Goal: Communication & Community: Answer question/provide support

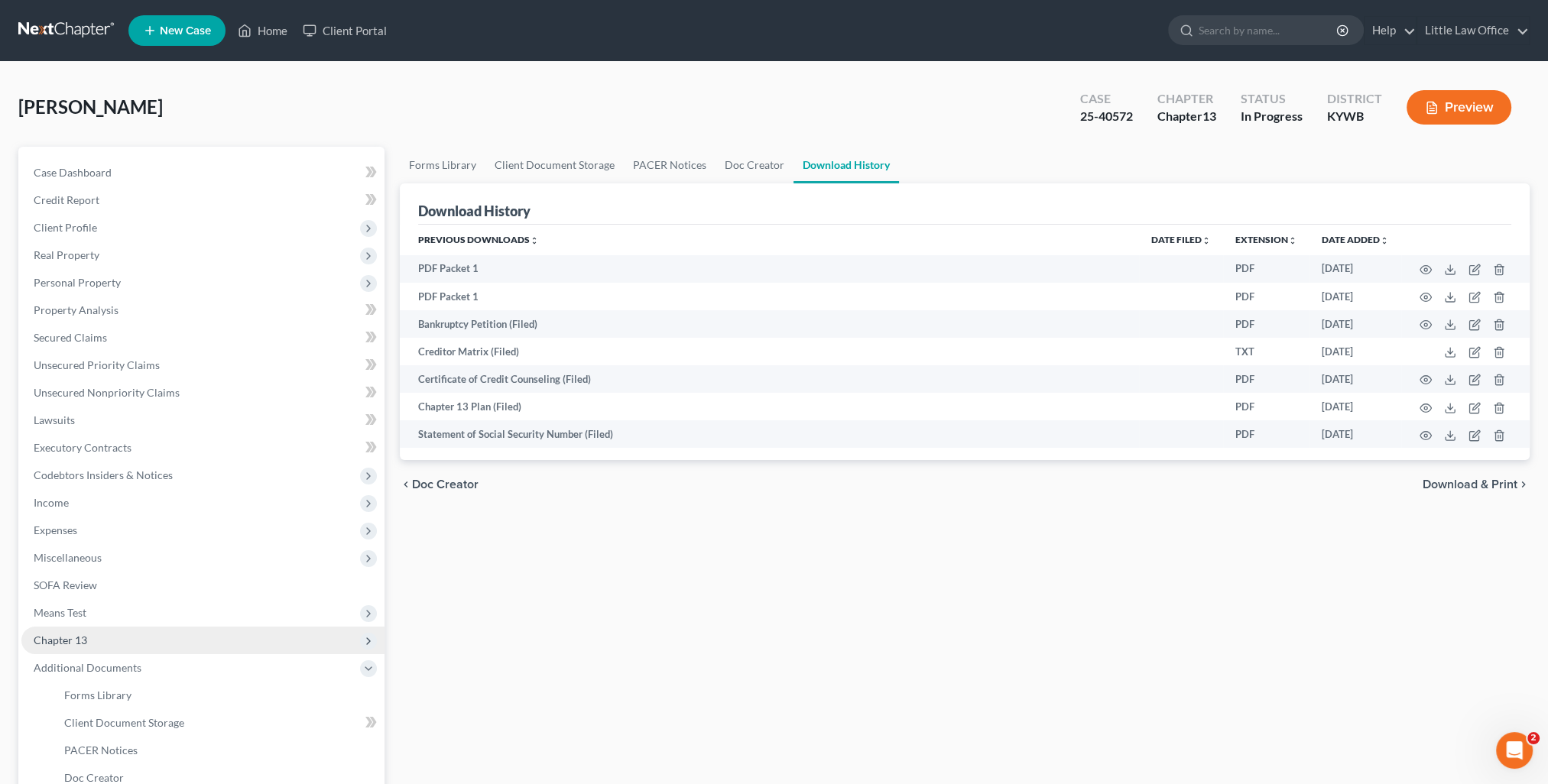
click at [112, 644] on span "Chapter 13" at bounding box center [202, 640] width 363 height 28
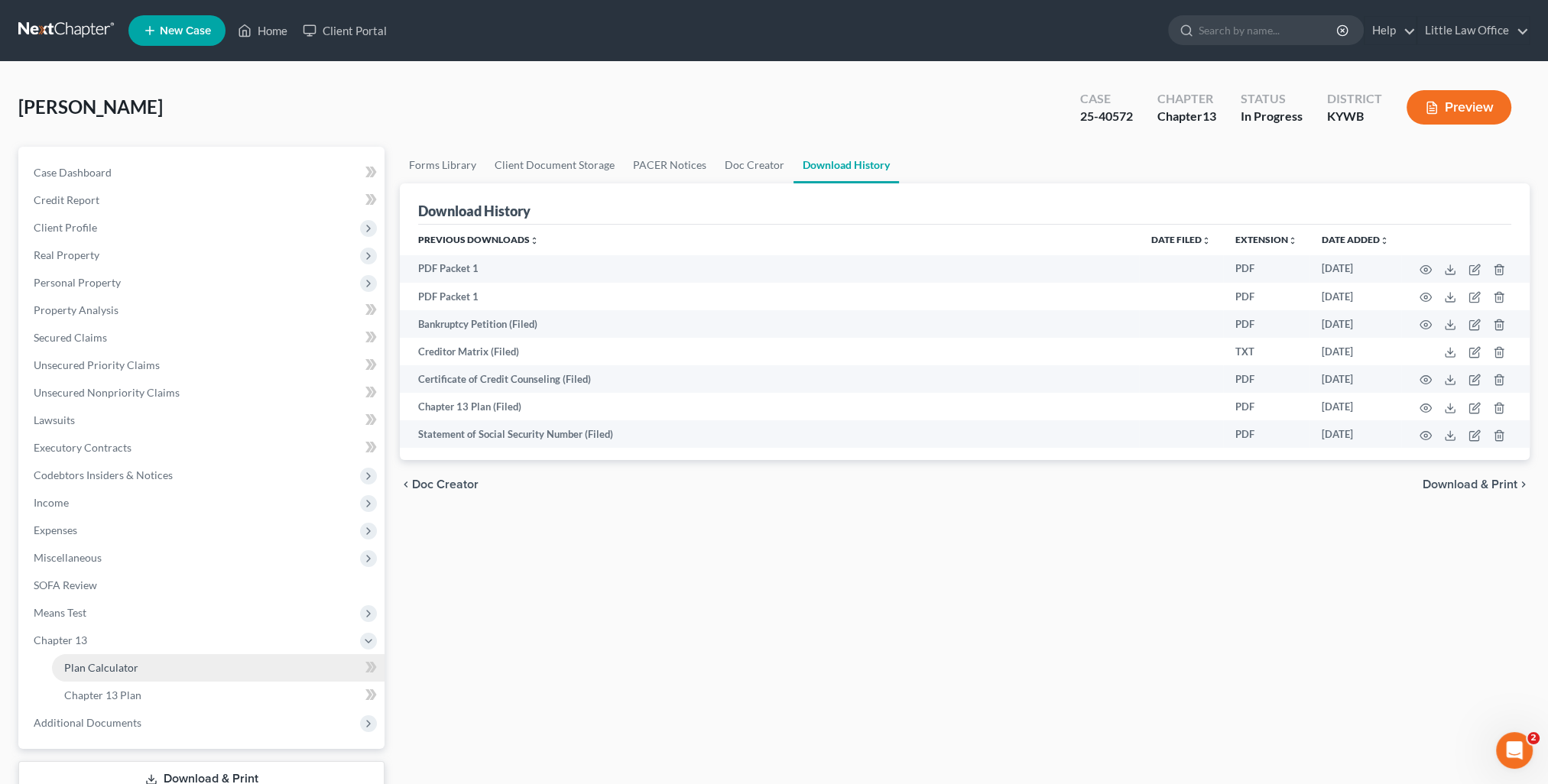
click at [122, 670] on span "Plan Calculator" at bounding box center [101, 668] width 74 height 13
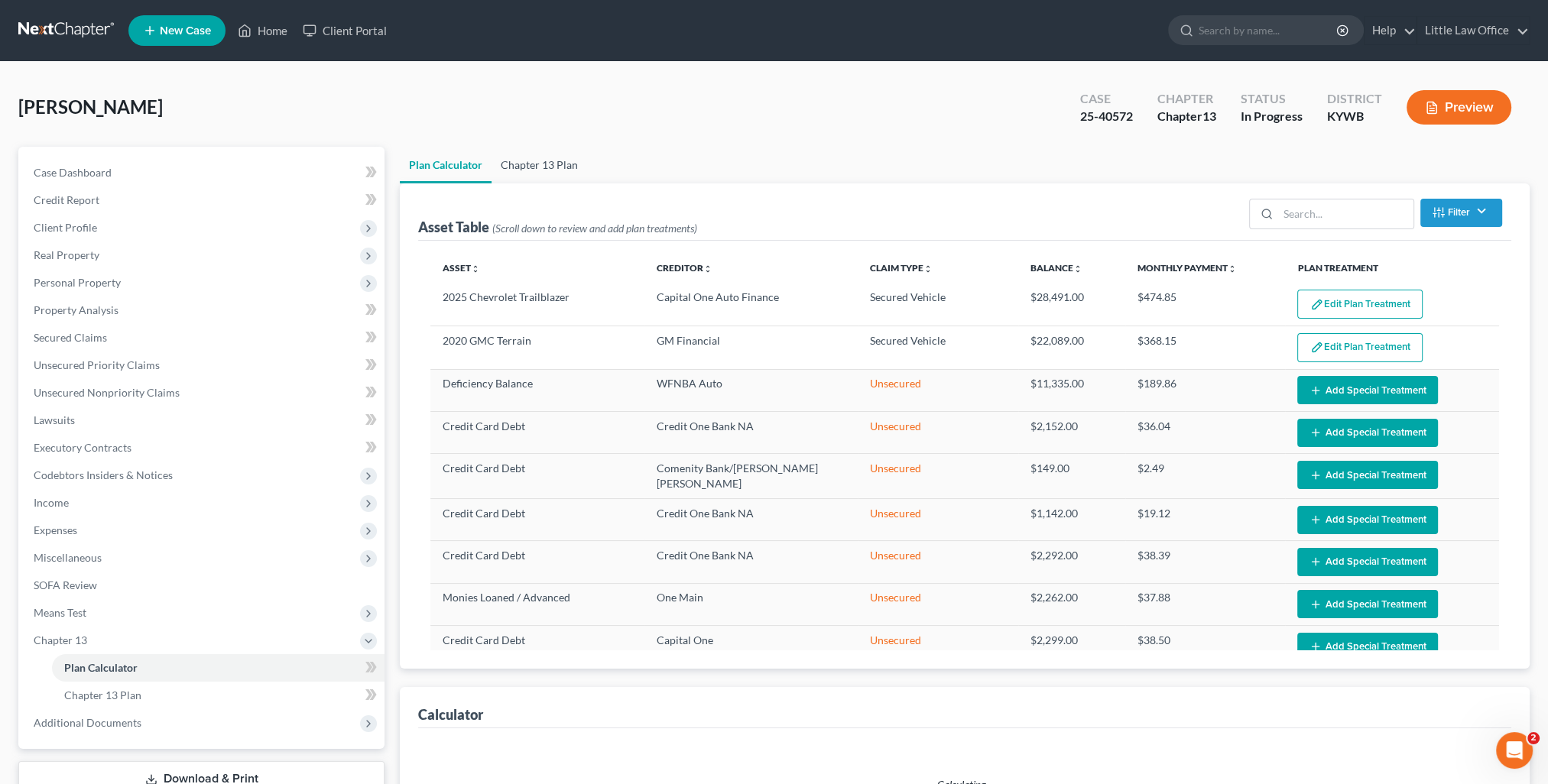
click at [539, 170] on link "Chapter 13 Plan" at bounding box center [539, 165] width 95 height 37
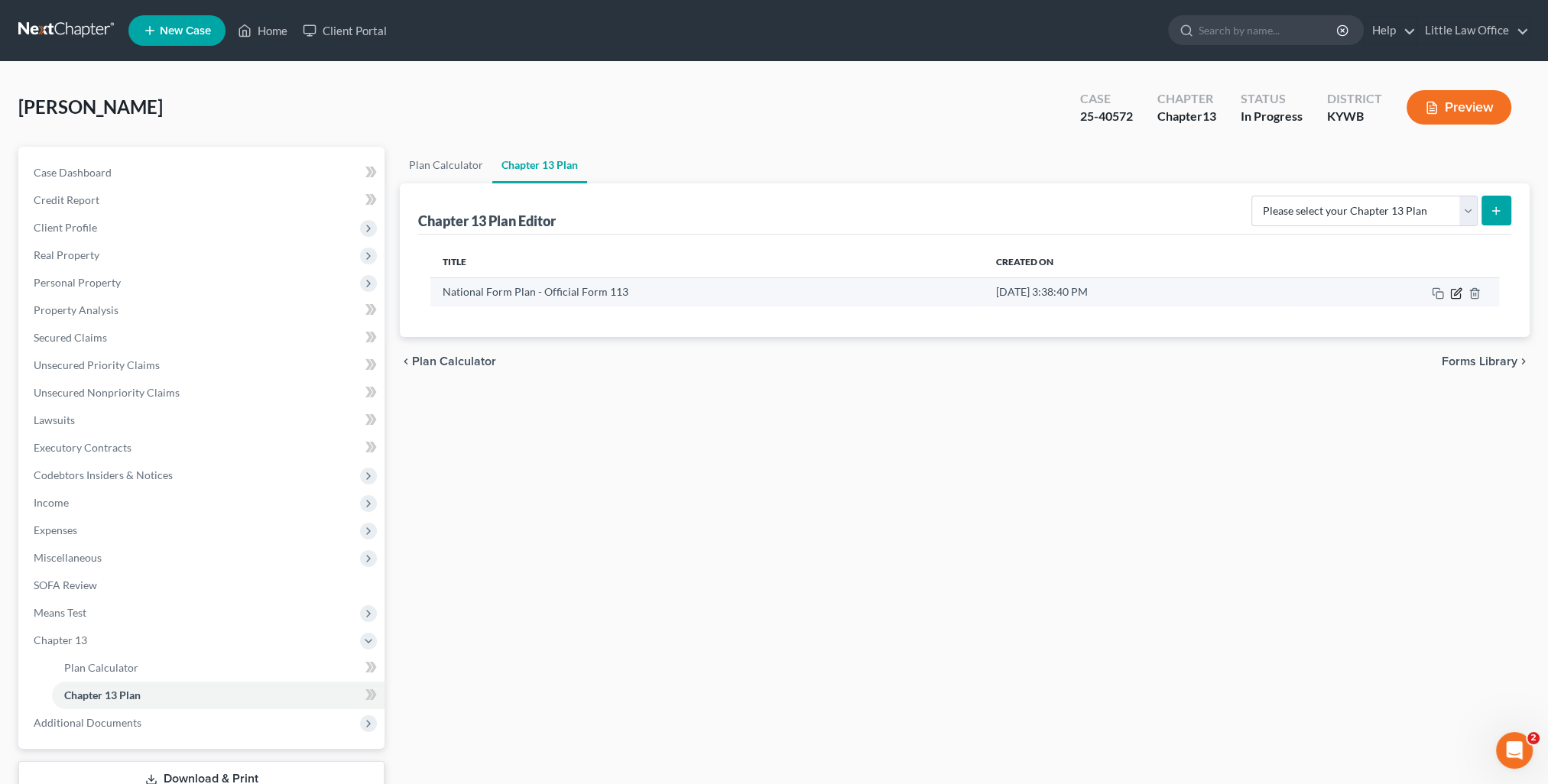
click at [1455, 293] on icon "button" at bounding box center [1457, 291] width 7 height 7
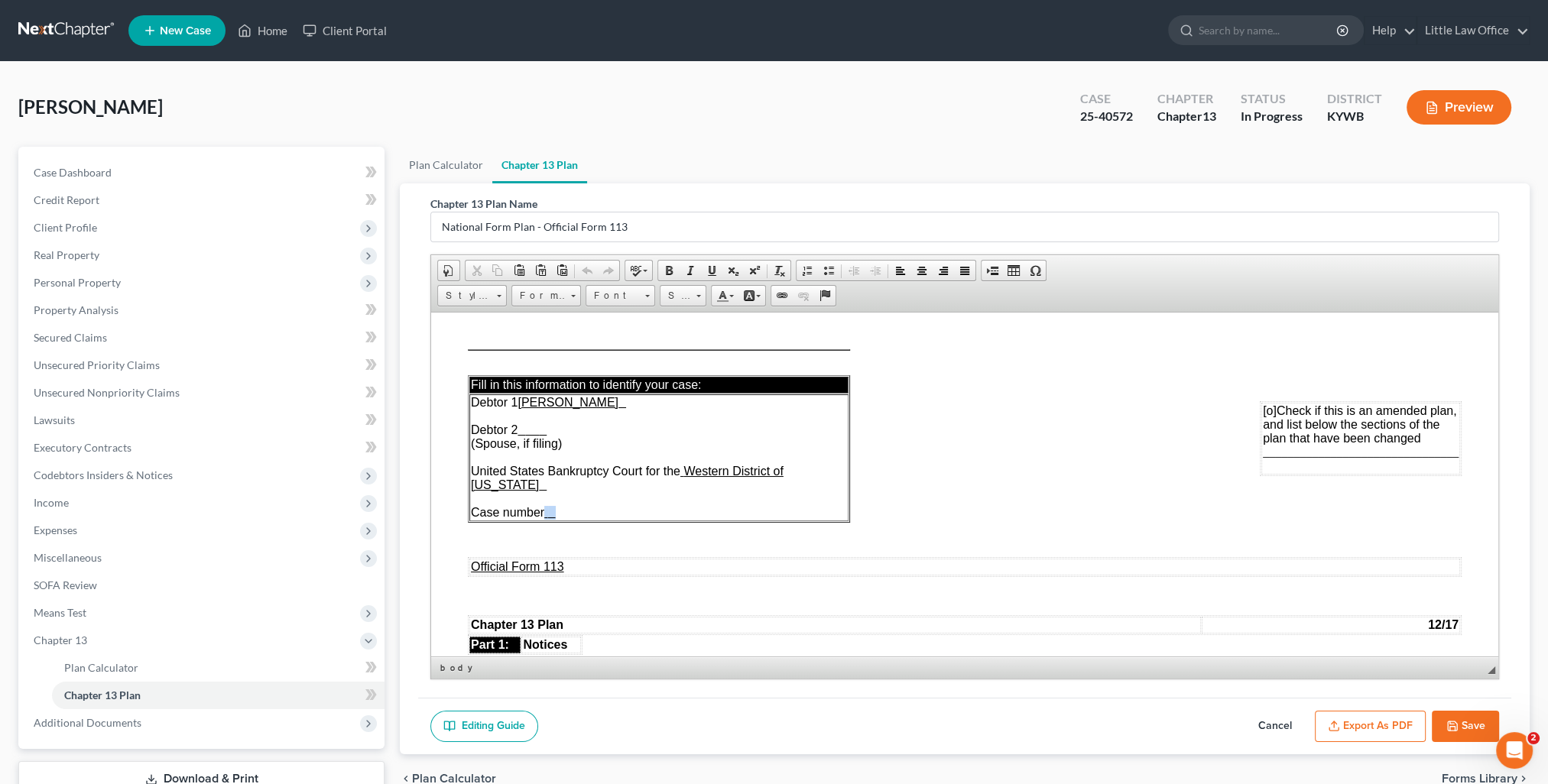
drag, startPoint x: 547, startPoint y: 517, endPoint x: 562, endPoint y: 514, distance: 15.3
click at [562, 514] on td "Debtor 1 Shawnda Marie Daugherty Debtor 2 (Spouse, if filing) United States Ban…" at bounding box center [659, 457] width 379 height 127
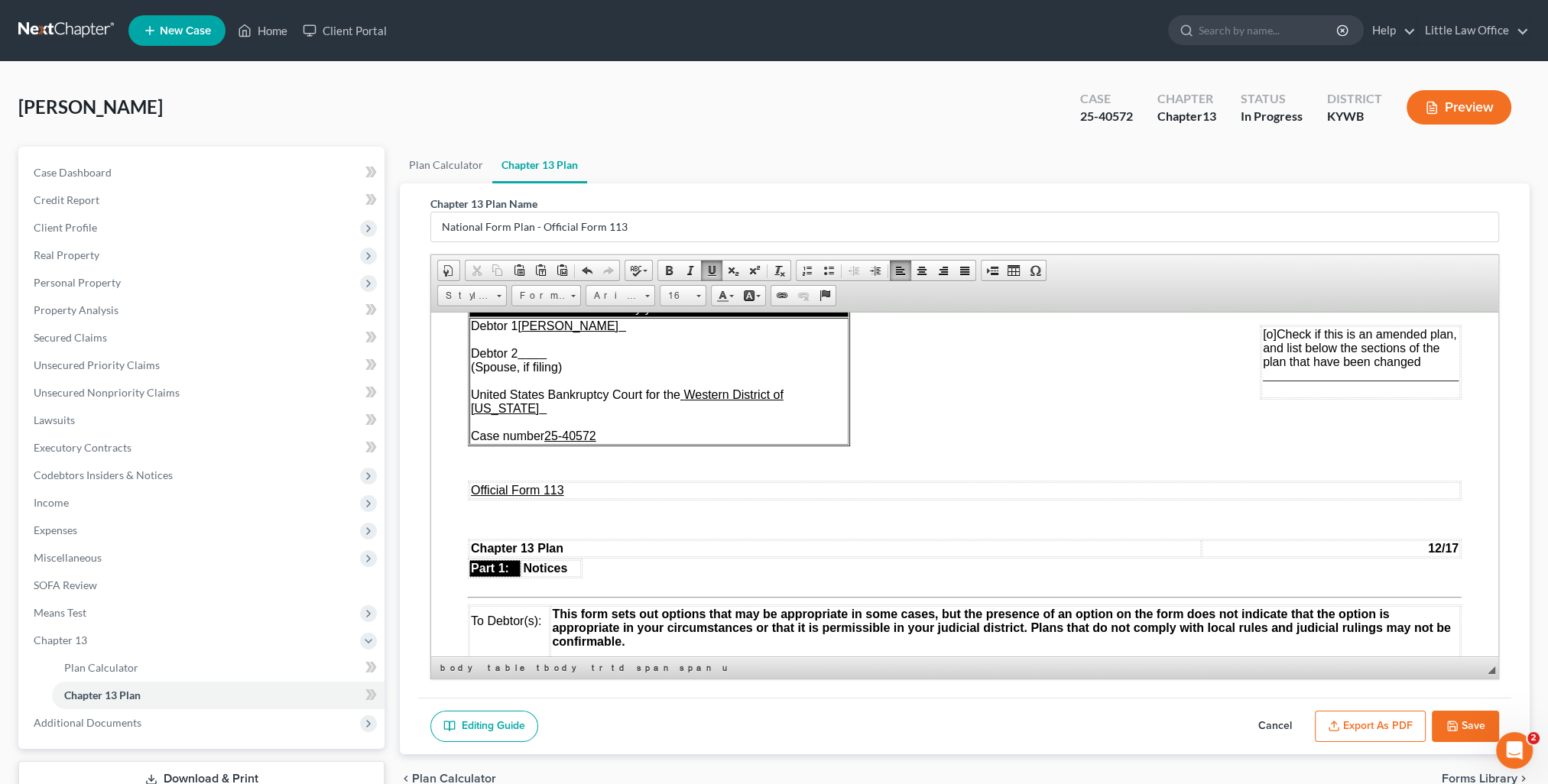
scroll to position [76, 0]
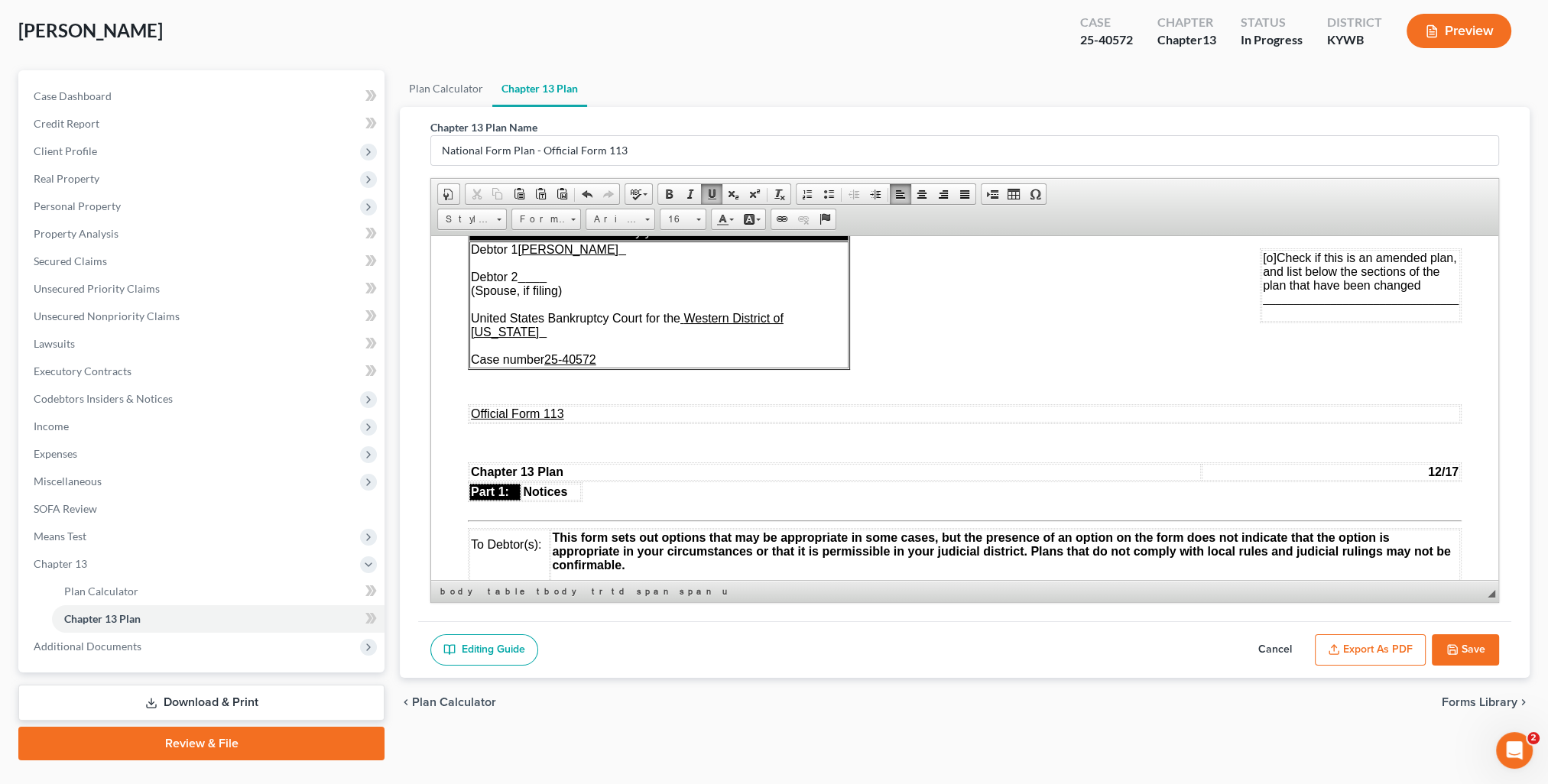
click at [1394, 645] on button "Export as PDF" at bounding box center [1369, 649] width 111 height 32
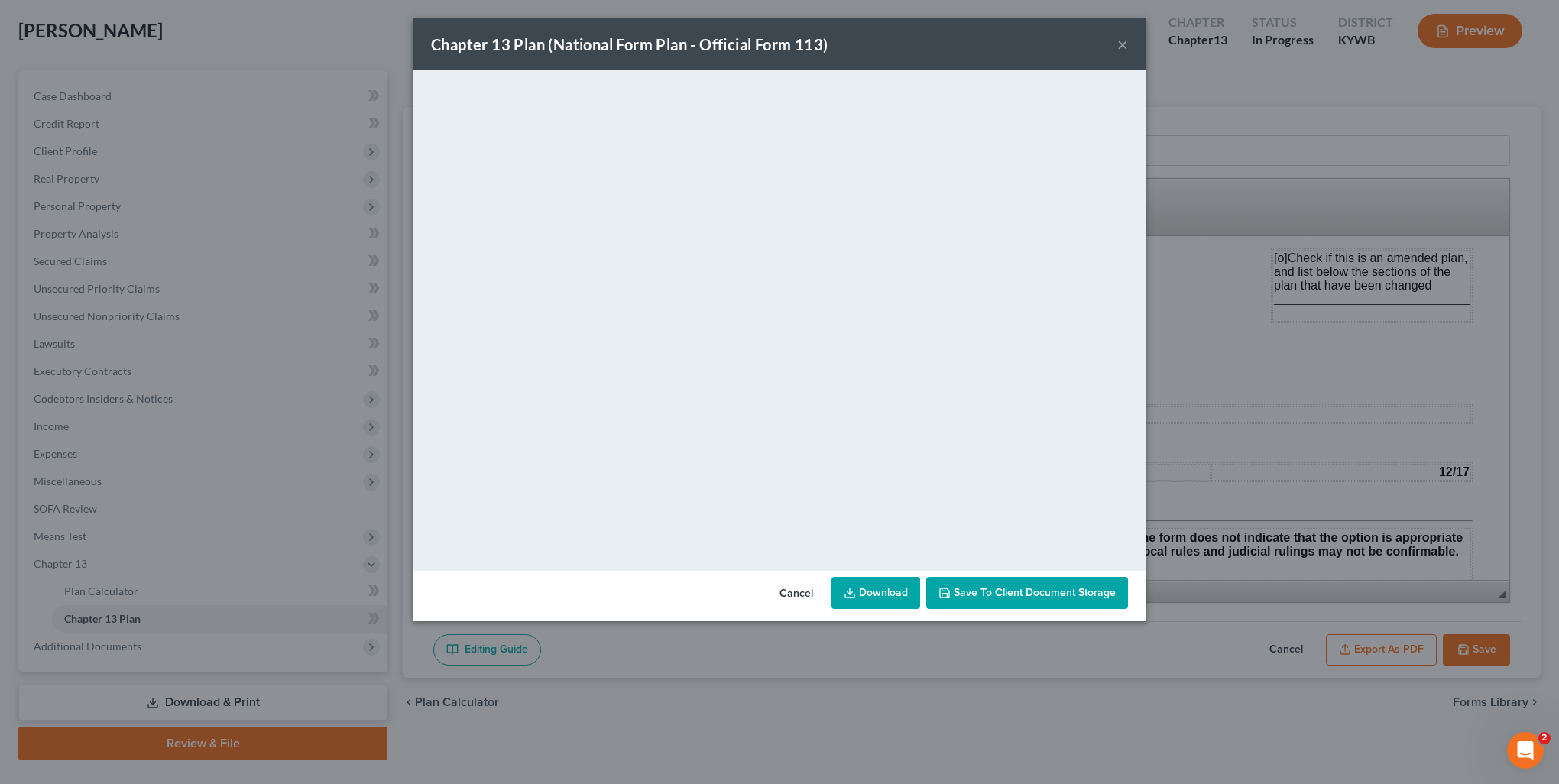
click at [1121, 50] on button "×" at bounding box center [1122, 44] width 11 height 18
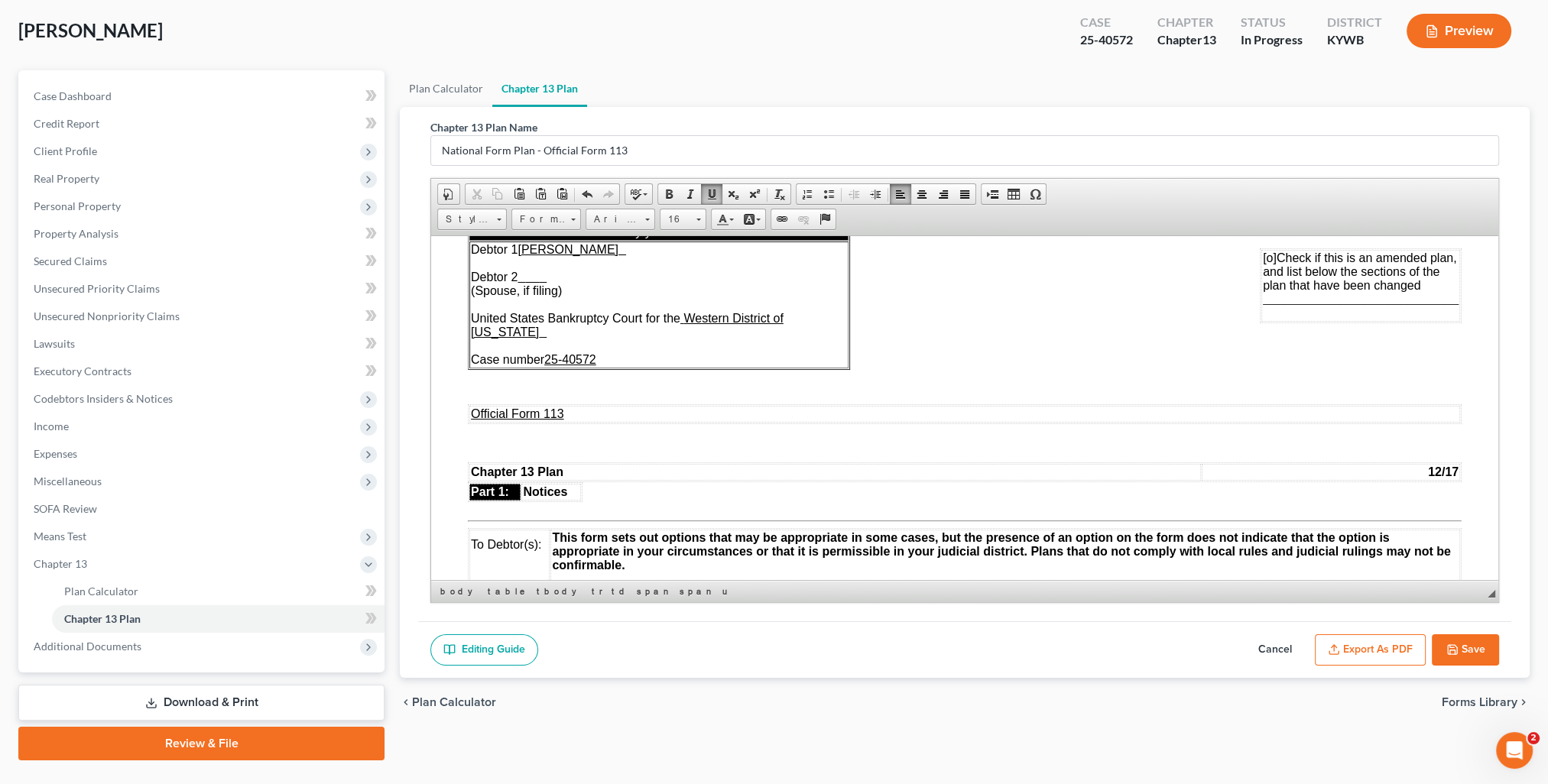
click at [1466, 645] on button "Save" at bounding box center [1465, 649] width 67 height 32
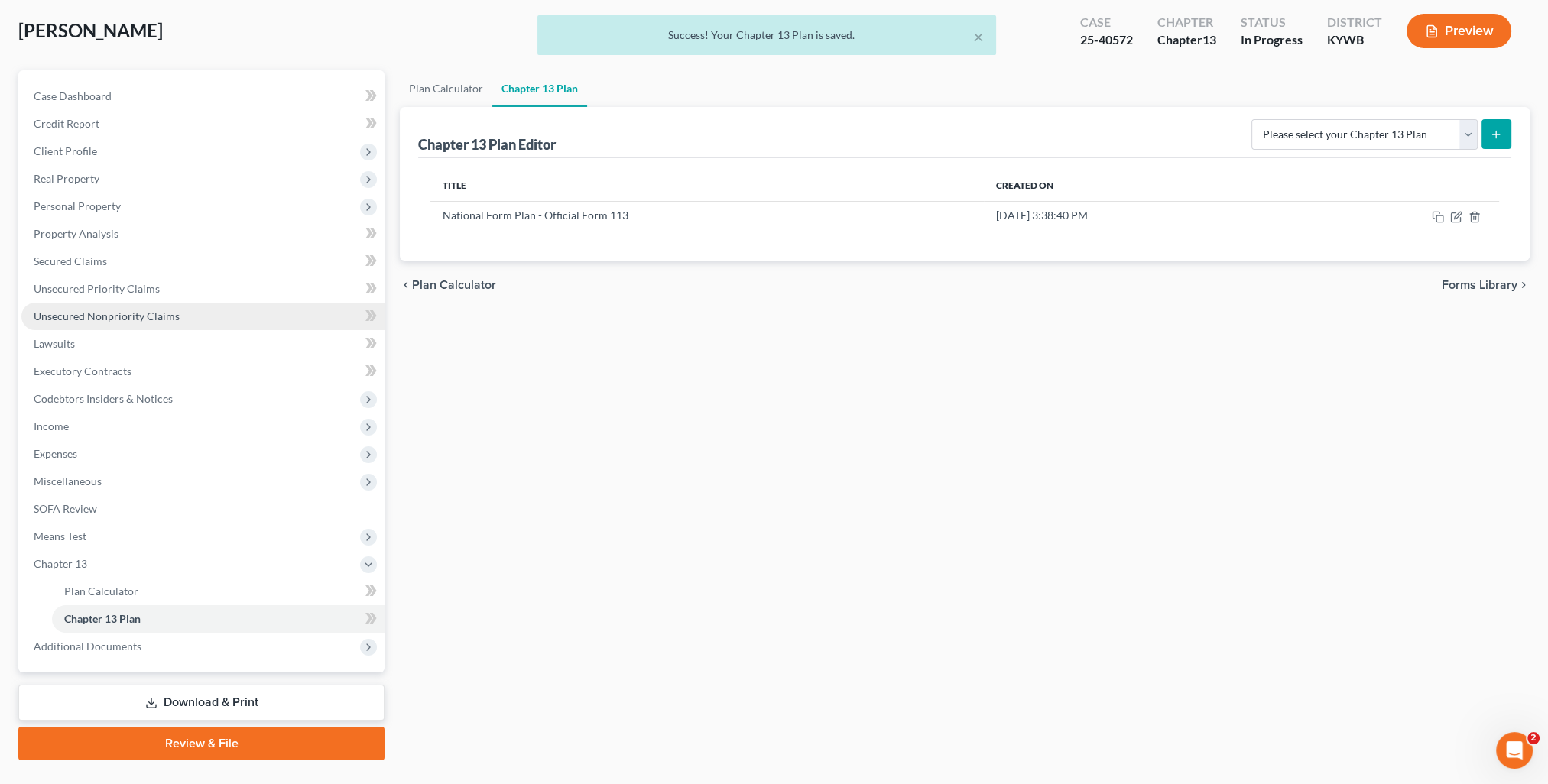
scroll to position [0, 0]
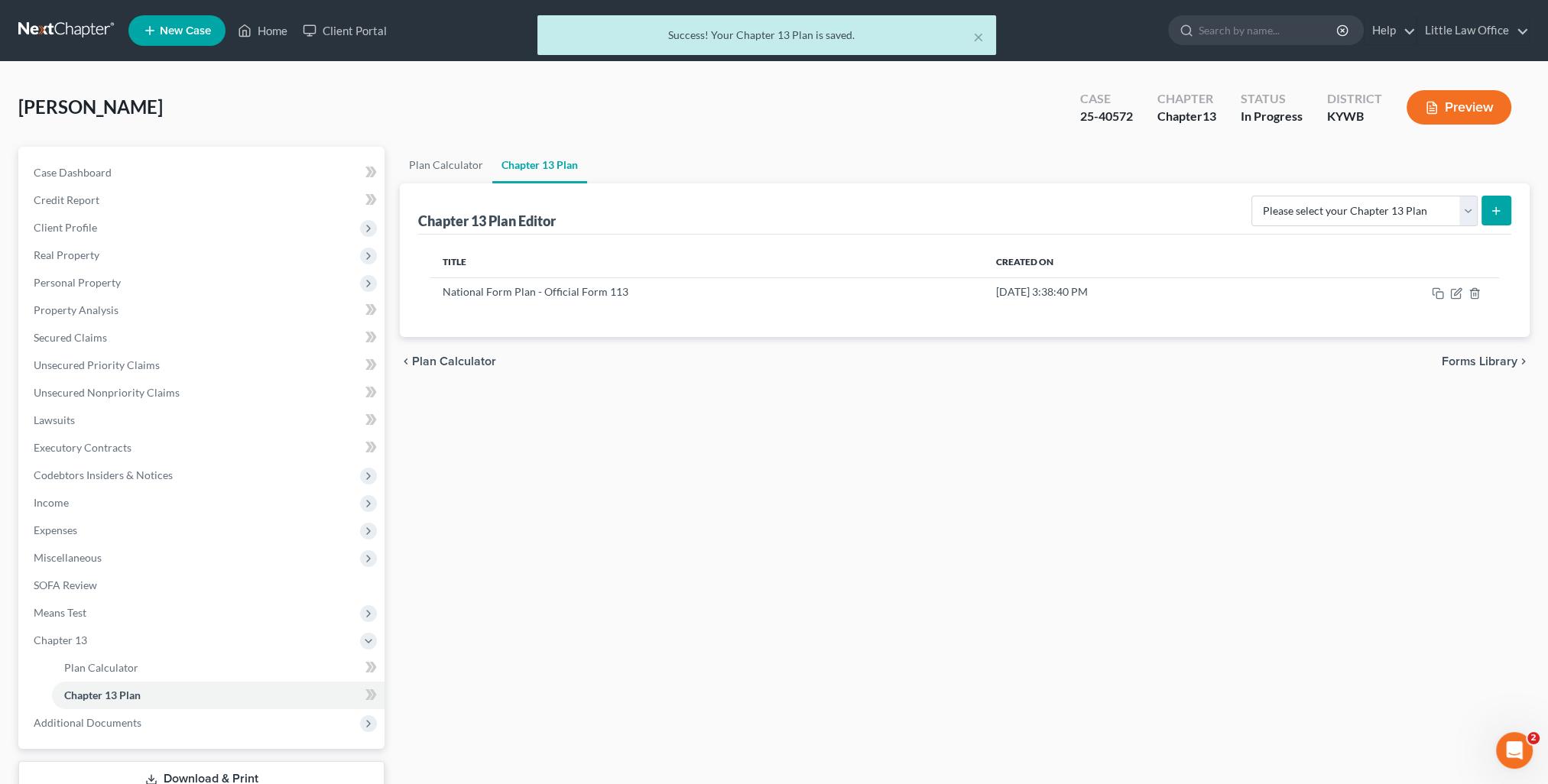
click at [263, 29] on div "× Success! Your Chapter 13 Plan is saved." at bounding box center [766, 38] width 1548 height 47
drag, startPoint x: 978, startPoint y: 41, endPoint x: 221, endPoint y: 46, distance: 757.0
click at [978, 41] on button "×" at bounding box center [977, 37] width 11 height 18
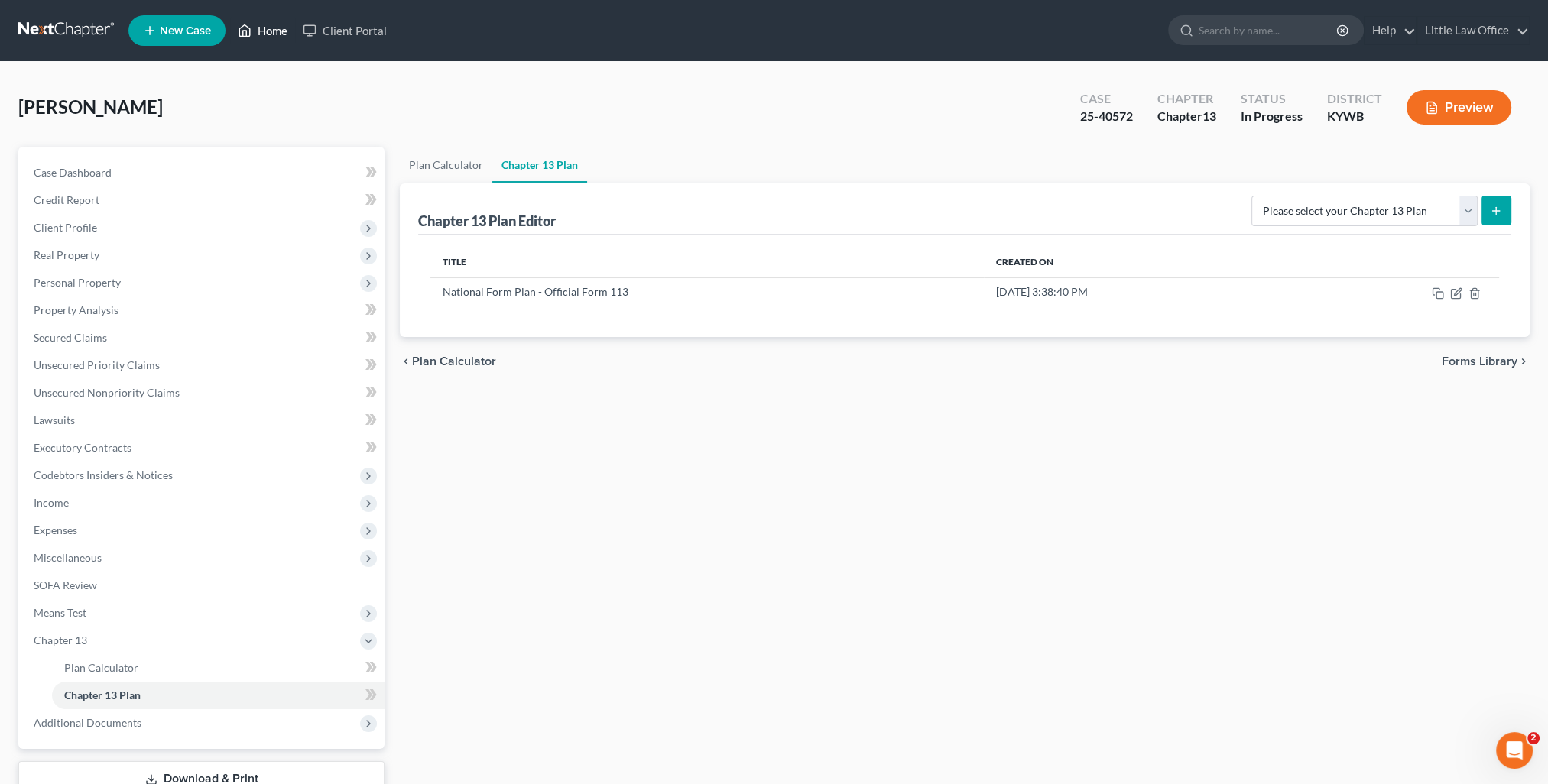
click at [273, 32] on link "Home" at bounding box center [263, 30] width 65 height 28
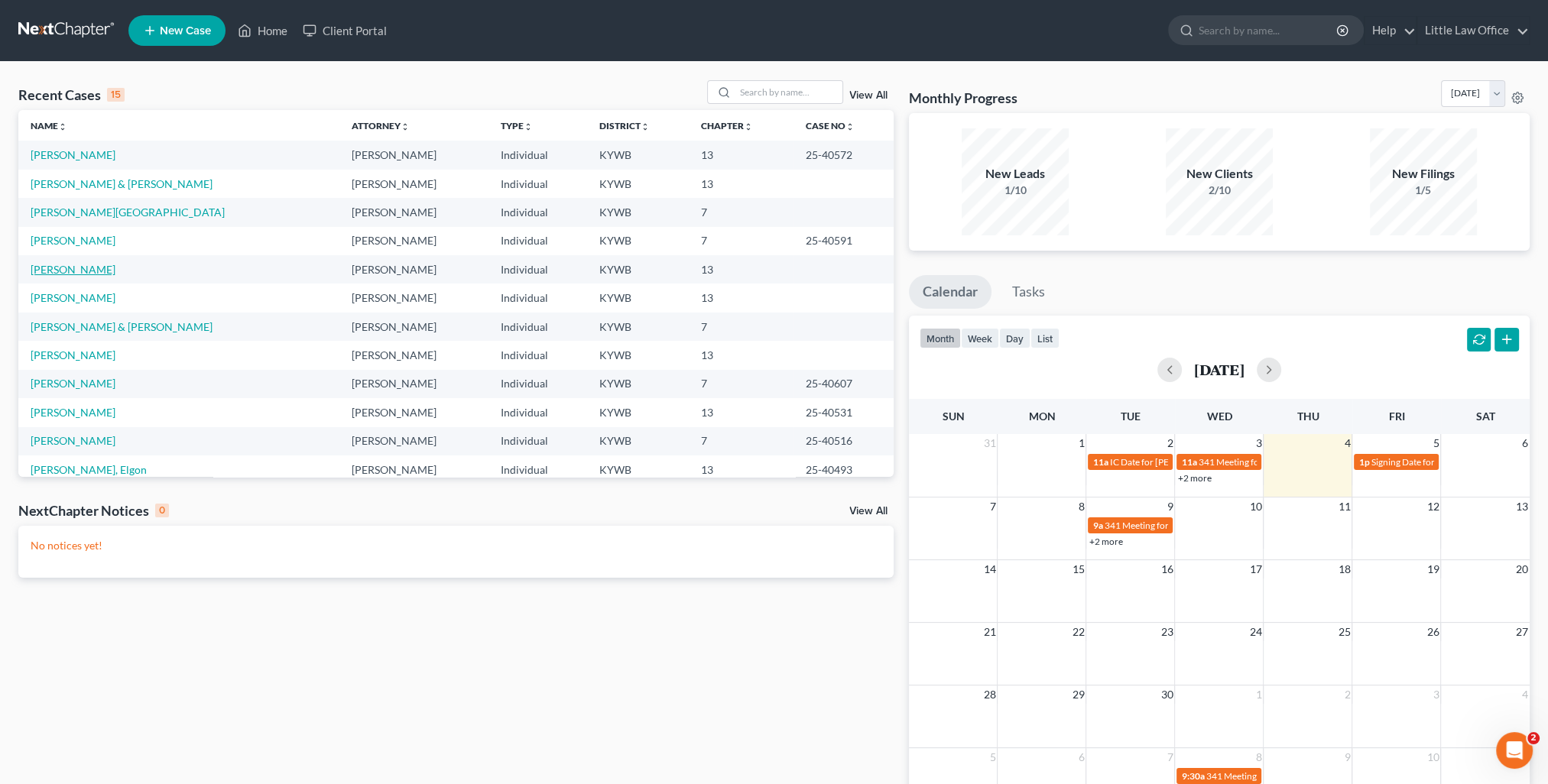
click at [62, 270] on link "[PERSON_NAME]" at bounding box center [73, 269] width 85 height 13
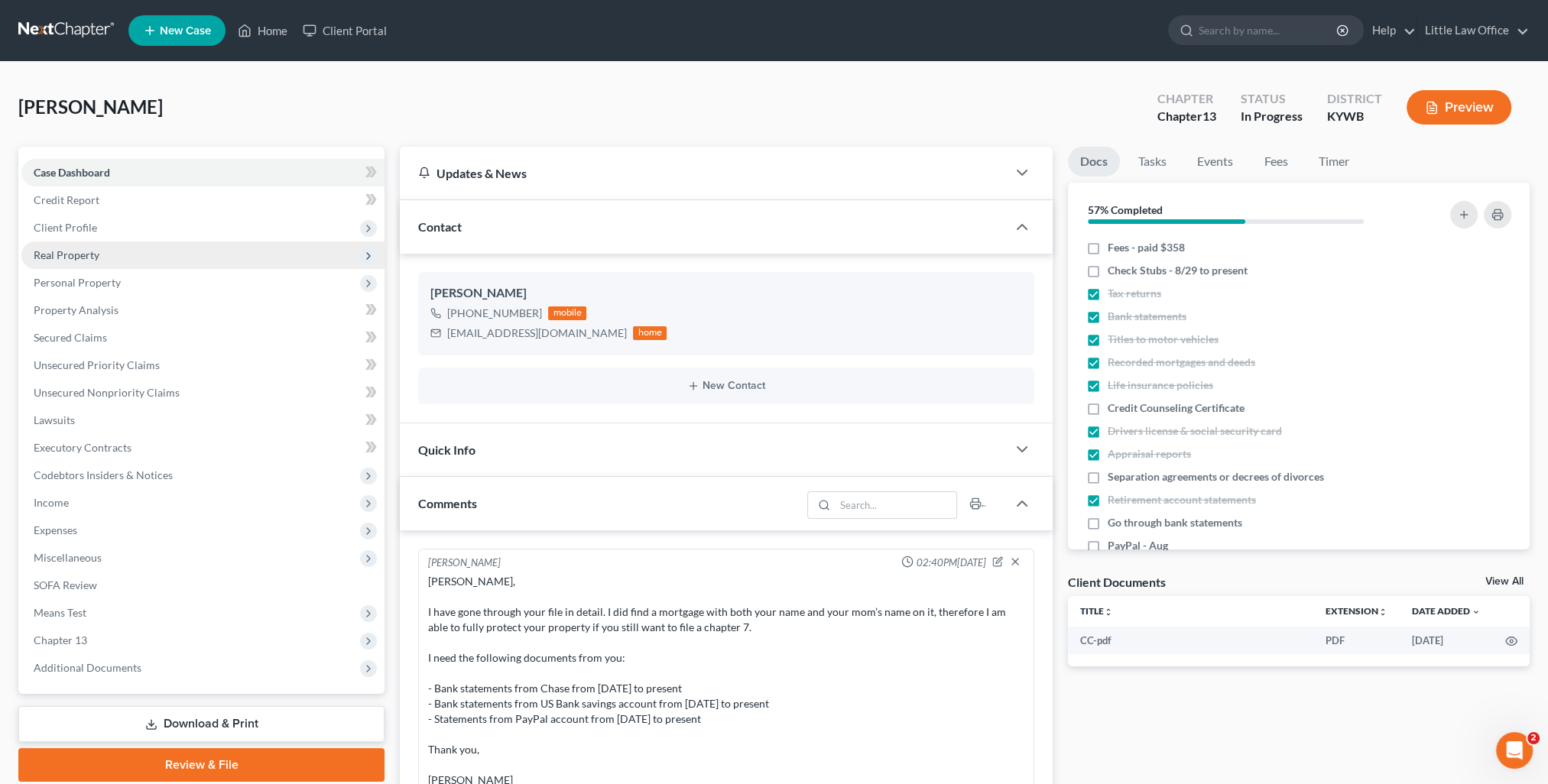
scroll to position [351, 0]
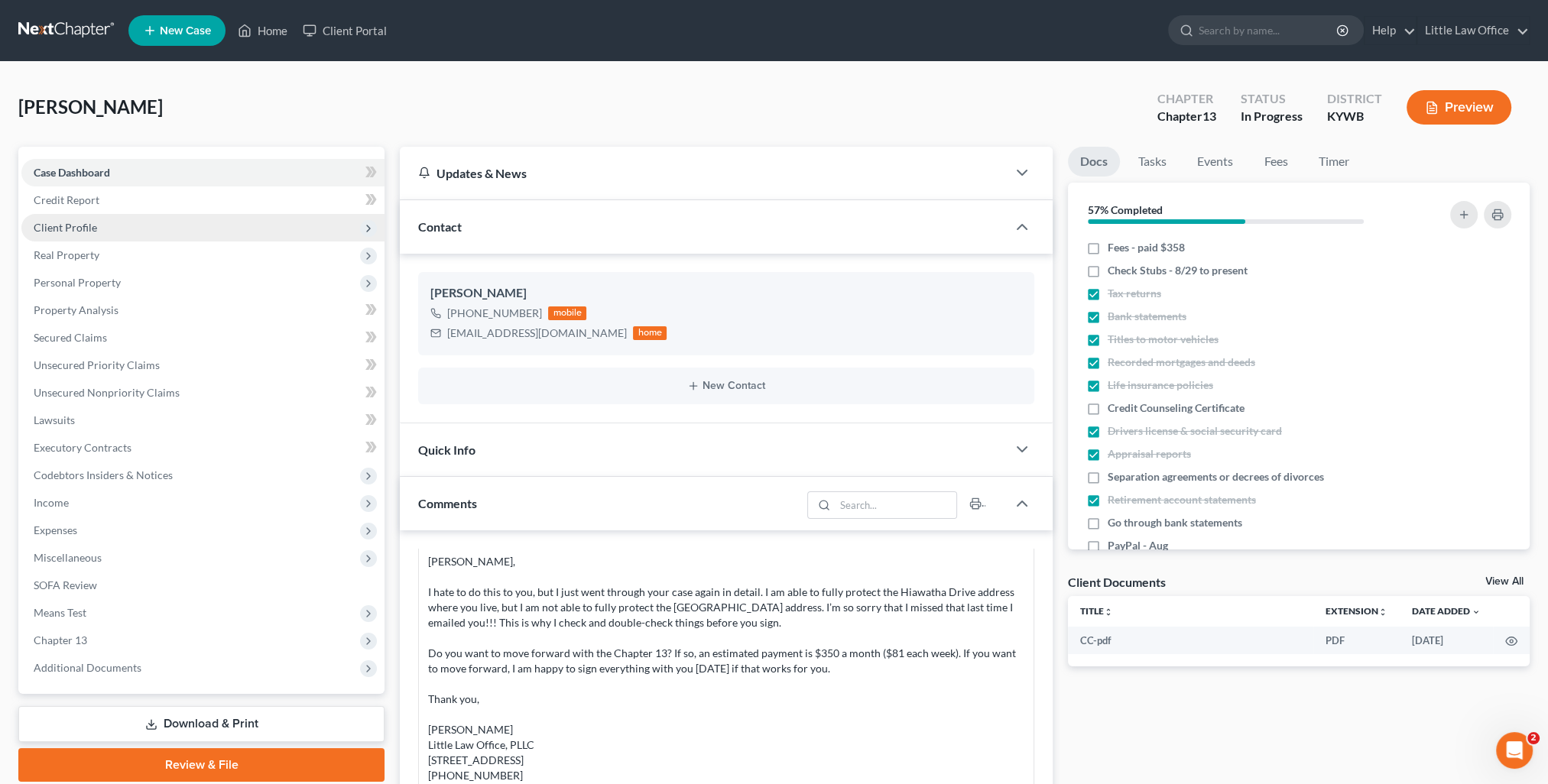
drag, startPoint x: 58, startPoint y: 231, endPoint x: 82, endPoint y: 243, distance: 26.8
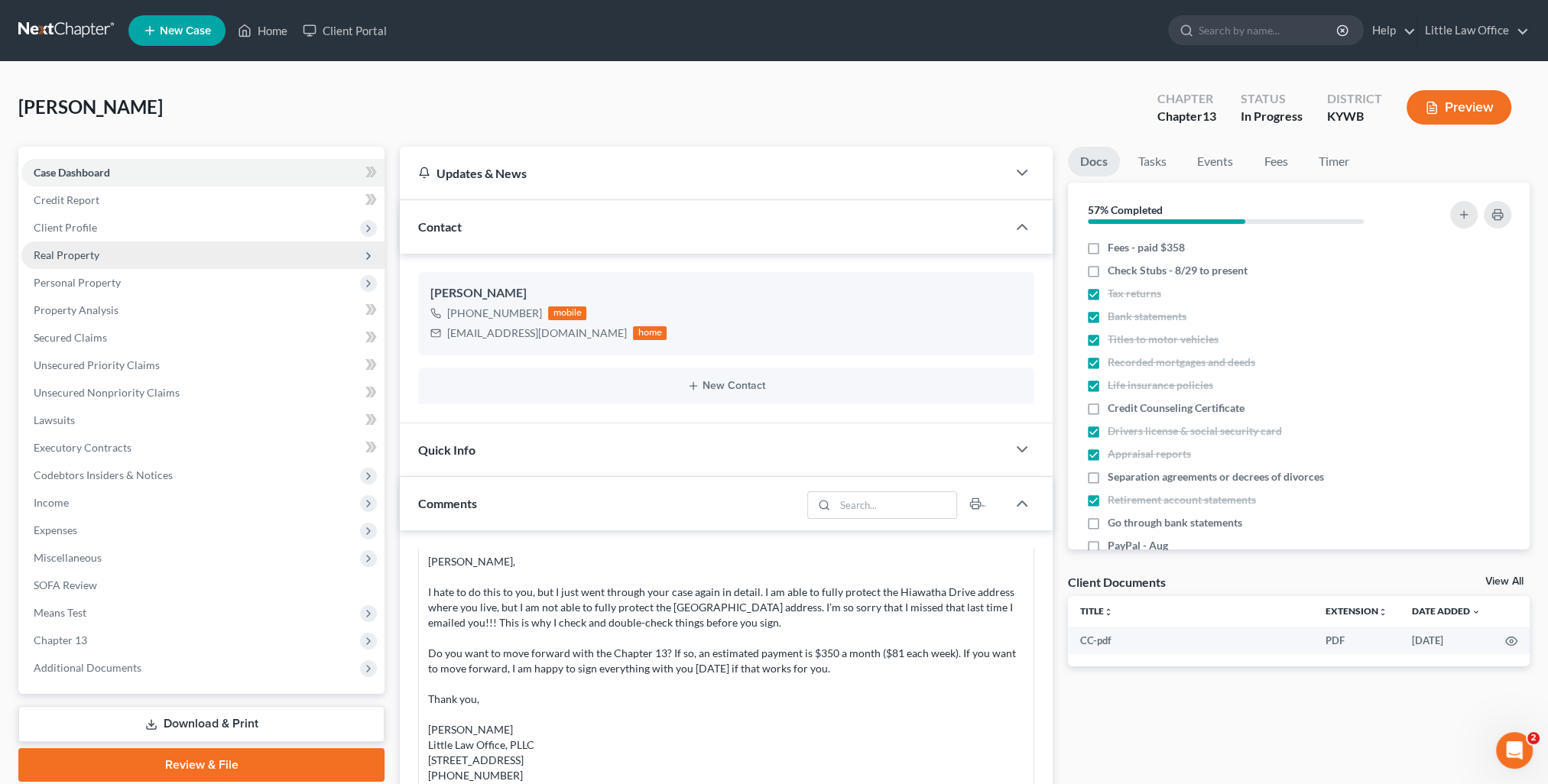
click at [58, 231] on span "Client Profile" at bounding box center [65, 228] width 63 height 13
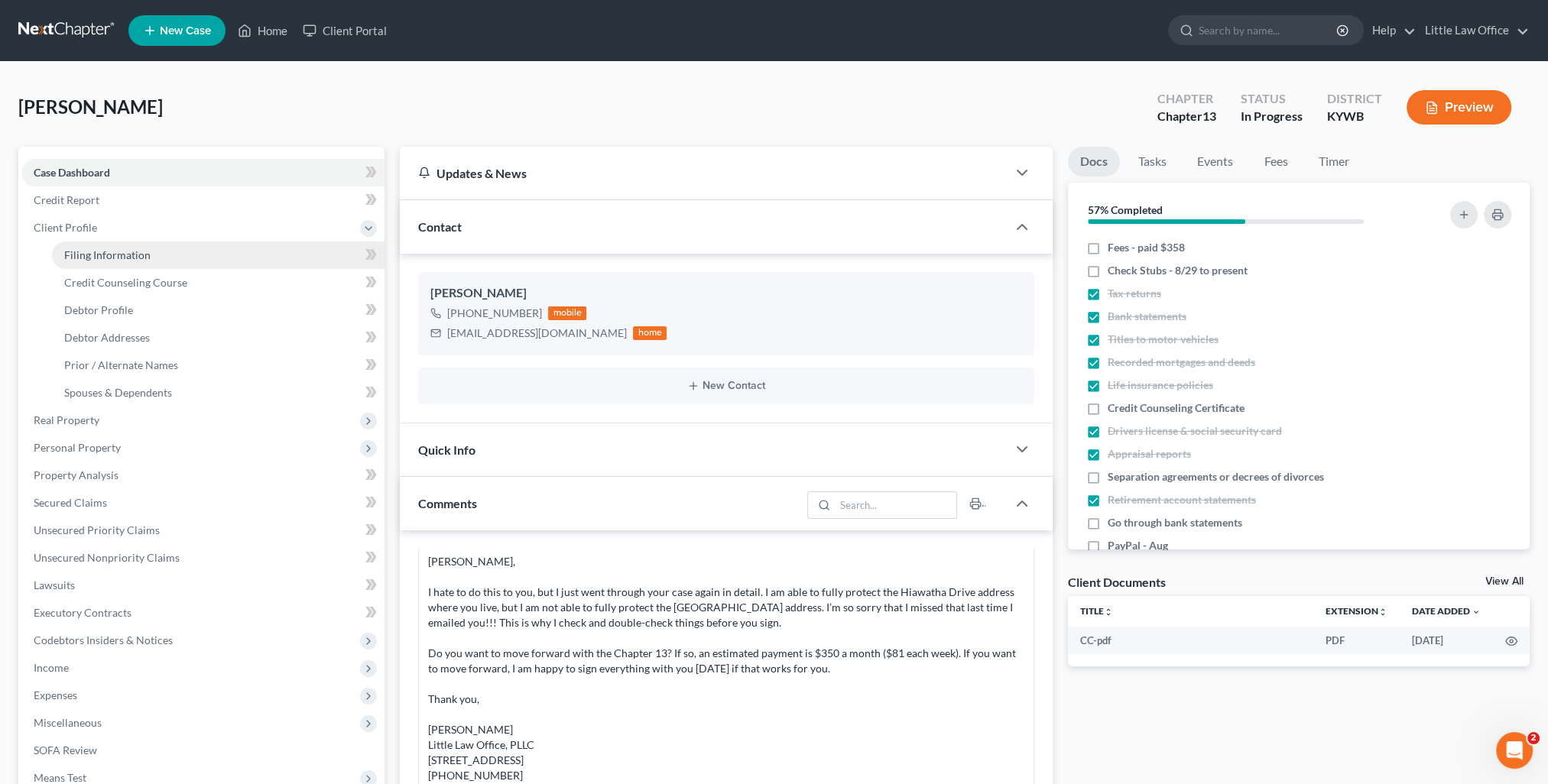
click at [89, 256] on span "Filing Information" at bounding box center [108, 255] width 87 height 13
select select "1"
select select "0"
select select "3"
select select "33"
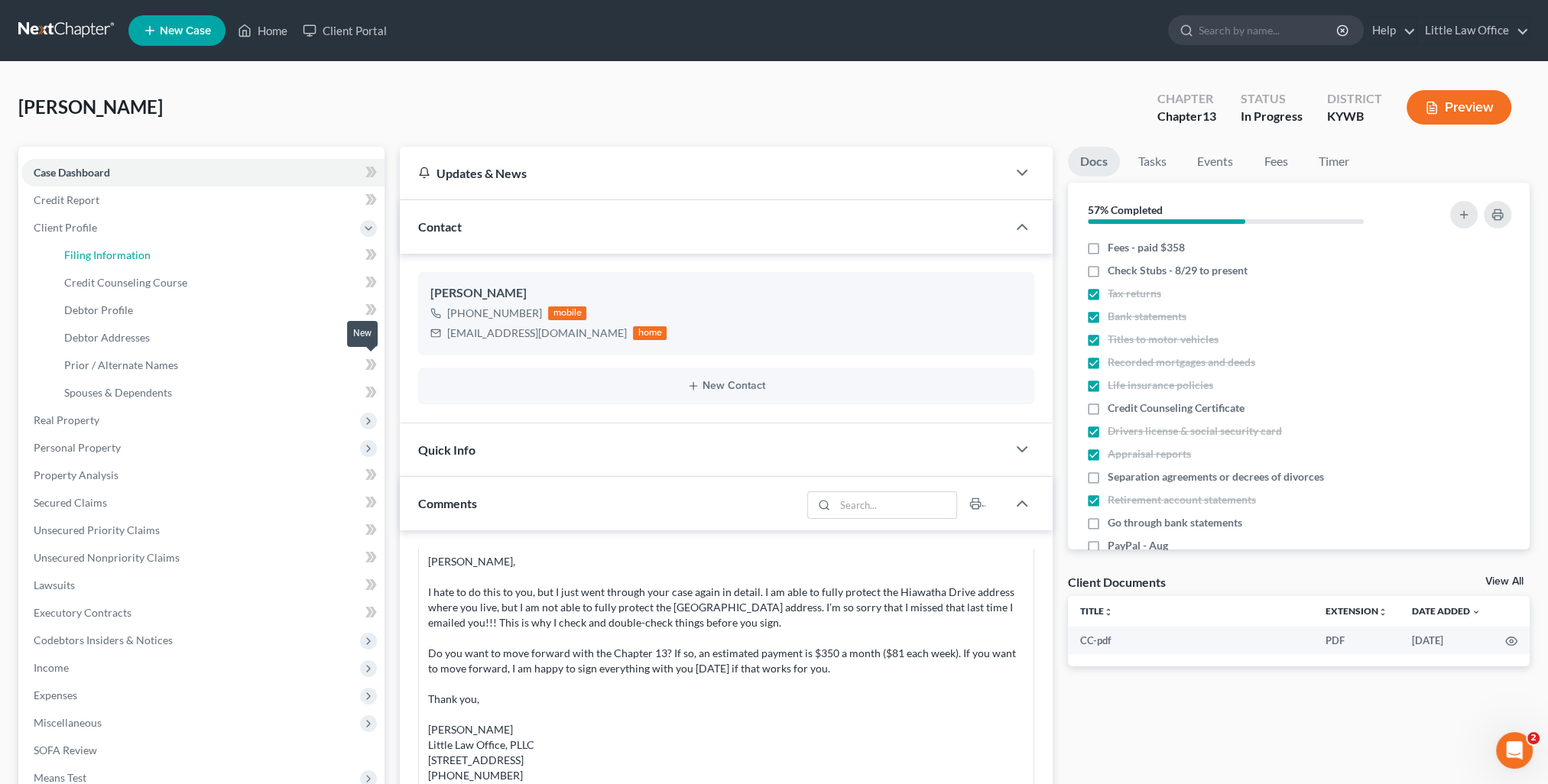
select select "0"
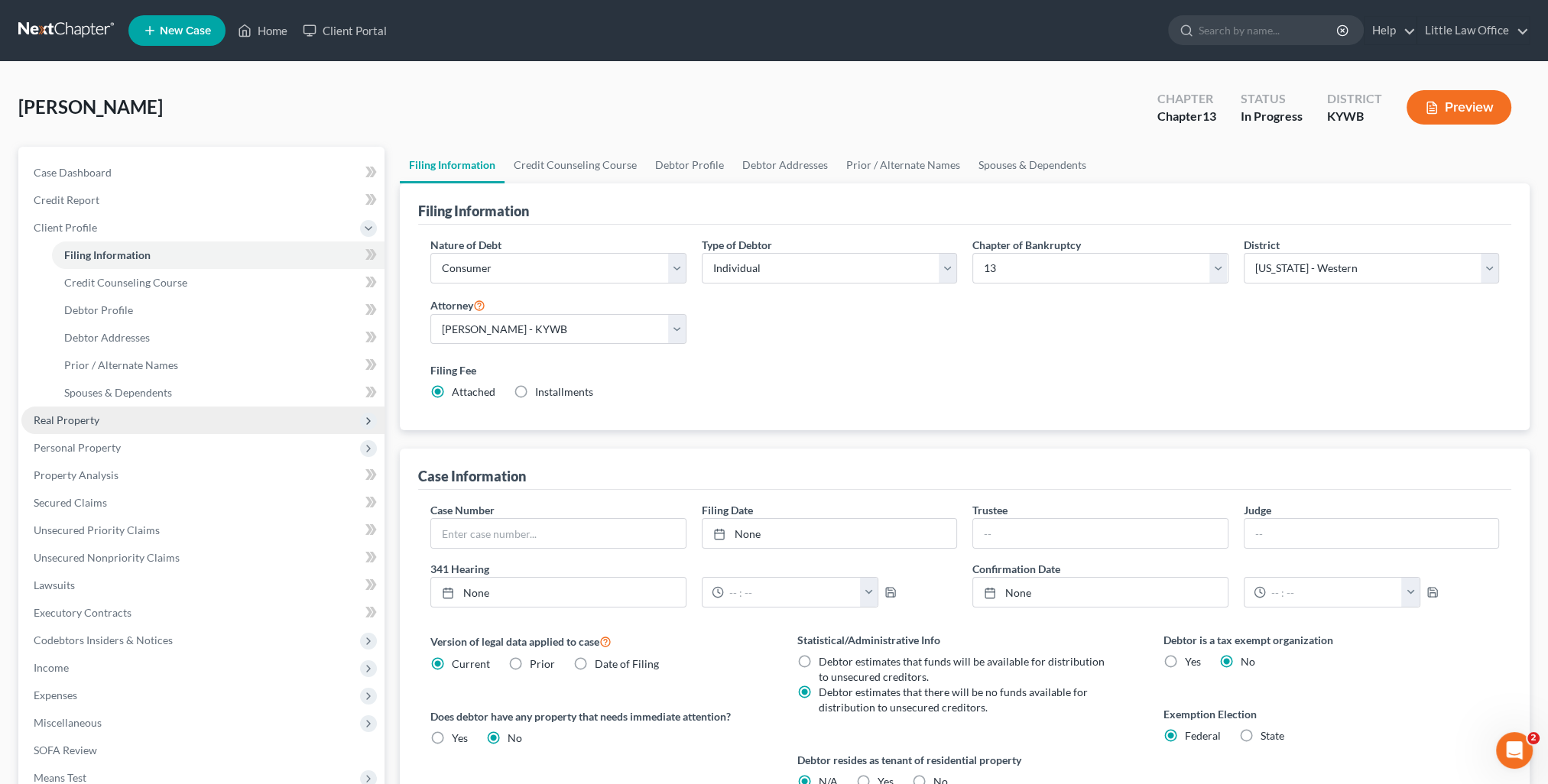
click at [121, 420] on span "Real Property" at bounding box center [202, 420] width 363 height 28
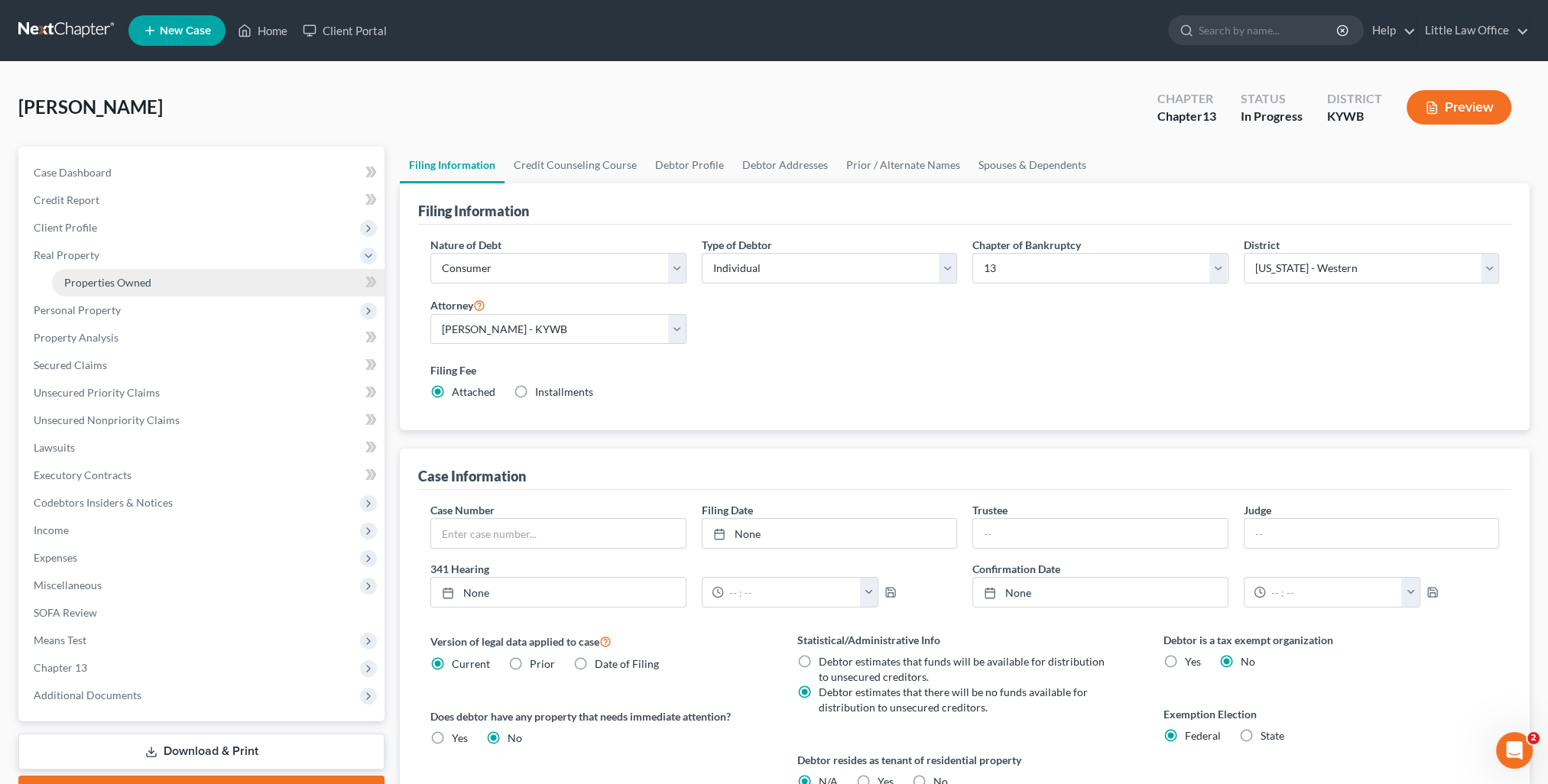
click at [124, 283] on span "Properties Owned" at bounding box center [108, 283] width 88 height 13
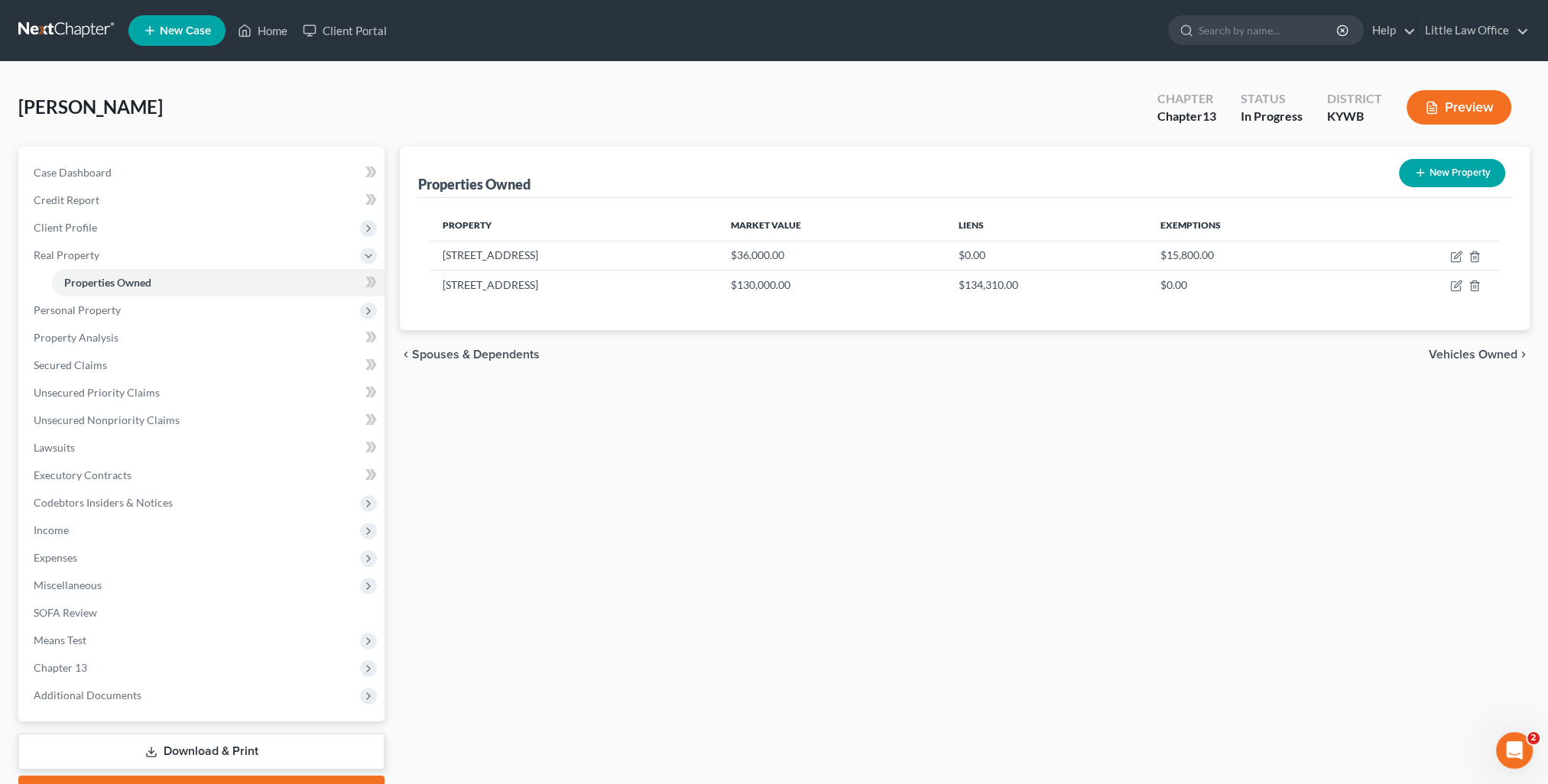
click at [1455, 352] on span "Vehicles Owned" at bounding box center [1473, 354] width 89 height 13
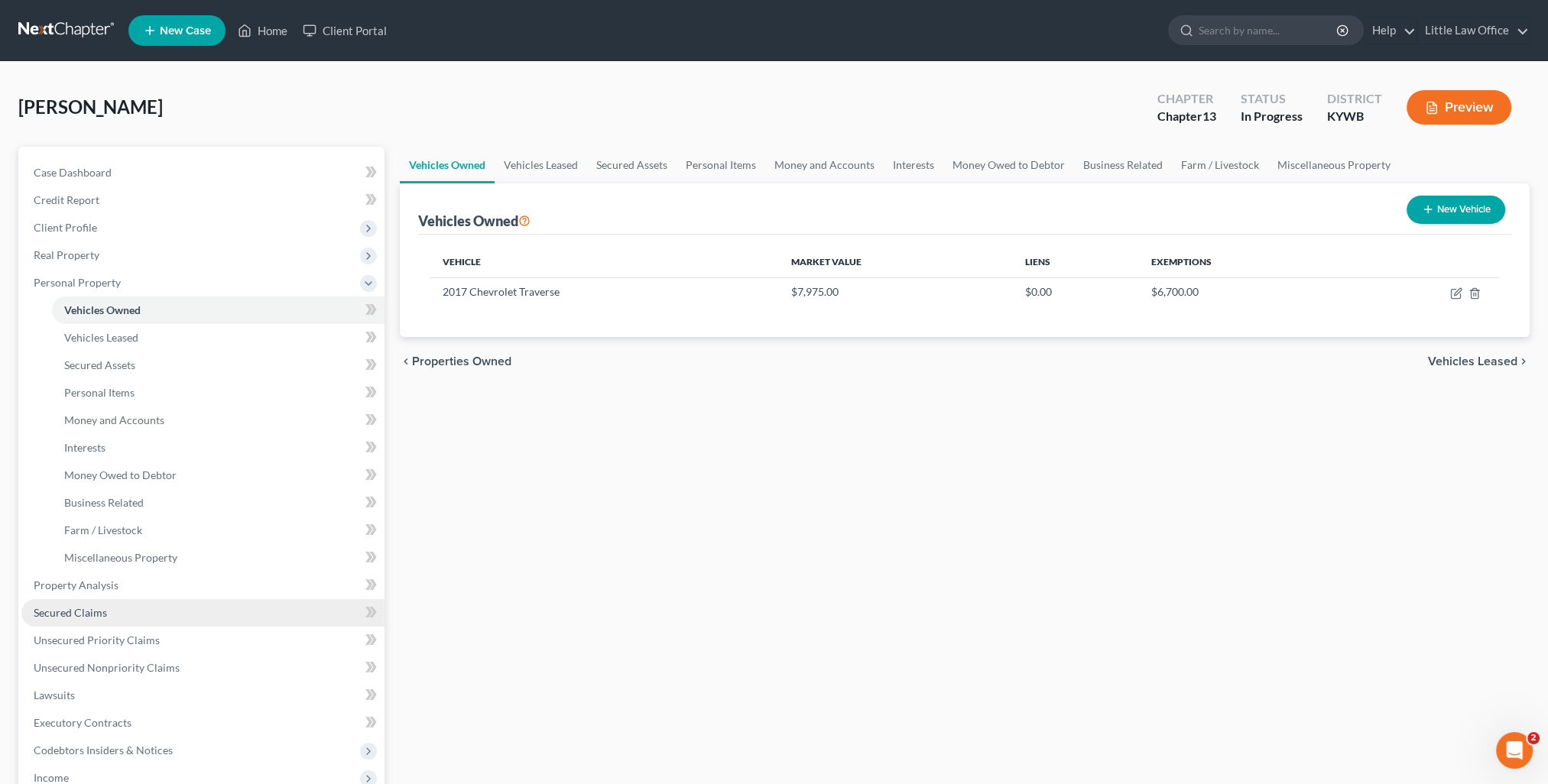
drag, startPoint x: 106, startPoint y: 612, endPoint x: 186, endPoint y: 598, distance: 81.2
click at [106, 613] on link "Secured Claims" at bounding box center [202, 613] width 363 height 28
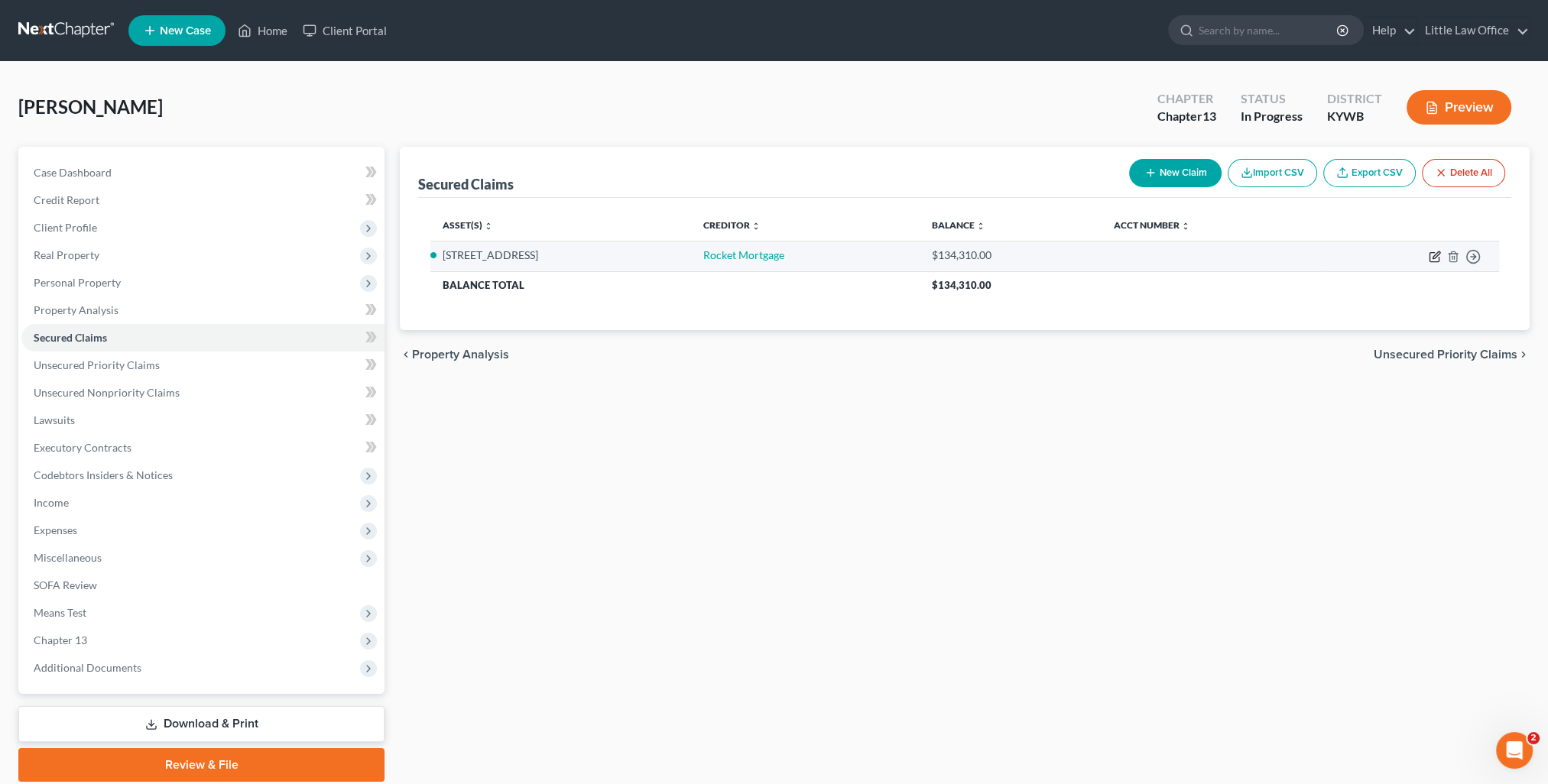
click at [1433, 258] on icon "button" at bounding box center [1434, 257] width 13 height 13
select select "3"
select select "0"
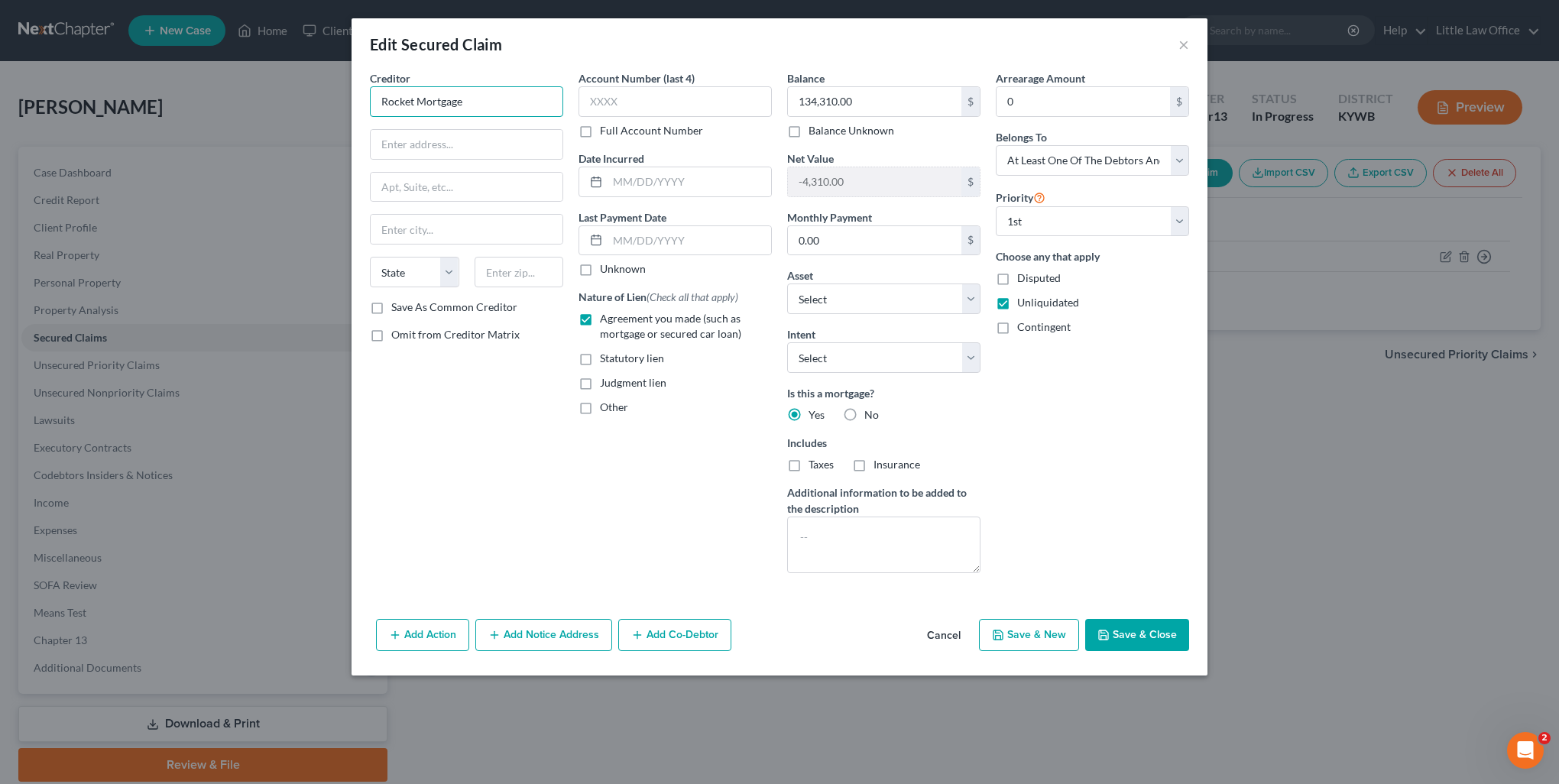
click at [488, 98] on input "Rocket Mortgage" at bounding box center [466, 102] width 193 height 31
click at [456, 154] on input "text" at bounding box center [466, 144] width 192 height 29
click at [400, 139] on input "text" at bounding box center [466, 144] width 192 height 29
type input "1050 Woodward Ave."
type input "48226"
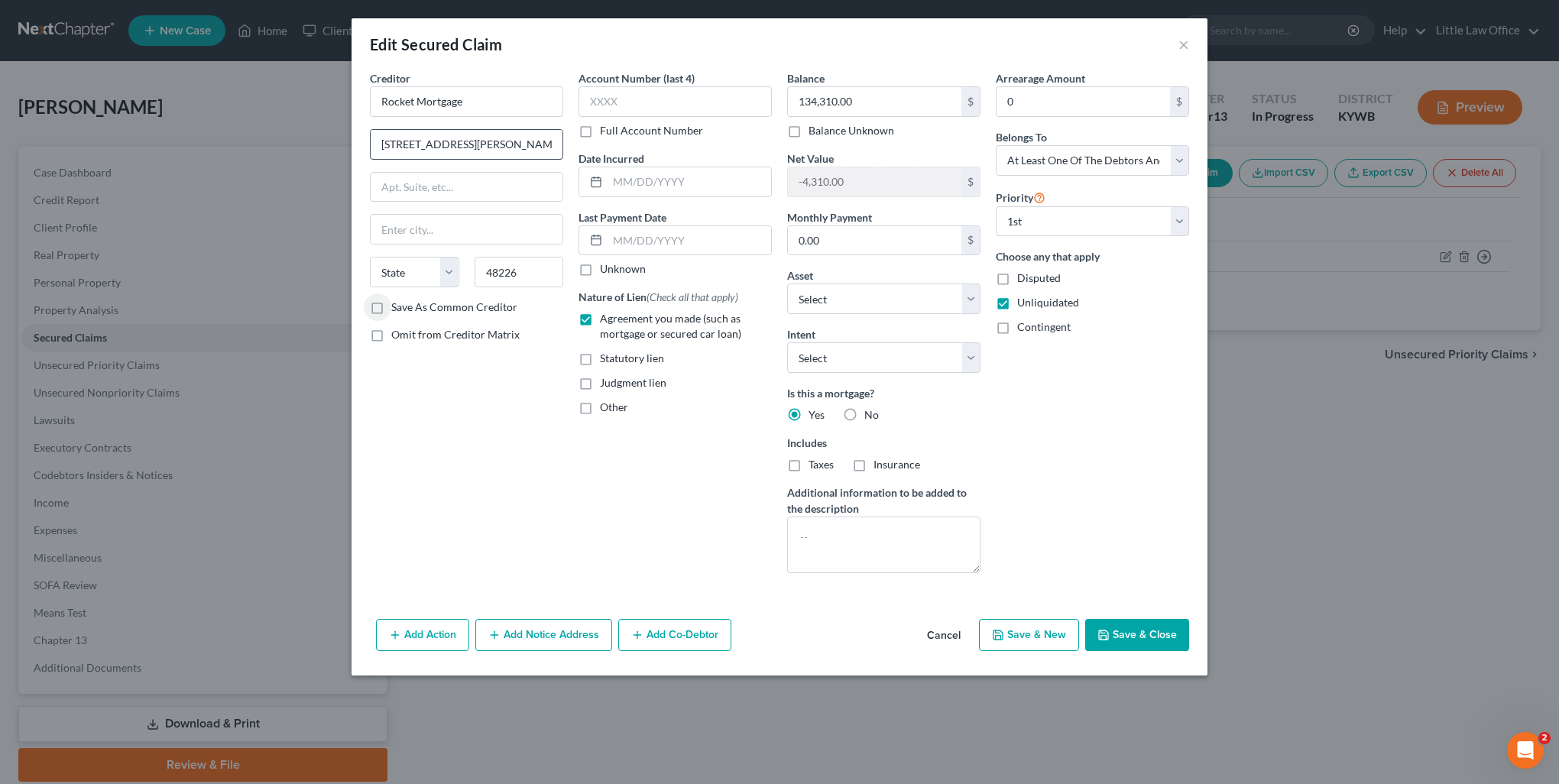
type input "Detroit"
select select "23"
click at [392, 308] on label "Save As Common Creditor" at bounding box center [454, 307] width 126 height 15
click at [397, 308] on input "Save As Common Creditor" at bounding box center [402, 304] width 10 height 10
checkbox input "true"
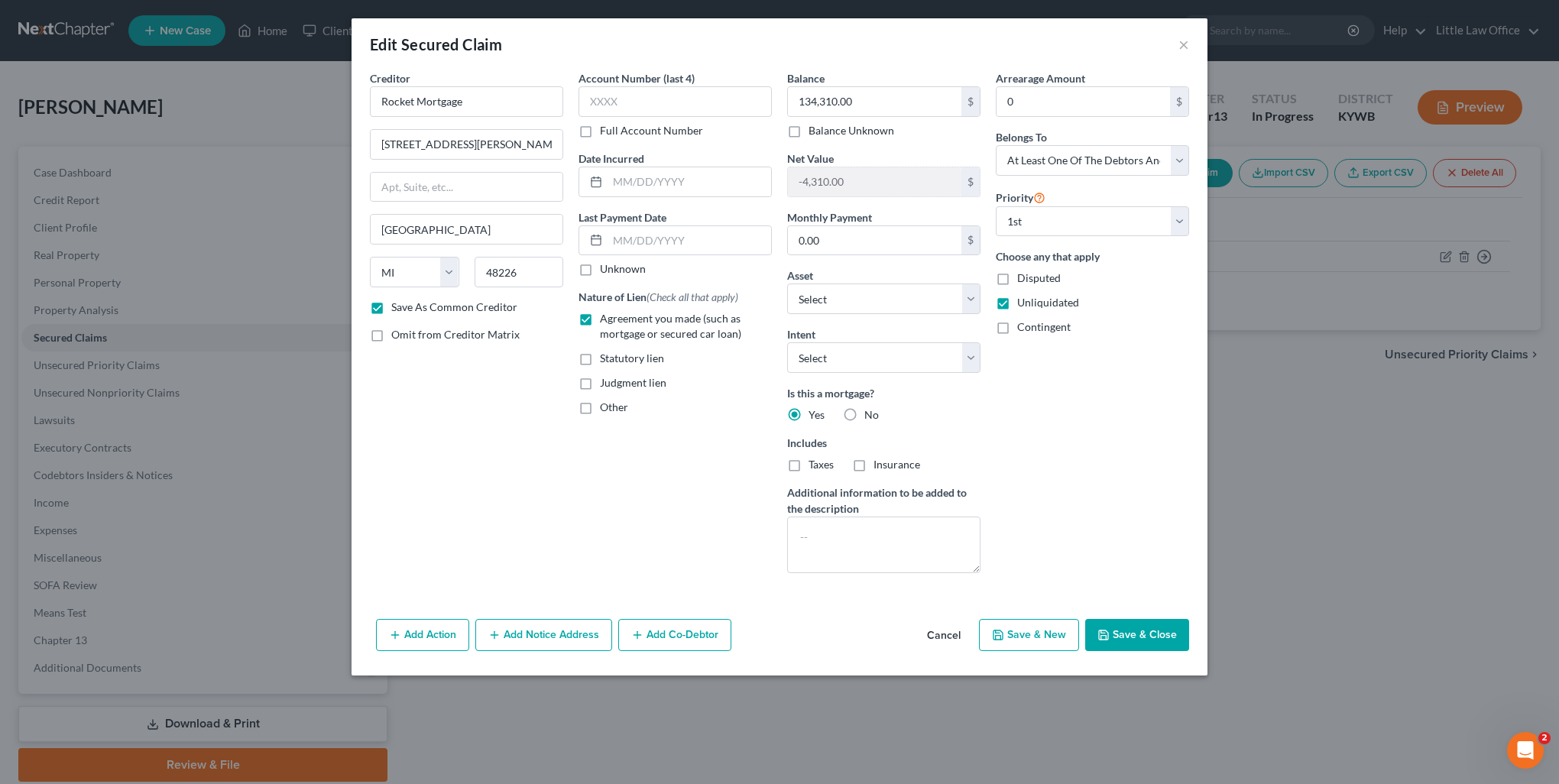
click at [812, 465] on span "Taxes" at bounding box center [821, 465] width 25 height 13
click at [815, 465] on input "Taxes" at bounding box center [820, 462] width 10 height 10
checkbox input "true"
click at [898, 467] on span "Insurance" at bounding box center [897, 465] width 46 height 13
click at [890, 467] on input "Insurance" at bounding box center [884, 462] width 10 height 10
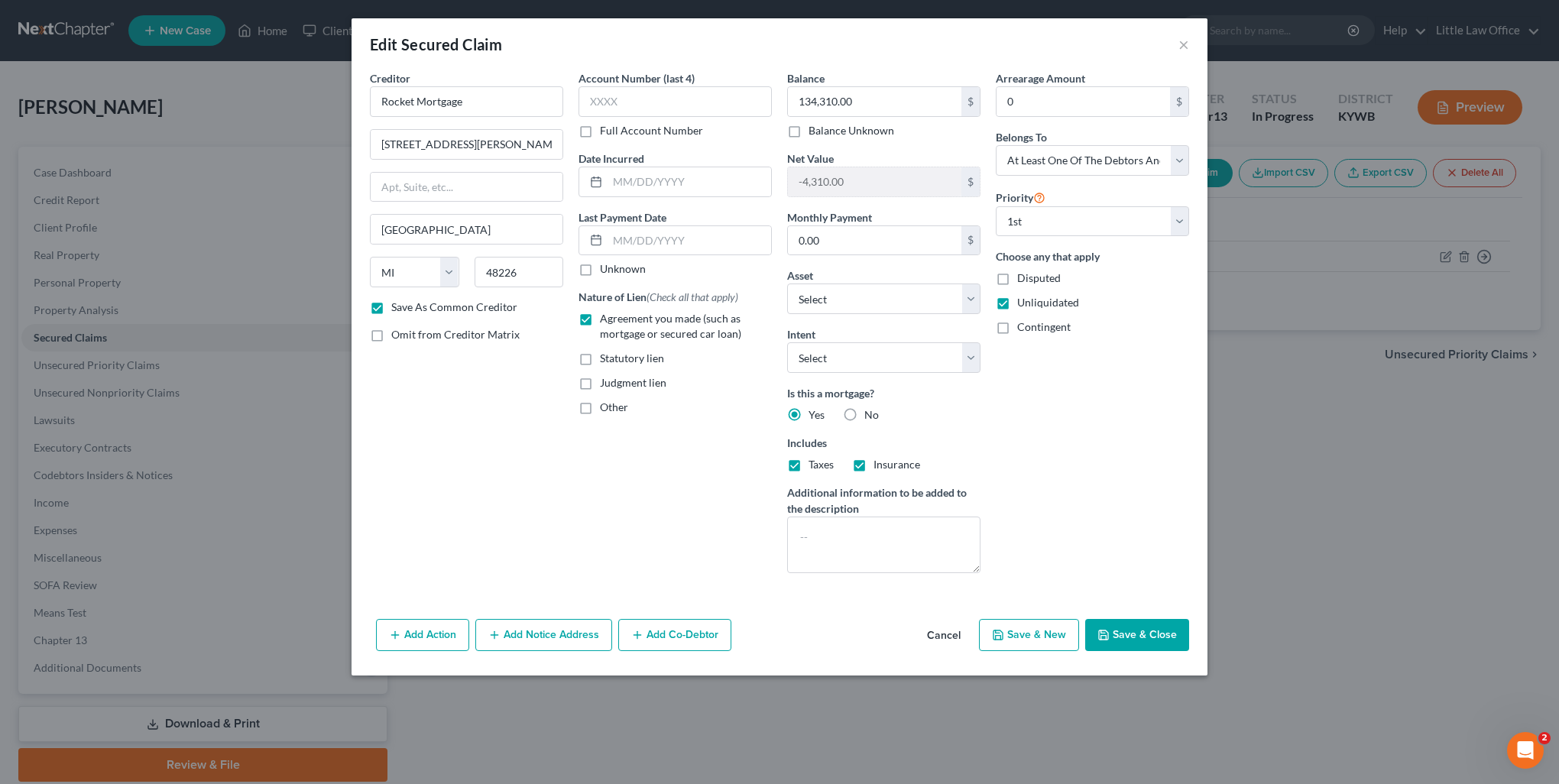
click at [874, 466] on label "Insurance" at bounding box center [897, 465] width 46 height 15
click at [880, 466] on input "Insurance" at bounding box center [884, 462] width 10 height 10
checkbox input "false"
click at [808, 463] on label "Taxes" at bounding box center [821, 465] width 25 height 15
click at [815, 463] on input "Taxes" at bounding box center [820, 462] width 10 height 10
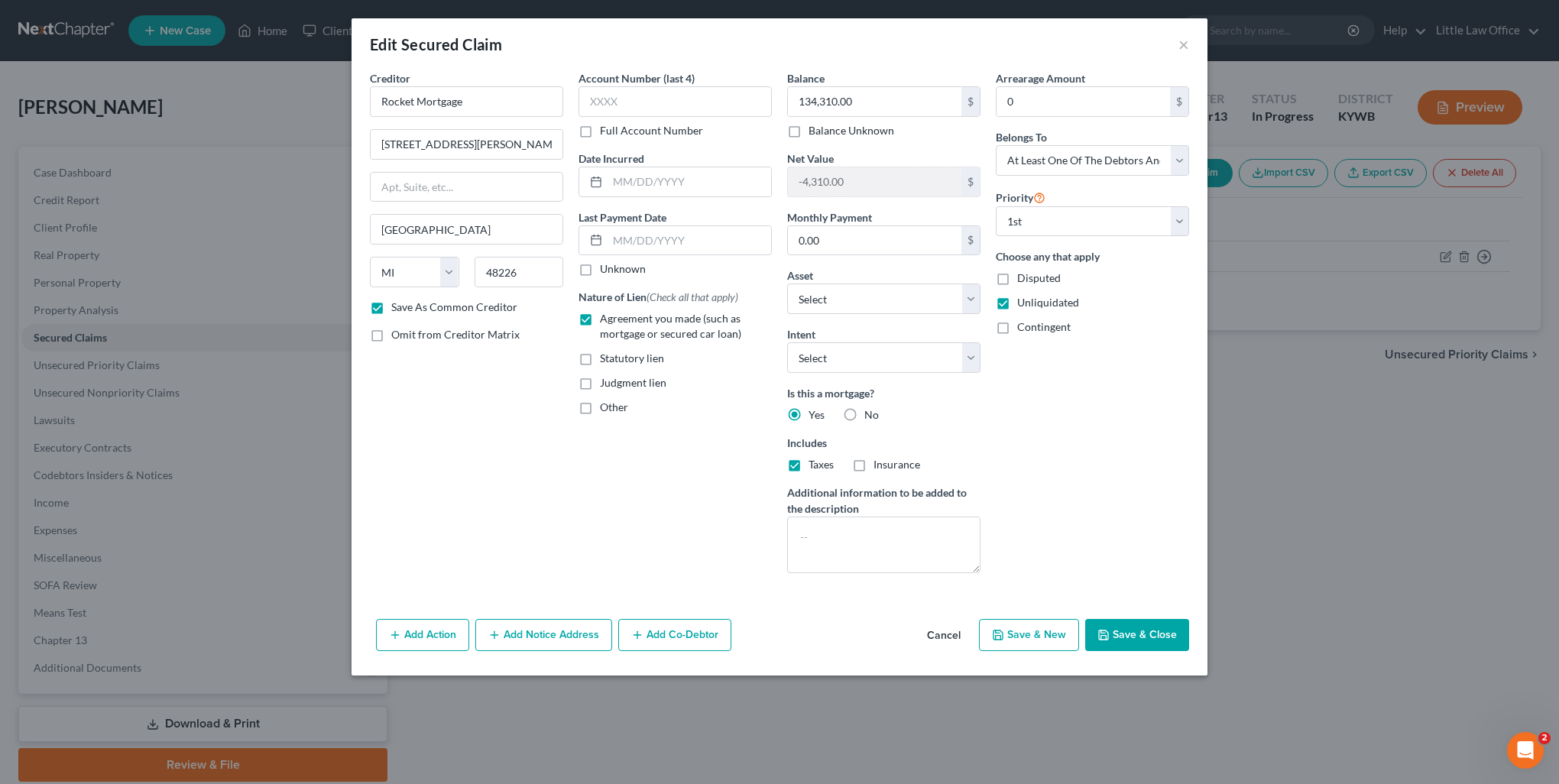
checkbox input "false"
click at [1109, 641] on button "Save & Close" at bounding box center [1137, 634] width 104 height 32
checkbox input "false"
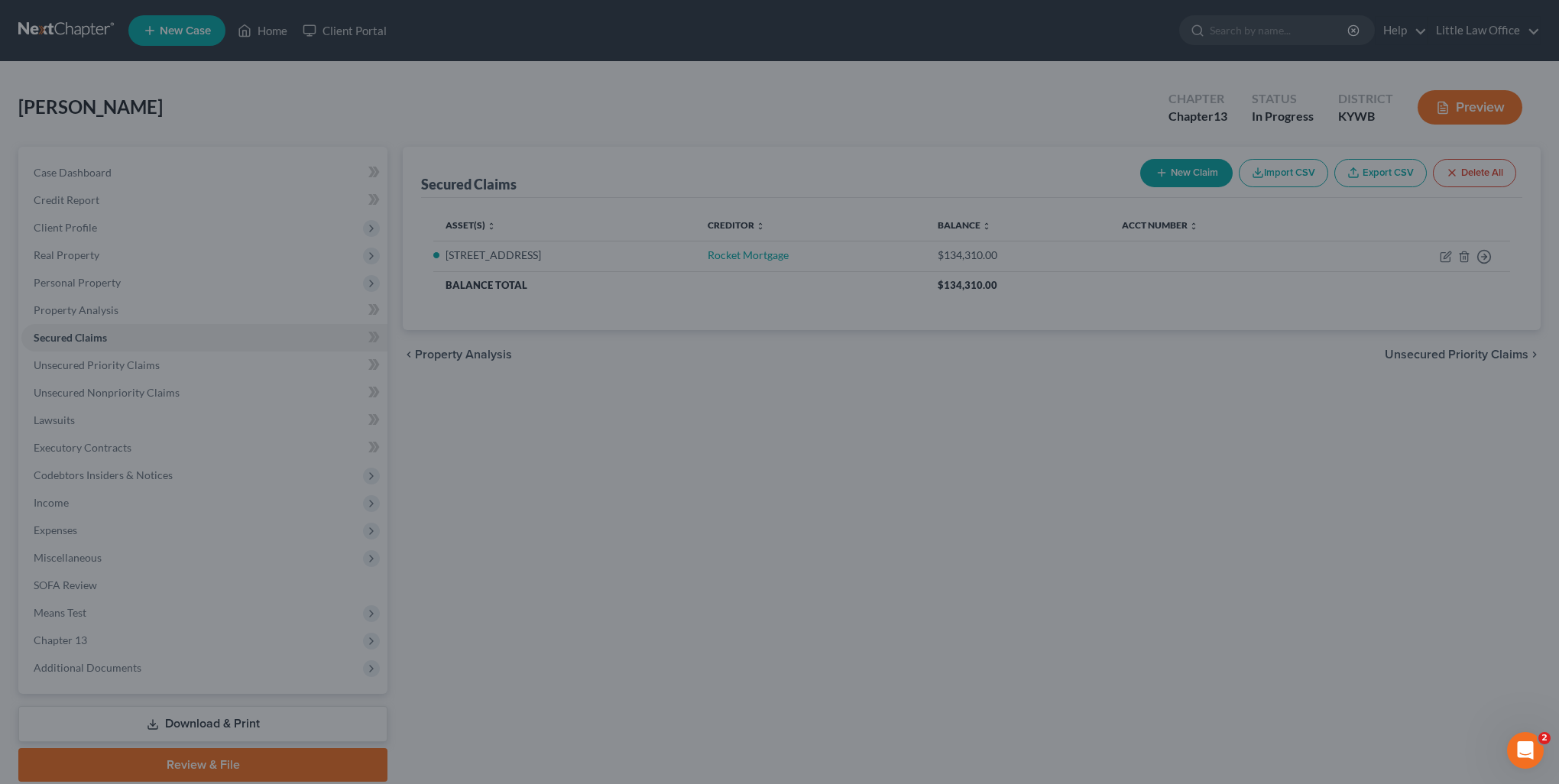
select select "19"
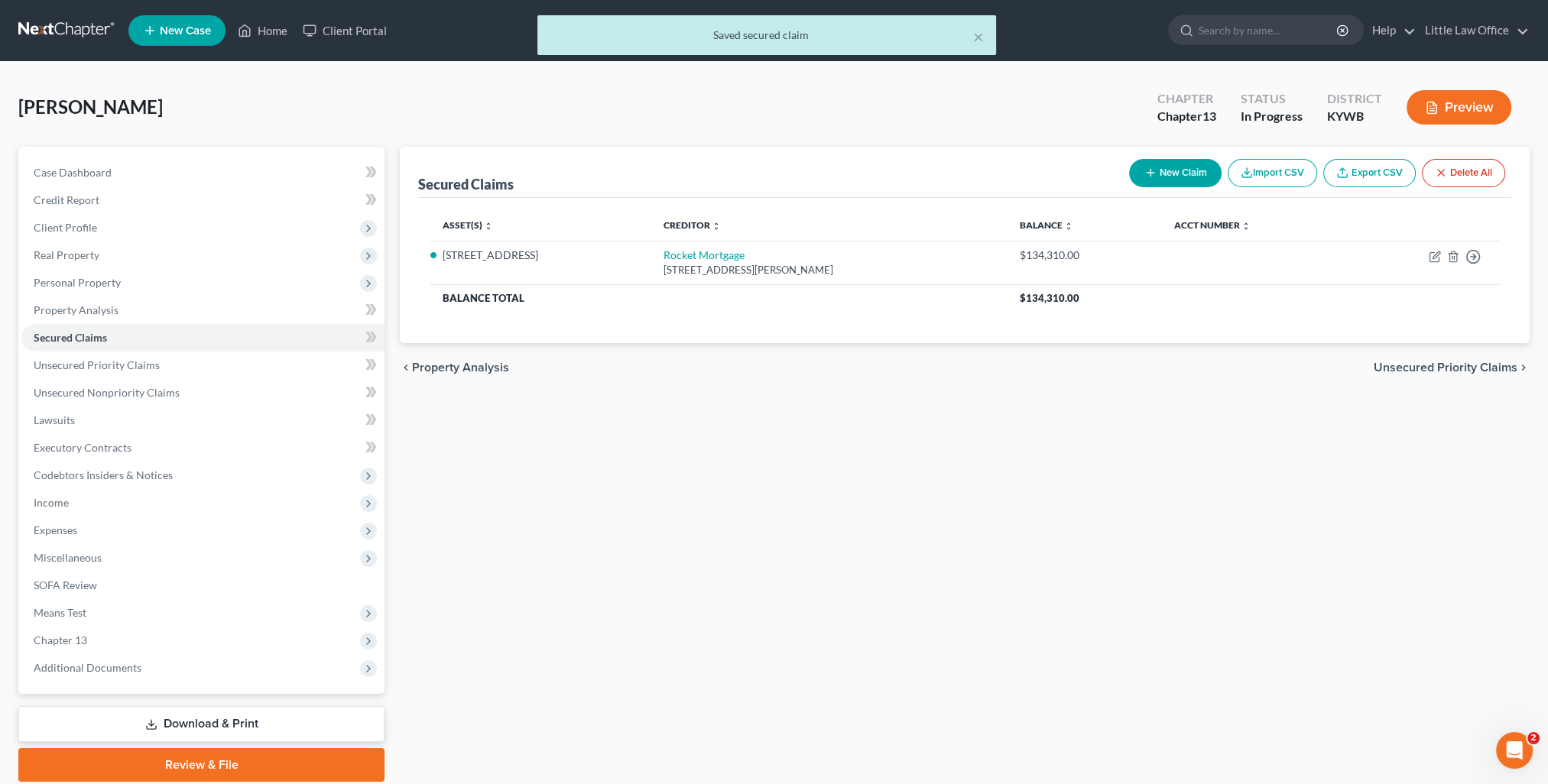
click at [1423, 369] on span "Unsecured Priority Claims" at bounding box center [1444, 367] width 143 height 13
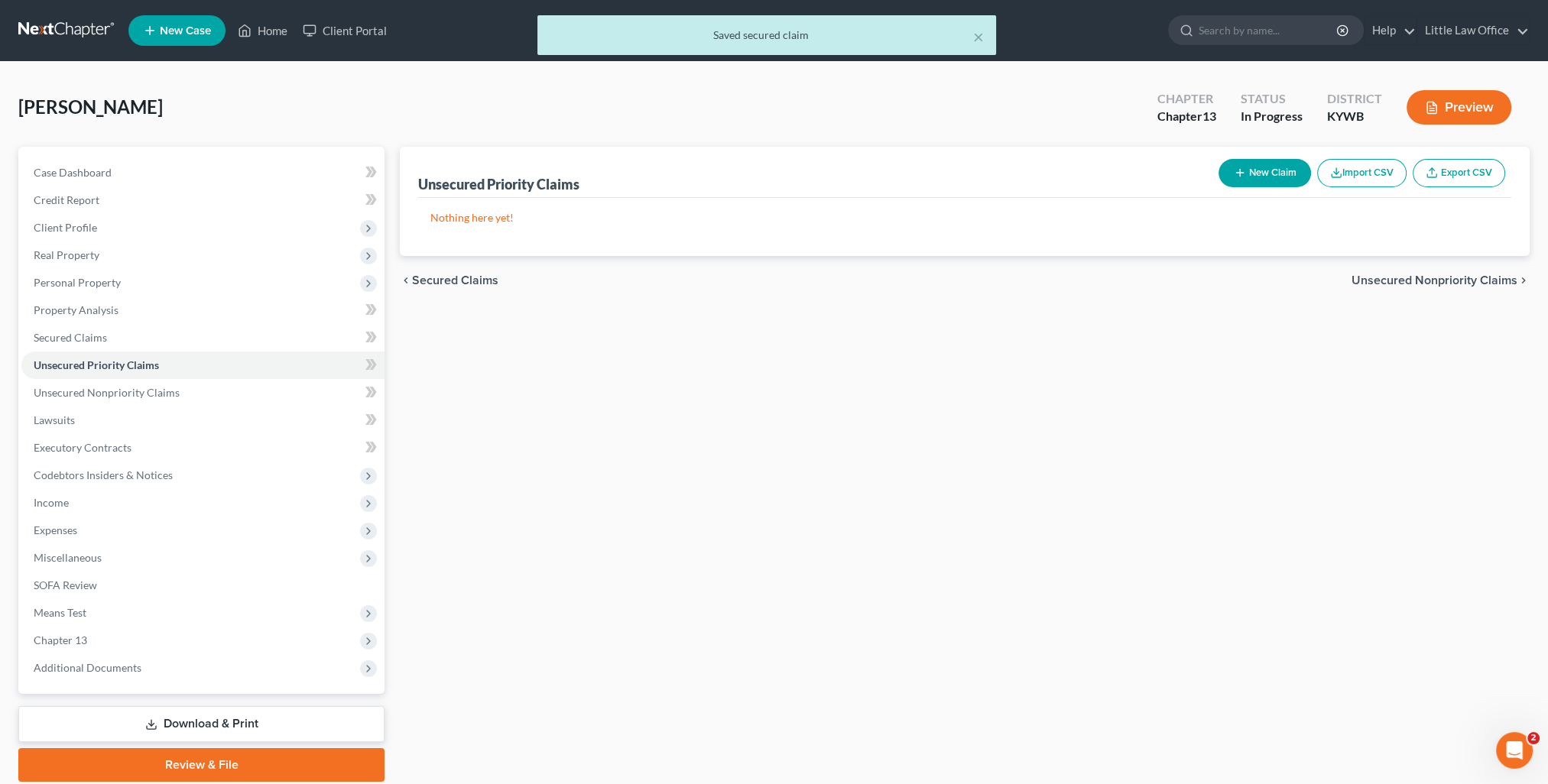
click at [1416, 280] on span "Unsecured Nonpriority Claims" at bounding box center [1434, 280] width 165 height 13
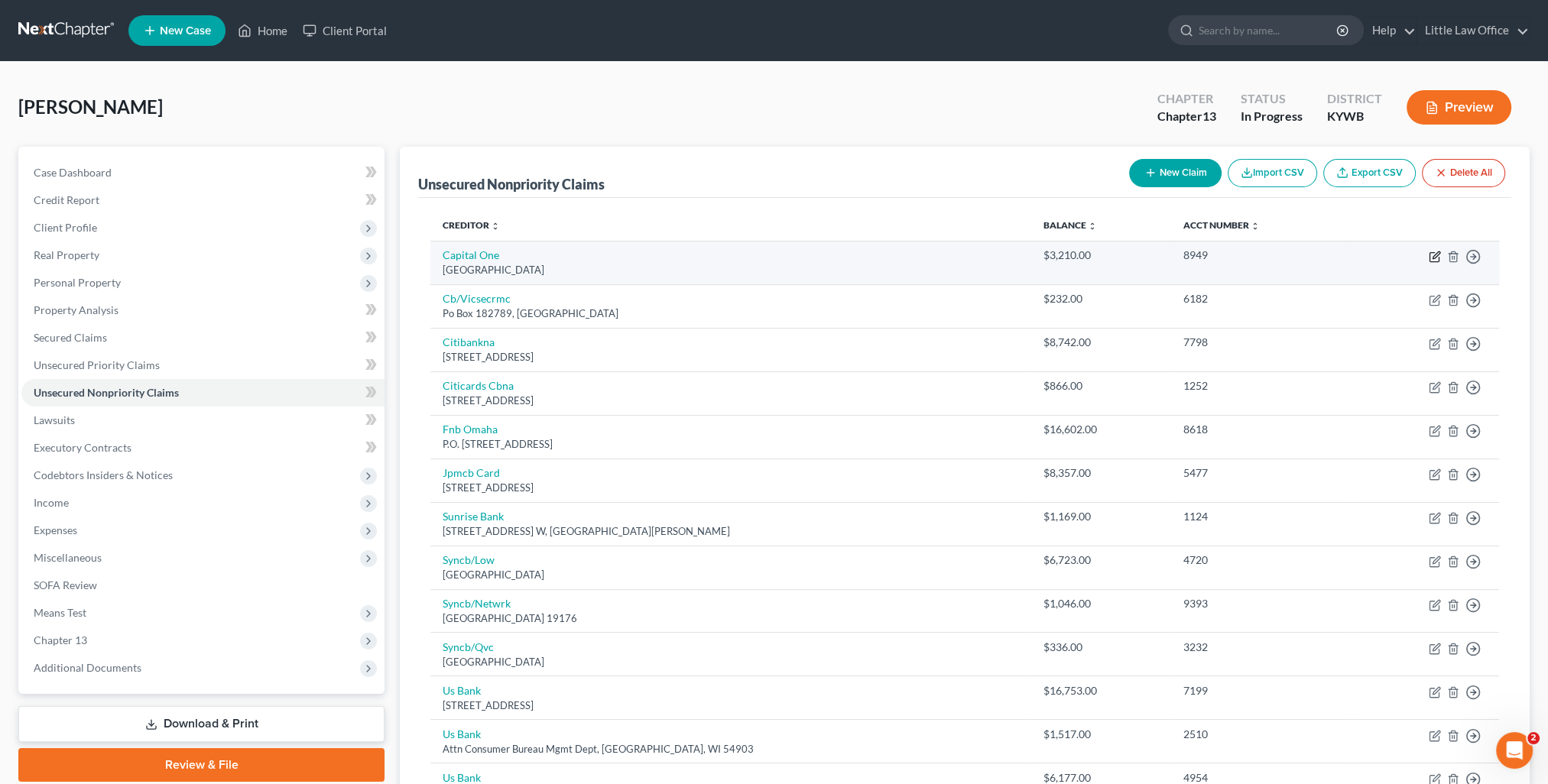
click at [1433, 258] on icon "button" at bounding box center [1435, 254] width 7 height 7
select select "28"
select select "2"
select select "0"
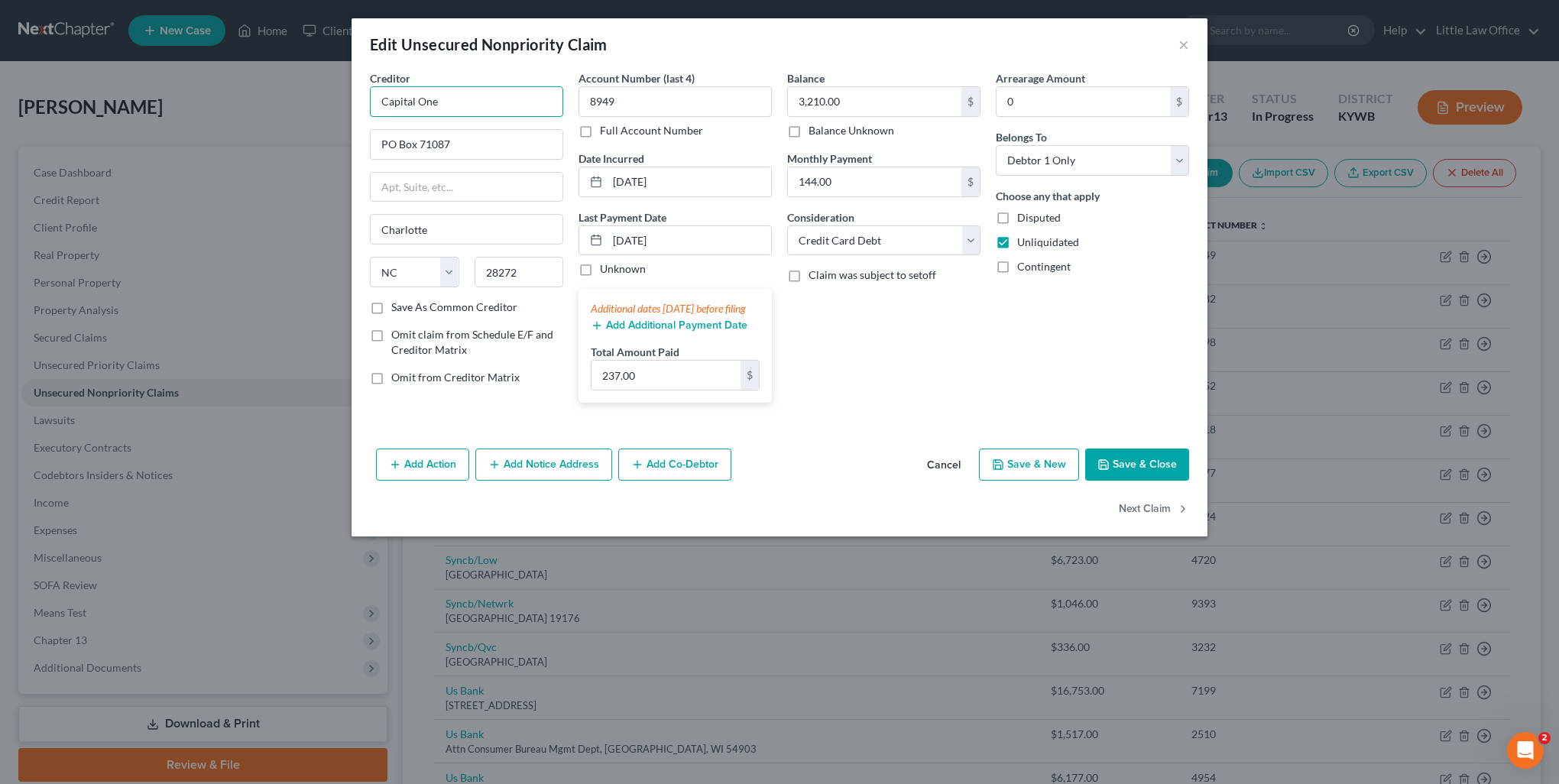
click at [507, 106] on input "Capital One" at bounding box center [466, 102] width 193 height 31
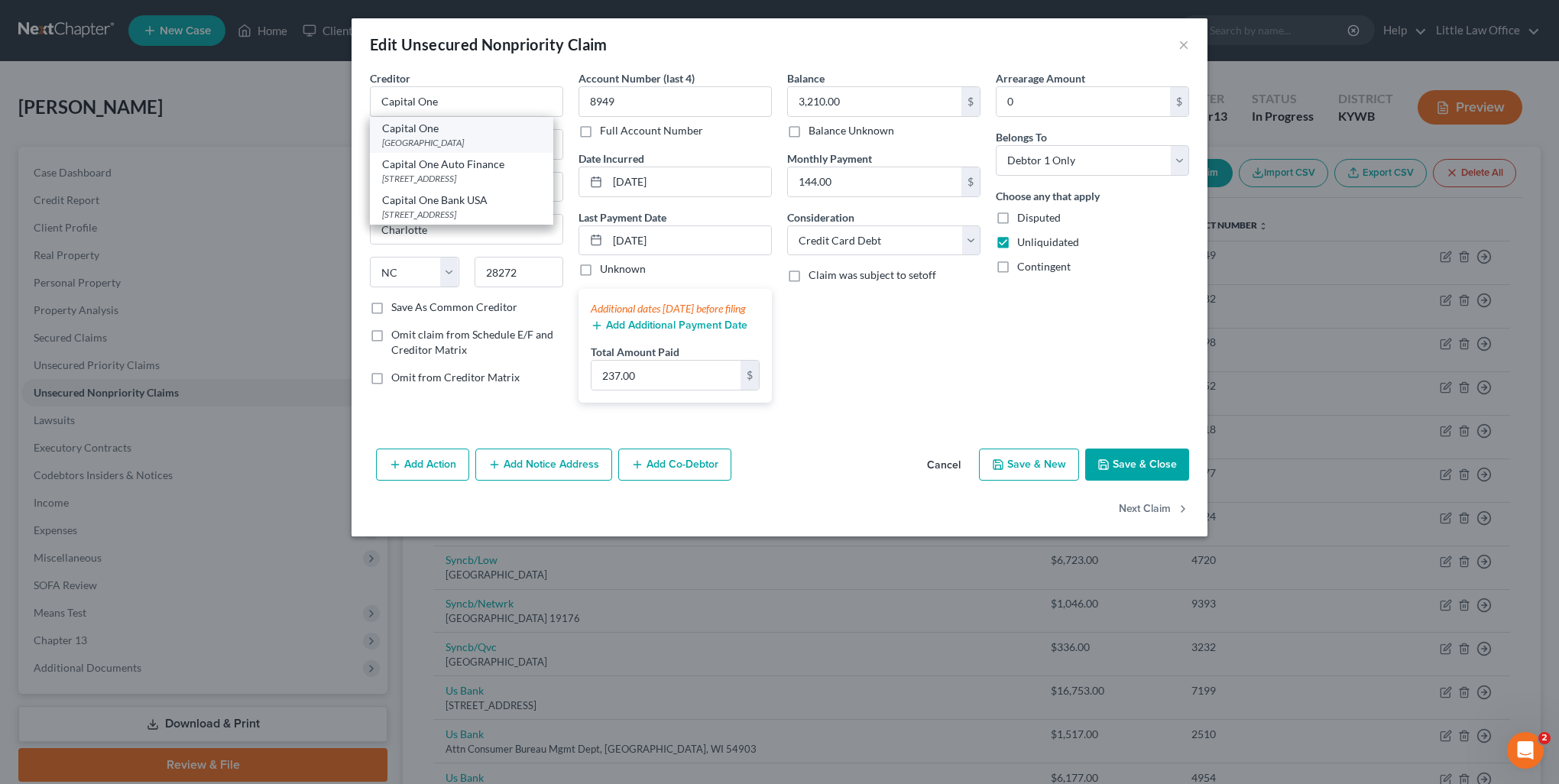
click at [486, 136] on div "PO Box 71087, Charlotte, NC 28272" at bounding box center [461, 142] width 159 height 13
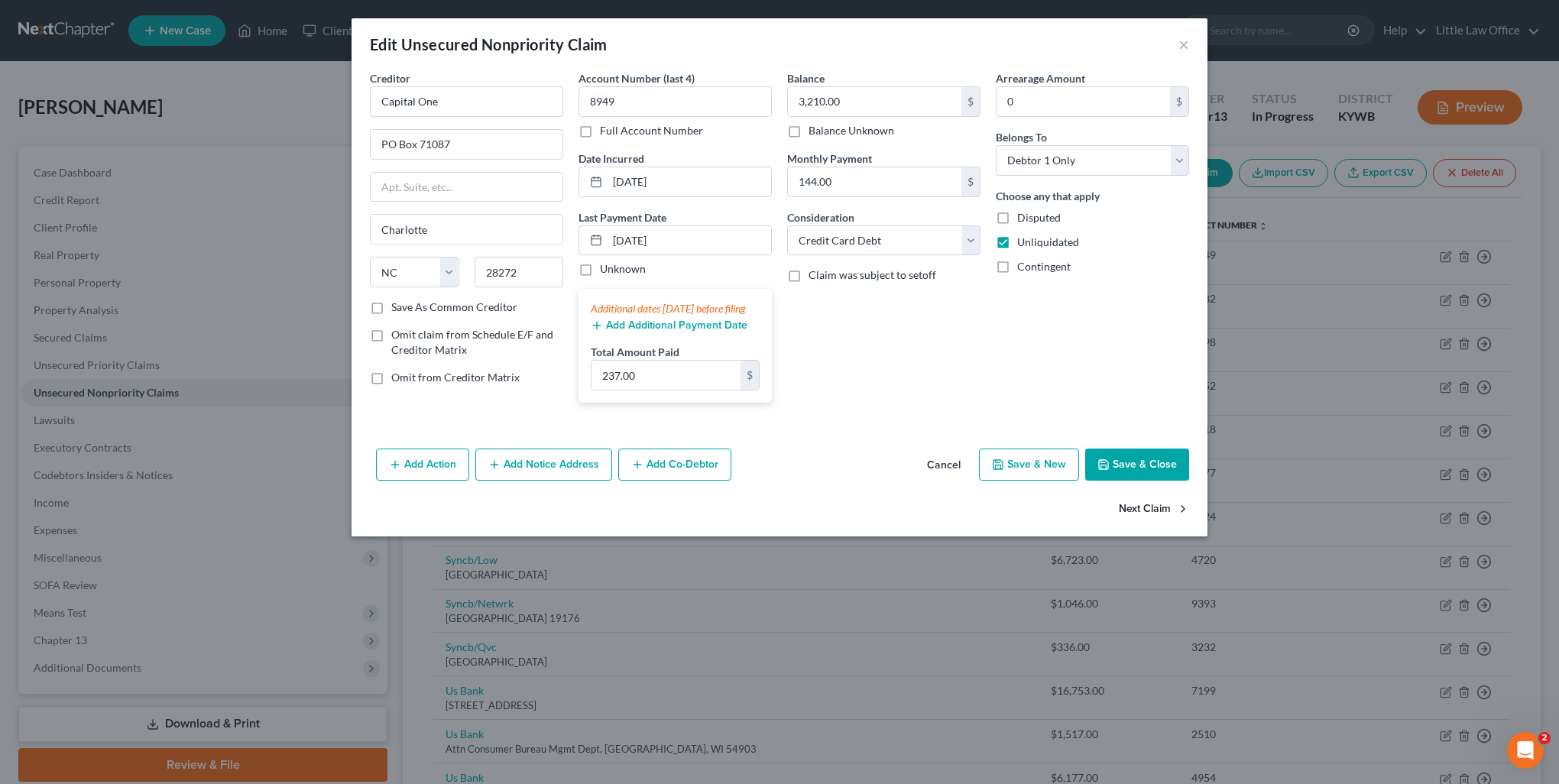
click at [1136, 522] on button "Next Claim" at bounding box center [1154, 508] width 70 height 32
select select "36"
select select "2"
select select "0"
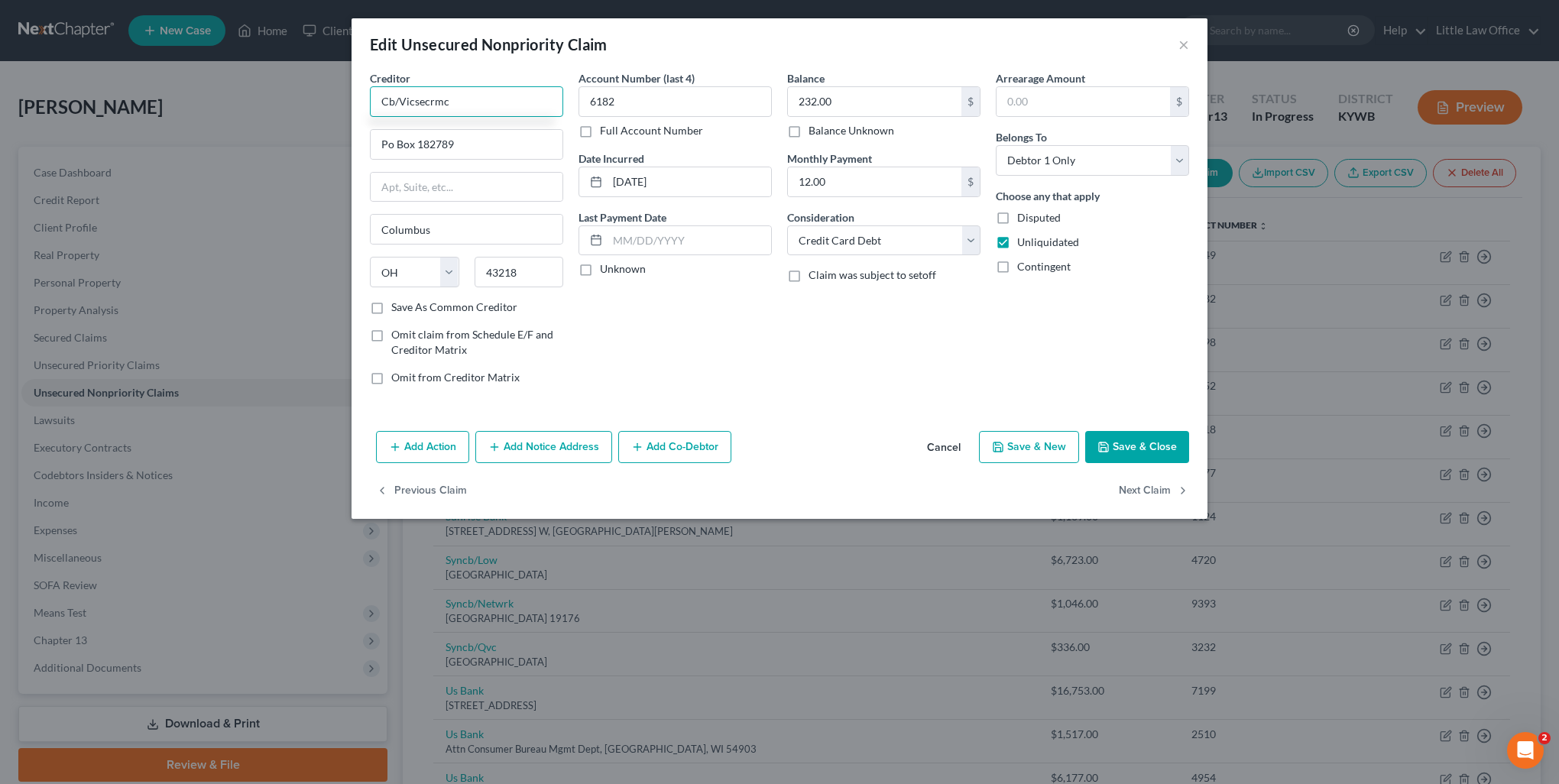
drag, startPoint x: 493, startPoint y: 104, endPoint x: 311, endPoint y: 96, distance: 182.2
click at [311, 96] on div "Edit Unsecured Nonpriority Claim × Creditor * Cb/Vicsecrmc Po Box 182789 Columb…" at bounding box center [780, 392] width 1559 height 784
drag, startPoint x: 464, startPoint y: 102, endPoint x: 419, endPoint y: 99, distance: 45.1
click at [419, 99] on input "Victoria Secret" at bounding box center [466, 102] width 193 height 31
type input "V"
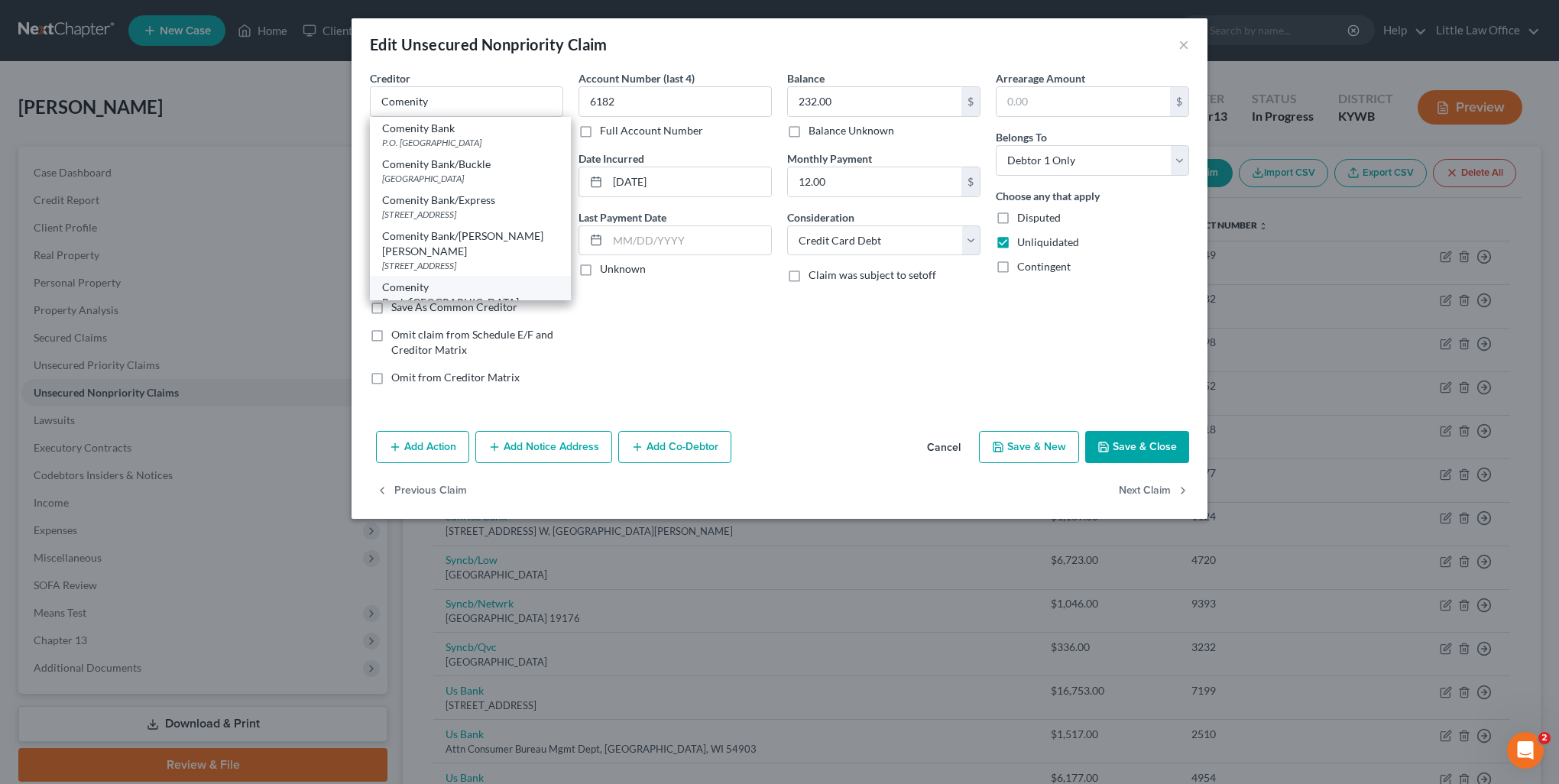
click at [523, 311] on div "PO Box 182128, Columbus, OH 43218" at bounding box center [470, 317] width 176 height 13
type input "Comenity Bank/Victoria"
type input "PO Box 182128"
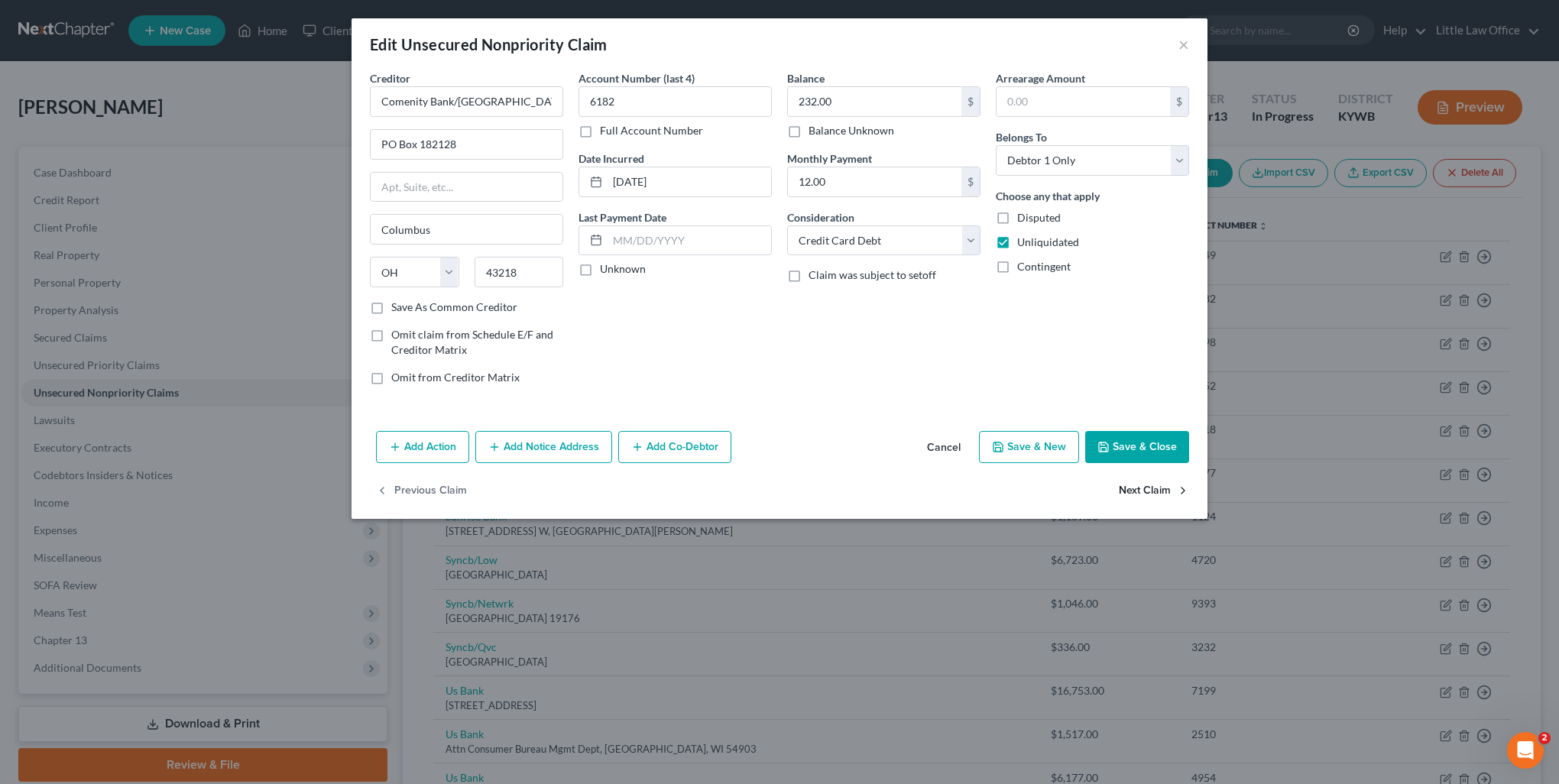
click at [1163, 486] on button "Next Claim" at bounding box center [1154, 491] width 70 height 32
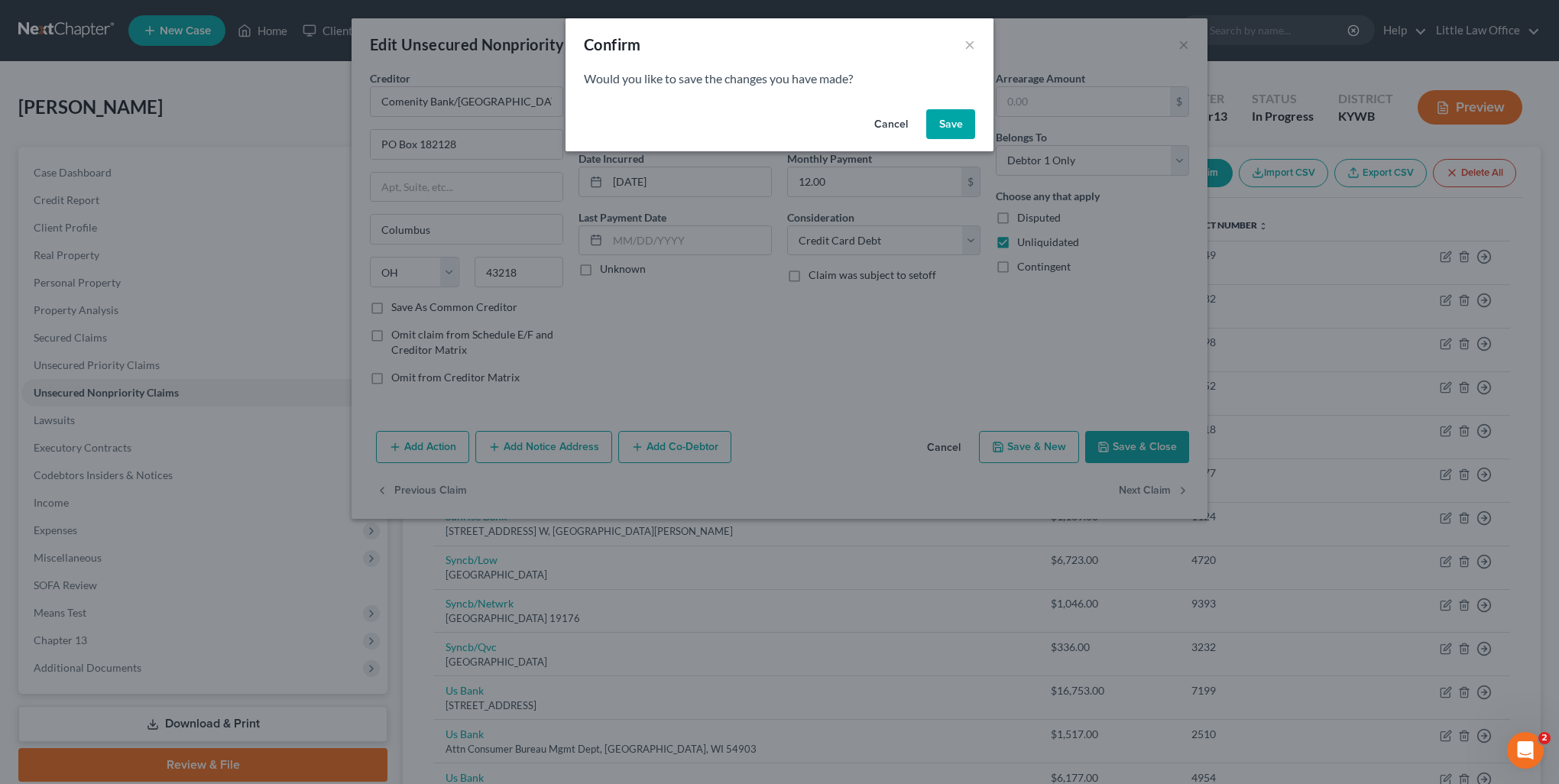
click at [958, 130] on button "Save" at bounding box center [951, 125] width 49 height 31
select select "43"
select select "0"
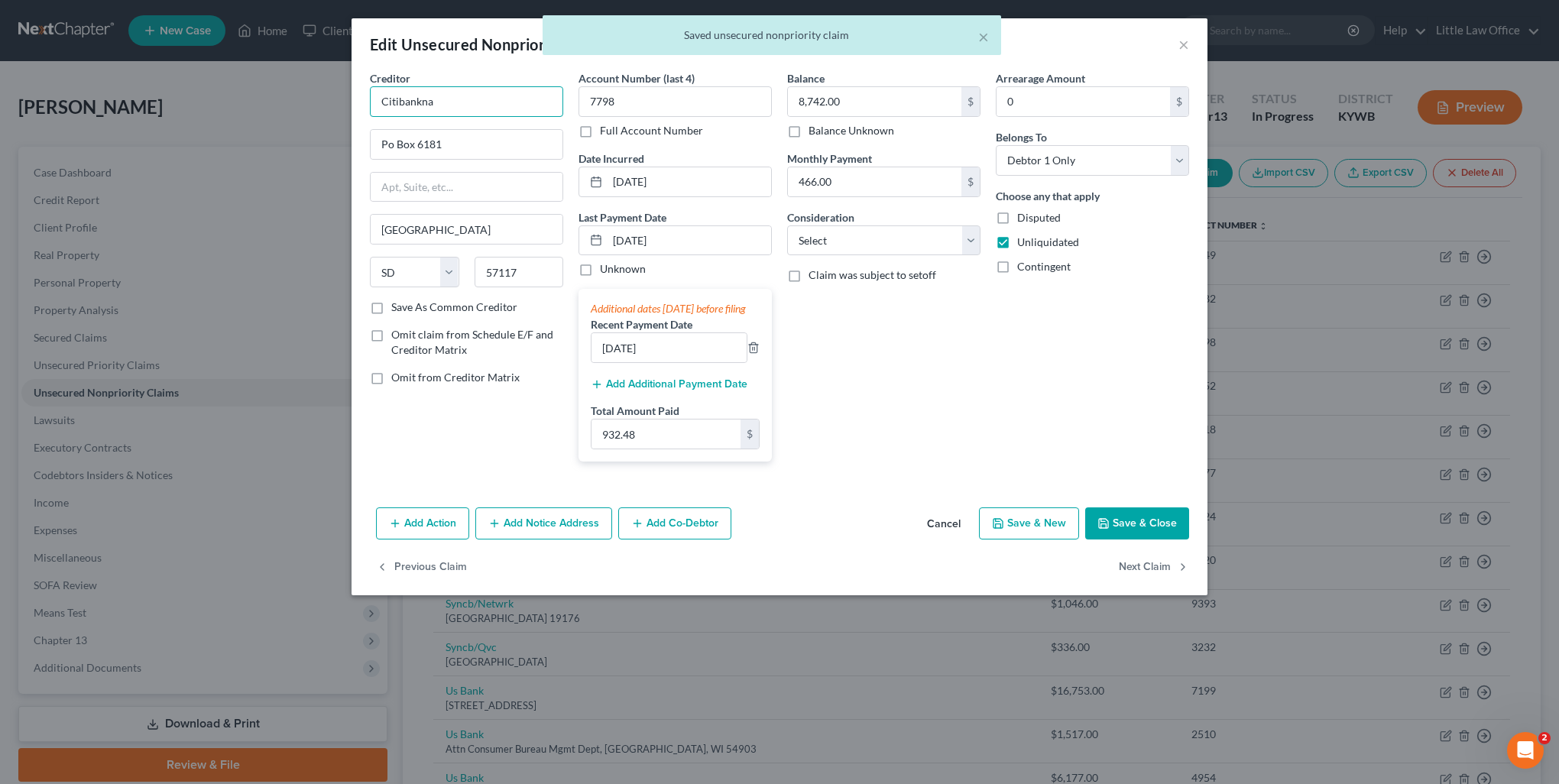
drag, startPoint x: 486, startPoint y: 102, endPoint x: 283, endPoint y: 95, distance: 203.1
click at [283, 95] on div "Edit Unsecured Nonpriority Claim × Creditor * Citibankna Po Box 6181 Sioux Fall…" at bounding box center [780, 392] width 1559 height 784
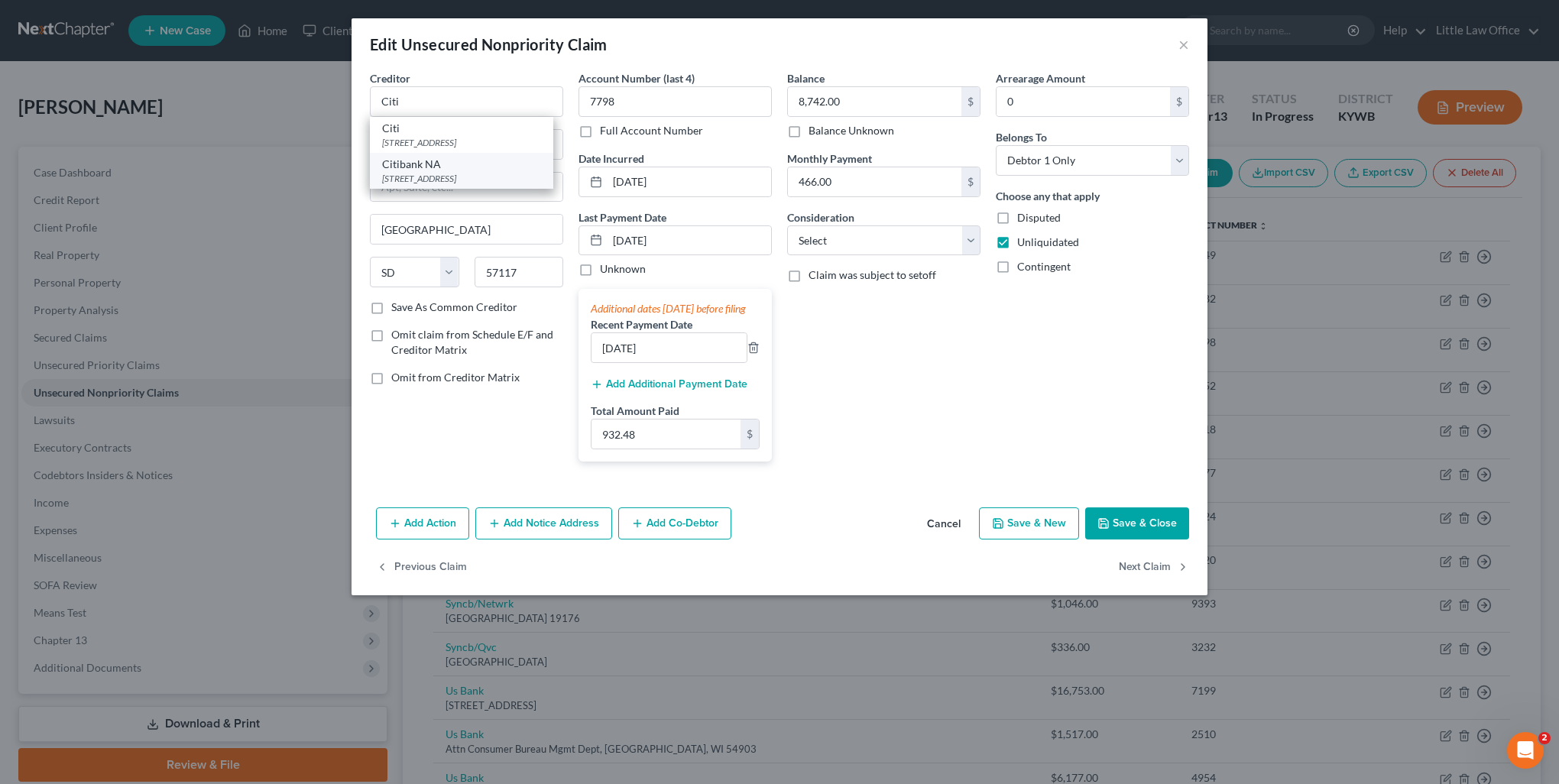
click at [406, 169] on div "Citibank NA" at bounding box center [461, 164] width 159 height 15
type input "Citibank NA"
type input "PO Box 769006"
type input "San Antonio"
select select "45"
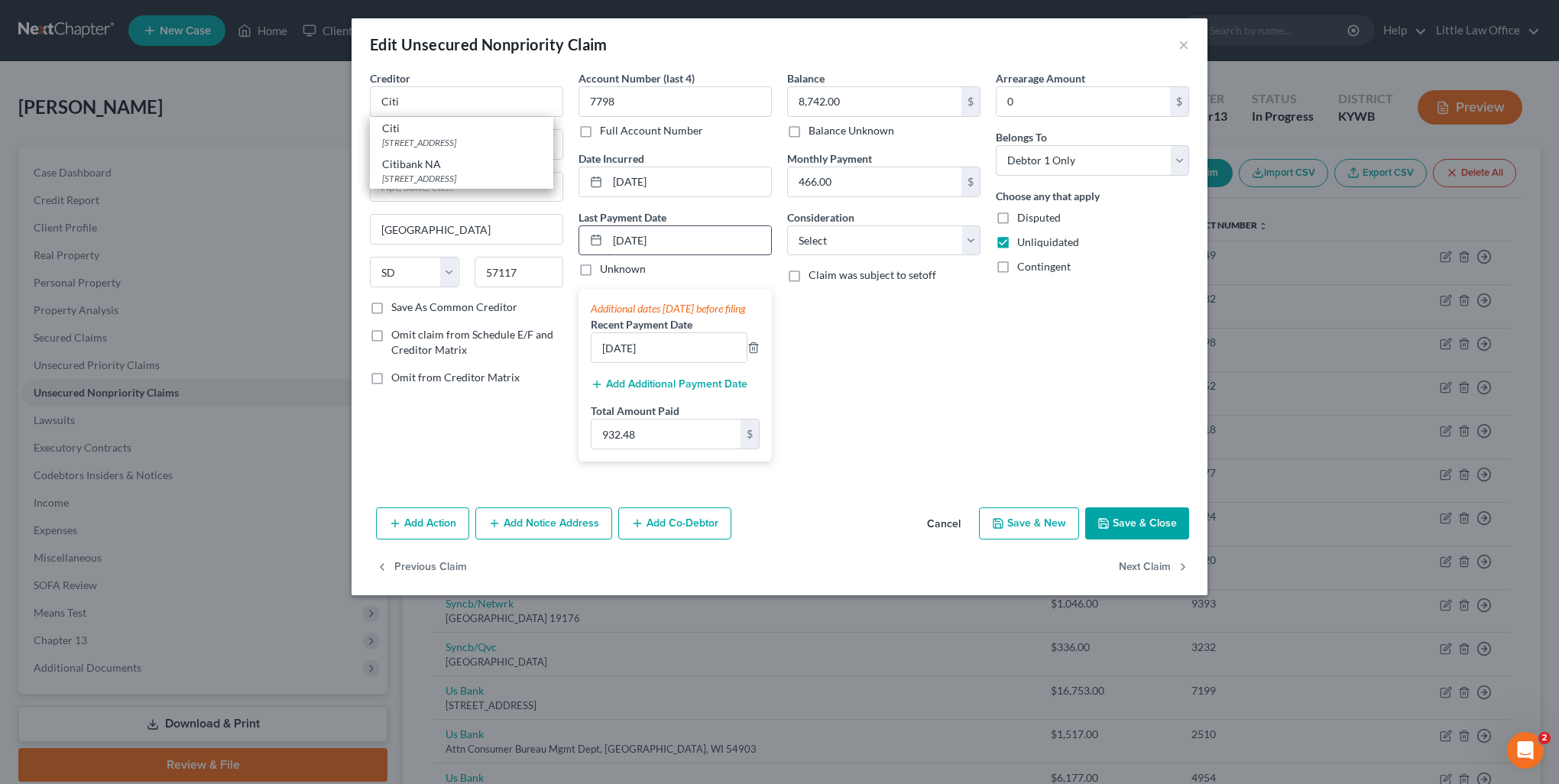
type input "78245"
click at [822, 248] on select "Select Cable / Satellite Services Collection Agency Credit Card Debt Debt Couns…" at bounding box center [883, 240] width 193 height 31
select select "2"
click at [787, 225] on select "Select Cable / Satellite Services Collection Agency Credit Card Debt Debt Couns…" at bounding box center [883, 240] width 193 height 31
click at [1139, 576] on button "Next Claim" at bounding box center [1154, 568] width 70 height 32
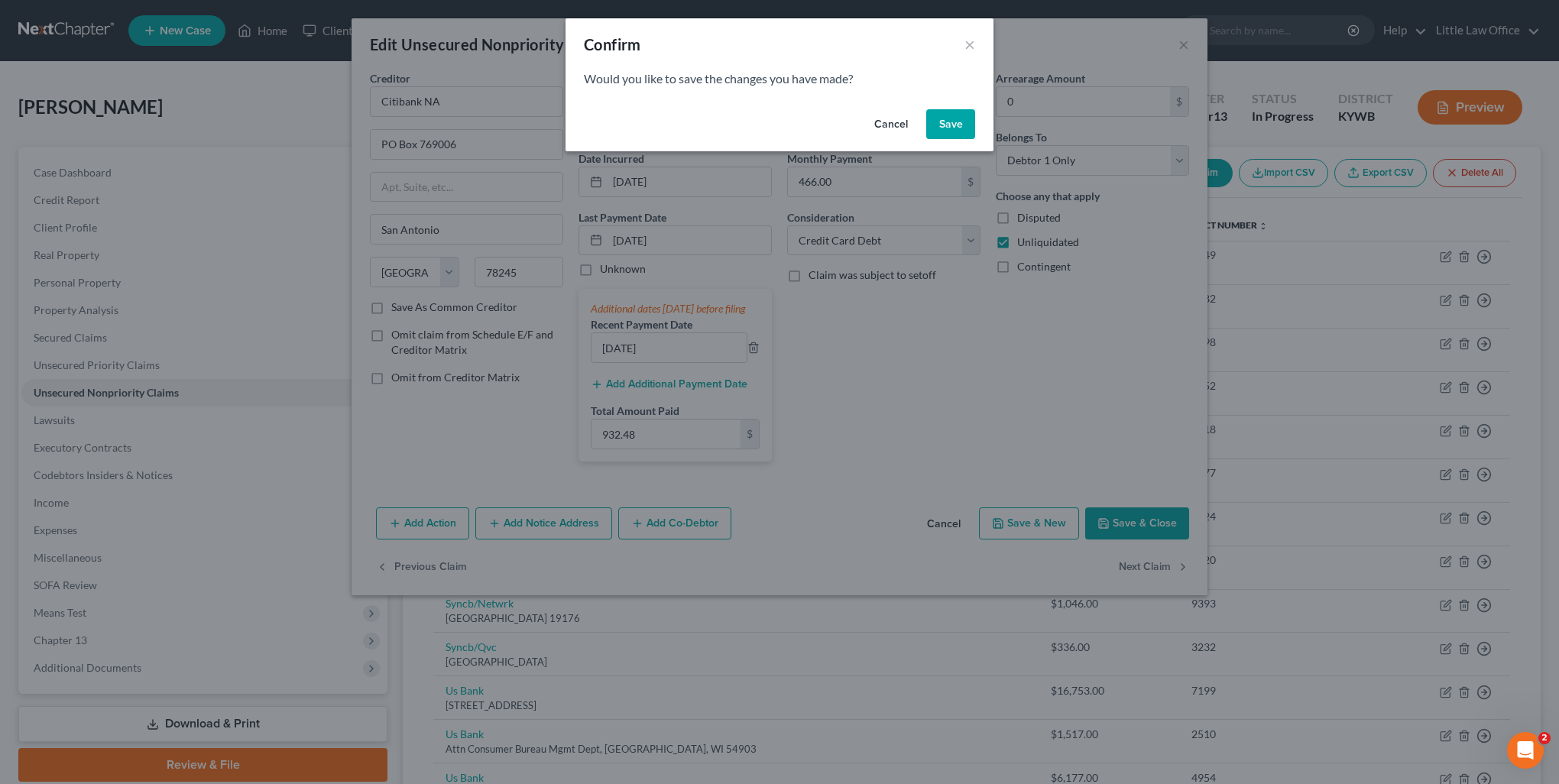
click at [942, 136] on button "Save" at bounding box center [951, 125] width 49 height 31
select select "43"
select select "2"
select select "0"
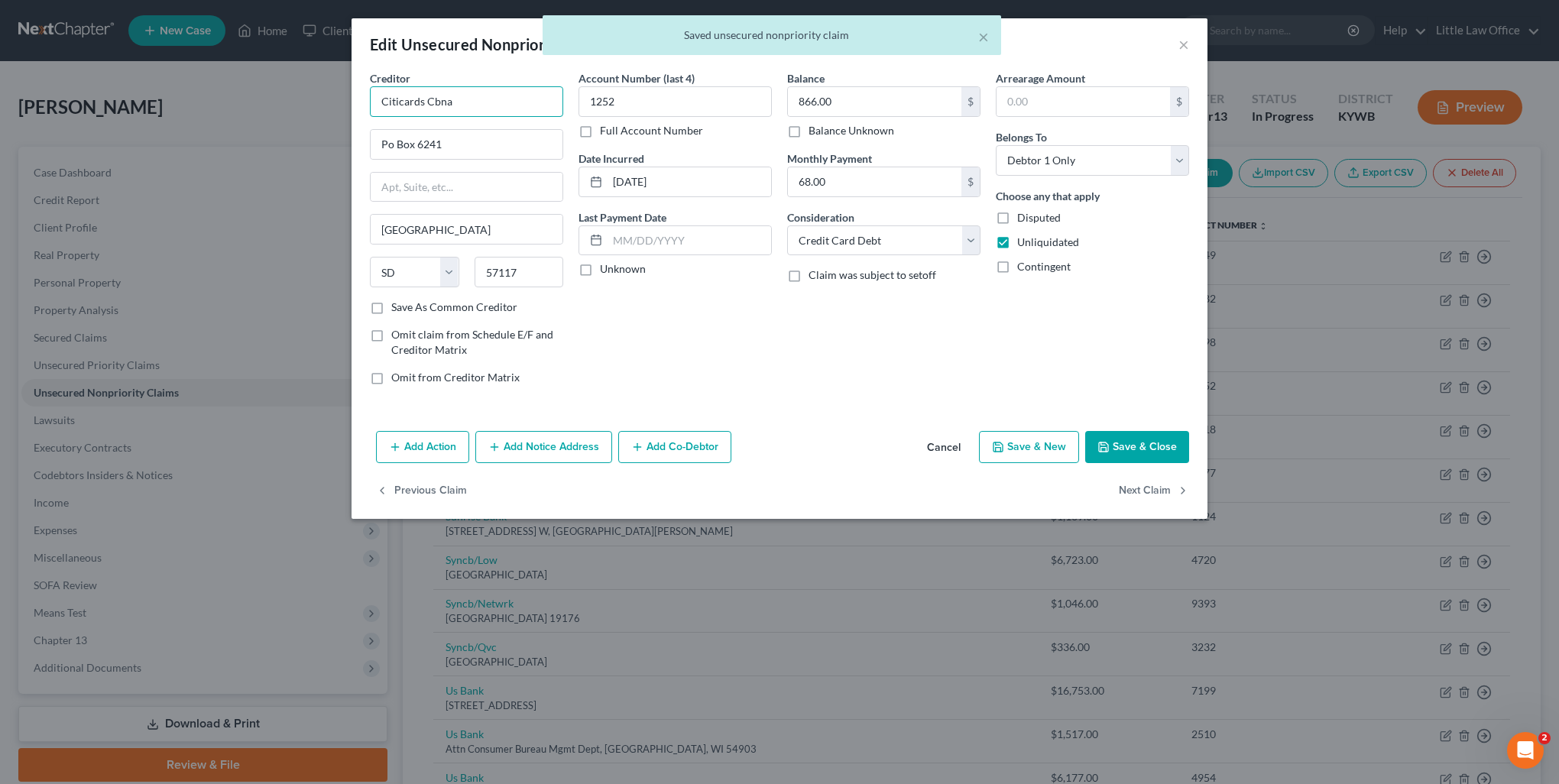
drag, startPoint x: 489, startPoint y: 101, endPoint x: 366, endPoint y: 93, distance: 123.3
click at [366, 93] on div "Creditor * Citicards Cbna Po Box 6241 Sioux Falls State AL AK AR AZ CA CO CT DE…" at bounding box center [467, 234] width 209 height 327
drag, startPoint x: 441, startPoint y: 102, endPoint x: 495, endPoint y: 110, distance: 54.6
click at [495, 110] on input "Citi cards Cbna" at bounding box center [466, 102] width 193 height 31
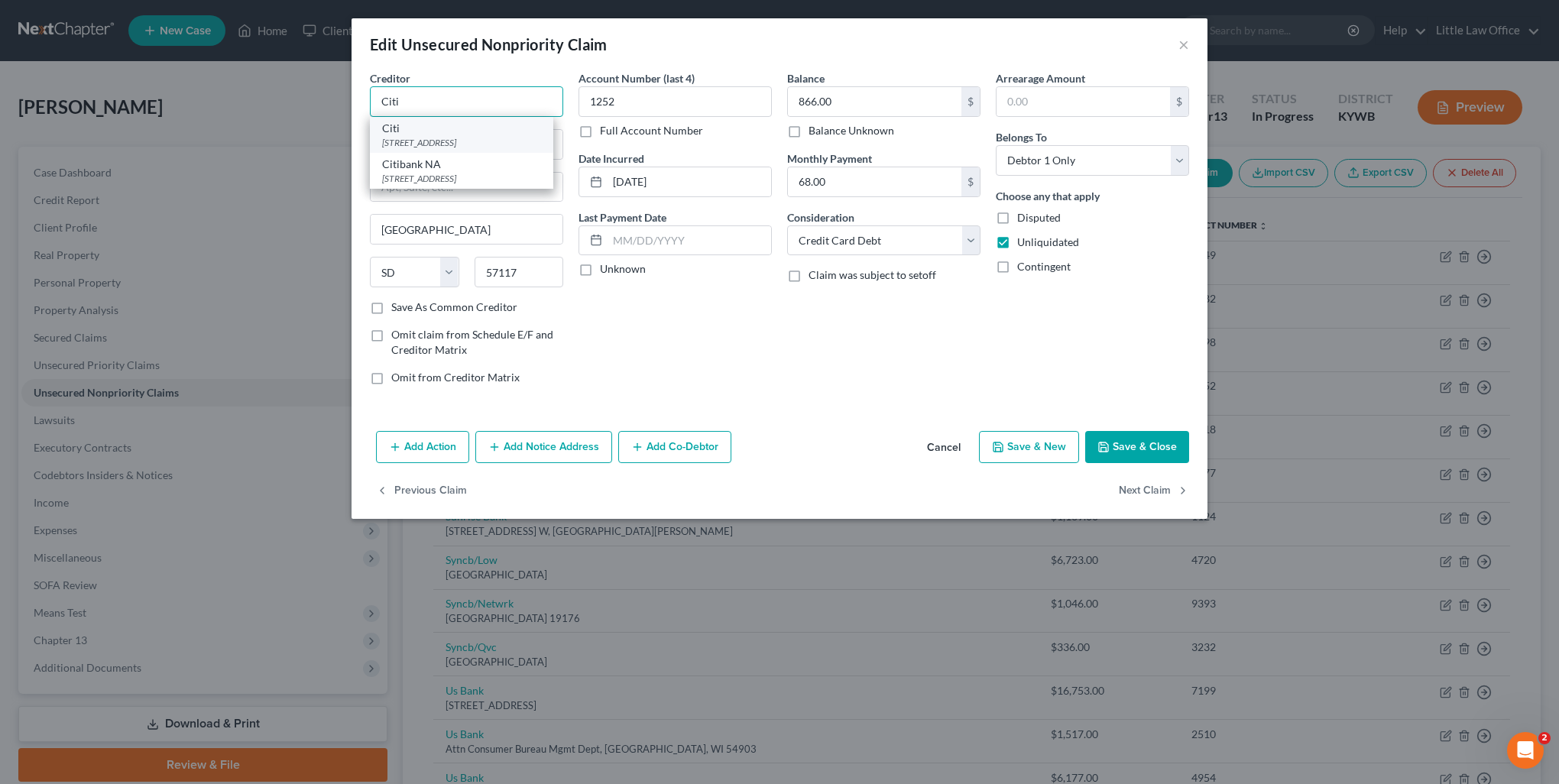
type input "Citi"
click at [489, 128] on div "Citi" at bounding box center [461, 129] width 159 height 15
type input "PO Box 6241"
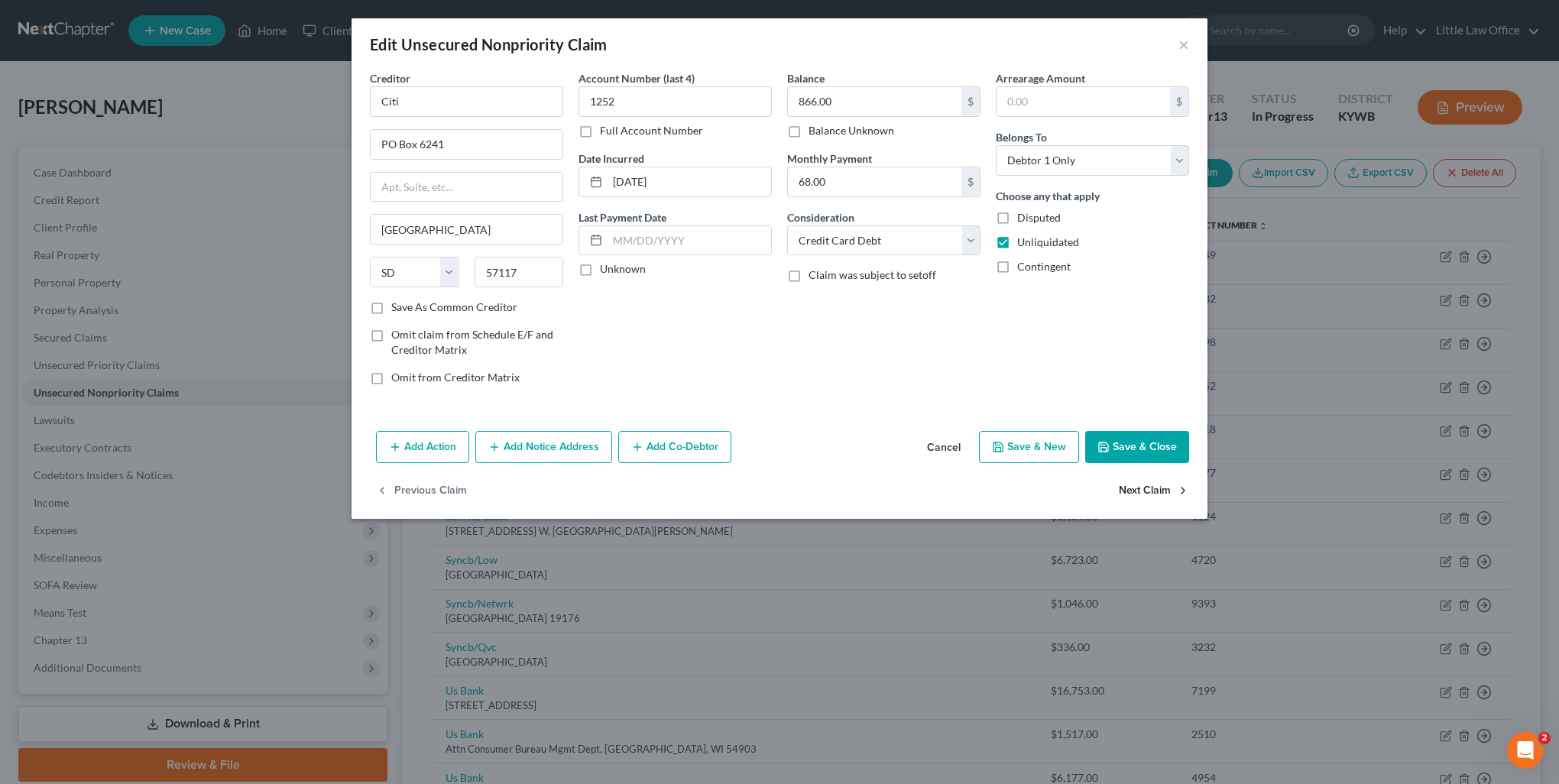
click at [1140, 485] on button "Next Claim" at bounding box center [1154, 491] width 70 height 32
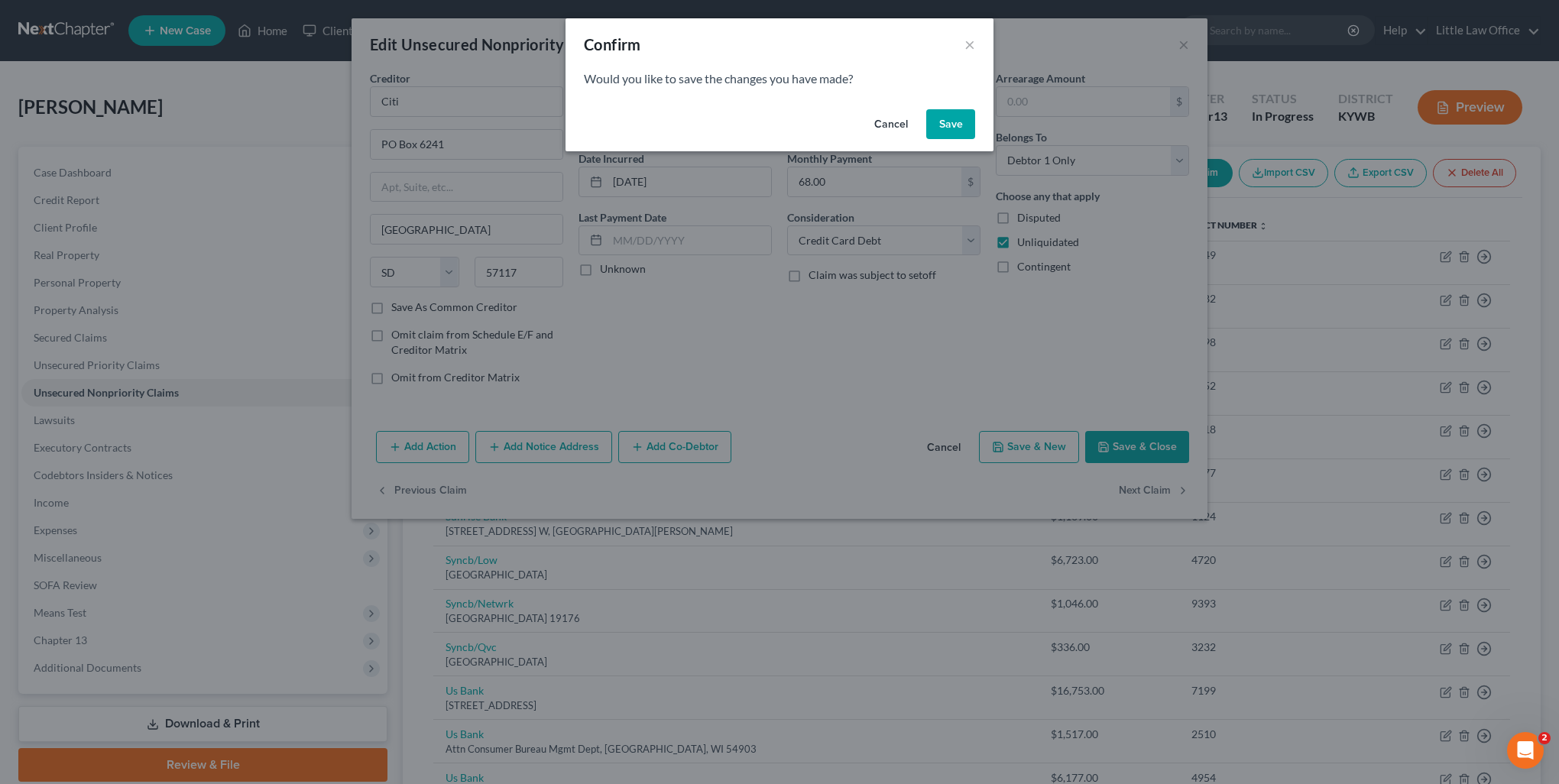
click at [958, 124] on button "Save" at bounding box center [951, 125] width 49 height 31
select select "30"
select select "0"
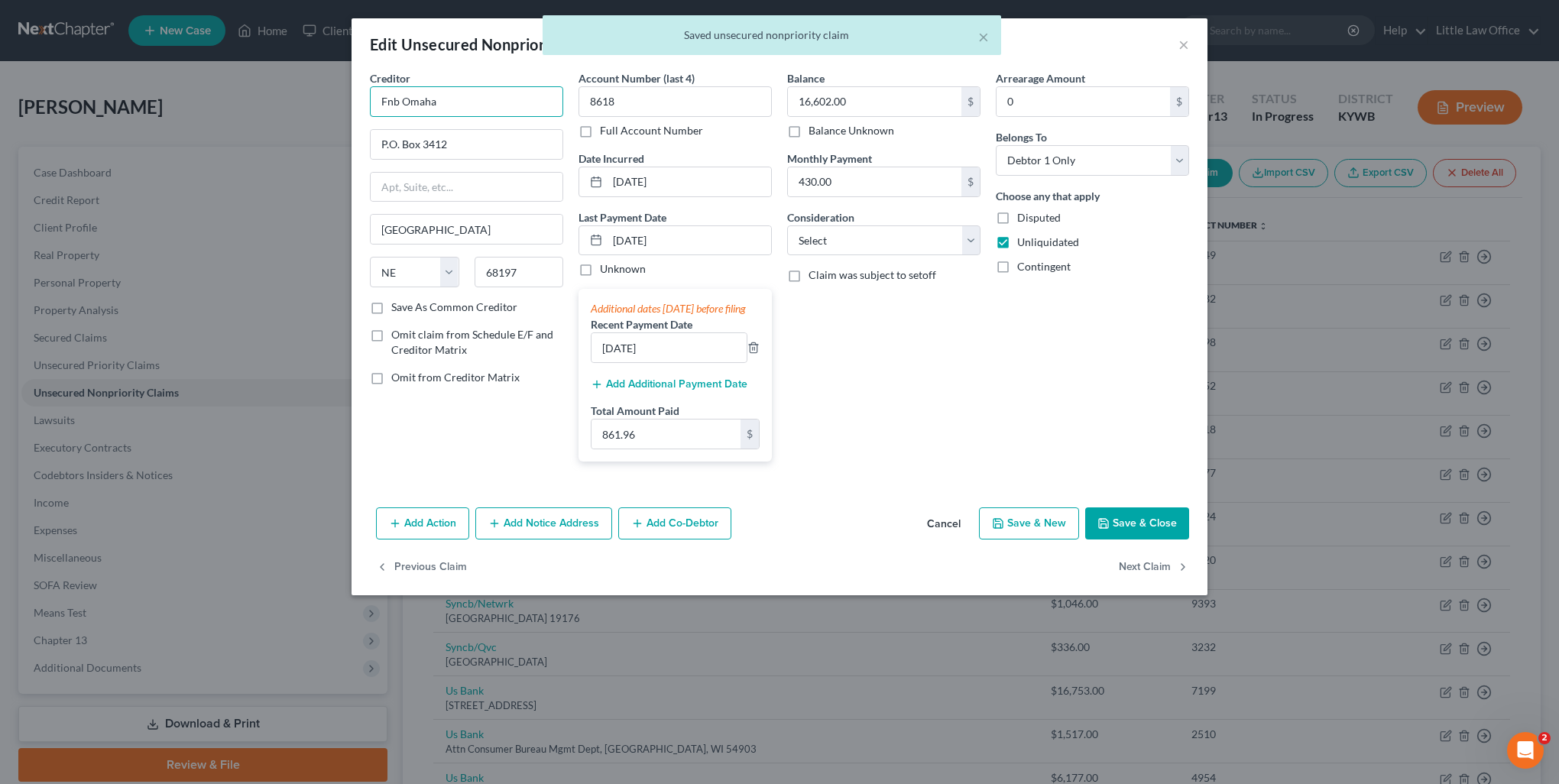
click at [466, 108] on input "Fnb Omaha" at bounding box center [466, 102] width 193 height 31
click at [423, 97] on input "Fnb Omaha" at bounding box center [466, 102] width 193 height 31
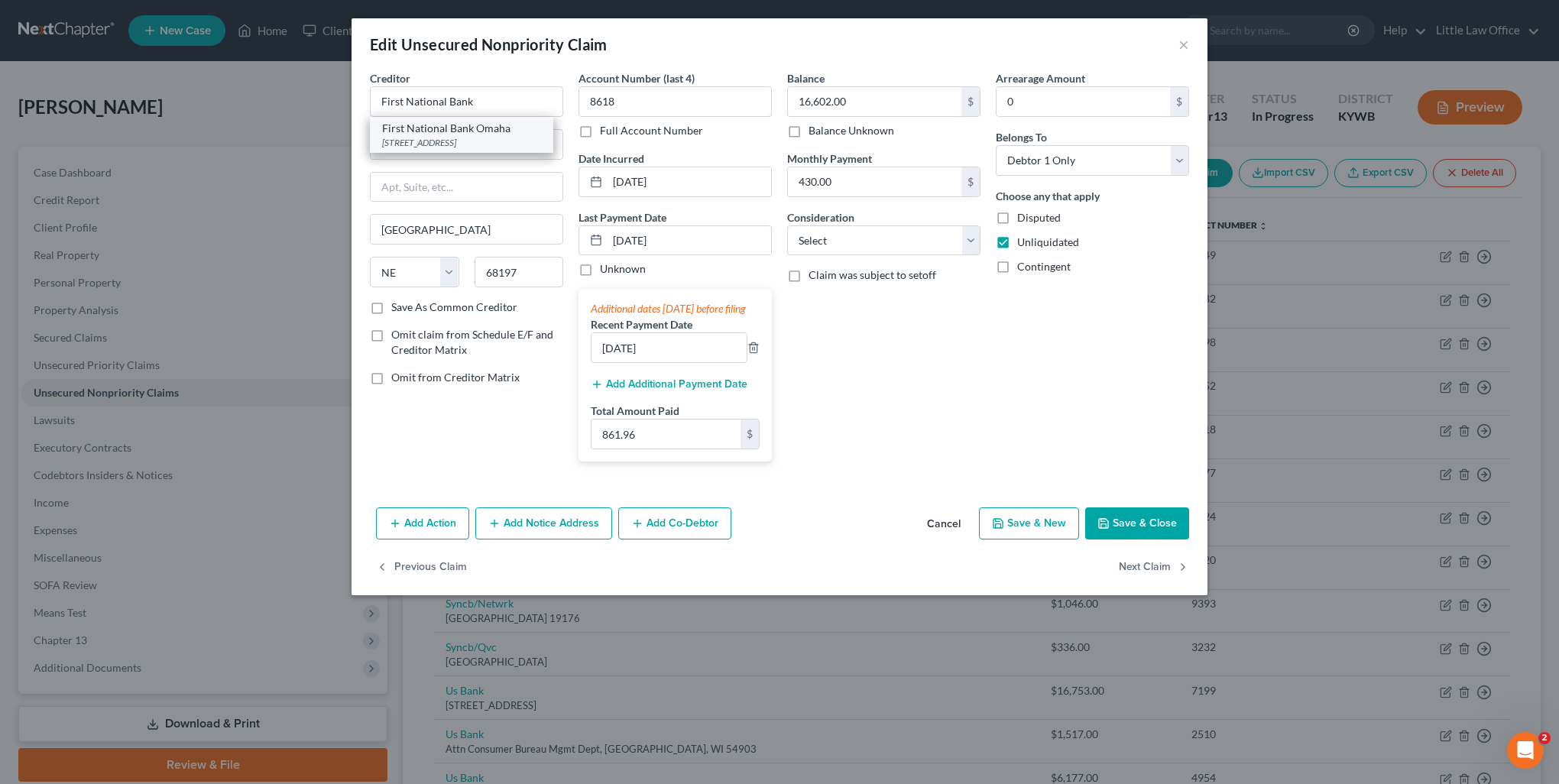
click at [425, 128] on div "First National Bank Omaha" at bounding box center [461, 129] width 159 height 15
type input "First National Bank Omaha"
type input "PO Box 3128"
type input "68103"
click at [829, 238] on select "Select Cable / Satellite Services Collection Agency Credit Card Debt Debt Couns…" at bounding box center [883, 240] width 193 height 31
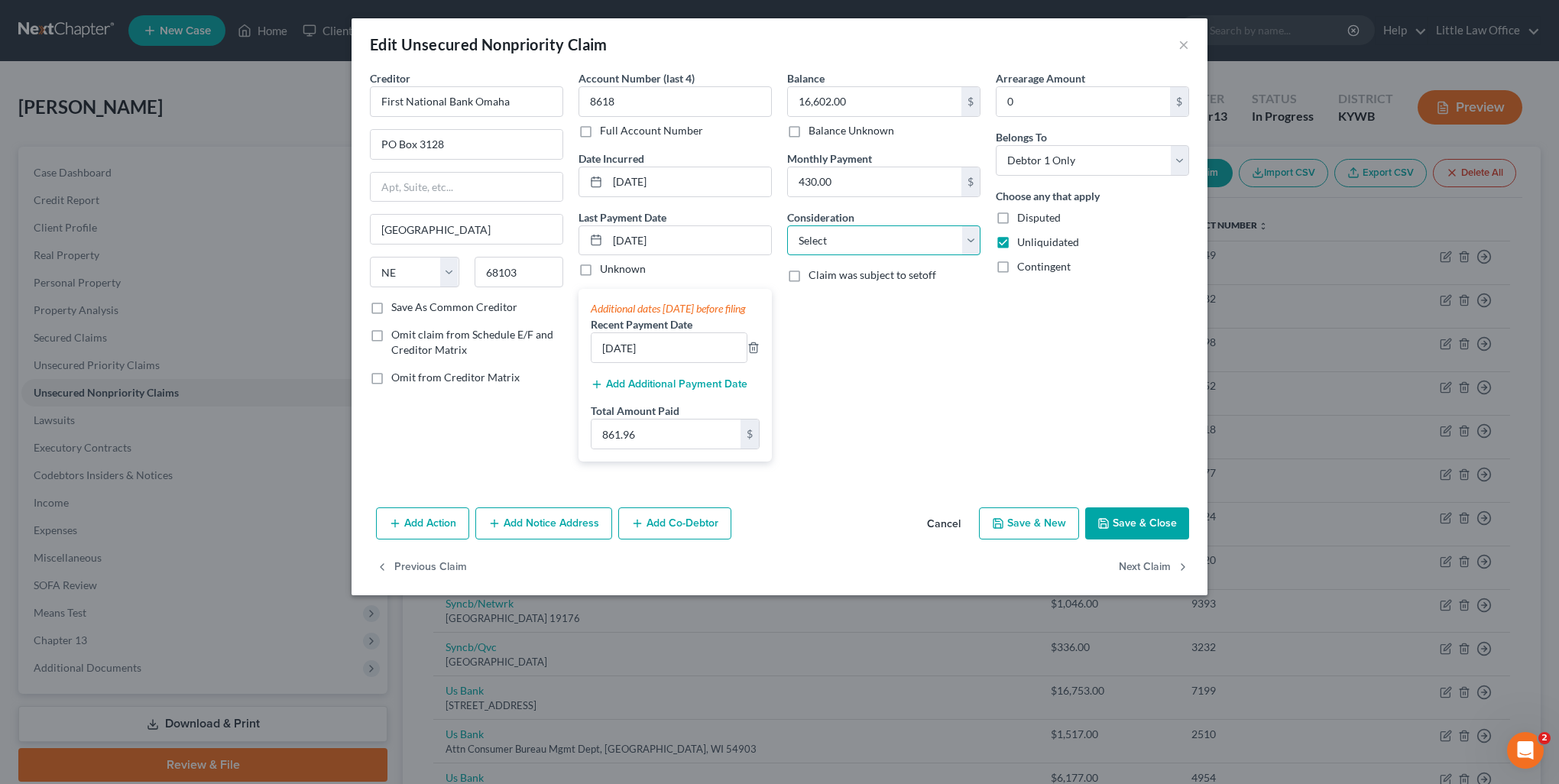
select select "2"
click at [787, 225] on select "Select Cable / Satellite Services Collection Agency Credit Card Debt Debt Couns…" at bounding box center [883, 240] width 193 height 31
click at [1142, 576] on button "Next Claim" at bounding box center [1154, 568] width 70 height 32
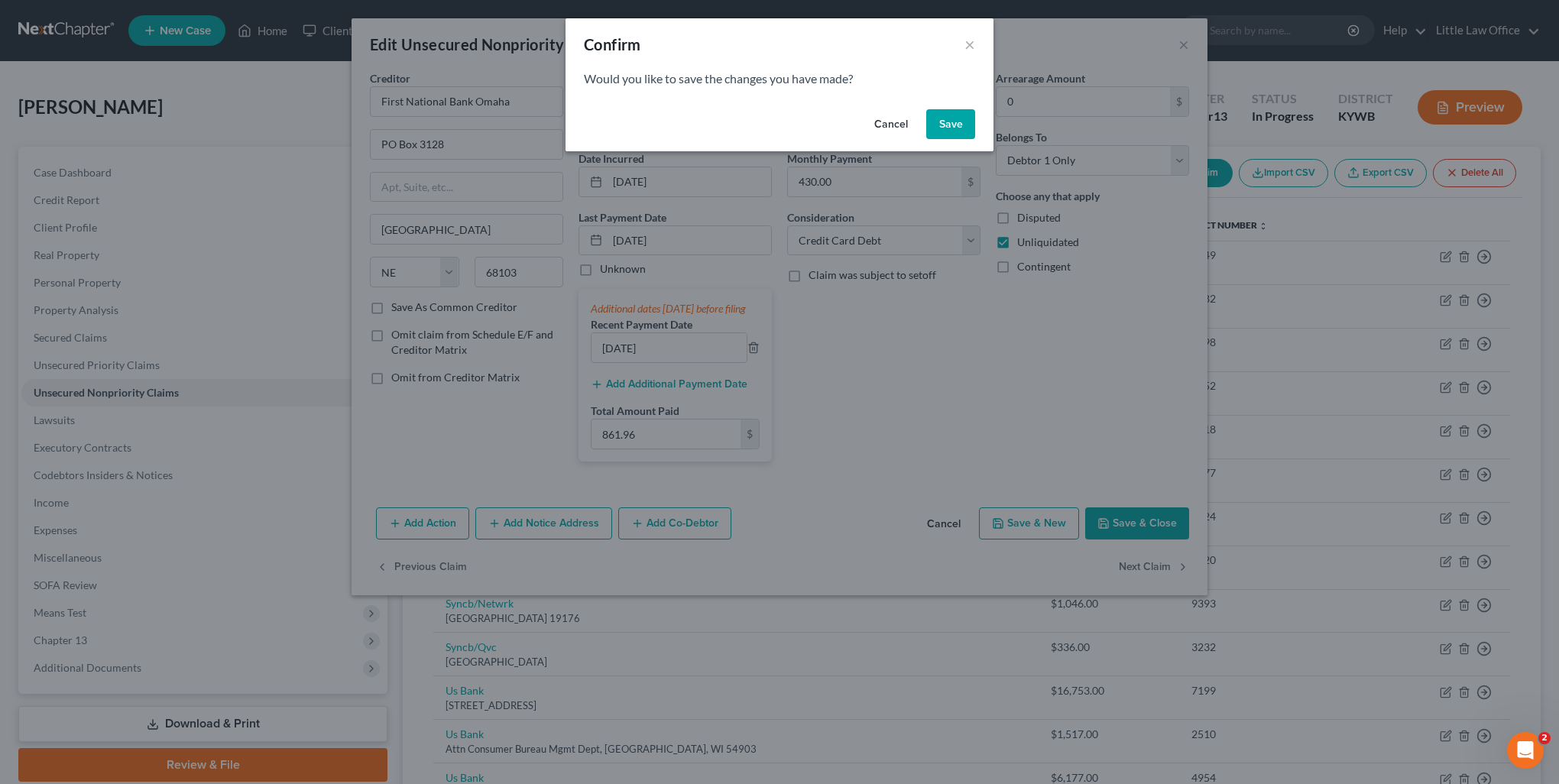
click at [954, 131] on button "Save" at bounding box center [951, 125] width 49 height 31
select select "7"
select select "0"
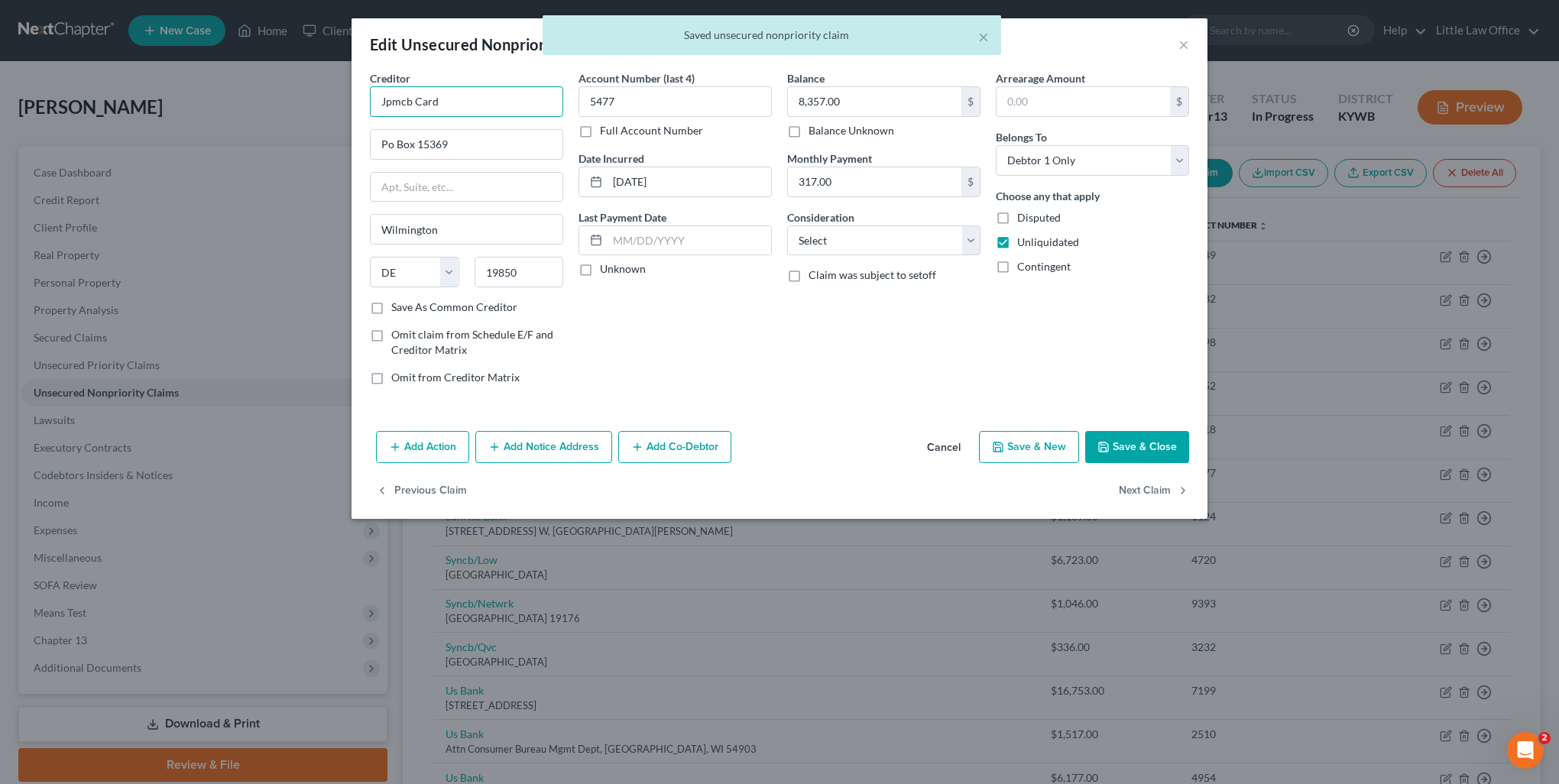
click at [495, 92] on input "Jpmcb Card" at bounding box center [466, 102] width 193 height 31
click at [486, 140] on div "PO Box 6294, Carol Stream, IL 60197" at bounding box center [461, 142] width 159 height 13
type input "JPMCB Card"
type input "PO Box 6294"
type input "Carol Stream"
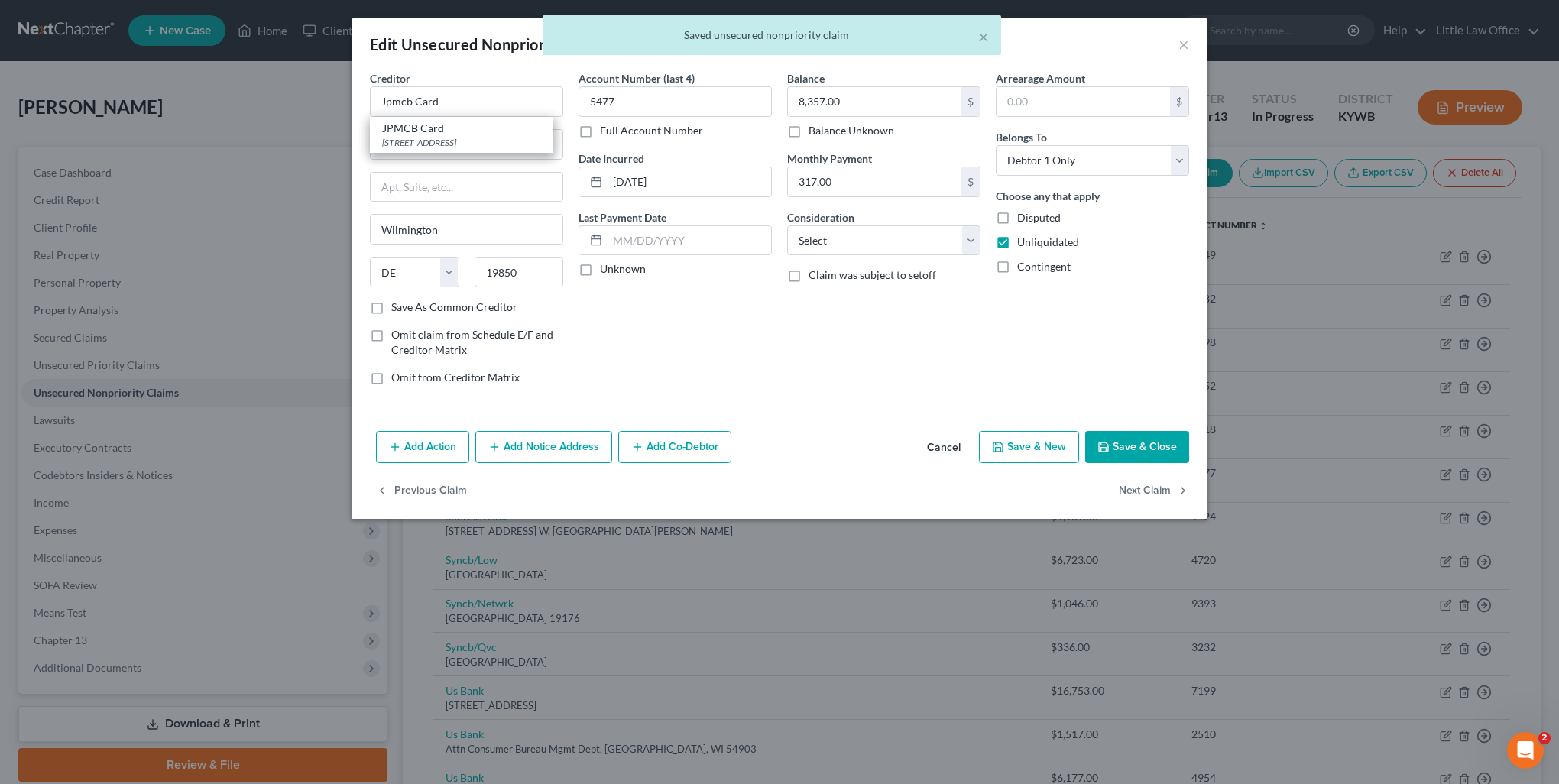
select select "14"
type input "60197"
click at [831, 235] on select "Select Cable / Satellite Services Collection Agency Credit Card Debt Debt Couns…" at bounding box center [883, 240] width 193 height 31
select select "2"
click at [787, 225] on select "Select Cable / Satellite Services Collection Agency Credit Card Debt Debt Couns…" at bounding box center [883, 240] width 193 height 31
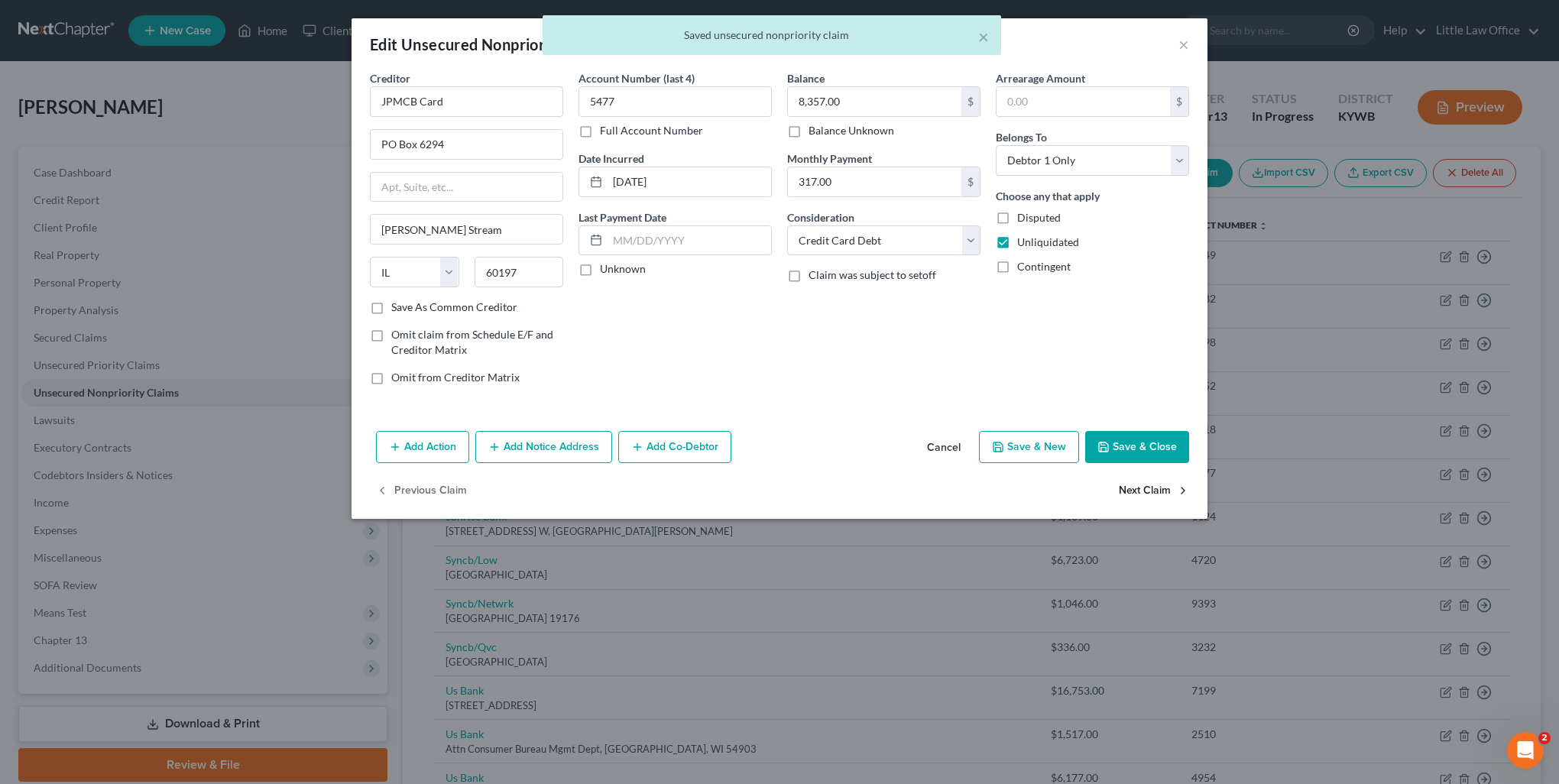
click at [1161, 492] on button "Next Claim" at bounding box center [1154, 491] width 70 height 32
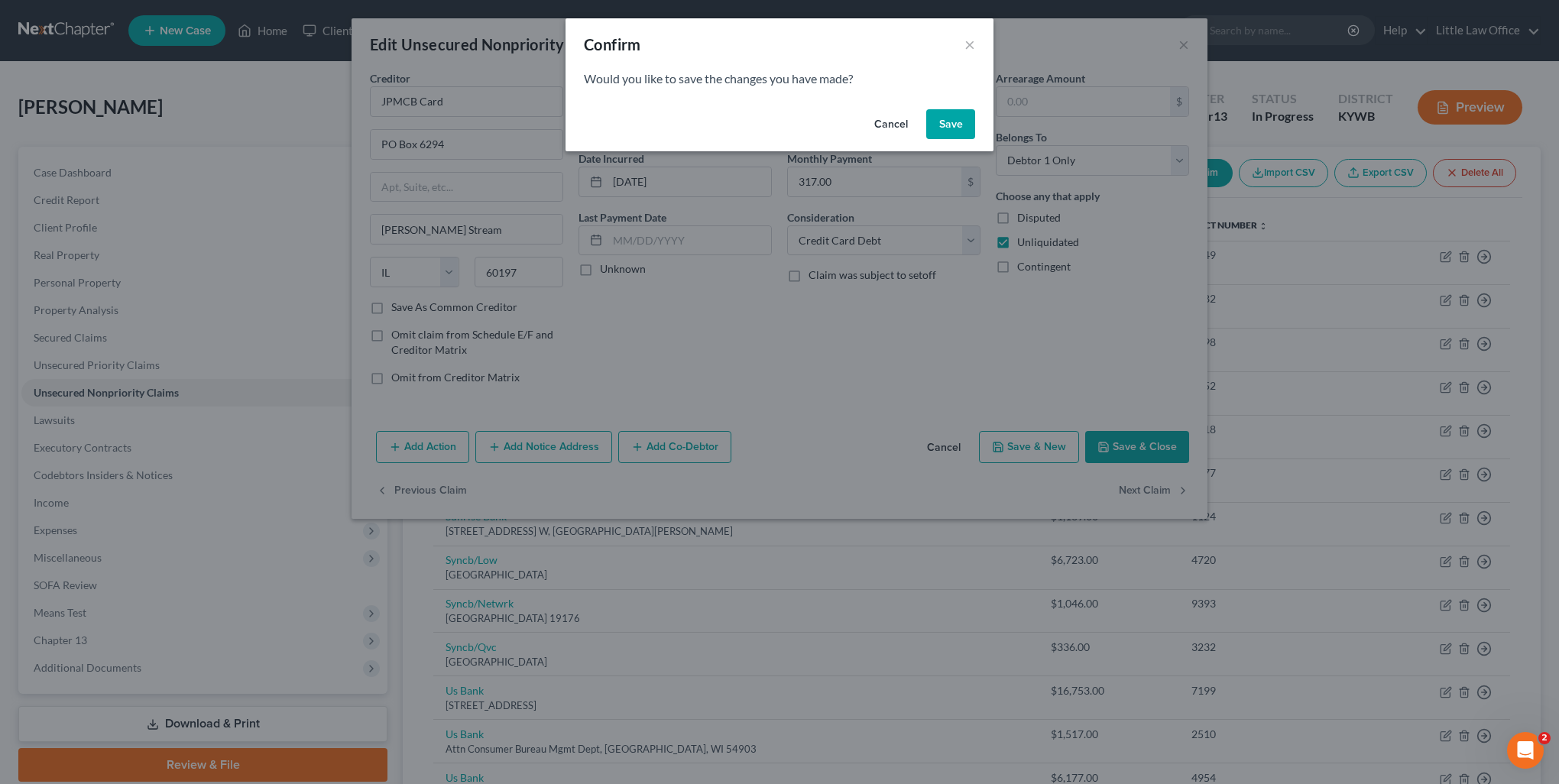
click at [942, 141] on div "Cancel Save" at bounding box center [780, 127] width 428 height 49
click at [935, 132] on button "Save" at bounding box center [951, 125] width 49 height 31
select select "24"
select select "0"
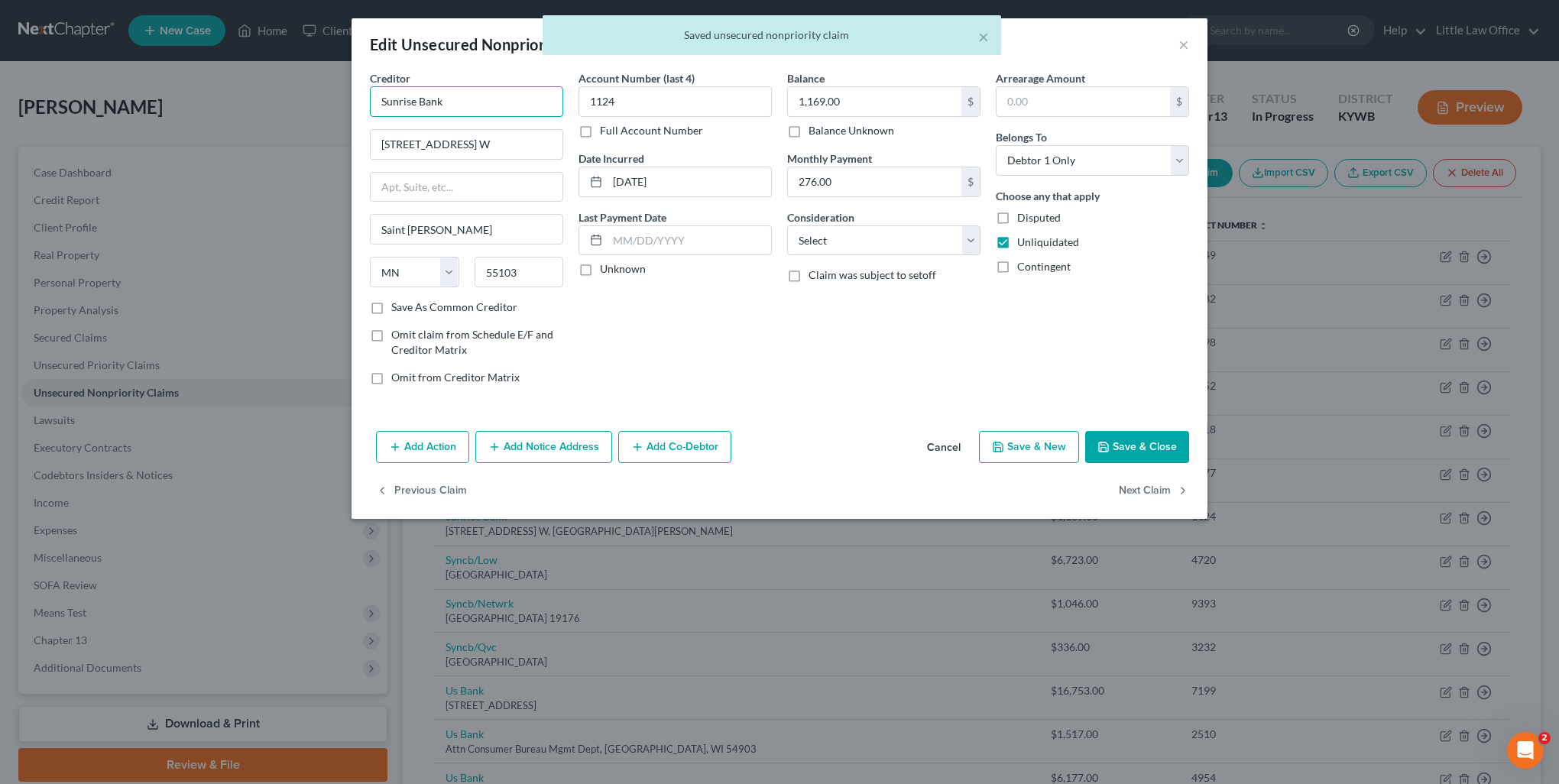
click at [447, 101] on input "Sunrise Bank" at bounding box center [466, 102] width 193 height 31
click at [877, 240] on select "Select Cable / Satellite Services Collection Agency Credit Card Debt Debt Couns…" at bounding box center [883, 240] width 193 height 31
select select "10"
click at [787, 225] on select "Select Cable / Satellite Services Collection Agency Credit Card Debt Debt Couns…" at bounding box center [883, 240] width 193 height 31
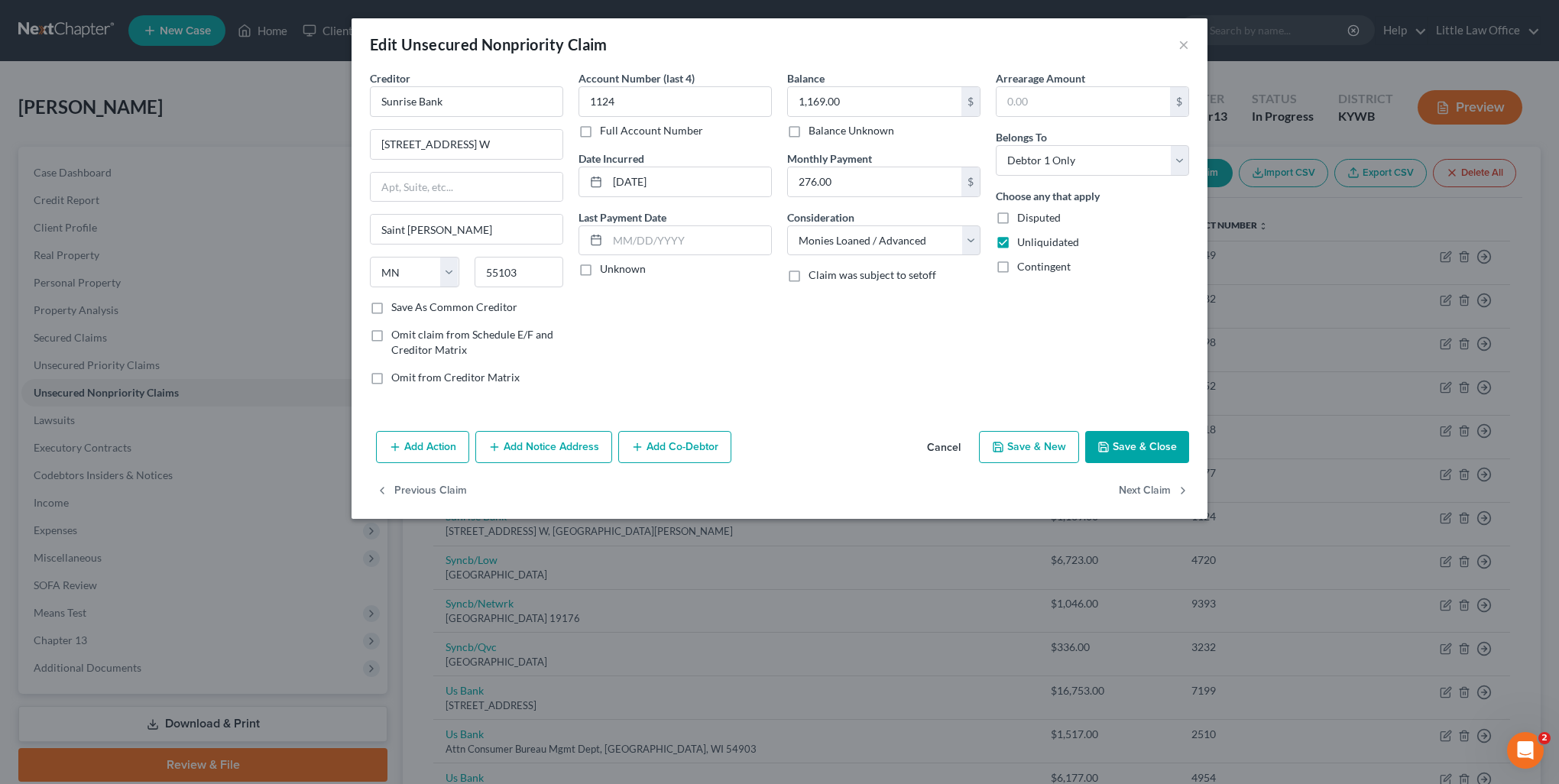
click at [392, 305] on label "Save As Common Creditor" at bounding box center [454, 307] width 126 height 15
click at [397, 305] on input "Save As Common Creditor" at bounding box center [402, 304] width 10 height 10
checkbox input "true"
click at [1174, 491] on button "Next Claim" at bounding box center [1154, 491] width 70 height 32
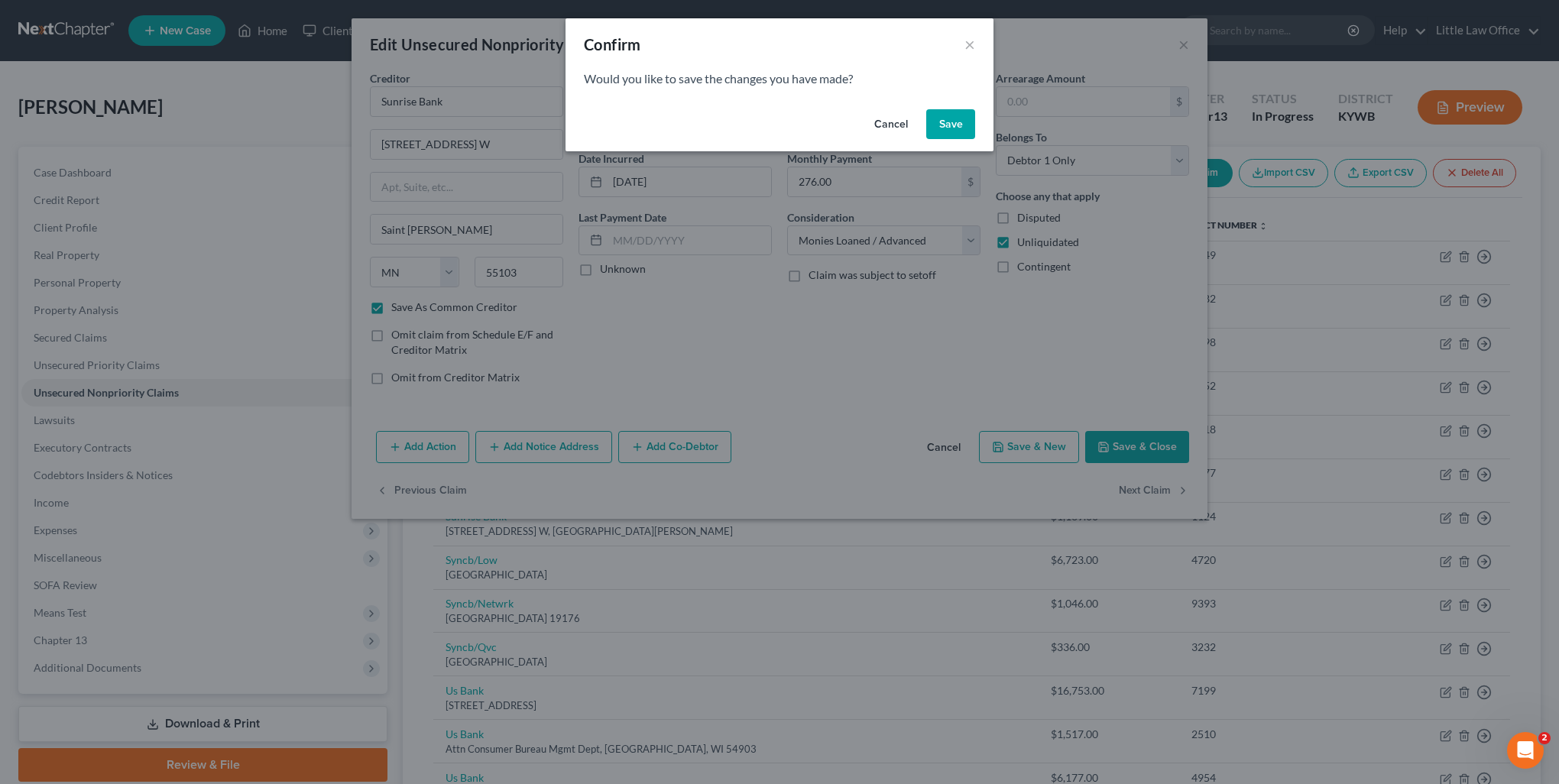
click at [972, 118] on button "Save" at bounding box center [951, 125] width 49 height 31
select select "39"
select select "2"
select select "0"
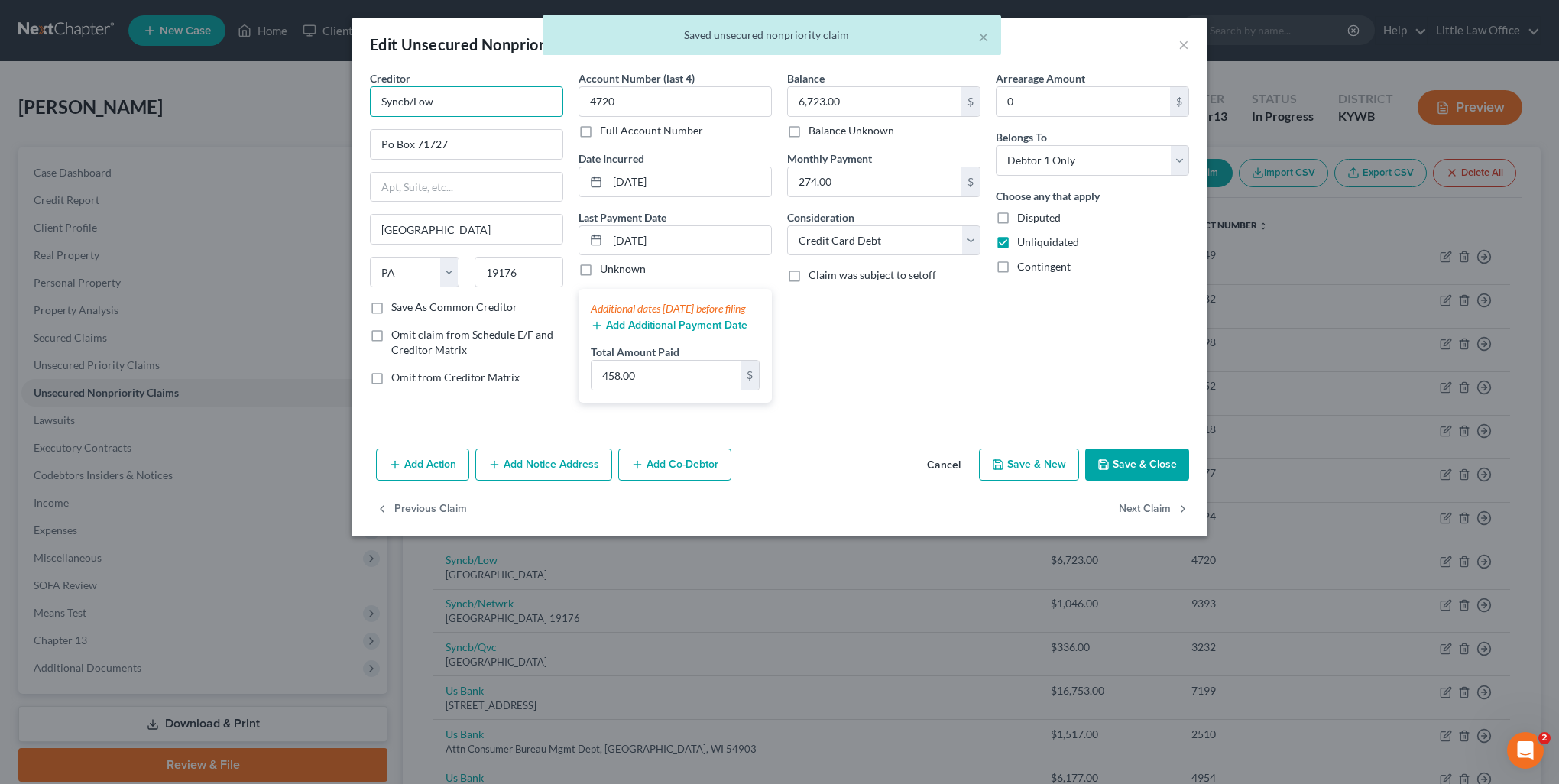
click at [494, 104] on input "Syncb/Low" at bounding box center [466, 102] width 193 height 31
type input "S"
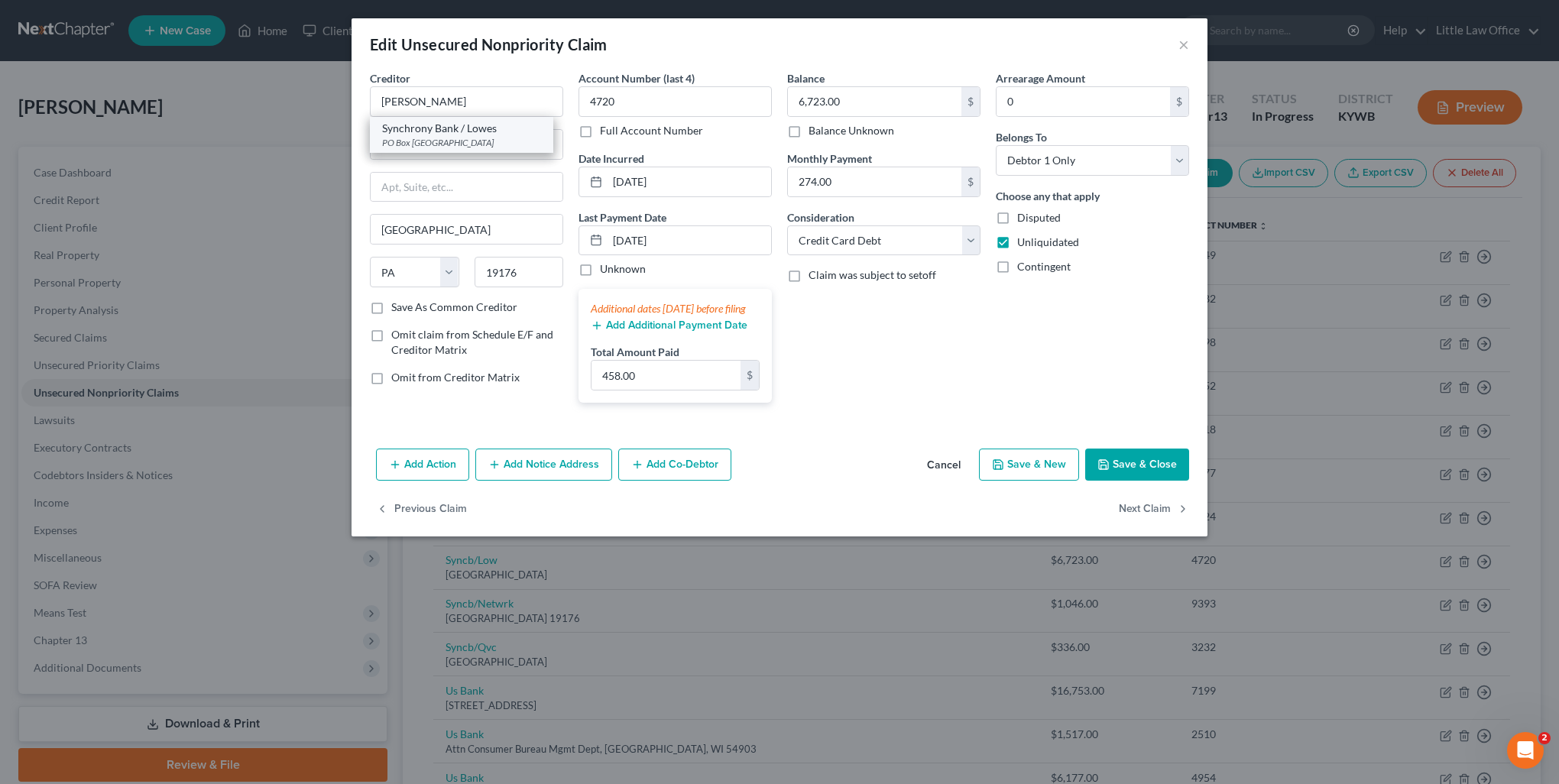
click at [444, 137] on div "PO Box 530914, Atlanta, GA 30353" at bounding box center [461, 142] width 159 height 13
type input "Synchrony Bank / Lowes"
type input "PO Box 530914"
type input "Atlanta"
select select "10"
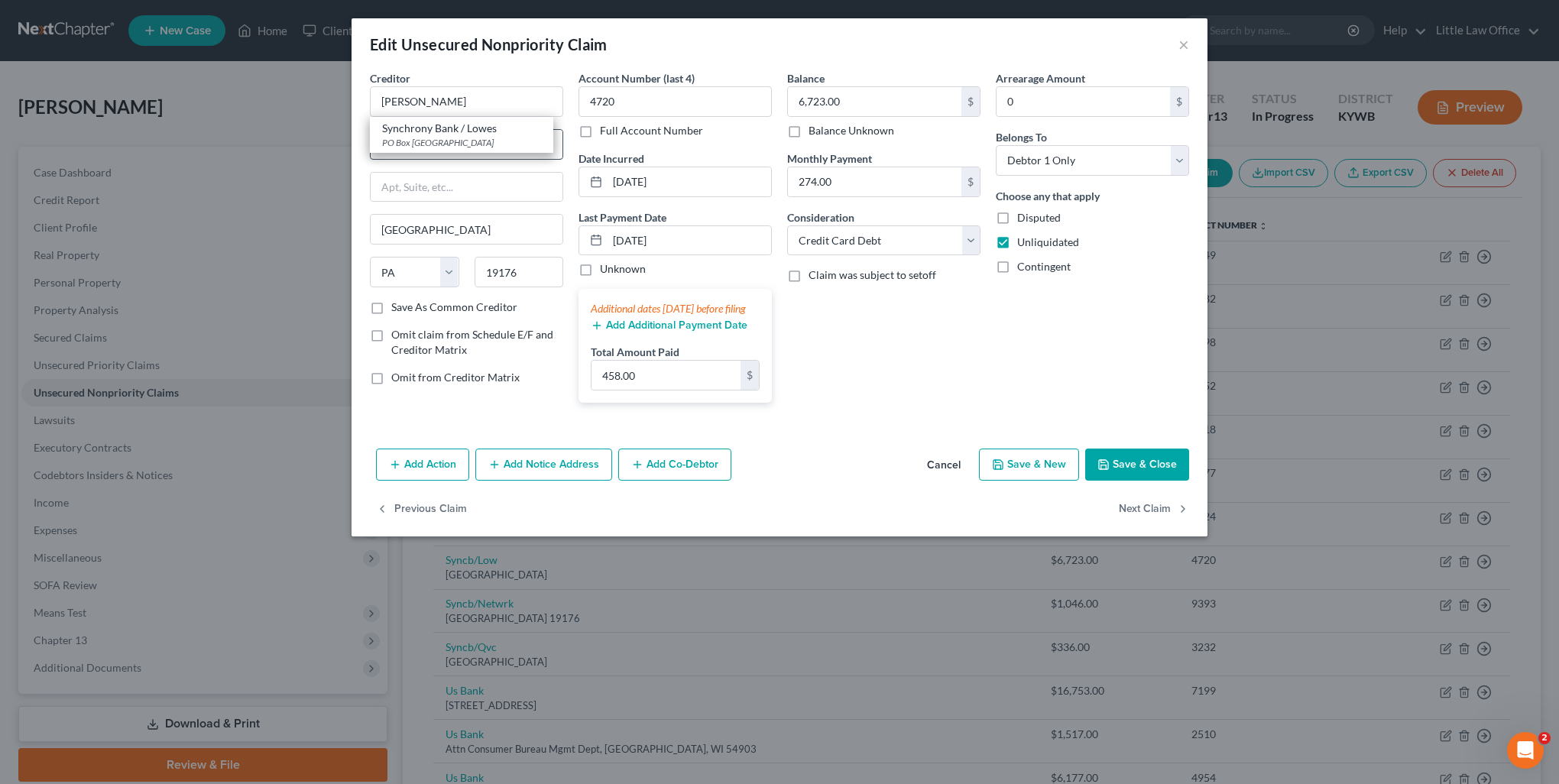
type input "30353"
click at [1153, 524] on button "Next Claim" at bounding box center [1154, 508] width 70 height 32
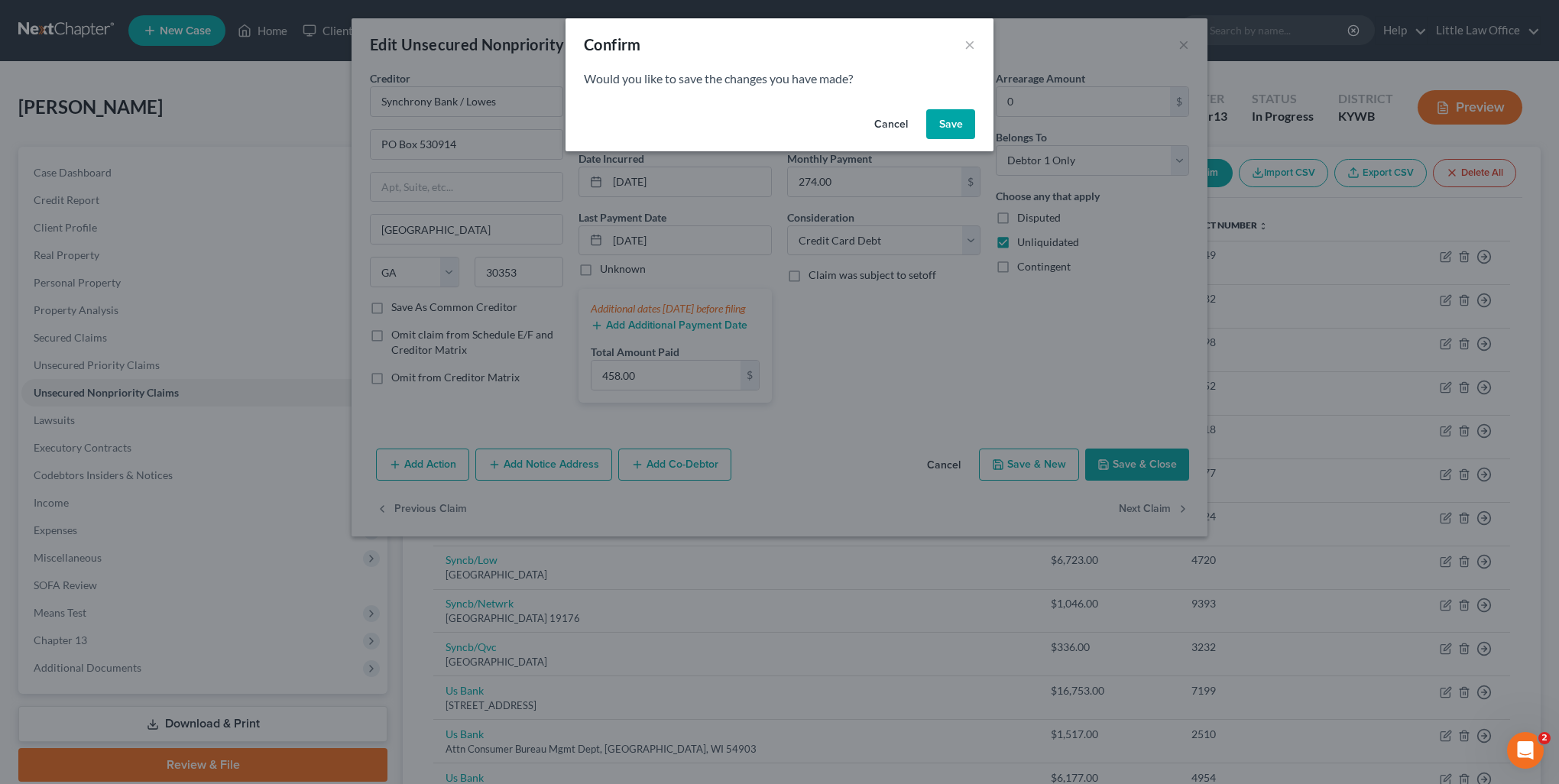
click at [945, 126] on button "Save" at bounding box center [951, 125] width 49 height 31
select select "39"
select select "2"
select select "0"
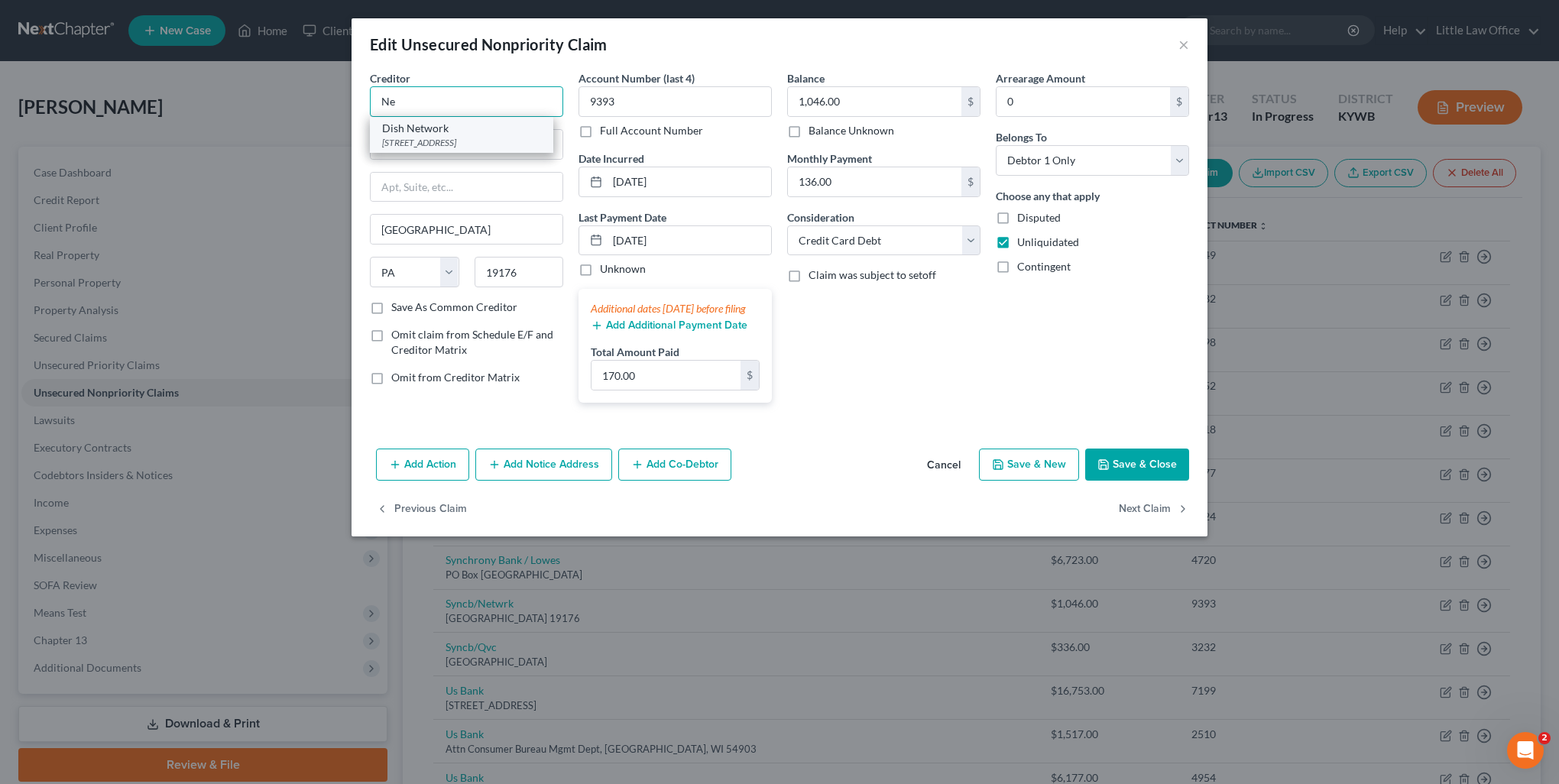
type input "N"
type input "Synchrony Bank / Network"
click at [477, 304] on label "Save As Common Creditor" at bounding box center [454, 307] width 126 height 15
click at [407, 304] on input "Save As Common Creditor" at bounding box center [402, 304] width 10 height 10
checkbox input "true"
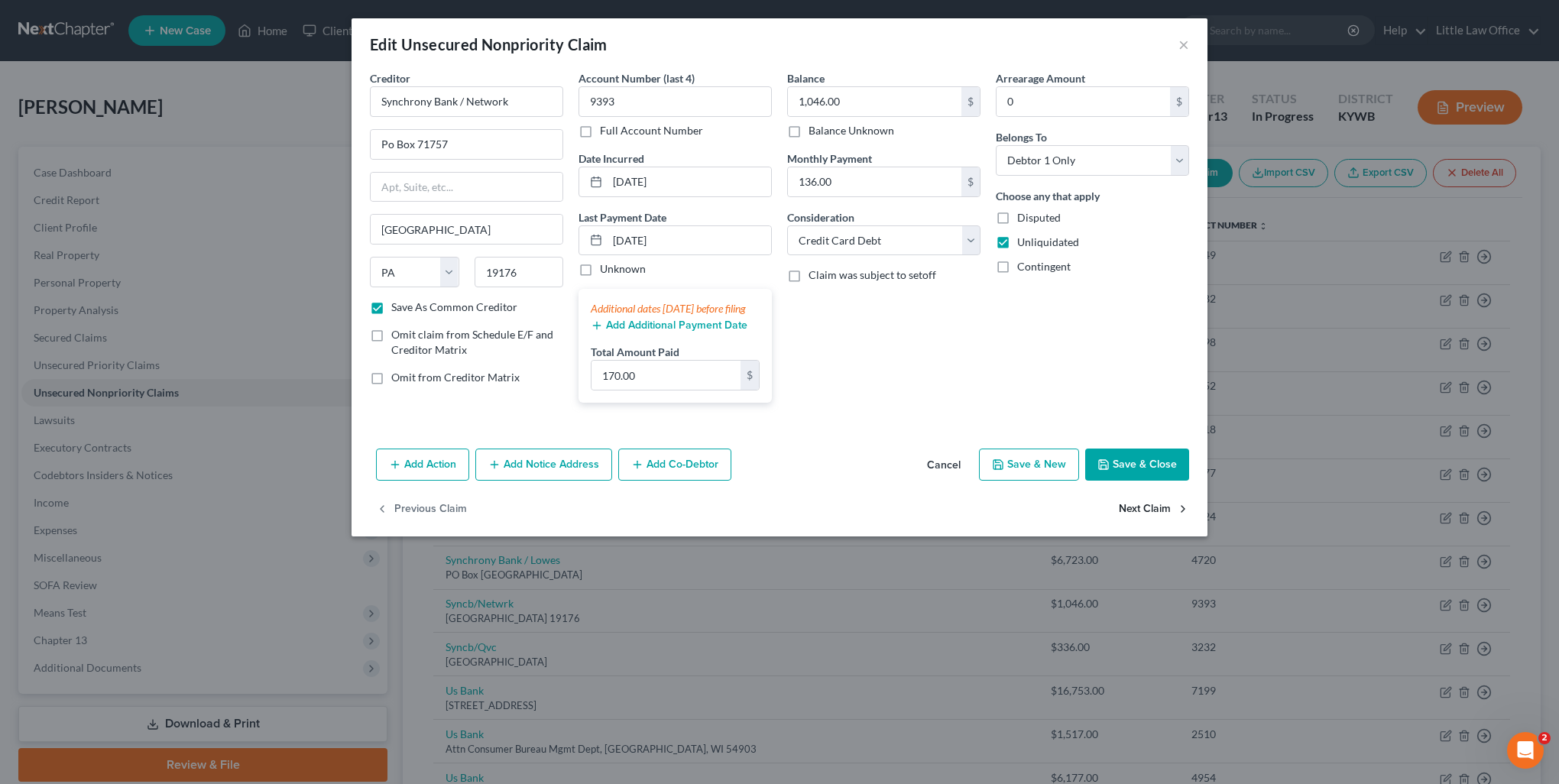
click at [1137, 518] on button "Next Claim" at bounding box center [1154, 508] width 70 height 32
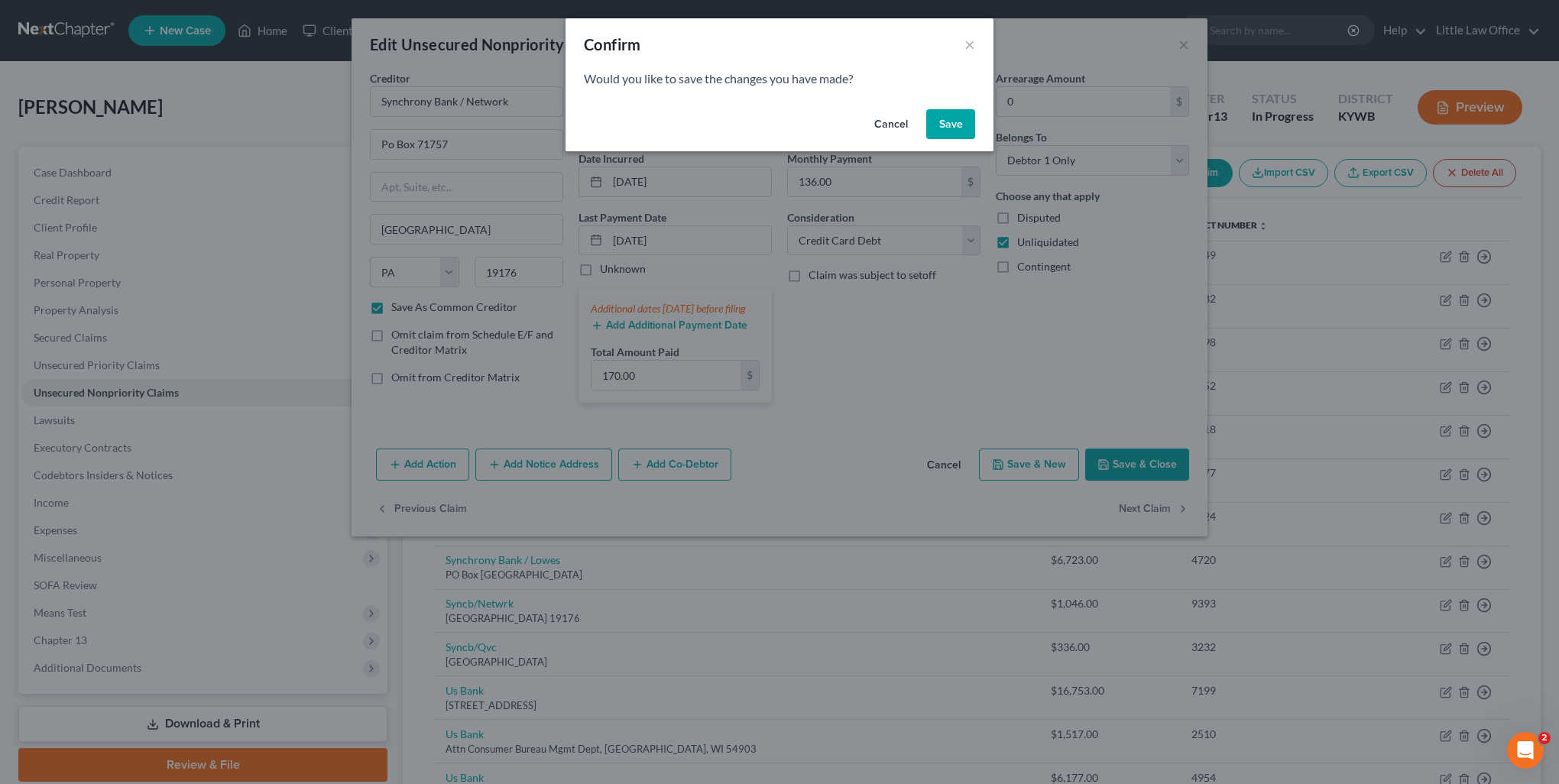
click at [935, 145] on div "Cancel Save" at bounding box center [780, 127] width 428 height 49
click at [952, 124] on button "Save" at bounding box center [951, 125] width 49 height 31
select select "39"
select select "2"
select select "0"
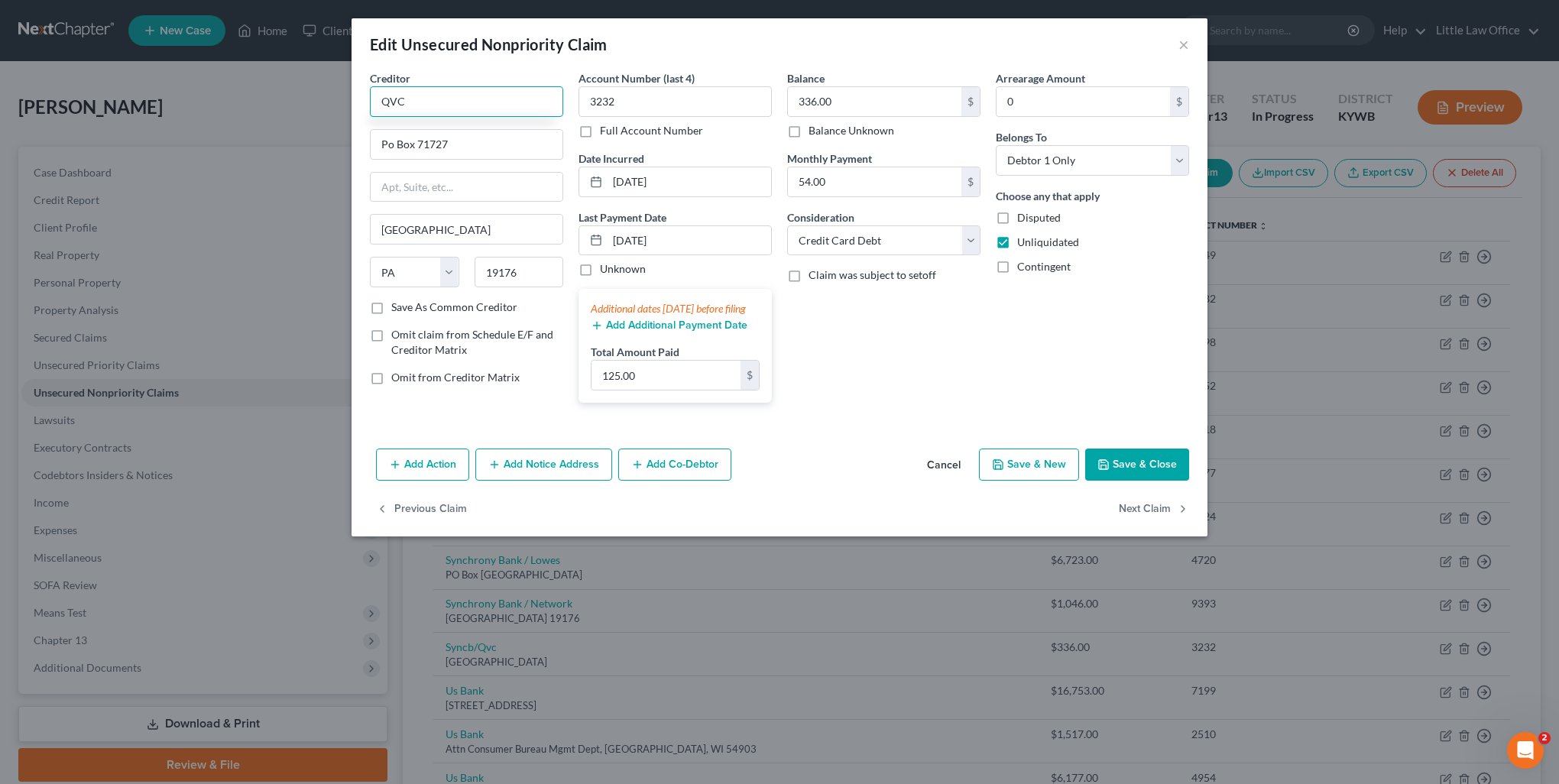
drag, startPoint x: 455, startPoint y: 107, endPoint x: 314, endPoint y: 117, distance: 141.4
click at [314, 117] on div "Edit Unsecured Nonpriority Claim × Creditor * QVC Po Box 71727 Philadelphia Sta…" at bounding box center [780, 392] width 1559 height 784
type input "Synchrony Bank / QVC"
click at [468, 301] on label "Save As Common Creditor" at bounding box center [454, 307] width 126 height 15
click at [407, 301] on input "Save As Common Creditor" at bounding box center [402, 304] width 10 height 10
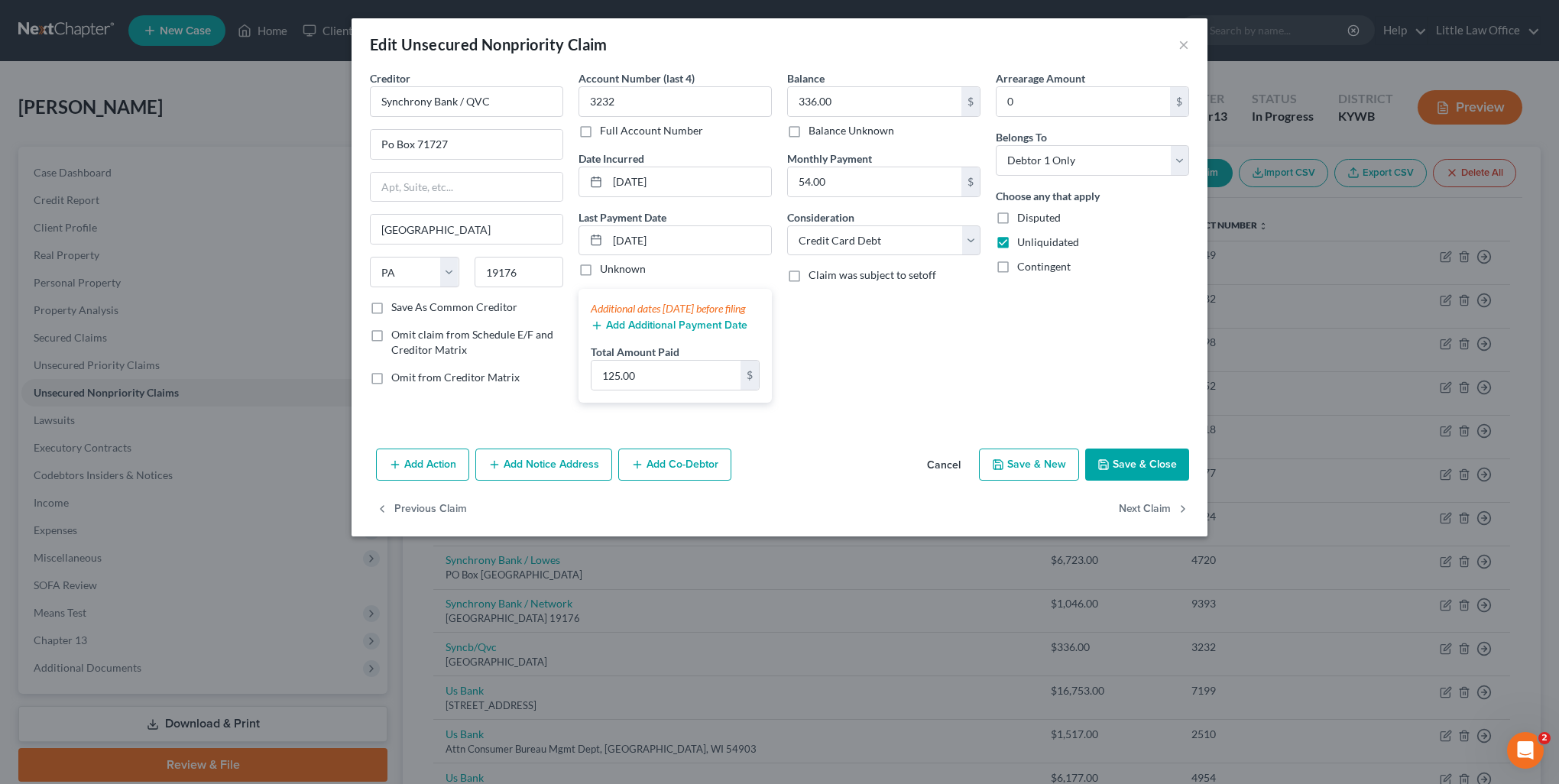
checkbox input "true"
click at [1163, 525] on button "Next Claim" at bounding box center [1154, 508] width 70 height 32
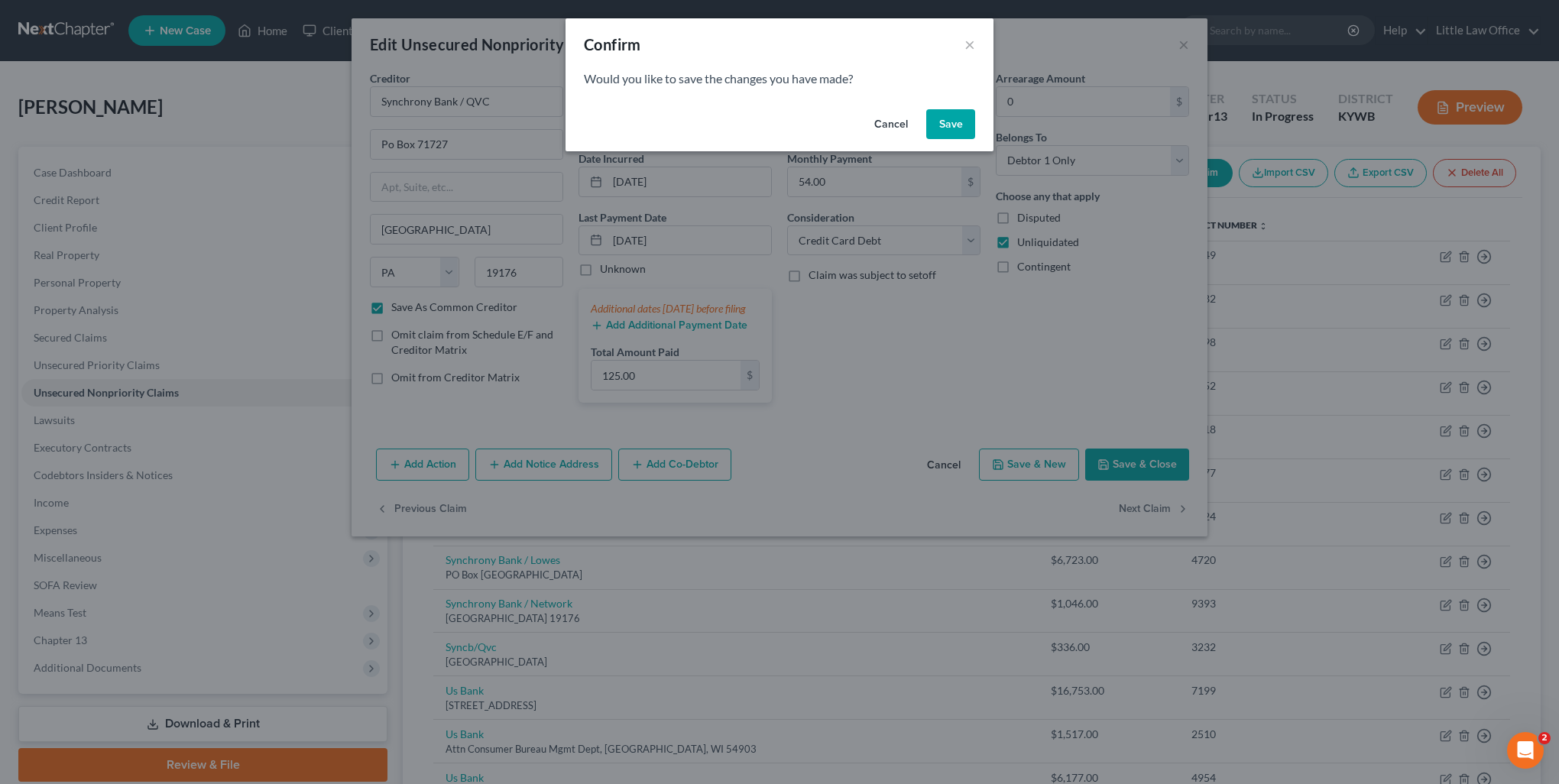
click at [971, 133] on button "Save" at bounding box center [951, 125] width 49 height 31
select select "29"
select select "0"
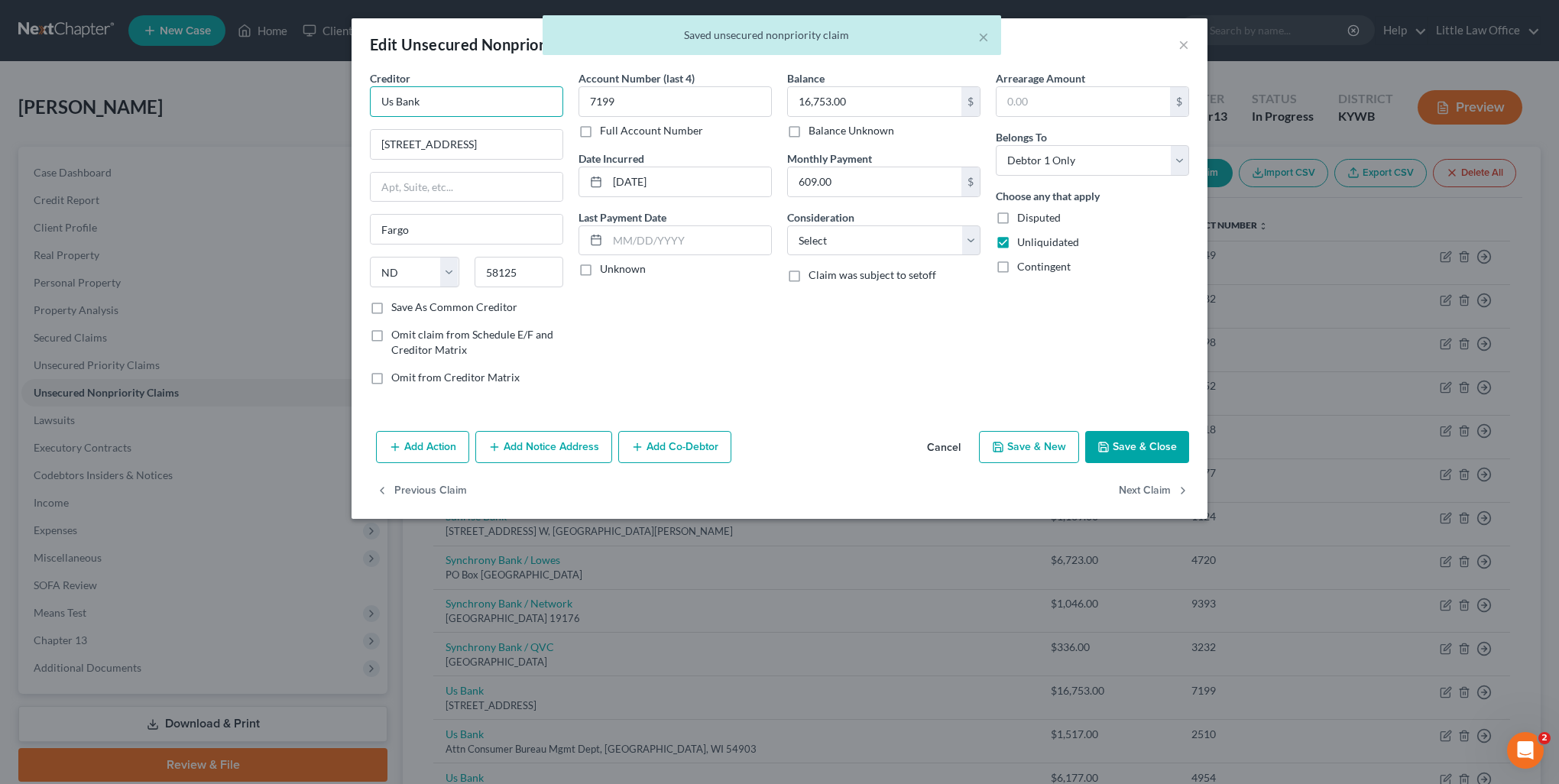
click at [459, 96] on input "Us Bank" at bounding box center [466, 102] width 193 height 31
drag, startPoint x: 448, startPoint y: 97, endPoint x: 309, endPoint y: 100, distance: 139.0
click at [309, 100] on div "Edit Unsecured Nonpriority Claim × Creditor * Us Bank 4325 17th Ave S Fargo Sta…" at bounding box center [780, 392] width 1559 height 784
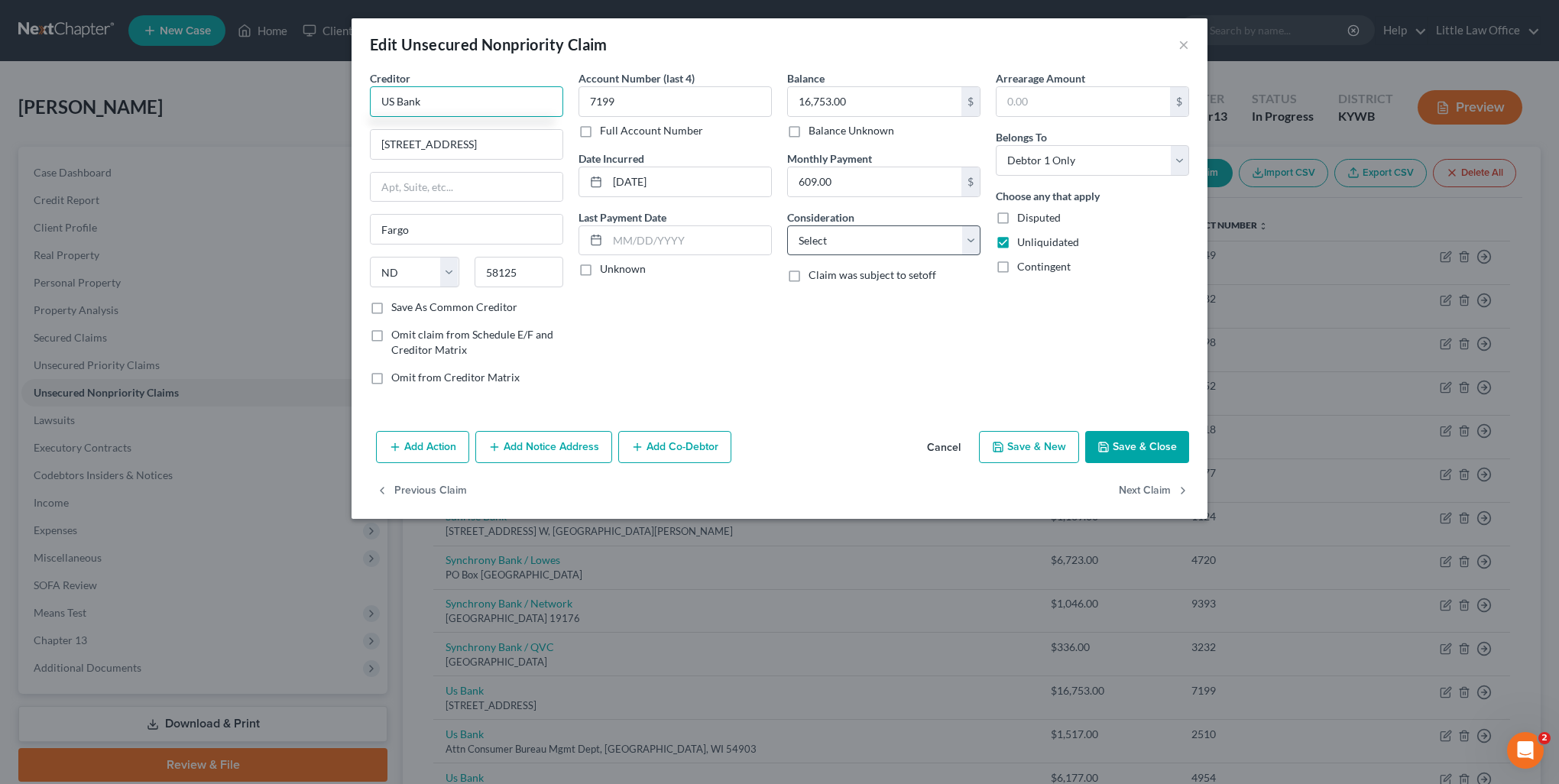
type input "US Bank"
click at [872, 246] on select "Select Cable / Satellite Services Collection Agency Credit Card Debt Debt Couns…" at bounding box center [883, 240] width 193 height 31
select select "10"
click at [787, 225] on select "Select Cable / Satellite Services Collection Agency Credit Card Debt Debt Couns…" at bounding box center [883, 240] width 193 height 31
click at [403, 308] on label "Save As Common Creditor" at bounding box center [454, 307] width 126 height 15
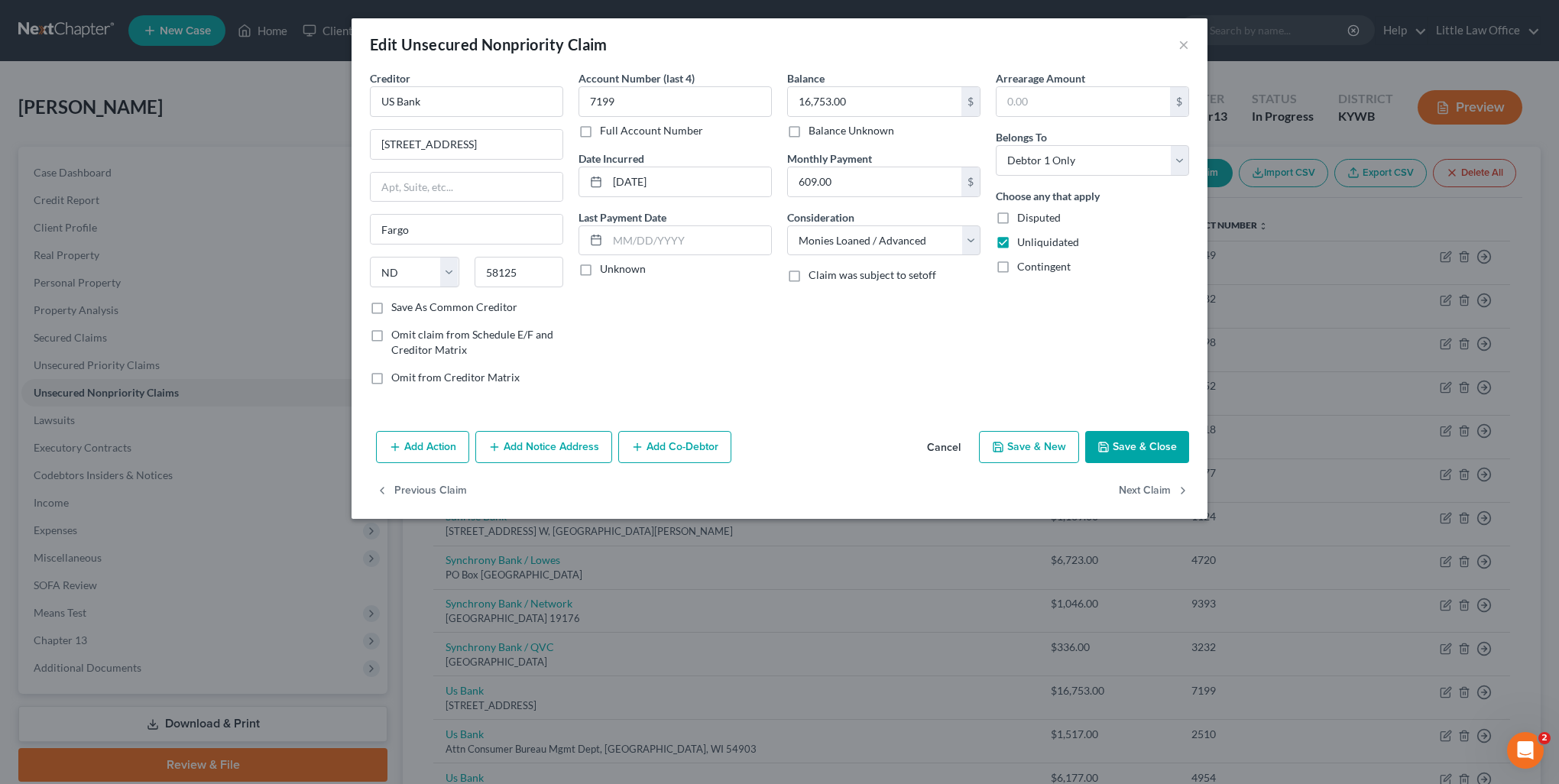
click at [403, 308] on input "Save As Common Creditor" at bounding box center [402, 304] width 10 height 10
checkbox input "true"
click at [1159, 492] on button "Next Claim" at bounding box center [1154, 491] width 70 height 32
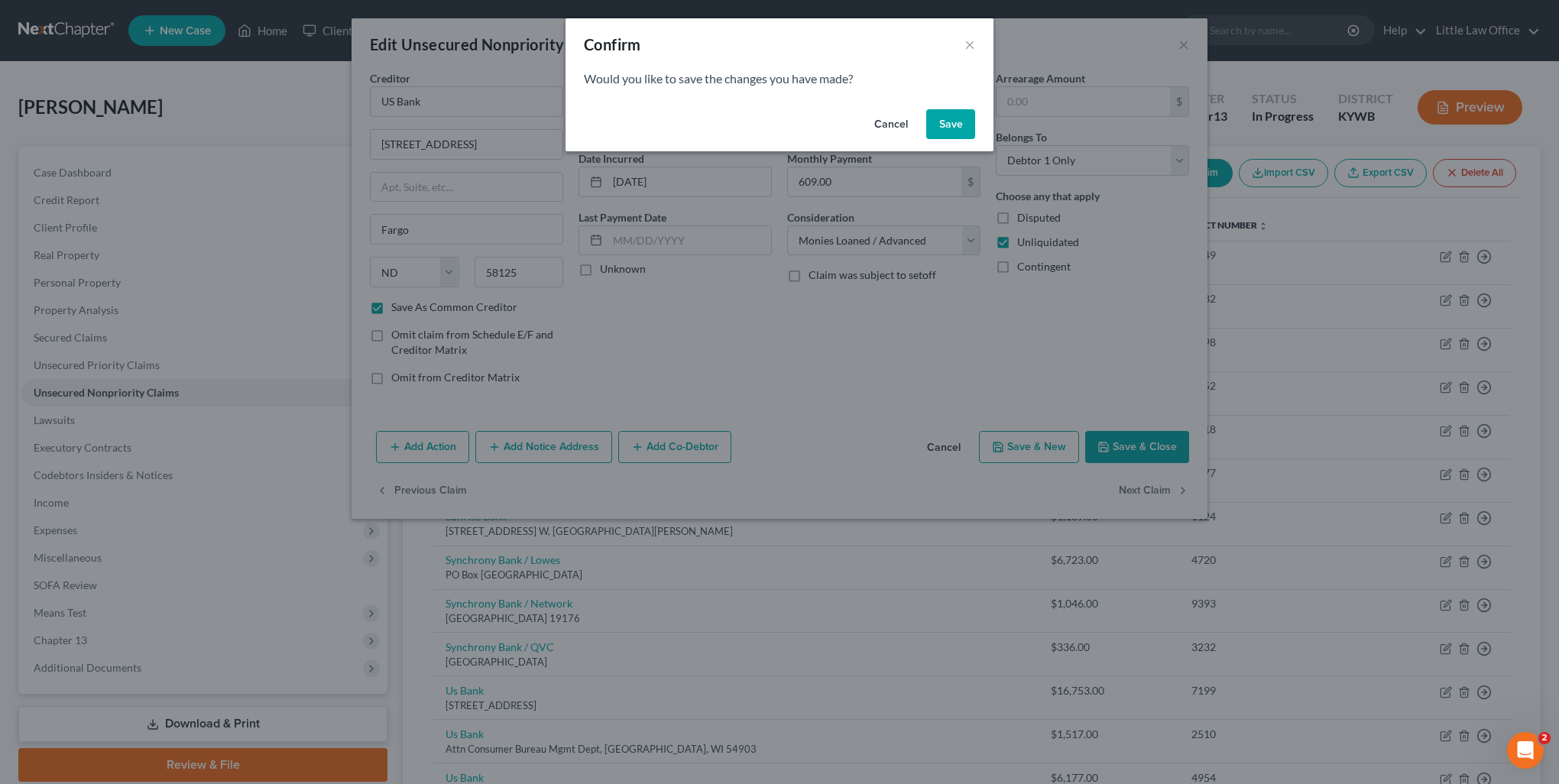
click at [954, 112] on button "Save" at bounding box center [951, 125] width 49 height 31
select select "52"
select select "2"
select select "0"
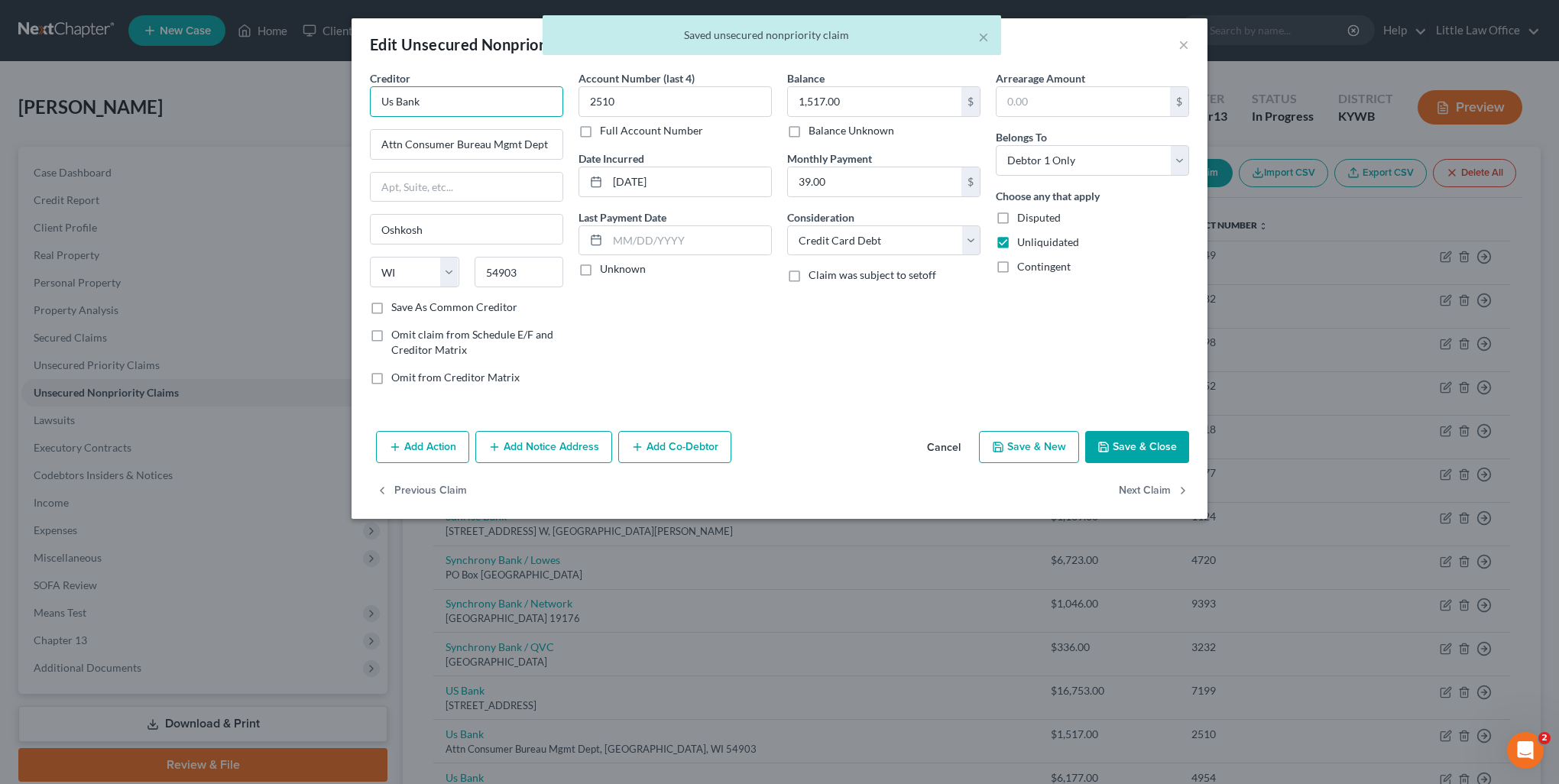
click at [444, 99] on input "Us Bank" at bounding box center [466, 102] width 193 height 31
click at [445, 135] on div "US Bank" at bounding box center [461, 129] width 159 height 15
type input "US Bank"
type input "4325 17th Ave S"
type input "Fargo"
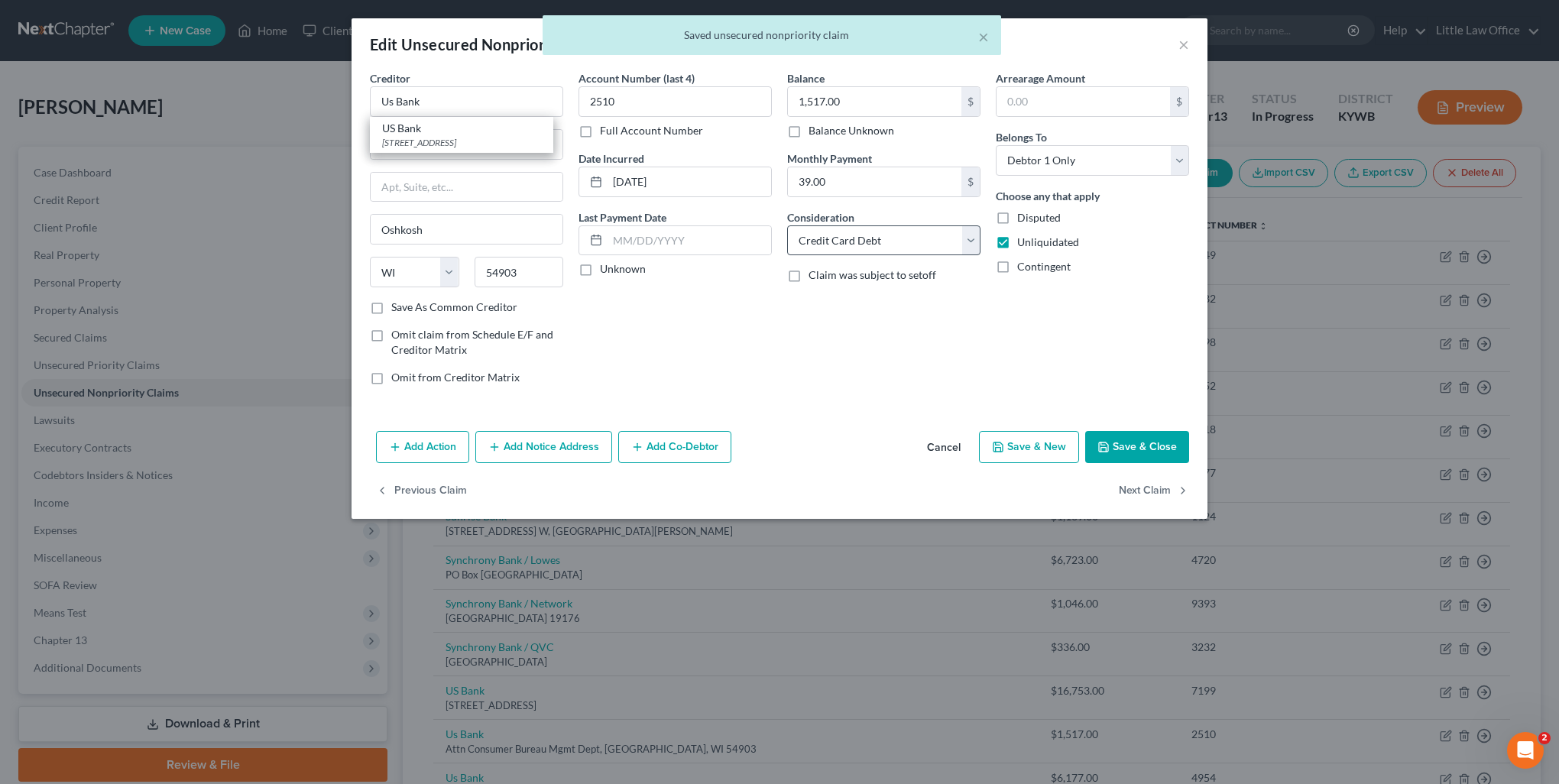
select select "29"
type input "58125"
click at [1136, 488] on button "Next Claim" at bounding box center [1154, 491] width 70 height 32
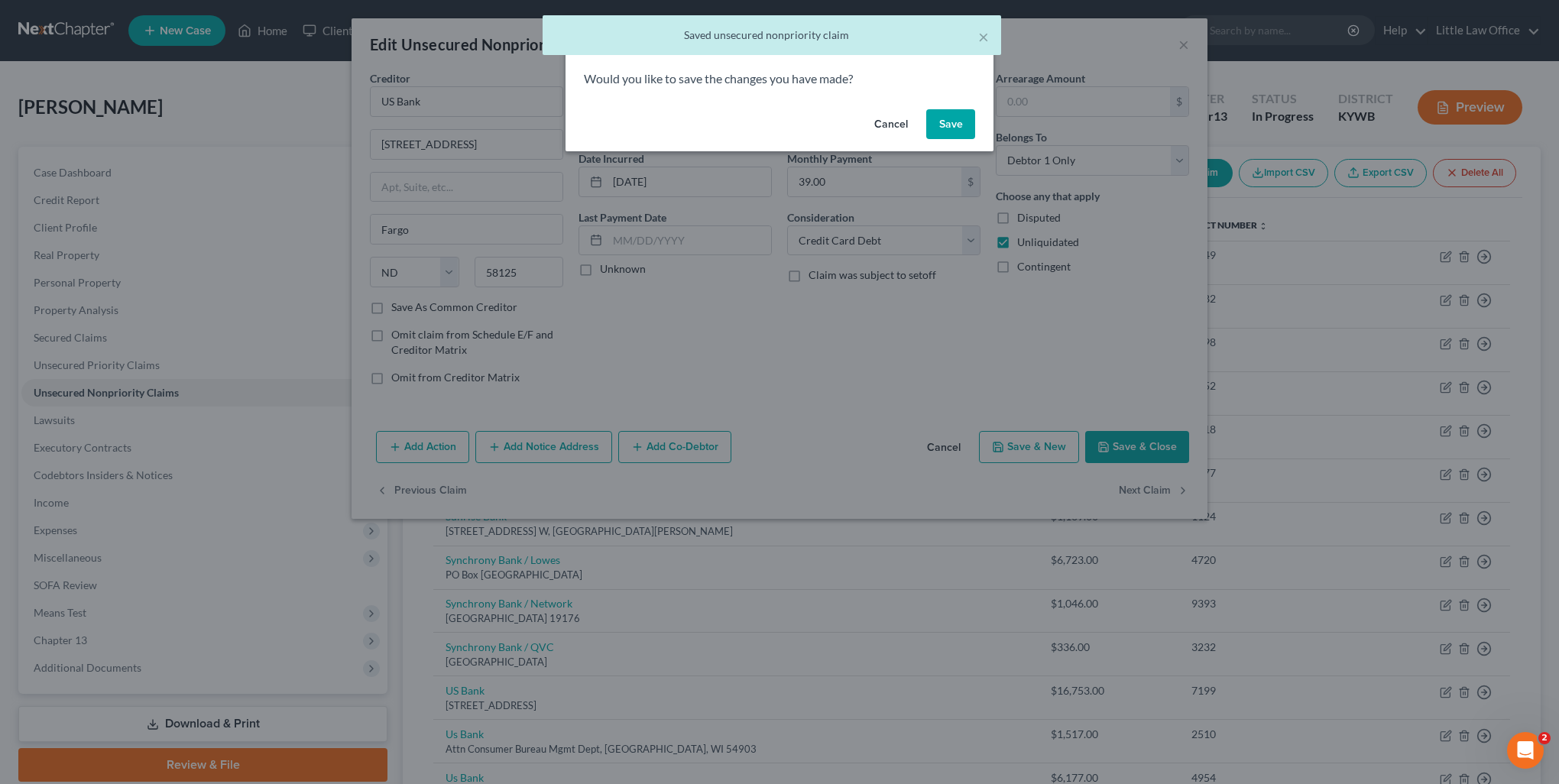
click at [938, 129] on button "Save" at bounding box center [951, 125] width 49 height 31
select select "26"
select select "2"
select select "0"
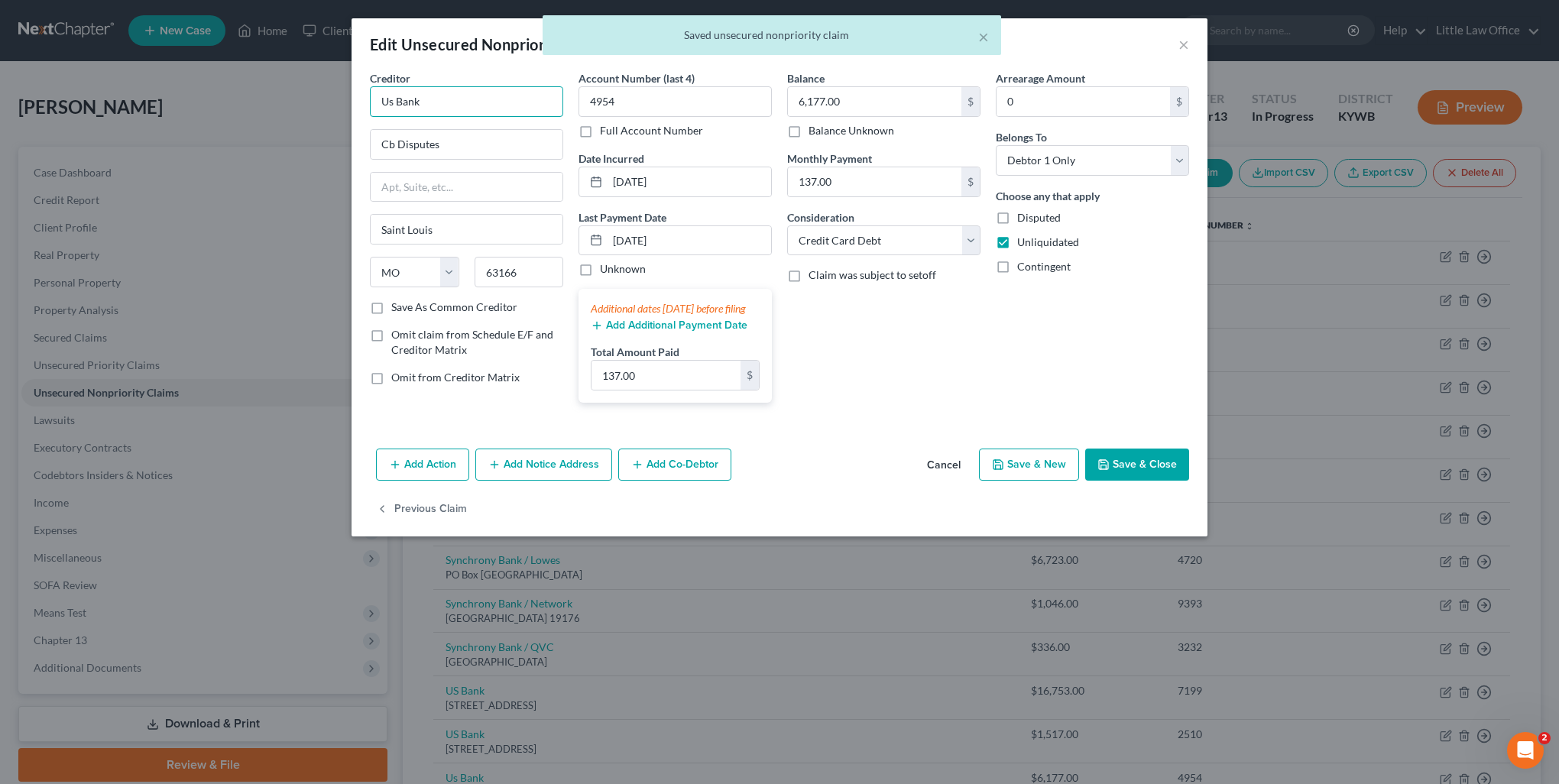
click at [482, 109] on input "Us Bank" at bounding box center [466, 102] width 193 height 31
click at [444, 145] on div "4325 17th Ave S, Fargo, ND 58125" at bounding box center [461, 142] width 159 height 13
type input "US Bank"
type input "4325 17th Ave S"
type input "Fargo"
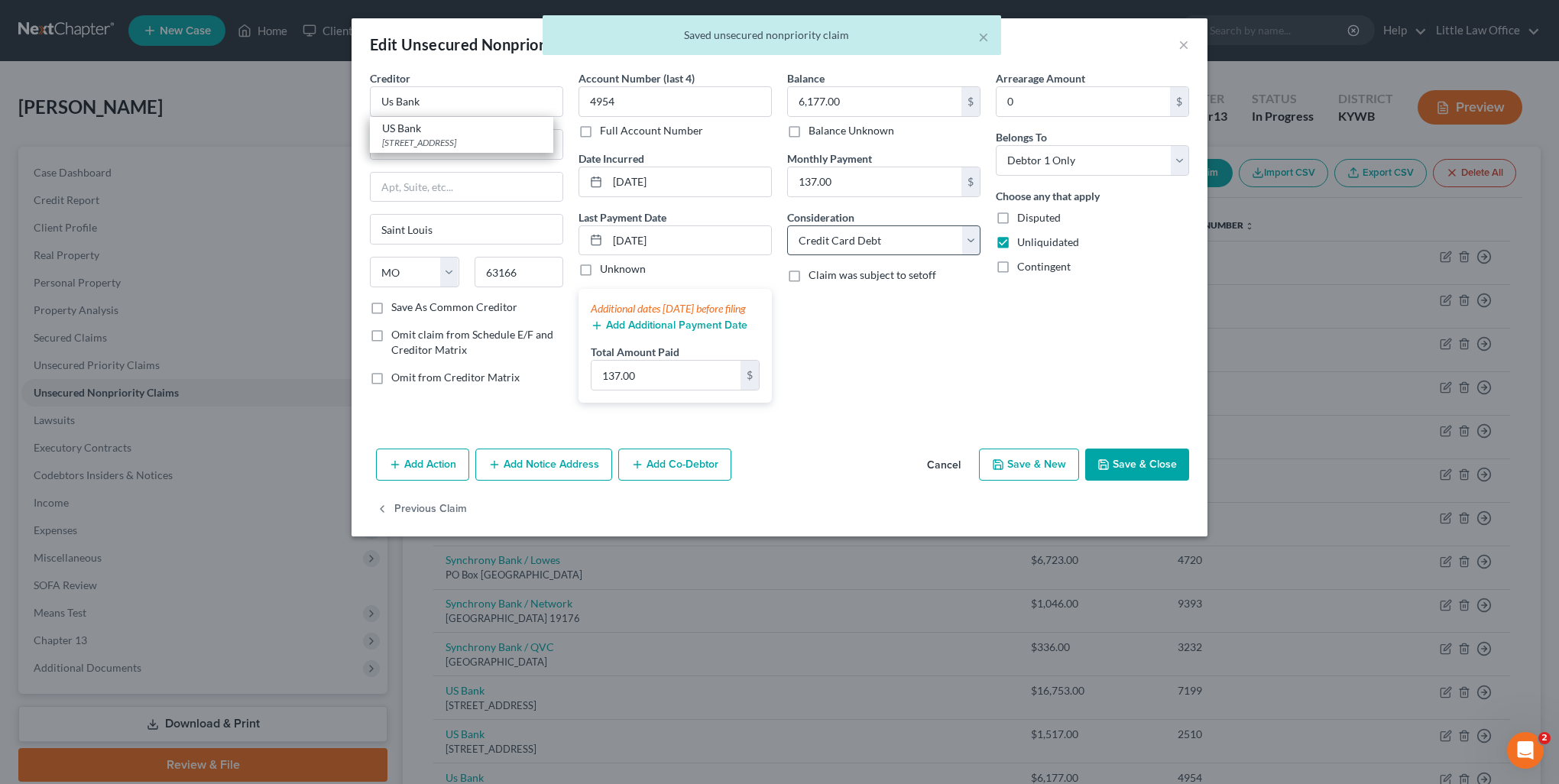
select select "29"
type input "58125"
click at [1122, 476] on button "Save & Close" at bounding box center [1137, 464] width 104 height 32
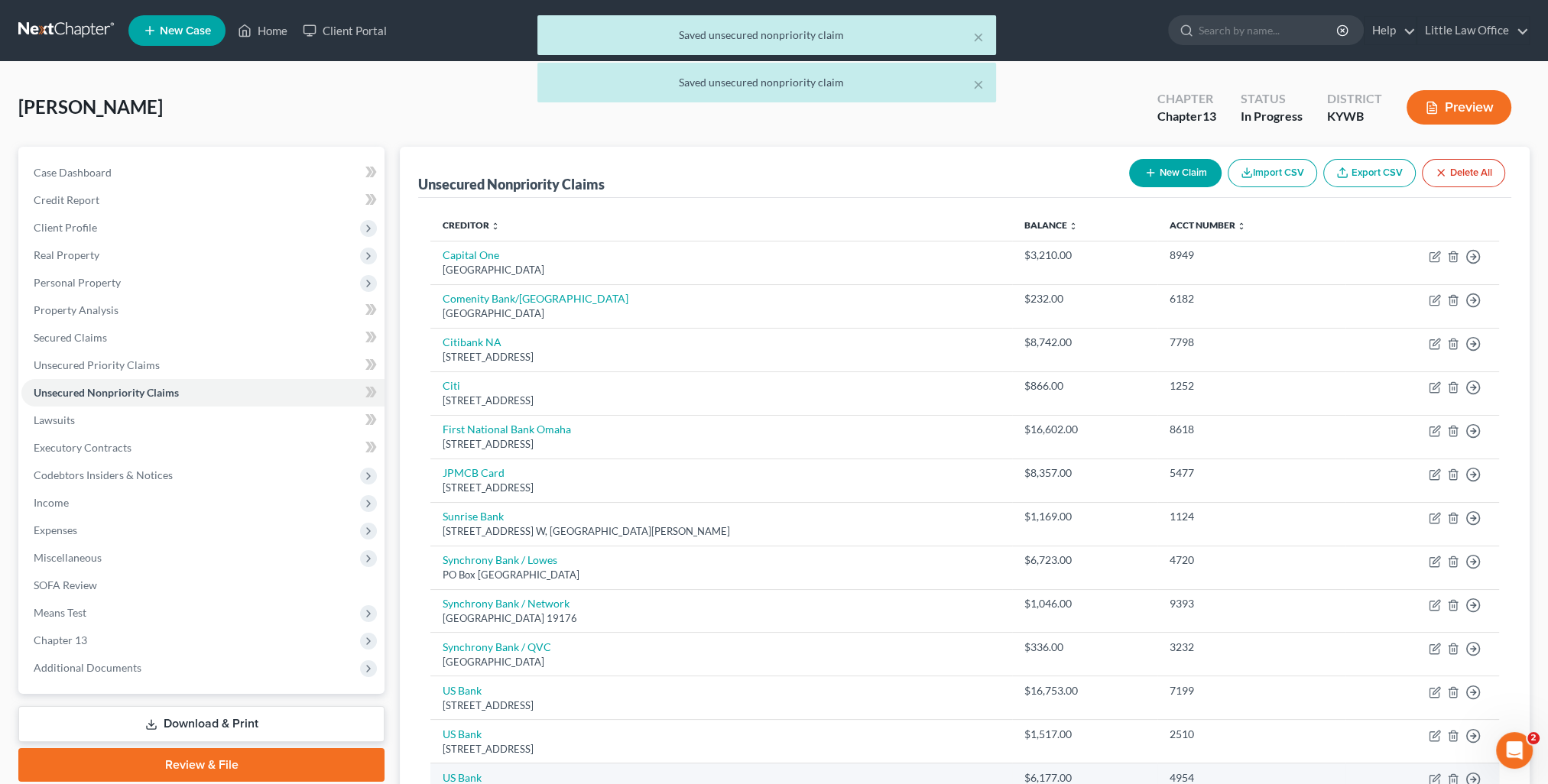
scroll to position [185, 0]
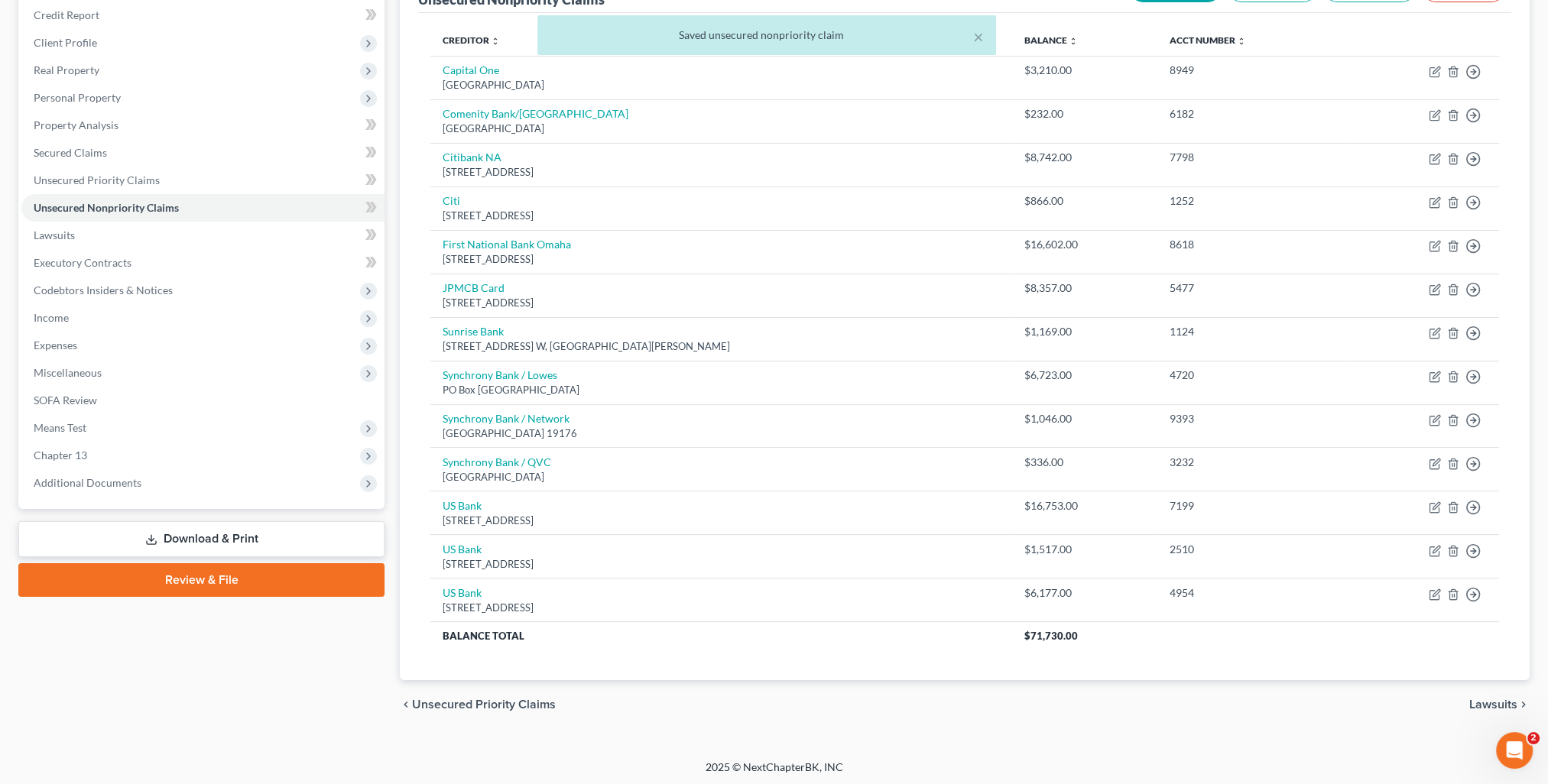
click at [1495, 698] on span "Lawsuits" at bounding box center [1493, 704] width 48 height 13
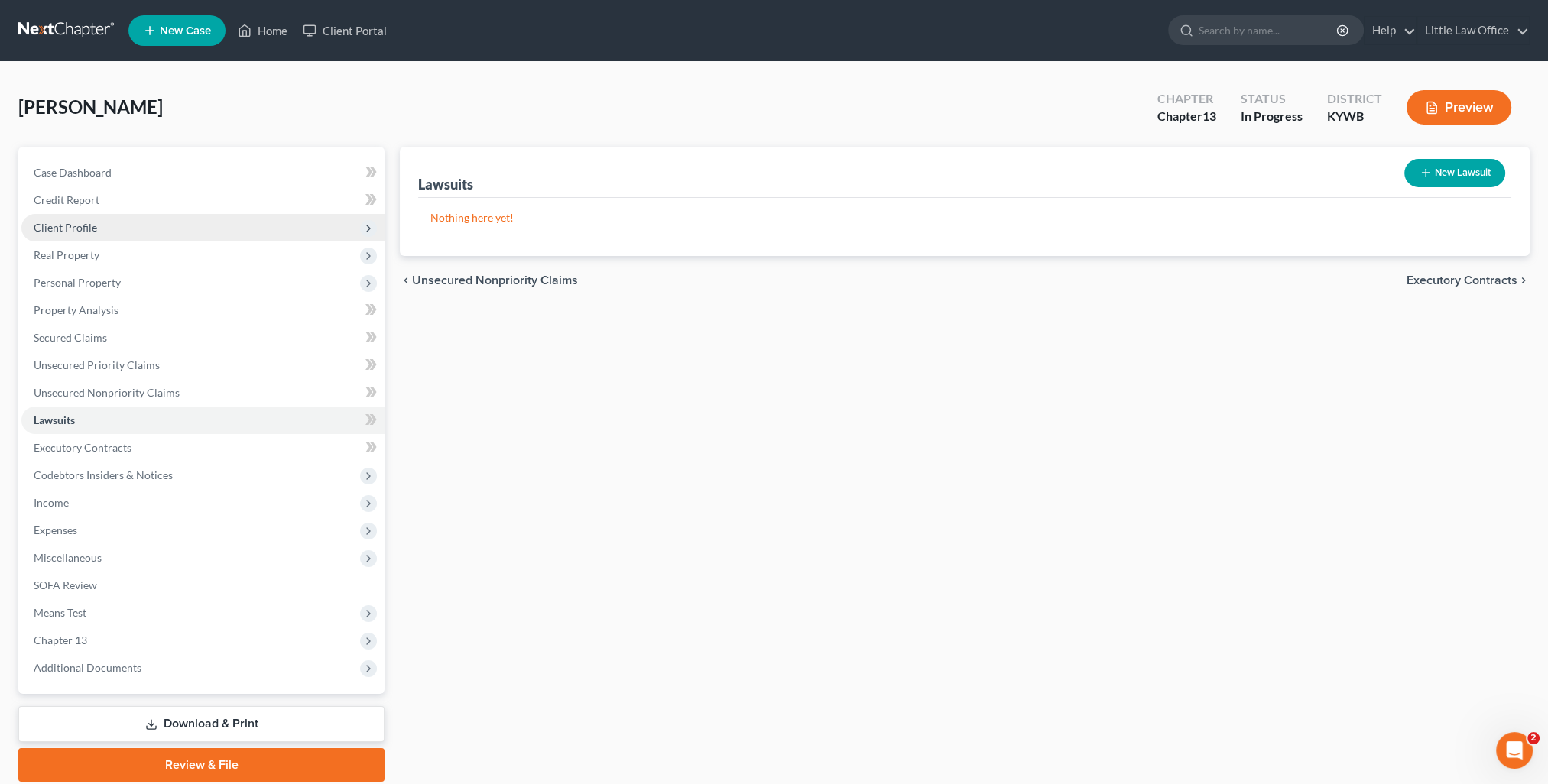
click at [90, 231] on span "Client Profile" at bounding box center [65, 228] width 63 height 13
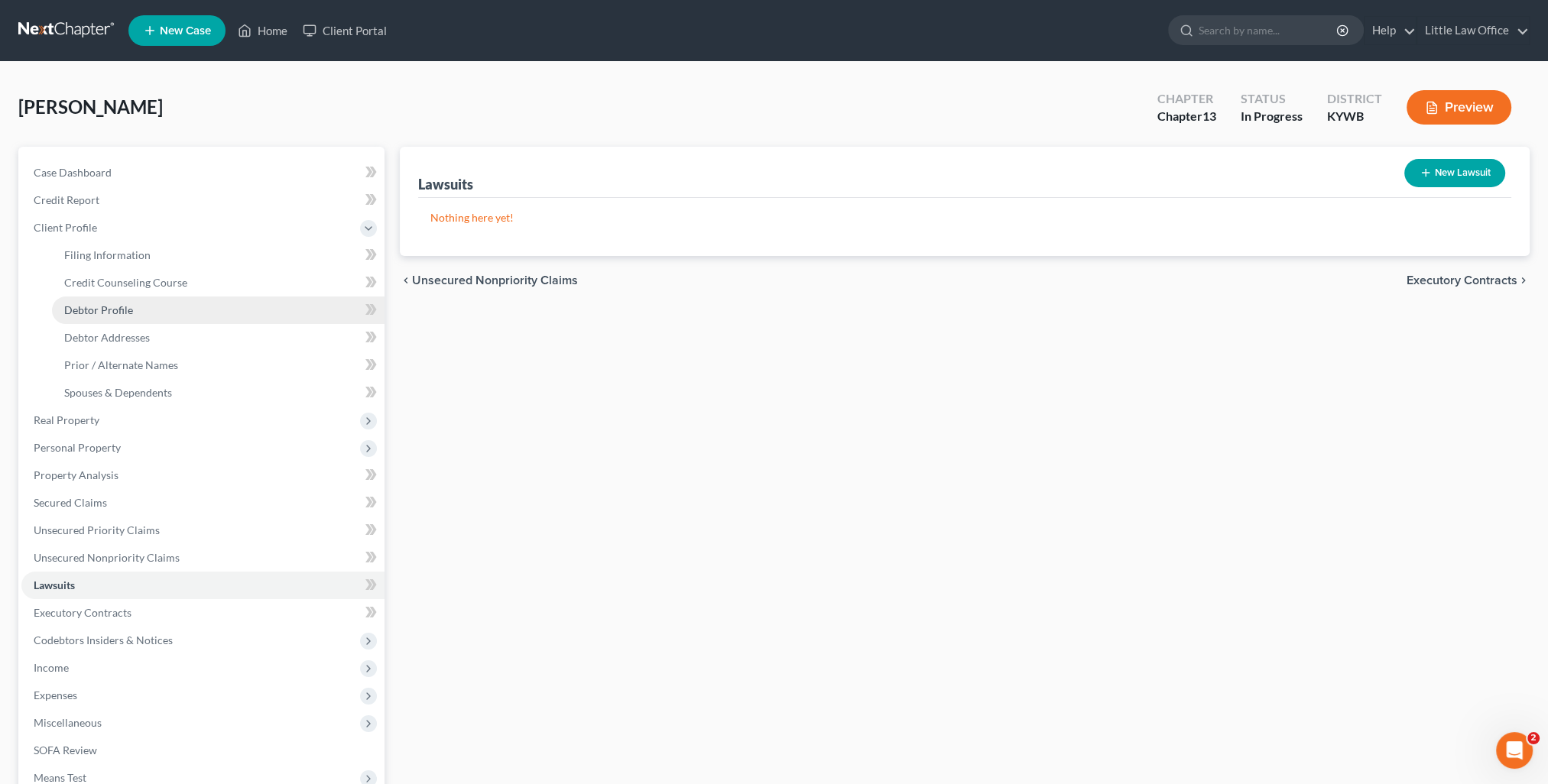
click at [130, 302] on link "Debtor Profile" at bounding box center [218, 310] width 333 height 28
select select "3"
select select "1"
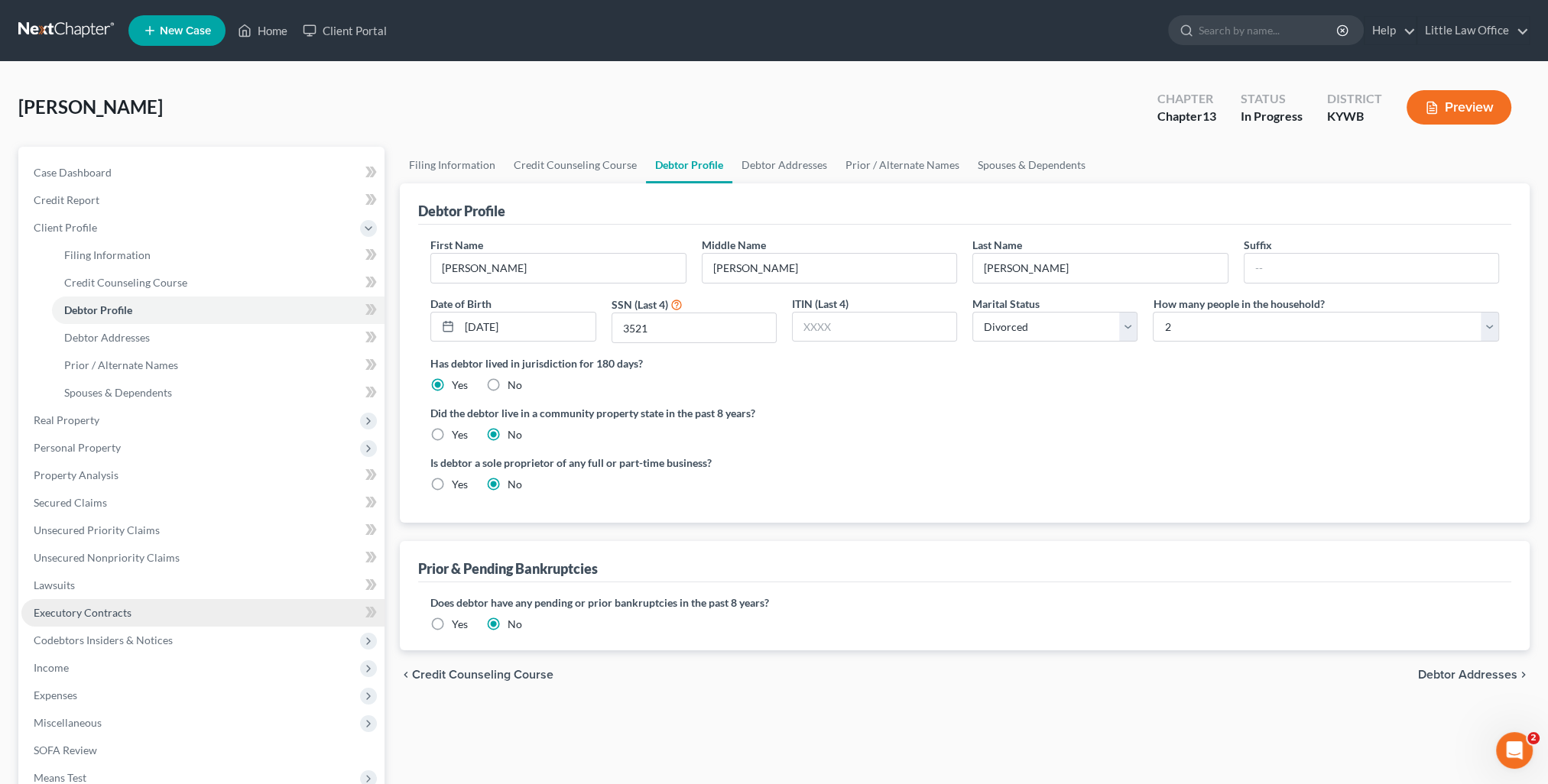
click at [124, 604] on link "Executory Contracts" at bounding box center [202, 613] width 363 height 28
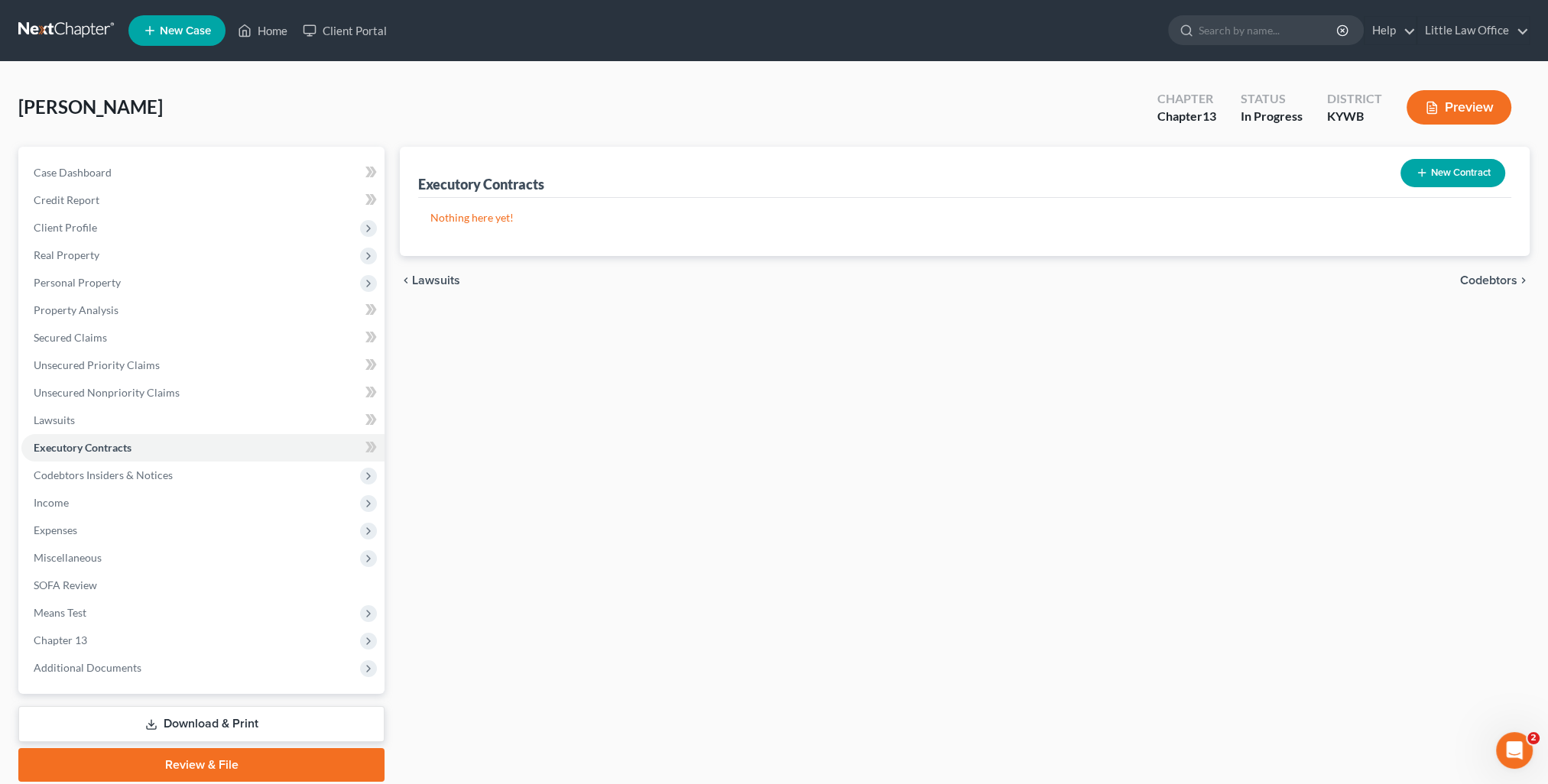
click at [1467, 285] on span "Codebtors" at bounding box center [1488, 280] width 58 height 13
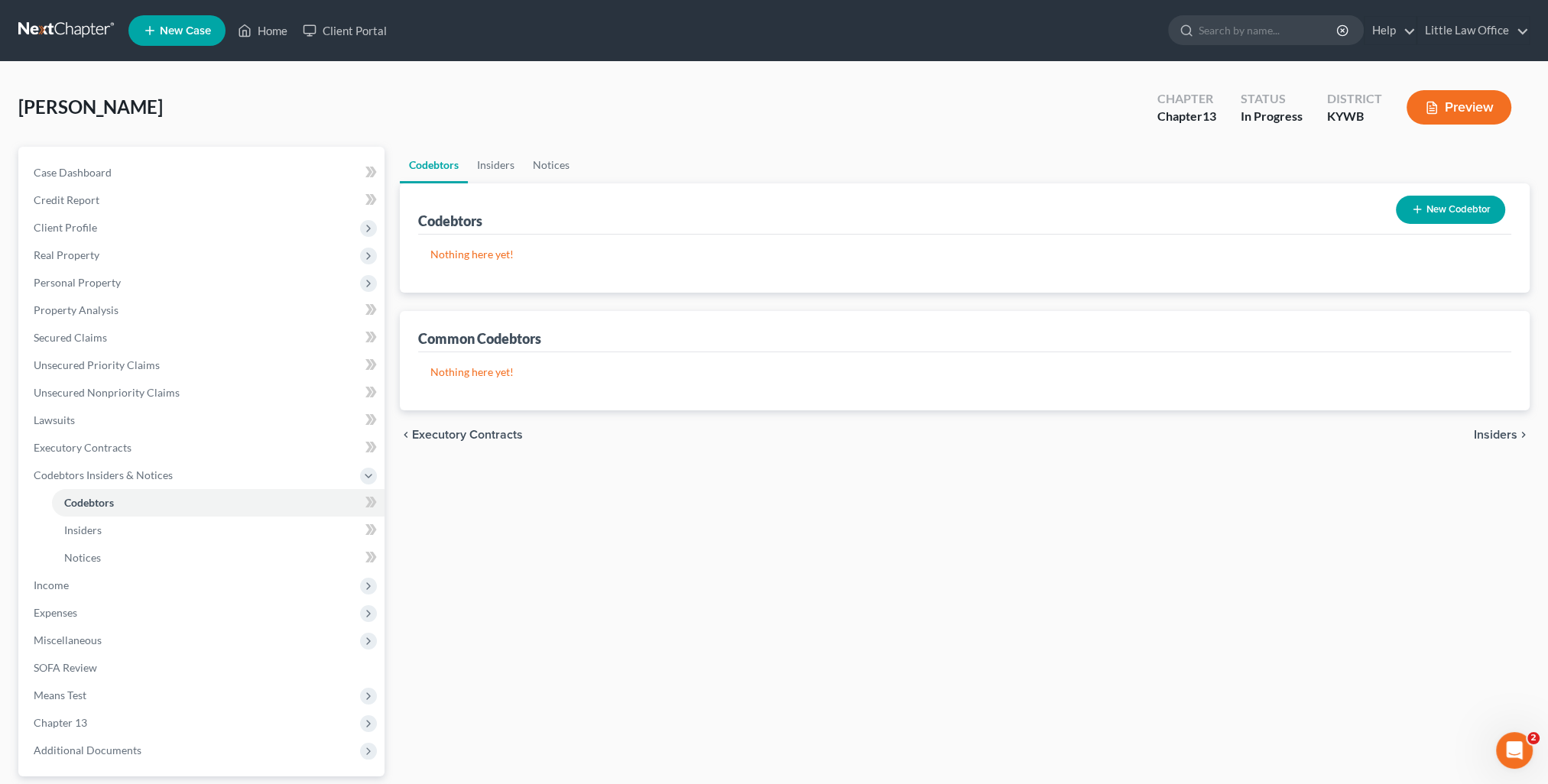
click at [1506, 429] on span "Insiders" at bounding box center [1495, 435] width 43 height 13
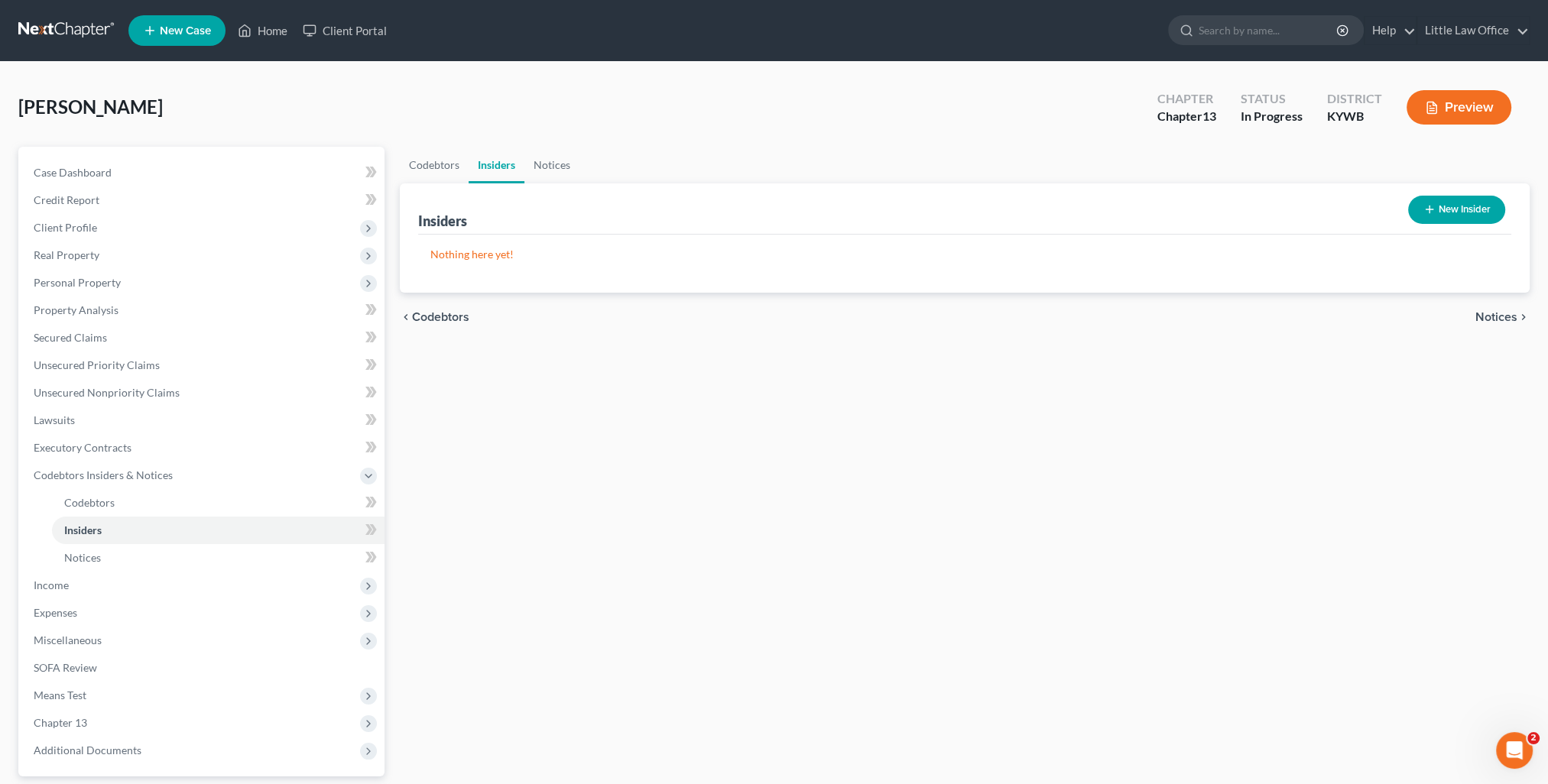
click at [1509, 316] on span "Notices" at bounding box center [1496, 316] width 42 height 13
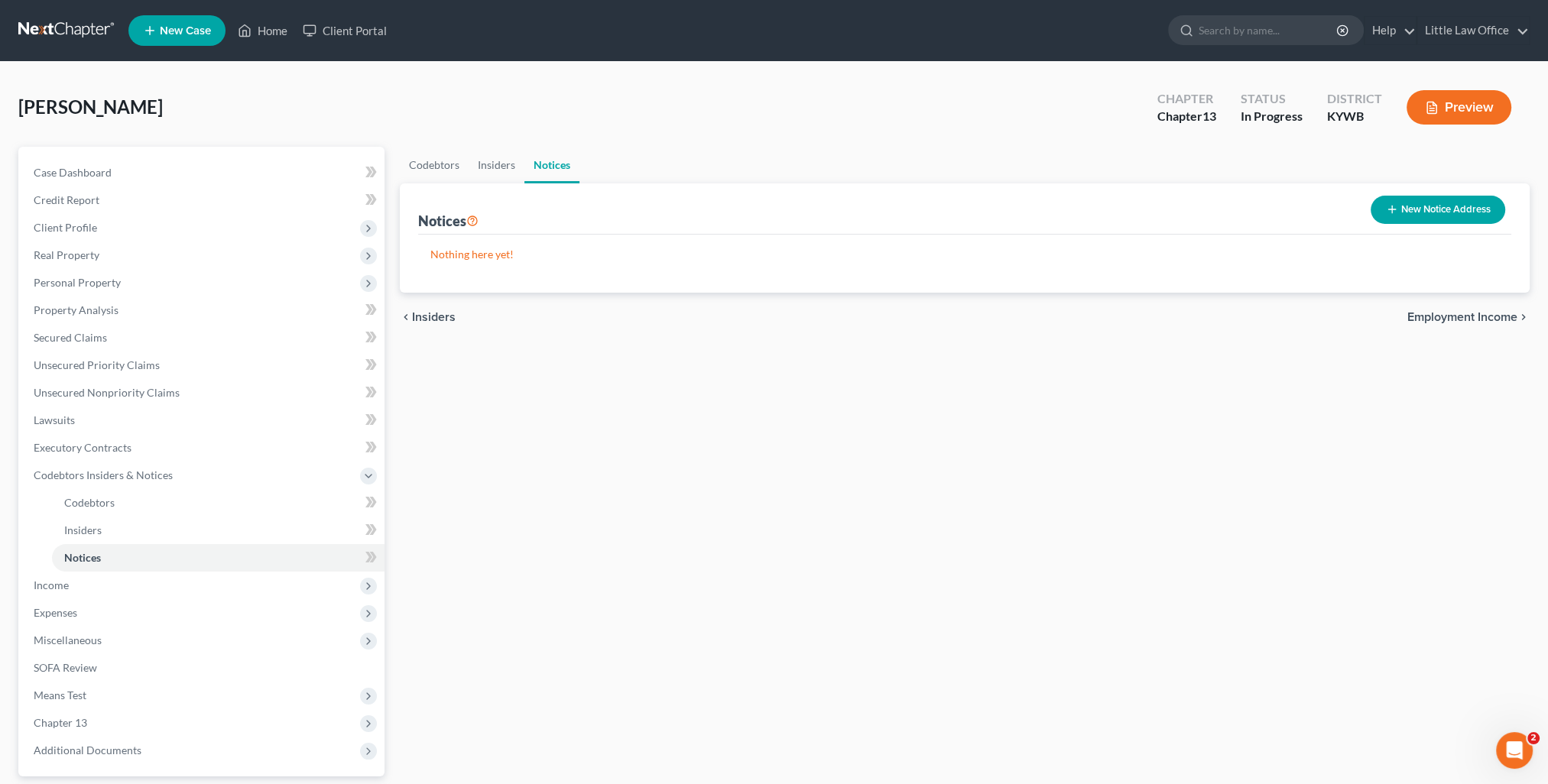
click at [1493, 311] on span "Employment Income" at bounding box center [1461, 316] width 110 height 13
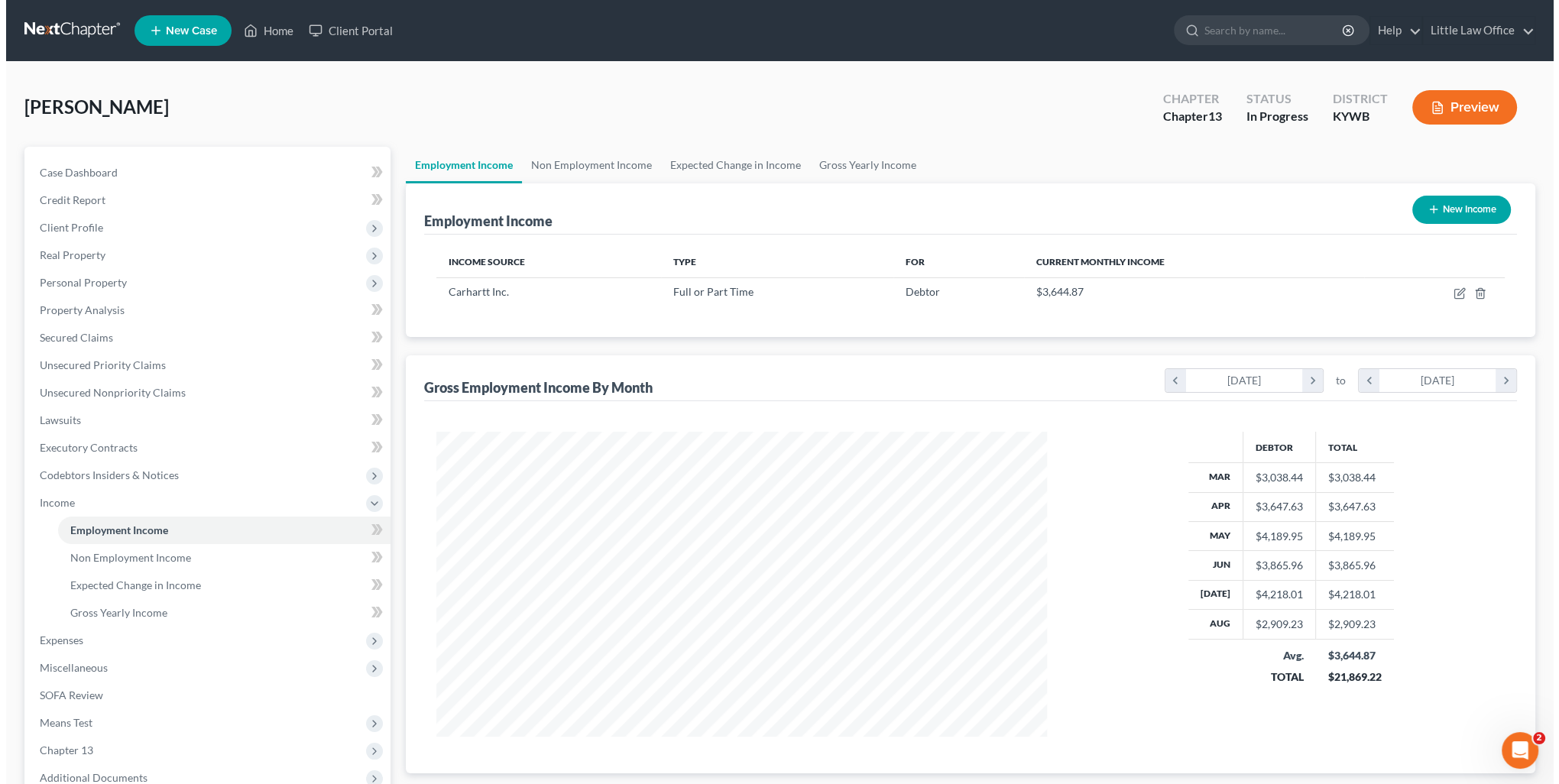
scroll to position [305, 641]
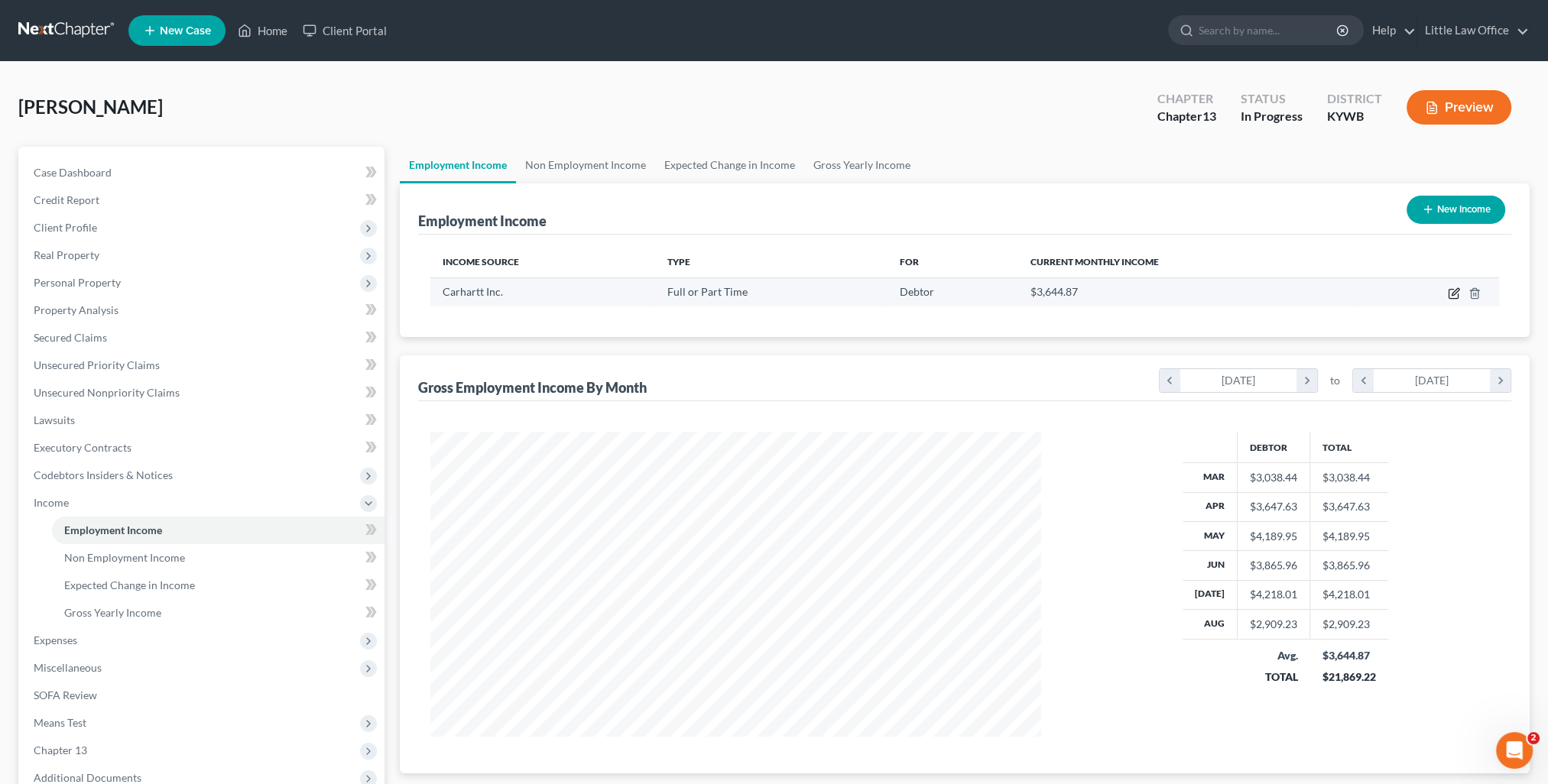
click at [1451, 291] on icon "button" at bounding box center [1454, 293] width 13 height 13
select select "0"
select select "23"
select select "3"
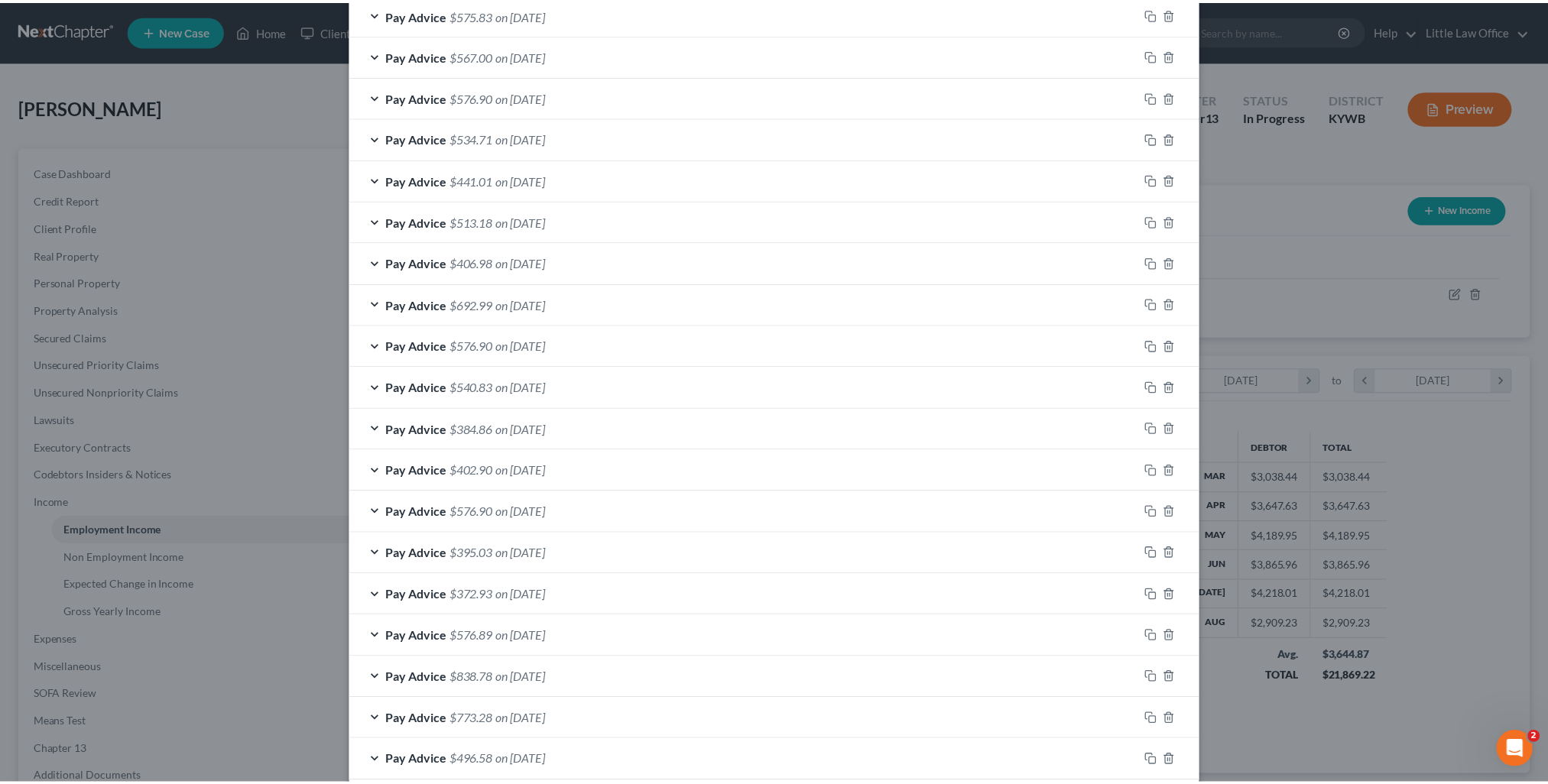
scroll to position [1043, 0]
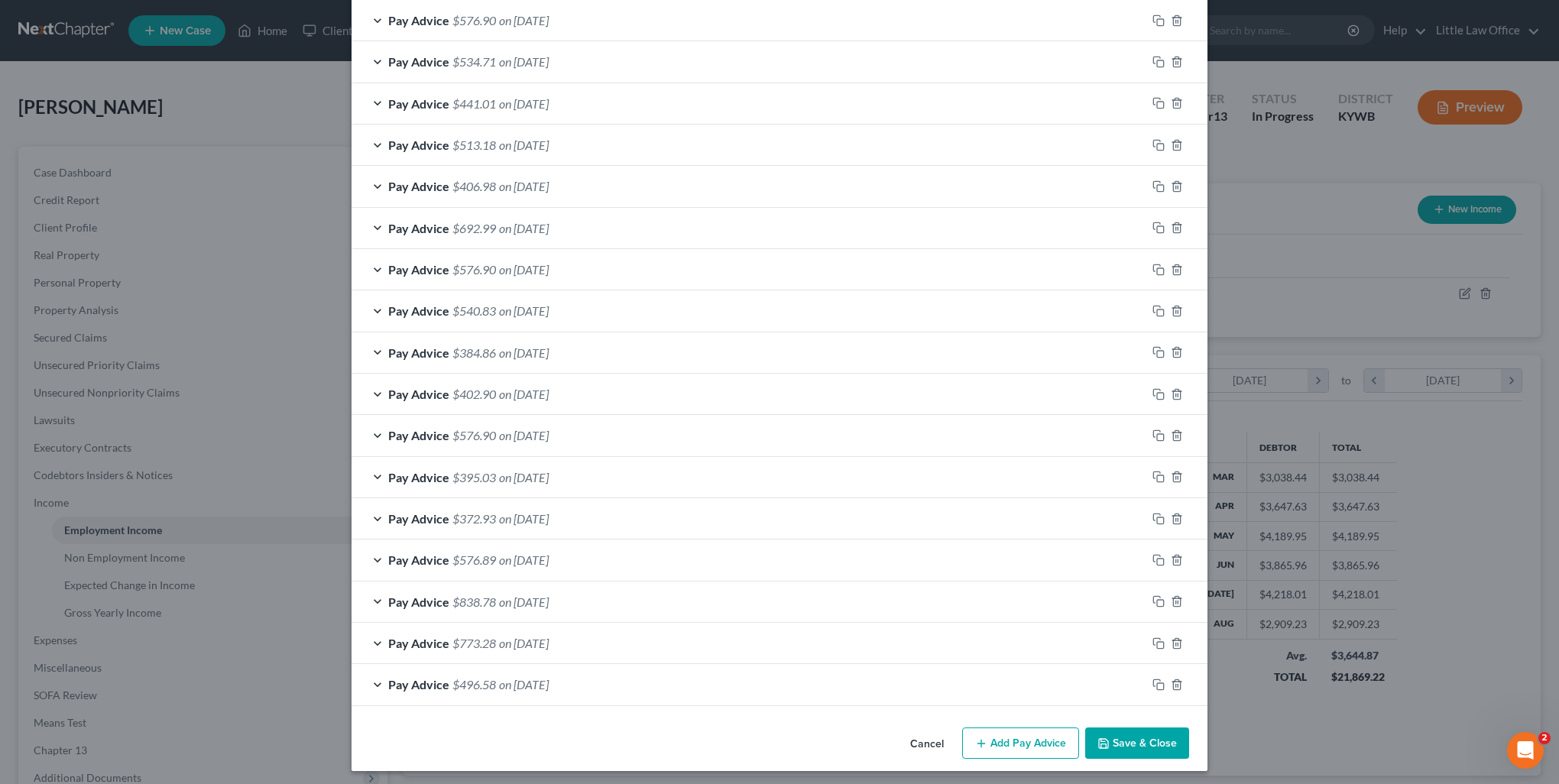
click at [1130, 731] on button "Save & Close" at bounding box center [1137, 743] width 104 height 32
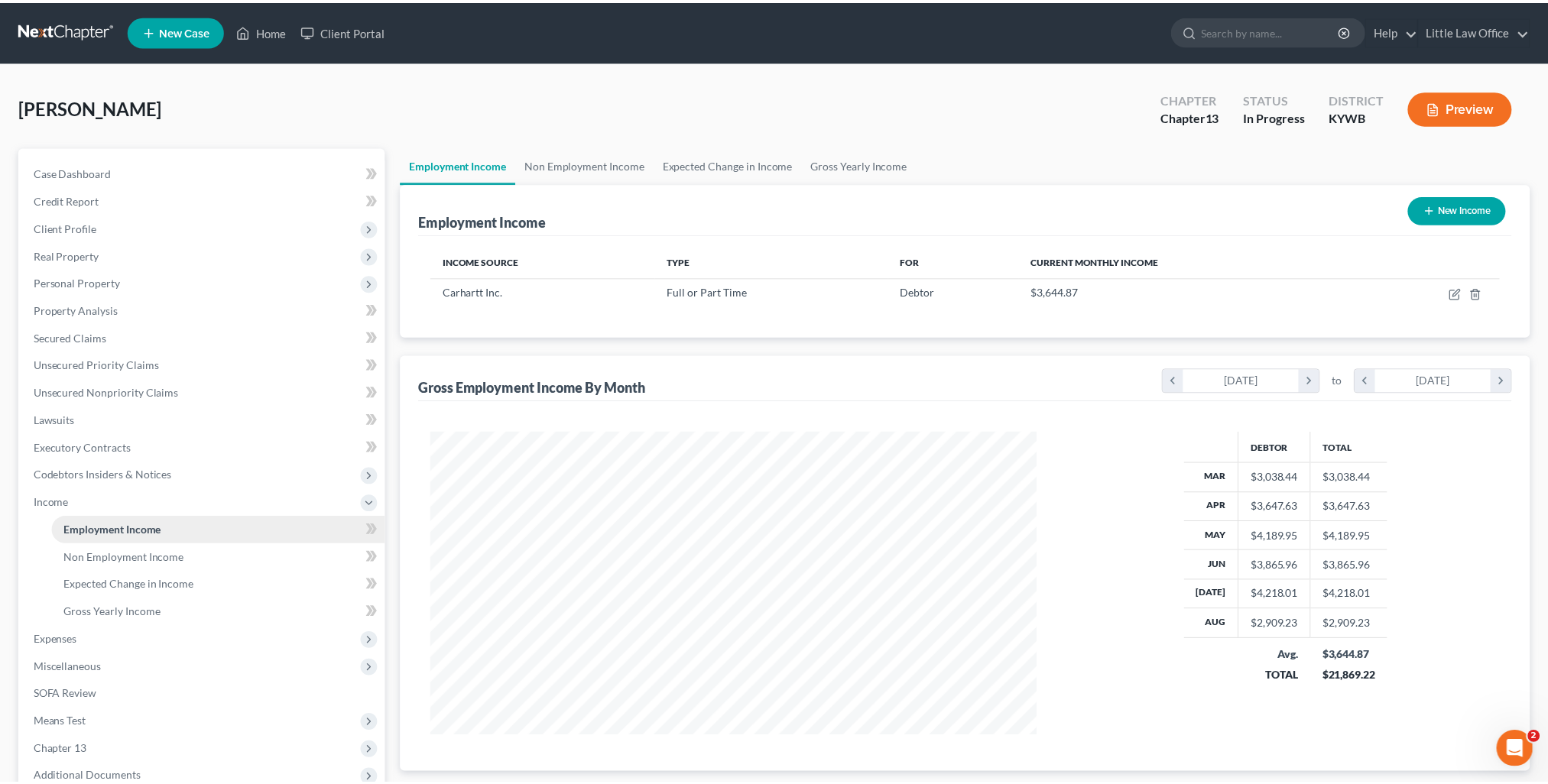
scroll to position [763842, 763606]
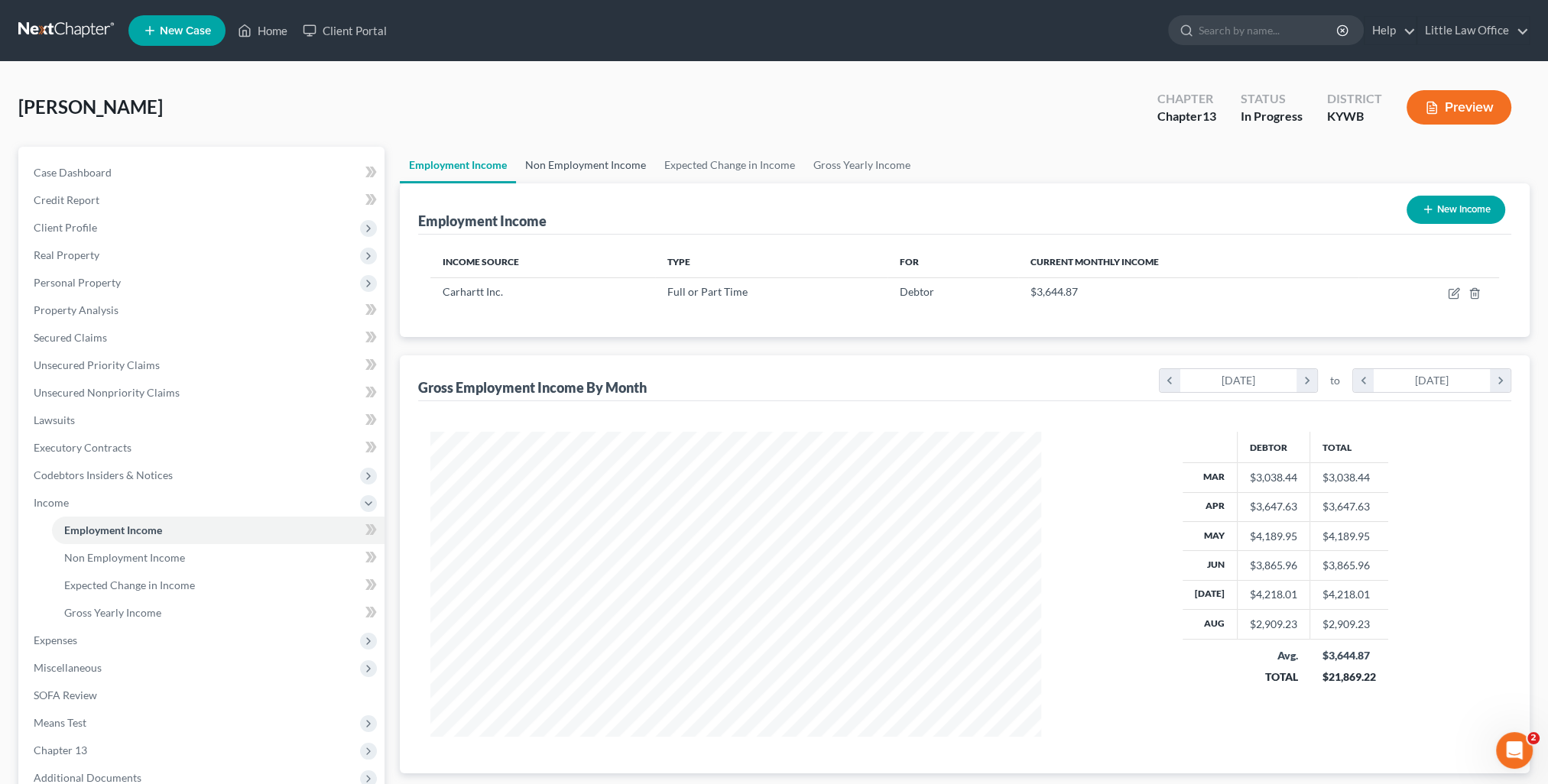
click at [606, 161] on link "Non Employment Income" at bounding box center [585, 165] width 140 height 37
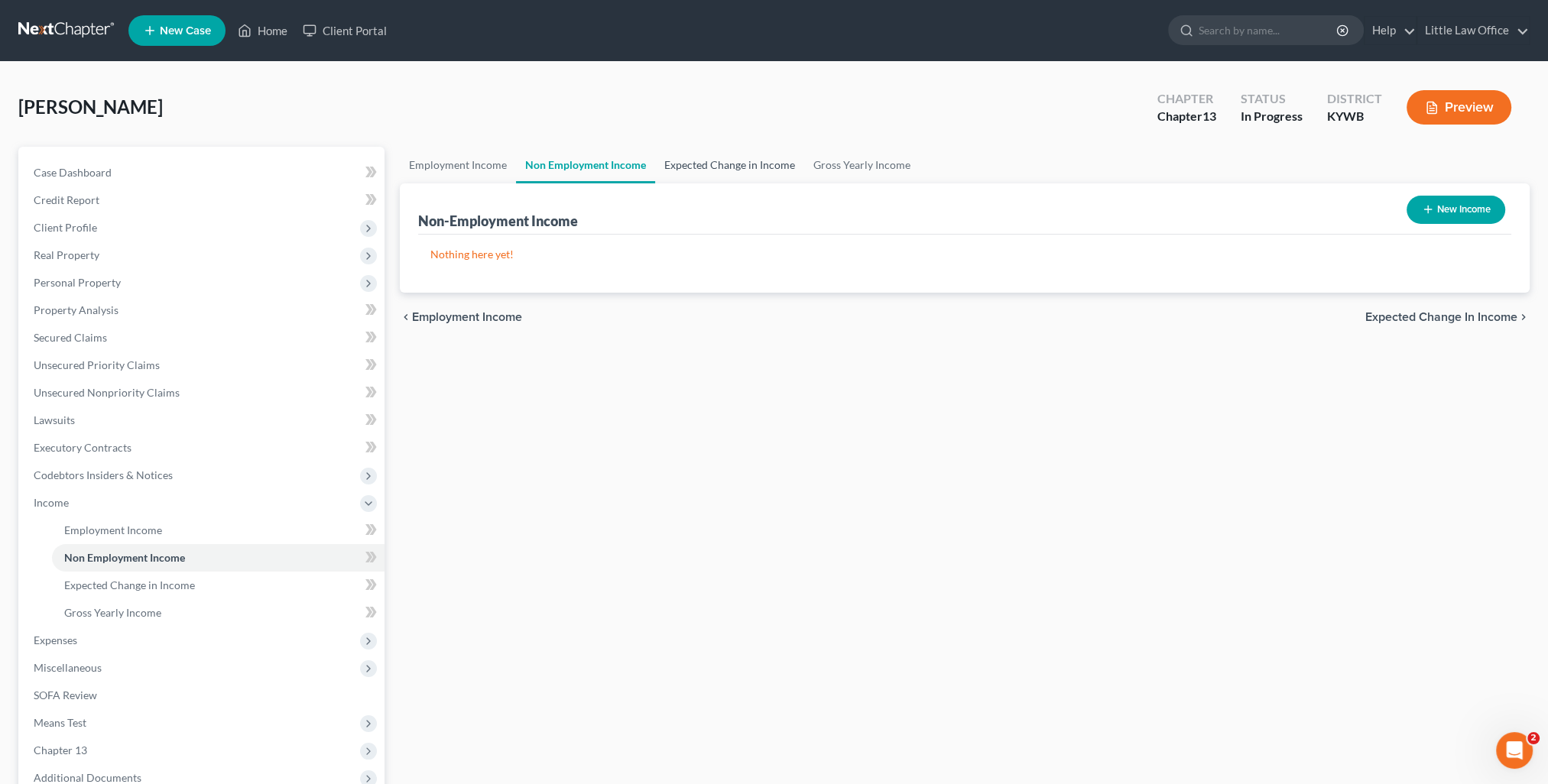
click at [678, 162] on link "Expected Change in Income" at bounding box center [729, 165] width 149 height 37
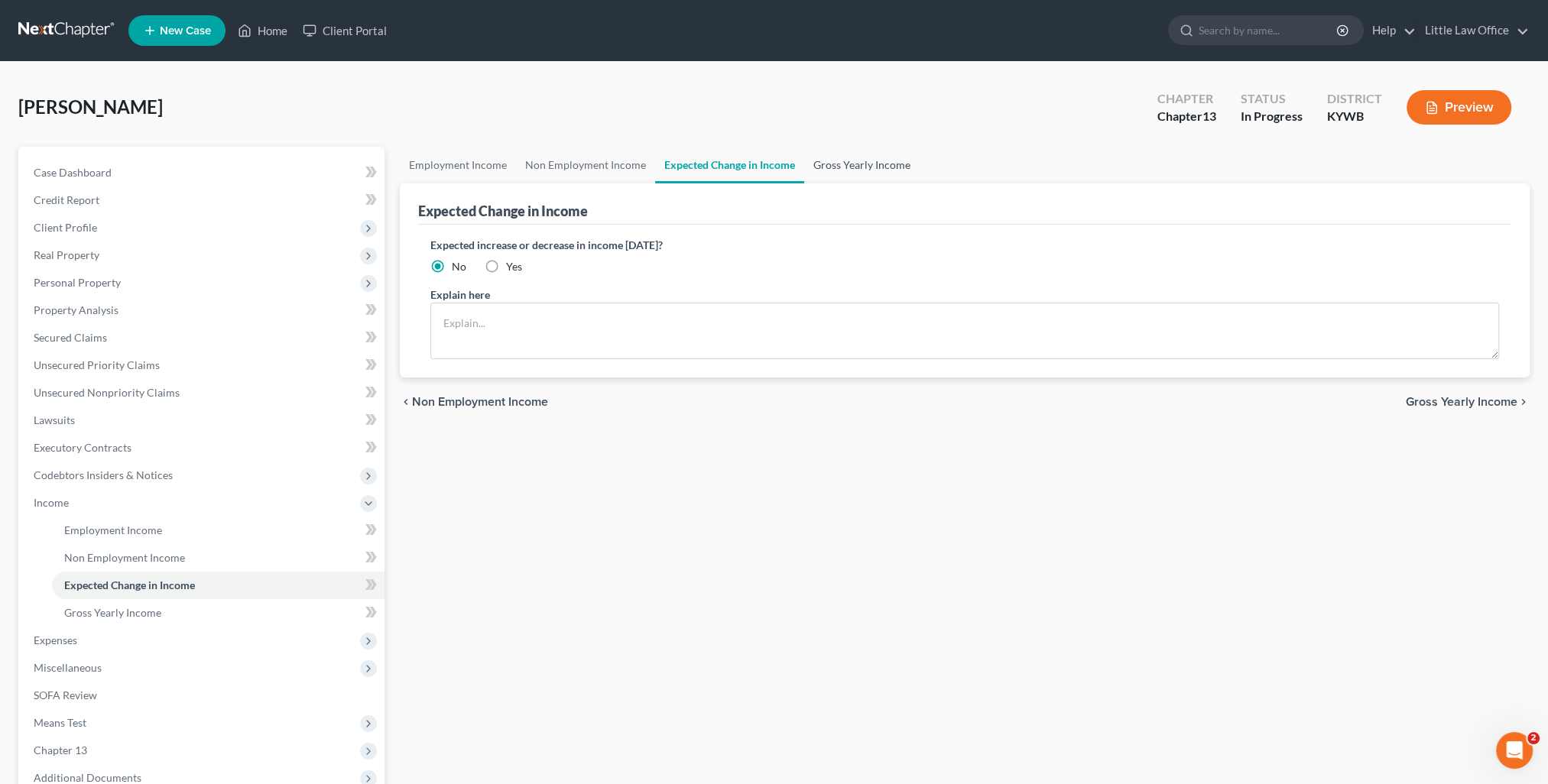
click at [811, 172] on link "Gross Yearly Income" at bounding box center [862, 165] width 115 height 37
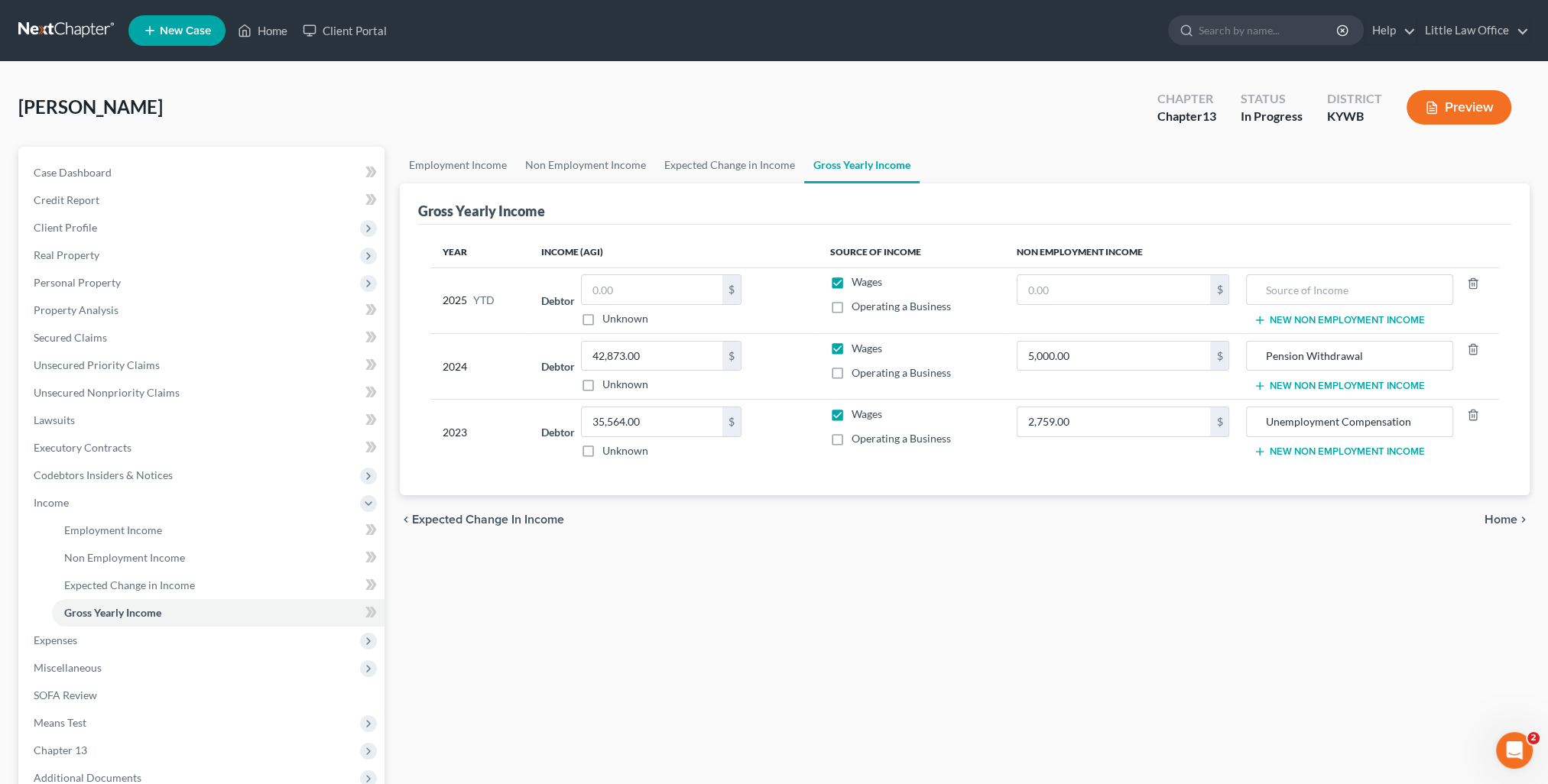
click at [1507, 521] on span "Home" at bounding box center [1501, 519] width 33 height 13
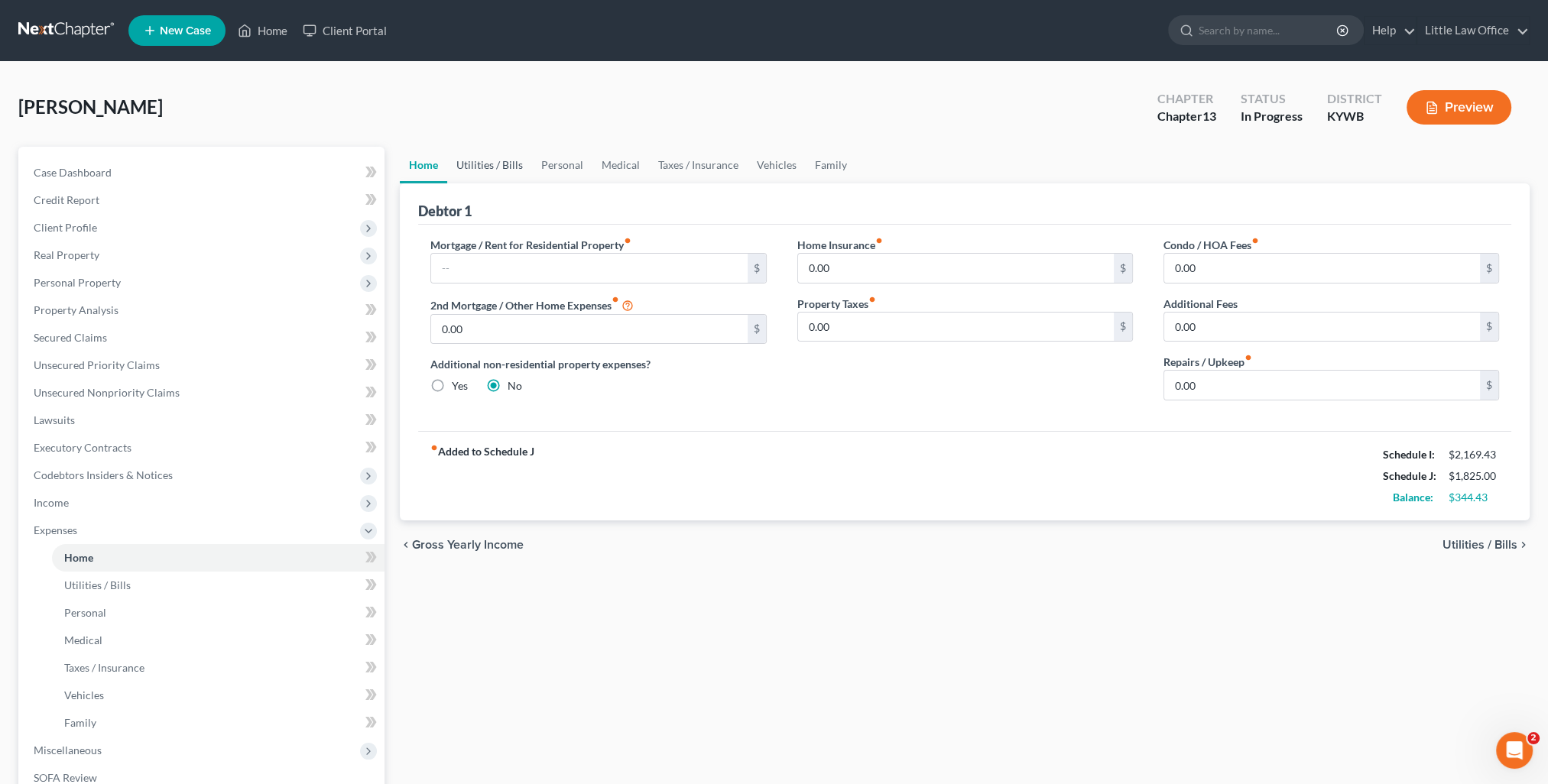
click at [482, 170] on link "Utilities / Bills" at bounding box center [490, 165] width 85 height 37
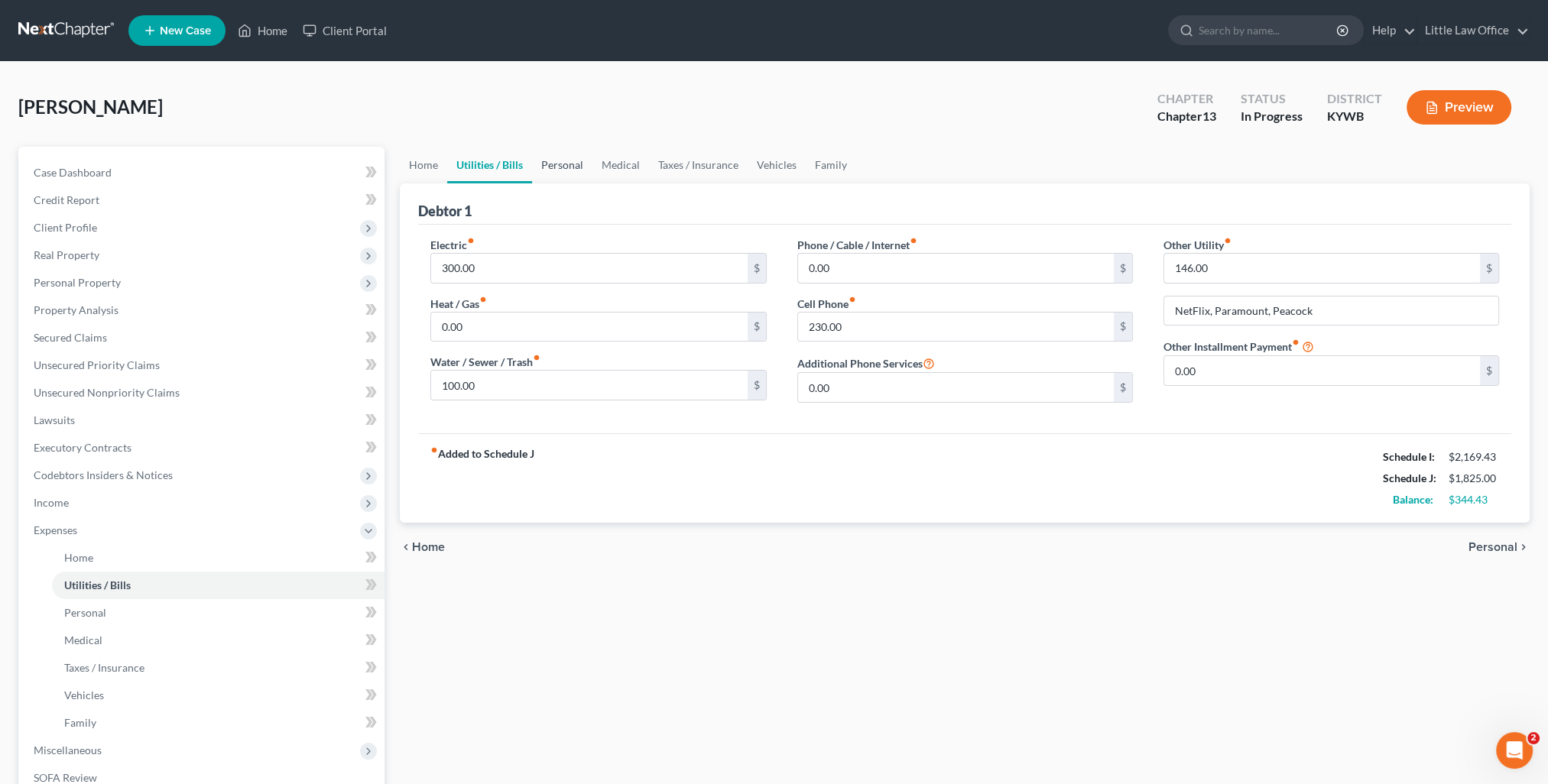
click at [556, 167] on link "Personal" at bounding box center [562, 165] width 61 height 37
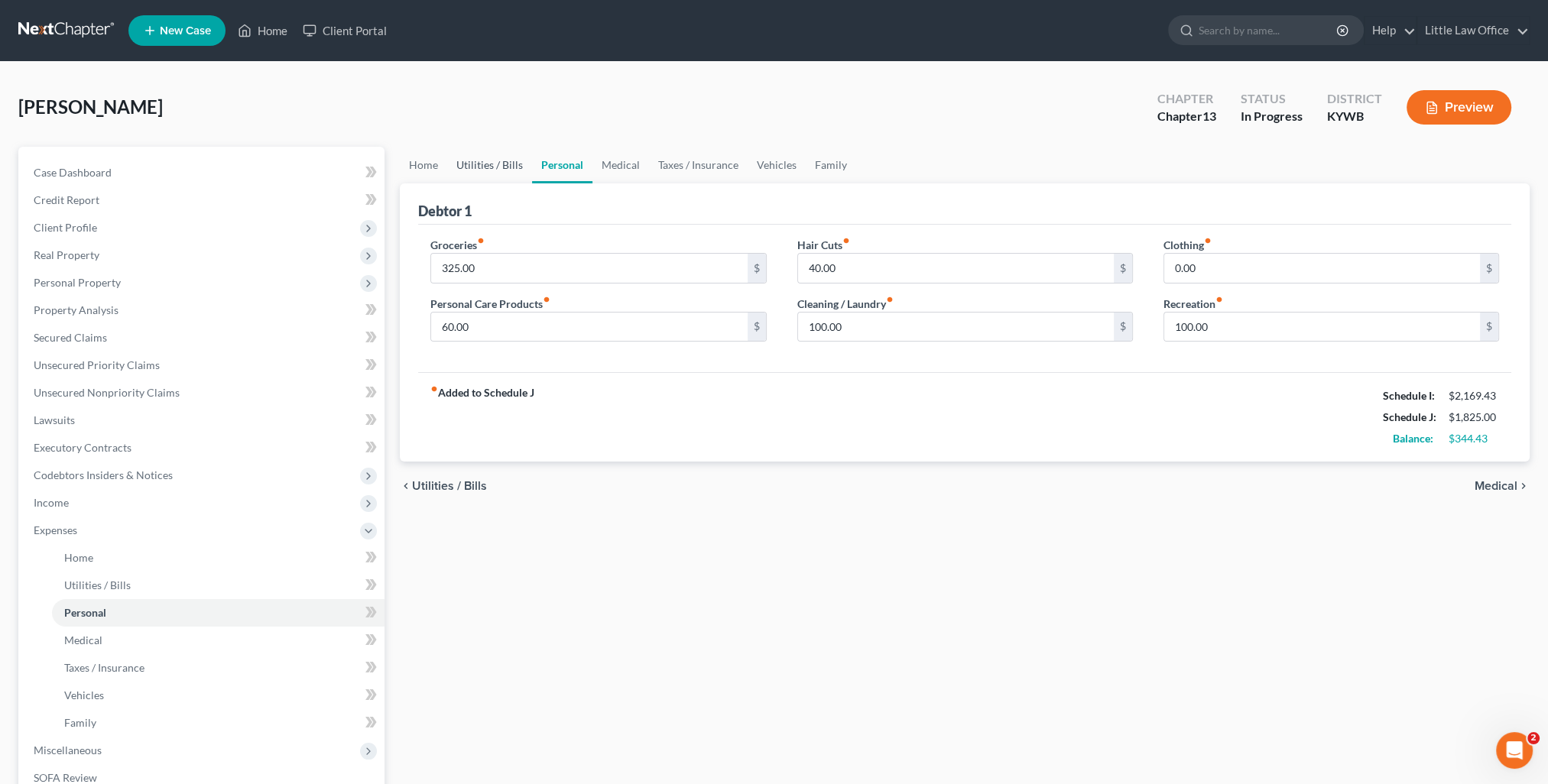
click at [504, 165] on link "Utilities / Bills" at bounding box center [490, 165] width 85 height 37
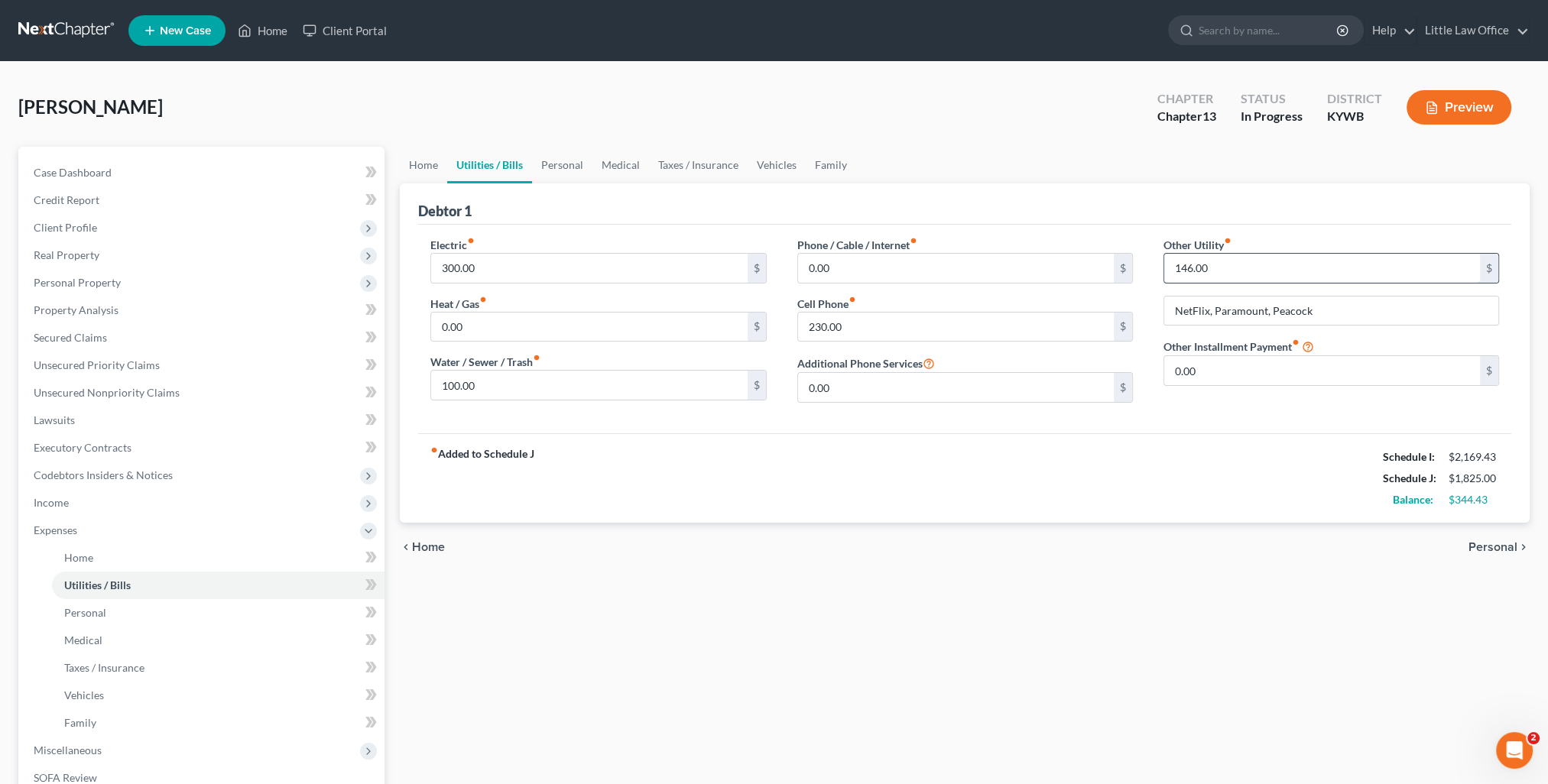
click at [1186, 268] on input "146.00" at bounding box center [1322, 268] width 316 height 29
type input "140.43"
click at [577, 174] on link "Personal" at bounding box center [562, 165] width 61 height 37
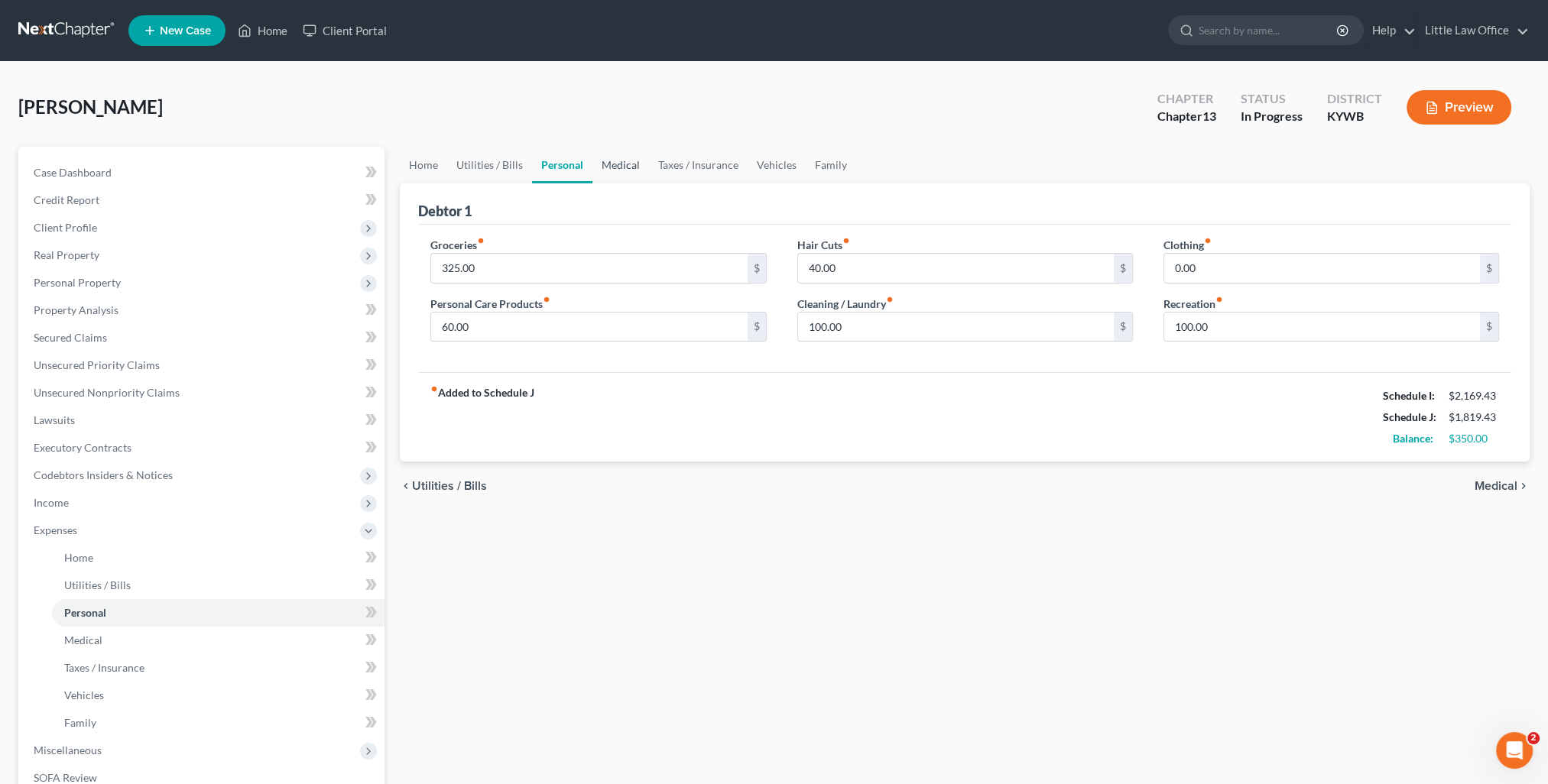
click at [602, 167] on link "Medical" at bounding box center [621, 165] width 57 height 37
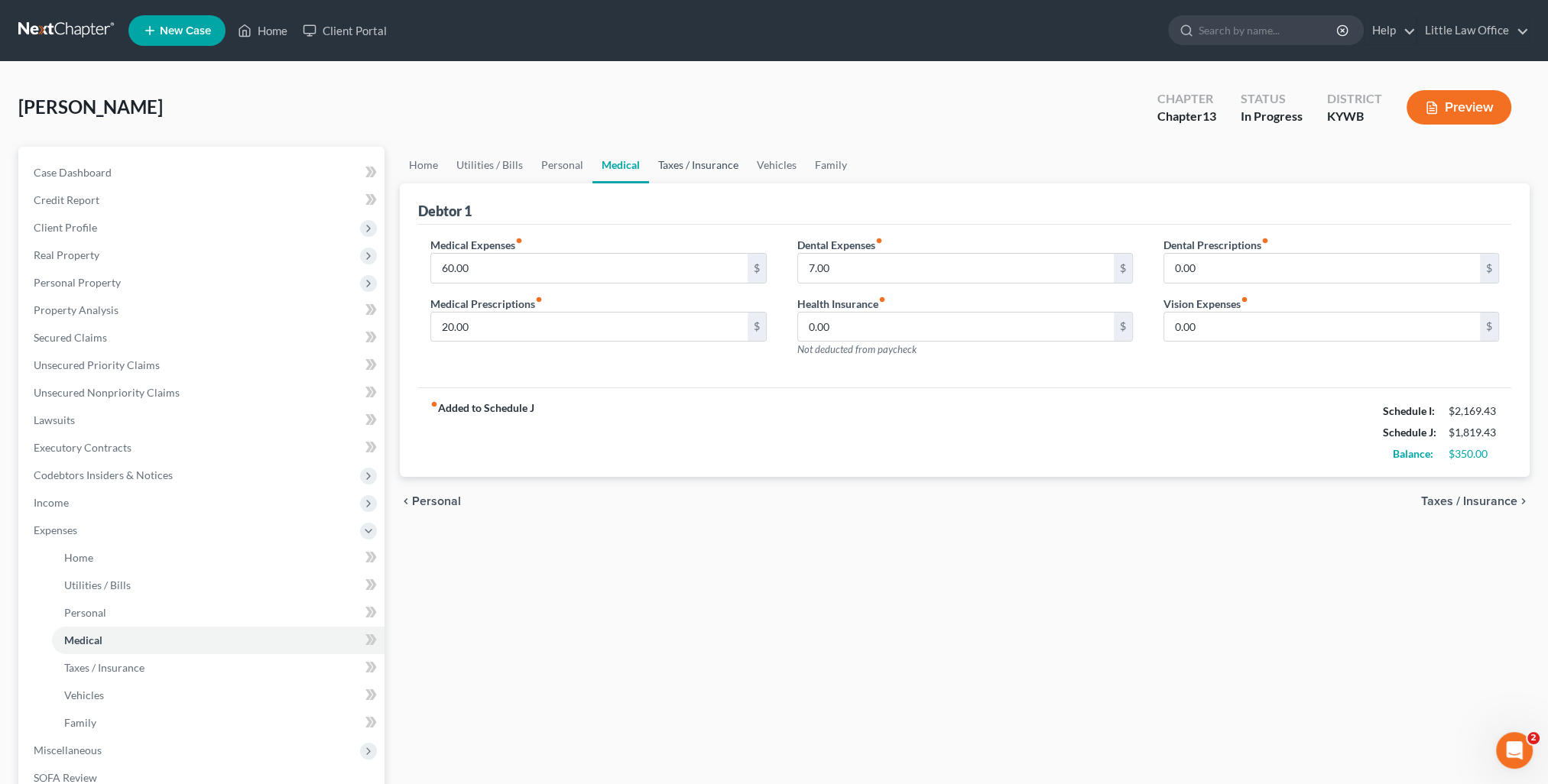
click at [671, 162] on link "Taxes / Insurance" at bounding box center [698, 165] width 98 height 37
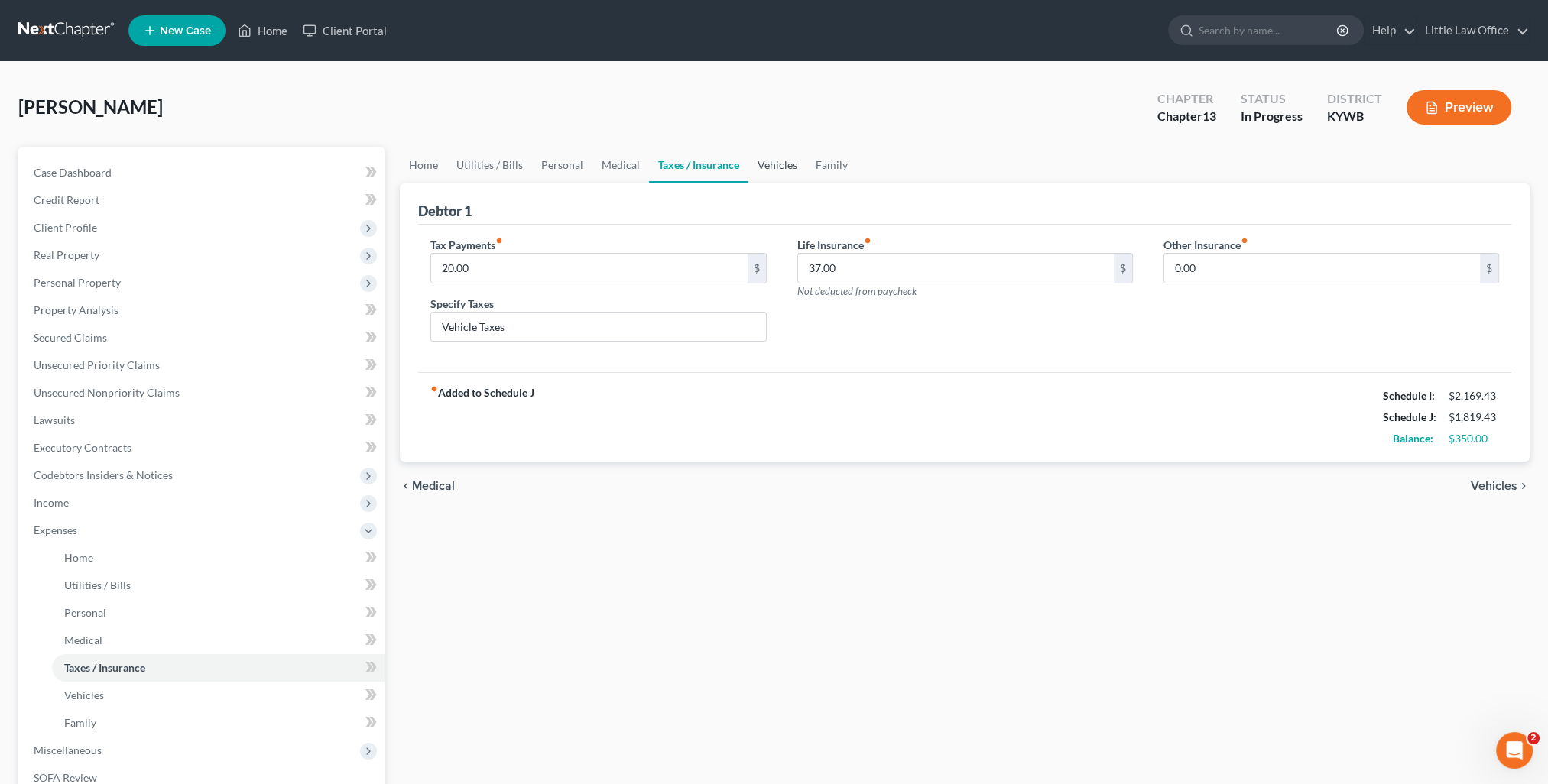
click at [754, 166] on link "Vehicles" at bounding box center [777, 165] width 58 height 37
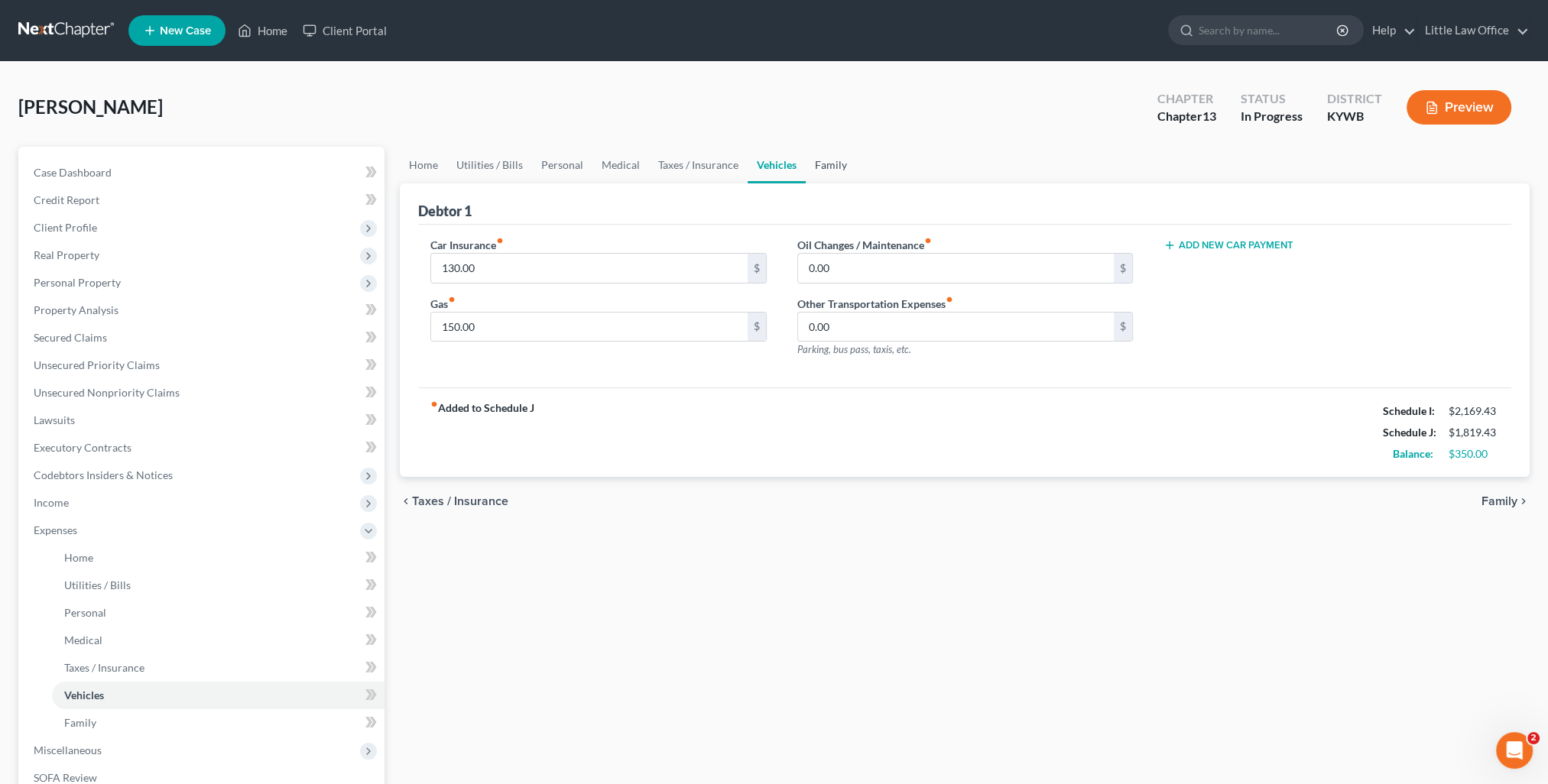
click at [828, 166] on link "Family" at bounding box center [830, 165] width 50 height 37
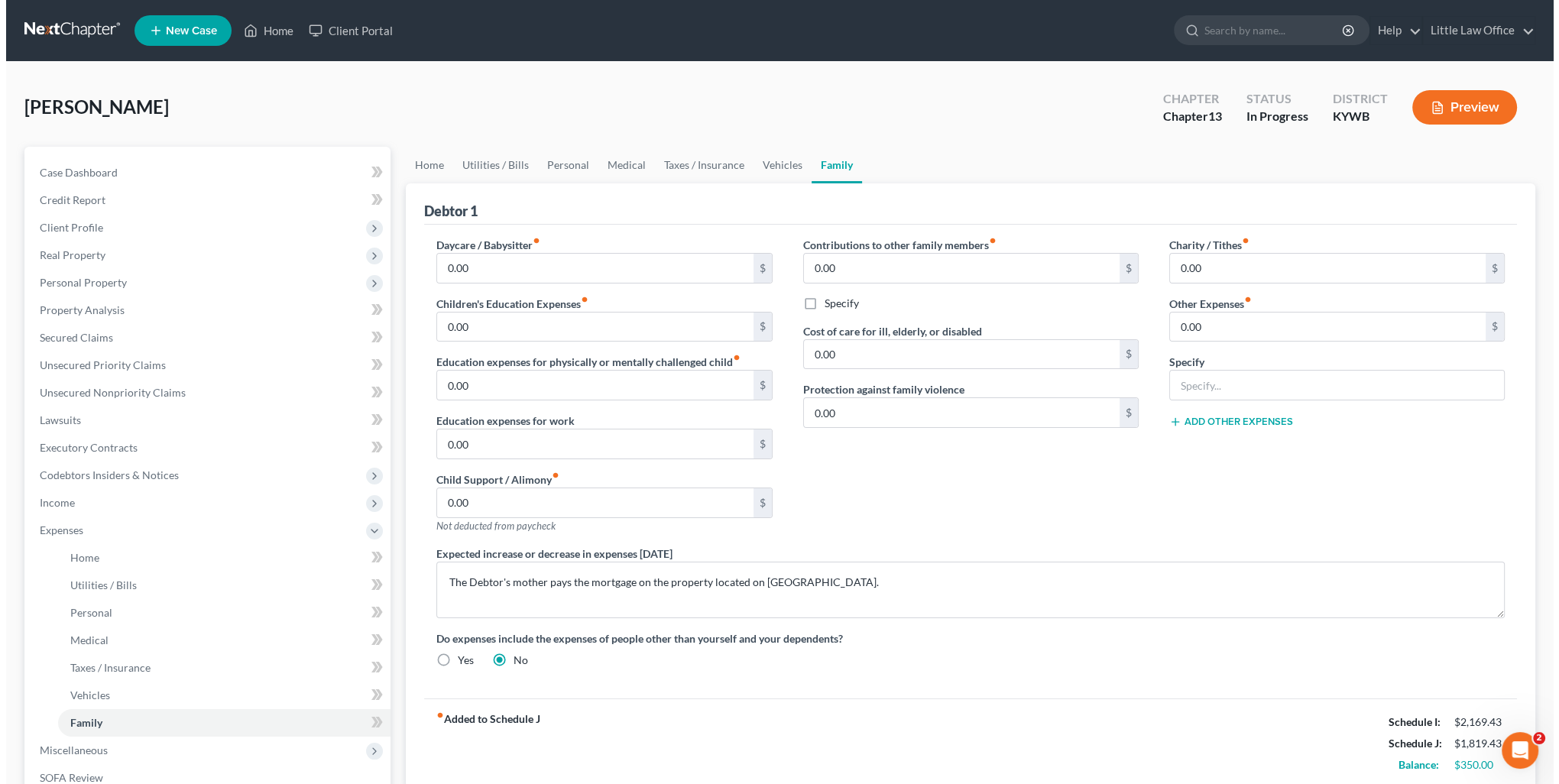
scroll to position [247, 0]
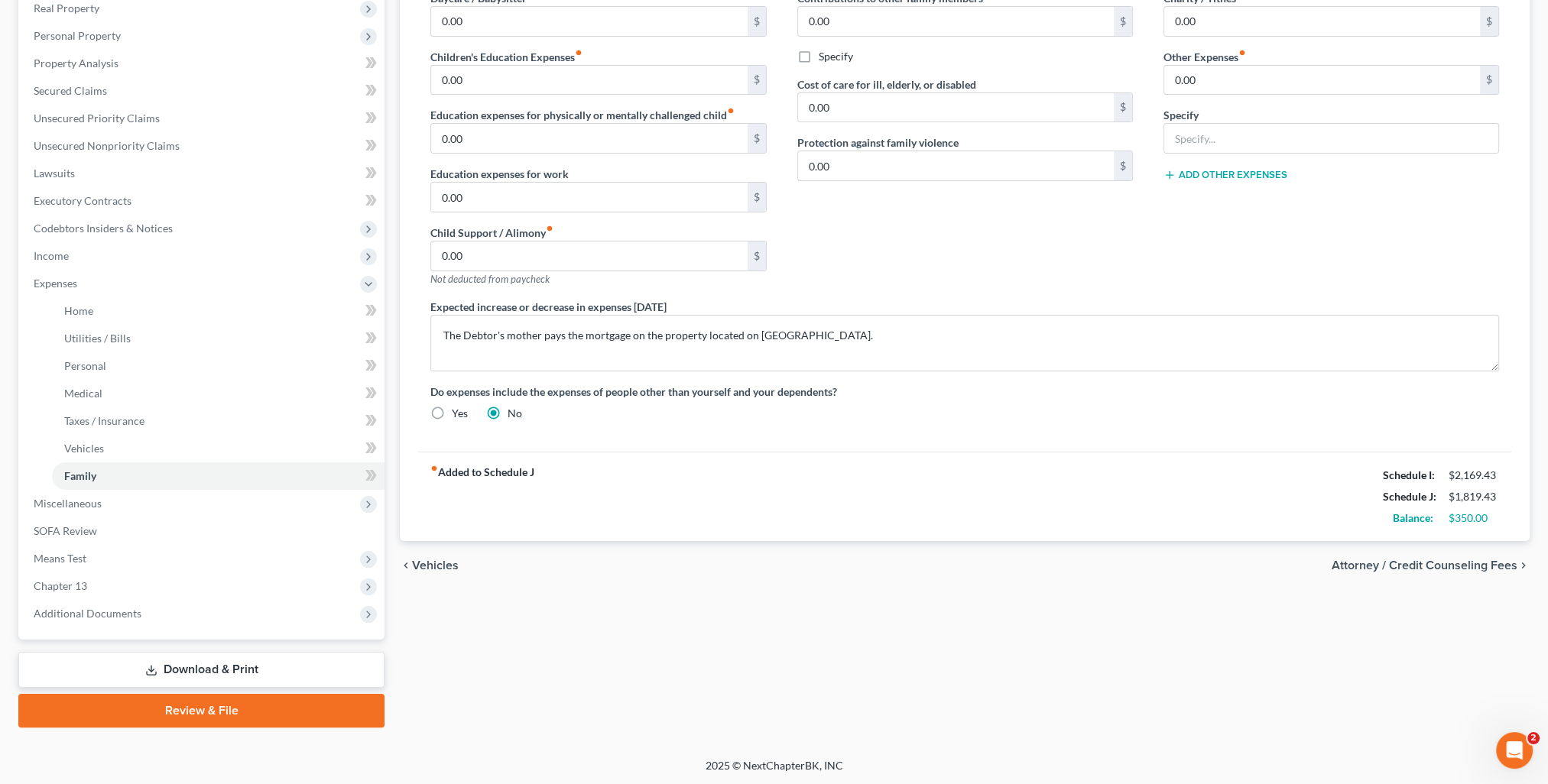
click at [1455, 573] on div "chevron_left Vehicles Attorney / Credit Counseling Fees chevron_right" at bounding box center [964, 565] width 1129 height 49
click at [1444, 559] on span "Attorney / Credit Counseling Fees" at bounding box center [1424, 565] width 186 height 13
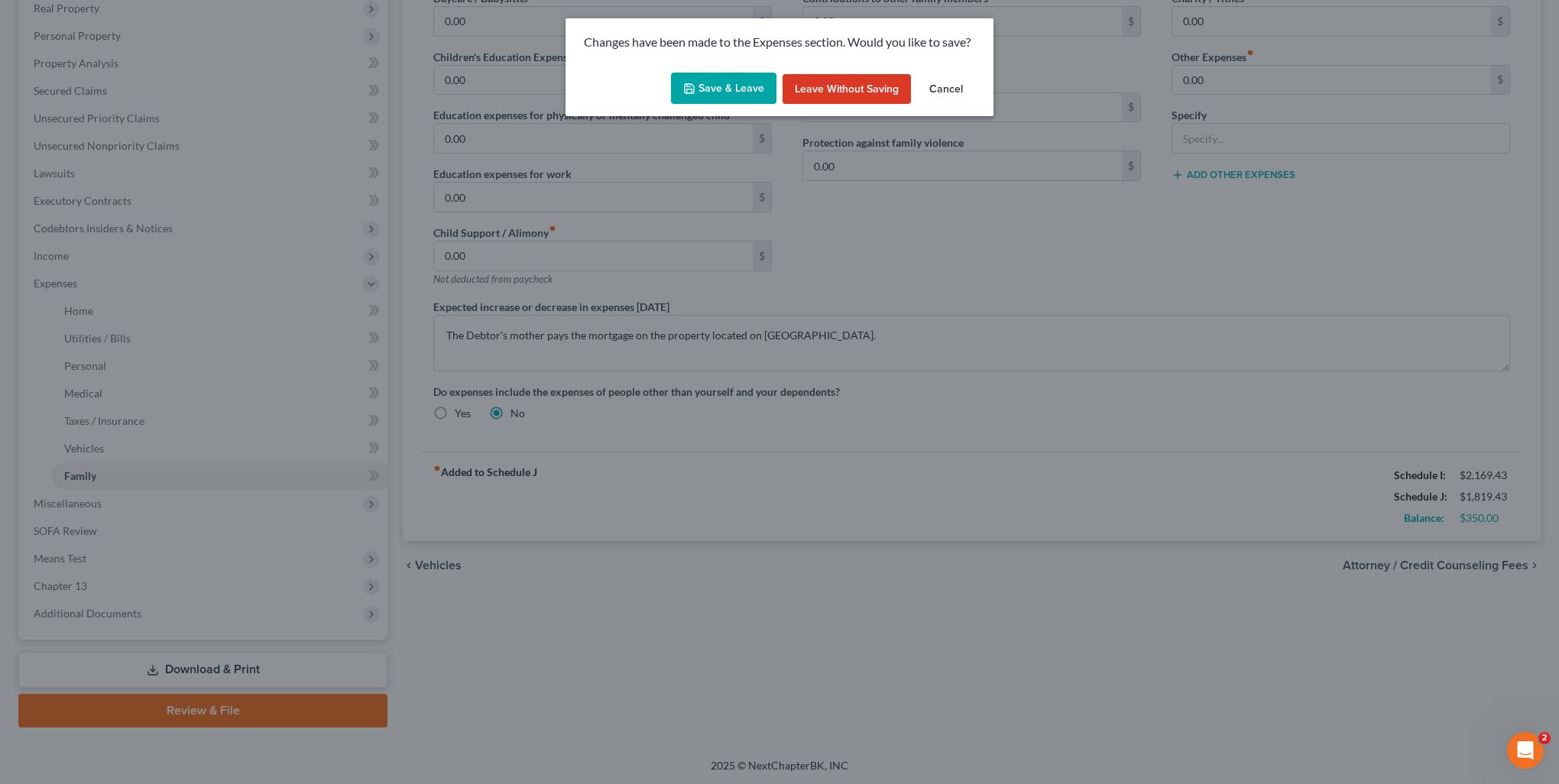
click at [723, 78] on button "Save & Leave" at bounding box center [724, 88] width 106 height 32
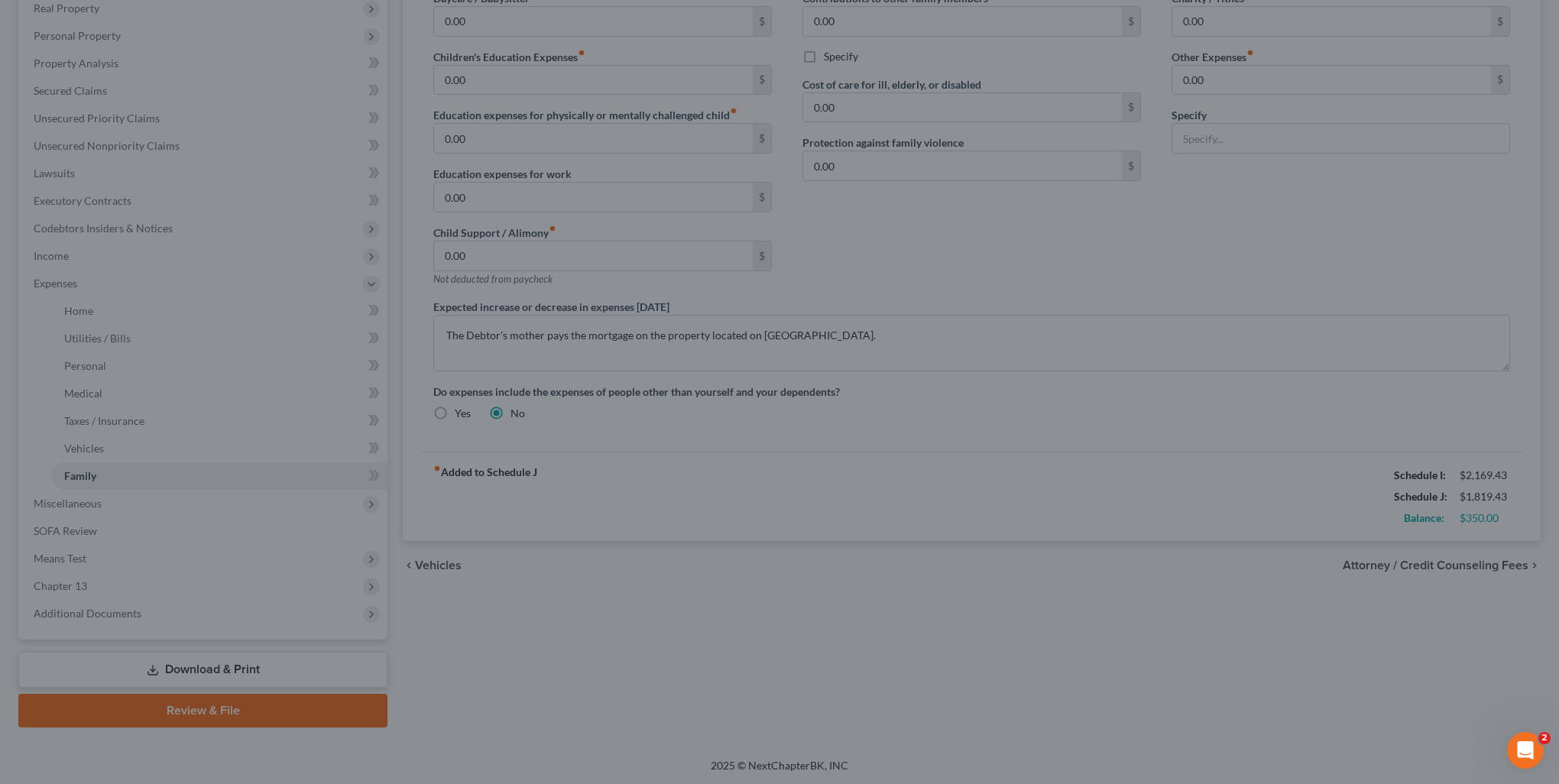
select select "0"
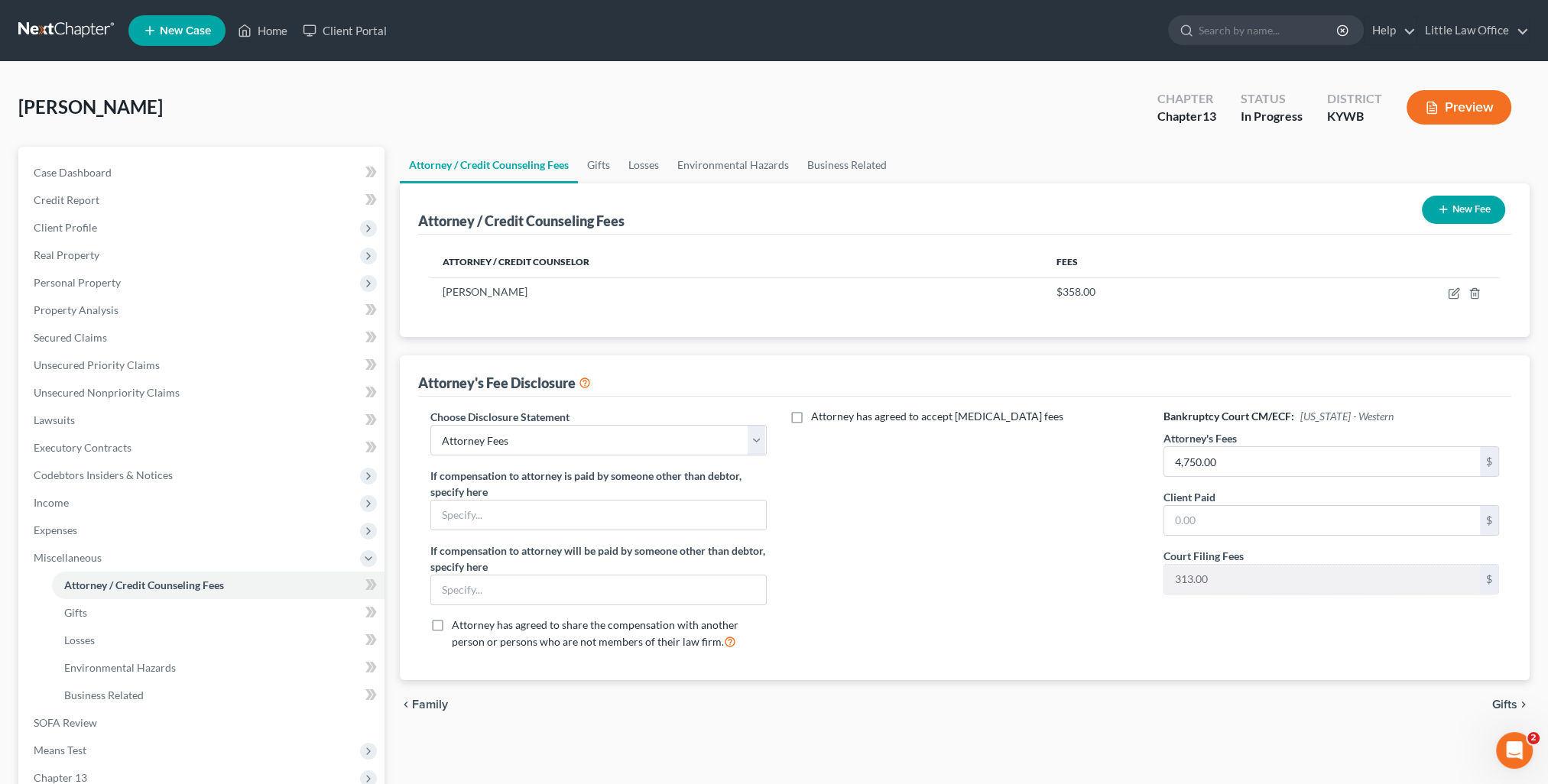
scroll to position [76, 0]
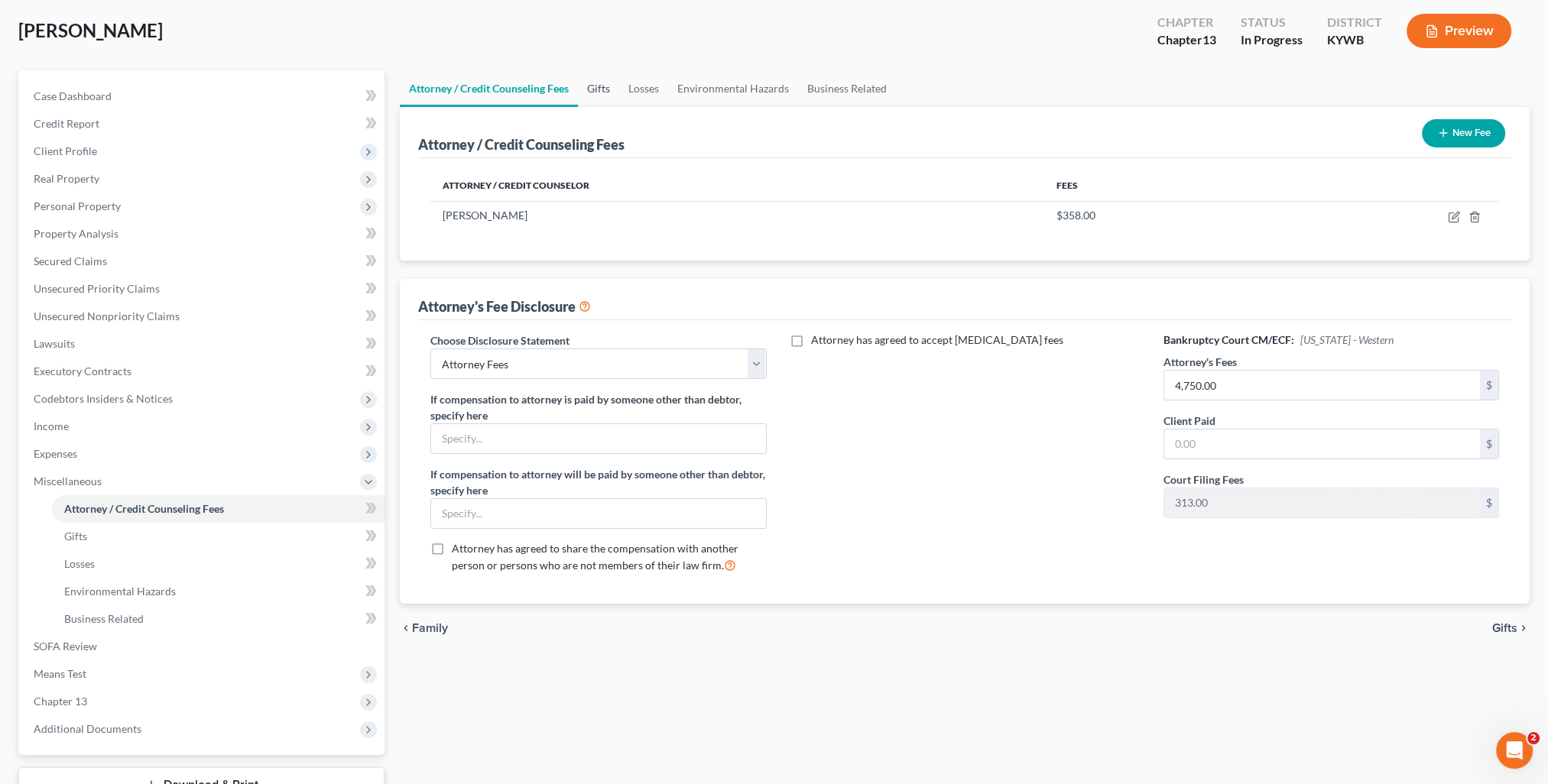
click at [614, 89] on link "Gifts" at bounding box center [598, 89] width 41 height 37
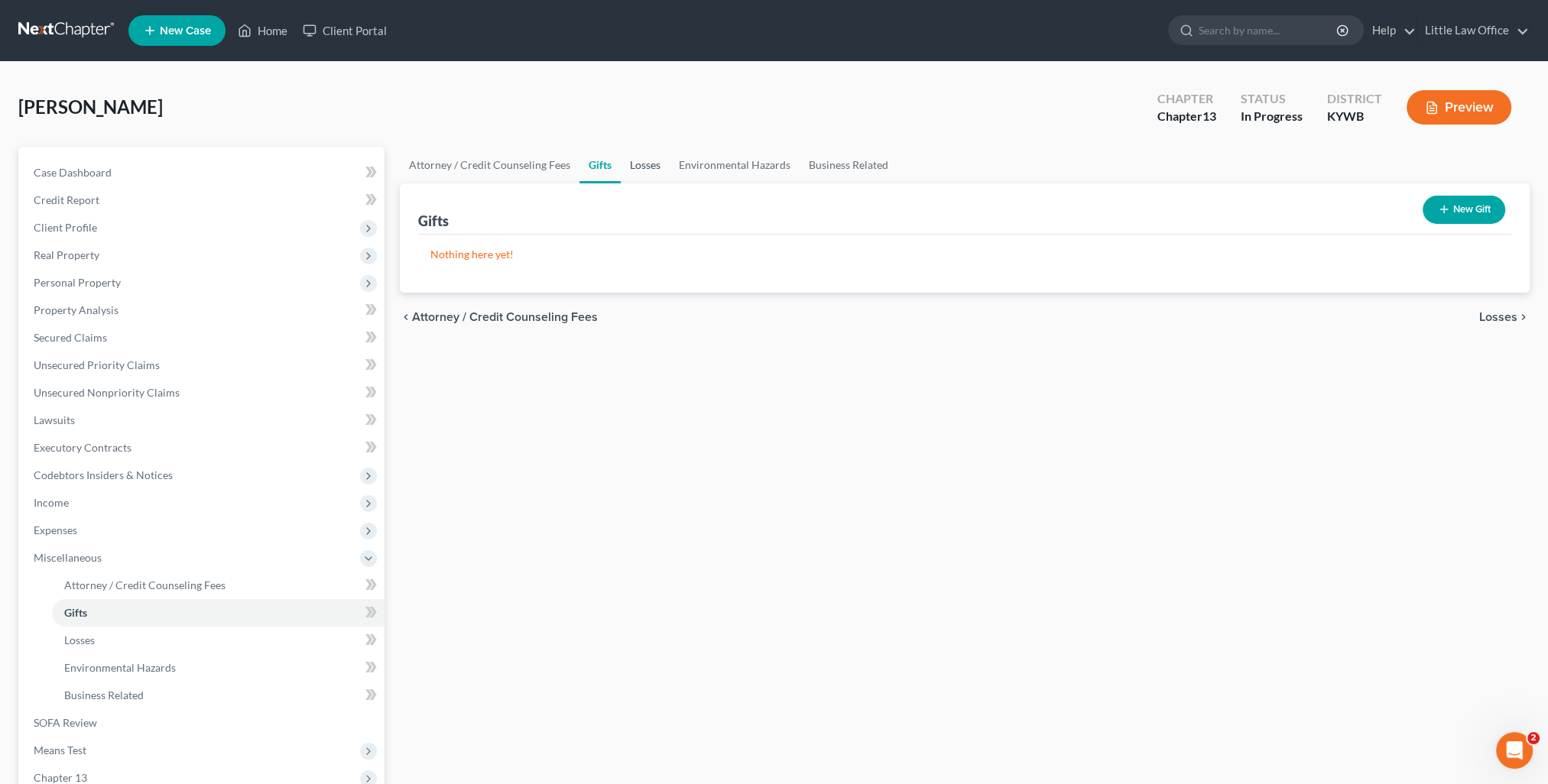
click at [651, 171] on link "Losses" at bounding box center [645, 165] width 49 height 37
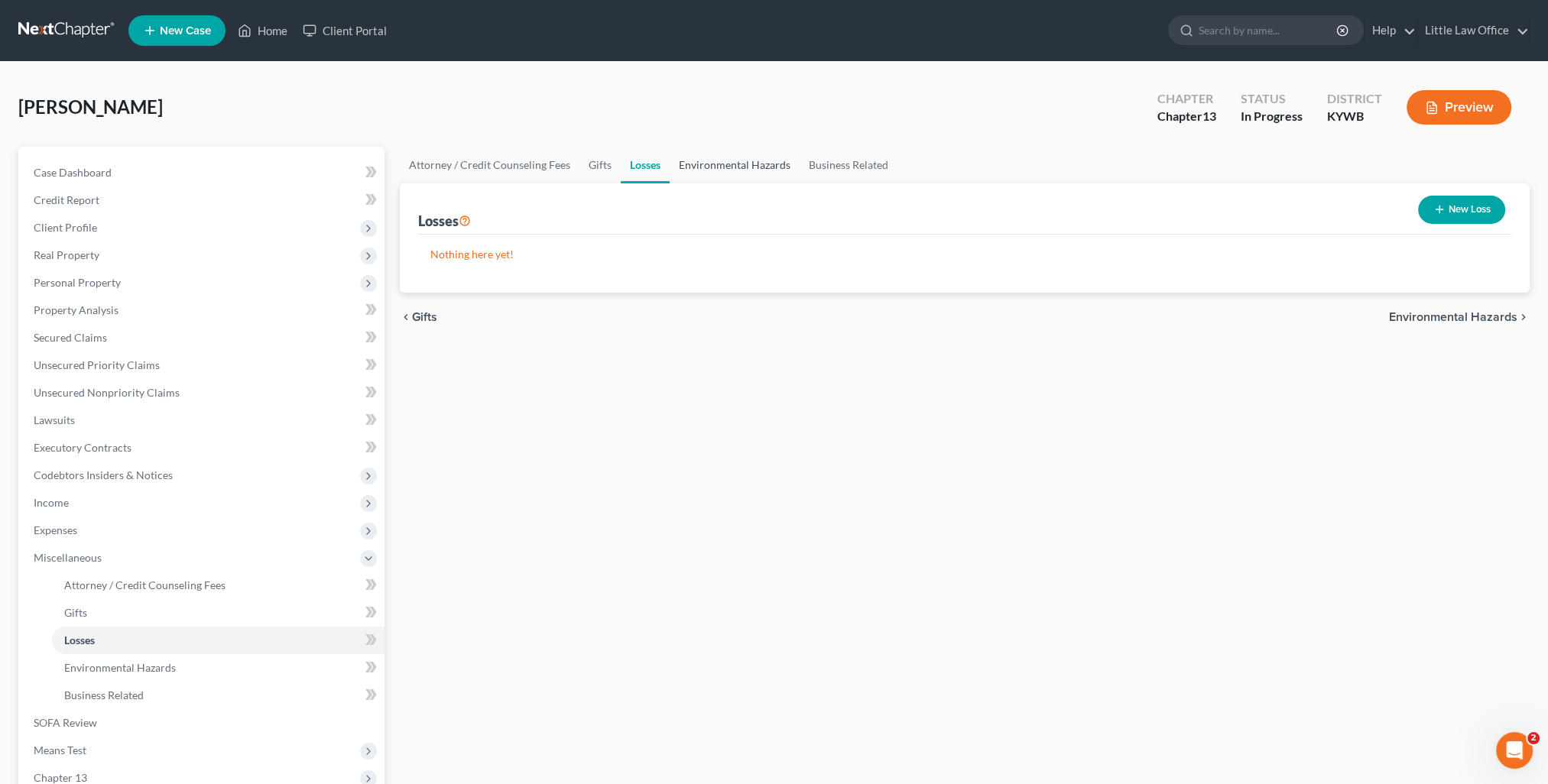
click at [711, 174] on link "Environmental Hazards" at bounding box center [734, 165] width 130 height 37
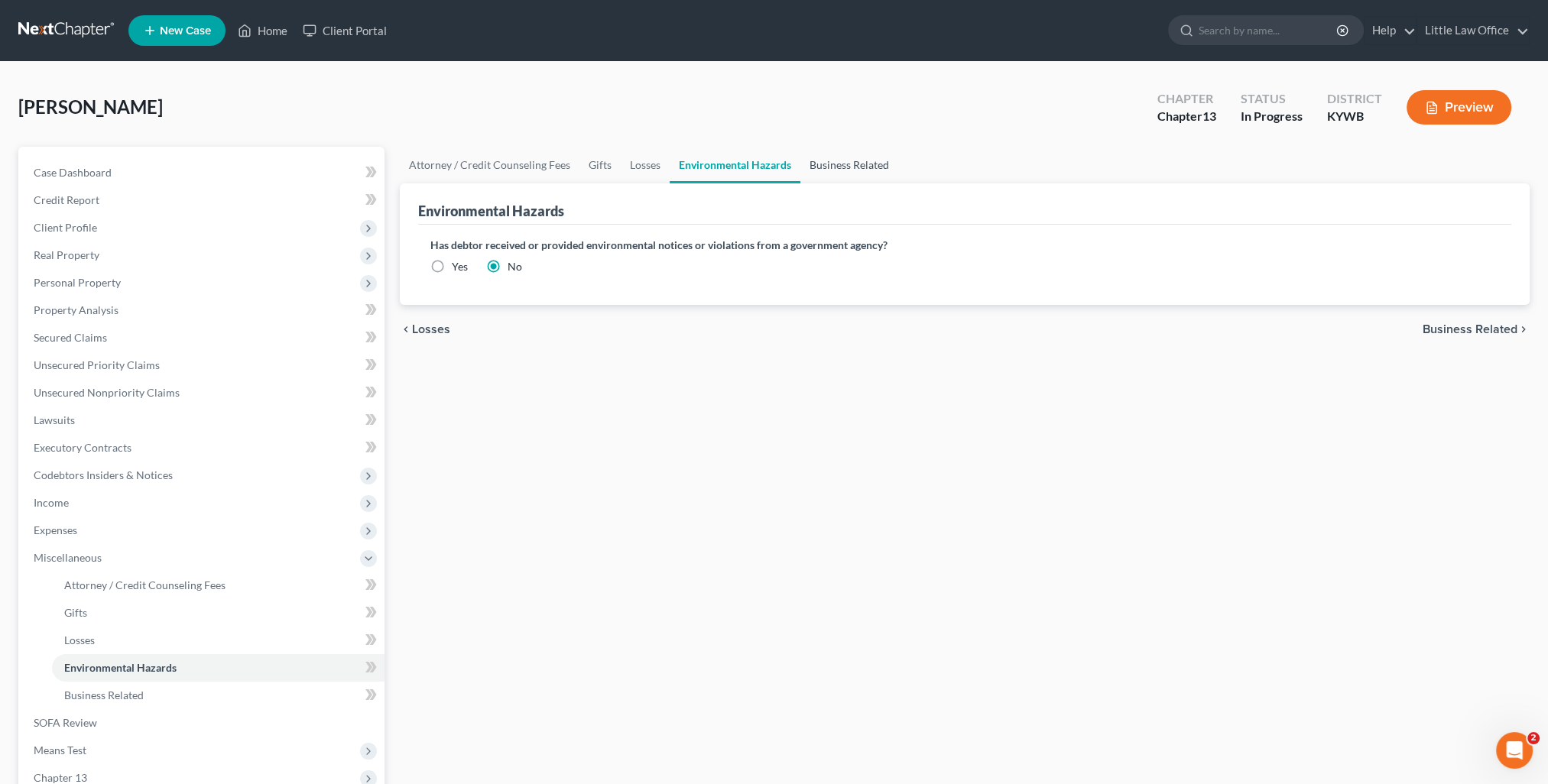
click at [804, 164] on link "Business Related" at bounding box center [850, 165] width 98 height 37
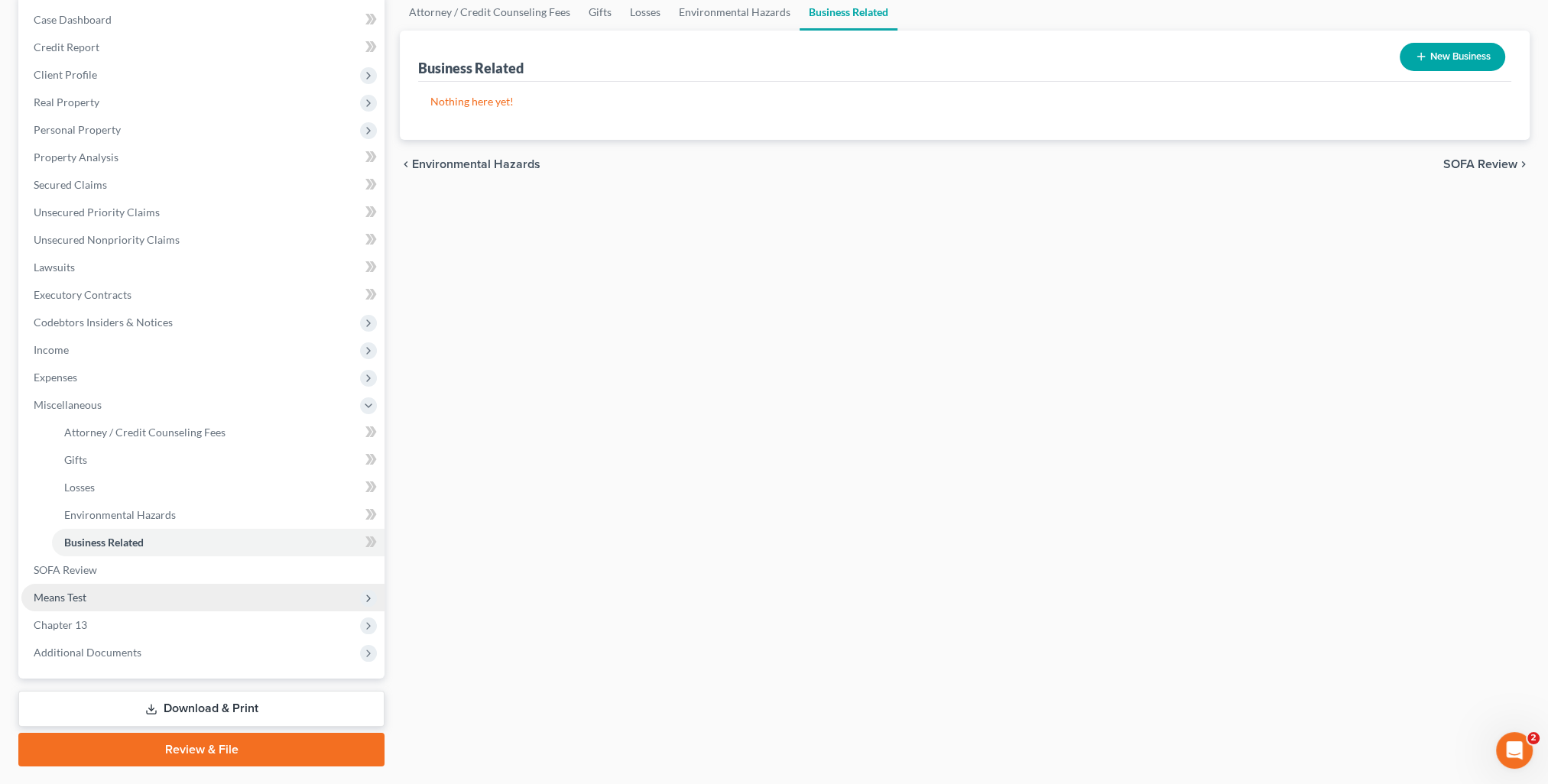
scroll to position [191, 0]
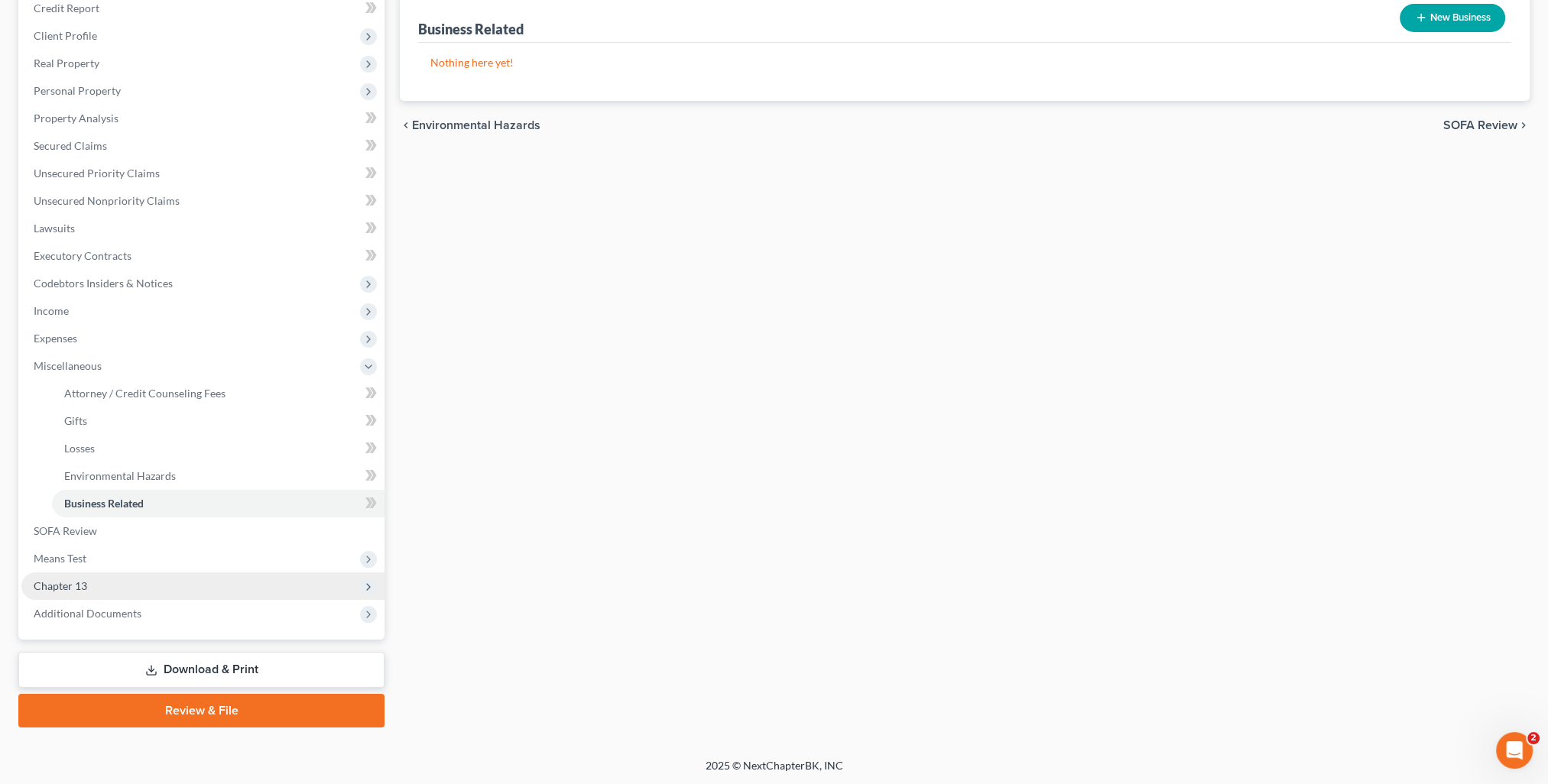
click at [63, 583] on span "Chapter 13" at bounding box center [61, 586] width 54 height 13
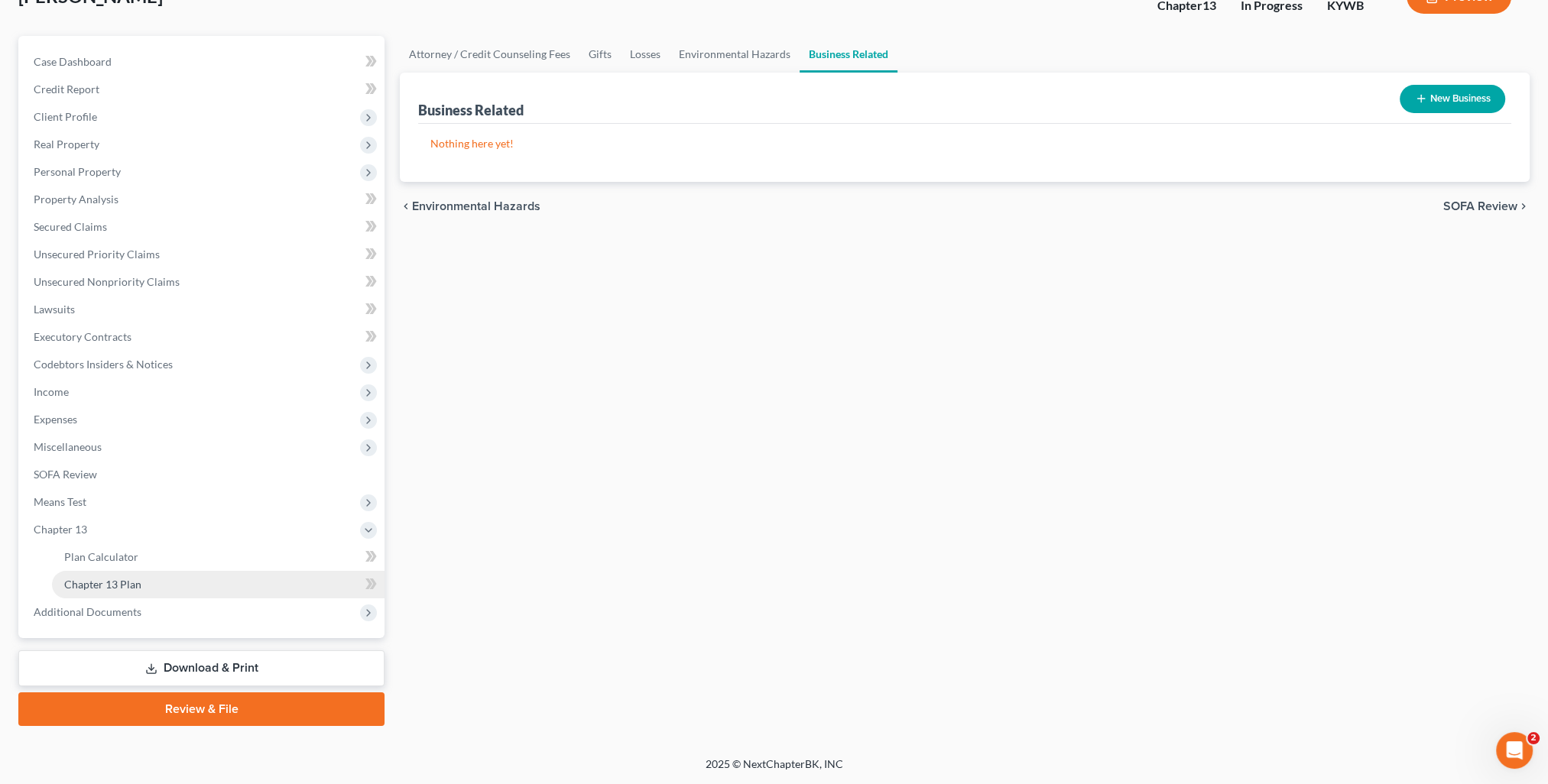
scroll to position [110, 0]
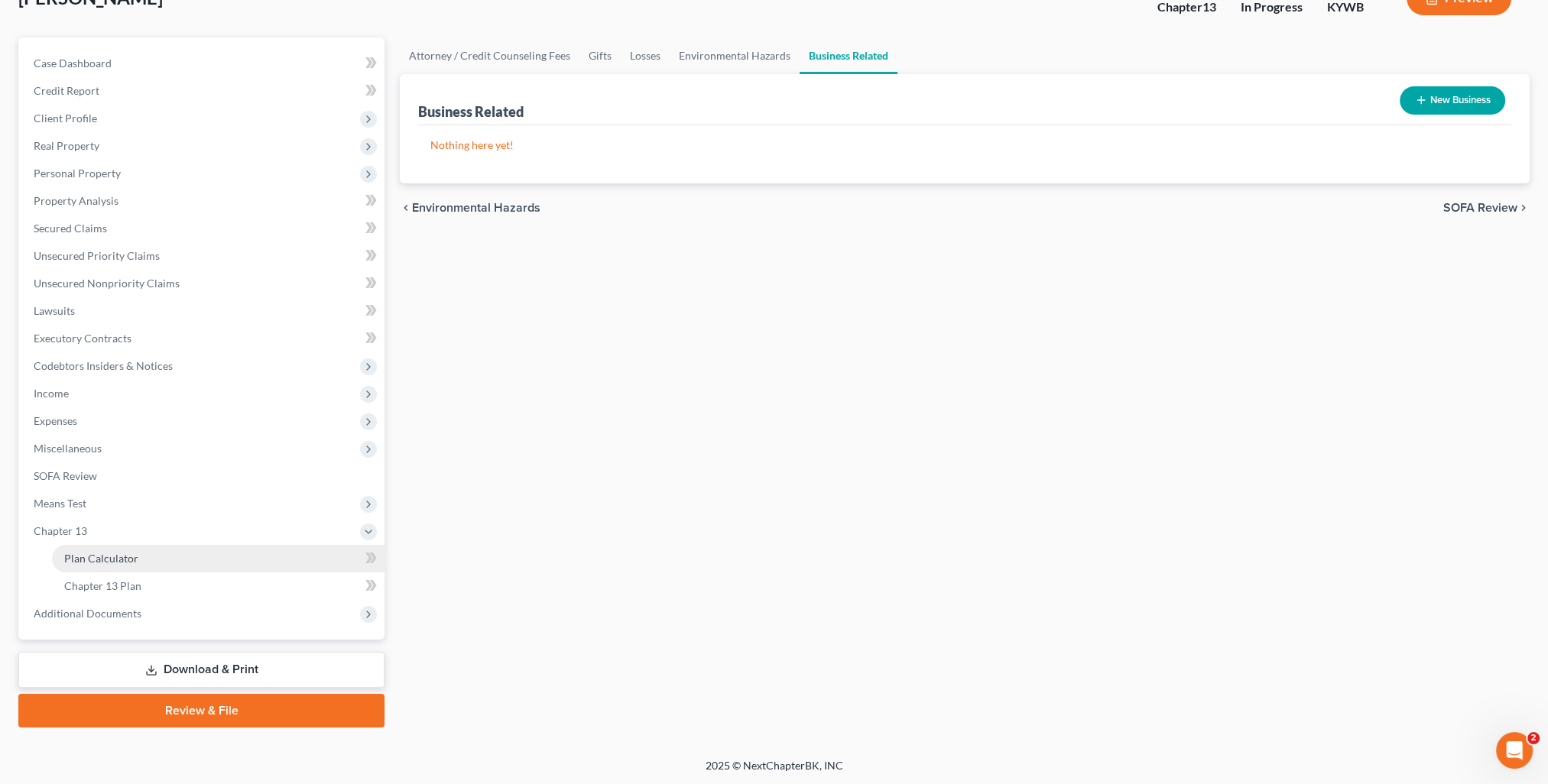
click at [104, 560] on span "Plan Calculator" at bounding box center [101, 559] width 74 height 13
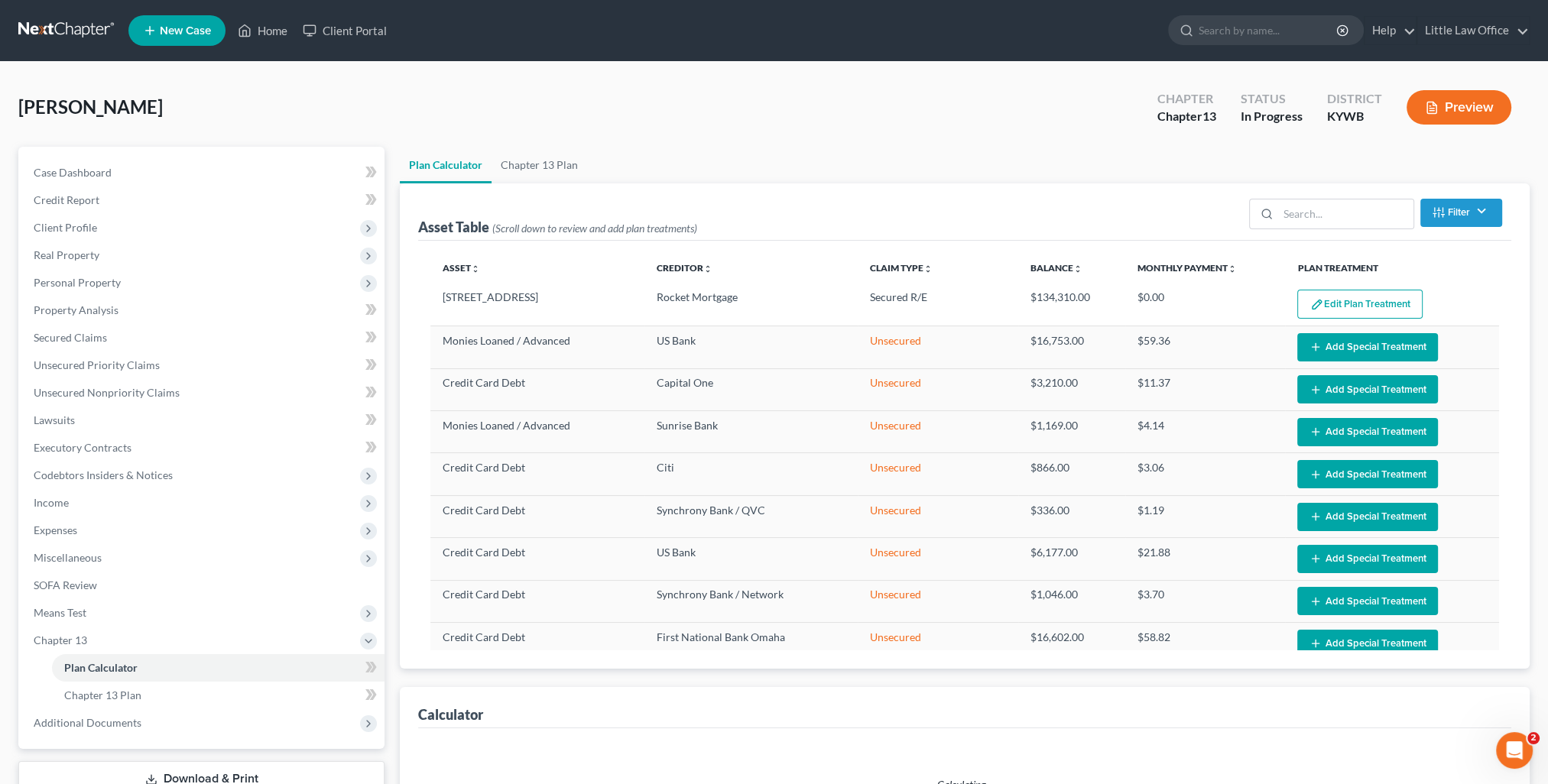
select select "59"
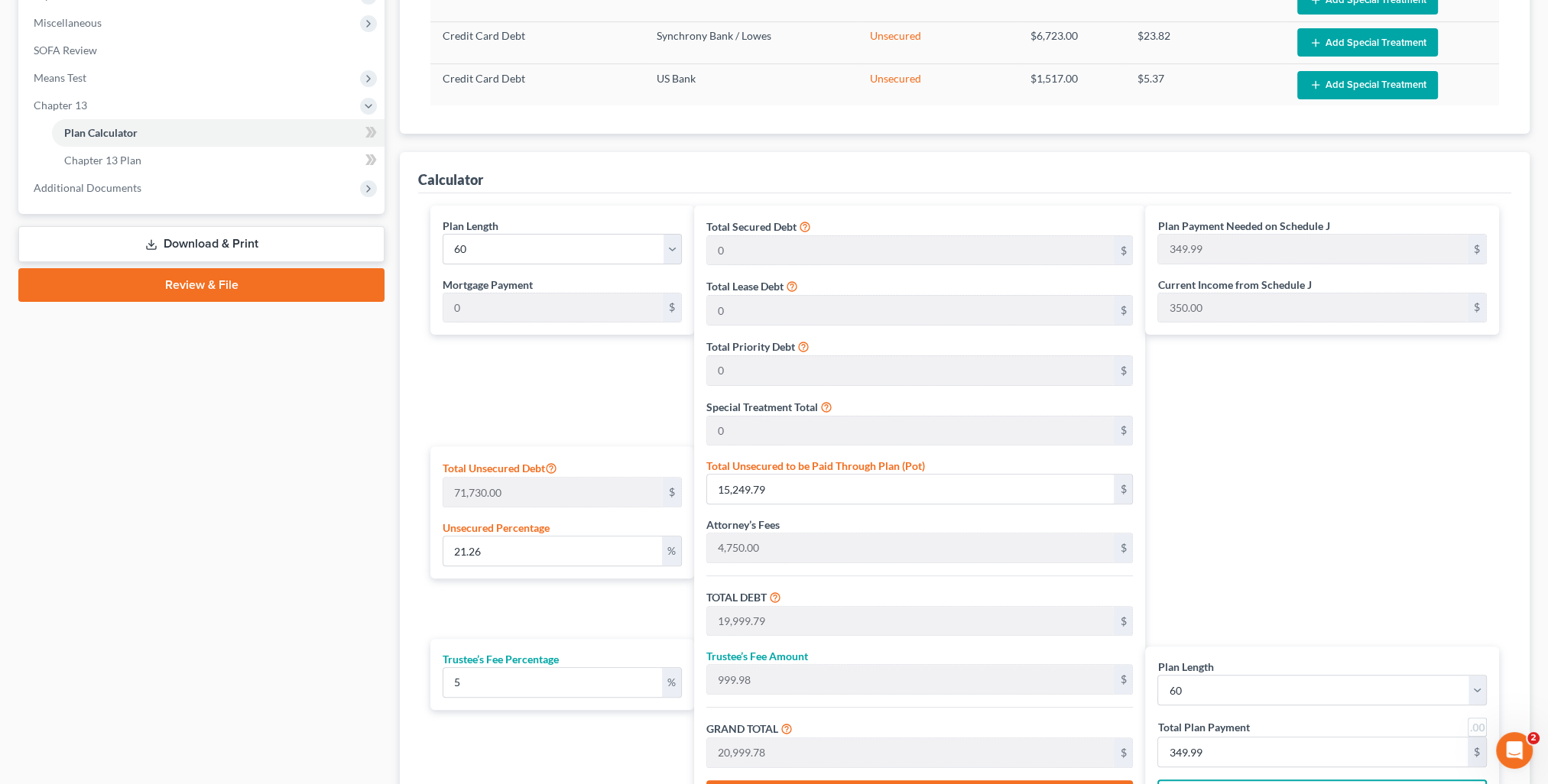
scroll to position [611, 0]
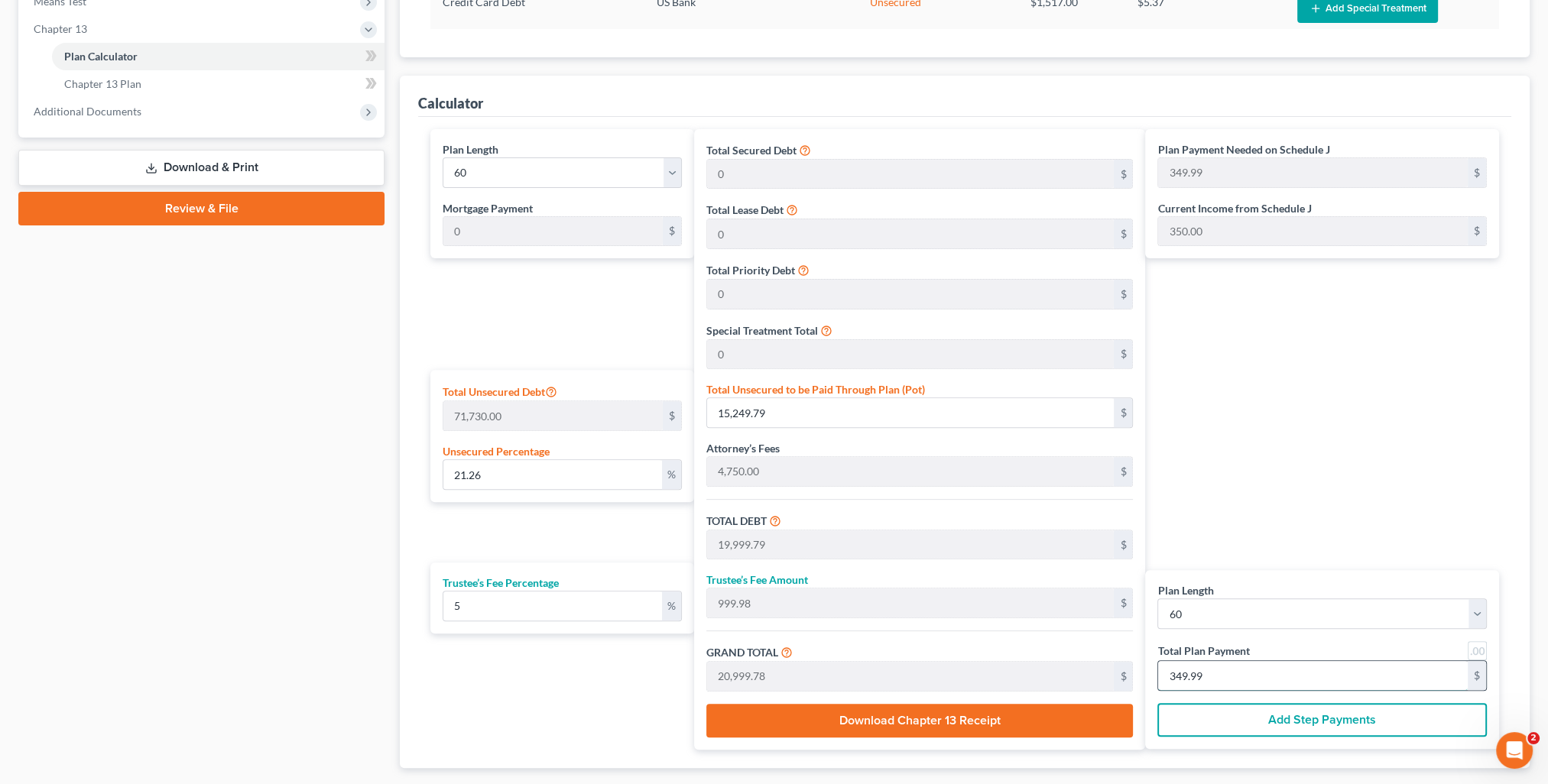
click at [1239, 667] on input "349.99" at bounding box center [1312, 675] width 310 height 29
type input "0"
type input "171.42"
type input "8.57"
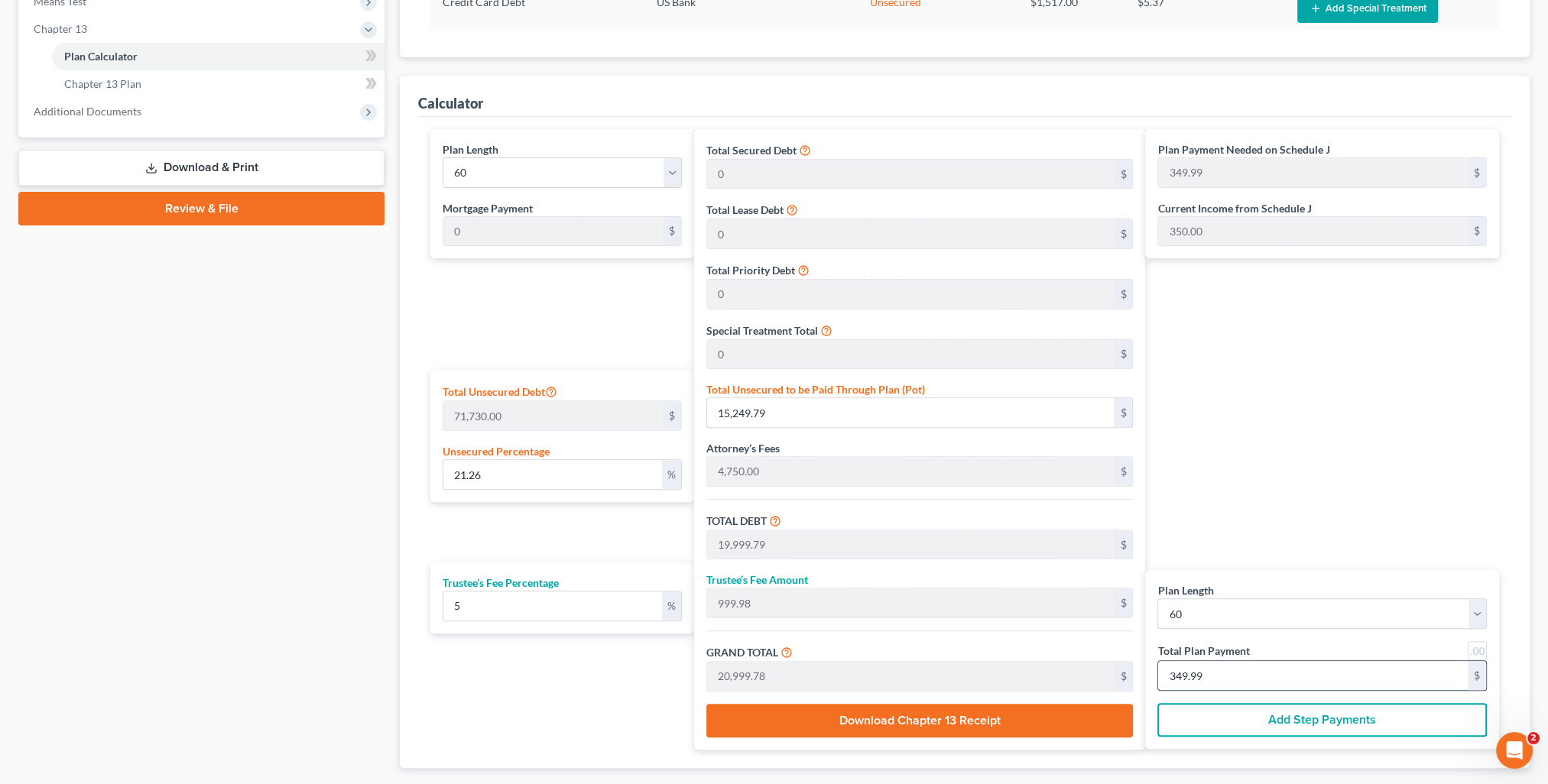
type input "180.00"
type input "3"
type input "2,000.00"
type input "100.00"
type input "2,100.00"
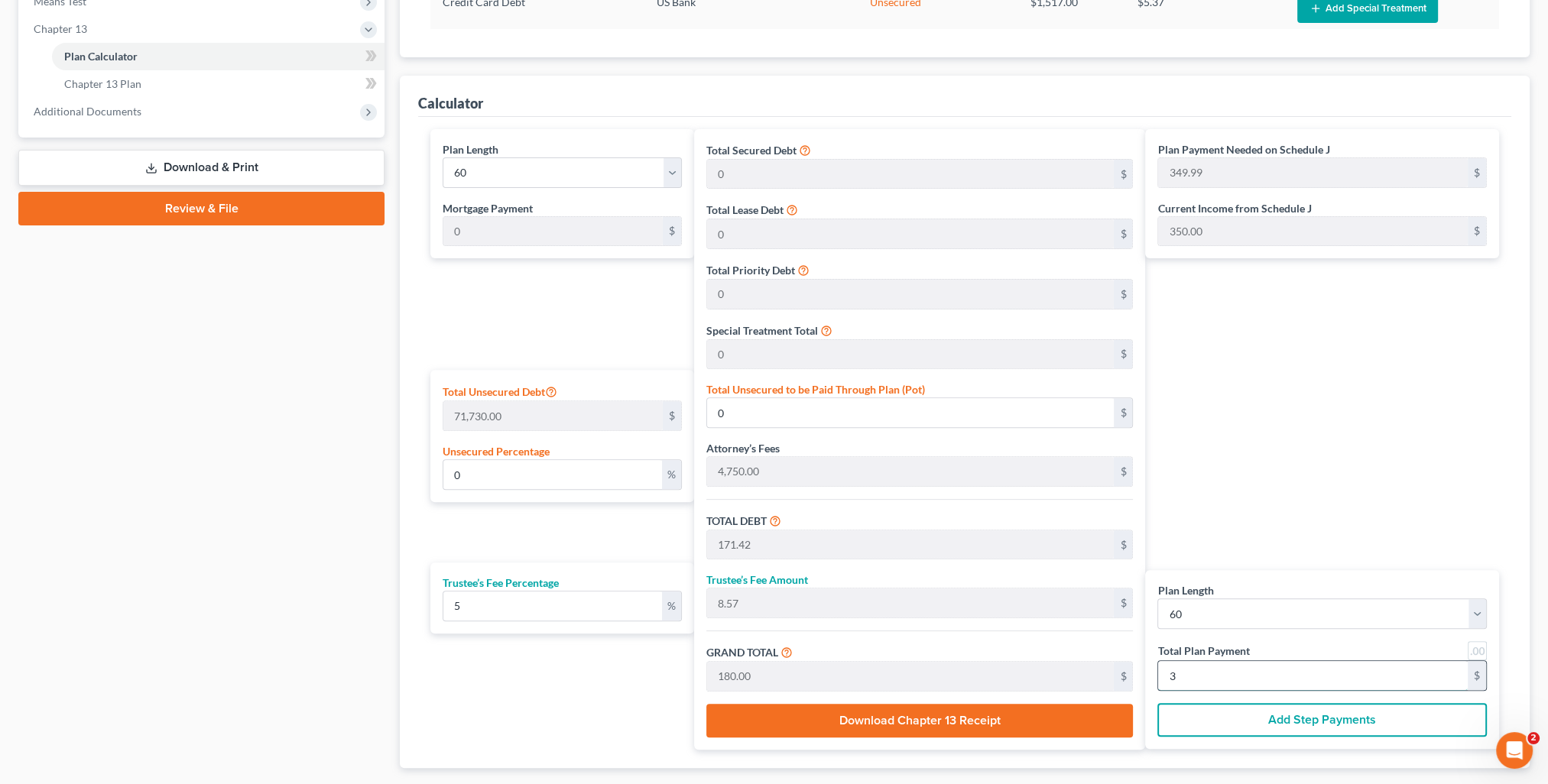
type input "35"
type input "21.26"
type input "15,250.00"
type input "20,000.00"
type input "1,000.00"
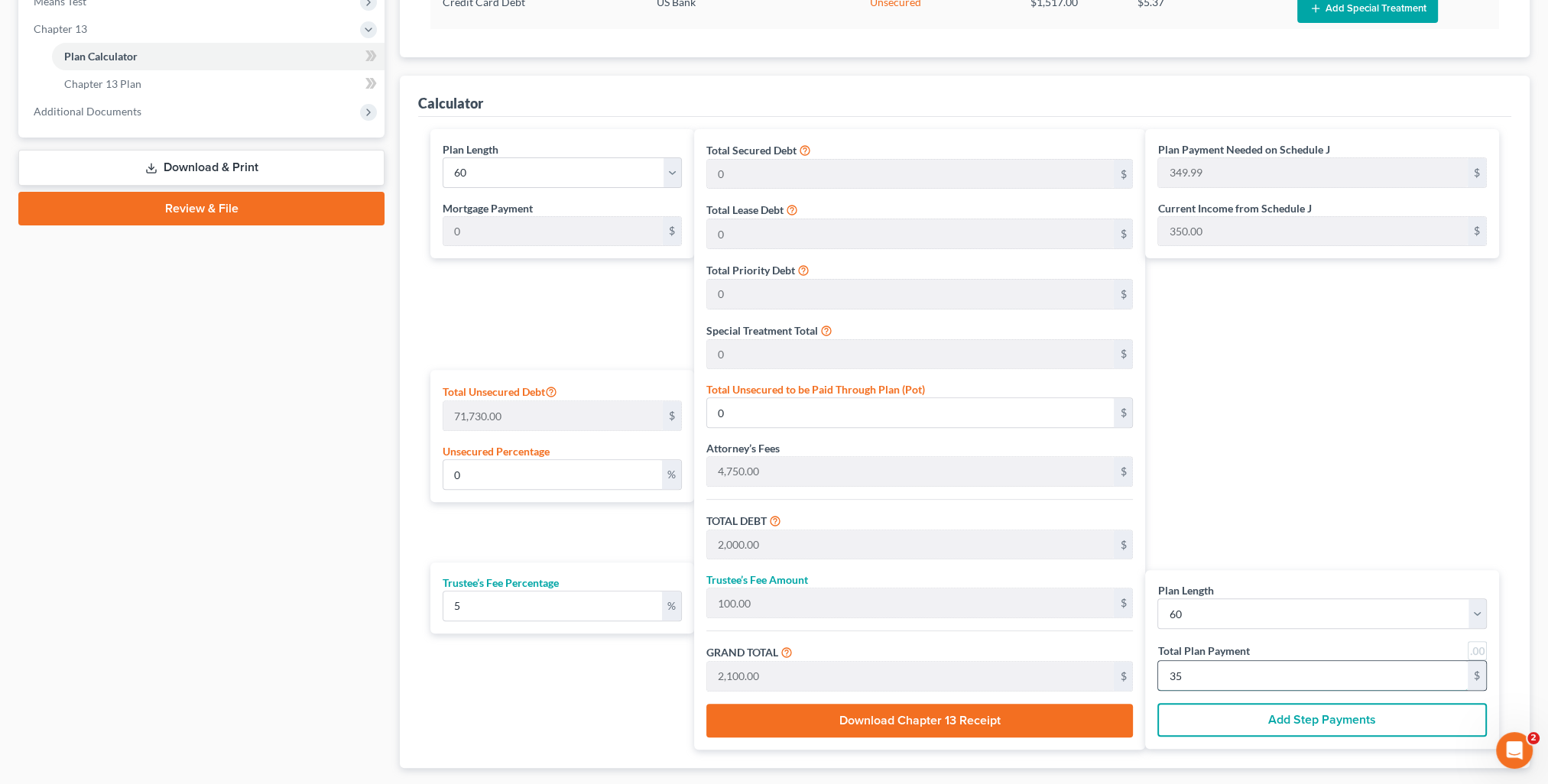
type input "21,000.00"
type input "350.00"
click at [1397, 550] on div "Plan Payment Needed on Schedule J 349.99 $ Current Income from Schedule J 350.0…" at bounding box center [1326, 439] width 362 height 620
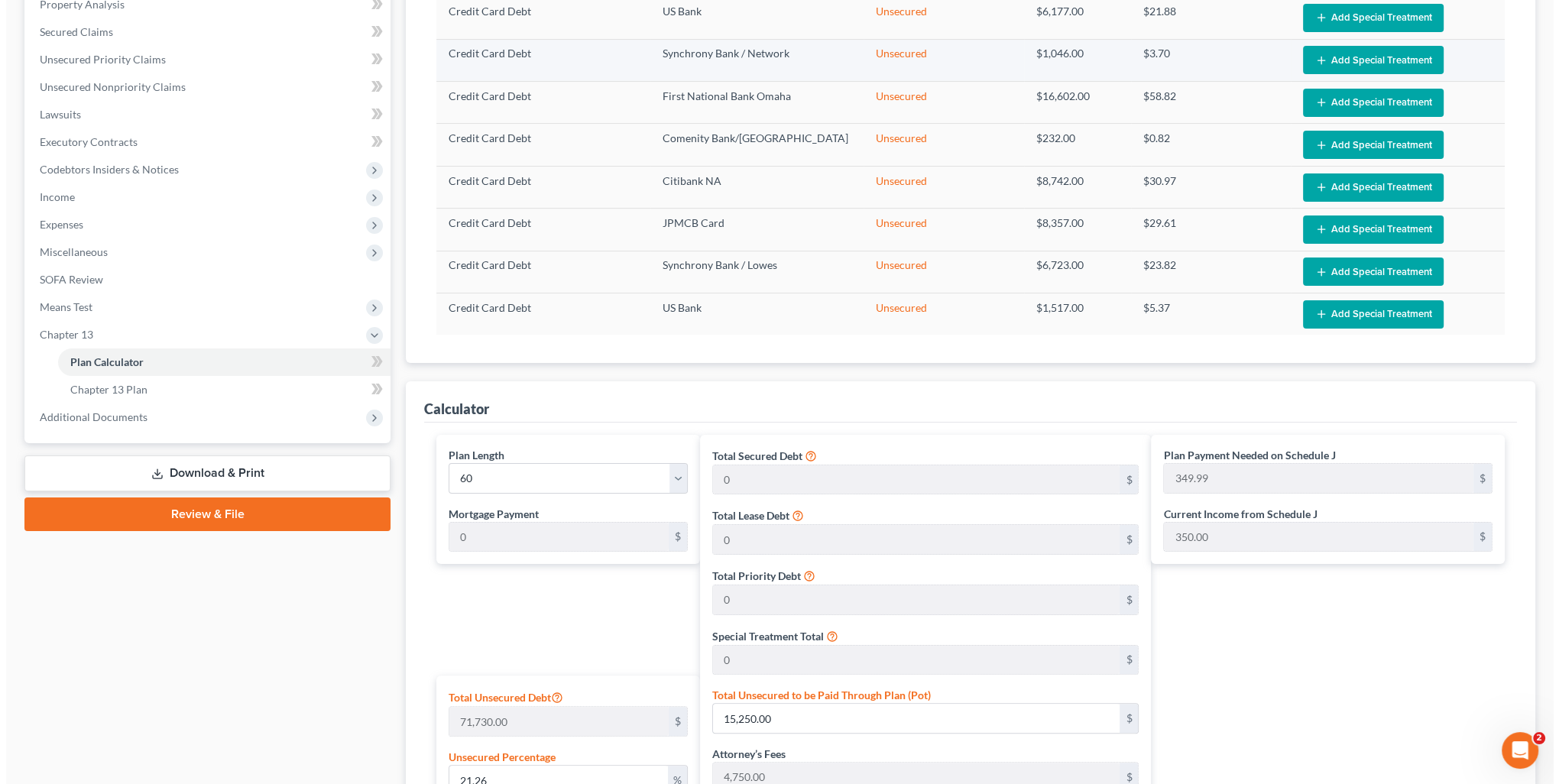
scroll to position [0, 0]
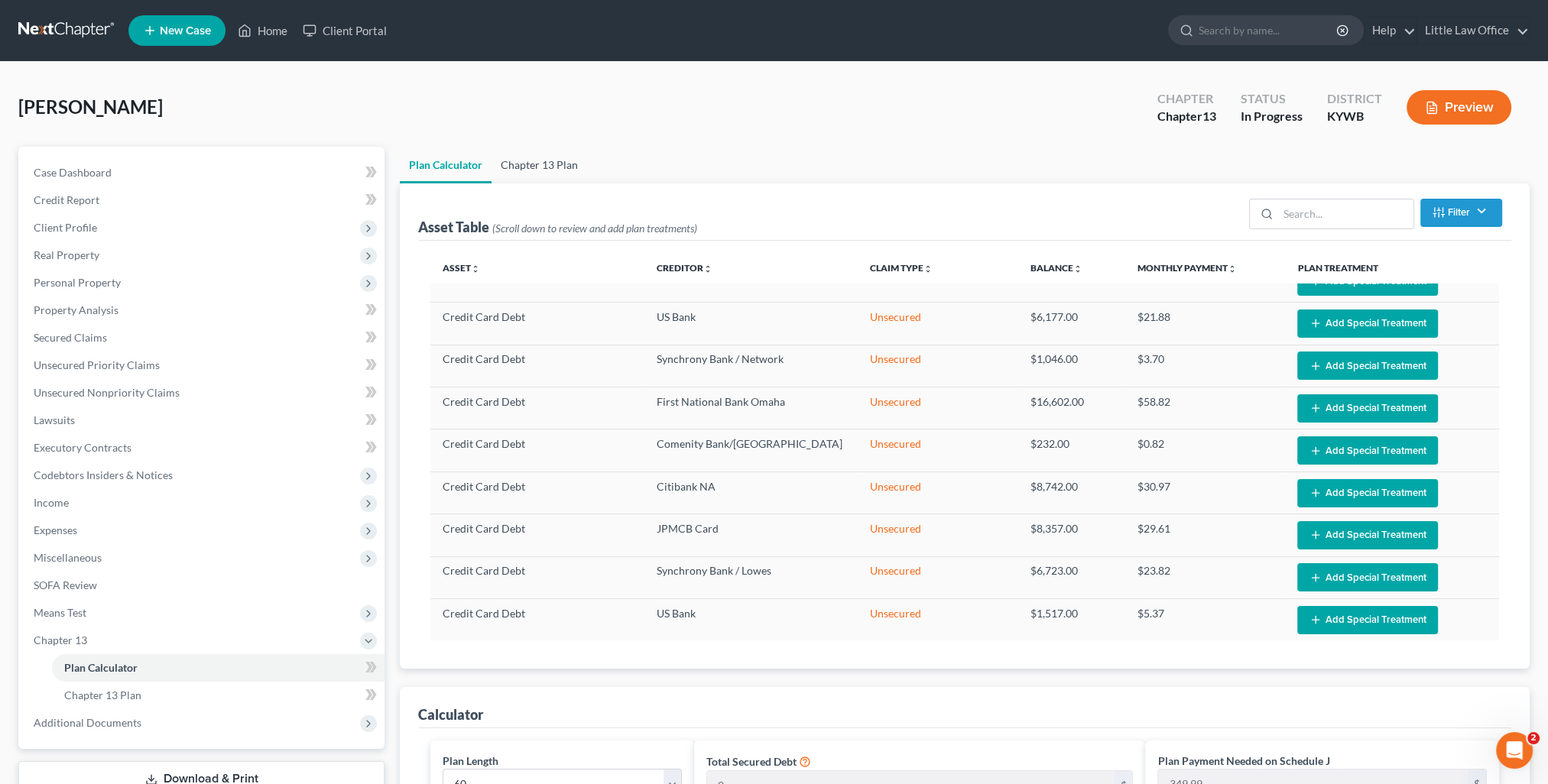
click at [570, 173] on link "Chapter 13 Plan" at bounding box center [539, 165] width 95 height 37
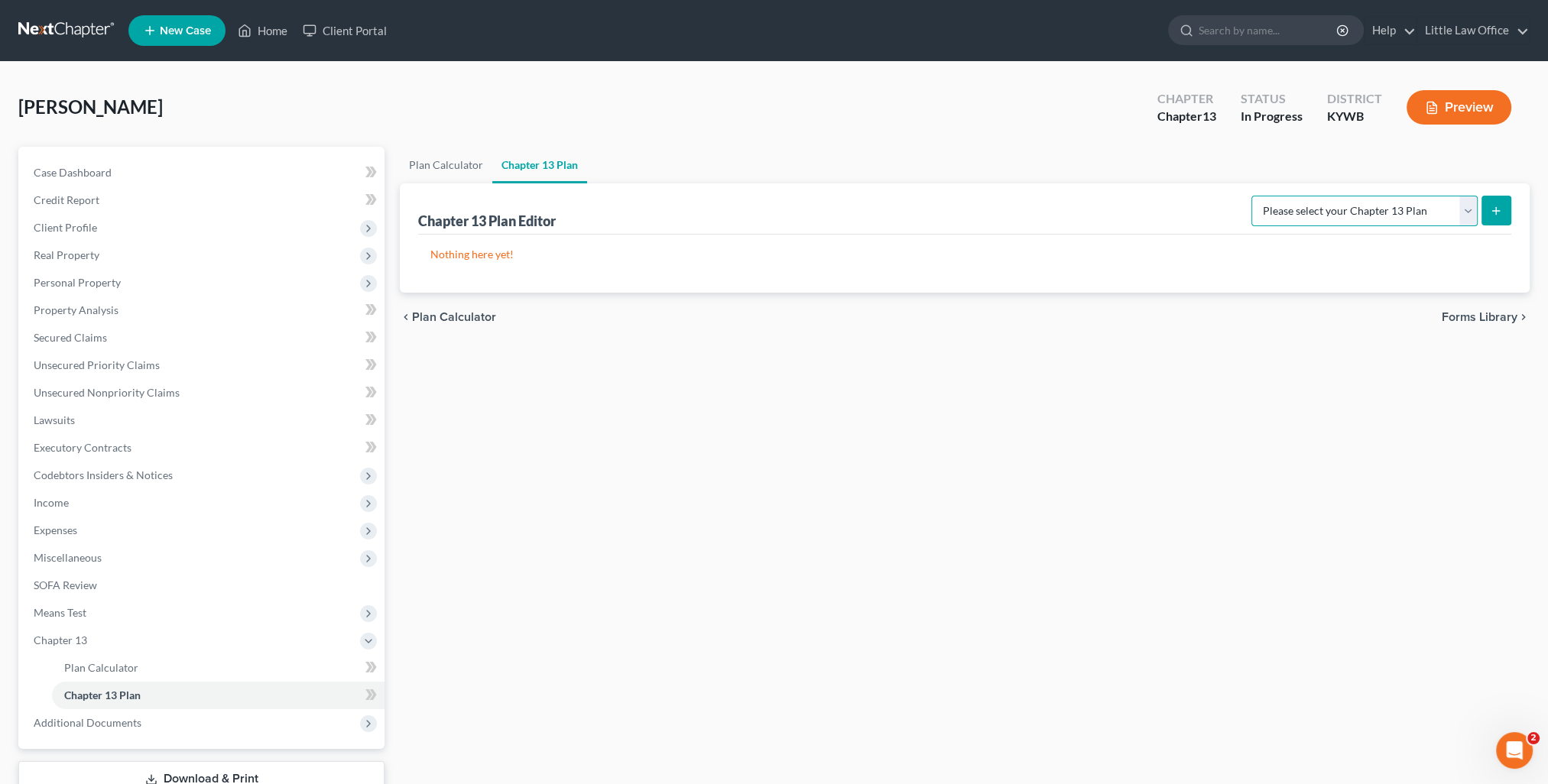
click at [1399, 210] on select "Please select your Chapter 13 Plan National Form Plan - Official Form 113" at bounding box center [1363, 211] width 226 height 31
select select "0"
click at [1256, 195] on select "Please select your Chapter 13 Plan National Form Plan - Official Form 113" at bounding box center [1363, 211] width 226 height 31
click at [1496, 213] on icon "submit" at bounding box center [1495, 211] width 13 height 13
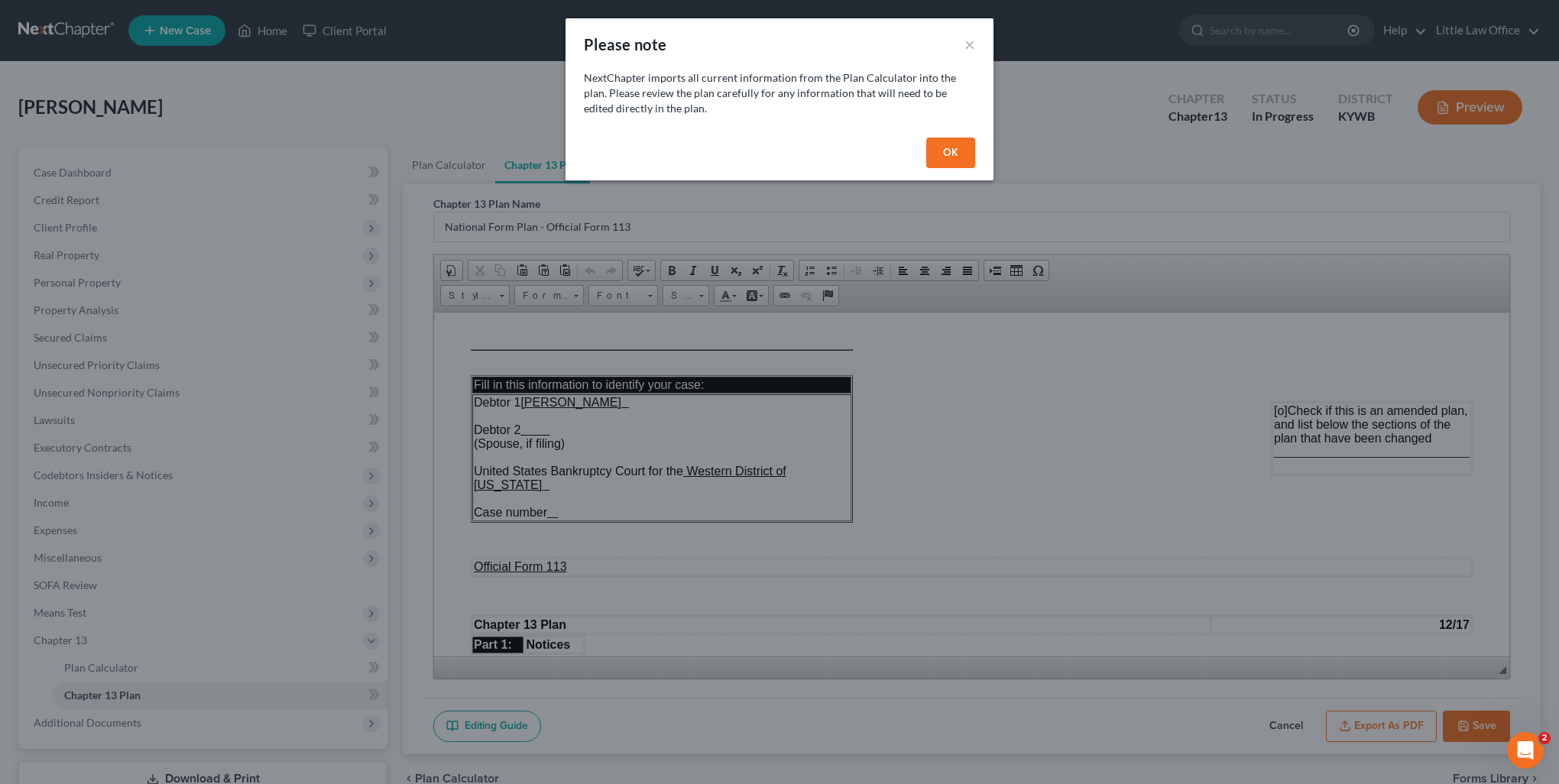
click at [955, 145] on button "OK" at bounding box center [951, 153] width 49 height 31
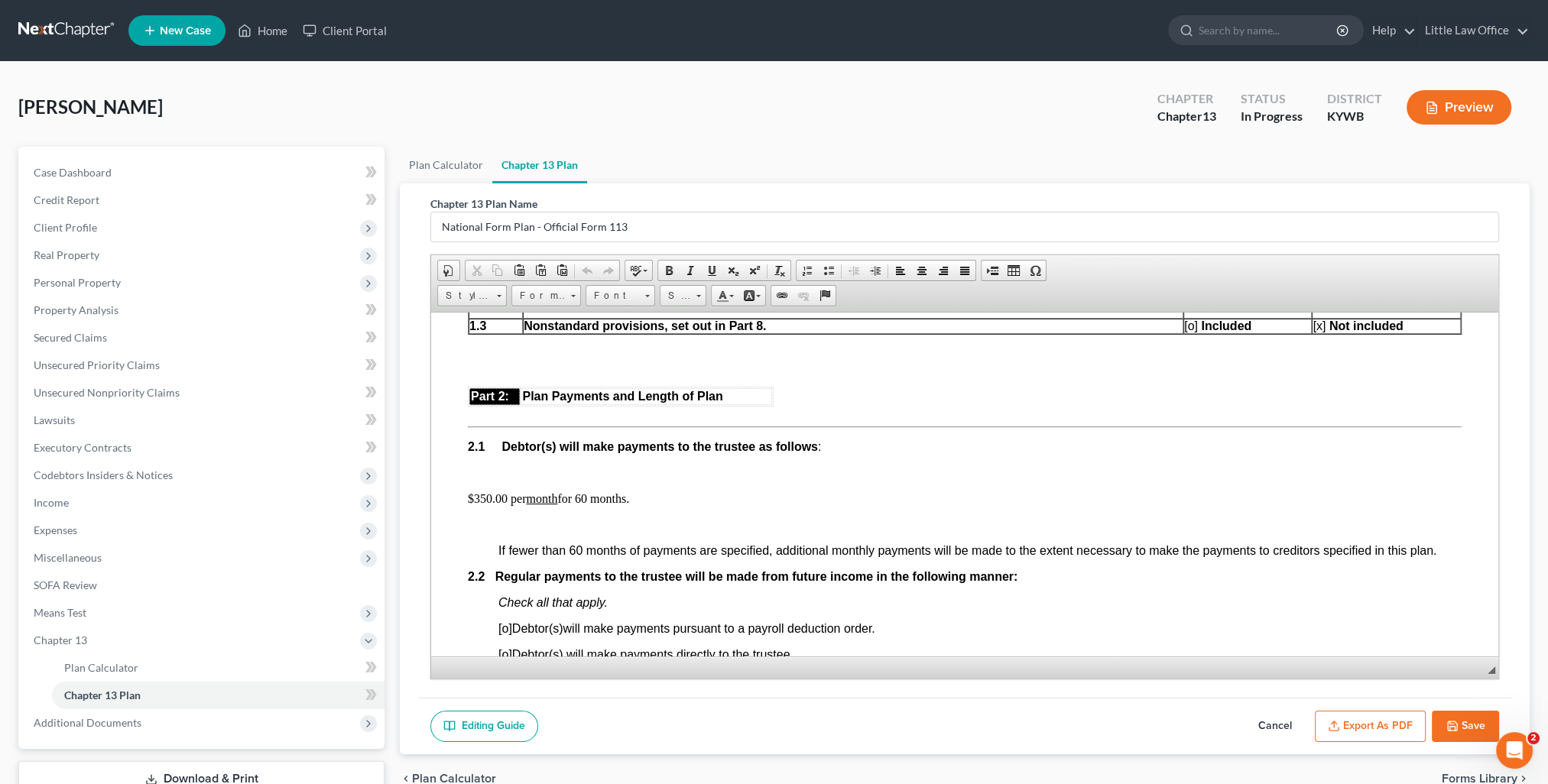
scroll to position [841, 0]
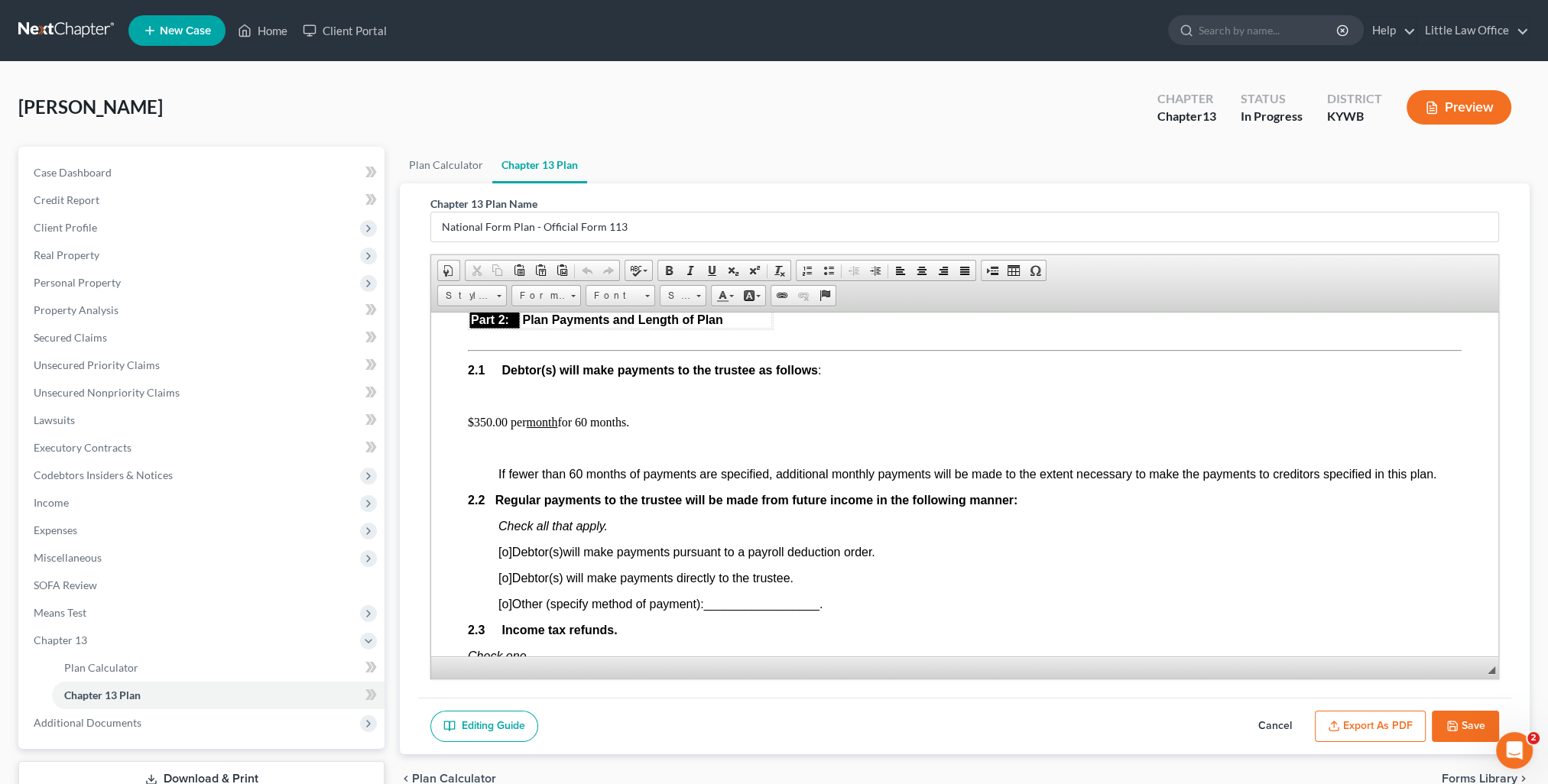
drag, startPoint x: 503, startPoint y: 561, endPoint x: 512, endPoint y: 580, distance: 21.0
click at [504, 558] on span "[o]" at bounding box center [505, 551] width 13 height 13
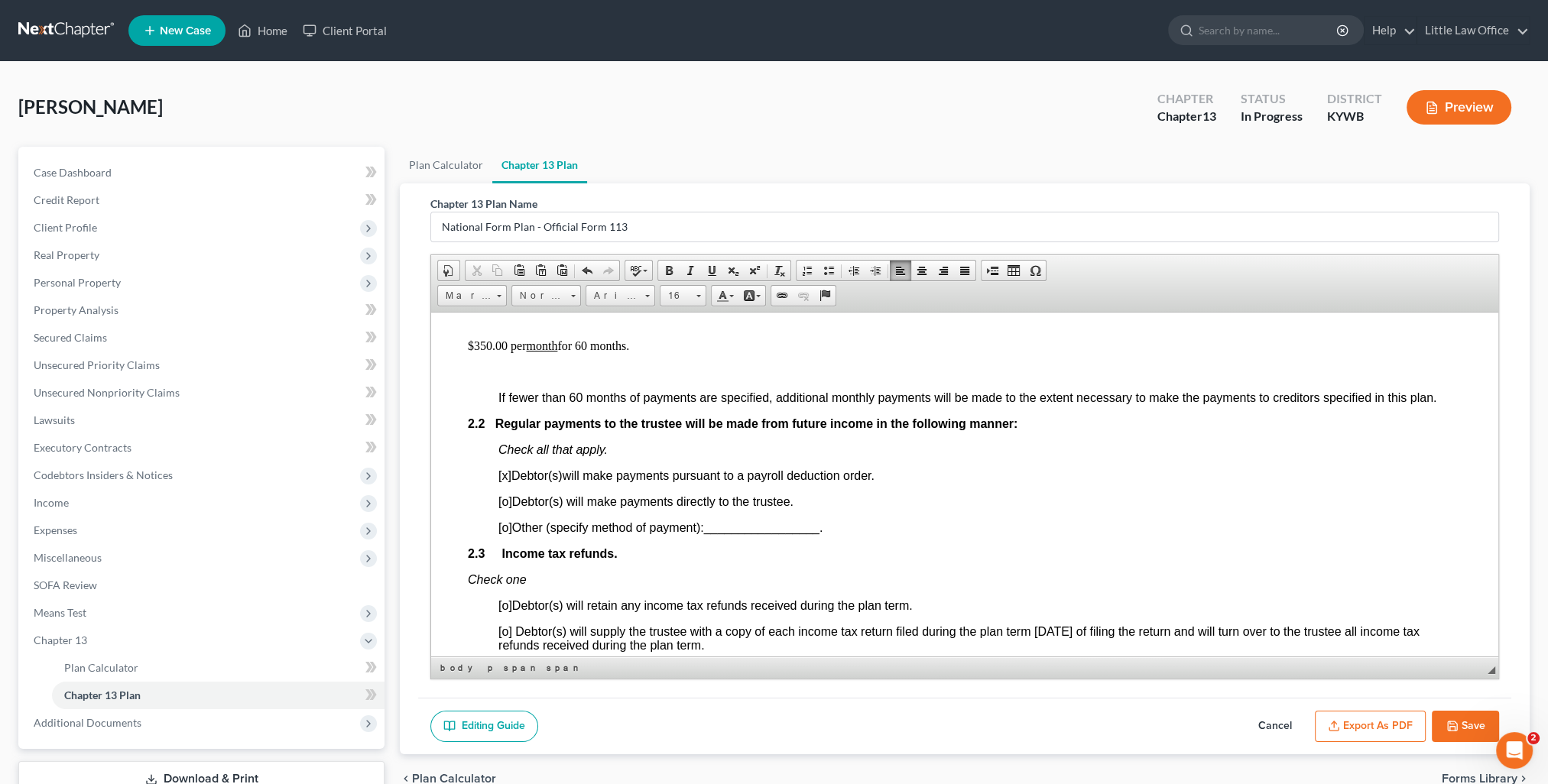
scroll to position [994, 0]
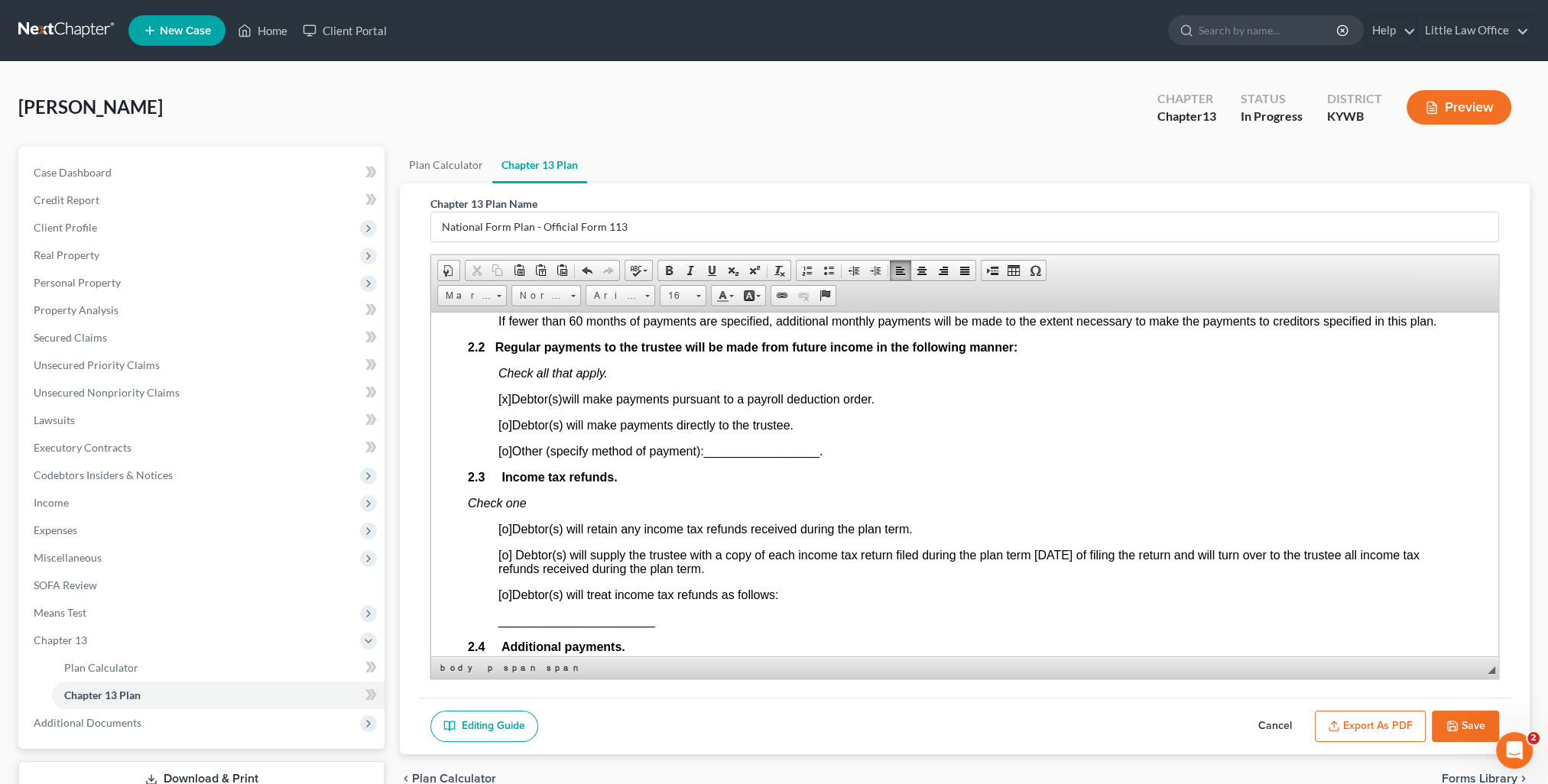
click at [504, 561] on span "[o]" at bounding box center [505, 555] width 13 height 13
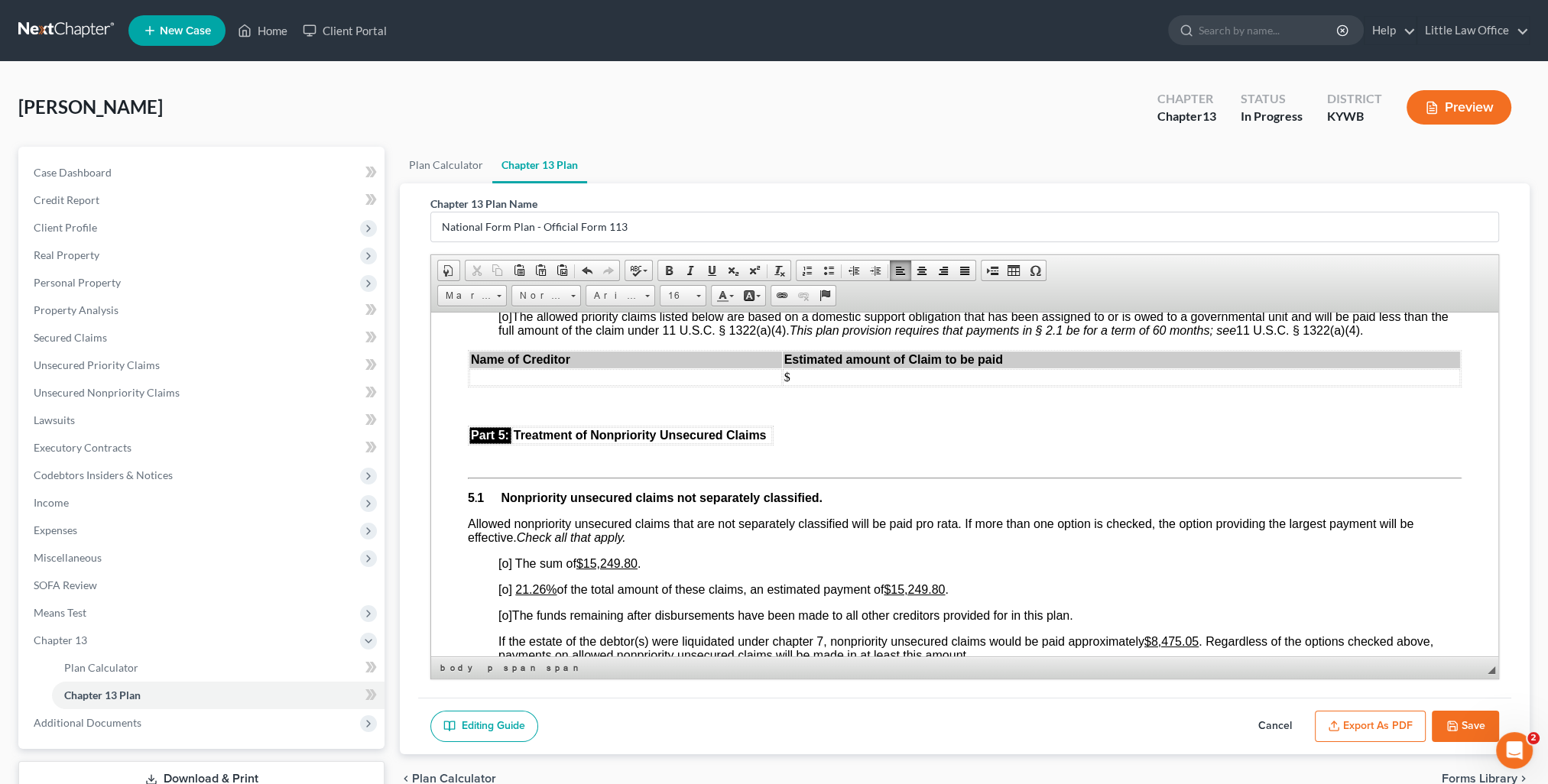
scroll to position [2904, 0]
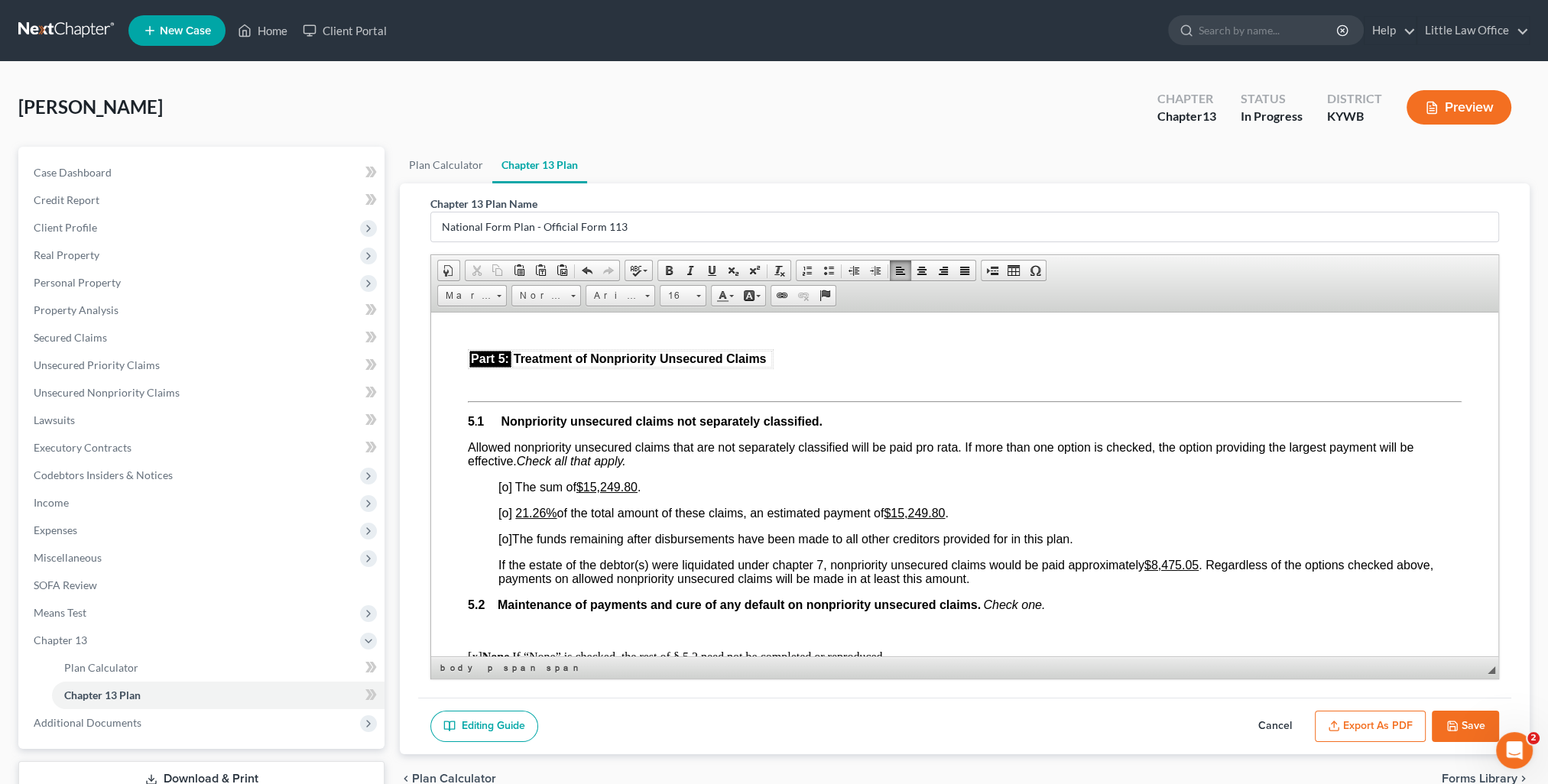
click at [502, 518] on span "[o]" at bounding box center [505, 513] width 13 height 13
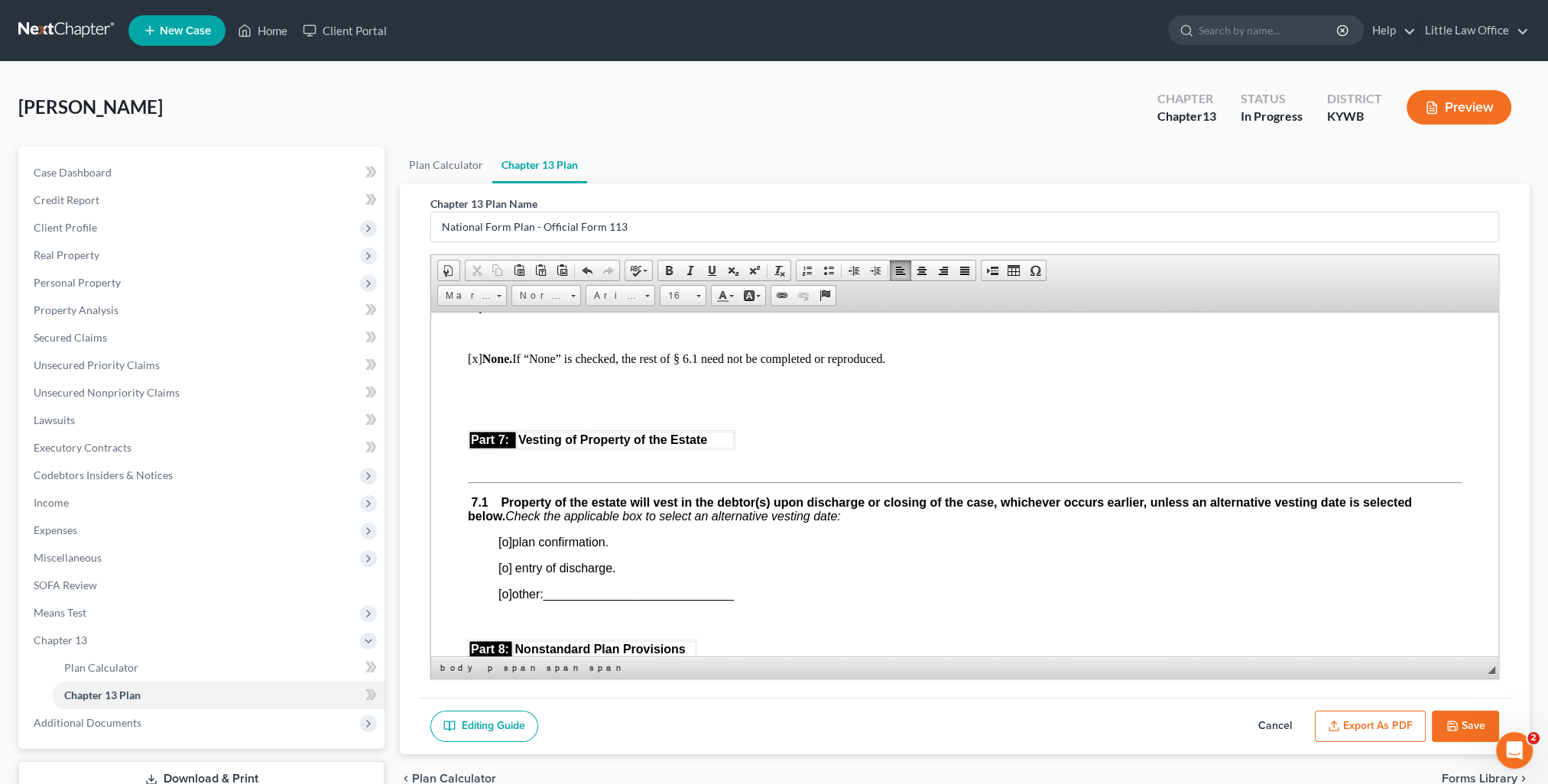
scroll to position [3592, 0]
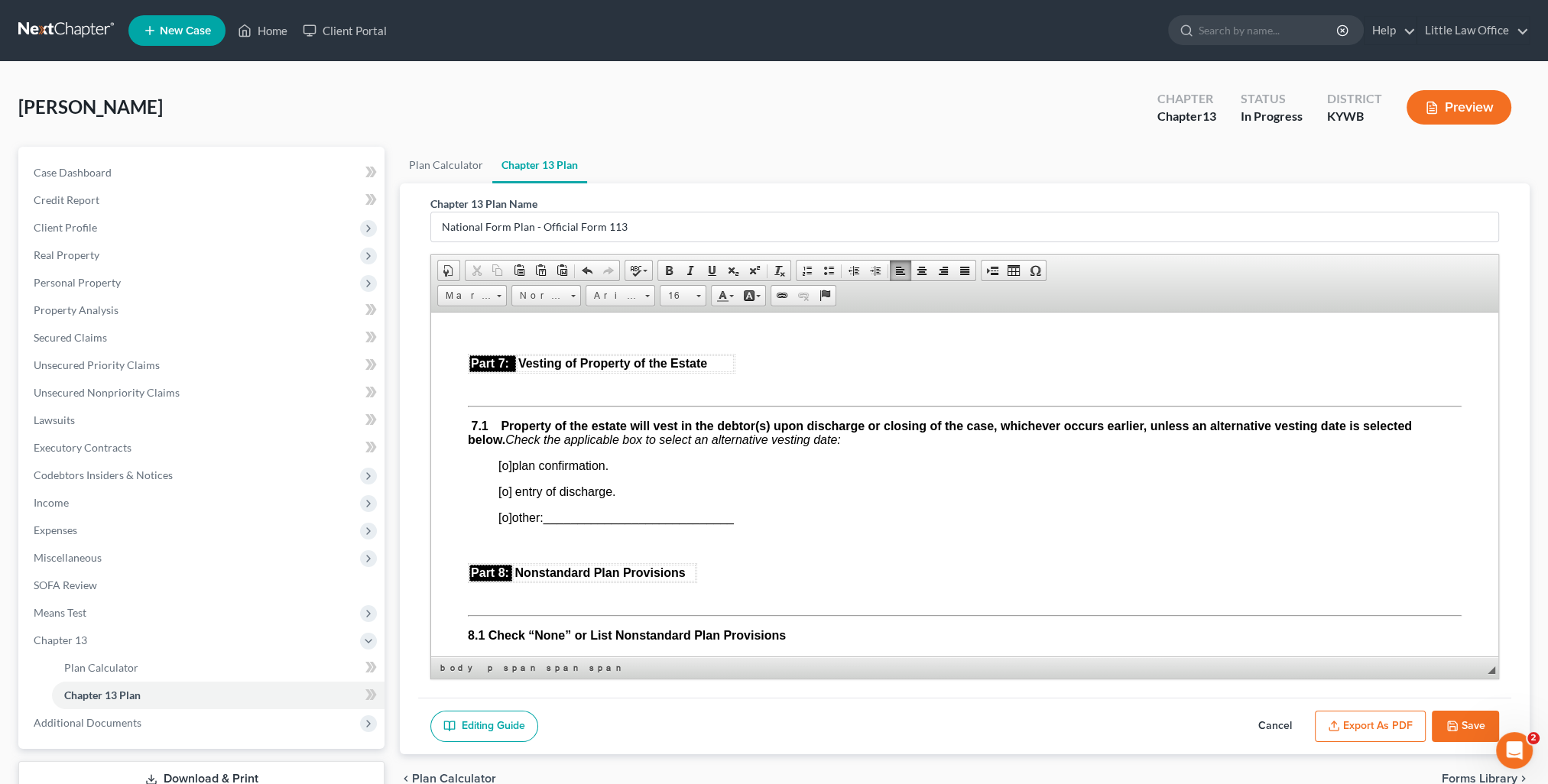
click at [502, 471] on span "[o]" at bounding box center [505, 466] width 13 height 13
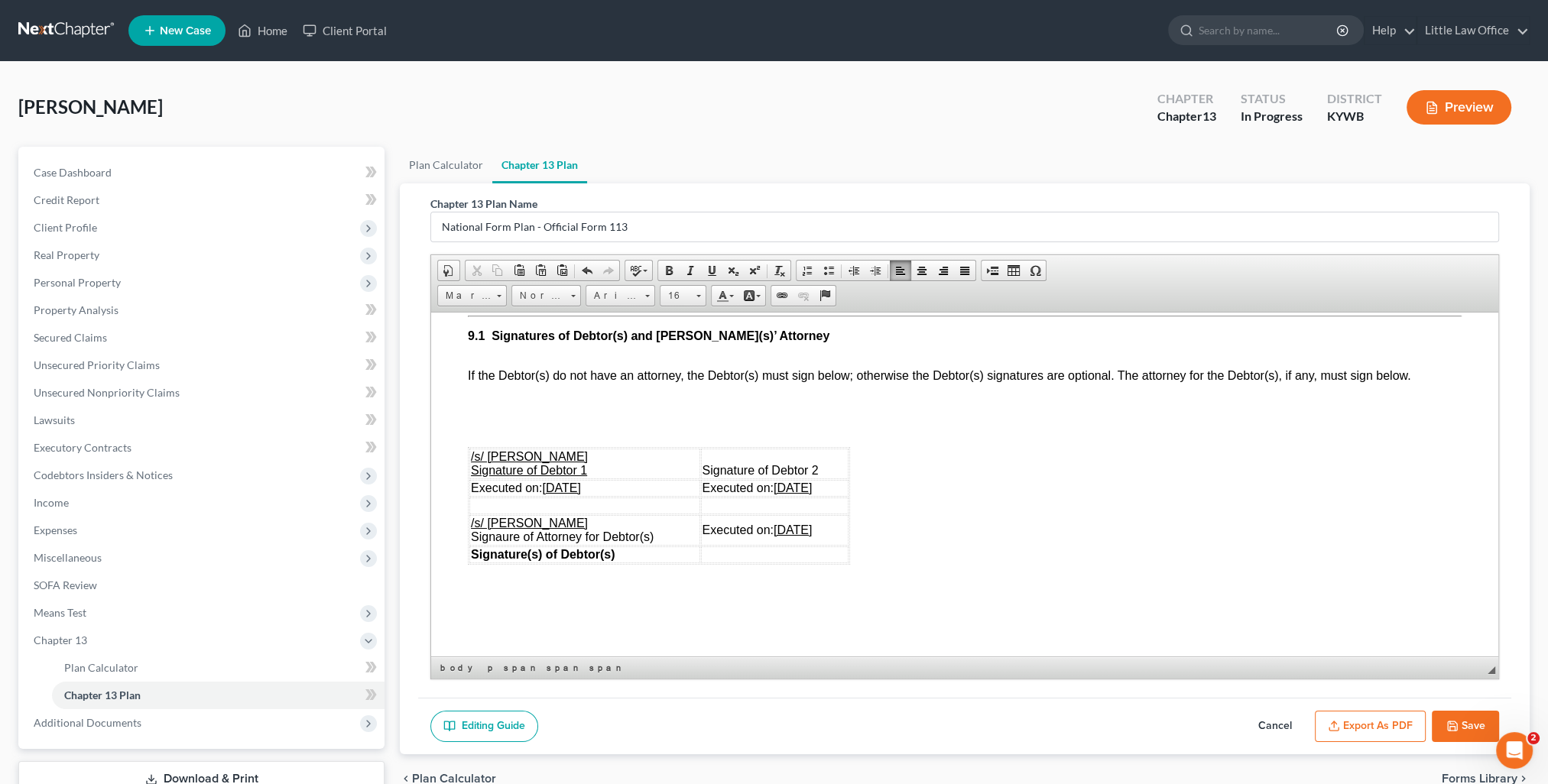
scroll to position [4203, 0]
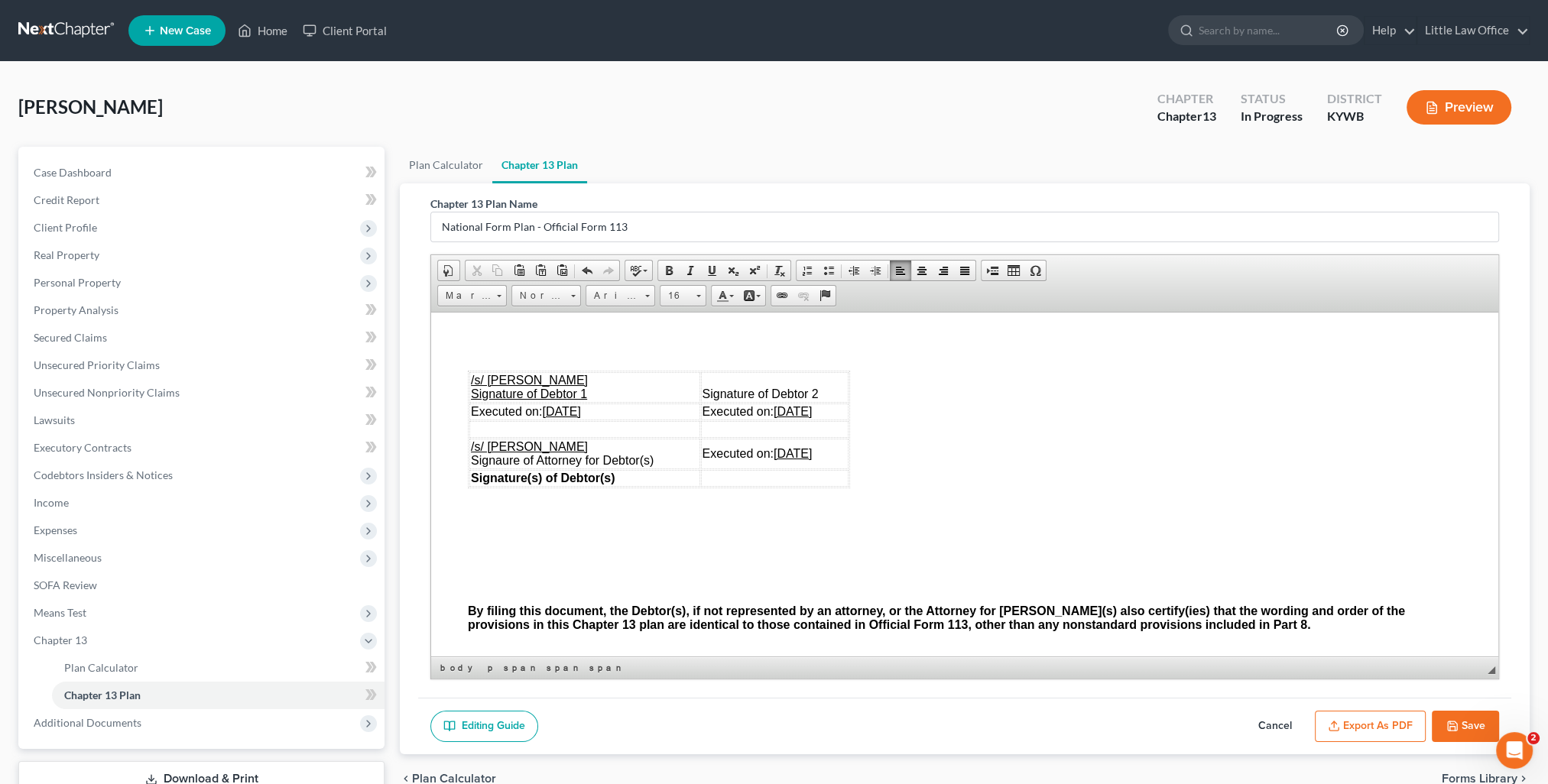
click at [569, 417] on u "09/04/2025" at bounding box center [561, 411] width 38 height 13
click at [790, 417] on u "09/04/2025" at bounding box center [793, 411] width 38 height 13
click at [783, 459] on u "09/04/2025" at bounding box center [793, 453] width 38 height 13
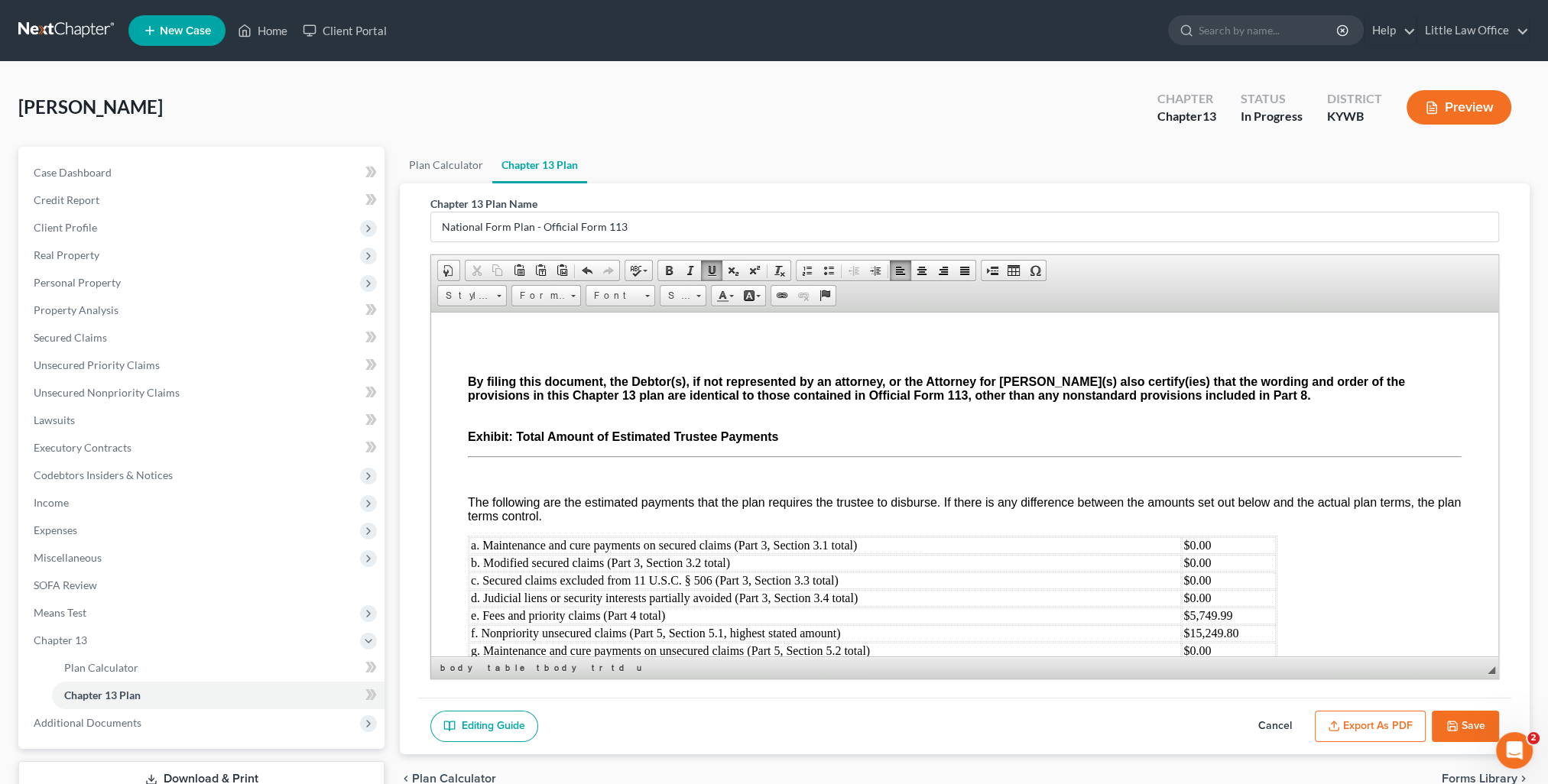
scroll to position [4615, 0]
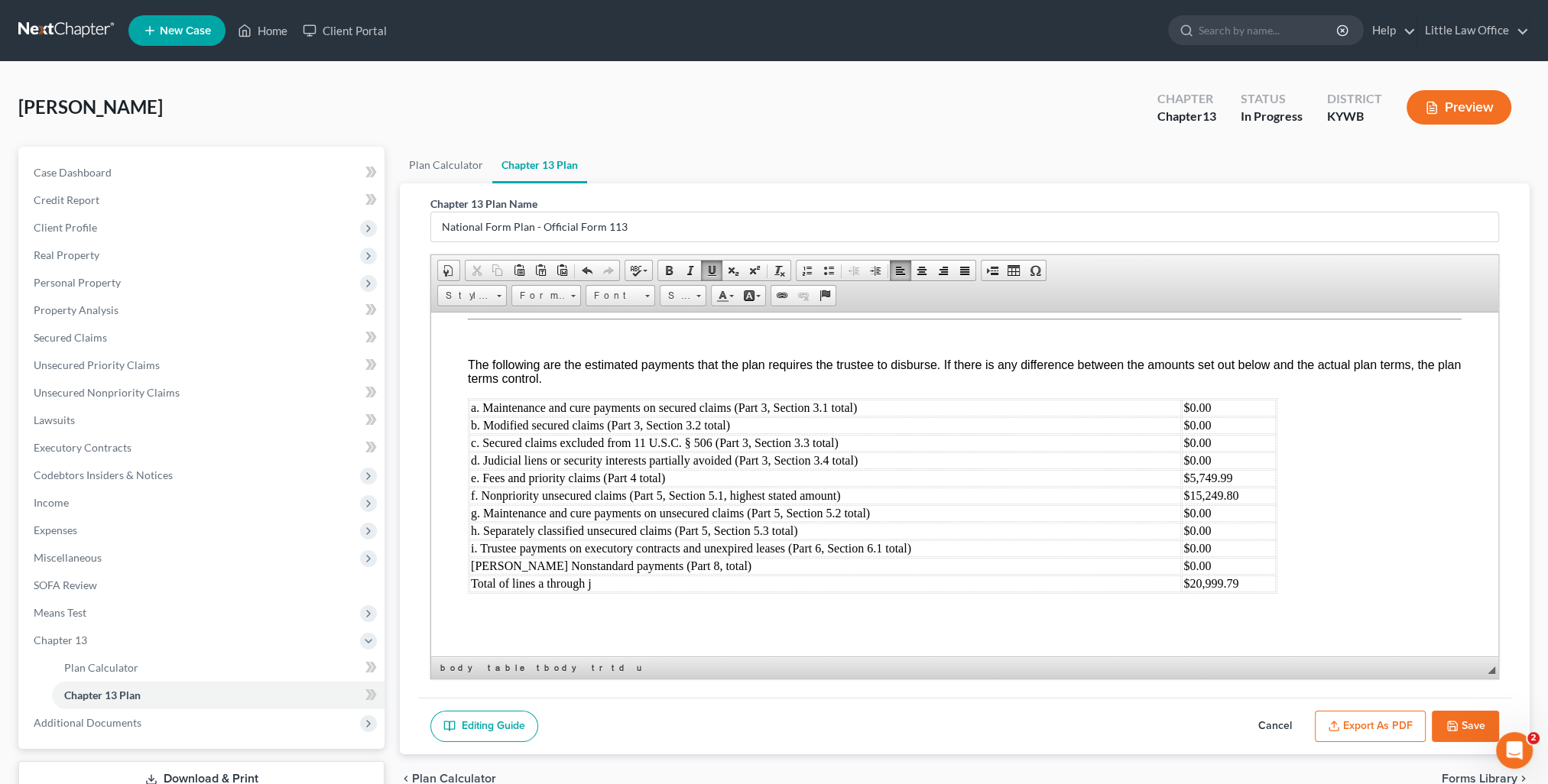
click at [1462, 727] on button "Save" at bounding box center [1465, 726] width 67 height 32
select select "0"
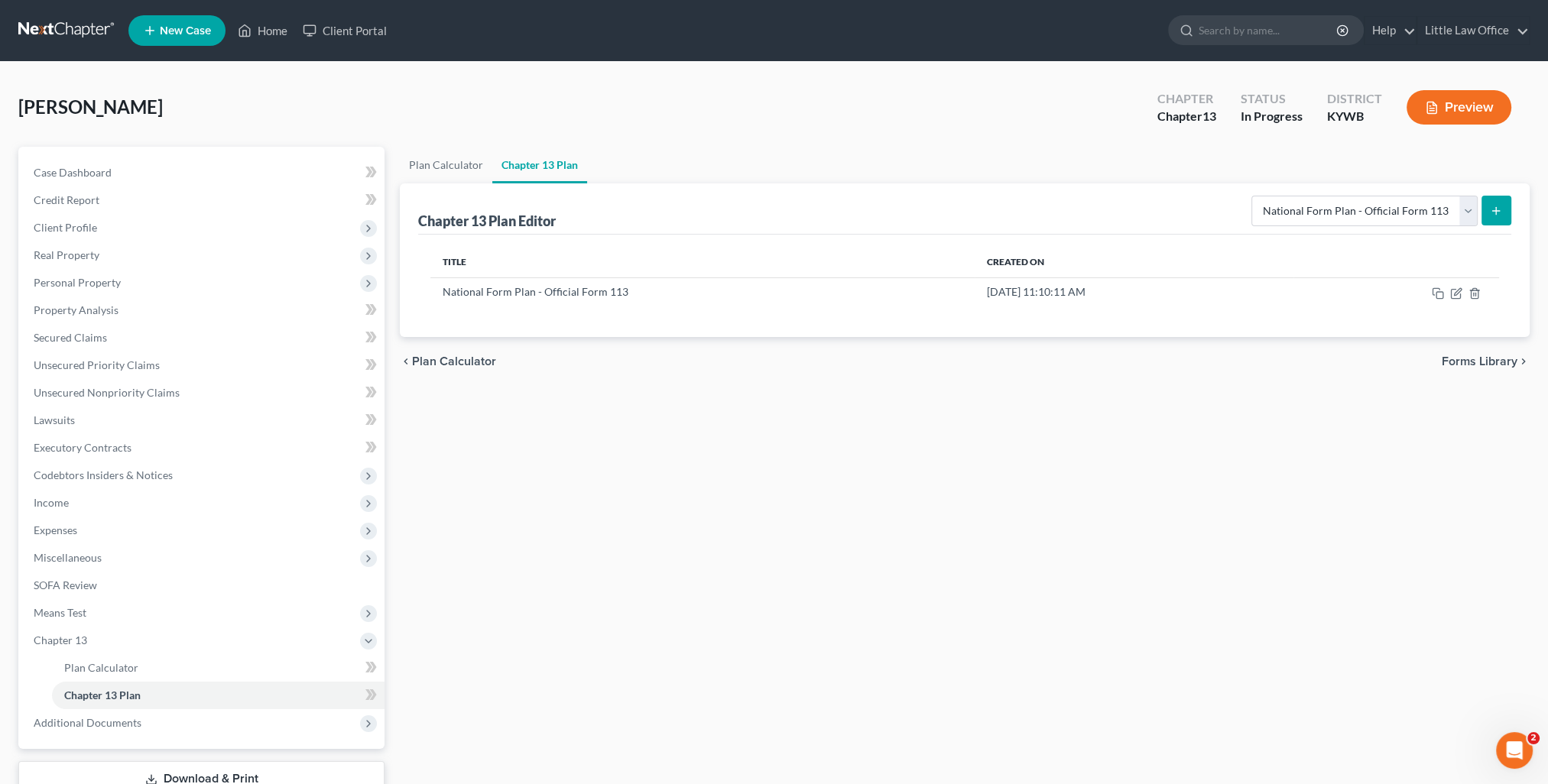
click at [124, 154] on div "Case Dashboard Payments Invoices Payments Payments Credit Report Client Profile…" at bounding box center [201, 448] width 366 height 602
click at [128, 166] on link "Case Dashboard" at bounding box center [202, 172] width 363 height 28
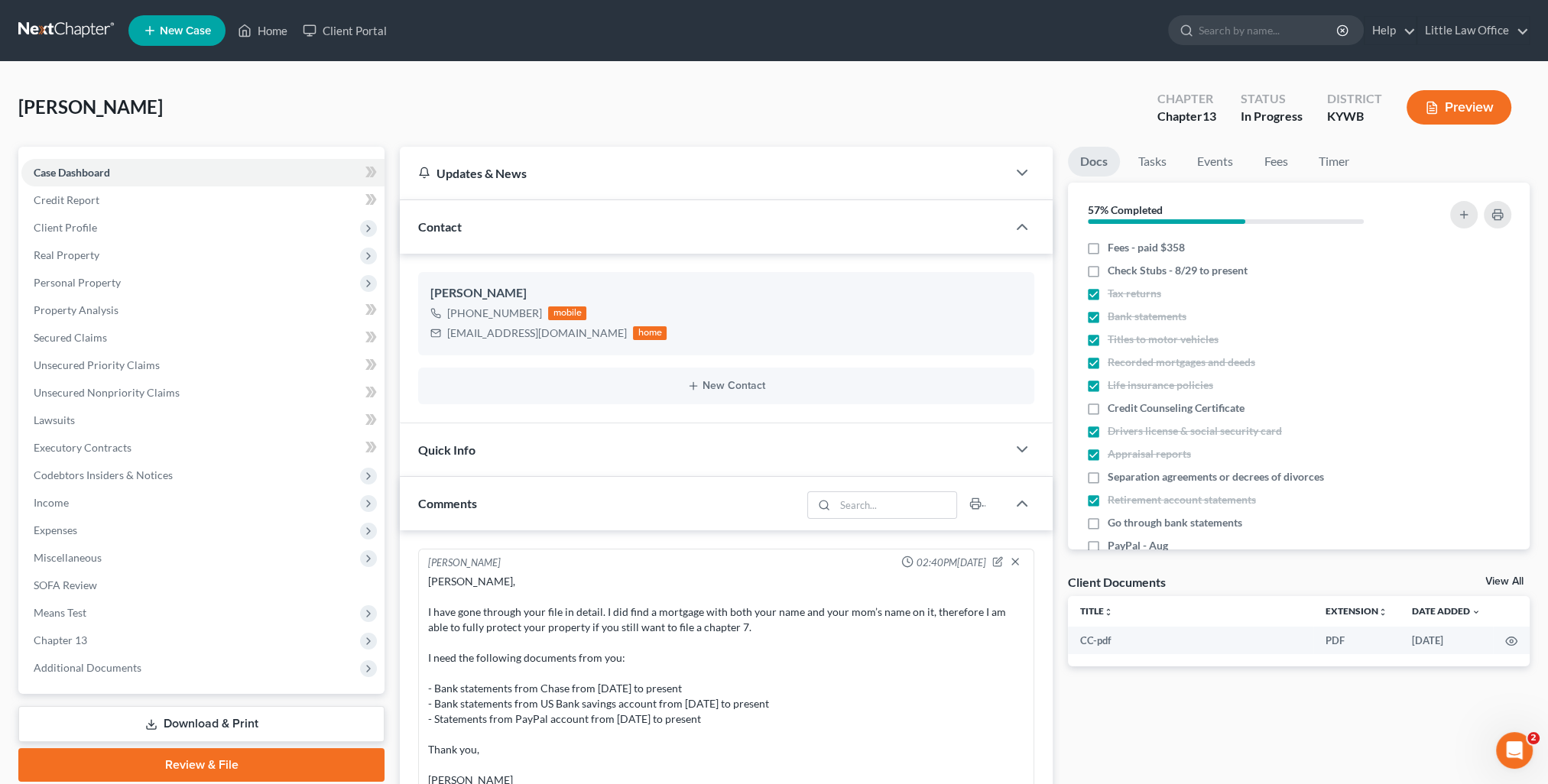
scroll to position [351, 0]
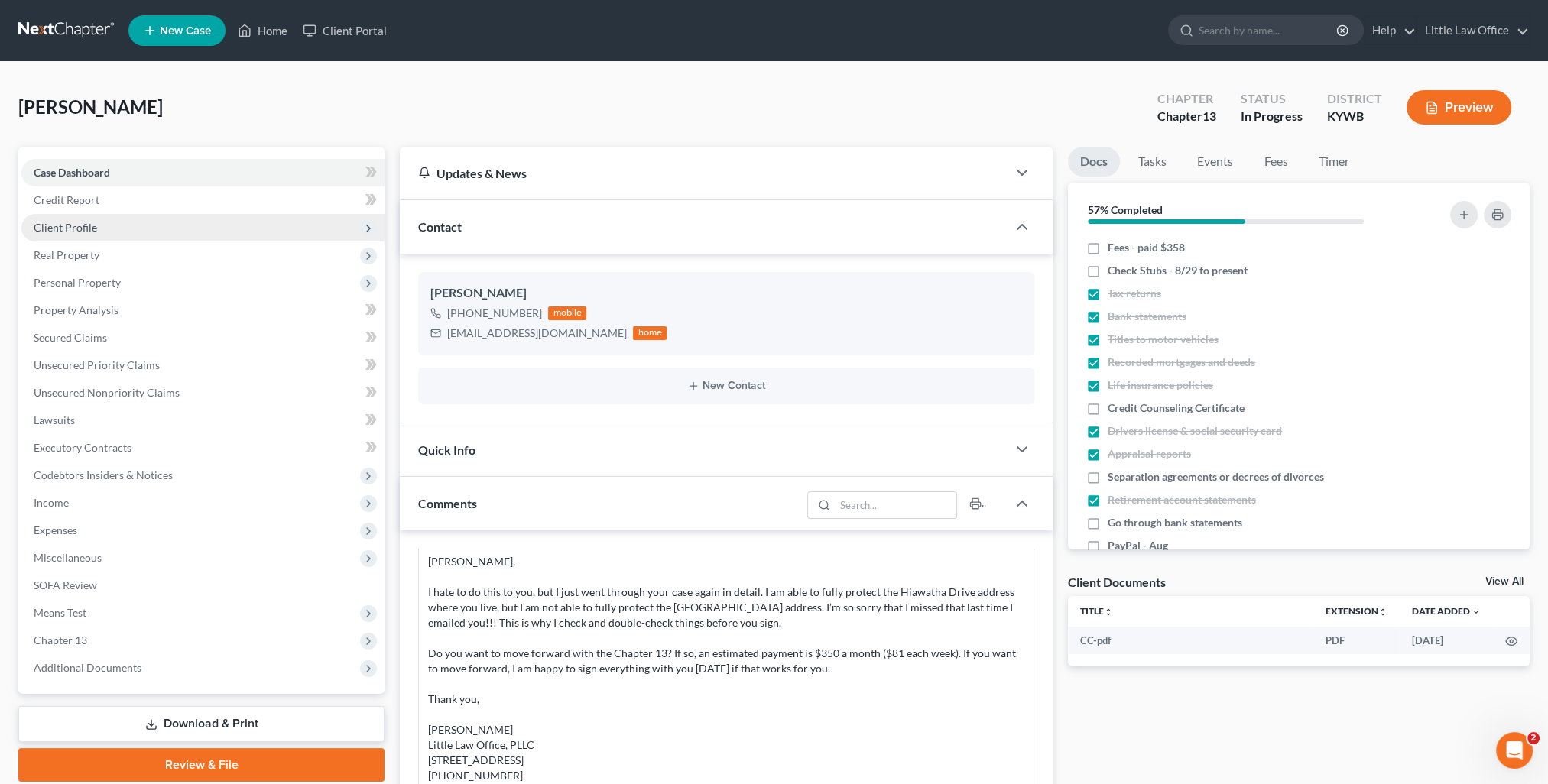
click at [55, 223] on span "Client Profile" at bounding box center [65, 228] width 63 height 13
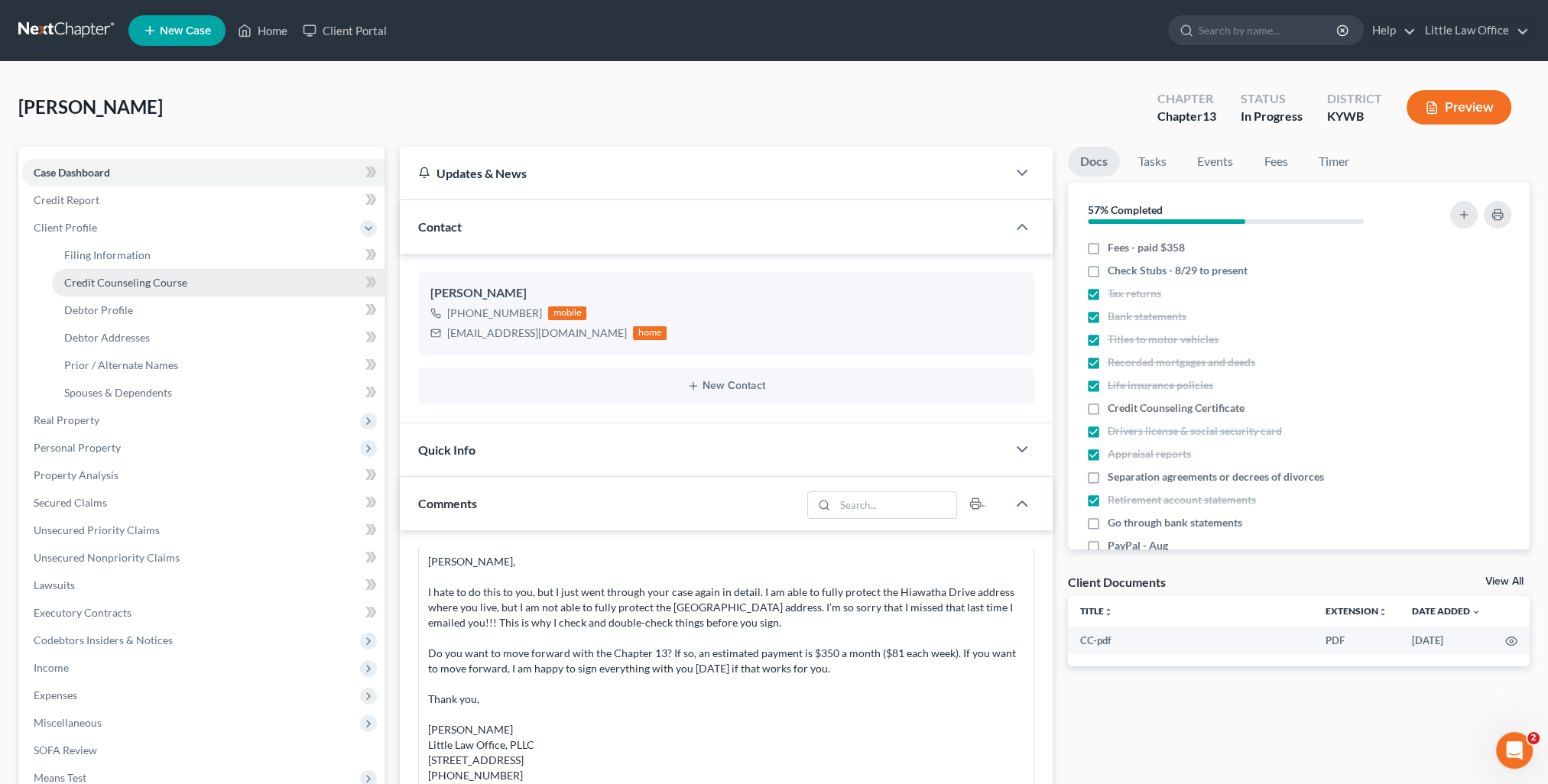
click at [99, 281] on span "Credit Counseling Course" at bounding box center [126, 283] width 123 height 13
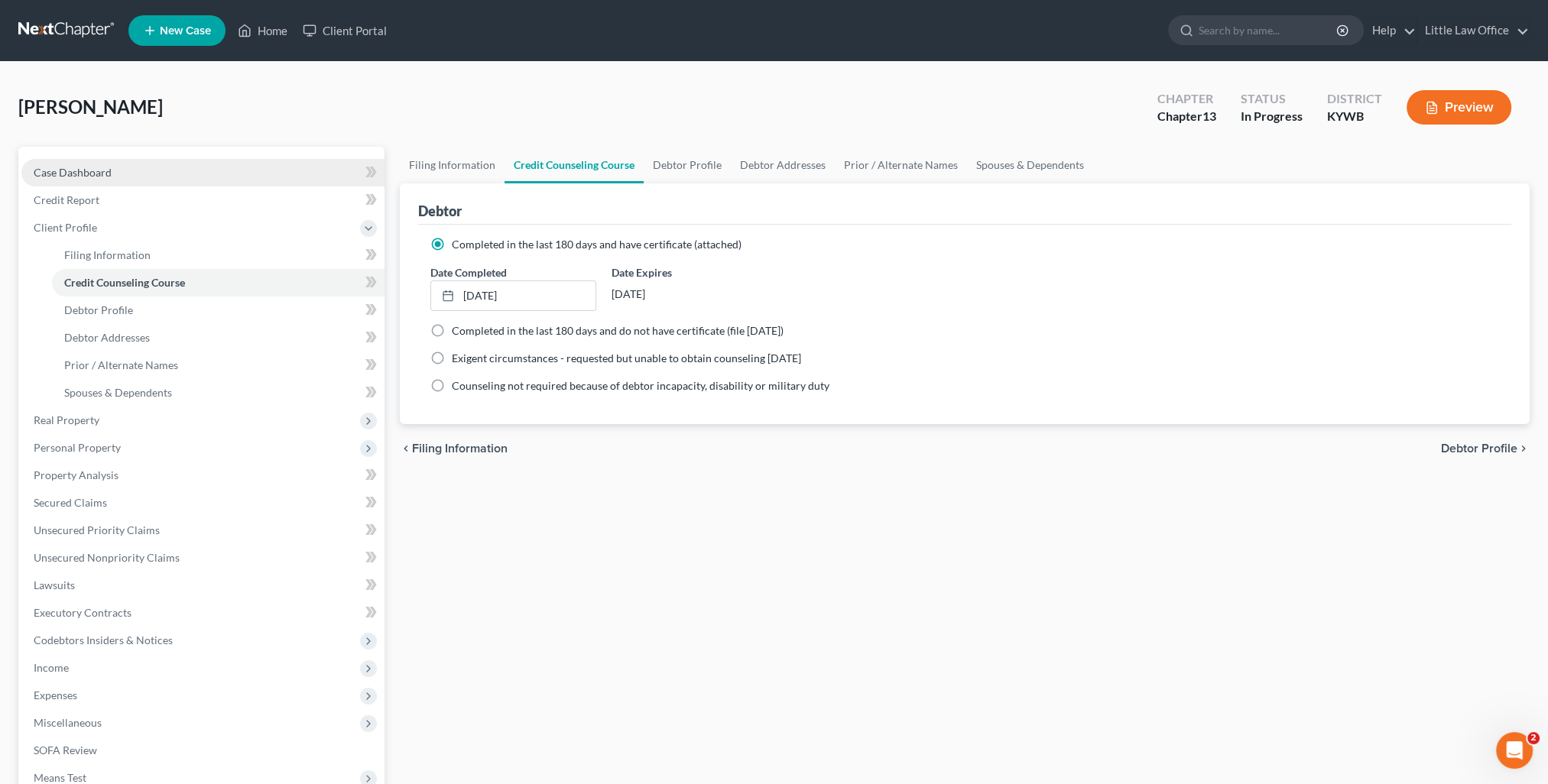
click at [121, 169] on link "Case Dashboard" at bounding box center [202, 172] width 363 height 28
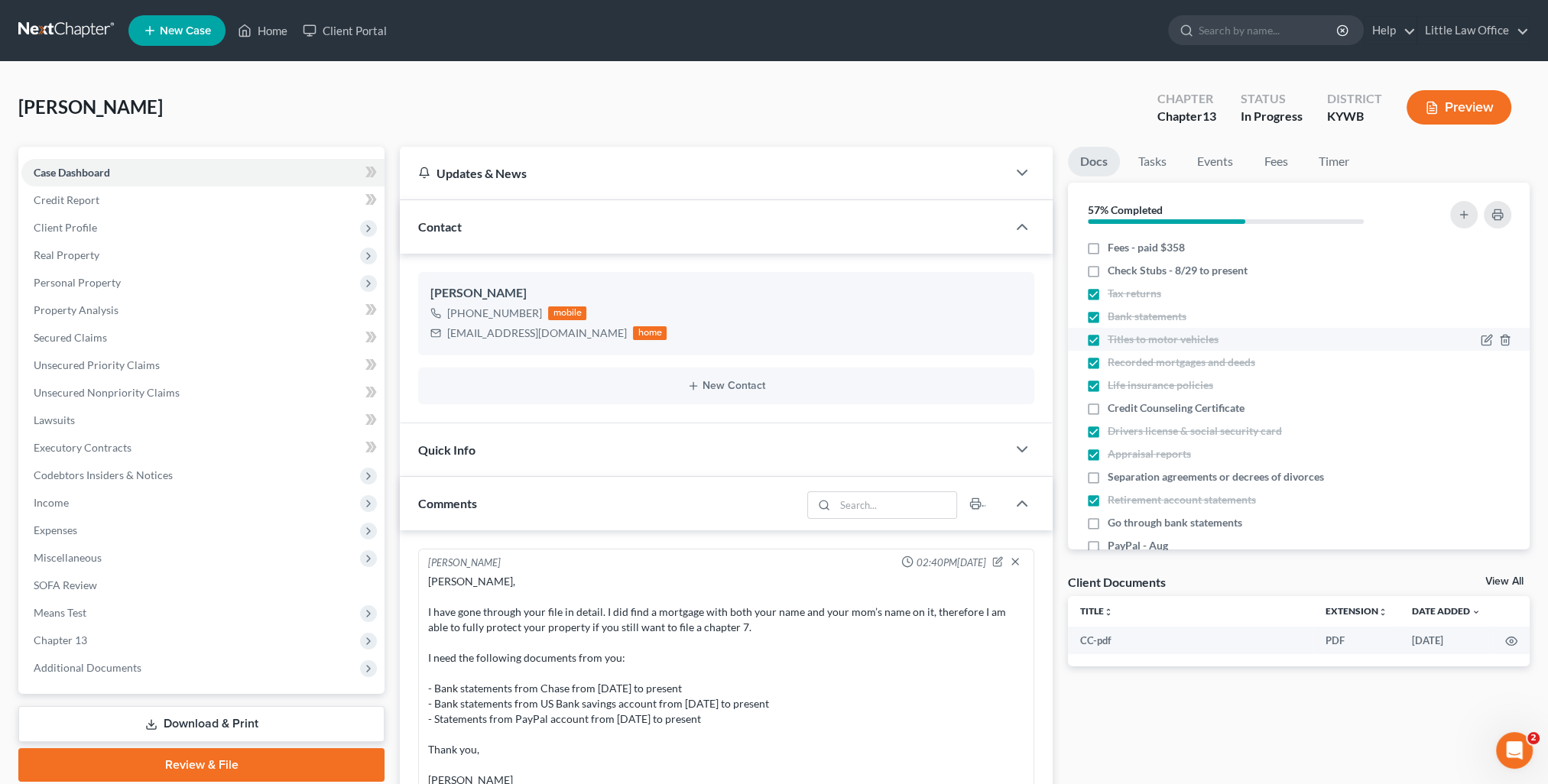
scroll to position [351, 0]
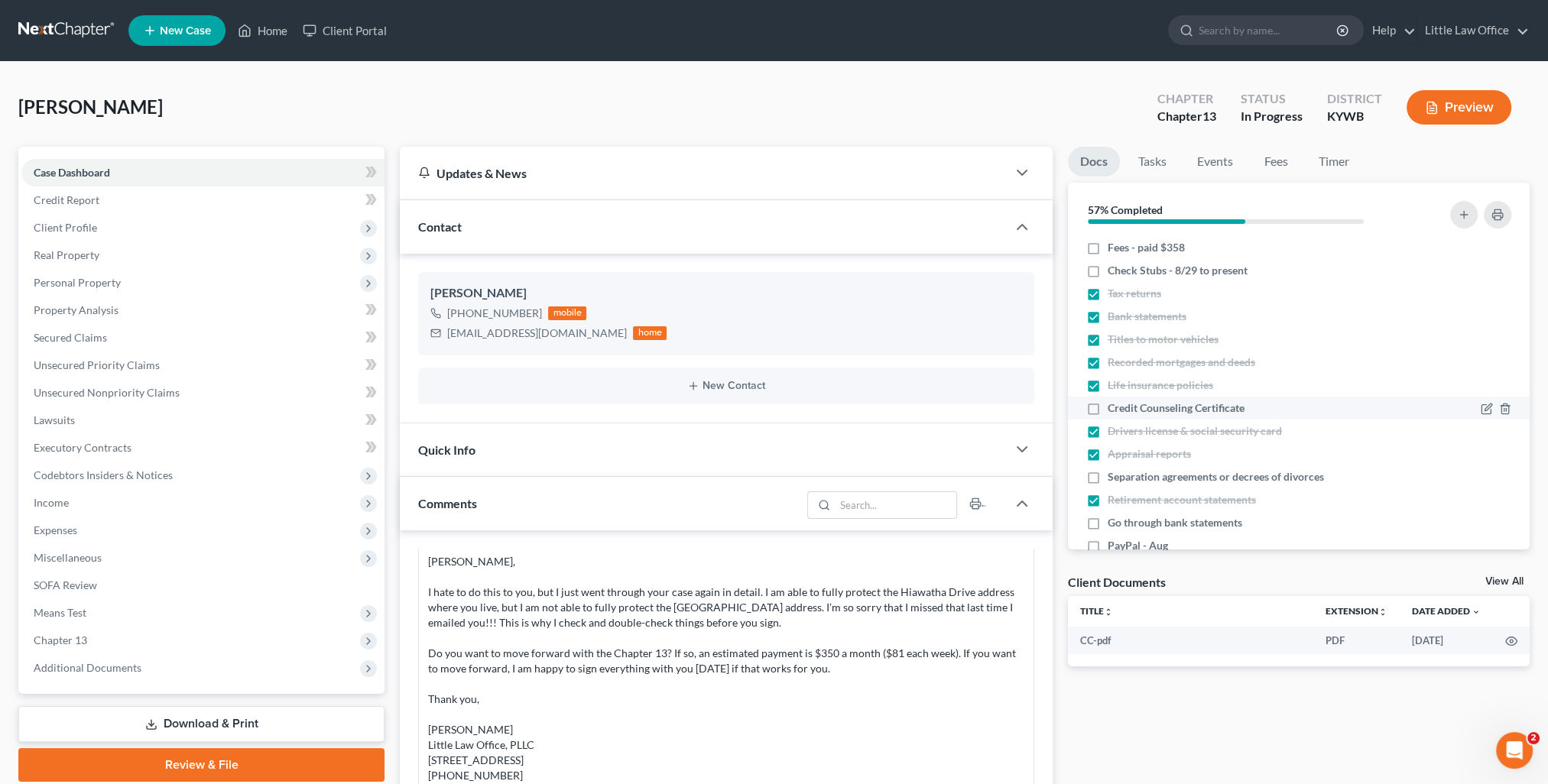
click at [1107, 405] on label "Credit Counseling Certificate" at bounding box center [1176, 408] width 137 height 15
click at [1113, 405] on input "Credit Counseling Certificate" at bounding box center [1118, 405] width 10 height 10
checkbox input "true"
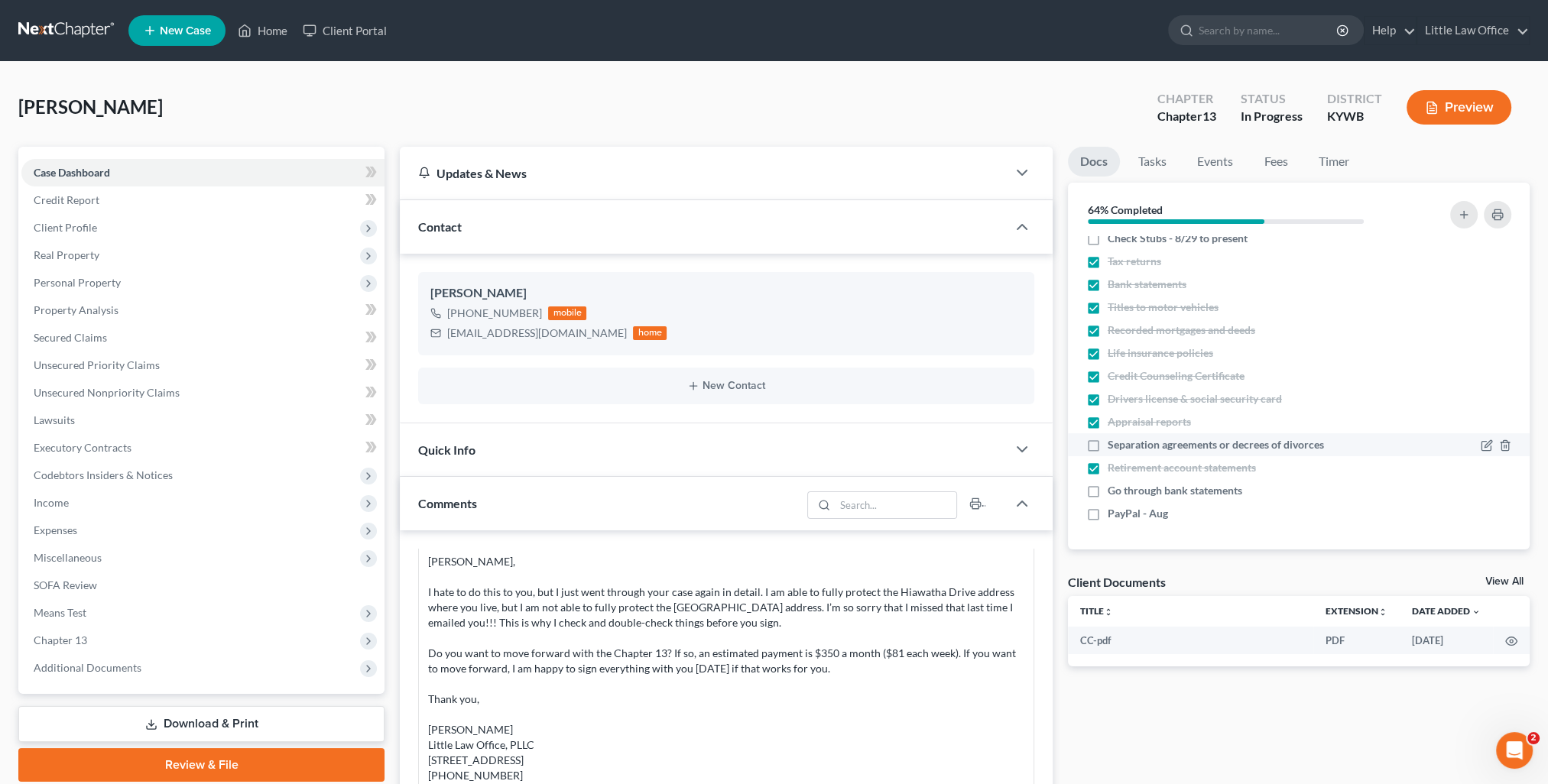
click at [1107, 442] on label "Separation agreements or decrees of divorces" at bounding box center [1215, 444] width 216 height 15
click at [1113, 442] on input "Separation agreements or decrees of divorces" at bounding box center [1118, 442] width 10 height 10
checkbox input "true"
click at [266, 34] on link "Home" at bounding box center [263, 30] width 65 height 28
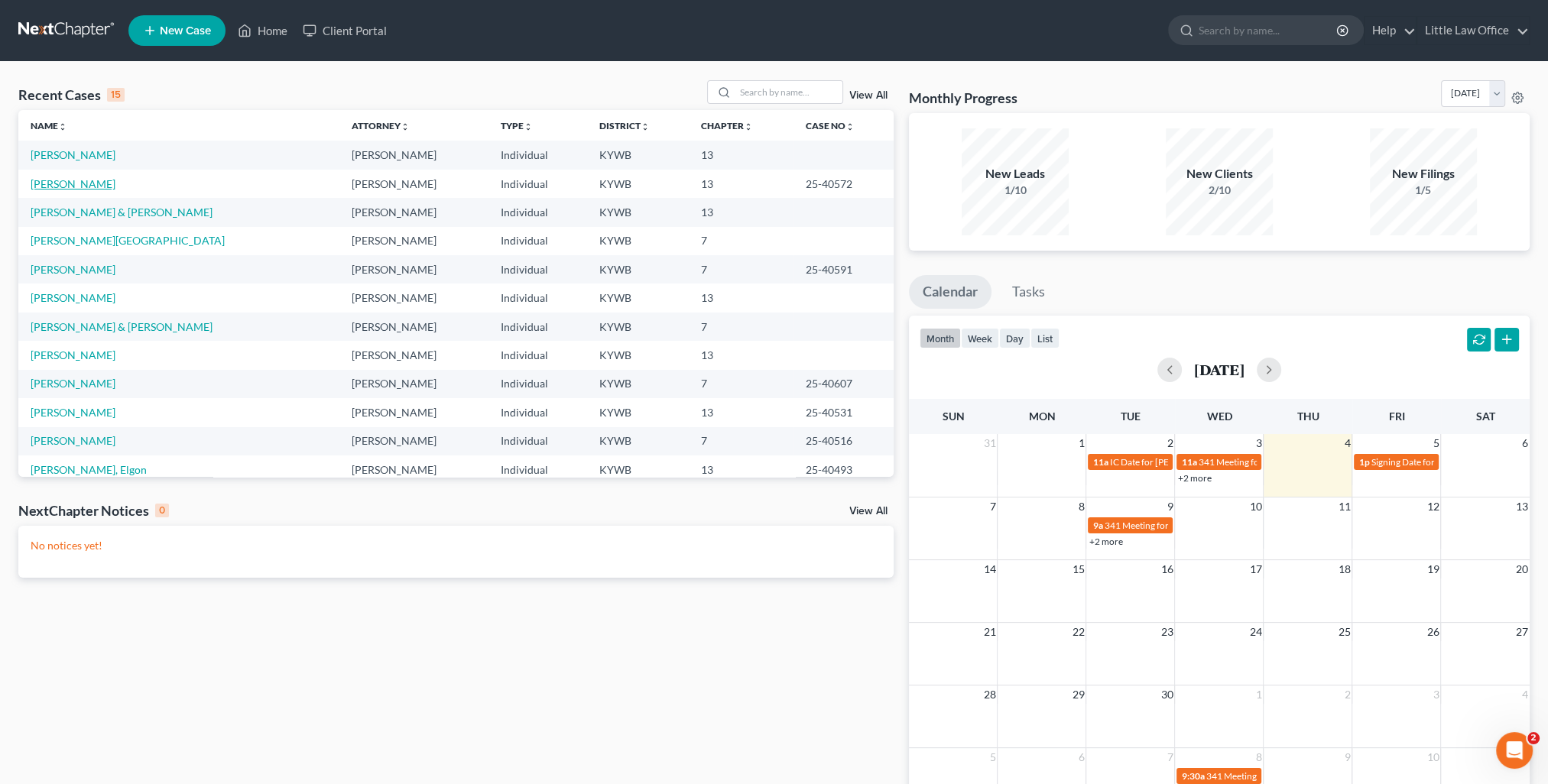
click at [75, 189] on link "[PERSON_NAME]" at bounding box center [73, 184] width 85 height 13
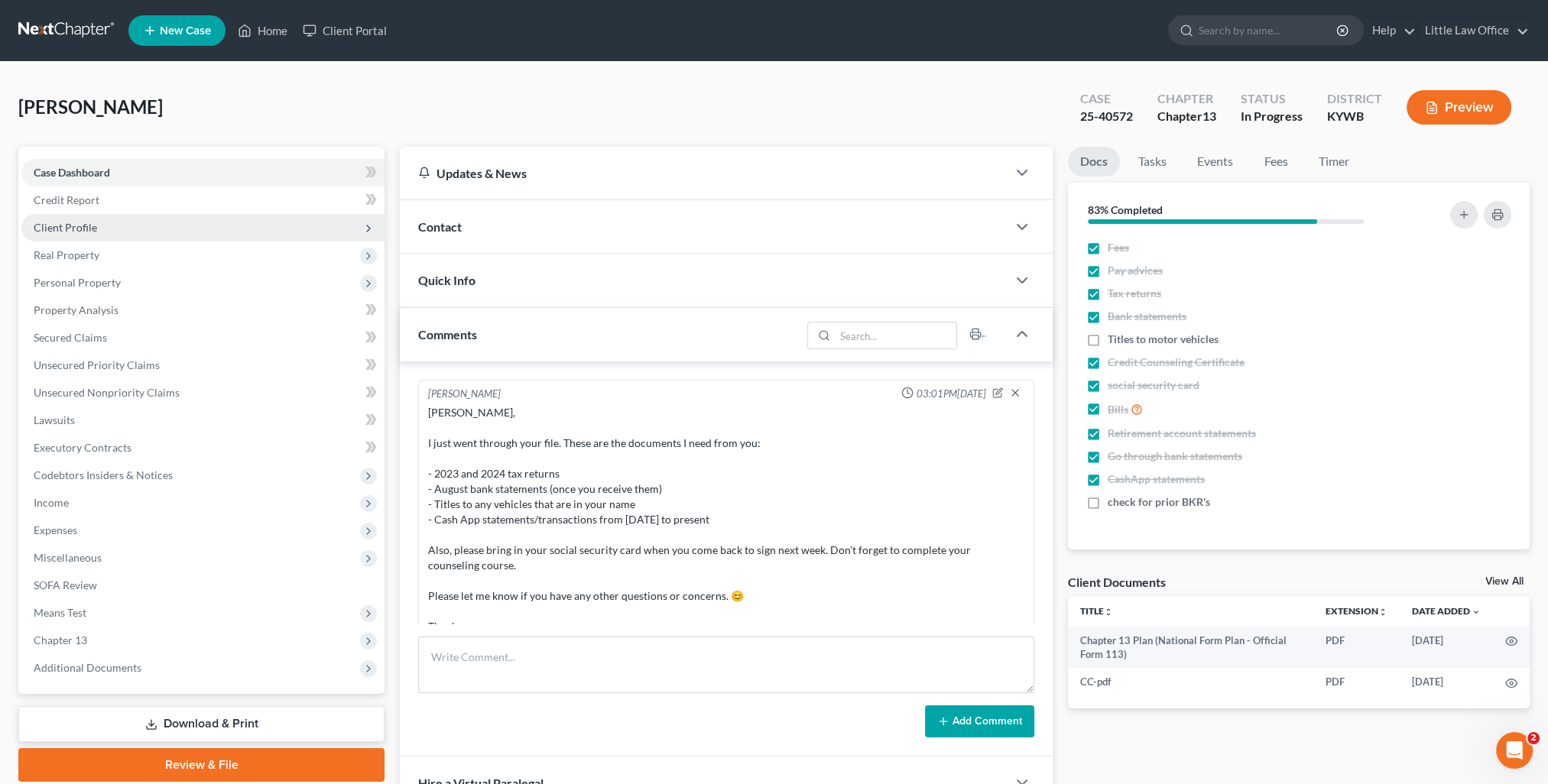
scroll to position [1172, 0]
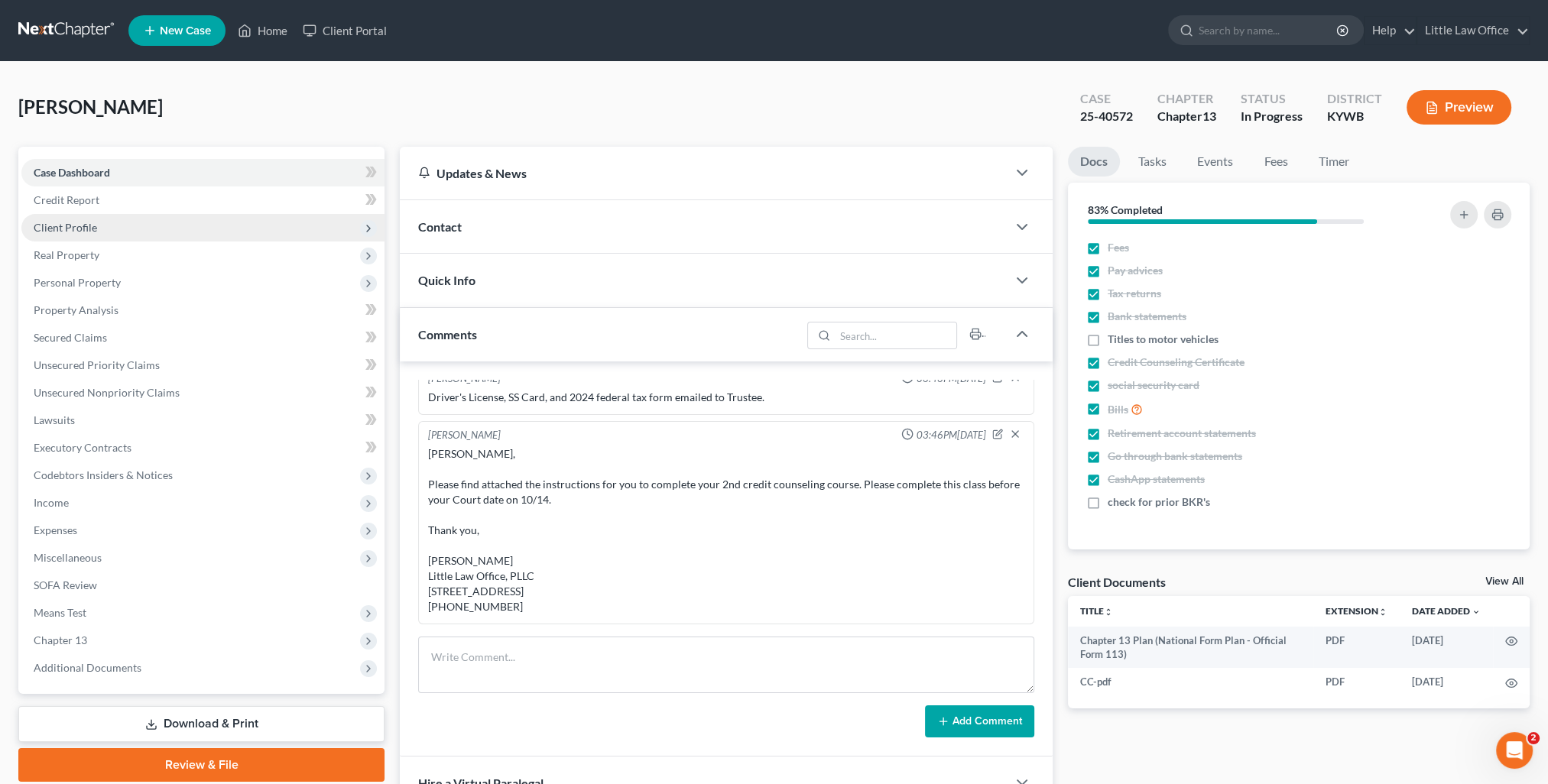
click at [76, 221] on span "Client Profile" at bounding box center [65, 228] width 63 height 13
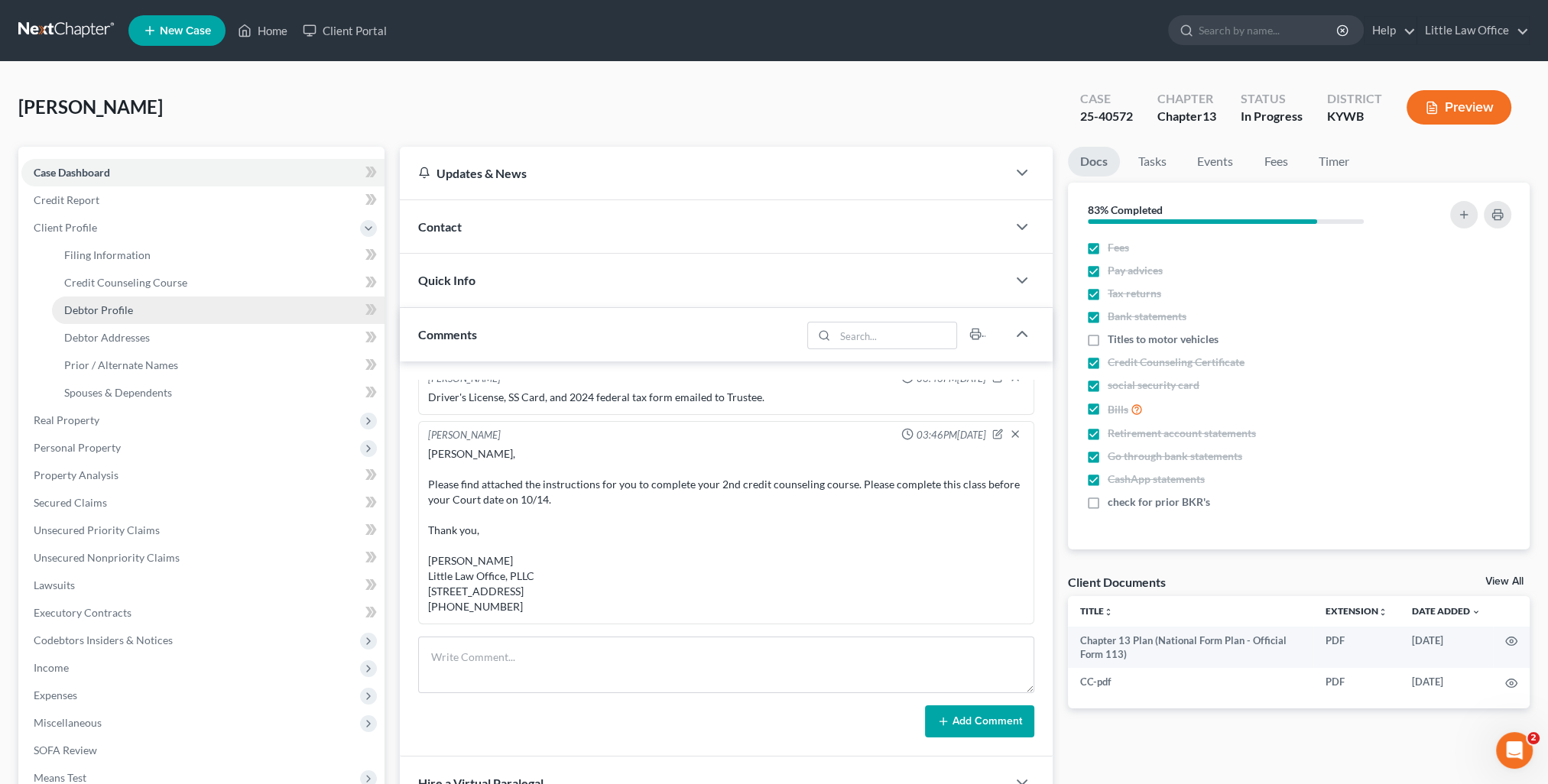
click at [118, 299] on link "Debtor Profile" at bounding box center [218, 310] width 333 height 28
select select "3"
select select "0"
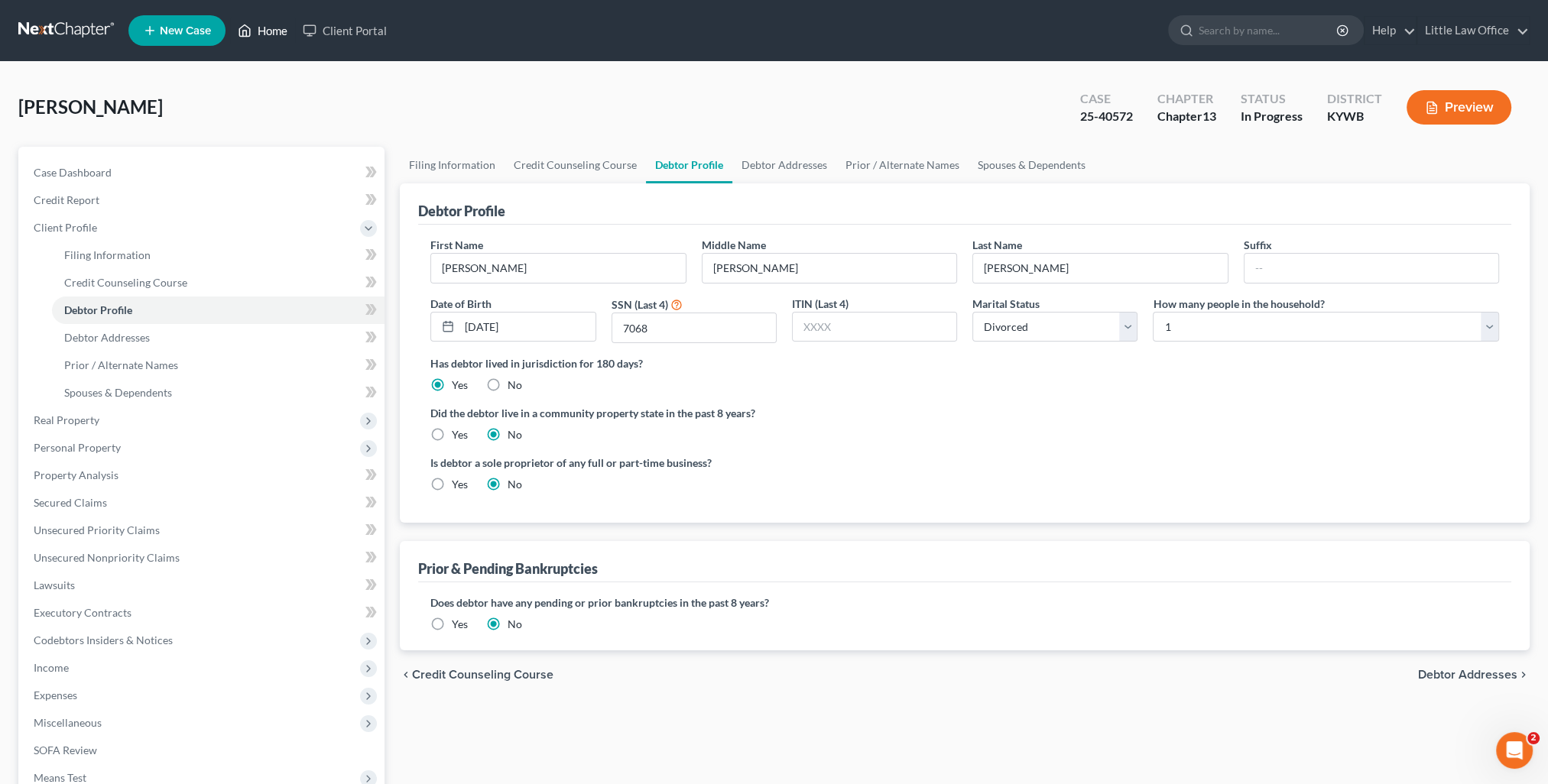
click at [288, 38] on link "Home" at bounding box center [263, 30] width 65 height 28
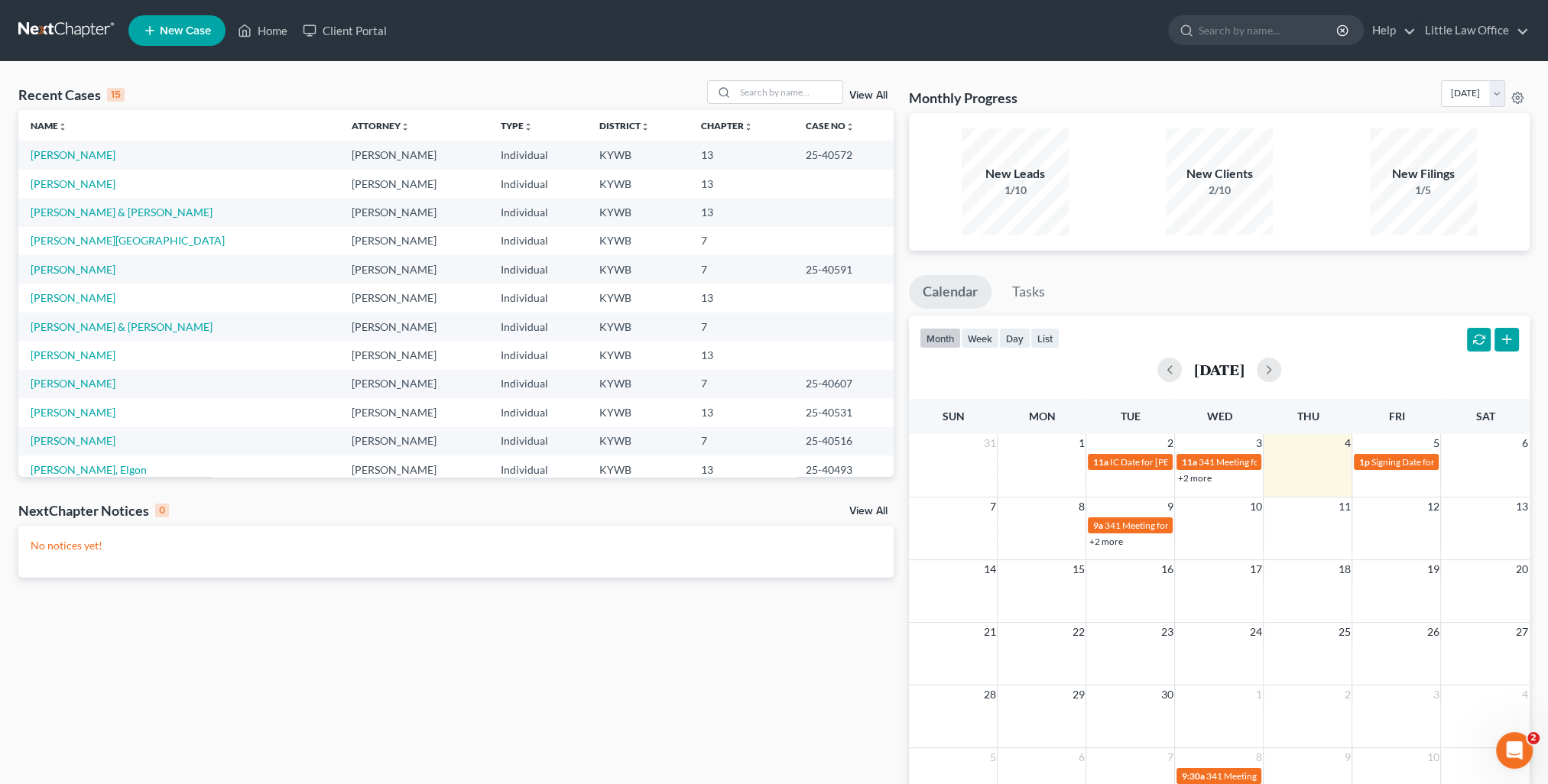
click at [868, 99] on link "View All" at bounding box center [869, 95] width 38 height 11
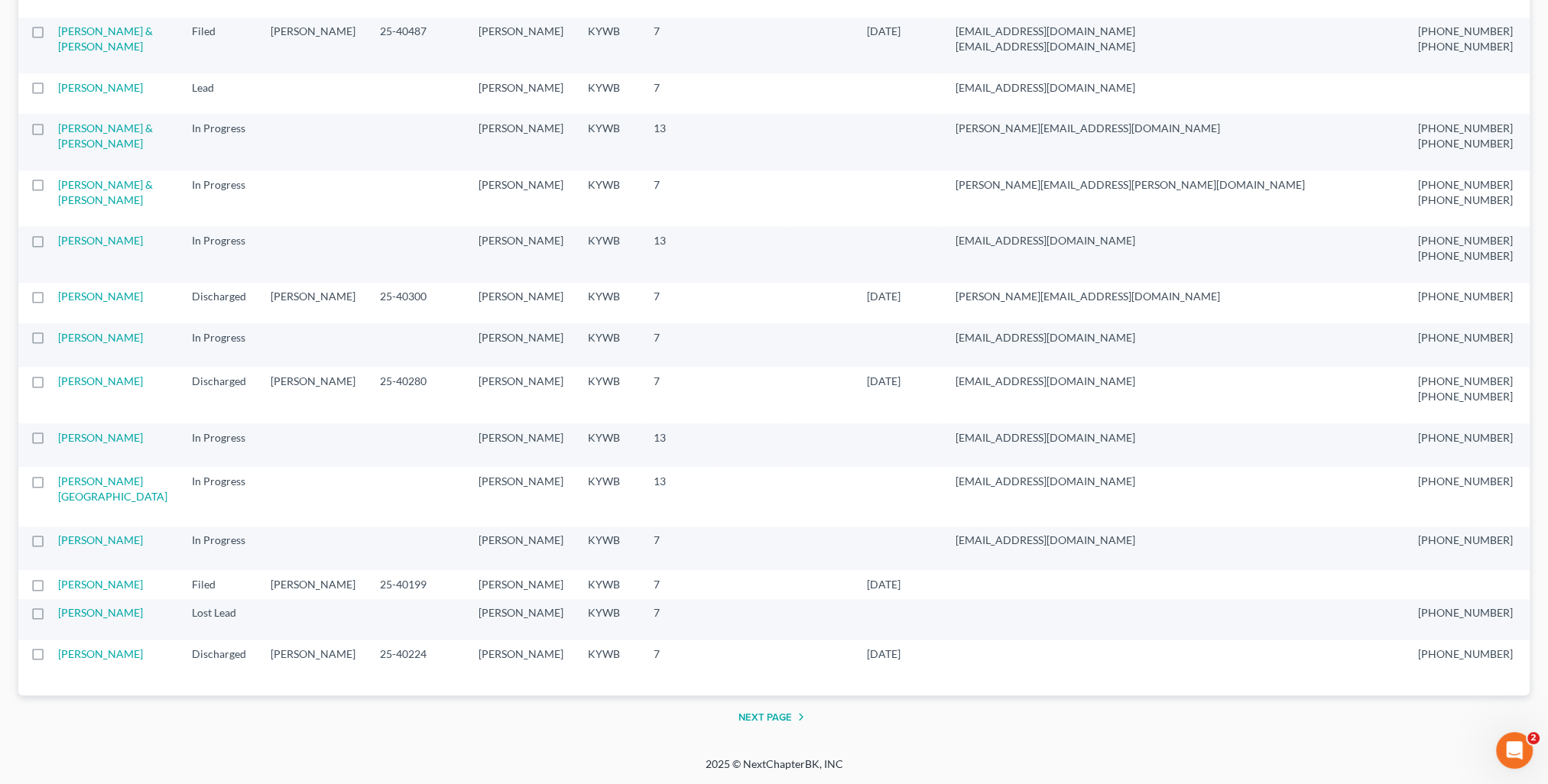
scroll to position [3024, 0]
click at [774, 715] on button "Next Page" at bounding box center [774, 717] width 72 height 18
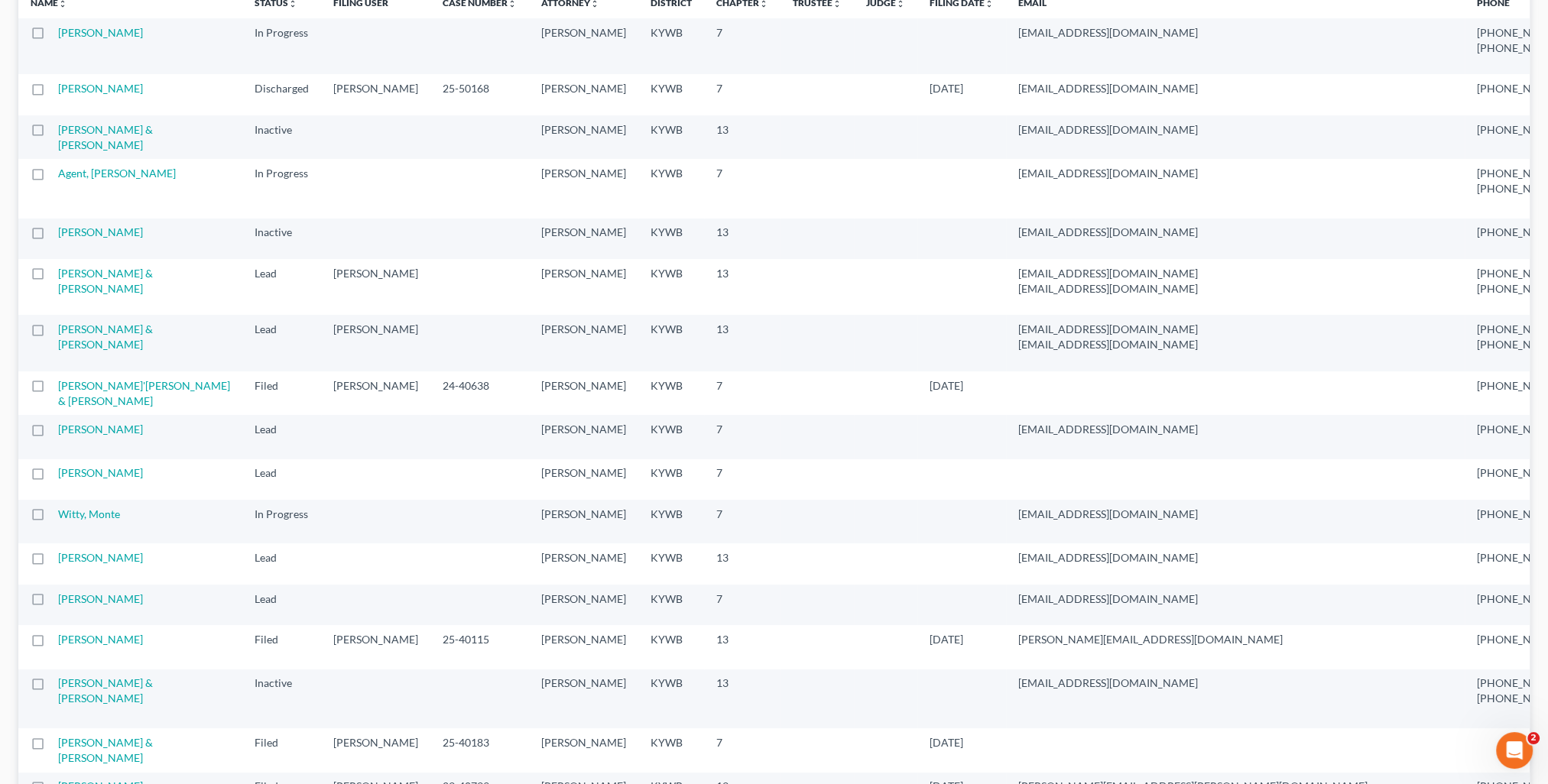
scroll to position [0, 0]
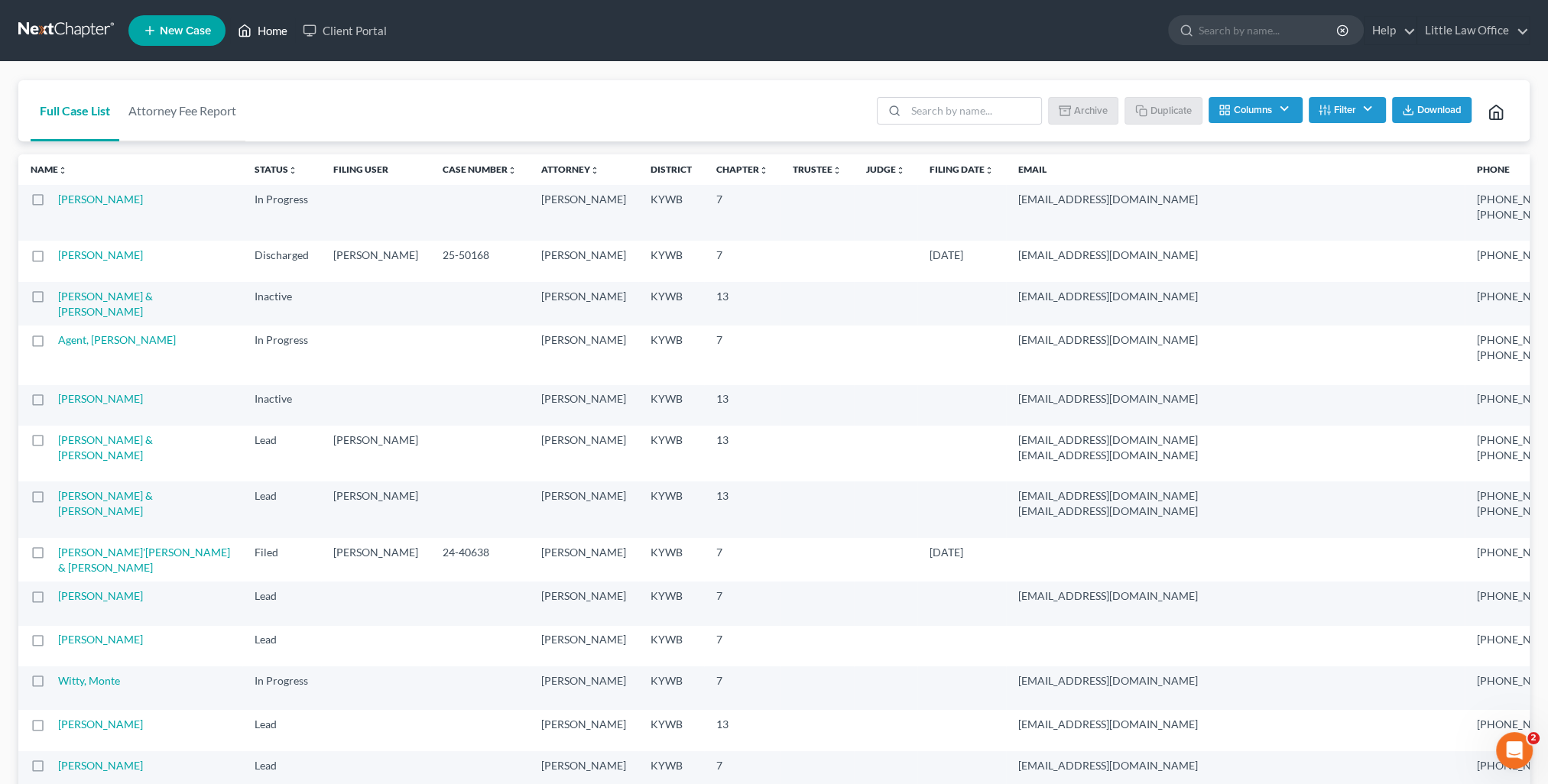
click at [282, 34] on link "Home" at bounding box center [263, 30] width 65 height 28
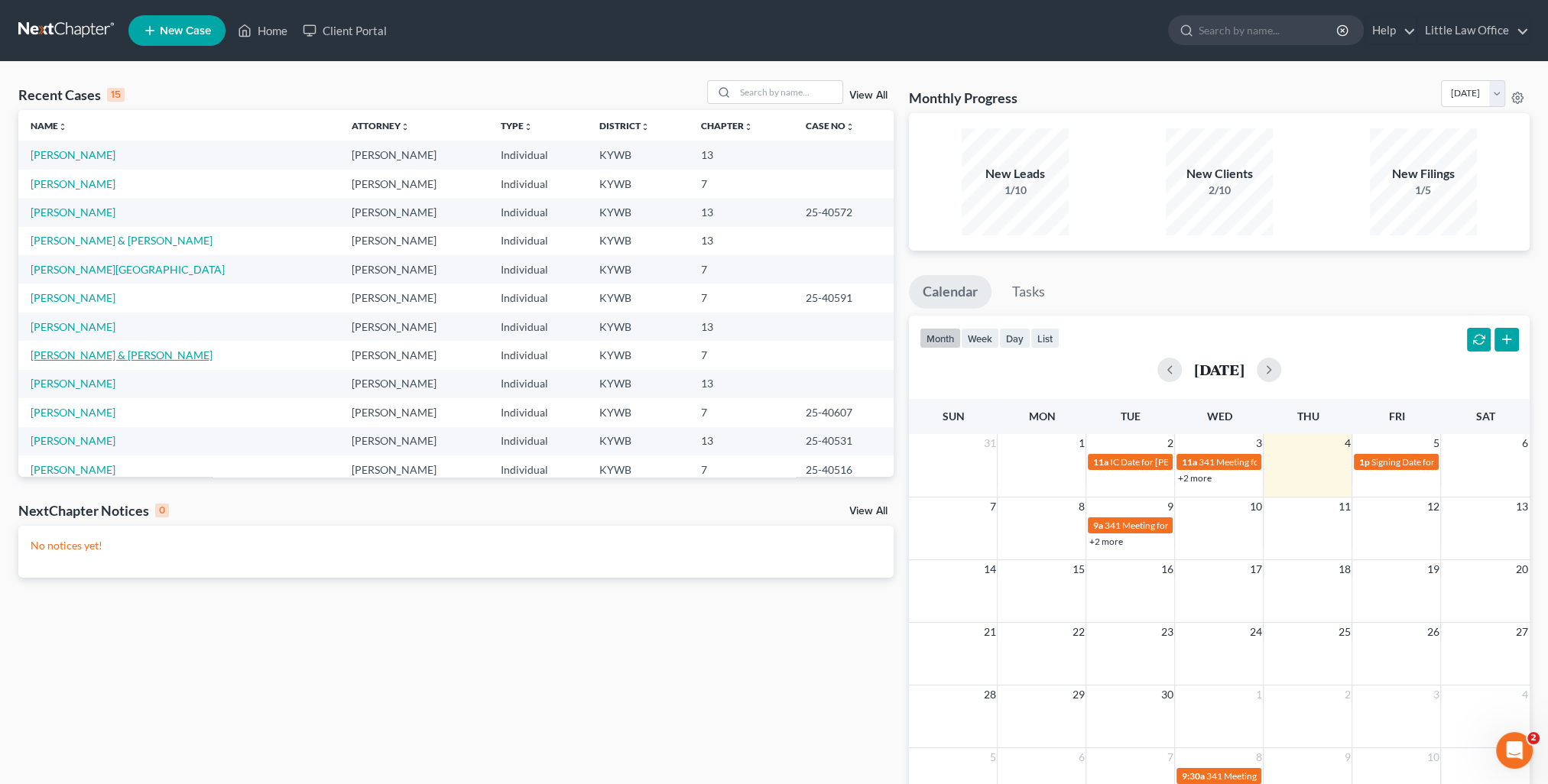
click at [89, 352] on link "[PERSON_NAME] & [PERSON_NAME]" at bounding box center [121, 355] width 182 height 13
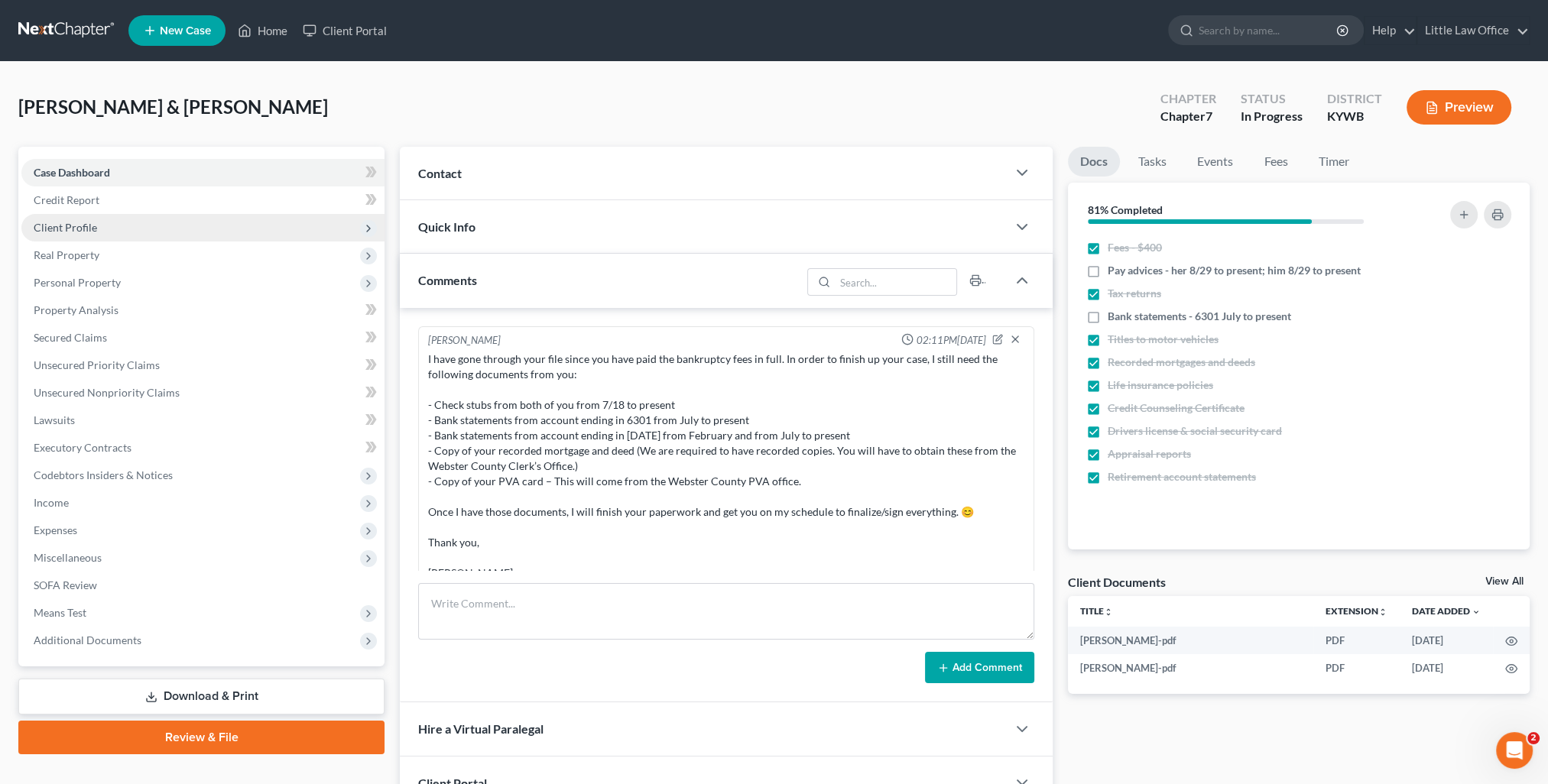
scroll to position [651, 0]
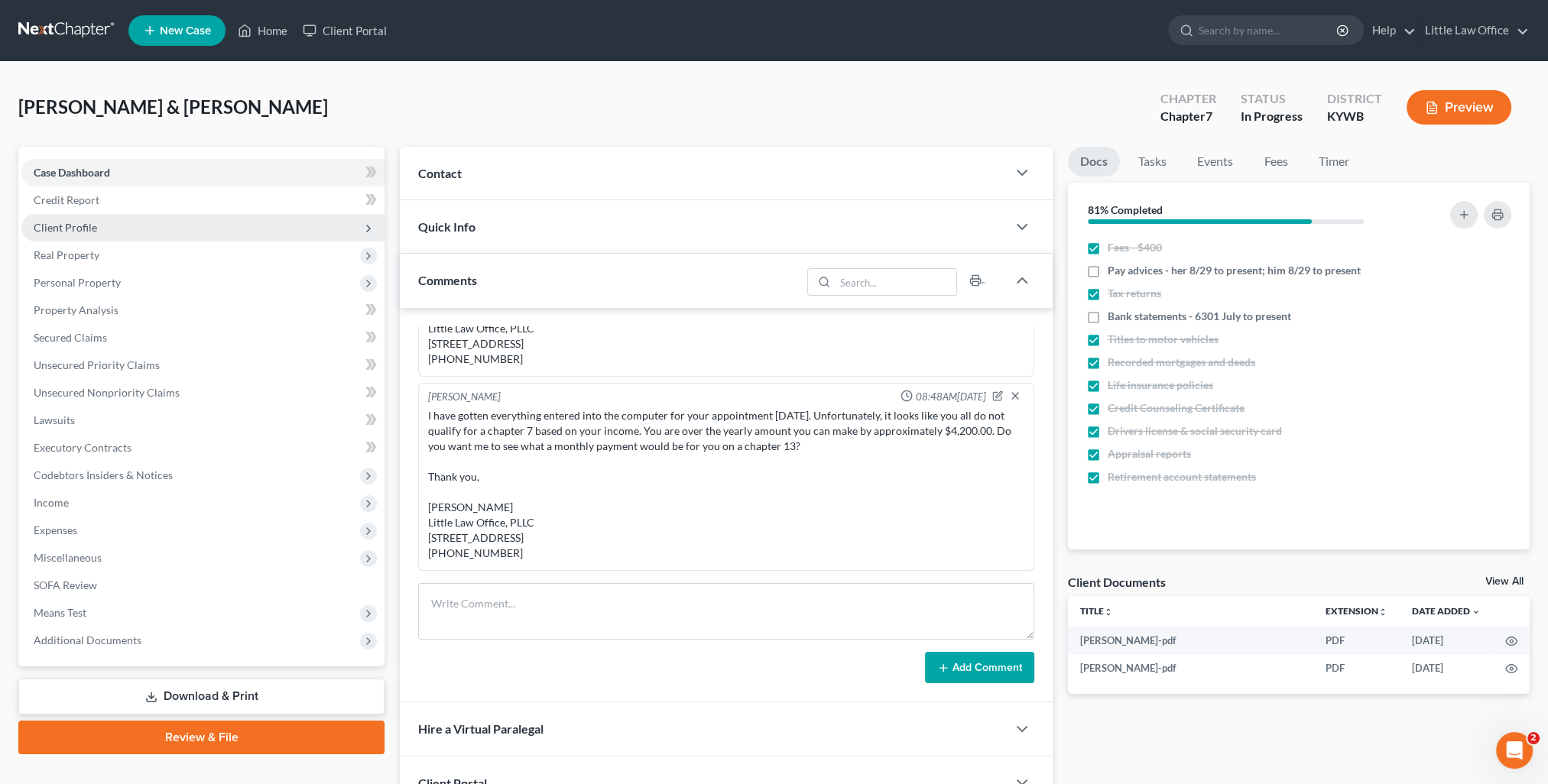
click at [63, 222] on span "Client Profile" at bounding box center [65, 228] width 63 height 13
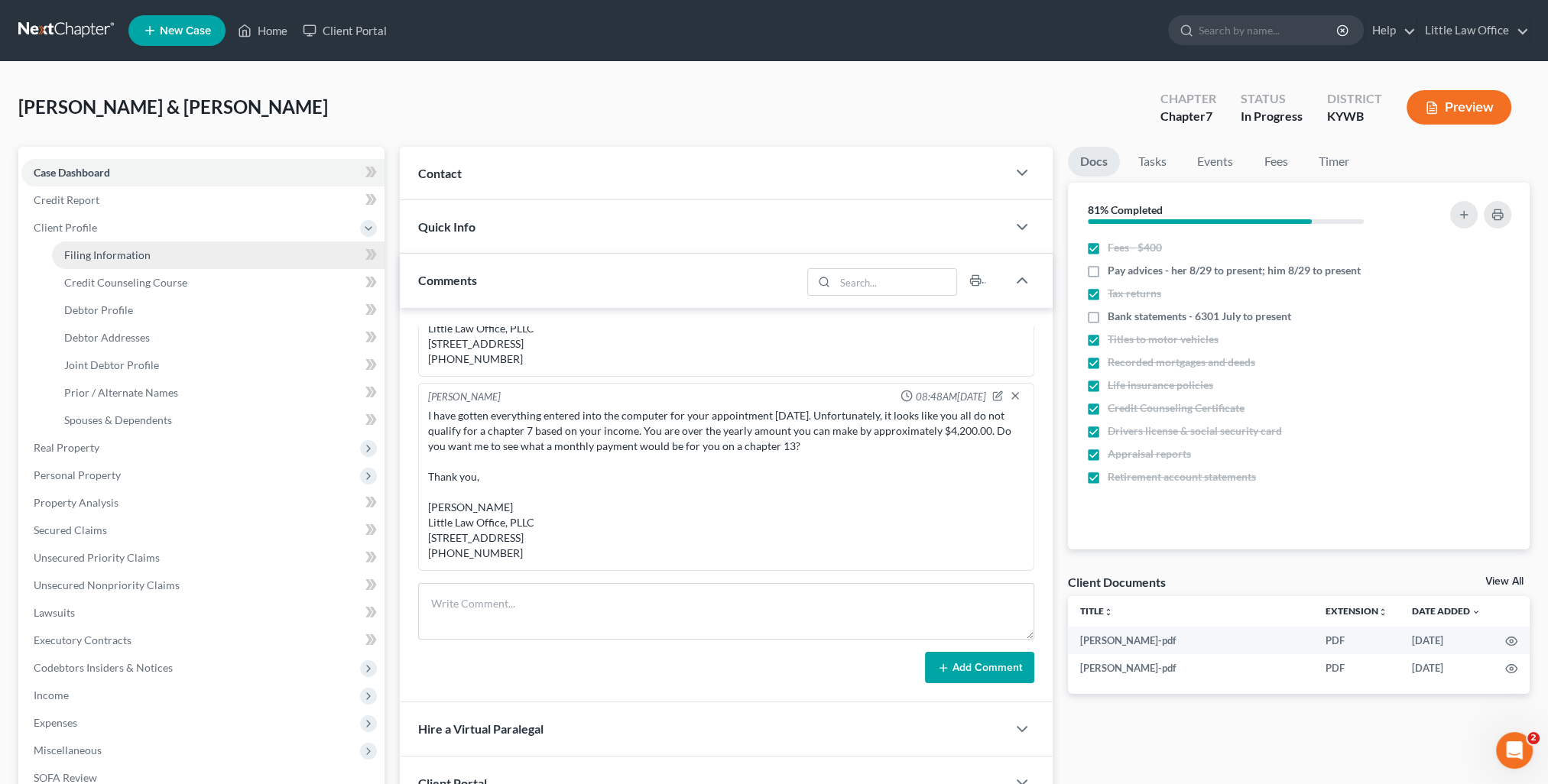
click at [104, 249] on span "Filing Information" at bounding box center [108, 255] width 87 height 13
select select "1"
select select "0"
select select "33"
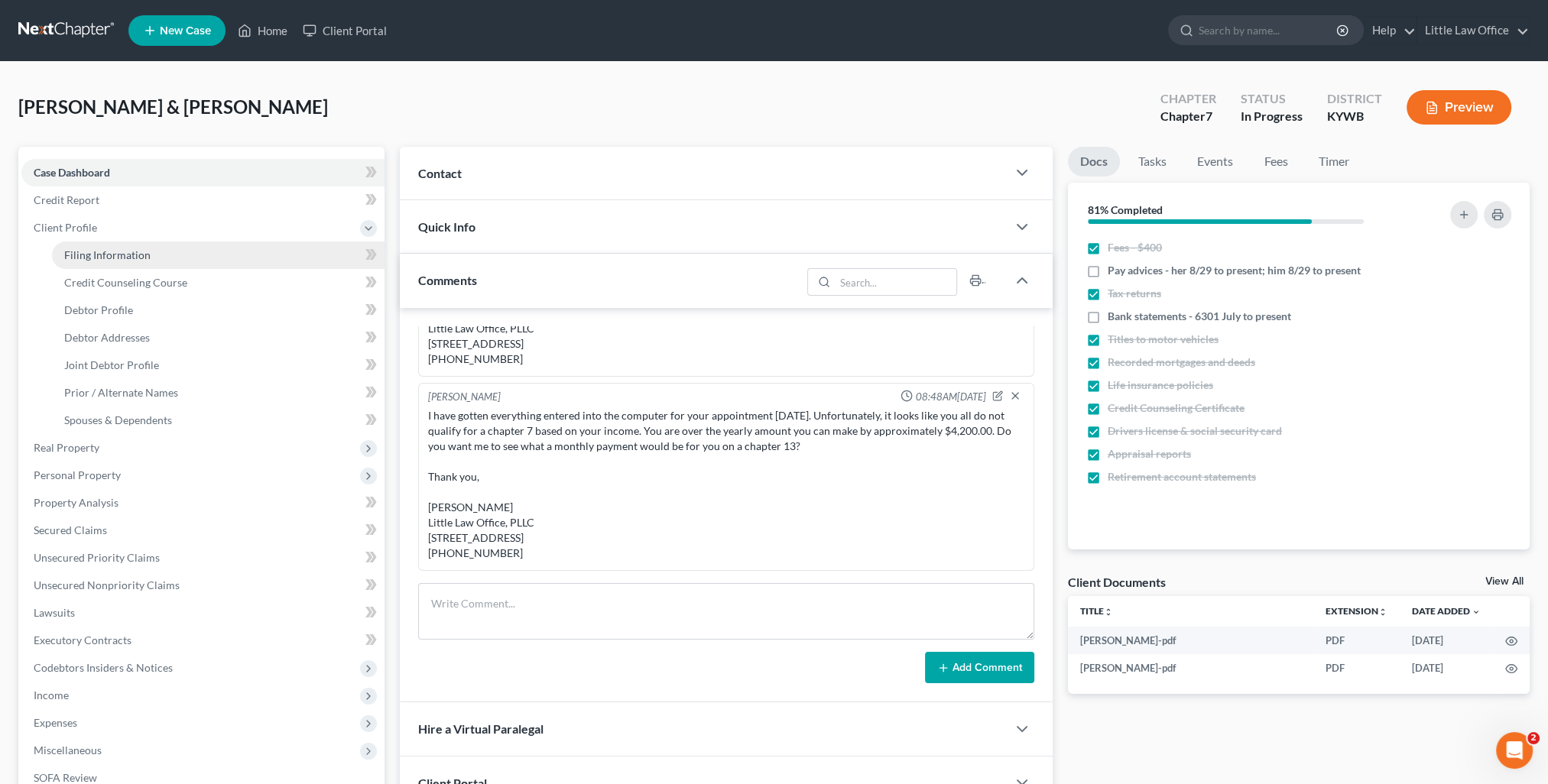
select select "0"
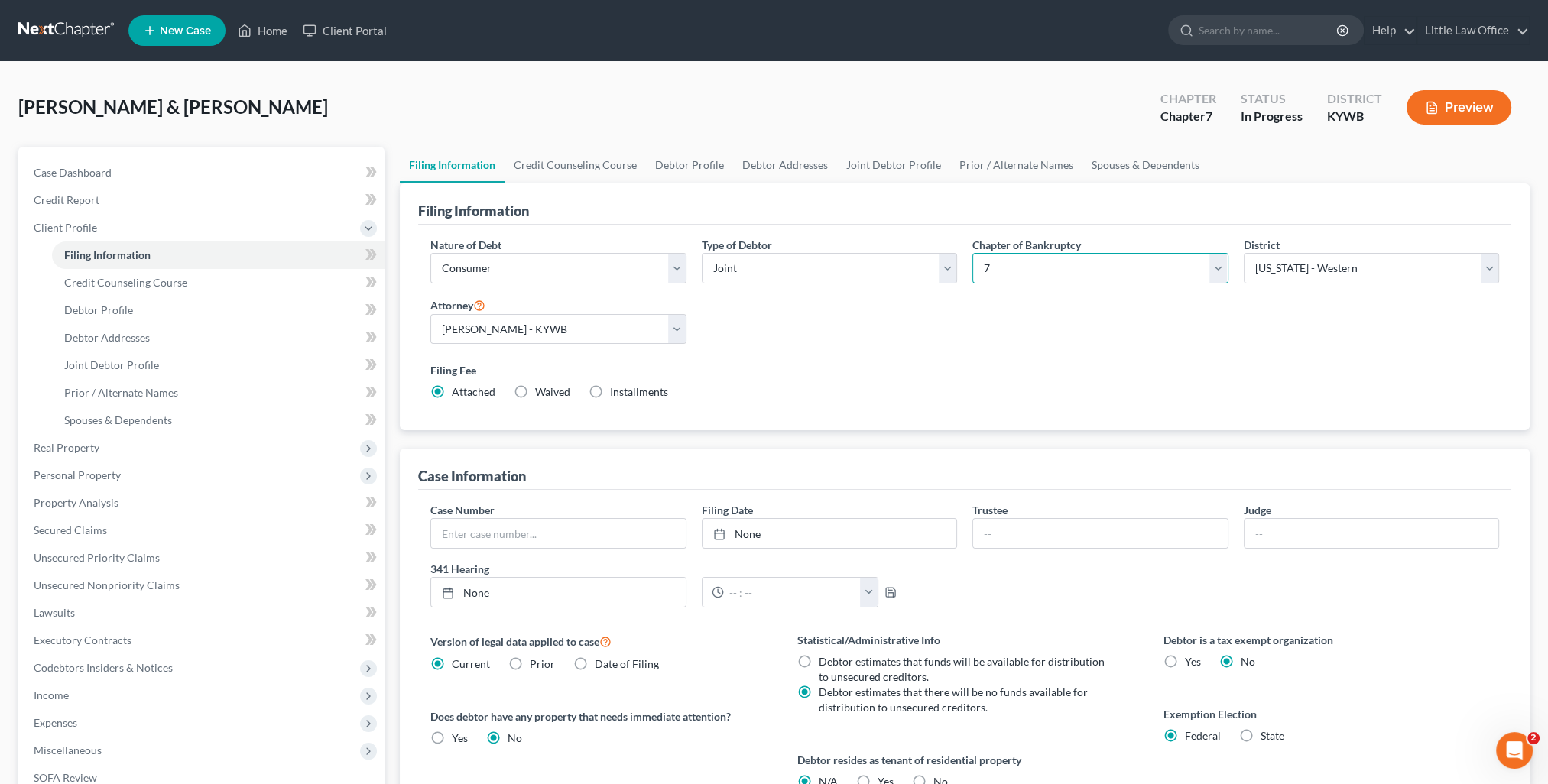
click at [1002, 275] on select "Select 7 11 12 13" at bounding box center [1099, 268] width 255 height 31
select select "3"
click at [972, 253] on select "Select 7 11 12 13" at bounding box center [1099, 268] width 255 height 31
click at [84, 452] on span "Real Property" at bounding box center [66, 447] width 65 height 13
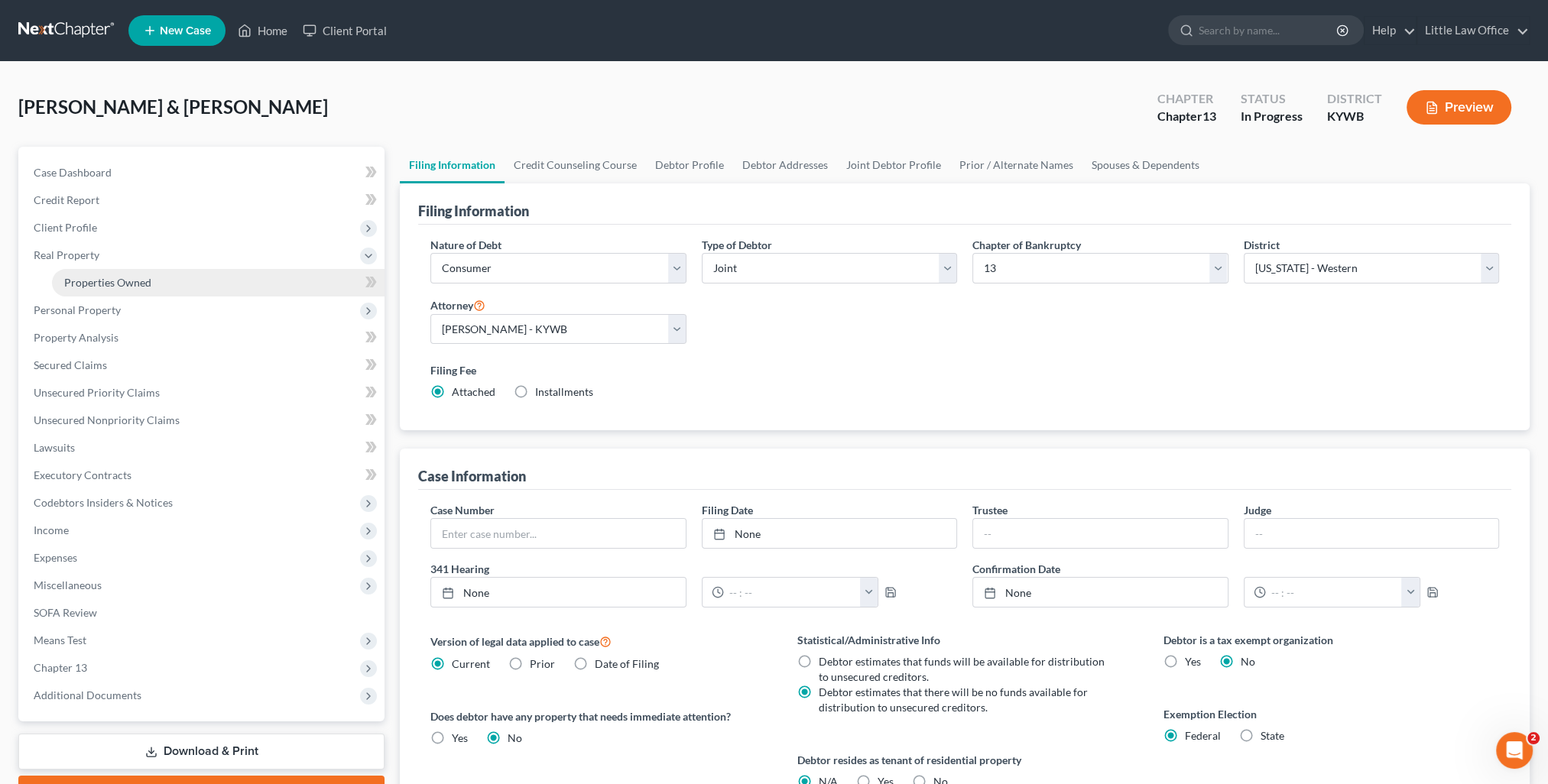
click at [106, 291] on link "Properties Owned" at bounding box center [218, 283] width 333 height 28
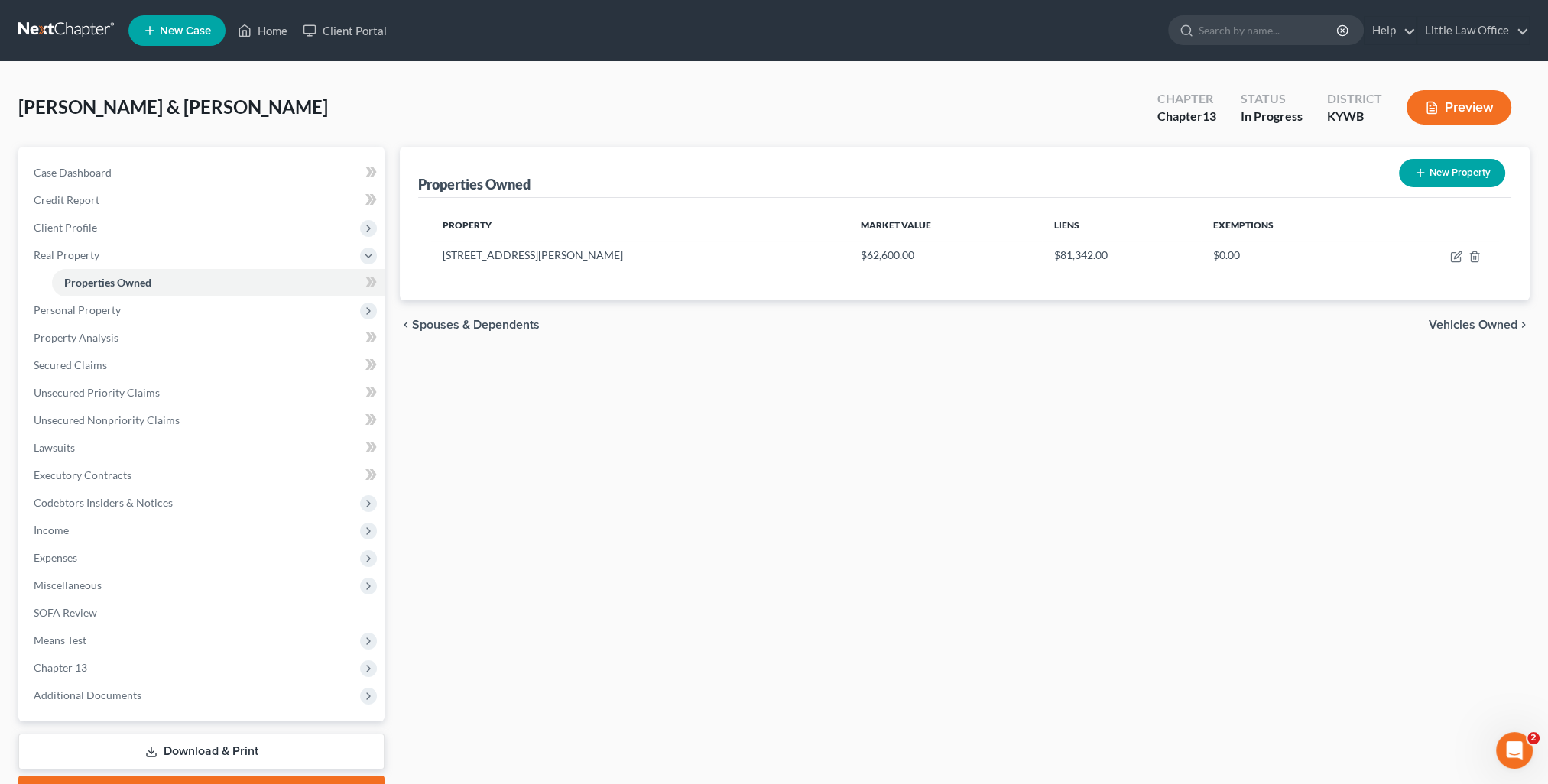
click at [1464, 324] on span "Vehicles Owned" at bounding box center [1473, 324] width 89 height 13
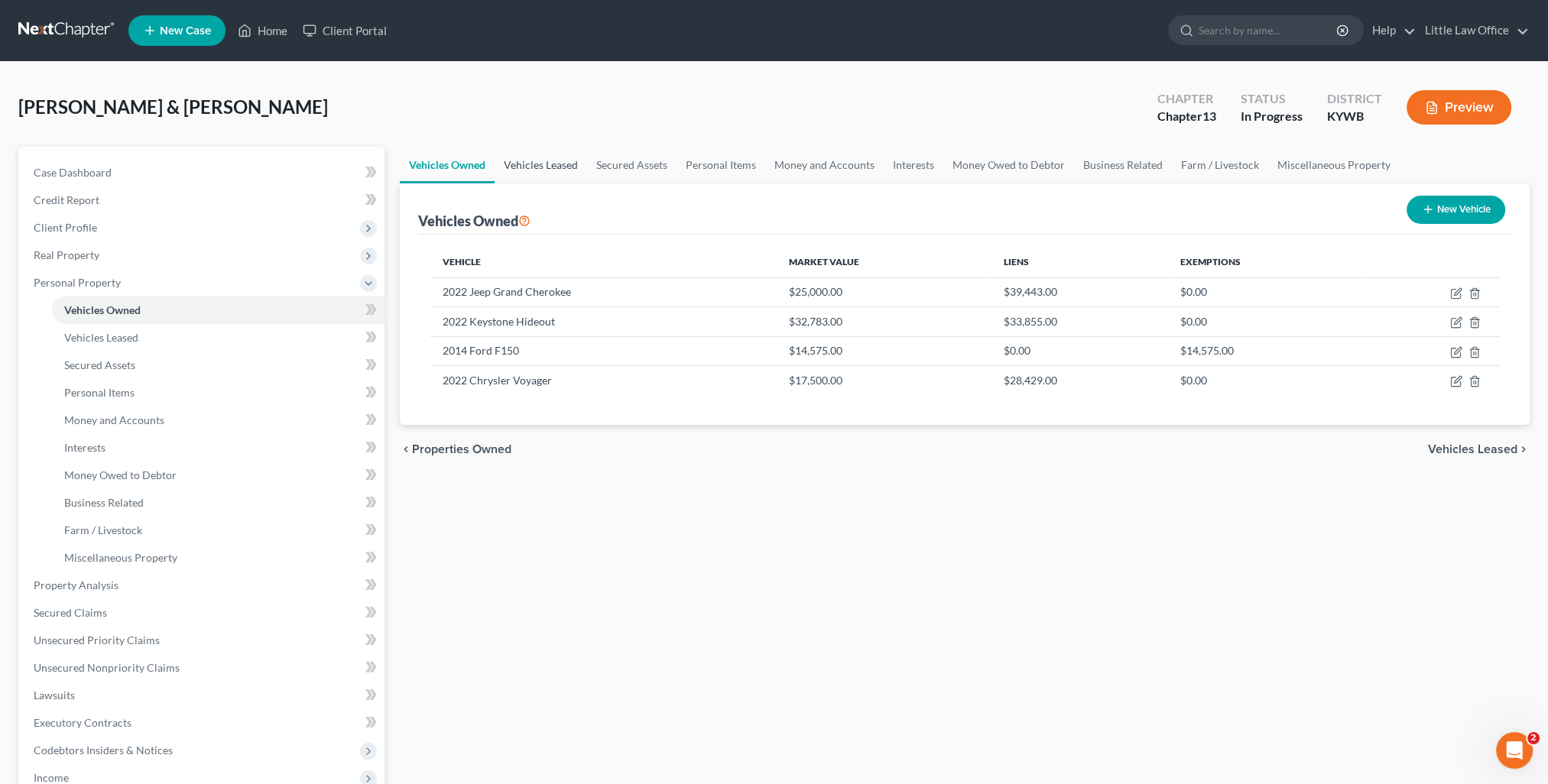
click at [557, 170] on link "Vehicles Leased" at bounding box center [541, 165] width 92 height 37
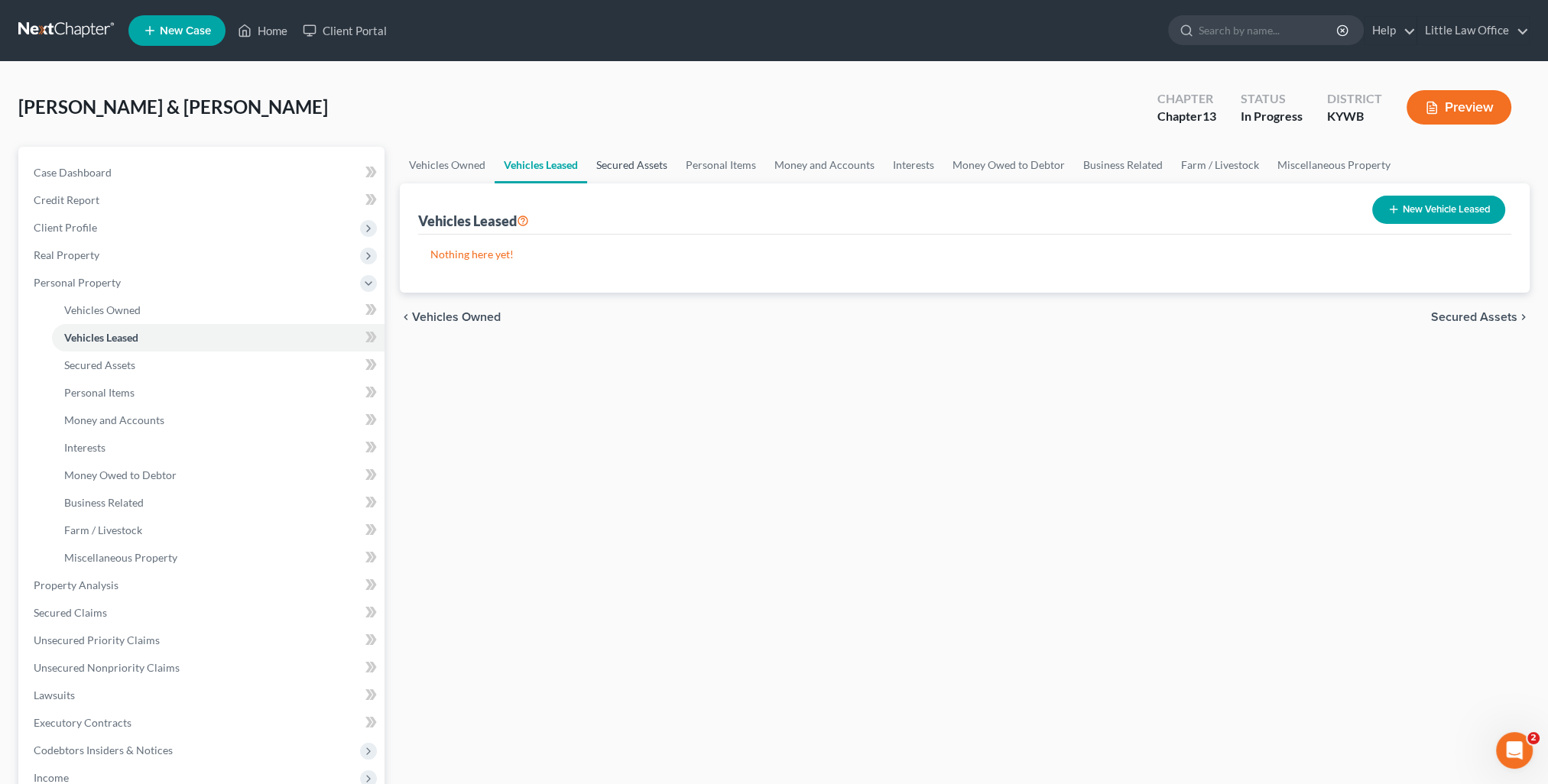
click at [615, 158] on link "Secured Assets" at bounding box center [631, 165] width 89 height 37
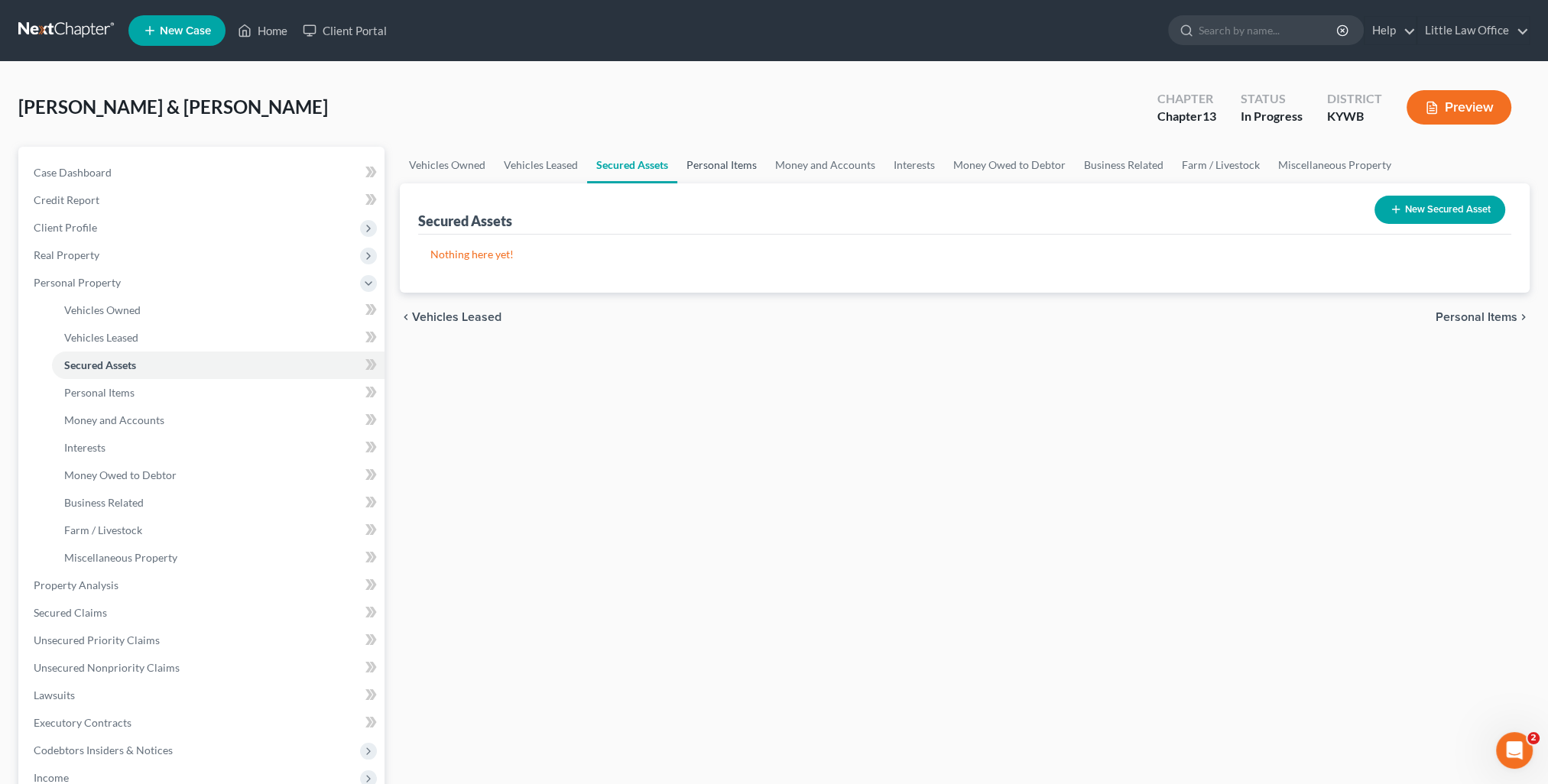
click at [703, 169] on link "Personal Items" at bounding box center [722, 165] width 89 height 37
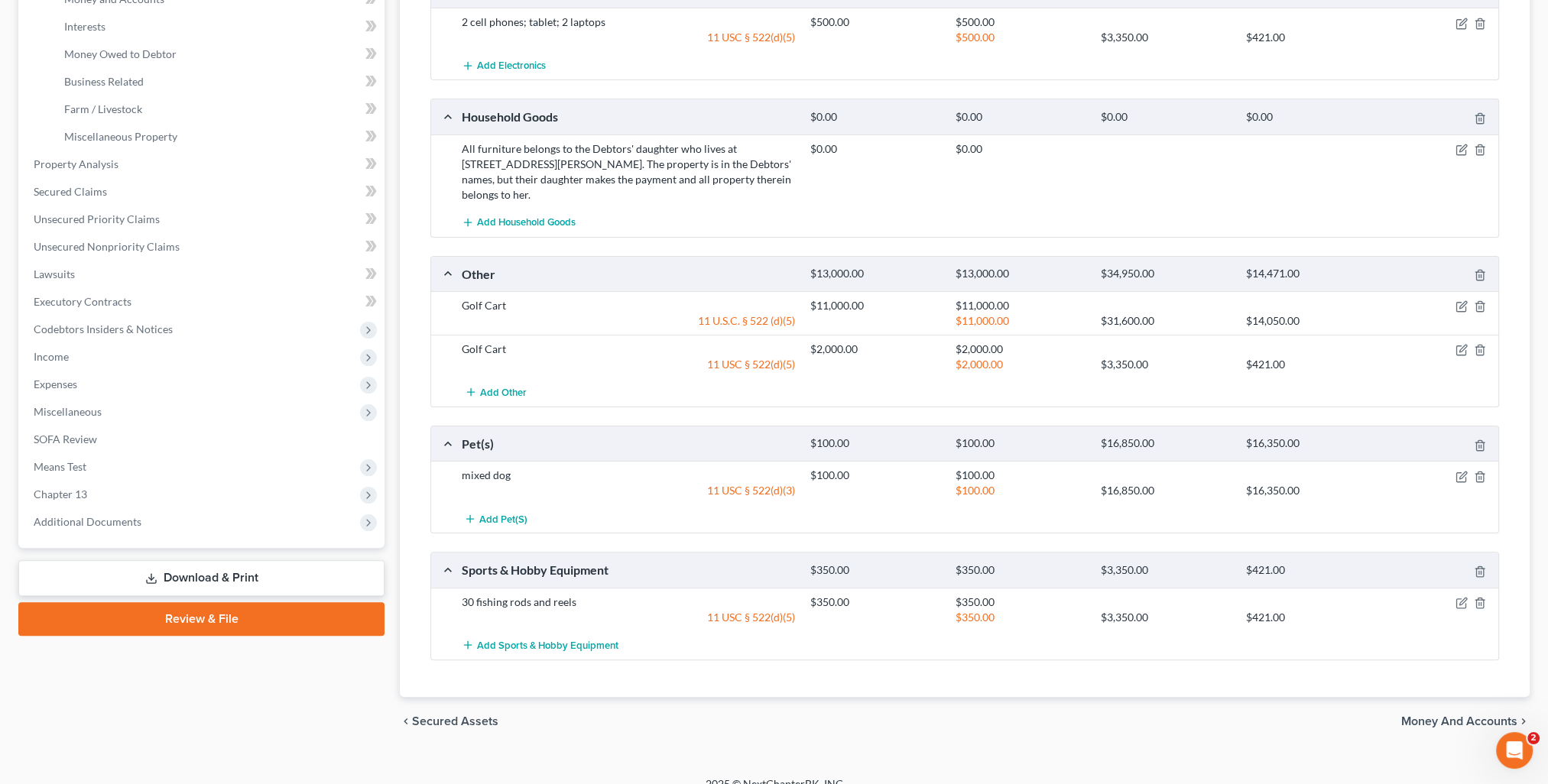
scroll to position [39, 0]
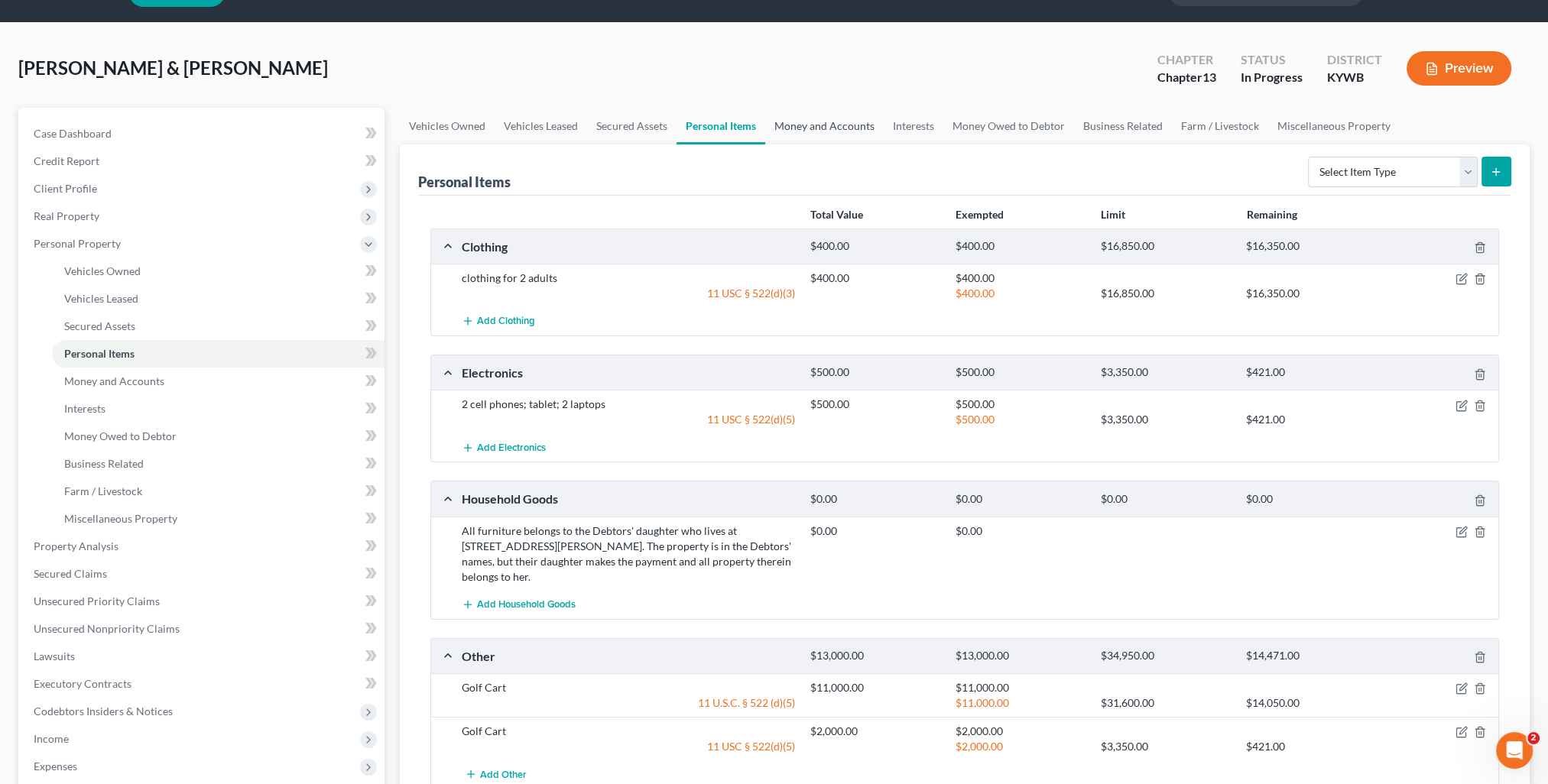
click at [825, 131] on link "Money and Accounts" at bounding box center [824, 126] width 118 height 37
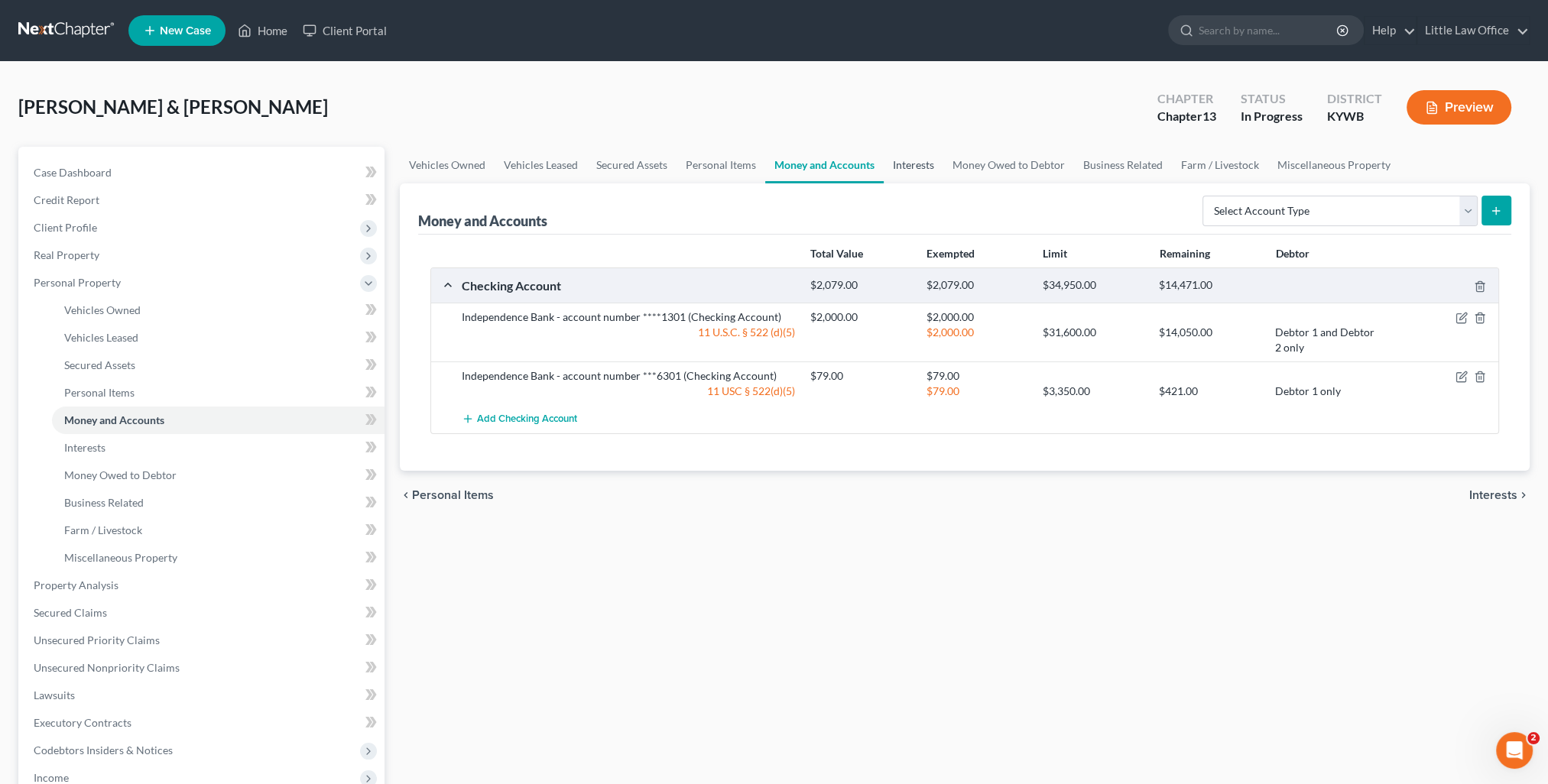
click at [914, 158] on link "Interests" at bounding box center [913, 165] width 60 height 37
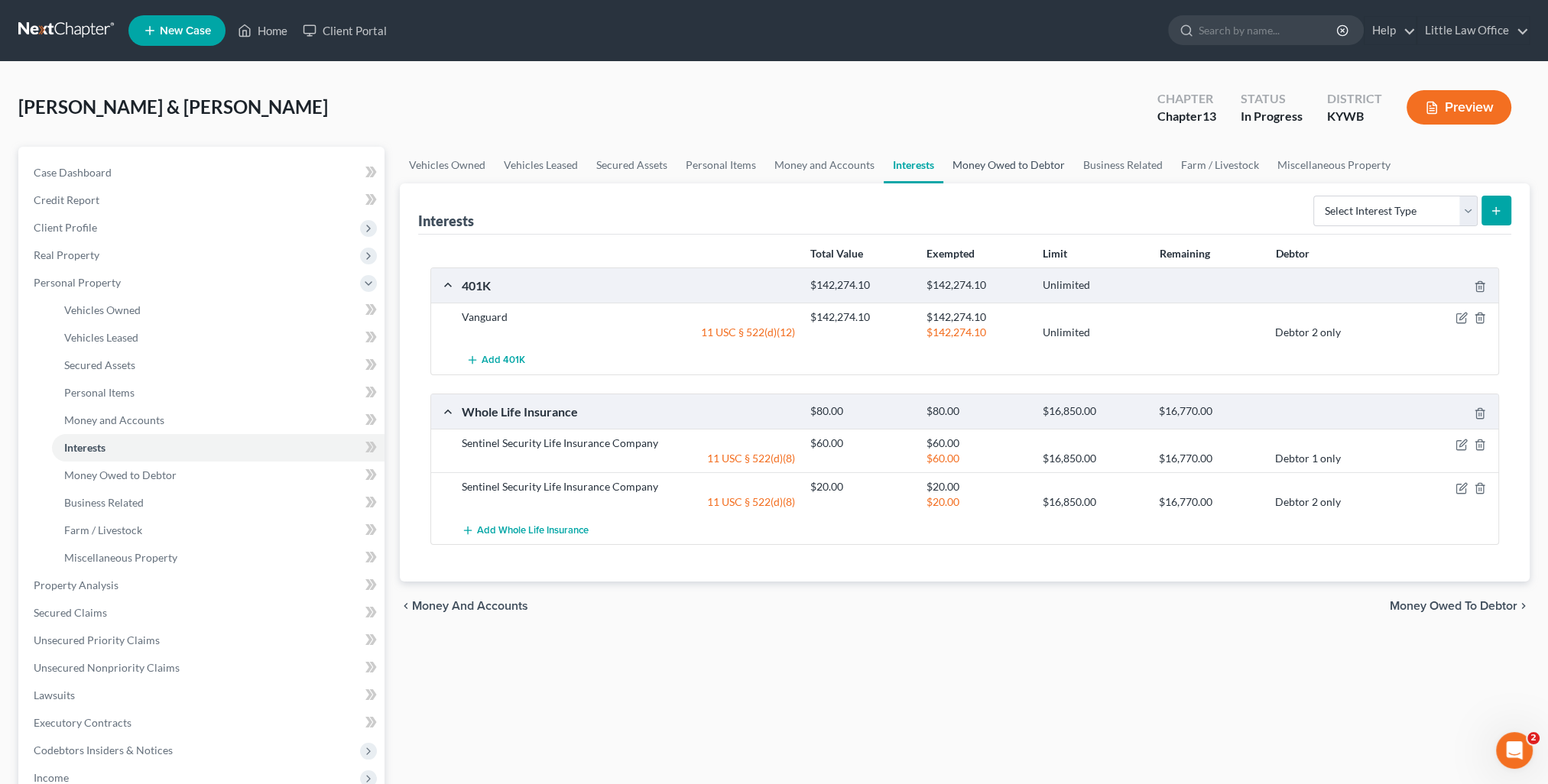
click at [964, 164] on link "Money Owed to Debtor" at bounding box center [1008, 165] width 131 height 37
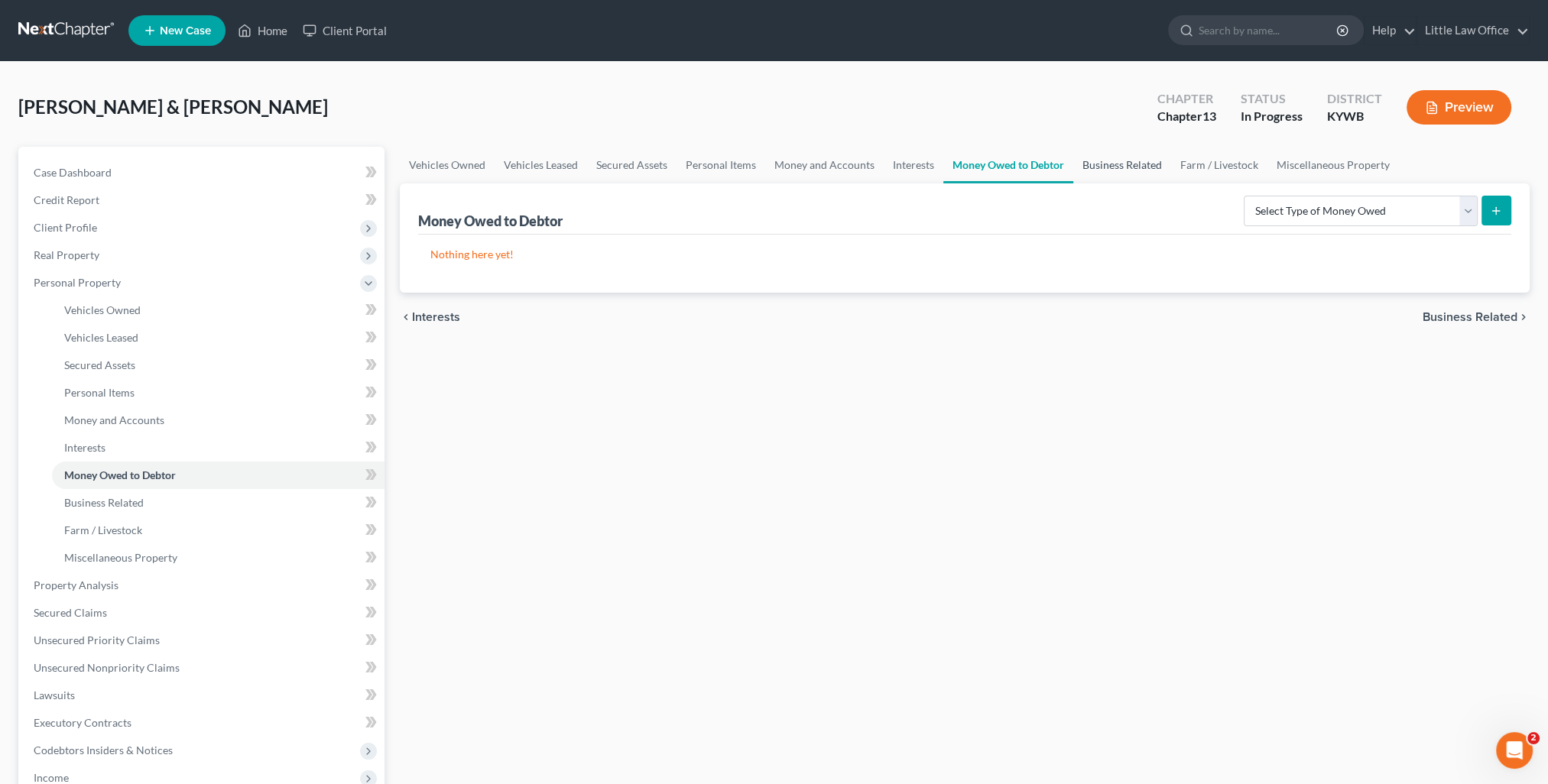
click at [1136, 172] on link "Business Related" at bounding box center [1122, 165] width 98 height 37
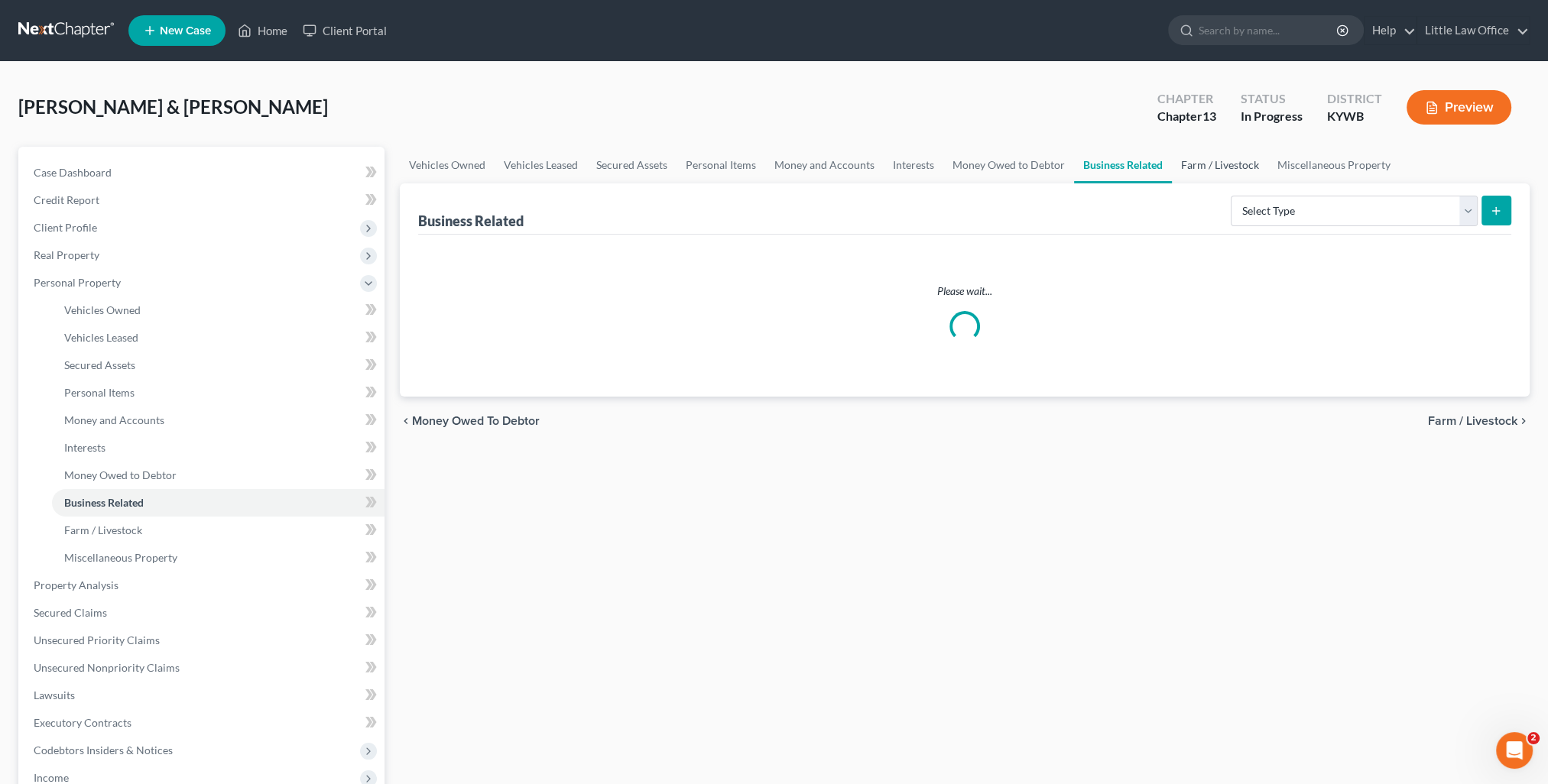
click at [1200, 173] on link "Farm / Livestock" at bounding box center [1220, 165] width 96 height 37
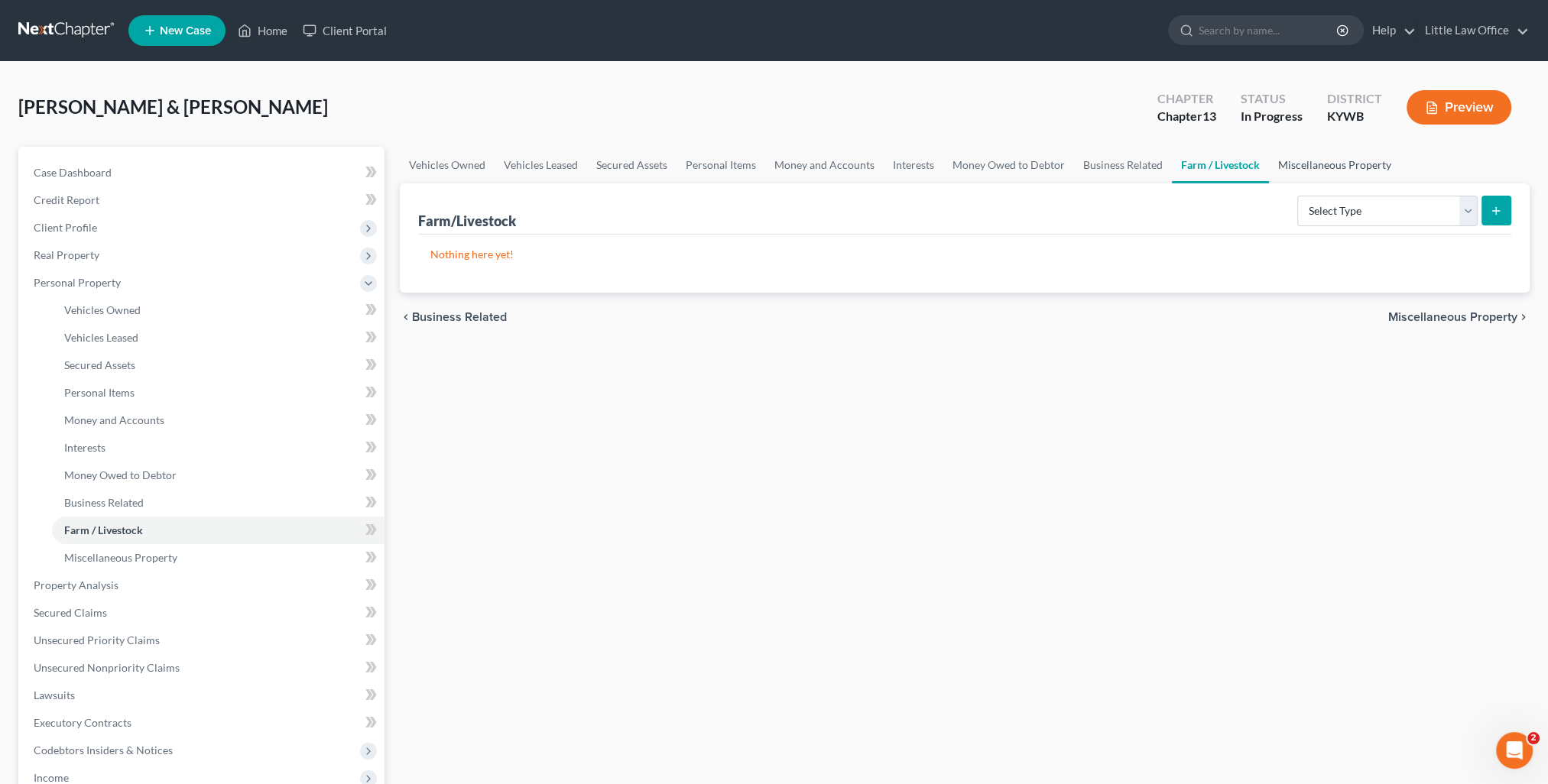
click at [1298, 172] on link "Miscellaneous Property" at bounding box center [1334, 165] width 132 height 37
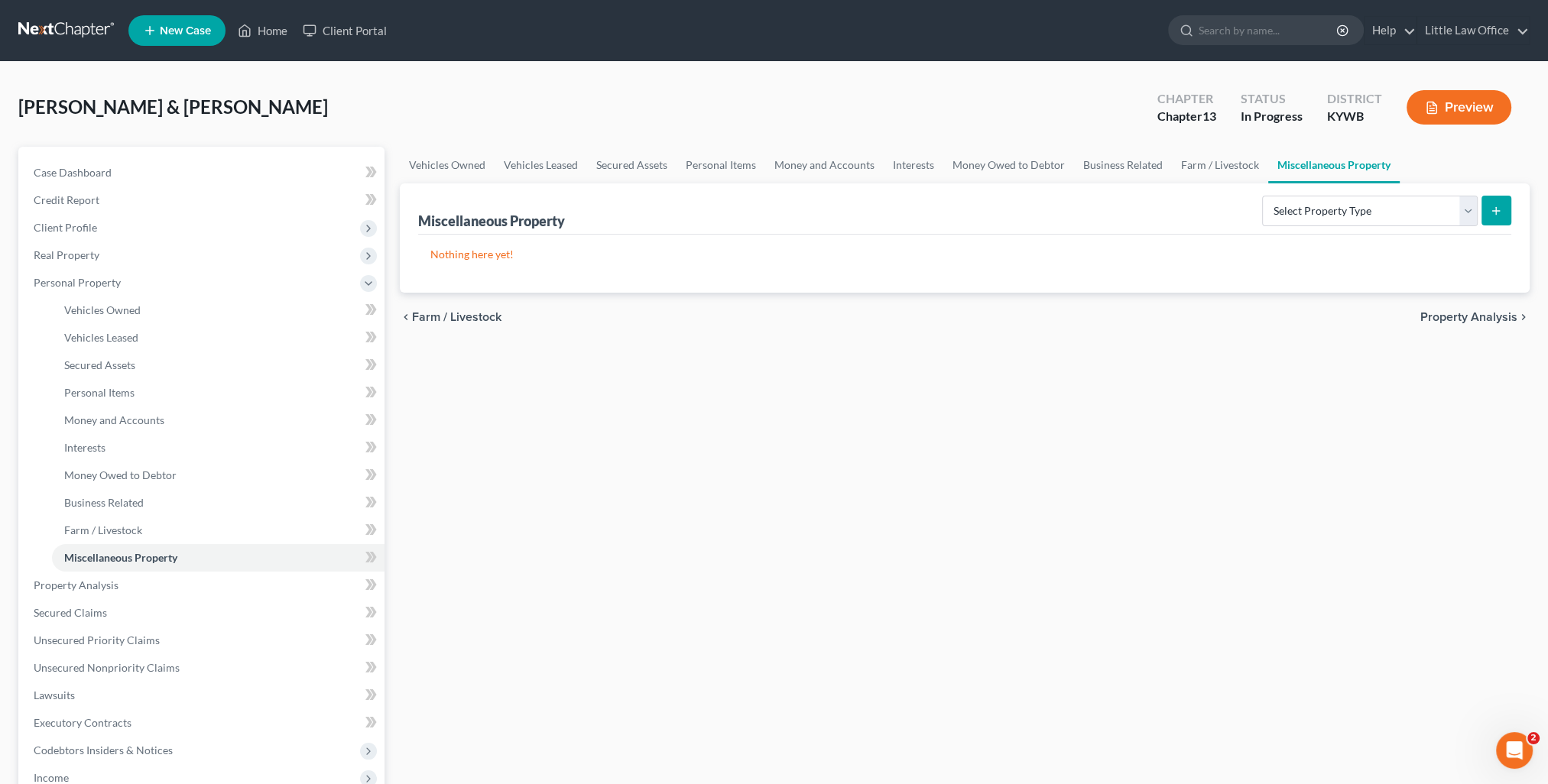
click at [1457, 317] on span "Property Analysis" at bounding box center [1468, 316] width 97 height 13
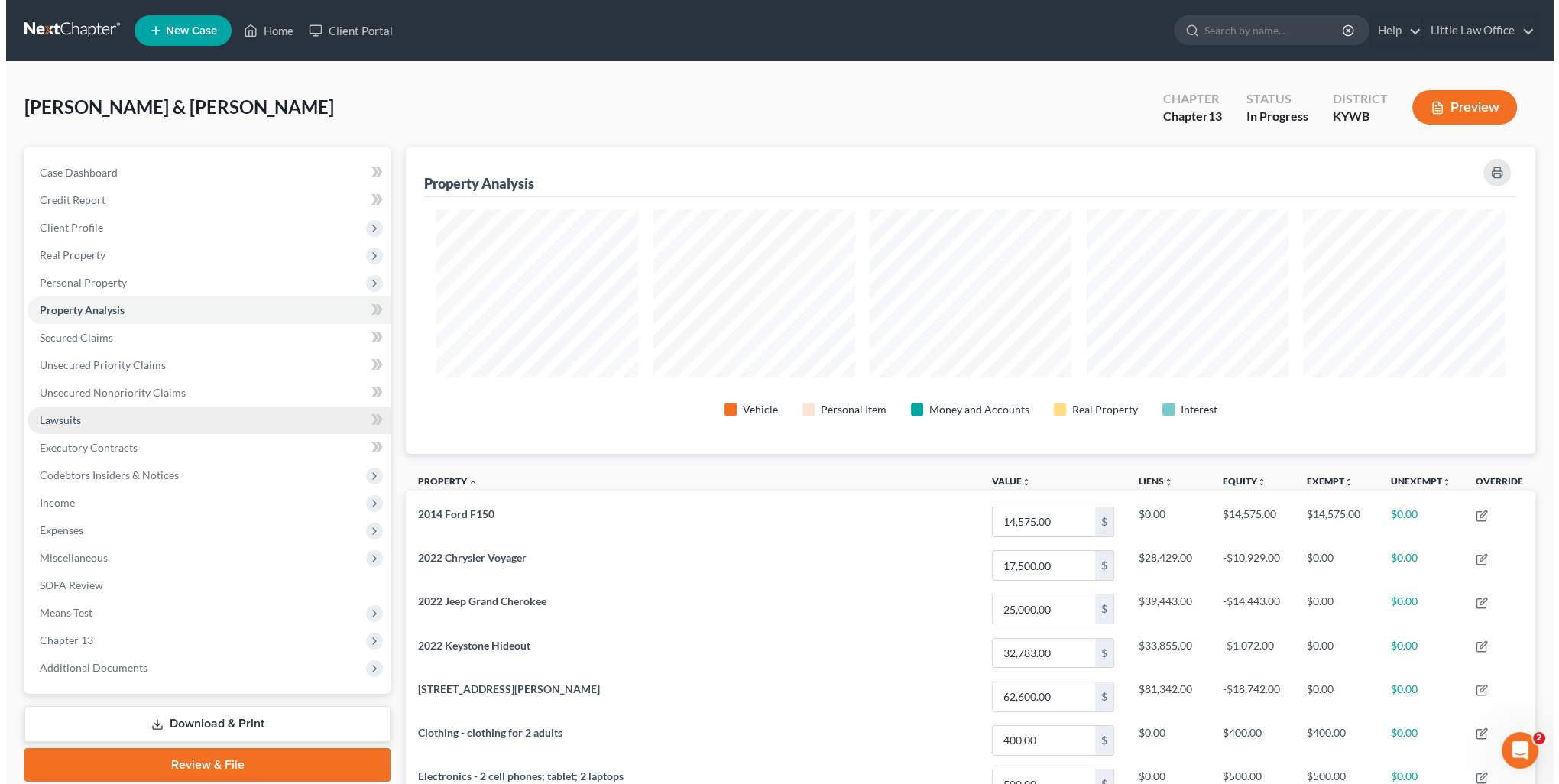
scroll to position [307, 1129]
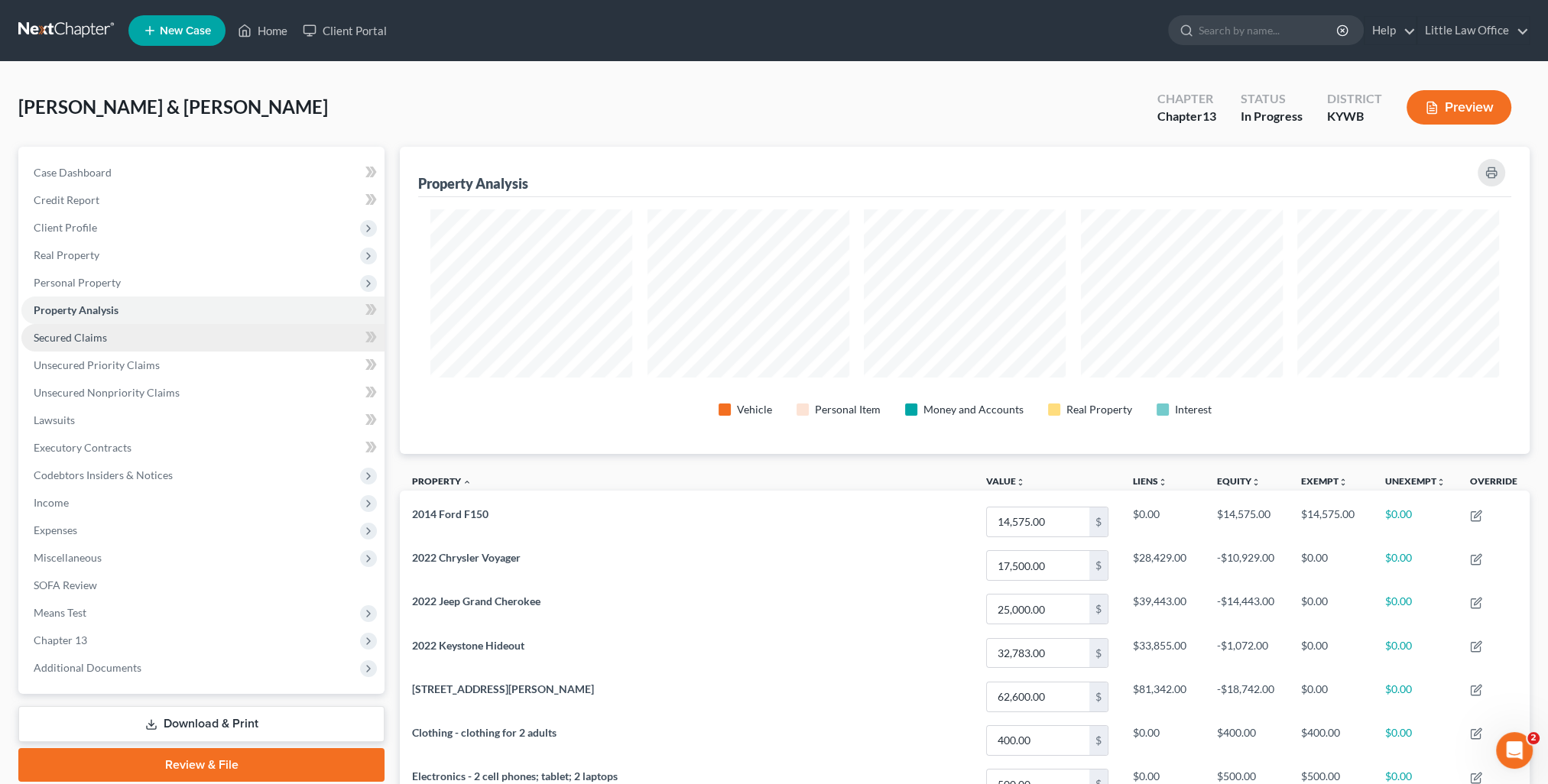
click at [114, 332] on link "Secured Claims" at bounding box center [202, 338] width 363 height 28
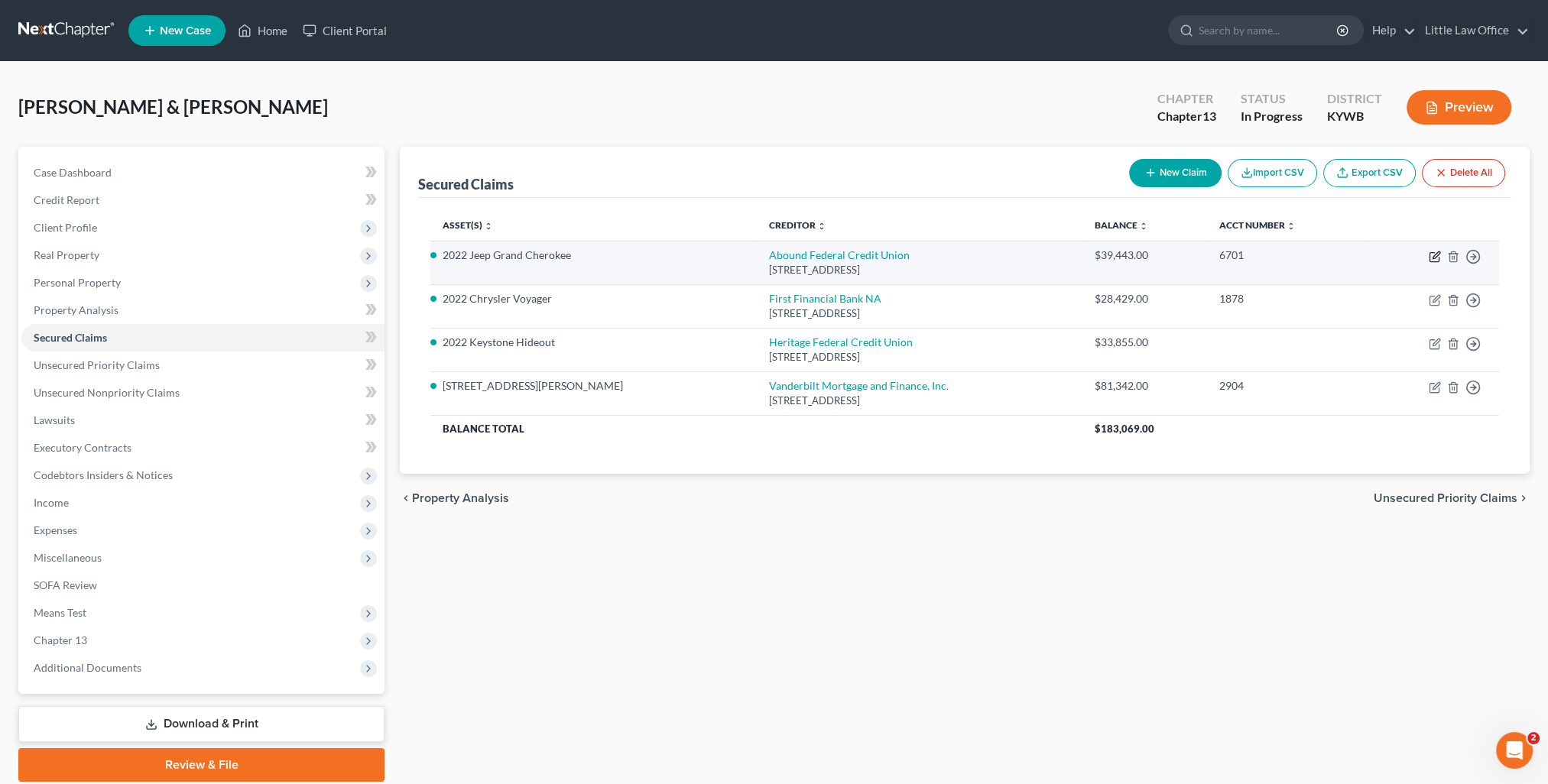
click at [1434, 258] on icon "button" at bounding box center [1434, 257] width 13 height 13
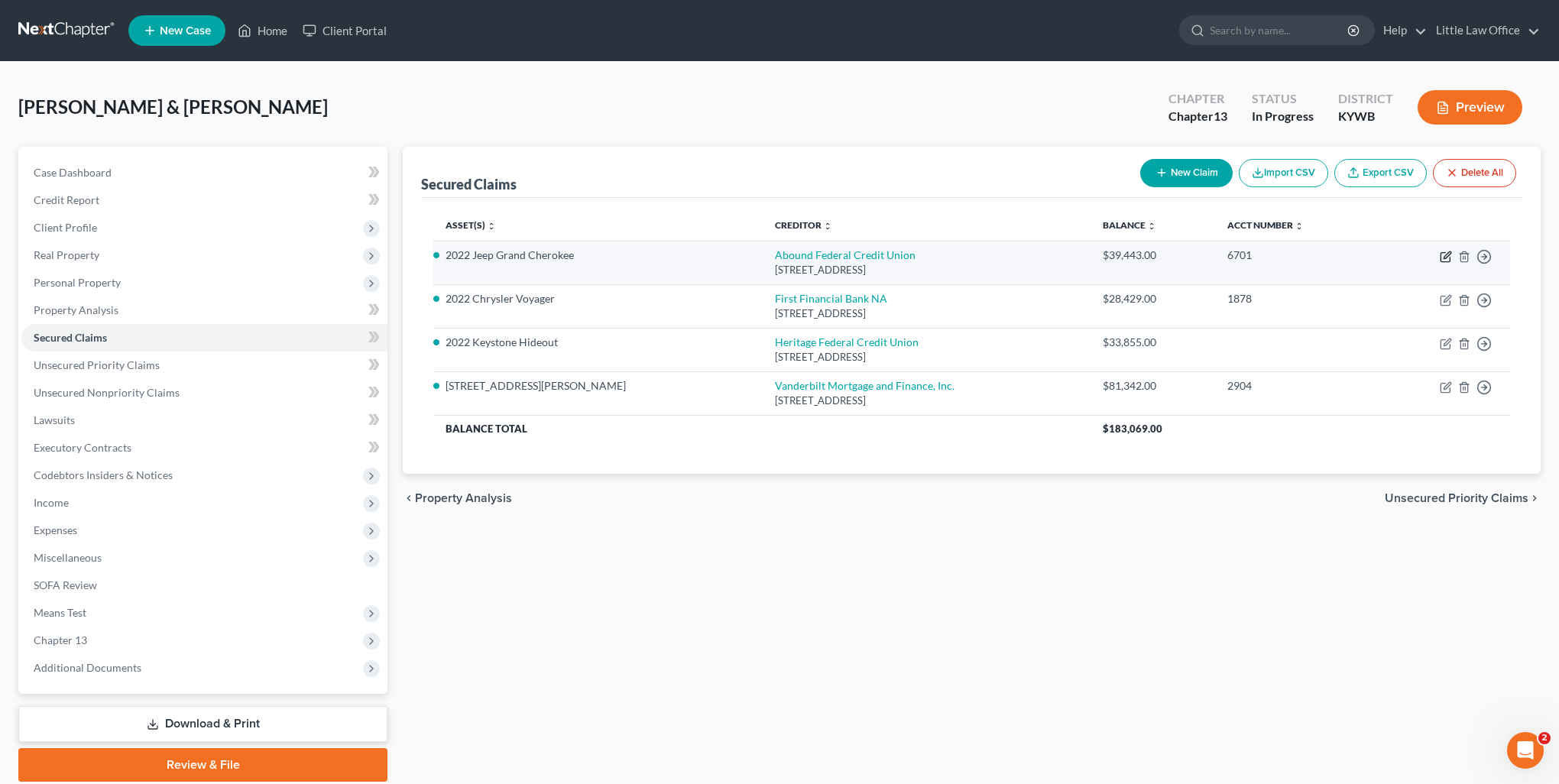
select select "18"
select select "2"
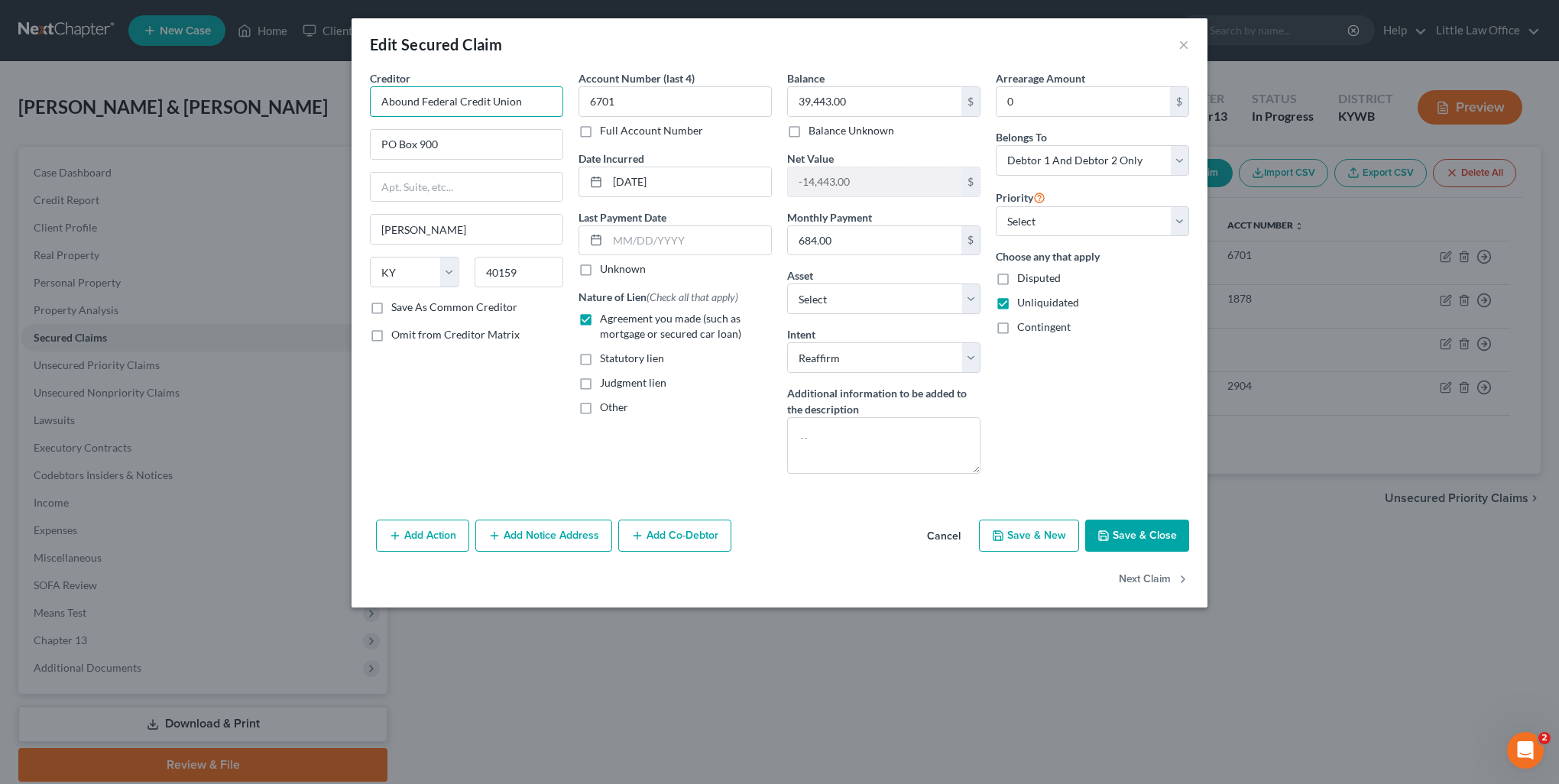
click at [525, 102] on input "Abound Federal Credit Union" at bounding box center [466, 102] width 193 height 31
click at [485, 135] on div "Abound Federal Credit Union" at bounding box center [461, 129] width 159 height 15
click at [1154, 574] on button "Next Claim" at bounding box center [1154, 579] width 70 height 32
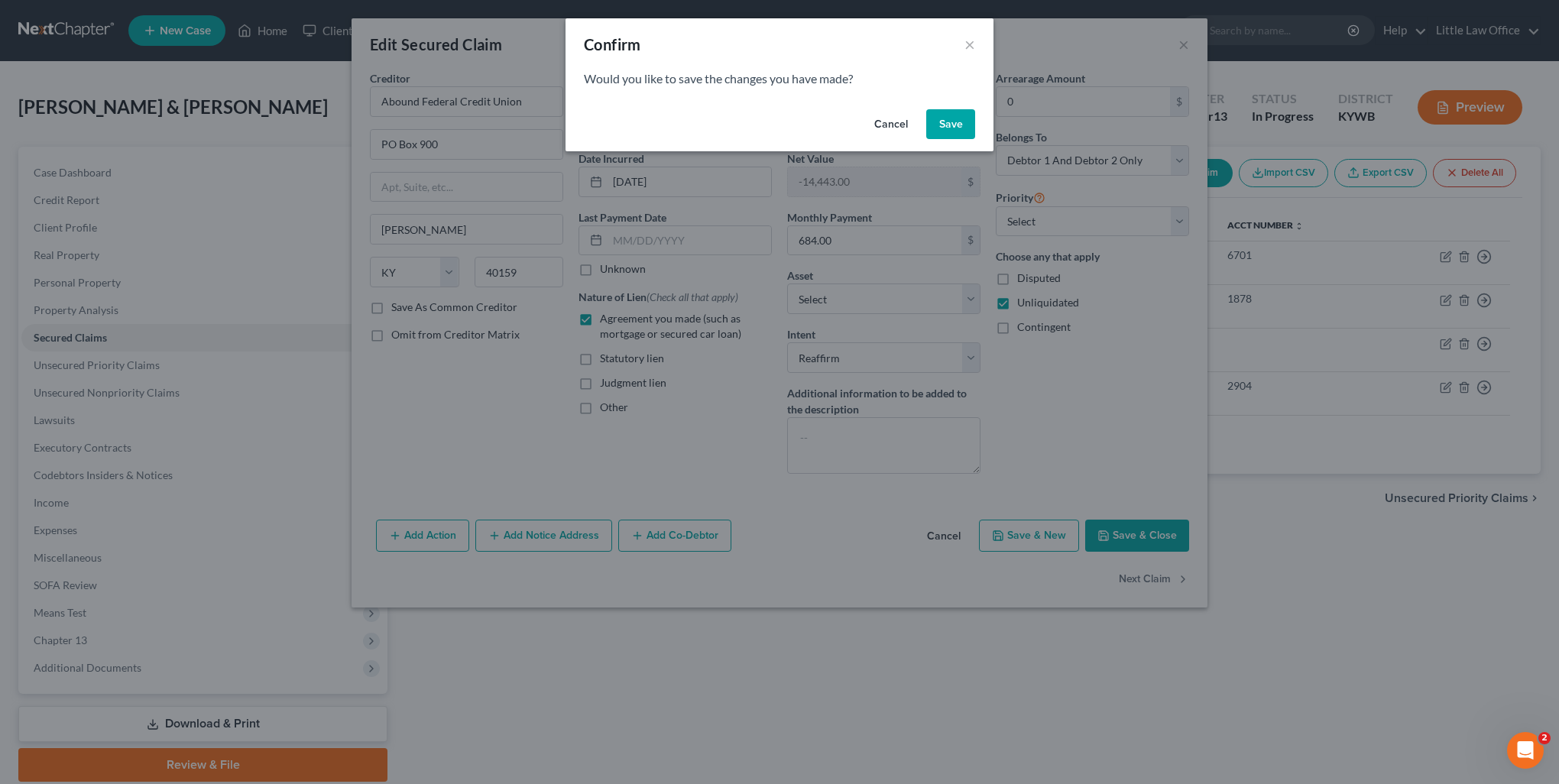
click at [957, 127] on button "Save" at bounding box center [951, 125] width 49 height 31
select select "36"
select select "2"
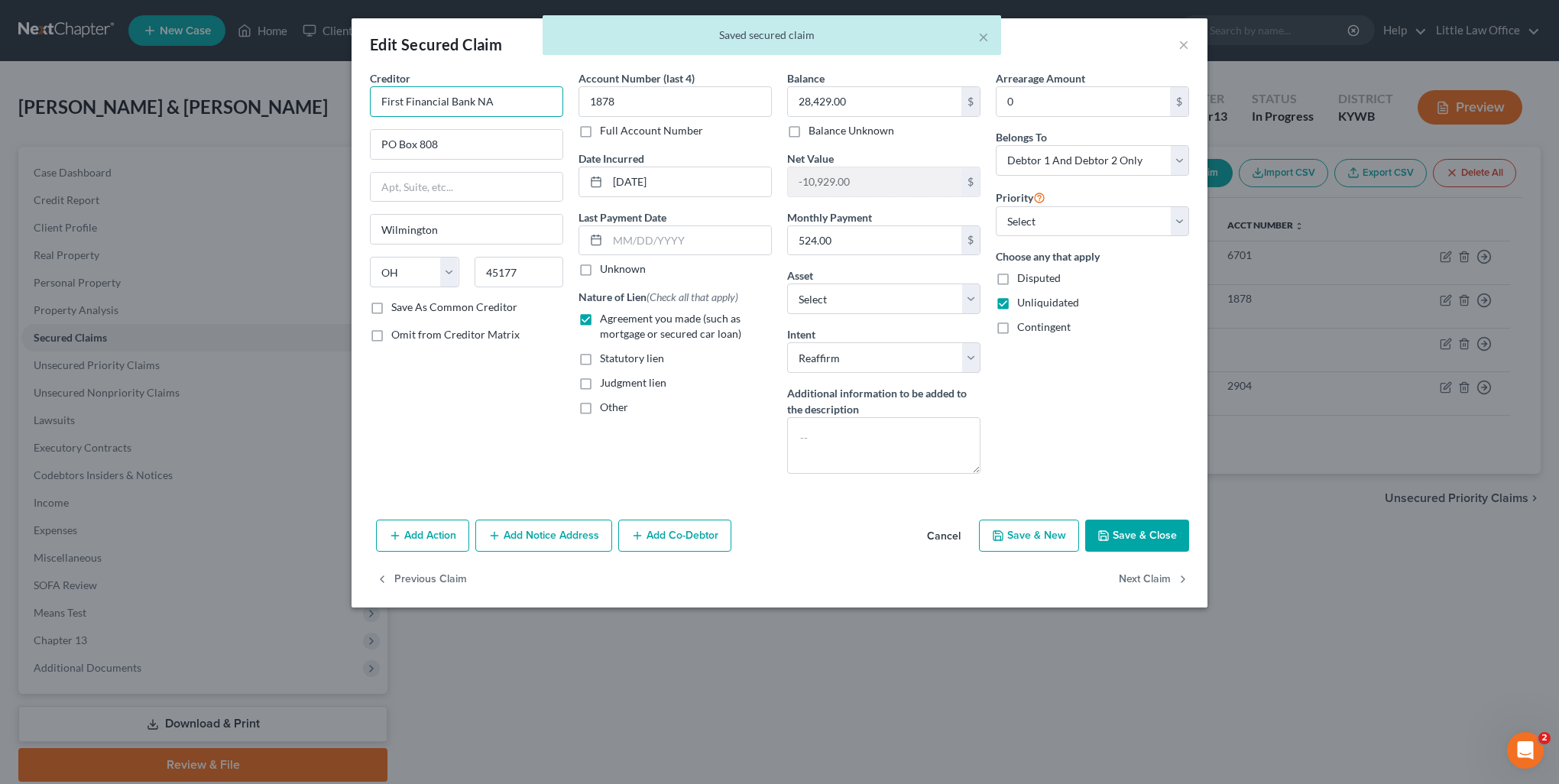
click at [552, 96] on input "First Financial Bank NA" at bounding box center [466, 102] width 193 height 31
click at [504, 128] on div "First Financial Bank NA" at bounding box center [461, 129] width 159 height 15
click at [1139, 571] on button "Next Claim" at bounding box center [1154, 579] width 70 height 32
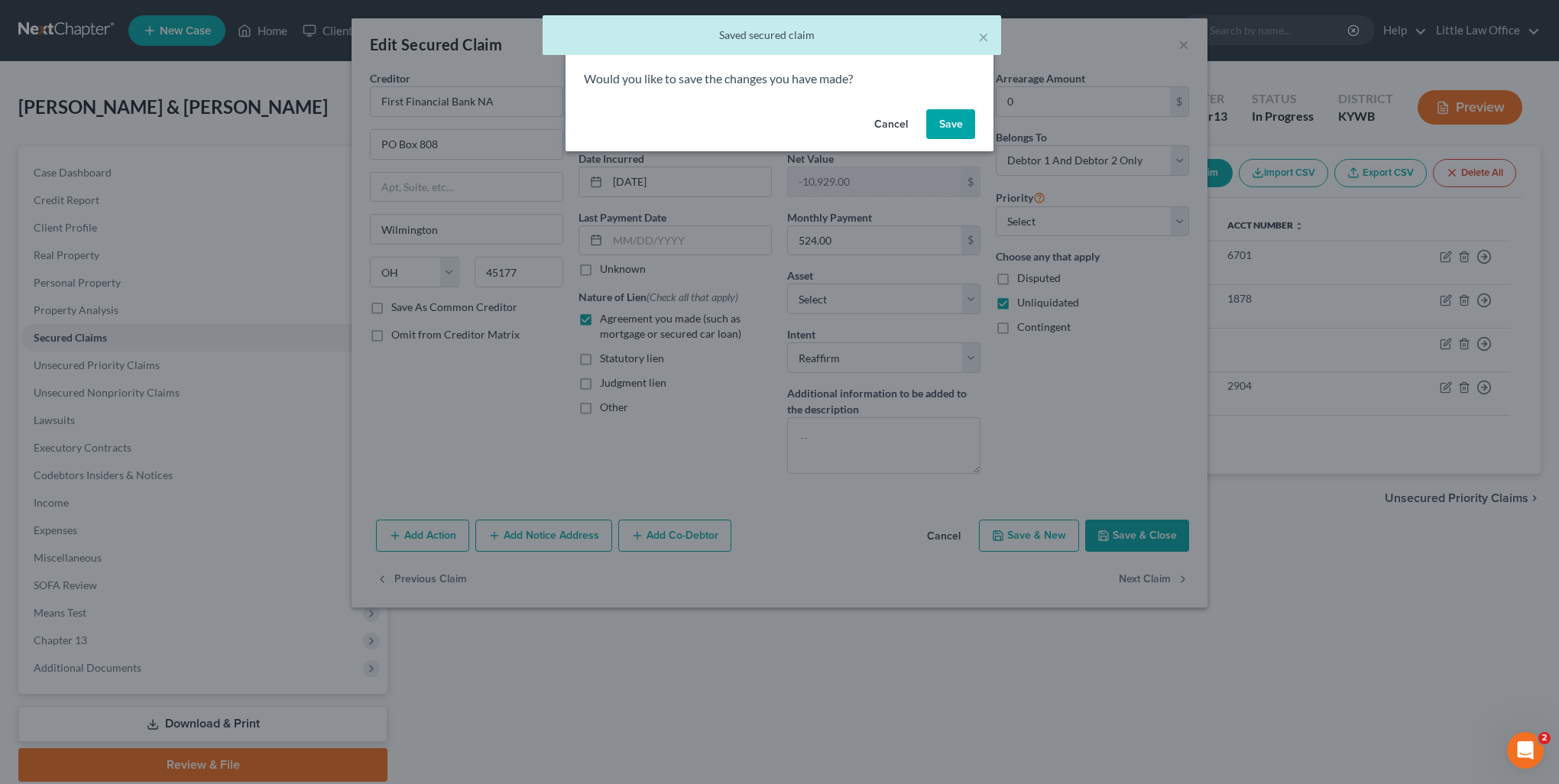
click at [960, 127] on button "Save" at bounding box center [951, 125] width 49 height 31
select select "15"
select select "4"
select select "0"
select select "2"
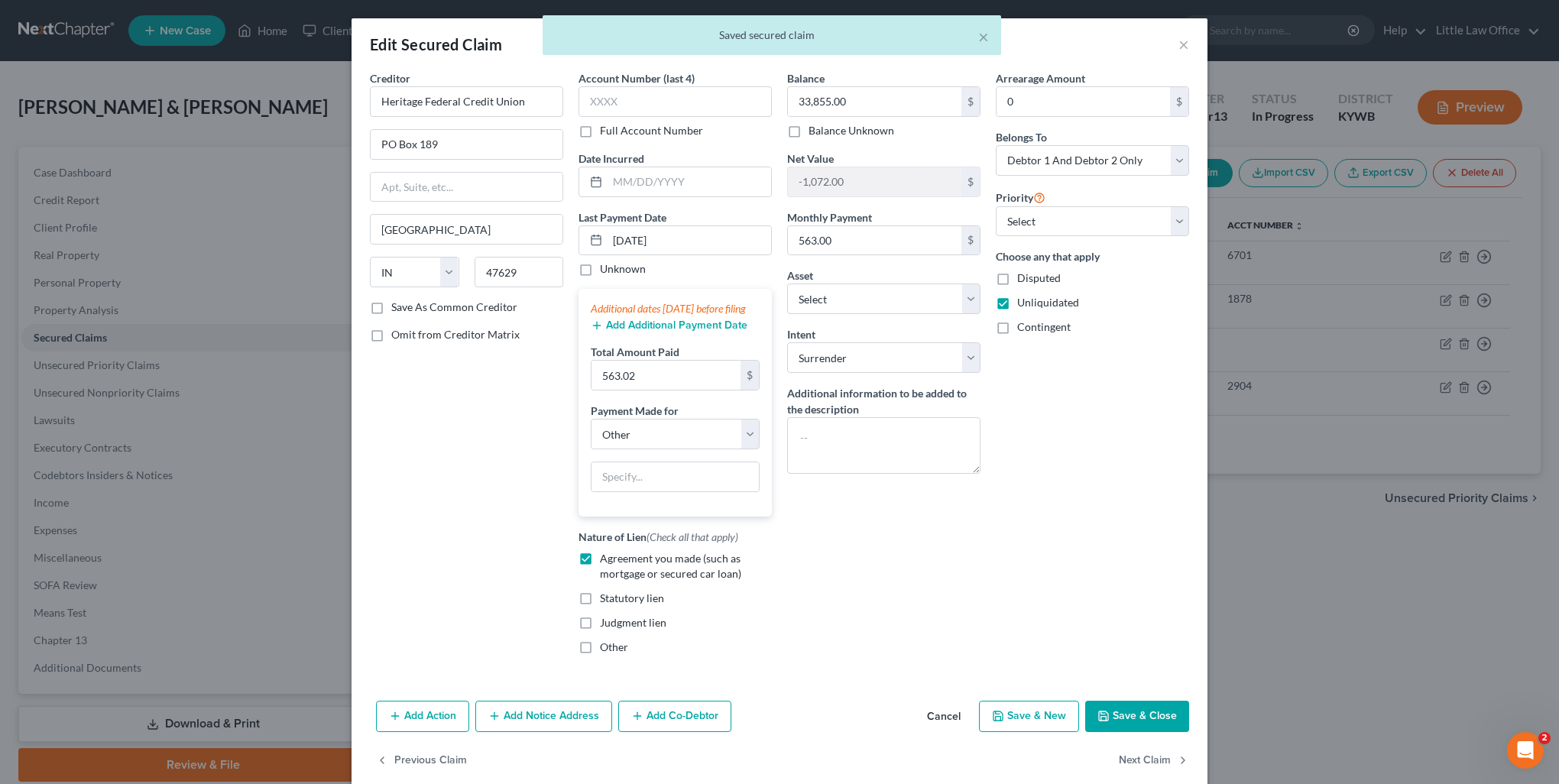
select select "11"
click at [518, 96] on input "Heritage Federal Credit Union" at bounding box center [466, 102] width 193 height 31
click at [502, 144] on div "PO Box 189, Newburgh, IN 47629" at bounding box center [461, 142] width 159 height 13
click at [1159, 776] on button "Next Claim" at bounding box center [1154, 760] width 70 height 32
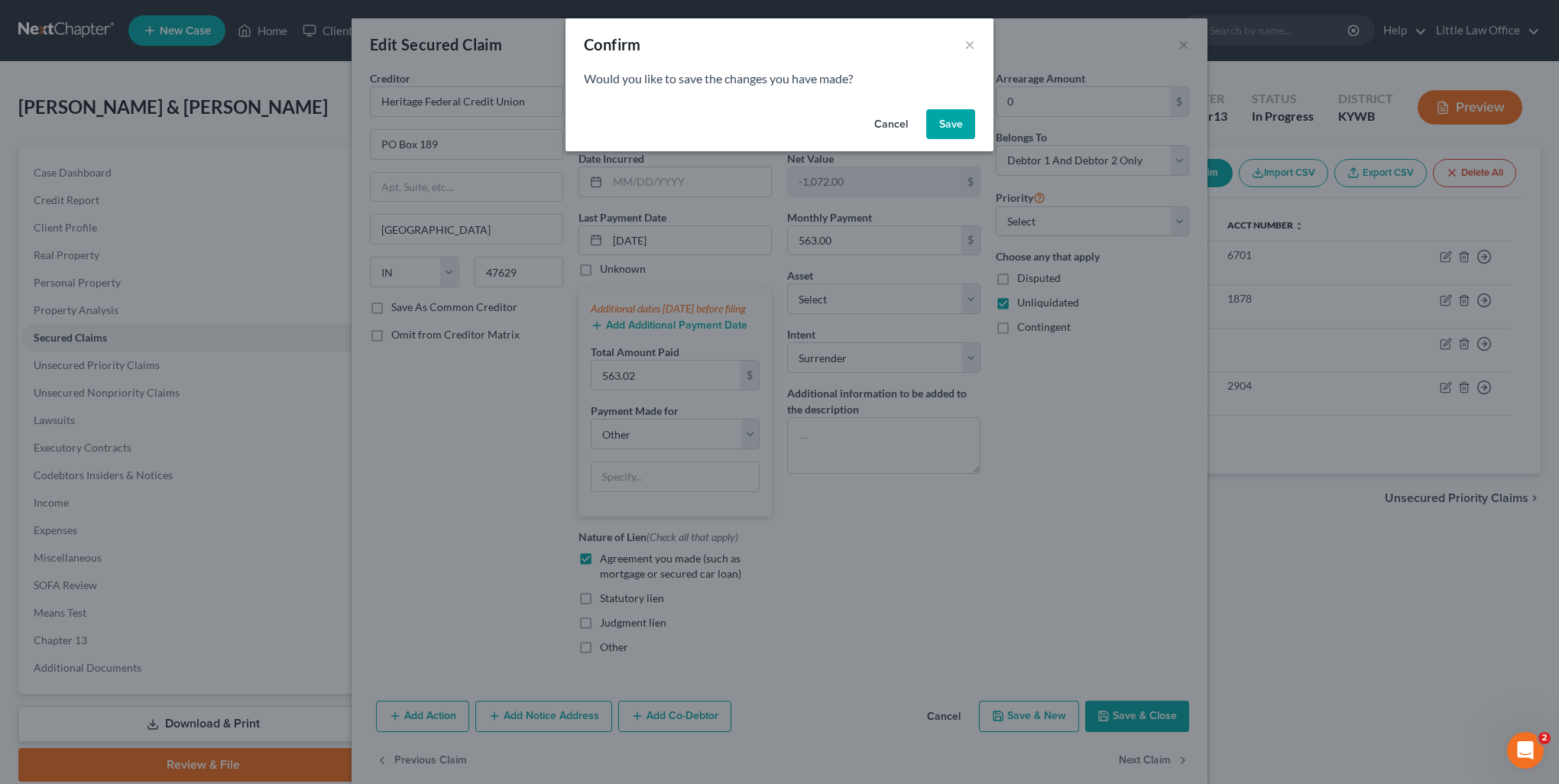
click at [954, 127] on button "Save" at bounding box center [951, 125] width 49 height 31
select select "44"
select select "2"
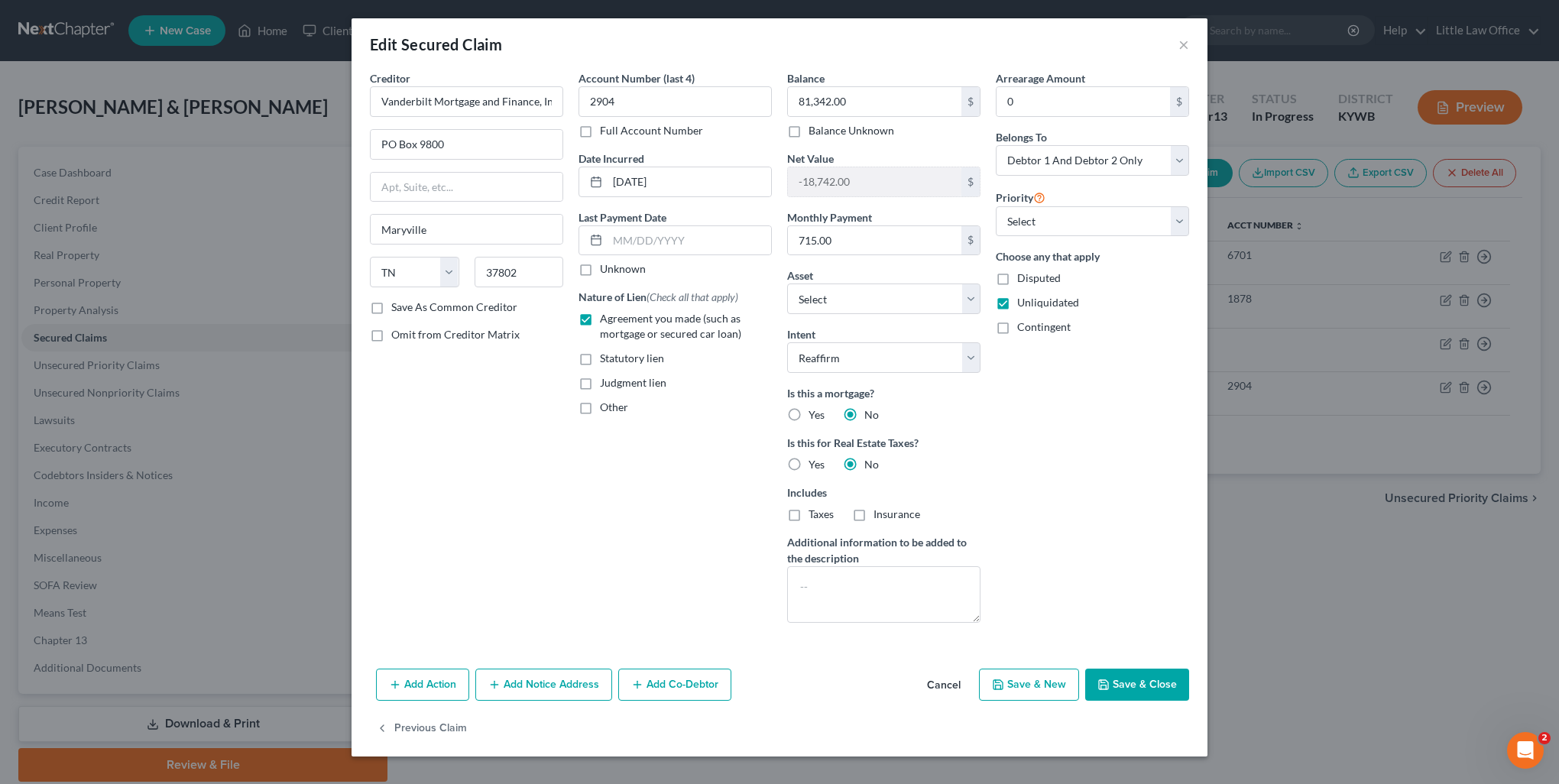
select select "3"
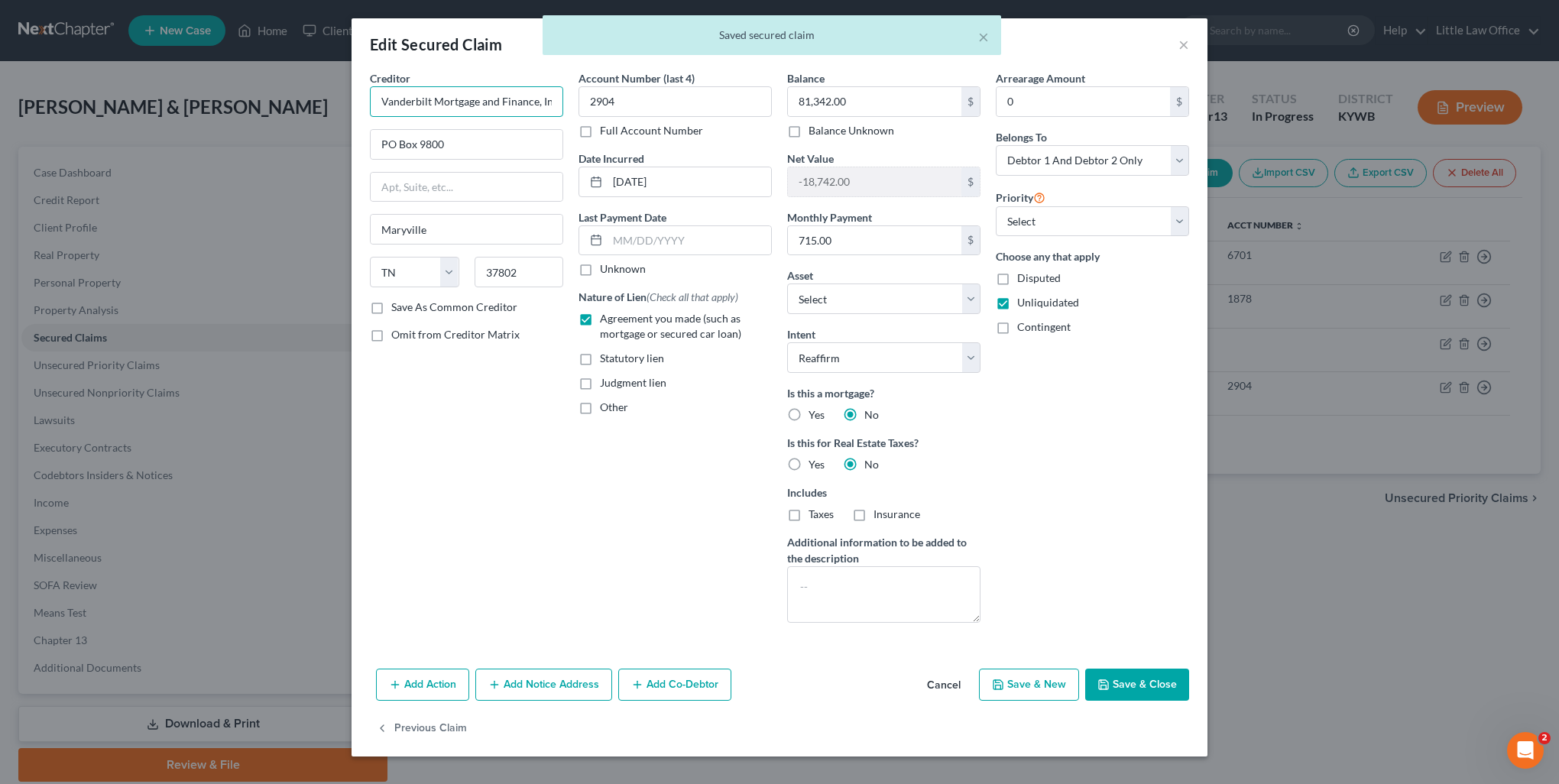
click at [529, 93] on input "Vanderbilt Mortgage and Finance, Inc." at bounding box center [466, 102] width 193 height 31
click at [459, 431] on div "Creditor * Vanderbilt Mortgage and Finance, Inc. Vanderbilt Mortgage and Financ…" at bounding box center [467, 352] width 209 height 565
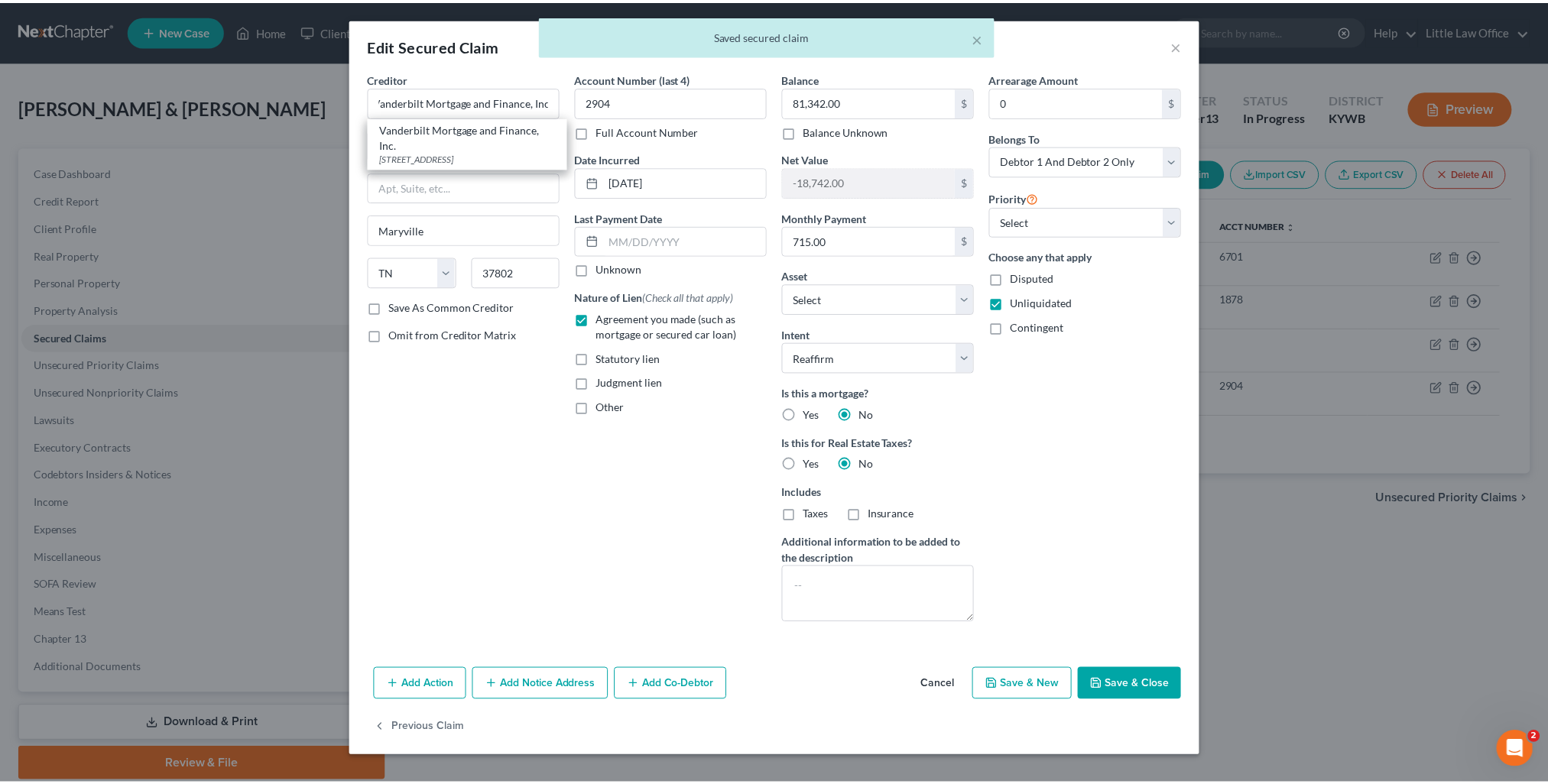
scroll to position [0, 0]
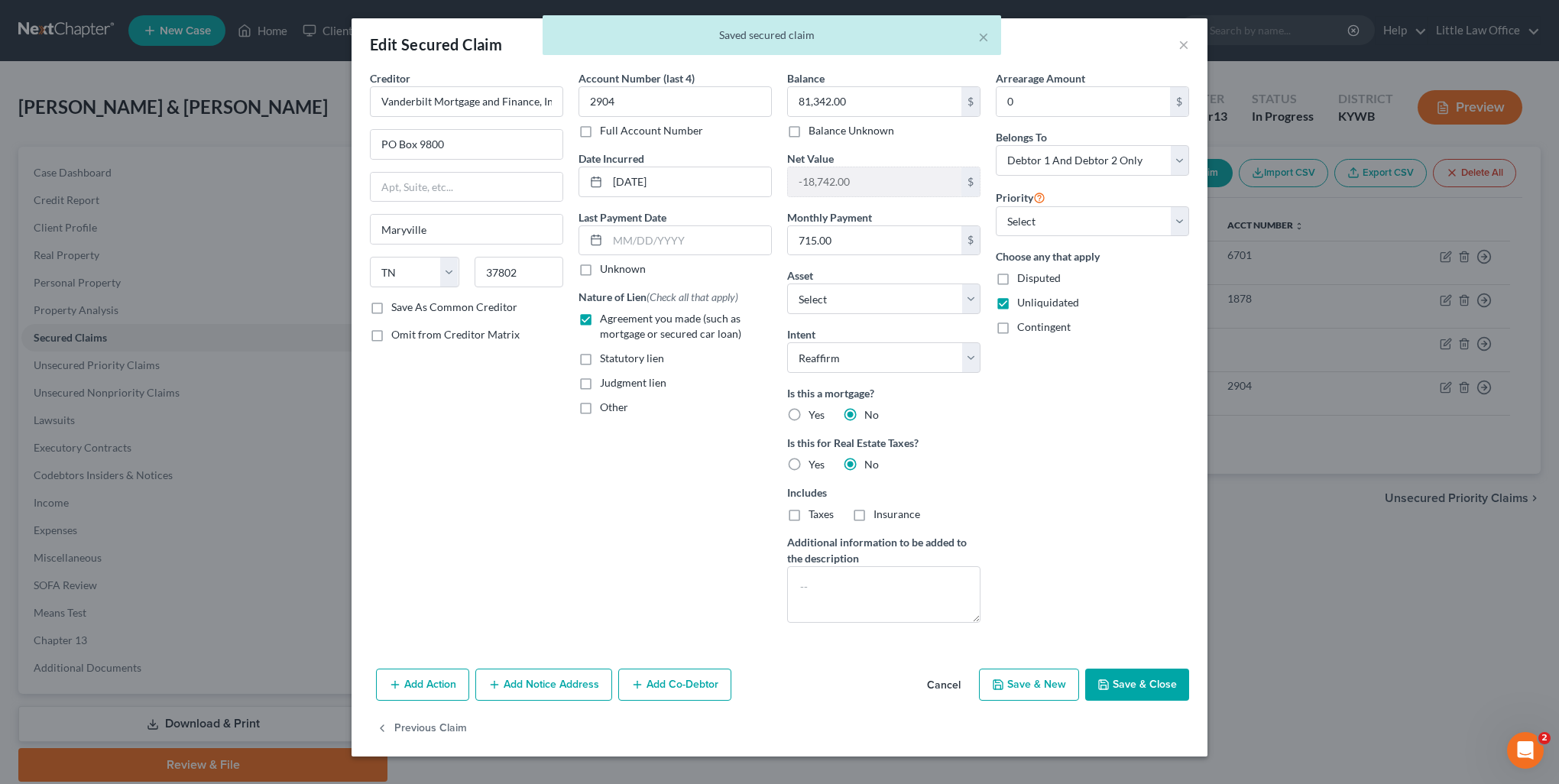
click at [1122, 686] on button "Save & Close" at bounding box center [1137, 684] width 104 height 32
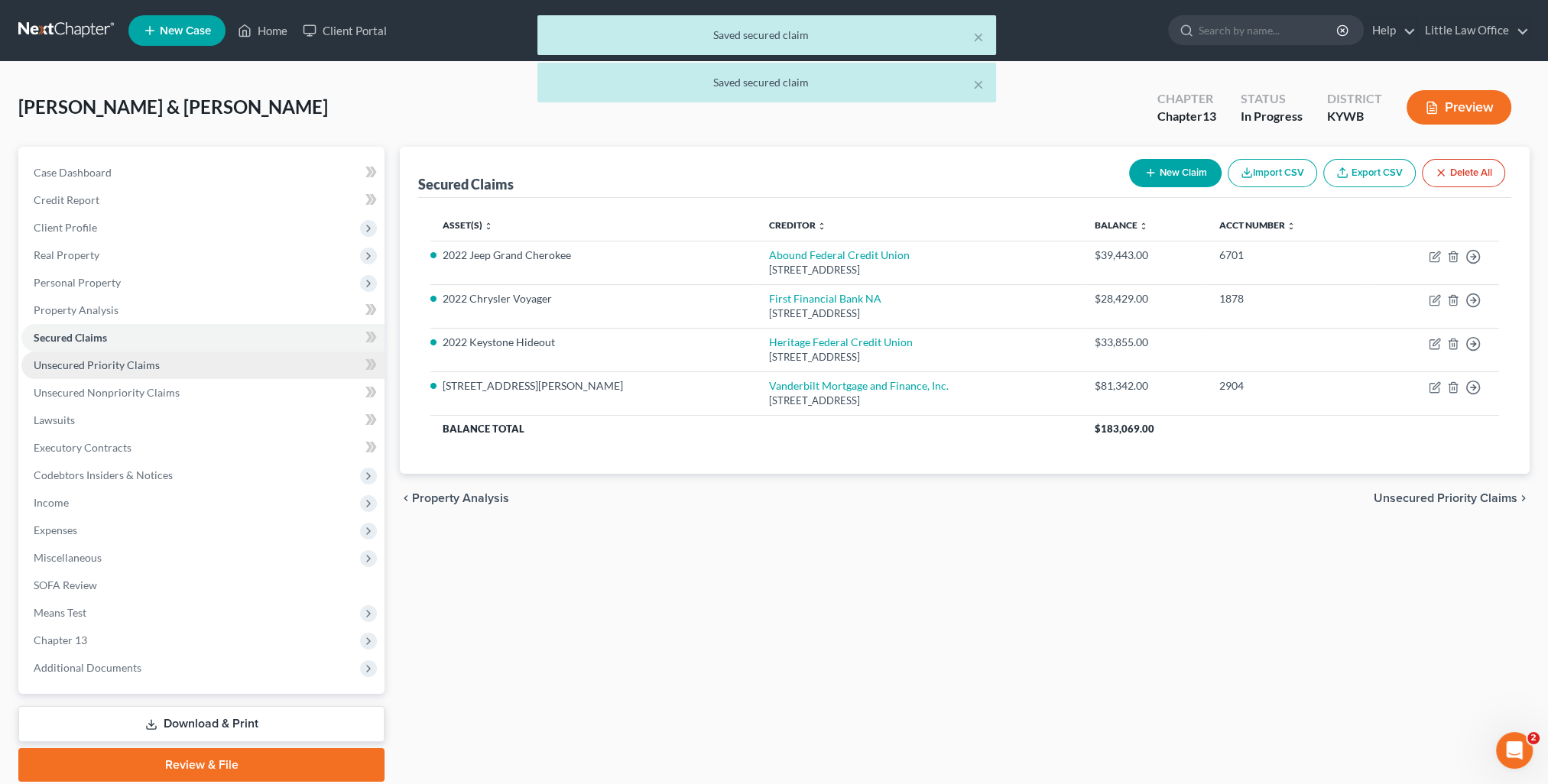
click at [131, 374] on link "Unsecured Priority Claims" at bounding box center [202, 365] width 363 height 28
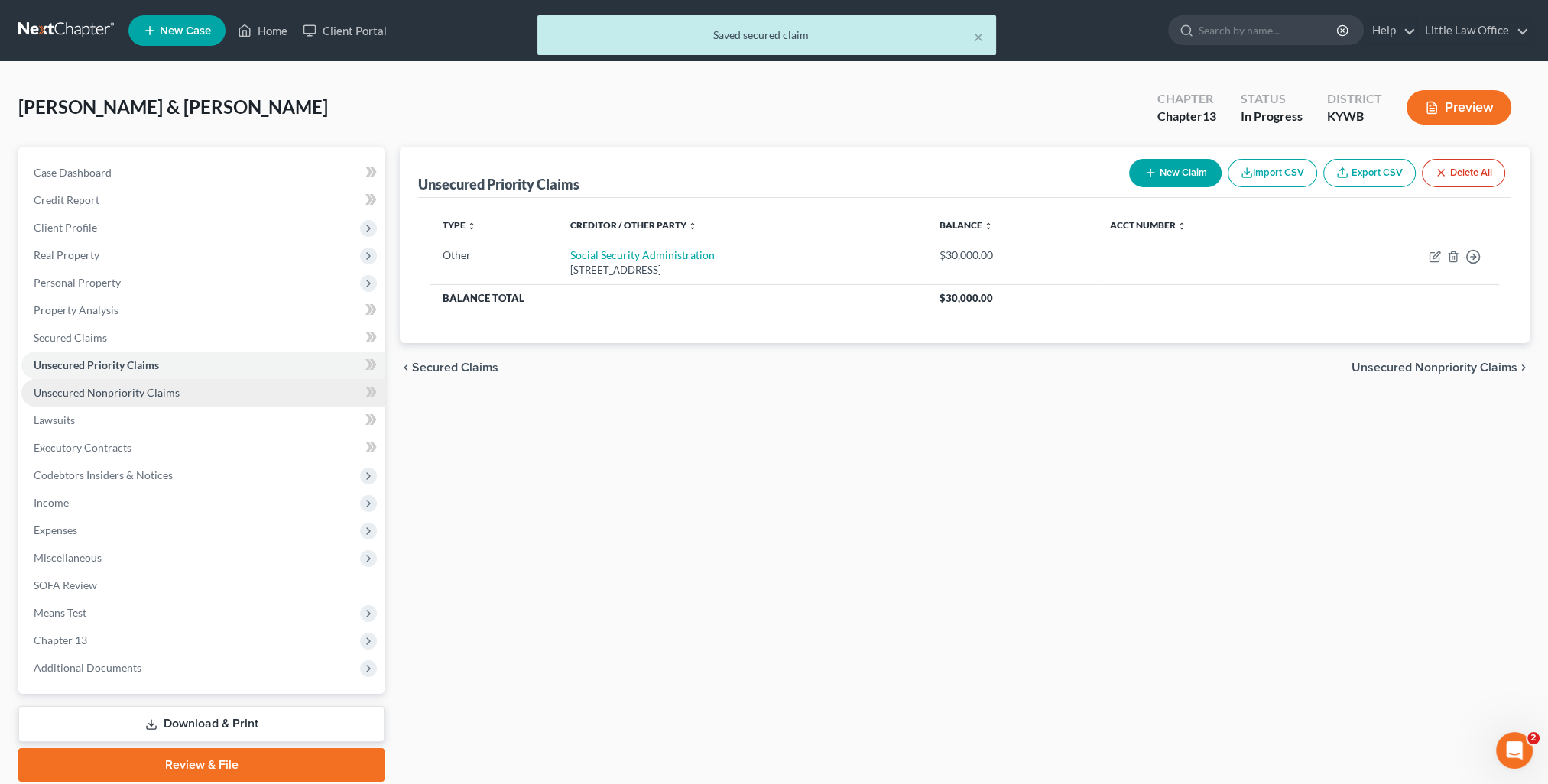
click at [138, 395] on span "Unsecured Nonpriority Claims" at bounding box center [107, 392] width 146 height 13
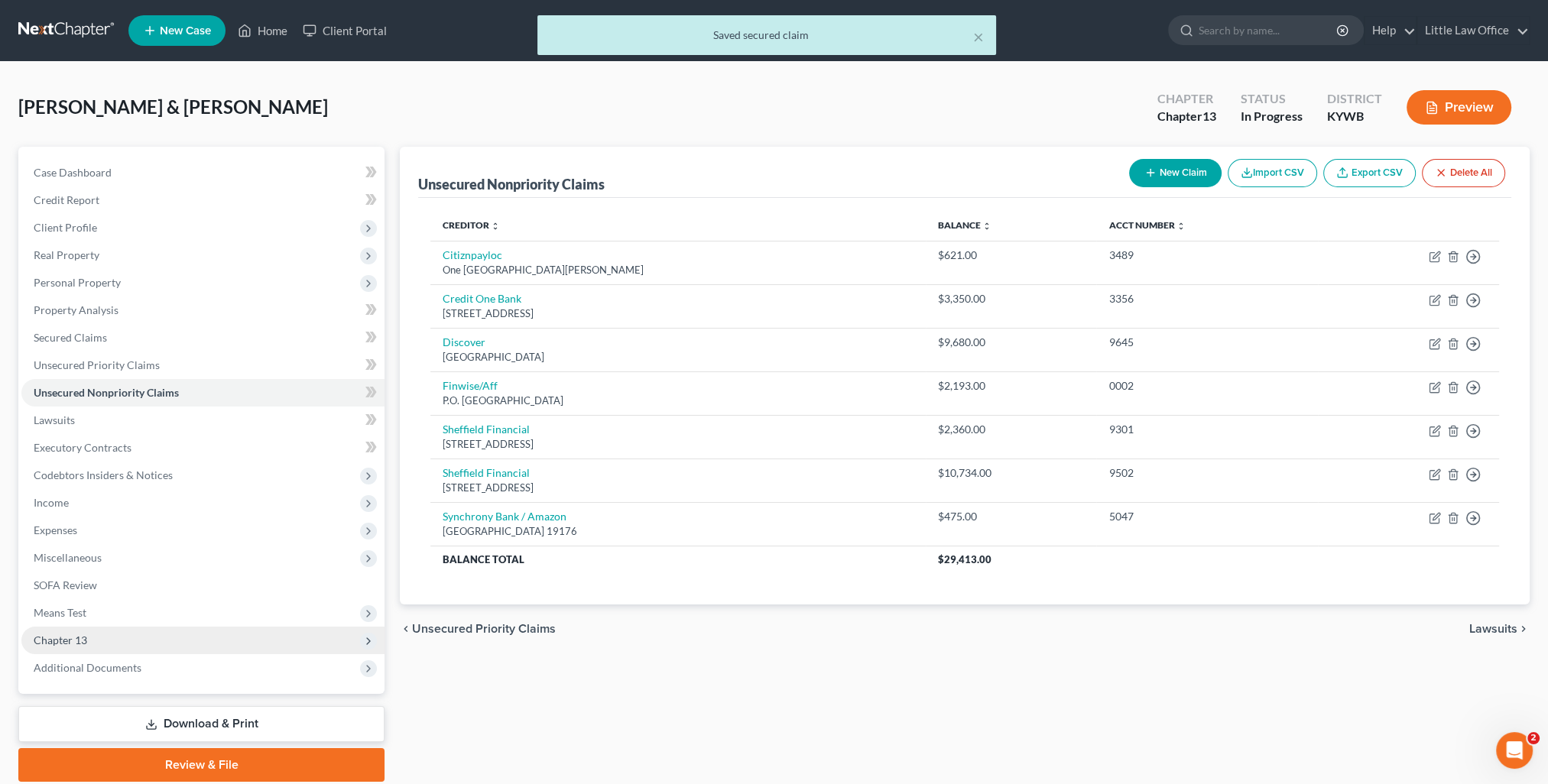
click at [102, 640] on span "Chapter 13" at bounding box center [202, 640] width 363 height 28
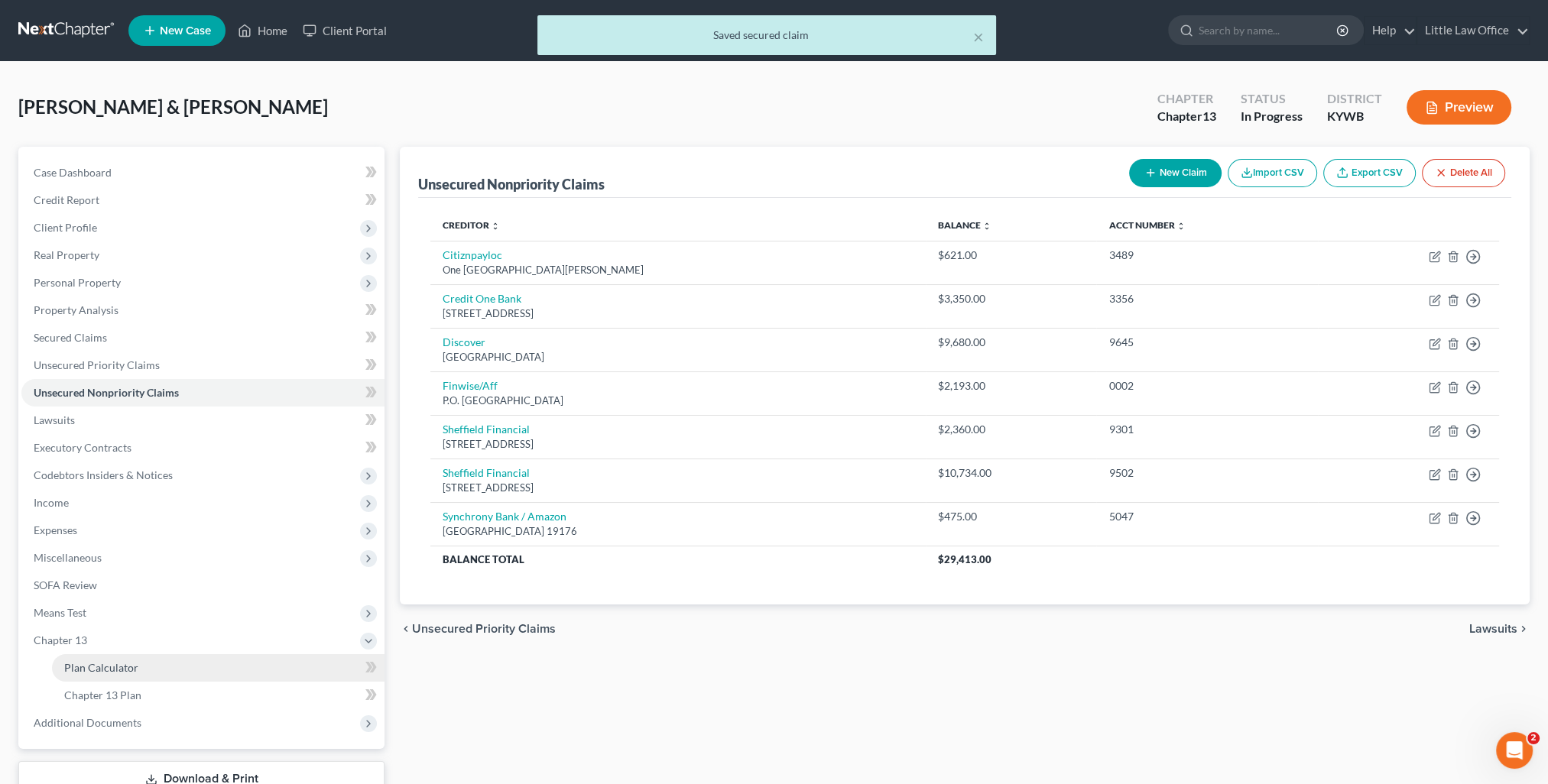
click at [128, 666] on span "Plan Calculator" at bounding box center [101, 668] width 74 height 13
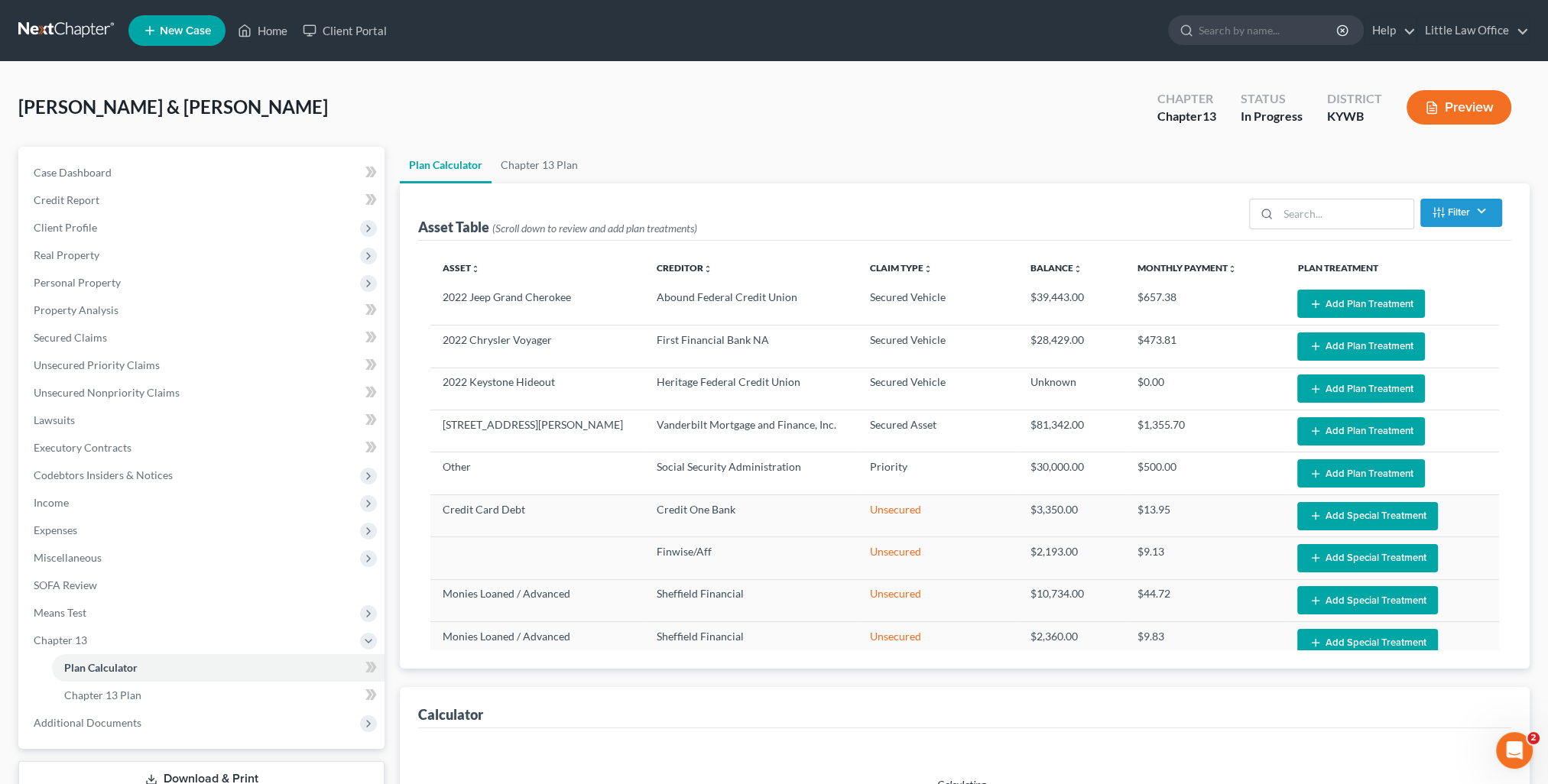
select select "59"
click at [1358, 297] on button "Add Plan Treatment" at bounding box center [1360, 303] width 128 height 28
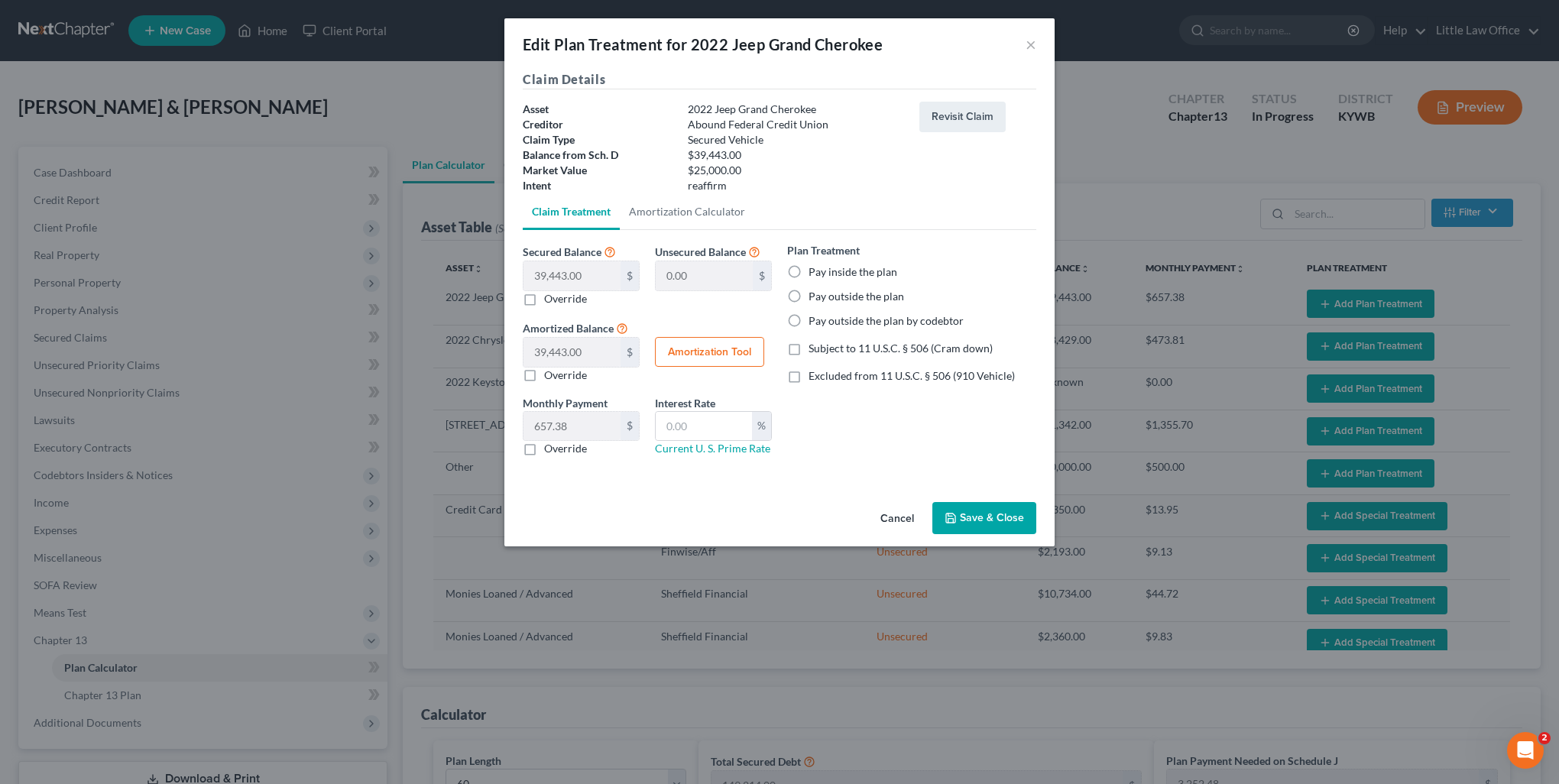
click at [883, 518] on button "Cancel" at bounding box center [897, 518] width 58 height 31
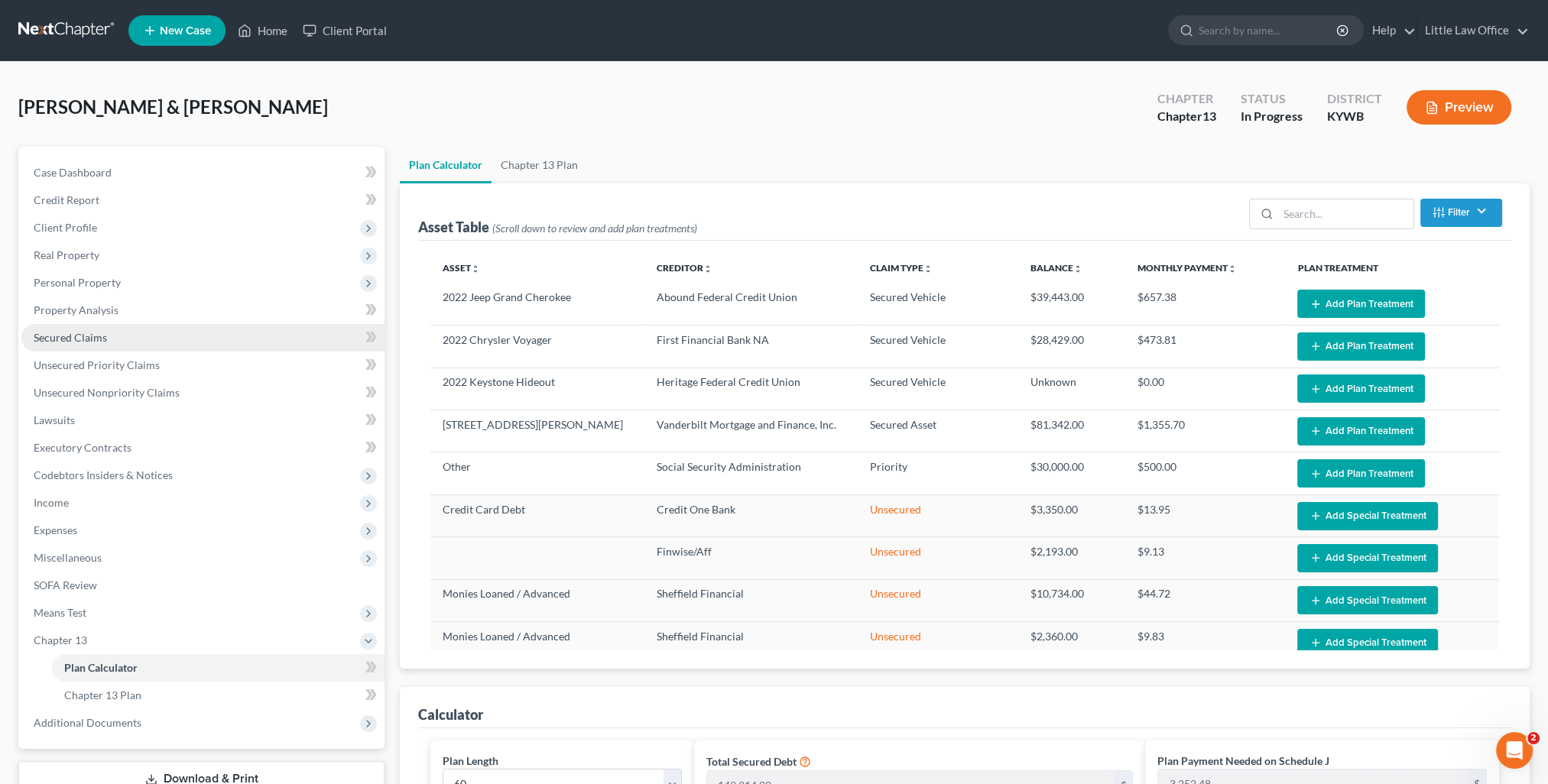
click at [70, 341] on span "Secured Claims" at bounding box center [70, 338] width 73 height 13
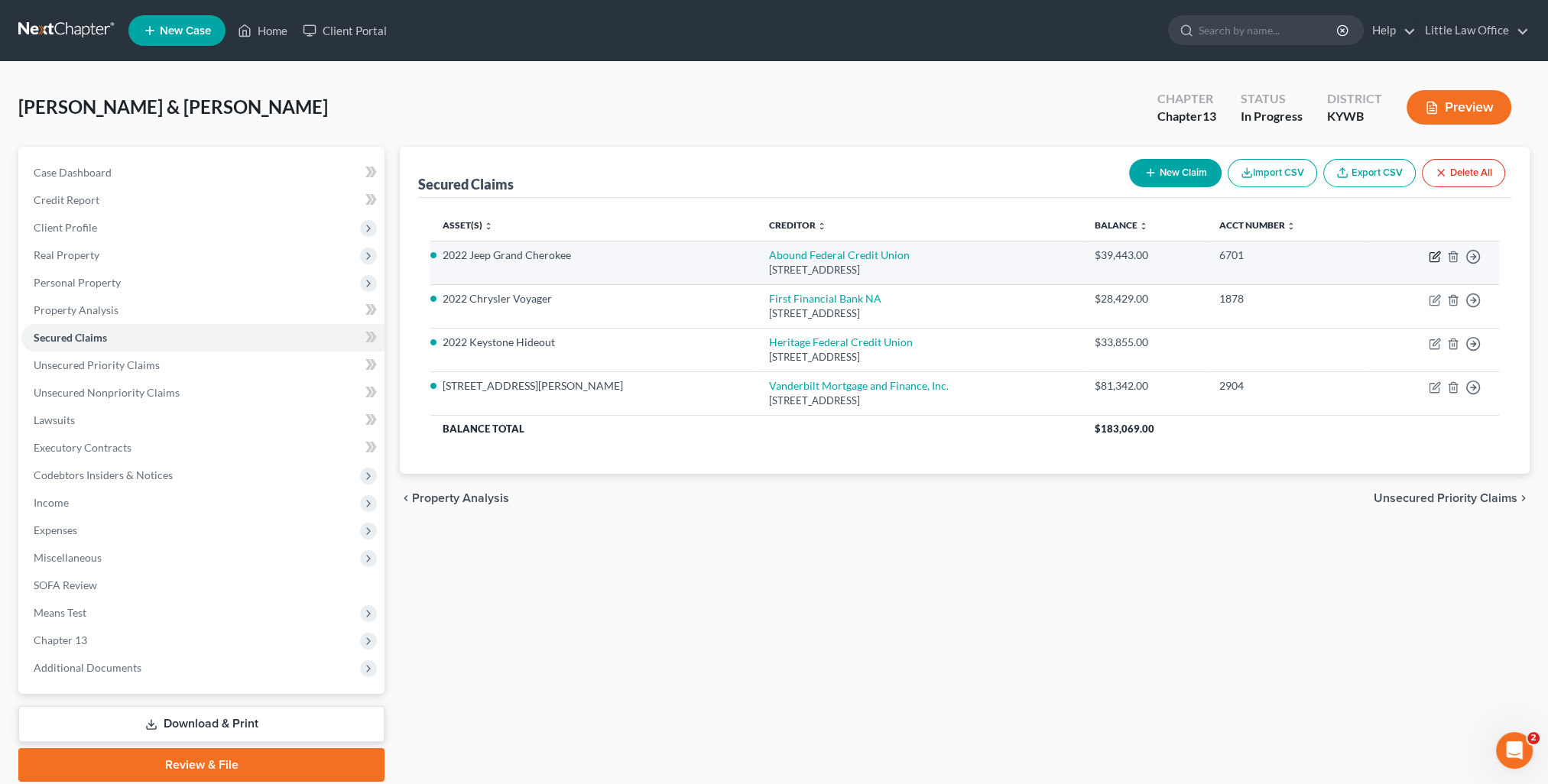
click at [1436, 256] on icon "button" at bounding box center [1434, 257] width 13 height 13
select select "18"
select select "2"
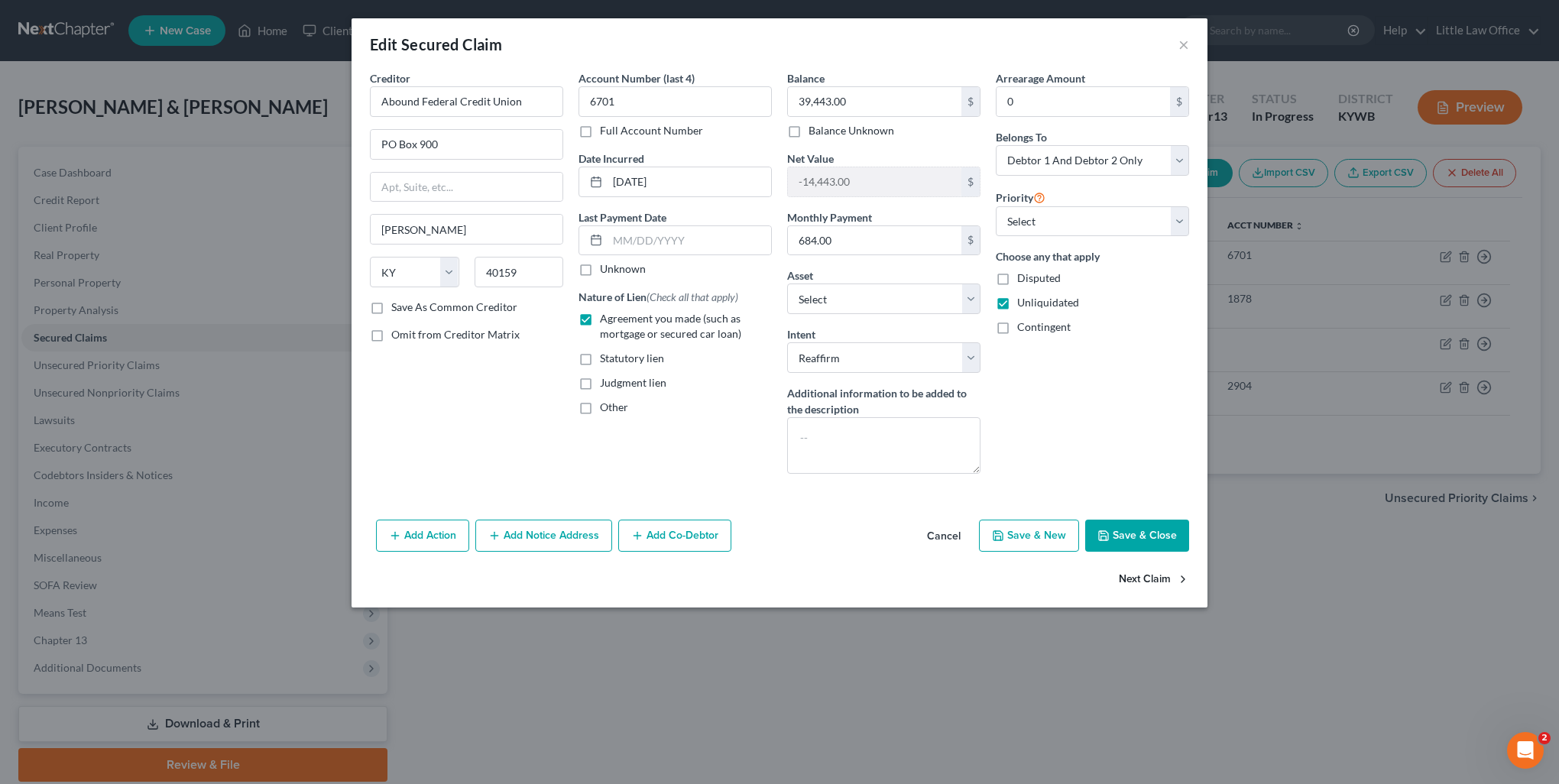
click at [1154, 575] on button "Next Claim" at bounding box center [1154, 579] width 70 height 32
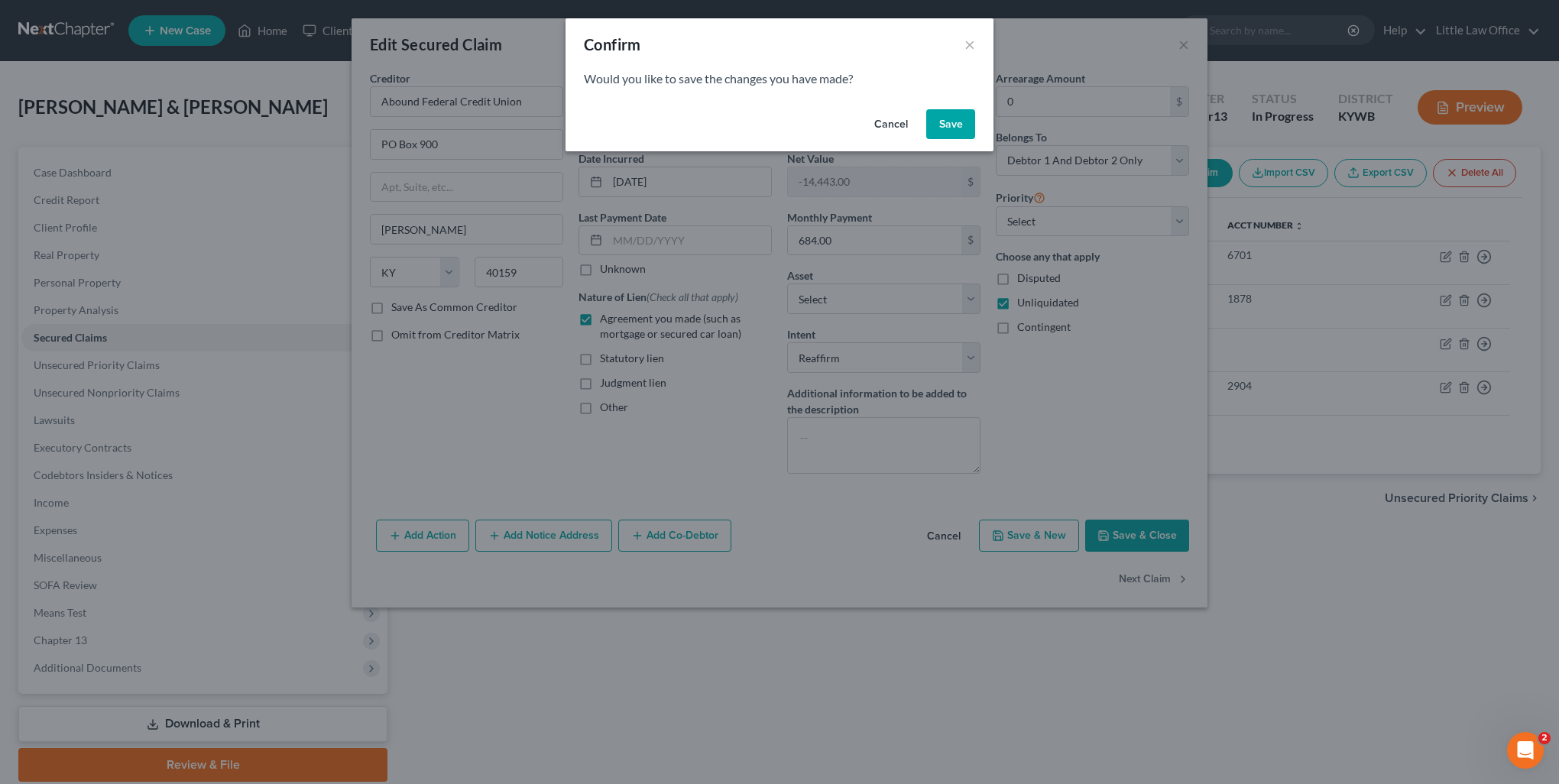
click at [966, 121] on button "Save" at bounding box center [951, 125] width 49 height 31
select select "36"
select select "2"
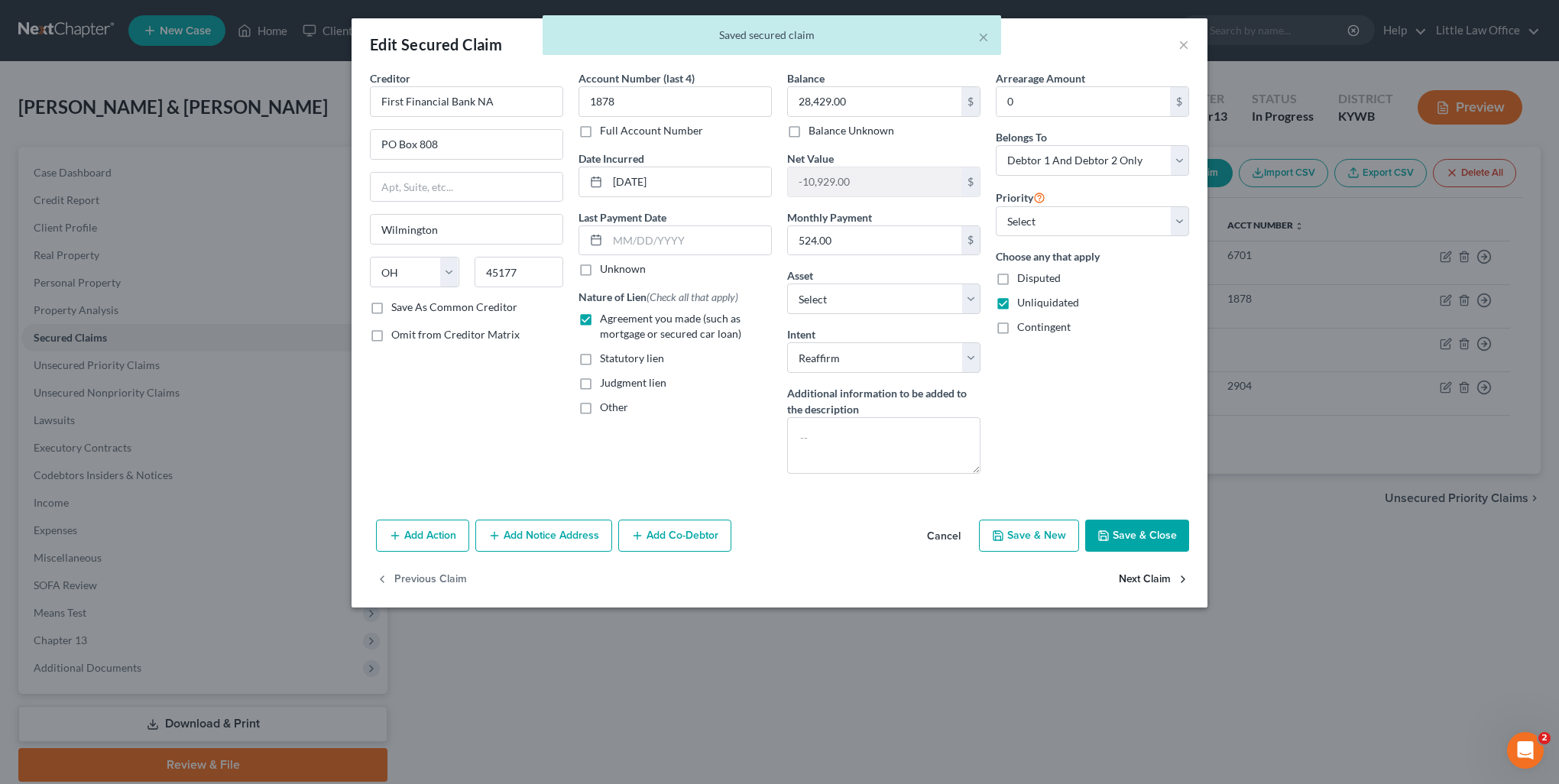
click at [1158, 574] on button "Next Claim" at bounding box center [1154, 579] width 70 height 32
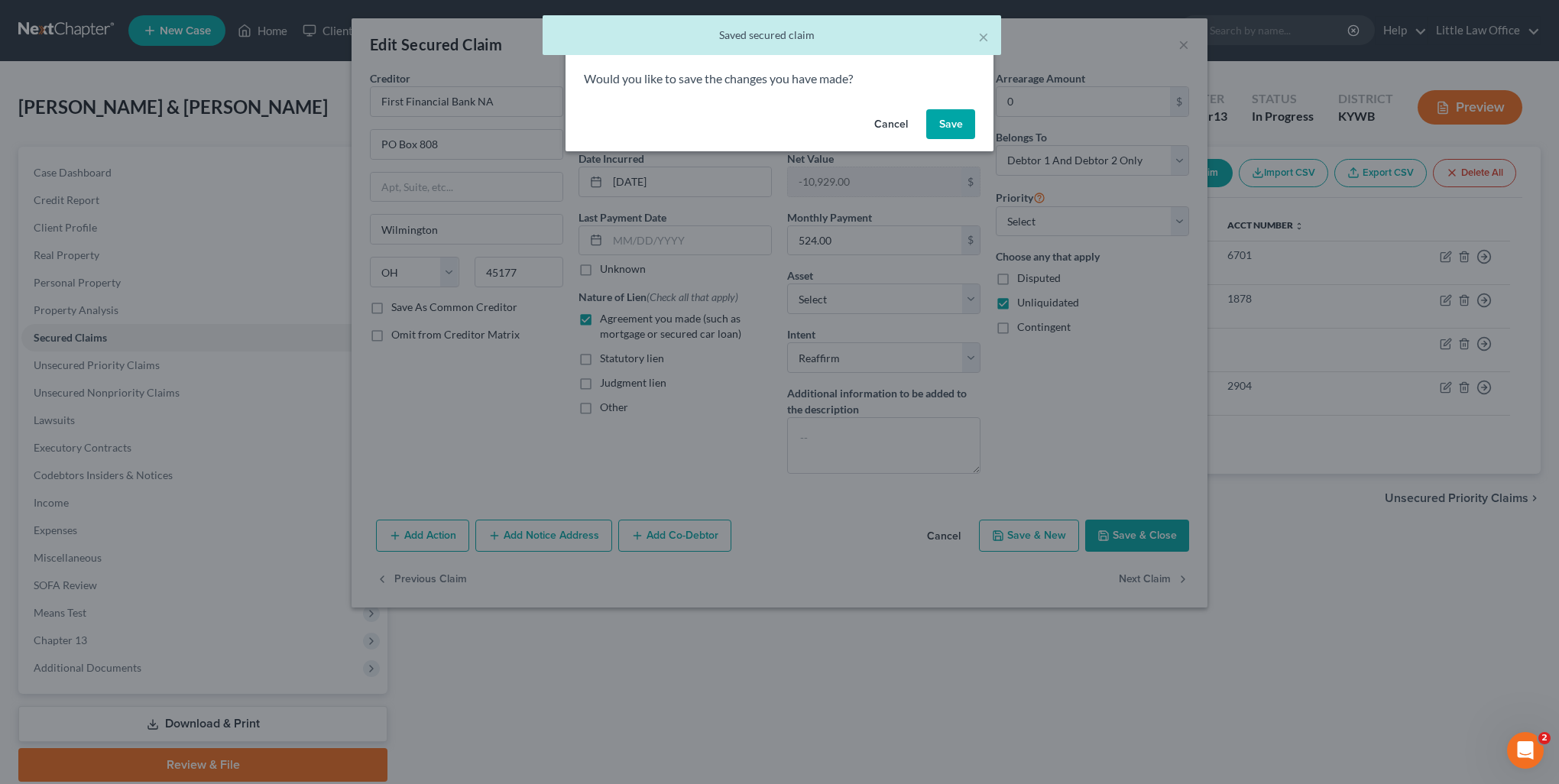
click at [966, 127] on button "Save" at bounding box center [951, 125] width 49 height 31
select select "15"
select select "4"
select select "0"
select select "2"
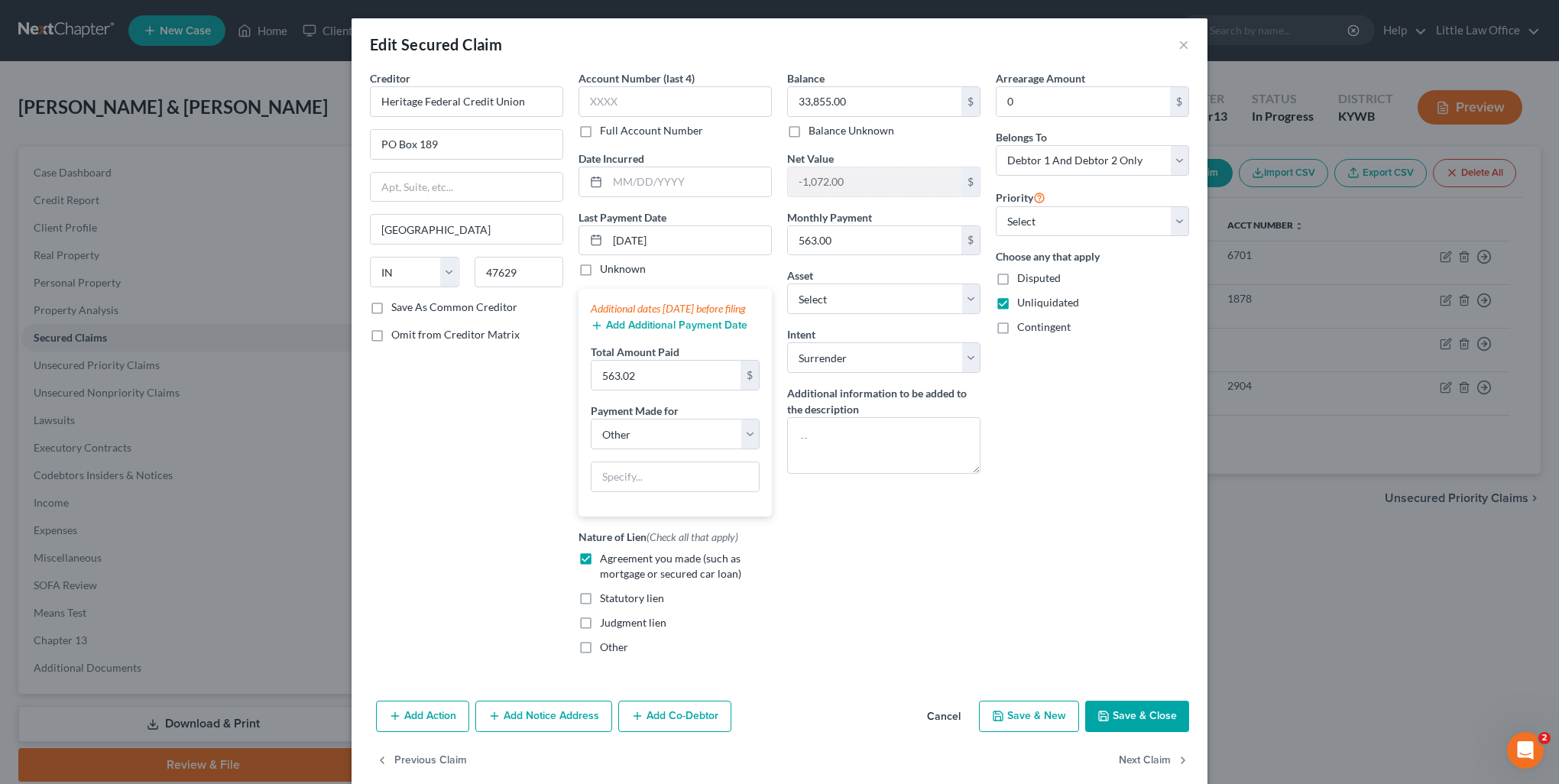
select select "11"
click at [1149, 776] on button "Next Claim" at bounding box center [1154, 760] width 70 height 32
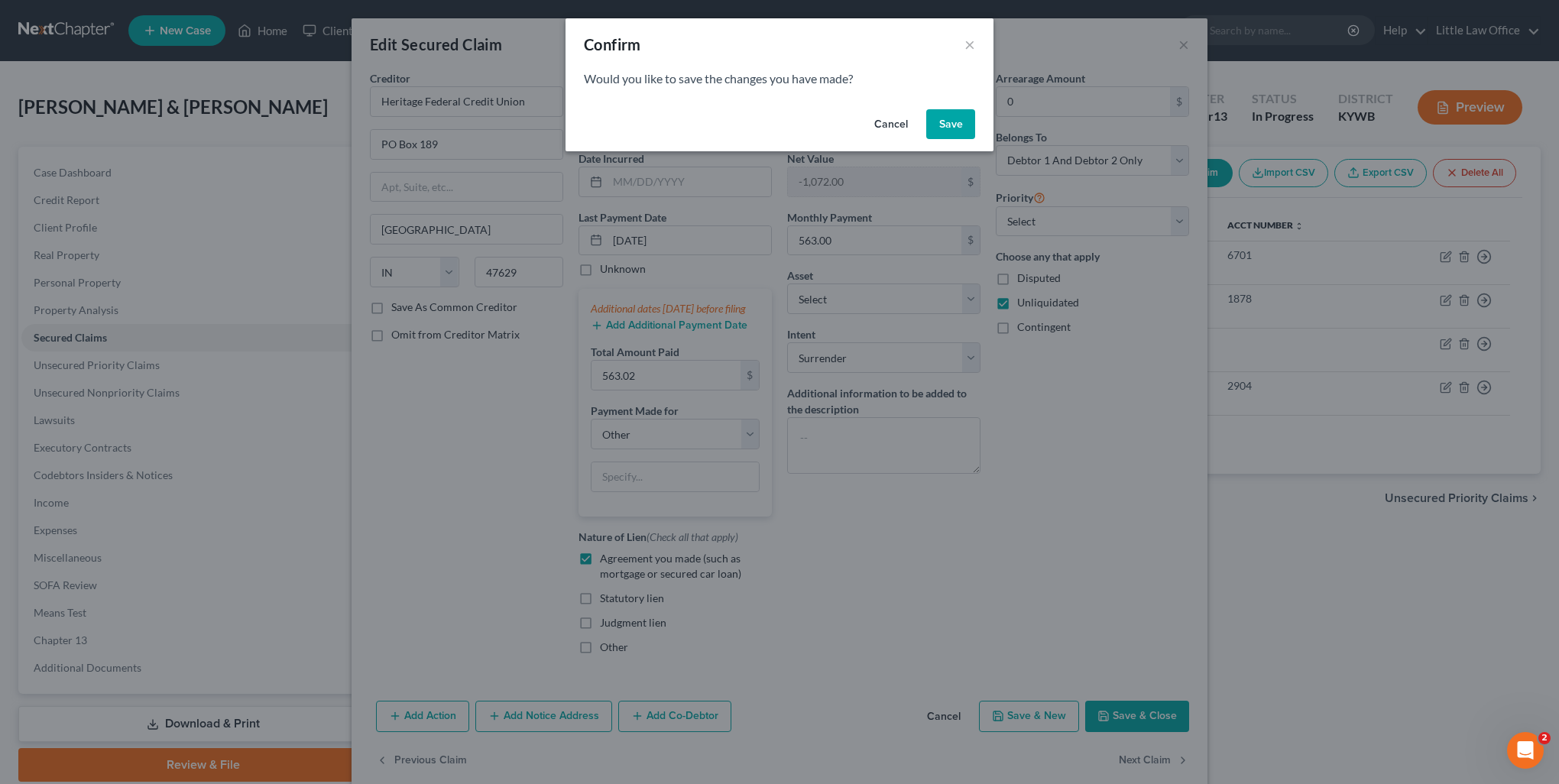
click at [975, 120] on button "Save" at bounding box center [951, 125] width 49 height 31
select select "44"
select select "2"
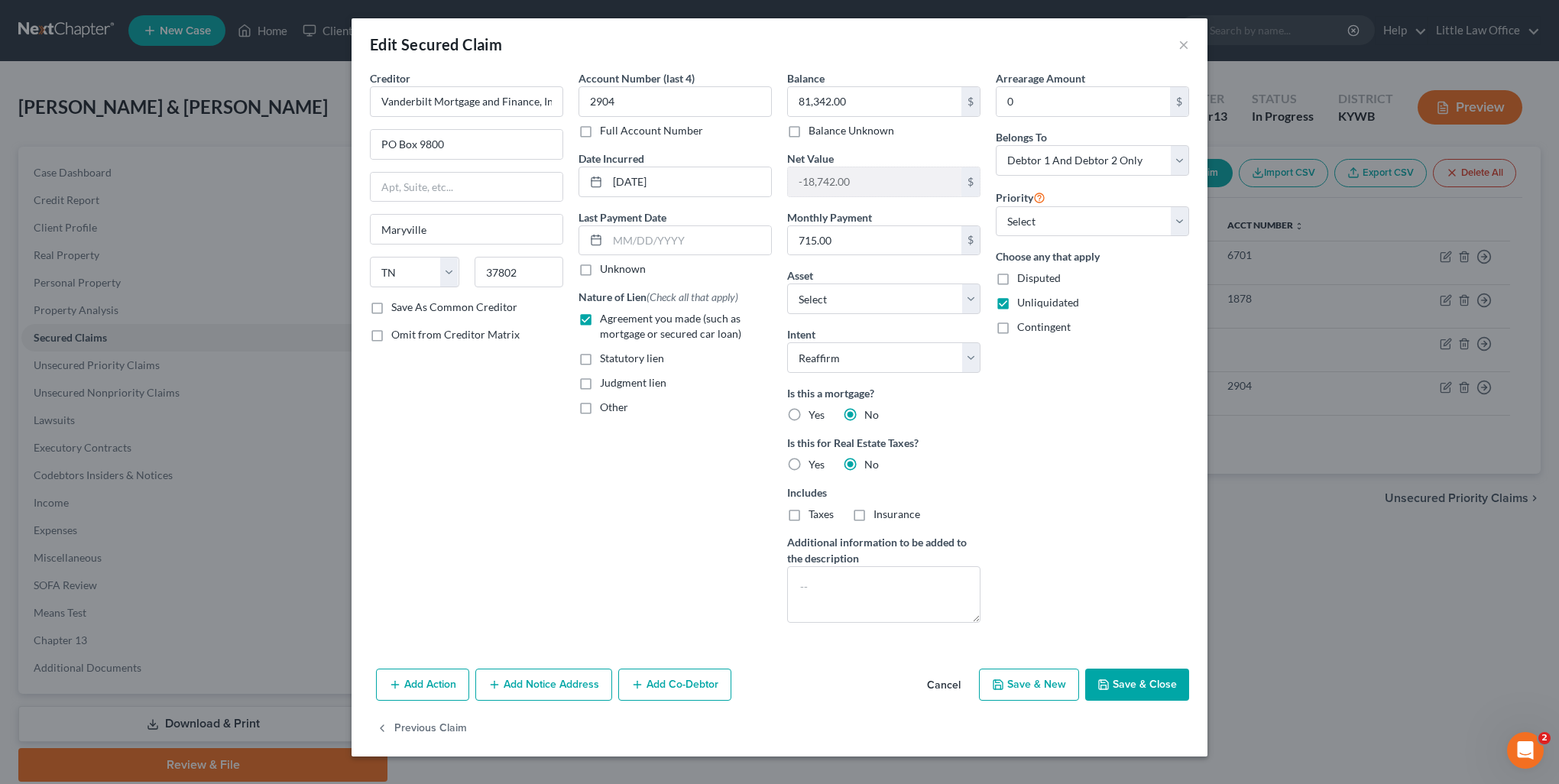
select select "3"
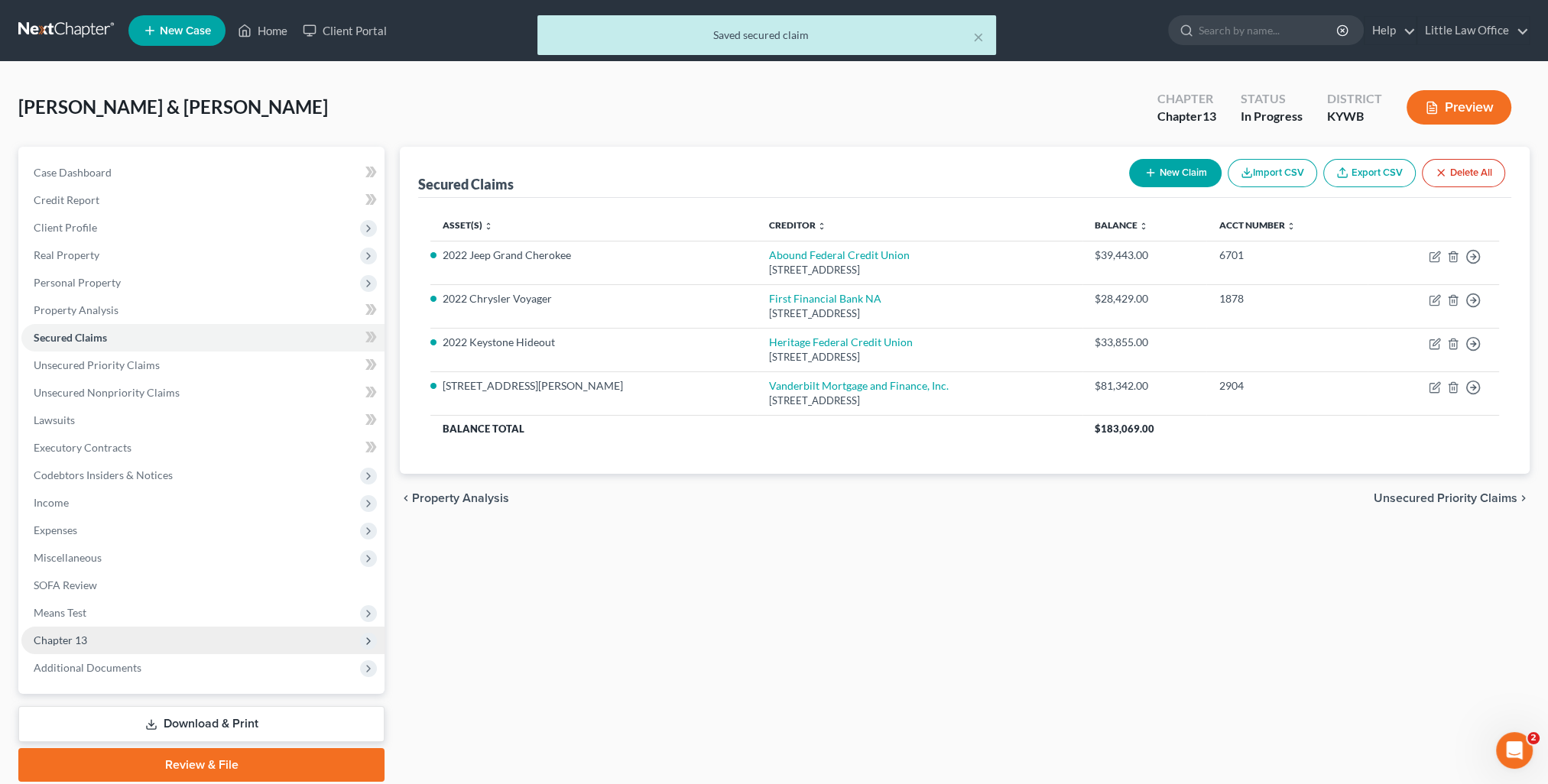
click at [99, 641] on span "Chapter 13" at bounding box center [202, 640] width 363 height 28
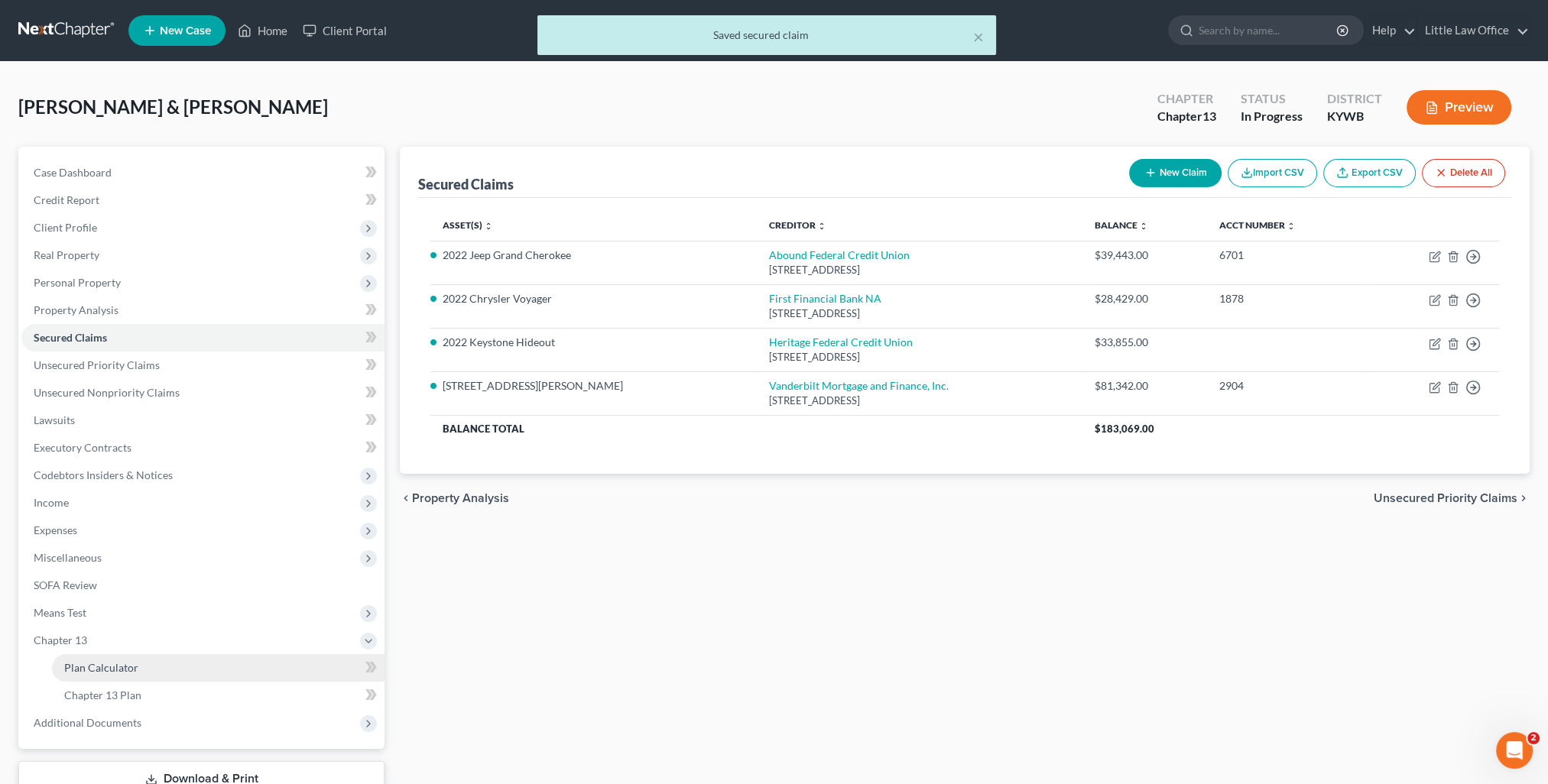
click at [117, 662] on span "Plan Calculator" at bounding box center [101, 668] width 74 height 13
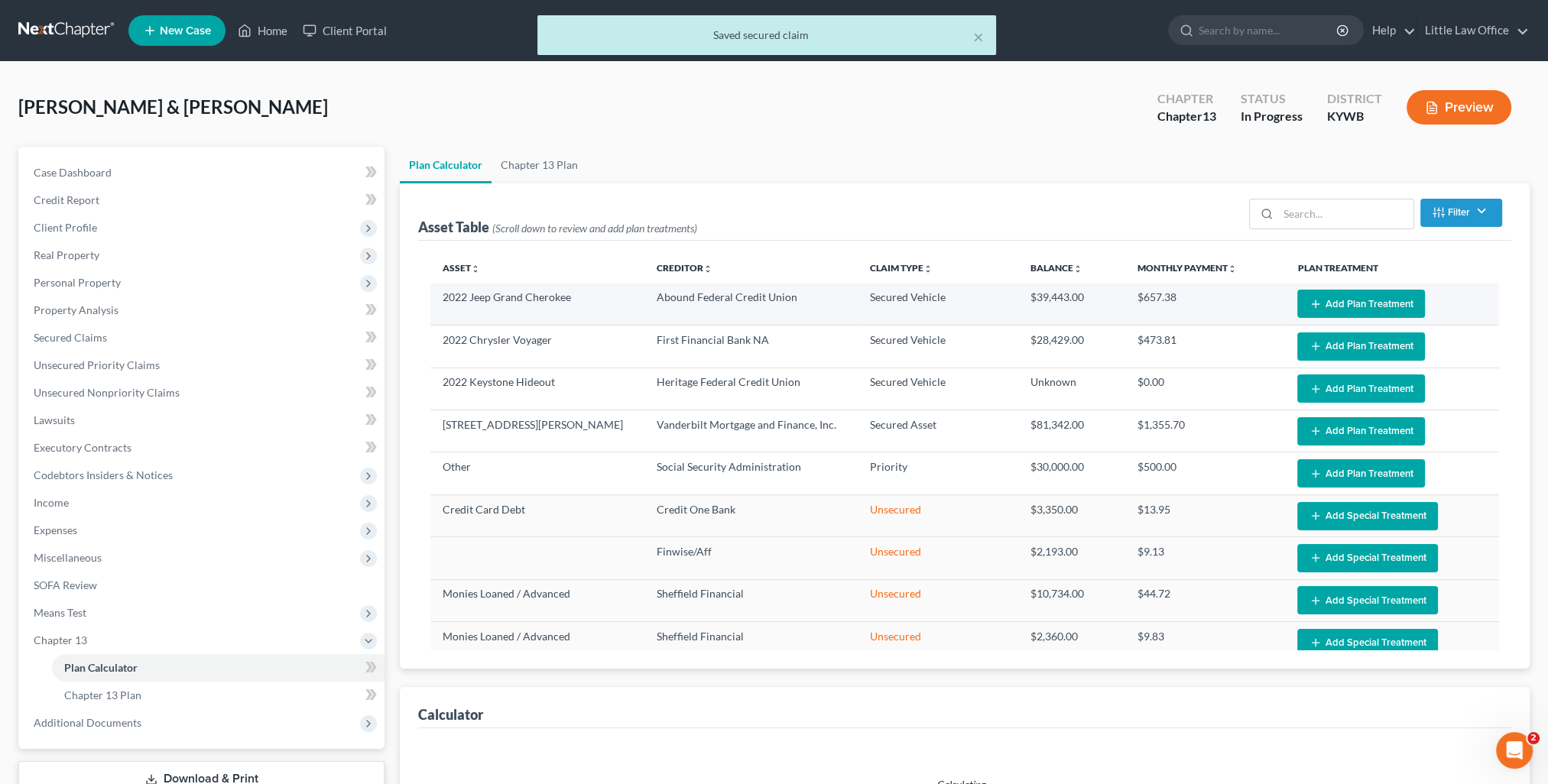
select select "59"
click at [1336, 304] on button "Add Plan Treatment" at bounding box center [1360, 303] width 128 height 28
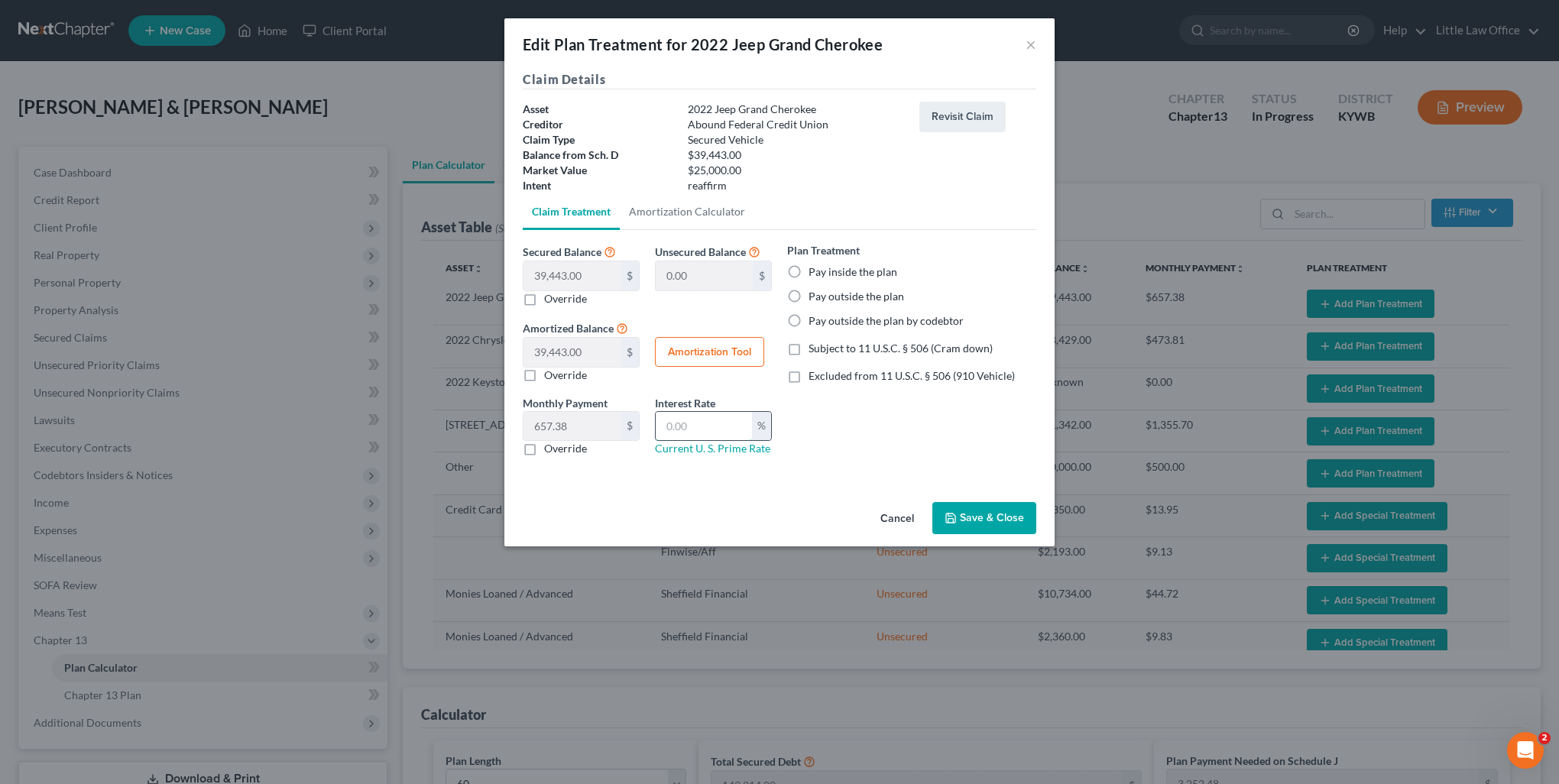
click at [709, 421] on input "text" at bounding box center [704, 426] width 96 height 29
type input "7.5"
click at [838, 276] on label "Pay inside the plan" at bounding box center [853, 272] width 89 height 15
click at [825, 274] on input "Pay inside the plan" at bounding box center [820, 269] width 10 height 10
radio input "true"
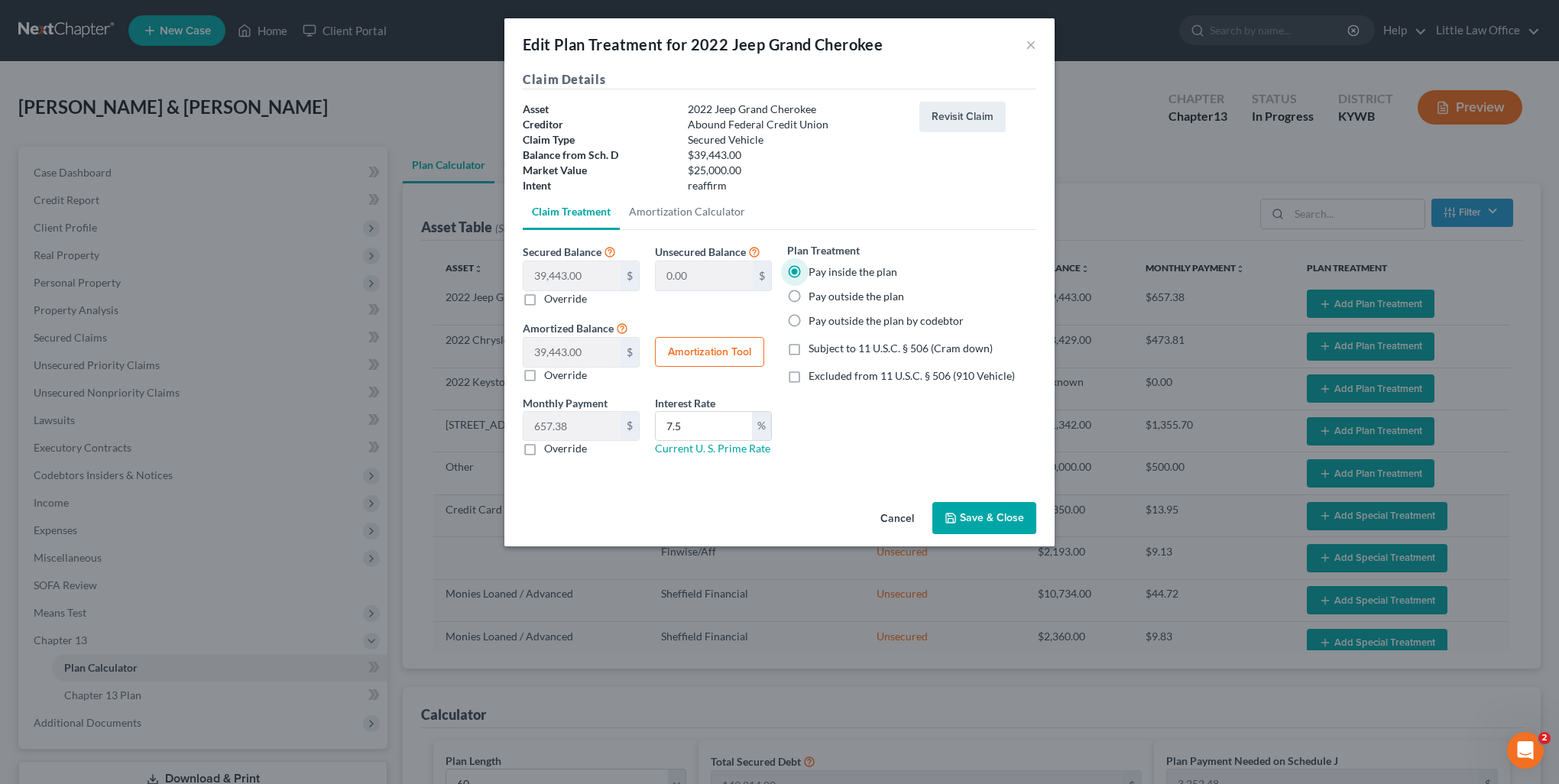
click at [846, 377] on span "Excluded from 11 U.S.C. § 506 (910 Vehicle)" at bounding box center [911, 376] width 206 height 13
click at [825, 377] on input "Excluded from 11 U.S.C. § 506 (910 Vehicle)" at bounding box center [820, 373] width 10 height 10
checkbox input "true"
click at [685, 347] on button "Amortization Tool" at bounding box center [710, 352] width 110 height 31
type input "39,443.00"
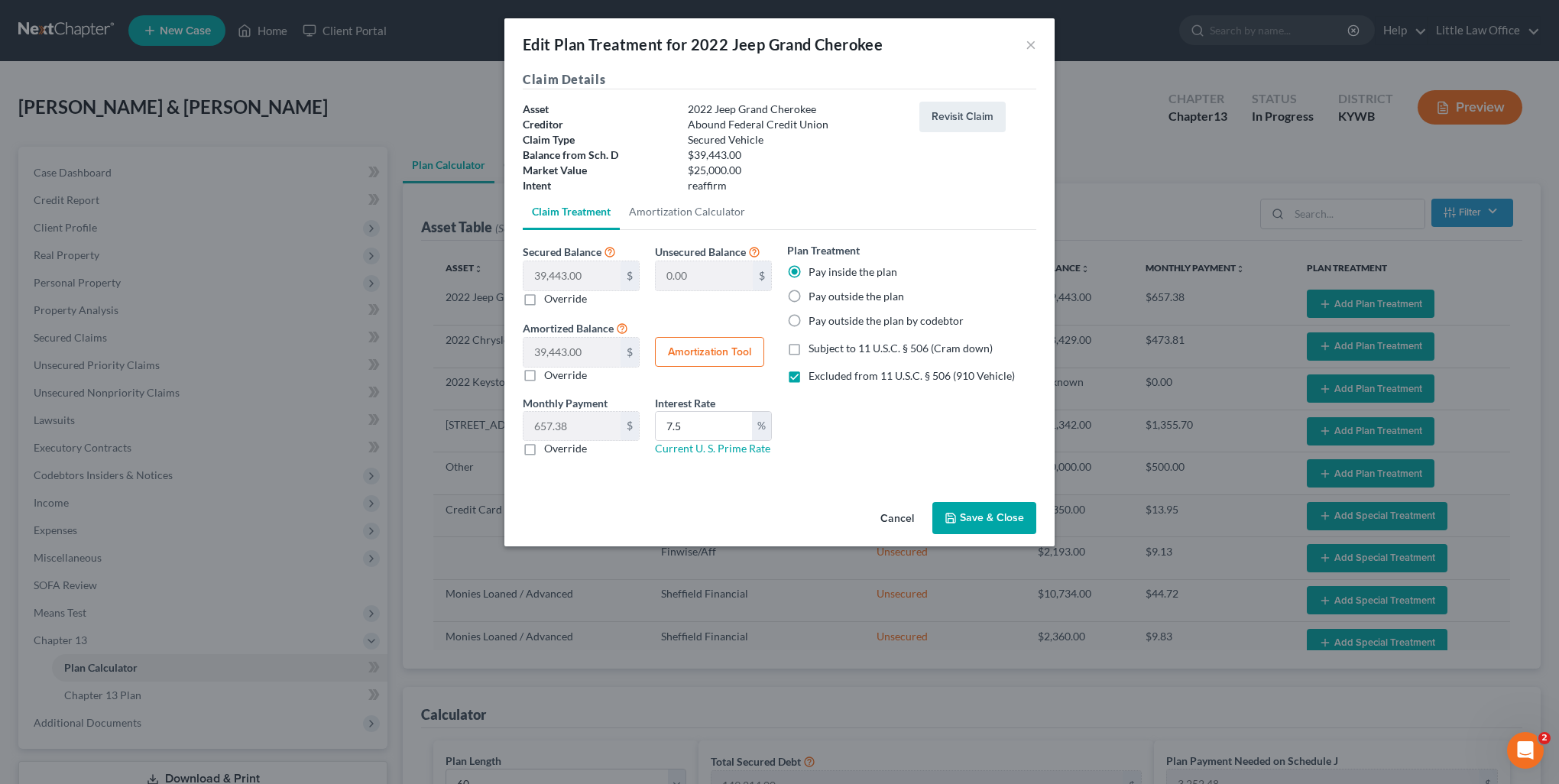
type input "7.5"
type input "60"
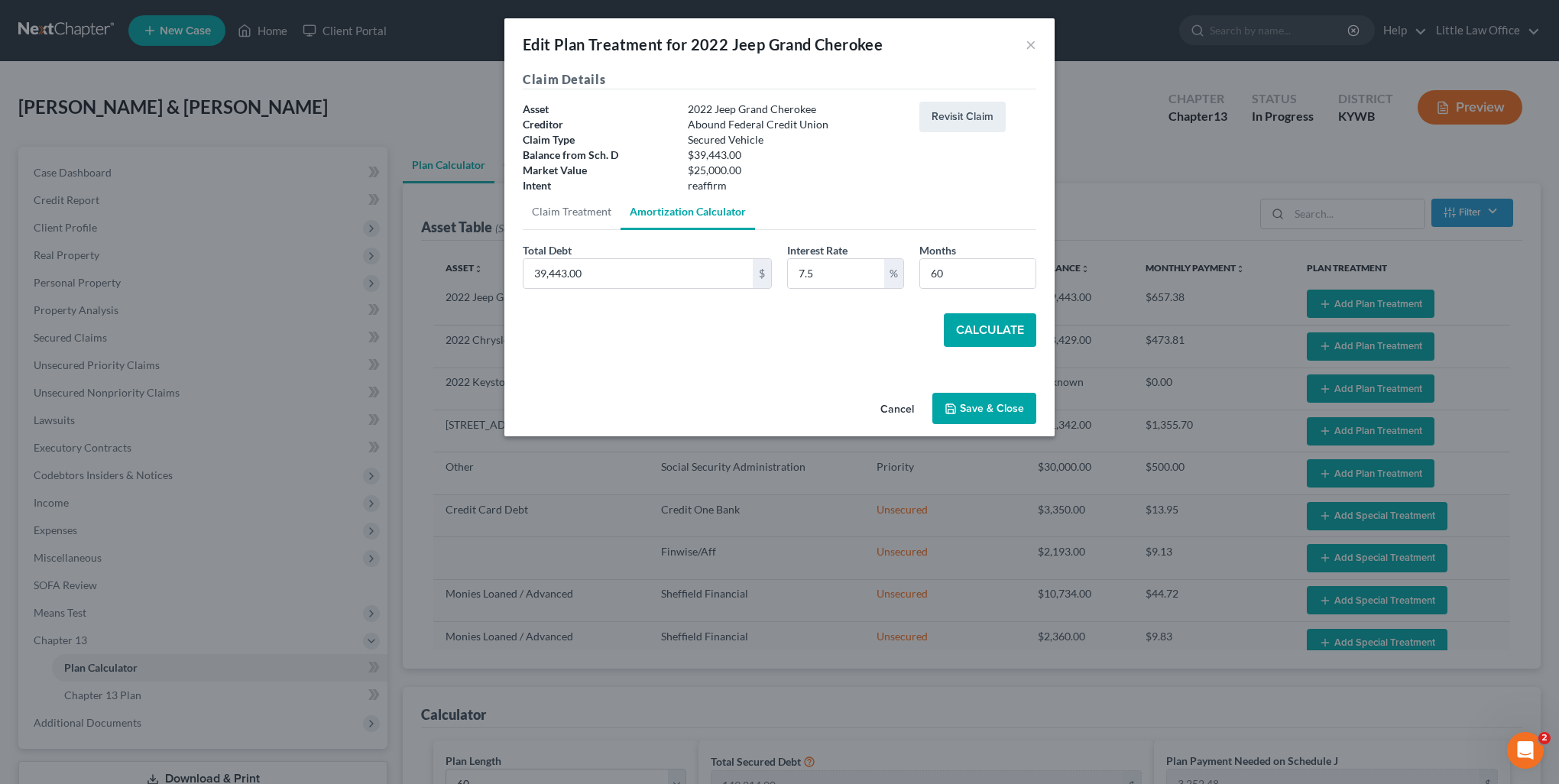
click at [986, 324] on button "Calculate" at bounding box center [990, 330] width 92 height 34
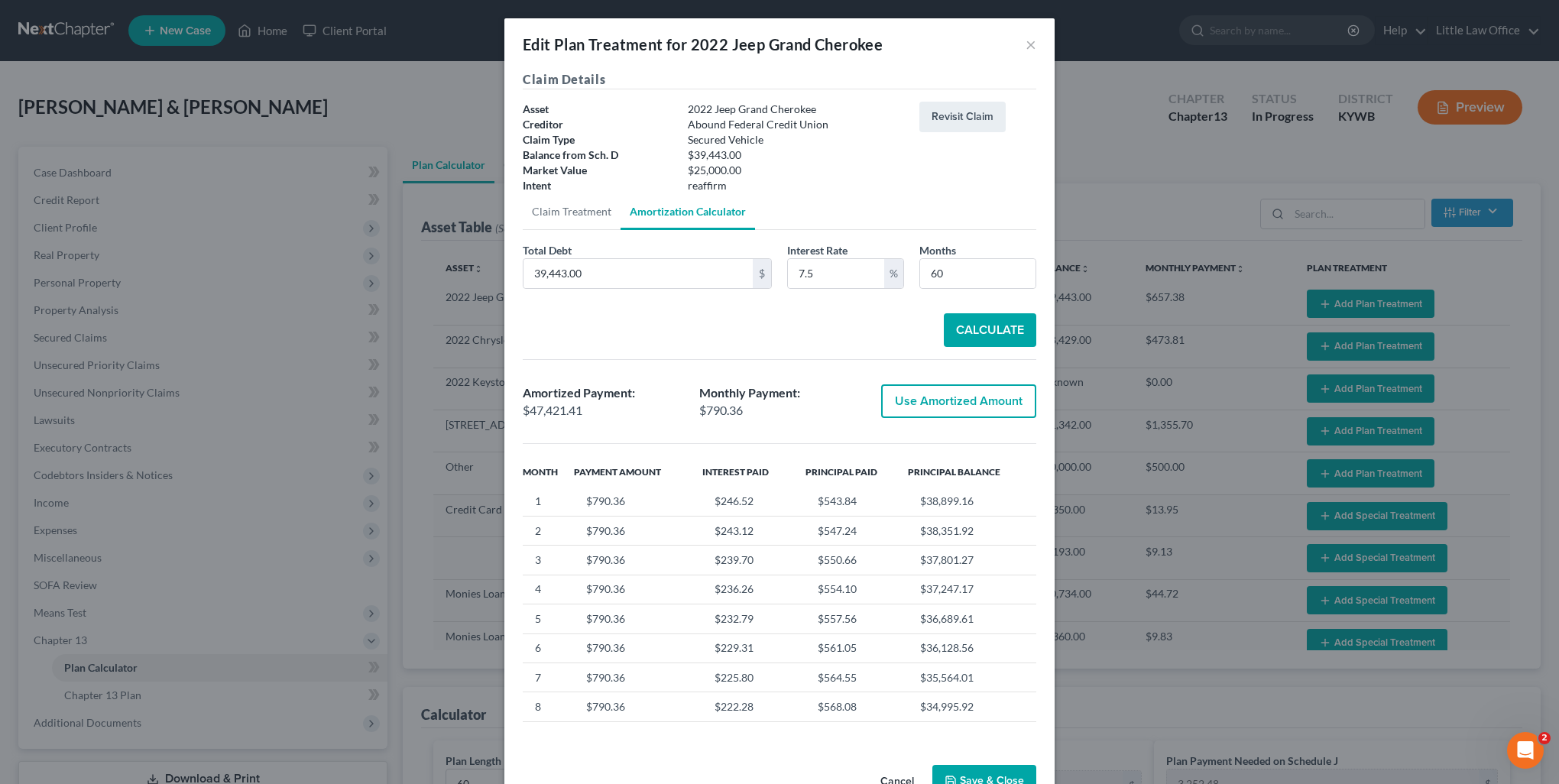
click at [965, 398] on button "Use Amortized Amount" at bounding box center [958, 401] width 155 height 34
type input "47,421.40"
checkbox input "true"
type input "790.35"
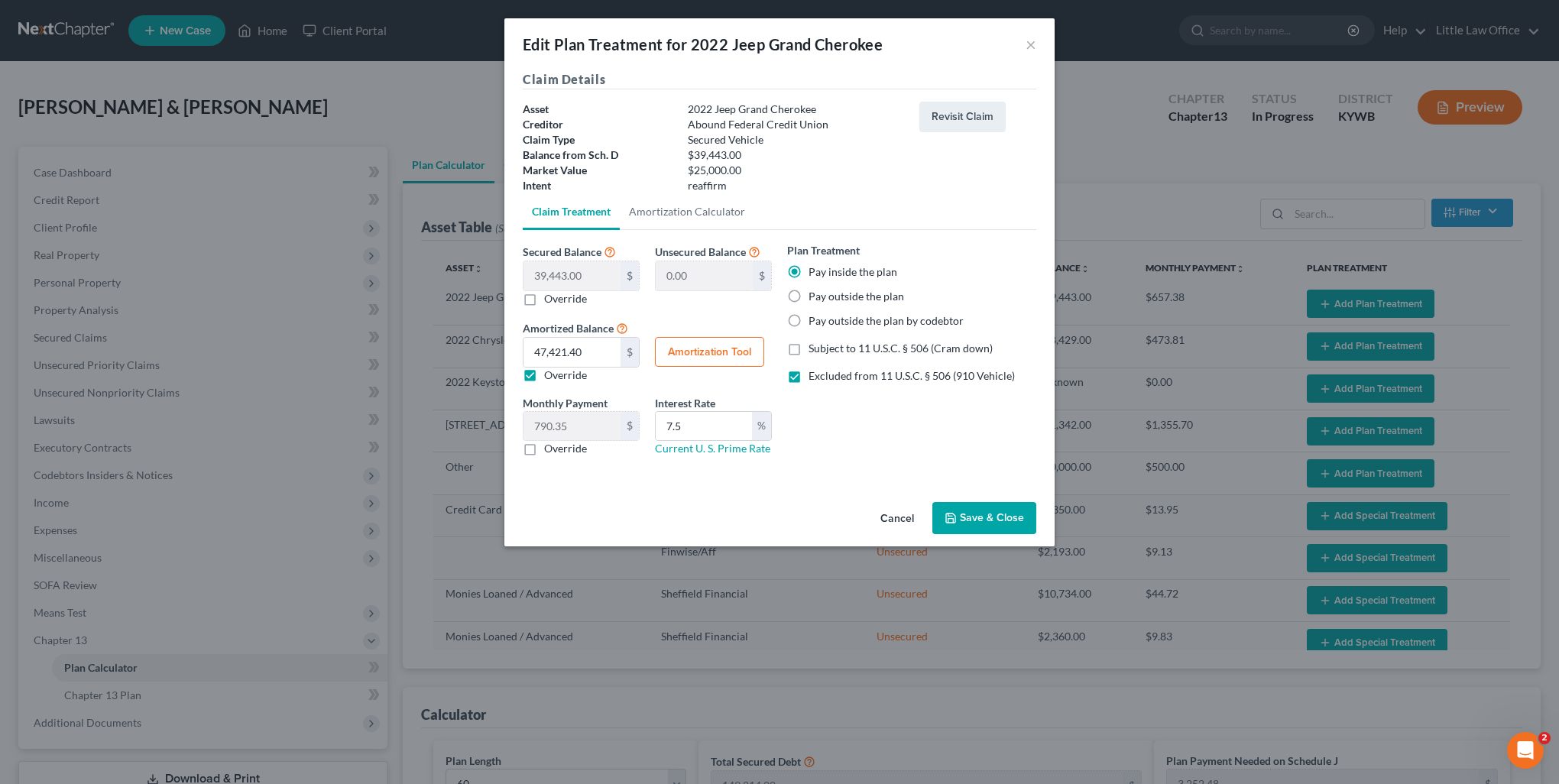
click at [994, 518] on button "Save & Close" at bounding box center [984, 518] width 104 height 32
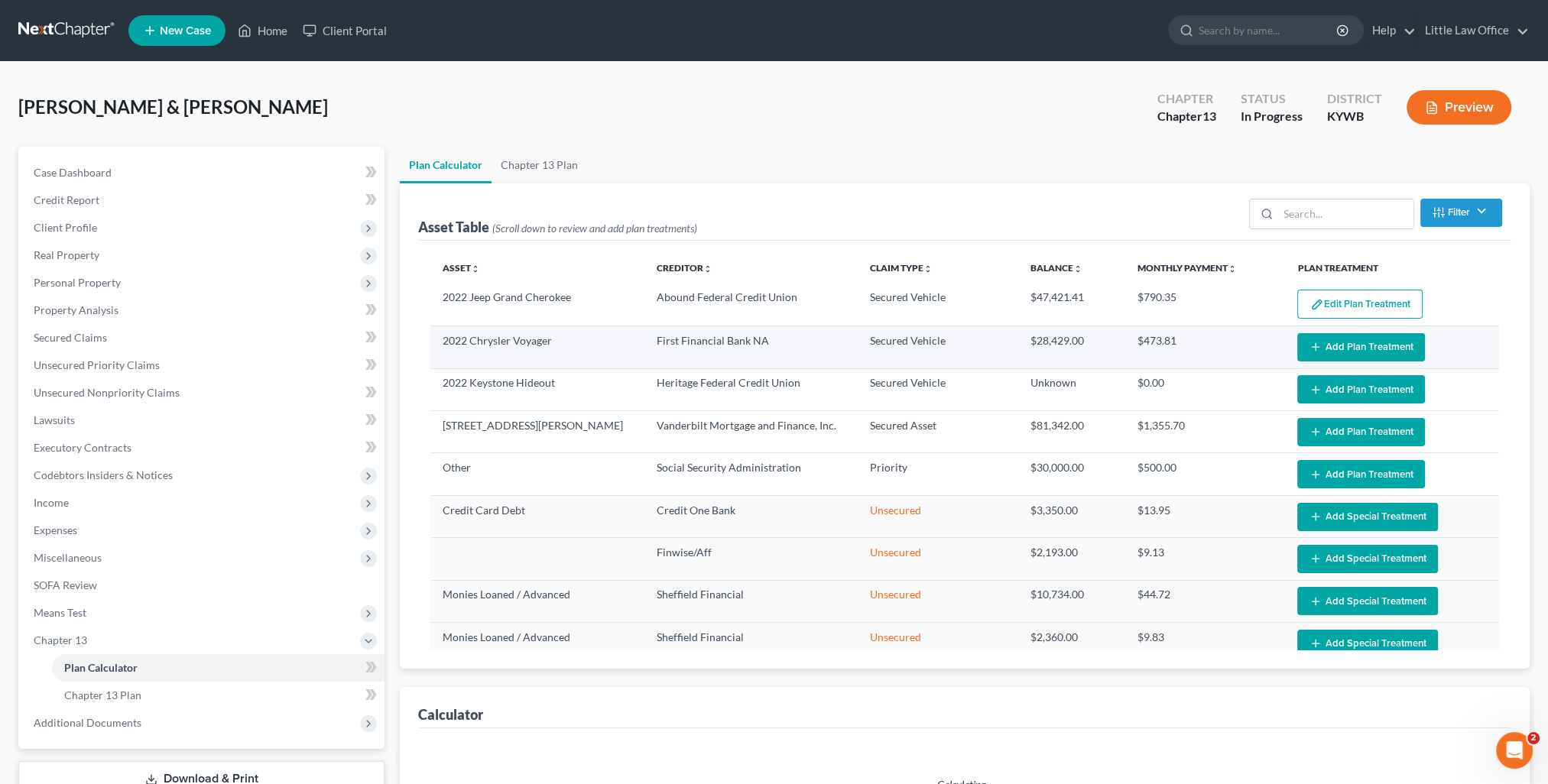
select select "59"
click at [1347, 340] on button "Add Plan Treatment" at bounding box center [1360, 346] width 128 height 28
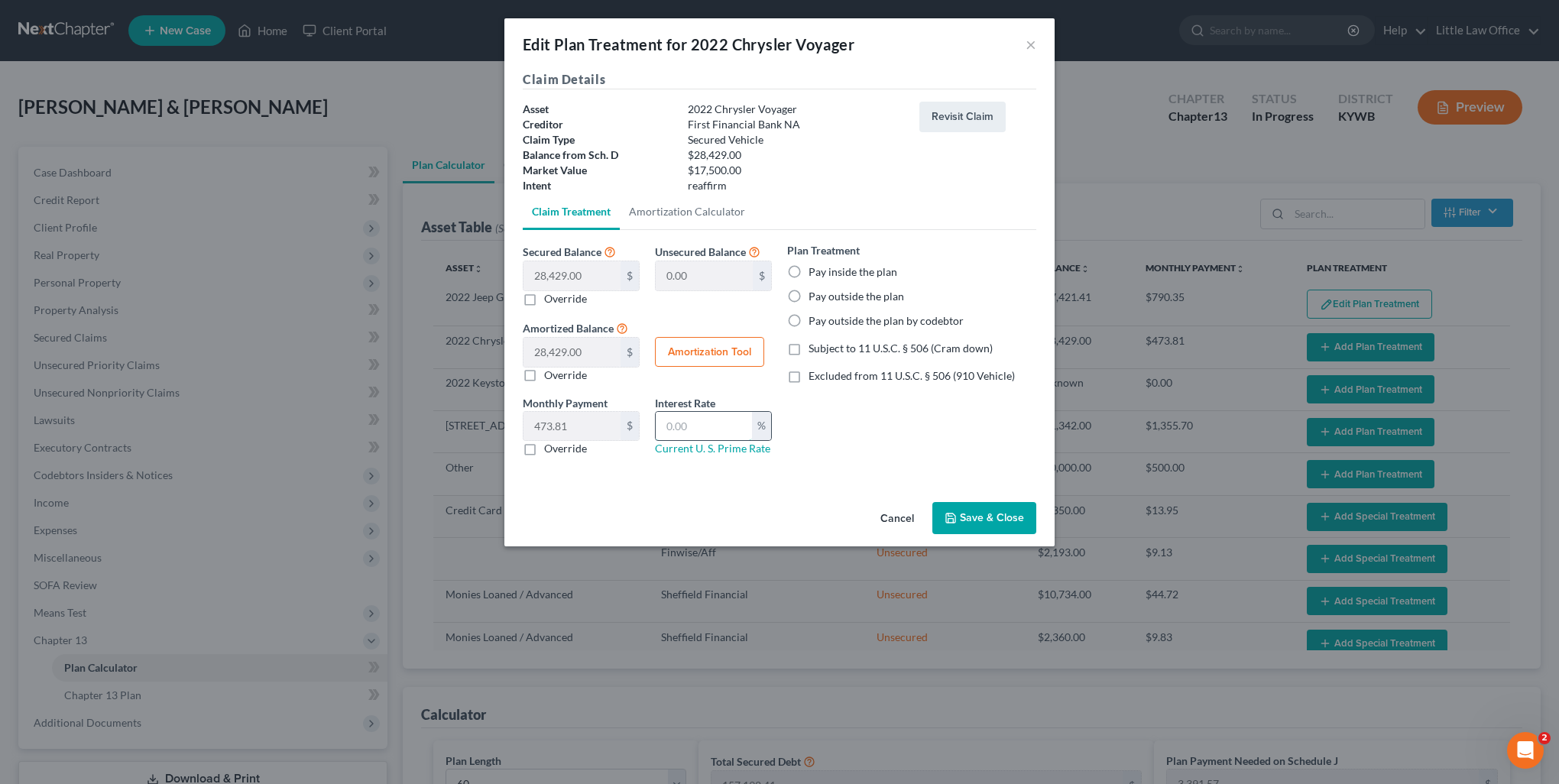
click at [690, 417] on input "text" at bounding box center [704, 426] width 96 height 29
type input "7.5"
click at [829, 276] on label "Pay inside the plan" at bounding box center [853, 272] width 89 height 15
click at [825, 274] on input "Pay inside the plan" at bounding box center [820, 269] width 10 height 10
radio input "true"
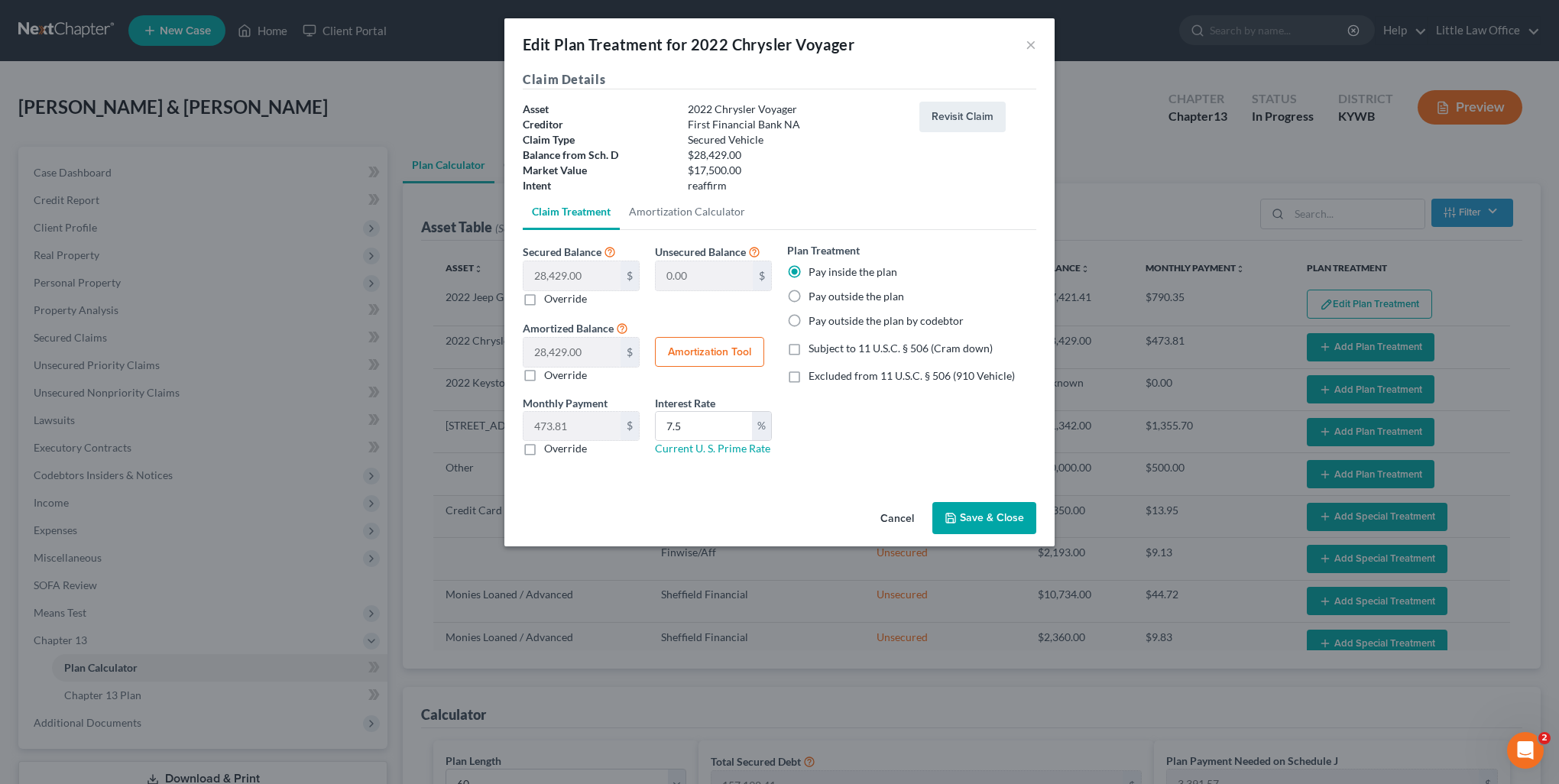
click at [856, 346] on span "Subject to 11 U.S.C. § 506 (Cram down)" at bounding box center [900, 348] width 184 height 13
click at [825, 346] on input "Subject to 11 U.S.C. § 506 (Cram down)" at bounding box center [820, 345] width 10 height 10
checkbox input "true"
click at [840, 378] on span "Excluded from 11 U.S.C. § 506 (910 Vehicle)" at bounding box center [911, 376] width 206 height 13
click at [825, 378] on input "Excluded from 11 U.S.C. § 506 (910 Vehicle)" at bounding box center [820, 373] width 10 height 10
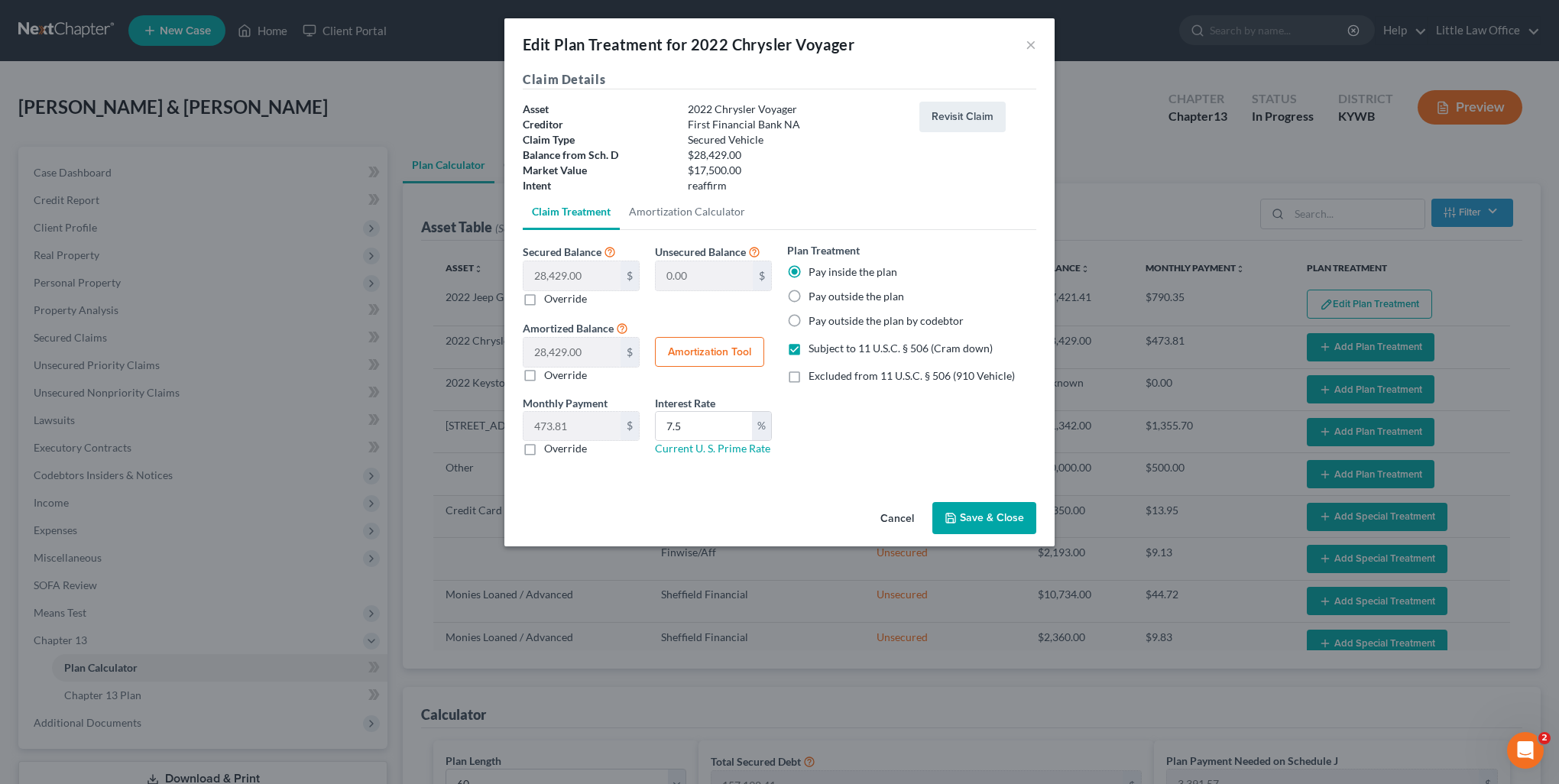
checkbox input "true"
click at [817, 351] on span "Subject to 11 U.S.C. § 506 (Cram down)" at bounding box center [900, 348] width 184 height 13
click at [817, 351] on input "Subject to 11 U.S.C. § 506 (Cram down)" at bounding box center [820, 345] width 10 height 10
checkbox input "false"
click at [675, 352] on button "Amortization Tool" at bounding box center [710, 352] width 110 height 31
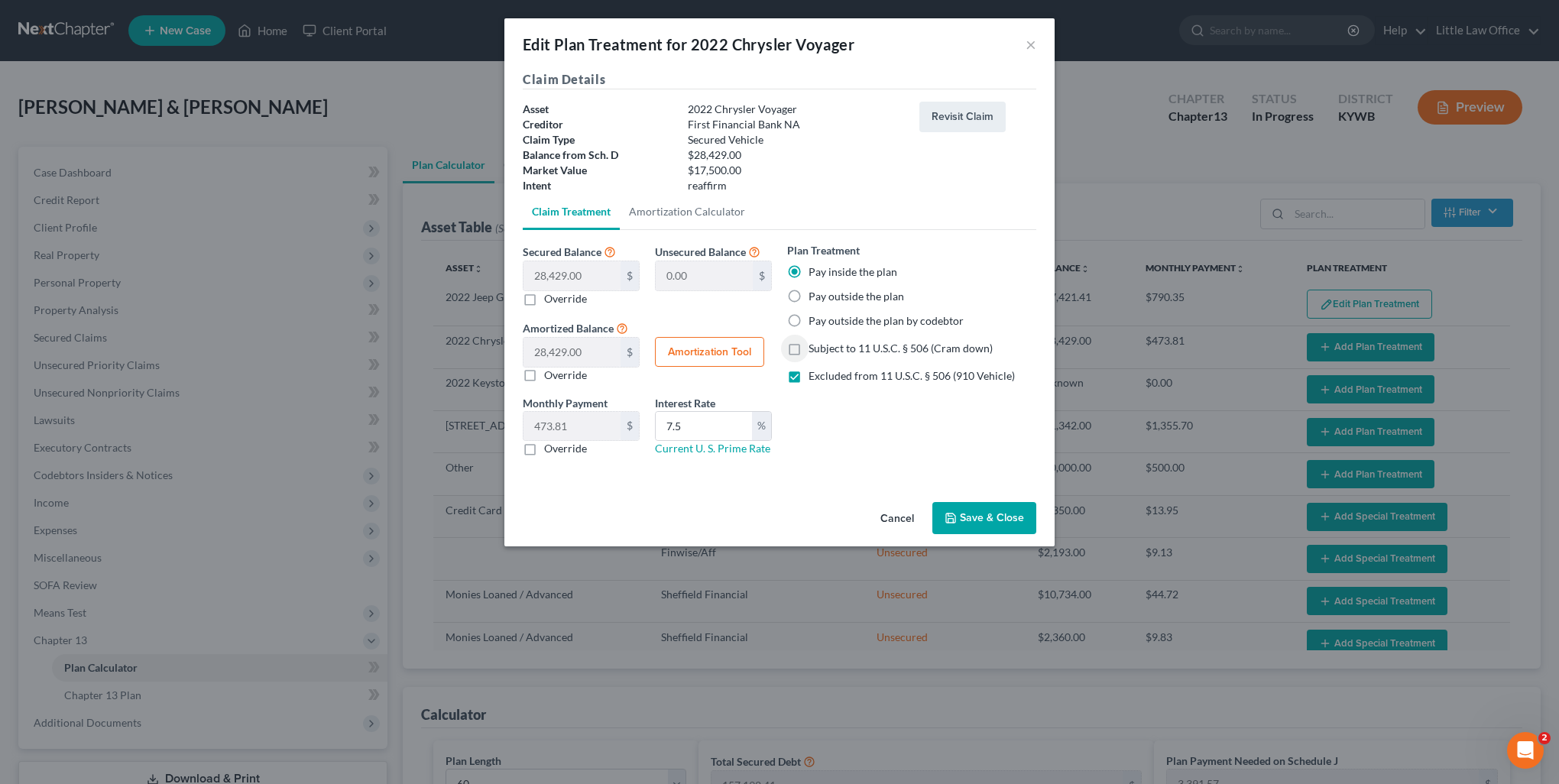
type input "28,429.00"
type input "7.5"
type input "60"
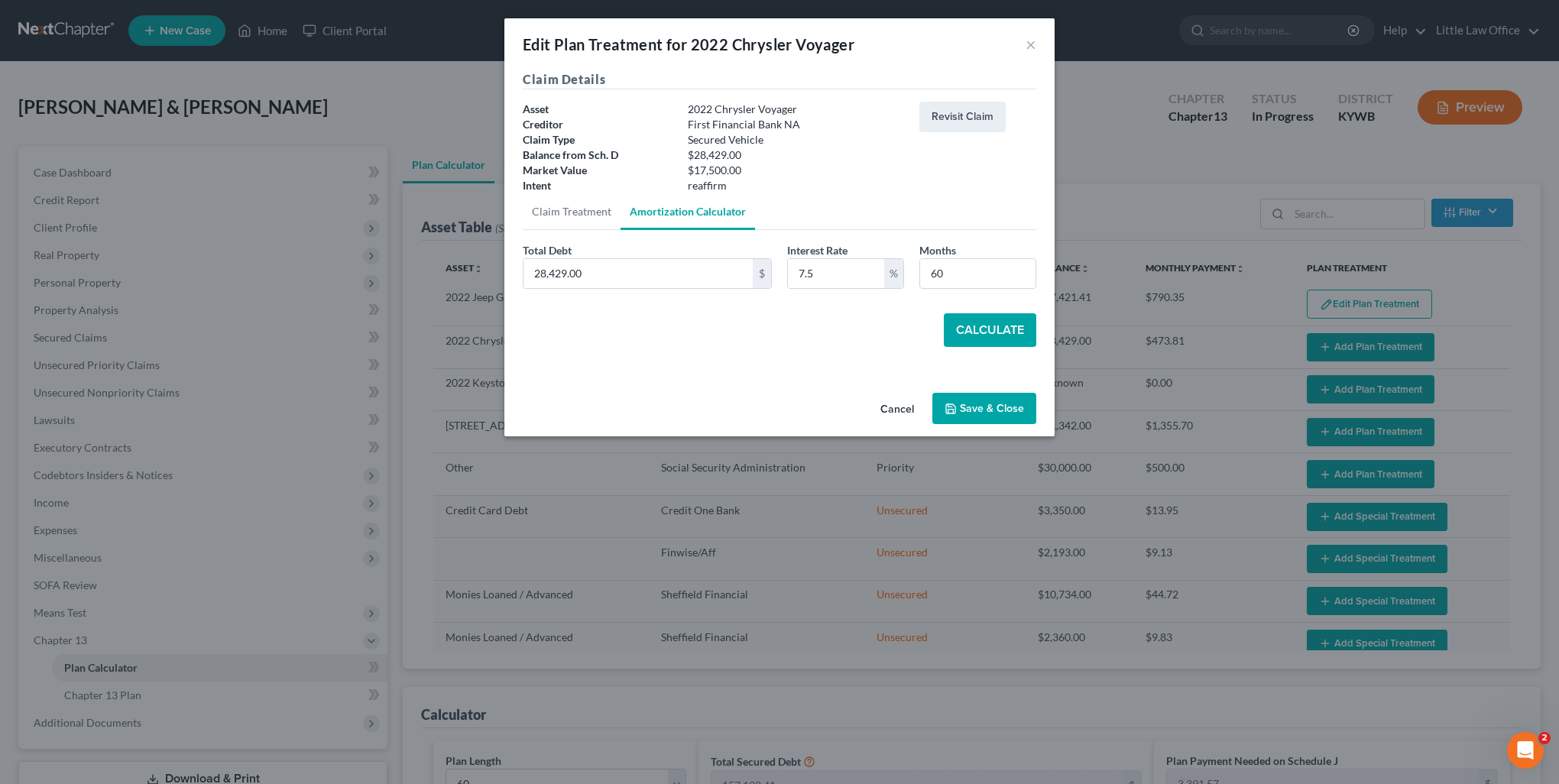
click at [1028, 336] on button "Calculate" at bounding box center [990, 330] width 92 height 34
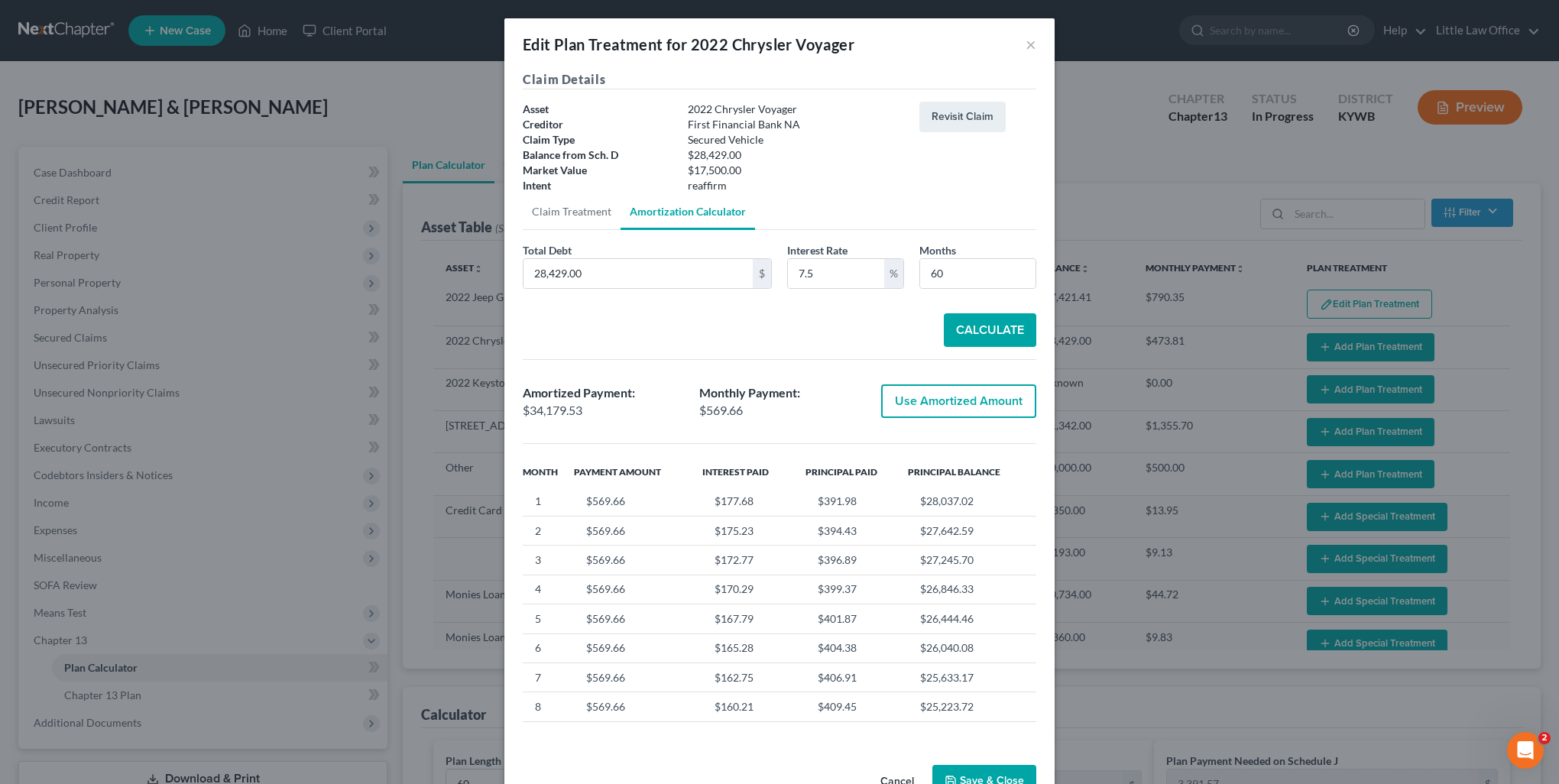
click at [987, 405] on button "Use Amortized Amount" at bounding box center [958, 401] width 155 height 34
type input "34,179.53"
checkbox input "true"
type input "569.65"
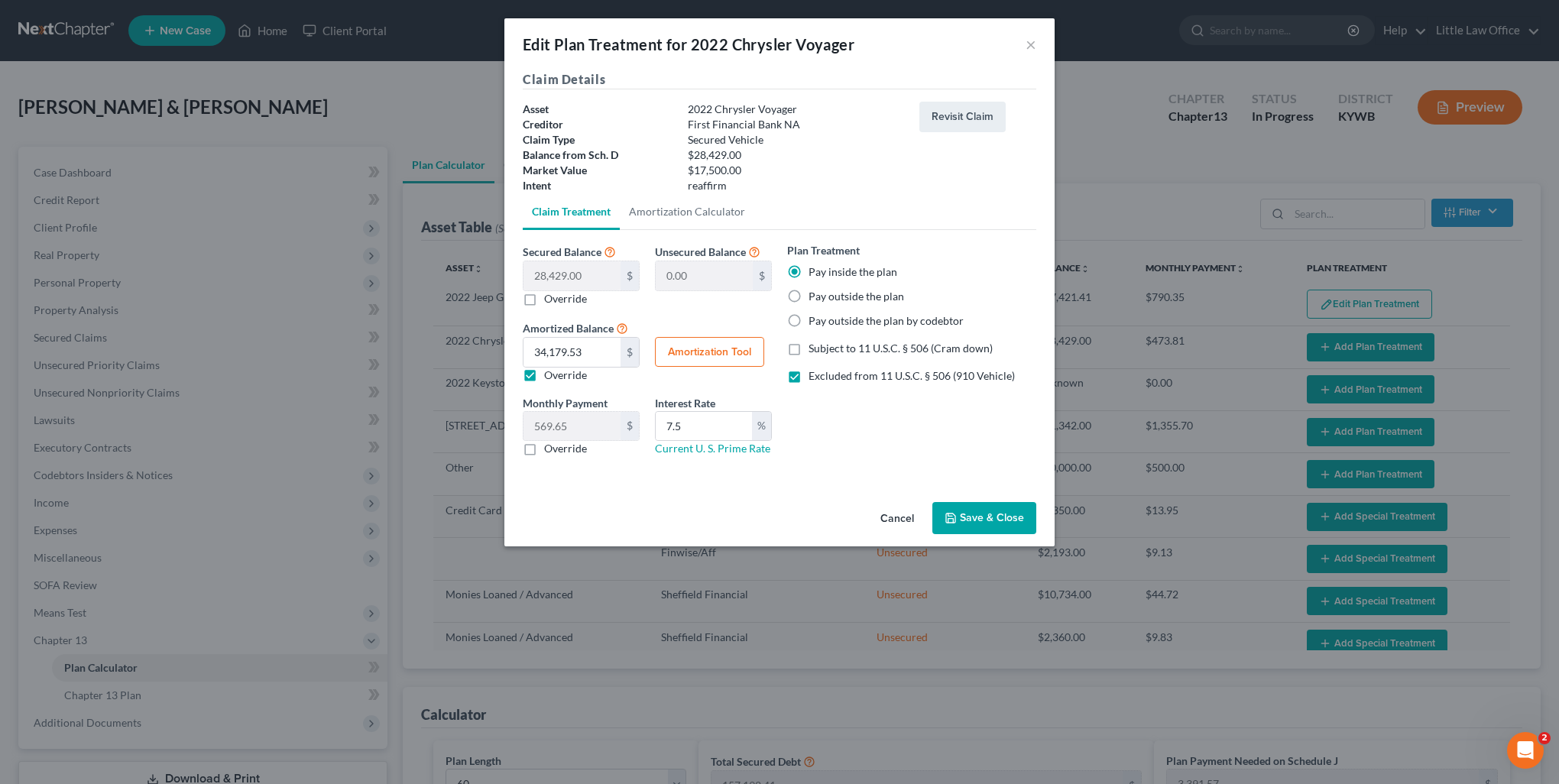
click at [982, 533] on button "Save & Close" at bounding box center [984, 518] width 104 height 32
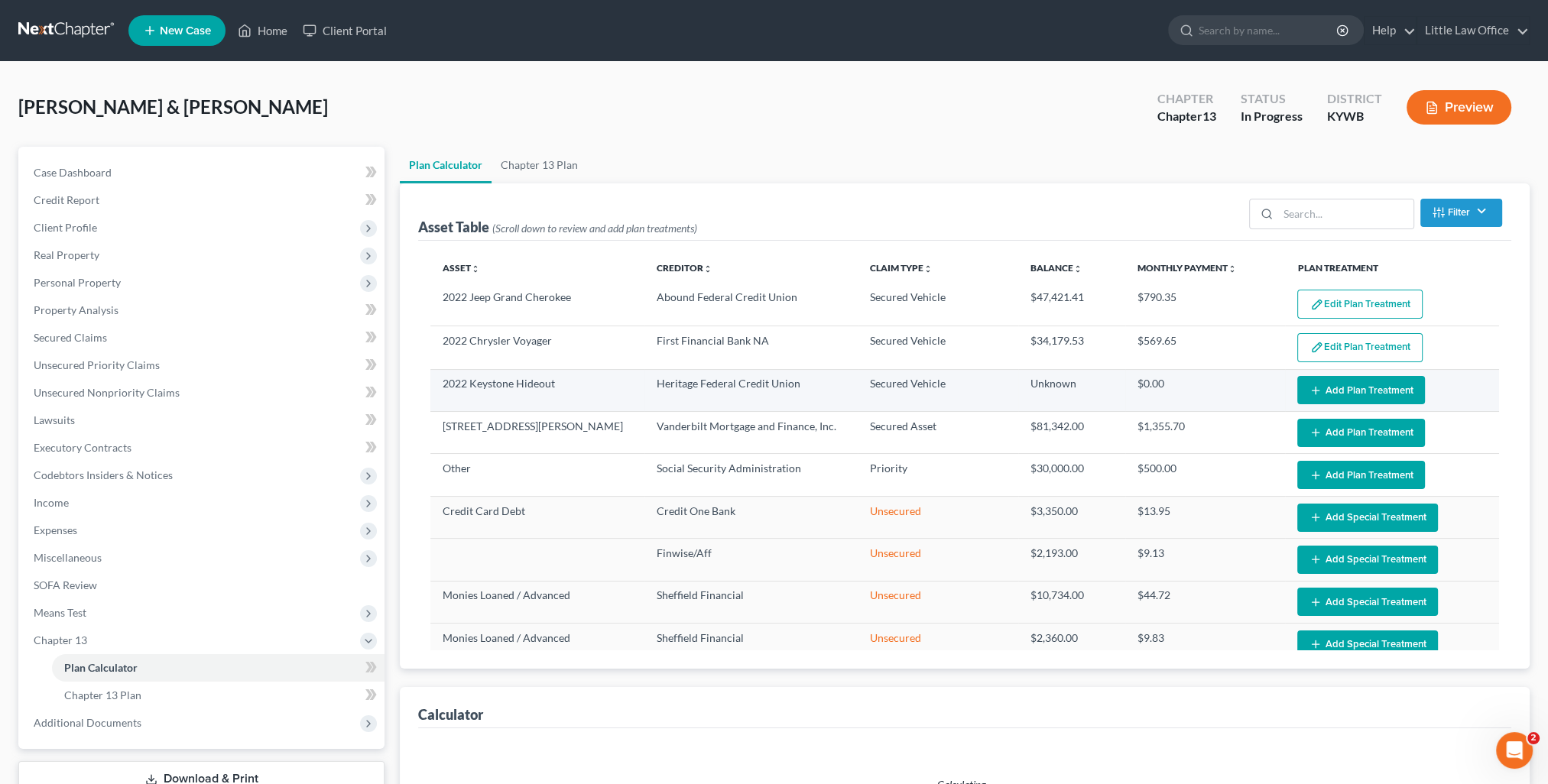
select select "59"
click at [1353, 393] on button "Add Plan Treatment" at bounding box center [1360, 390] width 128 height 28
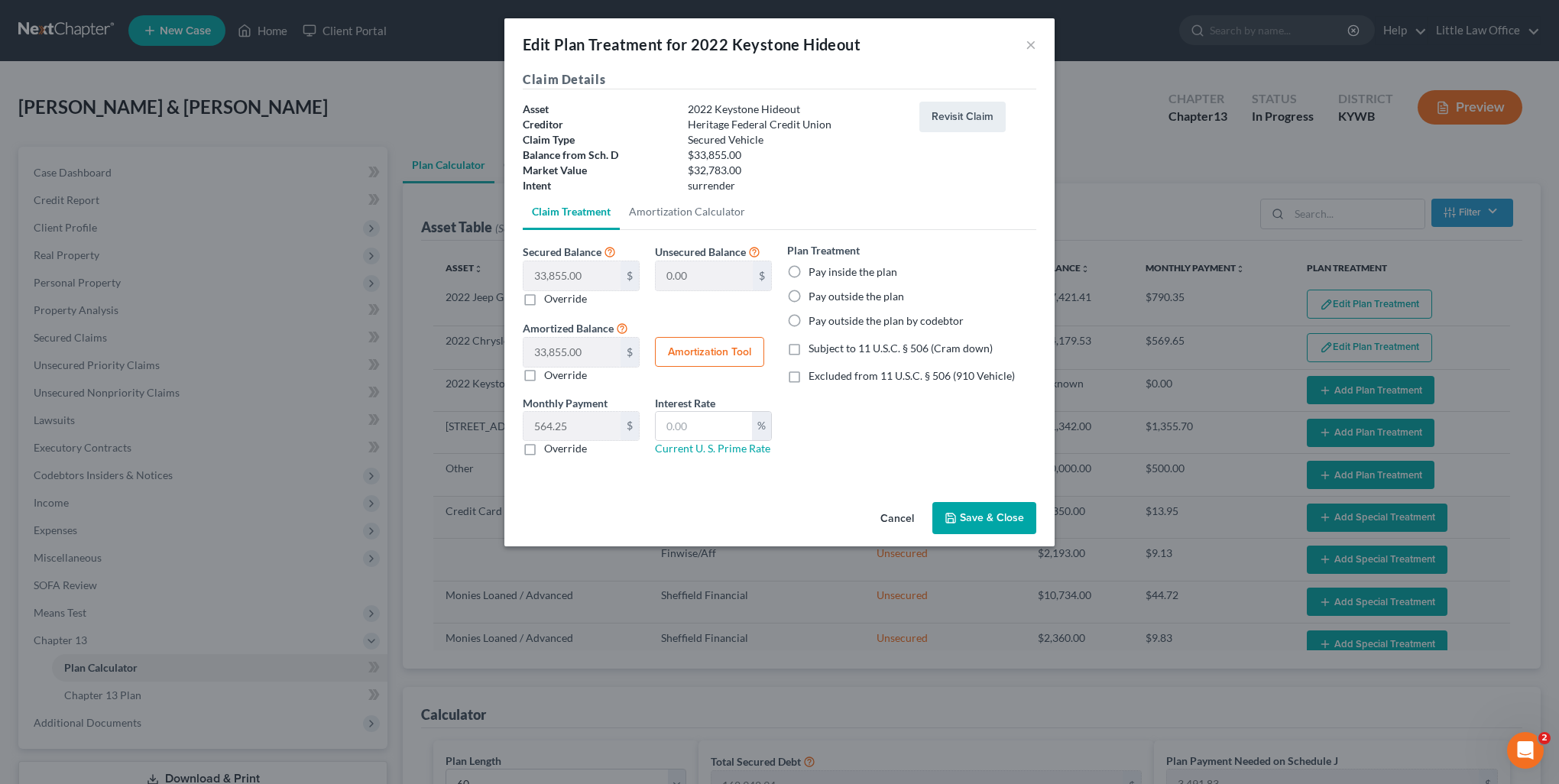
click at [834, 259] on div "Plan Treatment Pay inside the plan Pay outside the plan Pay outside the plan by…" at bounding box center [911, 286] width 249 height 87
click at [846, 273] on label "Pay inside the plan" at bounding box center [853, 272] width 89 height 15
click at [825, 273] on input "Pay inside the plan" at bounding box center [820, 269] width 10 height 10
radio input "true"
click at [982, 518] on button "Save & Close" at bounding box center [984, 518] width 104 height 32
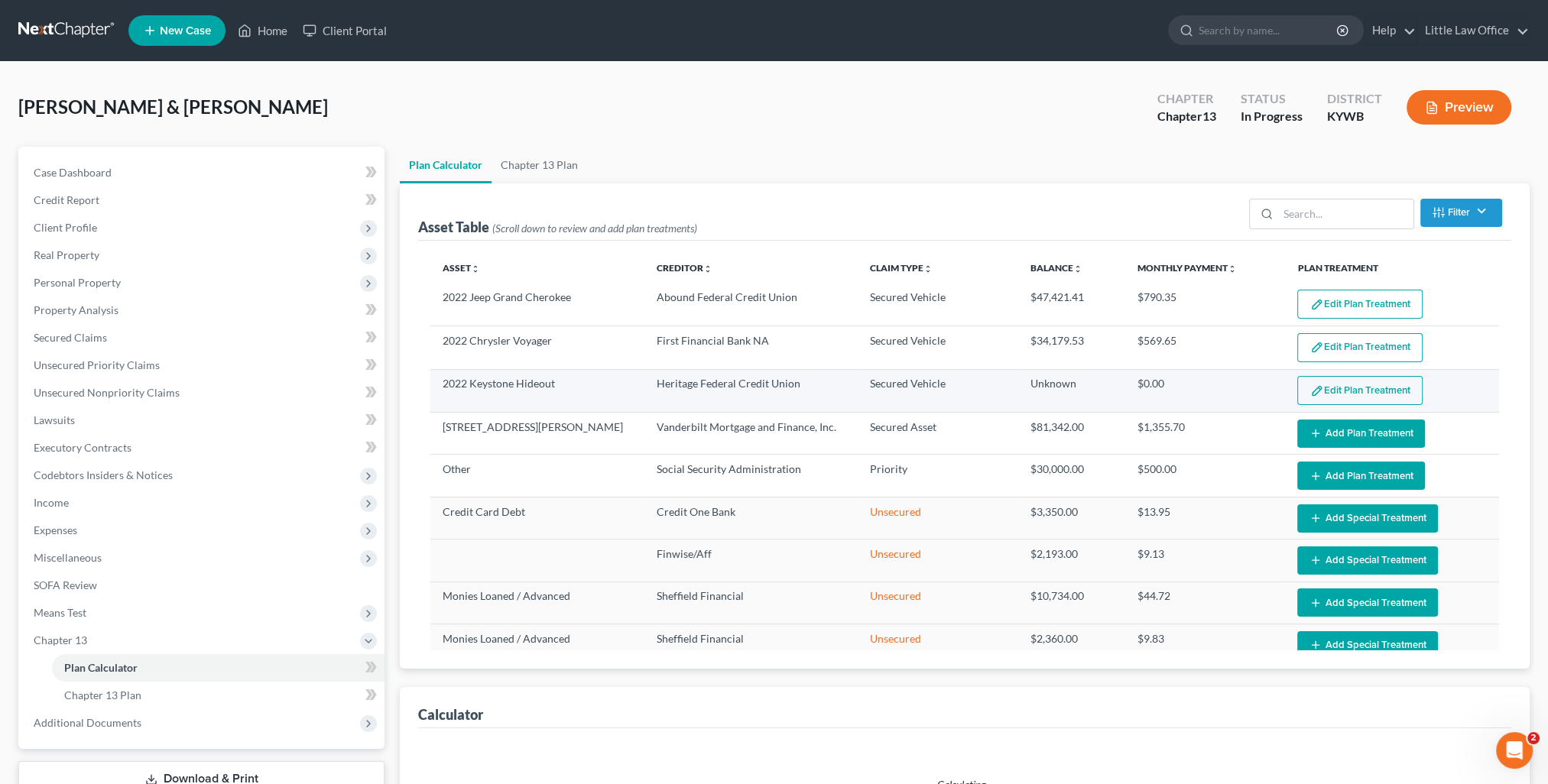
select select "59"
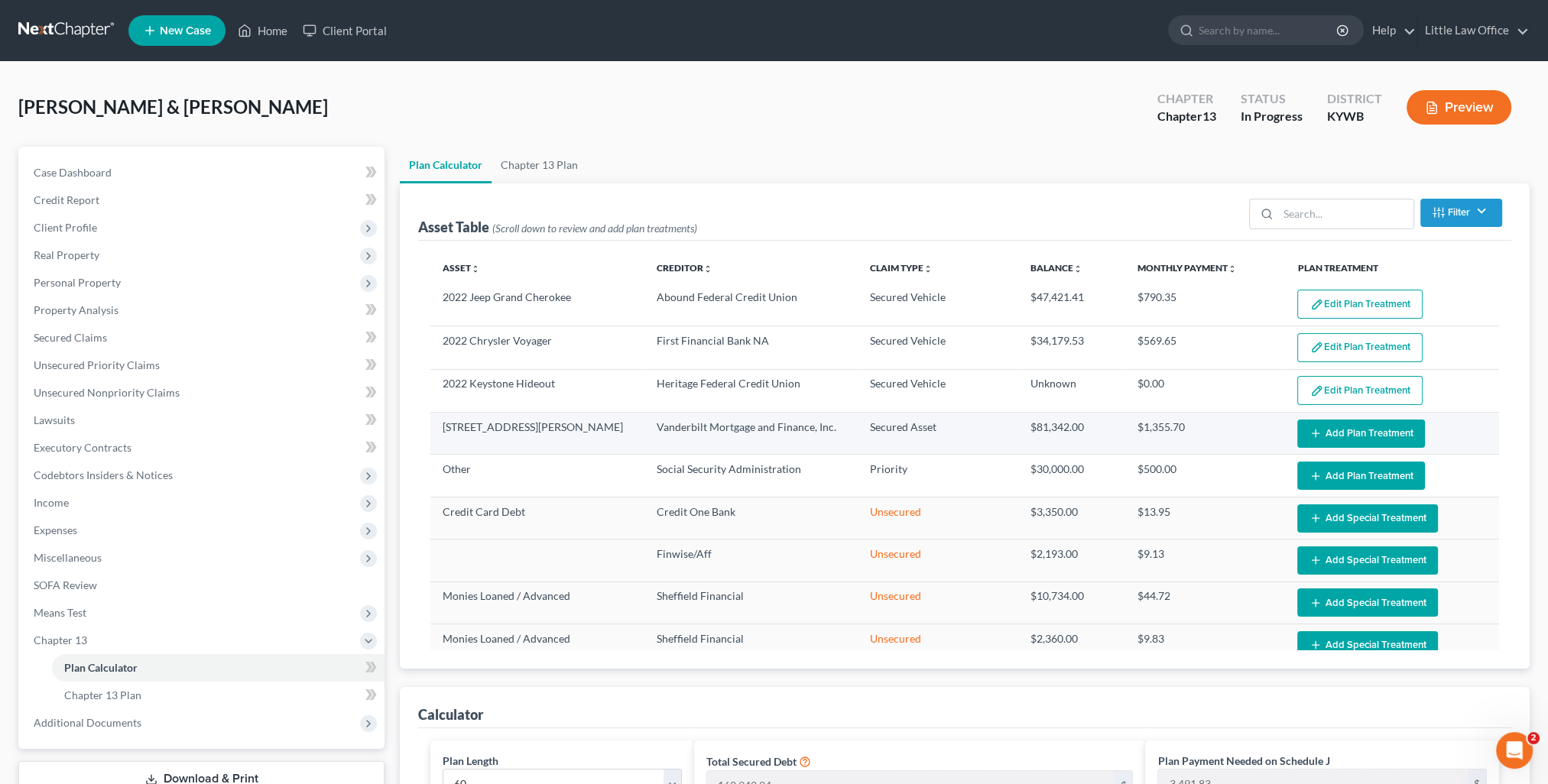
click at [1355, 439] on button "Add Plan Treatment" at bounding box center [1360, 433] width 128 height 28
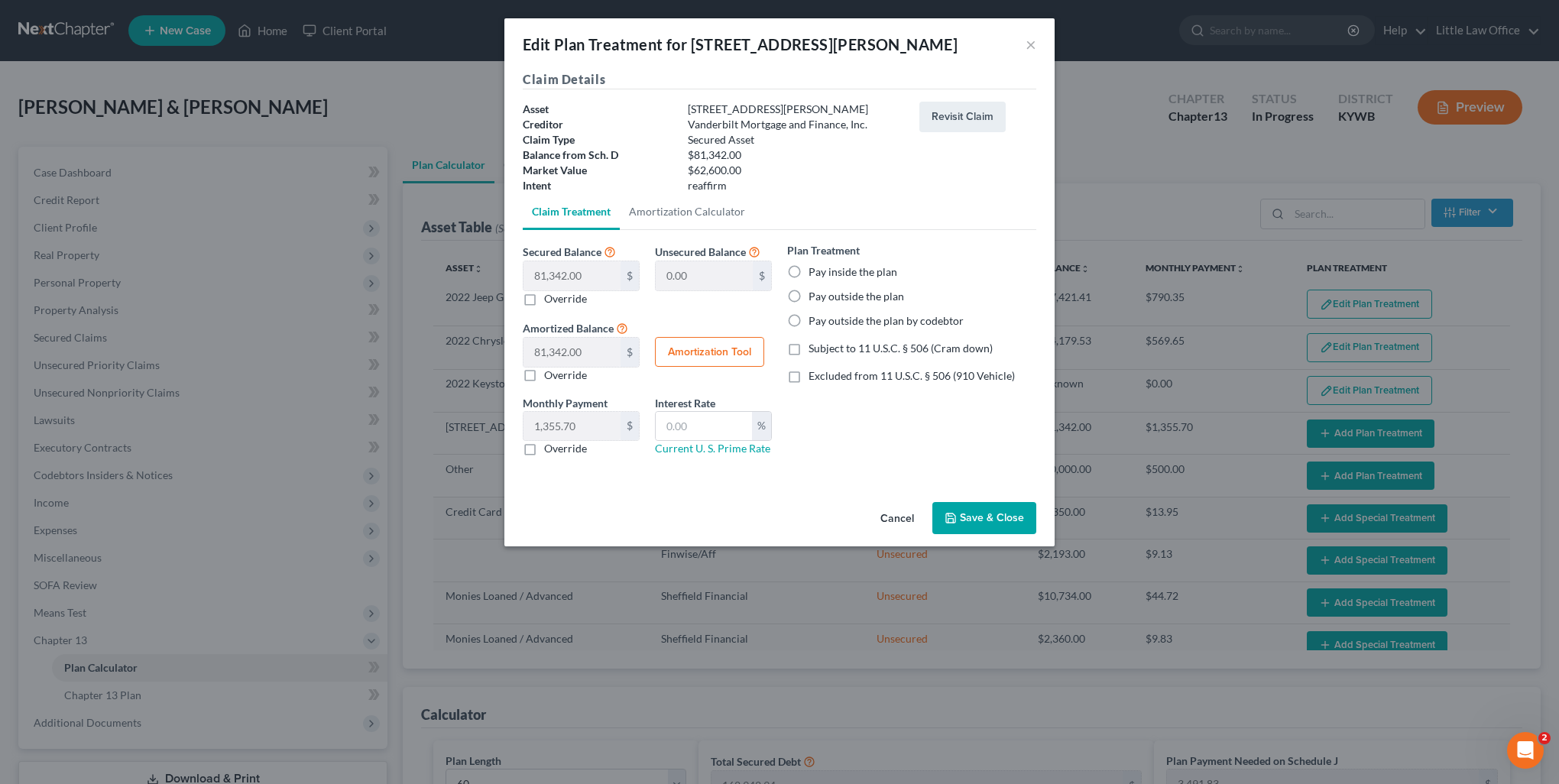
click at [845, 294] on label "Pay outside the plan" at bounding box center [856, 296] width 95 height 15
click at [825, 294] on input "Pay outside the plan" at bounding box center [820, 293] width 10 height 10
radio input "true"
click at [985, 509] on button "Save & Close" at bounding box center [984, 518] width 104 height 32
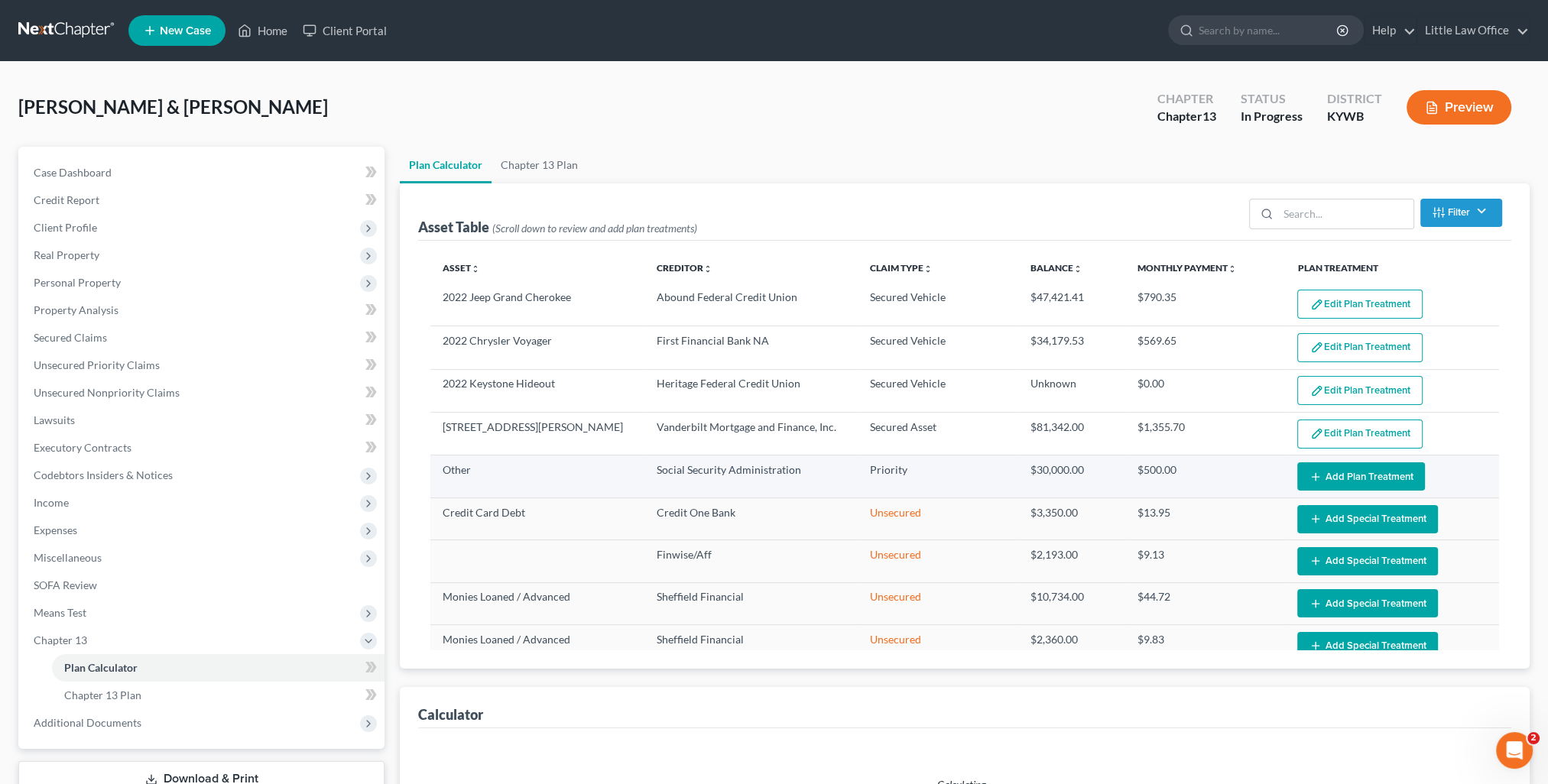
select select "59"
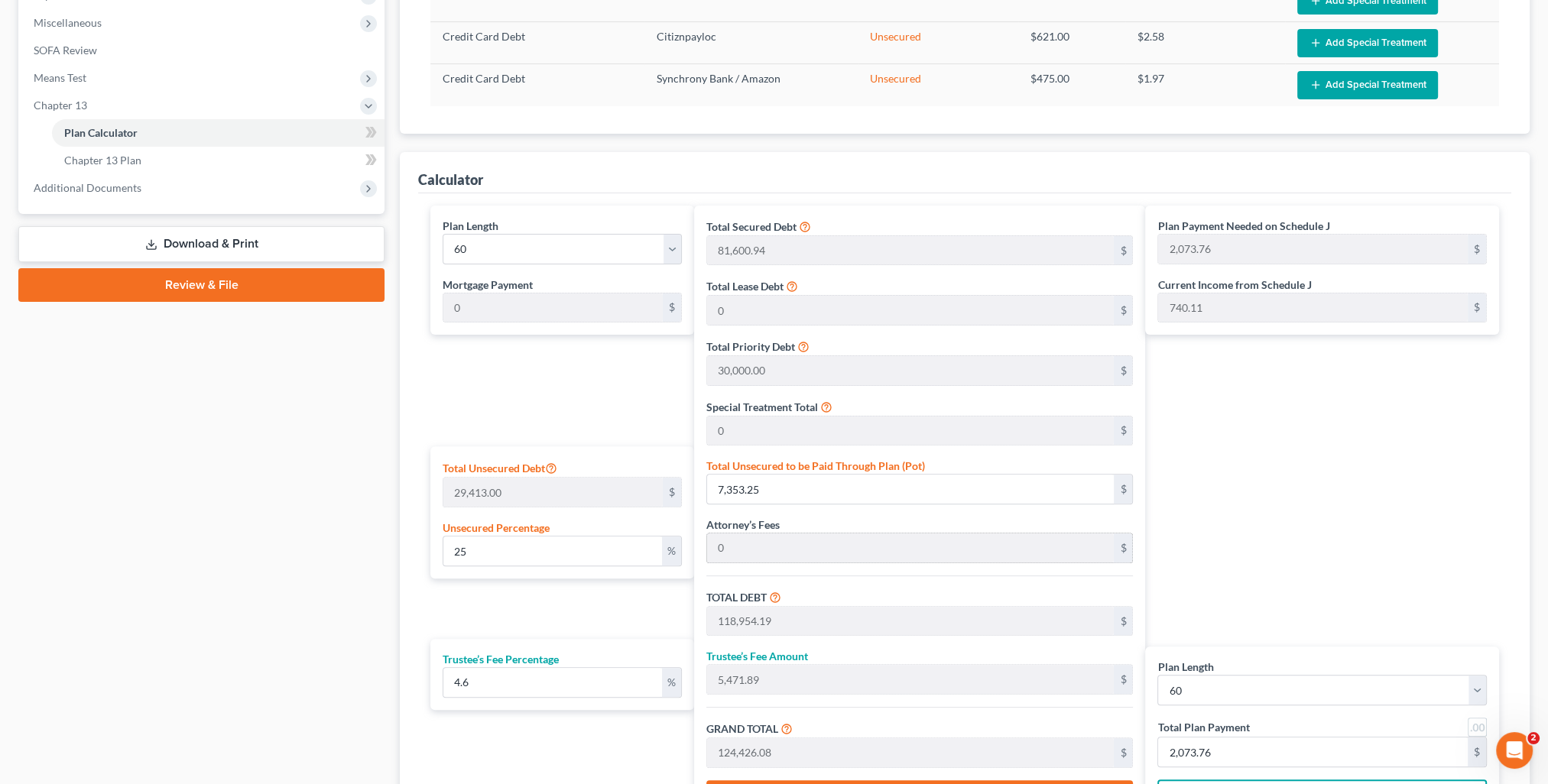
scroll to position [611, 0]
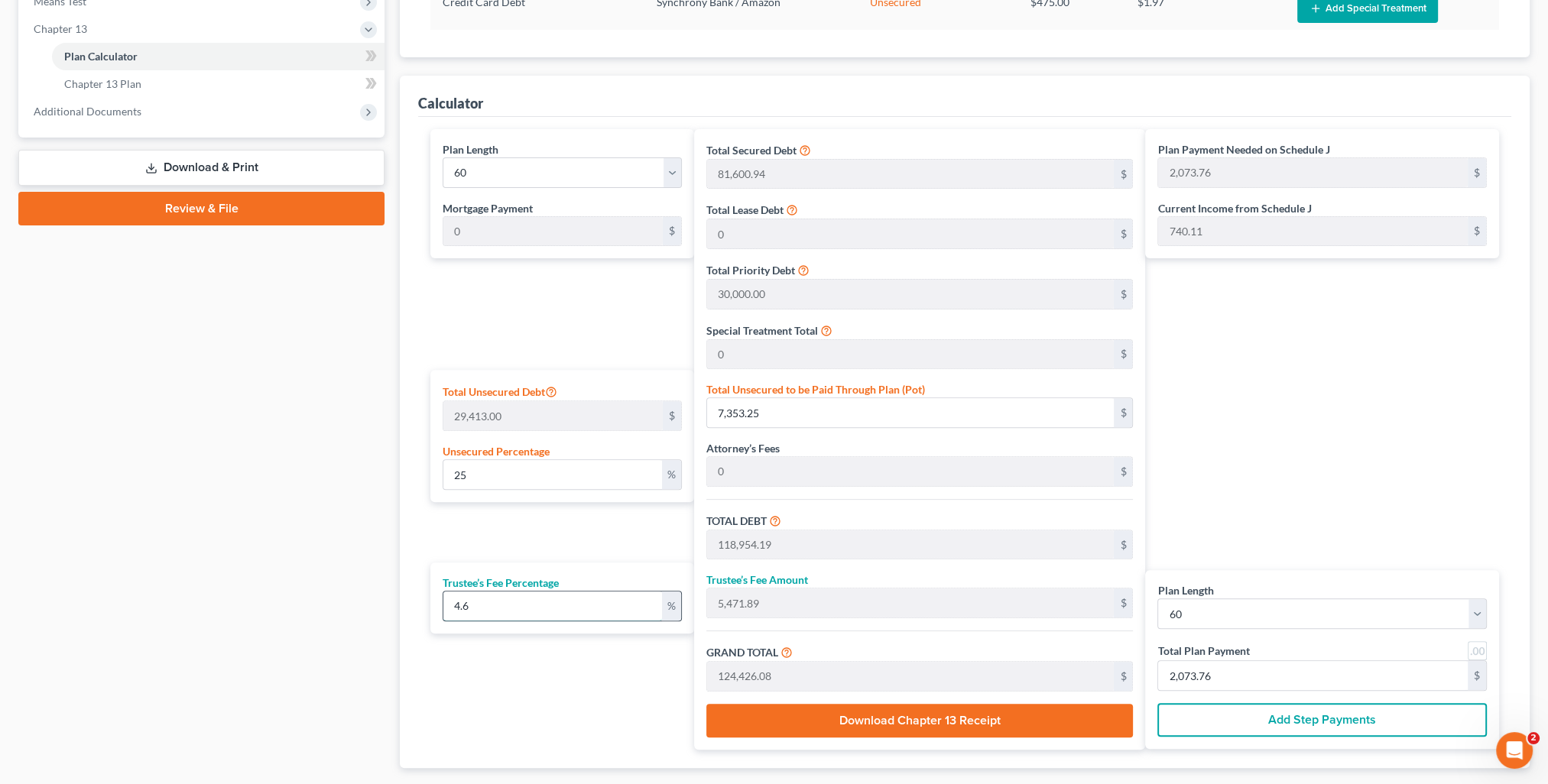
click at [520, 609] on input "4.6" at bounding box center [552, 606] width 217 height 29
type input "4.65"
type input "5,531.36"
type input "124,485.55"
type input "2,074.75"
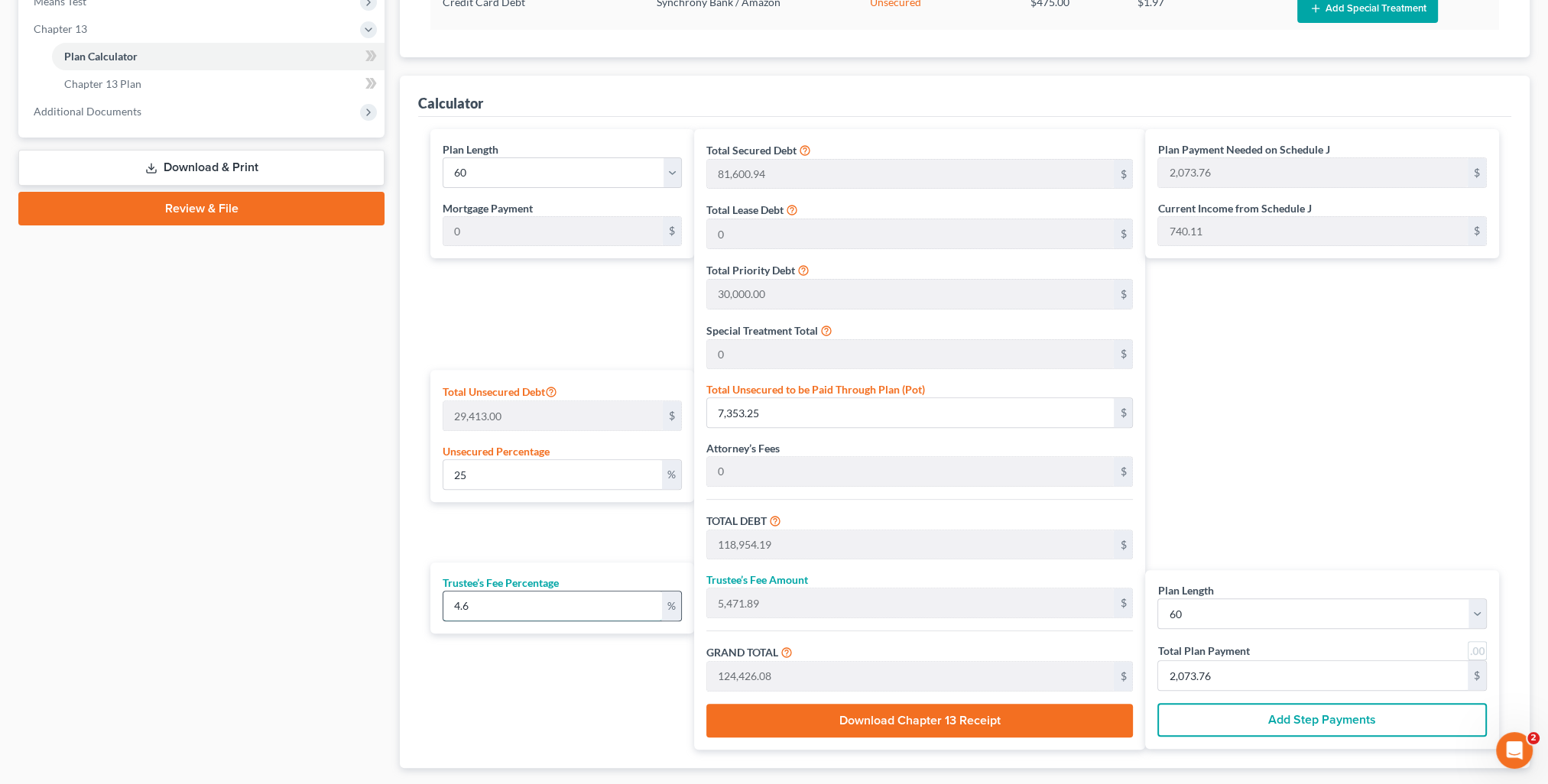
type input "2,074.75"
type input "4.6"
type input "5,471.89"
type input "124,426.08"
type input "2,073.76"
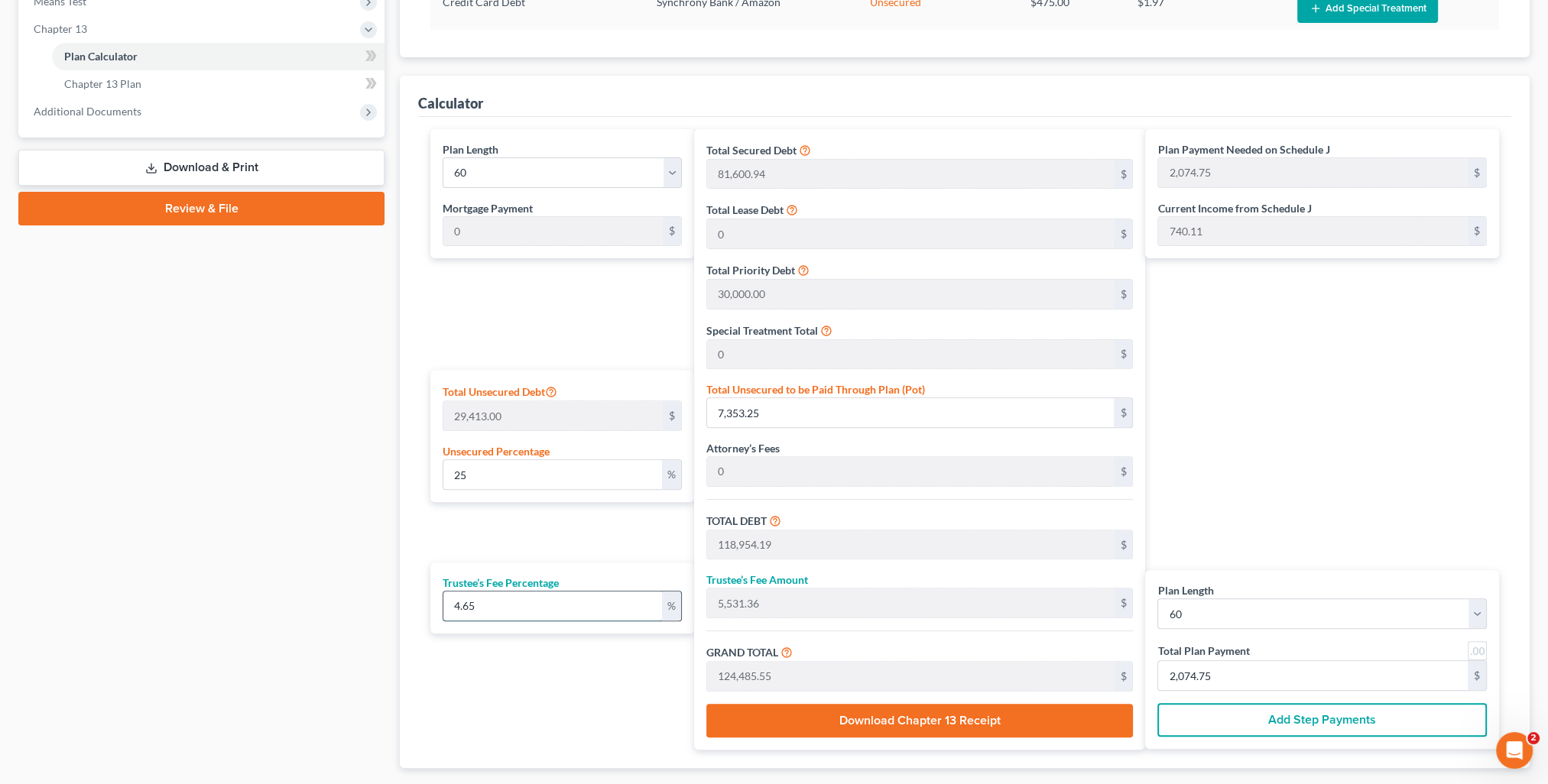
type input "2,073.76"
type input "4."
type input "4,758.16"
type input "123,712.35"
type input "2,061.87"
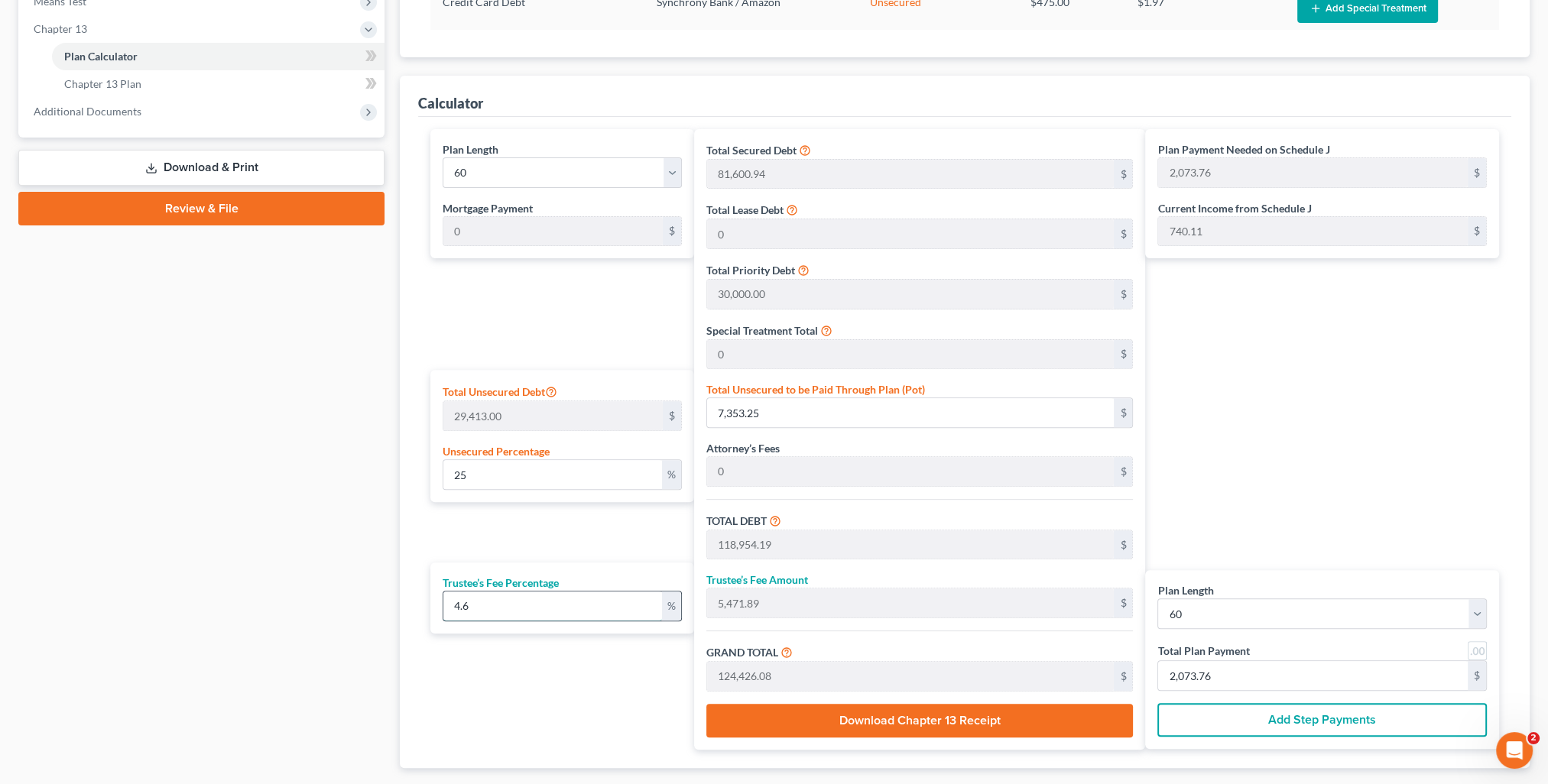
type input "2,061.87"
type input "4"
type input "0"
type input "5"
type input "5,947.70"
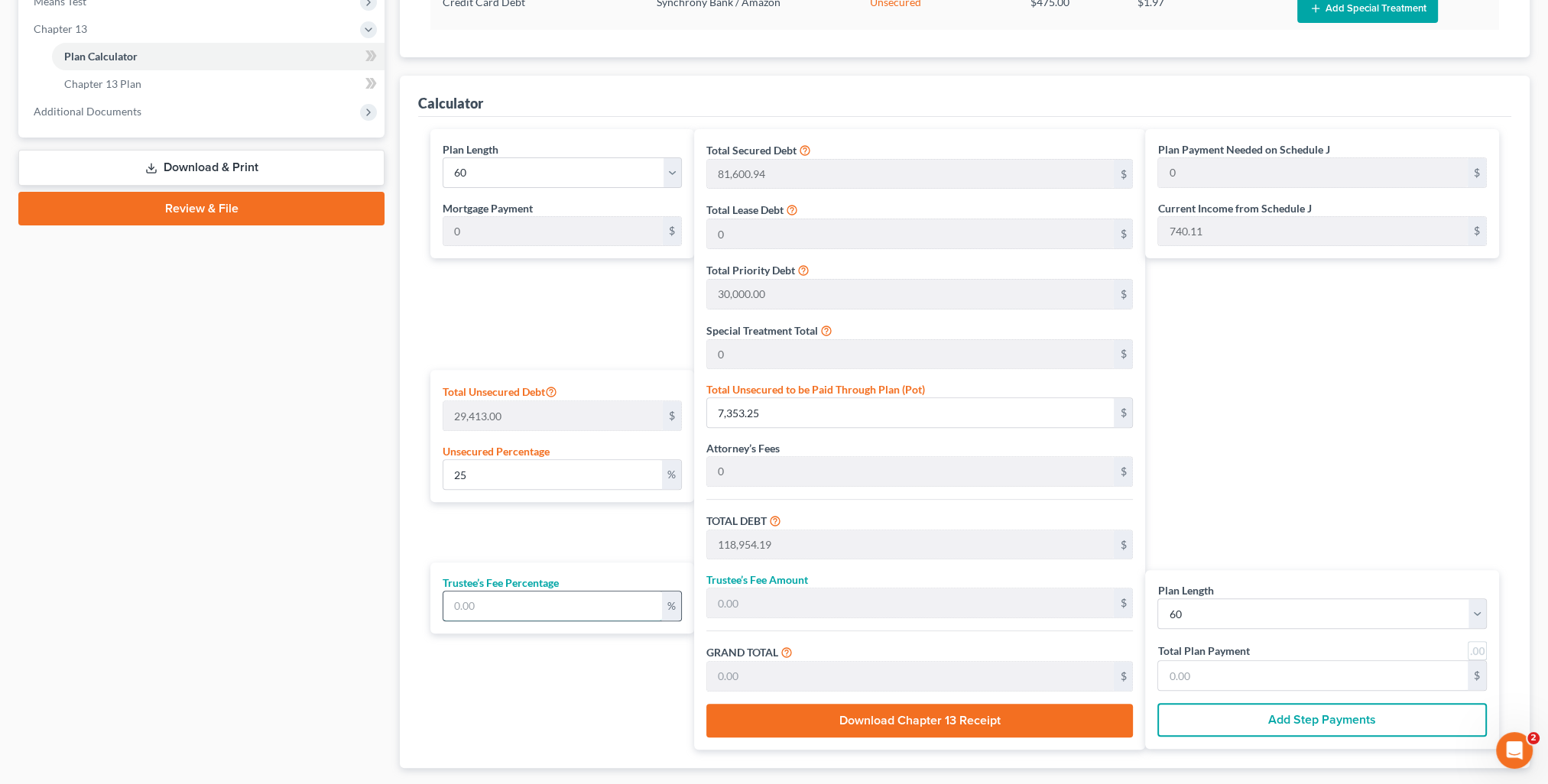
type input "124,901.89"
type input "2,081.69"
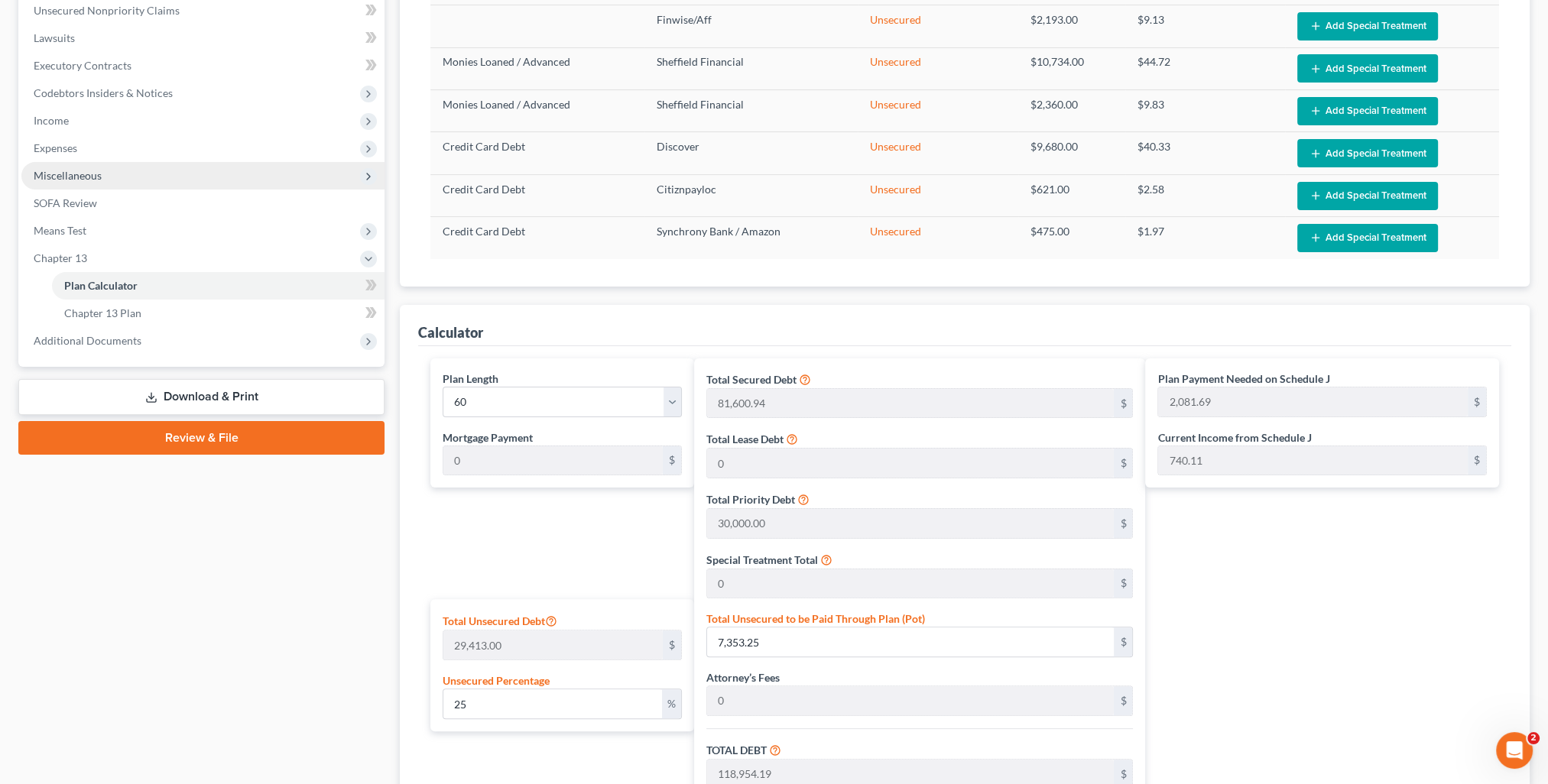
type input "5"
click at [67, 169] on span "Miscellaneous" at bounding box center [67, 176] width 68 height 13
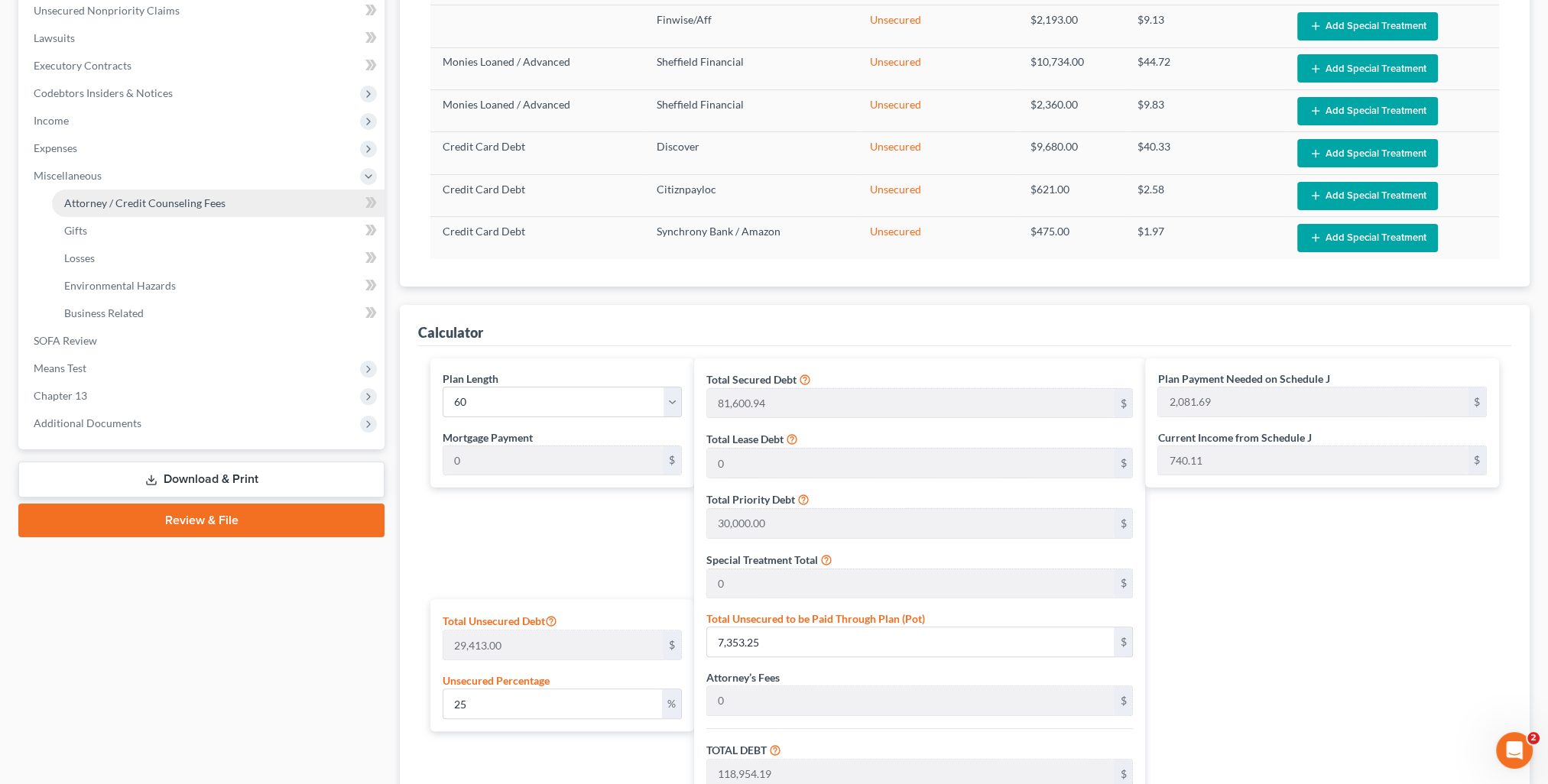
click at [93, 200] on span "Attorney / Credit Counseling Fees" at bounding box center [145, 203] width 162 height 13
select select "0"
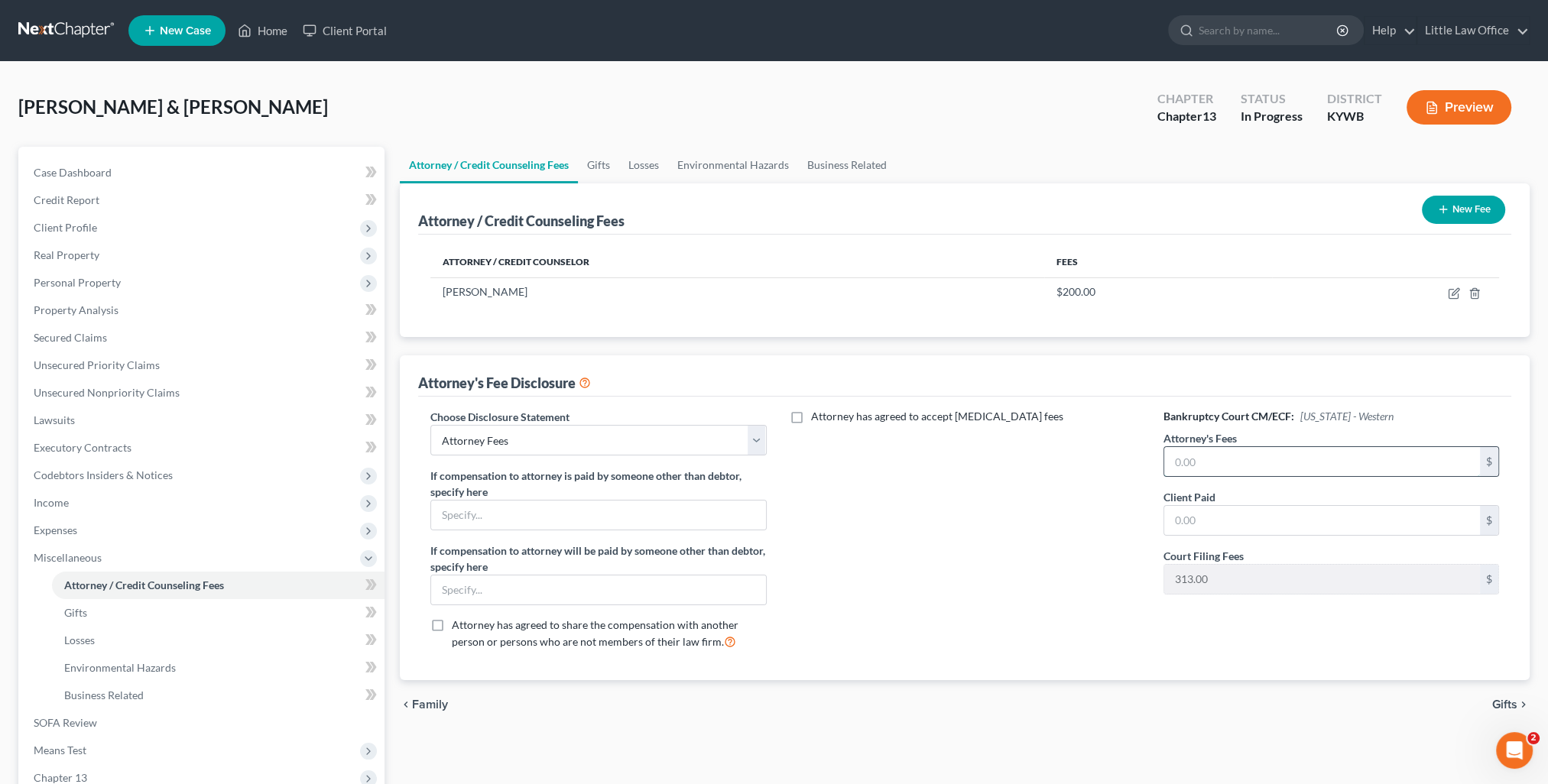
click at [1202, 473] on input "text" at bounding box center [1322, 462] width 316 height 29
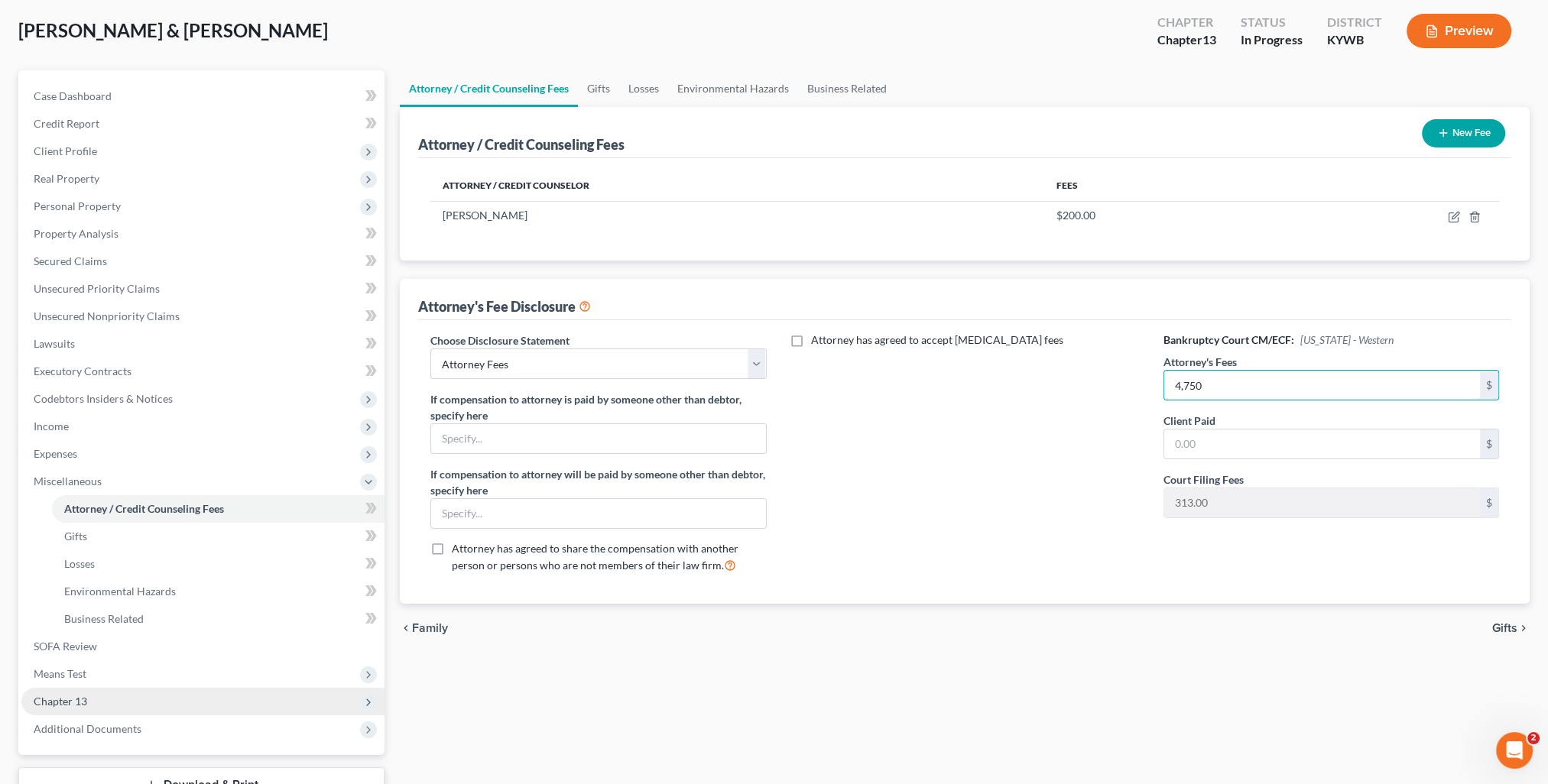
type input "4,750"
click at [102, 704] on span "Chapter 13" at bounding box center [202, 701] width 363 height 28
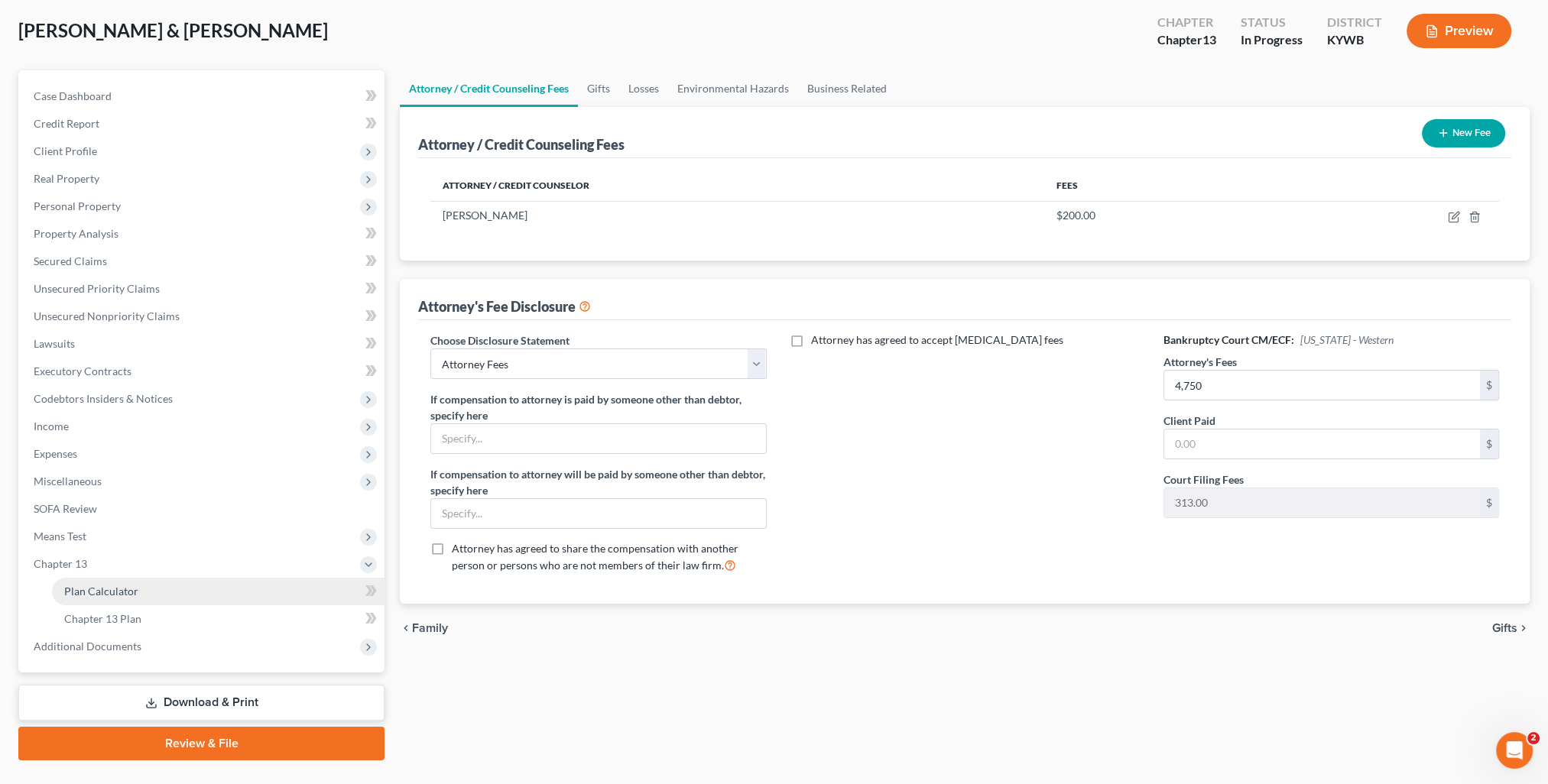
click at [109, 592] on span "Plan Calculator" at bounding box center [101, 592] width 74 height 13
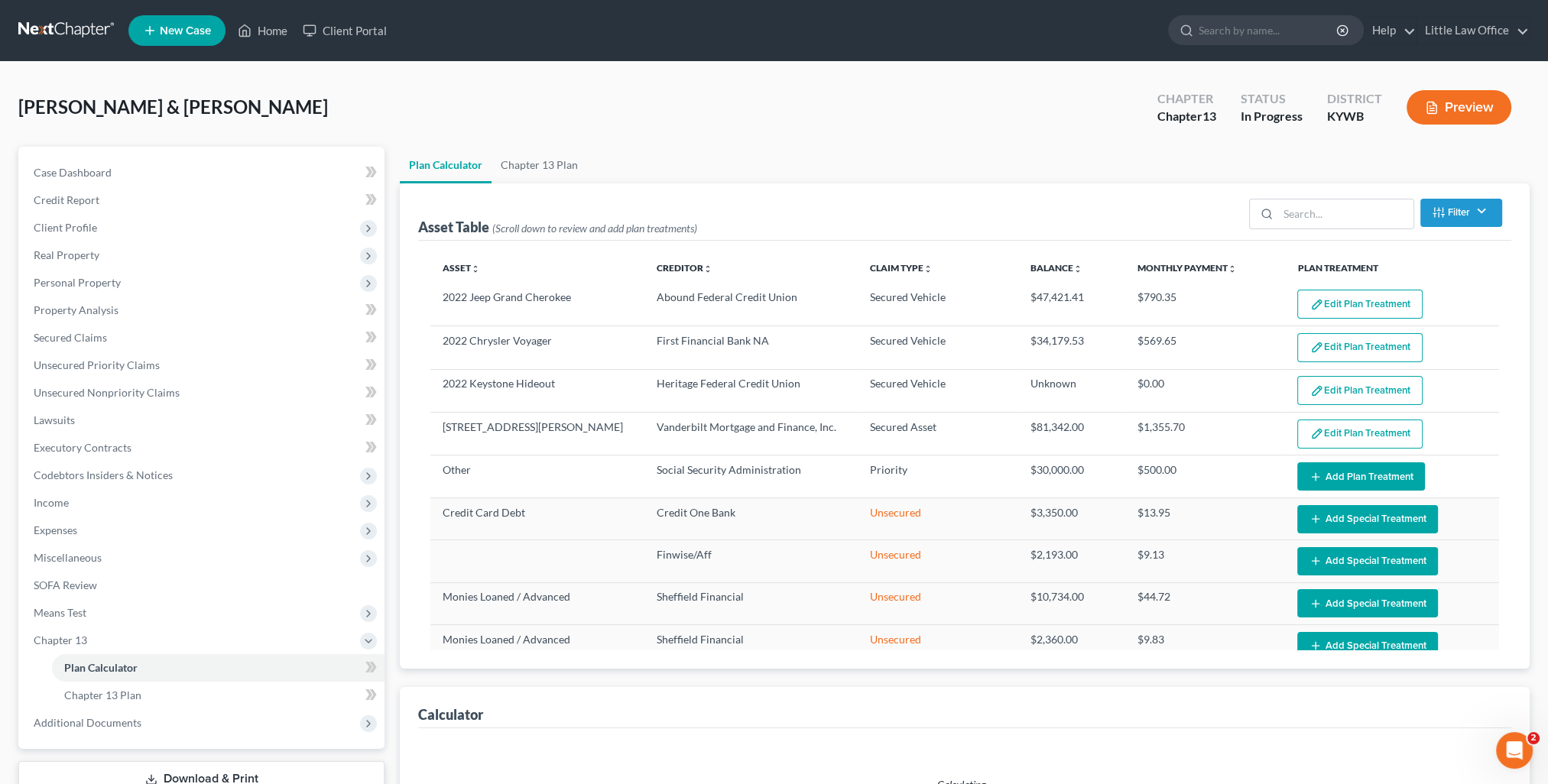
select select "59"
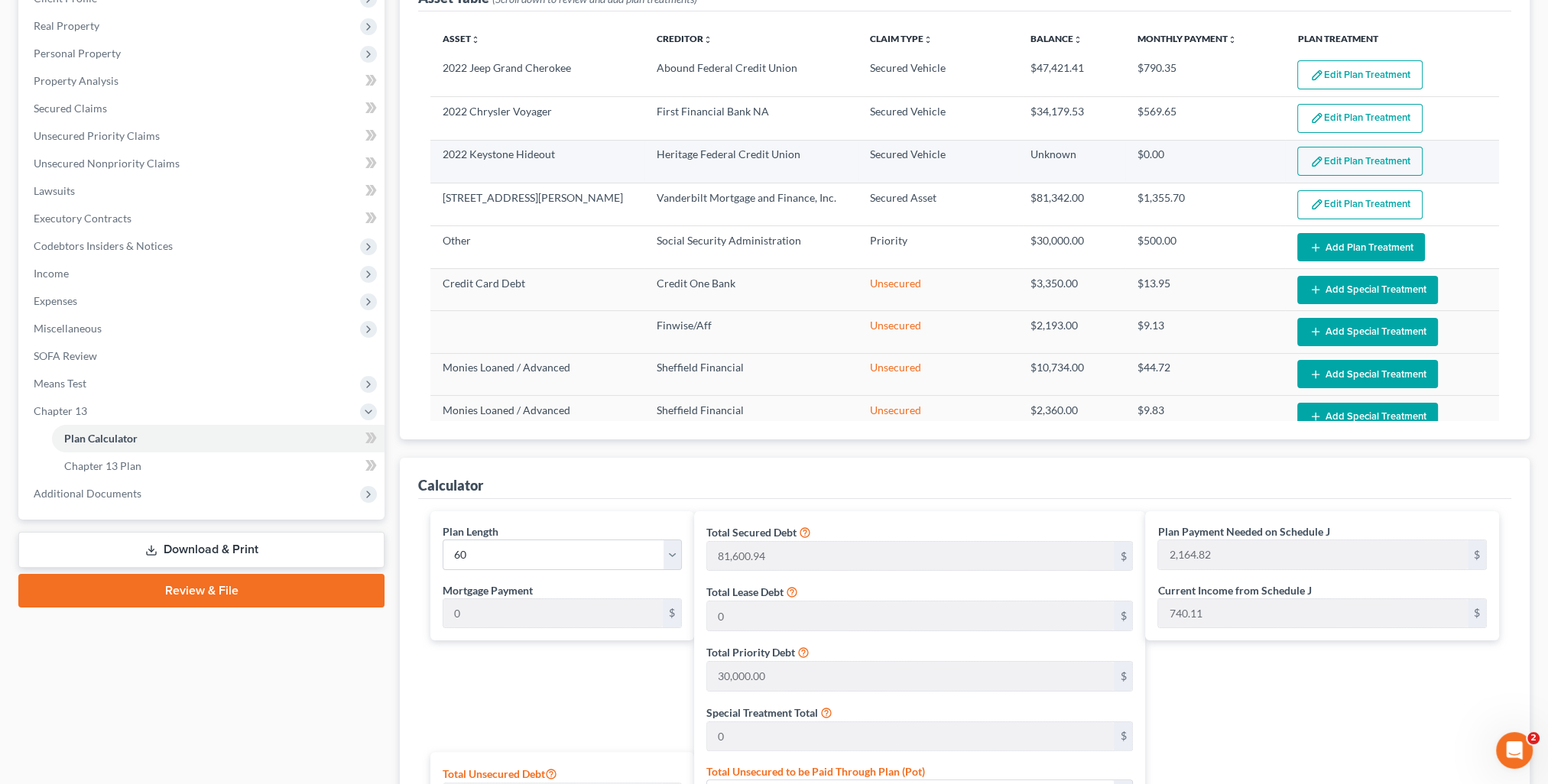
click at [1316, 153] on button "Edit Plan Treatment" at bounding box center [1359, 162] width 125 height 29
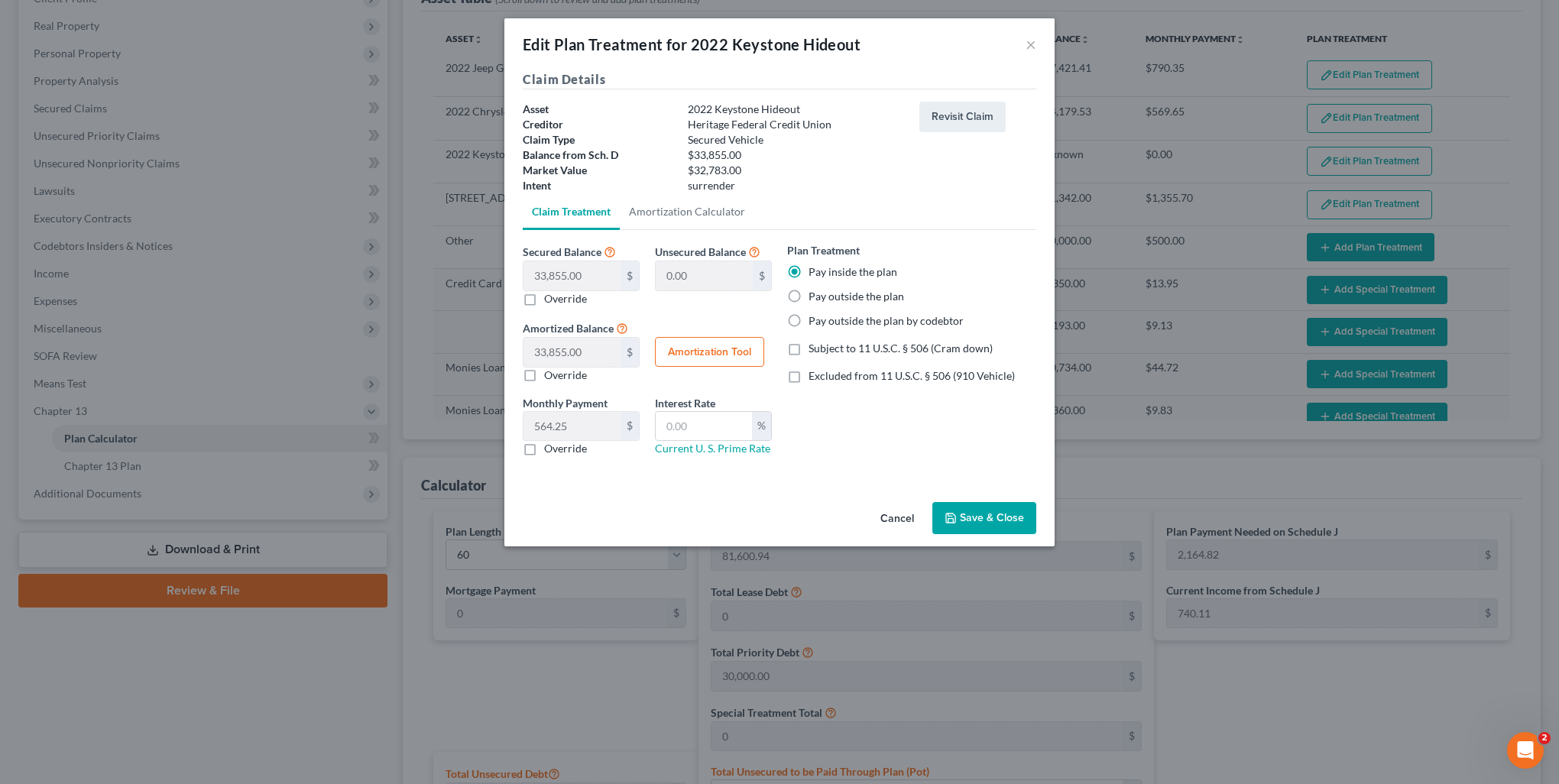
click at [977, 295] on div "Pay outside the plan" at bounding box center [911, 296] width 249 height 15
click at [808, 270] on label "Pay inside the plan" at bounding box center [853, 272] width 89 height 15
click at [815, 270] on input "Pay inside the plan" at bounding box center [820, 269] width 10 height 10
click at [903, 518] on button "Cancel" at bounding box center [897, 518] width 58 height 31
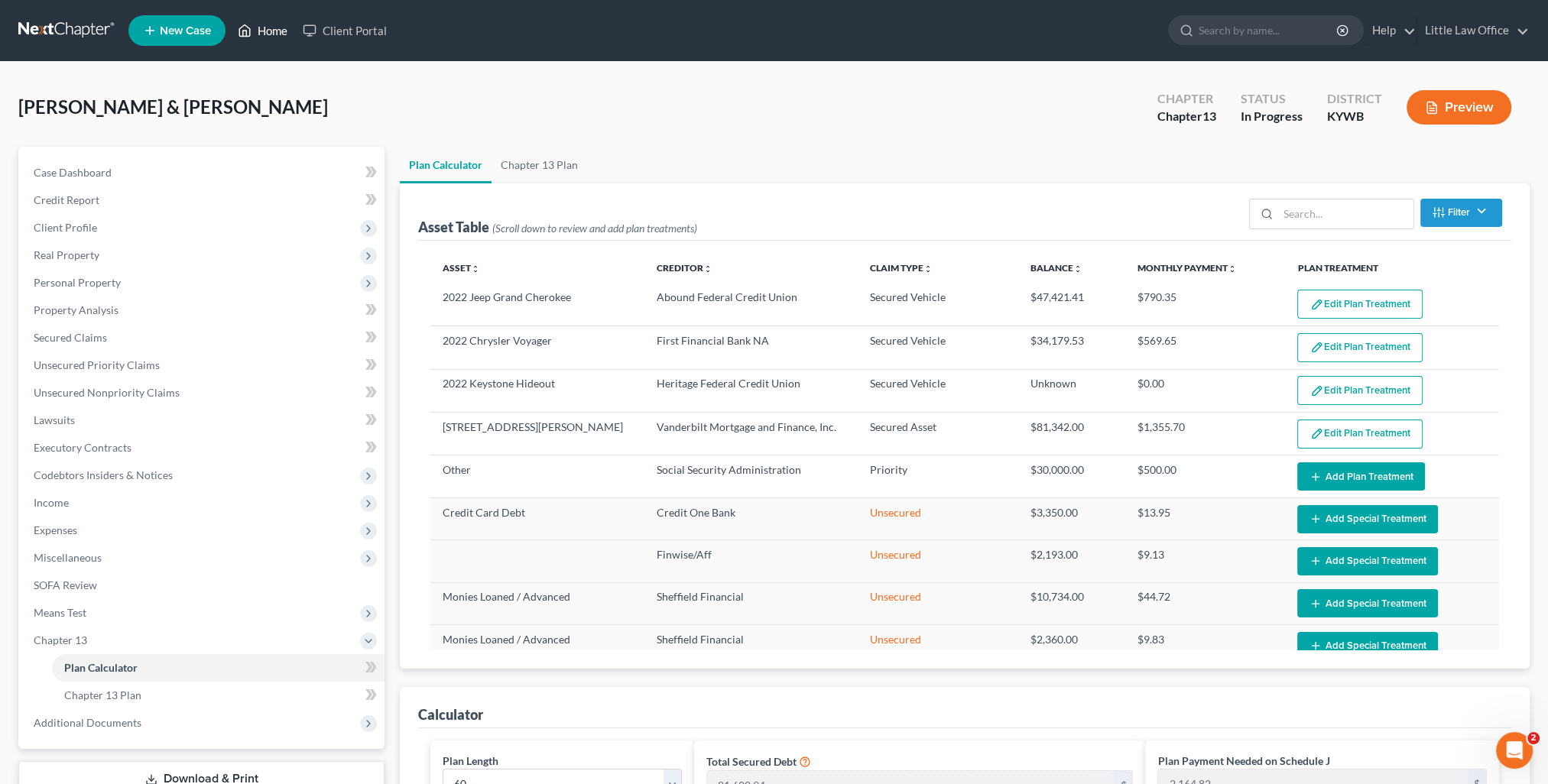
click at [269, 42] on link "Home" at bounding box center [263, 30] width 65 height 28
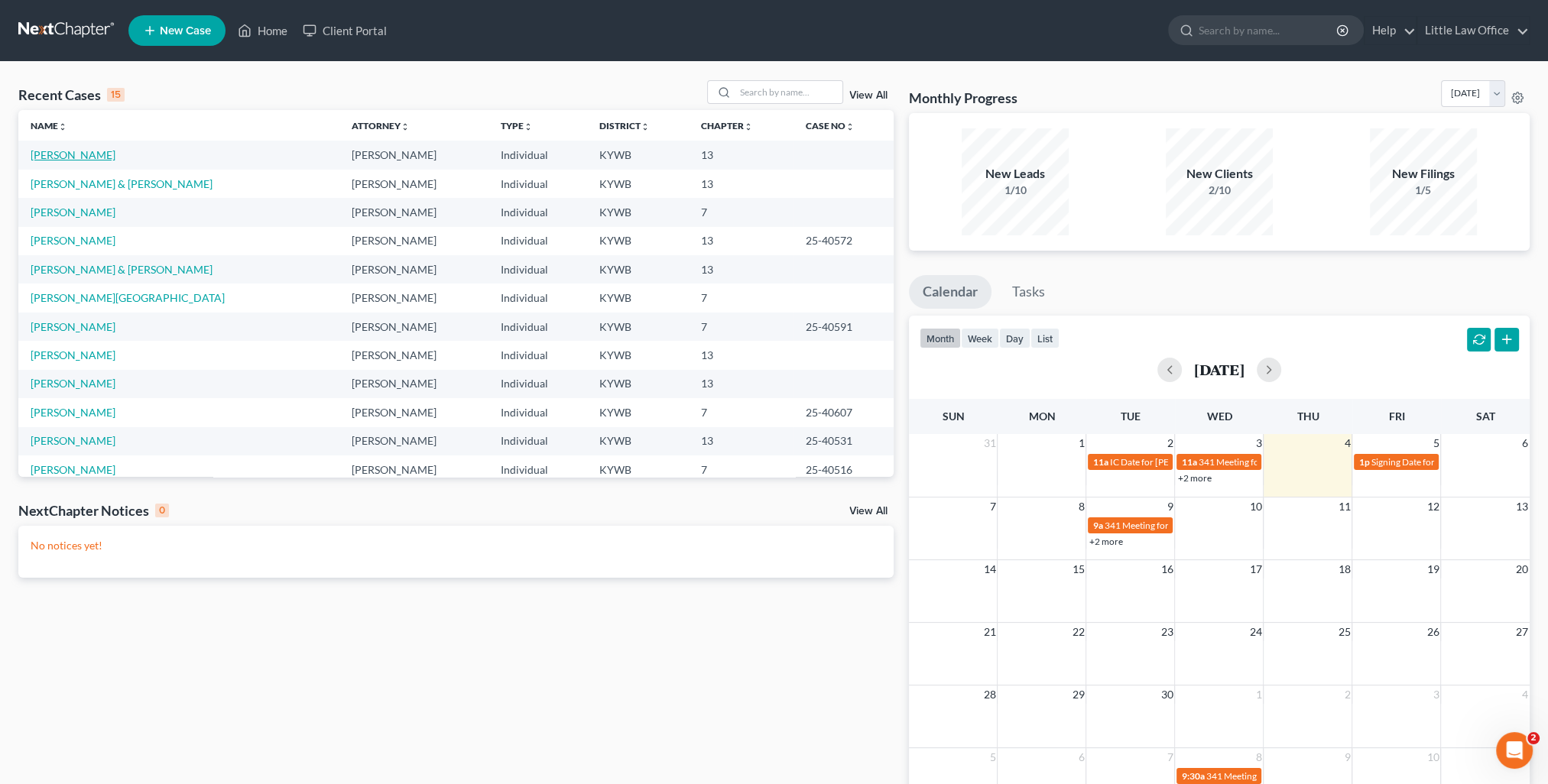
click at [46, 154] on link "[PERSON_NAME]" at bounding box center [73, 155] width 85 height 13
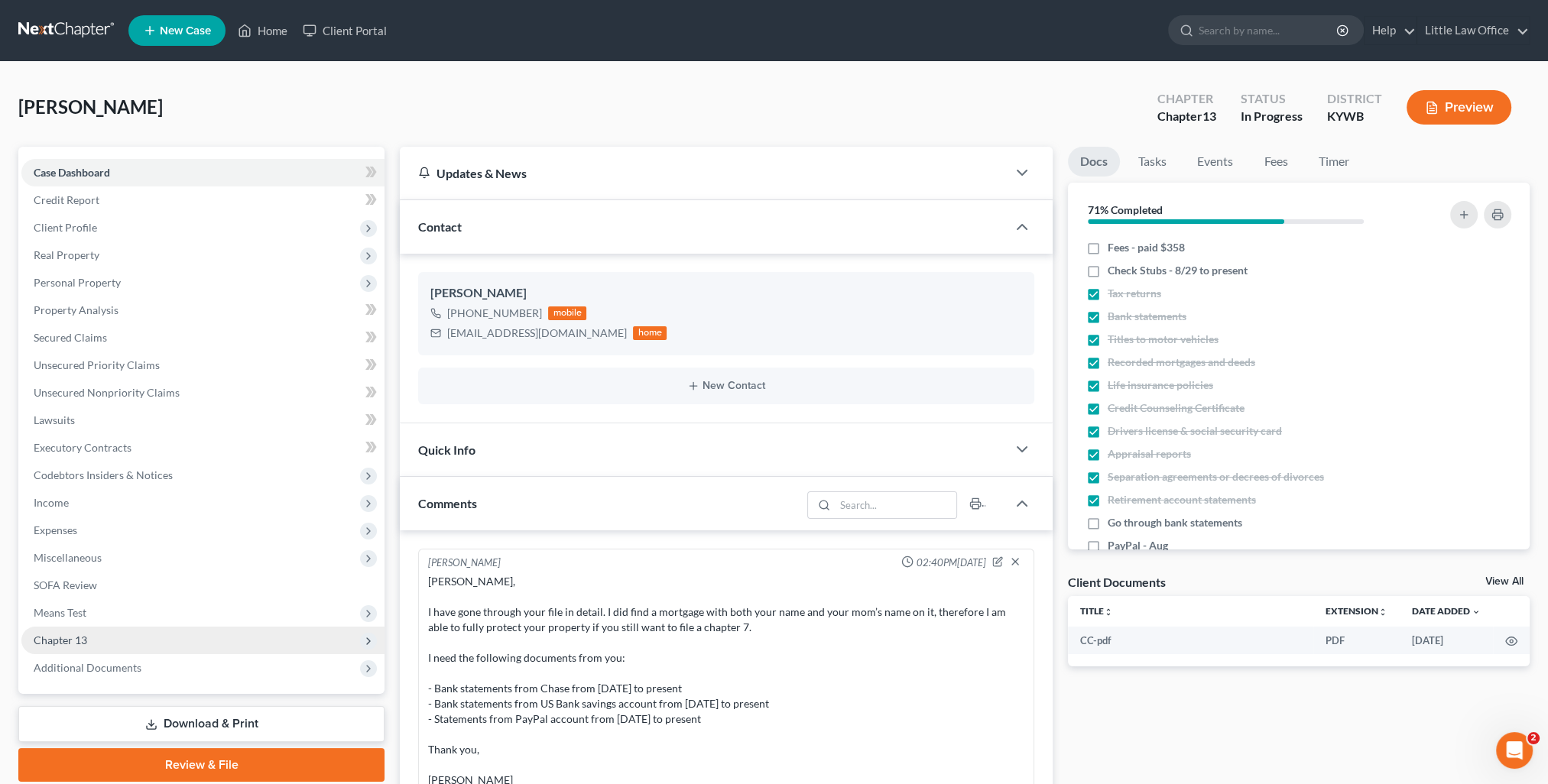
scroll to position [351, 0]
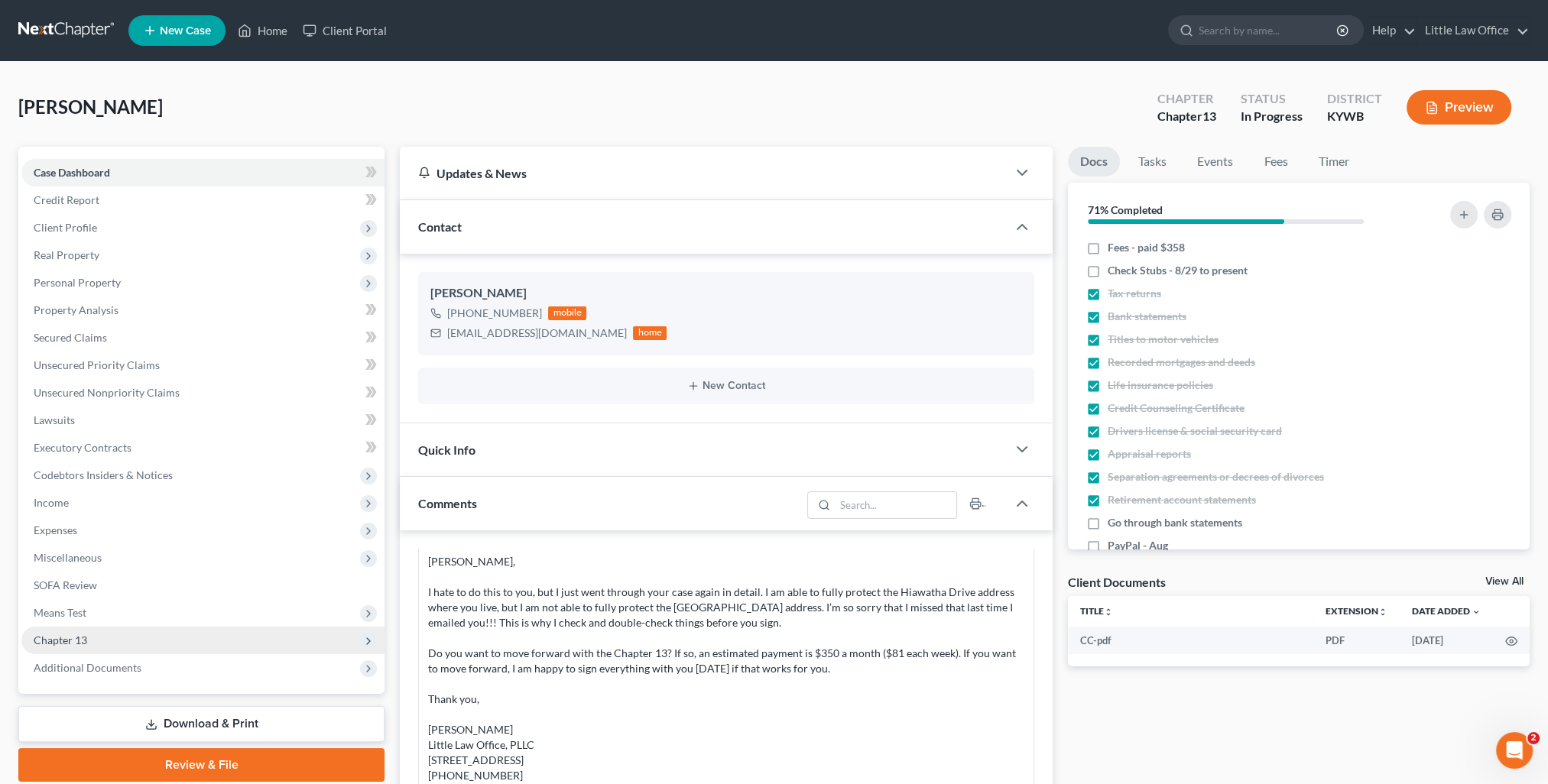
click at [85, 645] on span "Chapter 13" at bounding box center [61, 641] width 54 height 13
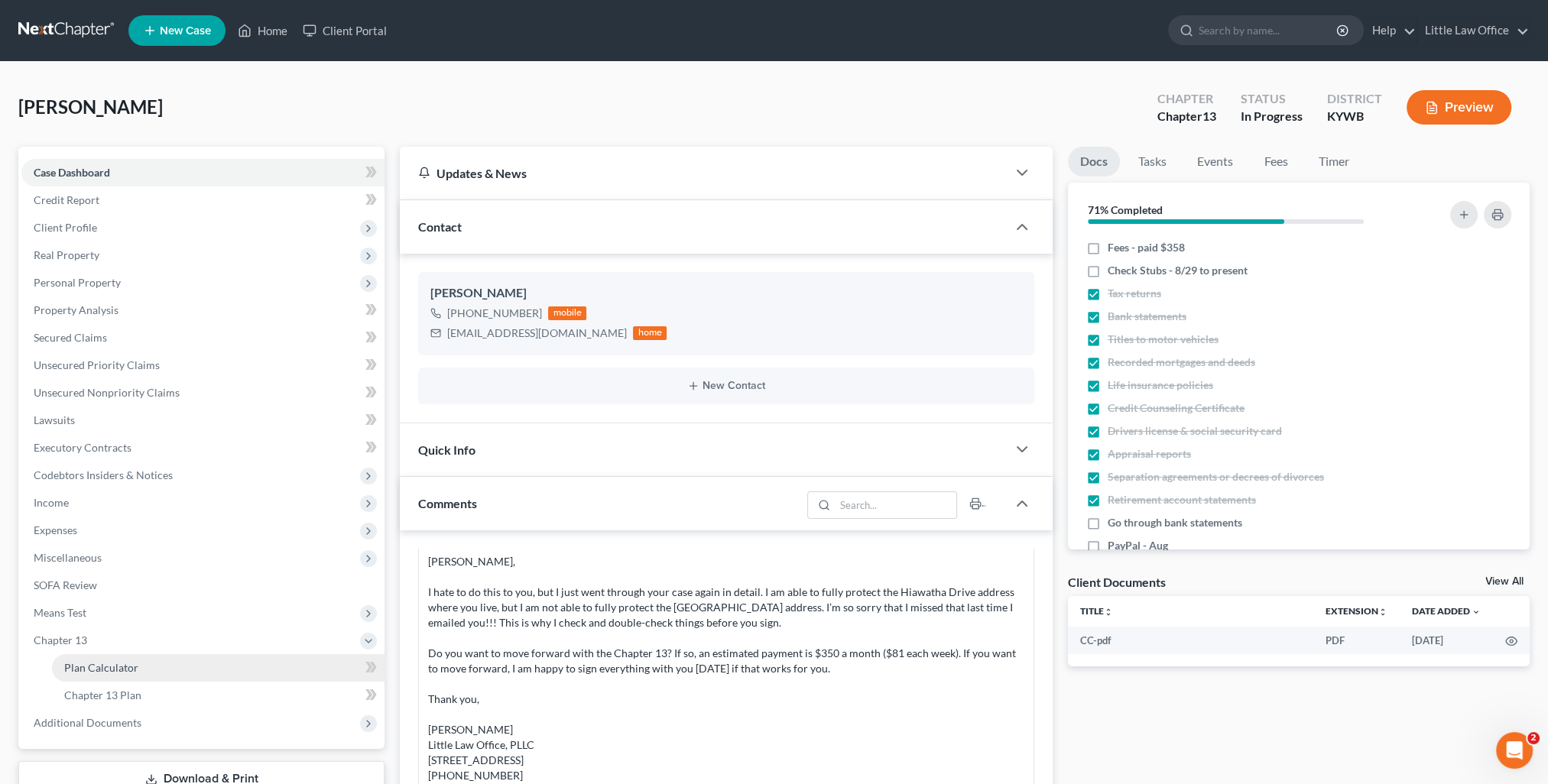
click at [107, 662] on span "Plan Calculator" at bounding box center [101, 668] width 74 height 13
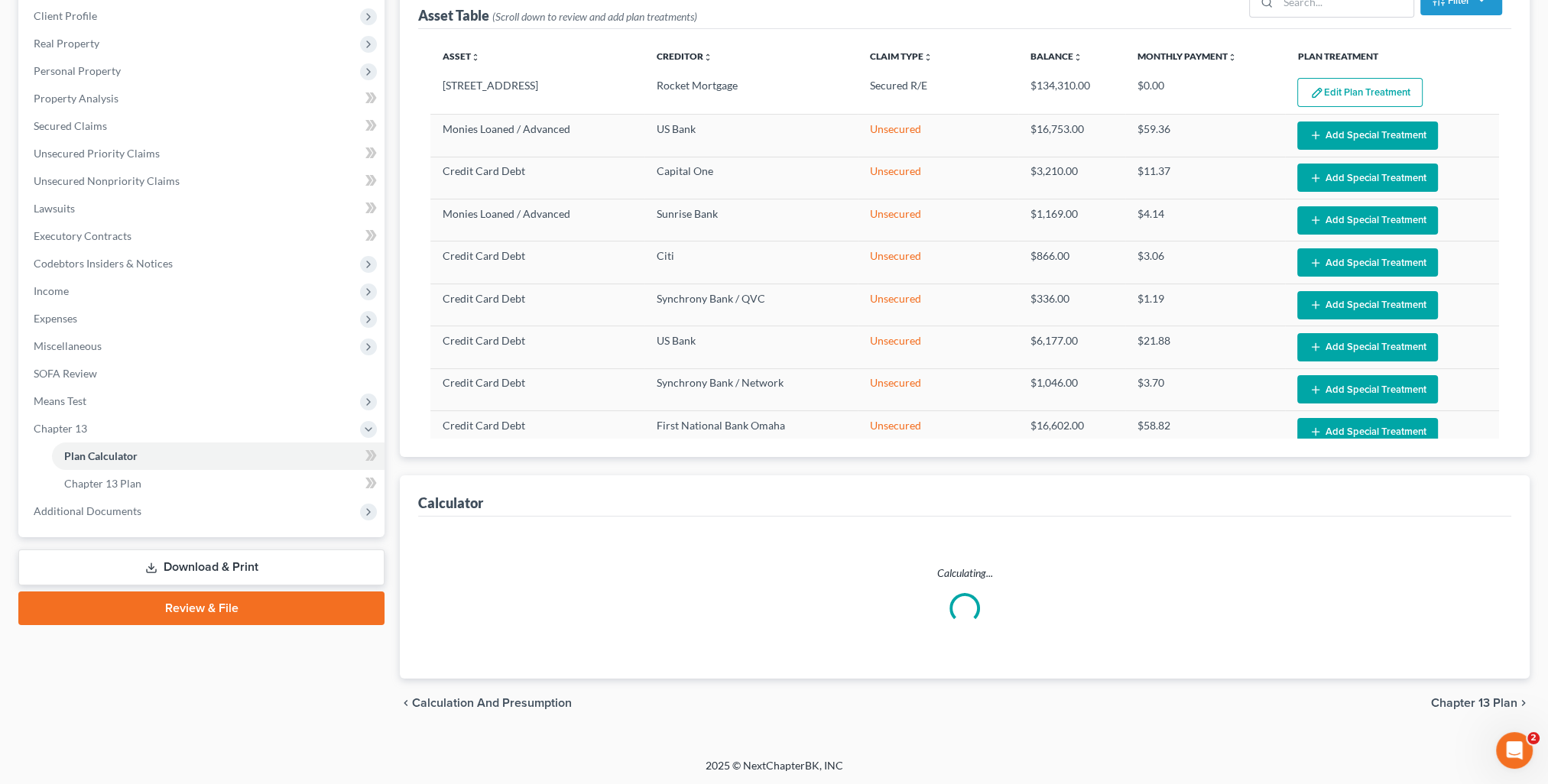
select select "59"
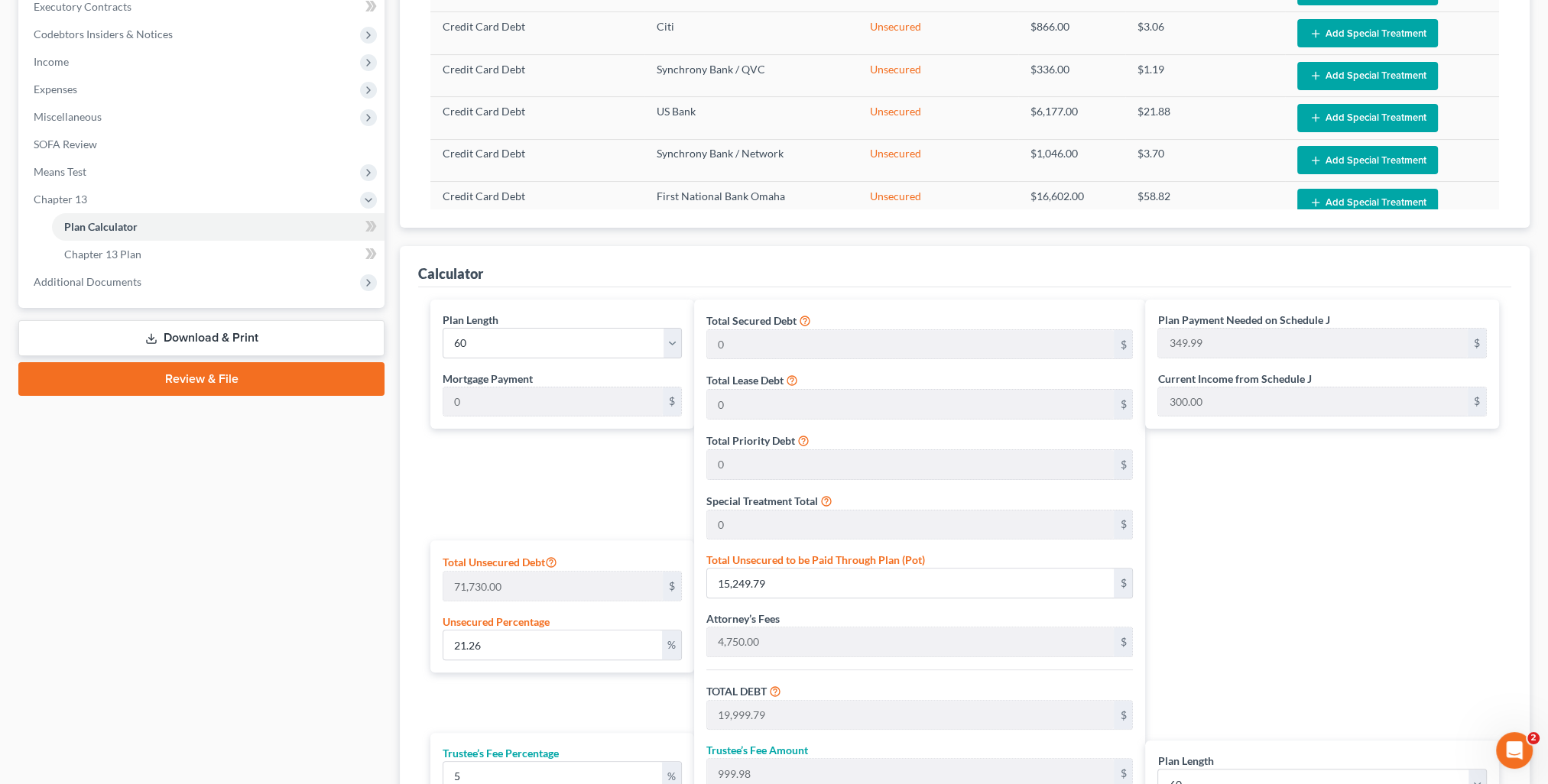
scroll to position [518, 0]
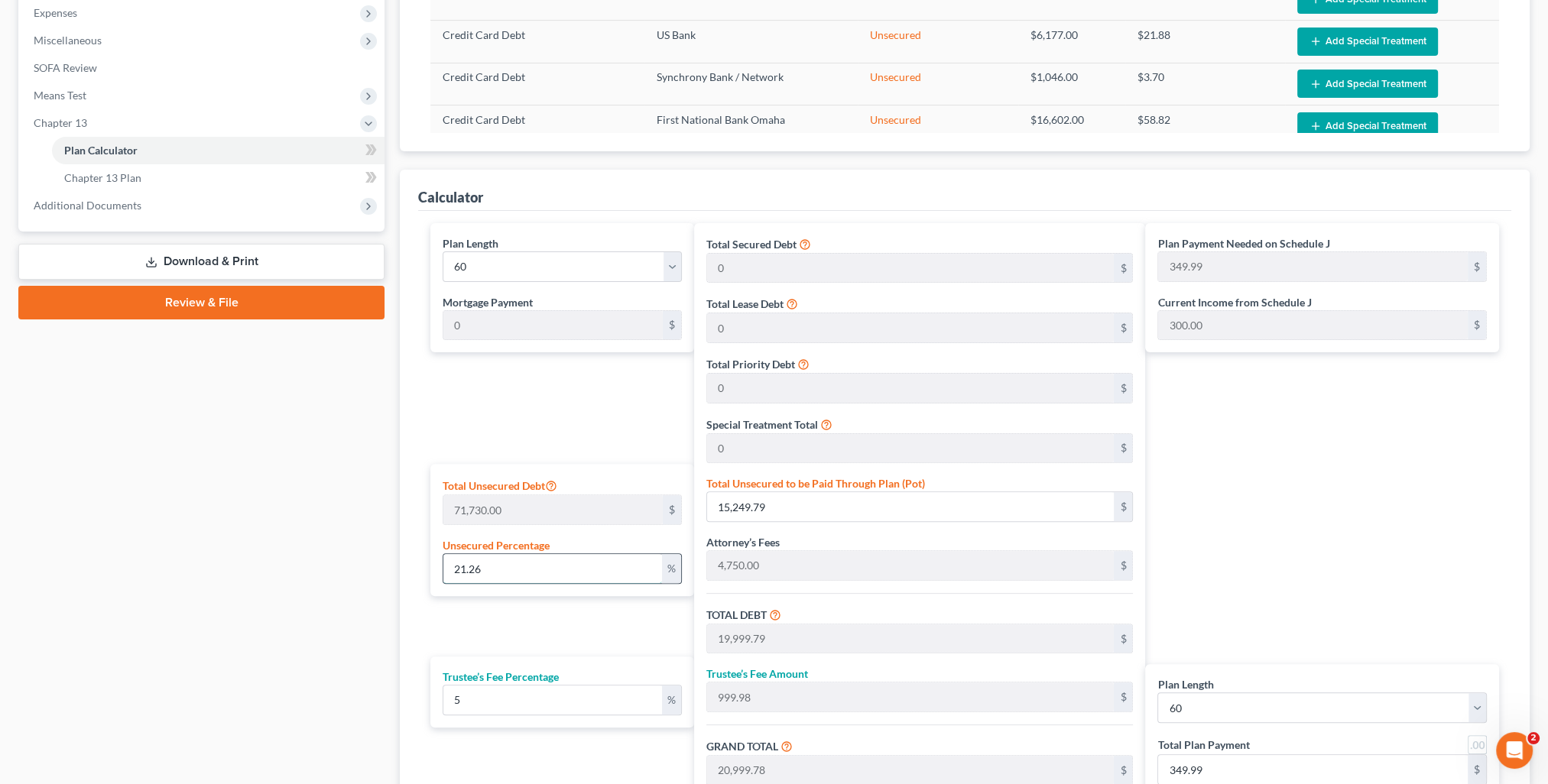
click at [501, 558] on input "21.26" at bounding box center [552, 569] width 217 height 29
type input "21.2"
type input "15,206.76"
type input "19,956.76"
type input "997.83"
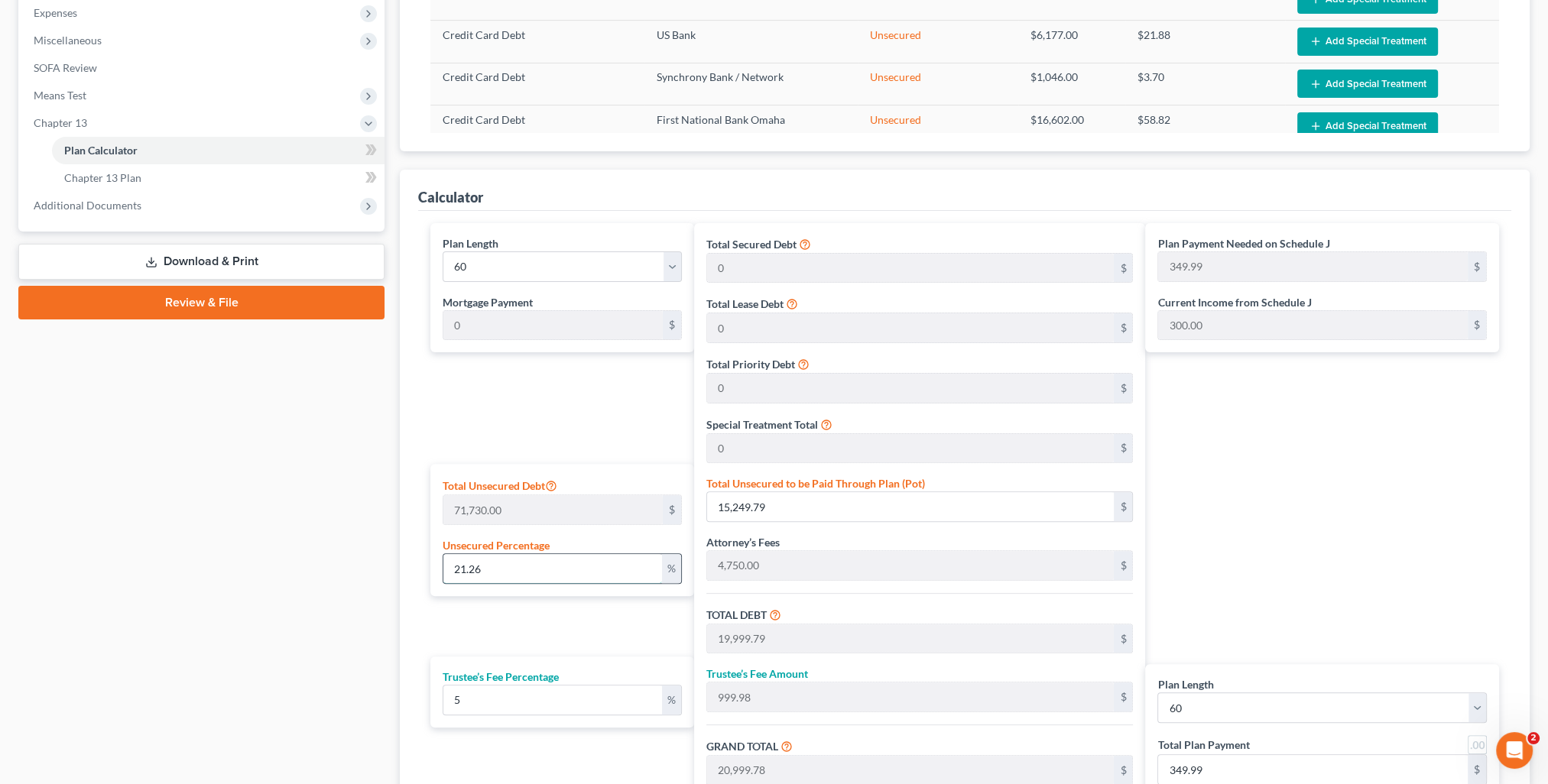
type input "20,954.59"
type input "349.24"
type input "21."
type input "15,063.30"
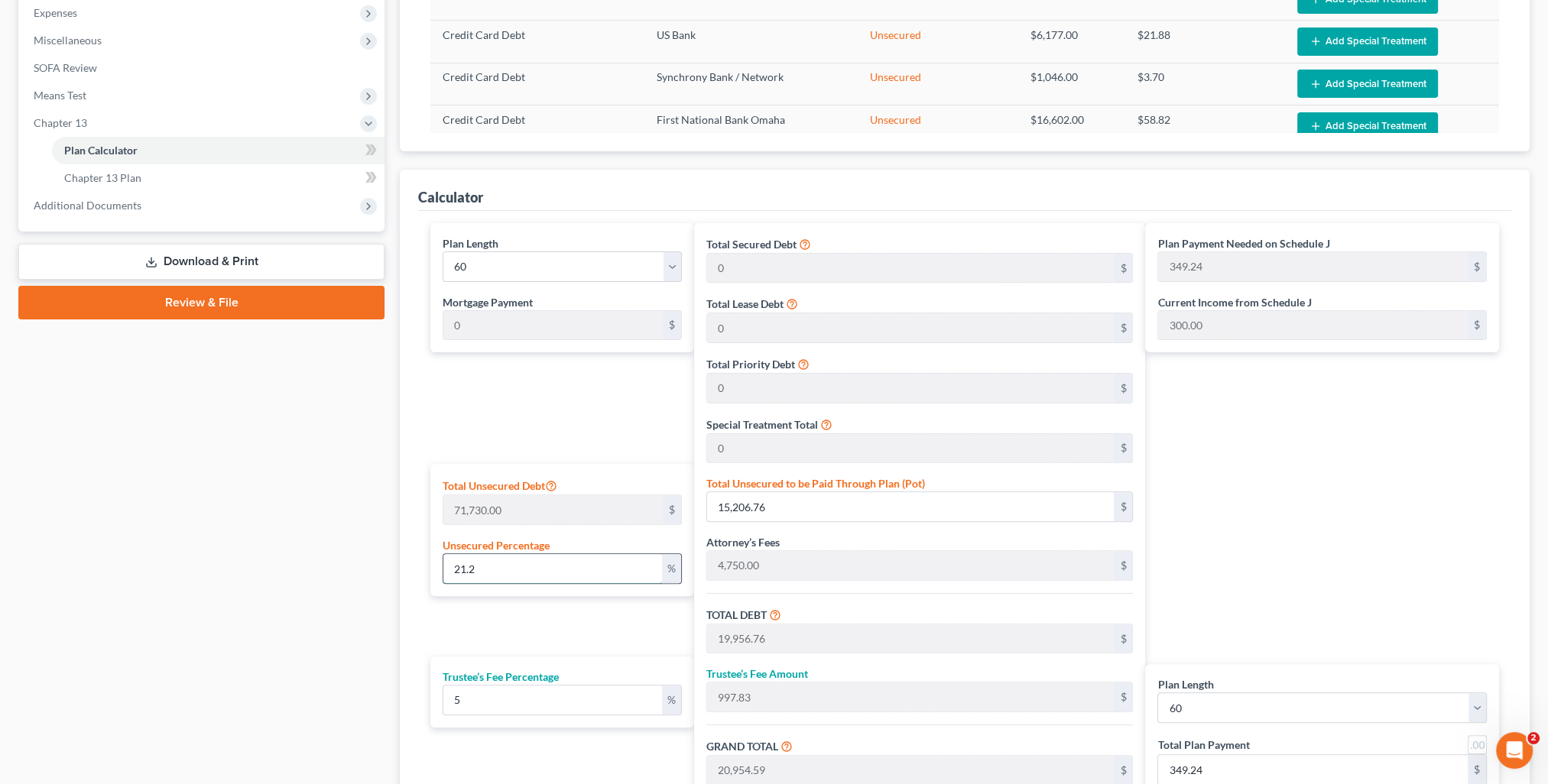
type input "19,813.30"
type input "990.66"
type input "20,803.96"
type input "346.73"
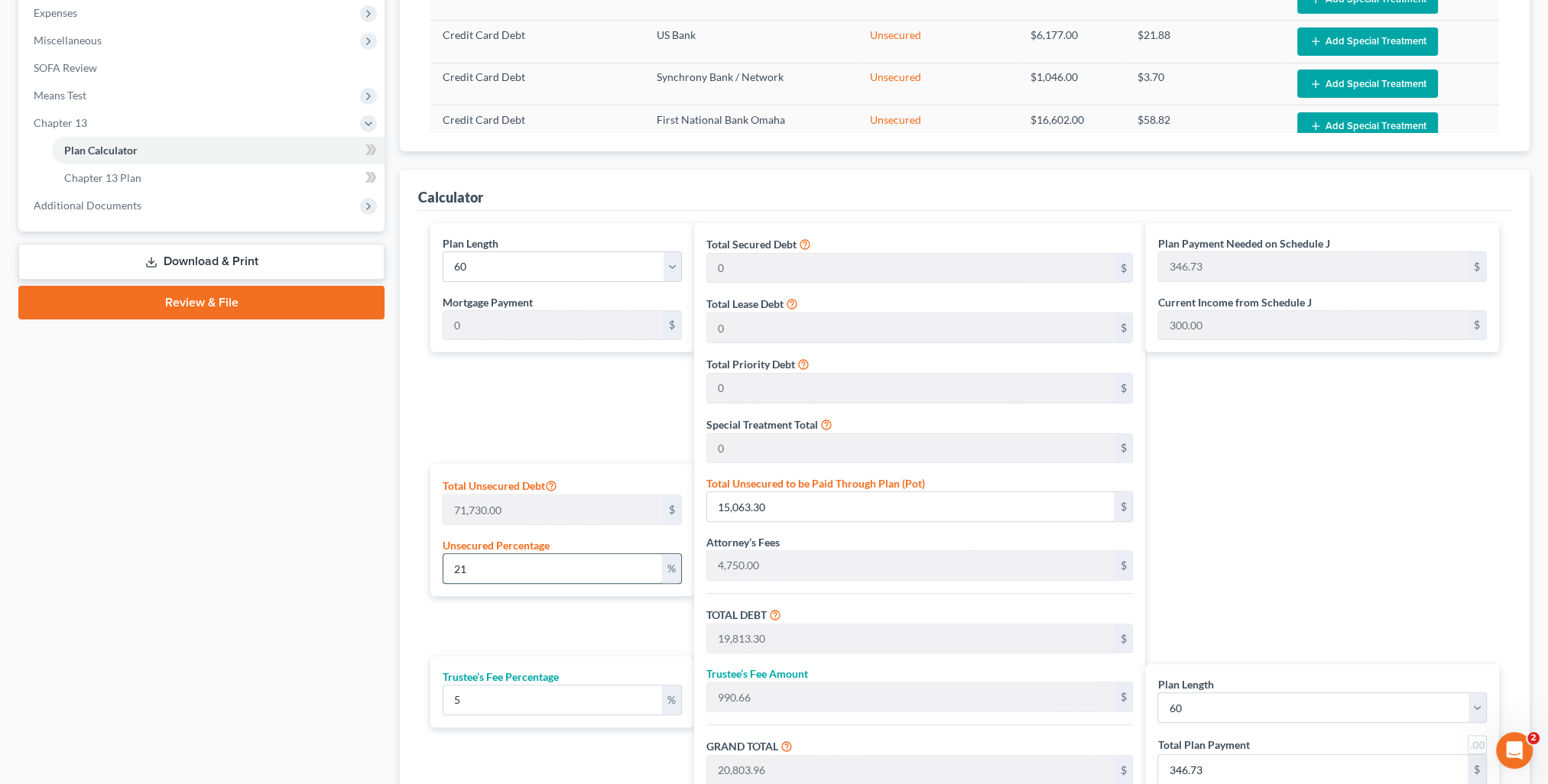
type input "2"
type input "1,434.60"
type input "6,184.60"
type input "309.23"
type input "6,493.83"
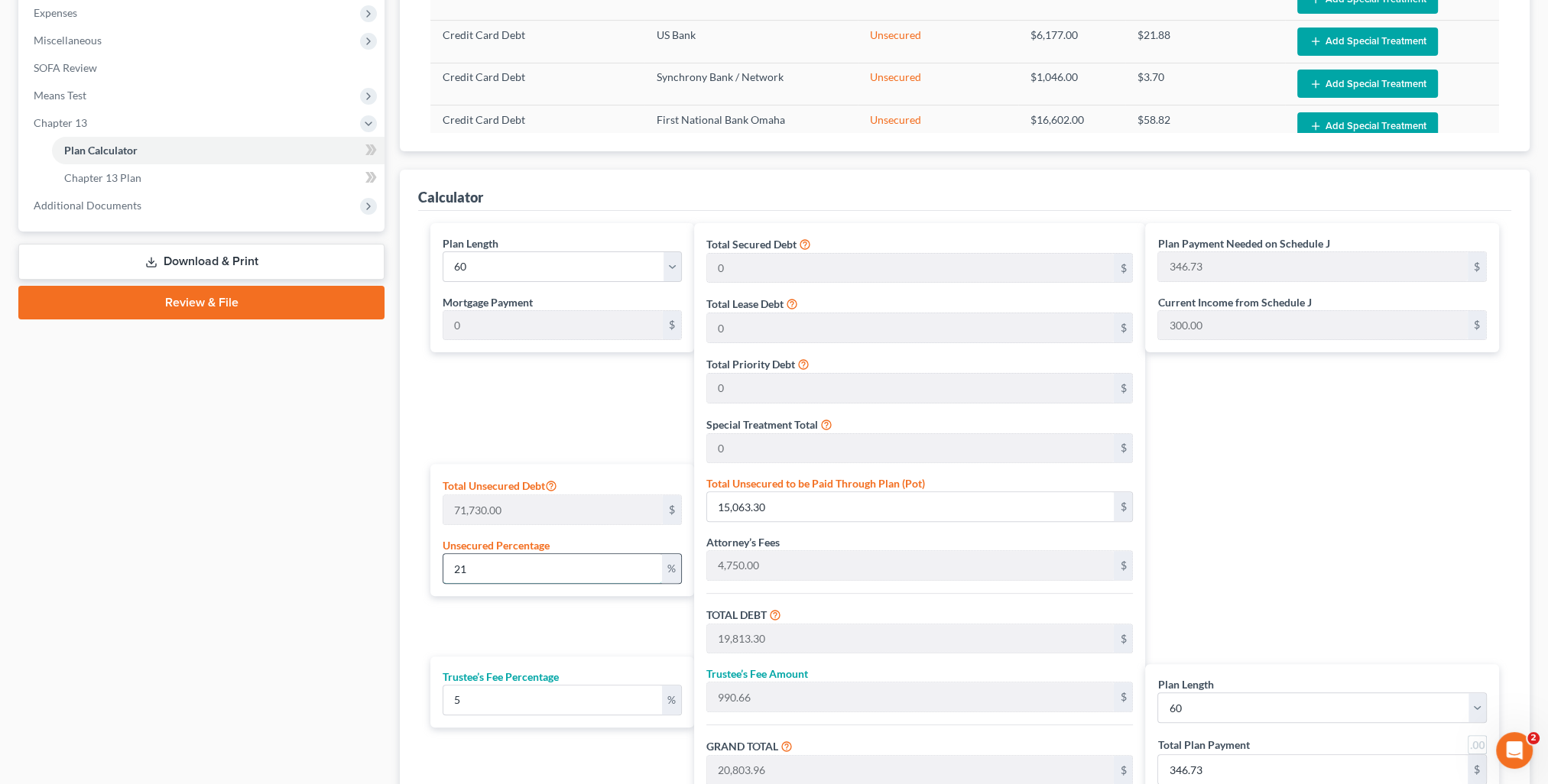
type input "108.23"
type input "4,750.00"
type input "237.50"
type input "4,987.50"
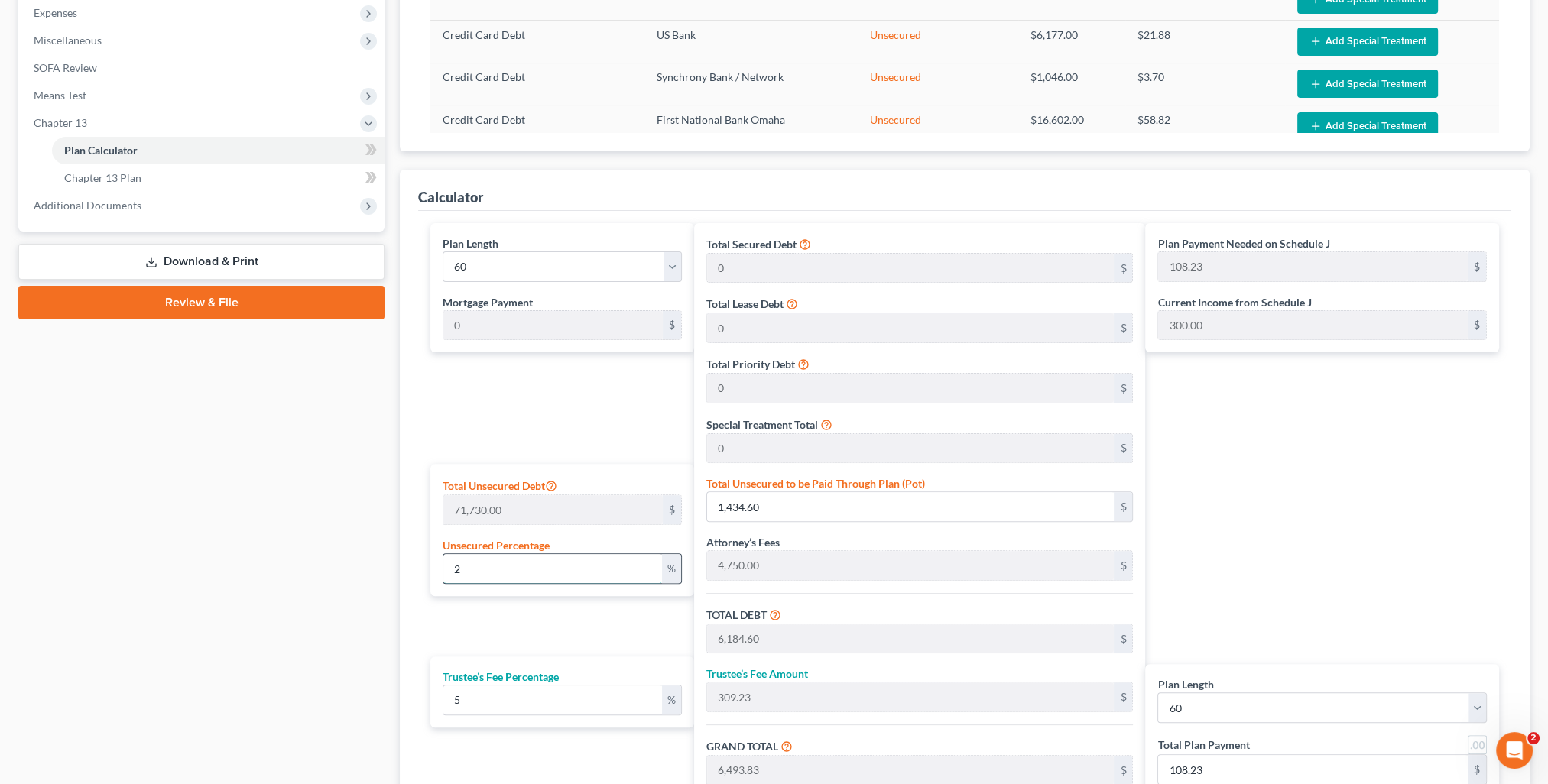
type input "83.12"
type input "1"
type input "717.30"
type input "5,467.30"
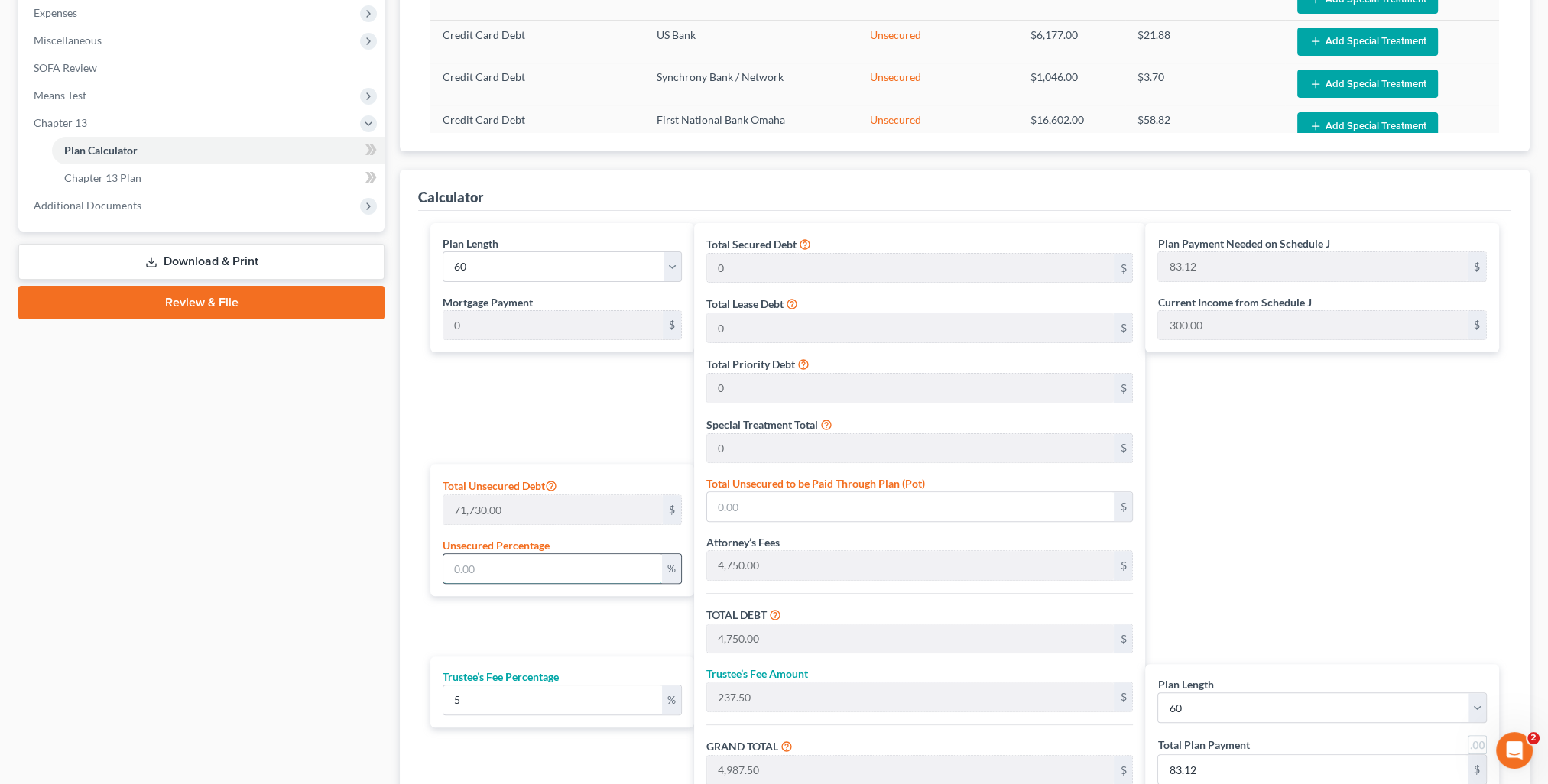
type input "273.36"
type input "5,740.66"
type input "95.67"
click at [1266, 775] on input "95.67" at bounding box center [1312, 770] width 310 height 29
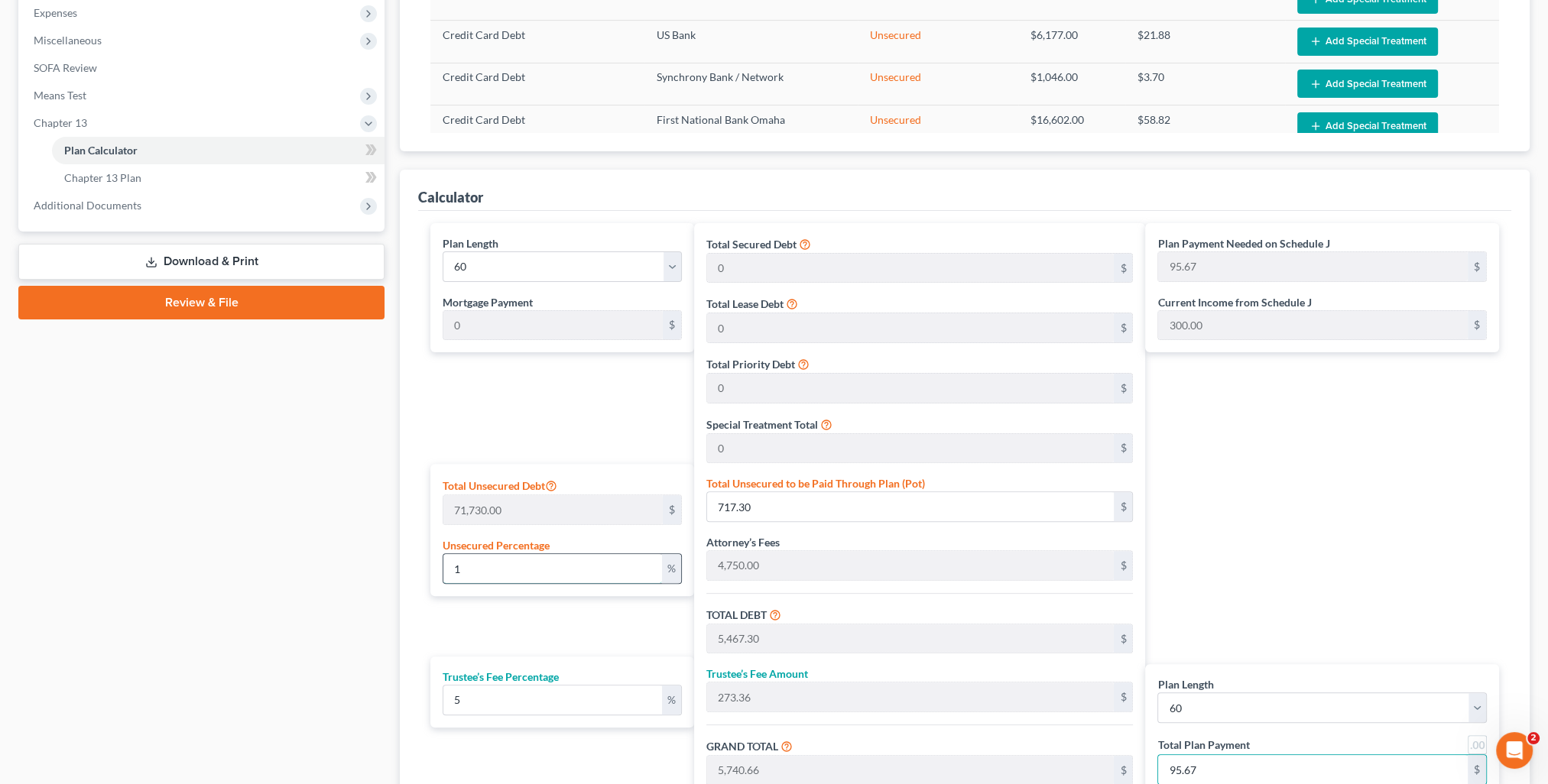
click at [495, 568] on input "1" at bounding box center [552, 569] width 217 height 29
type input "15"
type input "10,759.50"
type input "15,509.50"
type input "775.47"
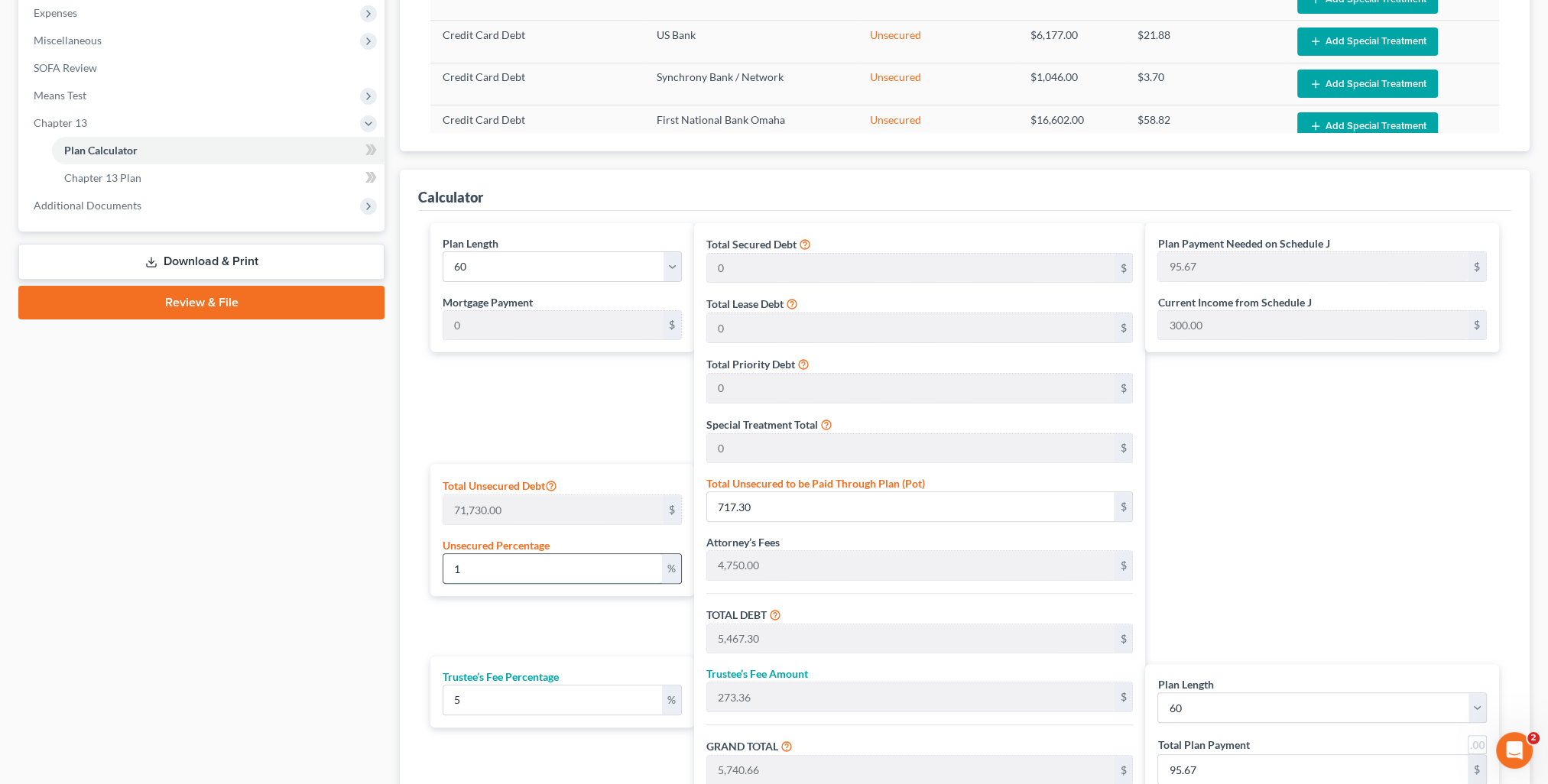
type input "16,284.97"
type input "271.41"
click at [1249, 768] on input "271.41" at bounding box center [1312, 770] width 310 height 29
click at [1225, 601] on div "Plan Payment Needed on Schedule J 271.41 $ Current Income from Schedule J 300.0…" at bounding box center [1326, 533] width 362 height 620
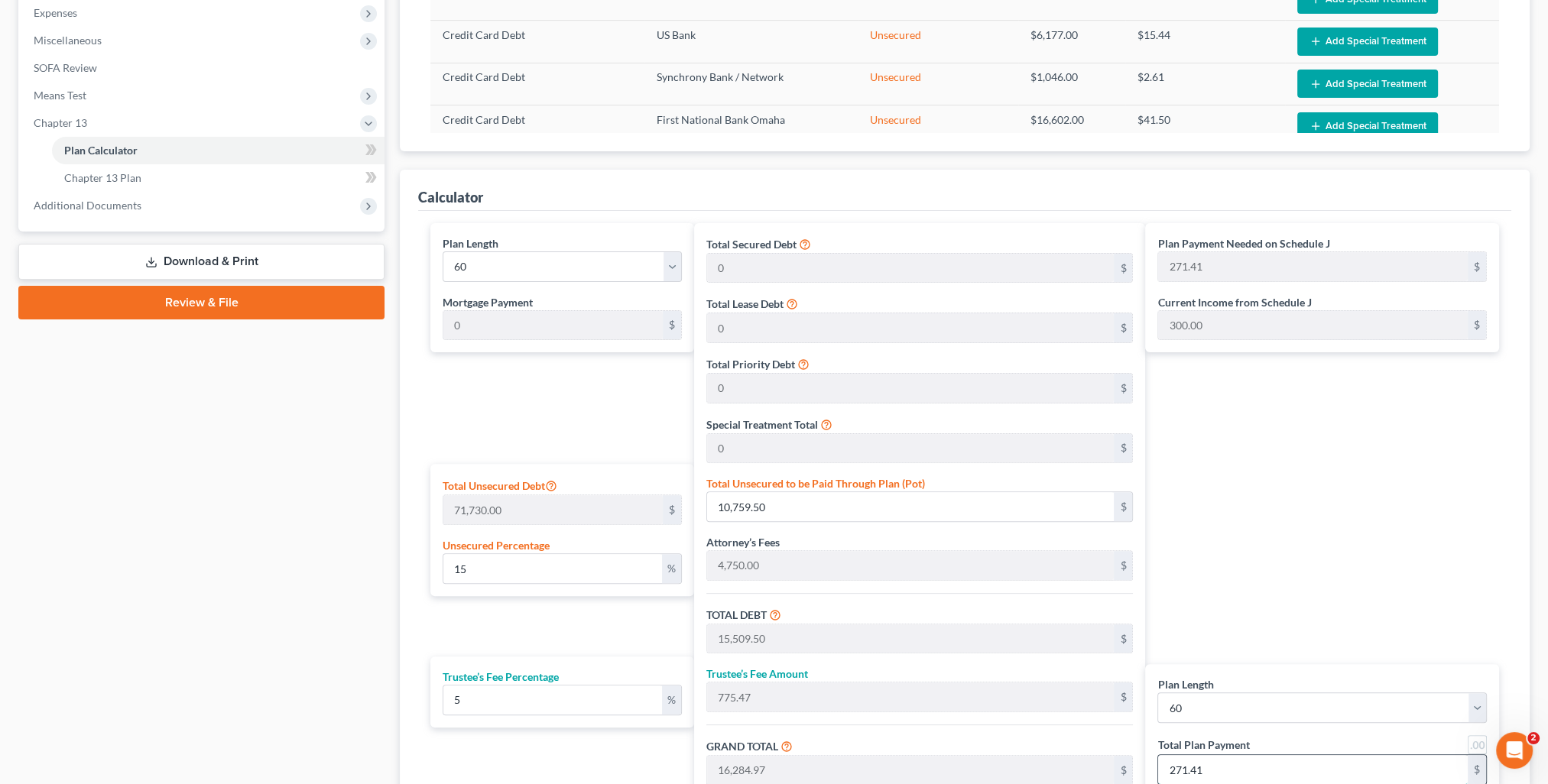
click at [1246, 774] on input "271.41" at bounding box center [1312, 770] width 310 height 29
type input "0"
type input "171.42"
type input "8.57"
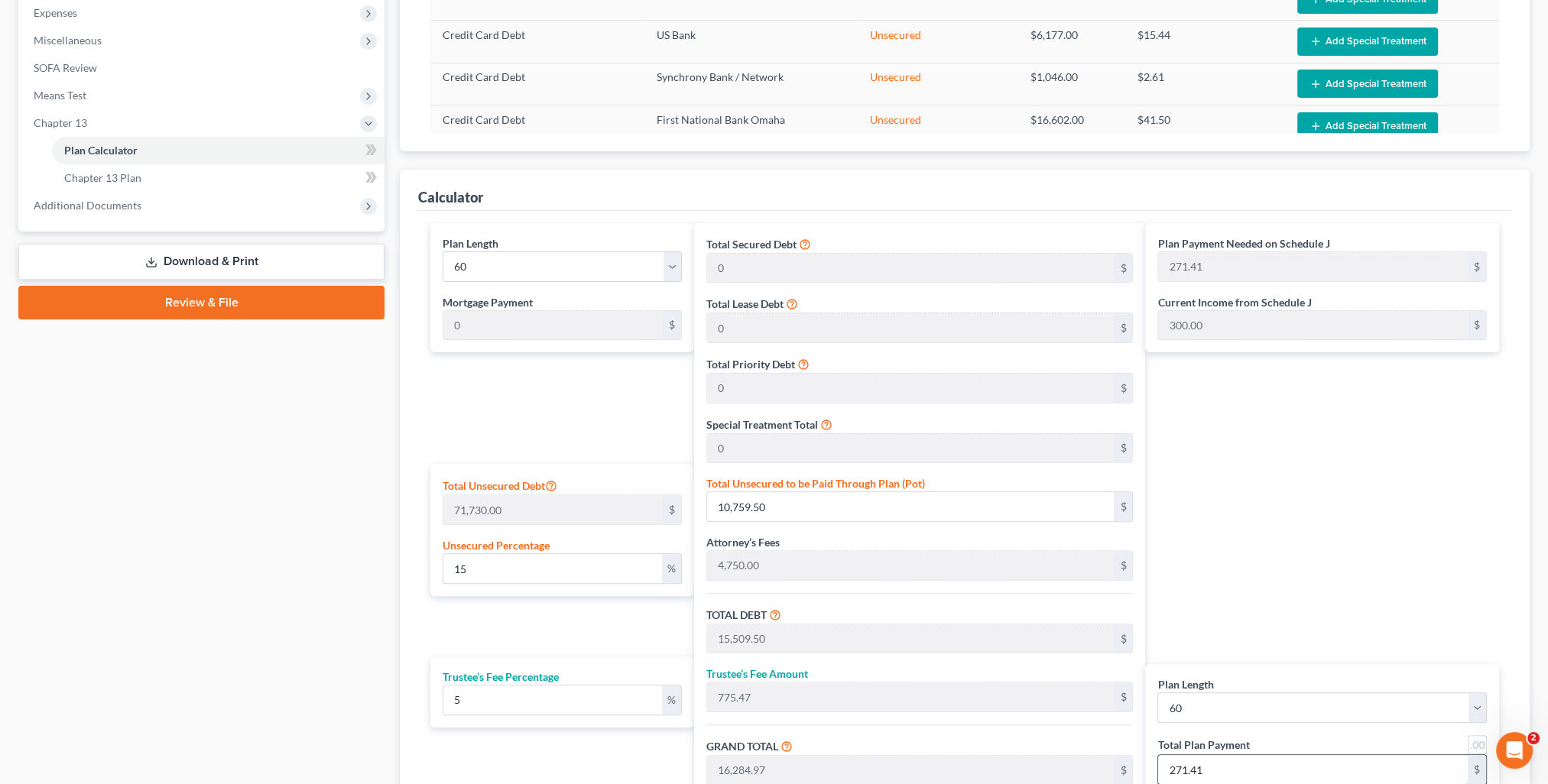
type input "180.00"
type input "3"
type input "1,714.28"
type input "85.71"
type input "1,800.00"
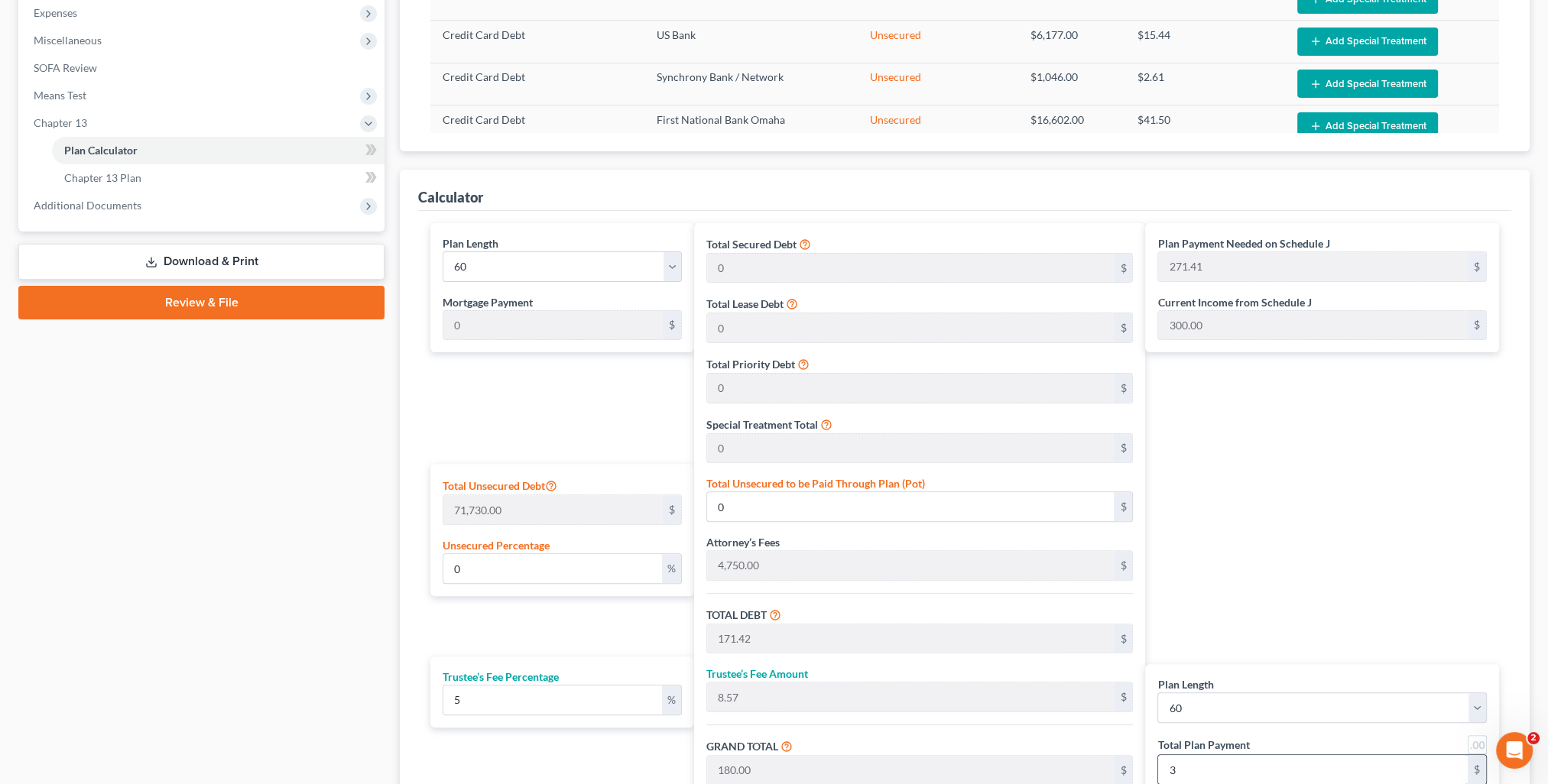
type input "30"
type input "17.28"
type input "12,392.85"
type input "17,142.85"
type input "857.14"
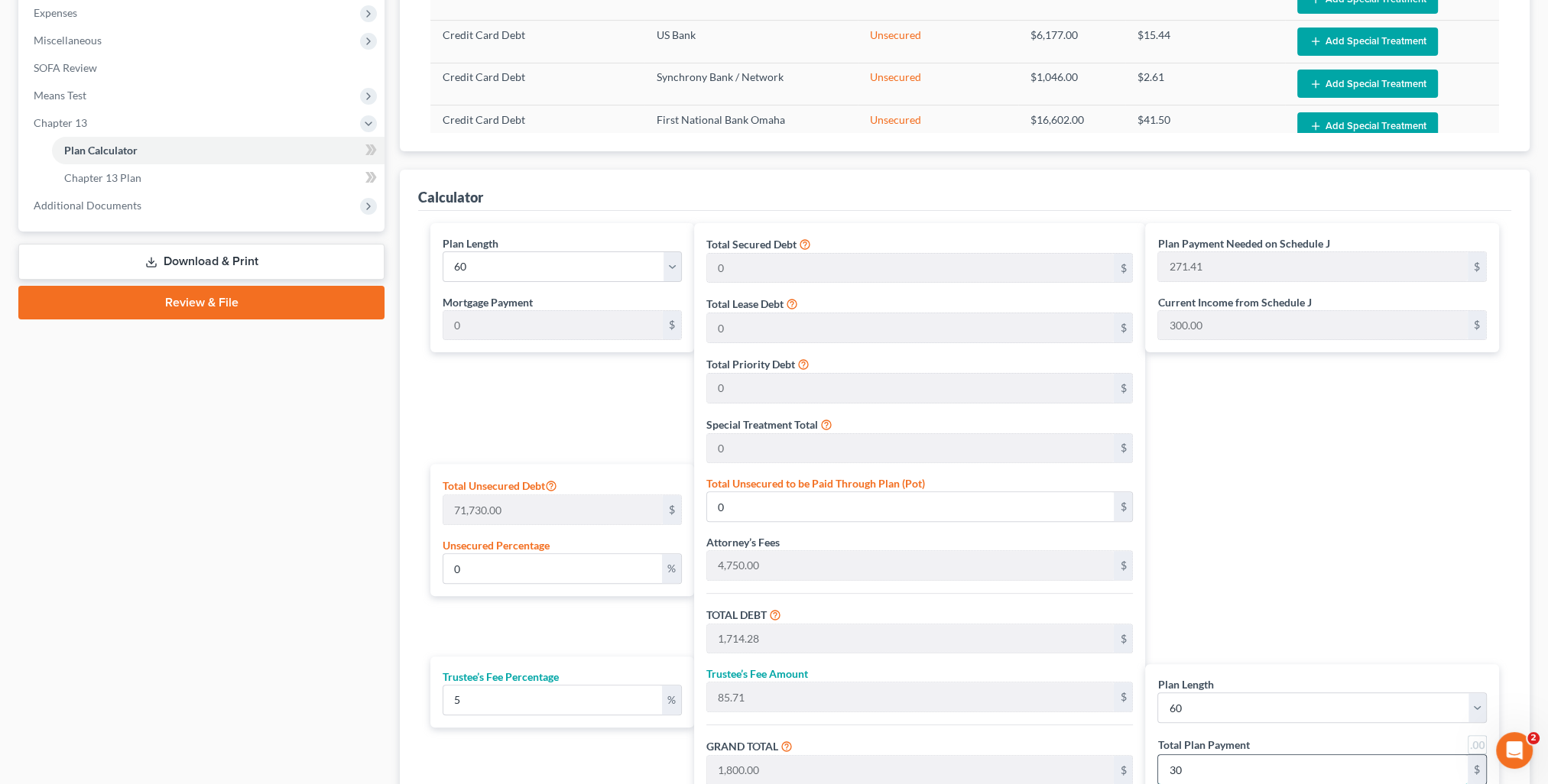
type input "18,000.00"
type input "300"
click at [545, 568] on input "17.28" at bounding box center [552, 569] width 217 height 29
type input "17.2"
type input "12,337.56"
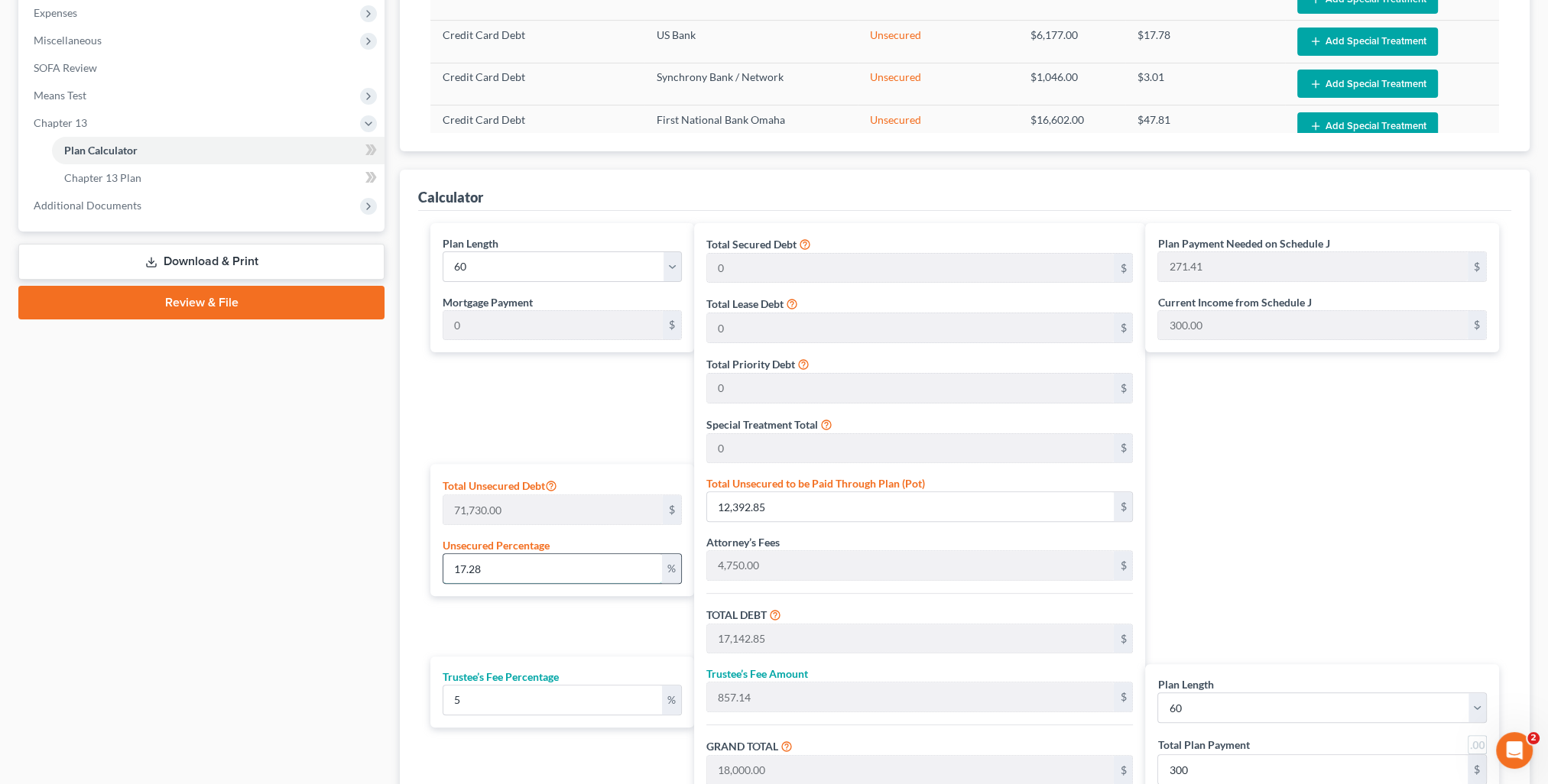
type input "17,087.55"
type input "854.37"
type input "17,941.93"
type input "299.03"
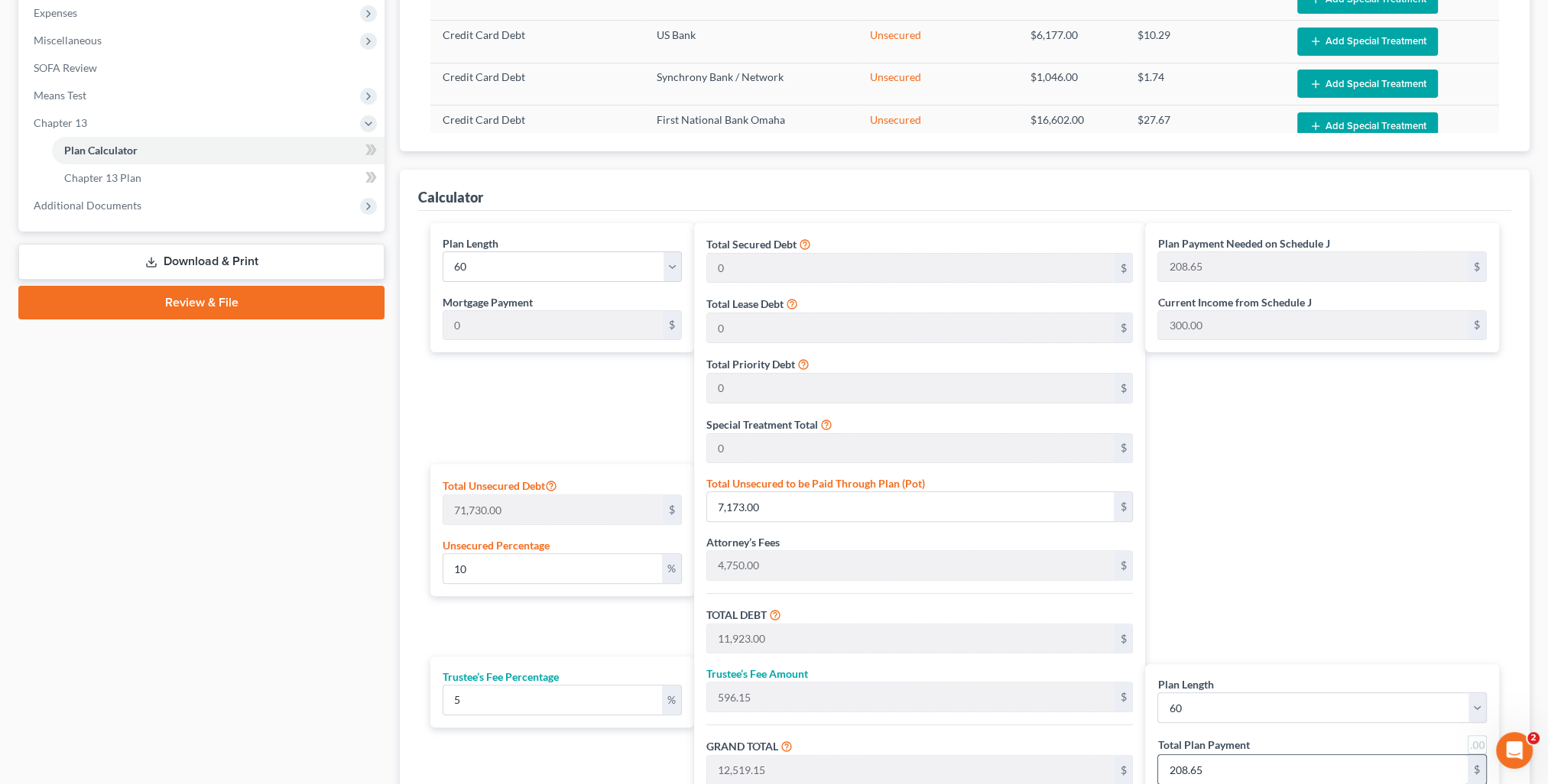
click at [1249, 775] on input "208.65" at bounding box center [1312, 770] width 310 height 29
click at [1262, 521] on div "Plan Payment Needed on Schedule J 208.65 $ Current Income from Schedule J 300.0…" at bounding box center [1326, 533] width 362 height 620
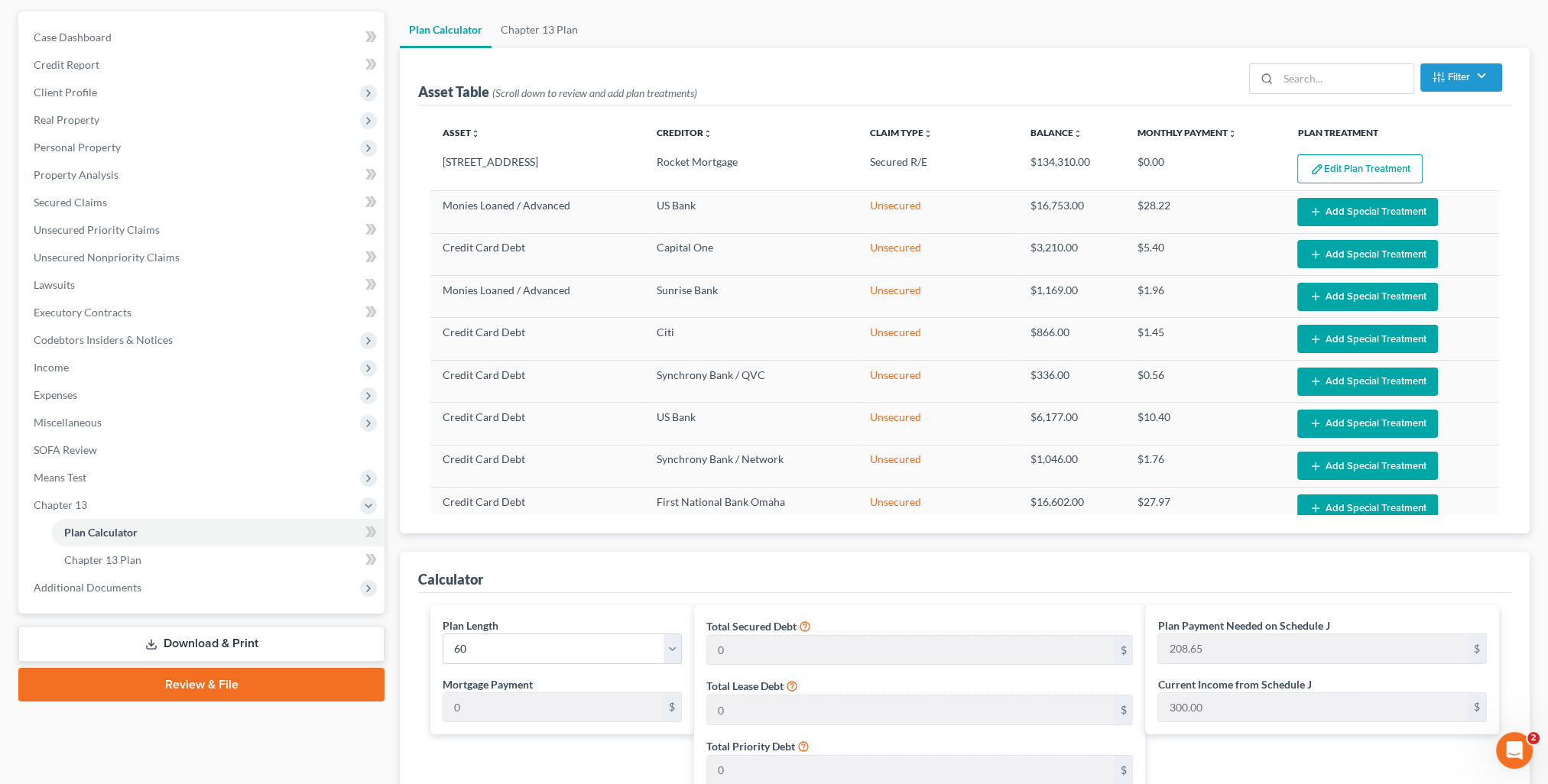
scroll to position [0, 0]
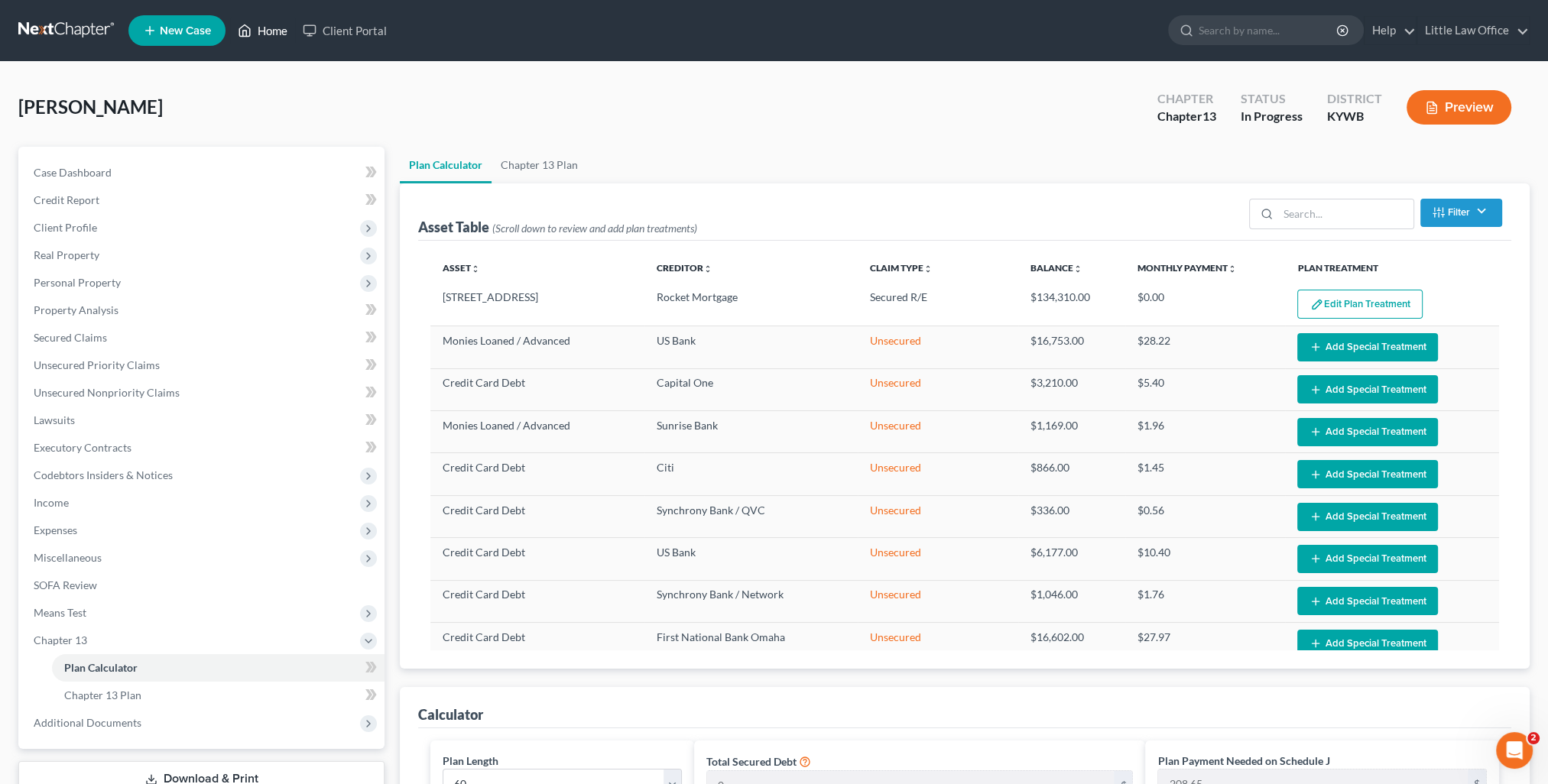
click at [263, 40] on link "Home" at bounding box center [263, 30] width 65 height 28
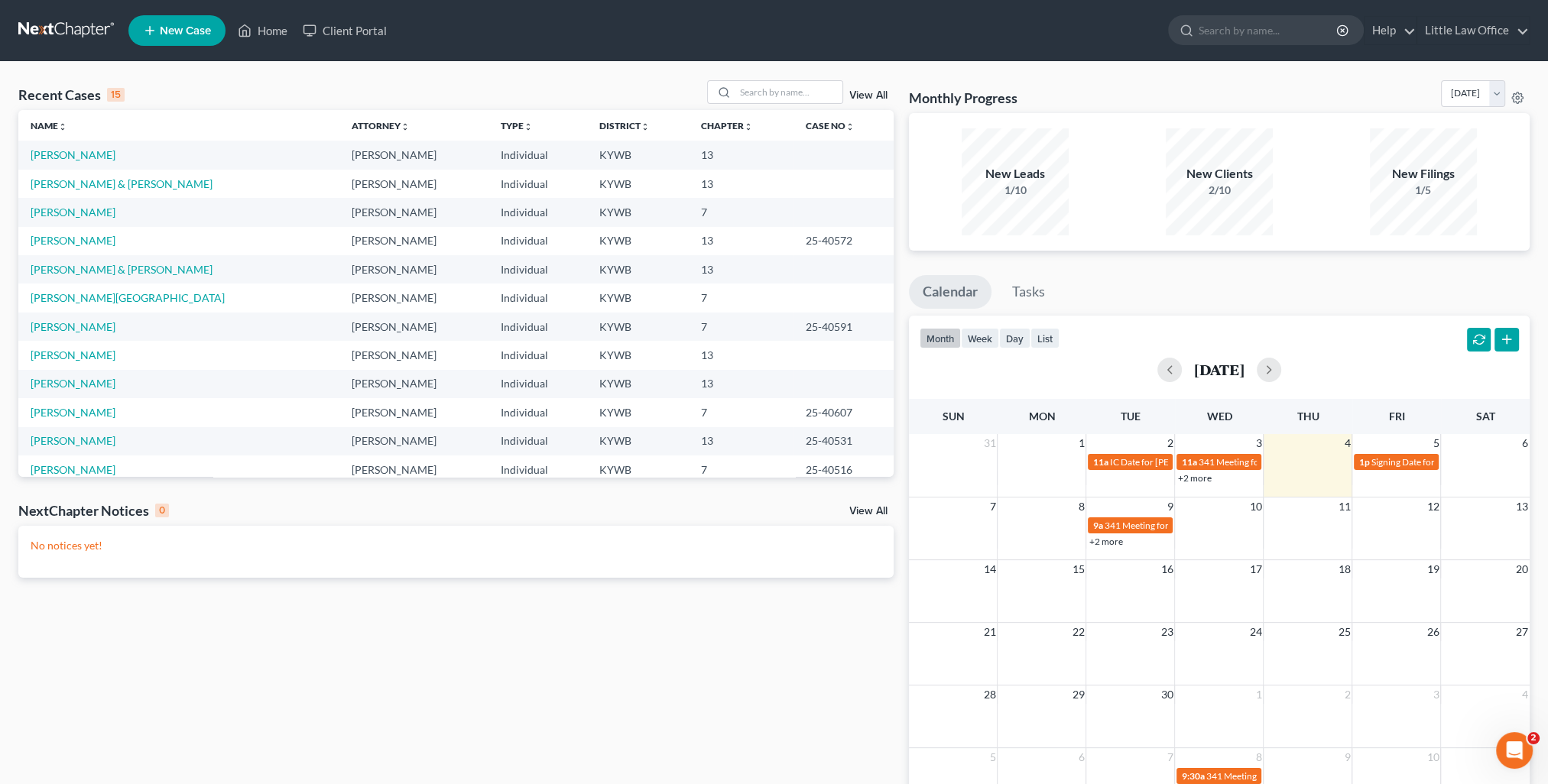
click at [116, 191] on td "Braden, Rodney & Donna" at bounding box center [179, 183] width 321 height 28
click at [116, 188] on link "Braden, Rodney & Donna" at bounding box center [121, 184] width 182 height 13
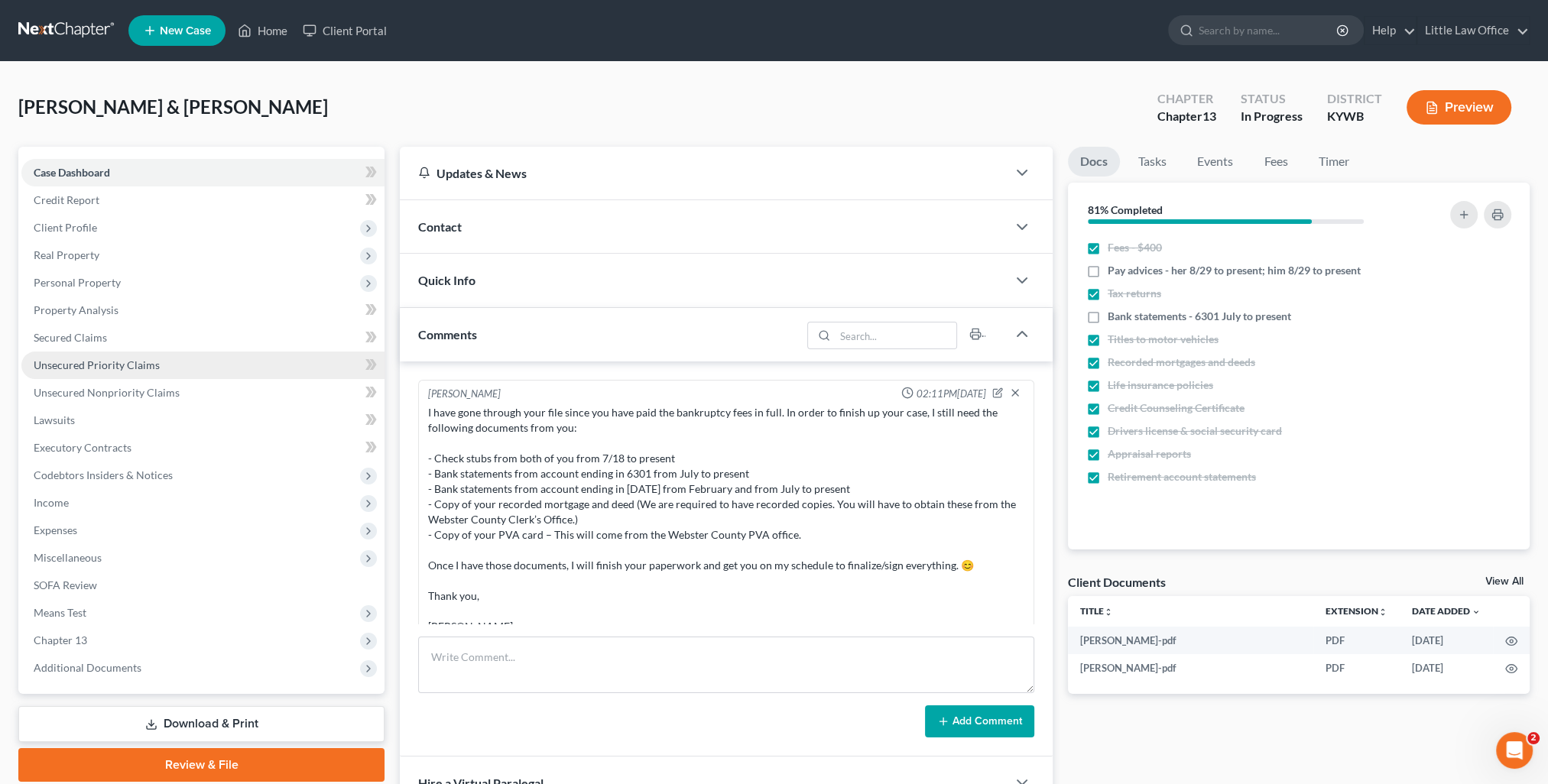
scroll to position [651, 0]
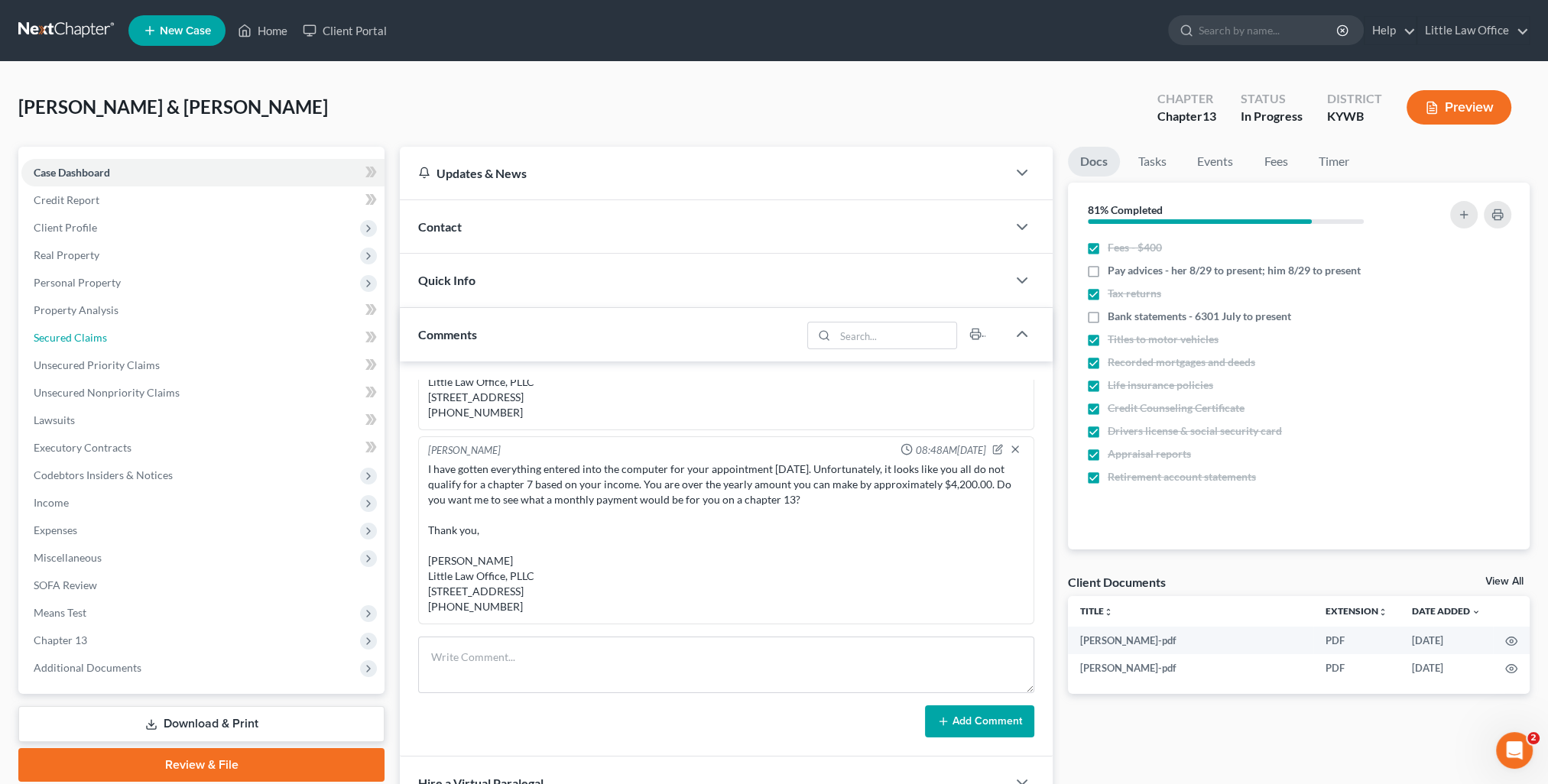
click at [115, 339] on link "Secured Claims" at bounding box center [202, 338] width 363 height 28
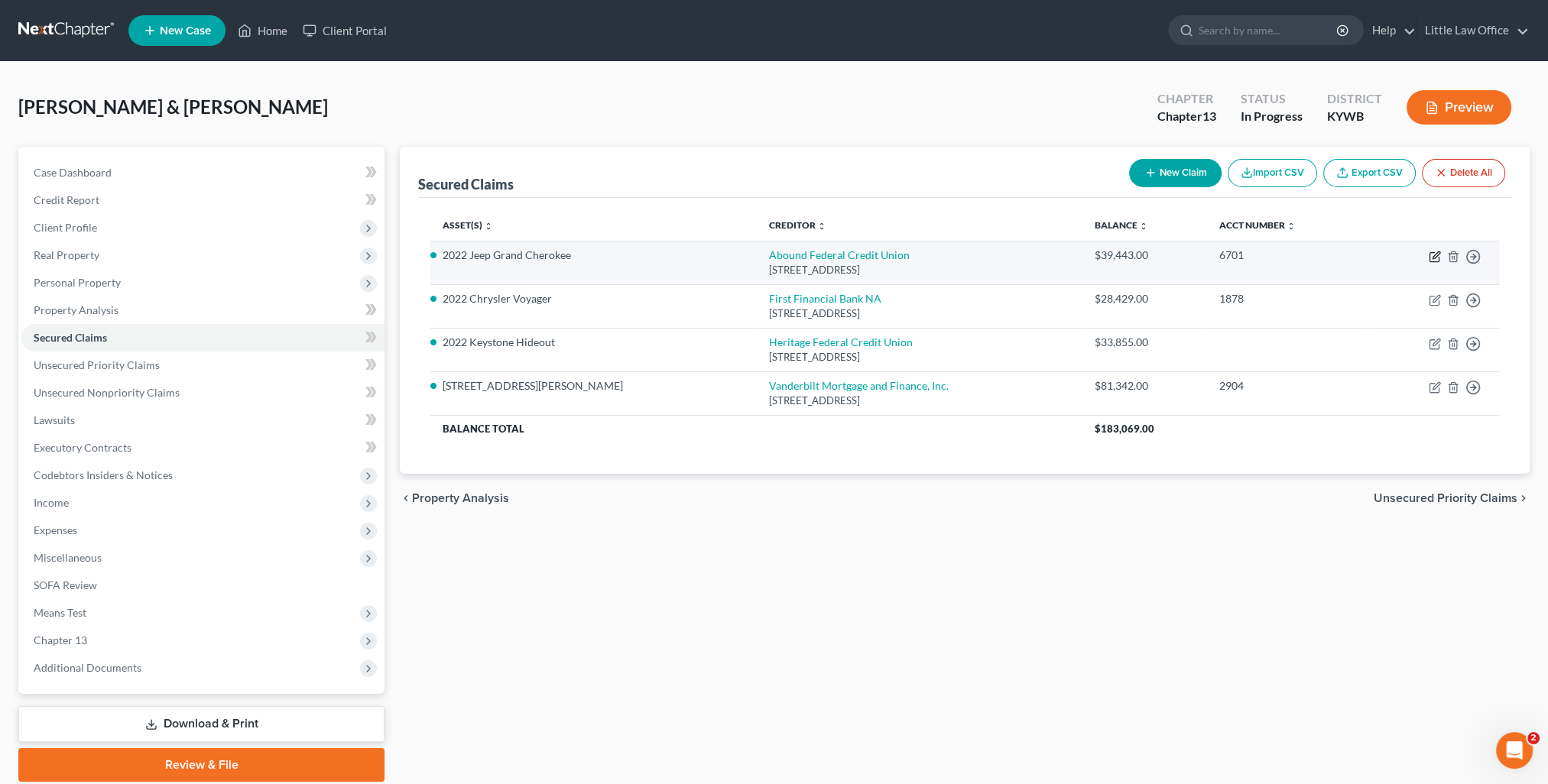
click at [1431, 255] on icon "button" at bounding box center [1434, 257] width 13 height 13
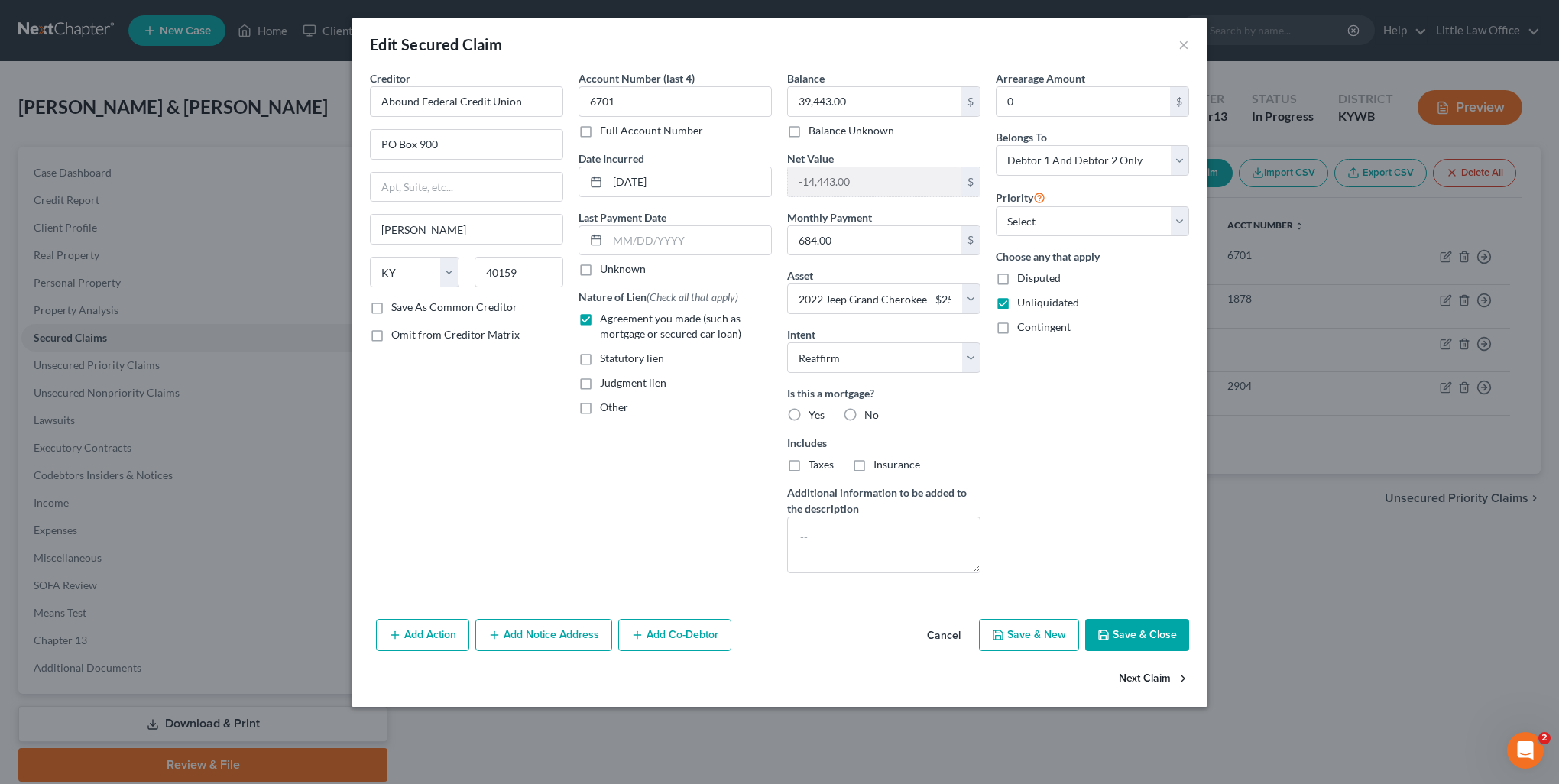
click at [1135, 669] on button "Next Claim" at bounding box center [1154, 679] width 70 height 32
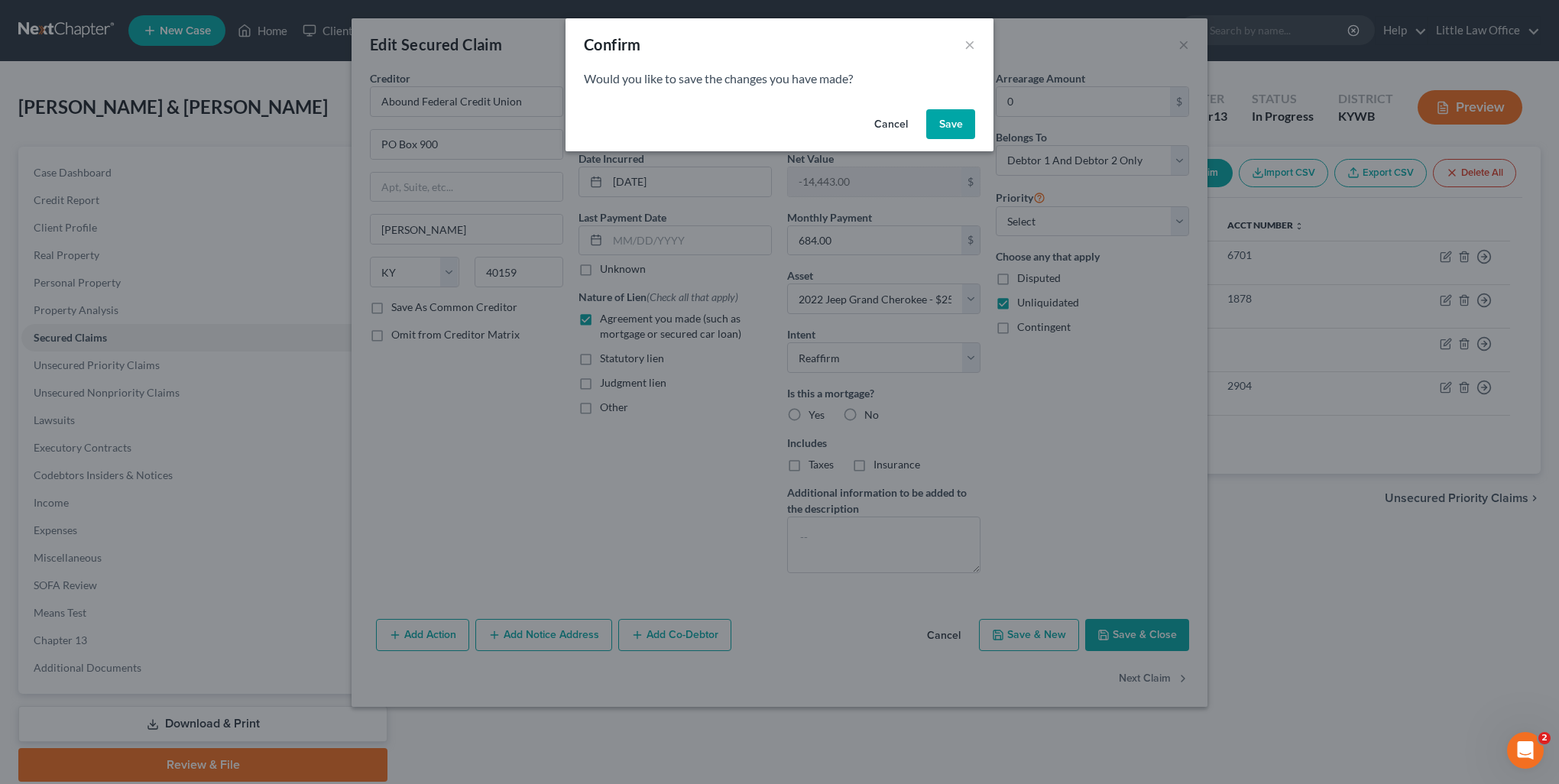
click at [942, 127] on button "Save" at bounding box center [951, 125] width 49 height 31
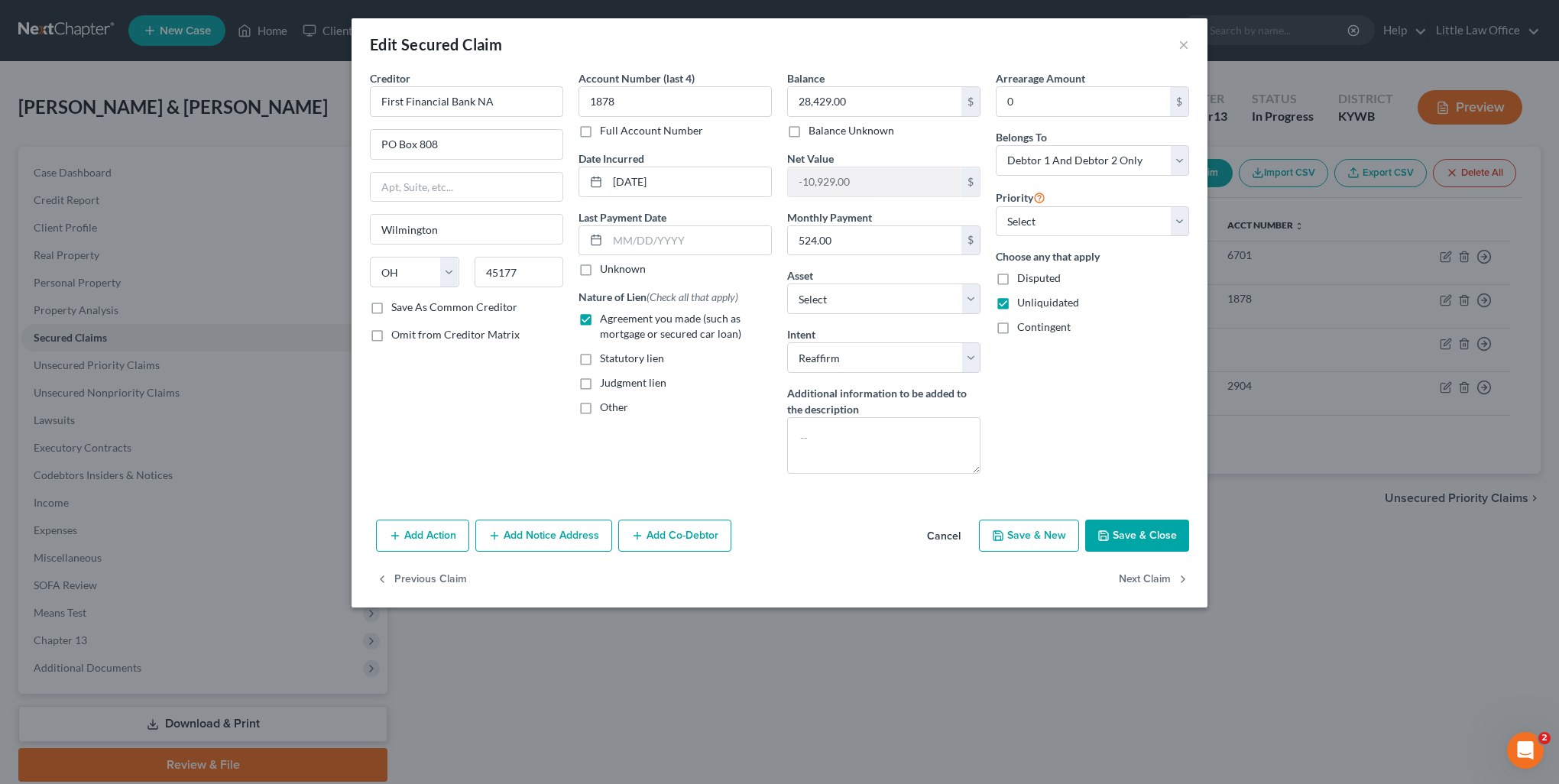
click at [1157, 527] on button "Save & Close" at bounding box center [1137, 535] width 104 height 32
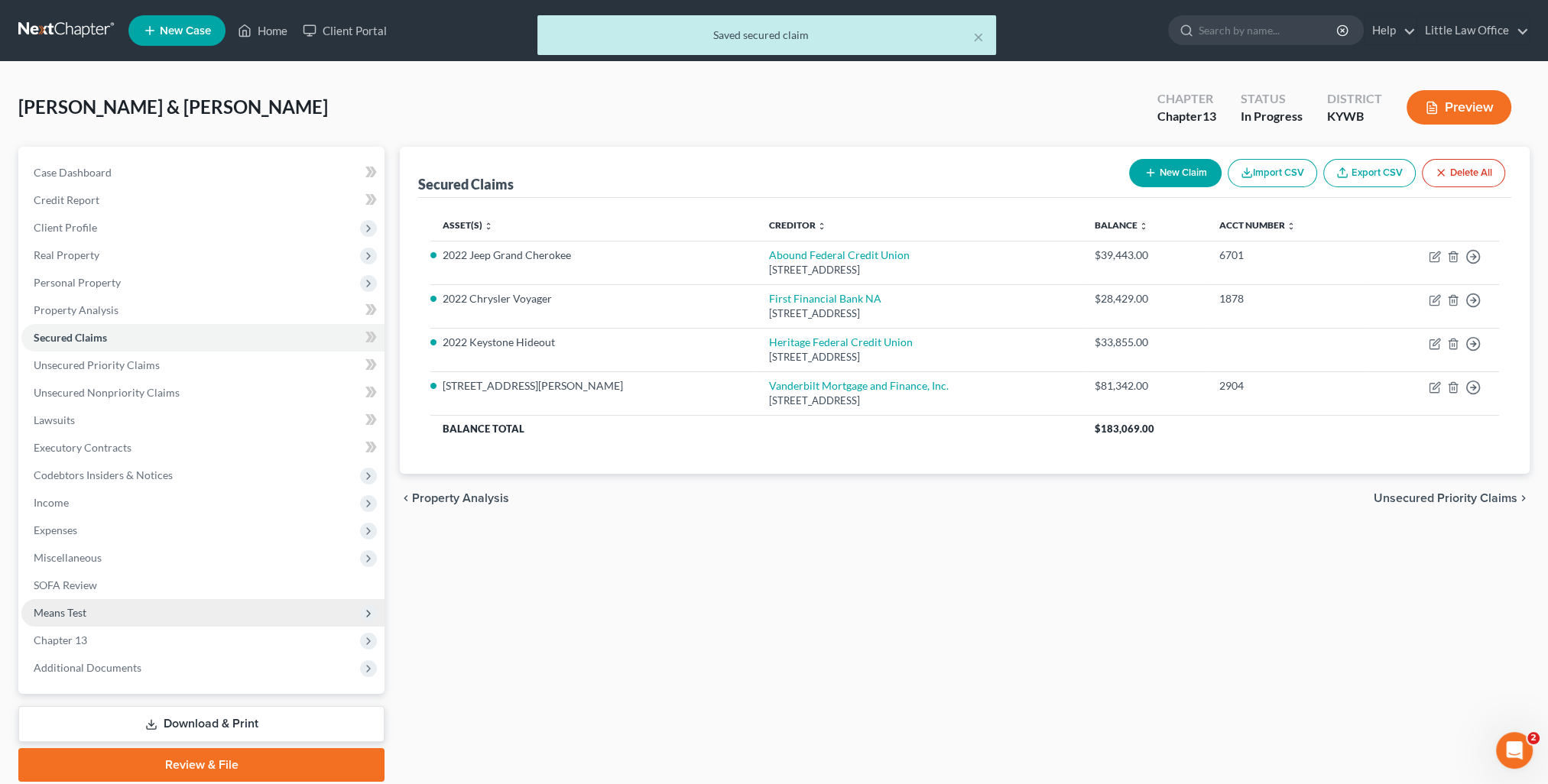
click at [117, 625] on span "Means Test" at bounding box center [202, 613] width 363 height 28
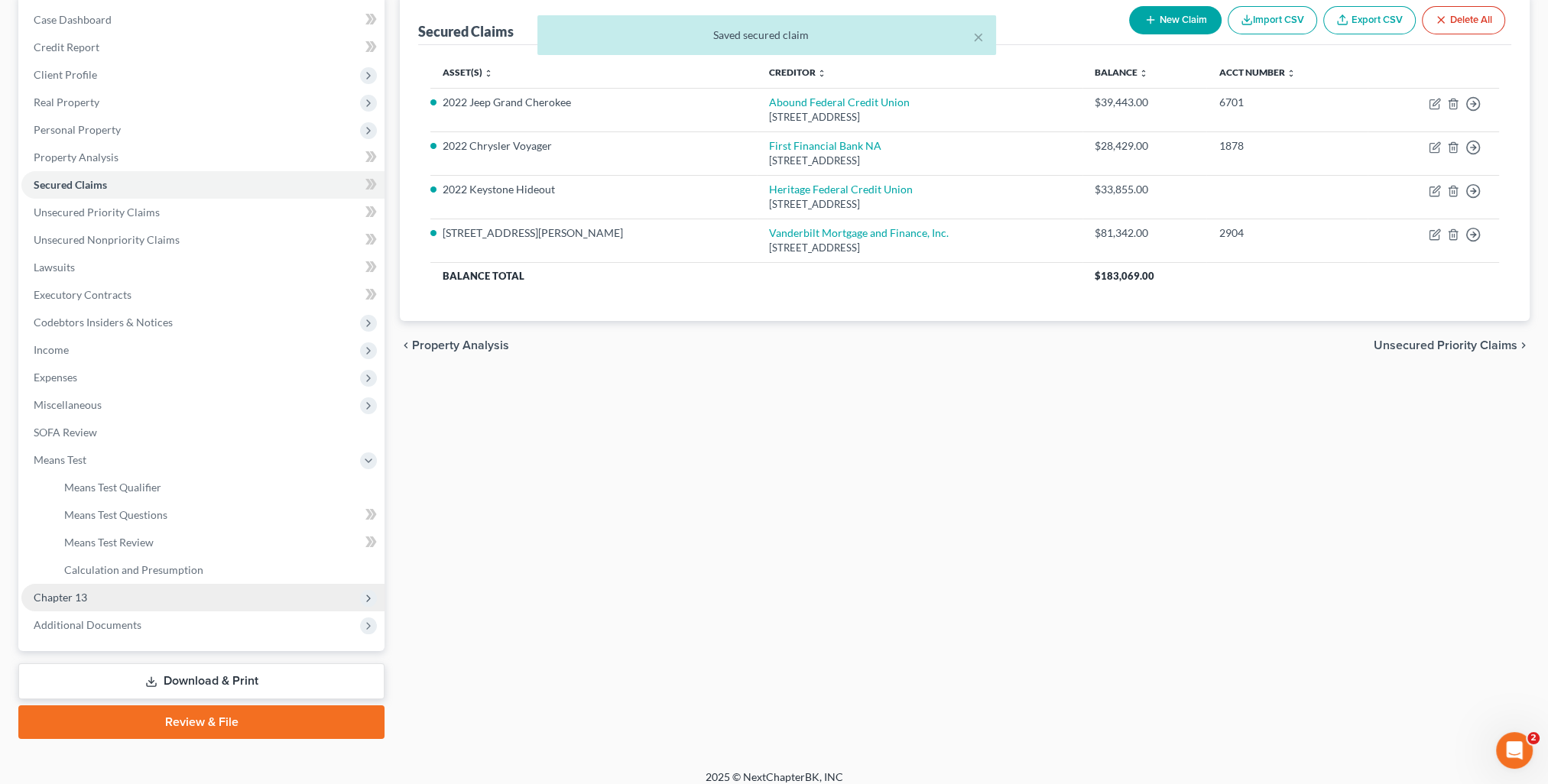
click at [75, 603] on span "Chapter 13" at bounding box center [61, 597] width 54 height 13
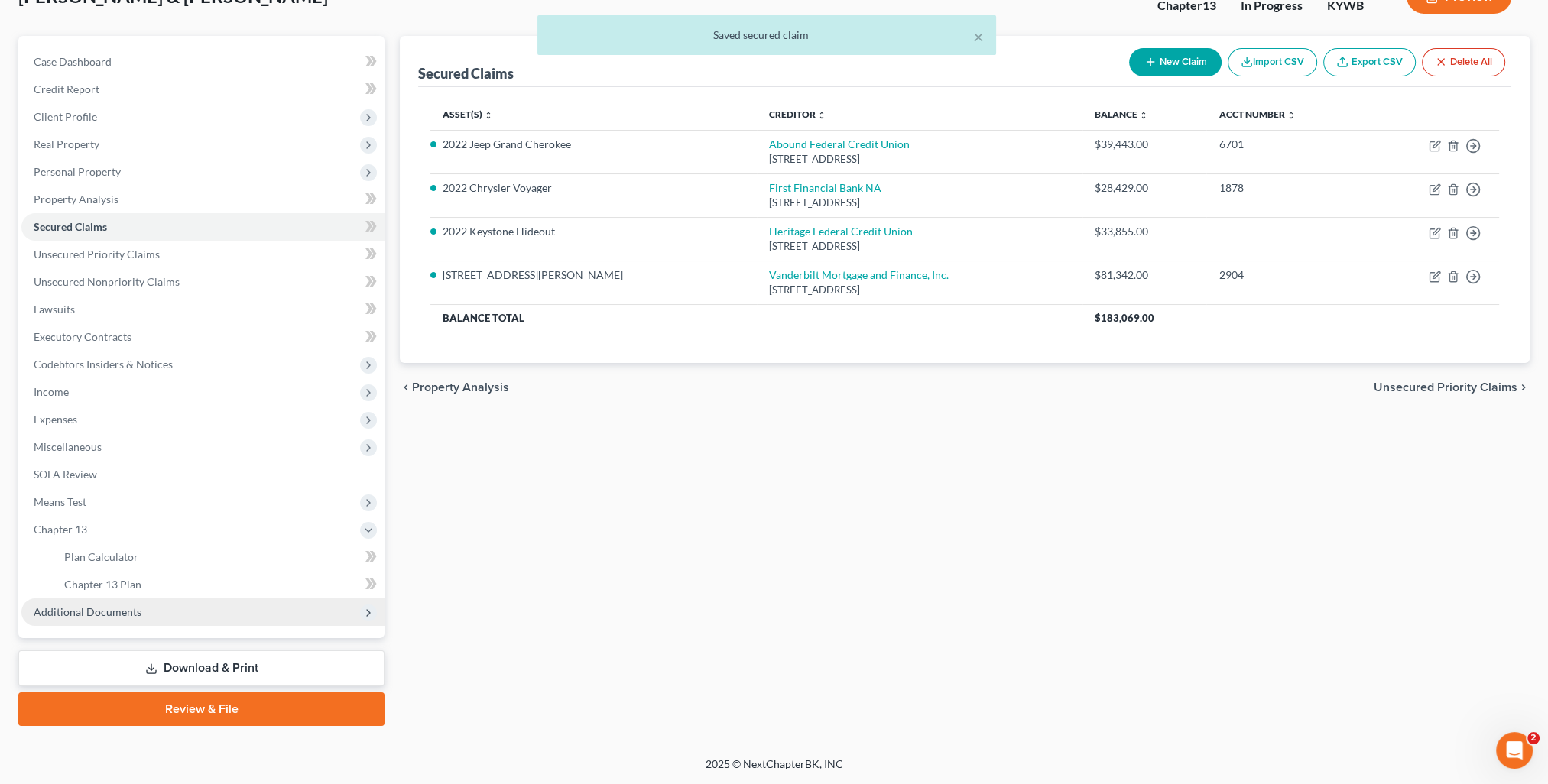
scroll to position [110, 0]
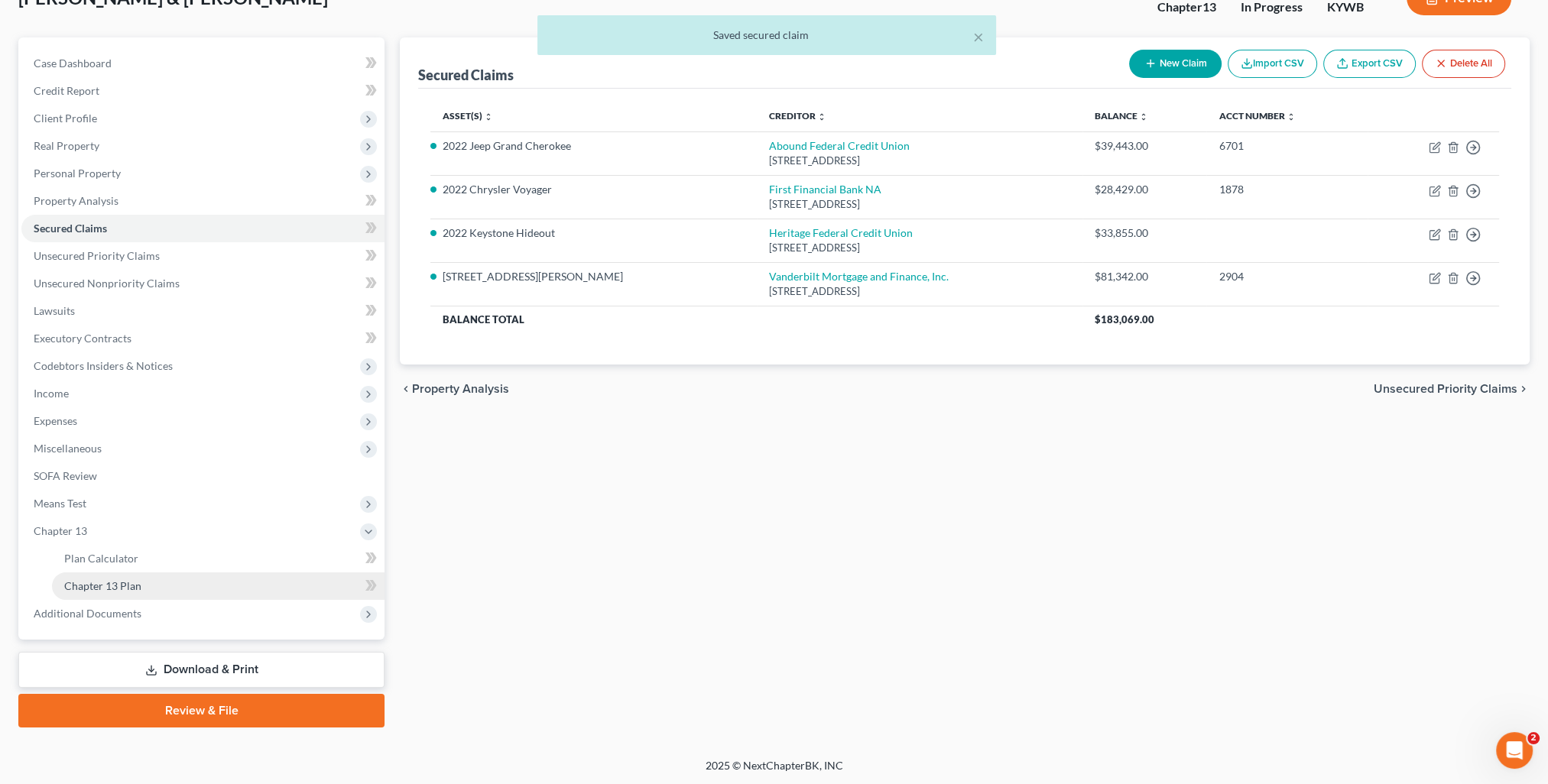
click at [101, 572] on link "Chapter 13 Plan" at bounding box center [218, 586] width 333 height 28
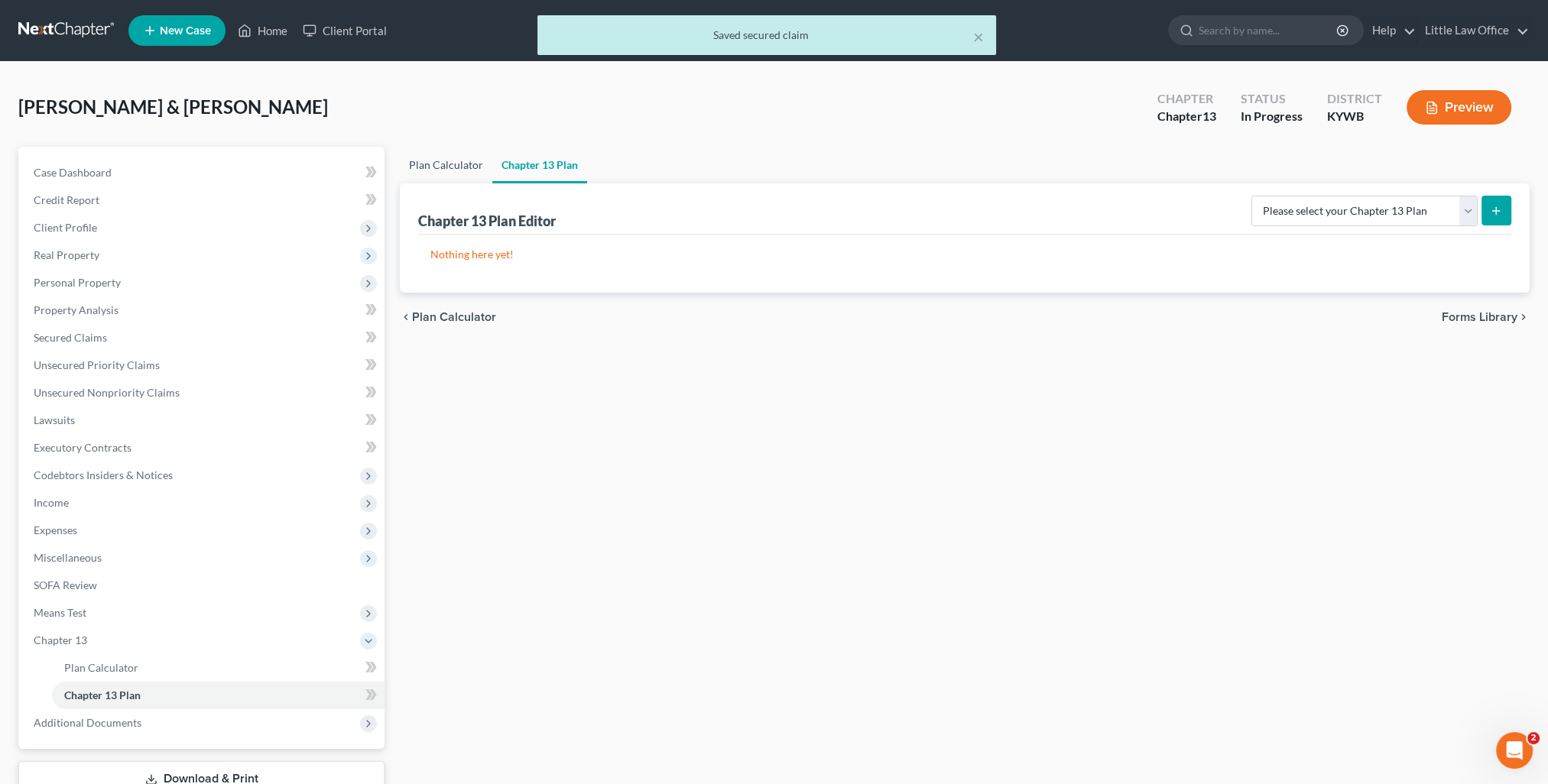
click at [469, 168] on link "Plan Calculator" at bounding box center [445, 165] width 92 height 37
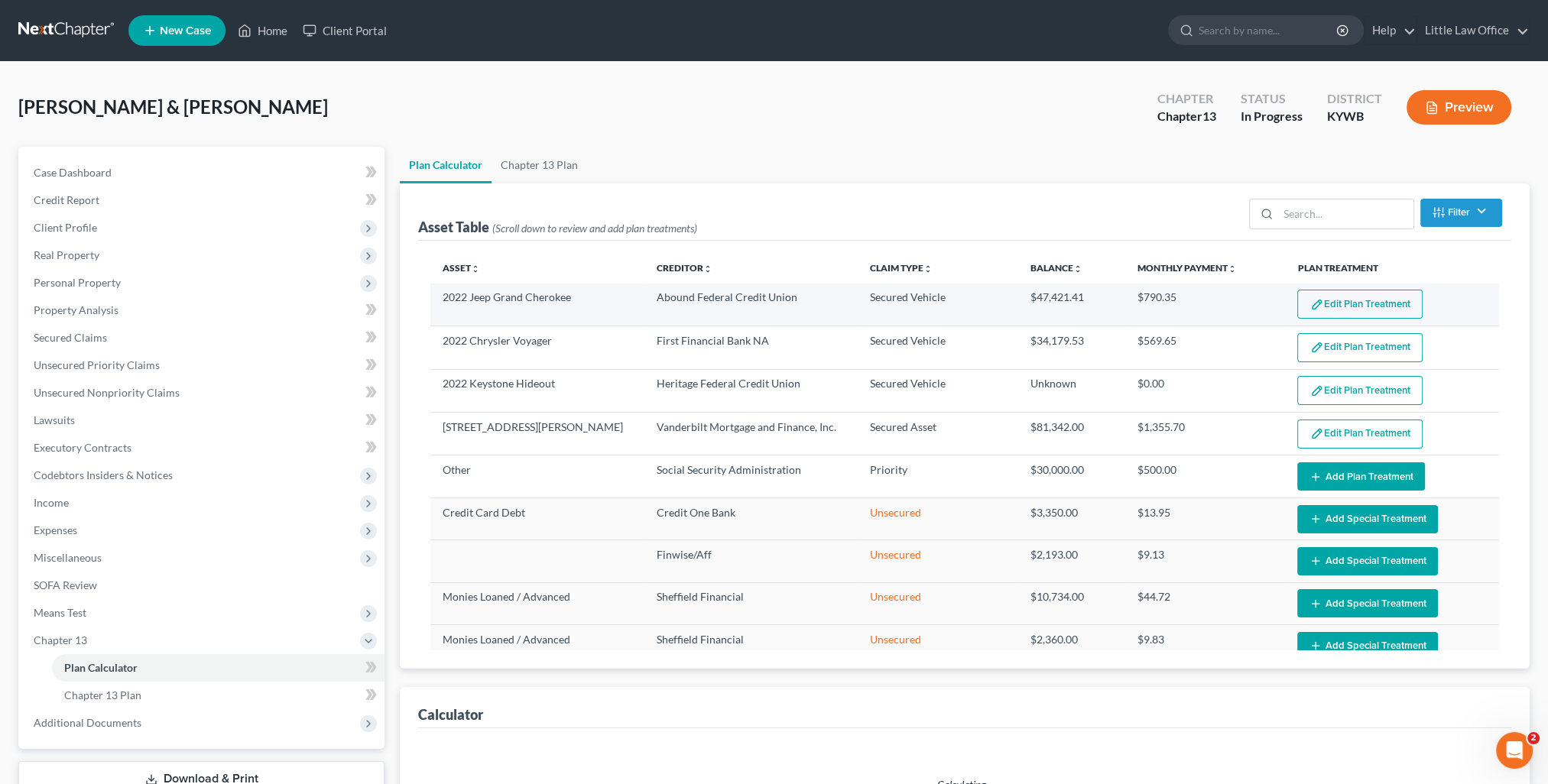
click at [1355, 316] on button "Edit Plan Treatment" at bounding box center [1359, 304] width 125 height 29
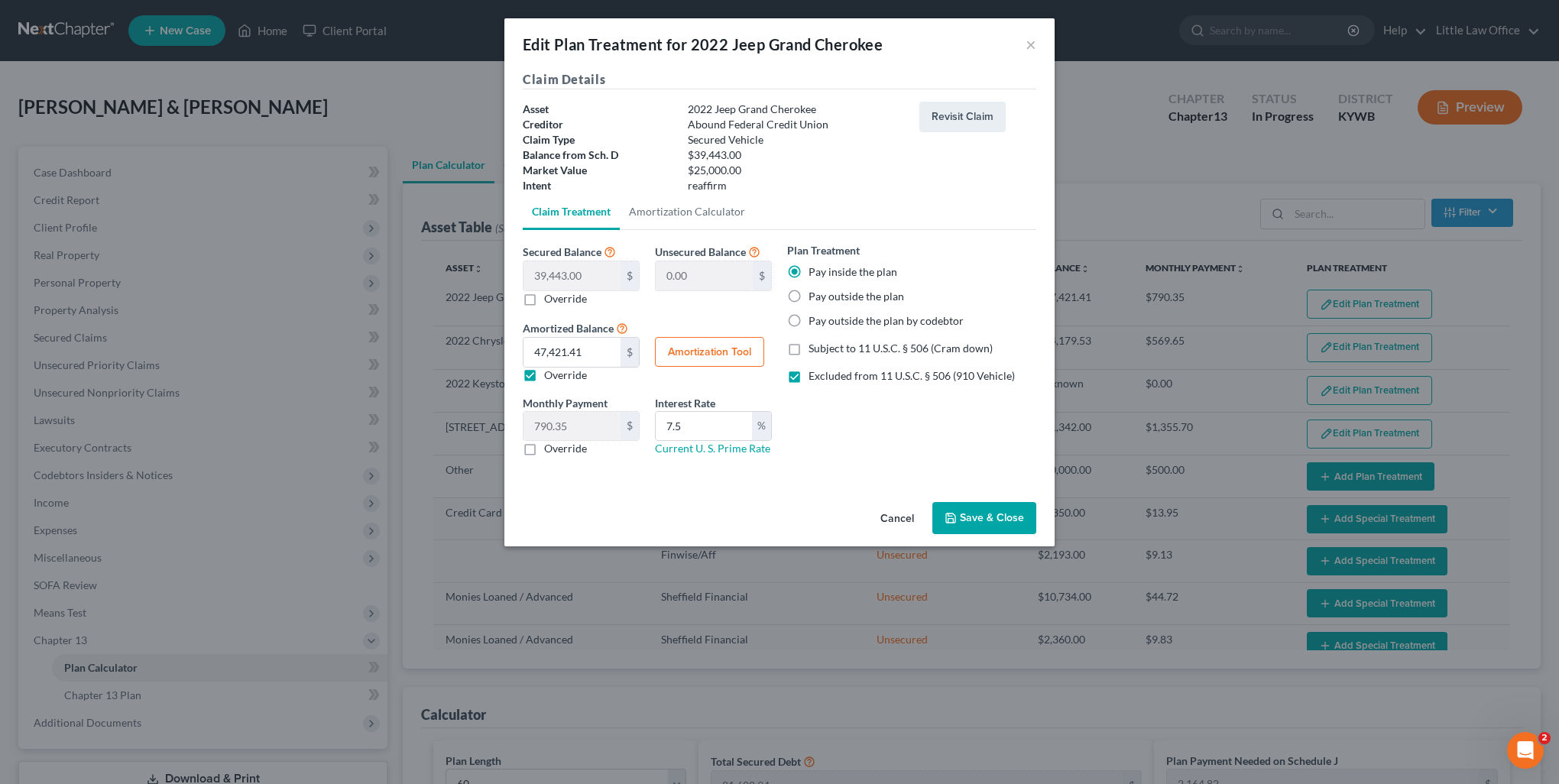
click at [958, 521] on icon "button" at bounding box center [951, 518] width 13 height 13
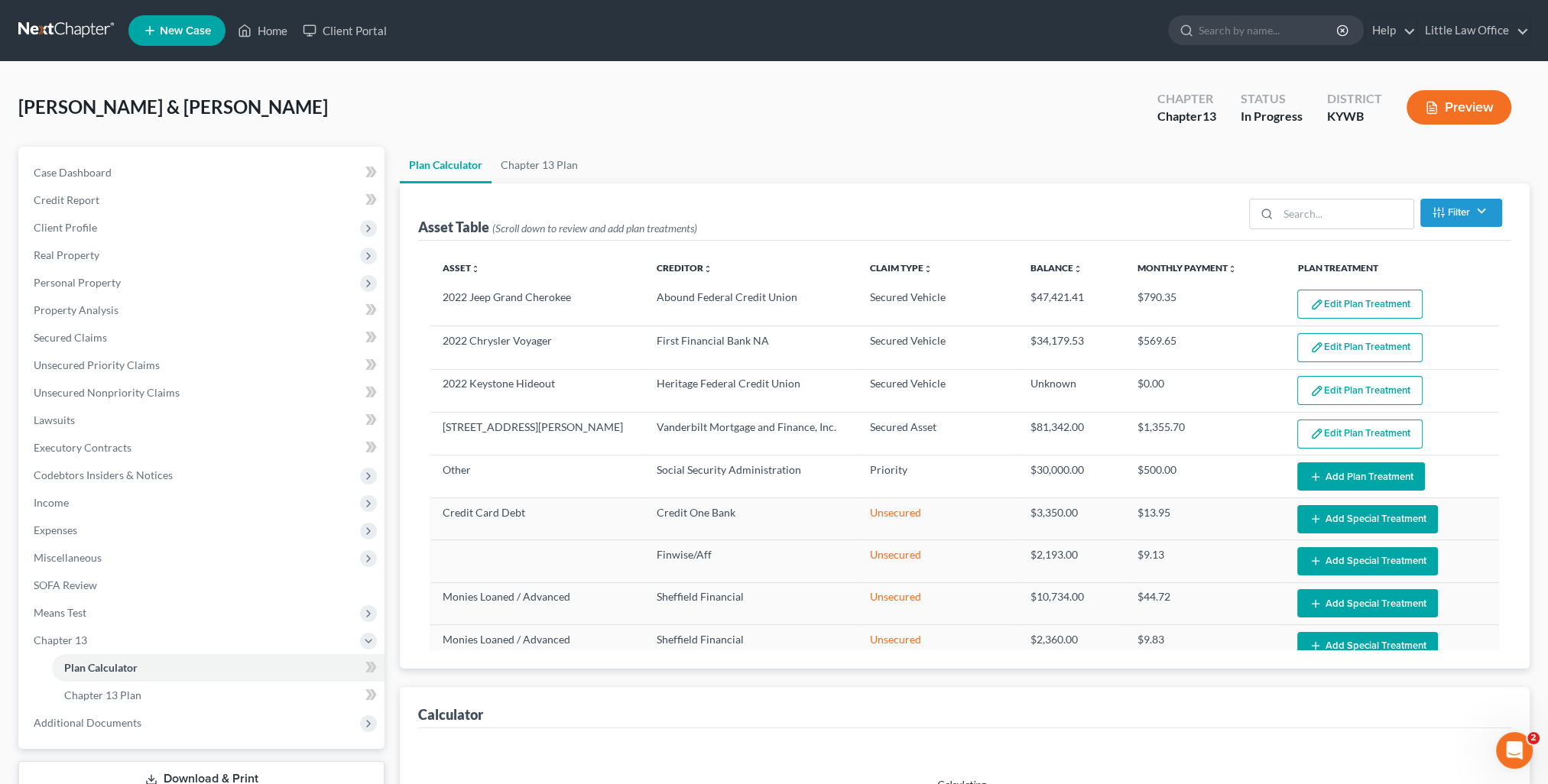
click at [1355, 357] on button "Edit Plan Treatment" at bounding box center [1359, 347] width 125 height 29
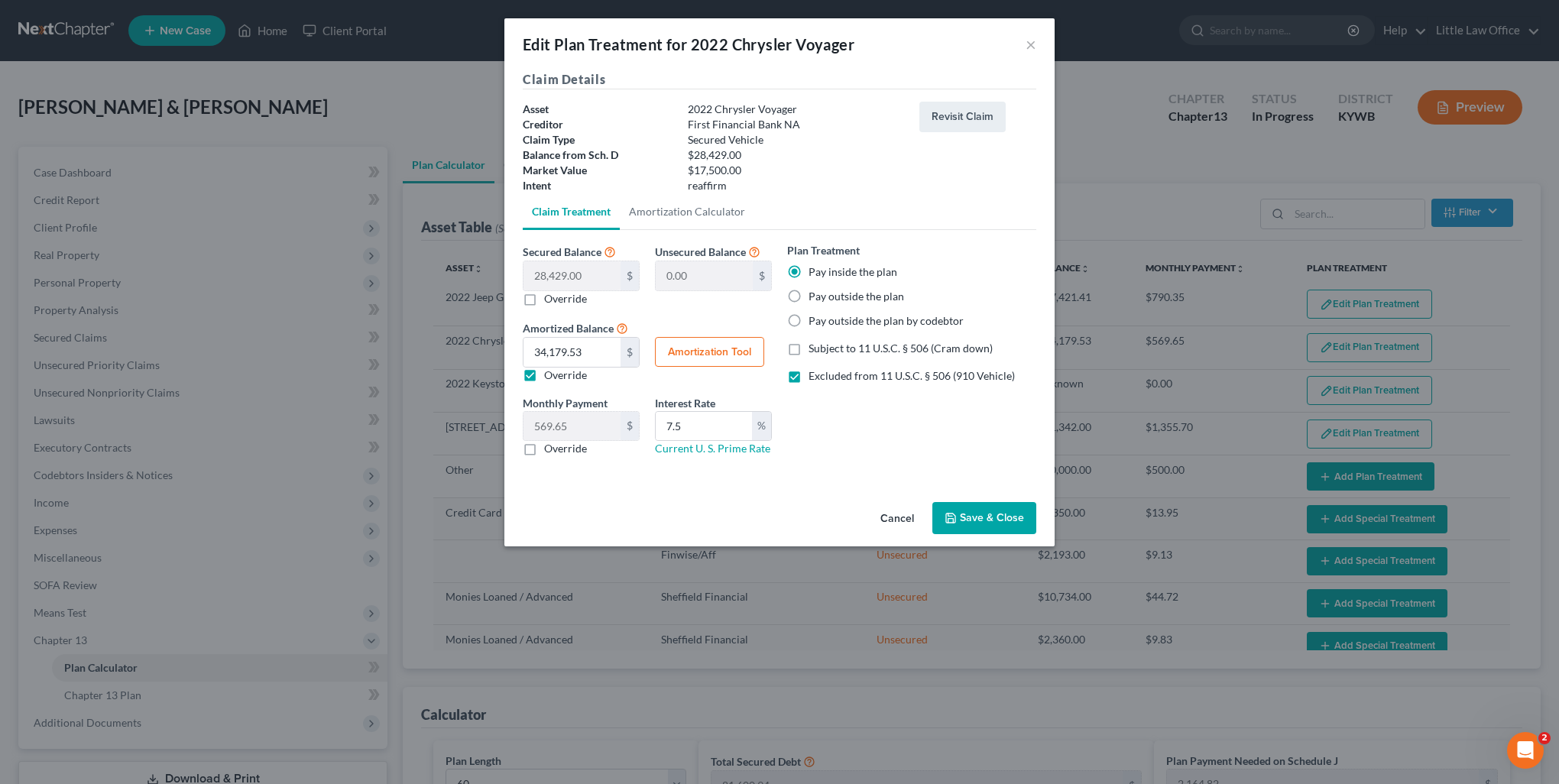
click at [1002, 517] on button "Save & Close" at bounding box center [984, 518] width 104 height 32
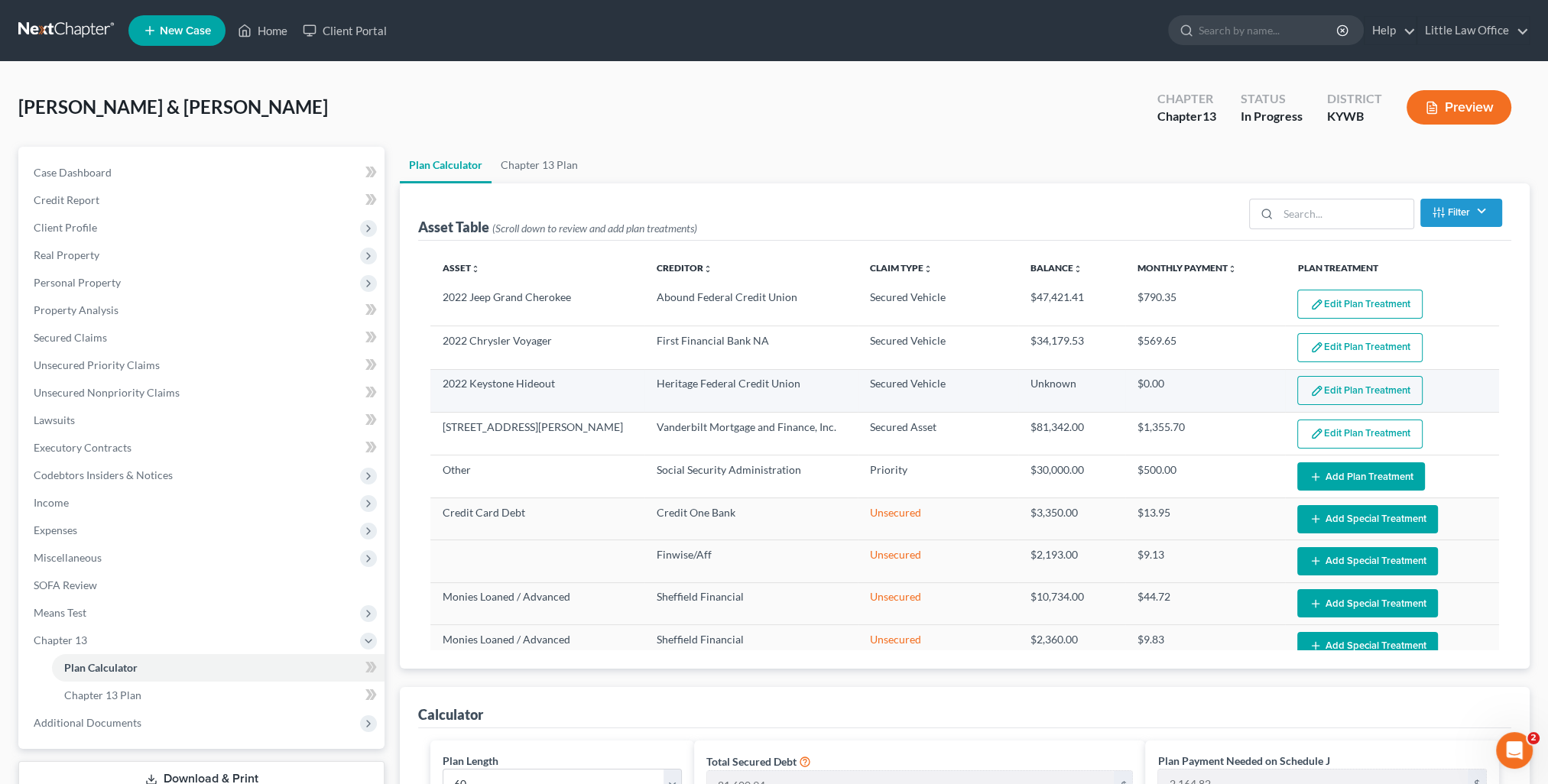
click at [1339, 392] on button "Edit Plan Treatment" at bounding box center [1359, 391] width 125 height 29
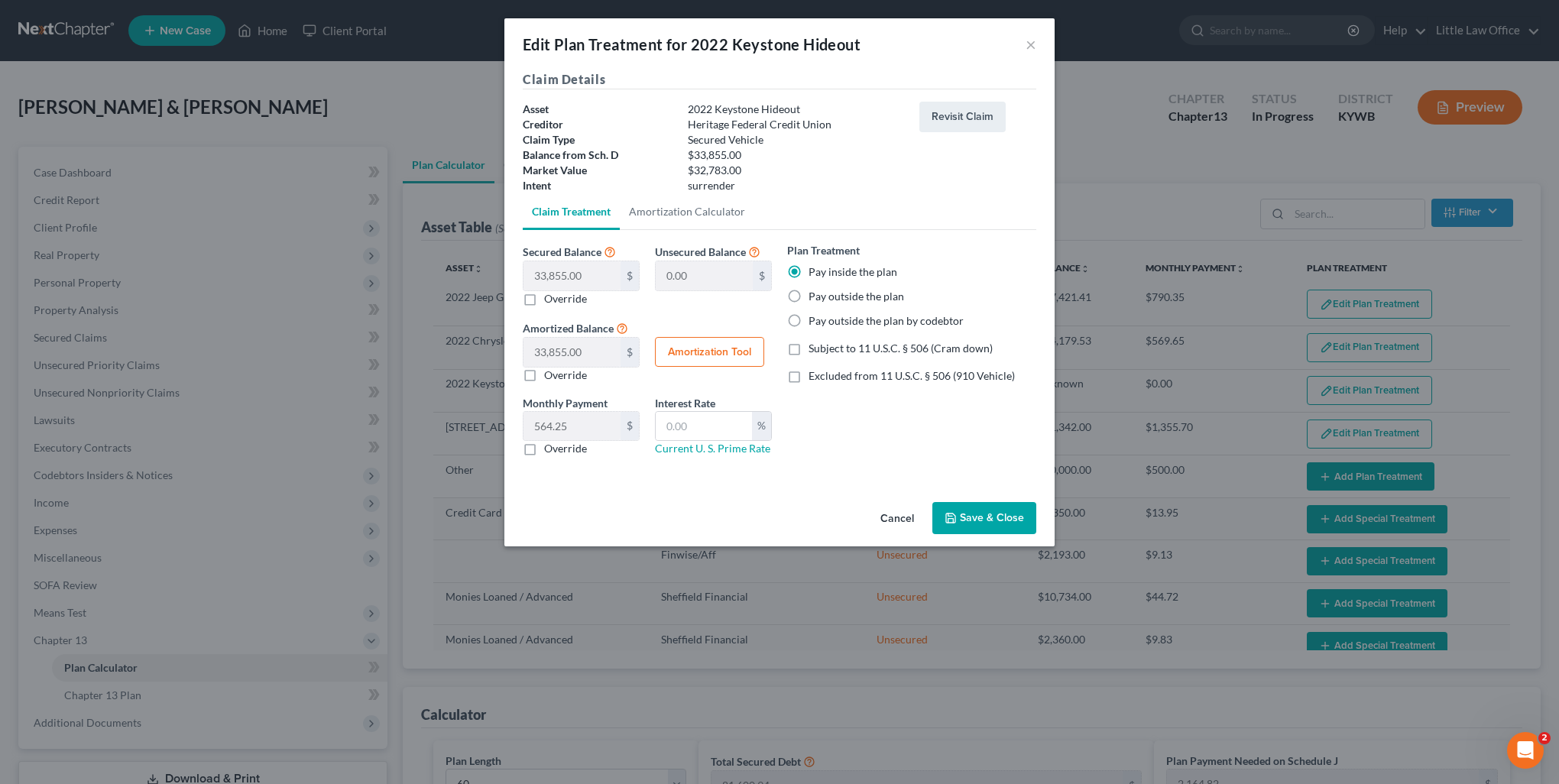
click at [1013, 529] on button "Save & Close" at bounding box center [984, 518] width 104 height 32
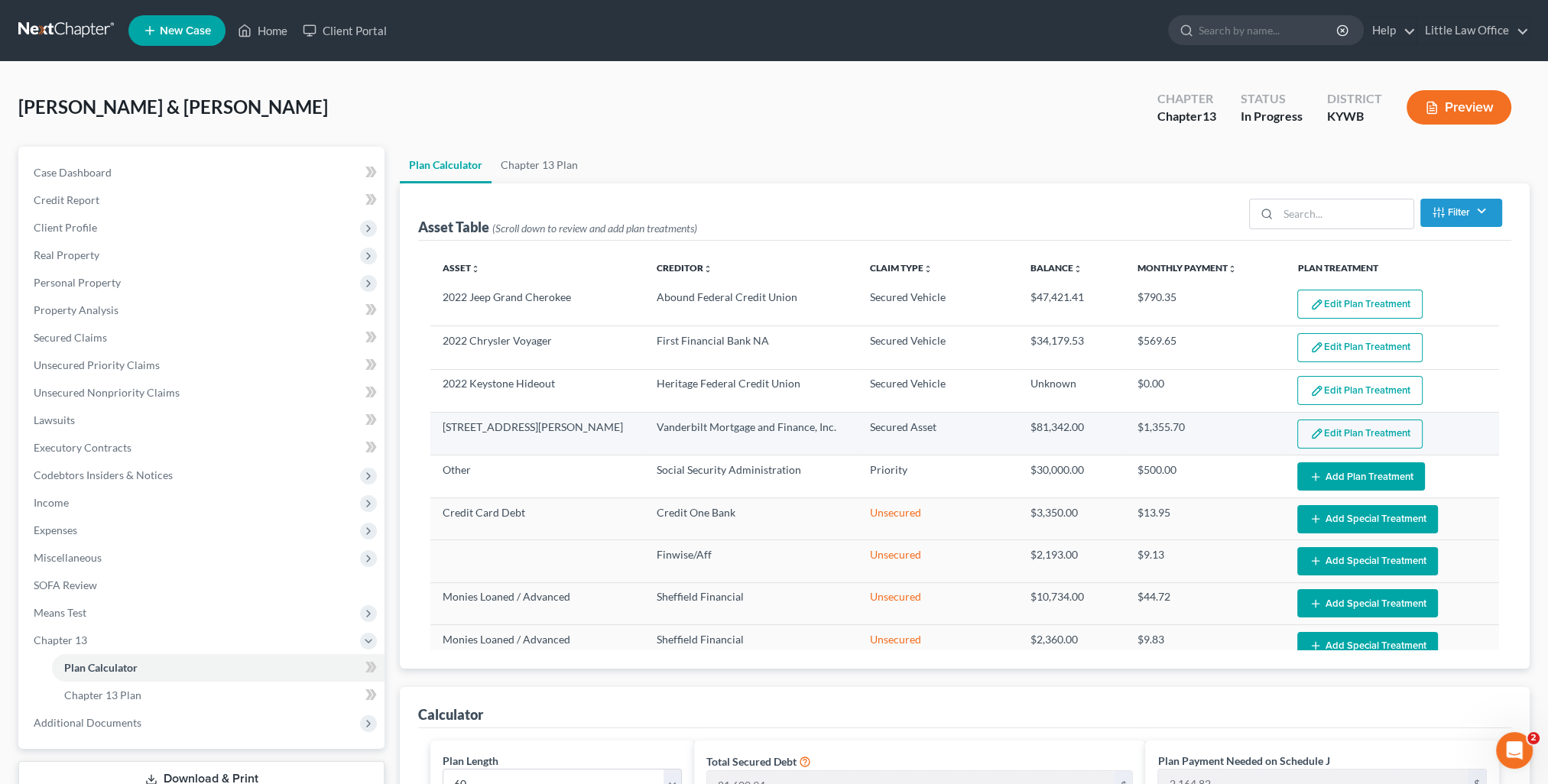
click at [1371, 426] on button "Edit Plan Treatment" at bounding box center [1359, 434] width 125 height 29
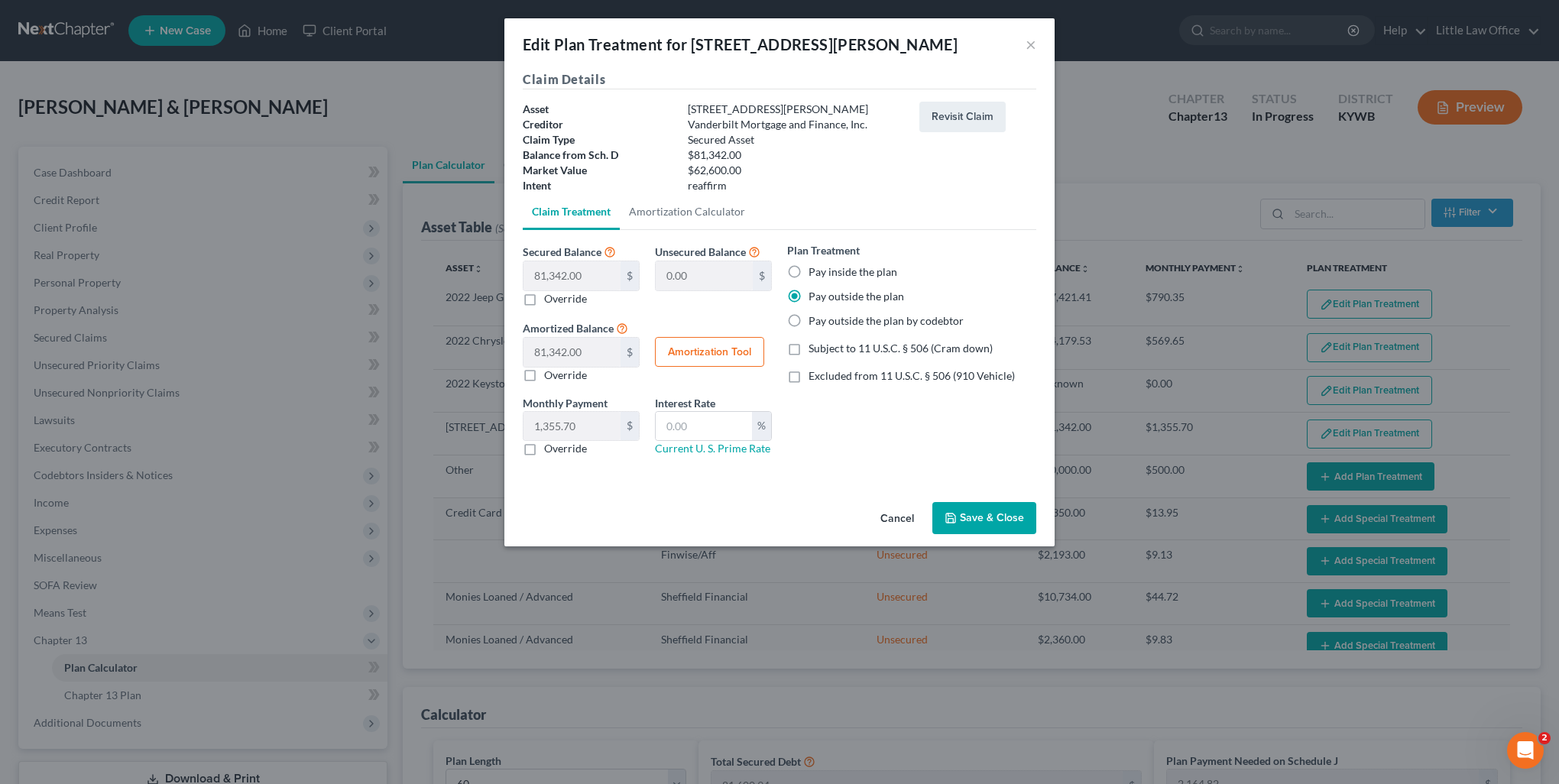
click at [984, 506] on button "Save & Close" at bounding box center [984, 518] width 104 height 32
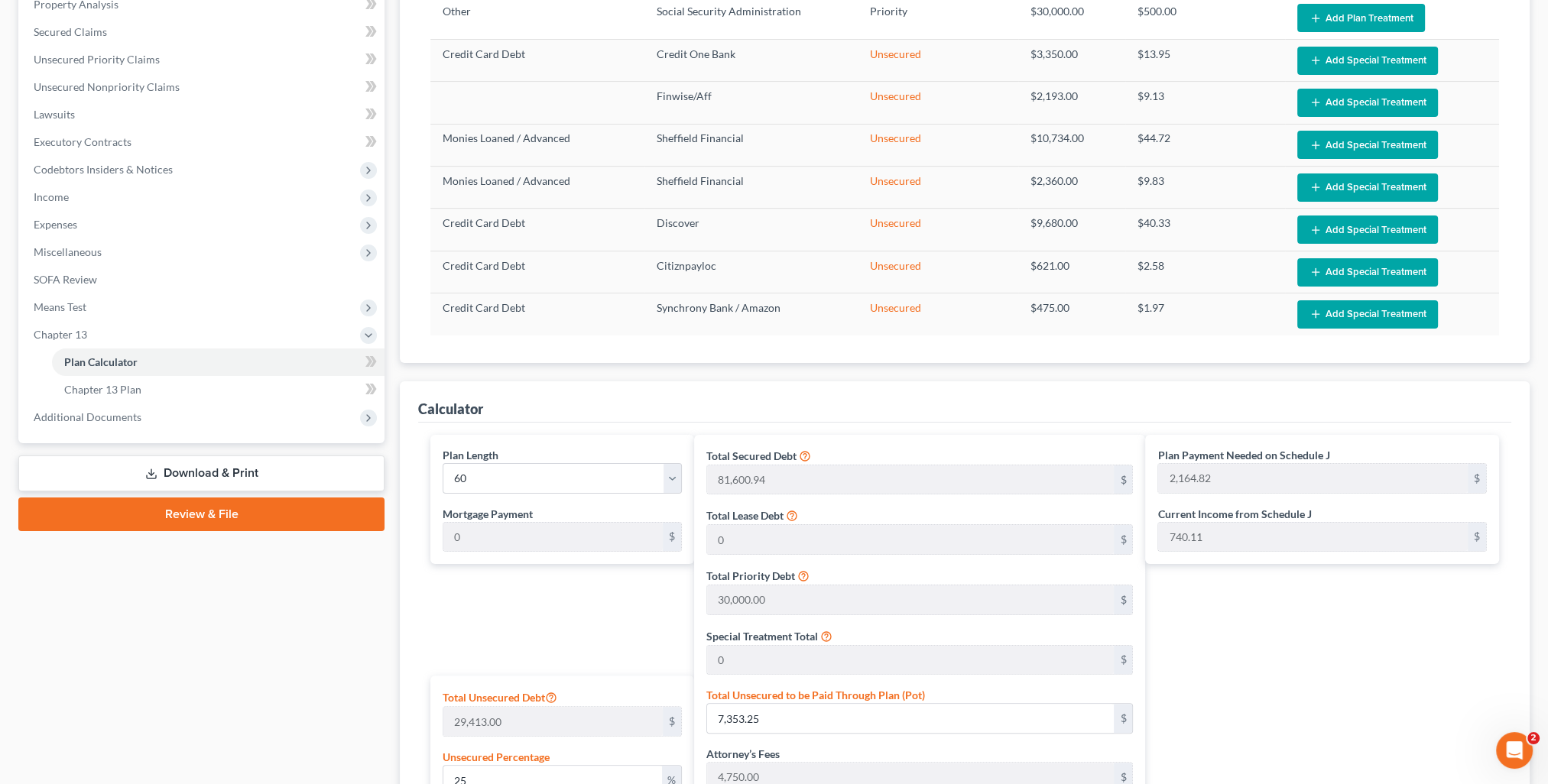
scroll to position [611, 0]
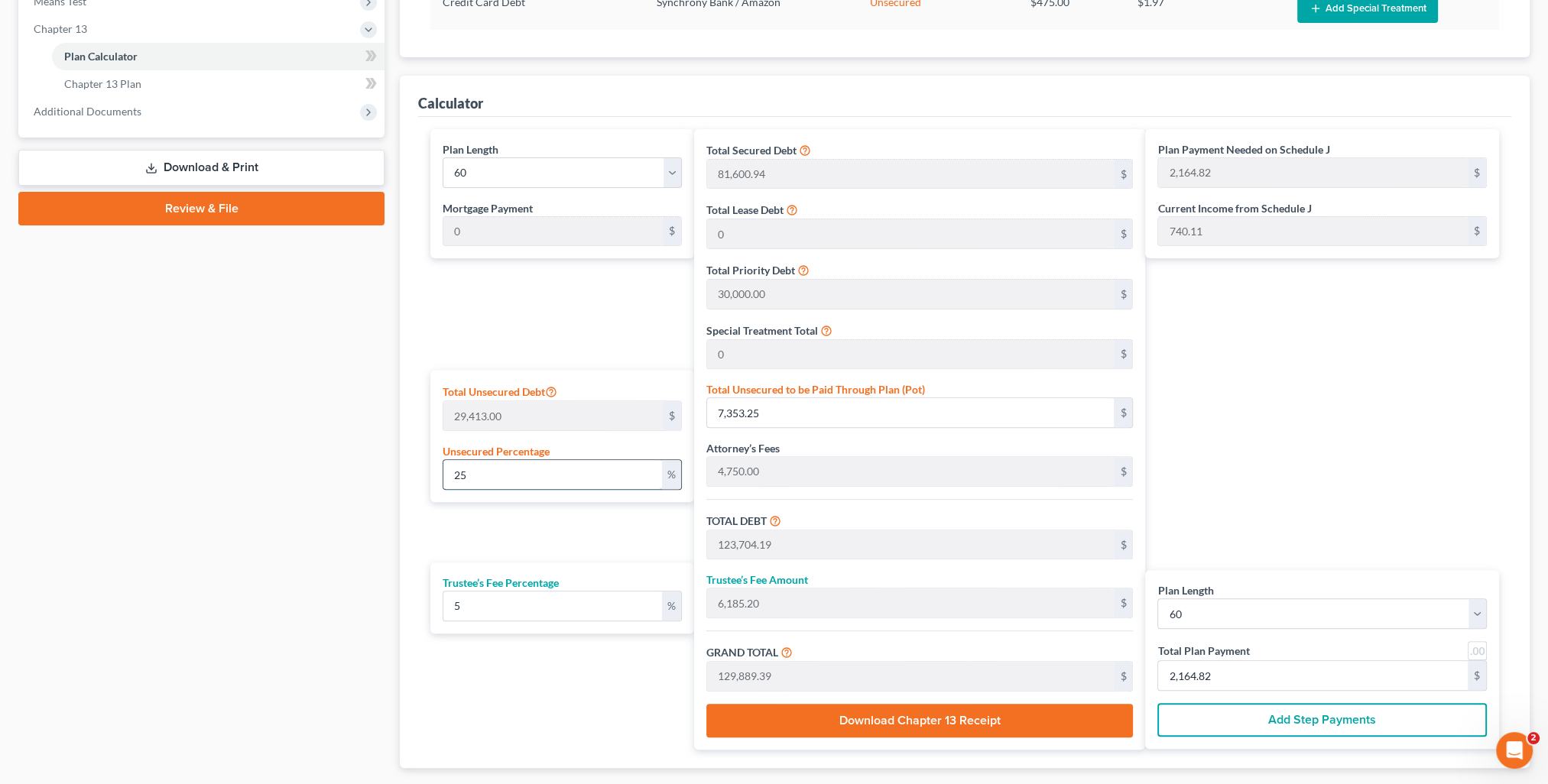
click at [534, 471] on input "25" at bounding box center [552, 474] width 217 height 29
click at [1266, 432] on div "Plan Payment Needed on Schedule J 2,087.61 $ Current Income from Schedule J 740…" at bounding box center [1326, 439] width 362 height 620
click at [1256, 666] on input "2,087.61" at bounding box center [1312, 675] width 310 height 29
drag, startPoint x: 475, startPoint y: 469, endPoint x: 399, endPoint y: 470, distance: 76.0
click at [399, 470] on div "Calculator Plan Length 1 2 3 4 5 6 7 8 9 10 11 12 13 14 15 16 17 18 19 20 21 22…" at bounding box center [964, 422] width 1129 height 693
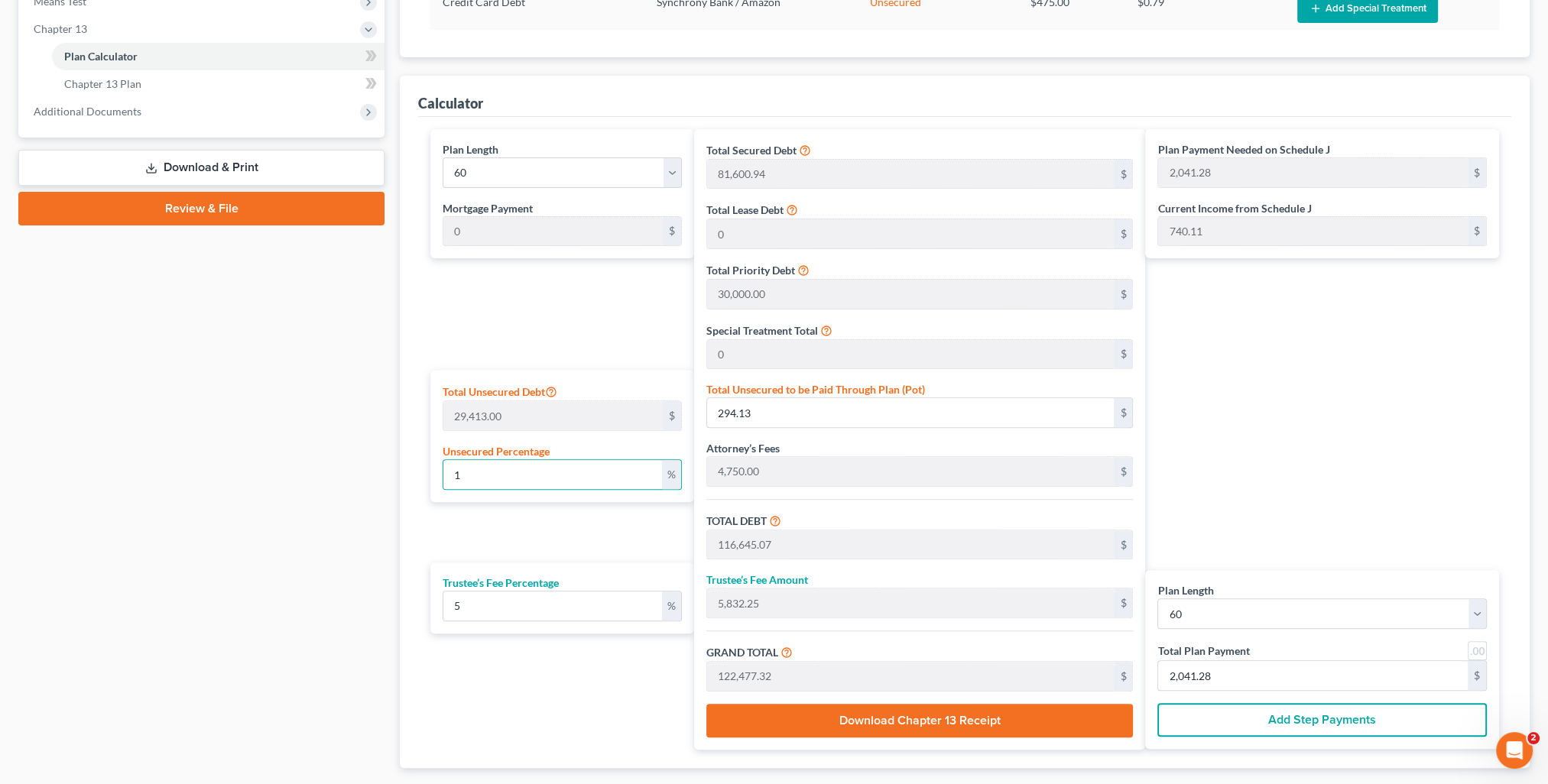
click at [1240, 429] on div "Plan Payment Needed on Schedule J 2,041.28 $ Current Income from Schedule J 740…" at bounding box center [1326, 439] width 362 height 620
click at [1234, 682] on input "2,041.28" at bounding box center [1312, 675] width 310 height 29
click at [1254, 485] on div "Plan Payment Needed on Schedule J 2,041.28 $ Current Income from Schedule J 740…" at bounding box center [1326, 439] width 362 height 620
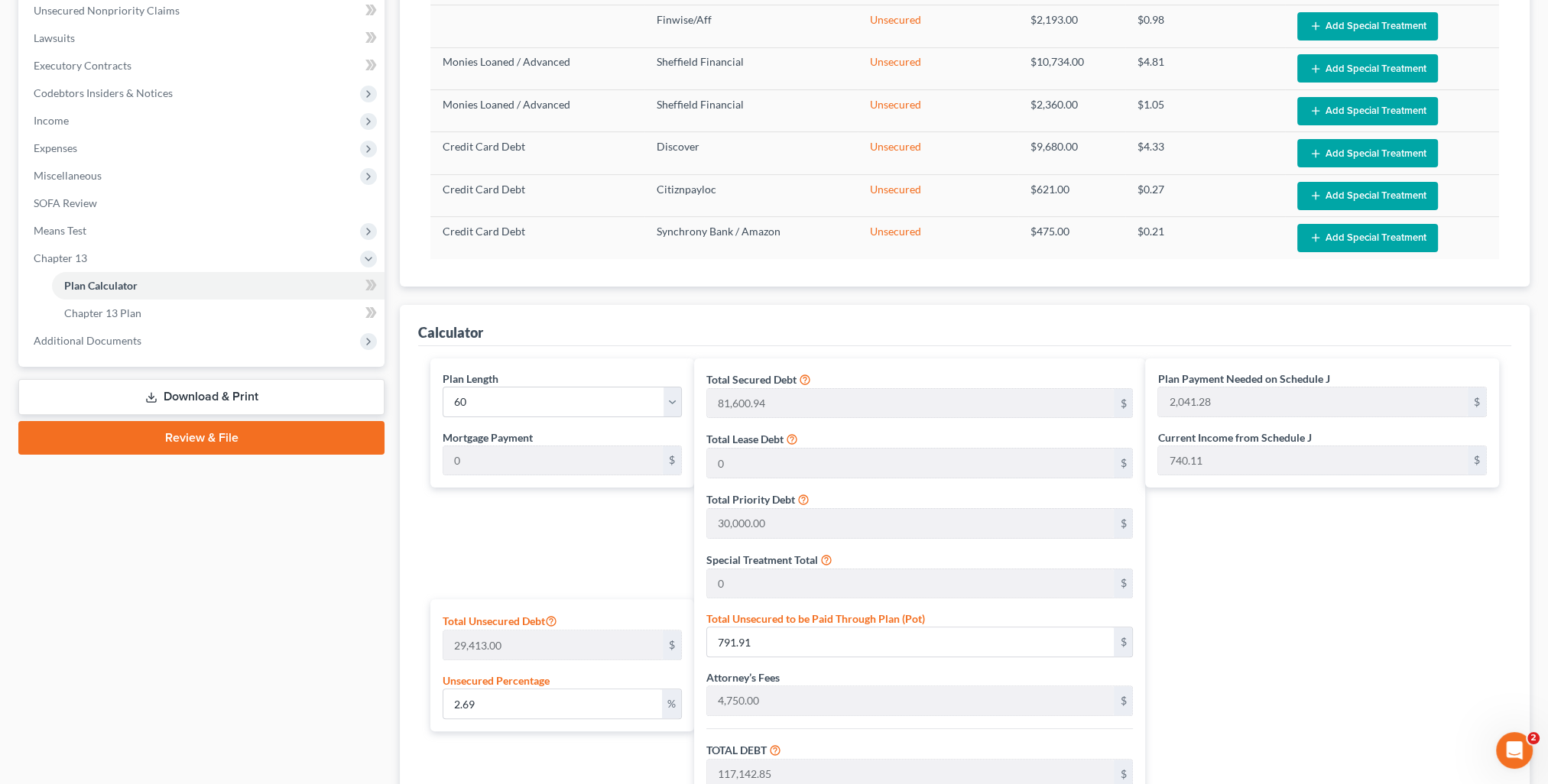
scroll to position [153, 0]
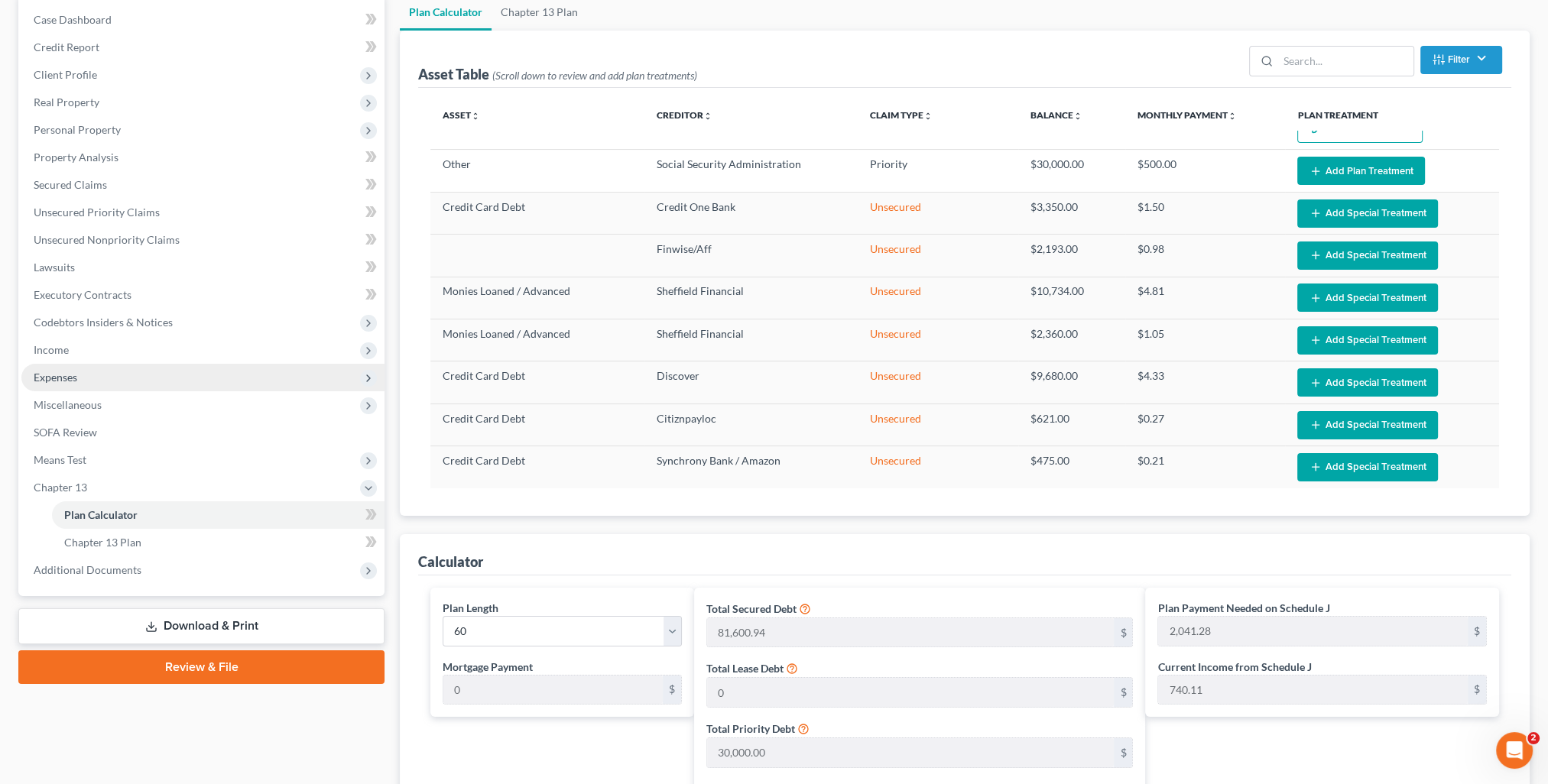
click at [62, 377] on span "Expenses" at bounding box center [55, 377] width 43 height 13
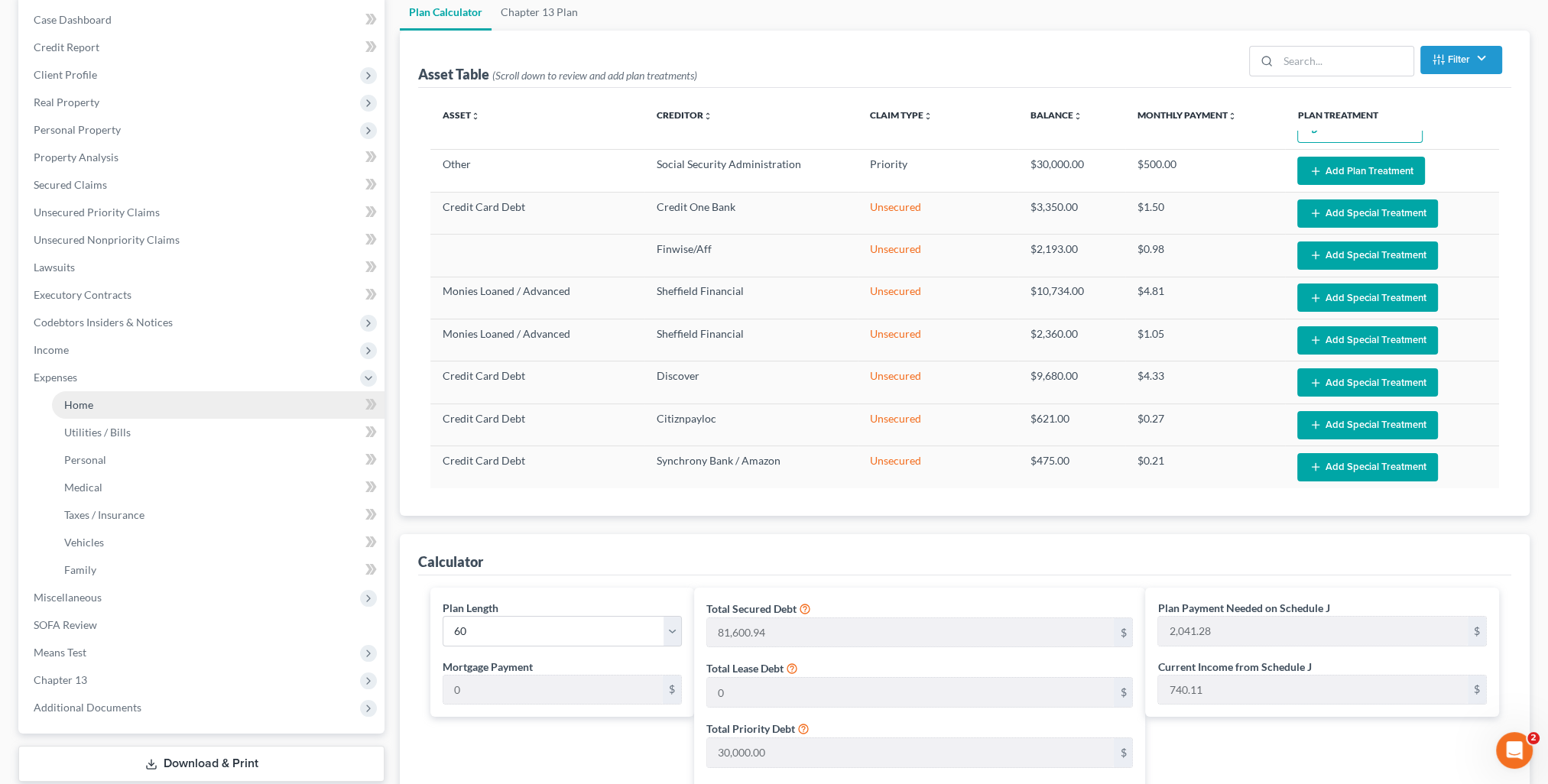
click at [95, 401] on link "Home" at bounding box center [218, 405] width 333 height 28
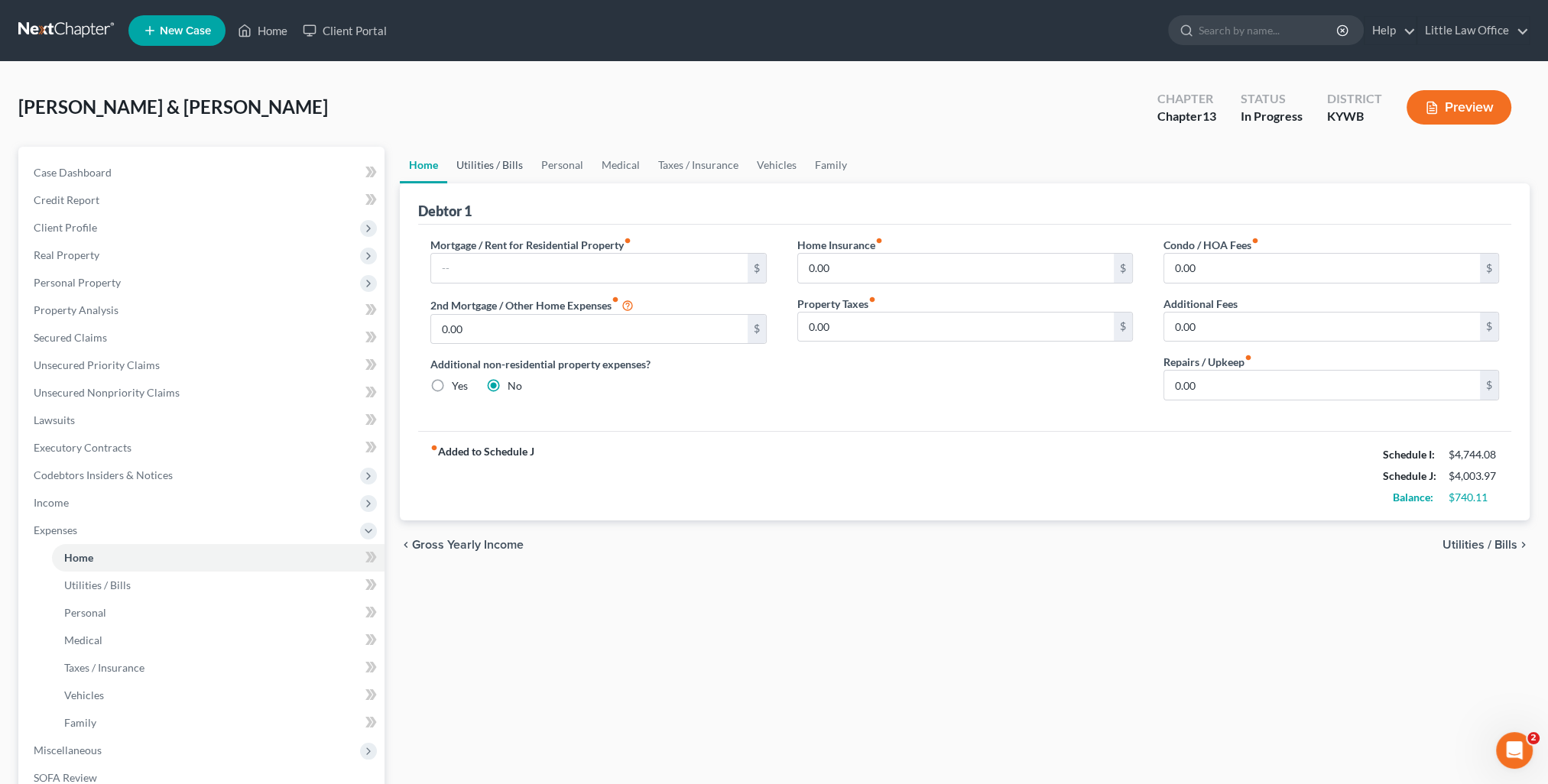
click at [470, 161] on link "Utilities / Bills" at bounding box center [490, 165] width 85 height 37
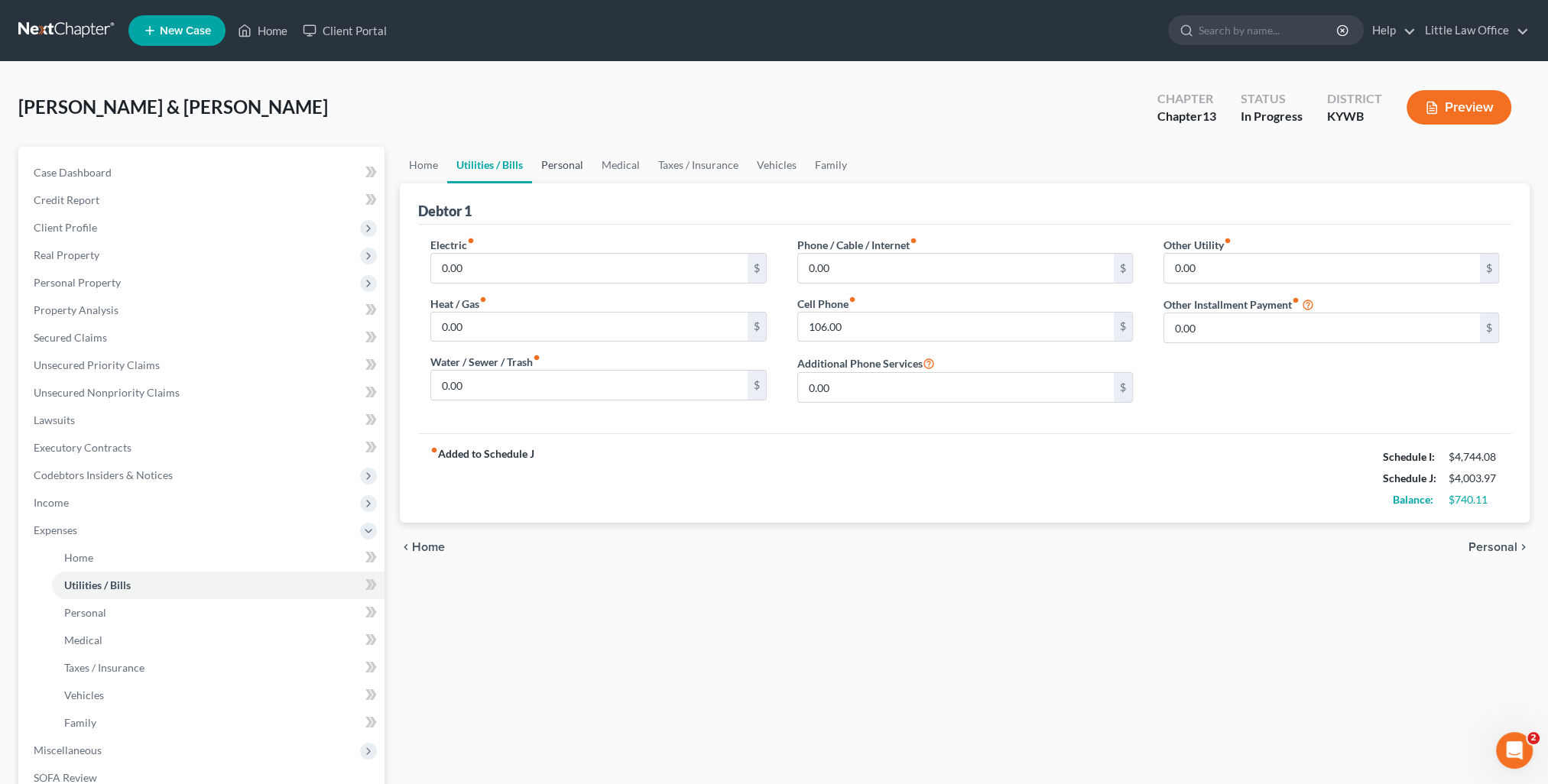
click at [555, 161] on link "Personal" at bounding box center [562, 165] width 61 height 37
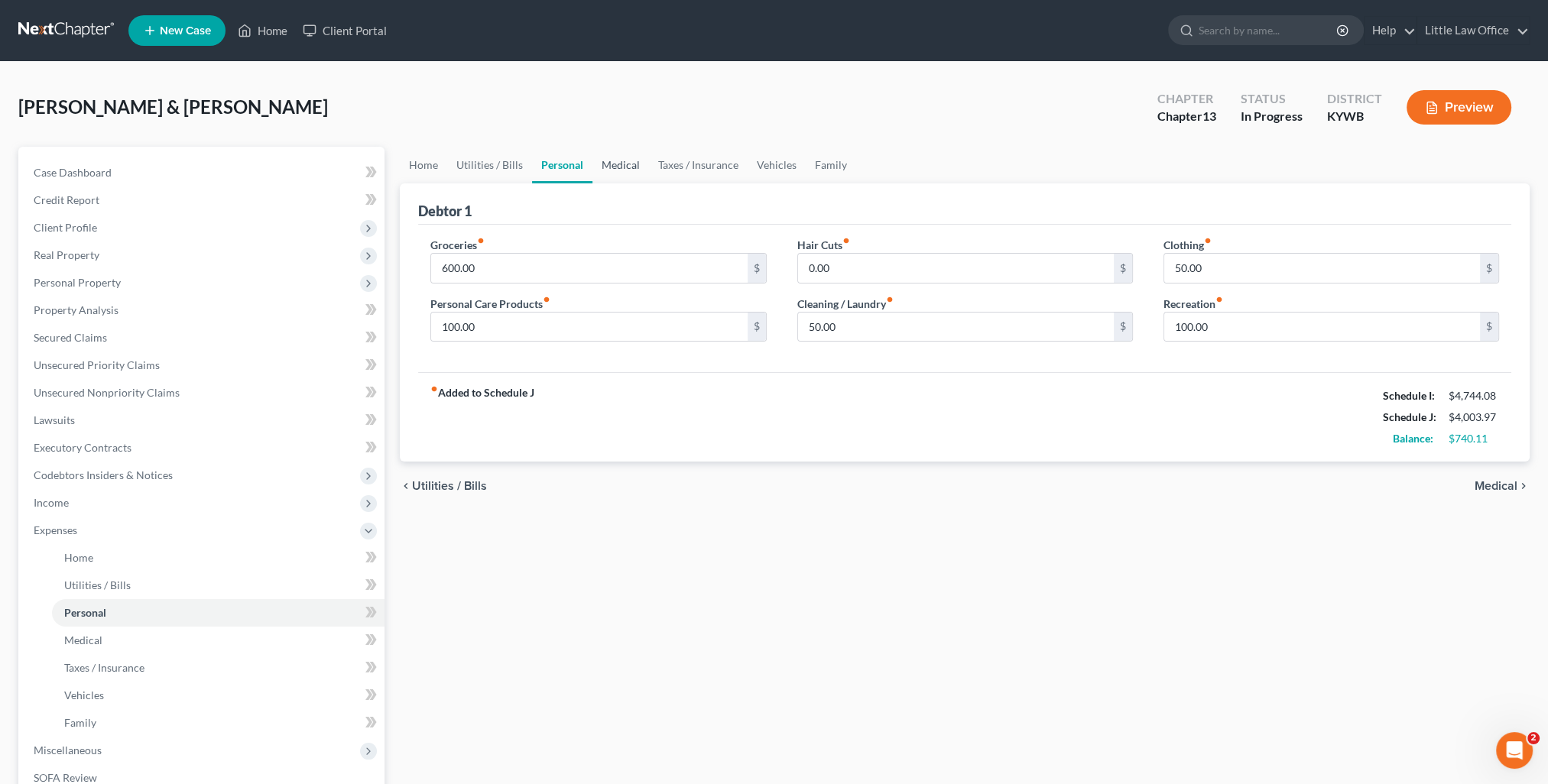
click at [615, 175] on link "Medical" at bounding box center [621, 165] width 57 height 37
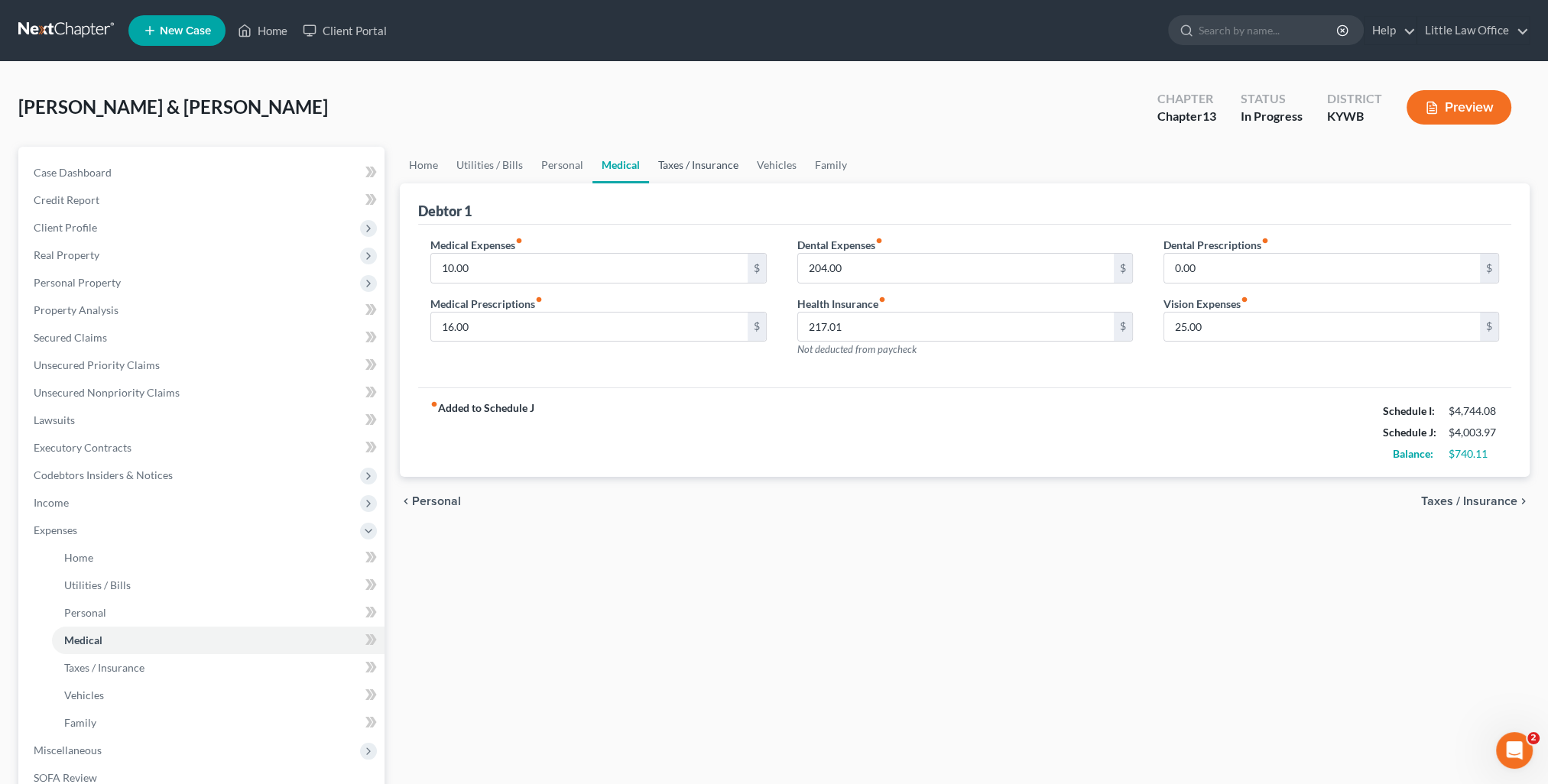
click at [691, 158] on link "Taxes / Insurance" at bounding box center [698, 165] width 98 height 37
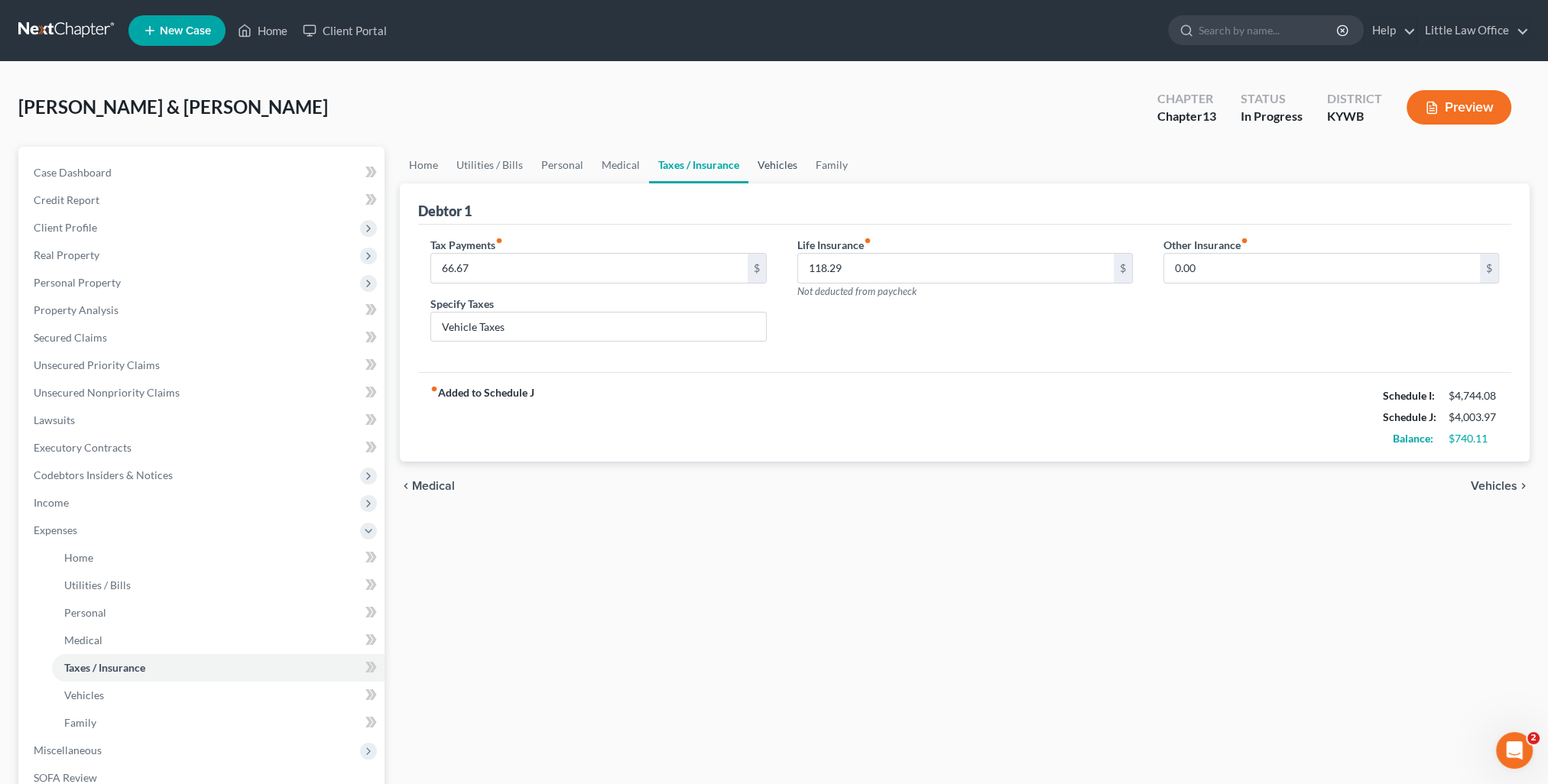
click at [764, 169] on link "Vehicles" at bounding box center [777, 165] width 58 height 37
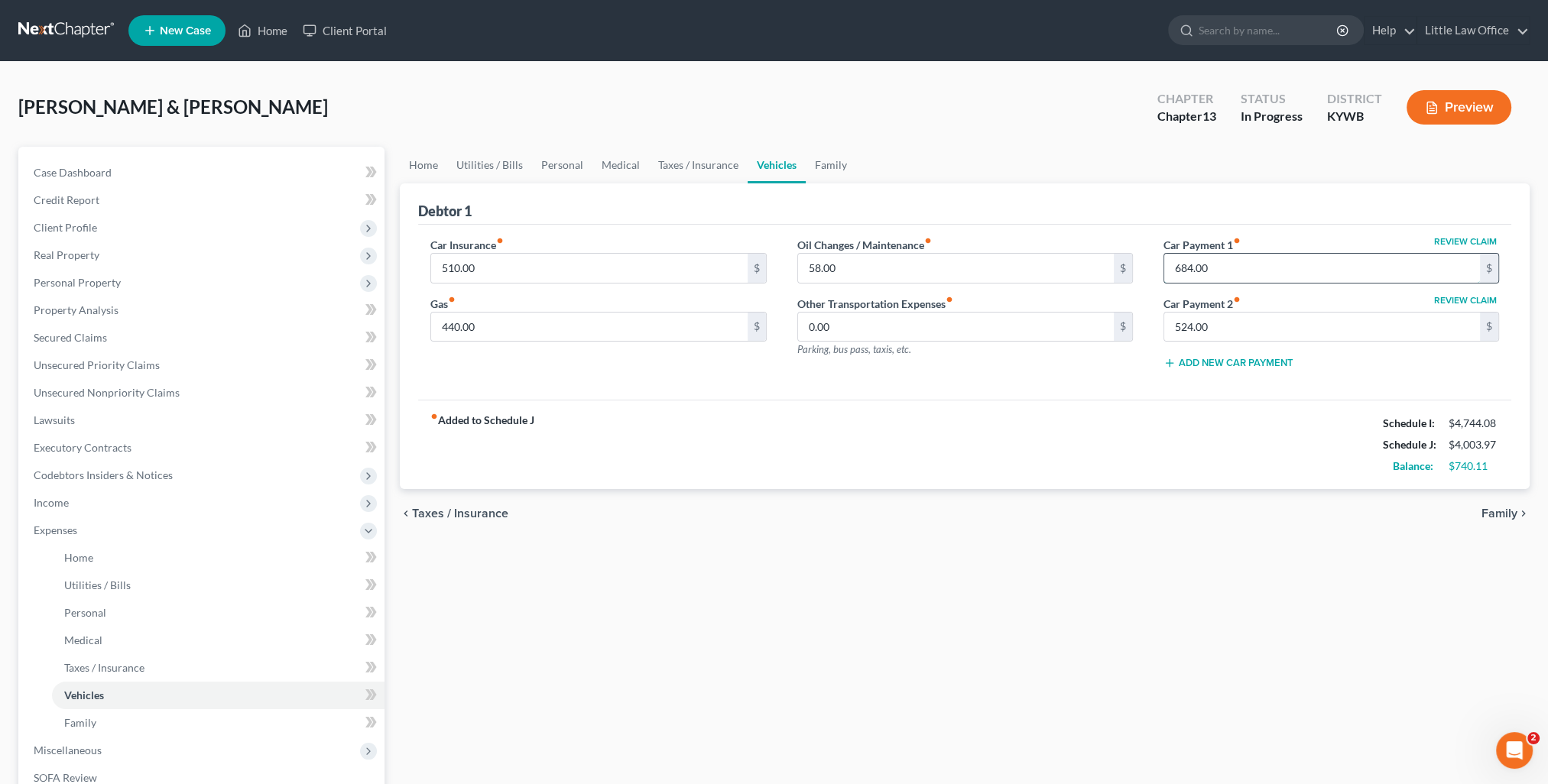
click at [1219, 273] on input "684.00" at bounding box center [1322, 268] width 316 height 29
click at [1250, 318] on input "524.00" at bounding box center [1322, 327] width 316 height 29
click at [1069, 436] on div "fiber_manual_record Added to Schedule J Schedule I: $4,744.08 Schedule J: $4,00…" at bounding box center [965, 443] width 1093 height 89
click at [805, 159] on link "Family" at bounding box center [830, 165] width 50 height 37
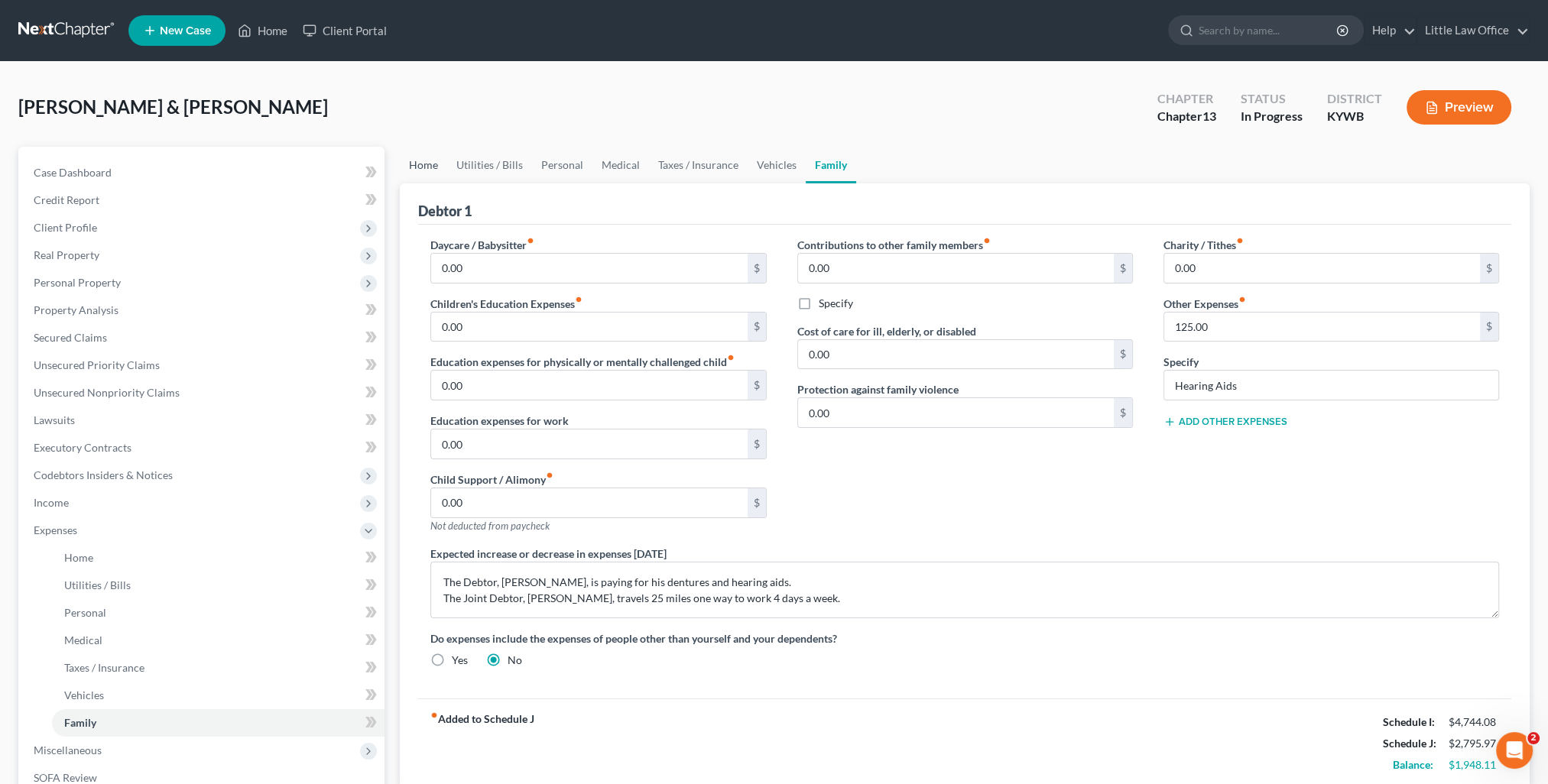
click at [415, 175] on link "Home" at bounding box center [422, 165] width 47 height 37
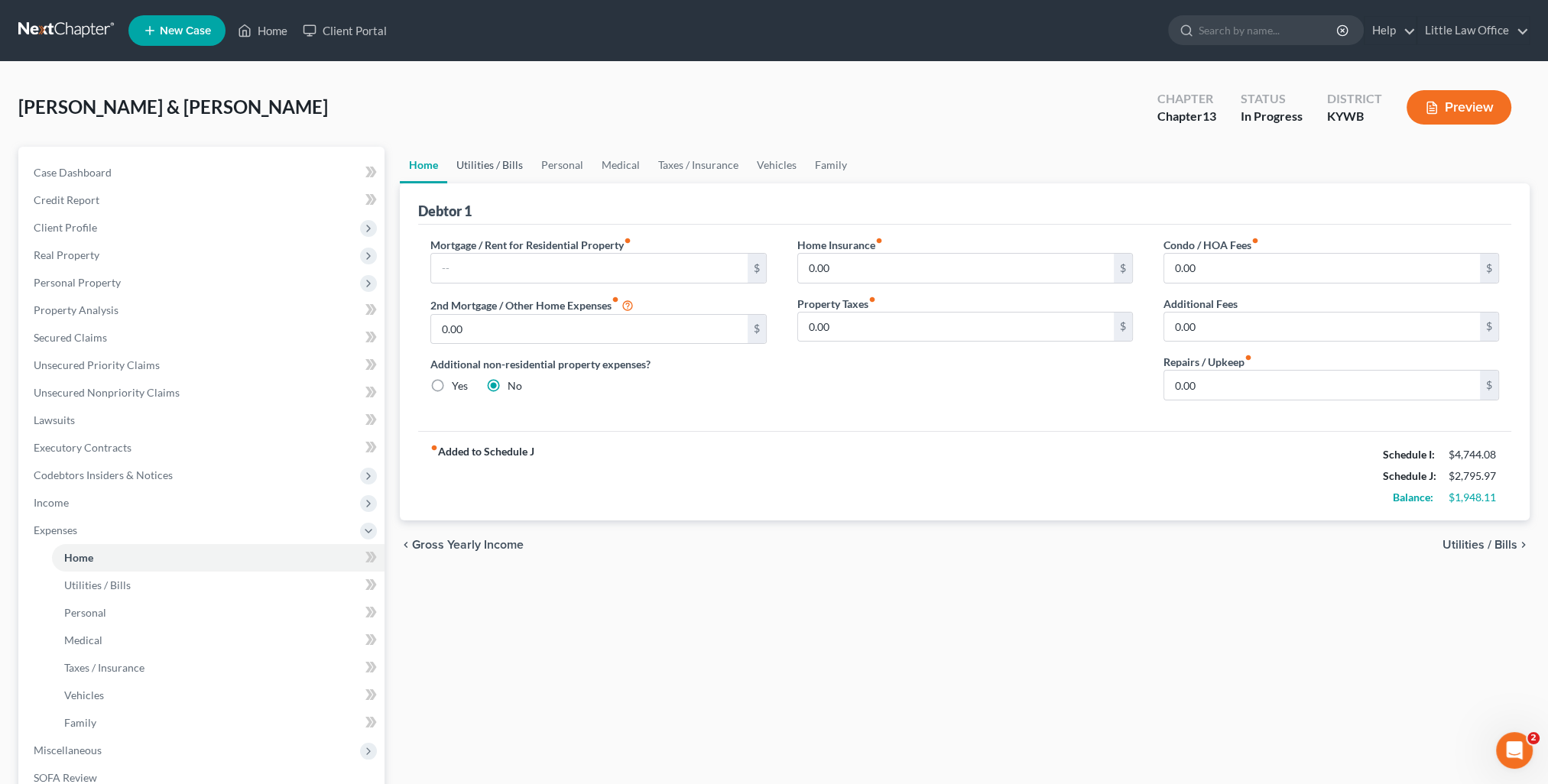
click at [465, 169] on link "Utilities / Bills" at bounding box center [490, 165] width 85 height 37
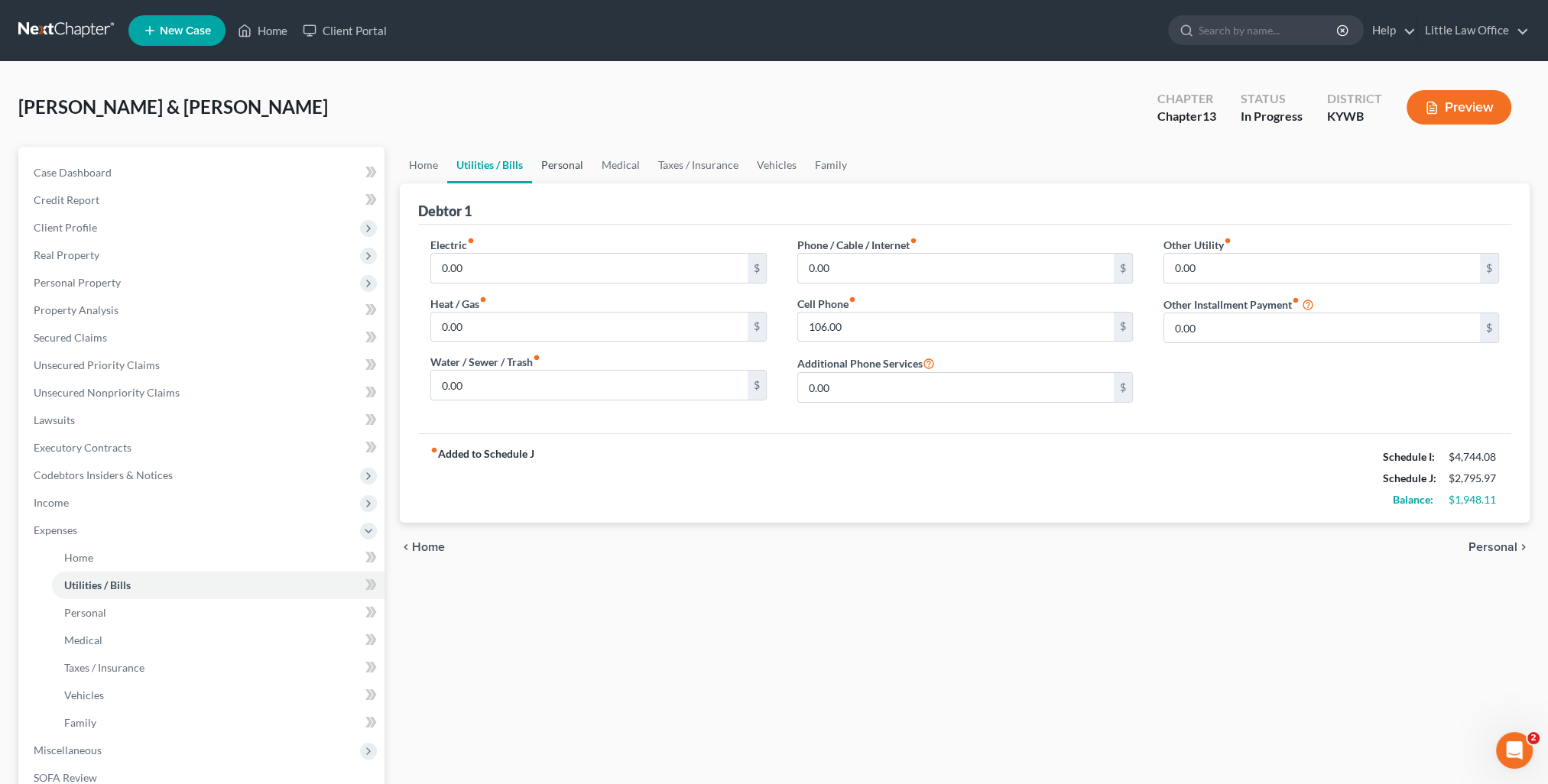
click at [583, 164] on link "Personal" at bounding box center [562, 165] width 61 height 37
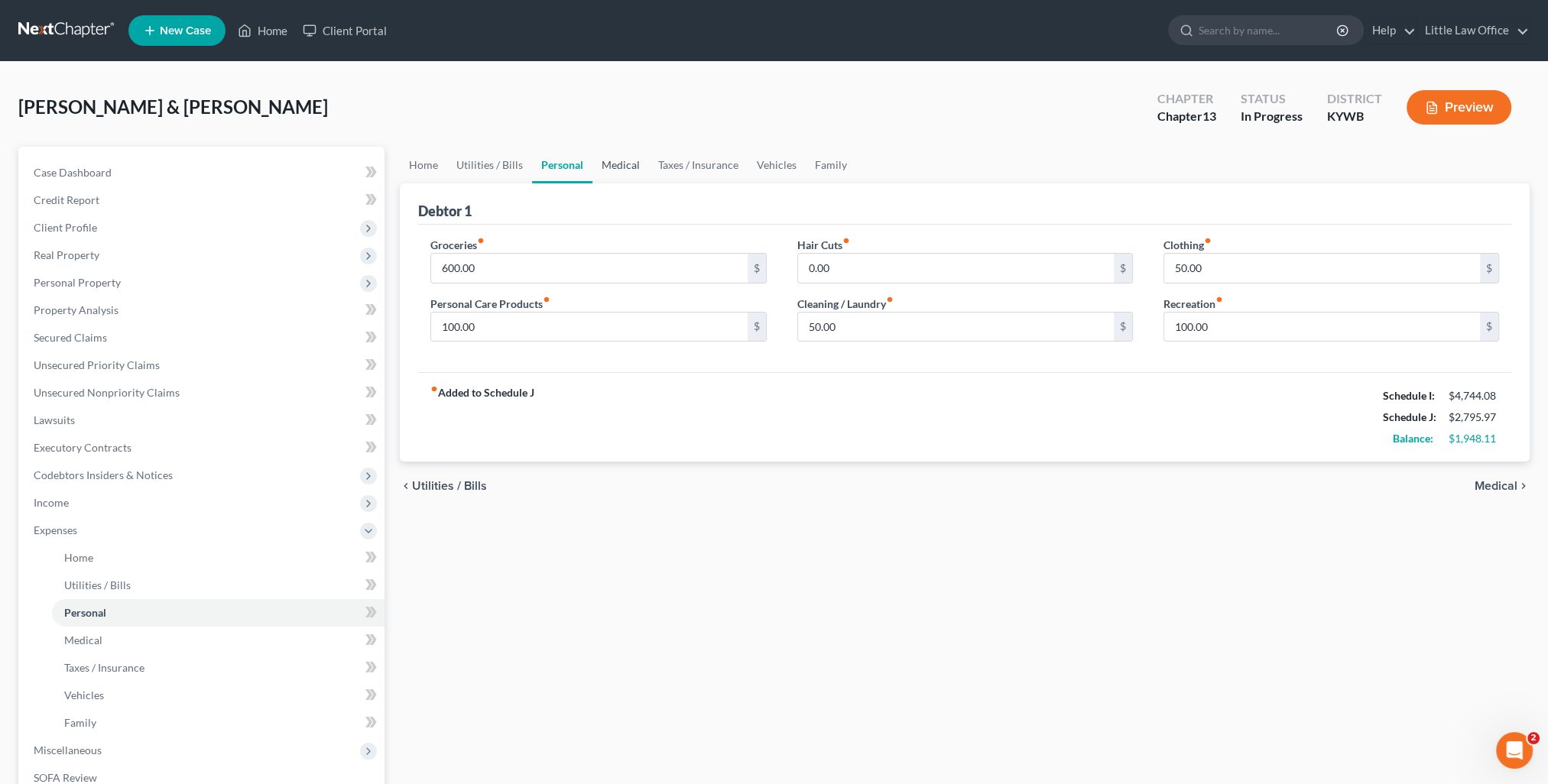
click at [617, 172] on link "Medical" at bounding box center [621, 165] width 57 height 37
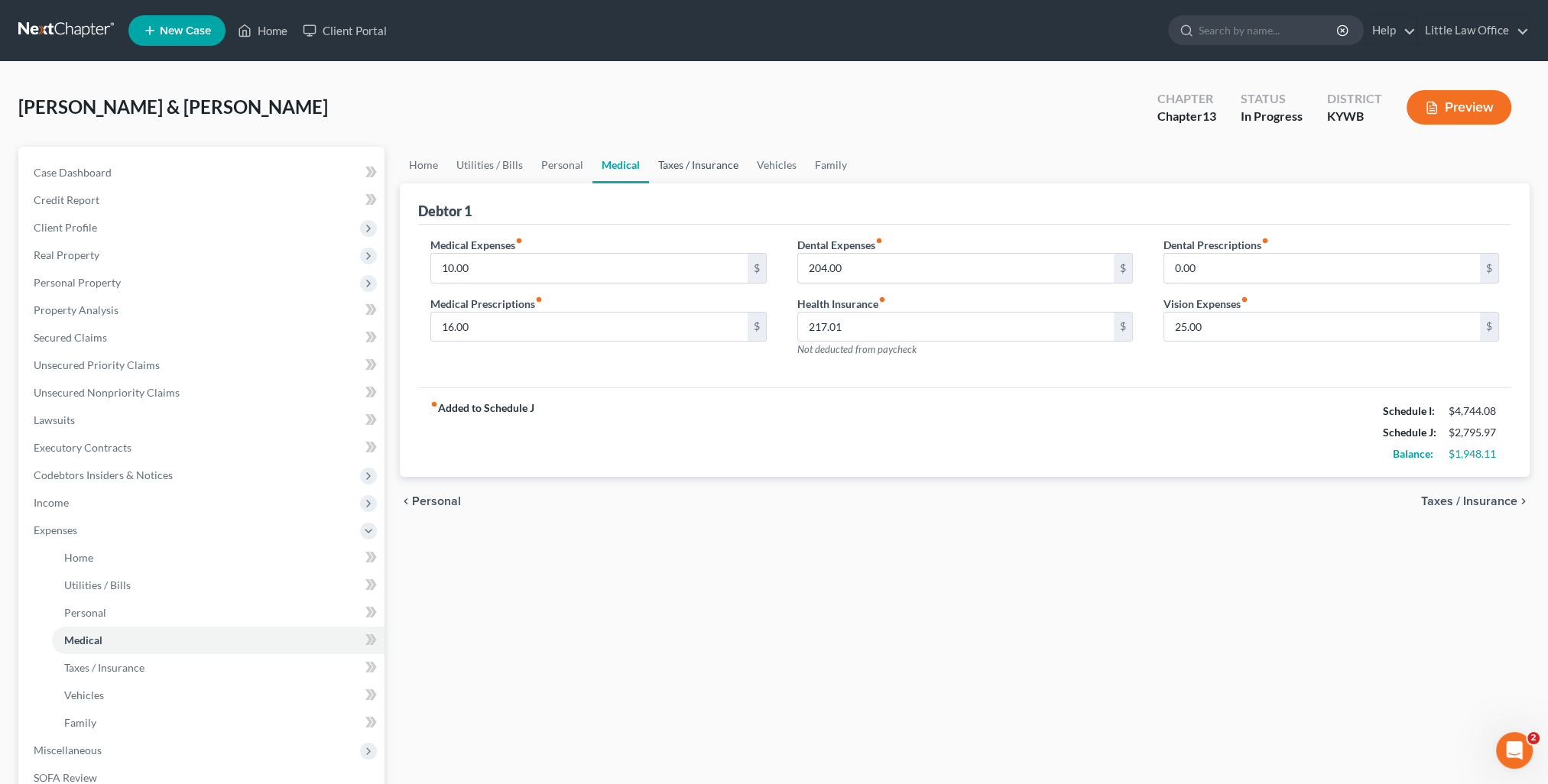
click at [695, 166] on link "Taxes / Insurance" at bounding box center [698, 165] width 98 height 37
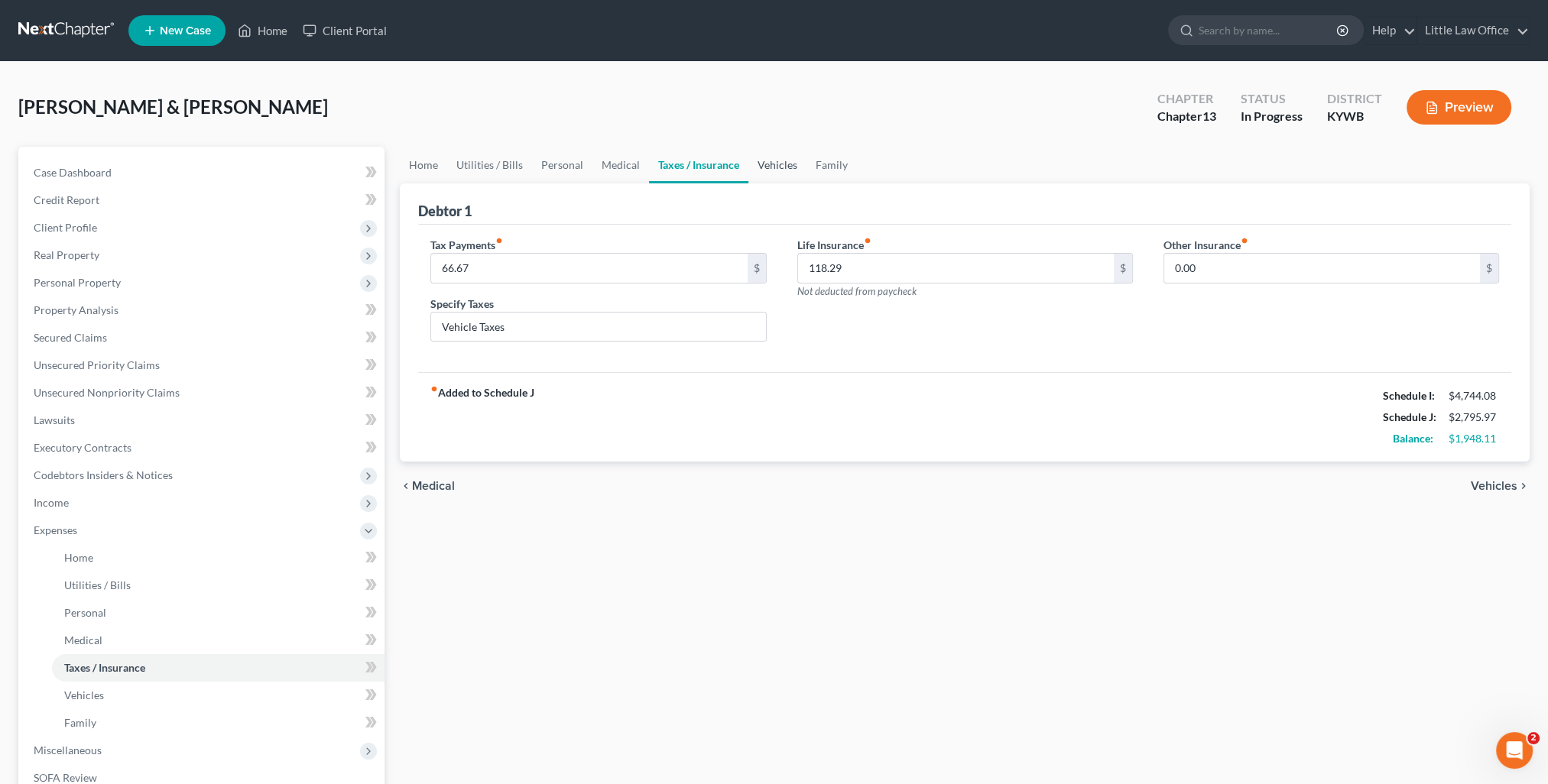
click at [770, 168] on link "Vehicles" at bounding box center [777, 165] width 58 height 37
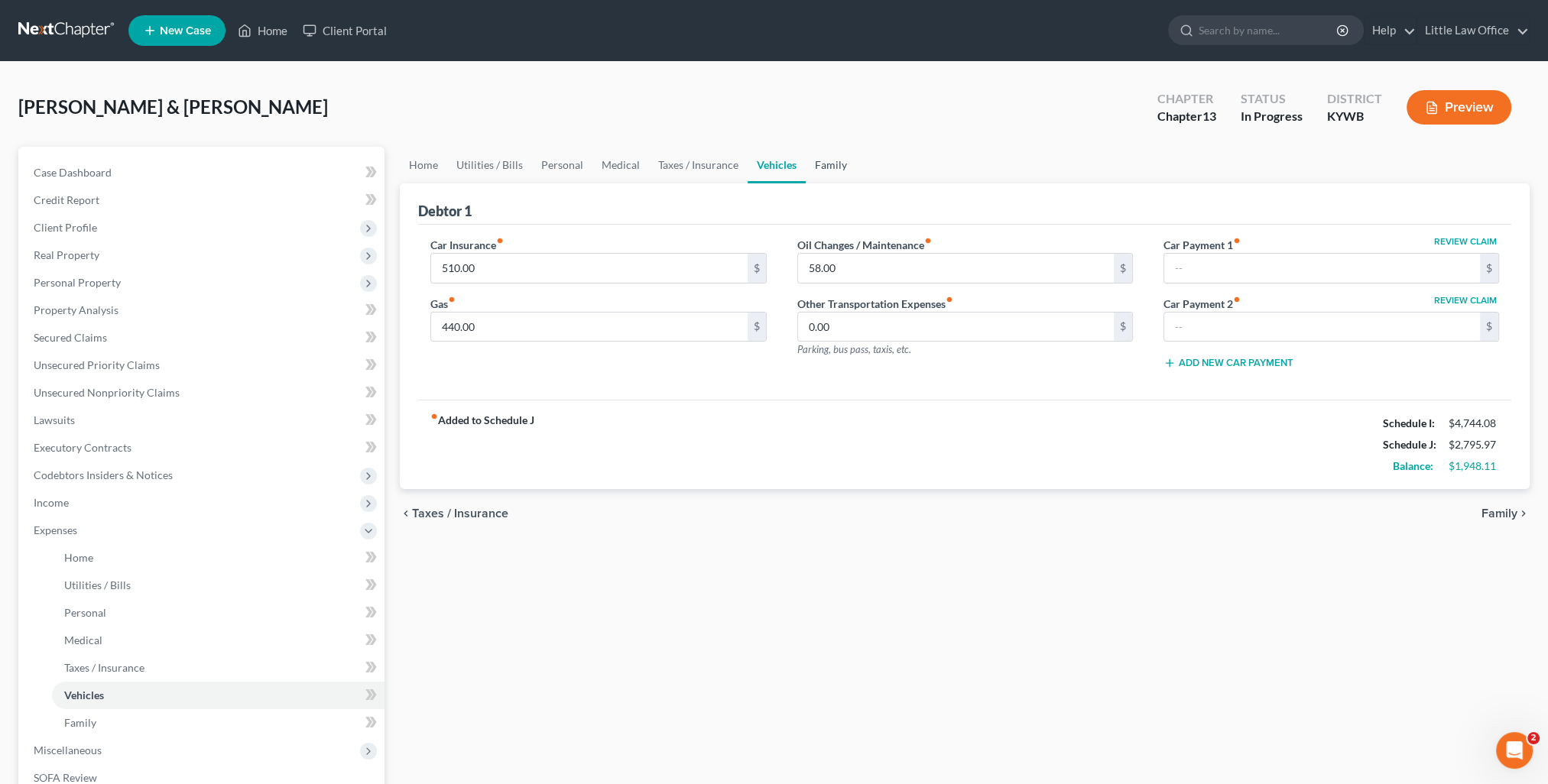
click at [816, 172] on link "Family" at bounding box center [830, 165] width 50 height 37
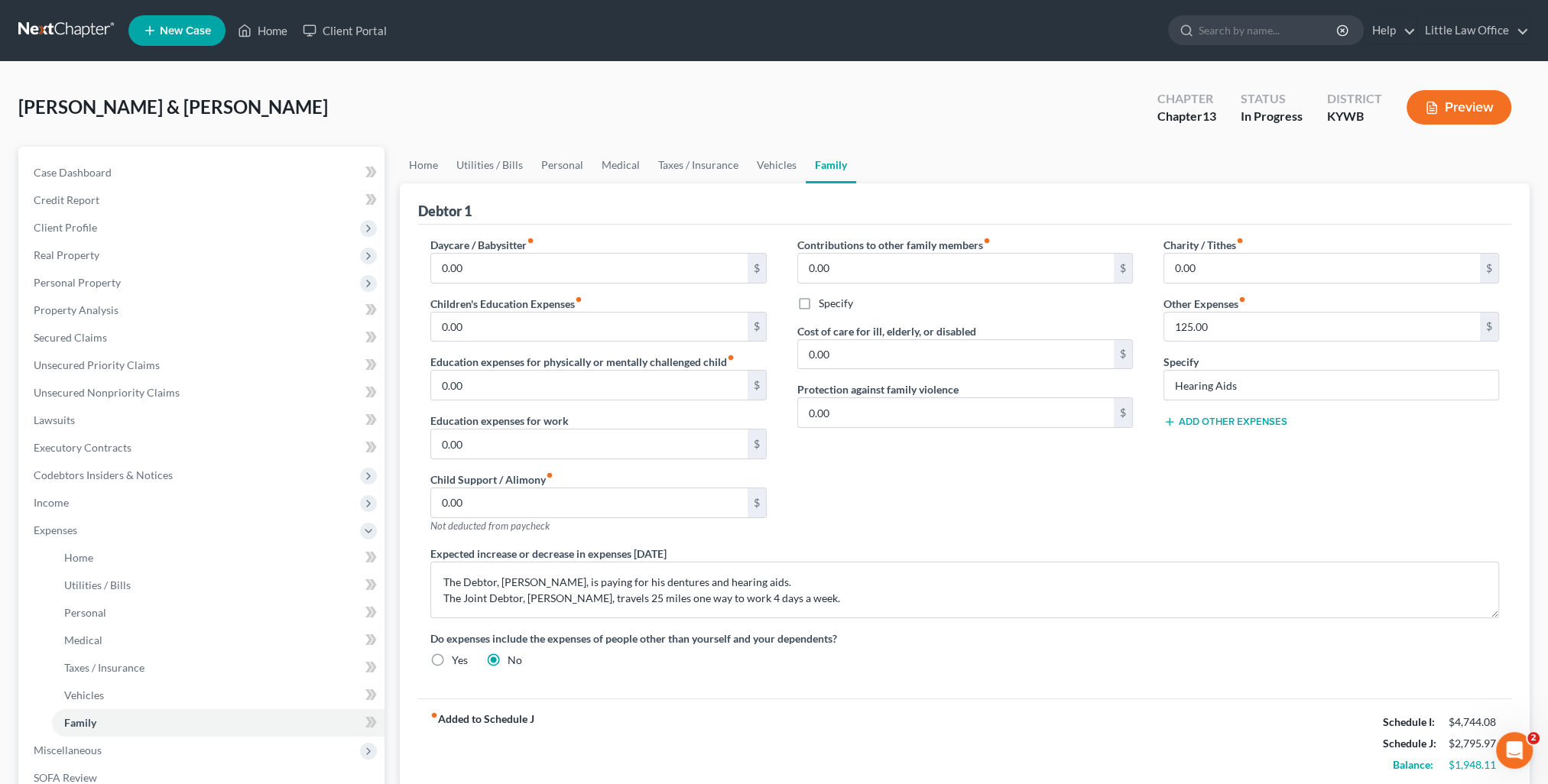
scroll to position [247, 0]
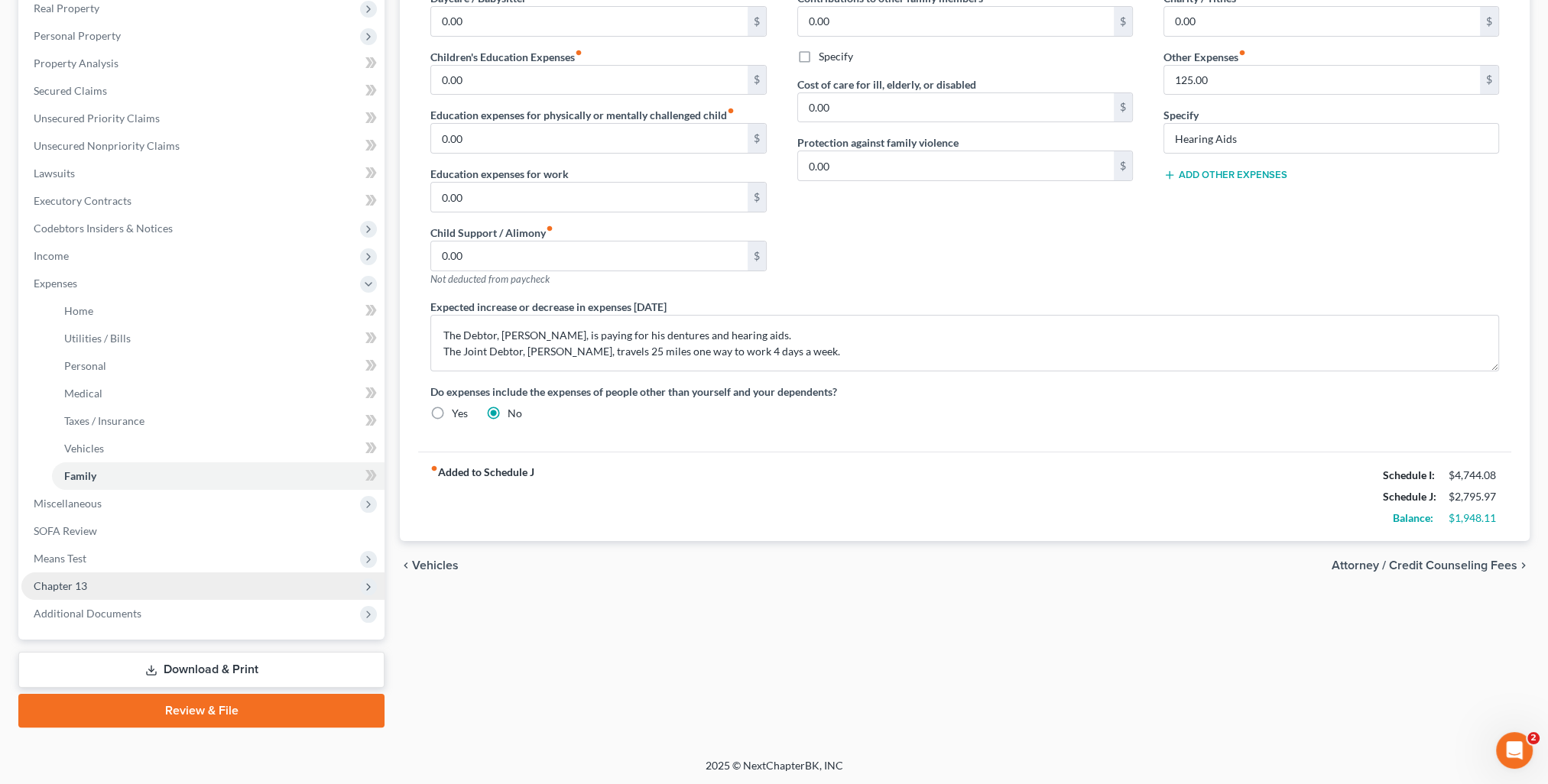
click at [89, 589] on span "Chapter 13" at bounding box center [202, 586] width 363 height 28
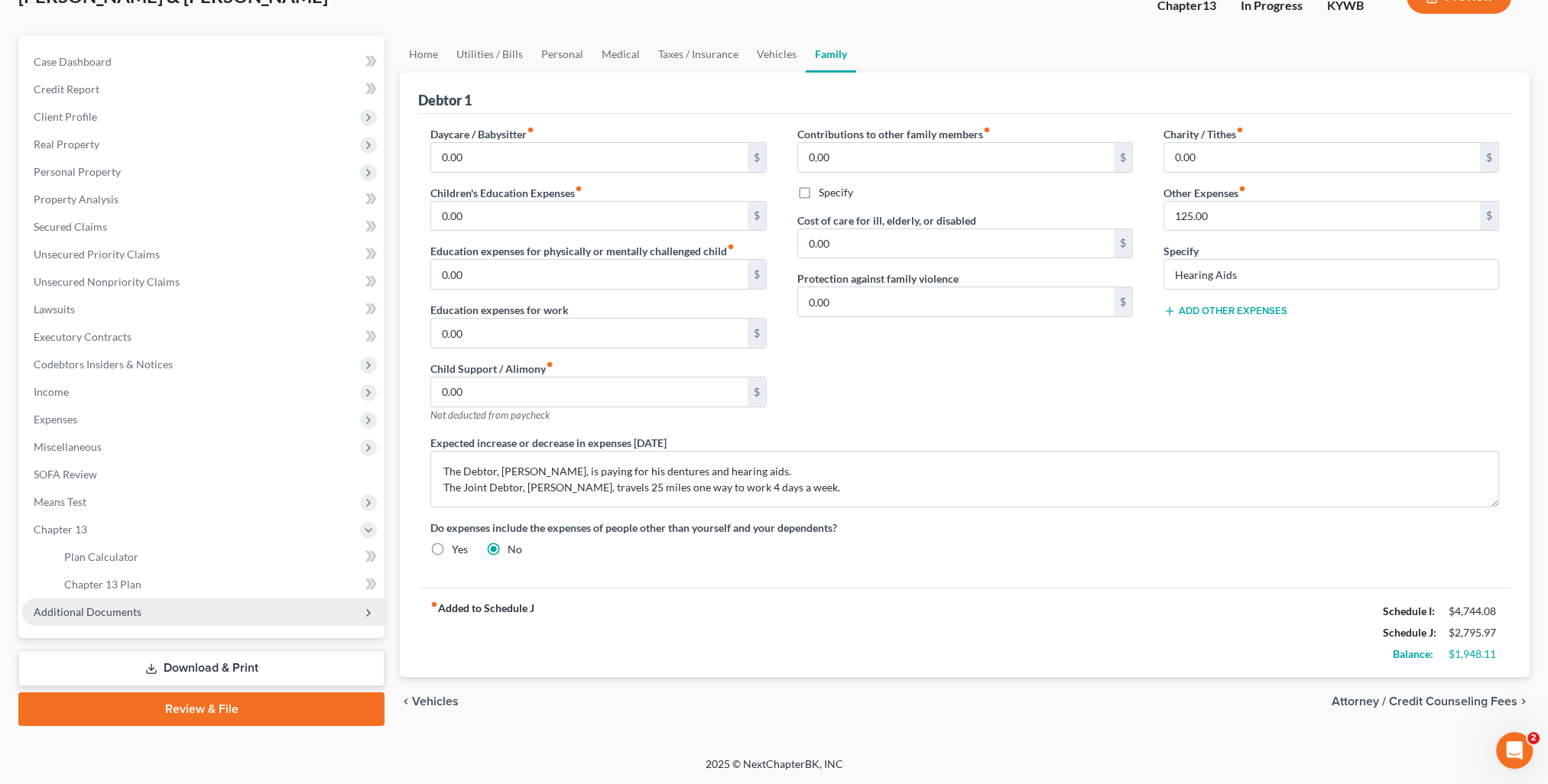
scroll to position [110, 0]
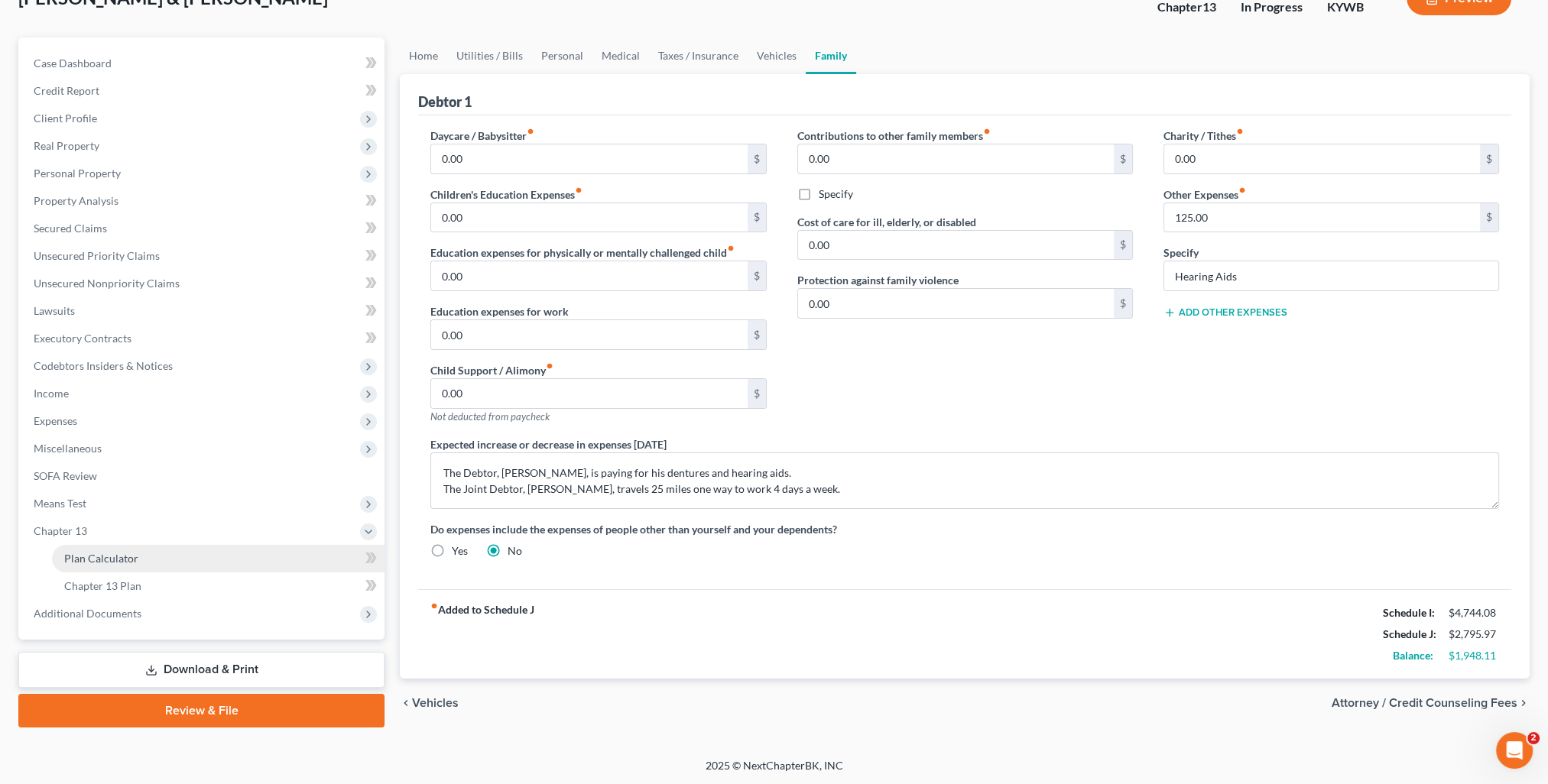
click at [110, 562] on span "Plan Calculator" at bounding box center [101, 559] width 74 height 13
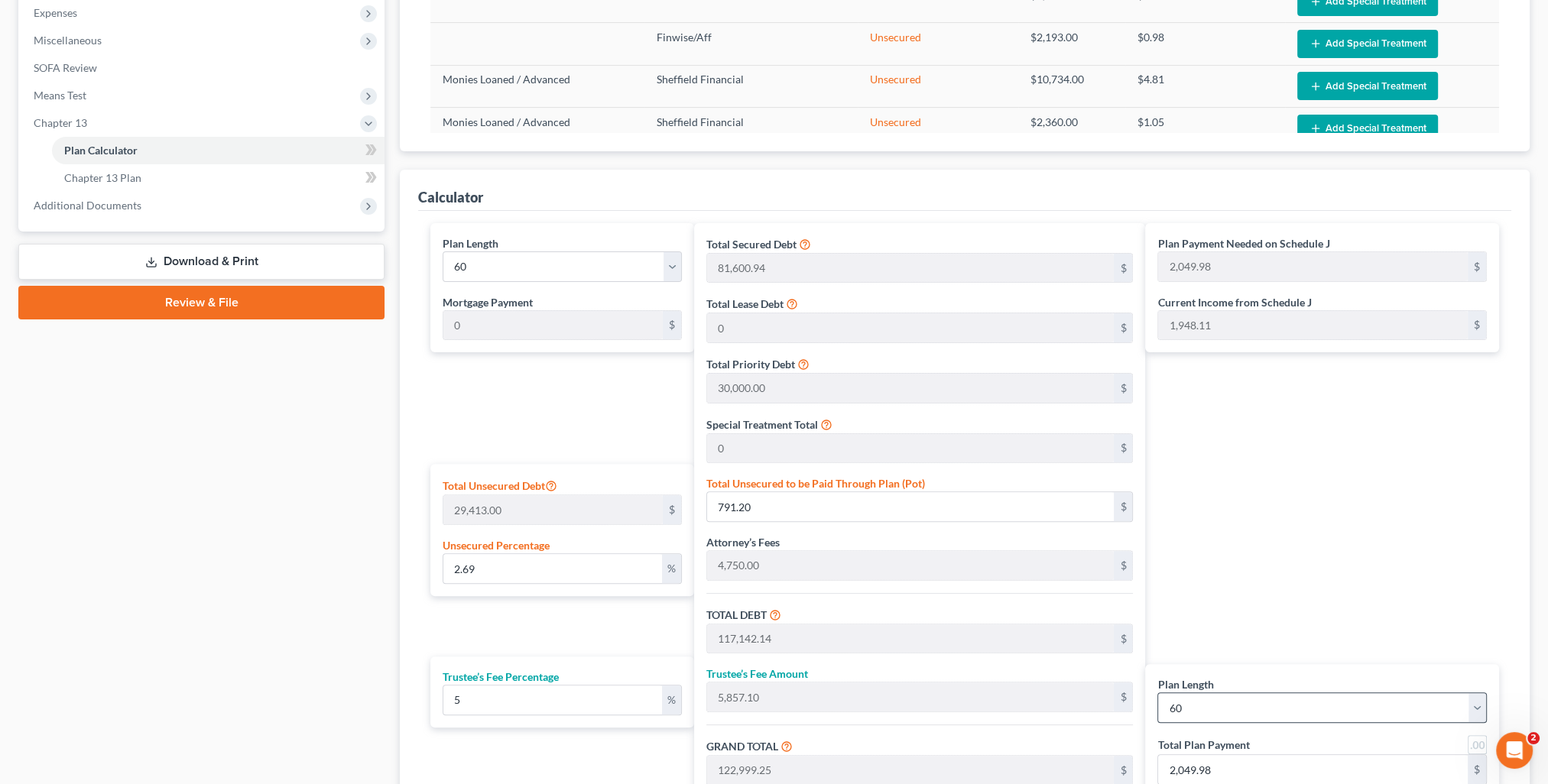
scroll to position [700, 0]
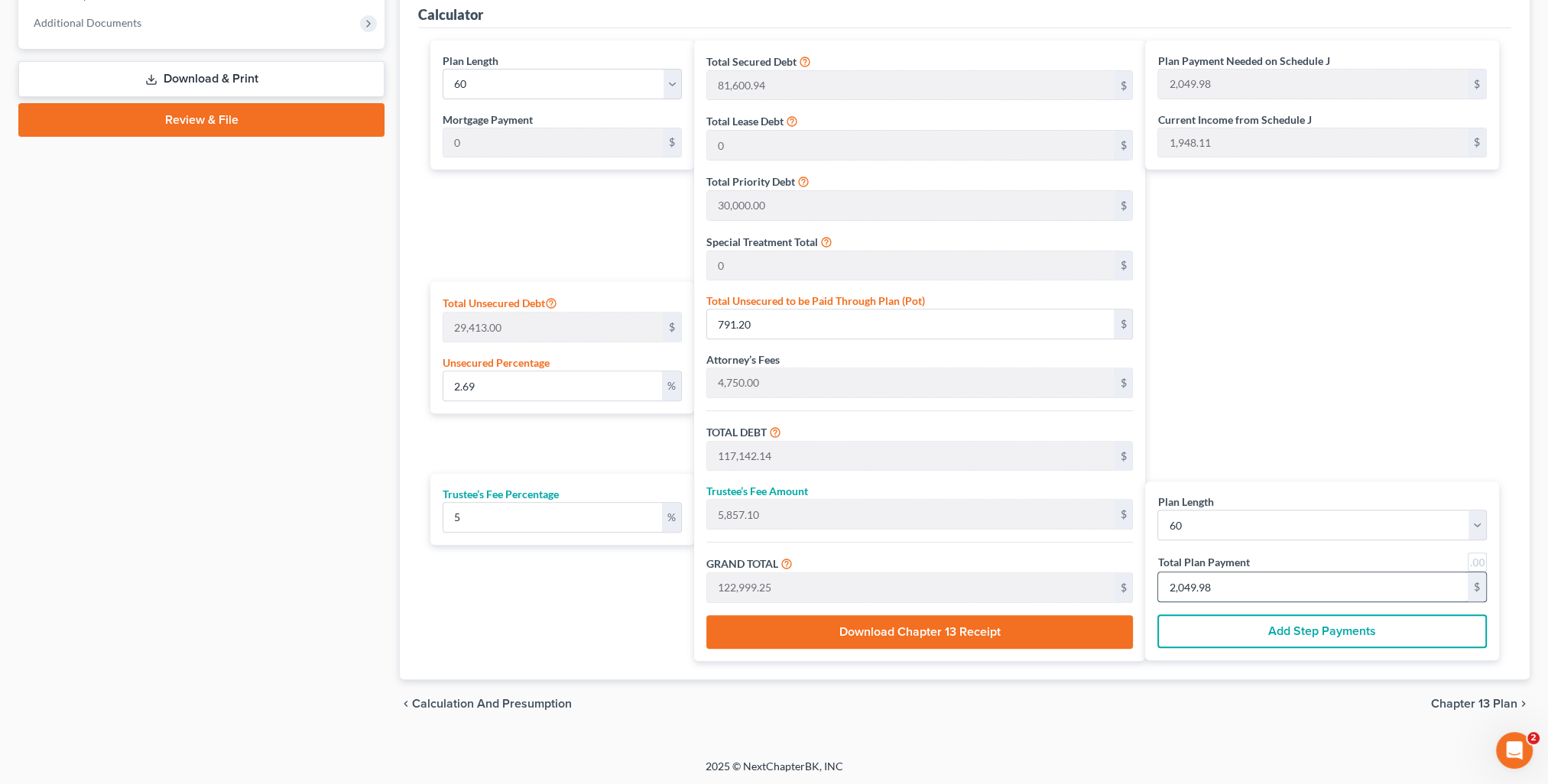
click at [1232, 574] on input "2,049.98" at bounding box center [1312, 587] width 310 height 29
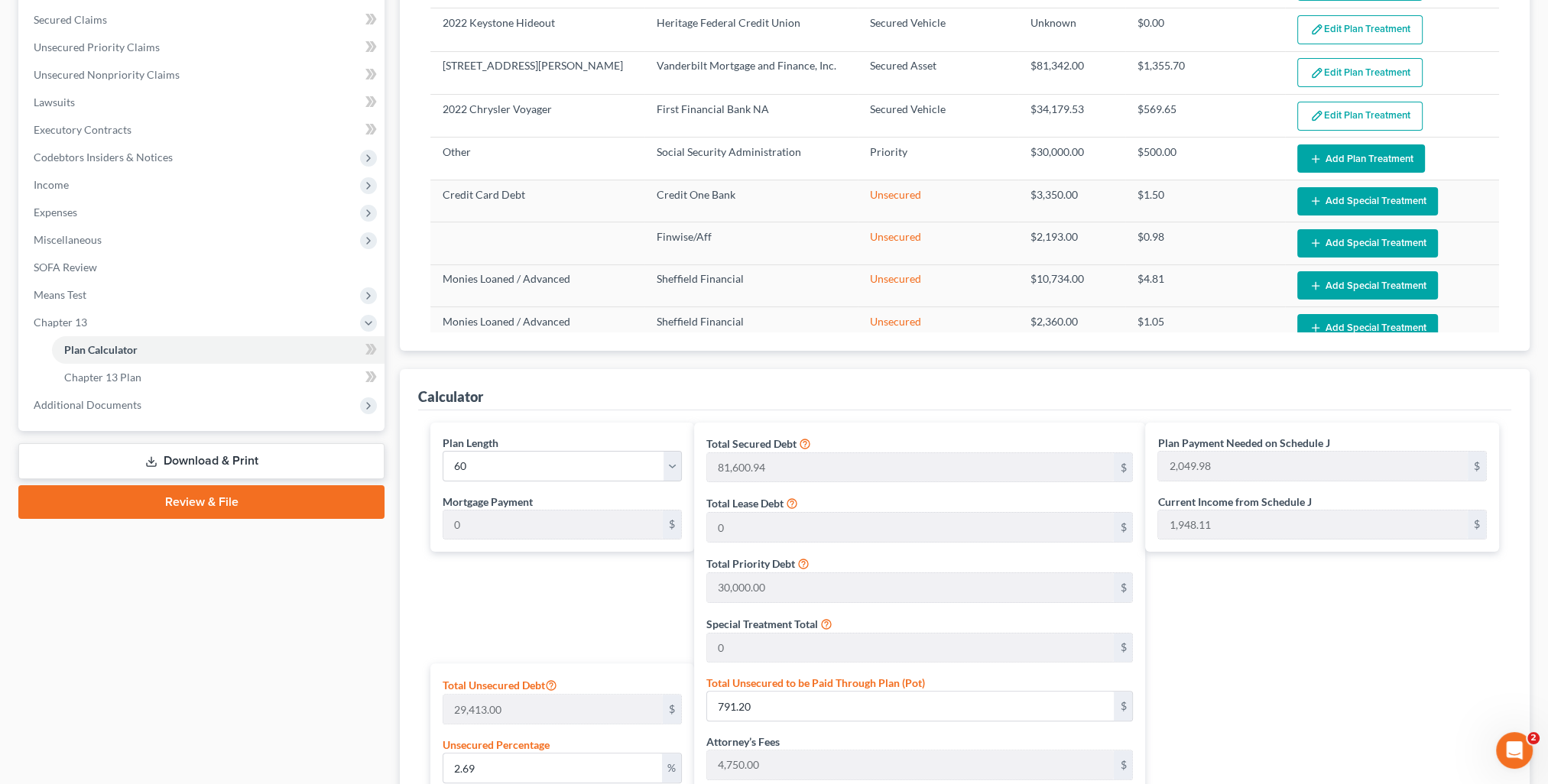
scroll to position [623, 0]
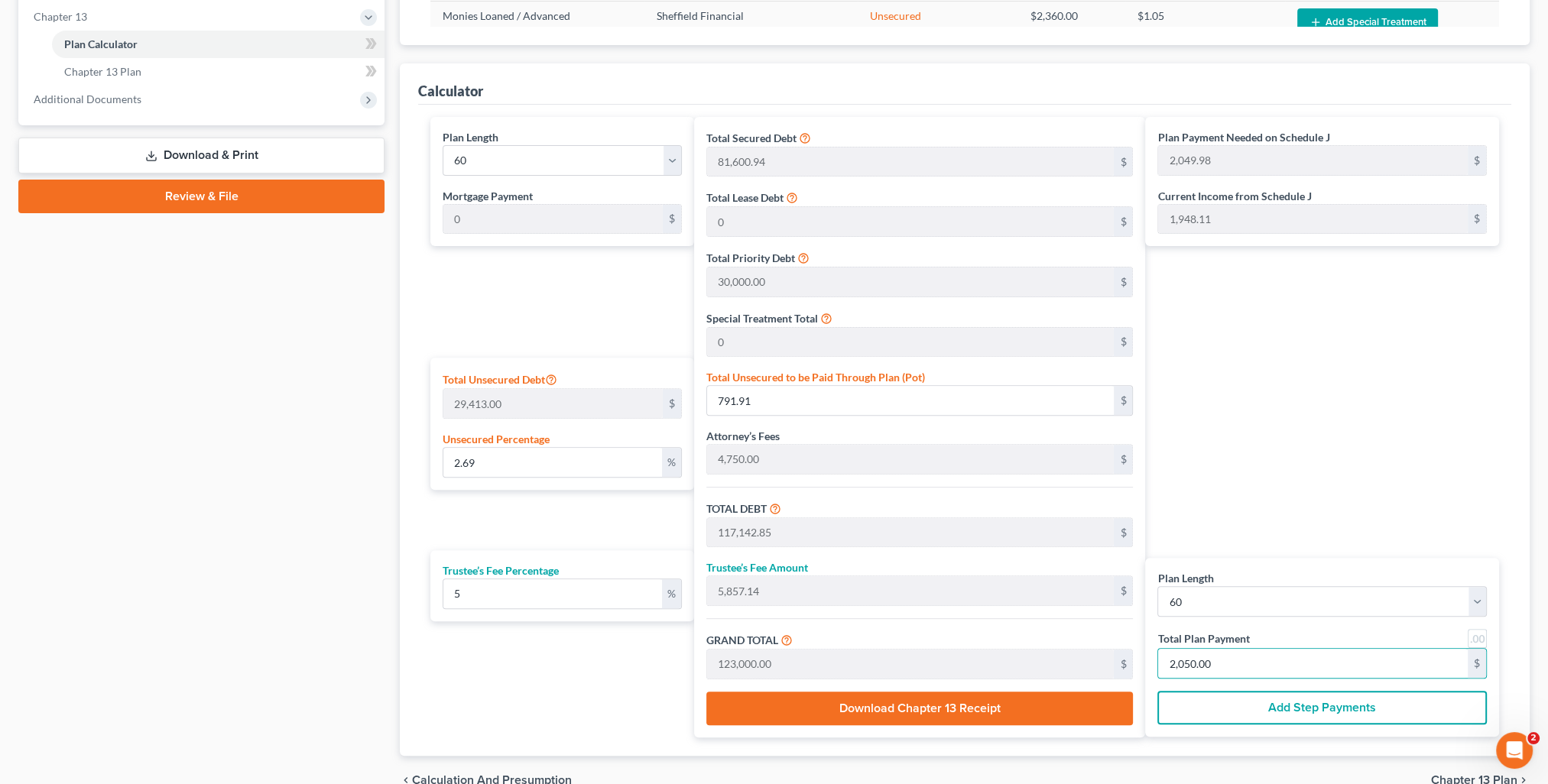
click at [1308, 454] on div "Plan Payment Needed on Schedule J 2,049.98 $ Current Income from Schedule J 1,9…" at bounding box center [1326, 427] width 362 height 620
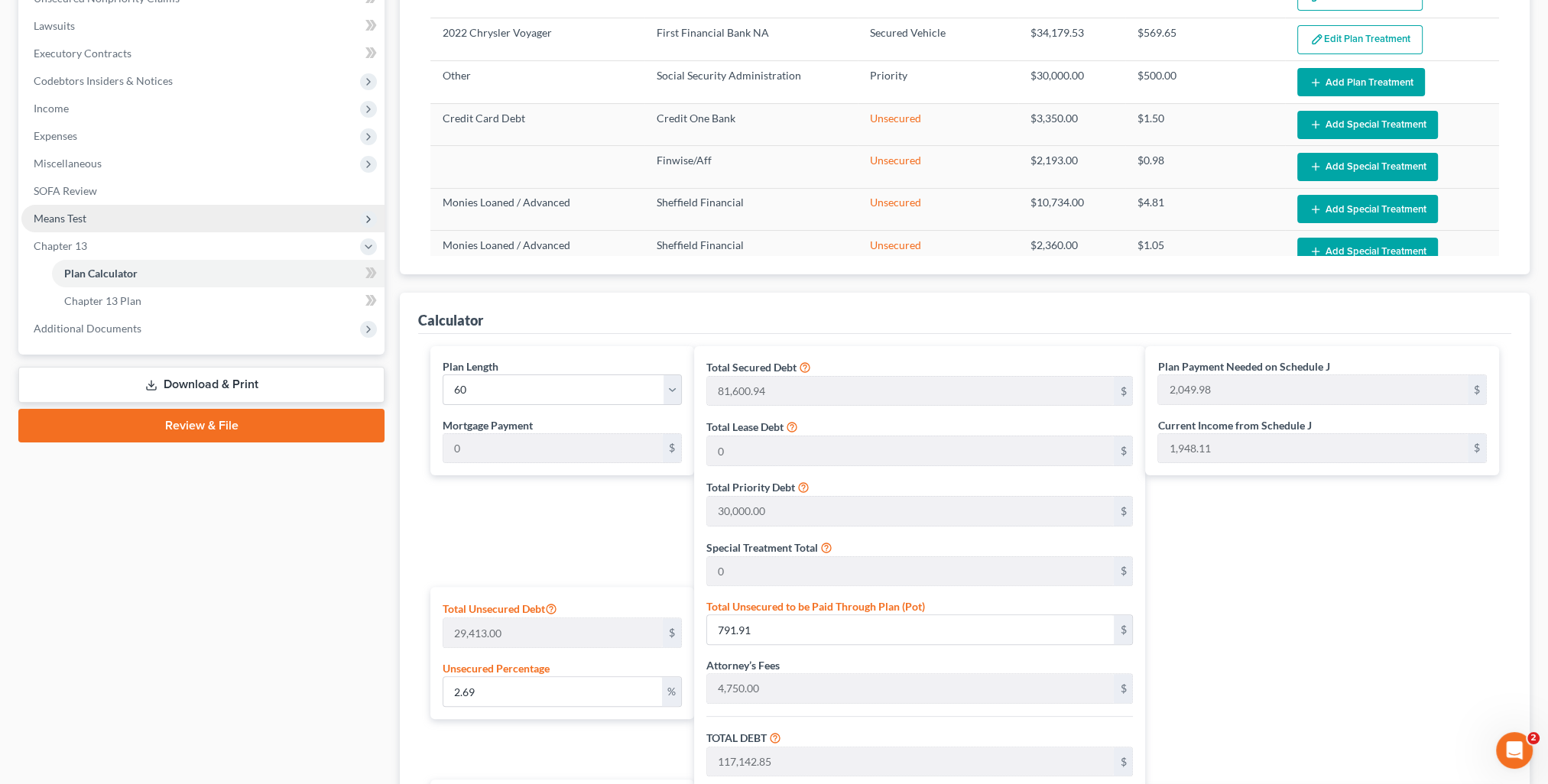
click at [72, 221] on span "Means Test" at bounding box center [60, 218] width 53 height 13
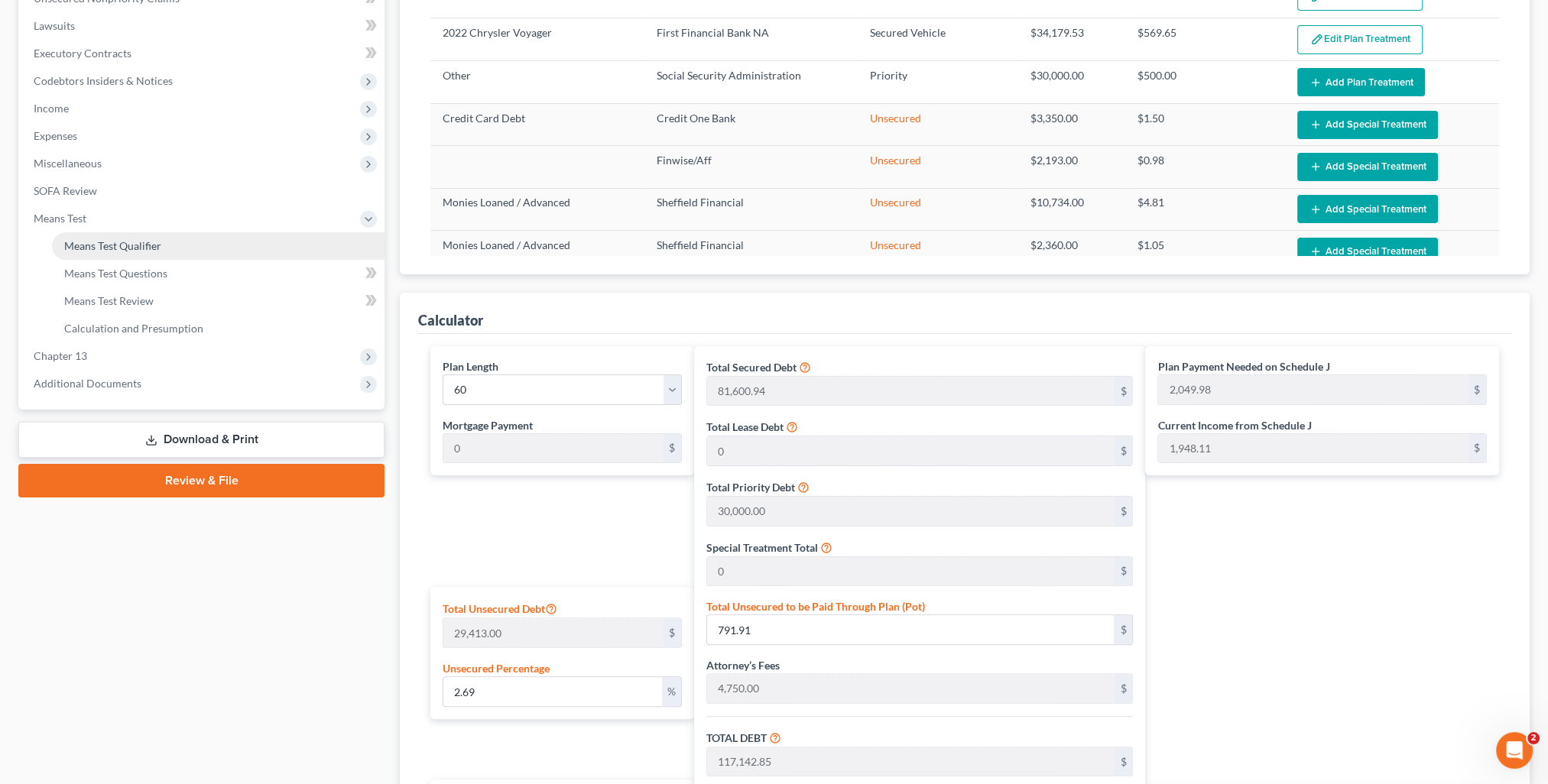
click at [119, 240] on span "Means Test Qualifier" at bounding box center [113, 246] width 97 height 13
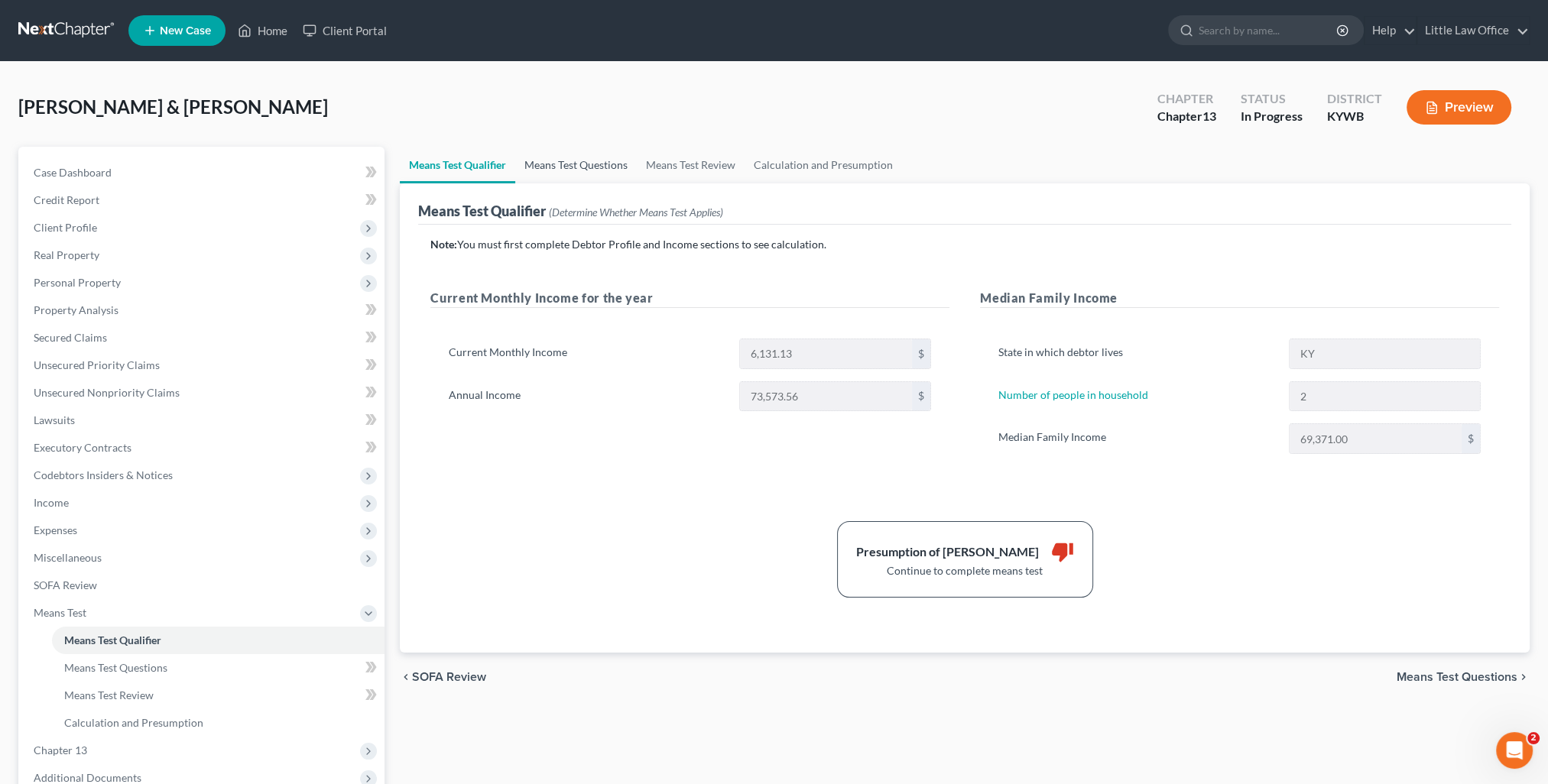
click at [568, 155] on link "Means Test Questions" at bounding box center [575, 165] width 121 height 37
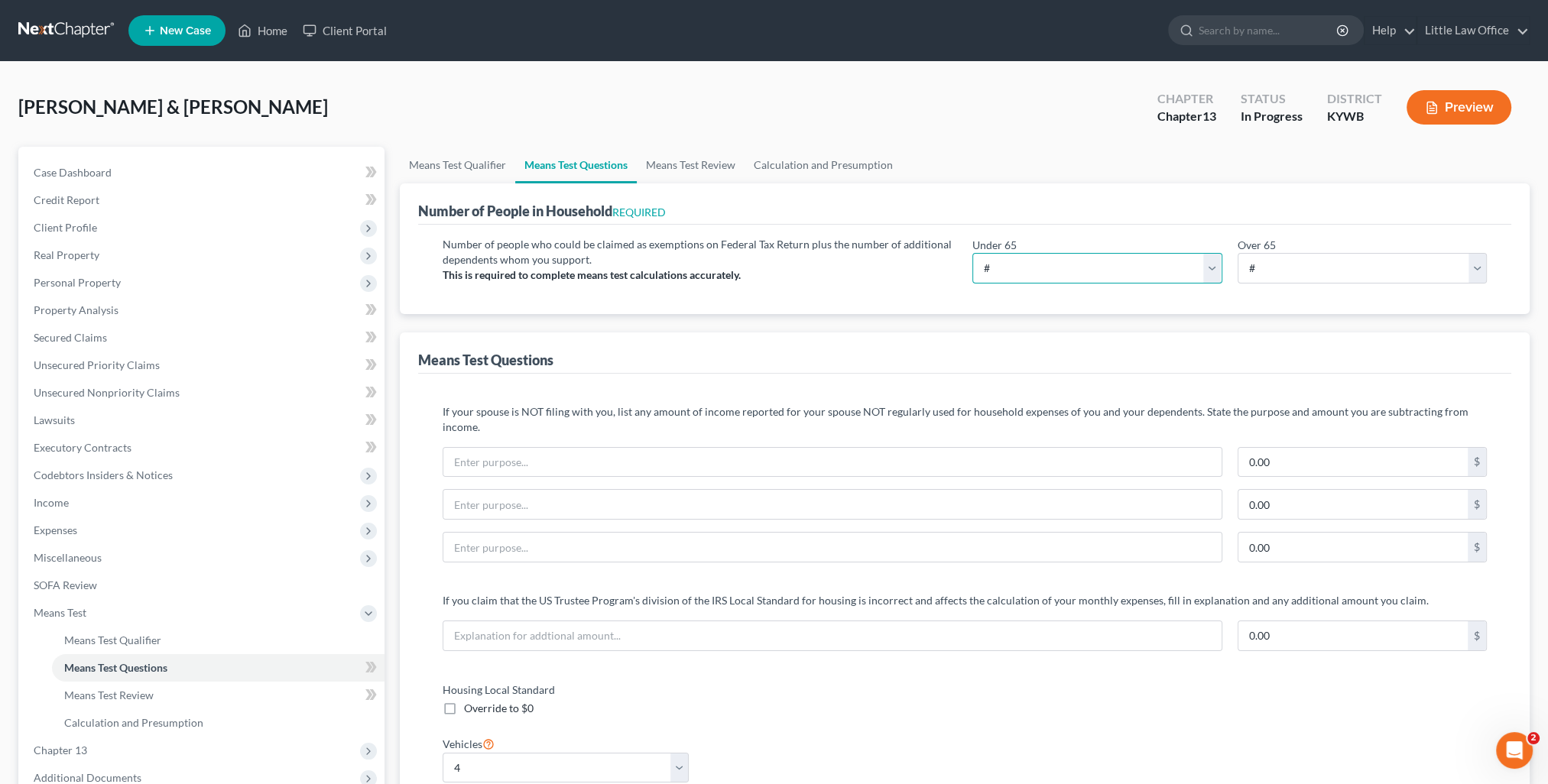
click at [999, 267] on select "# 0 1 2 3 4 5 6 7 8 9 10" at bounding box center [1096, 268] width 249 height 31
click at [972, 253] on select "# 0 1 2 3 4 5 6 7 8 9 10" at bounding box center [1096, 268] width 249 height 31
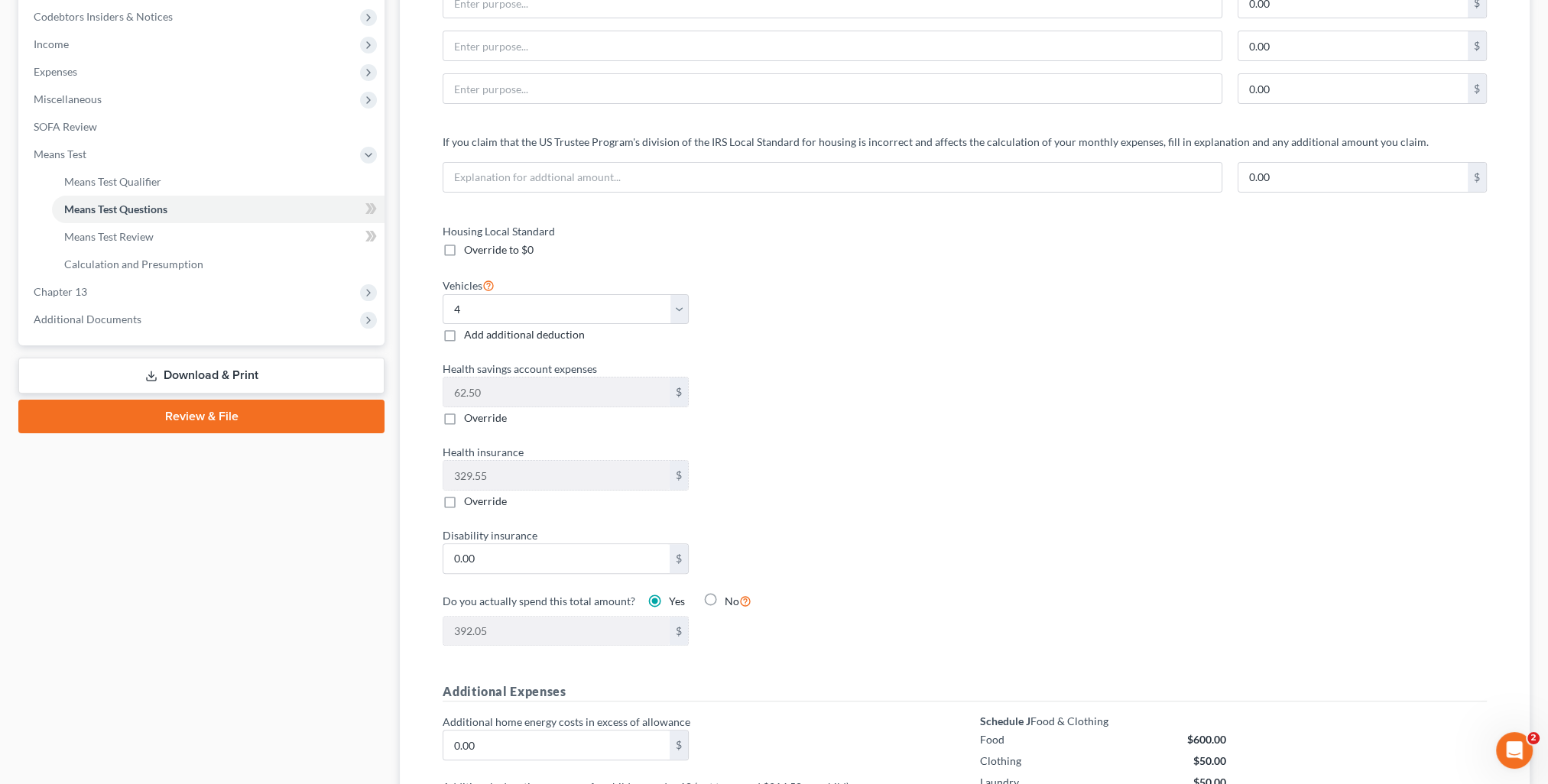
scroll to position [611, 0]
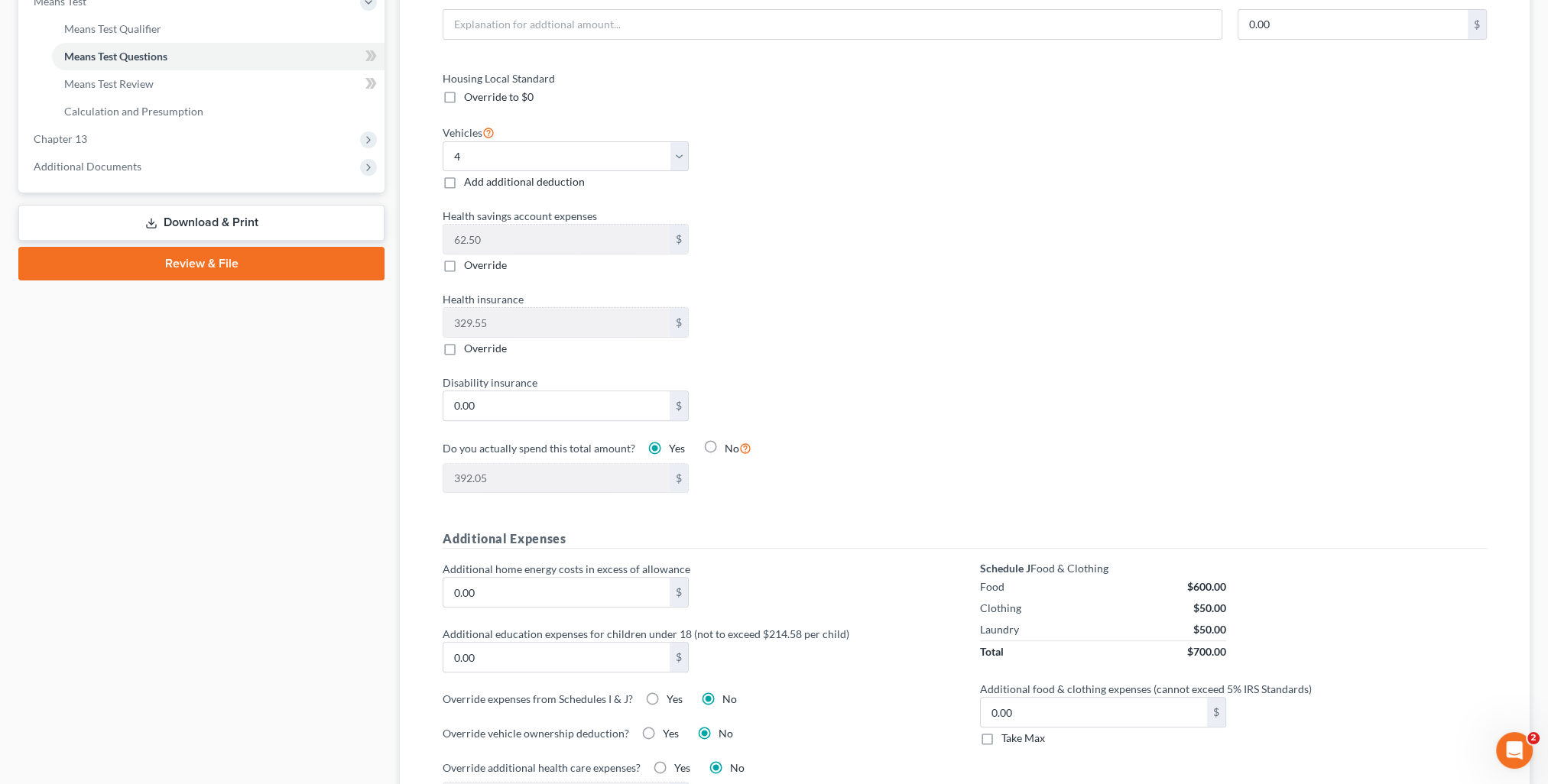
click at [1002, 730] on label "Take Max" at bounding box center [1023, 738] width 43 height 15
click at [1007, 730] on input "Take Max" at bounding box center [1012, 735] width 10 height 10
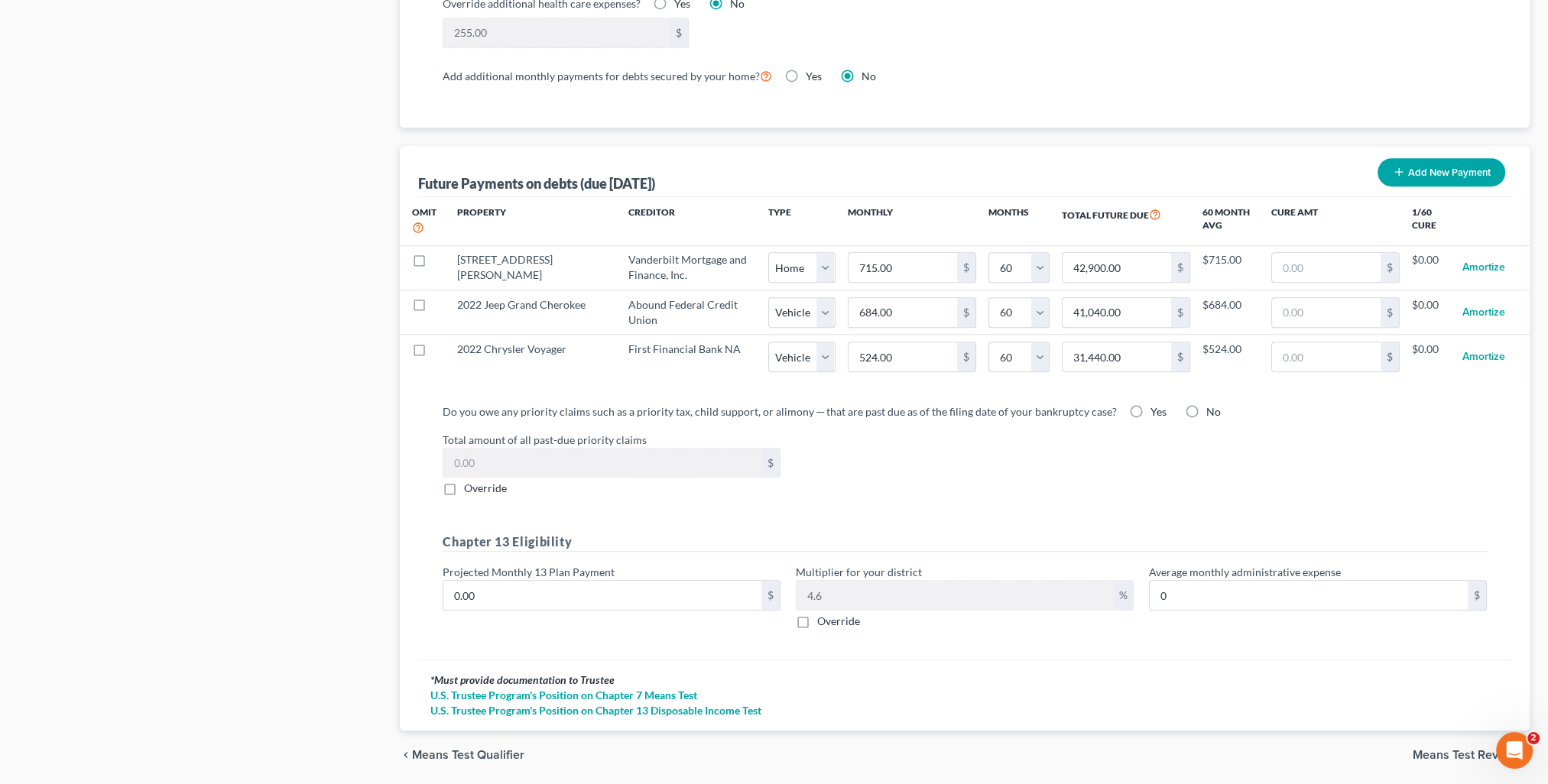
scroll to position [1407, 0]
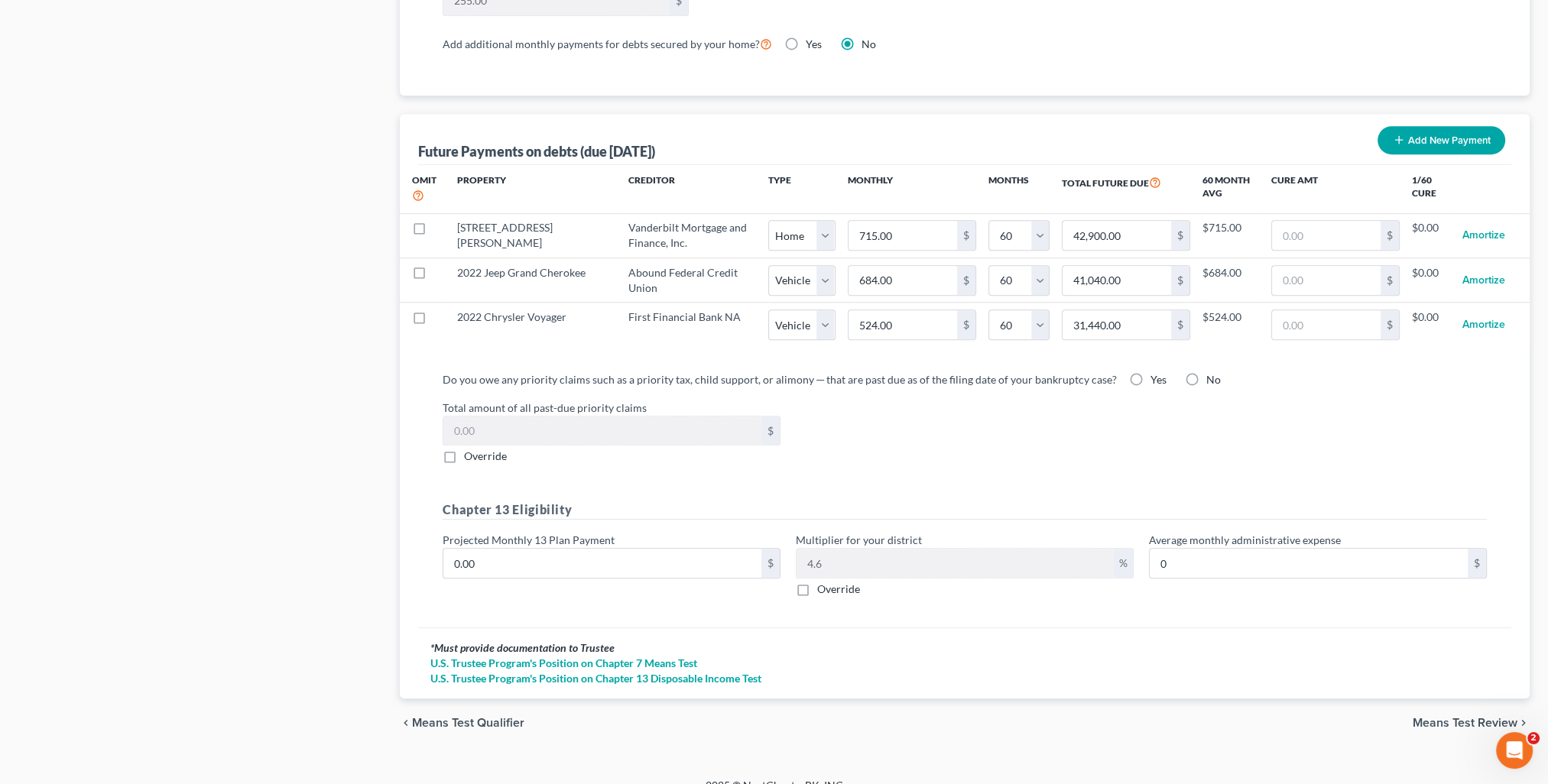
click at [1441, 717] on span "Means Test Review" at bounding box center [1464, 722] width 105 height 13
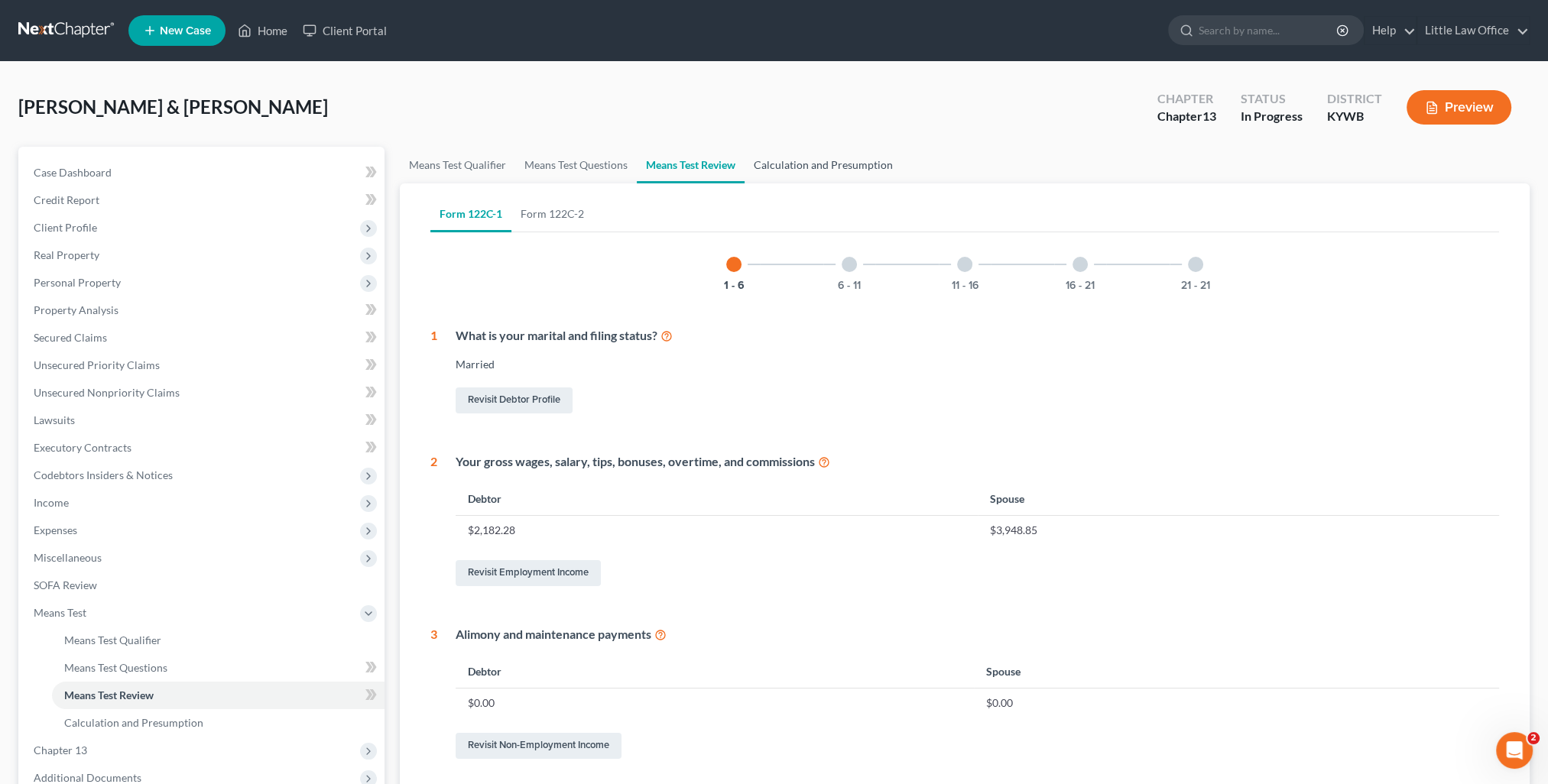
drag, startPoint x: 820, startPoint y: 158, endPoint x: 823, endPoint y: 166, distance: 8.5
click at [820, 158] on link "Calculation and Presumption" at bounding box center [824, 165] width 158 height 37
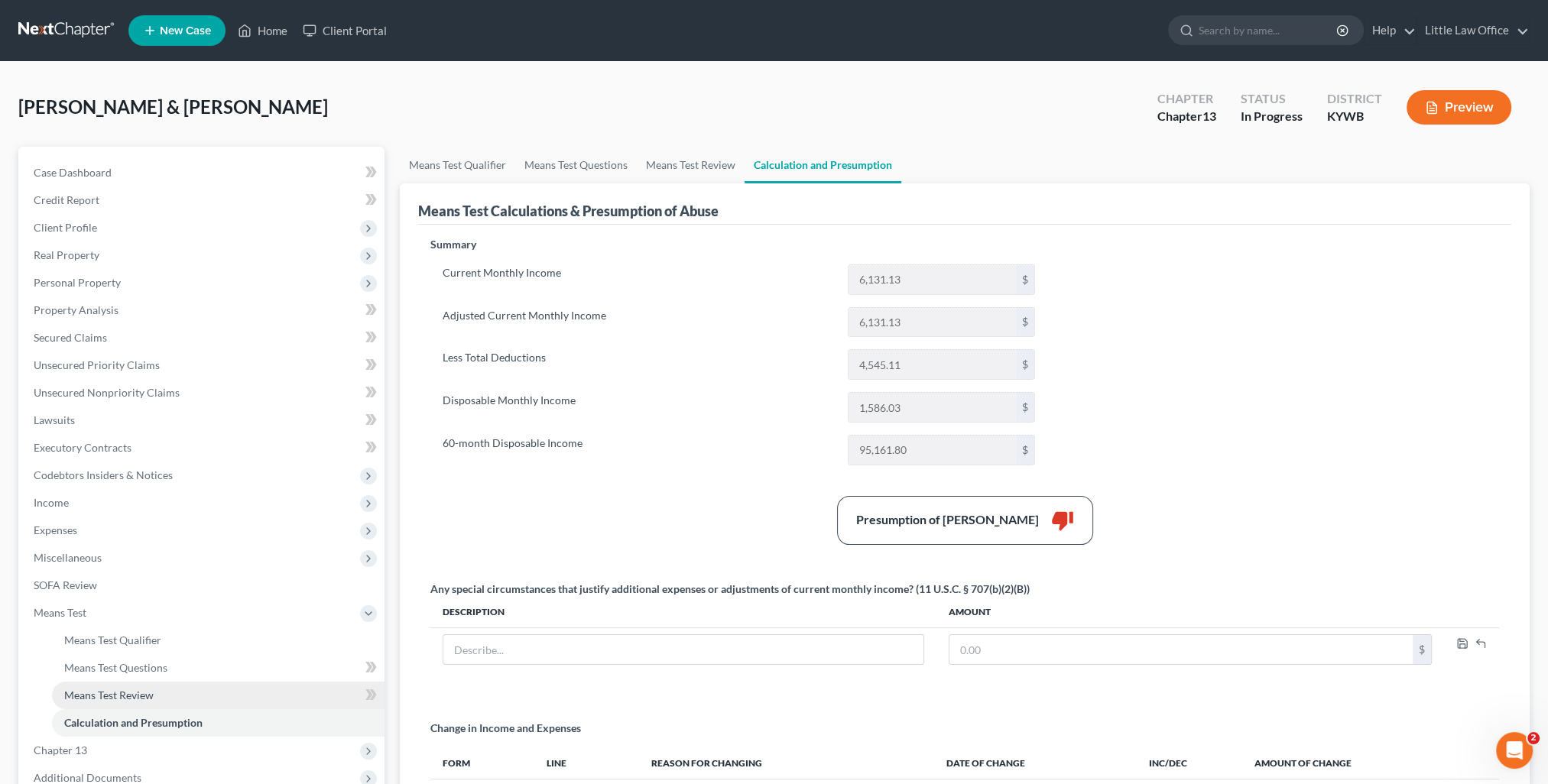
scroll to position [76, 0]
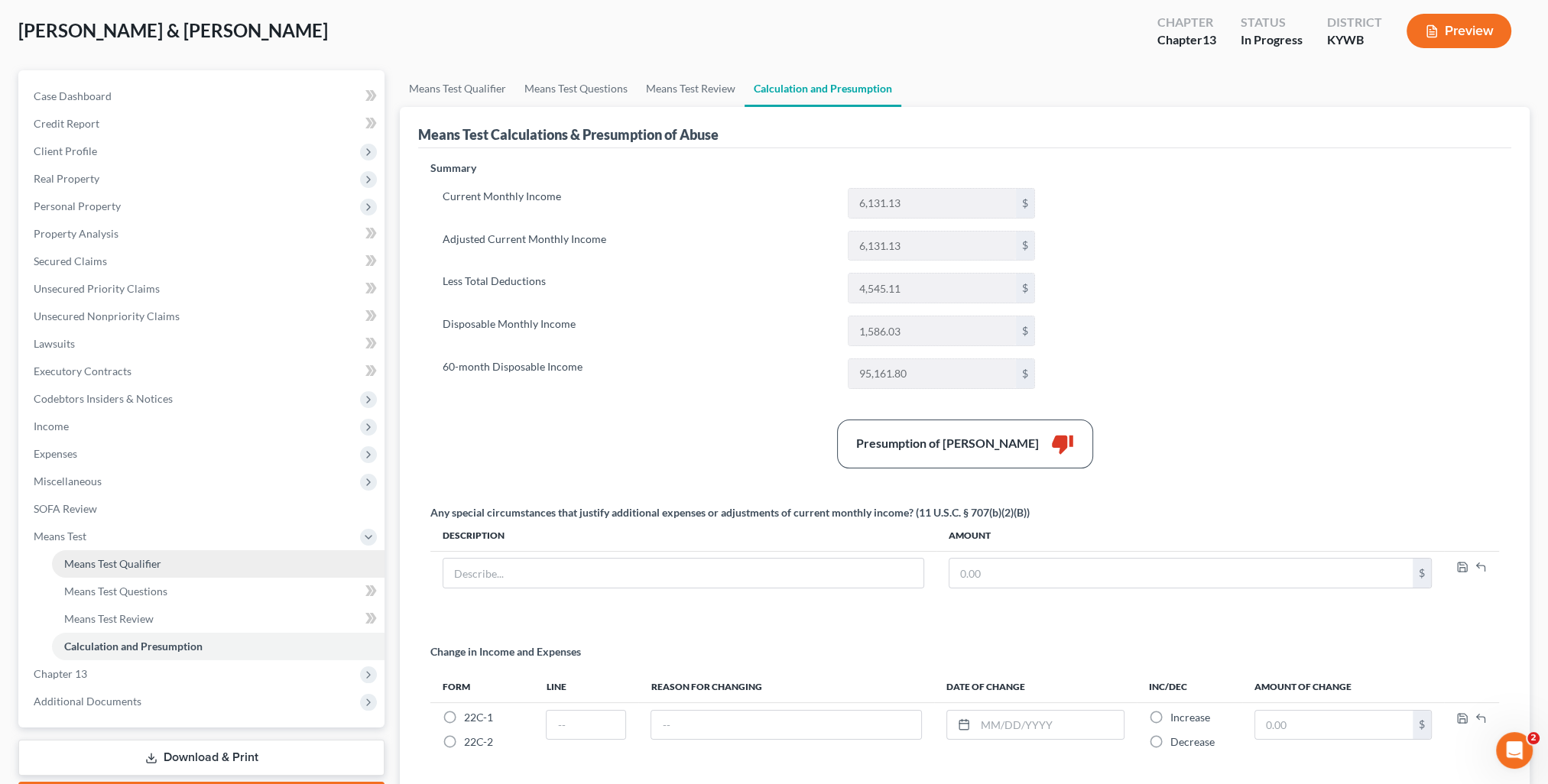
click at [128, 567] on span "Means Test Qualifier" at bounding box center [113, 564] width 97 height 13
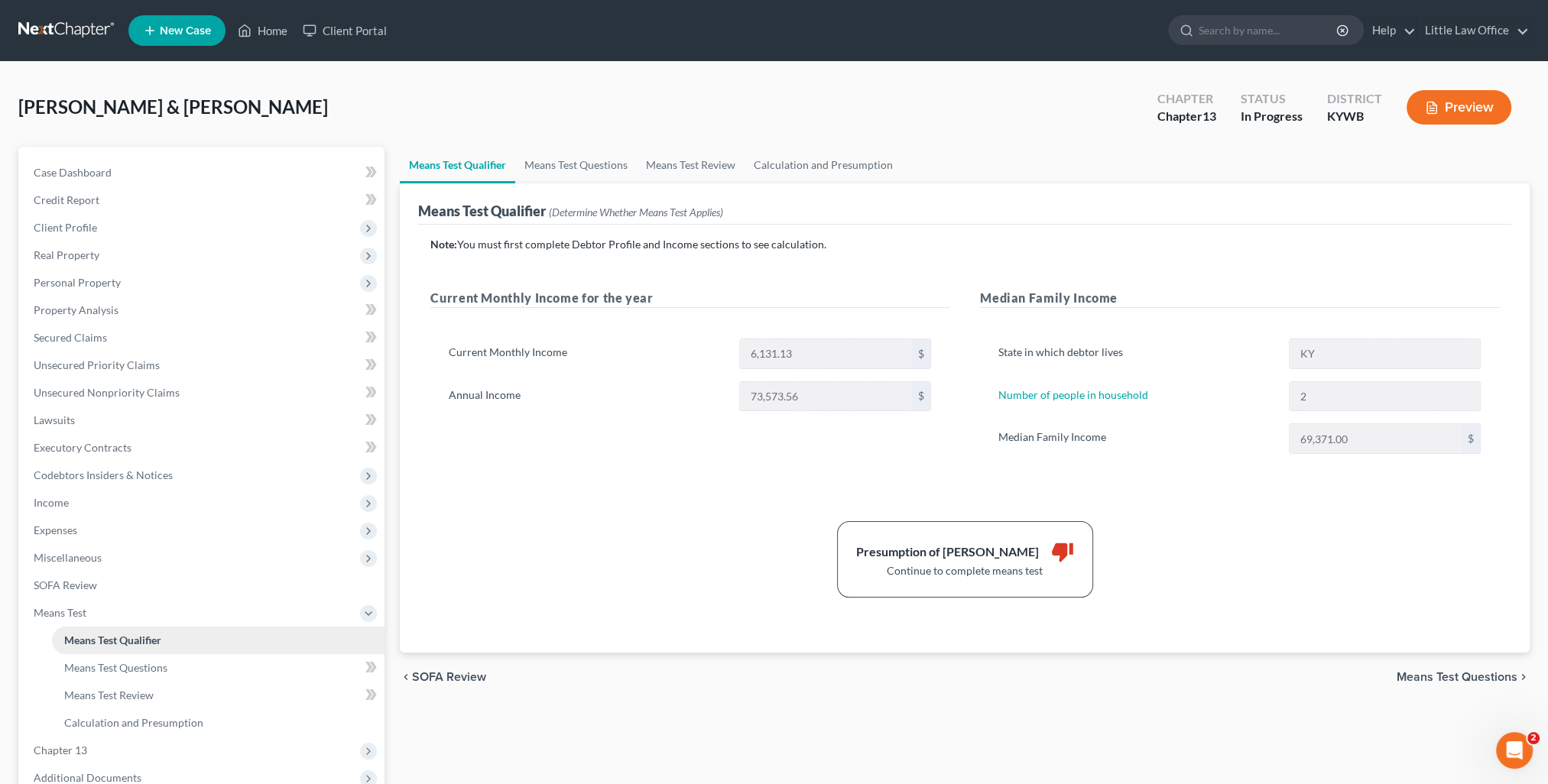
scroll to position [76, 0]
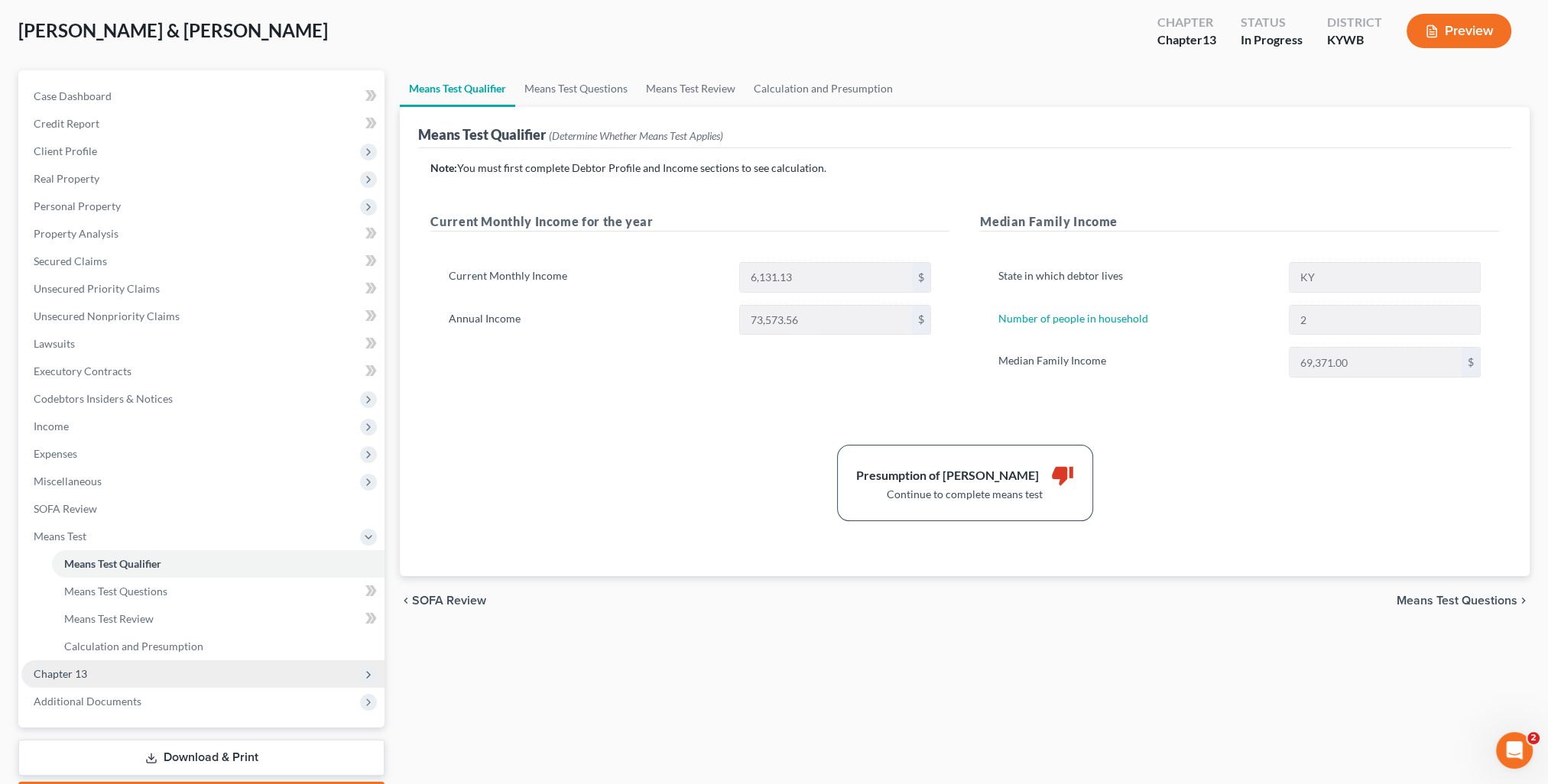
click at [98, 671] on span "Chapter 13" at bounding box center [202, 673] width 363 height 28
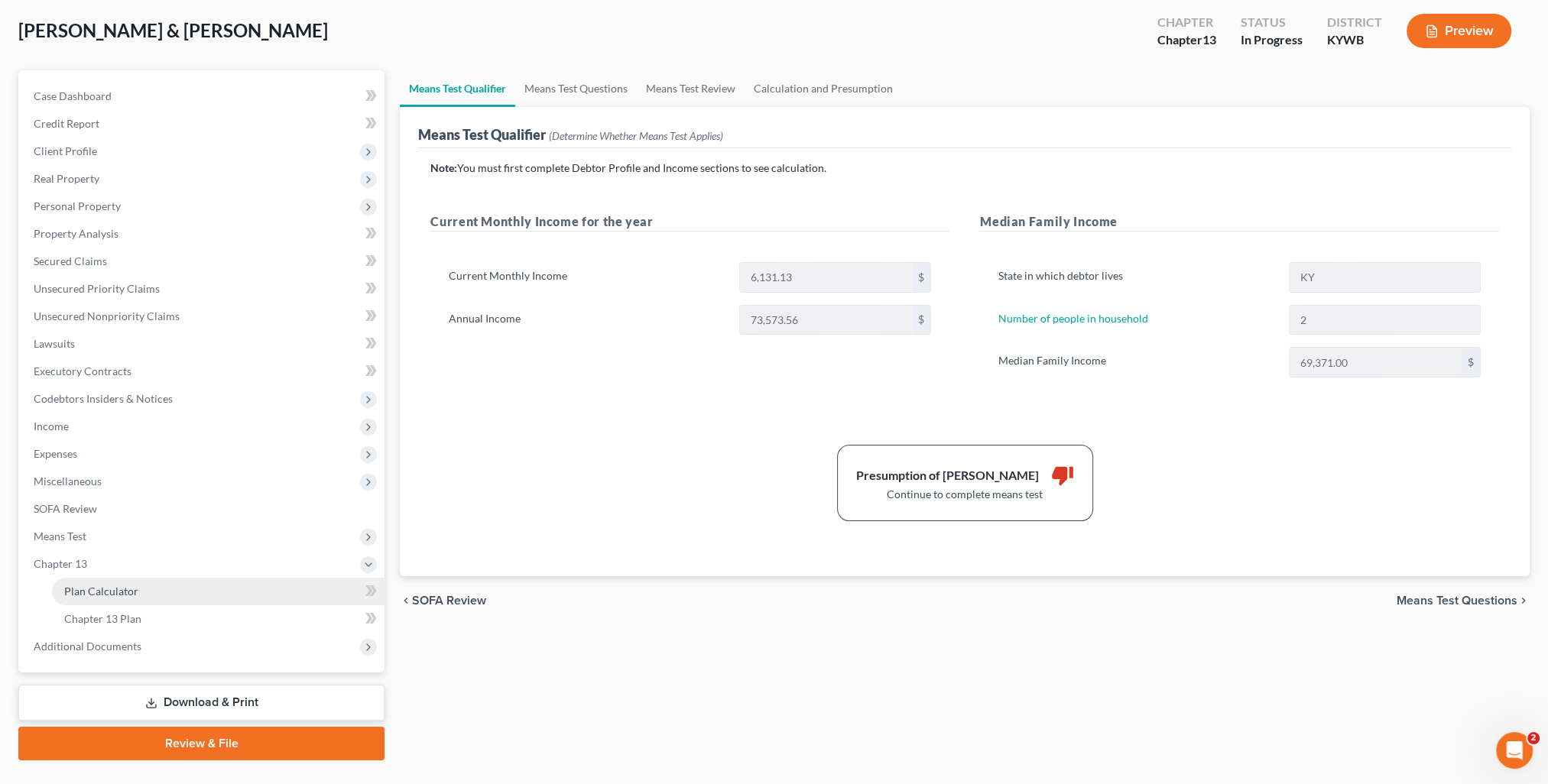
click at [104, 594] on span "Plan Calculator" at bounding box center [101, 592] width 74 height 13
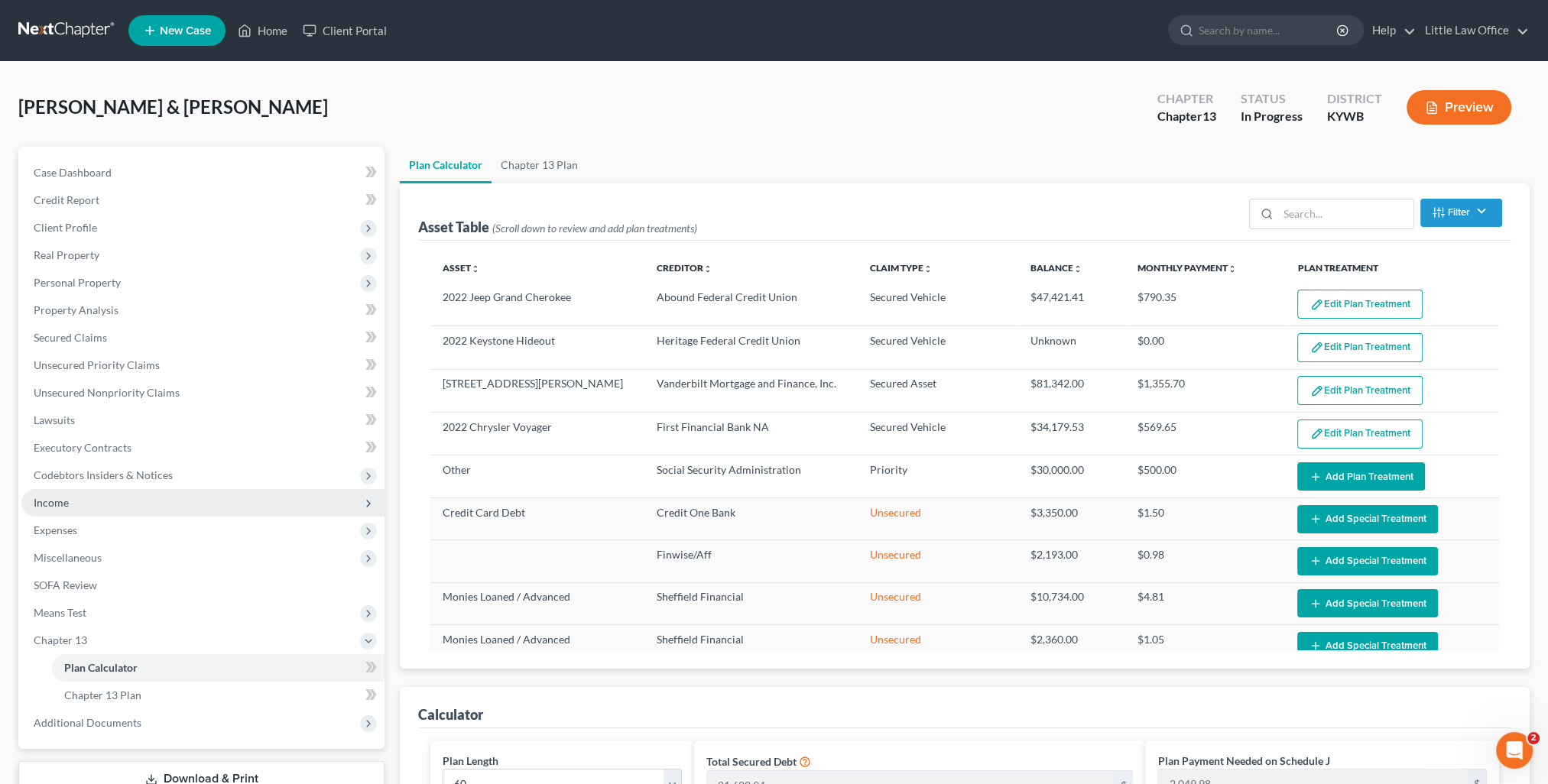
click at [76, 494] on span "Income" at bounding box center [202, 502] width 363 height 28
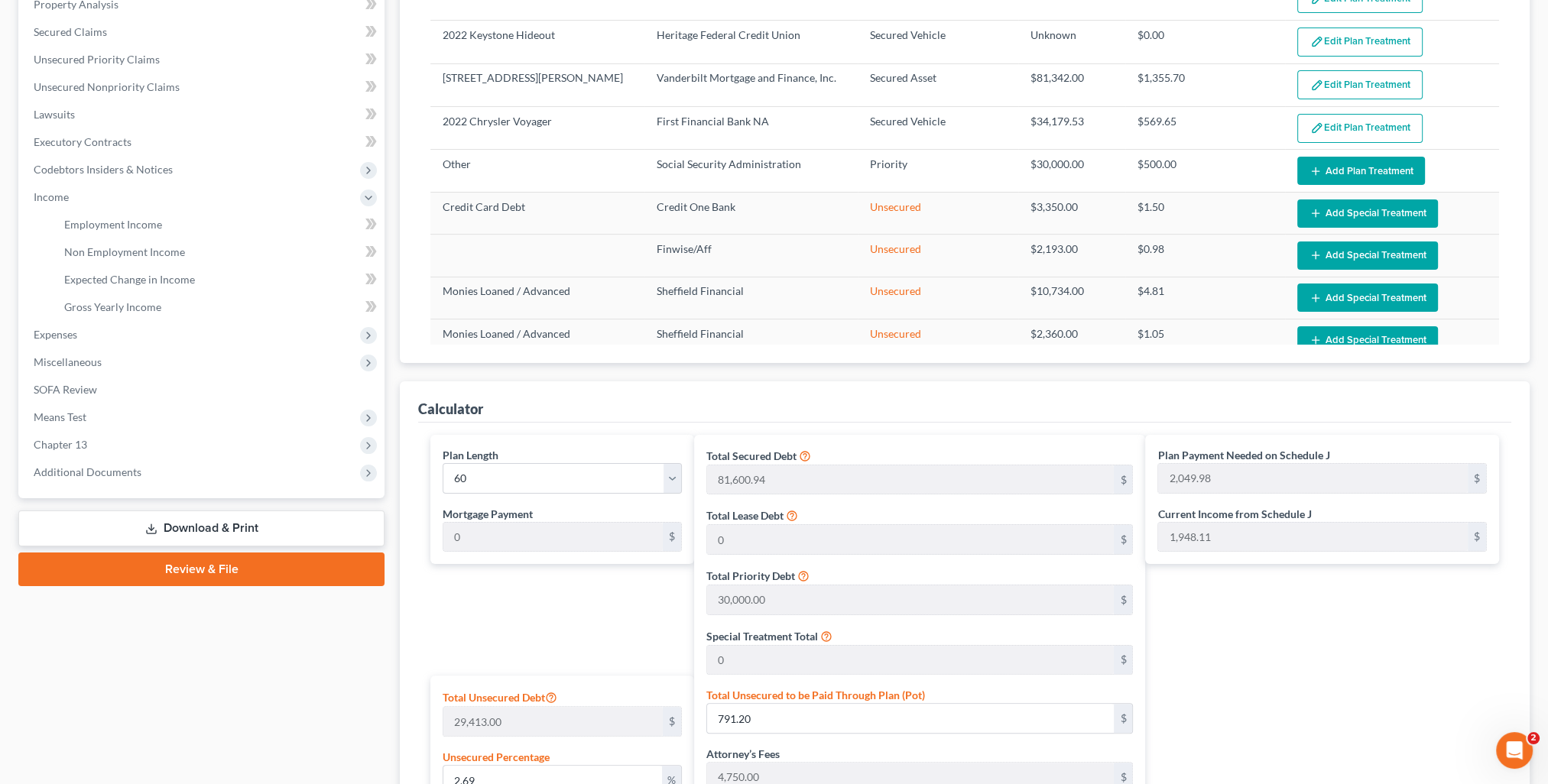
scroll to position [611, 0]
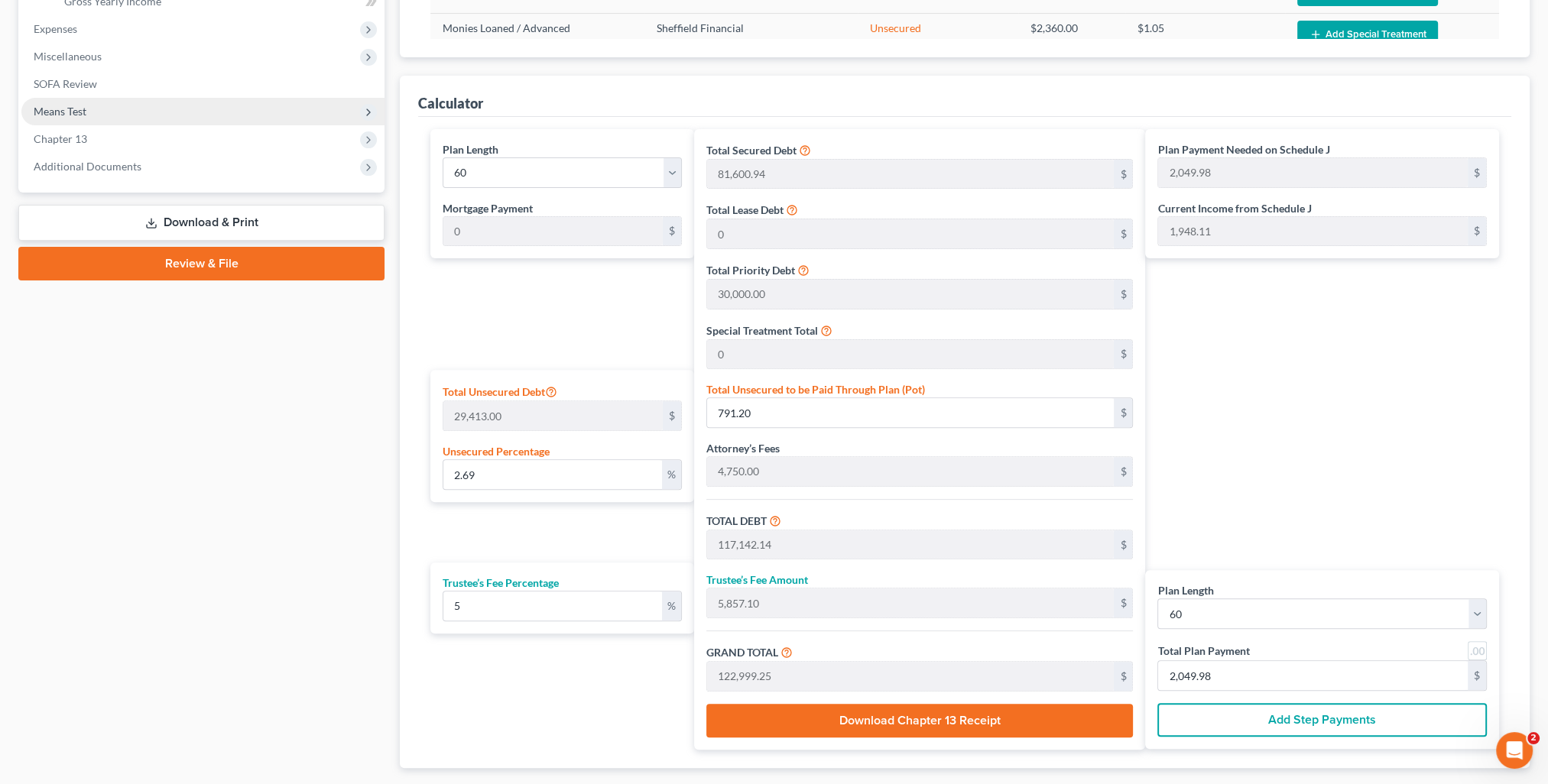
click at [58, 110] on span "Means Test" at bounding box center [60, 112] width 53 height 13
click at [82, 114] on span "Calculation and Presumption" at bounding box center [134, 112] width 140 height 13
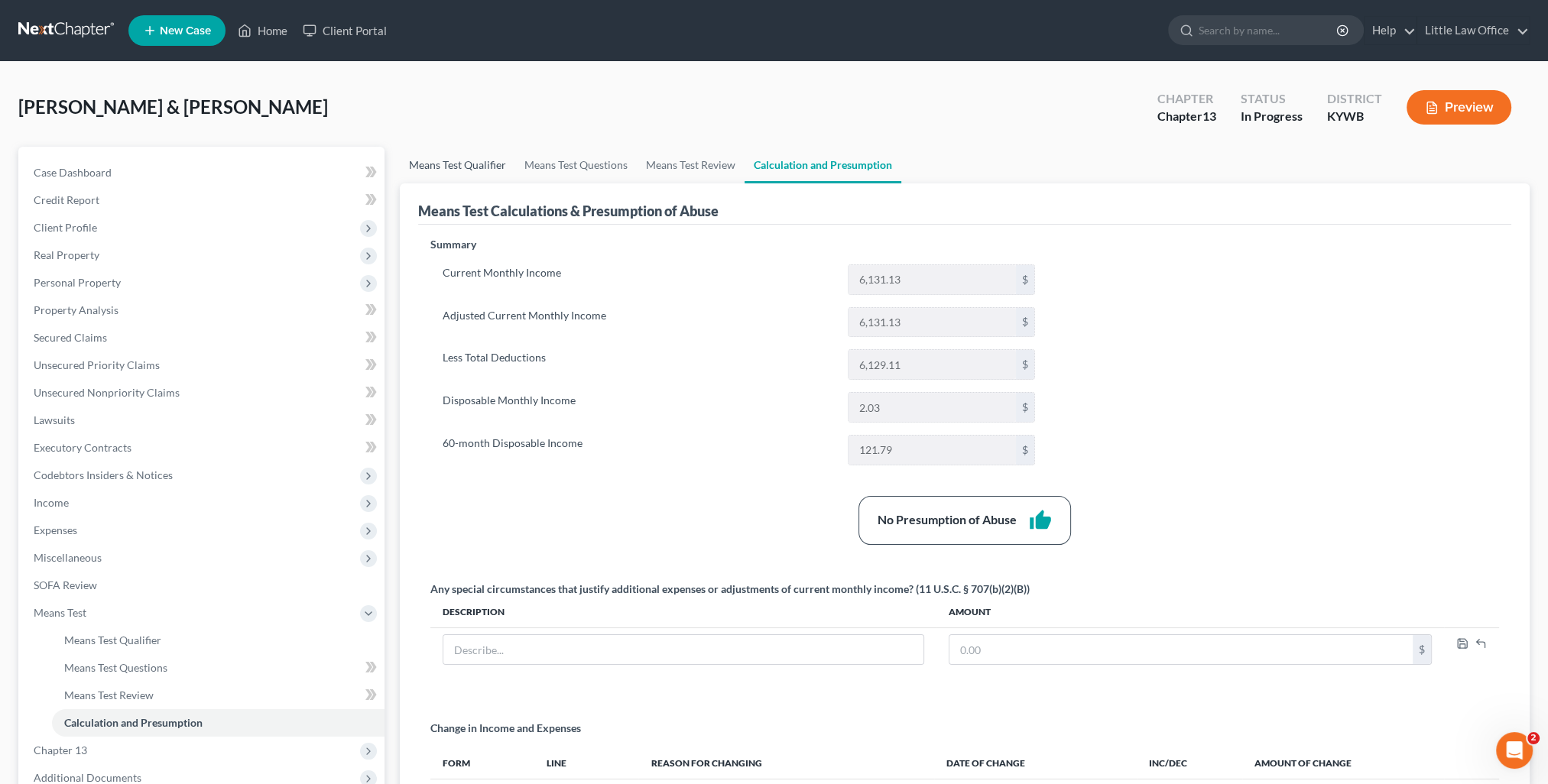
click at [442, 169] on link "Means Test Qualifier" at bounding box center [457, 165] width 115 height 37
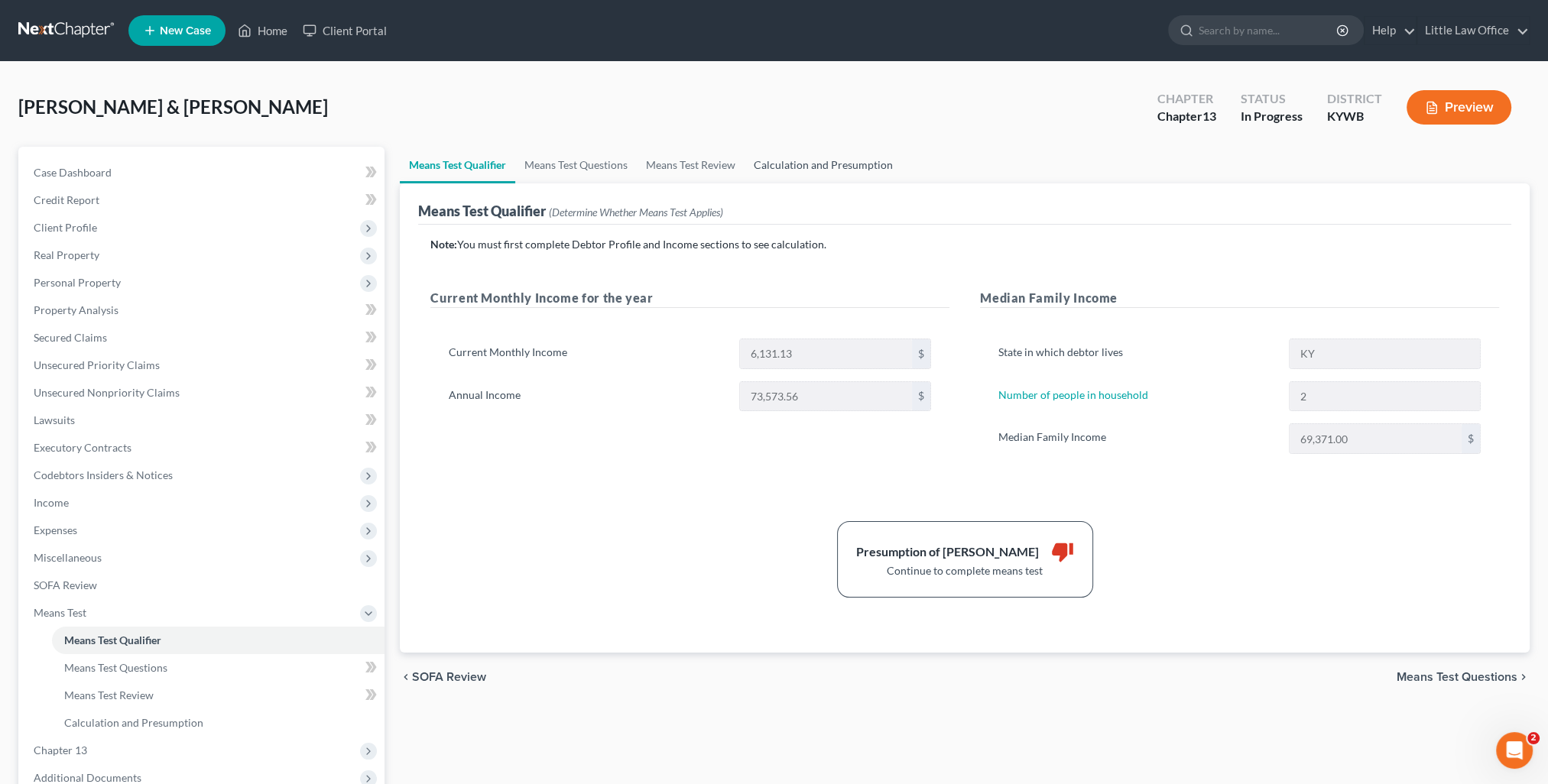
click at [794, 170] on link "Calculation and Presumption" at bounding box center [824, 165] width 158 height 37
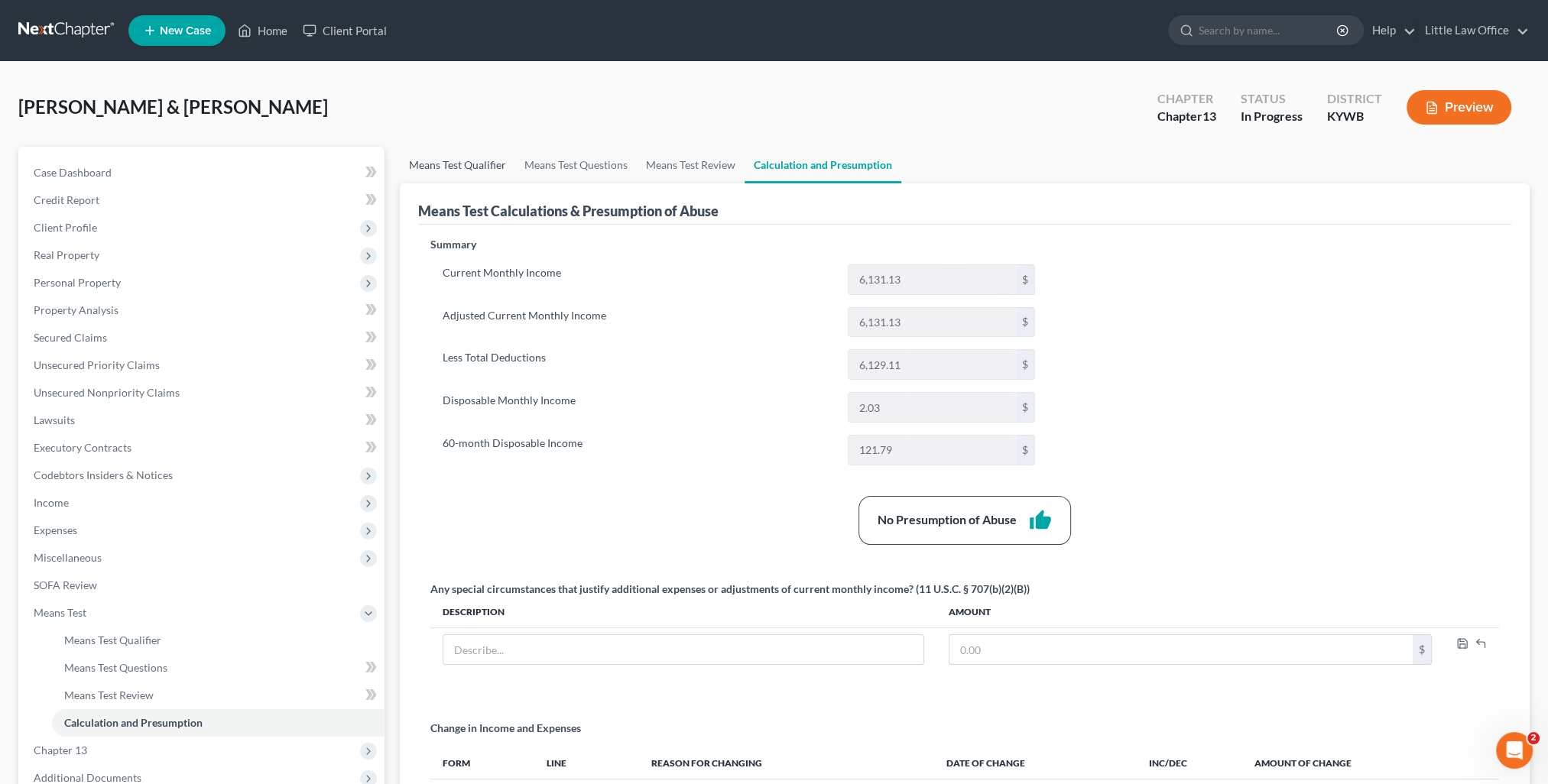
click at [441, 166] on link "Means Test Qualifier" at bounding box center [457, 165] width 115 height 37
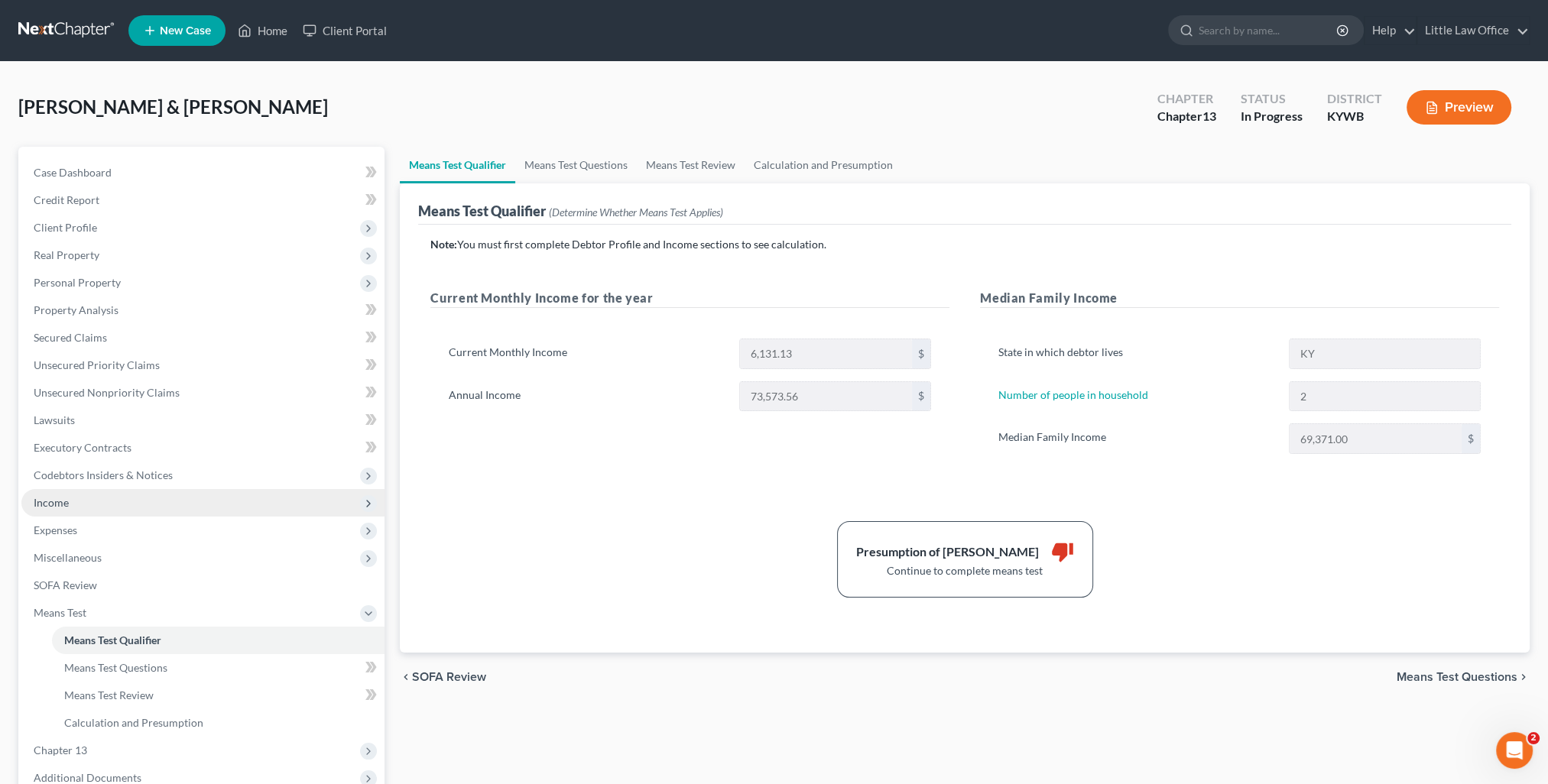
click at [63, 504] on span "Income" at bounding box center [51, 503] width 36 height 13
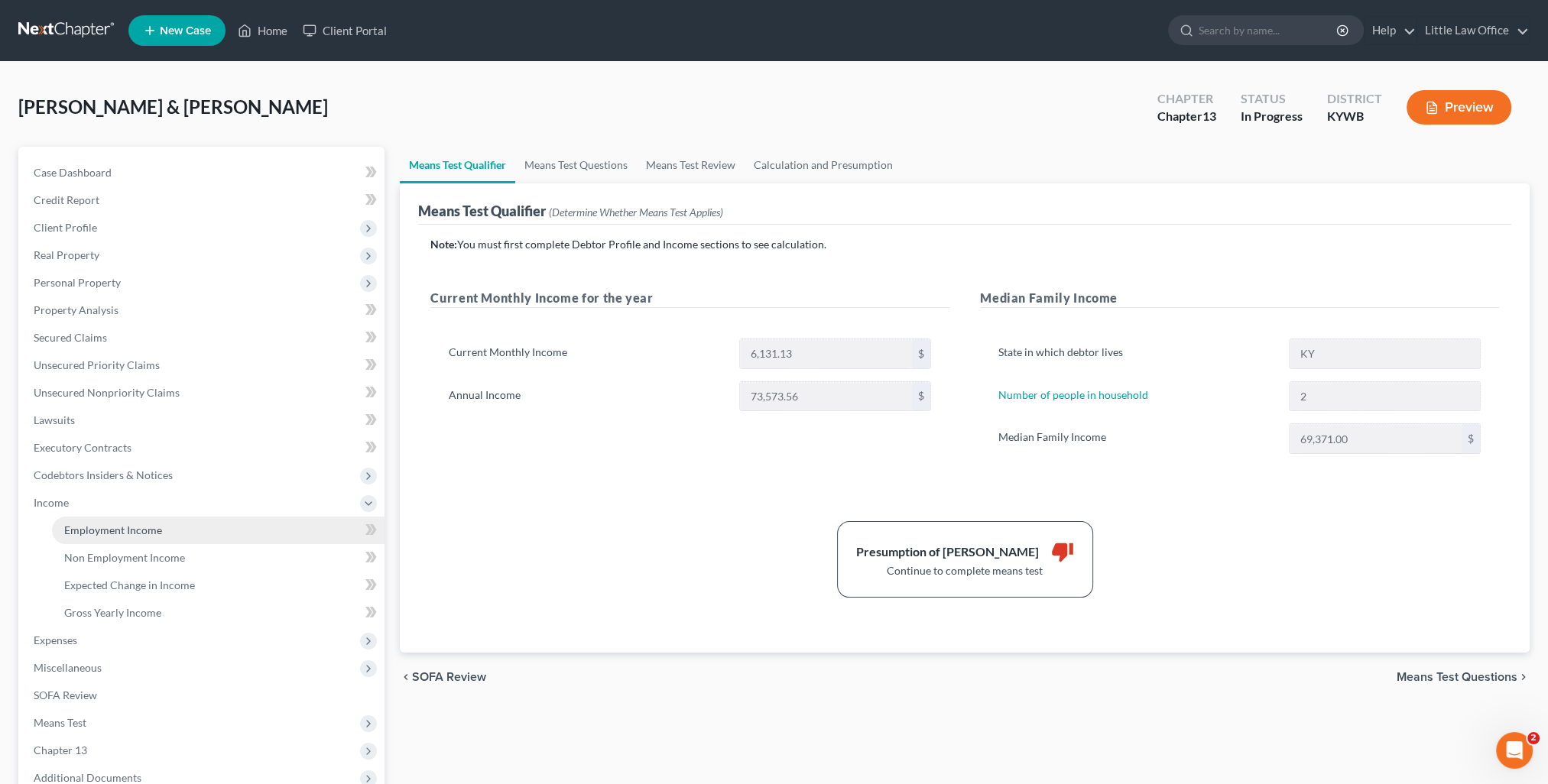
click at [99, 526] on span "Employment Income" at bounding box center [114, 530] width 98 height 13
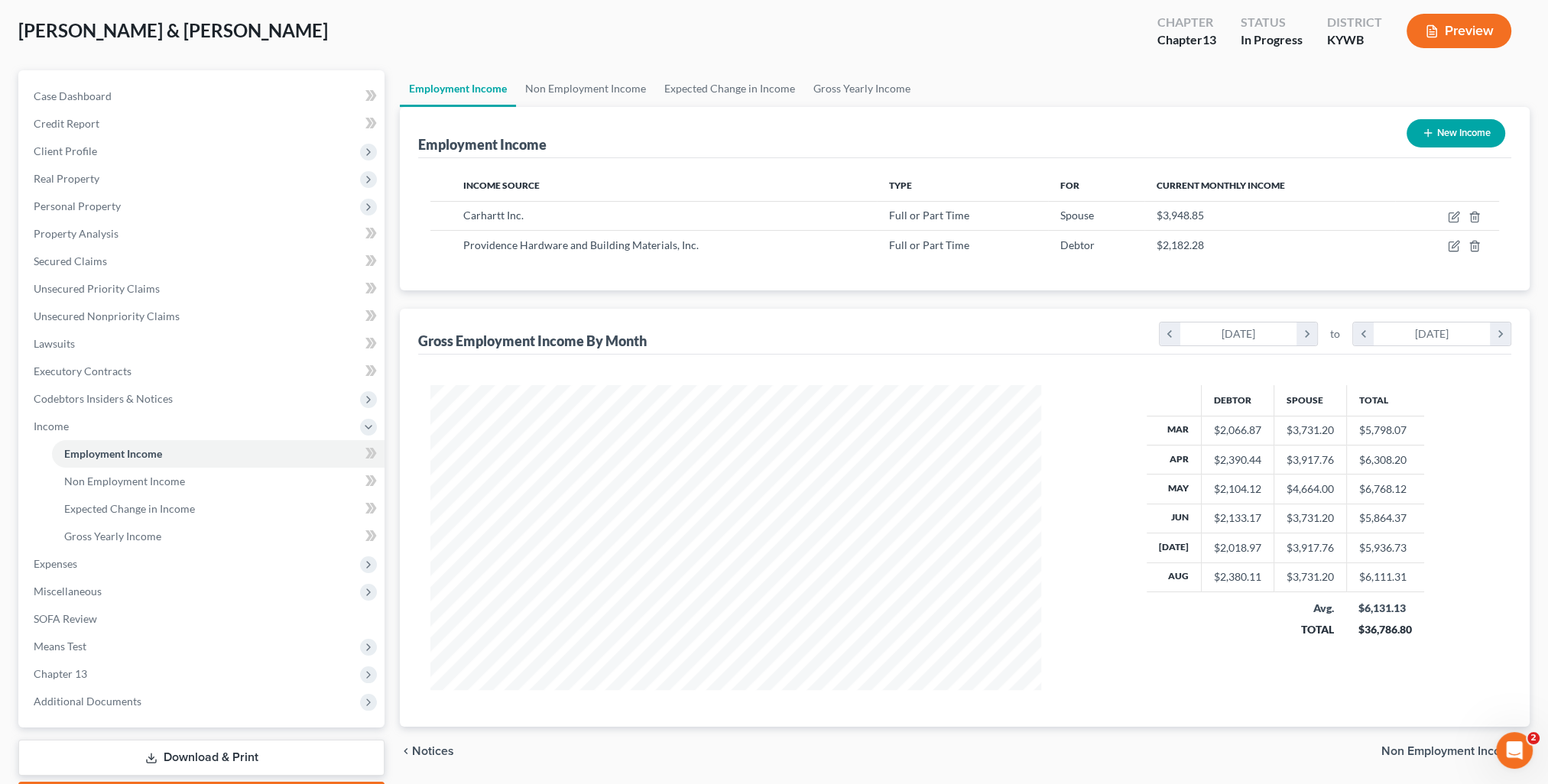
scroll to position [153, 0]
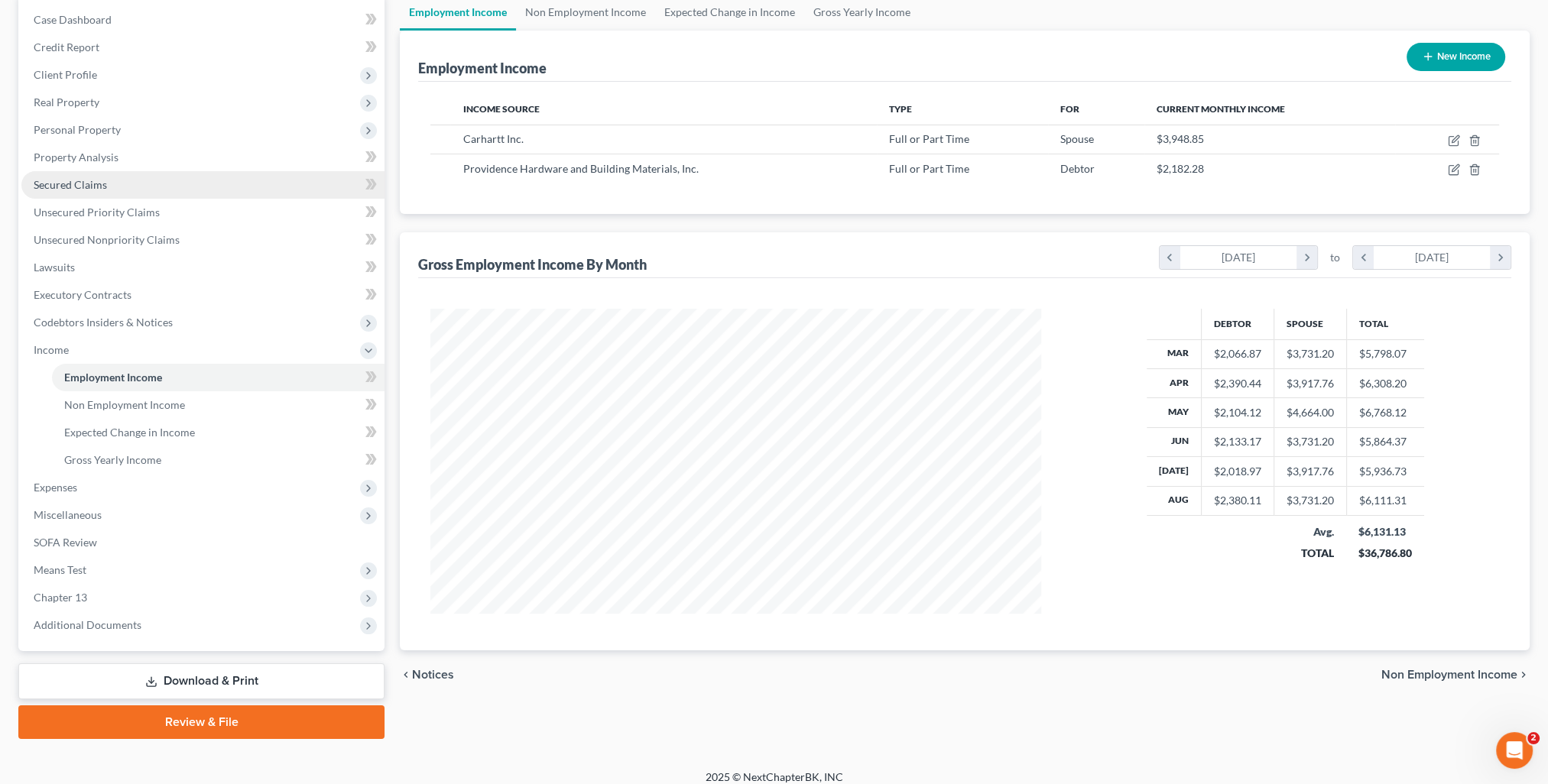
click at [89, 188] on span "Secured Claims" at bounding box center [70, 185] width 73 height 13
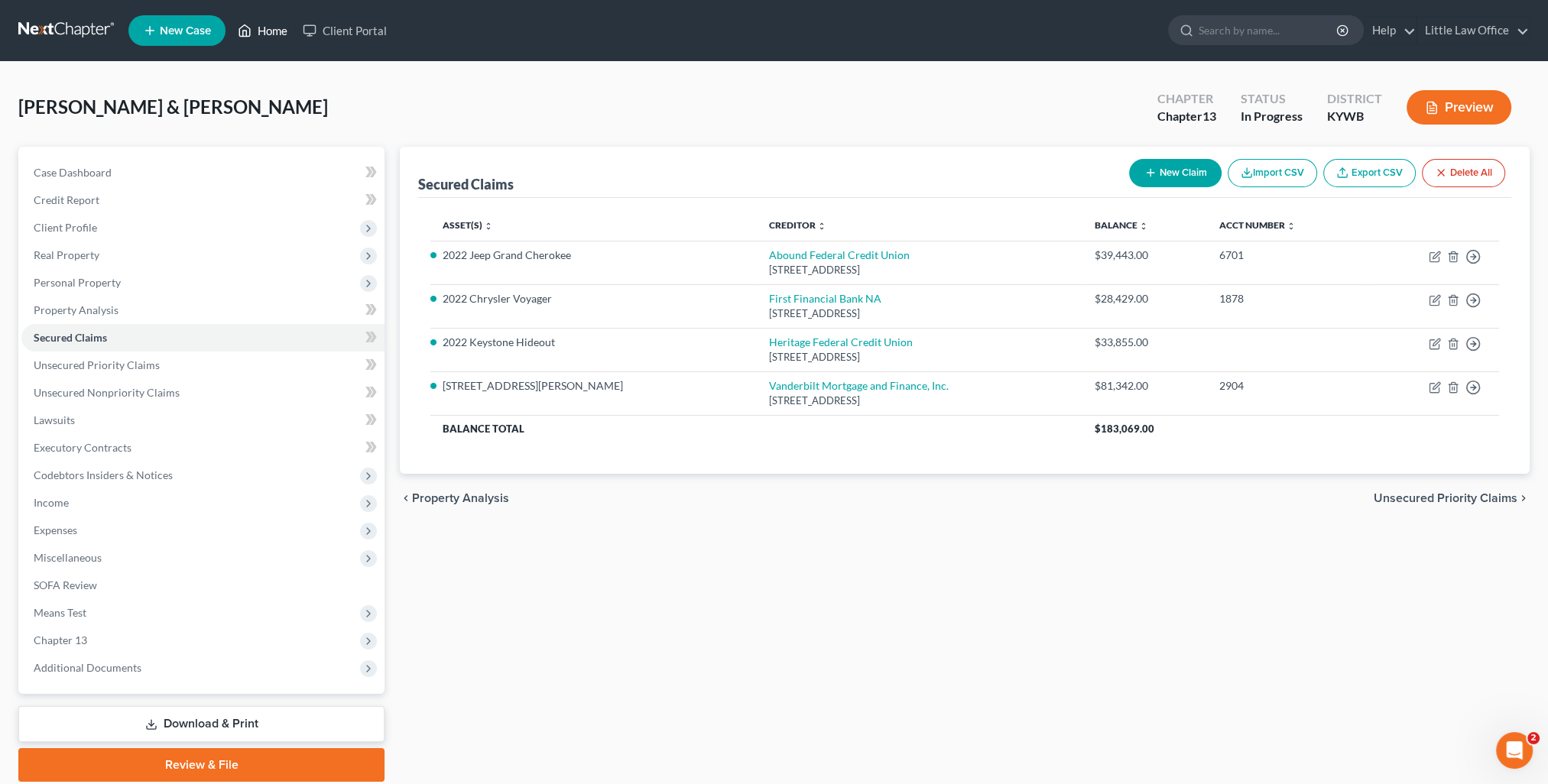
click at [266, 40] on link "Home" at bounding box center [263, 30] width 65 height 28
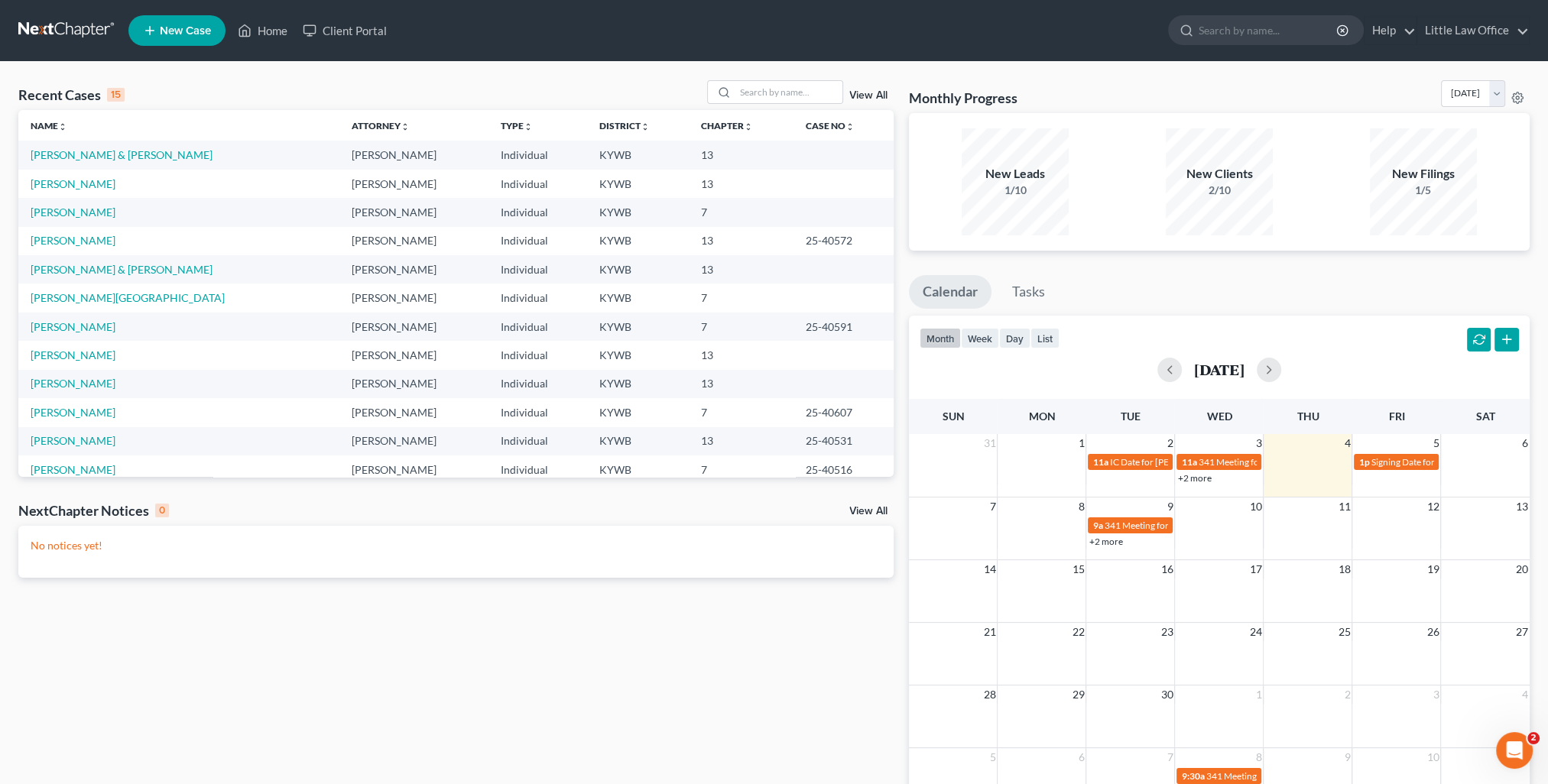
click at [850, 98] on link "View All" at bounding box center [869, 95] width 38 height 11
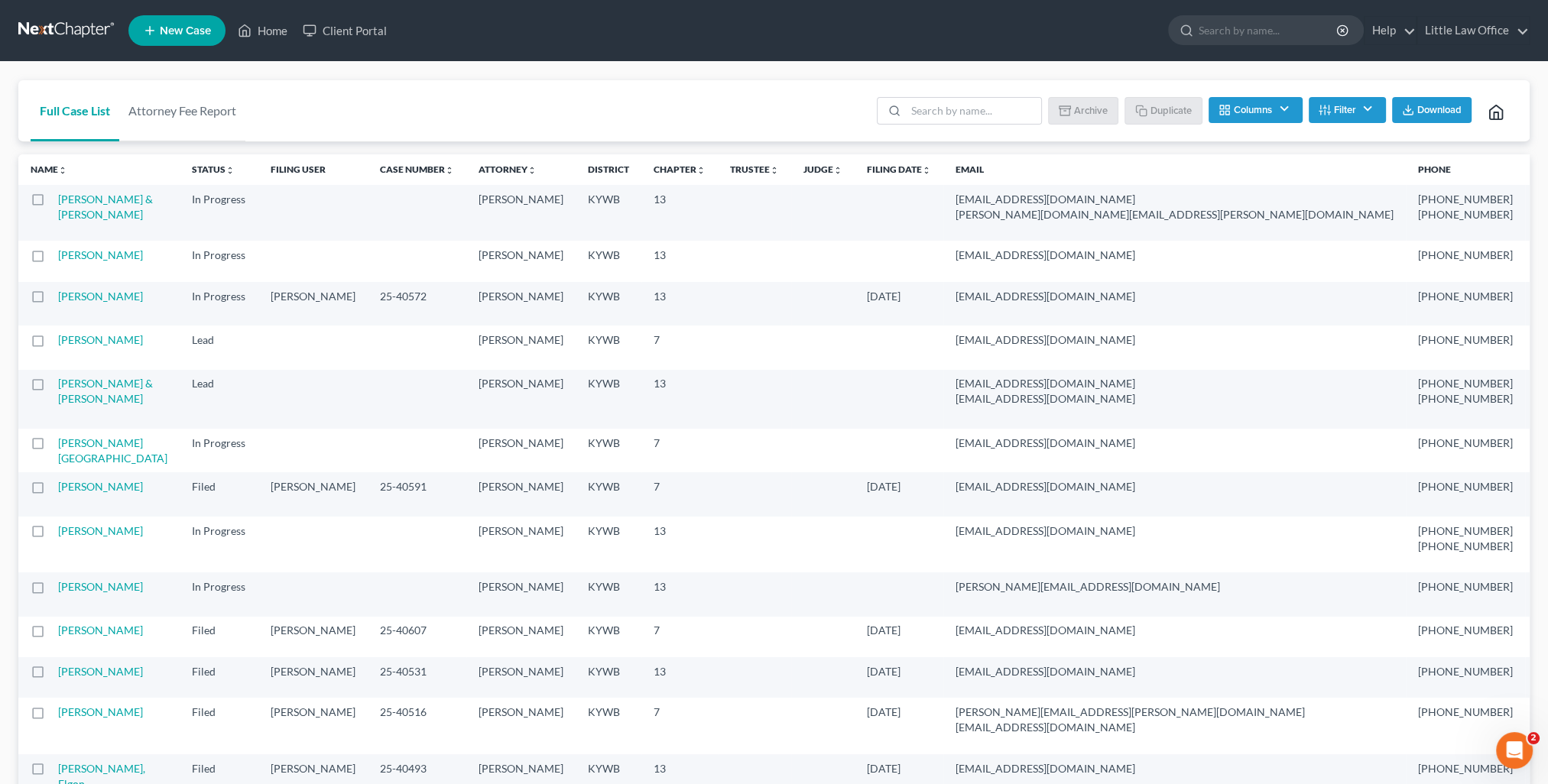
click at [52, 203] on label at bounding box center [52, 203] width 0 height 0
click at [58, 201] on input "checkbox" at bounding box center [63, 196] width 10 height 10
click at [1142, 117] on button "Duplicate" at bounding box center [1163, 110] width 76 height 26
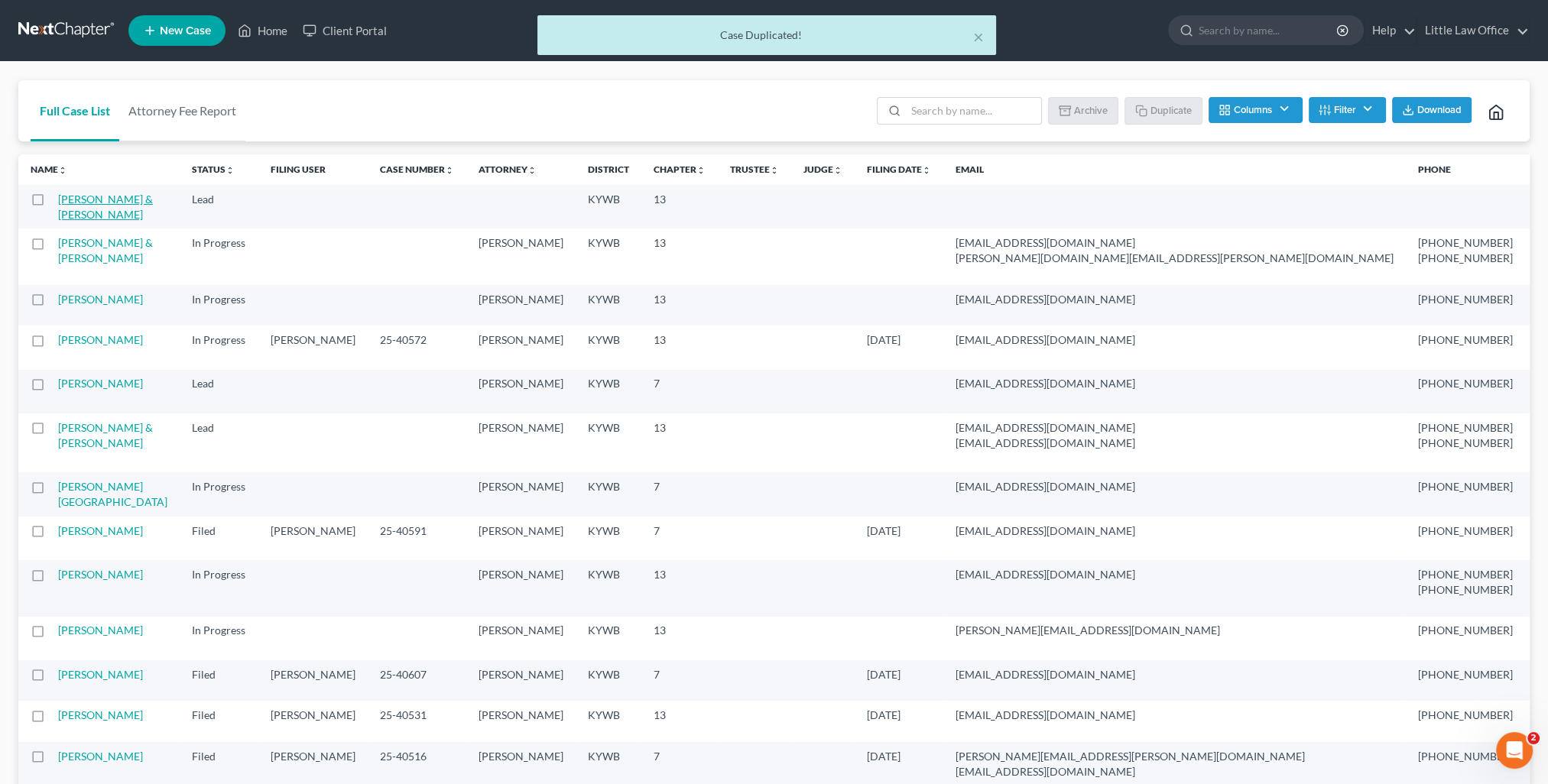
click at [87, 214] on link "Braden, Rodney & Donna" at bounding box center [105, 206] width 95 height 28
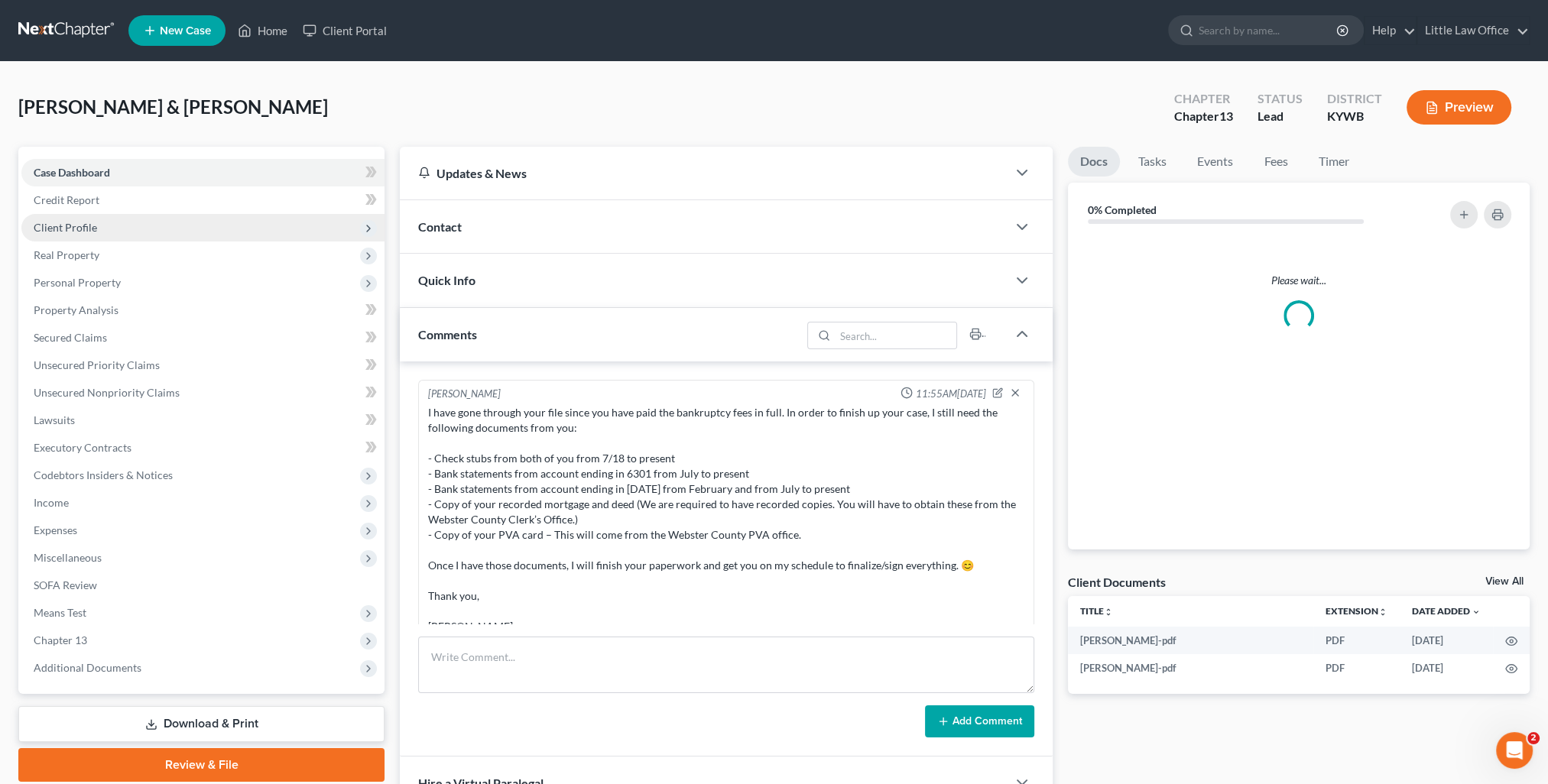
scroll to position [651, 0]
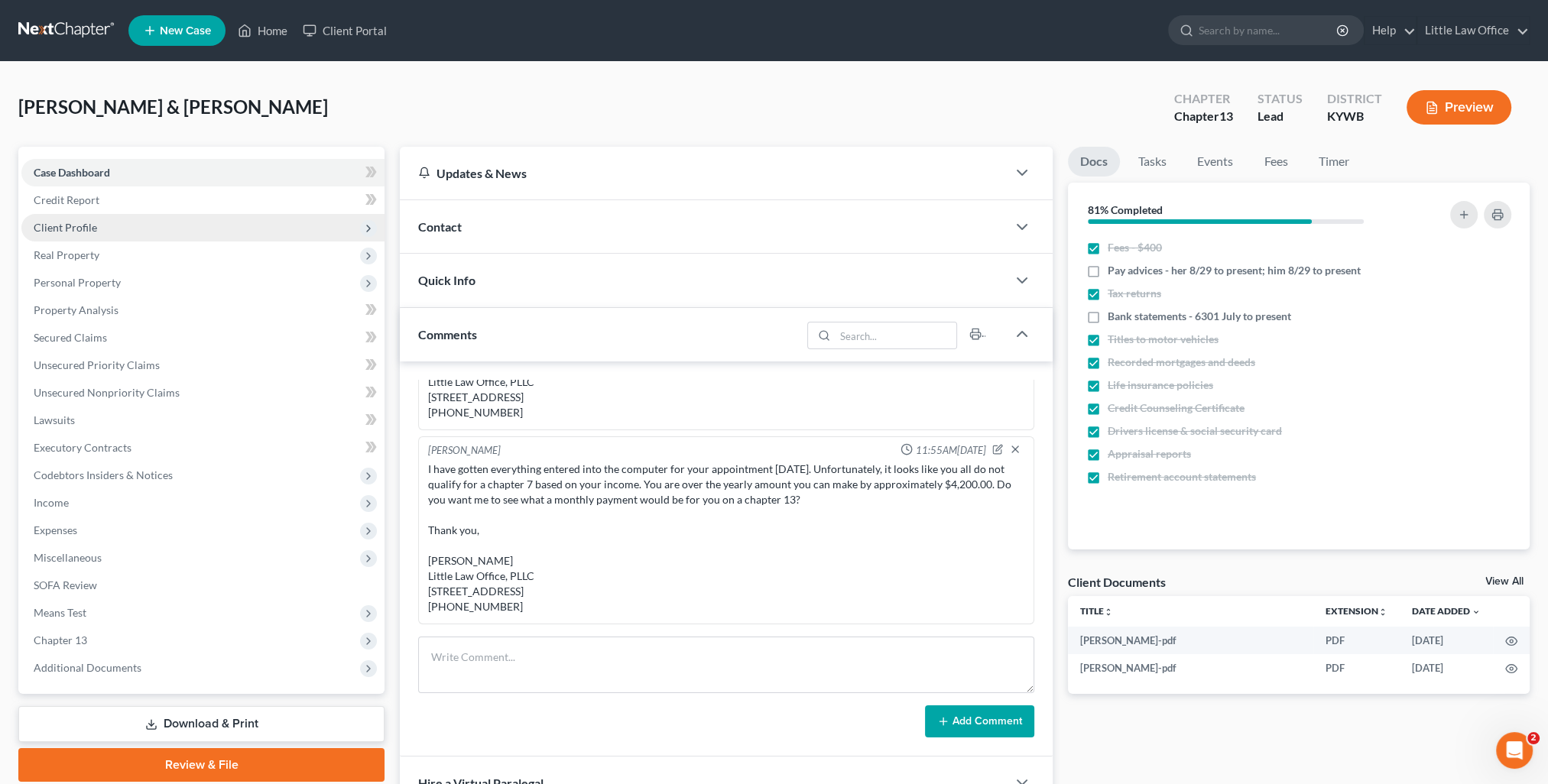
click at [68, 226] on span "Client Profile" at bounding box center [65, 228] width 63 height 13
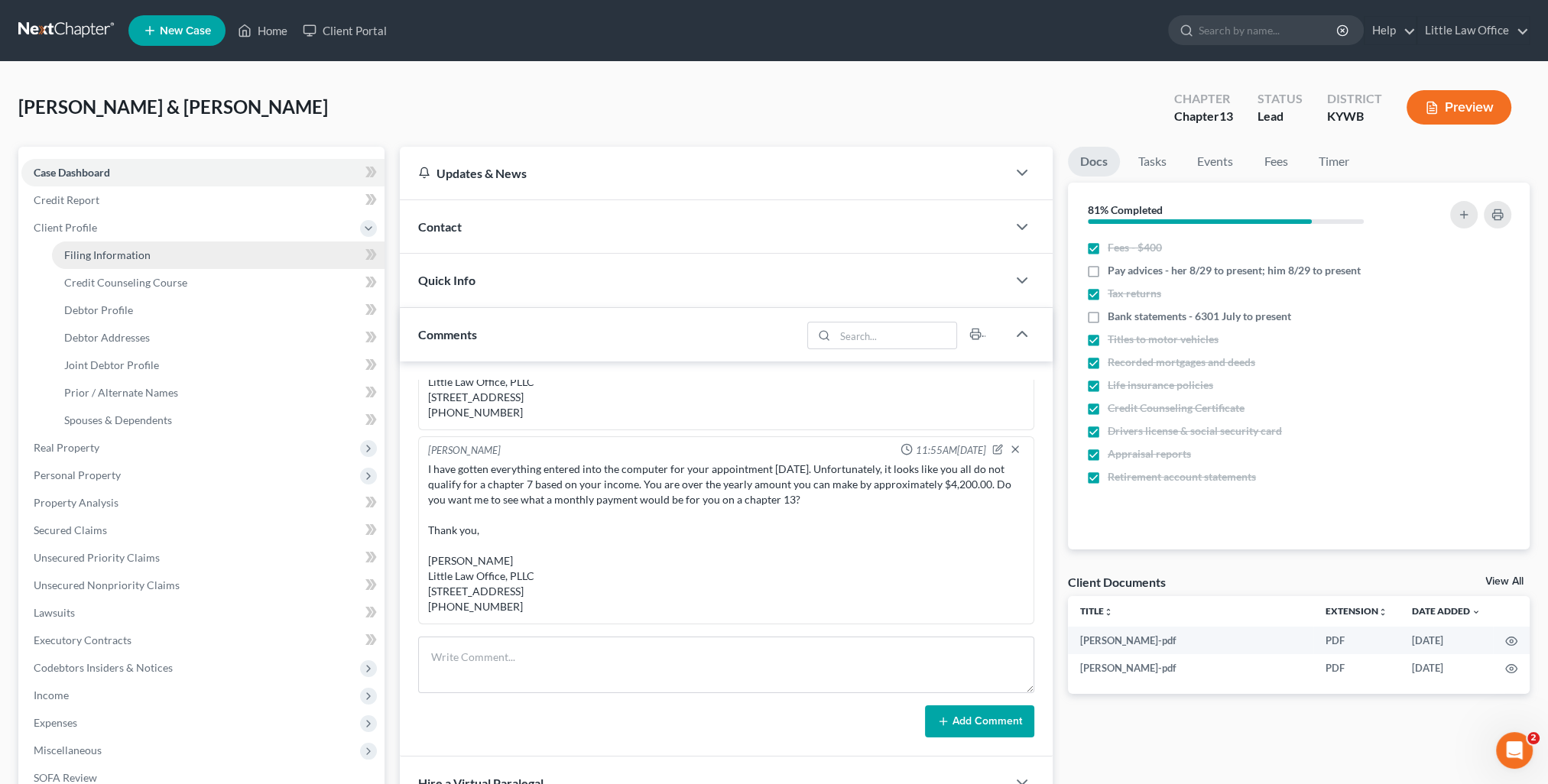
click at [110, 265] on link "Filing Information" at bounding box center [218, 255] width 333 height 28
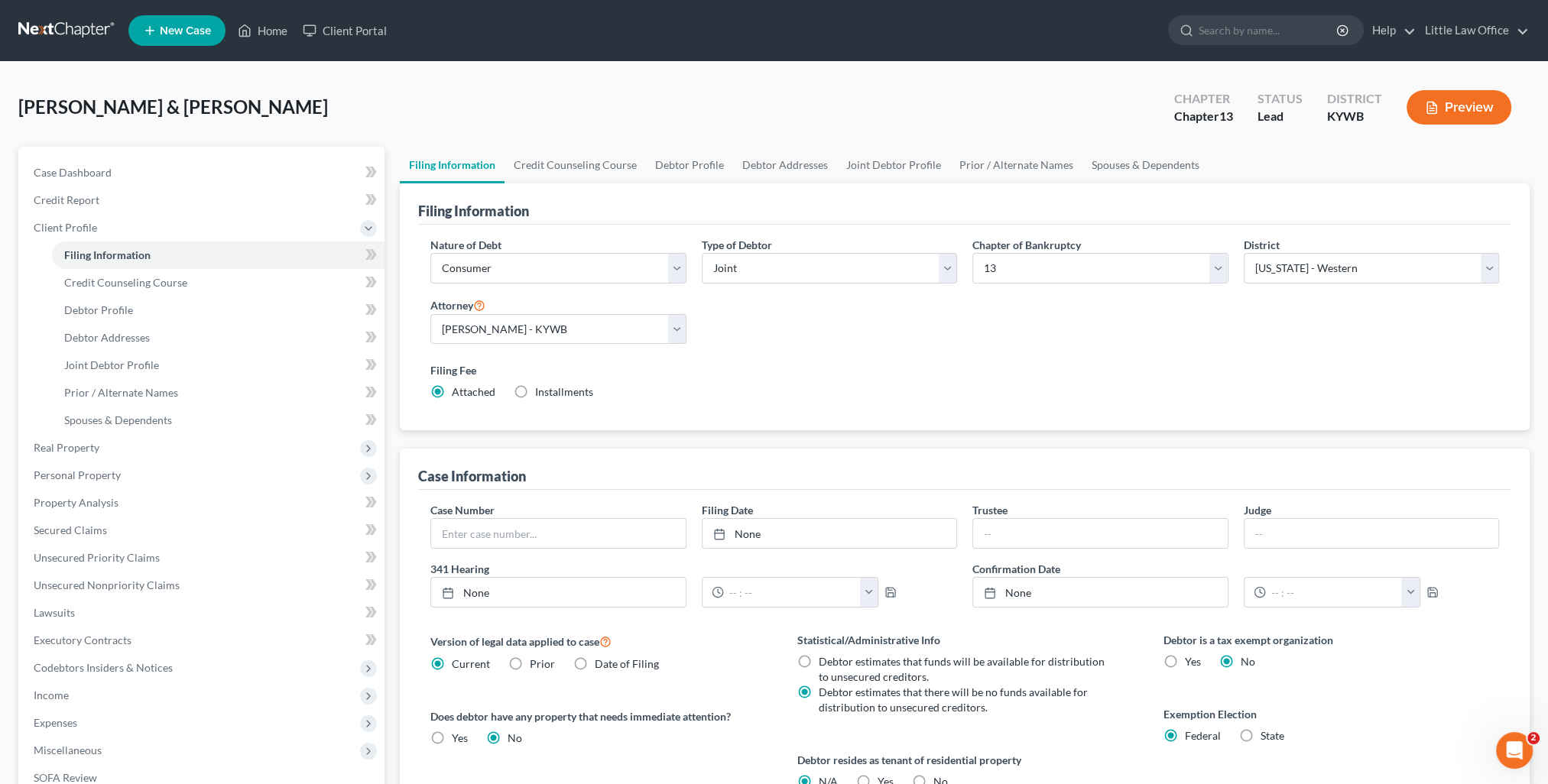
click at [856, 291] on div "Type of Debtor Select Individual Joint" at bounding box center [828, 266] width 270 height 59
click at [818, 284] on div "Type of Debtor Select Individual Joint" at bounding box center [828, 266] width 270 height 59
click at [738, 281] on select "Select Individual Joint" at bounding box center [828, 268] width 255 height 31
click at [701, 253] on select "Select Individual Joint" at bounding box center [828, 268] width 255 height 31
click at [273, 34] on link "Home" at bounding box center [263, 30] width 65 height 28
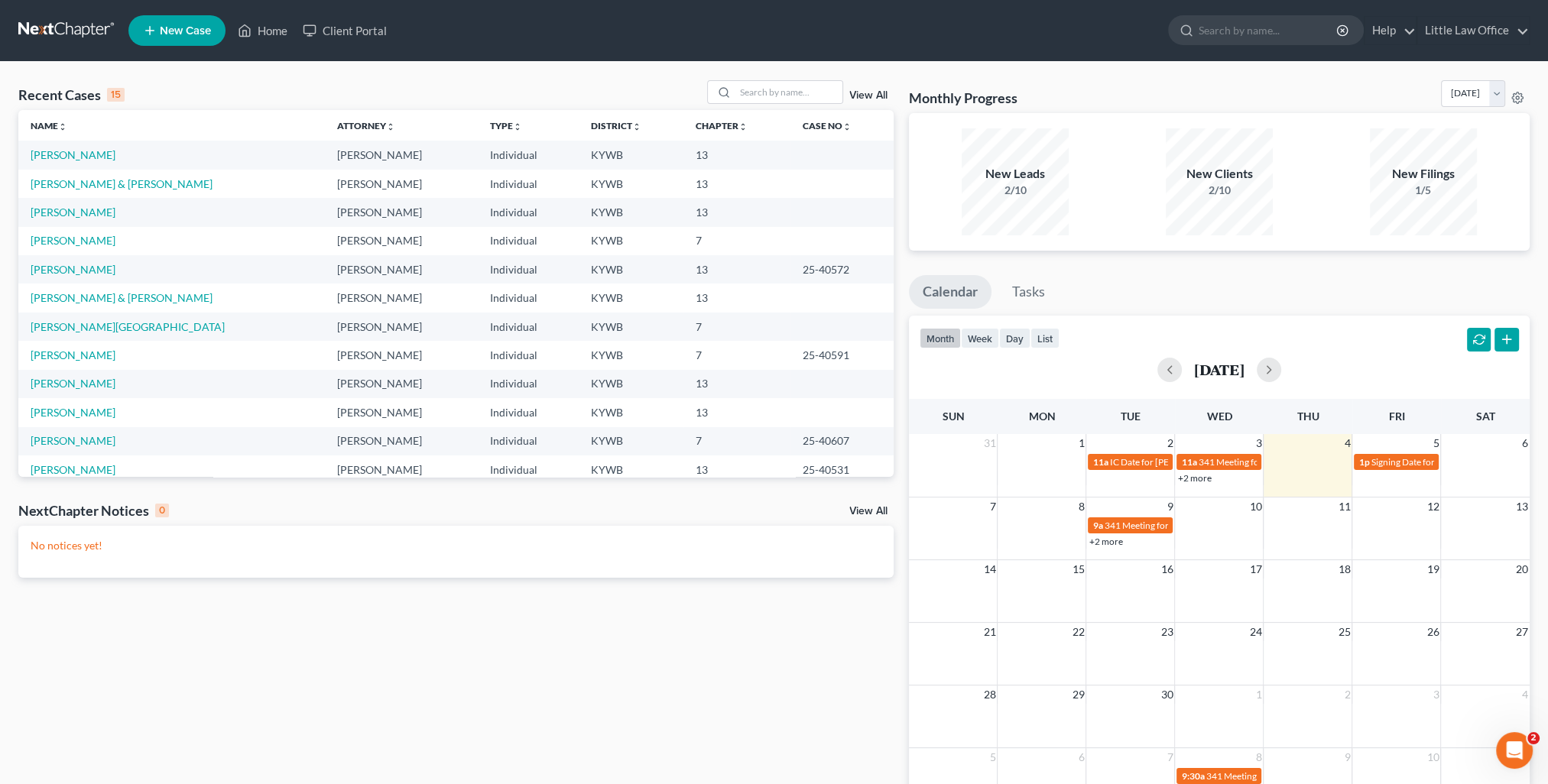
click at [865, 99] on link "View All" at bounding box center [869, 95] width 38 height 11
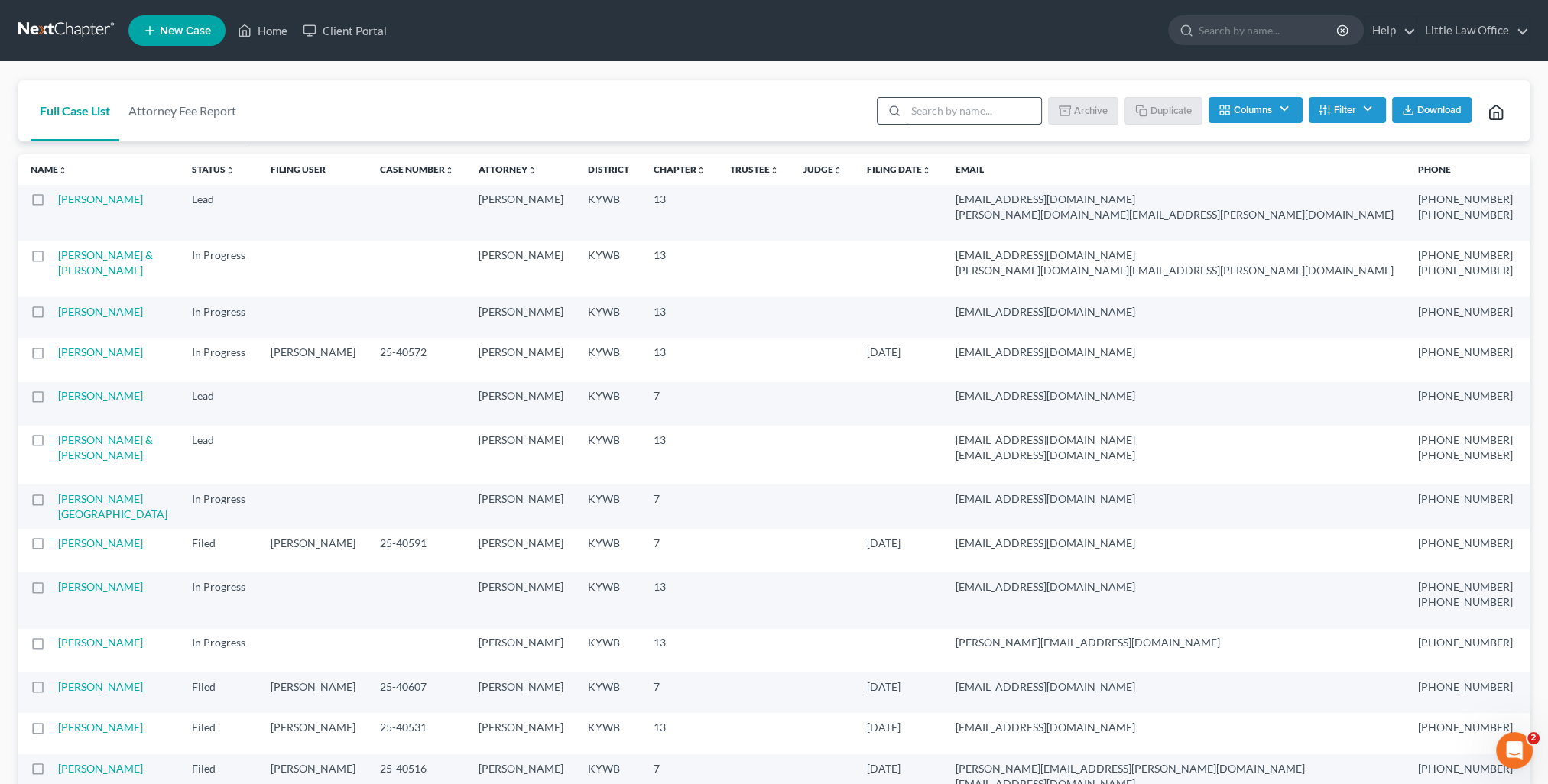
drag, startPoint x: 33, startPoint y: 273, endPoint x: 963, endPoint y: 97, distance: 946.5
click at [52, 259] on label at bounding box center [52, 259] width 0 height 0
click at [58, 258] on input "checkbox" at bounding box center [63, 252] width 10 height 10
click at [1171, 114] on button "Duplicate" at bounding box center [1163, 110] width 76 height 26
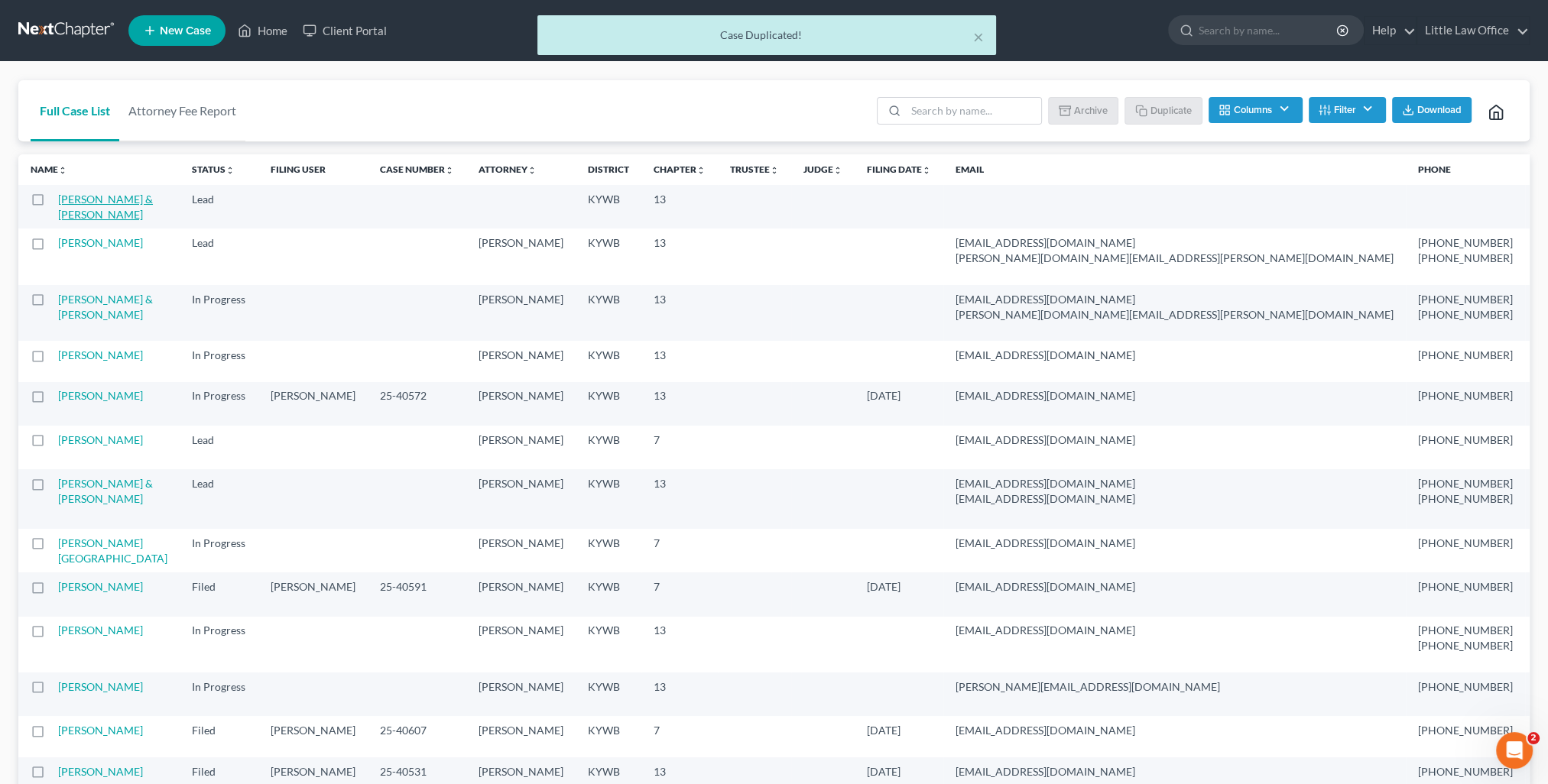
click at [70, 221] on link "Braden, Rodney & Donna" at bounding box center [105, 206] width 95 height 28
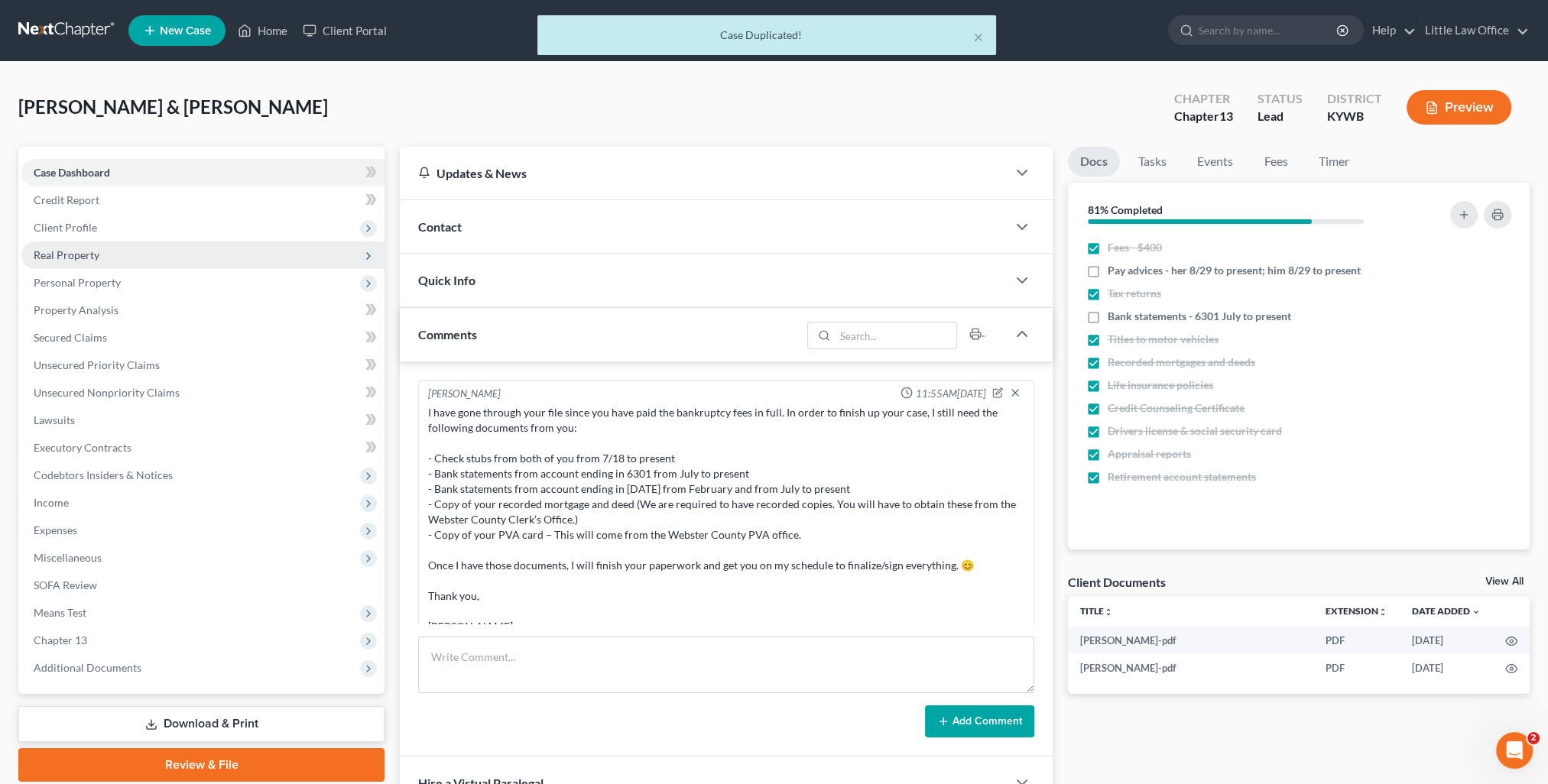
scroll to position [651, 0]
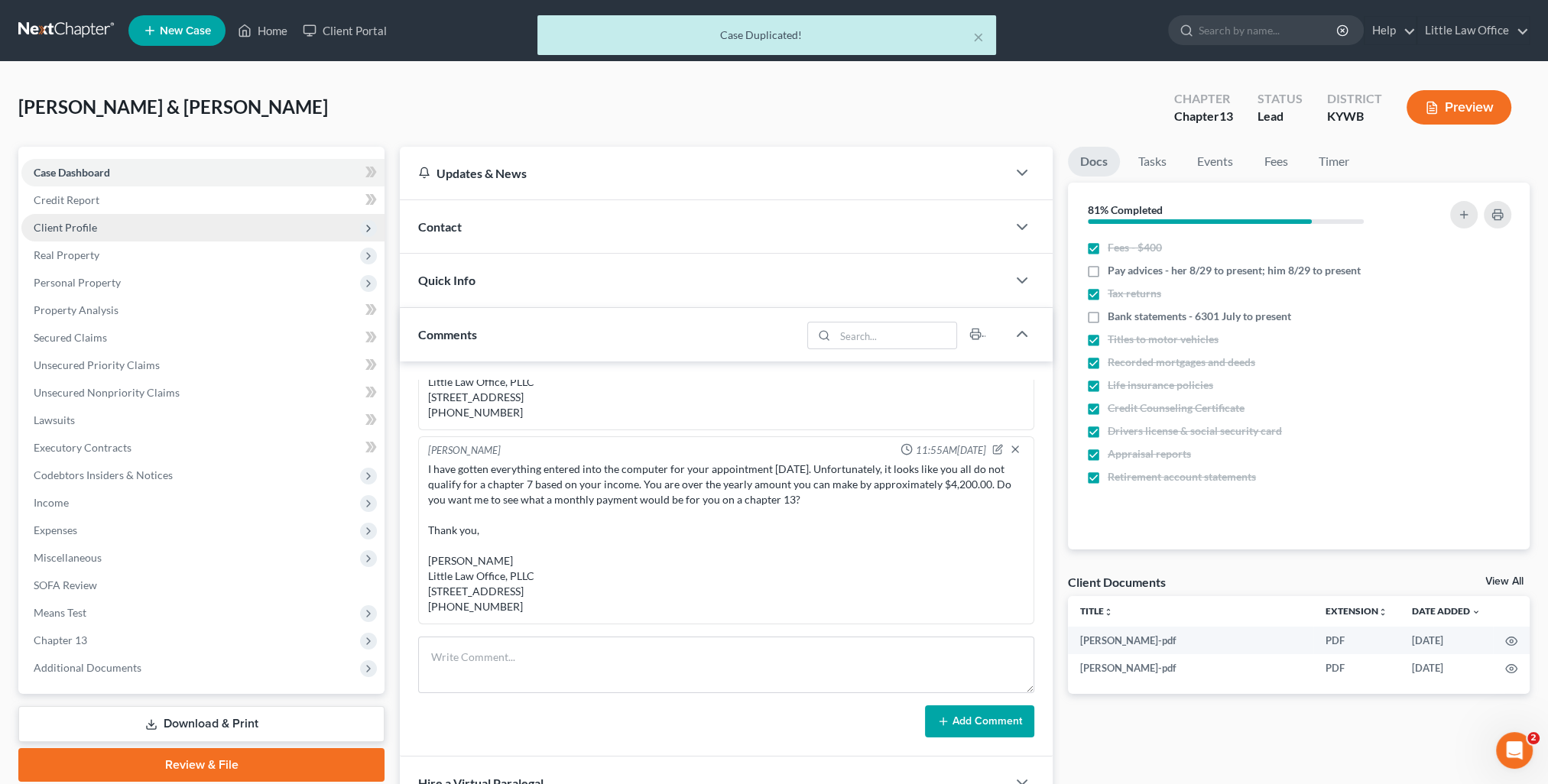
click at [85, 229] on span "Client Profile" at bounding box center [65, 228] width 63 height 13
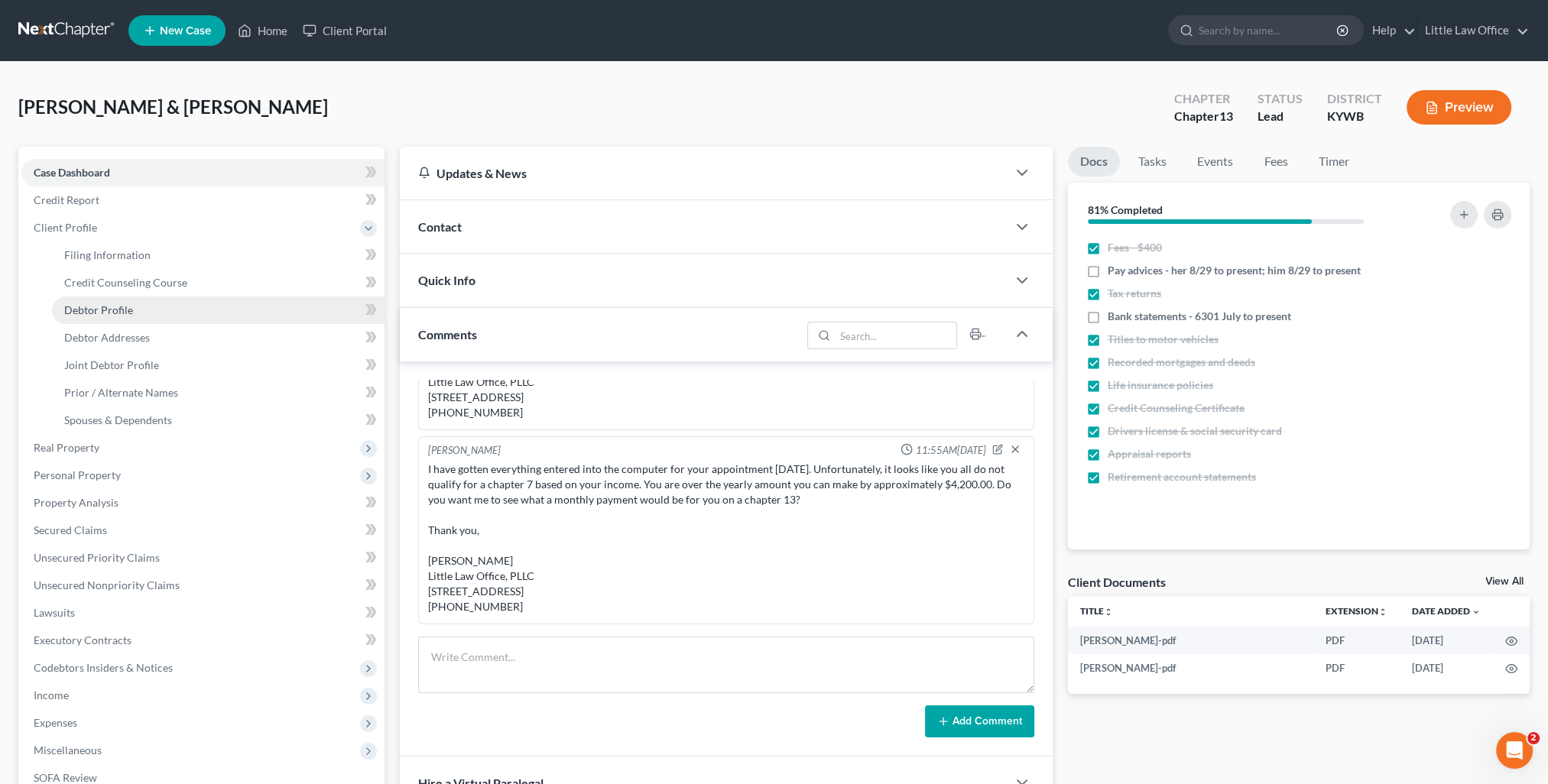
click at [132, 308] on link "Debtor Profile" at bounding box center [218, 310] width 333 height 28
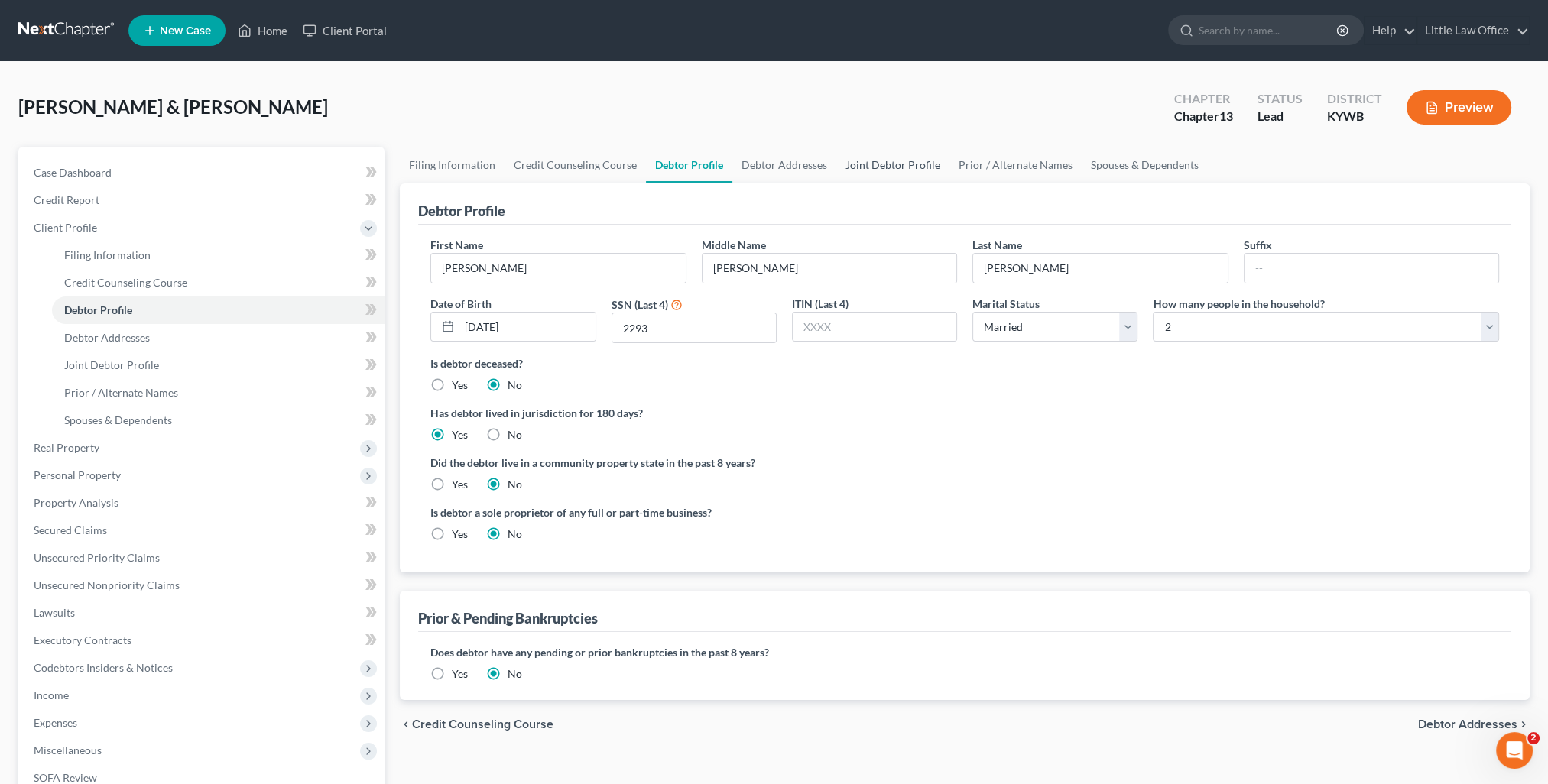
click at [891, 164] on link "Joint Debtor Profile" at bounding box center [893, 165] width 114 height 37
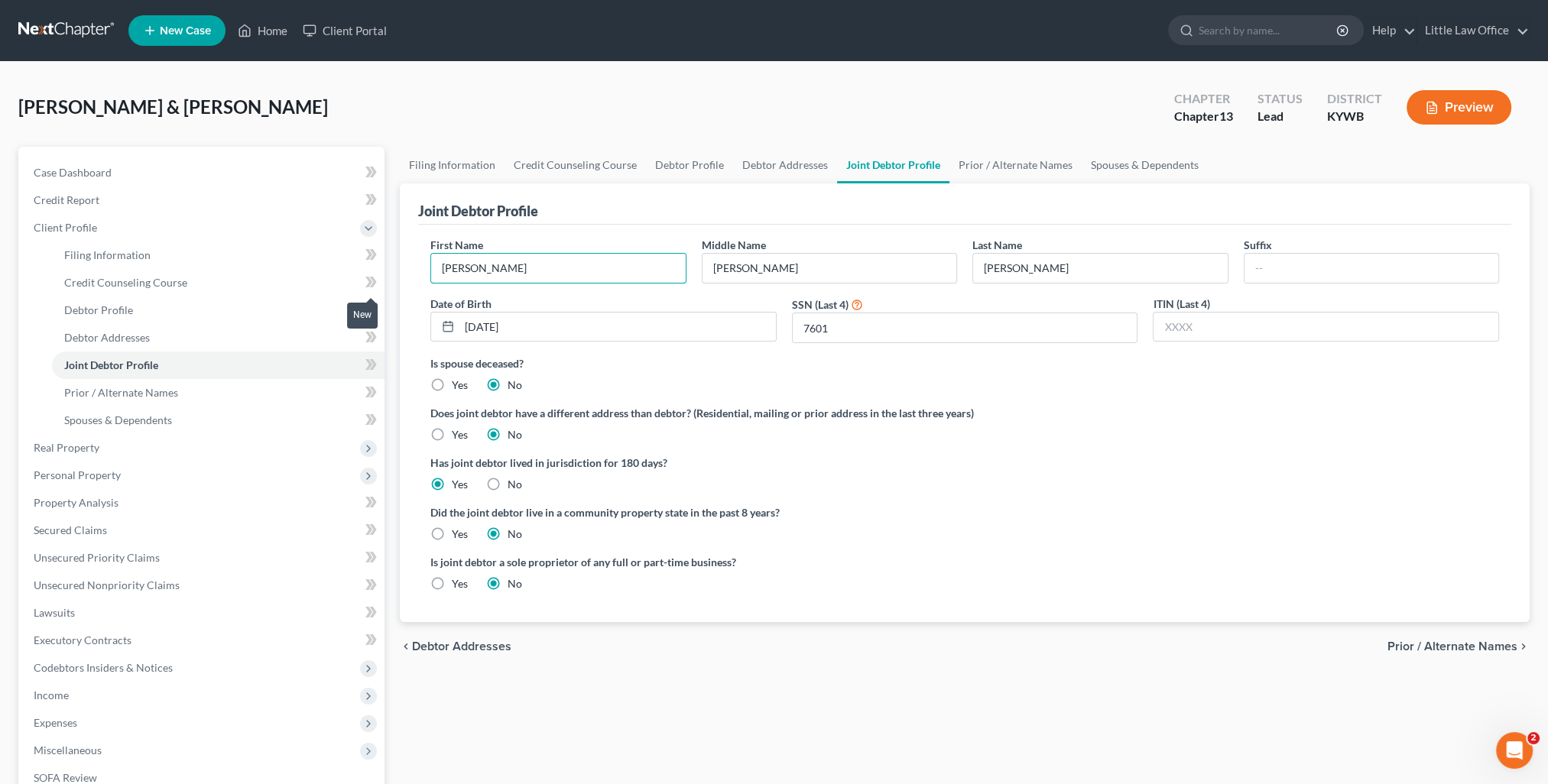
click at [378, 286] on div "Petition Navigation Case Dashboard Payments Invoices Payments Payments Credit R…" at bounding box center [774, 561] width 1526 height 827
click at [693, 164] on link "Debtor Profile" at bounding box center [689, 165] width 88 height 37
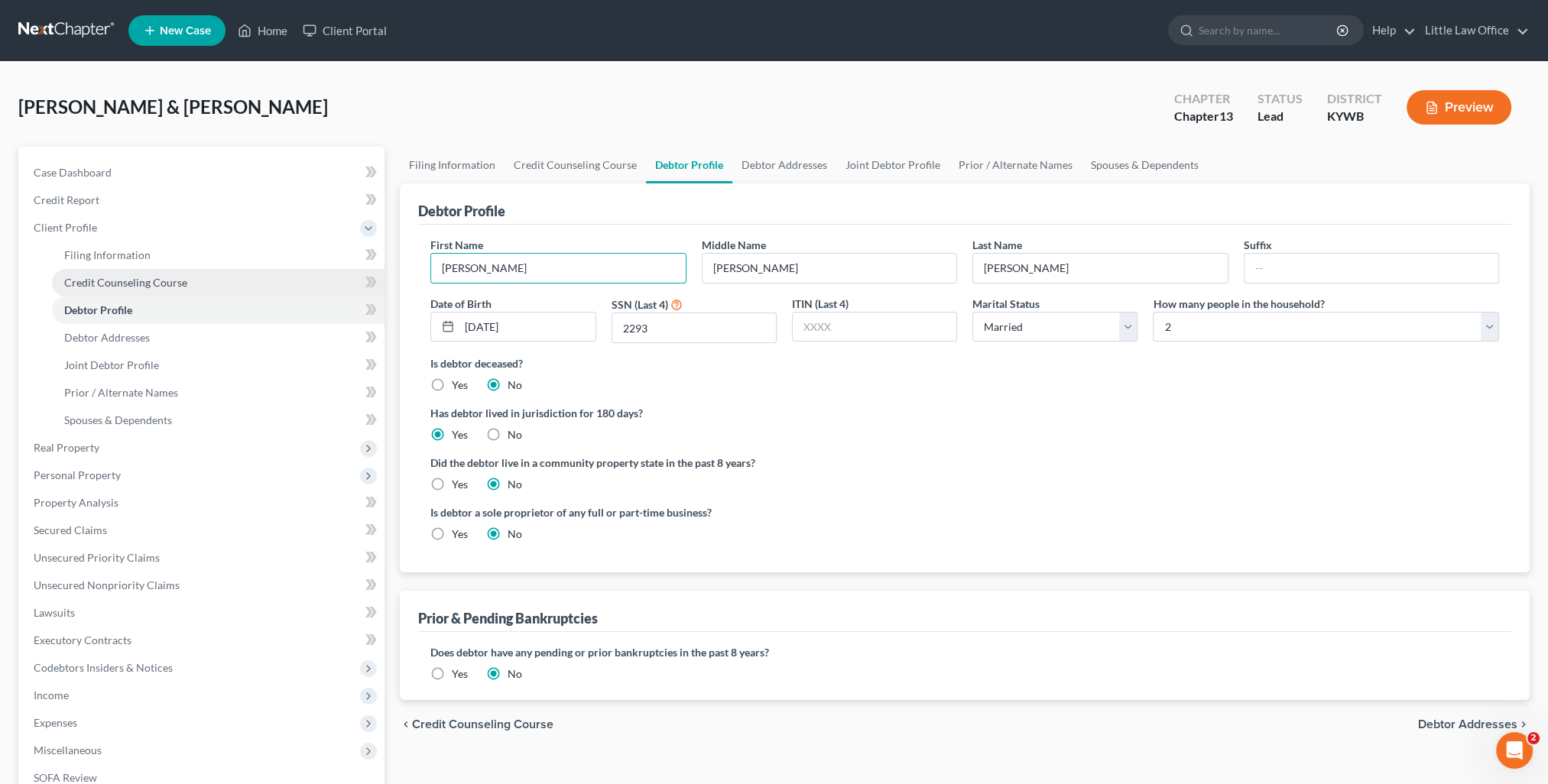
drag, startPoint x: 492, startPoint y: 275, endPoint x: 313, endPoint y: 287, distance: 179.4
click at [313, 287] on div "Petition Navigation Case Dashboard Payments Invoices Payments Payments Credit R…" at bounding box center [774, 561] width 1526 height 827
paste input "Donna"
click at [896, 157] on link "Joint Debtor Profile" at bounding box center [893, 165] width 114 height 37
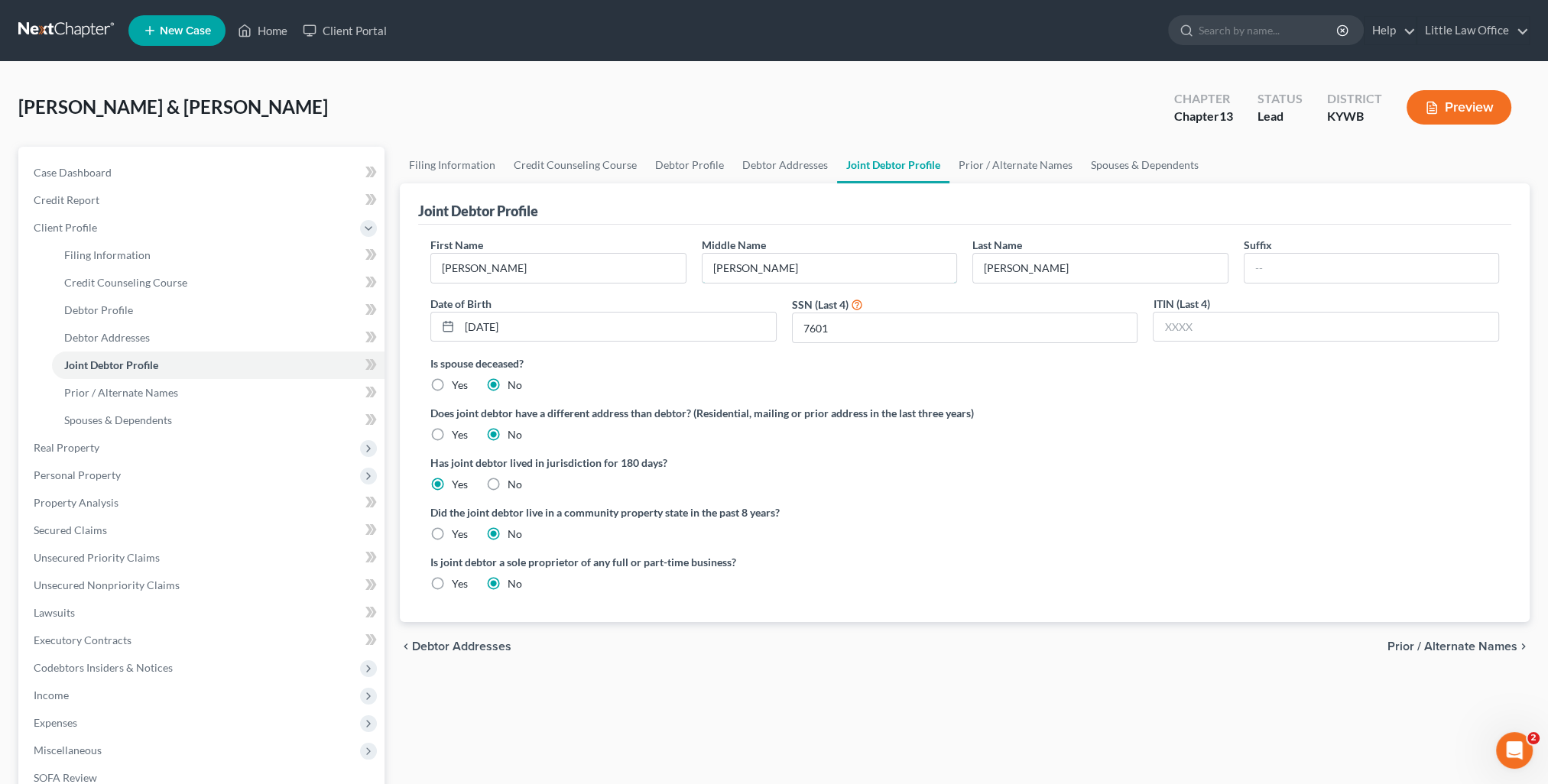
click at [656, 291] on div "First Name Donna Middle Name Sue Last Name Braden Suffix Date of Birth 03/02/19…" at bounding box center [964, 295] width 1083 height 118
click at [667, 168] on link "Debtor Profile" at bounding box center [689, 165] width 88 height 37
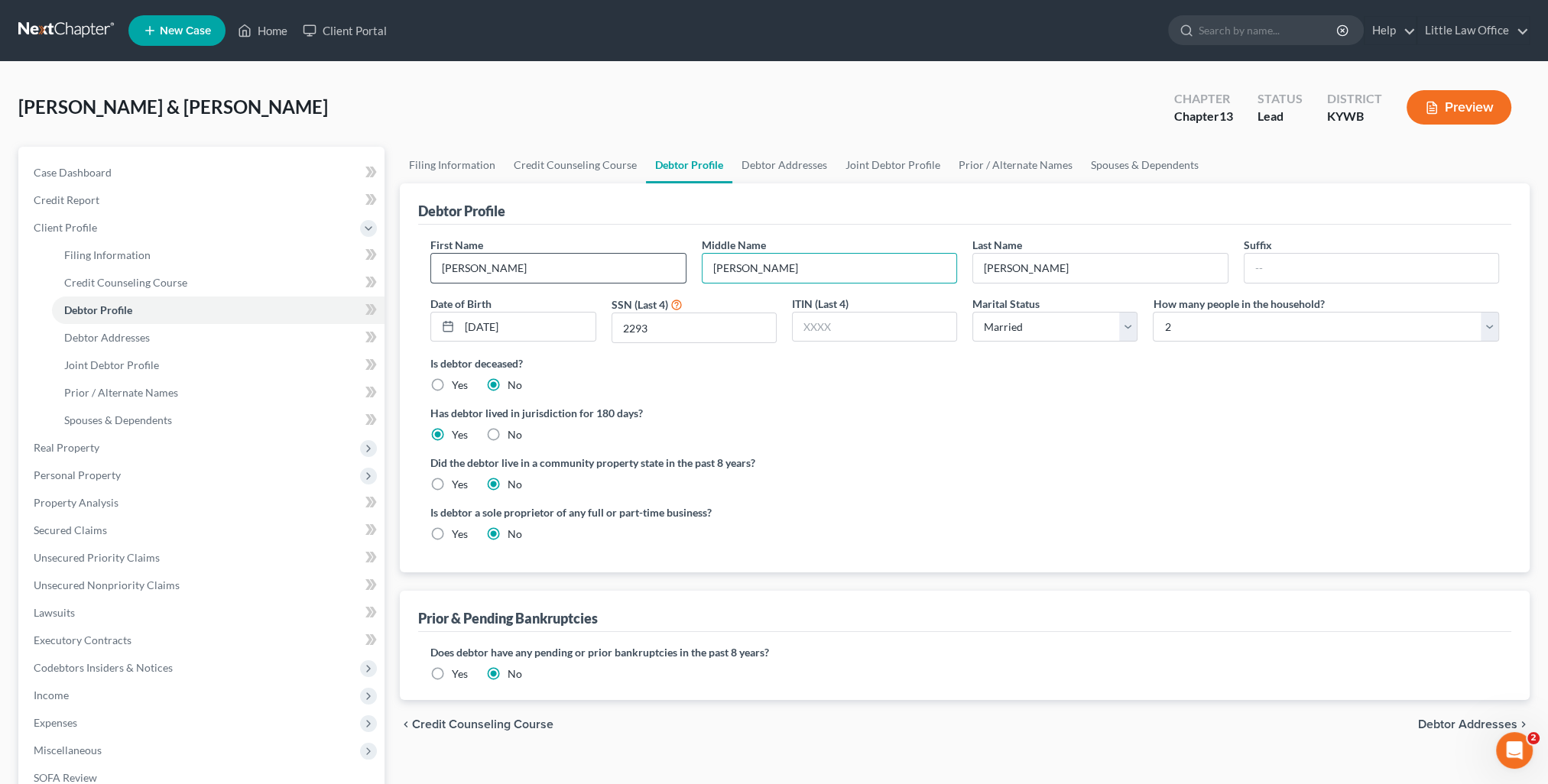
drag, startPoint x: 755, startPoint y: 270, endPoint x: 682, endPoint y: 276, distance: 73.2
click at [682, 276] on div "First Name Donna Middle Name Carroll Last Name Braden Suffix Date of Birth 07/1…" at bounding box center [964, 295] width 1083 height 118
paste input "Sue"
click at [871, 163] on link "Joint Debtor Profile" at bounding box center [893, 165] width 114 height 37
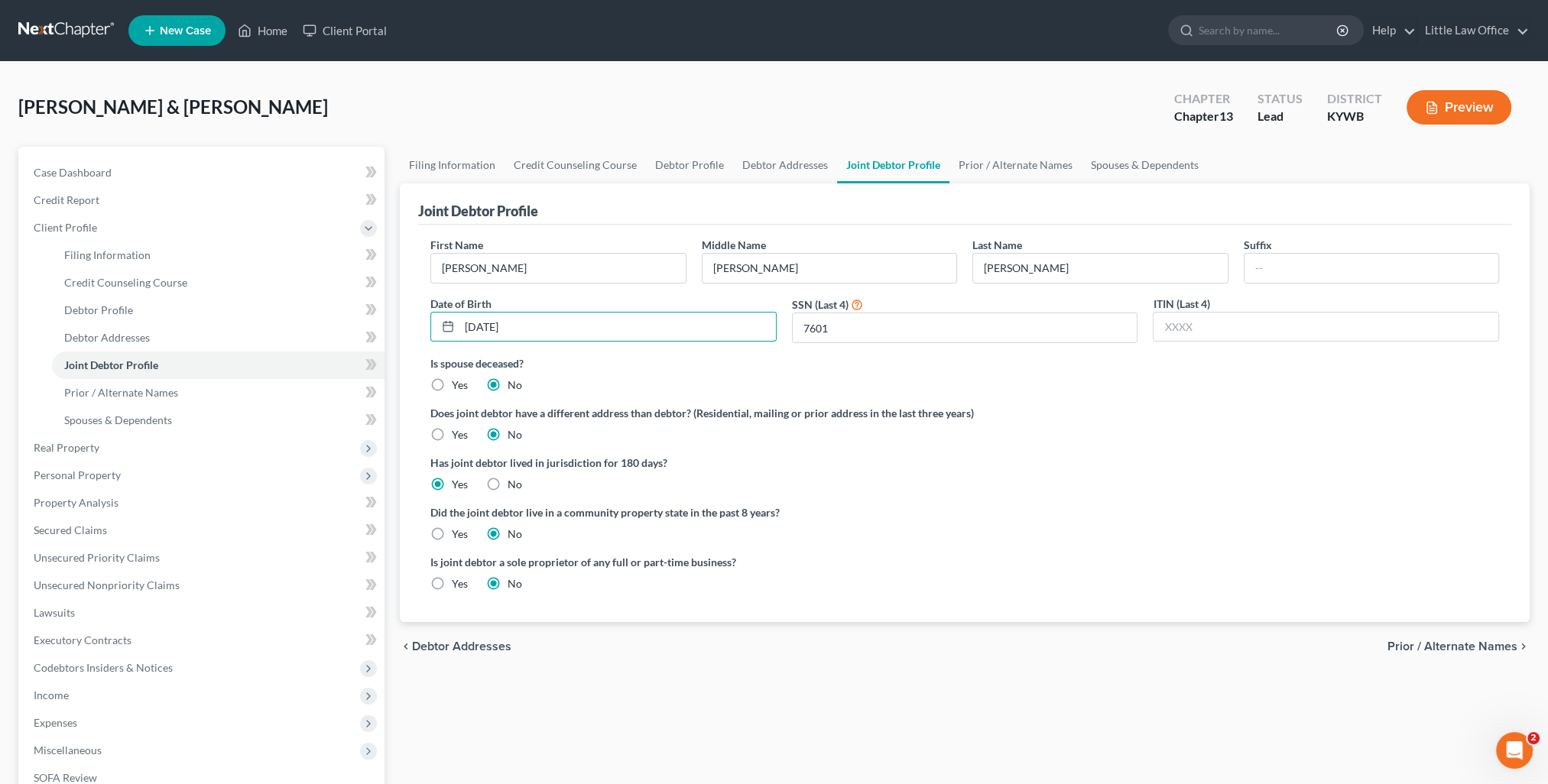
drag, startPoint x: 470, startPoint y: 325, endPoint x: 429, endPoint y: 322, distance: 41.1
click at [429, 322] on div "Date of Birth 03/02/1969" at bounding box center [603, 319] width 362 height 48
click at [674, 156] on link "Debtor Profile" at bounding box center [689, 165] width 88 height 37
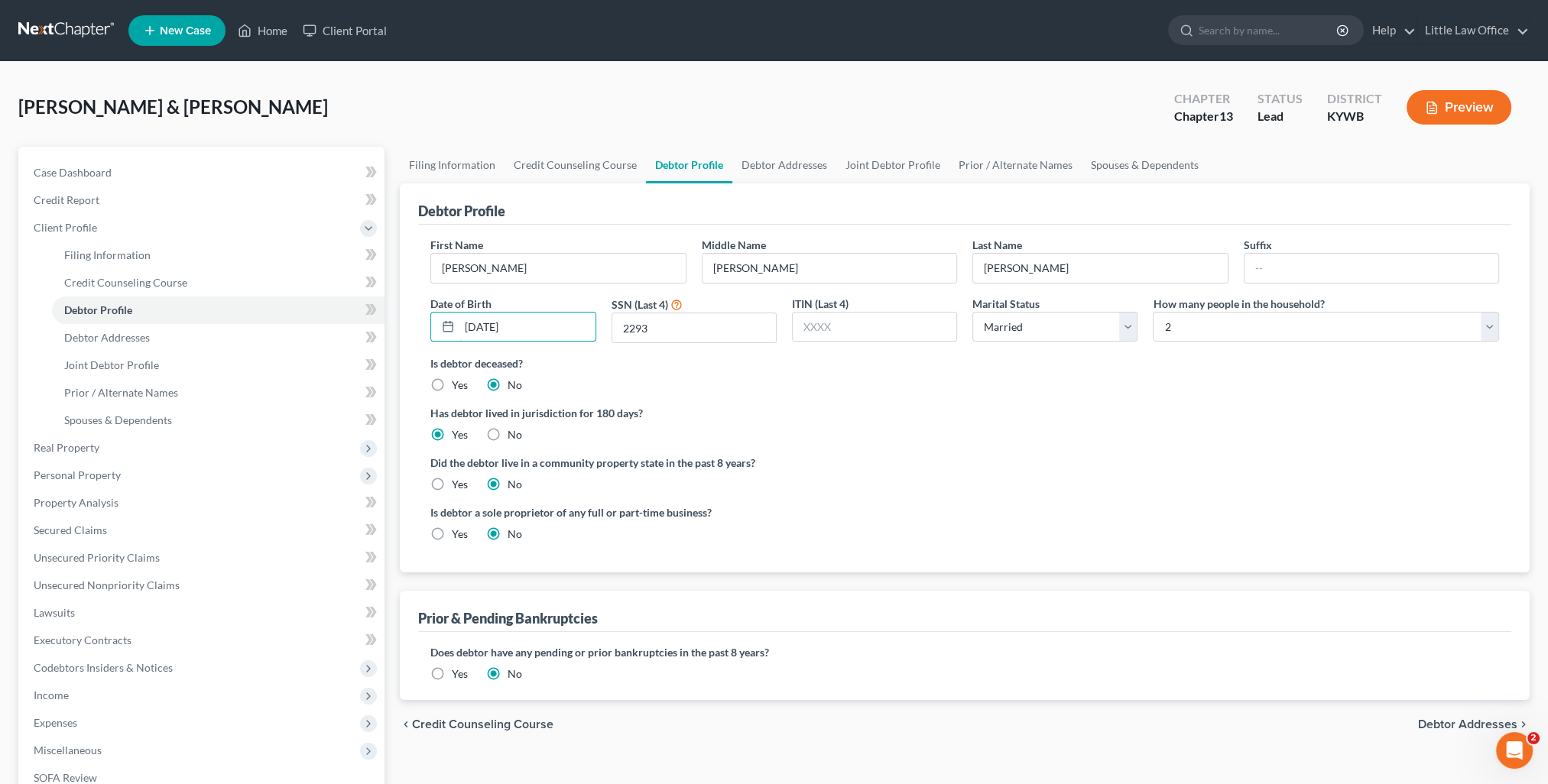
drag, startPoint x: 444, startPoint y: 333, endPoint x: 416, endPoint y: 333, distance: 28.0
click at [416, 333] on div "Debtor Profile First Name Donna Middle Name Sue Last Name Braden Suffix Date of…" at bounding box center [964, 378] width 1129 height 389
paste input "3/02/1969"
click at [892, 158] on link "Joint Debtor Profile" at bounding box center [893, 165] width 114 height 37
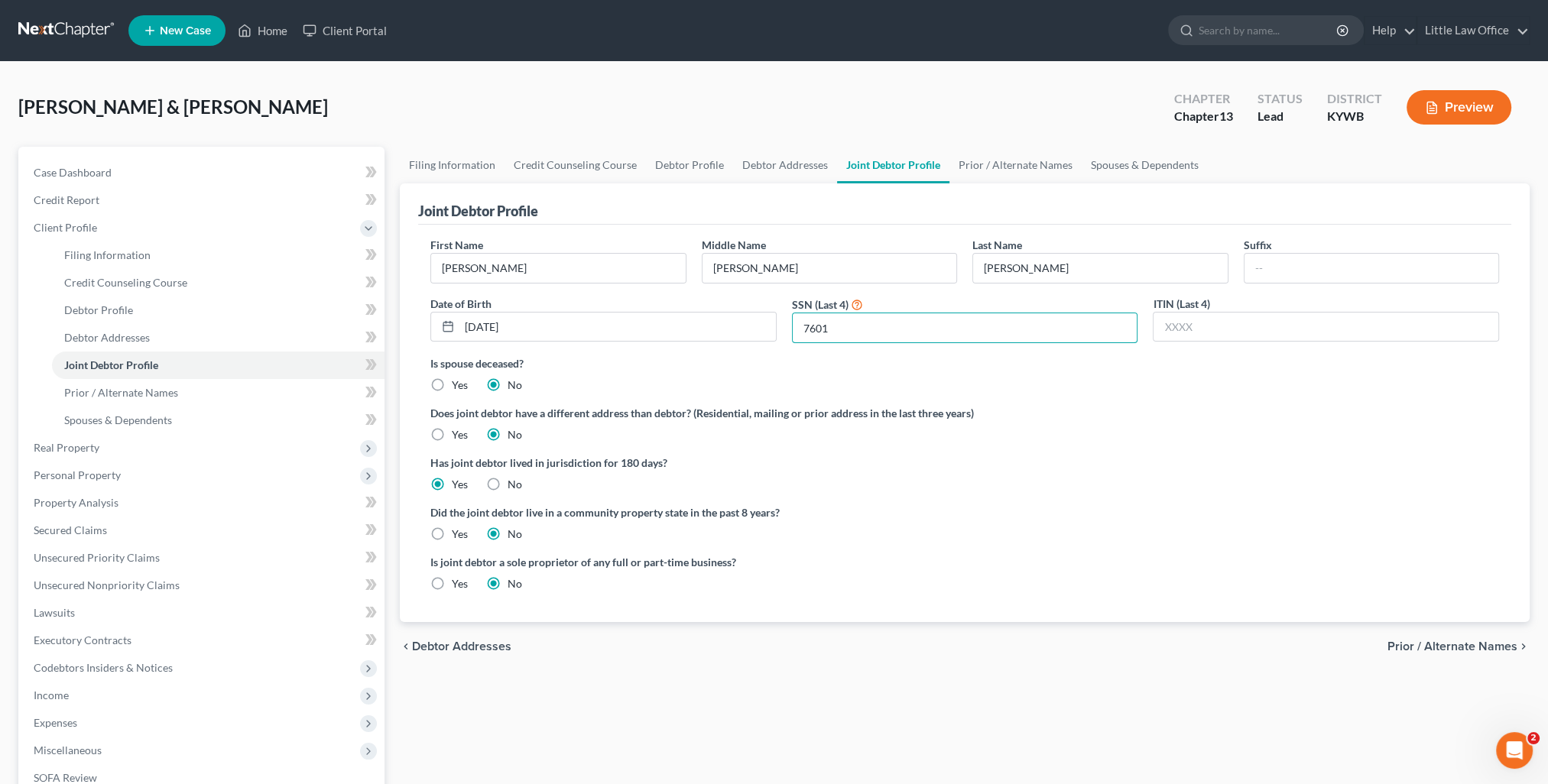
drag, startPoint x: 842, startPoint y: 328, endPoint x: 785, endPoint y: 332, distance: 57.1
click at [785, 332] on div "SSN (Last 4) 7601" at bounding box center [965, 319] width 362 height 48
click at [776, 168] on link "Debtor Addresses" at bounding box center [785, 165] width 104 height 37
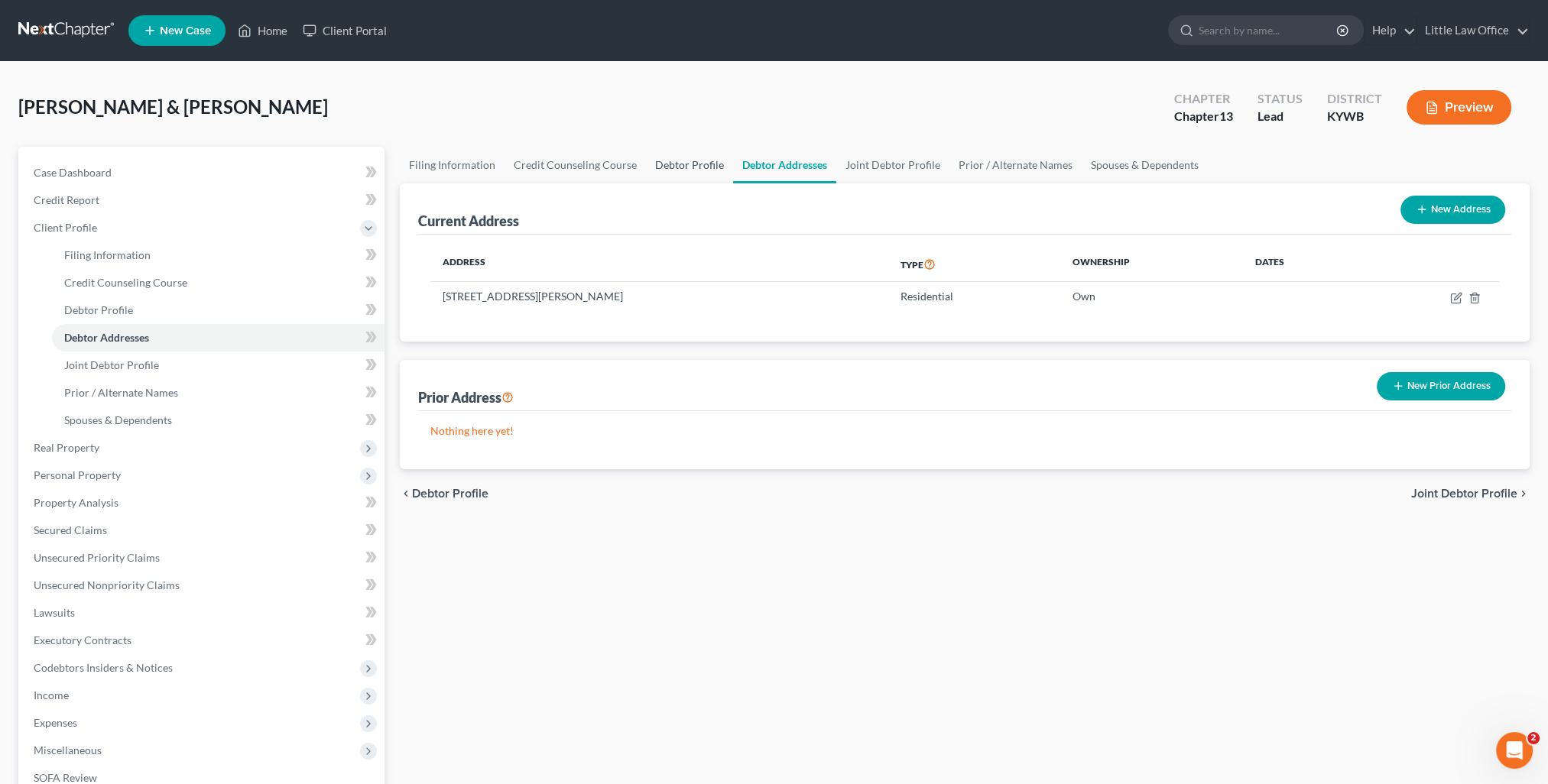
click at [675, 164] on link "Debtor Profile" at bounding box center [689, 165] width 88 height 37
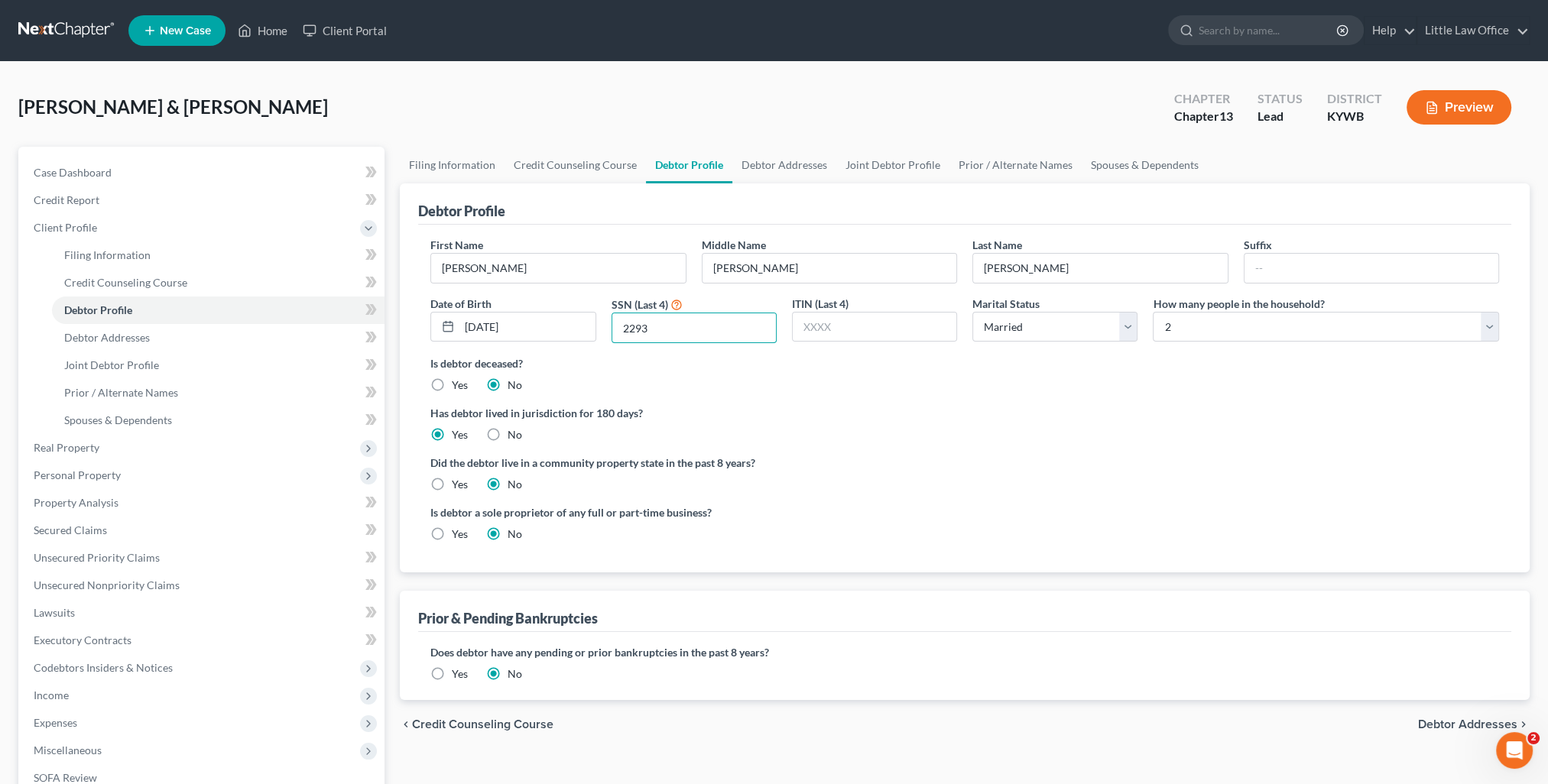
drag, startPoint x: 687, startPoint y: 335, endPoint x: 612, endPoint y: 343, distance: 75.4
click at [612, 343] on div "First Name Donna Middle Name Sue Last Name Braden Suffix Date of Birth 03/02/19…" at bounding box center [964, 295] width 1083 height 118
paste input "7601"
click at [140, 255] on span "Filing Information" at bounding box center [108, 255] width 87 height 13
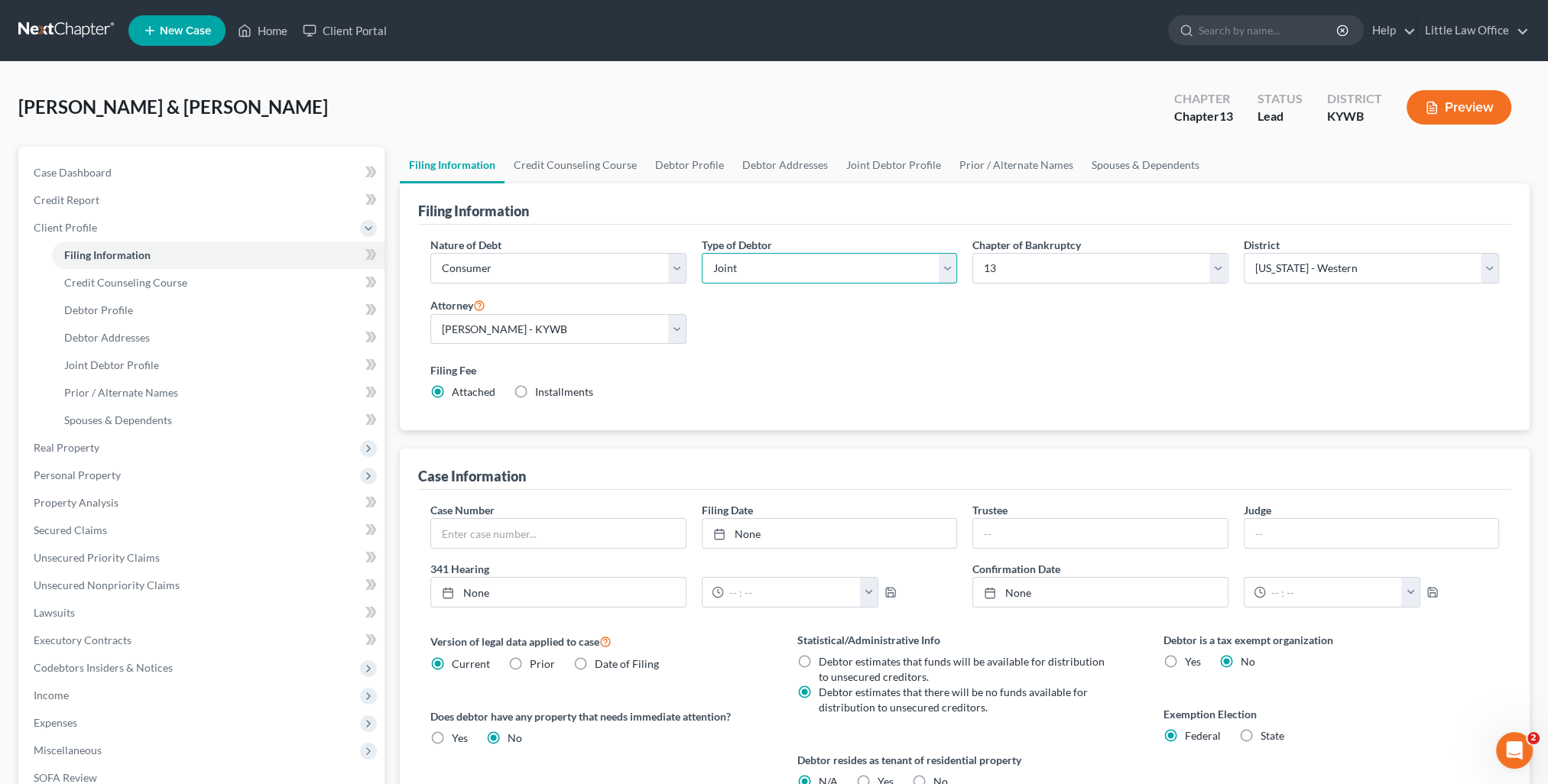
click at [820, 267] on select "Select Individual Joint" at bounding box center [828, 268] width 255 height 31
click at [701, 253] on select "Select Individual Joint" at bounding box center [828, 268] width 255 height 31
click at [288, 32] on link "Home" at bounding box center [263, 30] width 65 height 28
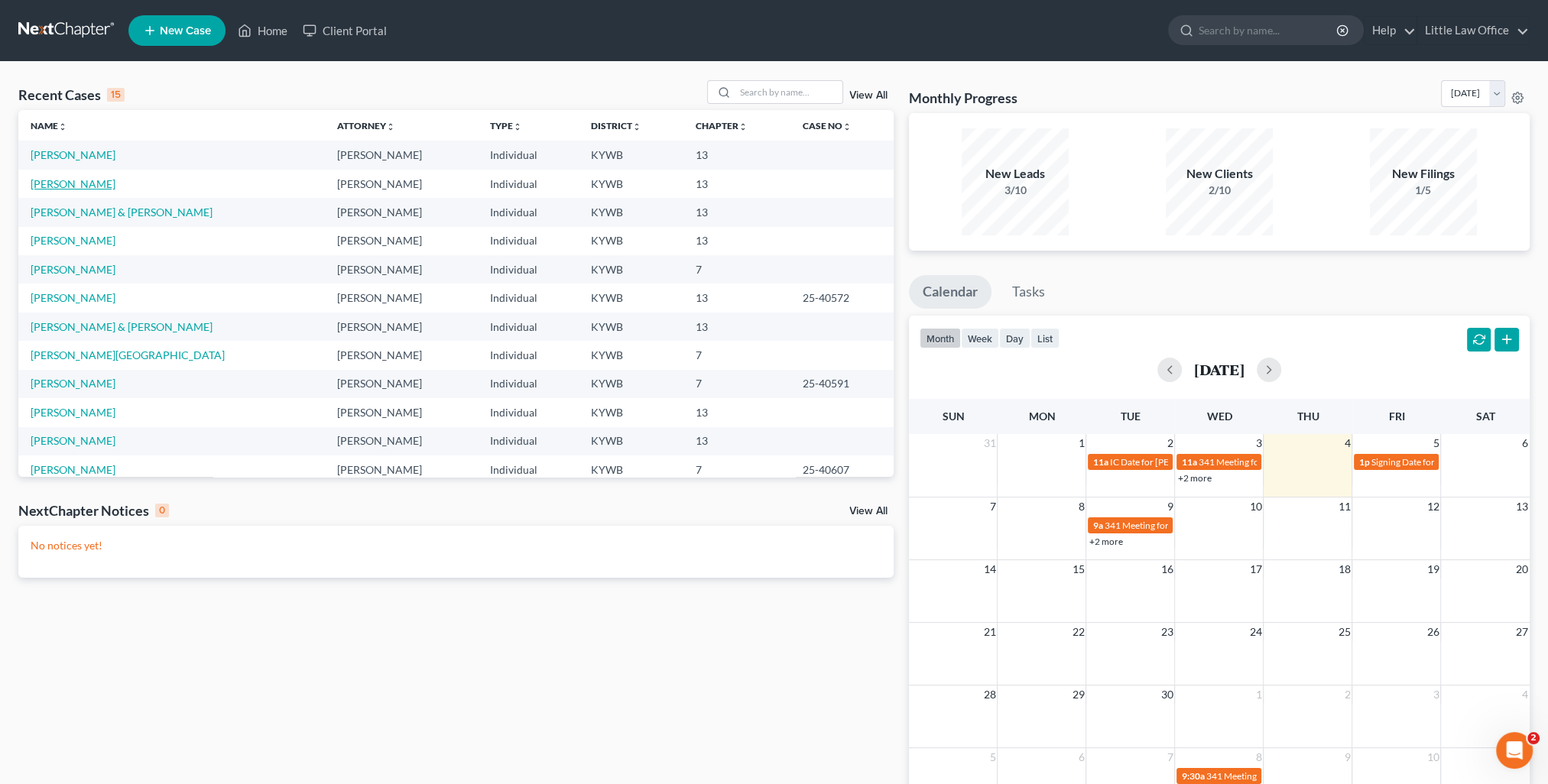
click at [95, 185] on link "Braden, Rodney" at bounding box center [73, 184] width 85 height 13
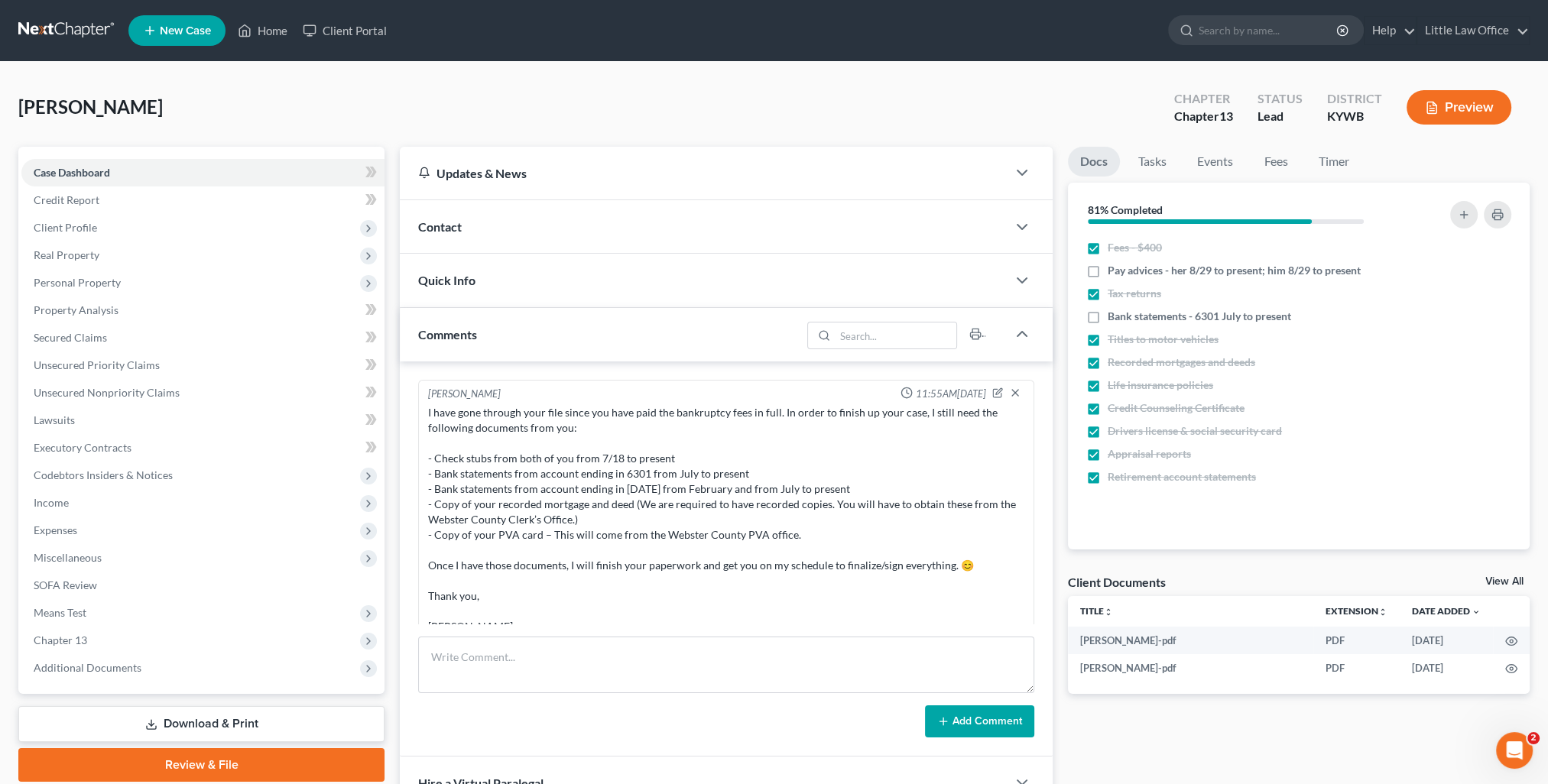
scroll to position [651, 0]
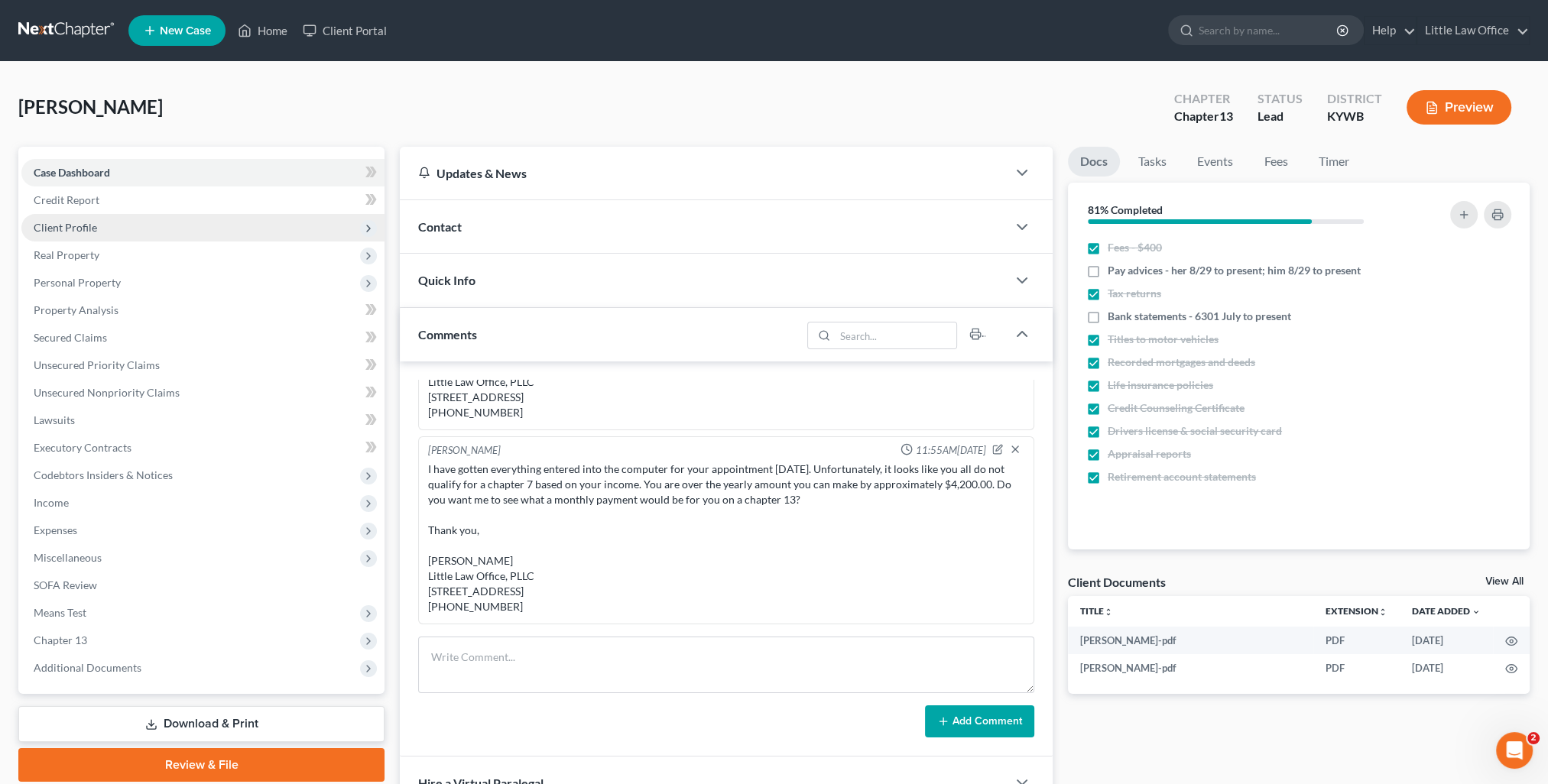
click at [31, 228] on span "Client Profile" at bounding box center [202, 227] width 363 height 28
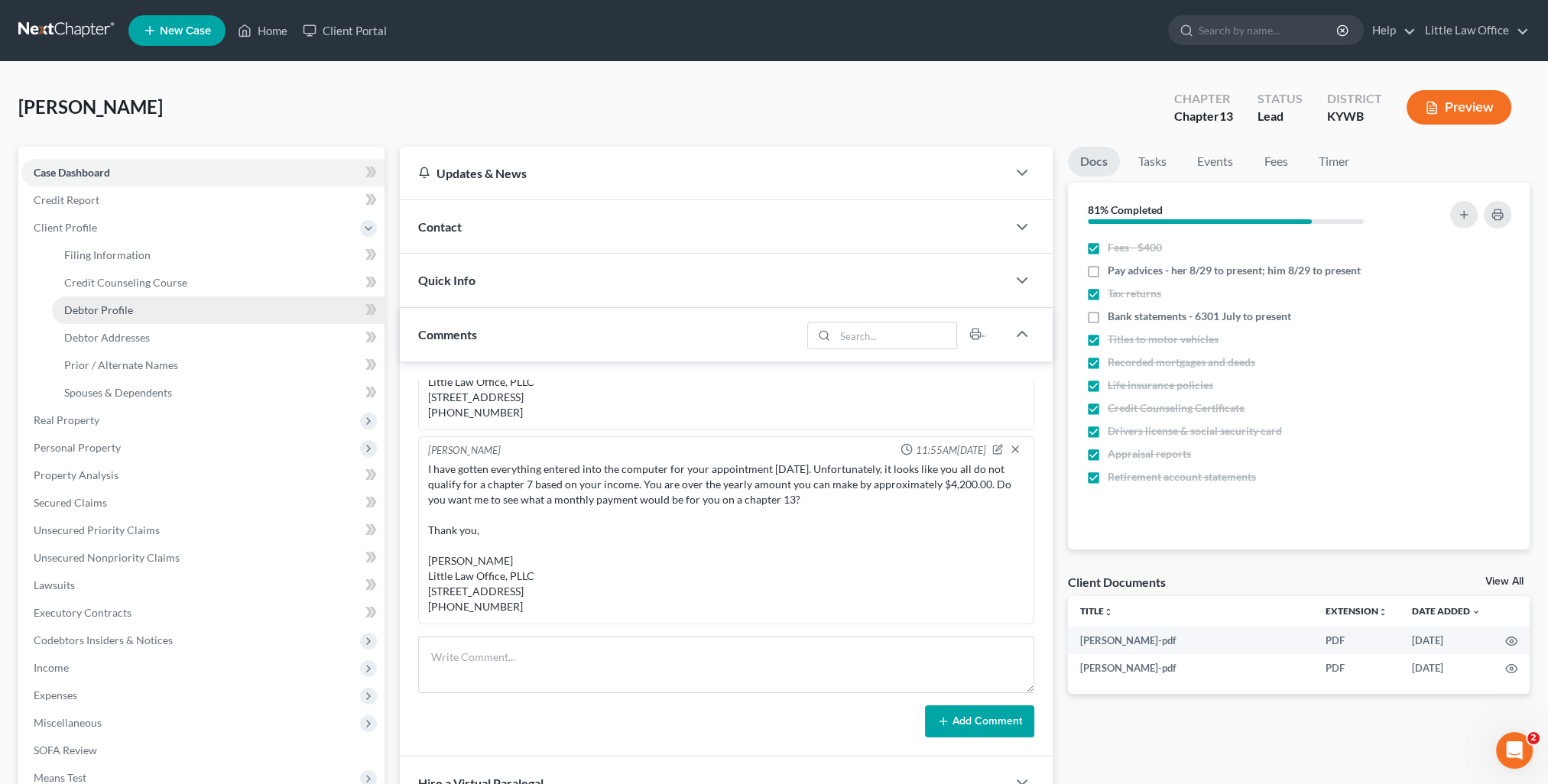
click at [143, 315] on link "Debtor Profile" at bounding box center [218, 310] width 333 height 28
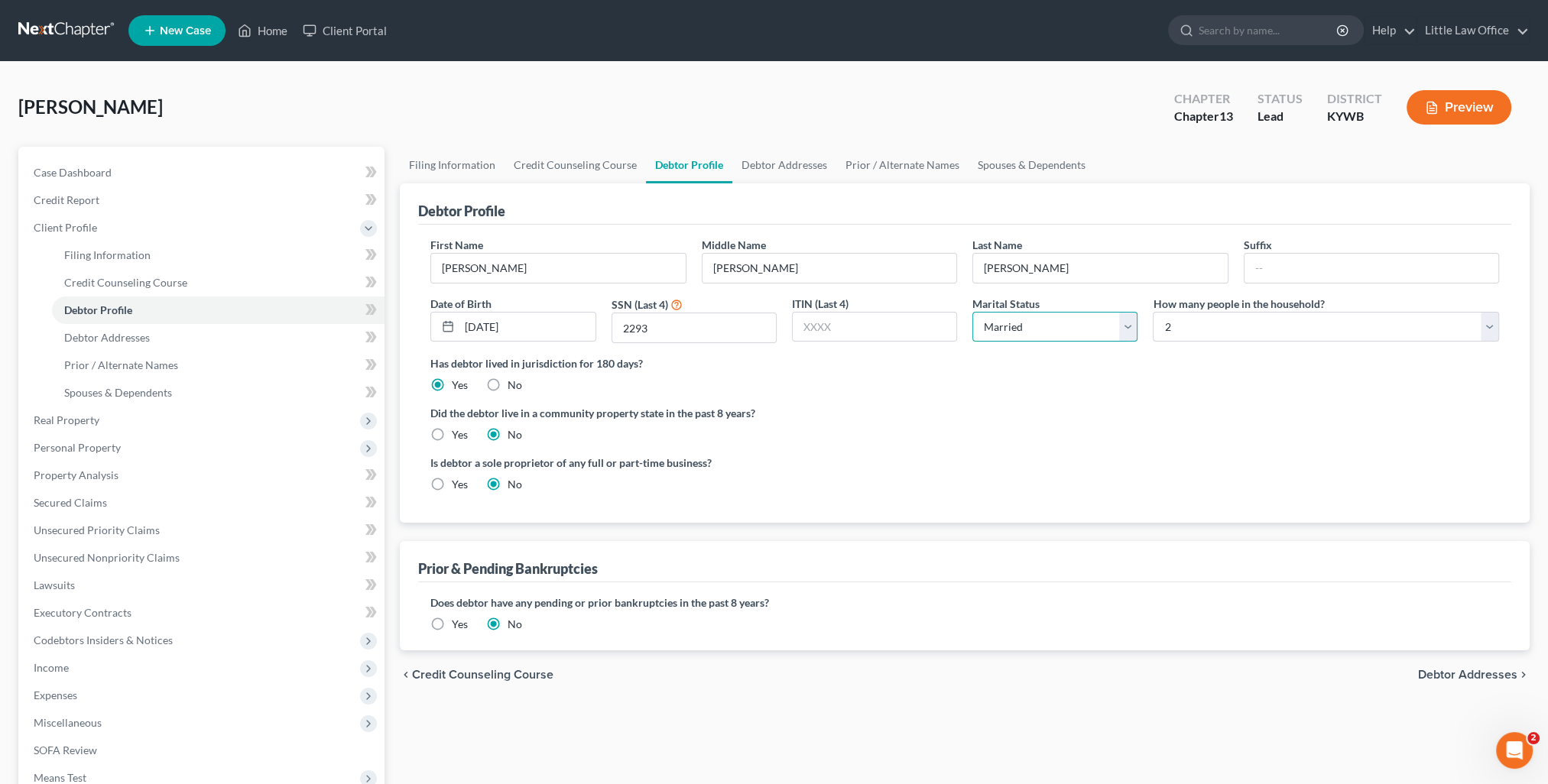
click at [1023, 320] on select "Select Single Married Separated Divorced Widowed" at bounding box center [1054, 327] width 165 height 31
click at [972, 312] on select "Select Single Married Separated Divorced Widowed" at bounding box center [1054, 327] width 165 height 31
click at [1031, 171] on link "Spouses & Dependents" at bounding box center [1030, 165] width 126 height 37
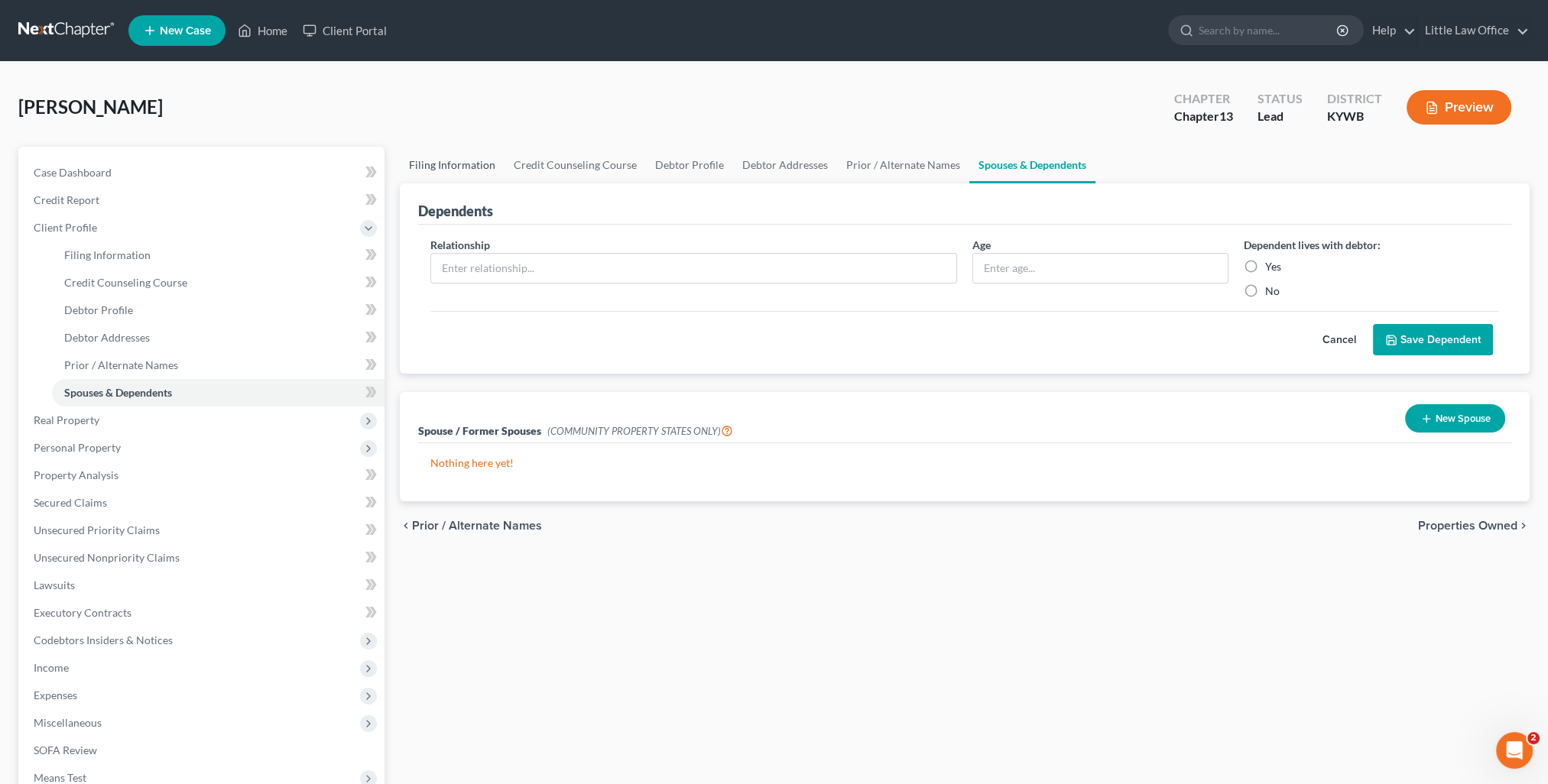
click at [431, 169] on link "Filing Information" at bounding box center [451, 165] width 105 height 37
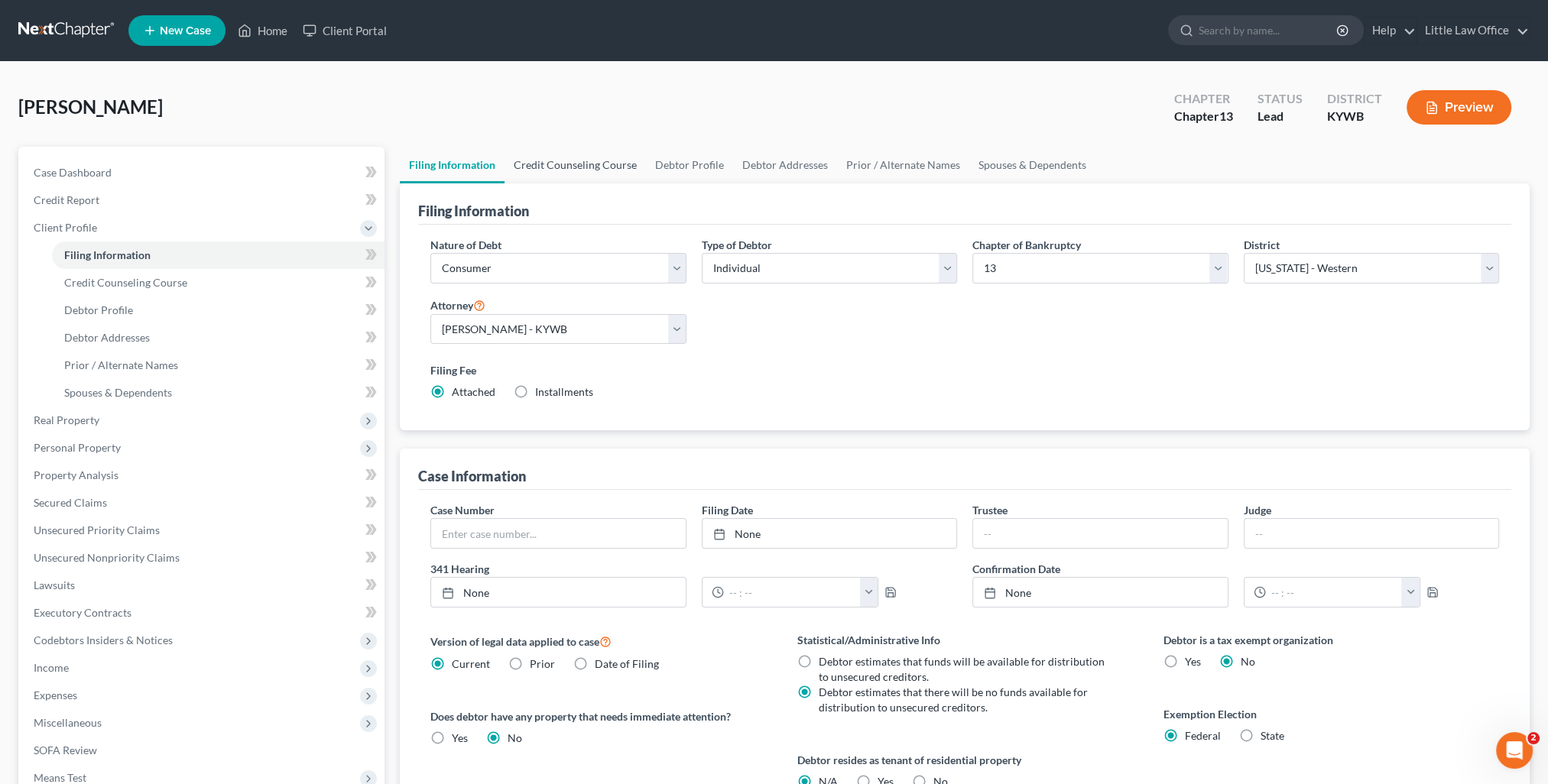
click at [558, 173] on link "Credit Counseling Course" at bounding box center [574, 165] width 141 height 37
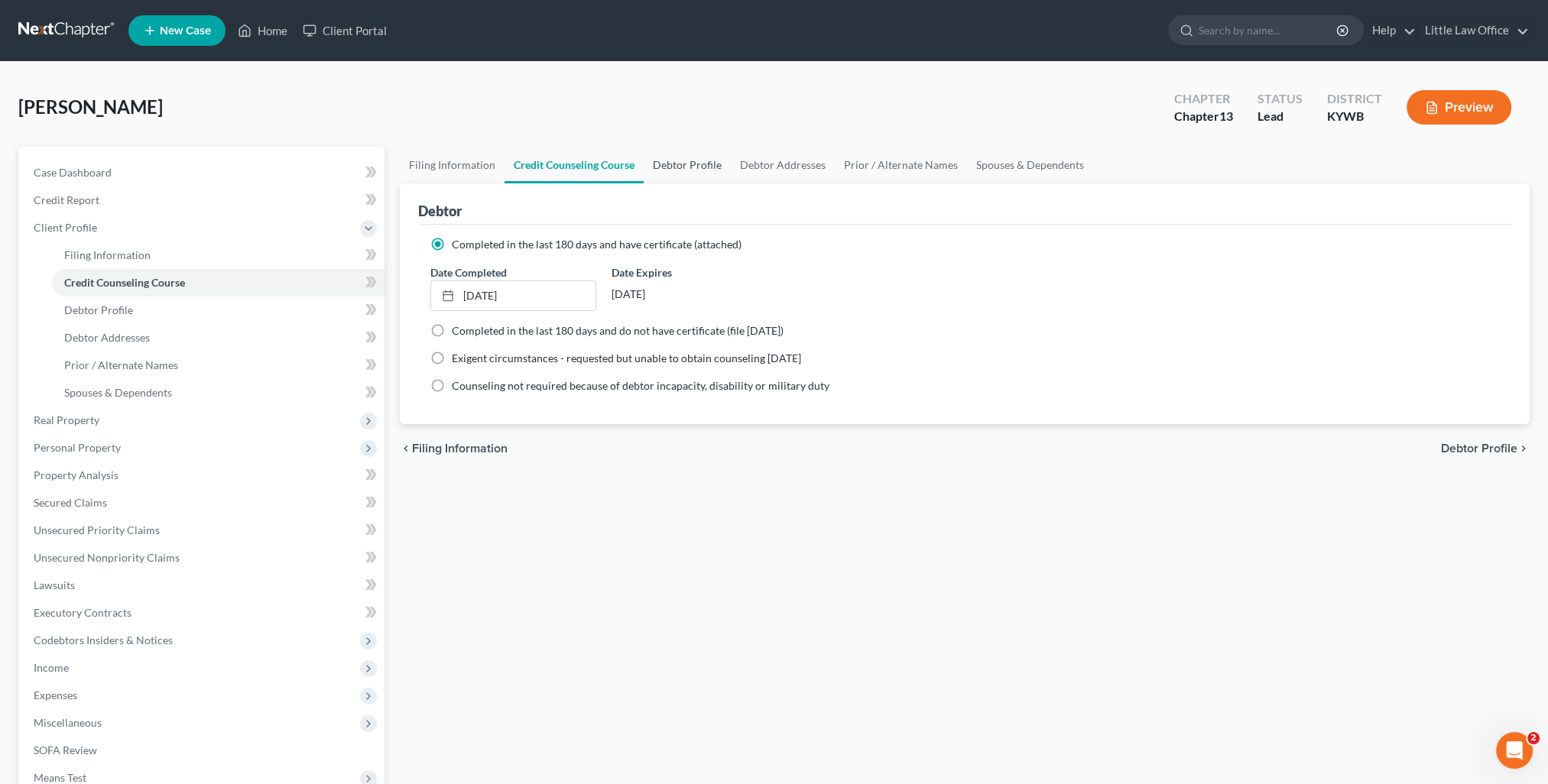
click at [682, 174] on link "Debtor Profile" at bounding box center [687, 165] width 88 height 37
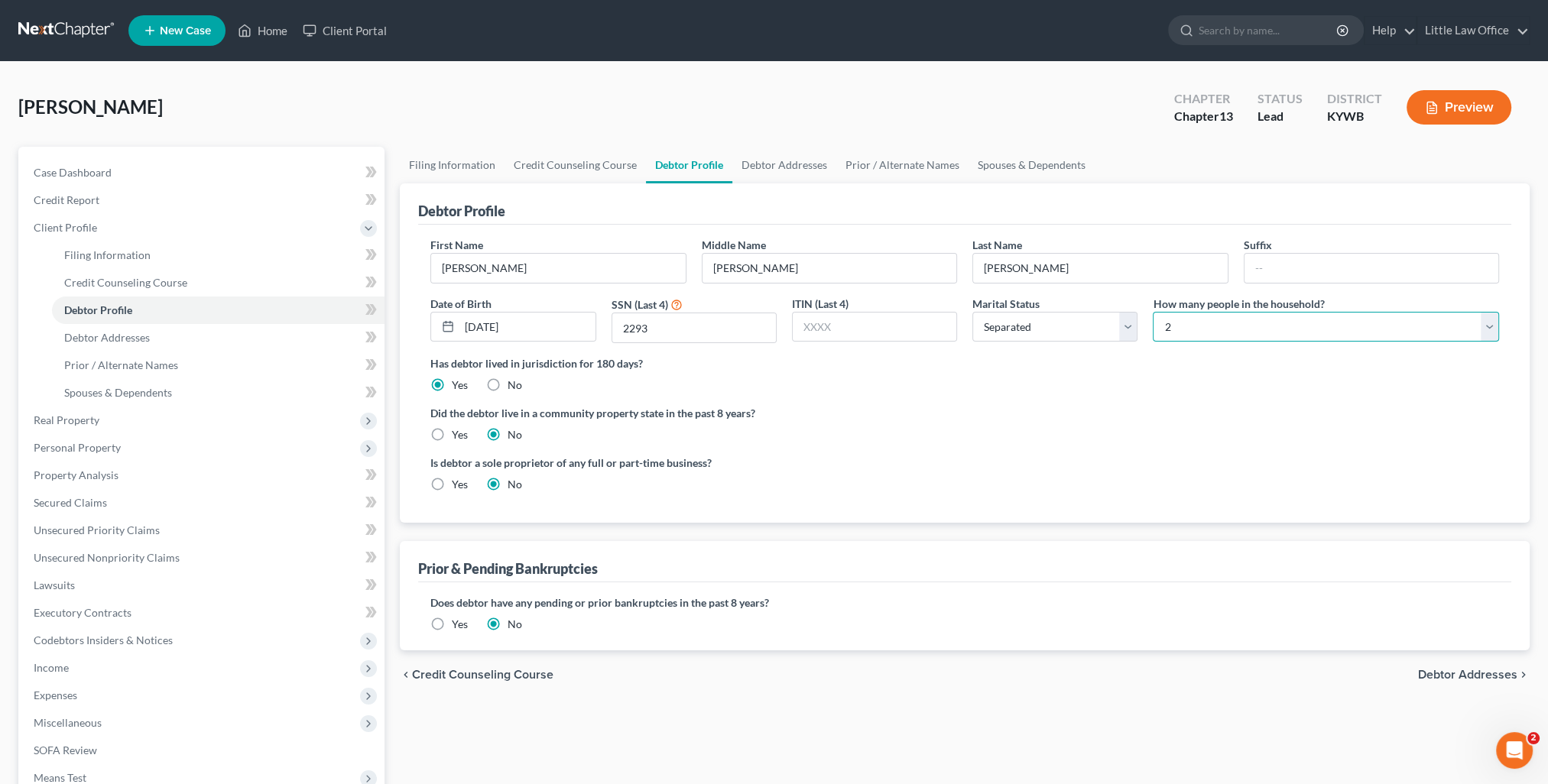
drag, startPoint x: 1165, startPoint y: 323, endPoint x: 1184, endPoint y: 341, distance: 26.2
click at [1165, 323] on select "Select 1 2 3 4 5 6 7 8 9 10 11 12 13 14 15 16 17 18 19 20" at bounding box center [1326, 327] width 346 height 31
click at [1153, 312] on select "Select 1 2 3 4 5 6 7 8 9 10 11 12 13 14 15 16 17 18 19 20" at bounding box center [1326, 327] width 346 height 31
click at [112, 509] on link "Secured Claims" at bounding box center [202, 502] width 363 height 28
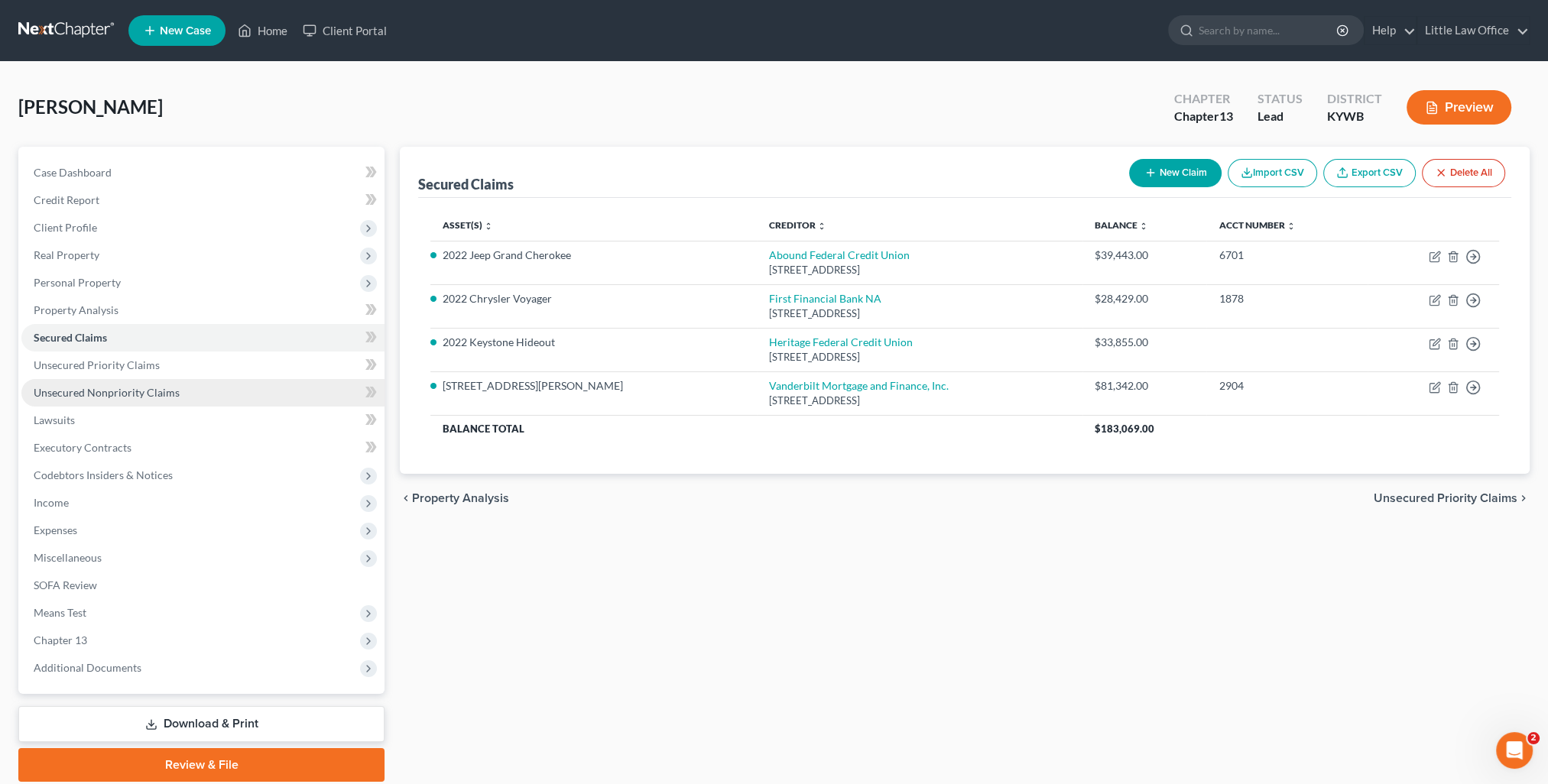
click at [95, 392] on span "Unsecured Nonpriority Claims" at bounding box center [107, 392] width 146 height 13
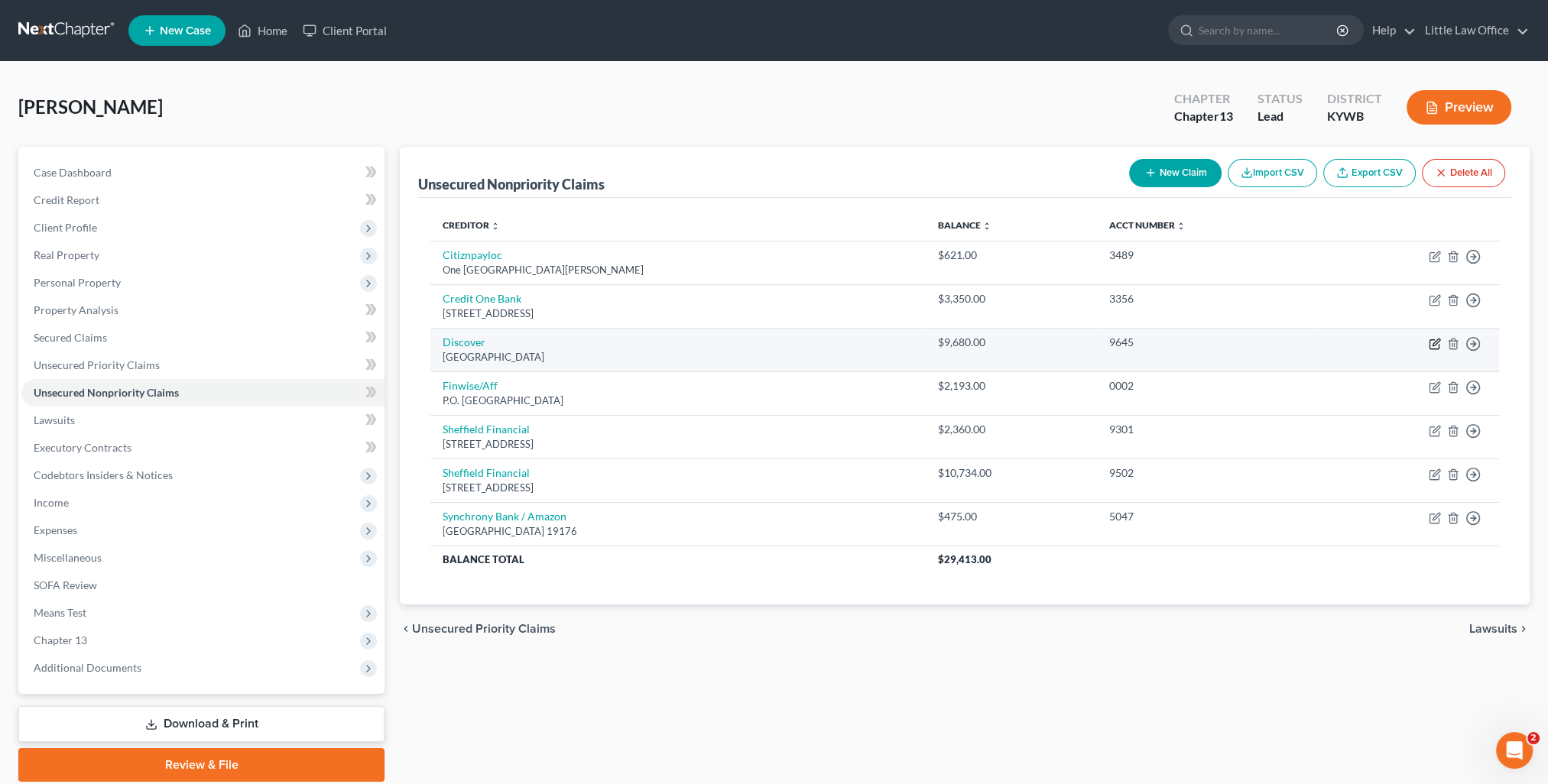
click at [1430, 343] on icon "button" at bounding box center [1434, 343] width 13 height 13
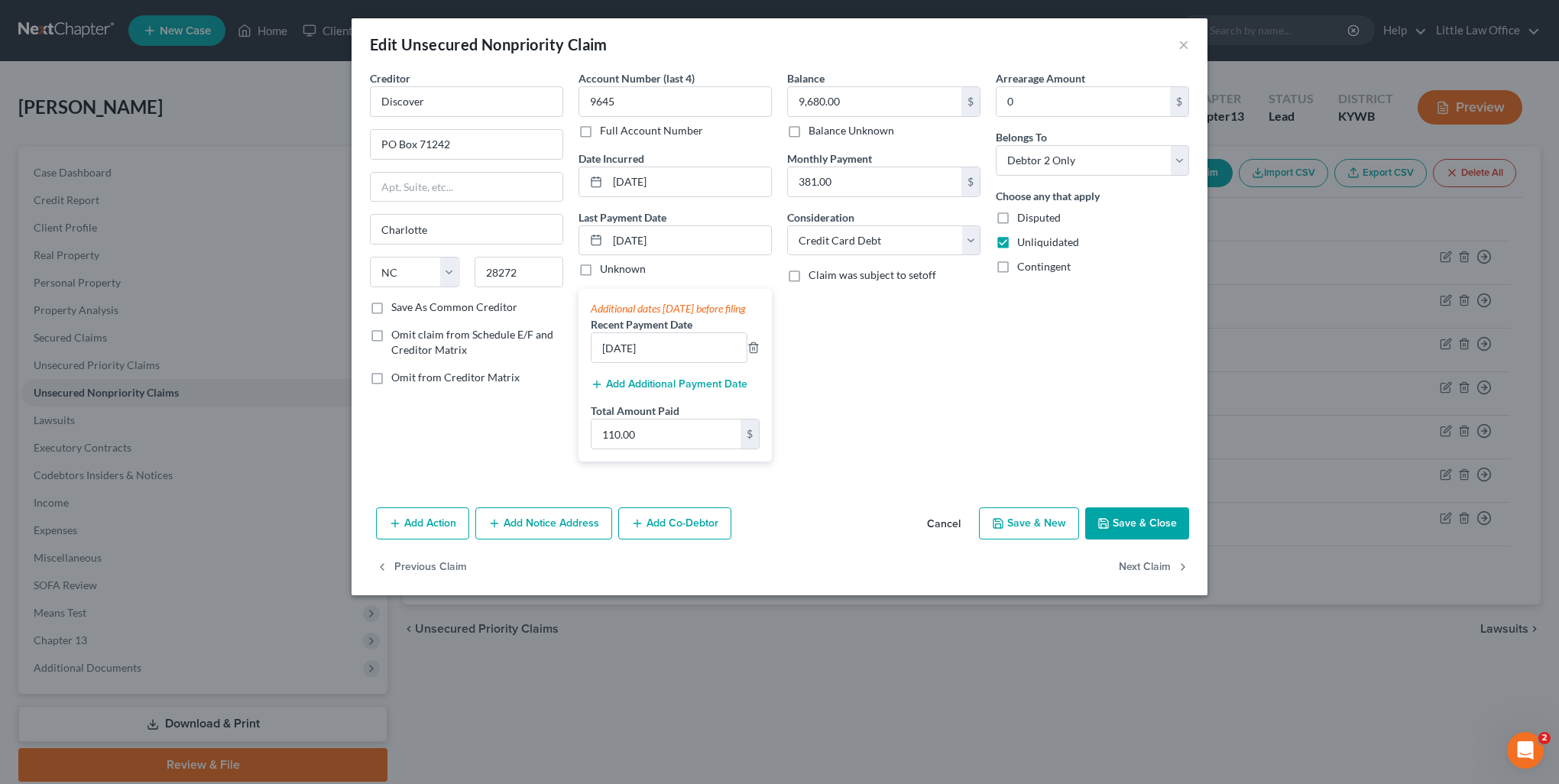
click at [1132, 540] on button "Save & Close" at bounding box center [1137, 522] width 104 height 32
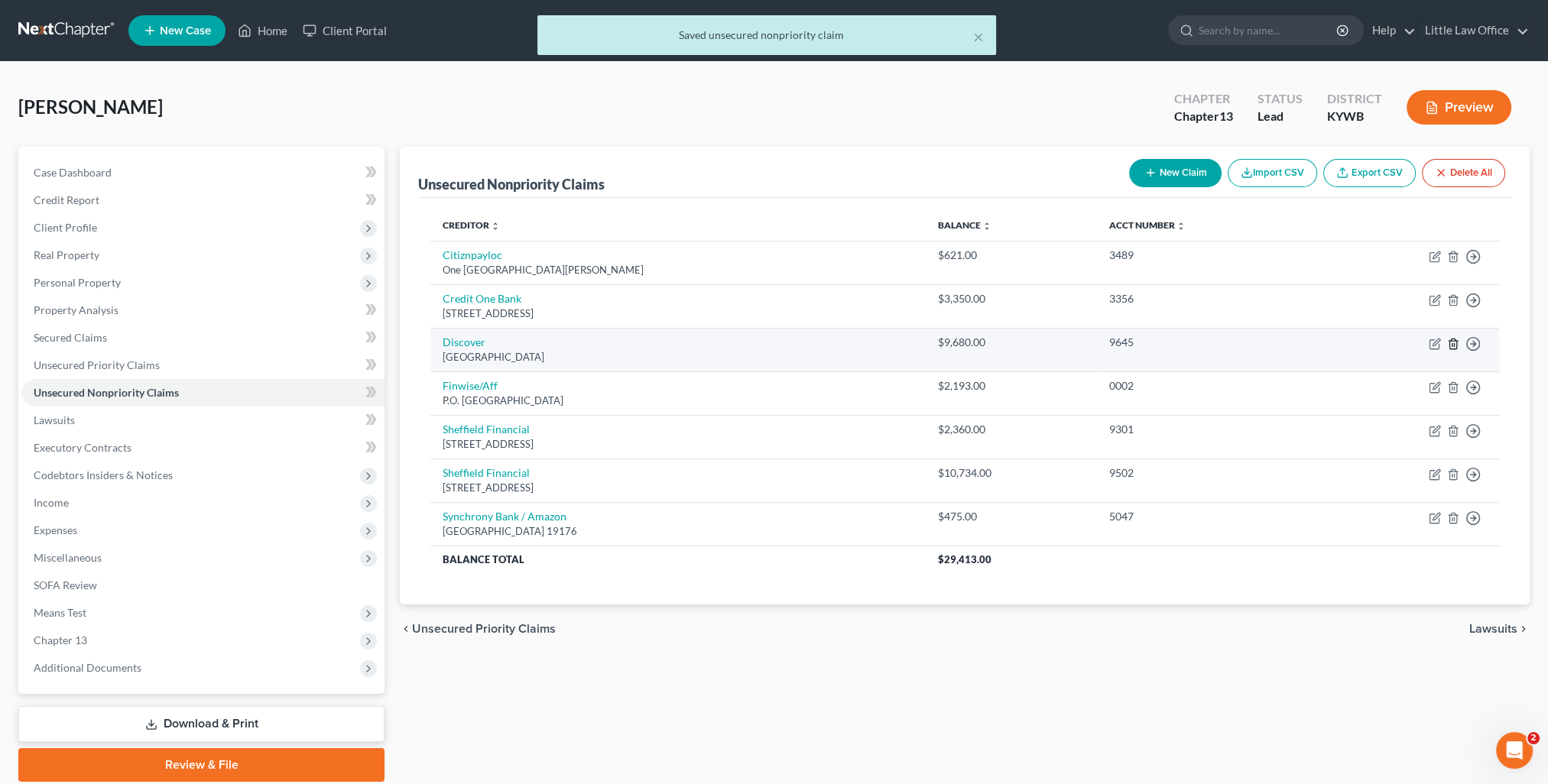
click at [1452, 343] on icon "button" at bounding box center [1453, 343] width 13 height 13
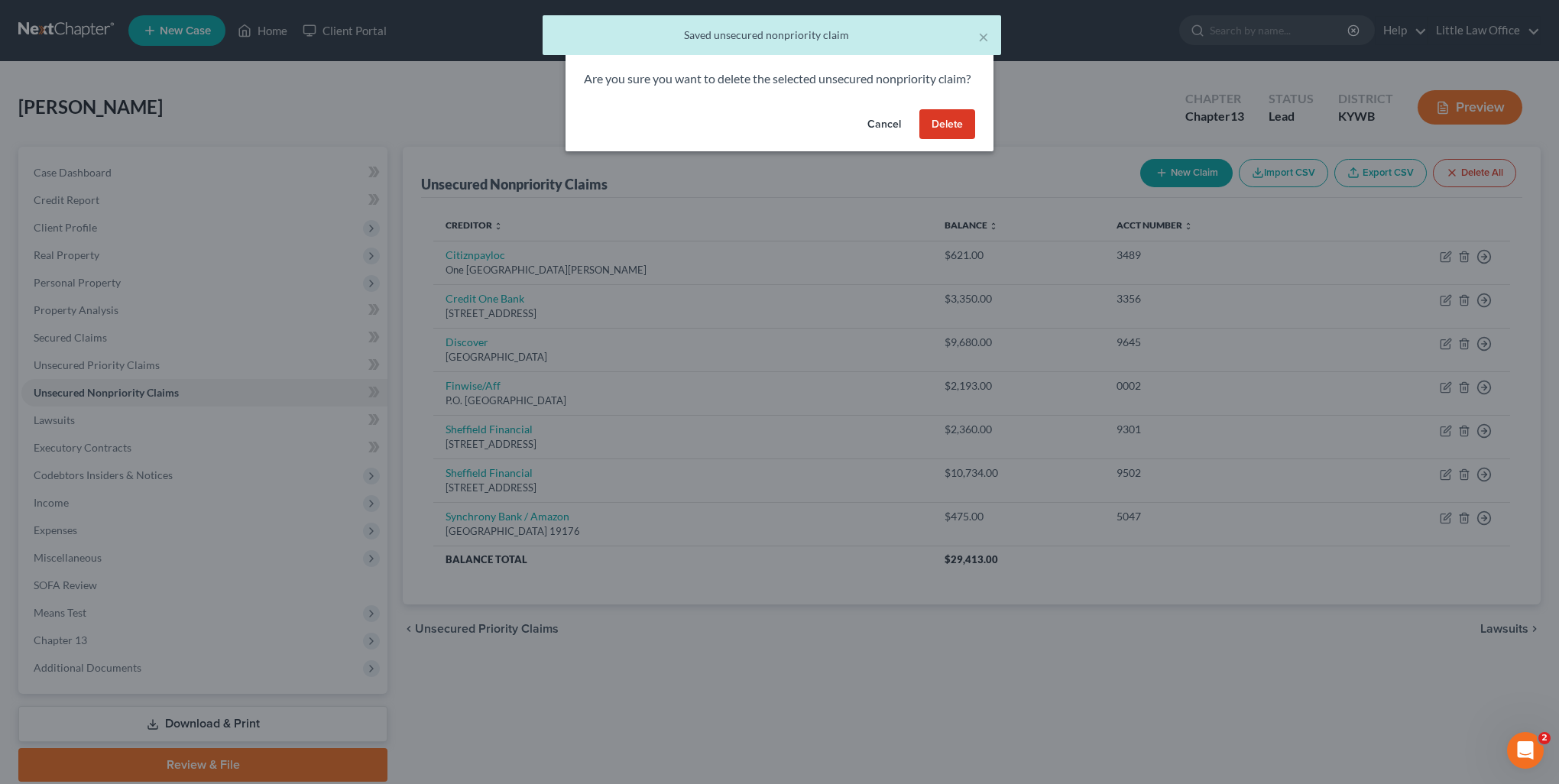
click at [933, 139] on button "Delete" at bounding box center [948, 125] width 56 height 31
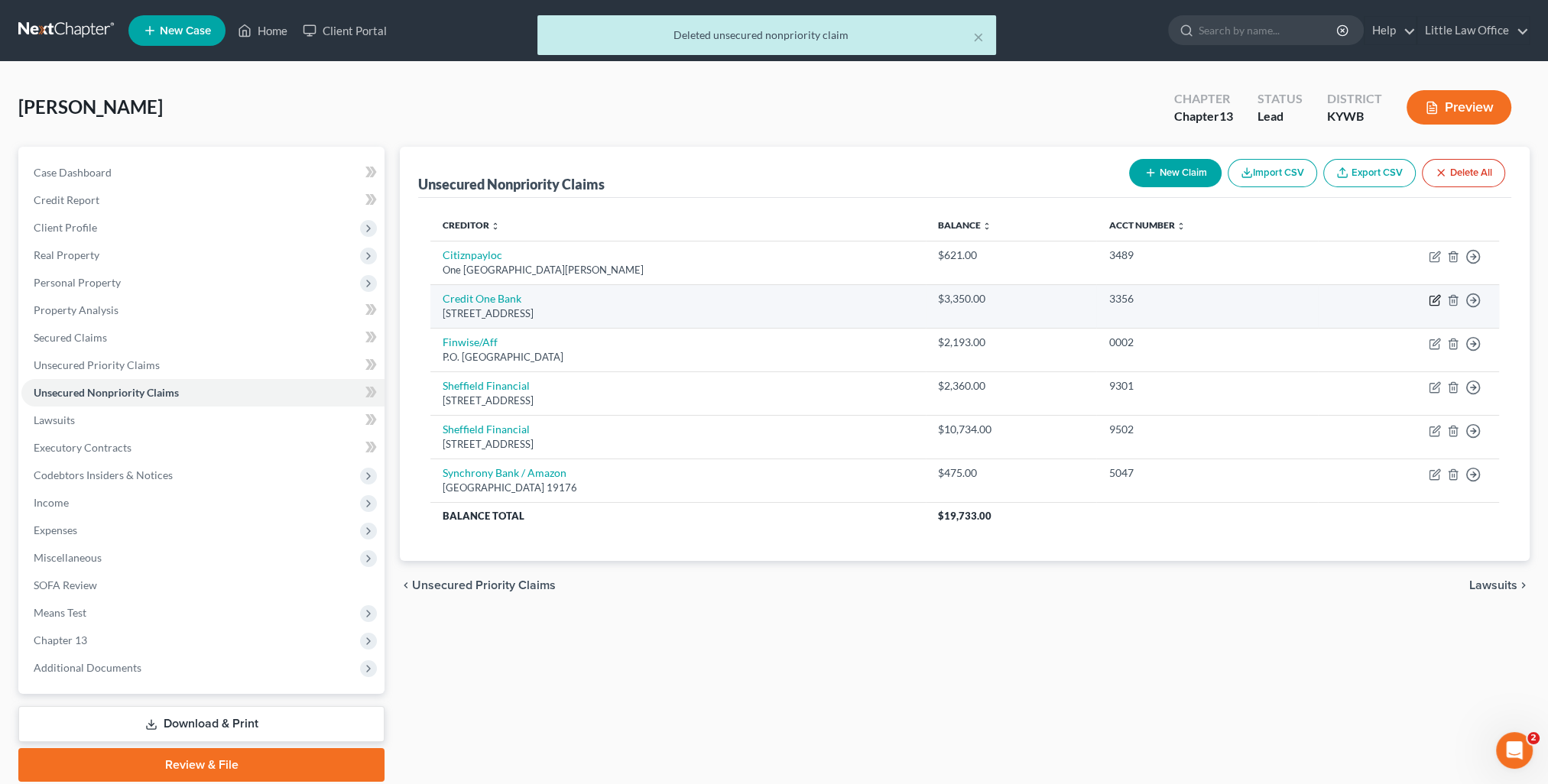
click at [1431, 298] on icon "button" at bounding box center [1434, 300] width 13 height 13
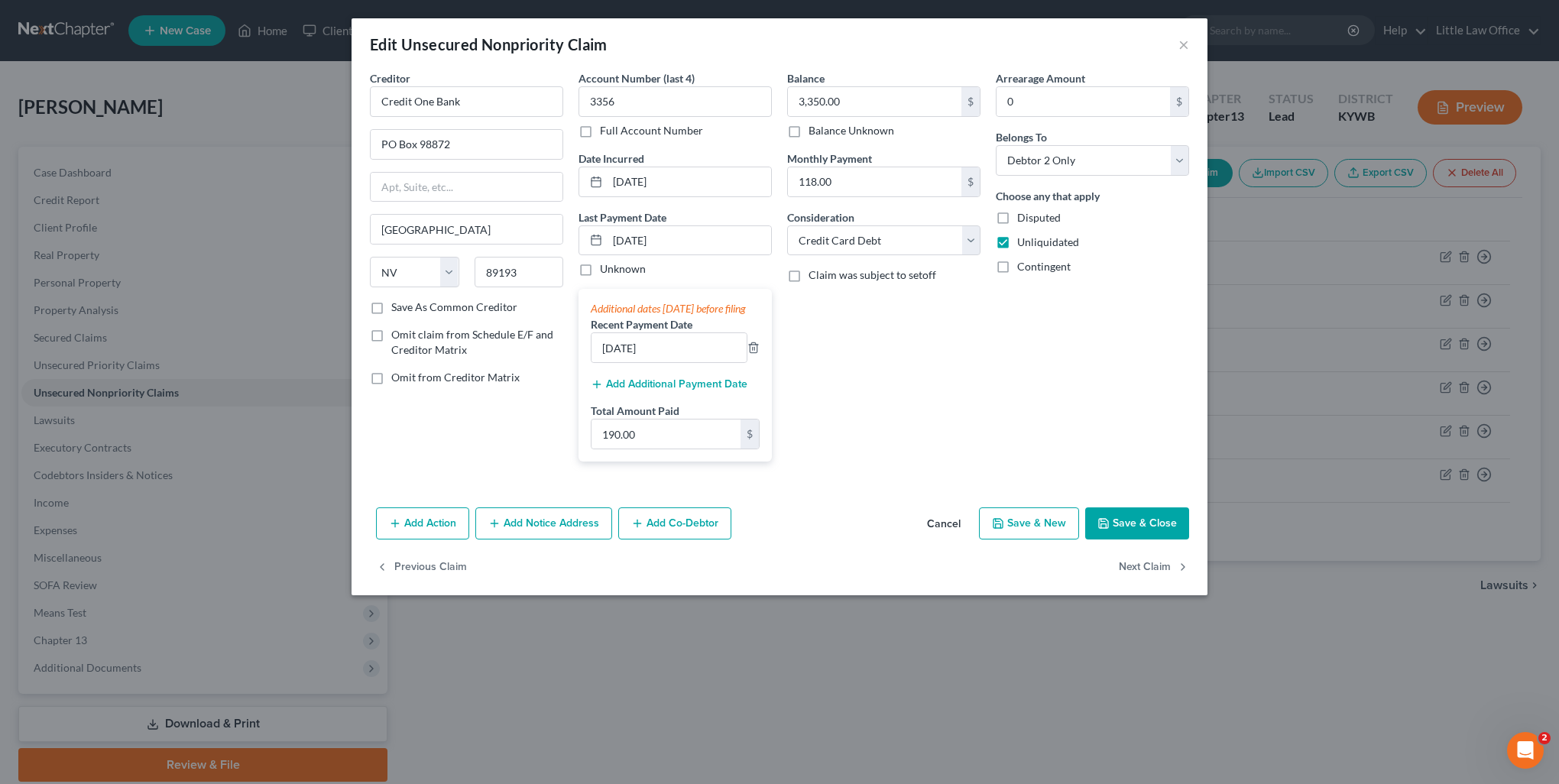
click at [1171, 540] on button "Save & Close" at bounding box center [1137, 522] width 104 height 32
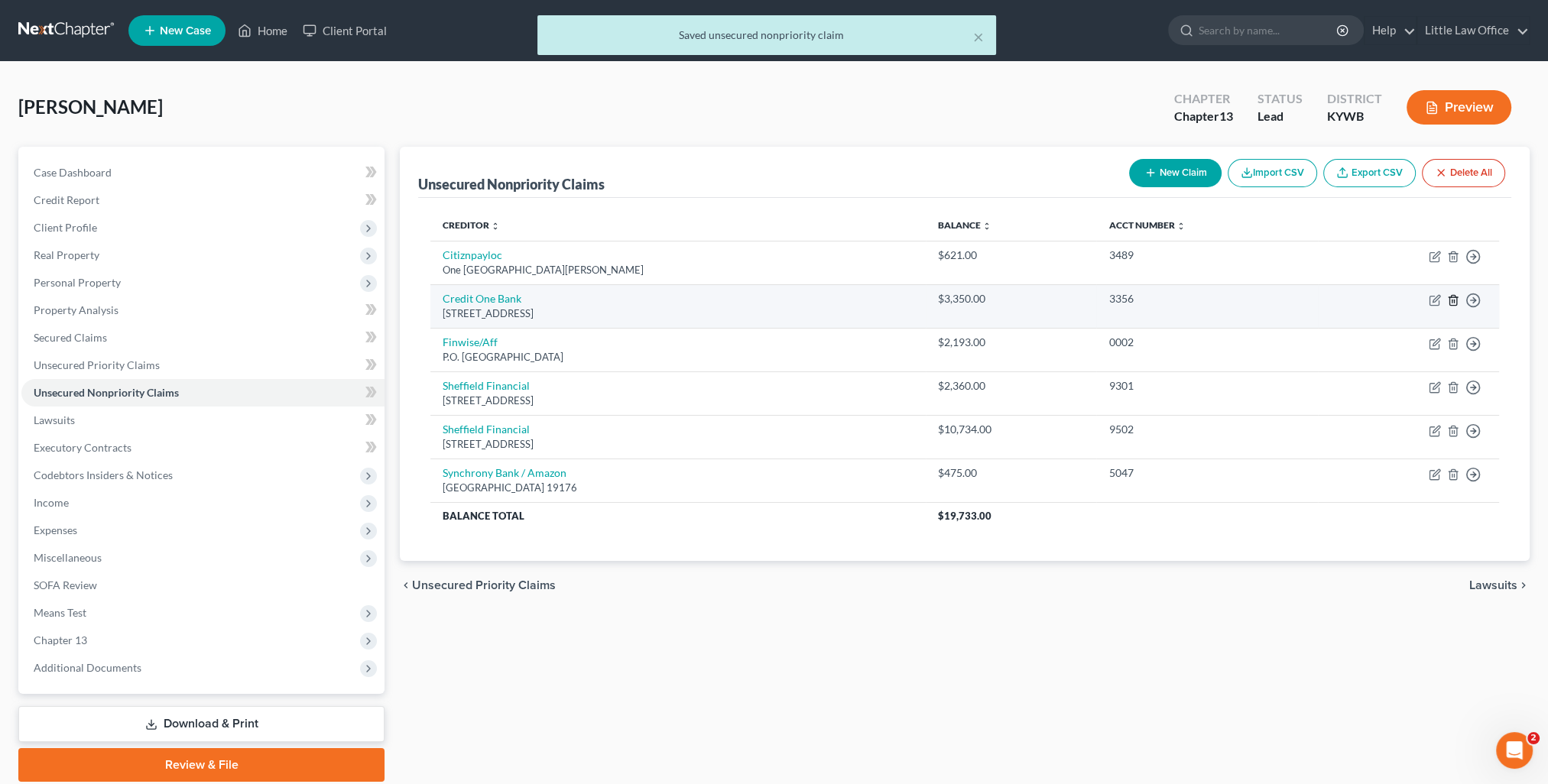
click at [1453, 302] on icon "button" at bounding box center [1453, 300] width 13 height 13
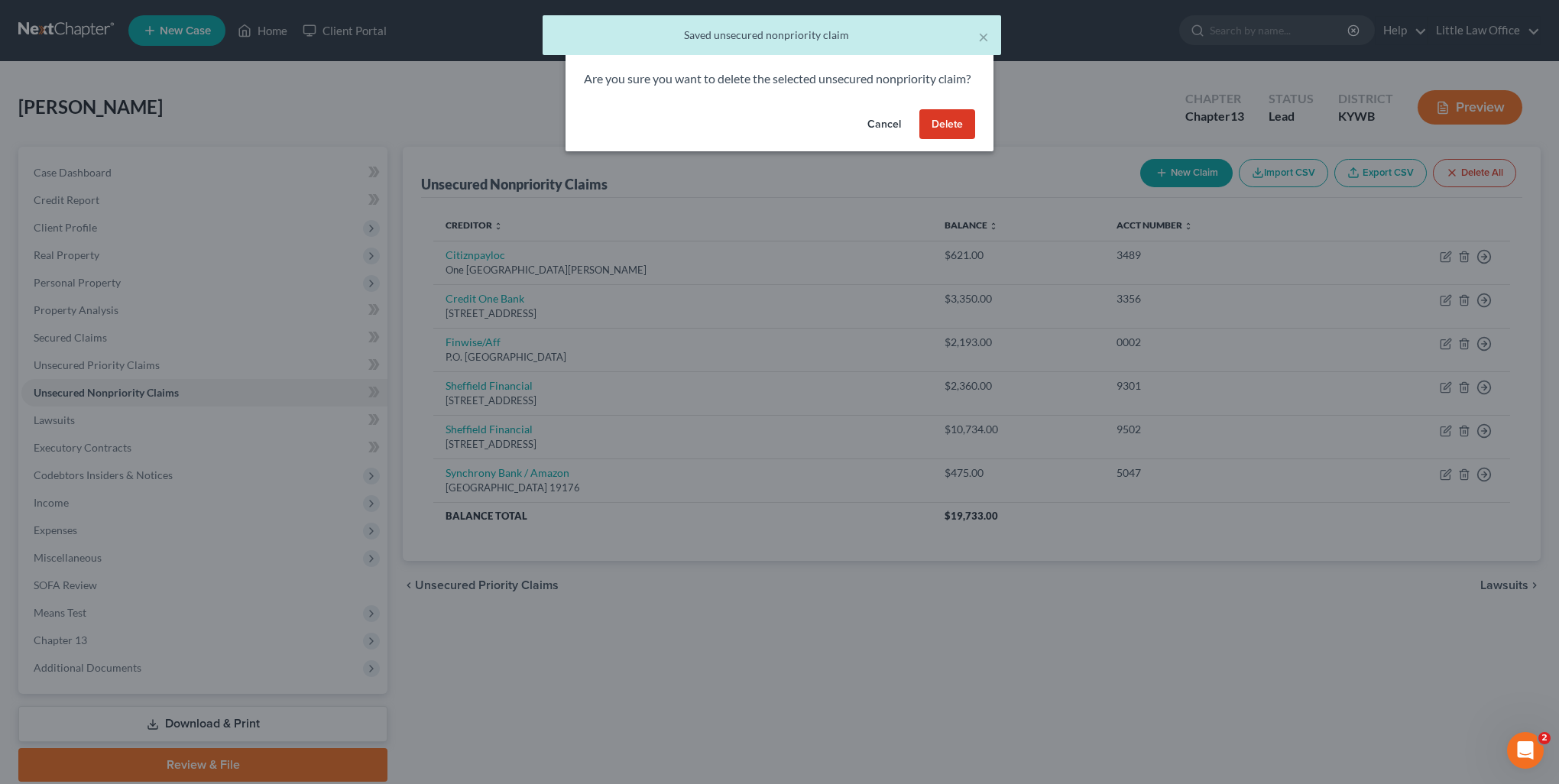
click at [945, 139] on button "Delete" at bounding box center [948, 125] width 56 height 31
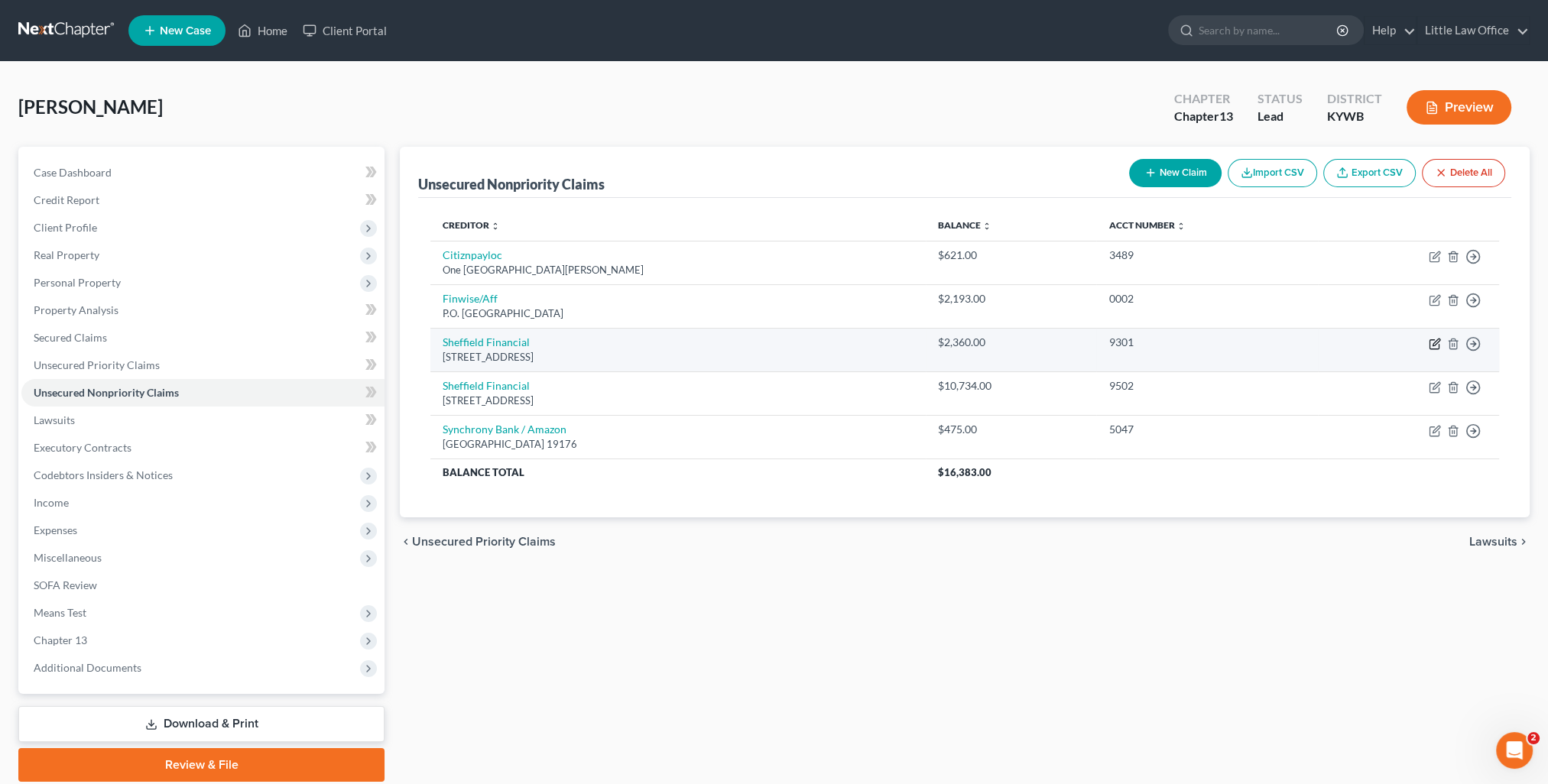
click at [1433, 347] on icon "button" at bounding box center [1434, 344] width 10 height 10
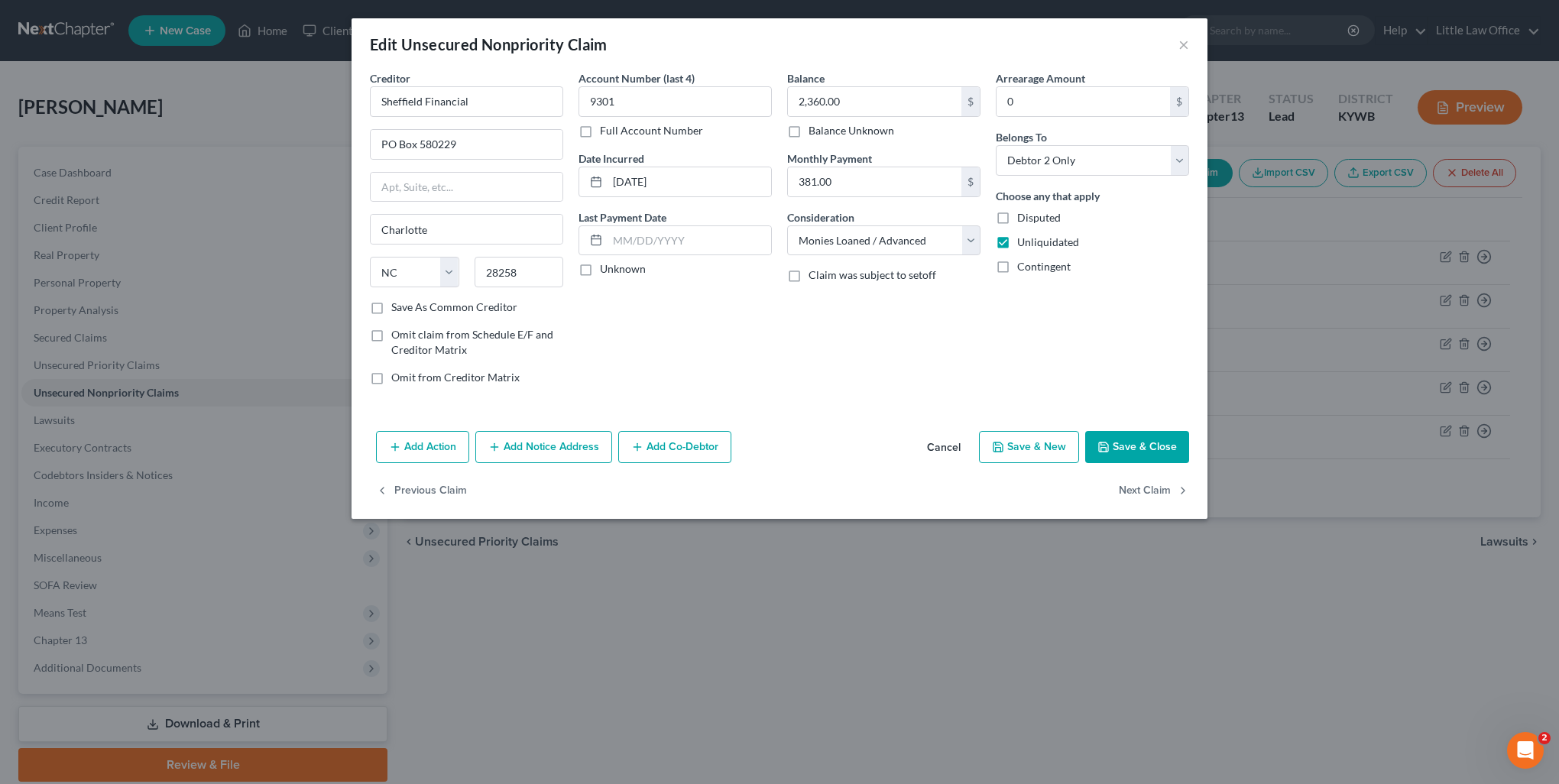
click at [1156, 440] on button "Save & Close" at bounding box center [1137, 446] width 104 height 32
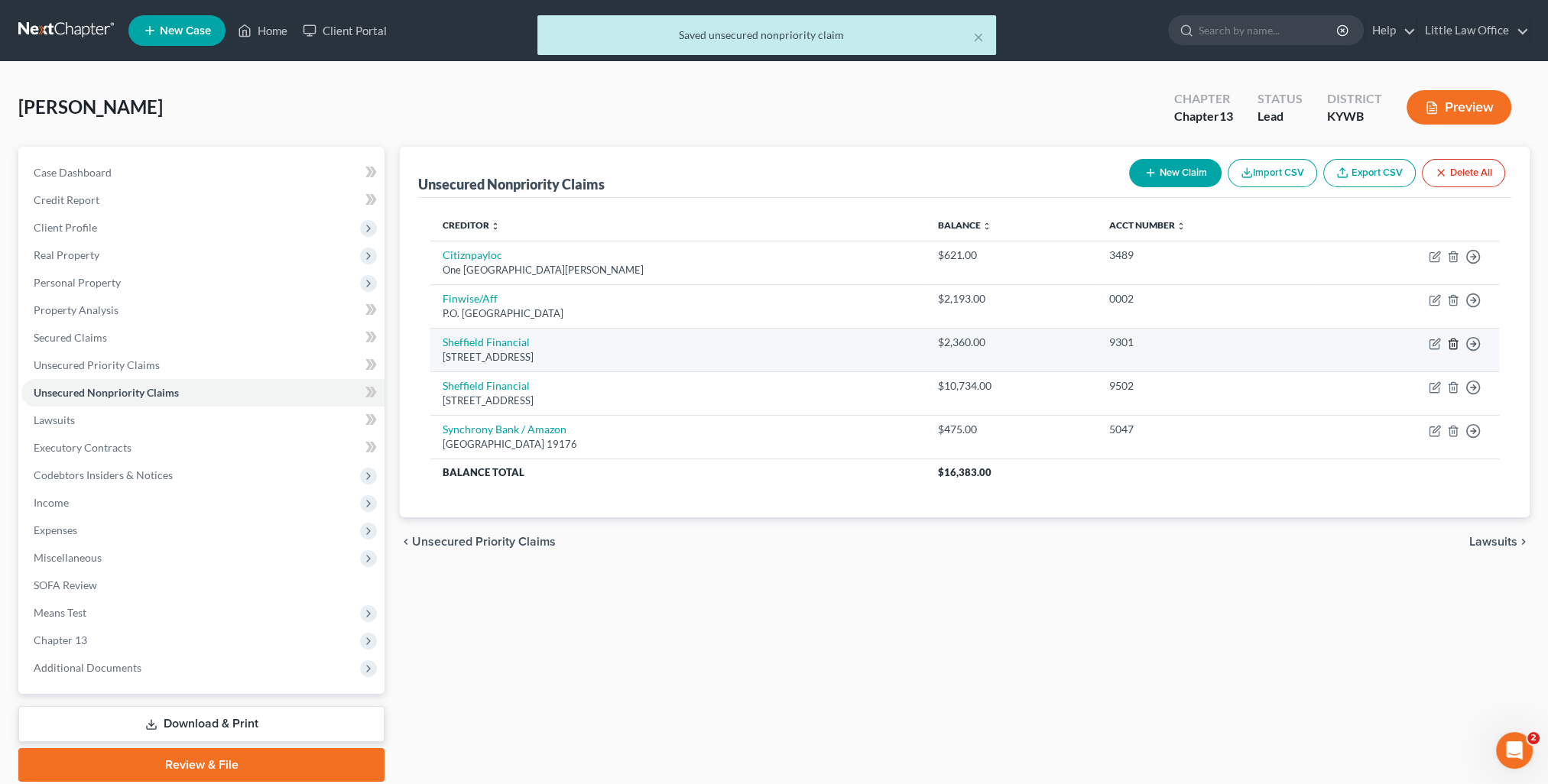
click at [1455, 347] on icon "button" at bounding box center [1452, 343] width 7 height 10
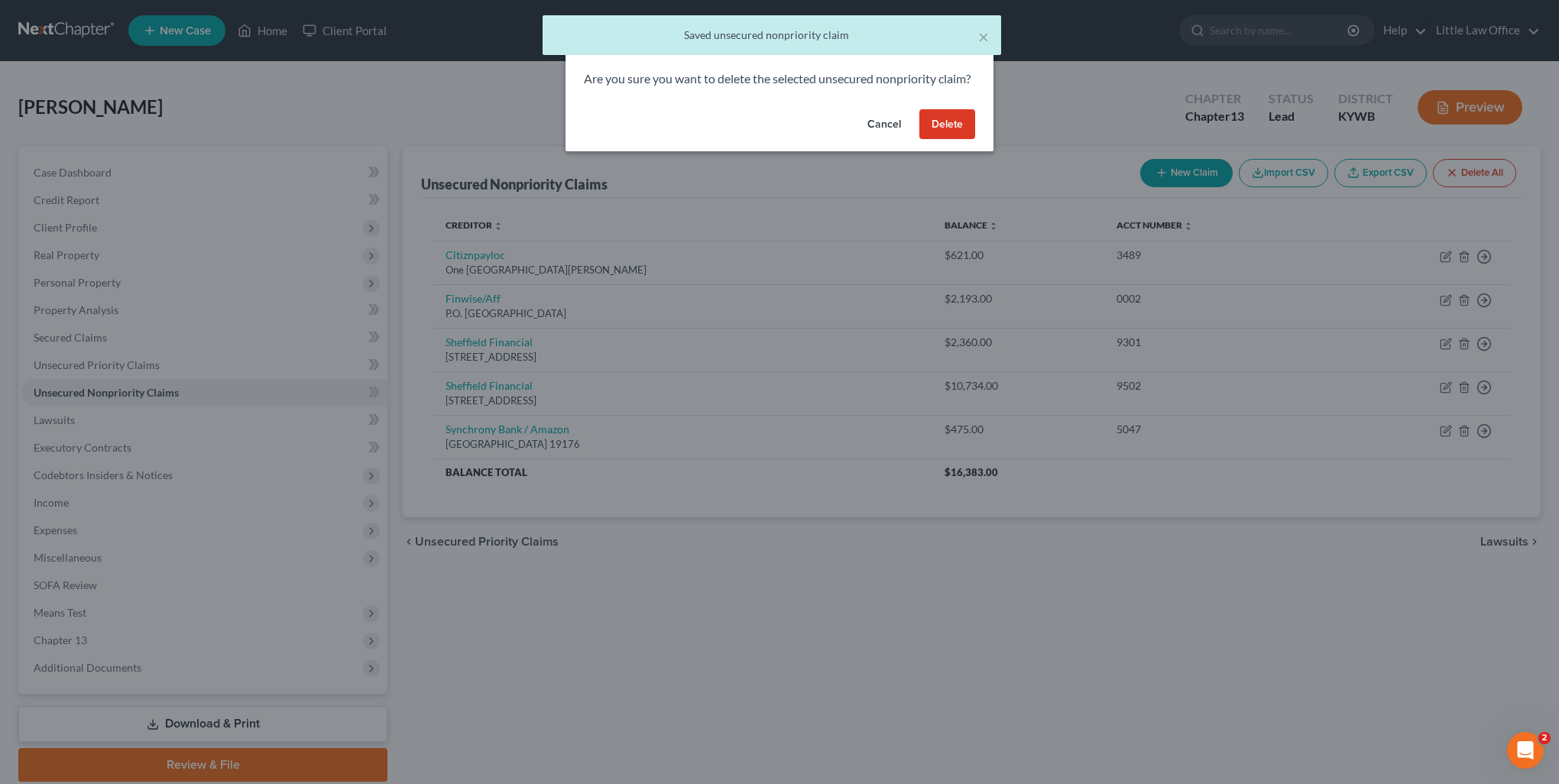
click at [948, 139] on button "Delete" at bounding box center [948, 125] width 56 height 31
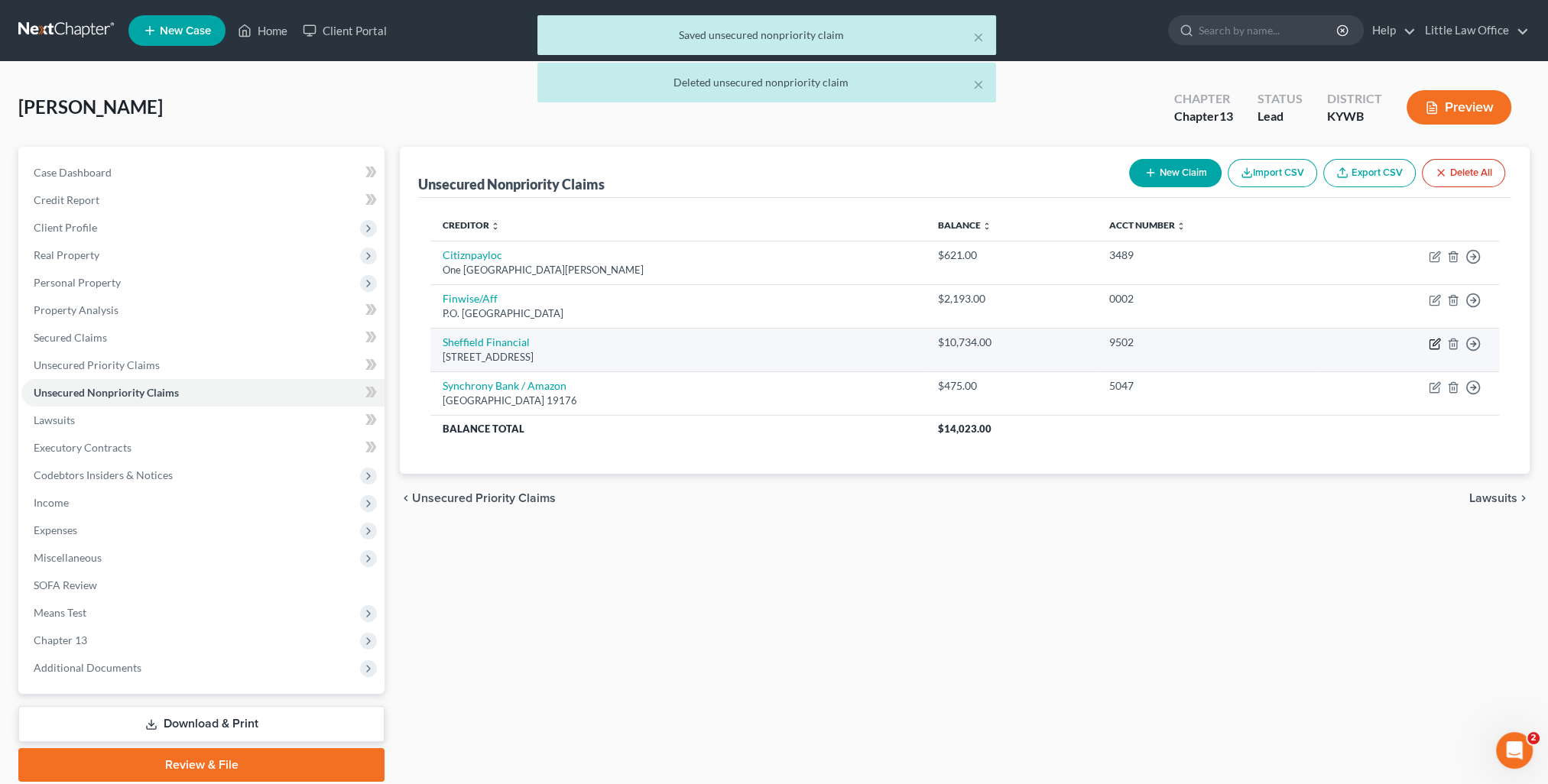
click at [1433, 345] on icon "button" at bounding box center [1434, 343] width 13 height 13
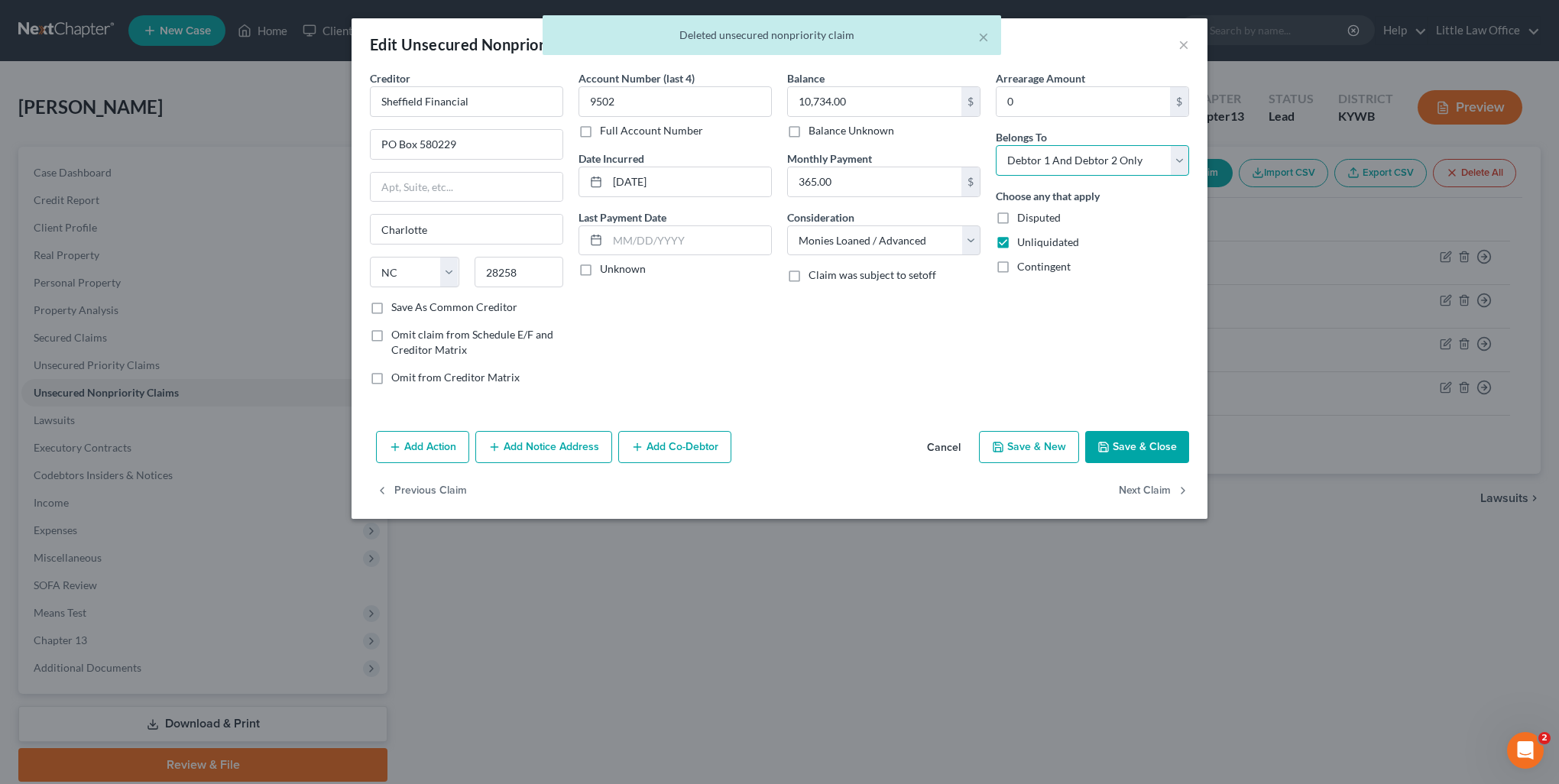
click at [1068, 162] on select "Select Debtor 1 Only Debtor 2 Only Debtor 1 And Debtor 2 Only At Least One Of T…" at bounding box center [1092, 161] width 193 height 31
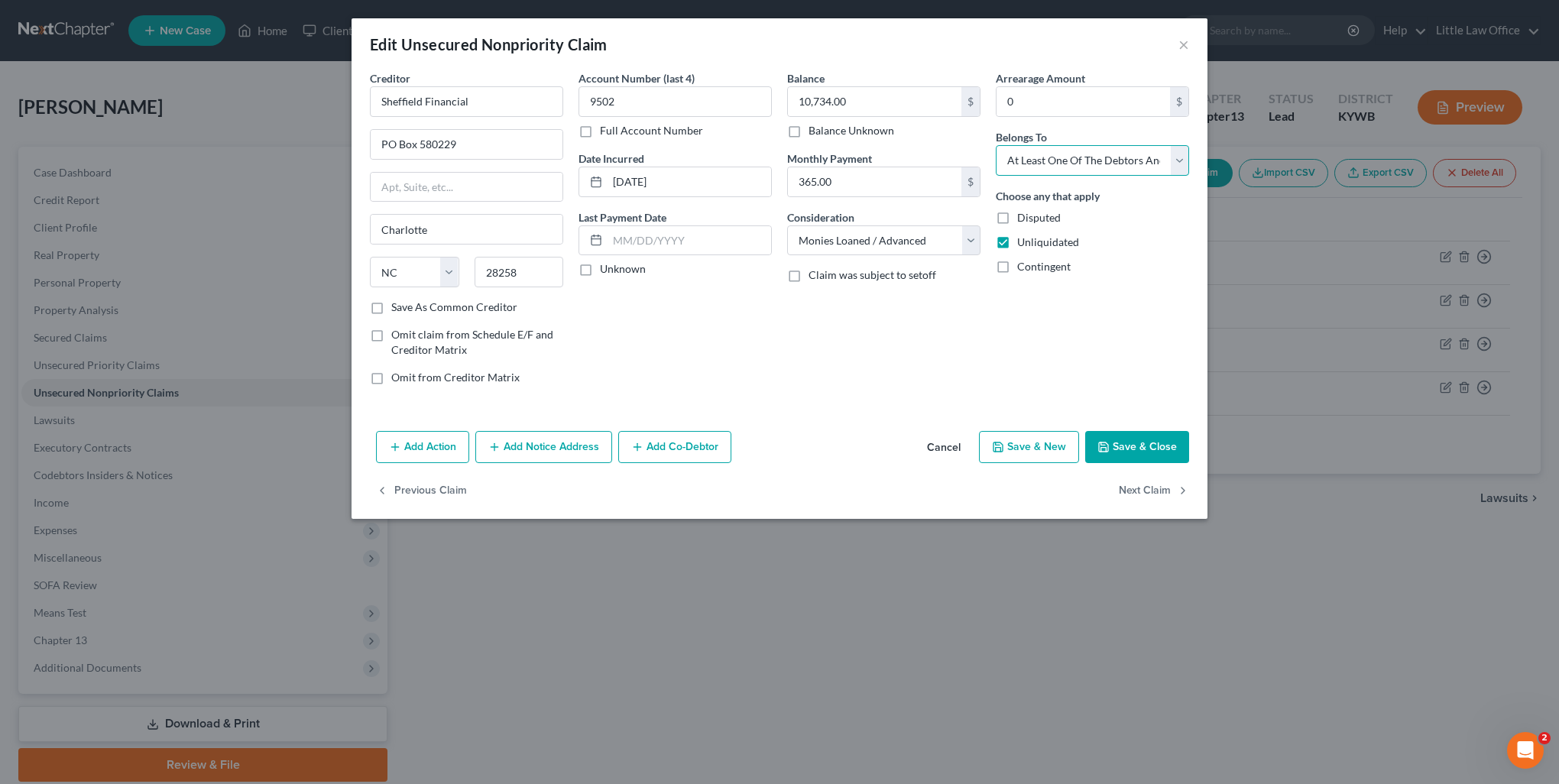
click at [996, 145] on select "Select Debtor 1 Only Debtor 2 Only Debtor 1 And Debtor 2 Only At Least One Of T…" at bounding box center [1092, 161] width 193 height 31
click at [1145, 441] on button "Save & Close" at bounding box center [1137, 446] width 104 height 32
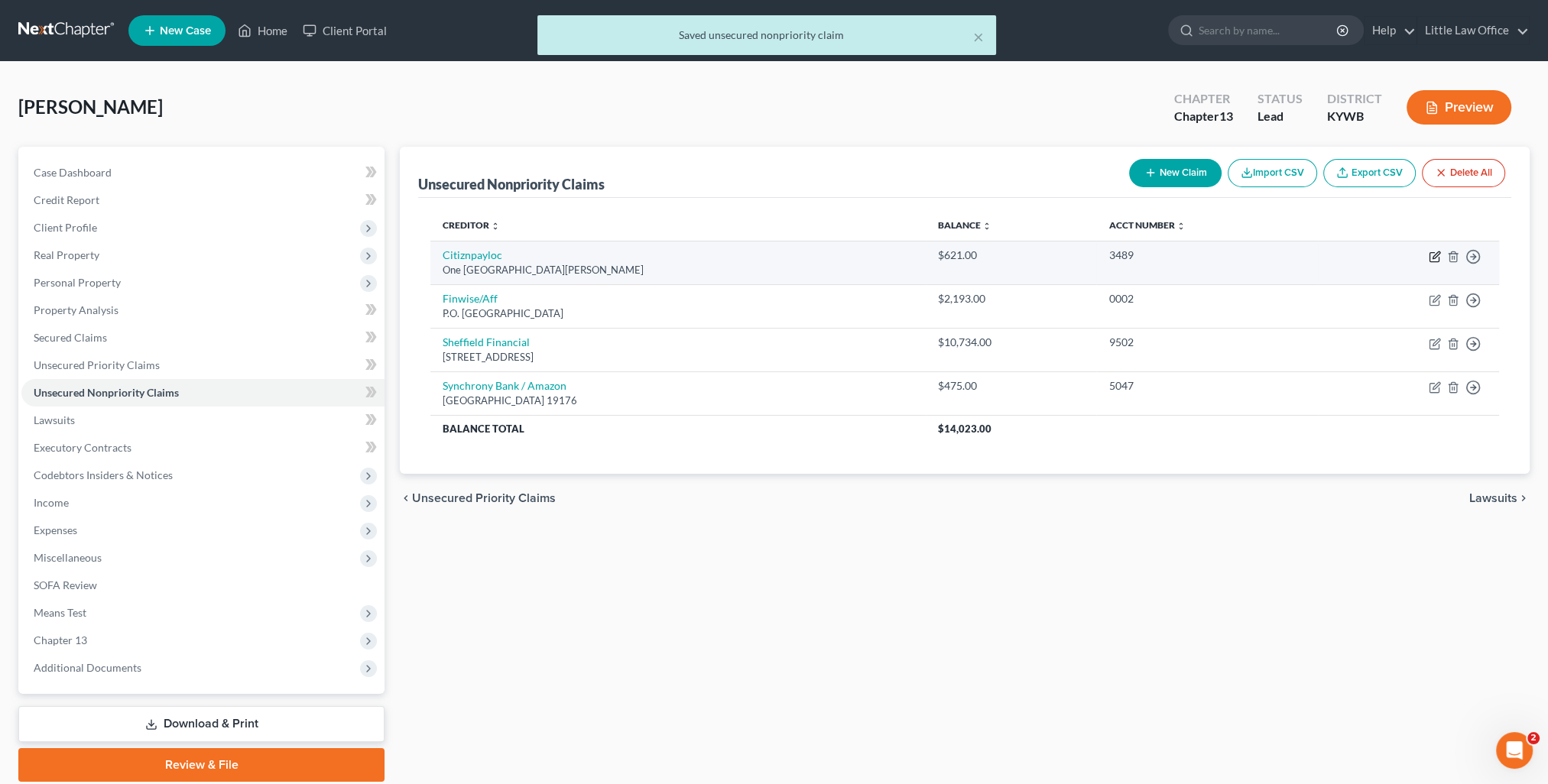
click at [1436, 258] on icon "button" at bounding box center [1434, 257] width 13 height 13
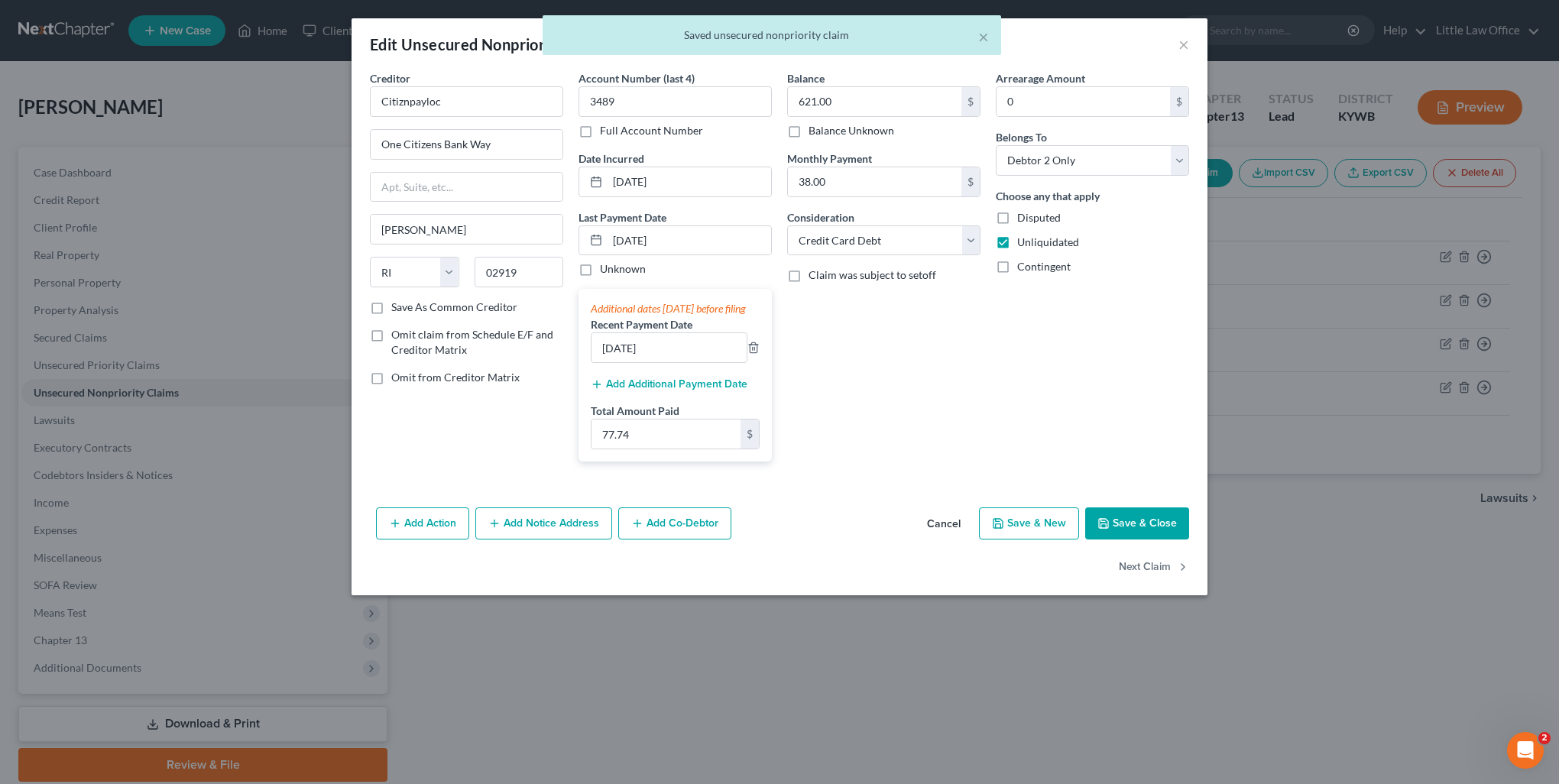
click at [1161, 533] on button "Save & Close" at bounding box center [1137, 522] width 104 height 32
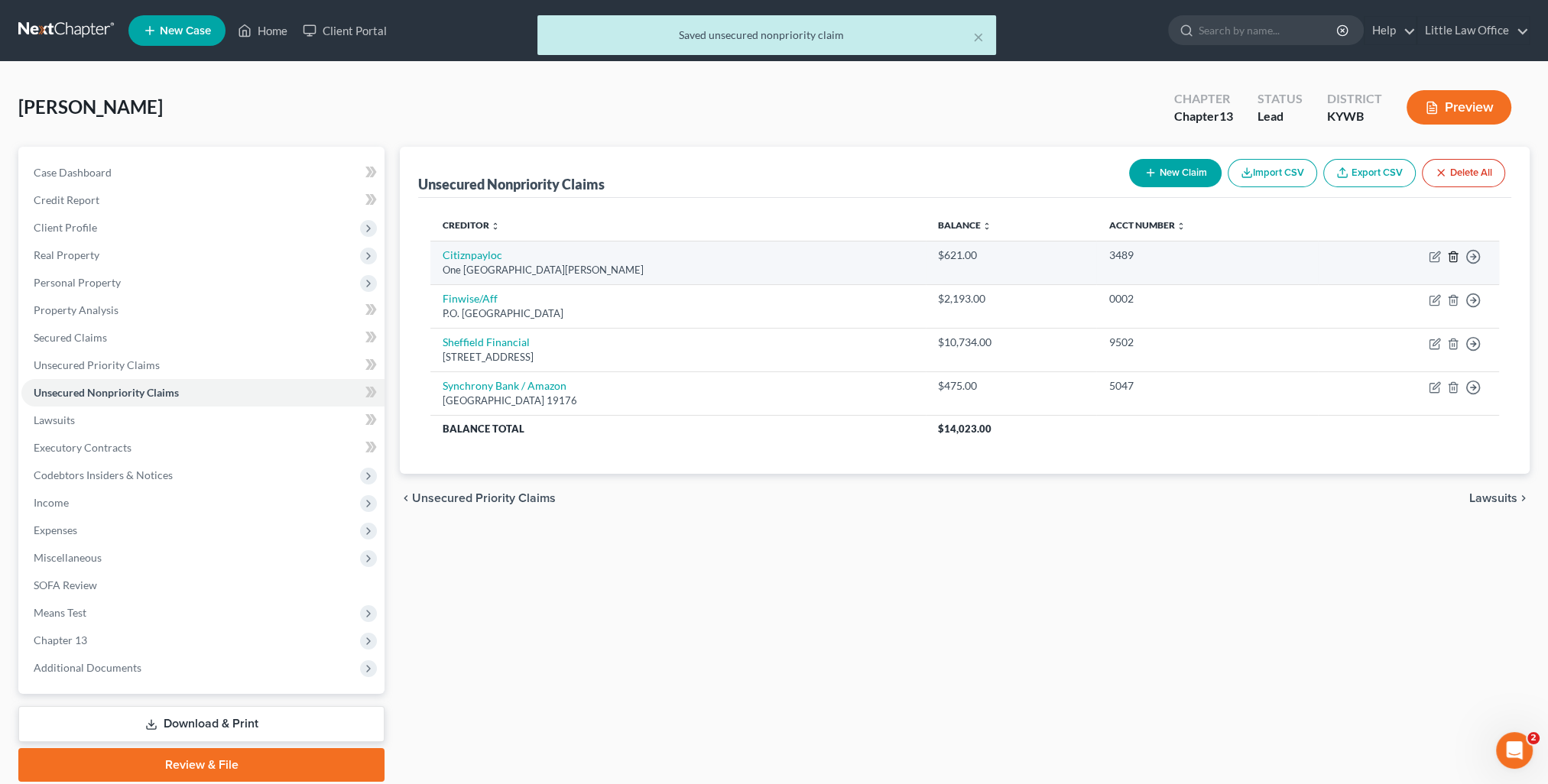
click at [1452, 255] on icon "button" at bounding box center [1453, 257] width 13 height 13
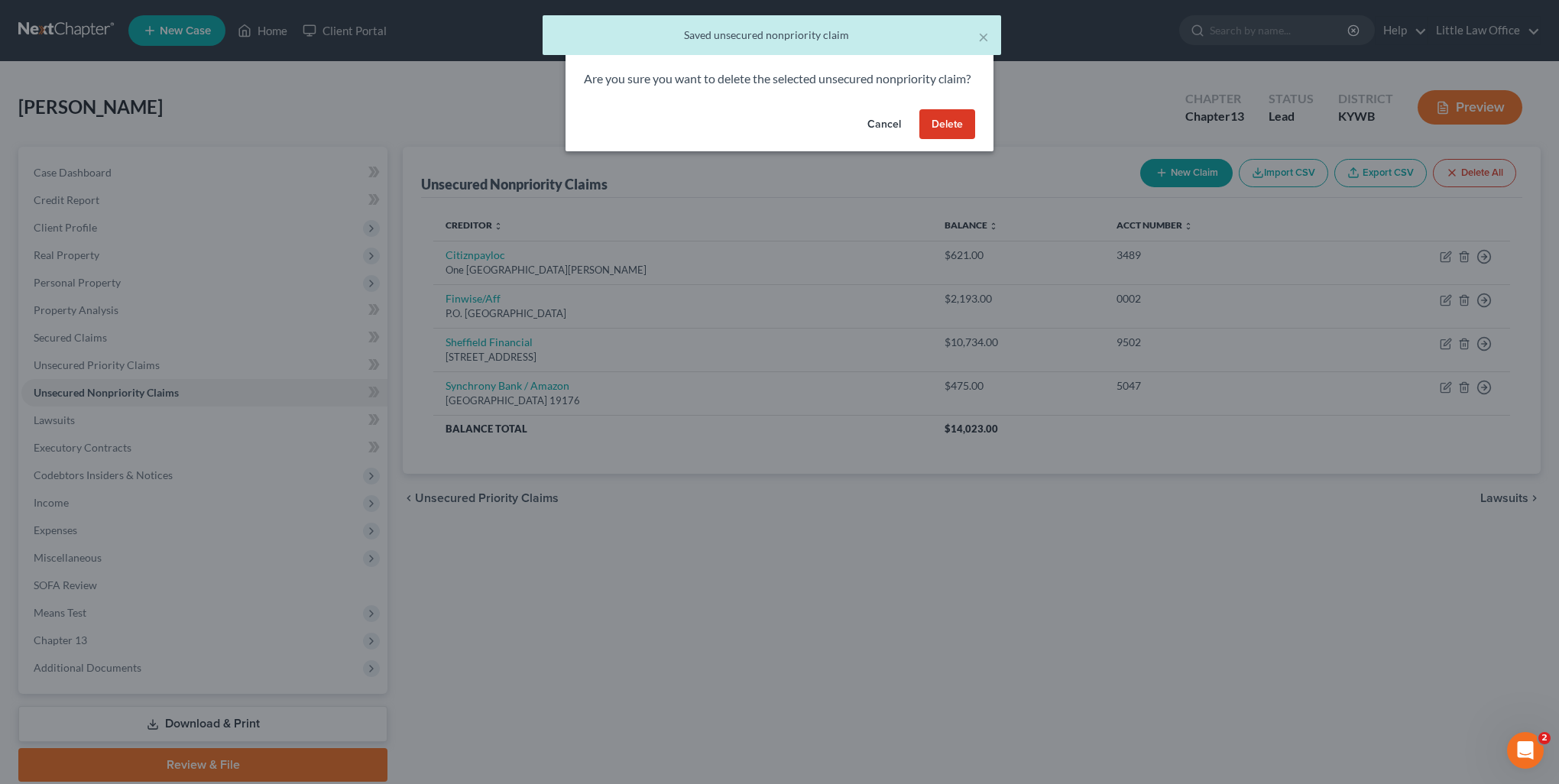
click at [934, 139] on button "Delete" at bounding box center [948, 125] width 56 height 31
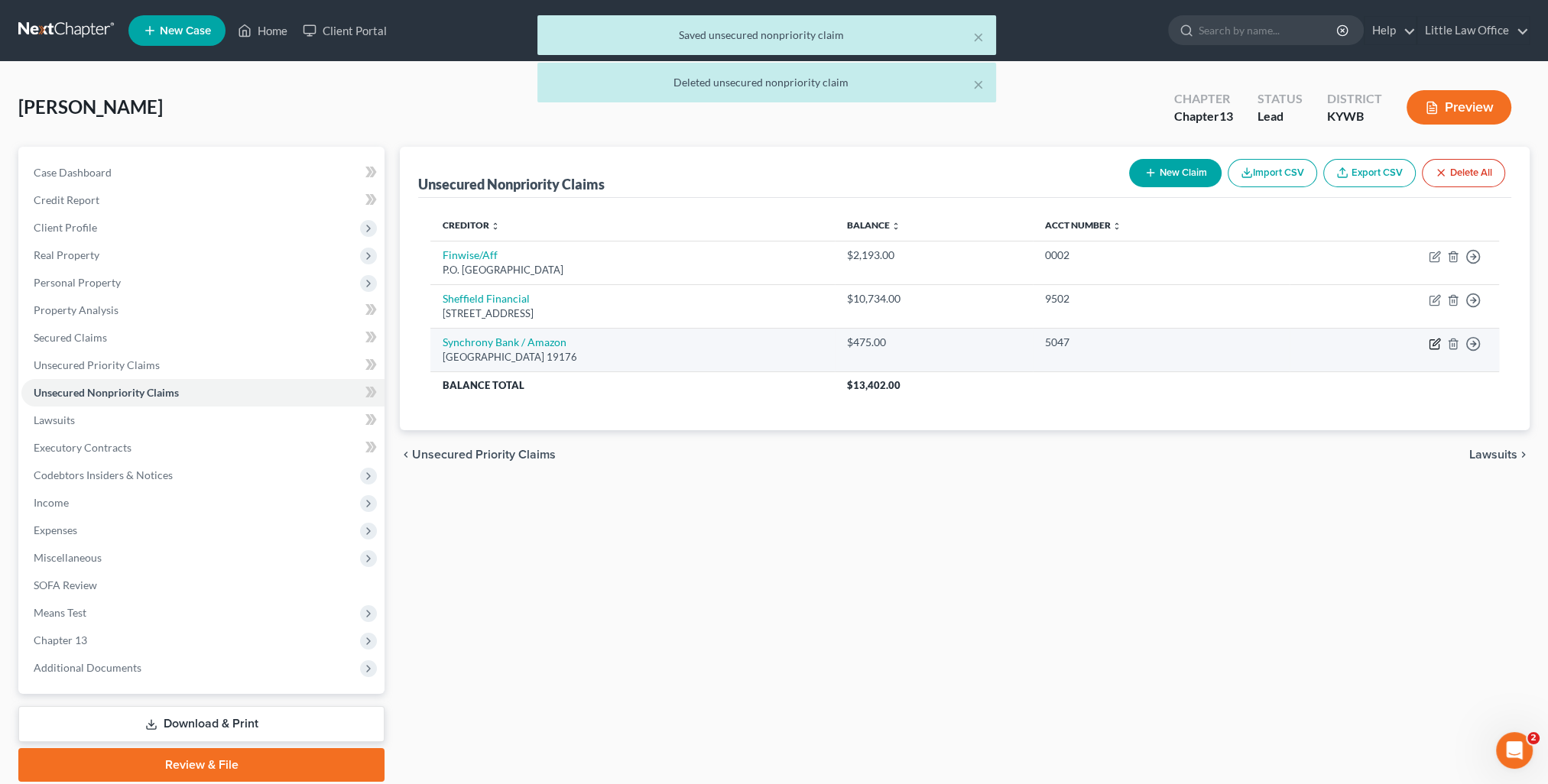
click at [1434, 345] on icon "button" at bounding box center [1434, 343] width 13 height 13
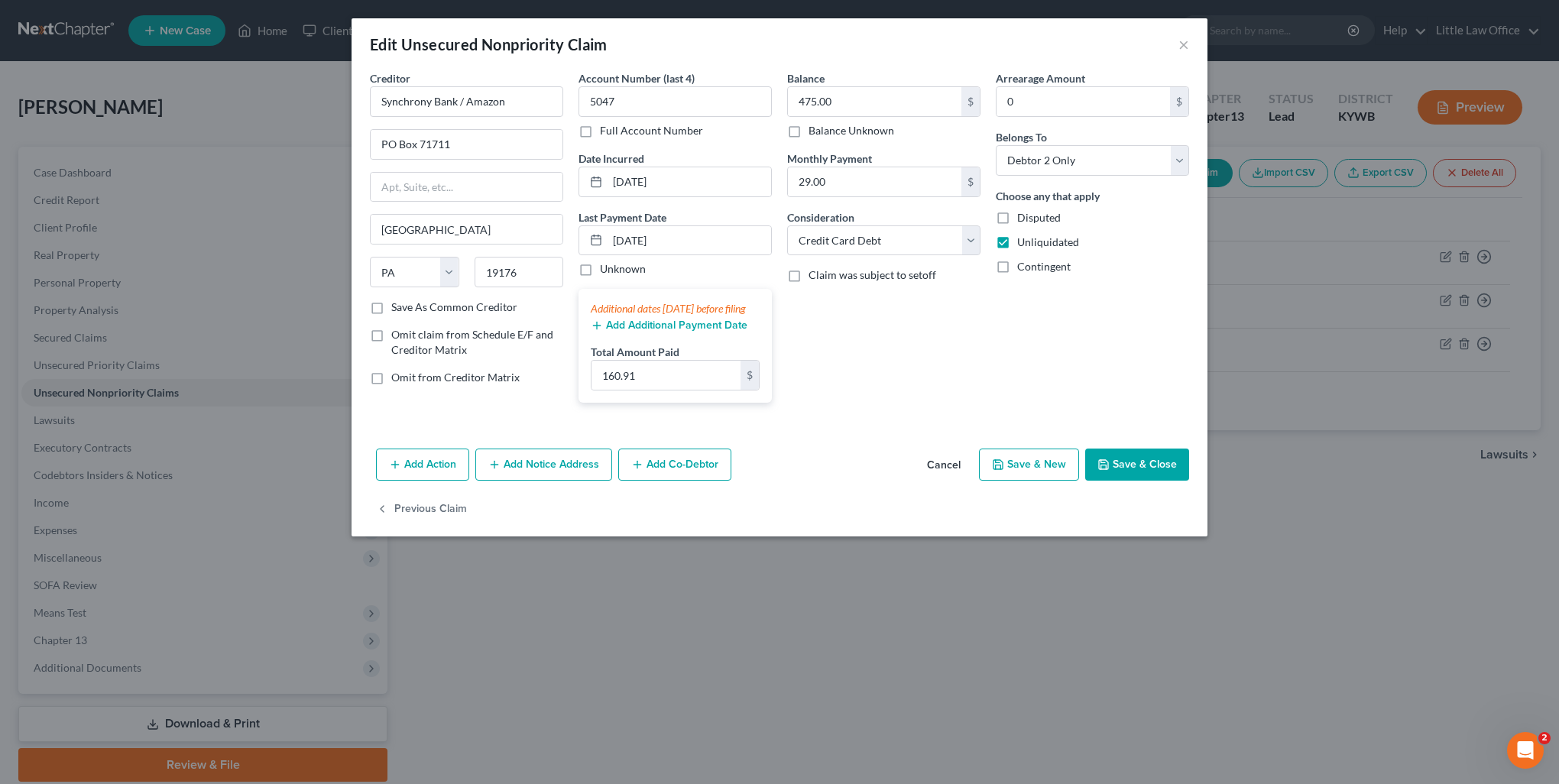
click at [1143, 480] on button "Save & Close" at bounding box center [1137, 464] width 104 height 32
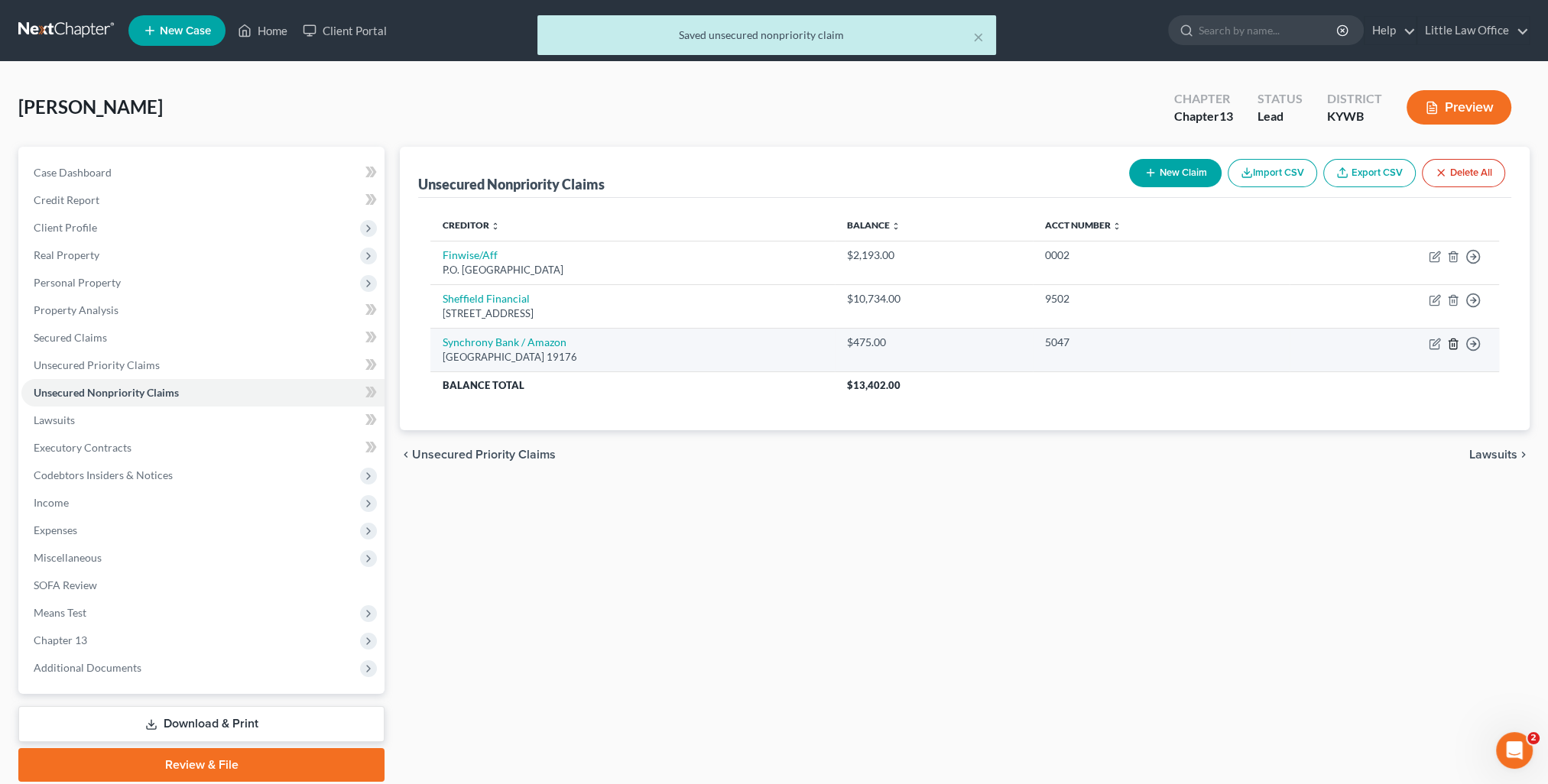
click at [1452, 343] on line "button" at bounding box center [1452, 344] width 0 height 3
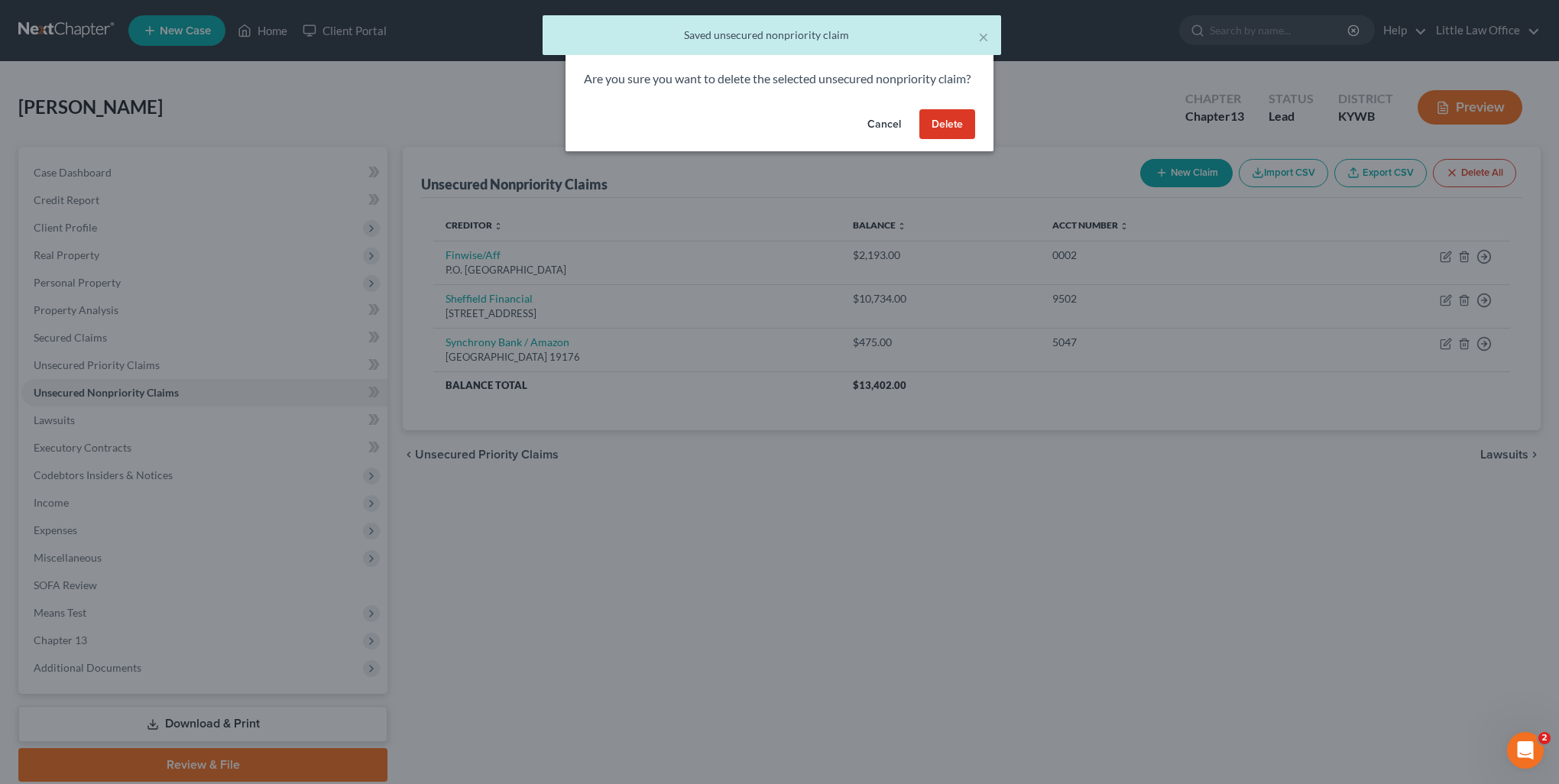
click at [938, 139] on button "Delete" at bounding box center [948, 125] width 56 height 31
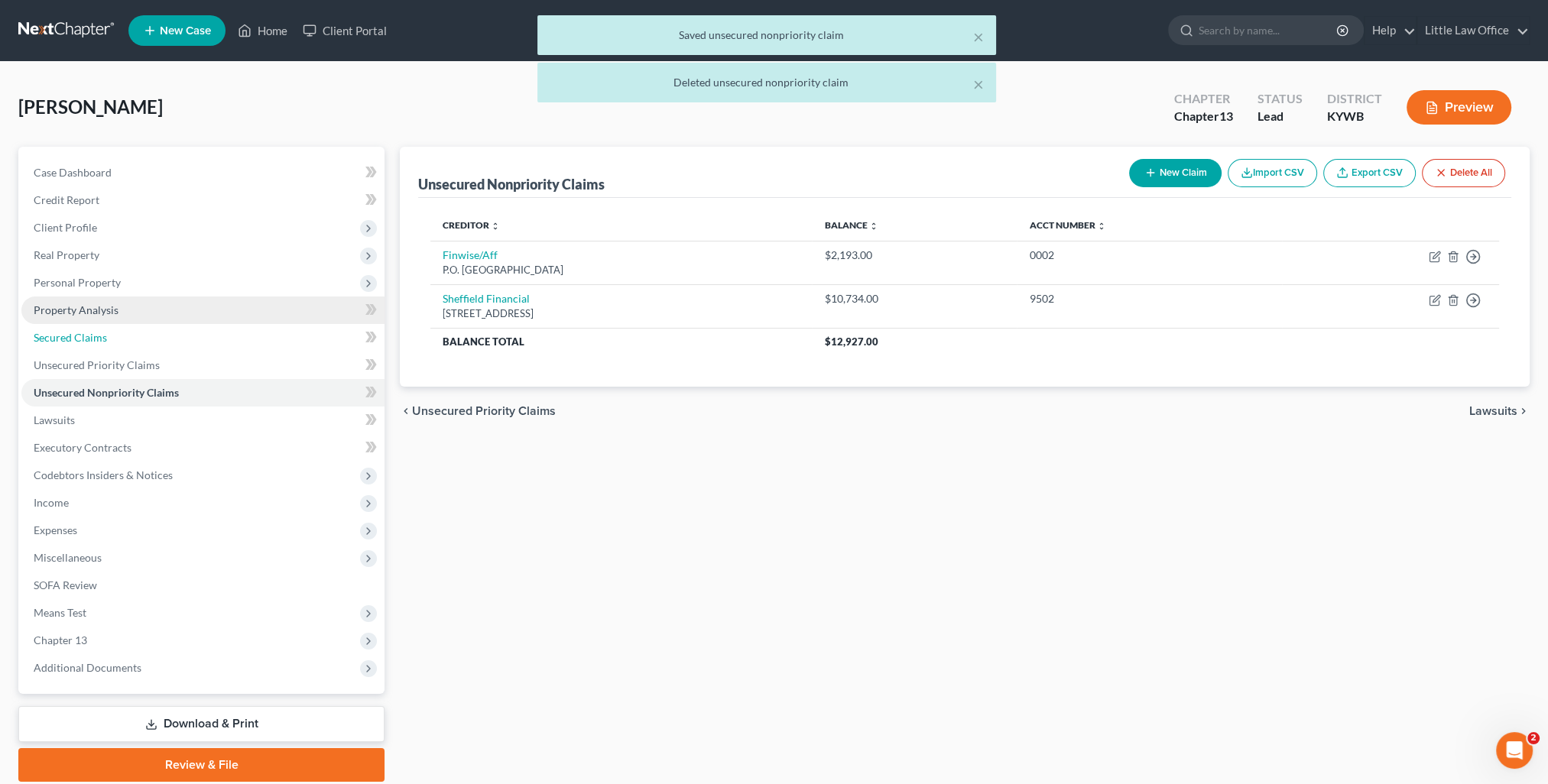
drag, startPoint x: 89, startPoint y: 325, endPoint x: 163, endPoint y: 321, distance: 74.1
click at [89, 325] on link "Secured Claims" at bounding box center [202, 338] width 363 height 28
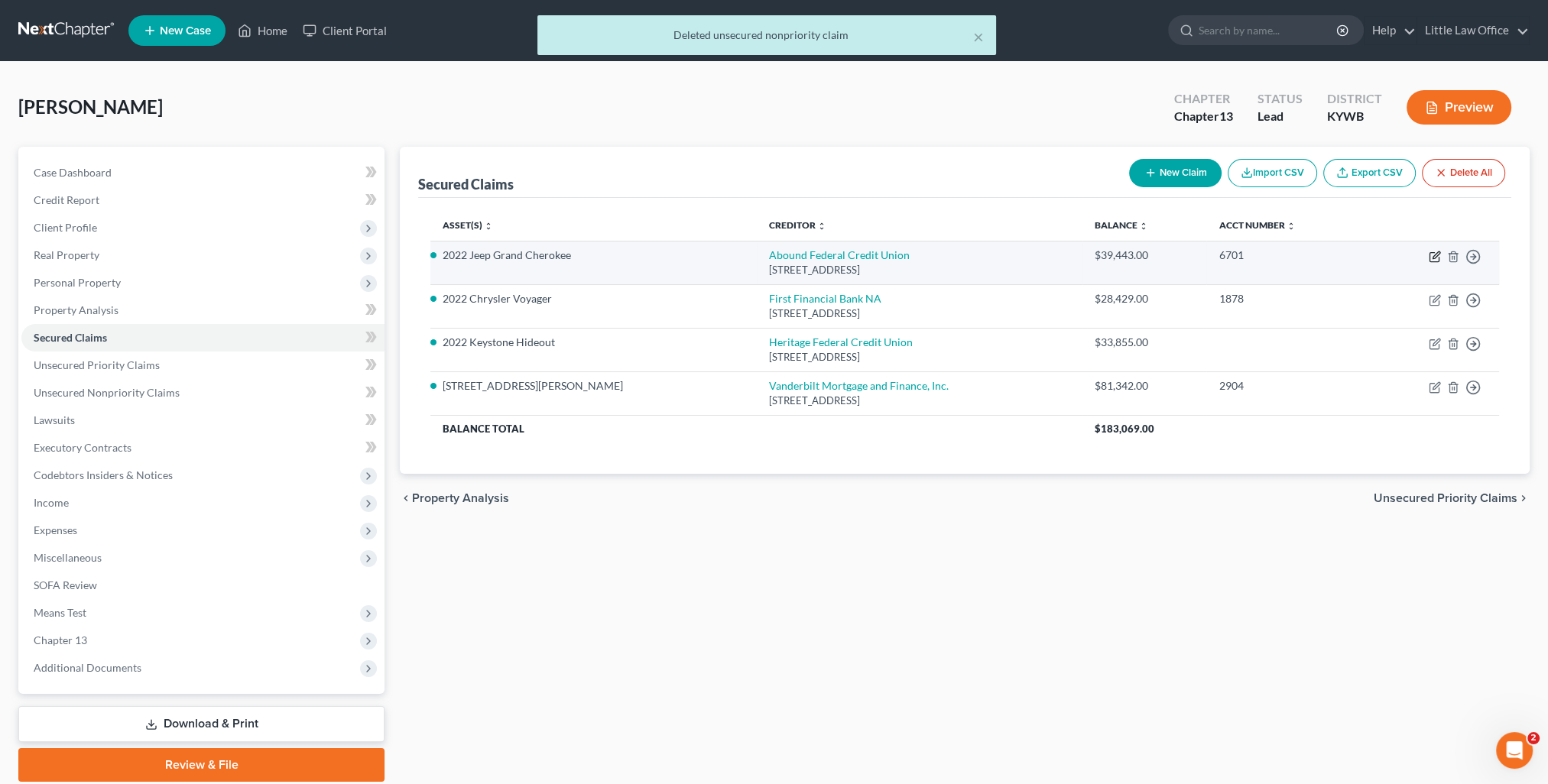
click at [1434, 262] on icon "button" at bounding box center [1434, 257] width 13 height 13
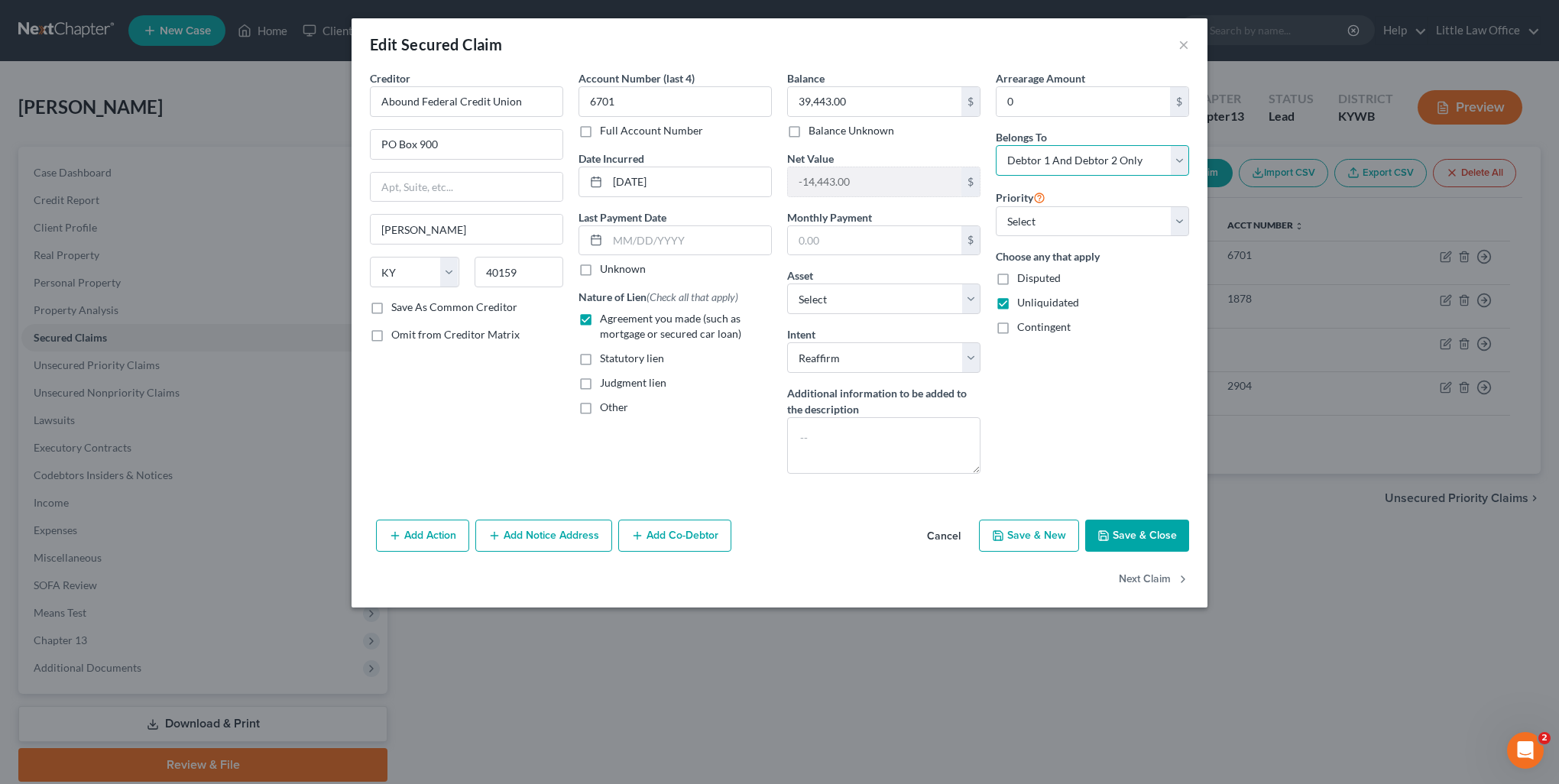
click at [1060, 150] on select "Select Debtor 1 Only Debtor 2 Only Debtor 1 And Debtor 2 Only At Least One Of T…" at bounding box center [1092, 161] width 193 height 31
click at [996, 145] on select "Select Debtor 1 Only Debtor 2 Only Debtor 1 And Debtor 2 Only At Least One Of T…" at bounding box center [1092, 161] width 193 height 31
click at [1165, 569] on button "Next Claim" at bounding box center [1154, 579] width 70 height 32
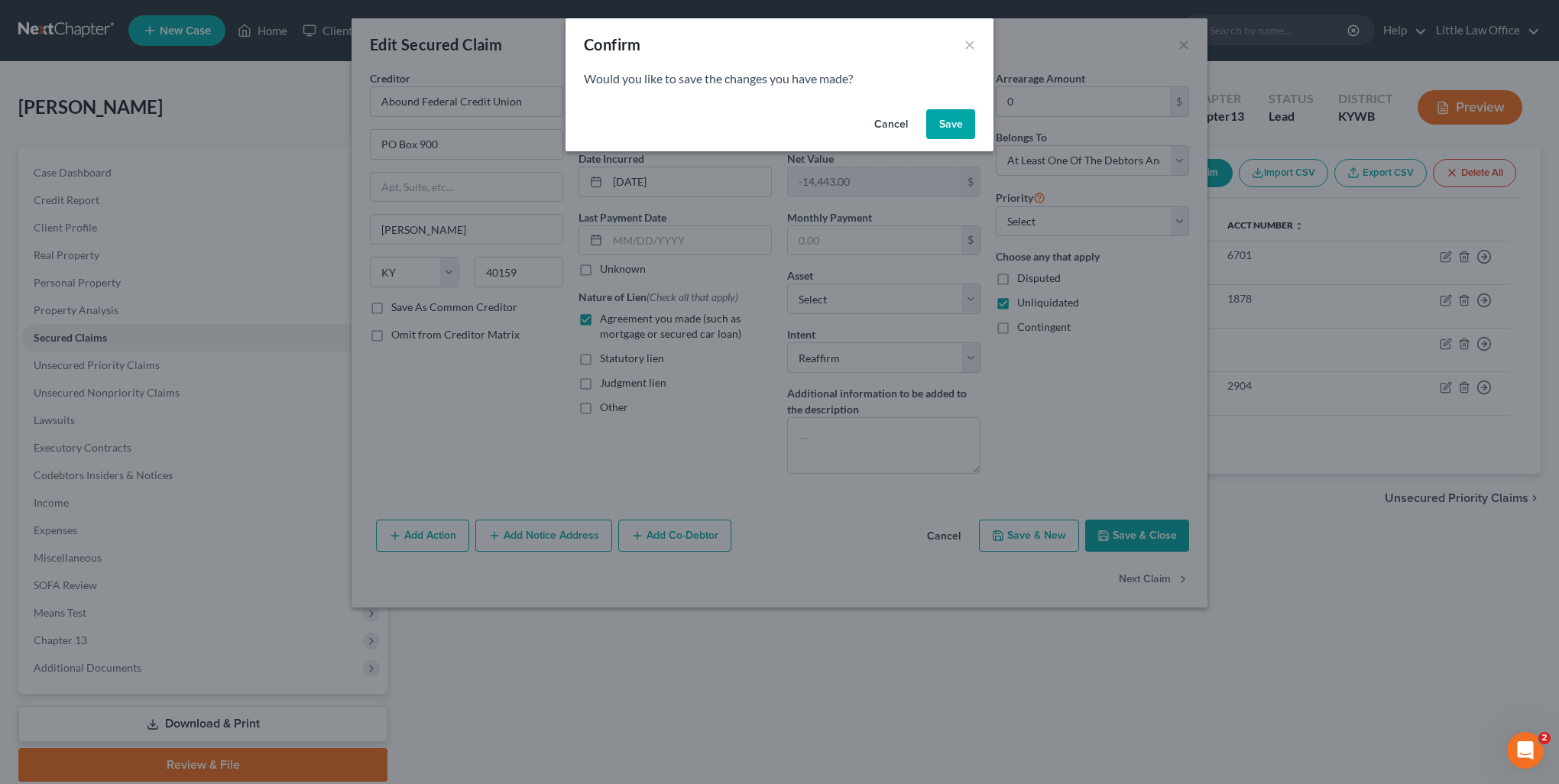
click at [942, 137] on button "Save" at bounding box center [951, 125] width 49 height 31
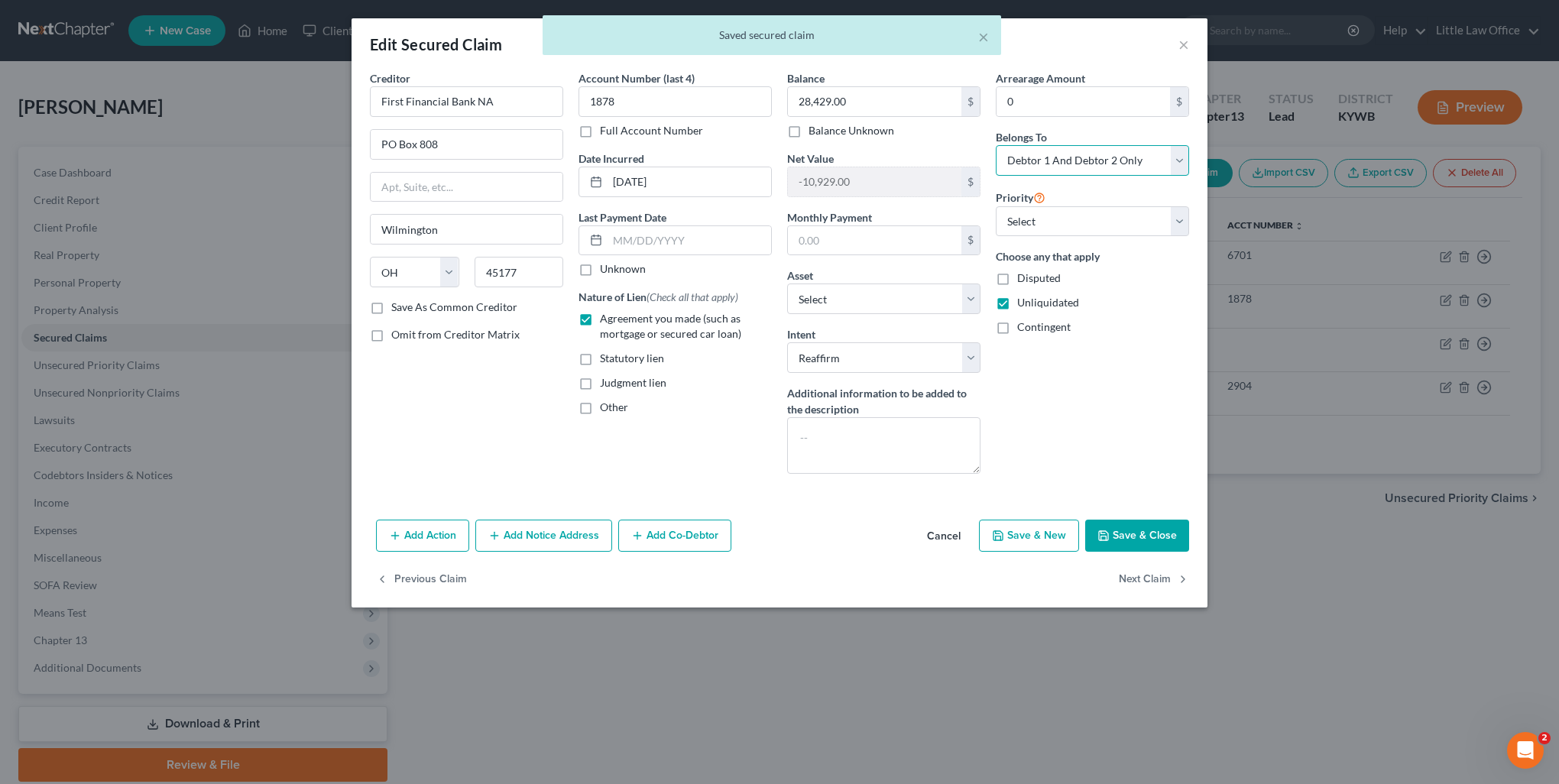
drag, startPoint x: 1046, startPoint y: 166, endPoint x: 1044, endPoint y: 176, distance: 10.2
click at [1046, 166] on select "Select Debtor 1 Only Debtor 2 Only Debtor 1 And Debtor 2 Only At Least One Of T…" at bounding box center [1092, 161] width 193 height 31
click at [996, 145] on select "Select Debtor 1 Only Debtor 2 Only Debtor 1 And Debtor 2 Only At Least One Of T…" at bounding box center [1092, 161] width 193 height 31
click at [1140, 579] on button "Next Claim" at bounding box center [1154, 579] width 70 height 32
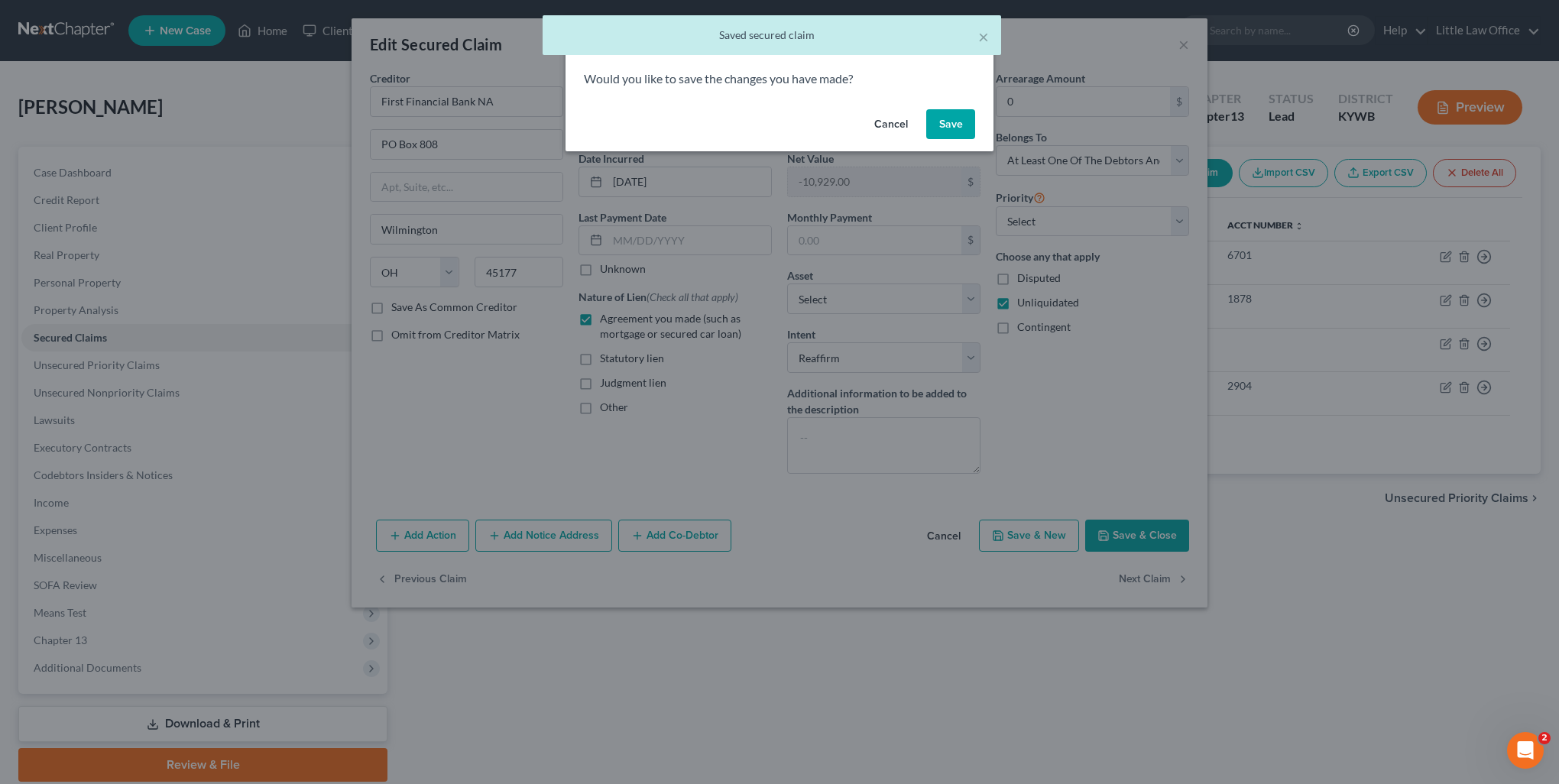
click at [955, 126] on button "Save" at bounding box center [951, 125] width 49 height 31
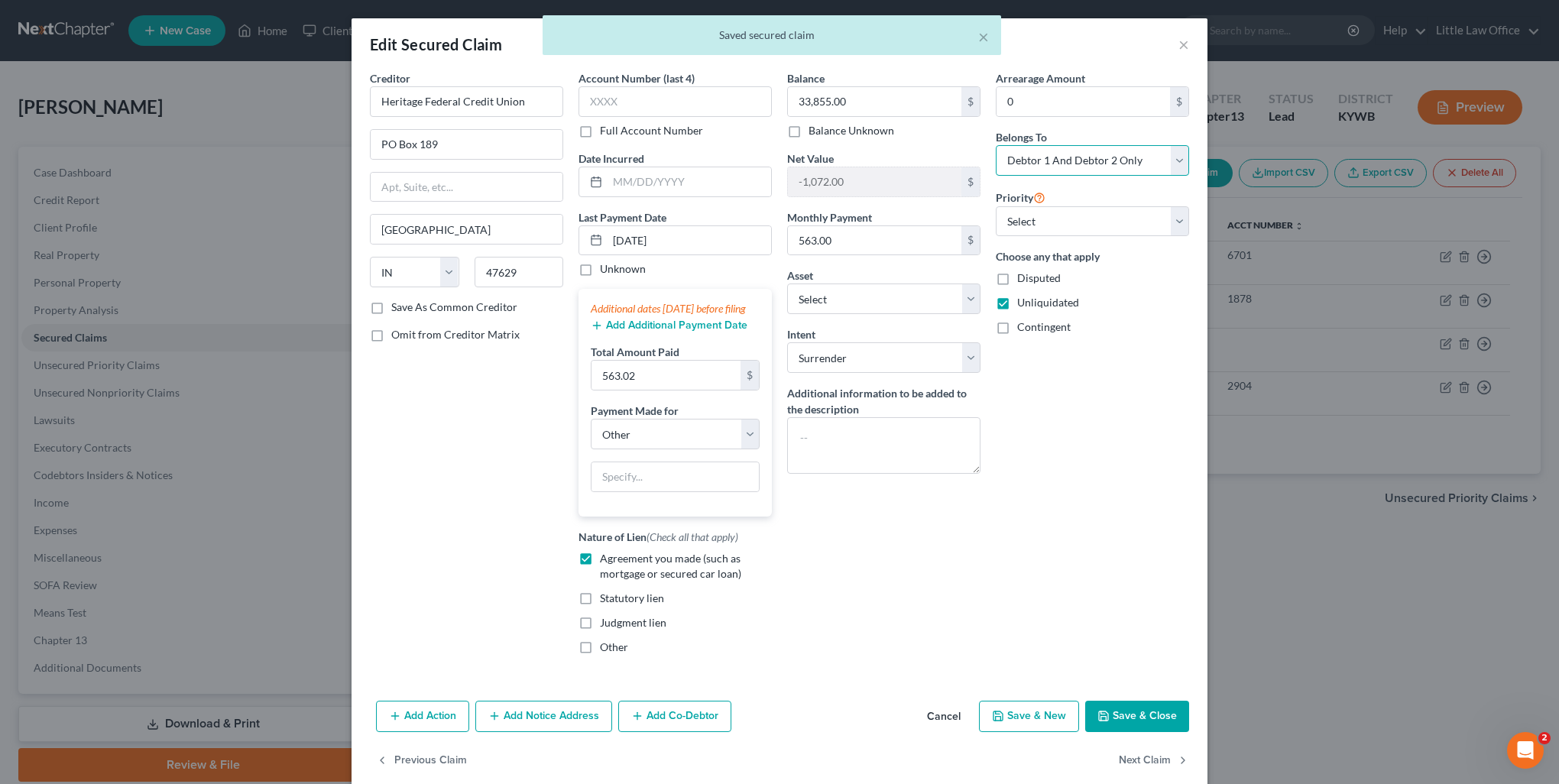
click at [1062, 164] on select "Select Debtor 1 Only Debtor 2 Only Debtor 1 And Debtor 2 Only At Least One Of T…" at bounding box center [1092, 161] width 193 height 31
click at [996, 145] on select "Select Debtor 1 Only Debtor 2 Only Debtor 1 And Debtor 2 Only At Least One Of T…" at bounding box center [1092, 161] width 193 height 31
click at [1133, 771] on button "Next Claim" at bounding box center [1154, 760] width 70 height 32
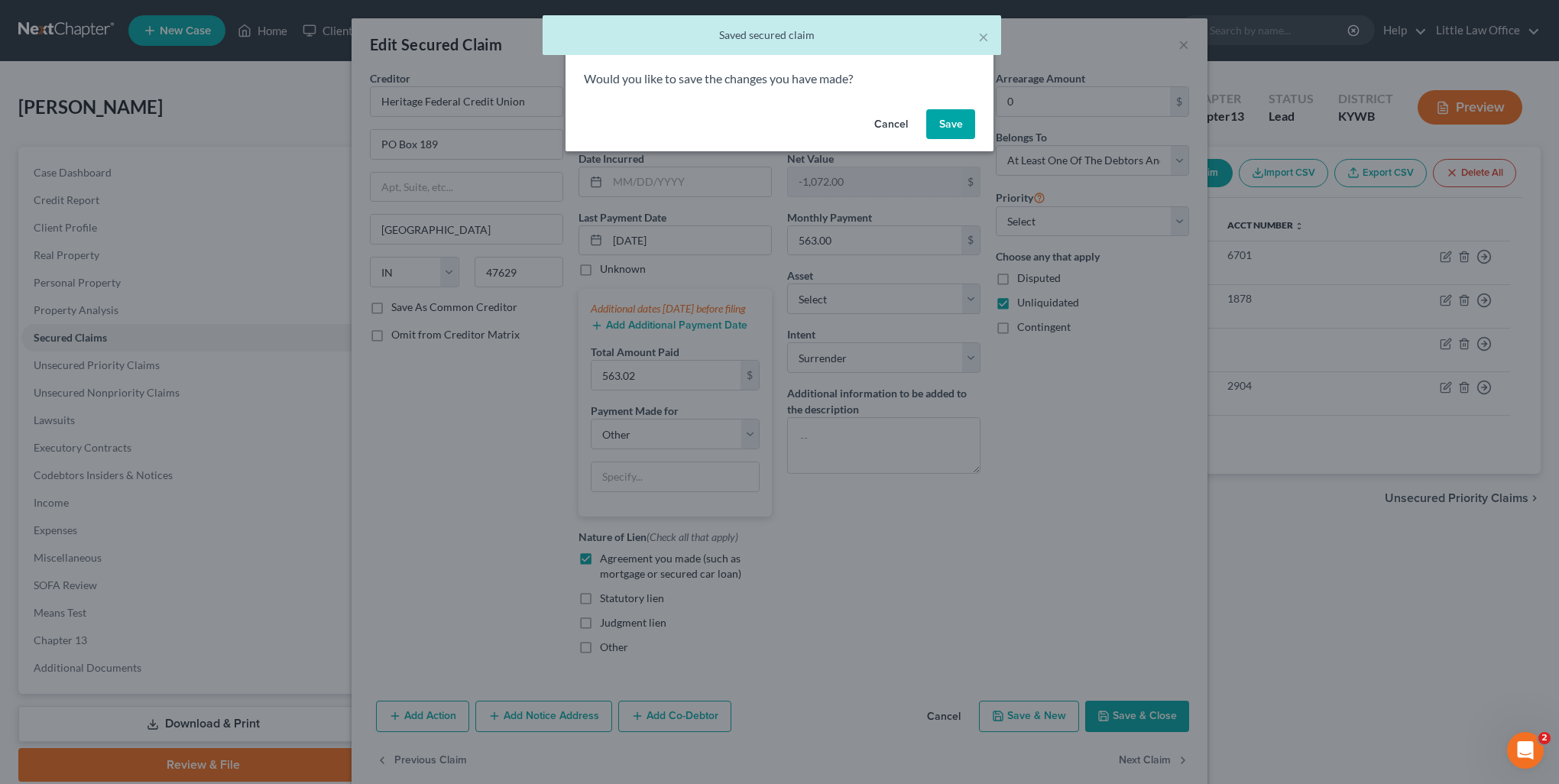
click at [933, 123] on button "Save" at bounding box center [951, 125] width 49 height 31
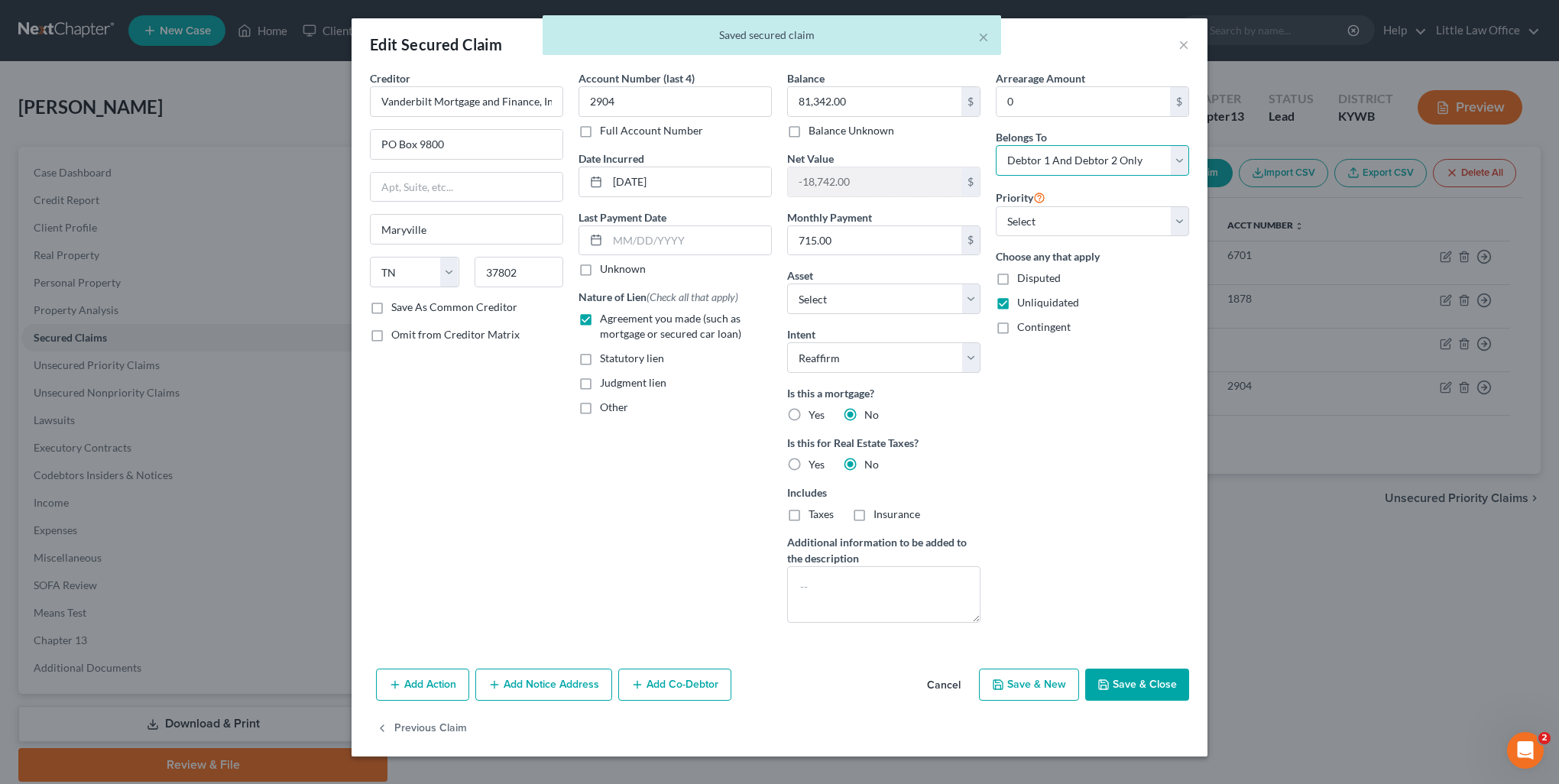
drag, startPoint x: 1046, startPoint y: 149, endPoint x: 1050, endPoint y: 171, distance: 22.4
click at [1046, 149] on select "Select Debtor 1 Only Debtor 2 Only Debtor 1 And Debtor 2 Only At Least One Of T…" at bounding box center [1092, 161] width 193 height 31
click at [996, 145] on select "Select Debtor 1 Only Debtor 2 Only Debtor 1 And Debtor 2 Only At Least One Of T…" at bounding box center [1092, 161] width 193 height 31
drag, startPoint x: 1130, startPoint y: 691, endPoint x: 1110, endPoint y: 701, distance: 22.4
click at [1129, 691] on button "Save & Close" at bounding box center [1137, 684] width 104 height 32
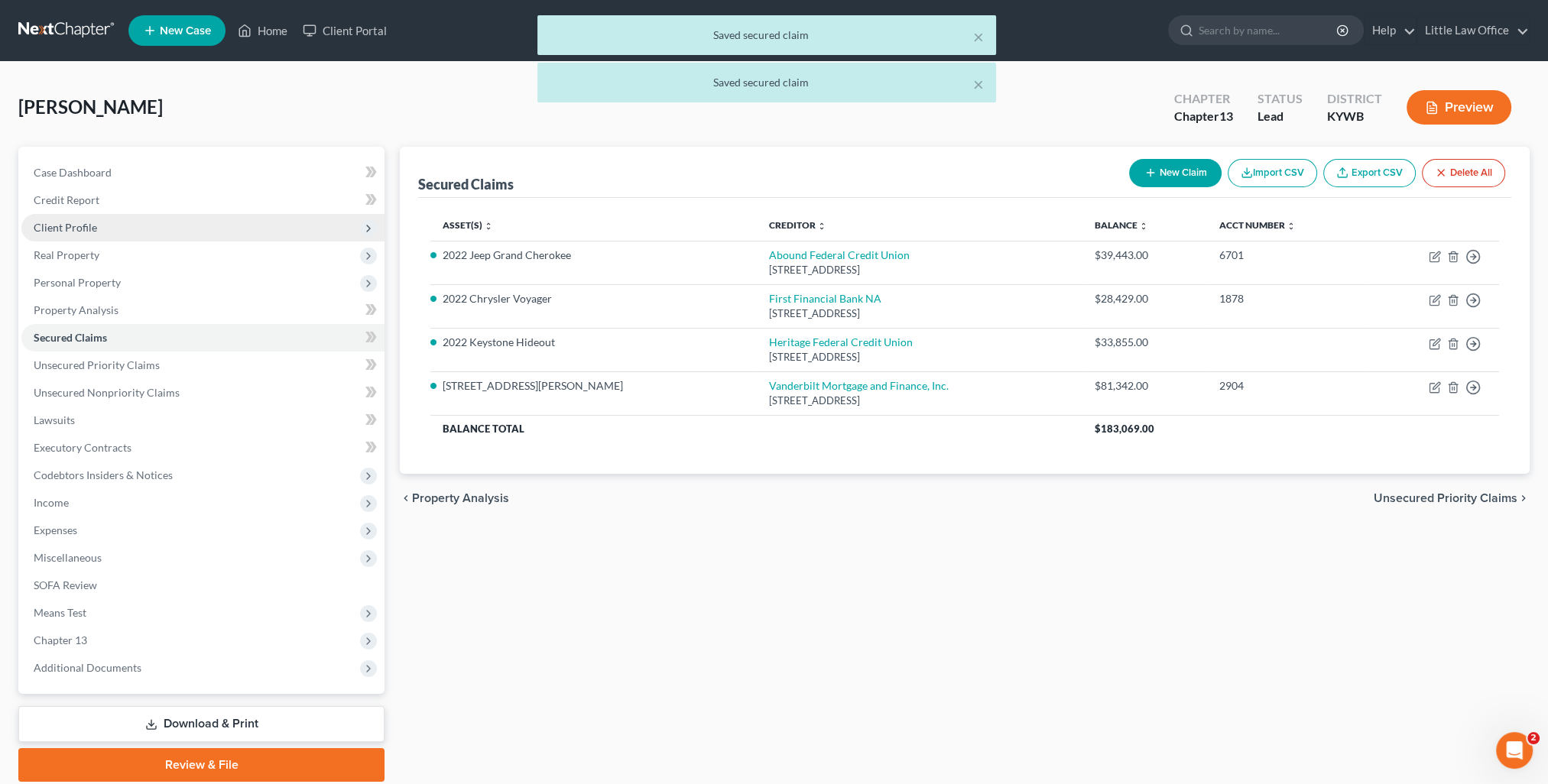
click at [72, 233] on span "Client Profile" at bounding box center [65, 228] width 63 height 13
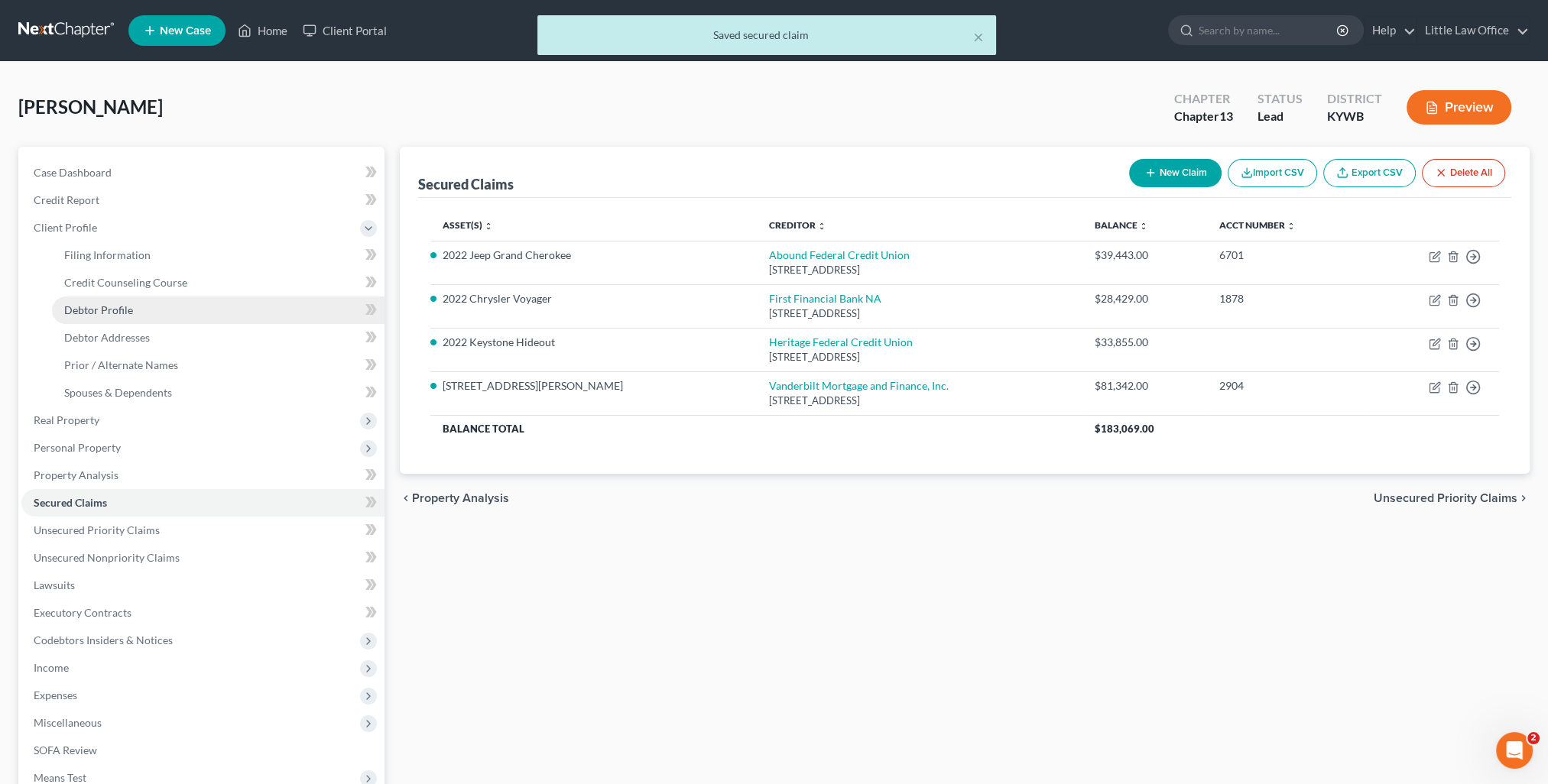
click at [80, 310] on span "Debtor Profile" at bounding box center [98, 310] width 68 height 13
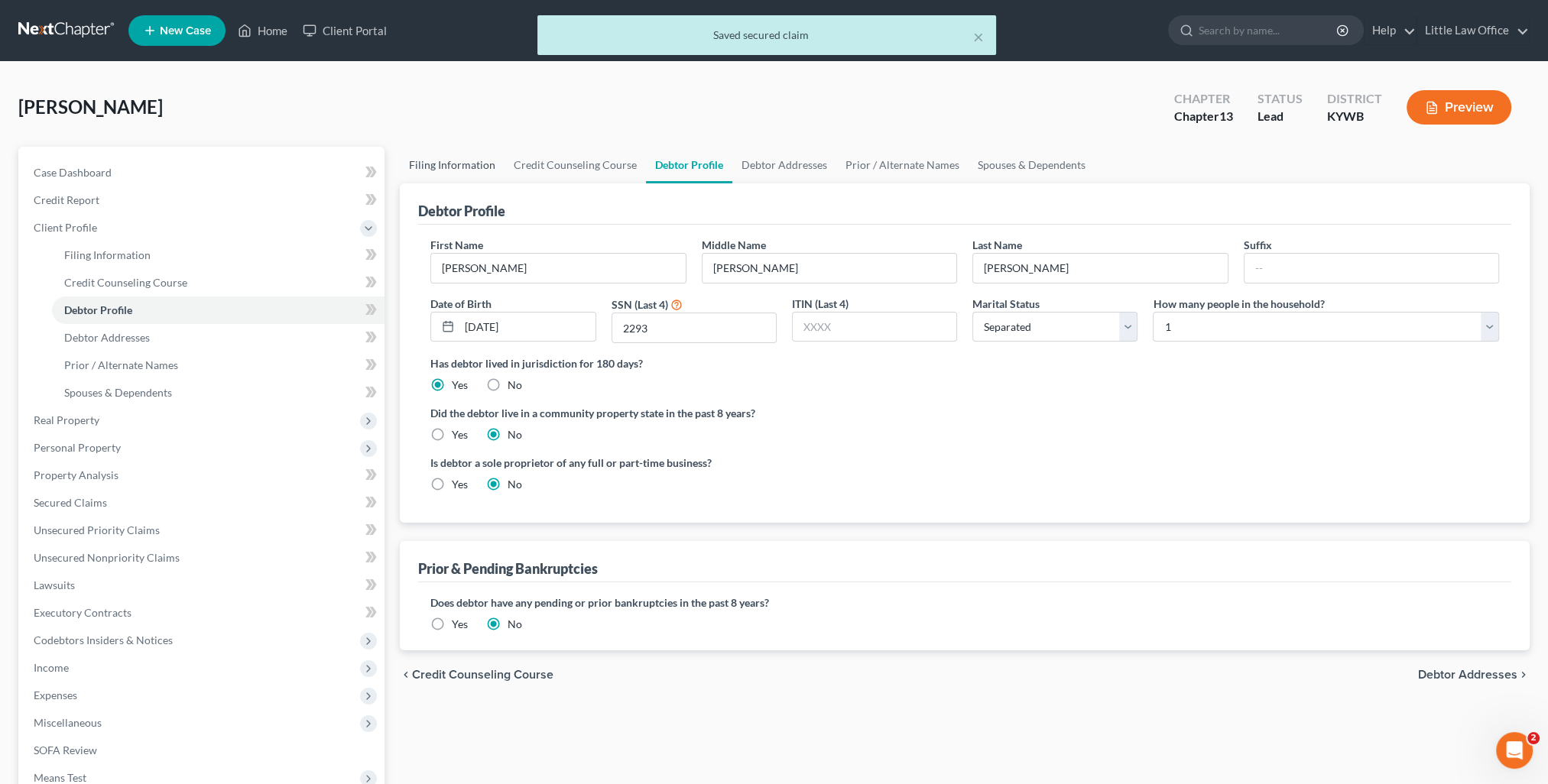
click at [468, 158] on link "Filing Information" at bounding box center [451, 165] width 105 height 37
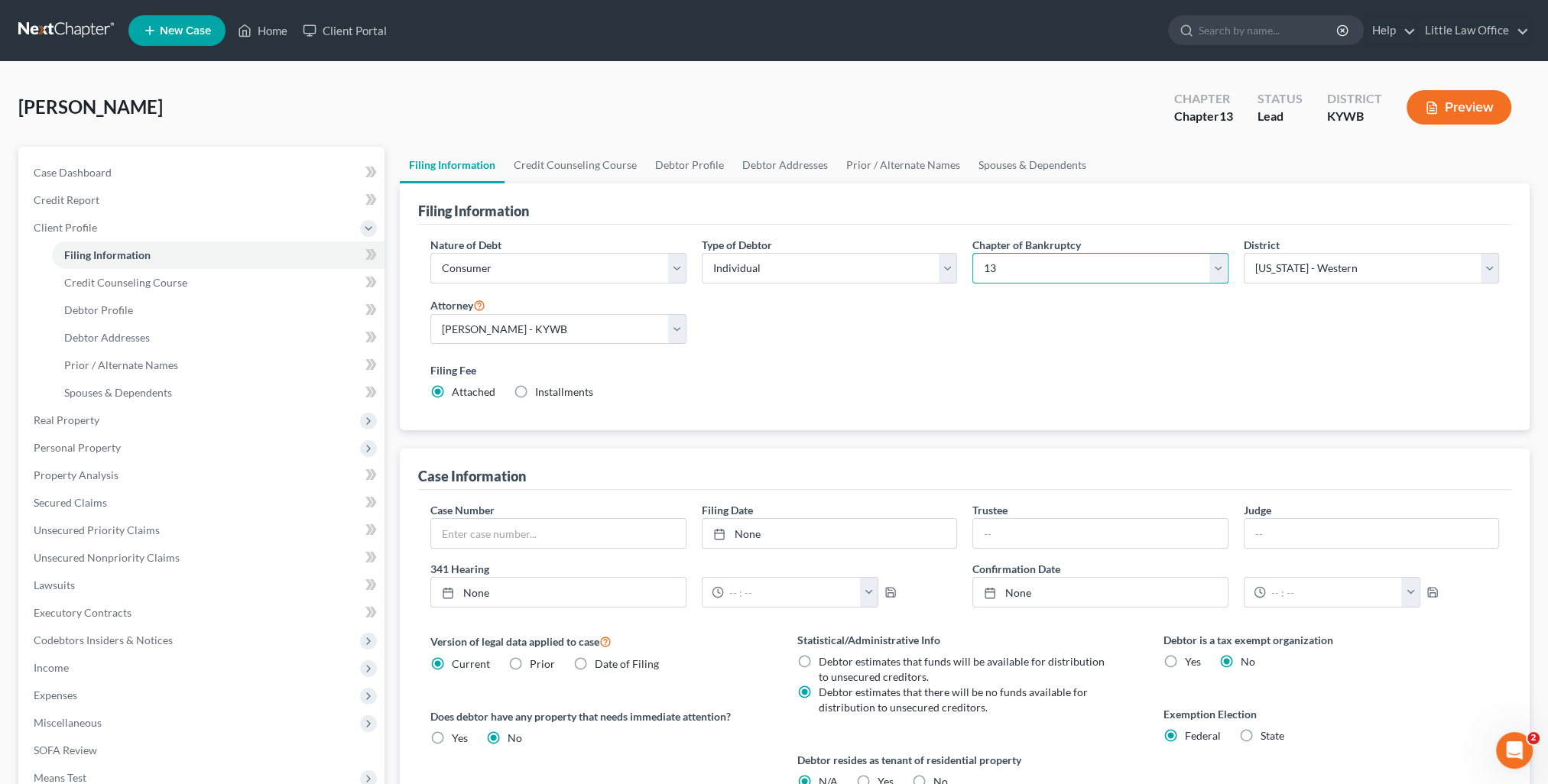
drag, startPoint x: 1033, startPoint y: 258, endPoint x: 1022, endPoint y: 284, distance: 28.2
click at [1033, 258] on select "Select 7 11 12 13" at bounding box center [1099, 268] width 255 height 31
click at [972, 253] on select "Select 7 11 12 13" at bounding box center [1099, 268] width 255 height 31
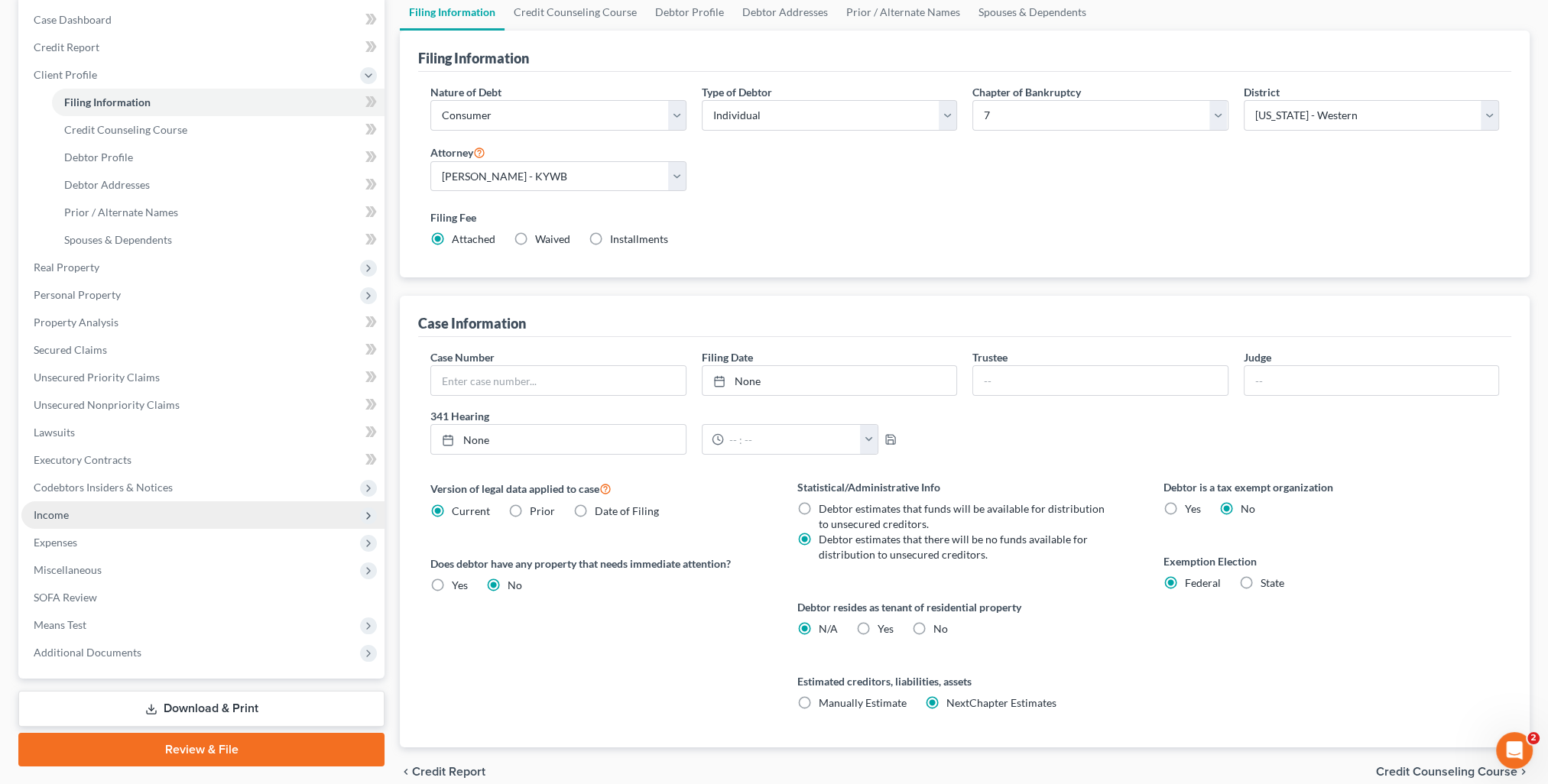
drag, startPoint x: 70, startPoint y: 520, endPoint x: 102, endPoint y: 524, distance: 32.2
click at [70, 520] on span "Income" at bounding box center [202, 515] width 363 height 28
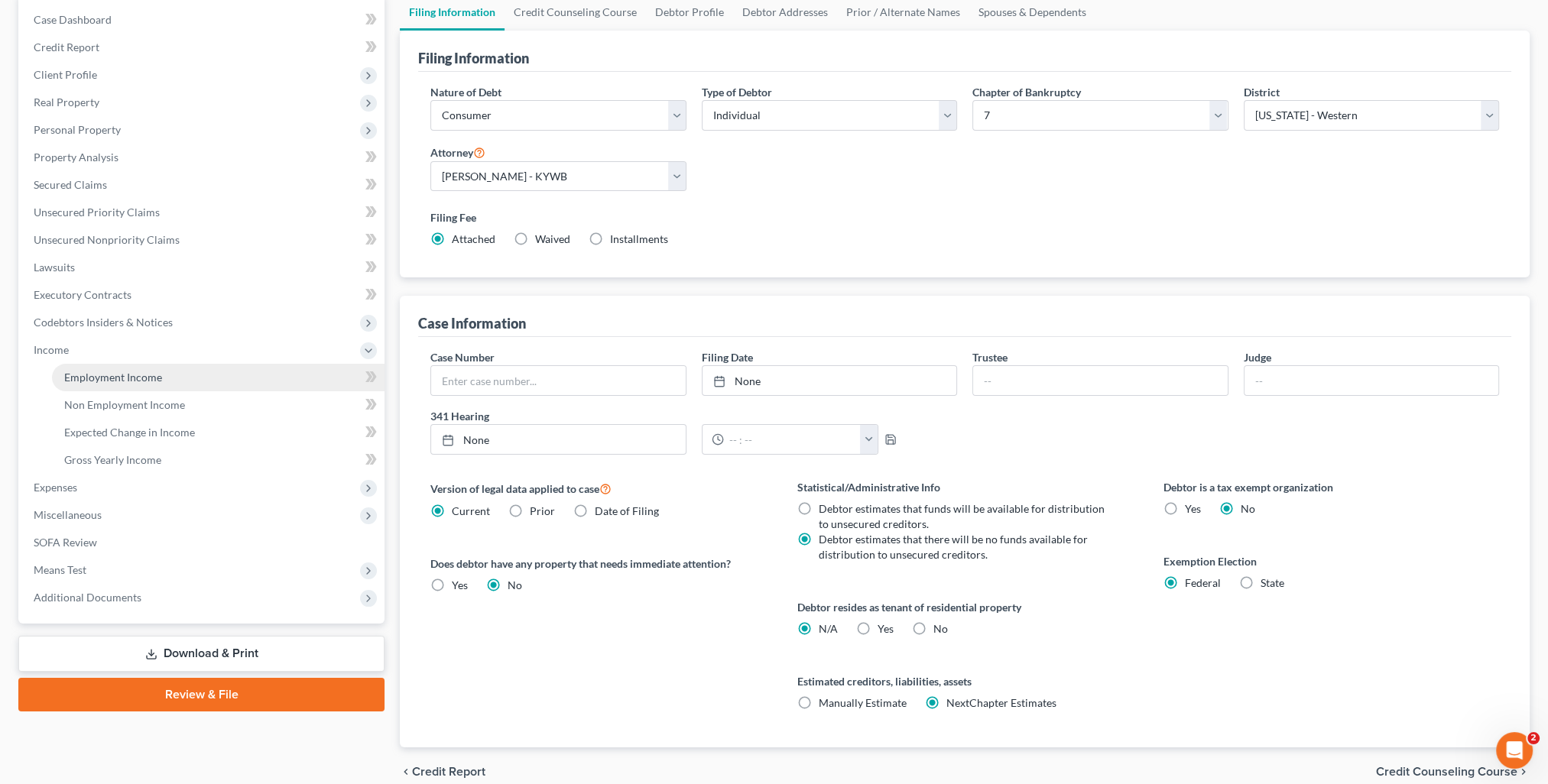
click at [106, 377] on span "Employment Income" at bounding box center [114, 377] width 98 height 13
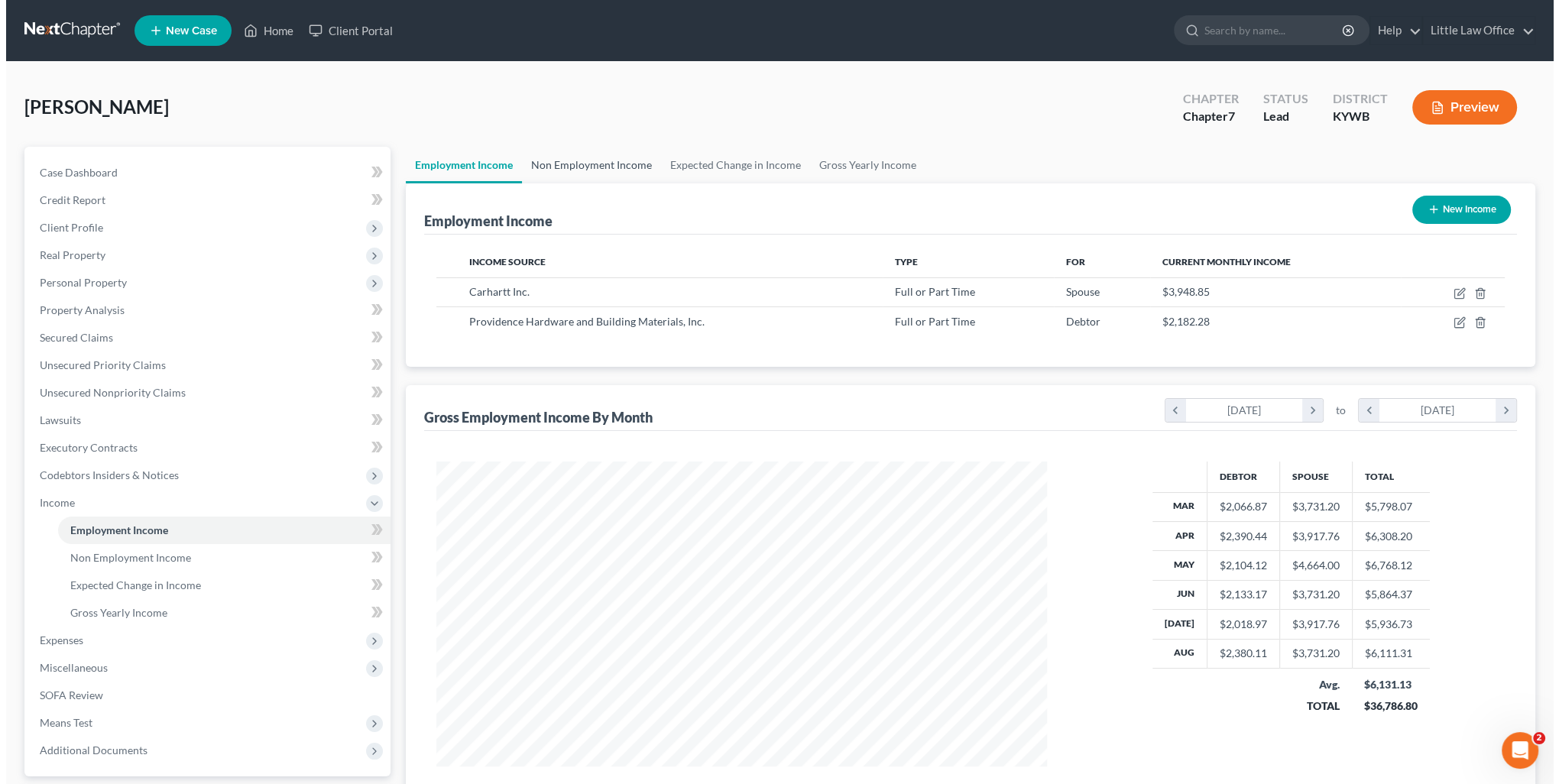
scroll to position [305, 641]
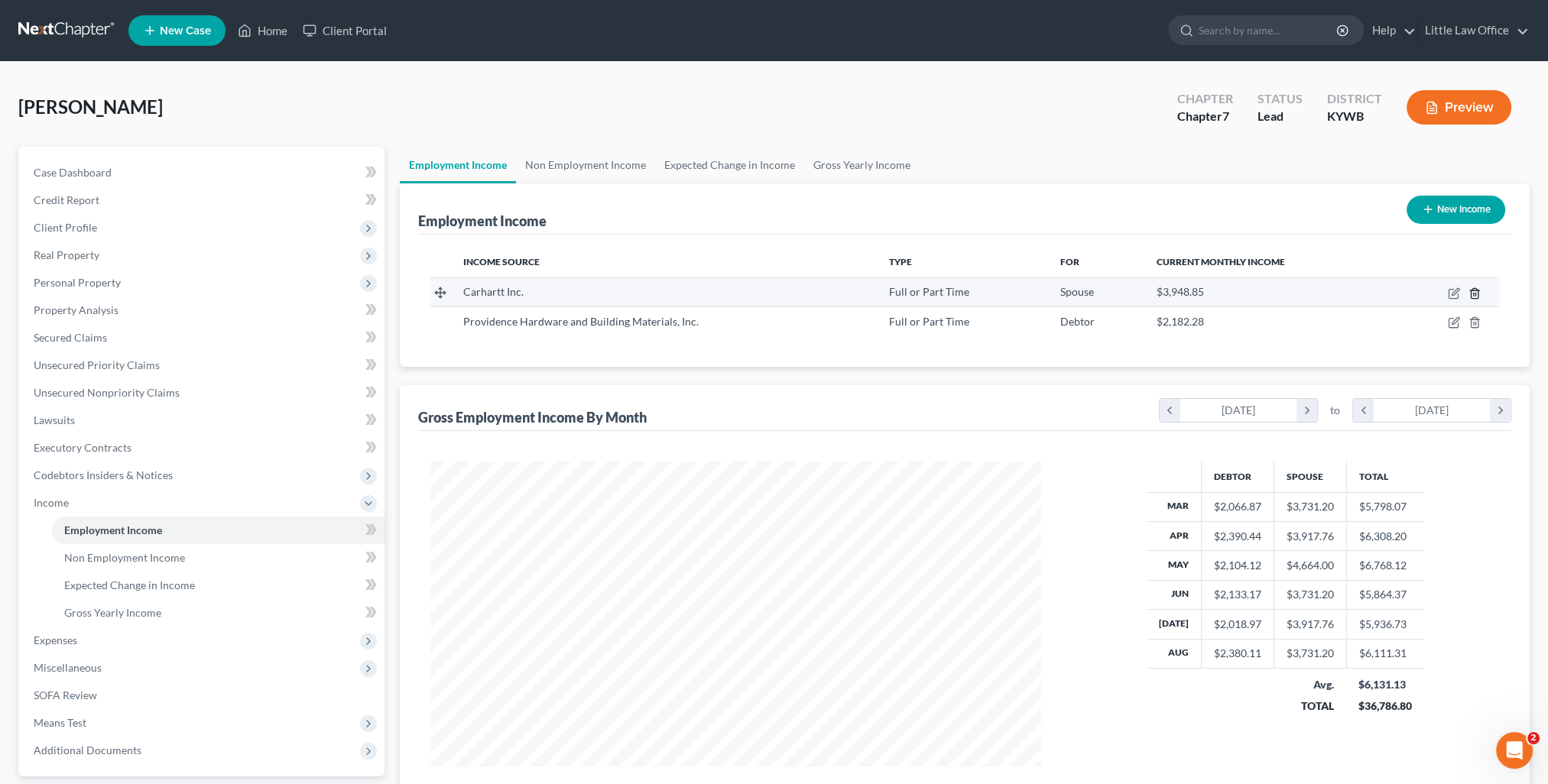
click at [1474, 292] on line "button" at bounding box center [1474, 293] width 0 height 3
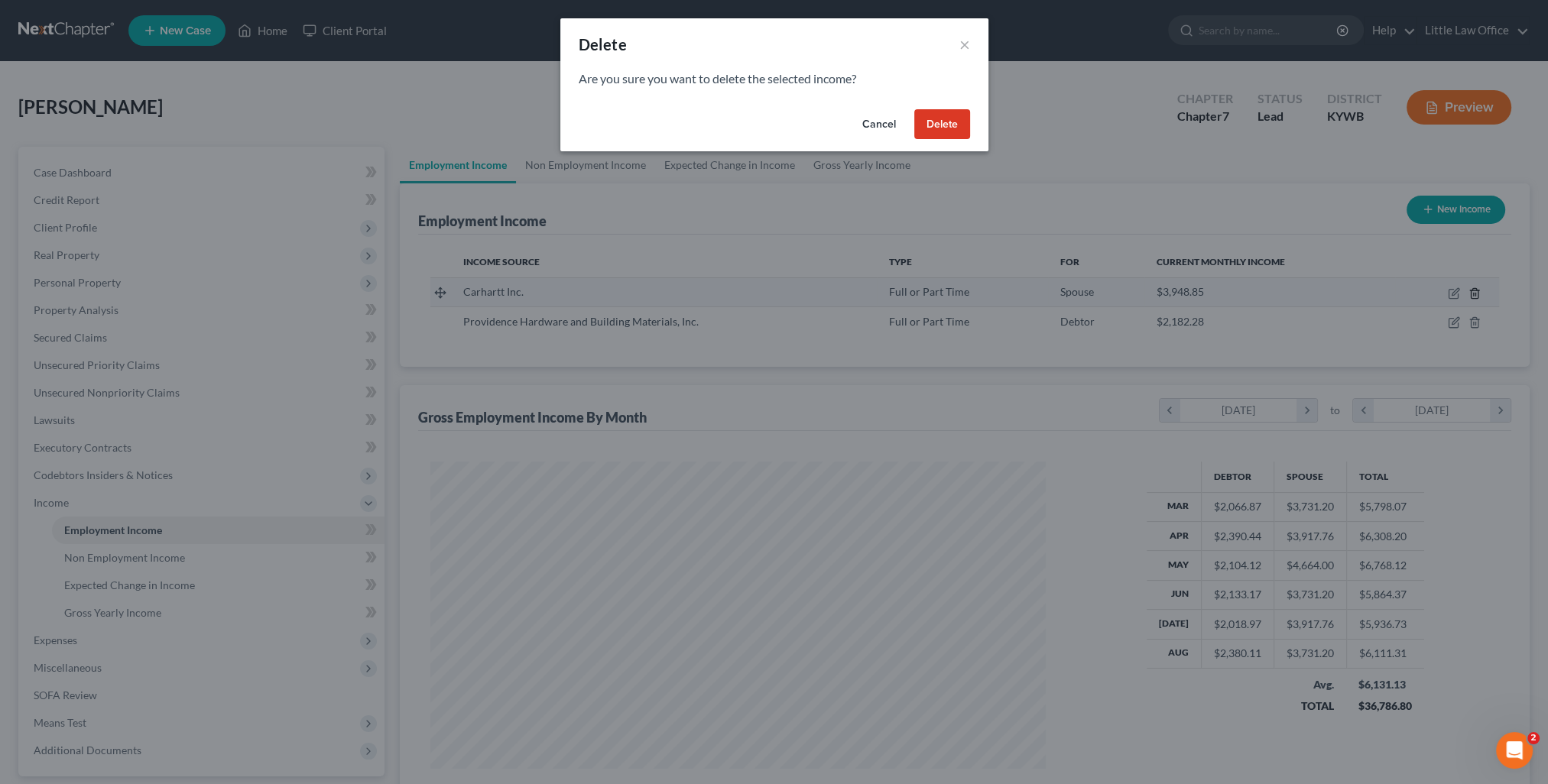
scroll to position [307, 645]
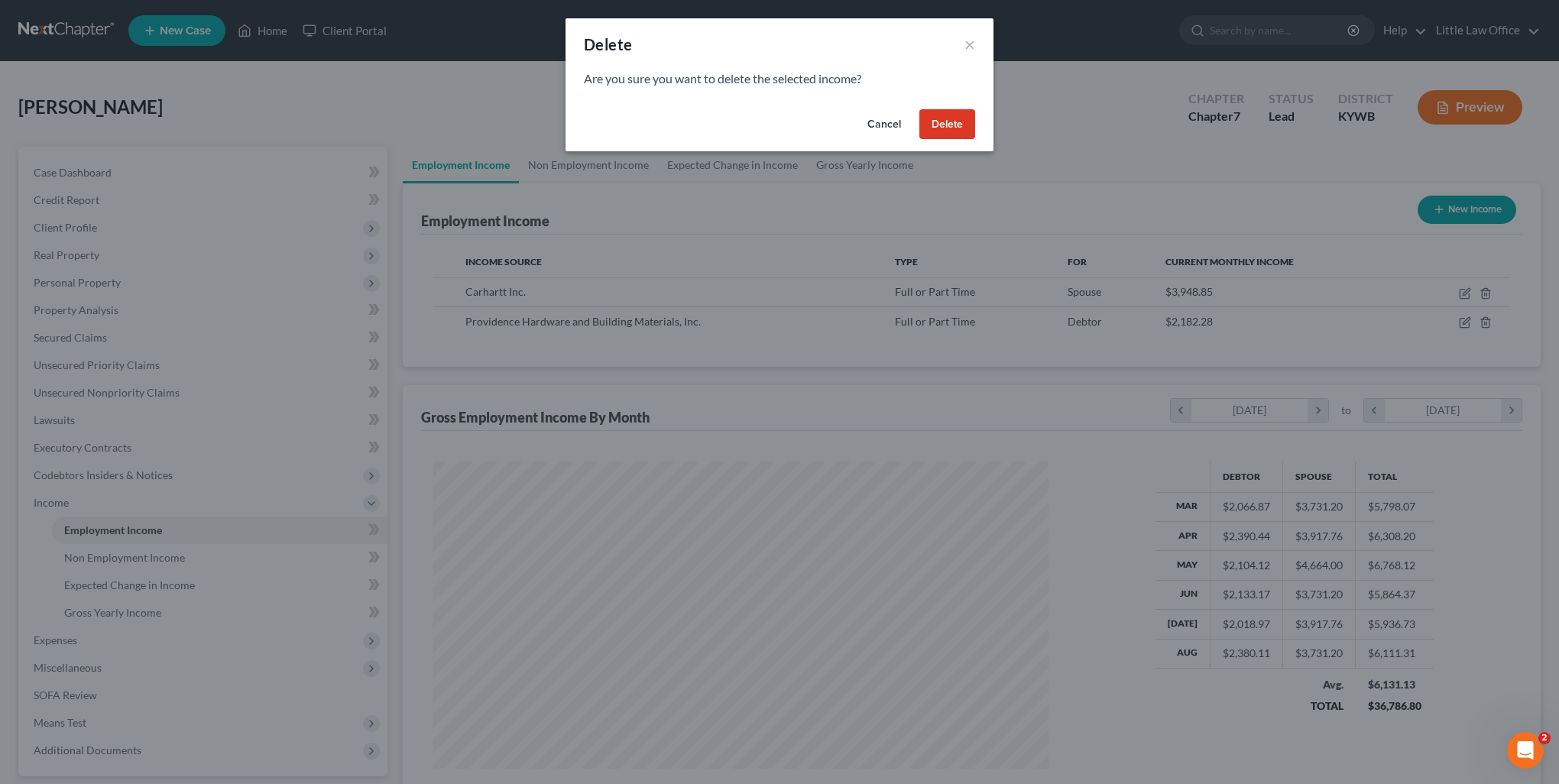
click at [945, 133] on button "Delete" at bounding box center [948, 125] width 56 height 31
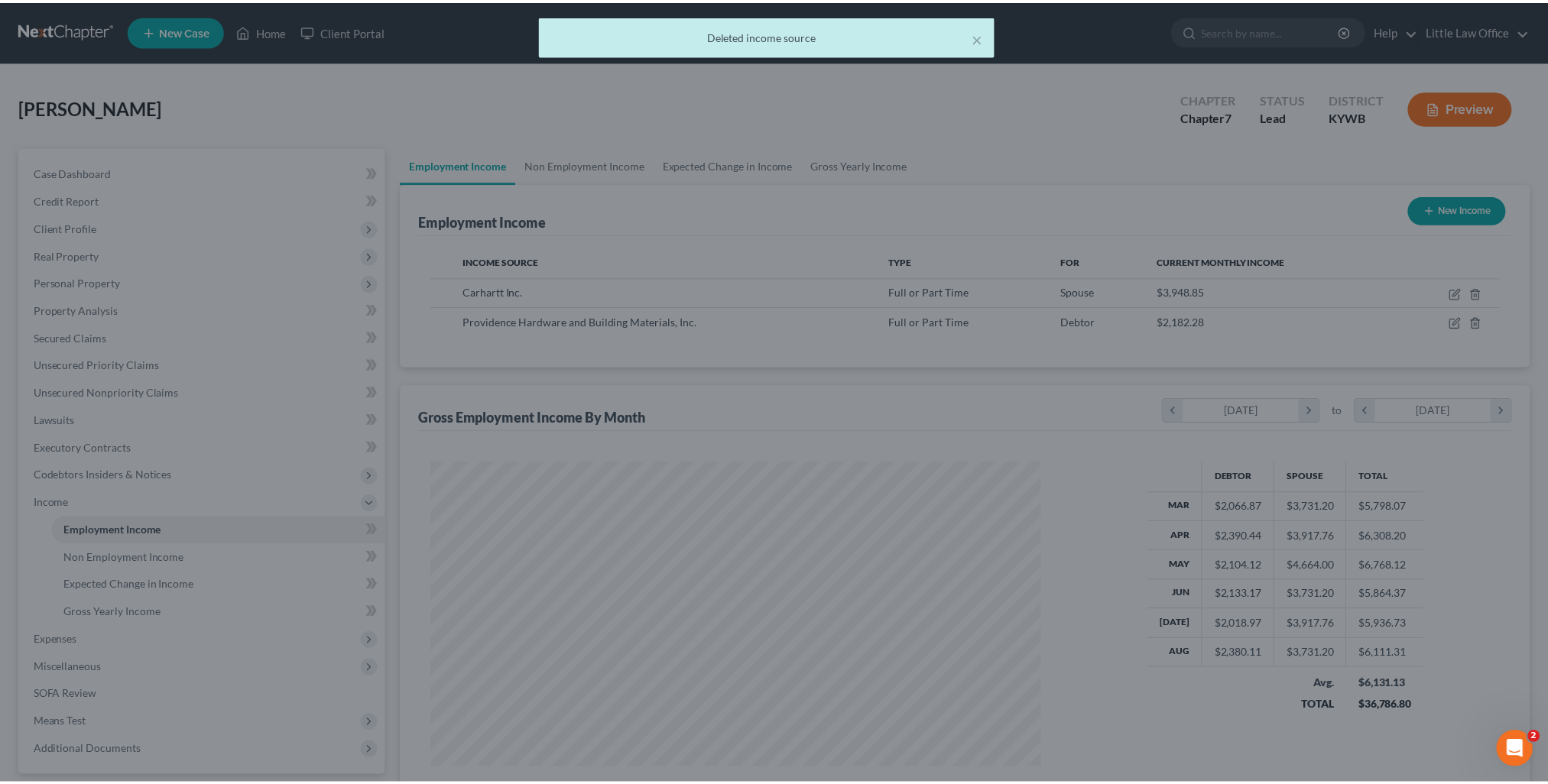
scroll to position [763842, 763606]
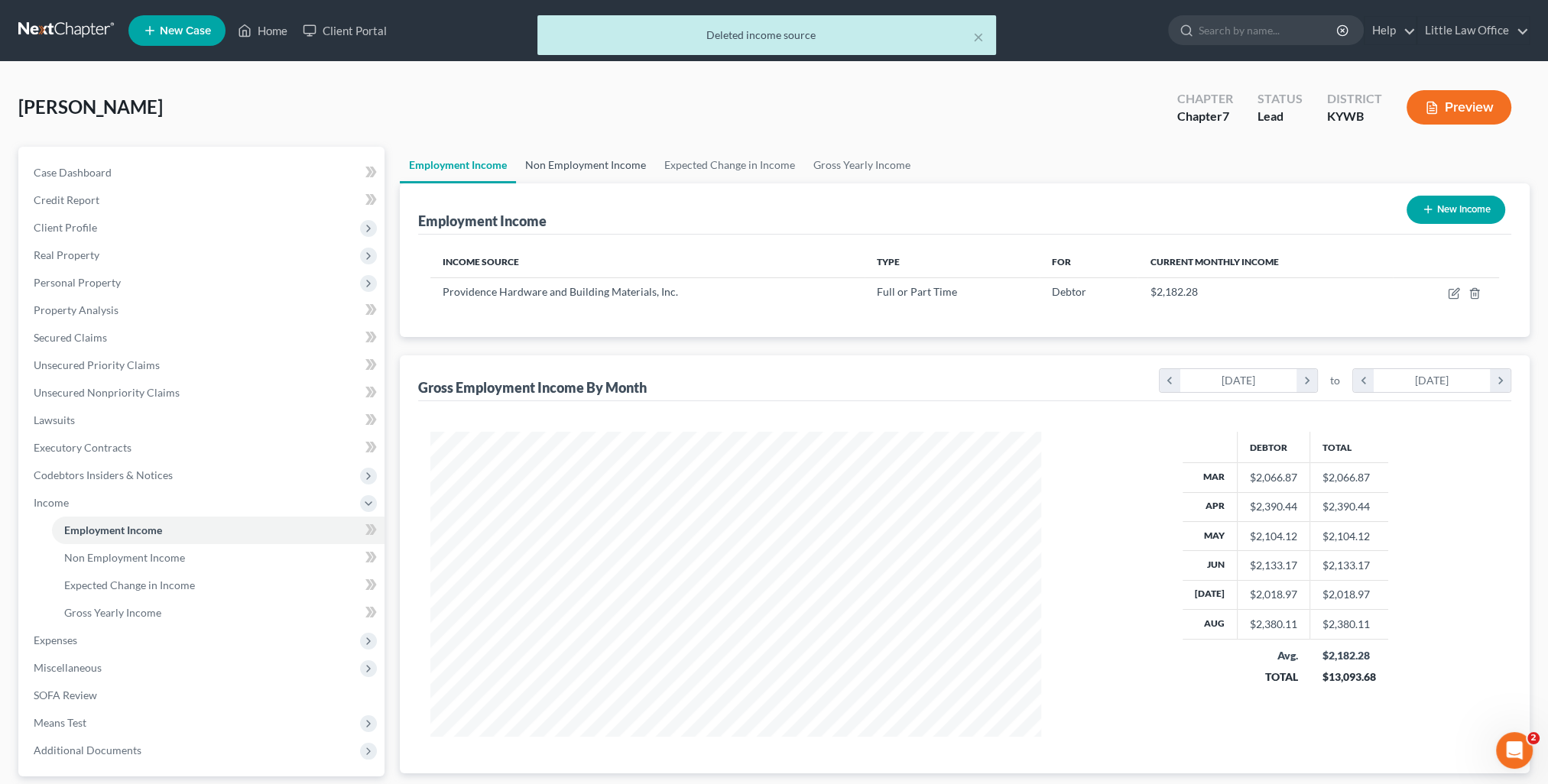
click at [596, 159] on link "Non Employment Income" at bounding box center [585, 165] width 140 height 37
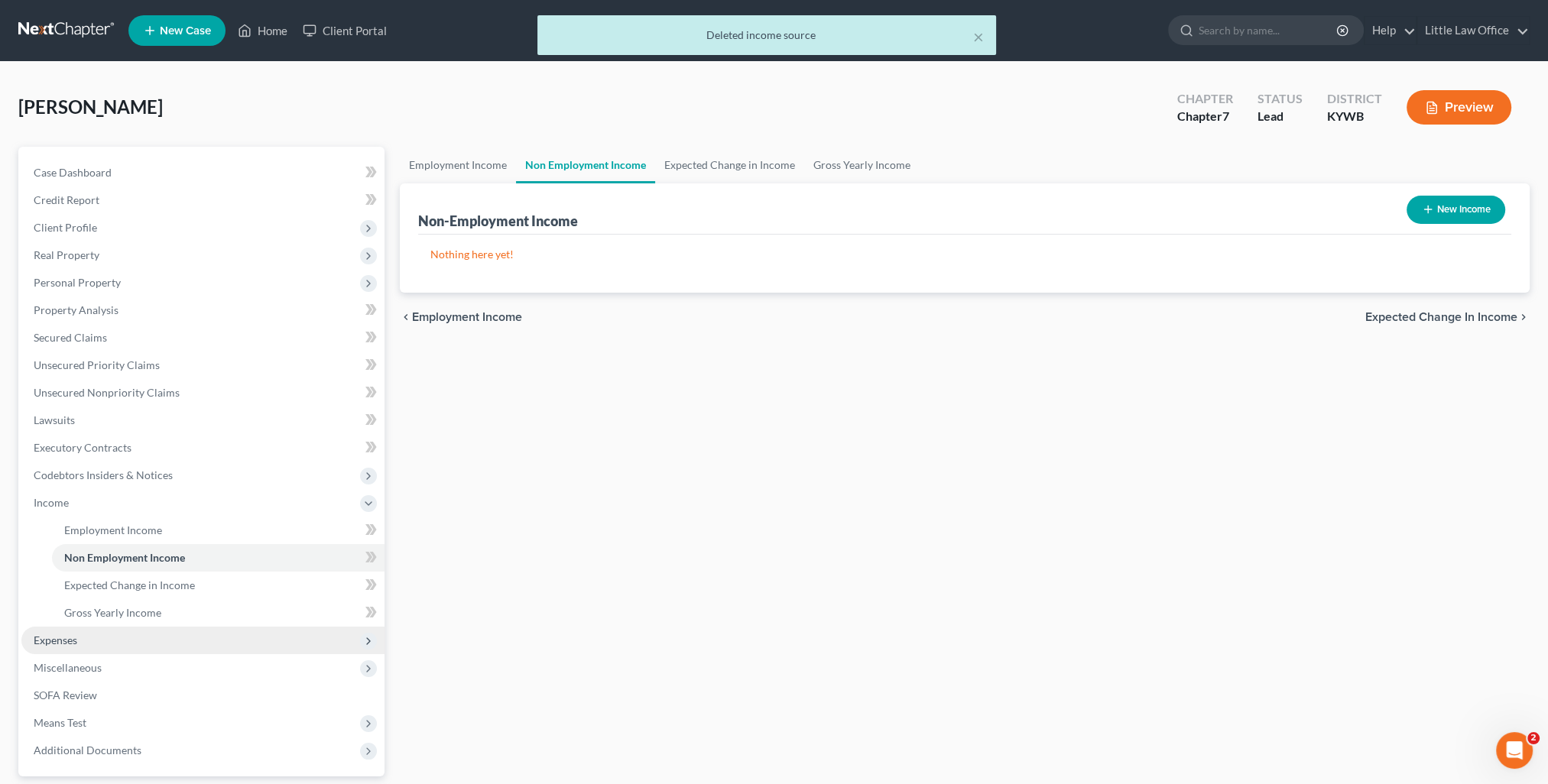
click at [42, 645] on span "Expenses" at bounding box center [55, 641] width 43 height 13
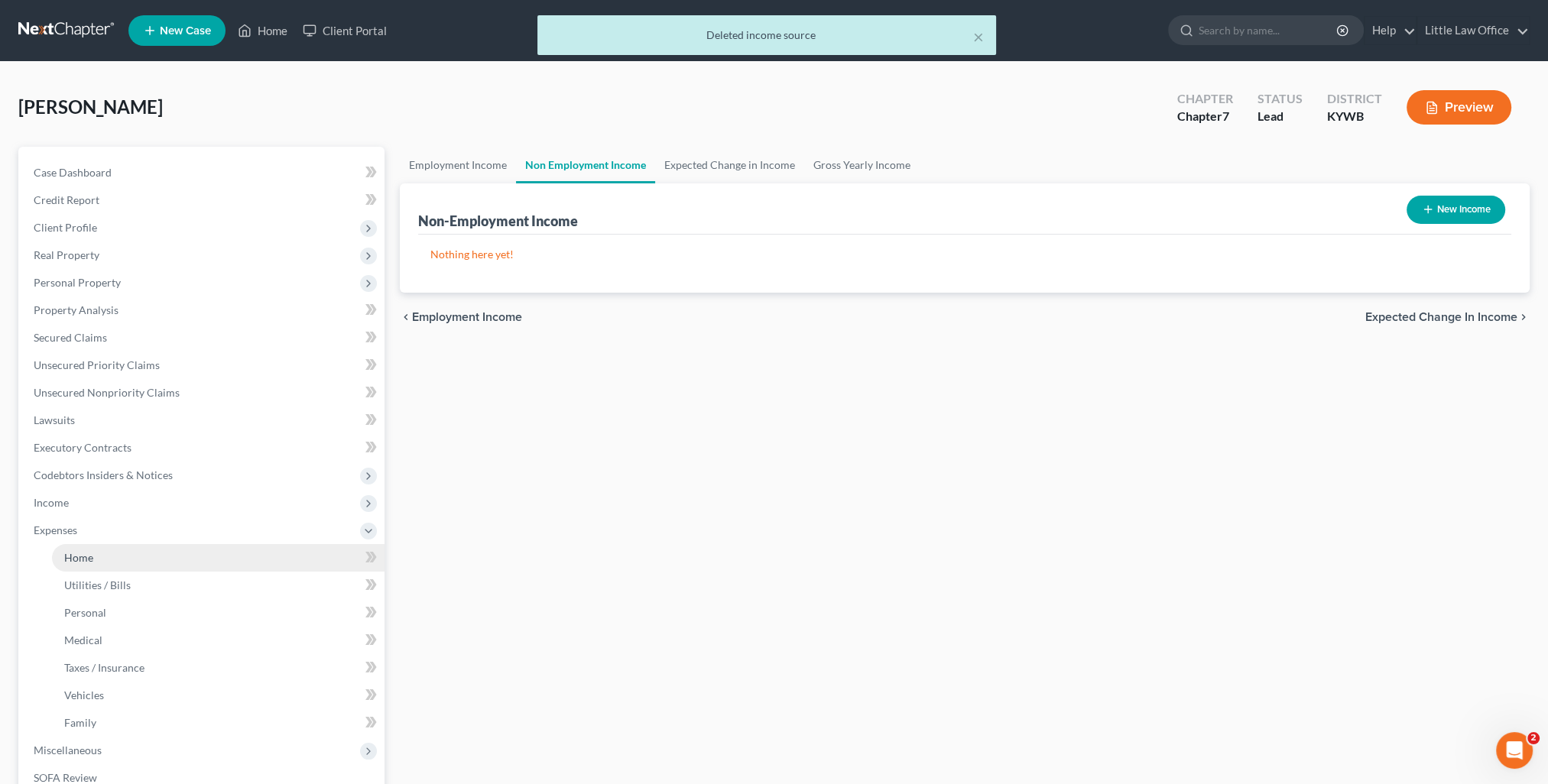
click at [80, 569] on link "Home" at bounding box center [218, 558] width 333 height 28
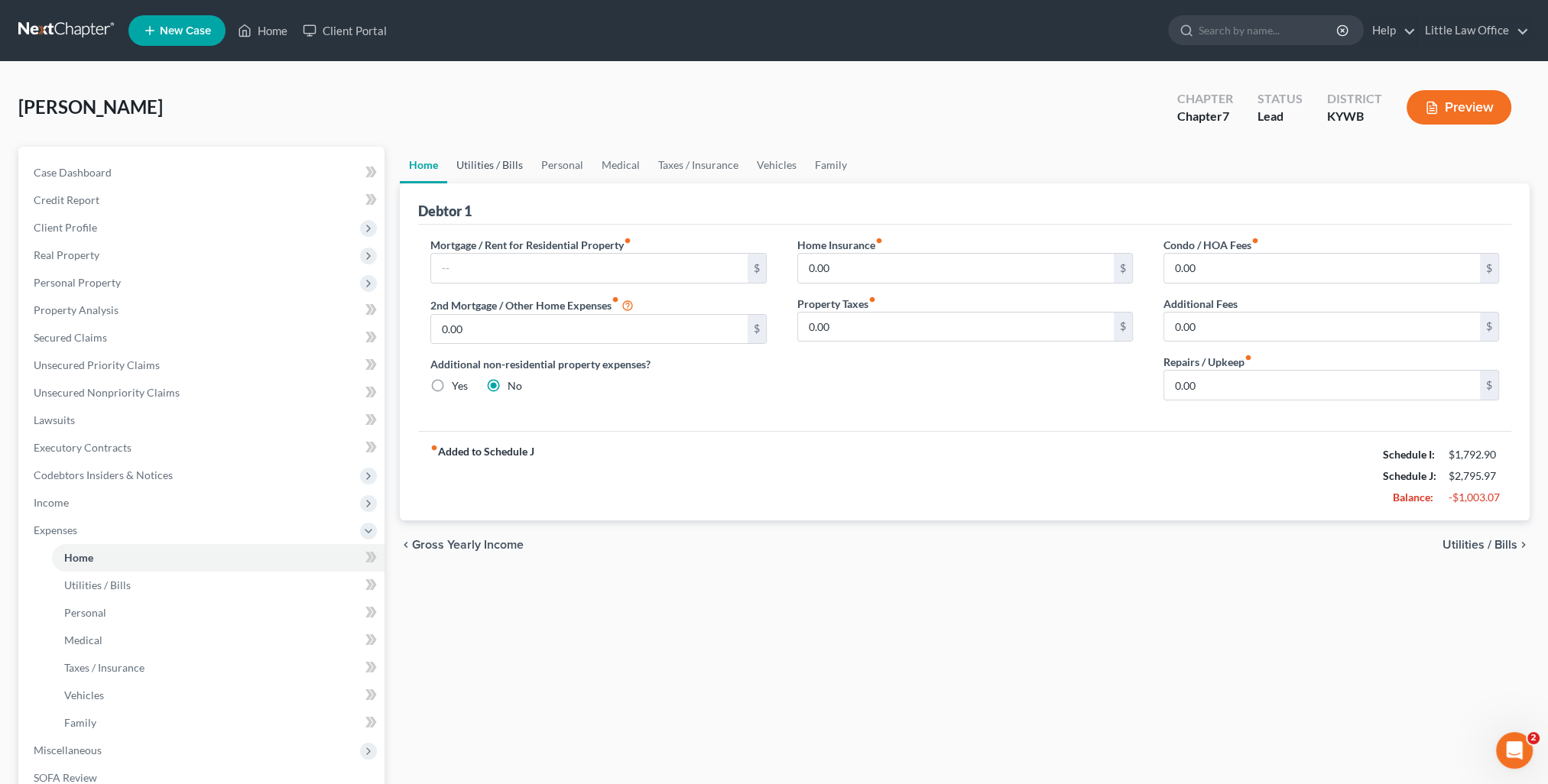
click at [504, 166] on link "Utilities / Bills" at bounding box center [490, 165] width 85 height 37
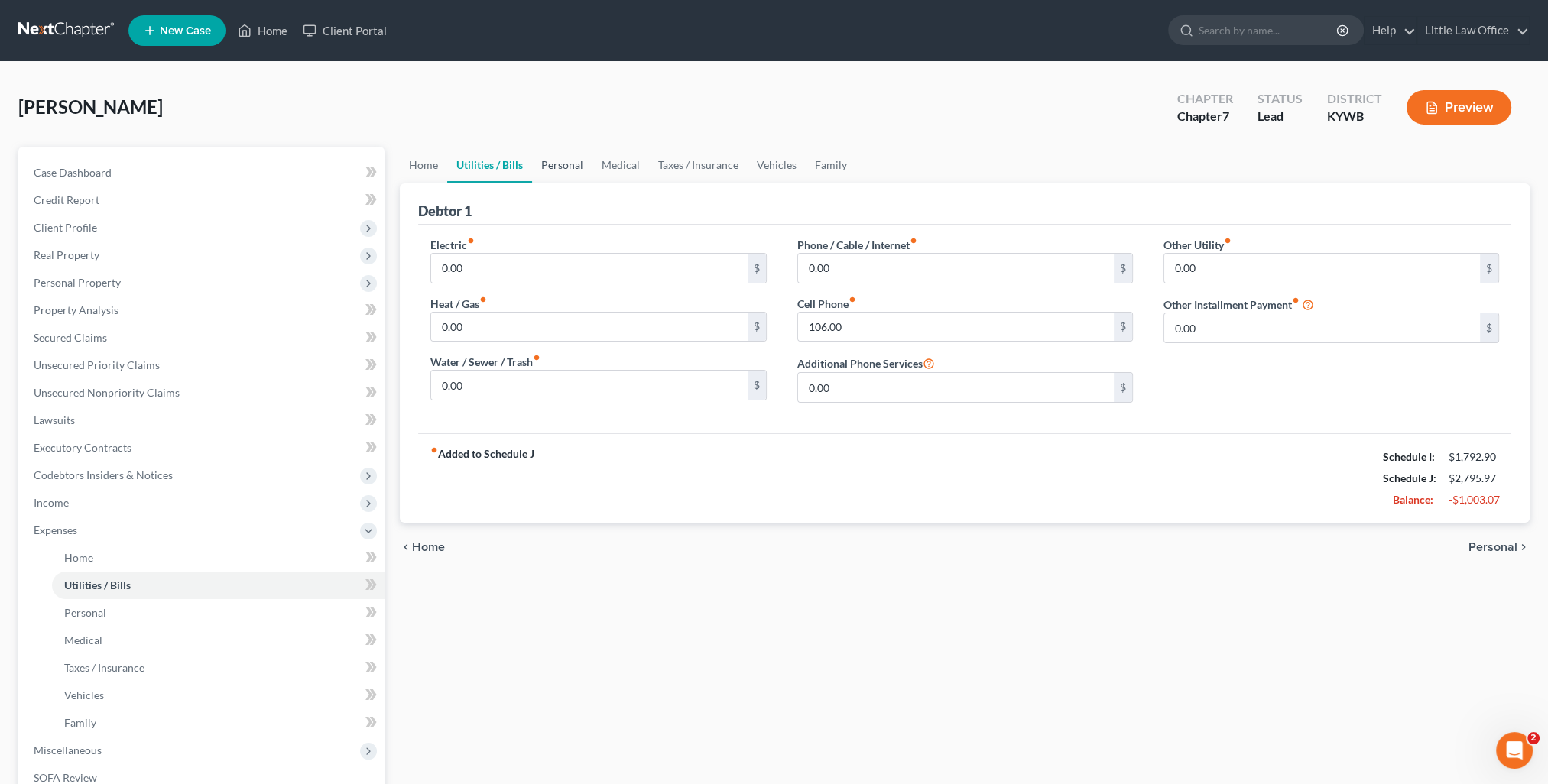
click at [556, 174] on link "Personal" at bounding box center [562, 165] width 61 height 37
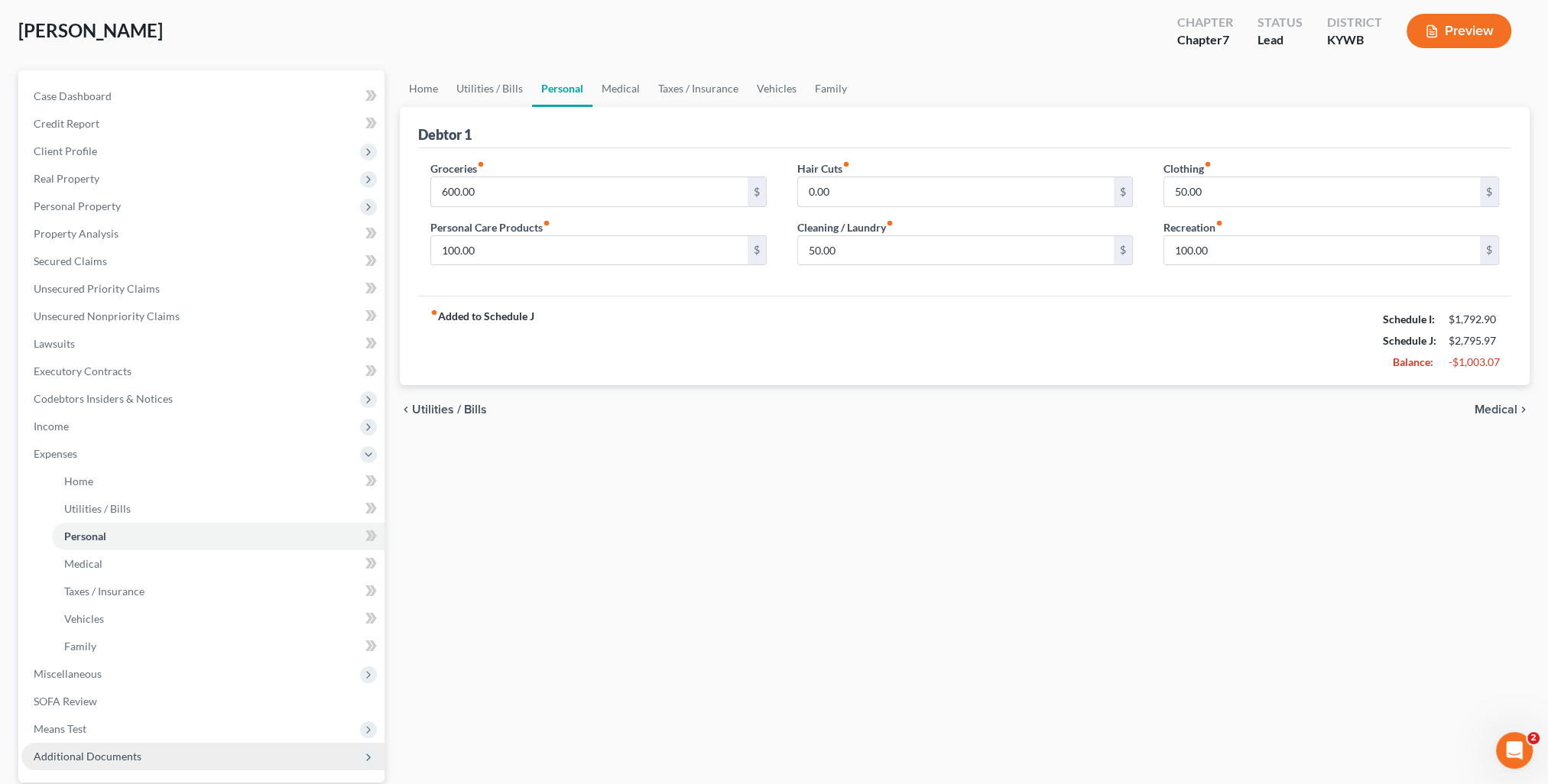
scroll to position [153, 0]
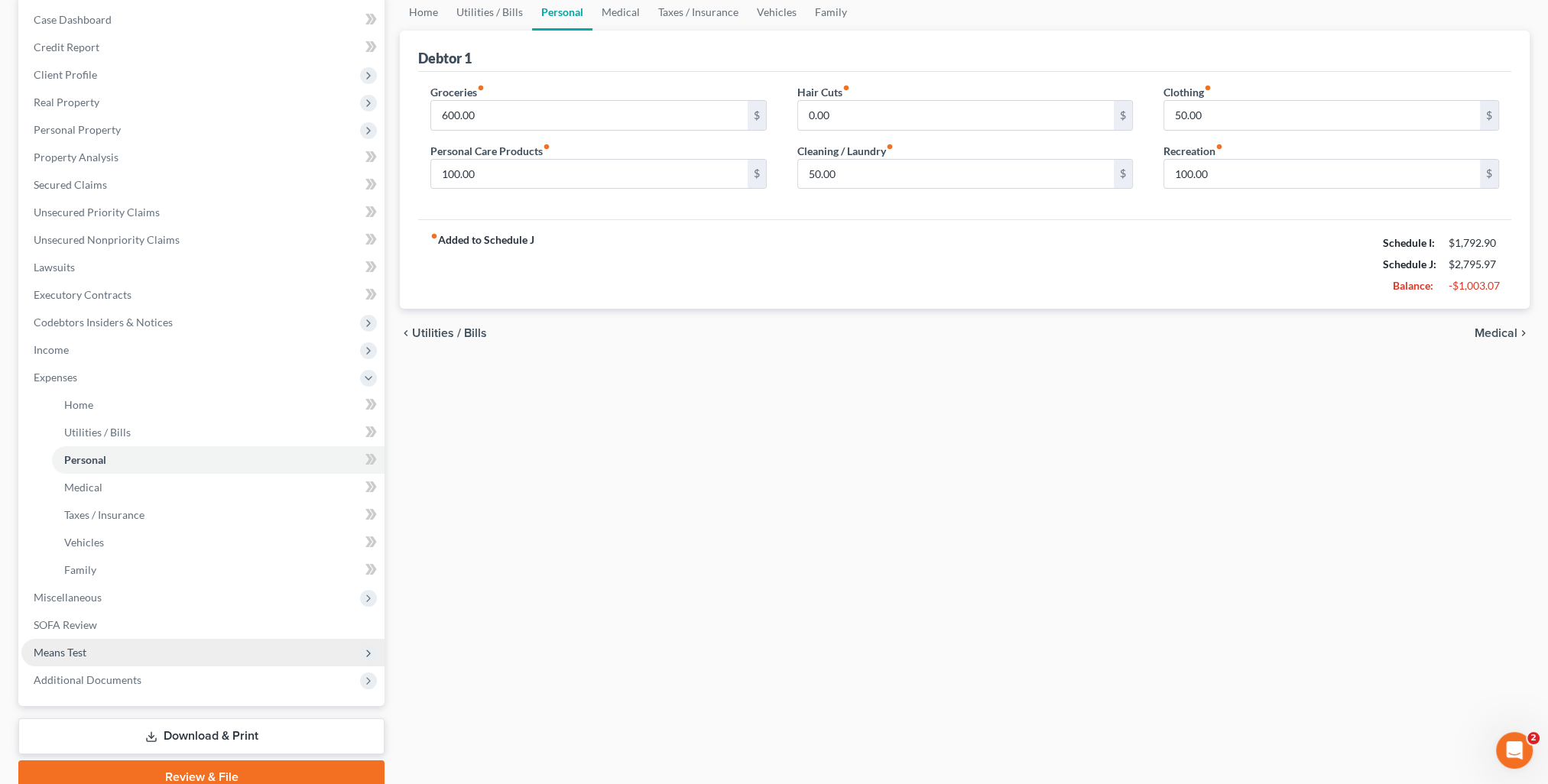
click at [95, 651] on span "Means Test" at bounding box center [202, 652] width 363 height 28
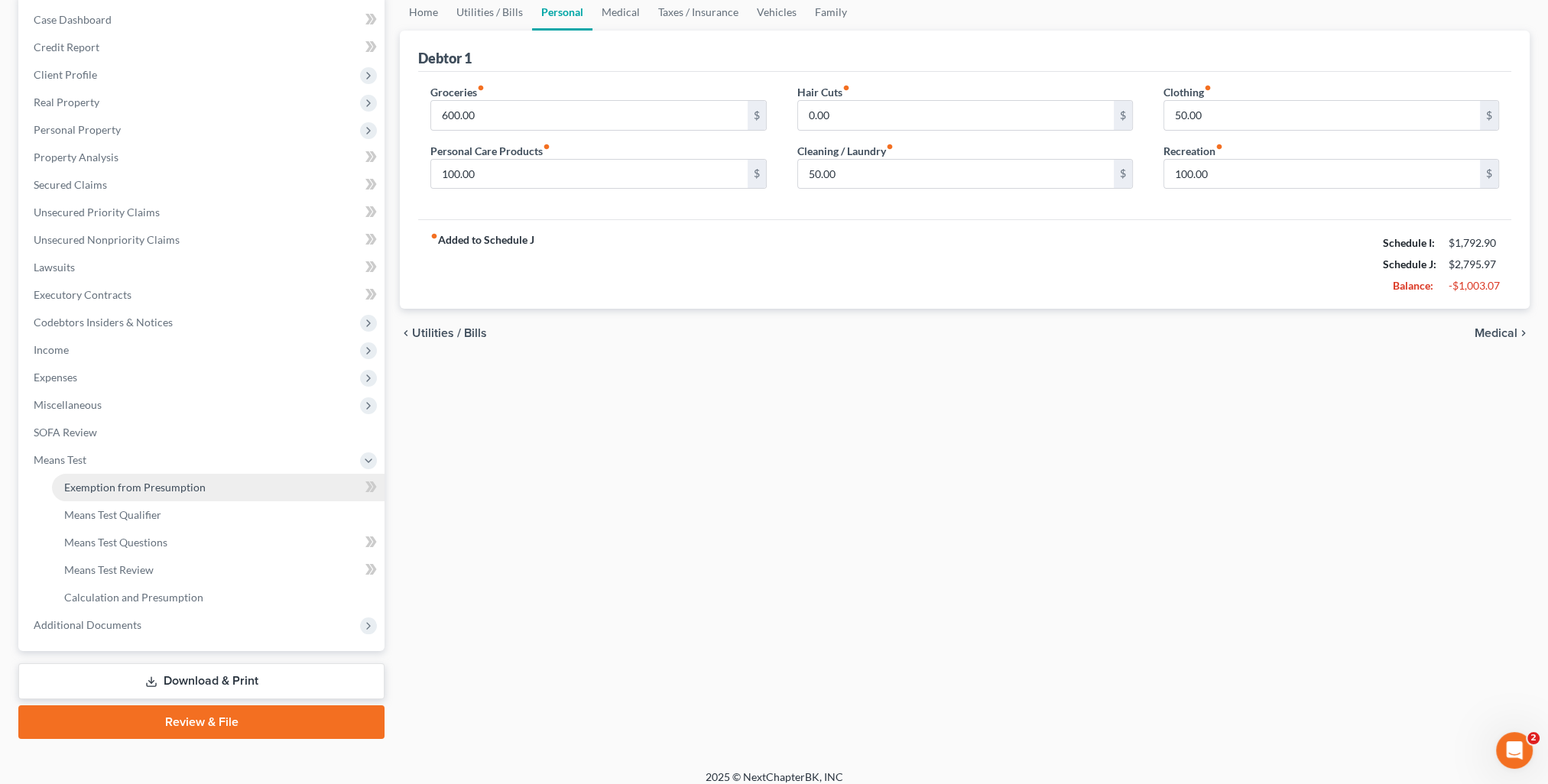
click at [107, 493] on link "Exemption from Presumption" at bounding box center [218, 488] width 333 height 28
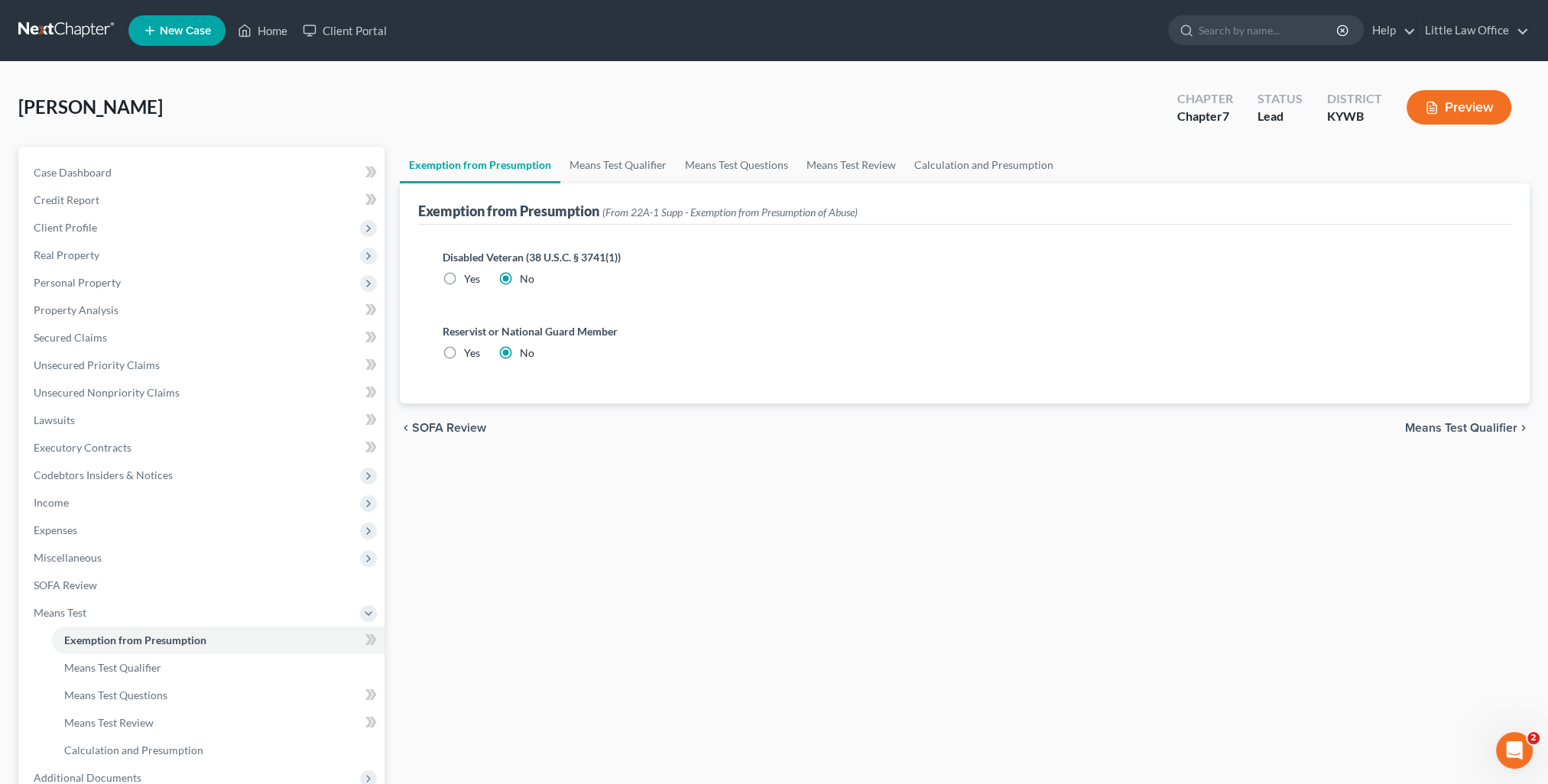
click at [622, 136] on div "Braden, Rodney Upgraded Chapter Chapter 7 Status Lead District KYWB Preview" at bounding box center [774, 113] width 1510 height 66
click at [615, 169] on link "Means Test Qualifier" at bounding box center [618, 165] width 115 height 37
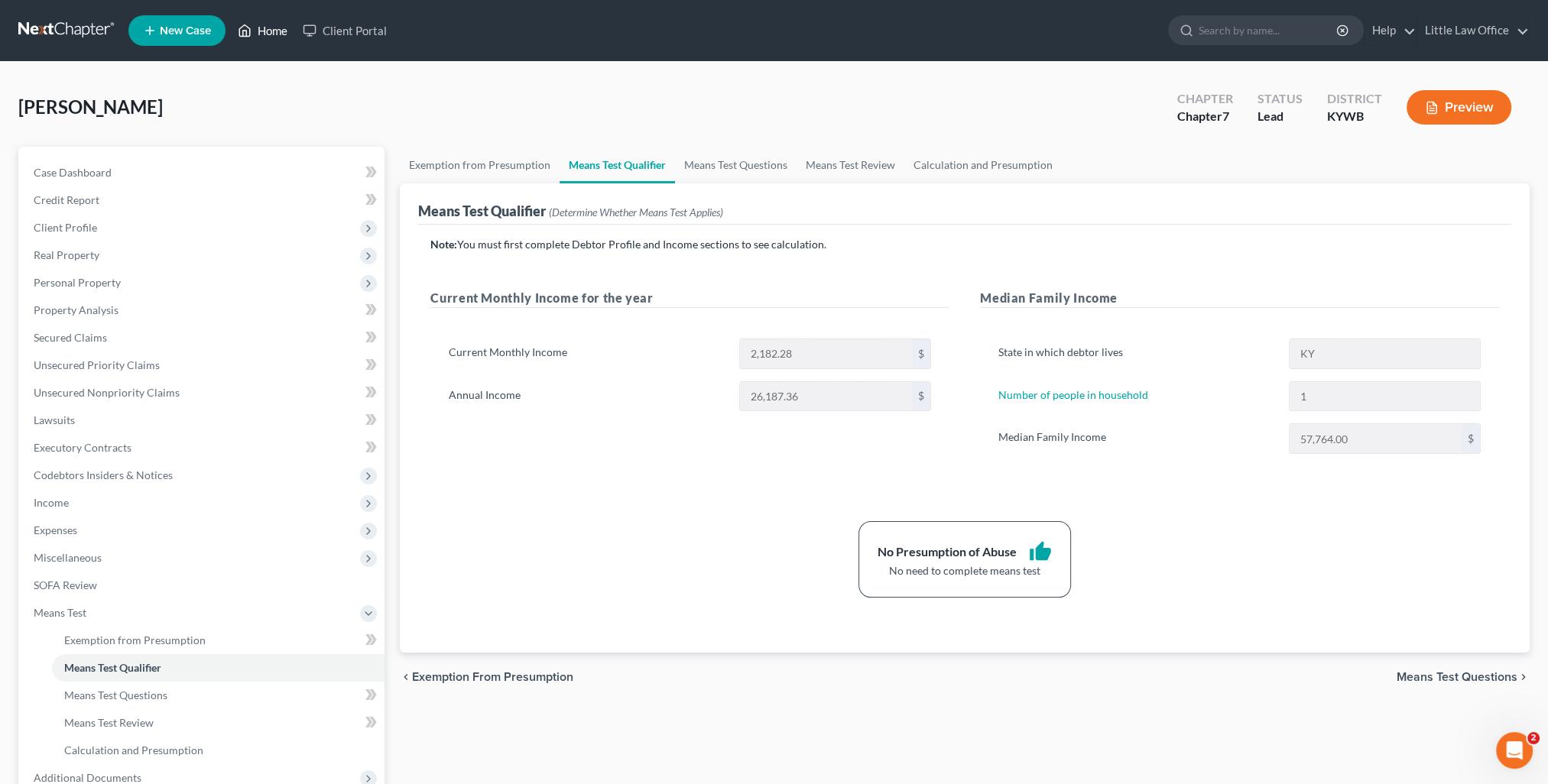
click at [275, 38] on link "Home" at bounding box center [263, 30] width 65 height 28
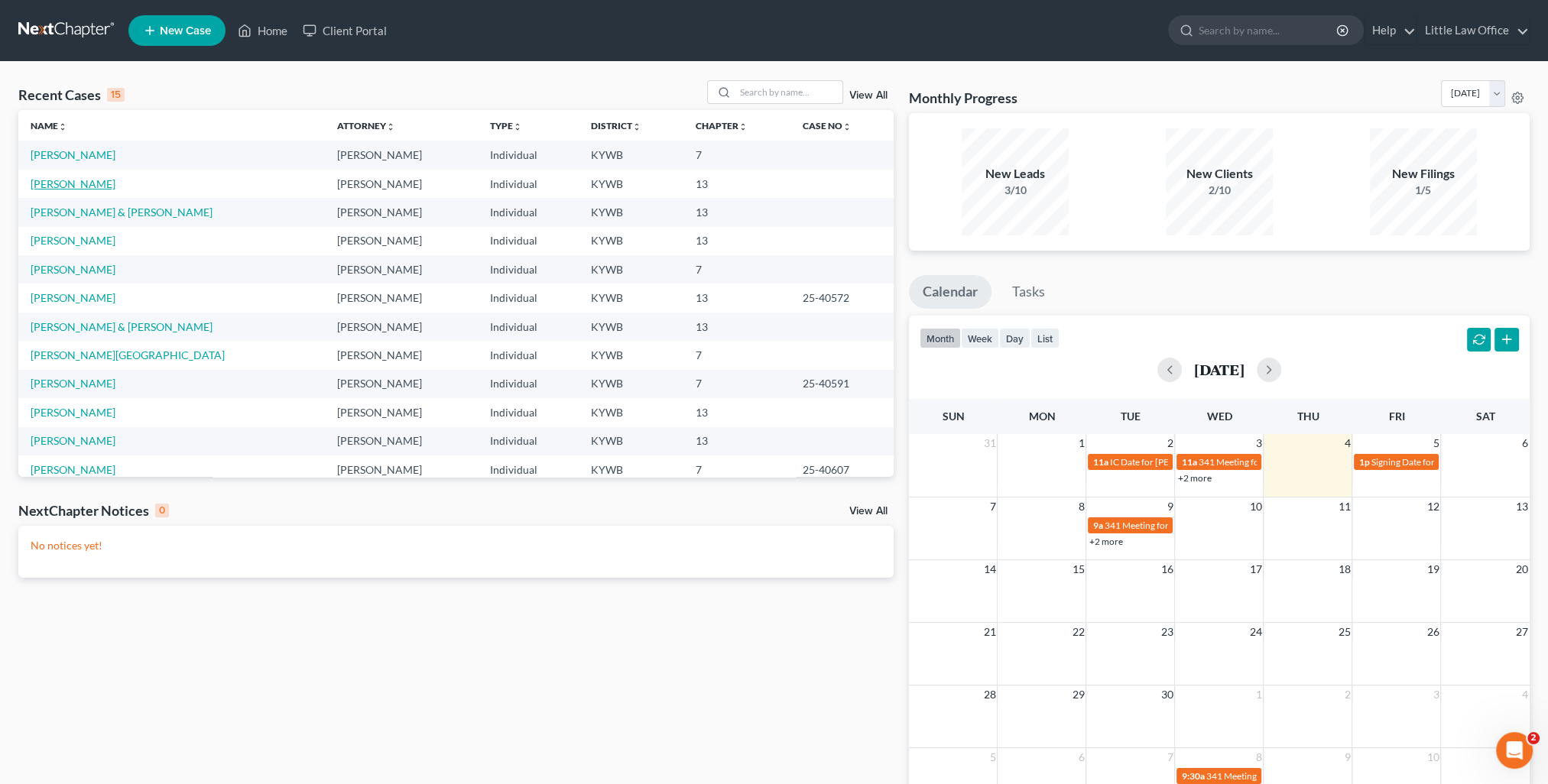
click at [74, 185] on link "Braden, Donna" at bounding box center [73, 184] width 85 height 13
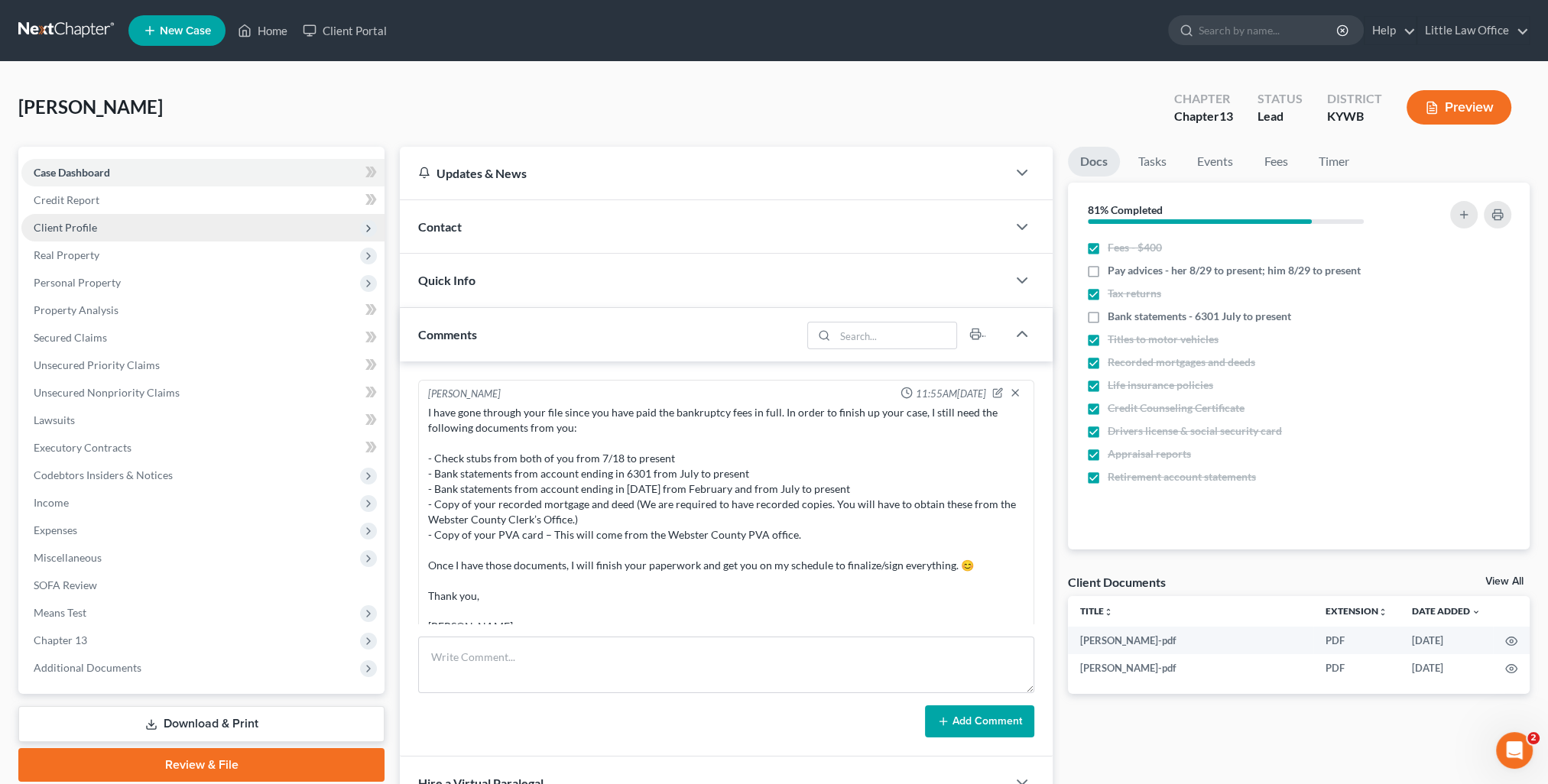
scroll to position [651, 0]
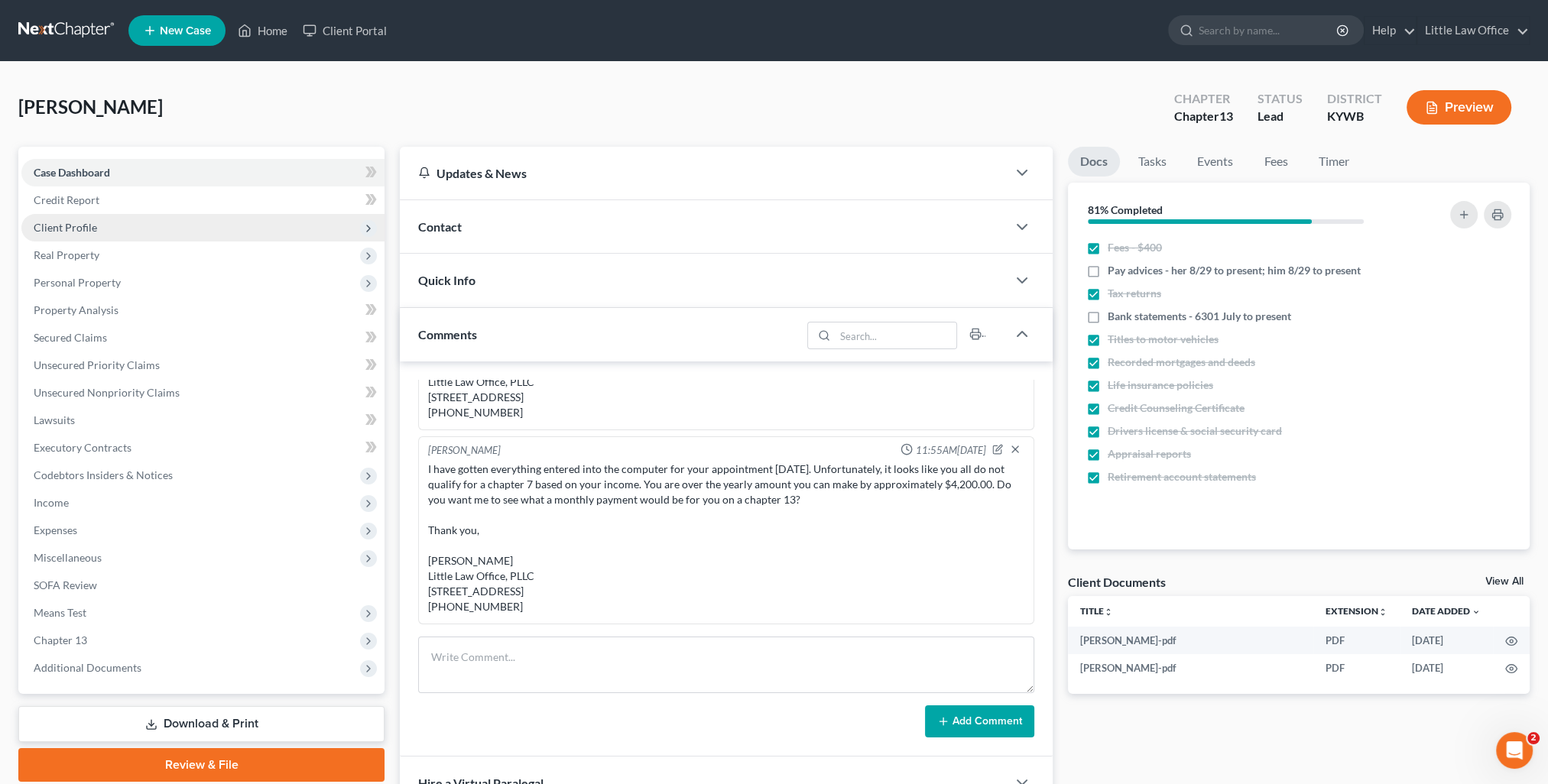
click at [63, 225] on span "Client Profile" at bounding box center [65, 228] width 63 height 13
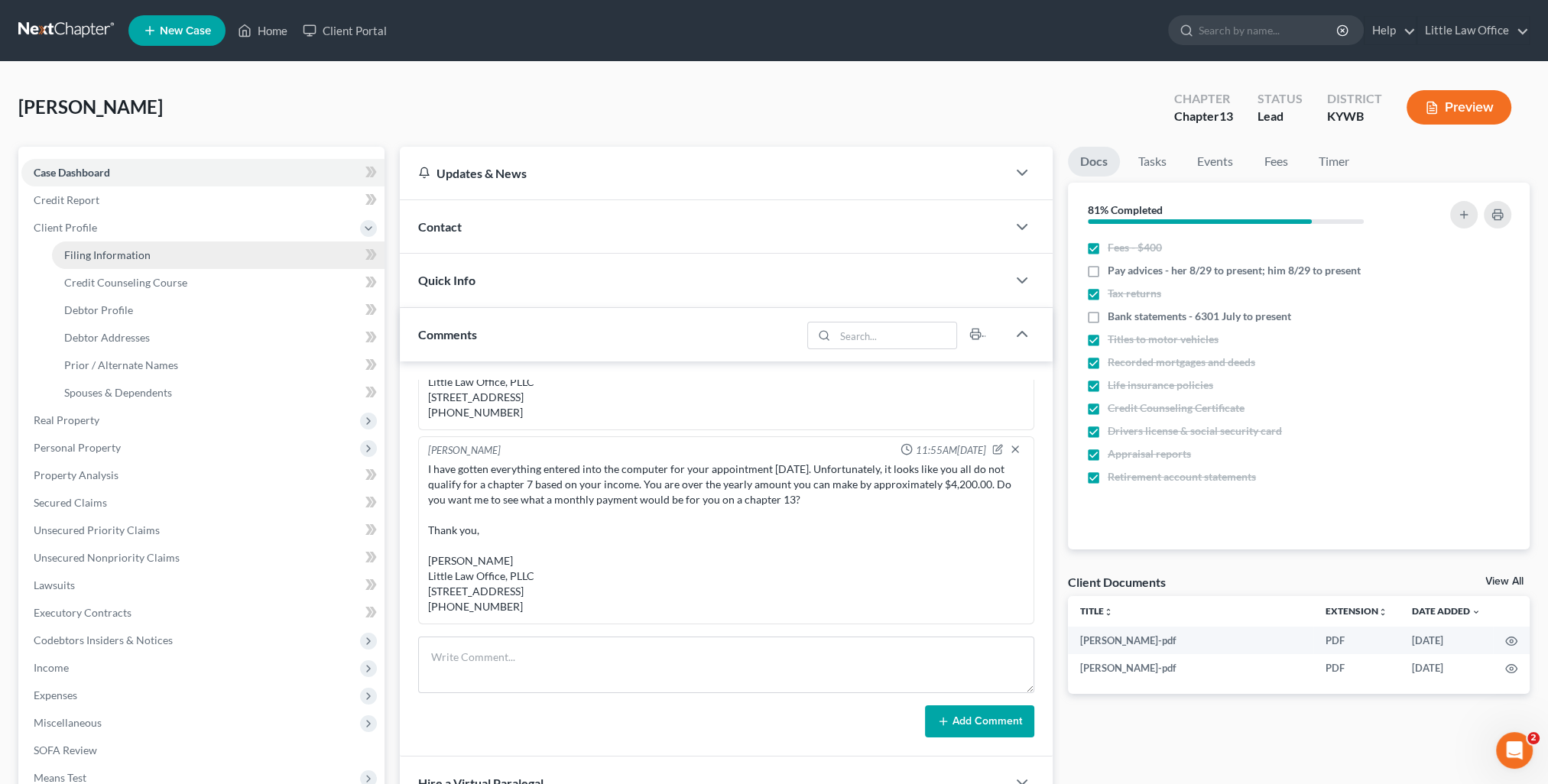
click at [110, 262] on link "Filing Information" at bounding box center [218, 255] width 333 height 28
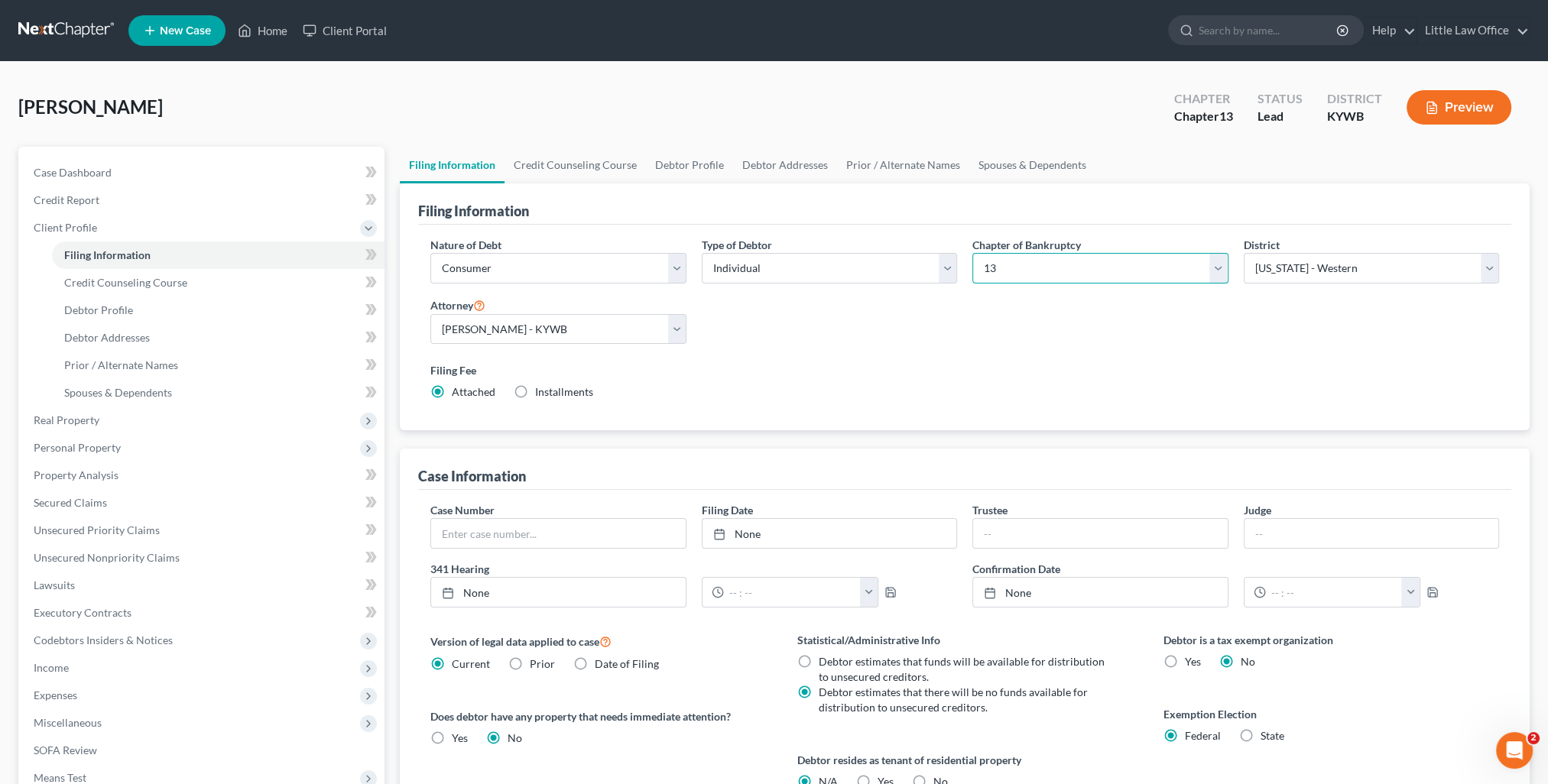
click at [1024, 280] on select "Select 7 11 12 13" at bounding box center [1099, 268] width 255 height 31
click at [972, 253] on select "Select 7 11 12 13" at bounding box center [1099, 268] width 255 height 31
click at [878, 423] on div "Nature of Debt Select Business Consumer Other Nature of Business Select Clearin…" at bounding box center [965, 328] width 1093 height 206
click at [102, 509] on link "Secured Claims" at bounding box center [202, 502] width 363 height 28
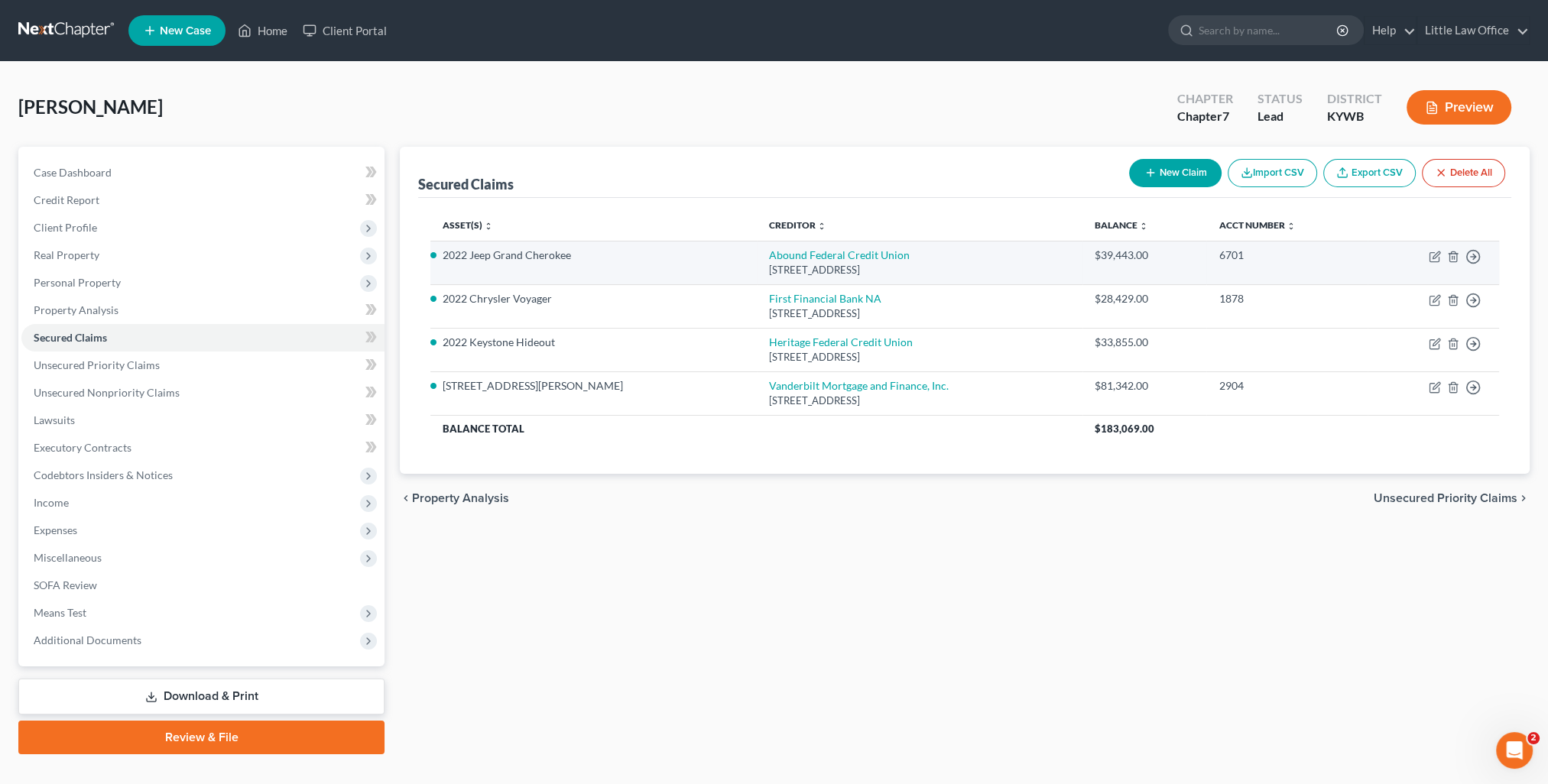
click at [1427, 253] on td "Move to E Move to F Move to G Move to Notice Only" at bounding box center [1433, 262] width 132 height 43
click at [1434, 255] on icon "button" at bounding box center [1434, 257] width 13 height 13
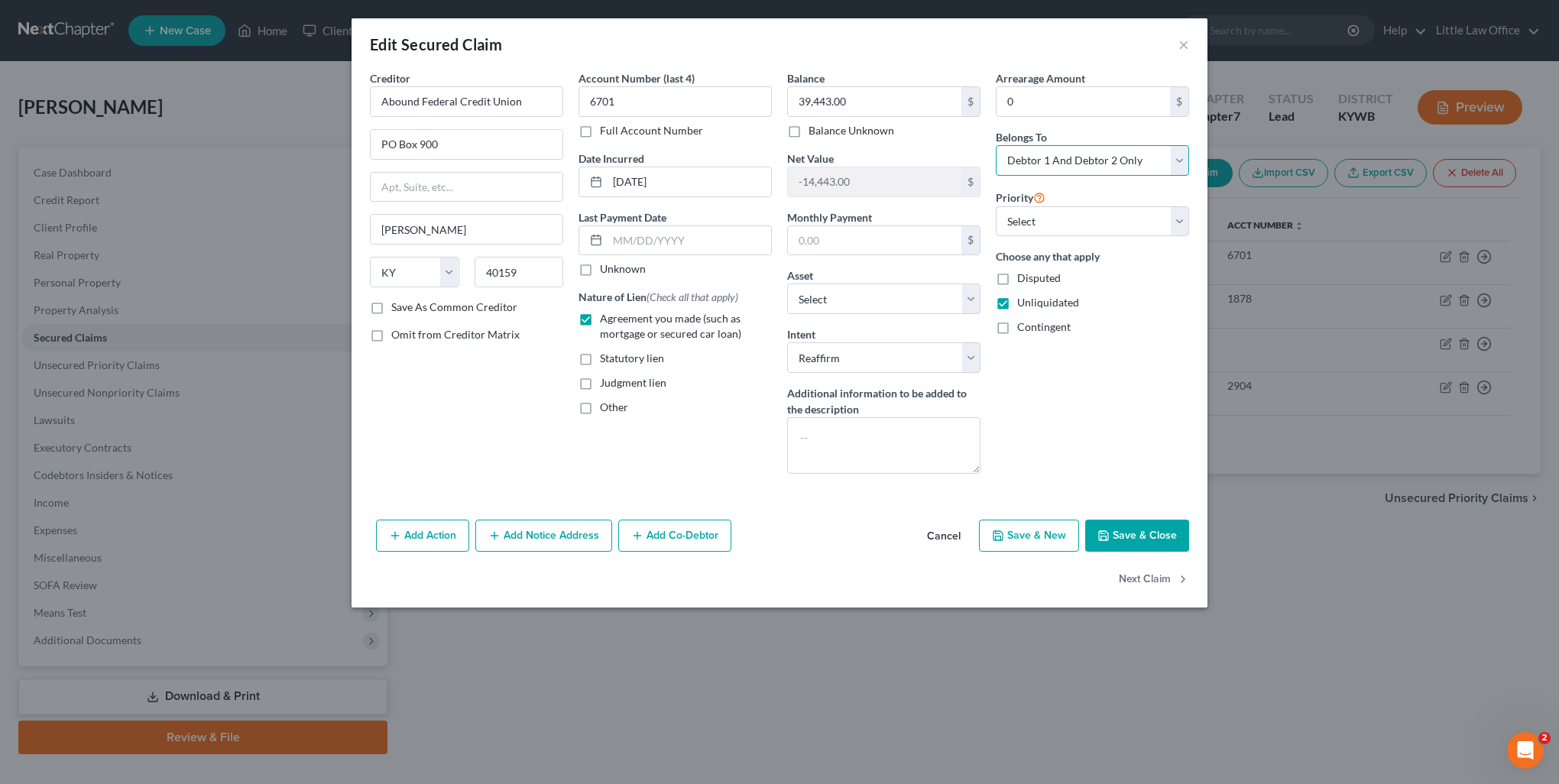
drag, startPoint x: 1069, startPoint y: 157, endPoint x: 1067, endPoint y: 173, distance: 16.1
click at [1069, 157] on select "Select Debtor 1 Only Debtor 2 Only Debtor 1 And Debtor 2 Only At Least One Of T…" at bounding box center [1092, 161] width 193 height 31
click at [996, 145] on select "Select Debtor 1 Only Debtor 2 Only Debtor 1 And Debtor 2 Only At Least One Of T…" at bounding box center [1092, 161] width 193 height 31
click at [1141, 578] on button "Next Claim" at bounding box center [1154, 579] width 70 height 32
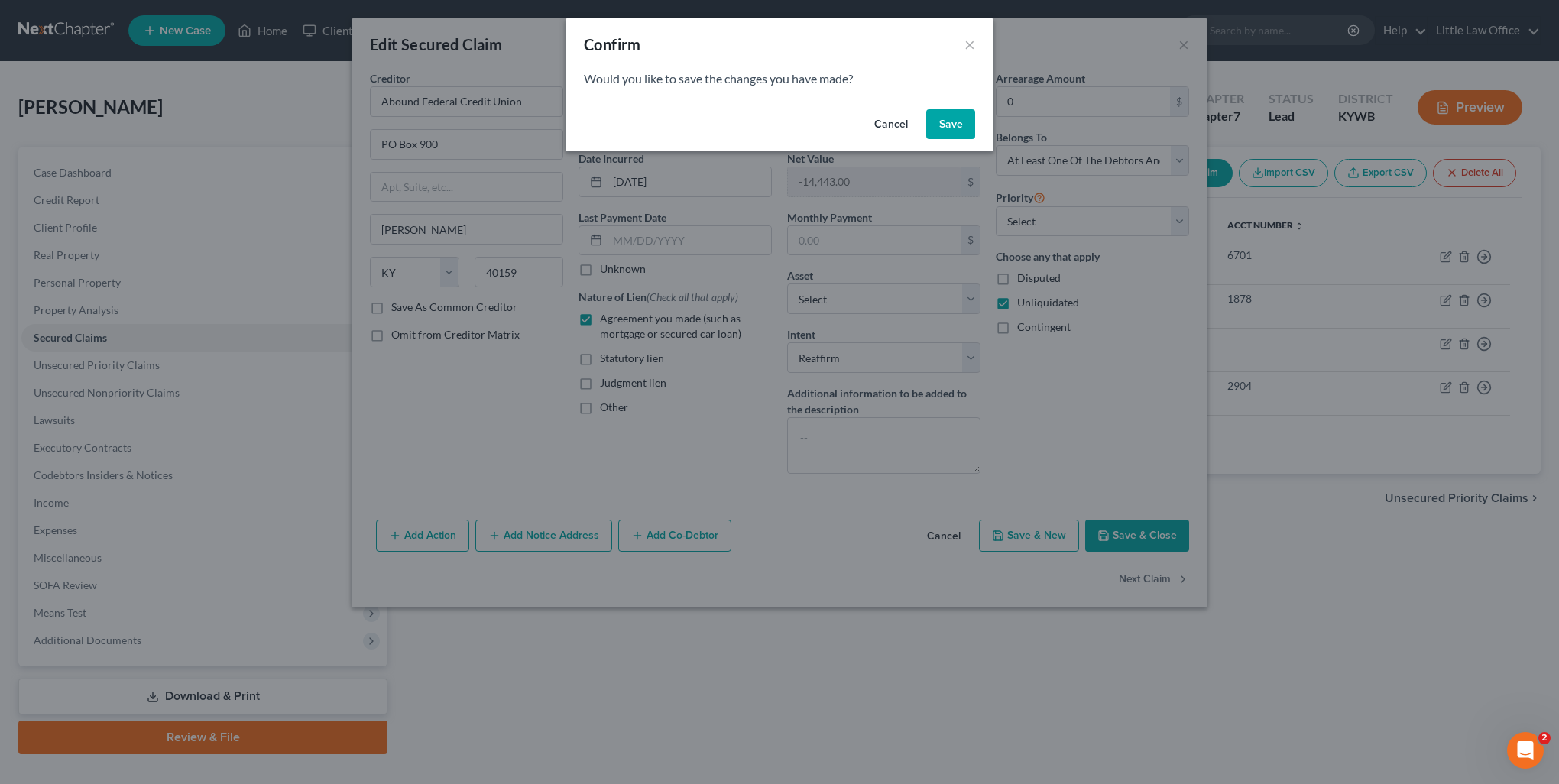
click at [956, 134] on button "Save" at bounding box center [951, 125] width 49 height 31
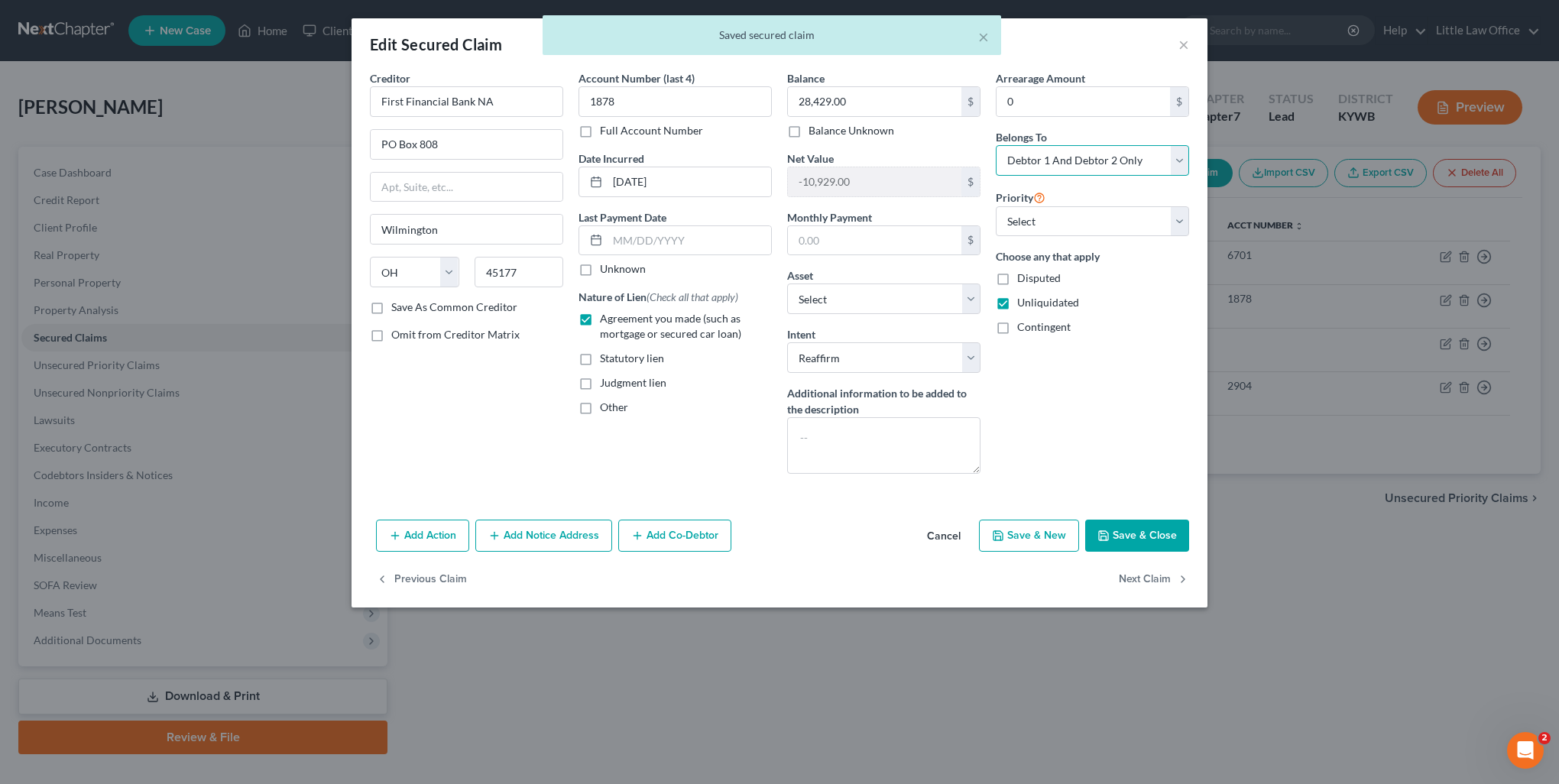
drag, startPoint x: 1043, startPoint y: 158, endPoint x: 1047, endPoint y: 174, distance: 16.5
click at [1043, 158] on select "Select Debtor 1 Only Debtor 2 Only Debtor 1 And Debtor 2 Only At Least One Of T…" at bounding box center [1092, 161] width 193 height 31
click at [996, 145] on select "Select Debtor 1 Only Debtor 2 Only Debtor 1 And Debtor 2 Only At Least One Of T…" at bounding box center [1092, 161] width 193 height 31
click at [1143, 584] on button "Next Claim" at bounding box center [1154, 579] width 70 height 32
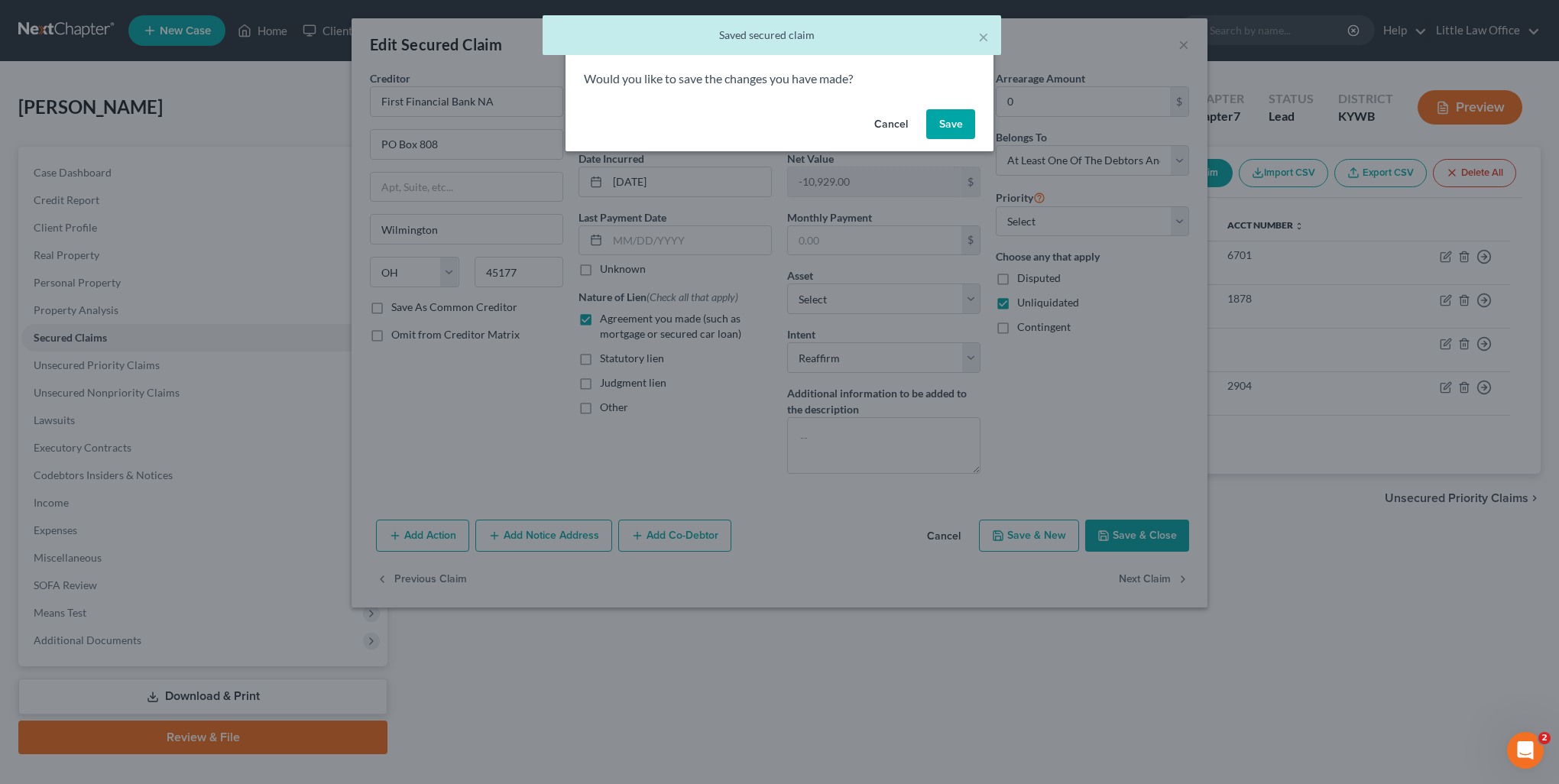
click at [944, 124] on button "Save" at bounding box center [951, 125] width 49 height 31
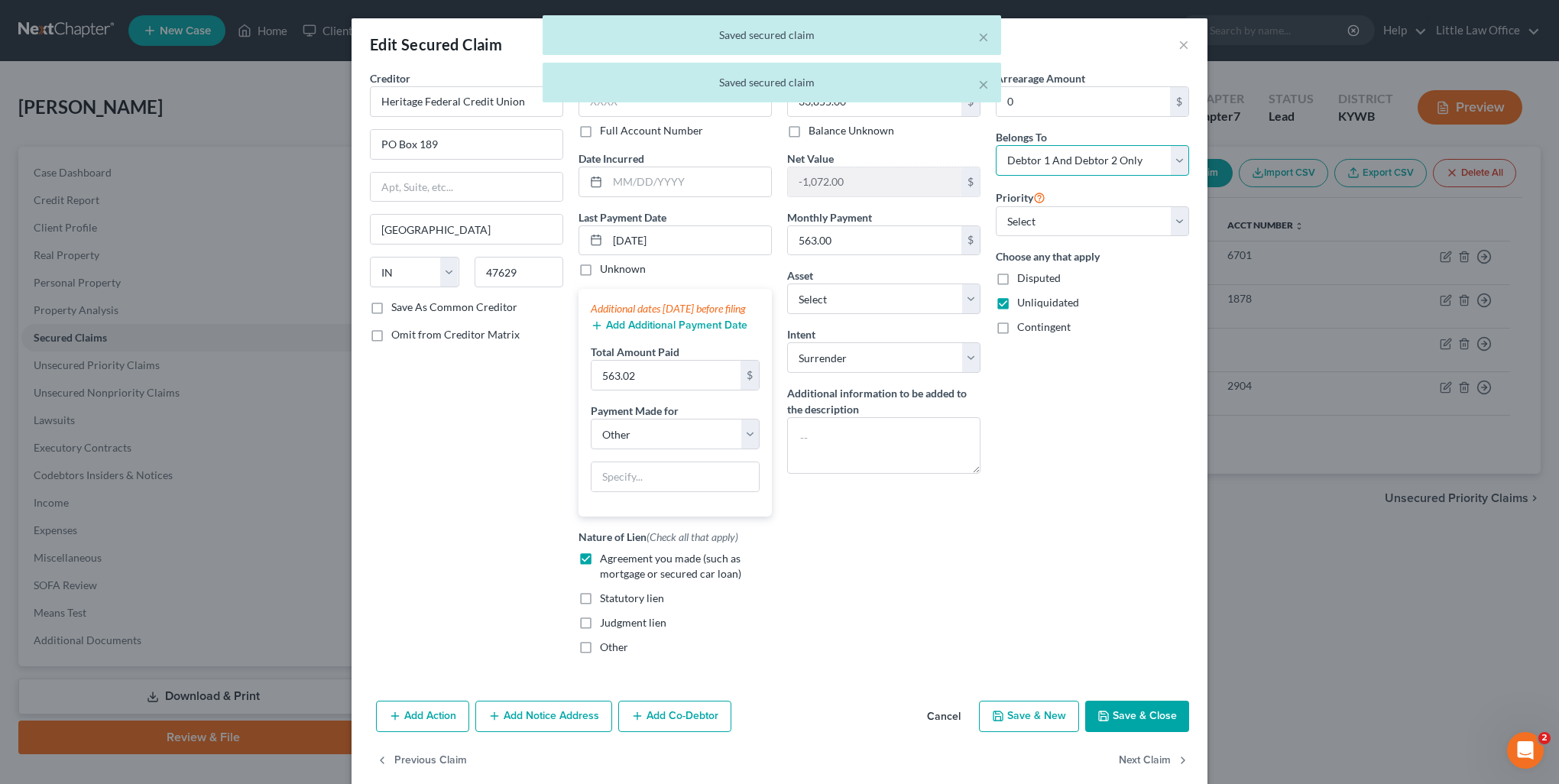
click at [1055, 167] on select "Select Debtor 1 Only Debtor 2 Only Debtor 1 And Debtor 2 Only At Least One Of T…" at bounding box center [1092, 161] width 193 height 31
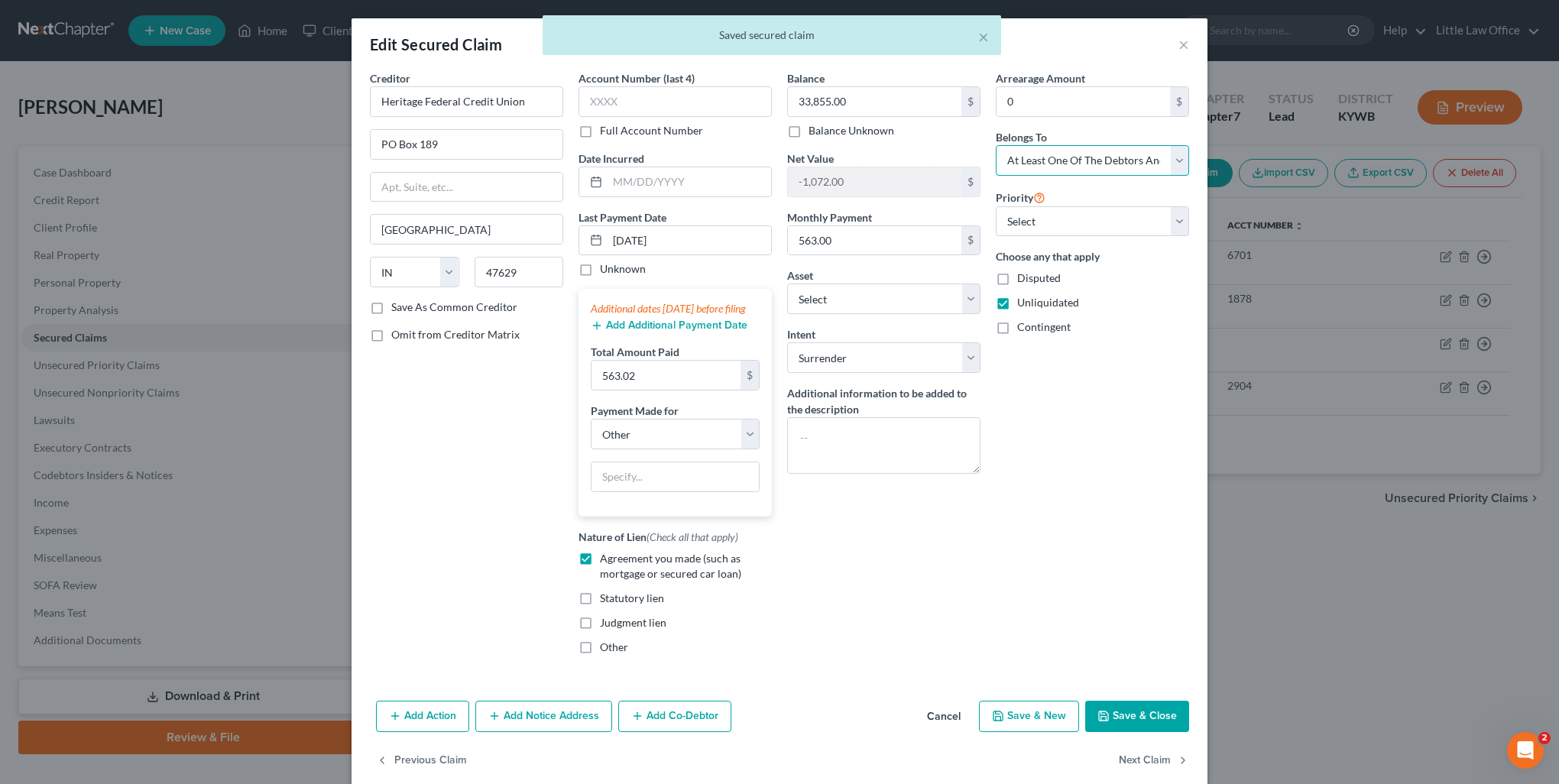
click at [996, 145] on select "Select Debtor 1 Only Debtor 2 Only Debtor 1 And Debtor 2 Only At Least One Of T…" at bounding box center [1092, 161] width 193 height 31
click at [1150, 776] on button "Next Claim" at bounding box center [1154, 760] width 70 height 32
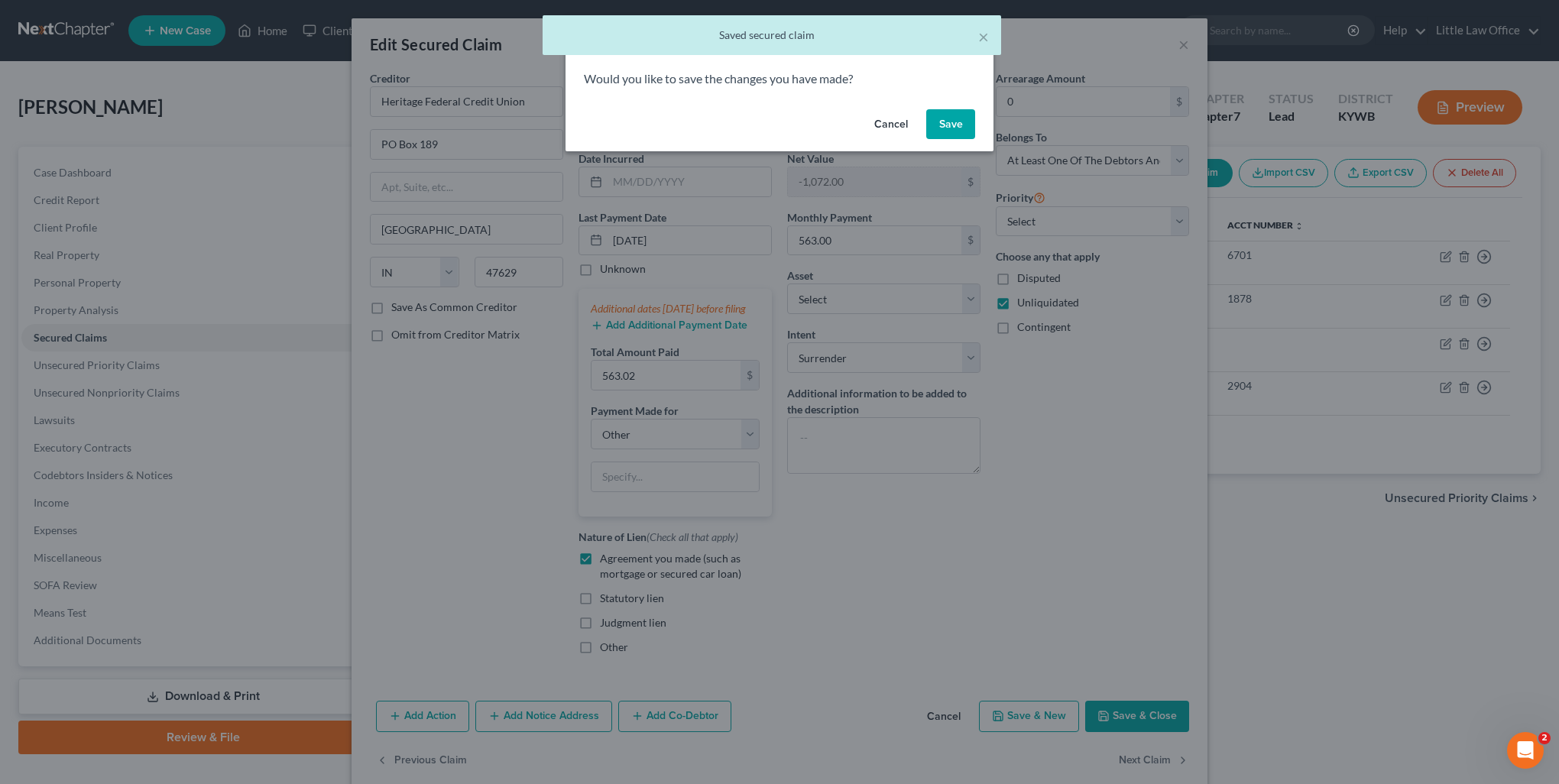
click at [939, 124] on button "Save" at bounding box center [951, 125] width 49 height 31
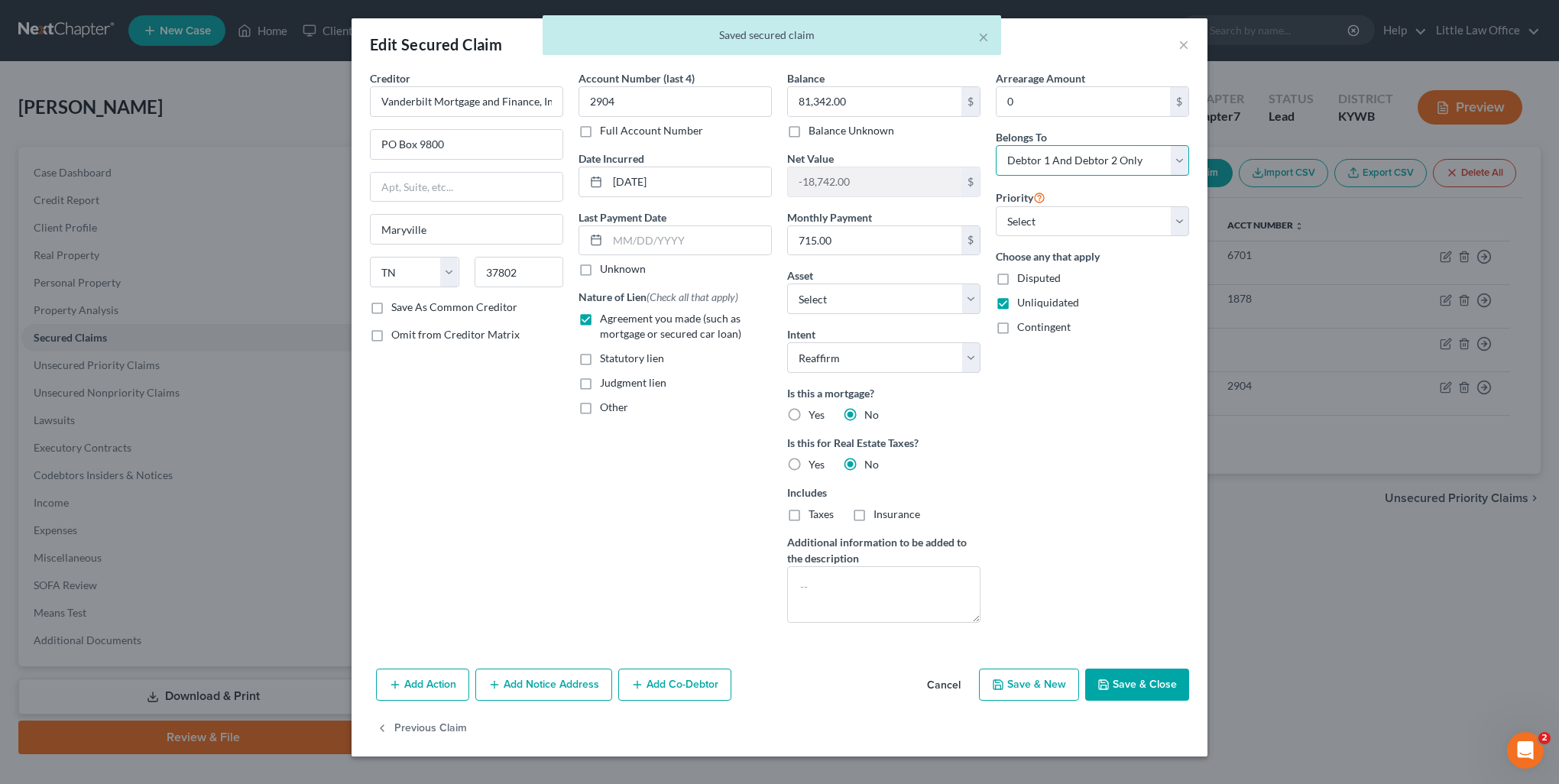
click at [1024, 158] on select "Select Debtor 1 Only Debtor 2 Only Debtor 1 And Debtor 2 Only At Least One Of T…" at bounding box center [1092, 161] width 193 height 31
click at [996, 145] on select "Select Debtor 1 Only Debtor 2 Only Debtor 1 And Debtor 2 Only At Least One Of T…" at bounding box center [1092, 161] width 193 height 31
drag, startPoint x: 1128, startPoint y: 685, endPoint x: 180, endPoint y: 384, distance: 994.6
click at [1128, 685] on button "Save & Close" at bounding box center [1137, 684] width 104 height 32
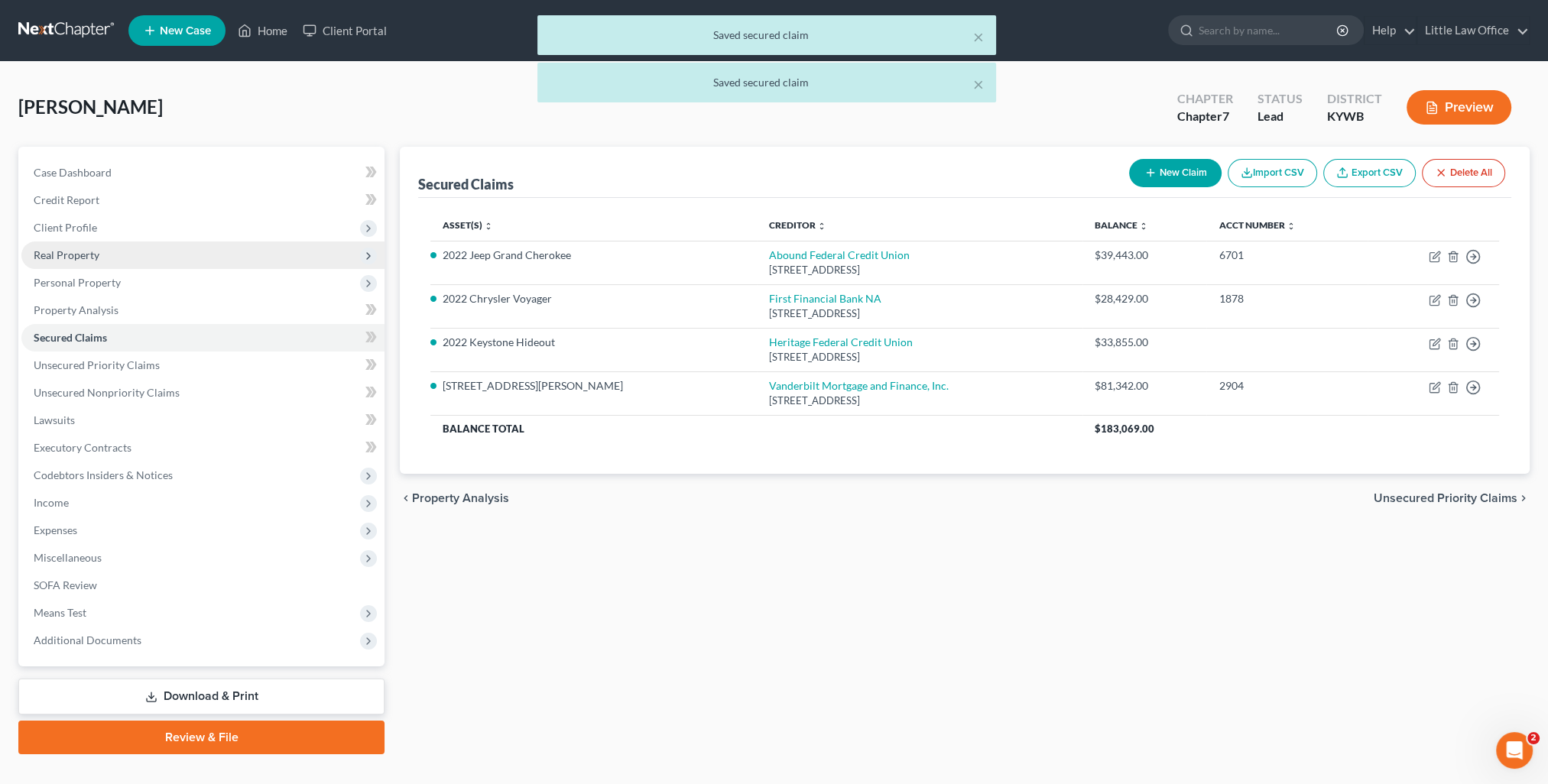
drag, startPoint x: 55, startPoint y: 223, endPoint x: 43, endPoint y: 245, distance: 25.1
click at [55, 223] on span "Client Profile" at bounding box center [65, 228] width 63 height 13
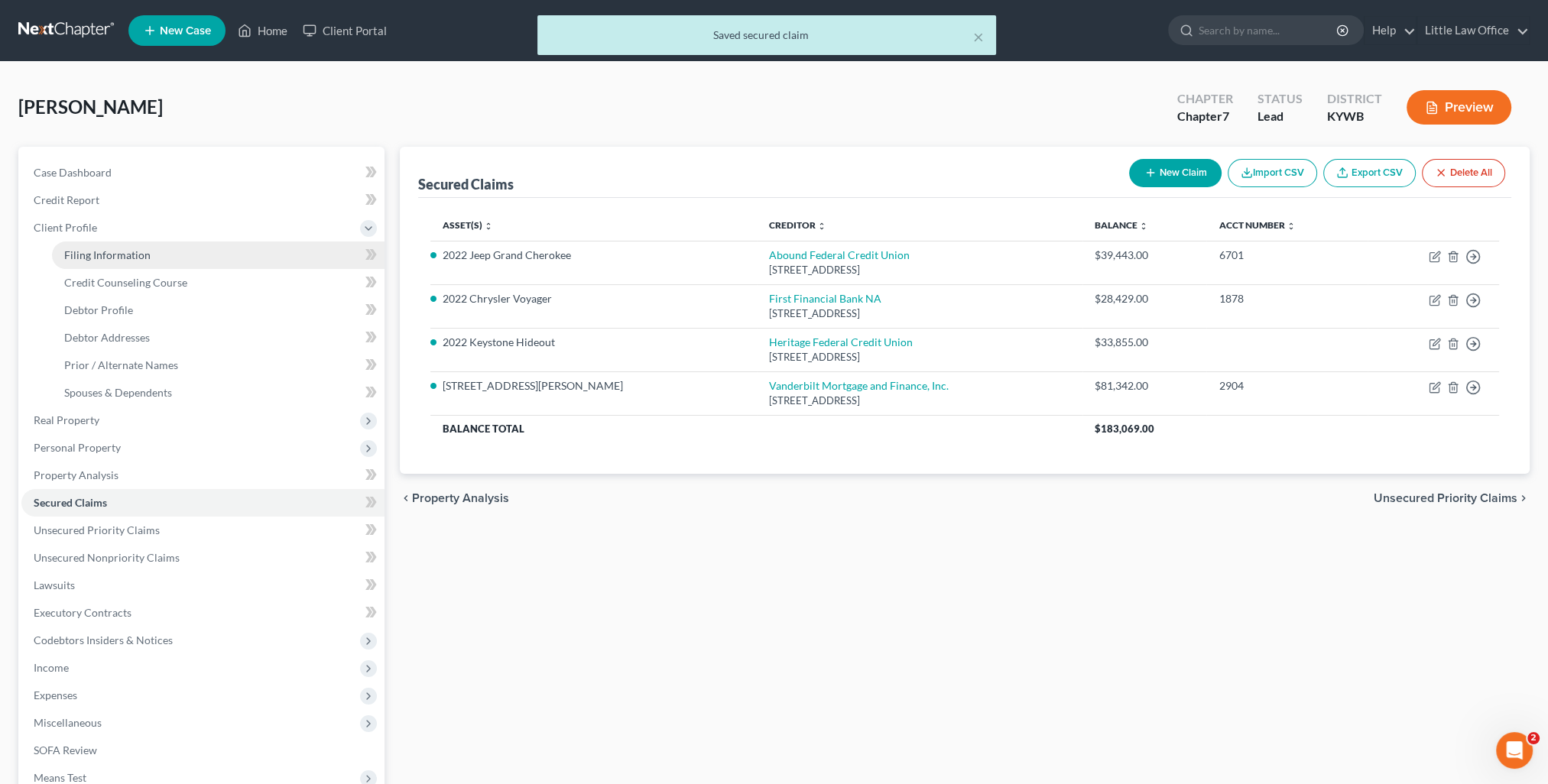
click at [123, 263] on link "Filing Information" at bounding box center [218, 255] width 333 height 28
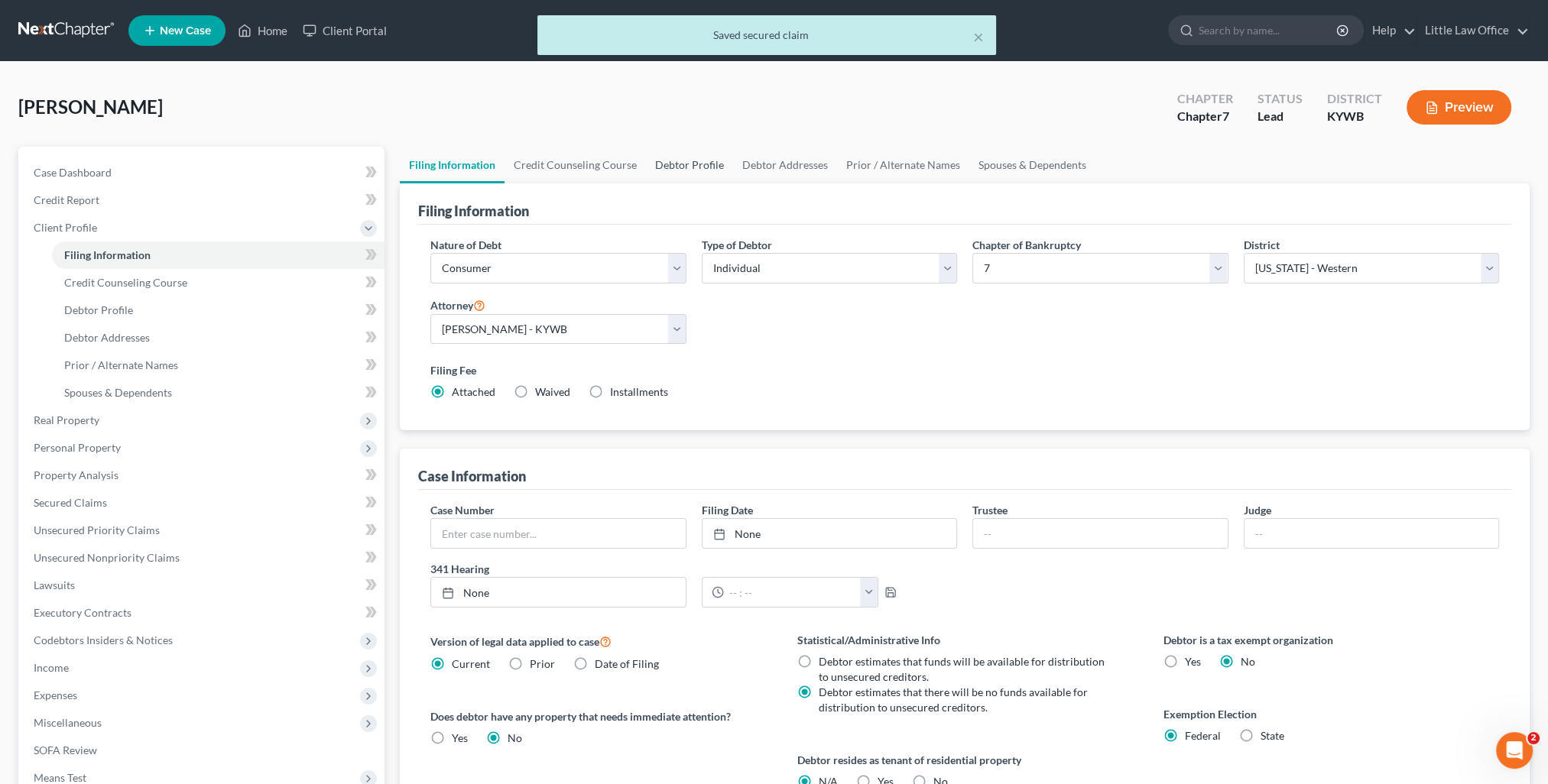
click at [678, 169] on link "Debtor Profile" at bounding box center [689, 165] width 88 height 37
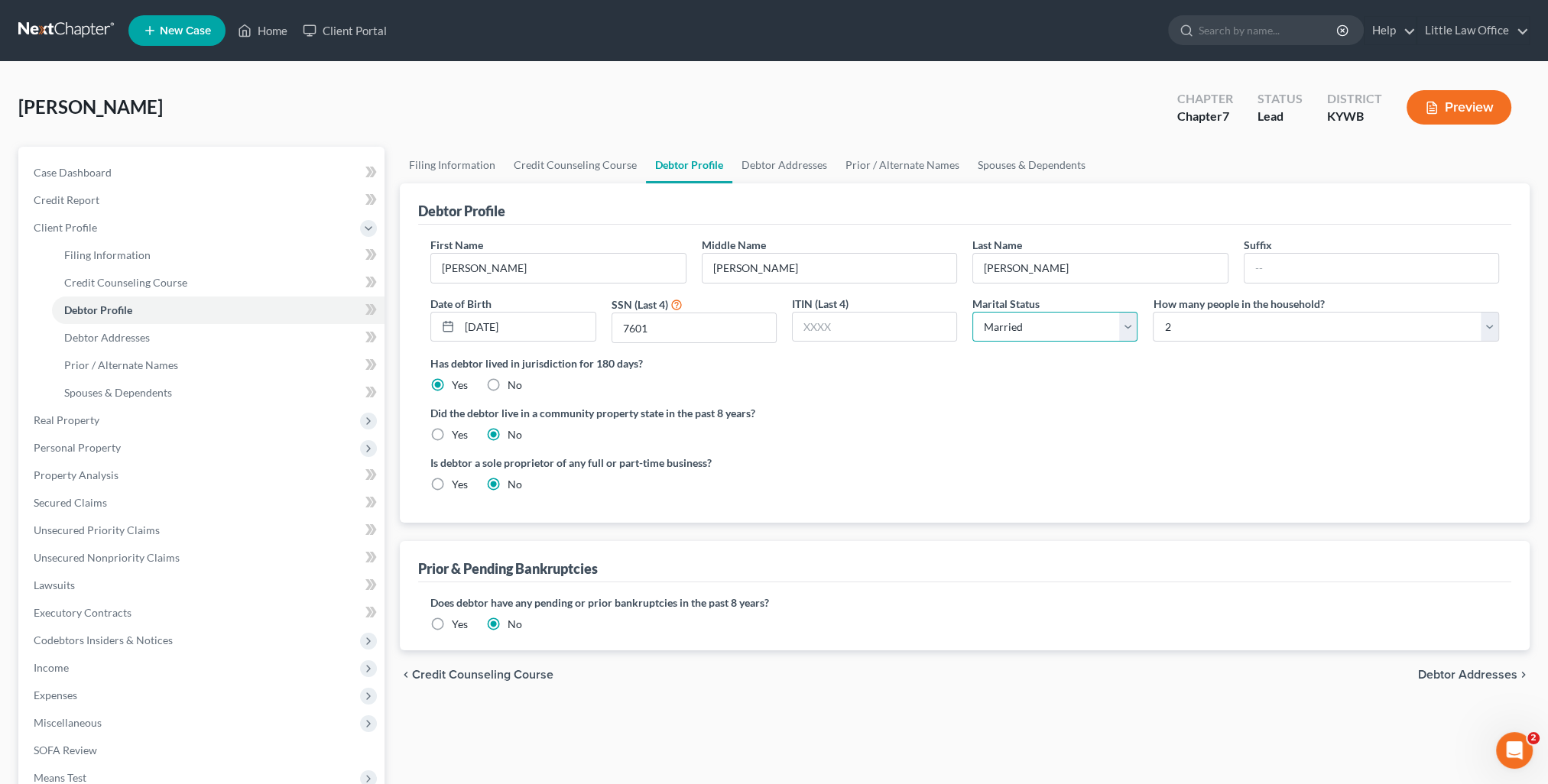
click at [1032, 332] on select "Select Single Married Separated Divorced Widowed" at bounding box center [1054, 327] width 165 height 31
click at [972, 312] on select "Select Single Married Separated Divorced Widowed" at bounding box center [1054, 327] width 165 height 31
click at [905, 460] on label "Is debtor a sole proprietor of any full or part-time business?" at bounding box center [693, 463] width 526 height 16
click at [80, 536] on span "Unsecured Priority Claims" at bounding box center [96, 530] width 126 height 13
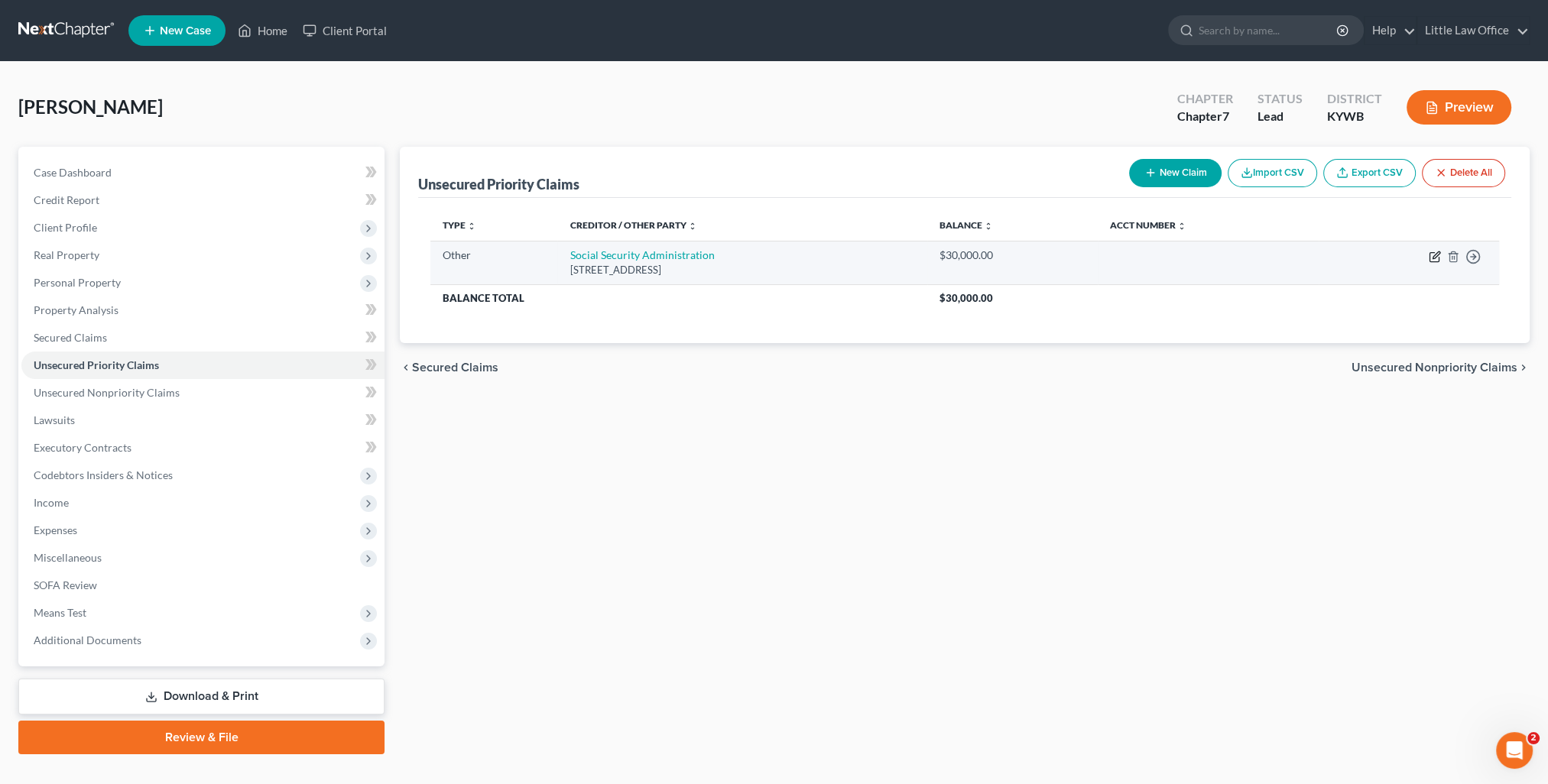
click at [1432, 262] on icon "button" at bounding box center [1434, 258] width 10 height 10
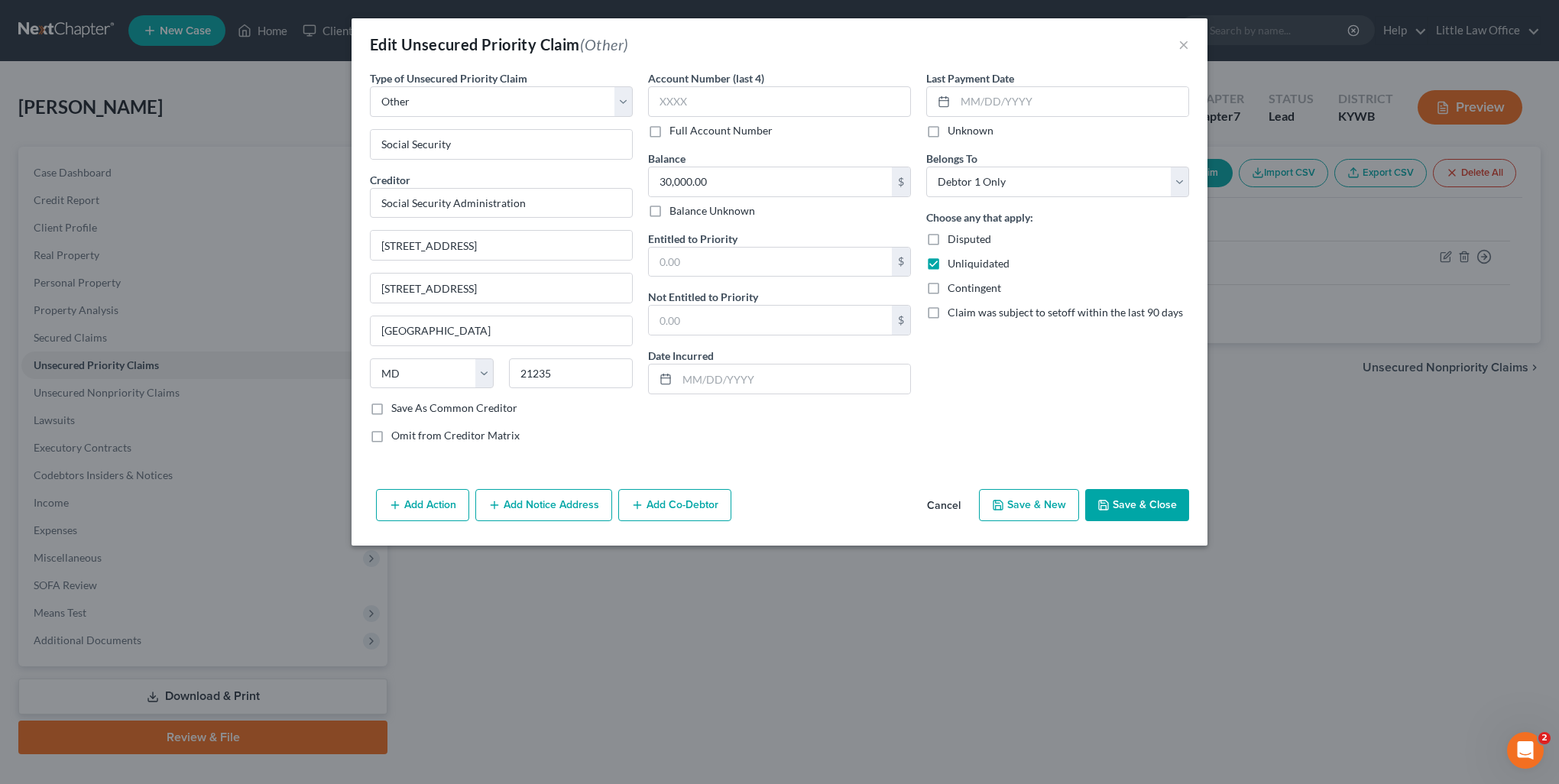
click at [1125, 495] on button "Save & Close" at bounding box center [1137, 504] width 104 height 32
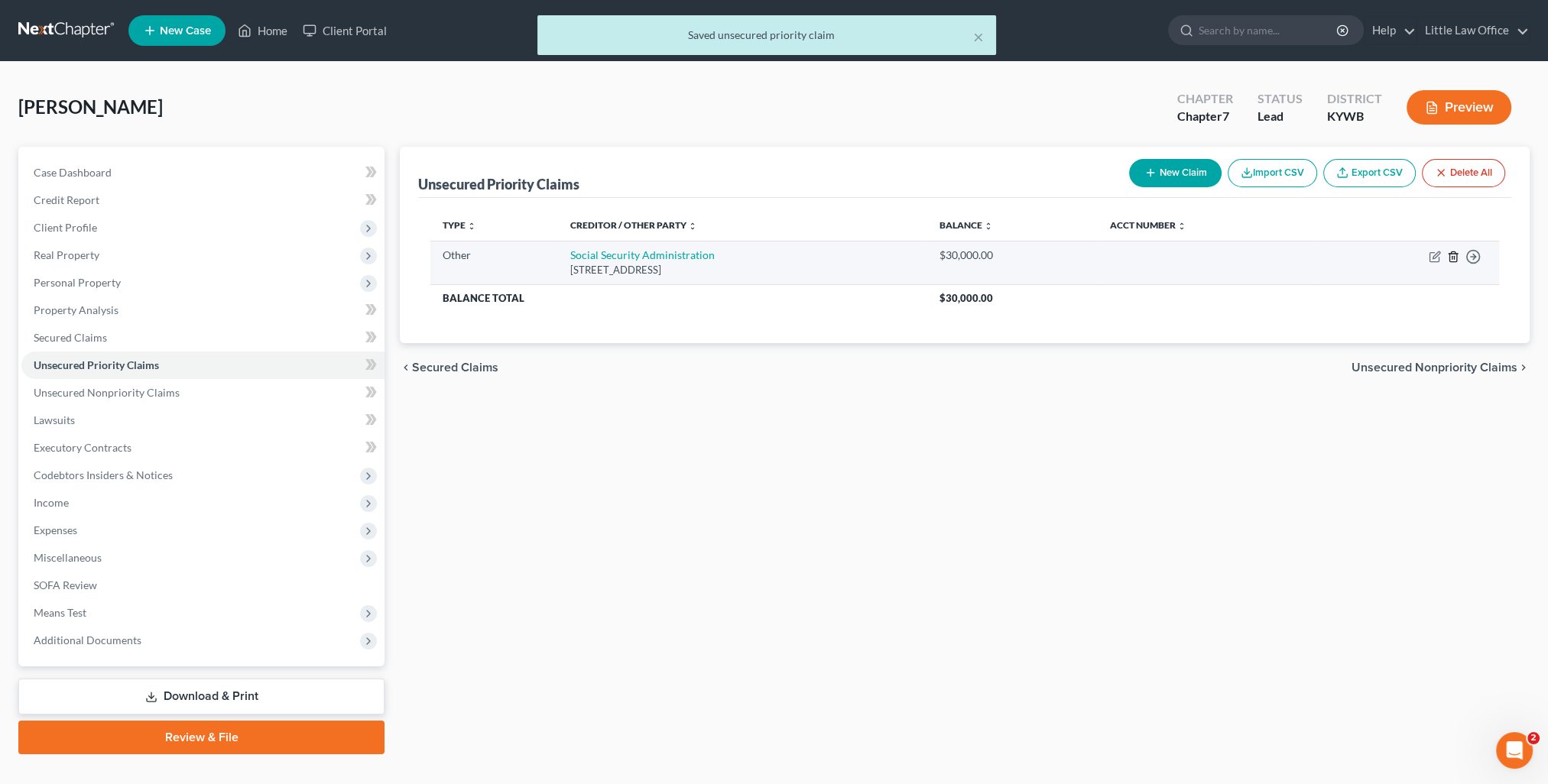
click at [1450, 255] on icon "button" at bounding box center [1453, 257] width 13 height 13
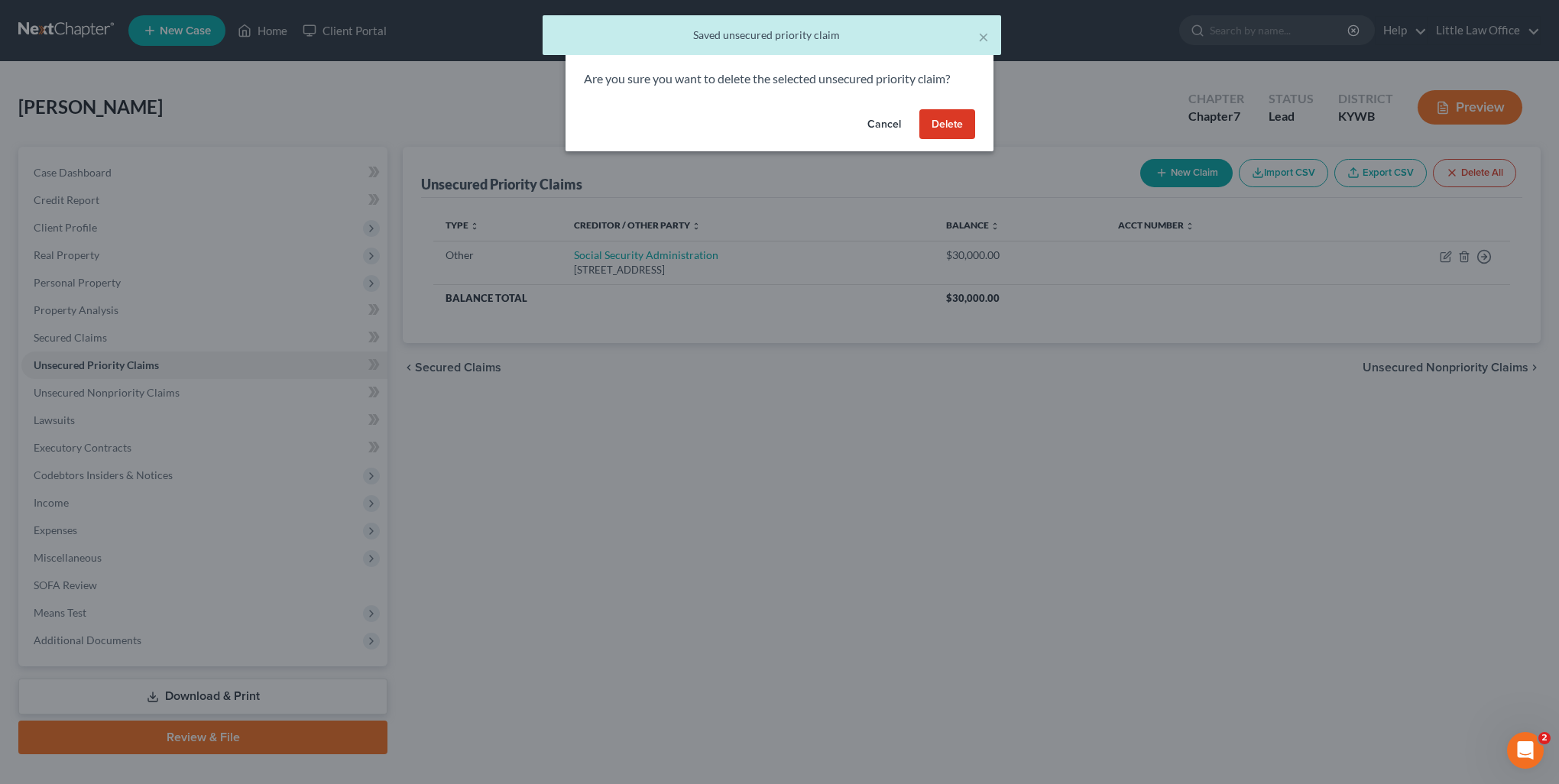
click at [933, 131] on button "Delete" at bounding box center [948, 125] width 56 height 31
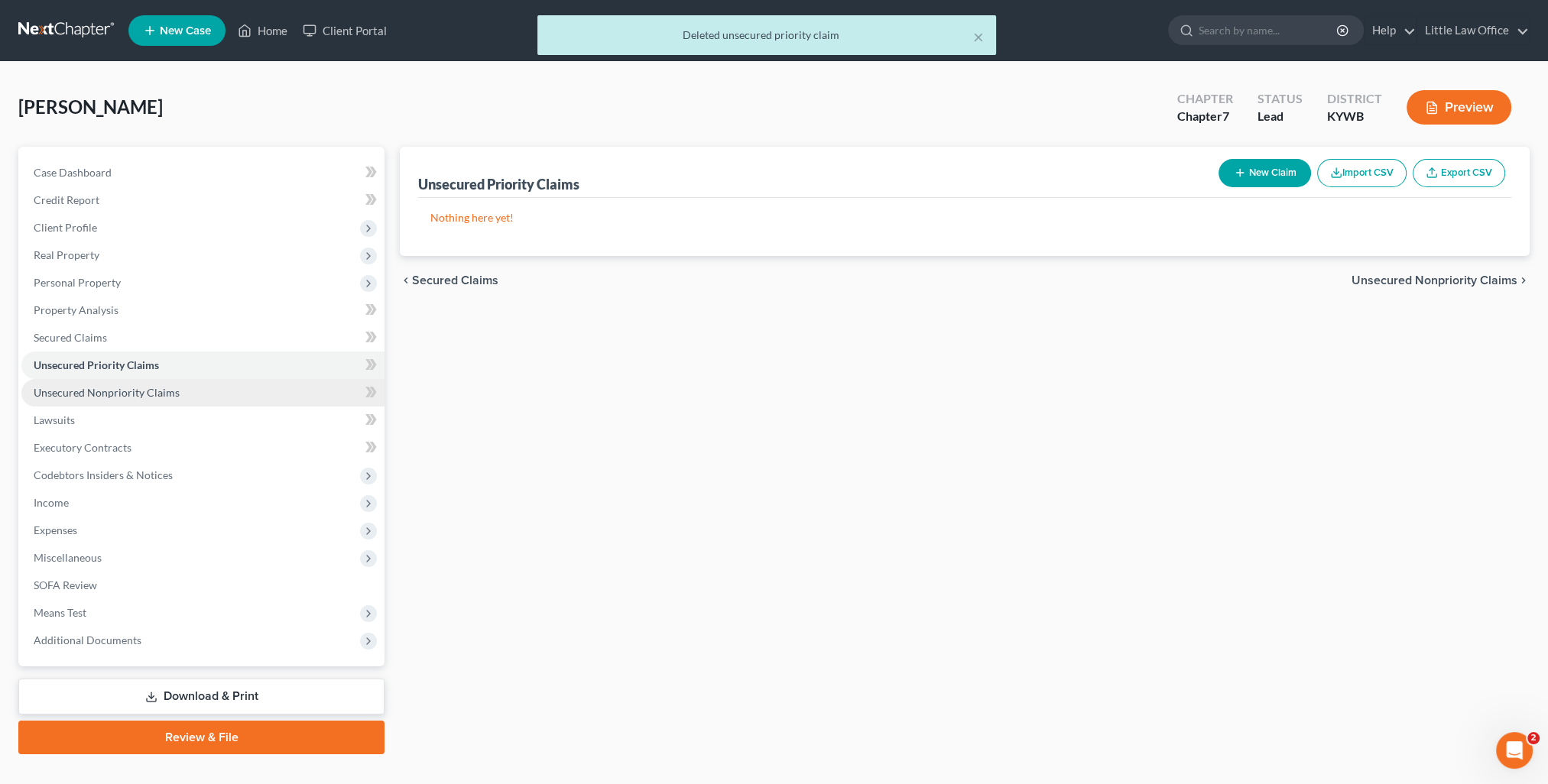
click at [132, 387] on span "Unsecured Nonpriority Claims" at bounding box center [107, 392] width 146 height 13
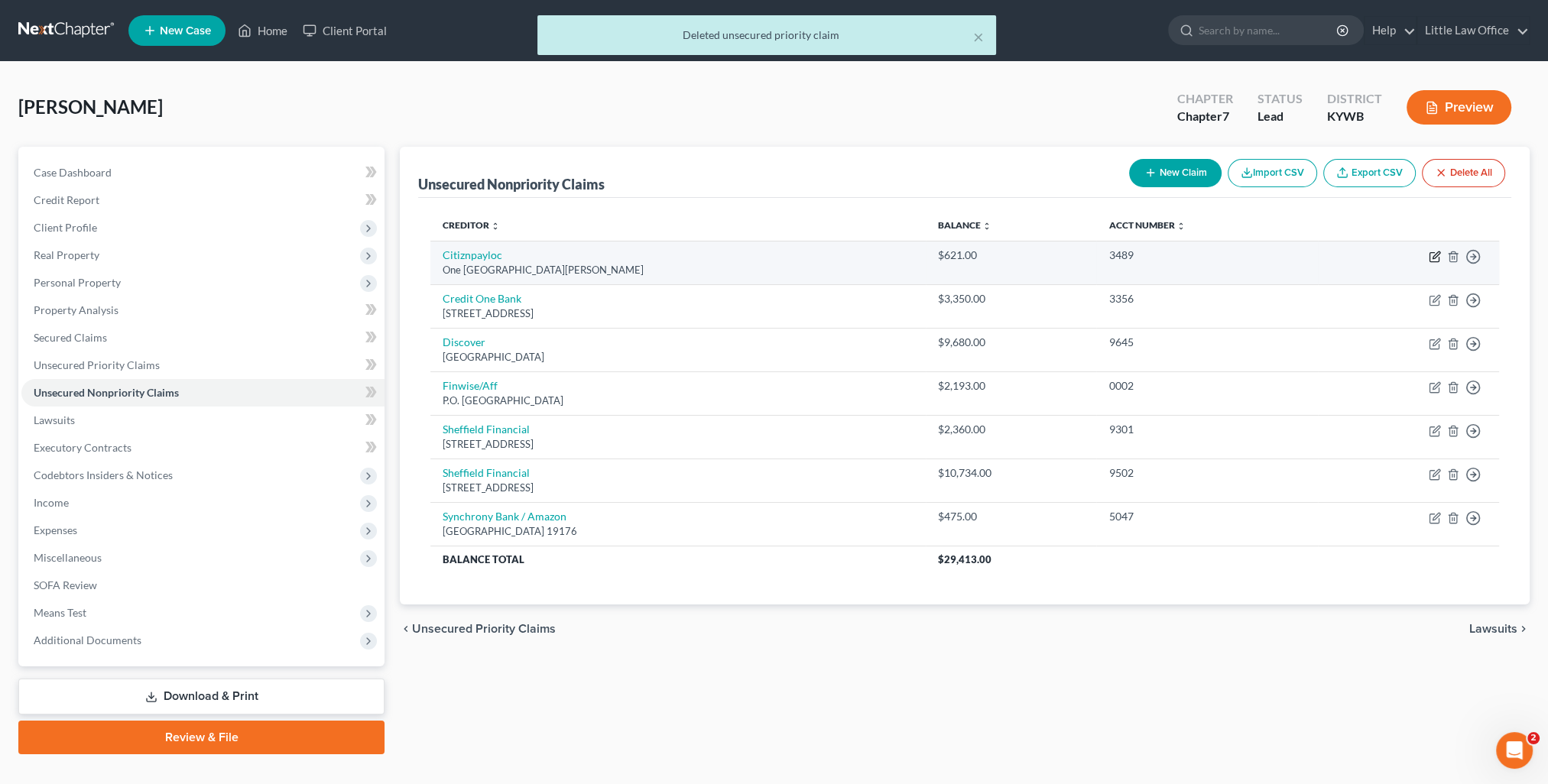
click at [1436, 255] on icon "button" at bounding box center [1434, 257] width 13 height 13
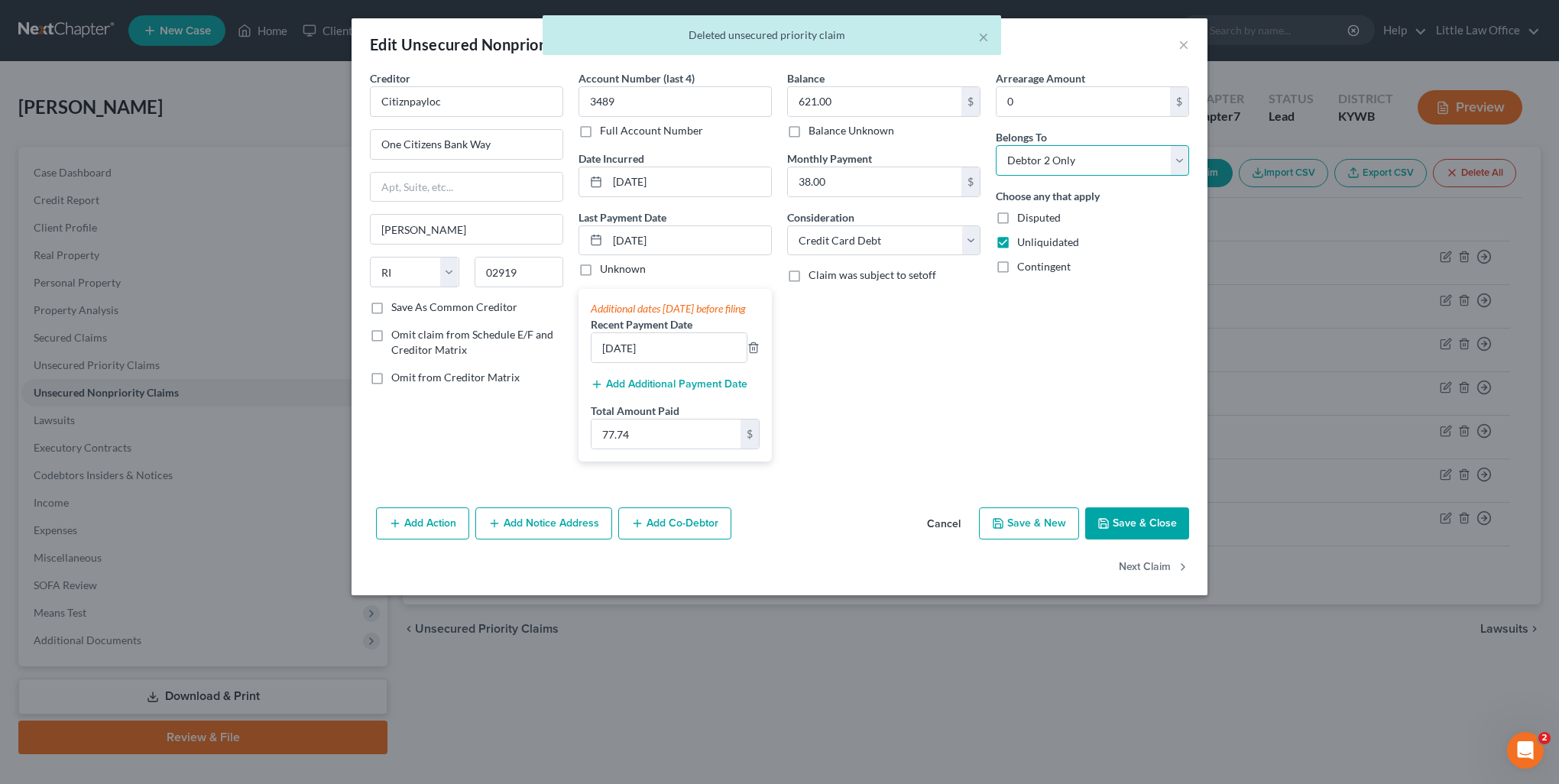
click at [1070, 162] on select "Select Debtor 1 Only Debtor 2 Only Debtor 1 And Debtor 2 Only At Least One Of T…" at bounding box center [1092, 161] width 193 height 31
click at [996, 145] on select "Select Debtor 1 Only Debtor 2 Only Debtor 1 And Debtor 2 Only At Least One Of T…" at bounding box center [1092, 161] width 193 height 31
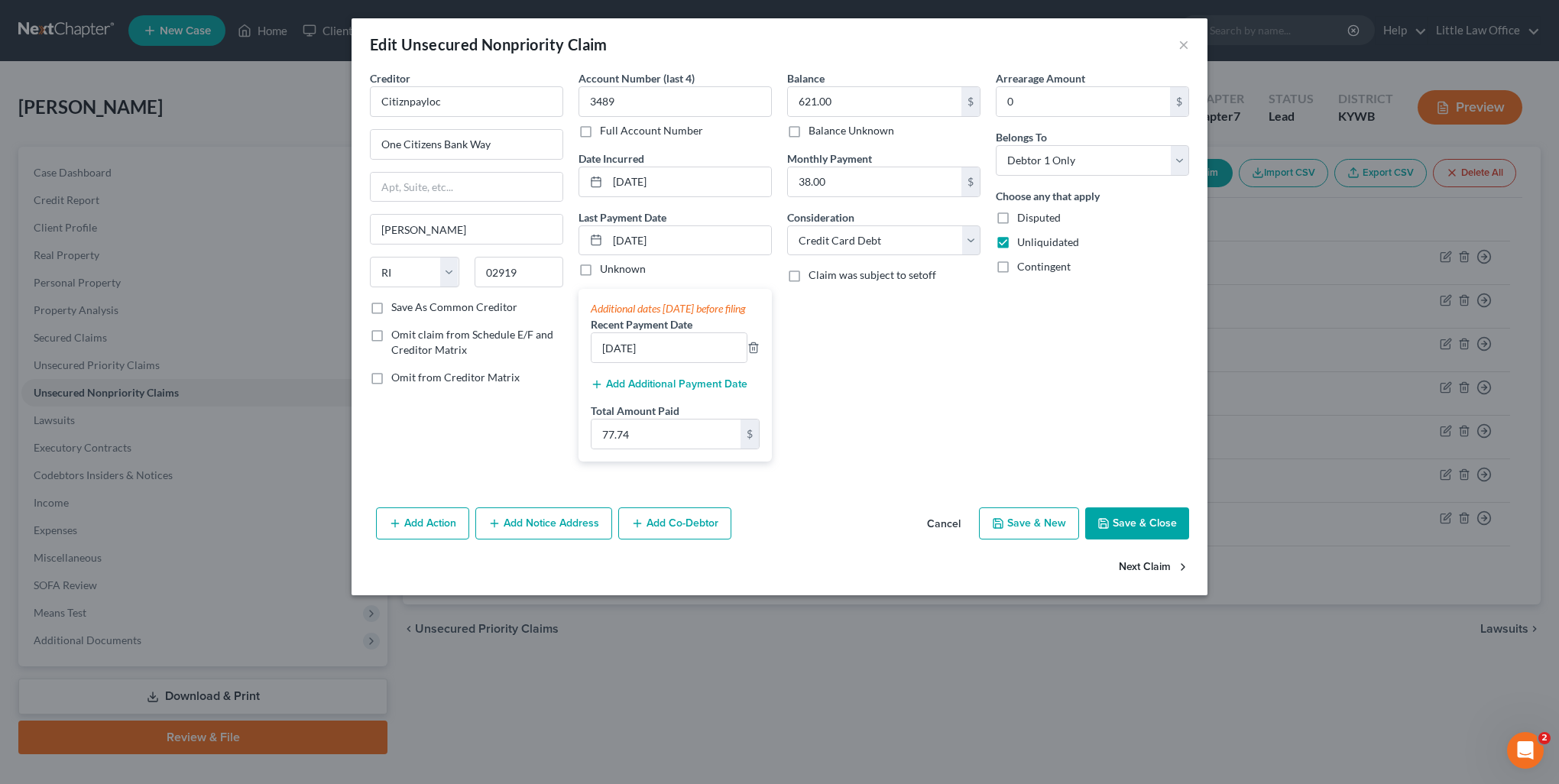
click at [1163, 573] on button "Next Claim" at bounding box center [1154, 568] width 70 height 32
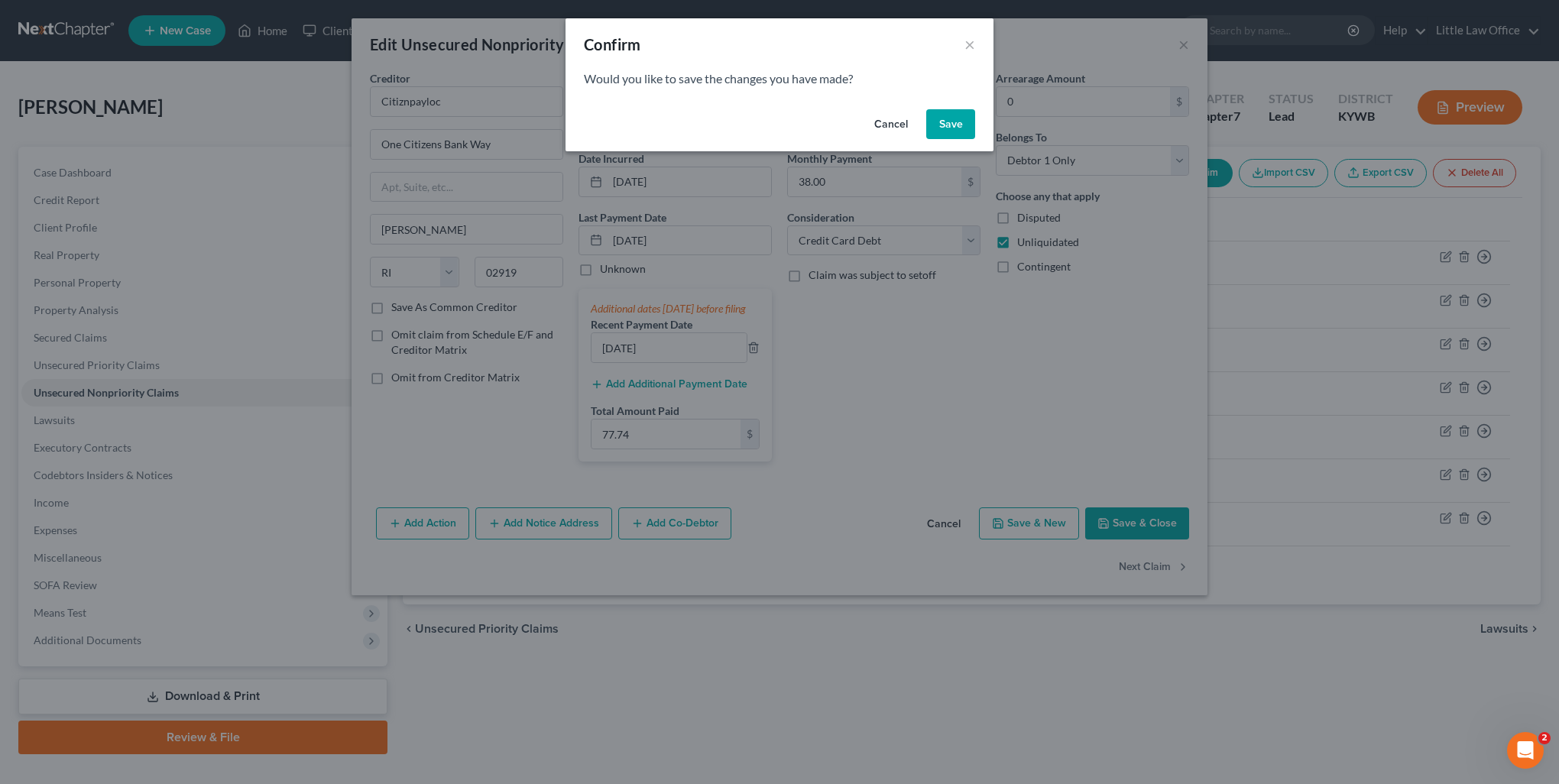
click at [958, 124] on button "Save" at bounding box center [951, 125] width 49 height 31
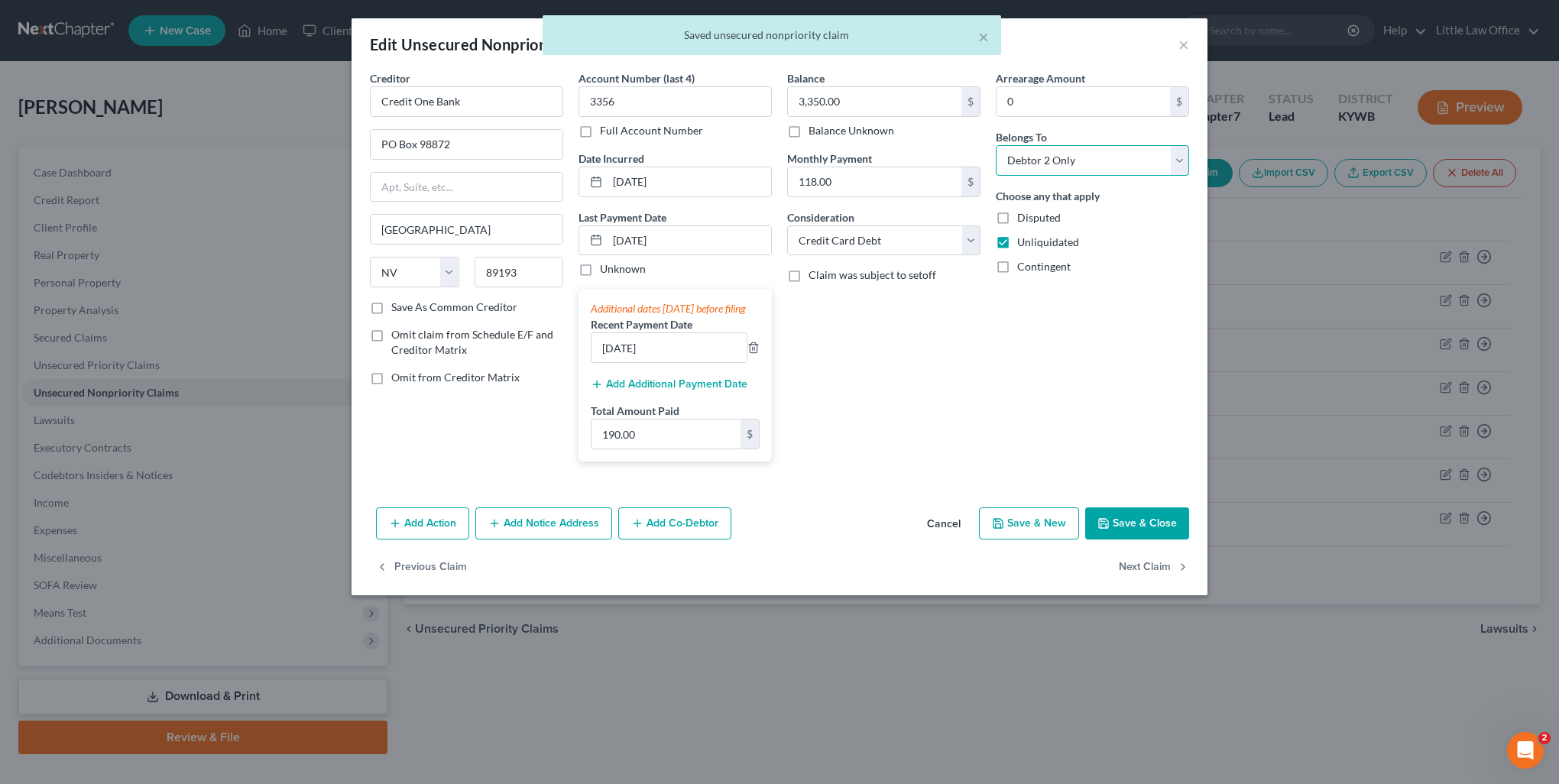
click at [1064, 162] on select "Select Debtor 1 Only Debtor 2 Only Debtor 1 And Debtor 2 Only At Least One Of T…" at bounding box center [1092, 161] width 193 height 31
click at [996, 145] on select "Select Debtor 1 Only Debtor 2 Only Debtor 1 And Debtor 2 Only At Least One Of T…" at bounding box center [1092, 161] width 193 height 31
click at [1152, 578] on button "Next Claim" at bounding box center [1154, 568] width 70 height 32
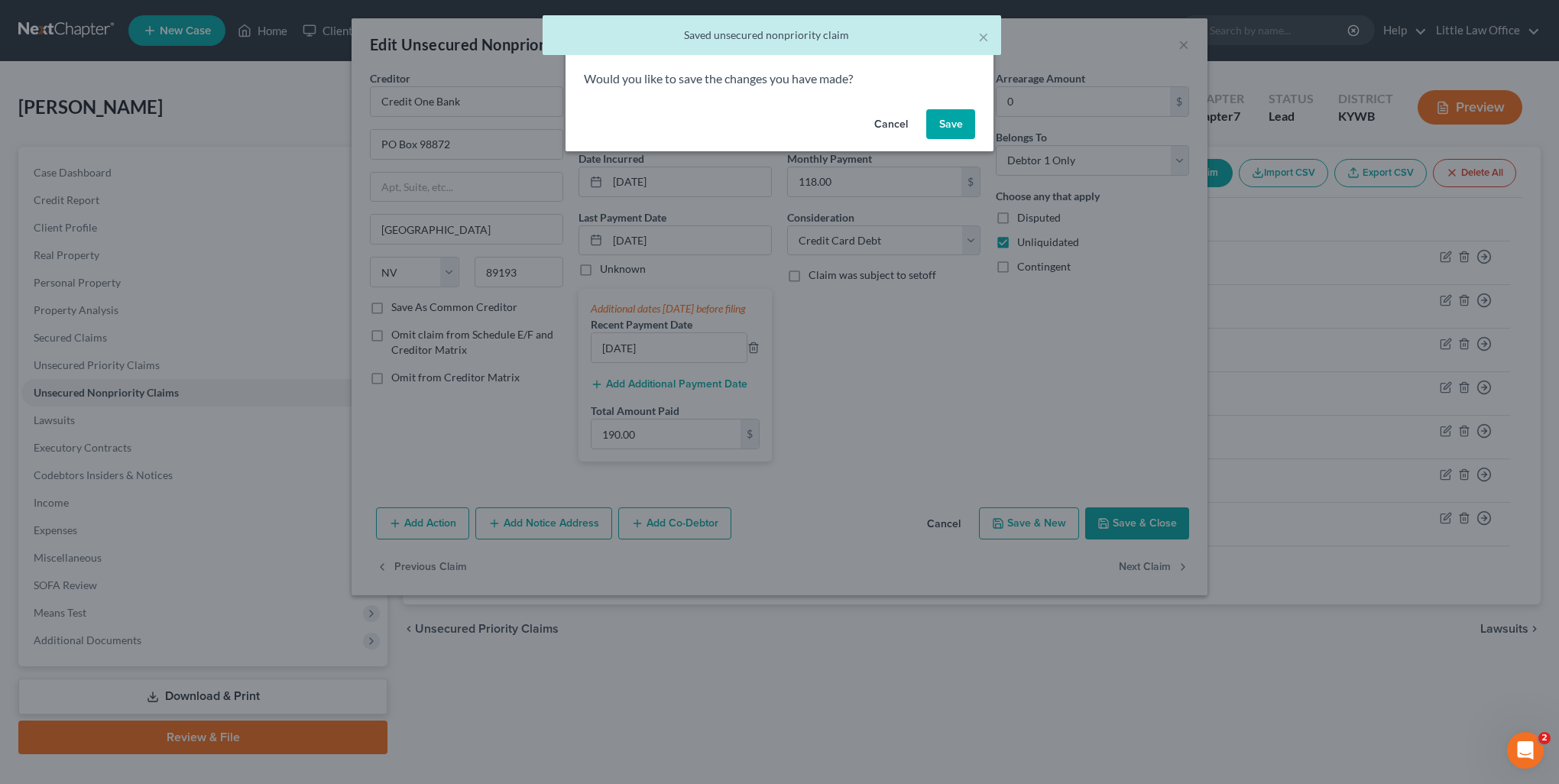
click at [954, 125] on button "Save" at bounding box center [951, 125] width 49 height 31
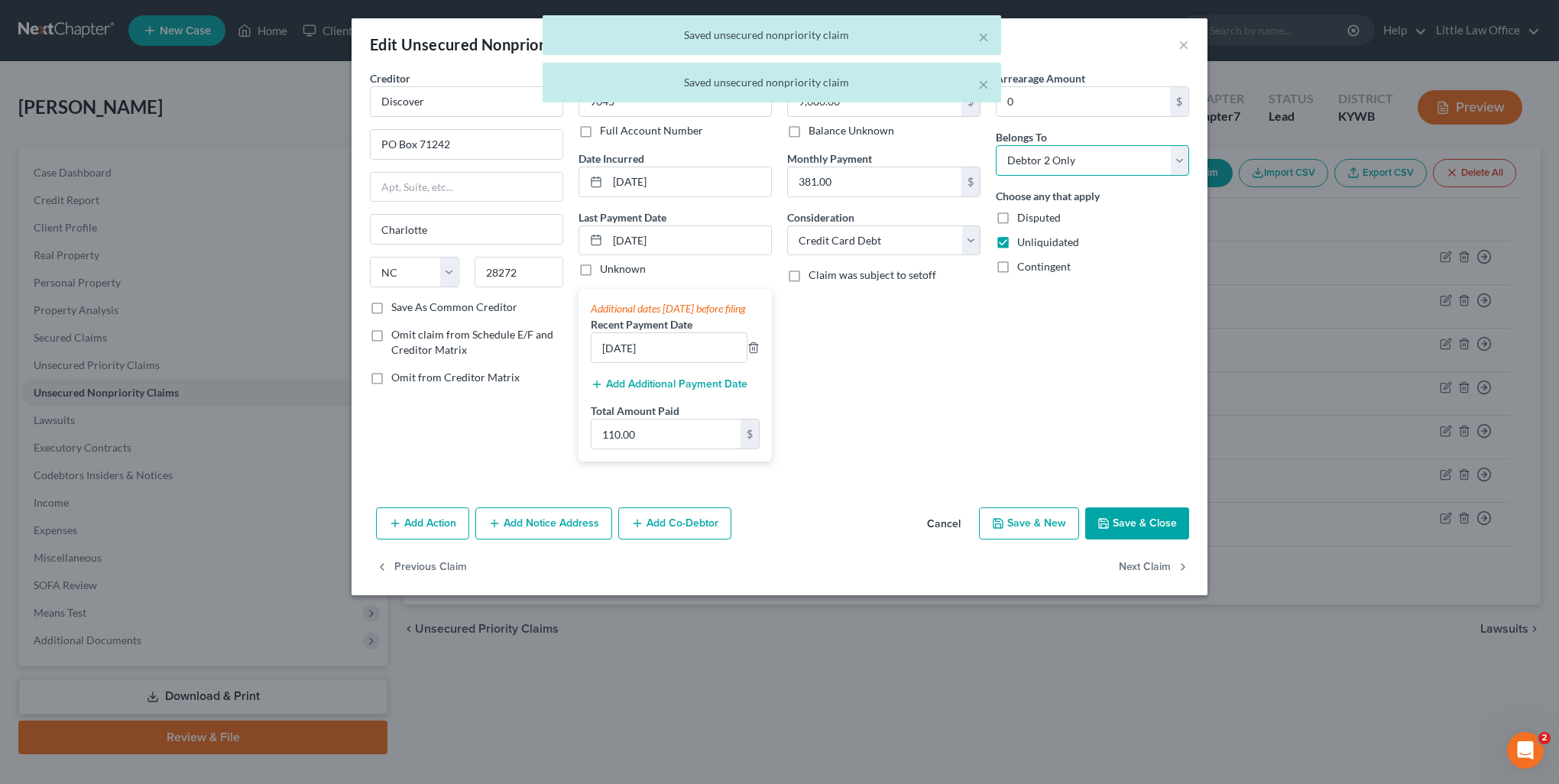
click at [1034, 171] on select "Select Debtor 1 Only Debtor 2 Only Debtor 1 And Debtor 2 Only At Least One Of T…" at bounding box center [1092, 161] width 193 height 31
click at [996, 145] on select "Select Debtor 1 Only Debtor 2 Only Debtor 1 And Debtor 2 Only At Least One Of T…" at bounding box center [1092, 161] width 193 height 31
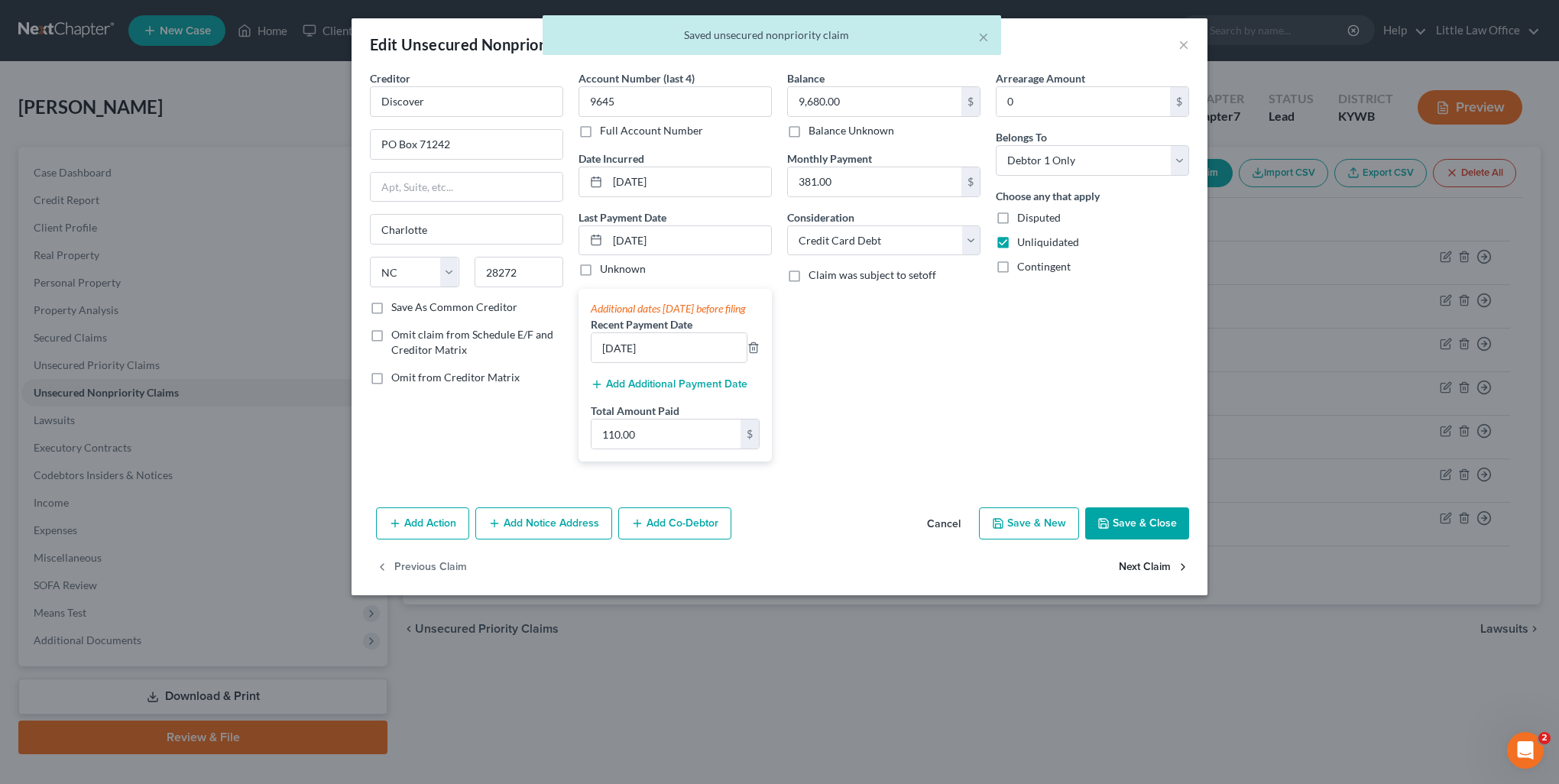
click at [1147, 572] on button "Next Claim" at bounding box center [1154, 568] width 70 height 32
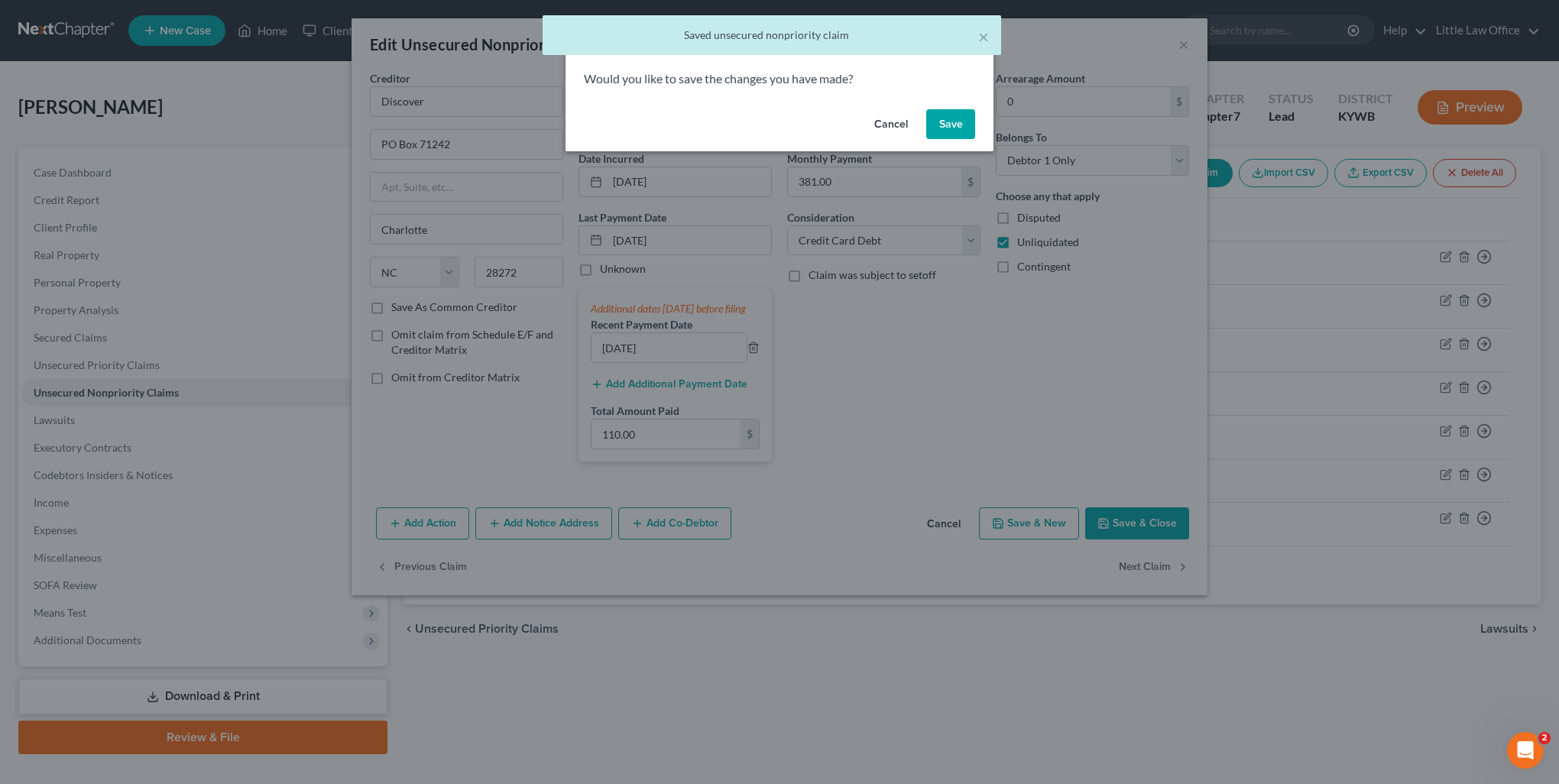
click at [964, 130] on button "Save" at bounding box center [951, 125] width 49 height 31
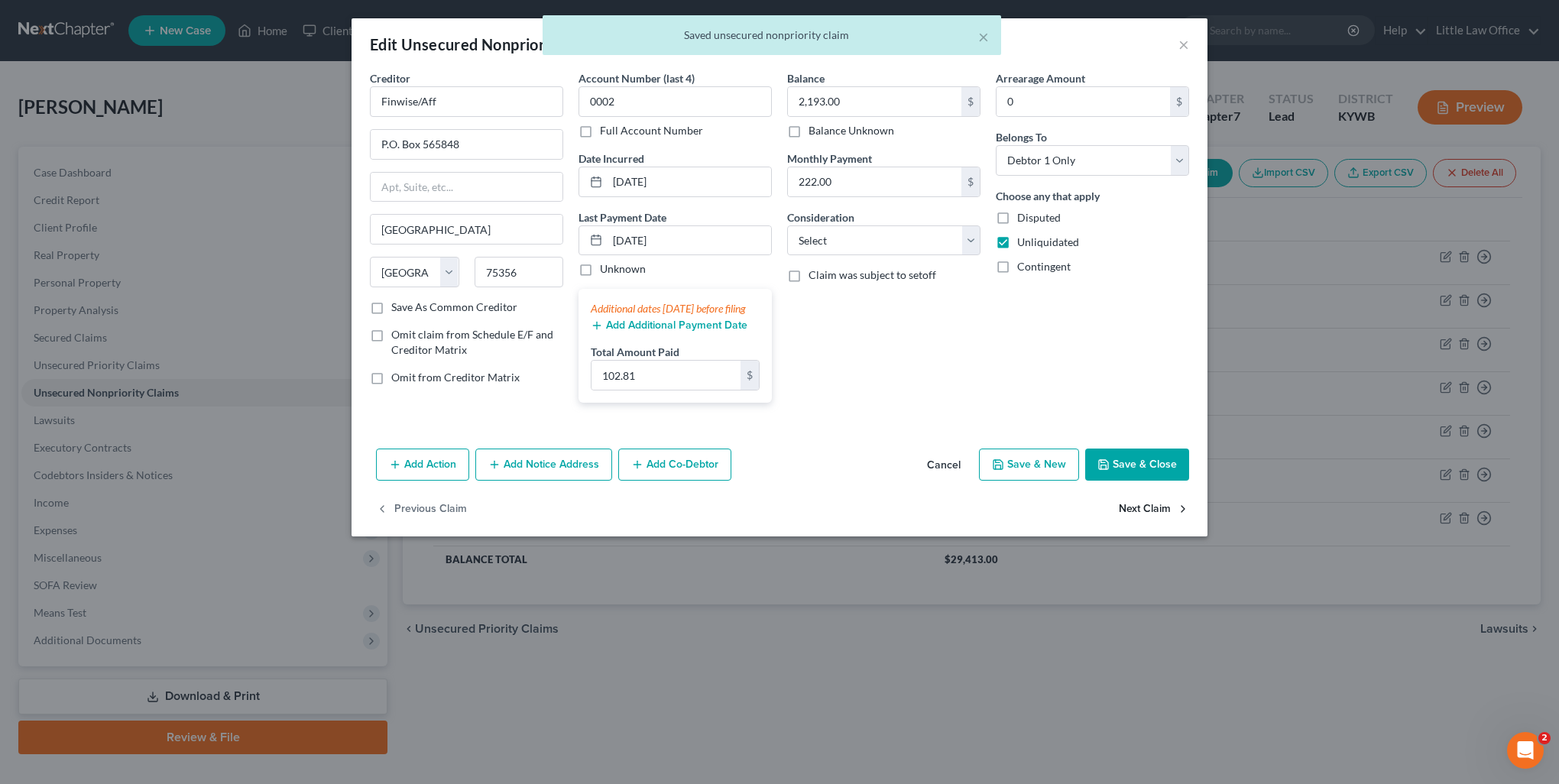
drag, startPoint x: 1143, startPoint y: 481, endPoint x: 1117, endPoint y: 500, distance: 32.2
click at [1140, 481] on button "Save & Close" at bounding box center [1137, 464] width 104 height 32
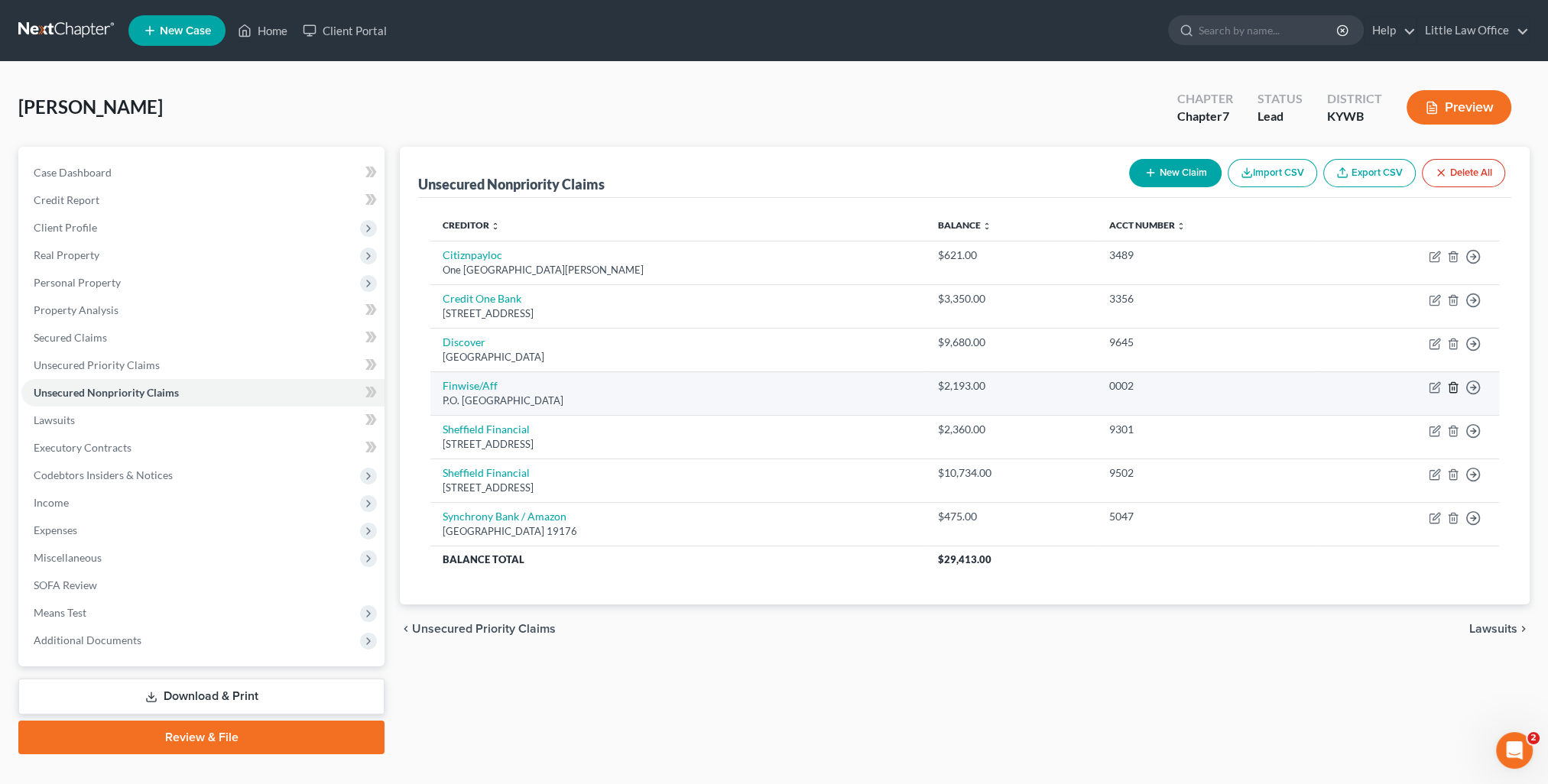
click at [1452, 388] on line "button" at bounding box center [1452, 388] width 0 height 3
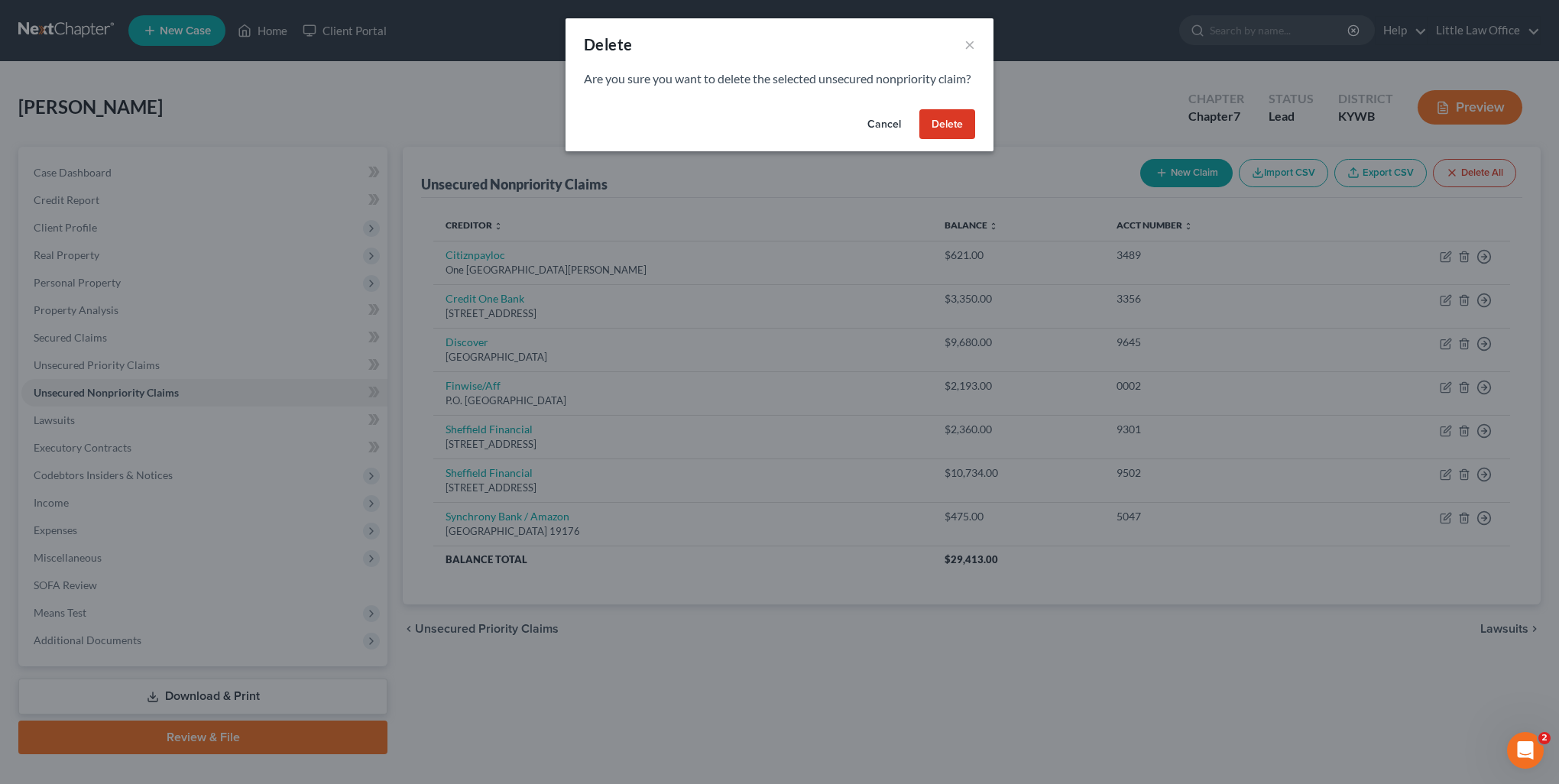
click at [947, 139] on button "Delete" at bounding box center [948, 125] width 56 height 31
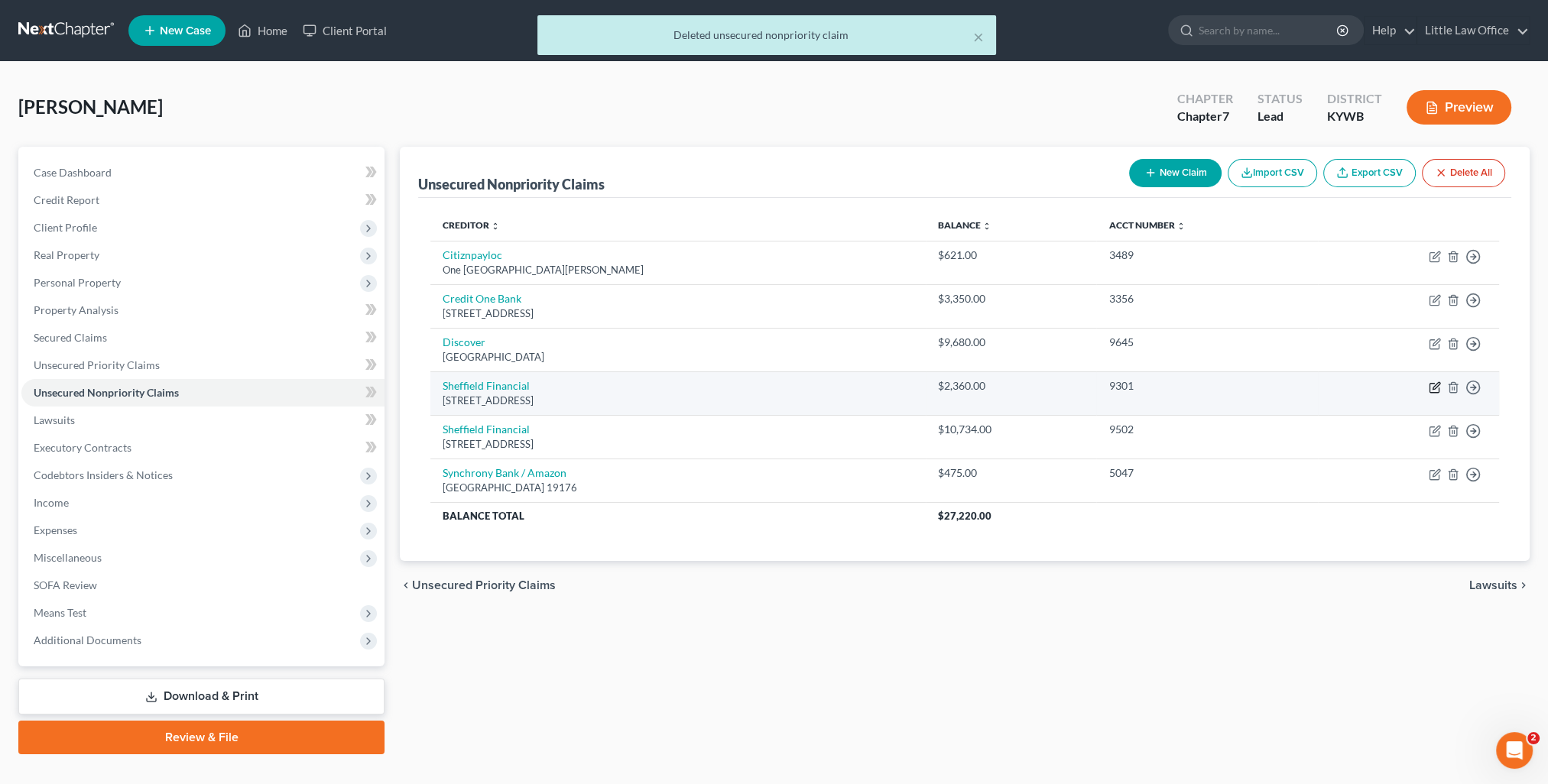
click at [1434, 389] on icon "button" at bounding box center [1434, 387] width 13 height 13
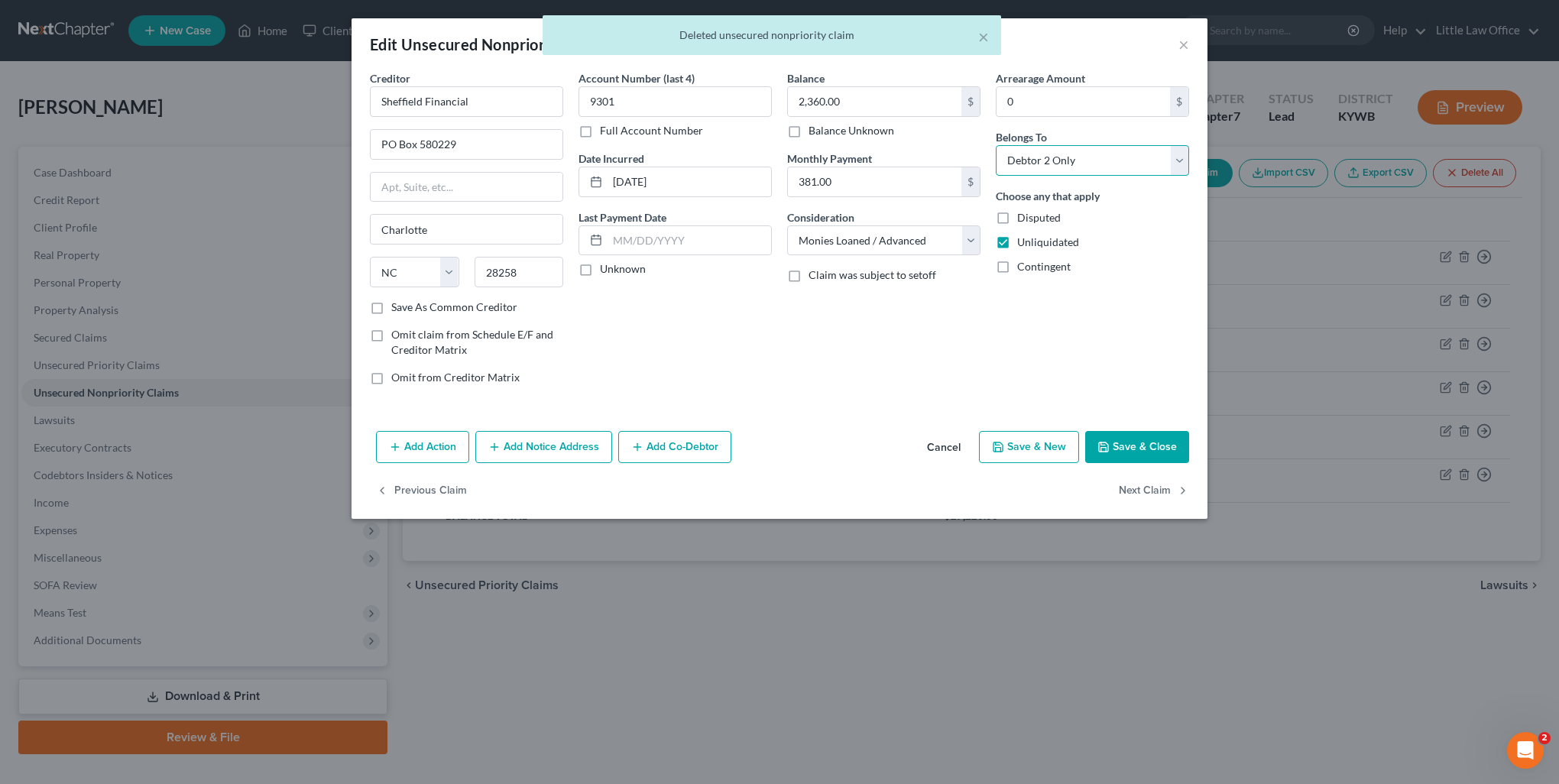
click at [1071, 162] on select "Select Debtor 1 Only Debtor 2 Only Debtor 1 And Debtor 2 Only At Least One Of T…" at bounding box center [1092, 161] width 193 height 31
click at [996, 145] on select "Select Debtor 1 Only Debtor 2 Only Debtor 1 And Debtor 2 Only At Least One Of T…" at bounding box center [1092, 161] width 193 height 31
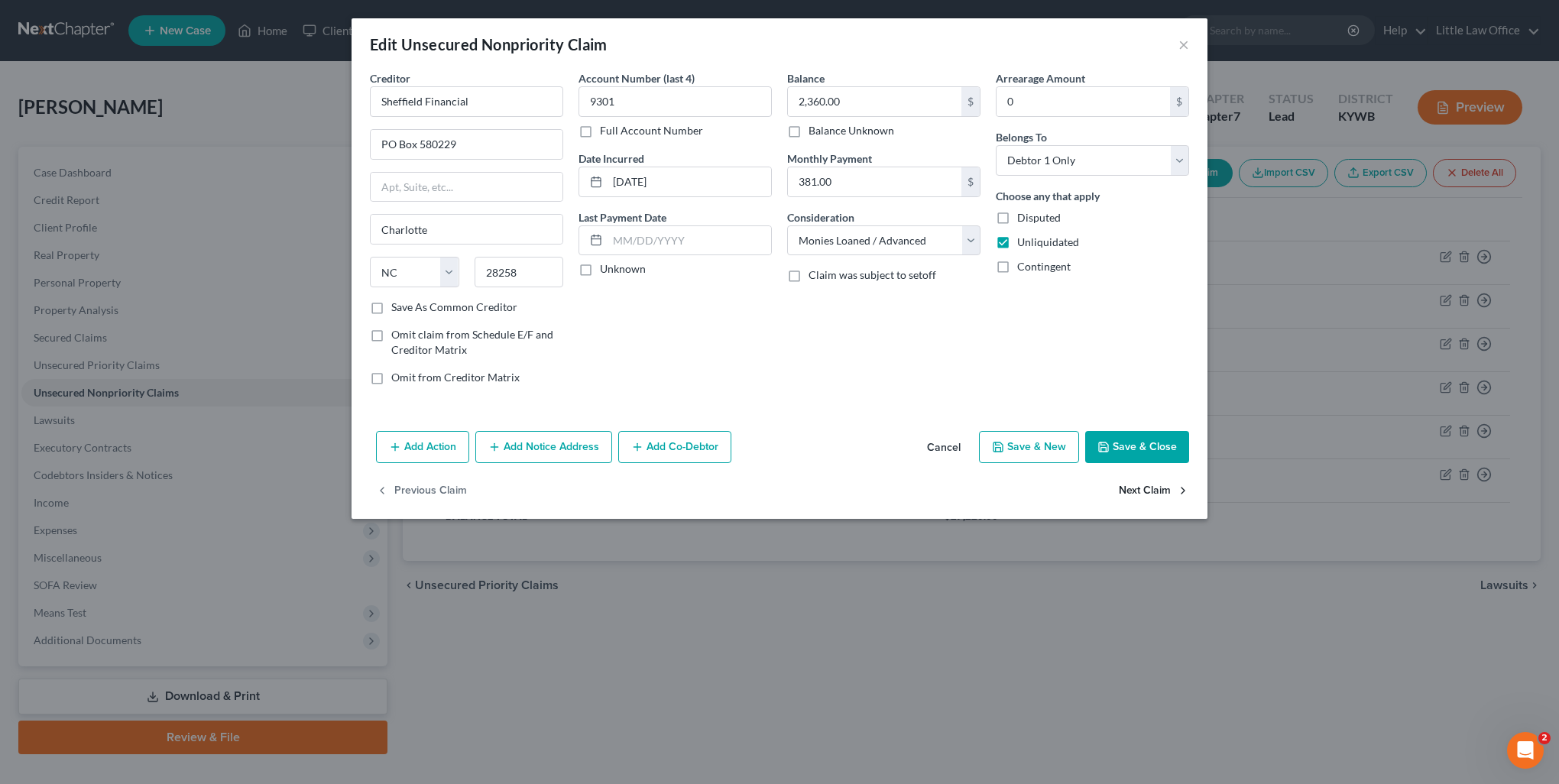
click at [1153, 486] on button "Next Claim" at bounding box center [1154, 491] width 70 height 32
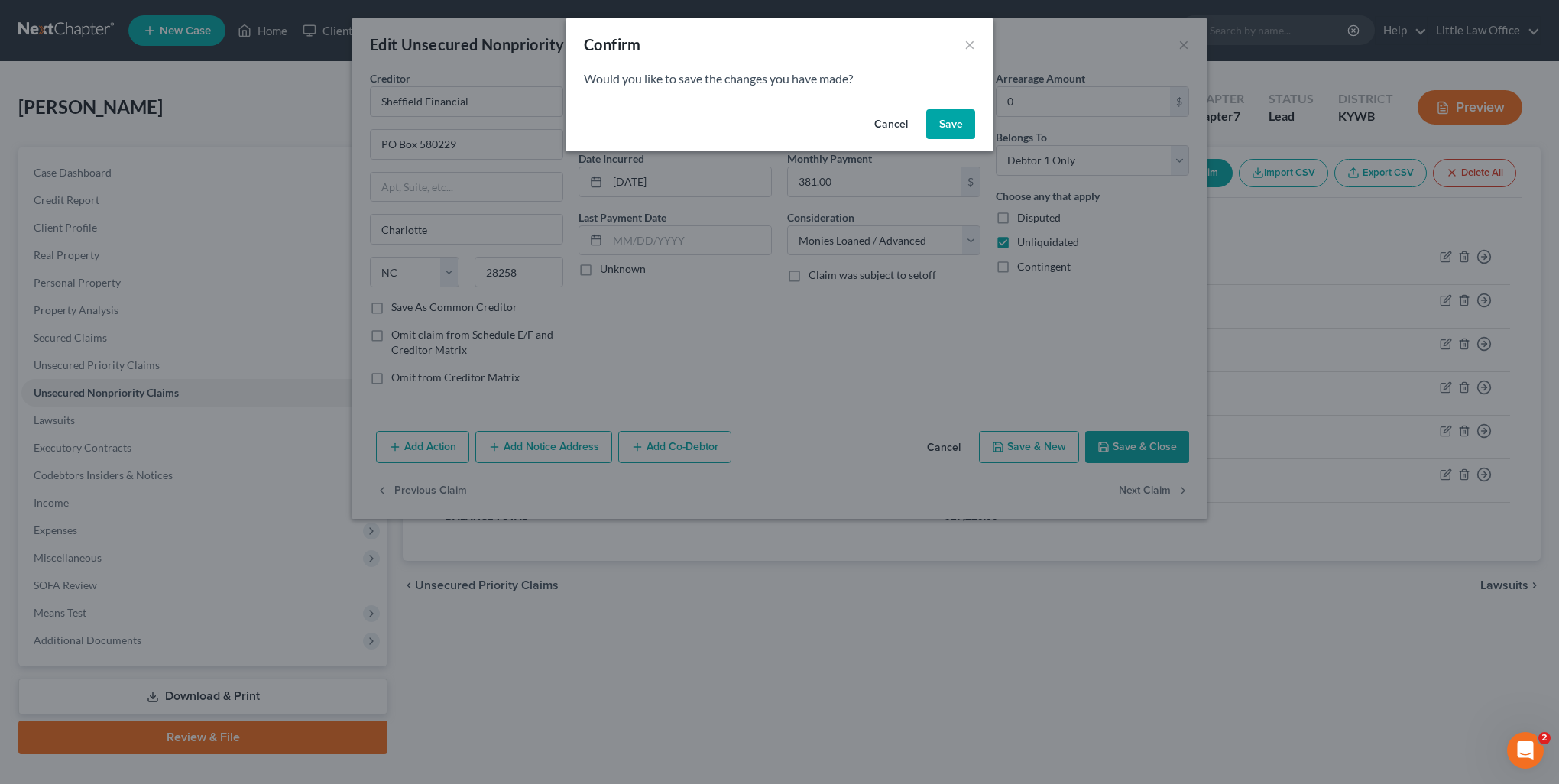
click at [954, 123] on button "Save" at bounding box center [951, 125] width 49 height 31
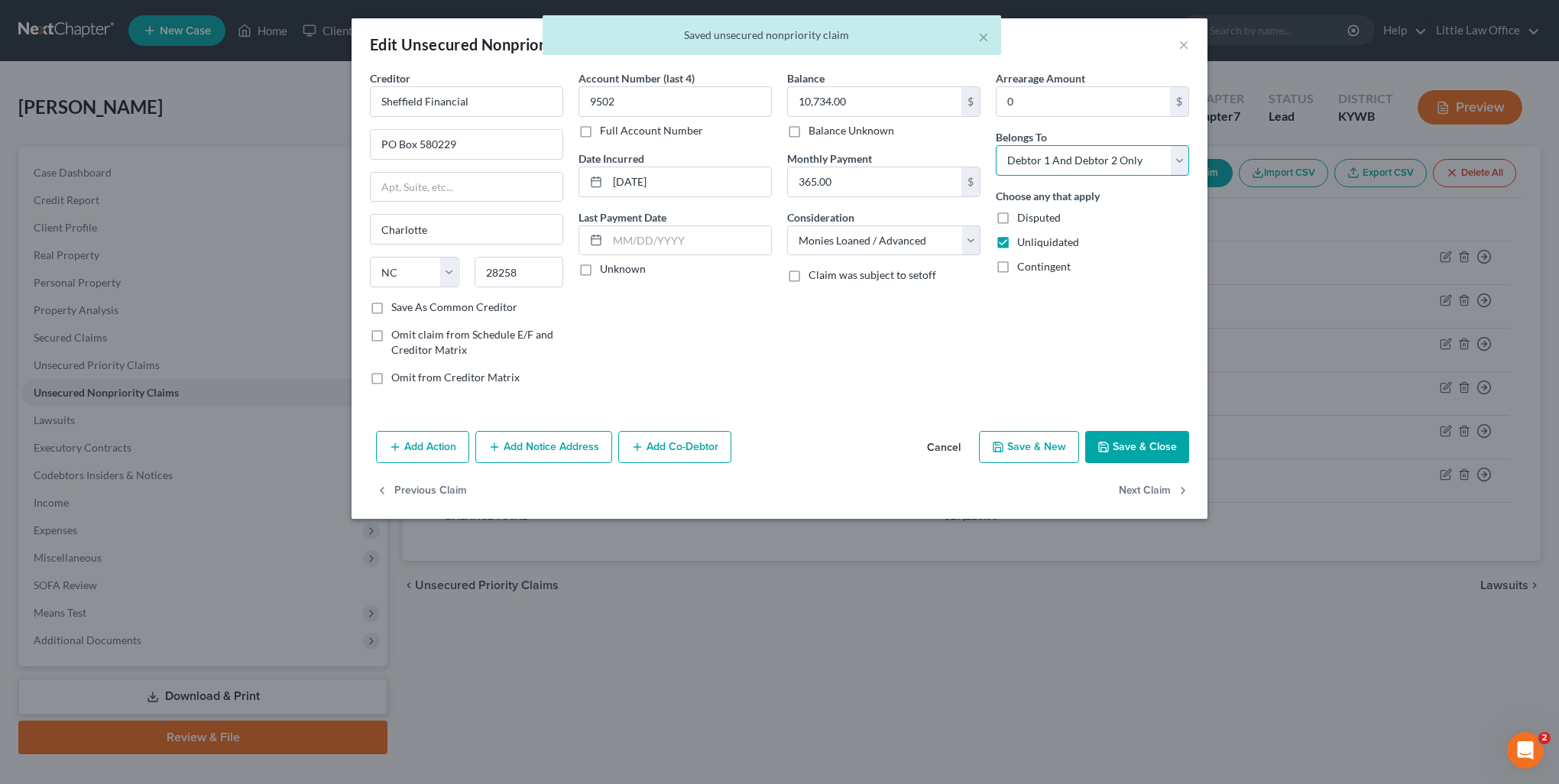
click at [1007, 154] on select "Select Debtor 1 Only Debtor 2 Only Debtor 1 And Debtor 2 Only At Least One Of T…" at bounding box center [1092, 161] width 193 height 31
click at [996, 145] on select "Select Debtor 1 Only Debtor 2 Only Debtor 1 And Debtor 2 Only At Least One Of T…" at bounding box center [1092, 161] width 193 height 31
click at [1155, 494] on button "Next Claim" at bounding box center [1154, 491] width 70 height 32
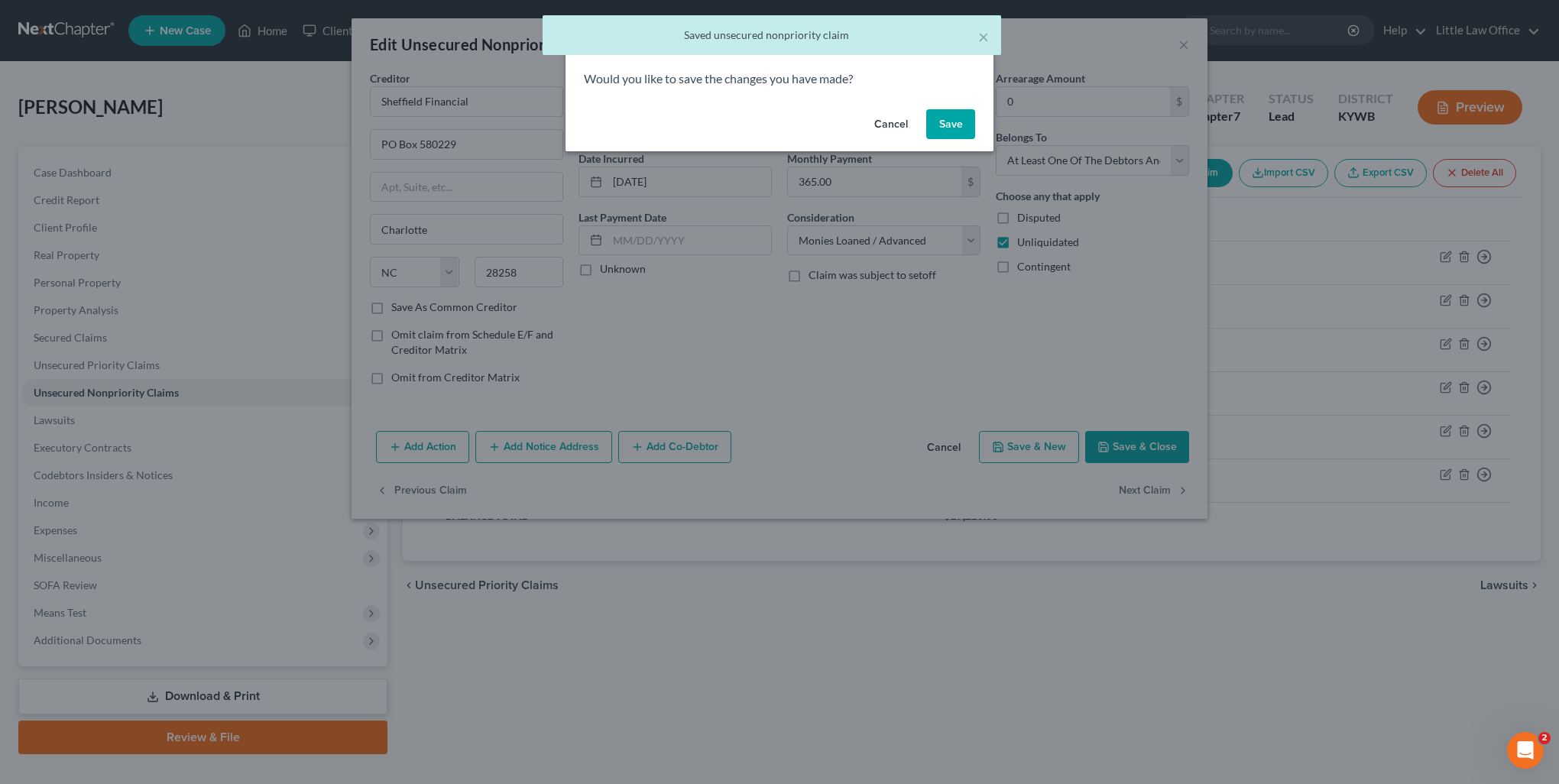
click at [946, 132] on button "Save" at bounding box center [951, 125] width 49 height 31
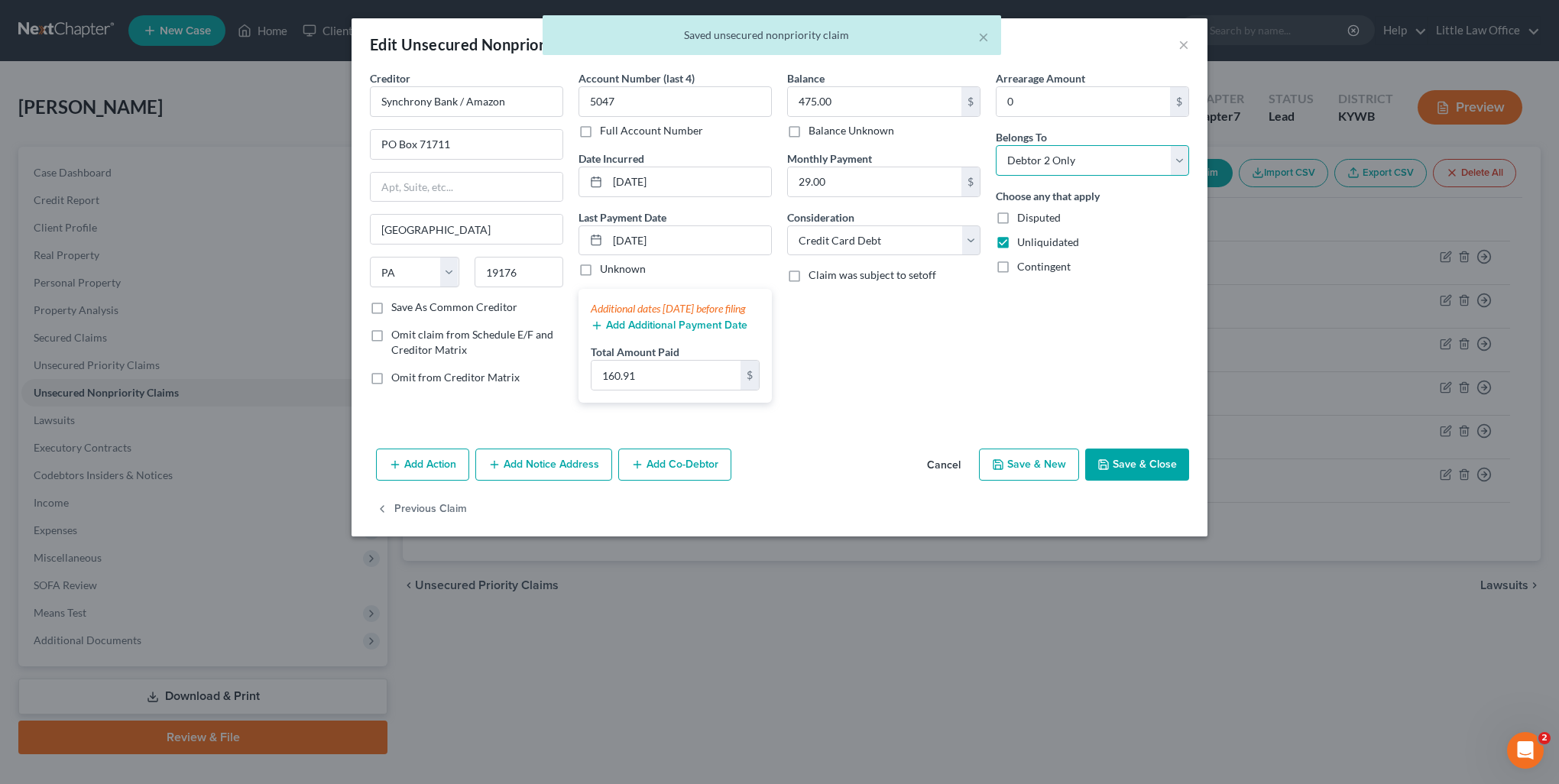
click at [1064, 162] on select "Select Debtor 1 Only Debtor 2 Only Debtor 1 And Debtor 2 Only At Least One Of T…" at bounding box center [1092, 161] width 193 height 31
click at [996, 145] on select "Select Debtor 1 Only Debtor 2 Only Debtor 1 And Debtor 2 Only At Least One Of T…" at bounding box center [1092, 161] width 193 height 31
click at [1128, 480] on button "Save & Close" at bounding box center [1137, 464] width 104 height 32
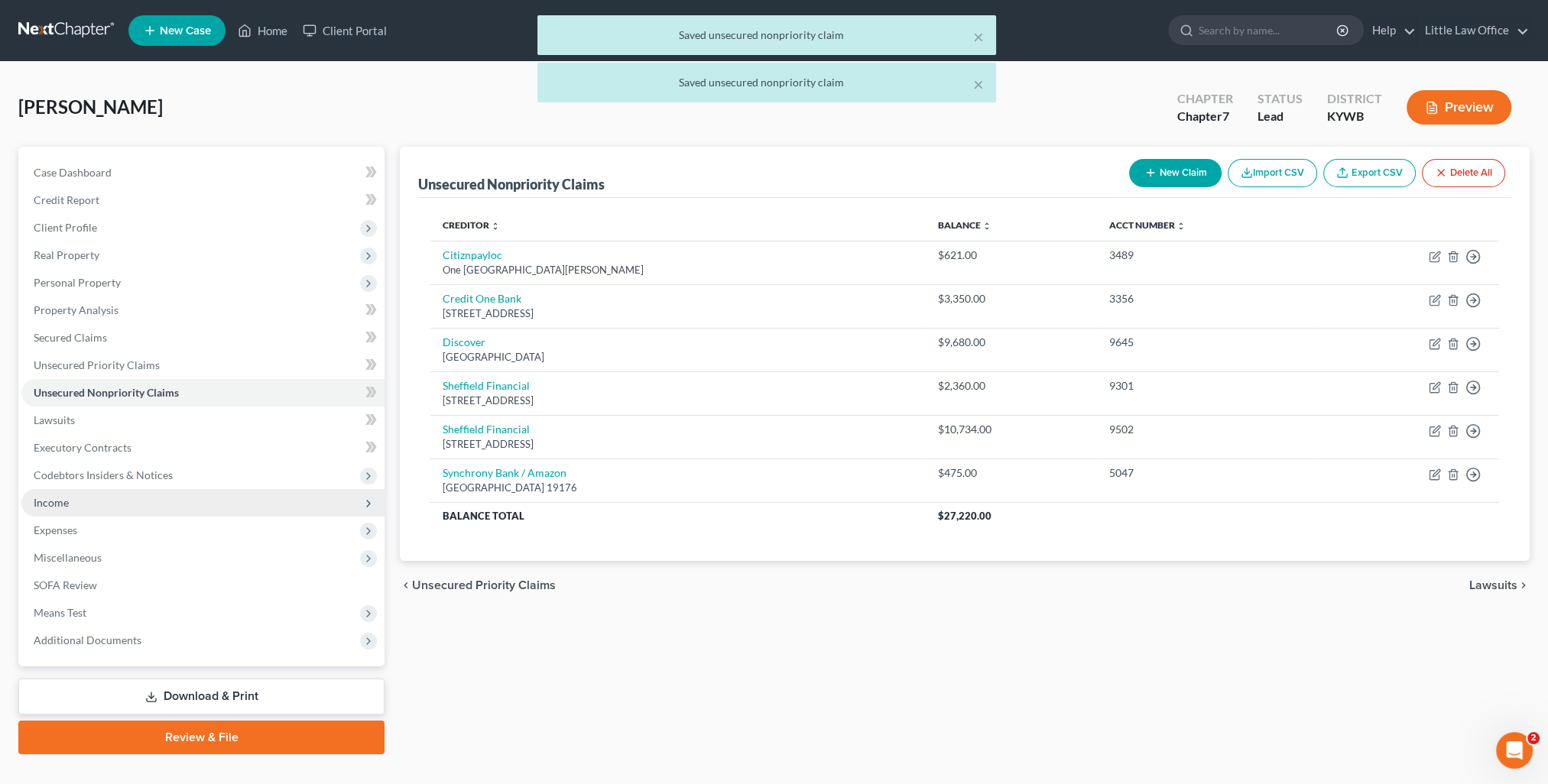
click at [51, 508] on span "Income" at bounding box center [51, 503] width 36 height 13
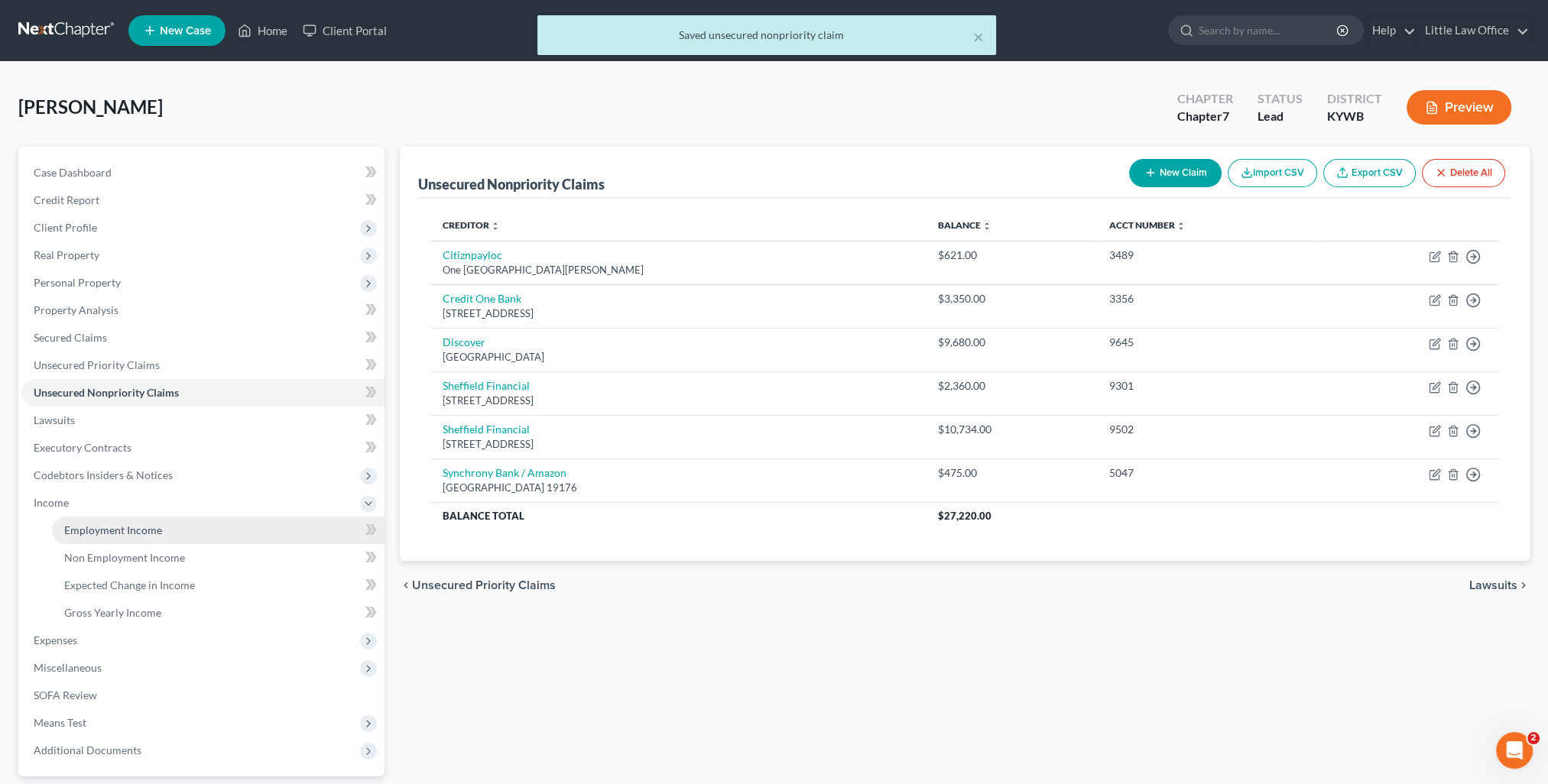
click at [78, 533] on span "Employment Income" at bounding box center [114, 530] width 98 height 13
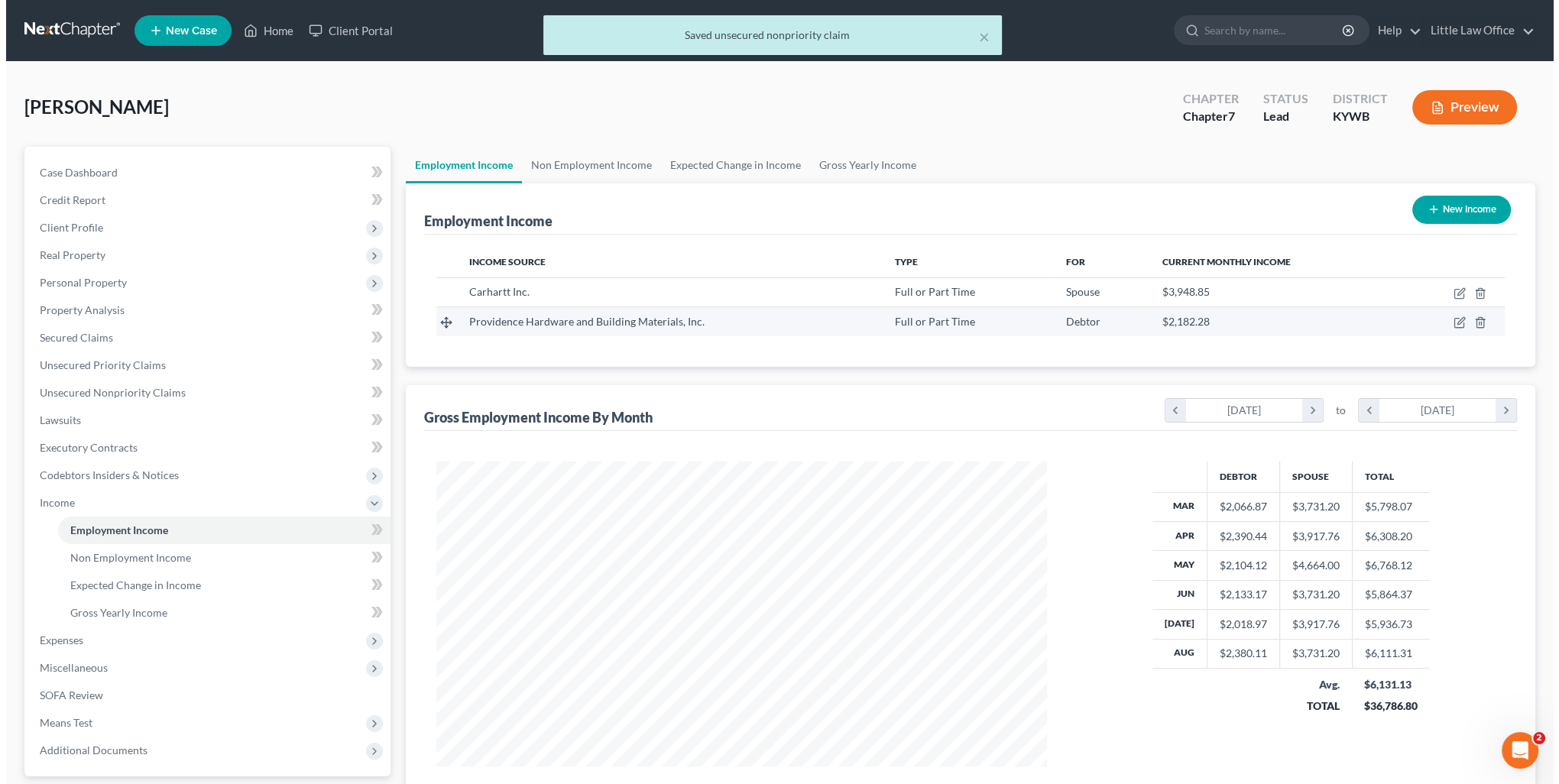
scroll to position [305, 641]
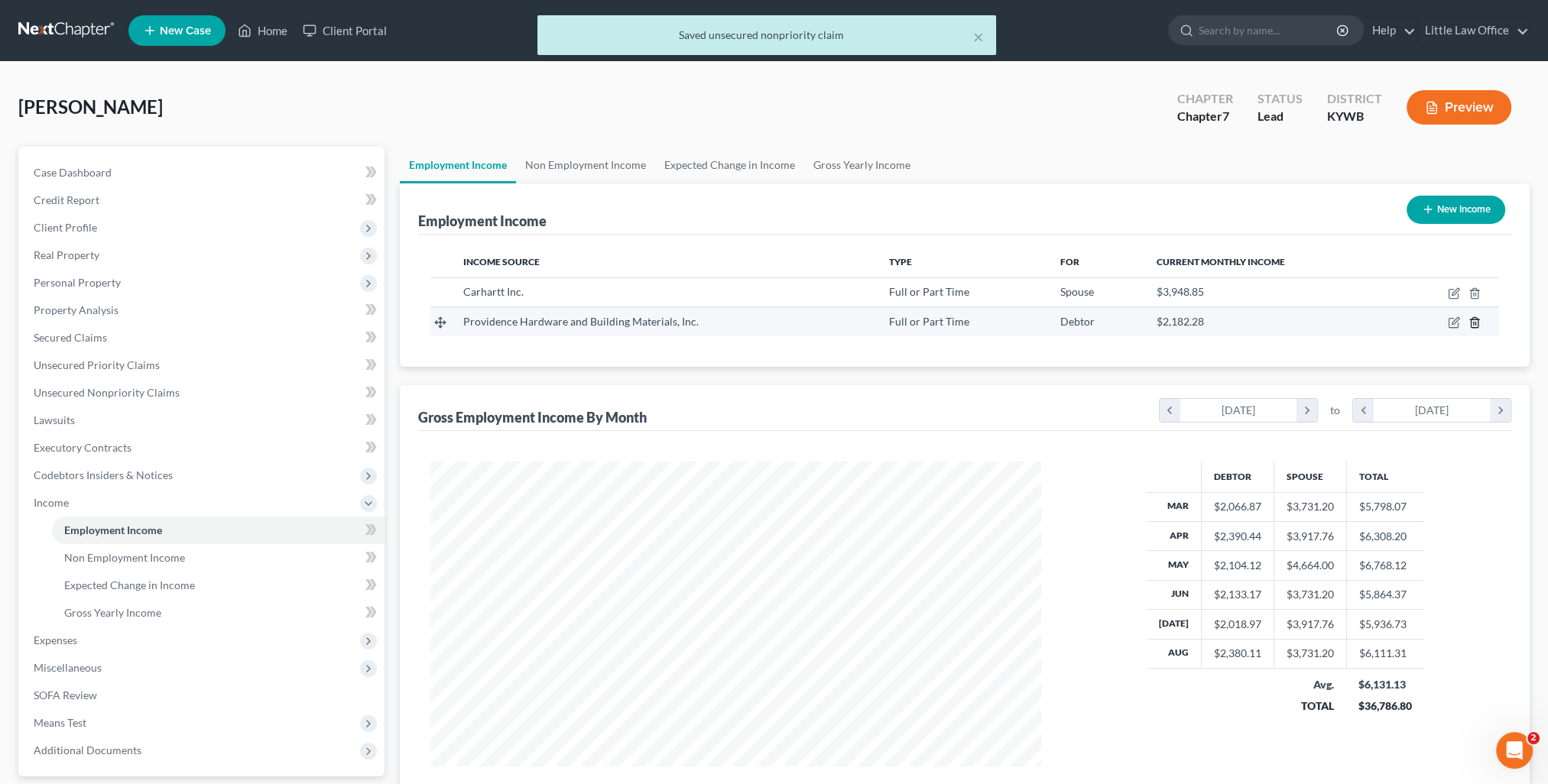
click at [1477, 321] on icon "button" at bounding box center [1474, 322] width 13 height 13
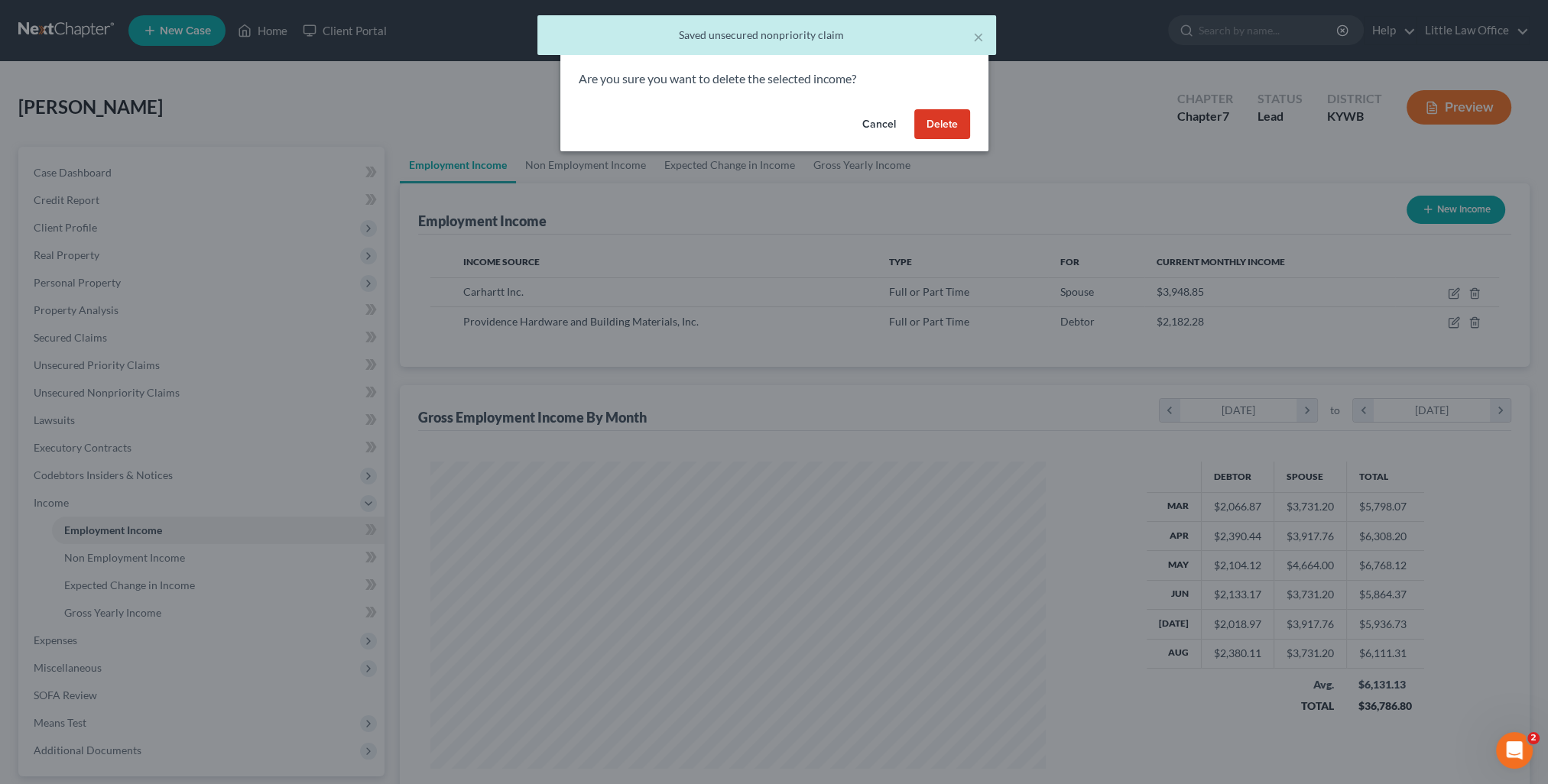
scroll to position [307, 645]
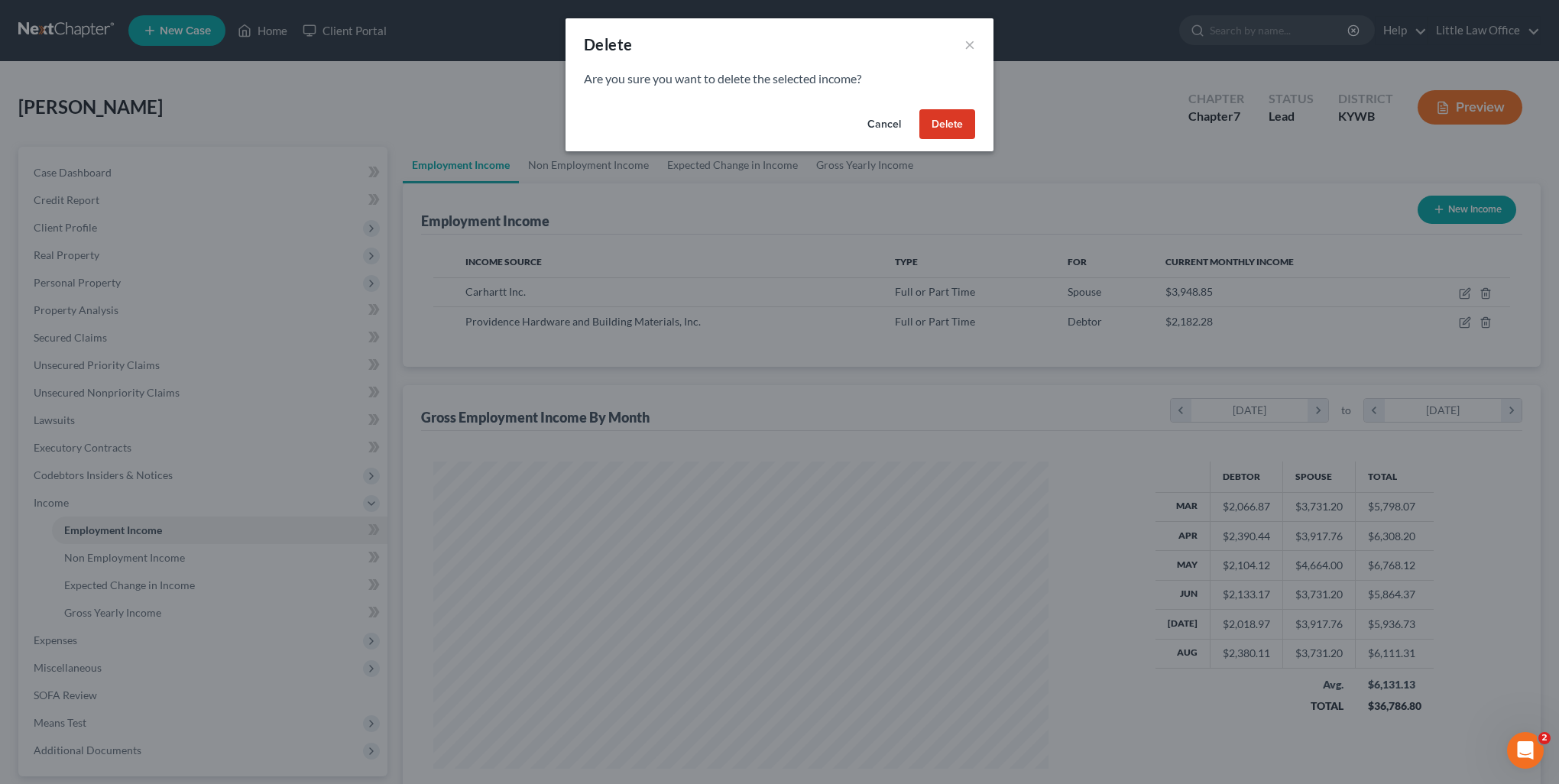
click at [938, 133] on button "Delete" at bounding box center [948, 125] width 56 height 31
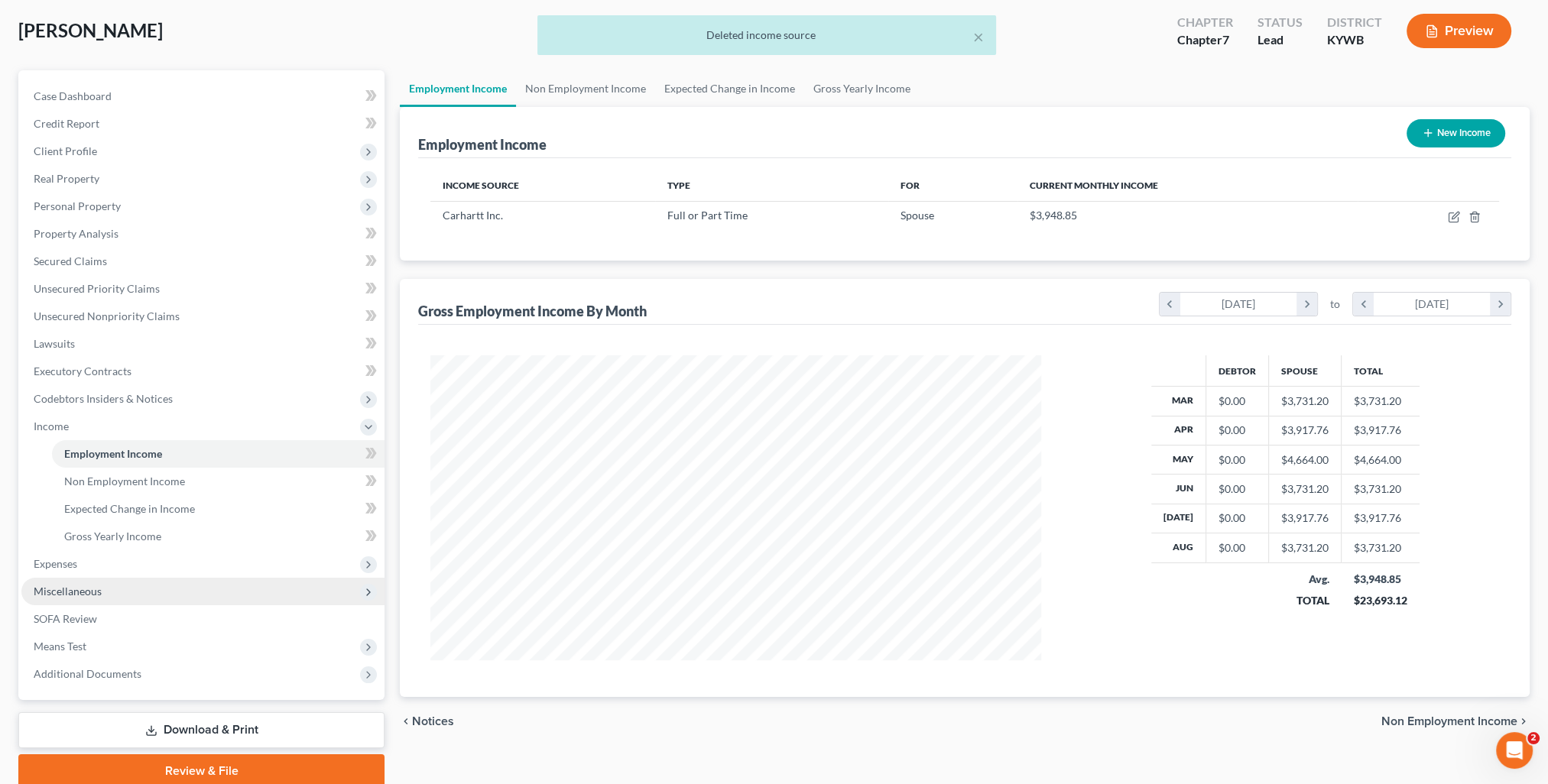
scroll to position [137, 0]
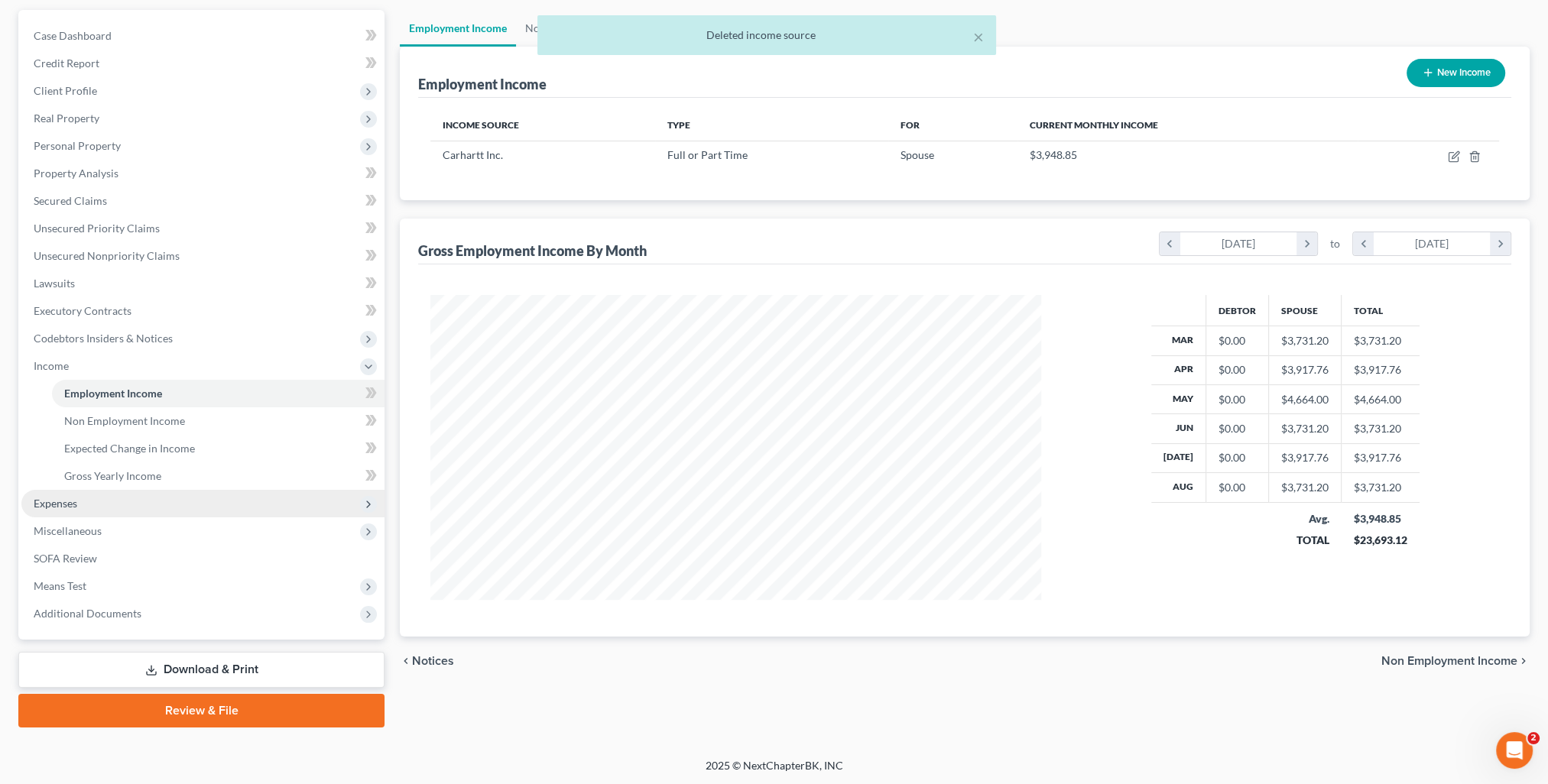
click at [73, 511] on span "Expenses" at bounding box center [202, 503] width 363 height 28
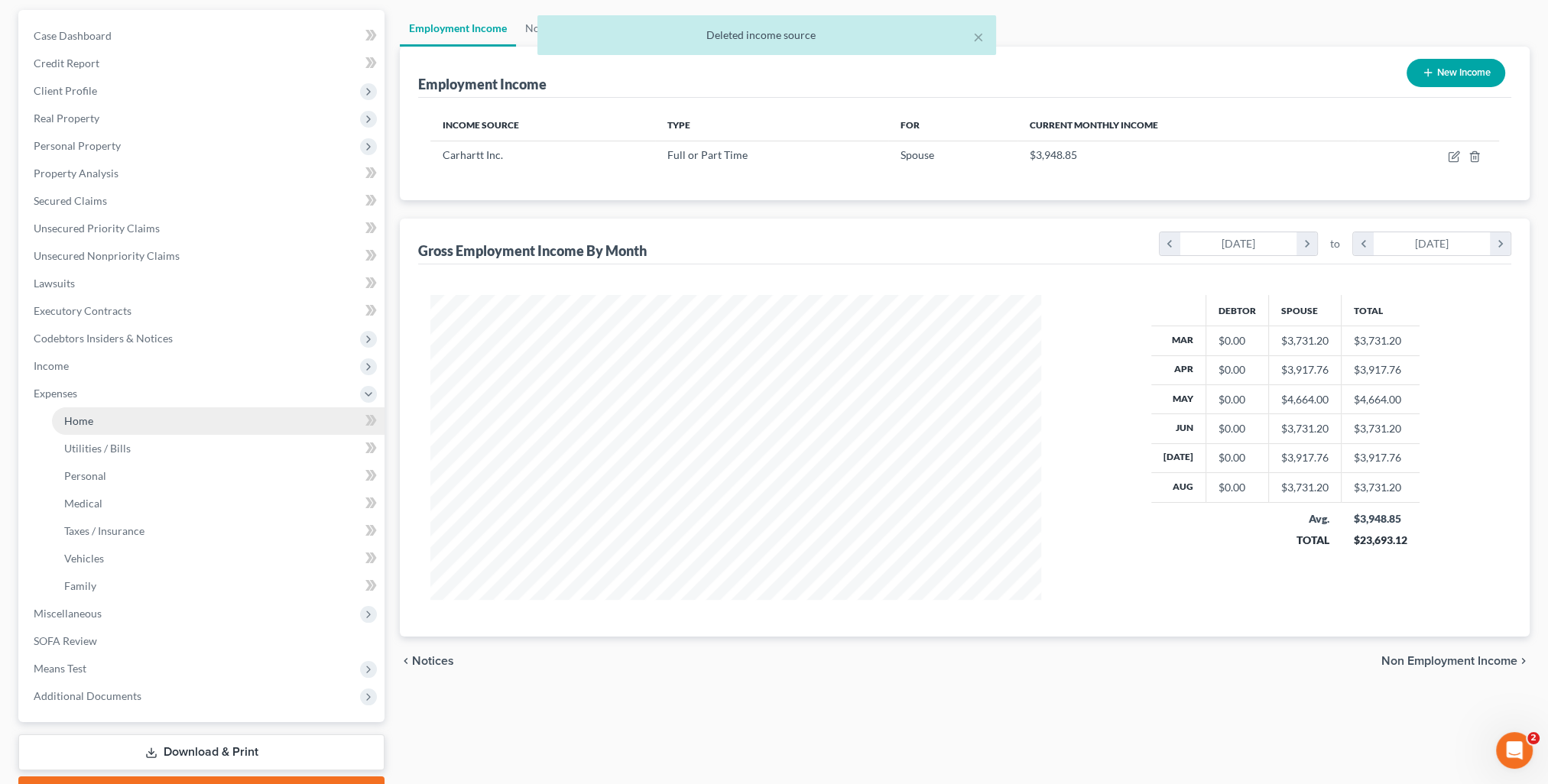
click at [89, 426] on link "Home" at bounding box center [218, 420] width 333 height 28
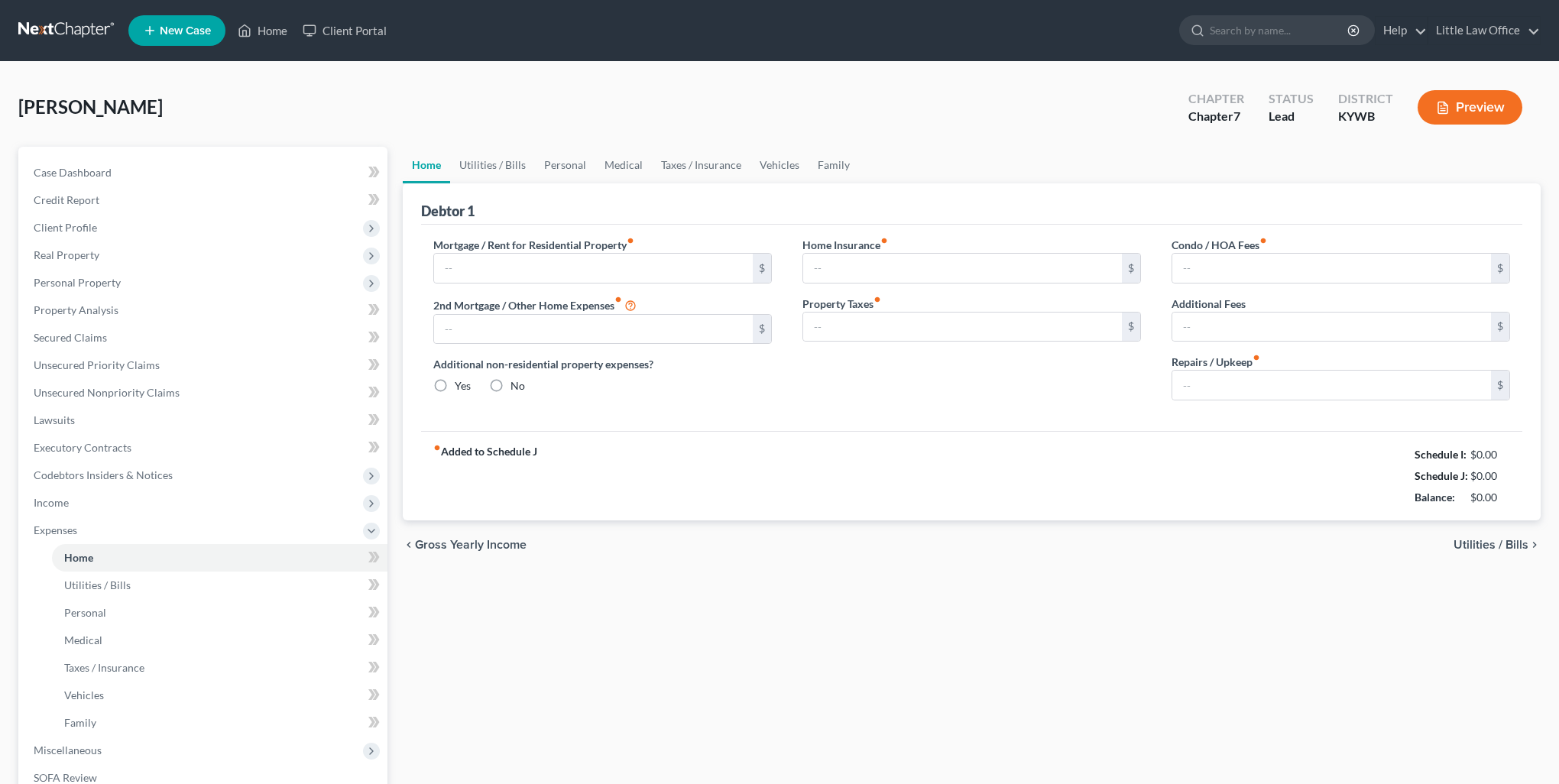
type input "0.00"
radio input "true"
type input "0.00"
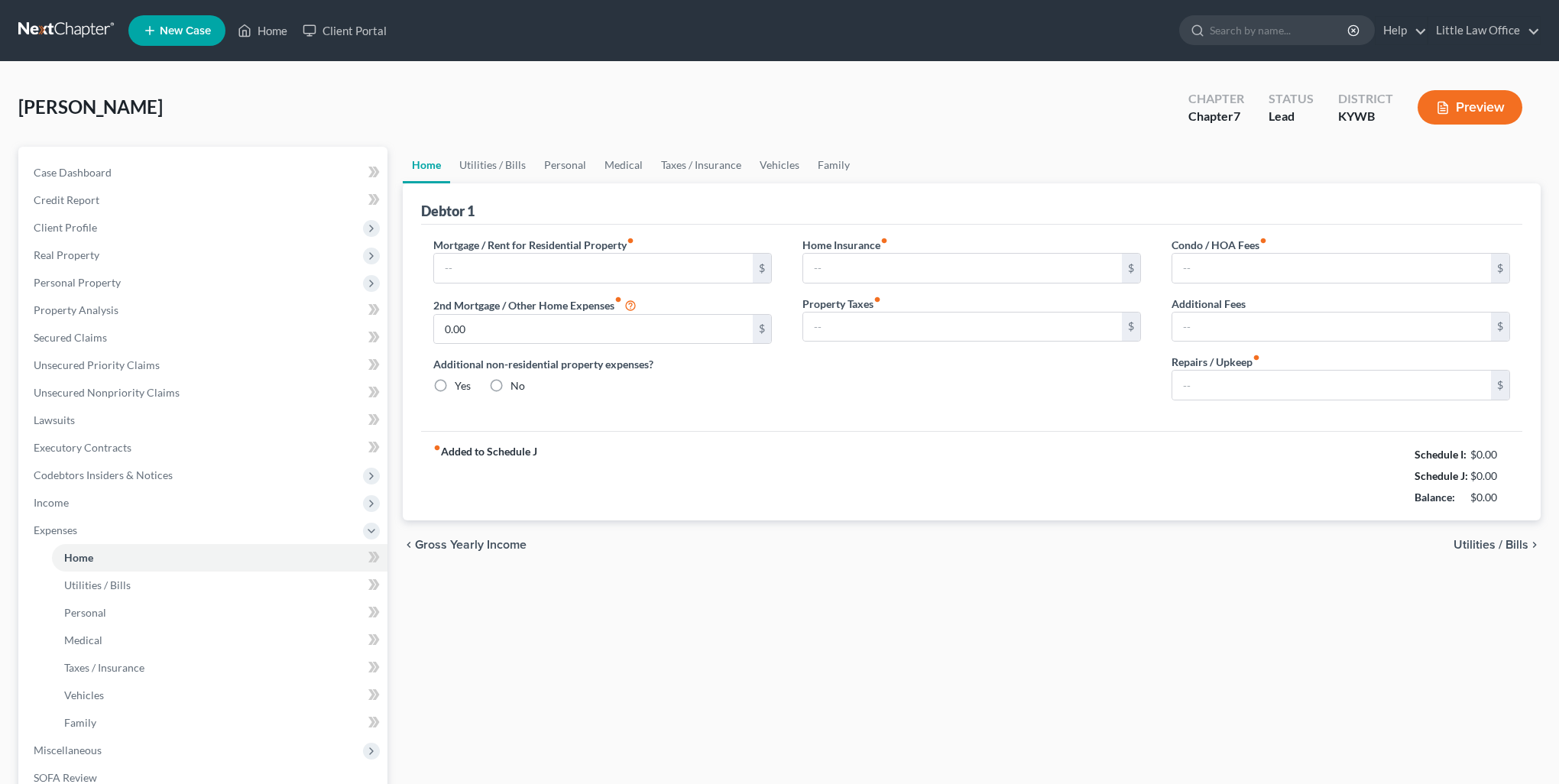
type input "0.00"
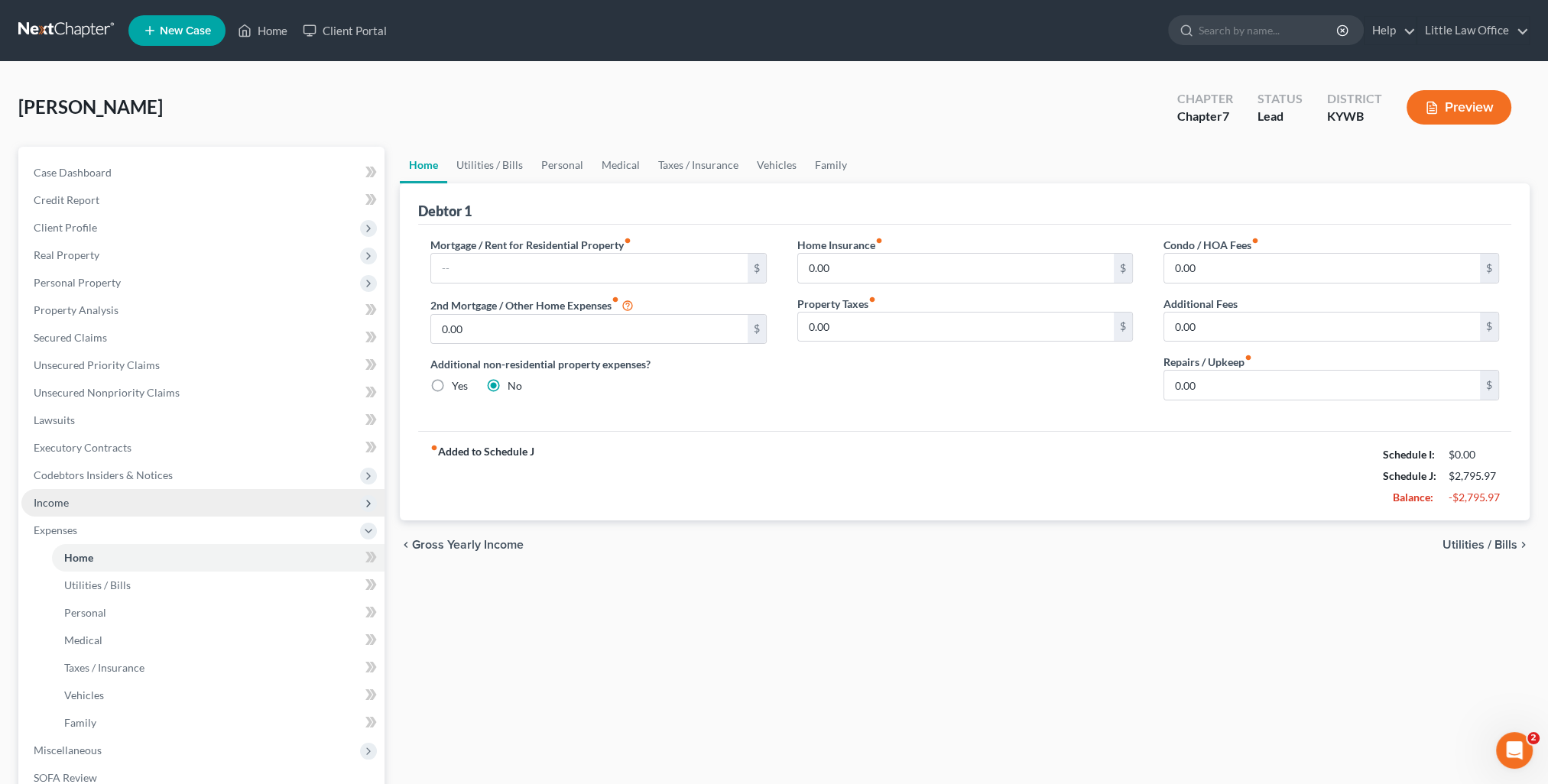
click at [70, 500] on span "Income" at bounding box center [202, 502] width 363 height 28
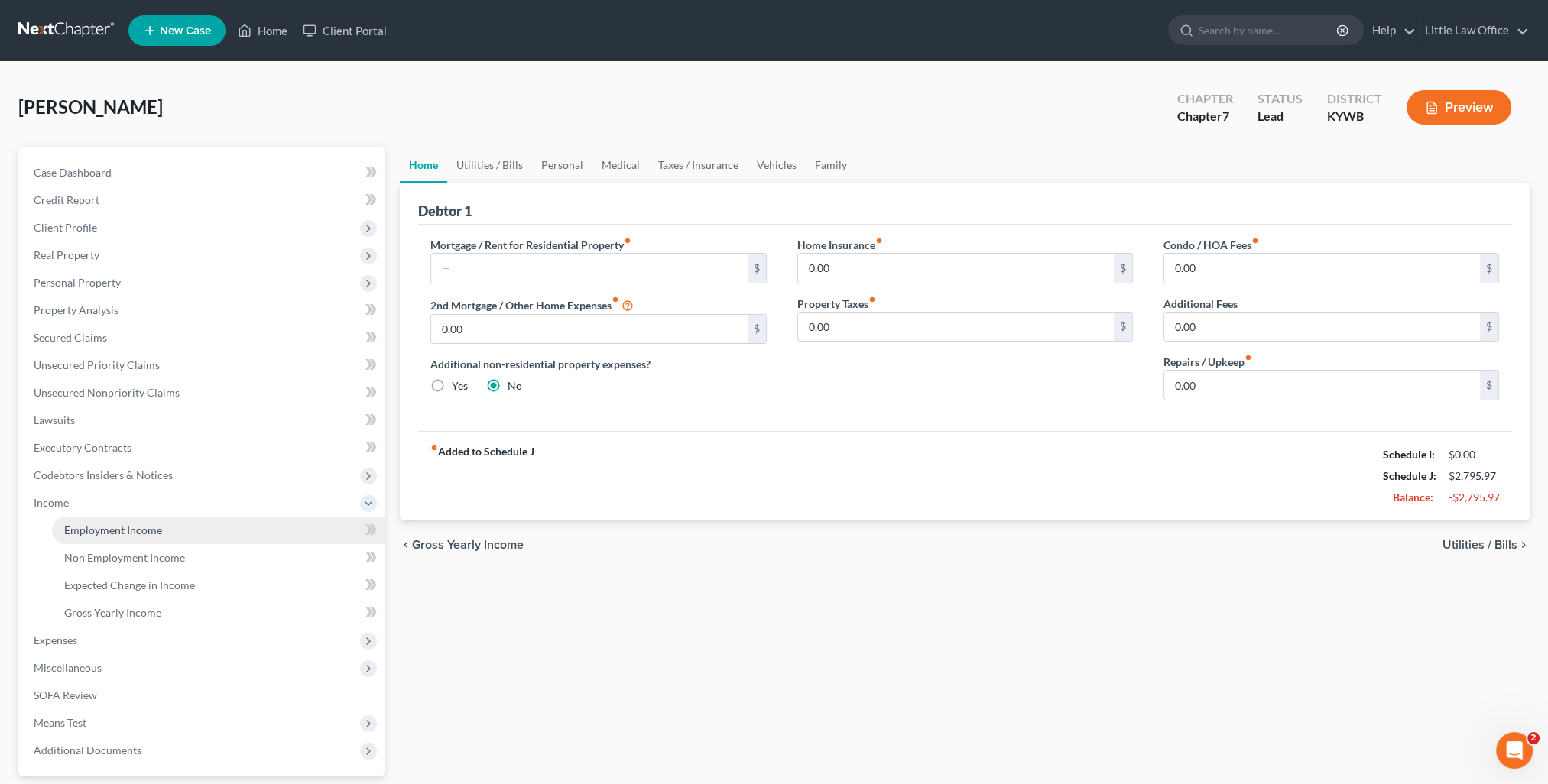
click at [91, 521] on link "Employment Income" at bounding box center [218, 530] width 333 height 28
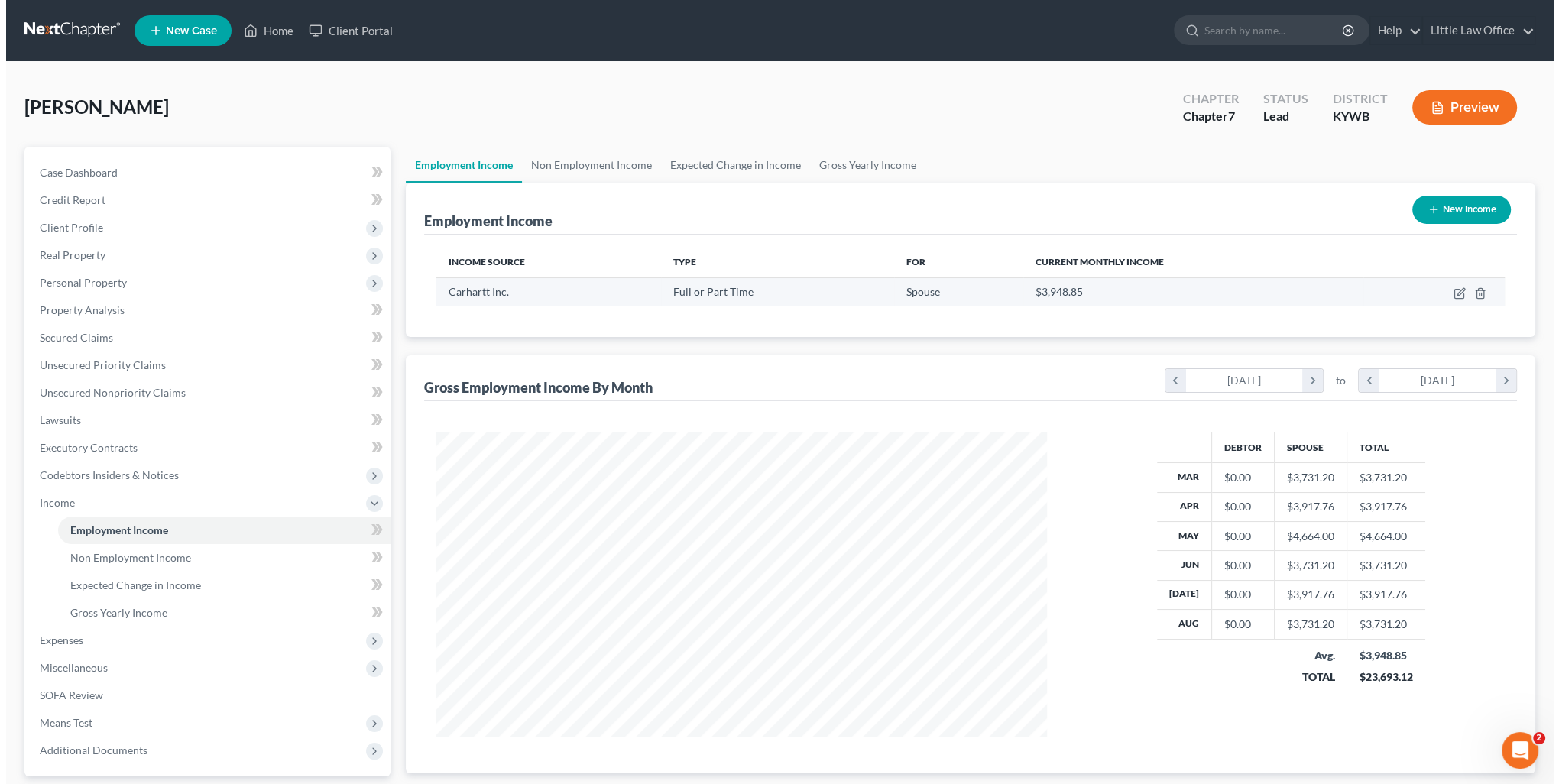
scroll to position [305, 641]
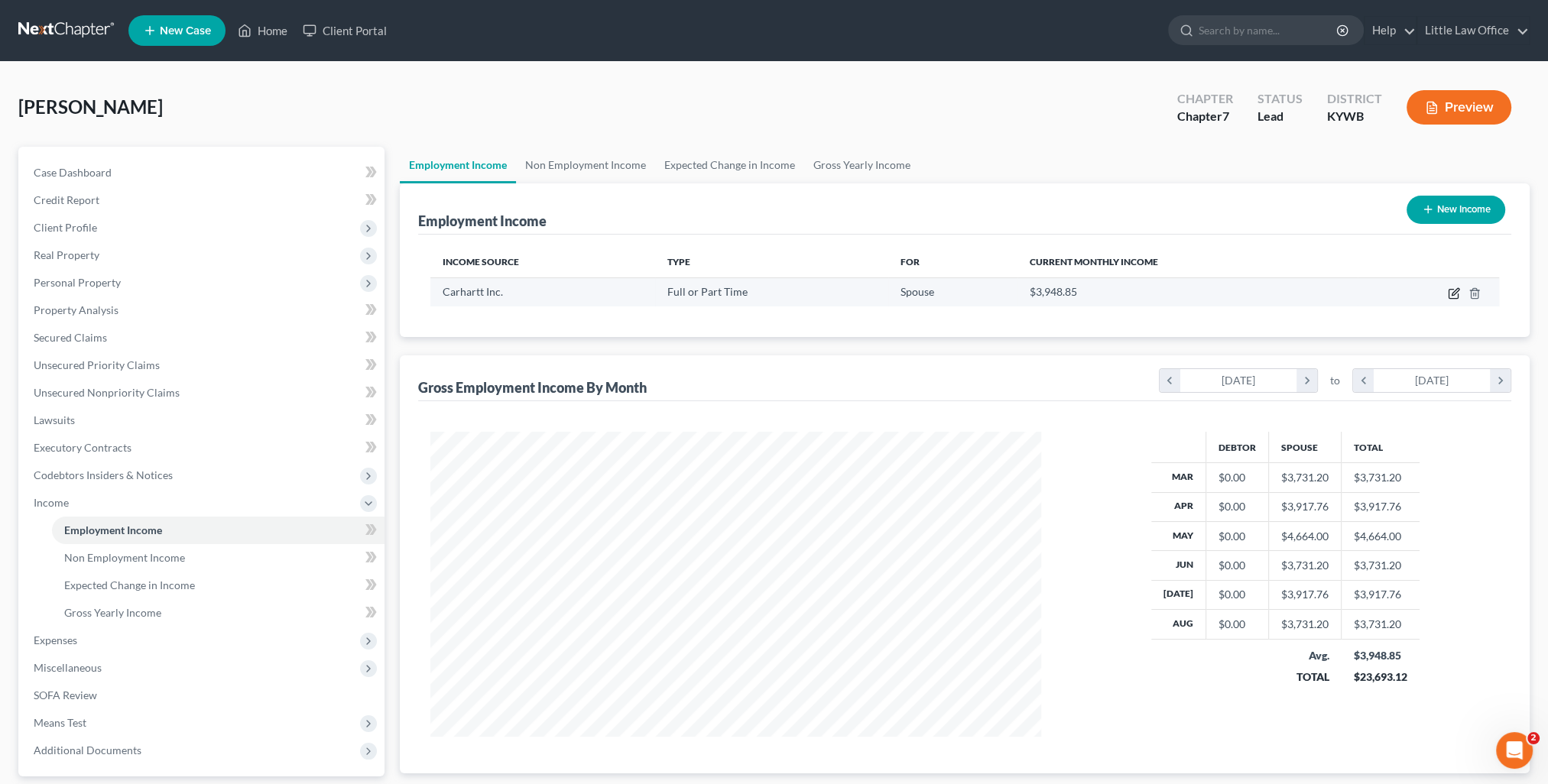
click at [1452, 294] on icon "button" at bounding box center [1454, 291] width 7 height 7
select select "0"
select select "23"
select select "3"
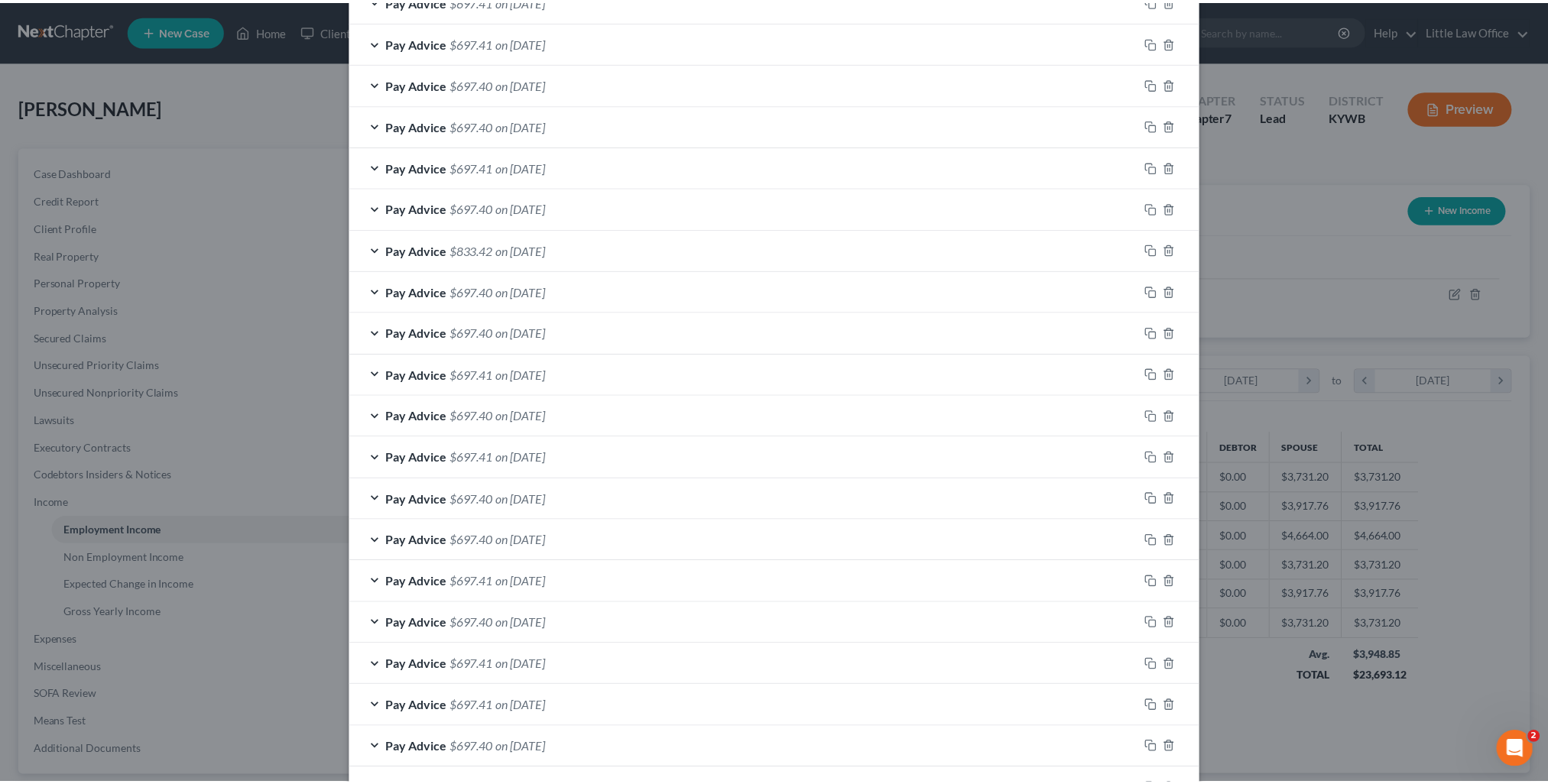
scroll to position [1222, 0]
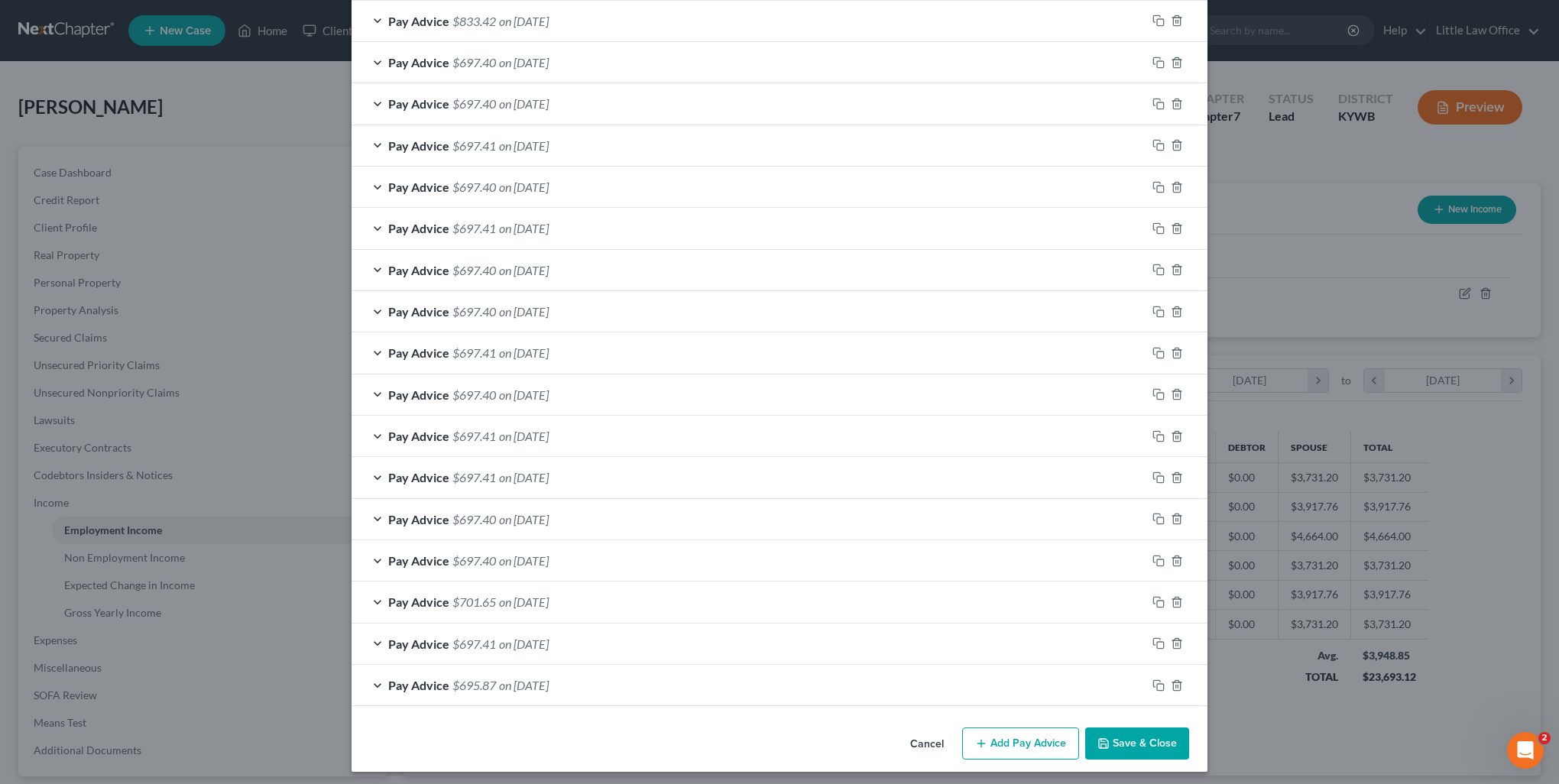
click at [1124, 745] on button "Save & Close" at bounding box center [1137, 743] width 104 height 32
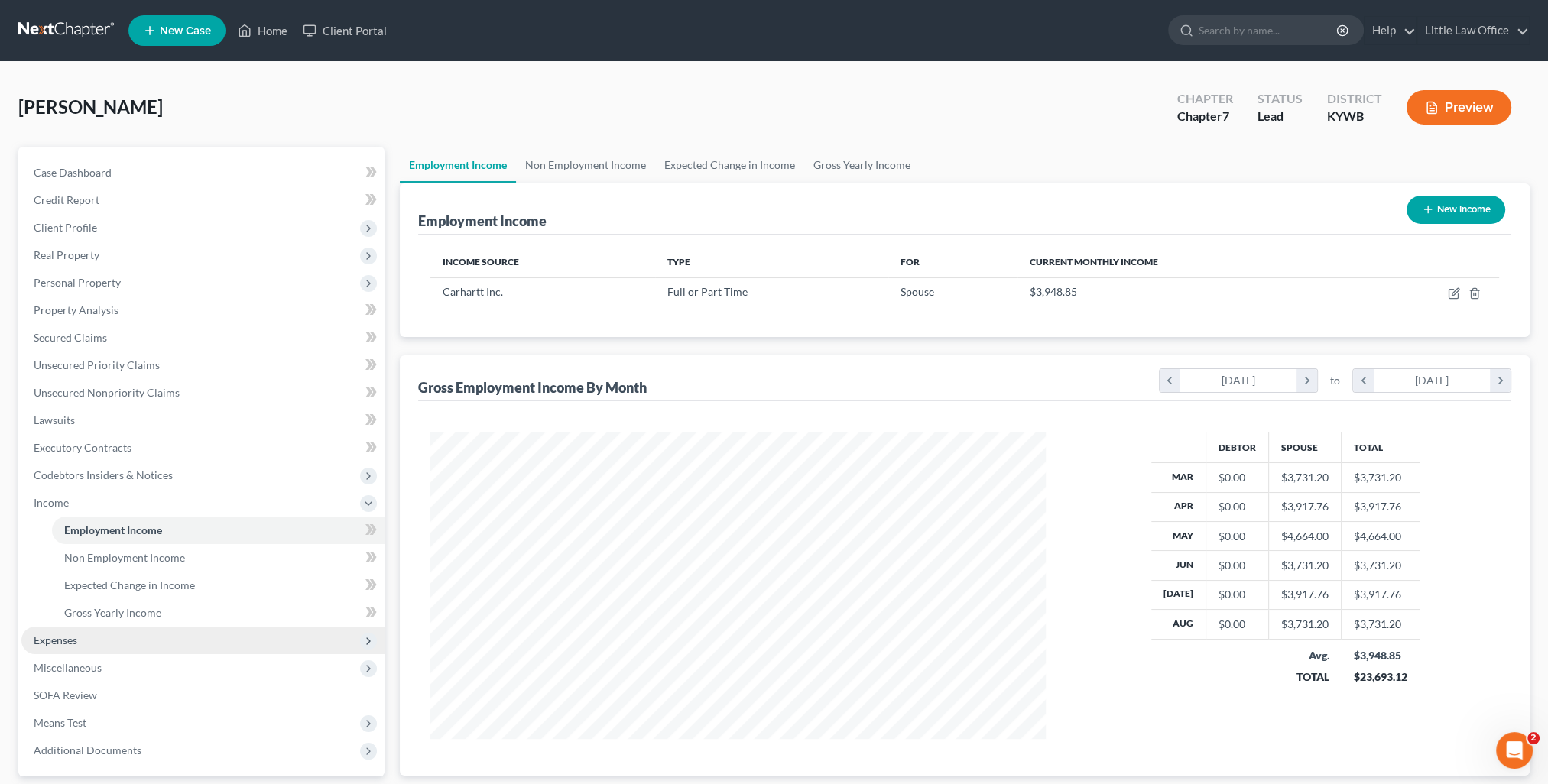
scroll to position [763842, 763606]
click at [86, 638] on span "Expenses" at bounding box center [202, 640] width 363 height 28
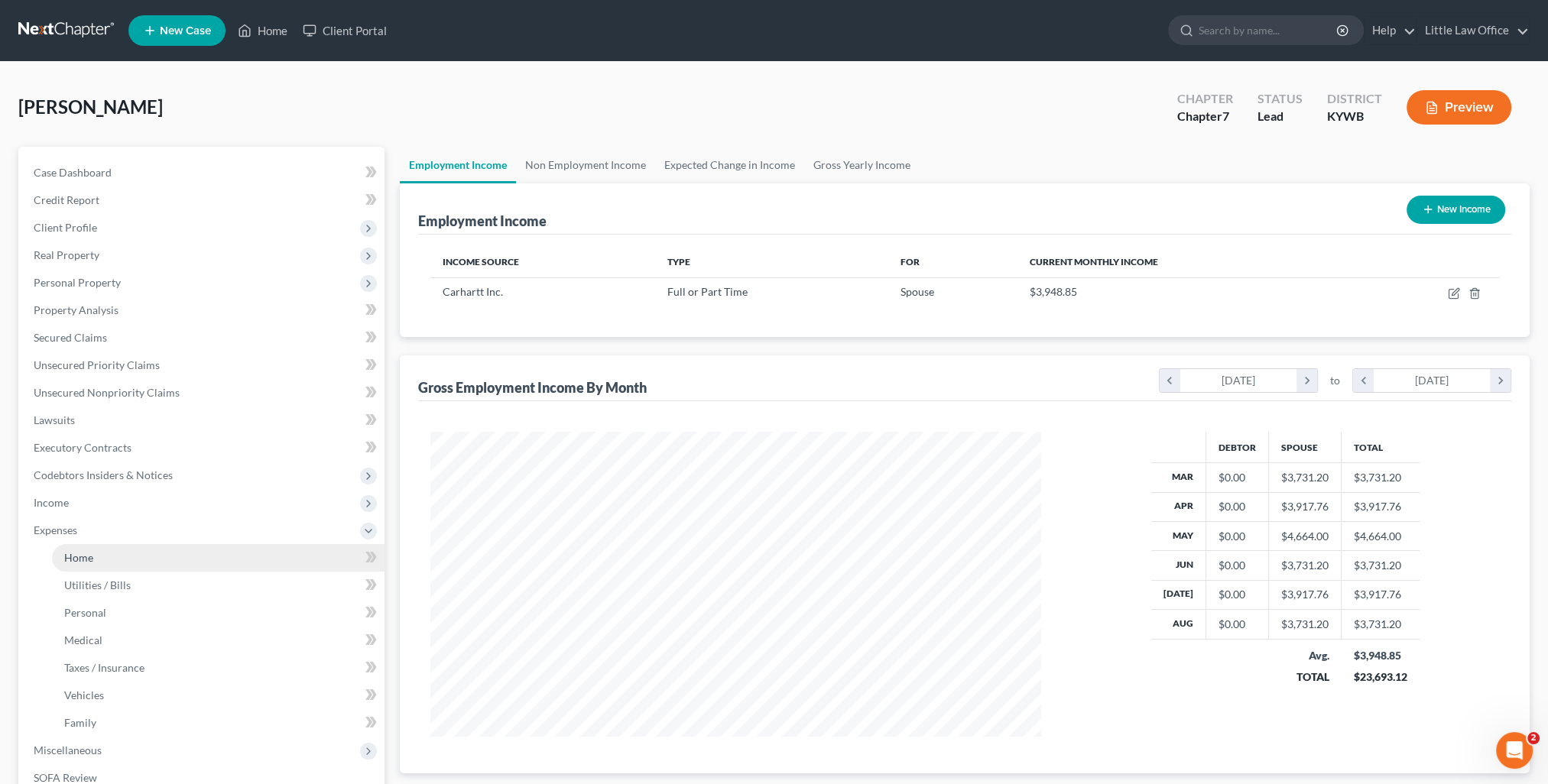
click at [87, 559] on span "Home" at bounding box center [79, 558] width 29 height 13
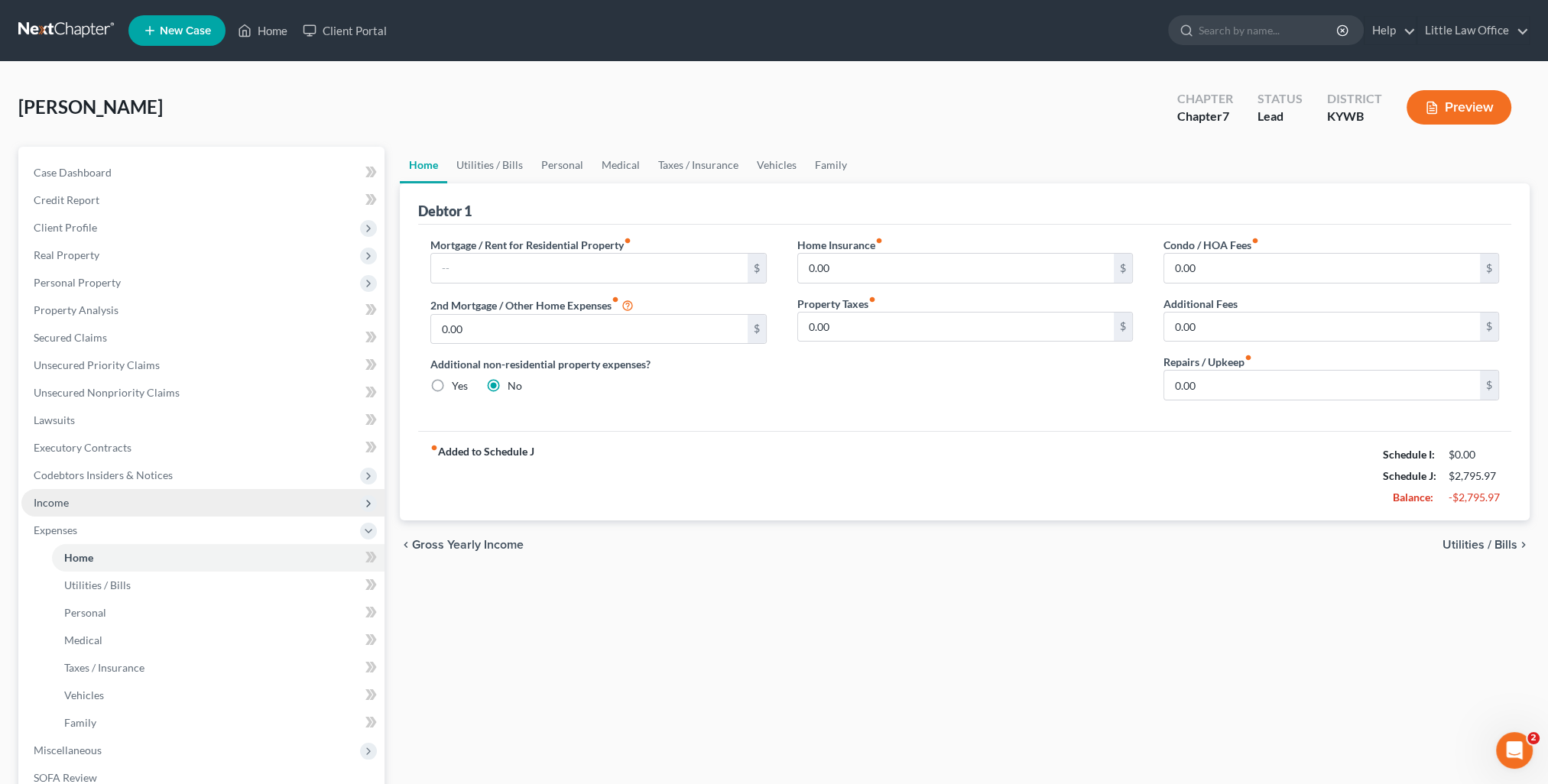
click at [71, 503] on span "Income" at bounding box center [202, 502] width 363 height 28
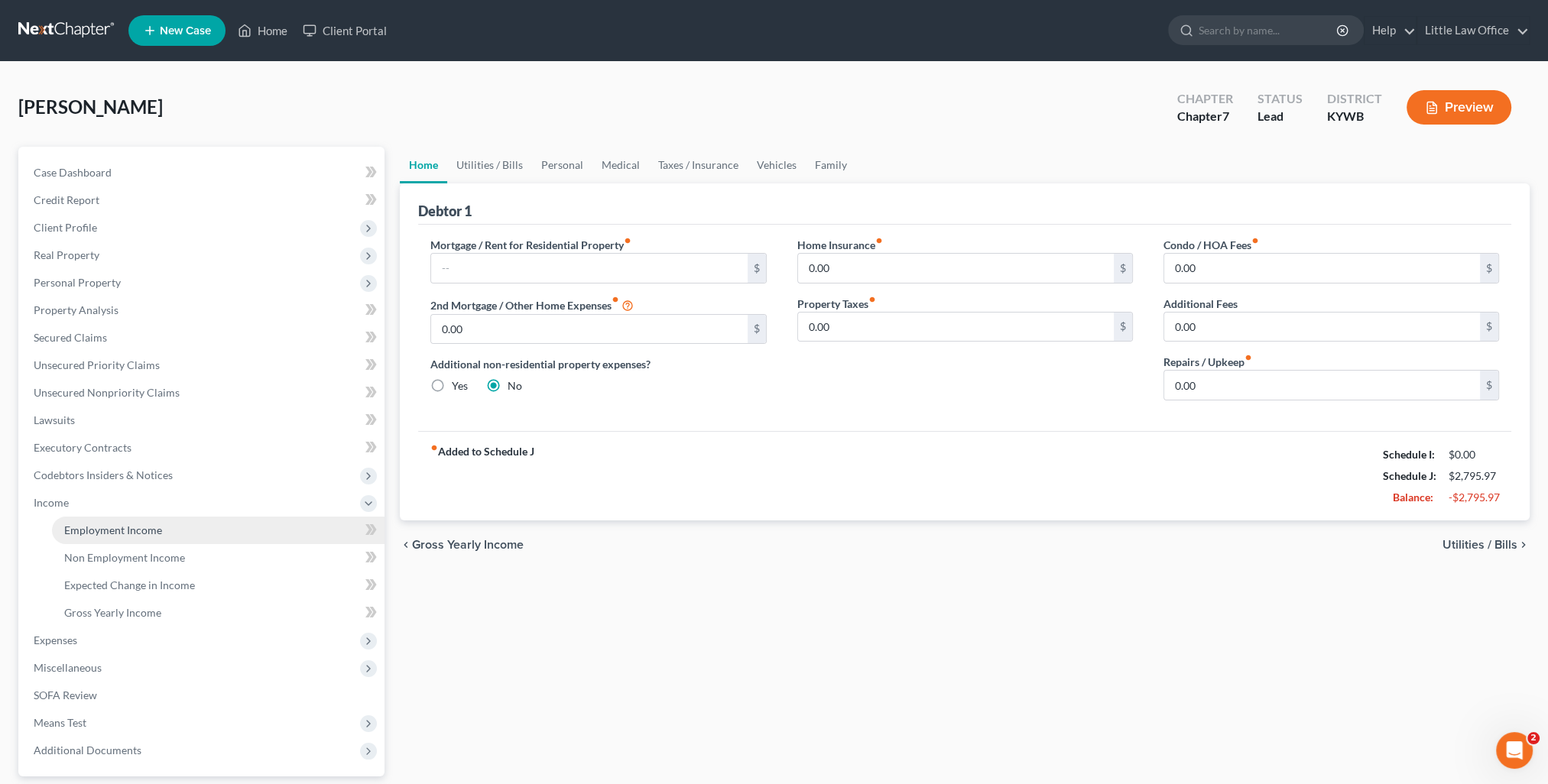
click at [107, 527] on span "Employment Income" at bounding box center [114, 530] width 98 height 13
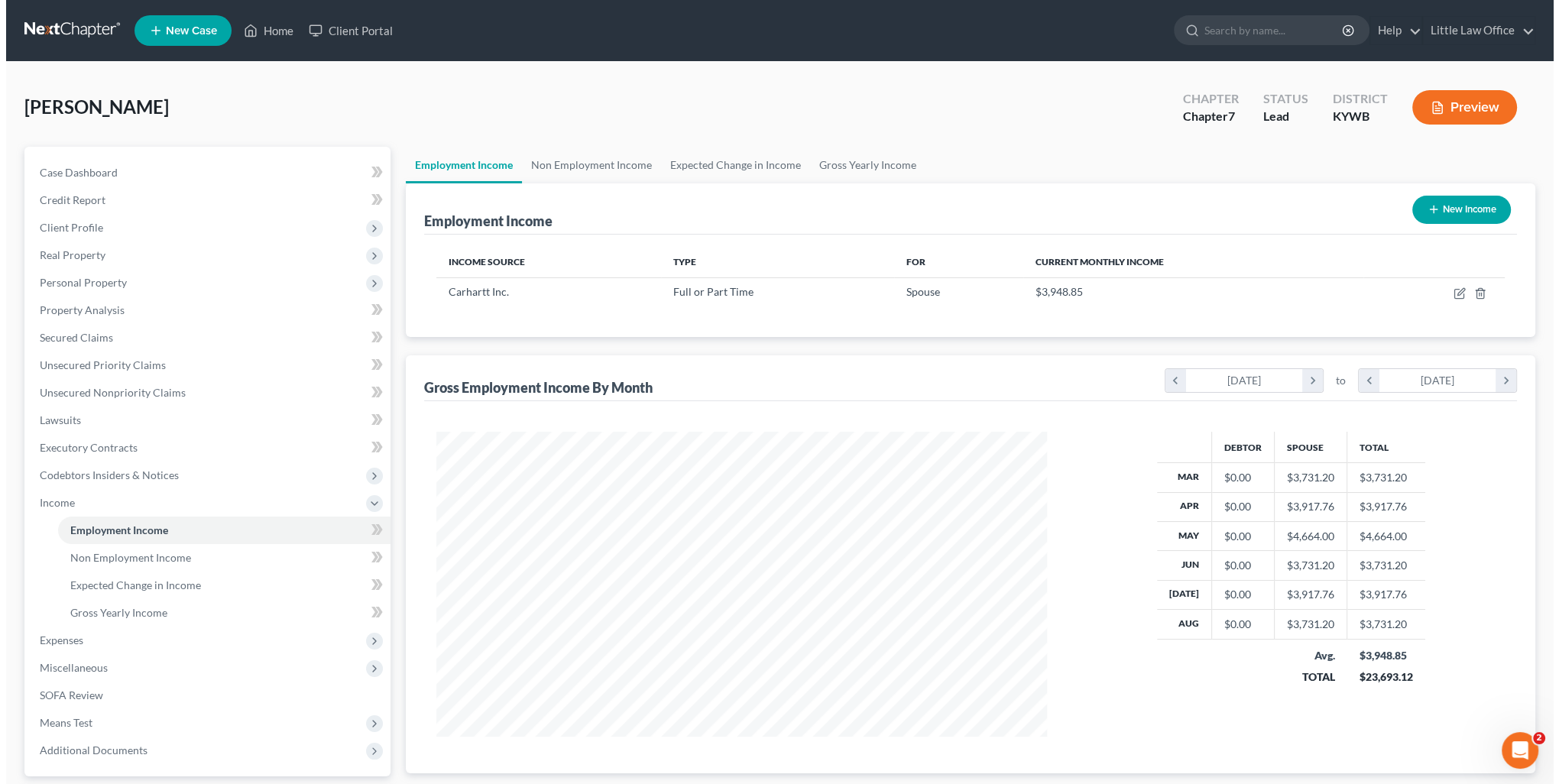
scroll to position [305, 641]
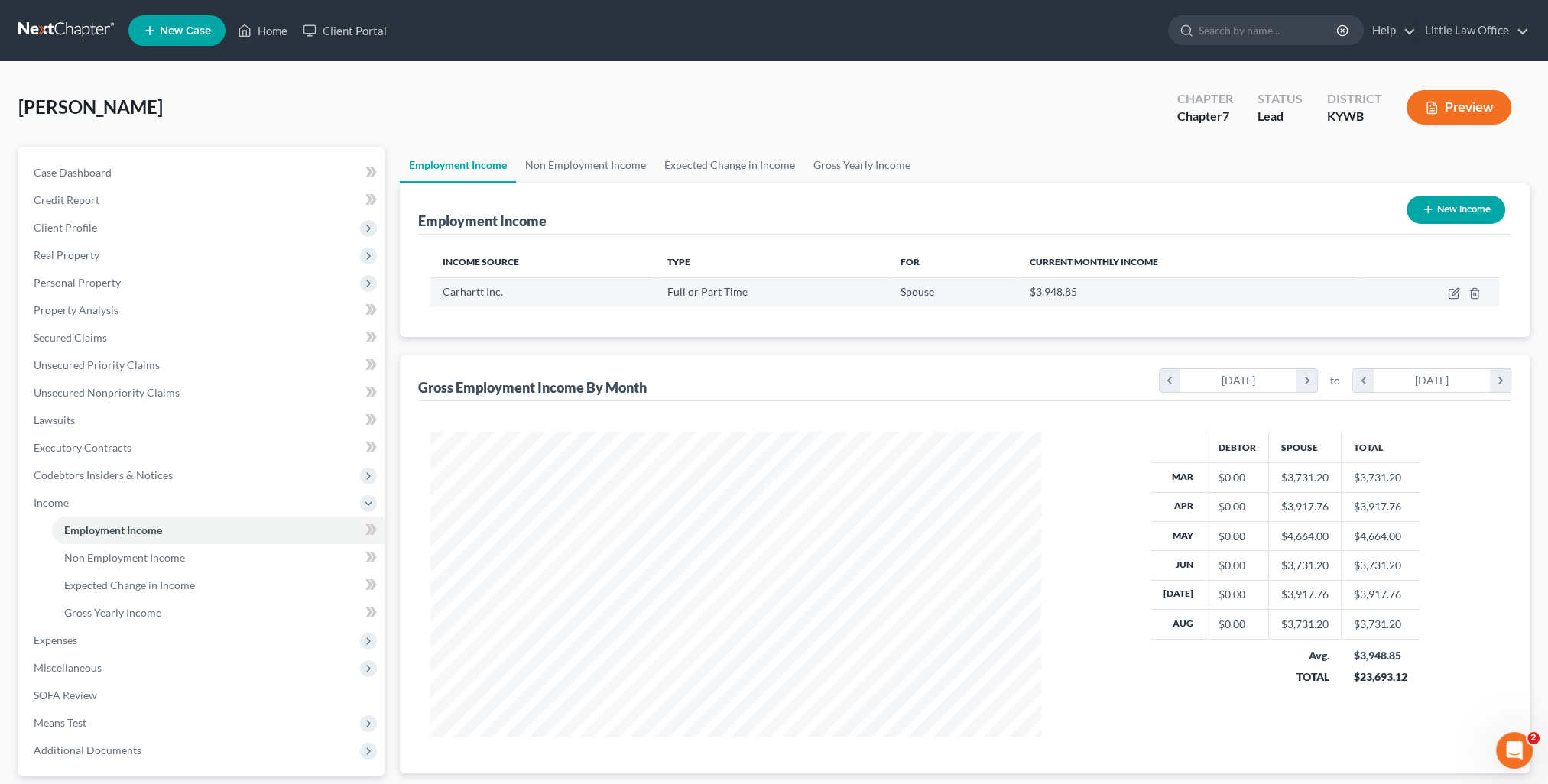
click at [1456, 300] on td at bounding box center [1428, 291] width 141 height 29
click at [1454, 295] on icon "button" at bounding box center [1454, 293] width 13 height 13
select select "0"
select select "23"
select select "3"
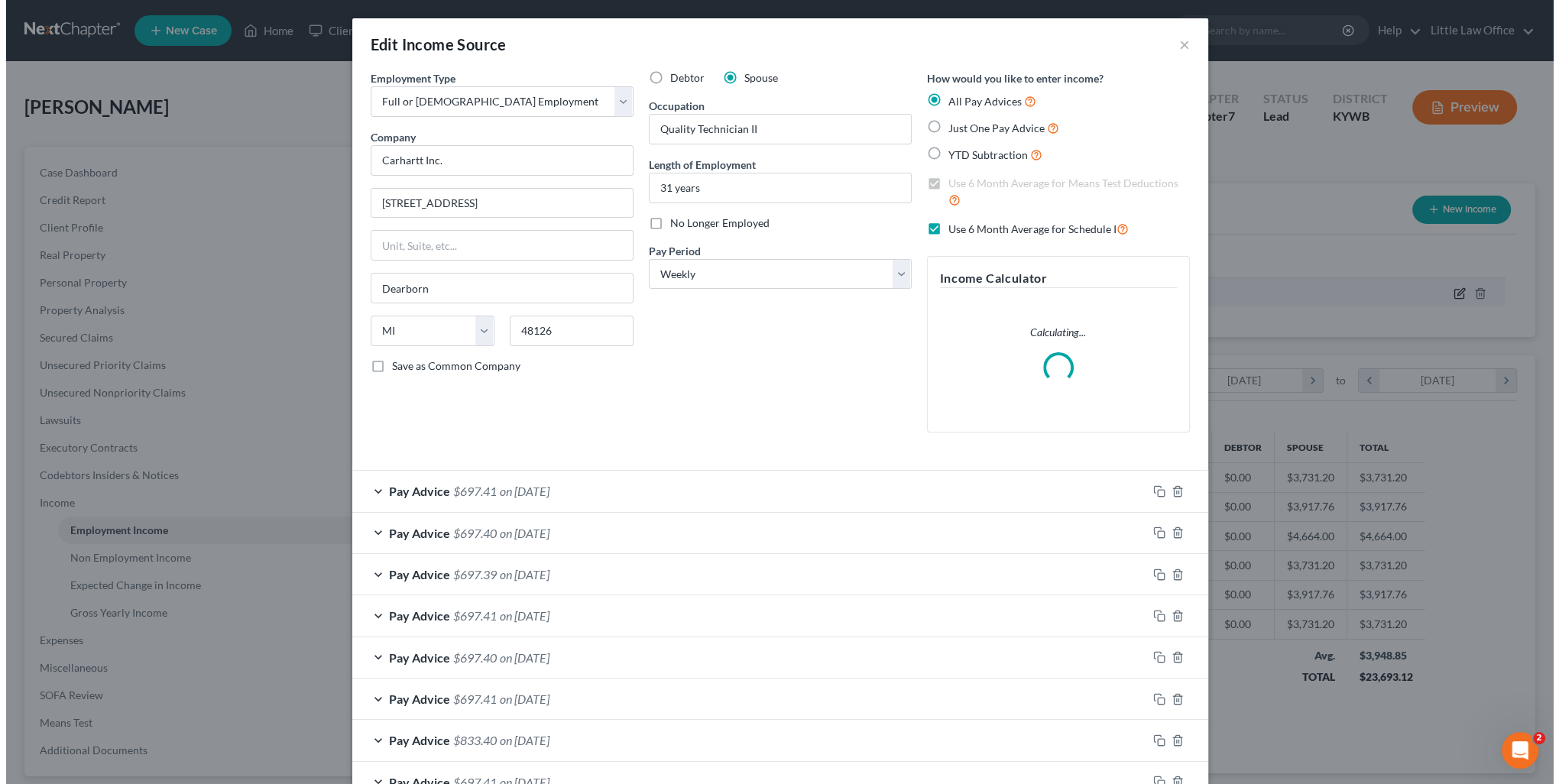
scroll to position [307, 645]
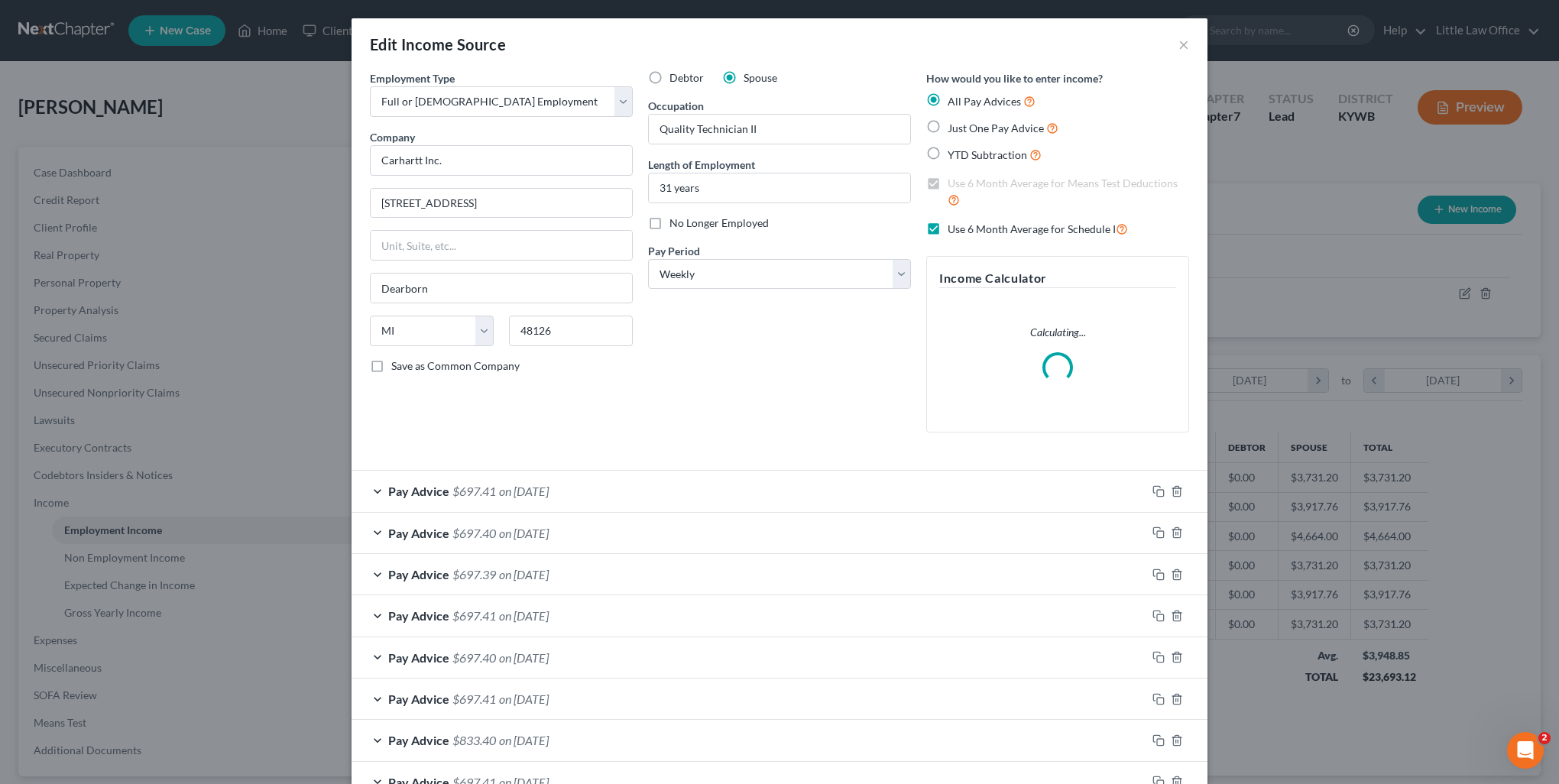
click at [682, 71] on span "Debtor" at bounding box center [687, 78] width 35 height 13
click at [682, 71] on input "Debtor" at bounding box center [680, 75] width 10 height 10
radio input "true"
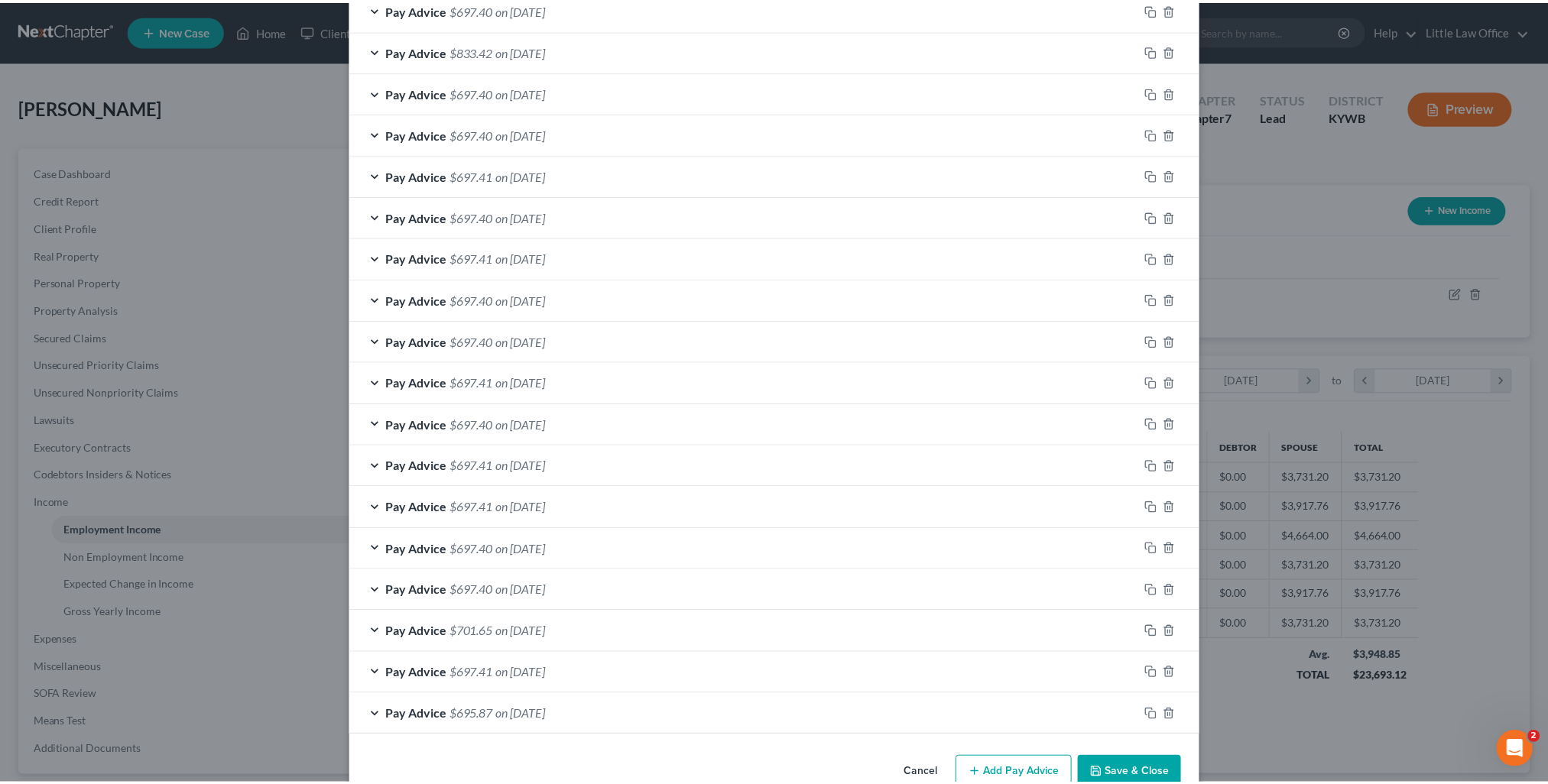
scroll to position [1176, 0]
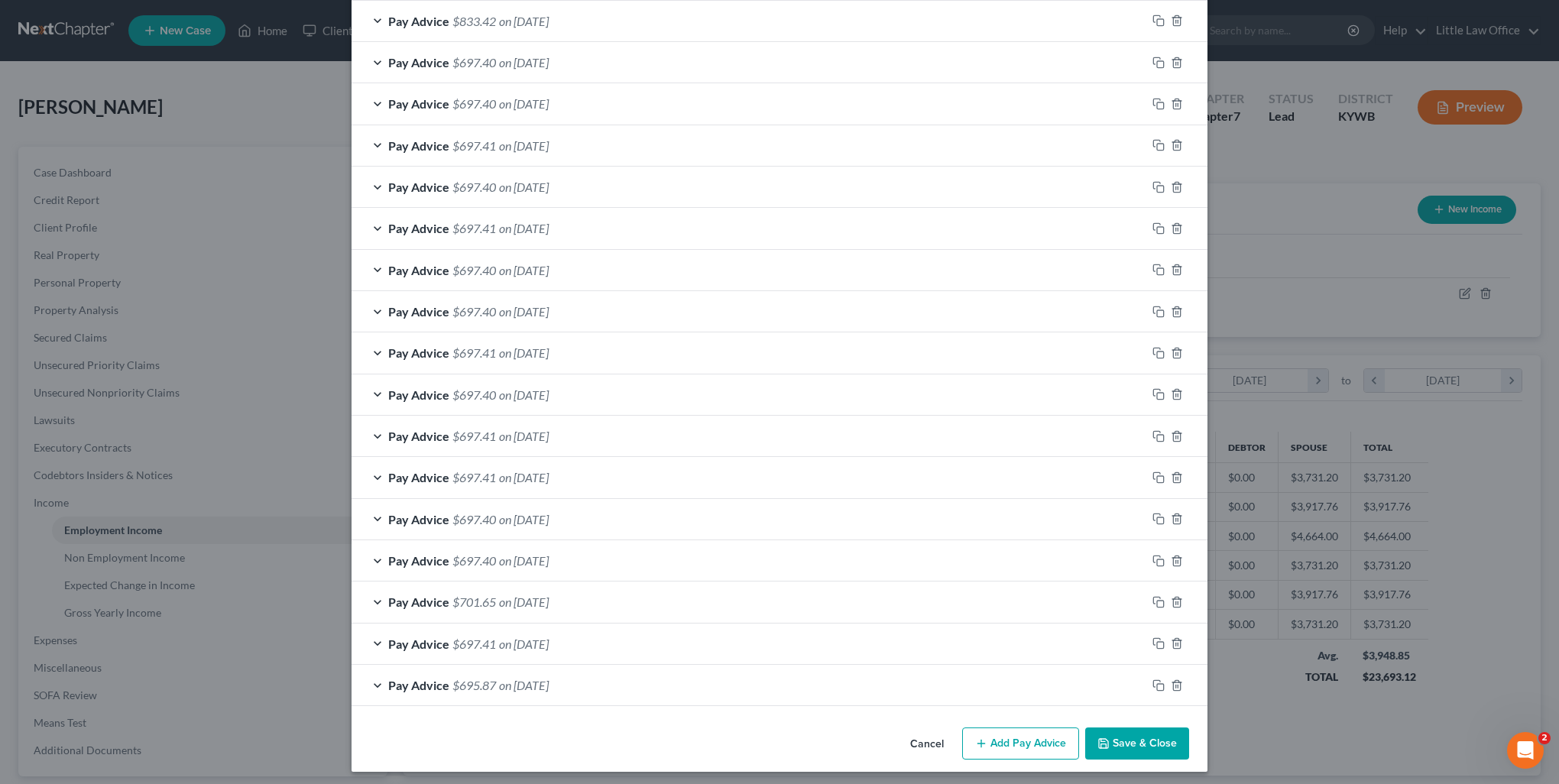
click at [1129, 745] on button "Save & Close" at bounding box center [1137, 743] width 104 height 32
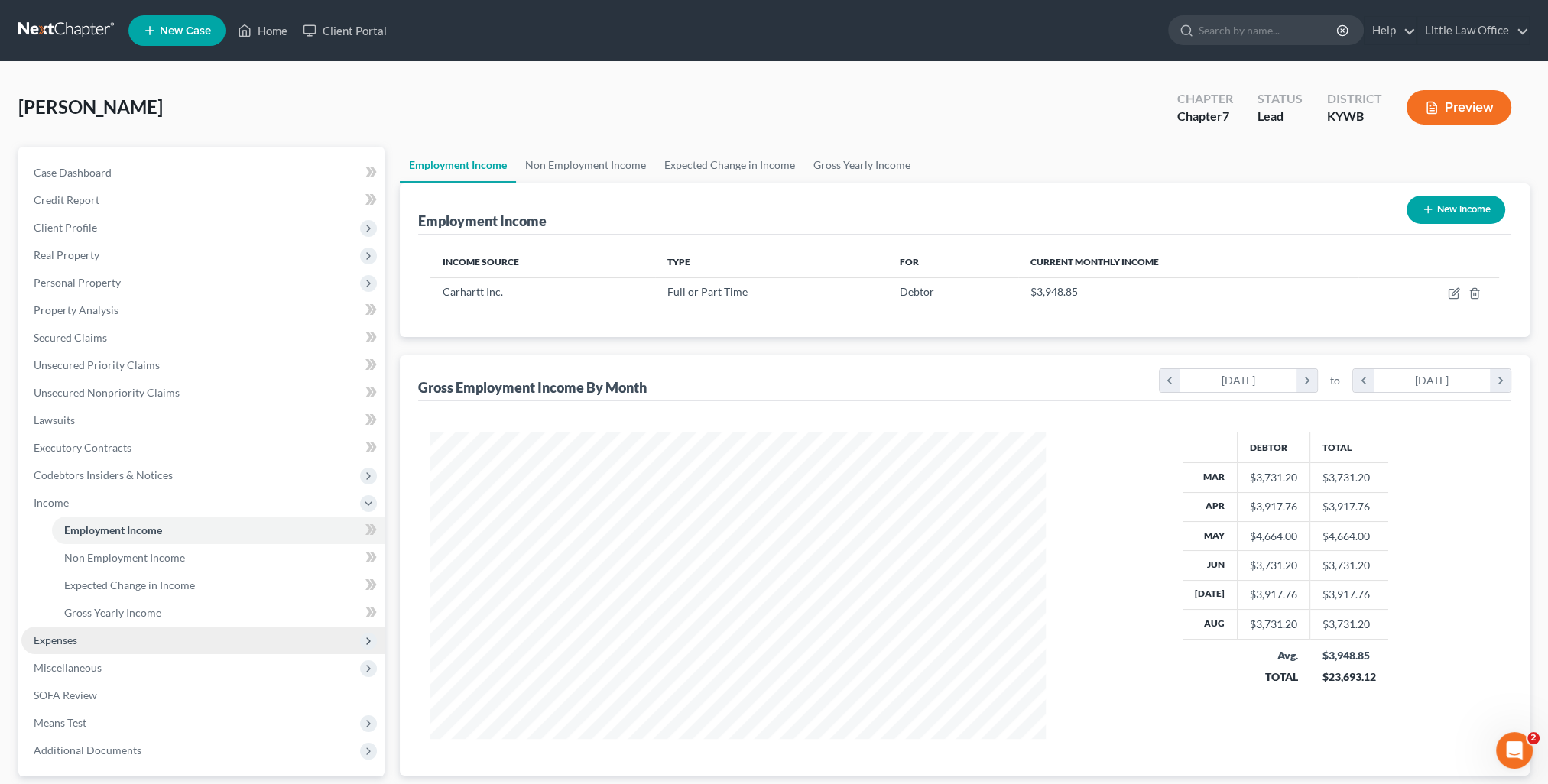
scroll to position [763842, 763606]
click at [57, 639] on span "Expenses" at bounding box center [55, 641] width 43 height 13
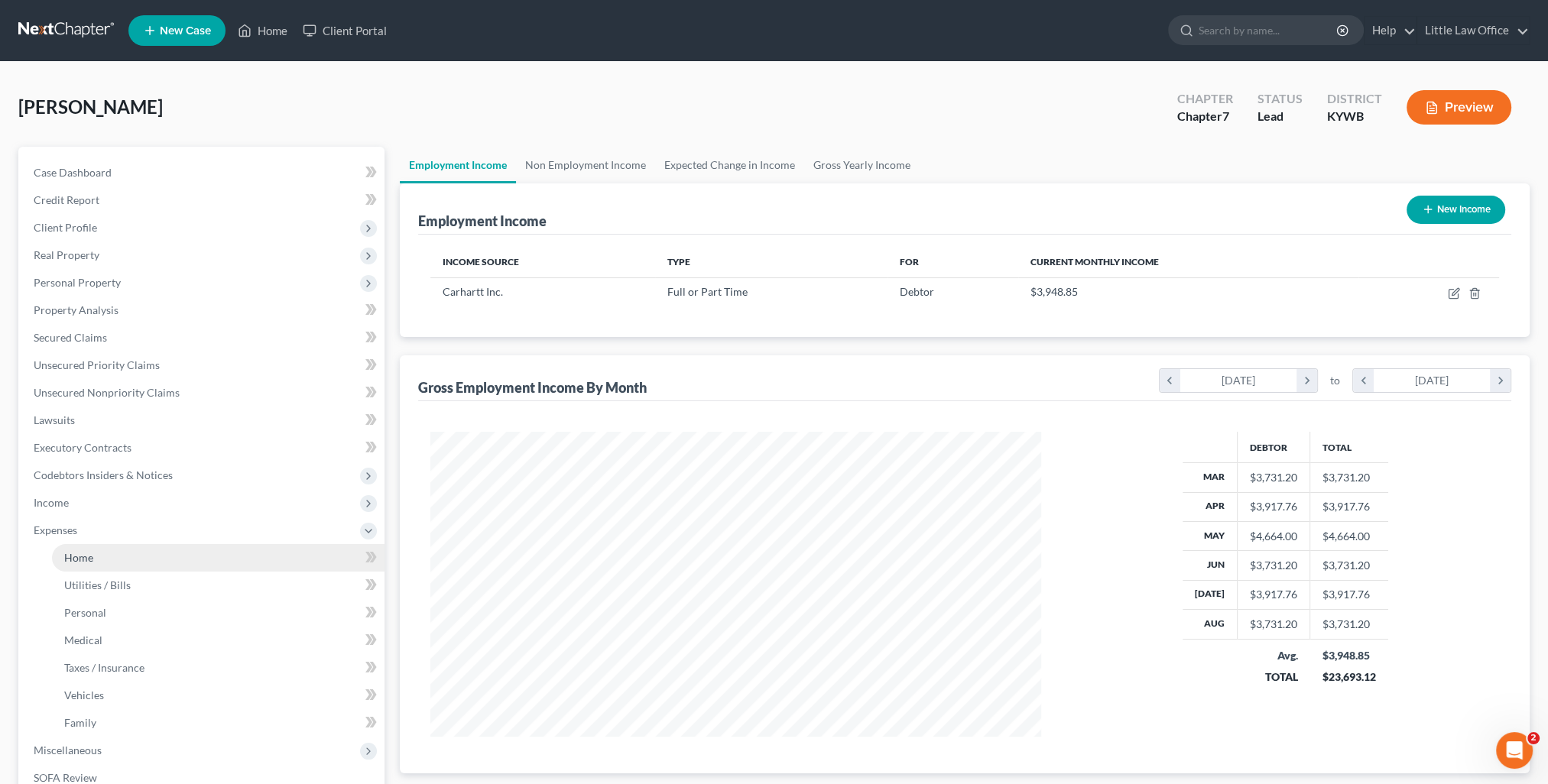
click at [85, 551] on span "Home" at bounding box center [79, 558] width 29 height 13
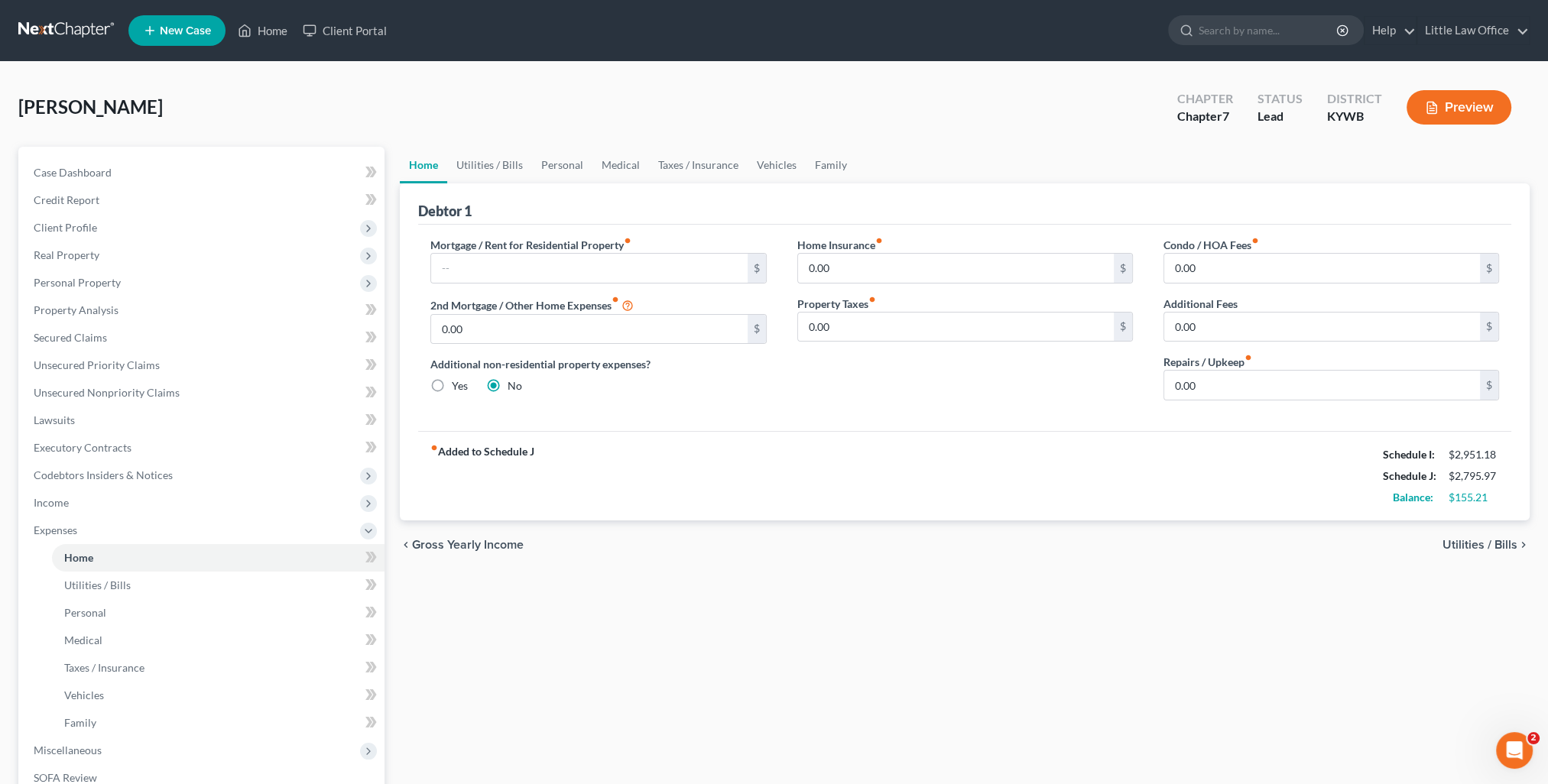
scroll to position [219, 0]
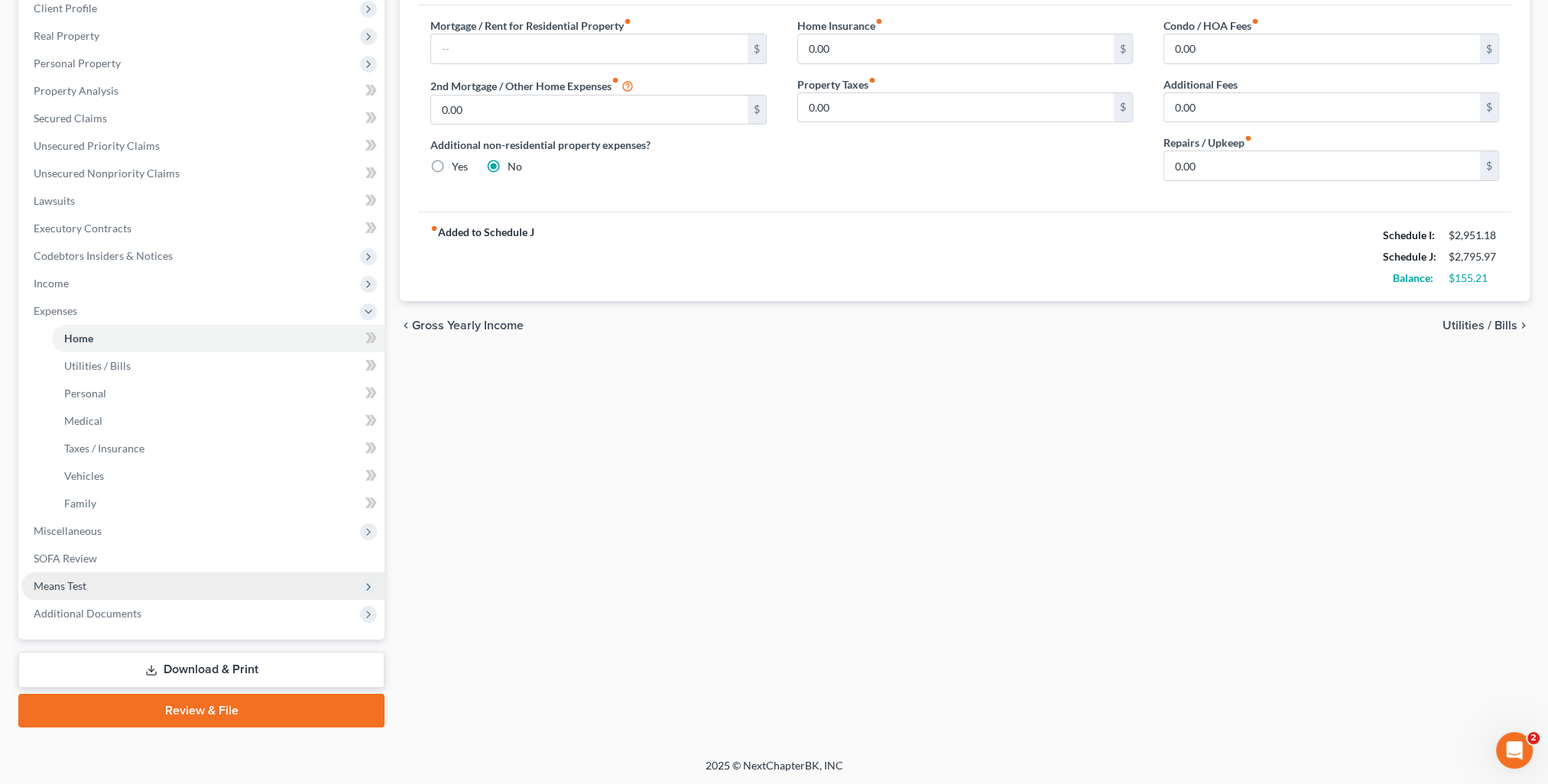
click at [88, 580] on span "Means Test" at bounding box center [202, 586] width 363 height 28
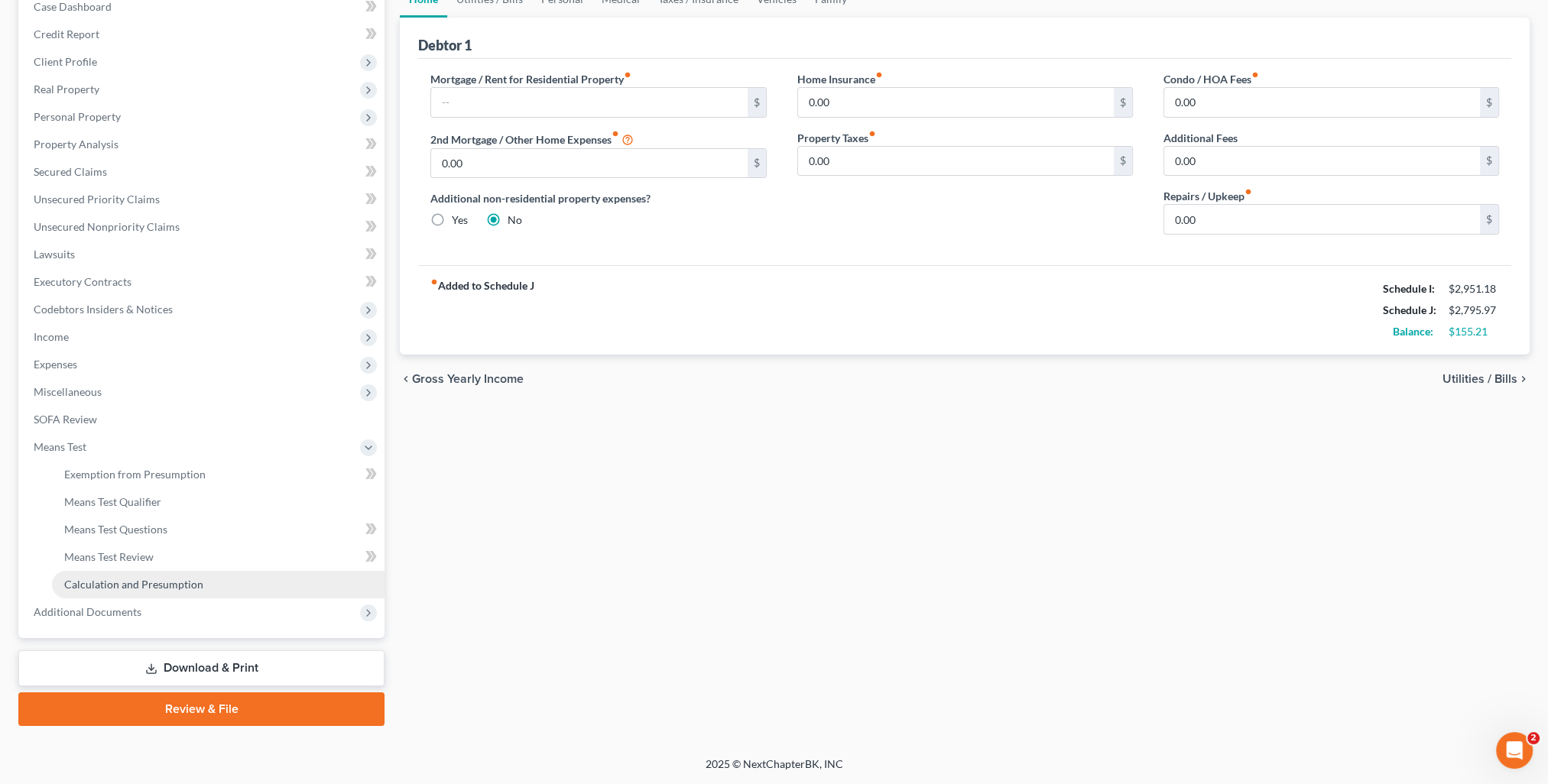
scroll to position [164, 0]
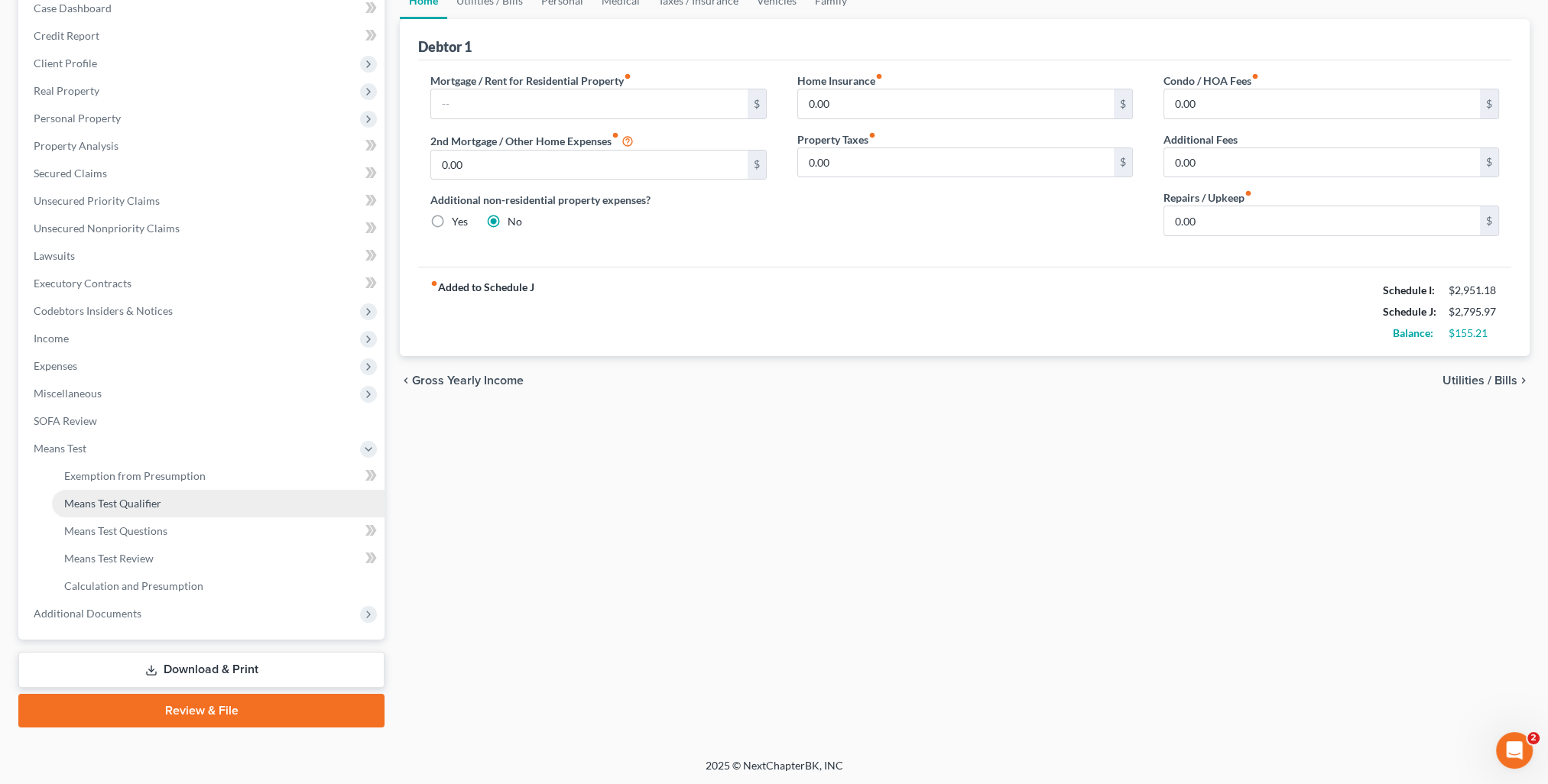
click at [120, 503] on span "Means Test Qualifier" at bounding box center [113, 503] width 97 height 13
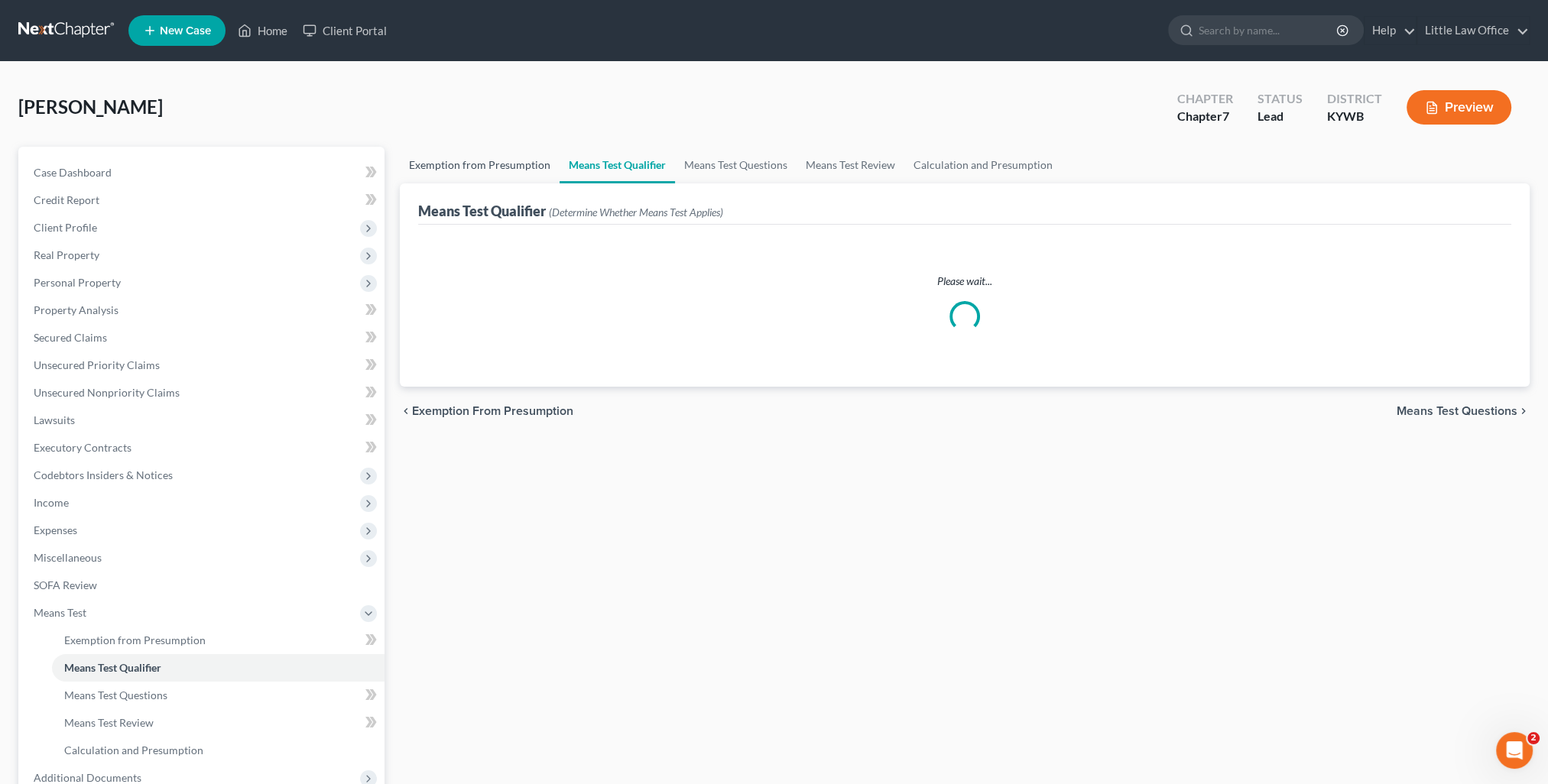
click at [506, 170] on link "Exemption from Presumption" at bounding box center [479, 165] width 160 height 37
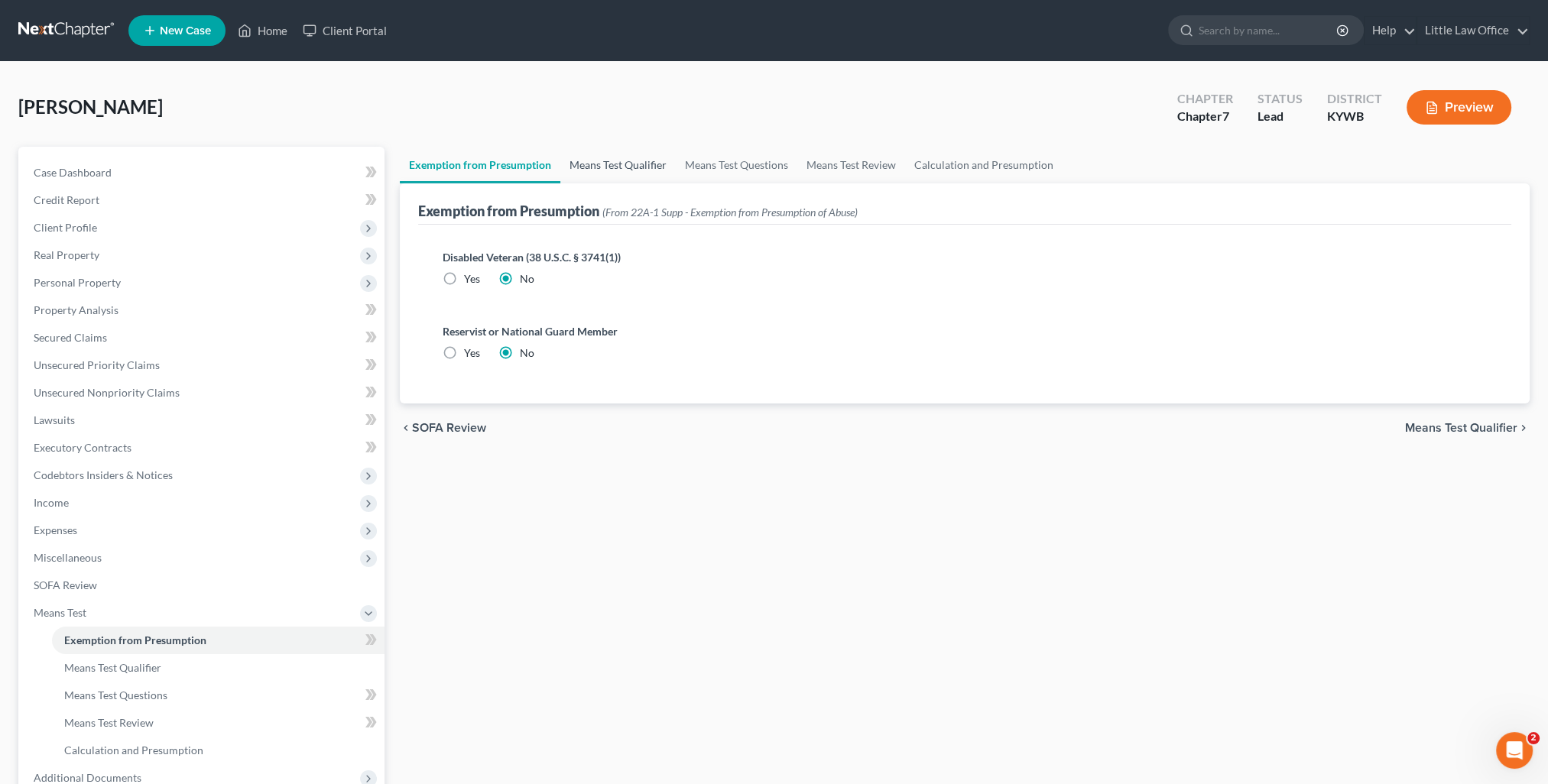
click at [596, 162] on link "Means Test Qualifier" at bounding box center [618, 165] width 115 height 37
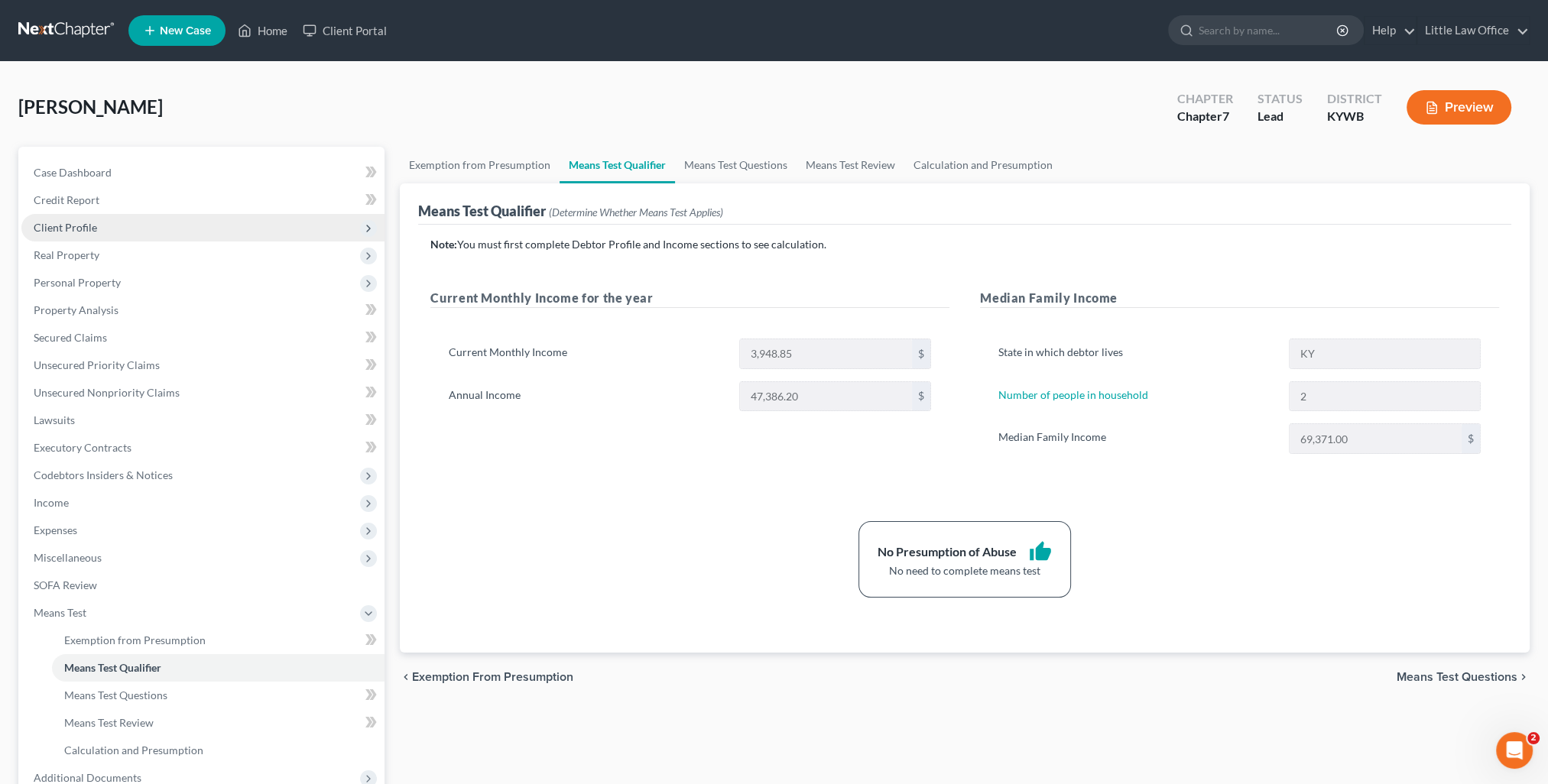
click at [66, 219] on span "Client Profile" at bounding box center [202, 227] width 363 height 28
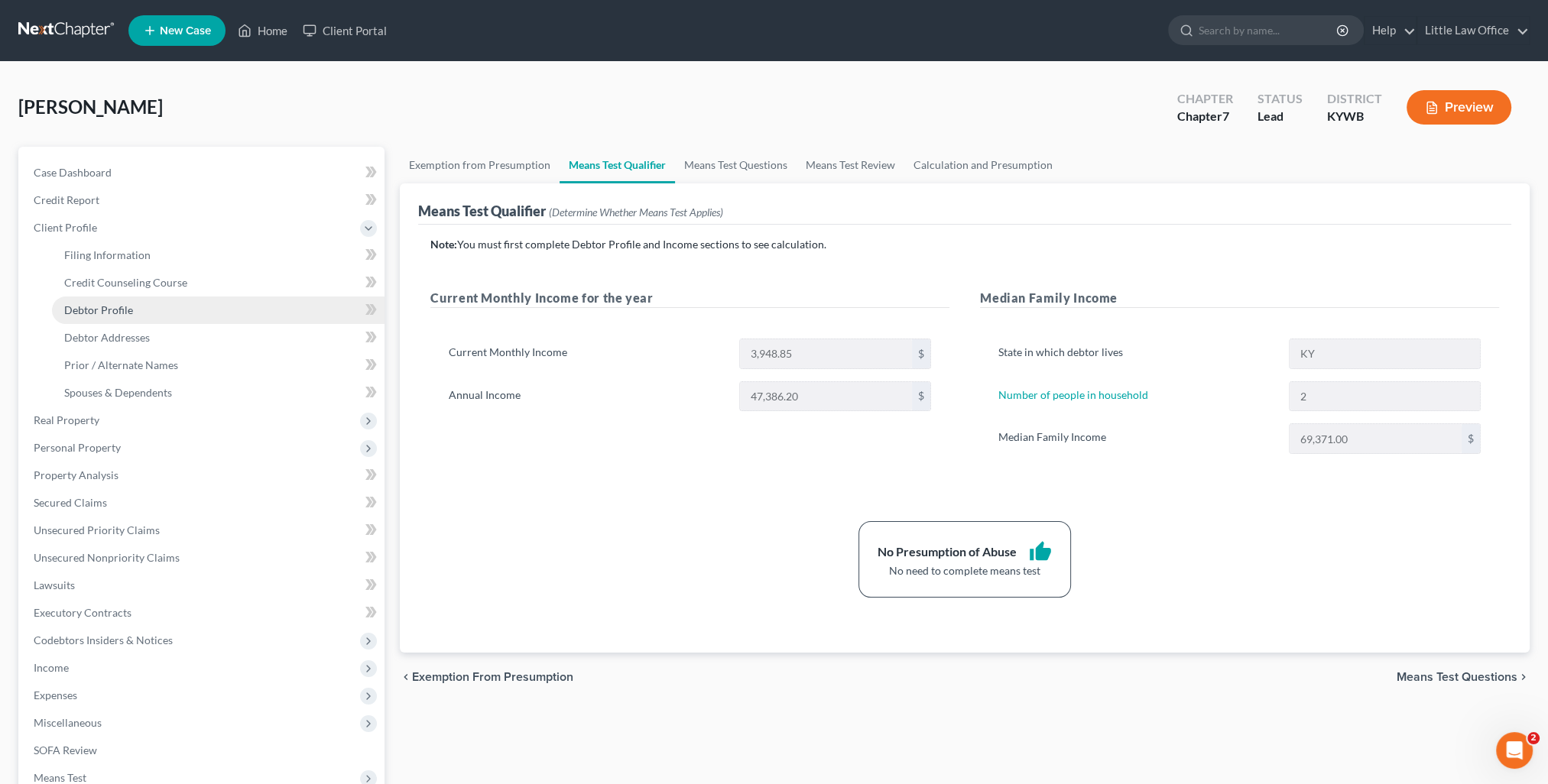
click at [116, 311] on span "Debtor Profile" at bounding box center [98, 310] width 68 height 13
select select "2"
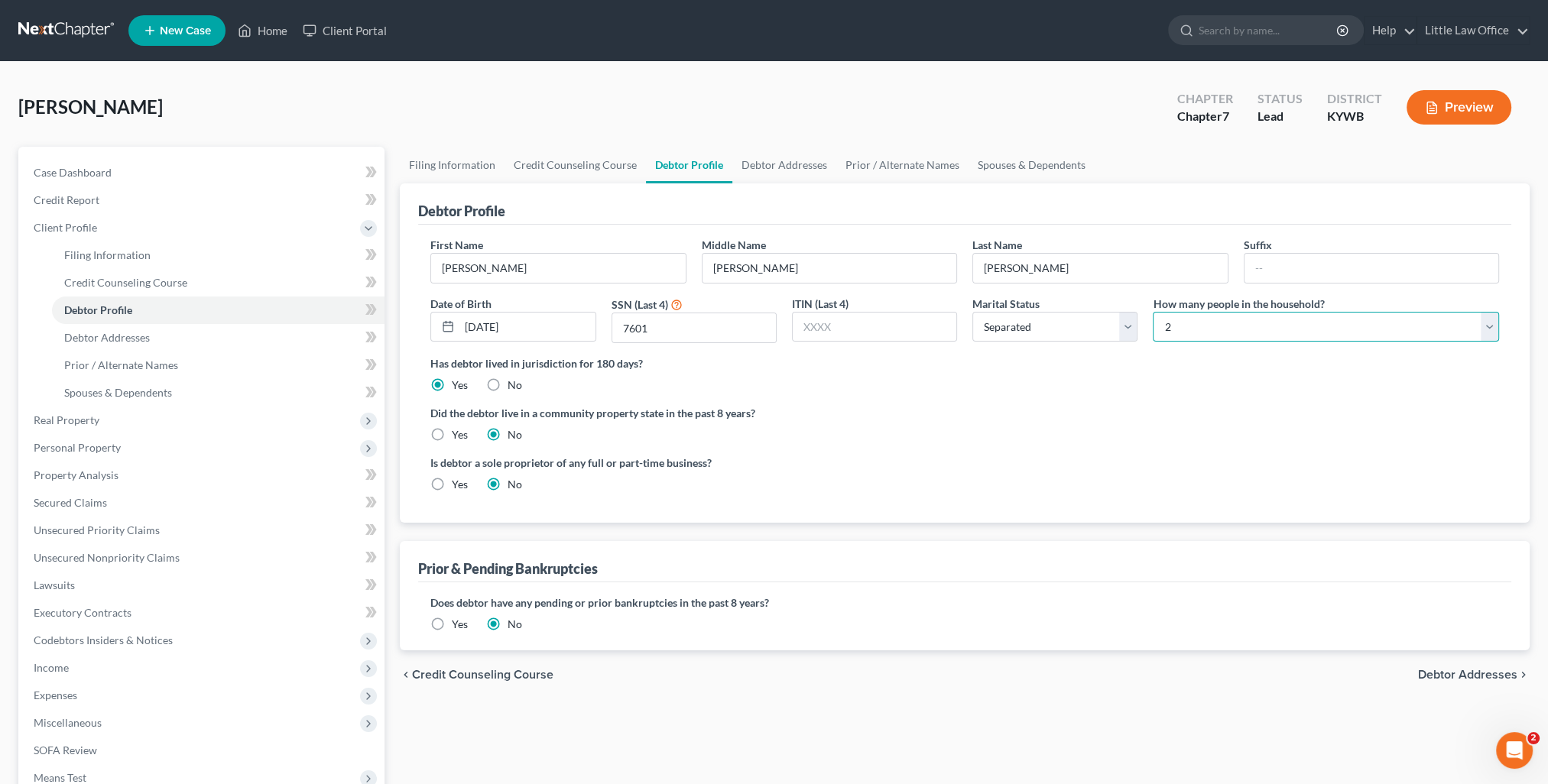
click at [1169, 330] on select "Select 1 2 3 4 5 6 7 8 9 10 11 12 13 14 15 16 17 18 19 20" at bounding box center [1326, 327] width 346 height 31
select select "0"
click at [1153, 312] on select "Select 1 2 3 4 5 6 7 8 9 10 11 12 13 14 15 16 17 18 19 20" at bounding box center [1326, 327] width 346 height 31
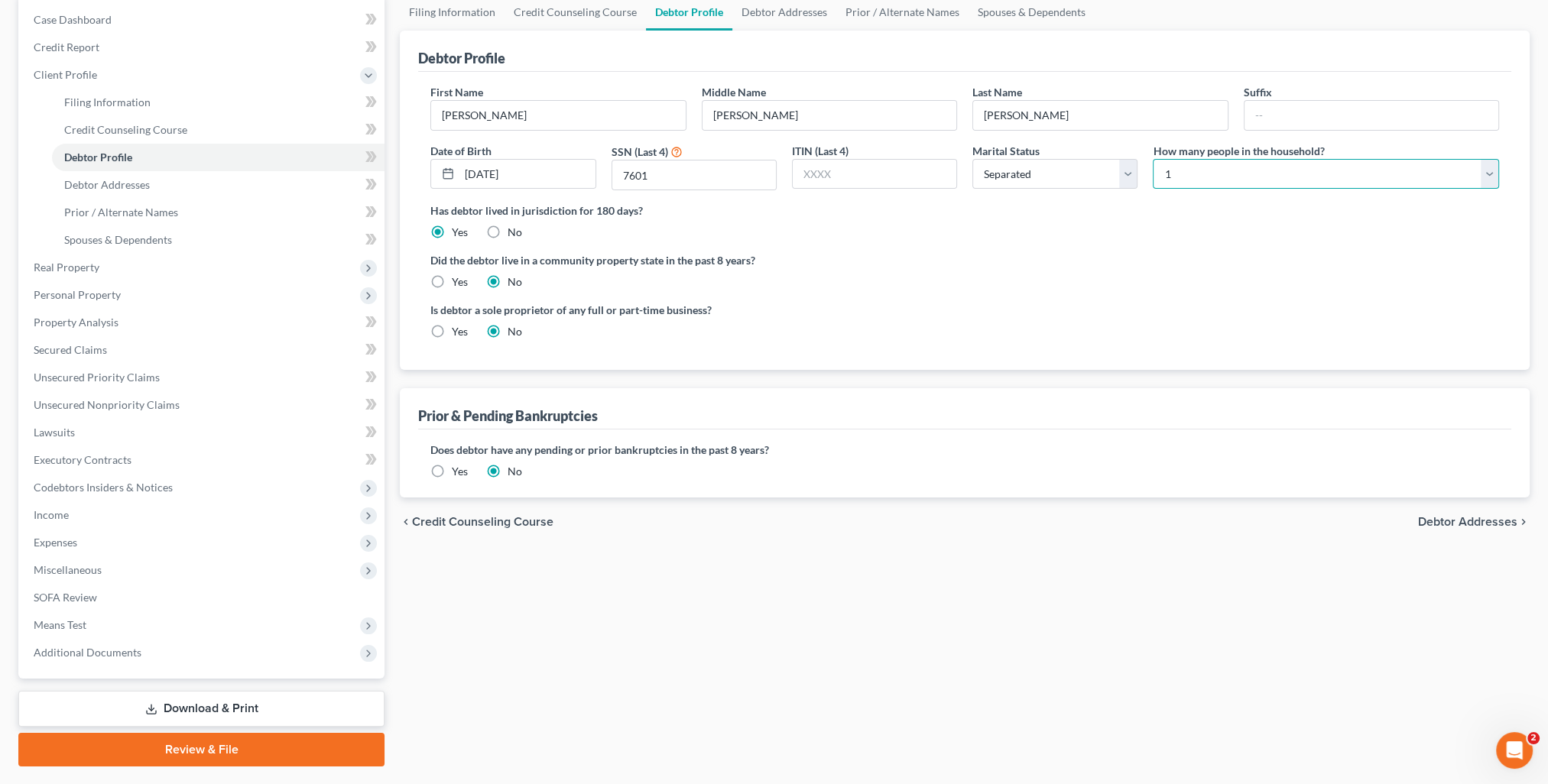
scroll to position [191, 0]
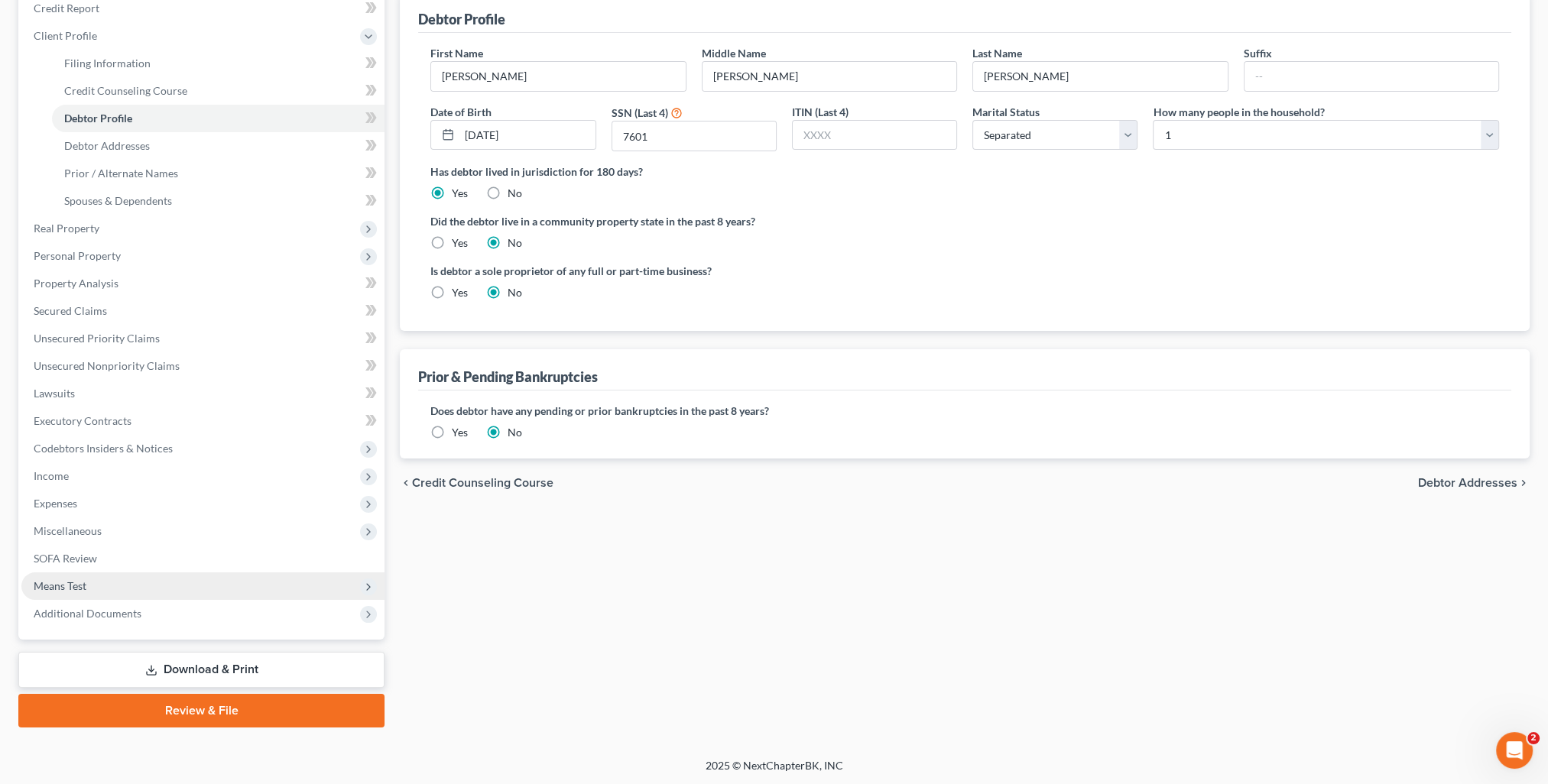
click at [89, 582] on span "Means Test" at bounding box center [202, 586] width 363 height 28
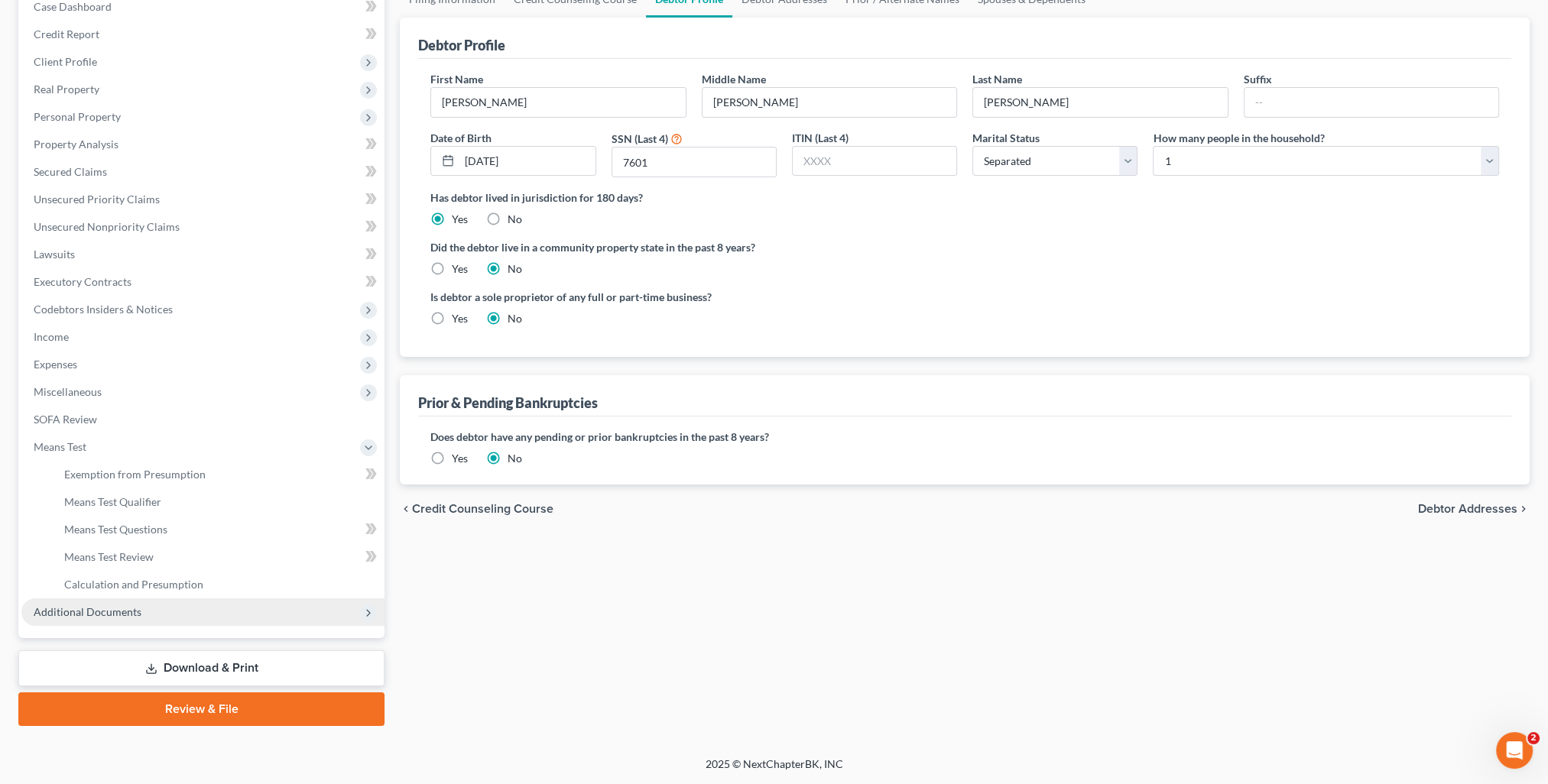
scroll to position [164, 0]
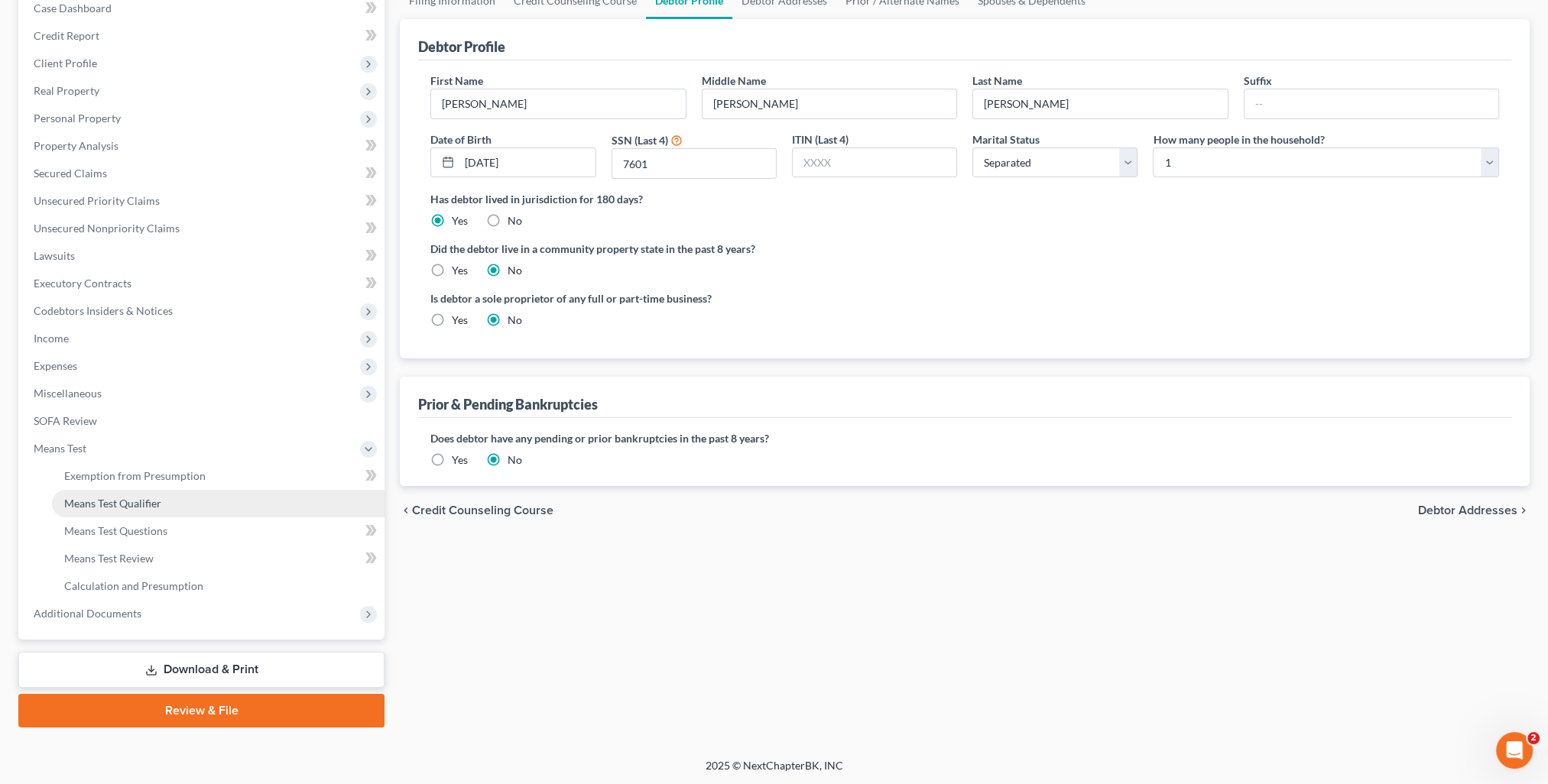
click at [116, 496] on span "Means Test Qualifier" at bounding box center [113, 503] width 97 height 13
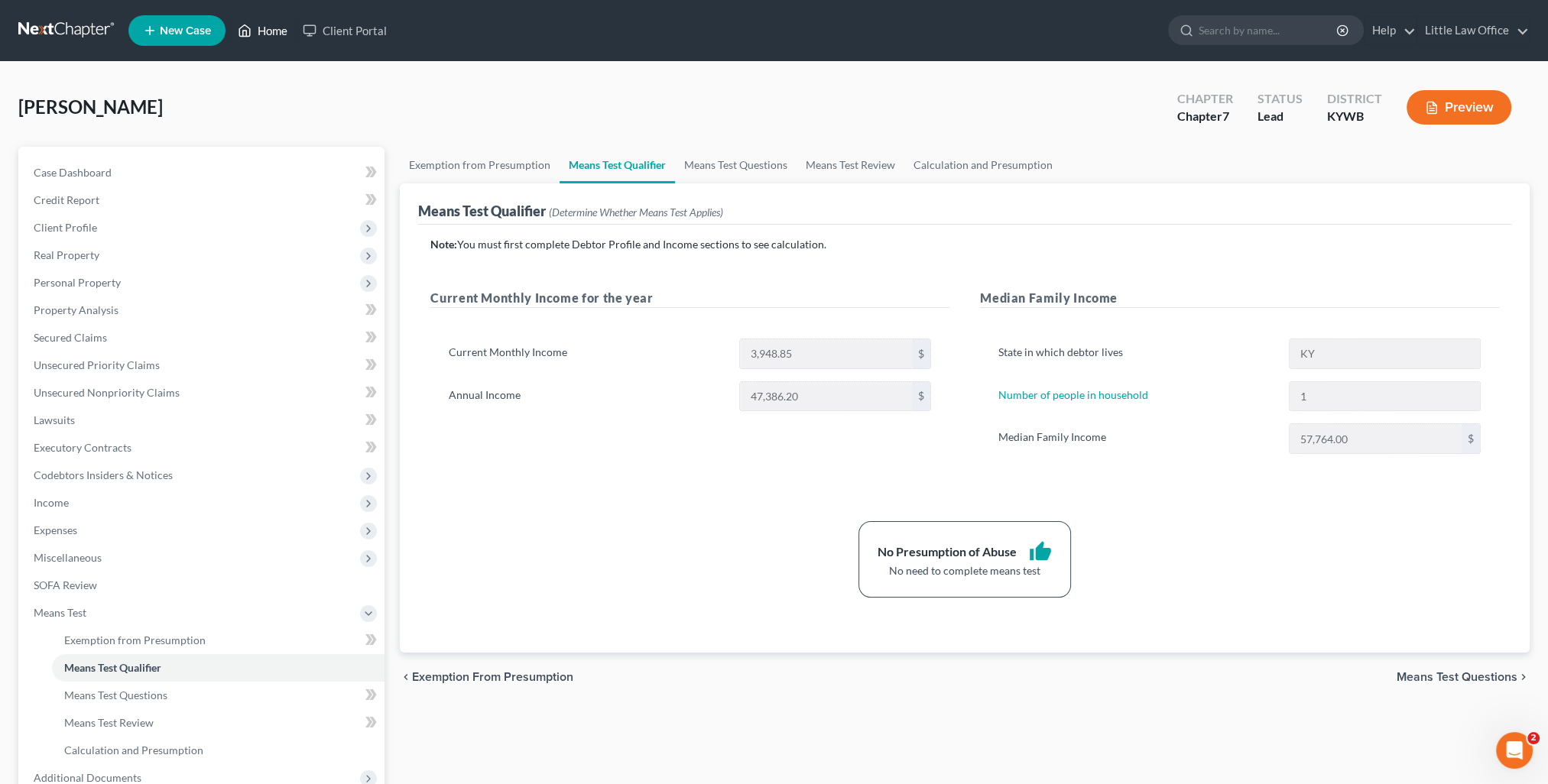
click at [268, 29] on link "Home" at bounding box center [263, 30] width 65 height 28
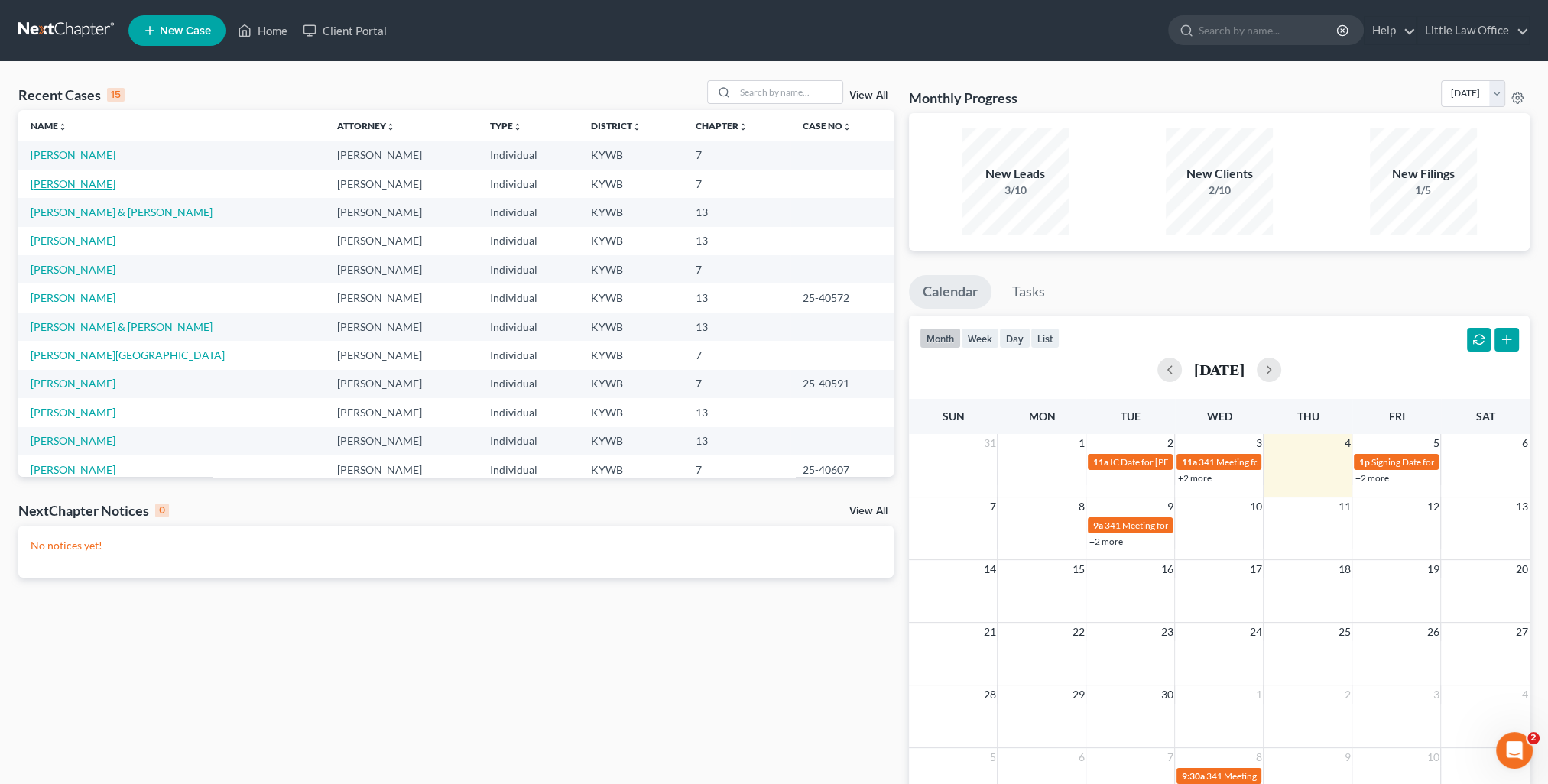
click at [84, 183] on link "[PERSON_NAME]" at bounding box center [73, 184] width 85 height 13
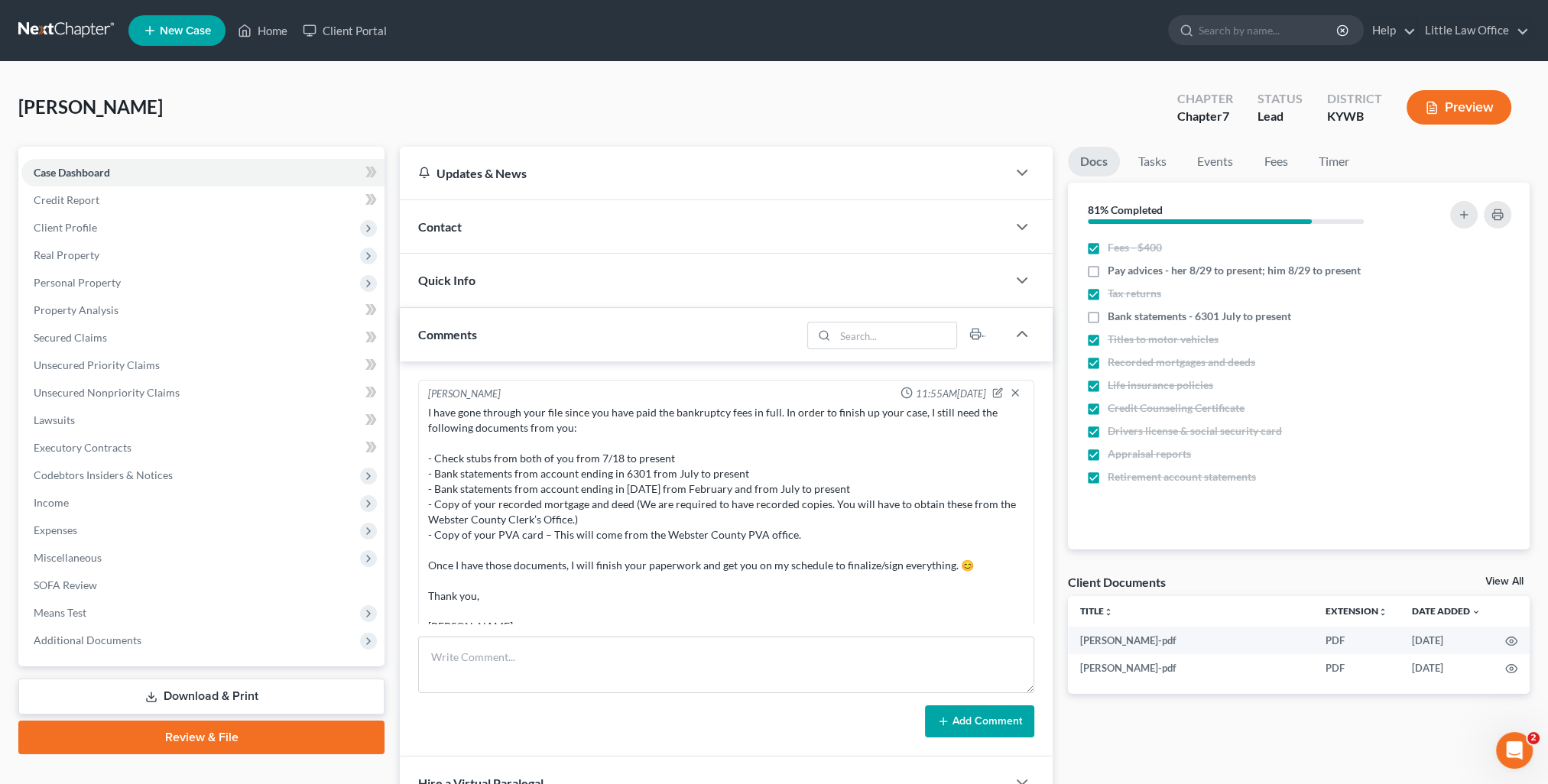
scroll to position [651, 0]
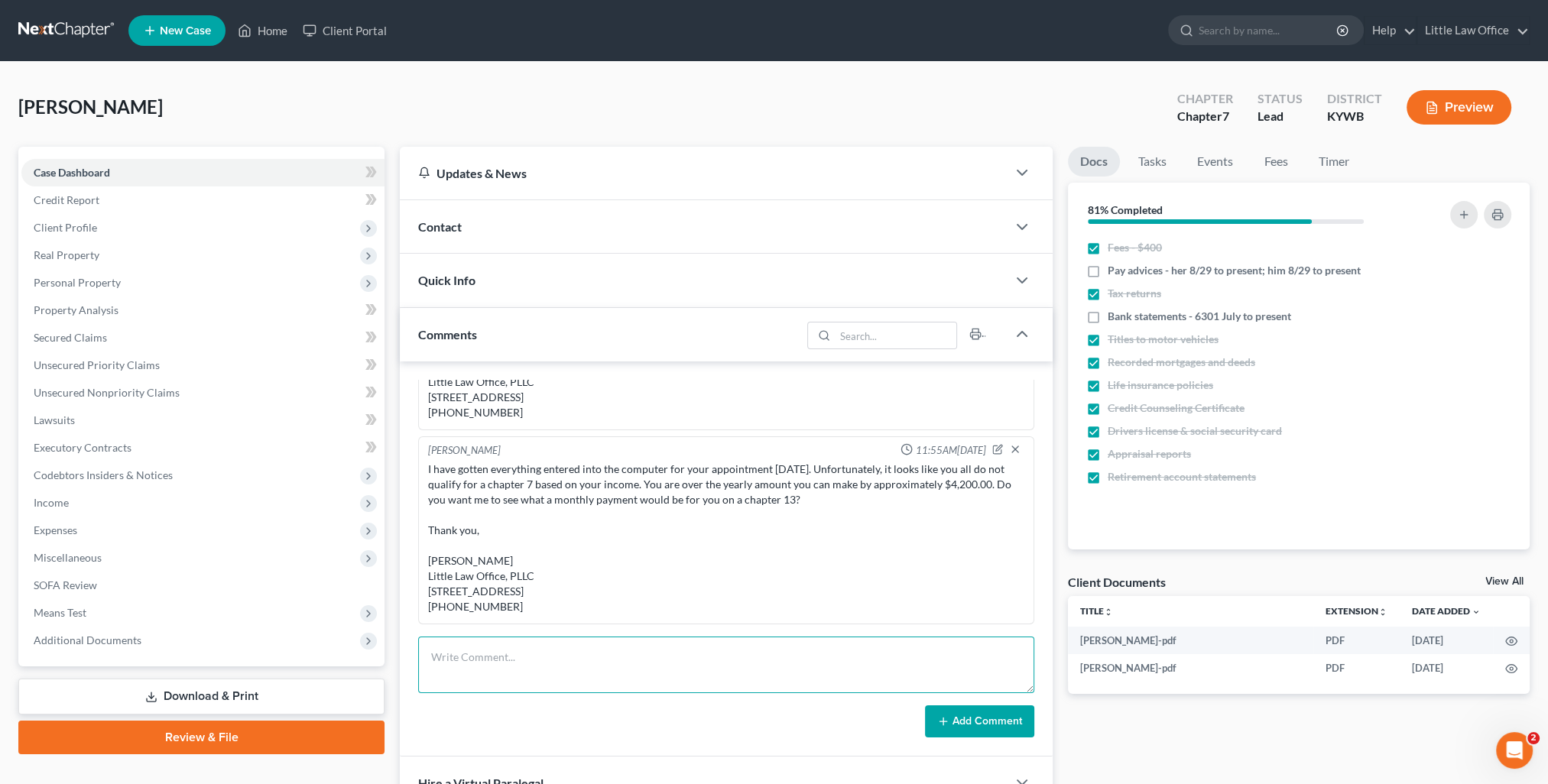
click at [530, 664] on textarea at bounding box center [726, 665] width 616 height 57
paste textarea "I have run an estimated payment with you all filing a joint chapter 13 bankrupt…"
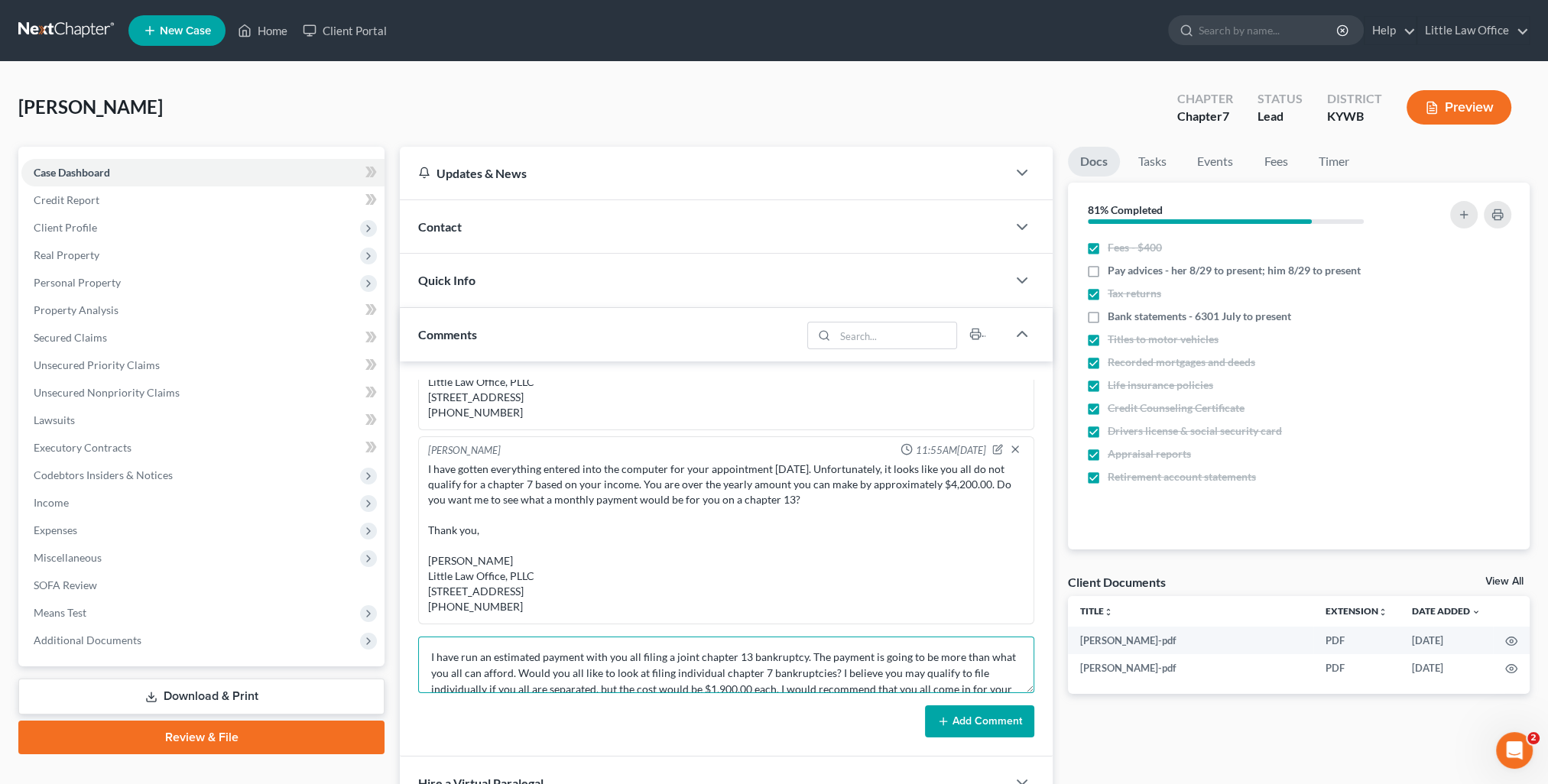
scroll to position [164, 0]
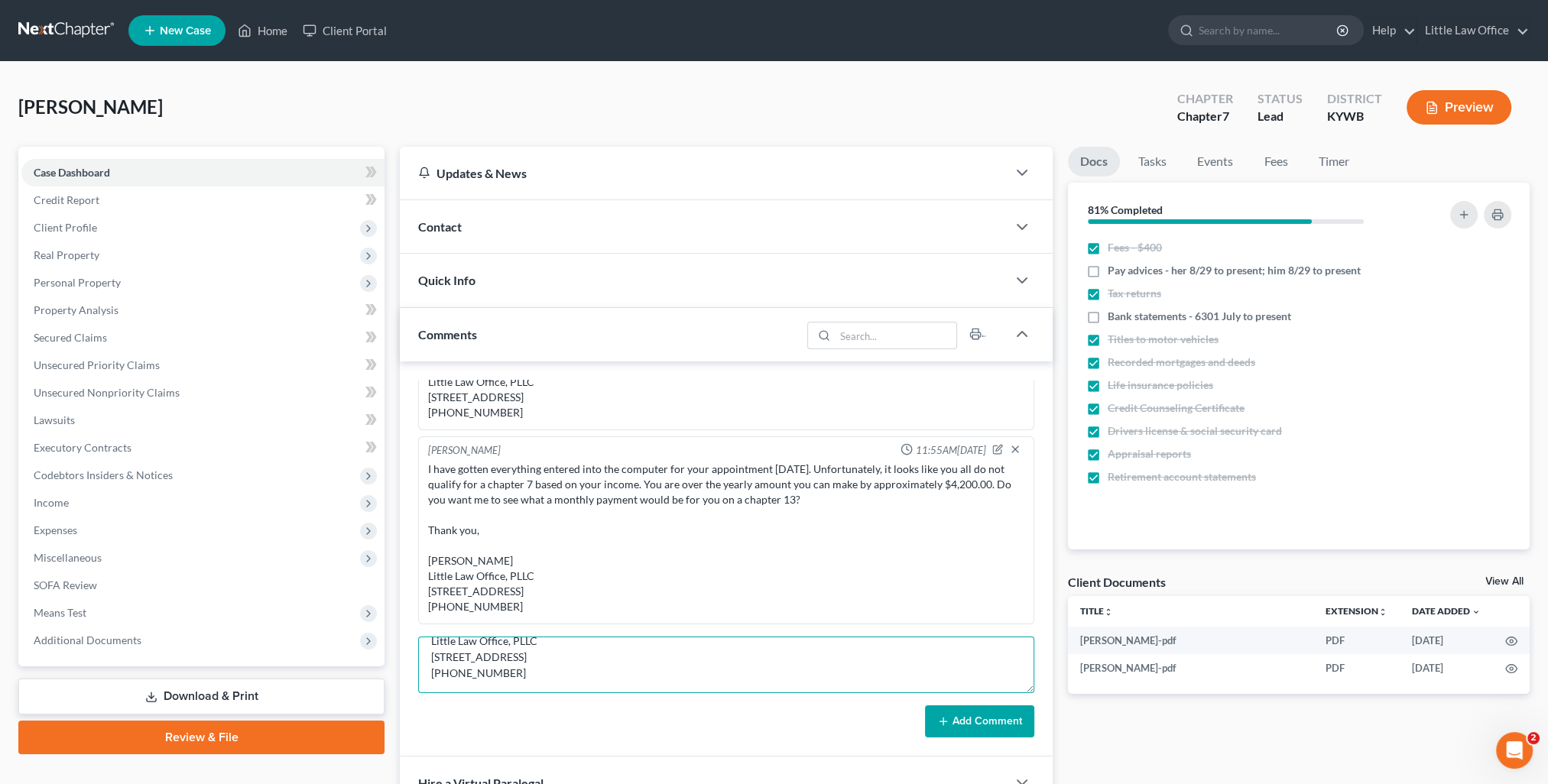
type textarea "I have run an estimated payment with you all filing a joint chapter 13 bankrupt…"
click at [965, 728] on button "Add Comment" at bounding box center [979, 721] width 110 height 32
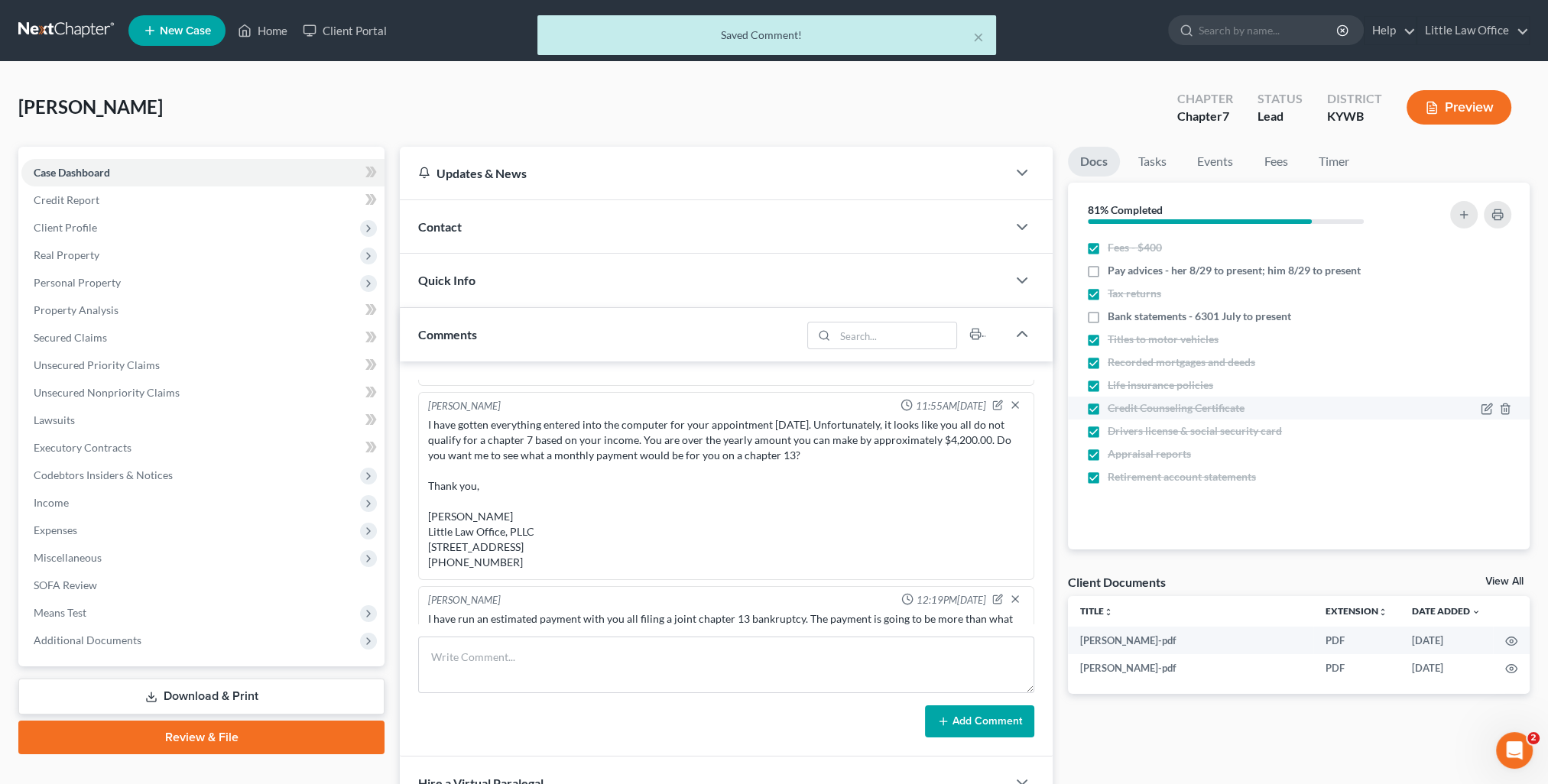
scroll to position [875, 0]
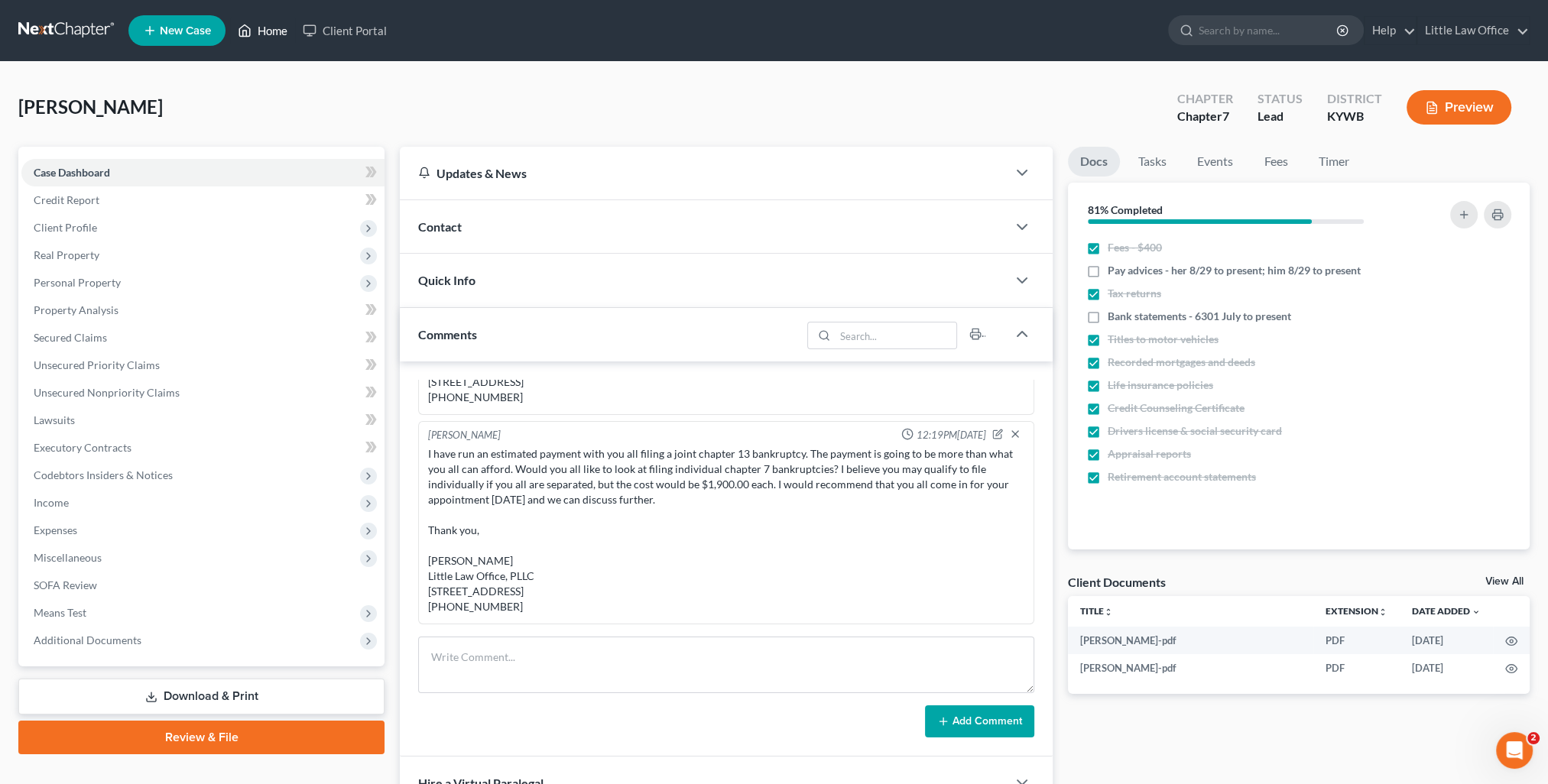
click at [267, 40] on link "Home" at bounding box center [263, 30] width 65 height 28
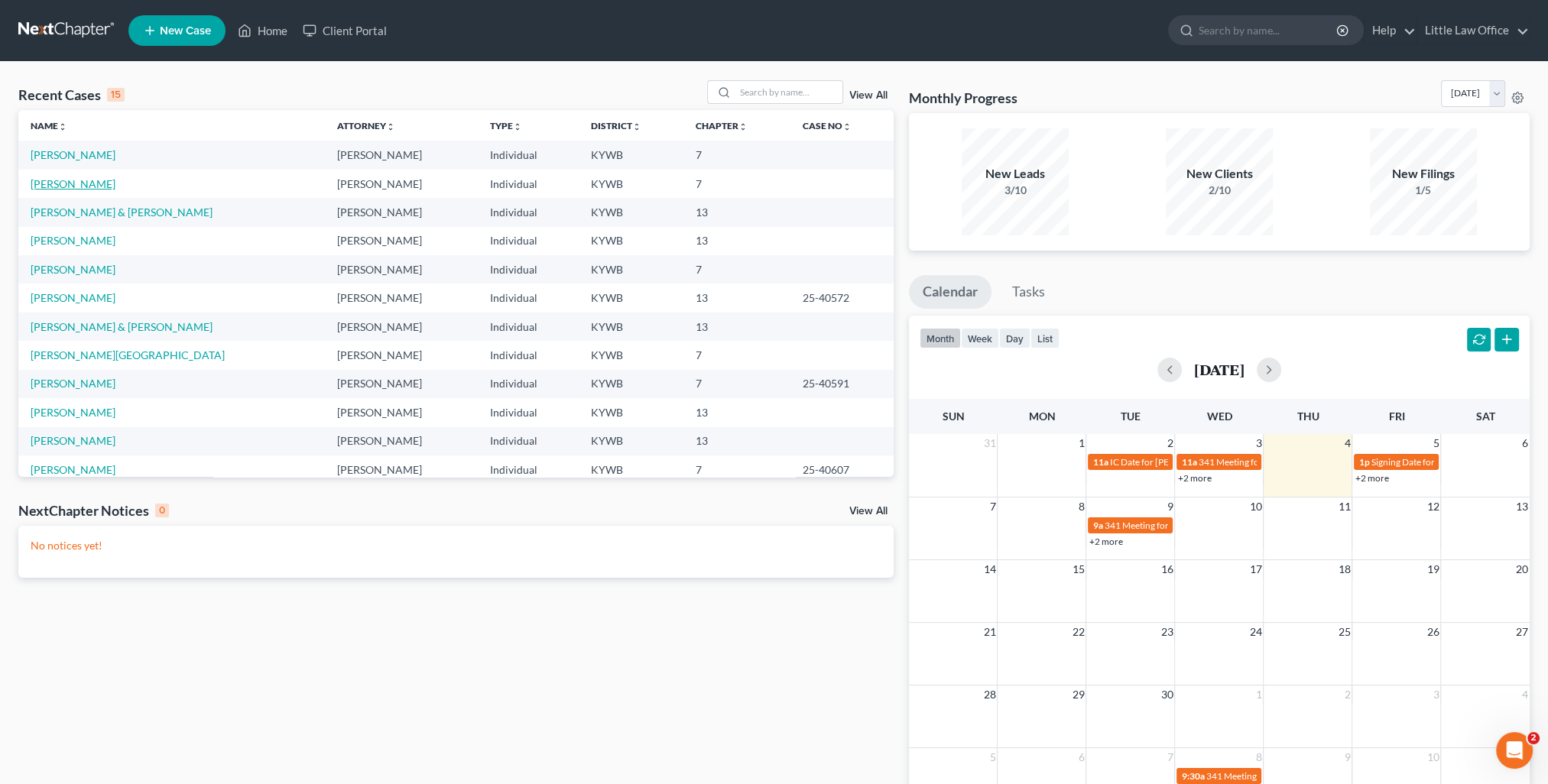
click at [84, 184] on link "[PERSON_NAME]" at bounding box center [73, 184] width 85 height 13
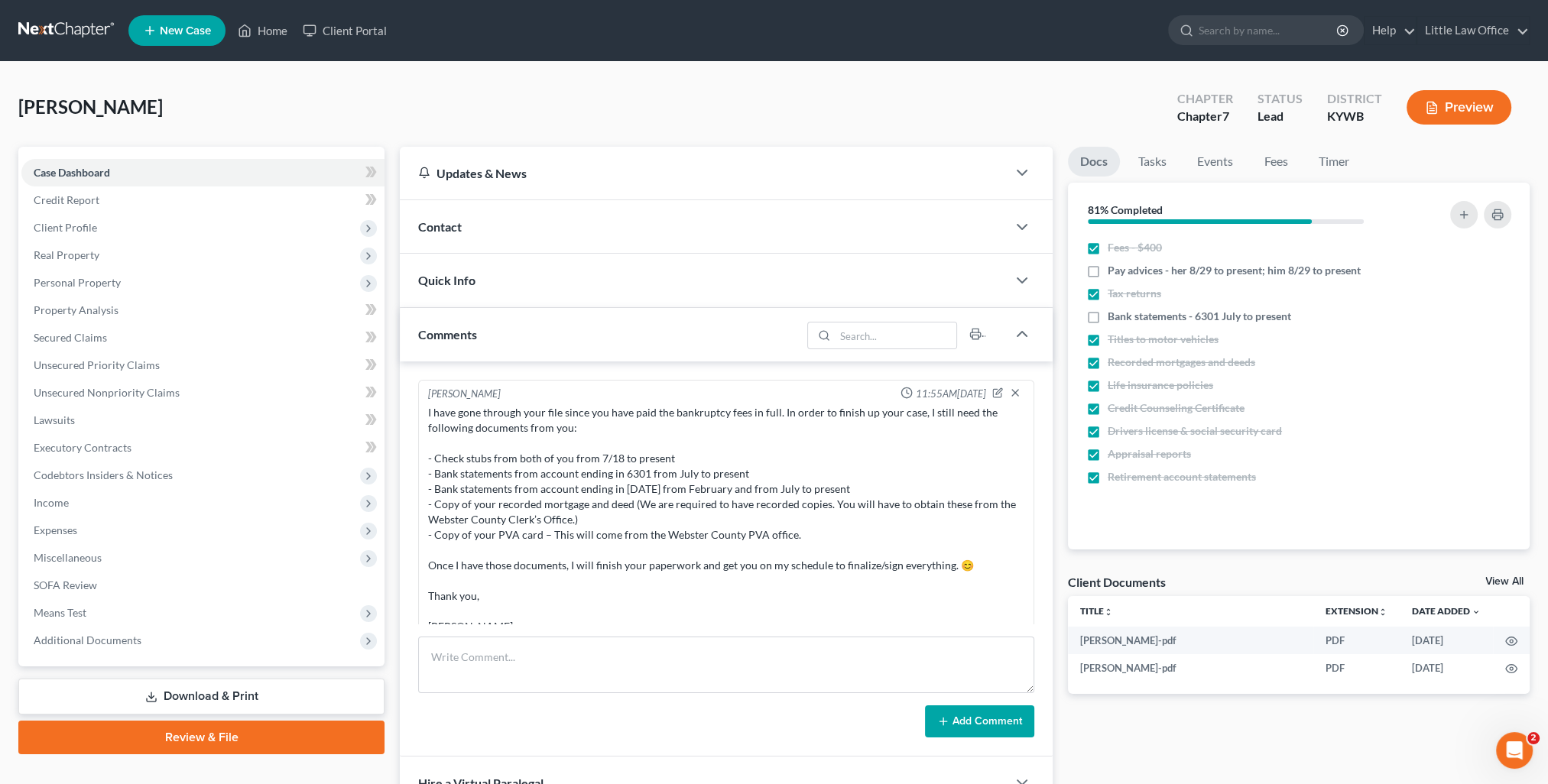
scroll to position [651, 0]
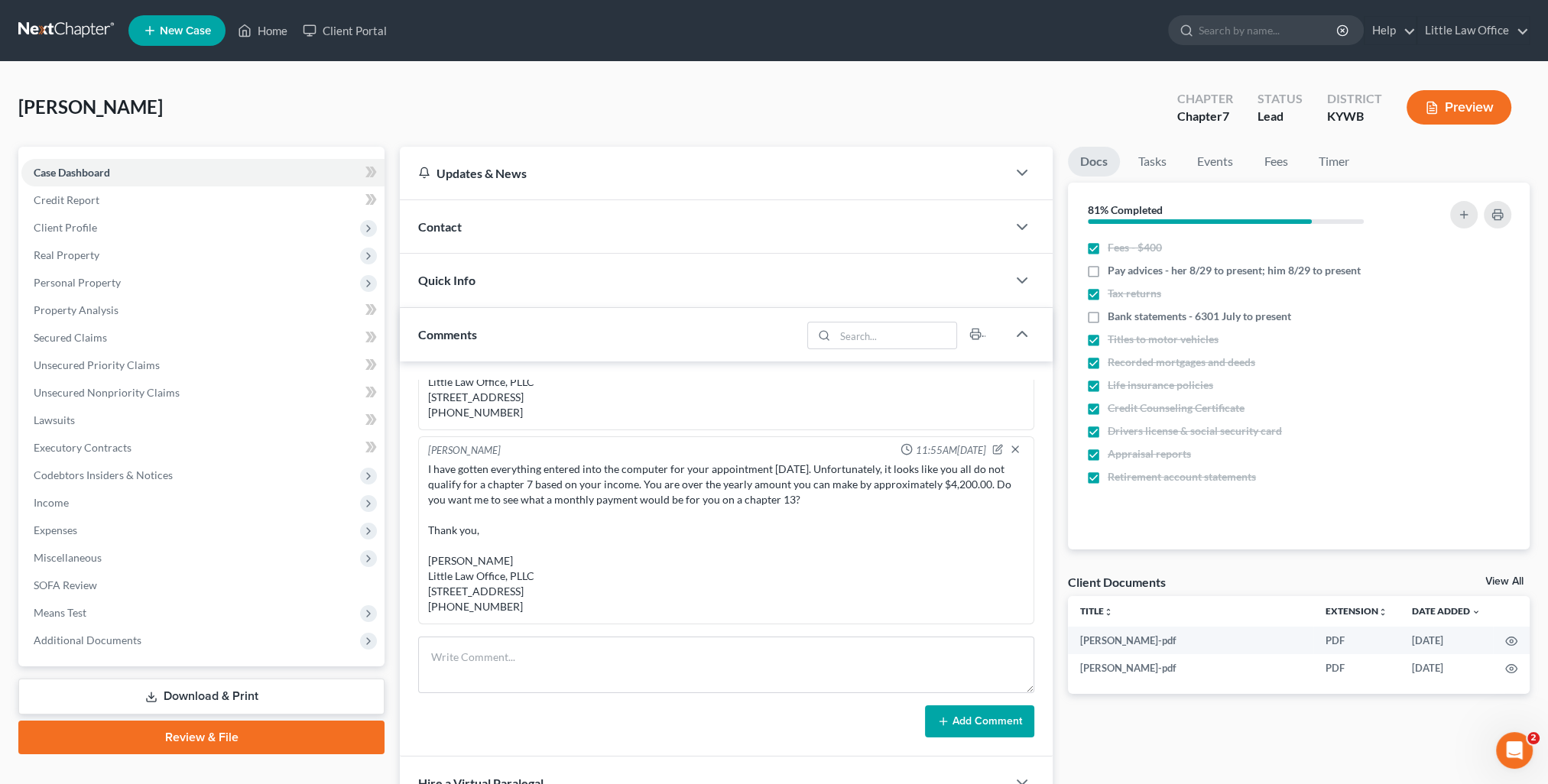
click at [467, 237] on div "Contact" at bounding box center [702, 226] width 607 height 53
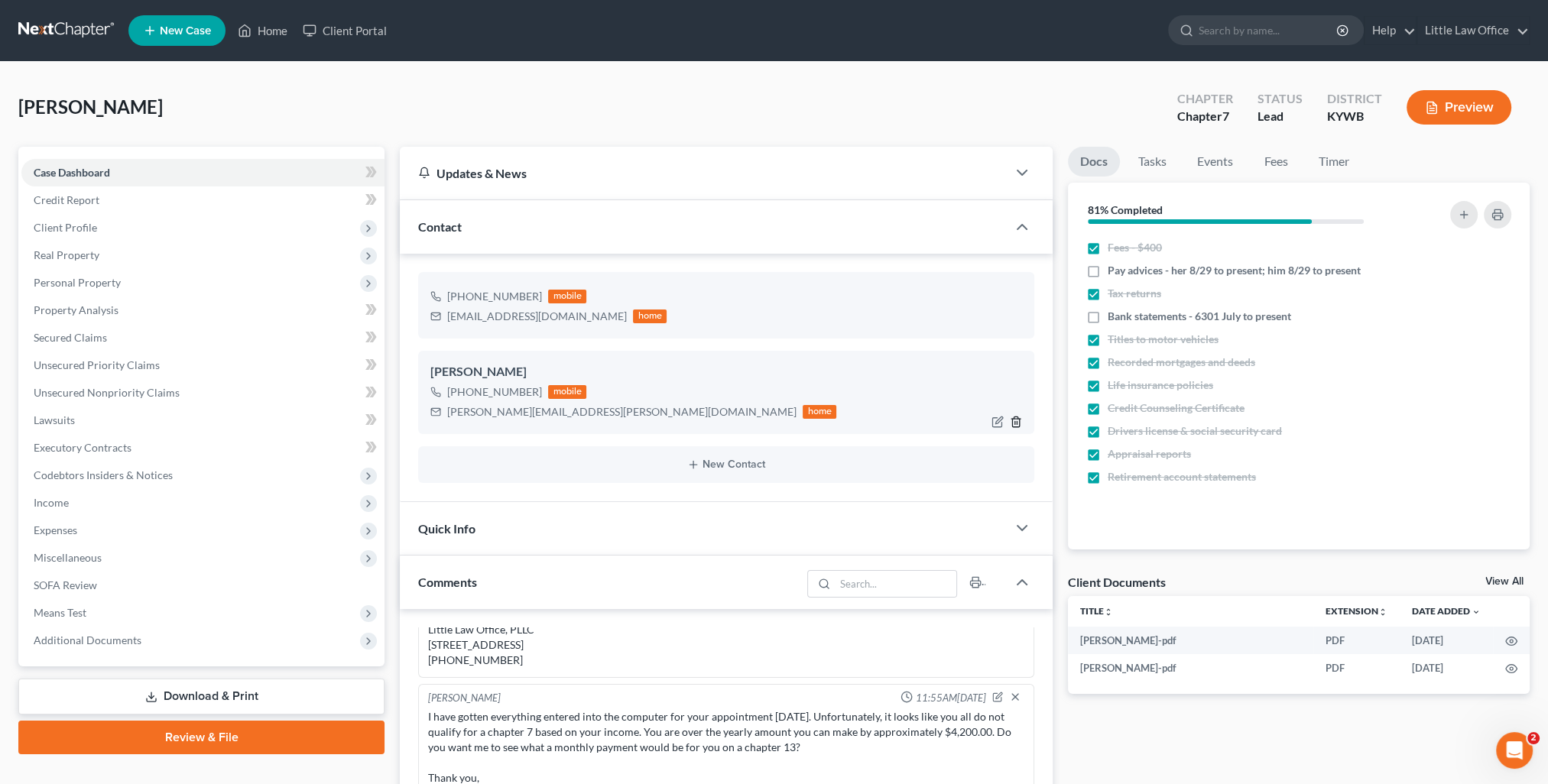
click at [1017, 421] on line "button" at bounding box center [1017, 422] width 0 height 3
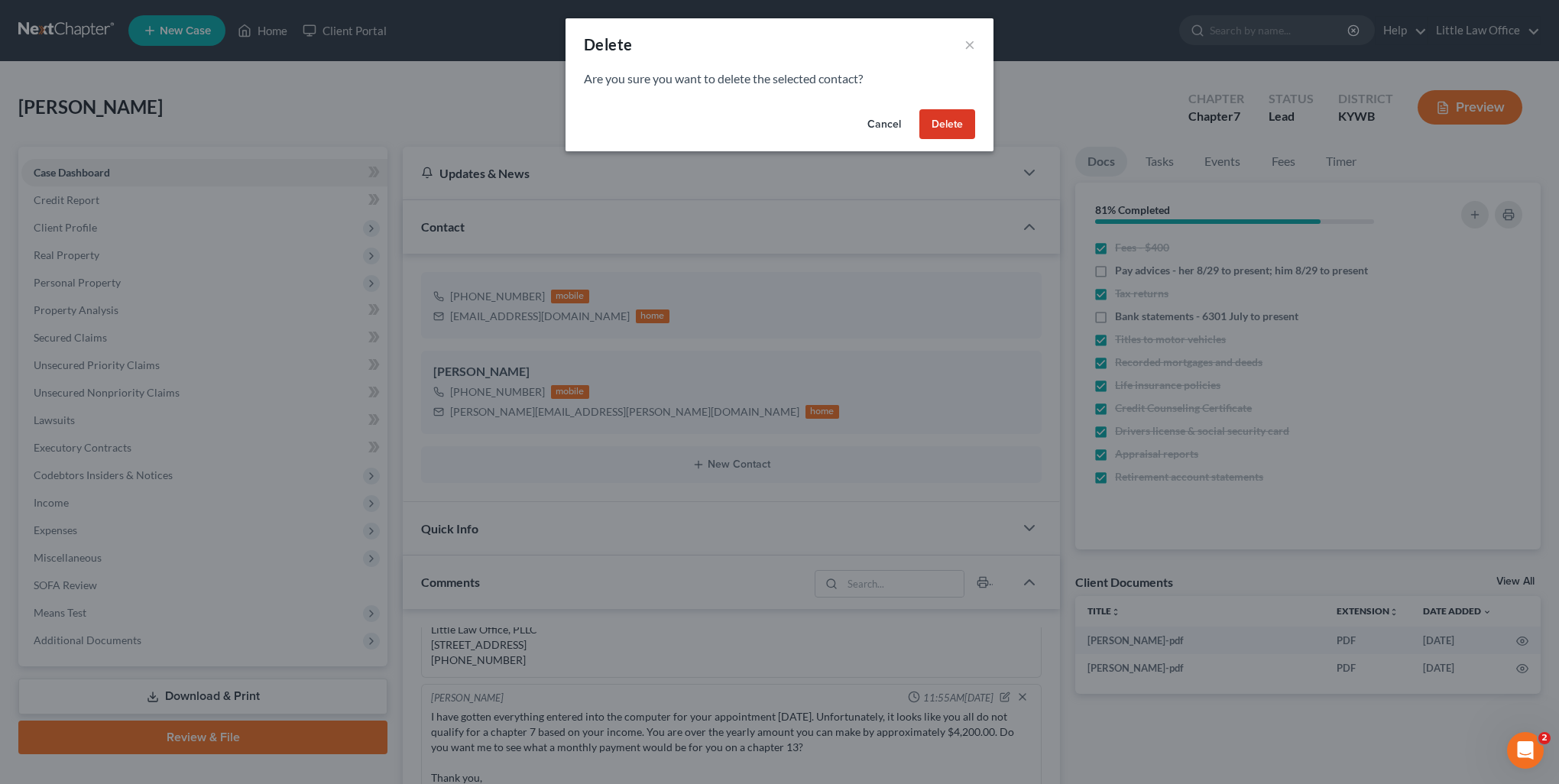
click at [883, 127] on button "Cancel" at bounding box center [884, 125] width 58 height 31
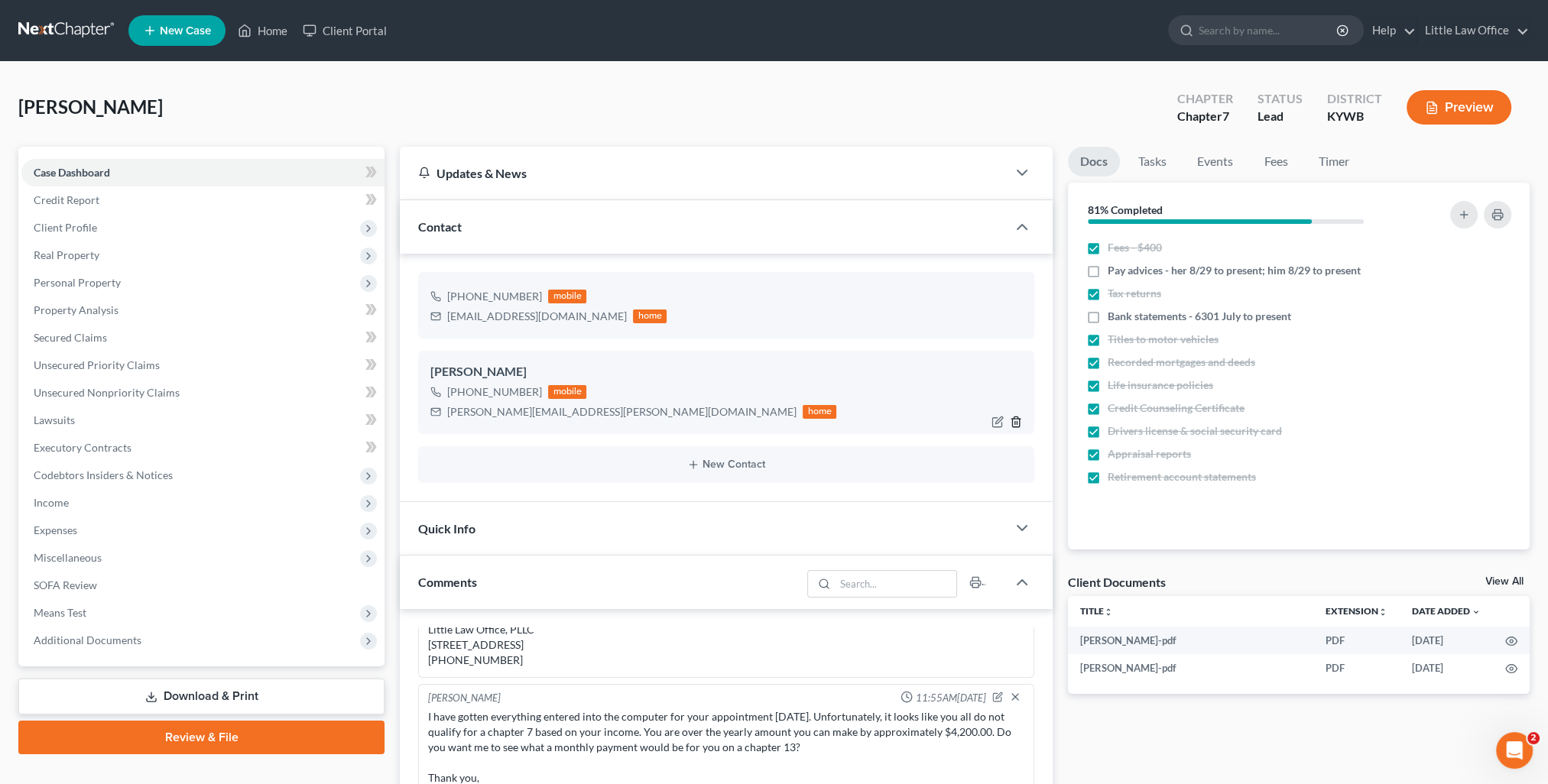
click at [1017, 421] on line "button" at bounding box center [1017, 422] width 0 height 3
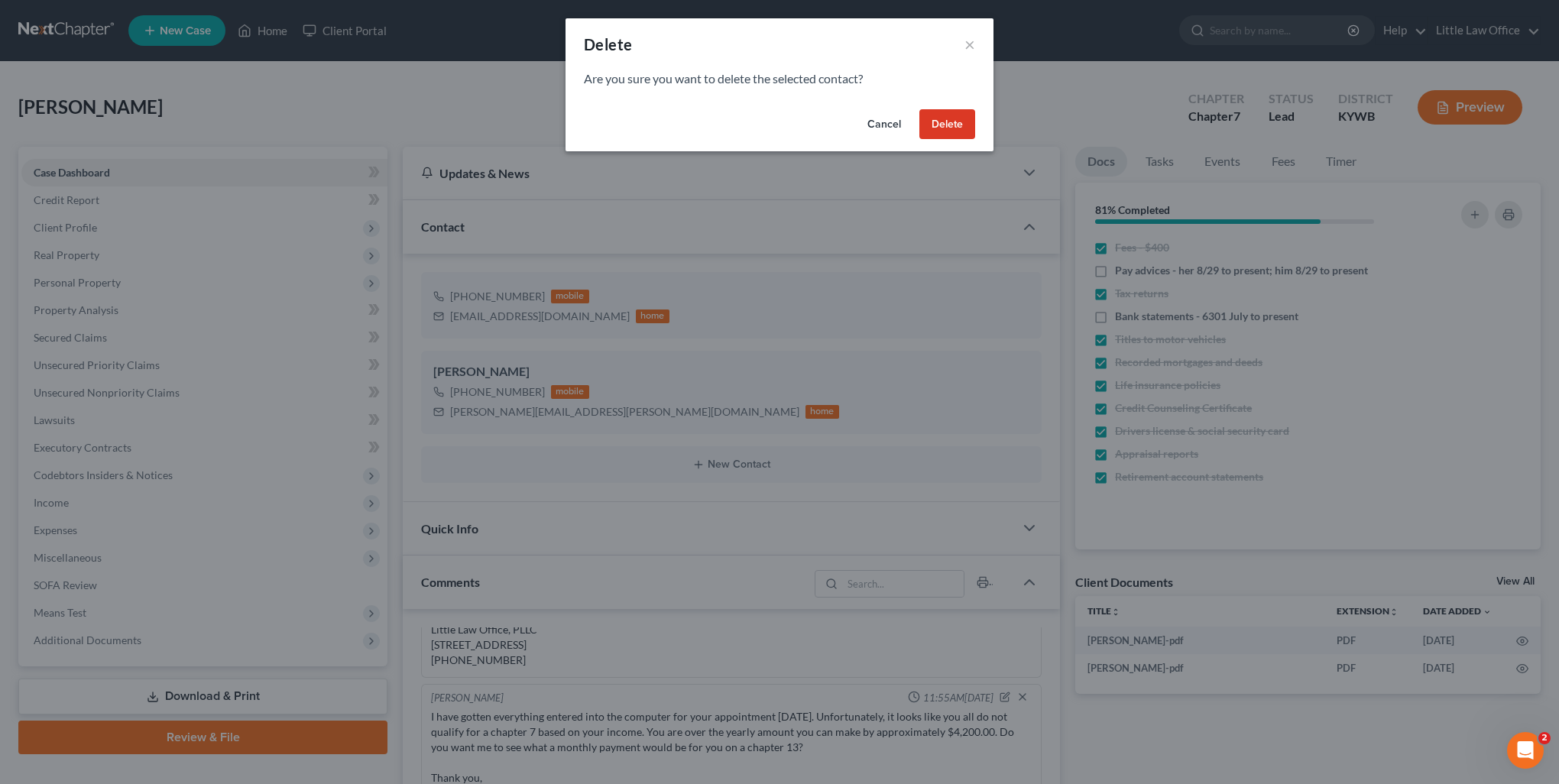
click at [953, 133] on button "Delete" at bounding box center [948, 125] width 56 height 31
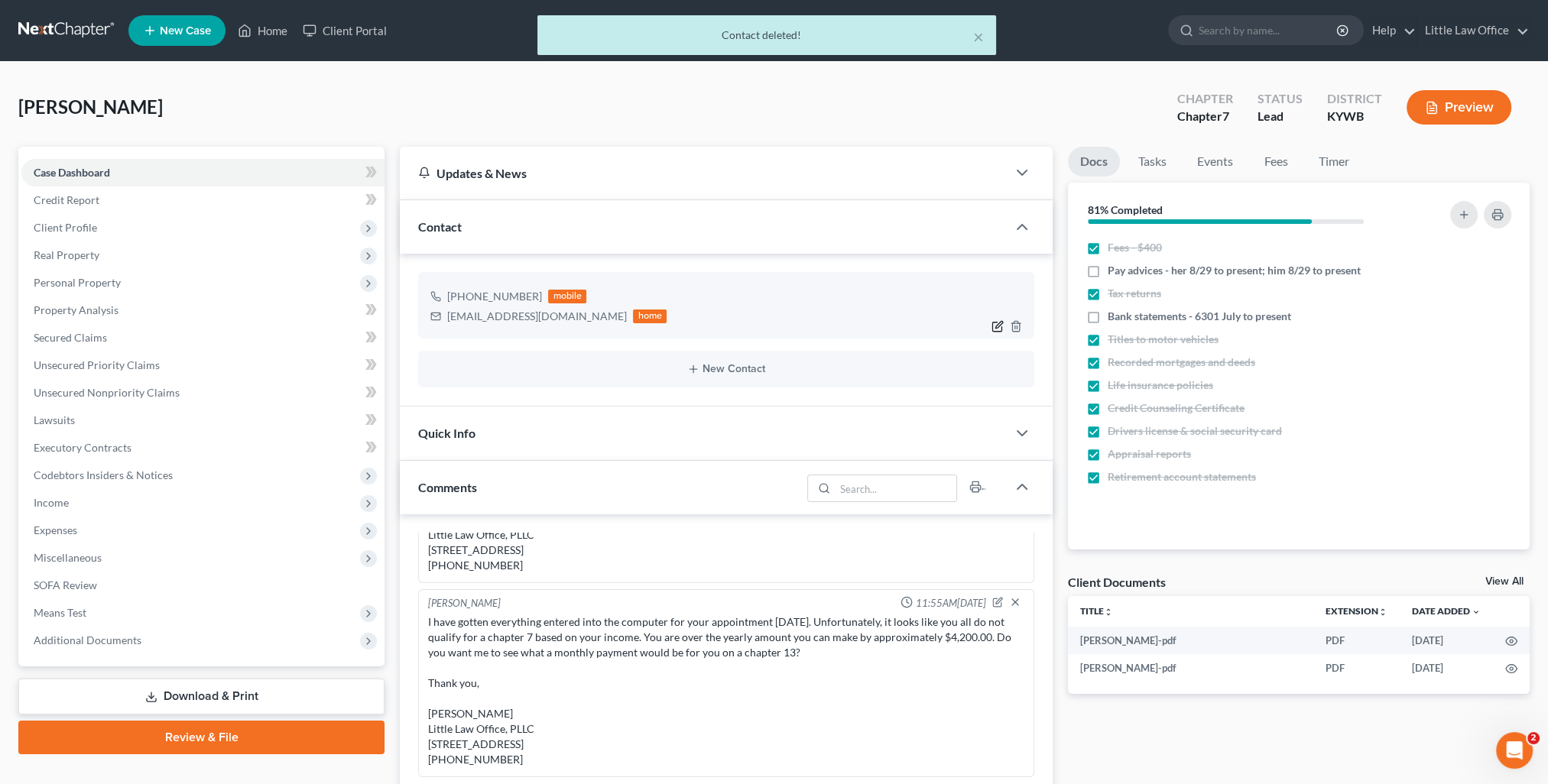
click at [997, 326] on icon "button" at bounding box center [998, 324] width 7 height 7
select select "0"
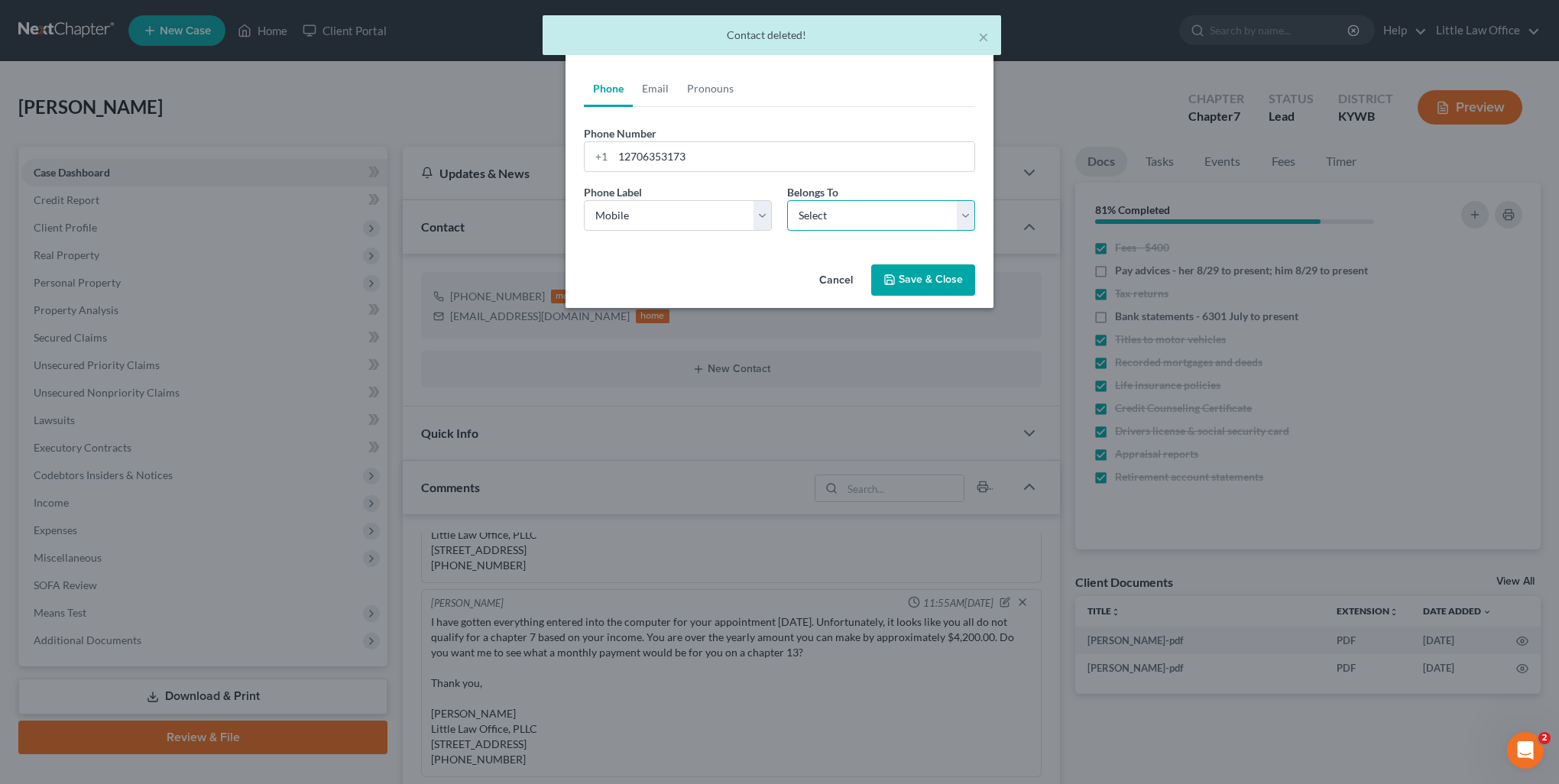
click at [805, 225] on select "Select Client Other" at bounding box center [881, 215] width 188 height 31
select select "0"
click at [787, 200] on select "Select Client Other" at bounding box center [881, 215] width 188 height 31
drag, startPoint x: 665, startPoint y: 84, endPoint x: 680, endPoint y: 127, distance: 45.5
click at [665, 84] on link "Email" at bounding box center [655, 89] width 45 height 37
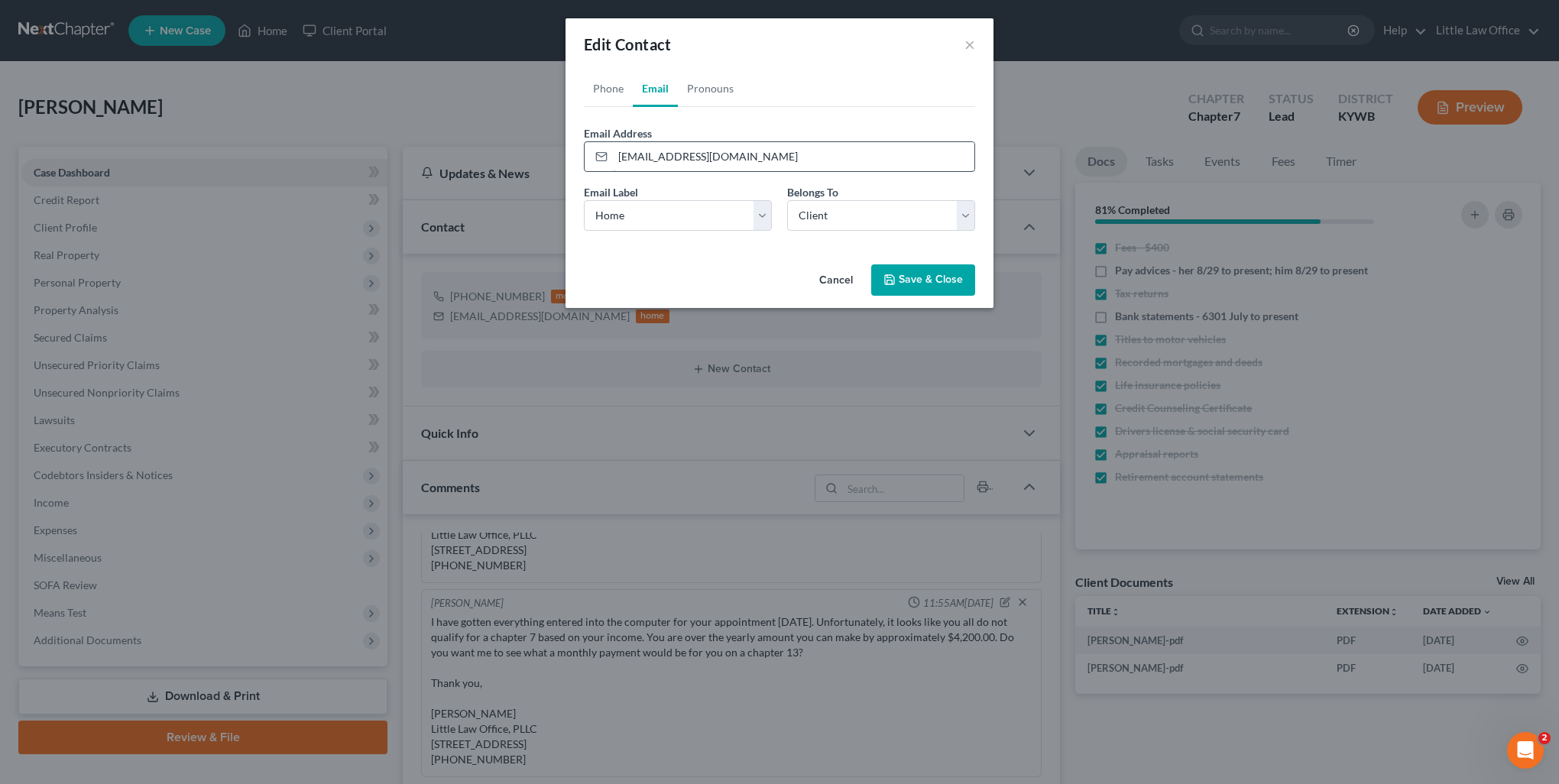
drag, startPoint x: 737, startPoint y: 162, endPoint x: 615, endPoint y: 164, distance: 122.0
click at [615, 164] on input "[EMAIL_ADDRESS][DOMAIN_NAME]" at bounding box center [794, 157] width 362 height 29
click at [922, 288] on button "Save & Close" at bounding box center [924, 280] width 104 height 32
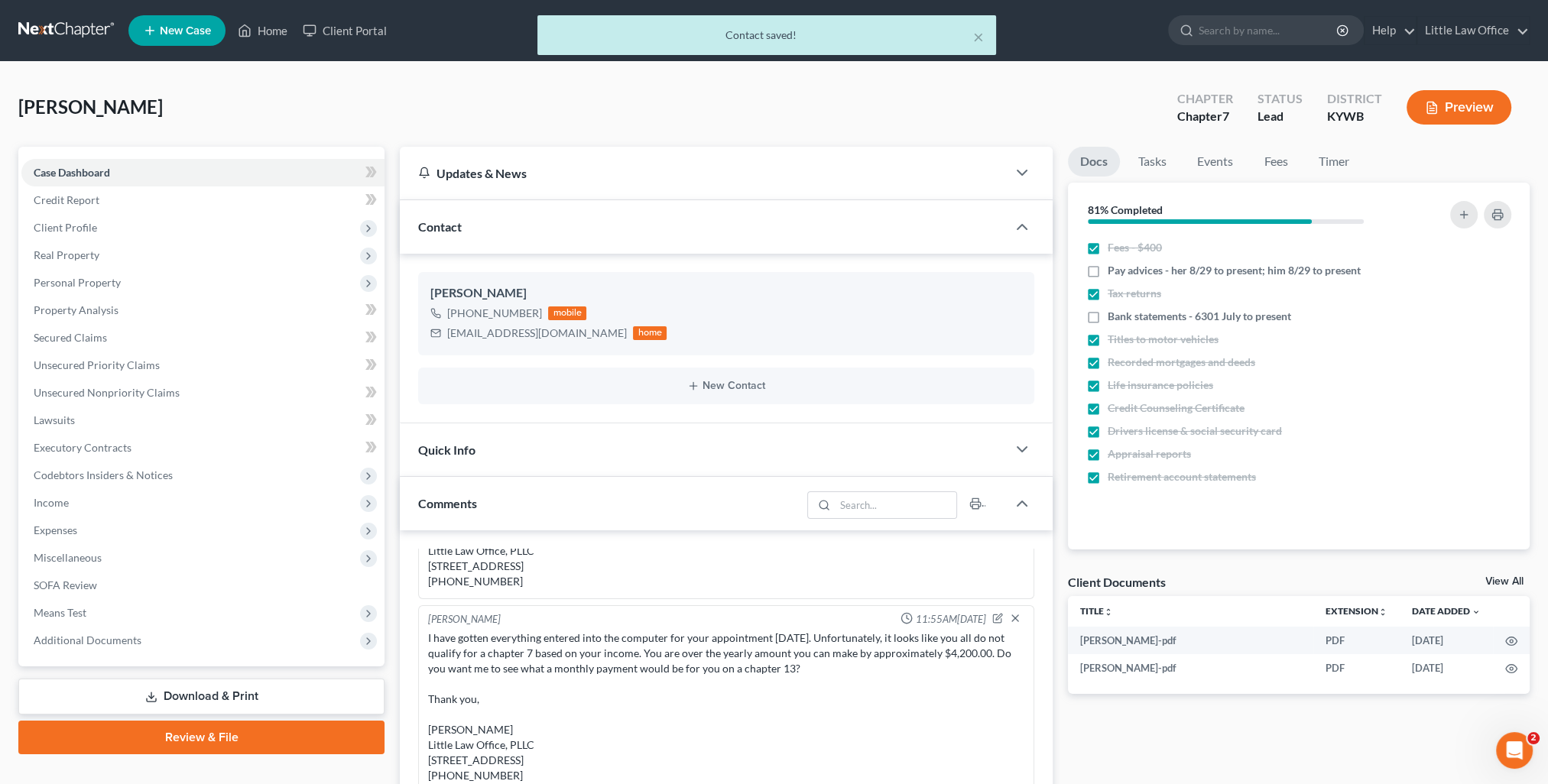
click at [266, 31] on div "× Contact saved!" at bounding box center [766, 38] width 1548 height 47
click at [978, 38] on button "×" at bounding box center [977, 37] width 11 height 18
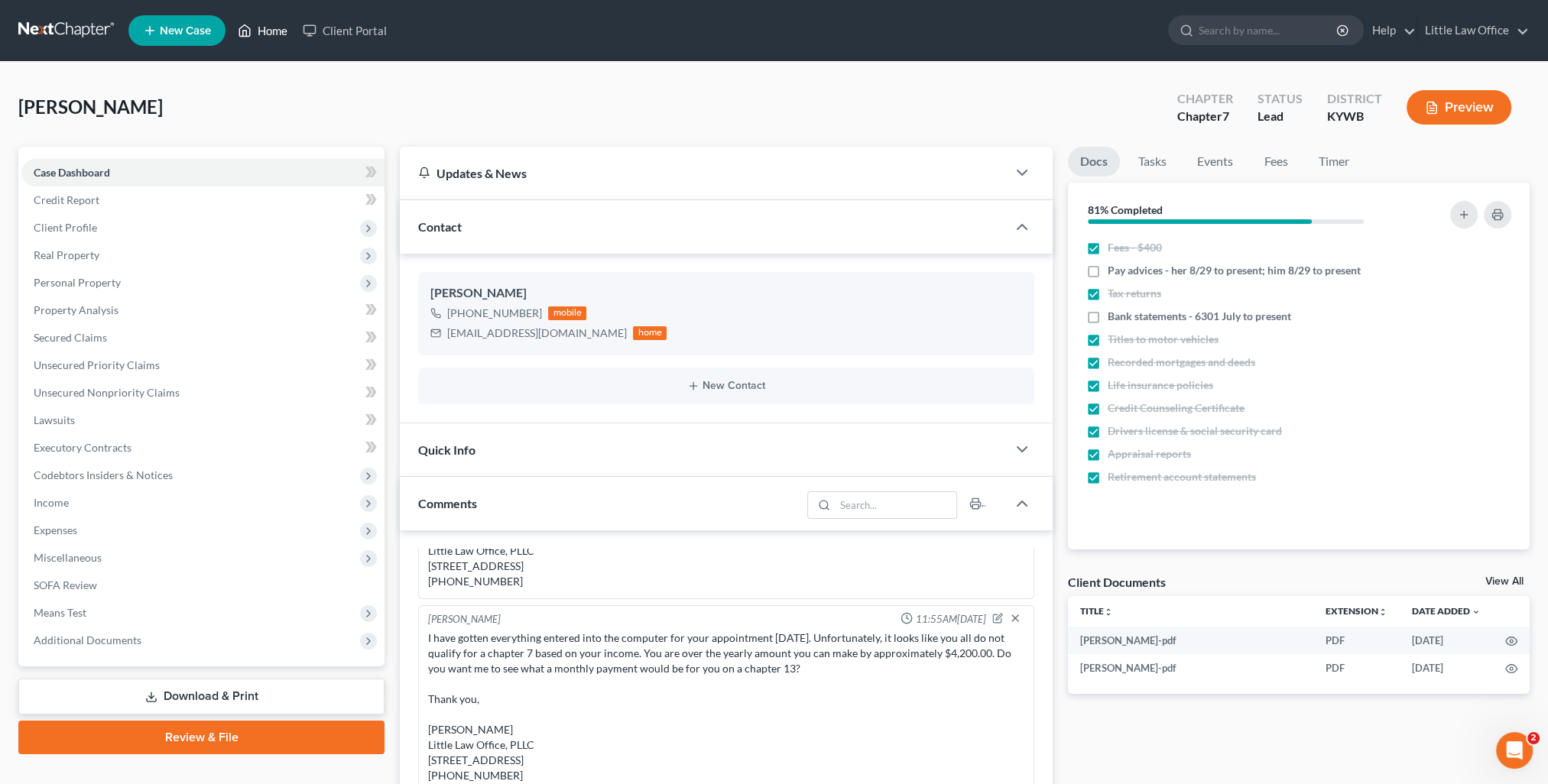
click at [275, 36] on link "Home" at bounding box center [263, 30] width 65 height 28
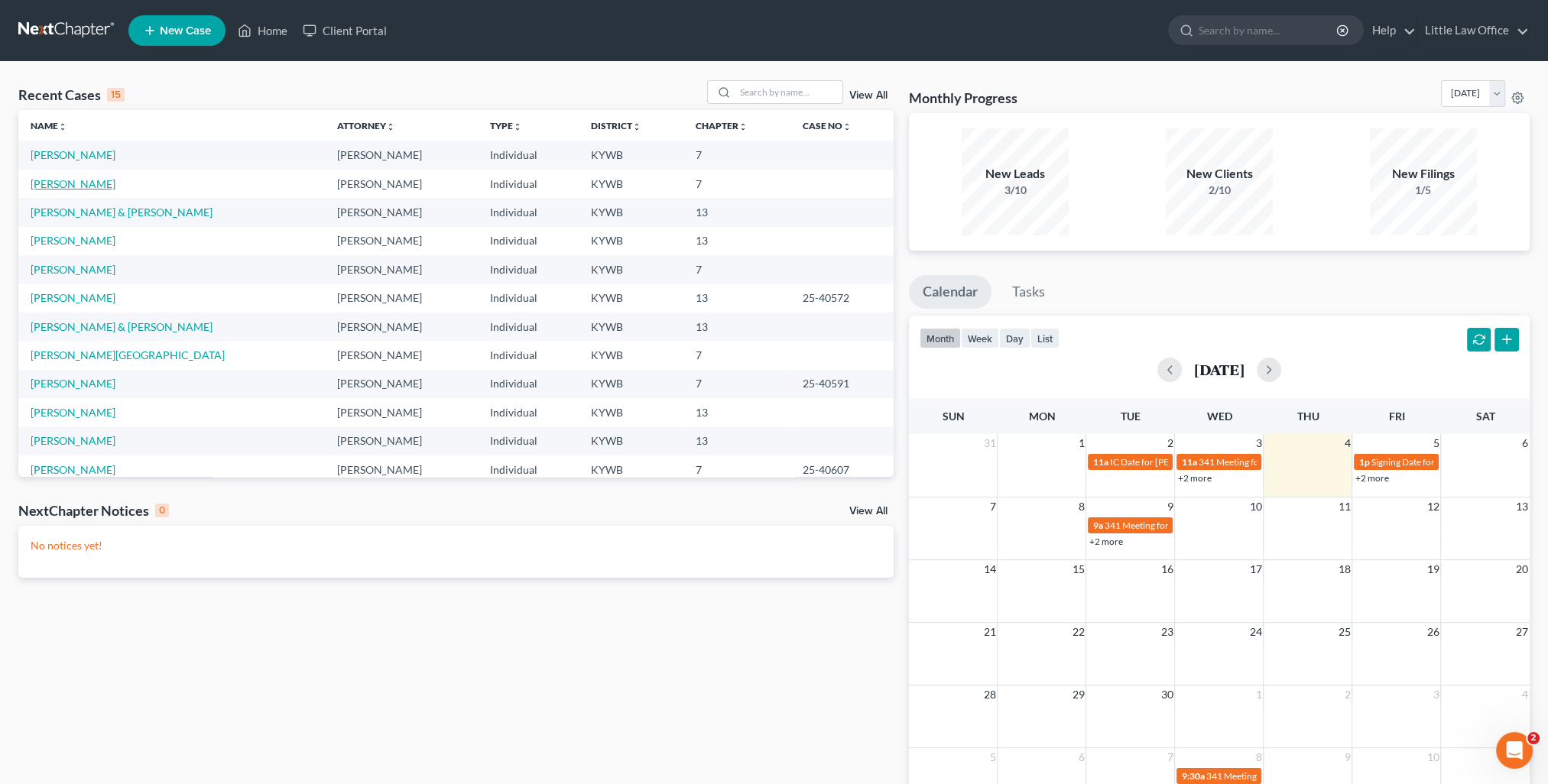
click at [82, 189] on link "[PERSON_NAME]" at bounding box center [73, 184] width 85 height 13
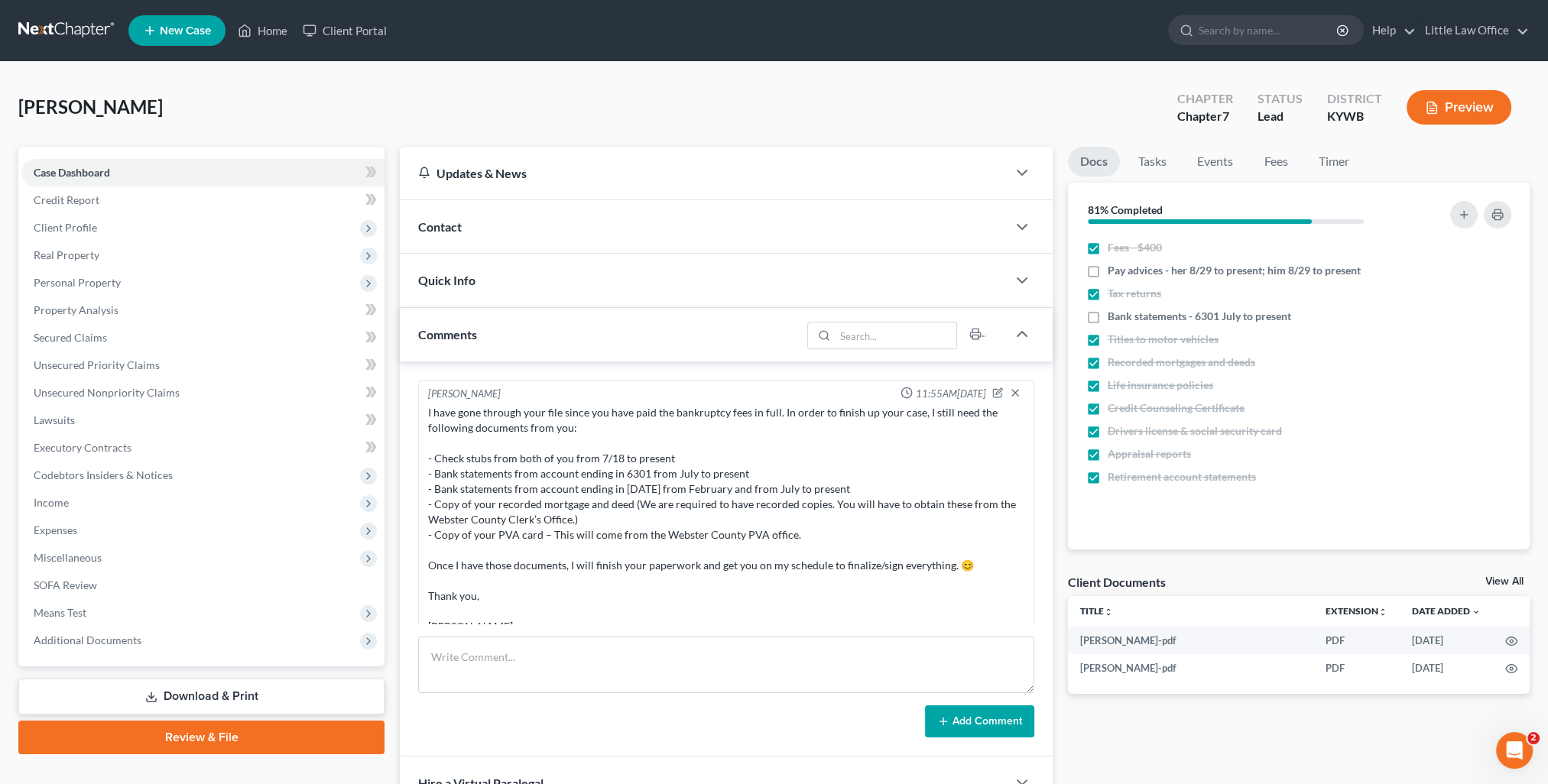
scroll to position [875, 0]
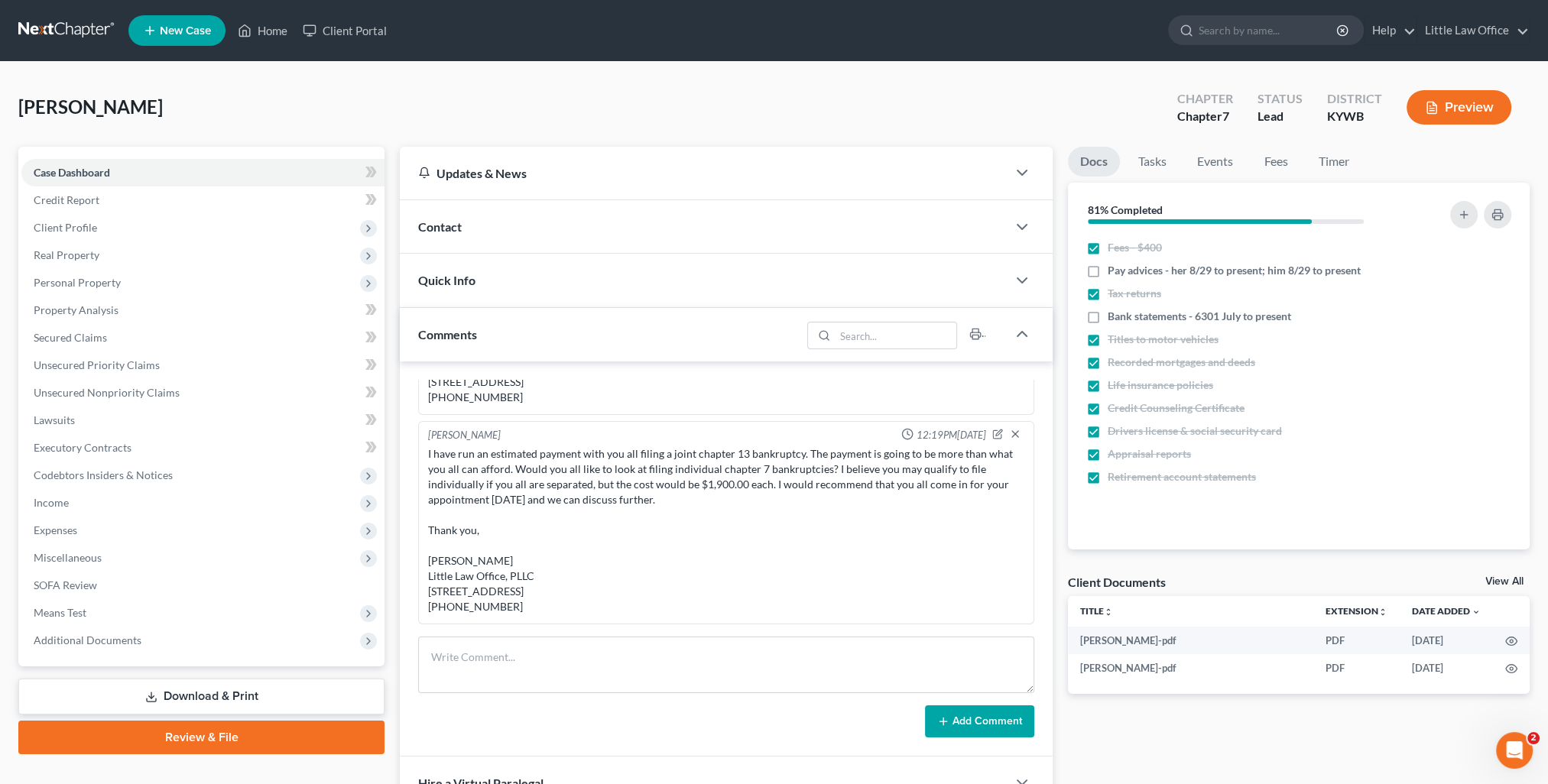
click at [582, 229] on div "Contact" at bounding box center [702, 226] width 607 height 53
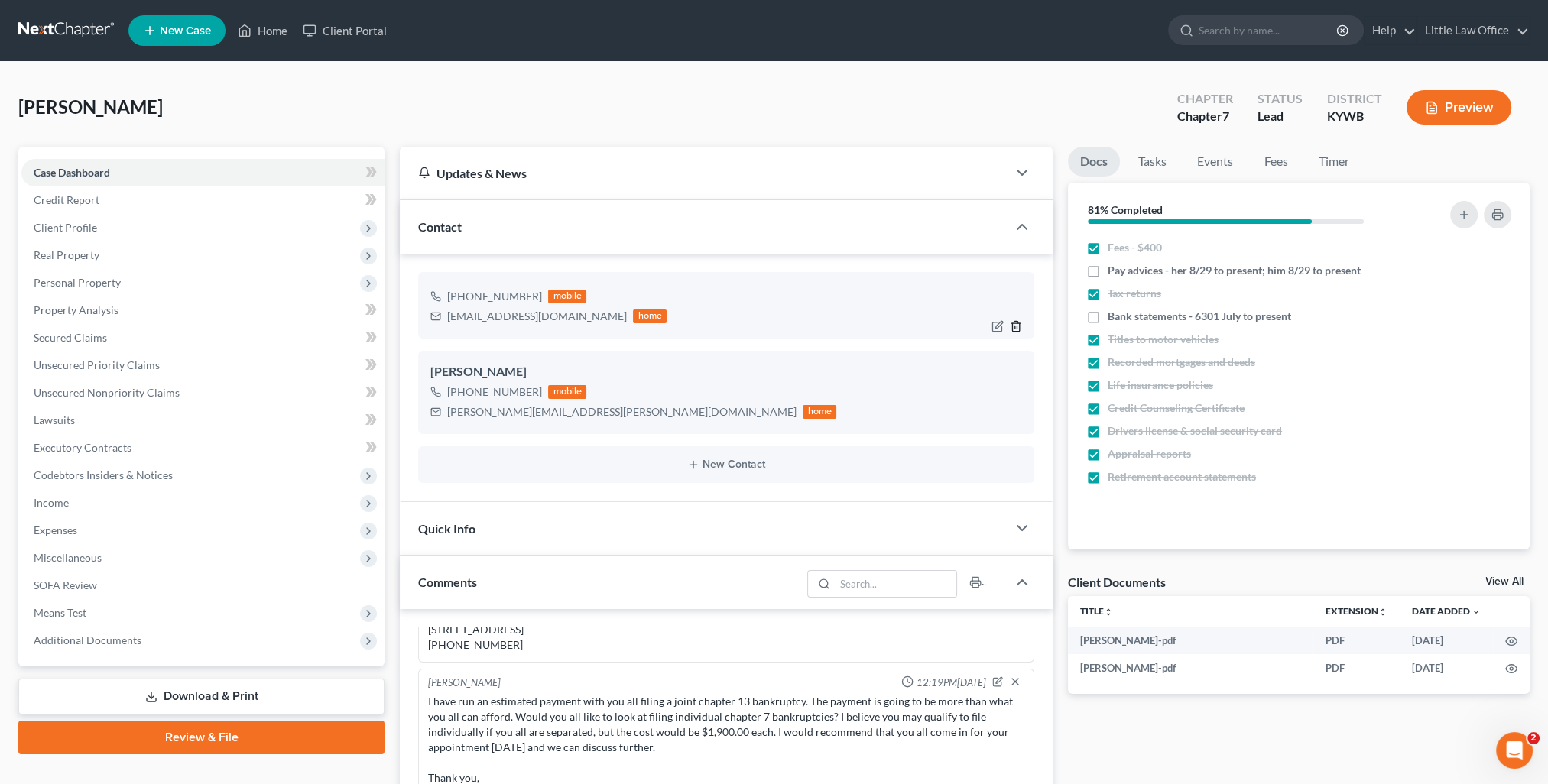
click at [1014, 321] on icon "button" at bounding box center [1015, 326] width 13 height 13
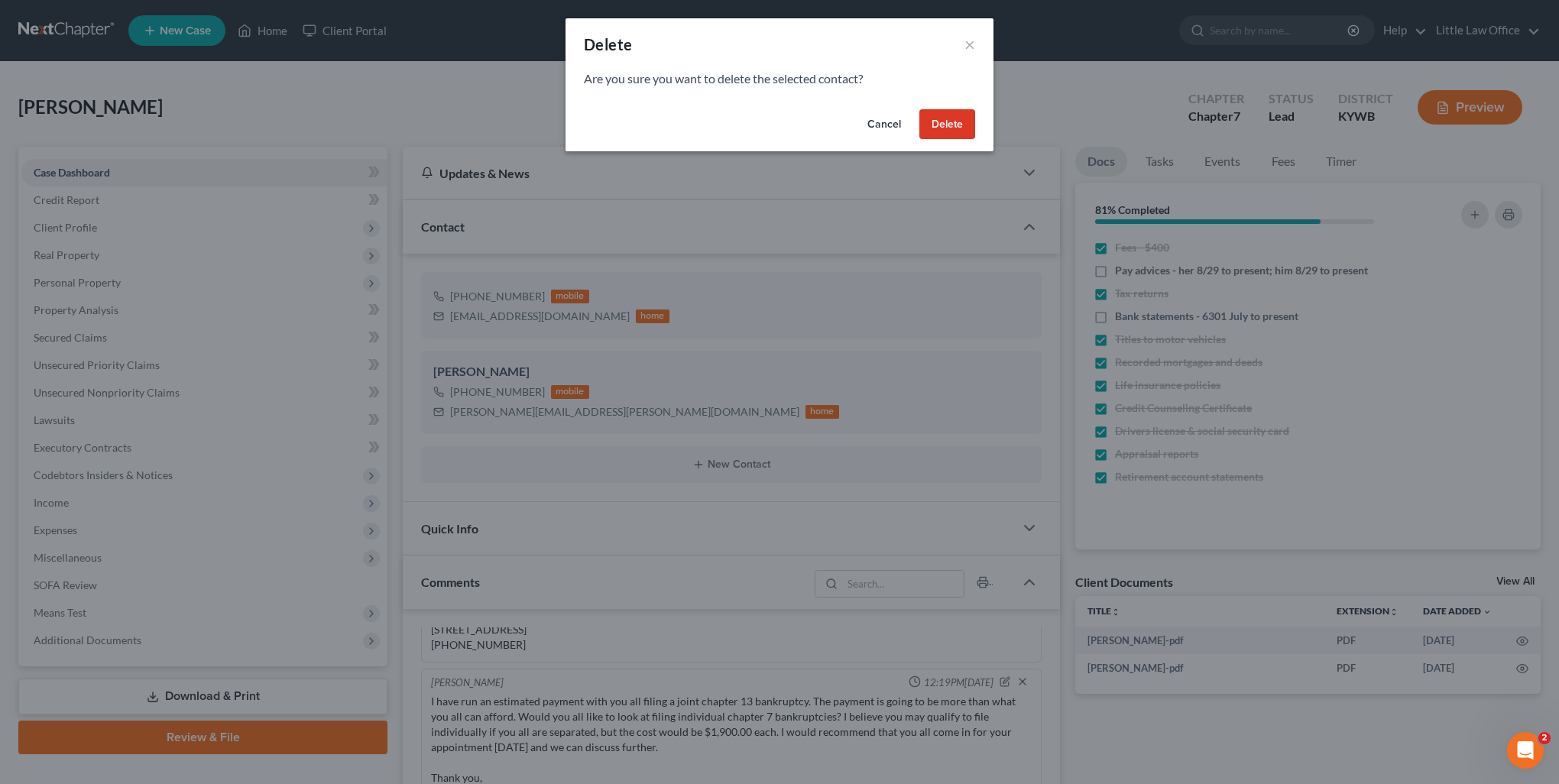
click at [937, 127] on button "Delete" at bounding box center [948, 125] width 56 height 31
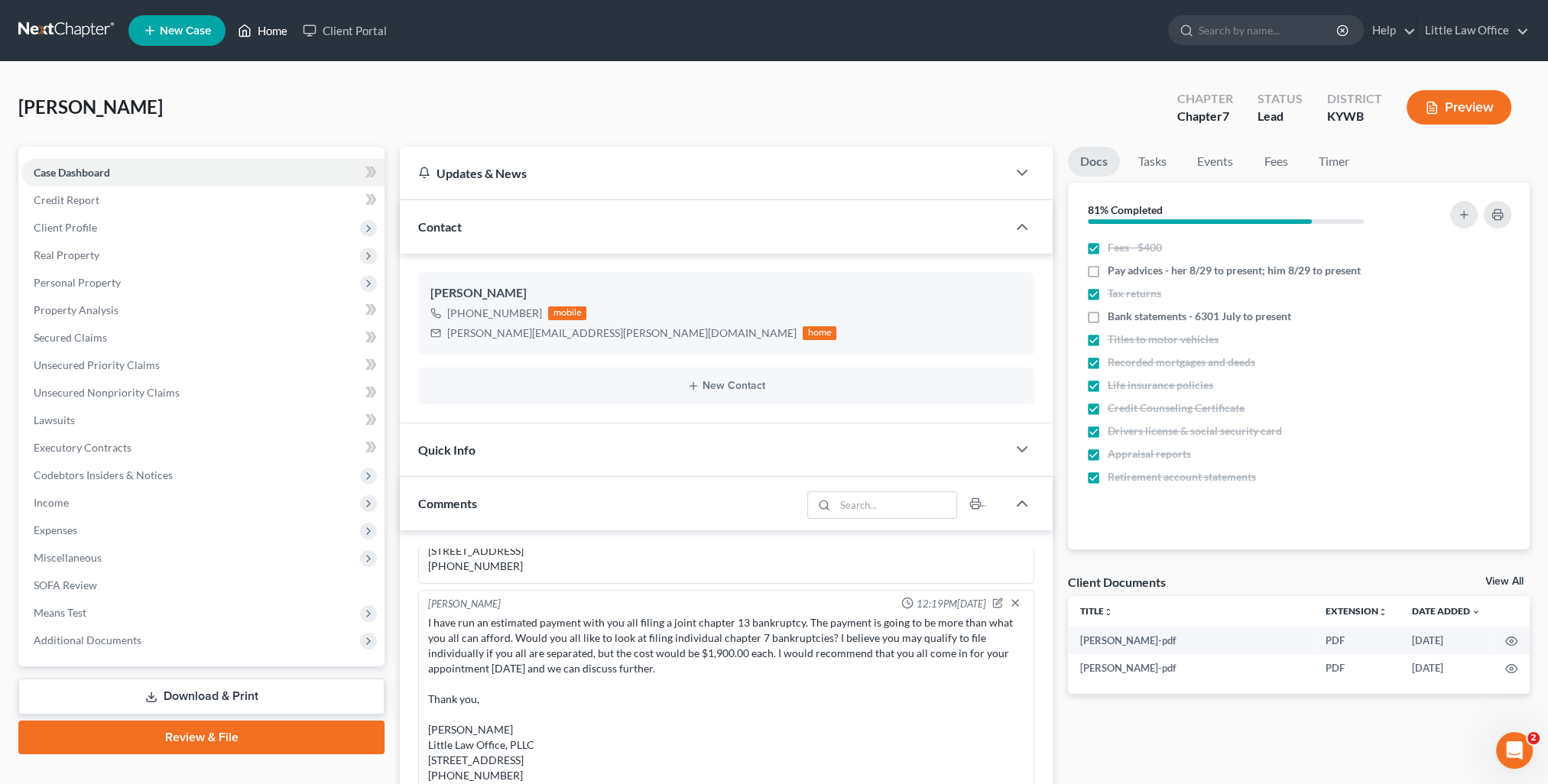
click at [272, 26] on link "Home" at bounding box center [263, 30] width 65 height 28
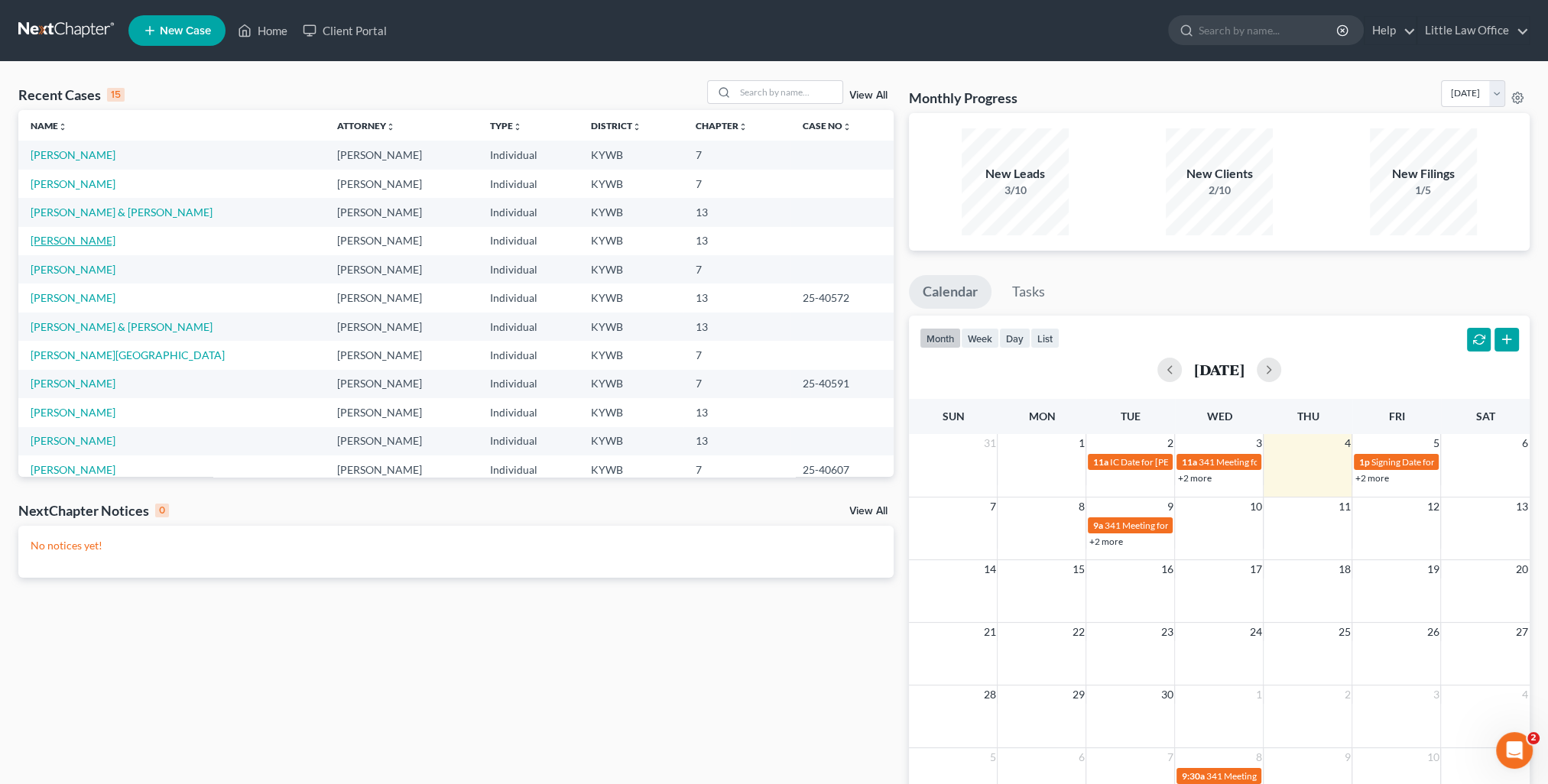
click at [80, 246] on link "[PERSON_NAME]" at bounding box center [73, 240] width 85 height 13
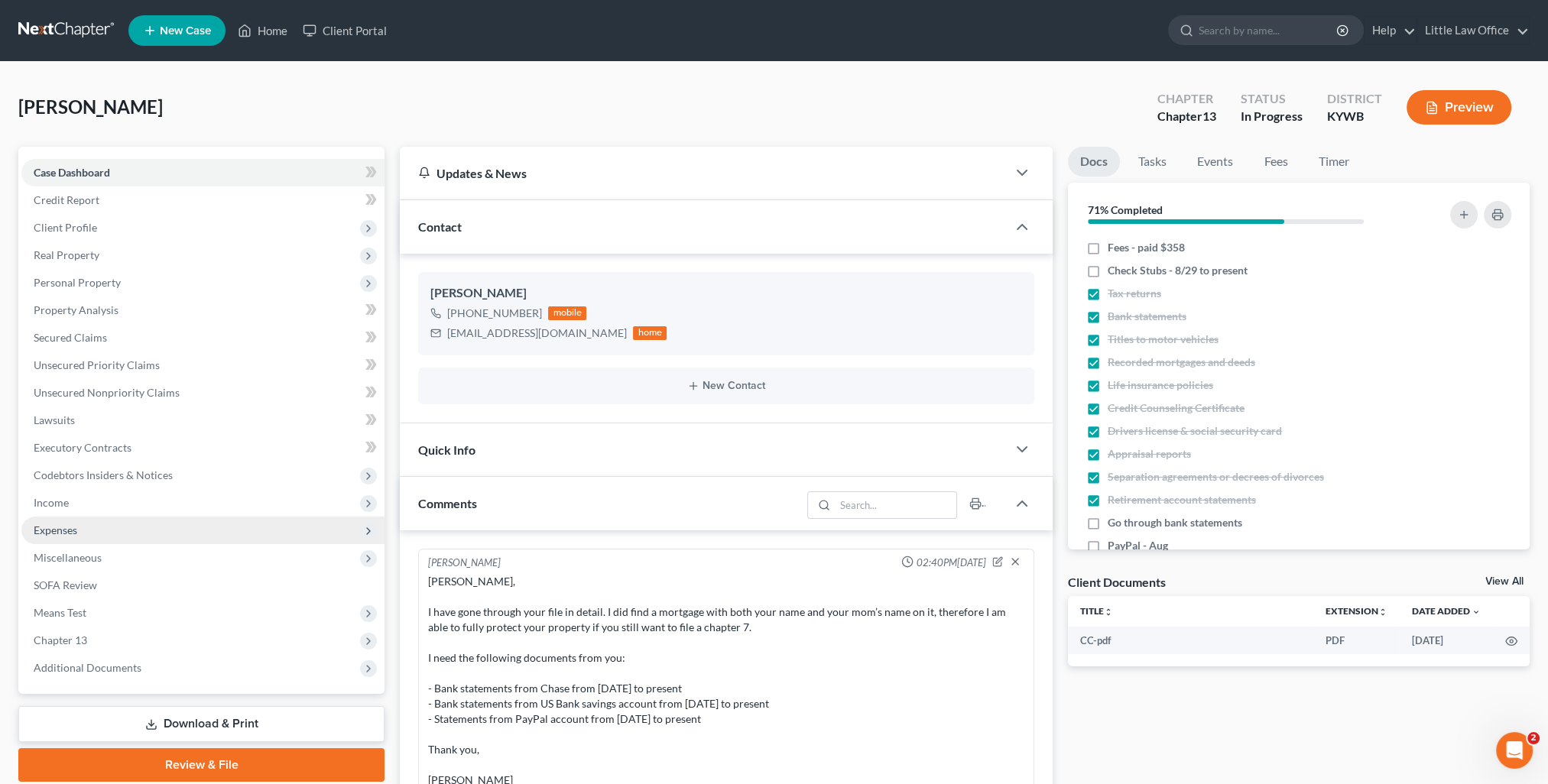
scroll to position [351, 0]
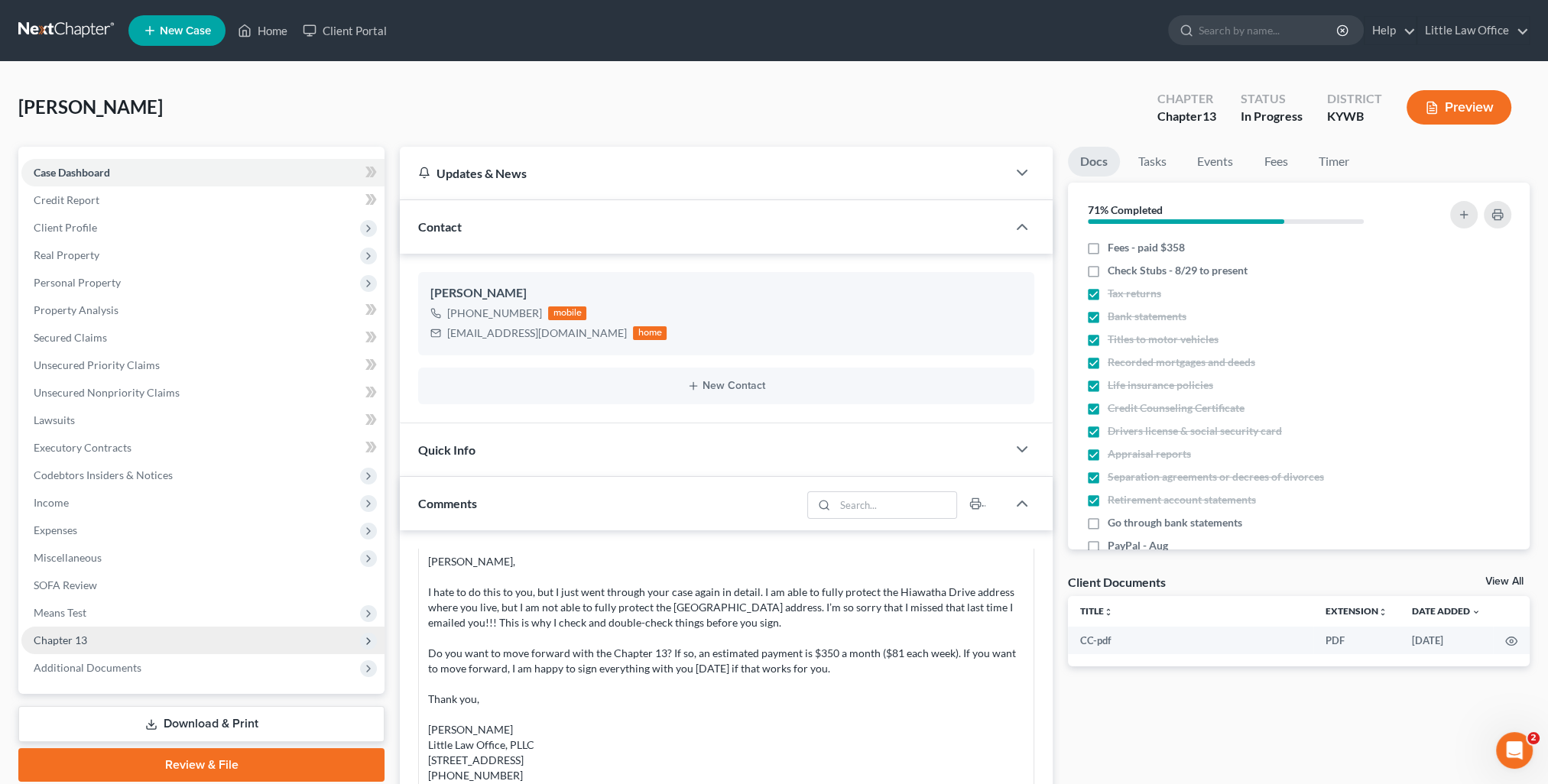
click at [43, 646] on span "Chapter 13" at bounding box center [202, 640] width 363 height 28
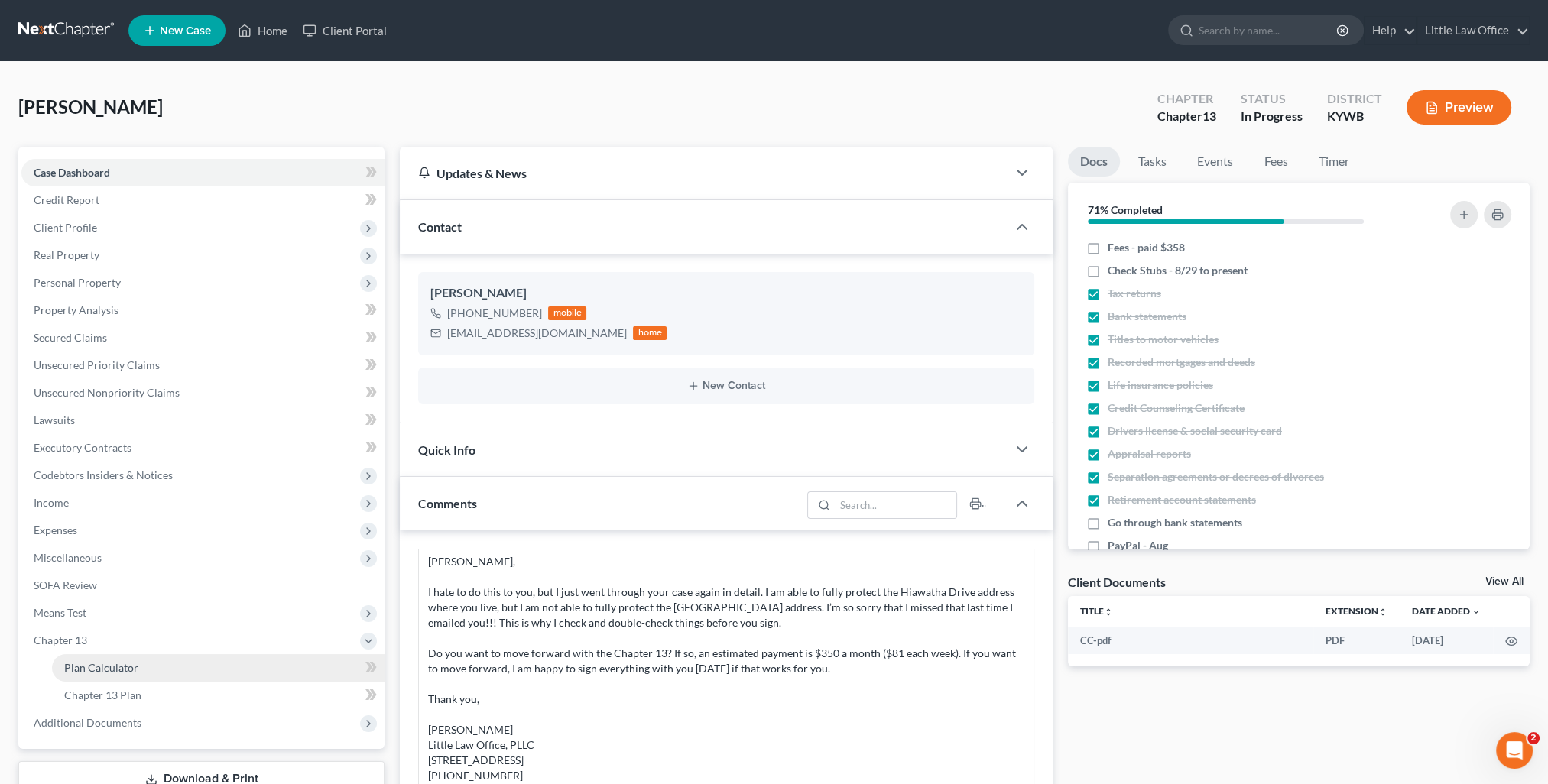
click at [88, 665] on span "Plan Calculator" at bounding box center [101, 668] width 74 height 13
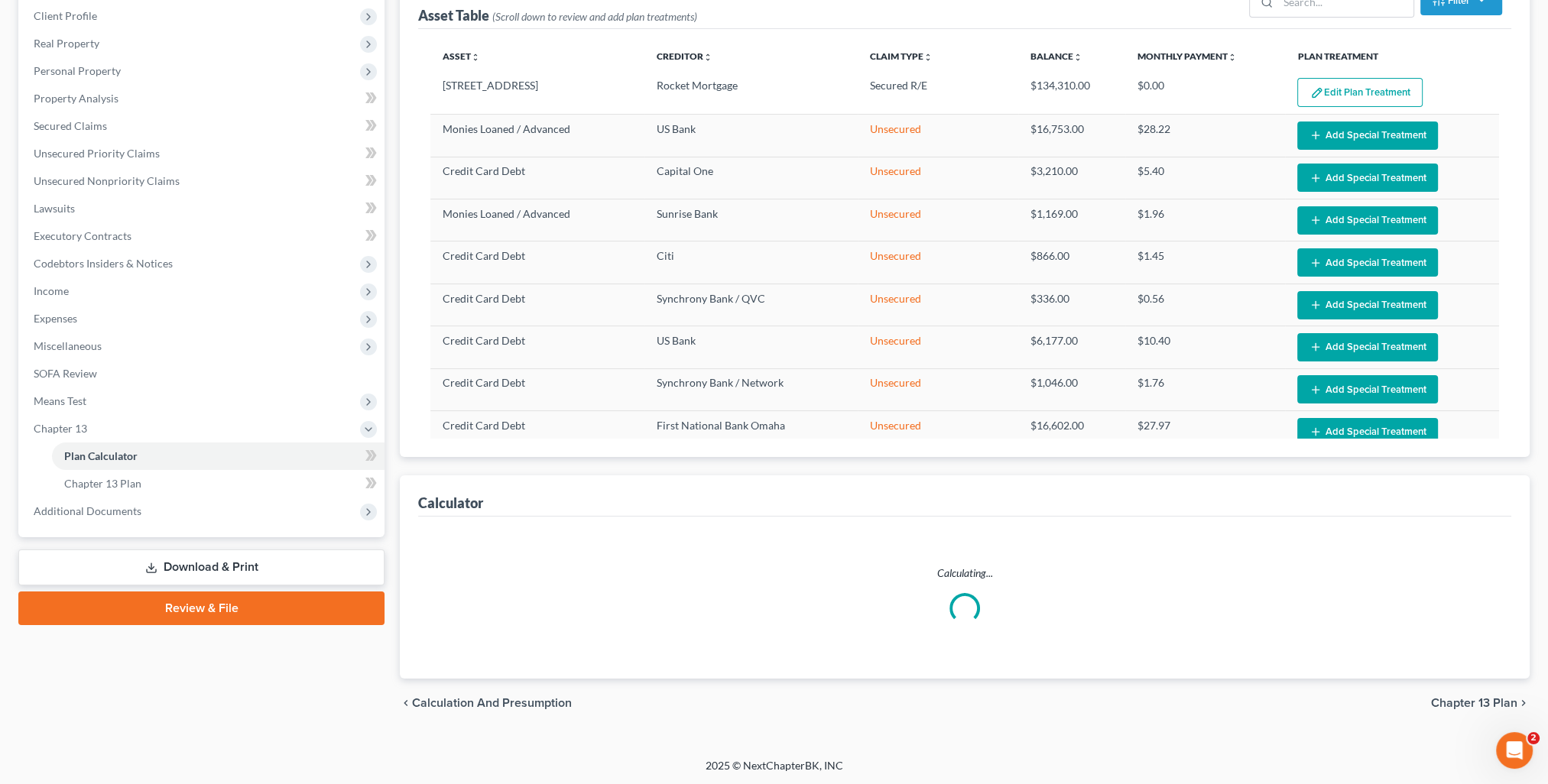
select select "59"
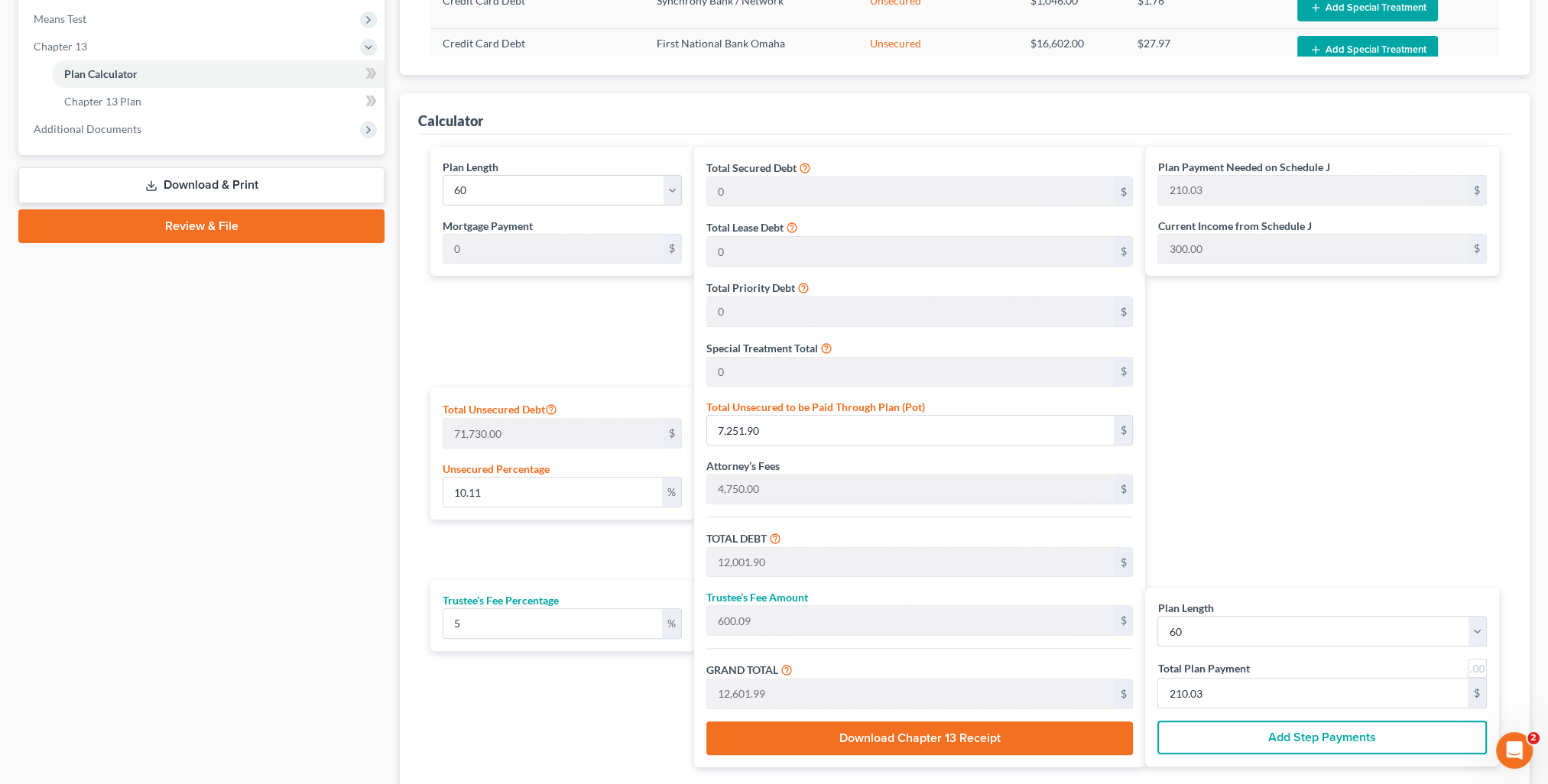
scroll to position [670, 0]
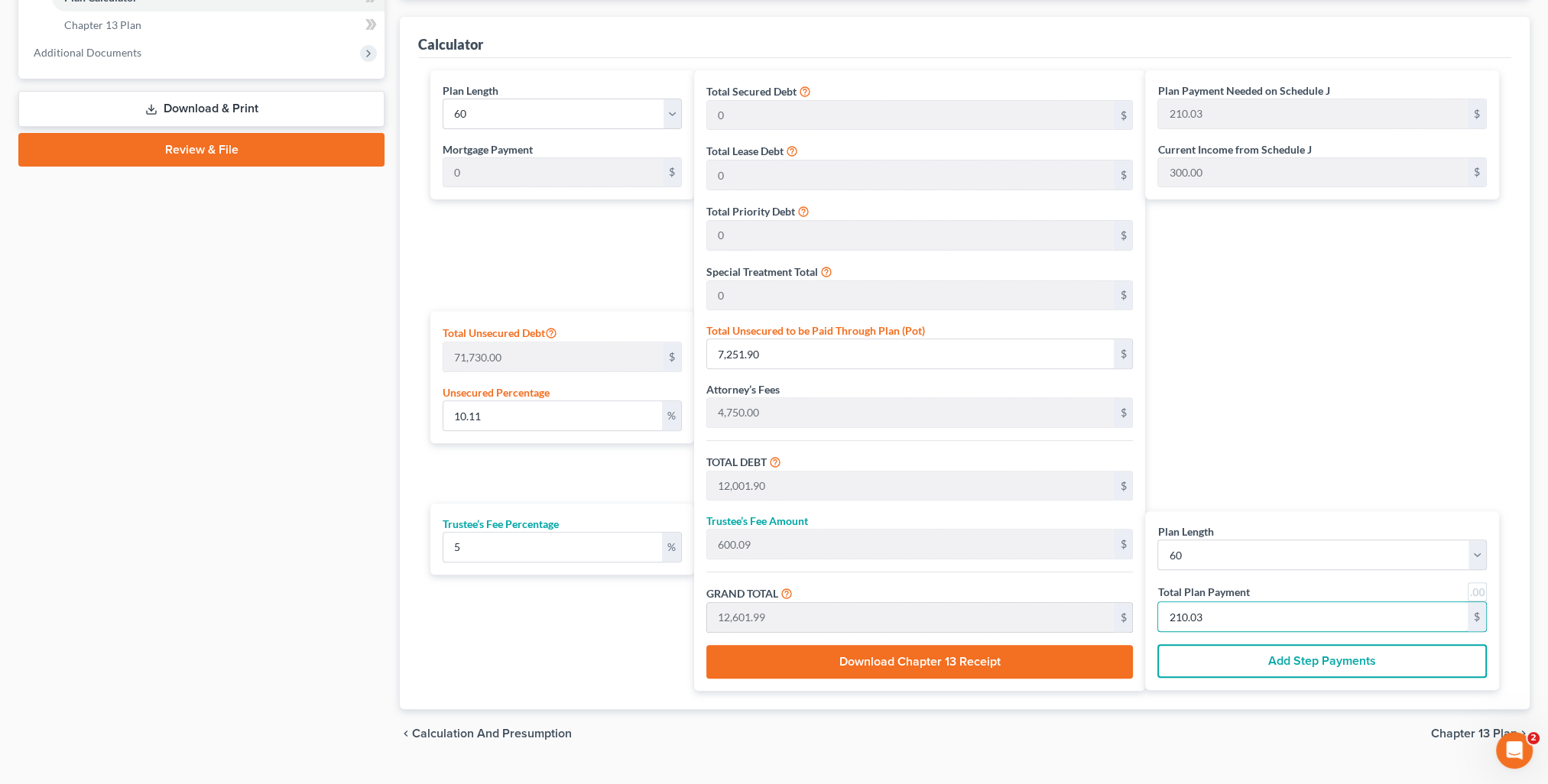
type input "0"
type input "114.28"
type input "5.71"
type input "120.00"
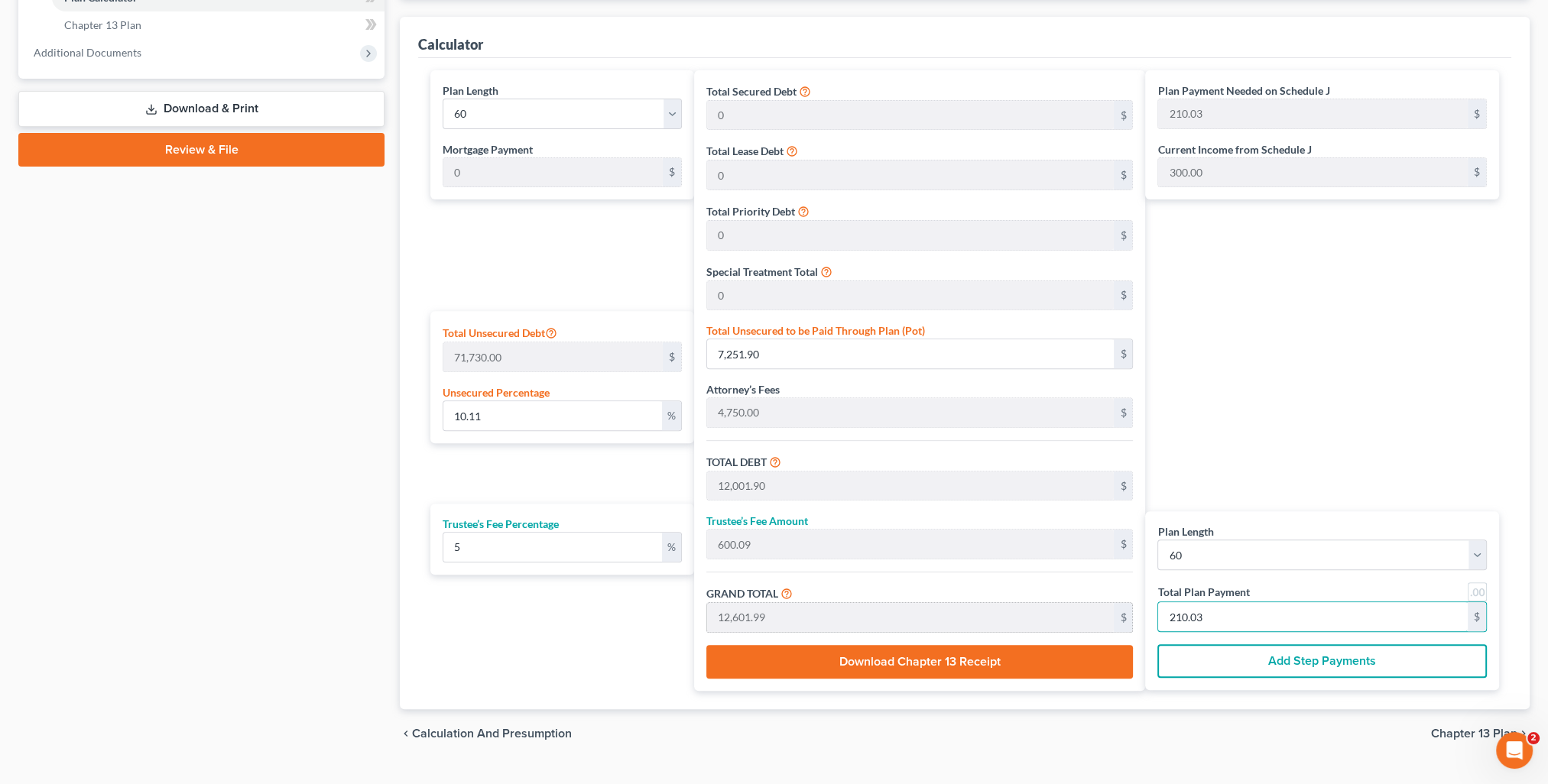
type input "2"
type input "1,200.00"
type input "60.00"
type input "1,260.00"
type input "21"
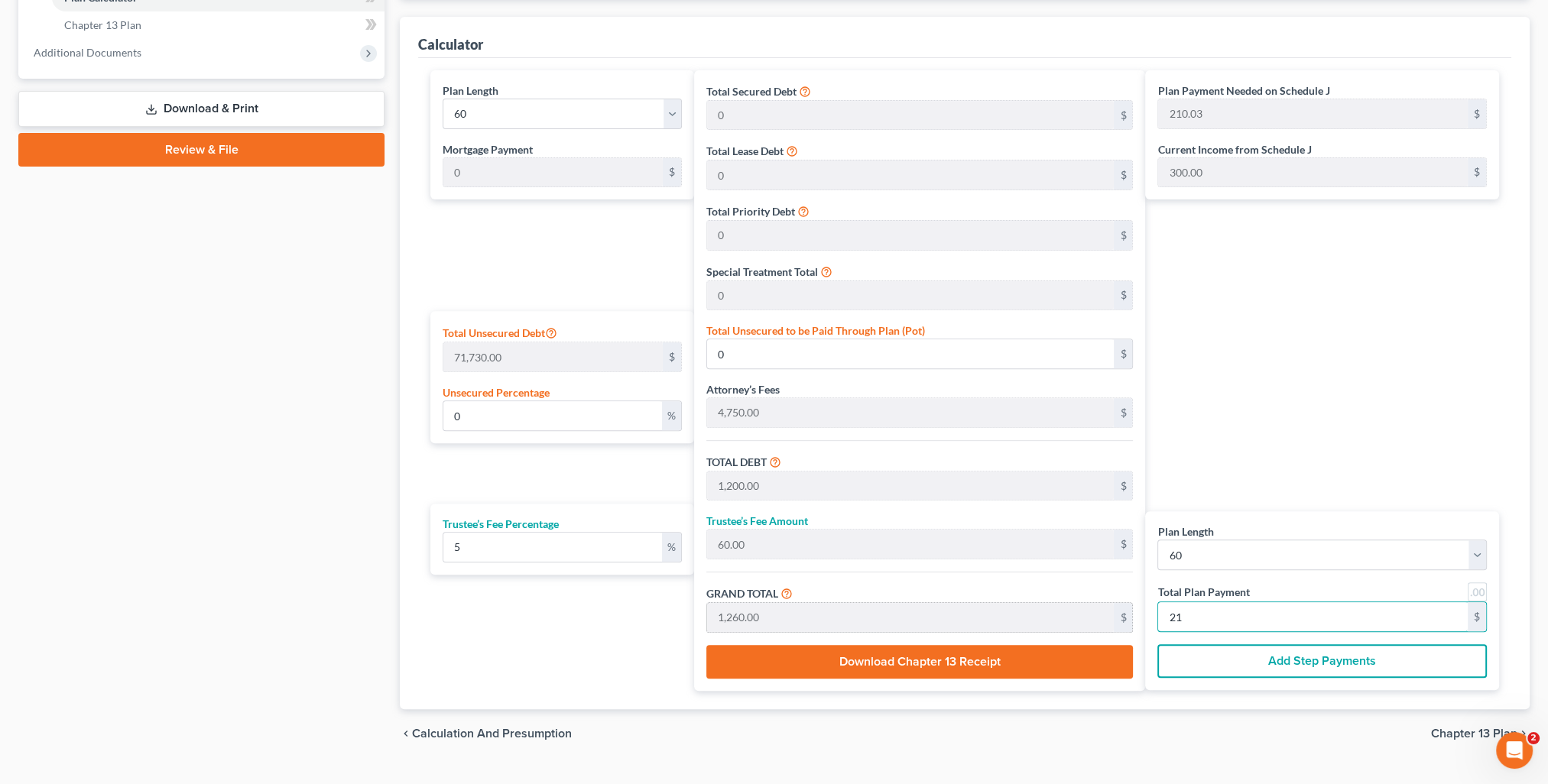
type input "10.11"
type input "7,250.00"
type input "12,000.00"
type input "600.00"
type input "12,600.00"
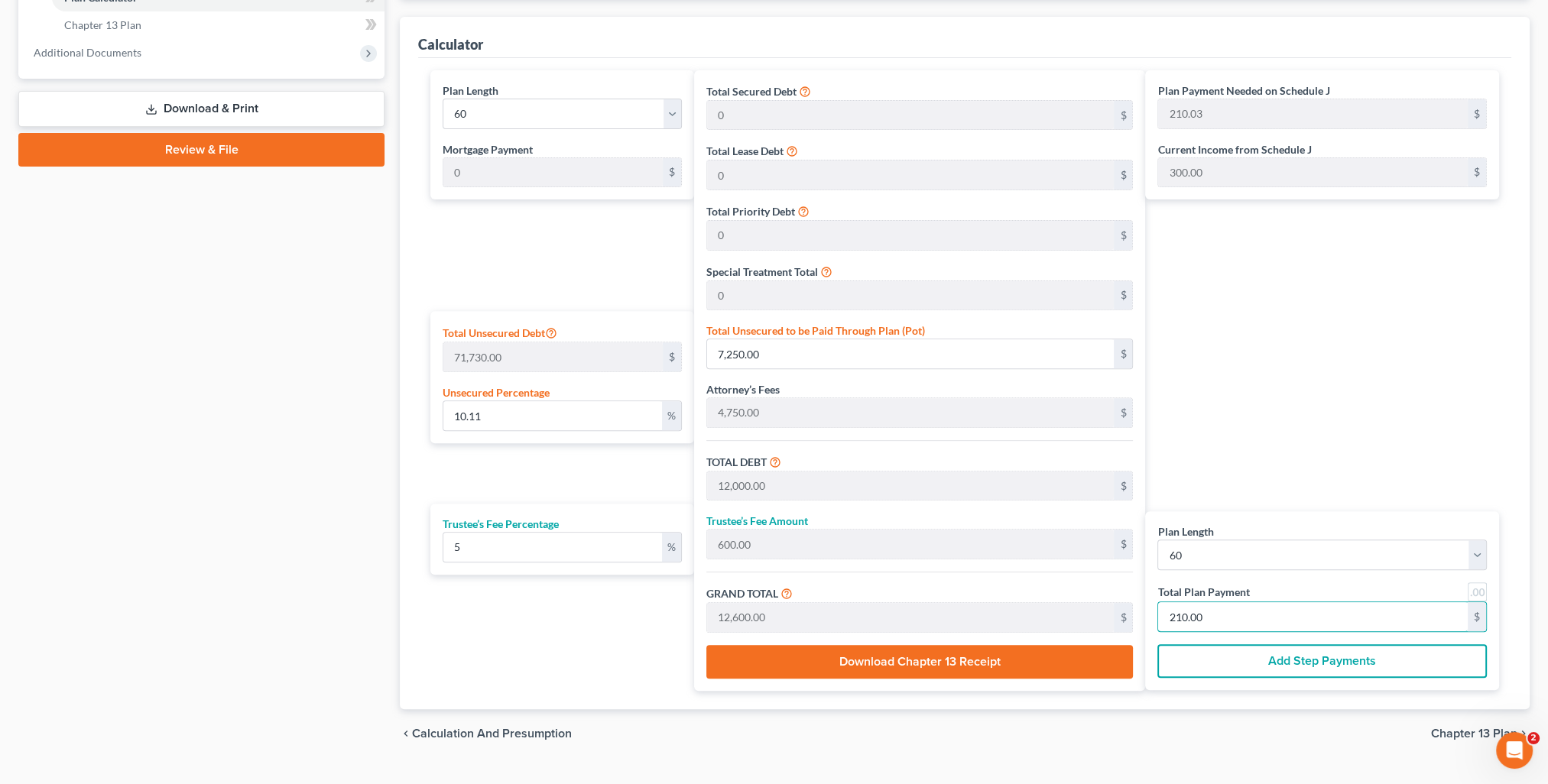
type input "210.00"
click at [1268, 418] on div "Plan Payment Needed on Schedule J 210.03 $ Current Income from Schedule J 300.0…" at bounding box center [1326, 380] width 362 height 620
click at [118, 23] on span "Chapter 13 Plan" at bounding box center [103, 25] width 77 height 13
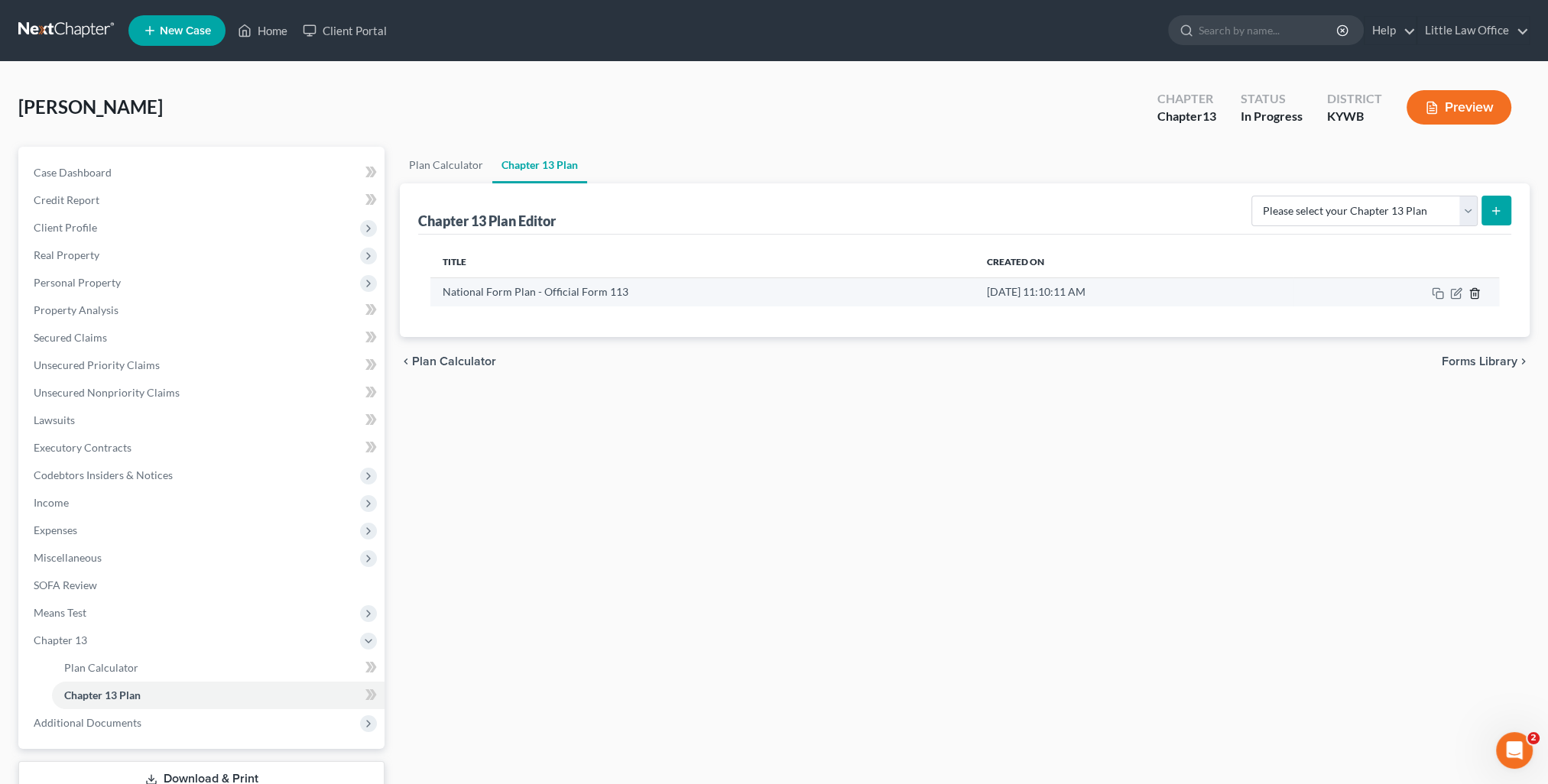
click at [1475, 291] on icon "button" at bounding box center [1474, 293] width 13 height 13
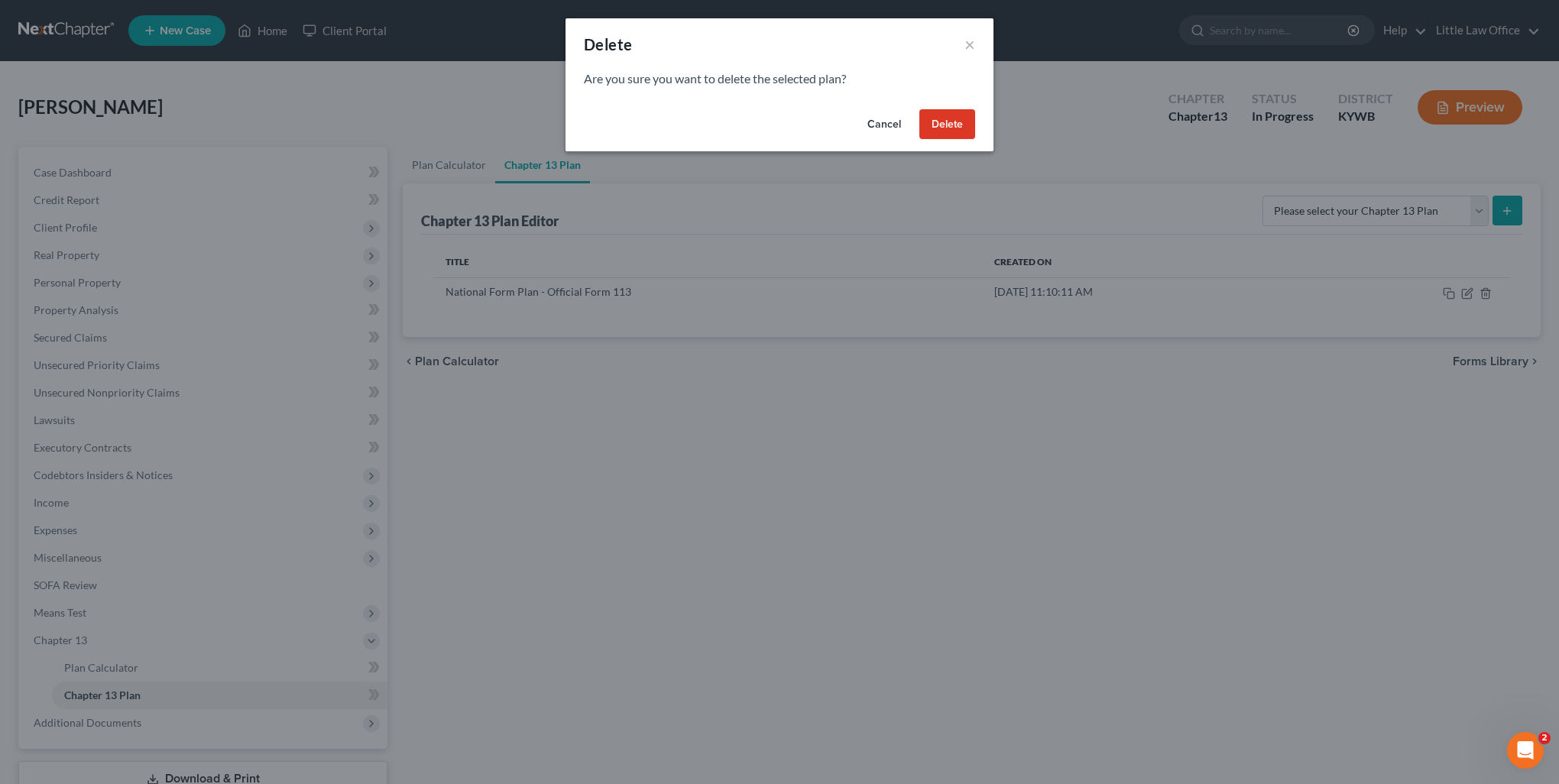
click at [958, 128] on button "Delete" at bounding box center [948, 125] width 56 height 31
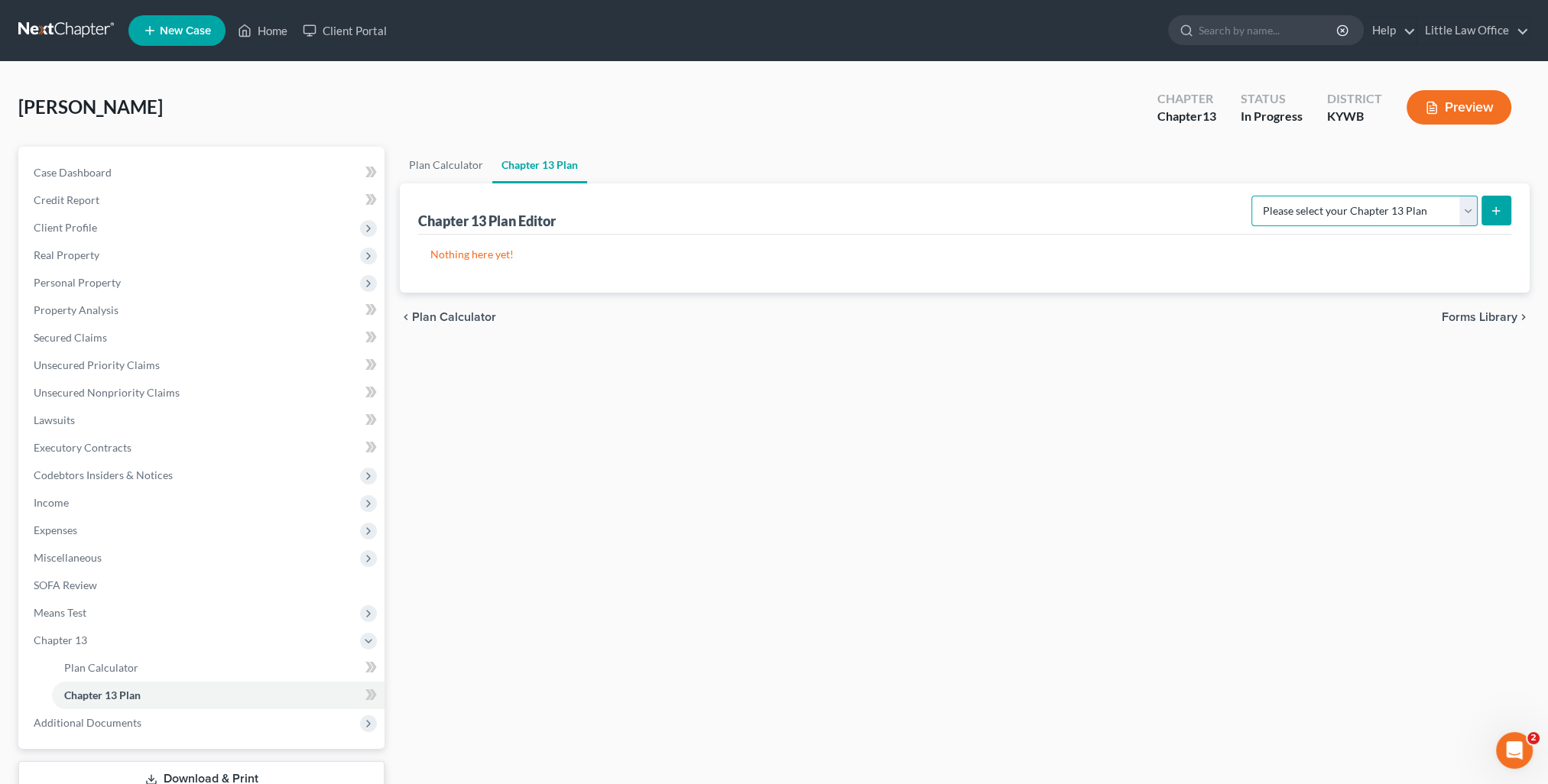
click at [1347, 215] on select "Please select your Chapter 13 Plan National Form Plan - Official Form 113" at bounding box center [1363, 211] width 226 height 31
select select "0"
click at [1256, 195] on select "Please select your Chapter 13 Plan National Form Plan - Official Form 113" at bounding box center [1363, 211] width 226 height 31
click at [1504, 220] on button "submit" at bounding box center [1495, 210] width 30 height 30
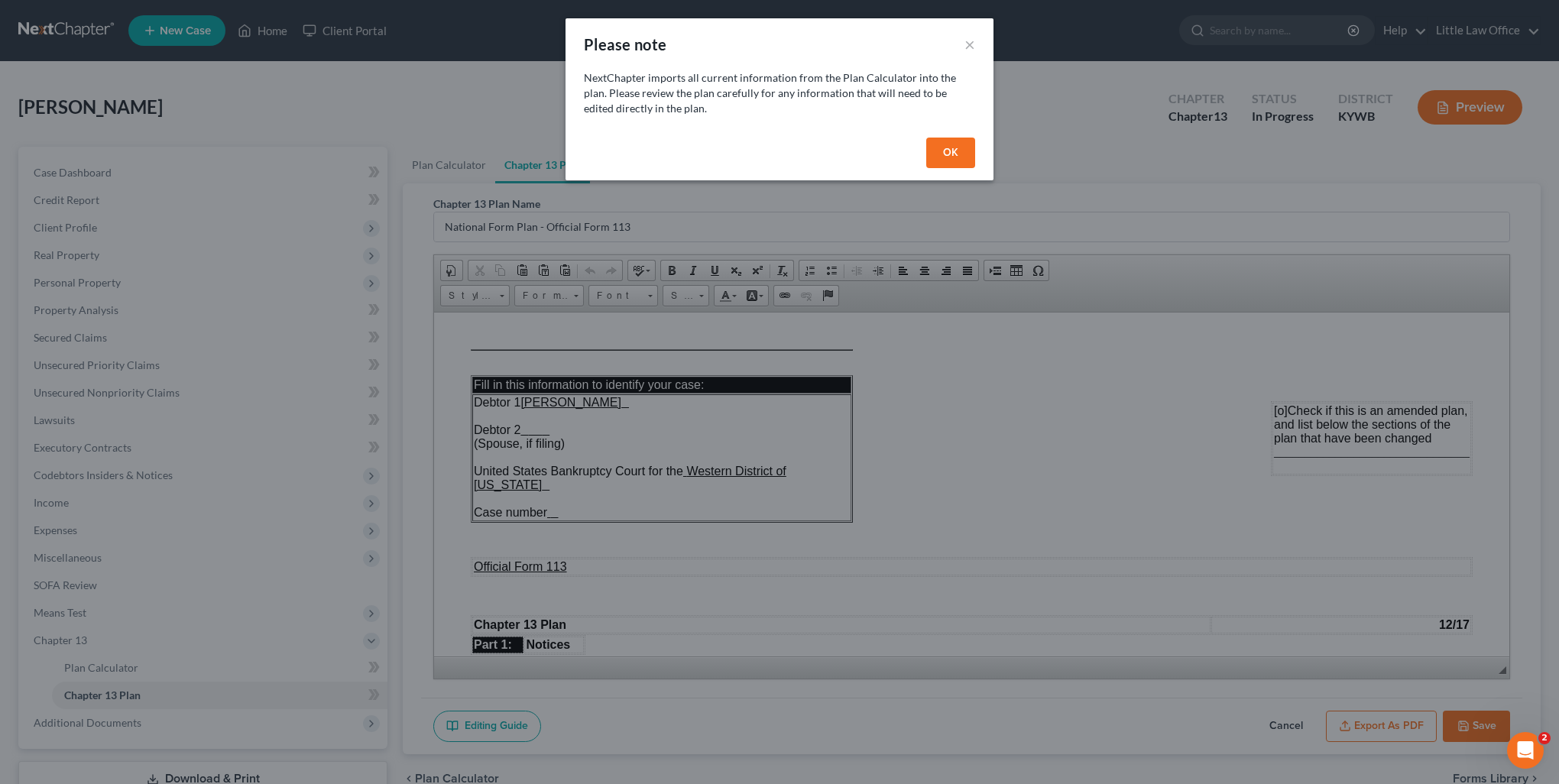
click at [946, 156] on button "OK" at bounding box center [951, 153] width 49 height 31
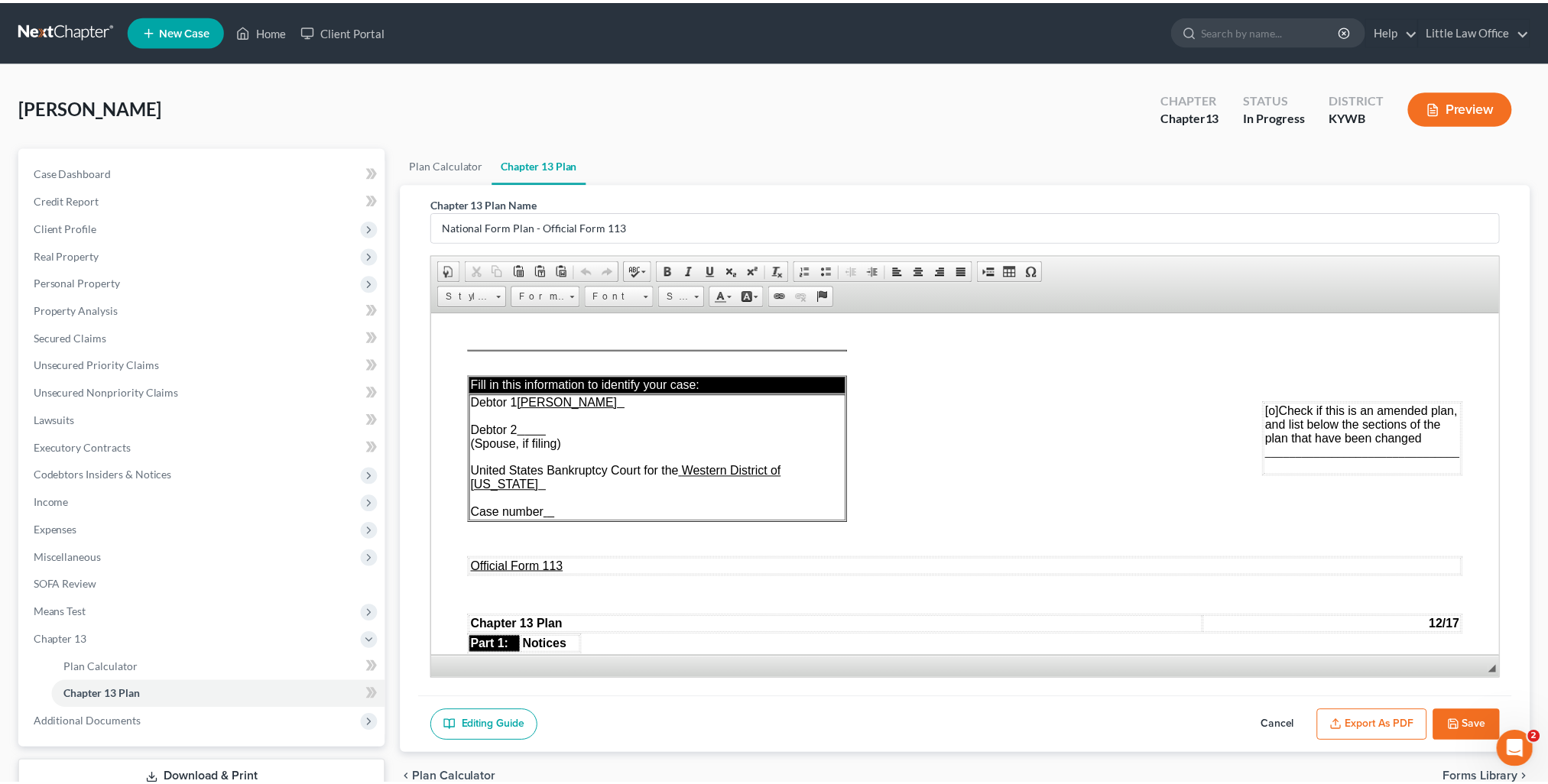
scroll to position [110, 0]
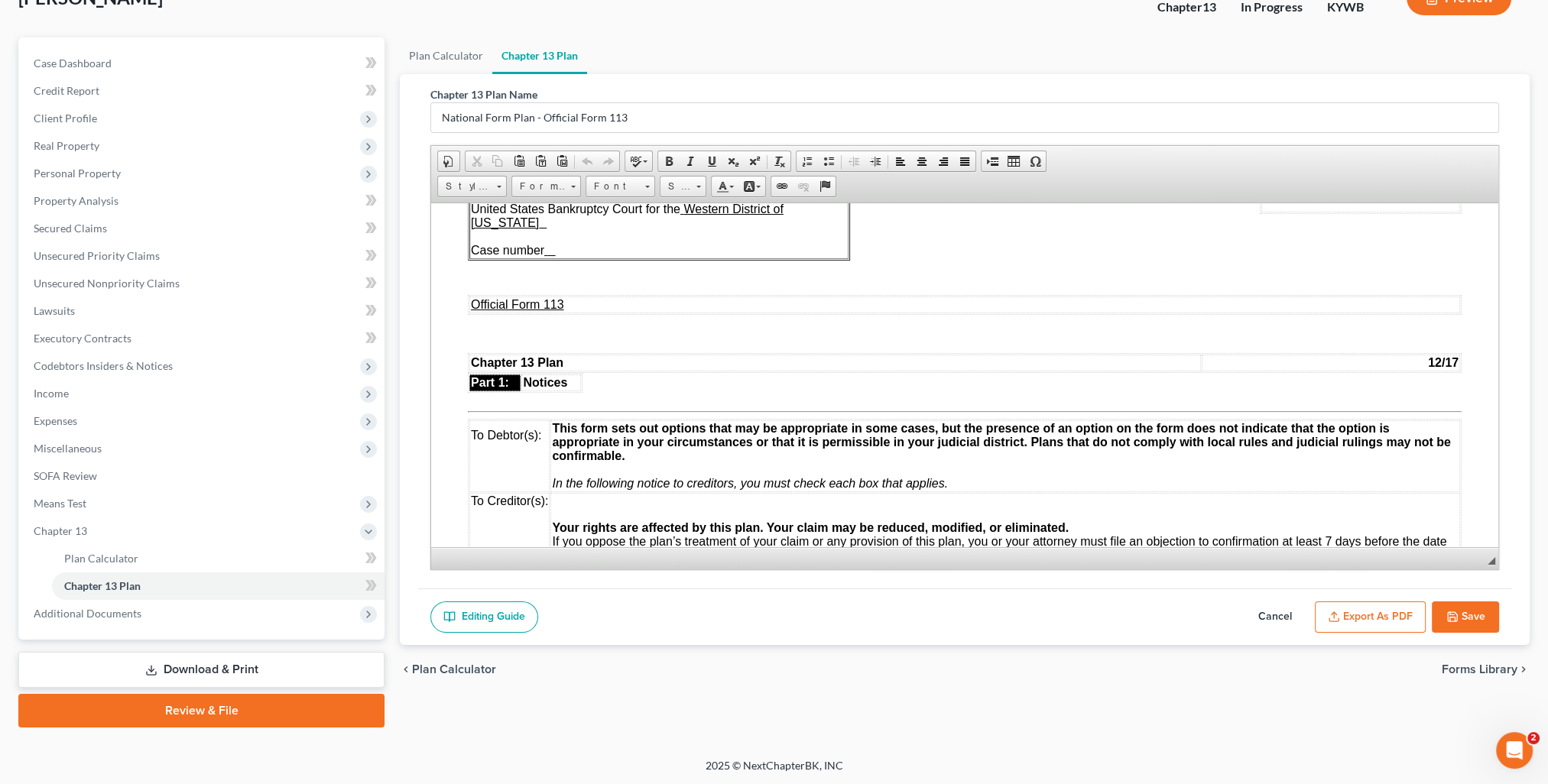
click at [822, 467] on td "This form sets out options that may be appropriate in some cases, but the prese…" at bounding box center [1004, 455] width 909 height 72
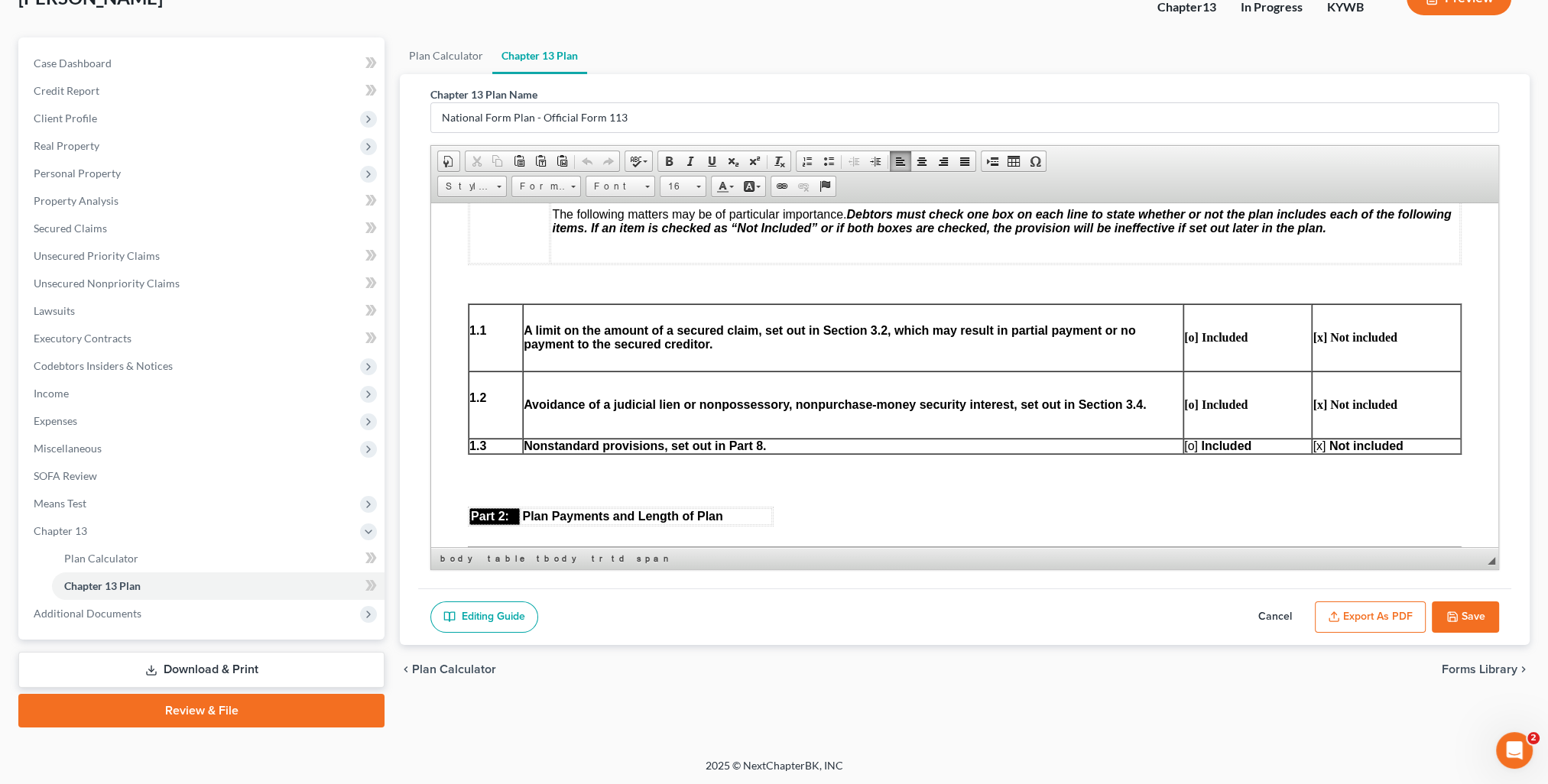
scroll to position [688, 0]
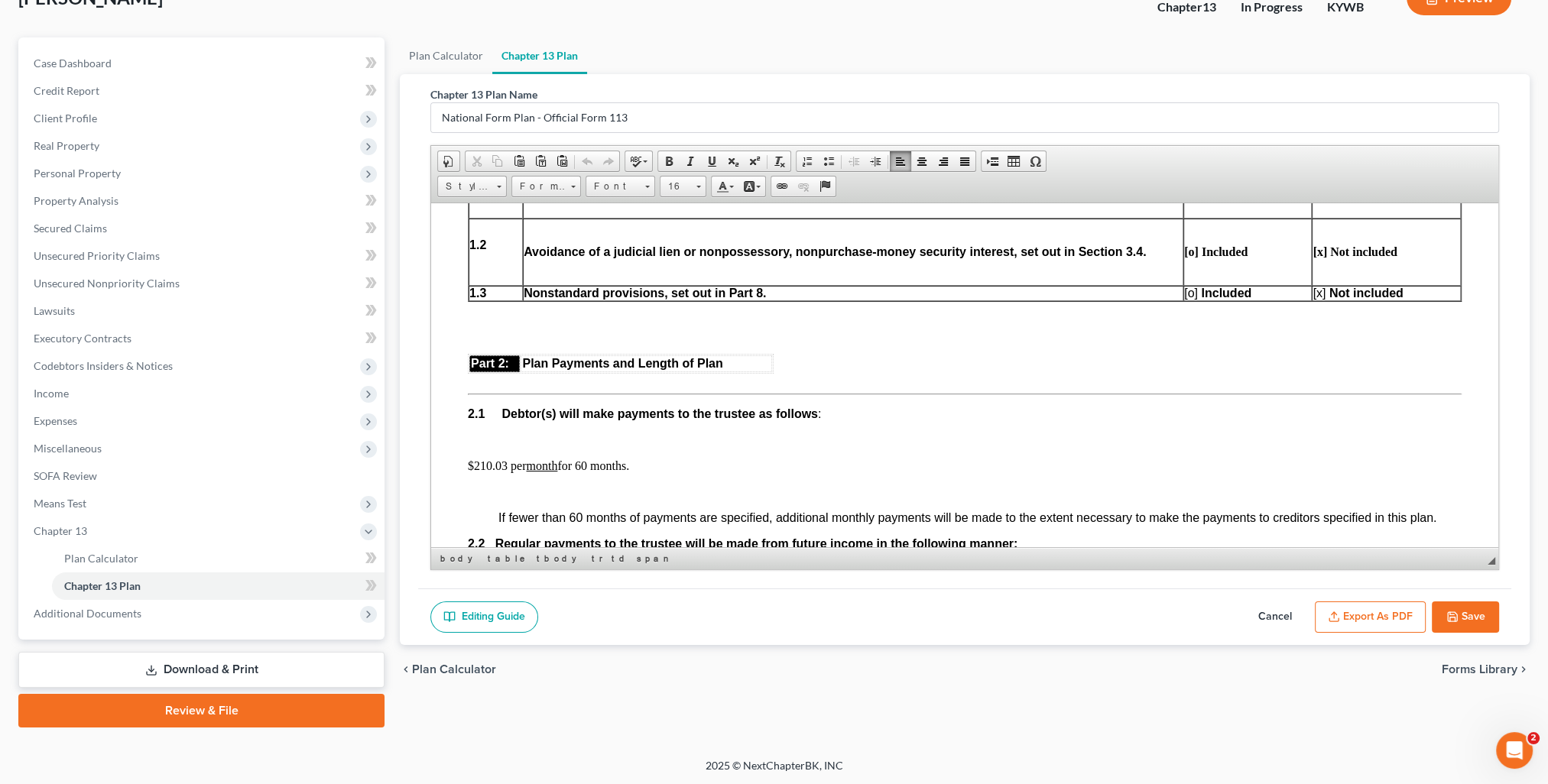
click at [501, 471] on p "$210.03 per month for 60 months." at bounding box center [964, 466] width 994 height 13
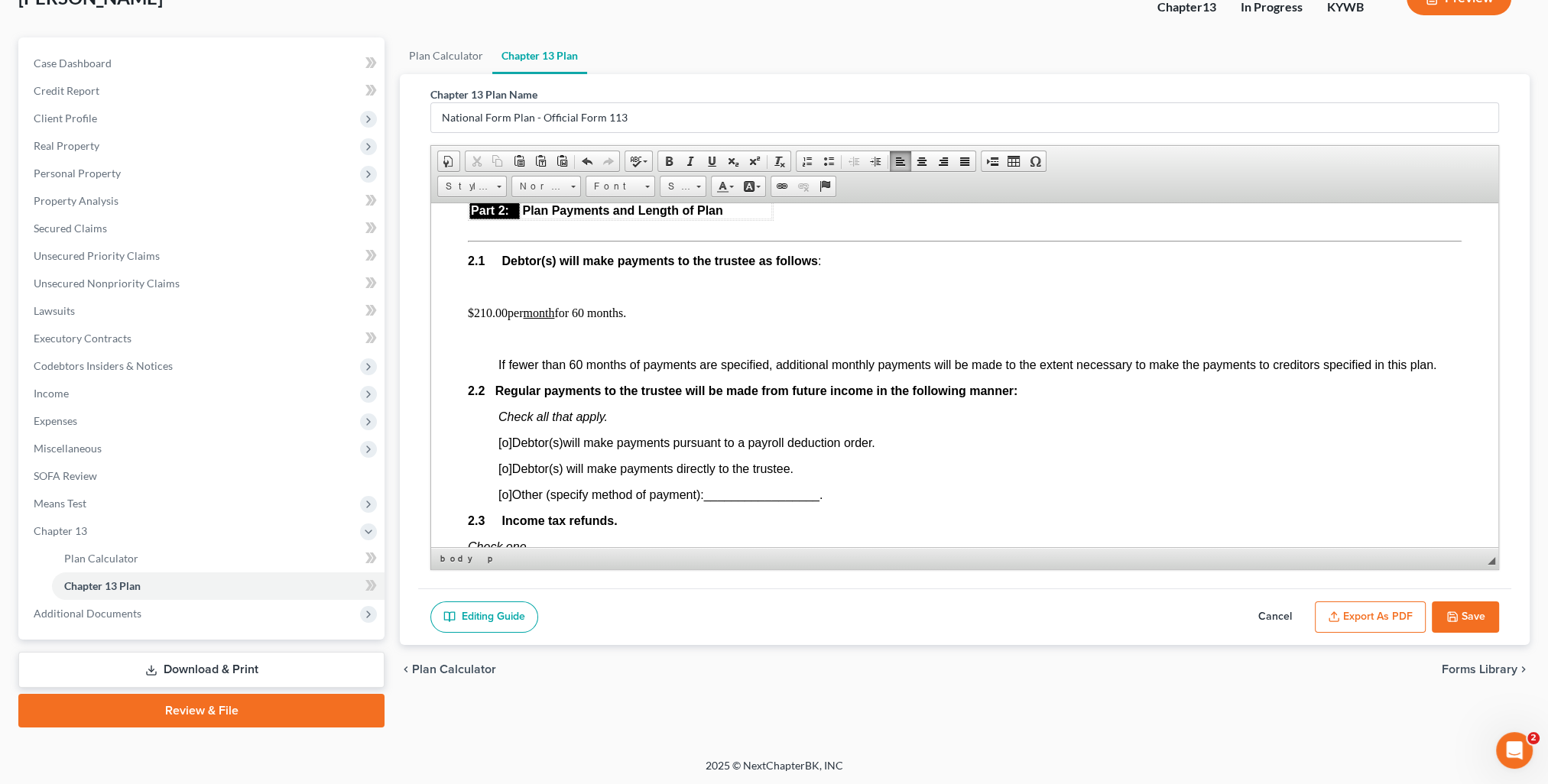
click at [503, 500] on span "[o]" at bounding box center [505, 494] width 13 height 13
click at [741, 500] on span "_________________" at bounding box center [761, 494] width 115 height 13
click at [719, 184] on span at bounding box center [722, 186] width 13 height 13
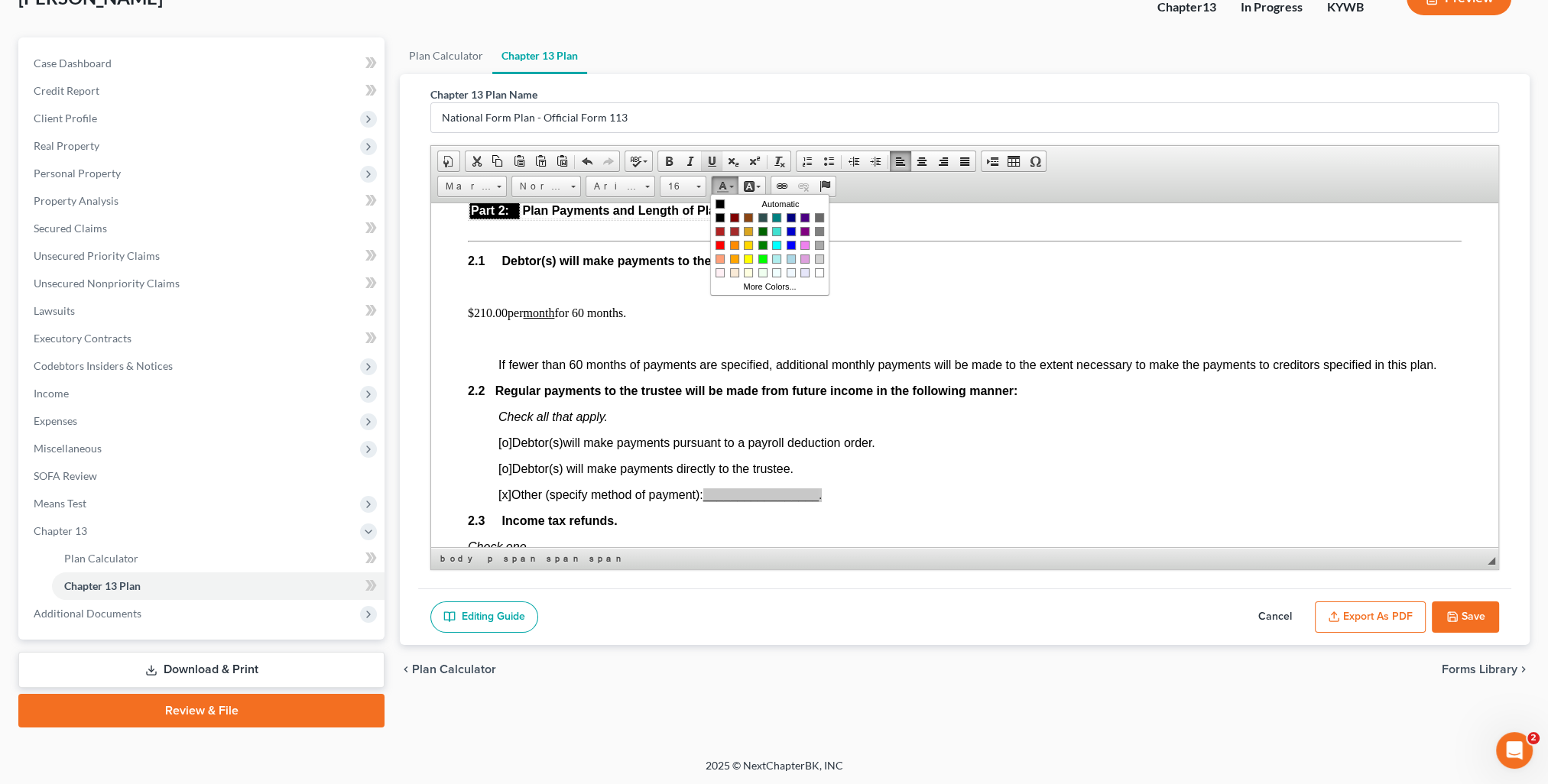
click at [709, 159] on span at bounding box center [711, 161] width 13 height 13
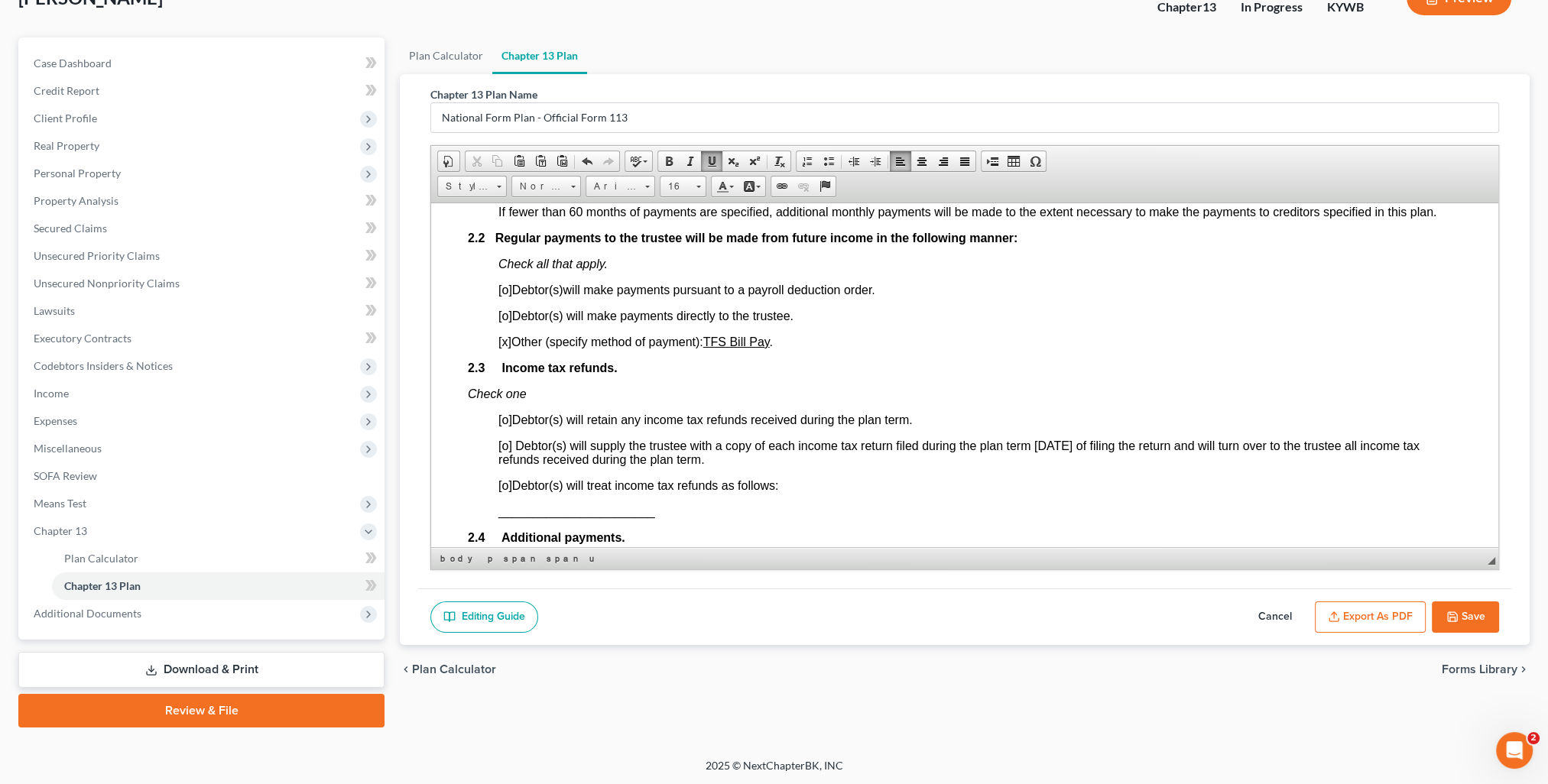
scroll to position [1070, 0]
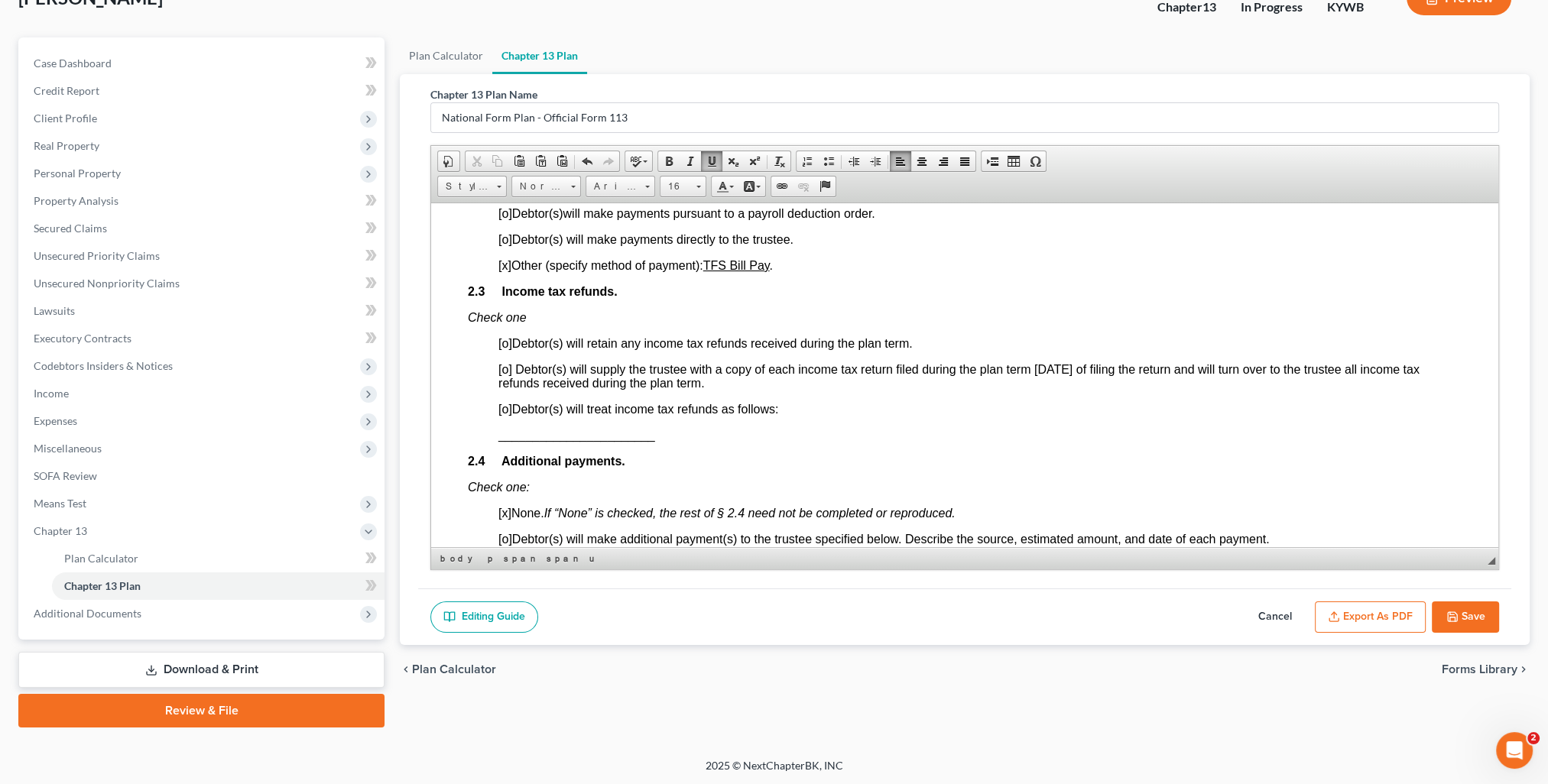
click at [504, 375] on span "[o]" at bounding box center [505, 369] width 13 height 13
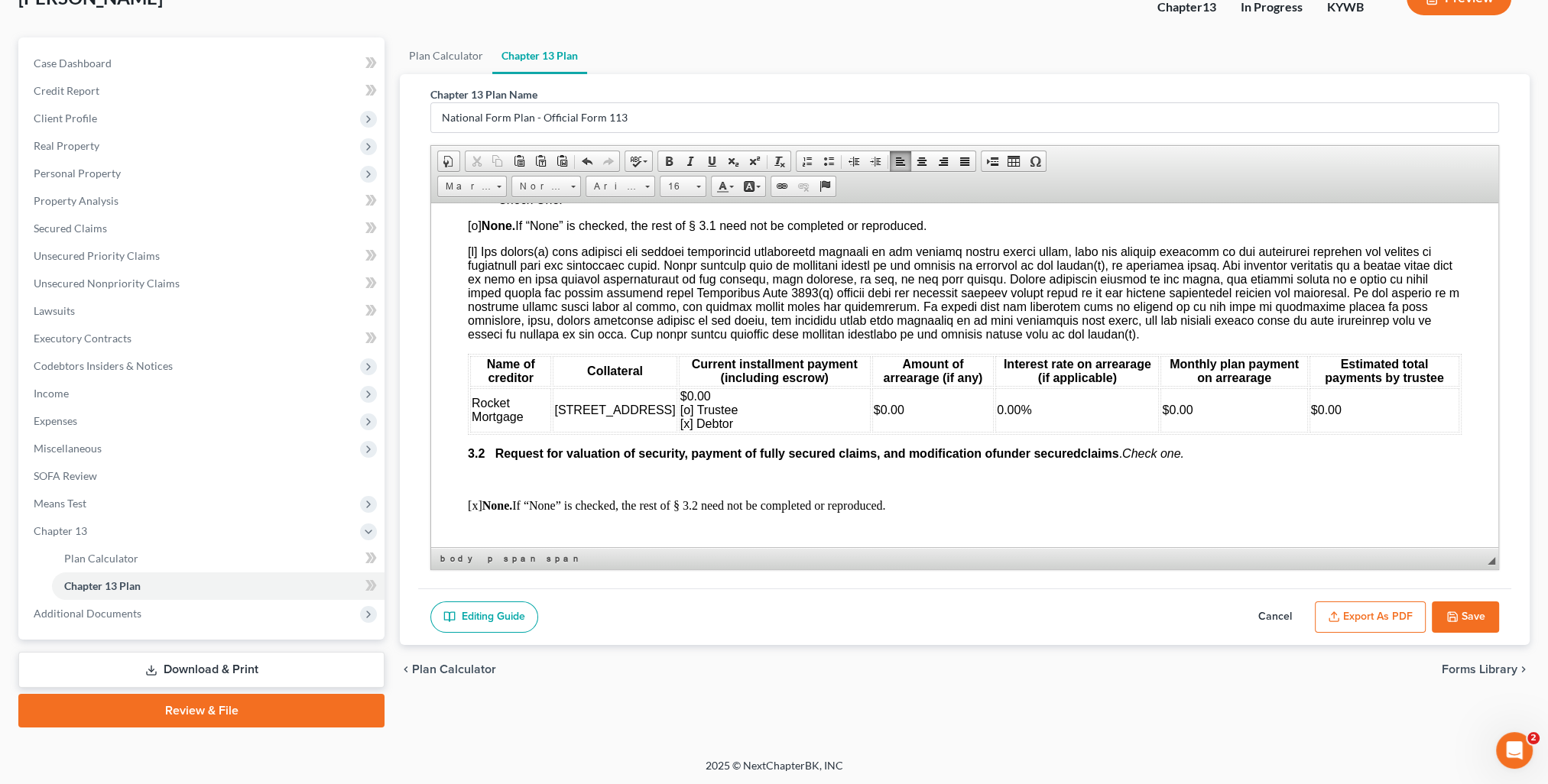
scroll to position [1682, 0]
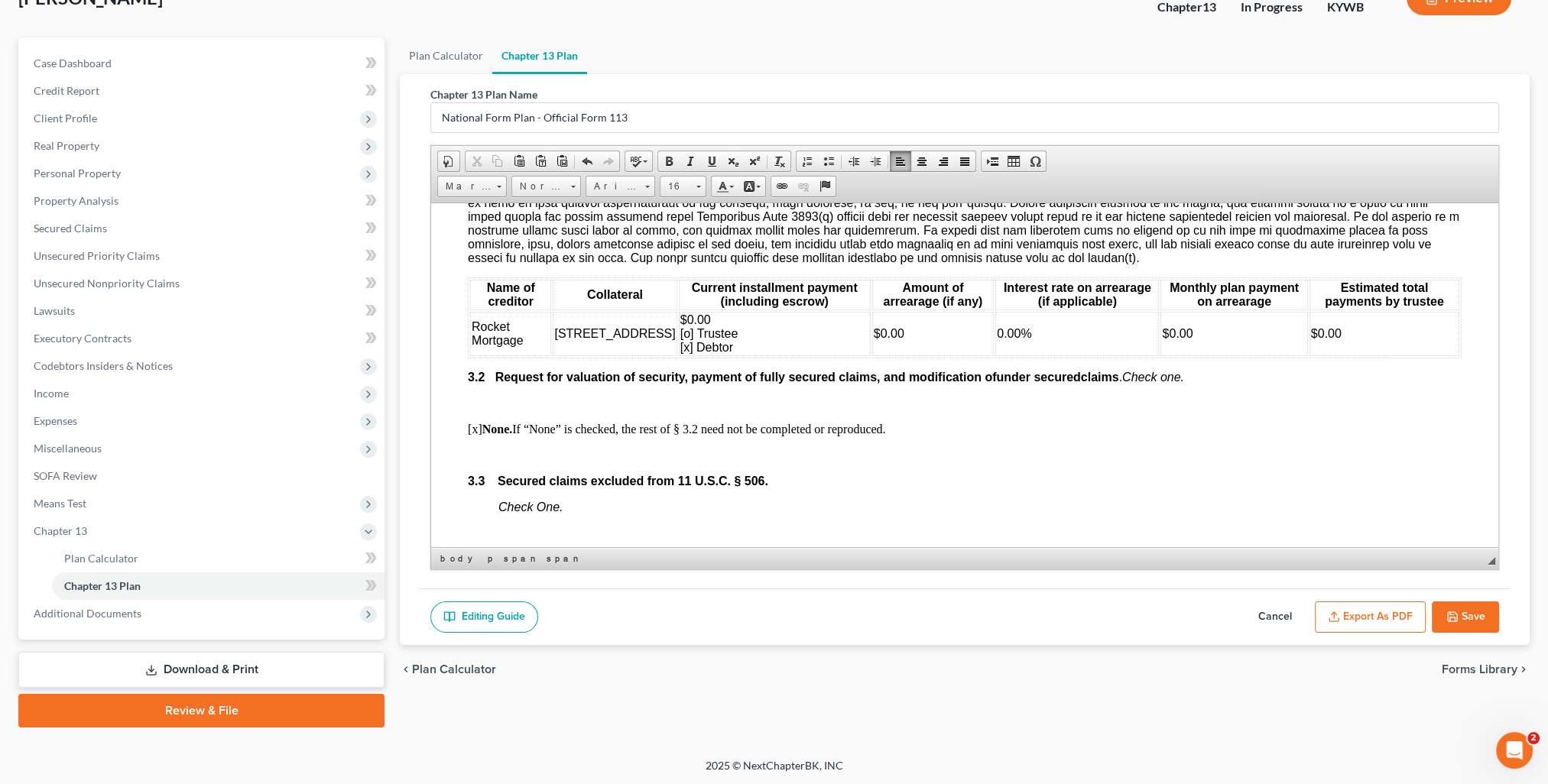
click at [680, 353] on span "$0.00 [o] Trustee [x] Debtor" at bounding box center [709, 333] width 58 height 40
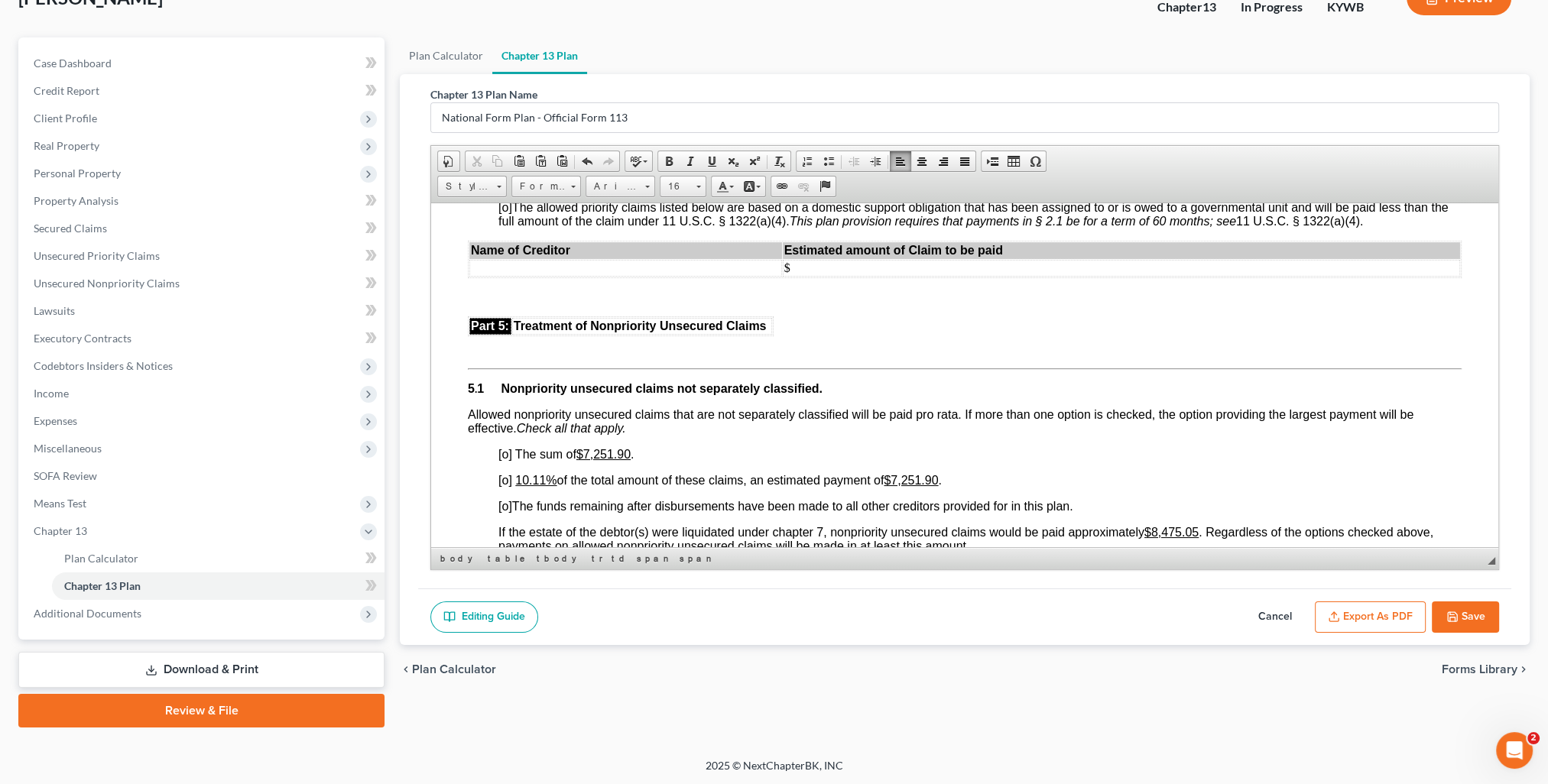
scroll to position [2904, 0]
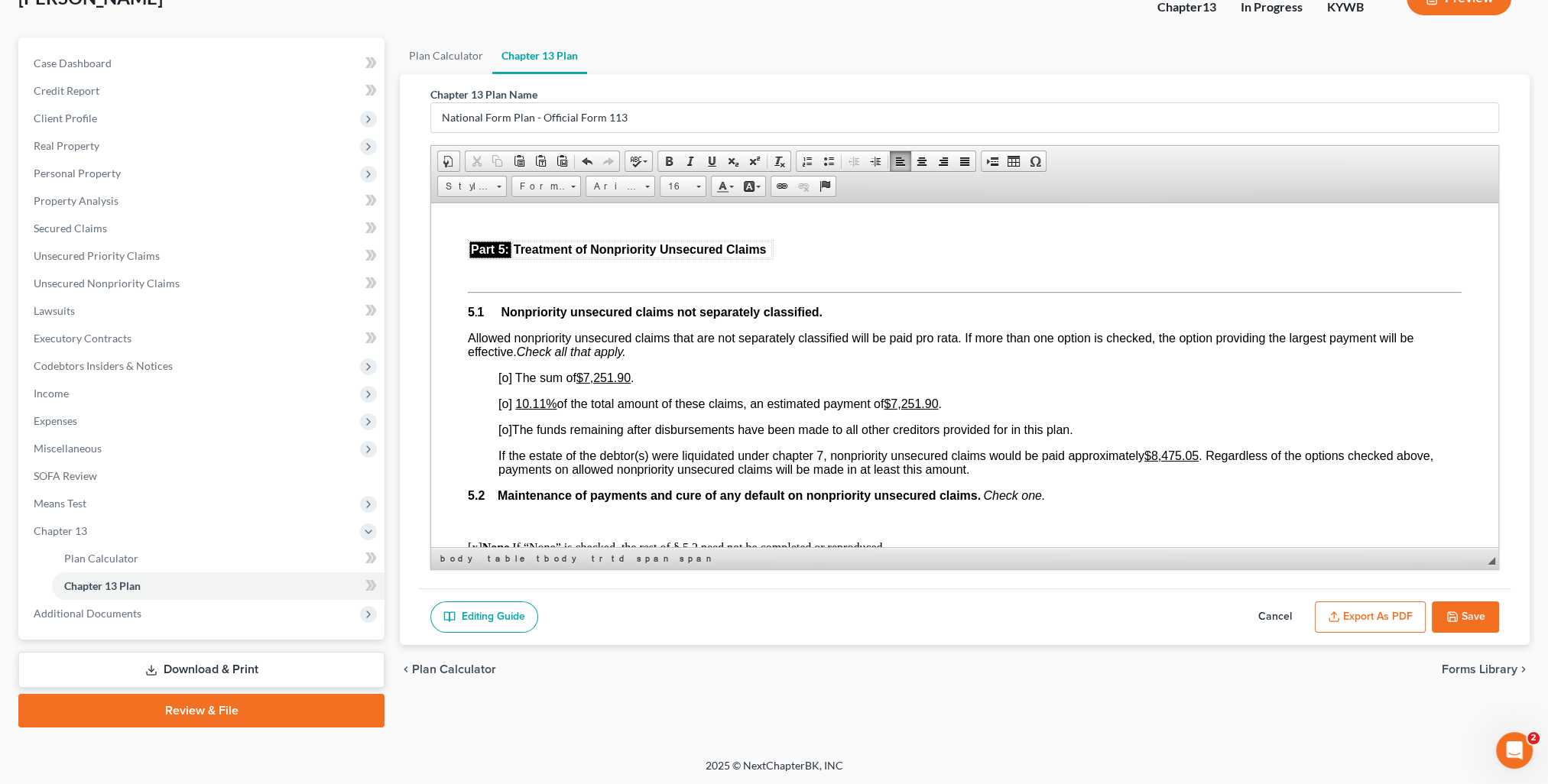
click at [507, 410] on span "[o]" at bounding box center [505, 403] width 13 height 13
click at [1281, 608] on button "Cancel" at bounding box center [1275, 617] width 67 height 32
select select "0"
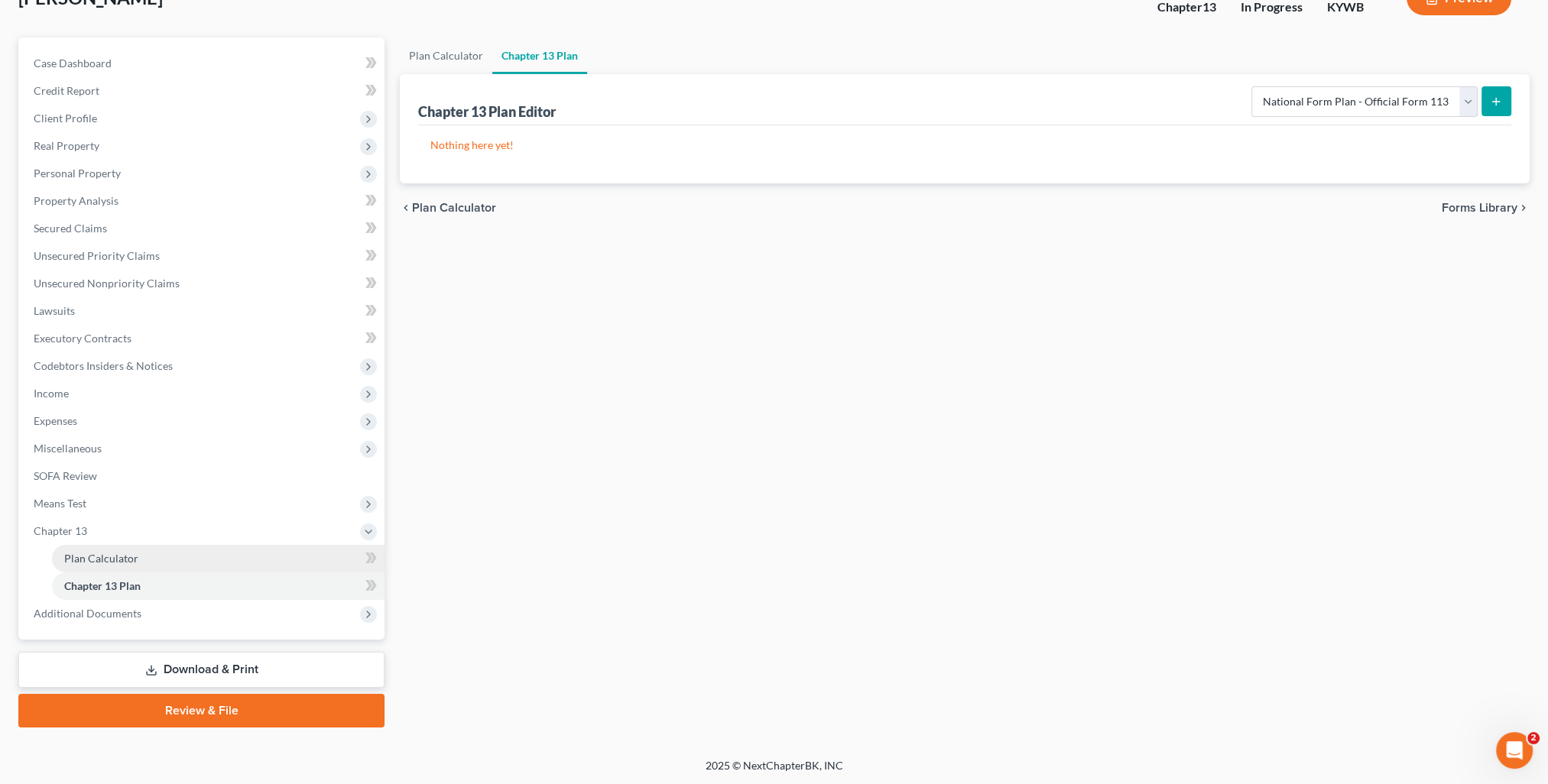
click at [132, 558] on span "Plan Calculator" at bounding box center [101, 559] width 74 height 13
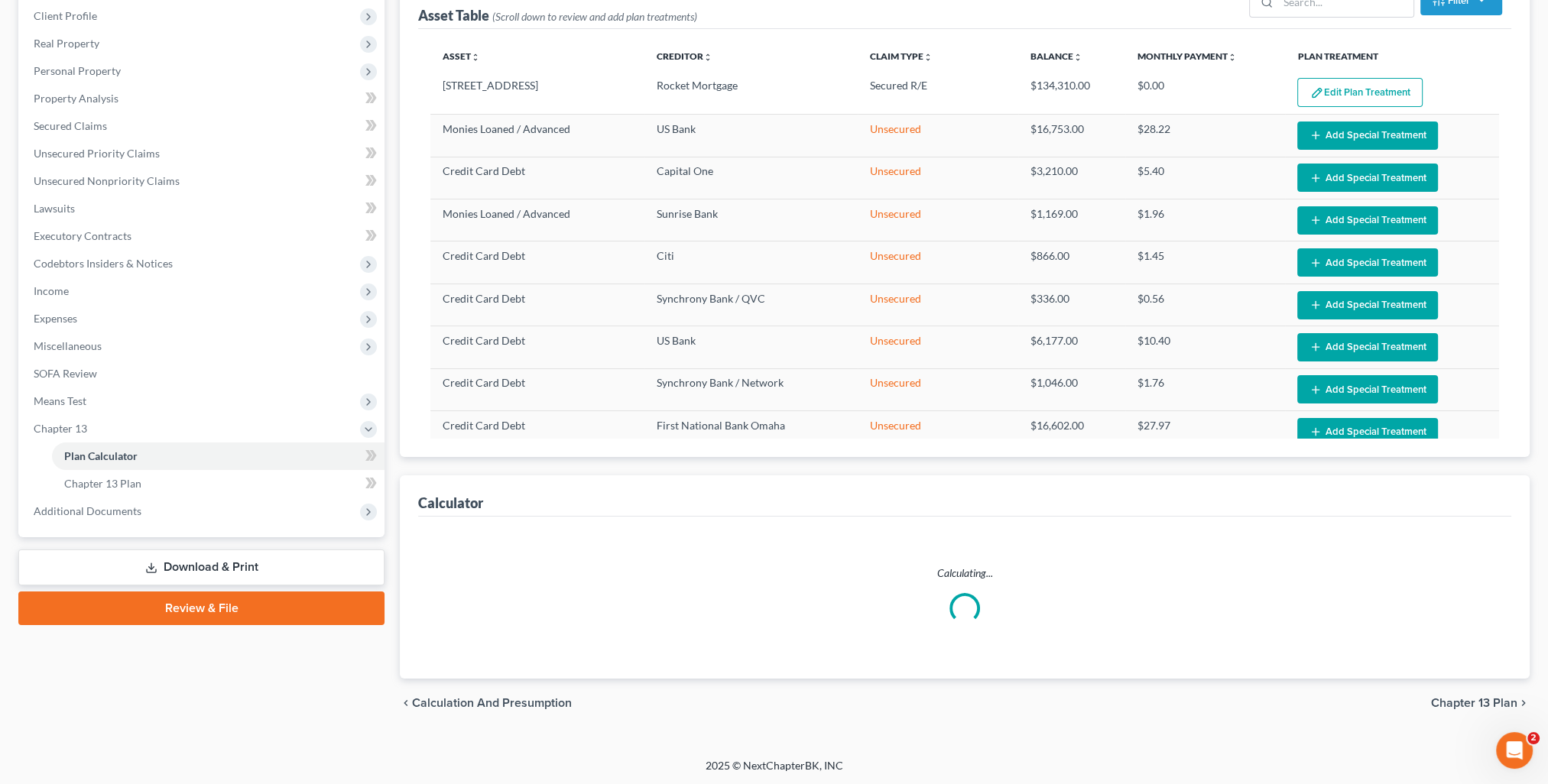
scroll to position [365, 0]
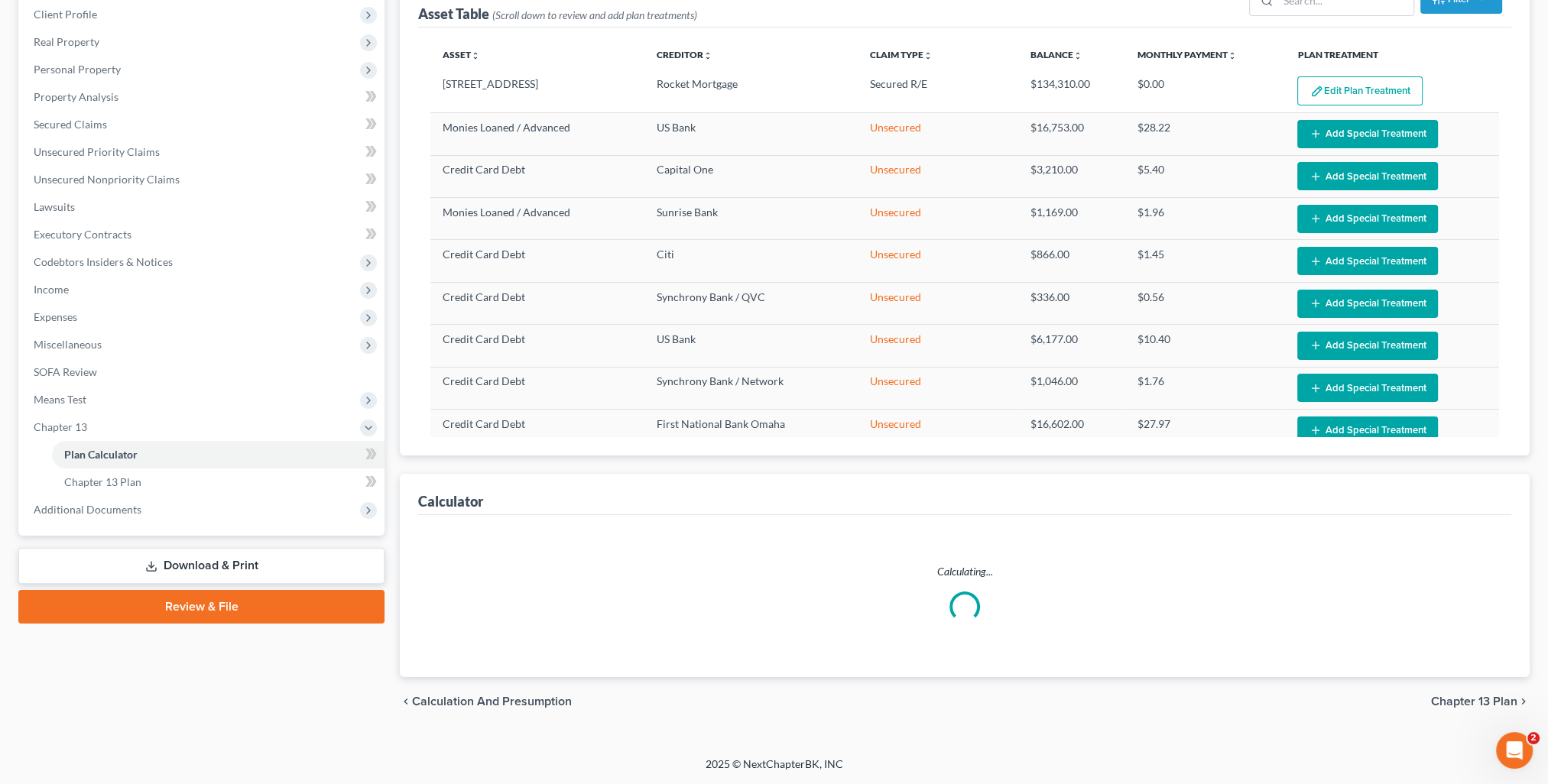
select select "59"
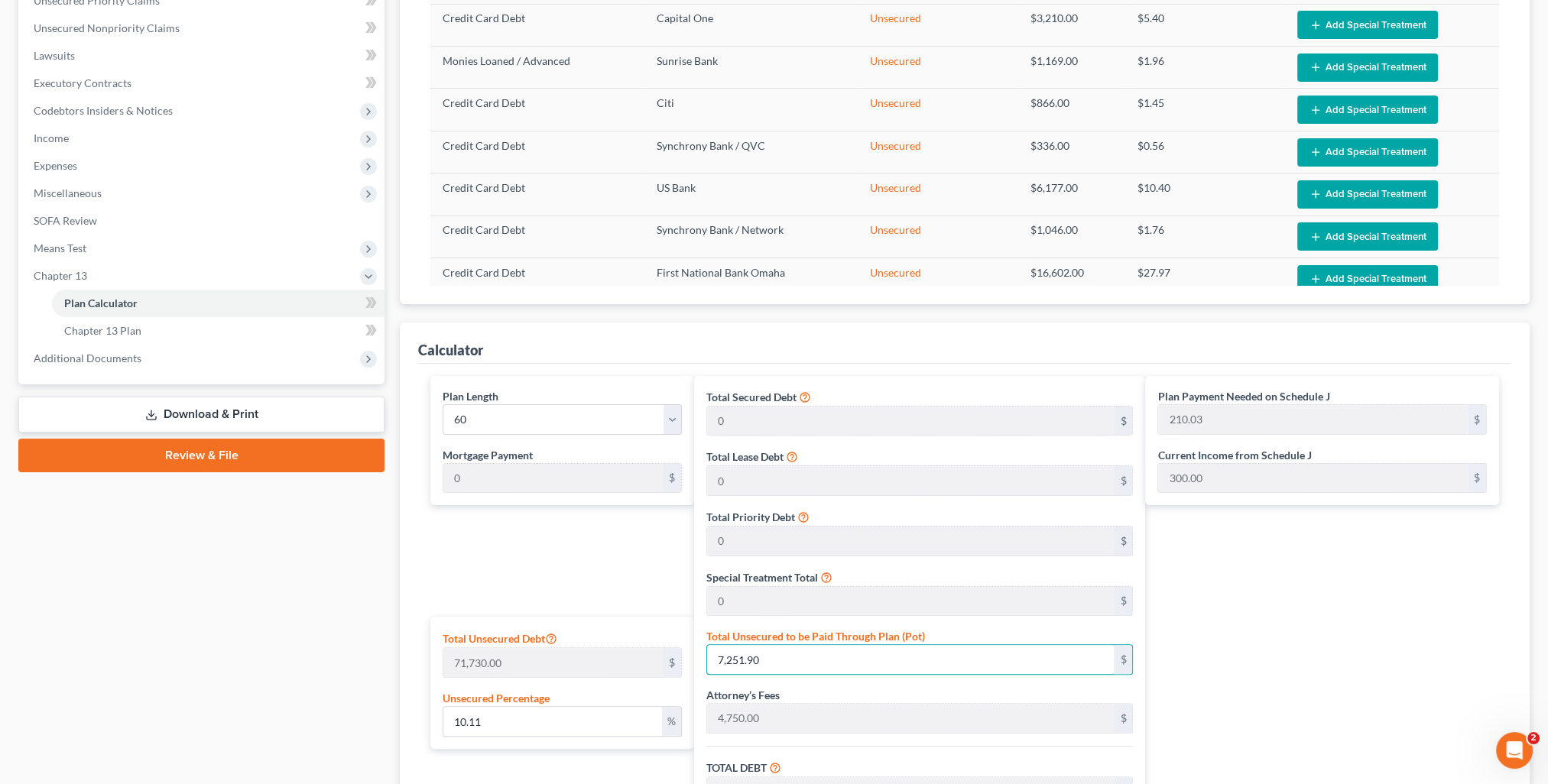
type input "0.011152934615920814"
type input "8"
type input "4,758.00"
type input "237.90"
type input "4,995.90"
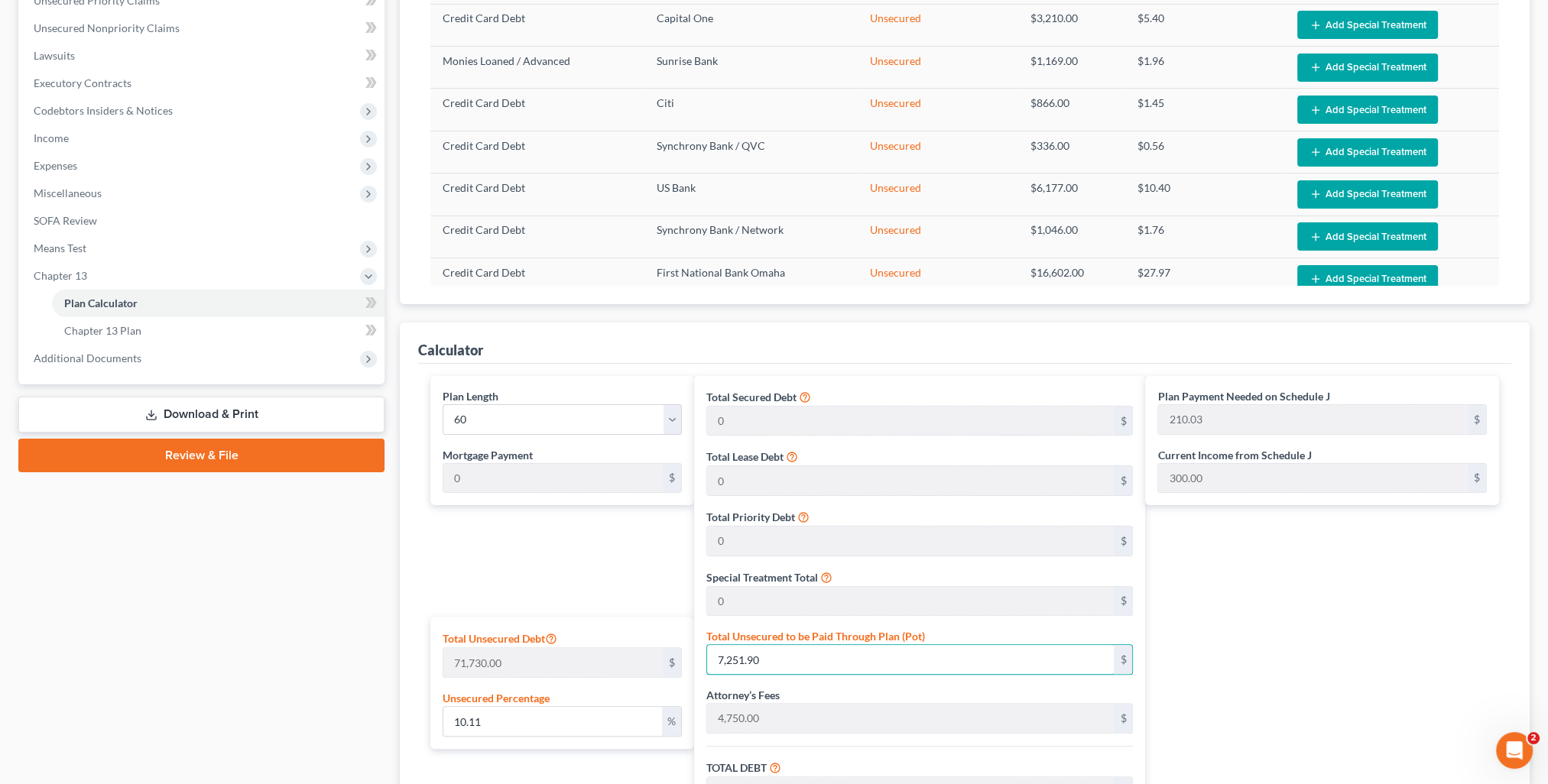
type input "83.26"
type input "0.11710581346716854"
type input "84"
type input "4,834.00"
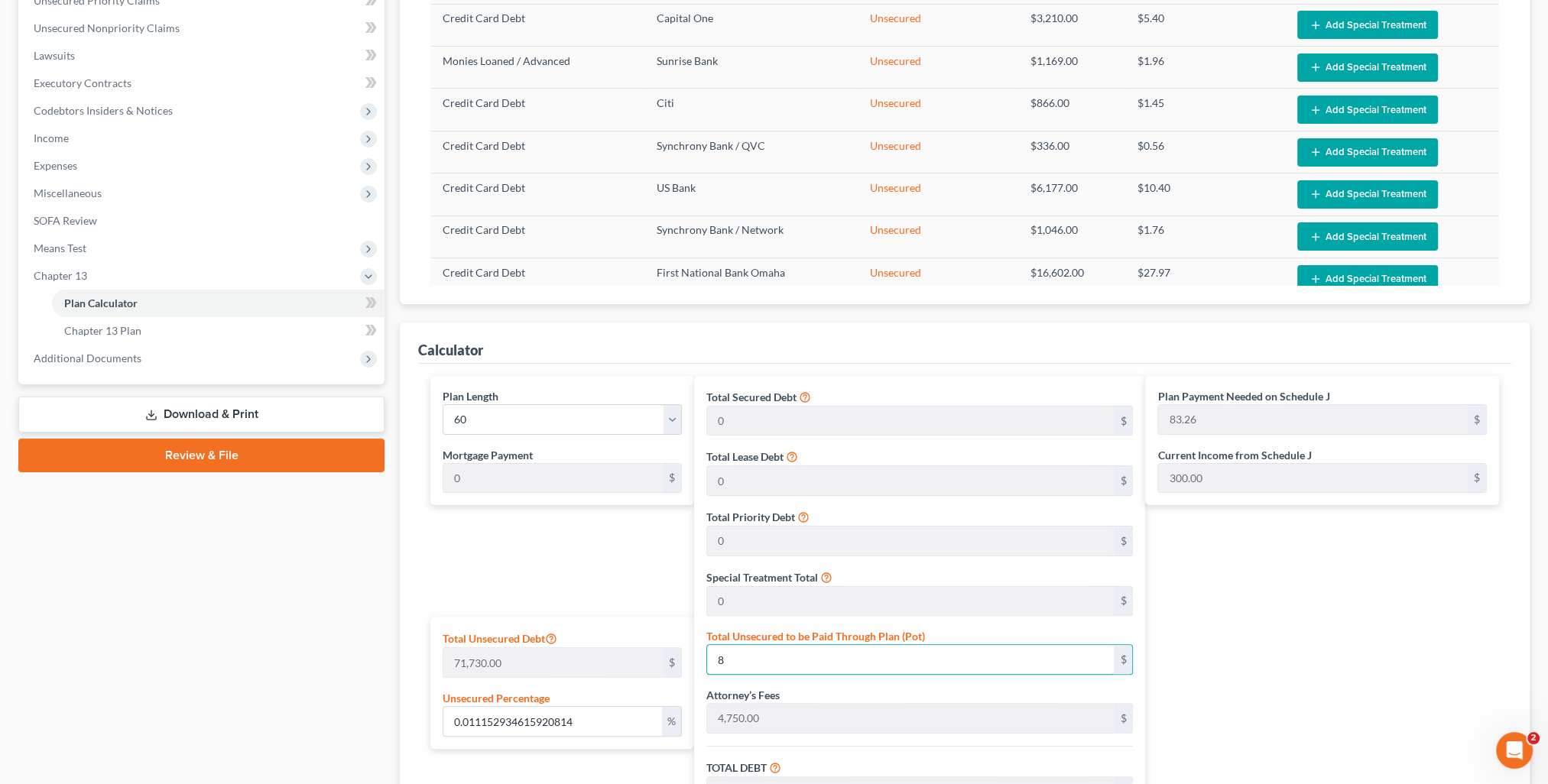
type input "241.70"
type input "5,075.70"
type input "84.59"
type input "1.1808169524606162"
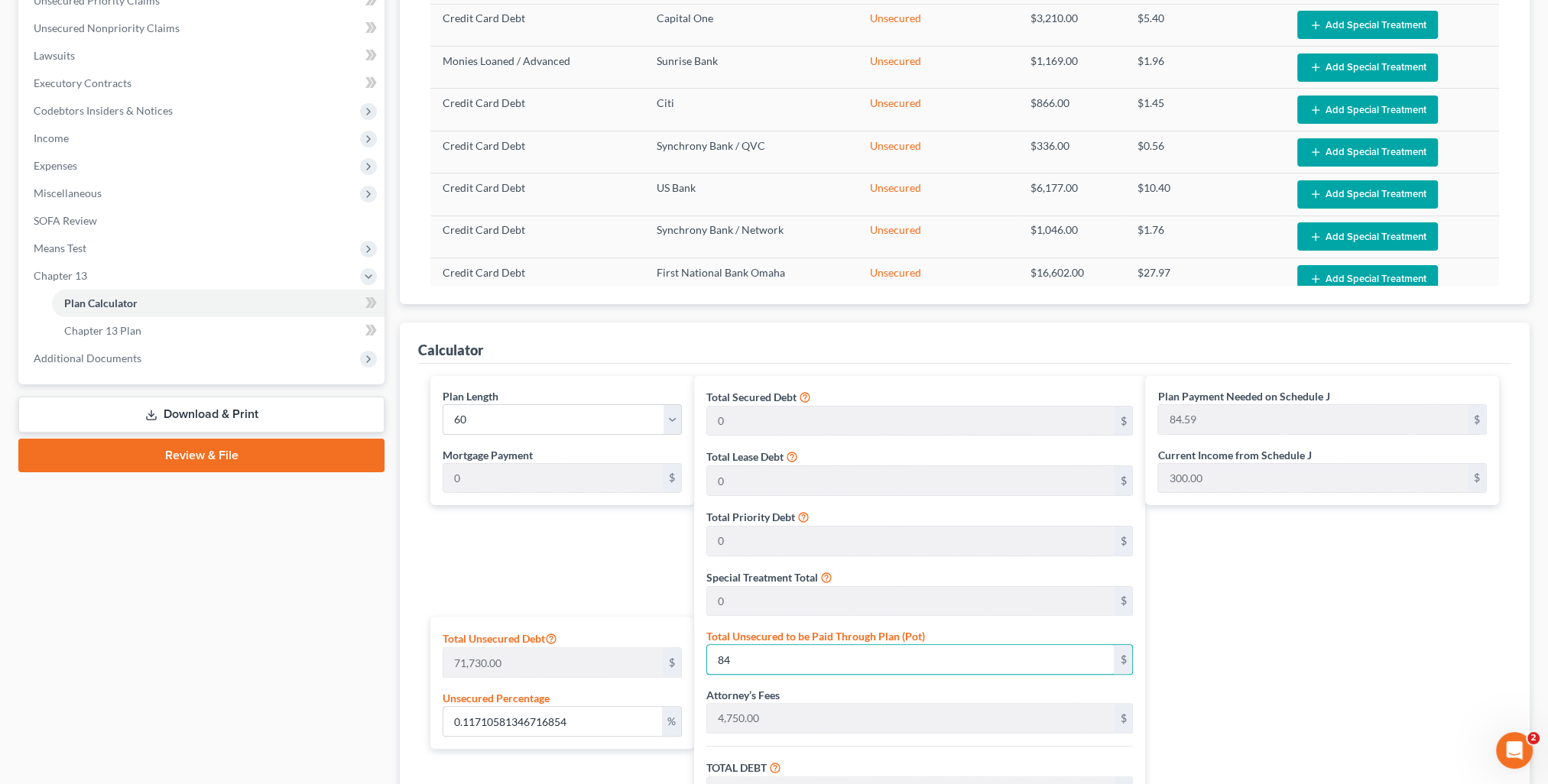
type input "847"
type input "5,597.00"
type input "279.85"
type input "5,876.85"
type input "97.94"
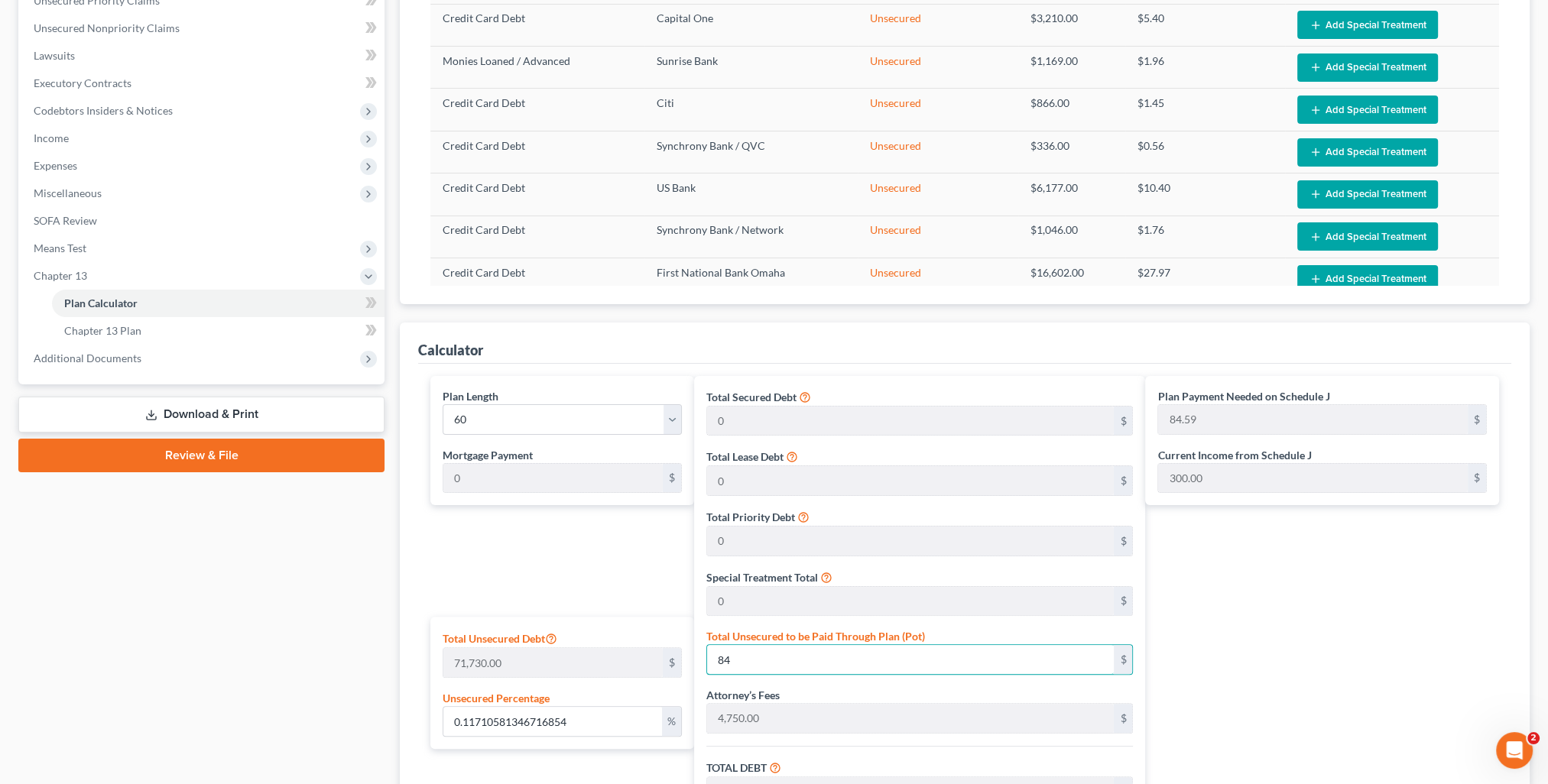
type input "97.94"
type input "11.816534225568102"
type input "8476"
type input "13,226.00"
type input "661.30"
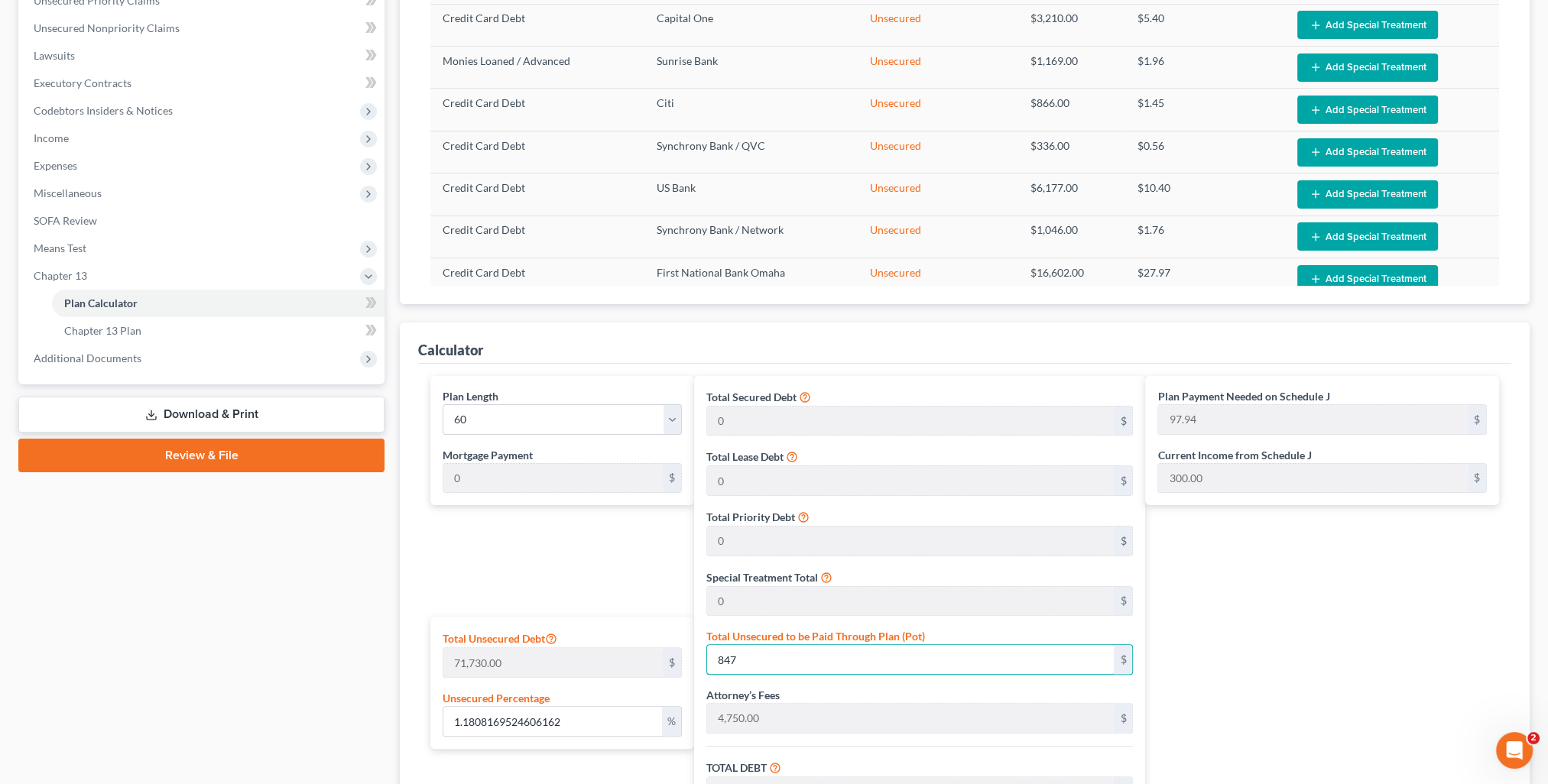
type input "13,887.30"
type input "231.45"
type input "8,476"
click at [1296, 624] on div "Plan Payment Needed on Schedule J 231.45 $ Current Income from Schedule J 300.0…" at bounding box center [1326, 686] width 362 height 620
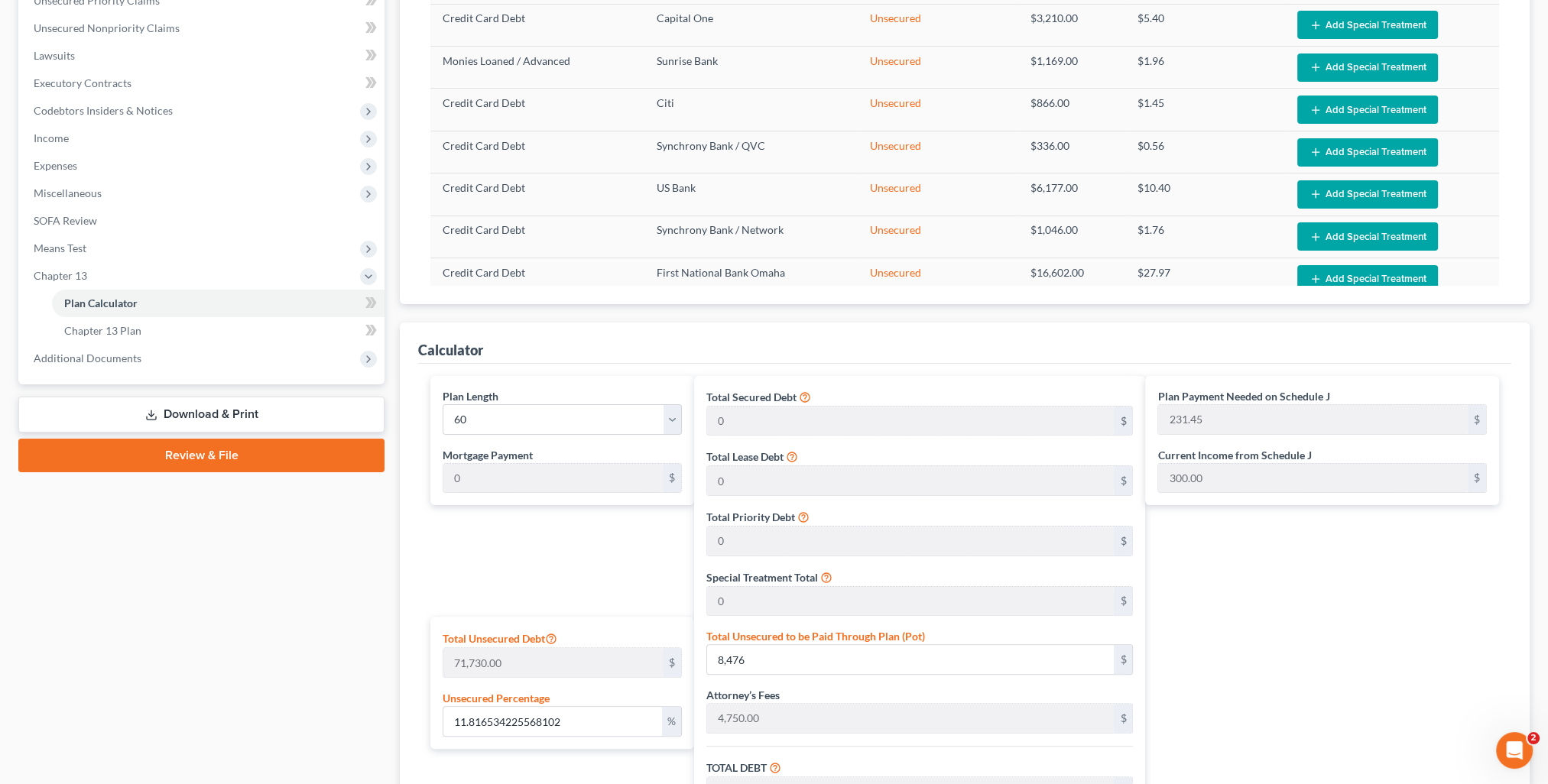
scroll to position [670, 0]
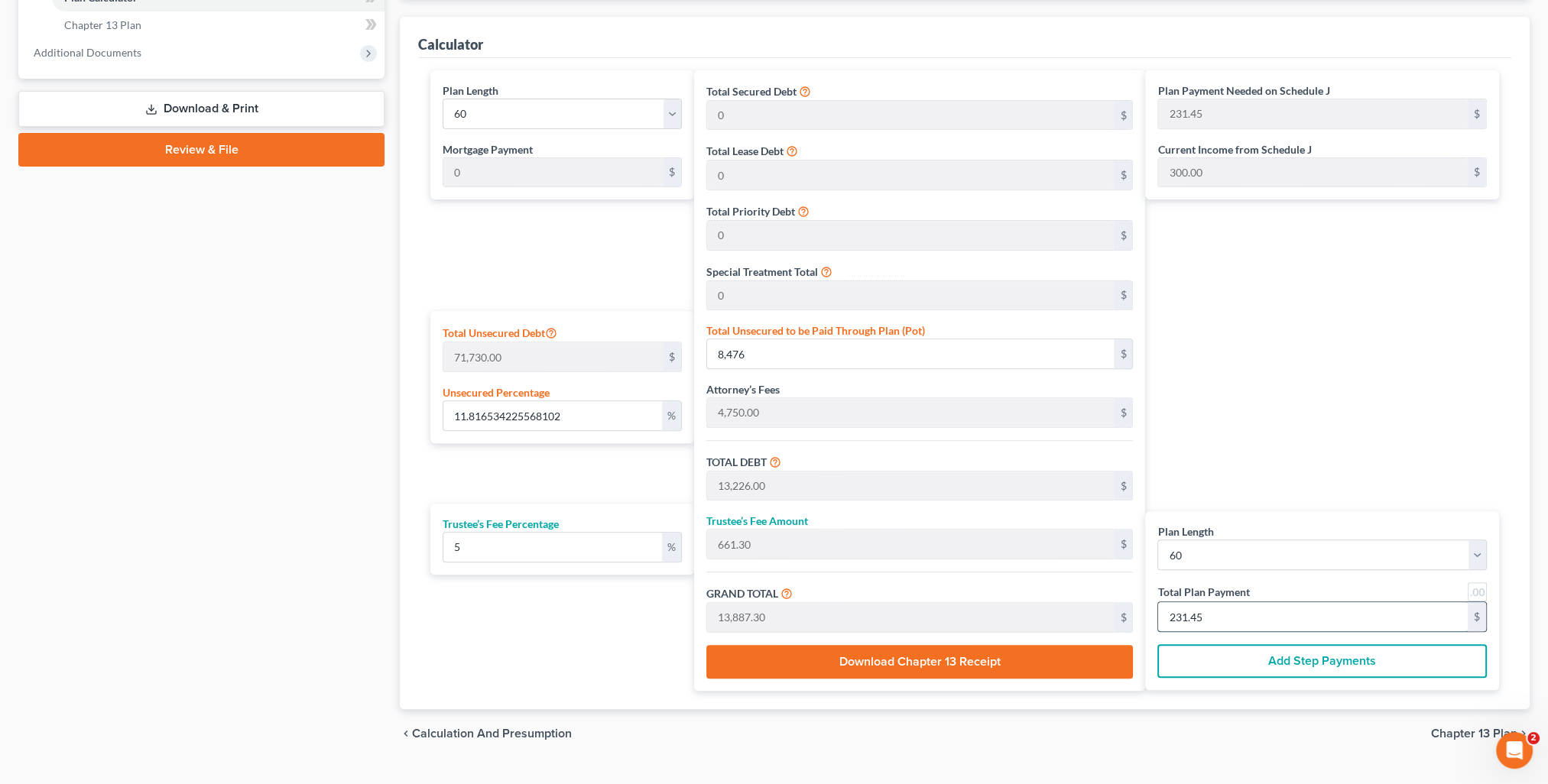
click at [1261, 622] on input "231.45" at bounding box center [1312, 617] width 310 height 29
type input "0"
type input "114.28"
type input "5.71"
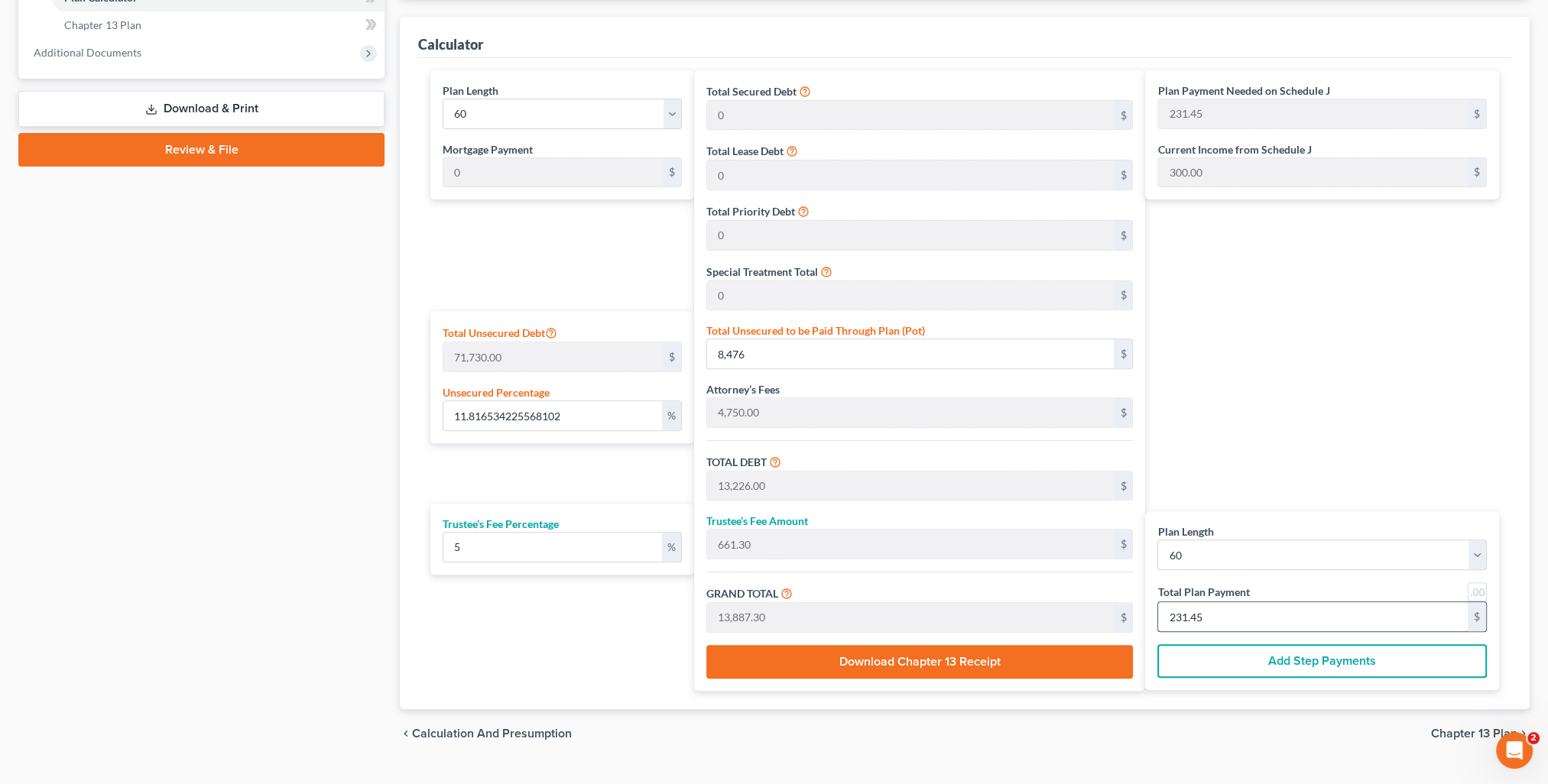
type input "120.00"
type input "2"
type input "1,314.28"
type input "65.71"
type input "1,380.00"
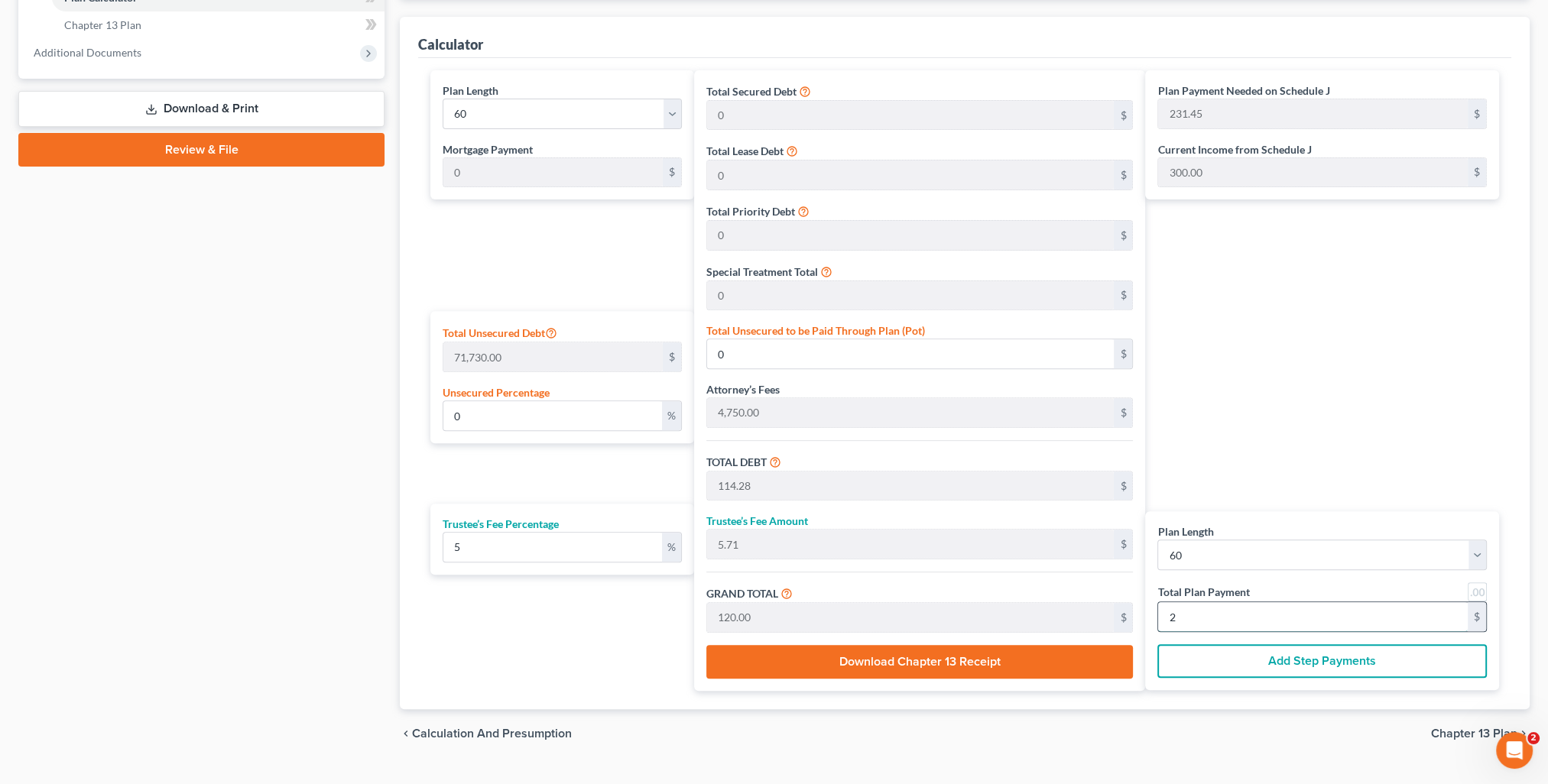
type input "23"
type input "12.10"
type input "8,678.57"
type input "13,428.57"
type input "671.42"
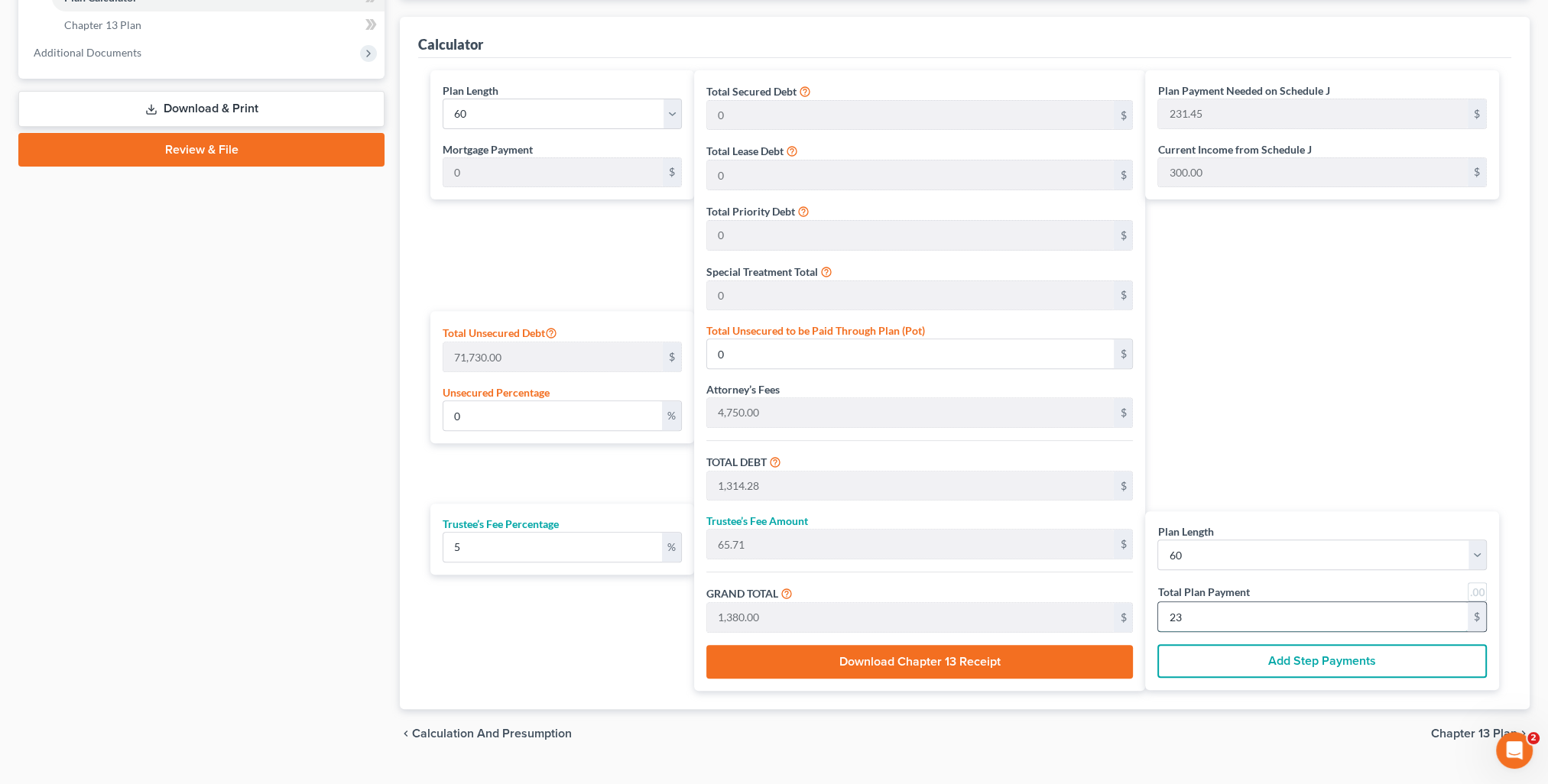
type input "14,100.00"
type input "235.00"
click at [1256, 457] on div "Plan Payment Needed on Schedule J 231.45 $ Current Income from Schedule J 300.0…" at bounding box center [1326, 380] width 362 height 620
click at [132, 24] on span "Chapter 13 Plan" at bounding box center [103, 25] width 77 height 13
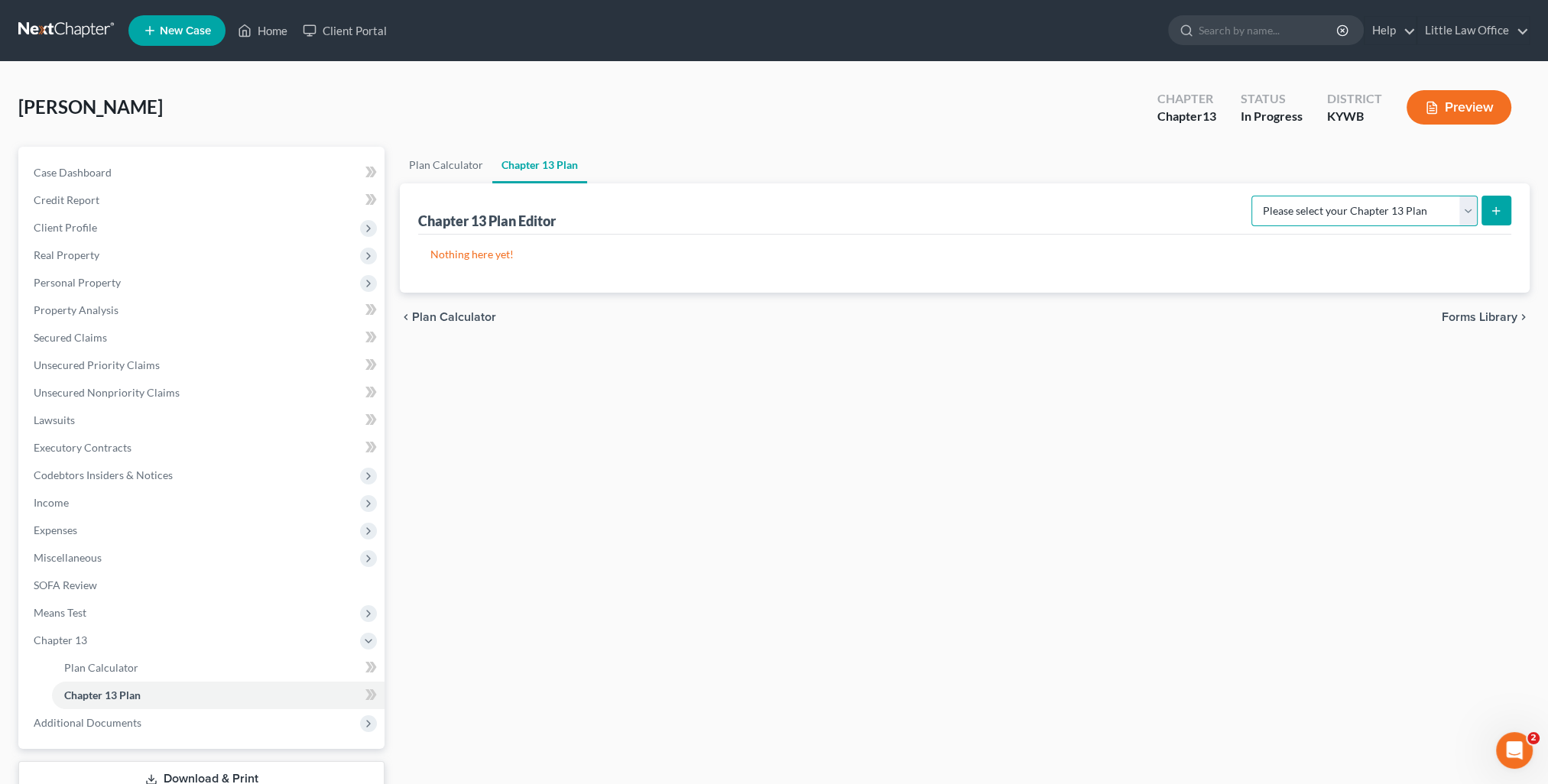
click at [1327, 221] on select "Please select your Chapter 13 Plan National Form Plan - Official Form 113" at bounding box center [1363, 211] width 226 height 31
select select "0"
click at [1256, 195] on select "Please select your Chapter 13 Plan National Form Plan - Official Form 113" at bounding box center [1363, 211] width 226 height 31
click at [1498, 215] on icon "submit" at bounding box center [1495, 211] width 13 height 13
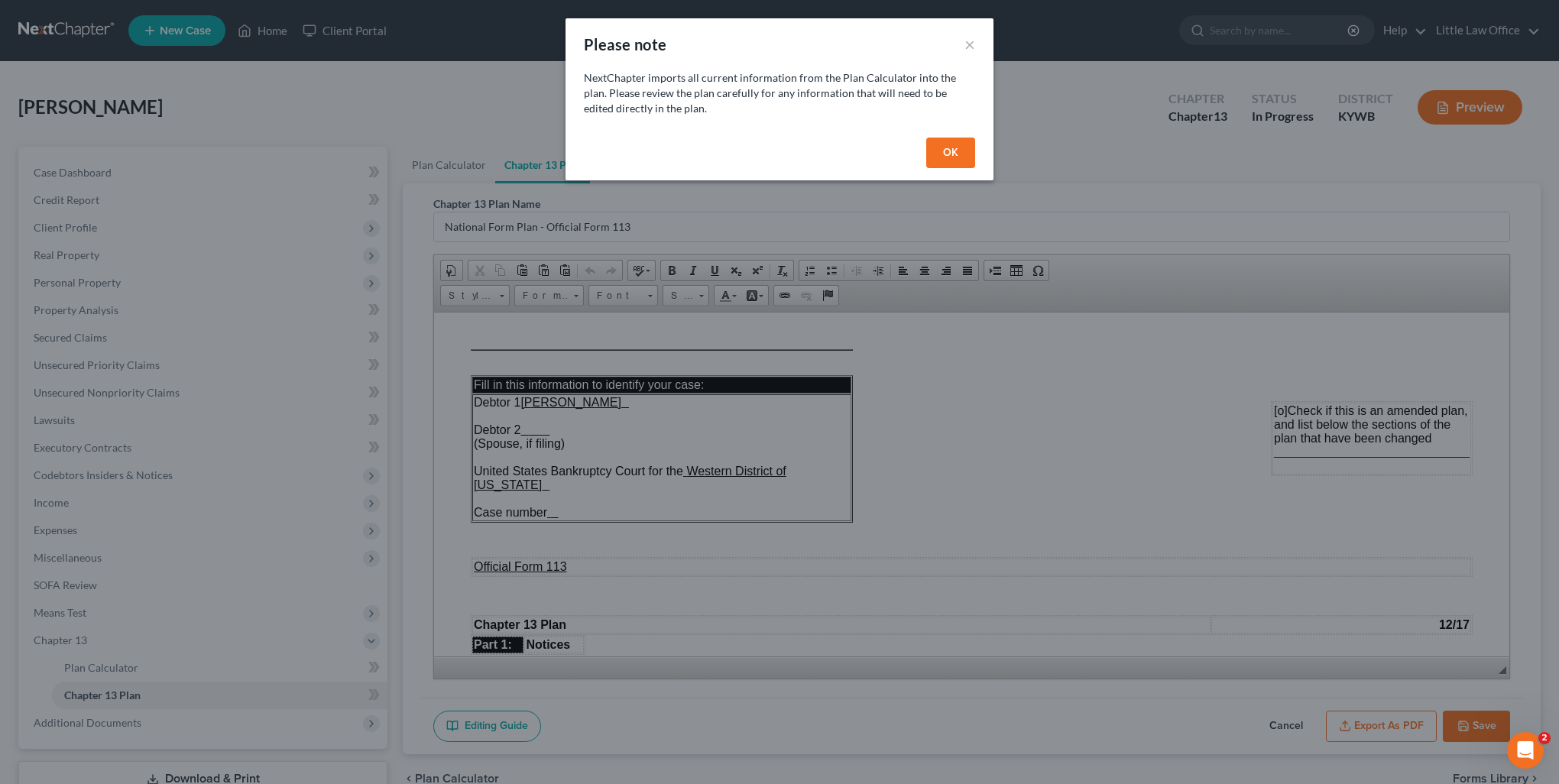
click at [961, 153] on button "OK" at bounding box center [951, 153] width 49 height 31
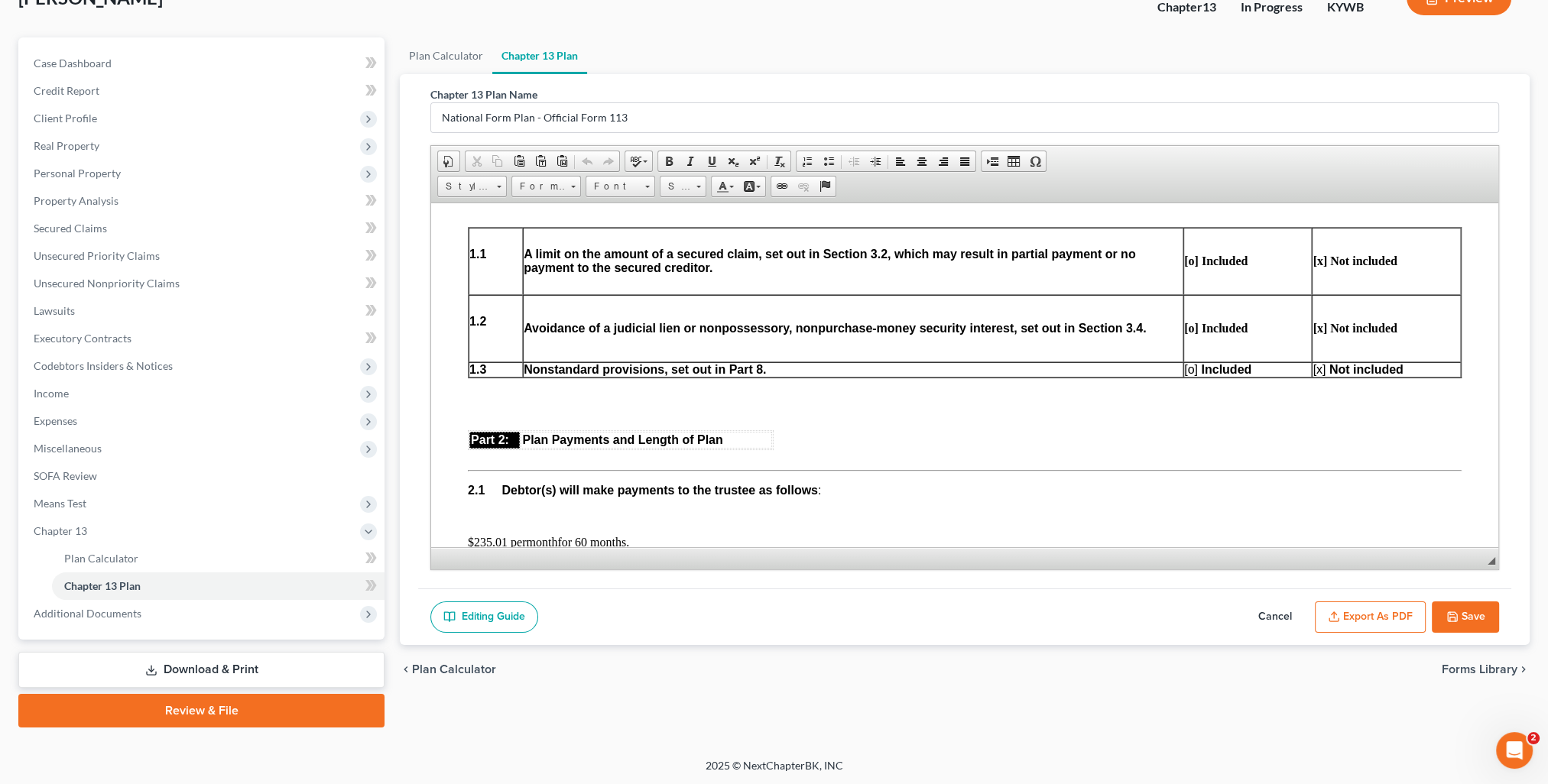
scroll to position [764, 0]
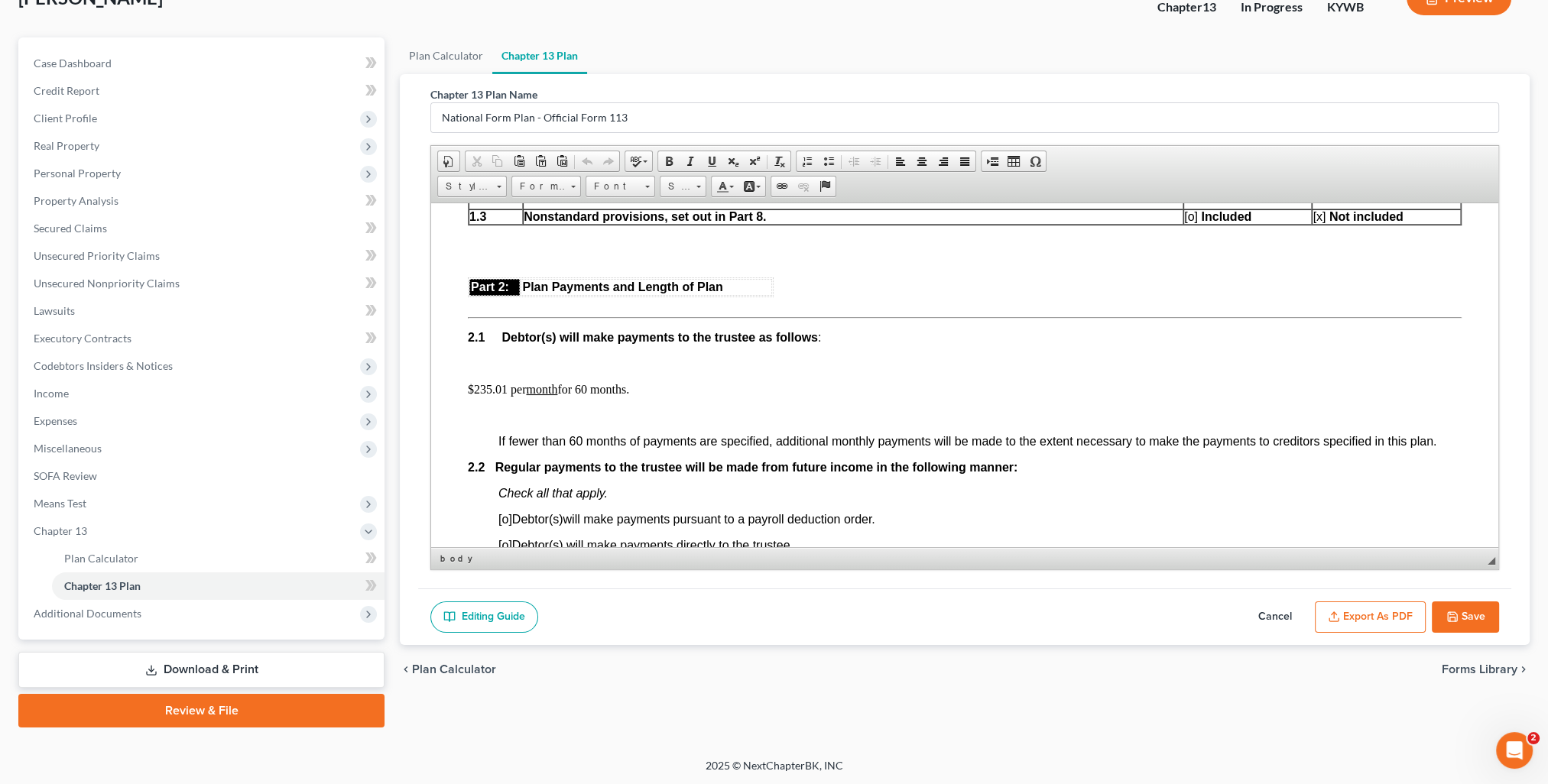
click at [504, 395] on p "$235.01 per month for 60 months." at bounding box center [964, 389] width 994 height 13
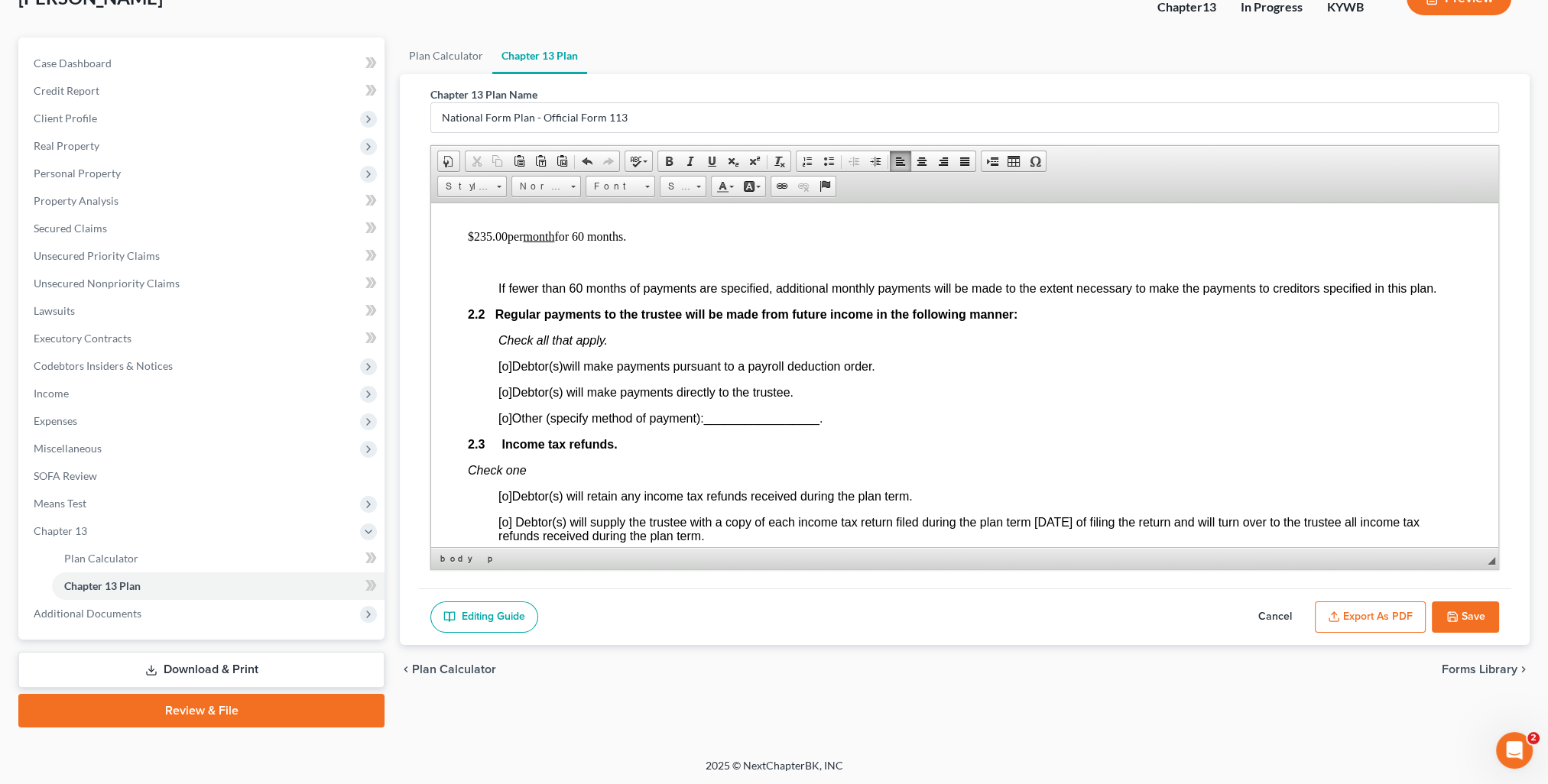
click at [503, 424] on span "[o]" at bounding box center [505, 417] width 13 height 13
click at [726, 424] on span "_________________" at bounding box center [761, 417] width 115 height 13
click at [708, 163] on span at bounding box center [711, 161] width 13 height 13
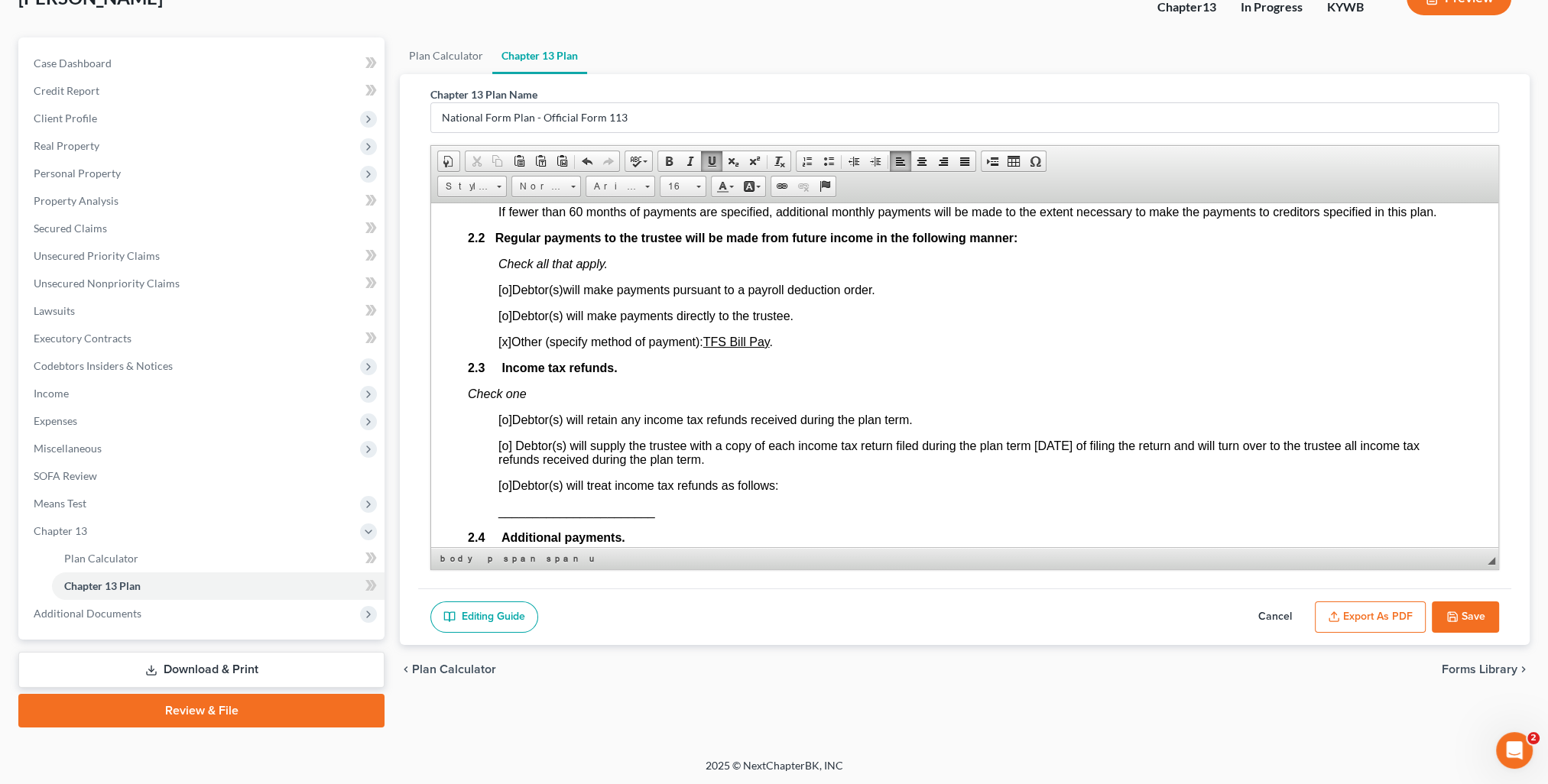
click at [499, 451] on span "[o]" at bounding box center [505, 445] width 13 height 13
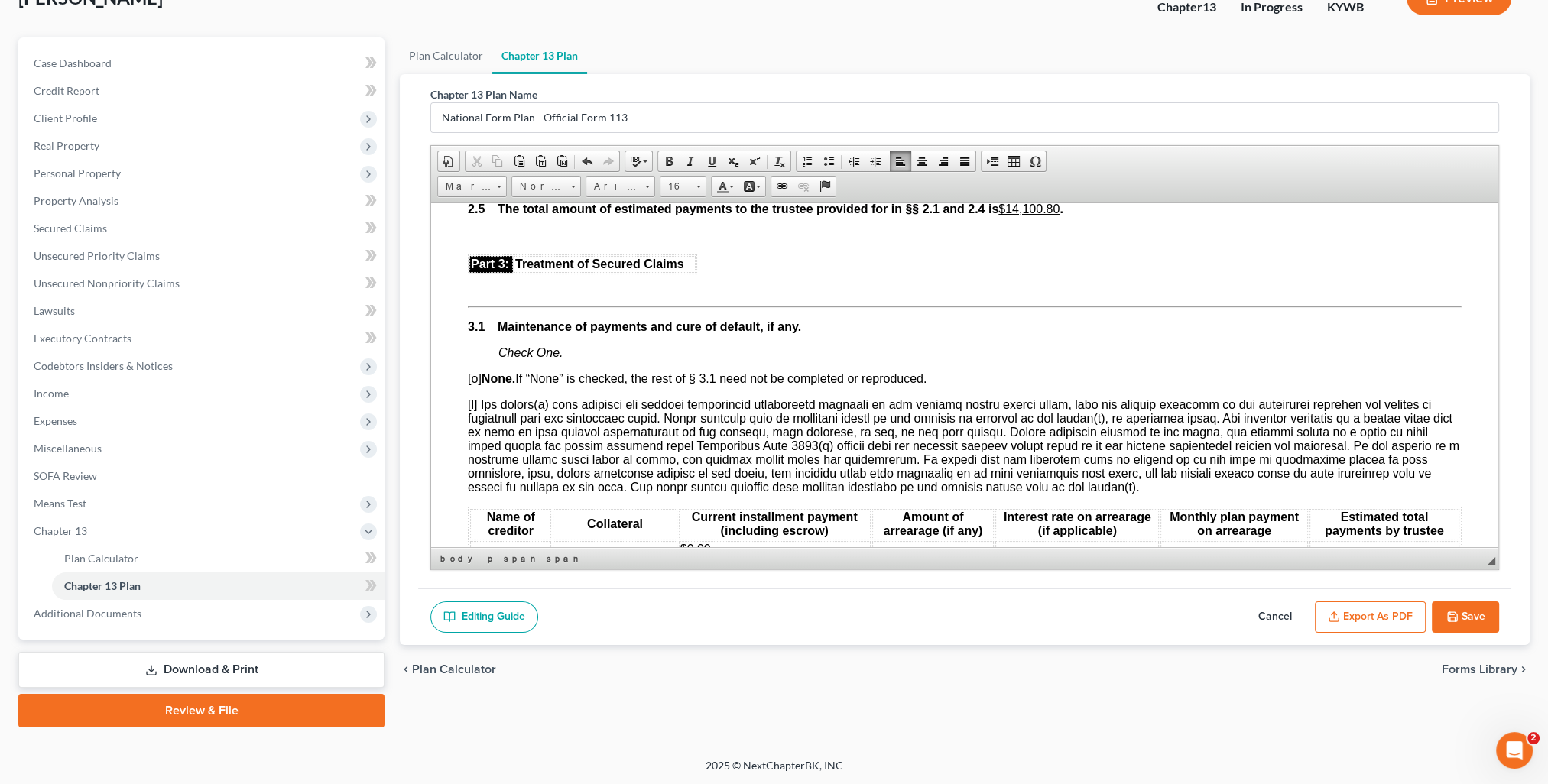
scroll to position [1605, 0]
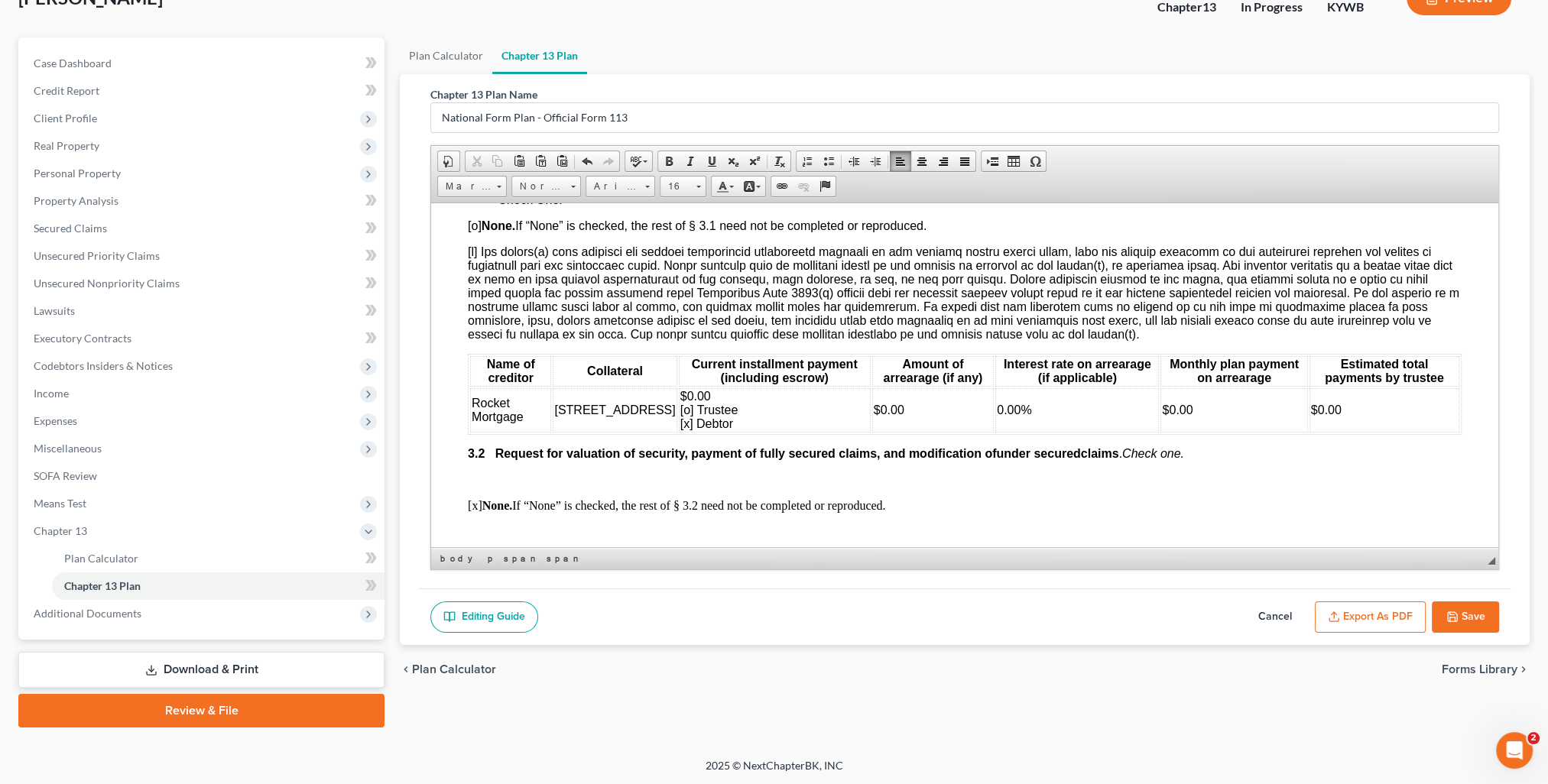
click at [680, 429] on span "$0.00 [o] Trustee [x] Debtor" at bounding box center [709, 409] width 58 height 40
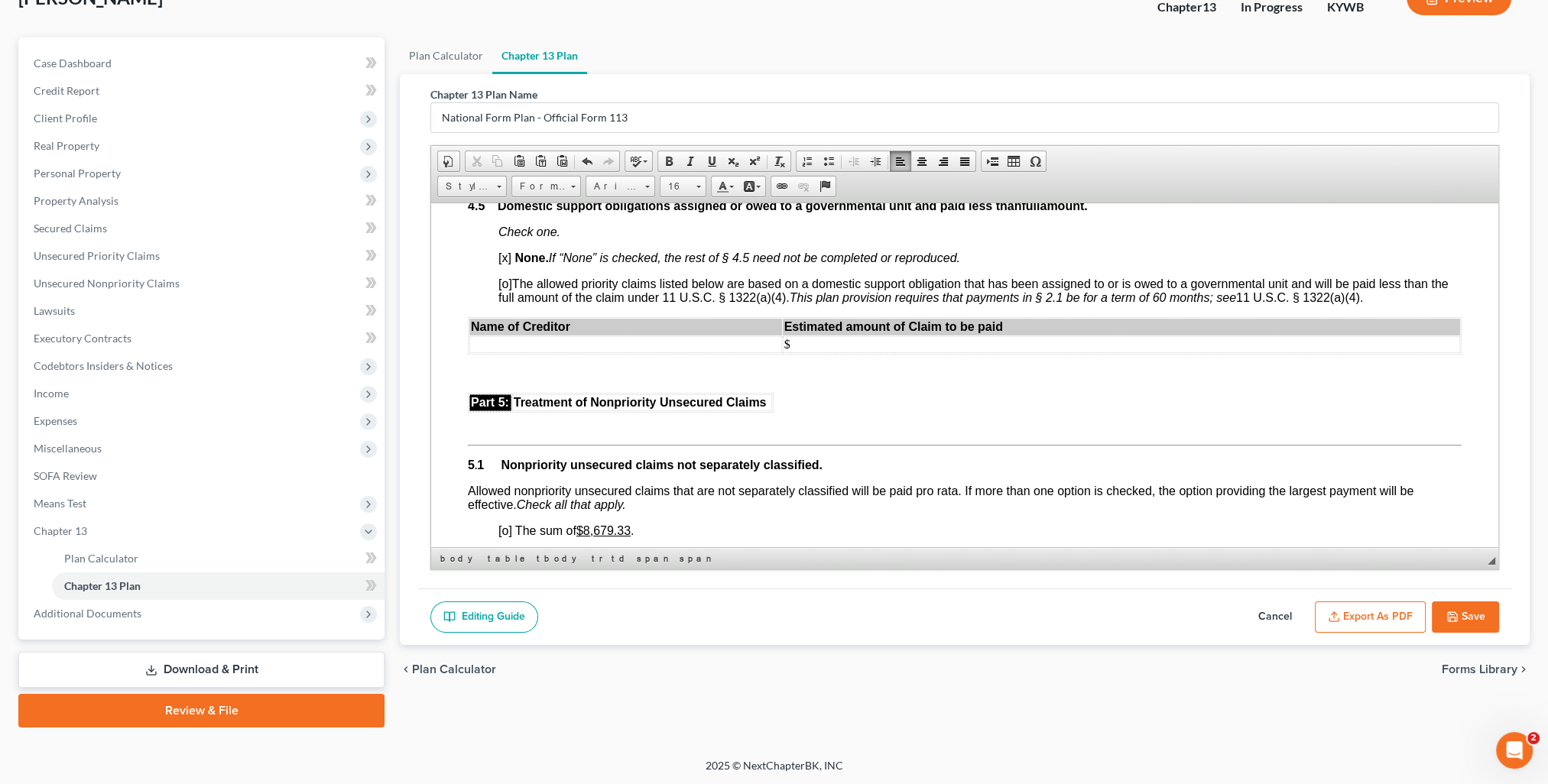
scroll to position [2827, 0]
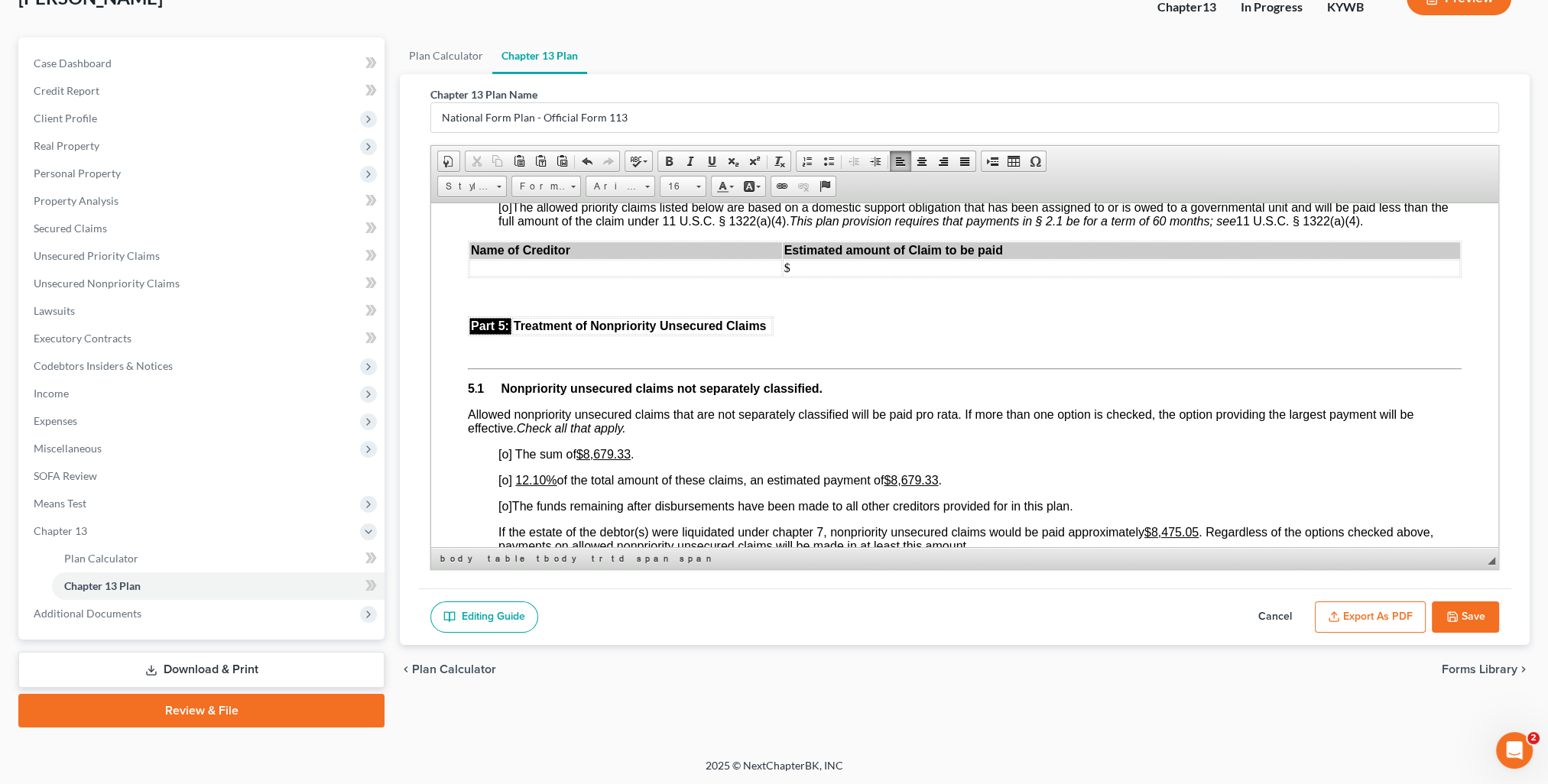
click at [501, 486] on span "[o]" at bounding box center [505, 480] width 13 height 13
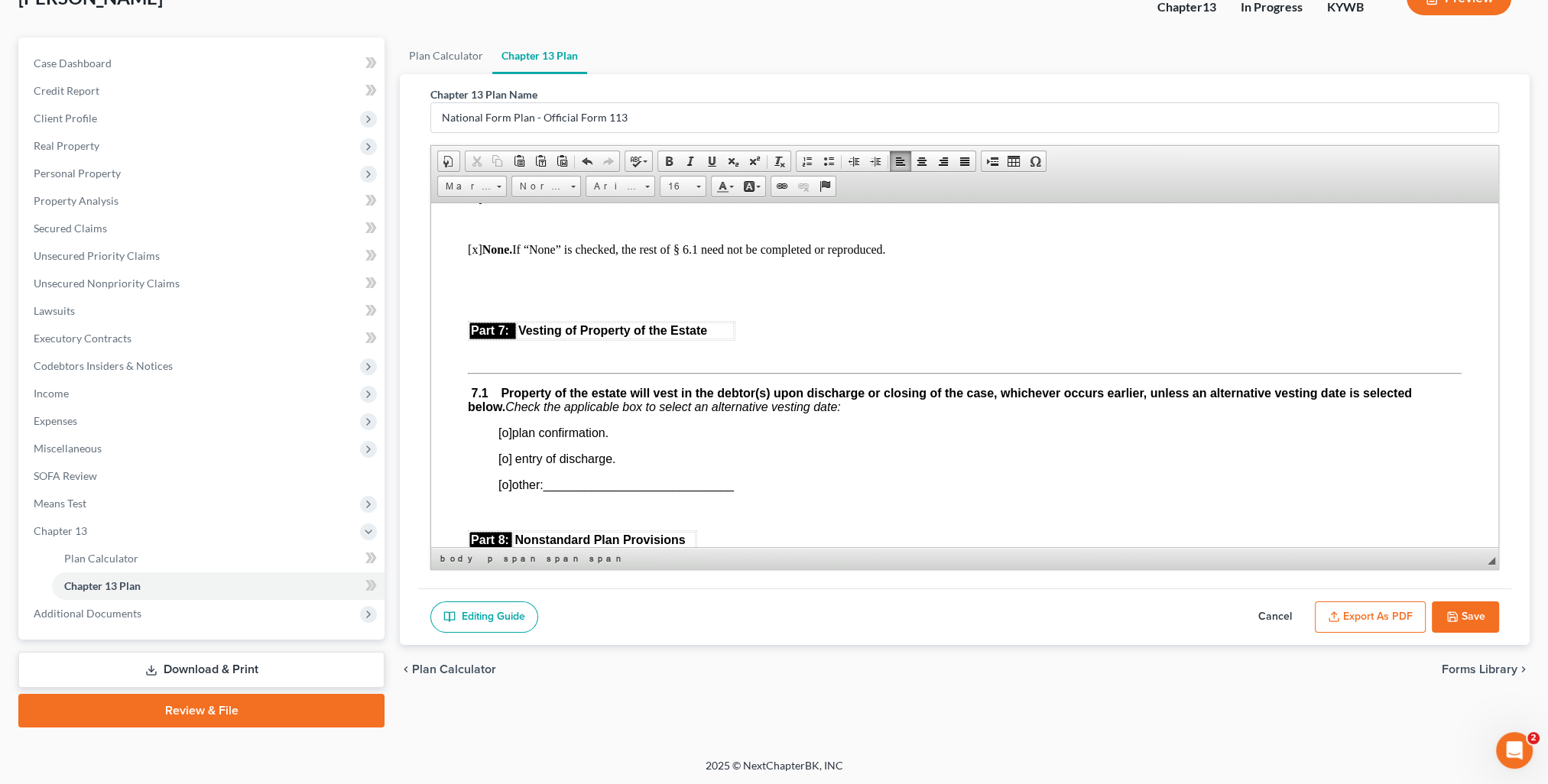
scroll to position [3592, 0]
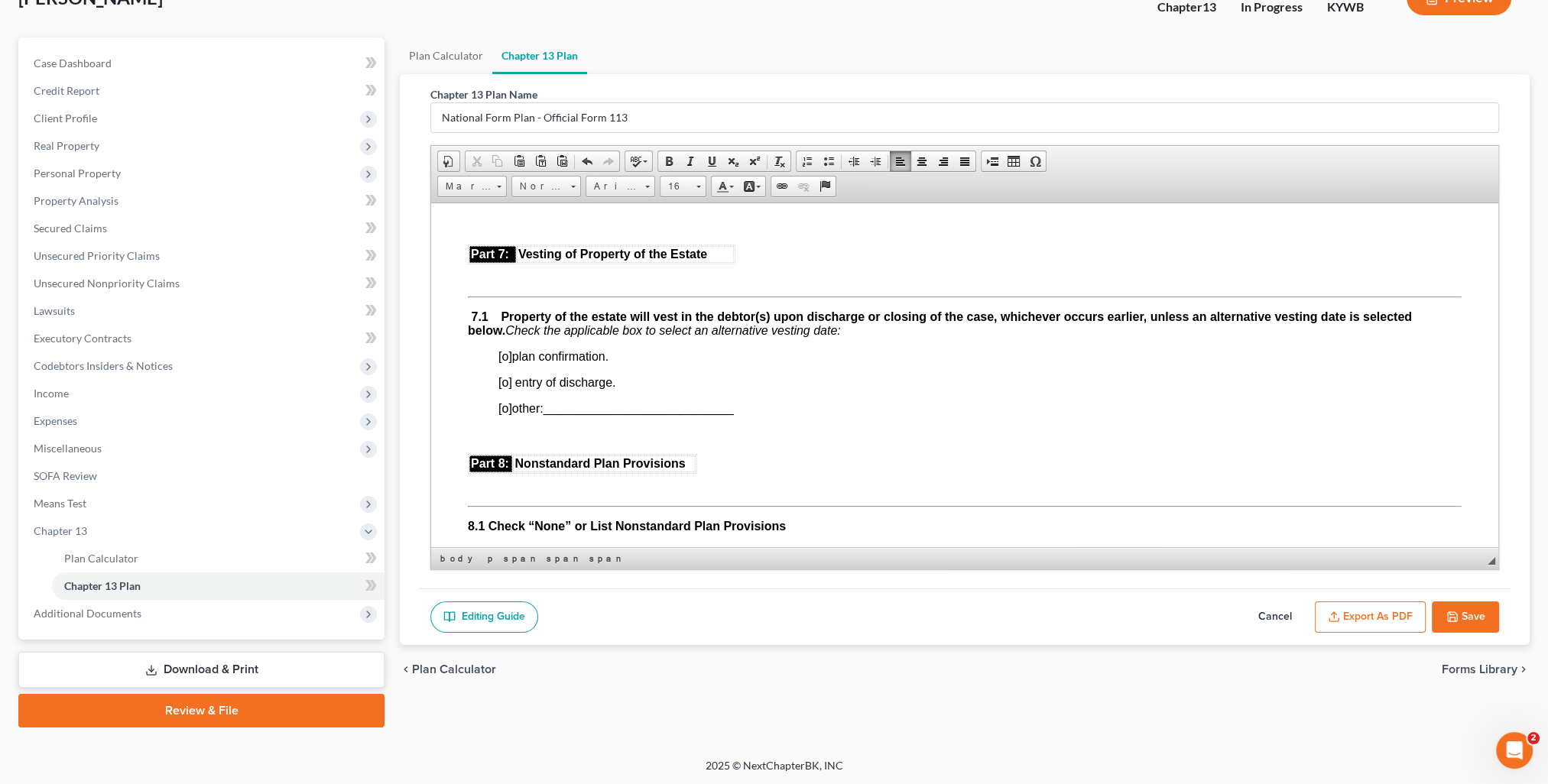
click at [501, 363] on span "[o]" at bounding box center [505, 356] width 13 height 13
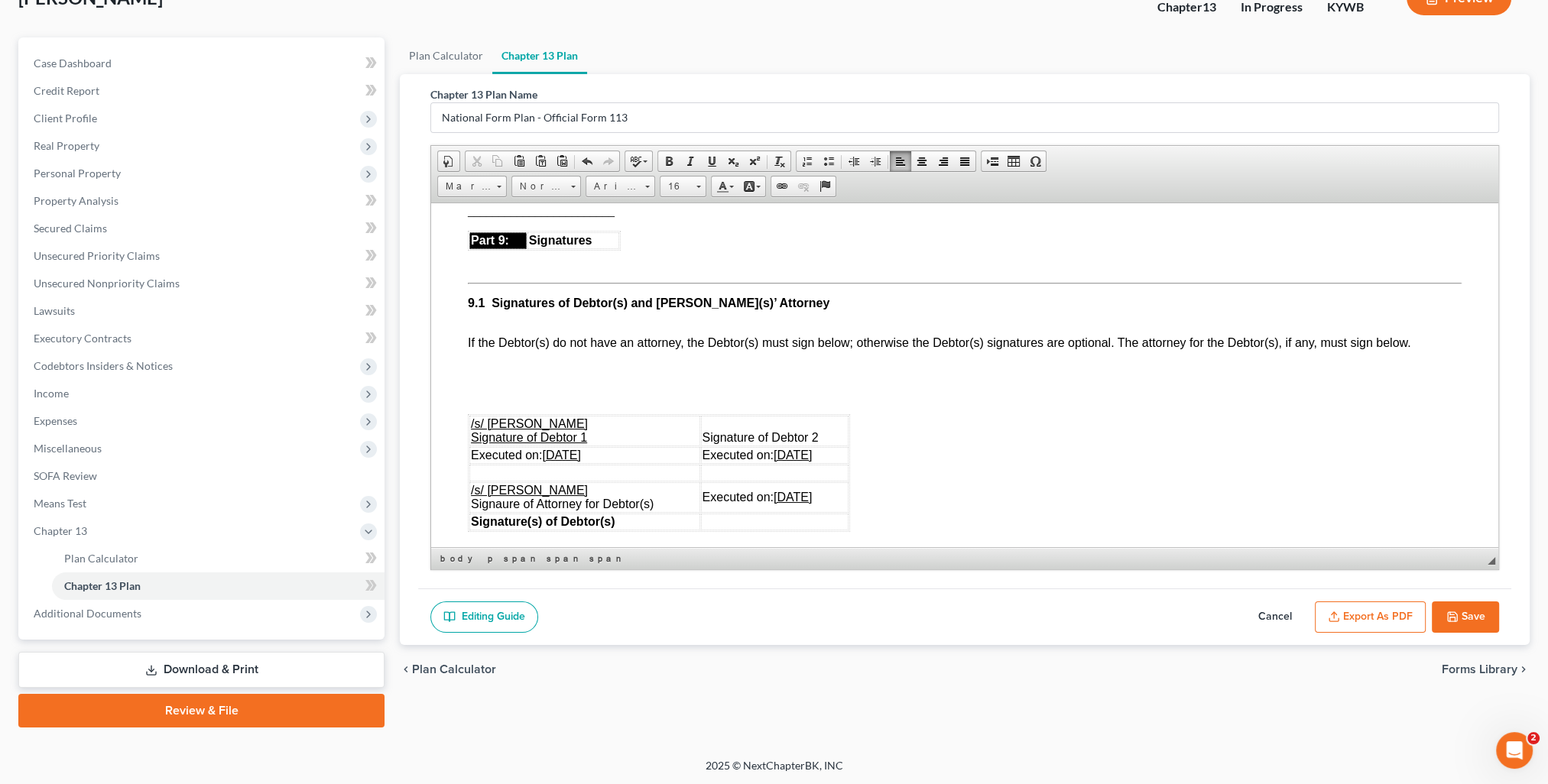
scroll to position [4127, 0]
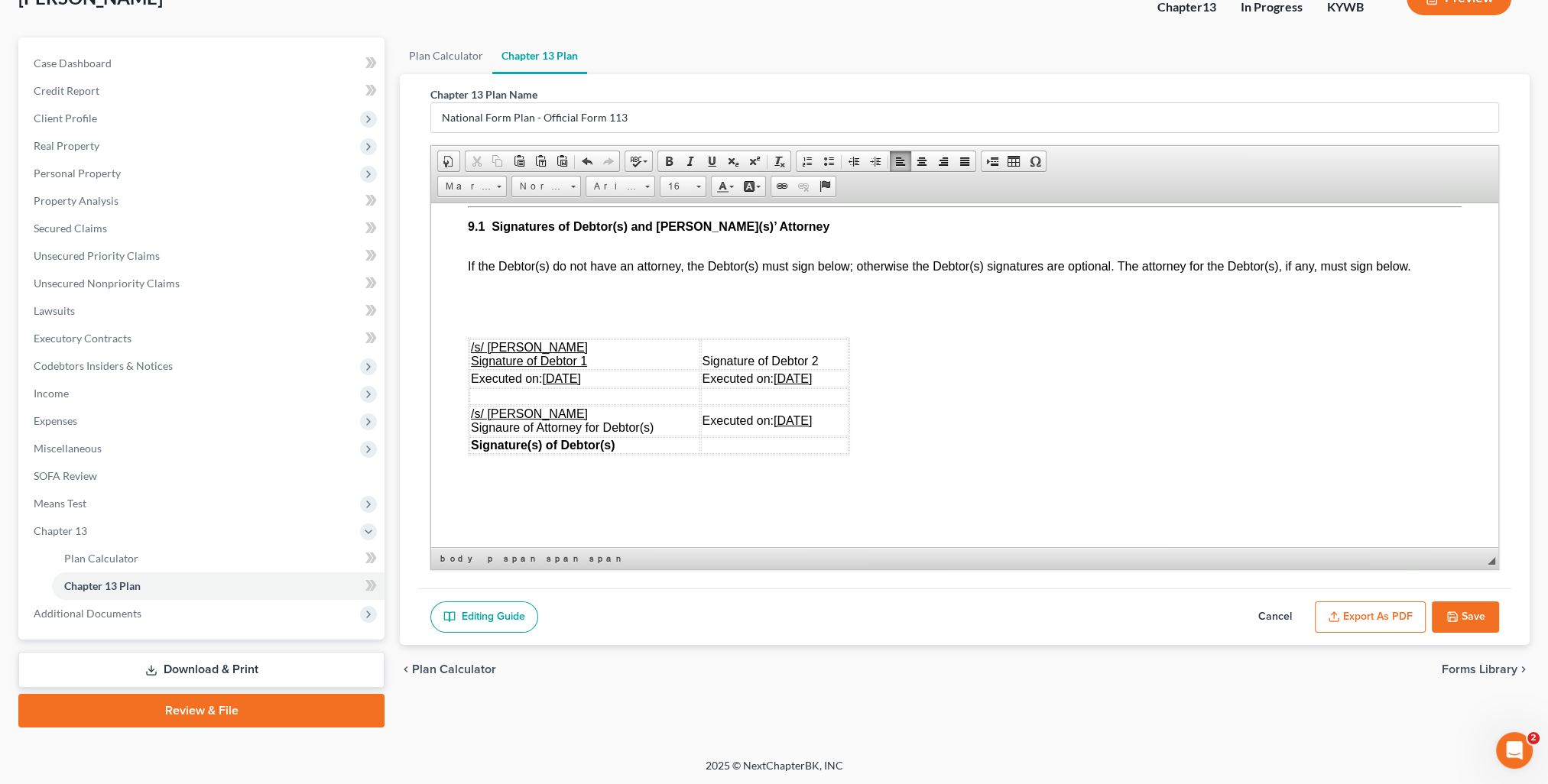
click at [569, 385] on u "09/04/2025" at bounding box center [561, 378] width 38 height 13
click at [790, 385] on u "09/04/2025" at bounding box center [793, 378] width 38 height 13
click at [786, 426] on u "09/04/2025" at bounding box center [793, 420] width 38 height 13
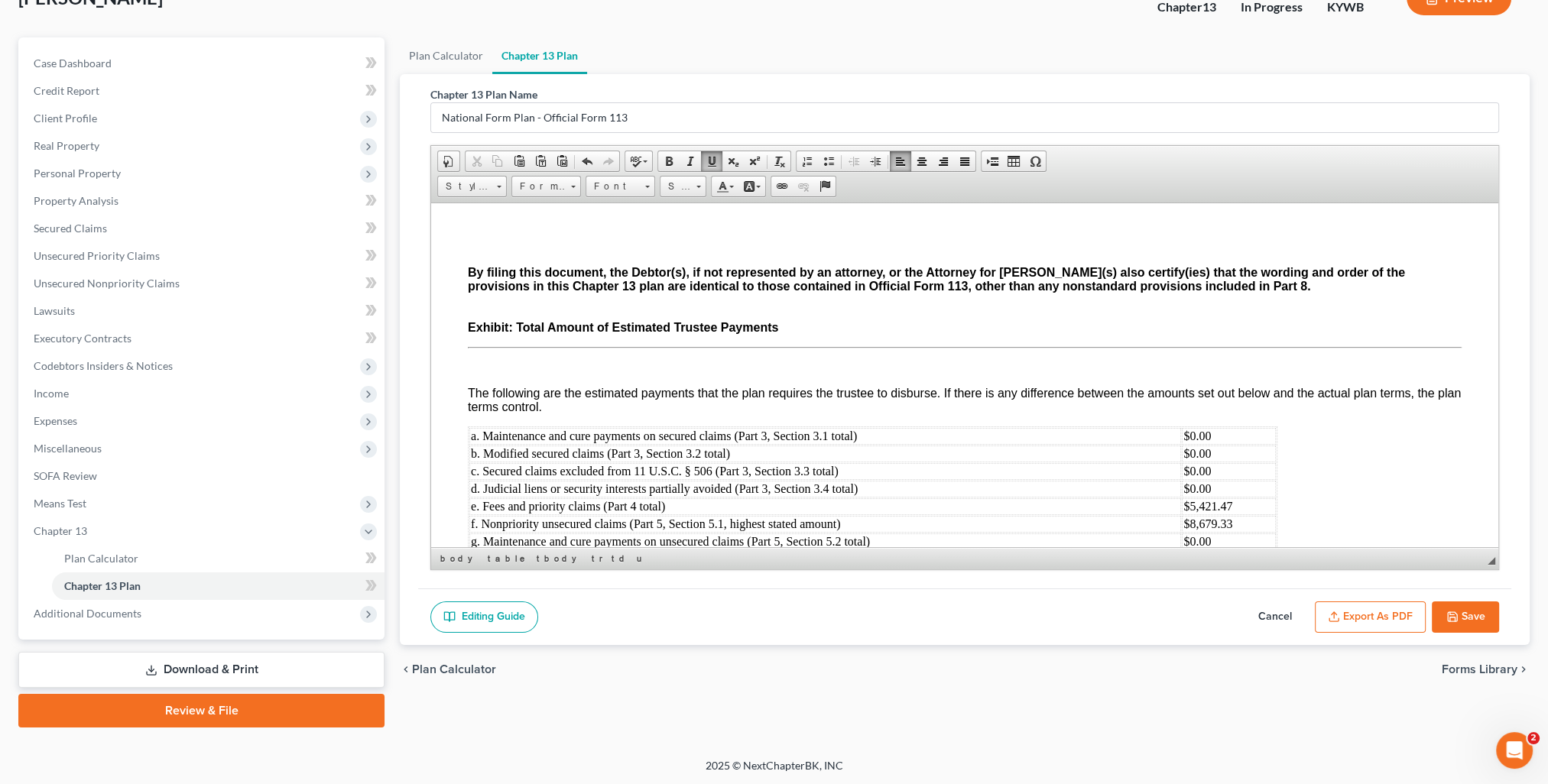
scroll to position [4615, 0]
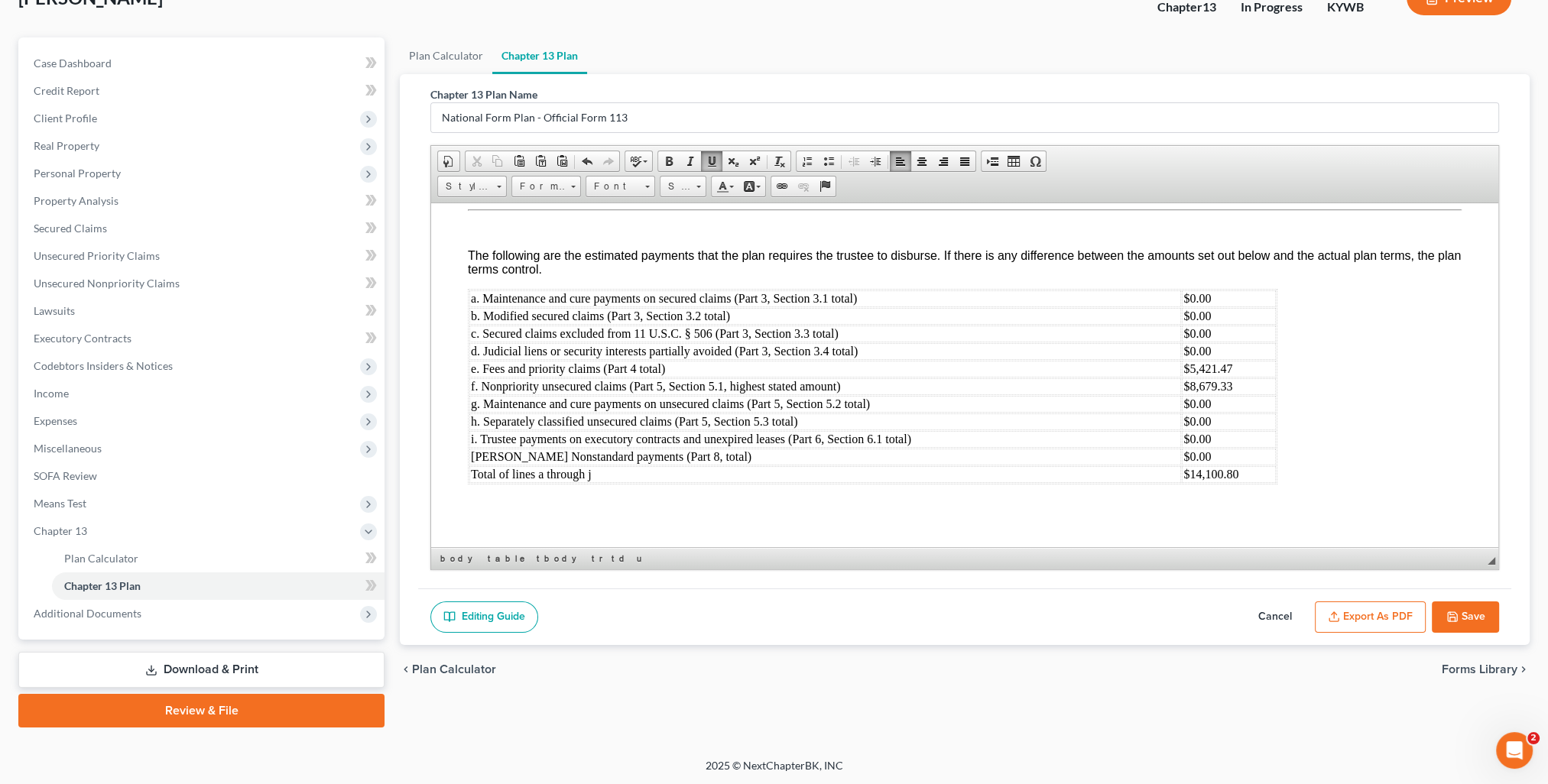
click at [1470, 616] on button "Save" at bounding box center [1465, 617] width 67 height 32
select select "0"
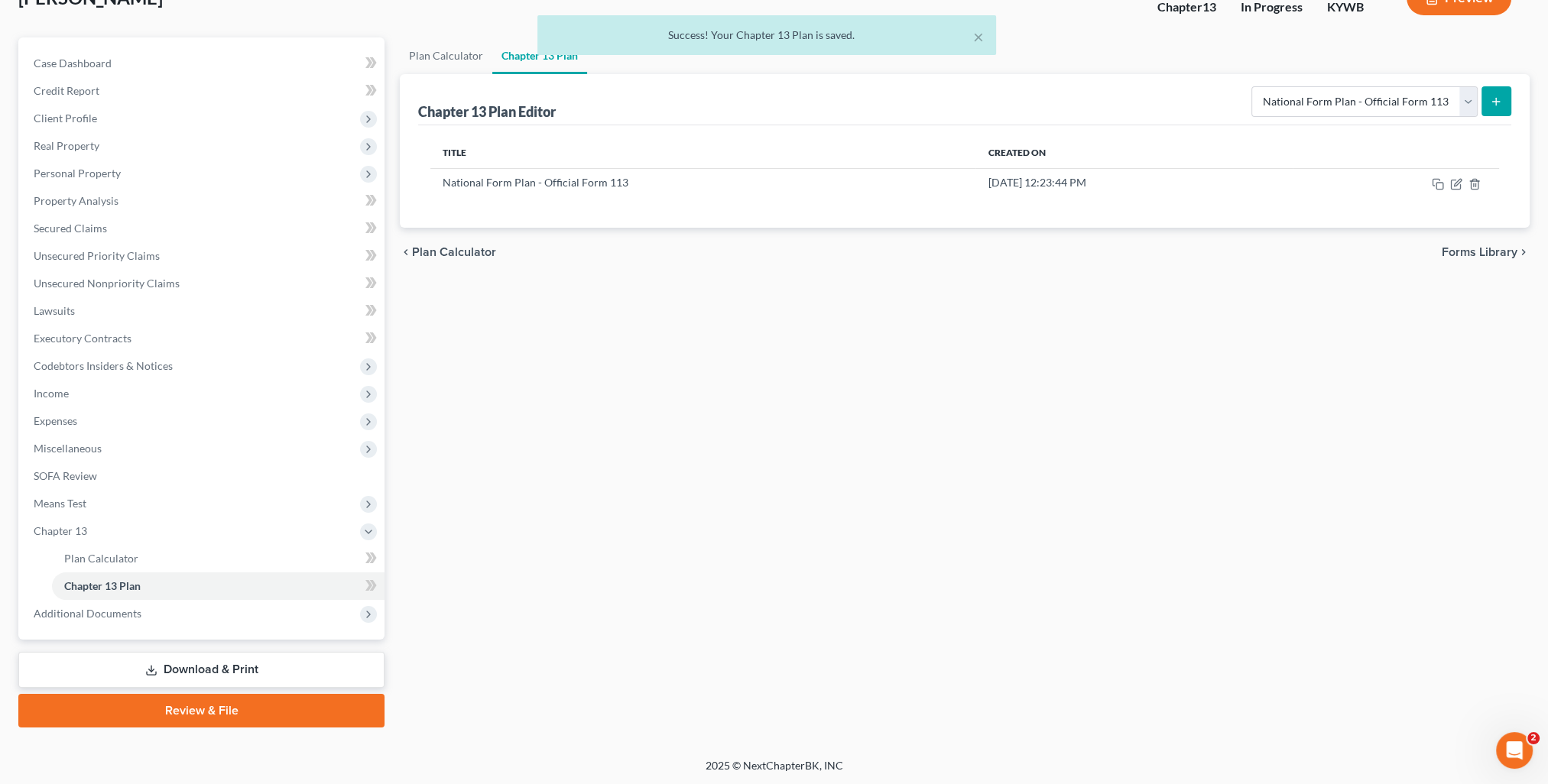
scroll to position [0, 0]
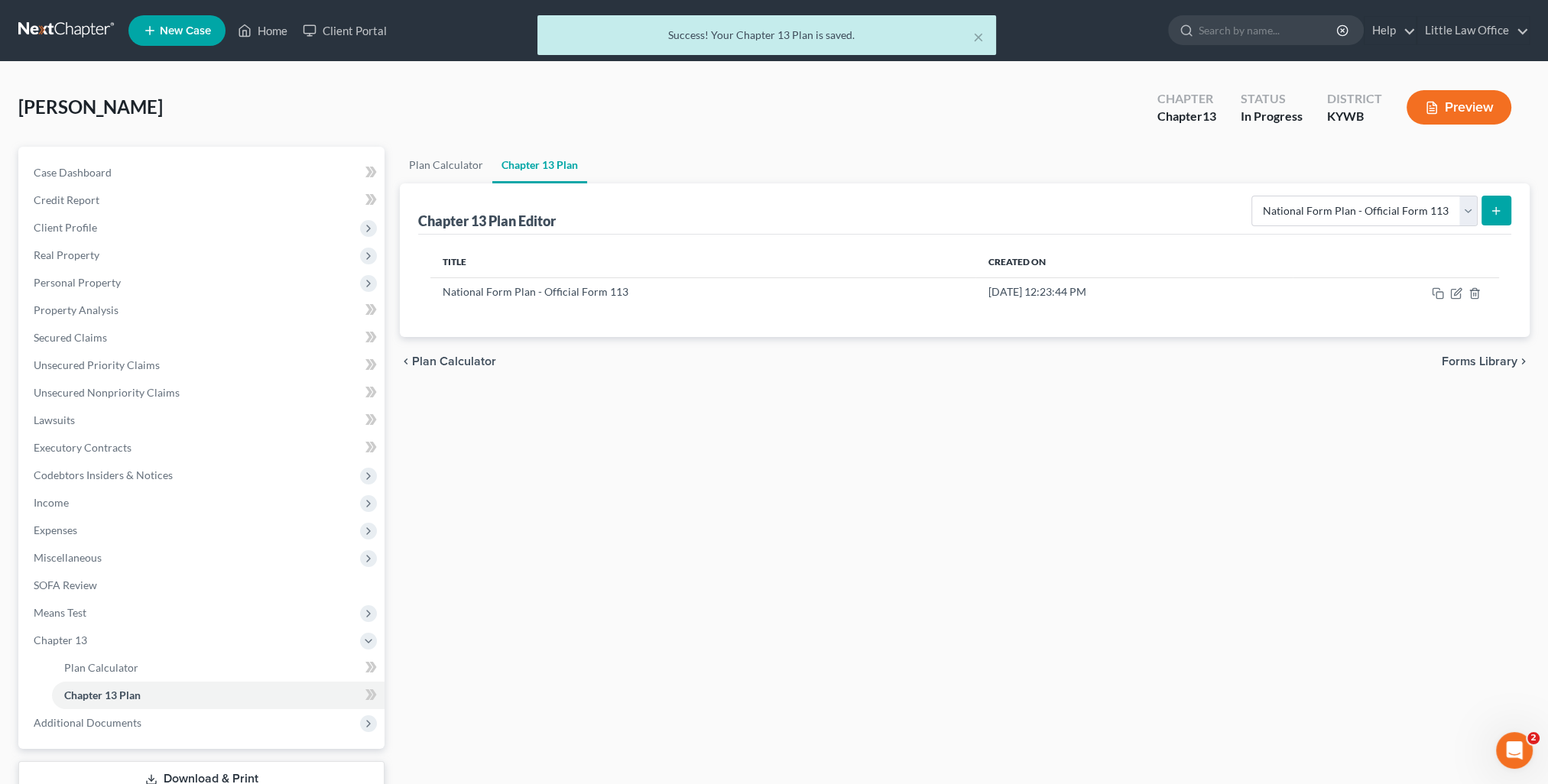
click at [274, 30] on div "× Success! Your Chapter 13 Plan is saved." at bounding box center [766, 38] width 1548 height 47
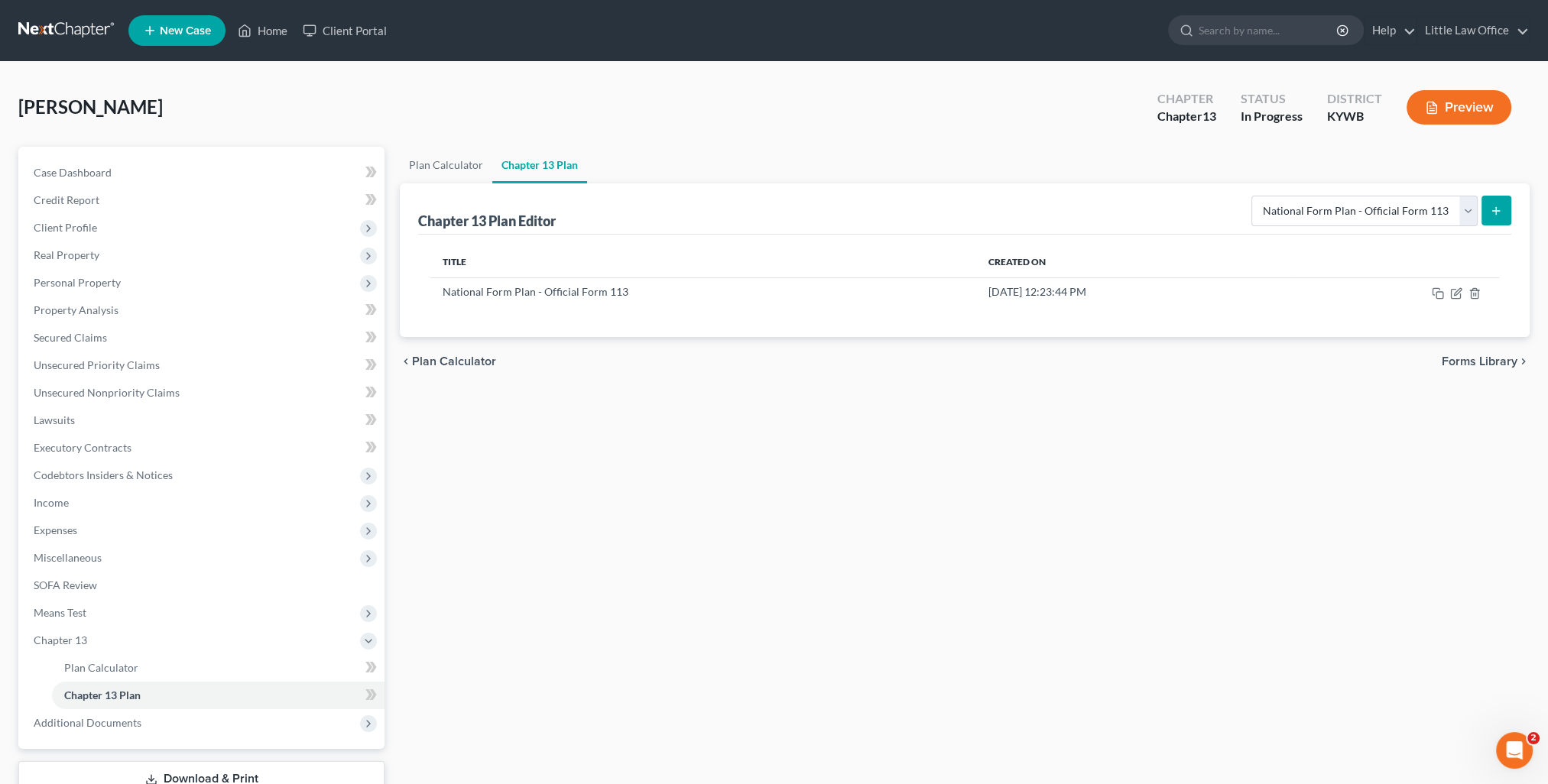
click at [1126, 136] on div "Tapia, Jessica Upgraded Chapter Chapter 13 Status In Progress District KYWB Pre…" at bounding box center [774, 113] width 1510 height 66
click at [255, 36] on link "Home" at bounding box center [263, 30] width 65 height 28
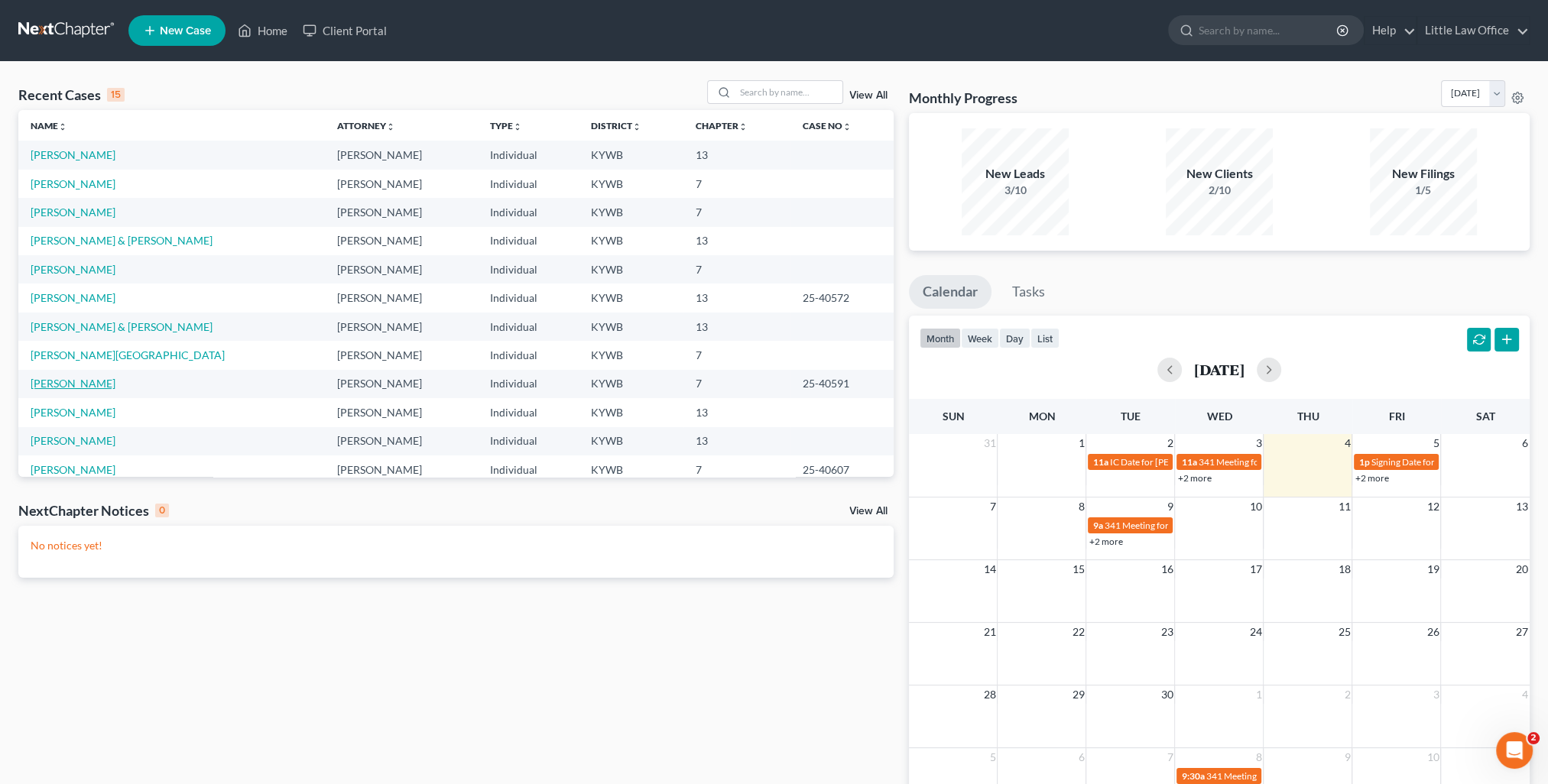
click at [76, 387] on link "[PERSON_NAME]" at bounding box center [73, 384] width 85 height 13
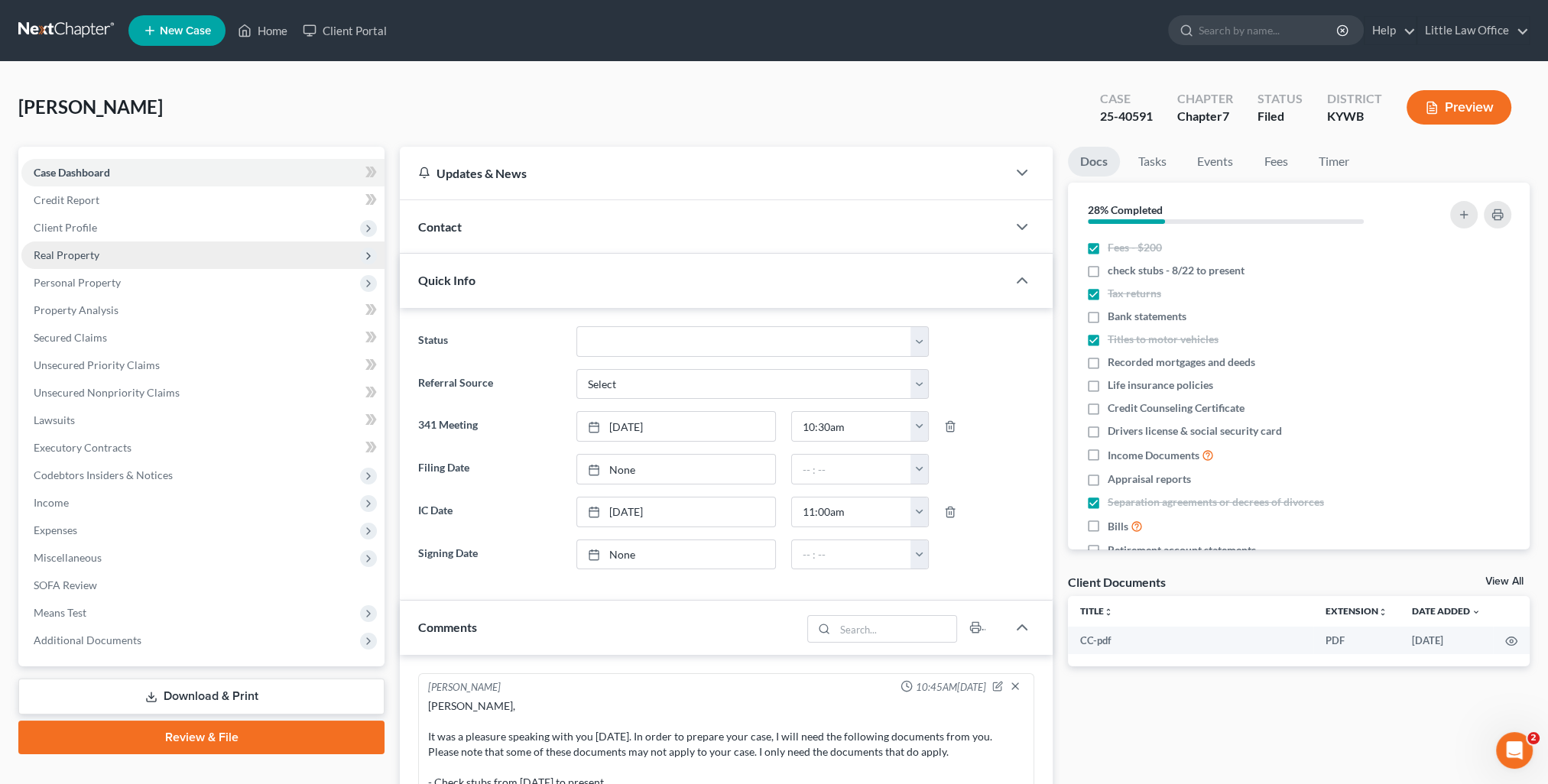
scroll to position [2181, 0]
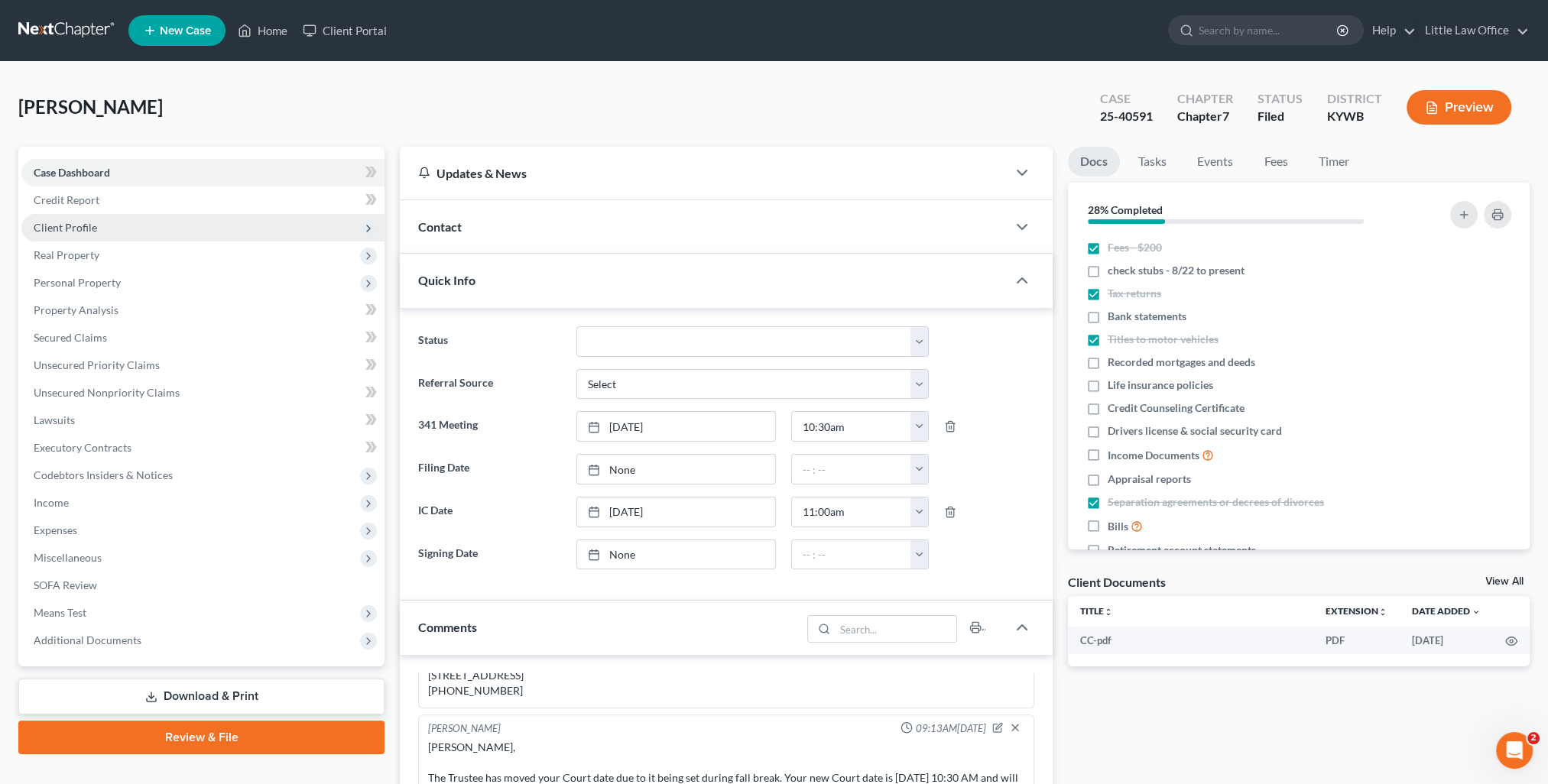
click at [49, 217] on span "Client Profile" at bounding box center [202, 227] width 363 height 28
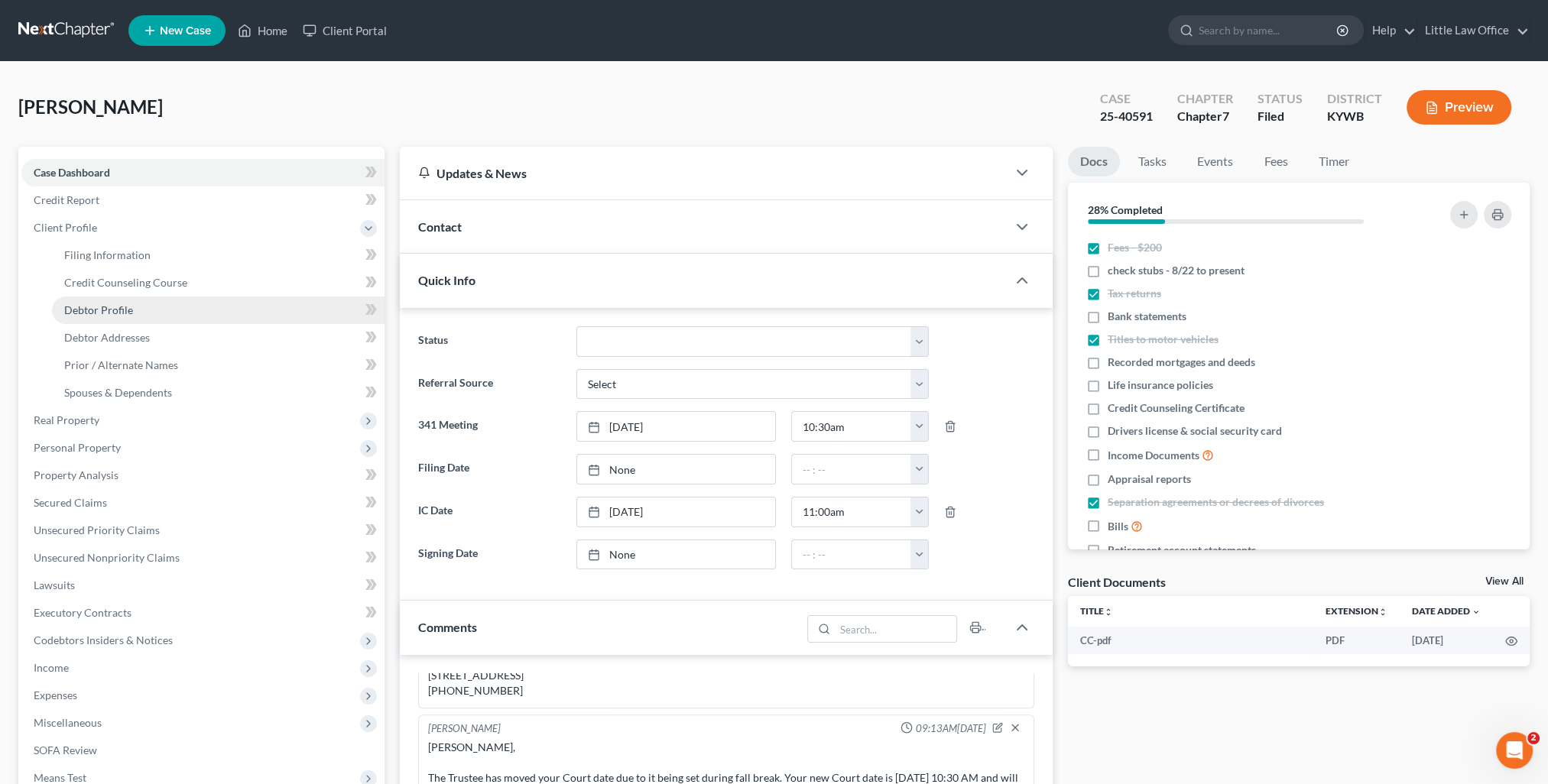
click at [114, 304] on span "Debtor Profile" at bounding box center [98, 310] width 68 height 13
select select "3"
select select "2"
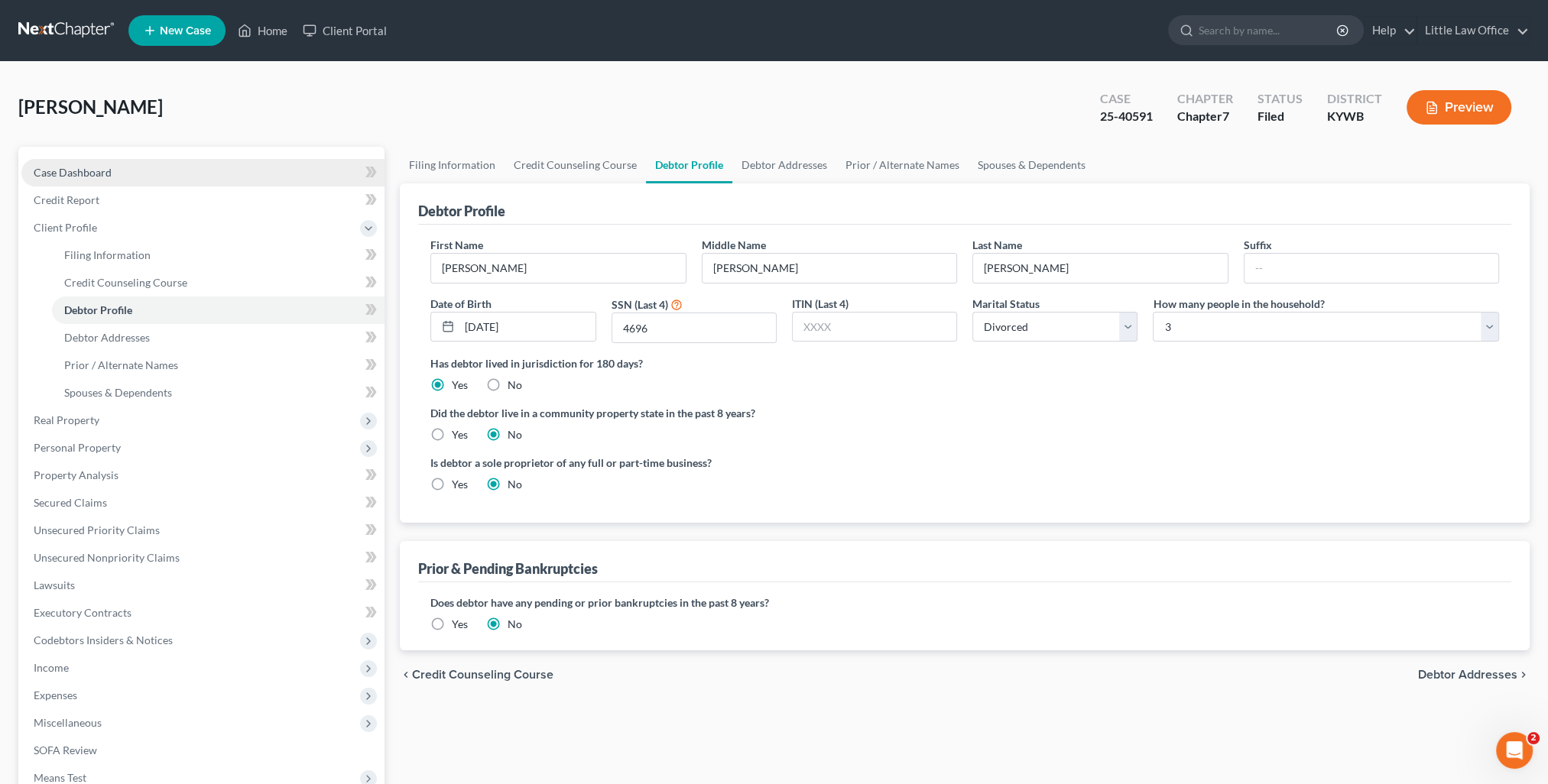
click at [80, 175] on span "Case Dashboard" at bounding box center [72, 172] width 78 height 13
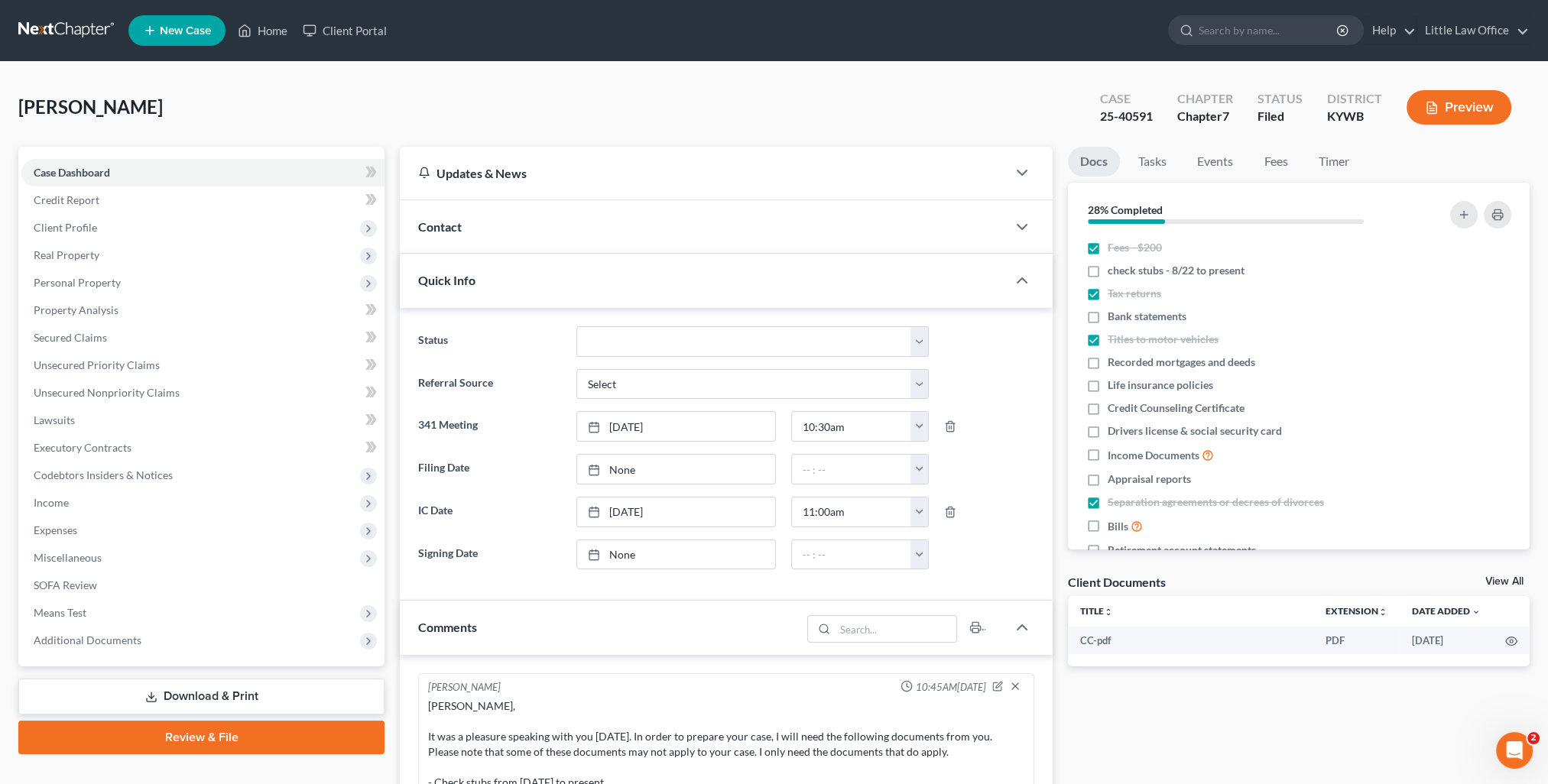
scroll to position [2181, 0]
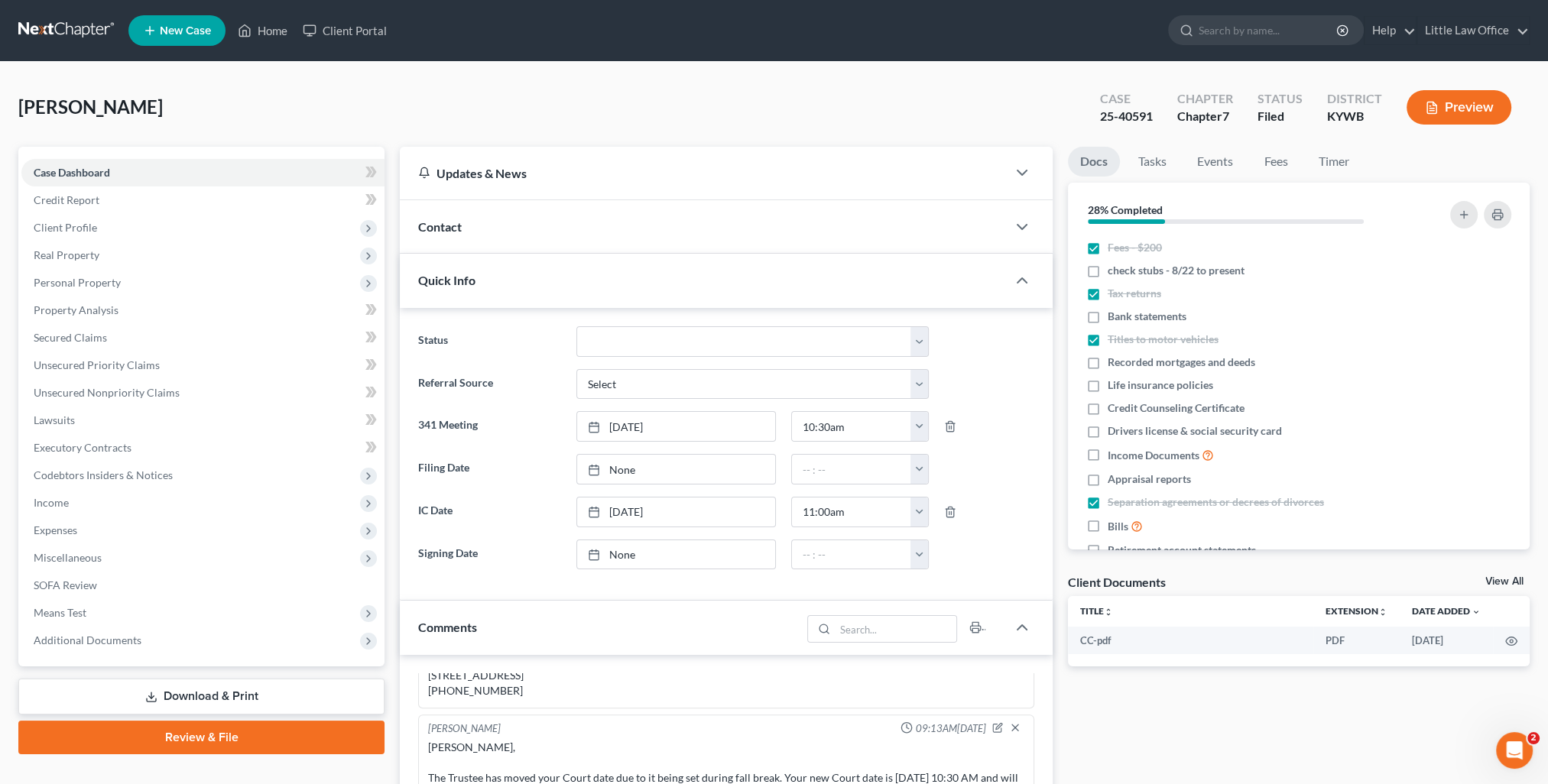
click at [545, 273] on div "Quick Info" at bounding box center [702, 280] width 607 height 53
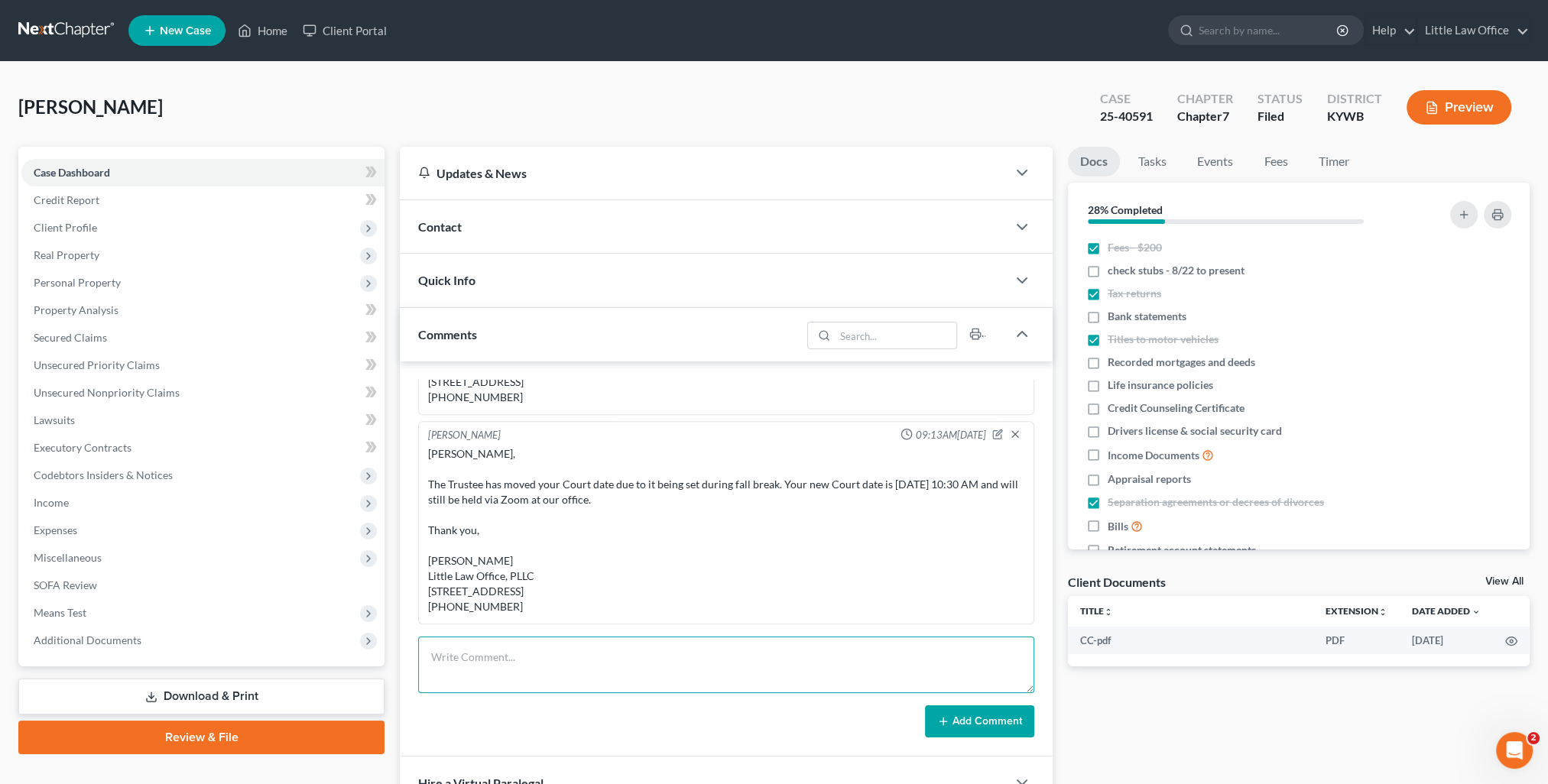
click at [597, 684] on textarea at bounding box center [726, 665] width 616 height 57
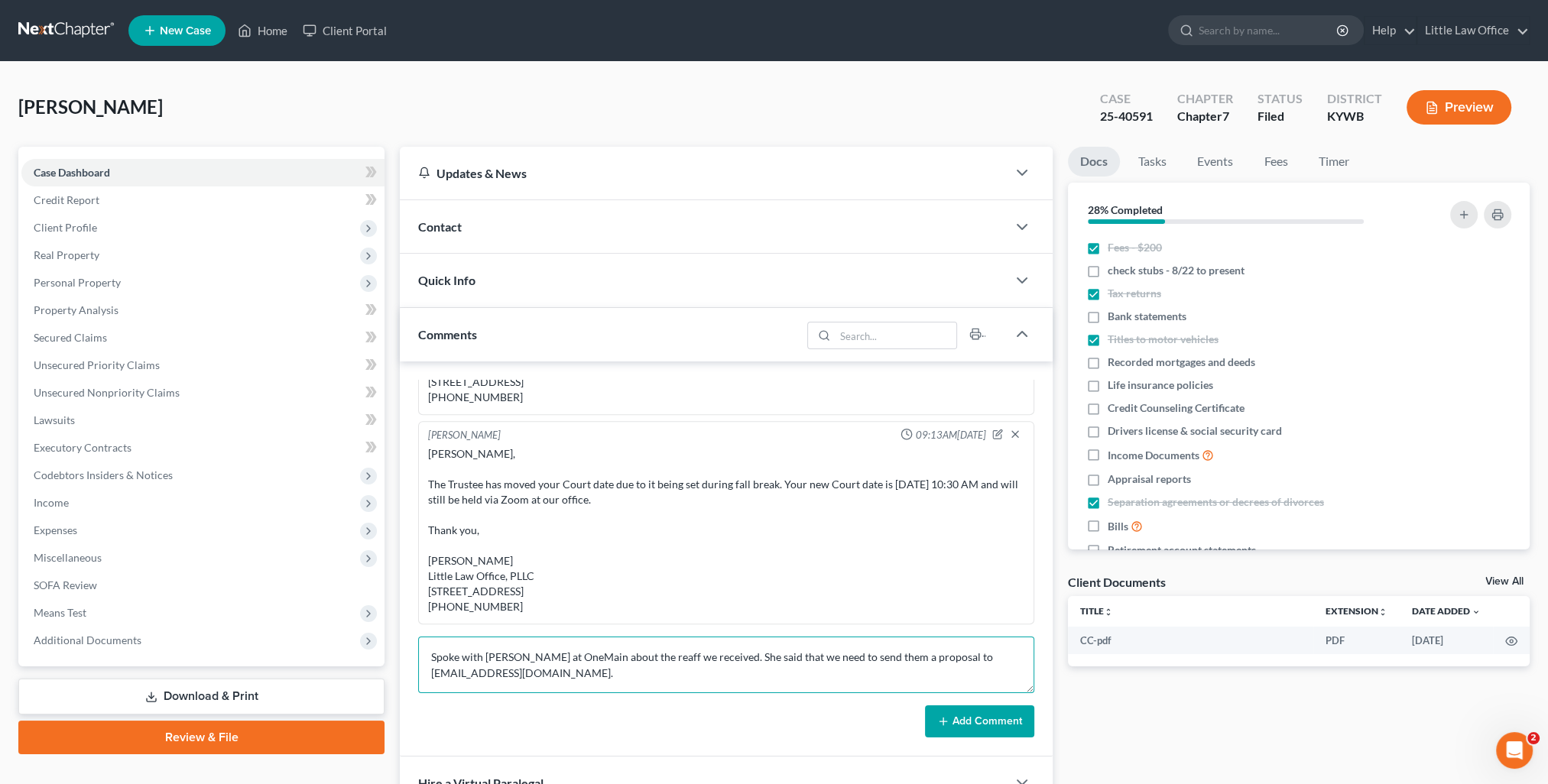
type textarea "Spoke with Paula at OneMain about the reaff we received. She said that we need …"
click at [969, 726] on button "Add Comment" at bounding box center [979, 721] width 110 height 32
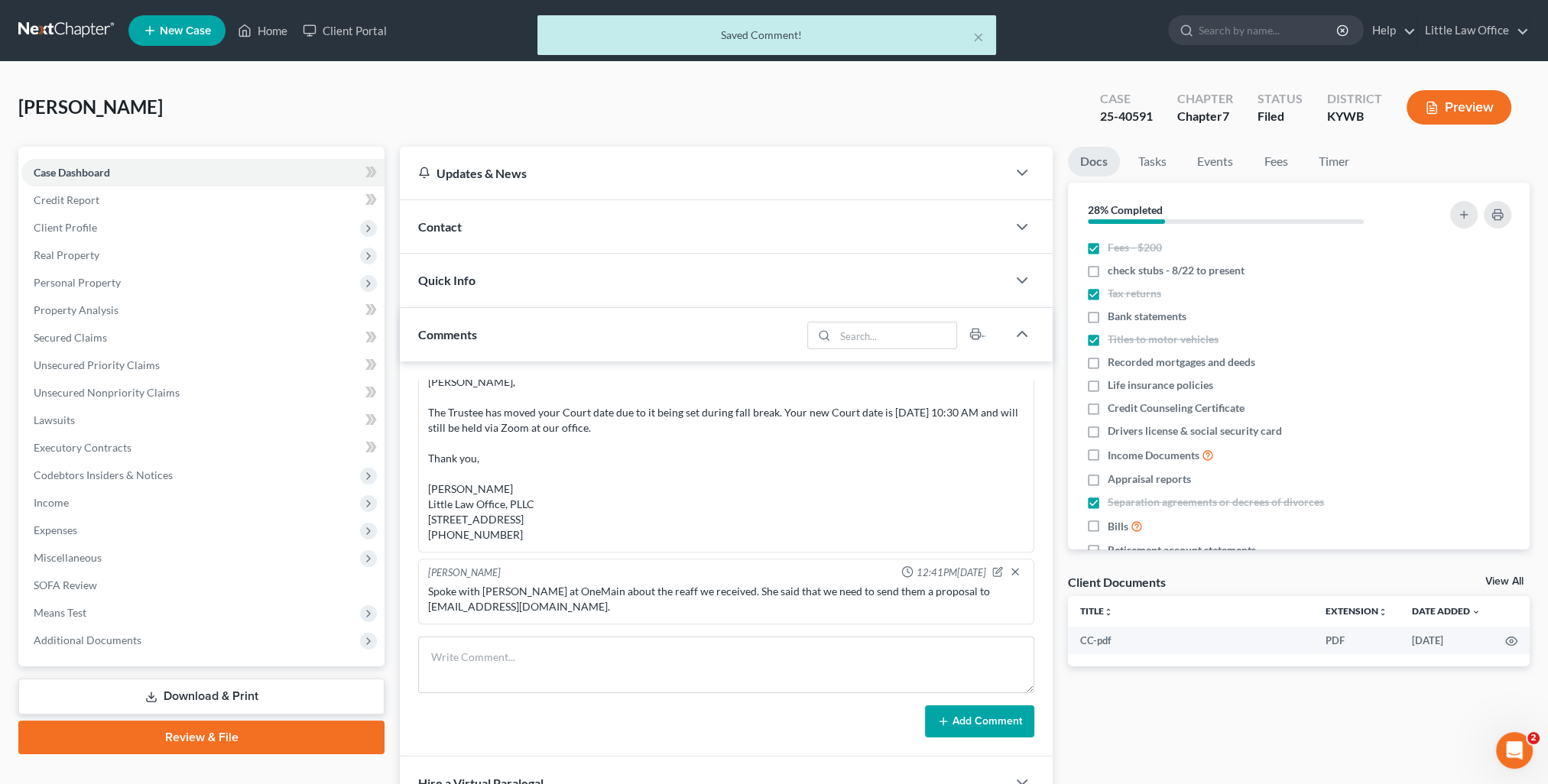
scroll to position [2238, 0]
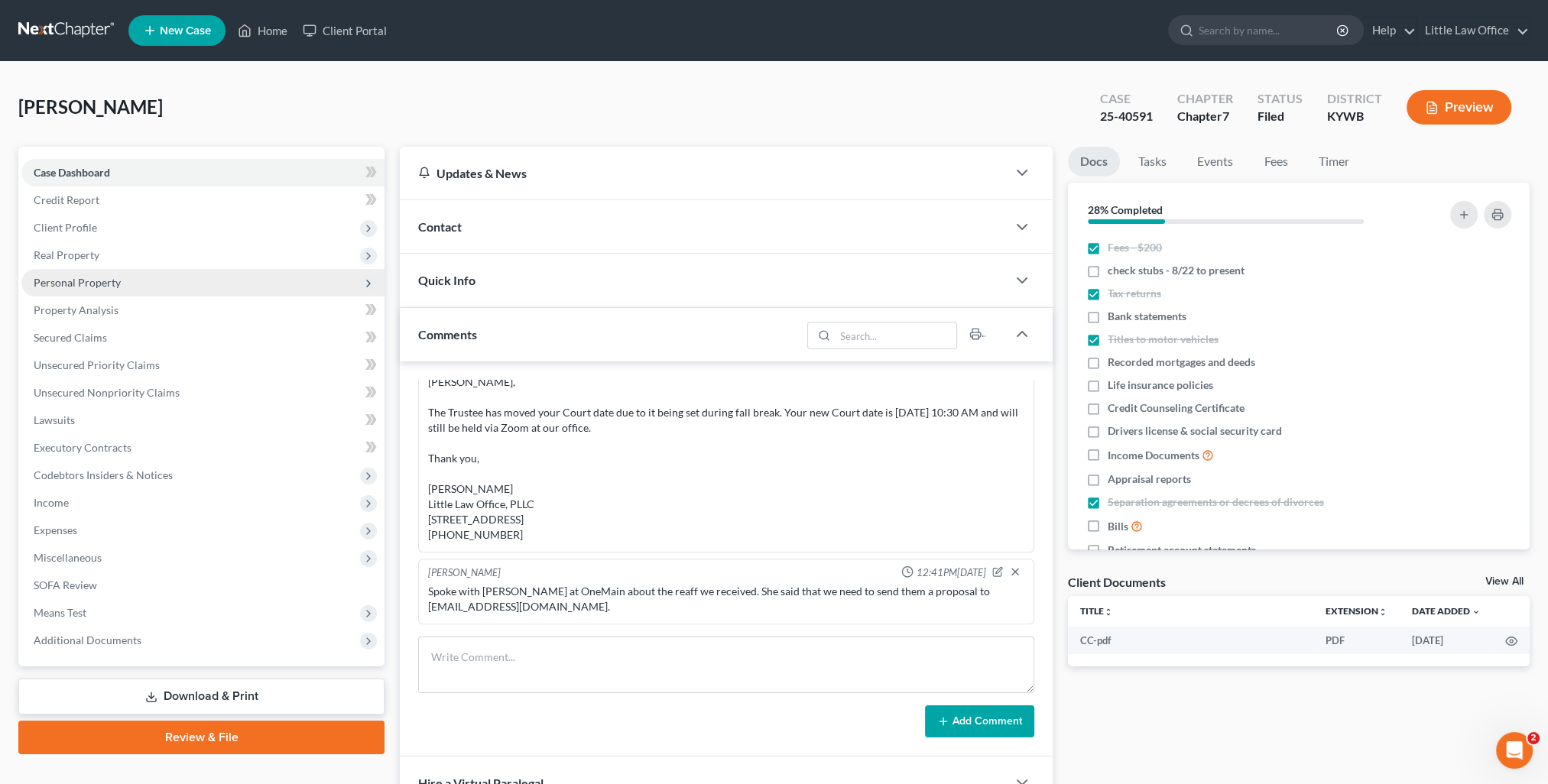
click at [101, 281] on span "Personal Property" at bounding box center [77, 283] width 88 height 13
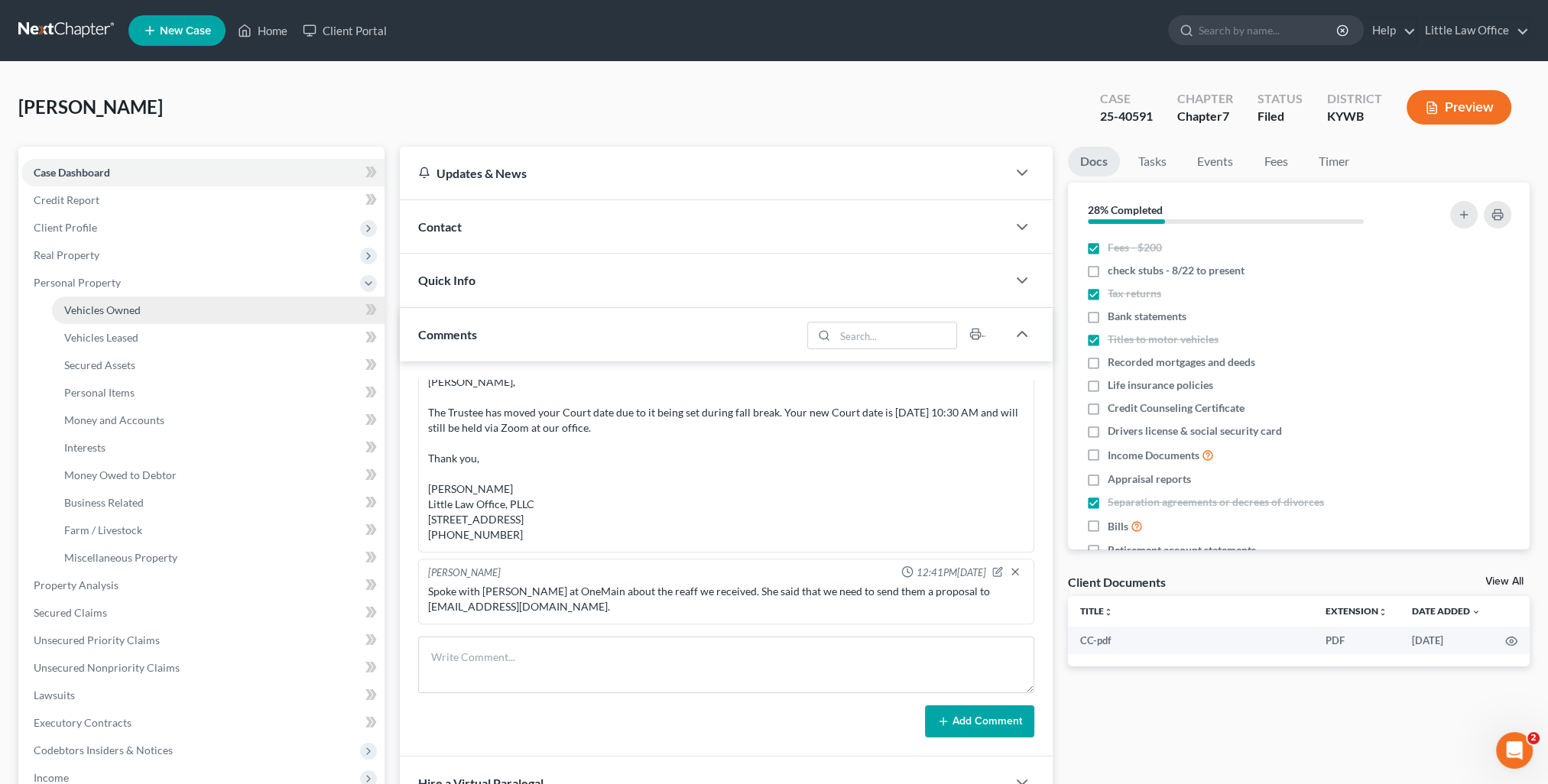
click at [116, 311] on span "Vehicles Owned" at bounding box center [102, 310] width 76 height 13
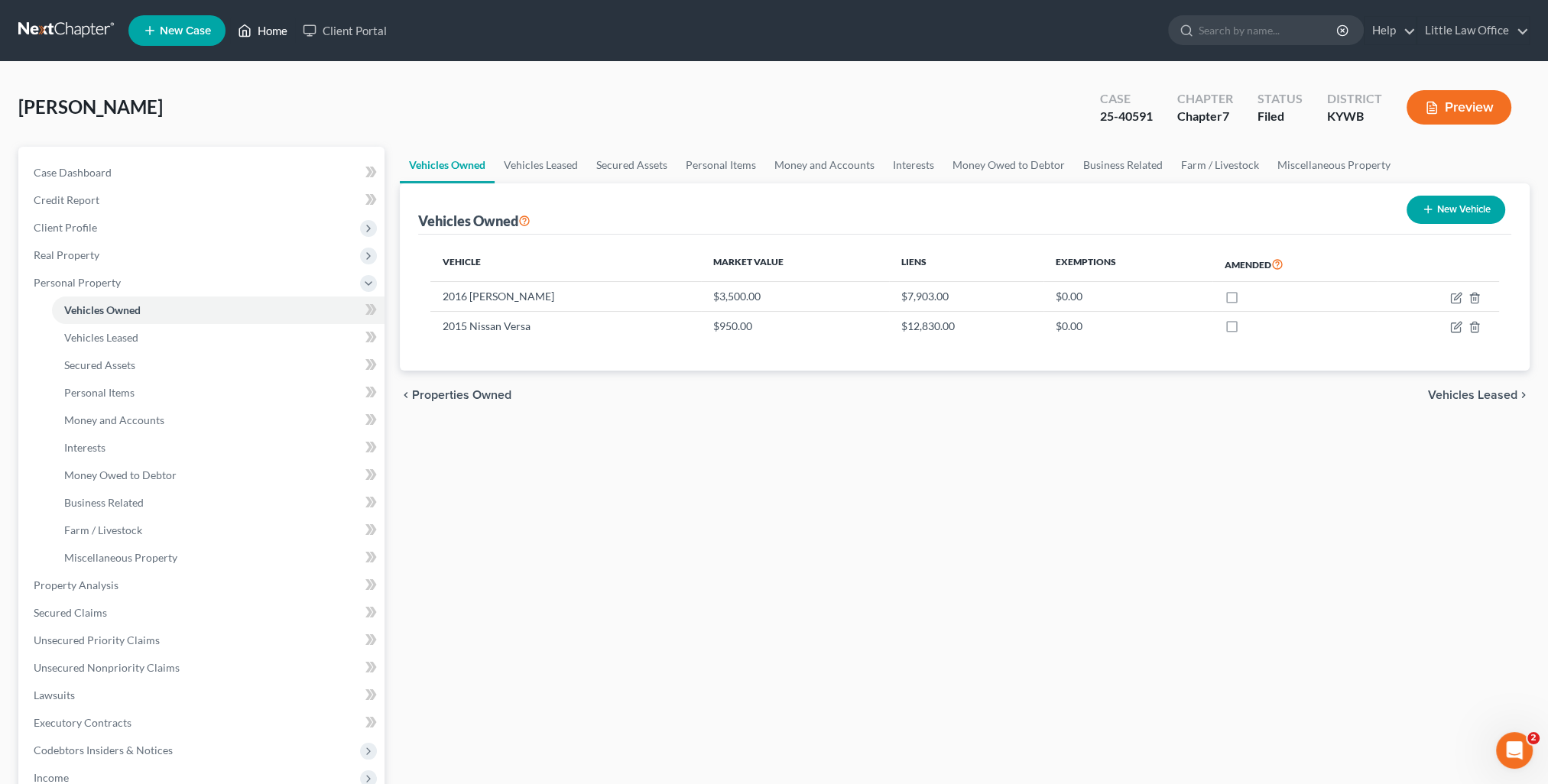
click at [268, 37] on link "Home" at bounding box center [263, 30] width 65 height 28
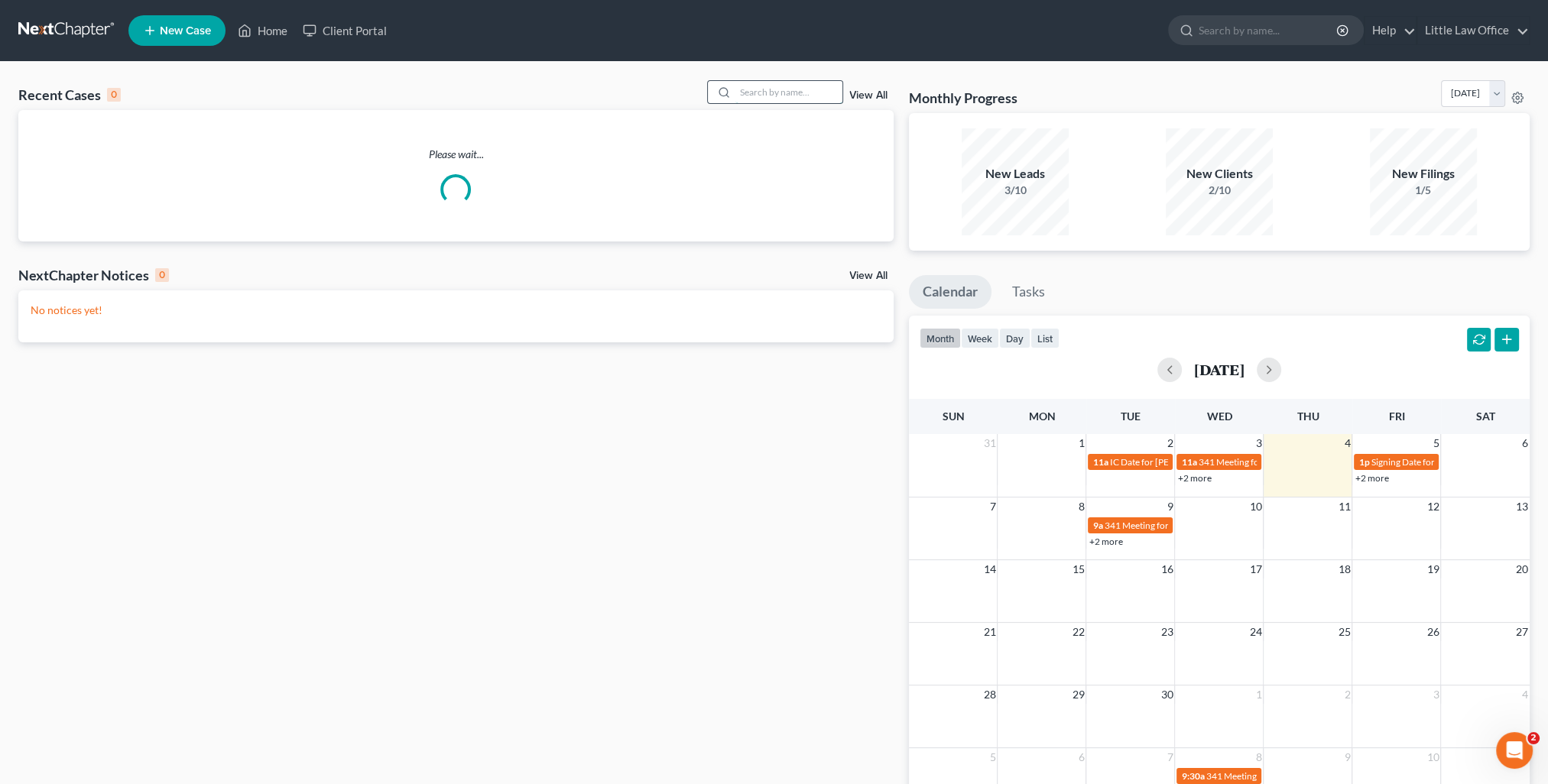
click at [764, 96] on input "search" at bounding box center [788, 91] width 107 height 22
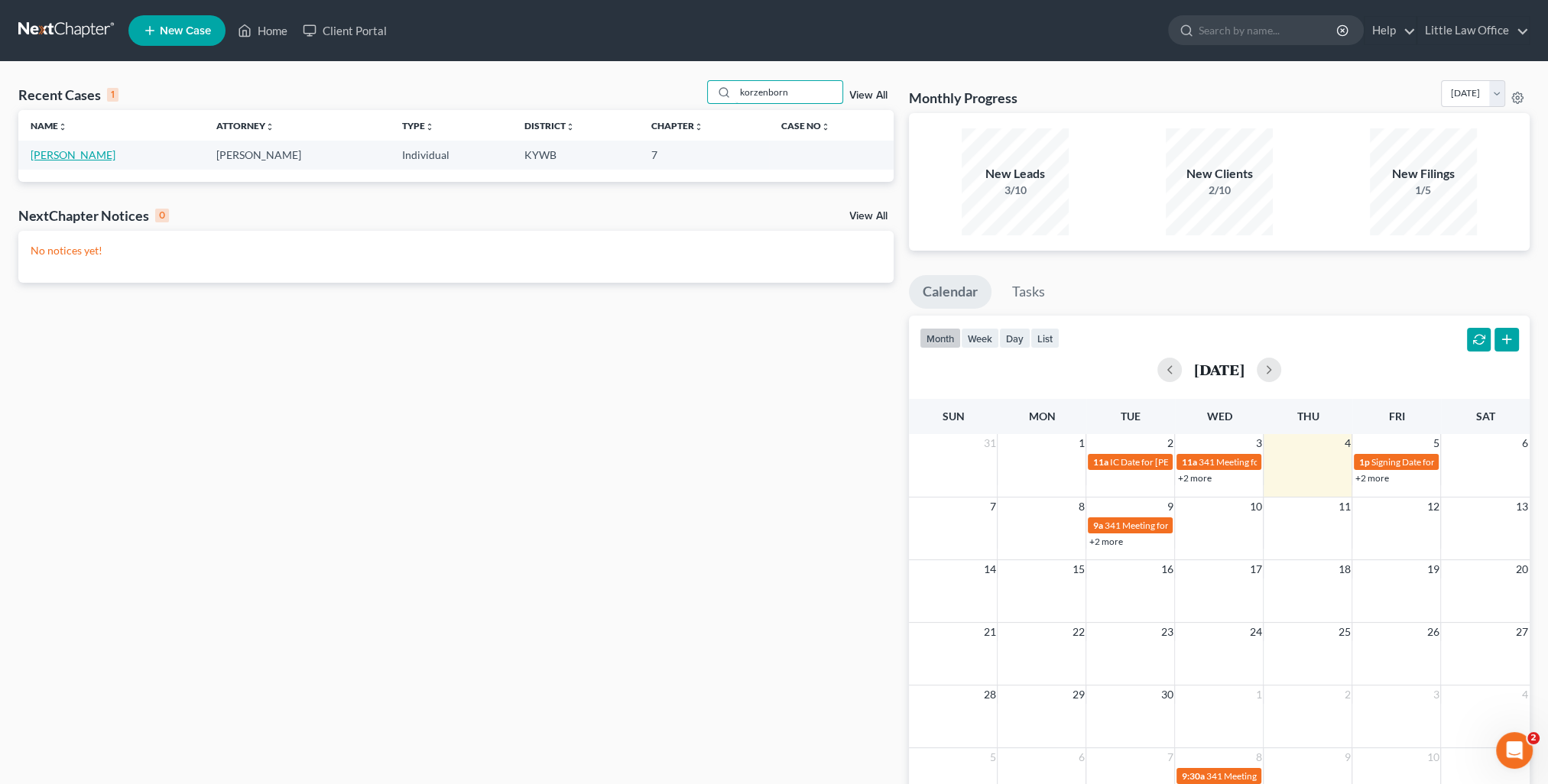
type input "korzenborn"
click at [88, 159] on link "[PERSON_NAME]" at bounding box center [73, 155] width 85 height 13
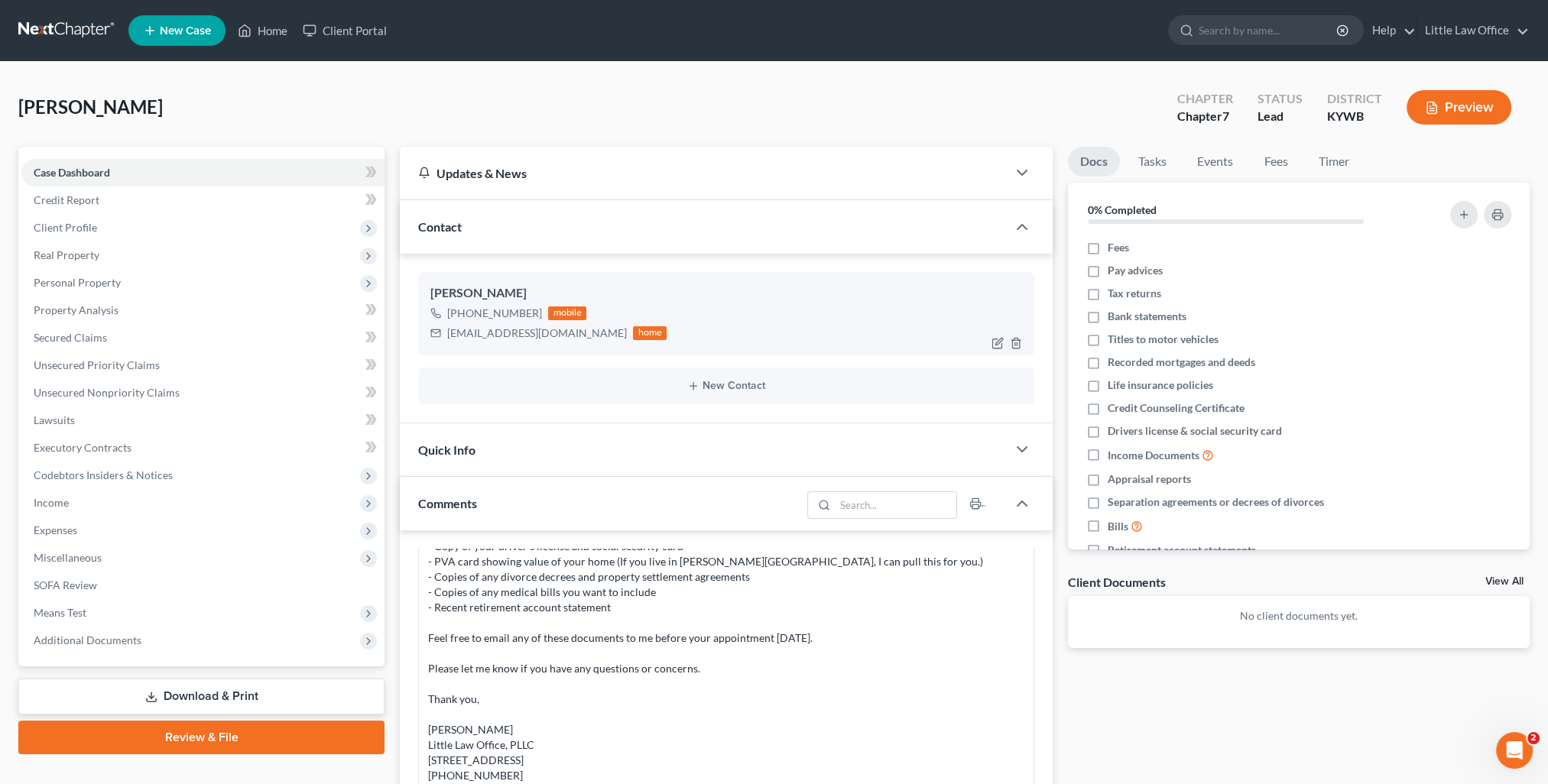
scroll to position [37, 0]
click at [996, 341] on icon "button" at bounding box center [998, 341] width 7 height 7
select select "0"
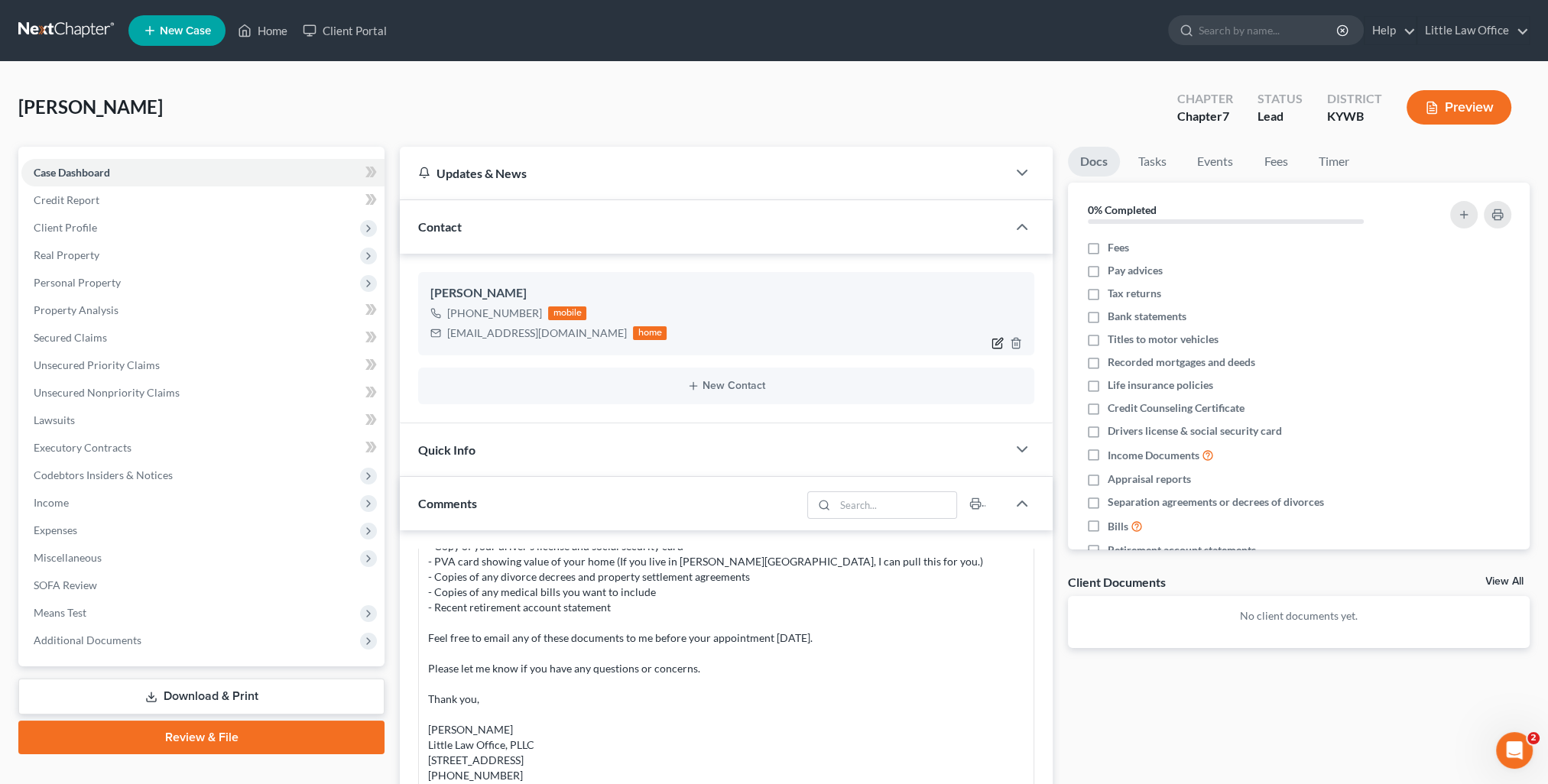
select select "0"
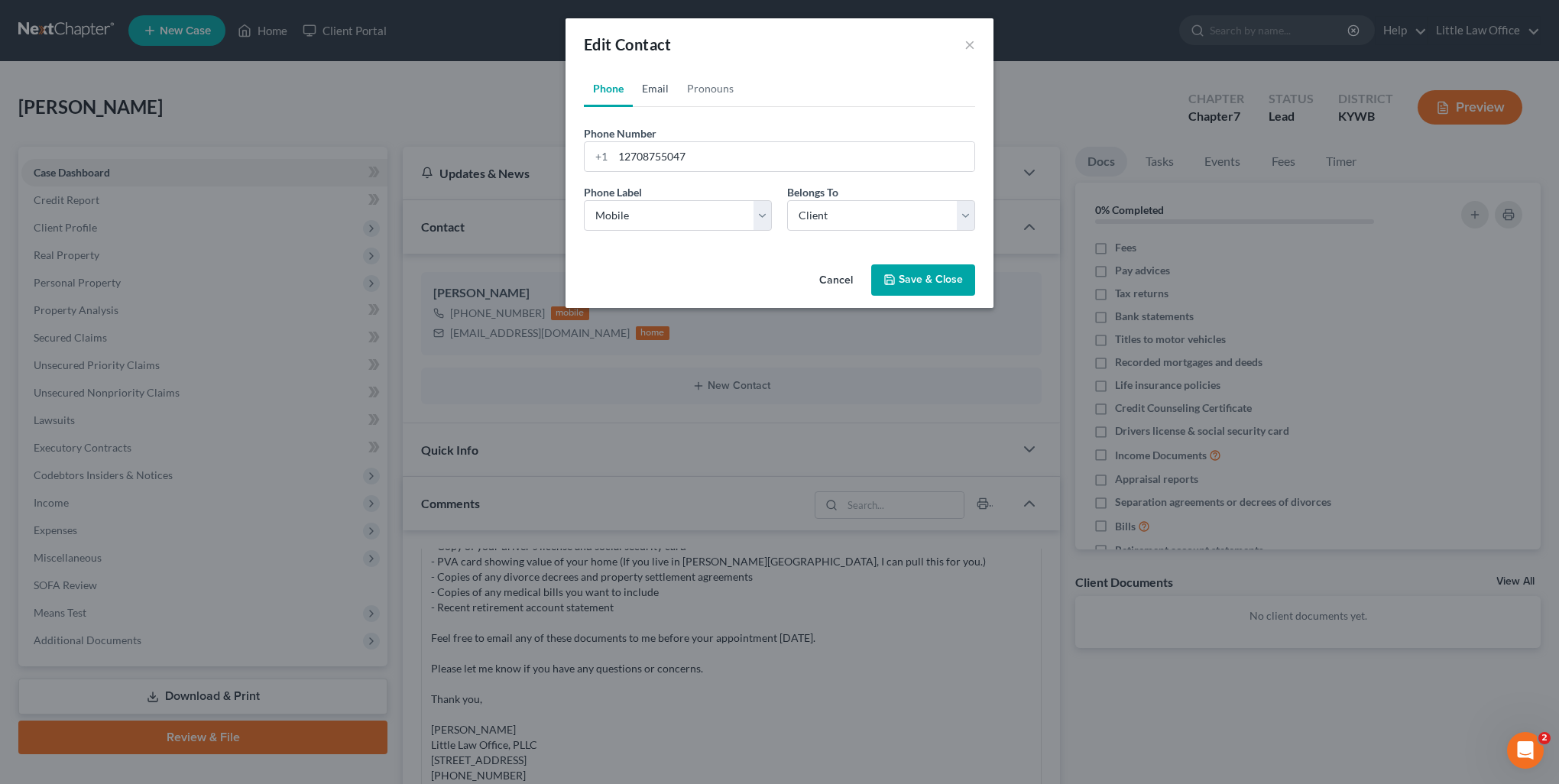
click at [671, 93] on link "Email" at bounding box center [655, 89] width 45 height 37
drag, startPoint x: 805, startPoint y: 164, endPoint x: 560, endPoint y: 162, distance: 245.0
click at [560, 162] on div "Edit Contact × Phone Email Pronouns Phone Number * +1 12708755047 Ext. Phone La…" at bounding box center [780, 392] width 1559 height 784
type input "[EMAIL_ADDRESS][DOMAIN_NAME]"
click at [906, 289] on button "Save & Close" at bounding box center [924, 280] width 104 height 32
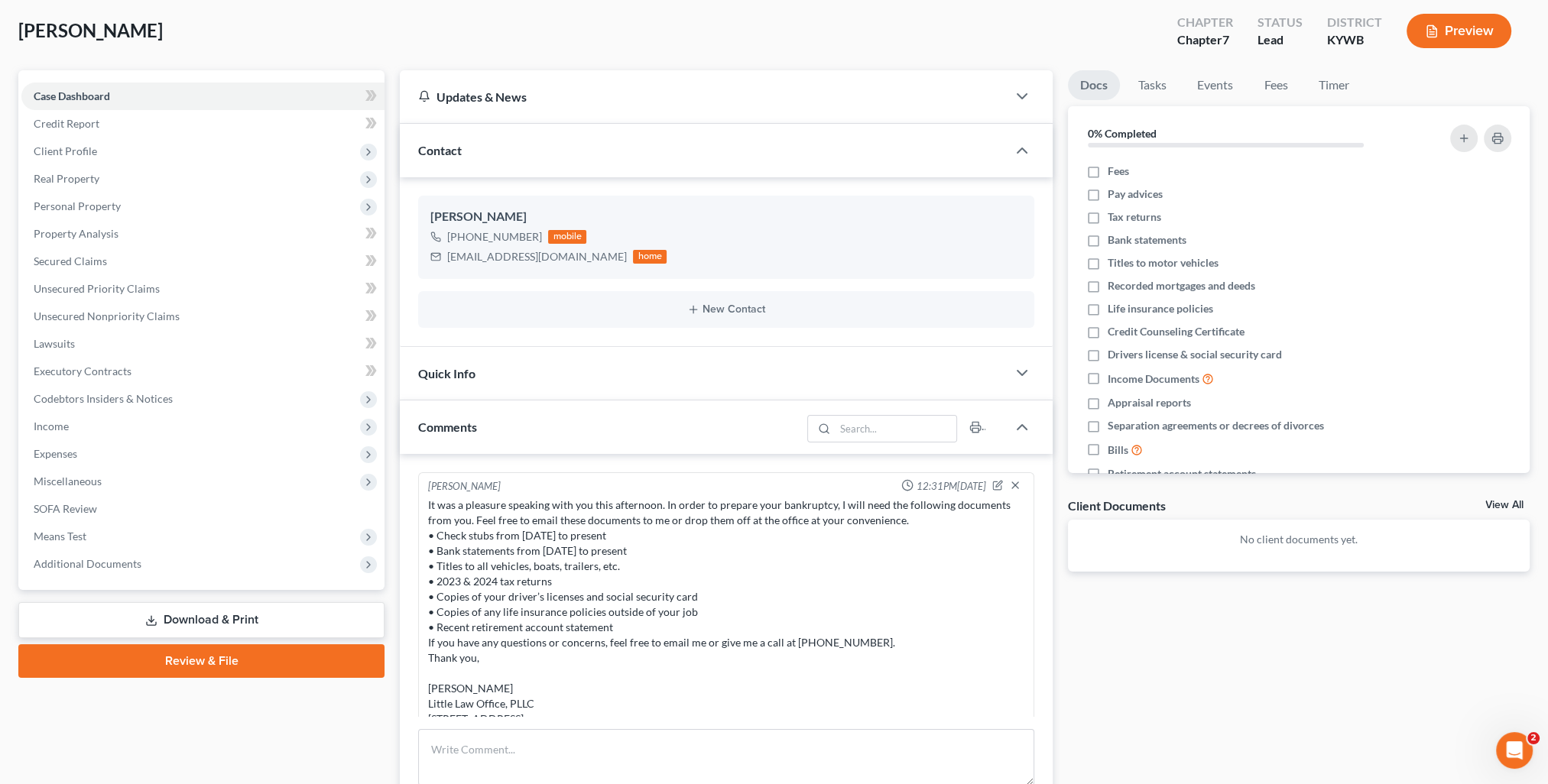
scroll to position [0, 0]
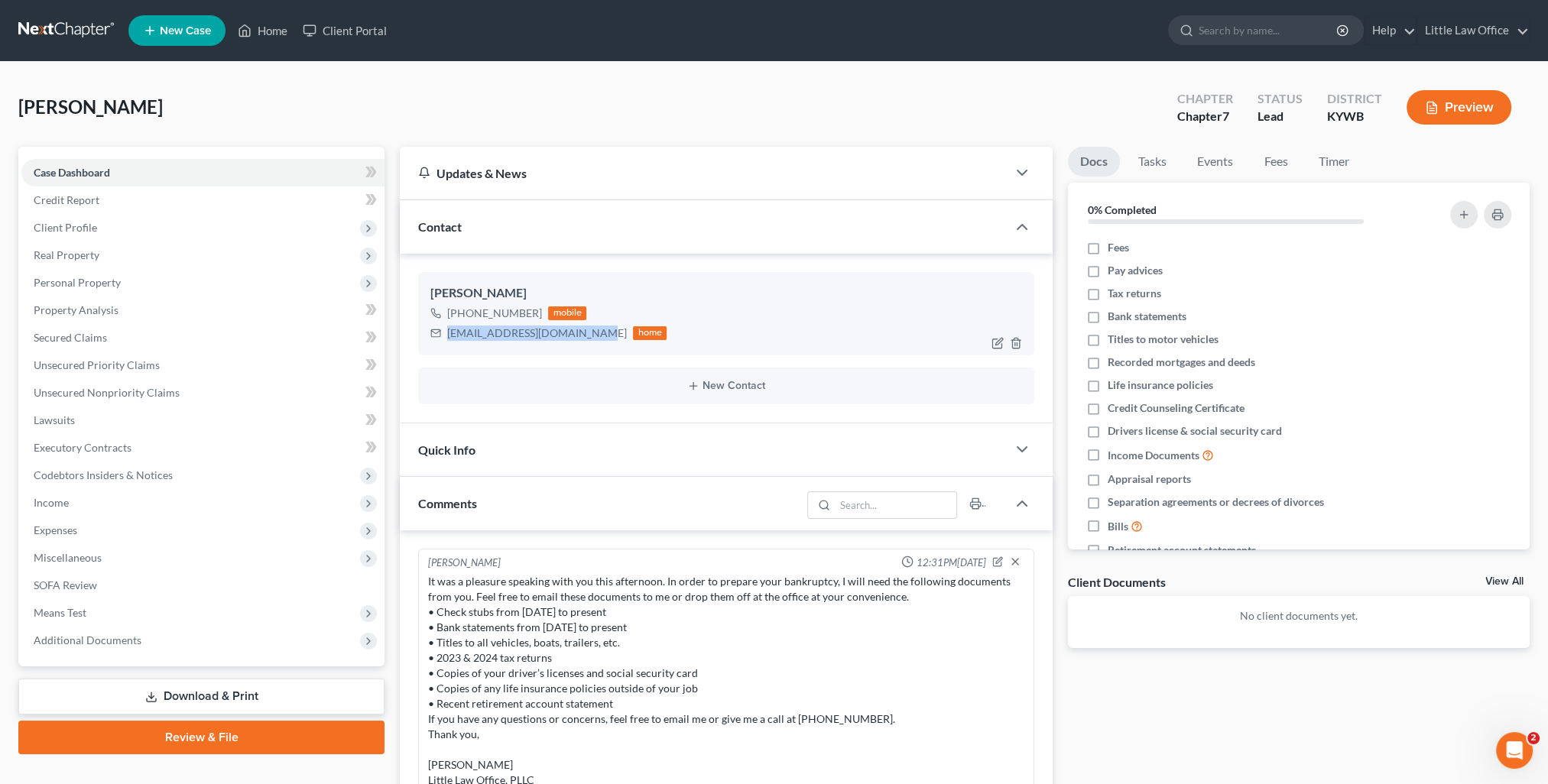
drag, startPoint x: 447, startPoint y: 333, endPoint x: 584, endPoint y: 348, distance: 137.8
click at [584, 348] on div "Kelly Korzenborn +1 (270) 875-5047 mobile korzenbornkells@icloud.com home" at bounding box center [726, 314] width 616 height 83
copy div "[EMAIL_ADDRESS][DOMAIN_NAME]"
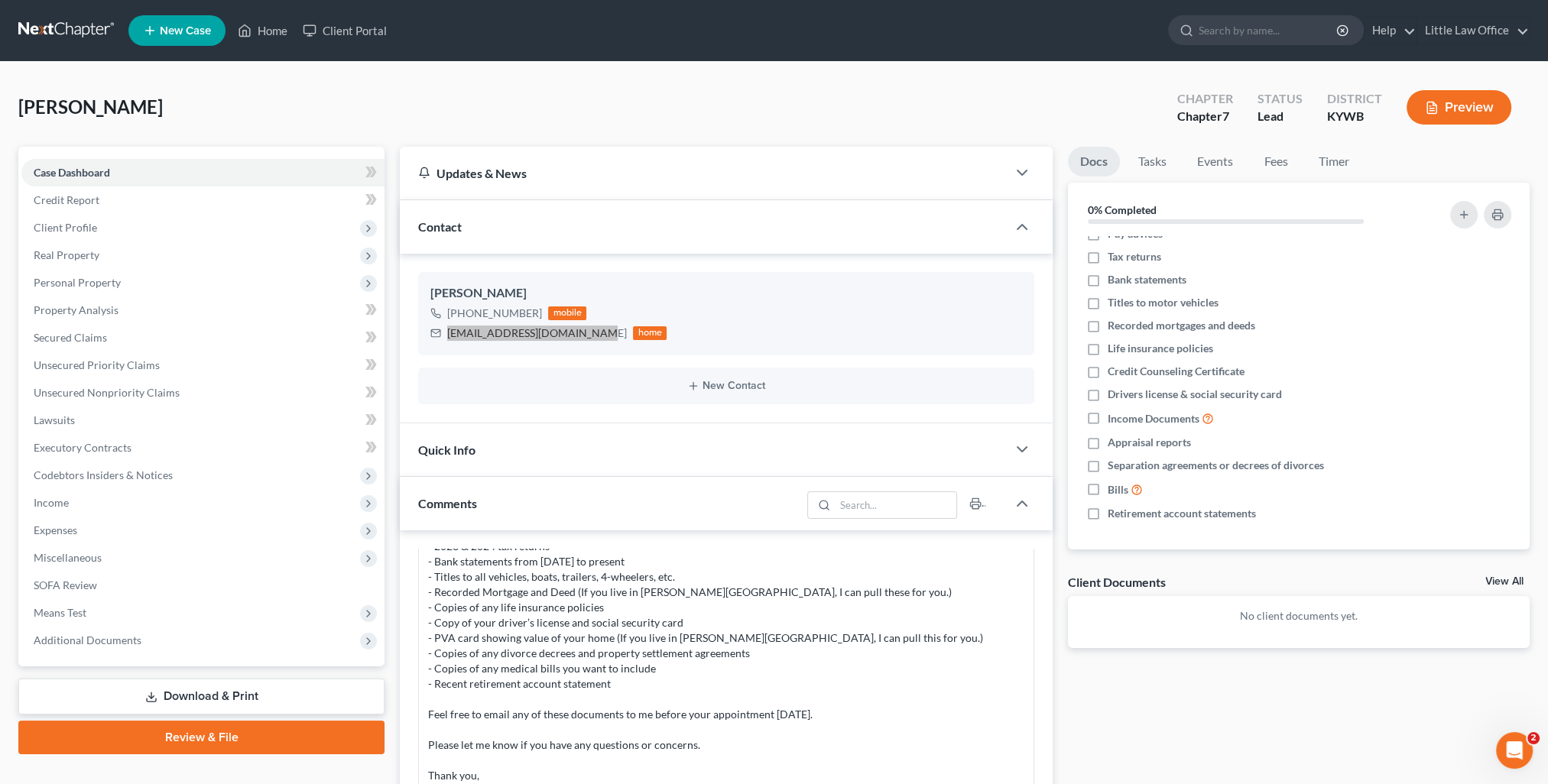
scroll to position [76, 0]
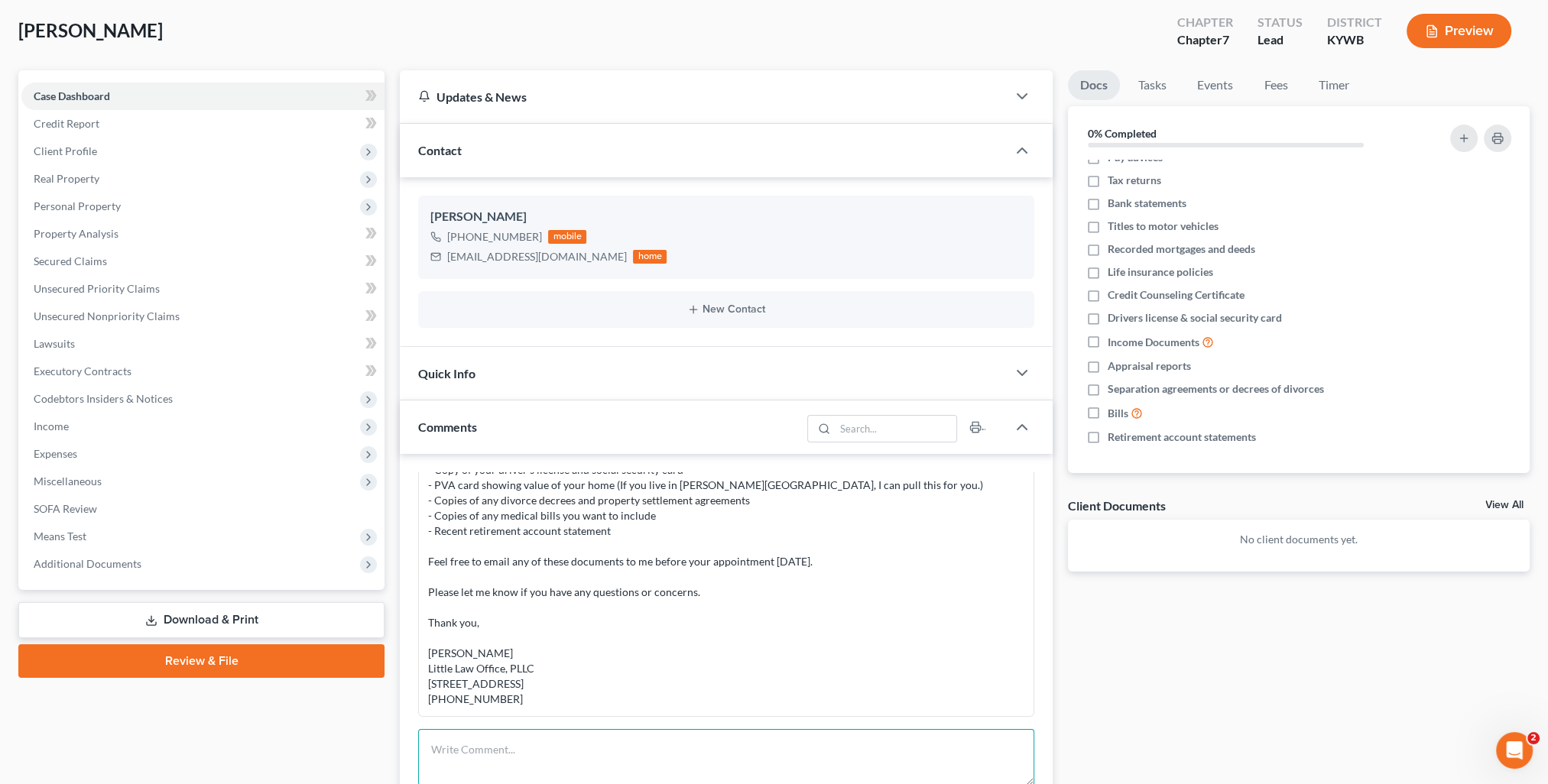
click at [652, 756] on textarea at bounding box center [726, 757] width 616 height 57
paste textarea "Kelly, In order to prepare your case, I will need the following documents from …"
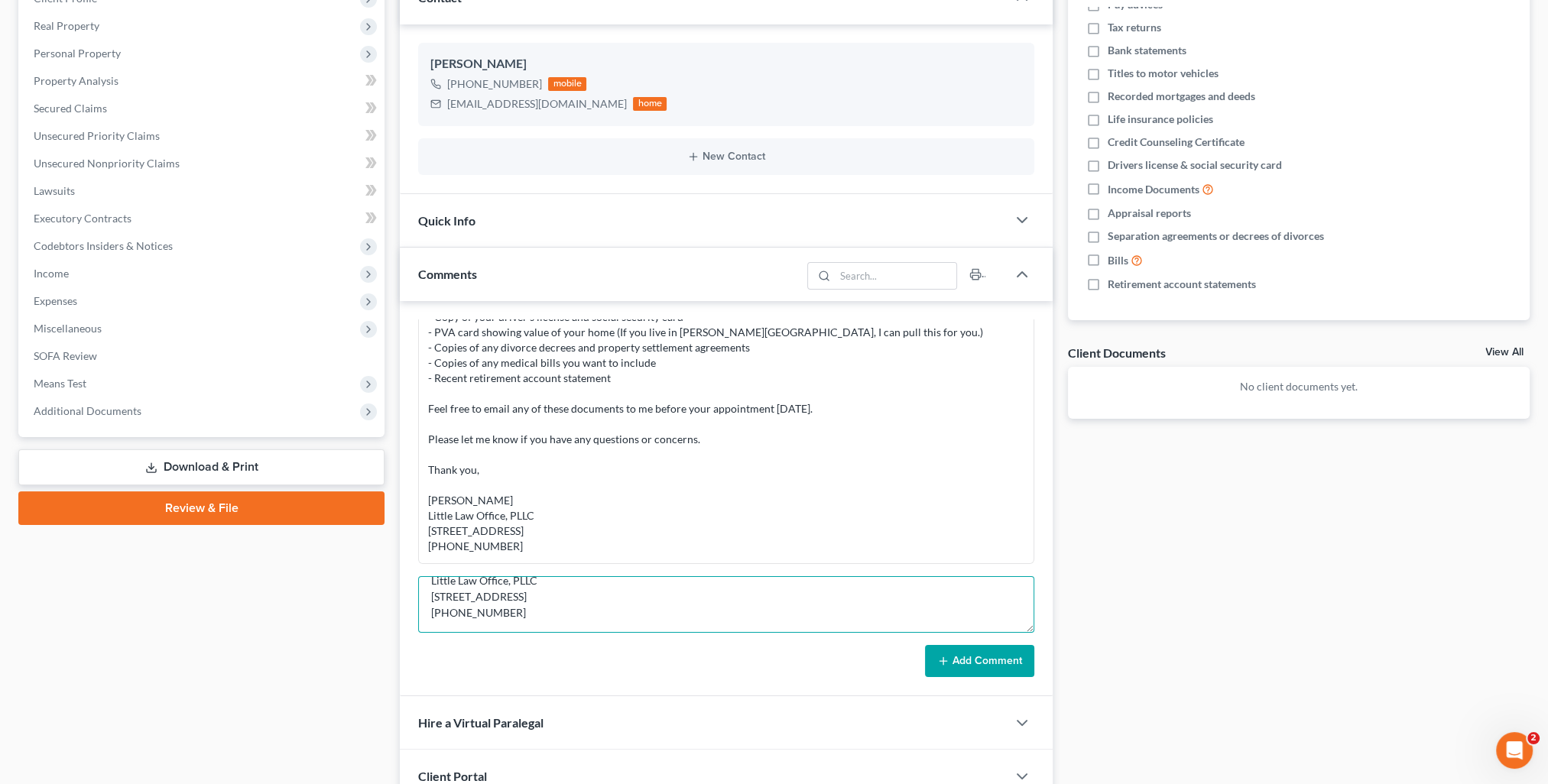
scroll to position [306, 0]
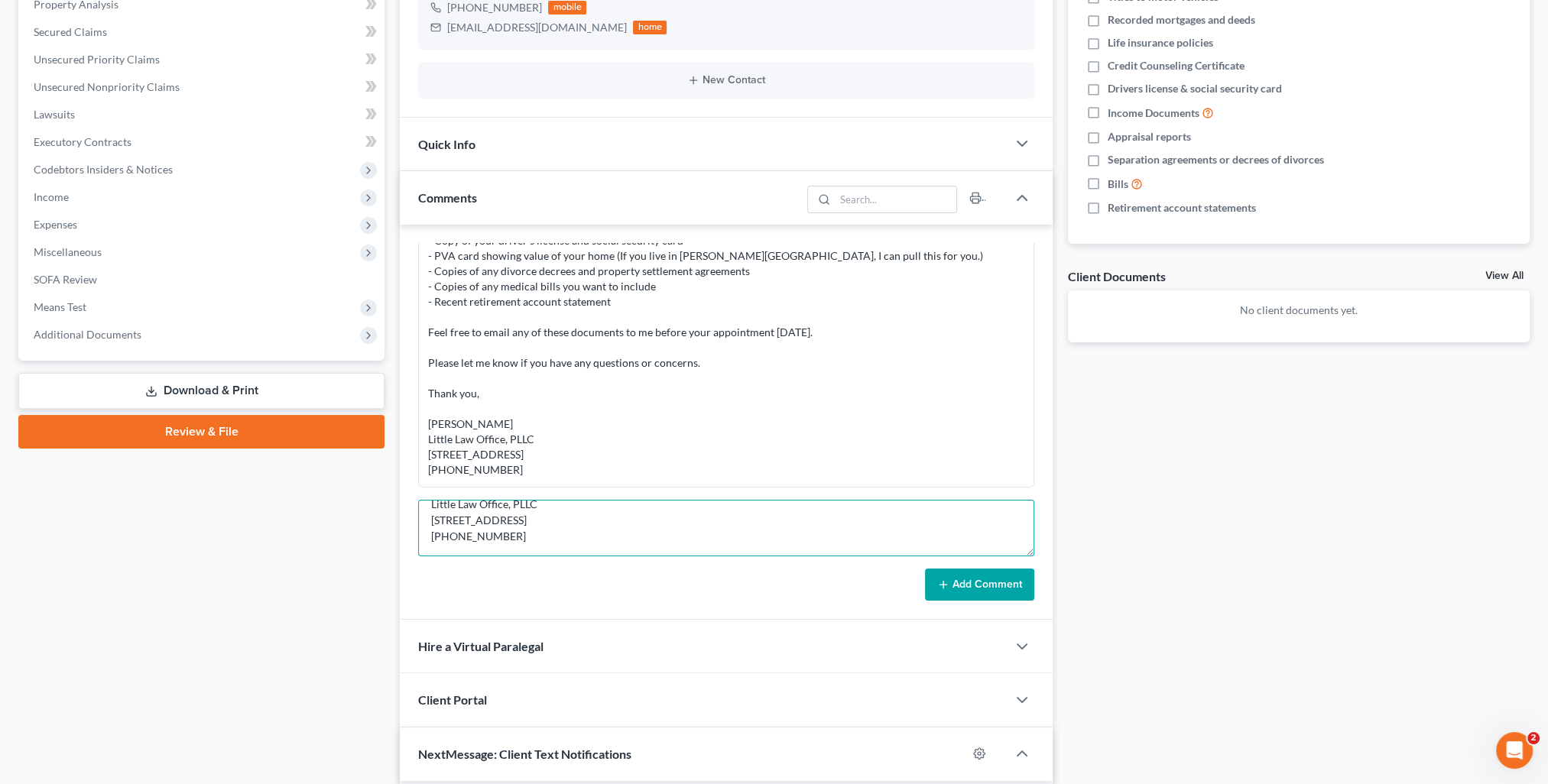
type textarea "Kelly, In order to prepare your case, I will need the following documents from …"
drag, startPoint x: 984, startPoint y: 585, endPoint x: 1516, endPoint y: 441, distance: 551.1
click at [985, 585] on button "Add Comment" at bounding box center [979, 584] width 110 height 32
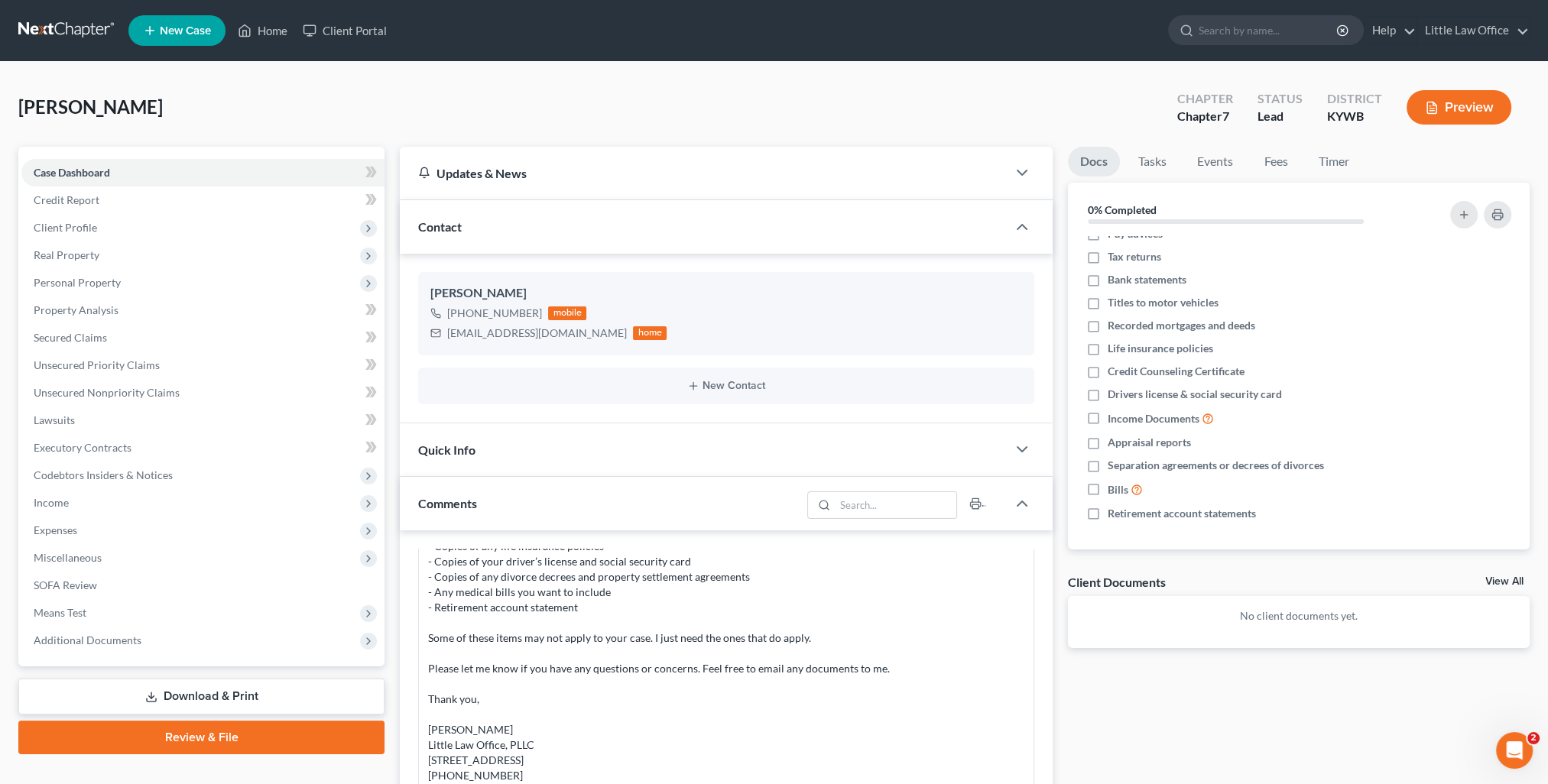
scroll to position [0, 0]
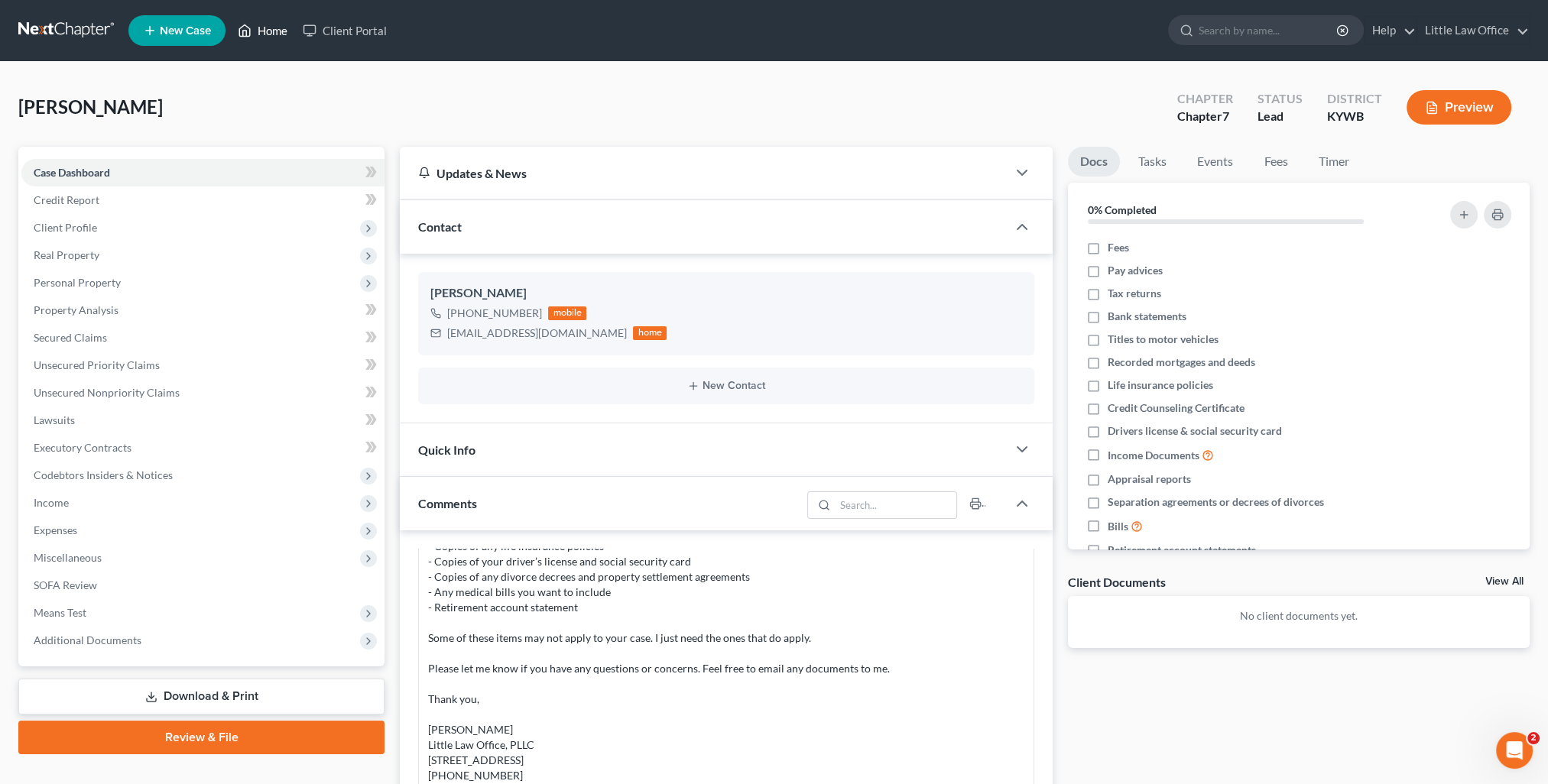
drag, startPoint x: 278, startPoint y: 24, endPoint x: 351, endPoint y: 90, distance: 98.4
click at [278, 24] on link "Home" at bounding box center [263, 30] width 65 height 28
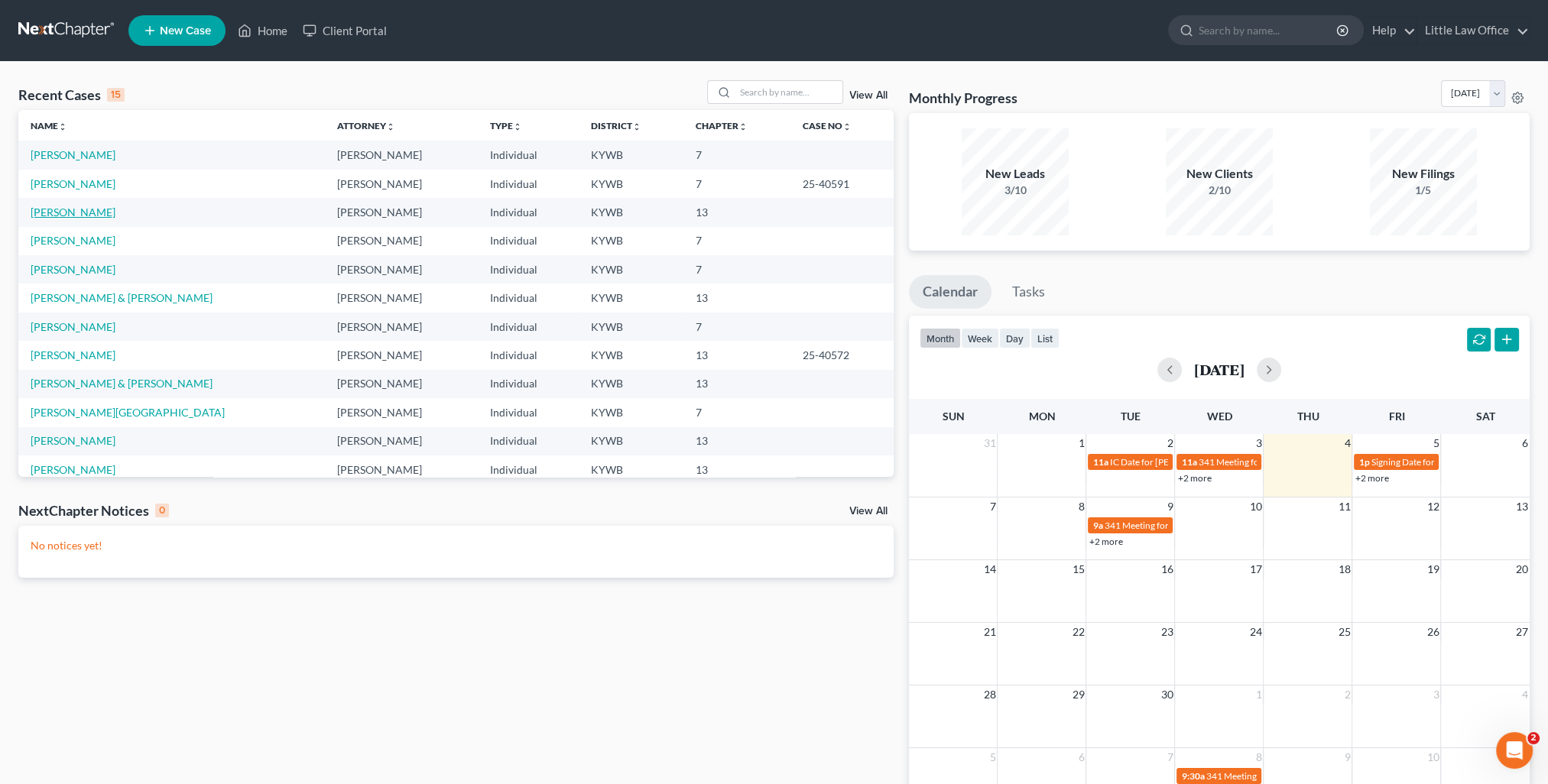
click at [82, 212] on link "[PERSON_NAME]" at bounding box center [73, 213] width 85 height 13
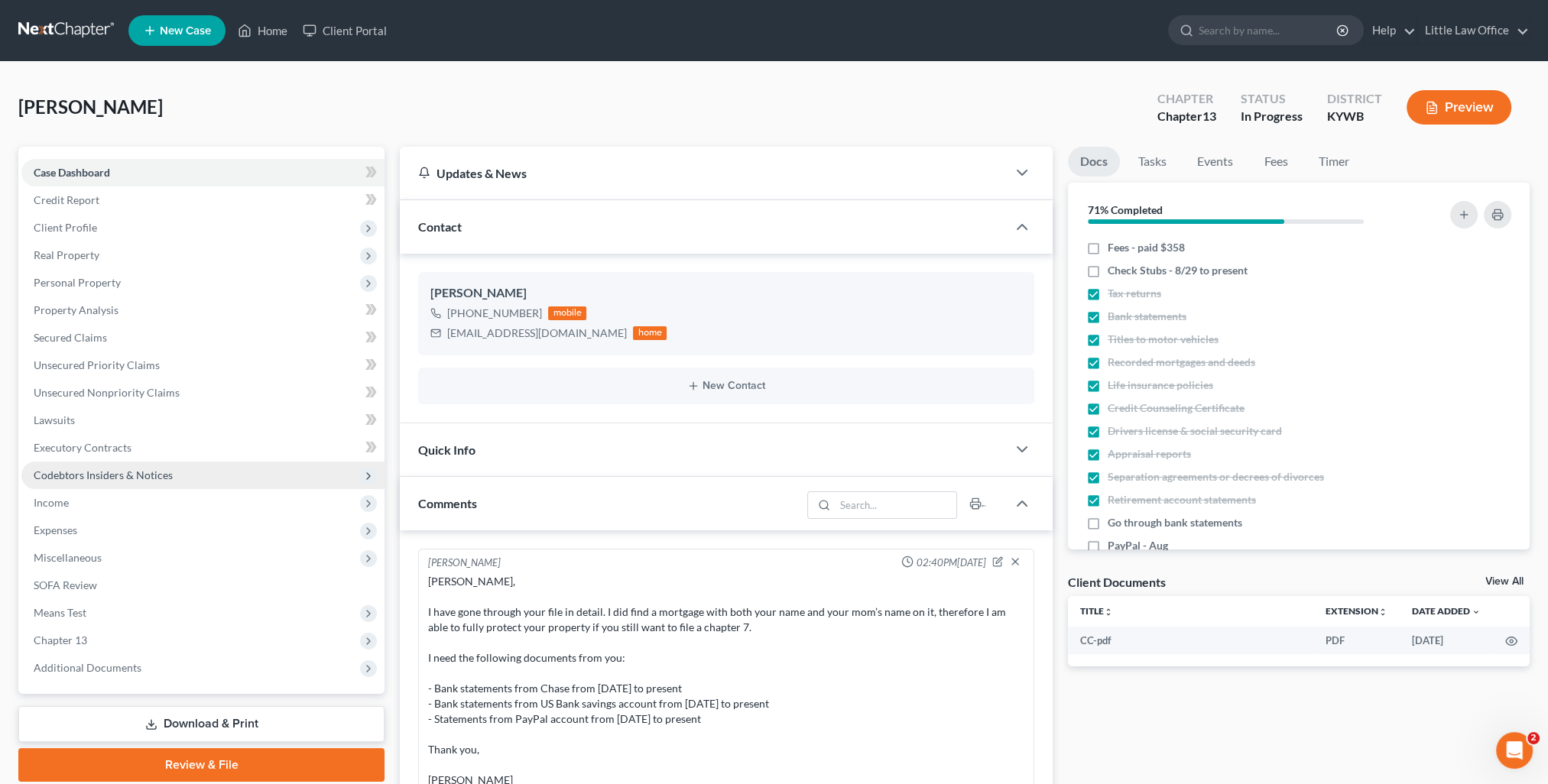
scroll to position [351, 0]
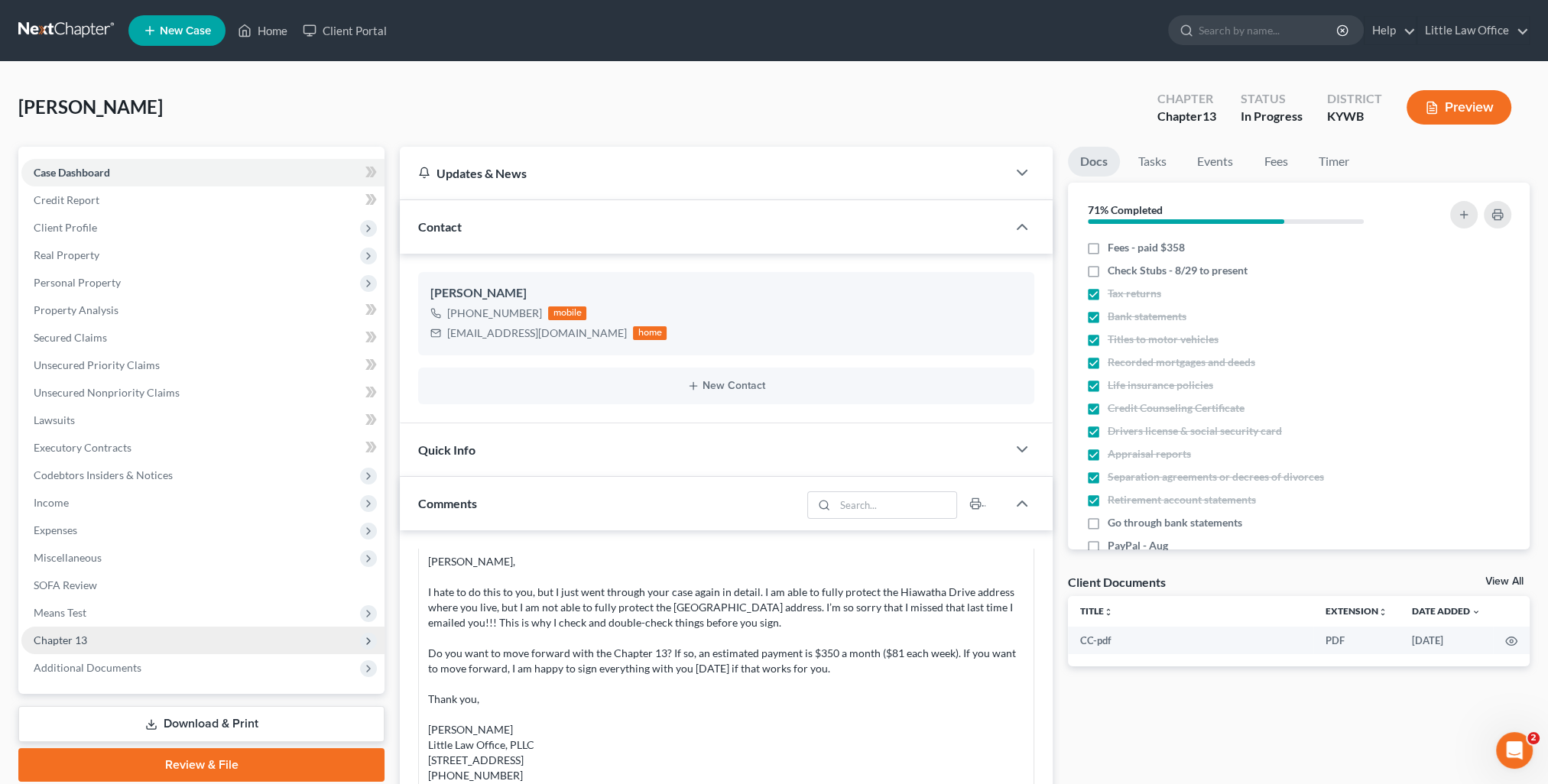
drag, startPoint x: 101, startPoint y: 640, endPoint x: 116, endPoint y: 641, distance: 15.0
click at [101, 640] on span "Chapter 13" at bounding box center [202, 640] width 363 height 28
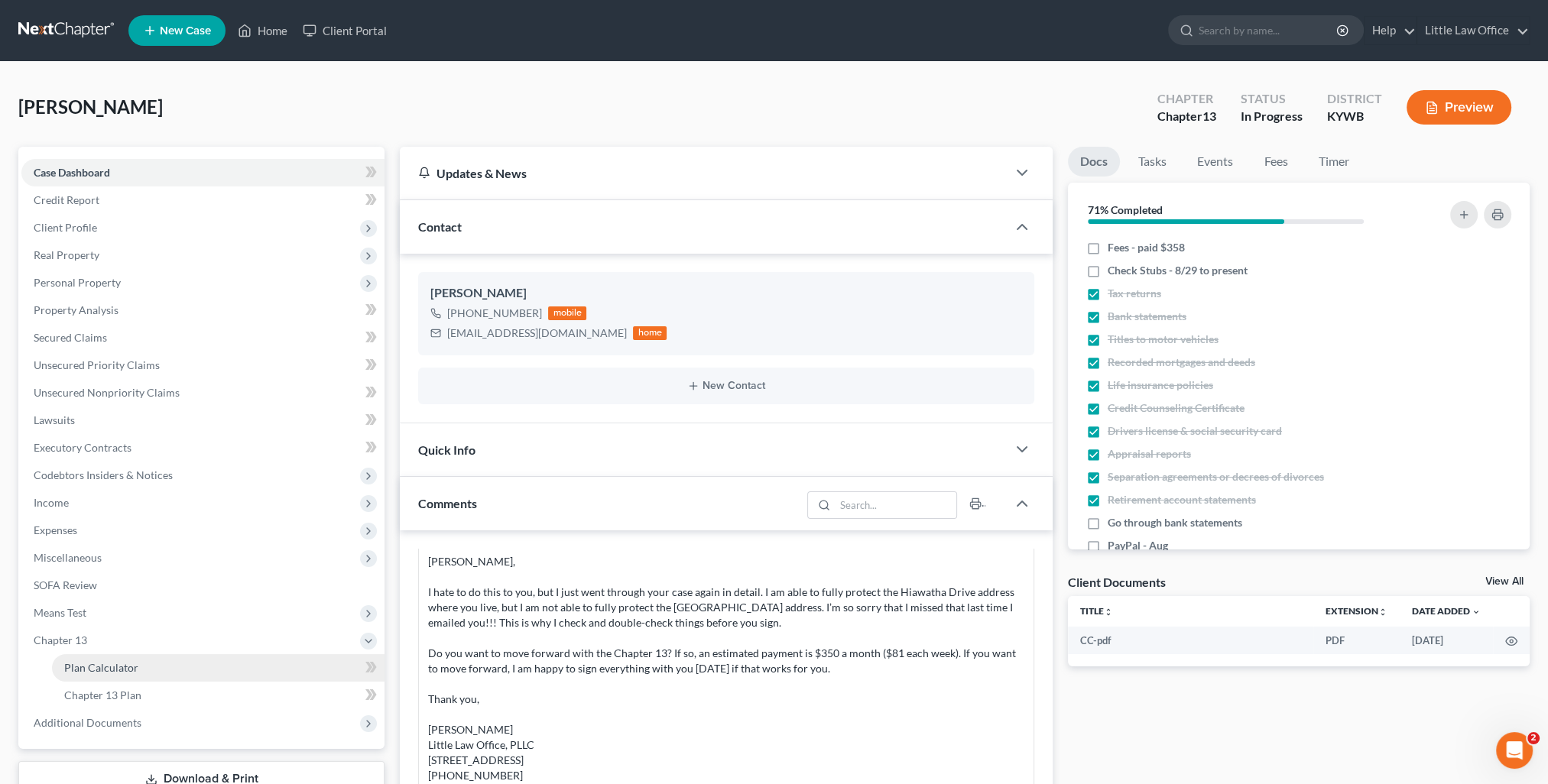
drag, startPoint x: 131, startPoint y: 664, endPoint x: 317, endPoint y: 667, distance: 186.0
click at [131, 663] on span "Plan Calculator" at bounding box center [101, 668] width 74 height 13
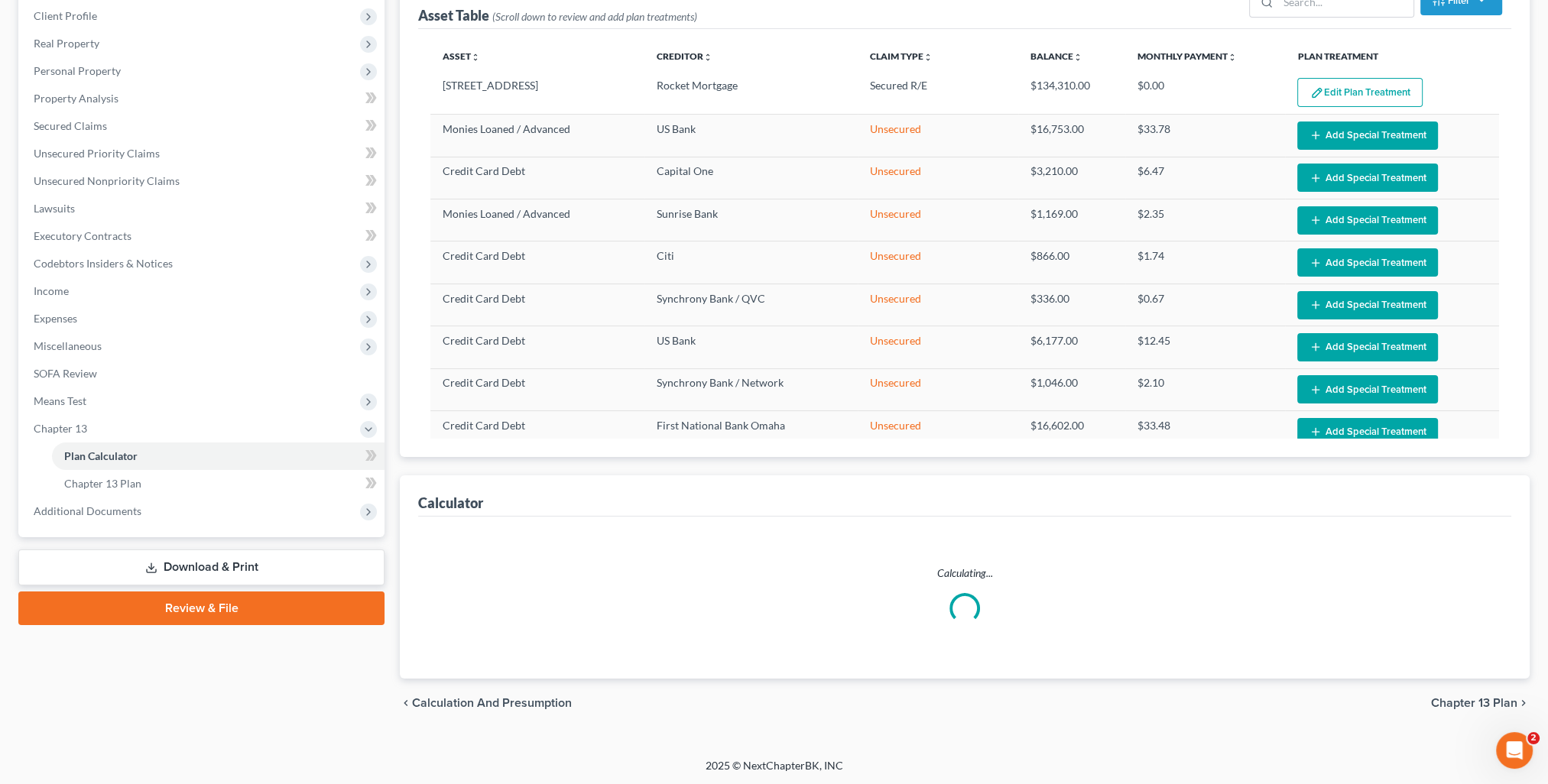
select select "59"
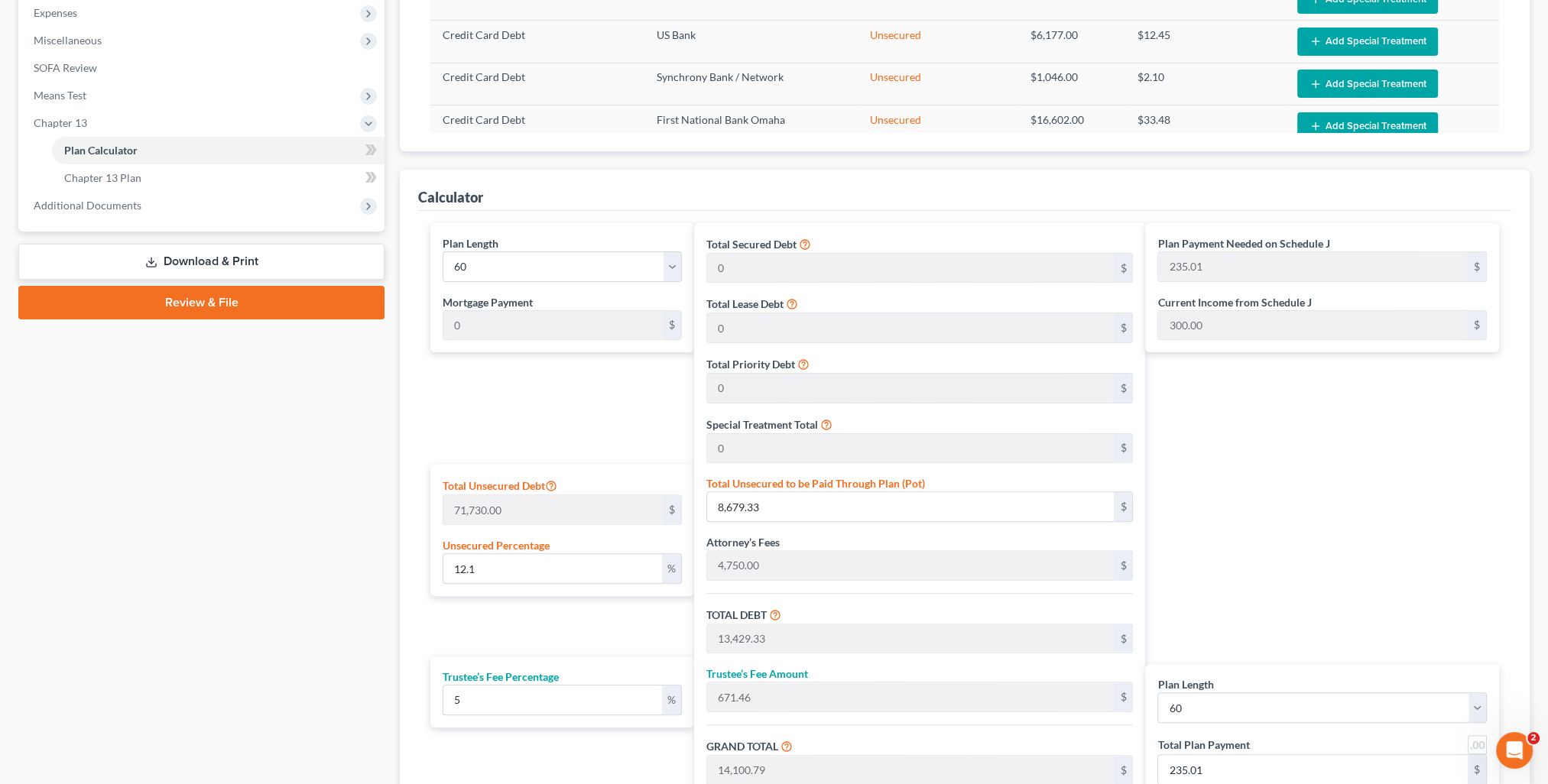
scroll to position [670, 0]
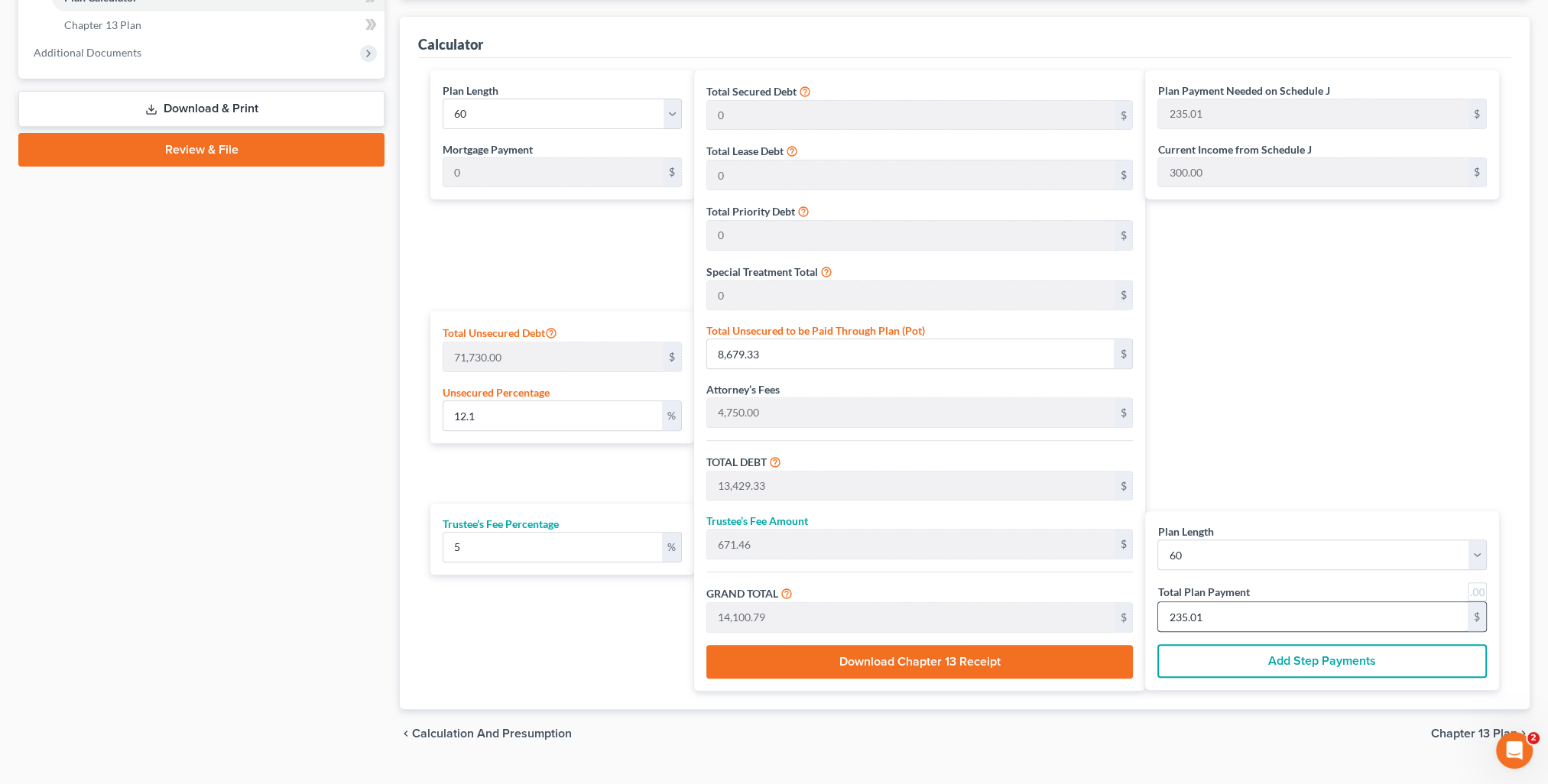
click at [1228, 618] on input "235.01" at bounding box center [1312, 617] width 310 height 29
type input "0"
type input "114.28"
type input "5.71"
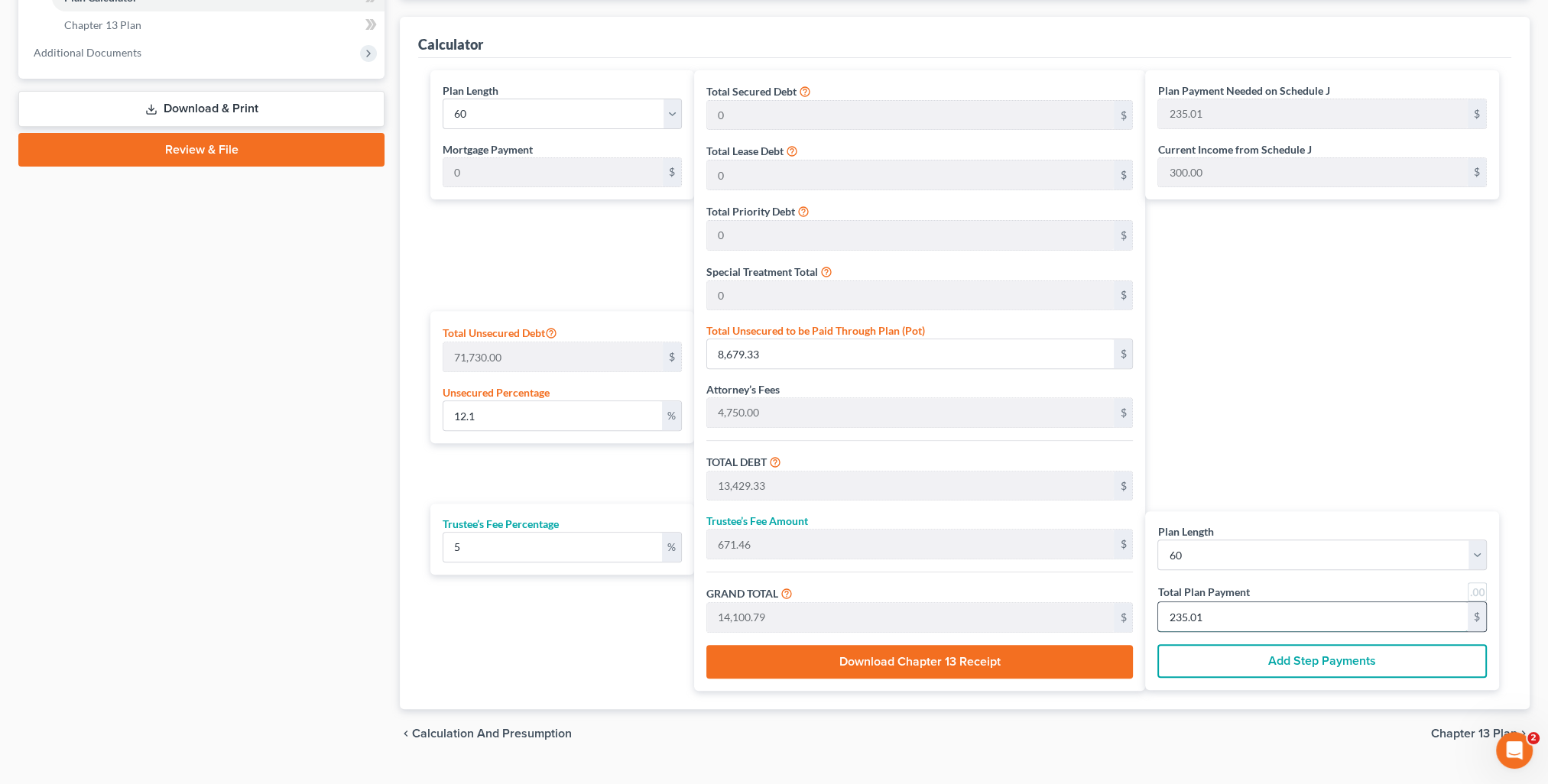
type input "120.00"
type input "2"
type input "1,314.28"
type input "65.71"
type input "1,380.00"
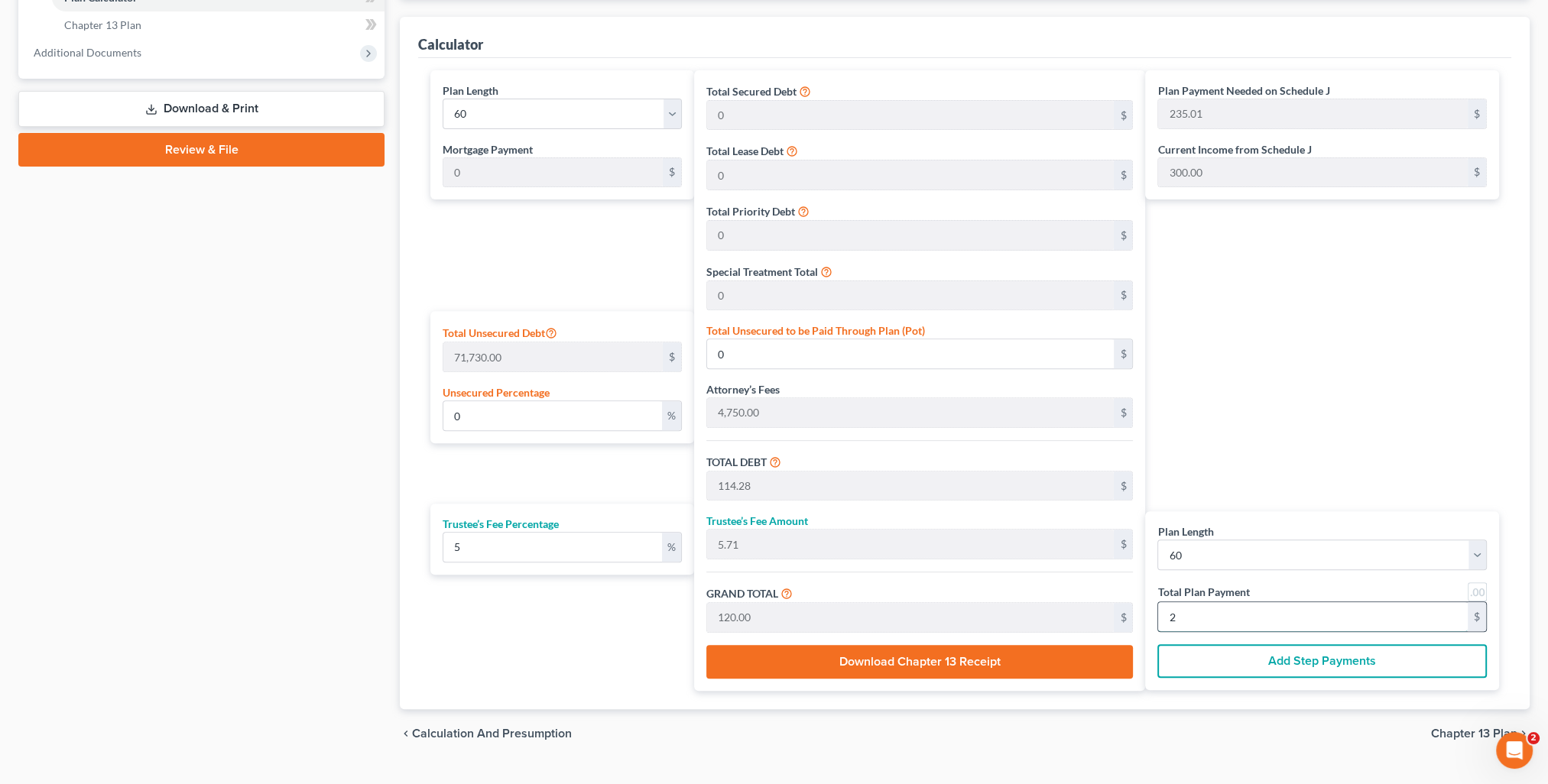
type input "23"
type input "12.10"
type input "8,678.57"
type input "13,428.57"
type input "671.42"
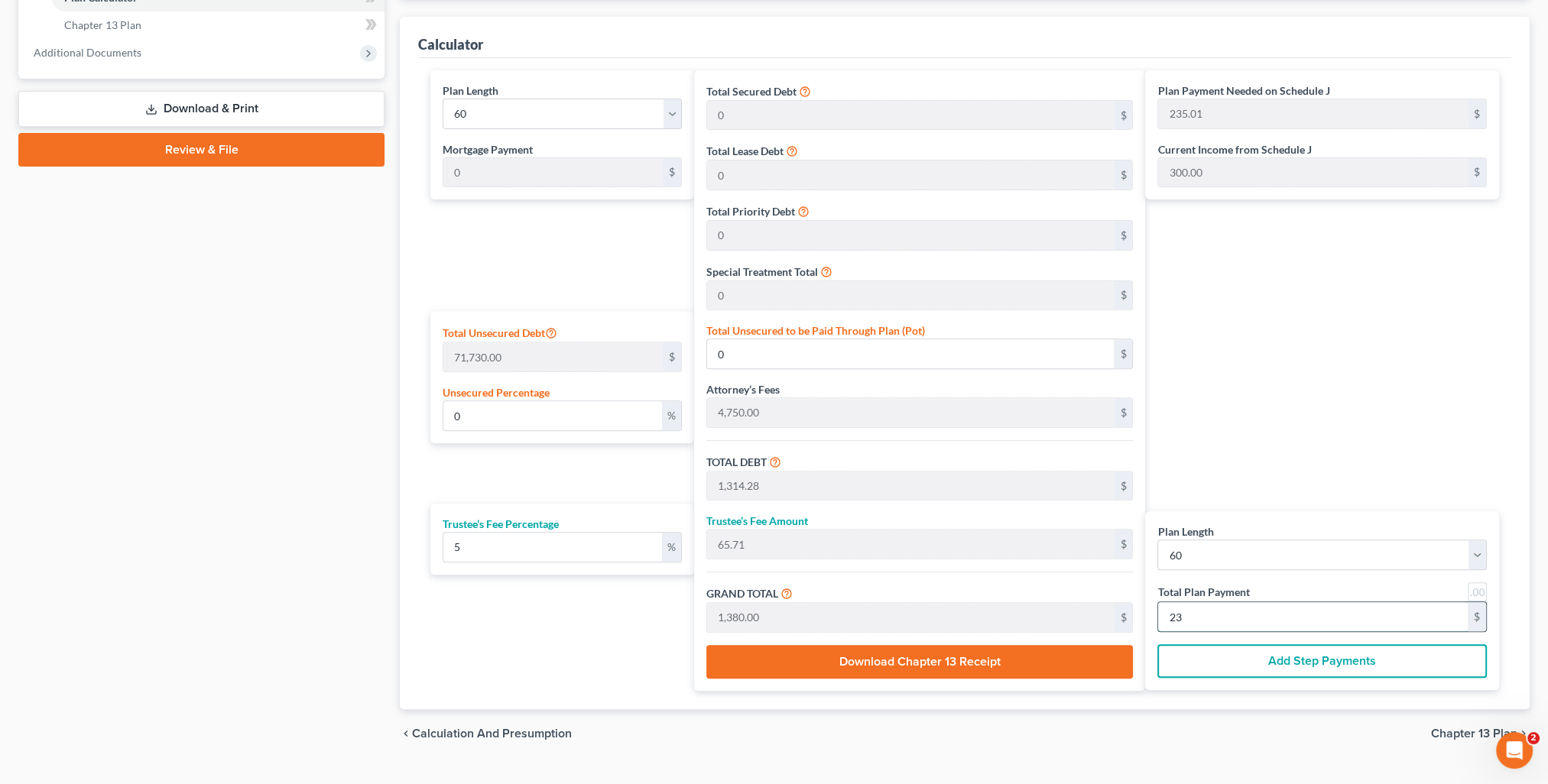
type input "14,100.00"
type input "235.00"
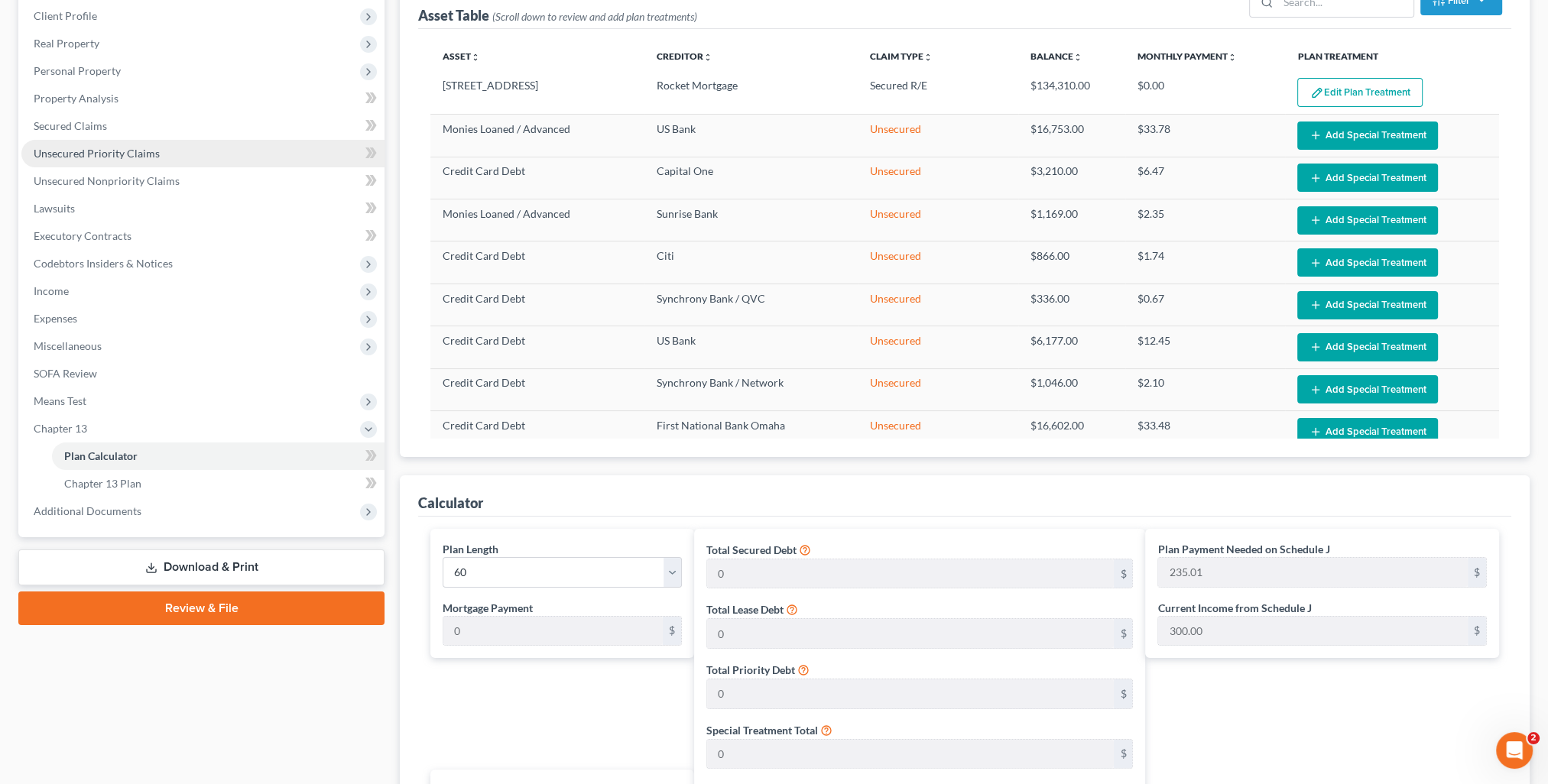
scroll to position [59, 0]
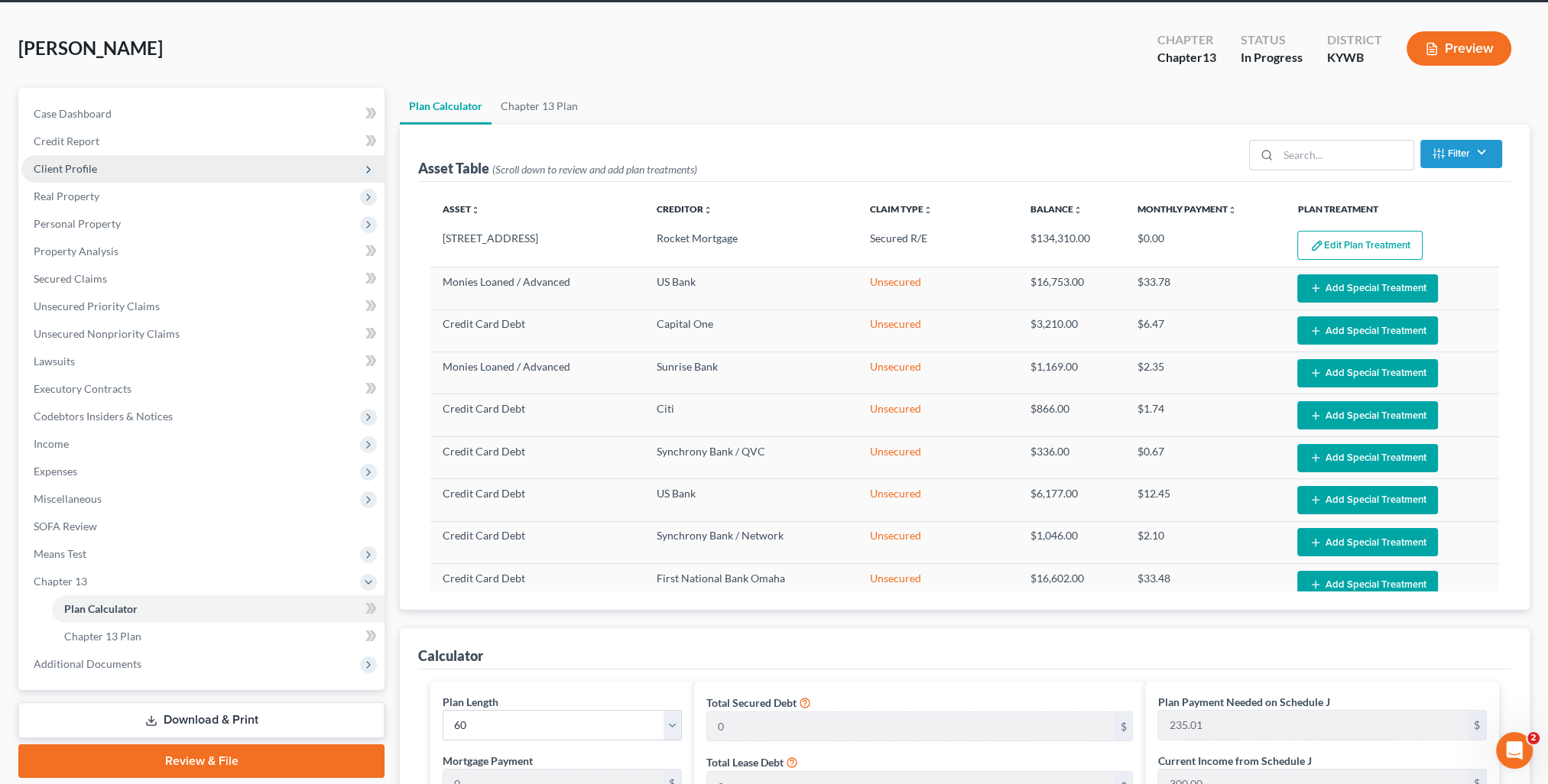
click at [95, 169] on span "Client Profile" at bounding box center [202, 168] width 363 height 28
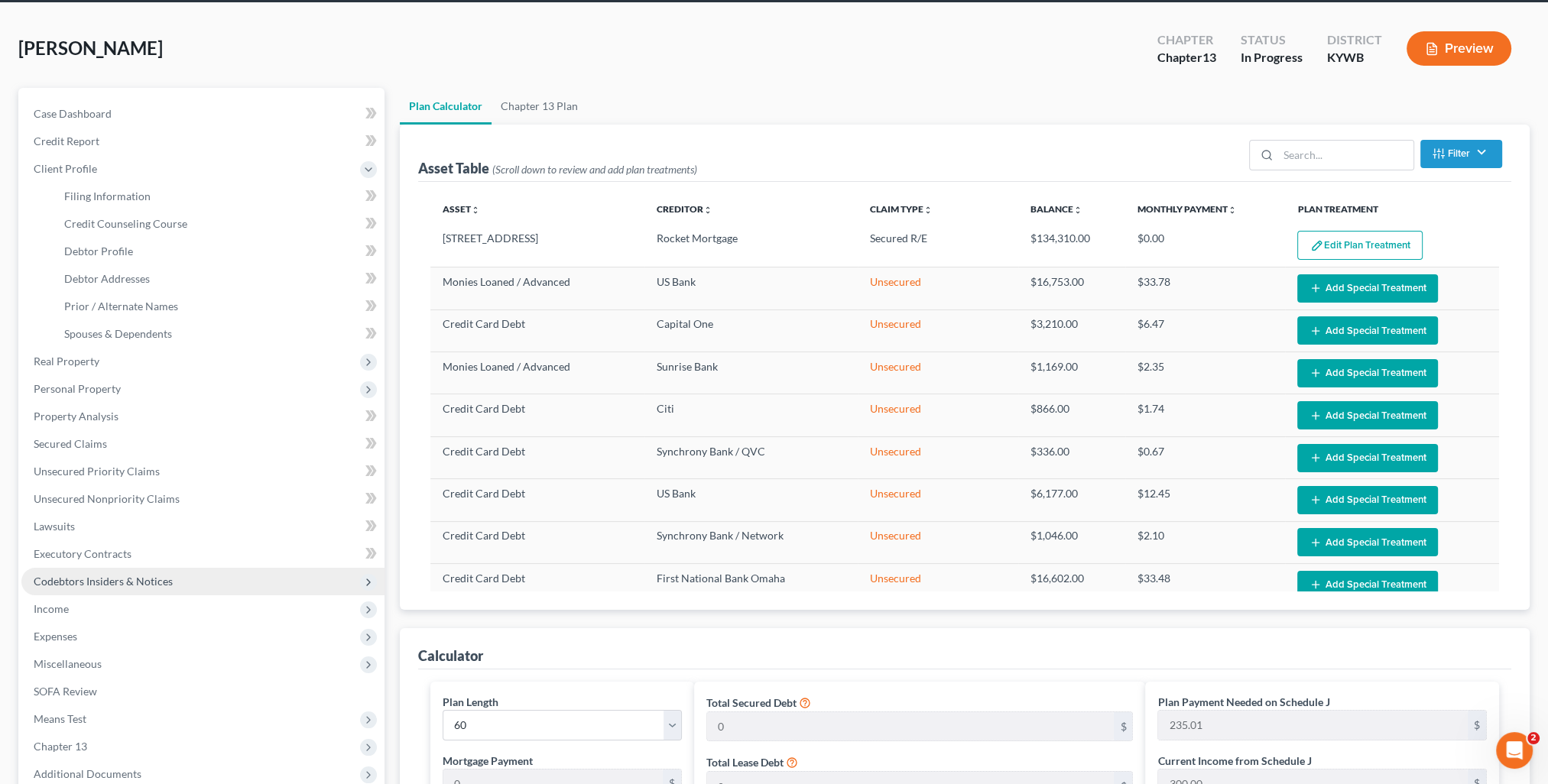
scroll to position [136, 0]
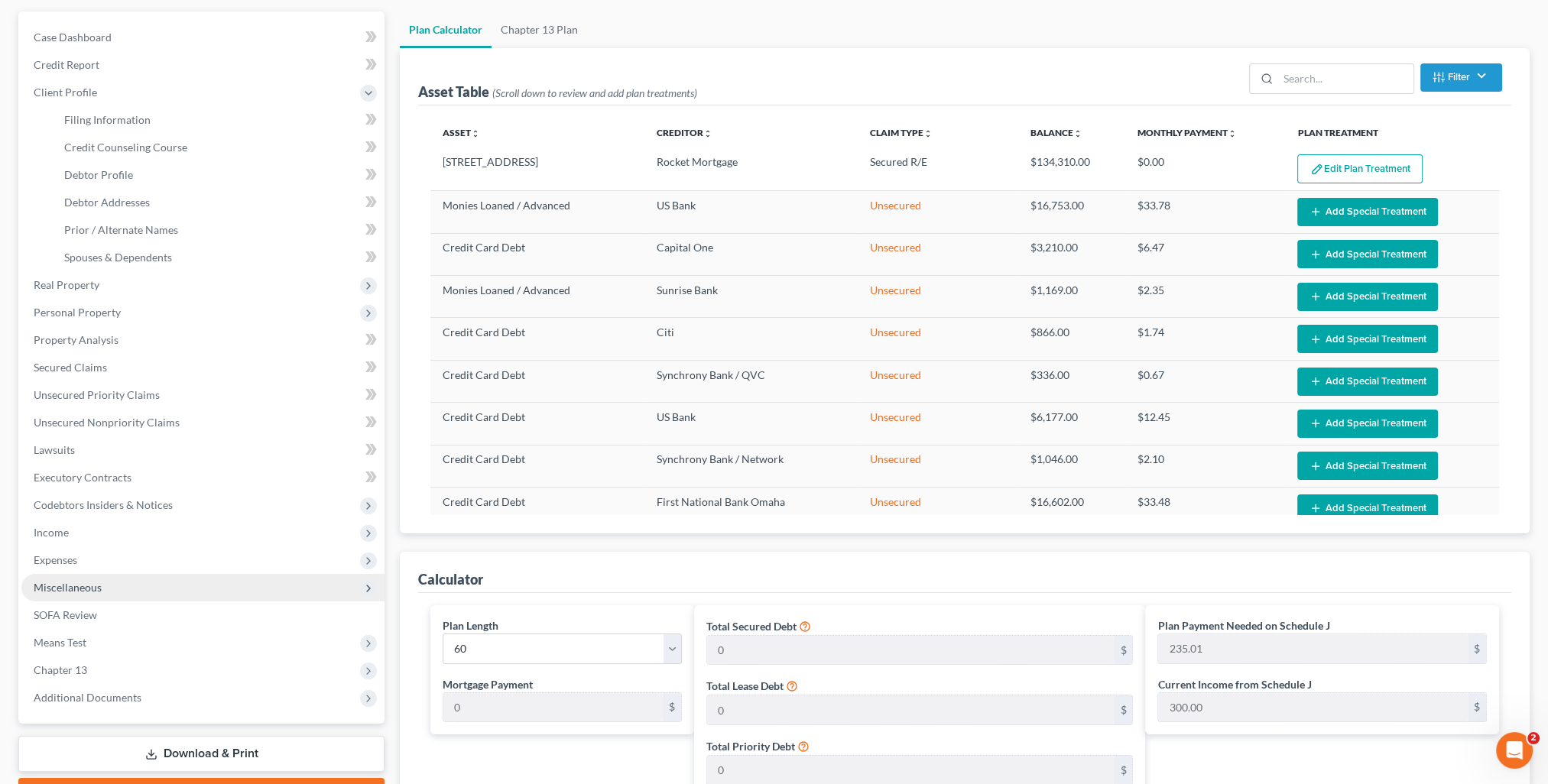
click at [94, 589] on span "Miscellaneous" at bounding box center [67, 588] width 68 height 13
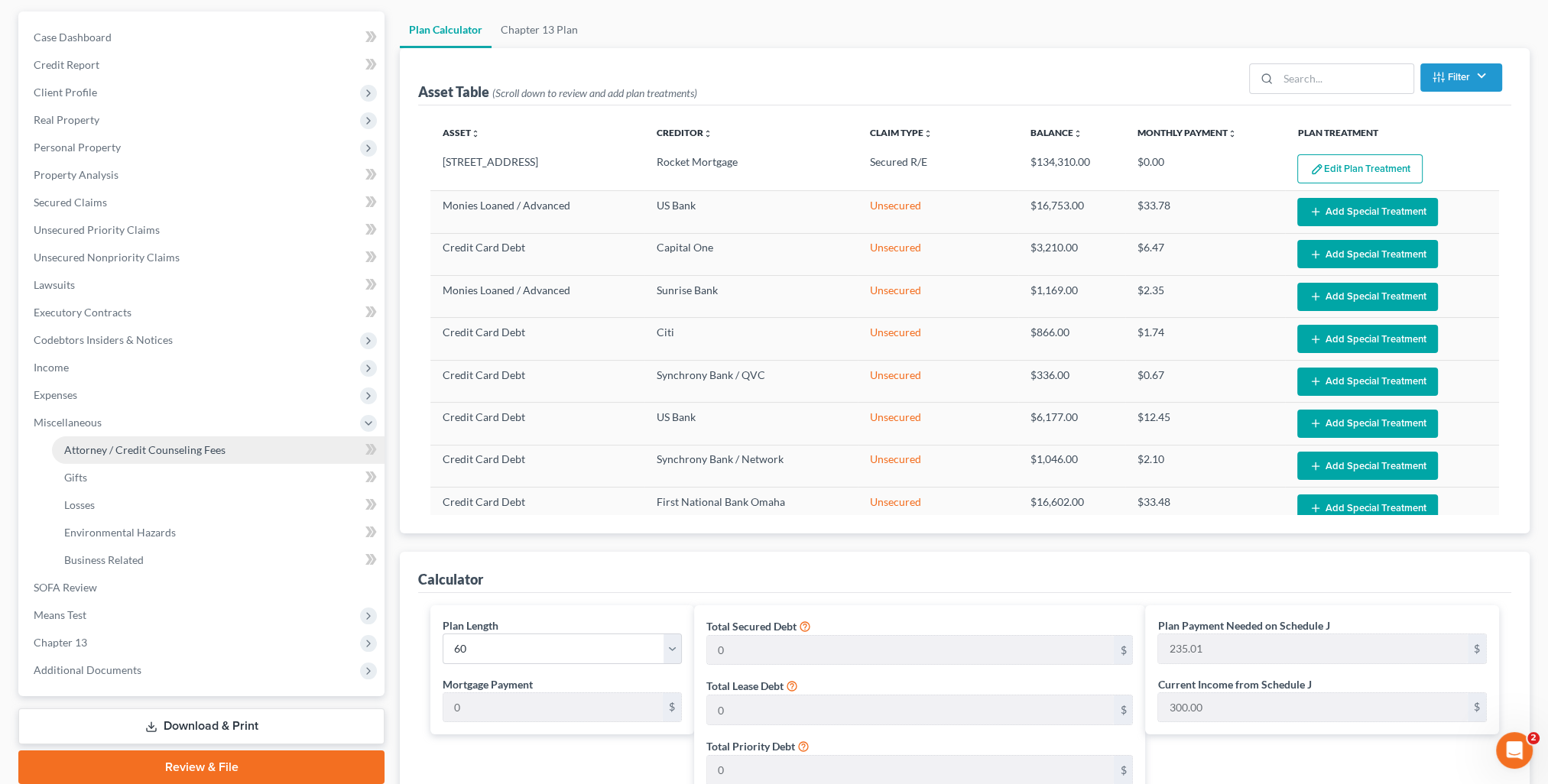
click at [92, 450] on span "Attorney / Credit Counseling Fees" at bounding box center [145, 450] width 162 height 13
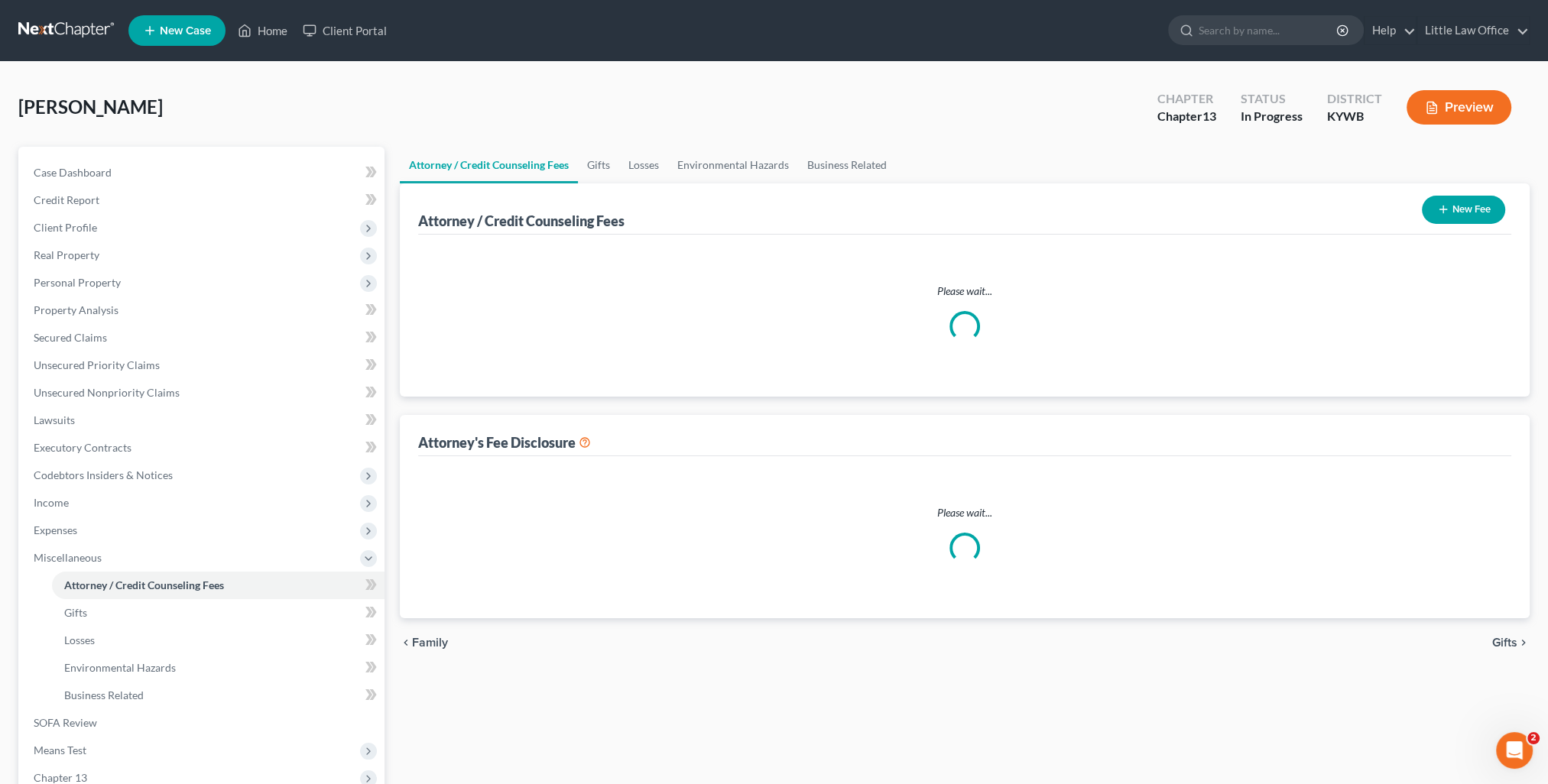
select select "0"
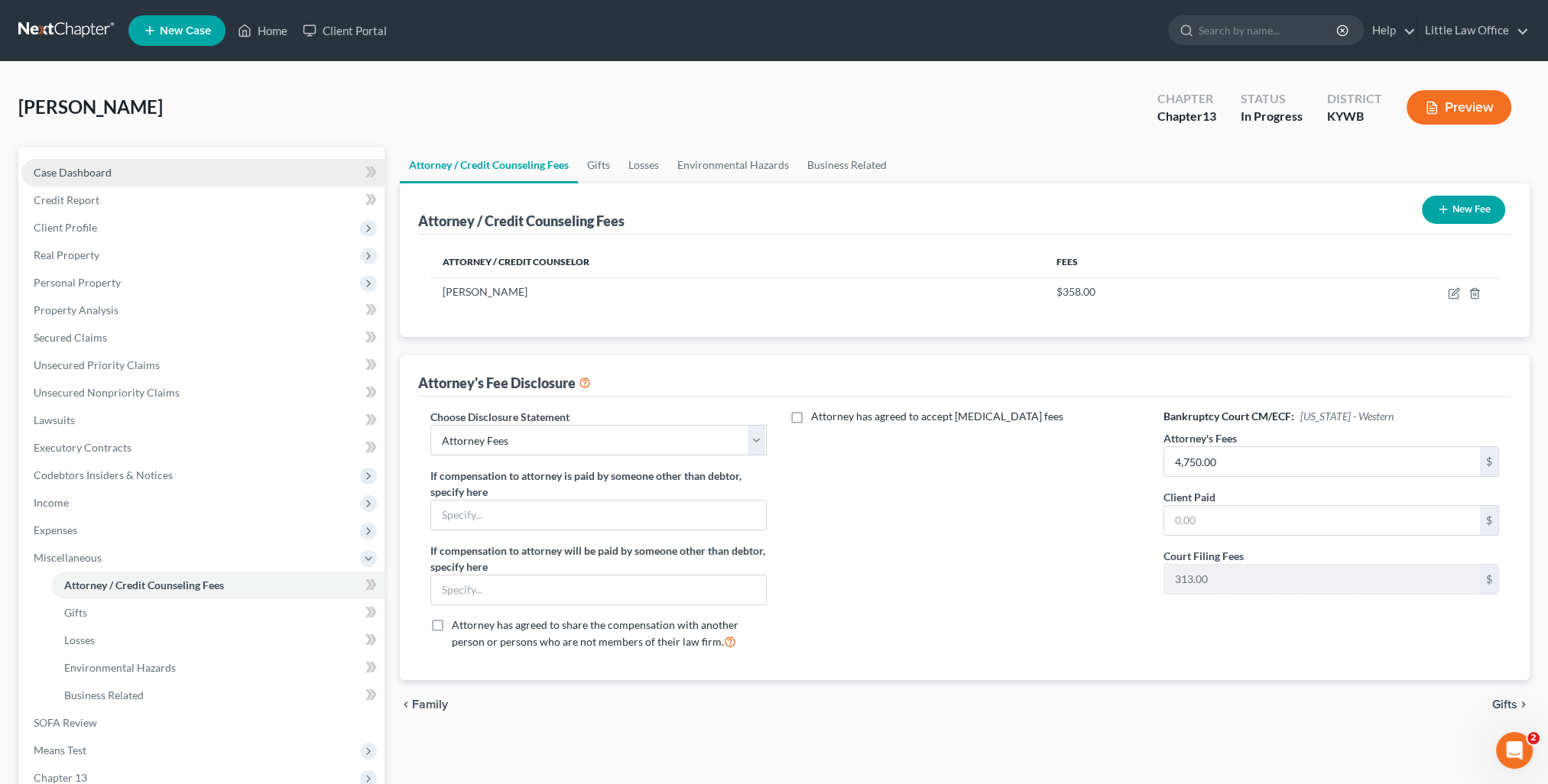
click at [61, 169] on span "Case Dashboard" at bounding box center [72, 172] width 78 height 13
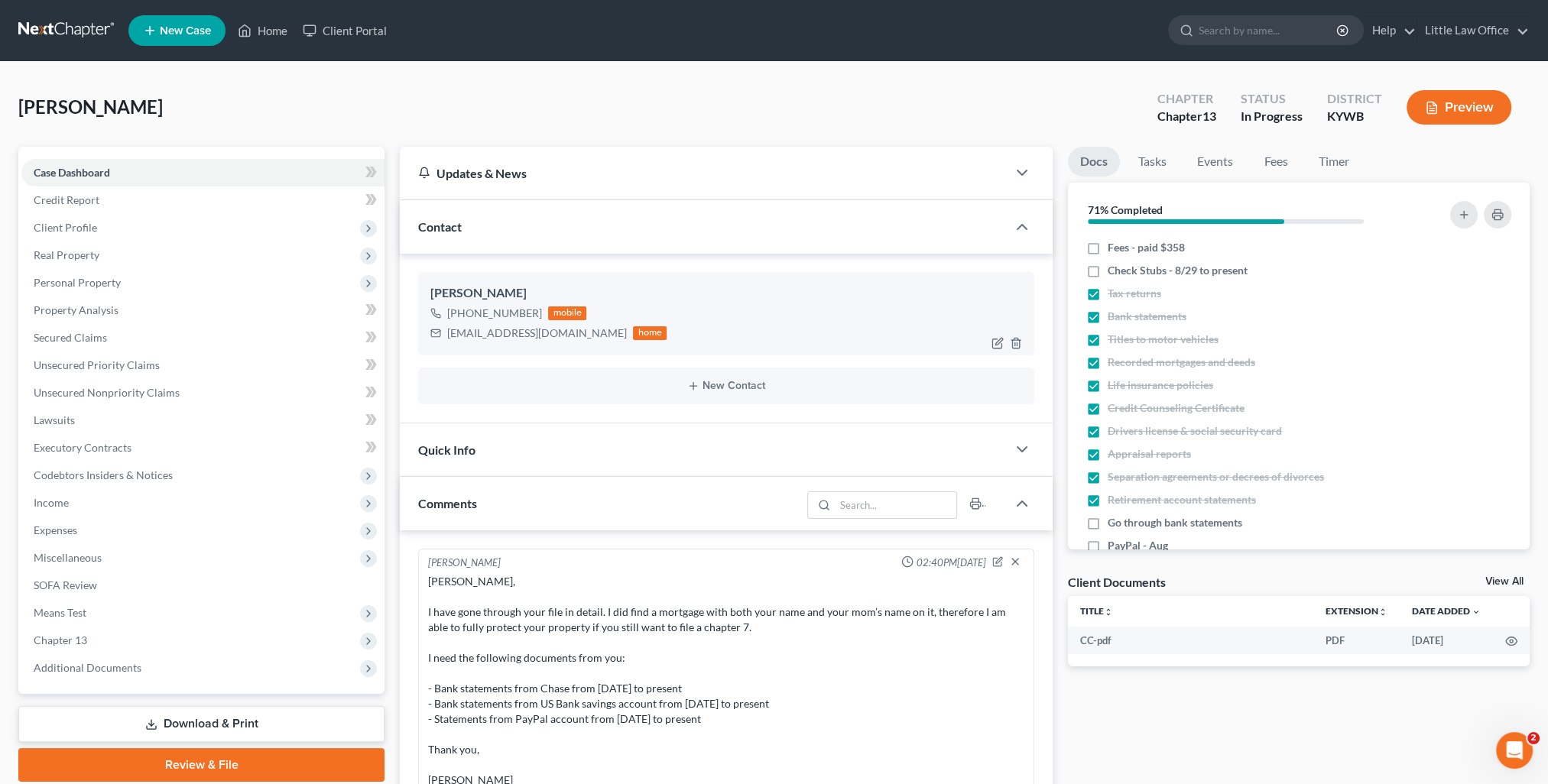
scroll to position [351, 0]
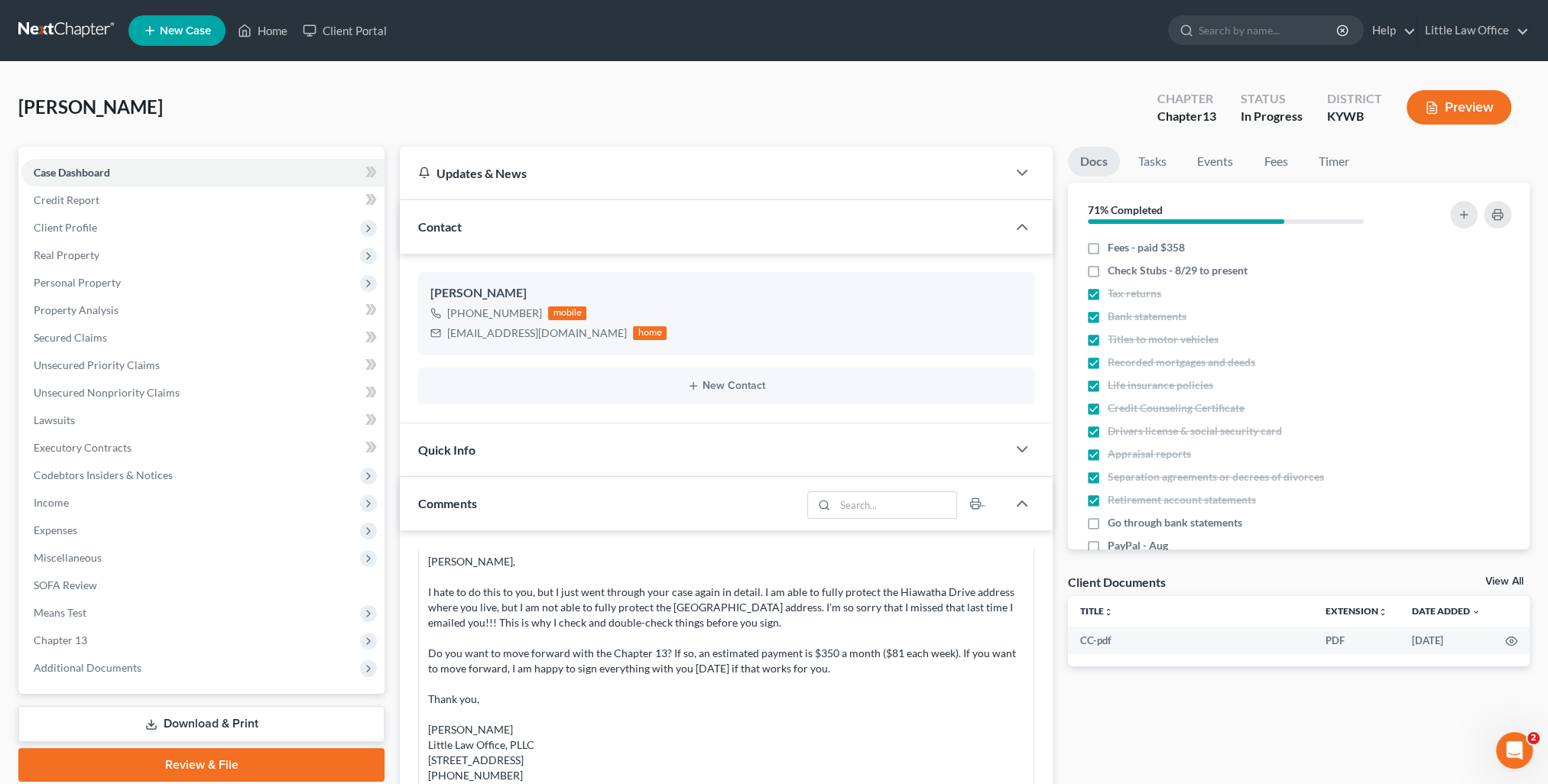
click at [486, 243] on div "Contact" at bounding box center [702, 226] width 607 height 53
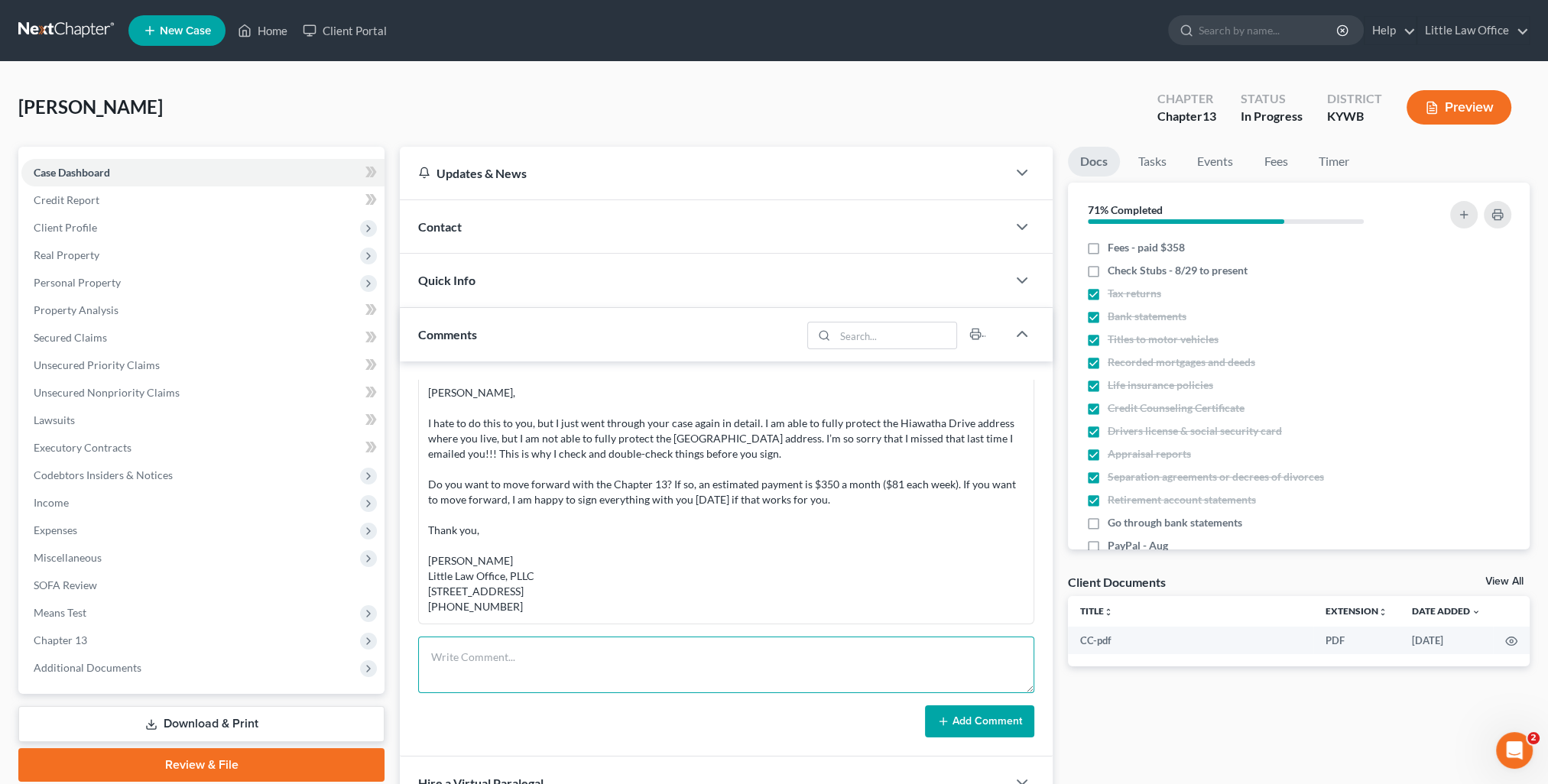
click at [596, 644] on textarea at bounding box center [726, 665] width 616 height 57
paste textarea "I have gotten your monthly payment down to $235.00 per month. Will that work fo…"
type textarea "I have gotten your monthly payment down to $235.00 per month. Will that work fo…"
click at [968, 726] on button "Add Comment" at bounding box center [979, 721] width 110 height 32
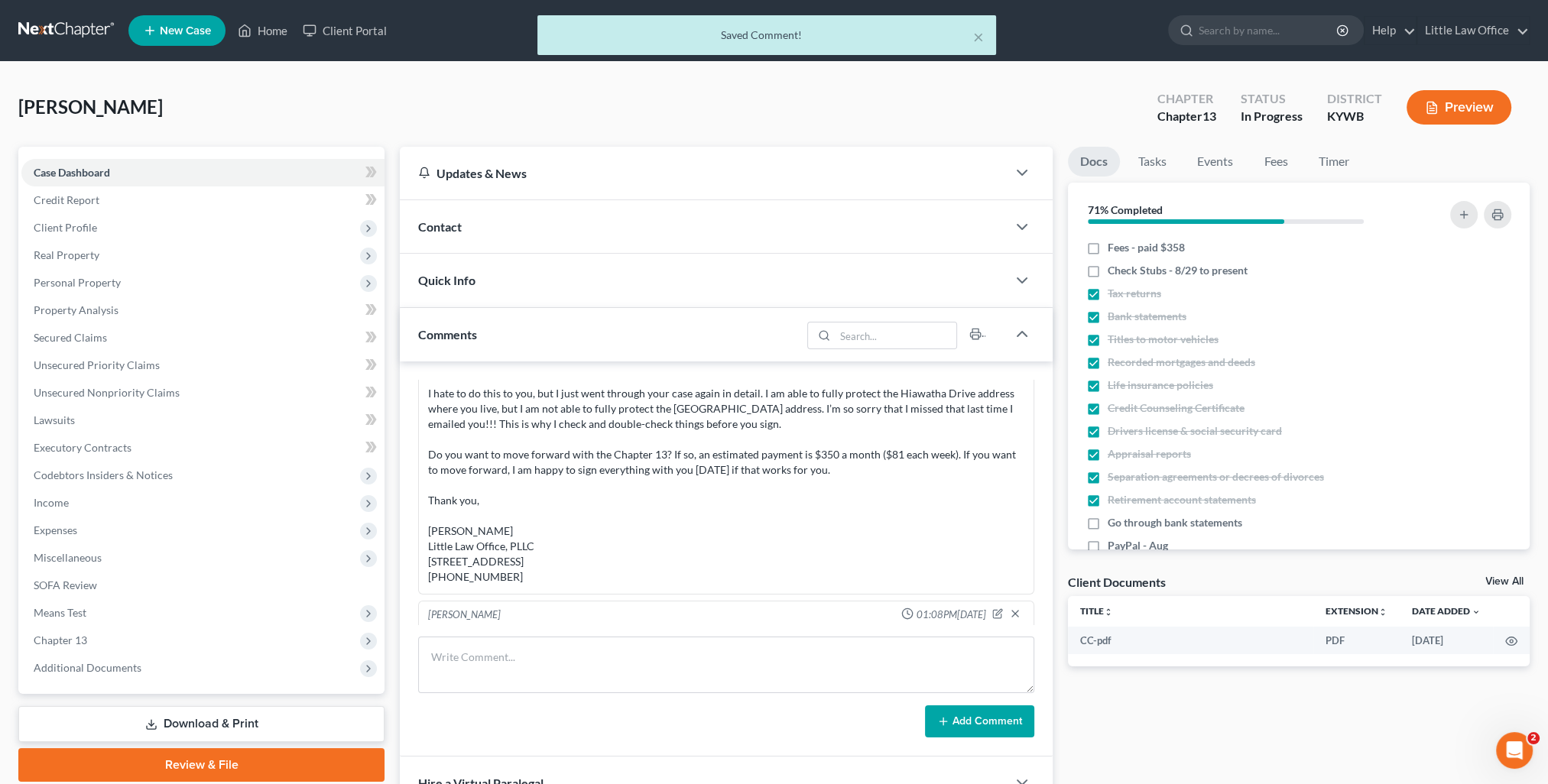
scroll to position [544, 0]
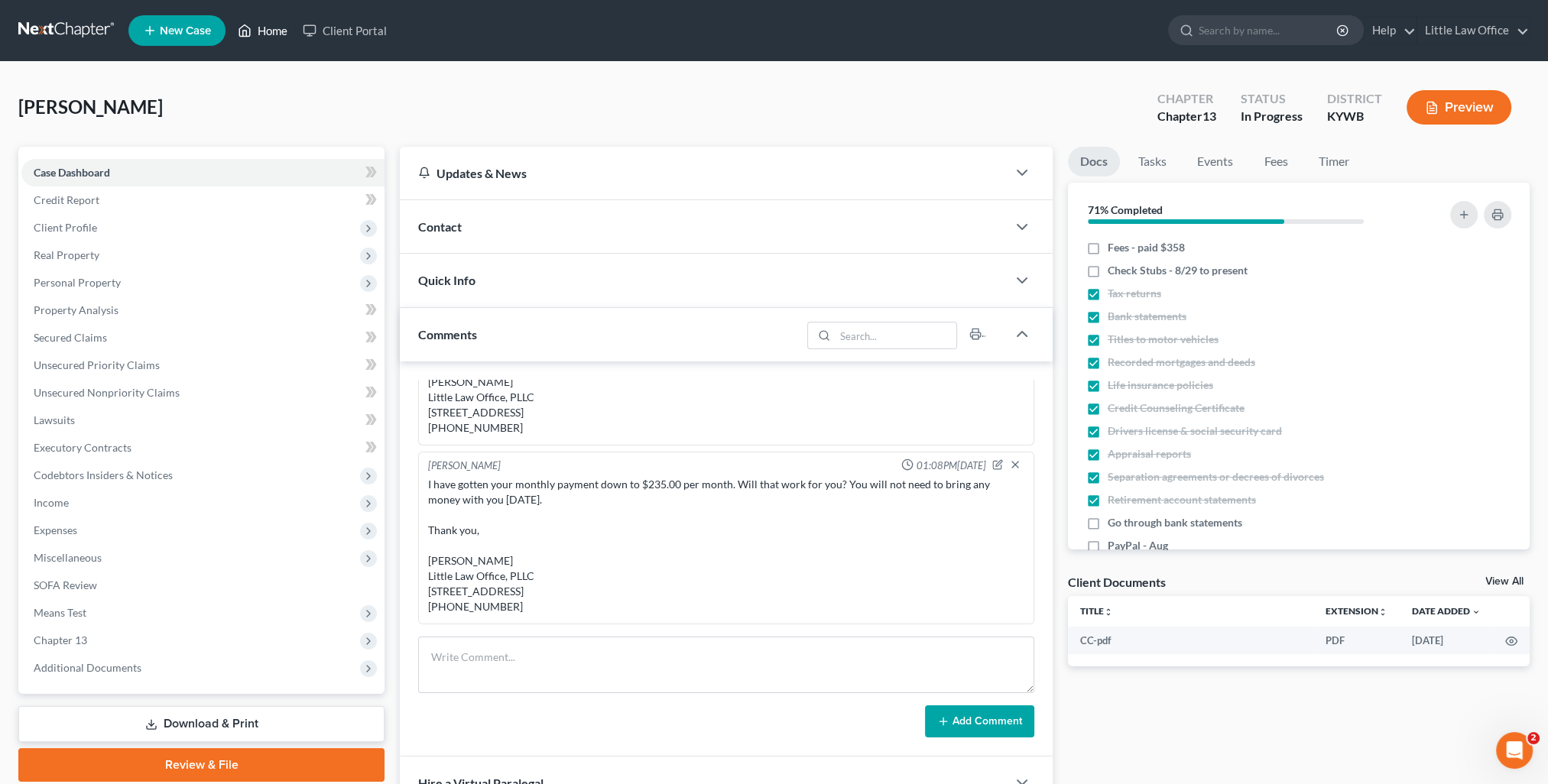
click at [278, 28] on link "Home" at bounding box center [263, 30] width 65 height 28
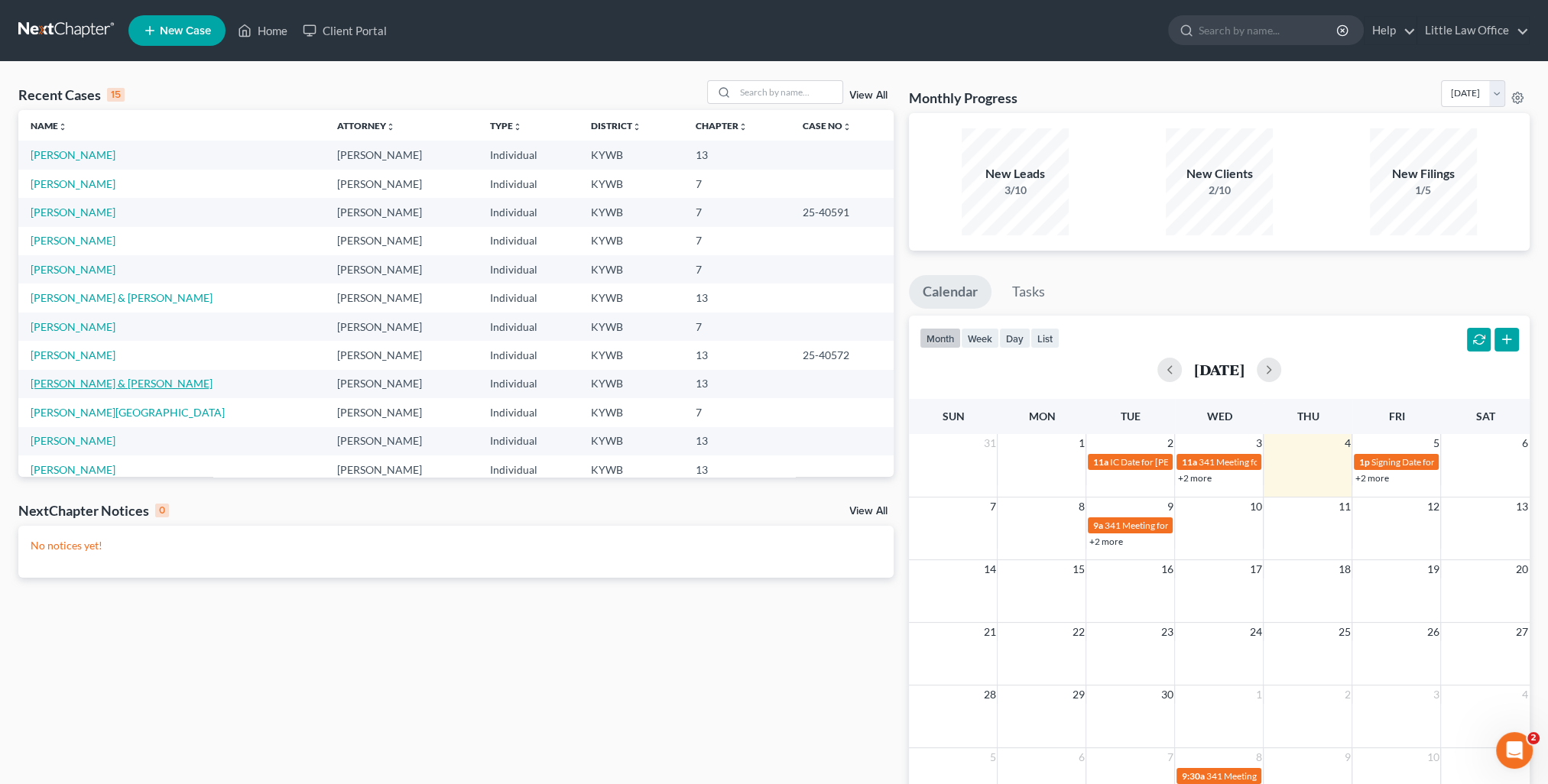
click at [137, 389] on link "[PERSON_NAME] & [PERSON_NAME]" at bounding box center [121, 384] width 182 height 13
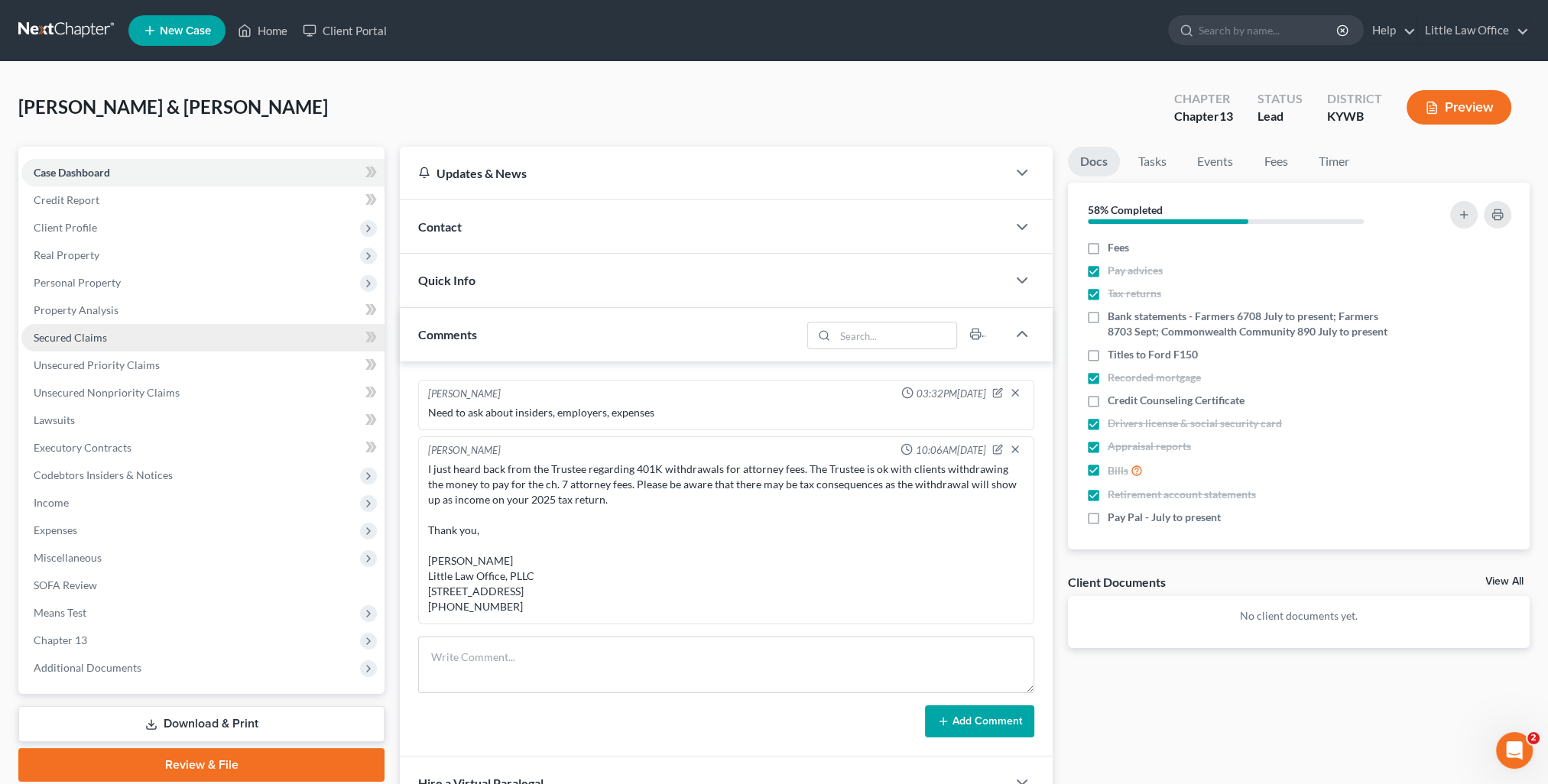
click at [93, 337] on span "Secured Claims" at bounding box center [70, 338] width 73 height 13
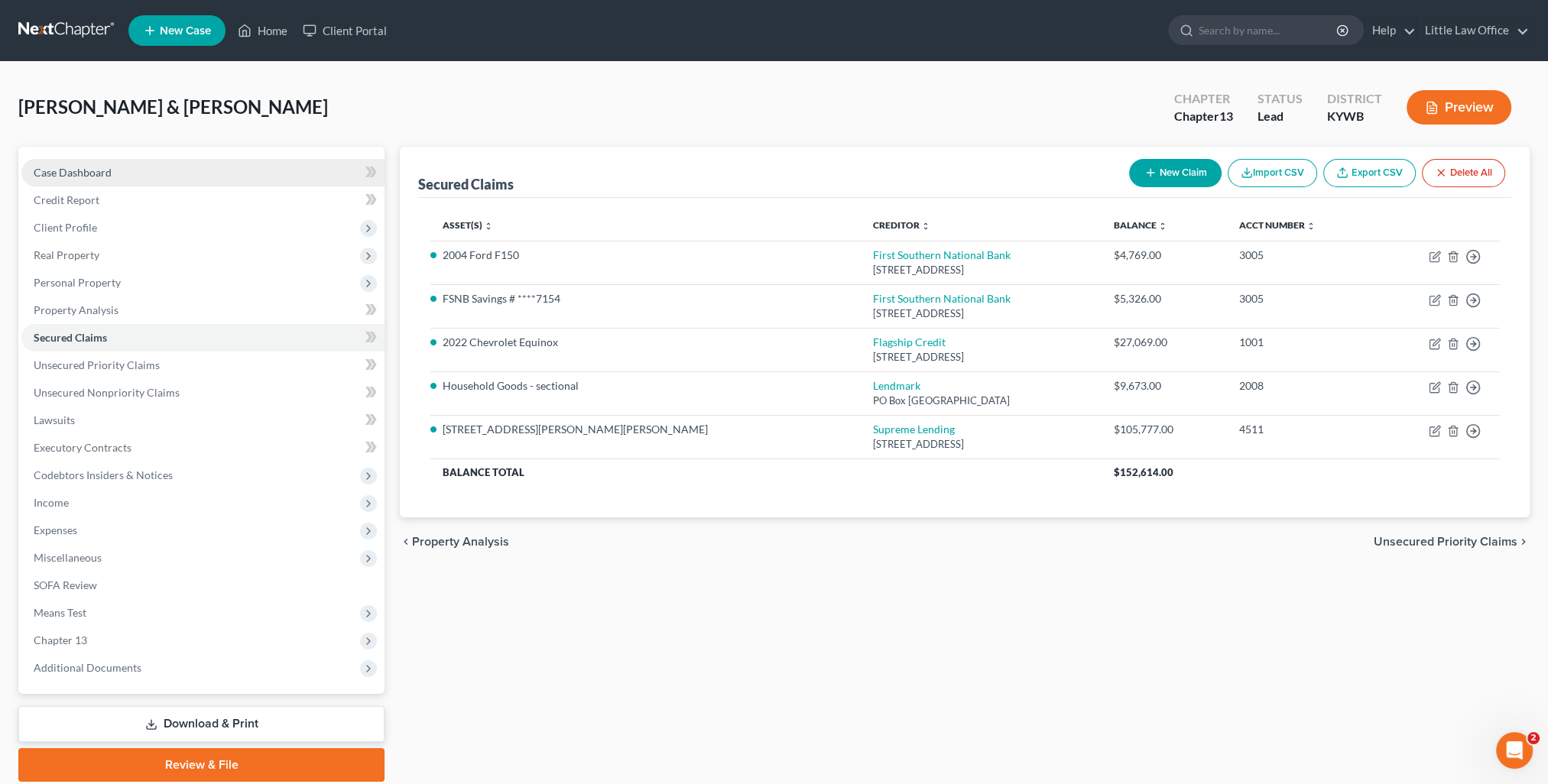
click at [124, 174] on link "Case Dashboard" at bounding box center [202, 172] width 363 height 28
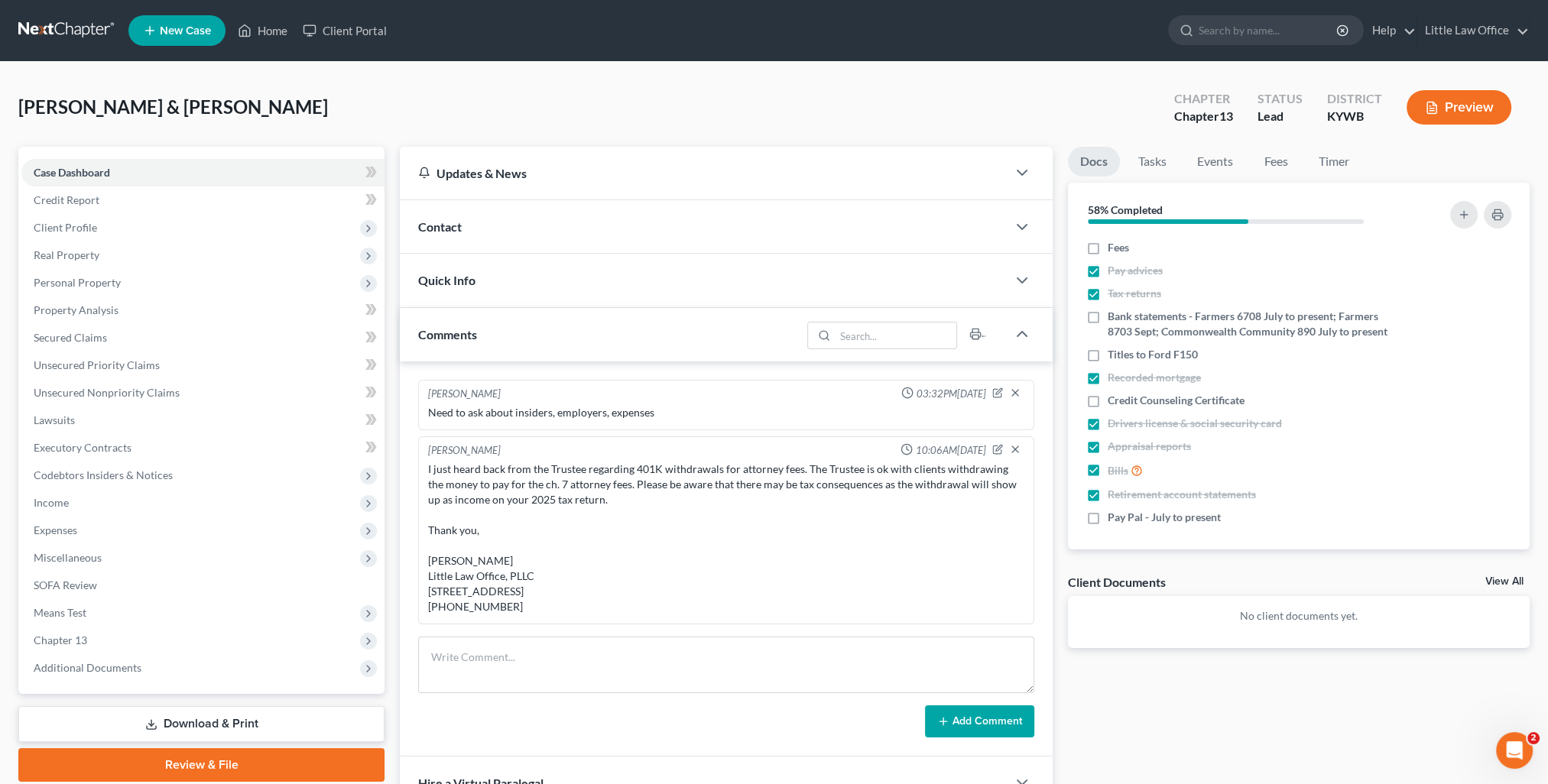
scroll to position [1131, 0]
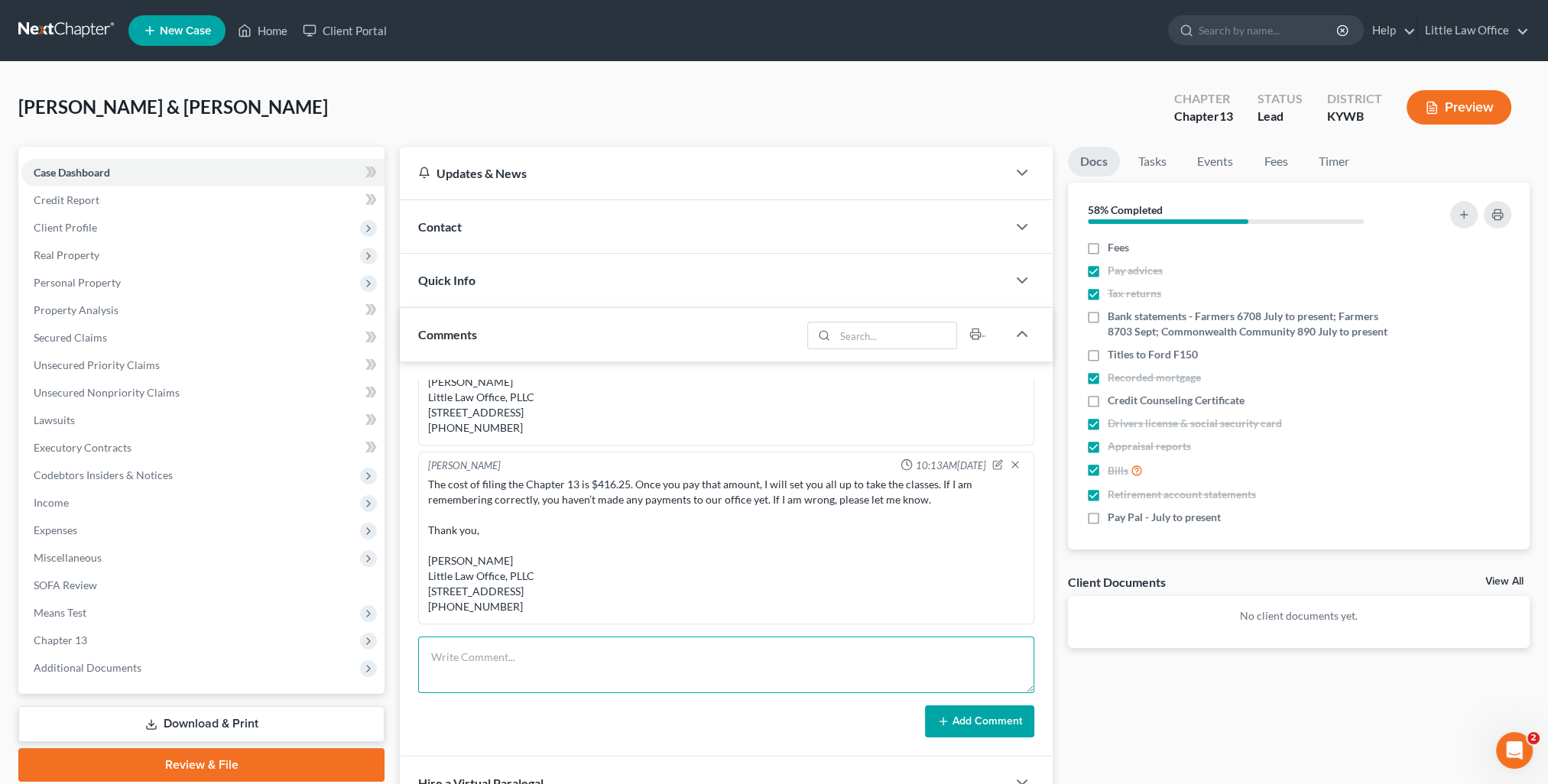
click at [566, 679] on textarea at bounding box center [726, 665] width 616 height 57
paste textarea "I would recommend that if you know for sure you are going to file next month, t…"
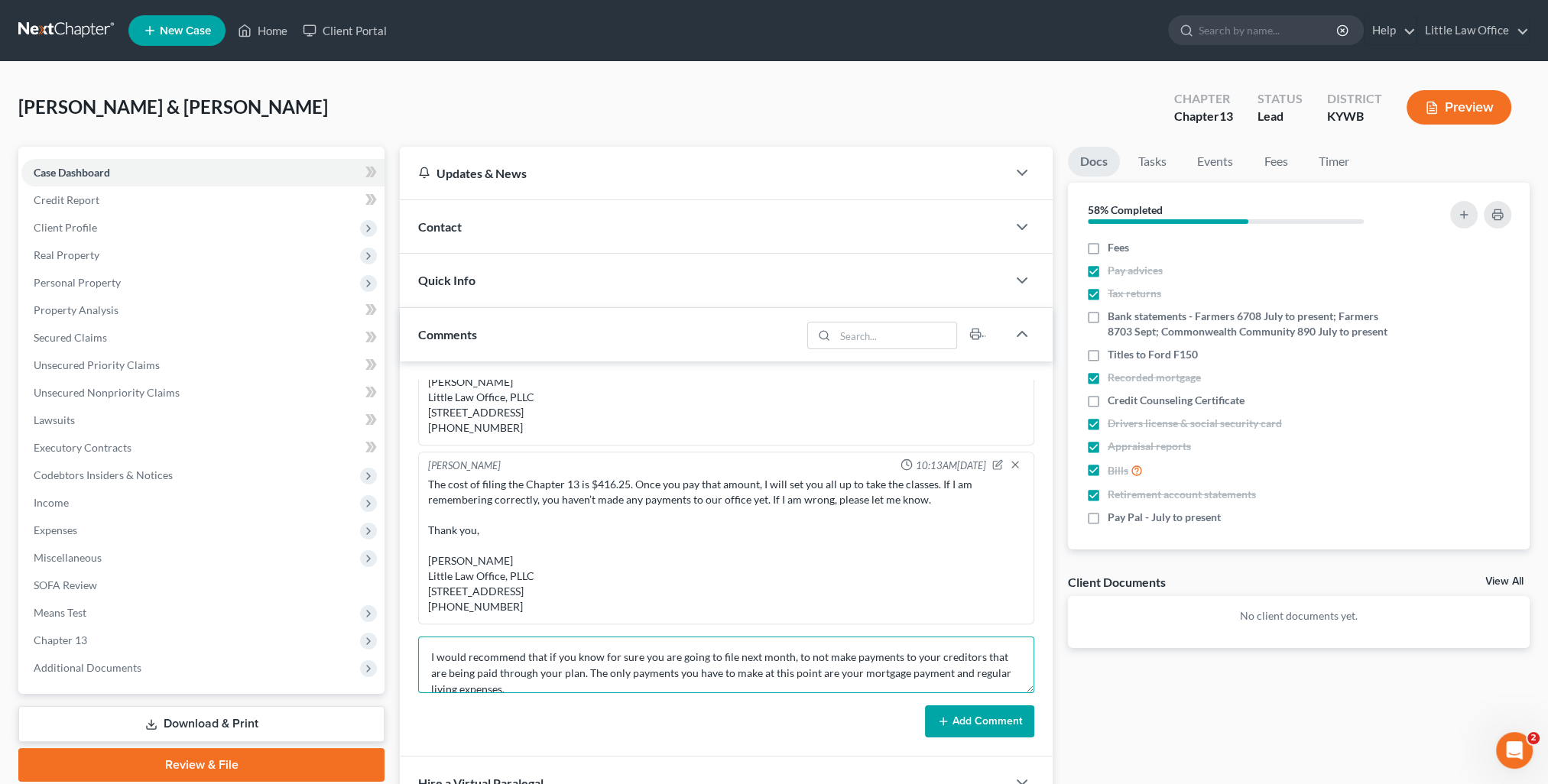
scroll to position [147, 0]
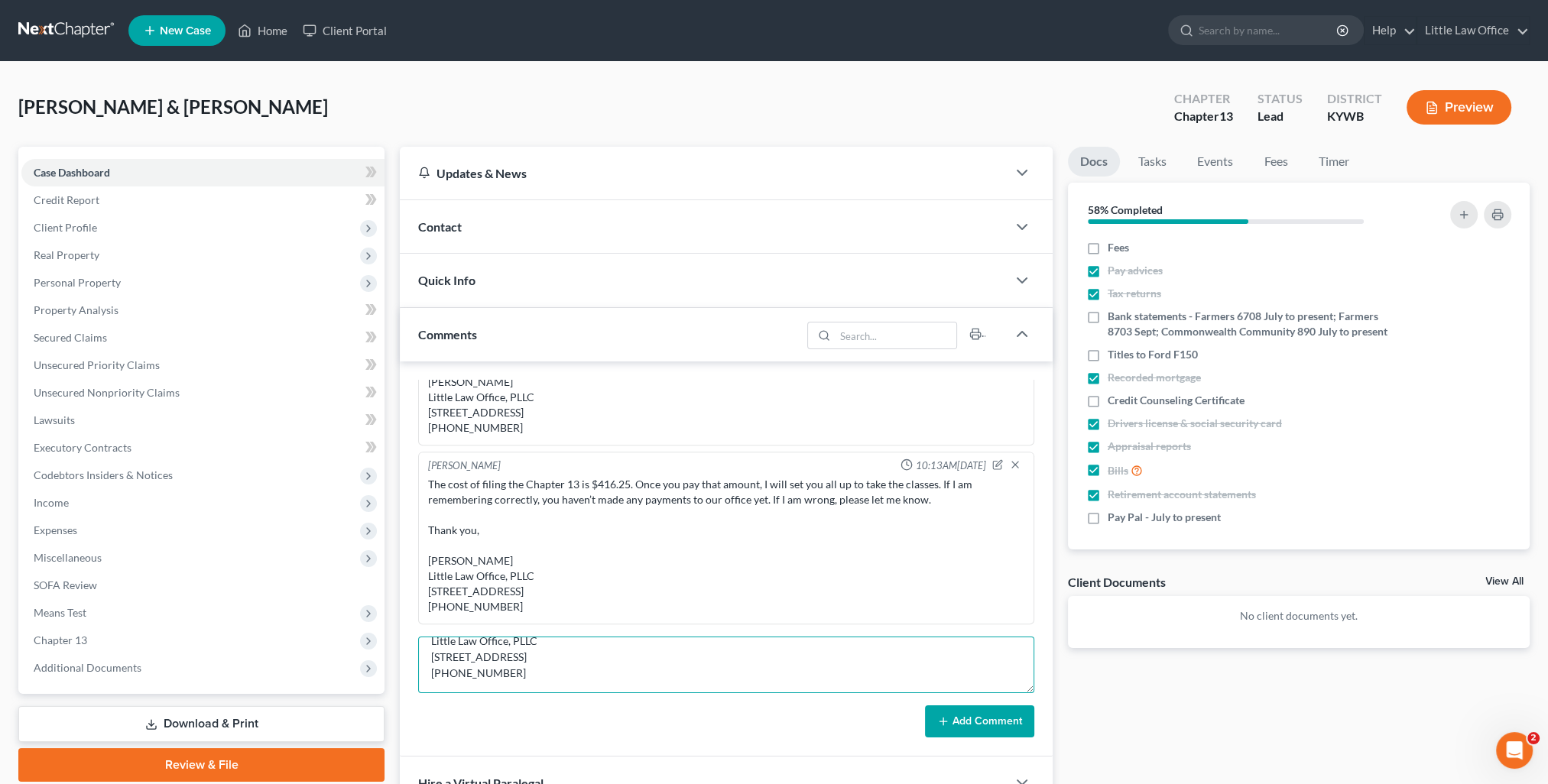
type textarea "I would recommend that if you know for sure you are going to file next month, t…"
click at [972, 717] on button "Add Comment" at bounding box center [979, 721] width 110 height 32
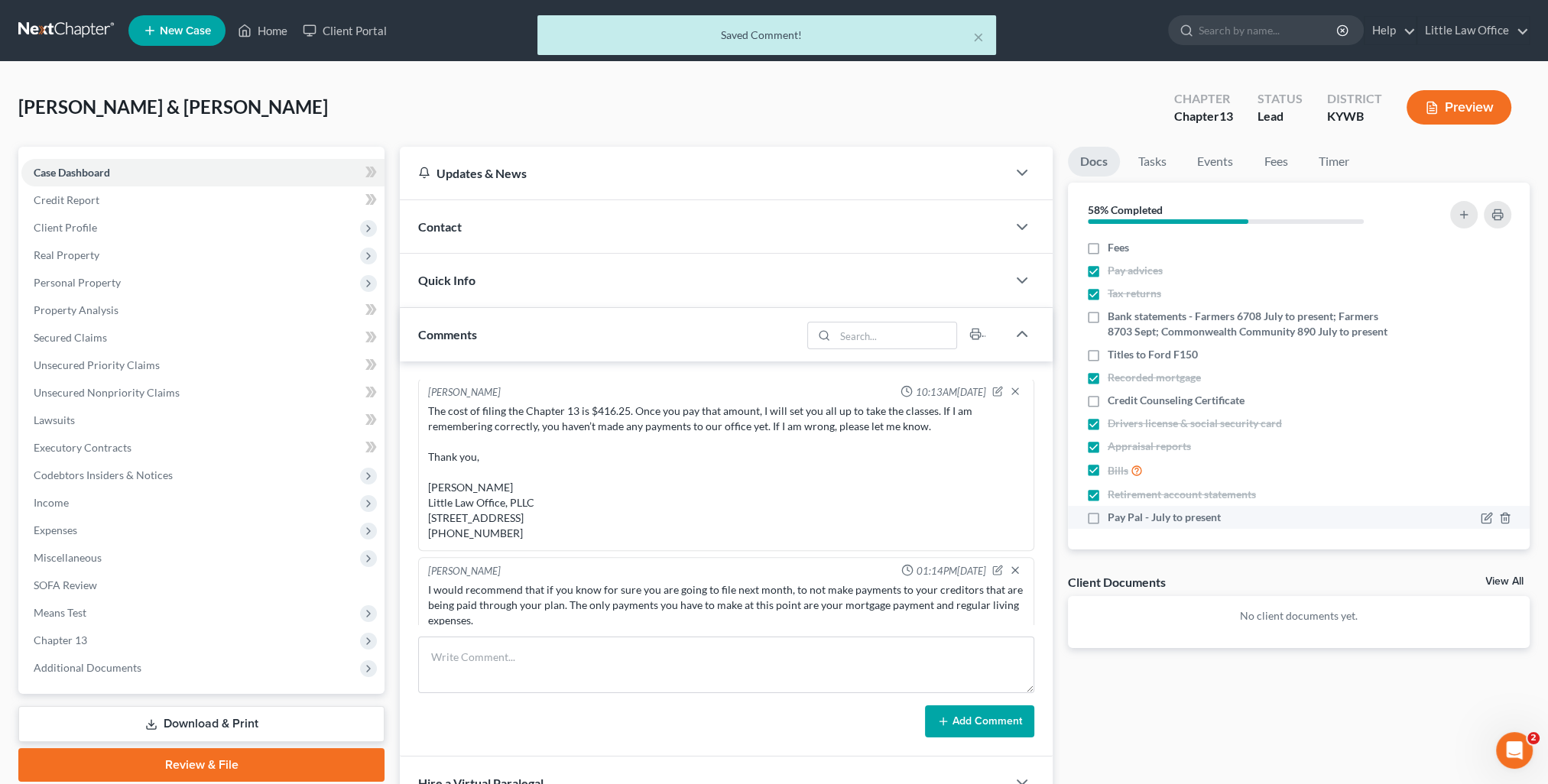
scroll to position [1340, 0]
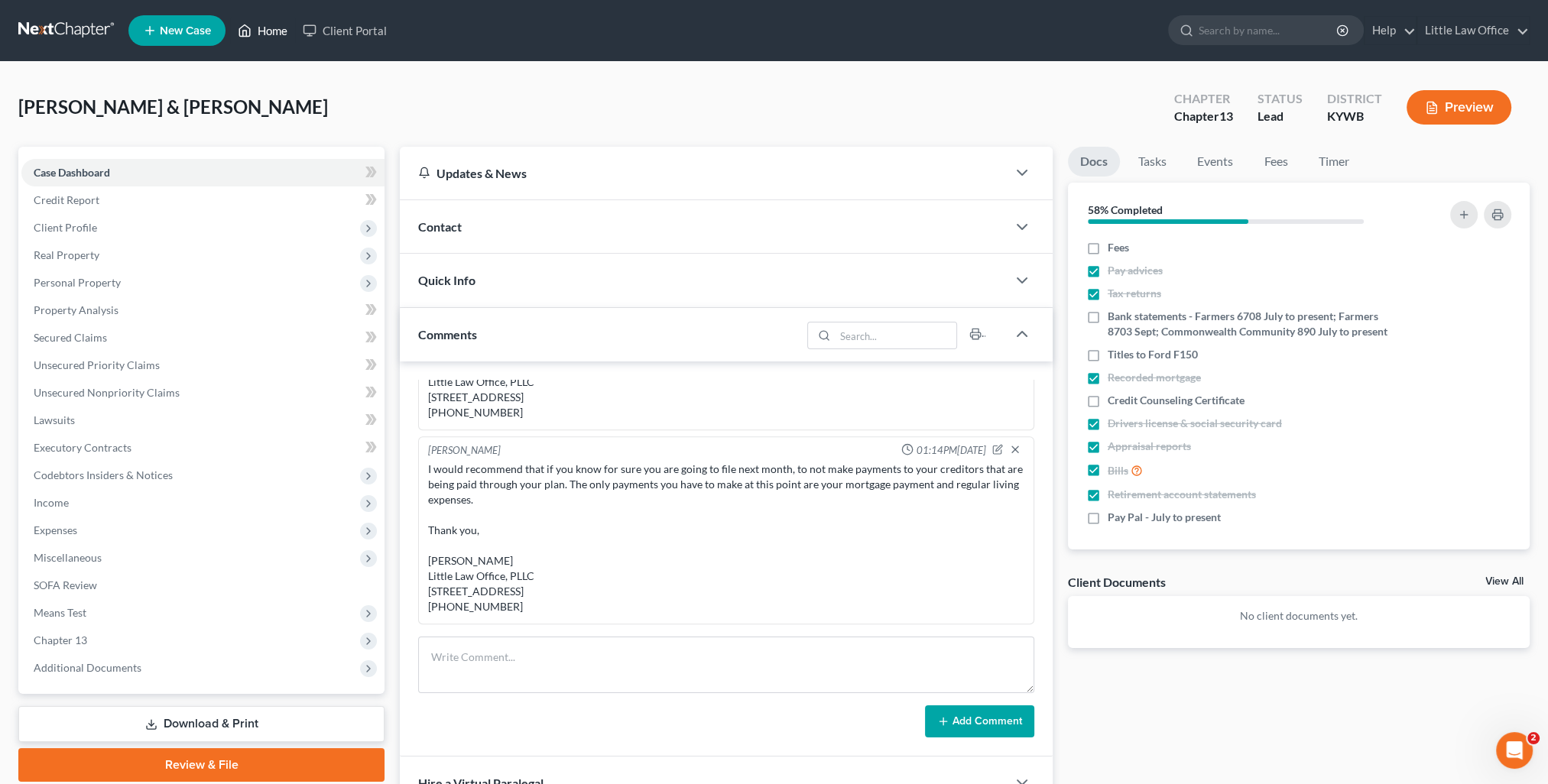
click at [277, 40] on link "Home" at bounding box center [263, 30] width 65 height 28
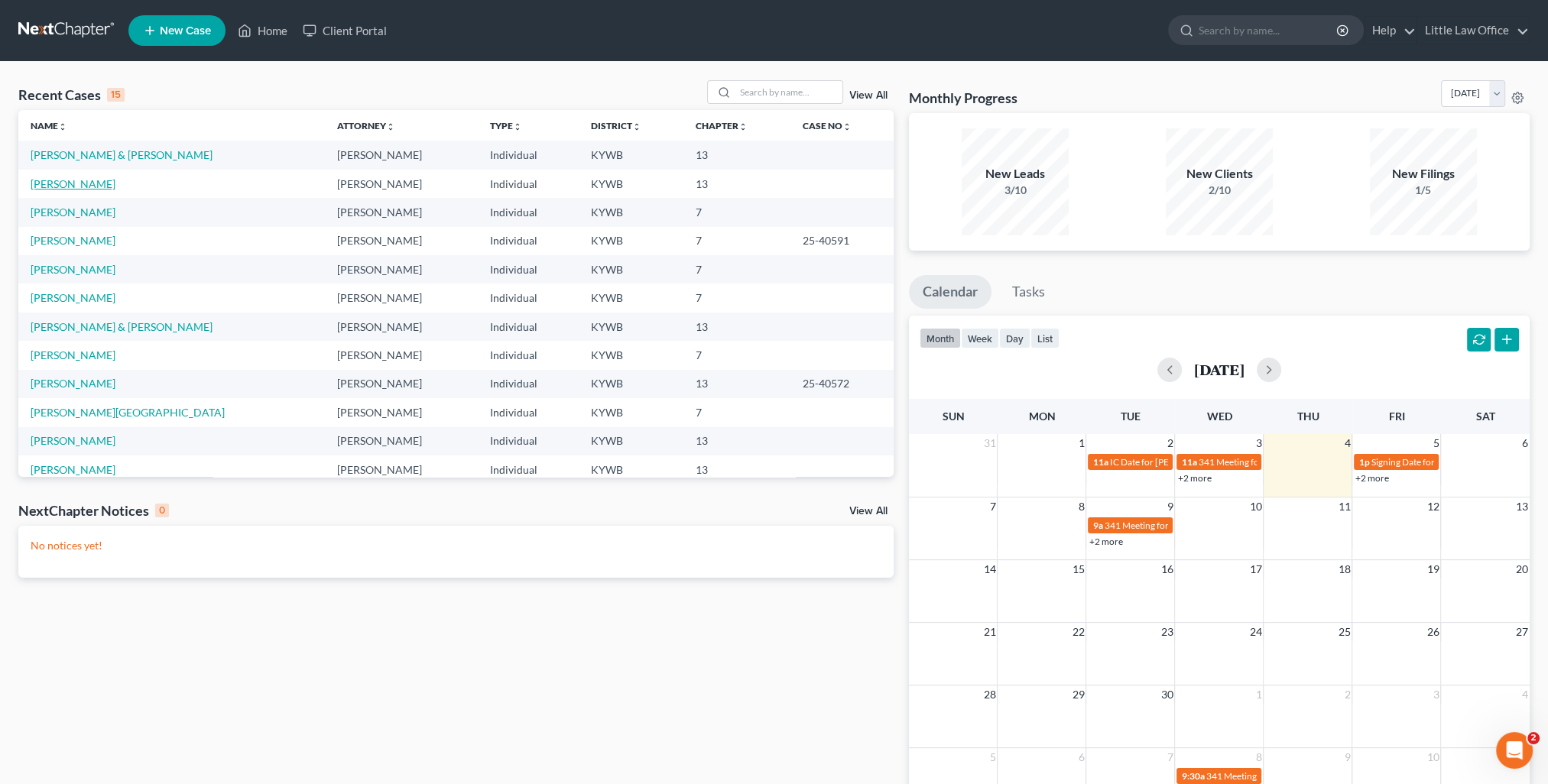
click at [58, 180] on link "[PERSON_NAME]" at bounding box center [73, 184] width 85 height 13
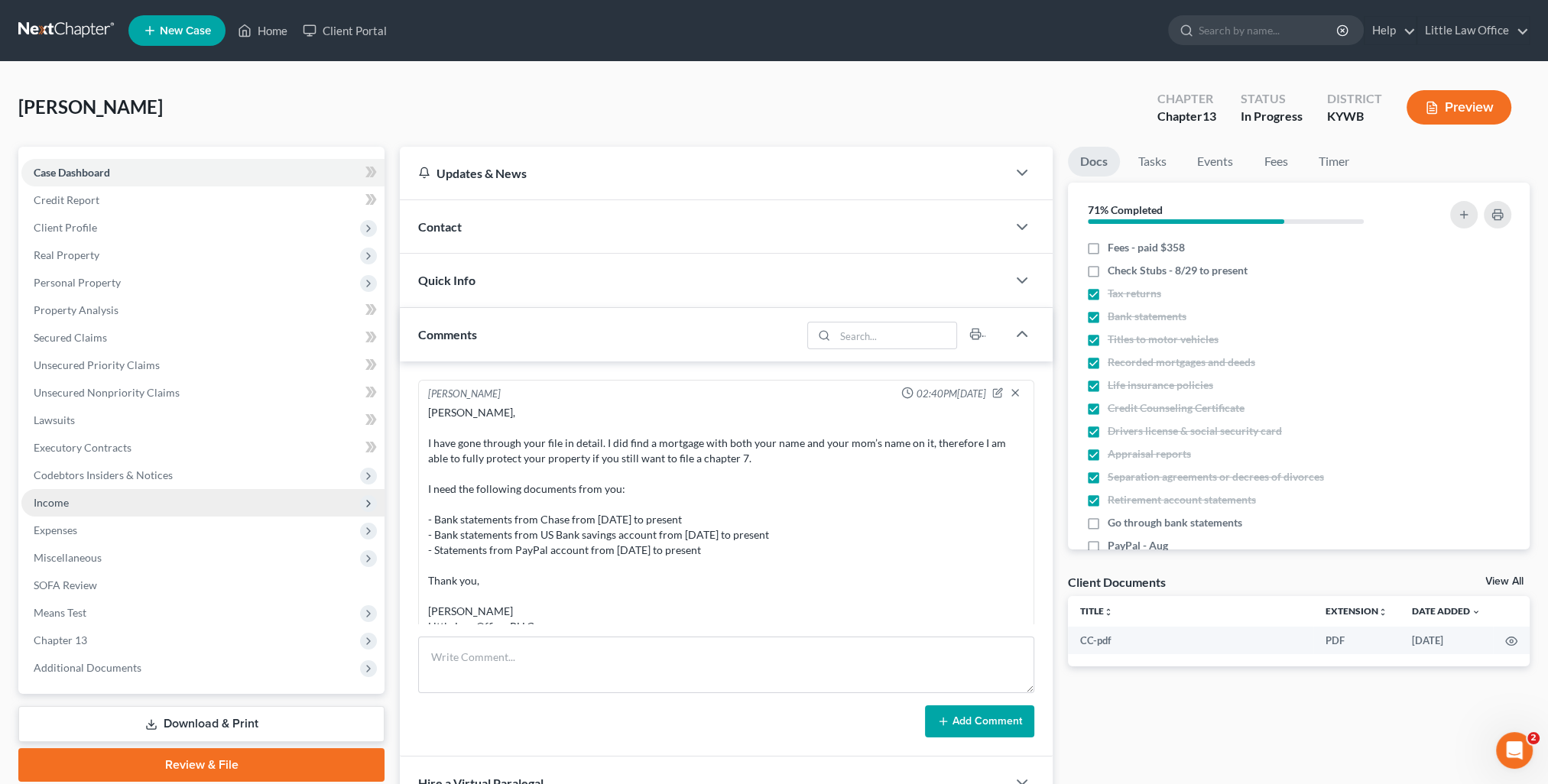
scroll to position [544, 0]
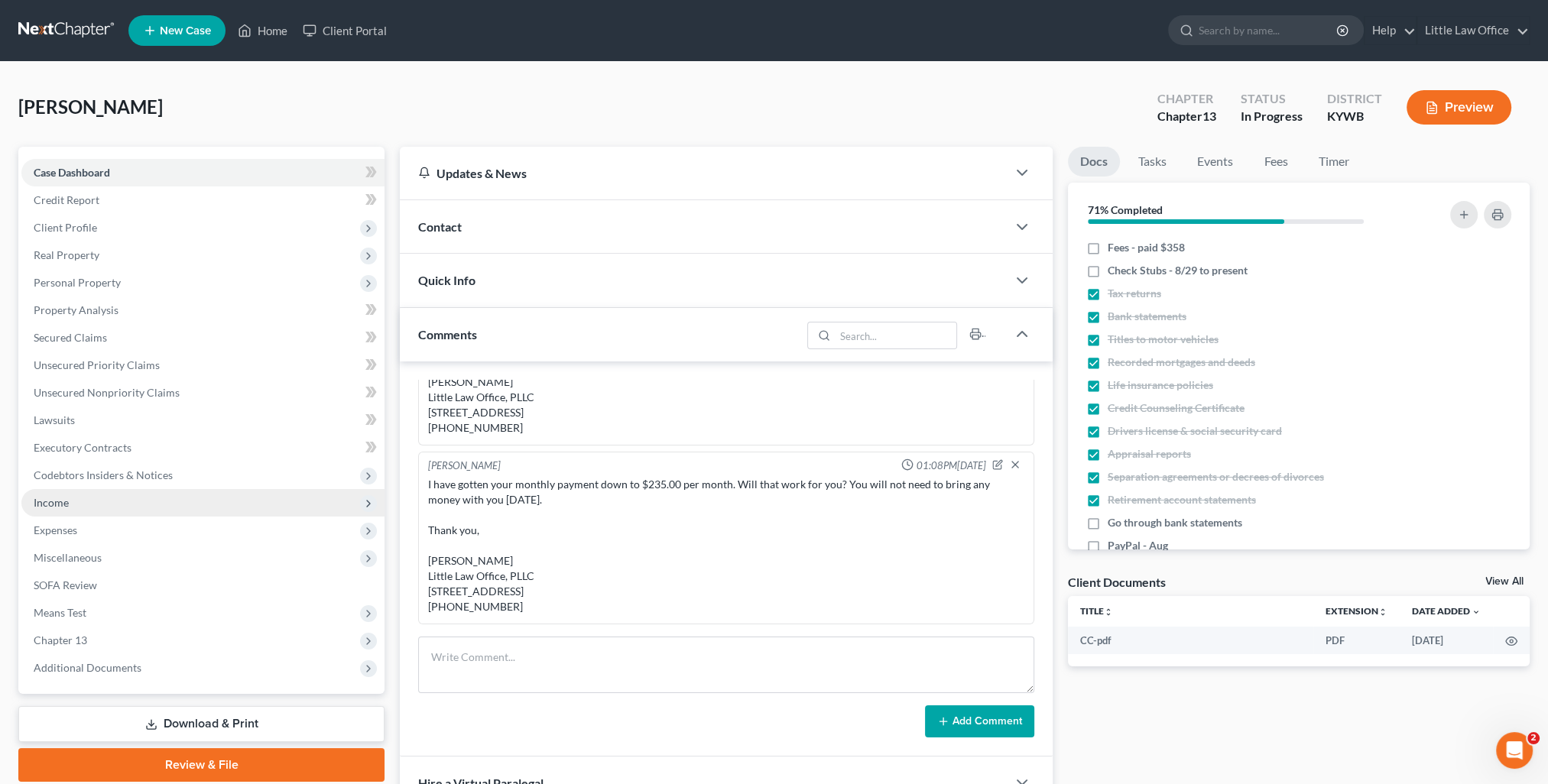
click at [46, 496] on span "Income" at bounding box center [51, 503] width 36 height 13
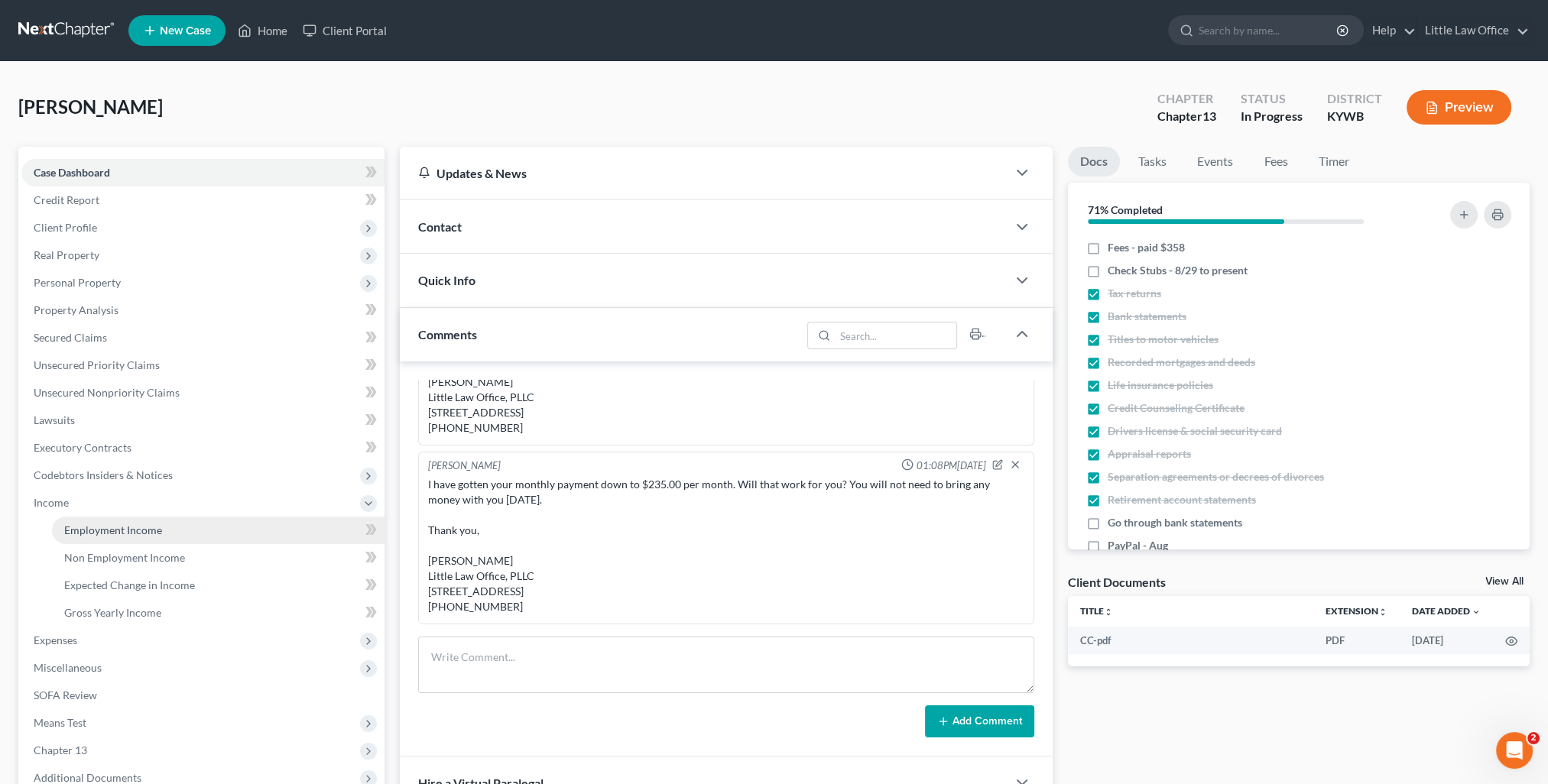
click at [85, 532] on span "Employment Income" at bounding box center [114, 530] width 98 height 13
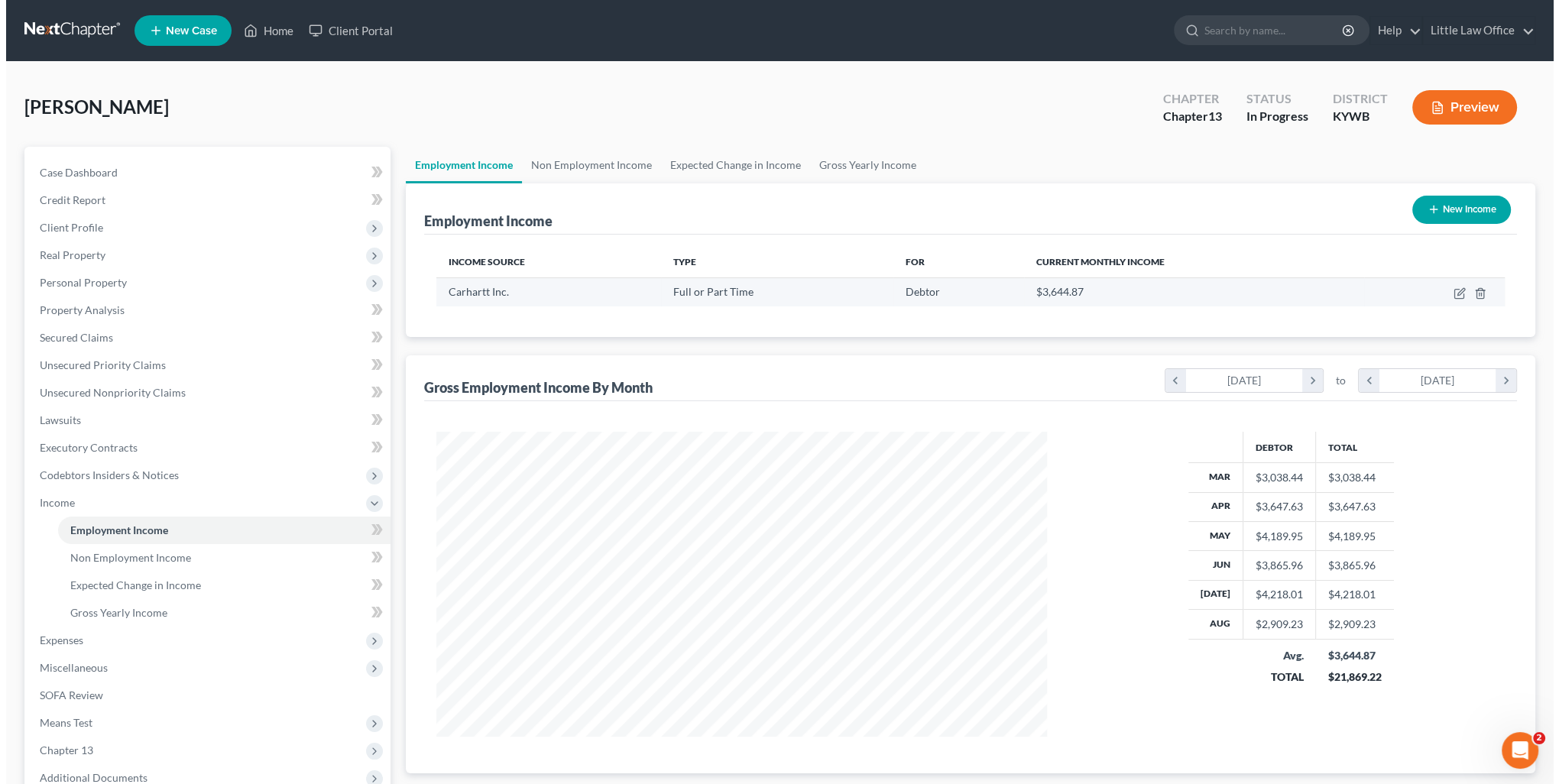
scroll to position [305, 641]
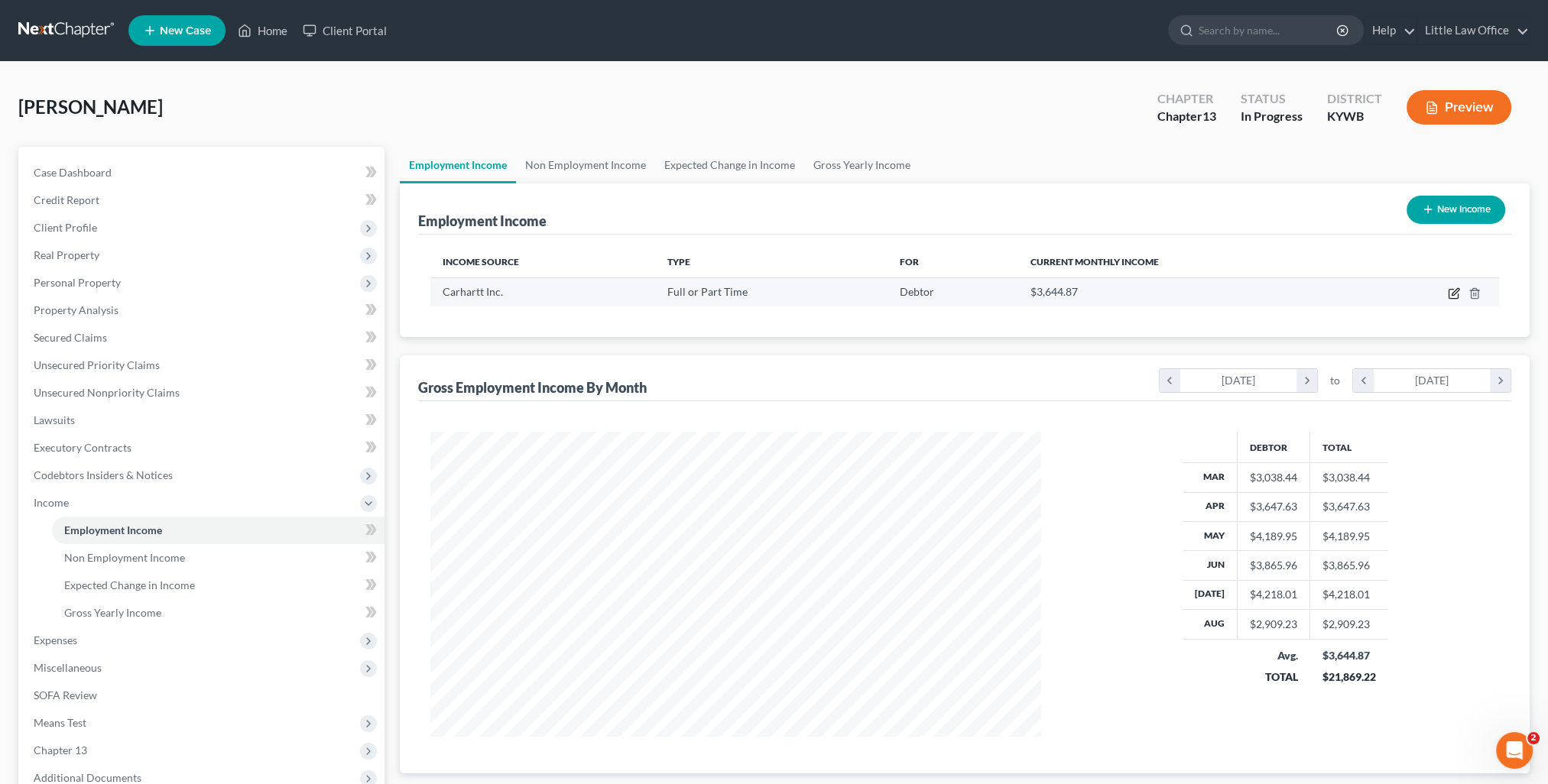
click at [1449, 296] on icon "button" at bounding box center [1454, 293] width 13 height 13
select select "0"
select select "23"
select select "3"
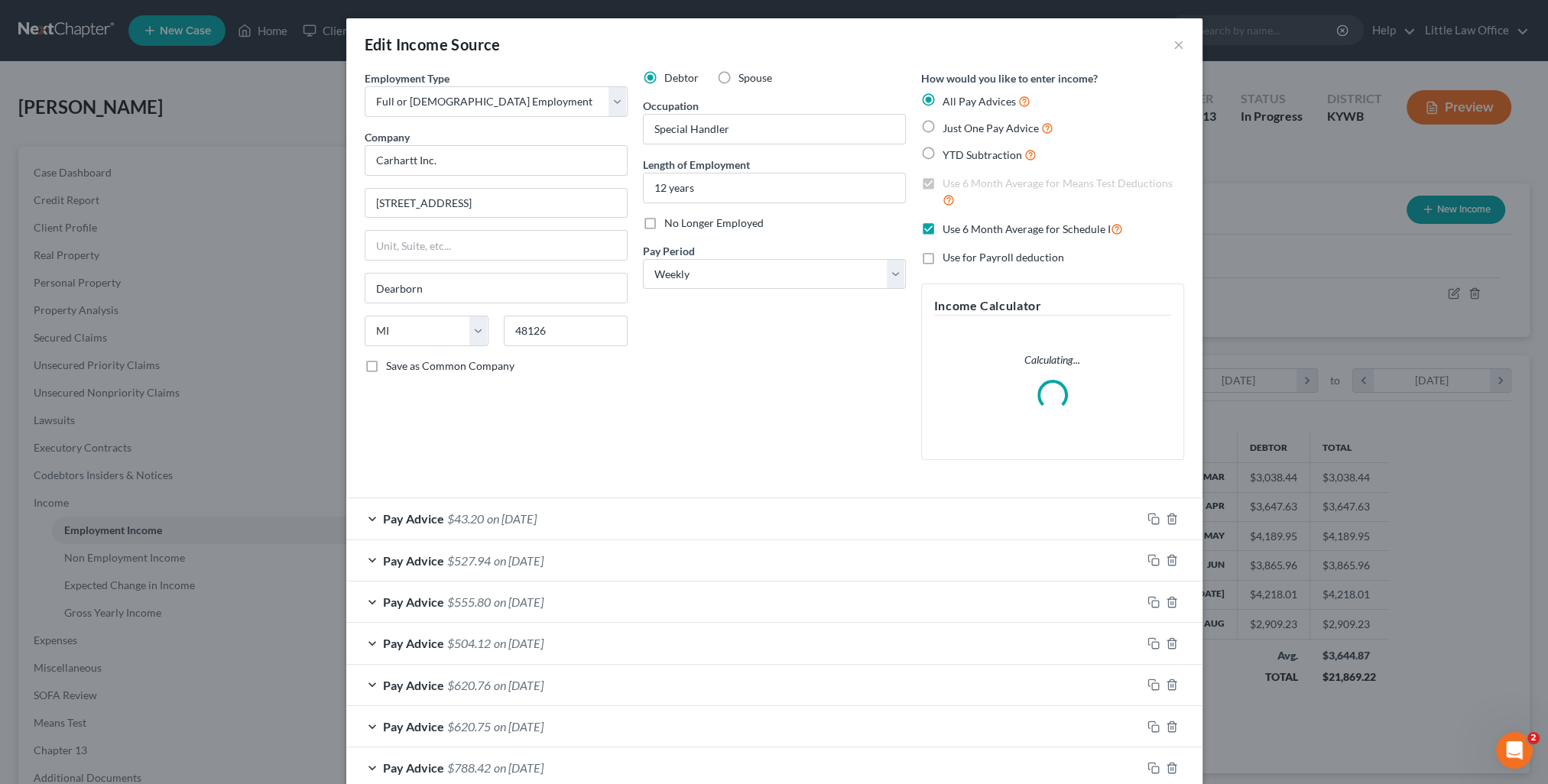
scroll to position [307, 645]
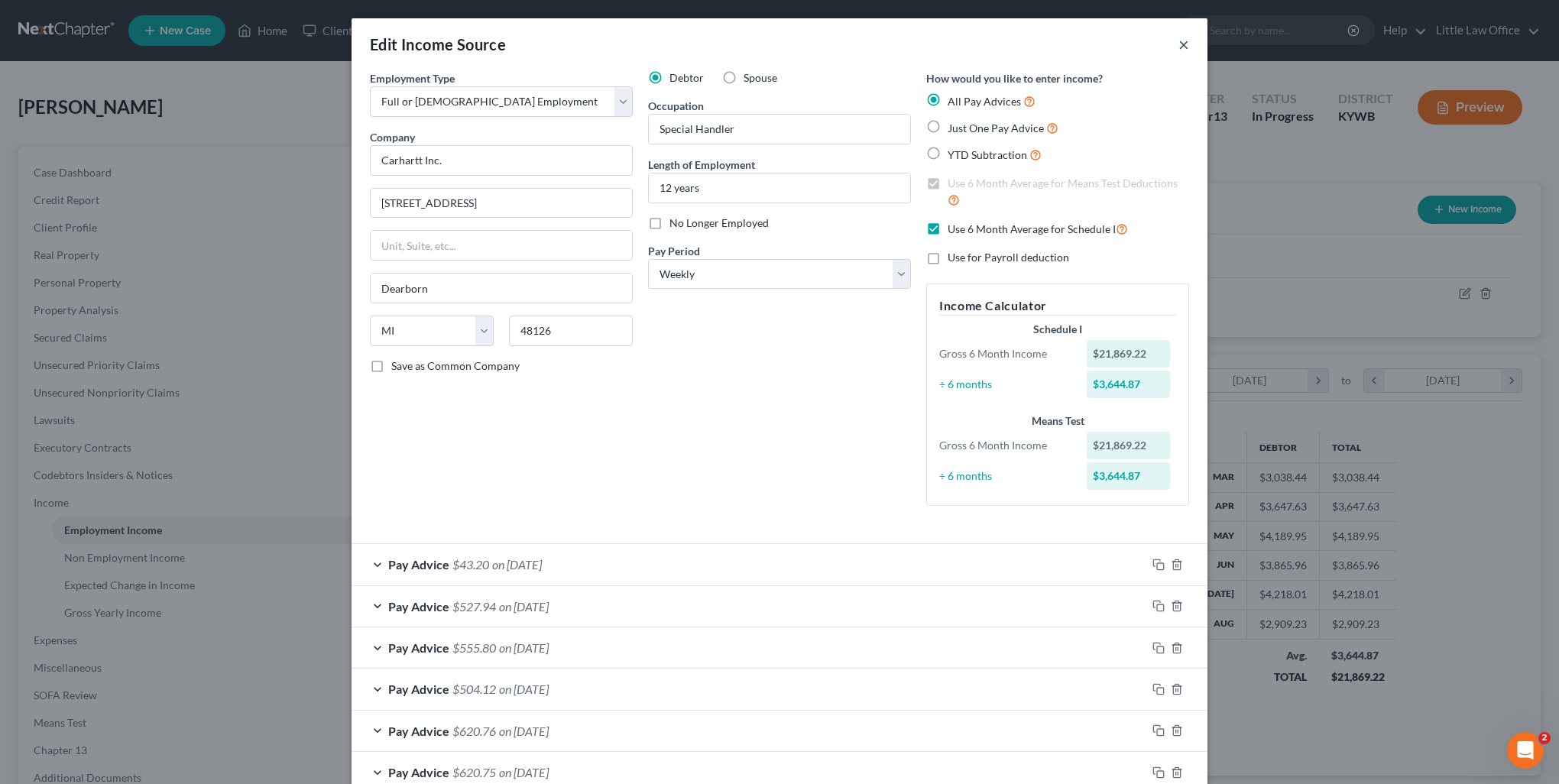
click at [1180, 46] on button "×" at bounding box center [1184, 44] width 11 height 18
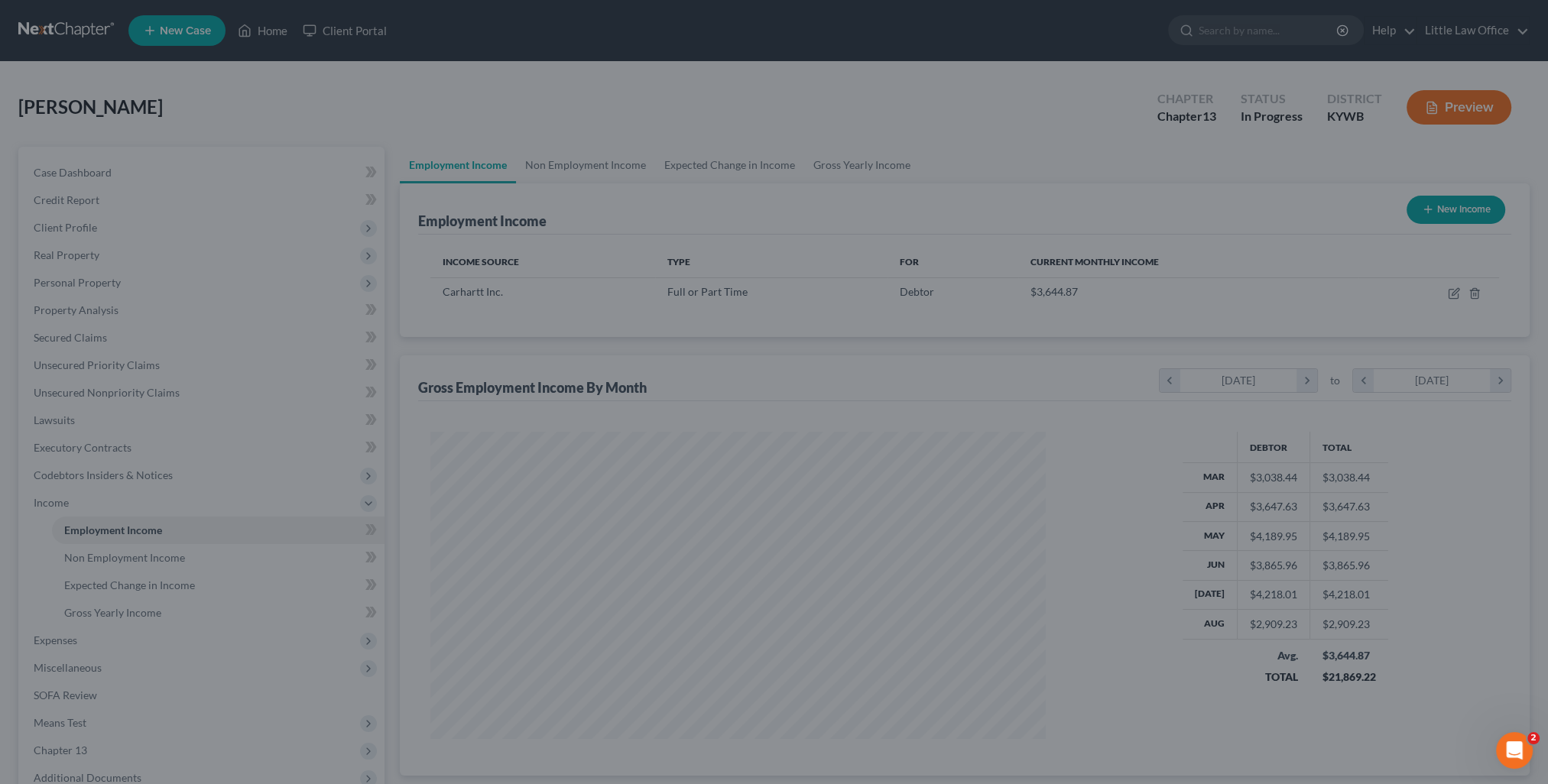
scroll to position [763842, 763606]
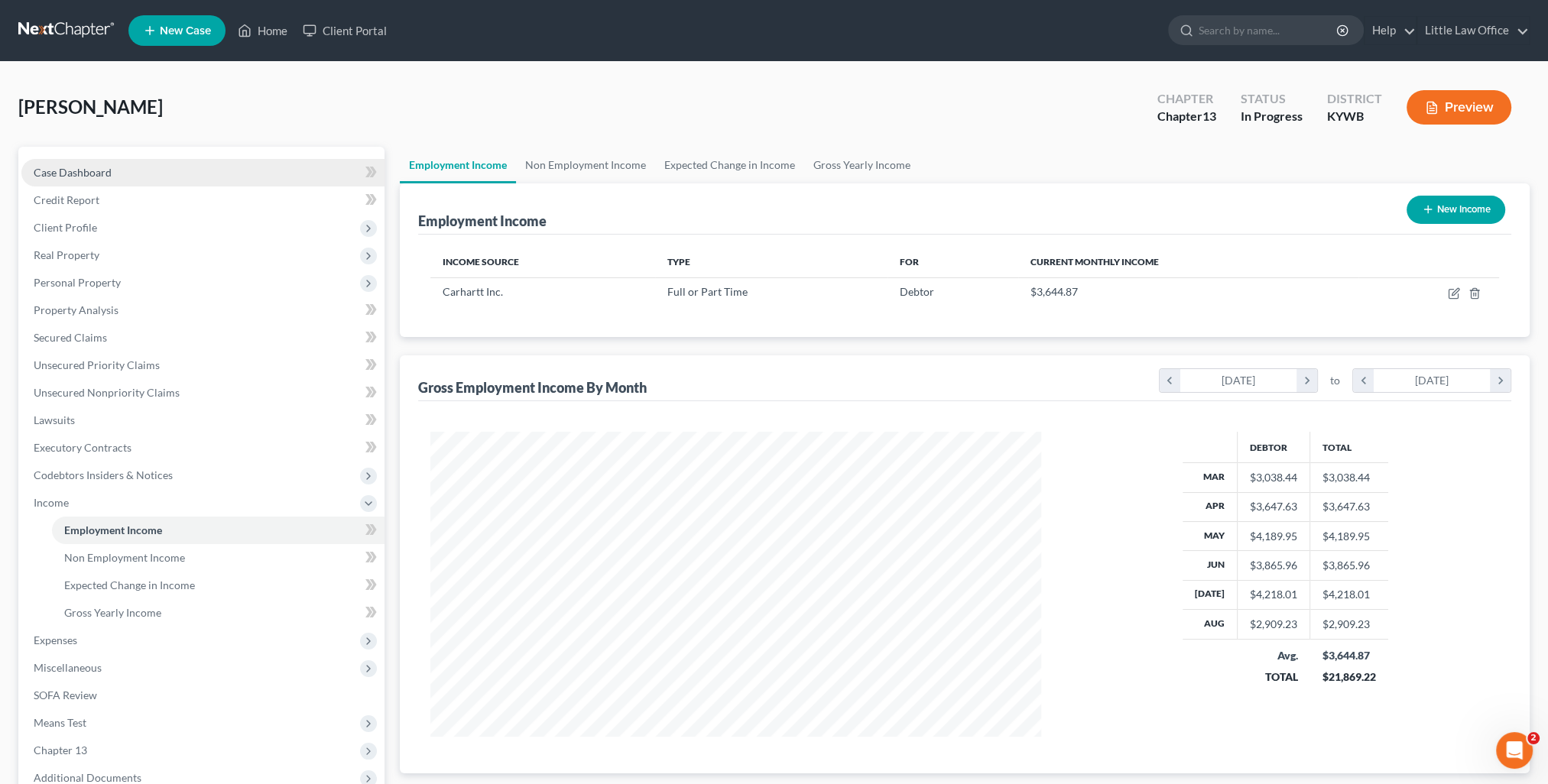
click at [130, 176] on link "Case Dashboard" at bounding box center [202, 172] width 363 height 28
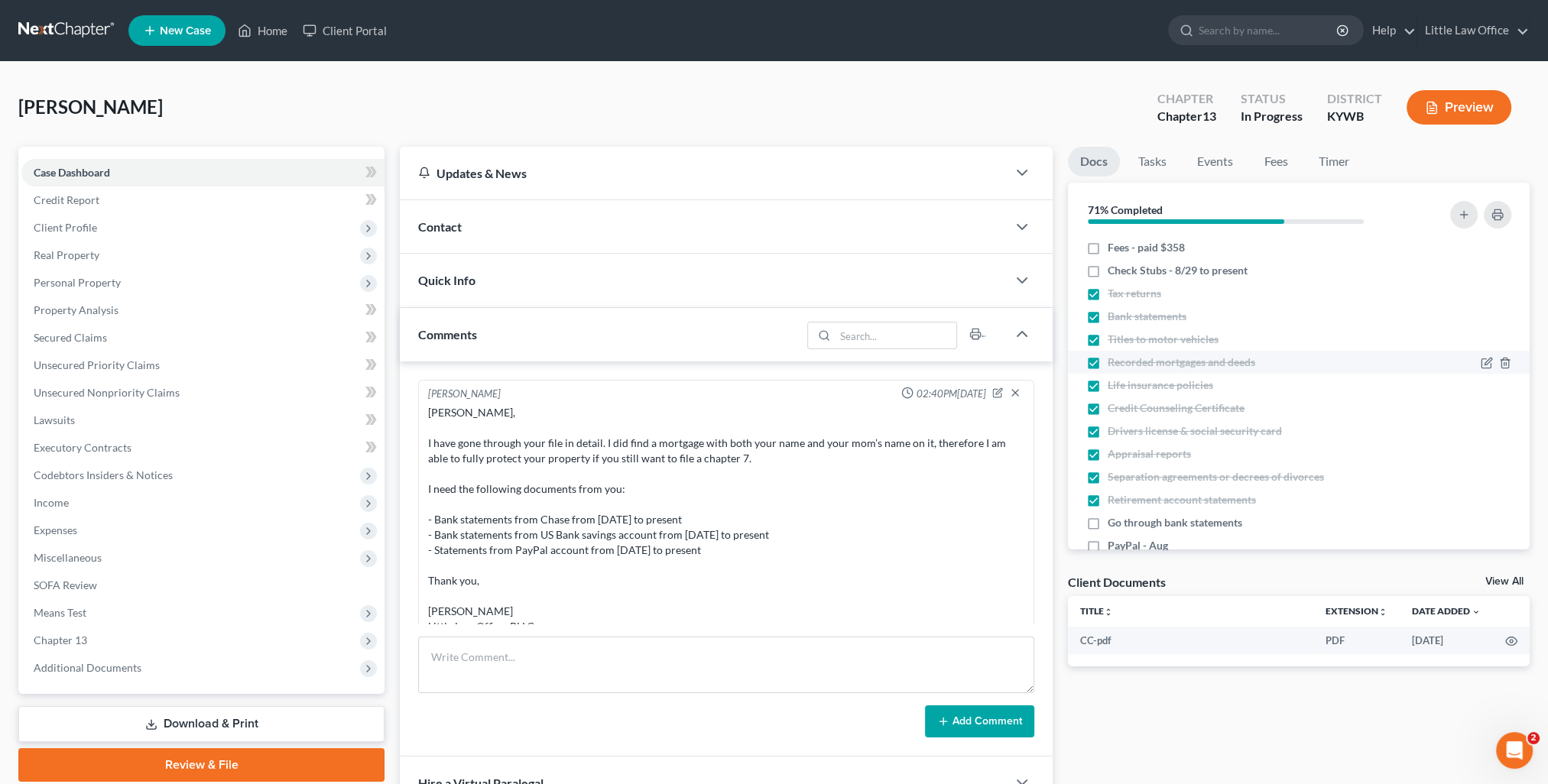
scroll to position [544, 0]
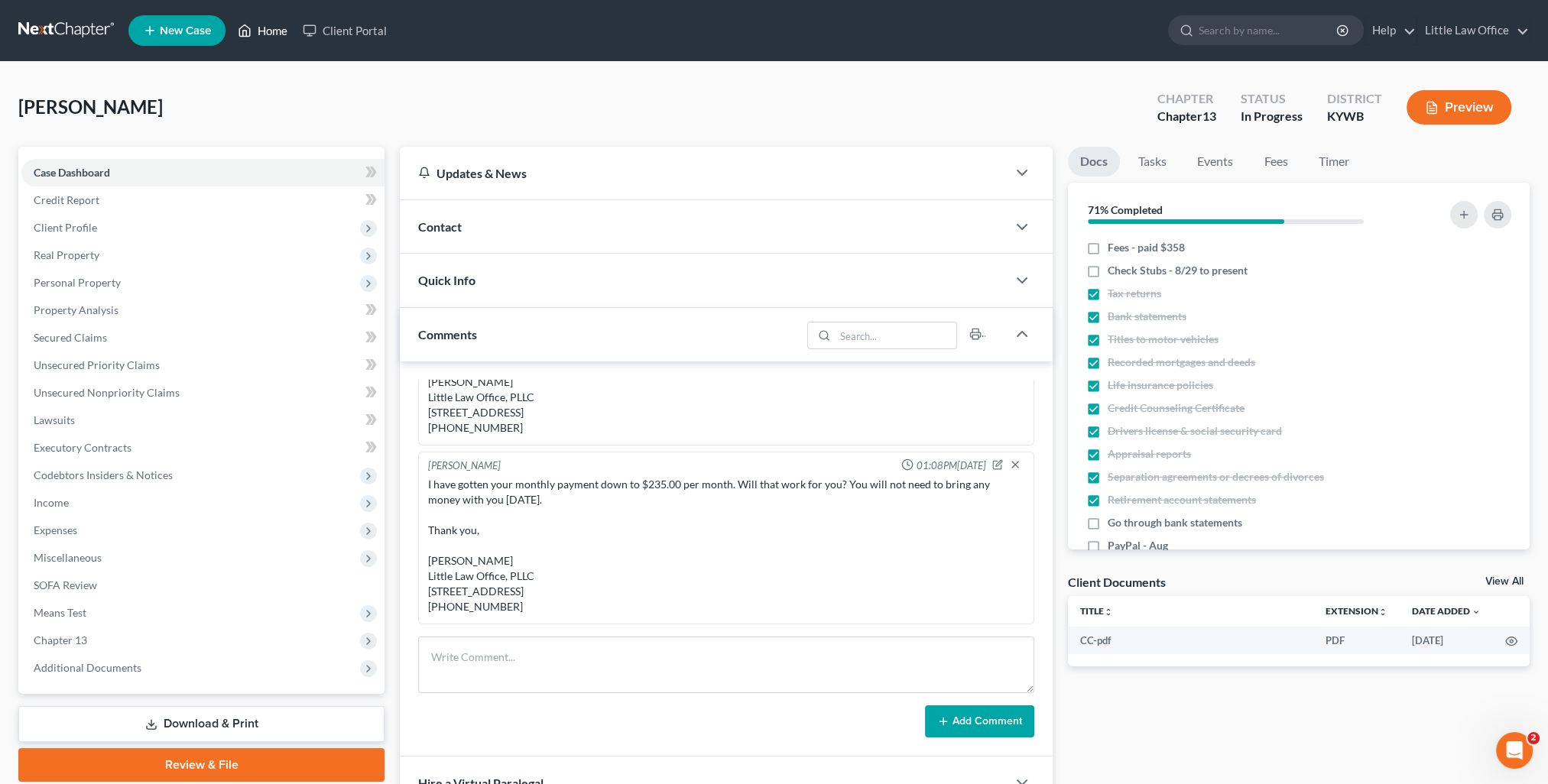
click at [278, 36] on link "Home" at bounding box center [263, 30] width 65 height 28
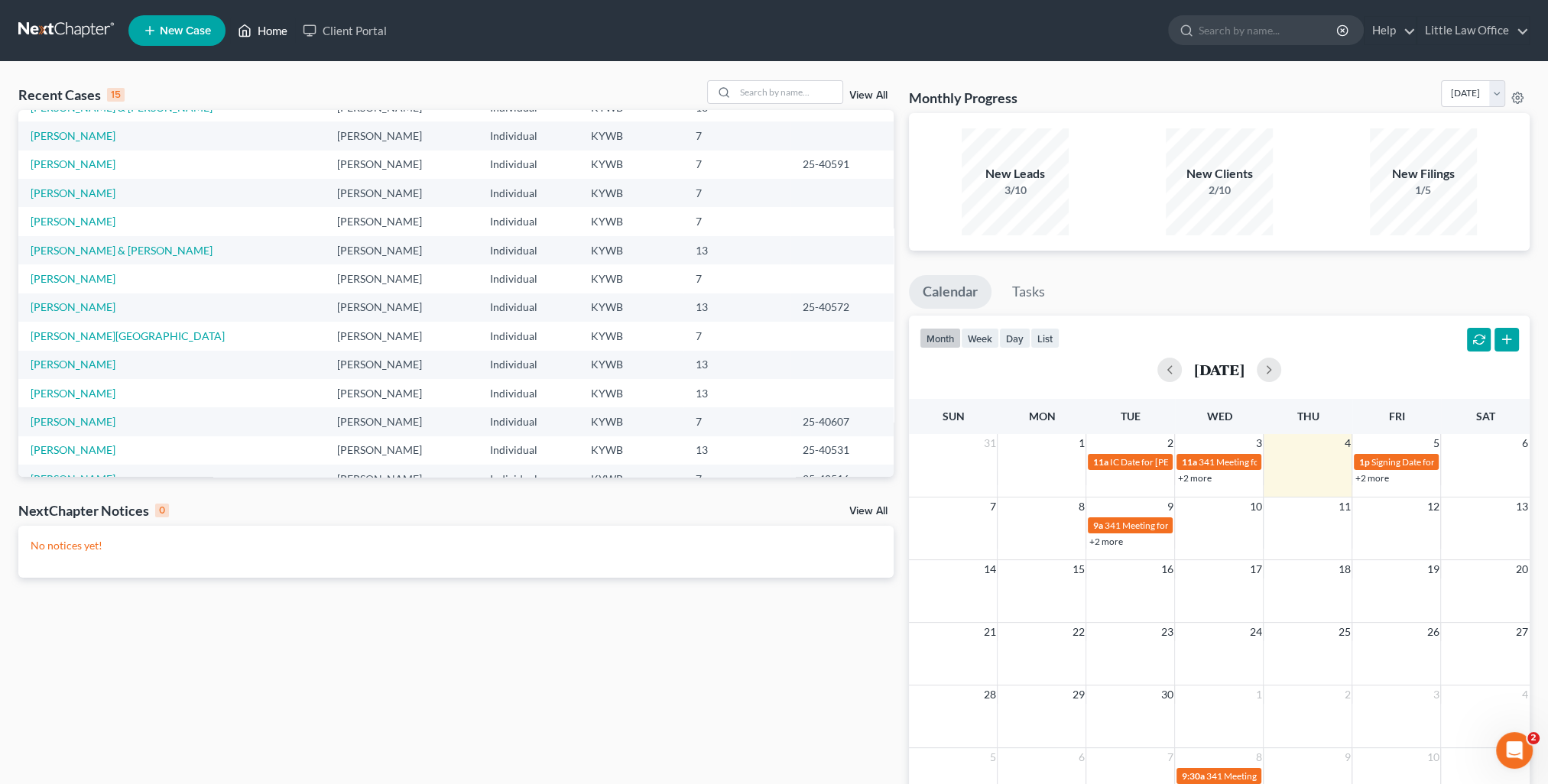
scroll to position [105, 0]
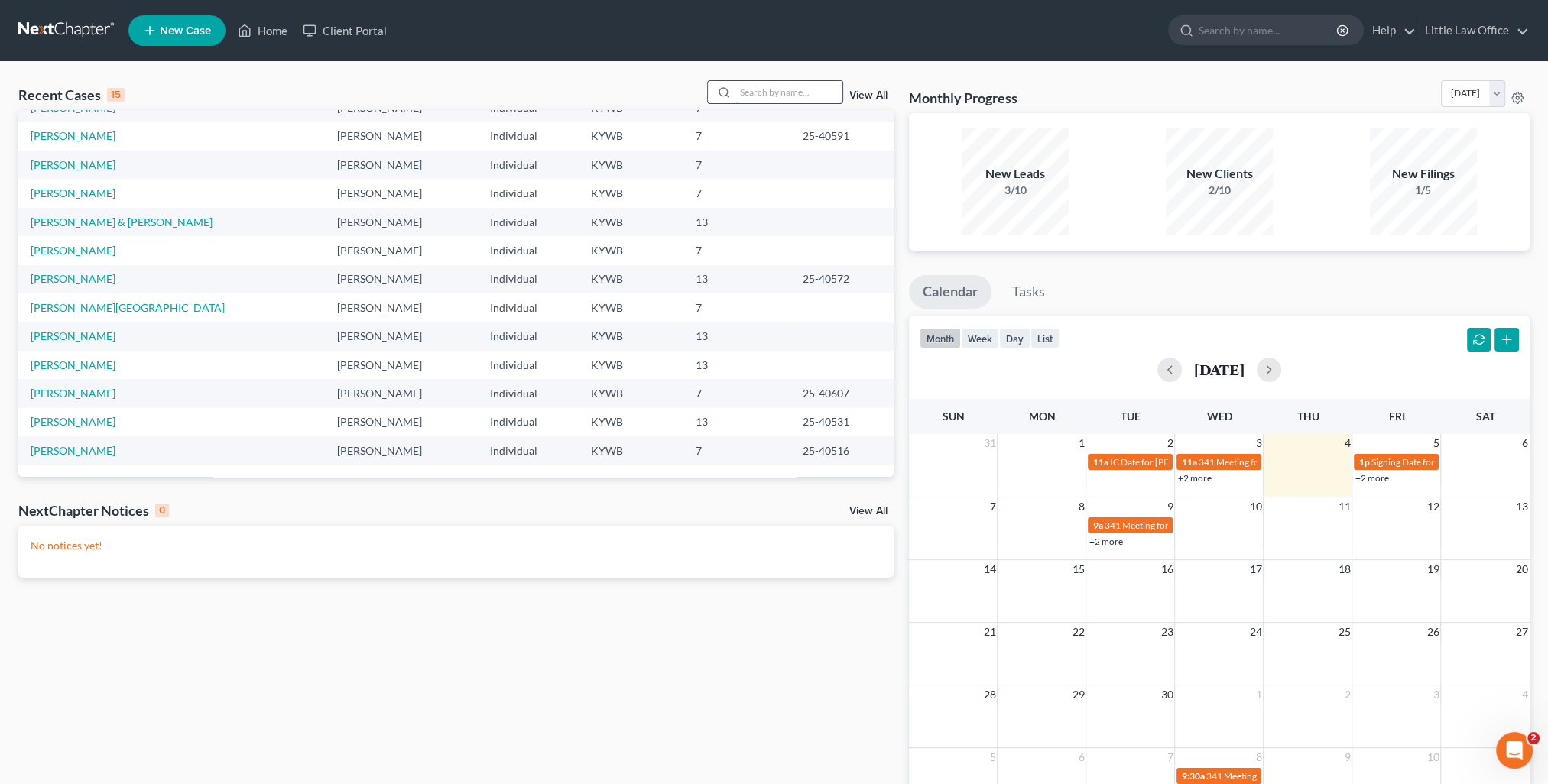
click at [756, 90] on input "search" at bounding box center [788, 91] width 107 height 22
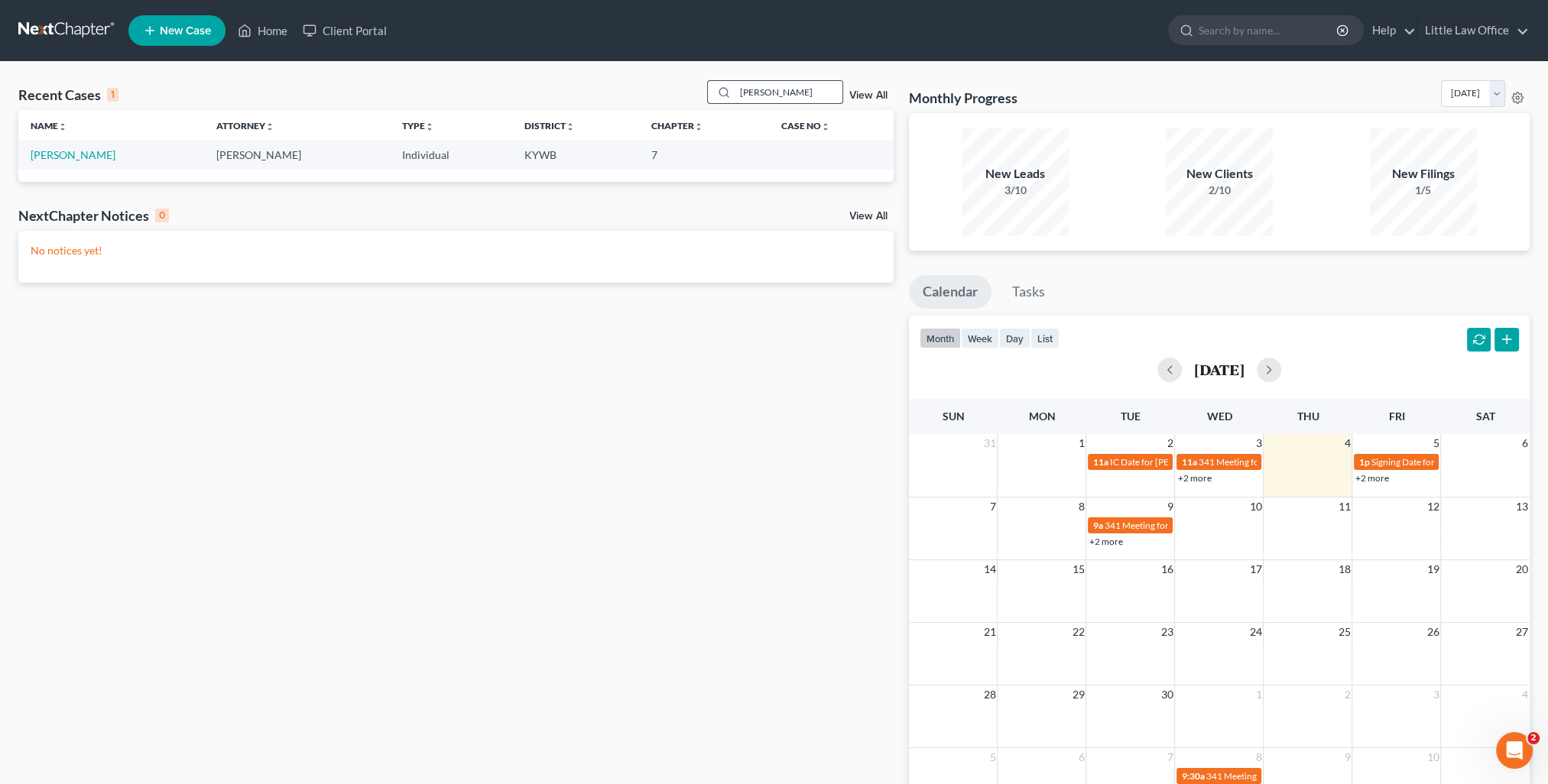
scroll to position [0, 0]
type input "holtz"
click at [72, 150] on link "[PERSON_NAME]" at bounding box center [73, 155] width 85 height 13
select select "1"
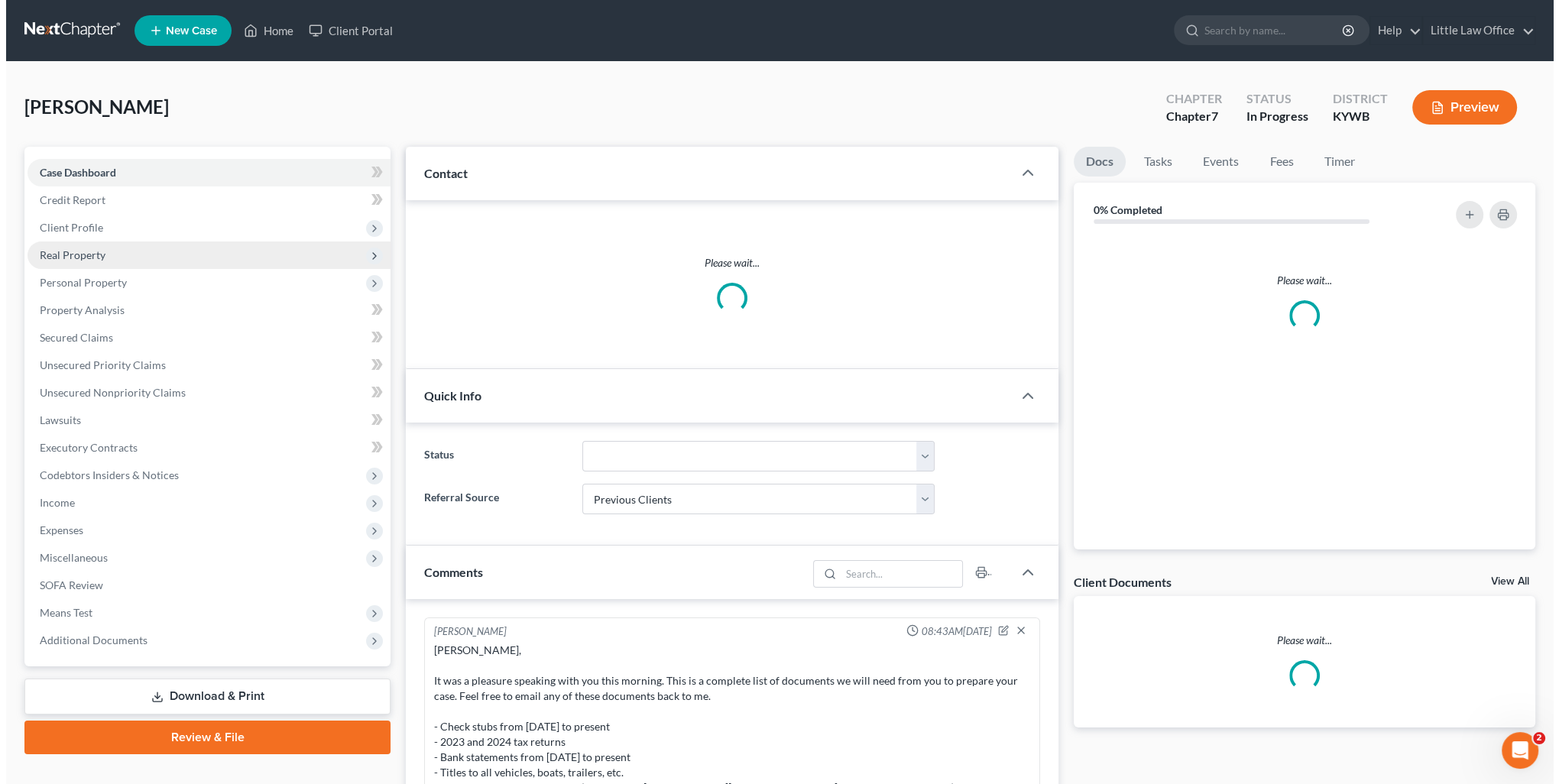
scroll to position [753, 0]
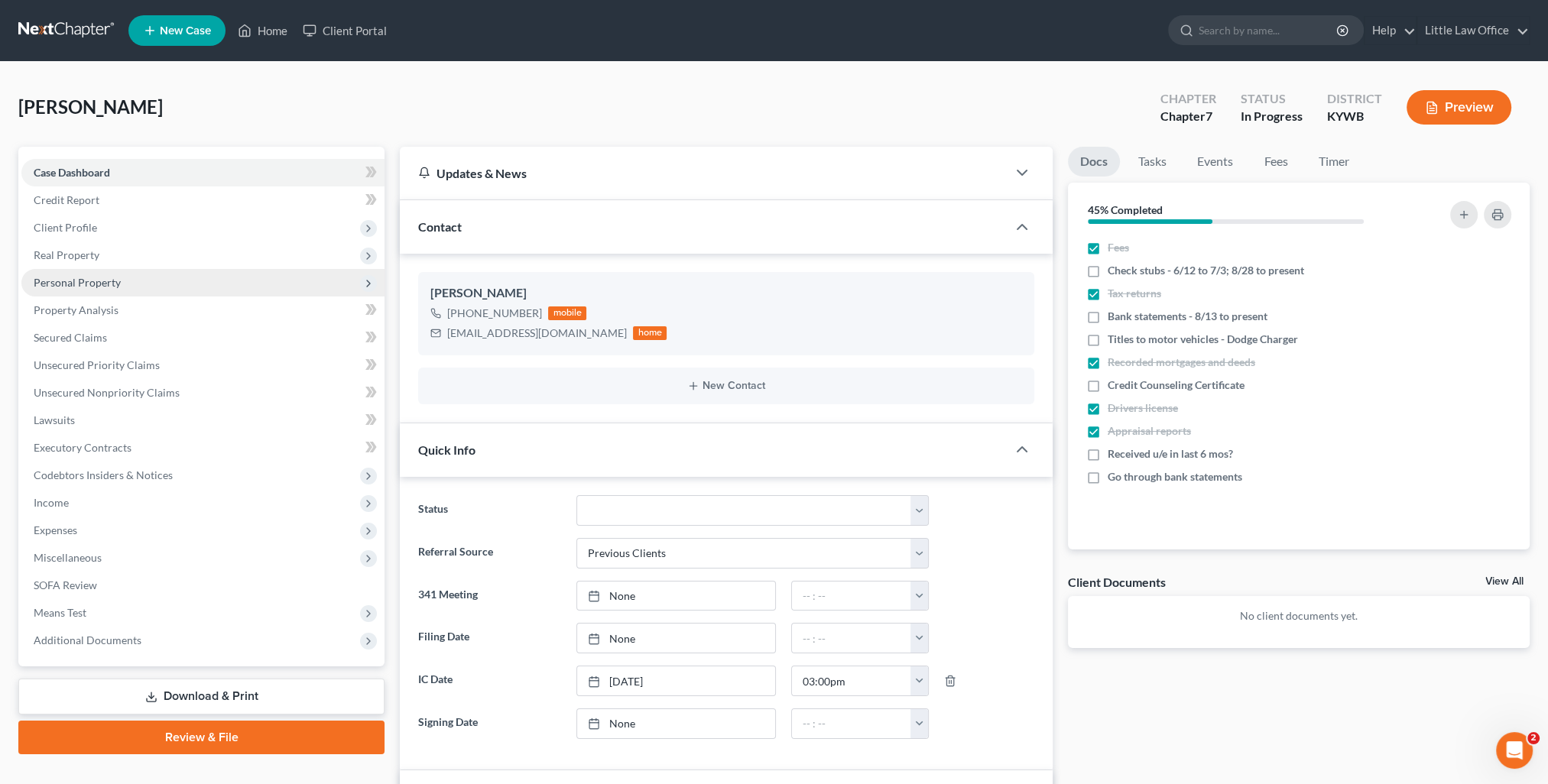
click at [83, 286] on span "Personal Property" at bounding box center [77, 283] width 88 height 13
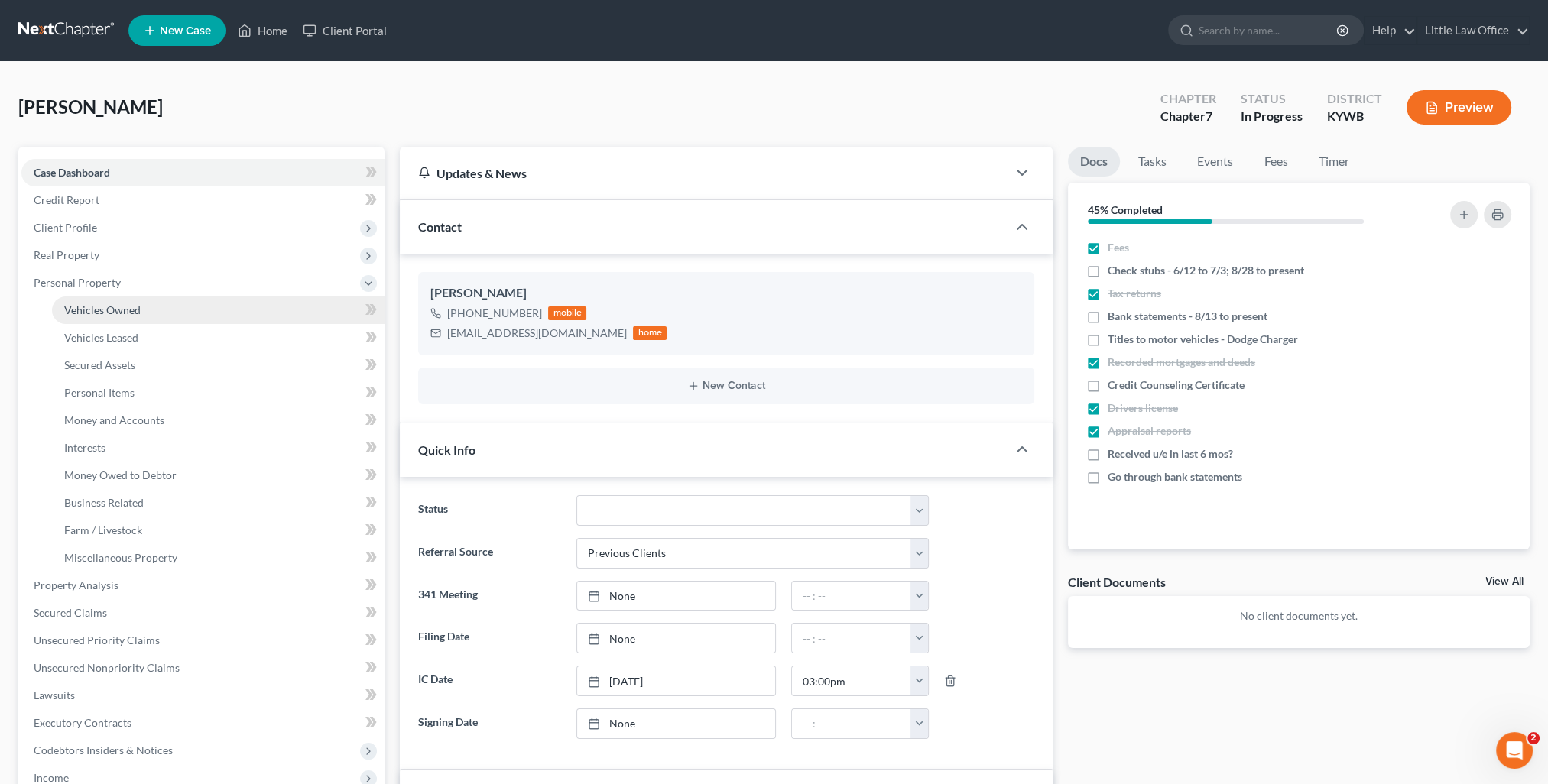
click at [105, 316] on link "Vehicles Owned" at bounding box center [218, 310] width 333 height 28
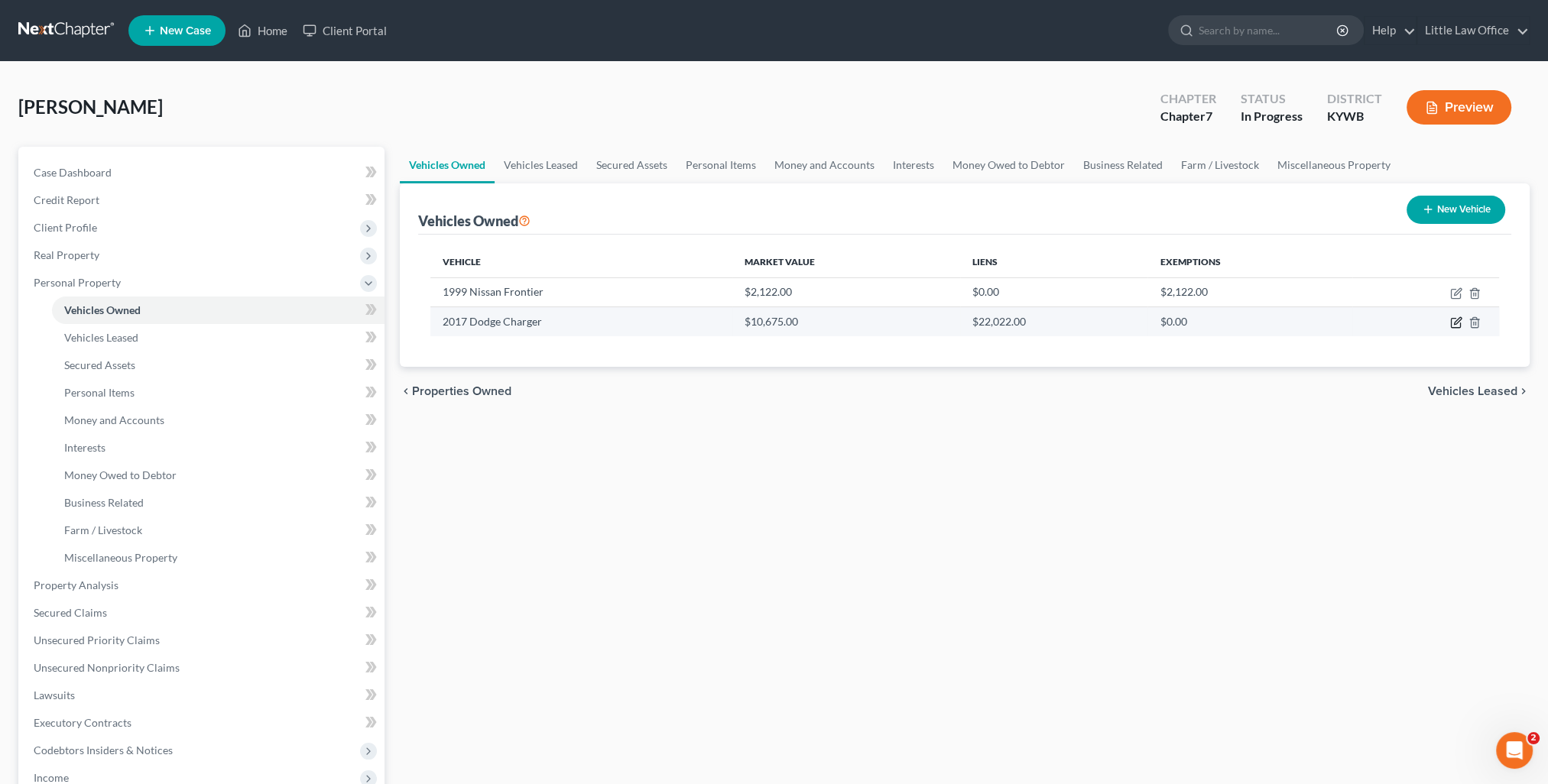
click at [1452, 319] on icon "button" at bounding box center [1456, 322] width 13 height 13
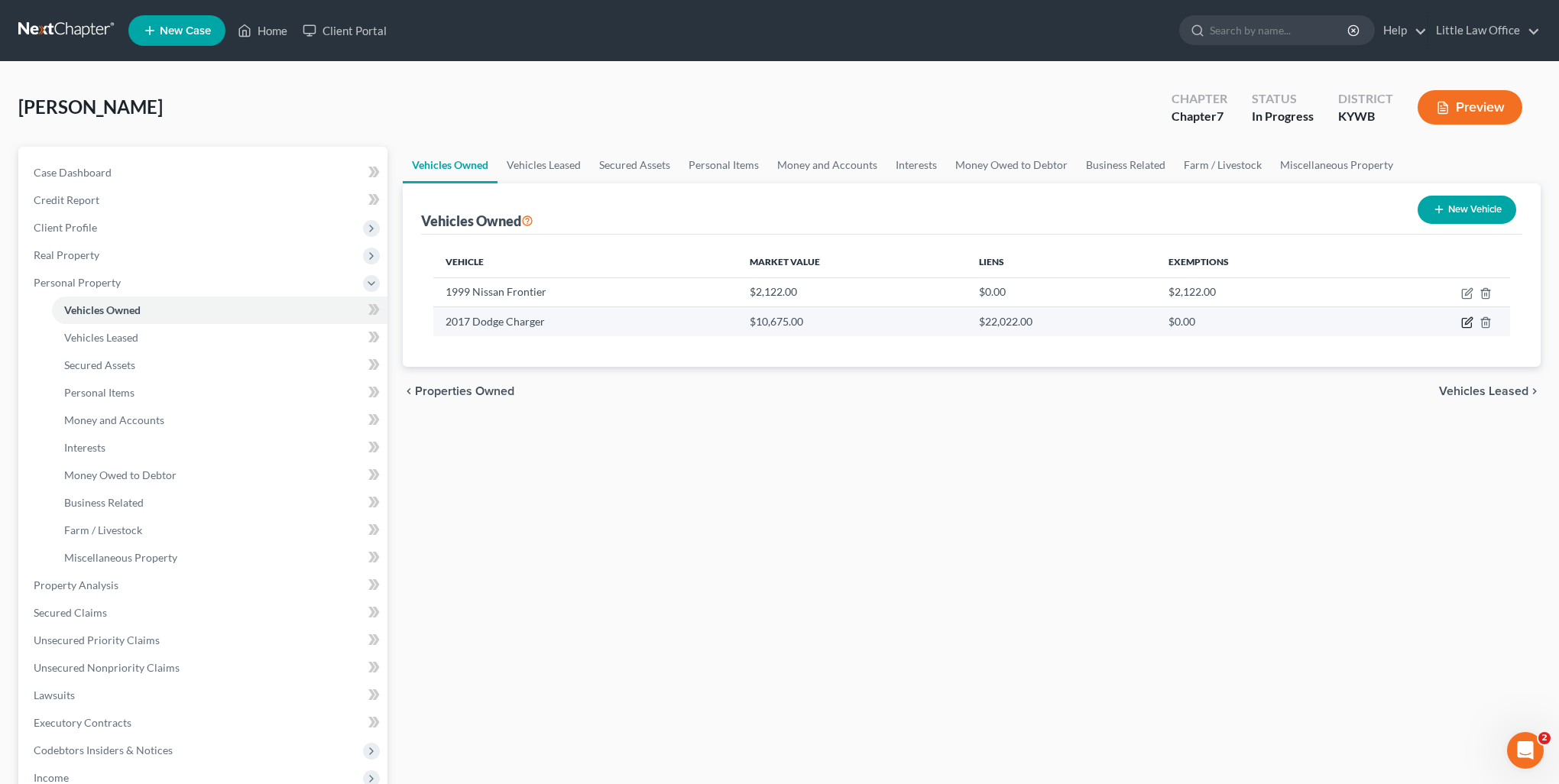
select select "0"
select select "9"
select select "2"
select select "3"
select select "18"
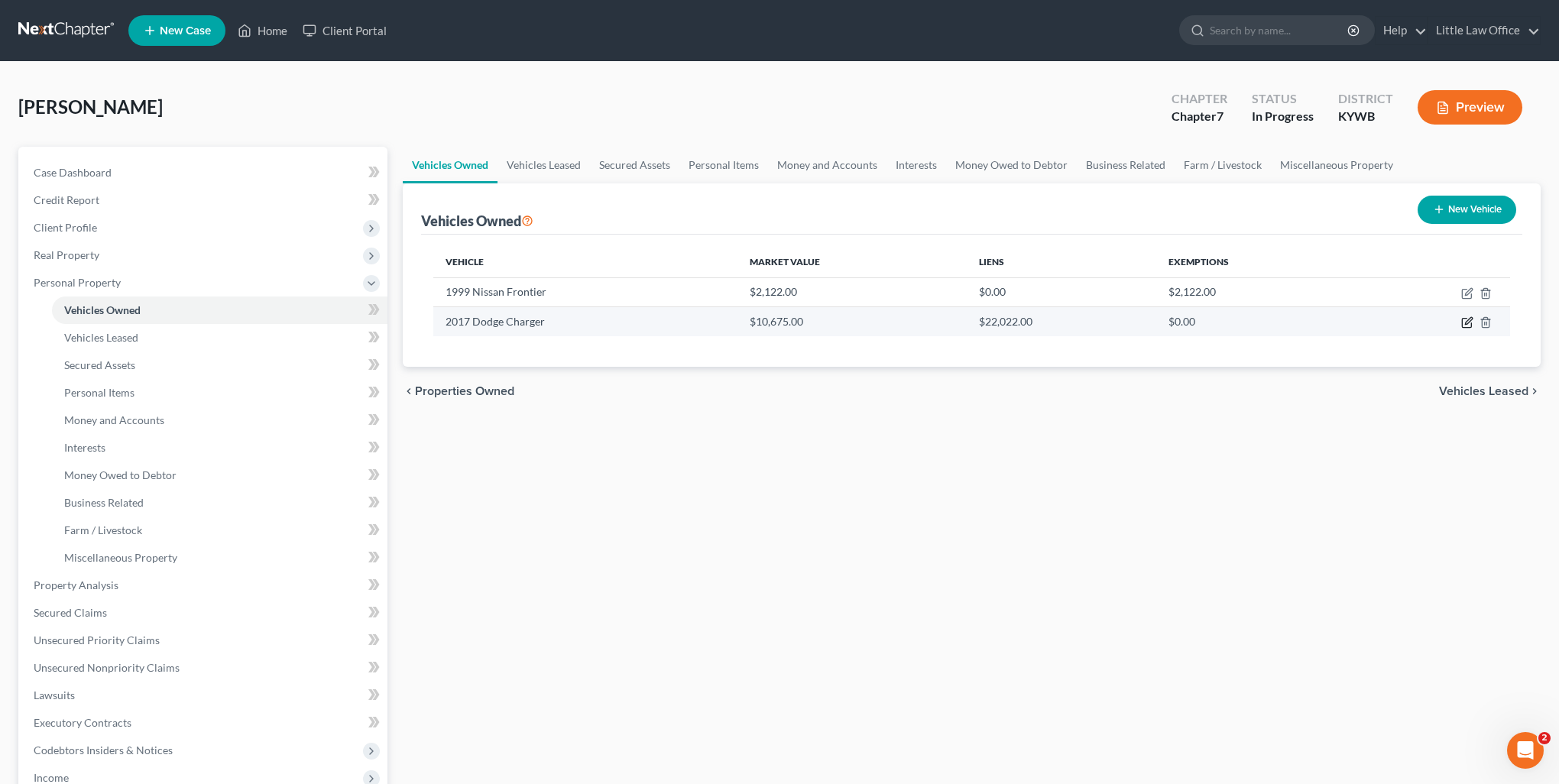
select select "0"
select select "4"
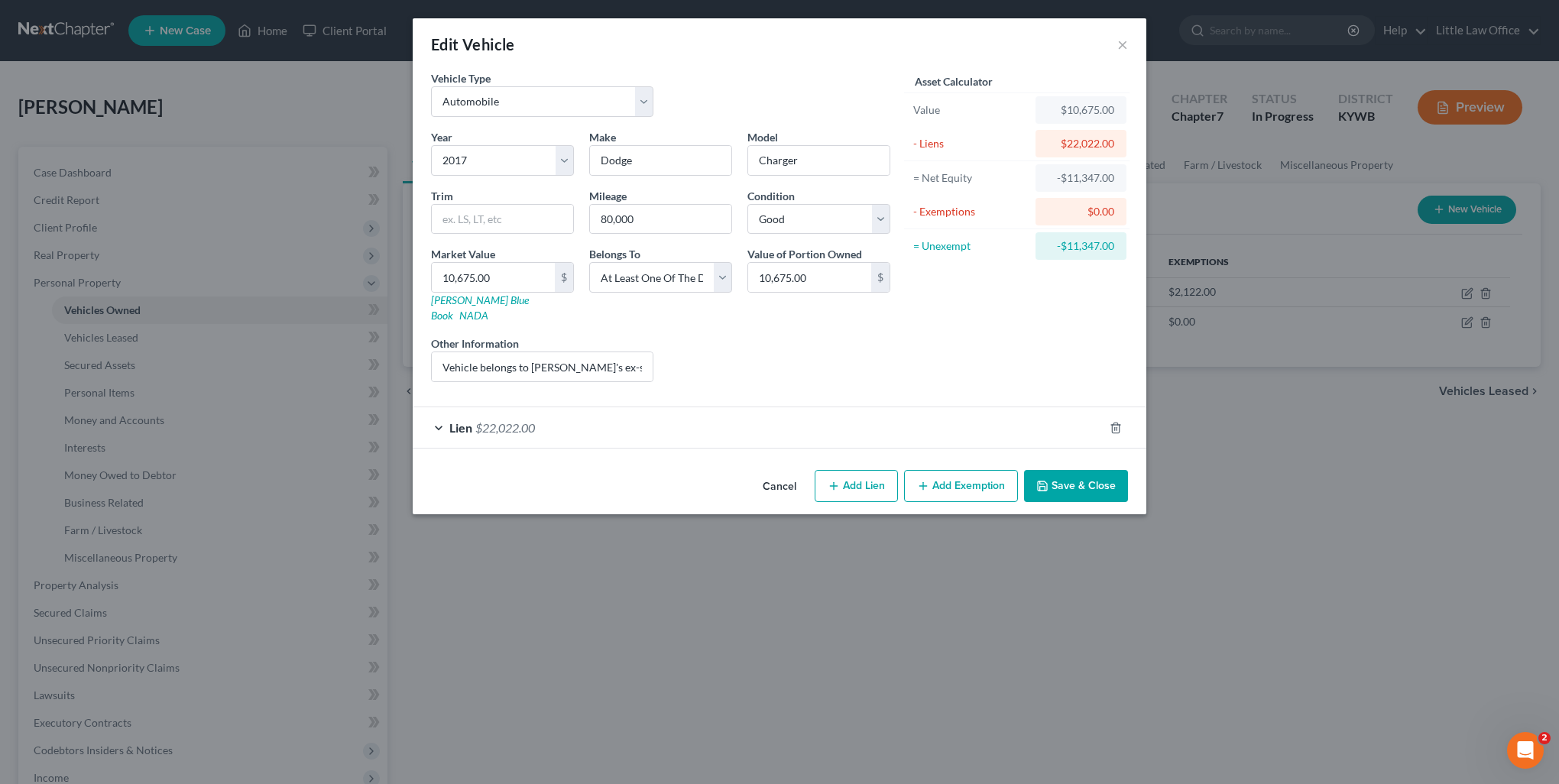
click at [592, 407] on div "Lien $22,022.00" at bounding box center [758, 427] width 691 height 40
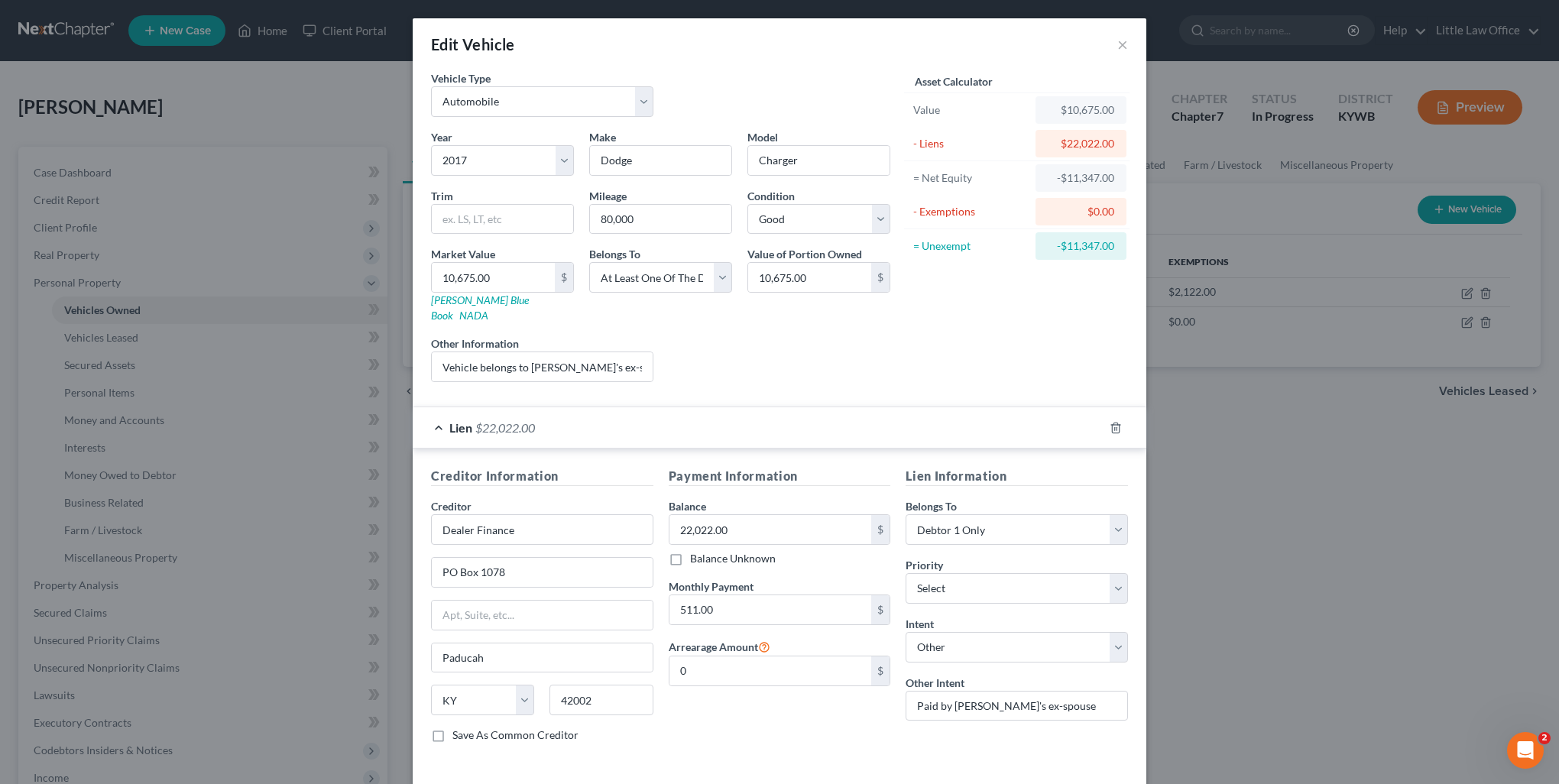
scroll to position [48, 0]
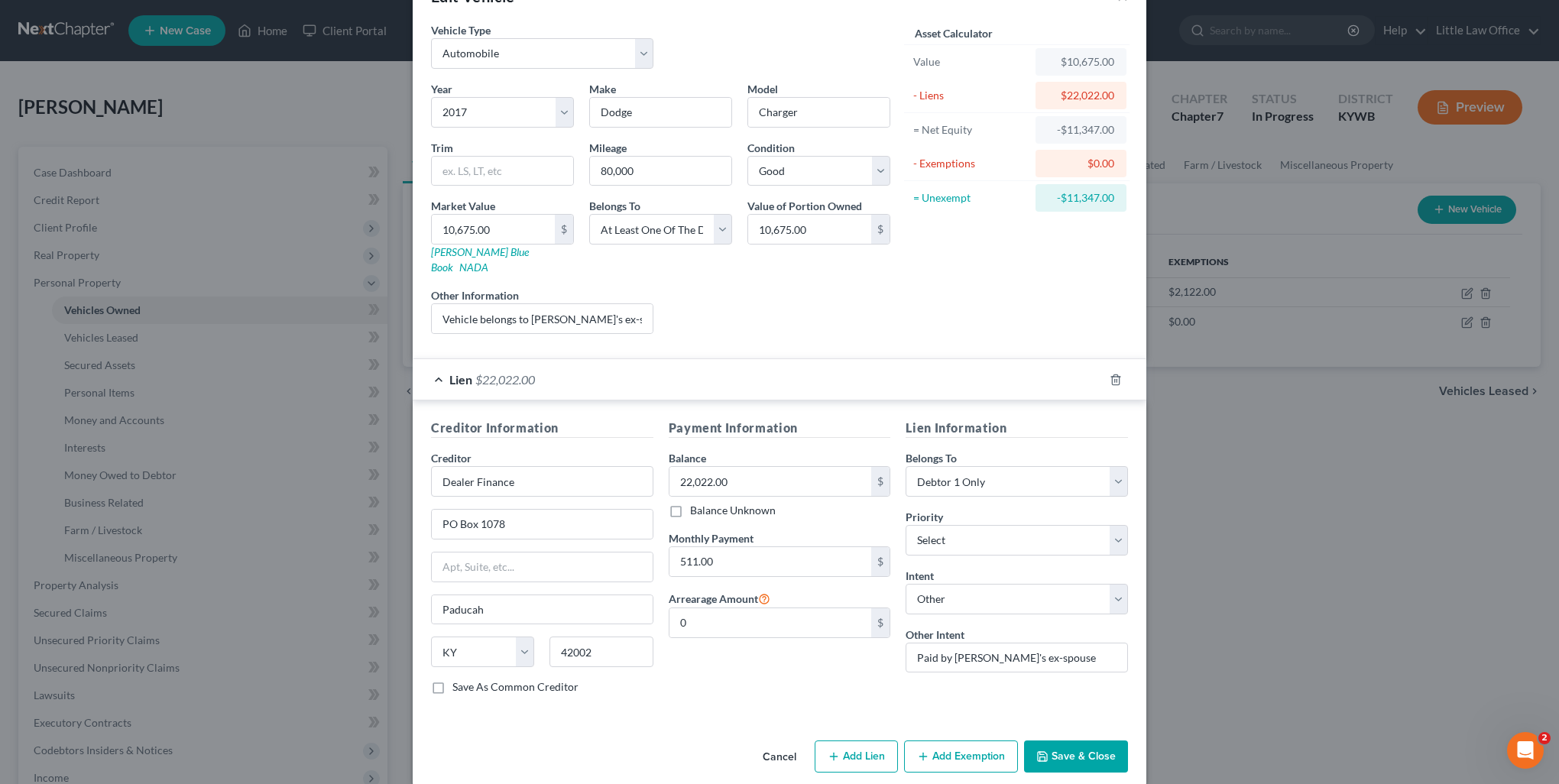
click at [1076, 749] on button "Save & Close" at bounding box center [1076, 756] width 104 height 32
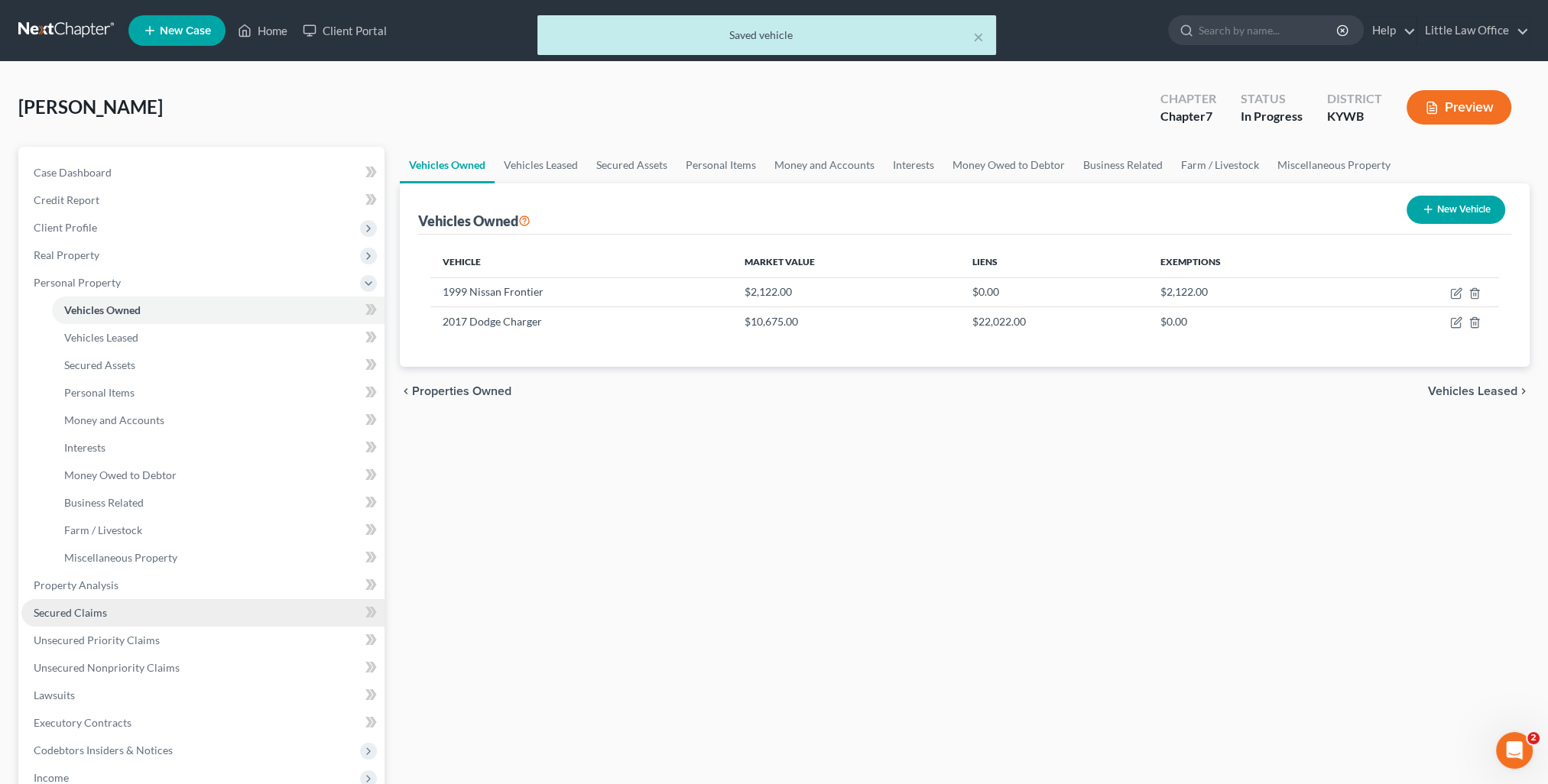
drag, startPoint x: 109, startPoint y: 613, endPoint x: 157, endPoint y: 604, distance: 48.8
click at [109, 613] on link "Secured Claims" at bounding box center [202, 613] width 363 height 28
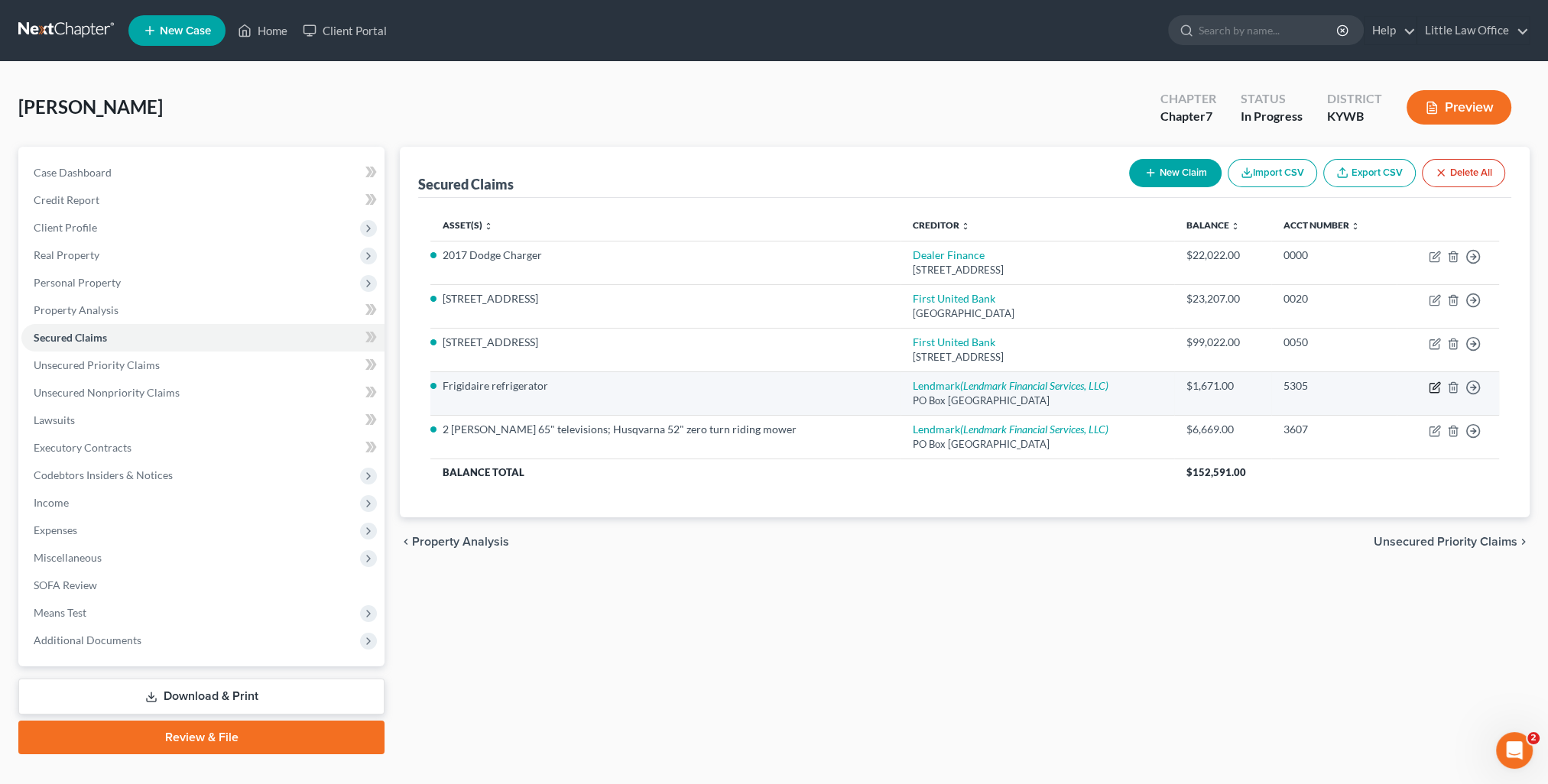
click at [1436, 389] on icon "button" at bounding box center [1434, 387] width 13 height 13
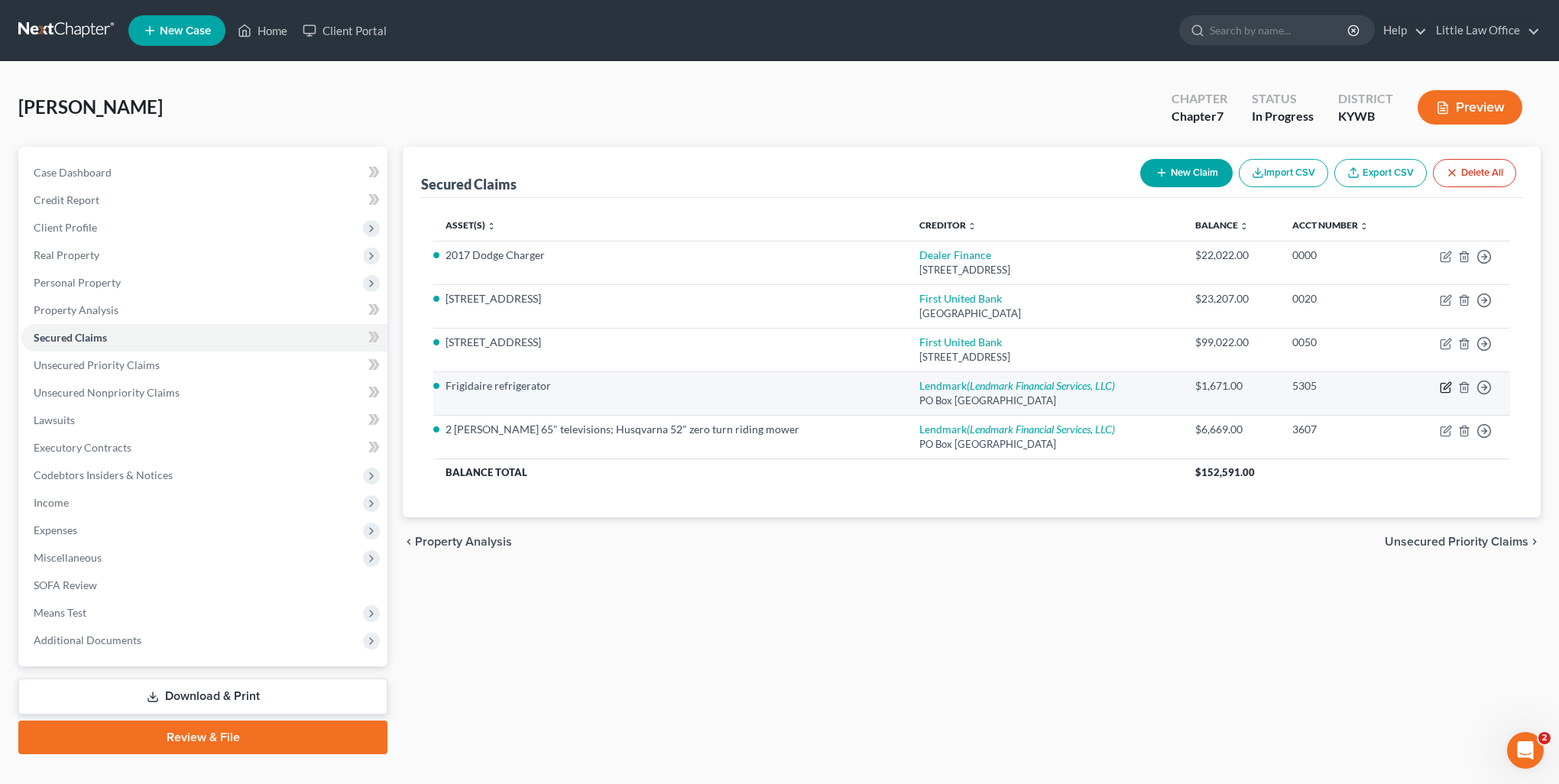
select select "10"
select select "6"
select select "3"
select select "0"
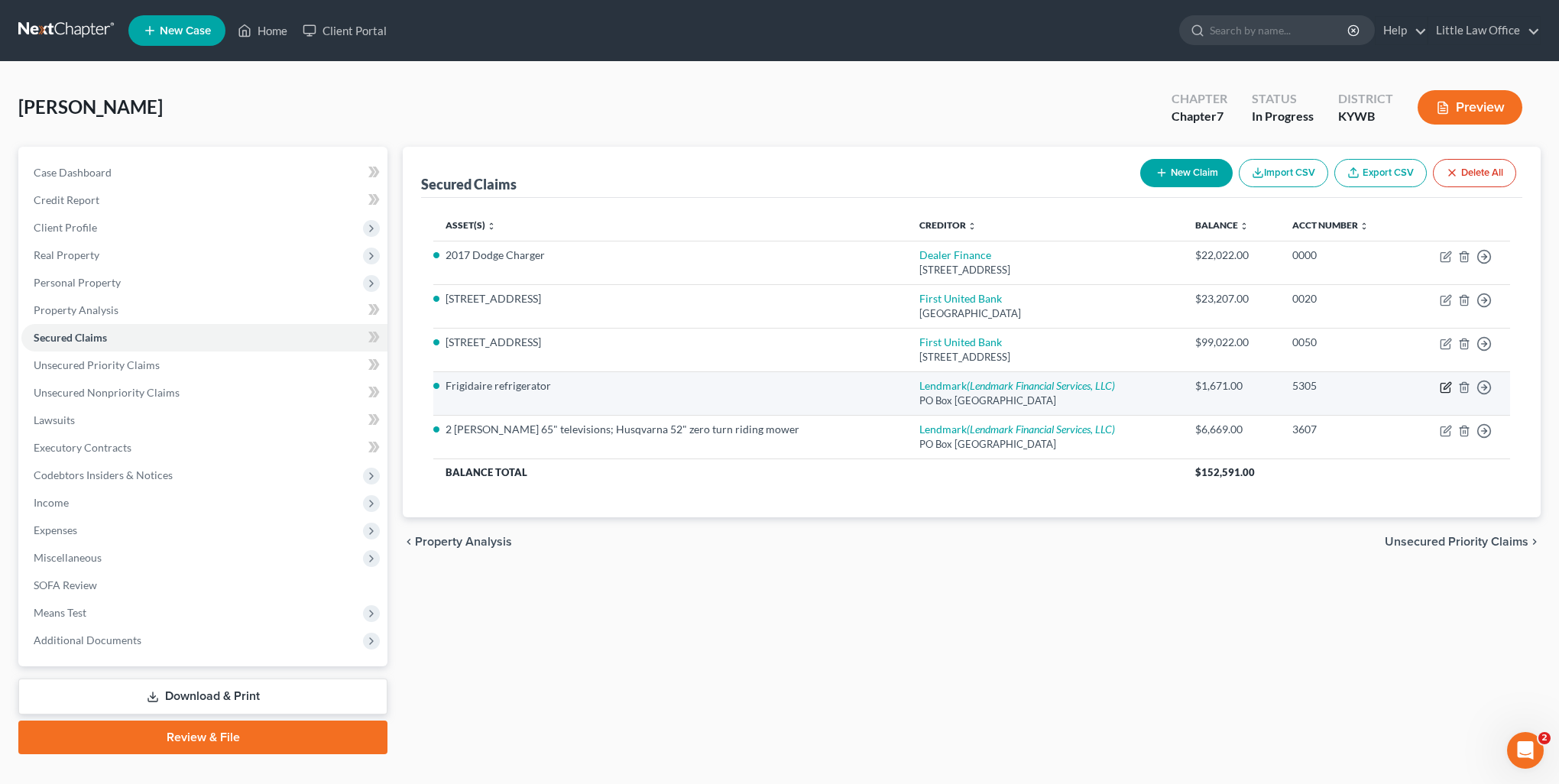
select select "18"
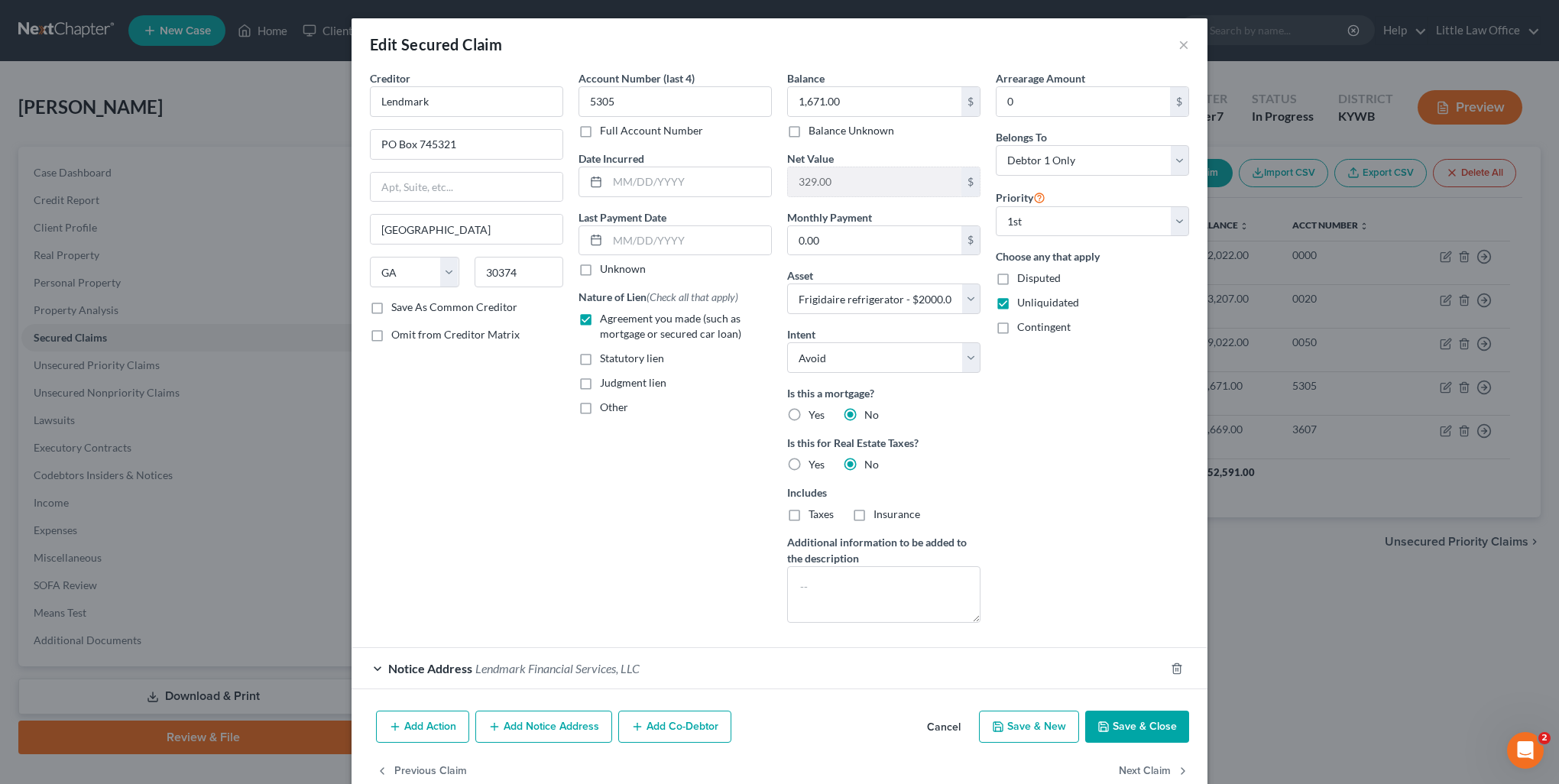
click at [519, 683] on div "Notice Address Lendmark Financial Services, LLC" at bounding box center [757, 669] width 813 height 40
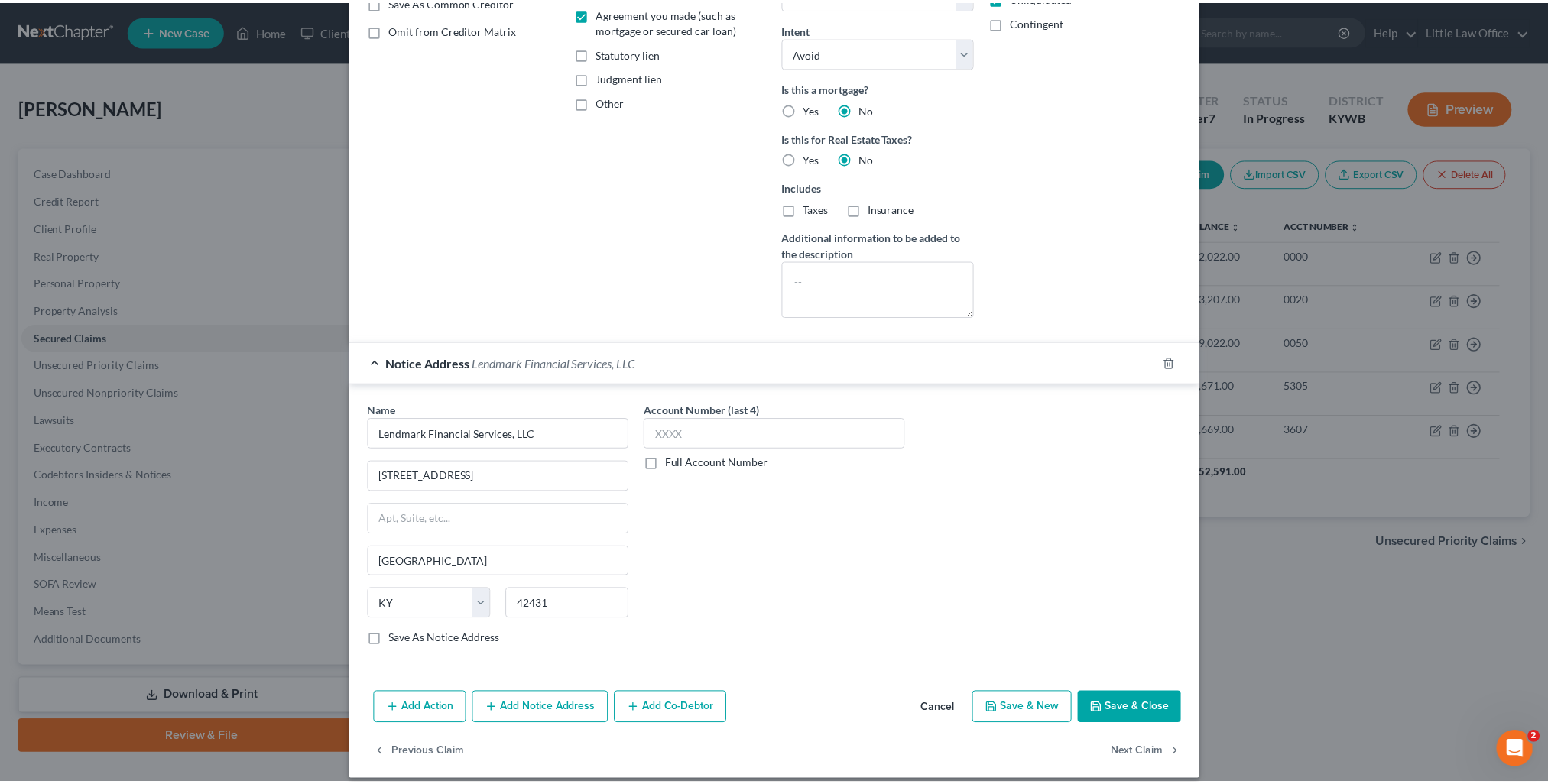
scroll to position [316, 0]
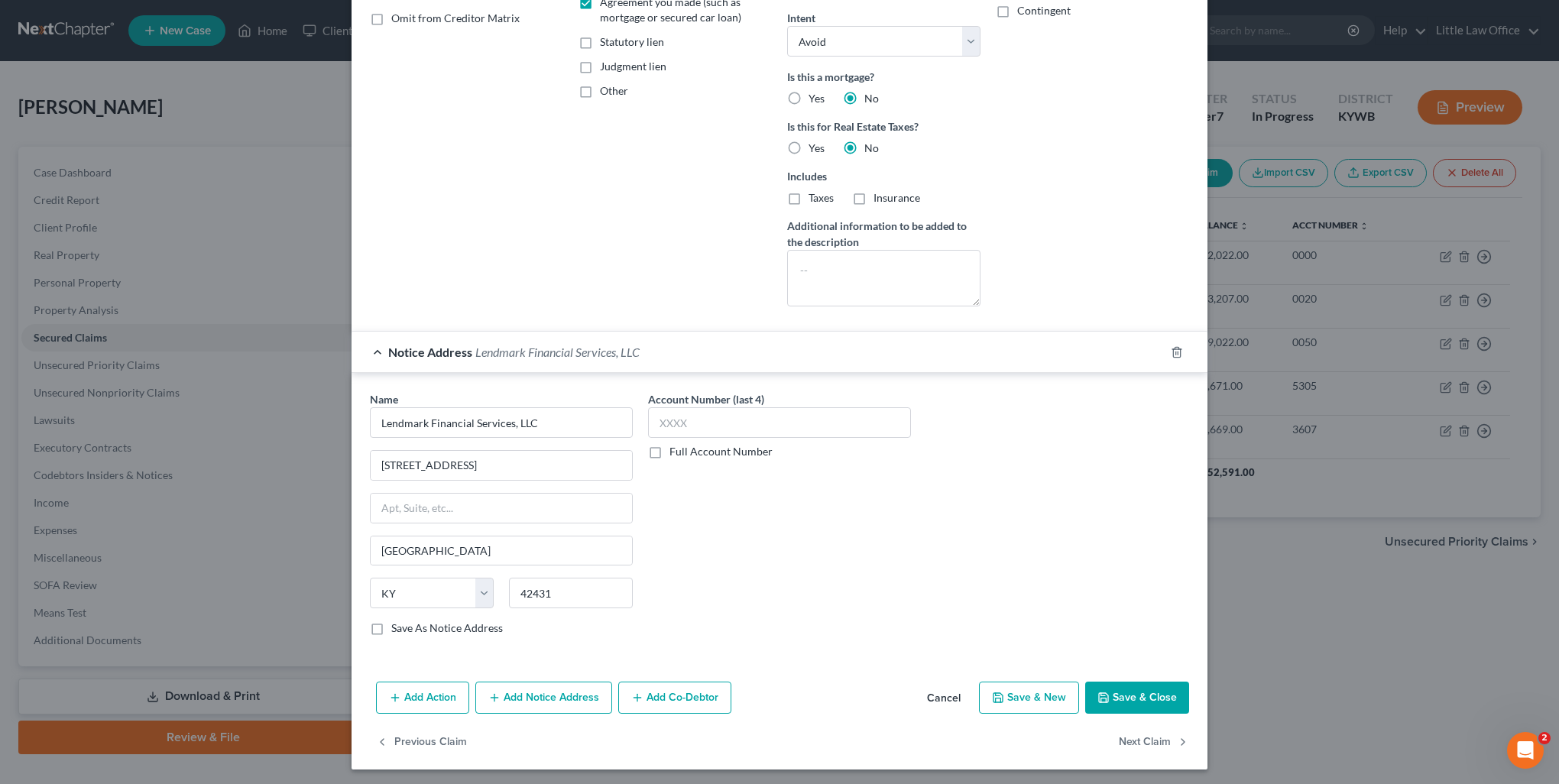
click at [1122, 693] on button "Save & Close" at bounding box center [1137, 697] width 104 height 32
select select
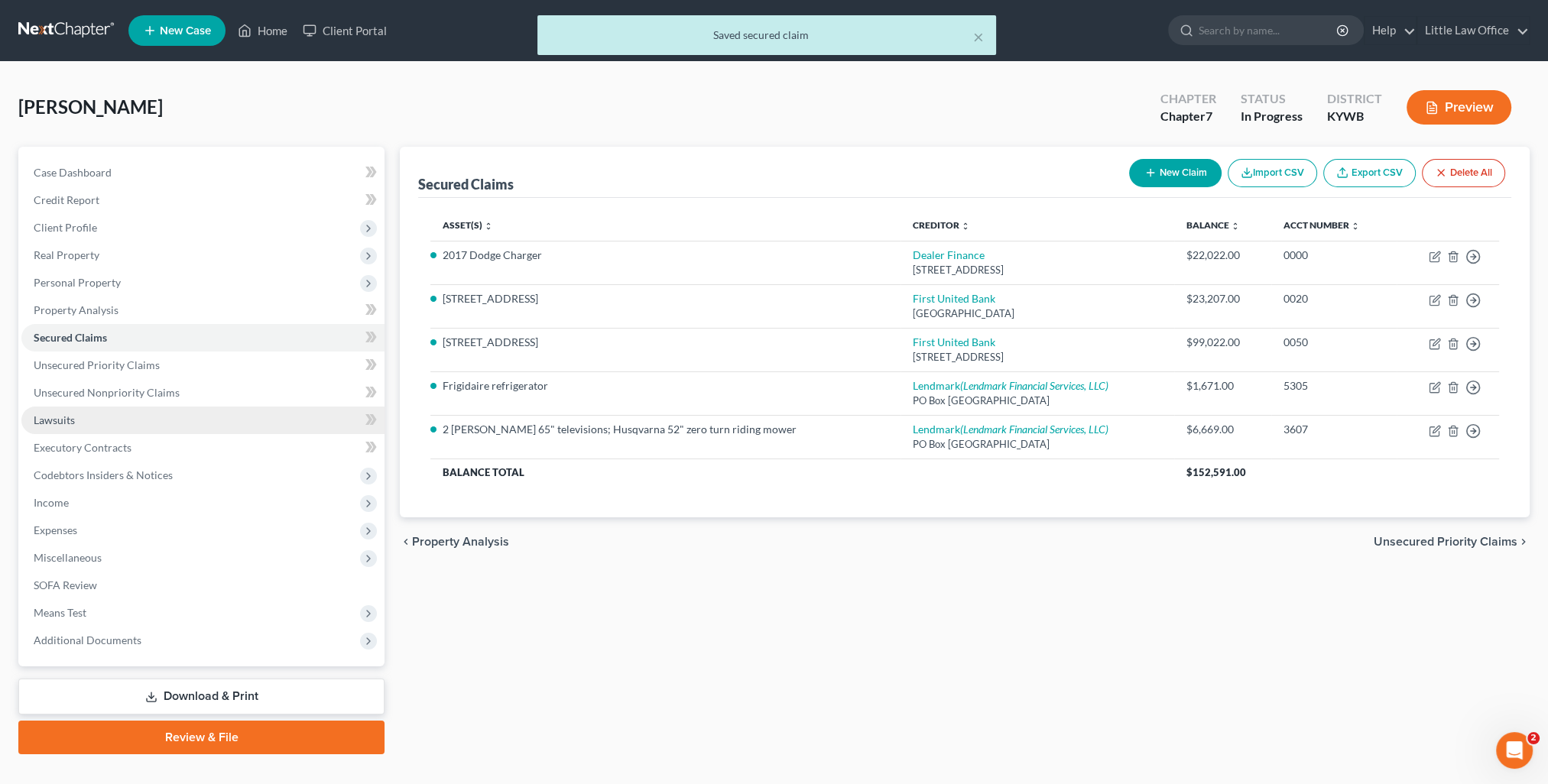
click at [67, 419] on span "Lawsuits" at bounding box center [54, 420] width 41 height 13
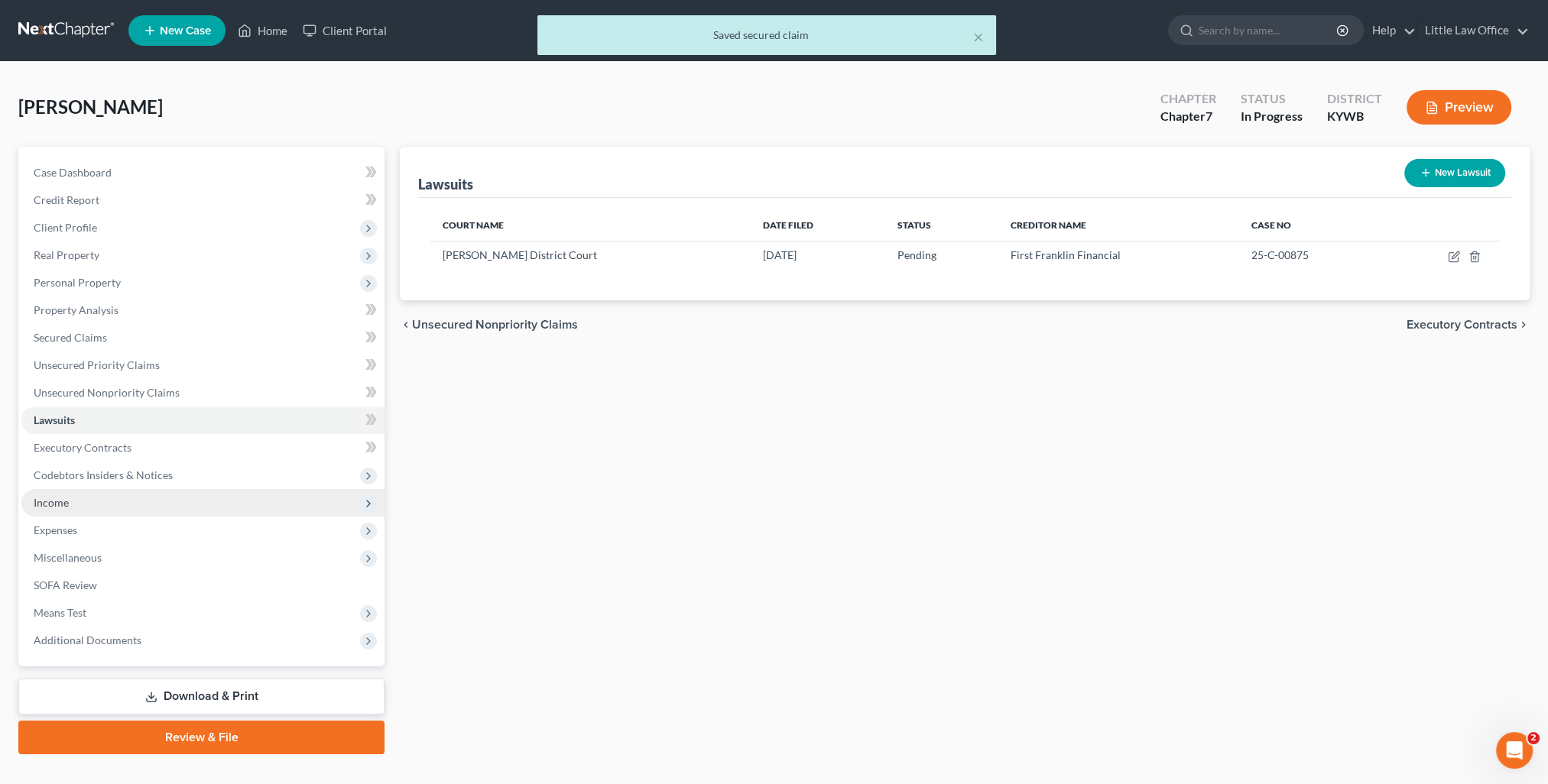
click at [40, 509] on span "Income" at bounding box center [202, 502] width 363 height 28
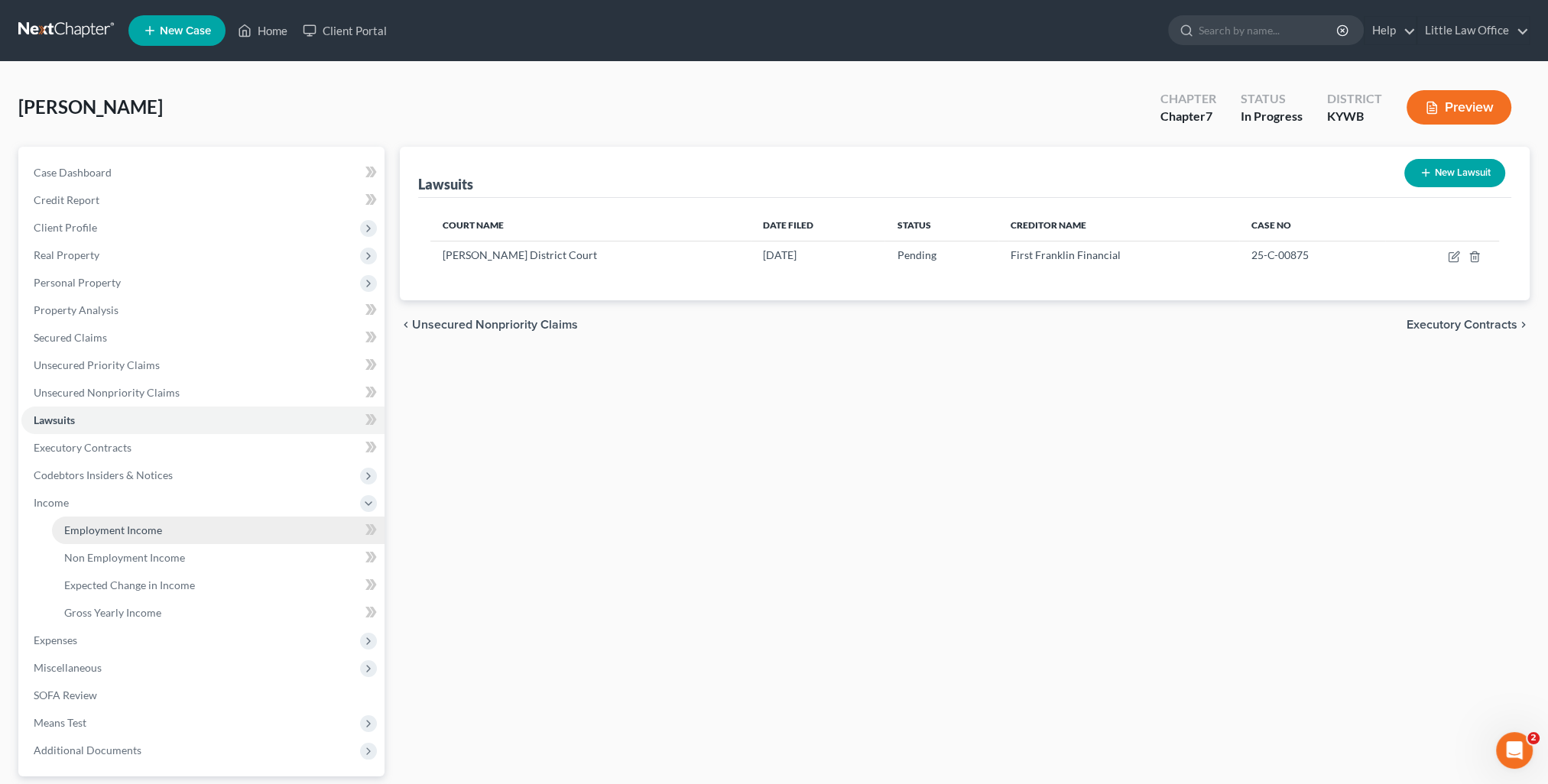
click at [75, 522] on link "Employment Income" at bounding box center [218, 530] width 333 height 28
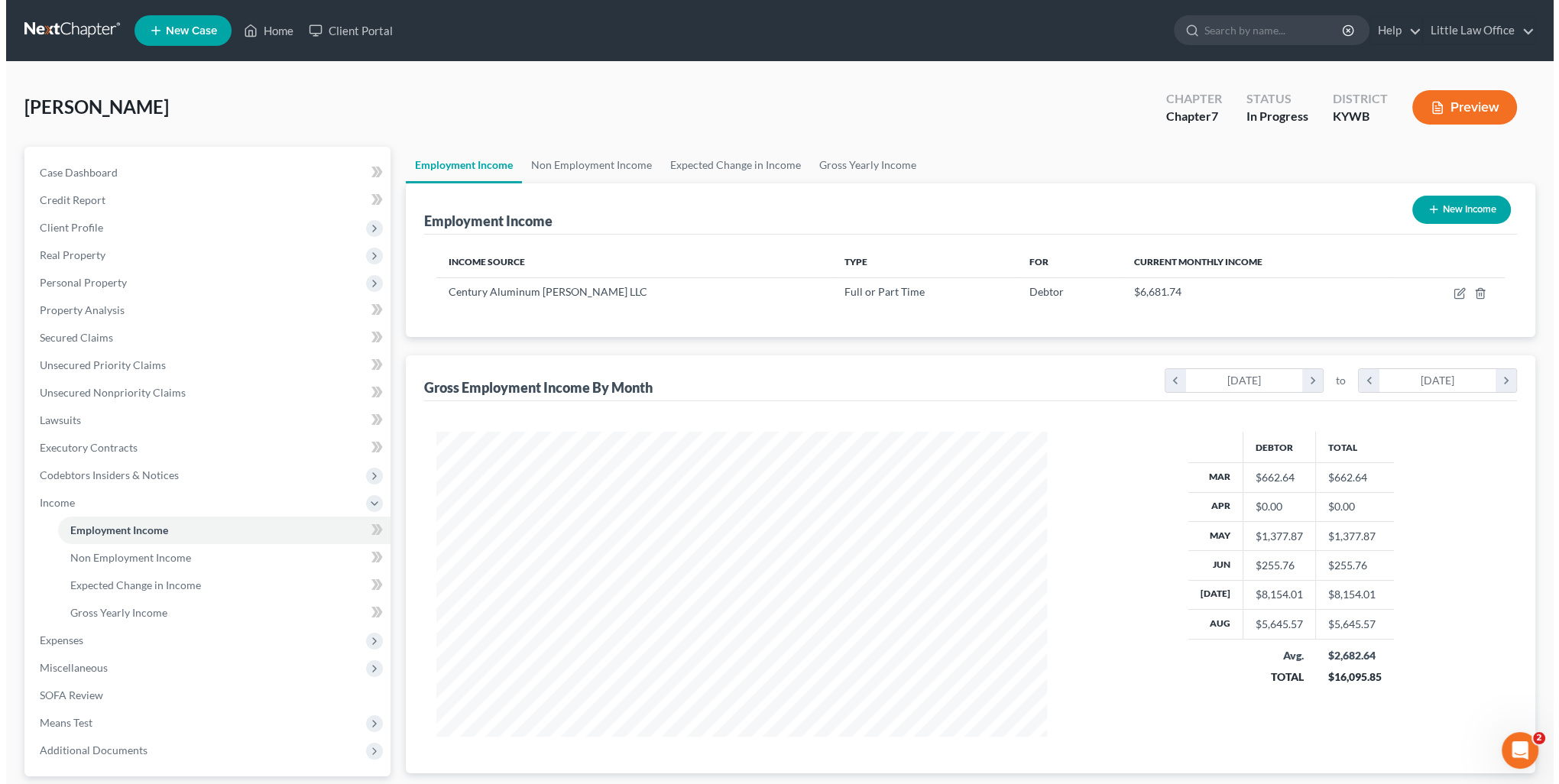
scroll to position [305, 641]
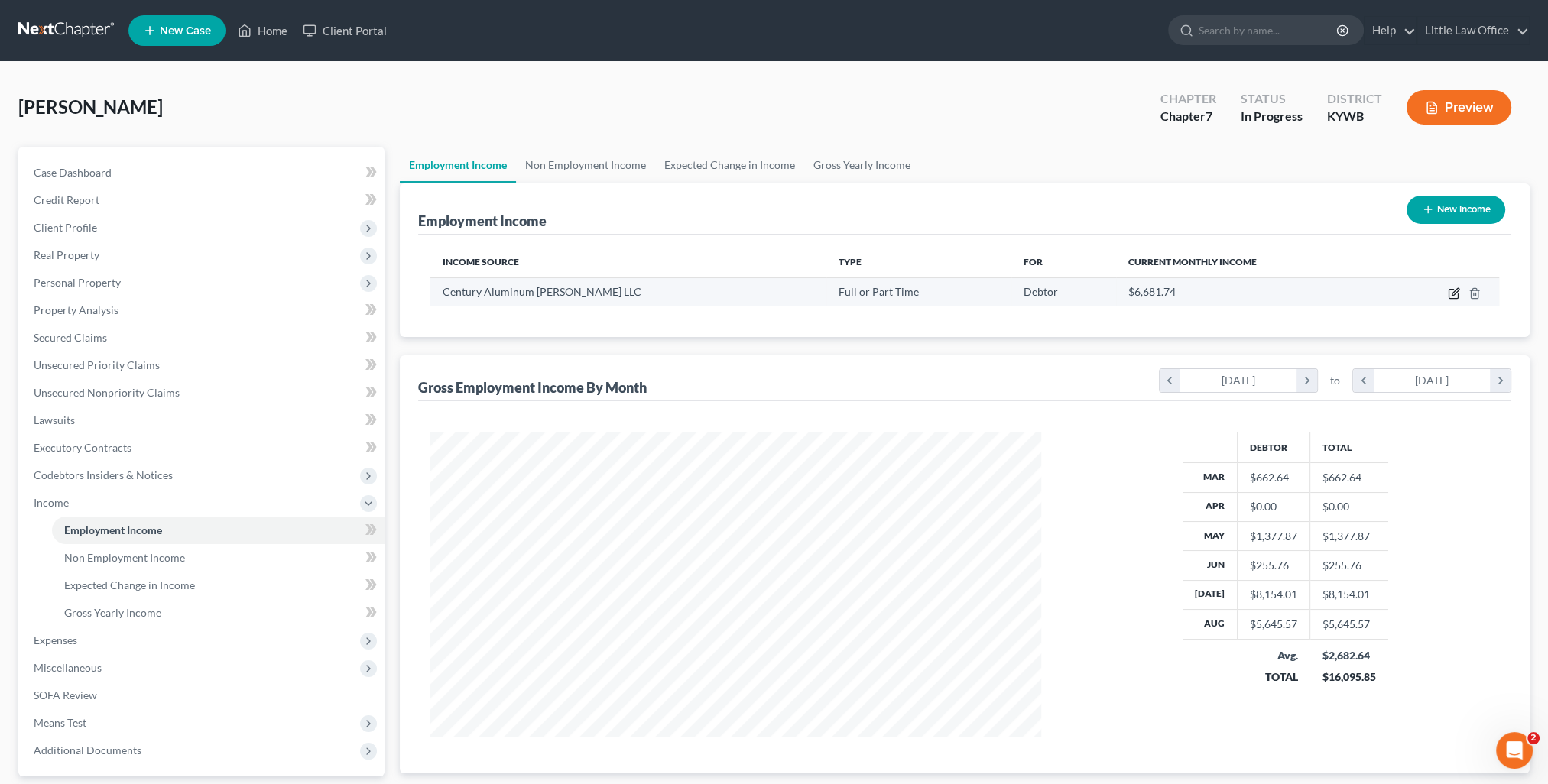
click at [1451, 295] on icon "button" at bounding box center [1454, 293] width 13 height 13
select select "0"
select select "18"
select select "3"
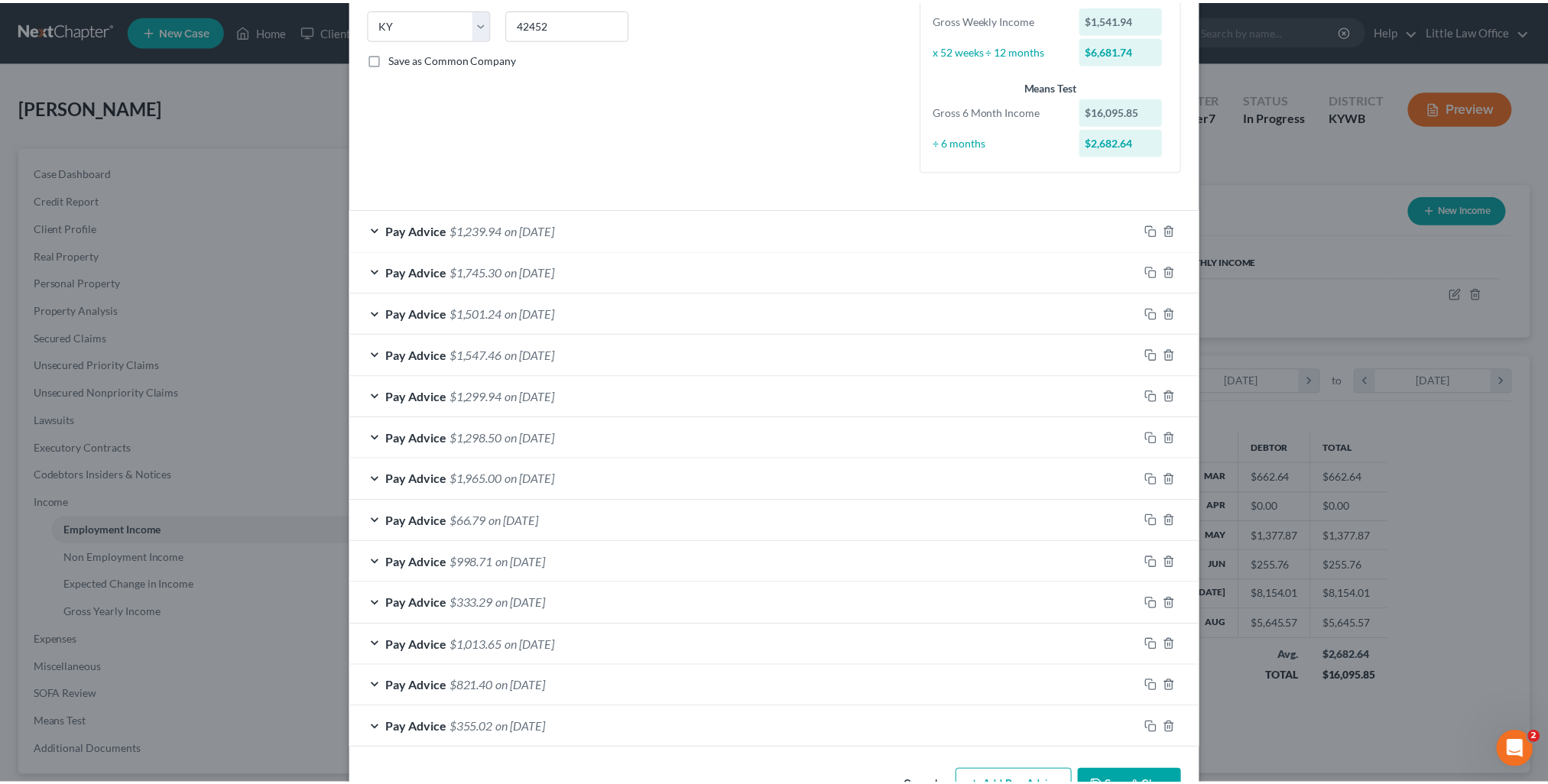
scroll to position [353, 0]
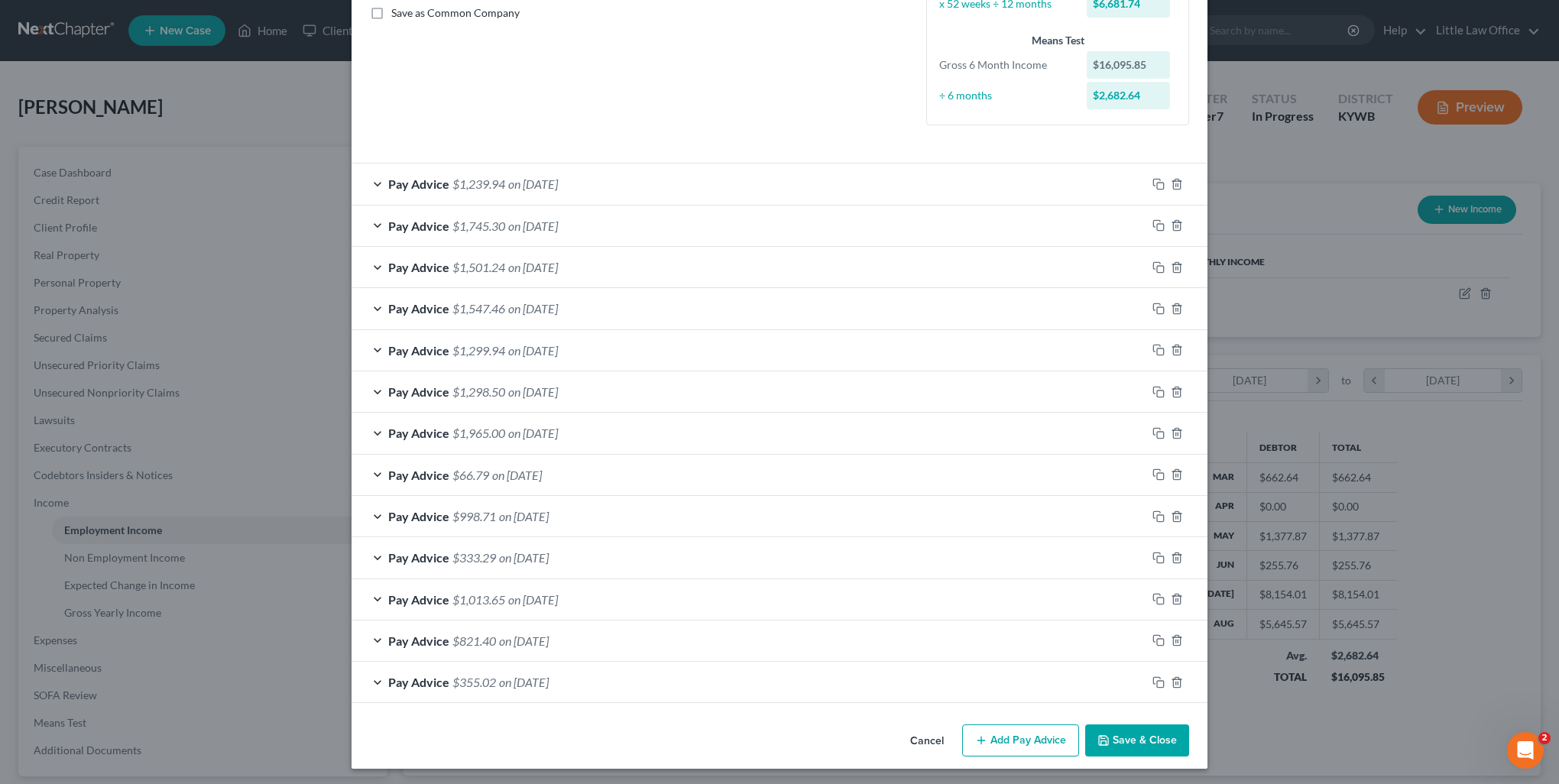
click at [1139, 745] on button "Save & Close" at bounding box center [1137, 740] width 104 height 32
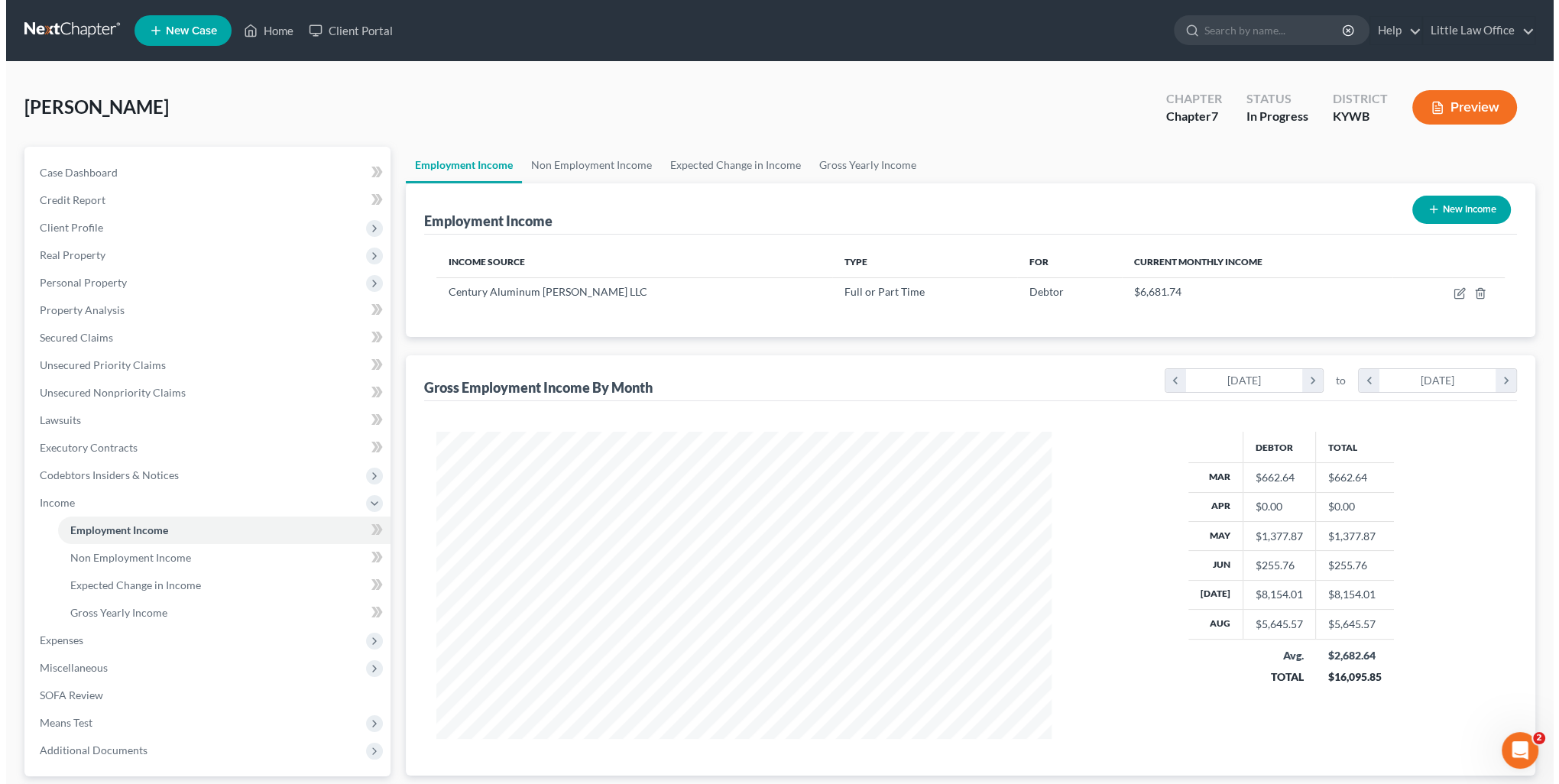
scroll to position [763842, 763810]
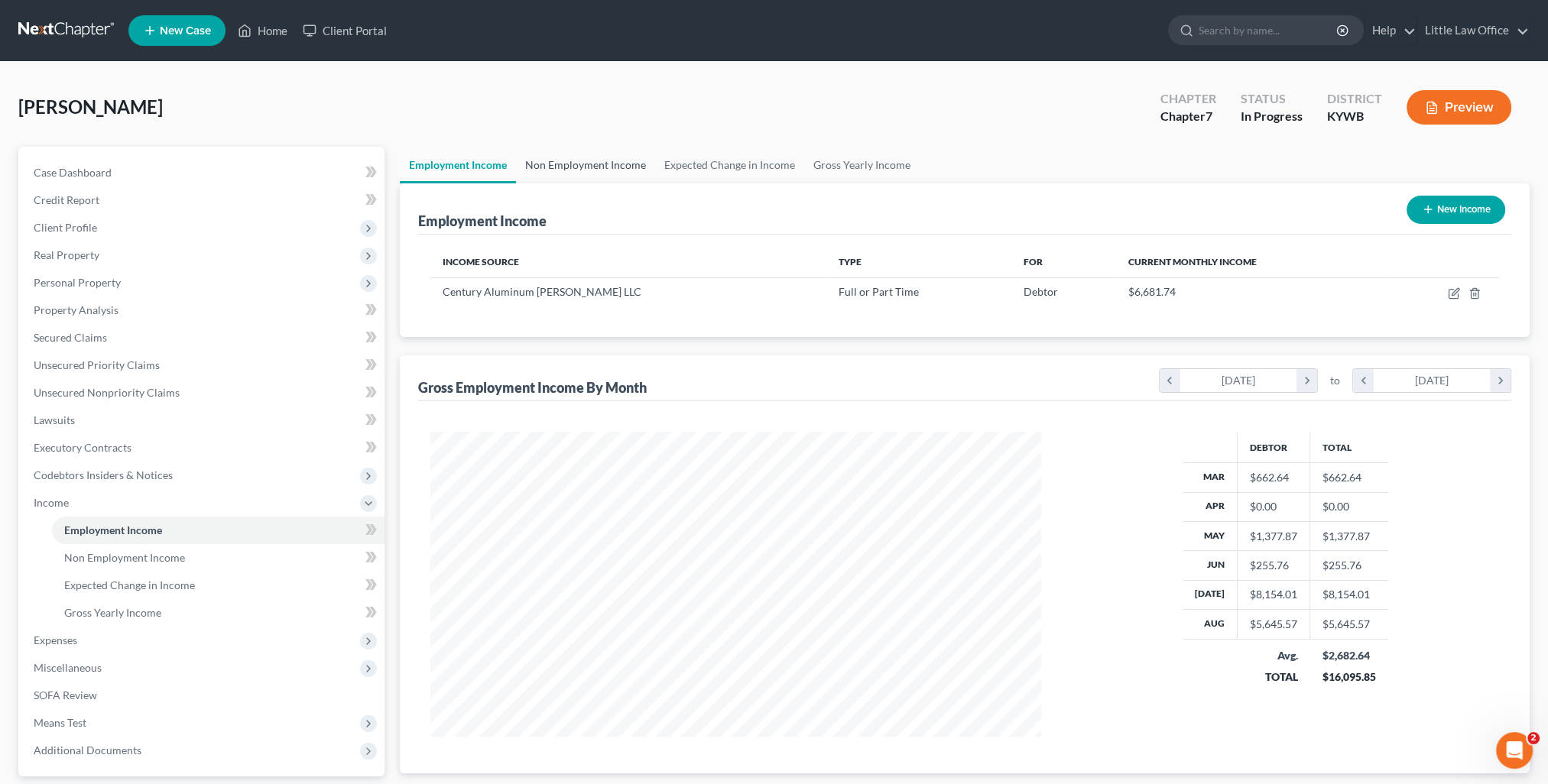
click at [624, 169] on link "Non Employment Income" at bounding box center [585, 165] width 140 height 37
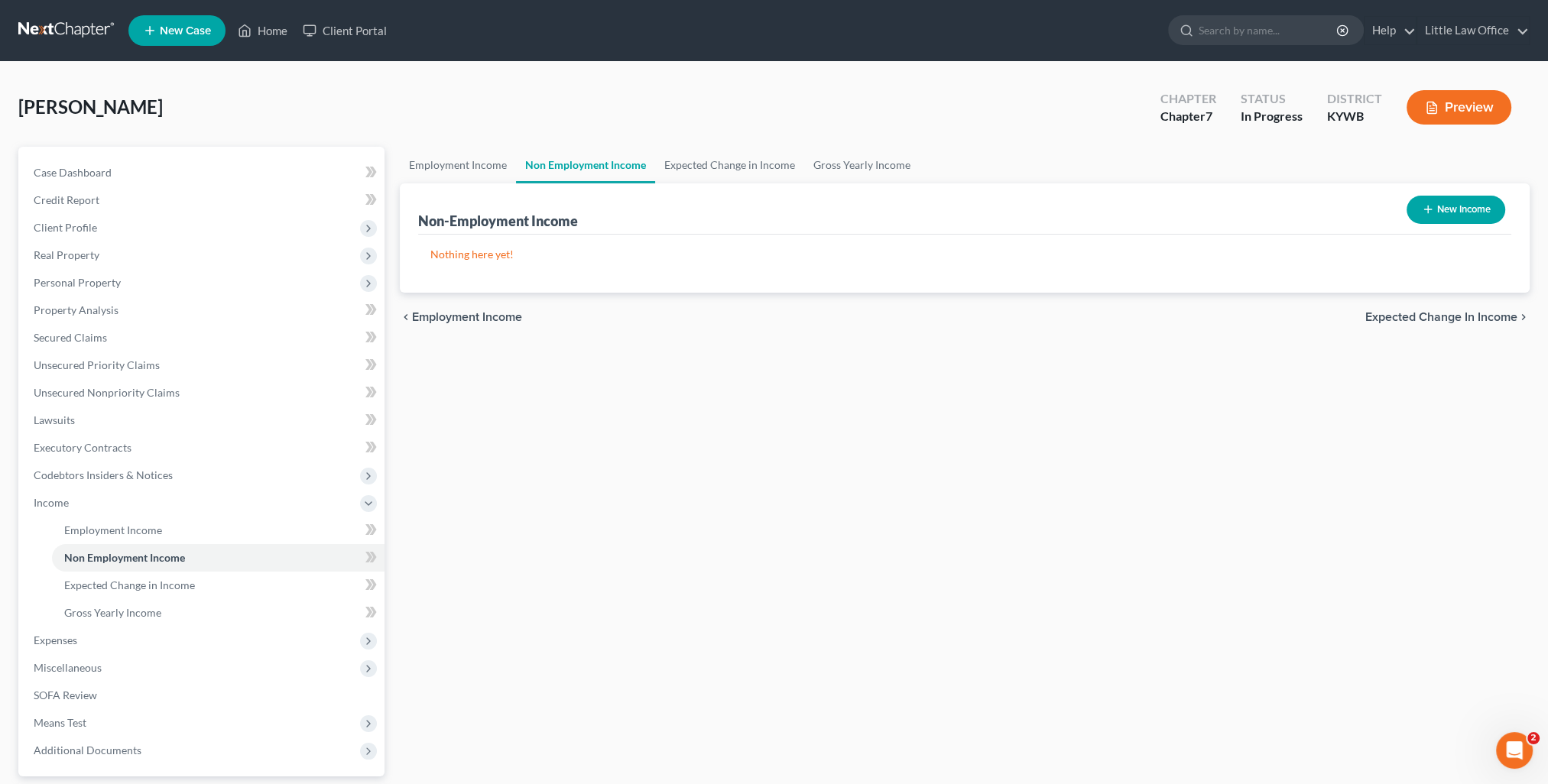
click at [1446, 215] on button "New Income" at bounding box center [1456, 209] width 98 height 28
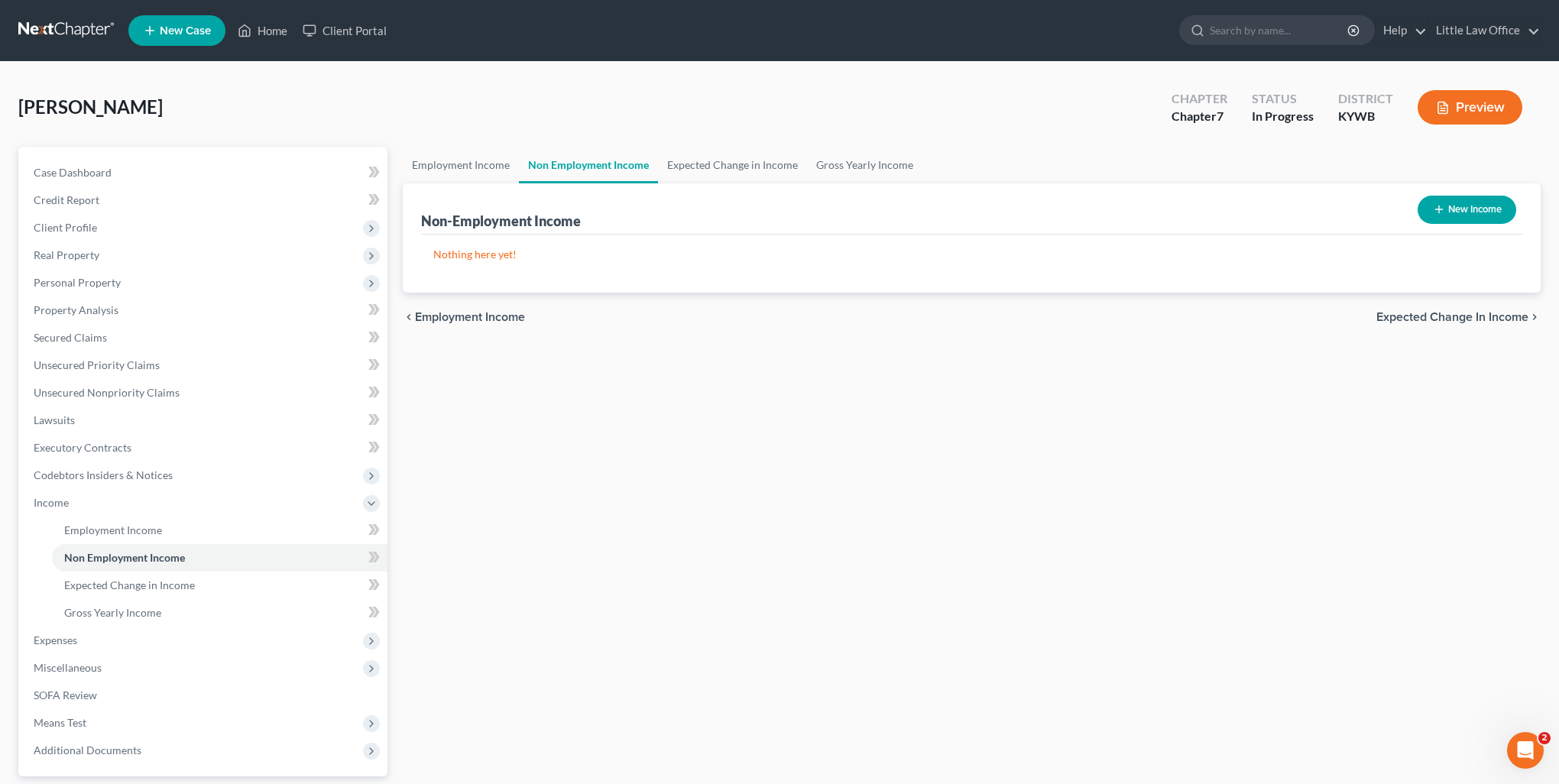
select select "0"
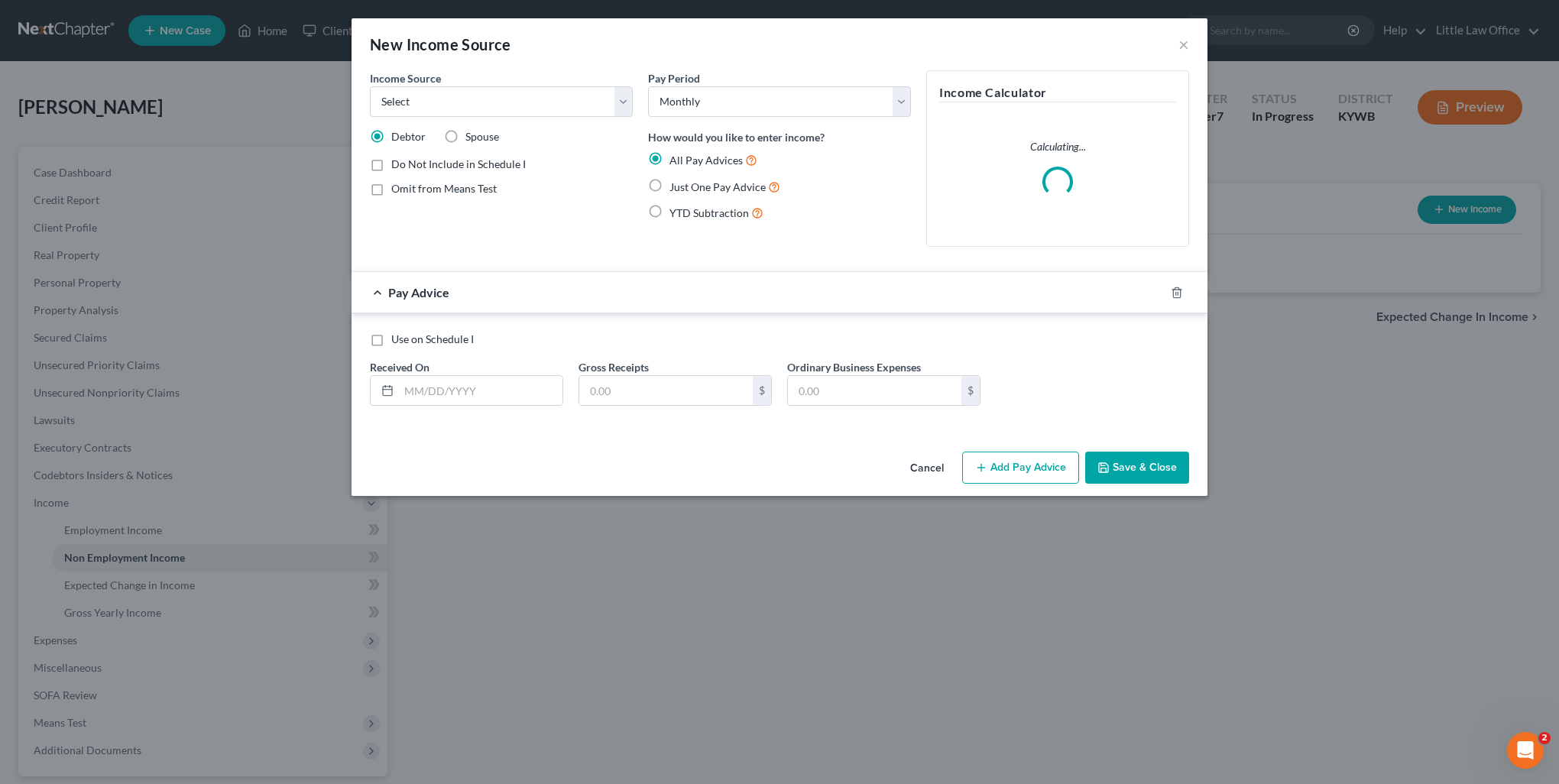
click at [428, 84] on label "Income Source *" at bounding box center [405, 78] width 71 height 16
click at [429, 105] on select "Select Unemployment Disability (from employer) Pension Retirement Social Securi…" at bounding box center [500, 102] width 263 height 31
select select "13"
click at [370, 87] on select "Select Unemployment Disability (from employer) Pension Retirement Social Securi…" at bounding box center [500, 102] width 263 height 31
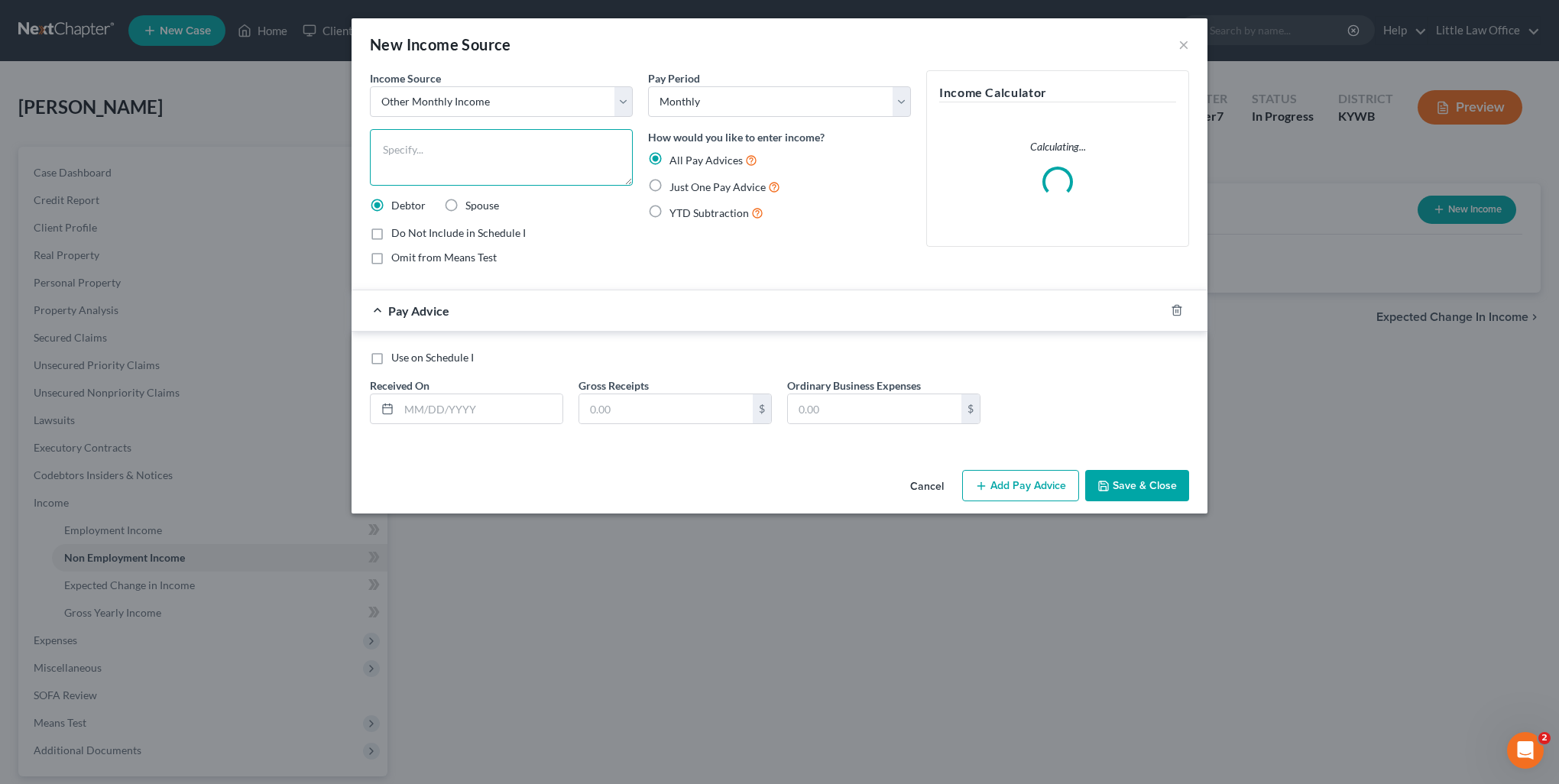
click at [433, 160] on textarea at bounding box center [500, 157] width 263 height 57
type textarea "Dog Breeding"
click at [471, 415] on input "text" at bounding box center [481, 409] width 164 height 29
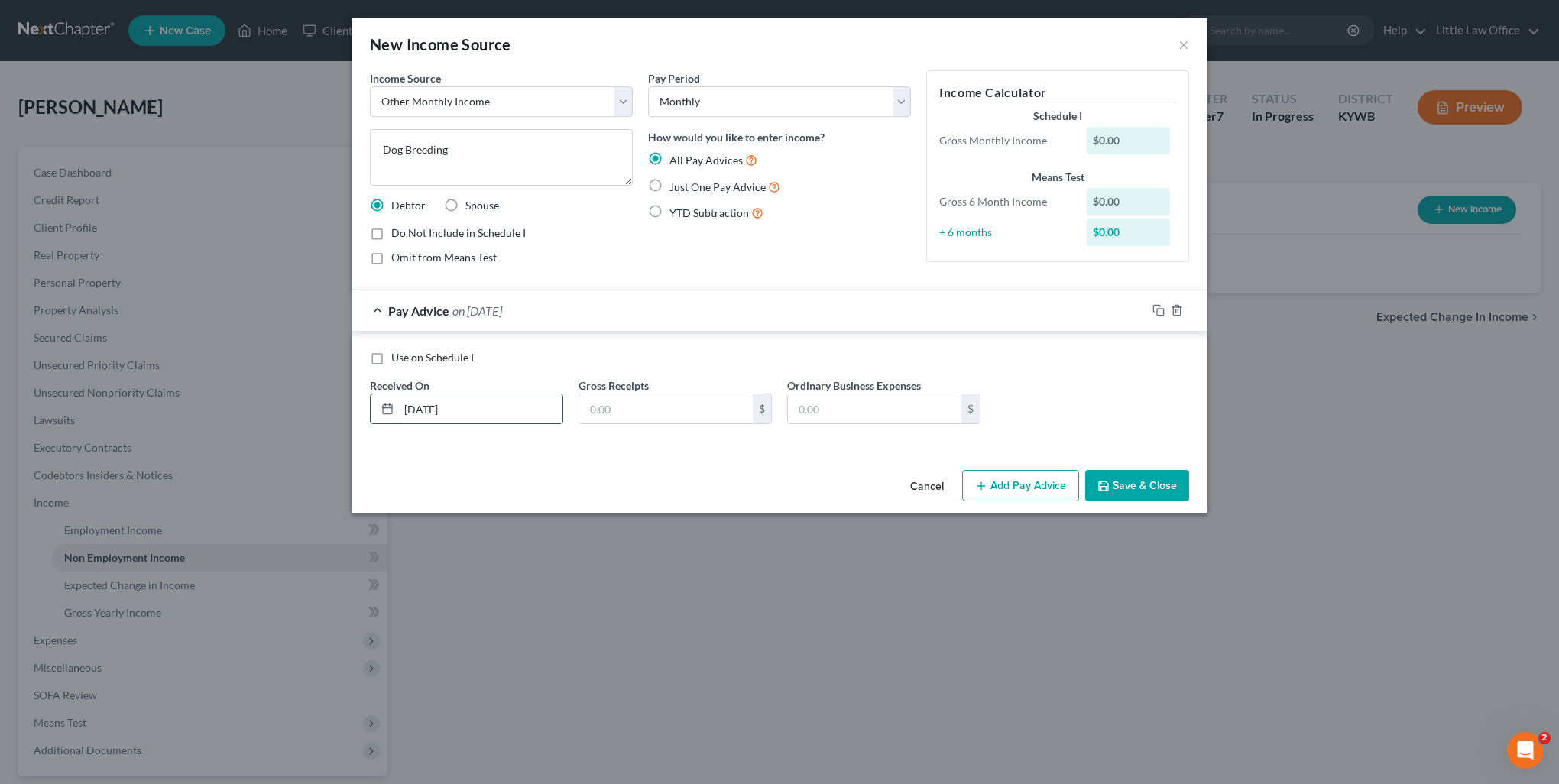
type input "03/04/2025"
type input "70"
click at [1013, 484] on button "Add Pay Advice" at bounding box center [1021, 486] width 117 height 32
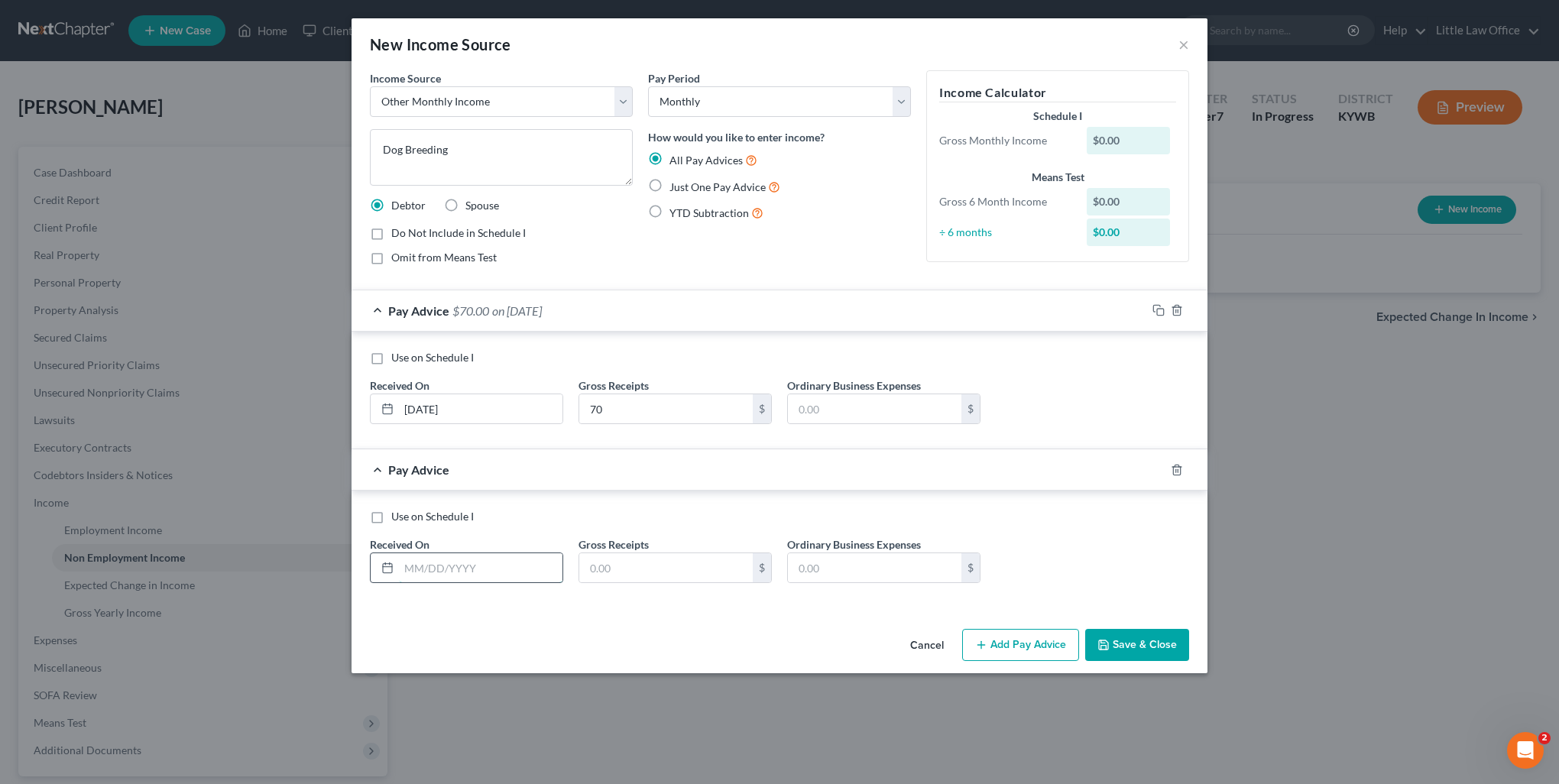
click at [482, 559] on input "text" at bounding box center [481, 568] width 164 height 29
type input "03/10/2025"
type input "30"
click at [1171, 645] on button "Save & Close" at bounding box center [1137, 645] width 104 height 32
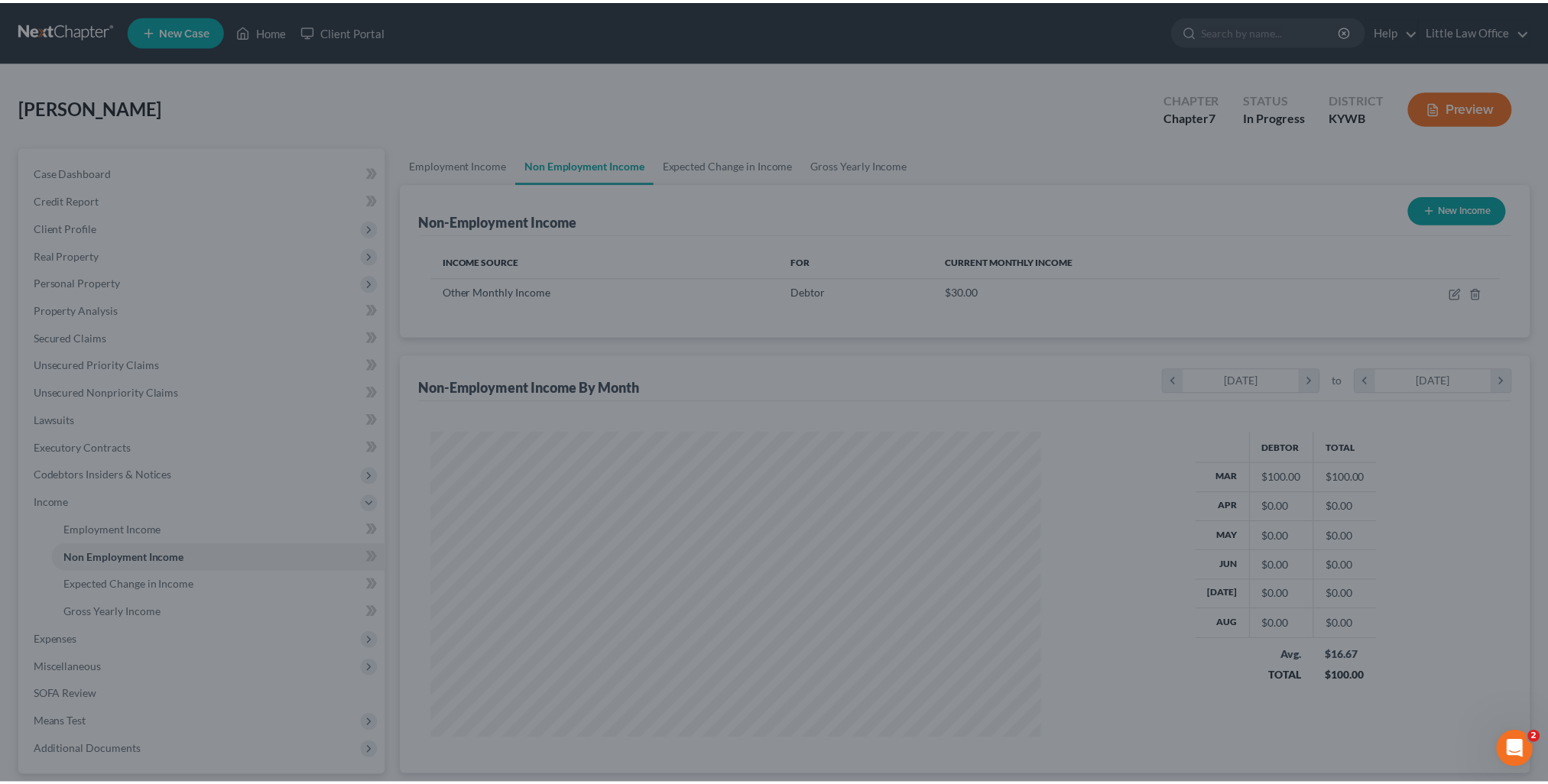
scroll to position [763842, 763606]
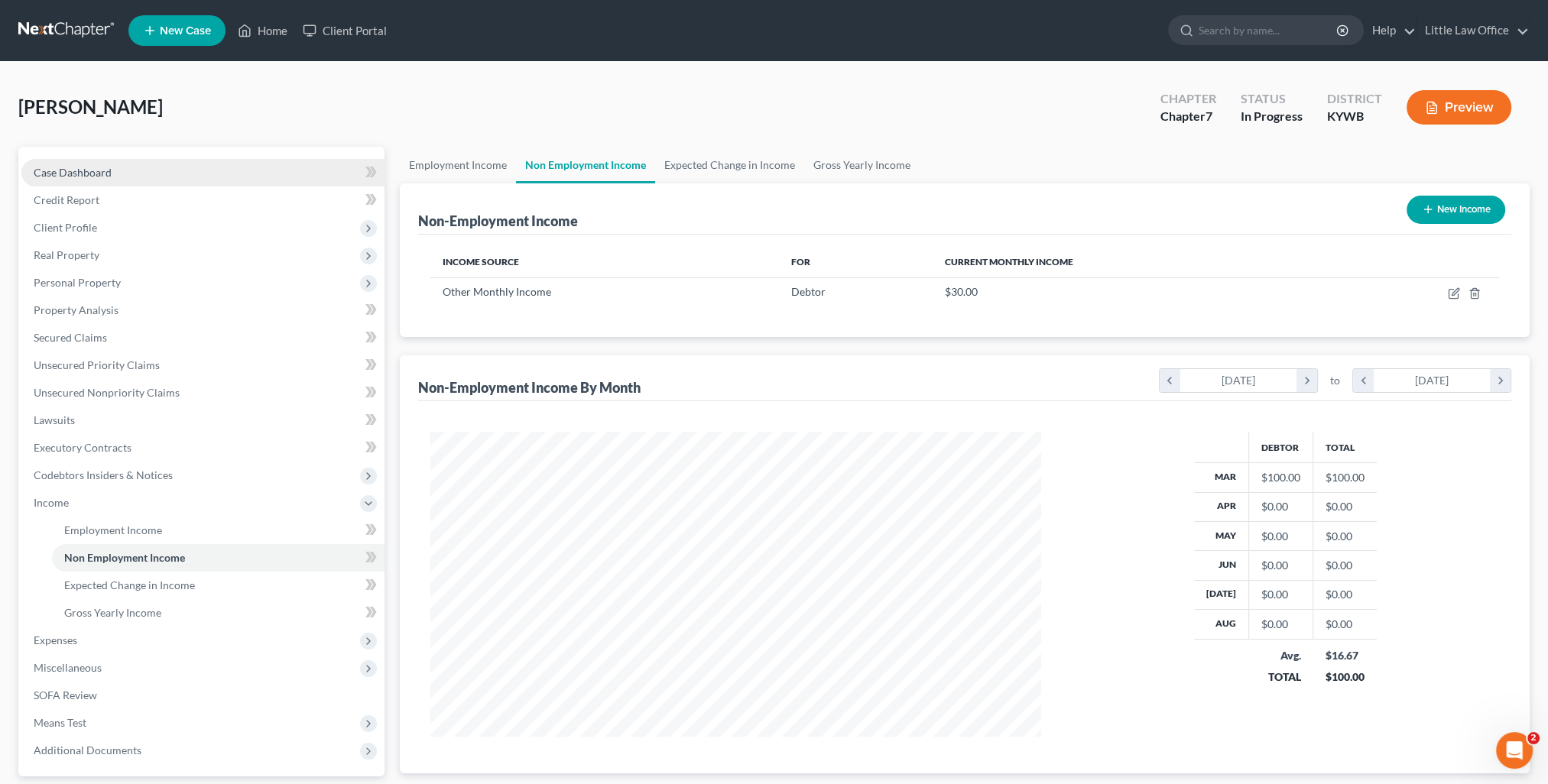
click at [102, 175] on span "Case Dashboard" at bounding box center [72, 172] width 78 height 13
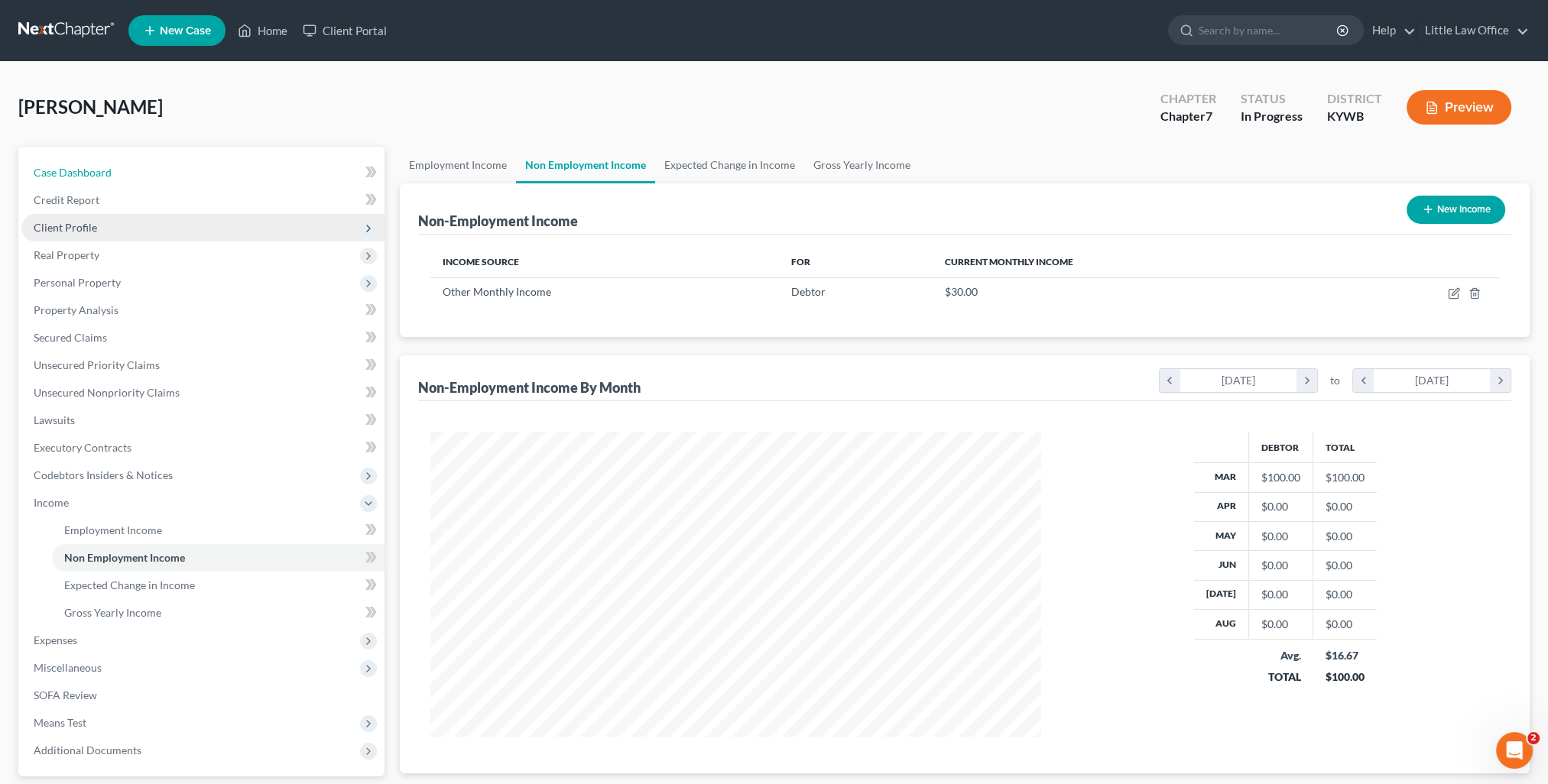
select select "1"
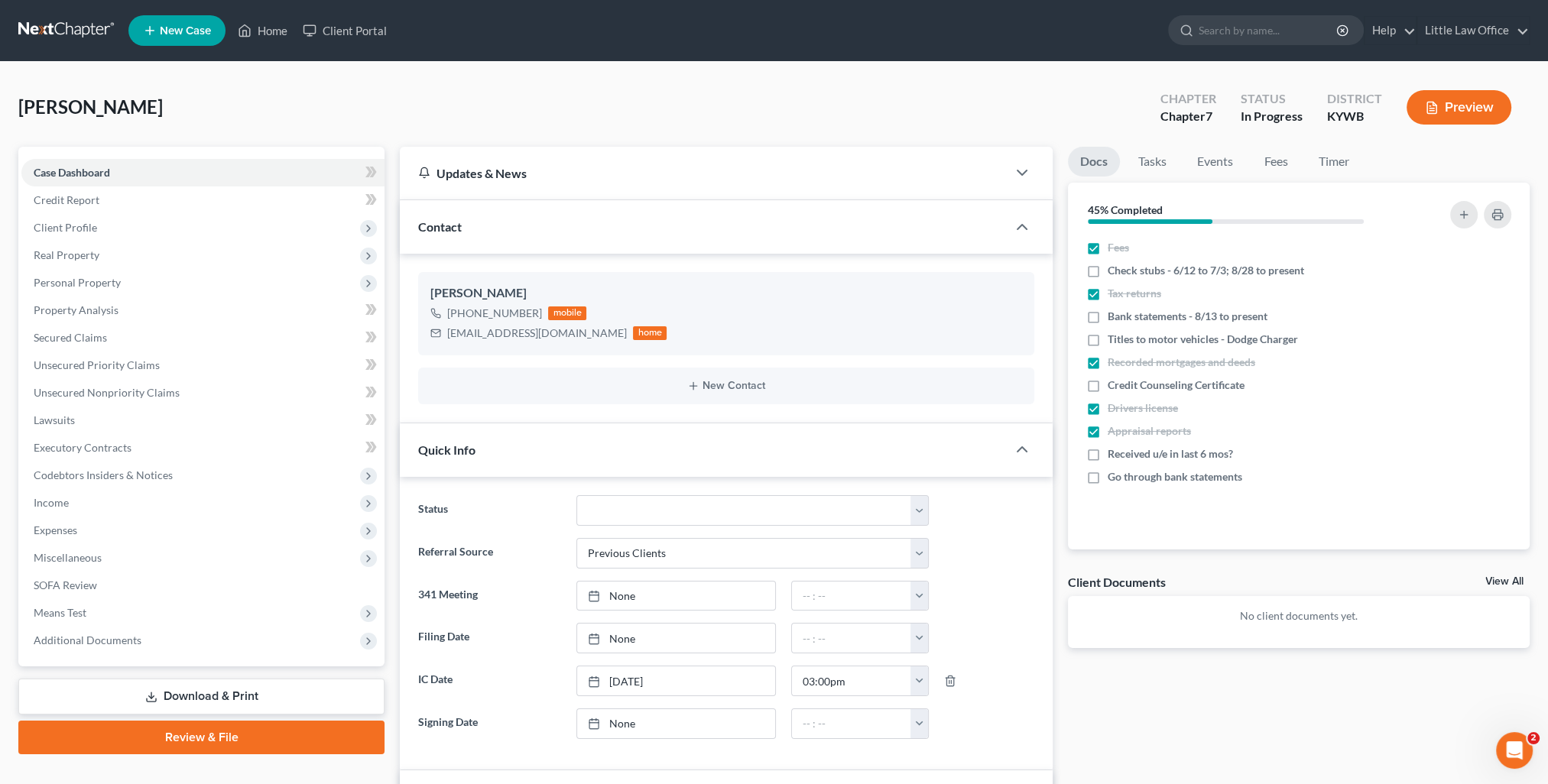
scroll to position [753, 0]
drag, startPoint x: 447, startPoint y: 333, endPoint x: 571, endPoint y: 347, distance: 124.8
click at [571, 347] on div "Alexander Holtz +1 (270) 584-3312 mobile alexmholtz916@gmail.com home" at bounding box center [726, 314] width 616 height 83
copy div "[EMAIL_ADDRESS][DOMAIN_NAME]"
click at [281, 35] on link "Home" at bounding box center [263, 30] width 65 height 28
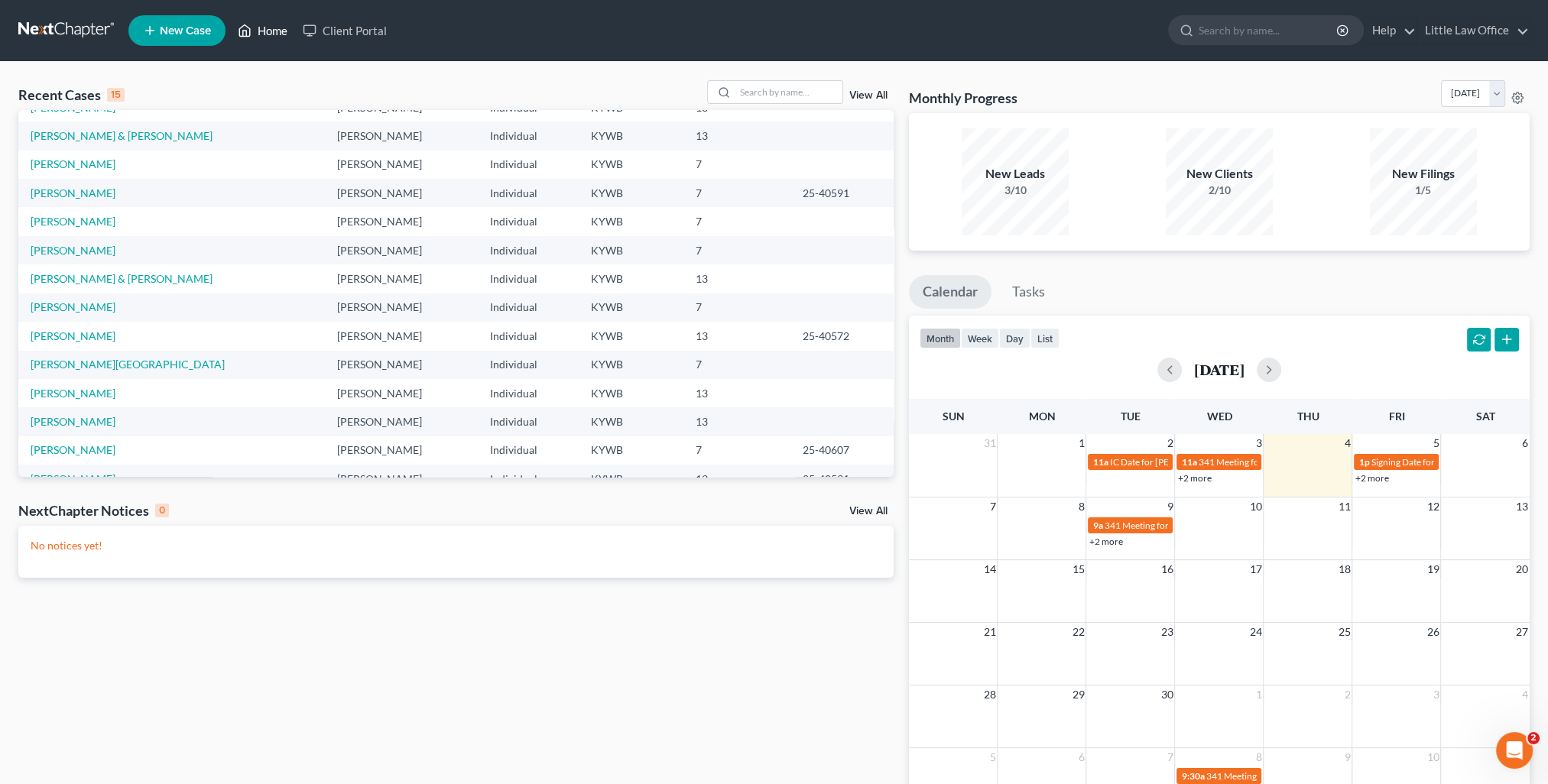
scroll to position [105, 0]
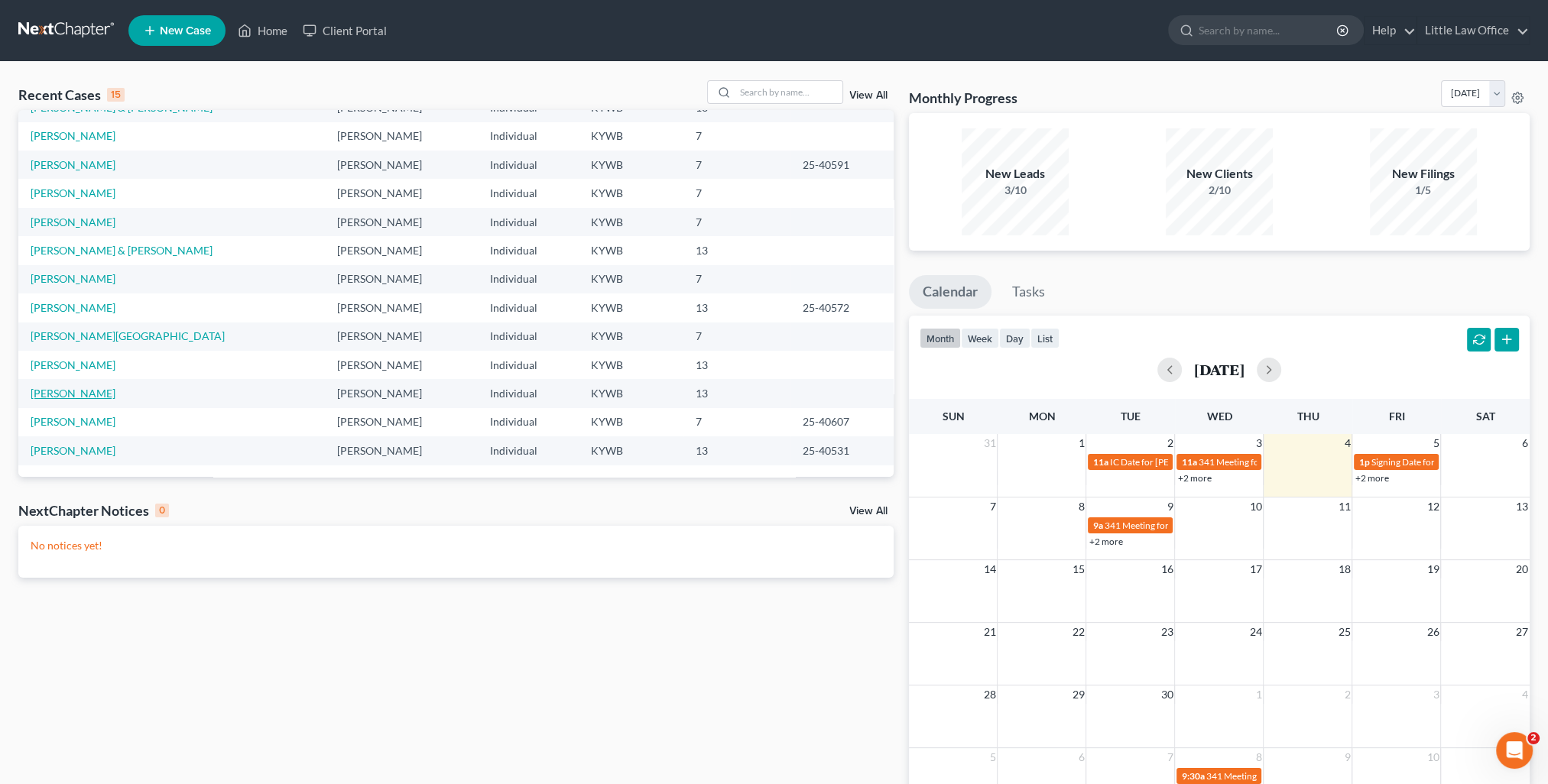
click at [64, 392] on link "[PERSON_NAME]" at bounding box center [73, 393] width 85 height 13
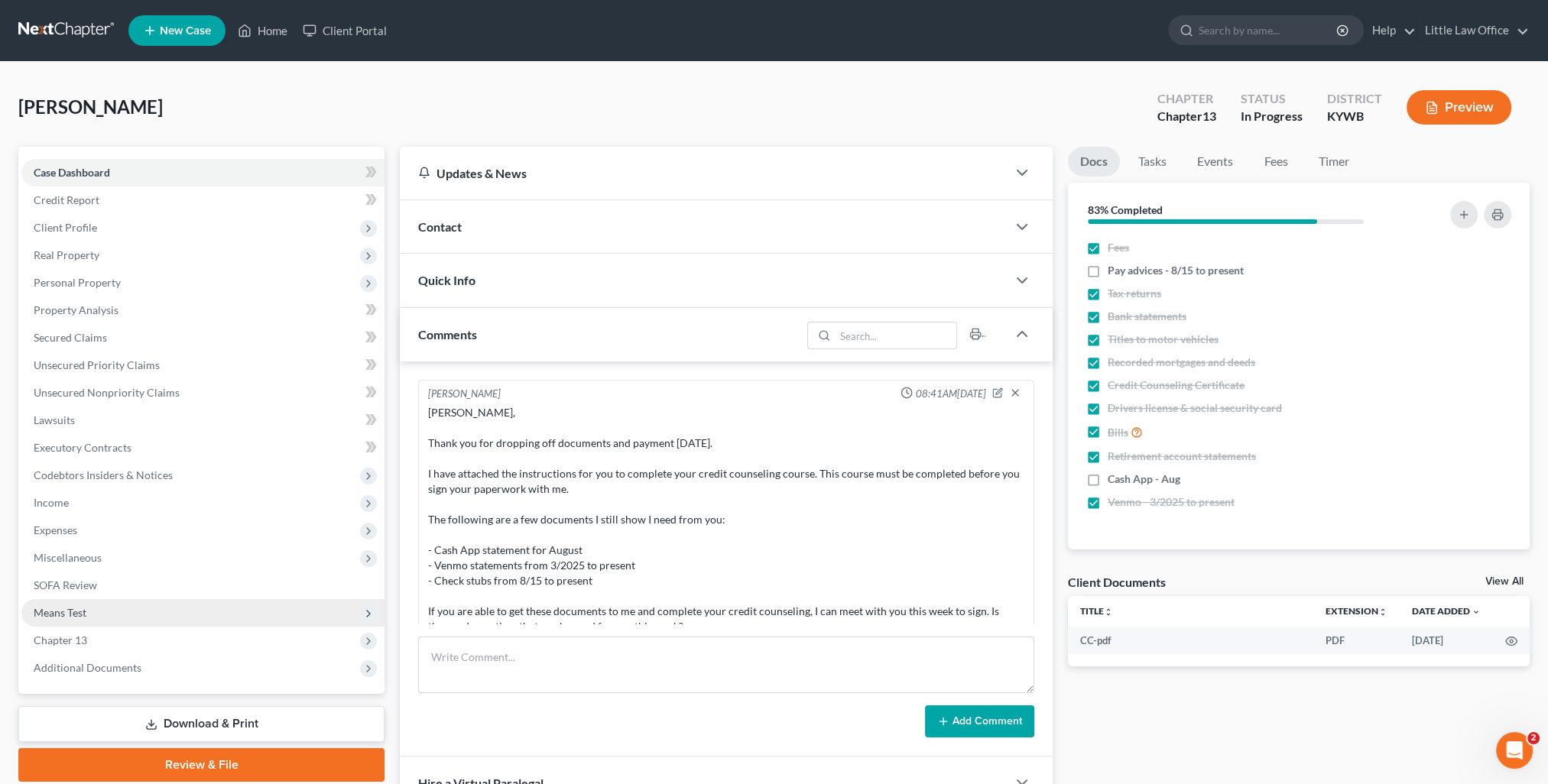
scroll to position [590, 0]
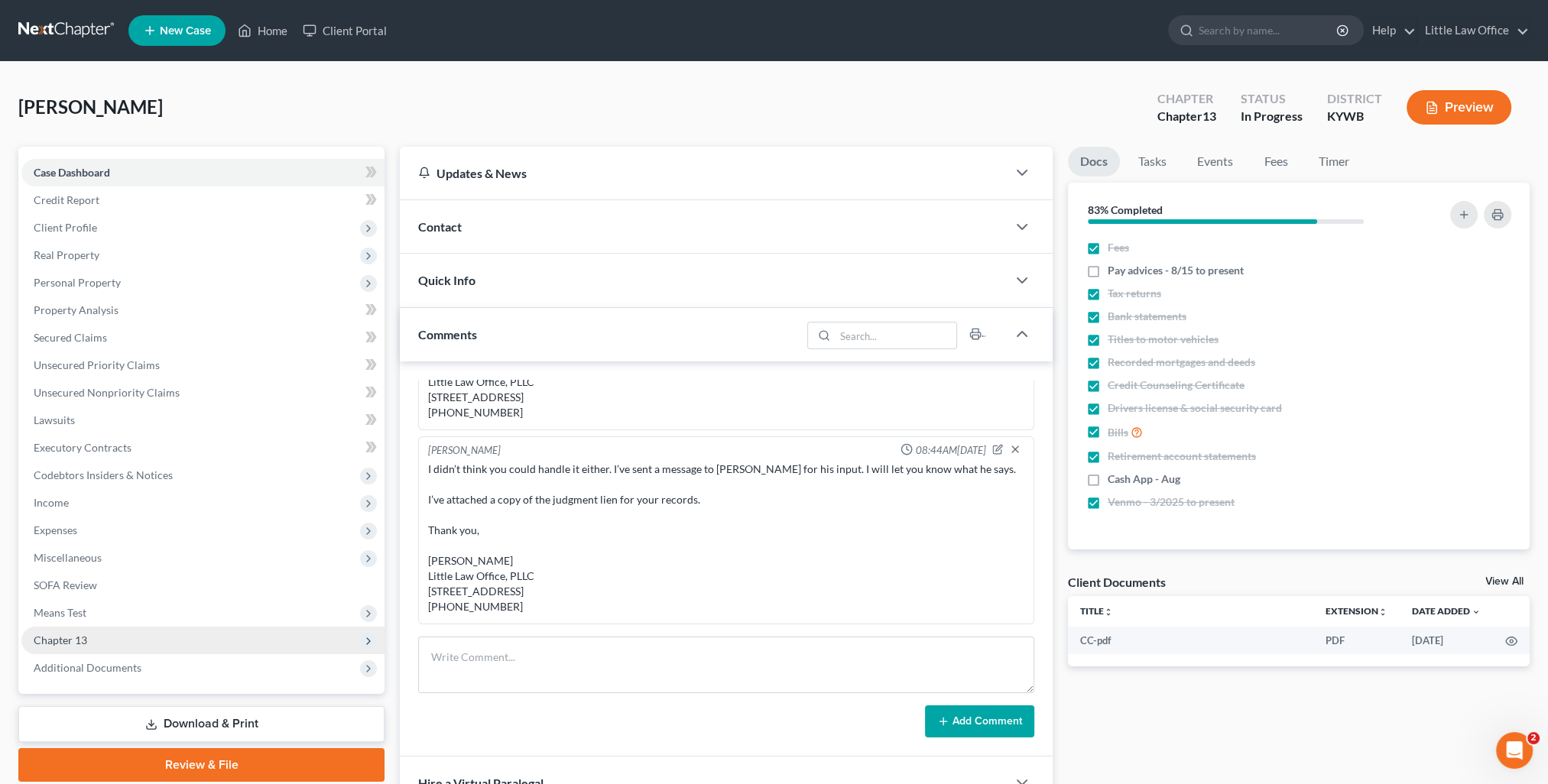
click at [120, 644] on span "Chapter 13" at bounding box center [202, 640] width 363 height 28
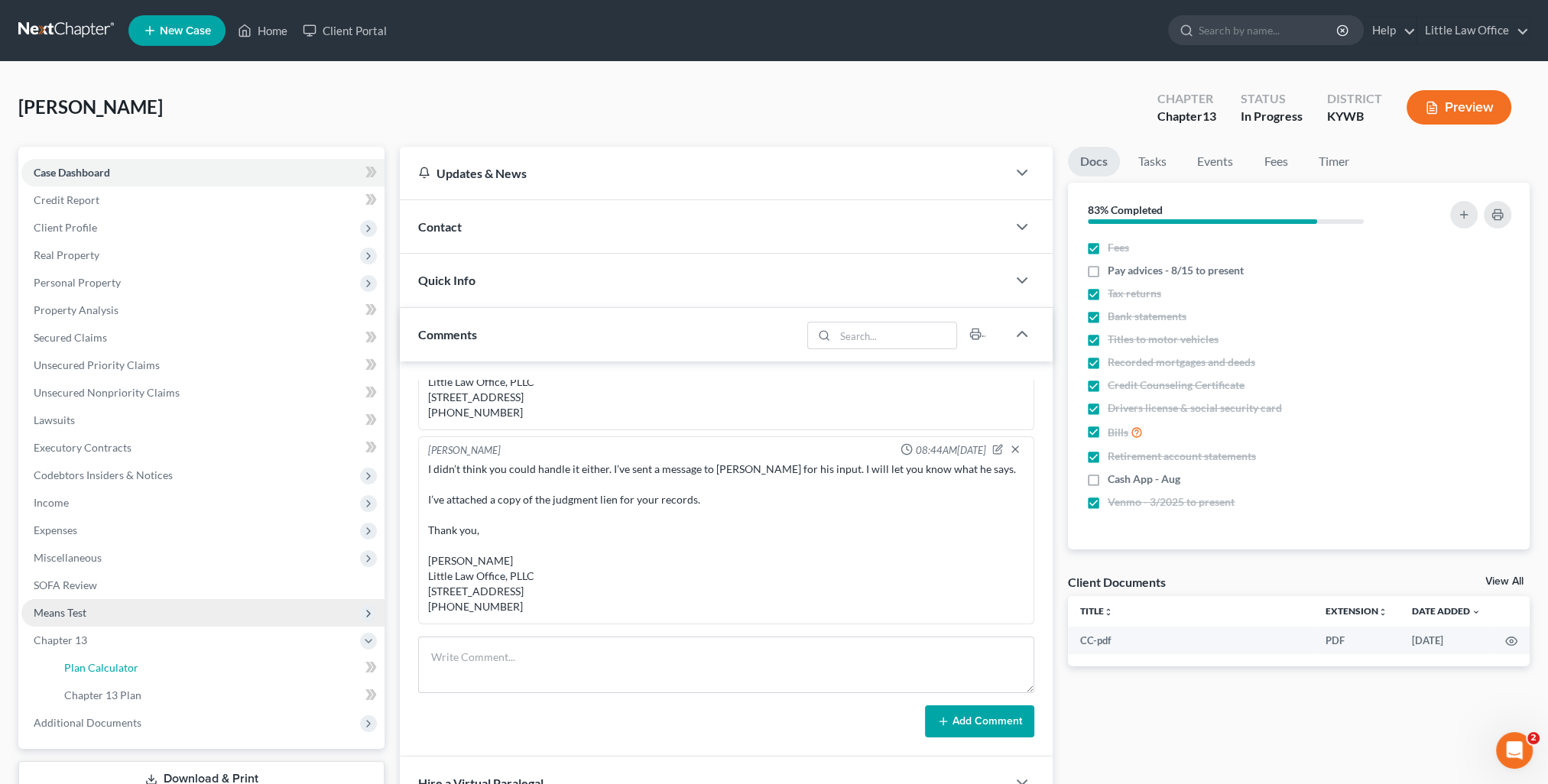
drag, startPoint x: 138, startPoint y: 662, endPoint x: 366, endPoint y: 622, distance: 231.5
click at [138, 663] on link "Plan Calculator" at bounding box center [218, 668] width 333 height 28
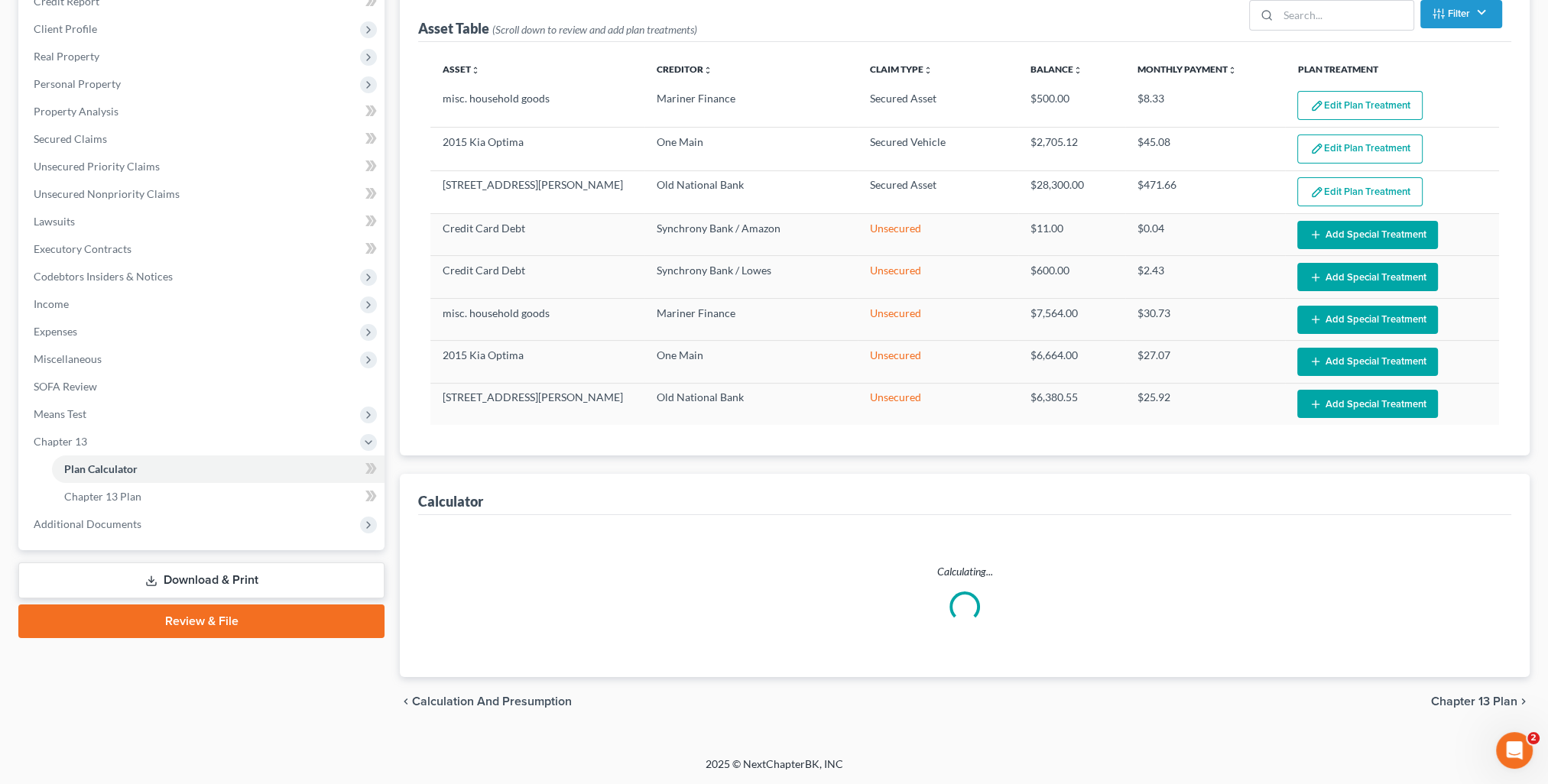
select select "59"
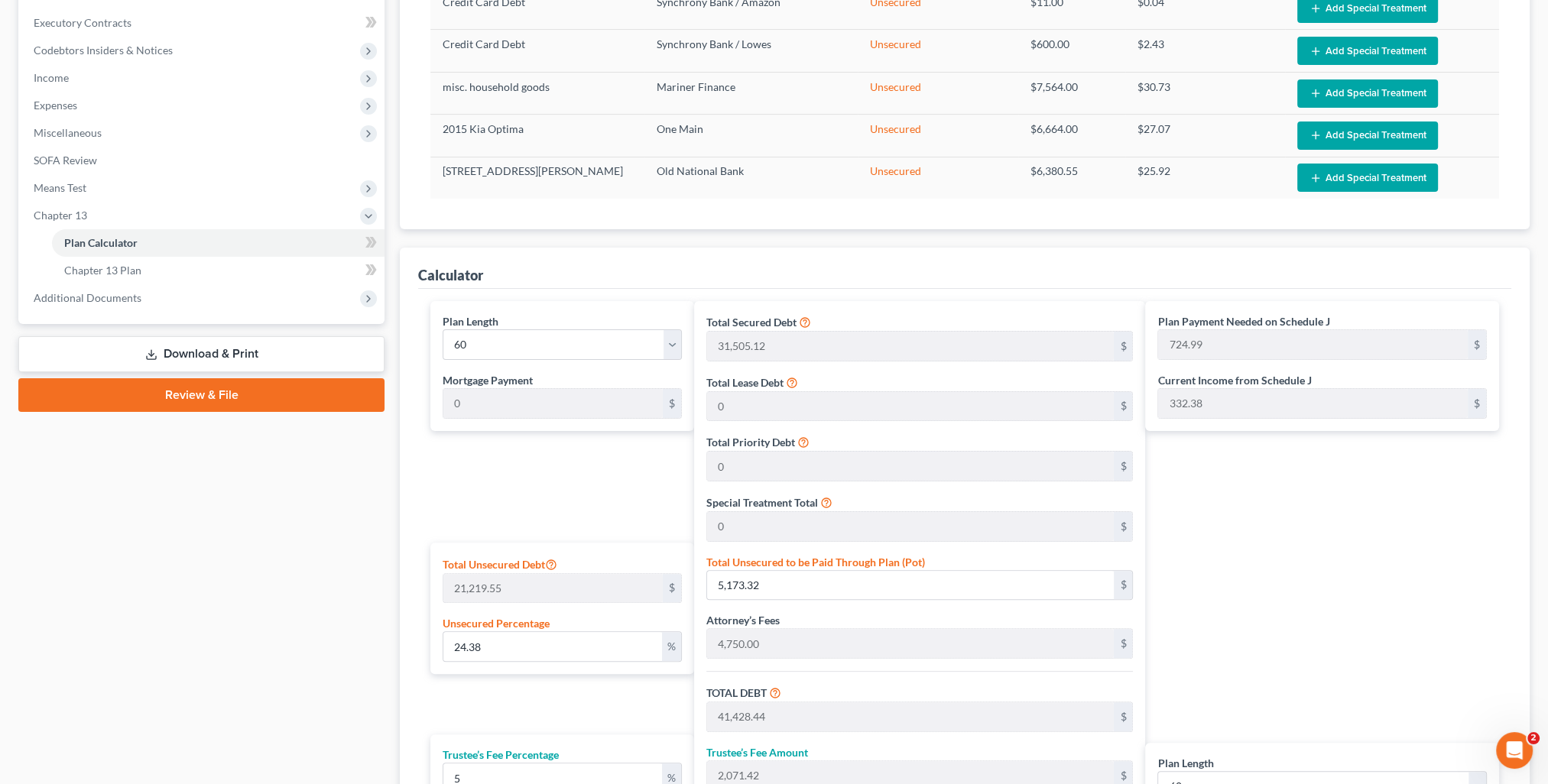
scroll to position [685, 0]
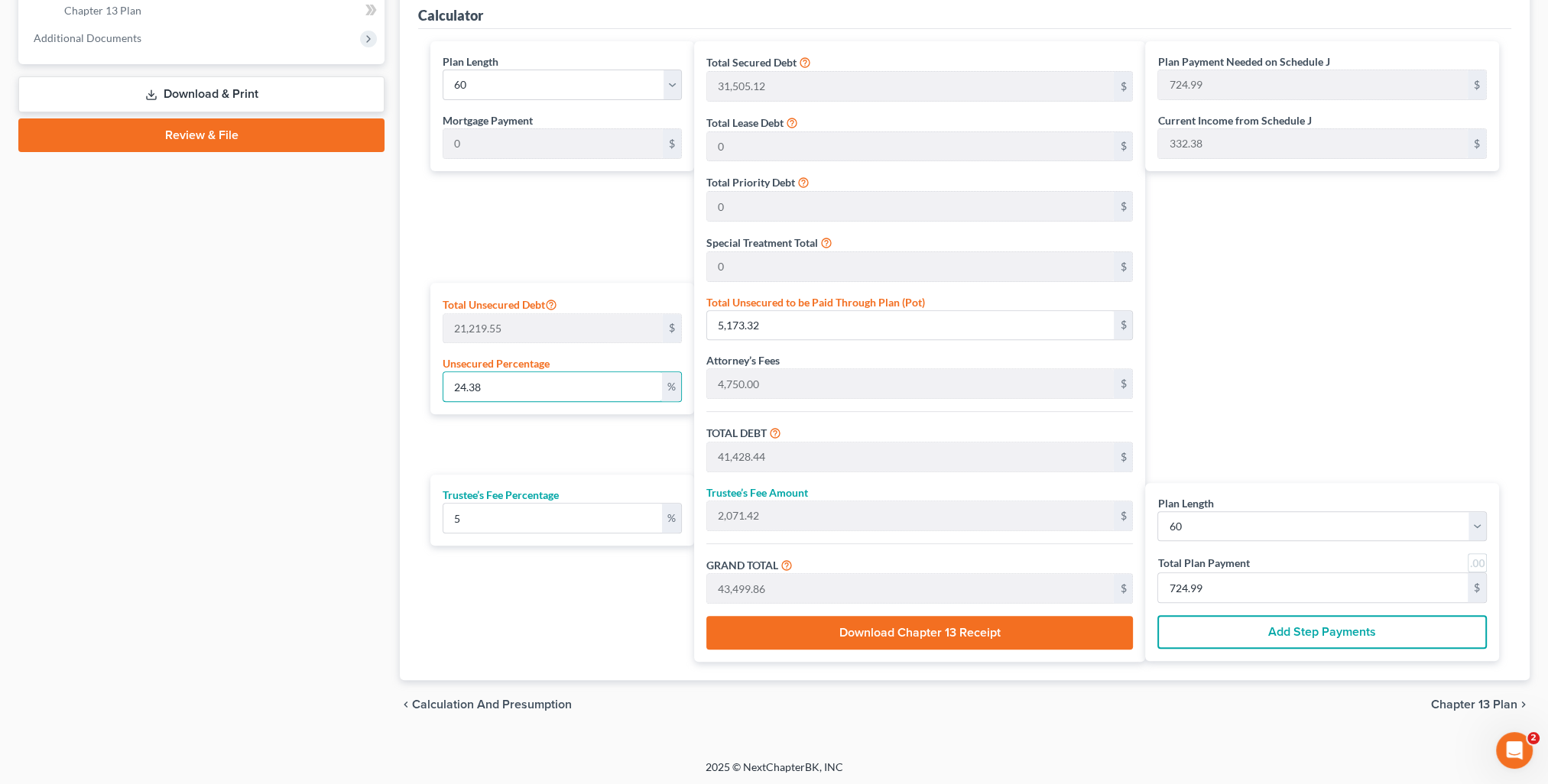
drag, startPoint x: 501, startPoint y: 377, endPoint x: 427, endPoint y: 385, distance: 74.4
click at [427, 385] on div "Plan Length 1 2 3 4 5 6 7 8 9 10 11 12 13 14 15 16 17 18 19 20 21 22 23 24 25 2…" at bounding box center [557, 351] width 270 height 620
type input "1"
type input "212.19"
type input "36,467.31"
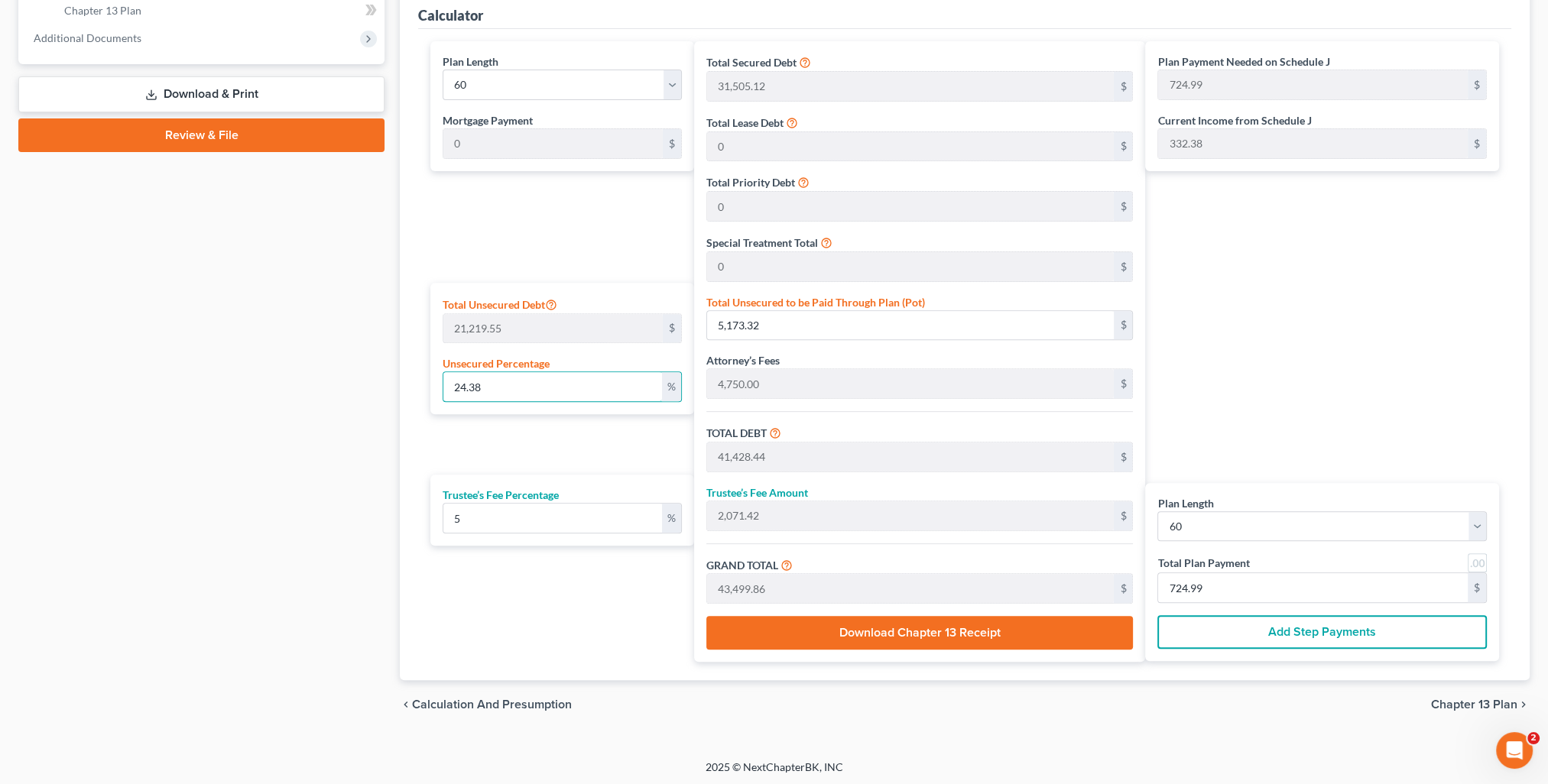
type input "1,823.36"
type input "38,290.68"
type input "638.17"
type input "1"
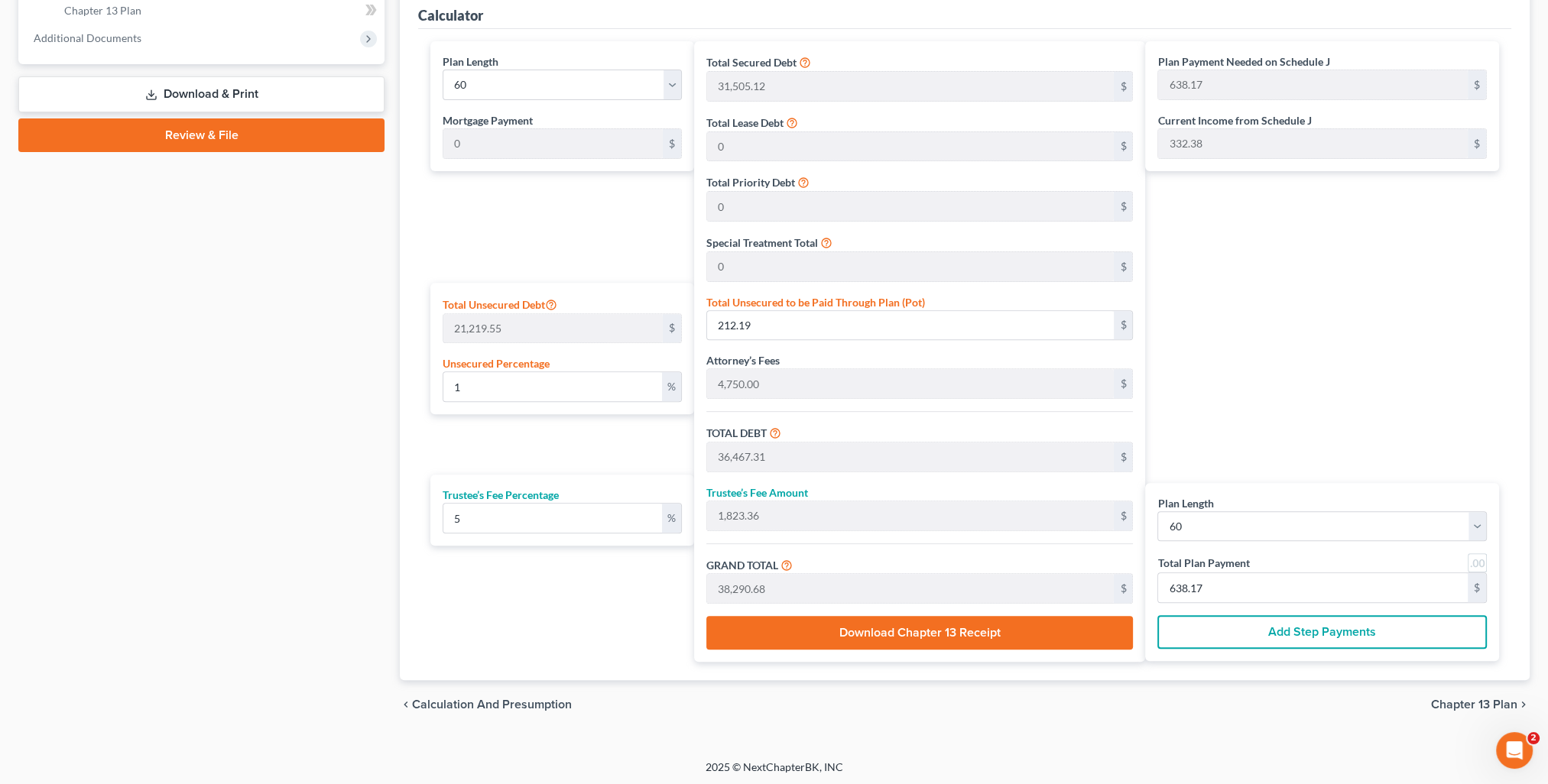
click at [1328, 294] on div "Plan Payment Needed on Schedule J 638.17 $ Current Income from Schedule J 332.3…" at bounding box center [1326, 351] width 362 height 620
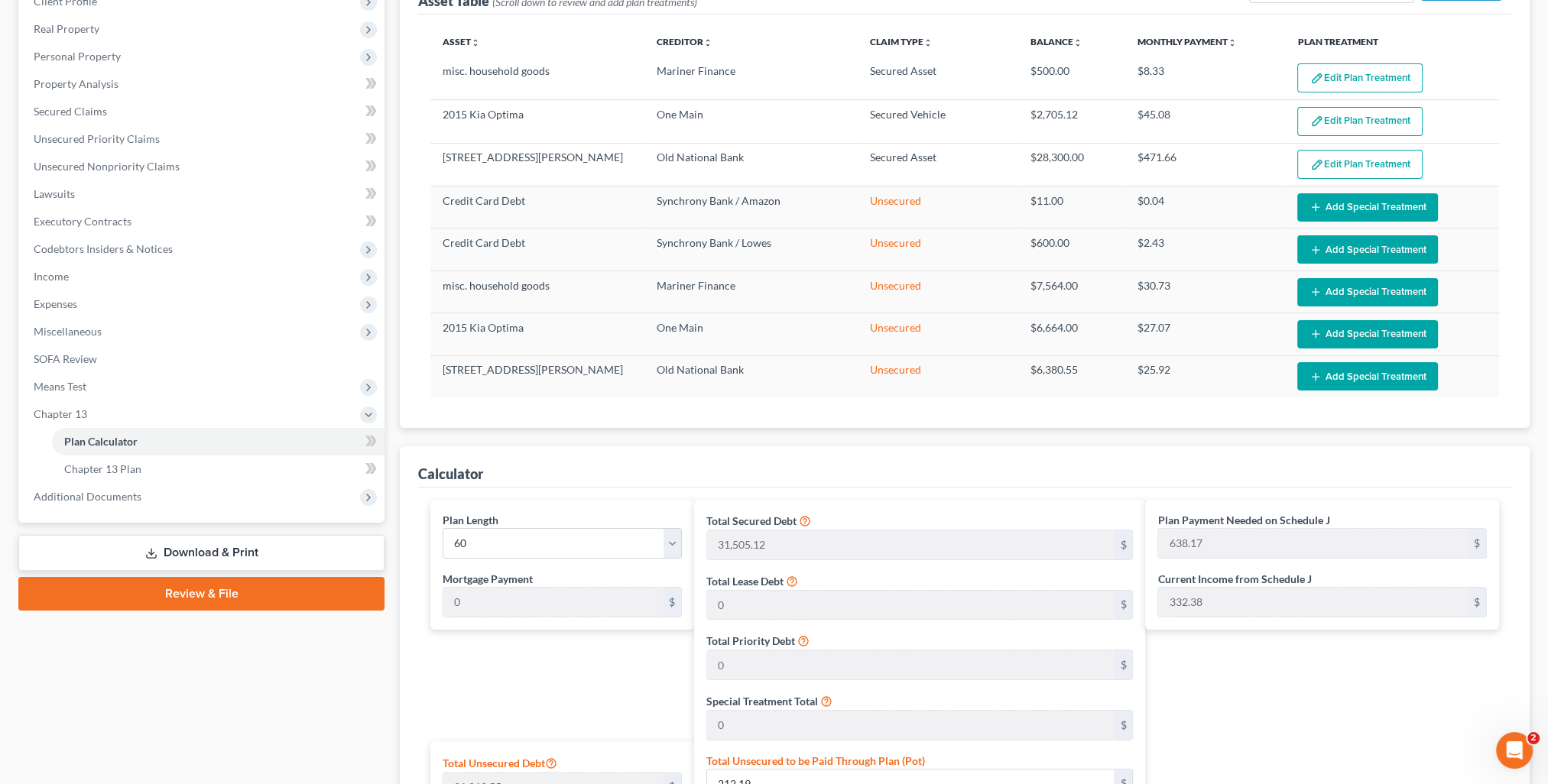
scroll to position [0, 0]
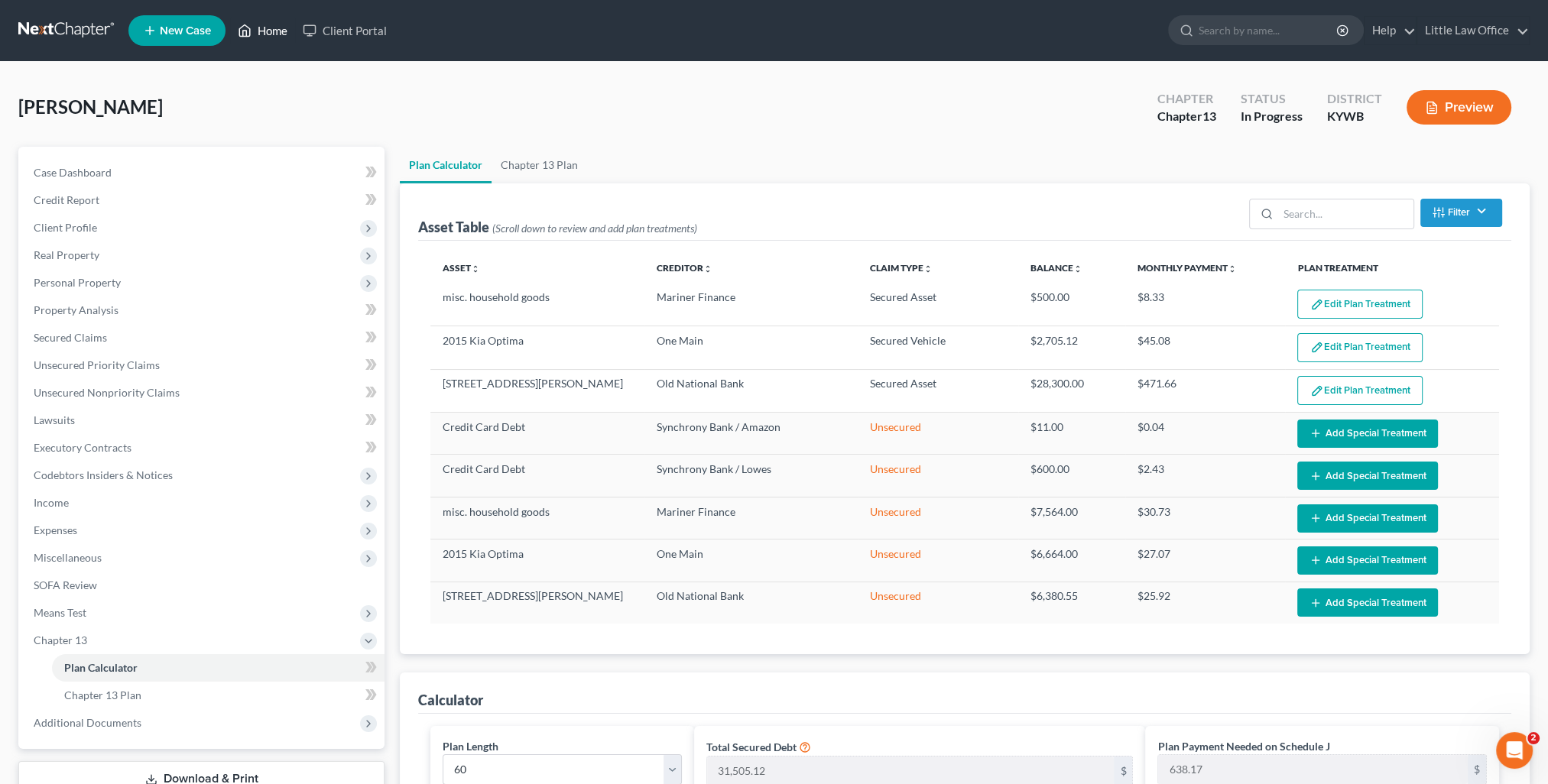
click at [266, 37] on link "Home" at bounding box center [263, 30] width 65 height 28
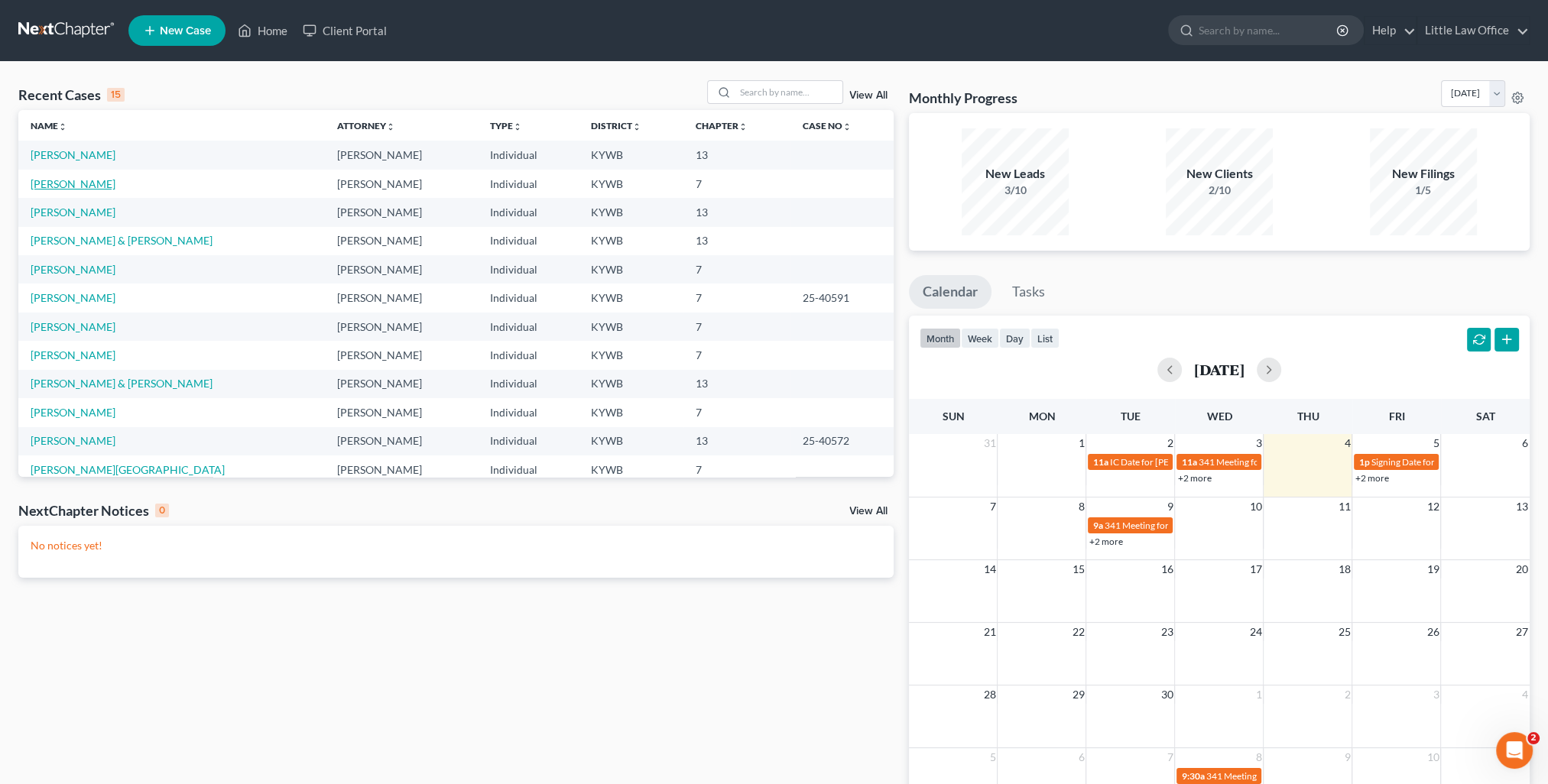
click at [83, 183] on link "[PERSON_NAME]" at bounding box center [73, 184] width 85 height 13
select select "1"
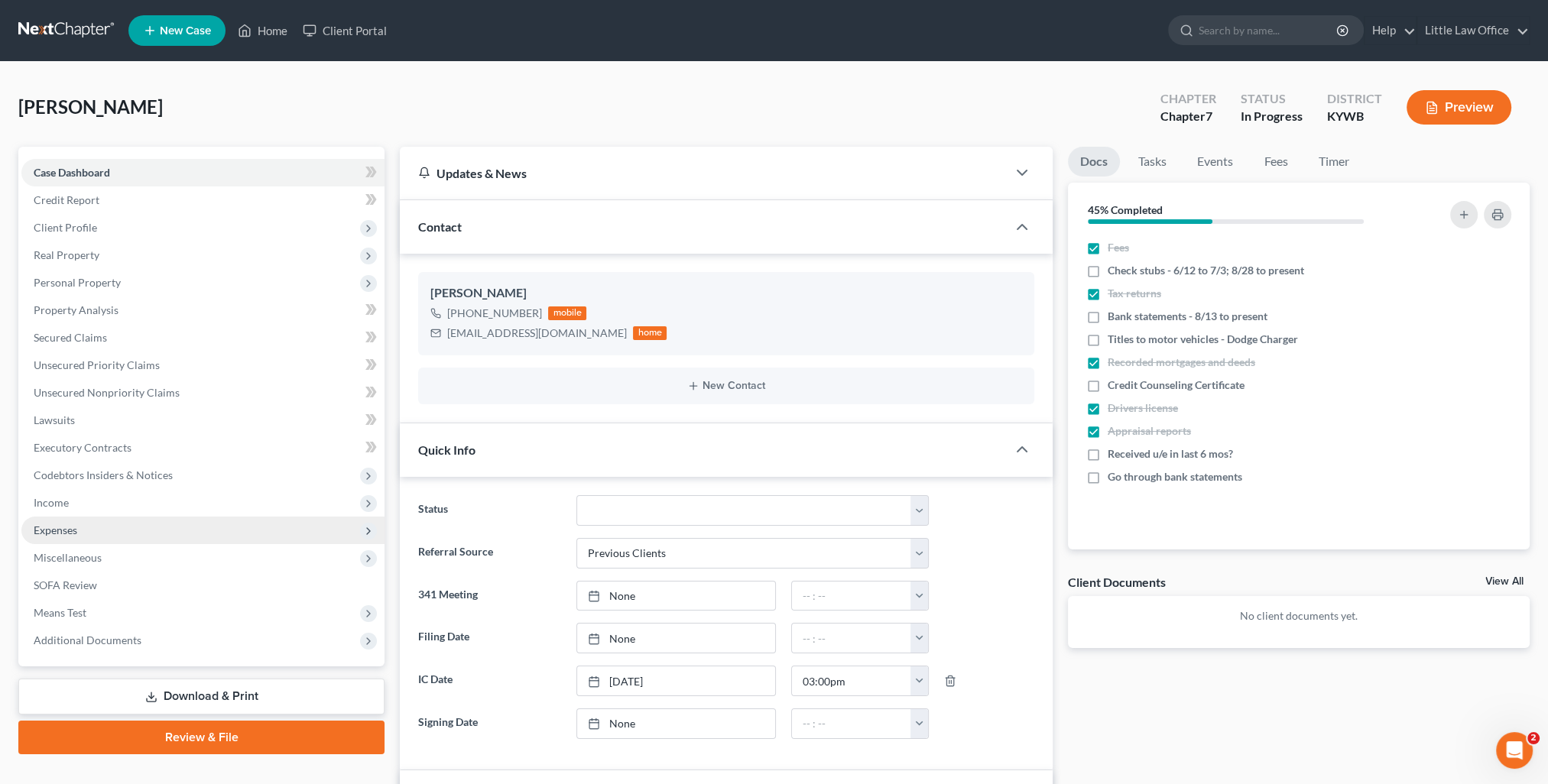
scroll to position [753, 0]
click at [88, 500] on span "Income" at bounding box center [202, 502] width 363 height 28
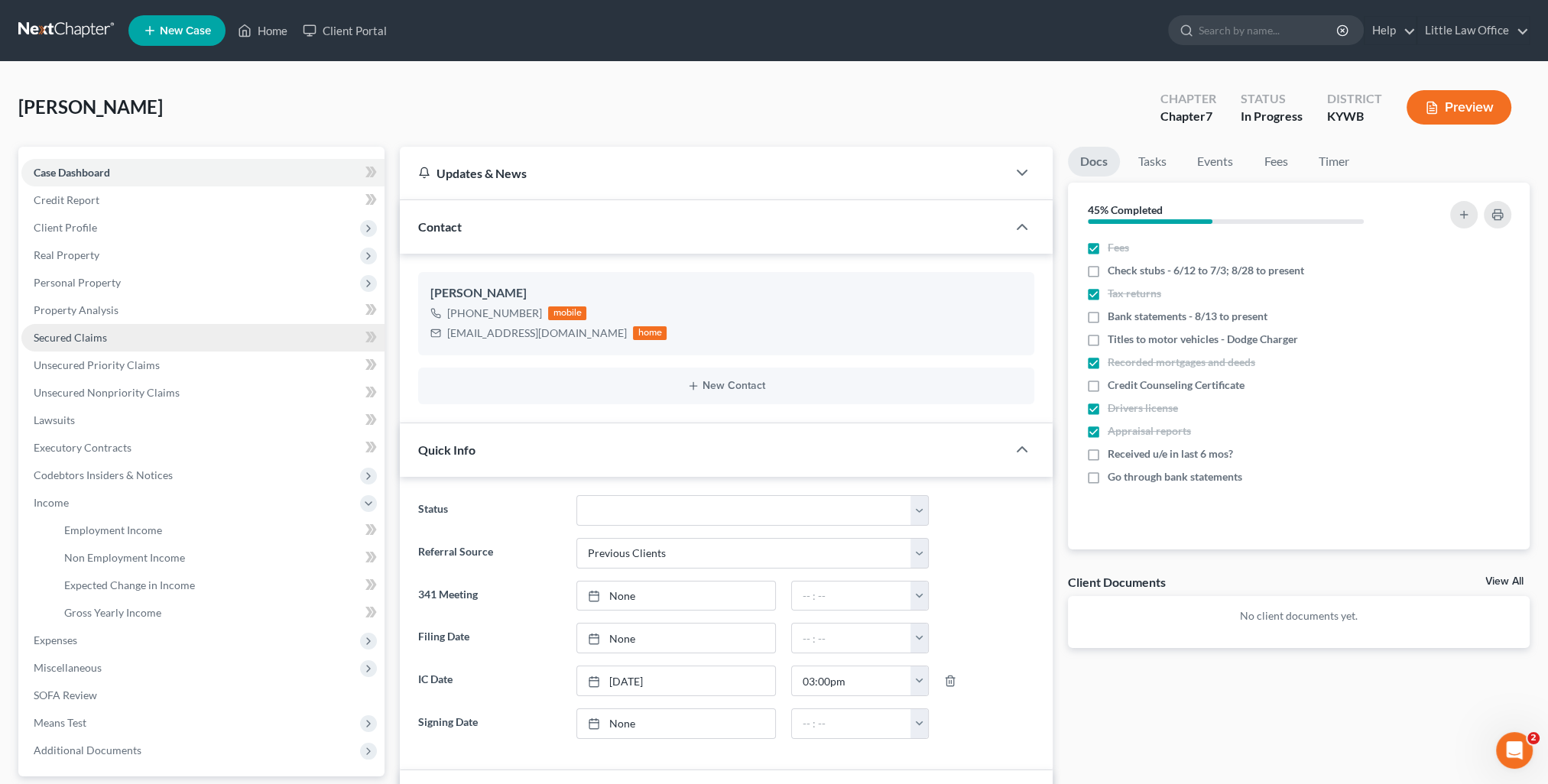
click at [84, 341] on span "Secured Claims" at bounding box center [70, 338] width 73 height 13
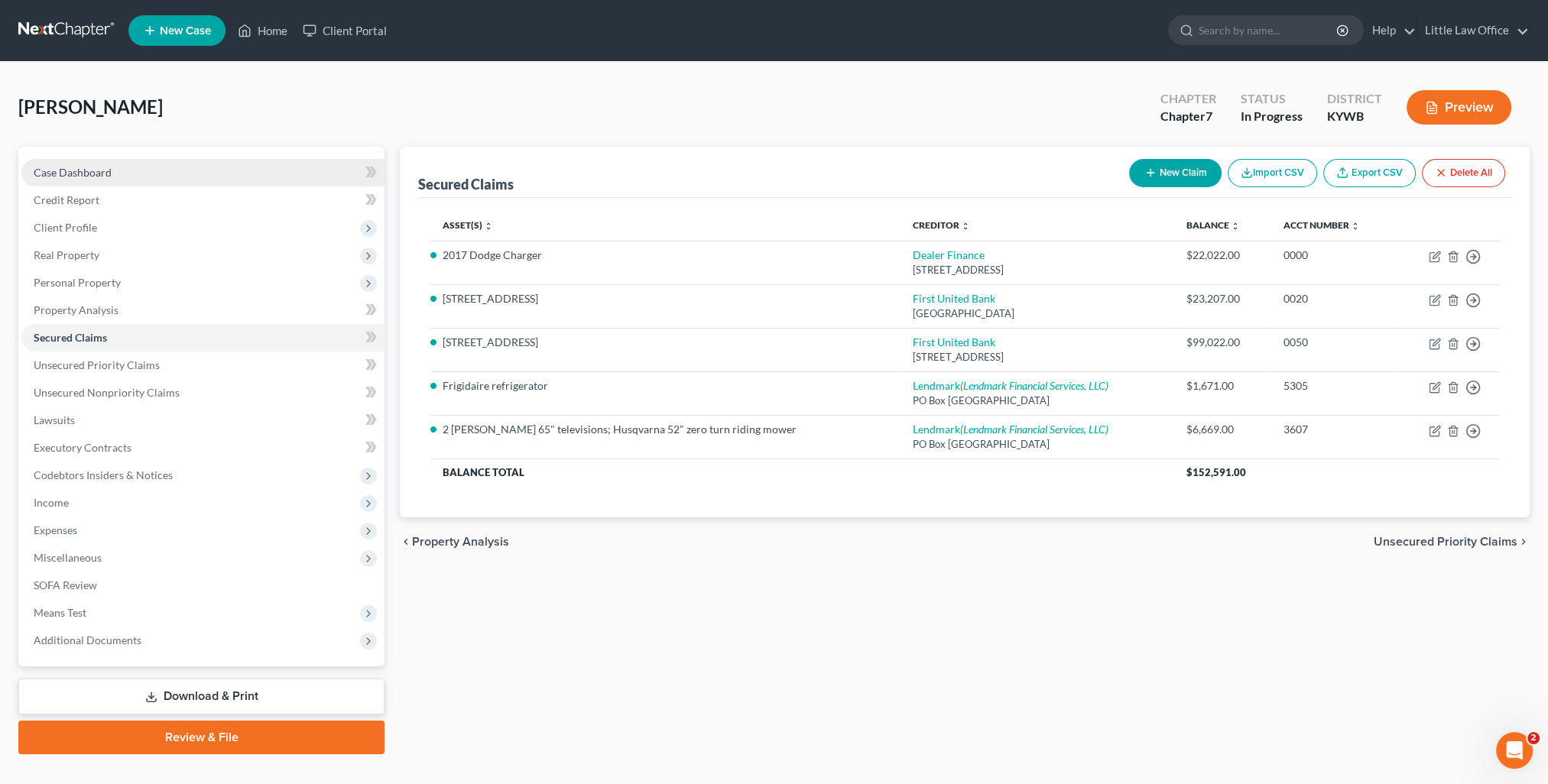
click at [74, 175] on span "Case Dashboard" at bounding box center [72, 172] width 78 height 13
select select "1"
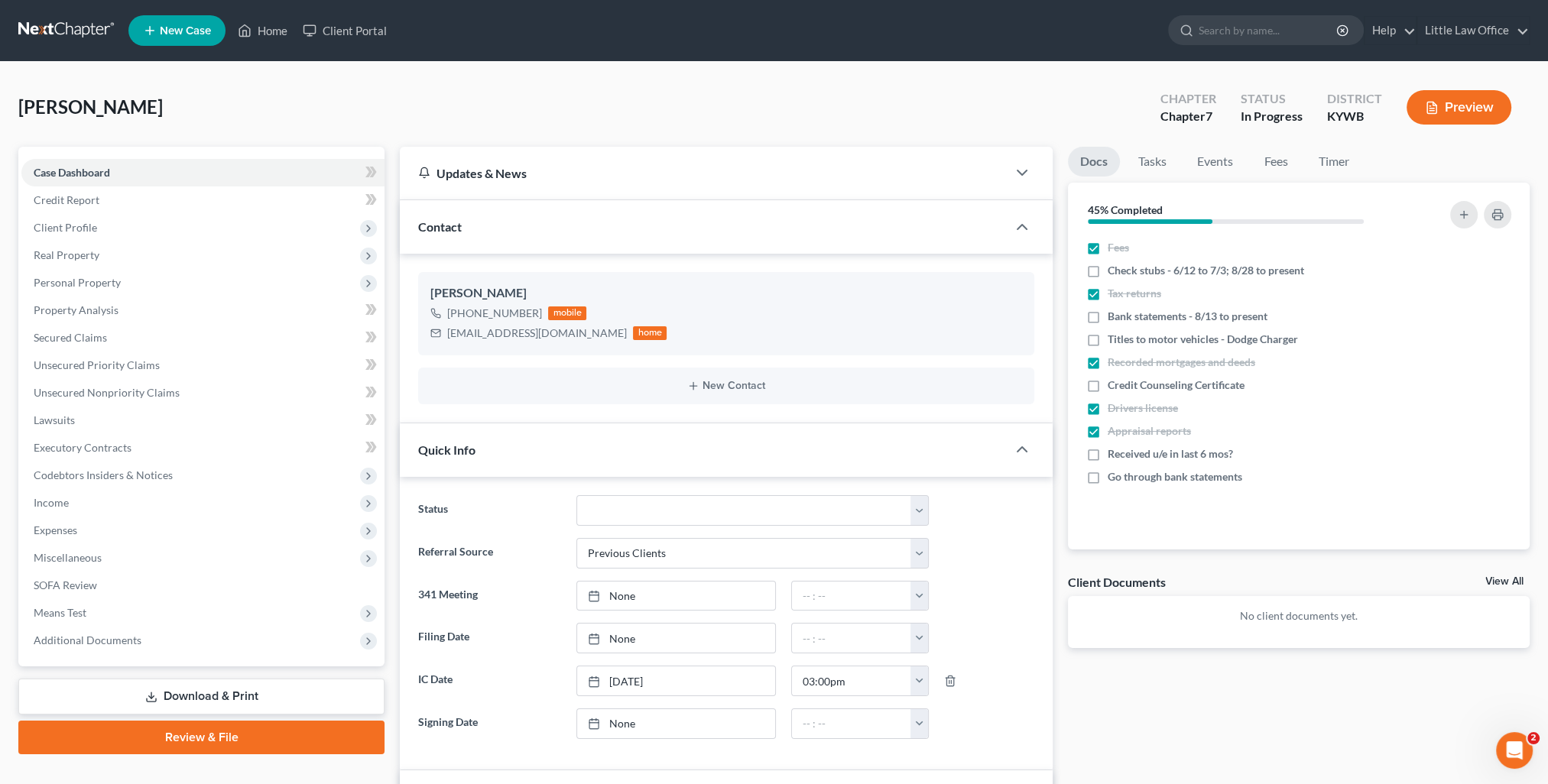
scroll to position [753, 0]
click at [517, 233] on div "Contact" at bounding box center [702, 226] width 607 height 53
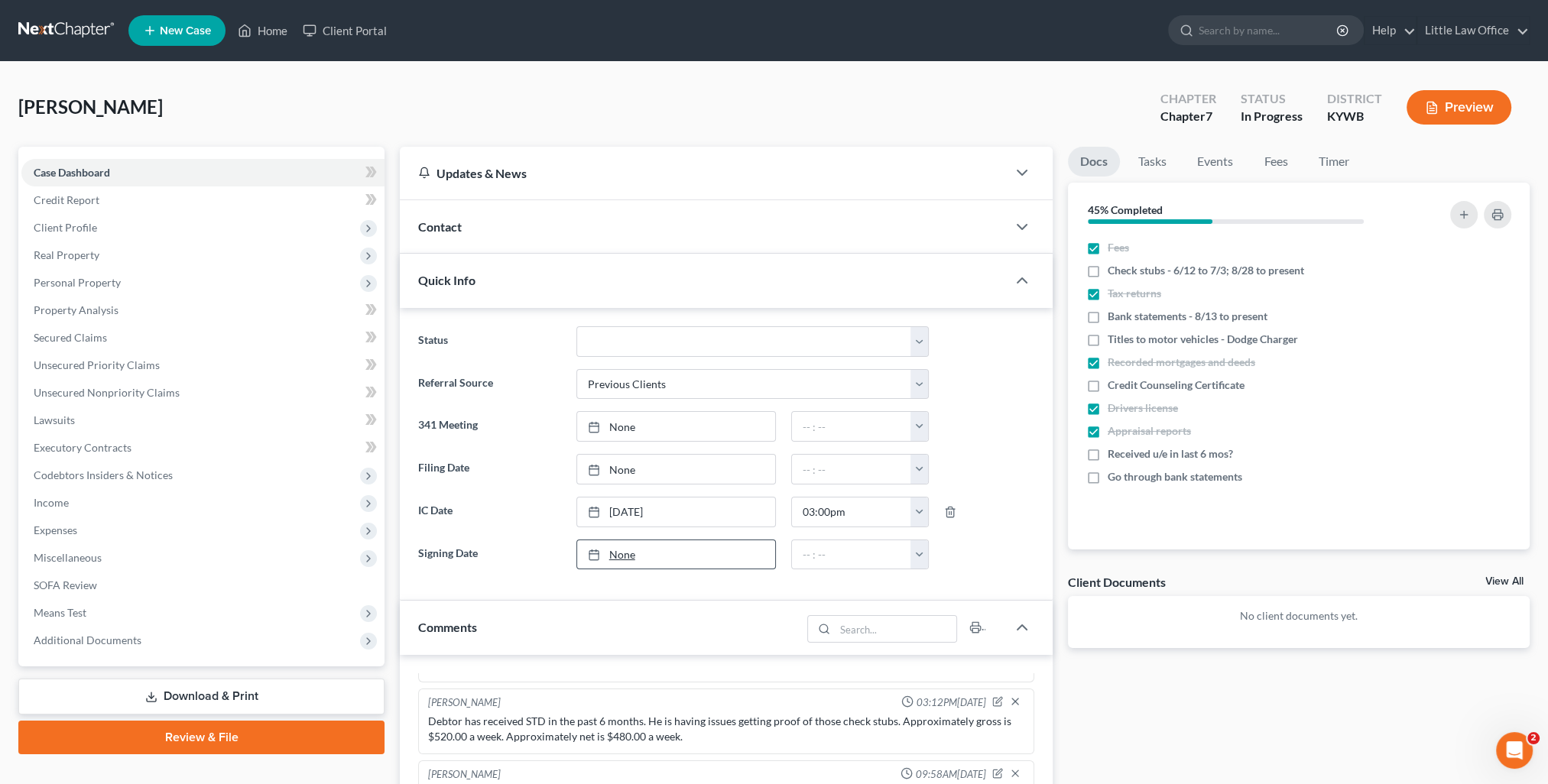
click at [528, 290] on div "Quick Info" at bounding box center [702, 280] width 607 height 53
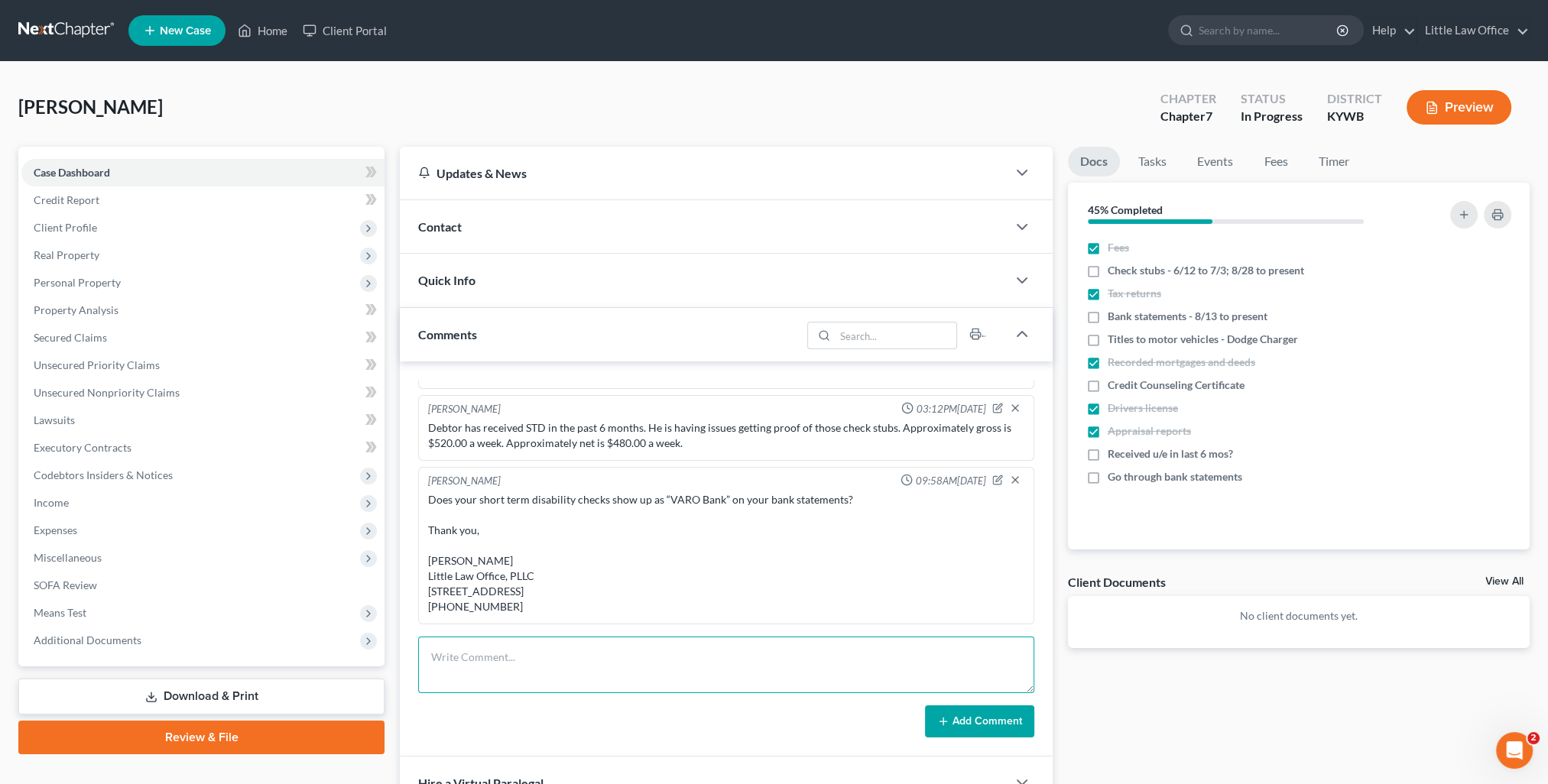
click at [567, 645] on textarea at bounding box center [726, 665] width 616 height 57
paste textarea "Alex, I’ve went through all of your check stubs again. I show I’m missing some …"
type textarea "Alex, I’ve went through all of your check stubs again. I show I’m missing some …"
click at [945, 717] on icon at bounding box center [943, 721] width 13 height 13
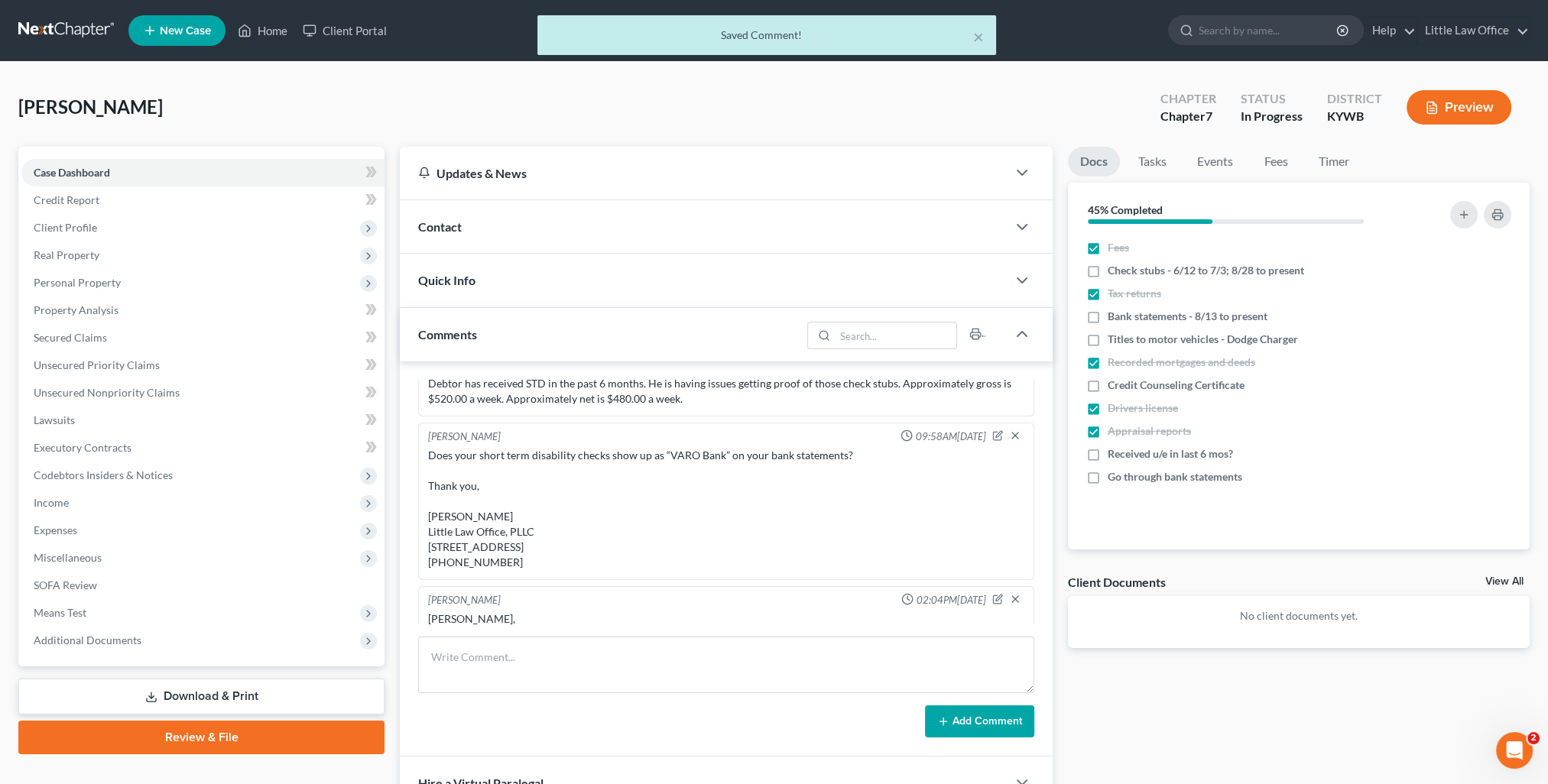
scroll to position [1176, 0]
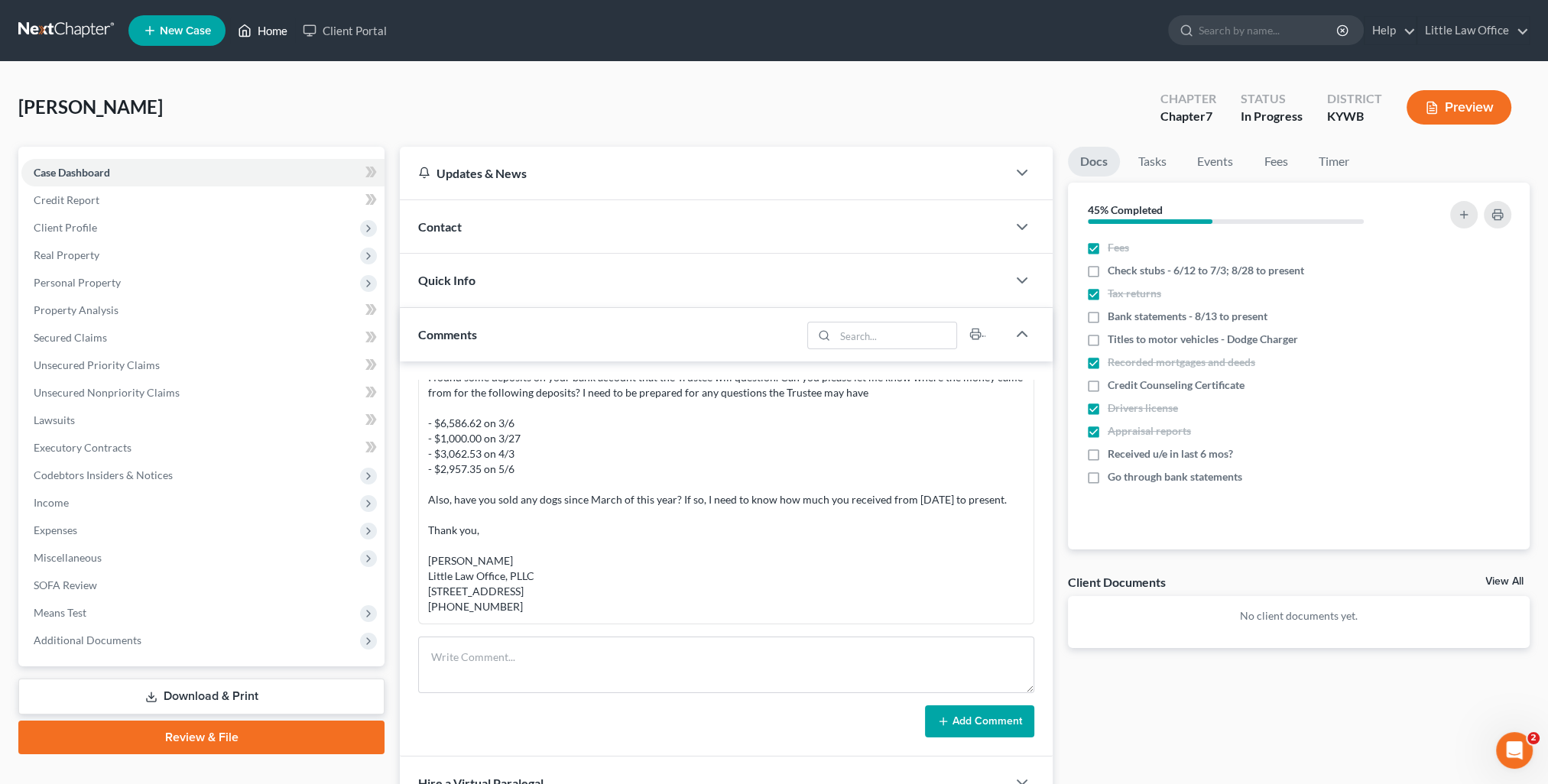
click at [269, 36] on link "Home" at bounding box center [263, 30] width 65 height 28
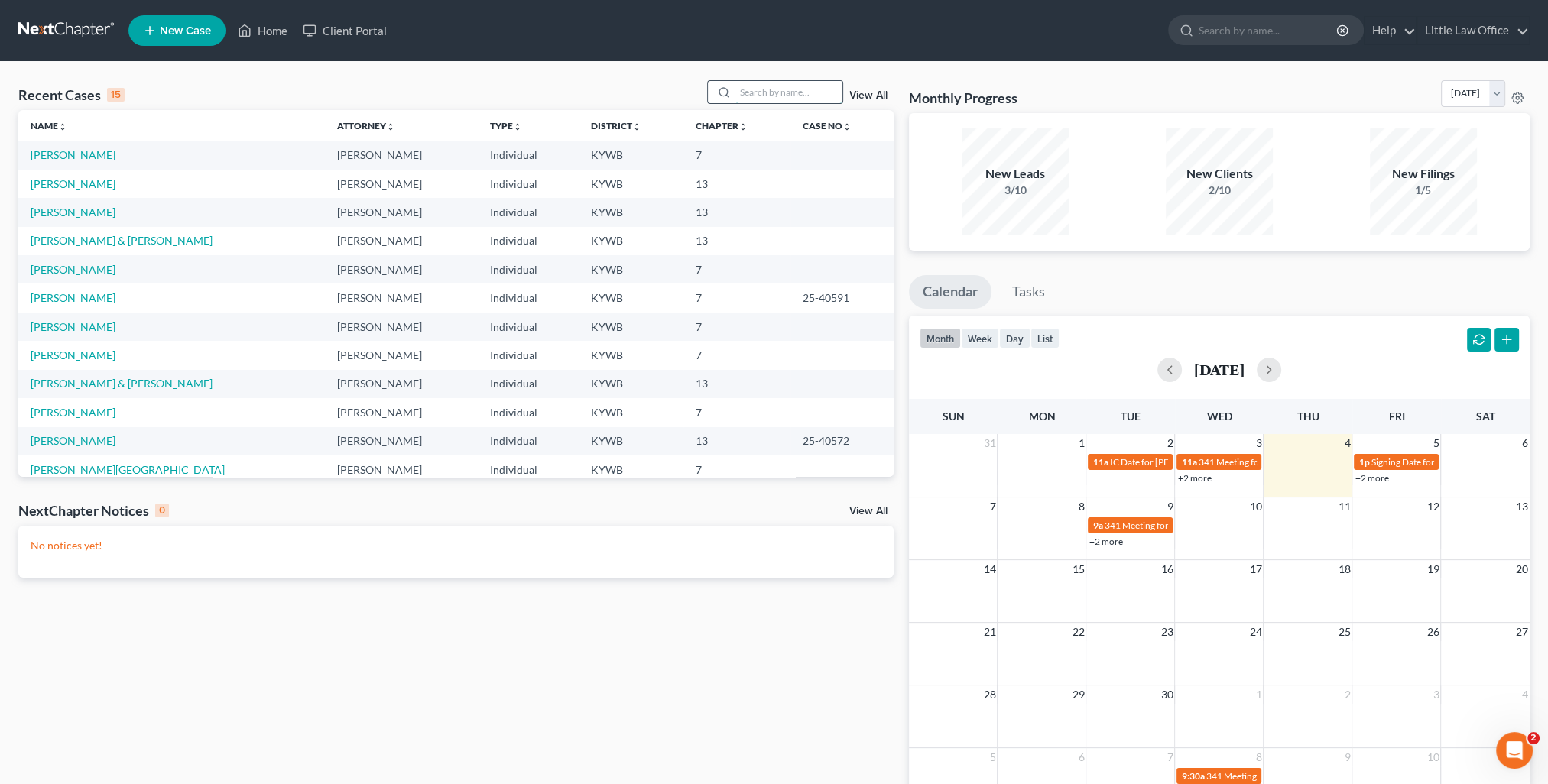
click at [779, 99] on input "search" at bounding box center [788, 91] width 107 height 22
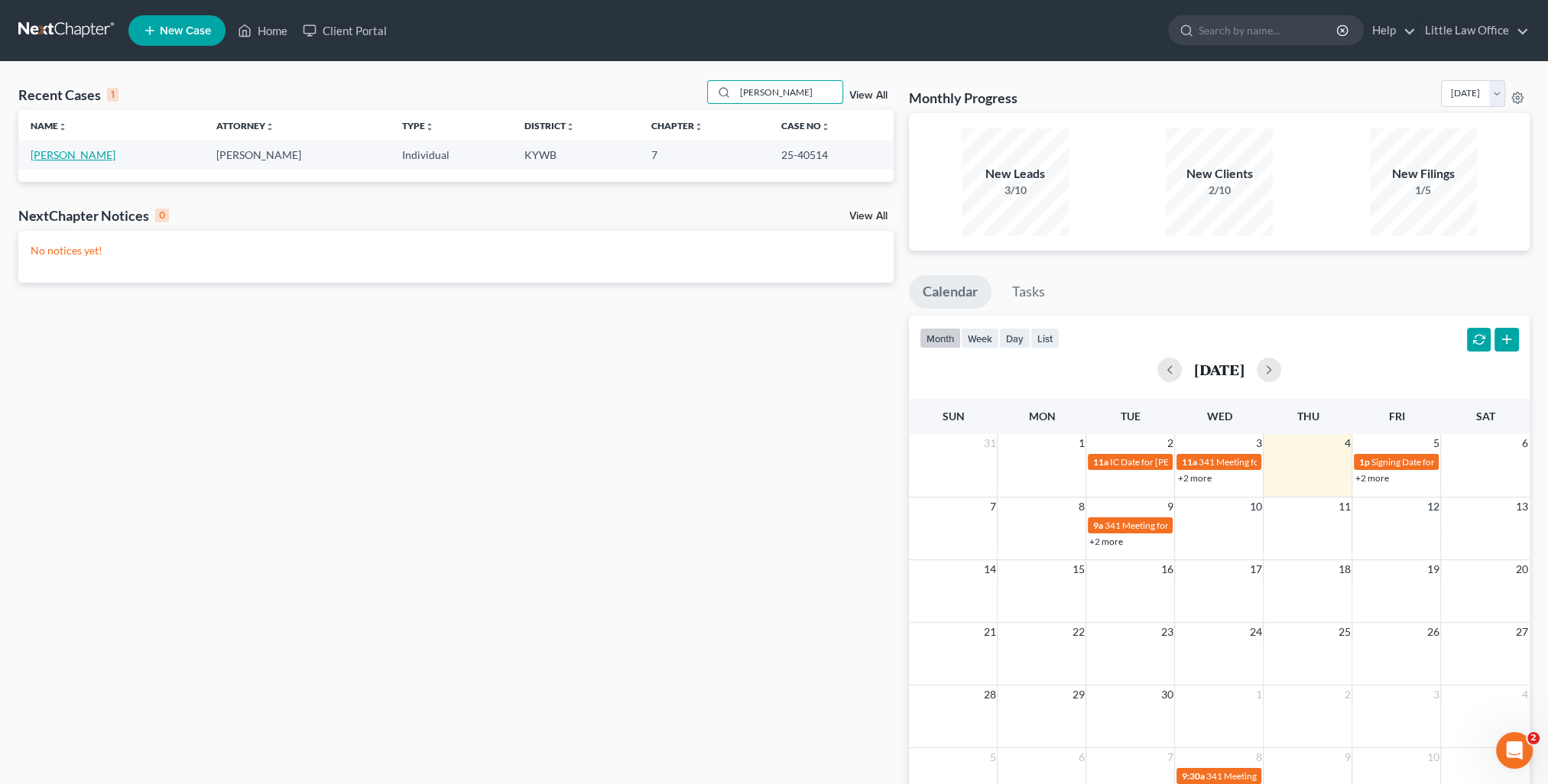
type input "henderson"
click at [94, 158] on link "[PERSON_NAME]" at bounding box center [73, 155] width 85 height 13
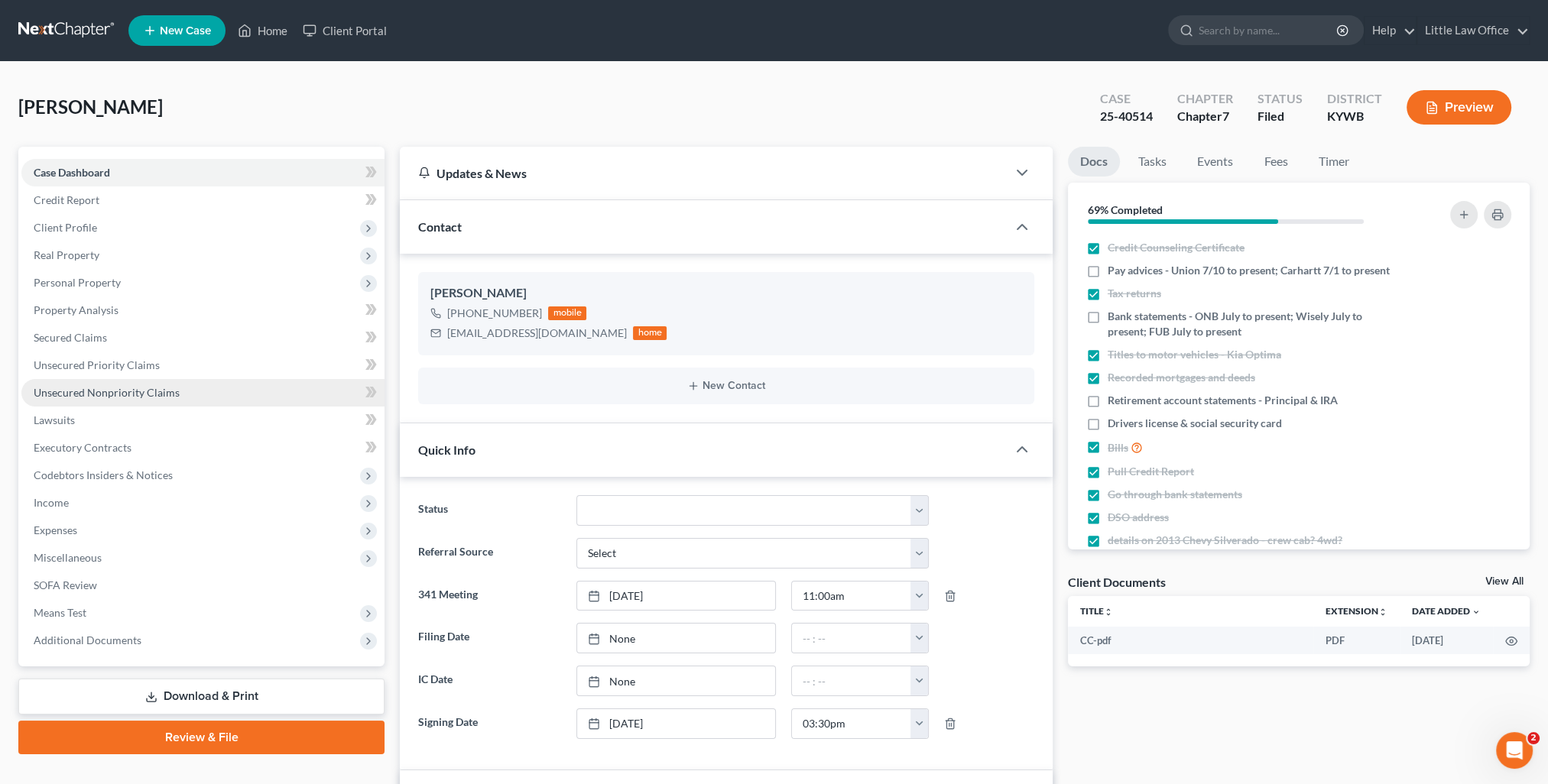
scroll to position [2182, 0]
click at [72, 392] on span "Unsecured Nonpriority Claims" at bounding box center [107, 392] width 146 height 13
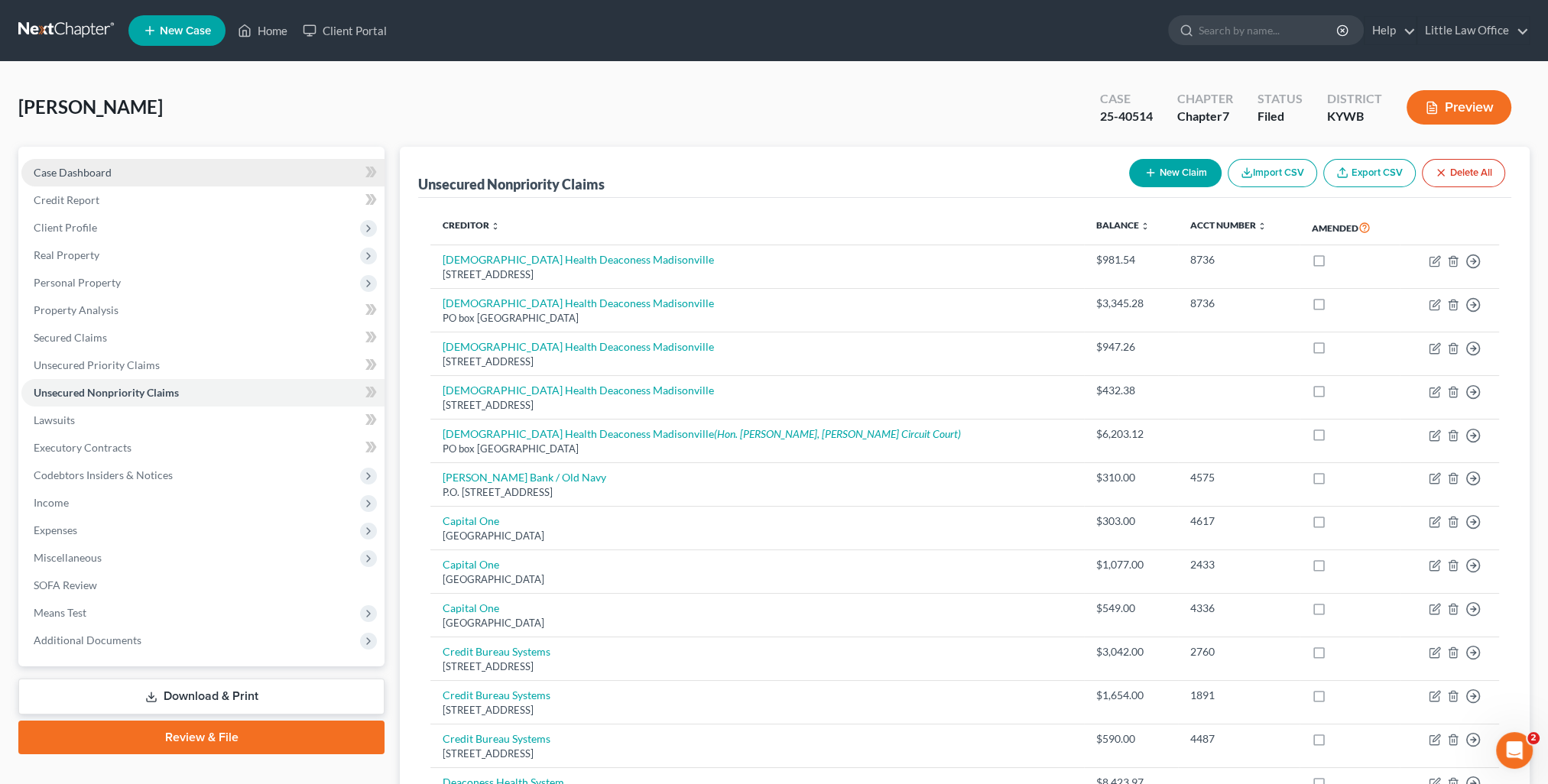
click at [111, 173] on link "Case Dashboard" at bounding box center [202, 172] width 363 height 28
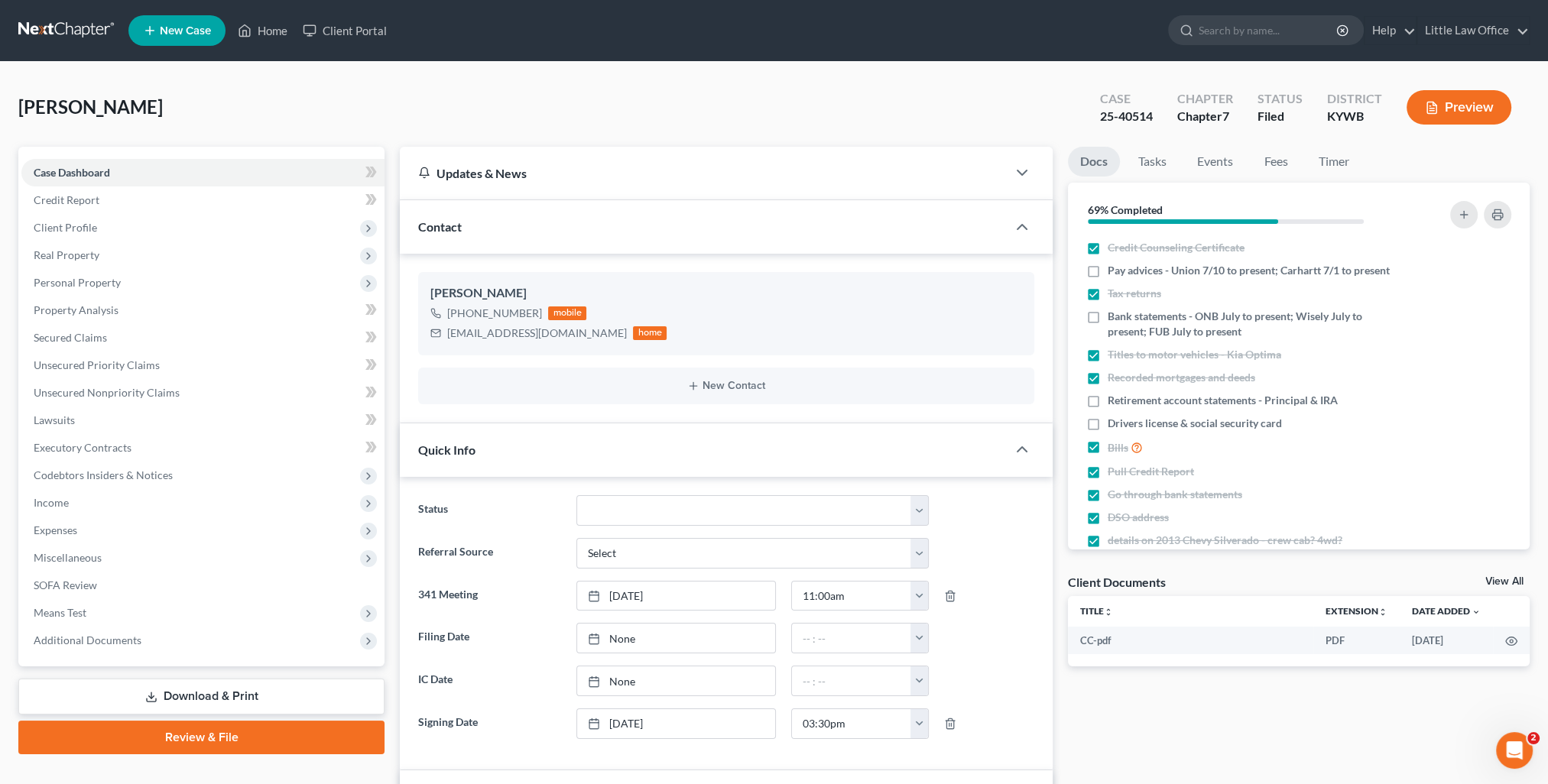
scroll to position [2182, 0]
click at [503, 224] on div "Contact" at bounding box center [702, 226] width 607 height 53
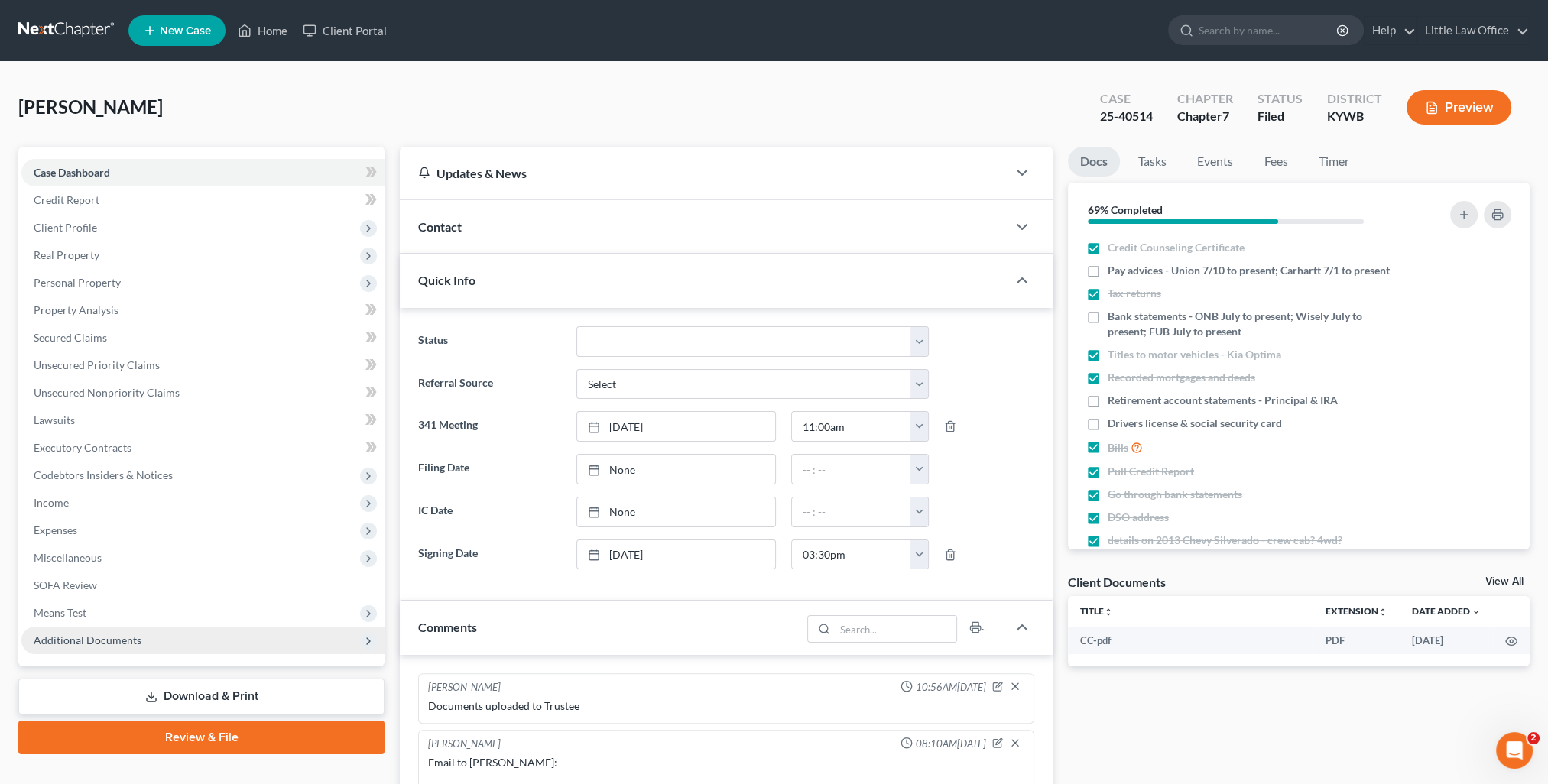
click at [39, 637] on span "Additional Documents" at bounding box center [88, 641] width 108 height 13
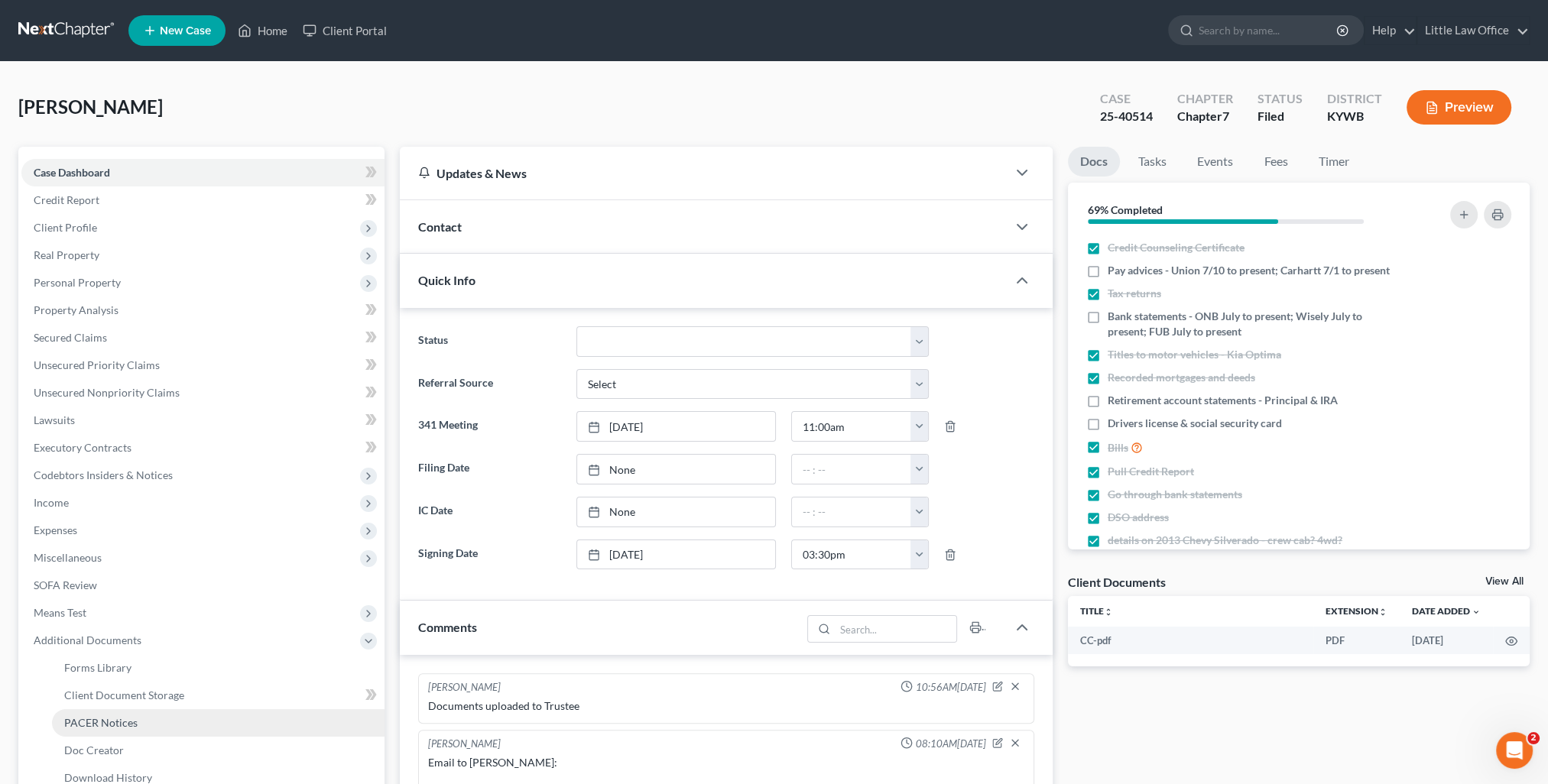
scroll to position [76, 0]
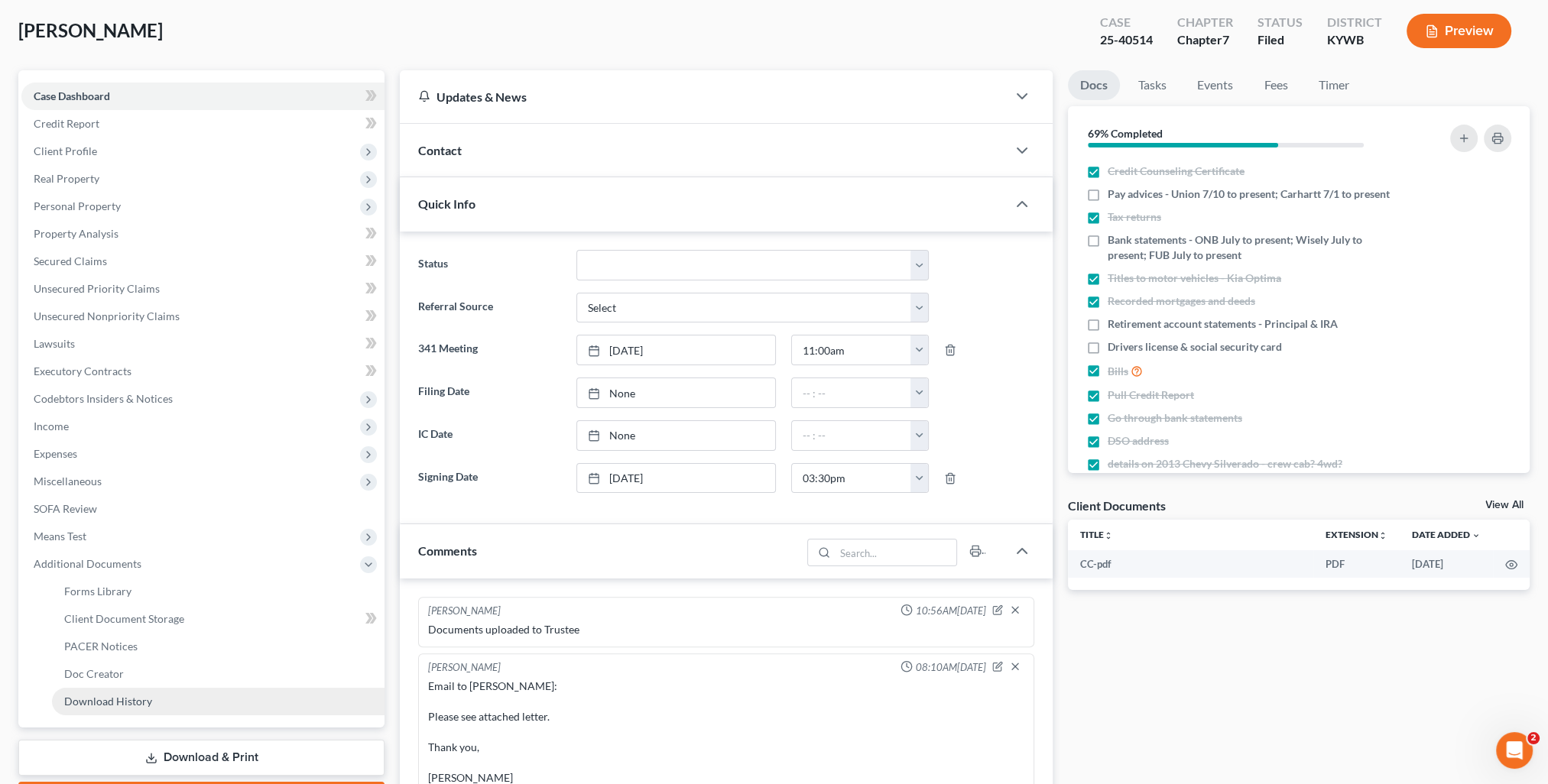
click at [149, 708] on link "Download History" at bounding box center [218, 701] width 333 height 28
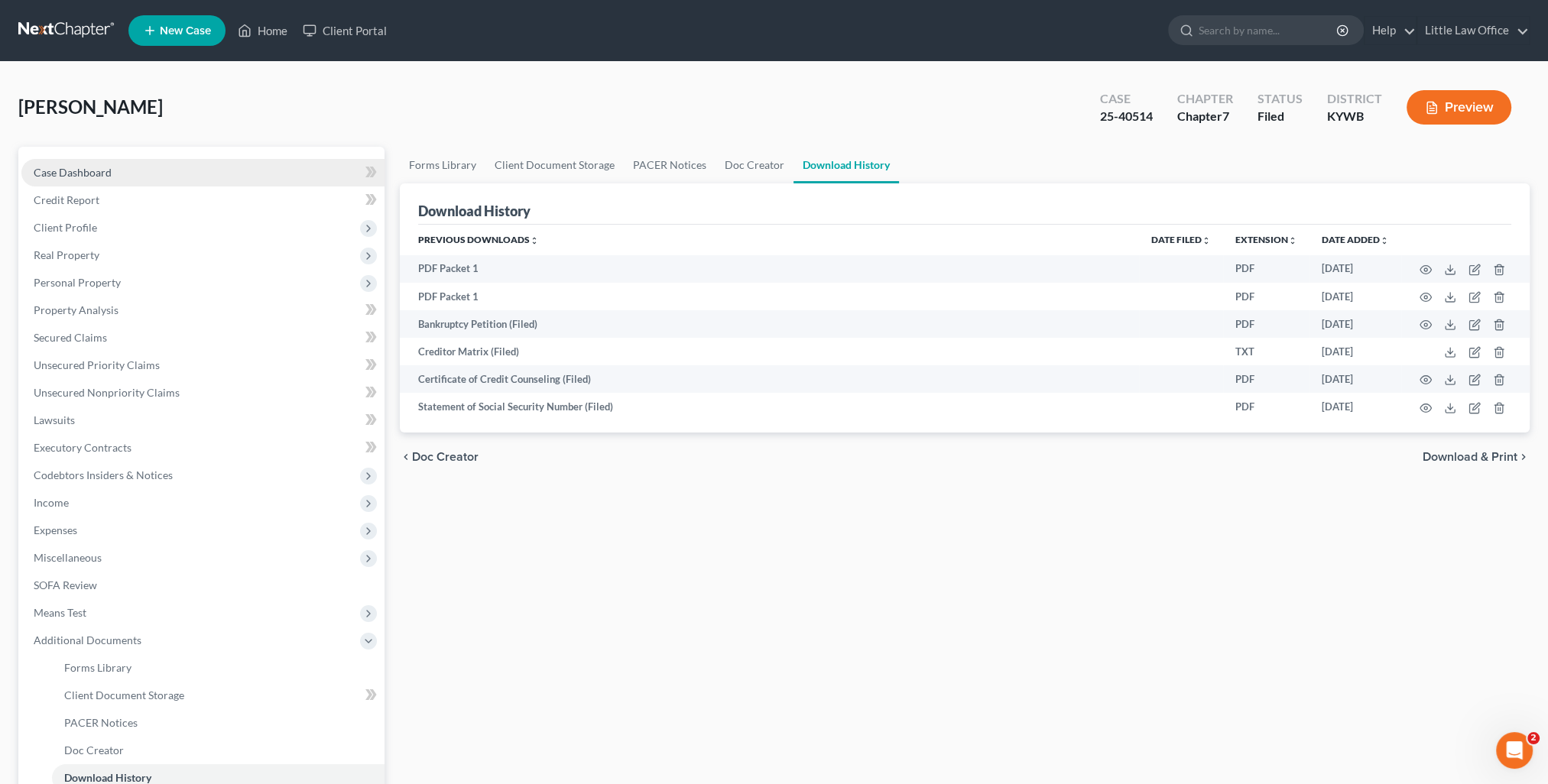
click at [147, 179] on link "Case Dashboard" at bounding box center [202, 172] width 363 height 28
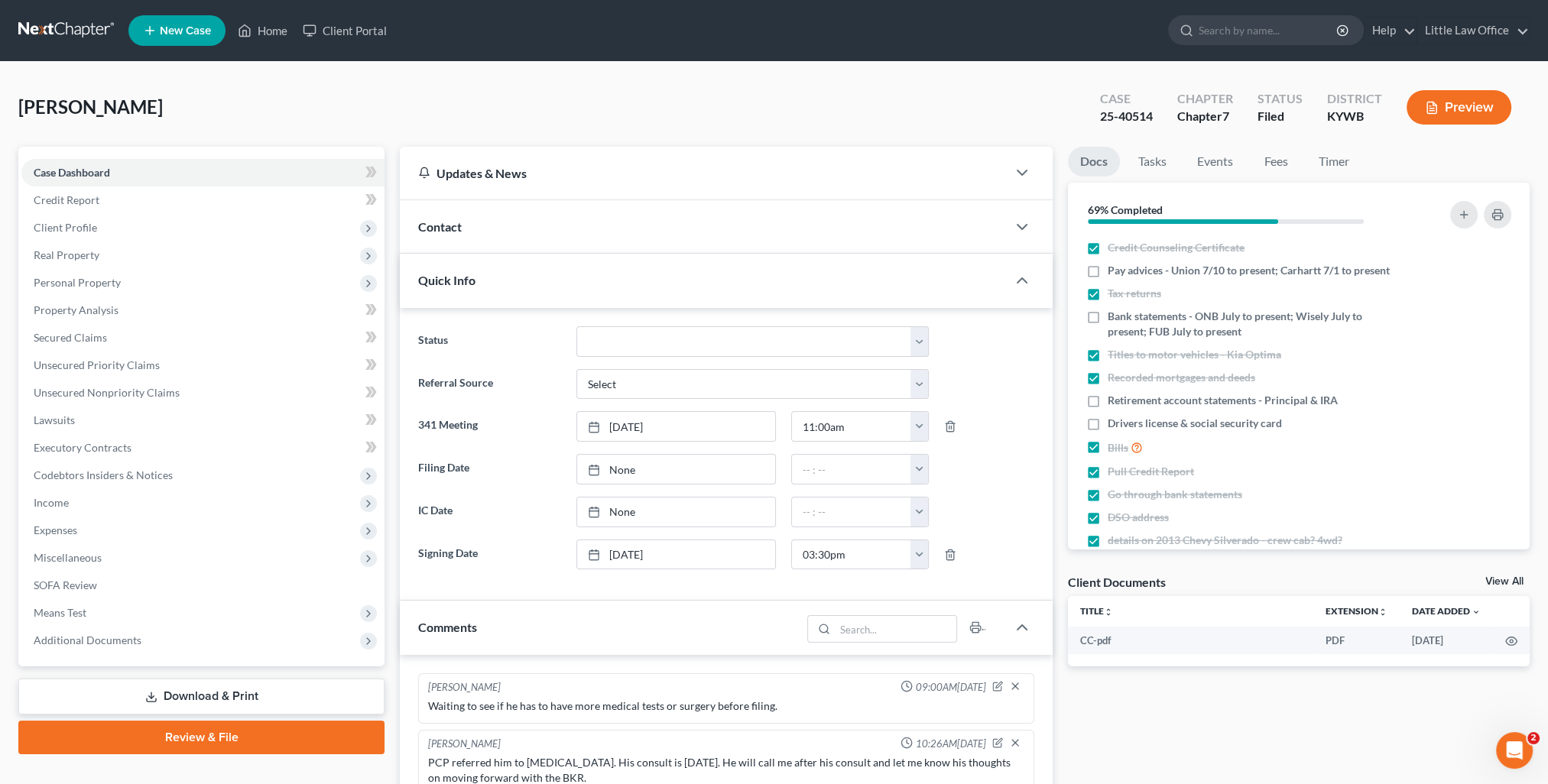
scroll to position [2182, 0]
type input "9/4/2025"
click at [623, 471] on link "9/4/2025" at bounding box center [676, 469] width 198 height 29
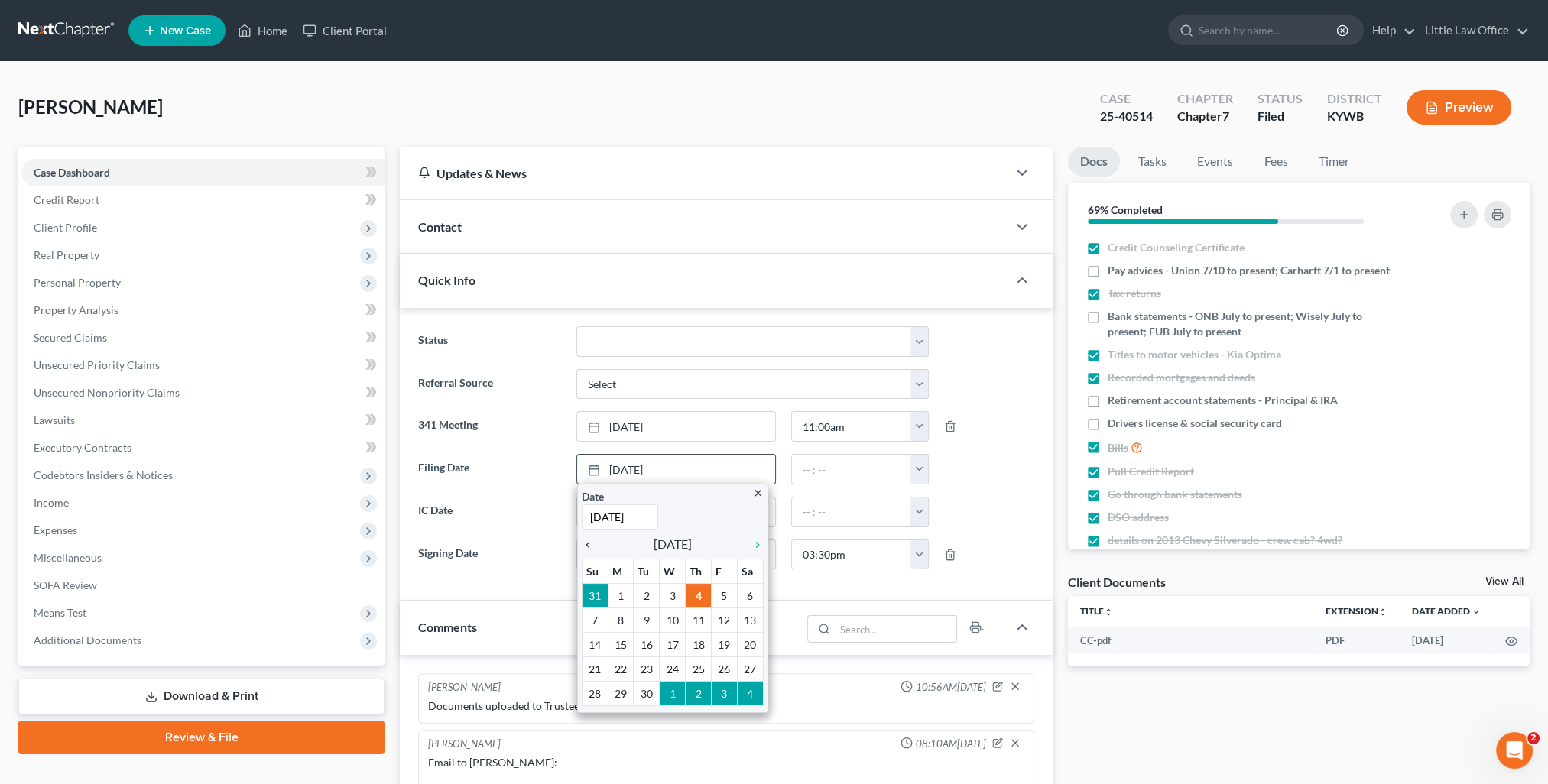
click at [584, 539] on icon "chevron_left" at bounding box center [592, 544] width 20 height 13
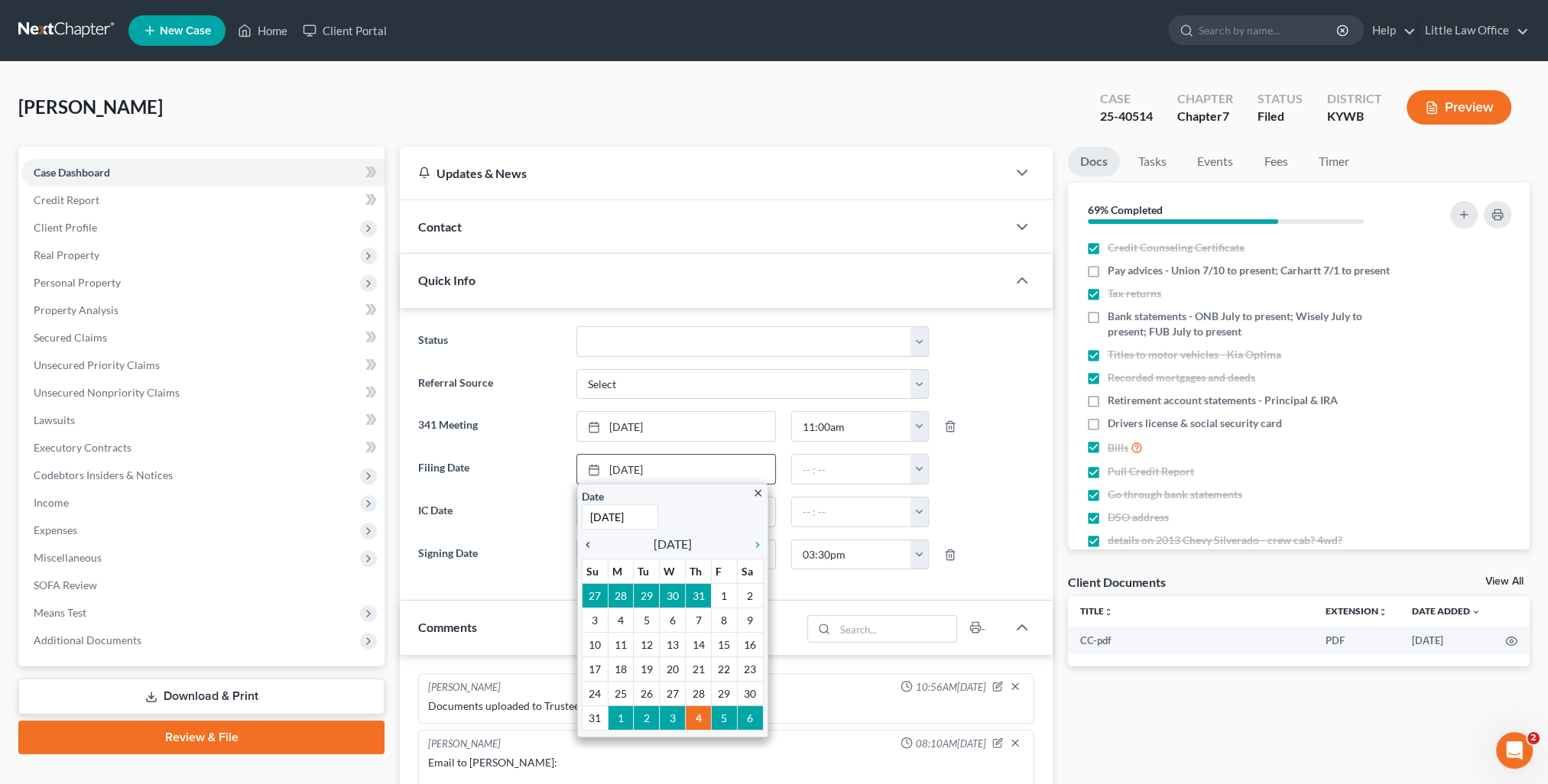
click at [585, 540] on icon "chevron_left" at bounding box center [592, 544] width 20 height 13
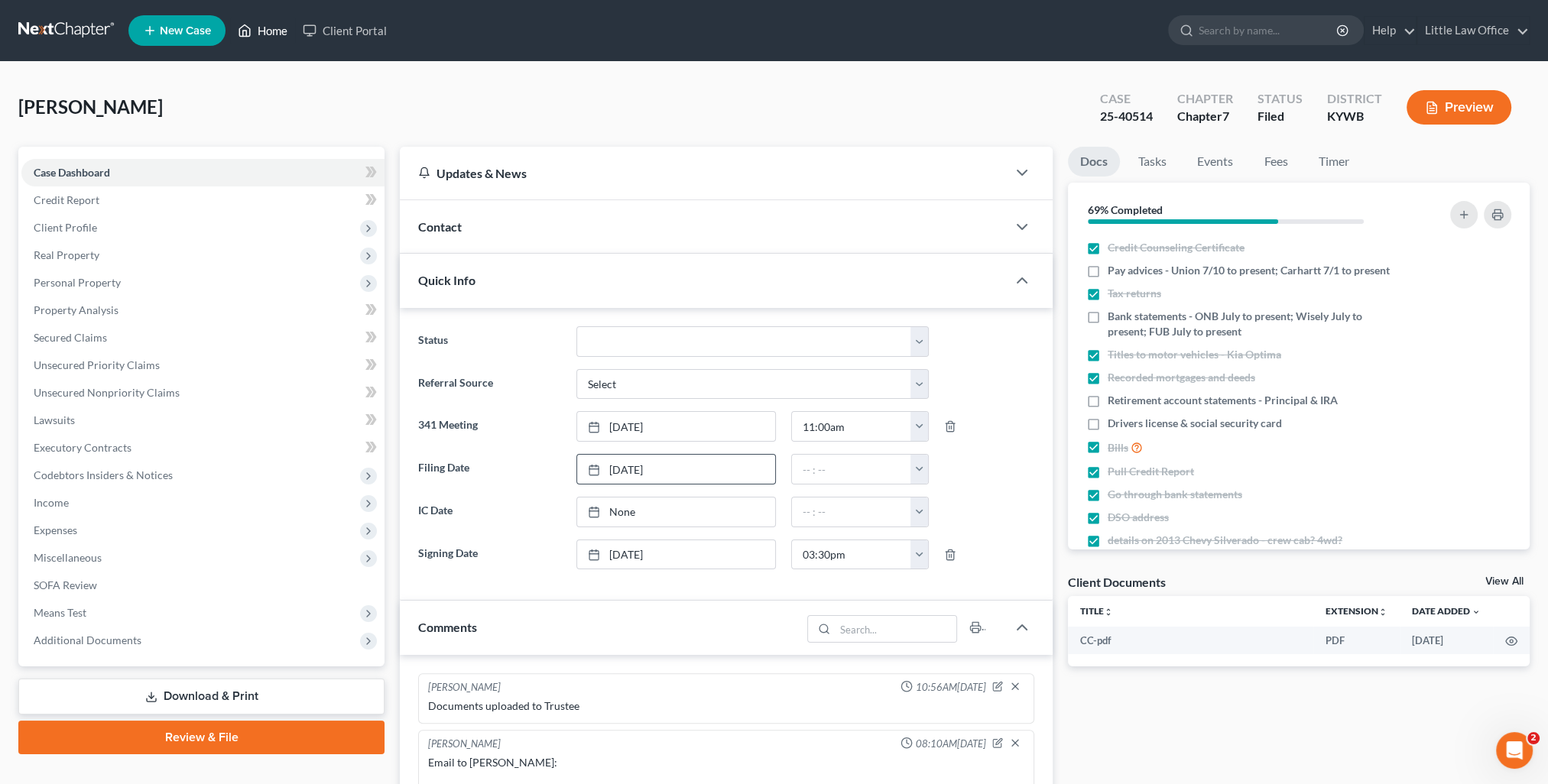
click at [261, 36] on link "Home" at bounding box center [263, 30] width 65 height 28
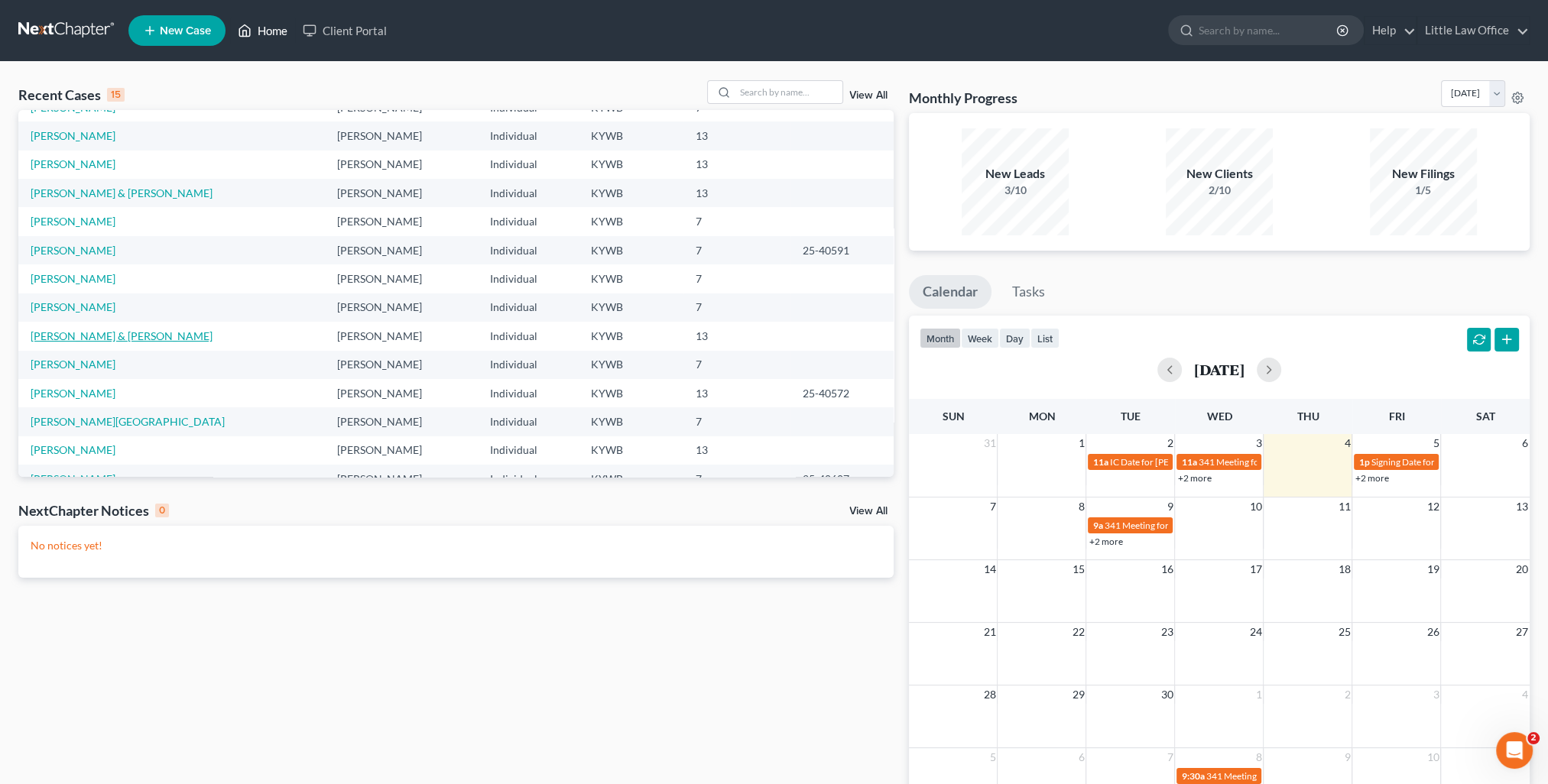
scroll to position [105, 0]
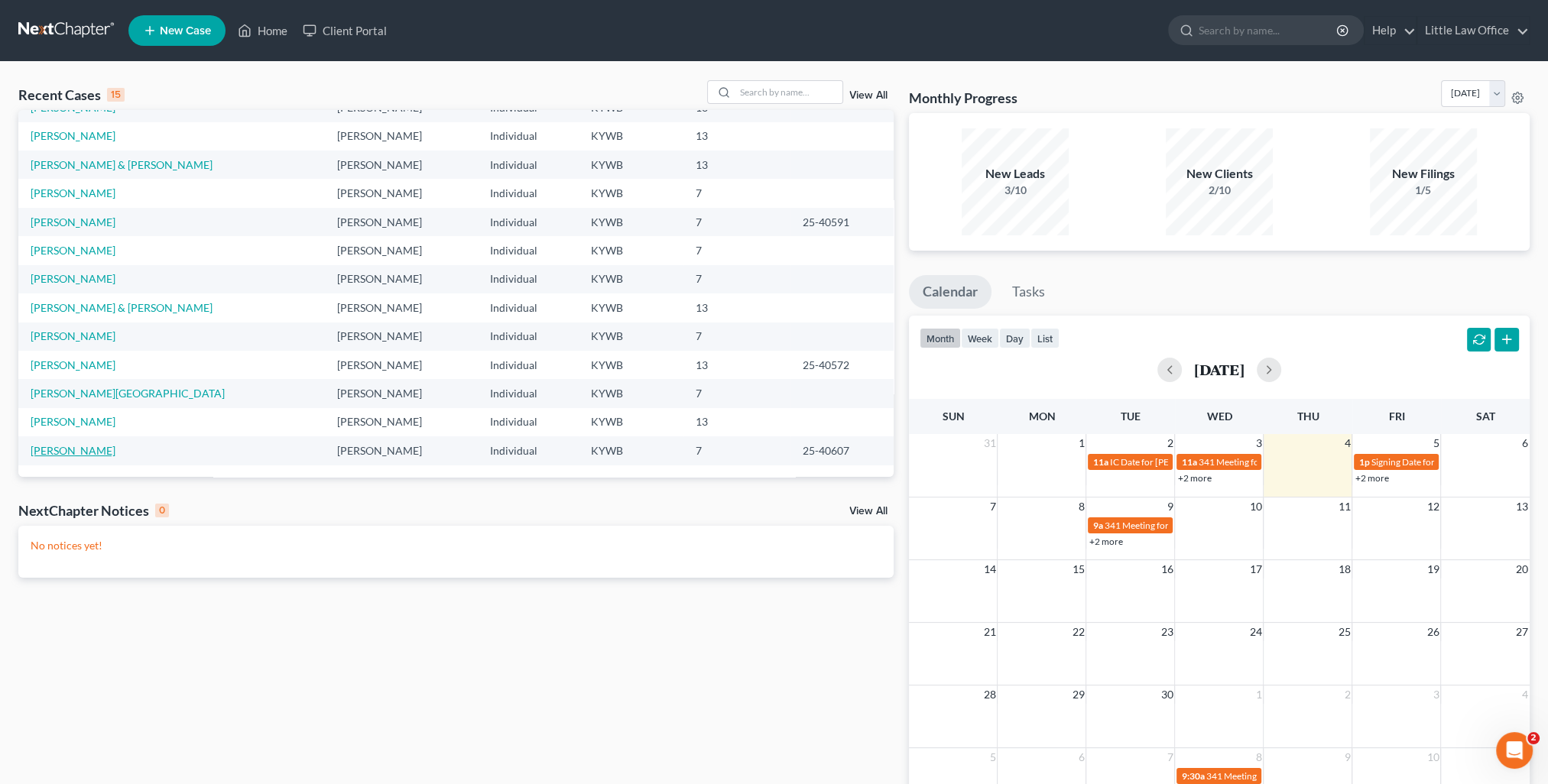
click at [83, 442] on td "[PERSON_NAME]" at bounding box center [171, 450] width 307 height 28
click at [84, 444] on link "[PERSON_NAME]" at bounding box center [73, 451] width 85 height 13
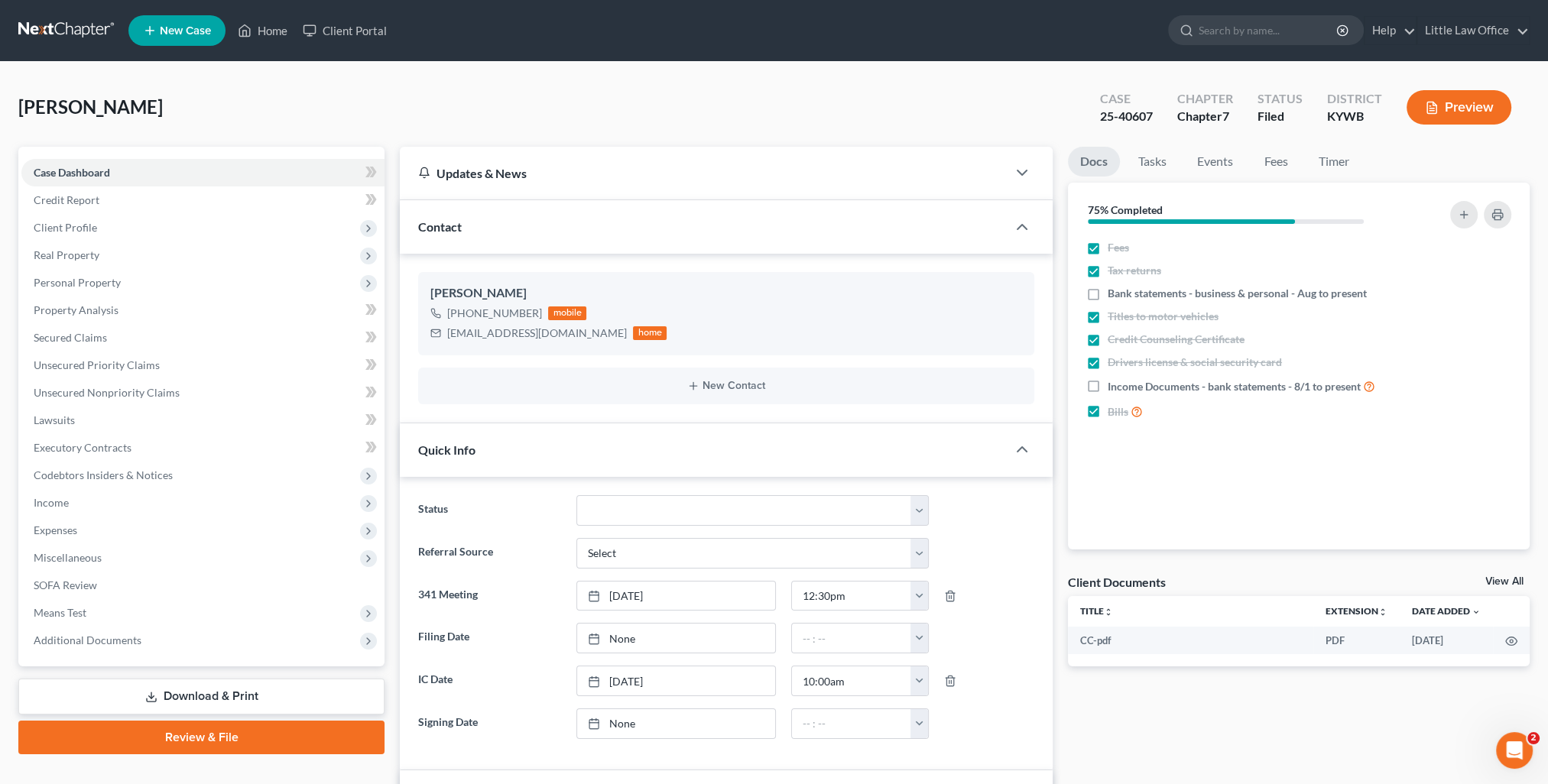
scroll to position [719, 0]
click at [537, 226] on div "Contact" at bounding box center [702, 226] width 607 height 53
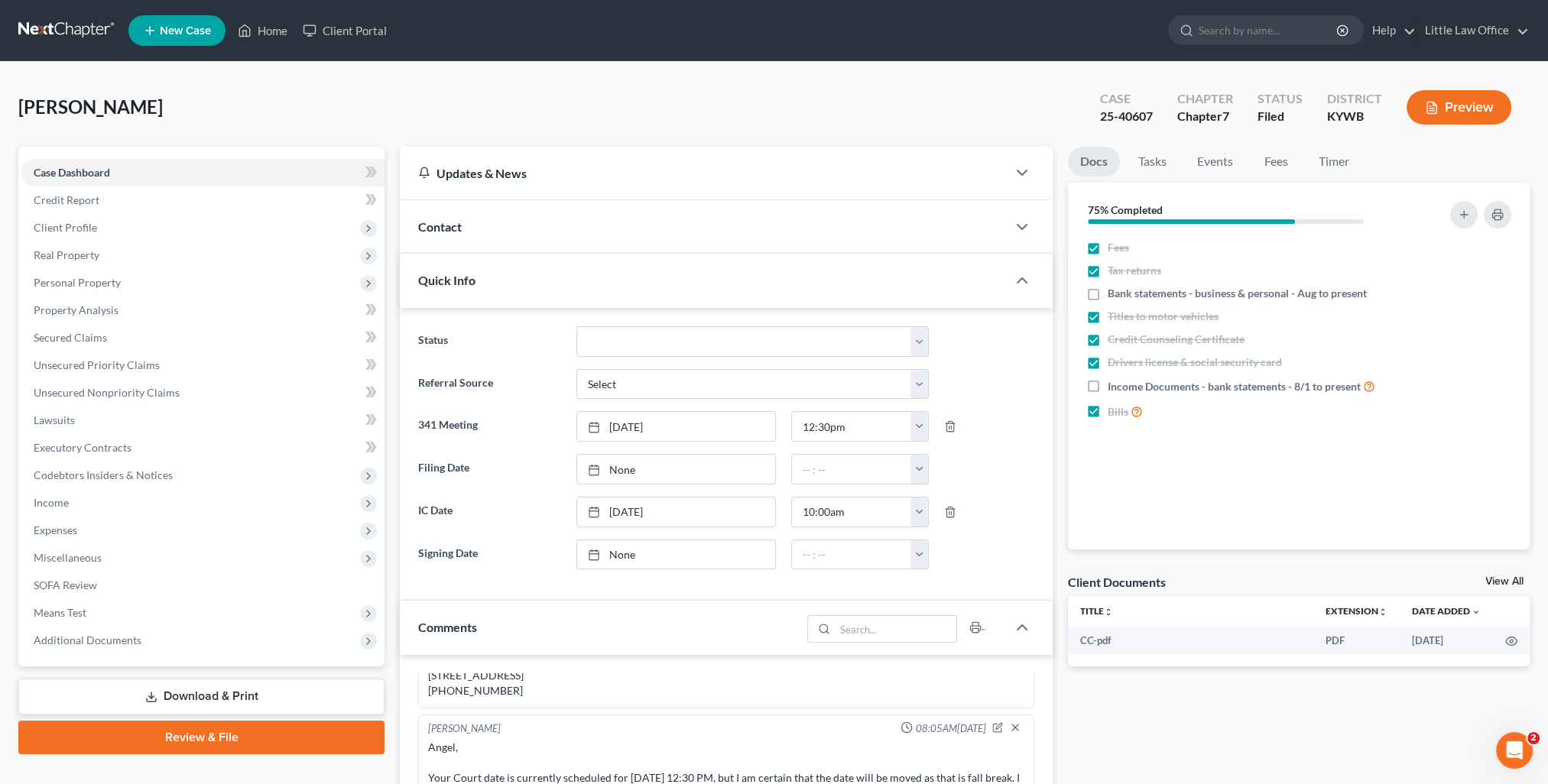
click at [527, 295] on div "Quick Info" at bounding box center [702, 280] width 607 height 53
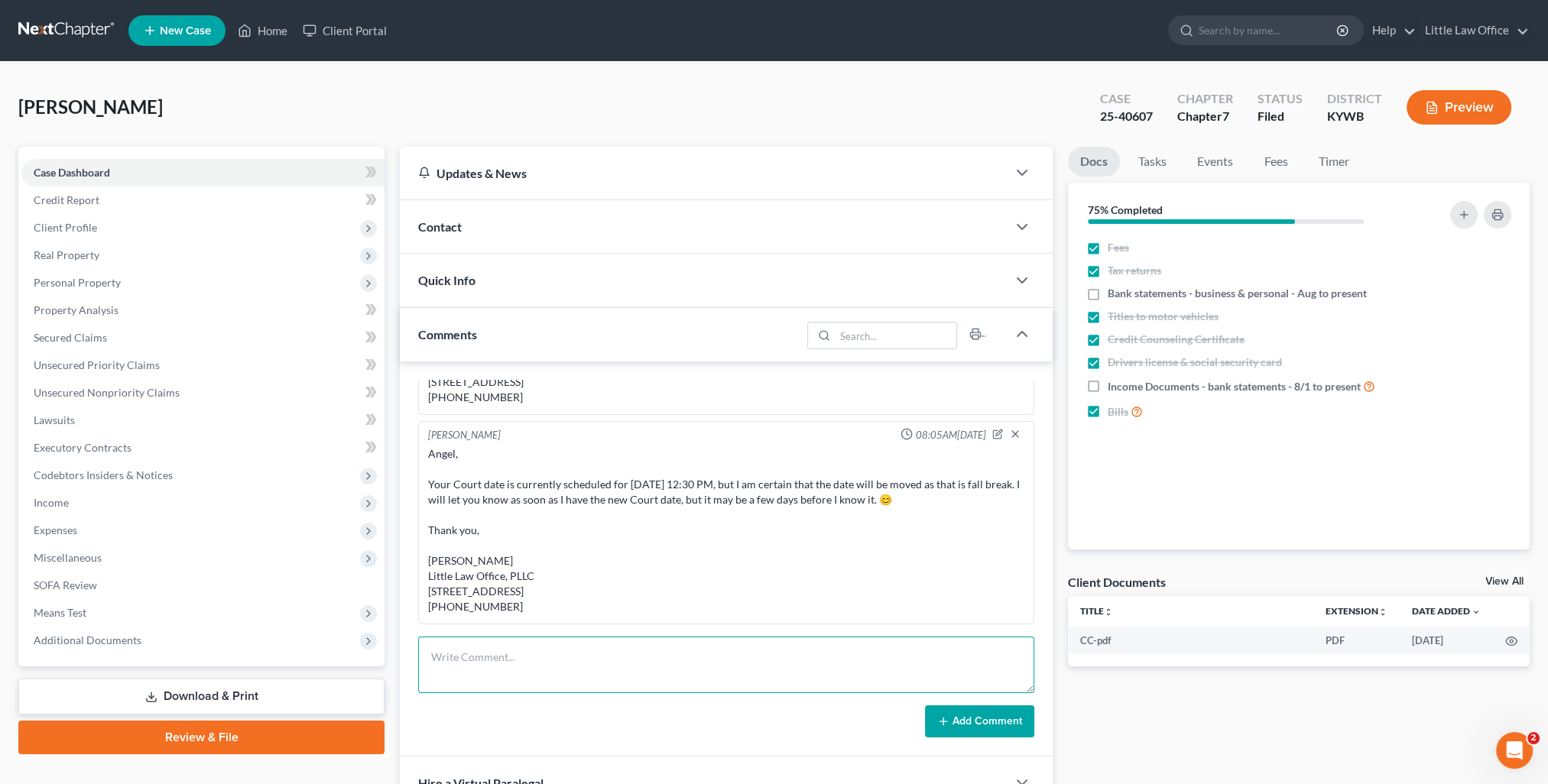
click at [566, 639] on textarea at bounding box center [726, 665] width 616 height 57
type textarea "t"
type textarea "bank account transaction from 3/26/25, Bombshell $674.78 - hair stuff for Angel…"
click at [968, 710] on button "Add Comment" at bounding box center [979, 721] width 110 height 32
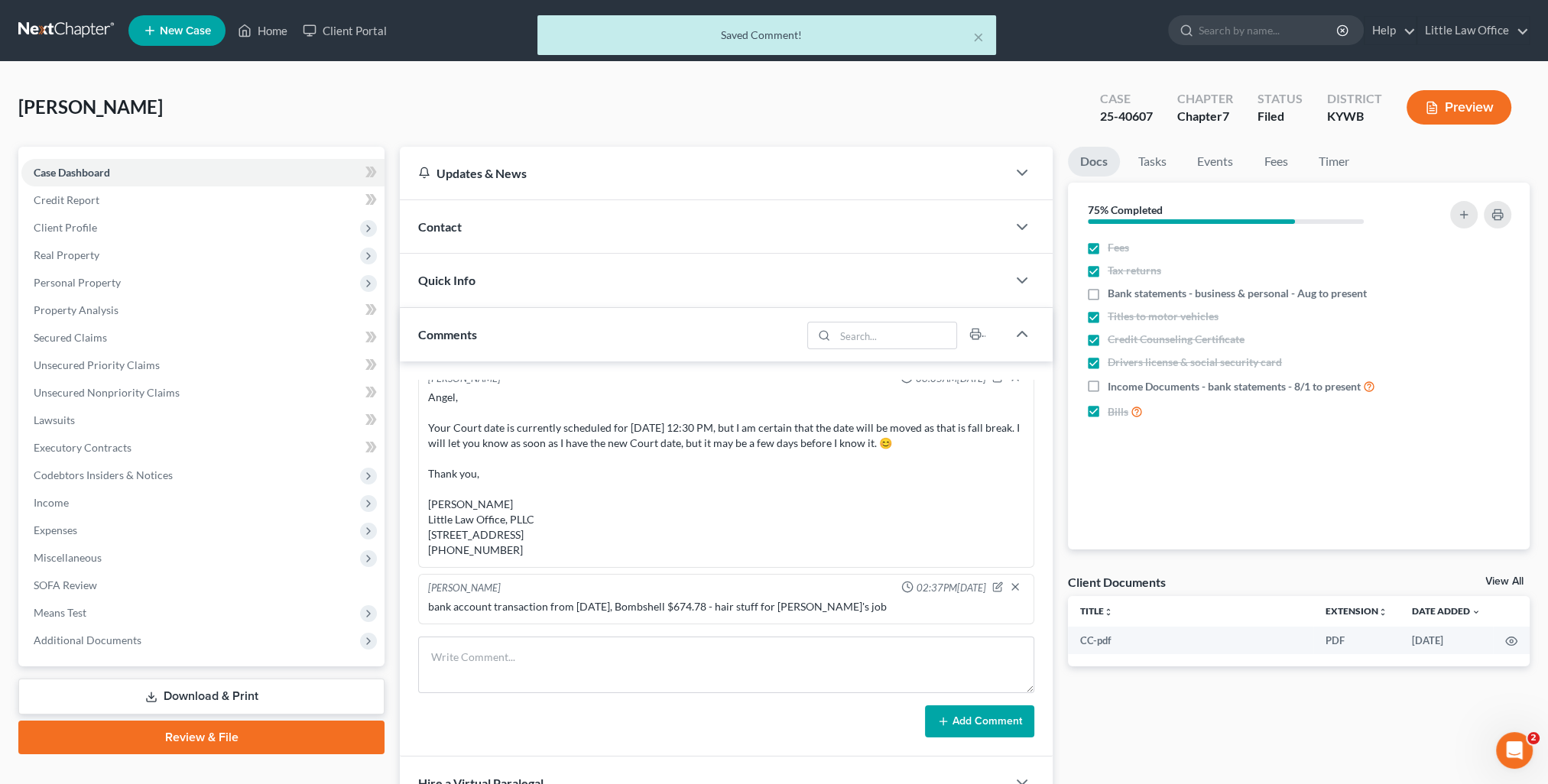
scroll to position [774, 0]
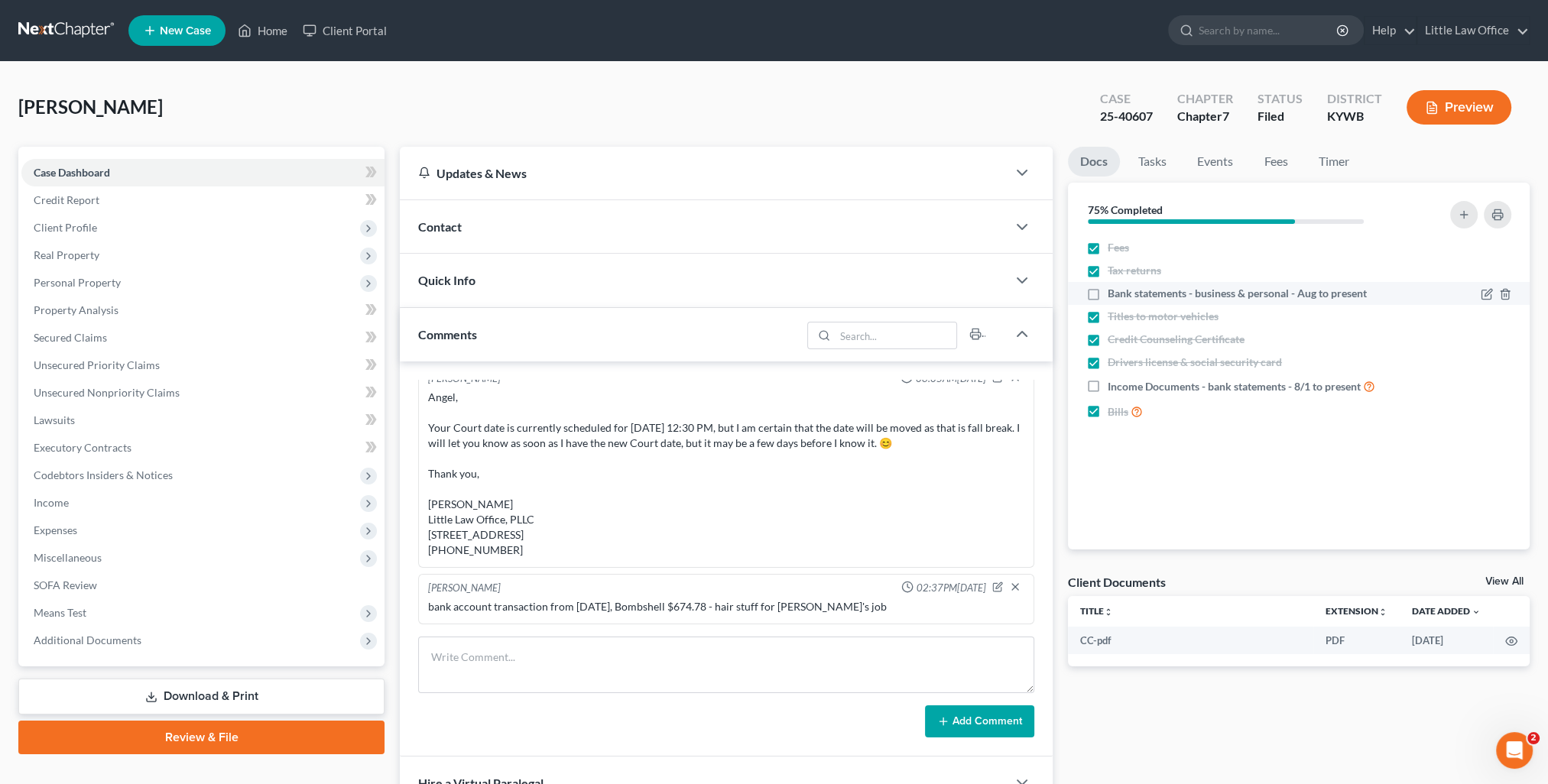
click at [1107, 293] on label "Bank statements - business & personal - Aug to present" at bounding box center [1236, 293] width 259 height 15
click at [1113, 293] on input "Bank statements - business & personal - Aug to present" at bounding box center [1118, 291] width 10 height 10
checkbox input "true"
click at [1107, 381] on label "Income Documents - bank statements - 8/1 to present" at bounding box center [1241, 386] width 267 height 17
click at [1113, 381] on input "Income Documents - bank statements - 8/1 to present" at bounding box center [1118, 382] width 10 height 10
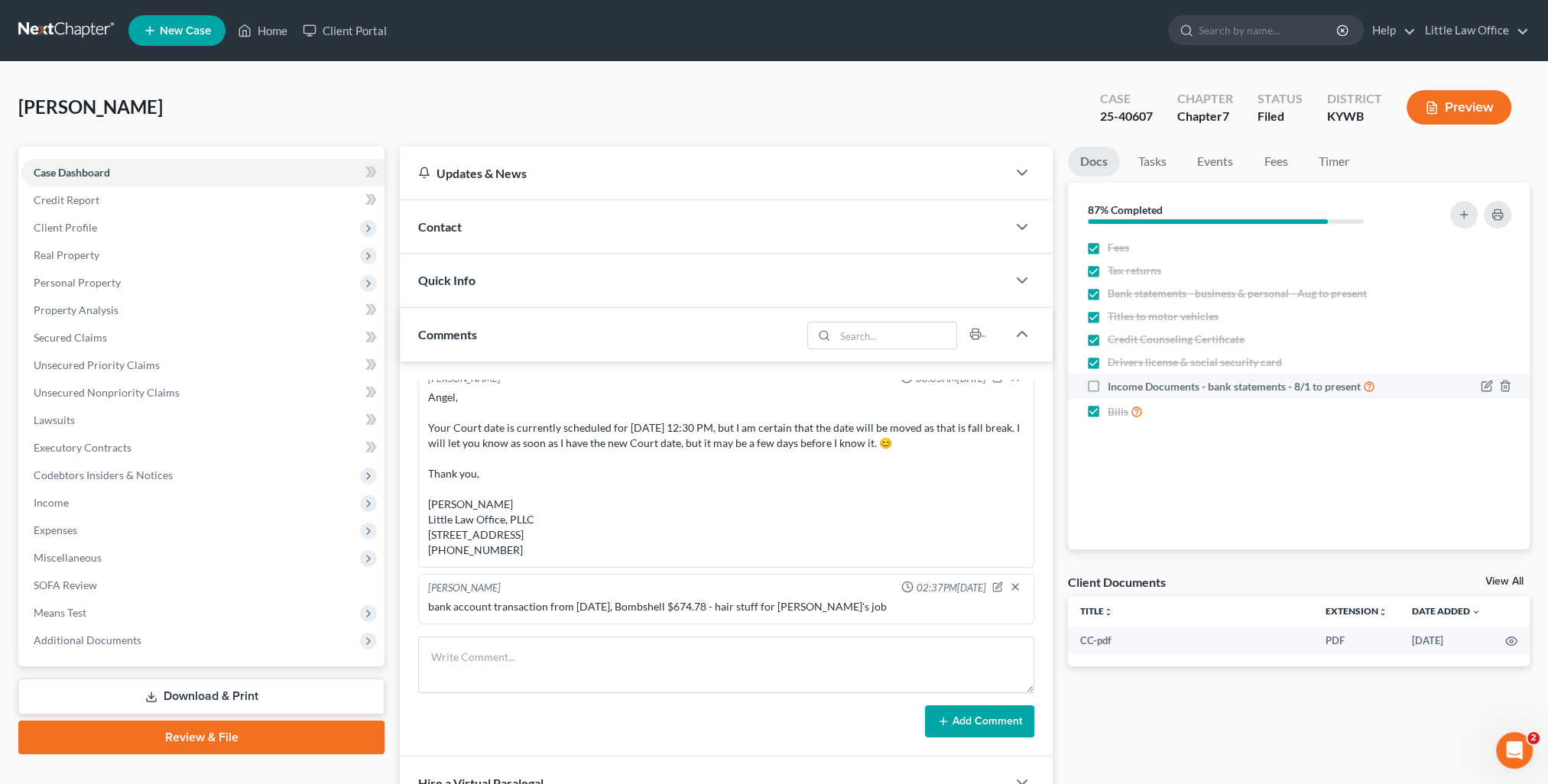
checkbox input "true"
click at [1461, 210] on icon "button" at bounding box center [1463, 215] width 13 height 13
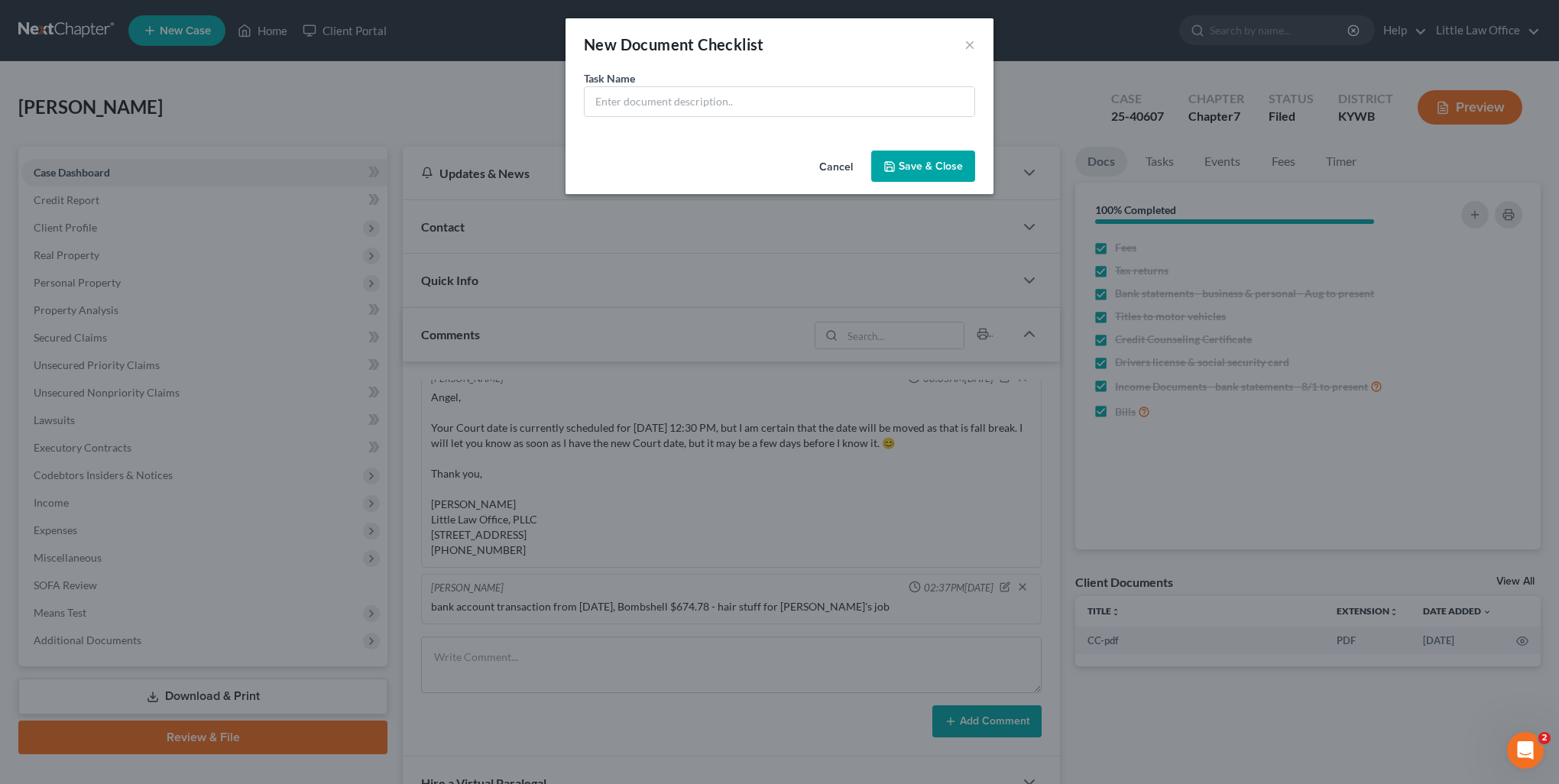
click at [870, 81] on div "Task Name *" at bounding box center [780, 93] width 392 height 46
click at [847, 114] on input "text" at bounding box center [780, 102] width 390 height 29
type input "PayPal - Aug"
click at [933, 176] on button "Save & Close" at bounding box center [924, 165] width 104 height 32
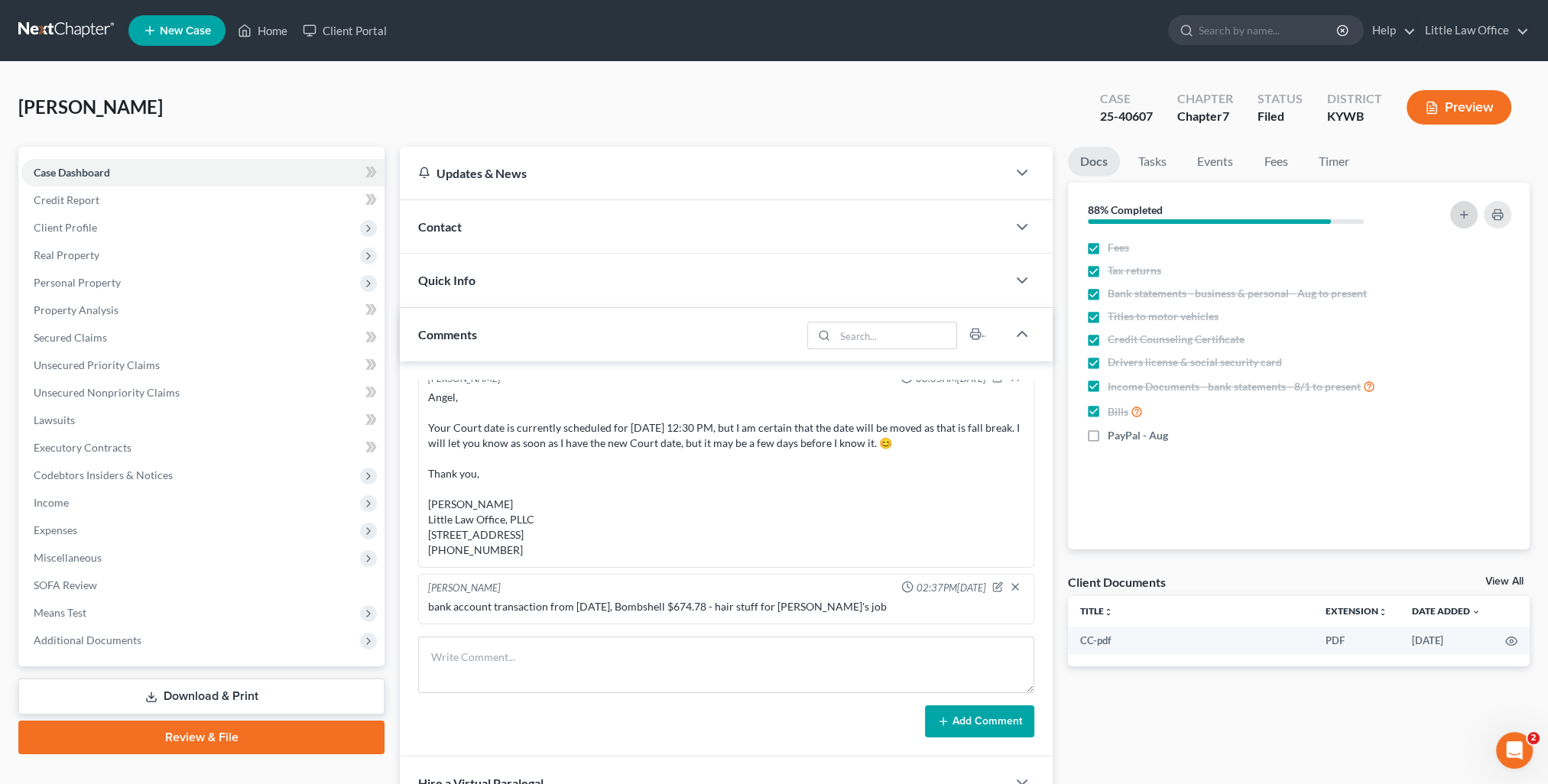
click at [1468, 218] on icon "button" at bounding box center [1463, 215] width 13 height 13
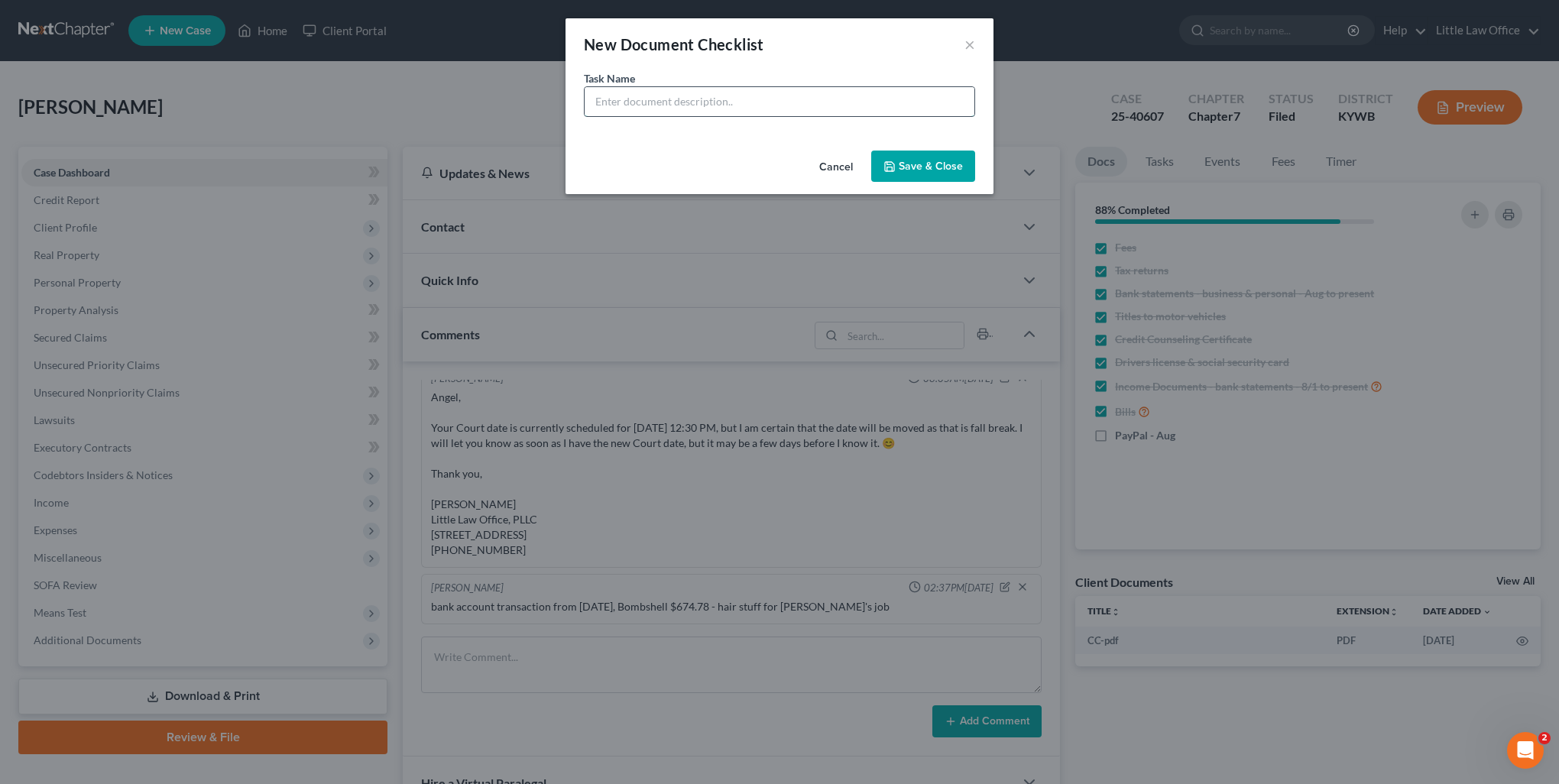
click at [716, 99] on input "text" at bounding box center [780, 102] width 390 height 29
type input "Venmo - Aug"
click at [959, 165] on button "Save & Close" at bounding box center [924, 165] width 104 height 32
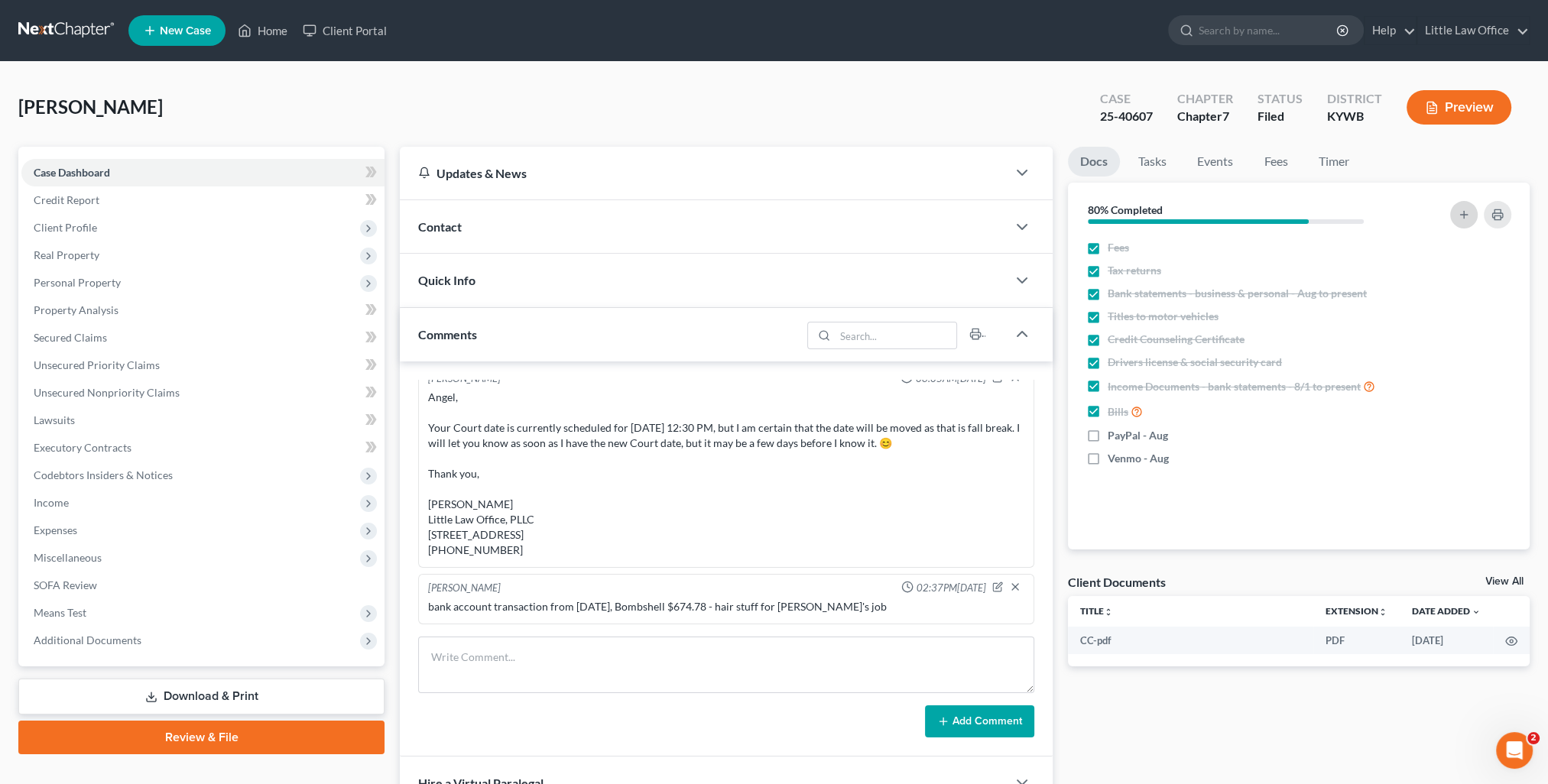
click at [1463, 217] on line "button" at bounding box center [1463, 214] width 0 height 7
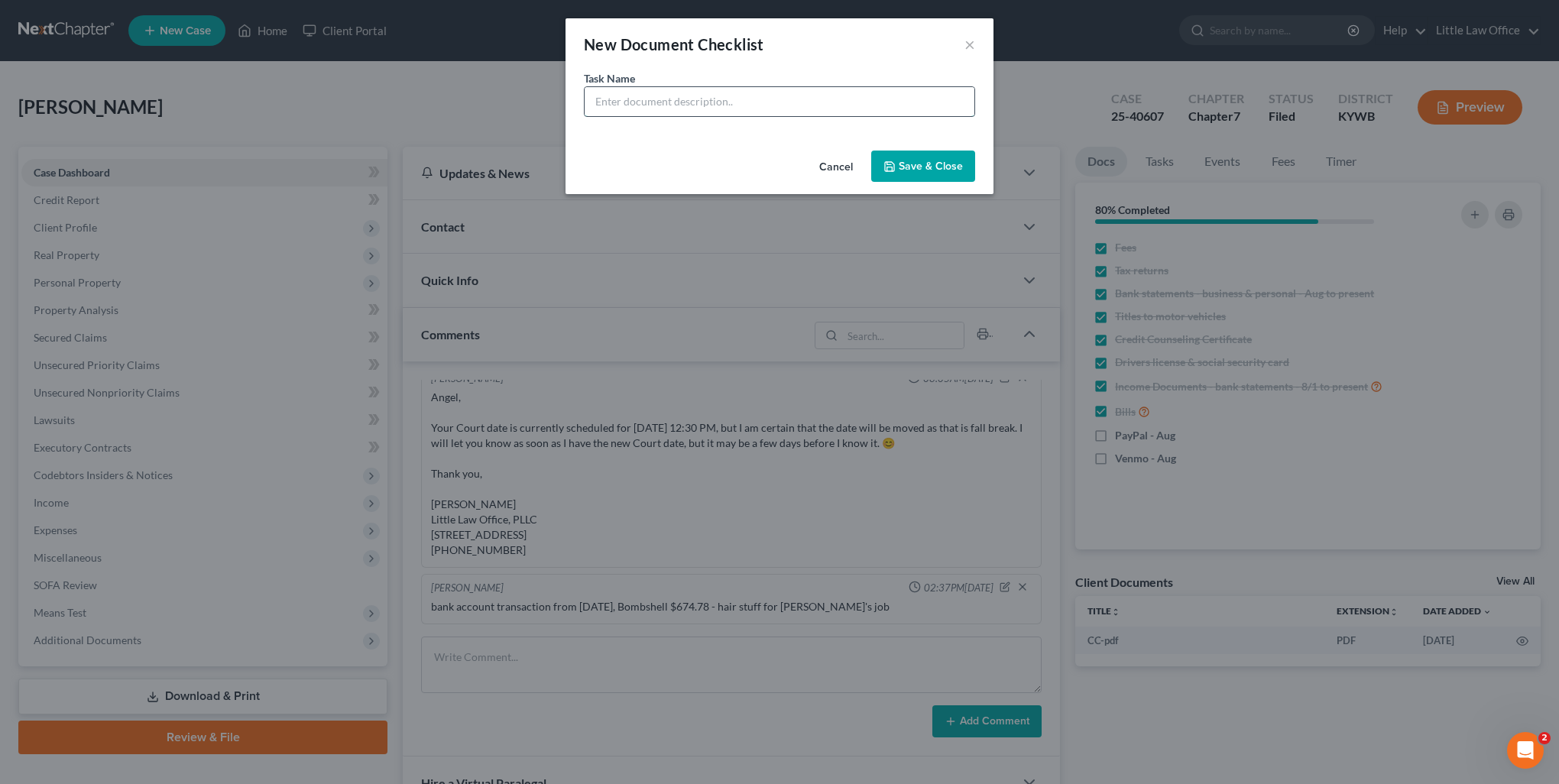
click at [815, 91] on input "text" at bounding box center [780, 102] width 390 height 29
type input "Cash App - Aug"
click at [885, 163] on icon "button" at bounding box center [889, 166] width 13 height 13
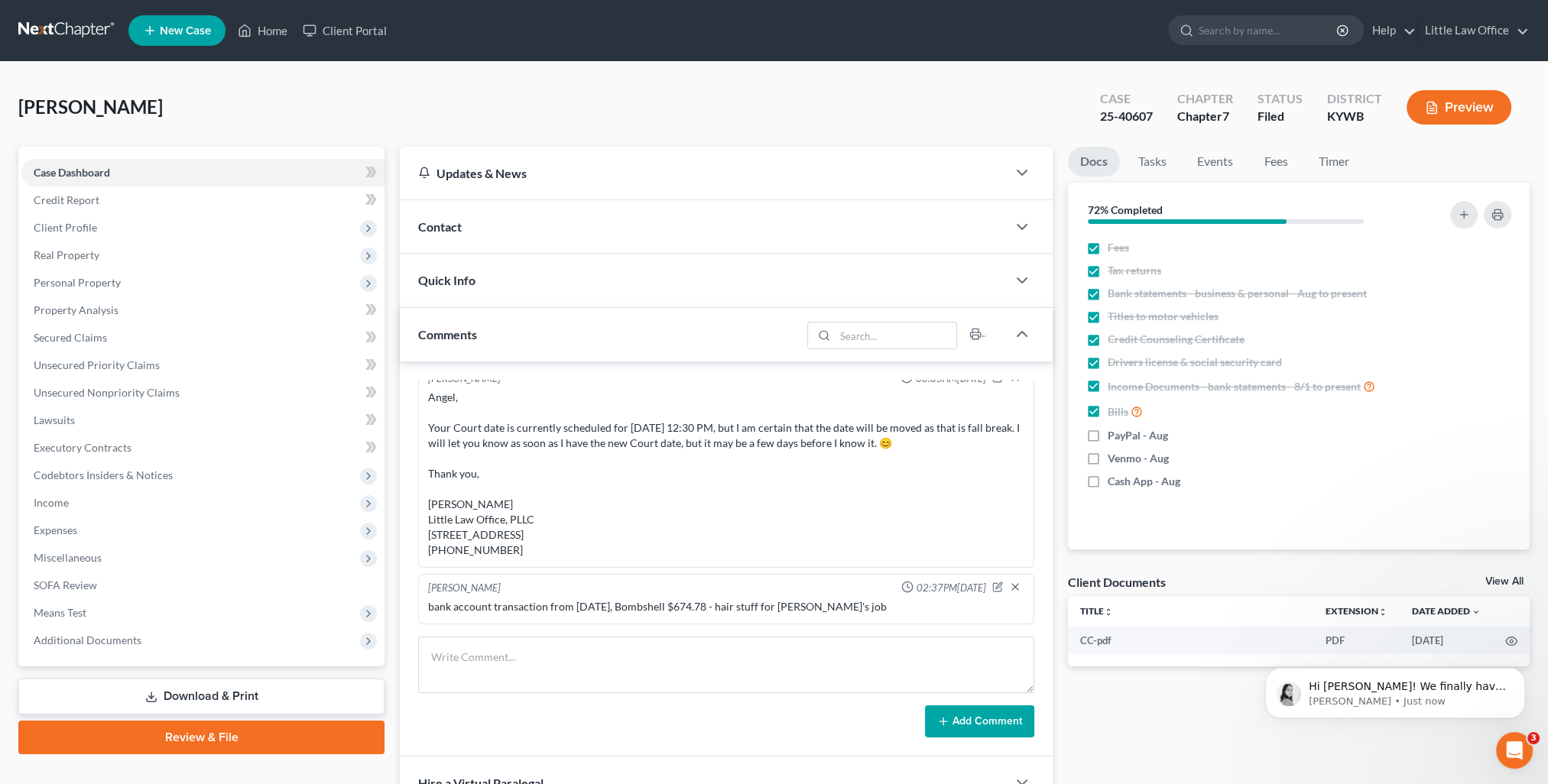
scroll to position [0, 0]
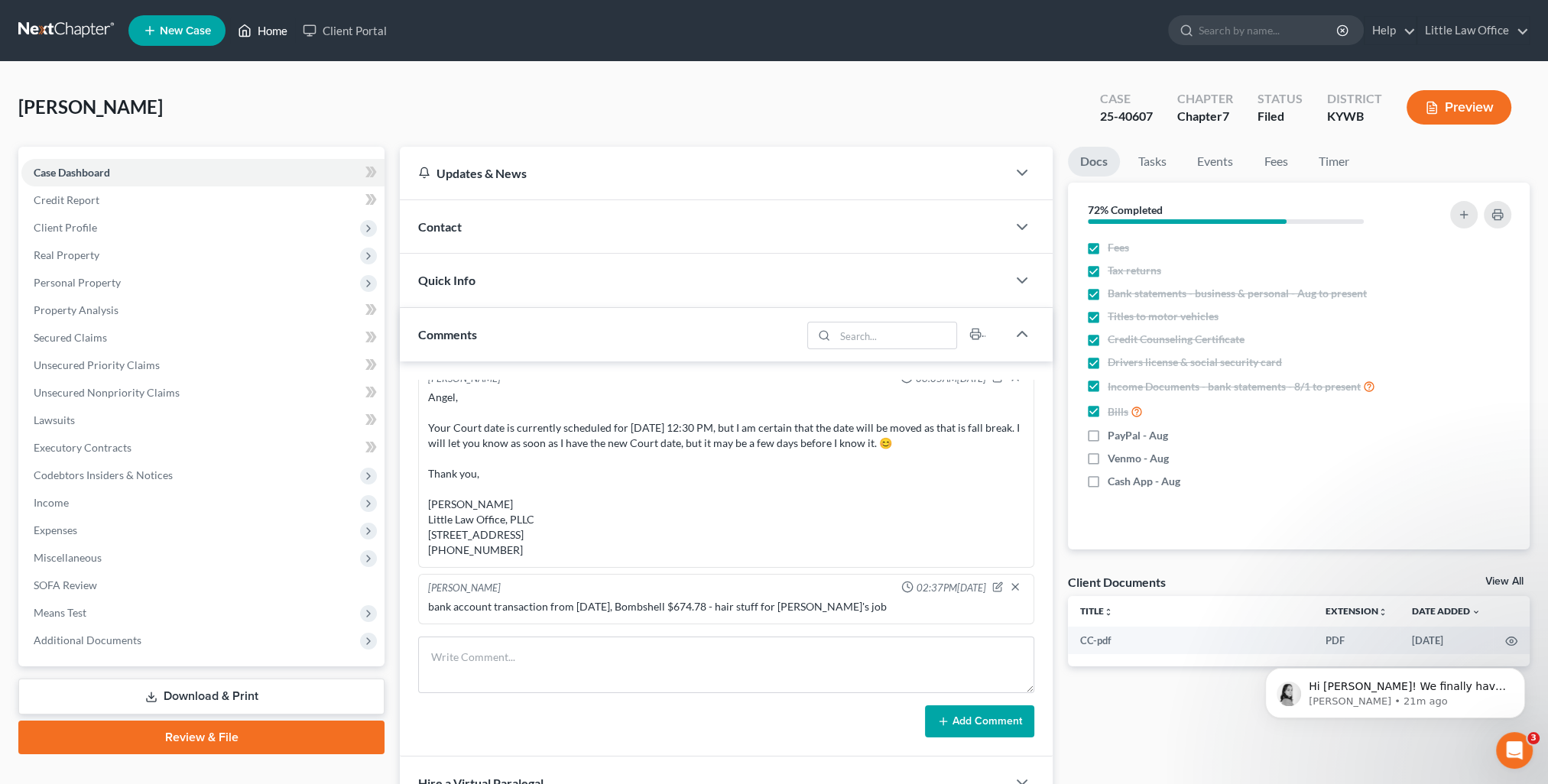
click at [266, 34] on link "Home" at bounding box center [263, 30] width 65 height 28
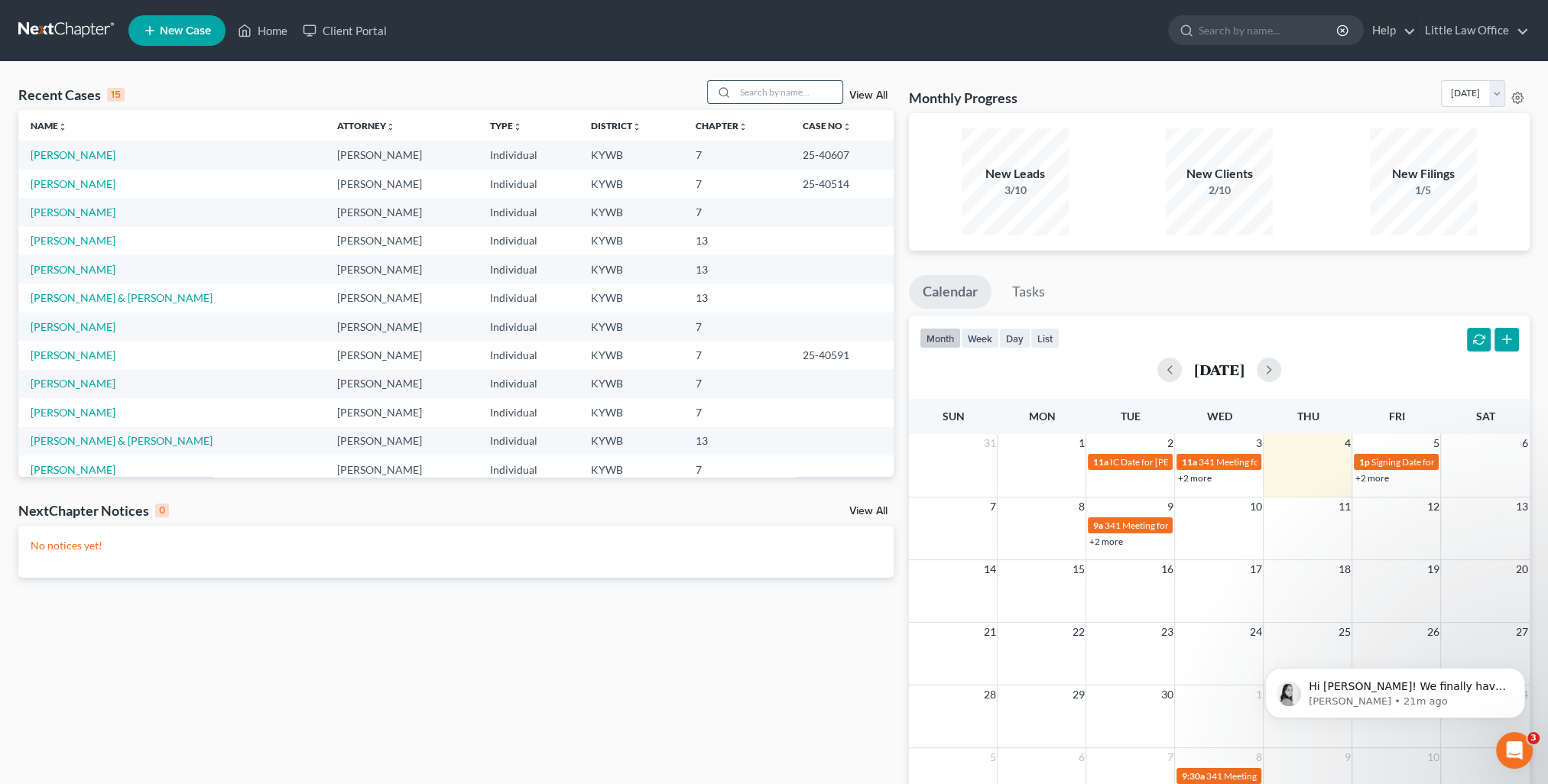
click at [763, 97] on input "search" at bounding box center [788, 91] width 107 height 22
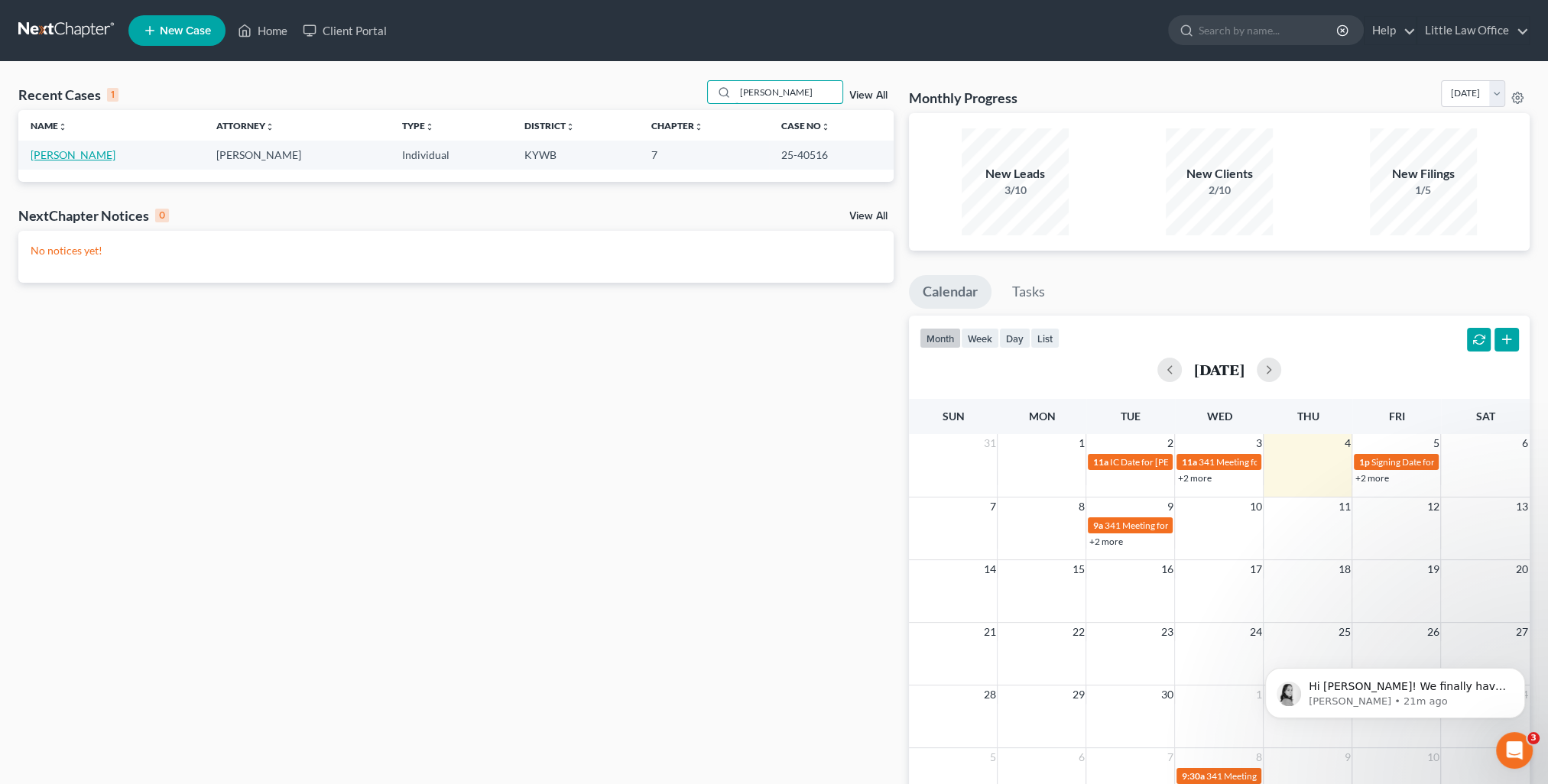
type input "fletcher"
click at [98, 150] on link "[PERSON_NAME]" at bounding box center [73, 155] width 85 height 13
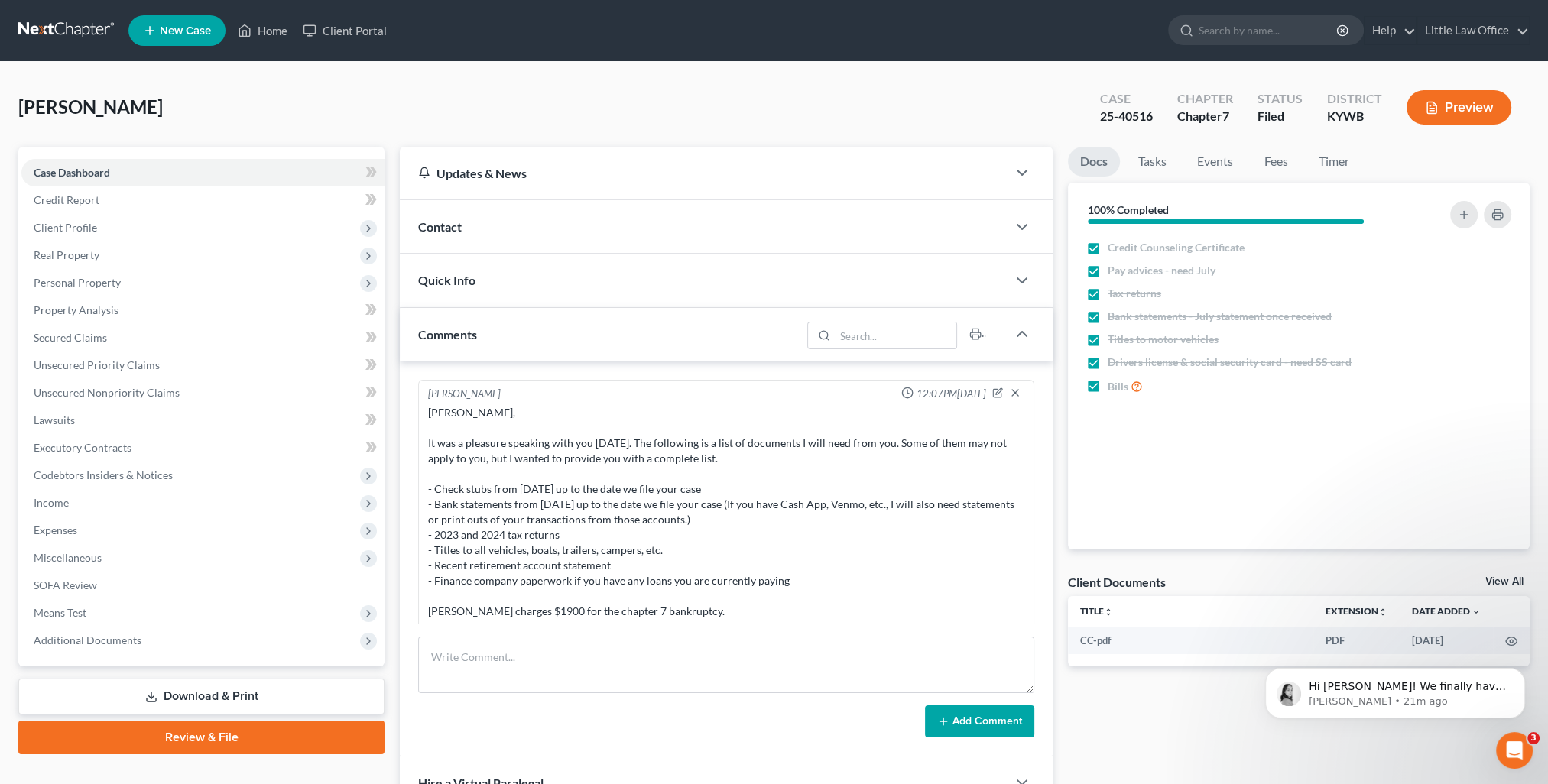
scroll to position [3578, 0]
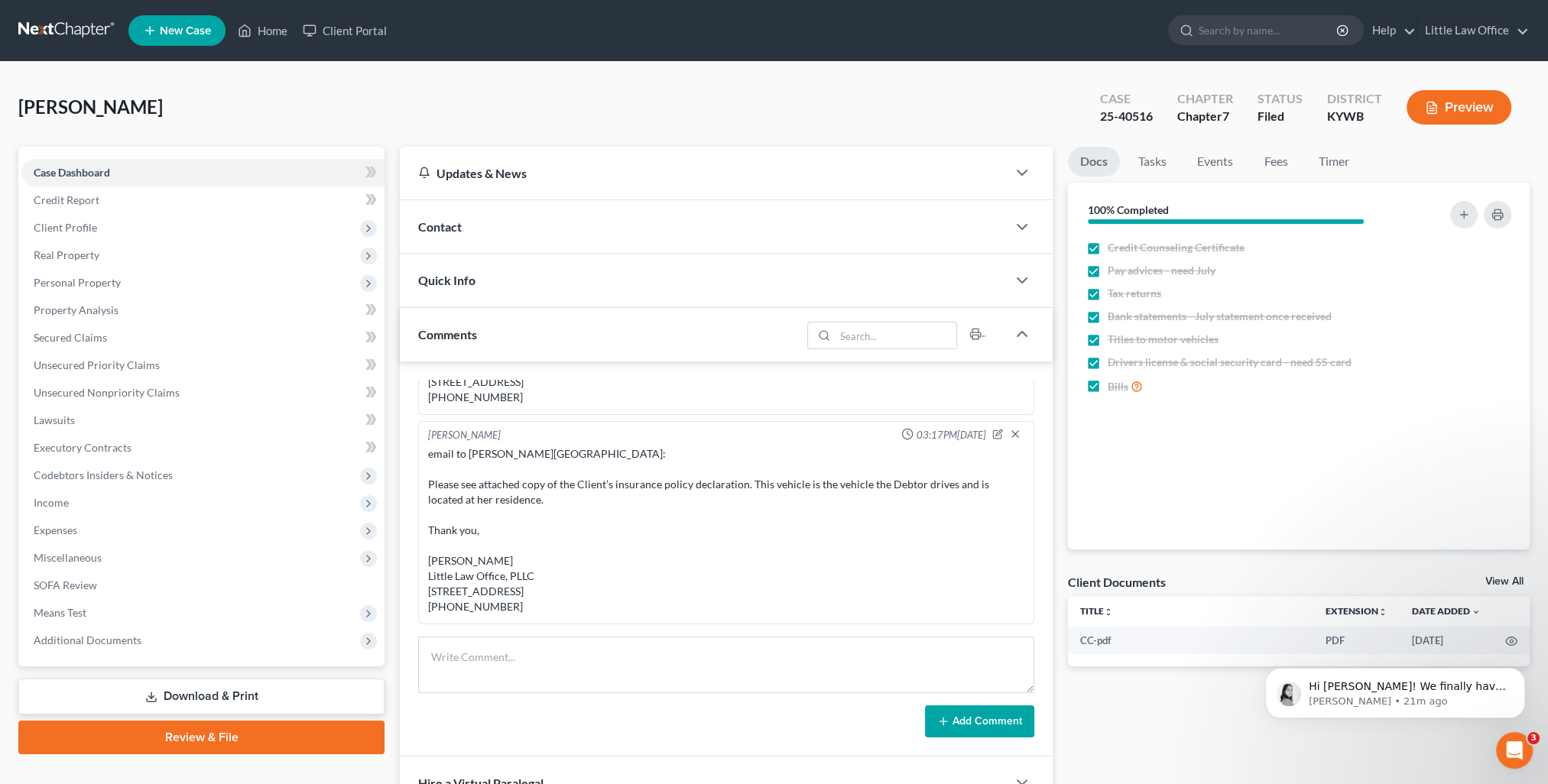
click at [450, 316] on div "Comments" at bounding box center [599, 334] width 401 height 53
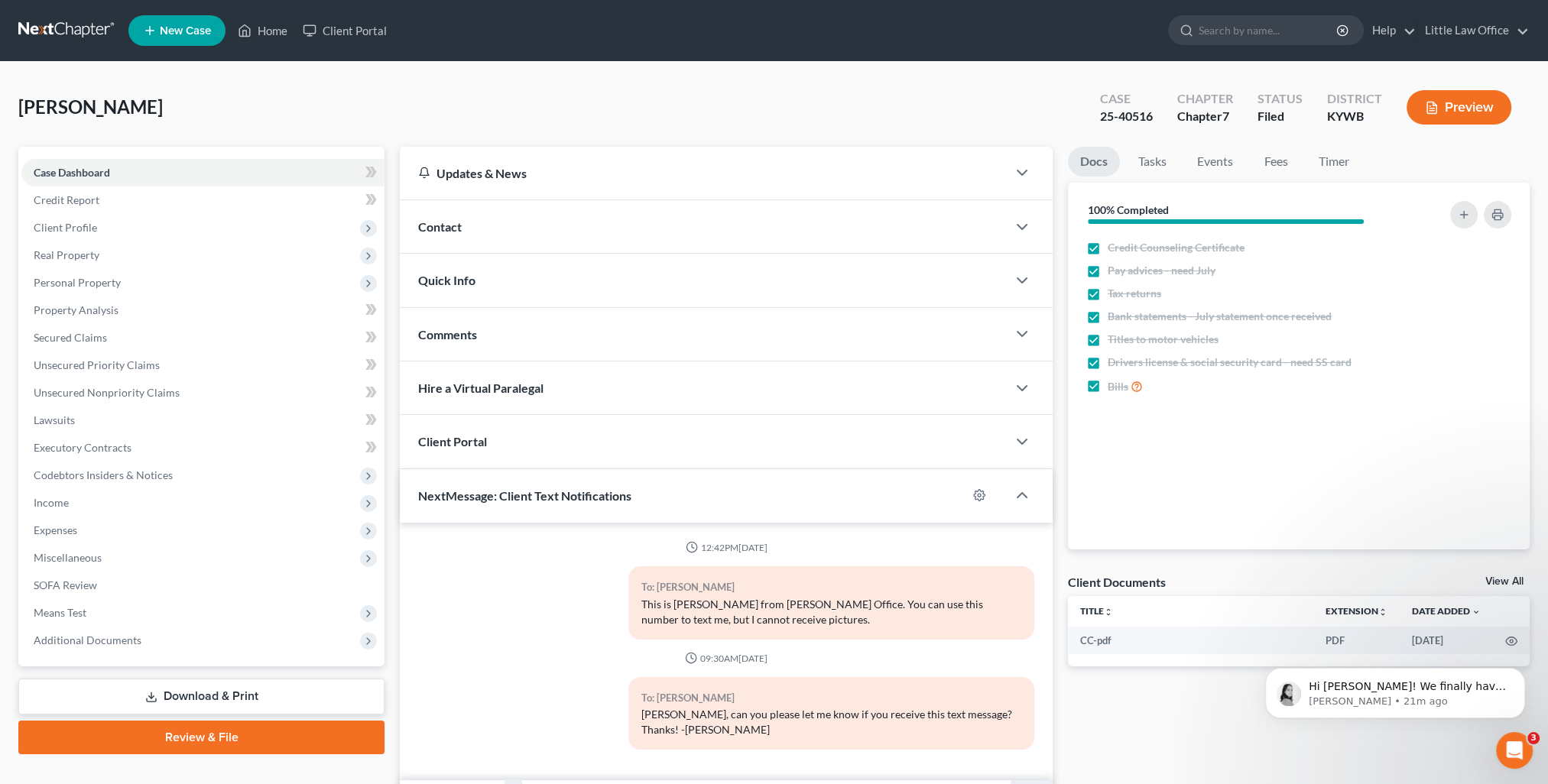
scroll to position [89, 0]
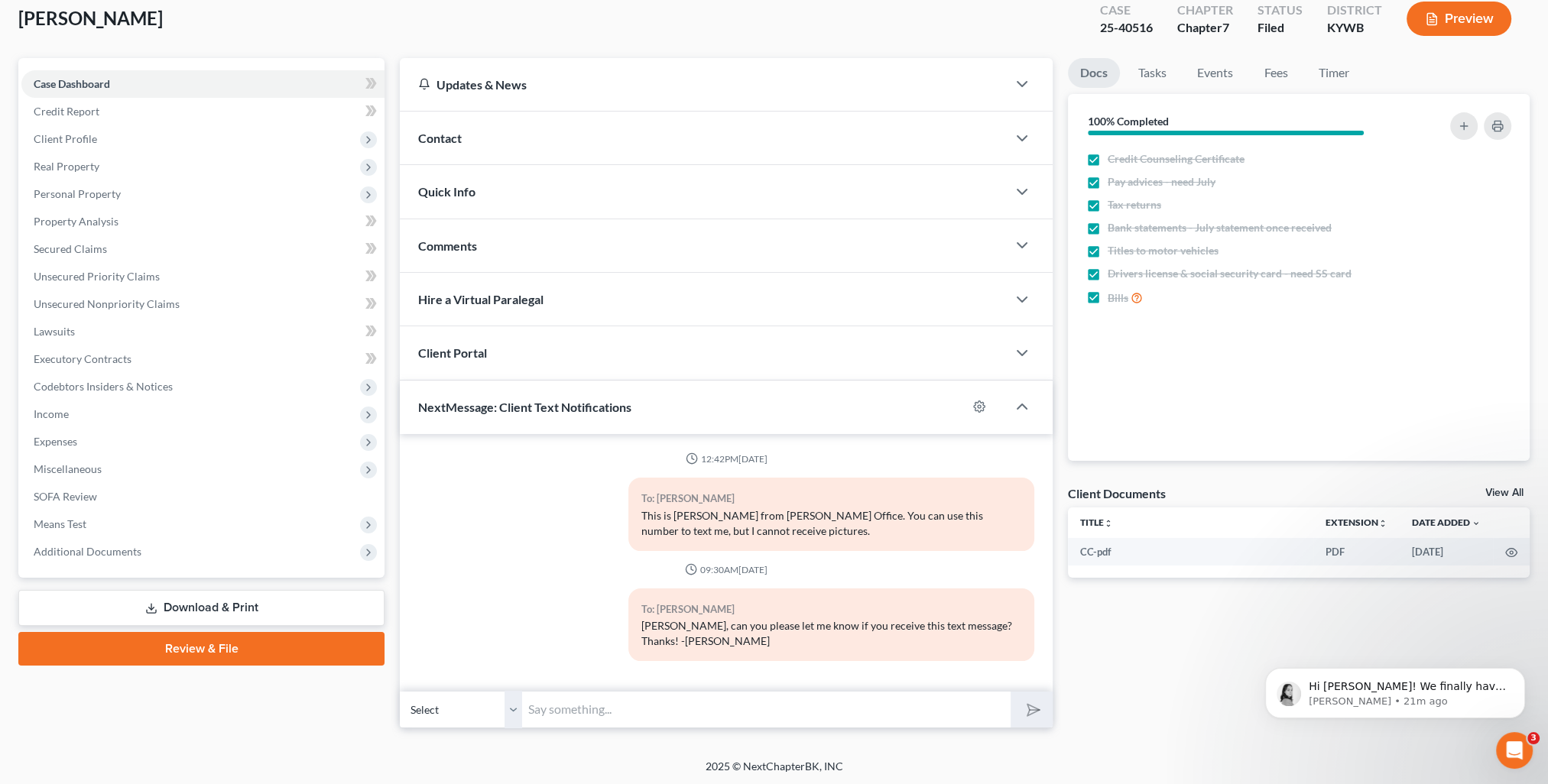
click at [686, 718] on input "text" at bounding box center [767, 709] width 489 height 38
type input "Hi, Sherri! Can you please let me know if you receive this text message? Thanks…"
click at [1026, 715] on icon "submit" at bounding box center [1030, 709] width 21 height 21
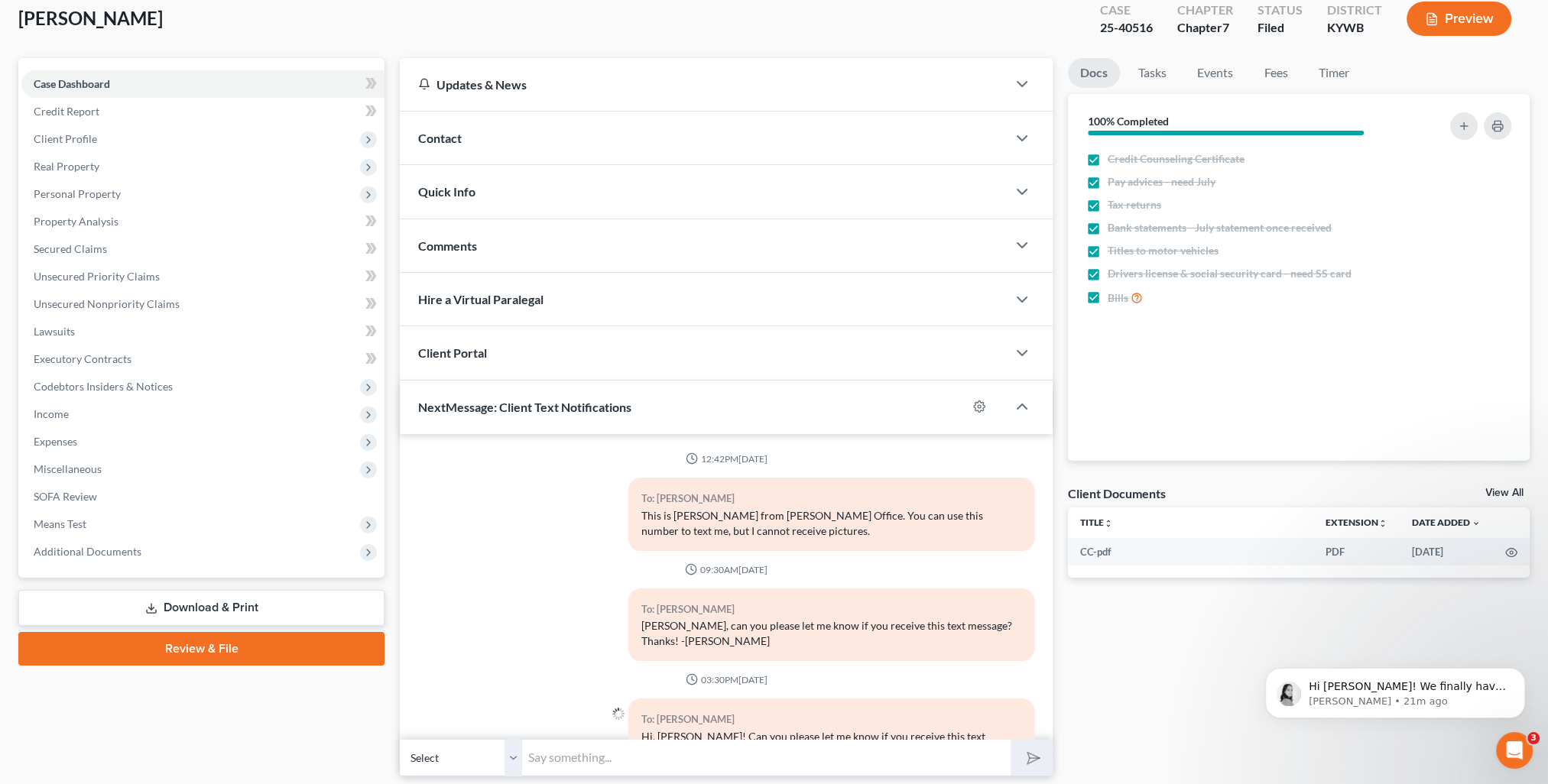
scroll to position [62, 0]
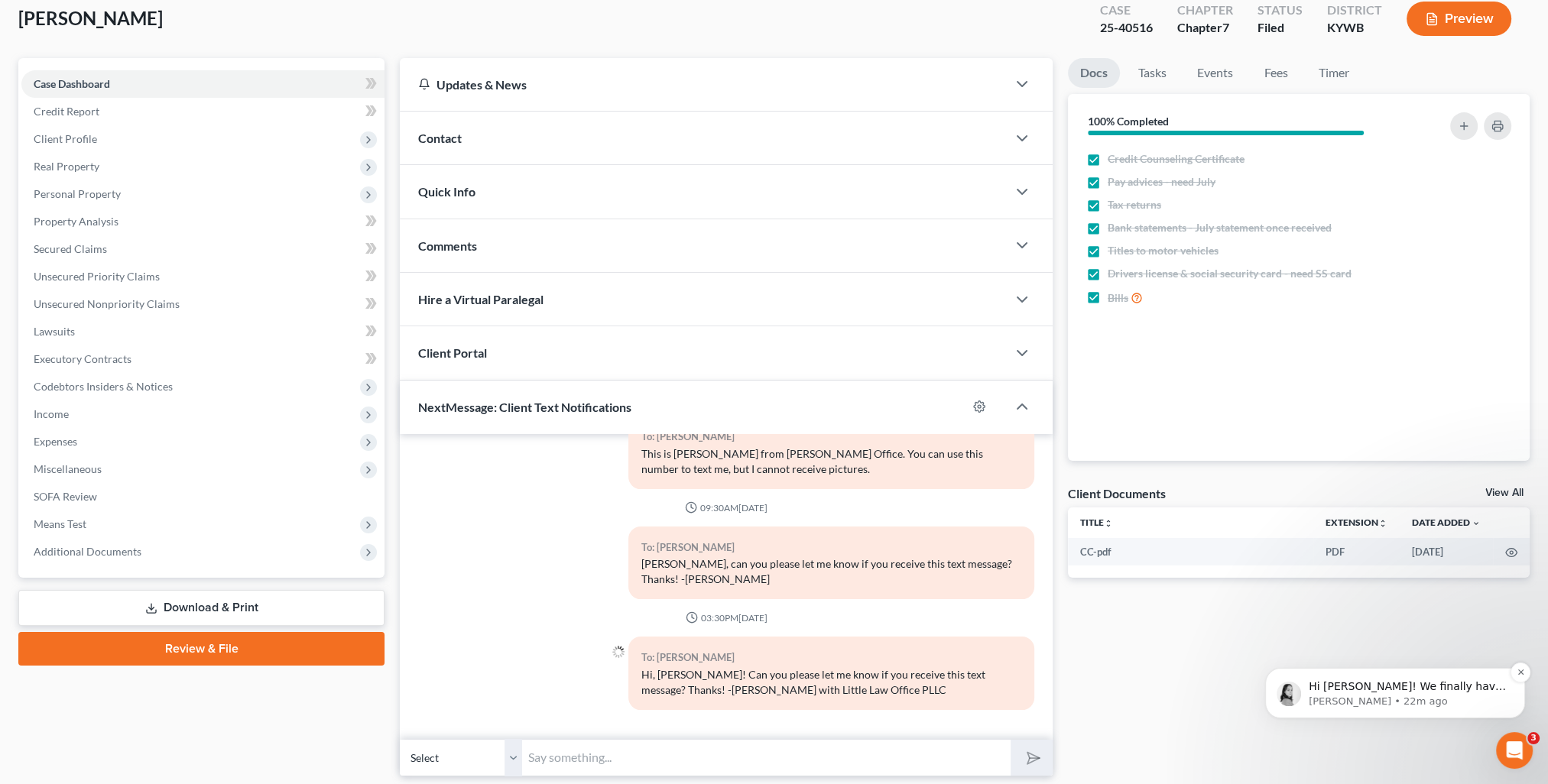
click at [1425, 710] on div "Hi Kristi! We finally have some good news regarding NextMessage. It looks like …" at bounding box center [1395, 693] width 260 height 50
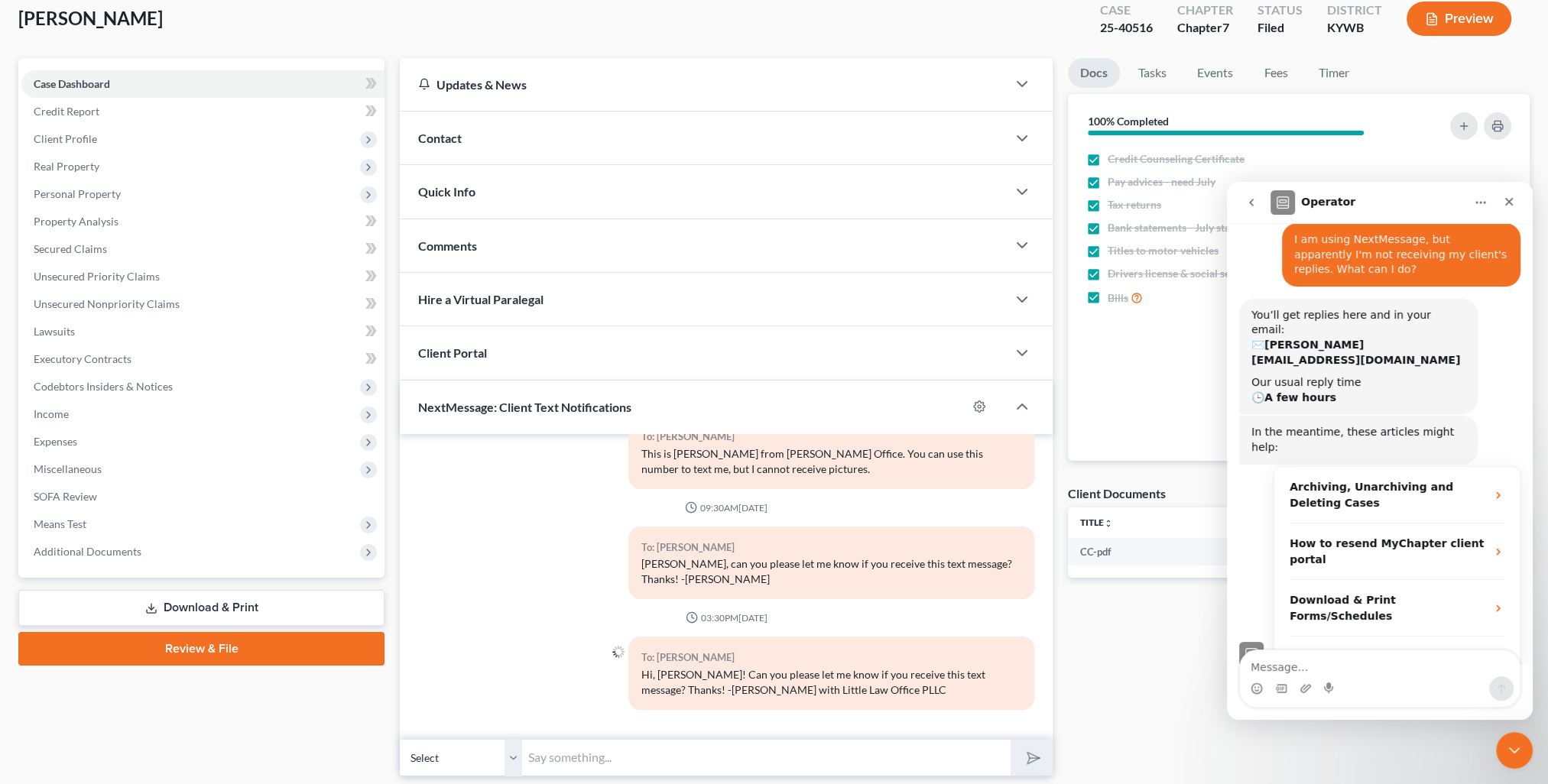
scroll to position [2183, 0]
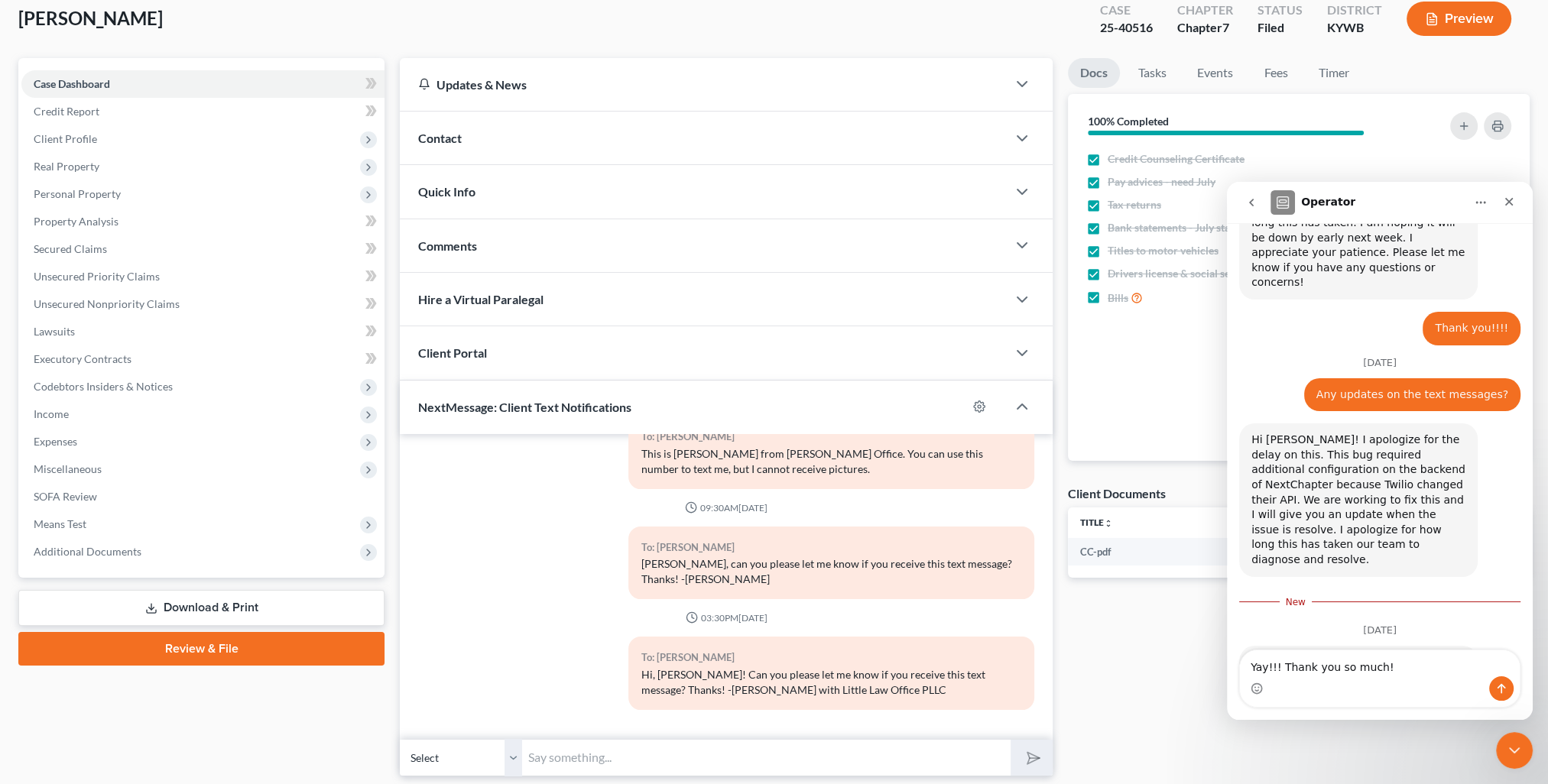
type textarea "Yay!!! Thank you so much!"
click at [1496, 692] on icon "Send a message…" at bounding box center [1501, 688] width 13 height 13
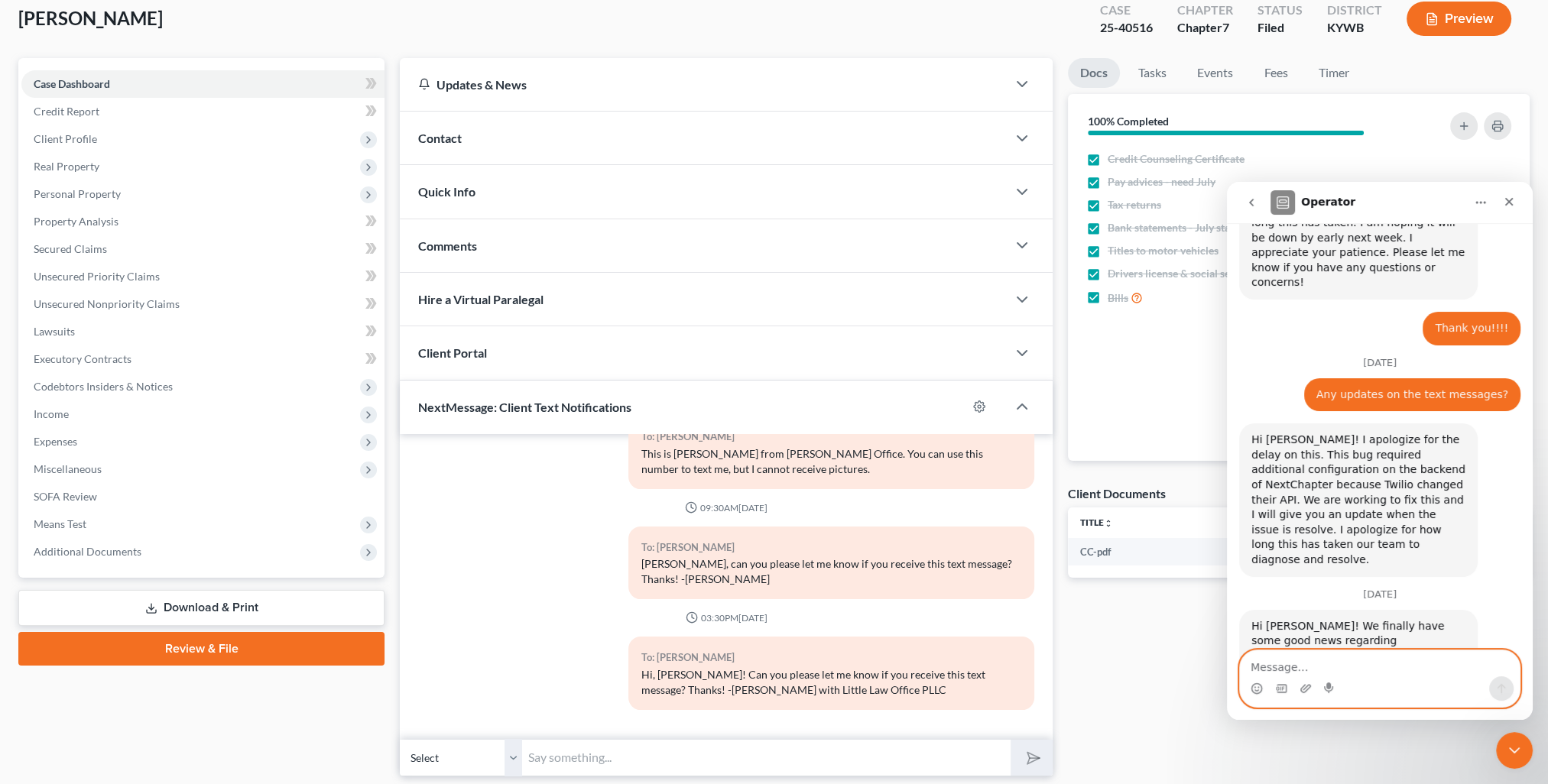
scroll to position [2192, 0]
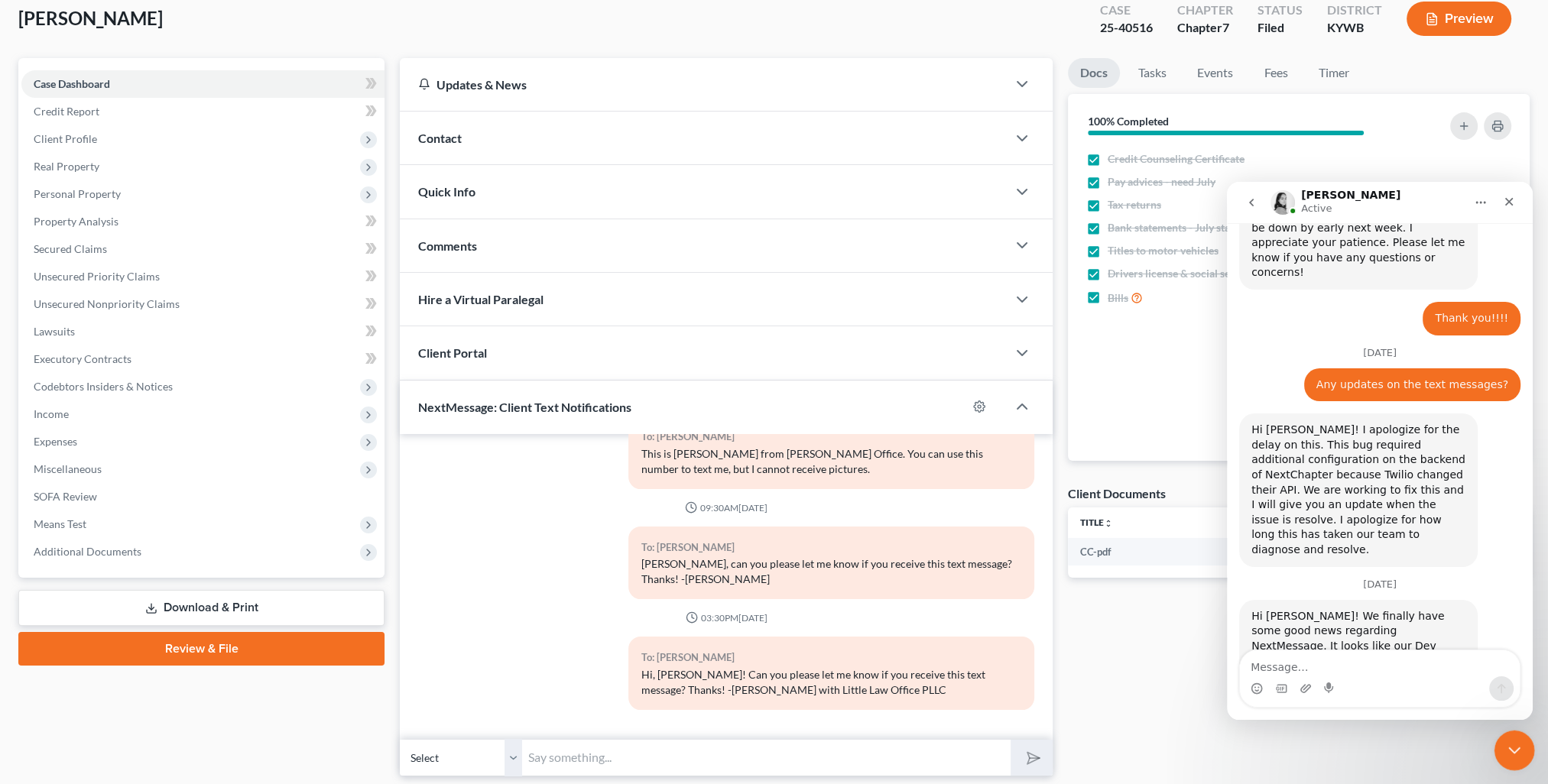
click at [1504, 752] on icon "Close Intercom Messenger" at bounding box center [1511, 747] width 18 height 18
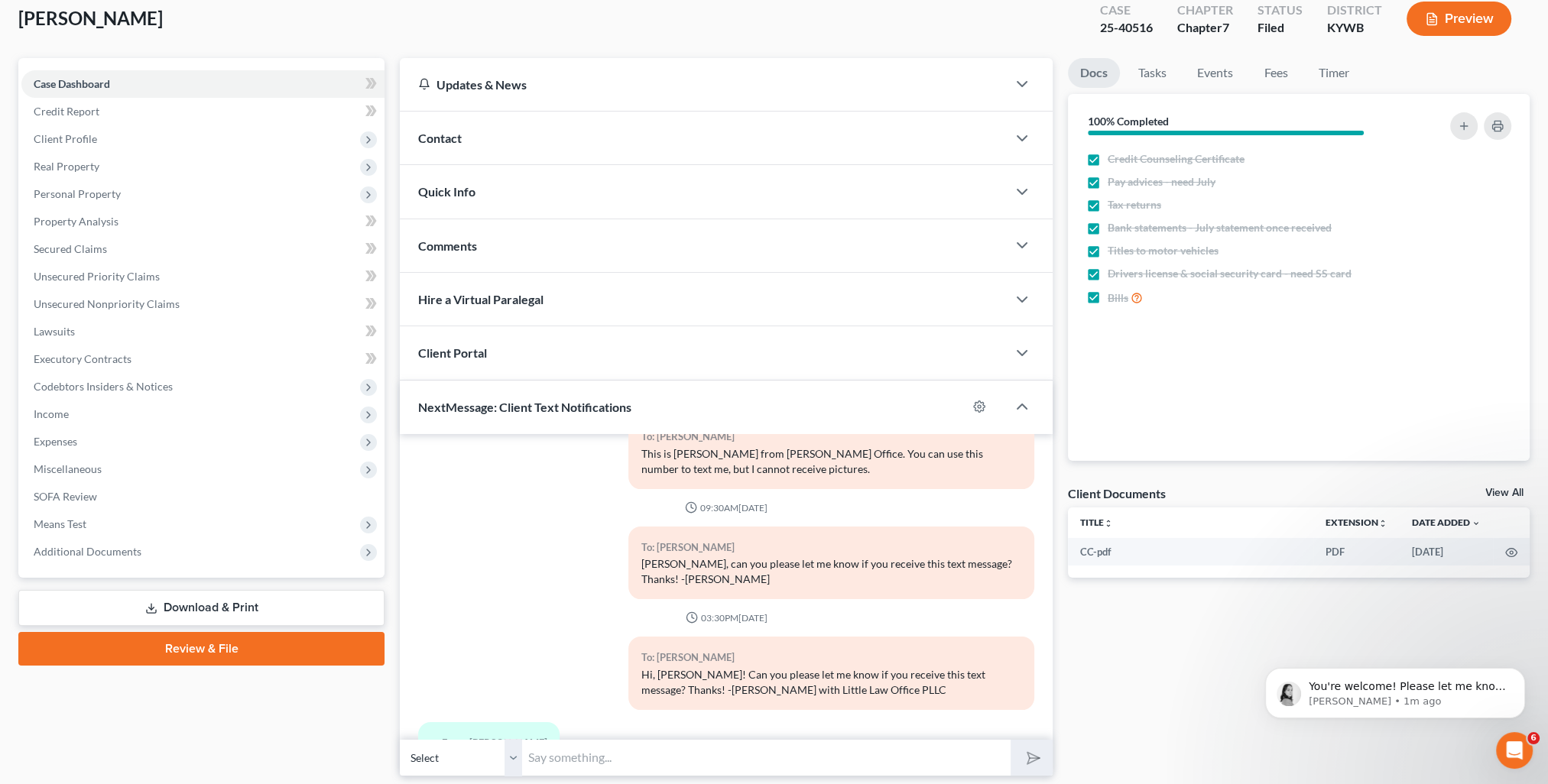
scroll to position [132, 0]
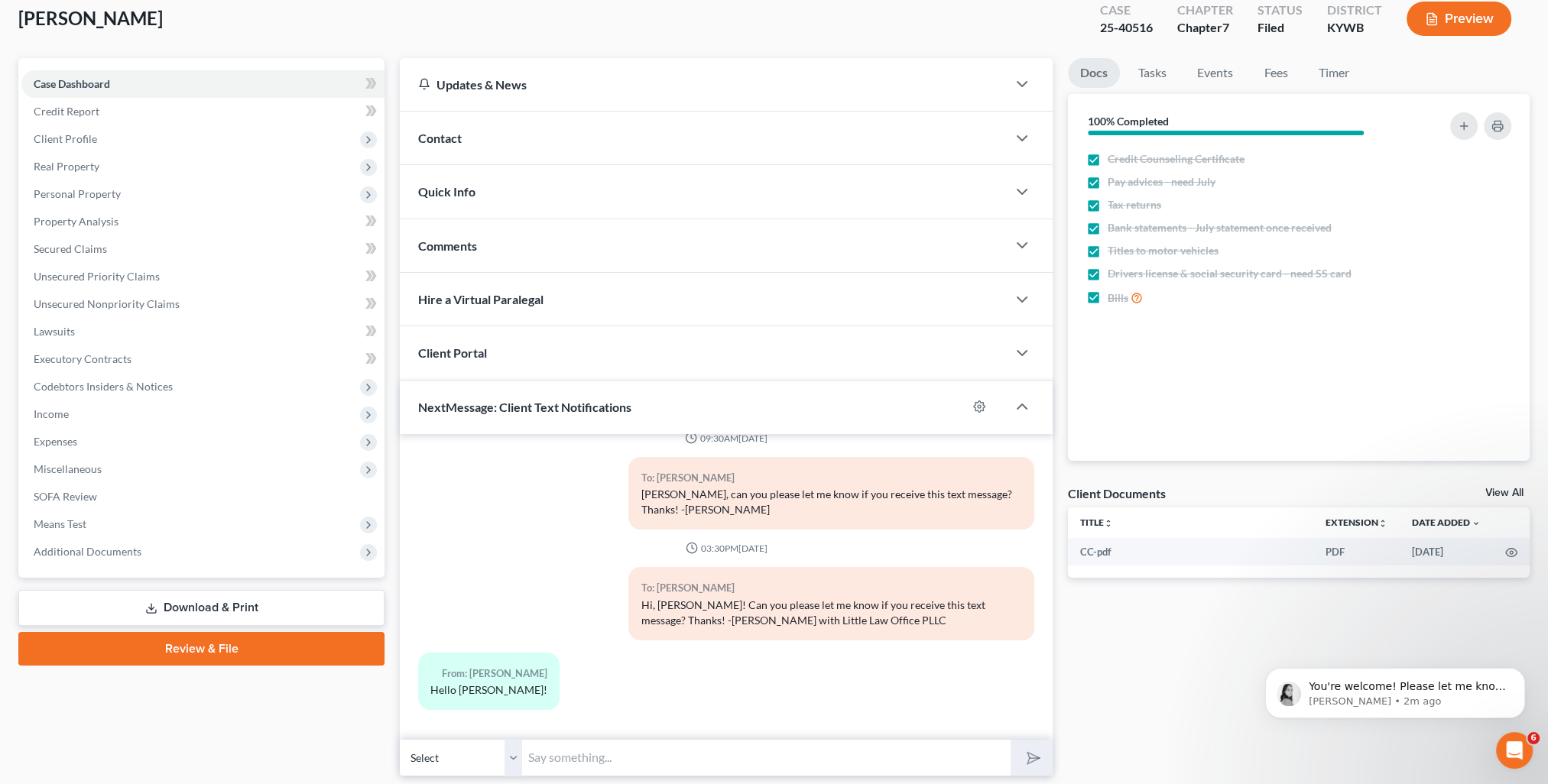
click at [664, 764] on input "text" at bounding box center [767, 757] width 489 height 38
type input "Yay!!! It works! You can now text me!"
click at [1026, 748] on icon "submit" at bounding box center [1030, 757] width 21 height 21
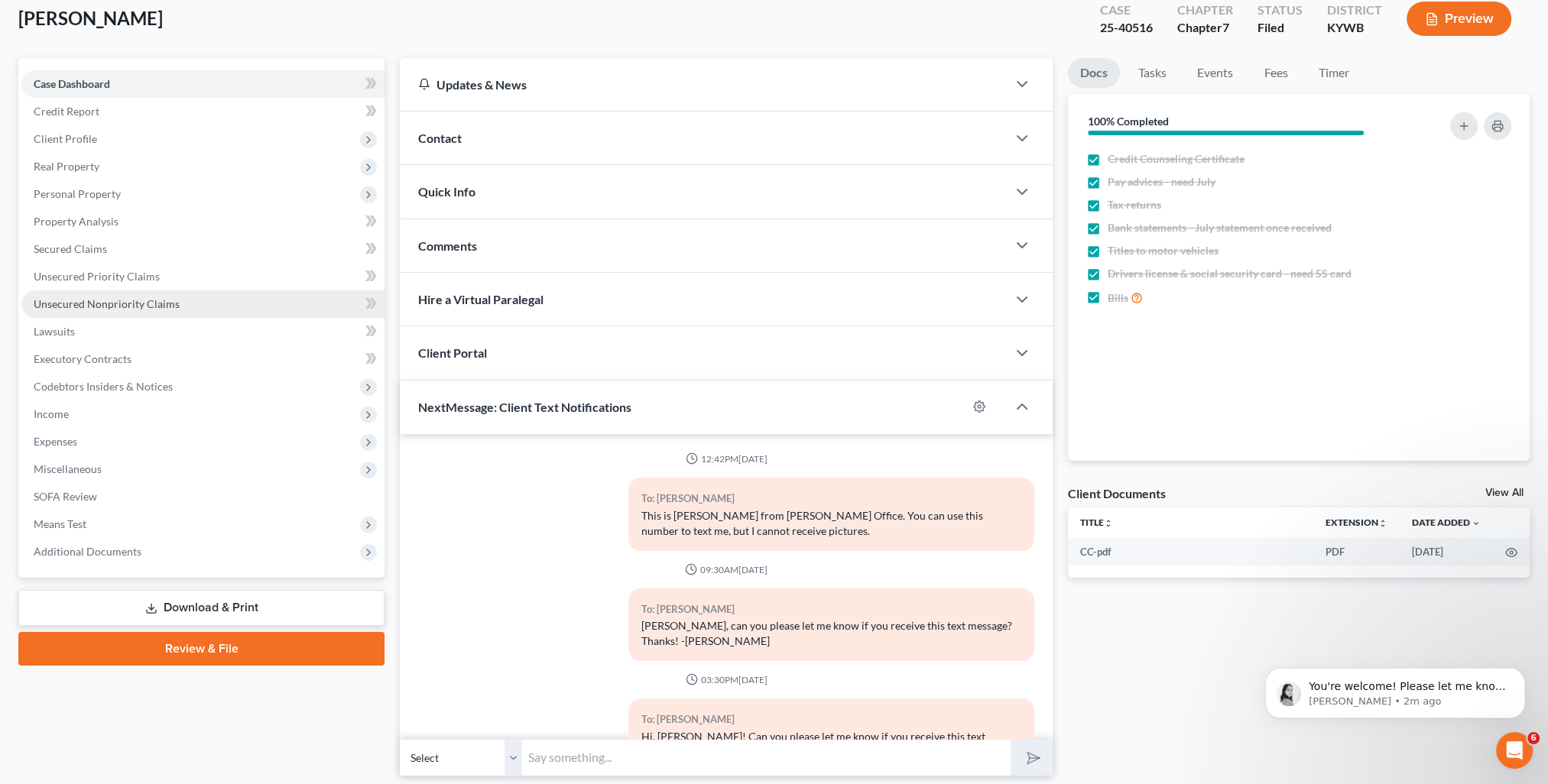
scroll to position [0, 0]
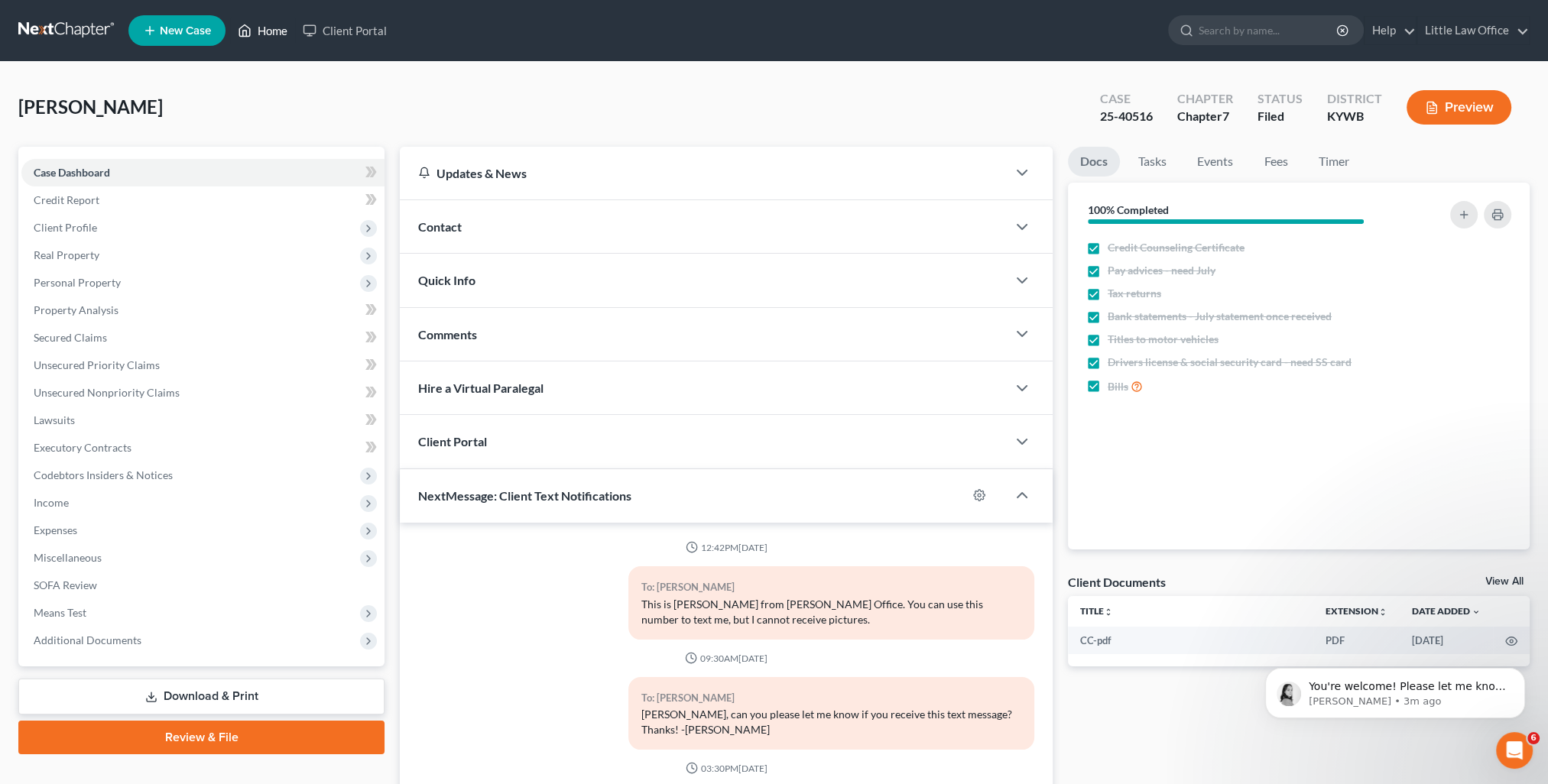
click at [270, 16] on ul "New Case Home Client Portal - No Result - See all results Or Press Enter... Hel…" at bounding box center [828, 30] width 1401 height 39
click at [270, 20] on link "Home" at bounding box center [263, 30] width 65 height 28
click at [275, 29] on link "Home" at bounding box center [263, 30] width 65 height 28
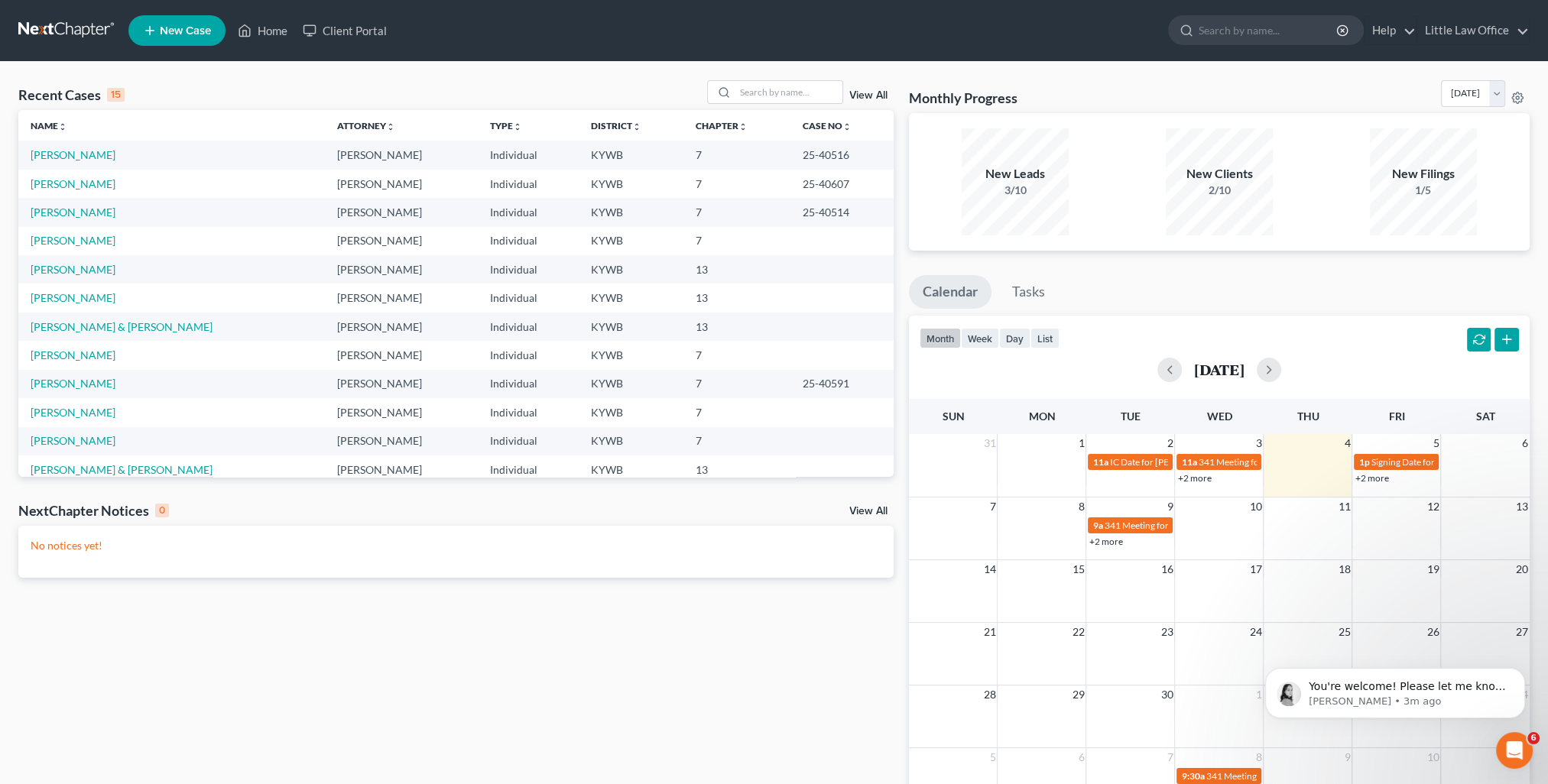
click at [868, 96] on link "View All" at bounding box center [869, 95] width 38 height 11
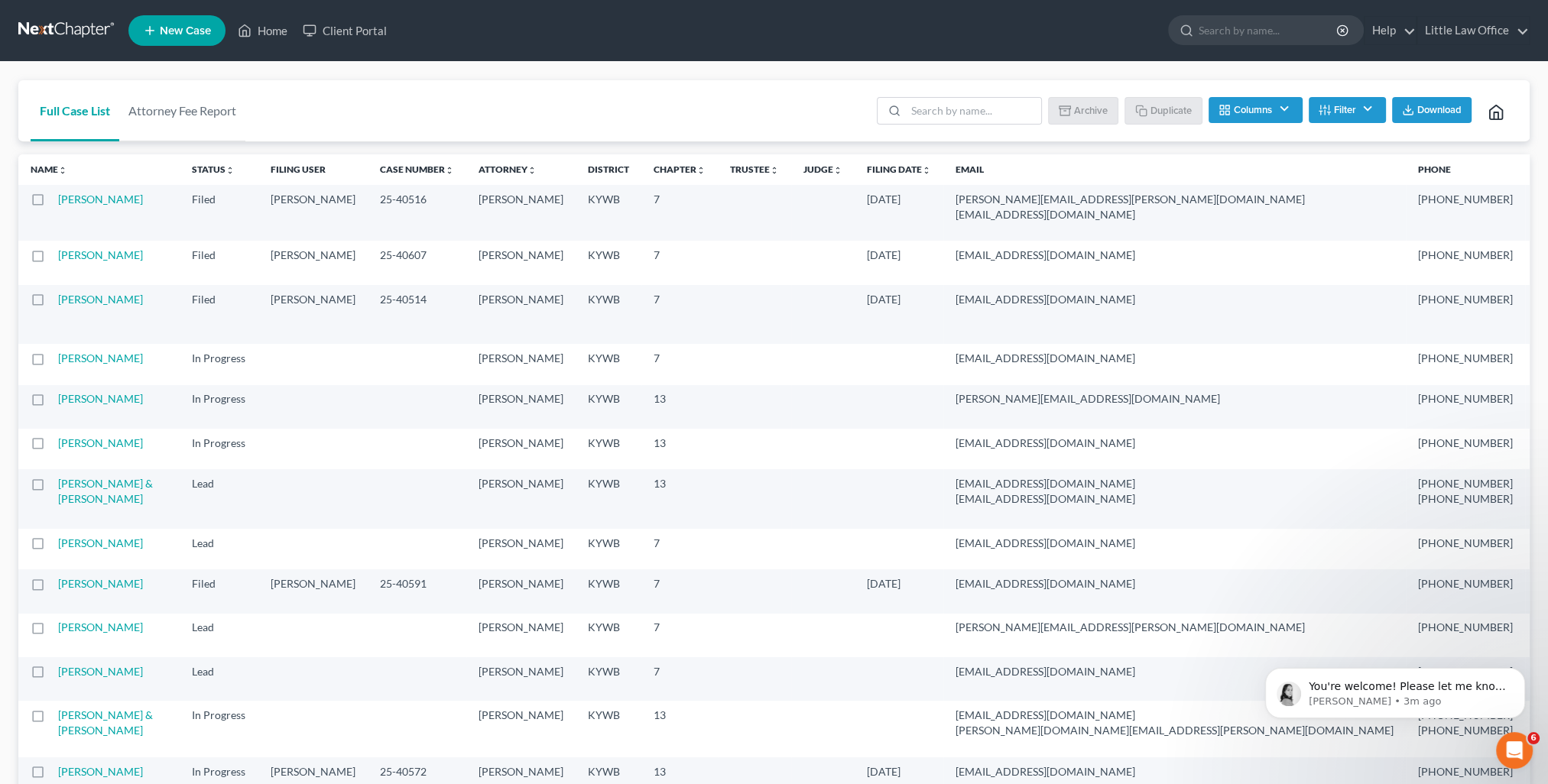
click at [80, 285] on td "[PERSON_NAME]" at bounding box center [118, 262] width 121 height 43
click at [75, 262] on link "[PERSON_NAME]" at bounding box center [100, 255] width 85 height 13
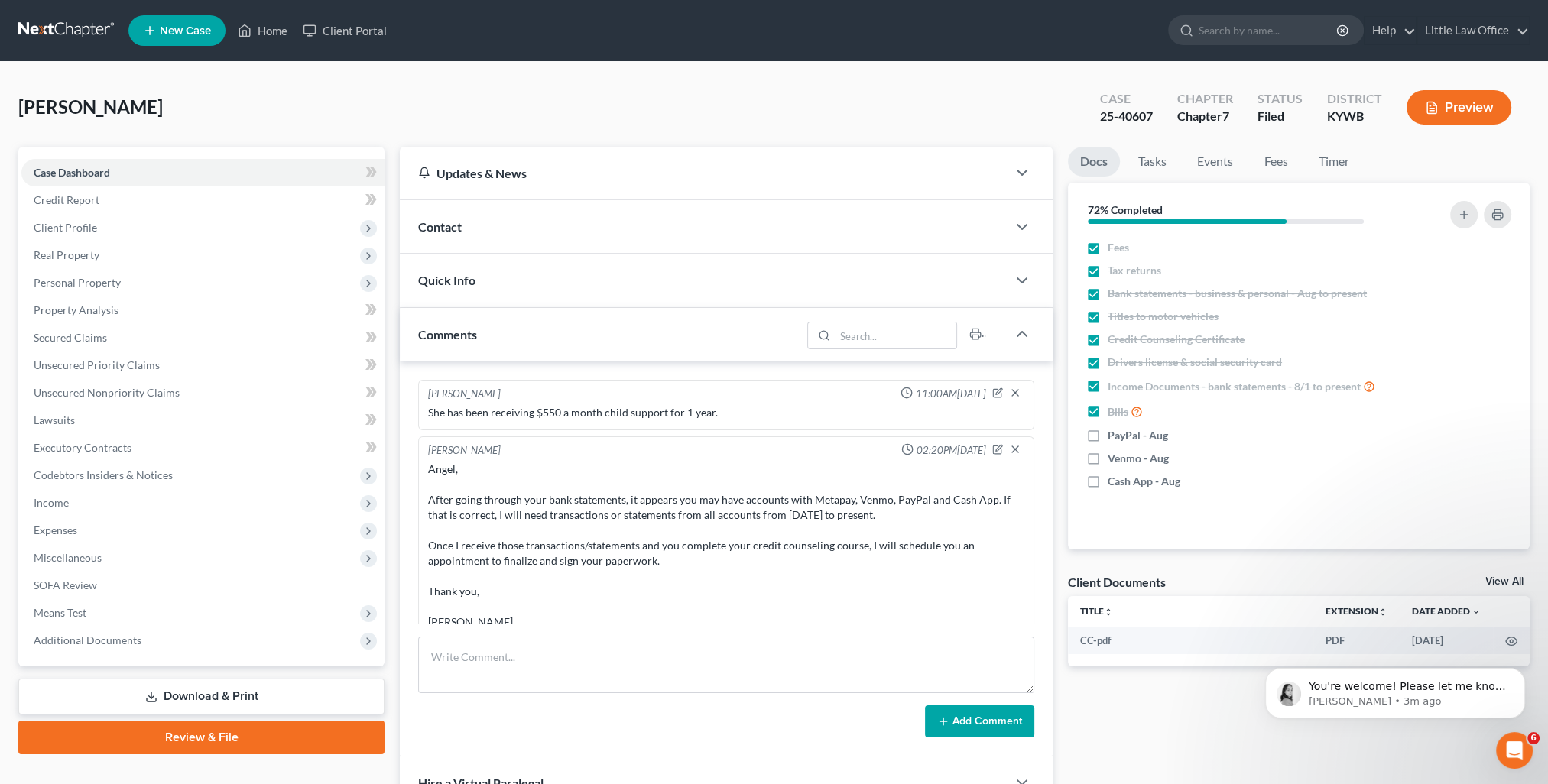
scroll to position [774, 0]
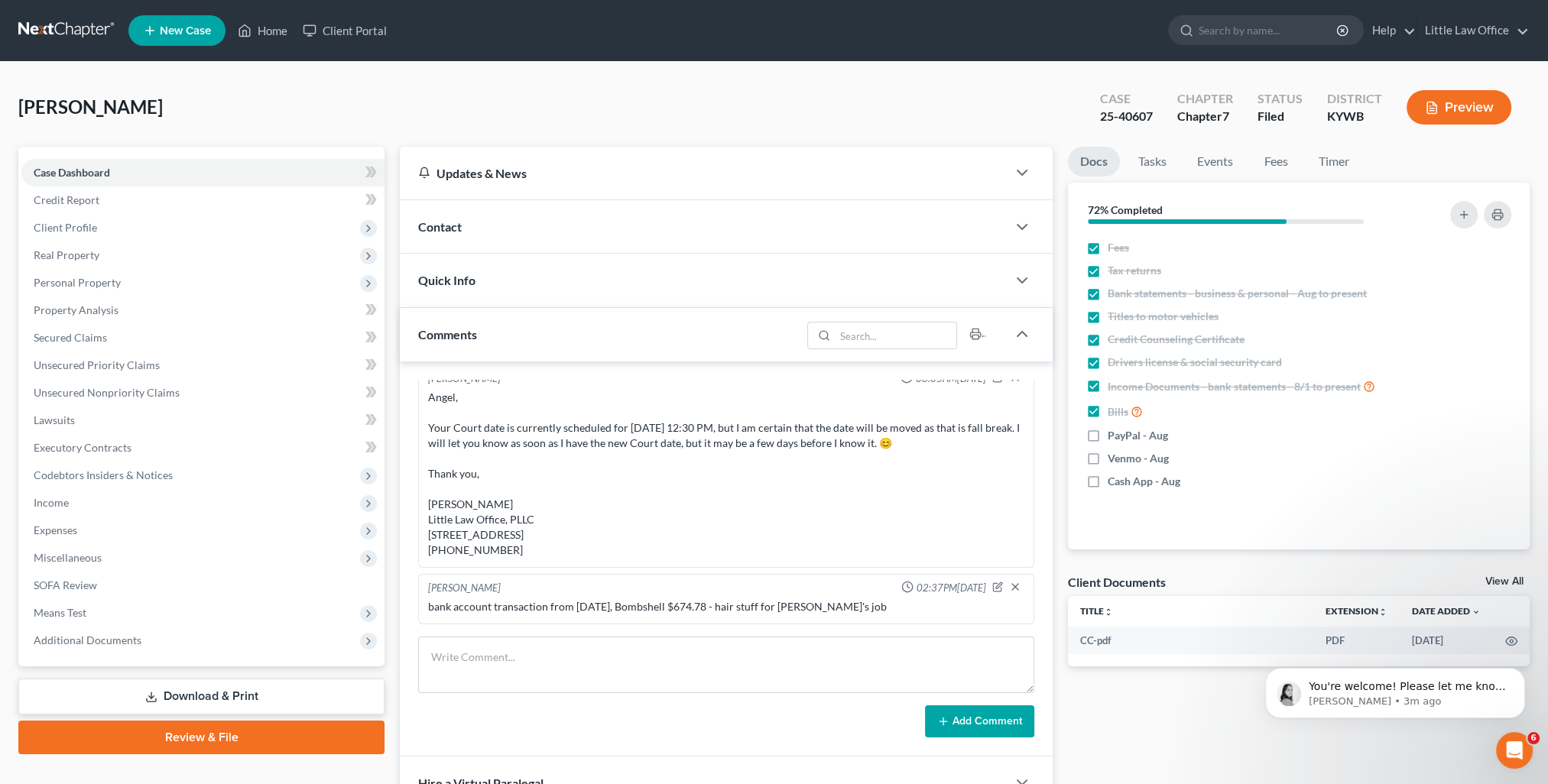
click at [582, 341] on div "Comments" at bounding box center [599, 334] width 401 height 53
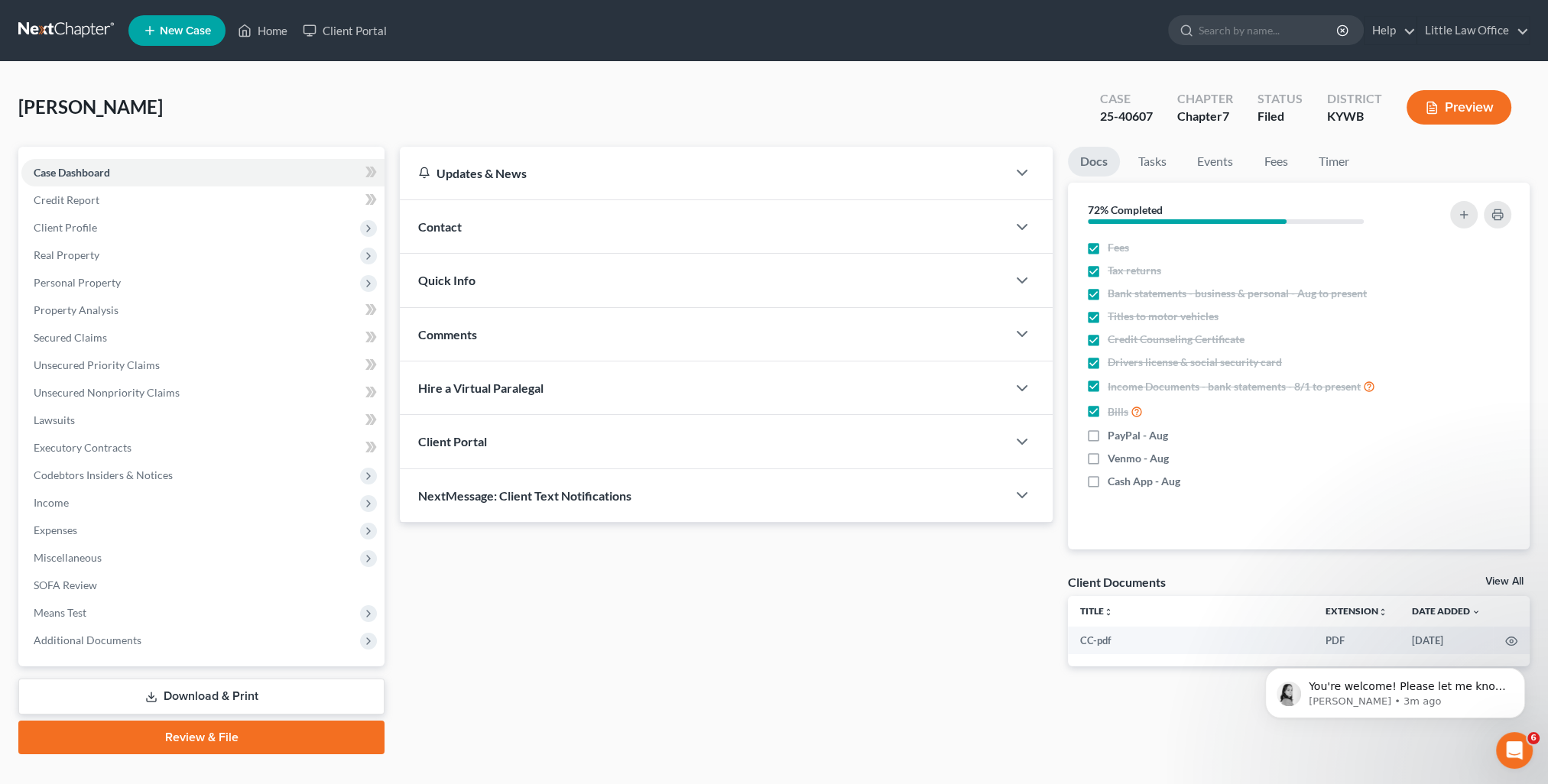
click at [584, 503] on div "NextMessage: Client Text Notifications" at bounding box center [702, 495] width 607 height 53
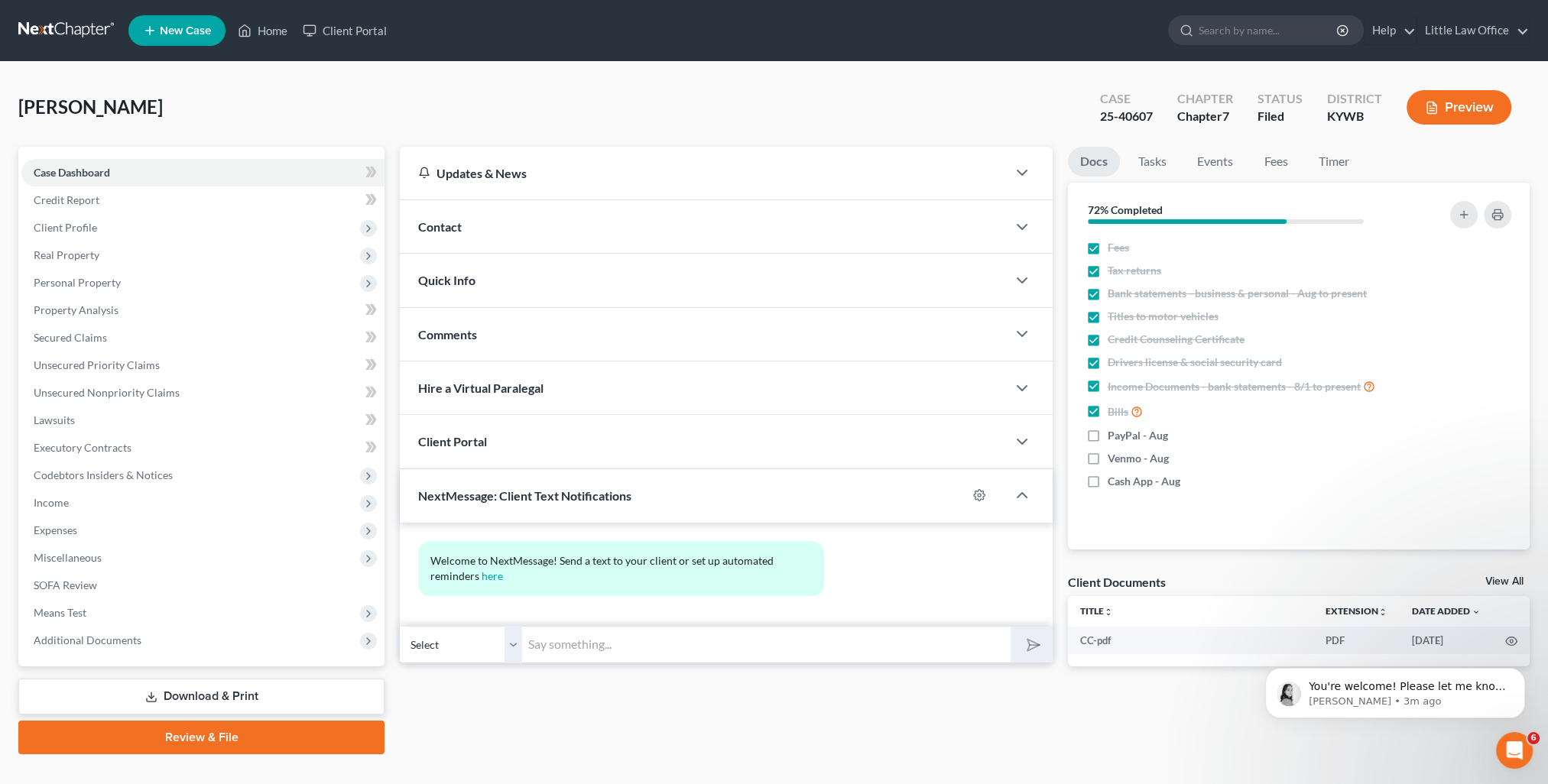
click at [645, 664] on div "Updates & News × Western Kentucky: Faster Filing Times! Updates have been made …" at bounding box center [726, 419] width 668 height 544
click at [634, 621] on div "Welcome to NextMessage! Send a text to your client or set up automated reminder…" at bounding box center [725, 574] width 652 height 104
click at [626, 634] on input "text" at bounding box center [767, 645] width 489 height 38
click at [936, 645] on input "This is Kristi from Marcus Little's Office. You can use this number to text me …" at bounding box center [767, 645] width 489 height 38
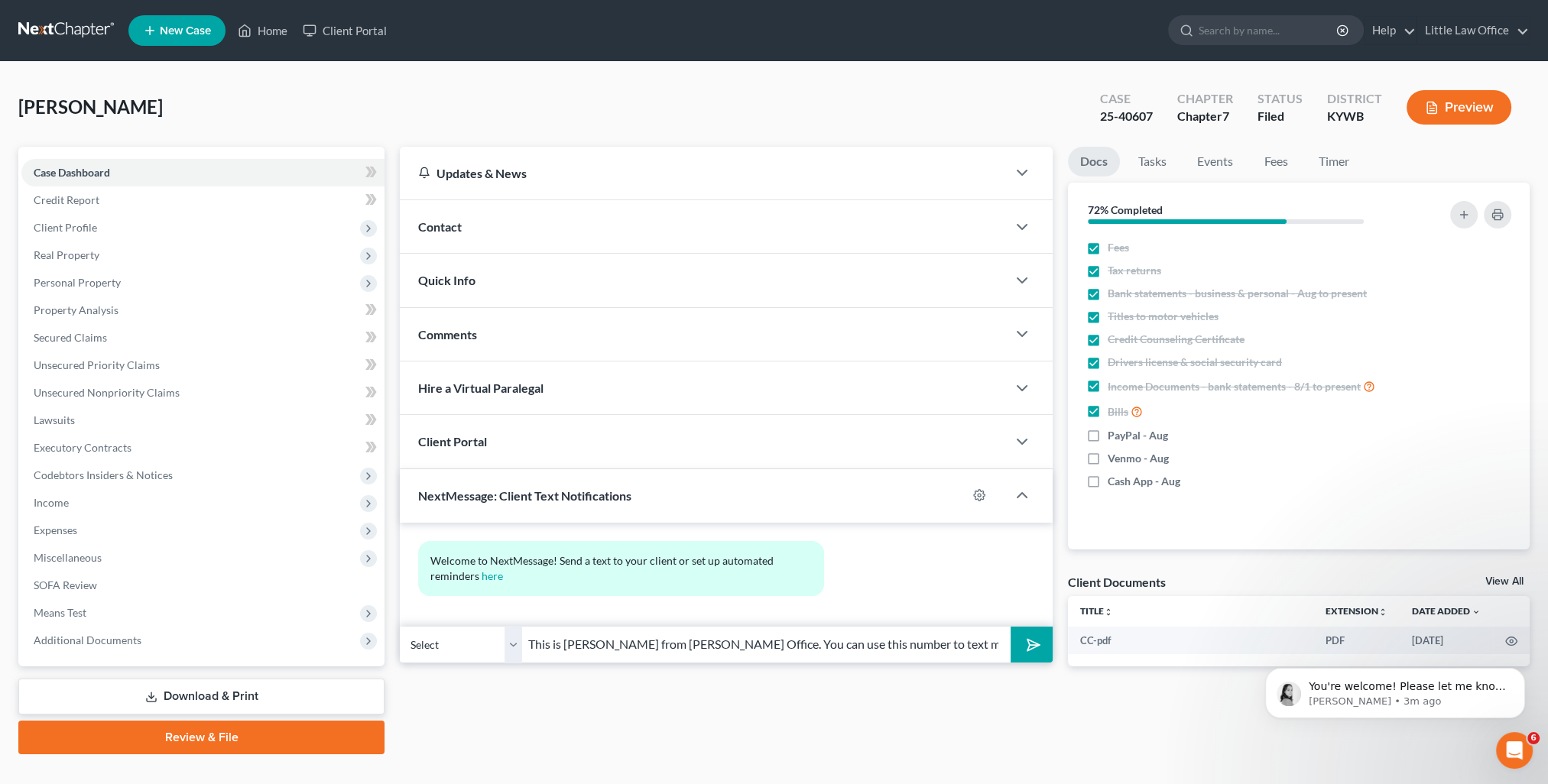
click at [936, 645] on input "This is Kristi from Marcus Little's Office. You can use this number to text me …" at bounding box center [767, 645] width 489 height 38
type input "This is [PERSON_NAME] from [PERSON_NAME] Office. You can use this number to tex…"
click at [1039, 646] on button "submit" at bounding box center [1031, 644] width 42 height 36
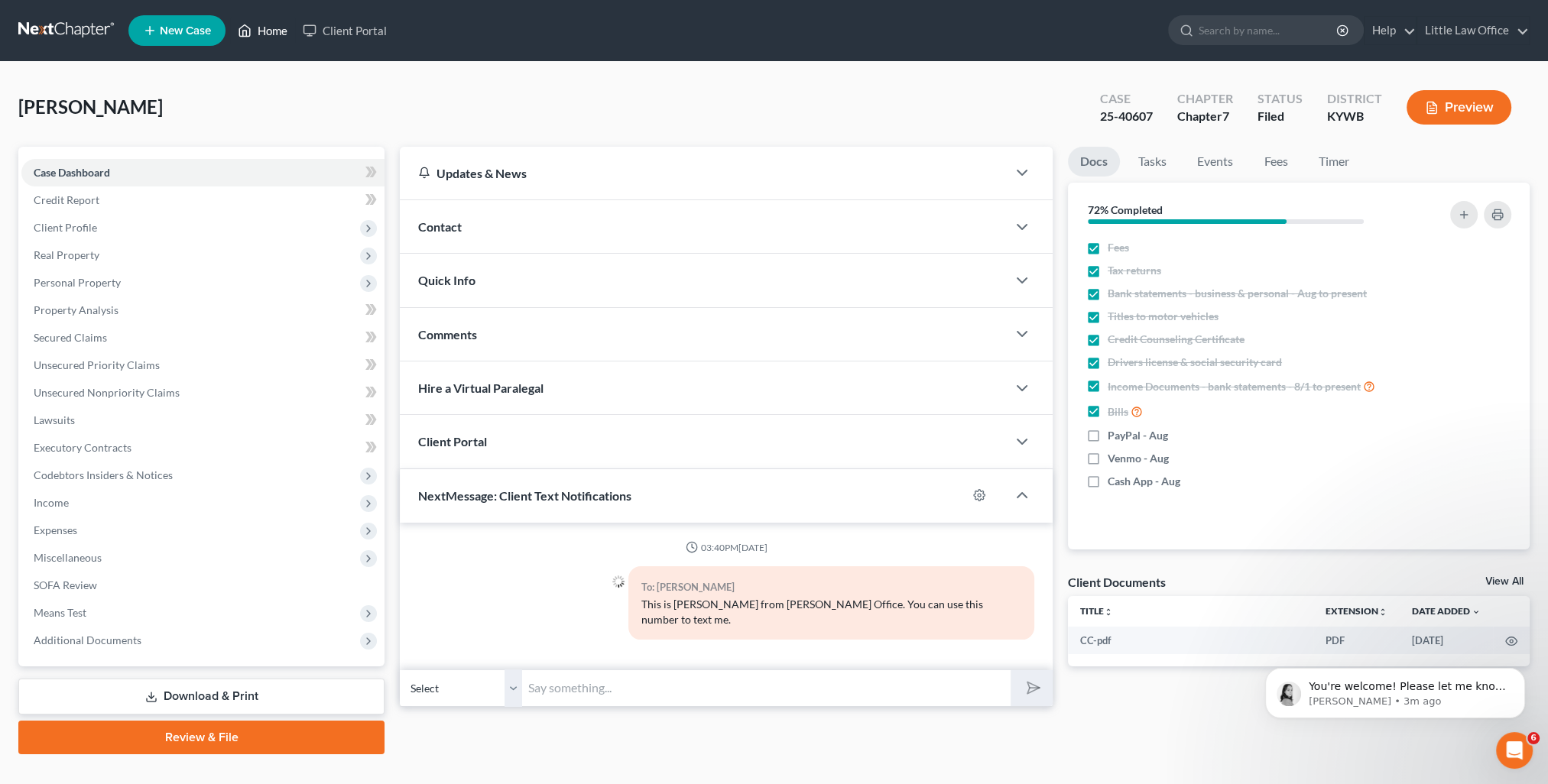
click at [262, 35] on link "Home" at bounding box center [263, 30] width 65 height 28
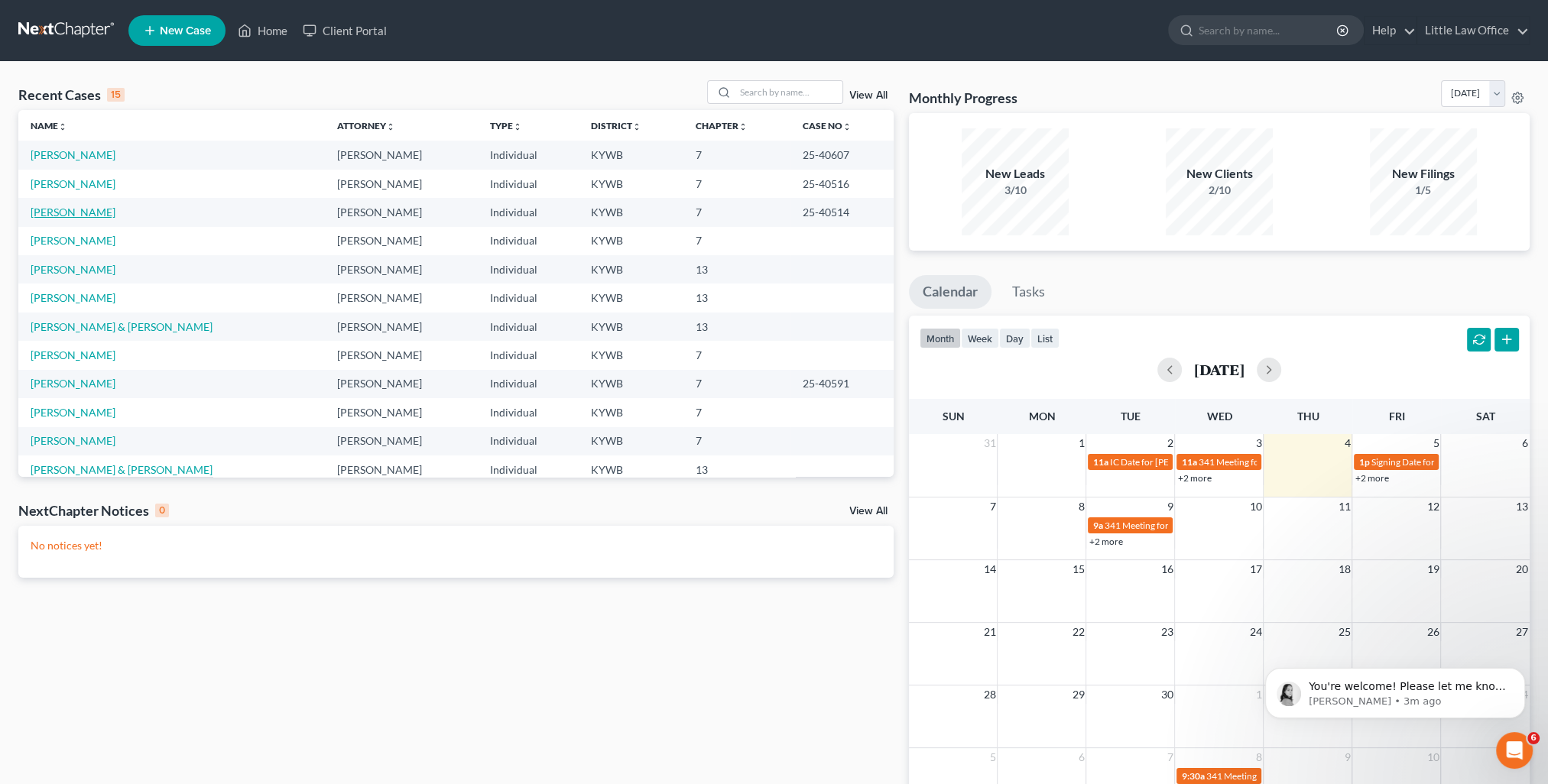
click at [96, 217] on link "[PERSON_NAME]" at bounding box center [73, 213] width 85 height 13
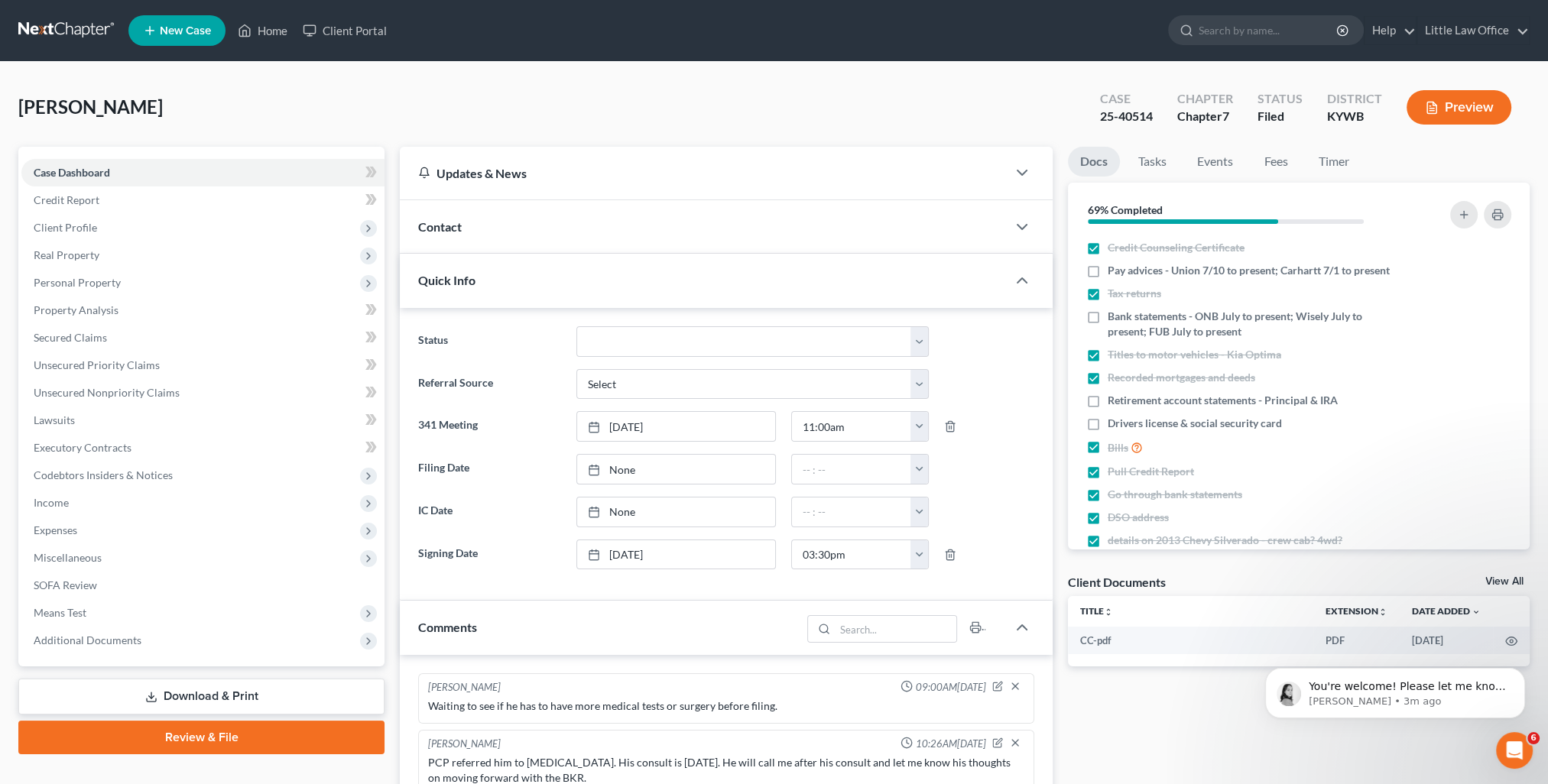
scroll to position [2182, 0]
click at [507, 289] on div "Quick Info" at bounding box center [702, 280] width 607 height 53
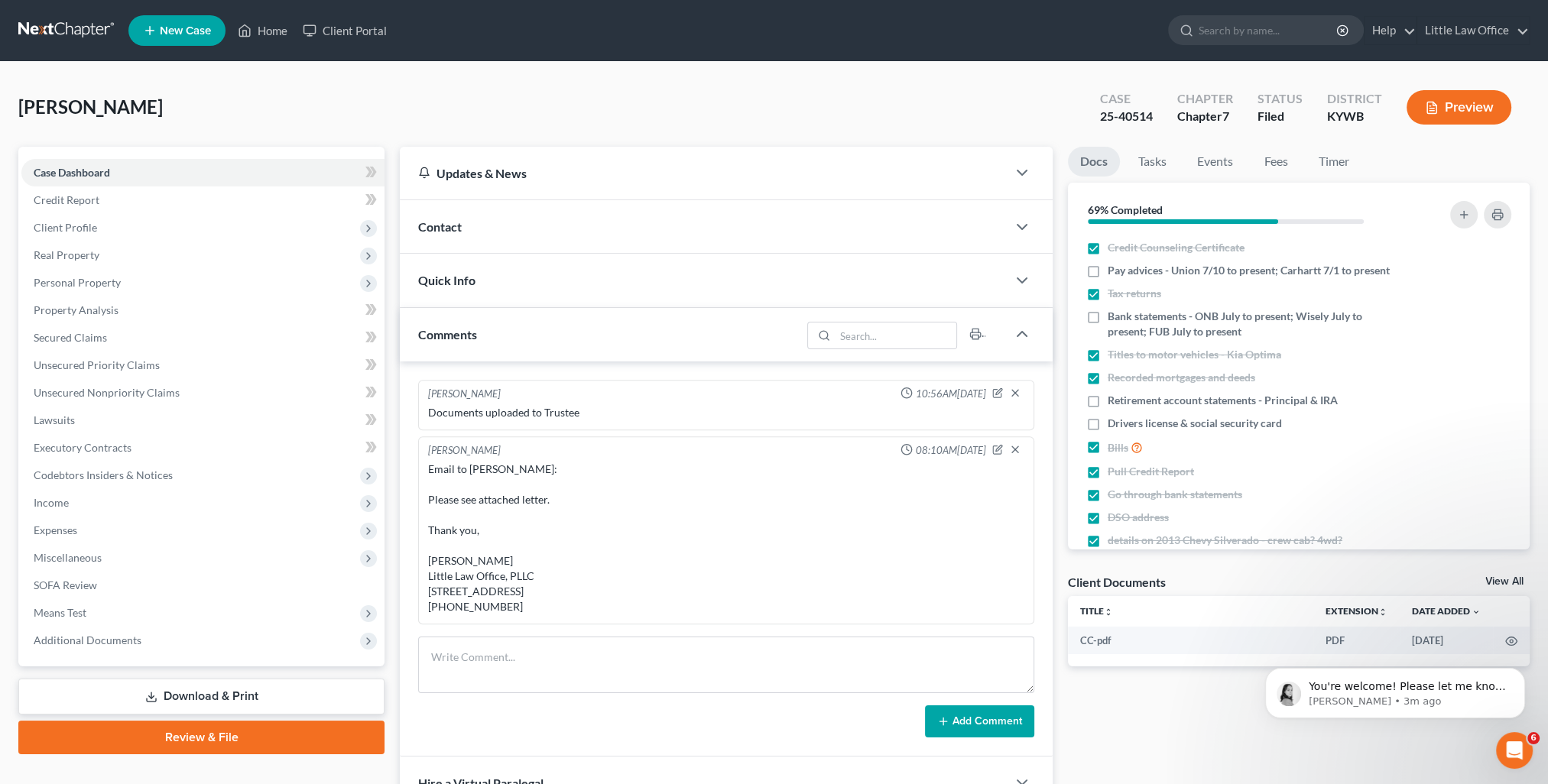
click at [511, 341] on div "Comments" at bounding box center [599, 334] width 401 height 53
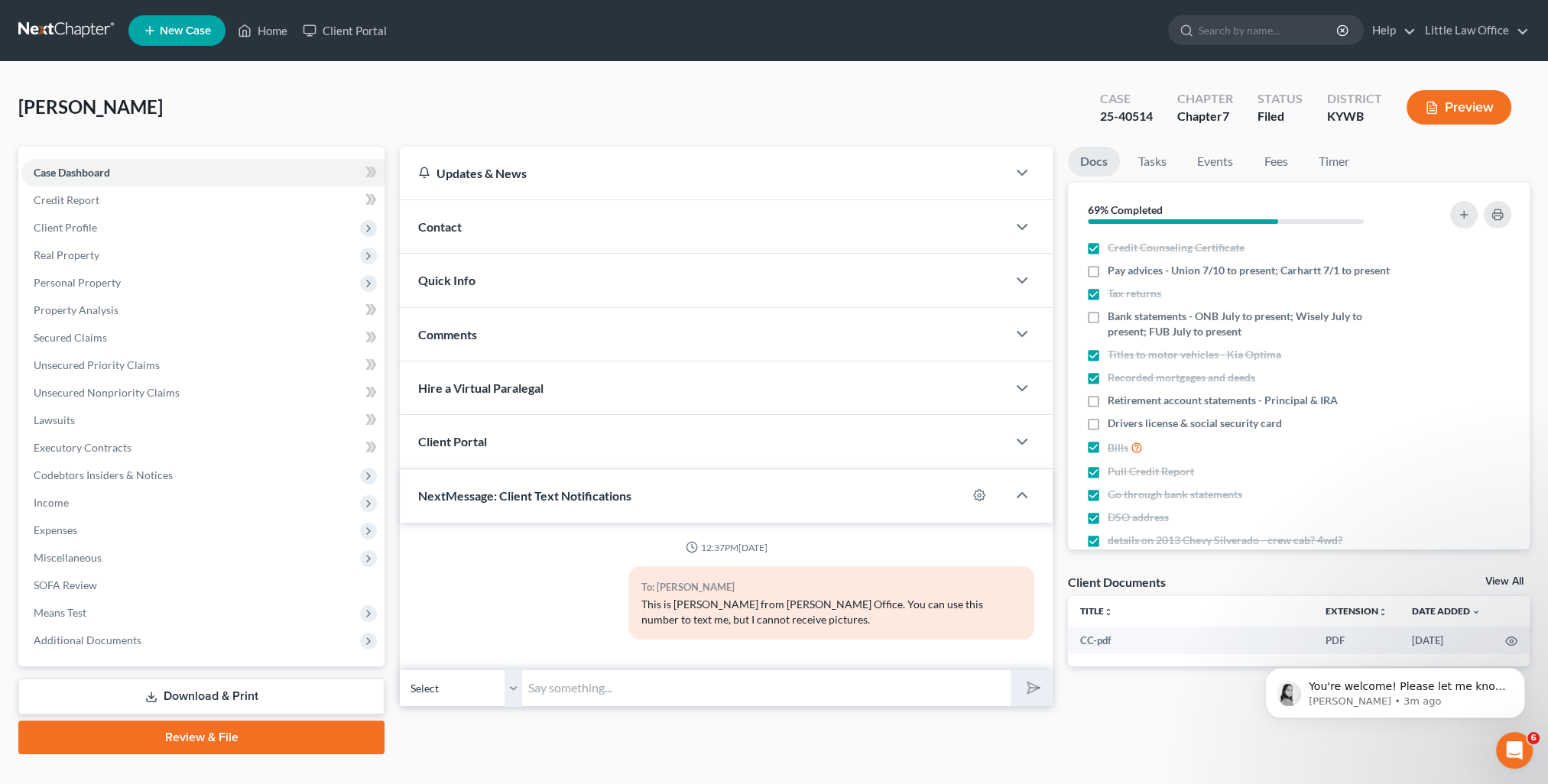
scroll to position [27, 0]
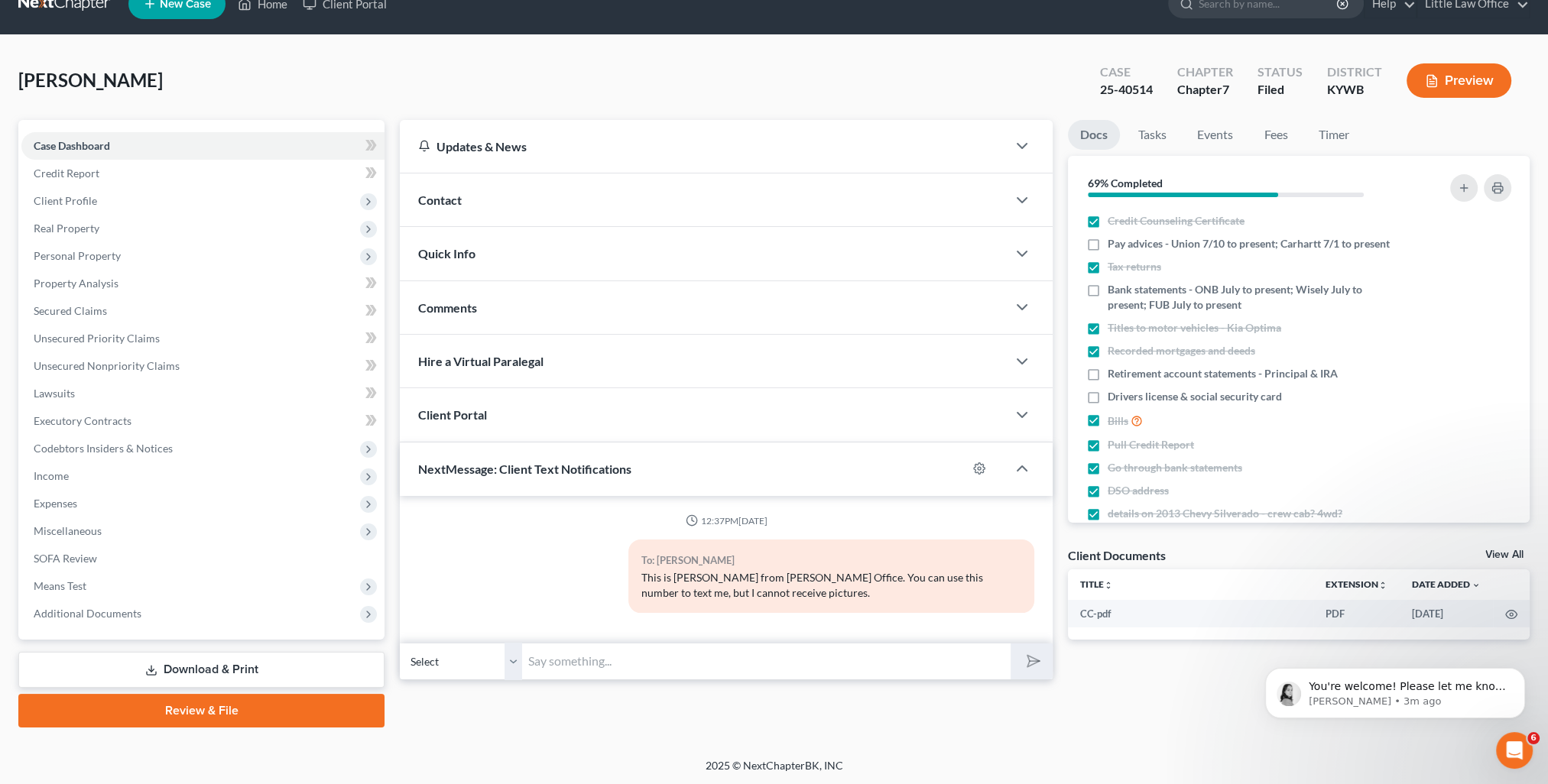
click at [627, 650] on input "text" at bounding box center [767, 661] width 489 height 38
paste input "This is [PERSON_NAME] from [PERSON_NAME] Office. You can use this number to tex…"
type input "This is [PERSON_NAME] from [PERSON_NAME] Office. You can use this number to tex…"
click at [1046, 662] on button "submit" at bounding box center [1031, 661] width 42 height 36
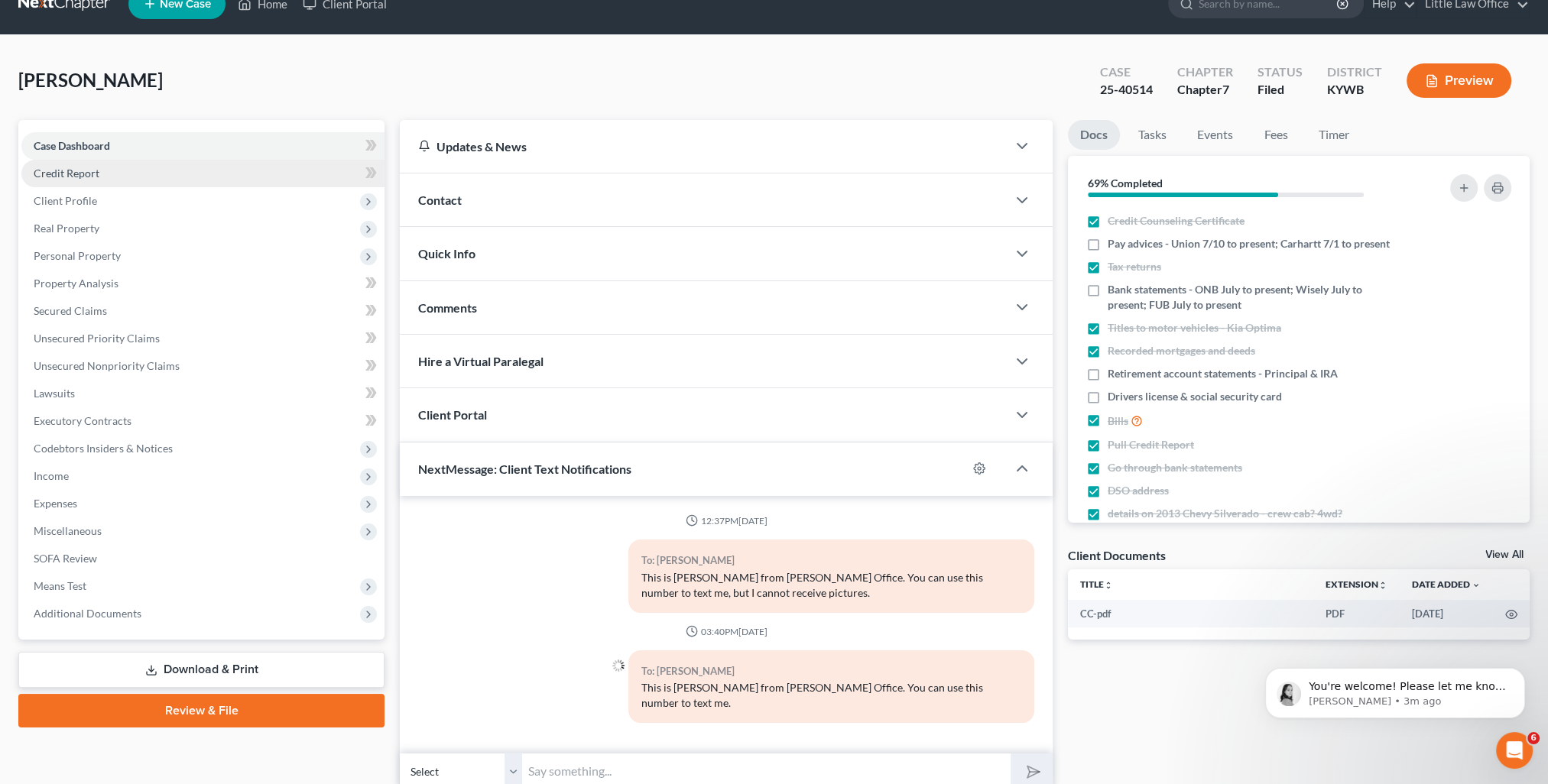
scroll to position [0, 0]
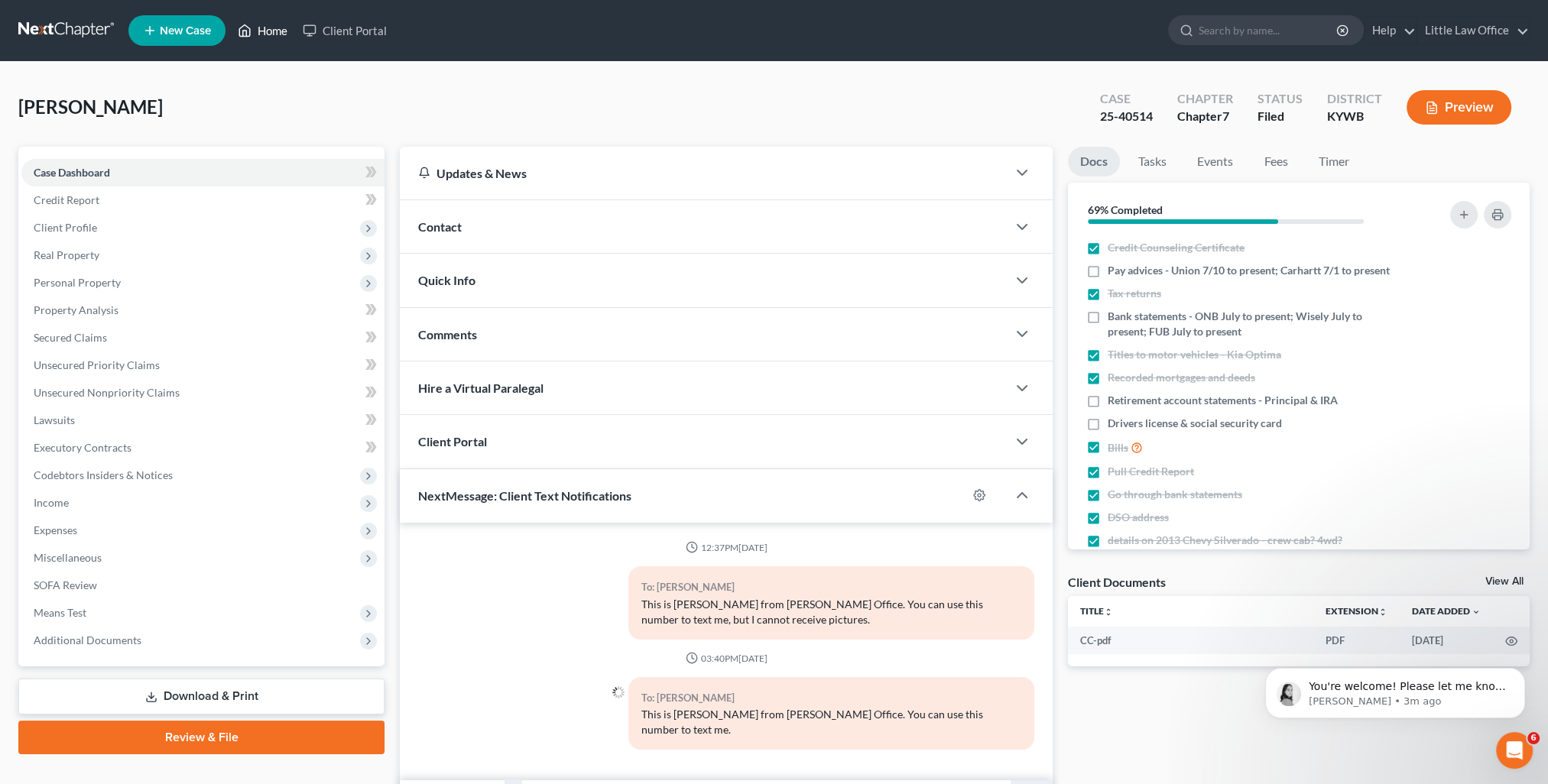
click at [268, 27] on link "Home" at bounding box center [263, 30] width 65 height 28
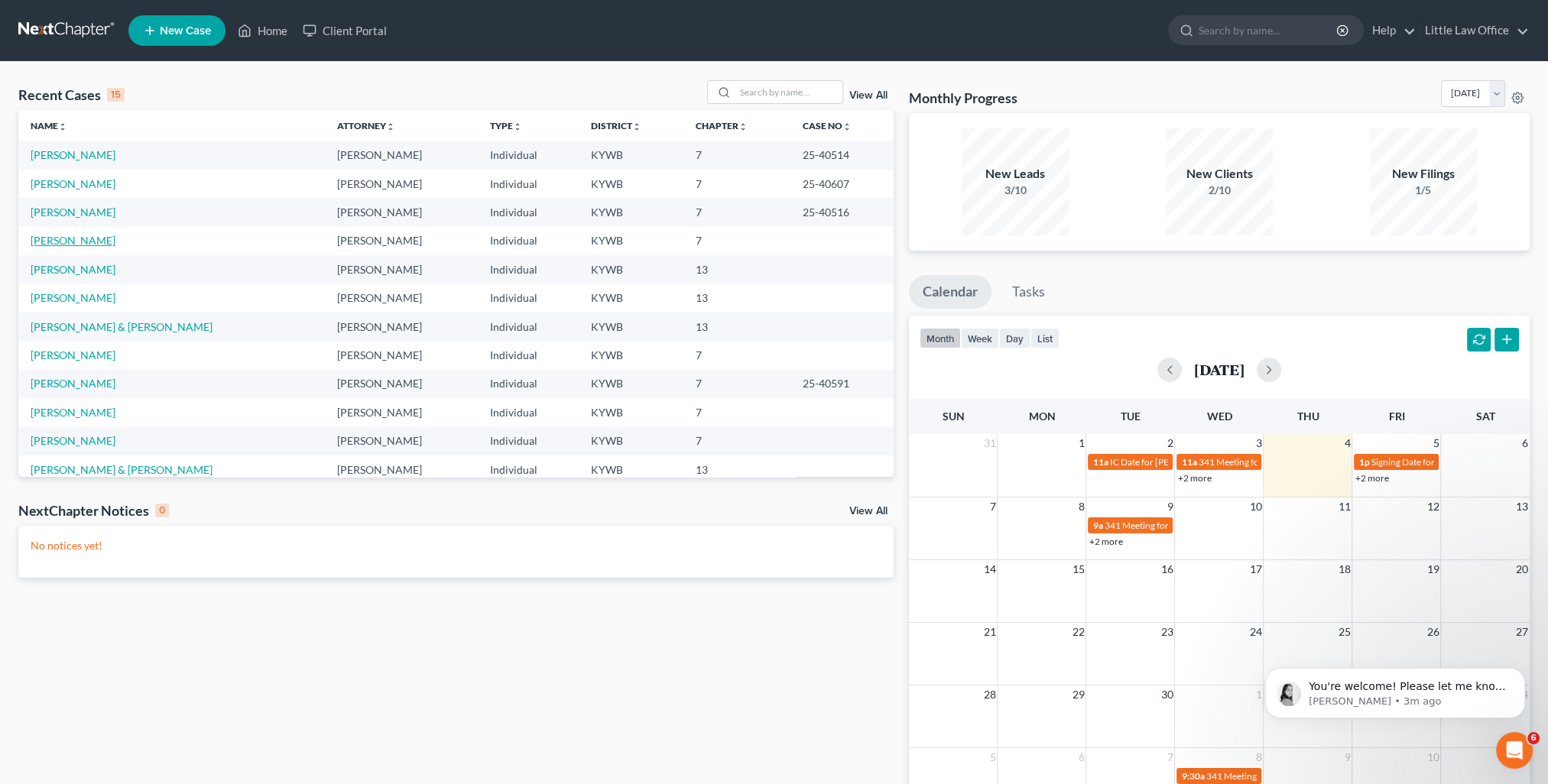
click at [86, 241] on link "[PERSON_NAME]" at bounding box center [73, 240] width 85 height 13
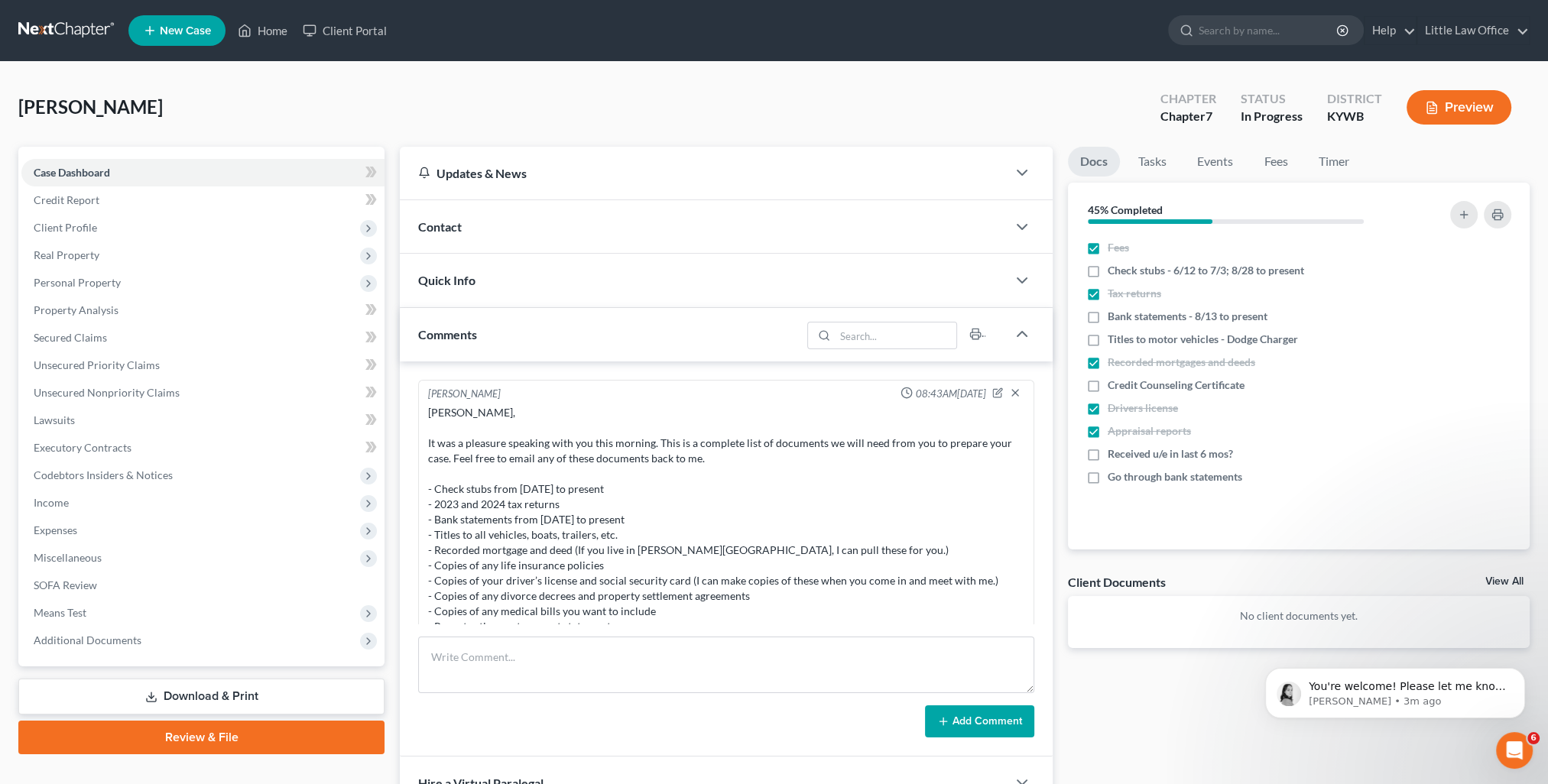
scroll to position [1176, 0]
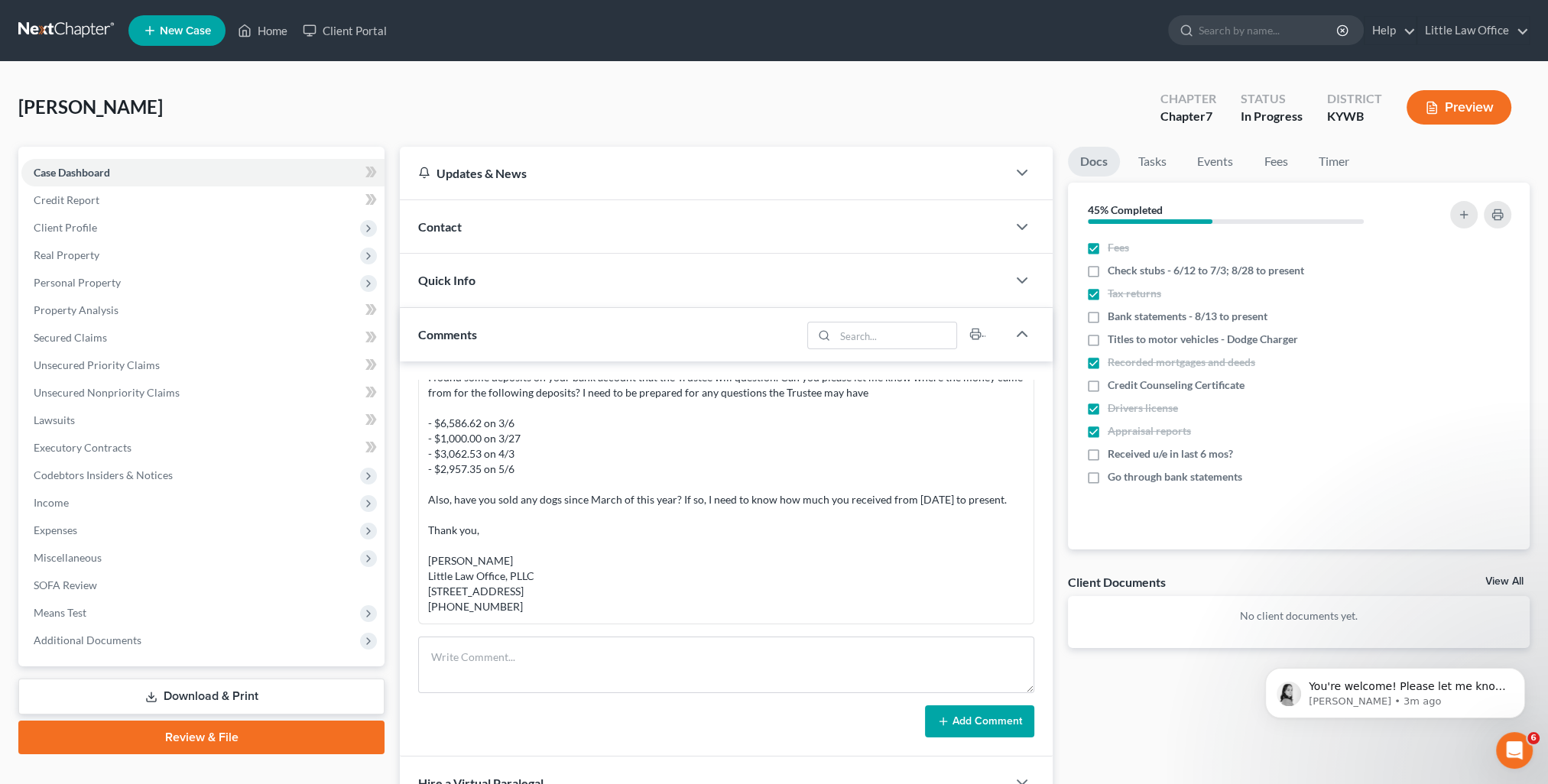
click at [524, 339] on div "Comments" at bounding box center [599, 334] width 401 height 53
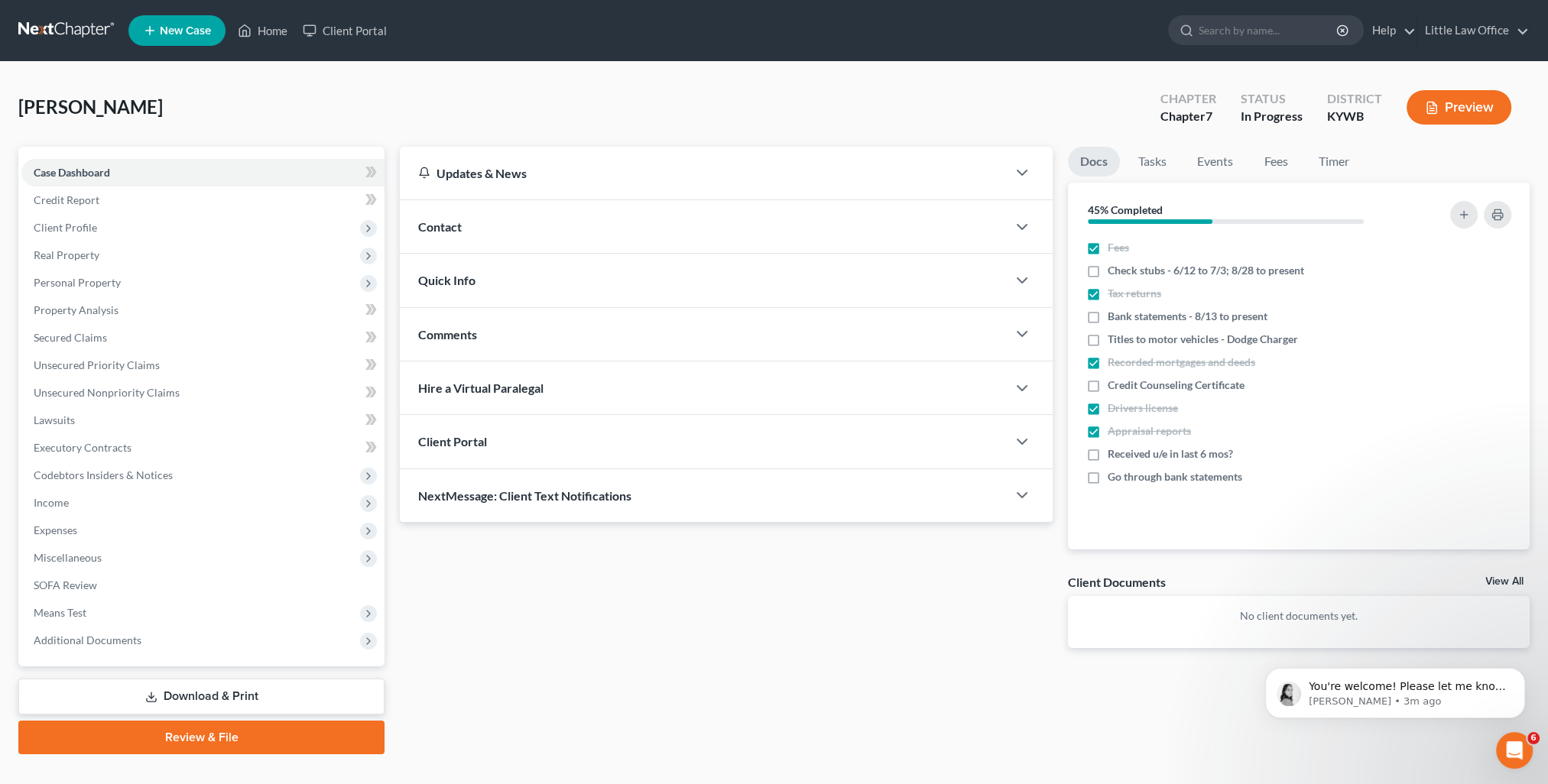
click at [535, 503] on div "NextMessage: Client Text Notifications" at bounding box center [702, 495] width 607 height 53
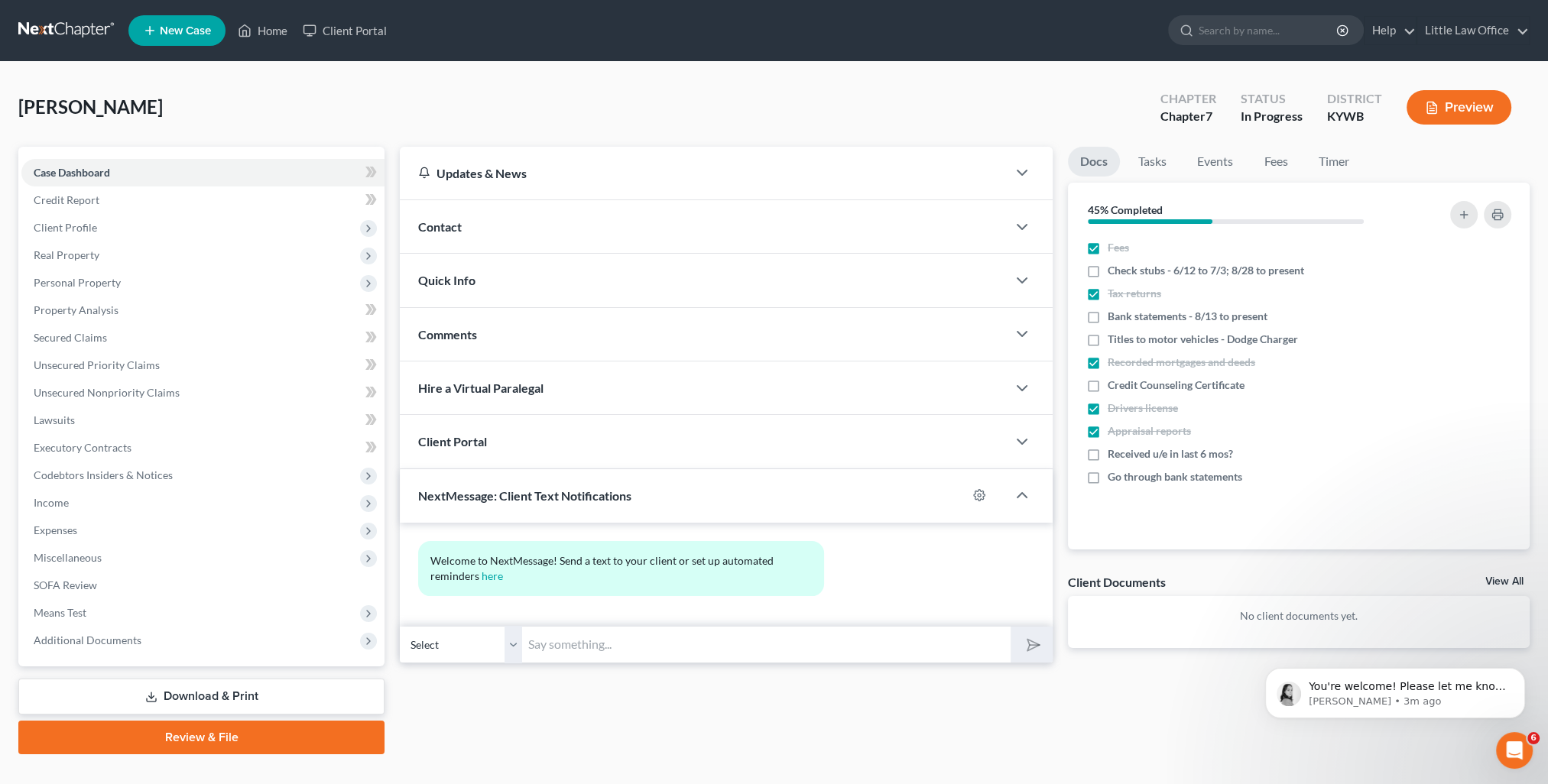
drag, startPoint x: 599, startPoint y: 644, endPoint x: 901, endPoint y: 665, distance: 302.7
click at [599, 644] on input "text" at bounding box center [767, 645] width 489 height 38
paste input "This is [PERSON_NAME] from [PERSON_NAME] Office. You can use this number to tex…"
type input "This is [PERSON_NAME] from [PERSON_NAME] Office. You can use this number to tex…"
click at [1024, 645] on icon "submit" at bounding box center [1030, 645] width 21 height 21
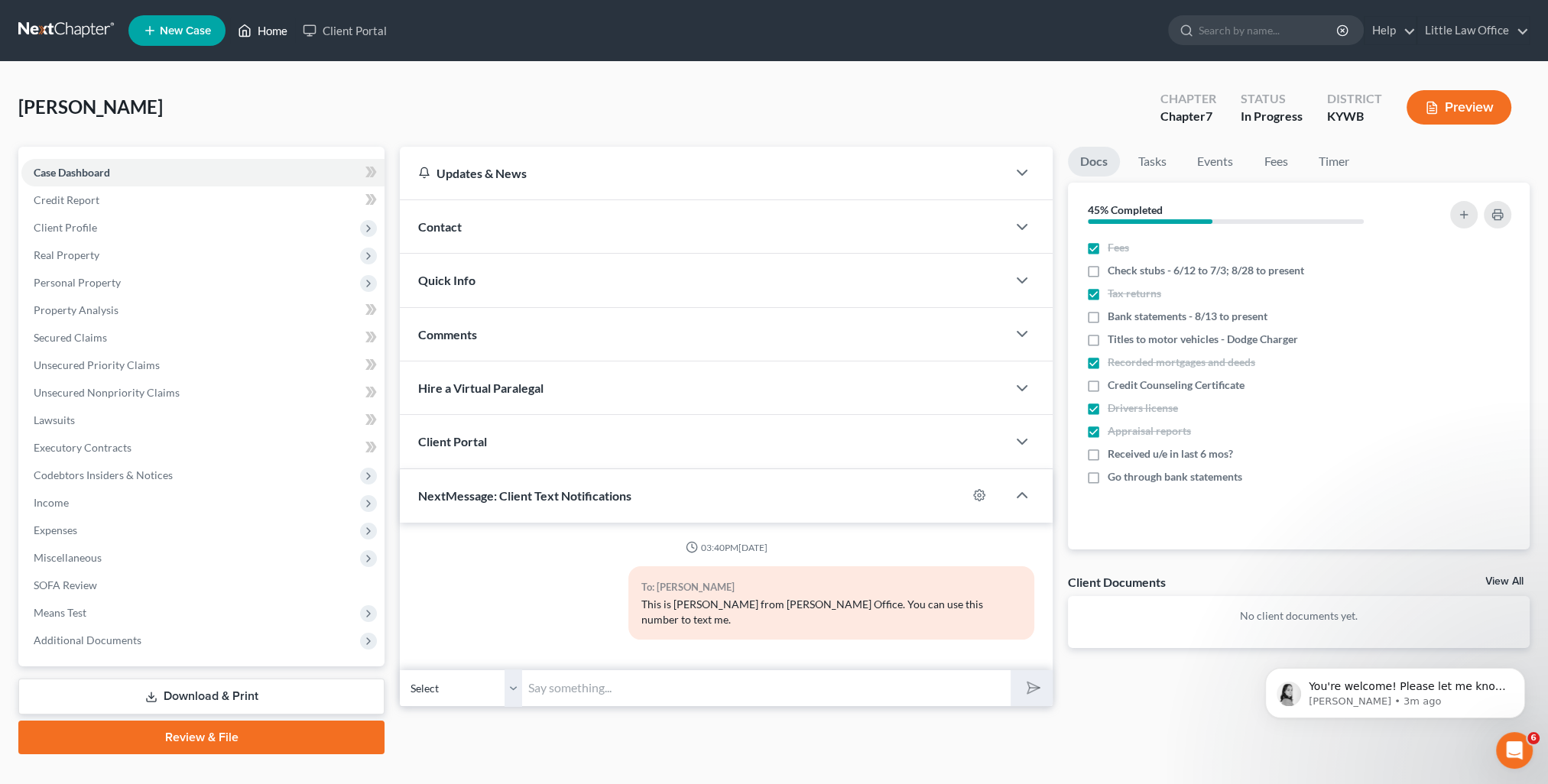
click at [272, 29] on link "Home" at bounding box center [263, 30] width 65 height 28
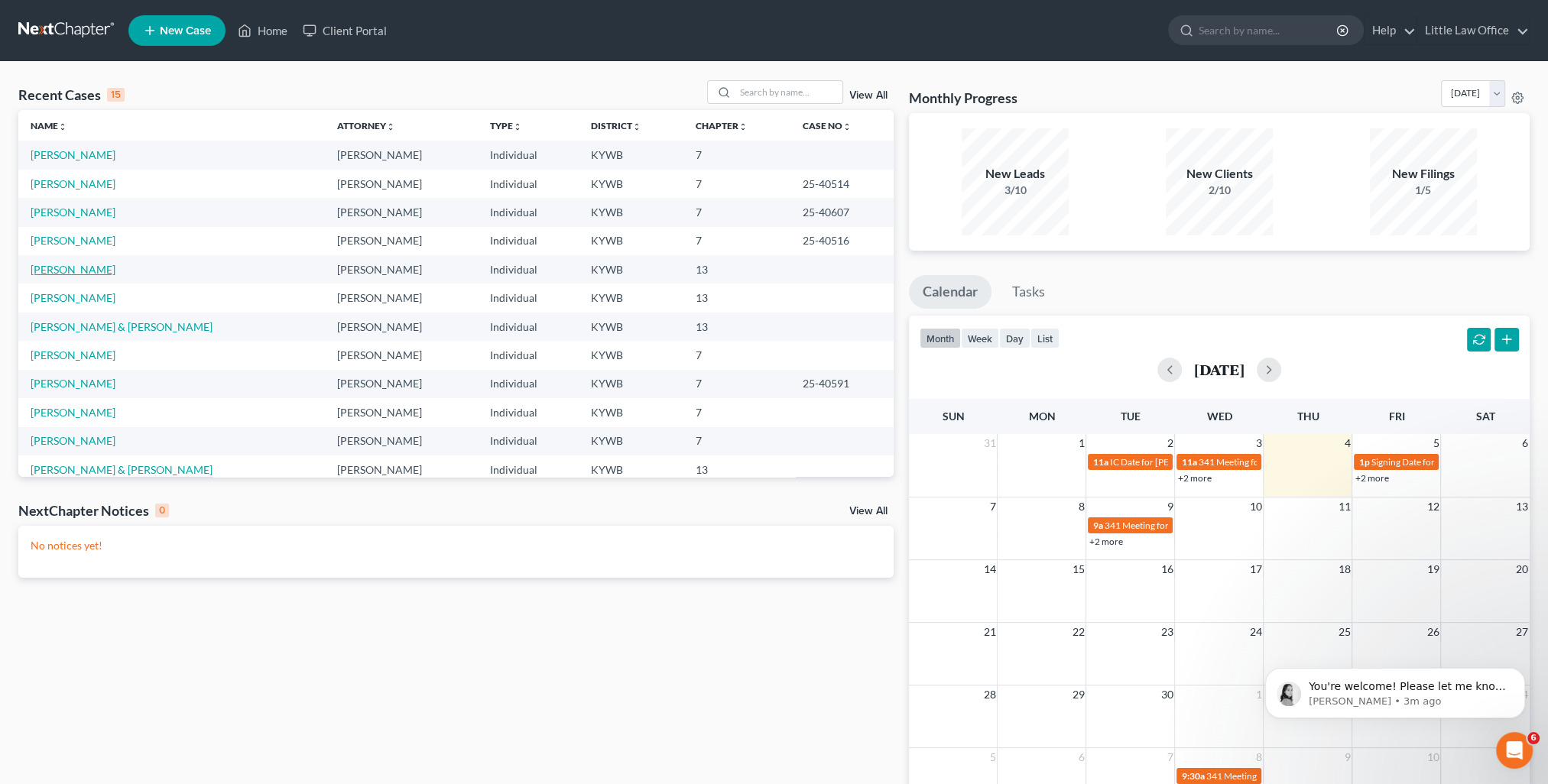
click at [78, 269] on link "[PERSON_NAME]" at bounding box center [73, 269] width 85 height 13
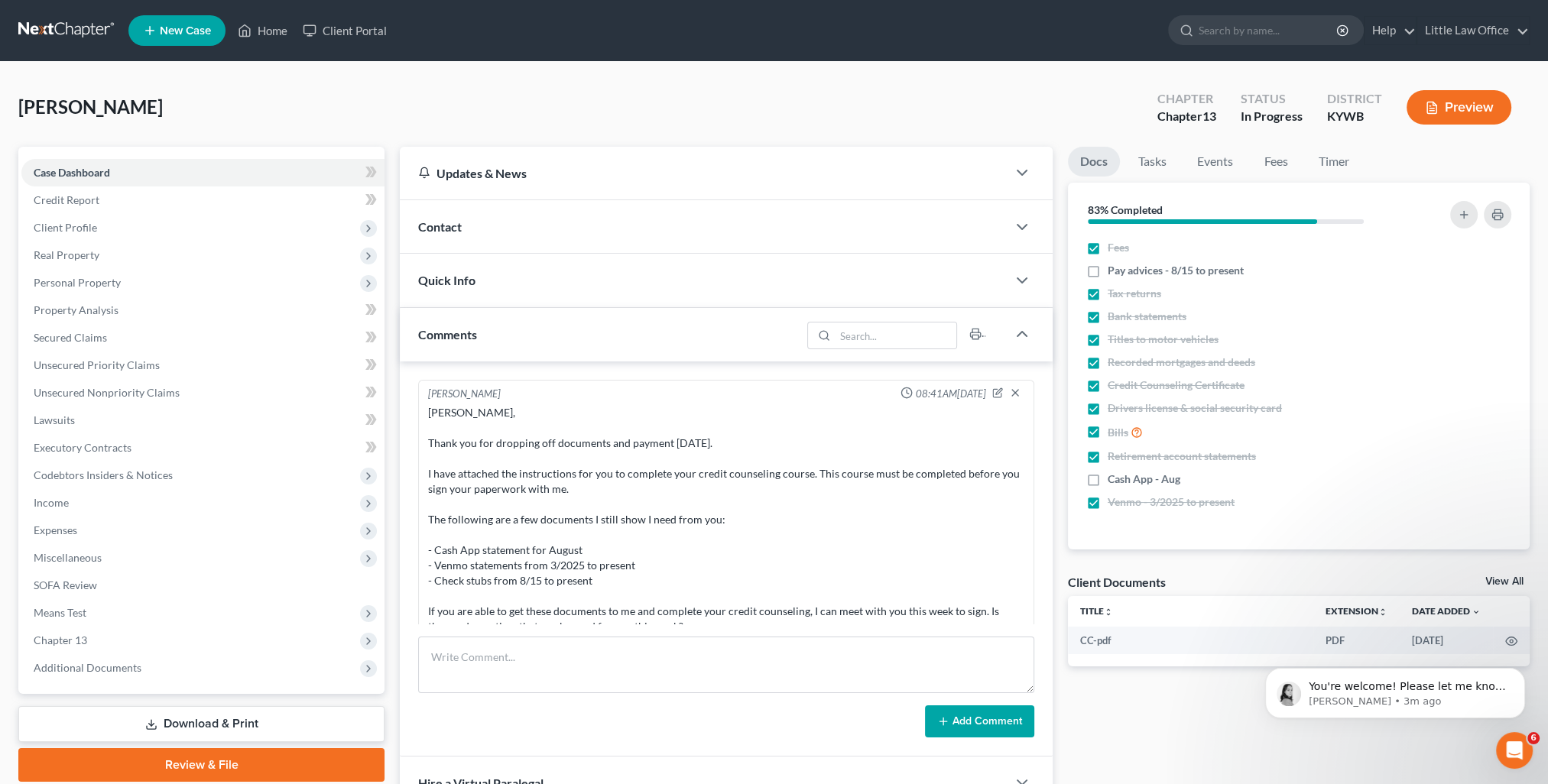
scroll to position [590, 0]
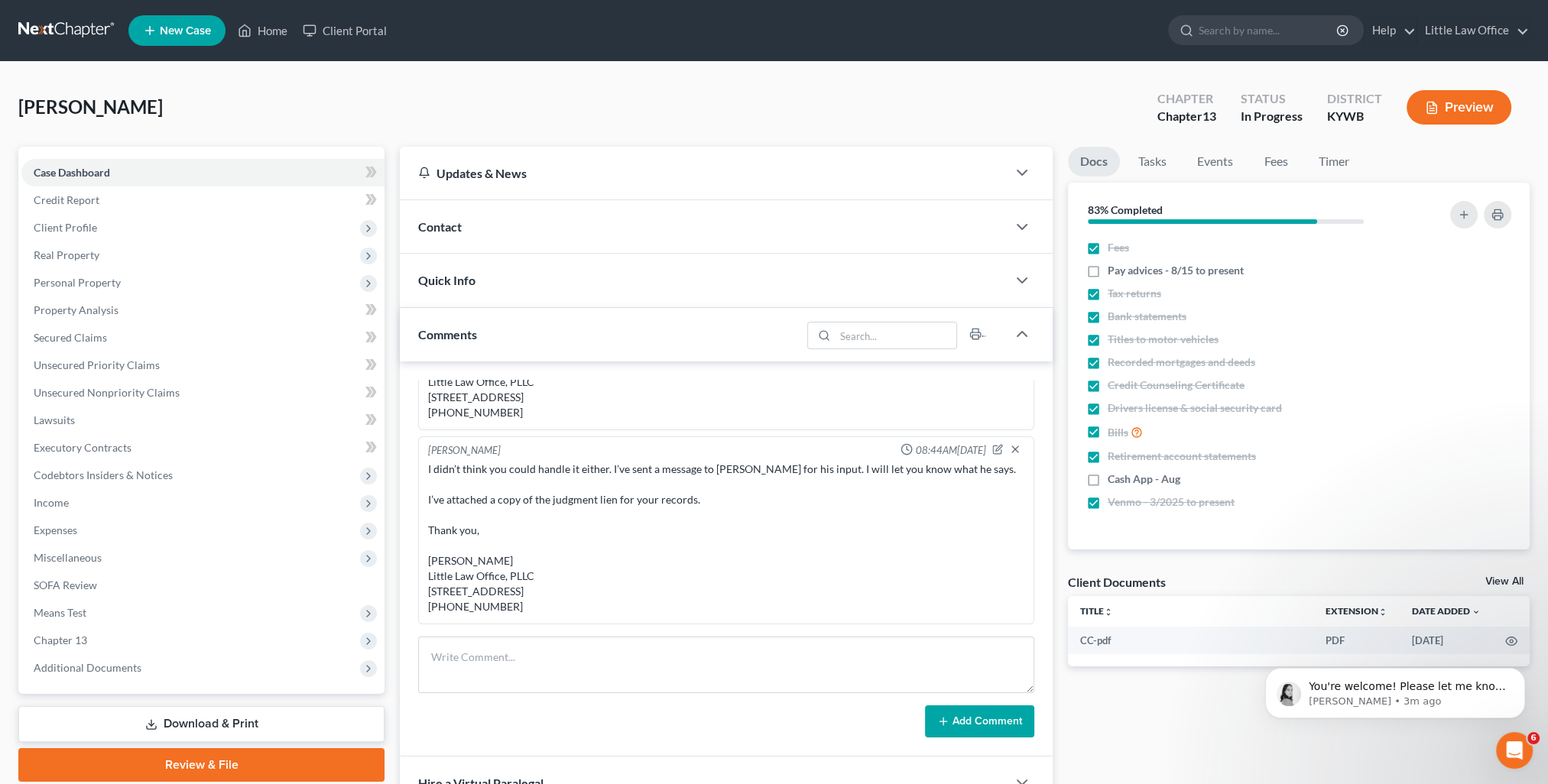
click at [507, 342] on div "Comments" at bounding box center [599, 334] width 401 height 53
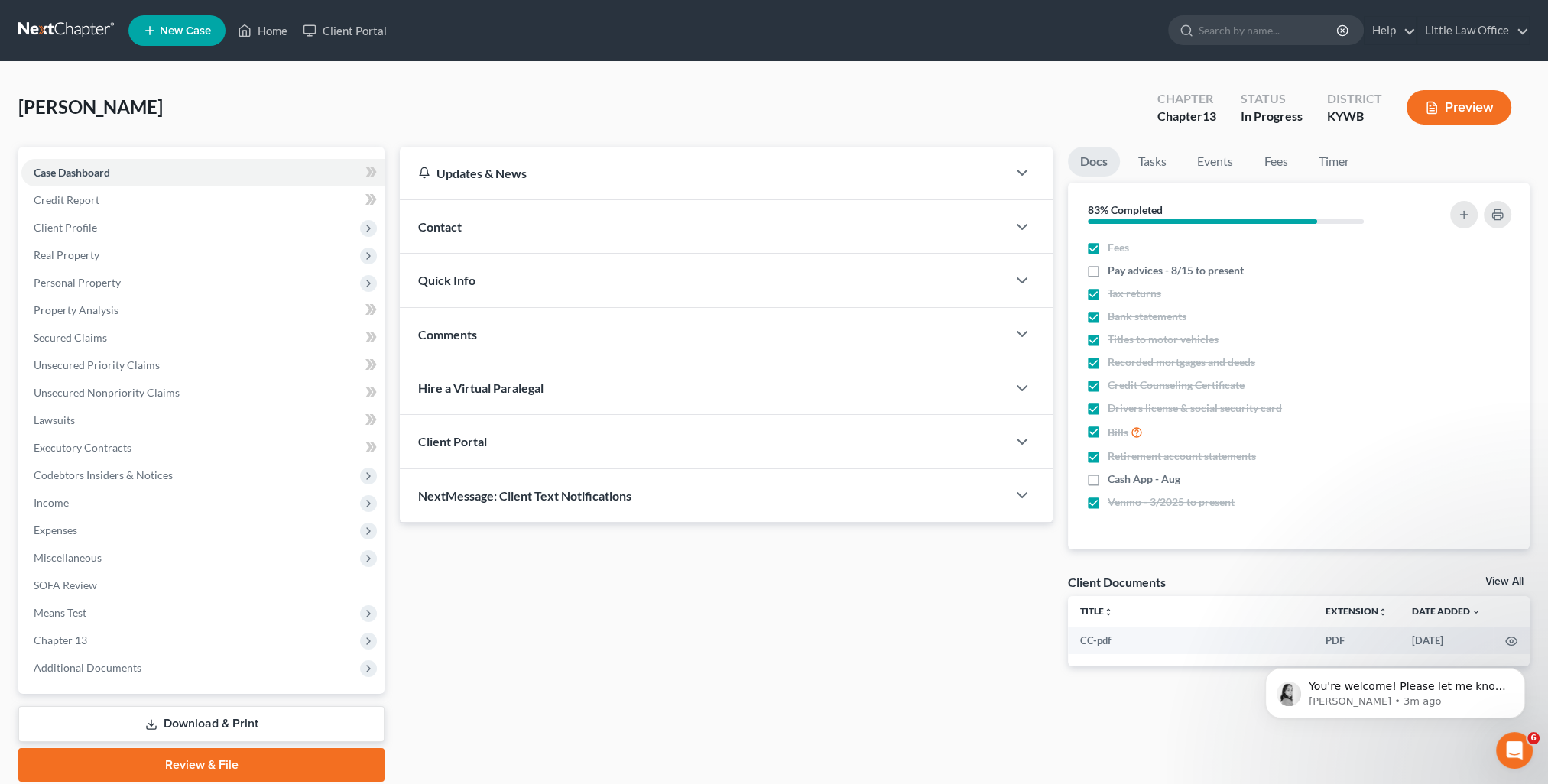
click at [524, 509] on div "NextMessage: Client Text Notifications" at bounding box center [702, 495] width 607 height 53
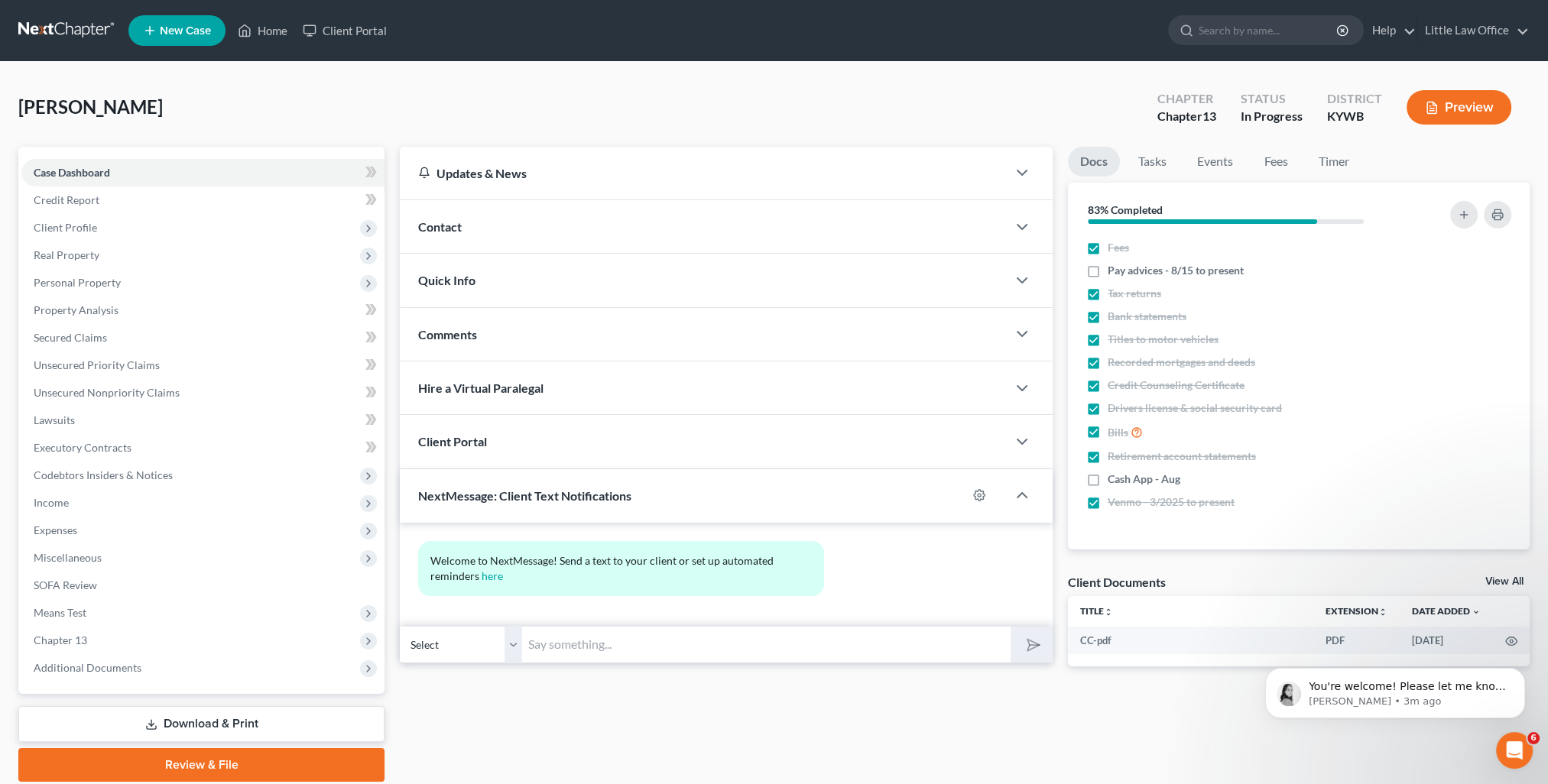
drag, startPoint x: 622, startPoint y: 642, endPoint x: 635, endPoint y: 652, distance: 16.4
click at [622, 642] on input "text" at bounding box center [767, 645] width 489 height 38
paste input "This is [PERSON_NAME] from [PERSON_NAME] Office. You can use this number to tex…"
type input "This is [PERSON_NAME] from [PERSON_NAME] Office. You can use this number to tex…"
click at [1034, 642] on line "submit" at bounding box center [1034, 645] width 10 height 10
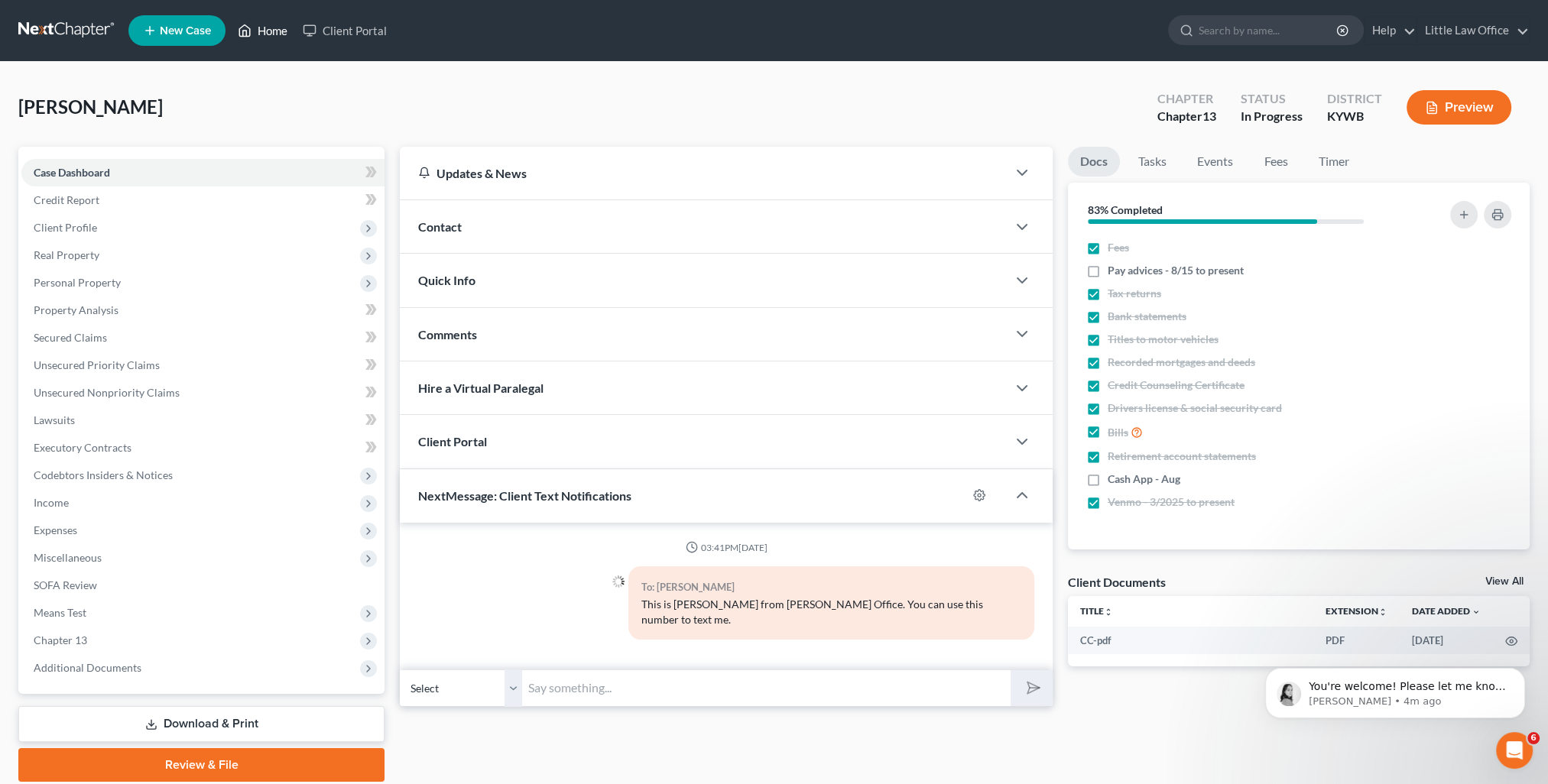
click at [269, 31] on link "Home" at bounding box center [263, 30] width 65 height 28
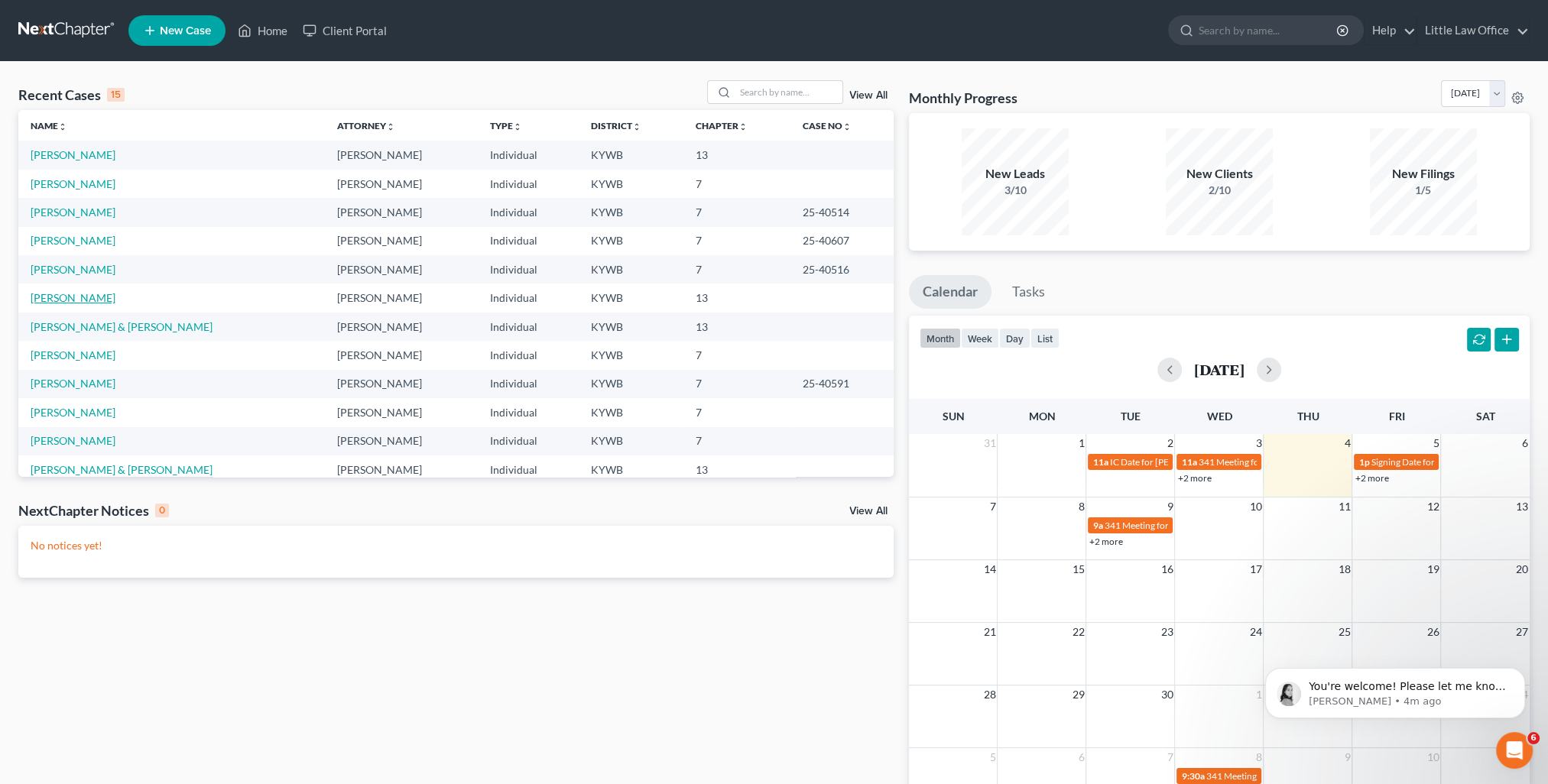
click at [72, 295] on link "[PERSON_NAME]" at bounding box center [73, 298] width 85 height 13
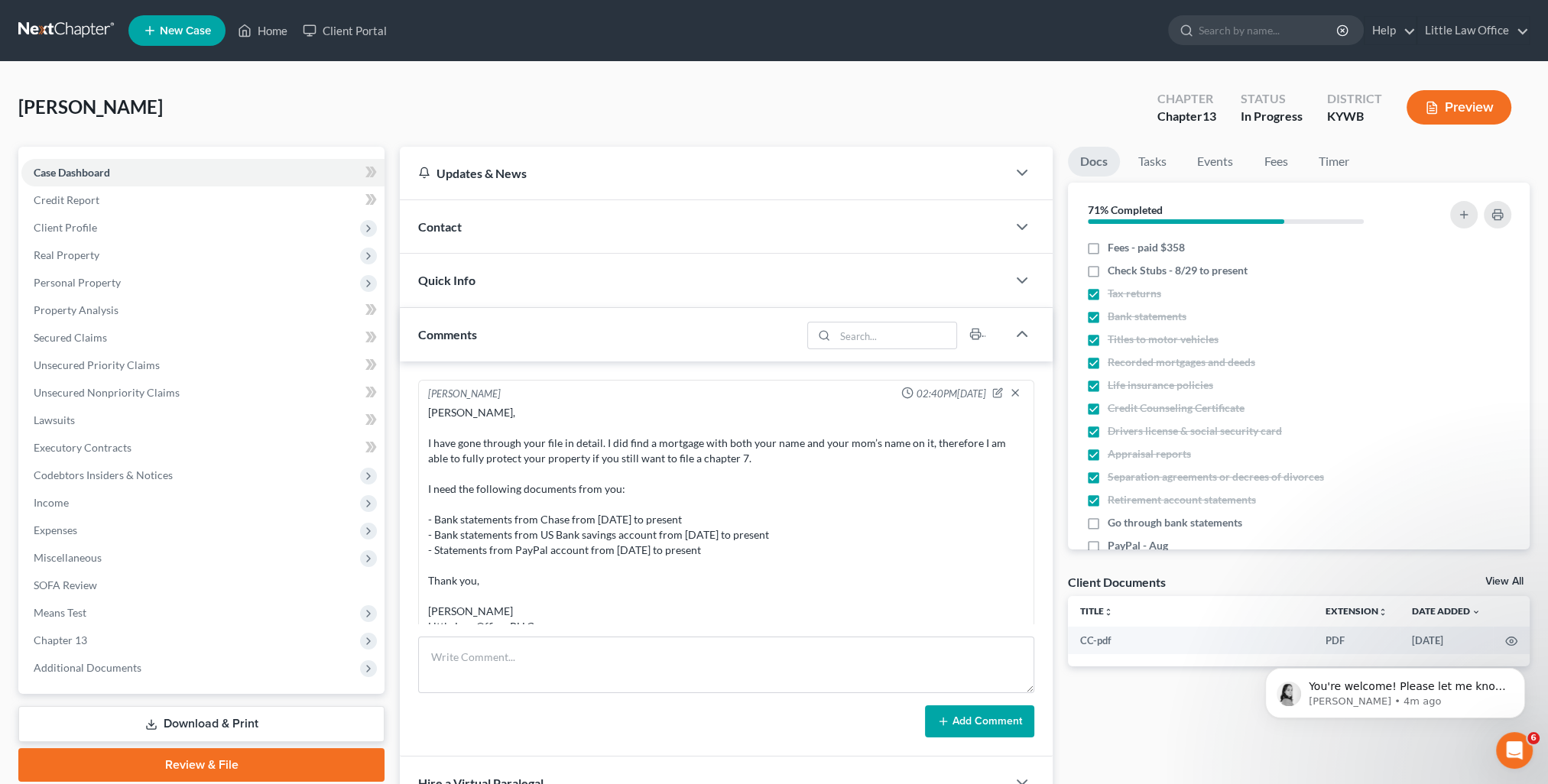
scroll to position [544, 0]
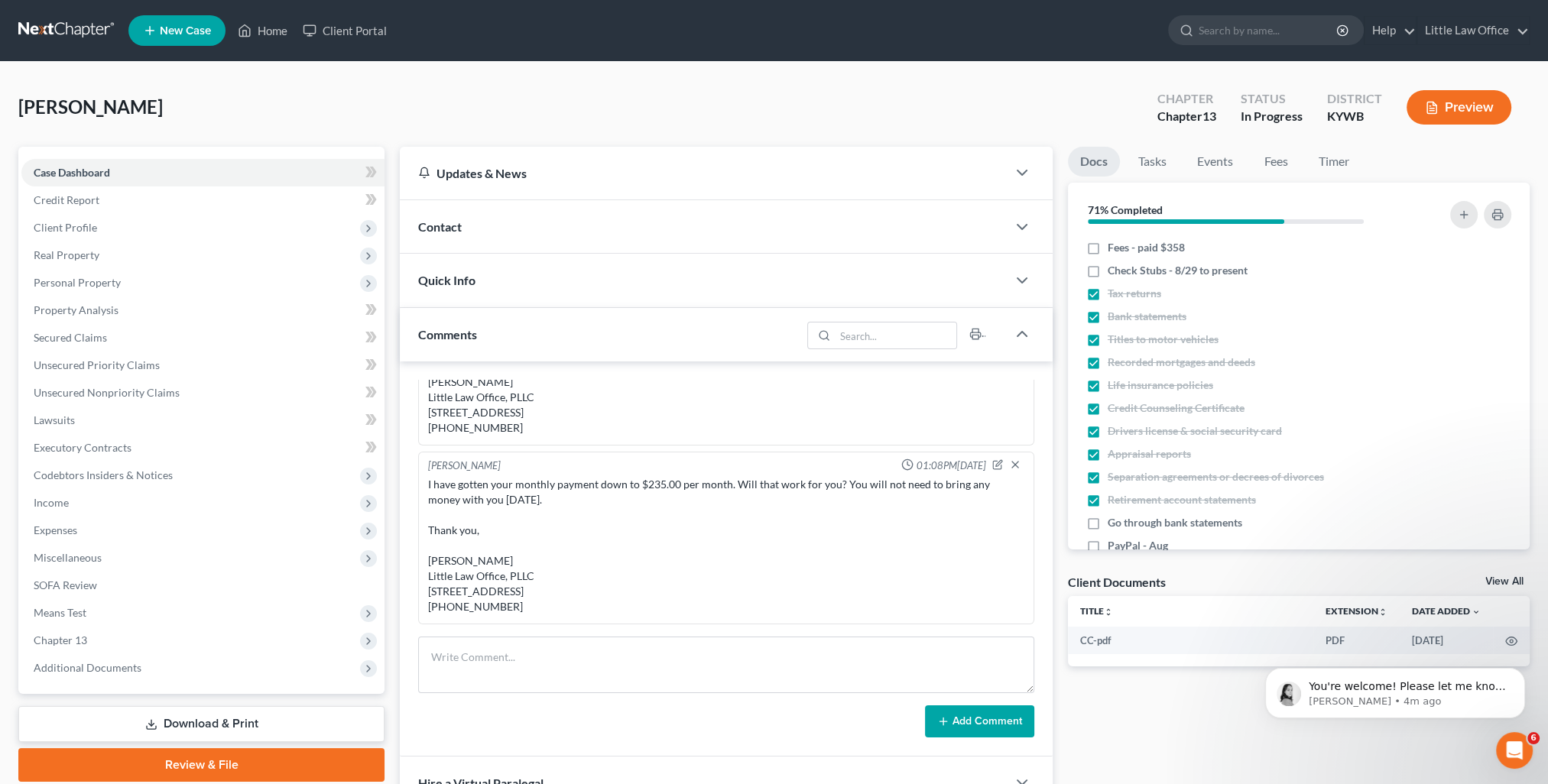
click at [538, 342] on div "Comments" at bounding box center [599, 334] width 401 height 53
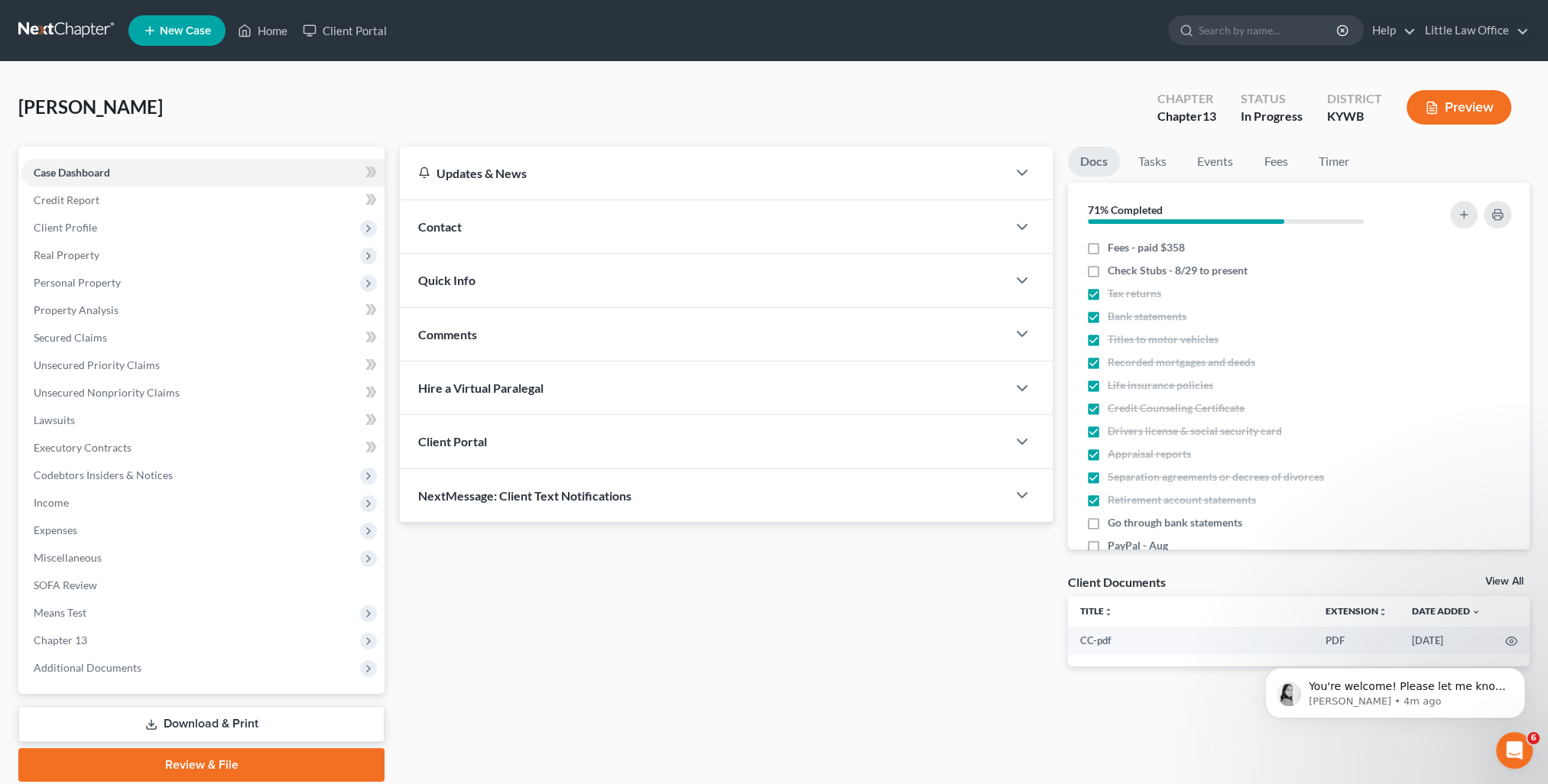
click at [594, 494] on span "NextMessage: Client Text Notifications" at bounding box center [525, 495] width 214 height 14
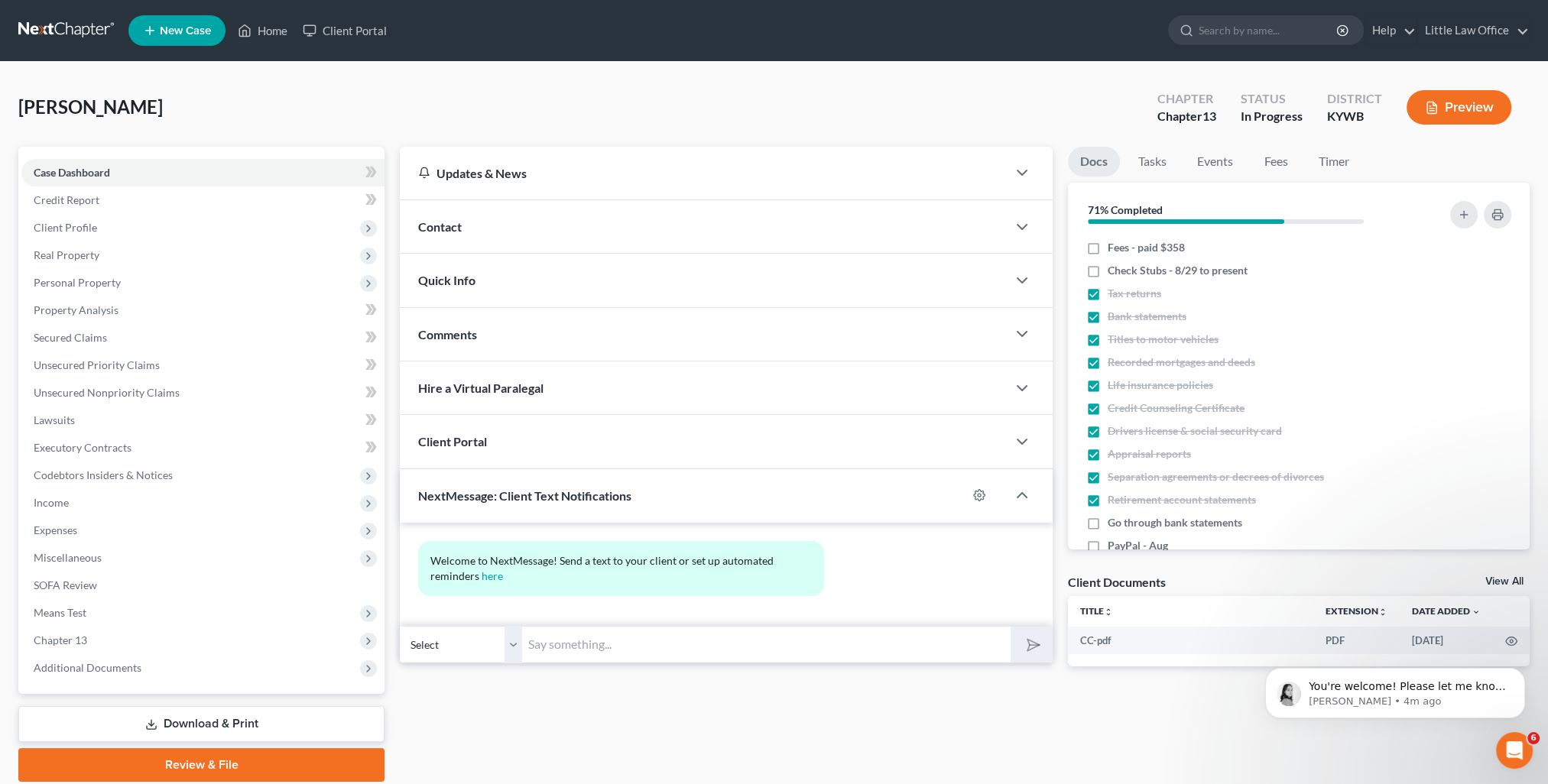
drag, startPoint x: 623, startPoint y: 639, endPoint x: 870, endPoint y: 670, distance: 248.9
click at [623, 639] on input "text" at bounding box center [767, 645] width 489 height 38
paste input "This is [PERSON_NAME] from [PERSON_NAME] Office. You can use this number to tex…"
type input "This is [PERSON_NAME] from [PERSON_NAME] Office. You can use this number to tex…"
click at [1028, 647] on polygon "submit" at bounding box center [1029, 645] width 18 height 18
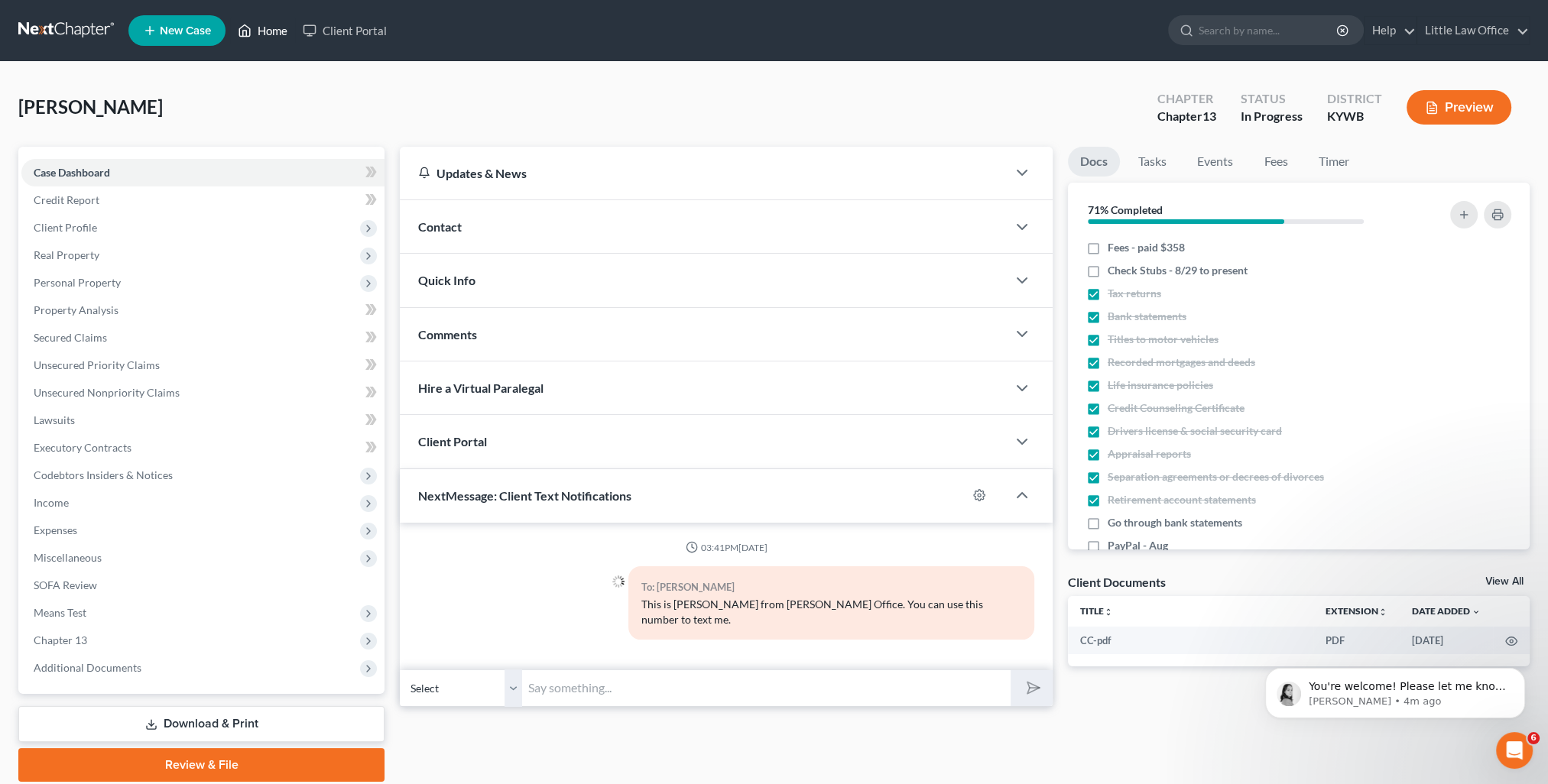
click at [272, 32] on link "Home" at bounding box center [263, 30] width 65 height 28
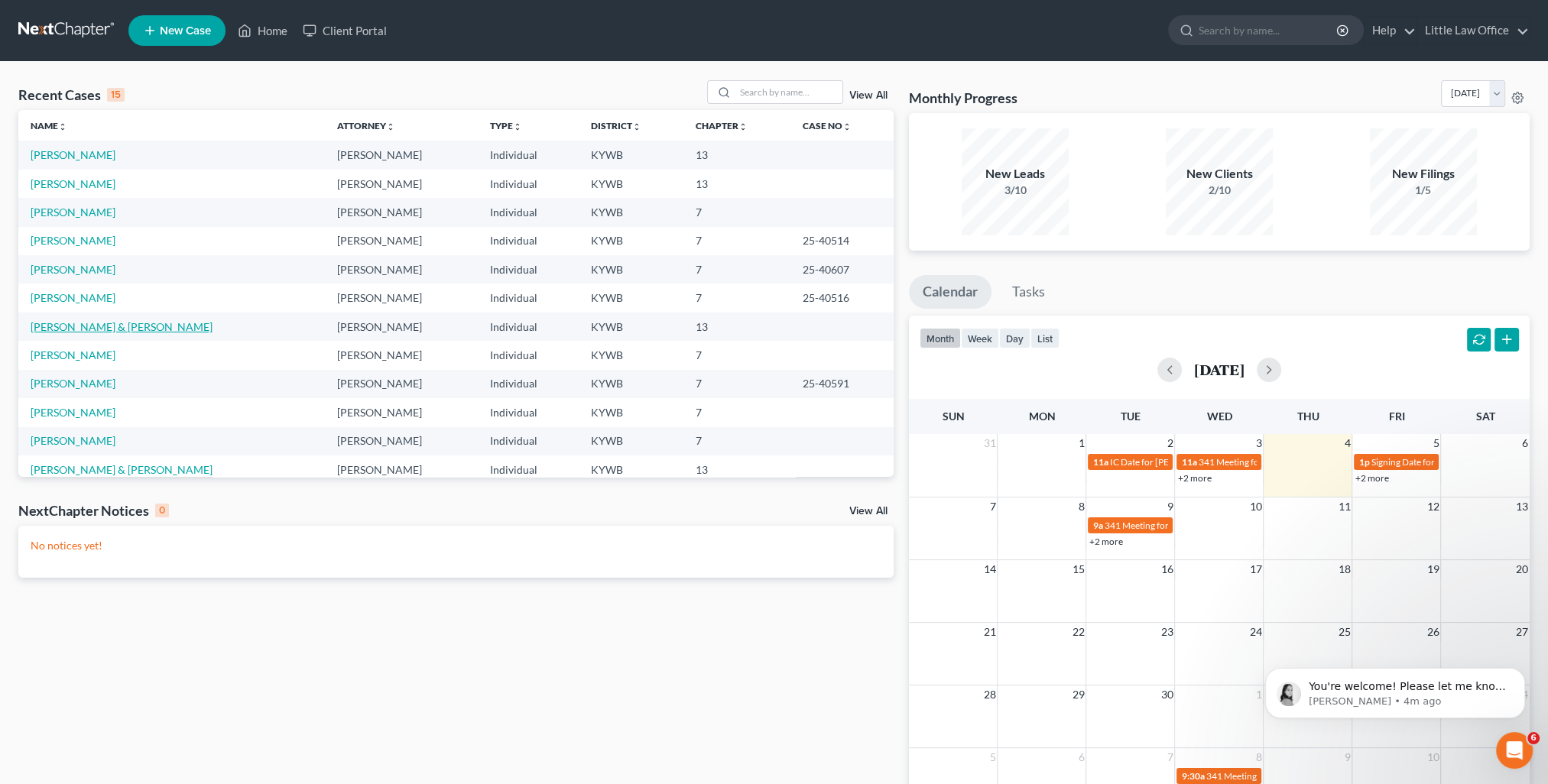
click at [110, 325] on link "[PERSON_NAME] & [PERSON_NAME]" at bounding box center [121, 327] width 182 height 13
select select "0"
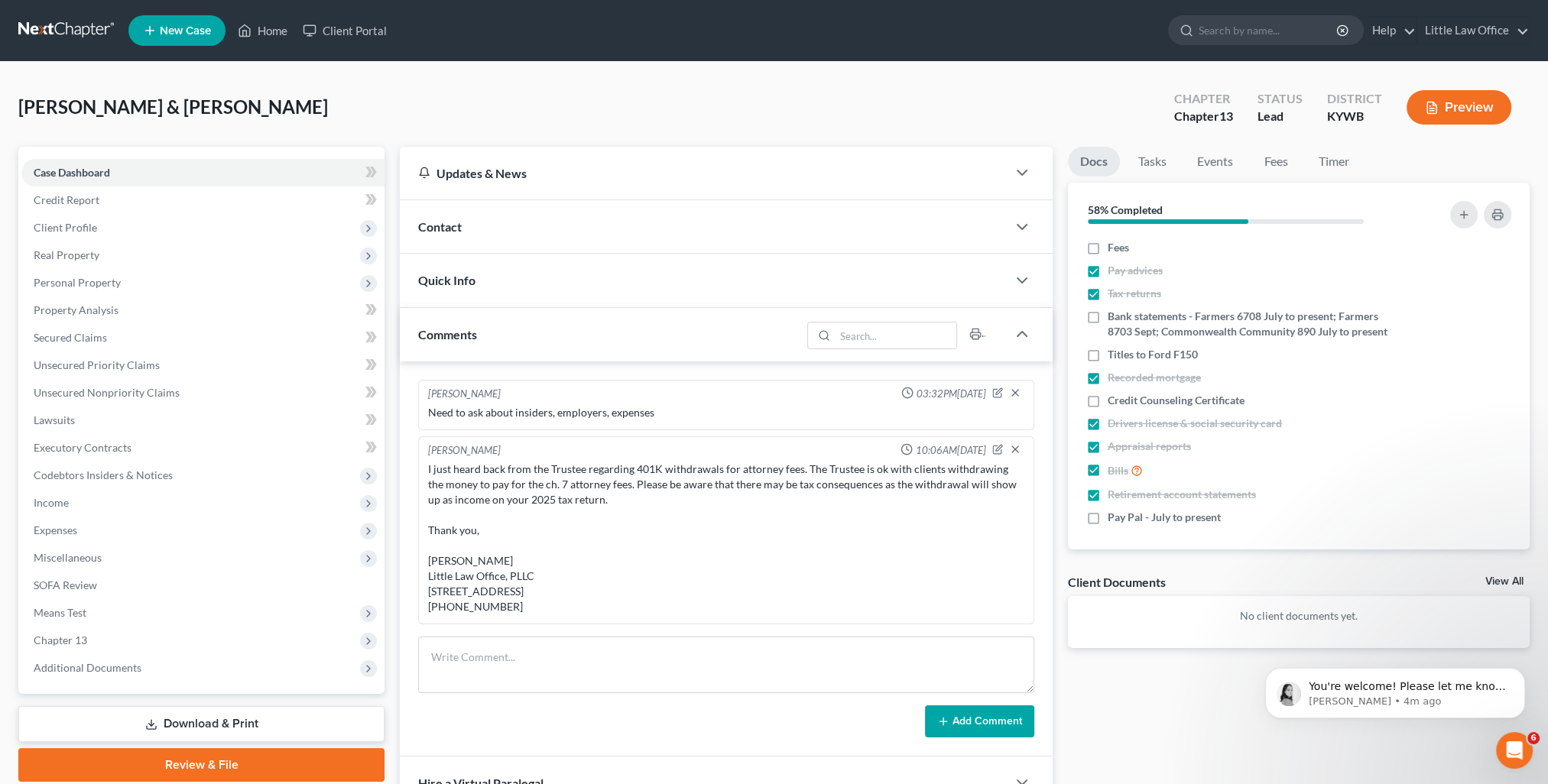
scroll to position [1340, 0]
click at [504, 325] on div "Comments" at bounding box center [599, 334] width 401 height 53
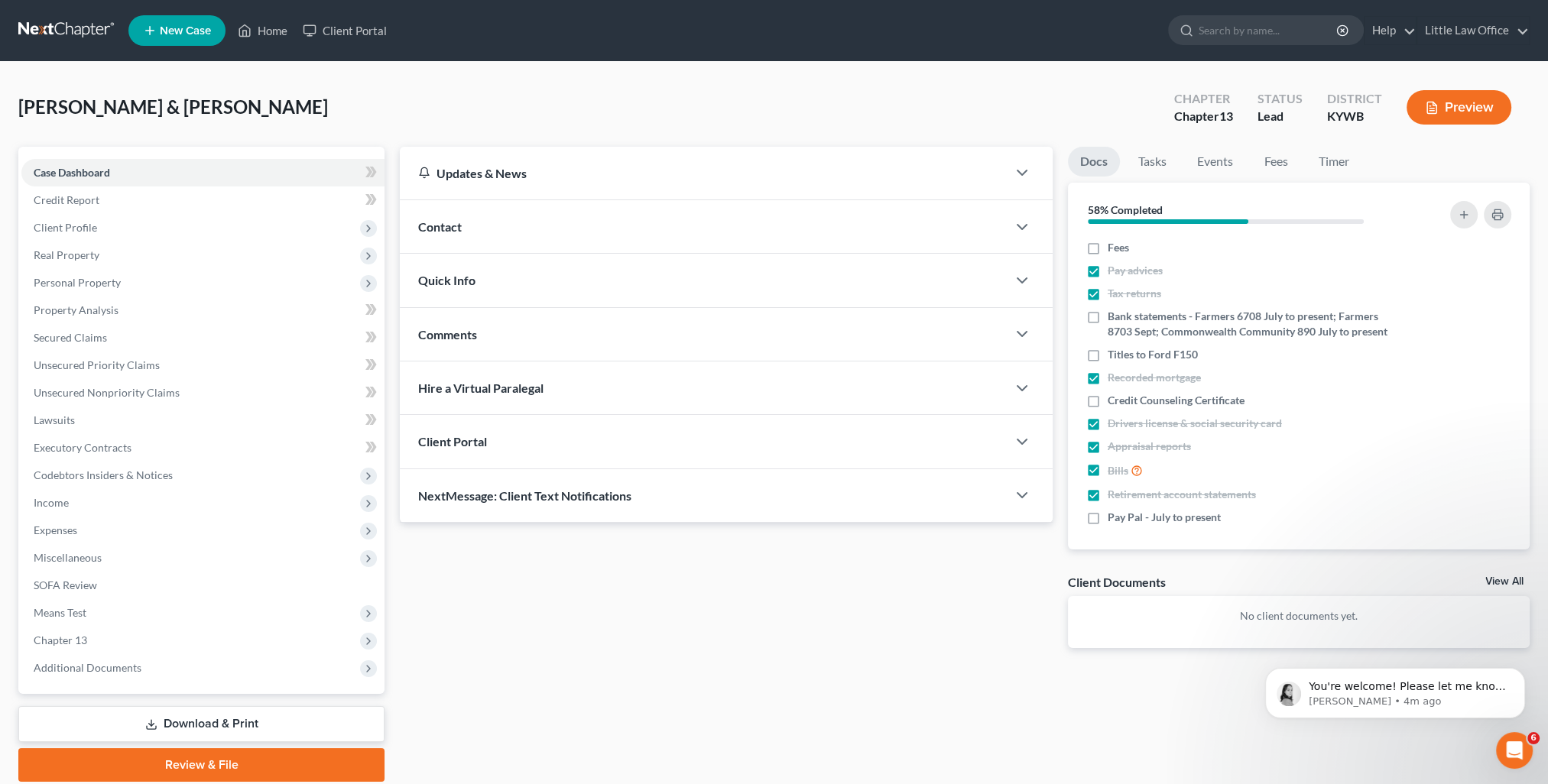
scroll to position [54, 0]
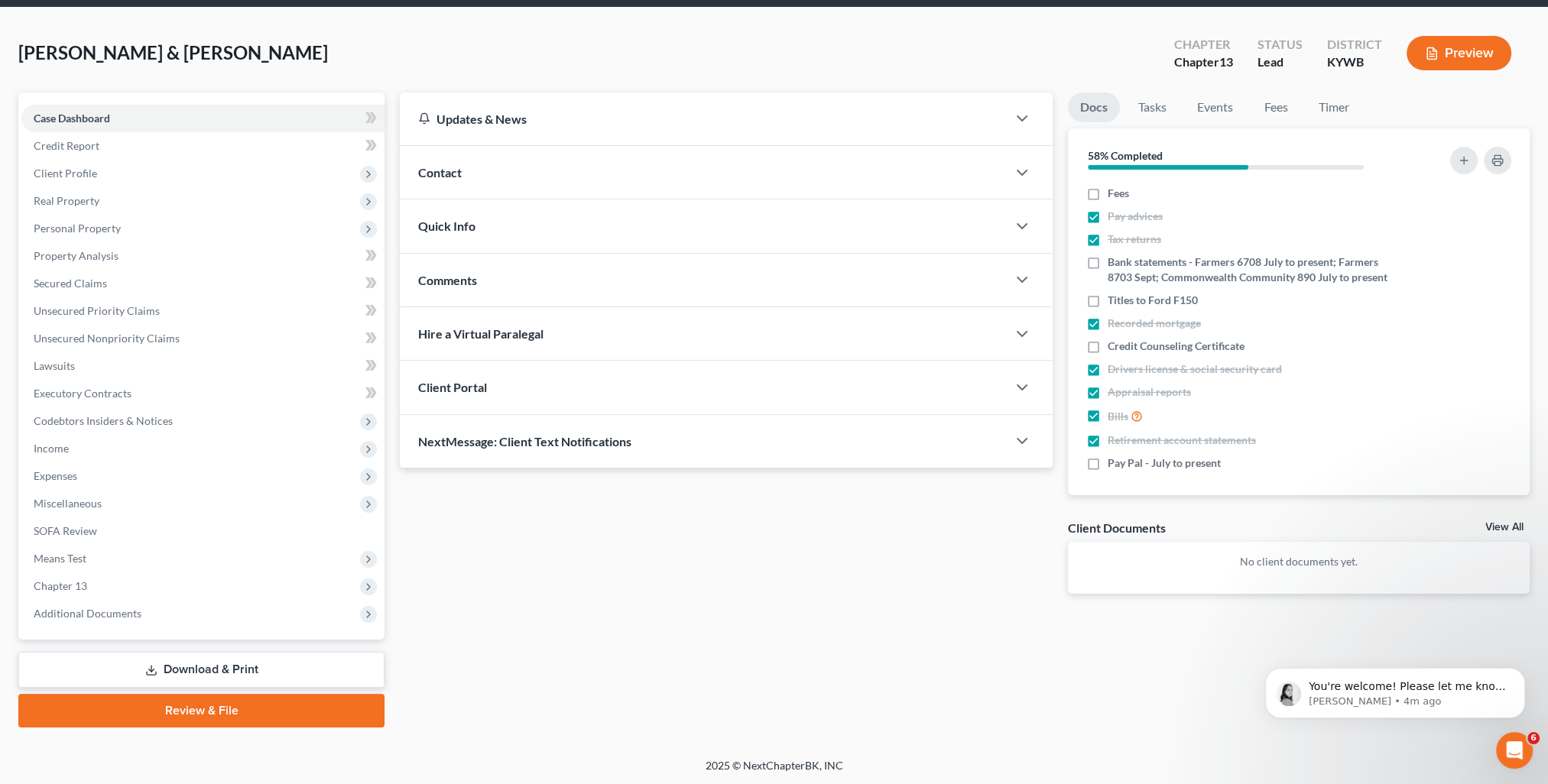
click at [538, 423] on div "NextMessage: Client Text Notifications" at bounding box center [702, 441] width 607 height 53
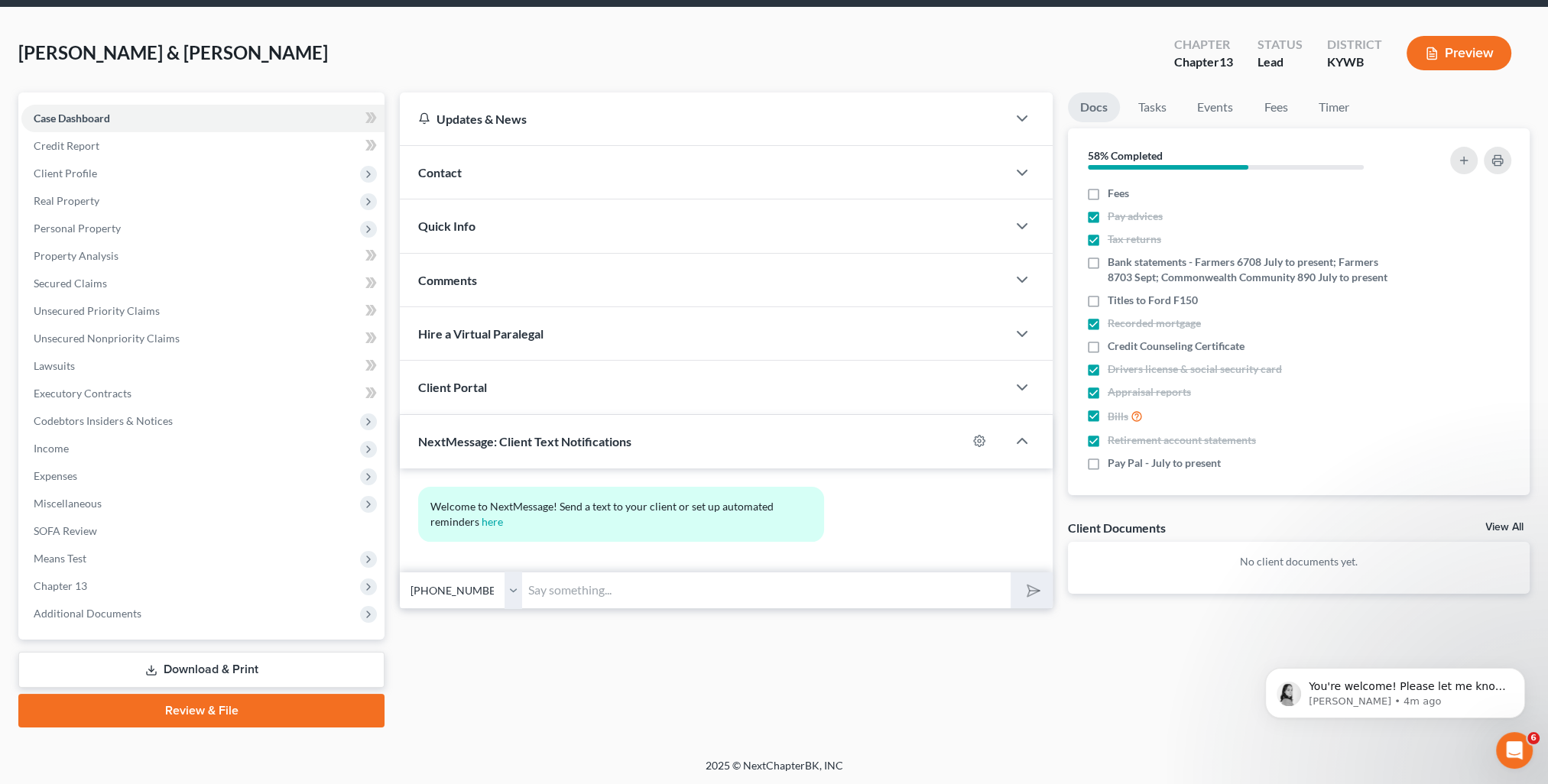
click at [626, 582] on input "text" at bounding box center [767, 590] width 489 height 38
paste input "This is [PERSON_NAME] from [PERSON_NAME] Office. You can use this number to tex…"
type input "This is [PERSON_NAME] from [PERSON_NAME] Office. You can use this number to tex…"
click at [1030, 587] on icon "submit" at bounding box center [1030, 590] width 21 height 21
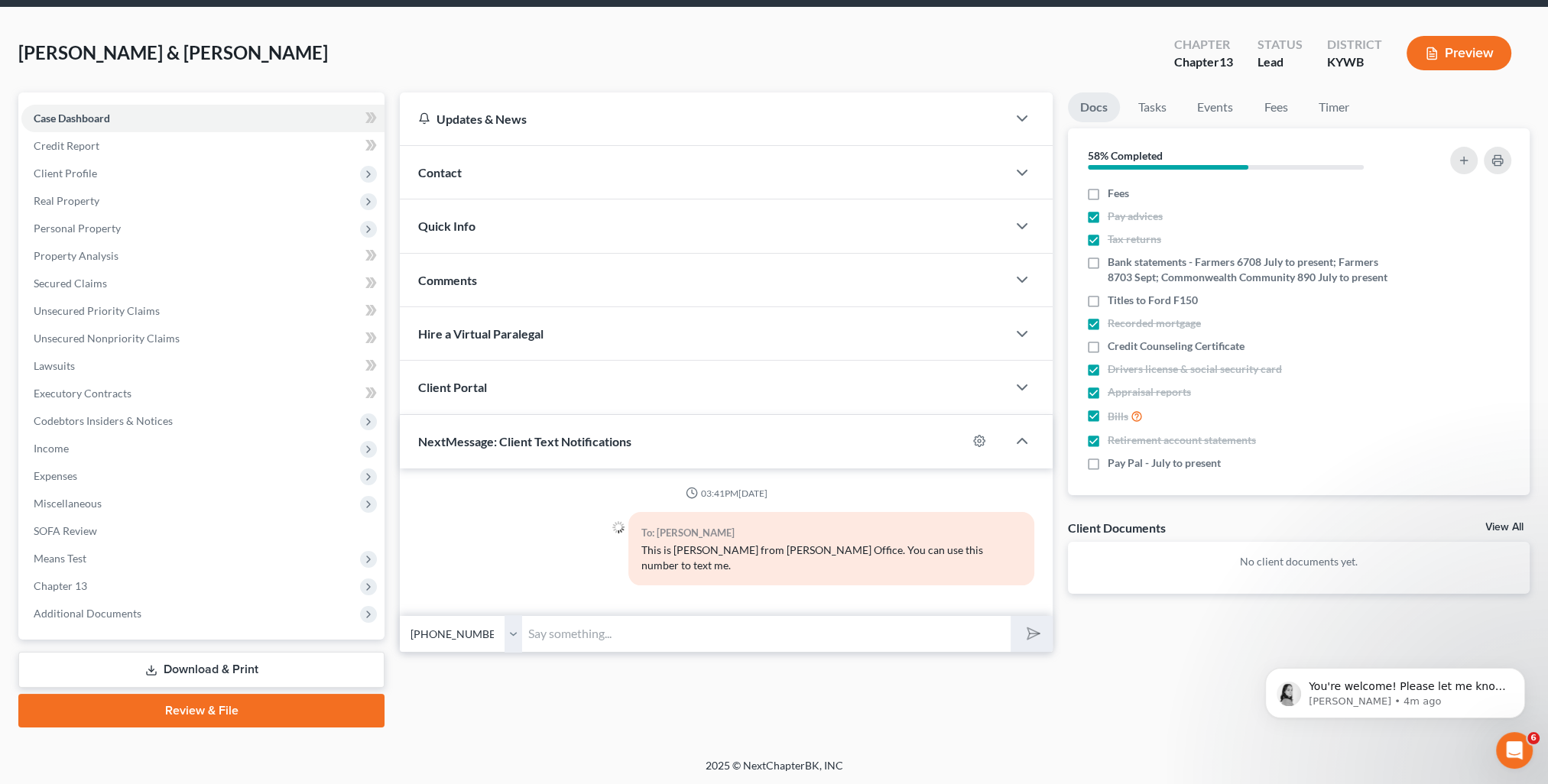
drag, startPoint x: 508, startPoint y: 620, endPoint x: 510, endPoint y: 637, distance: 17.1
click at [508, 620] on select "Select +1 (270) 820-3799 - Crystal Woodruff +1 (270) 820-3796 - Michael Woodruff" at bounding box center [460, 633] width 122 height 38
click at [399, 615] on select "Select +1 (270) 820-3799 - Crystal Woodruff +1 (270) 820-3796 - Michael Woodruff" at bounding box center [460, 633] width 122 height 38
click at [615, 619] on input "text" at bounding box center [767, 633] width 489 height 38
paste input "This is [PERSON_NAME] from [PERSON_NAME] Office. You can use this number to tex…"
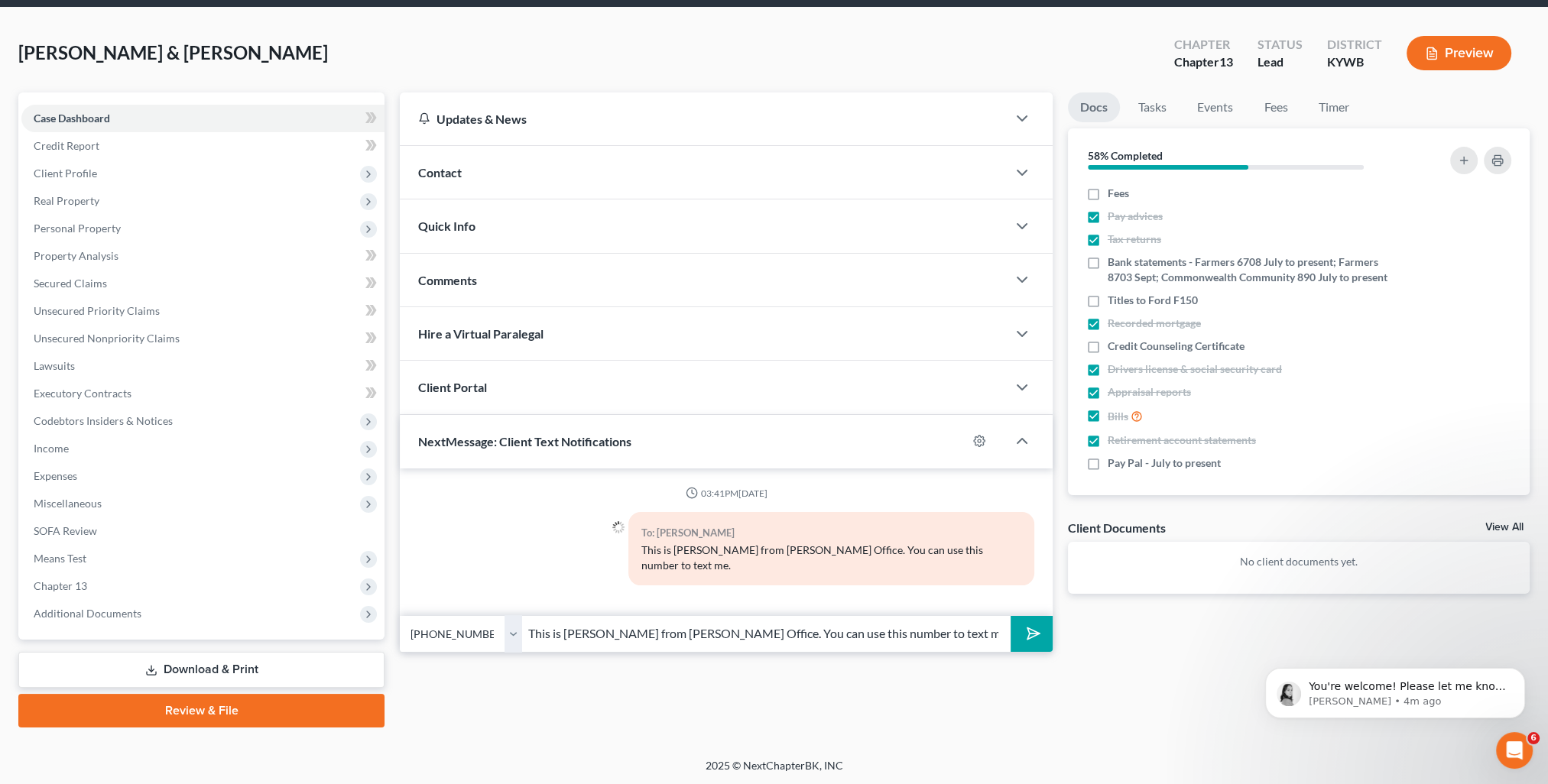
click at [1022, 622] on icon "submit" at bounding box center [1030, 633] width 21 height 21
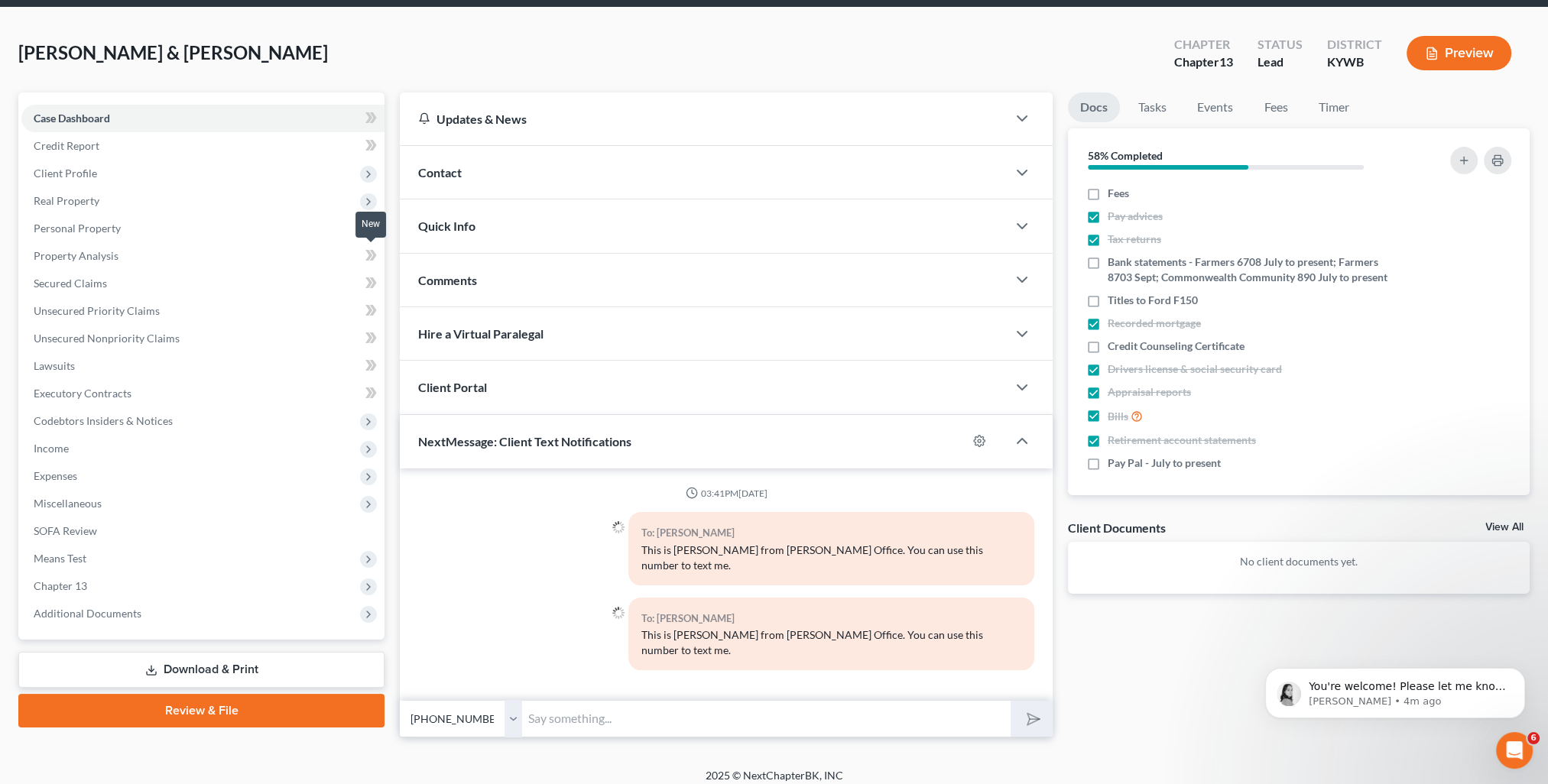
scroll to position [0, 0]
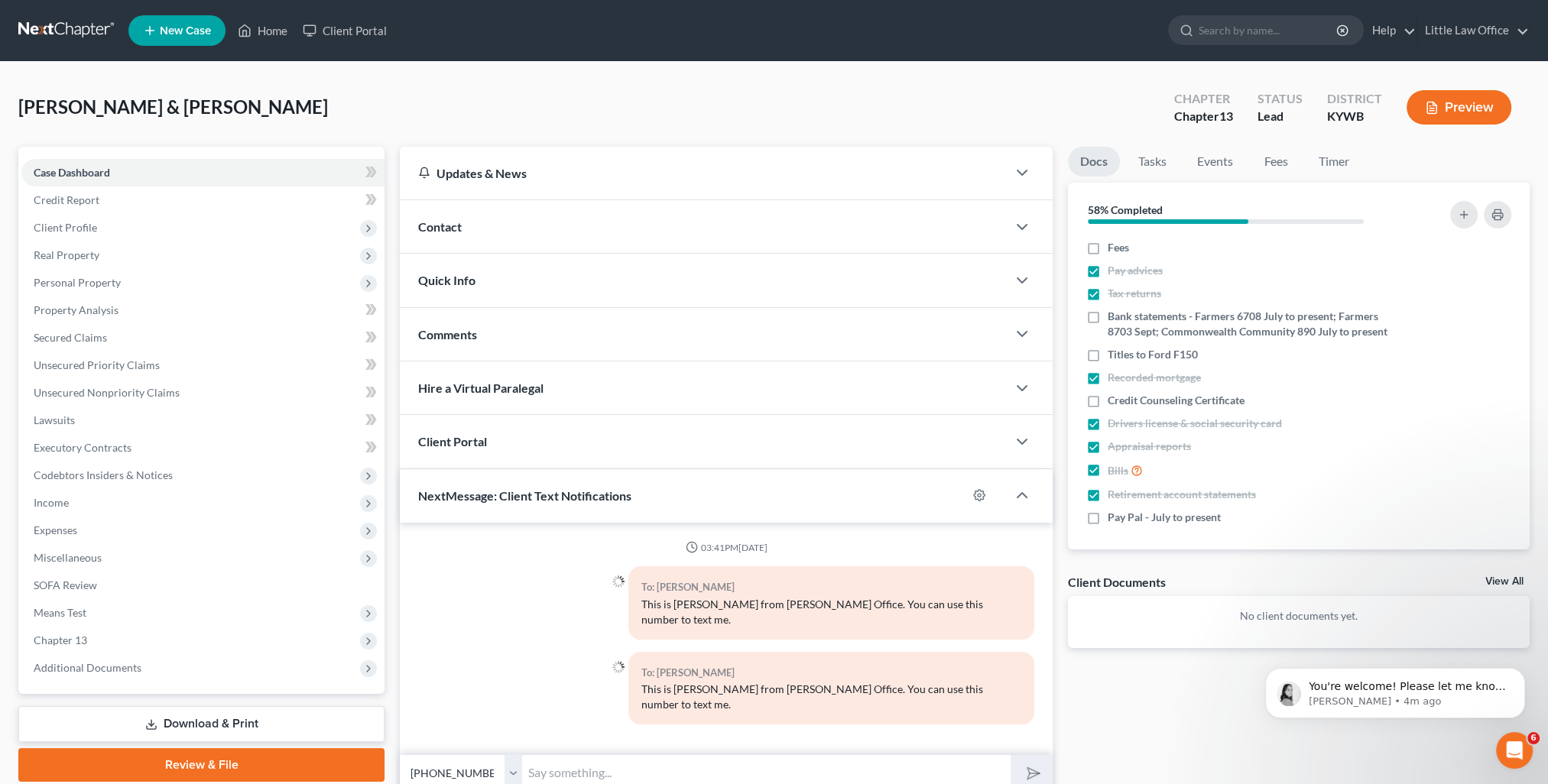
click at [266, 12] on ul "New Case Home Client Portal - No Result - See all results Or Press Enter... Hel…" at bounding box center [828, 30] width 1401 height 39
click at [269, 26] on link "Home" at bounding box center [263, 30] width 65 height 28
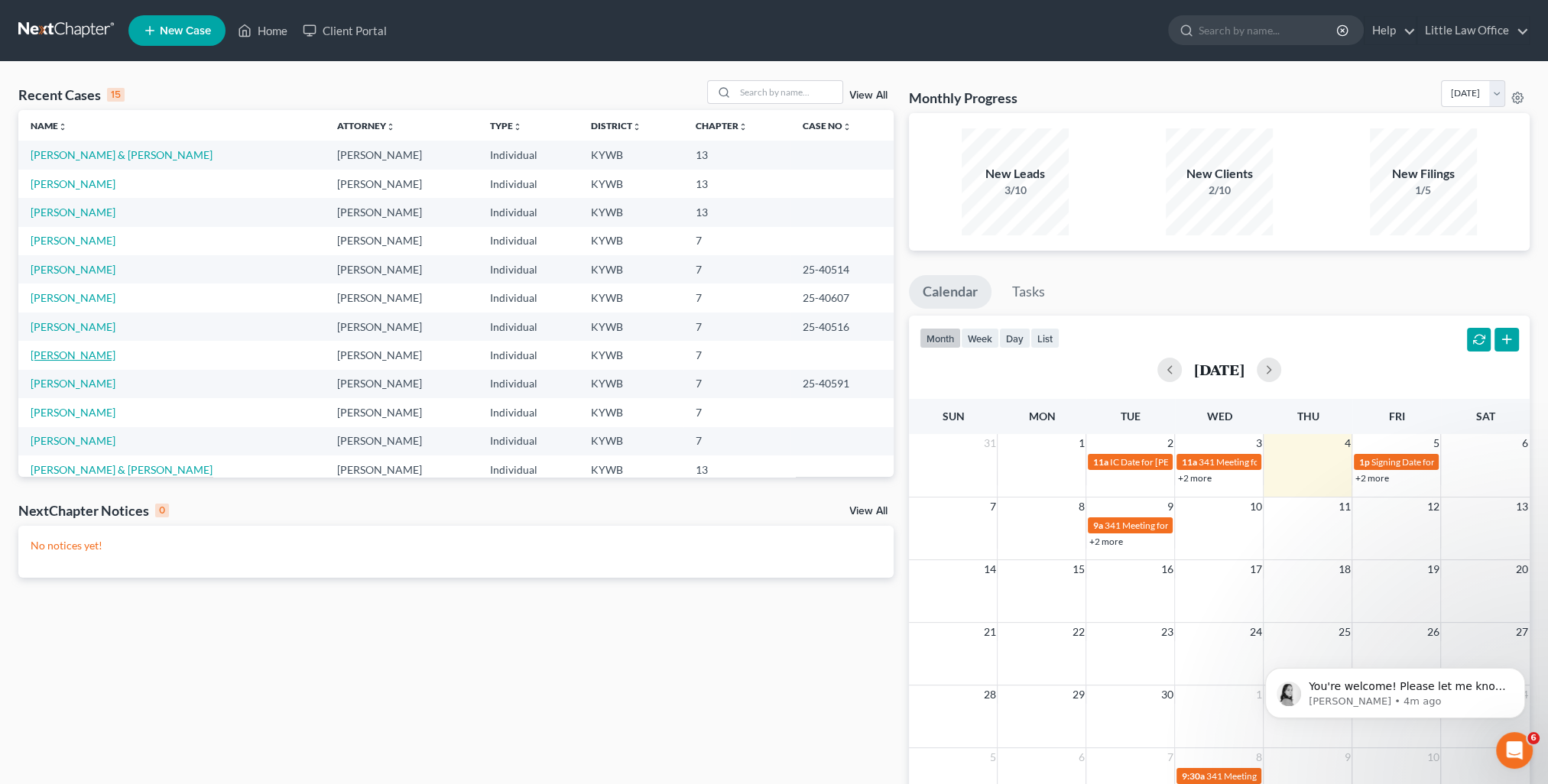
click at [92, 359] on link "[PERSON_NAME]" at bounding box center [73, 355] width 85 height 13
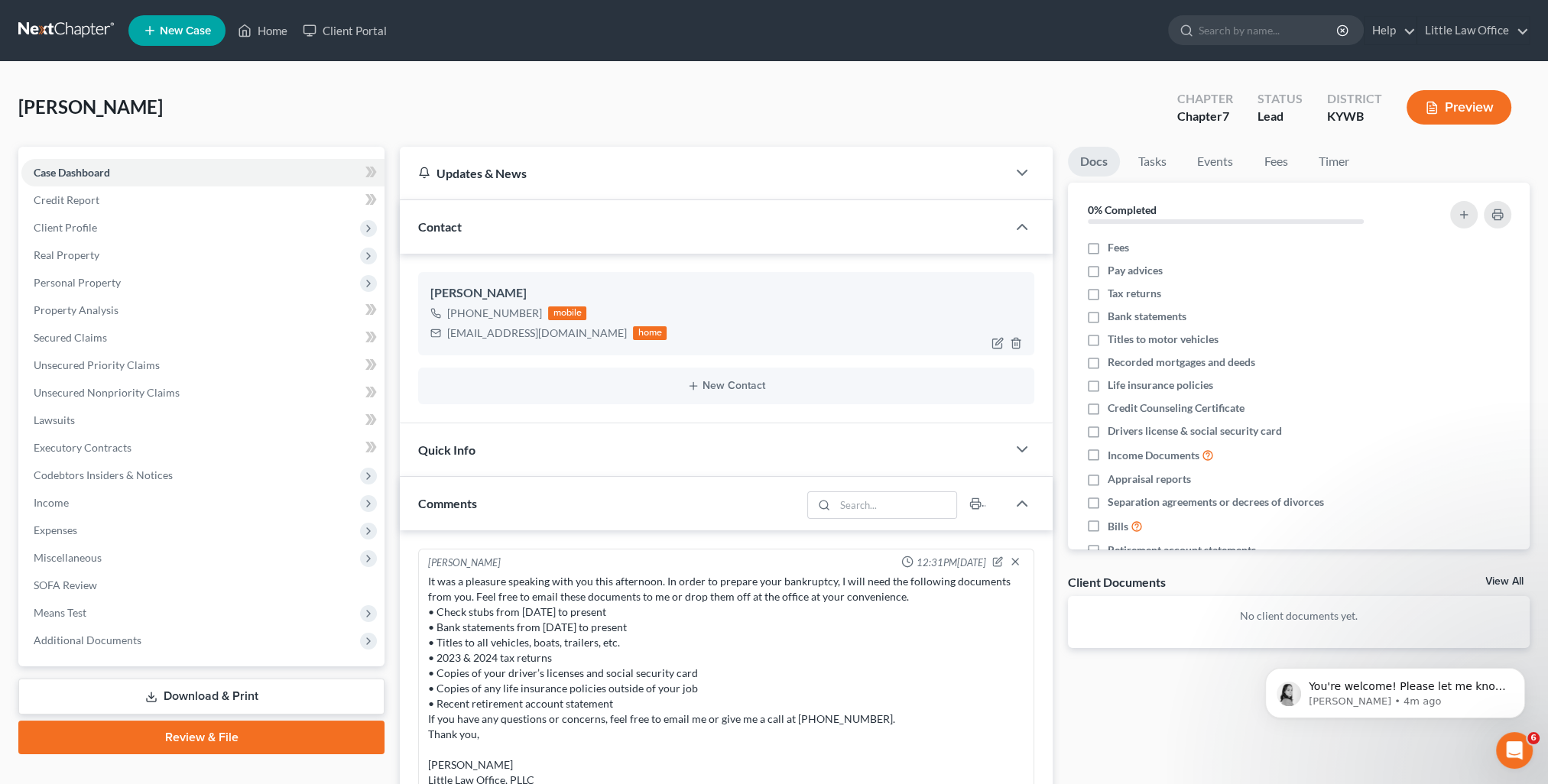
scroll to position [37, 0]
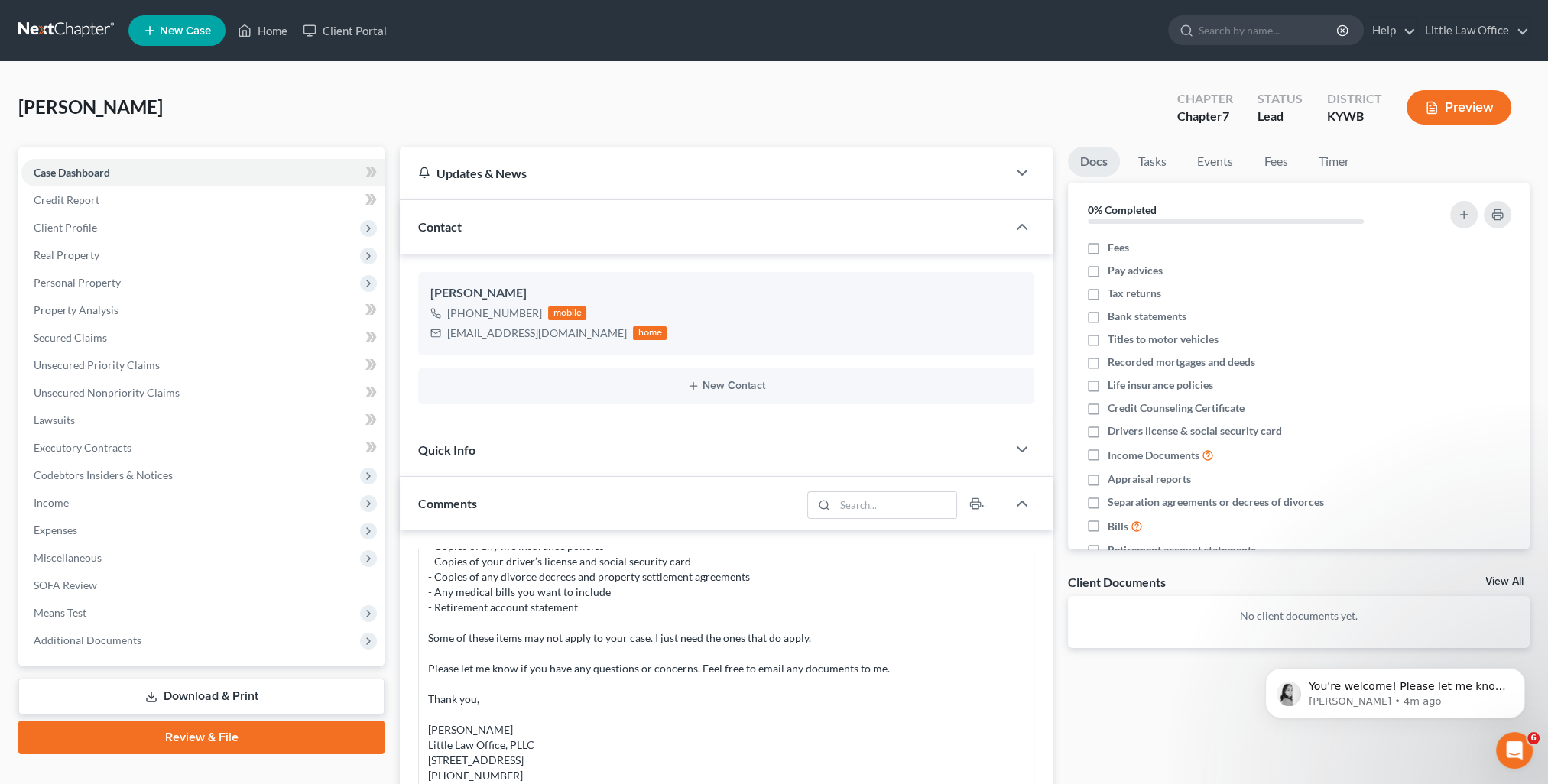
click at [474, 228] on div "Contact" at bounding box center [702, 226] width 607 height 53
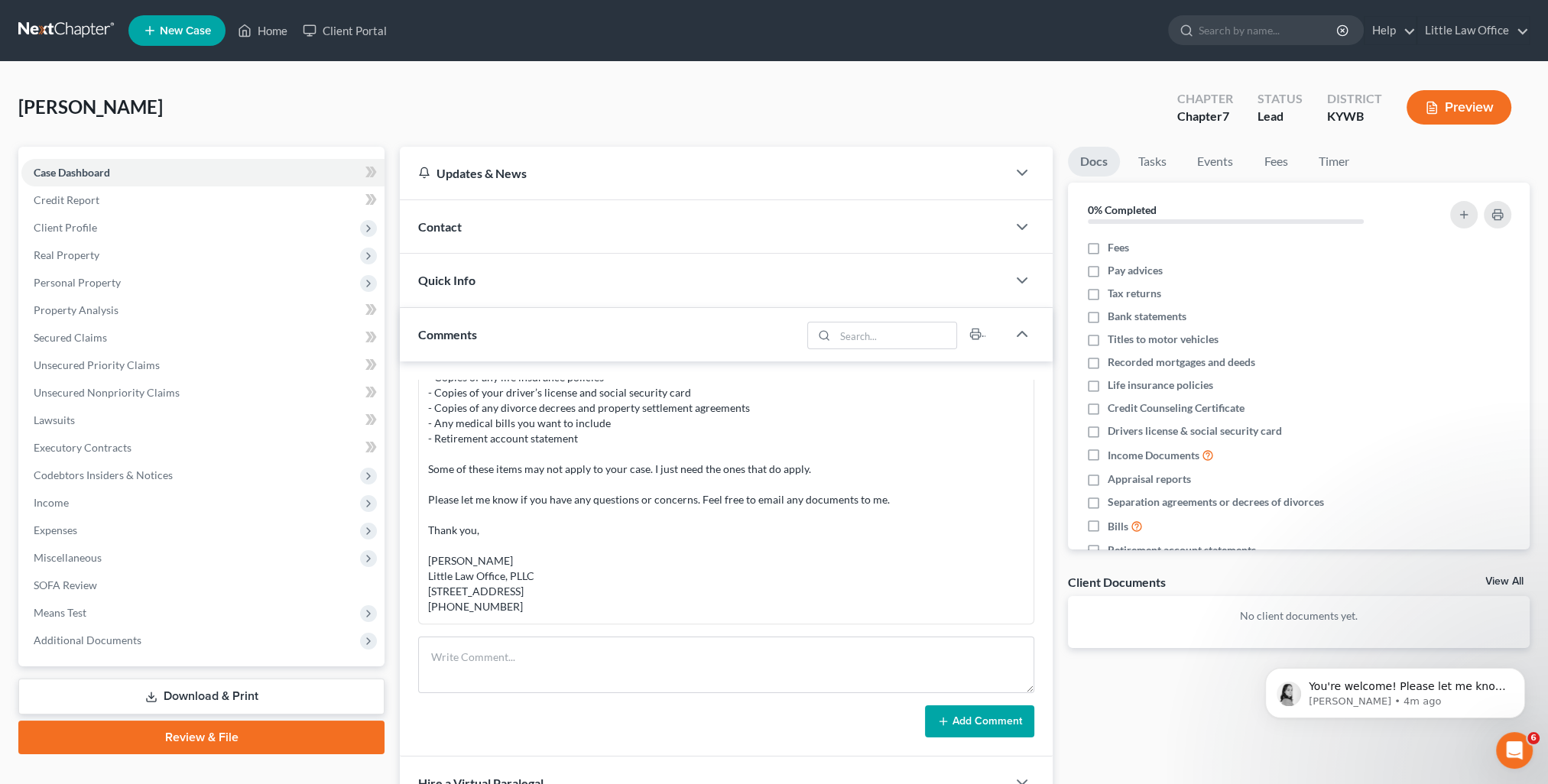
click at [504, 342] on div "Comments" at bounding box center [599, 334] width 401 height 53
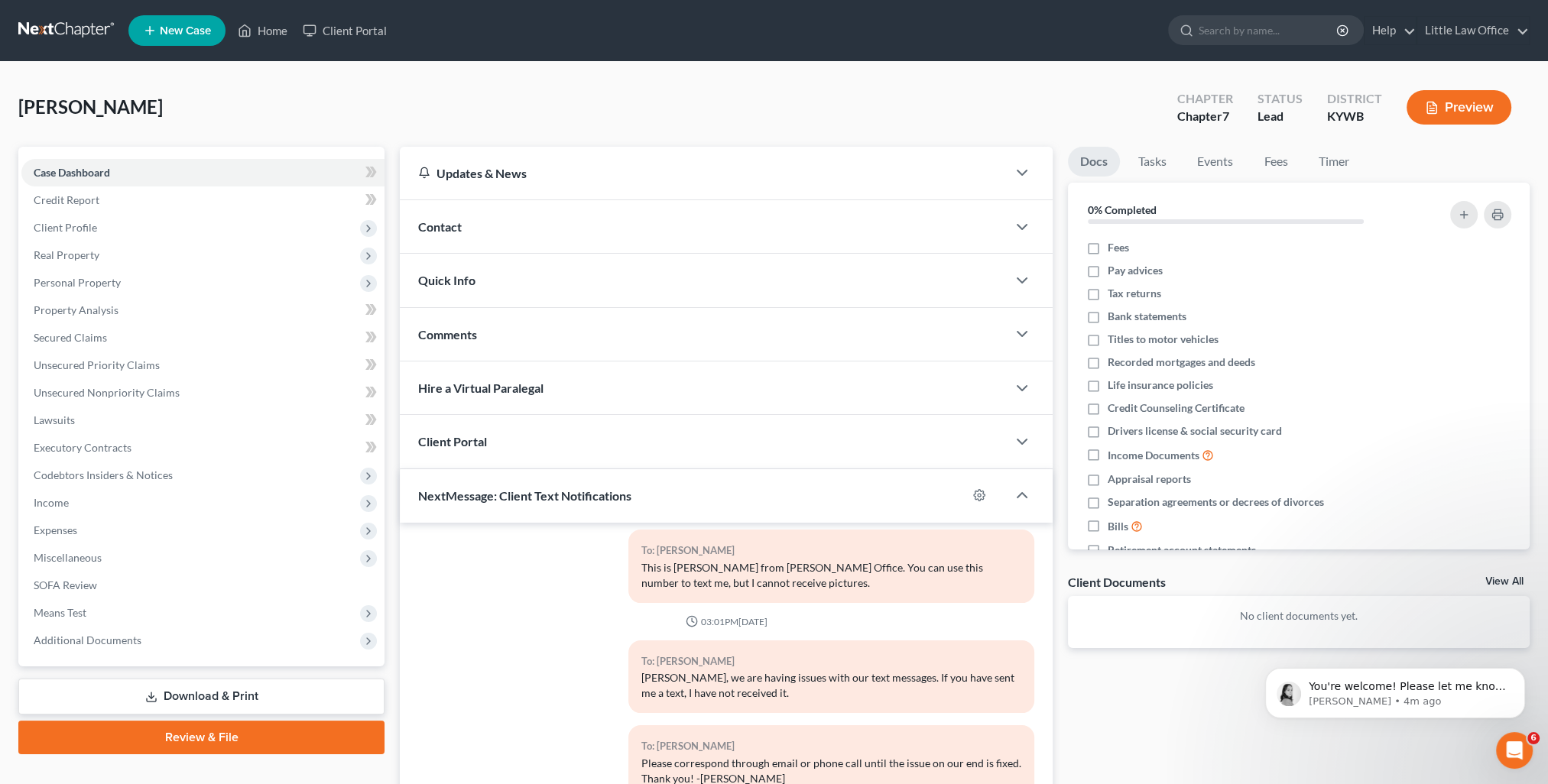
scroll to position [137, 0]
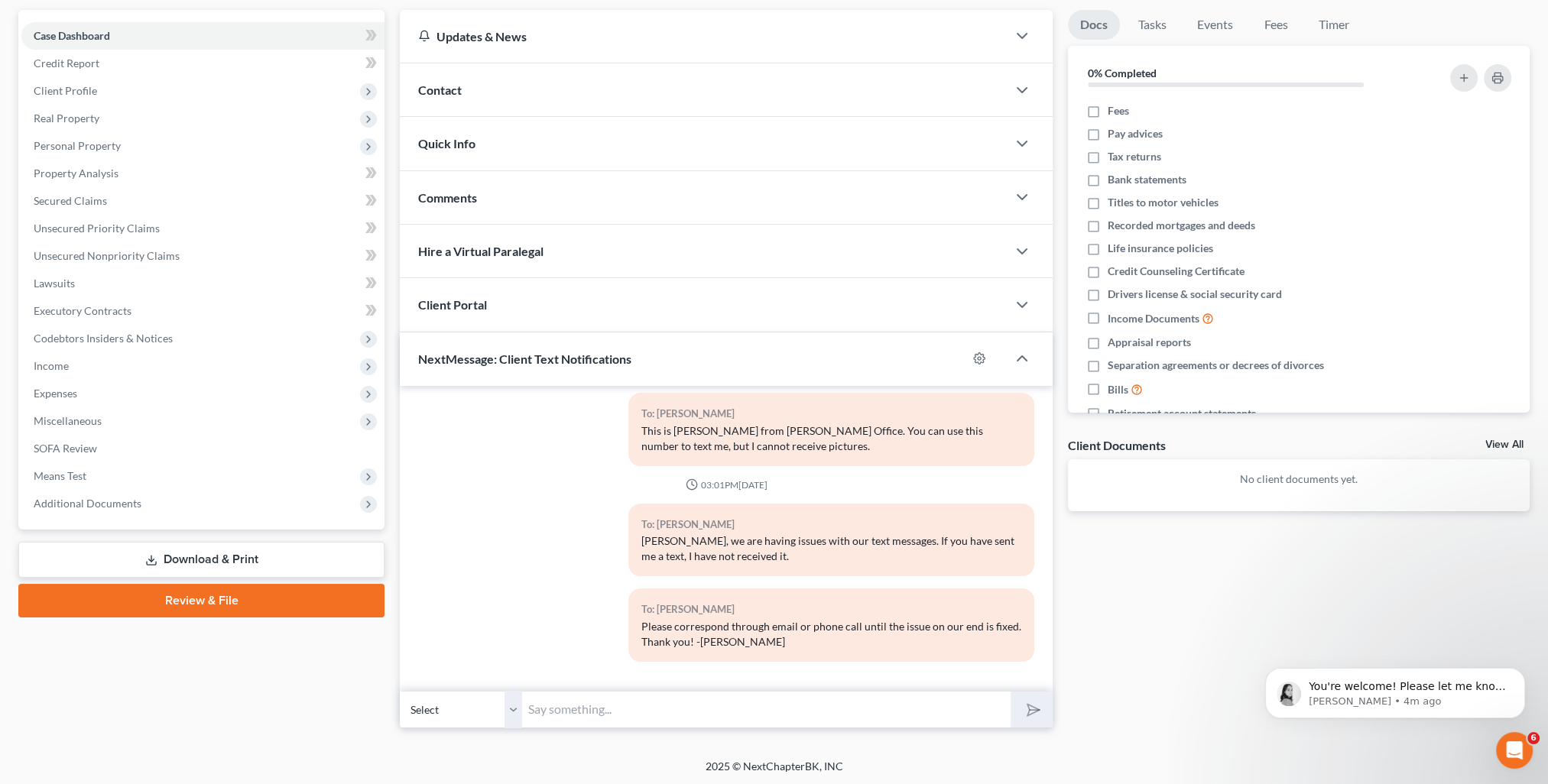
click at [686, 704] on input "text" at bounding box center [767, 709] width 489 height 38
paste input "This is [PERSON_NAME] from [PERSON_NAME] Office. You can use this number to tex…"
click at [1033, 711] on polygon "submit" at bounding box center [1029, 709] width 18 height 18
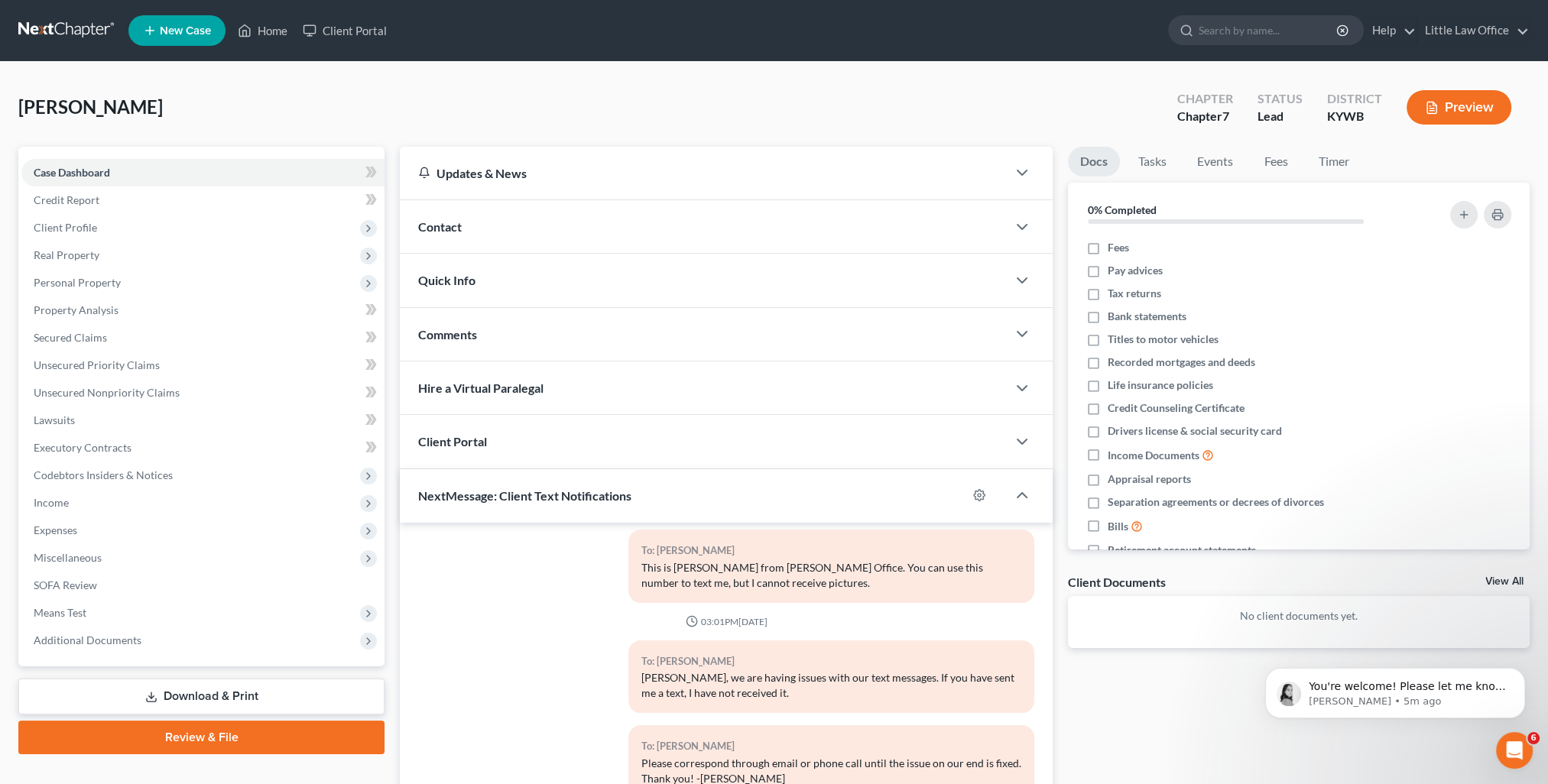
scroll to position [132, 0]
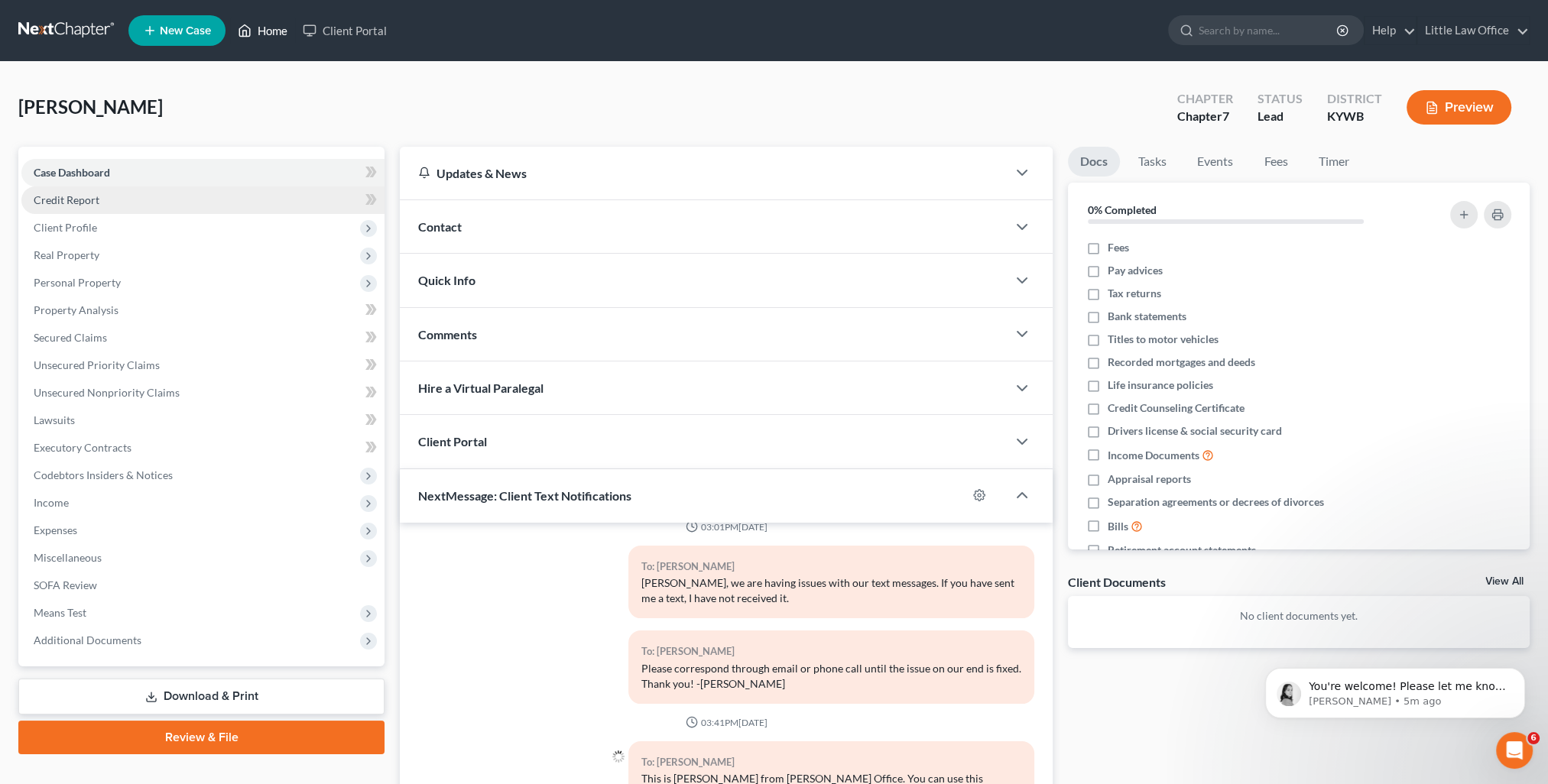
drag, startPoint x: 278, startPoint y: 30, endPoint x: 315, endPoint y: 200, distance: 174.0
click at [278, 30] on link "Home" at bounding box center [263, 30] width 65 height 28
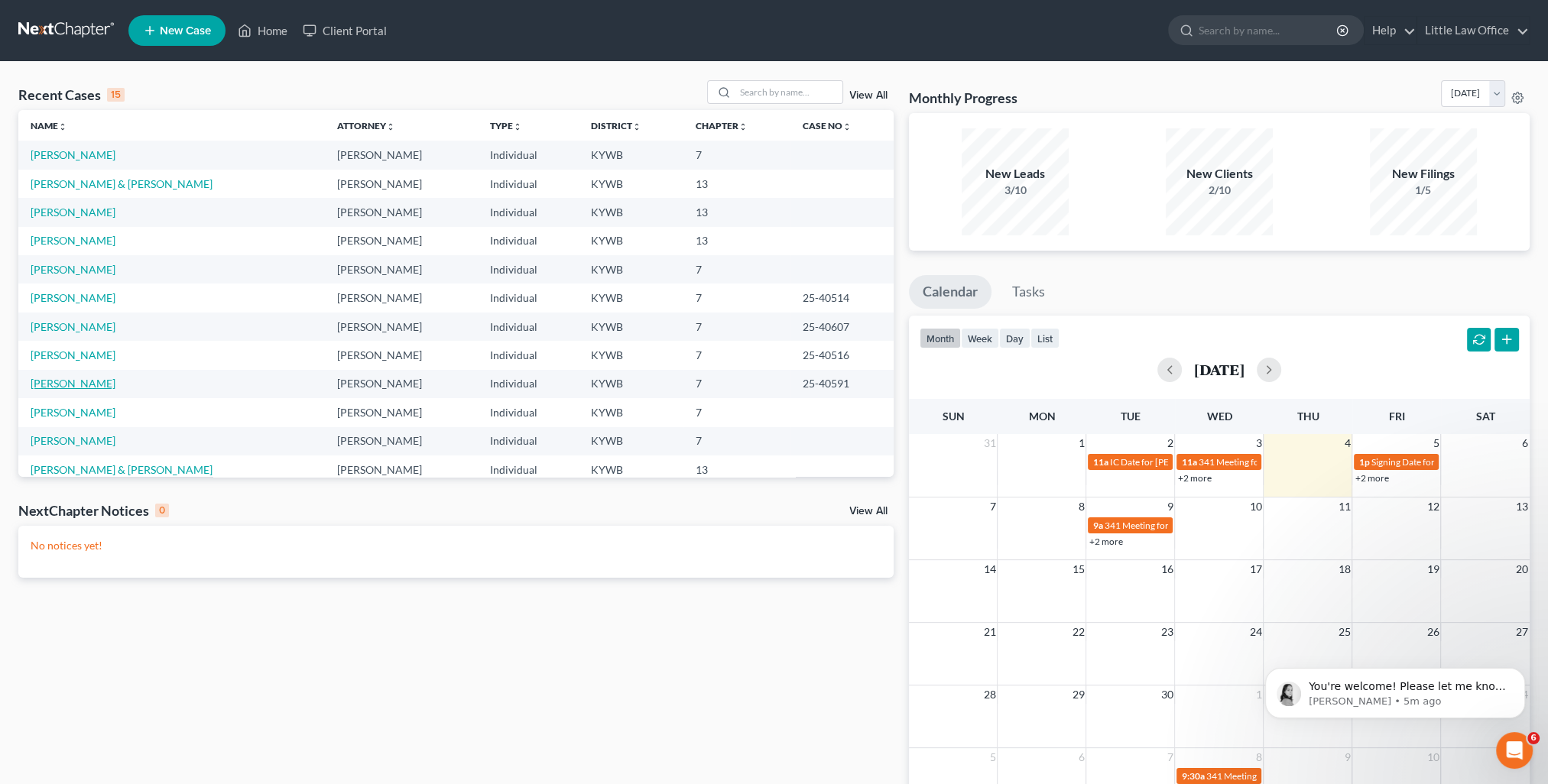
click at [81, 381] on link "[PERSON_NAME]" at bounding box center [73, 384] width 85 height 13
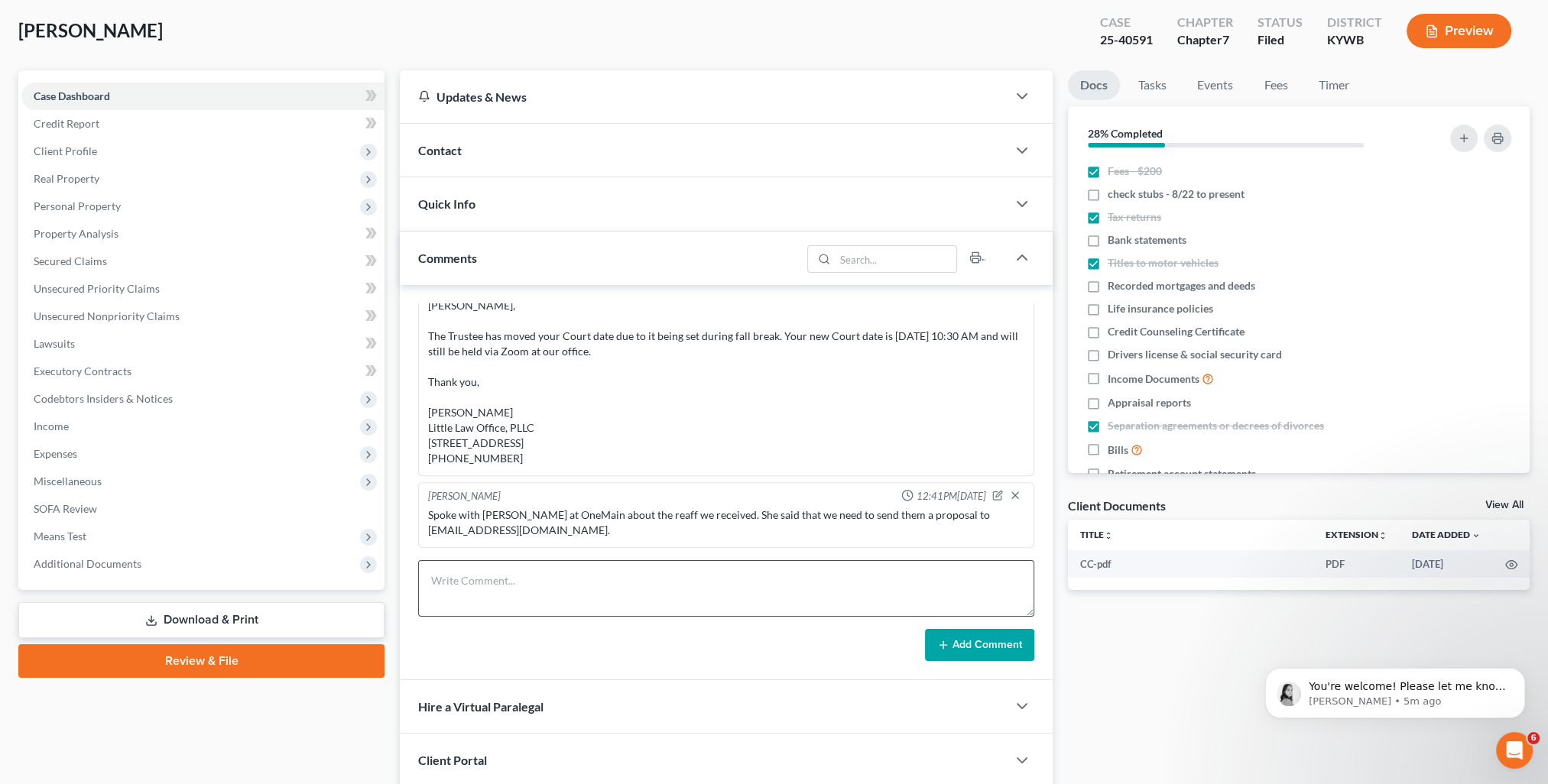
scroll to position [153, 0]
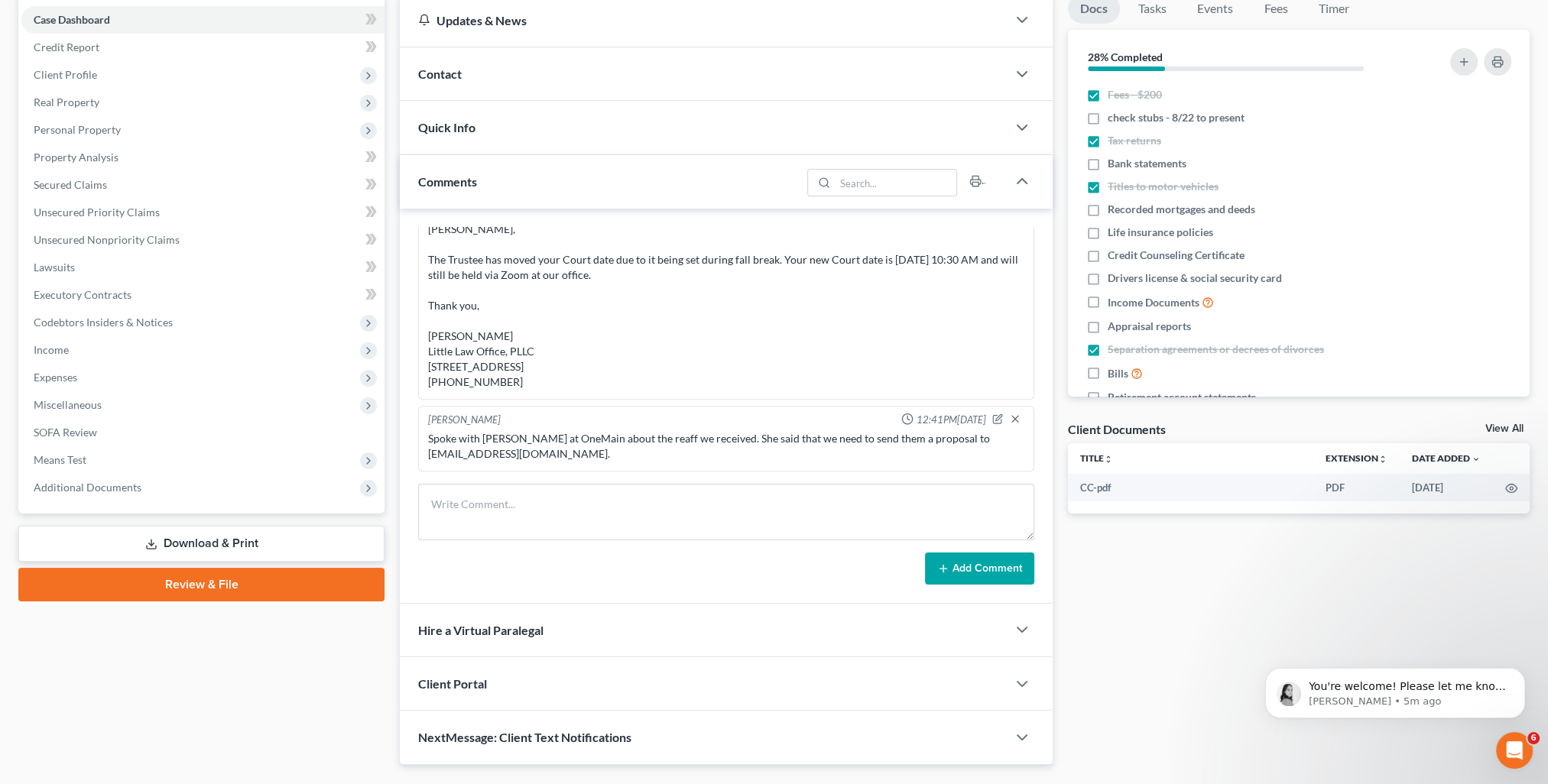
click at [496, 189] on div "Comments" at bounding box center [599, 181] width 401 height 53
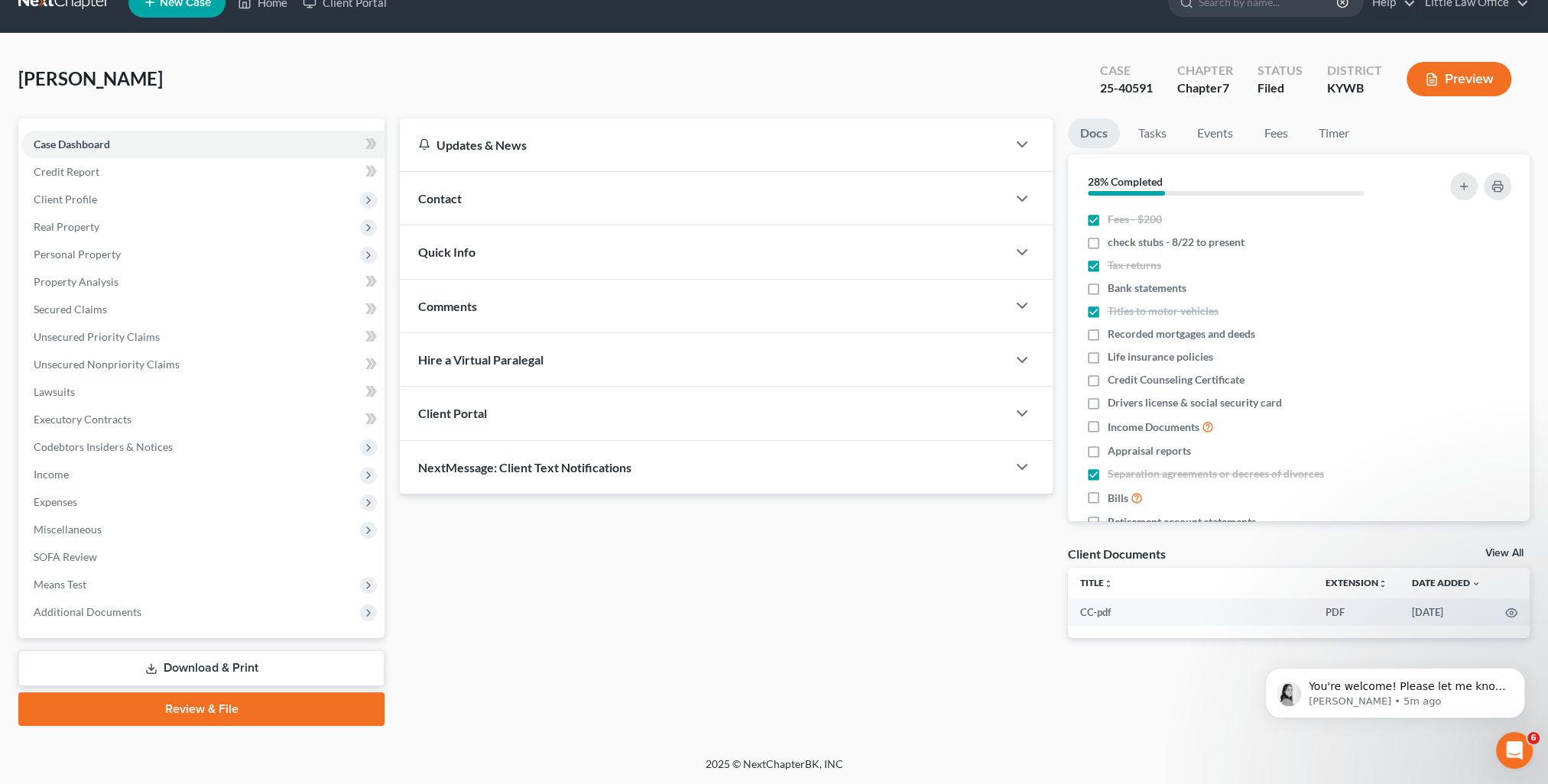
scroll to position [27, 0]
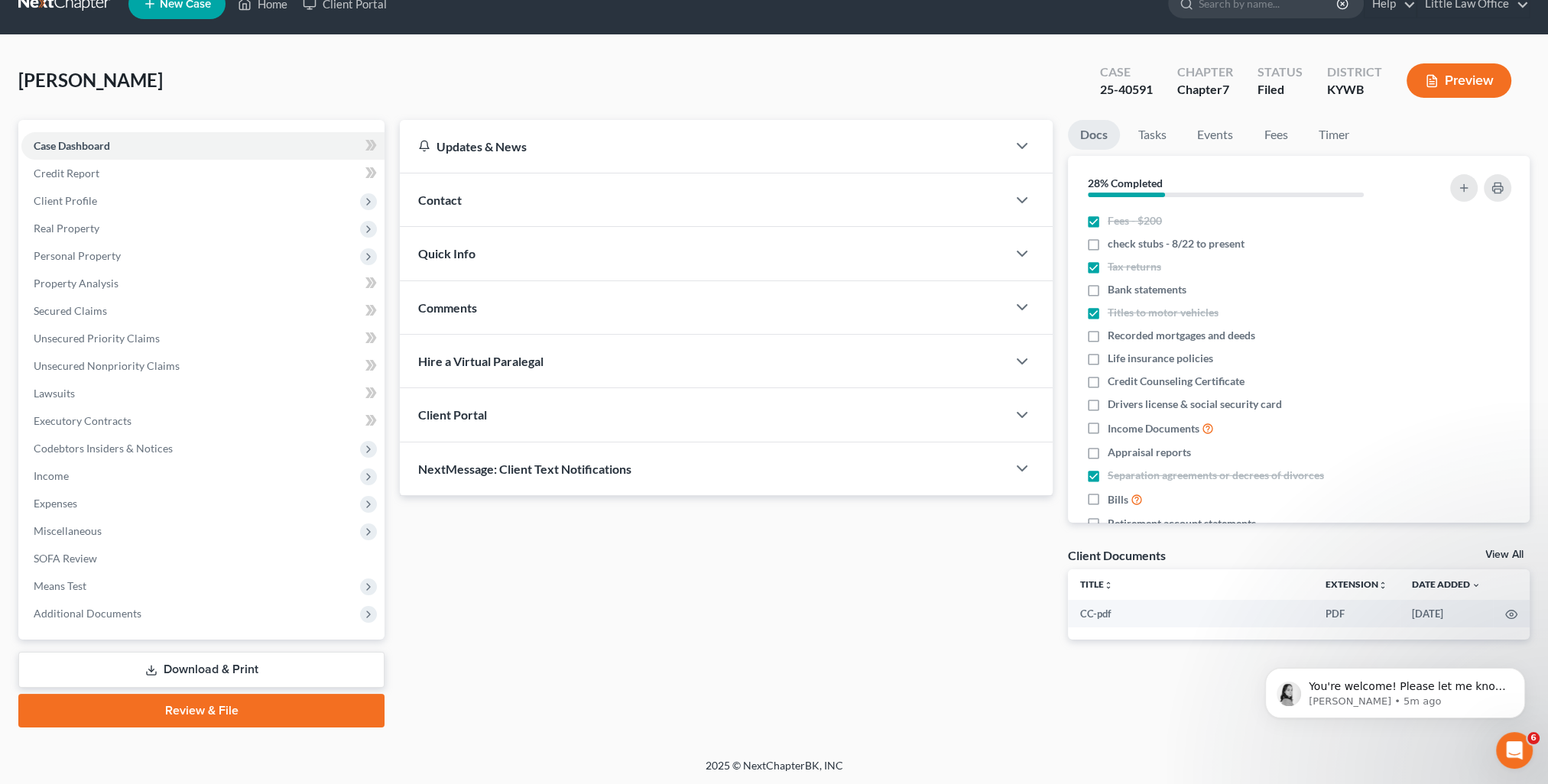
click at [573, 462] on span "NextMessage: Client Text Notifications" at bounding box center [525, 468] width 214 height 14
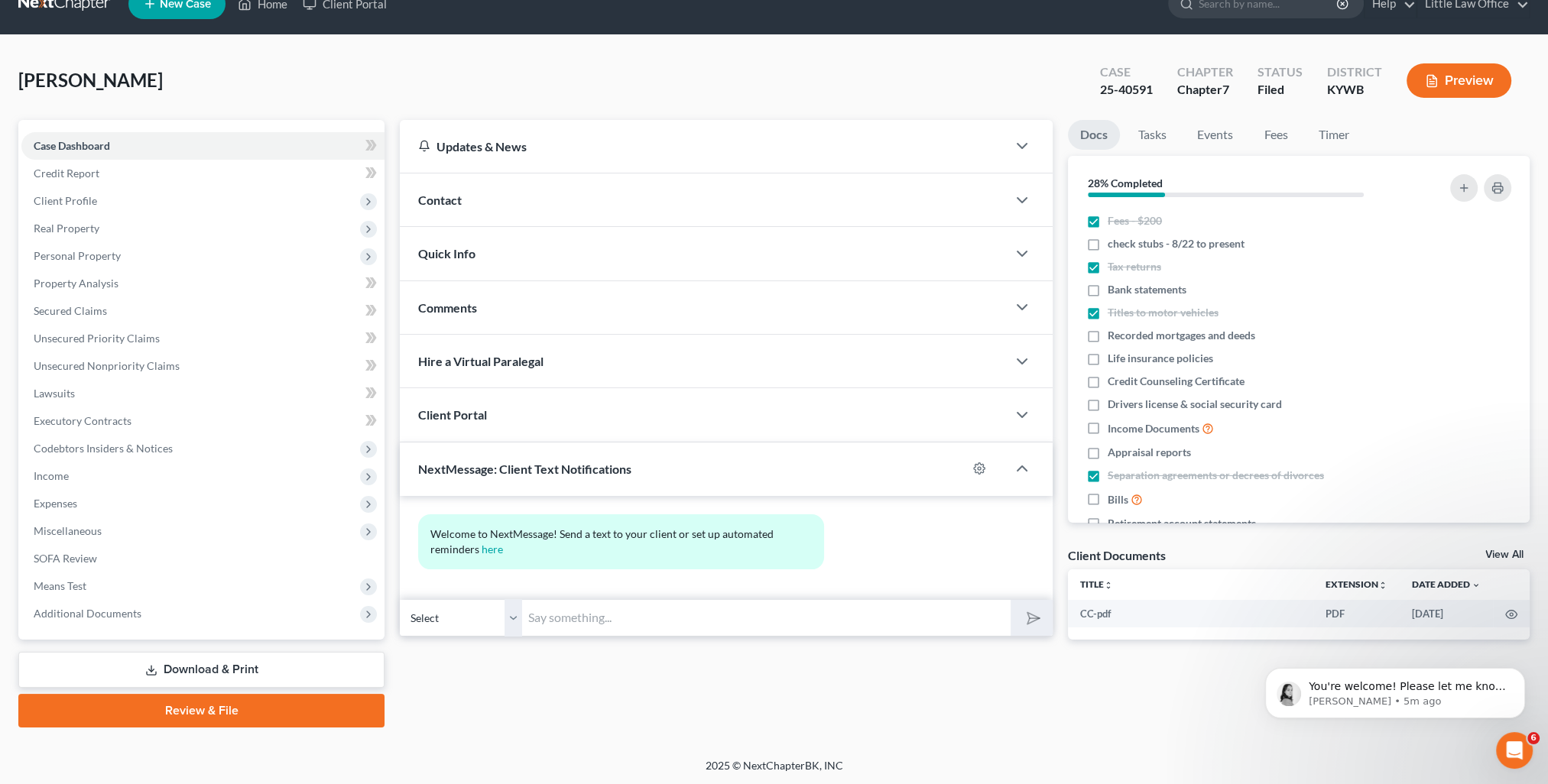
click at [656, 615] on input "text" at bounding box center [767, 618] width 489 height 38
paste input "This is [PERSON_NAME] from [PERSON_NAME] Office. You can use this number to tex…"
click at [1033, 630] on button "submit" at bounding box center [1031, 618] width 42 height 36
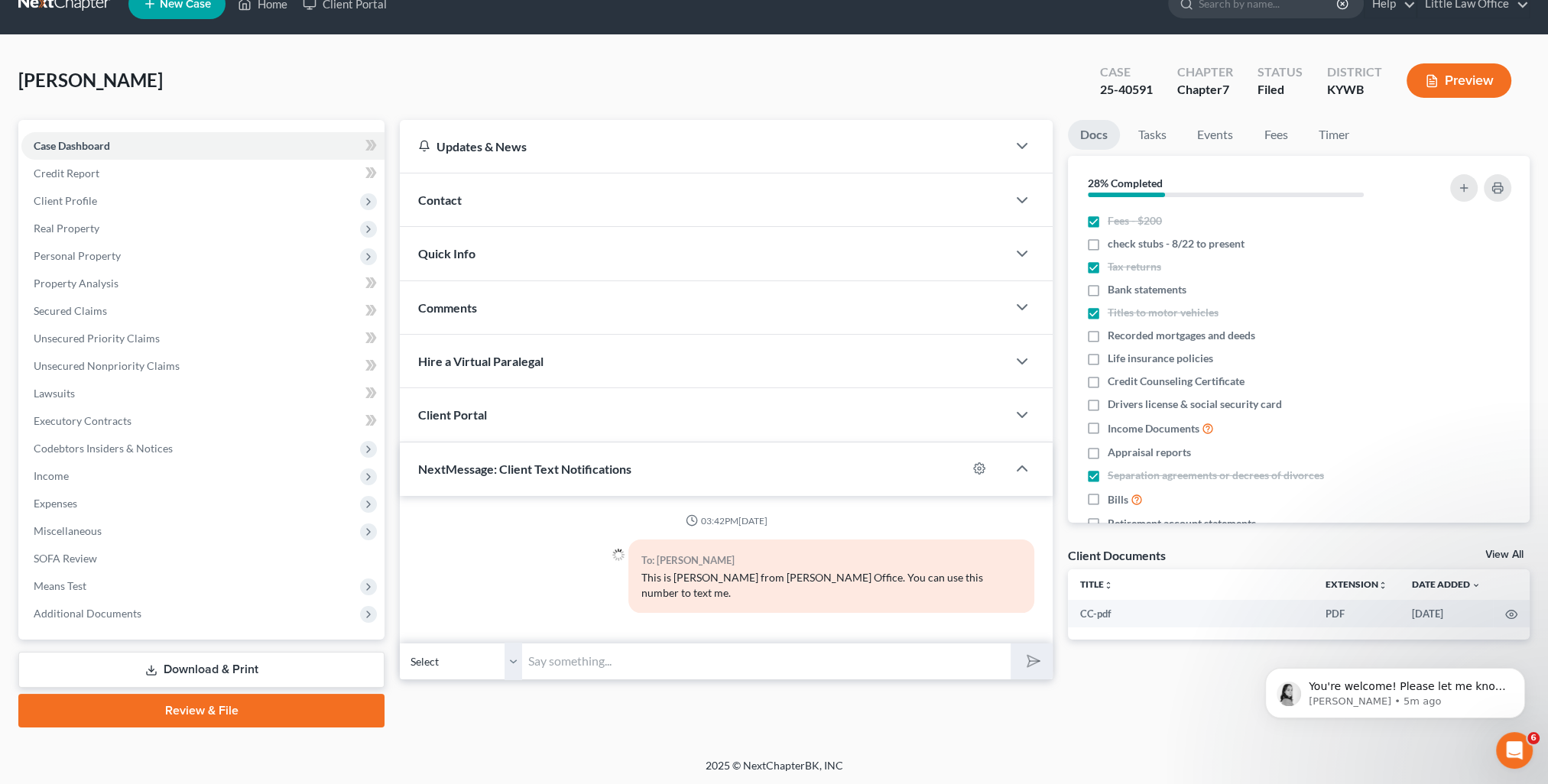
scroll to position [0, 0]
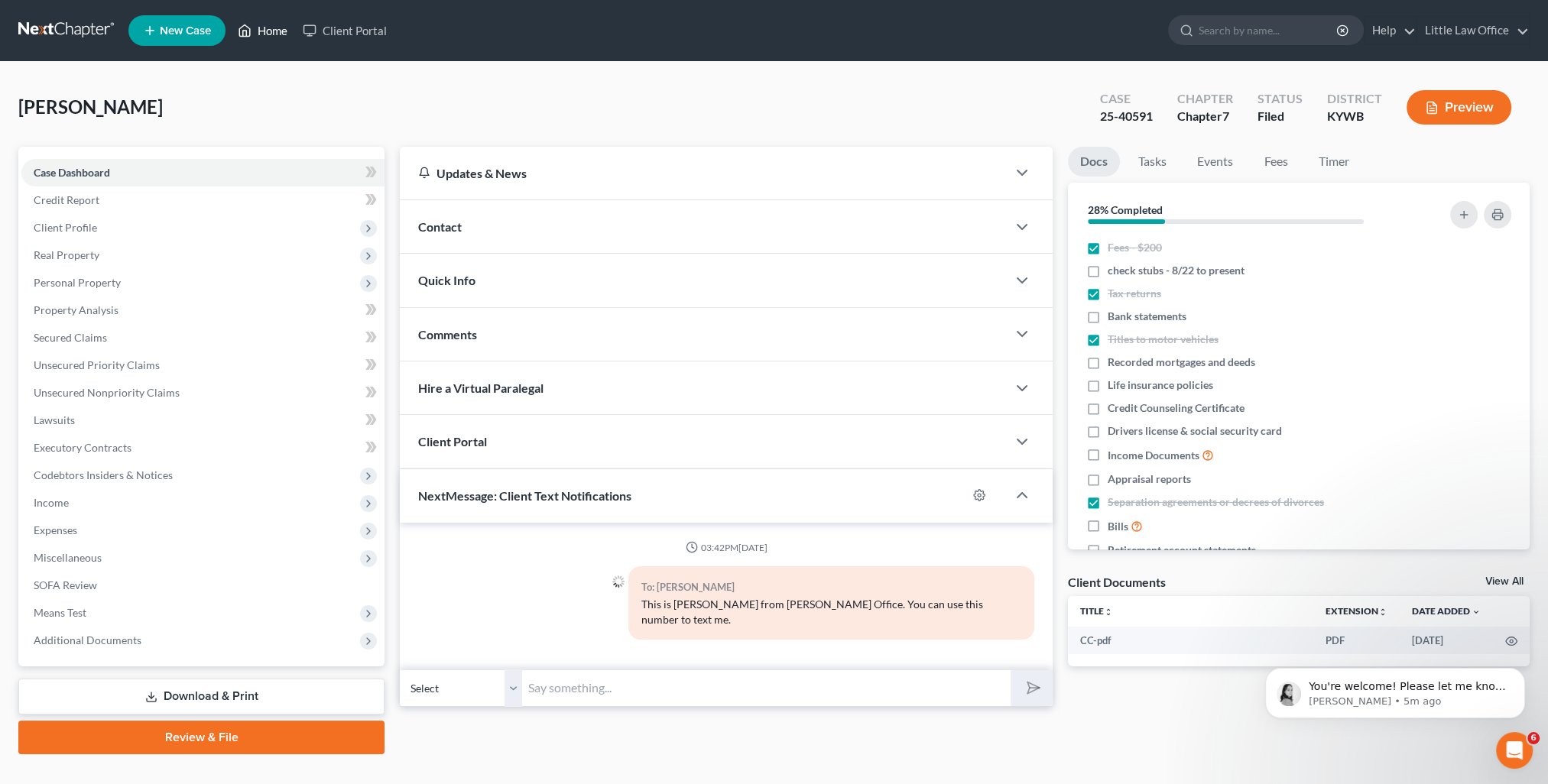
click at [263, 32] on link "Home" at bounding box center [263, 30] width 65 height 28
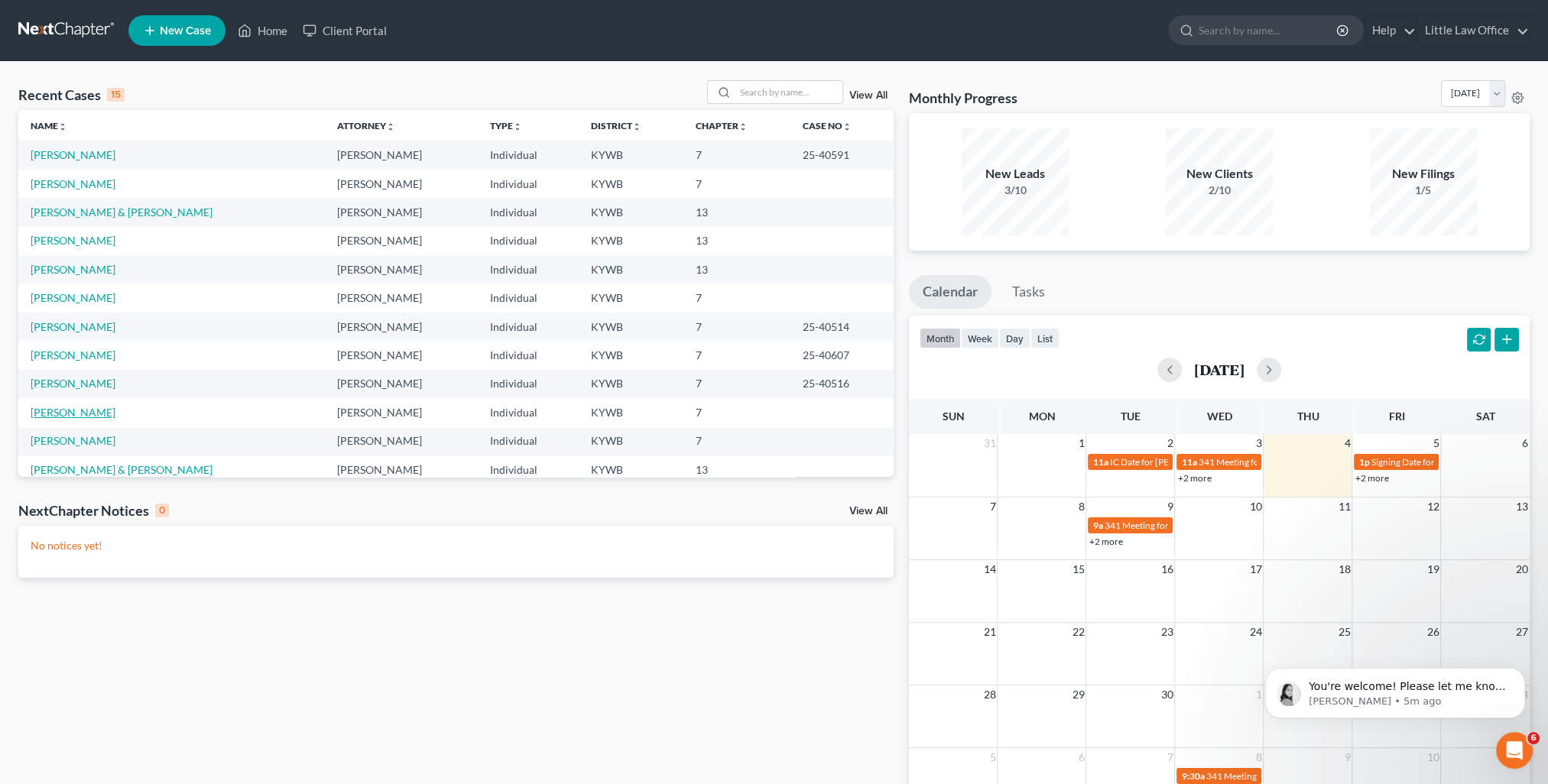
click at [85, 407] on link "[PERSON_NAME]" at bounding box center [73, 413] width 85 height 13
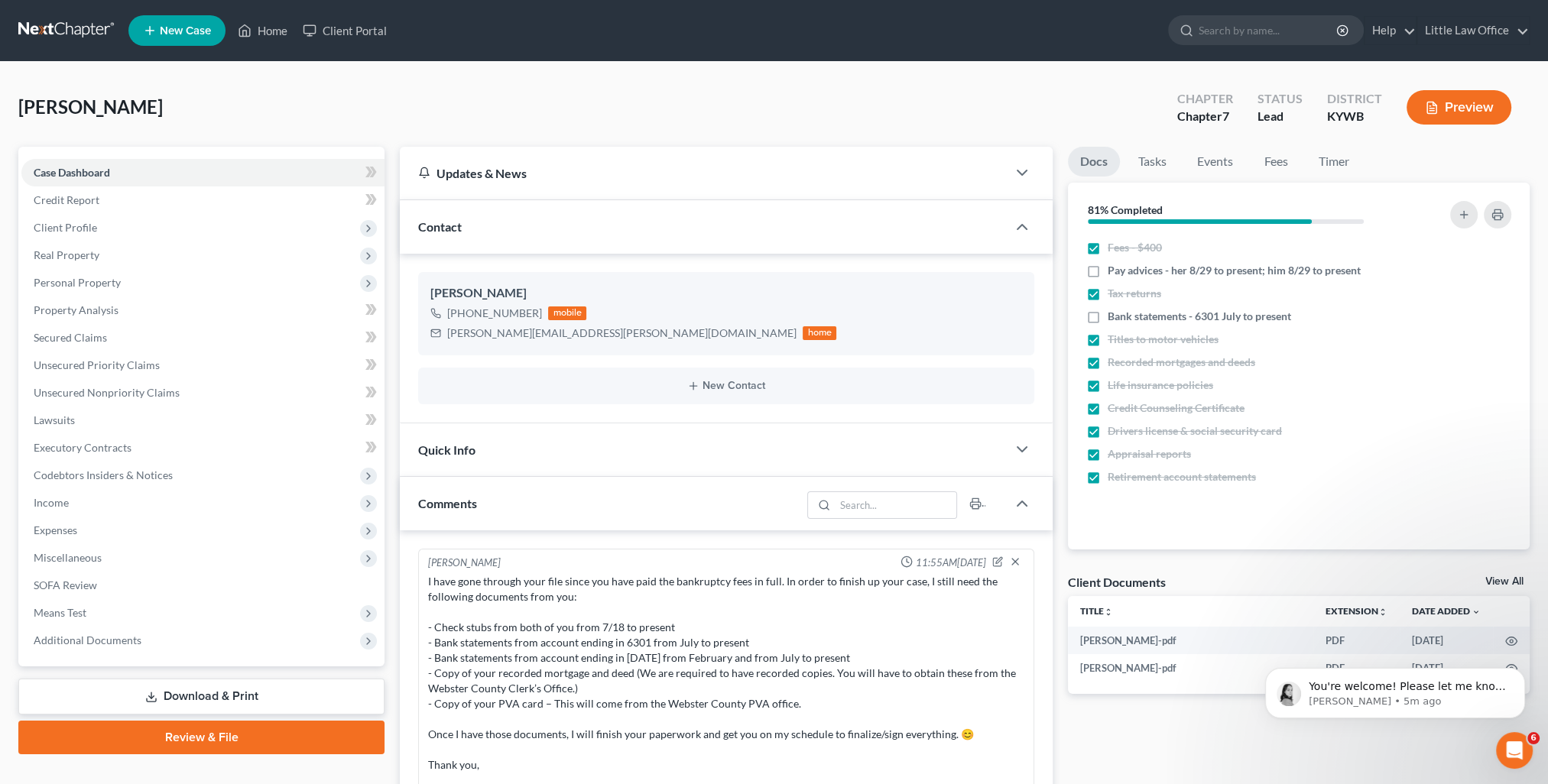
scroll to position [875, 0]
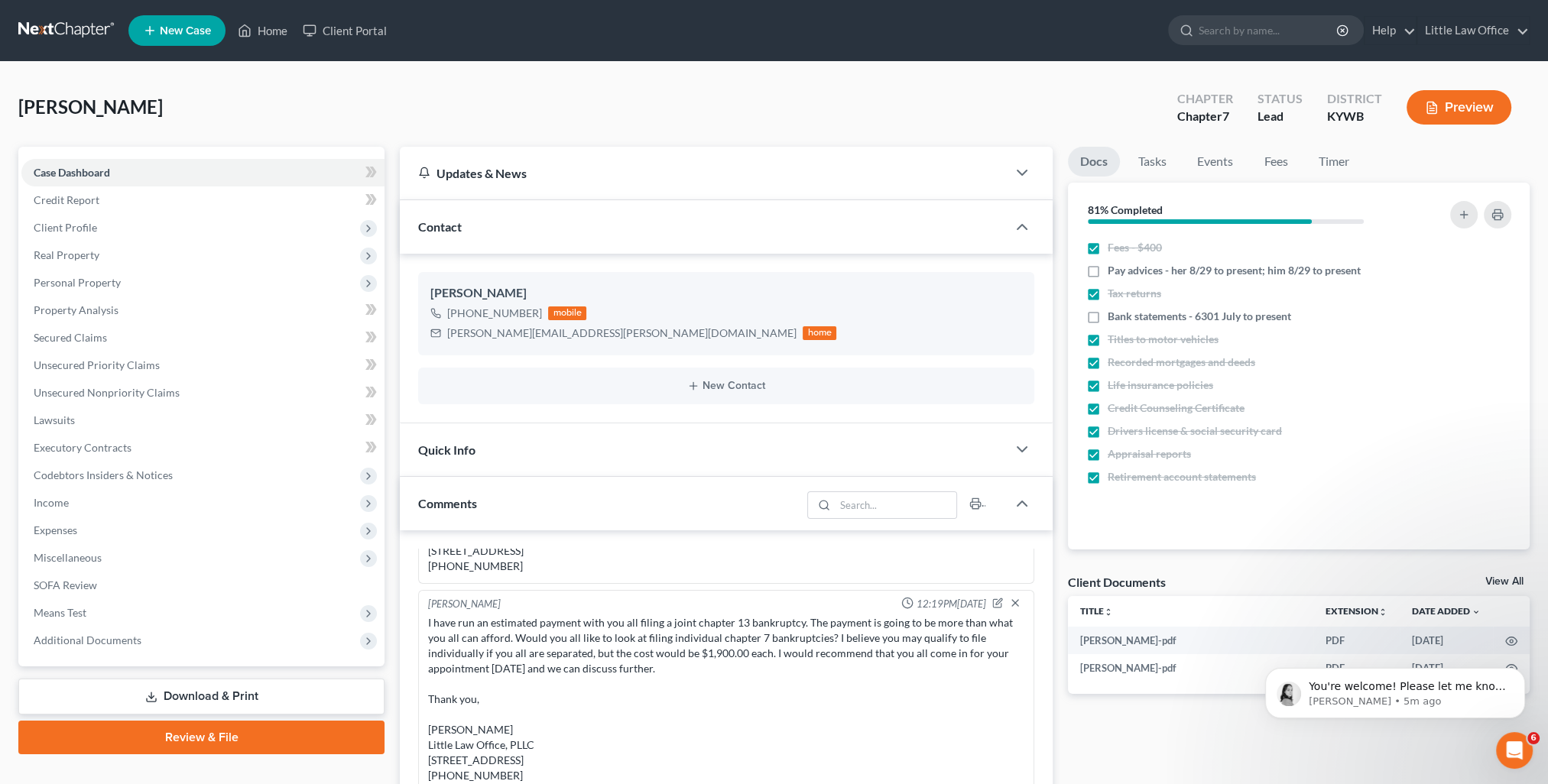
click at [489, 229] on div "Contact" at bounding box center [702, 226] width 607 height 53
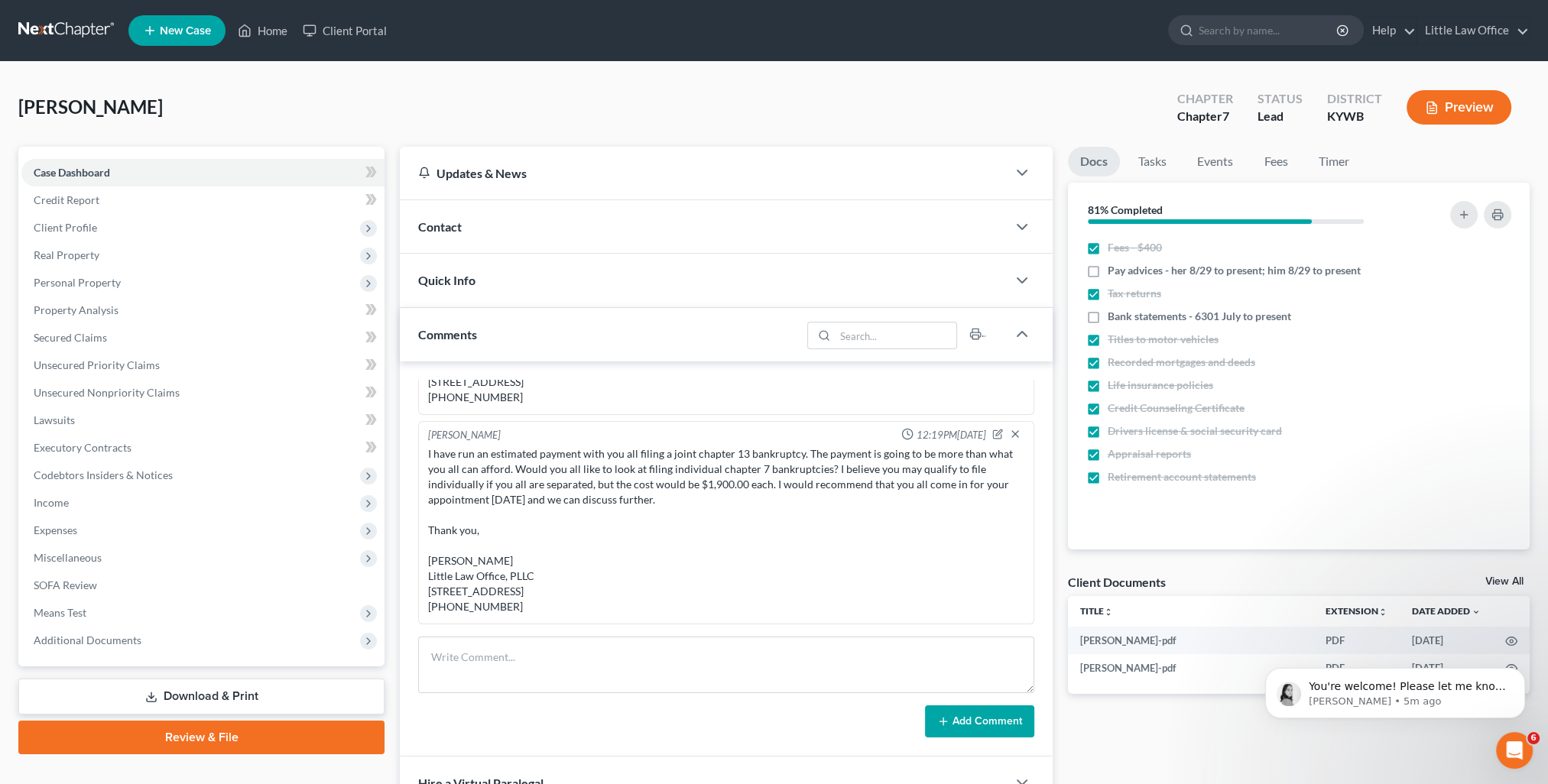
click at [507, 329] on div "Comments" at bounding box center [599, 334] width 401 height 53
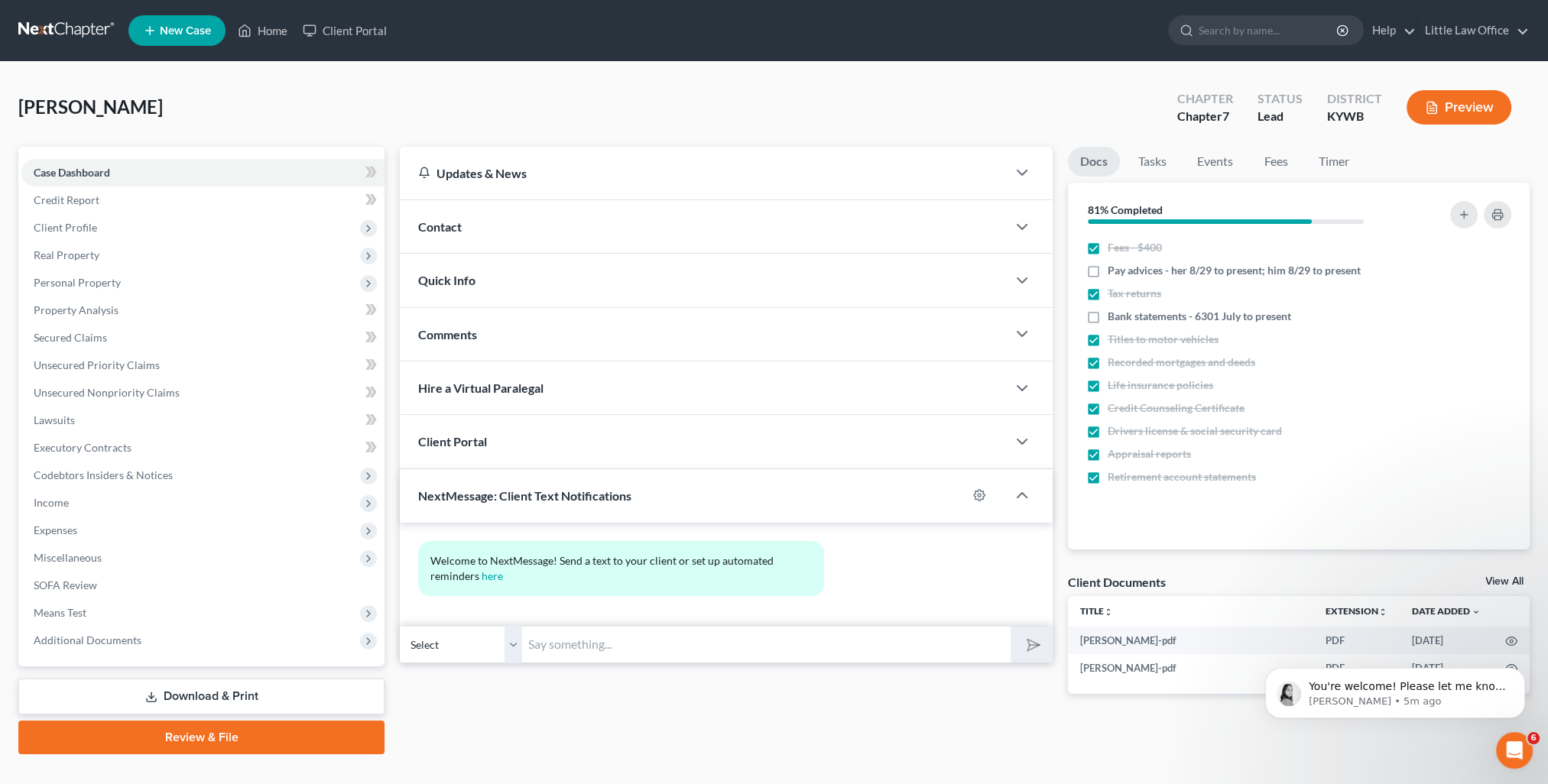
click at [611, 651] on input "text" at bounding box center [767, 645] width 489 height 38
paste input "This is [PERSON_NAME] from [PERSON_NAME] Office. You can use this number to tex…"
click at [1028, 637] on polygon "submit" at bounding box center [1029, 645] width 18 height 18
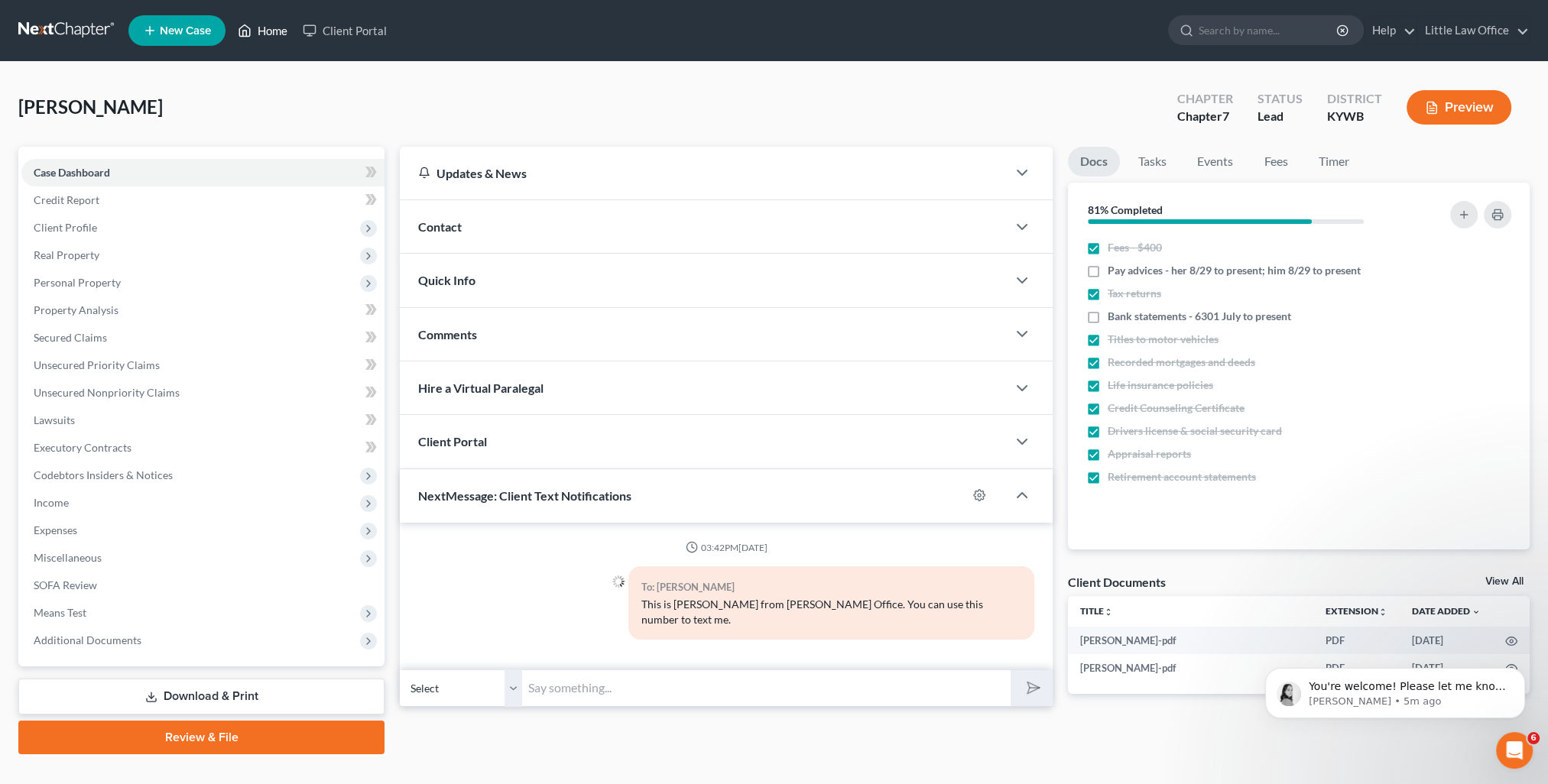
click at [275, 32] on link "Home" at bounding box center [263, 30] width 65 height 28
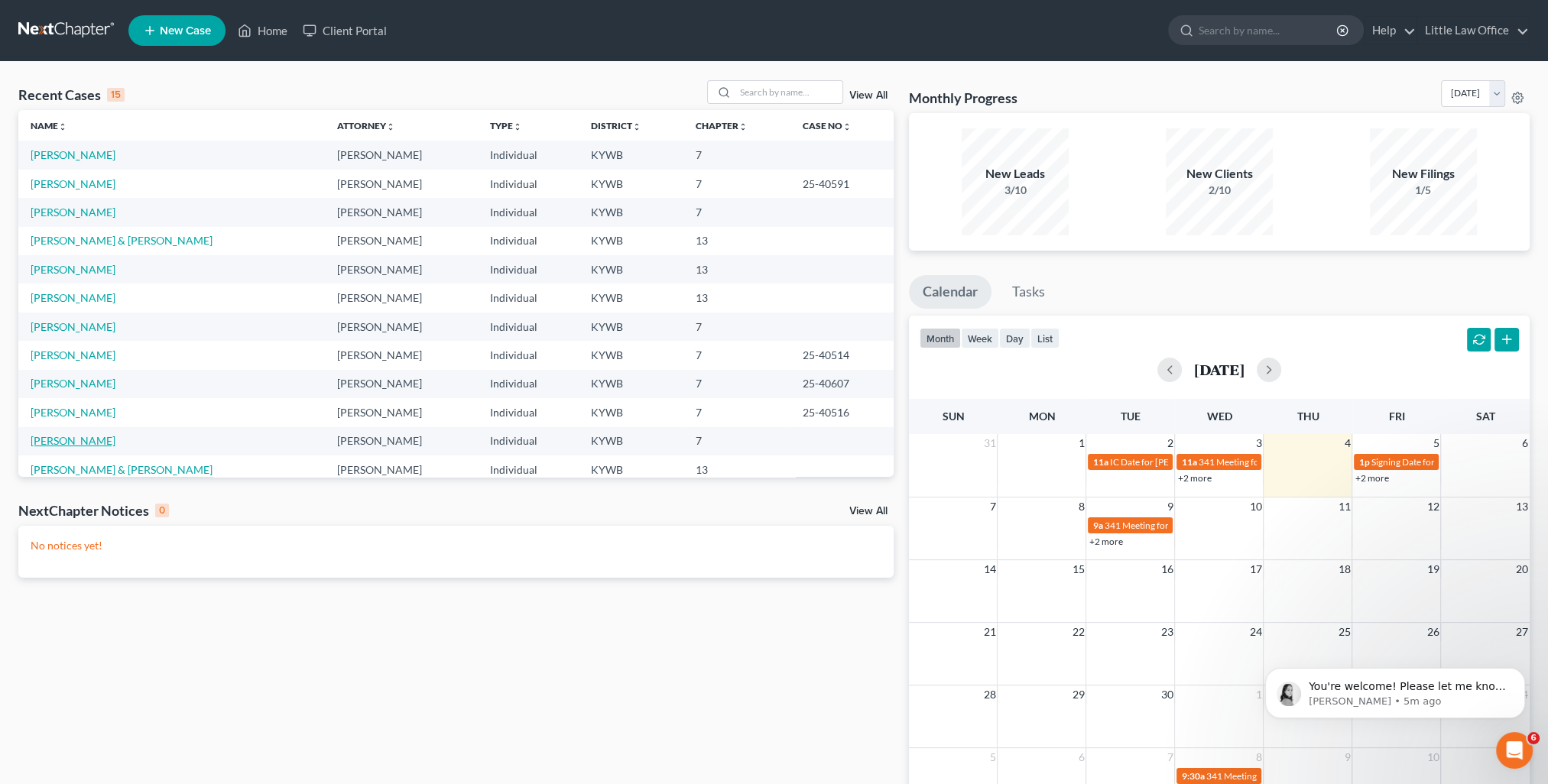
click at [92, 443] on link "[PERSON_NAME]" at bounding box center [73, 441] width 85 height 13
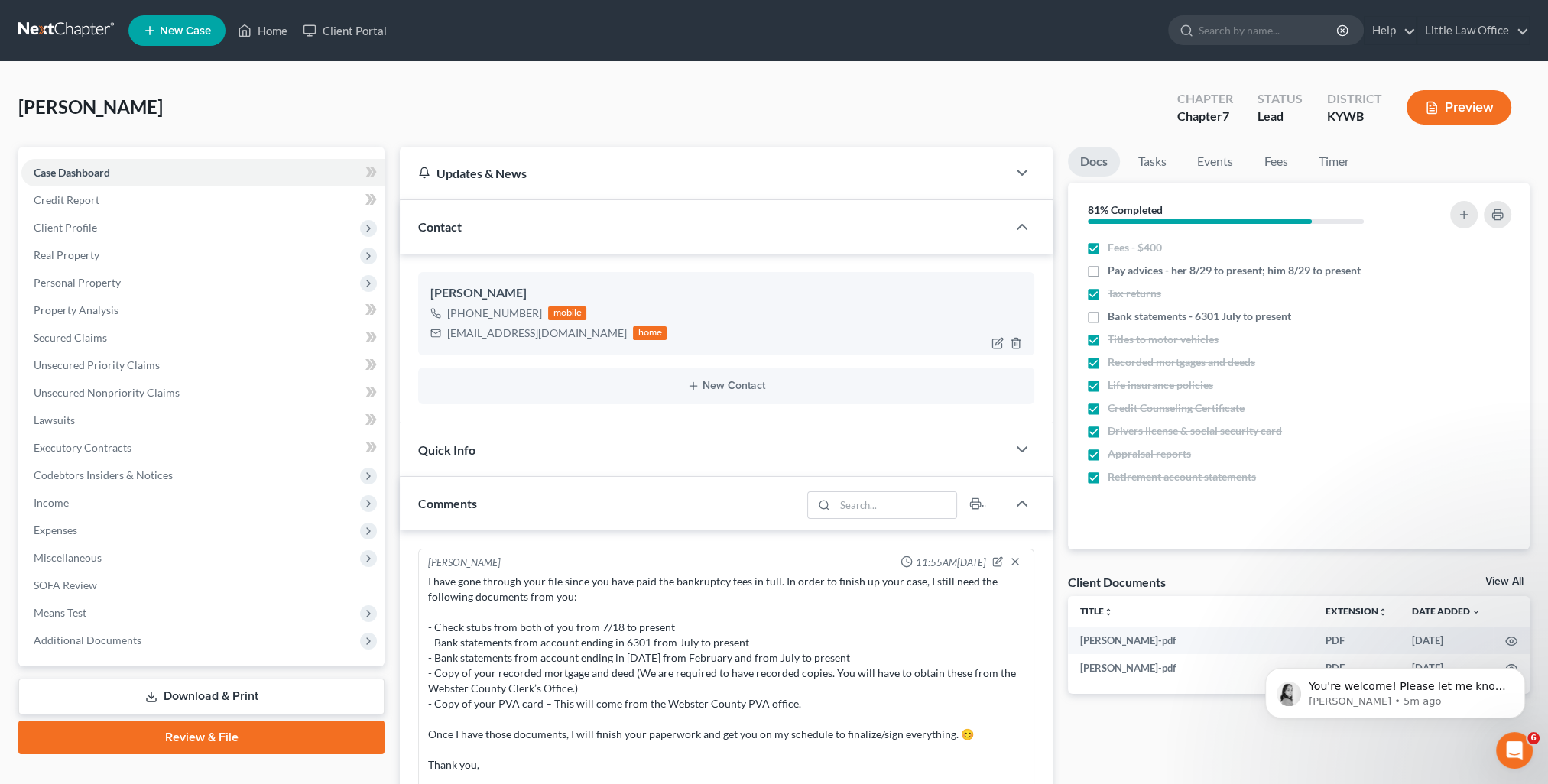
scroll to position [651, 0]
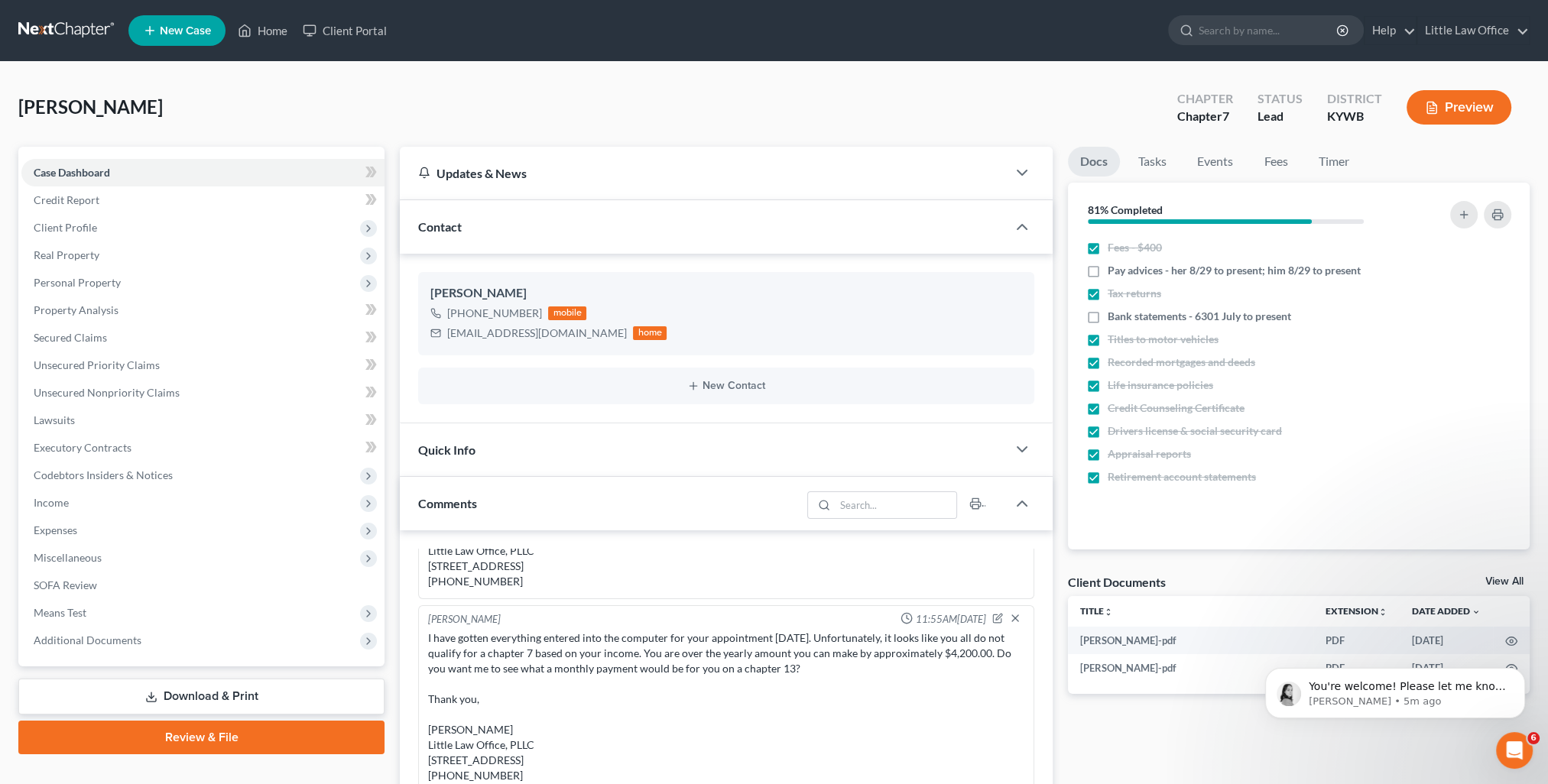
click at [503, 232] on div "Contact" at bounding box center [702, 226] width 607 height 53
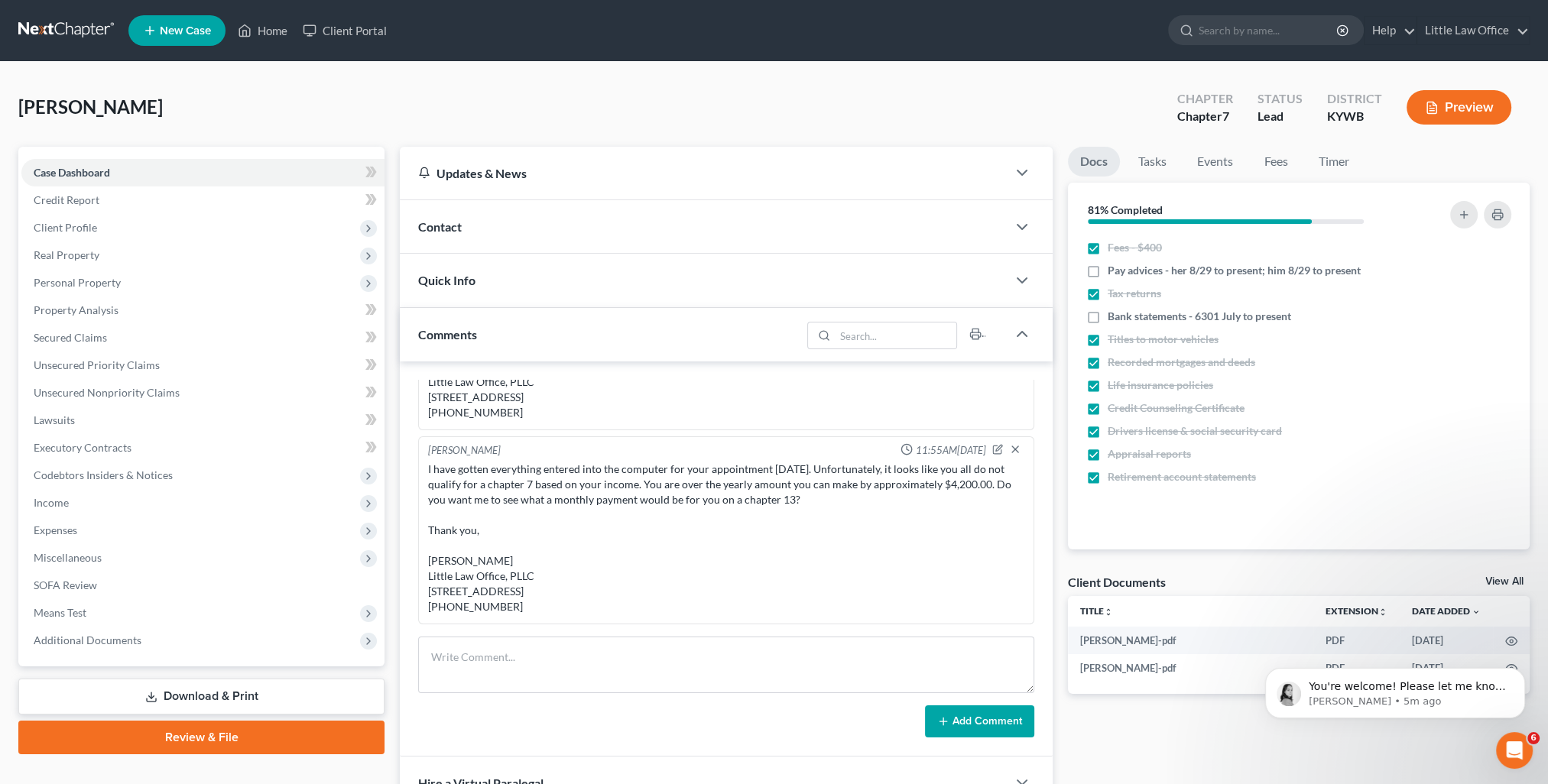
click at [510, 341] on div "Comments" at bounding box center [599, 334] width 401 height 53
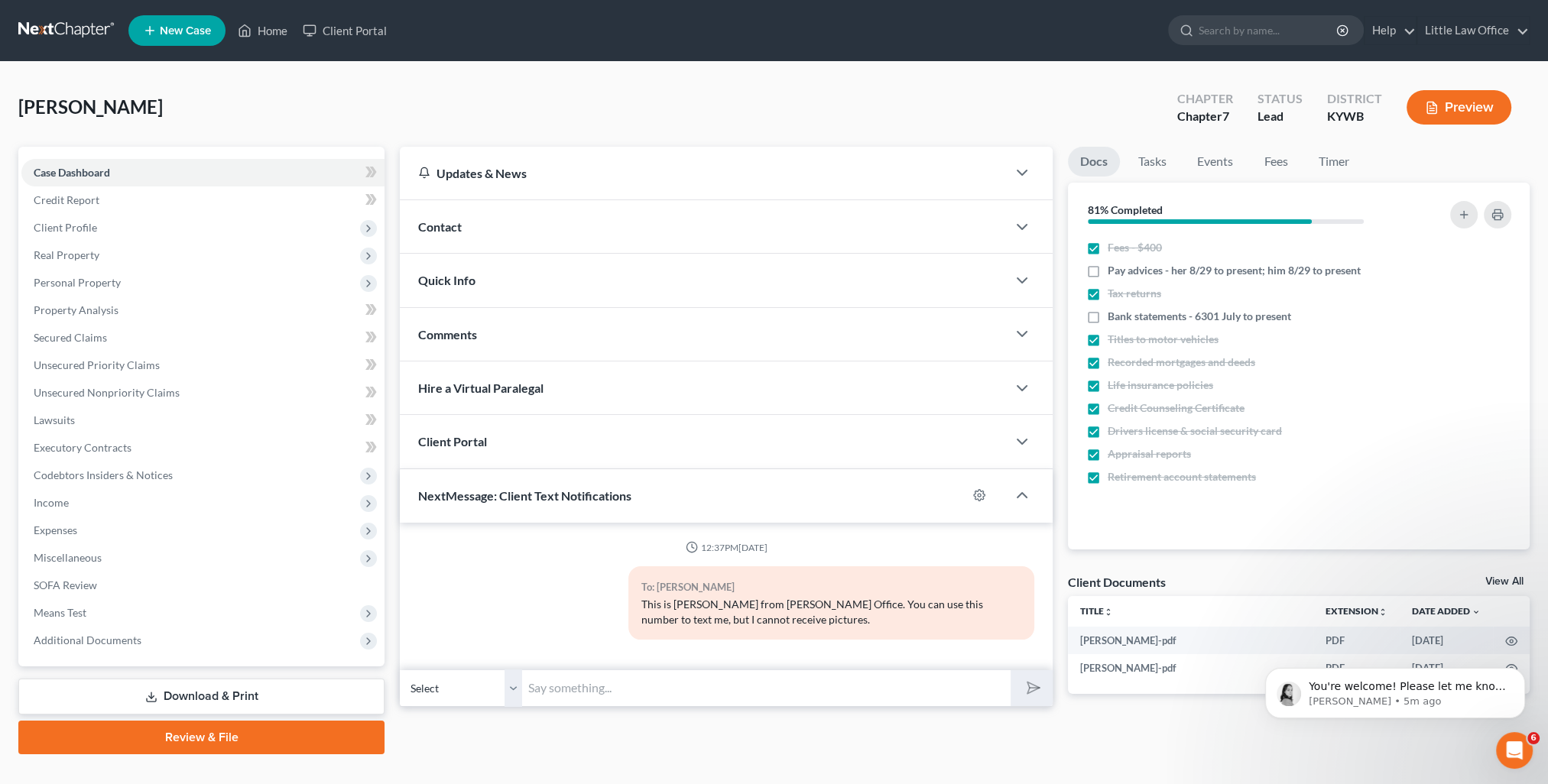
click at [615, 690] on input "text" at bounding box center [767, 688] width 489 height 38
paste input "This is [PERSON_NAME] from [PERSON_NAME] Office. You can use this number to tex…"
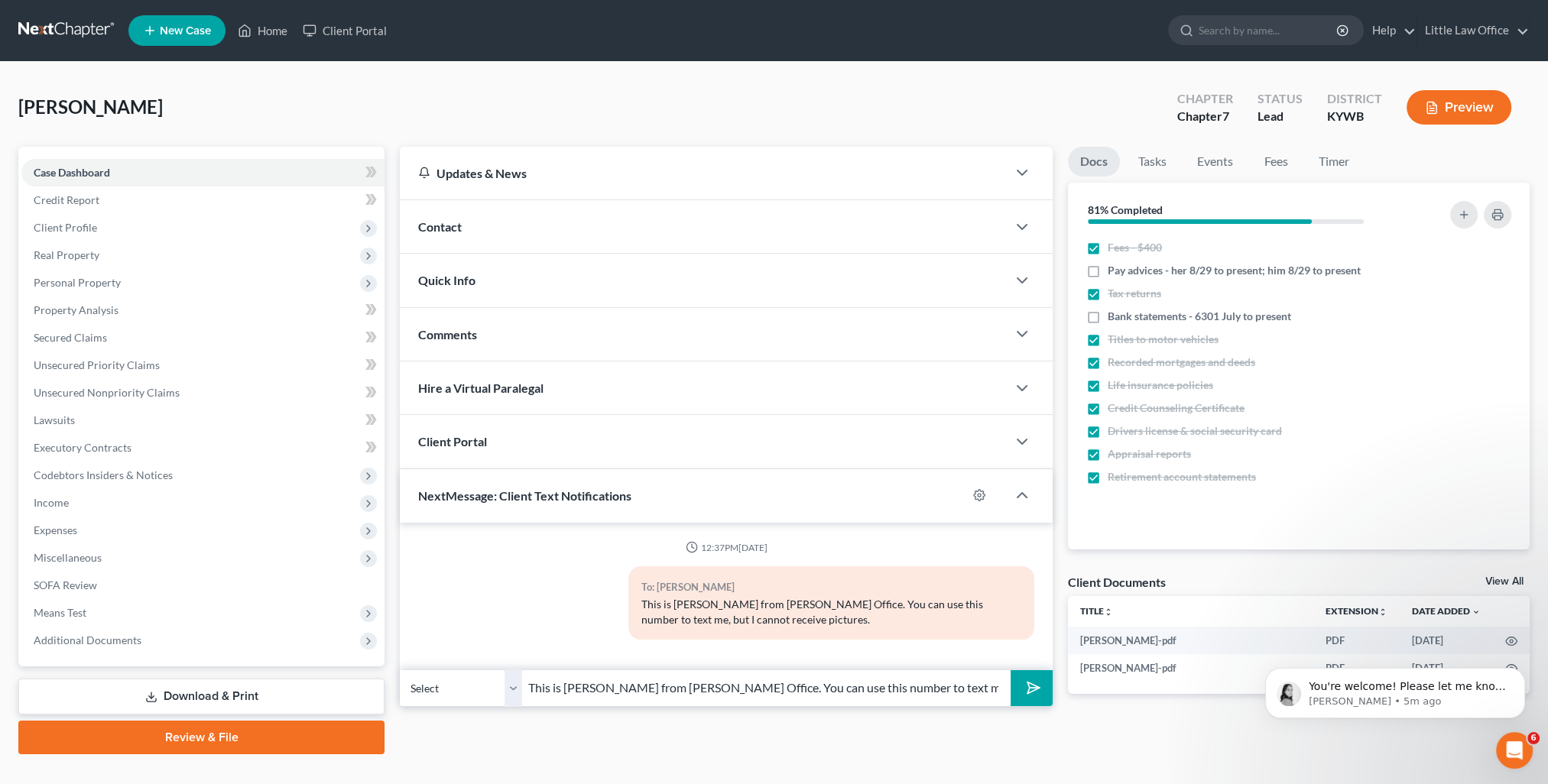
click at [1031, 690] on polygon "submit" at bounding box center [1029, 687] width 18 height 18
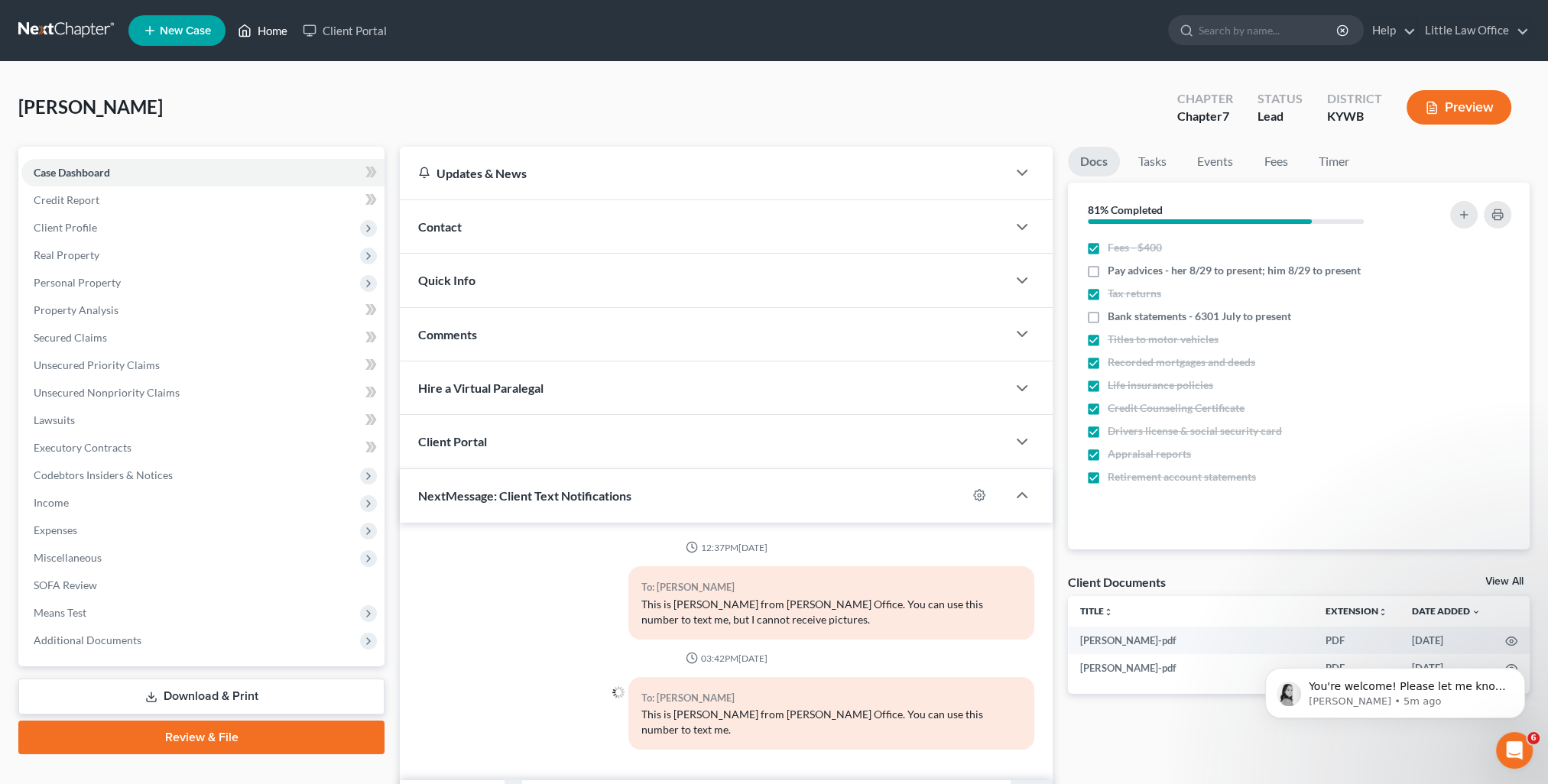
click at [264, 31] on link "Home" at bounding box center [263, 30] width 65 height 28
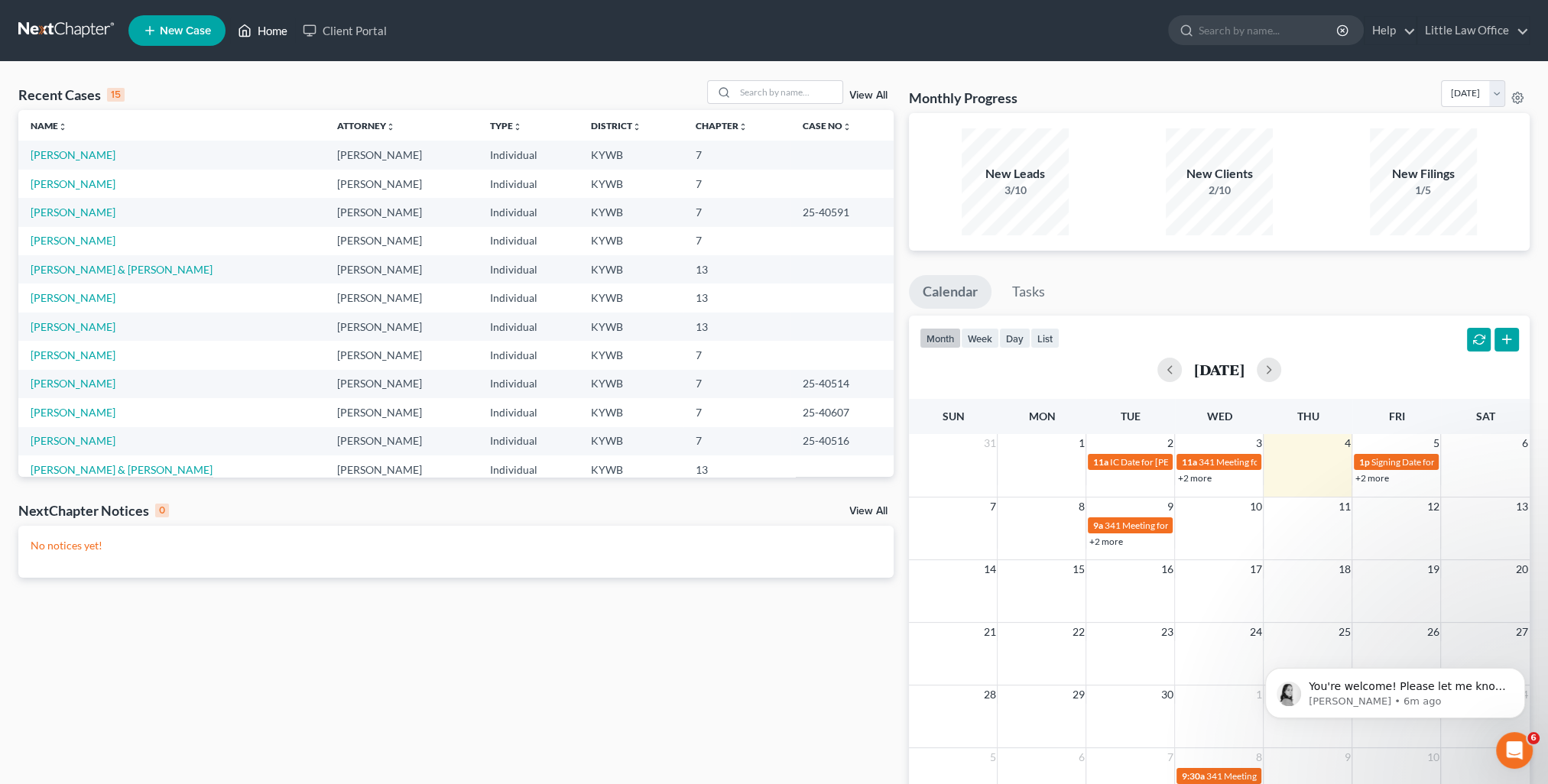
scroll to position [76, 0]
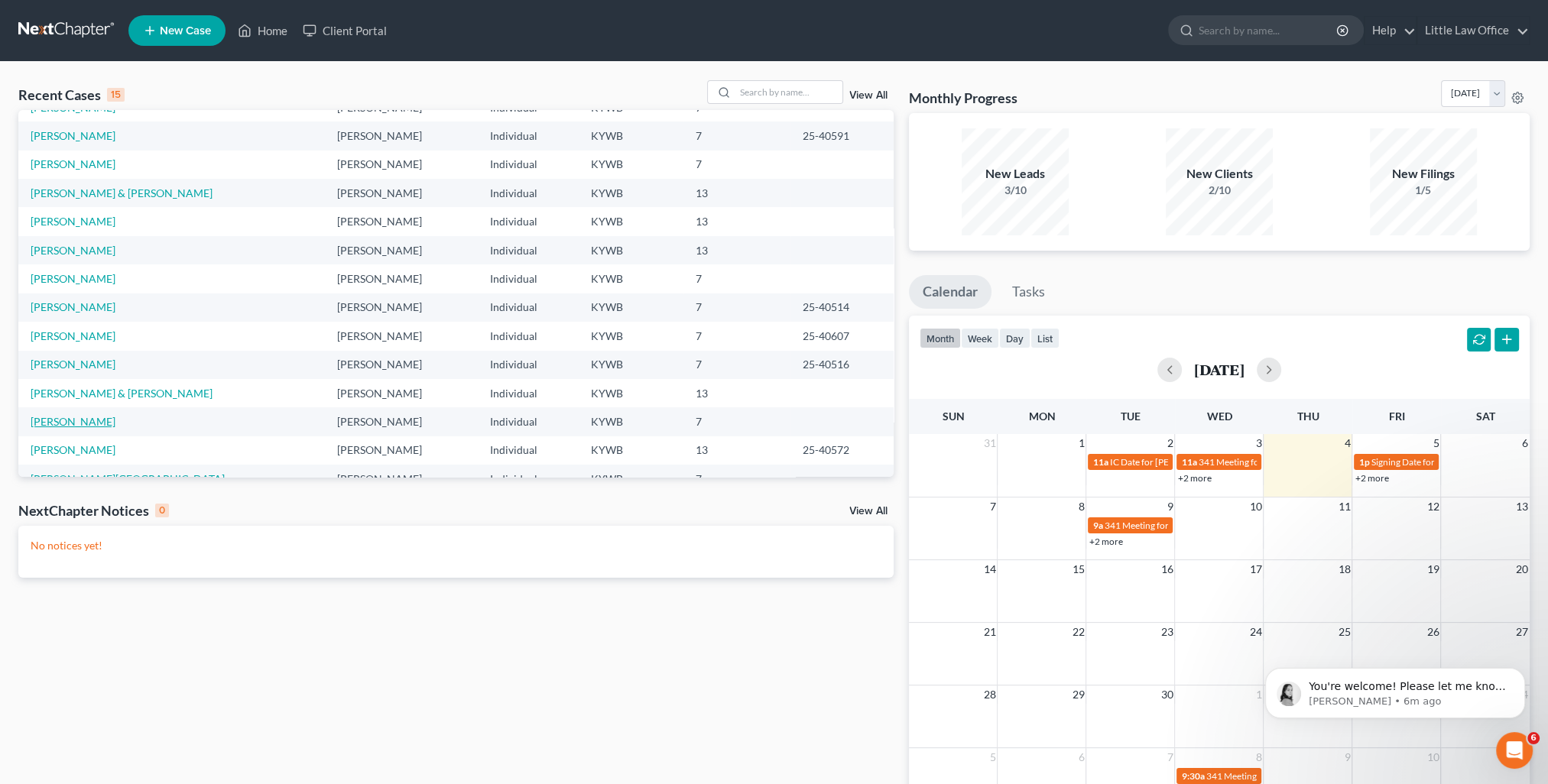
click at [89, 422] on link "[PERSON_NAME]" at bounding box center [73, 421] width 85 height 13
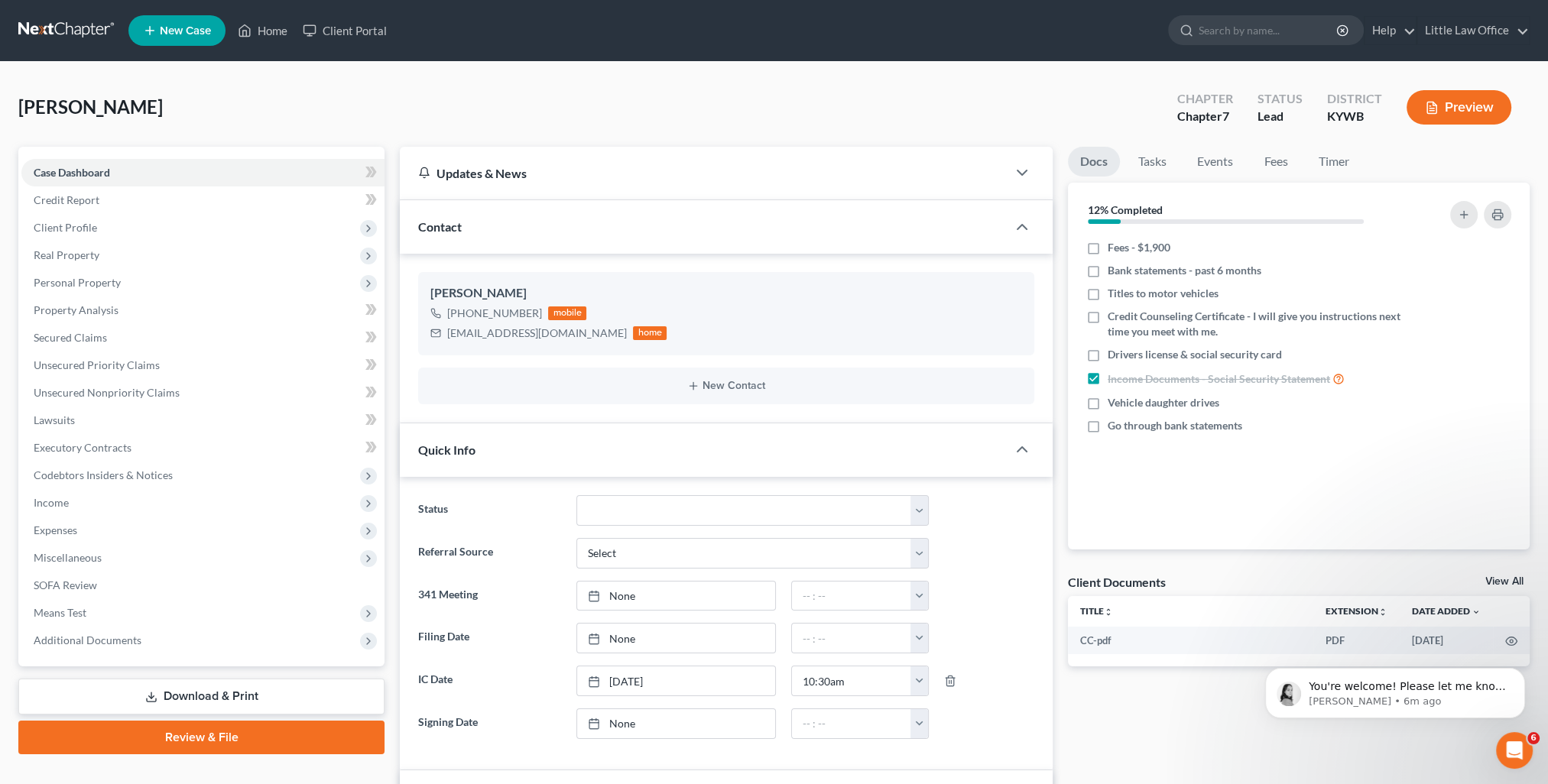
click at [483, 235] on div "Contact" at bounding box center [702, 226] width 607 height 53
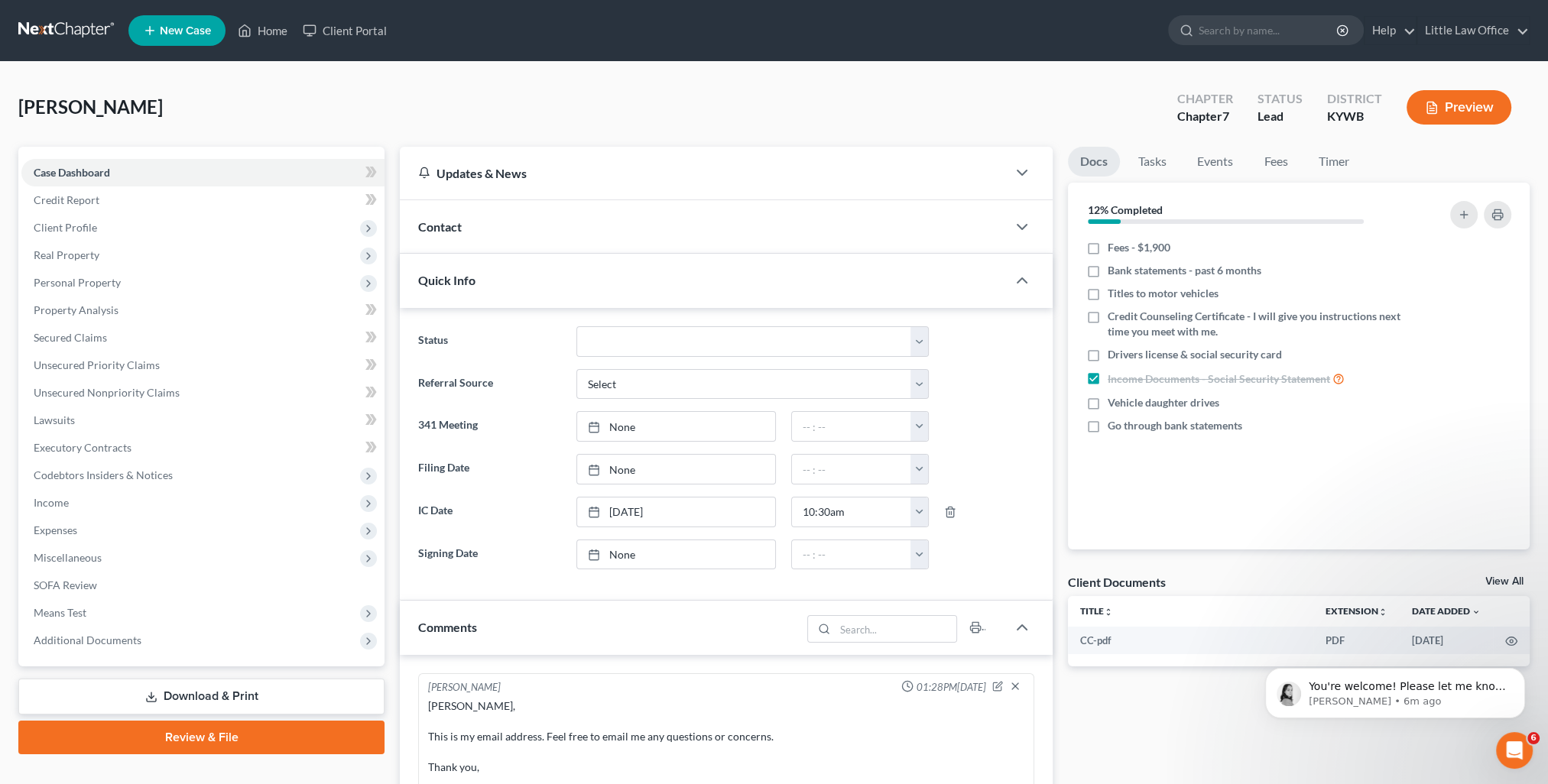
click at [484, 285] on div "Quick Info" at bounding box center [702, 280] width 607 height 53
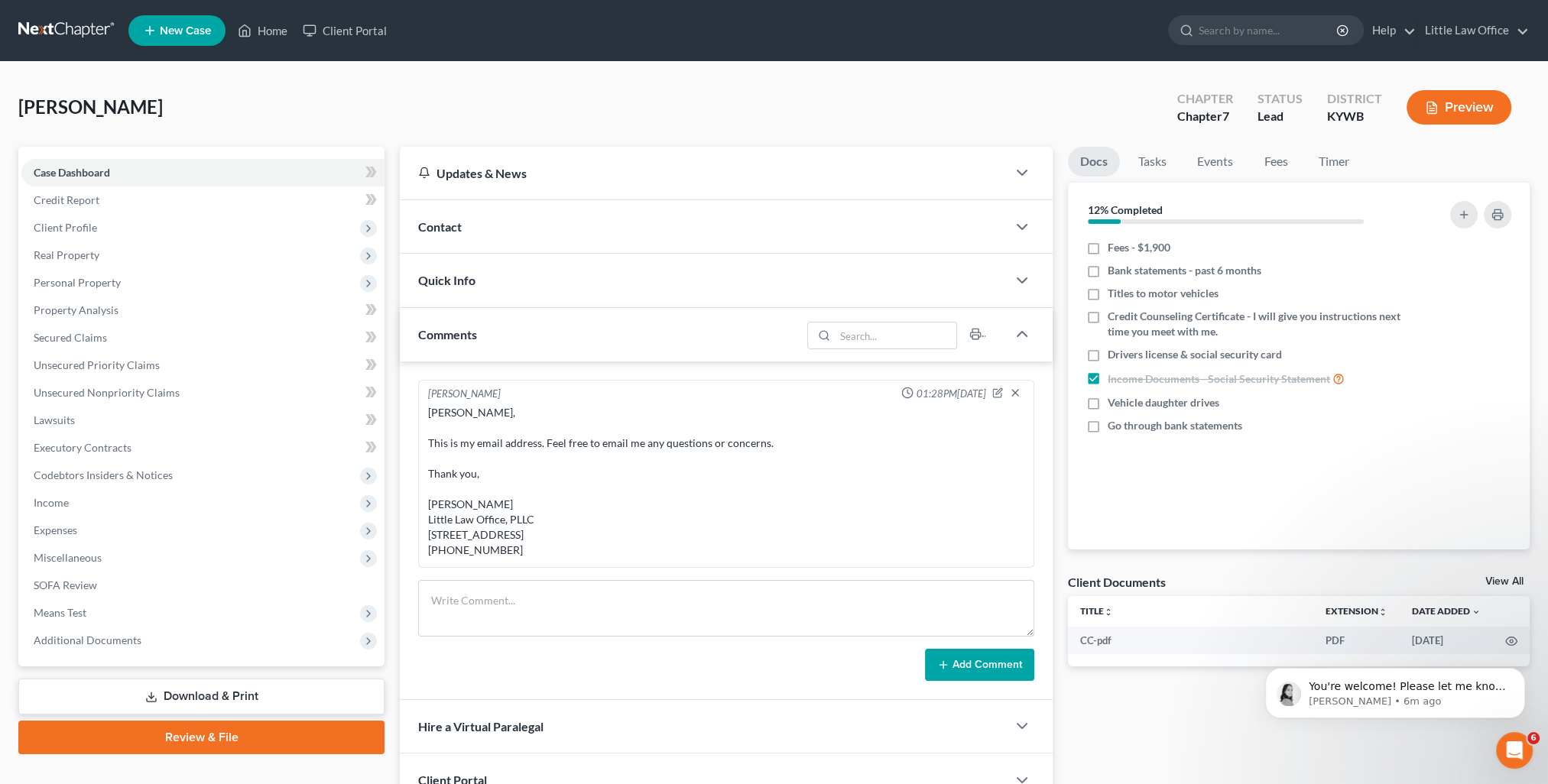
click at [505, 344] on div "Comments" at bounding box center [599, 334] width 401 height 53
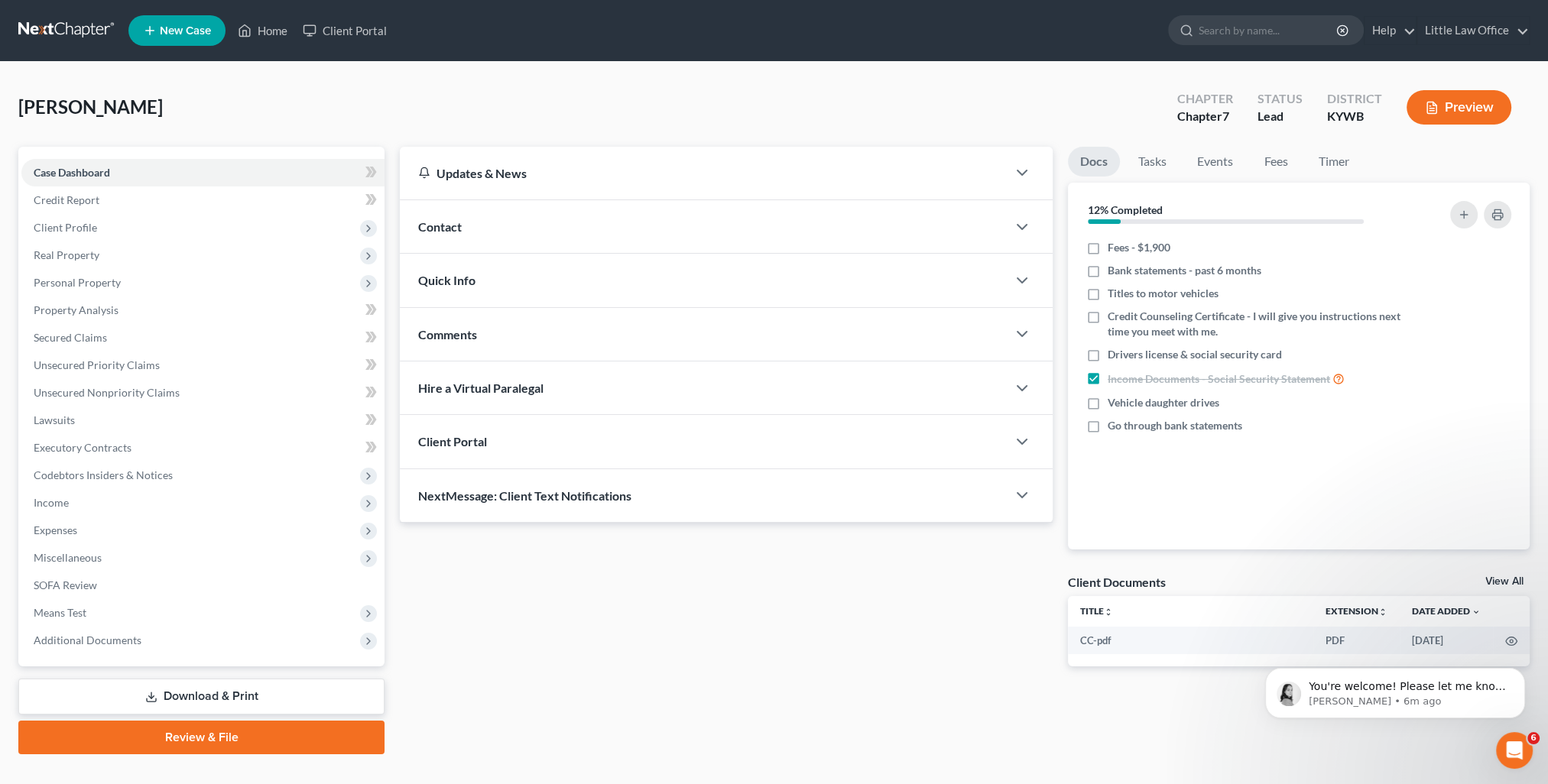
click at [571, 507] on div "NextMessage: Client Text Notifications" at bounding box center [702, 495] width 607 height 53
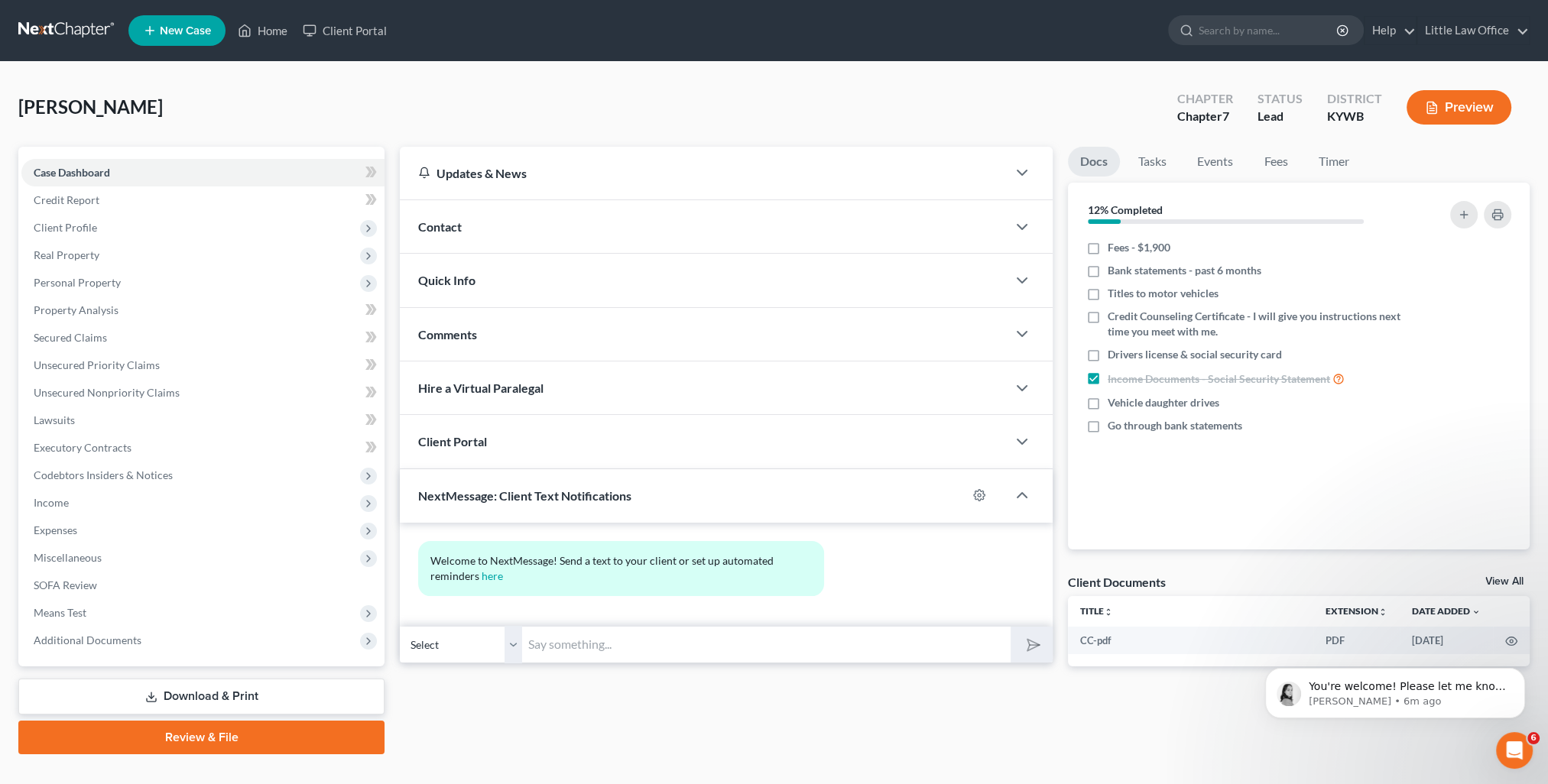
drag, startPoint x: 624, startPoint y: 635, endPoint x: 632, endPoint y: 666, distance: 32.0
click at [624, 635] on input "text" at bounding box center [767, 645] width 489 height 38
paste input "This is [PERSON_NAME] from [PERSON_NAME] Office. You can use this number to tex…"
click at [1030, 646] on polygon "submit" at bounding box center [1029, 645] width 18 height 18
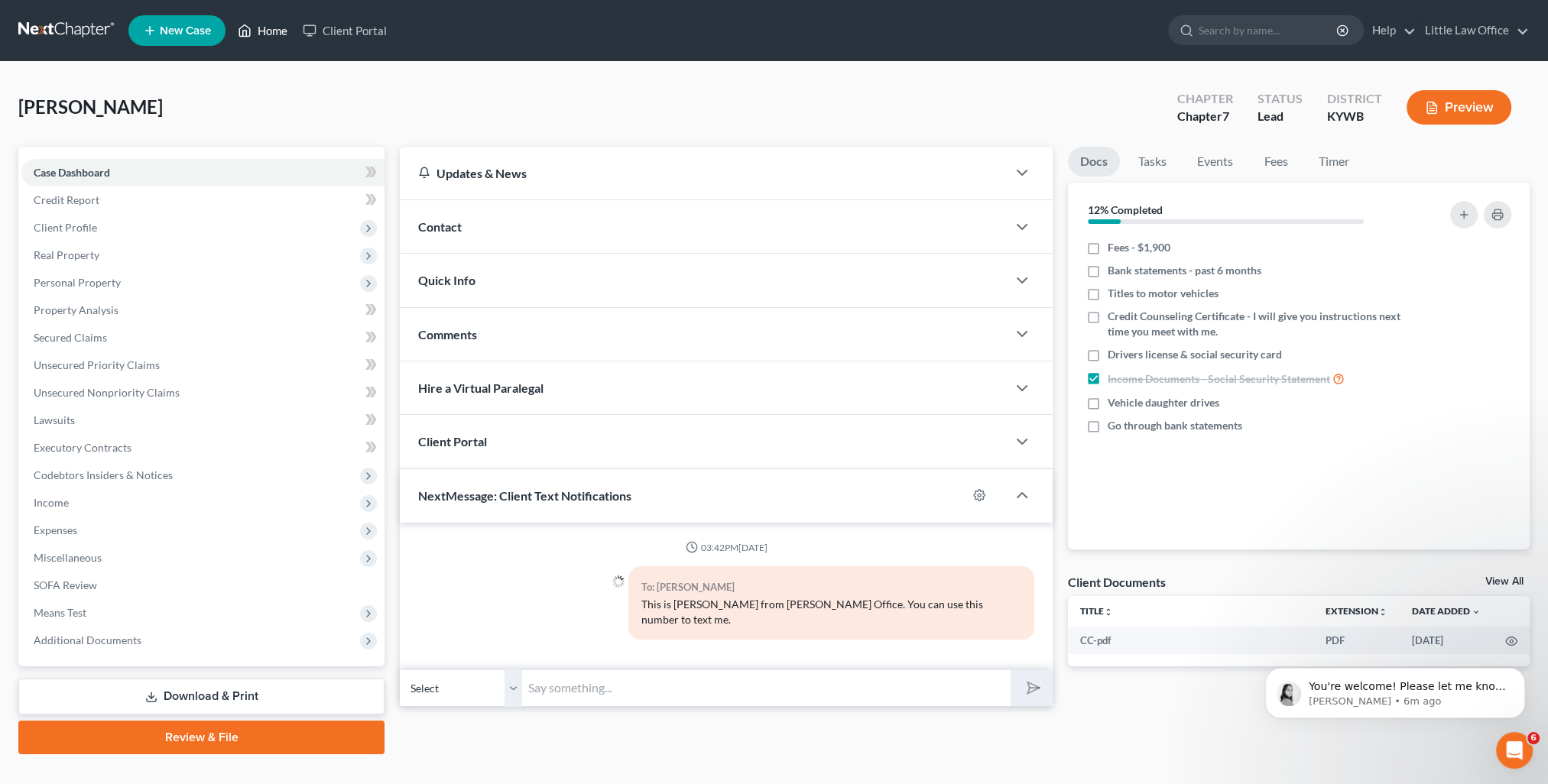
click at [281, 32] on link "Home" at bounding box center [263, 30] width 65 height 28
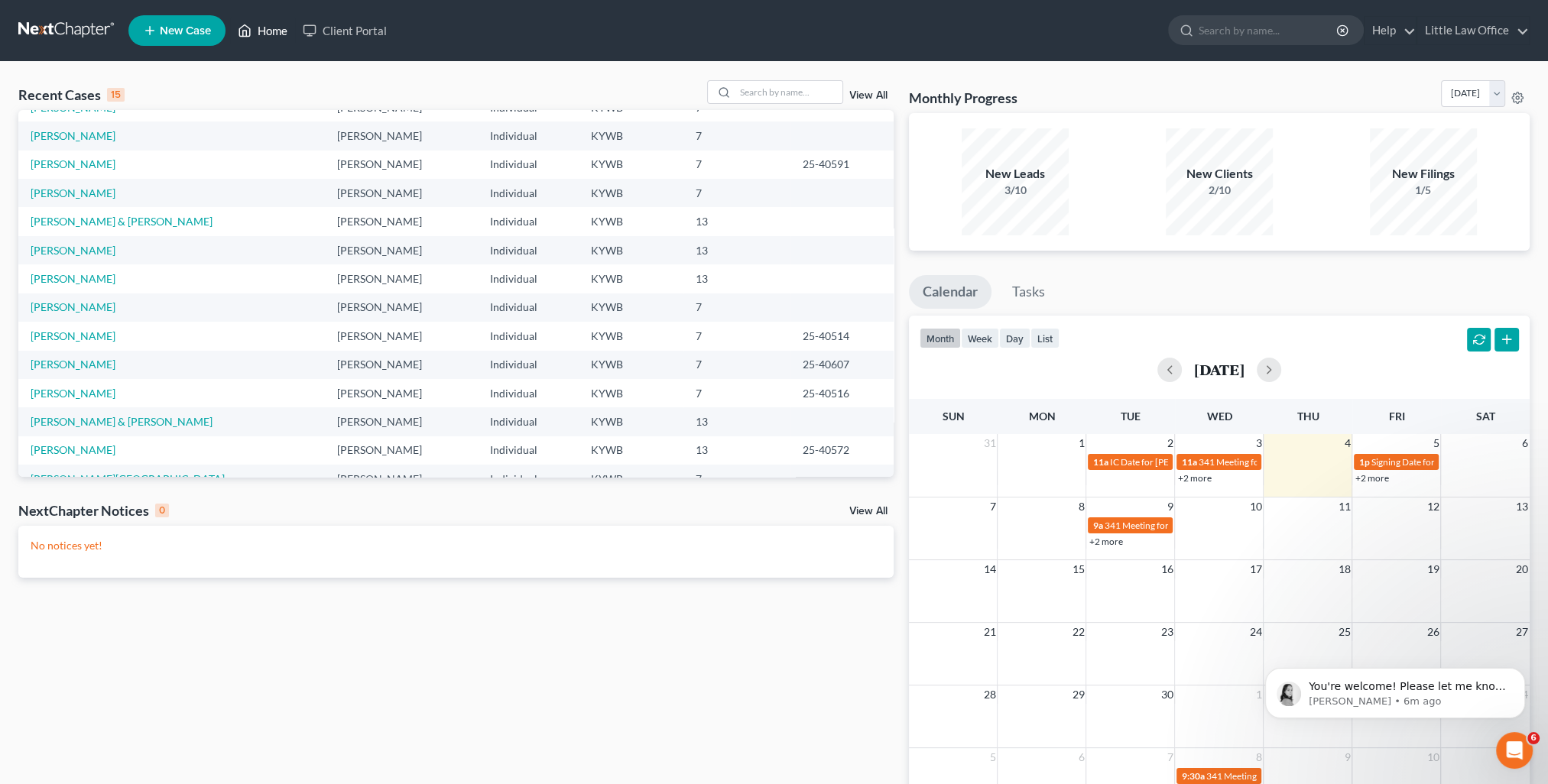
scroll to position [105, 0]
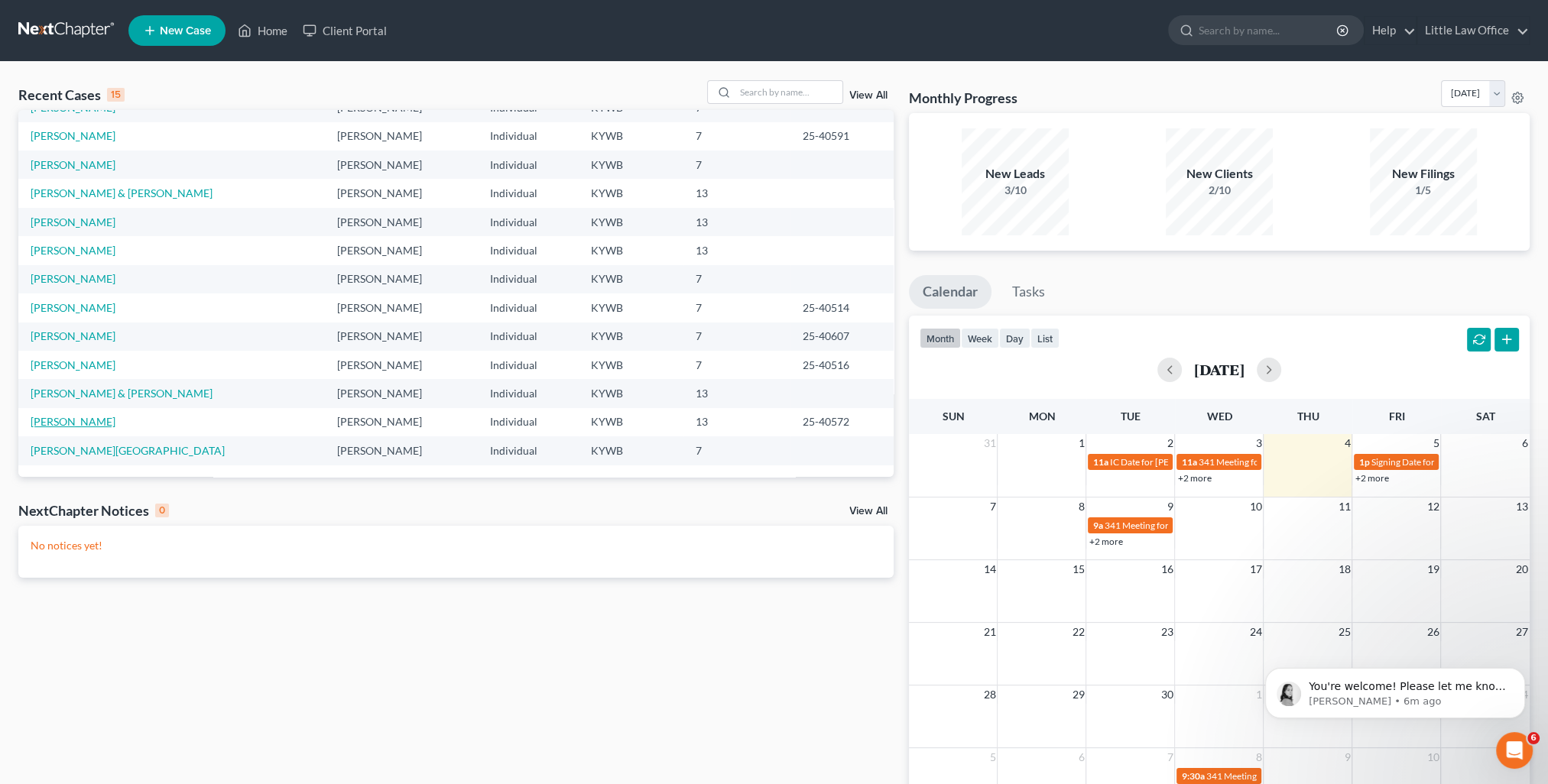
click at [89, 418] on link "[PERSON_NAME]" at bounding box center [73, 421] width 85 height 13
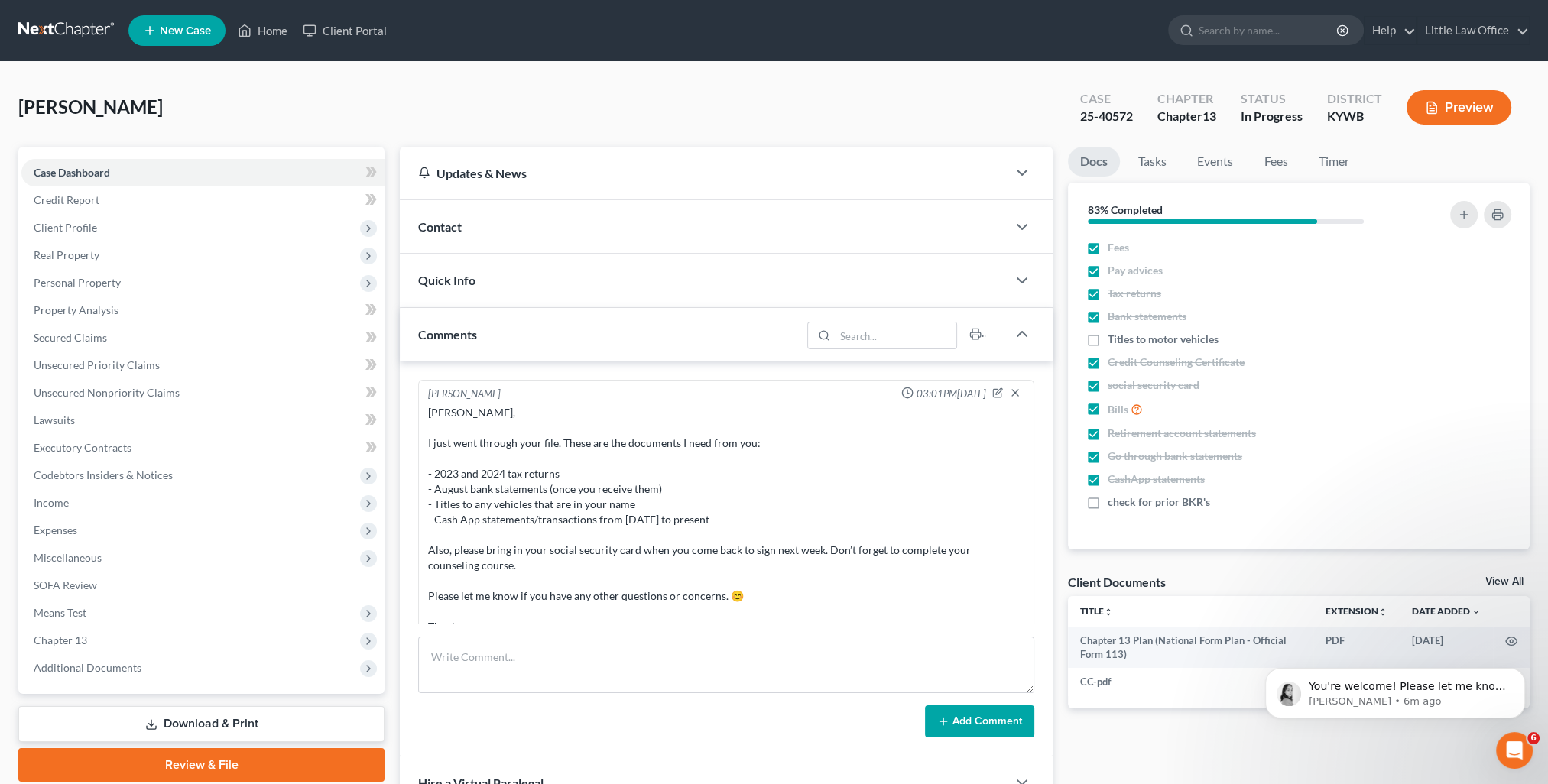
scroll to position [1172, 0]
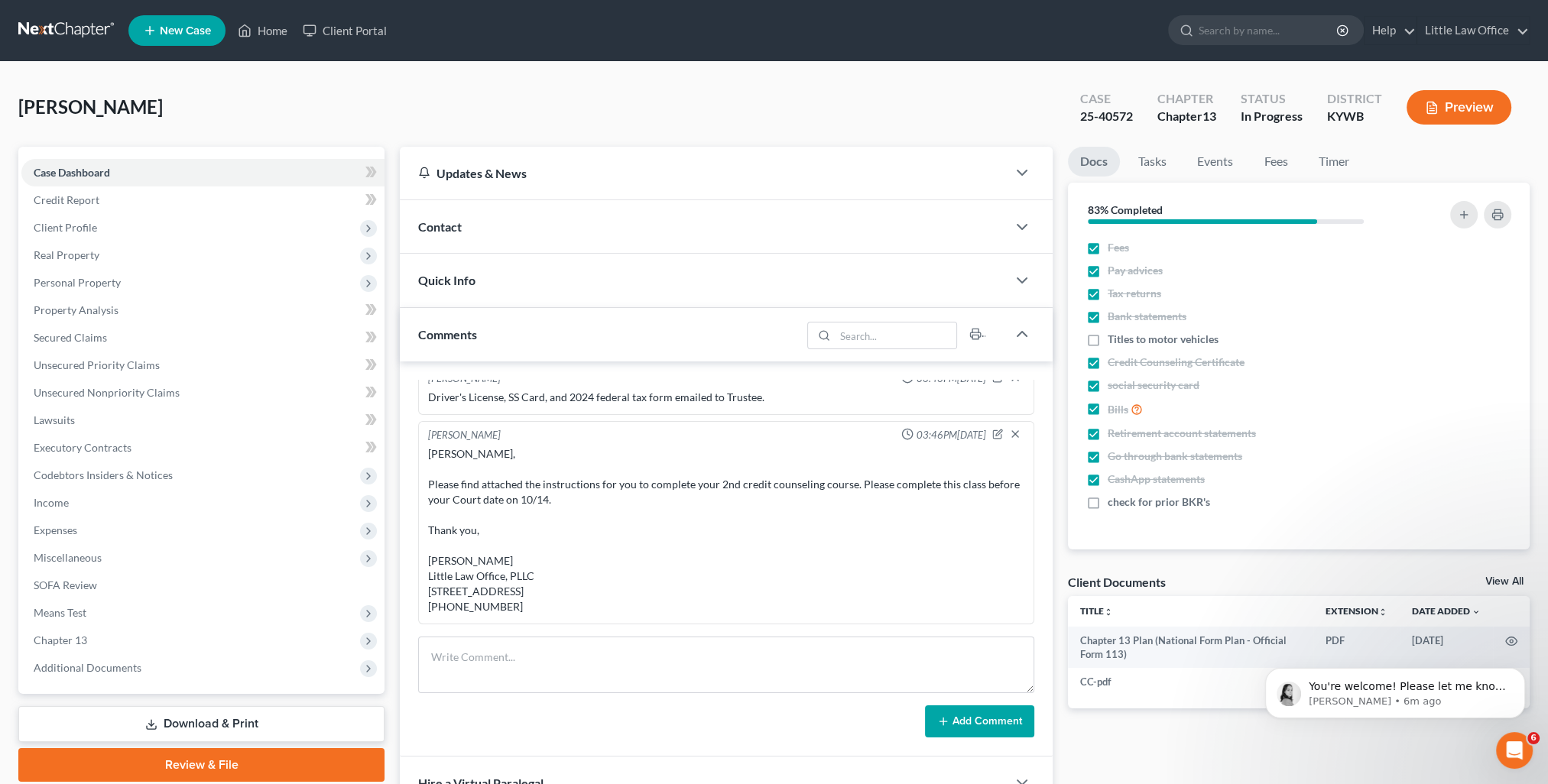
click at [498, 343] on div "Comments" at bounding box center [599, 334] width 401 height 53
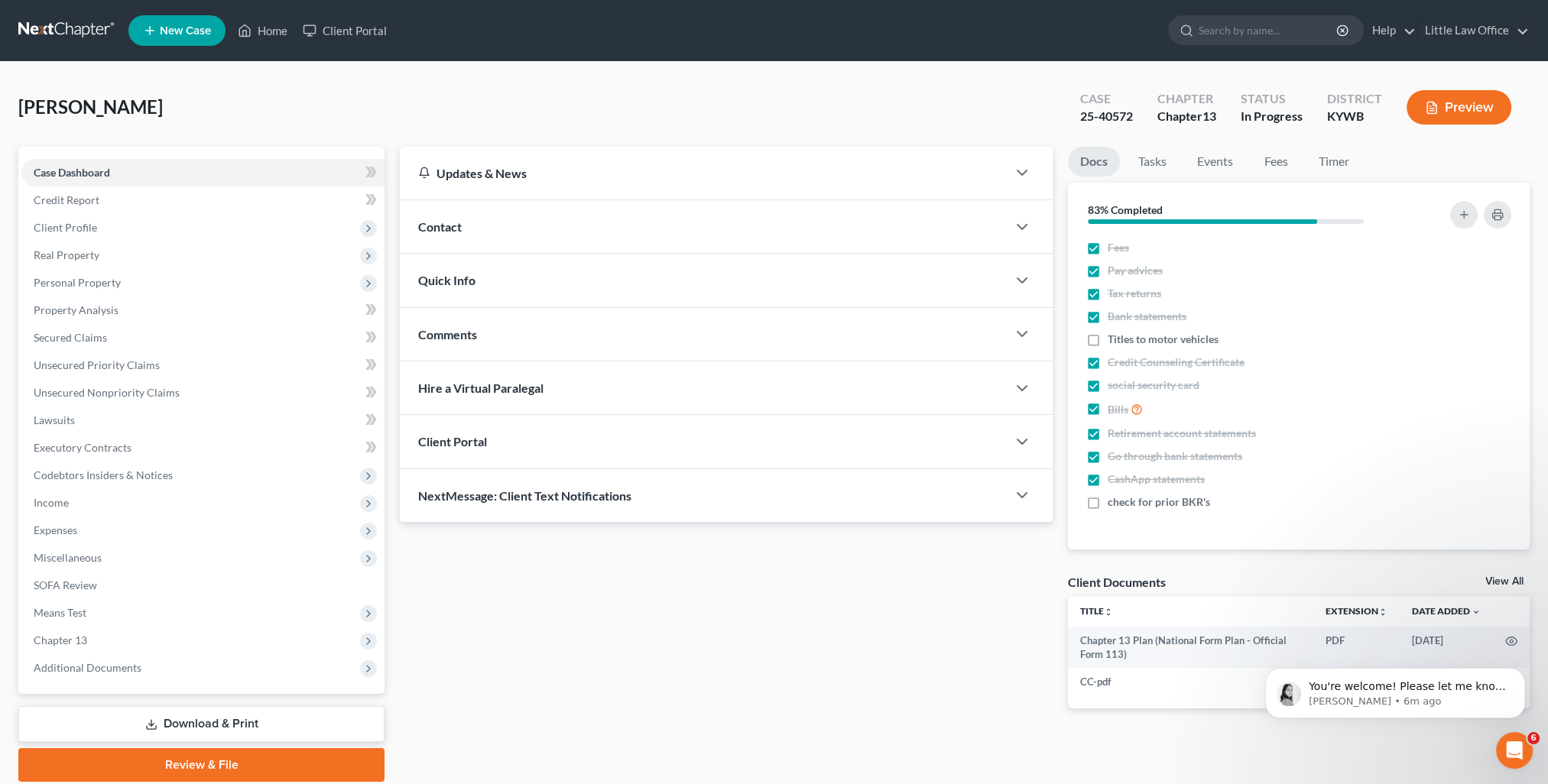
drag, startPoint x: 529, startPoint y: 509, endPoint x: 621, endPoint y: 619, distance: 143.4
click at [528, 509] on div "NextMessage: Client Text Notifications" at bounding box center [702, 495] width 607 height 53
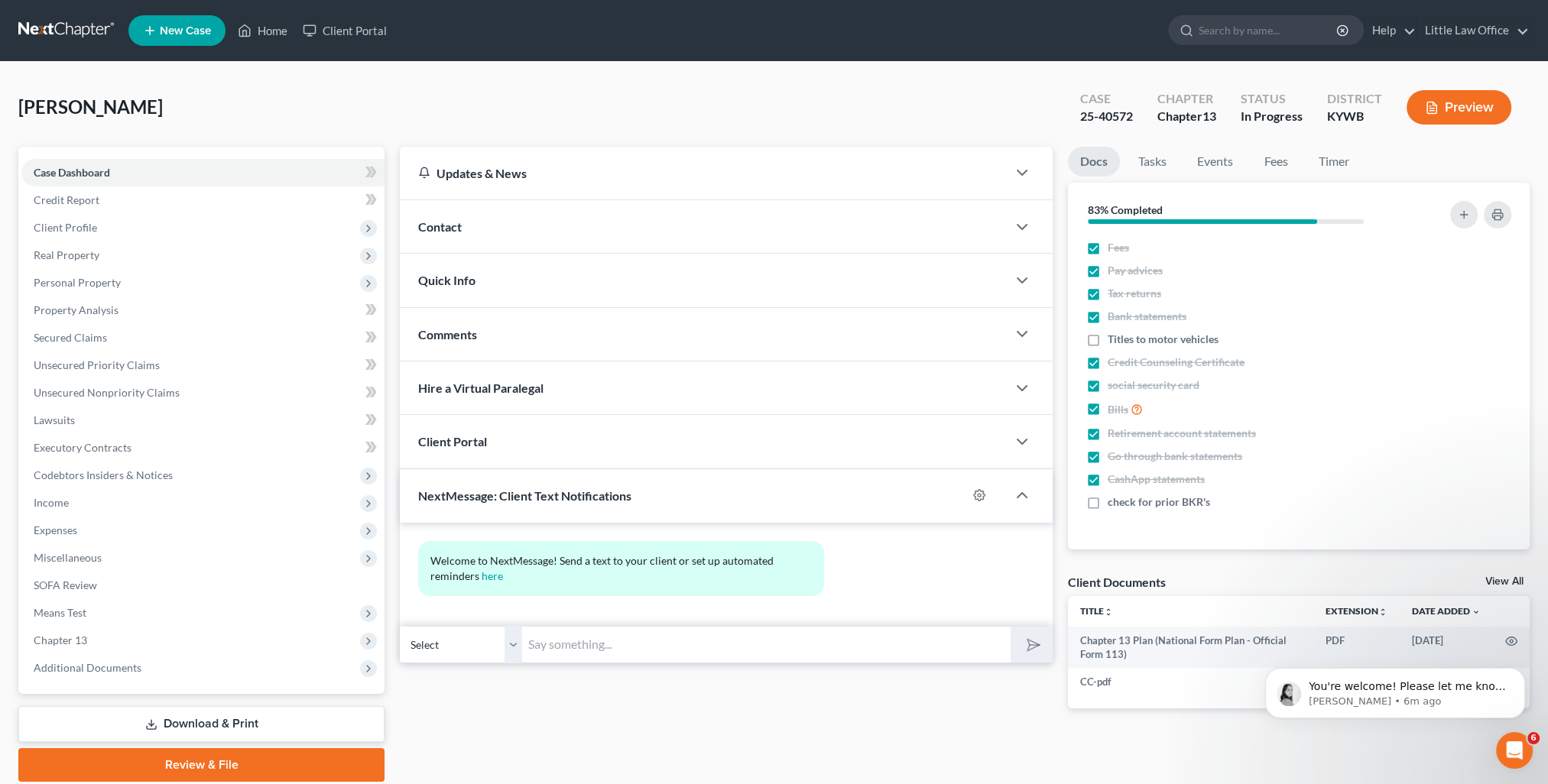
click at [633, 638] on input "text" at bounding box center [767, 645] width 489 height 38
paste input "This is [PERSON_NAME] from [PERSON_NAME] Office. You can use this number to tex…"
click at [1029, 648] on icon "submit" at bounding box center [1030, 645] width 21 height 21
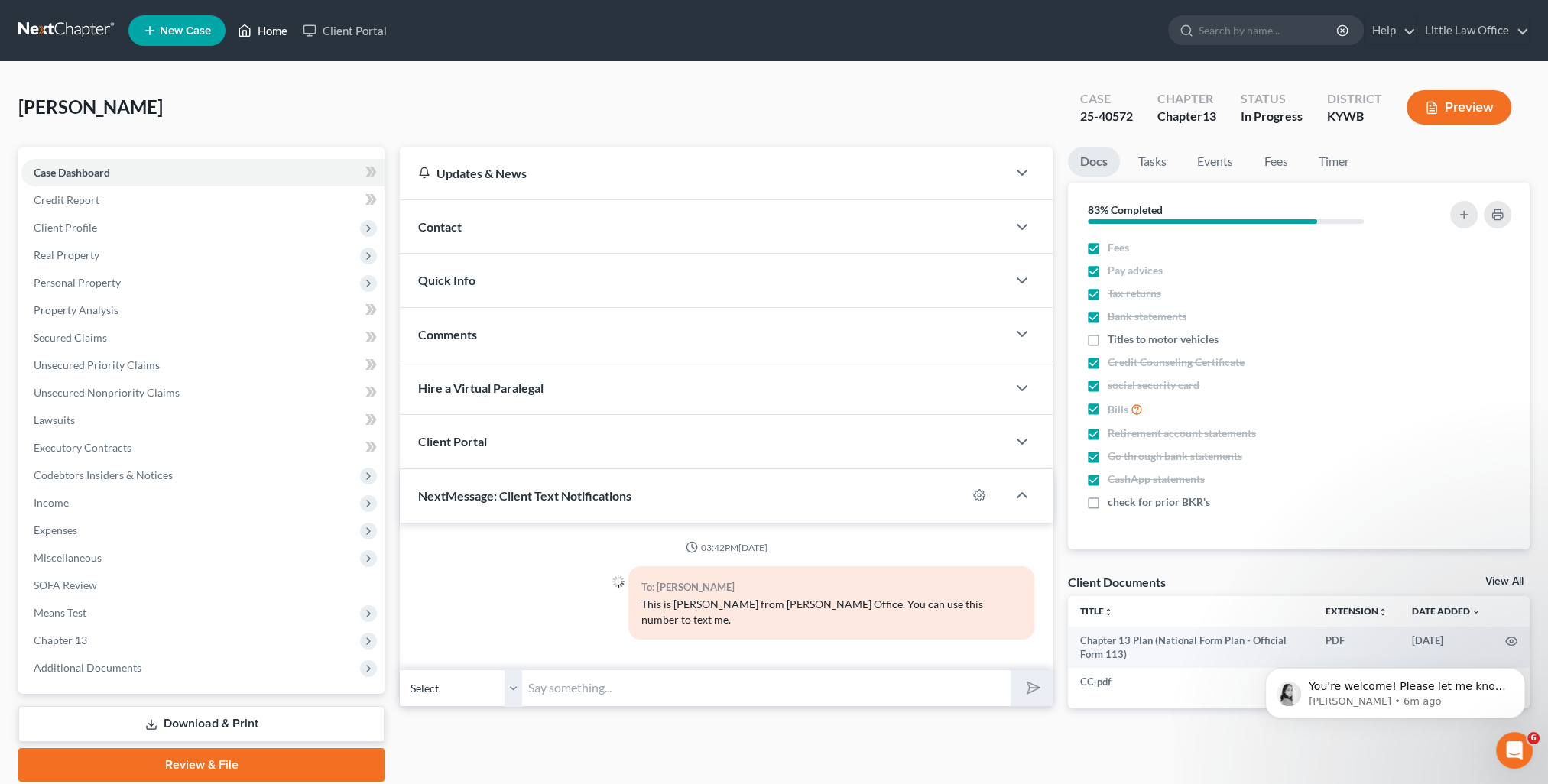
click at [275, 34] on link "Home" at bounding box center [263, 30] width 65 height 28
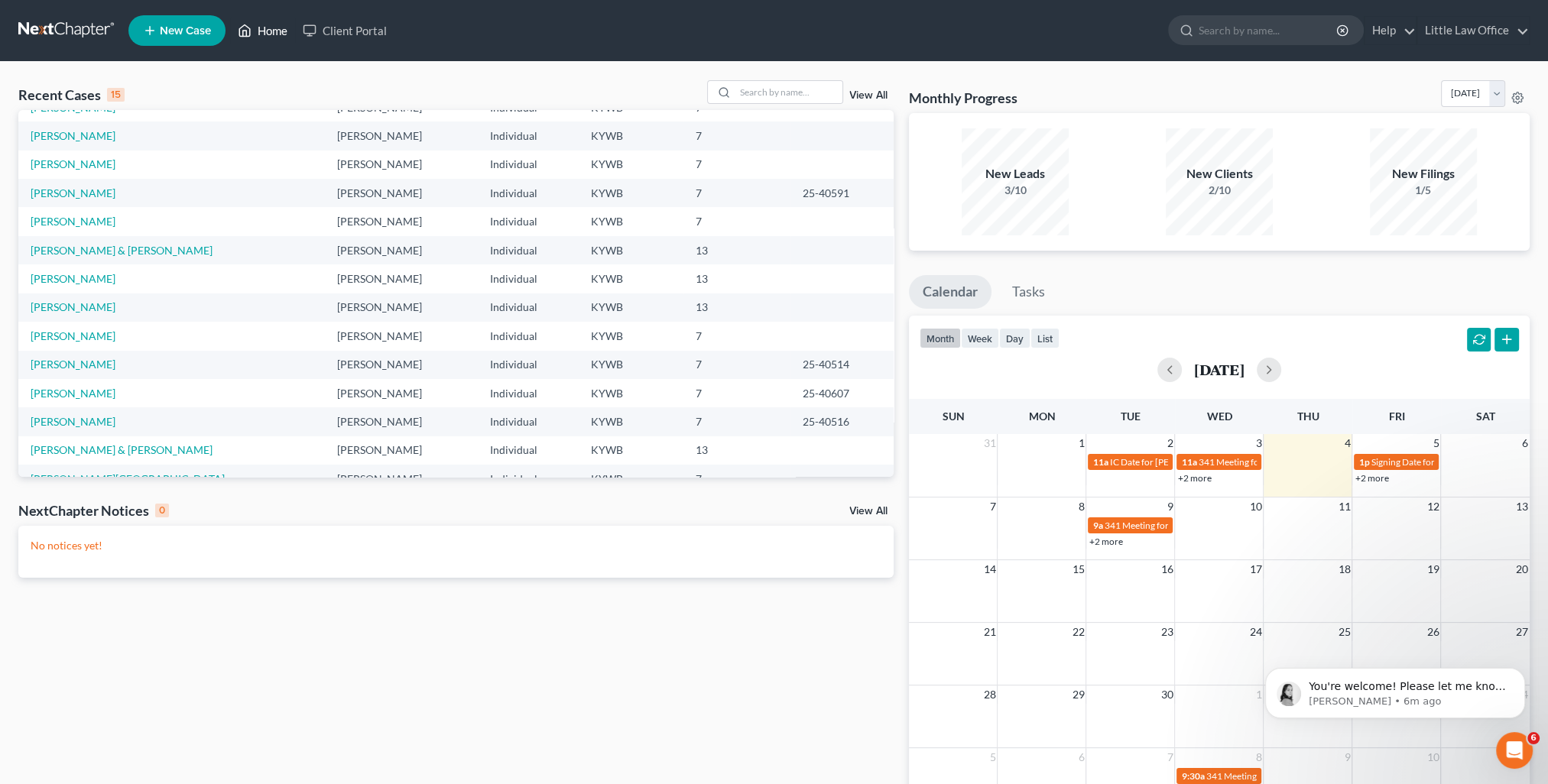
scroll to position [105, 0]
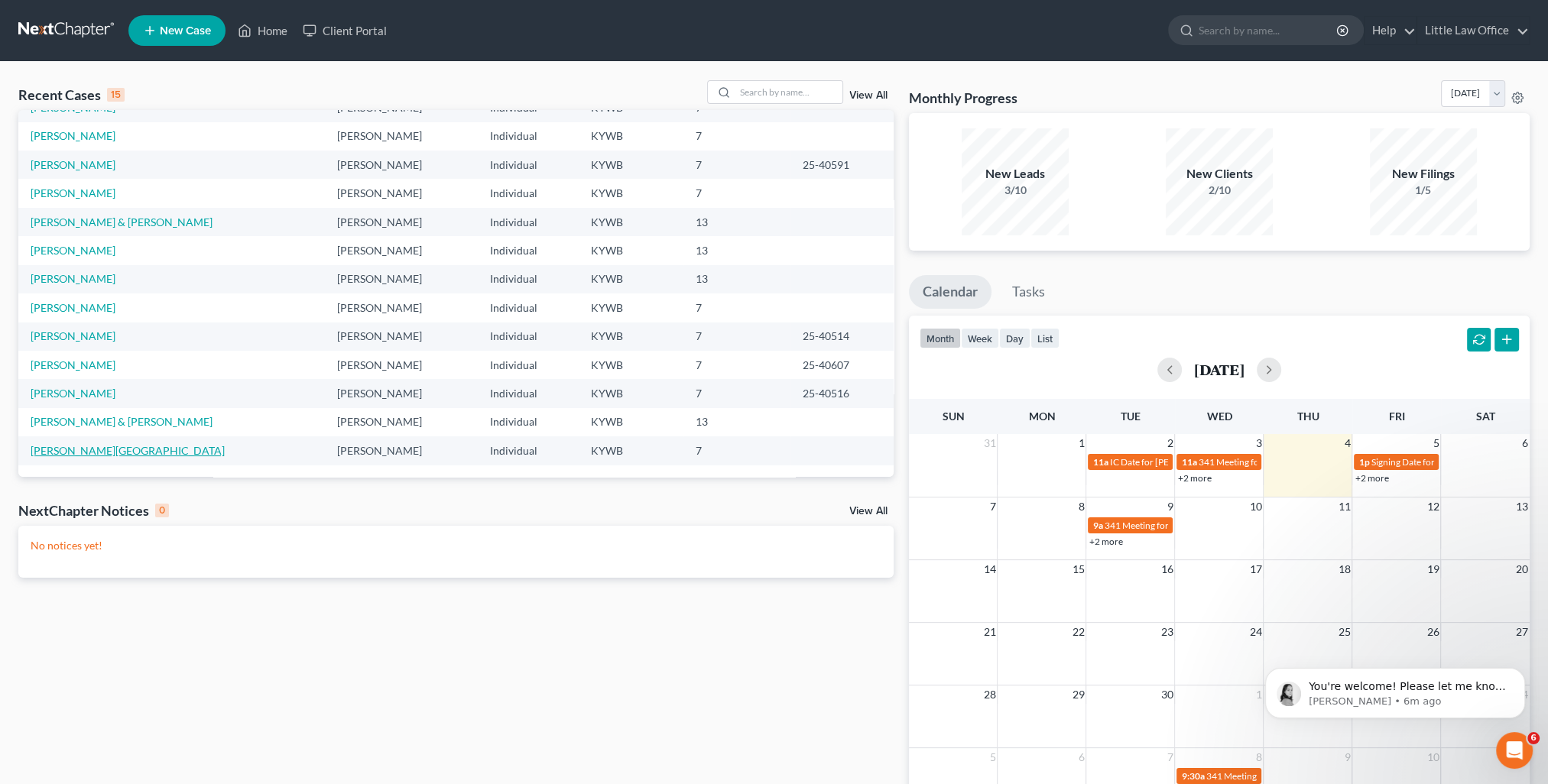
click at [76, 452] on link "[PERSON_NAME][GEOGRAPHIC_DATA]" at bounding box center [128, 451] width 194 height 13
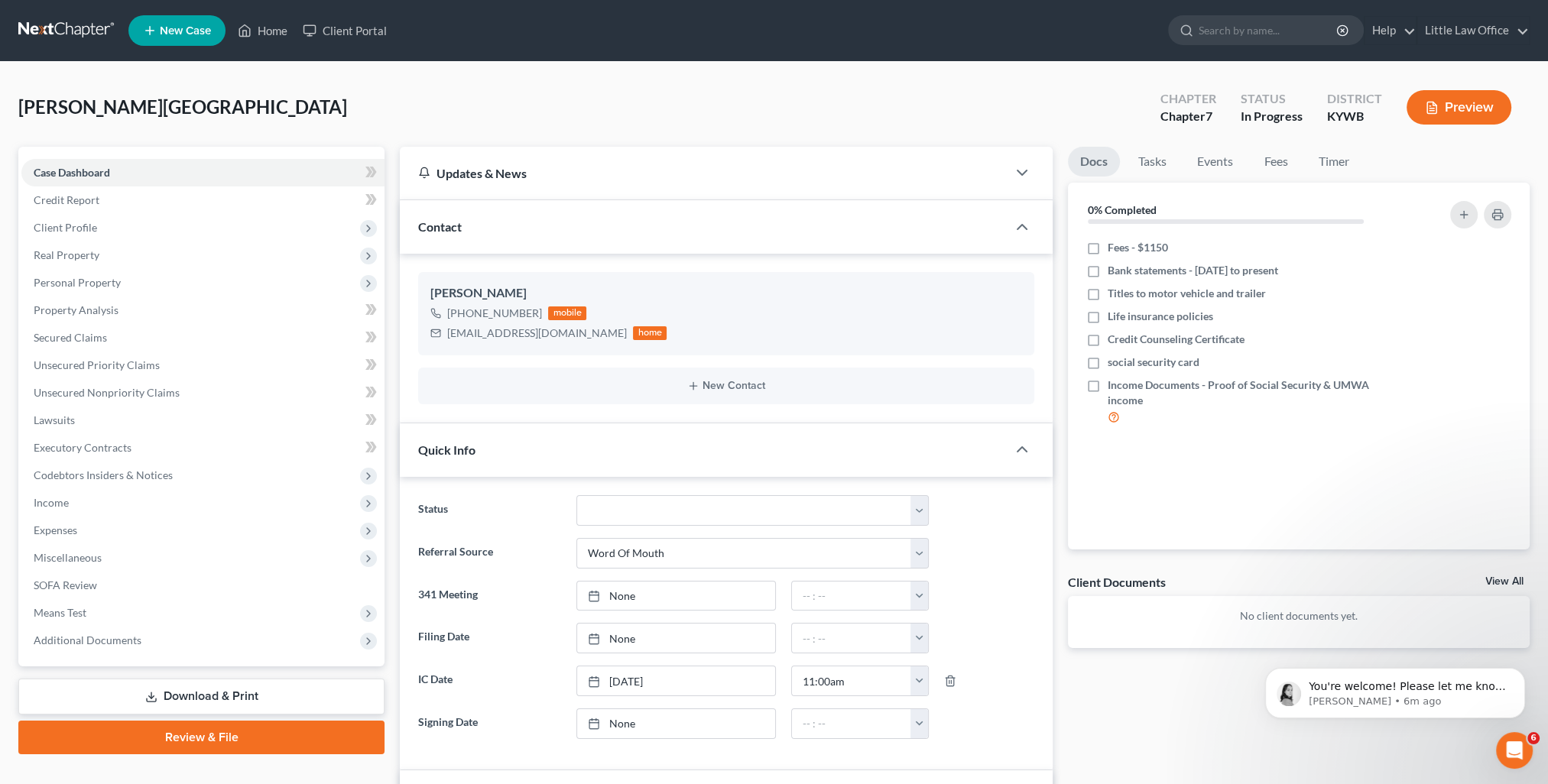
click at [513, 215] on div "Contact" at bounding box center [702, 226] width 607 height 53
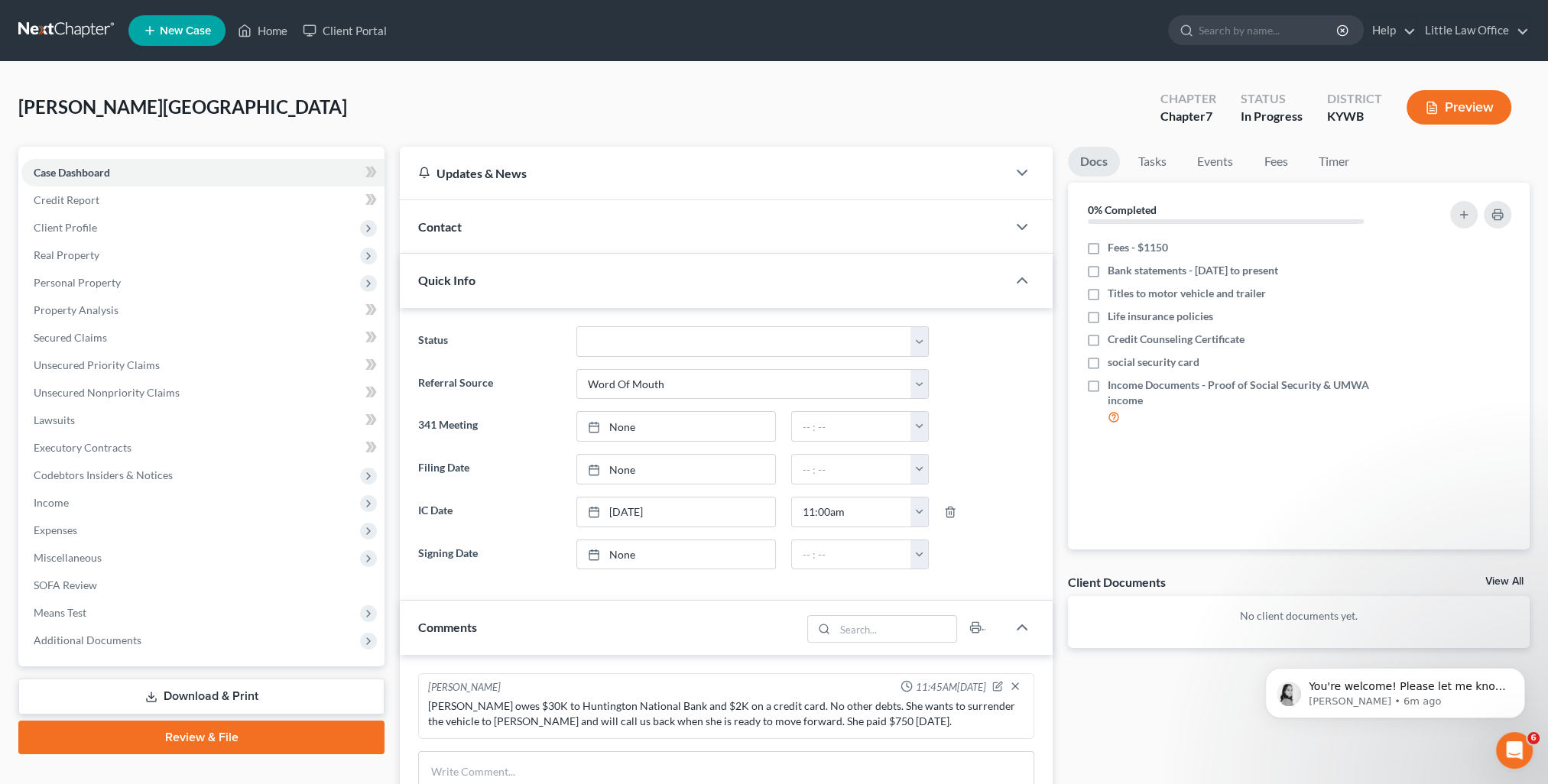
click at [501, 275] on div "Quick Info" at bounding box center [702, 280] width 607 height 53
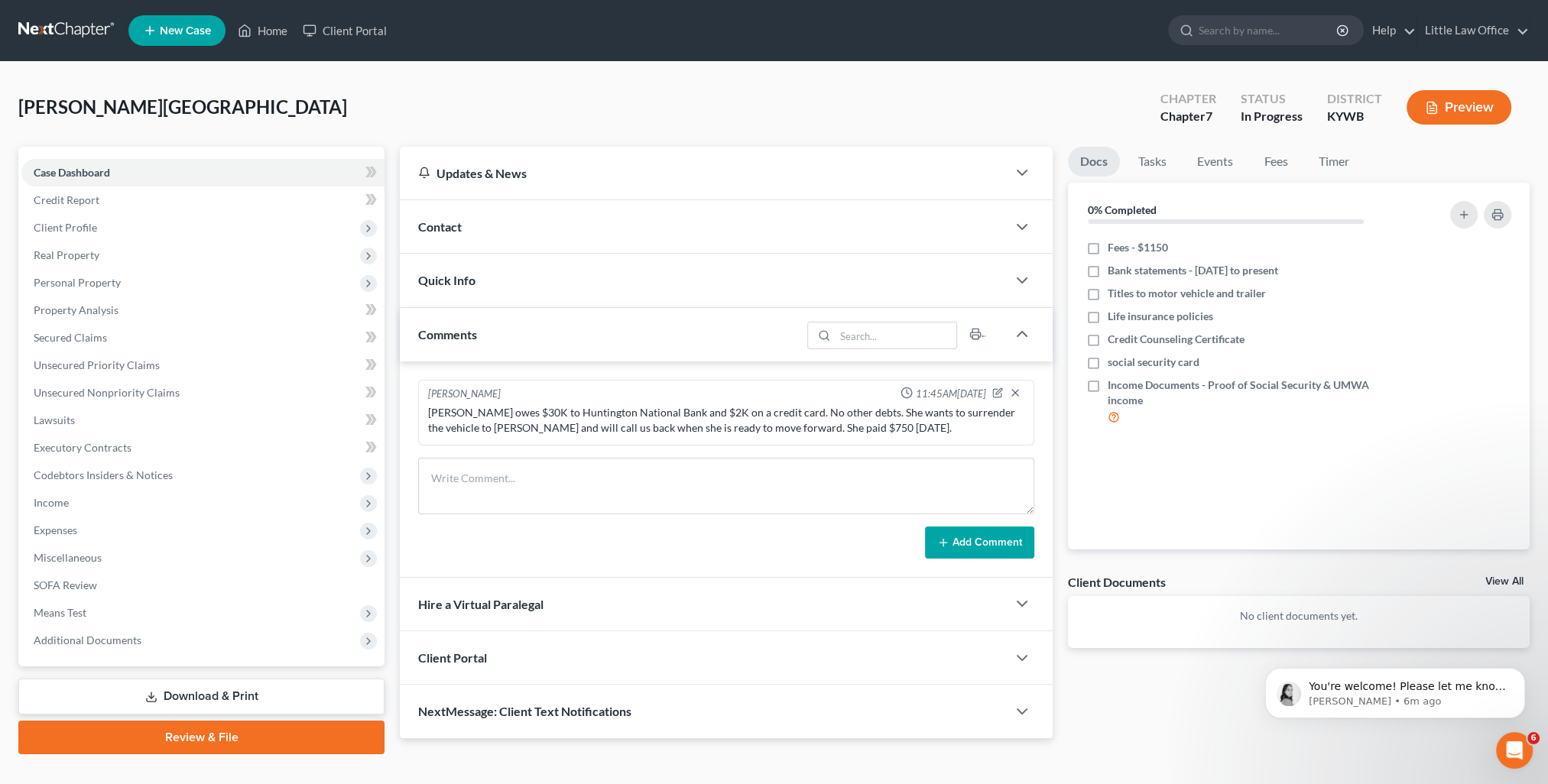
click at [527, 335] on div "Comments" at bounding box center [599, 334] width 401 height 53
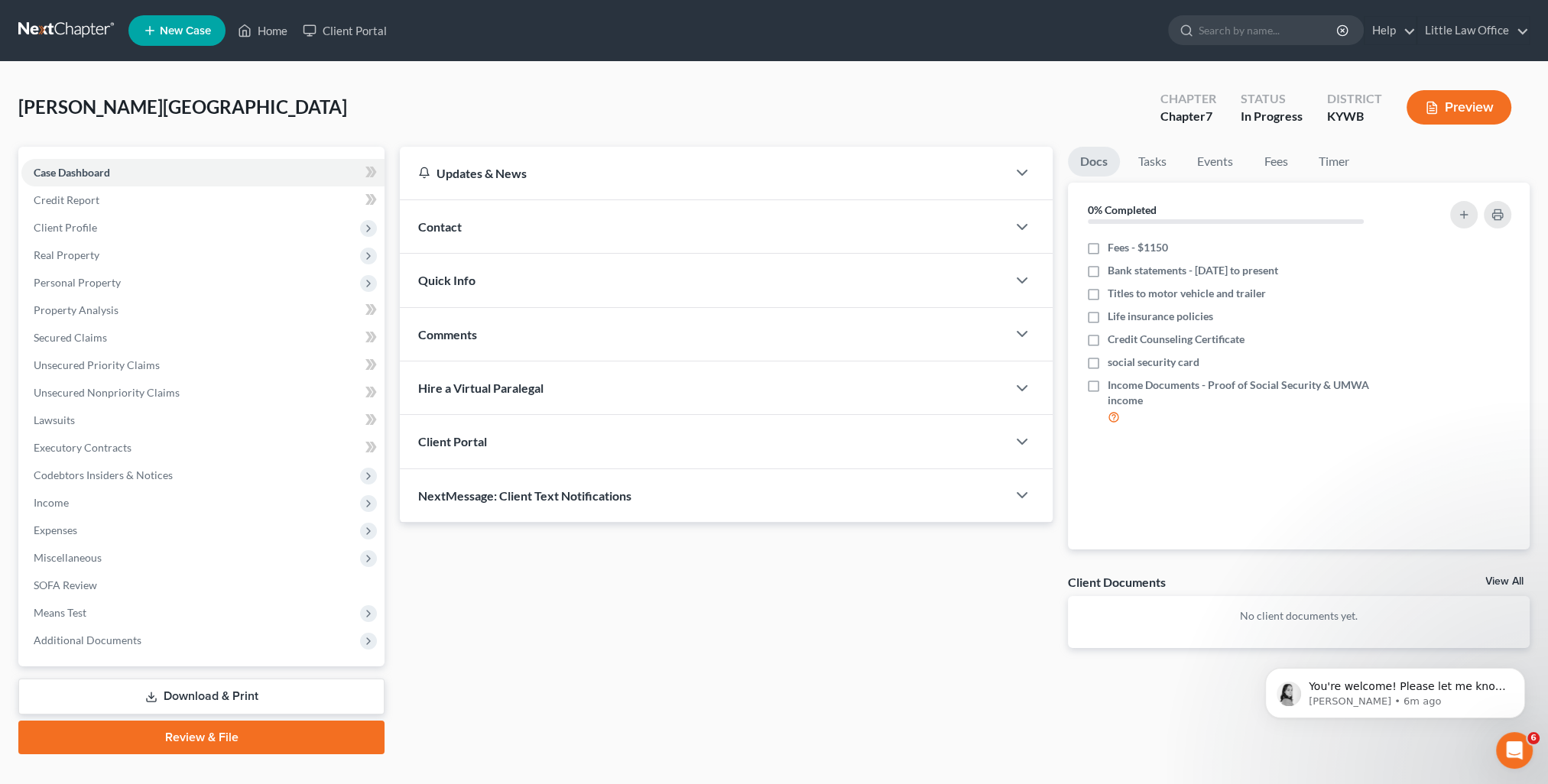
click at [556, 493] on span "NextMessage: Client Text Notifications" at bounding box center [525, 495] width 214 height 14
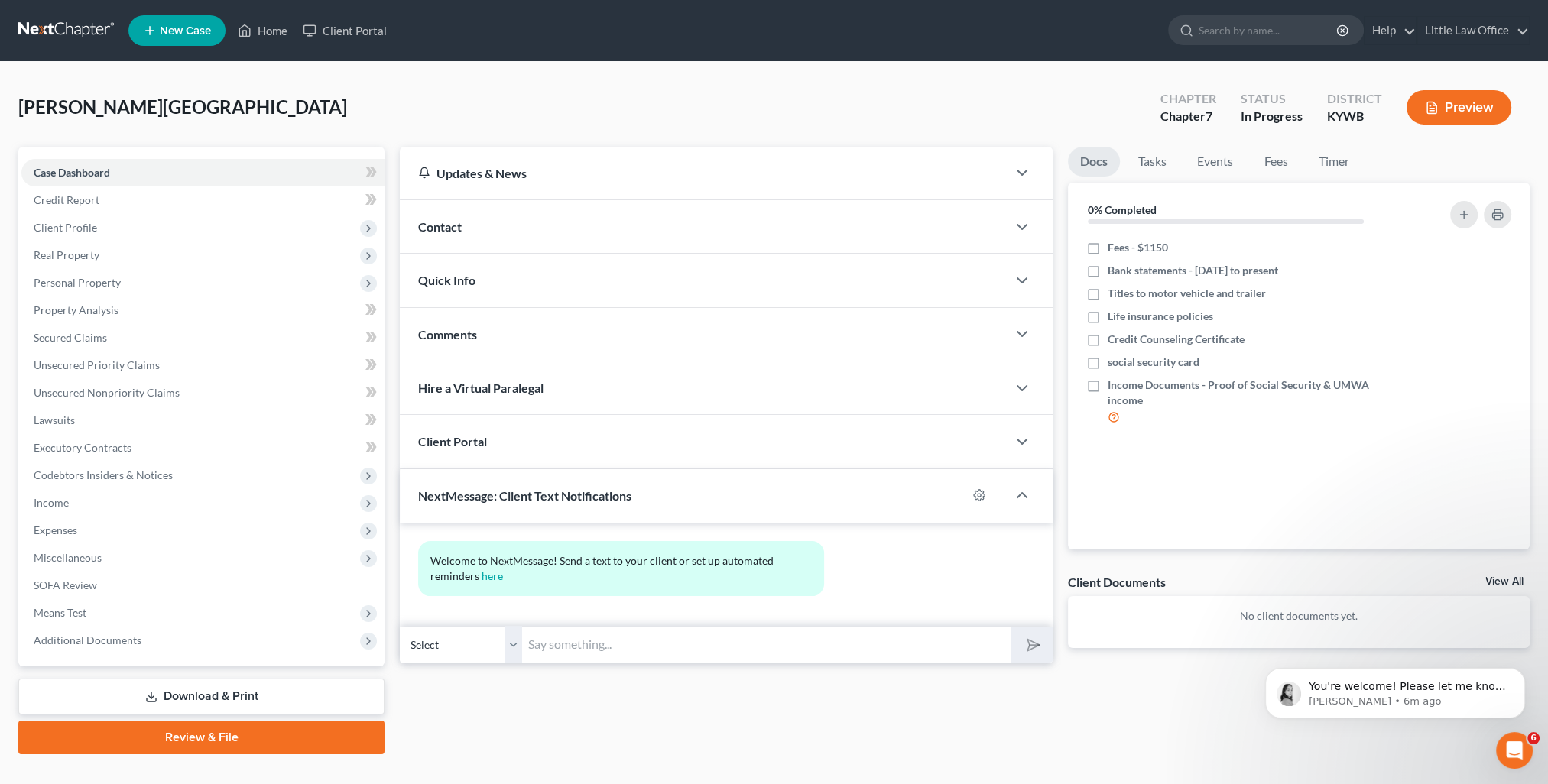
click at [593, 663] on div "Updates & News × Western Kentucky: Faster Filing Times! Updates have been made …" at bounding box center [726, 410] width 668 height 526
click at [579, 647] on input "text" at bounding box center [767, 645] width 489 height 38
paste input "This is [PERSON_NAME] from [PERSON_NAME] Office. You can use this number to tex…"
click at [1026, 637] on icon "submit" at bounding box center [1030, 645] width 21 height 21
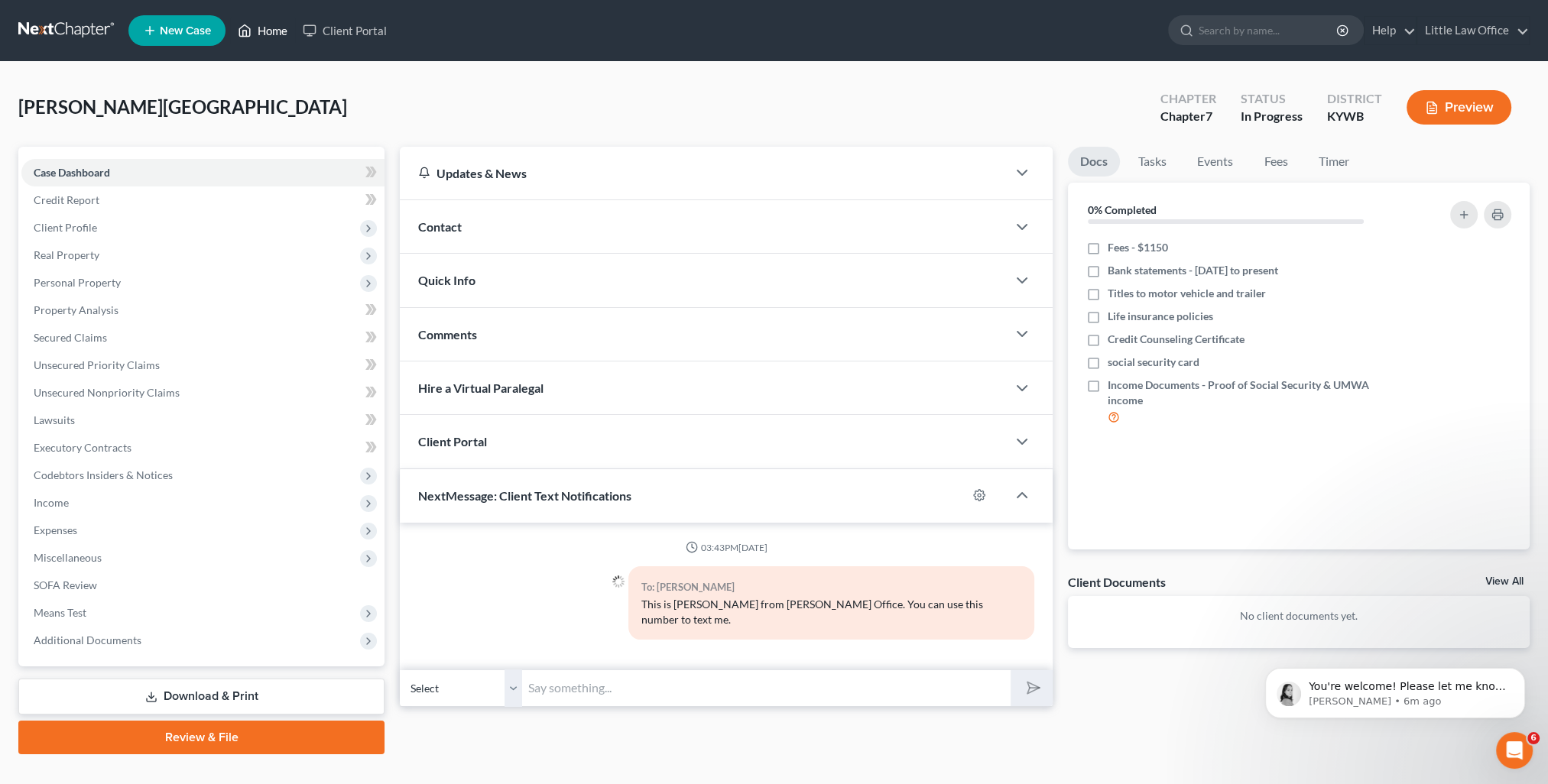
click at [278, 32] on link "Home" at bounding box center [263, 30] width 65 height 28
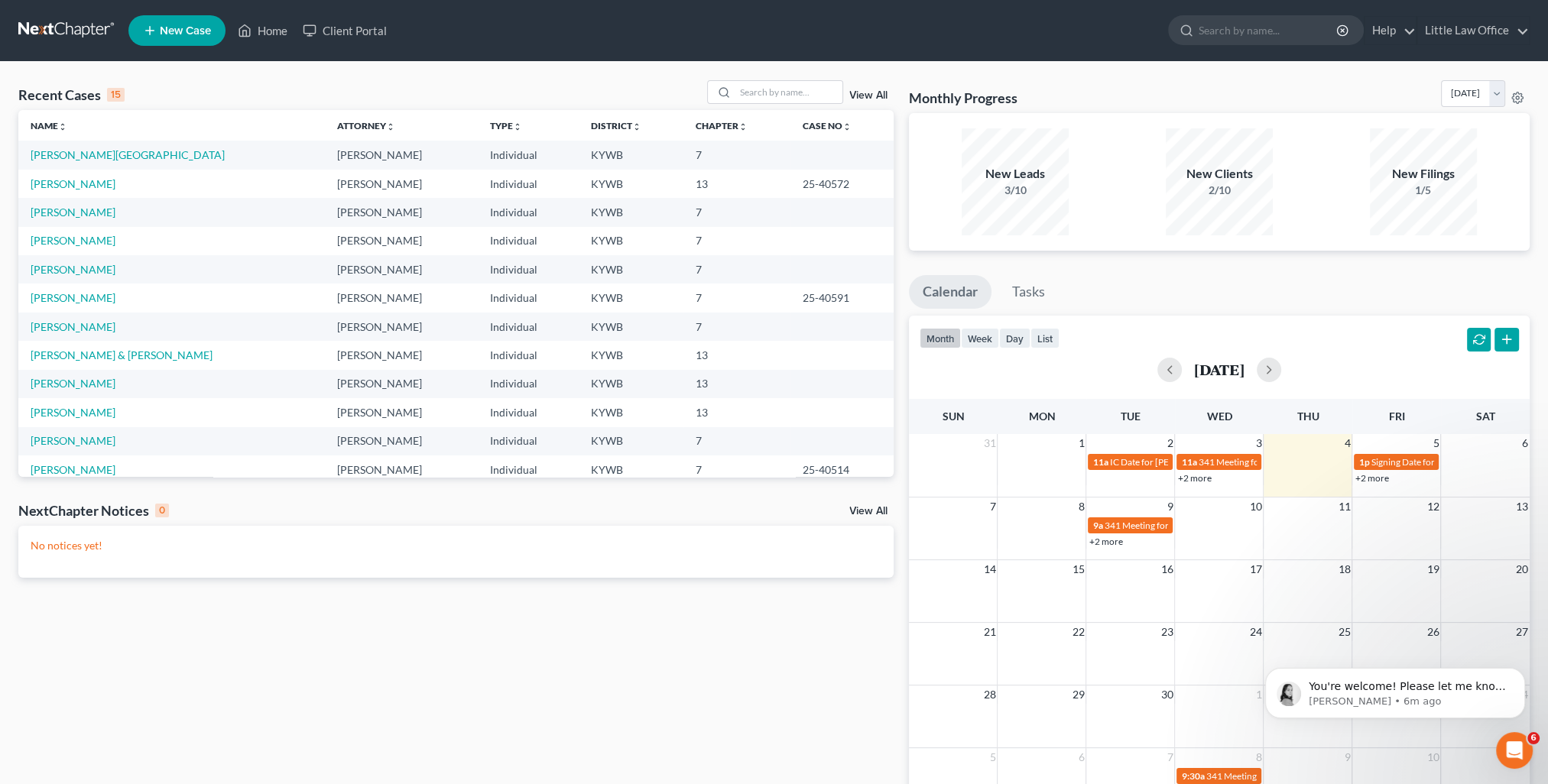
click at [877, 96] on link "View All" at bounding box center [869, 95] width 38 height 11
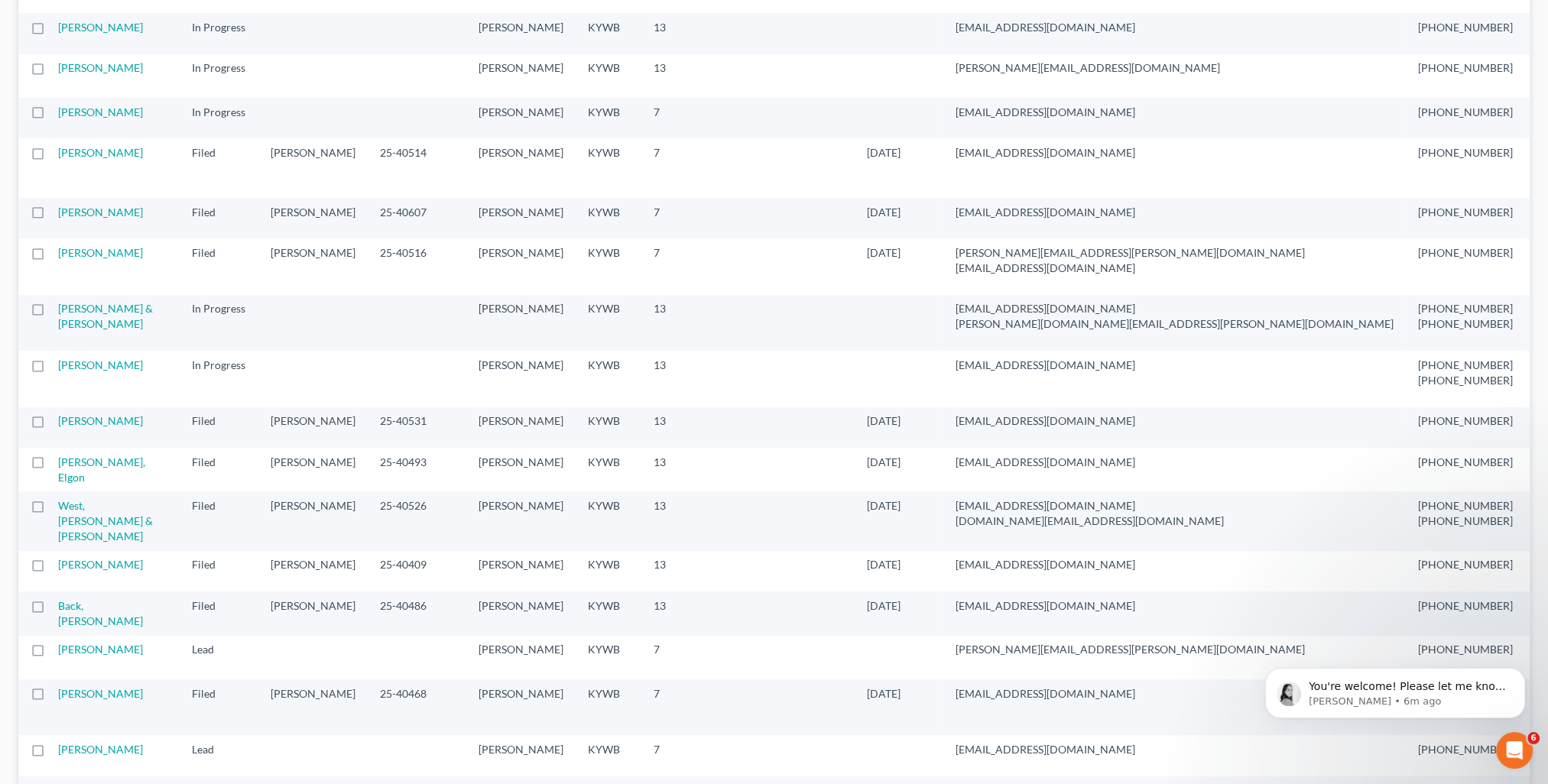
scroll to position [611, 0]
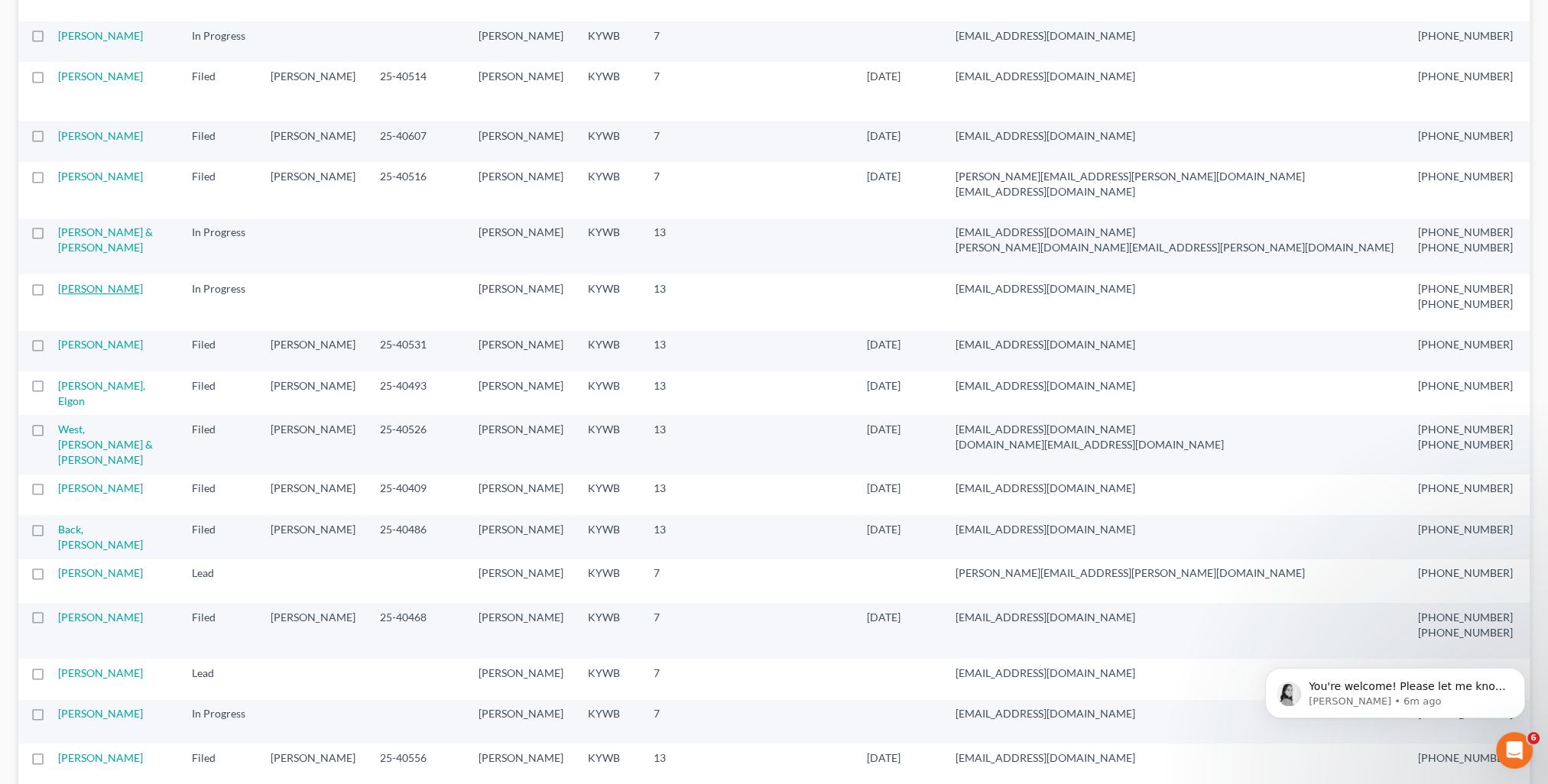
click at [88, 295] on link "[PERSON_NAME]" at bounding box center [100, 289] width 85 height 13
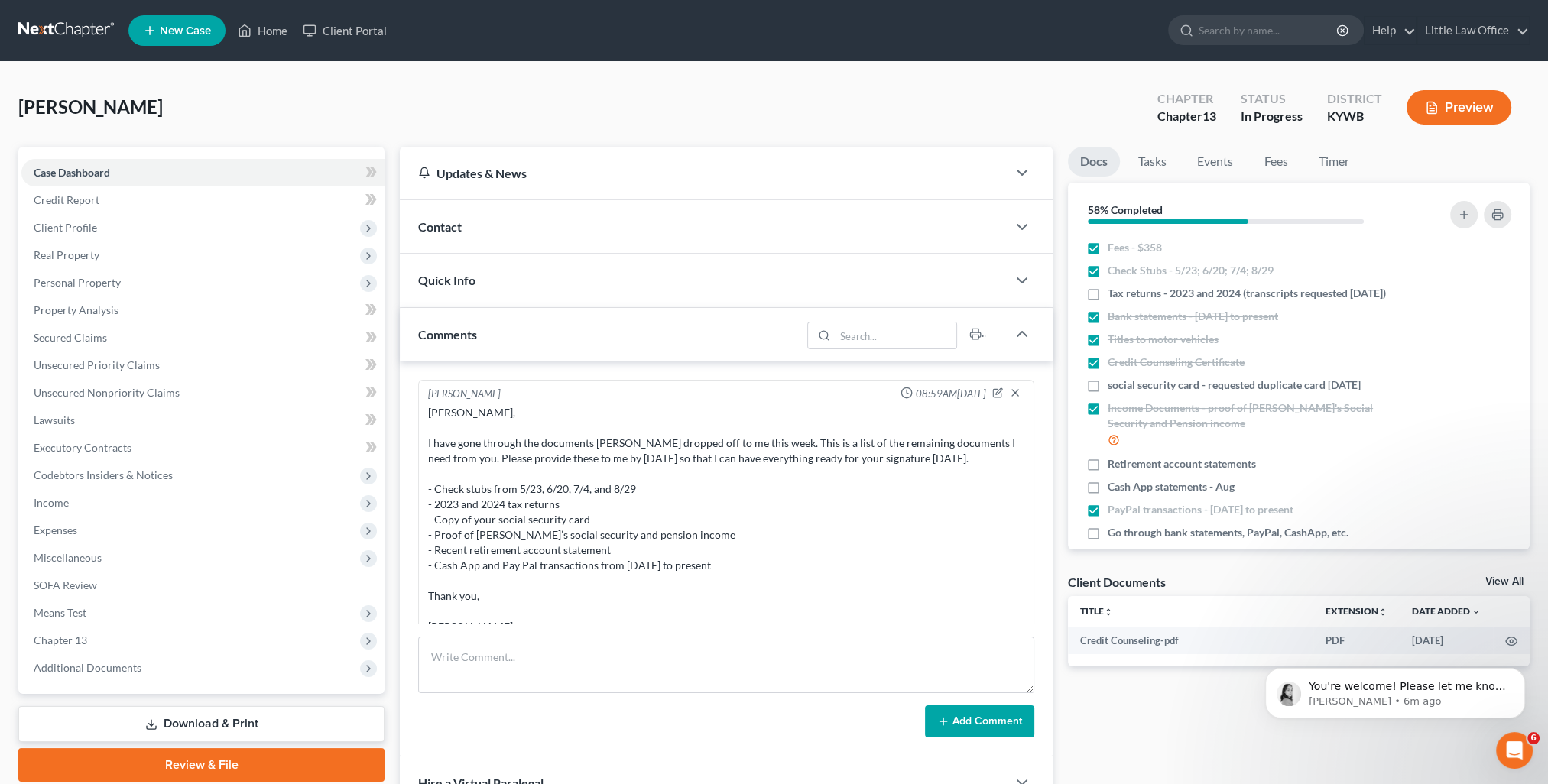
scroll to position [351, 0]
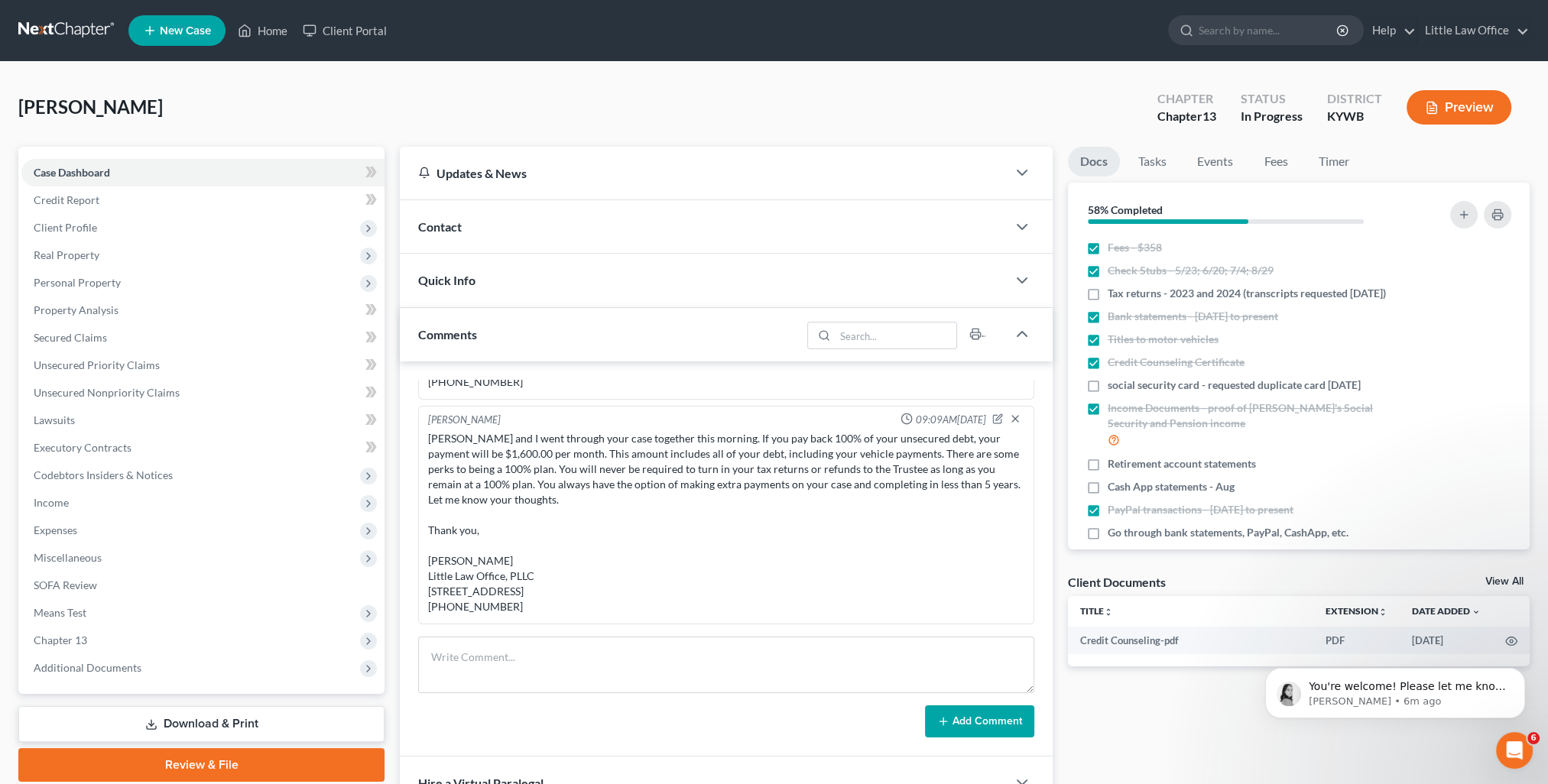
click at [520, 315] on div "Comments" at bounding box center [599, 334] width 401 height 53
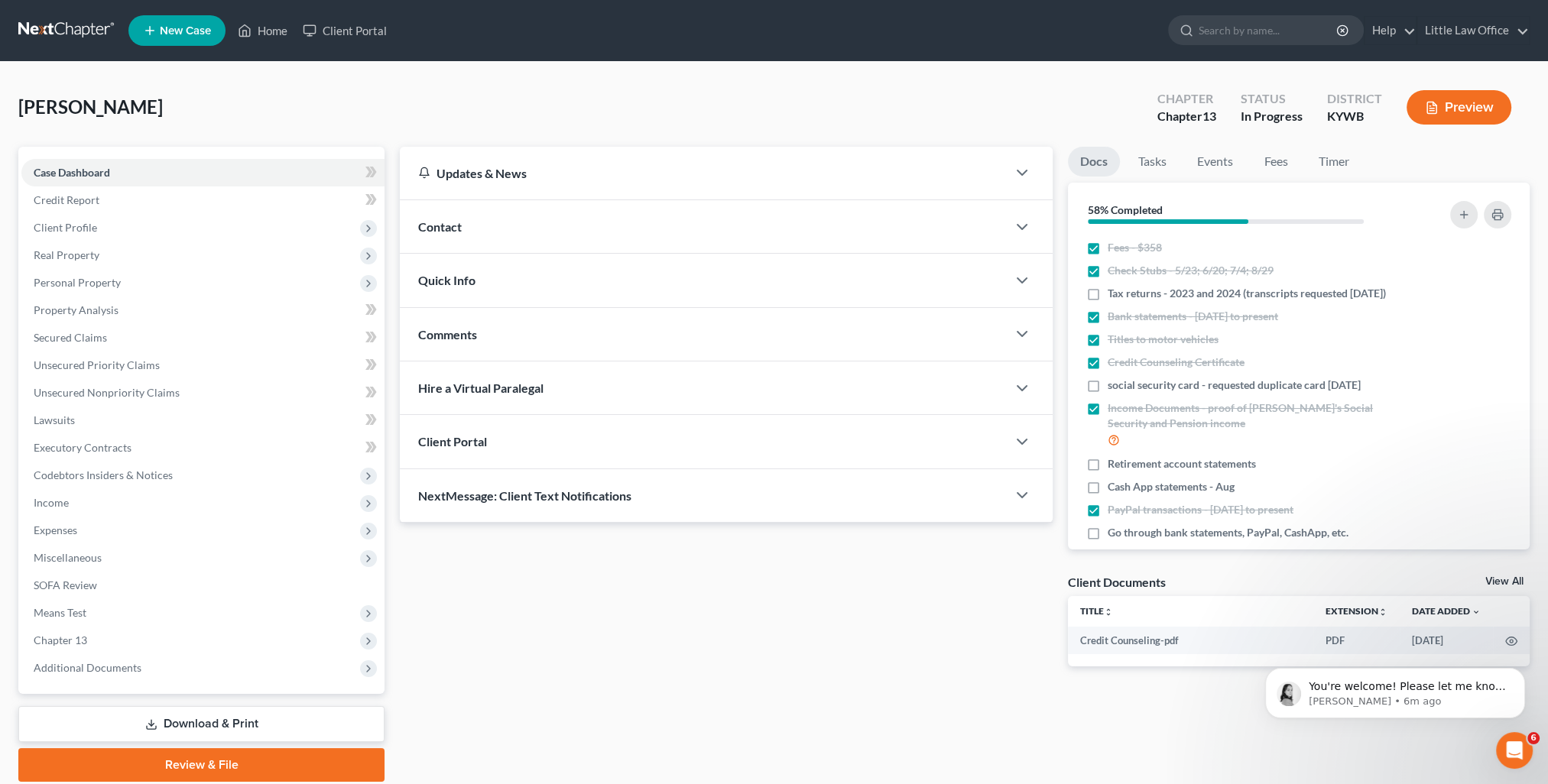
click at [540, 499] on span "NextMessage: Client Text Notifications" at bounding box center [525, 495] width 214 height 14
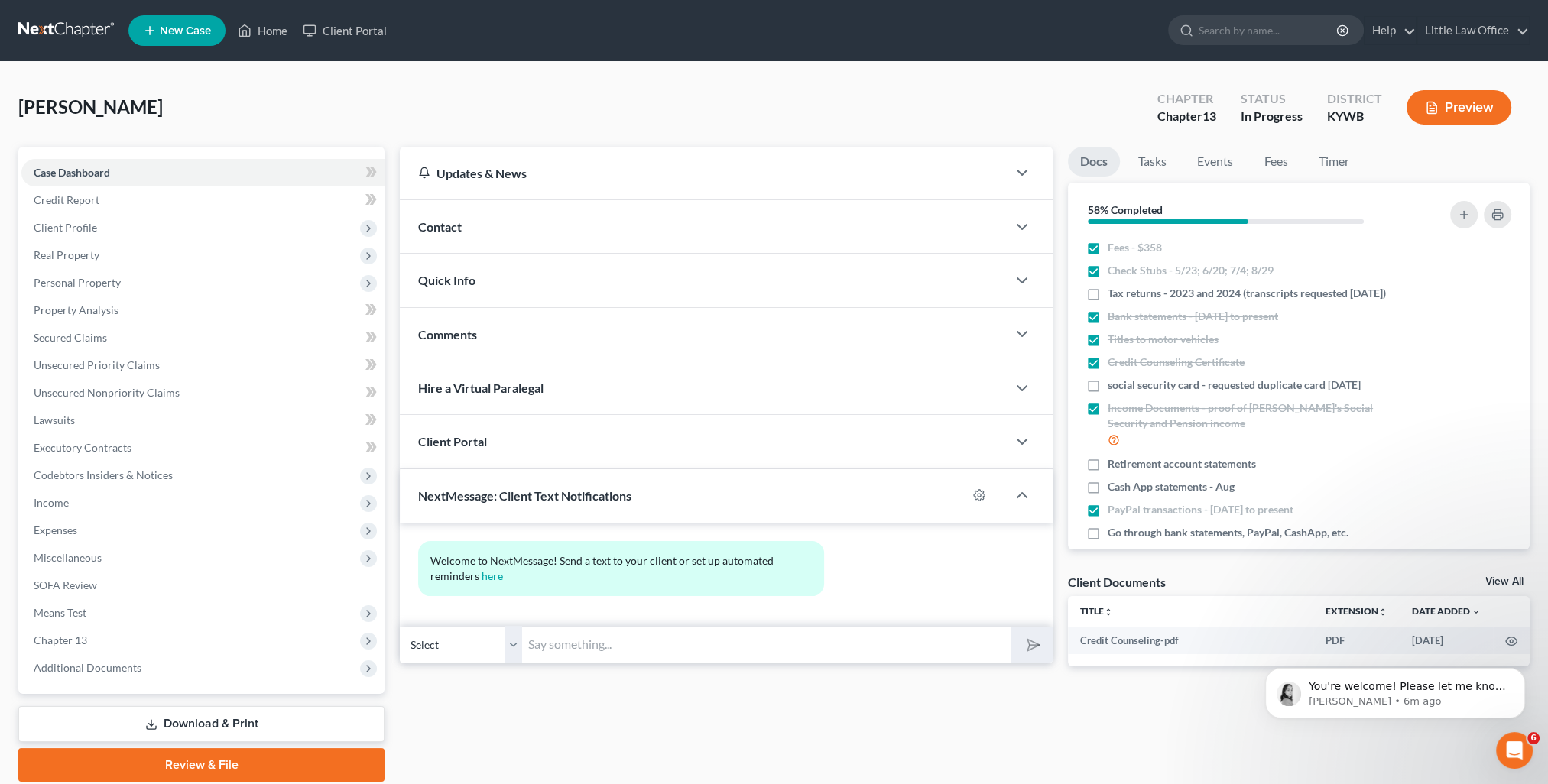
click at [622, 635] on input "text" at bounding box center [767, 645] width 489 height 38
paste input "This is [PERSON_NAME] from [PERSON_NAME] Office. You can use this number to tex…"
click at [1020, 645] on button "submit" at bounding box center [1031, 644] width 42 height 36
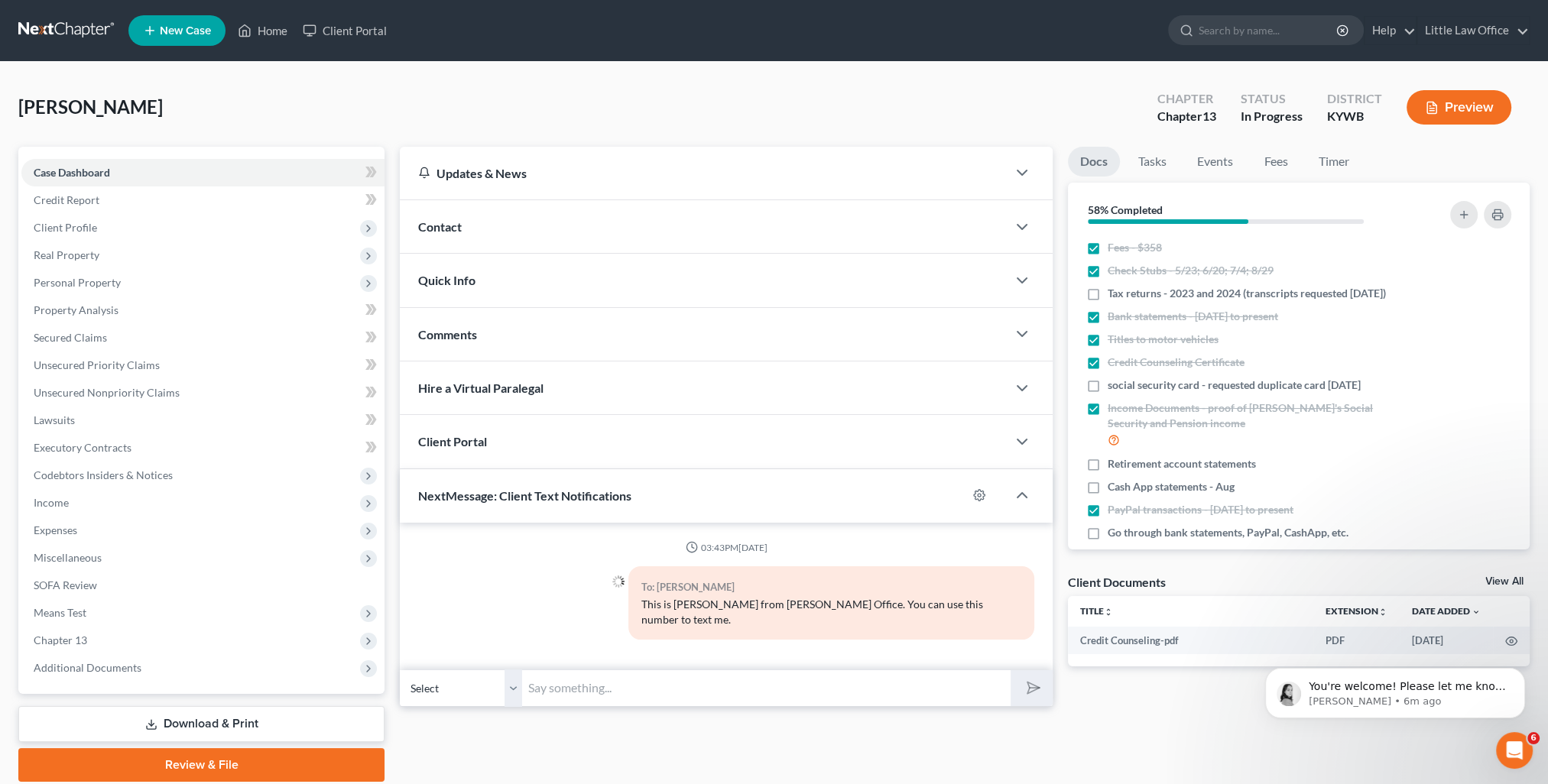
click at [508, 678] on select "Select +1 (270) 619-6837 - Christopher Midgett" at bounding box center [460, 688] width 122 height 38
click at [258, 38] on link "Home" at bounding box center [263, 30] width 65 height 28
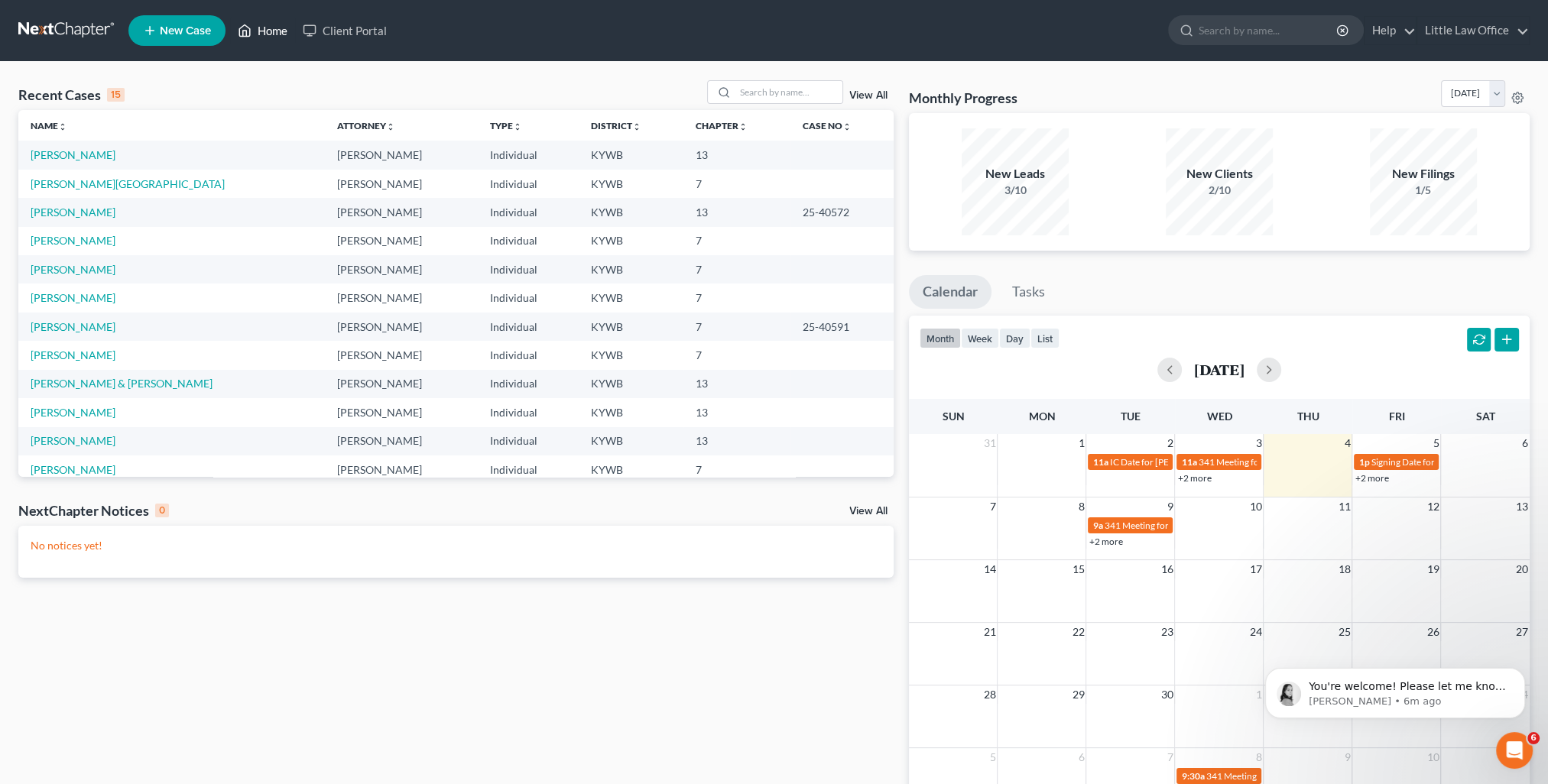
scroll to position [76, 0]
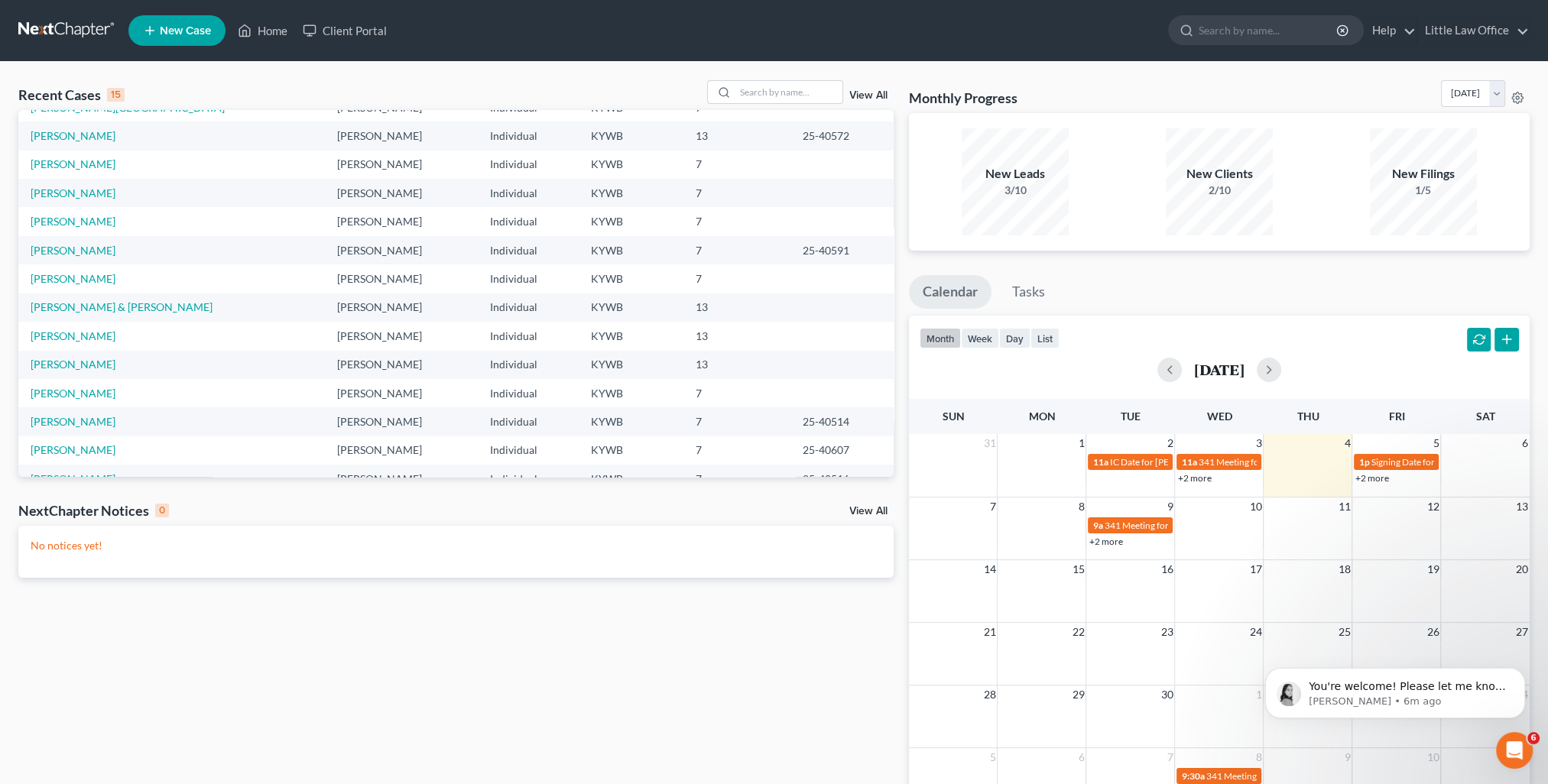
click at [864, 94] on link "View All" at bounding box center [869, 95] width 38 height 11
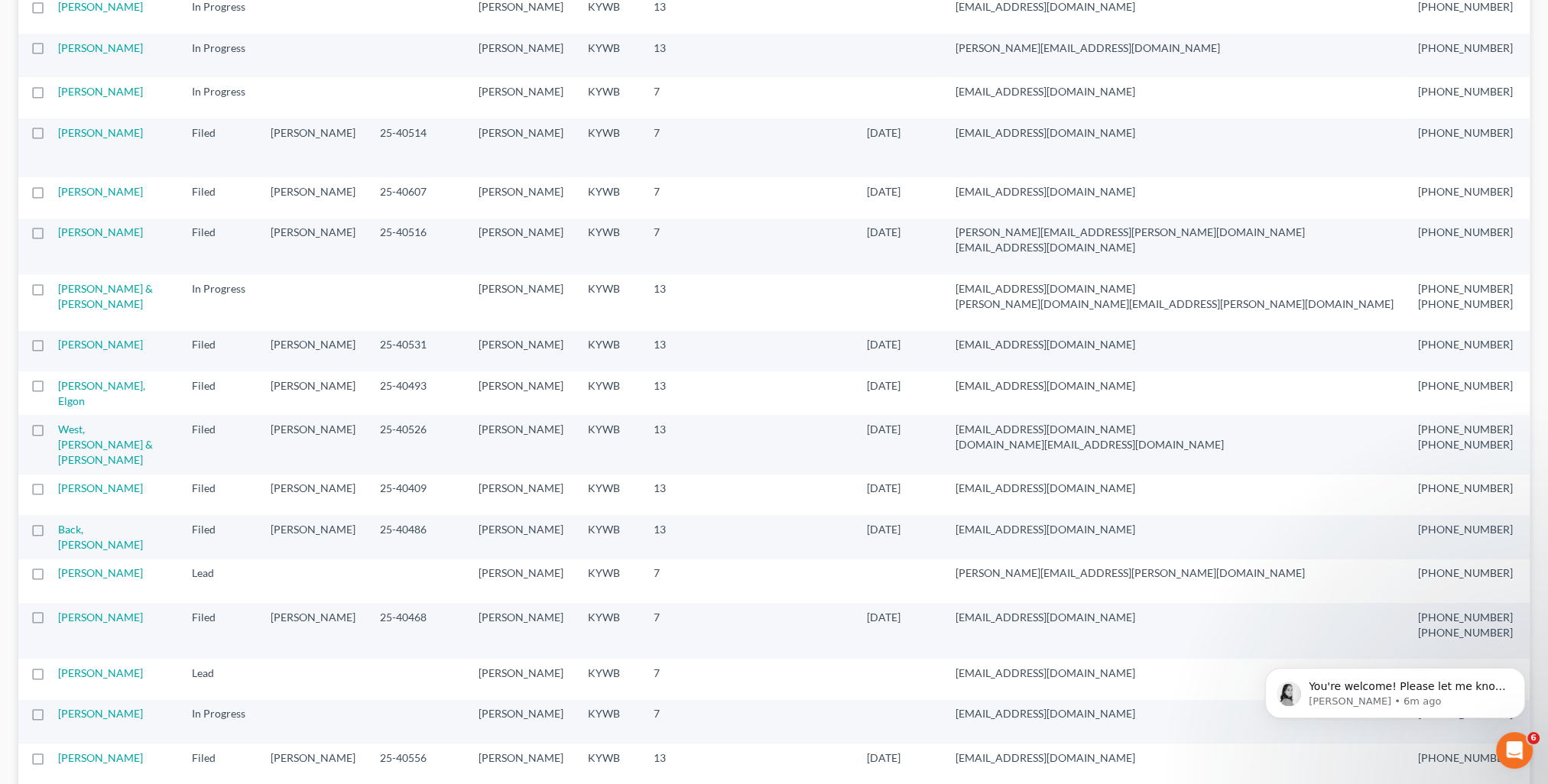
scroll to position [688, 0]
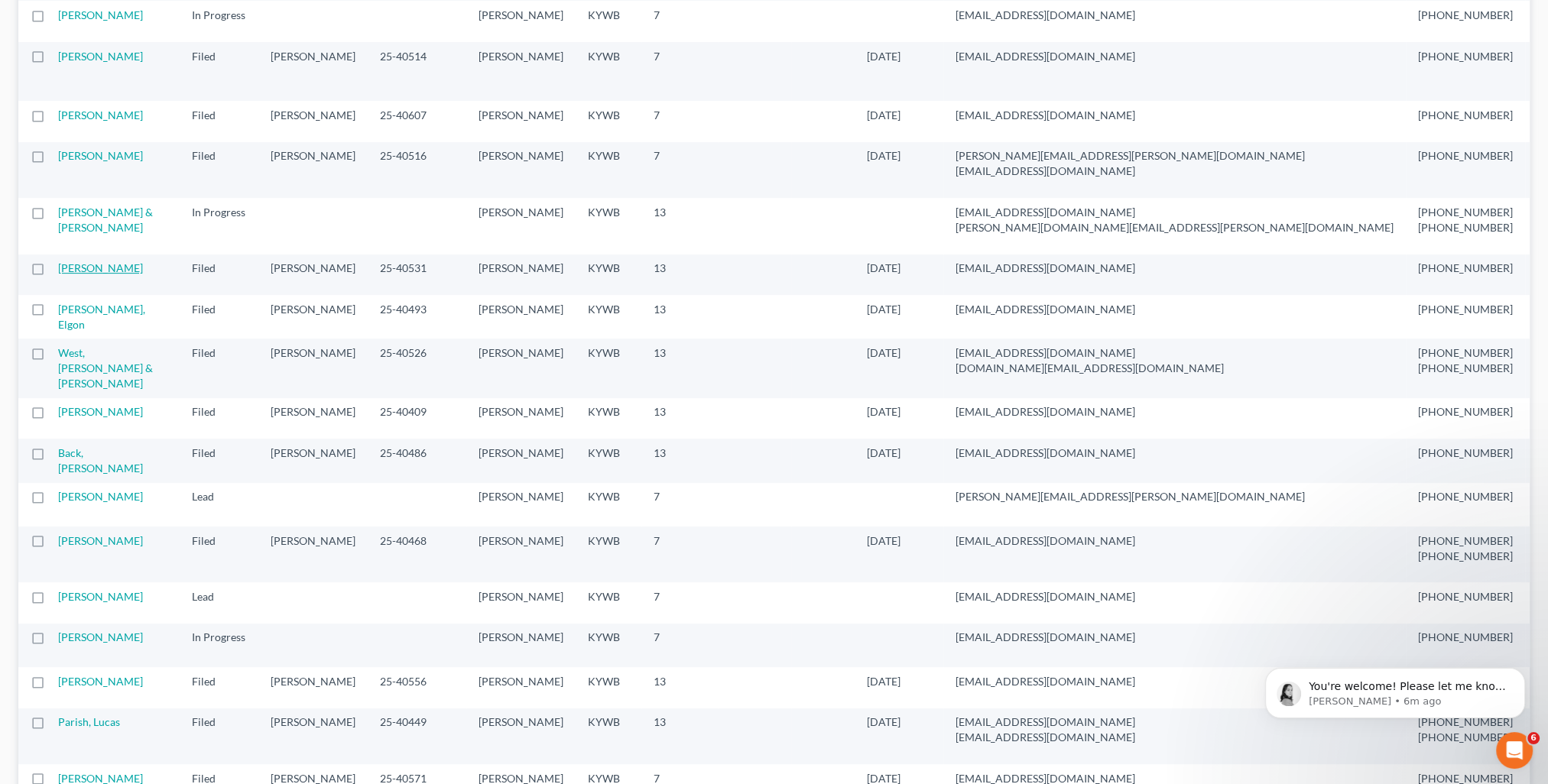
click at [69, 274] on link "[PERSON_NAME]" at bounding box center [100, 268] width 85 height 13
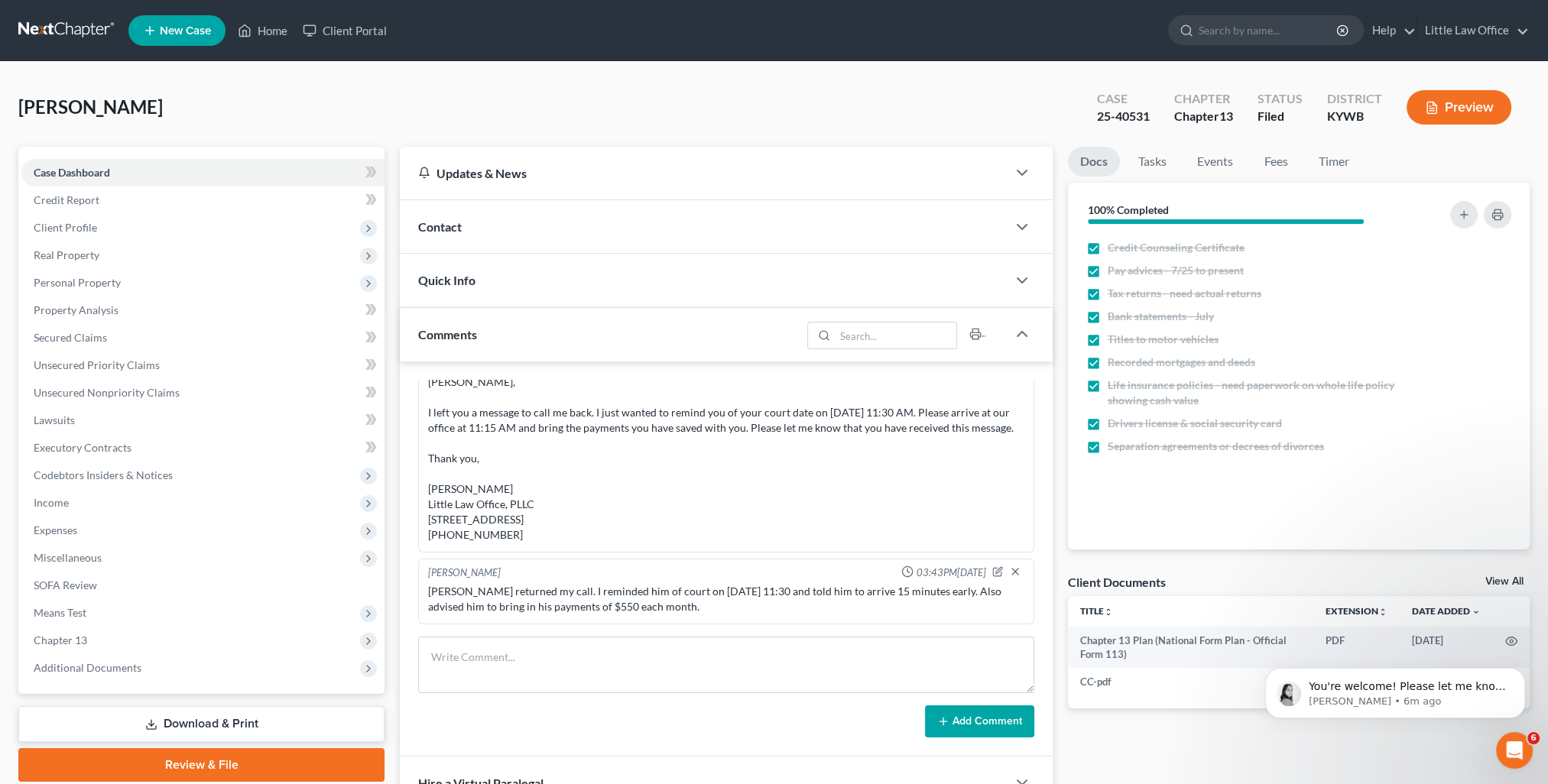
scroll to position [21, 0]
click at [535, 343] on div "Comments" at bounding box center [599, 334] width 401 height 53
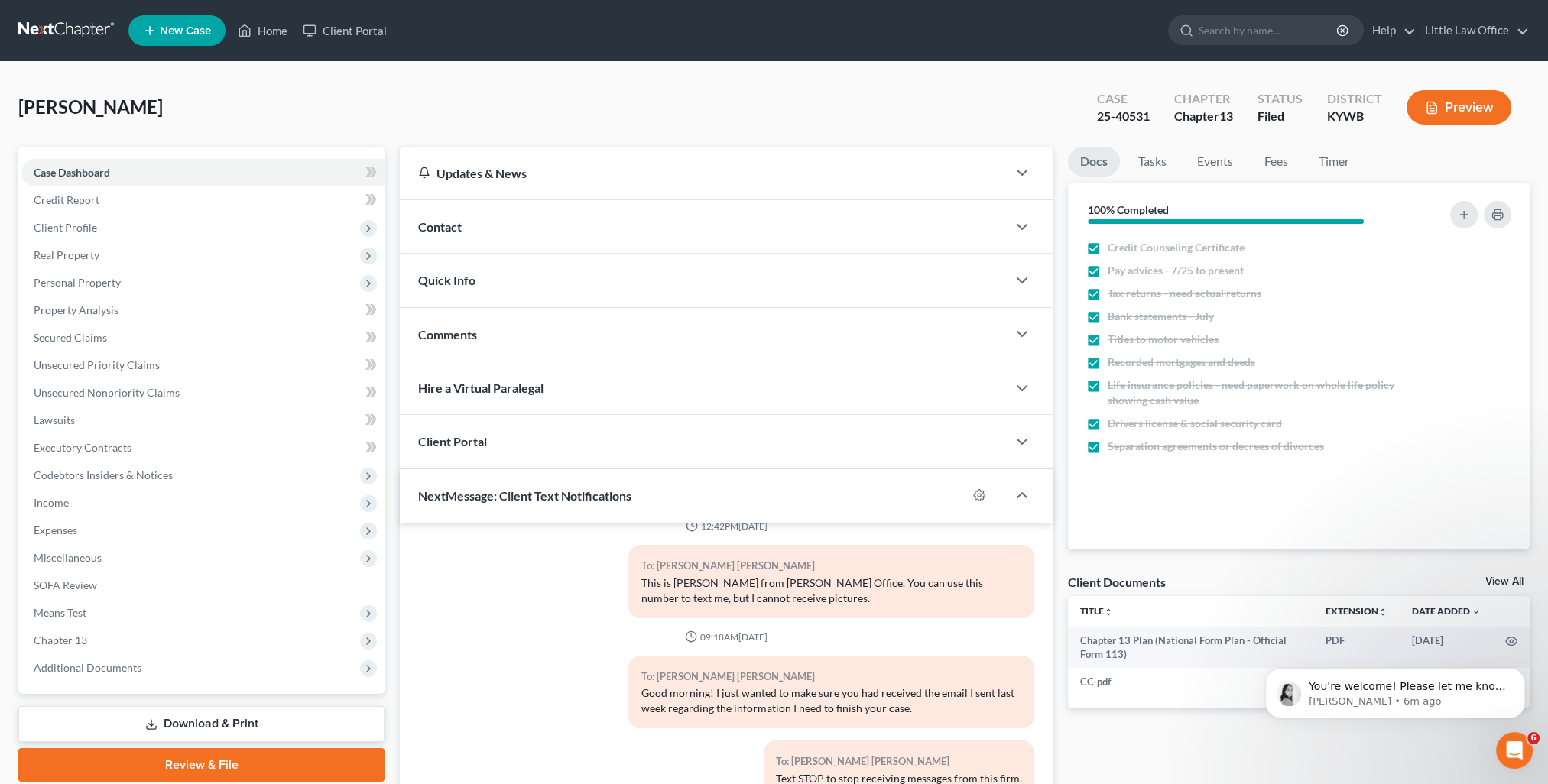
scroll to position [137, 0]
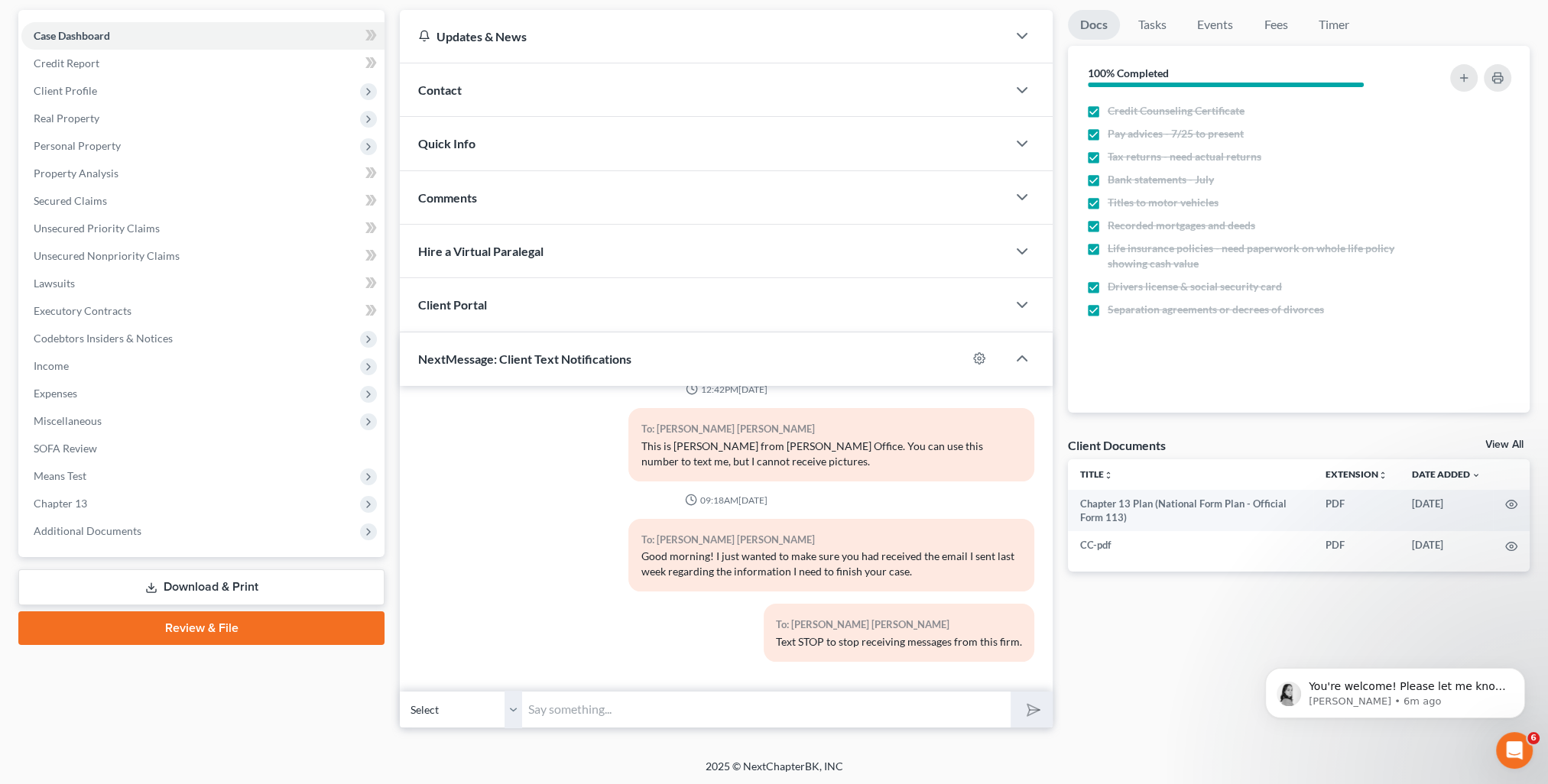
click at [672, 721] on input "text" at bounding box center [767, 709] width 489 height 38
paste input "This is [PERSON_NAME] from [PERSON_NAME] Office. You can use this number to tex…"
click at [1032, 717] on button "submit" at bounding box center [1031, 709] width 42 height 36
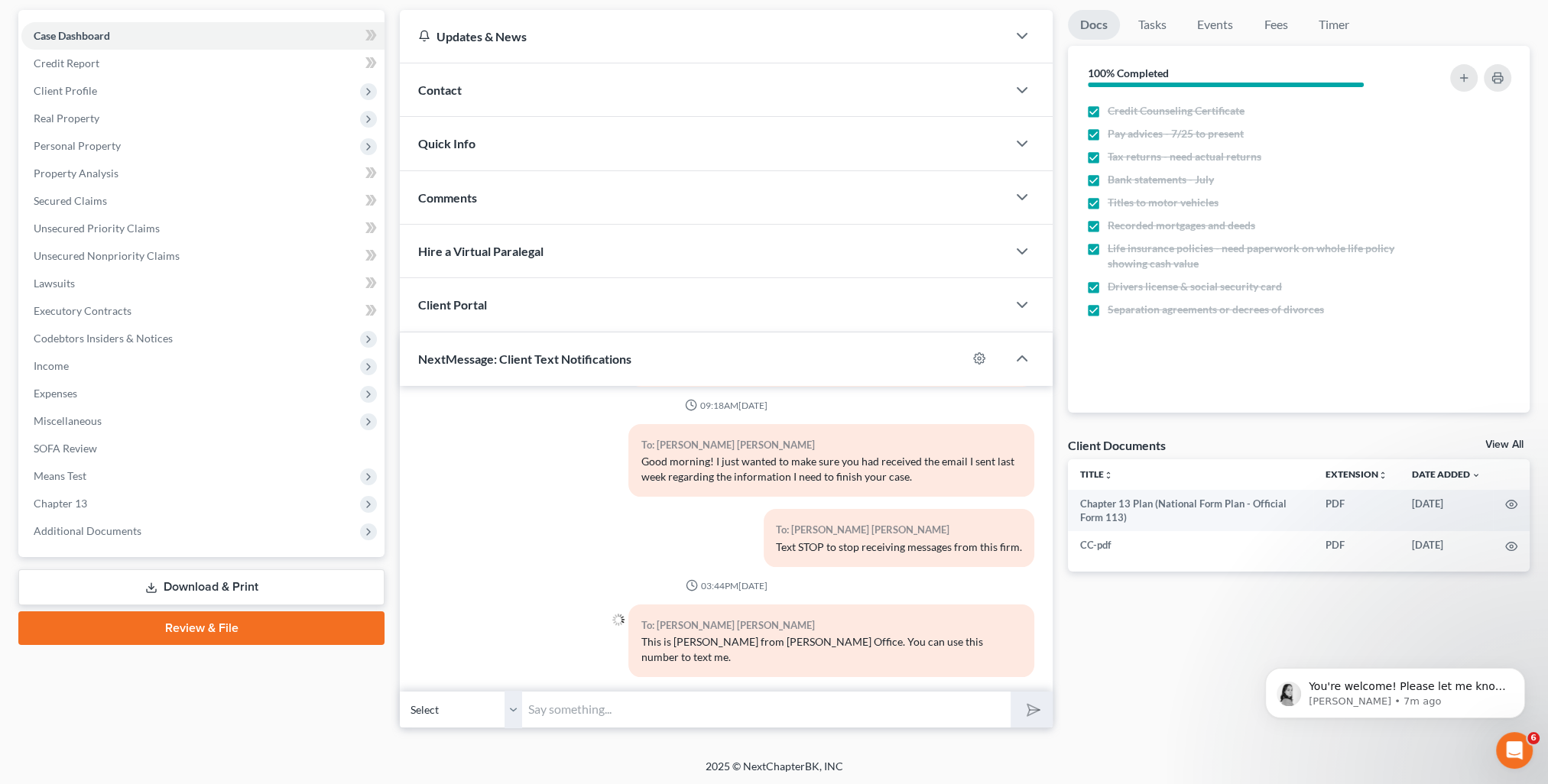
scroll to position [0, 0]
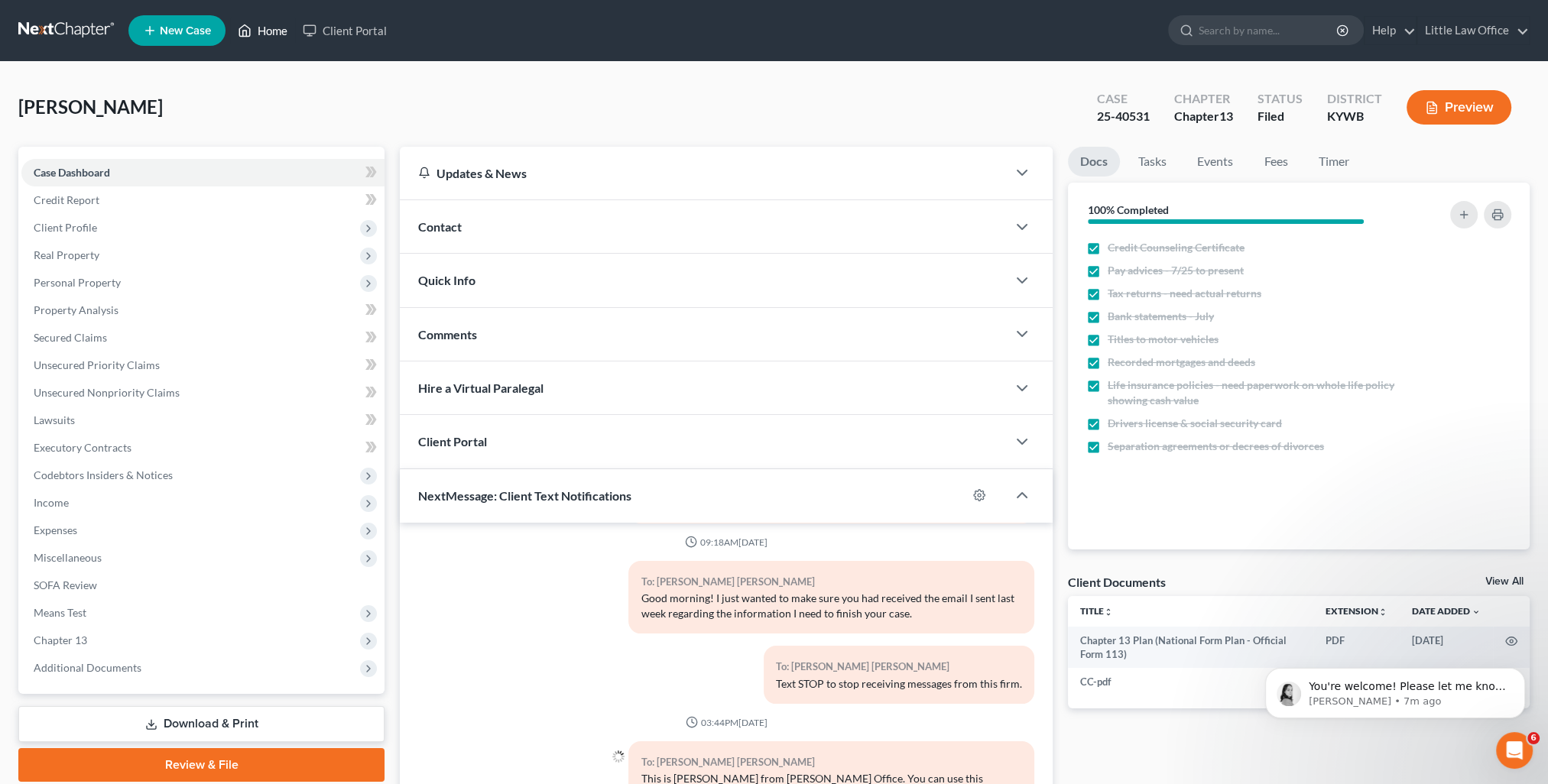
click at [275, 27] on link "Home" at bounding box center [263, 30] width 65 height 28
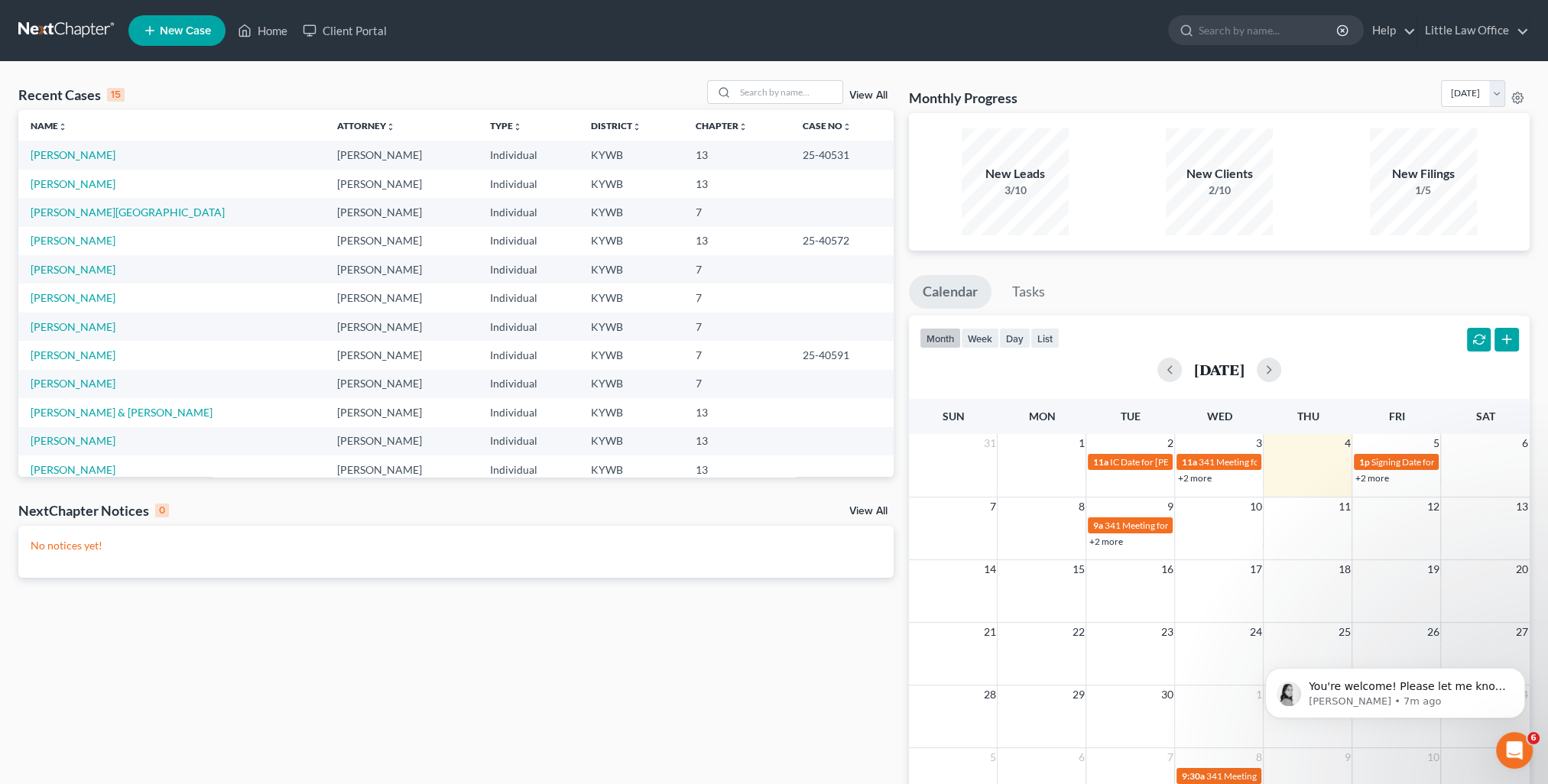
click at [859, 95] on link "View All" at bounding box center [869, 95] width 38 height 11
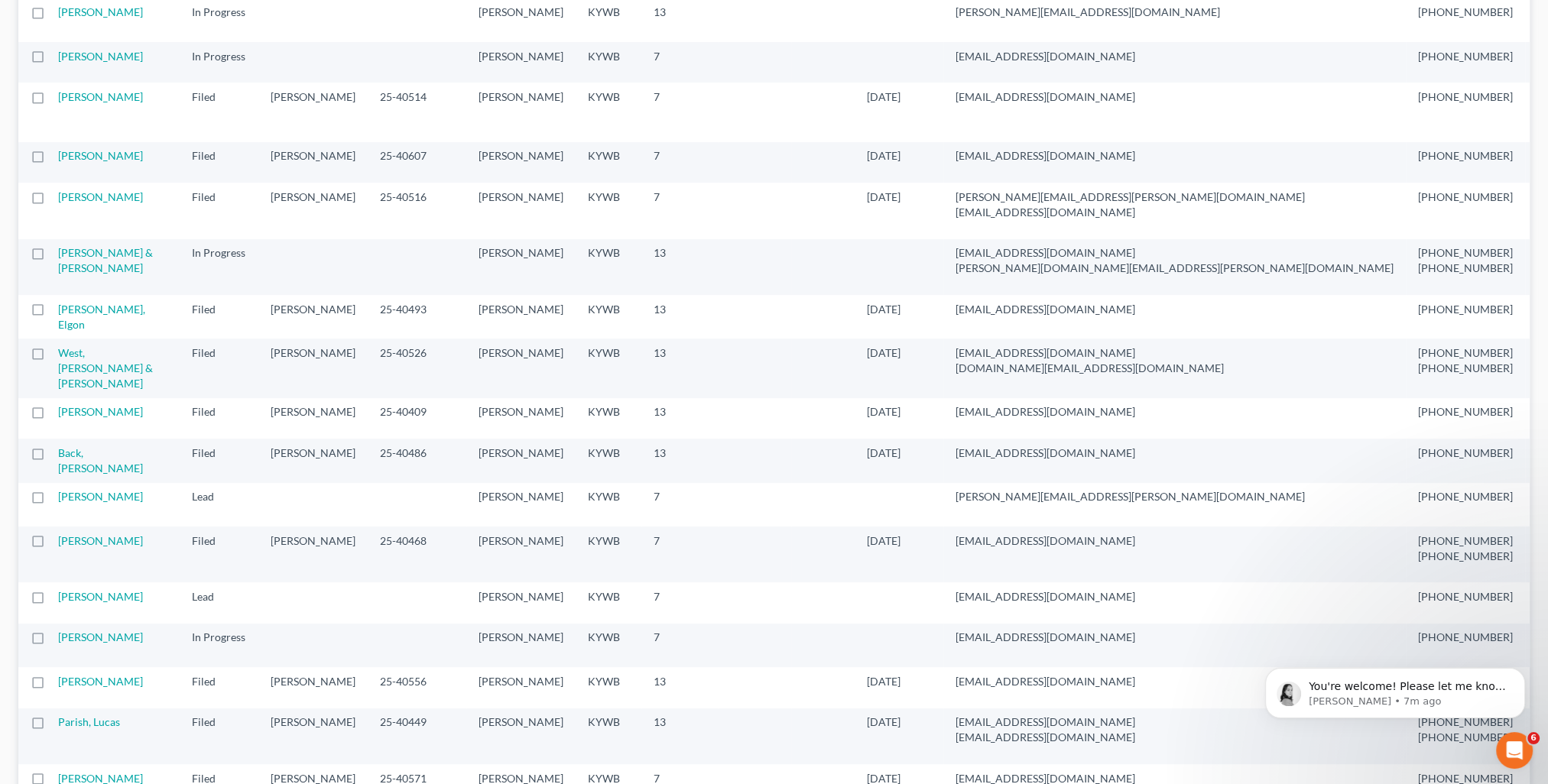
scroll to position [764, 0]
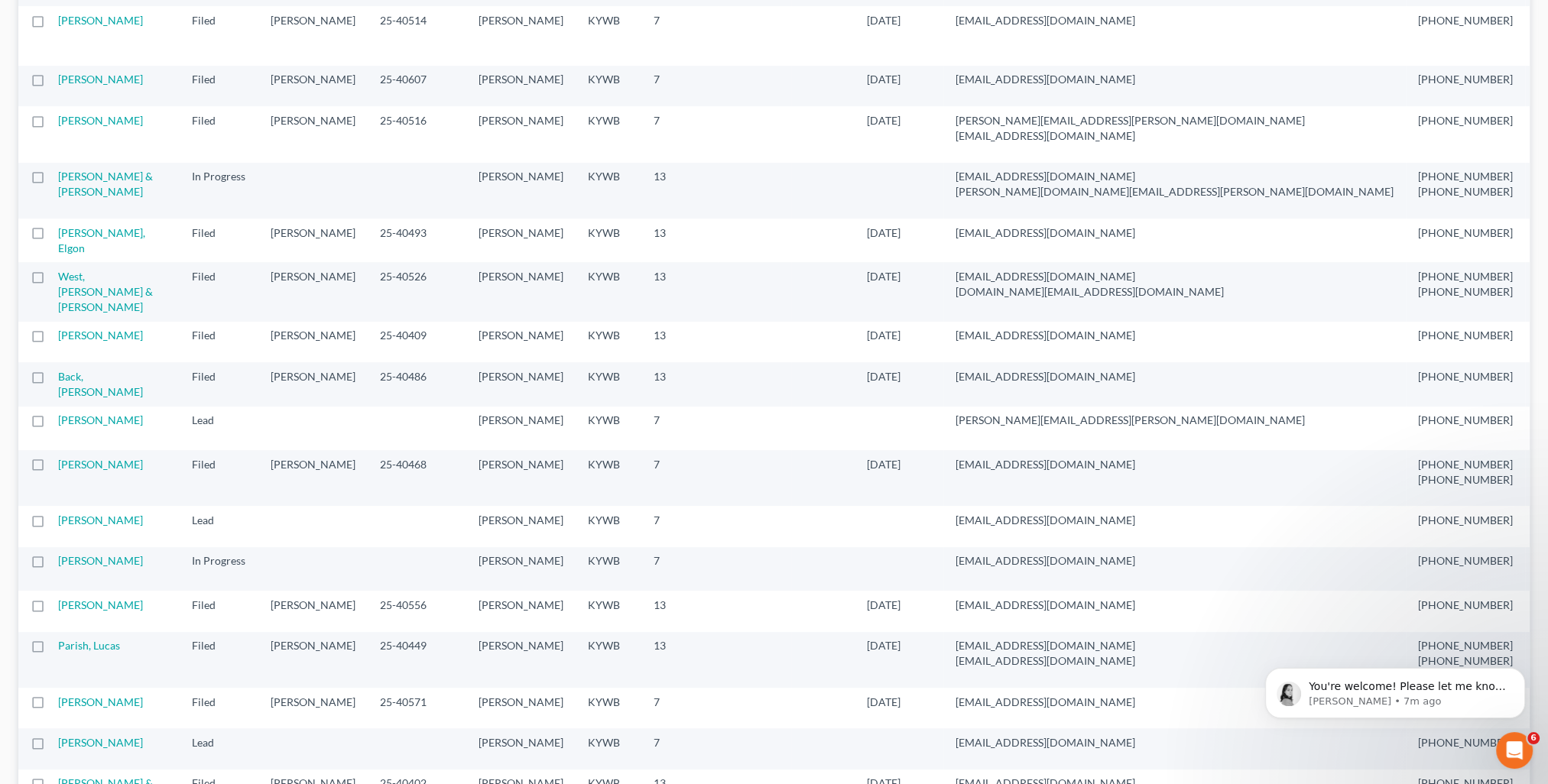
click at [80, 262] on td "[PERSON_NAME], Elgon" at bounding box center [118, 240] width 121 height 43
click at [80, 255] on link "[PERSON_NAME], Elgon" at bounding box center [101, 240] width 88 height 28
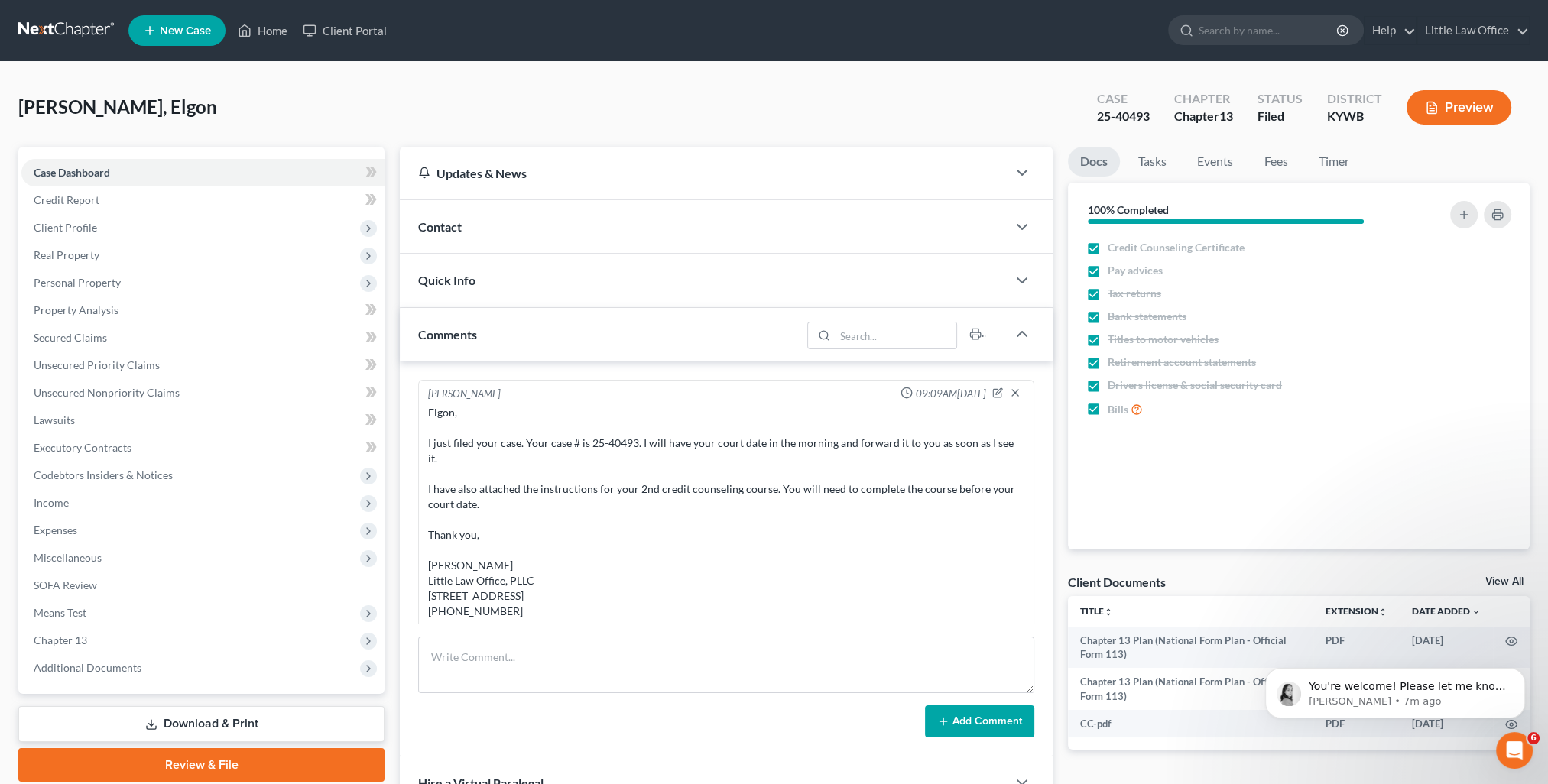
scroll to position [1815, 0]
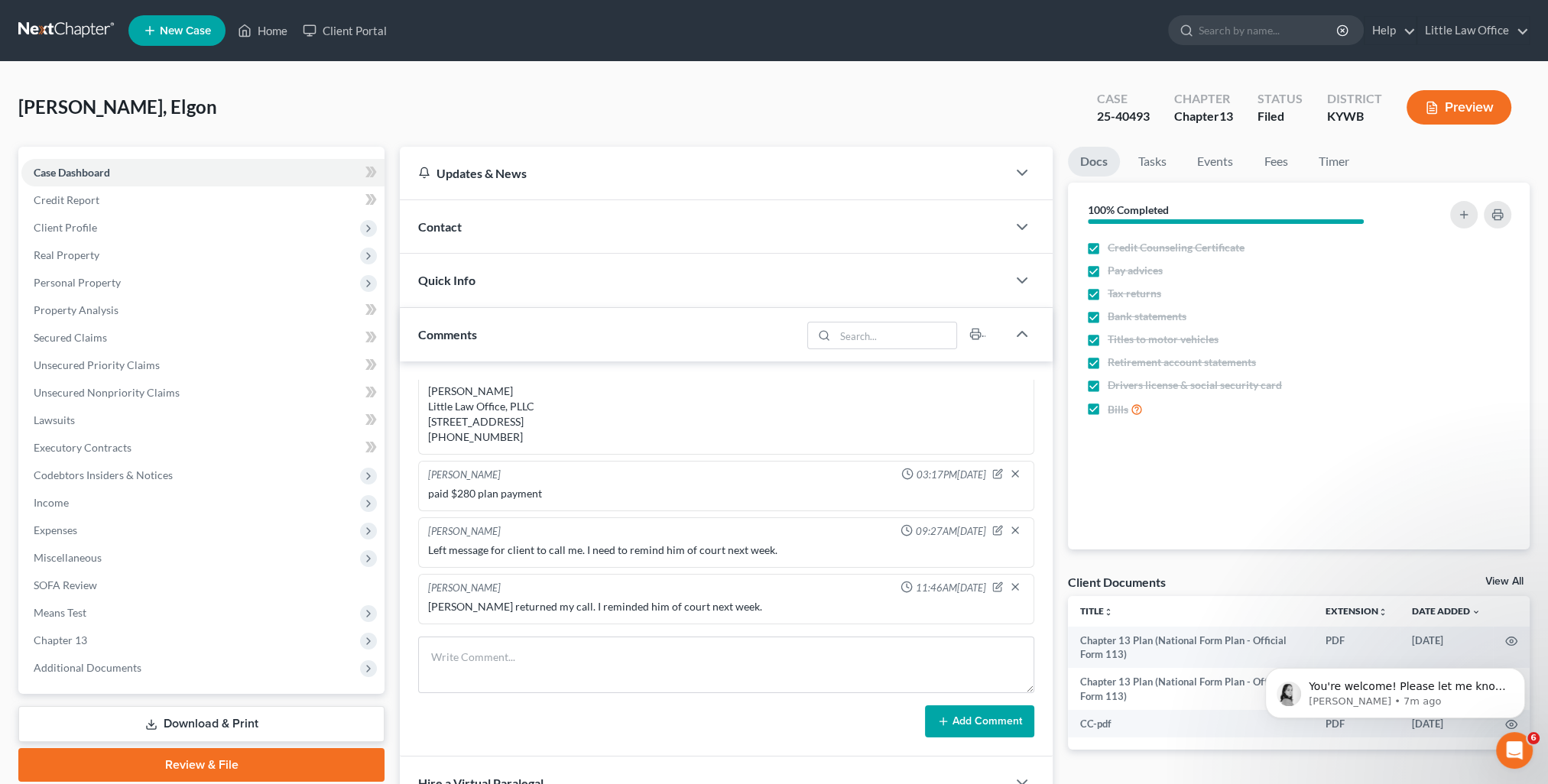
click at [538, 351] on div "Comments" at bounding box center [599, 334] width 401 height 53
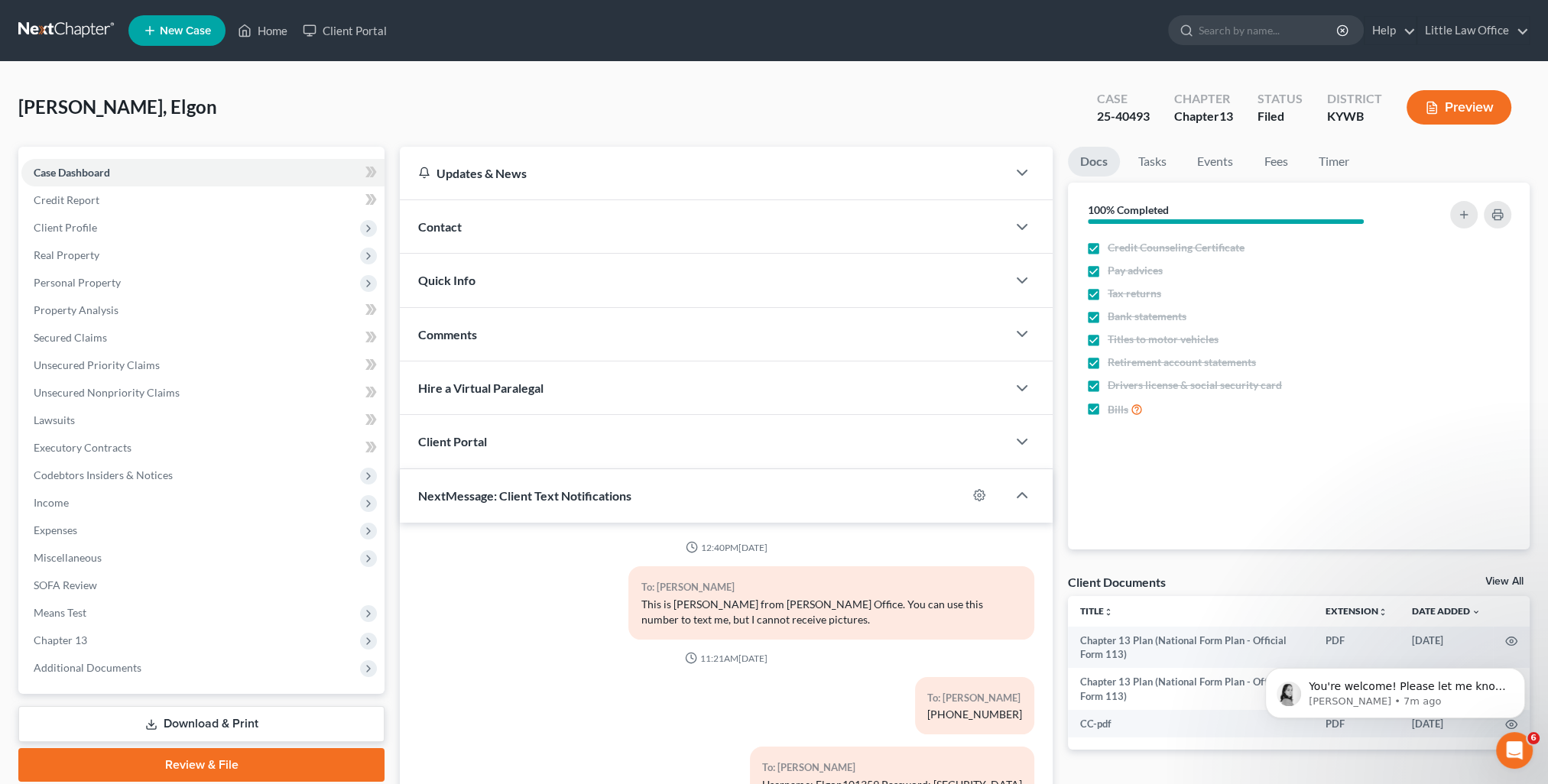
scroll to position [6, 0]
select select "0"
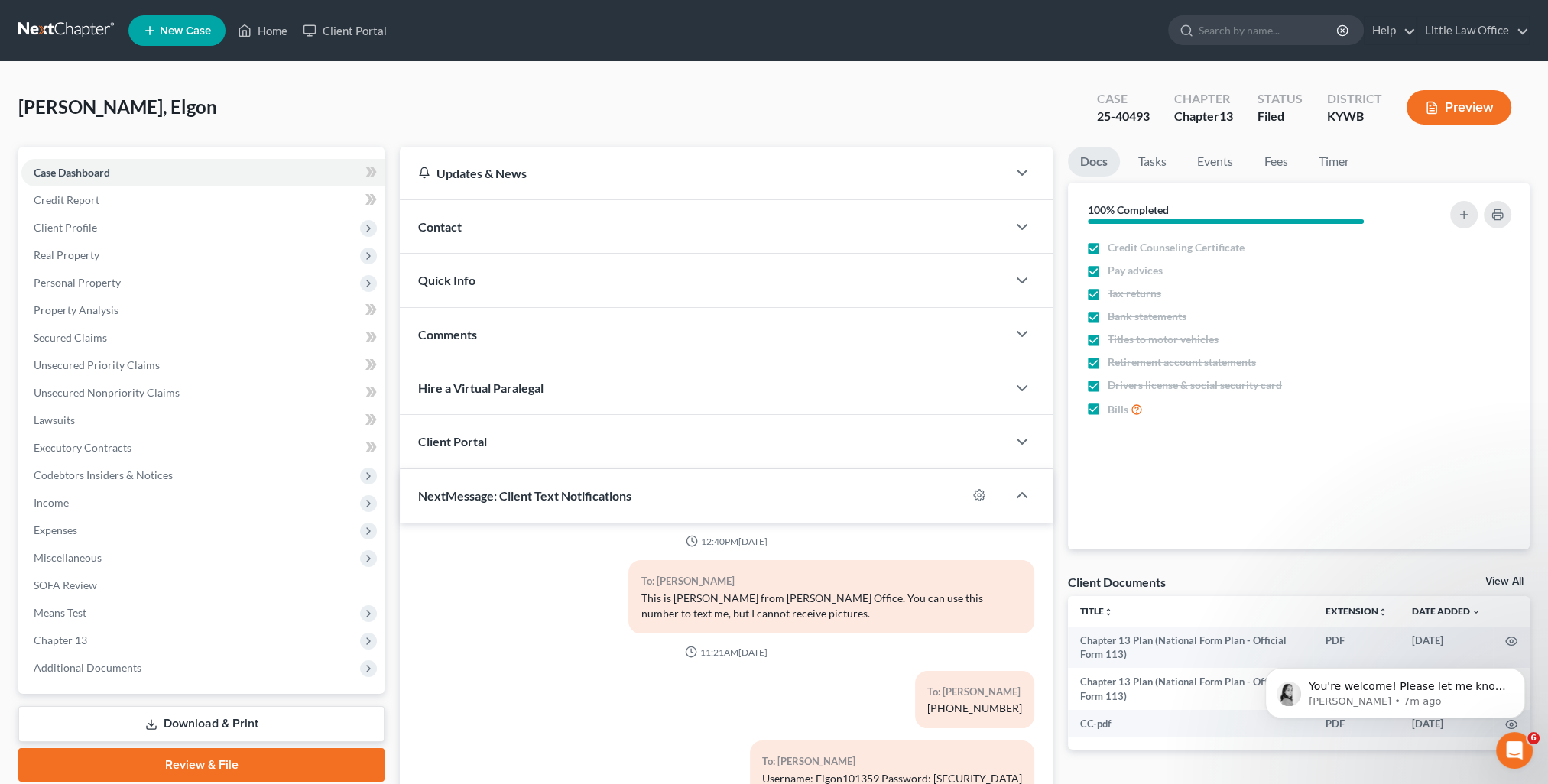
scroll to position [137, 0]
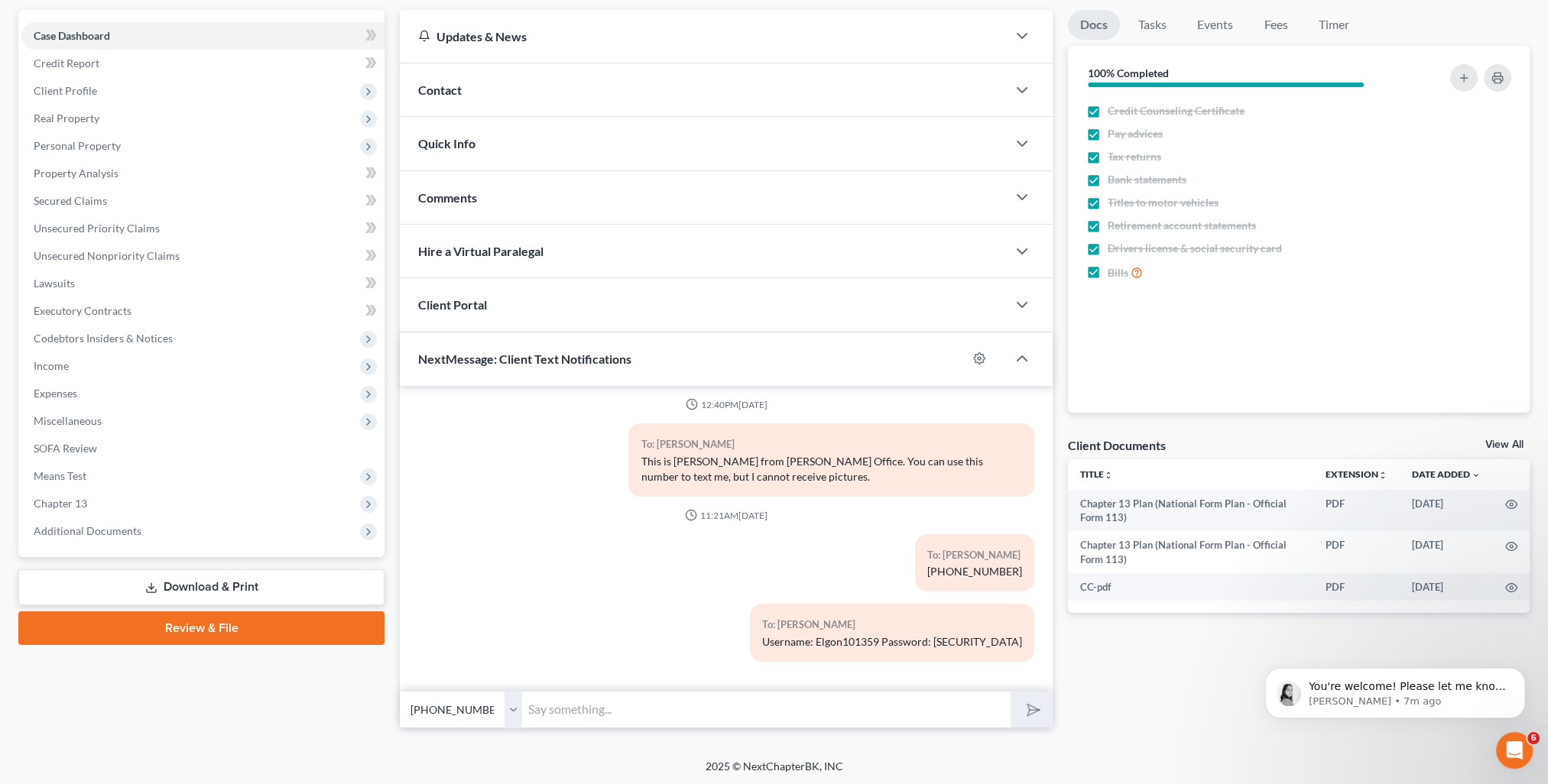
drag, startPoint x: 730, startPoint y: 711, endPoint x: 705, endPoint y: 746, distance: 43.0
click at [730, 711] on input "text" at bounding box center [767, 709] width 489 height 38
paste input "This is [PERSON_NAME] from [PERSON_NAME] Office. You can use this number to tex…"
type input "This is [PERSON_NAME] from [PERSON_NAME] Office. You can use this number to tex…"
click at [1044, 711] on button "submit" at bounding box center [1031, 709] width 42 height 36
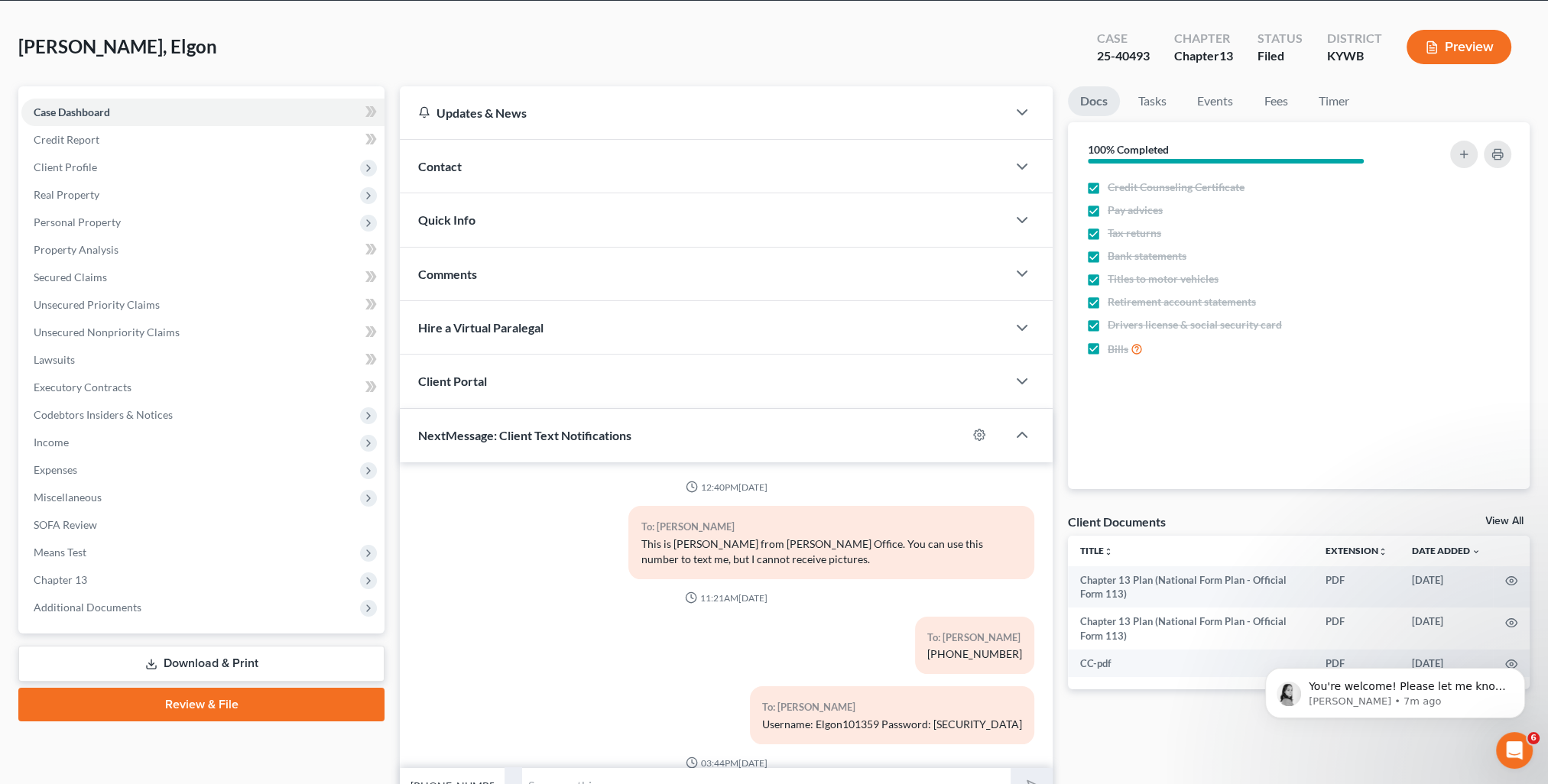
scroll to position [0, 0]
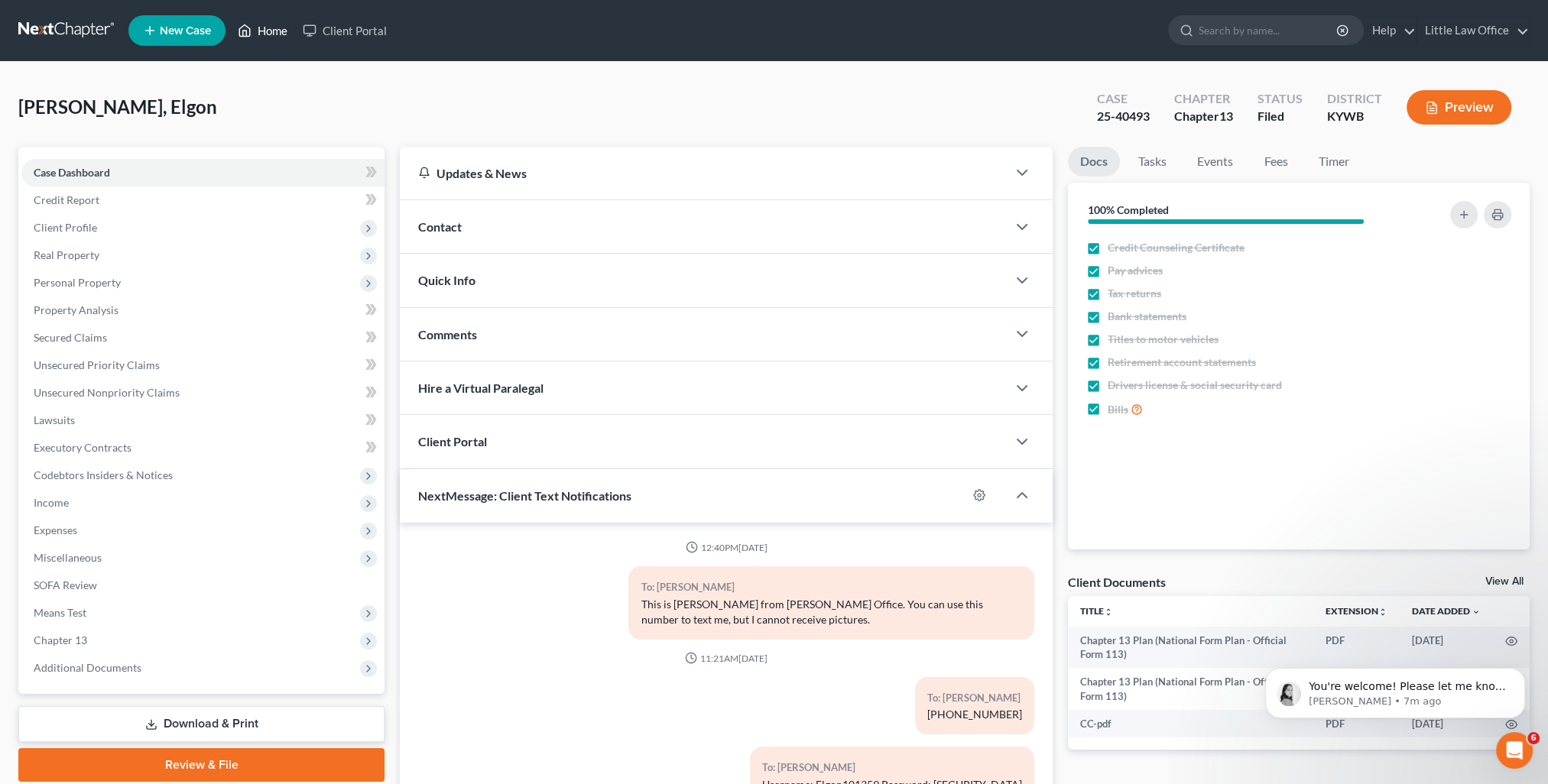
click at [277, 27] on link "Home" at bounding box center [263, 30] width 65 height 28
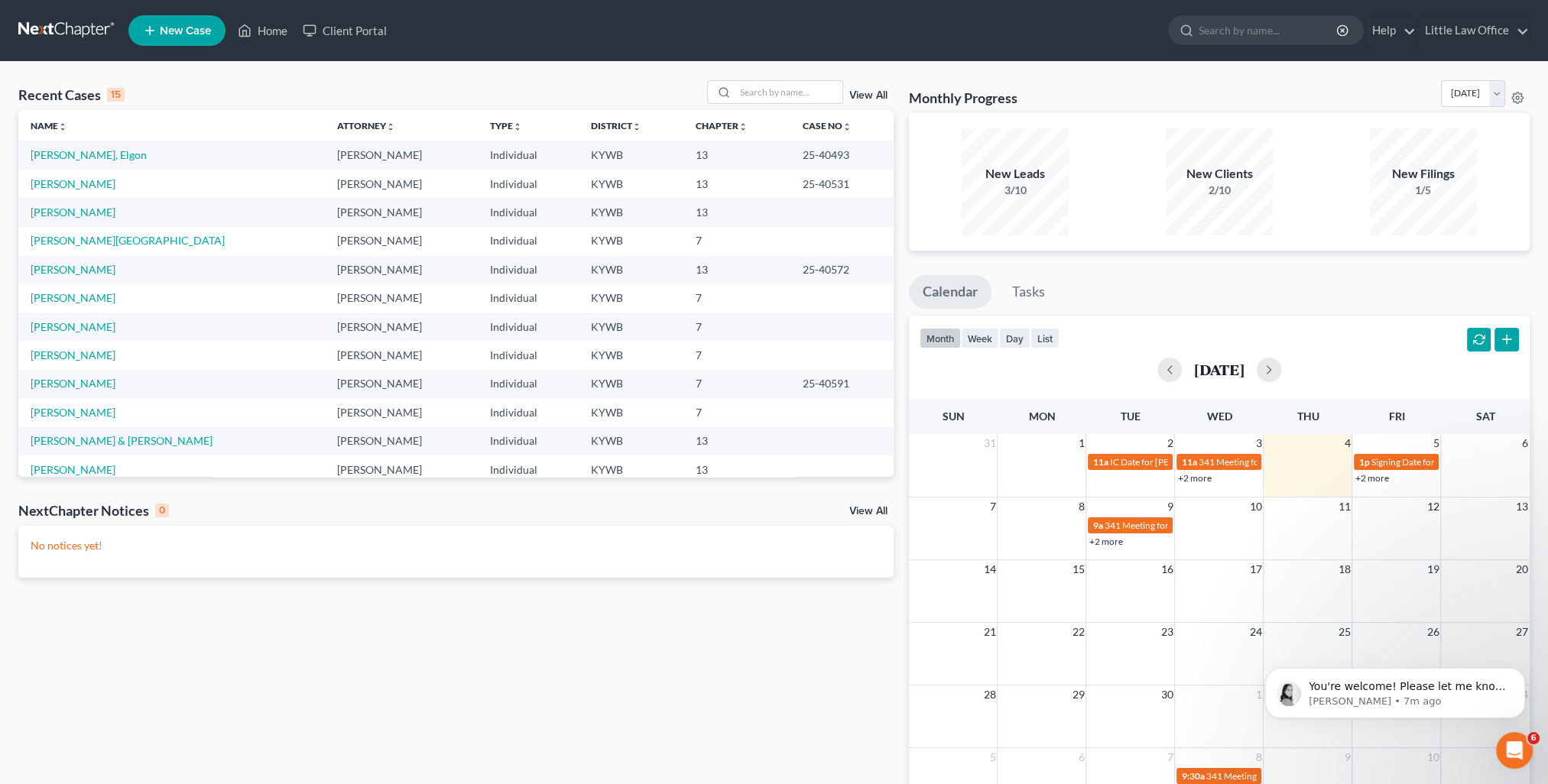
click at [873, 97] on link "View All" at bounding box center [869, 95] width 38 height 11
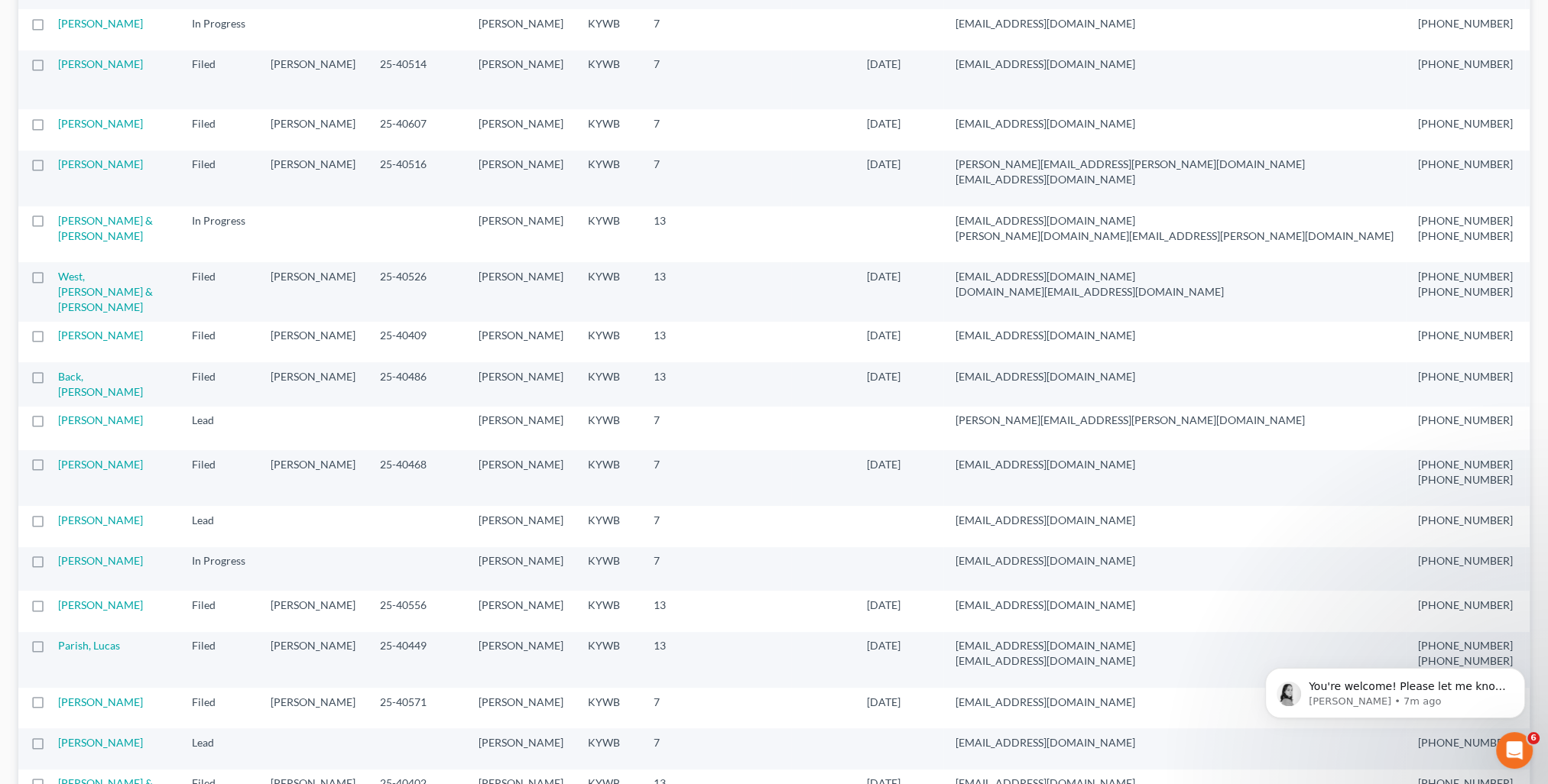
scroll to position [841, 0]
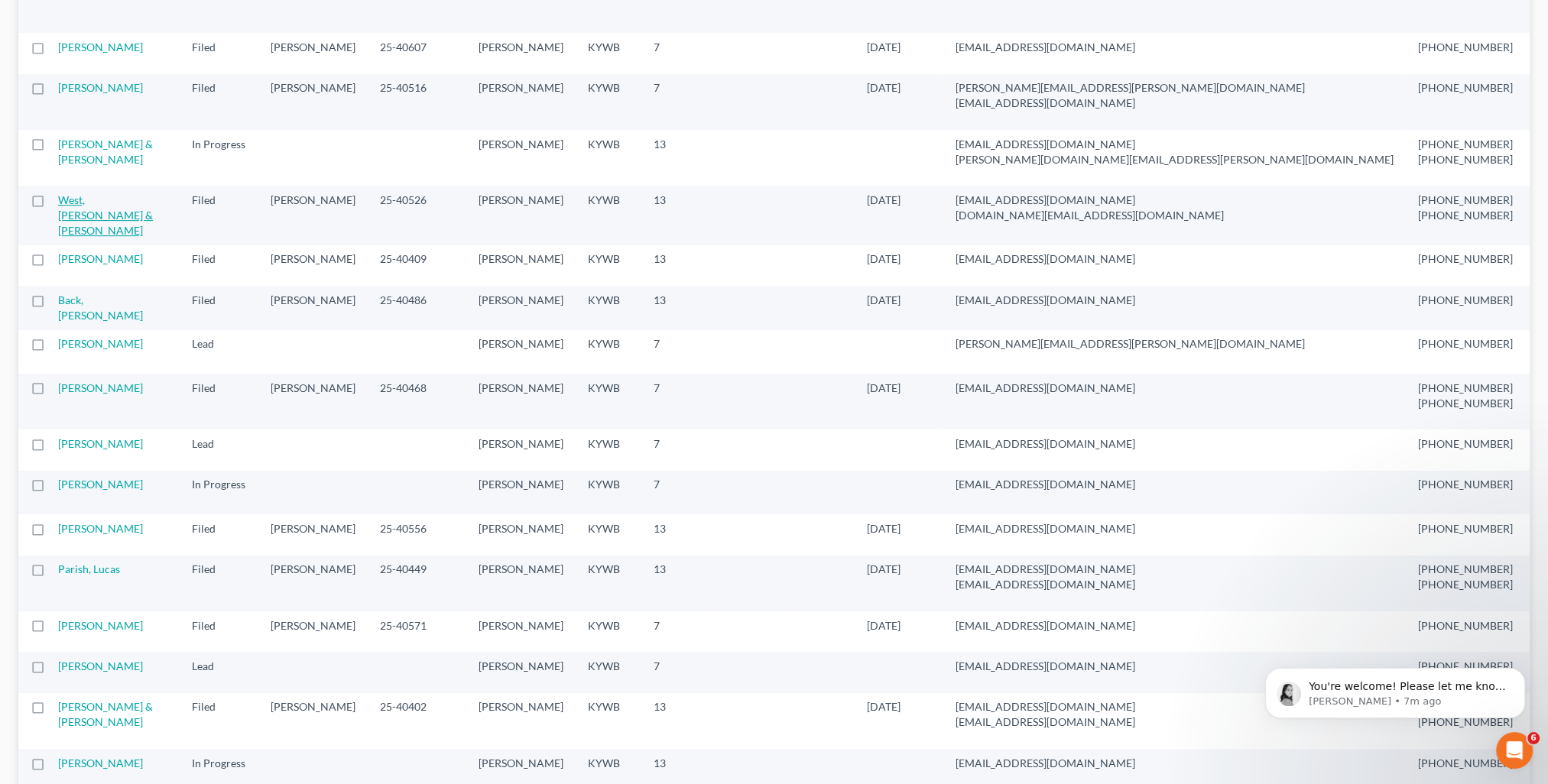
click at [84, 237] on link "West, [PERSON_NAME] & [PERSON_NAME]" at bounding box center [105, 215] width 95 height 43
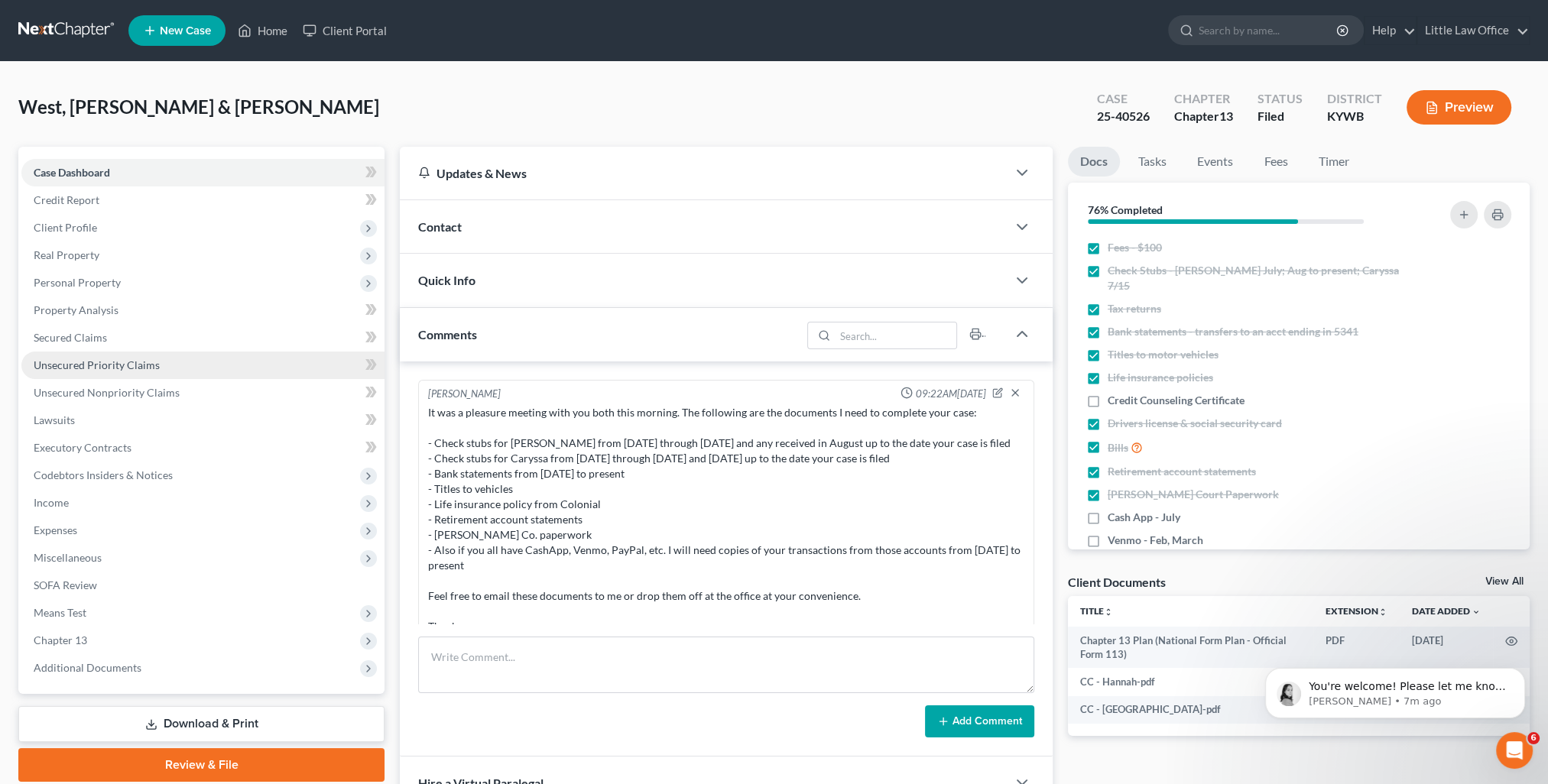
scroll to position [3350, 0]
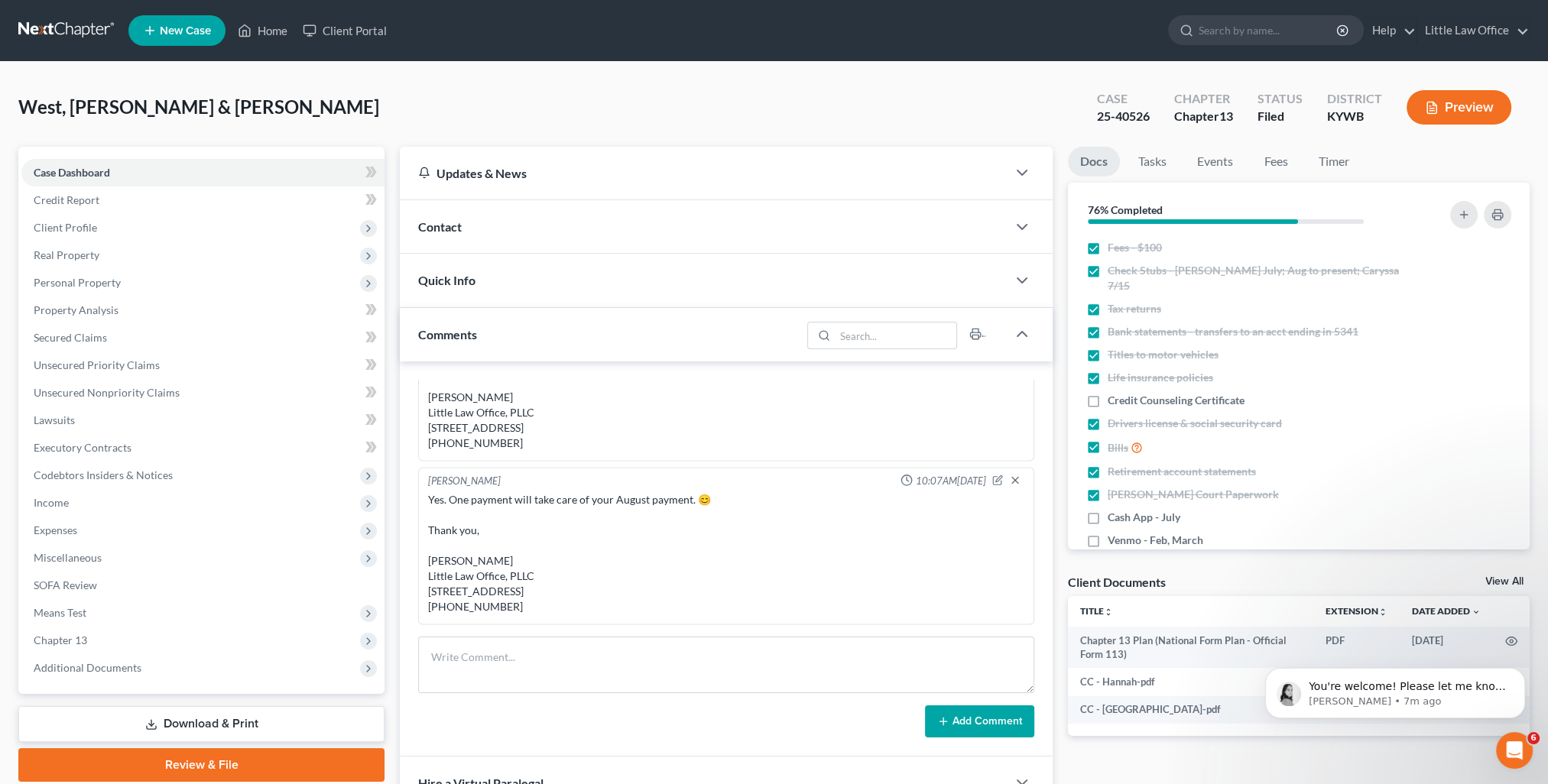
click at [470, 329] on span "Comments" at bounding box center [447, 334] width 59 height 14
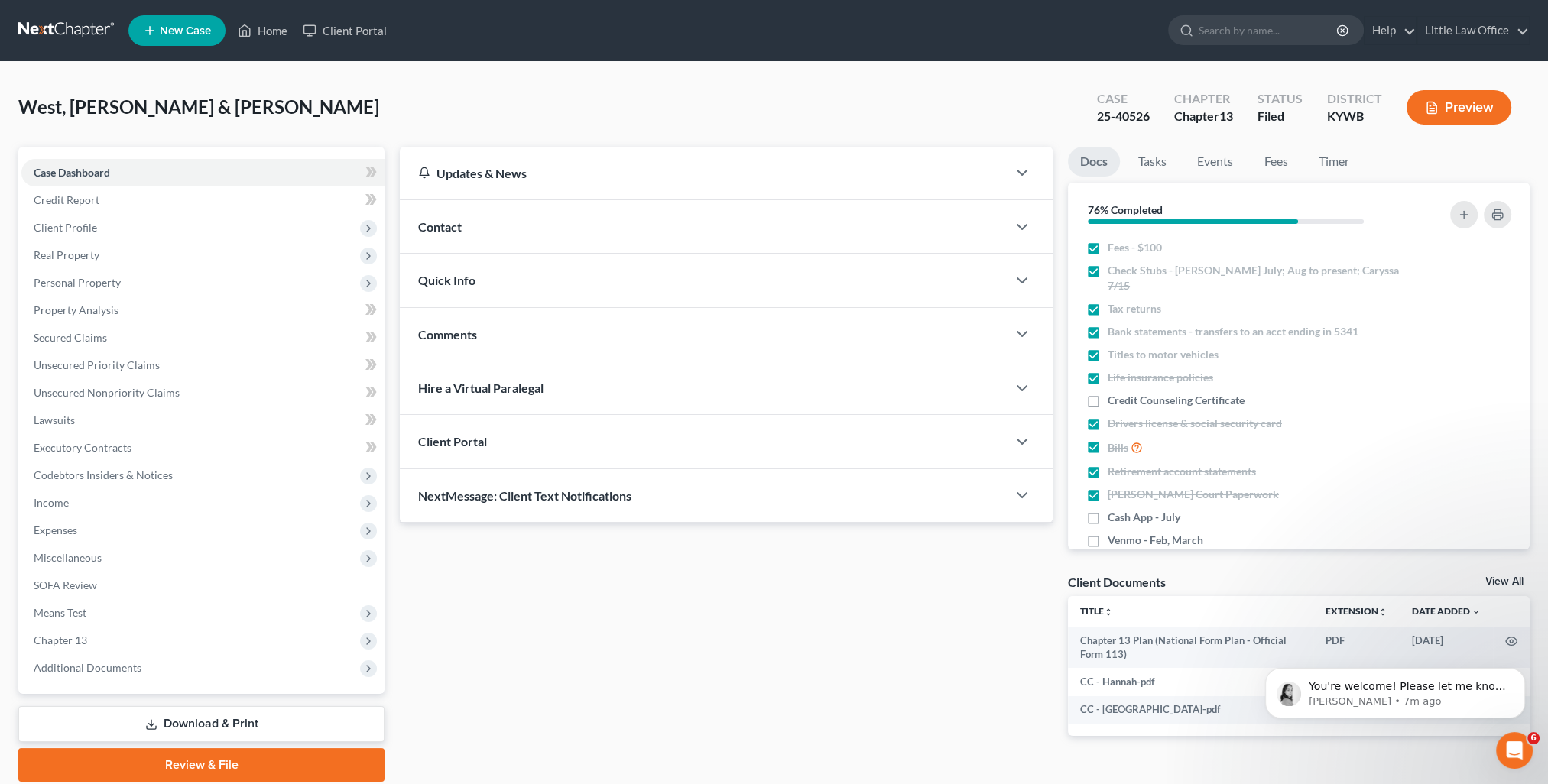
click at [579, 492] on span "NextMessage: Client Text Notifications" at bounding box center [525, 495] width 214 height 14
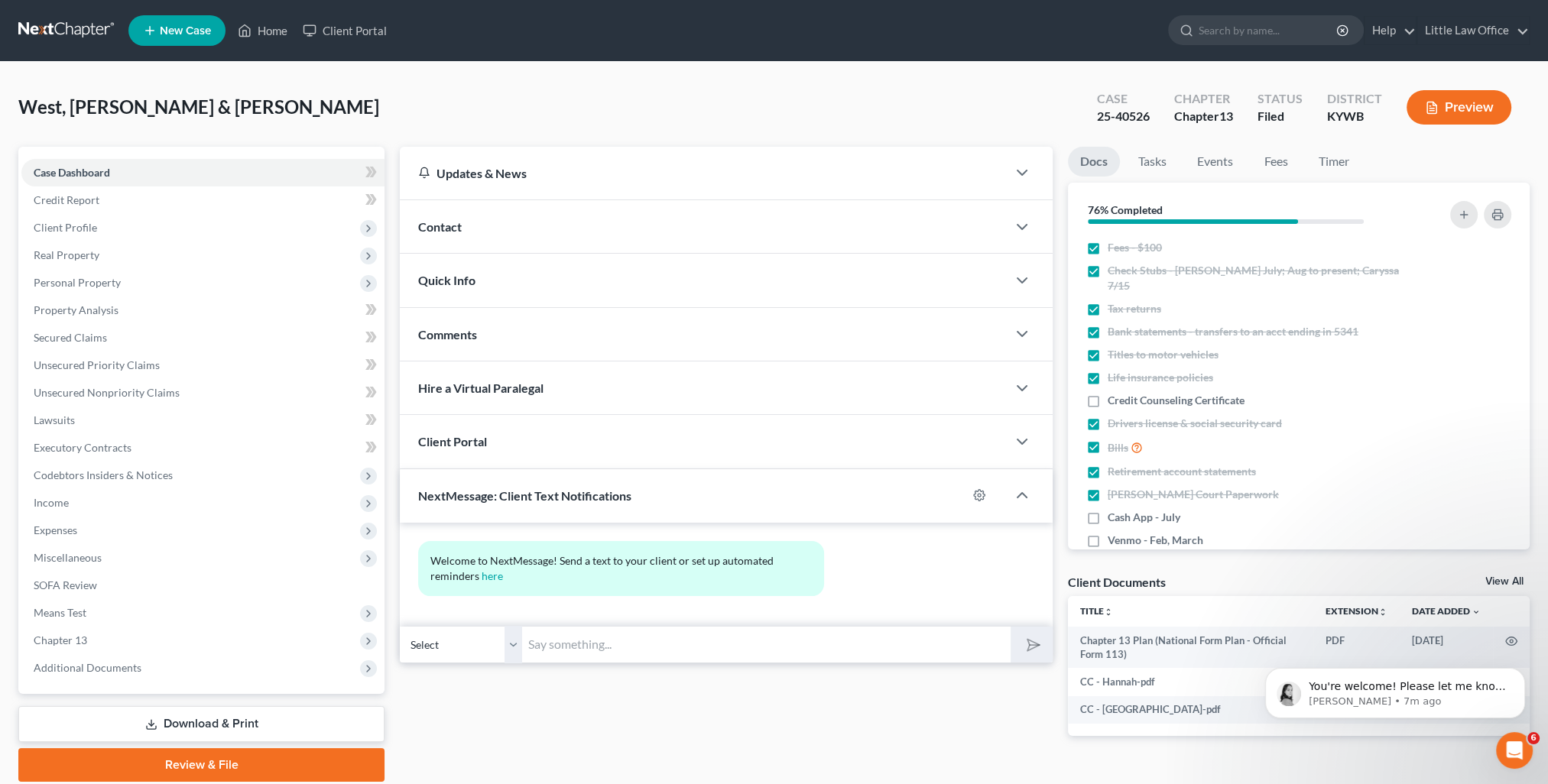
drag, startPoint x: 619, startPoint y: 646, endPoint x: 759, endPoint y: 658, distance: 140.5
click at [619, 646] on input "text" at bounding box center [767, 645] width 489 height 38
paste input "This is [PERSON_NAME] from [PERSON_NAME] Office. You can use this number to tex…"
type input "This is [PERSON_NAME] from [PERSON_NAME] Office. You can use this number to tex…"
click at [1041, 648] on button "submit" at bounding box center [1031, 644] width 42 height 36
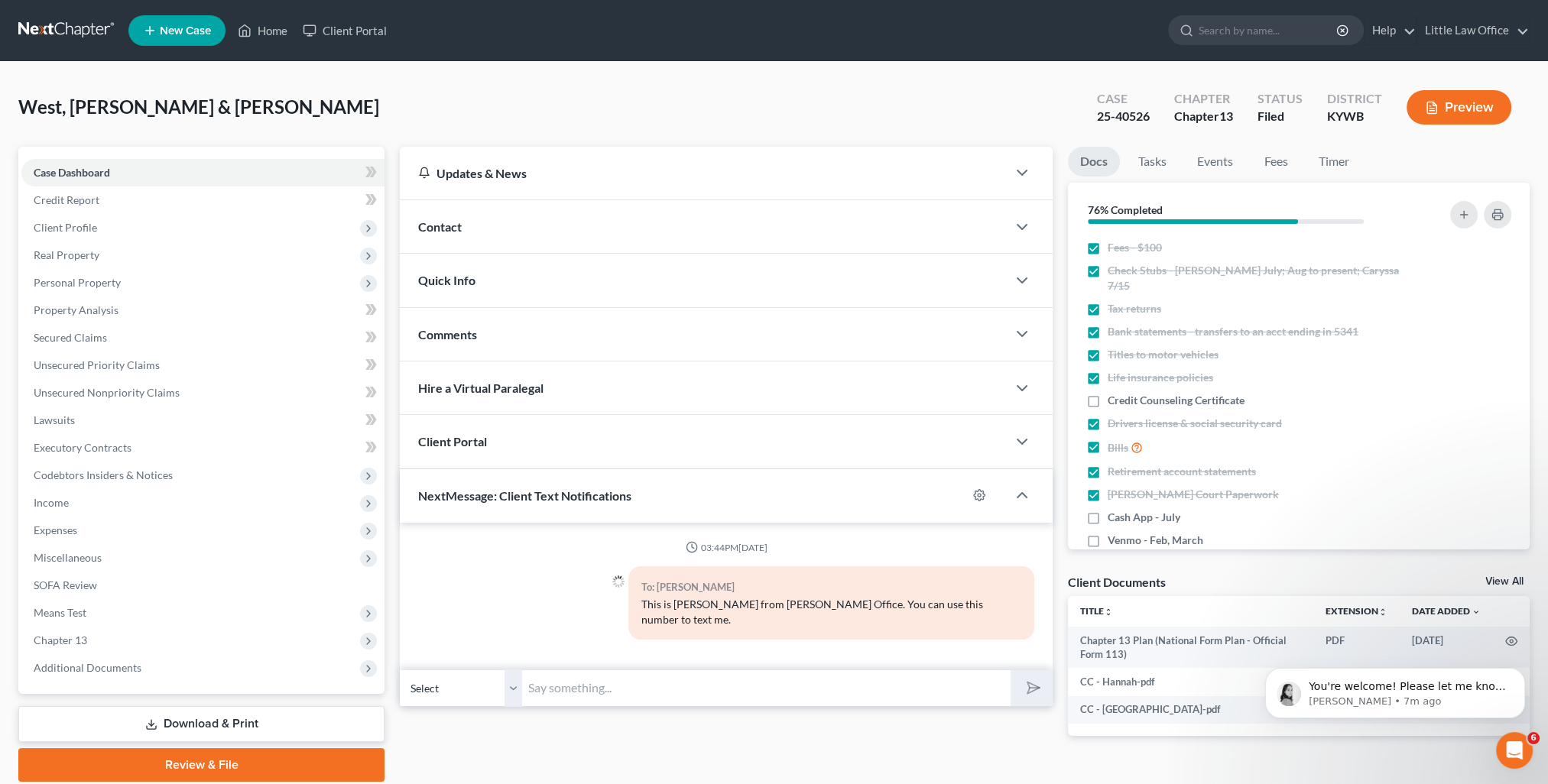
click at [512, 672] on select "Select [PHONE_NUMBER] - [GEOGRAPHIC_DATA][PERSON_NAME] [PHONE_NUMBER] - [PERSON…" at bounding box center [460, 688] width 122 height 38
select select "1"
click at [399, 670] on select "Select [PHONE_NUMBER] - [GEOGRAPHIC_DATA][PERSON_NAME] [PHONE_NUMBER] - [PERSON…" at bounding box center [460, 688] width 122 height 38
drag, startPoint x: 584, startPoint y: 678, endPoint x: 808, endPoint y: 649, distance: 225.9
click at [584, 678] on input "text" at bounding box center [767, 688] width 489 height 38
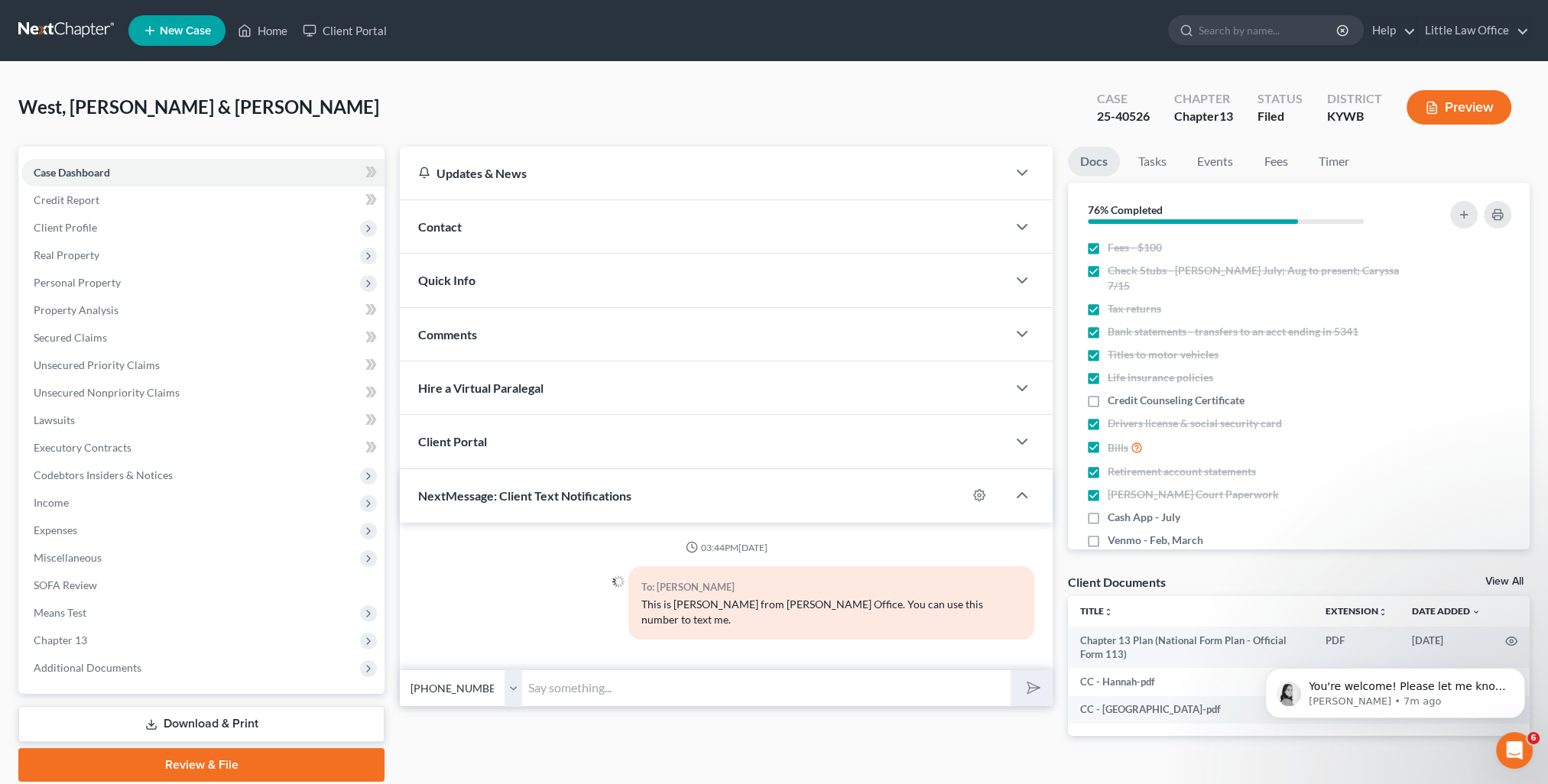
paste input "This is [PERSON_NAME] from [PERSON_NAME] Office. You can use this number to tex…"
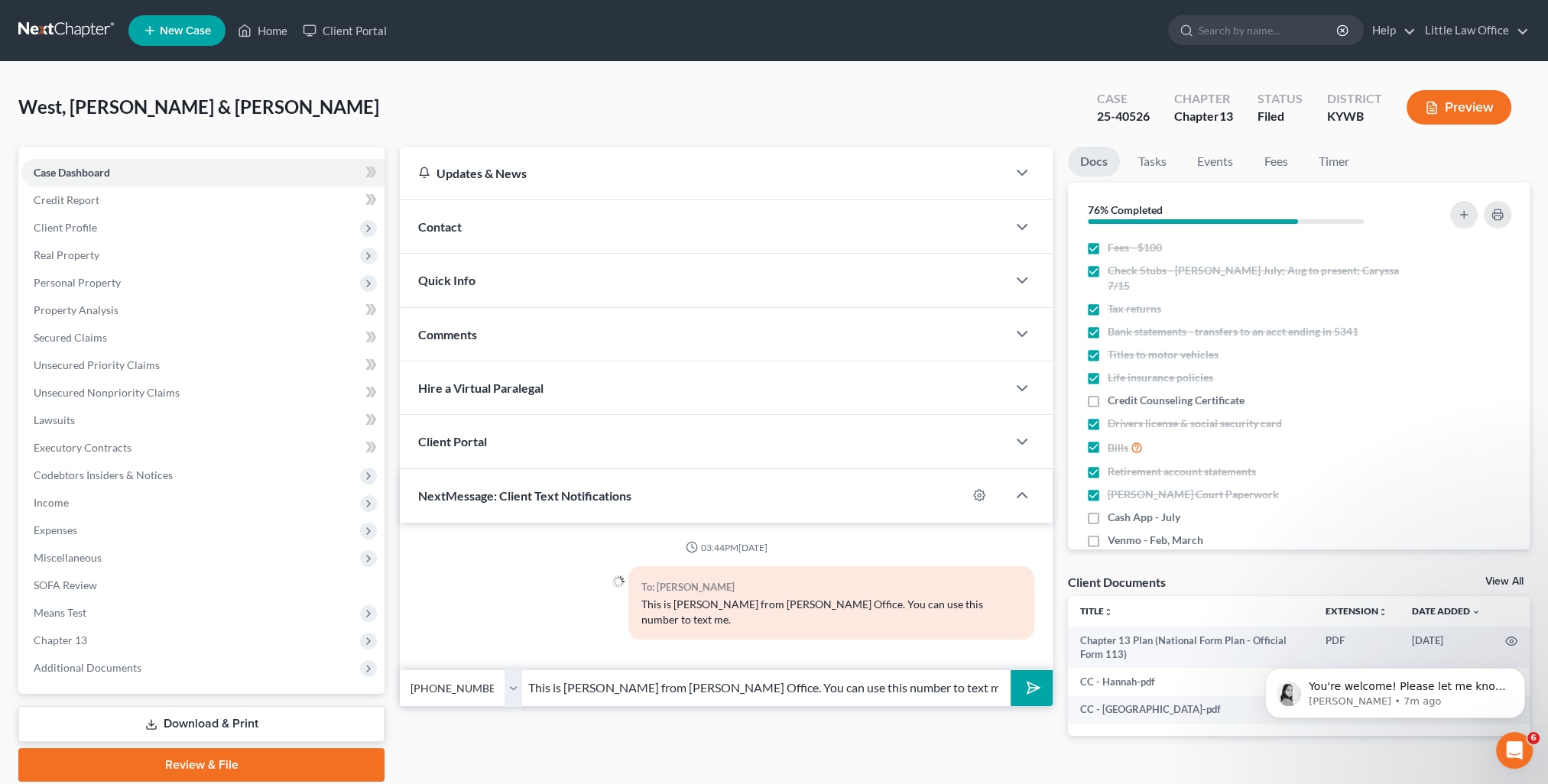
type input "This is [PERSON_NAME] from [PERSON_NAME] Office. You can use this number to tex…"
click at [1020, 678] on button "submit" at bounding box center [1031, 688] width 42 height 36
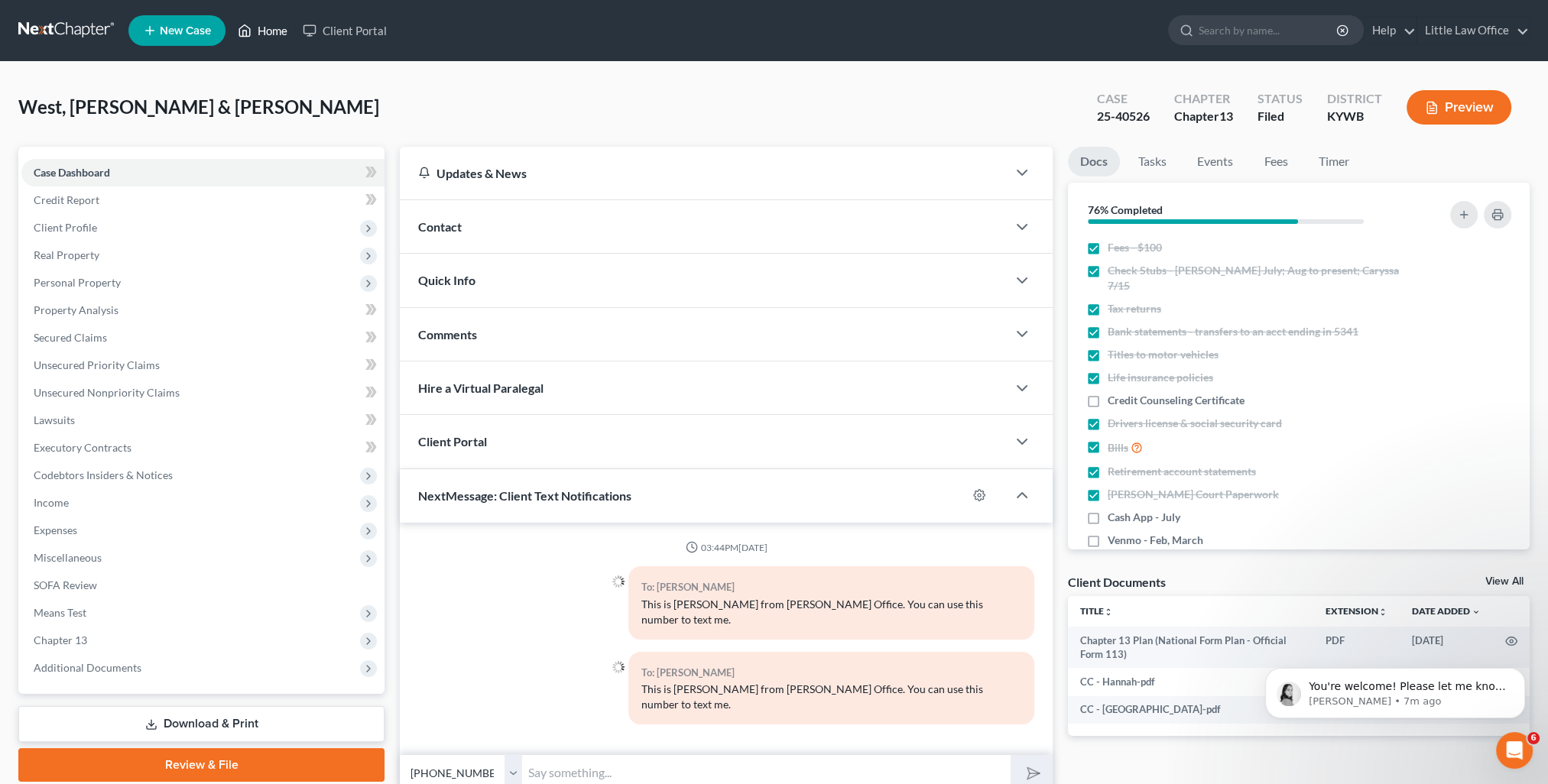
click at [281, 26] on link "Home" at bounding box center [263, 30] width 65 height 28
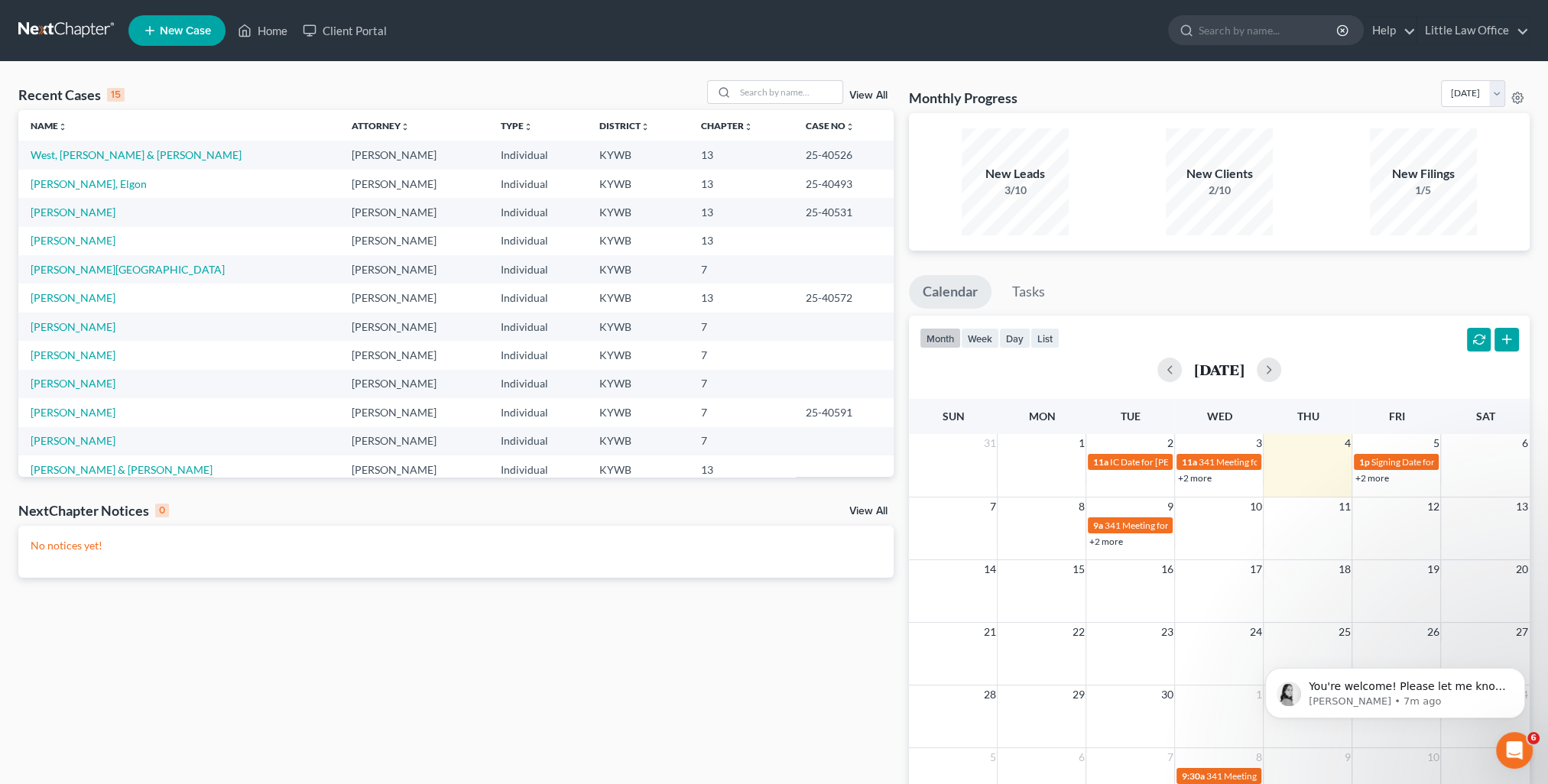
click at [867, 99] on link "View All" at bounding box center [869, 95] width 38 height 11
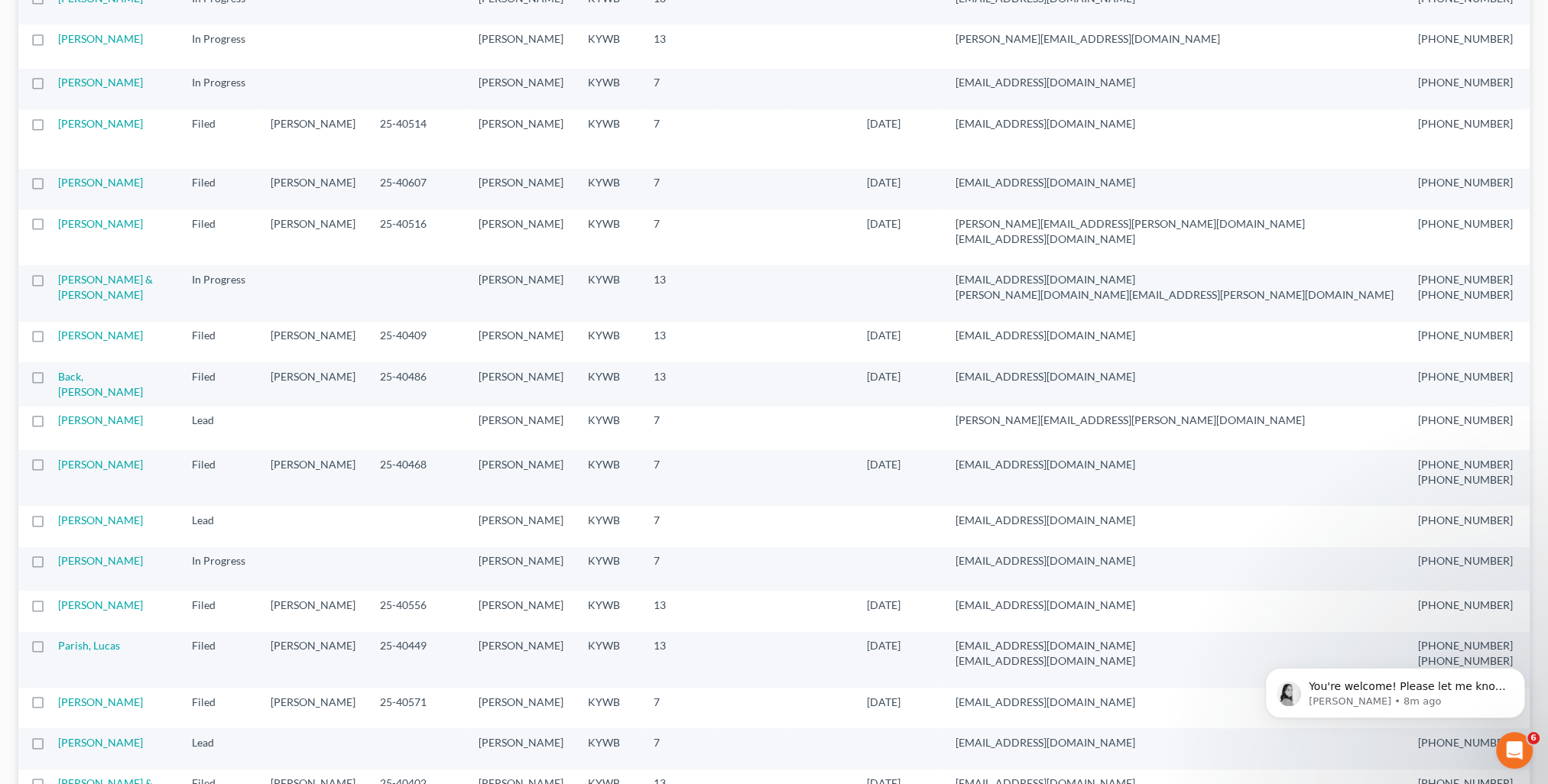
scroll to position [841, 0]
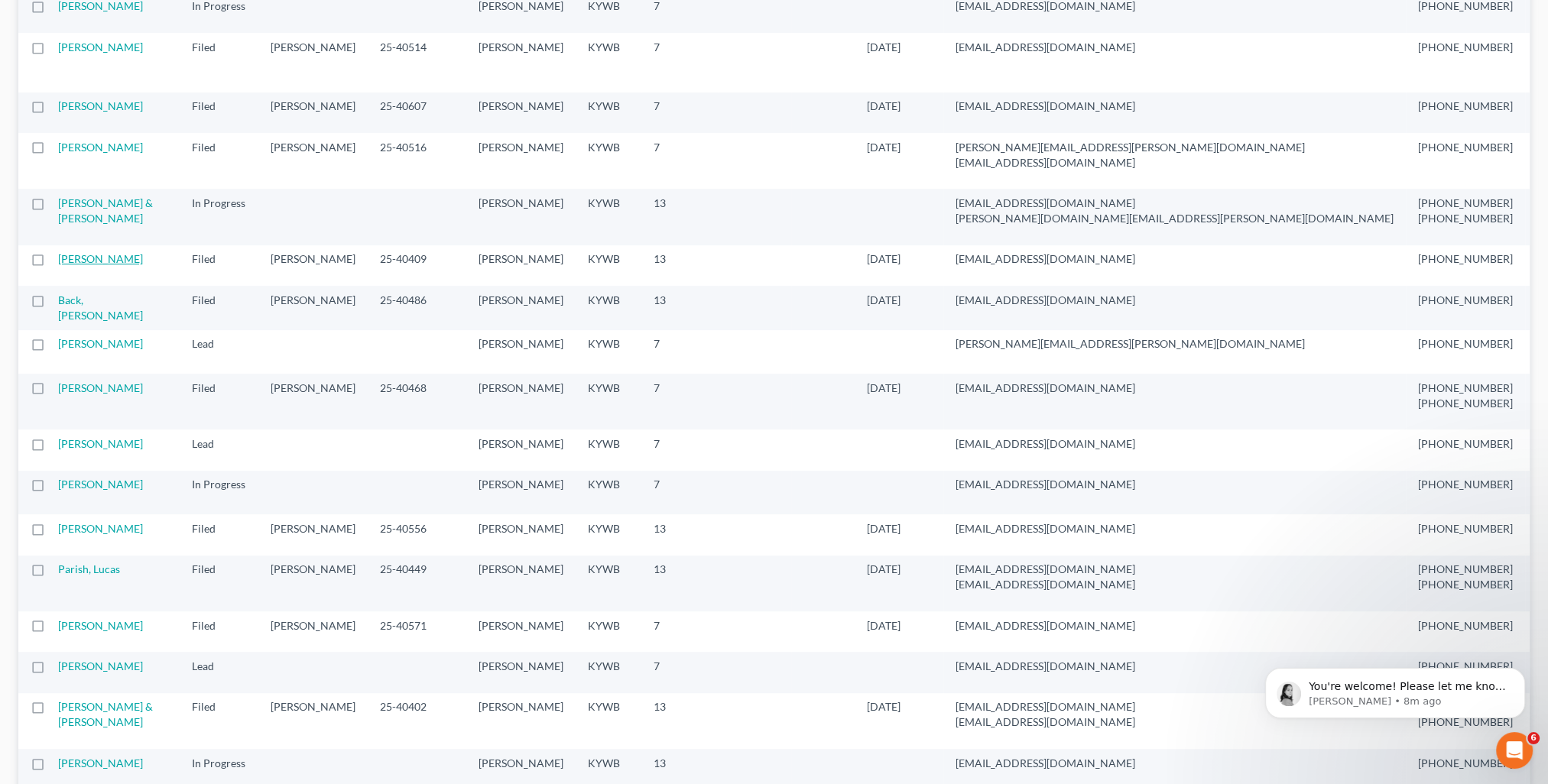
click at [80, 266] on link "[PERSON_NAME]" at bounding box center [100, 259] width 85 height 13
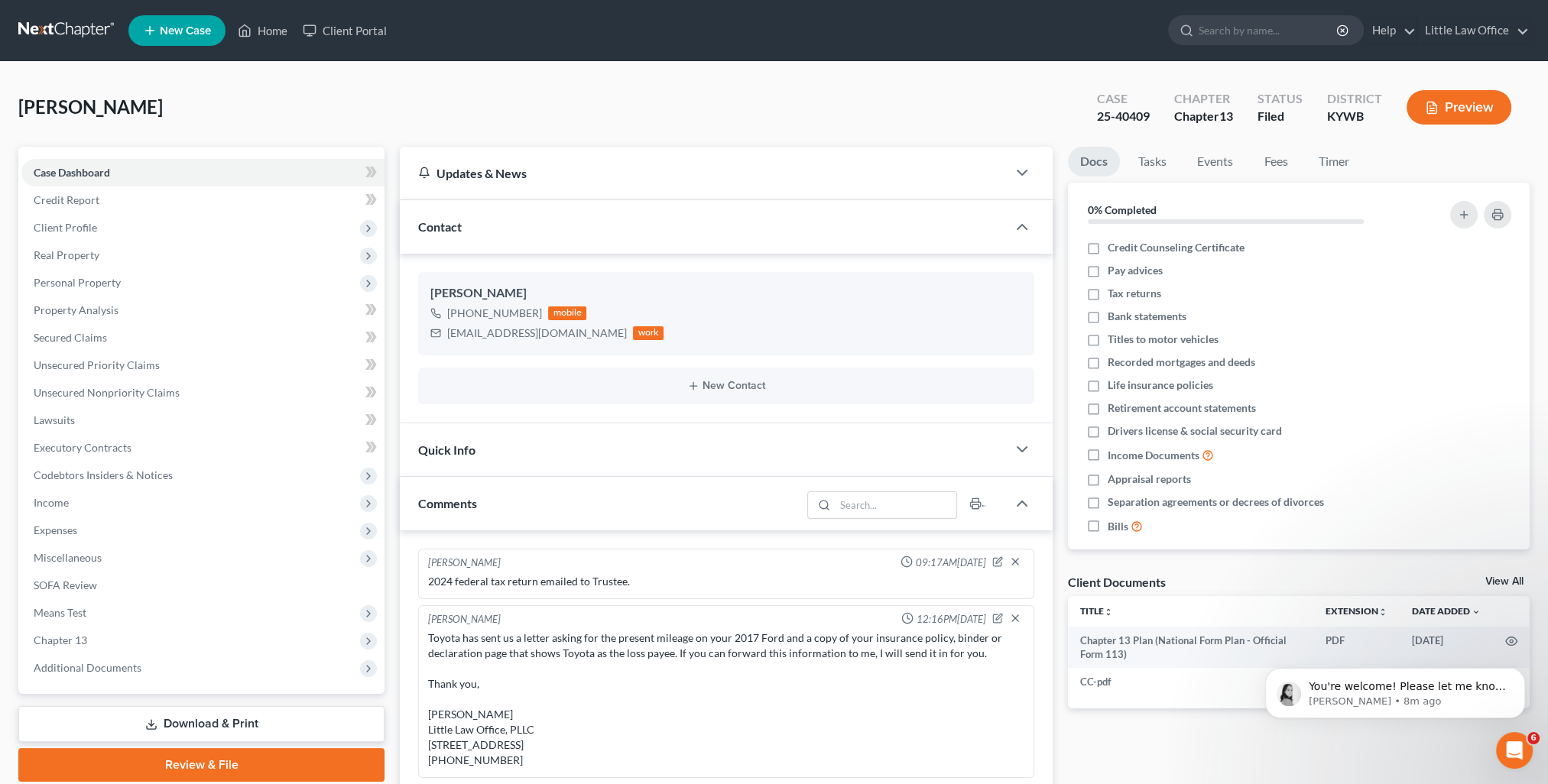
scroll to position [1448, 0]
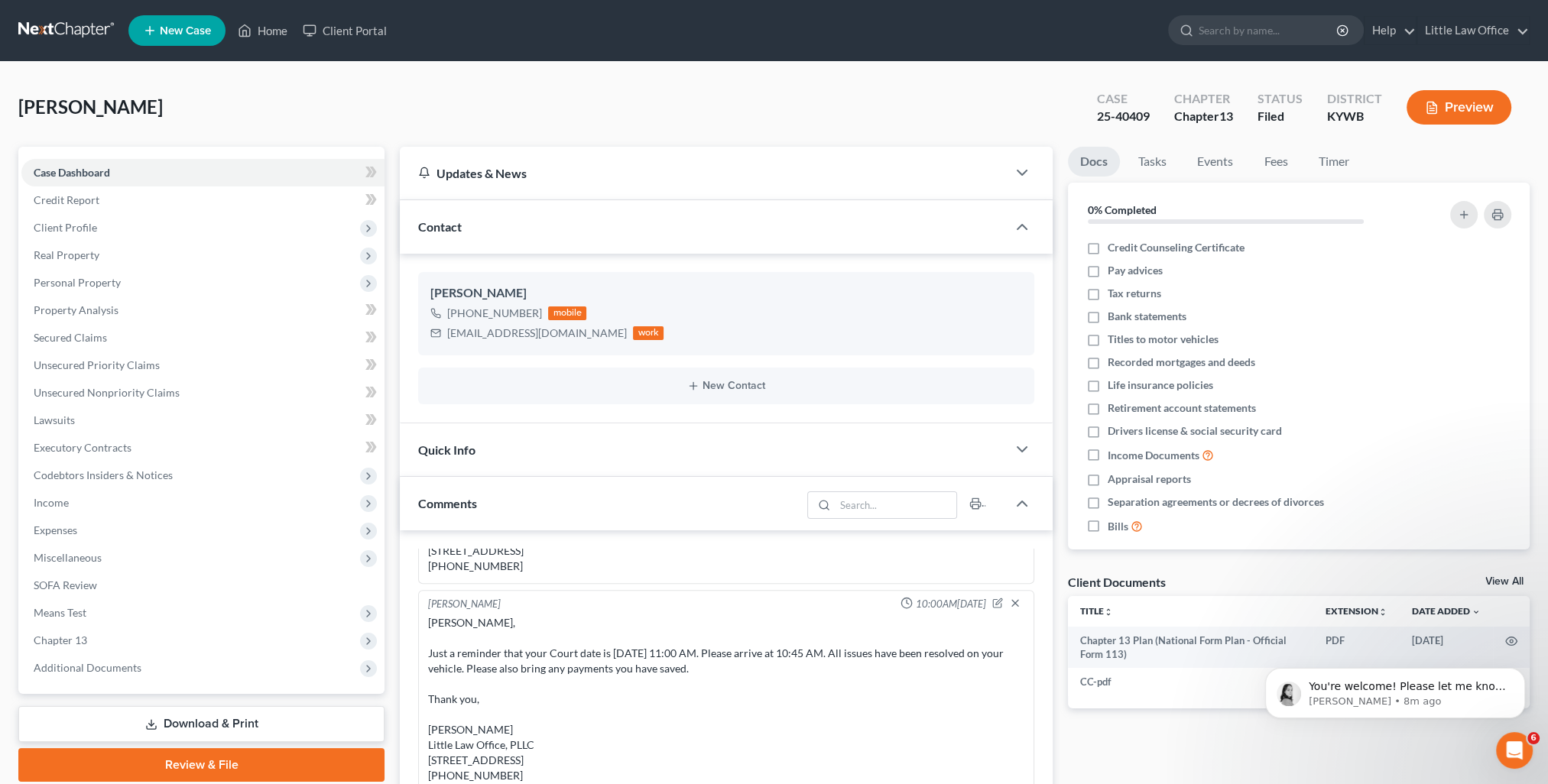
click at [492, 233] on div "Contact" at bounding box center [702, 226] width 607 height 53
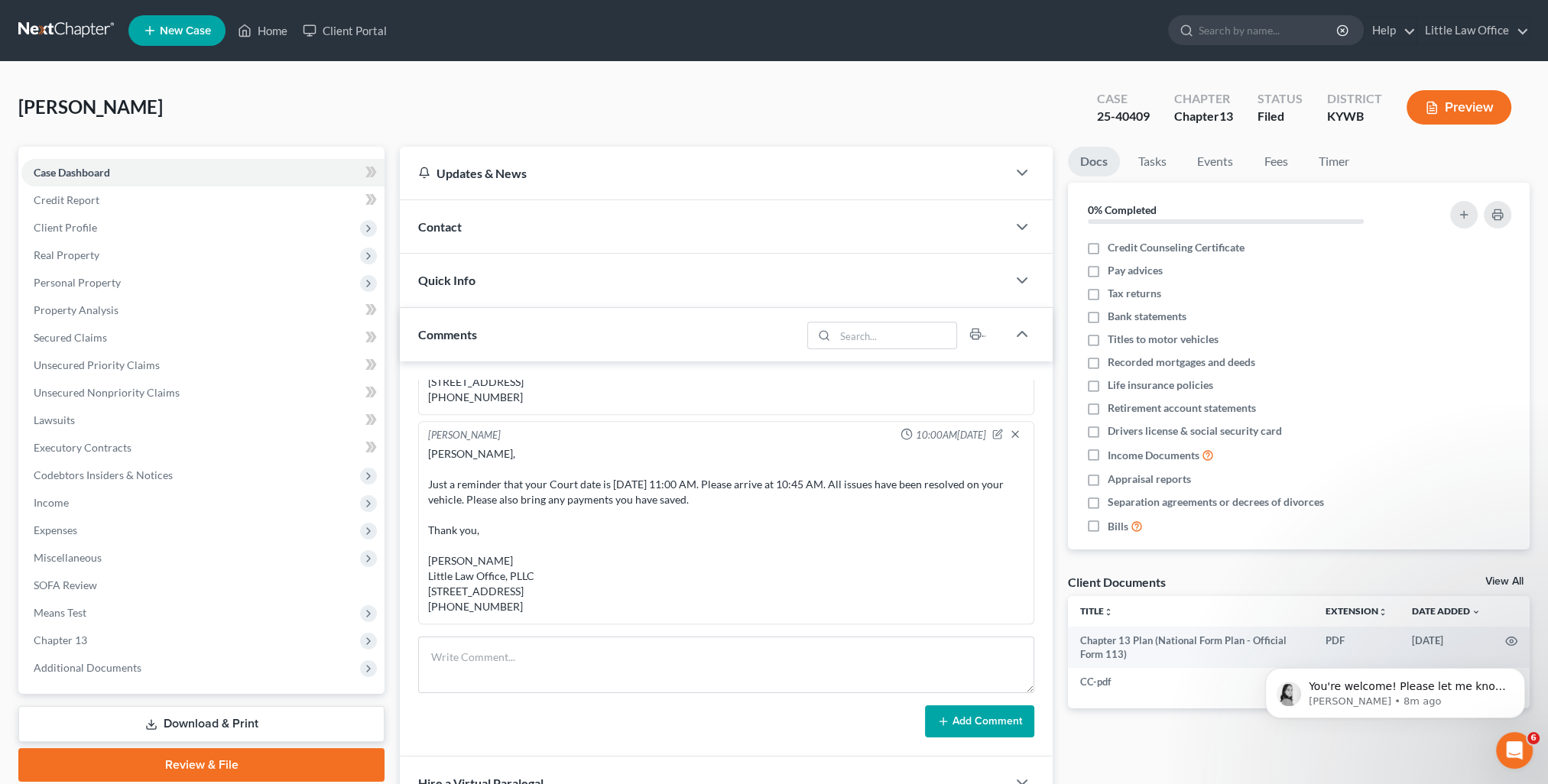
click at [484, 341] on div "Comments" at bounding box center [599, 334] width 401 height 53
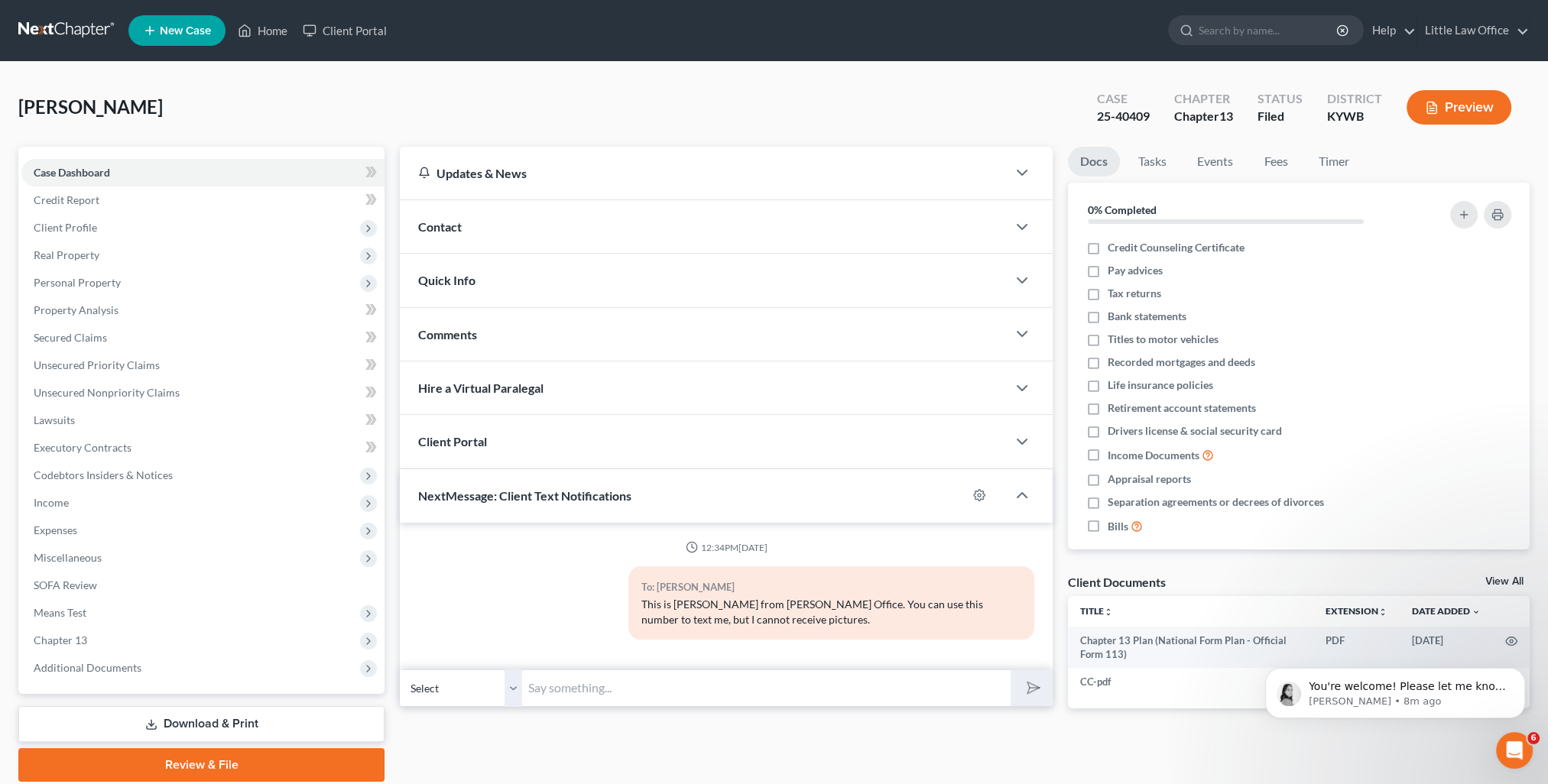
scroll to position [54, 0]
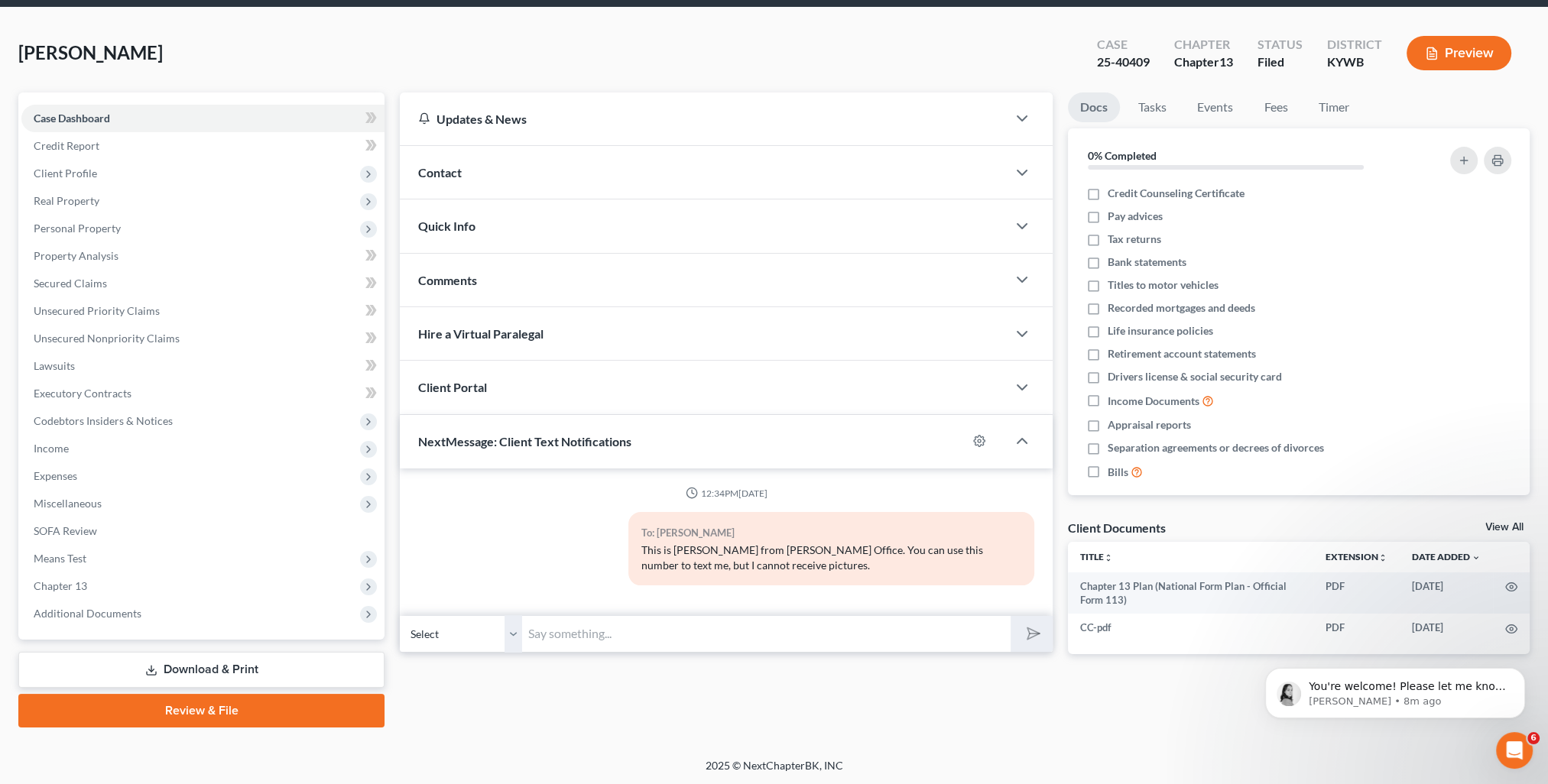
click at [631, 615] on input "text" at bounding box center [767, 633] width 489 height 38
click at [630, 626] on input "text" at bounding box center [767, 633] width 489 height 38
paste input "This is [PERSON_NAME] from [PERSON_NAME] Office. You can use this number to tex…"
type input "This is [PERSON_NAME] from [PERSON_NAME] Office. You can use this number to tex…"
click at [1018, 634] on button "submit" at bounding box center [1031, 633] width 42 height 36
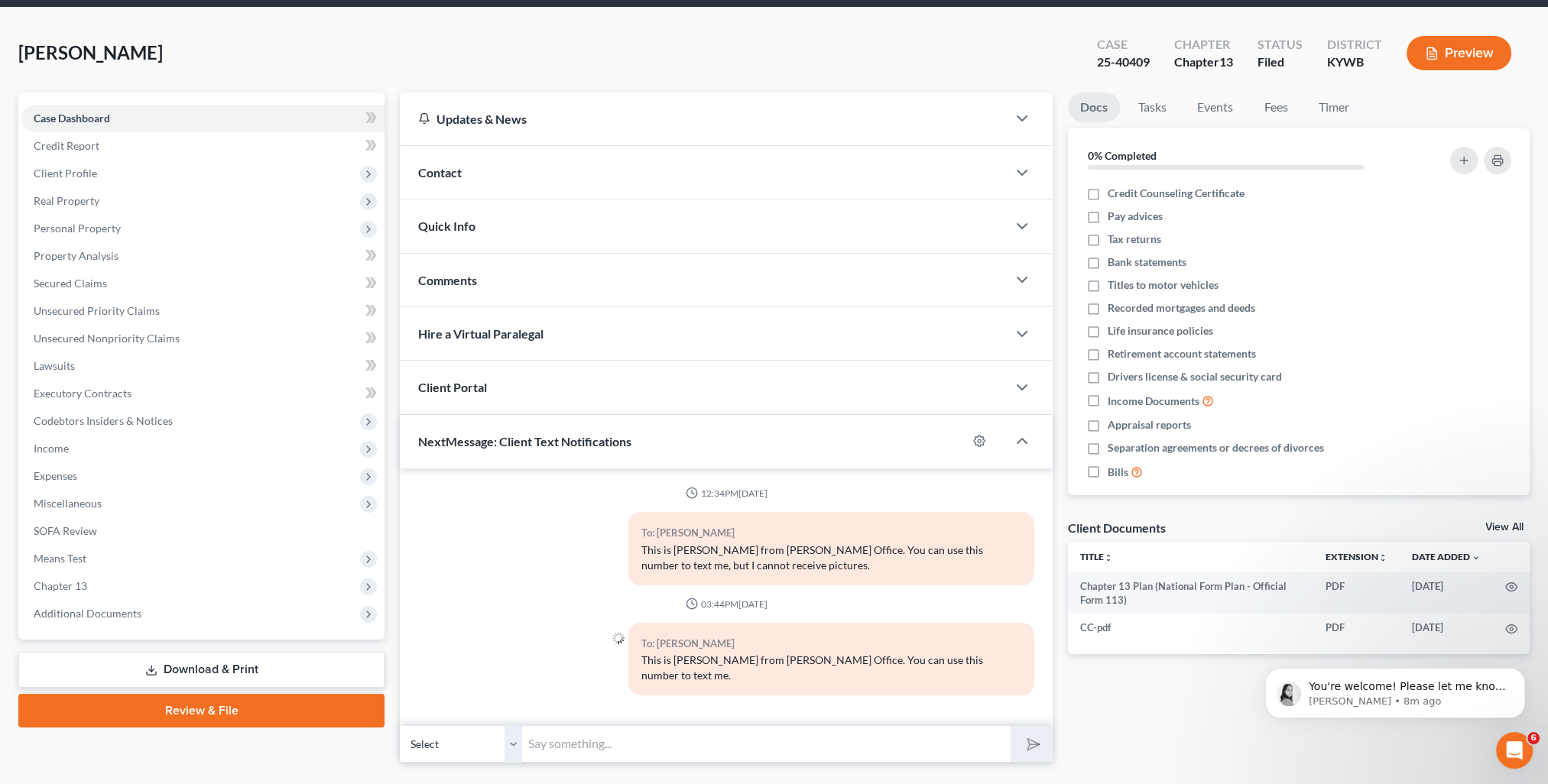
scroll to position [0, 0]
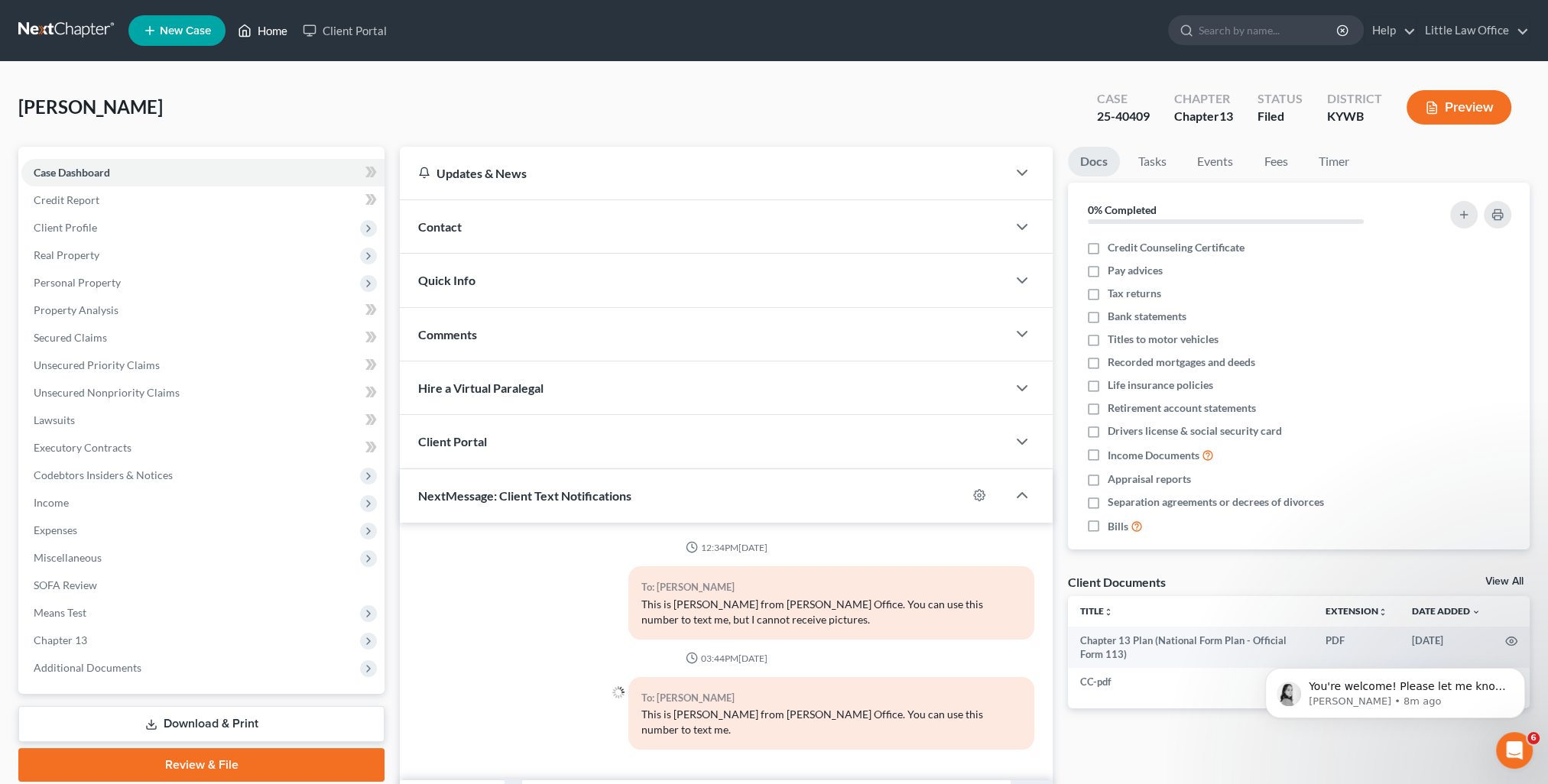
click at [285, 29] on link "Home" at bounding box center [263, 30] width 65 height 28
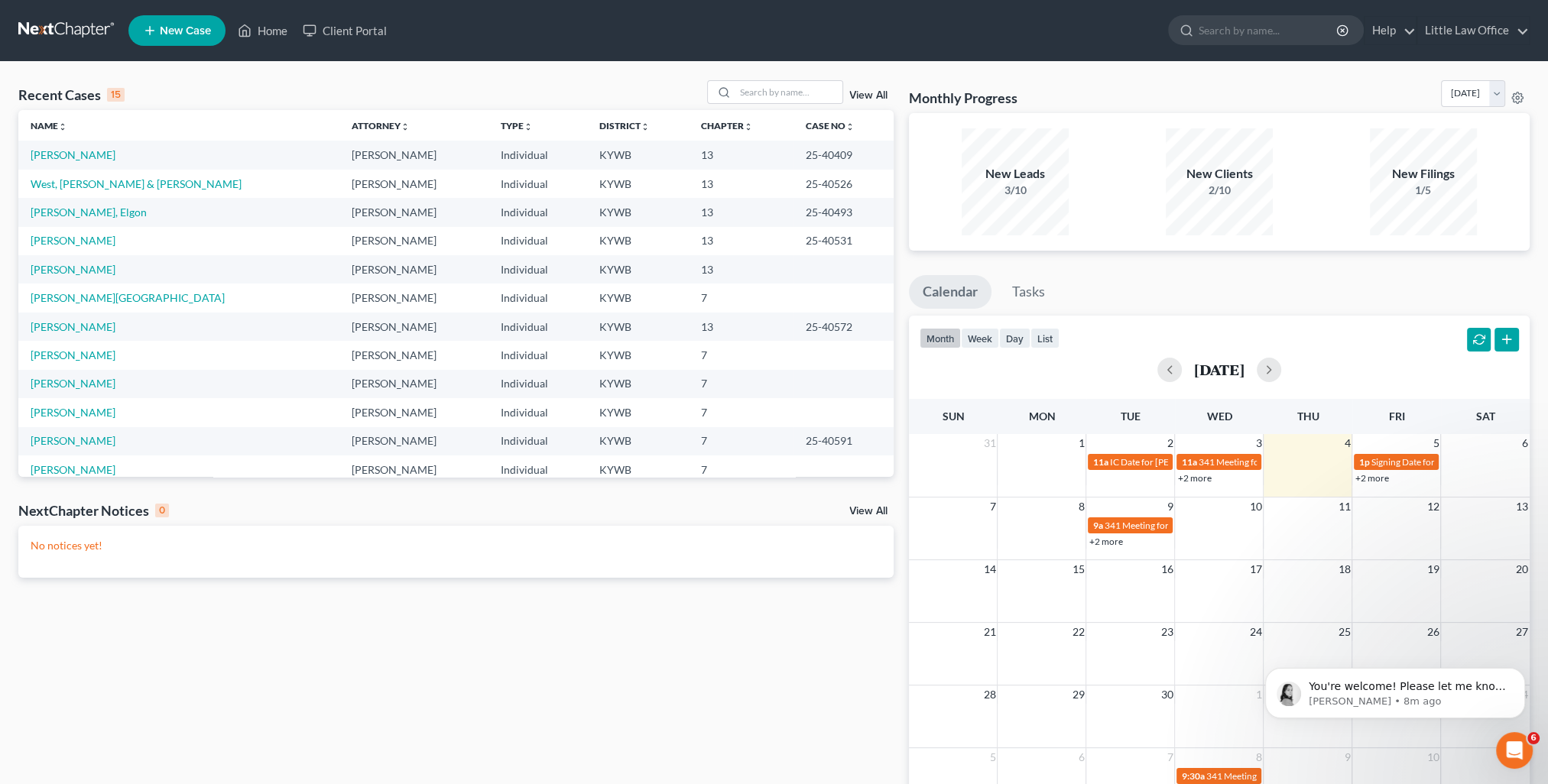
click at [882, 93] on link "View All" at bounding box center [869, 95] width 38 height 11
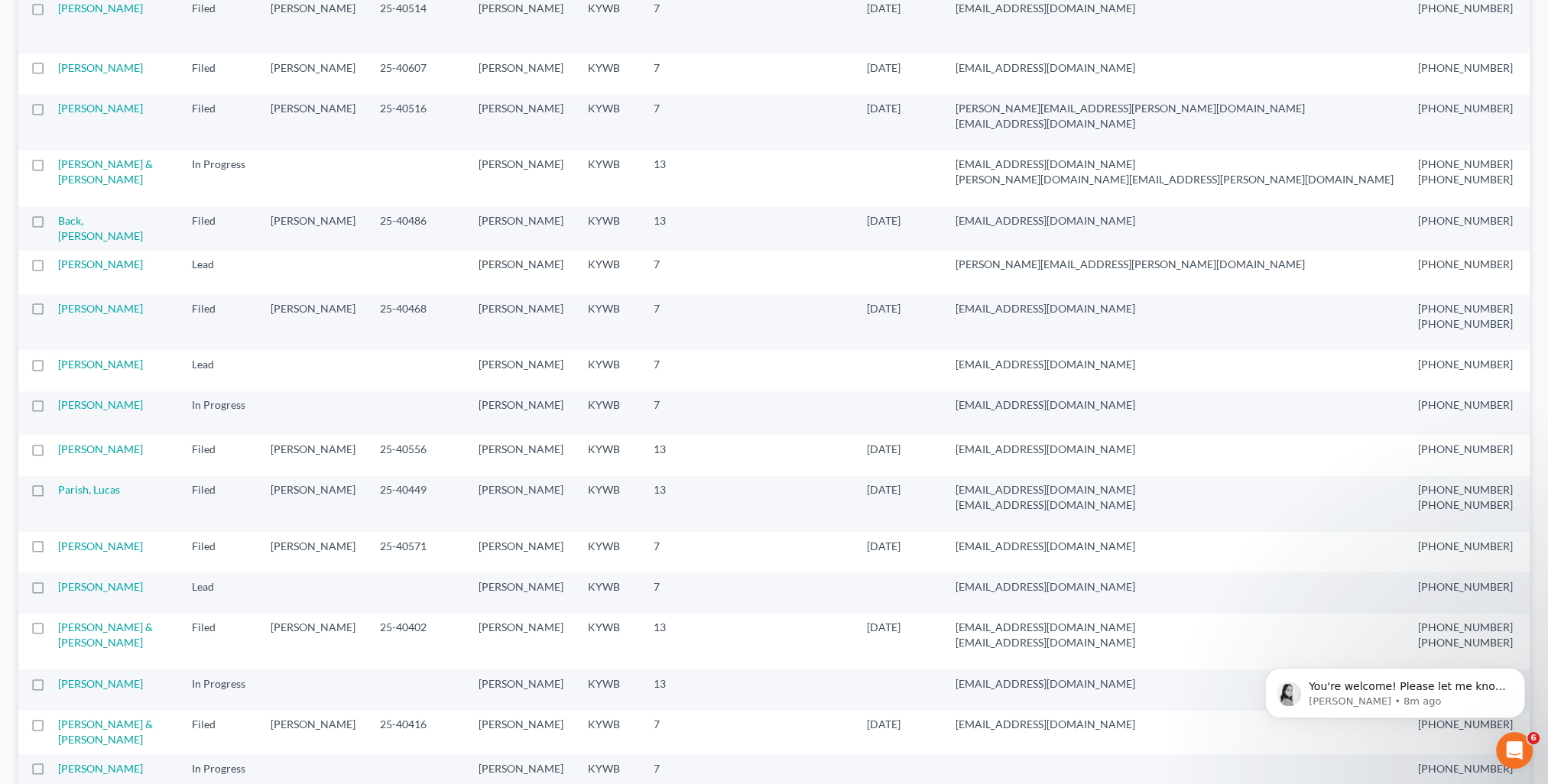
scroll to position [994, 0]
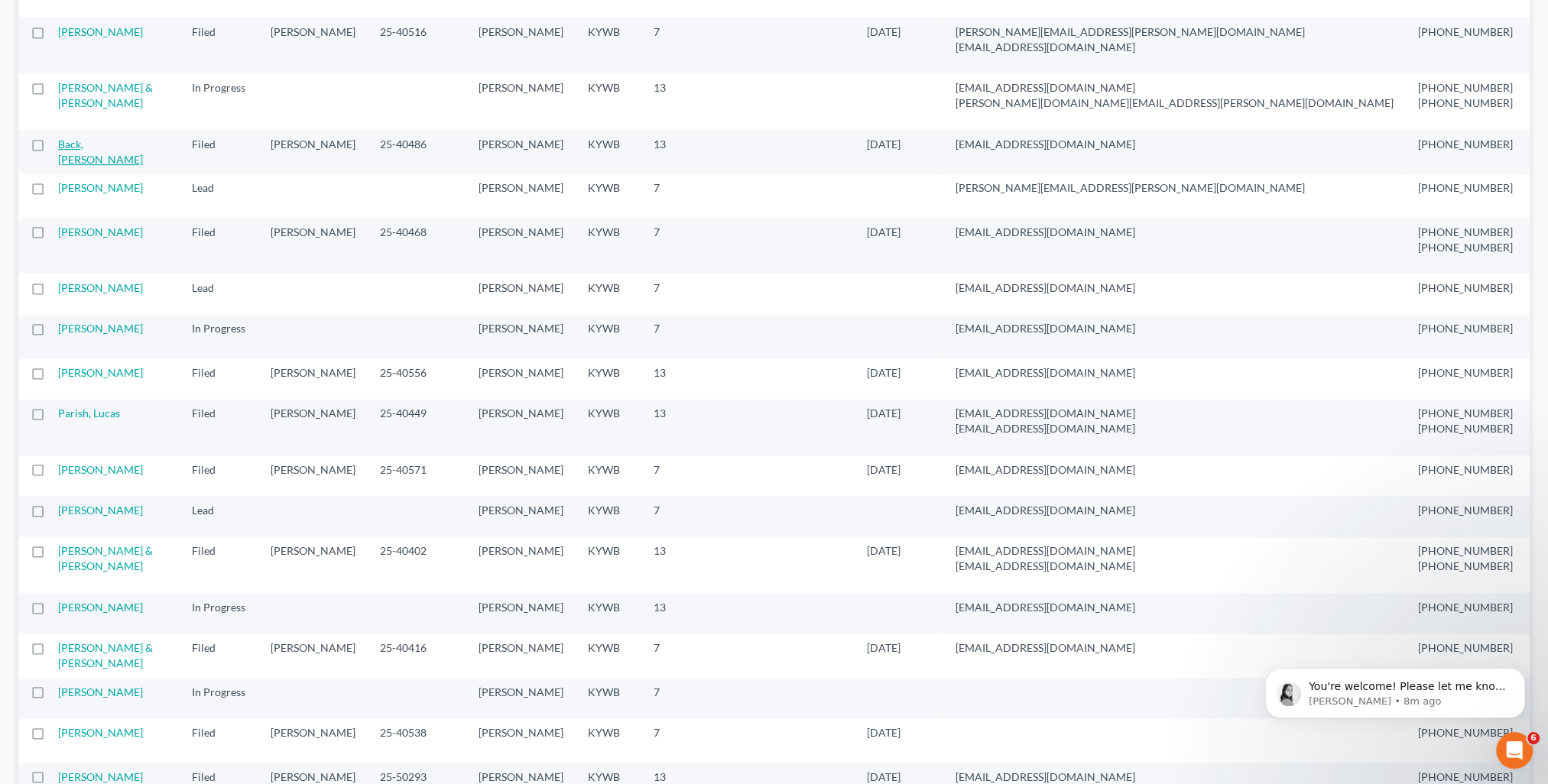
click at [74, 165] on link "Back, [PERSON_NAME]" at bounding box center [100, 151] width 85 height 28
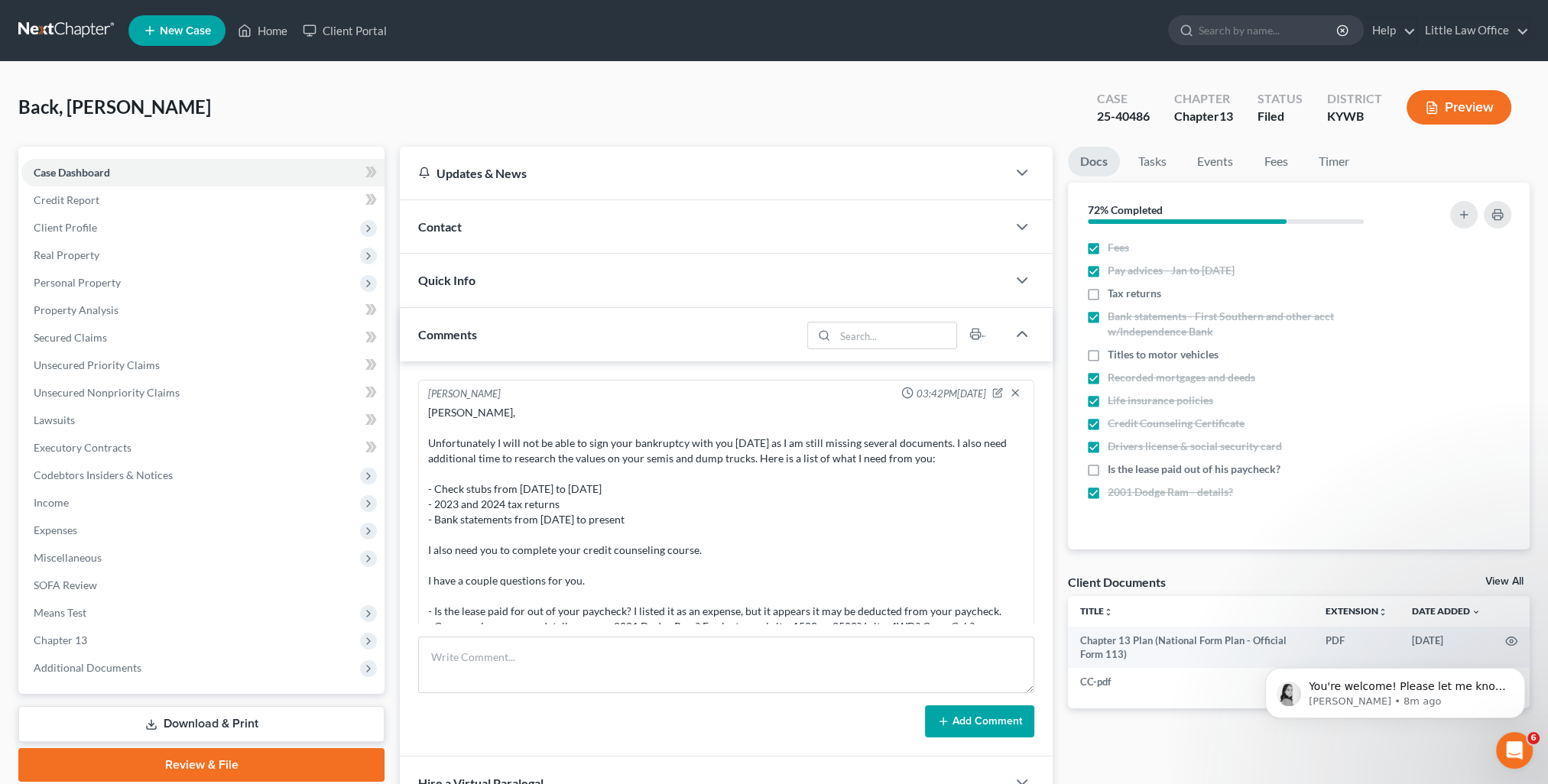
scroll to position [2655, 0]
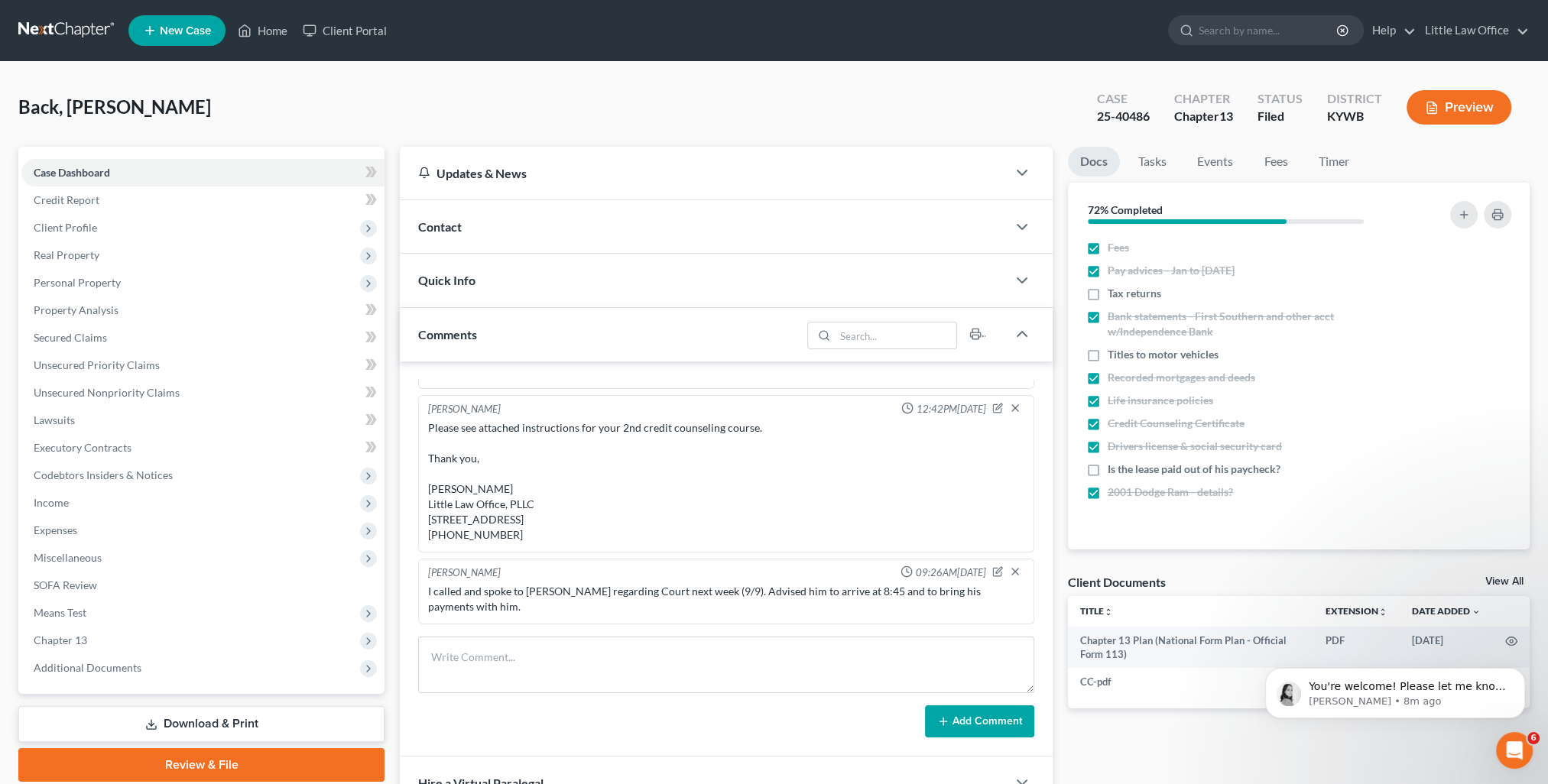
click at [533, 335] on div "Comments" at bounding box center [599, 334] width 401 height 53
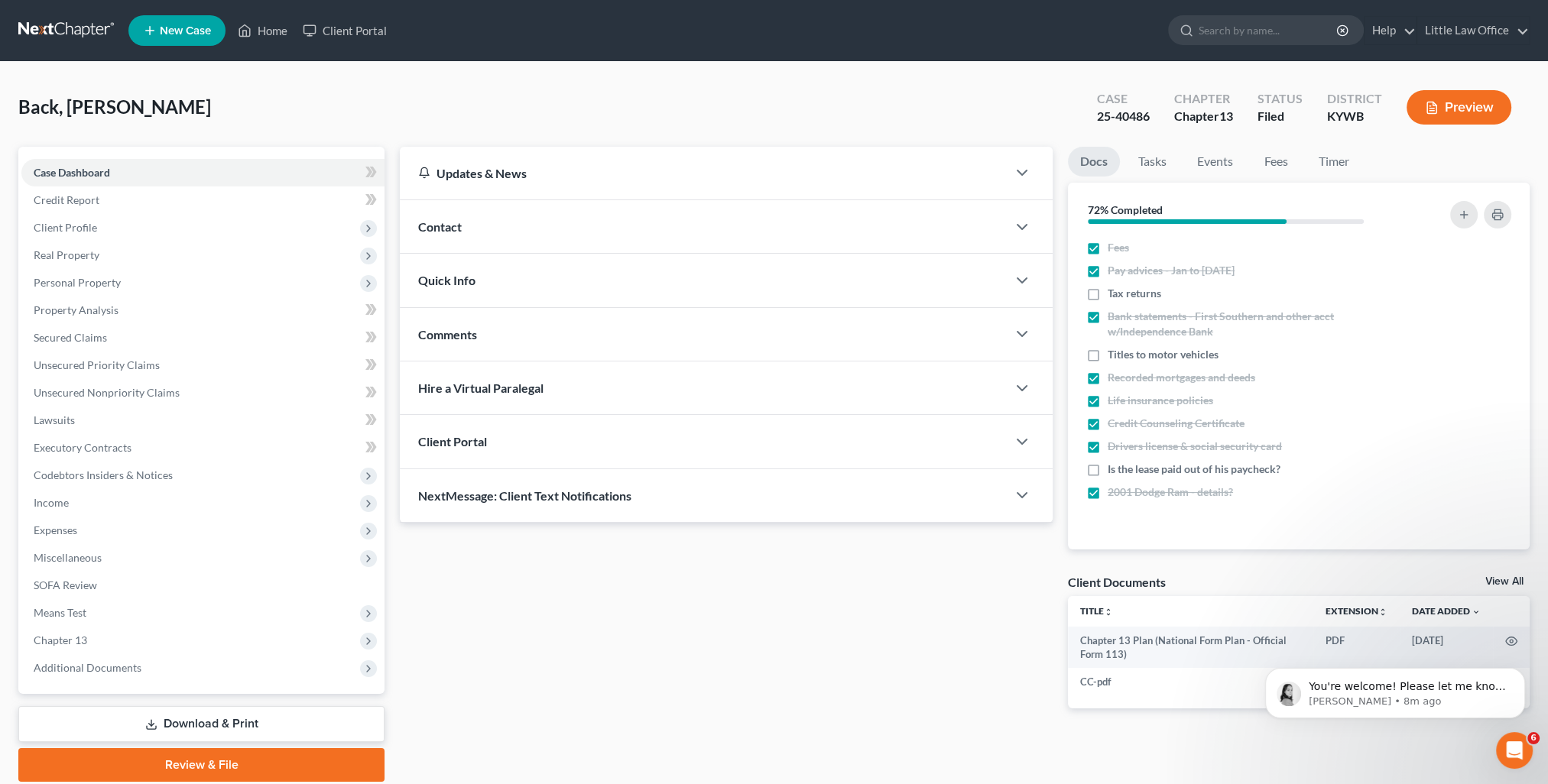
click at [596, 508] on div "NextMessage: Client Text Notifications" at bounding box center [702, 495] width 607 height 53
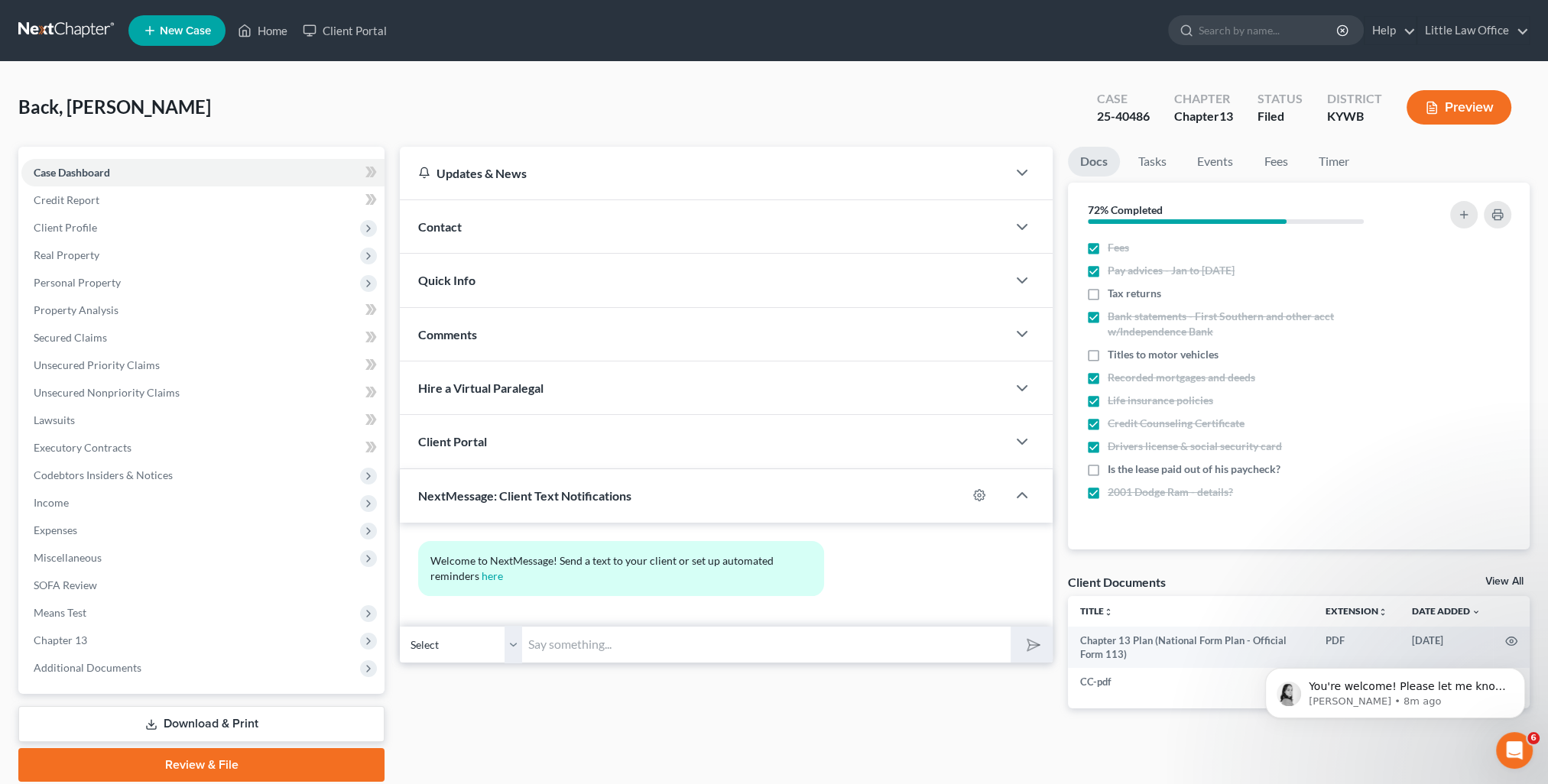
click at [657, 634] on input "text" at bounding box center [767, 645] width 489 height 38
paste input "This is [PERSON_NAME] from [PERSON_NAME] Office. You can use this number to tex…"
type input "This is [PERSON_NAME] from [PERSON_NAME] Office. You can use this number to tex…"
click at [1024, 649] on icon "submit" at bounding box center [1030, 645] width 15 height 15
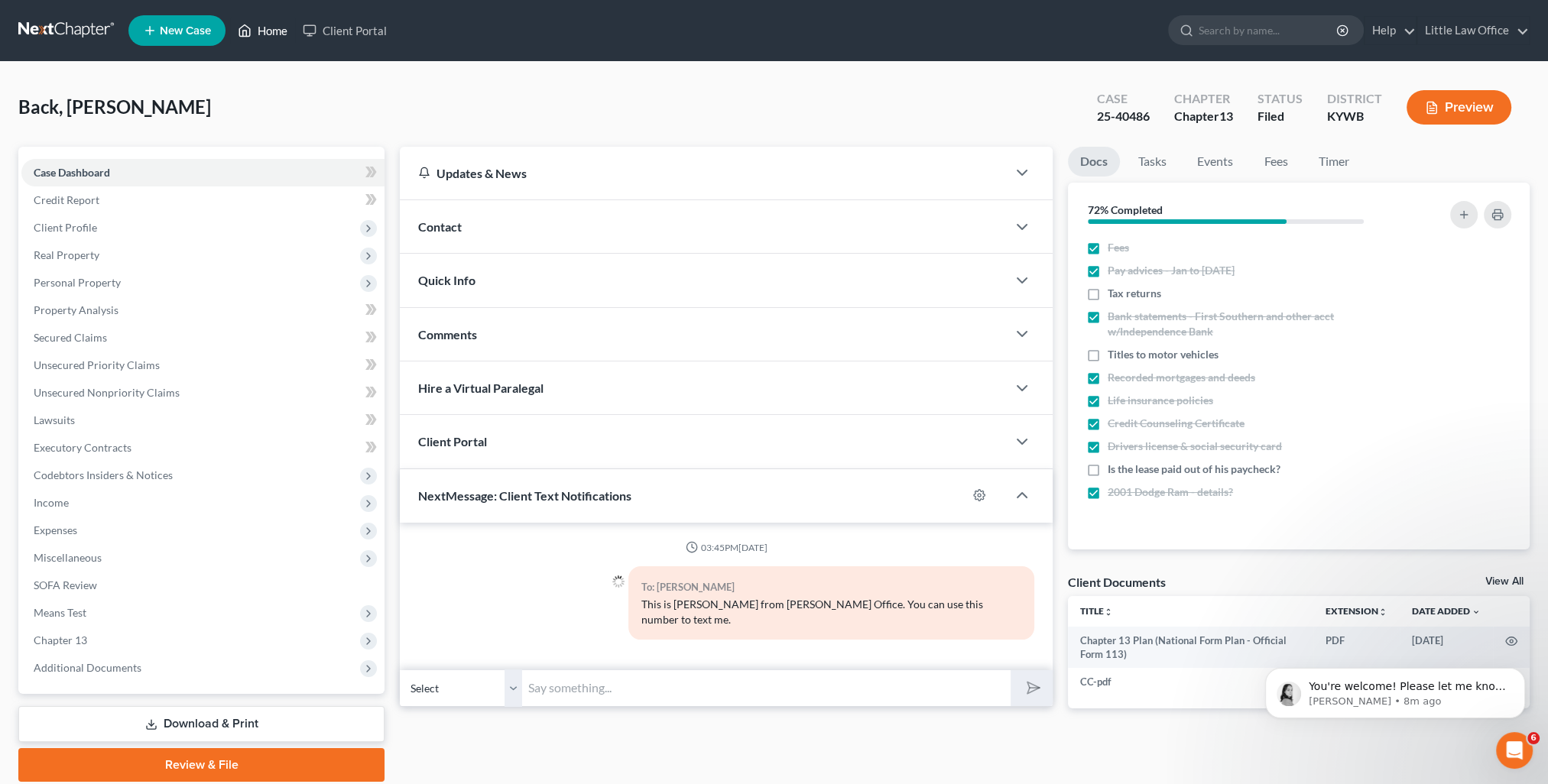
drag, startPoint x: 275, startPoint y: 29, endPoint x: 311, endPoint y: 47, distance: 40.2
click at [275, 29] on link "Home" at bounding box center [263, 30] width 65 height 28
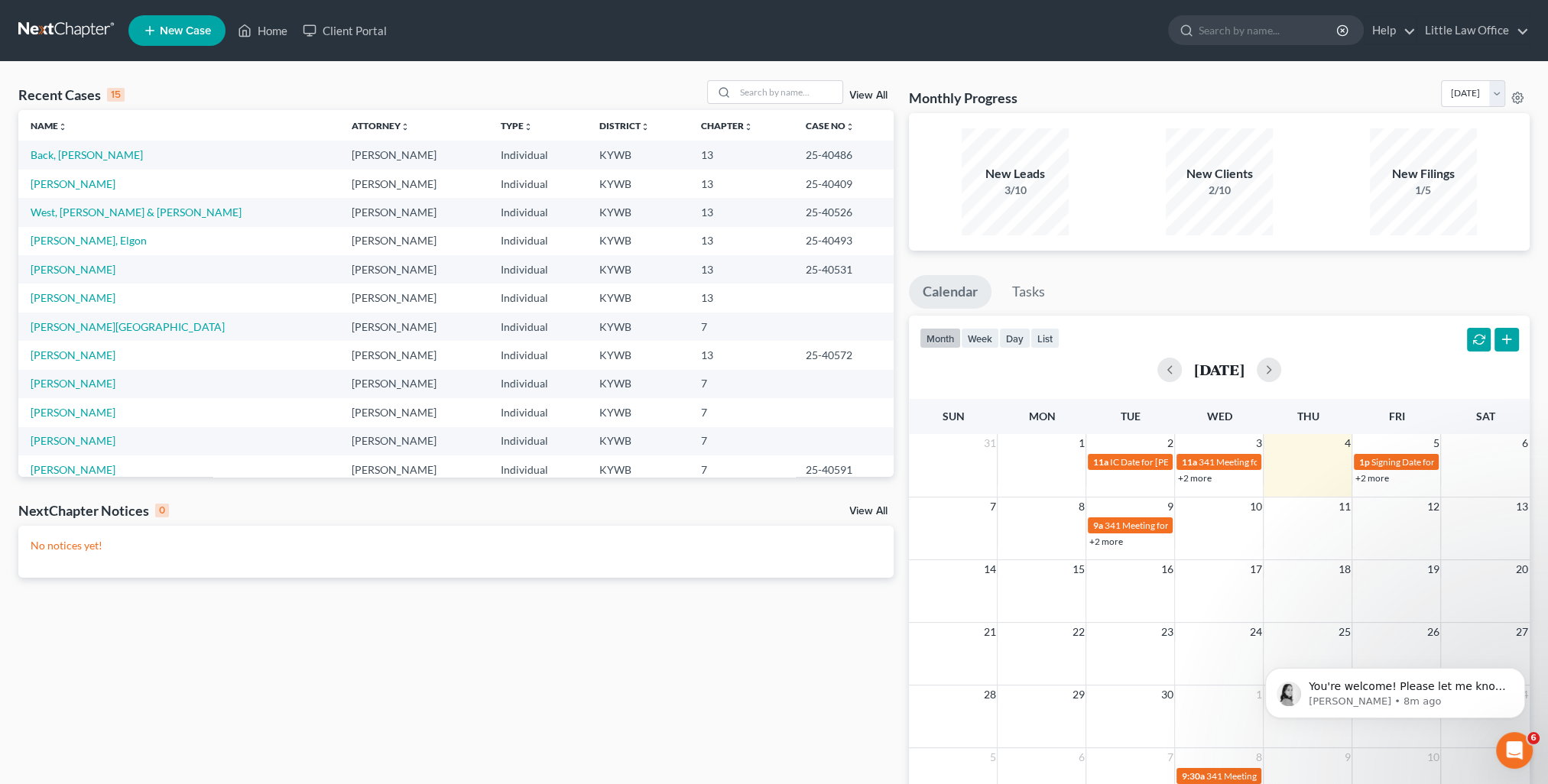
click at [868, 94] on link "View All" at bounding box center [869, 95] width 38 height 11
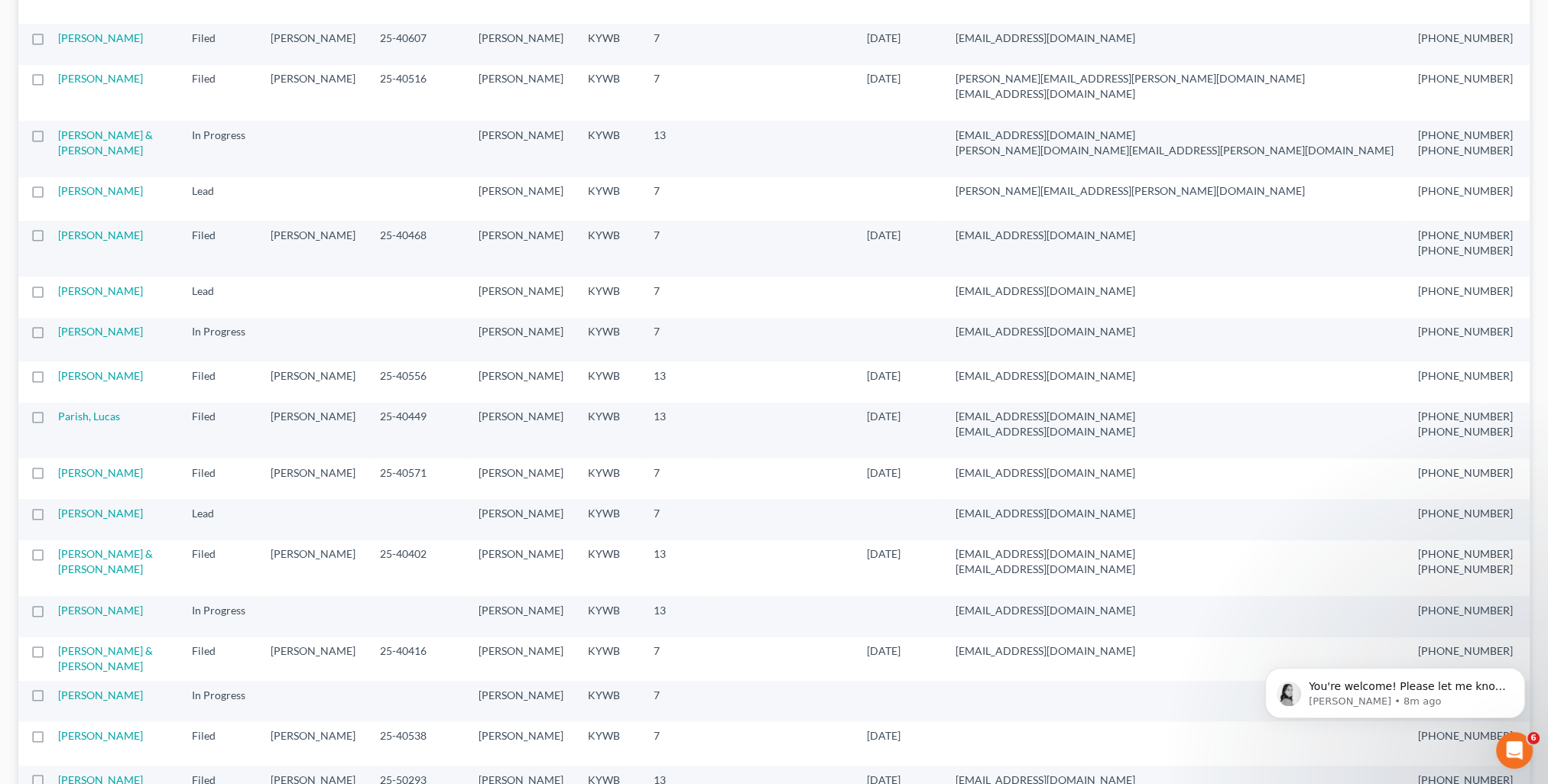
scroll to position [1070, 0]
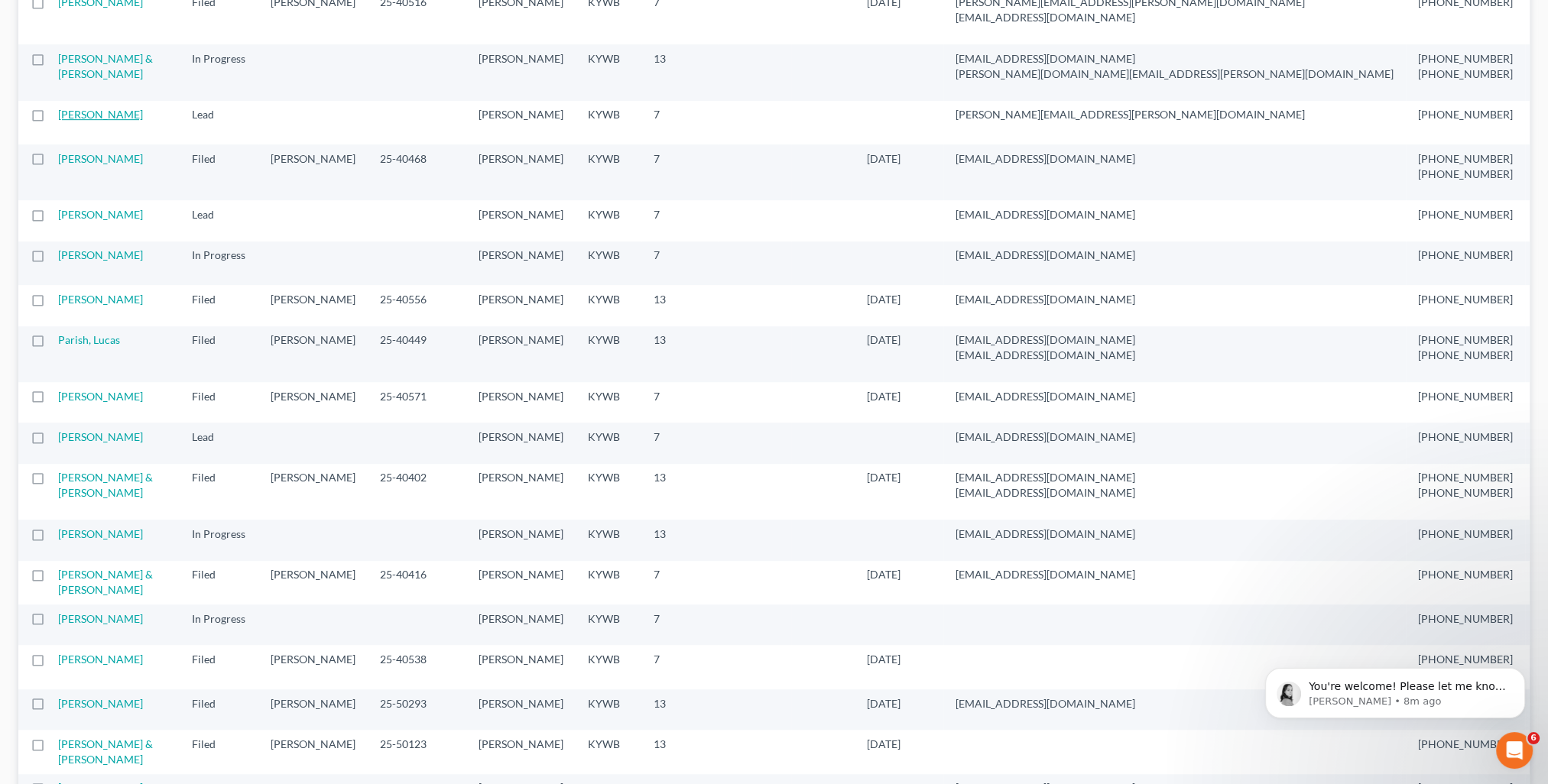
click at [100, 121] on link "[PERSON_NAME]" at bounding box center [100, 114] width 85 height 13
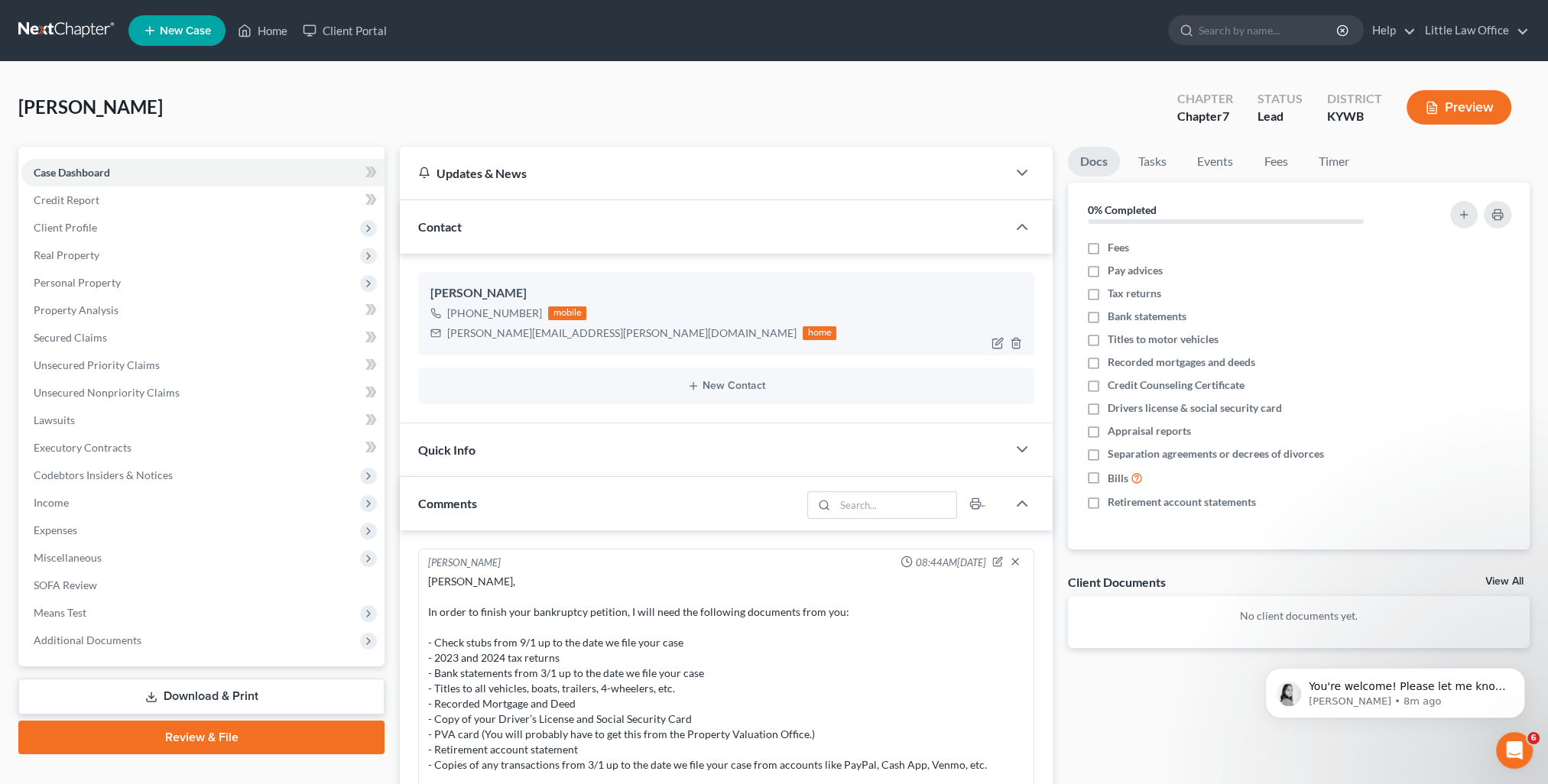
scroll to position [141, 0]
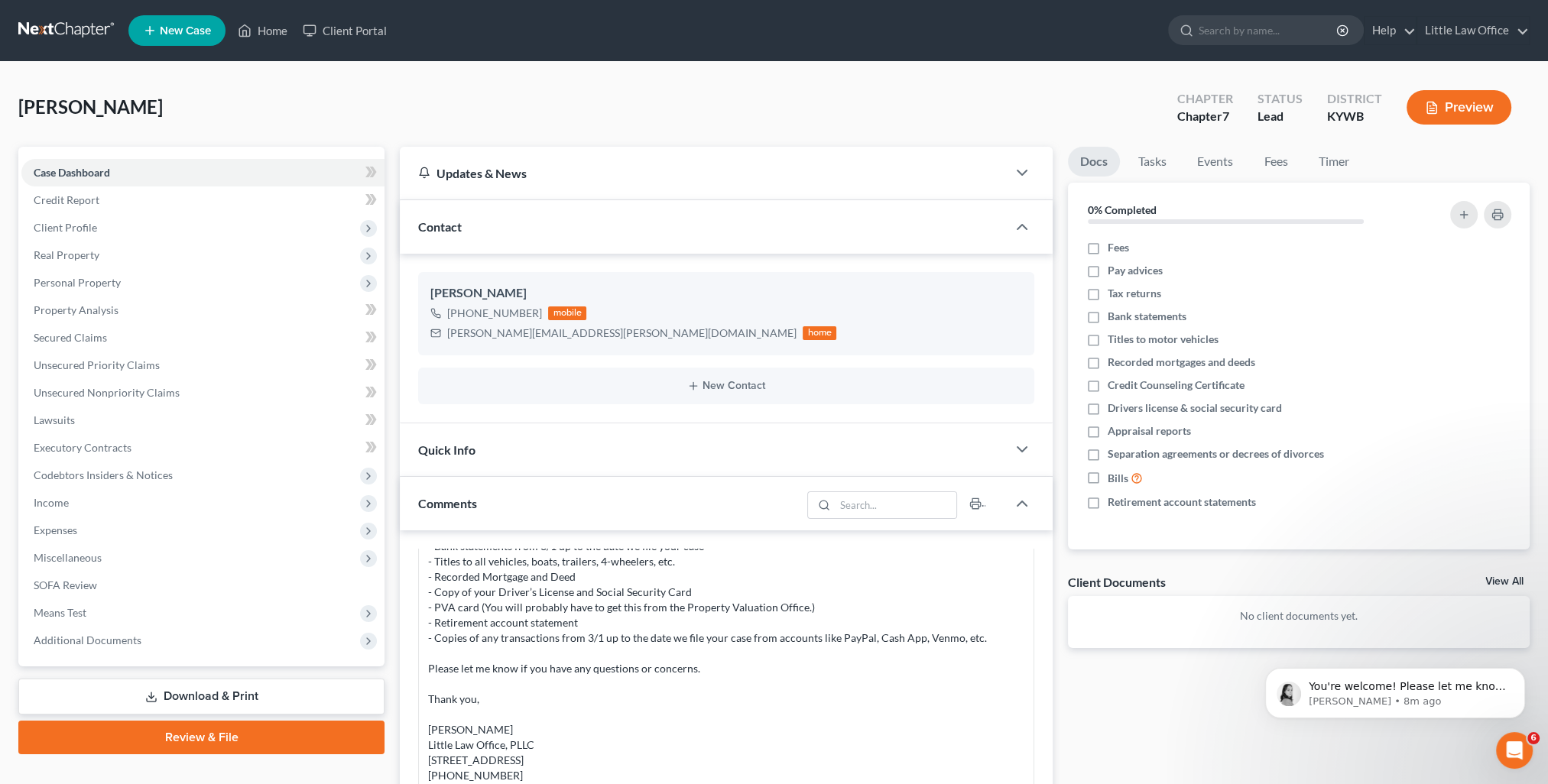
click at [558, 231] on div "Contact" at bounding box center [702, 226] width 607 height 53
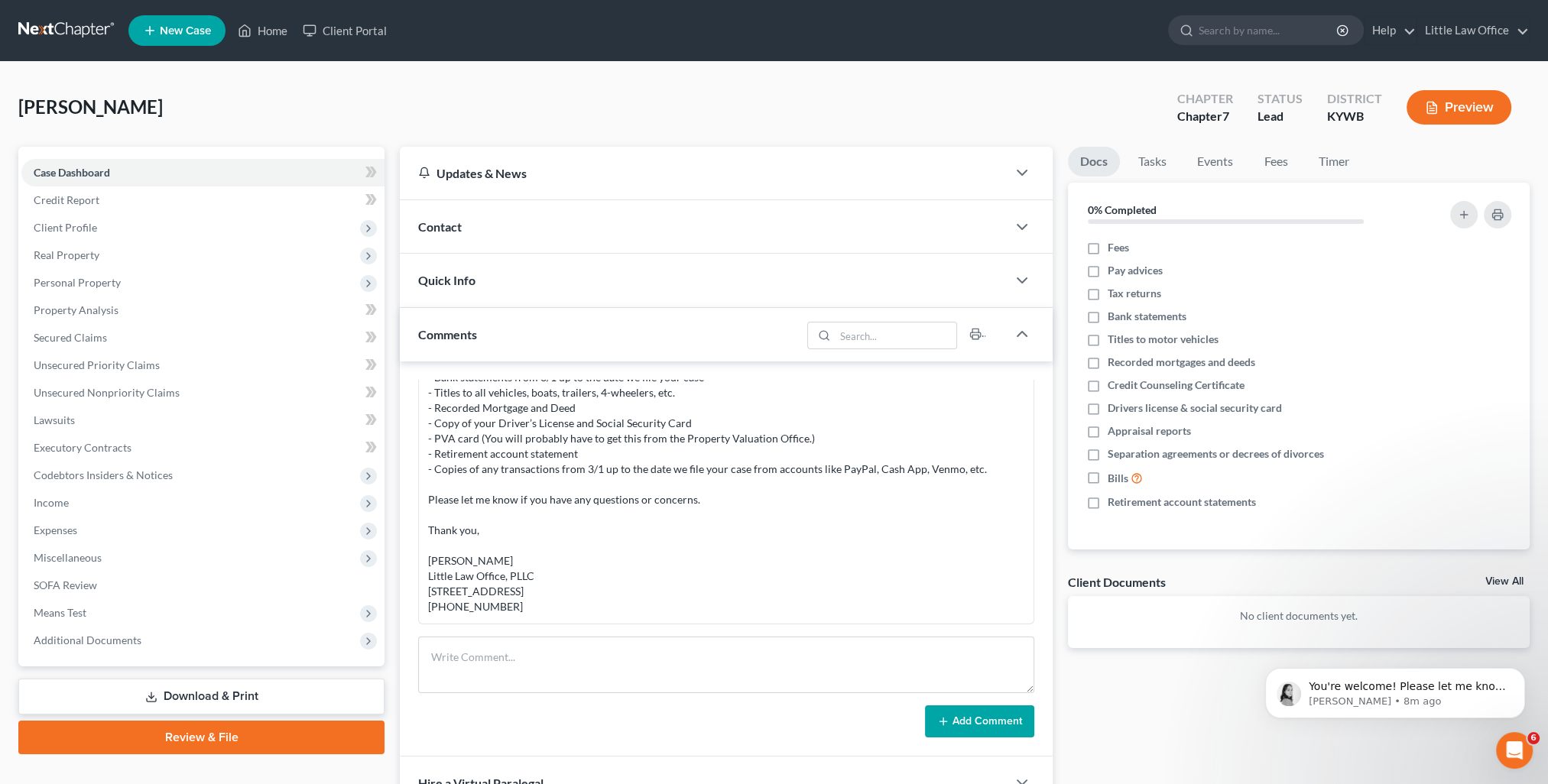
click at [506, 347] on div "Comments" at bounding box center [599, 334] width 401 height 53
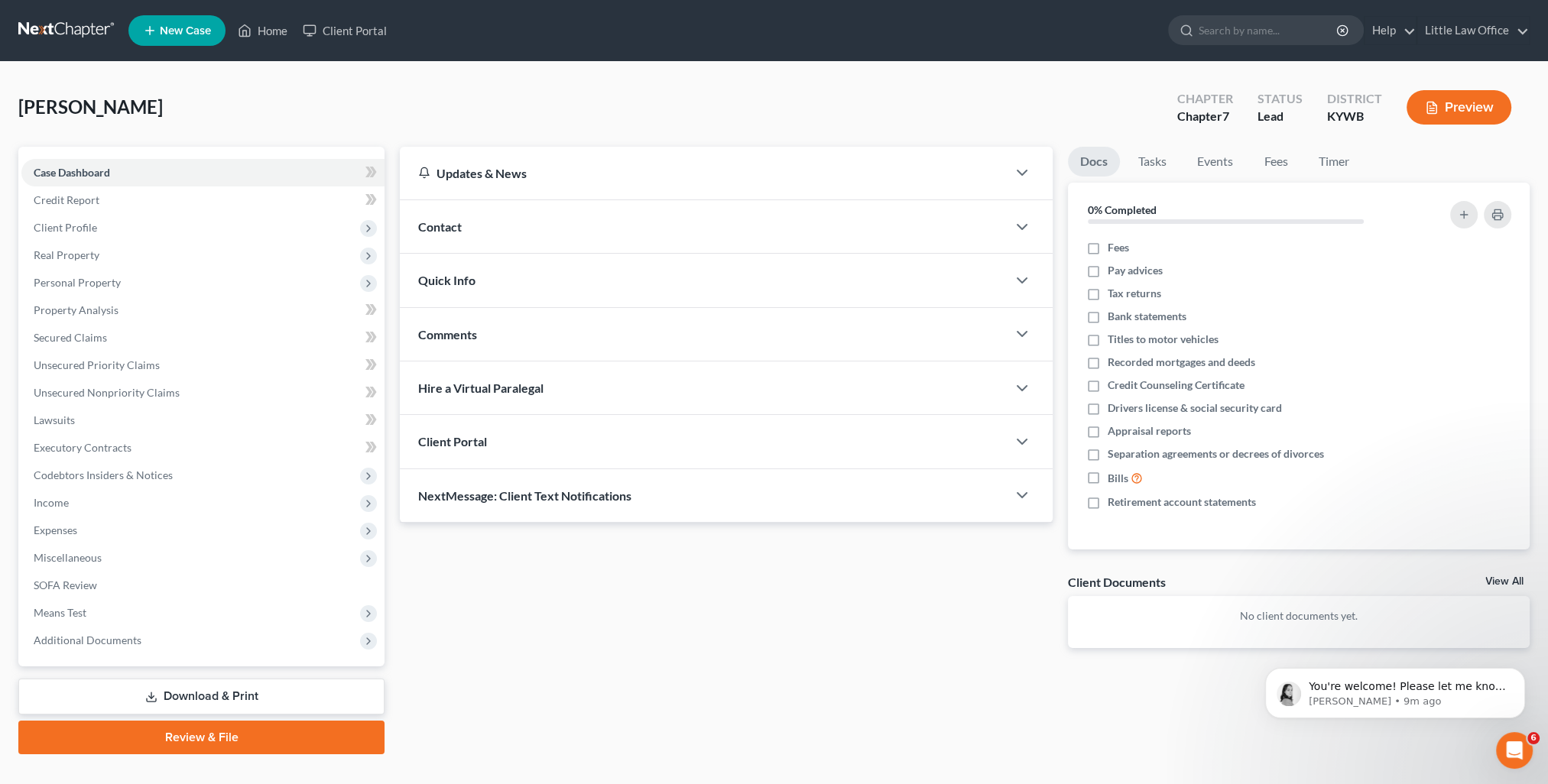
click at [526, 507] on div "NextMessage: Client Text Notifications" at bounding box center [702, 495] width 607 height 53
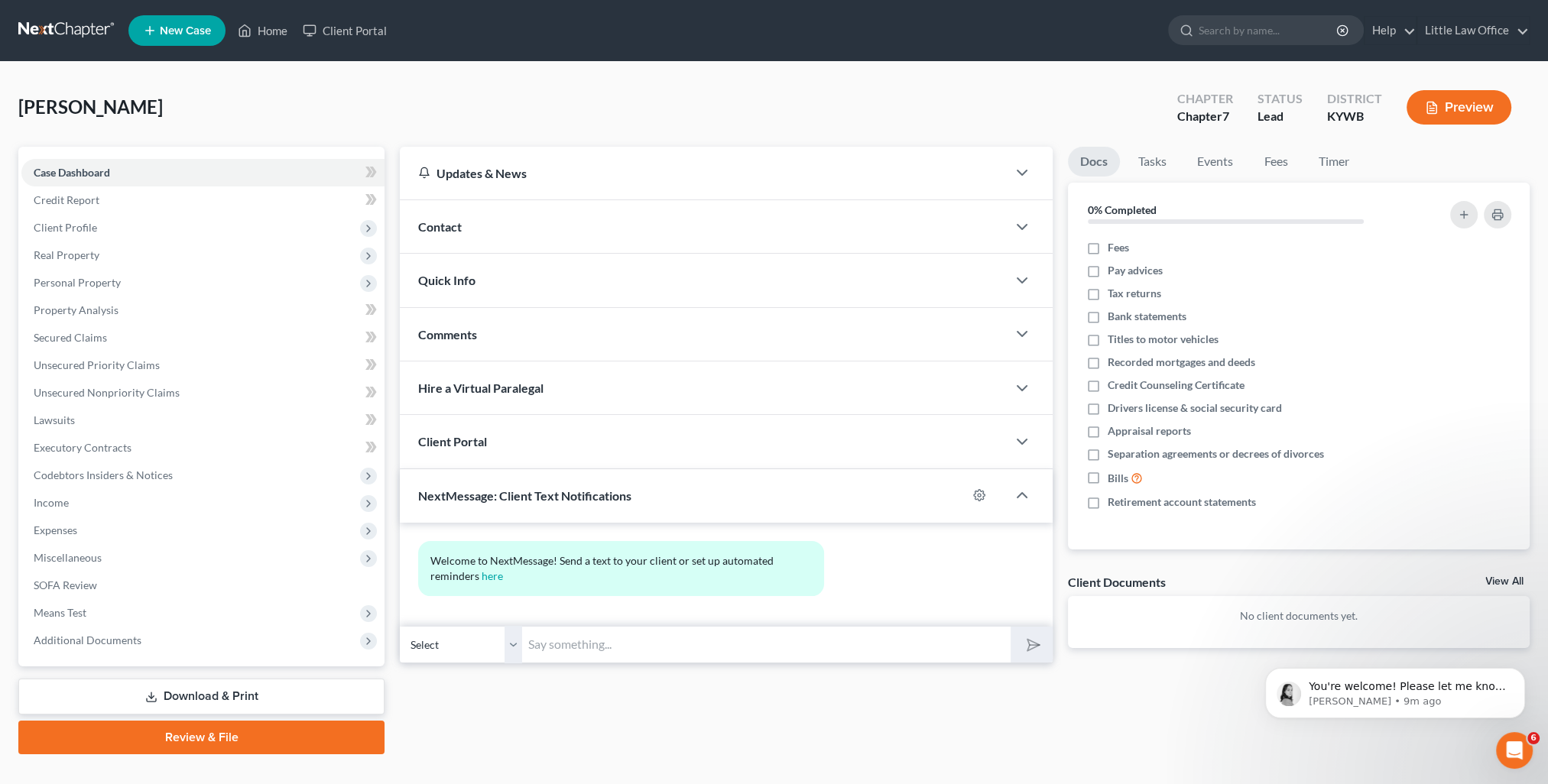
drag, startPoint x: 603, startPoint y: 649, endPoint x: 987, endPoint y: 662, distance: 384.2
click at [603, 649] on input "text" at bounding box center [767, 645] width 489 height 38
paste input "This is [PERSON_NAME] from [PERSON_NAME] Office. You can use this number to tex…"
type input "This is [PERSON_NAME] from [PERSON_NAME] Office. You can use this number to tex…"
click at [1030, 648] on icon "submit" at bounding box center [1030, 645] width 21 height 21
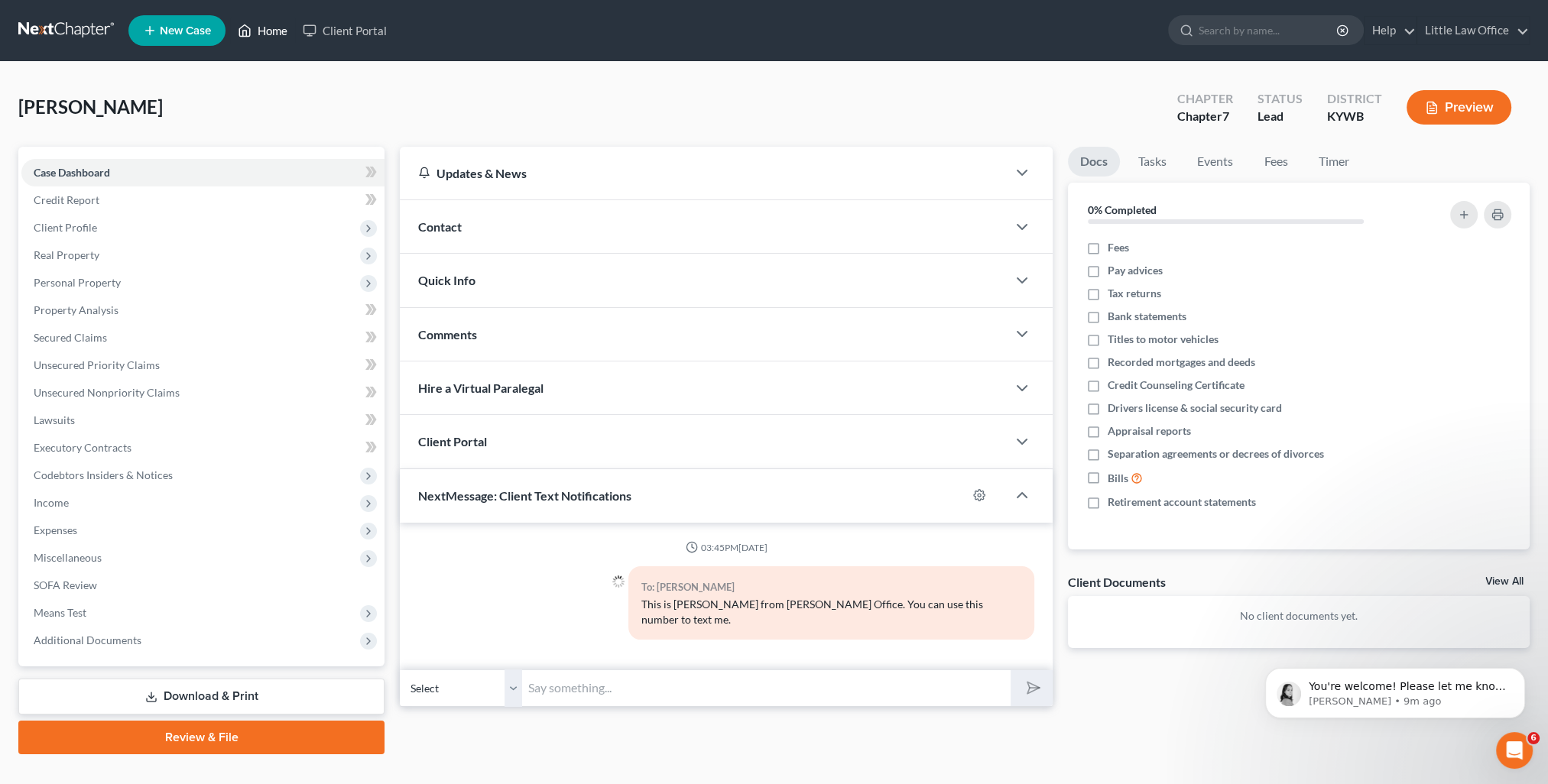
click at [277, 32] on link "Home" at bounding box center [263, 30] width 65 height 28
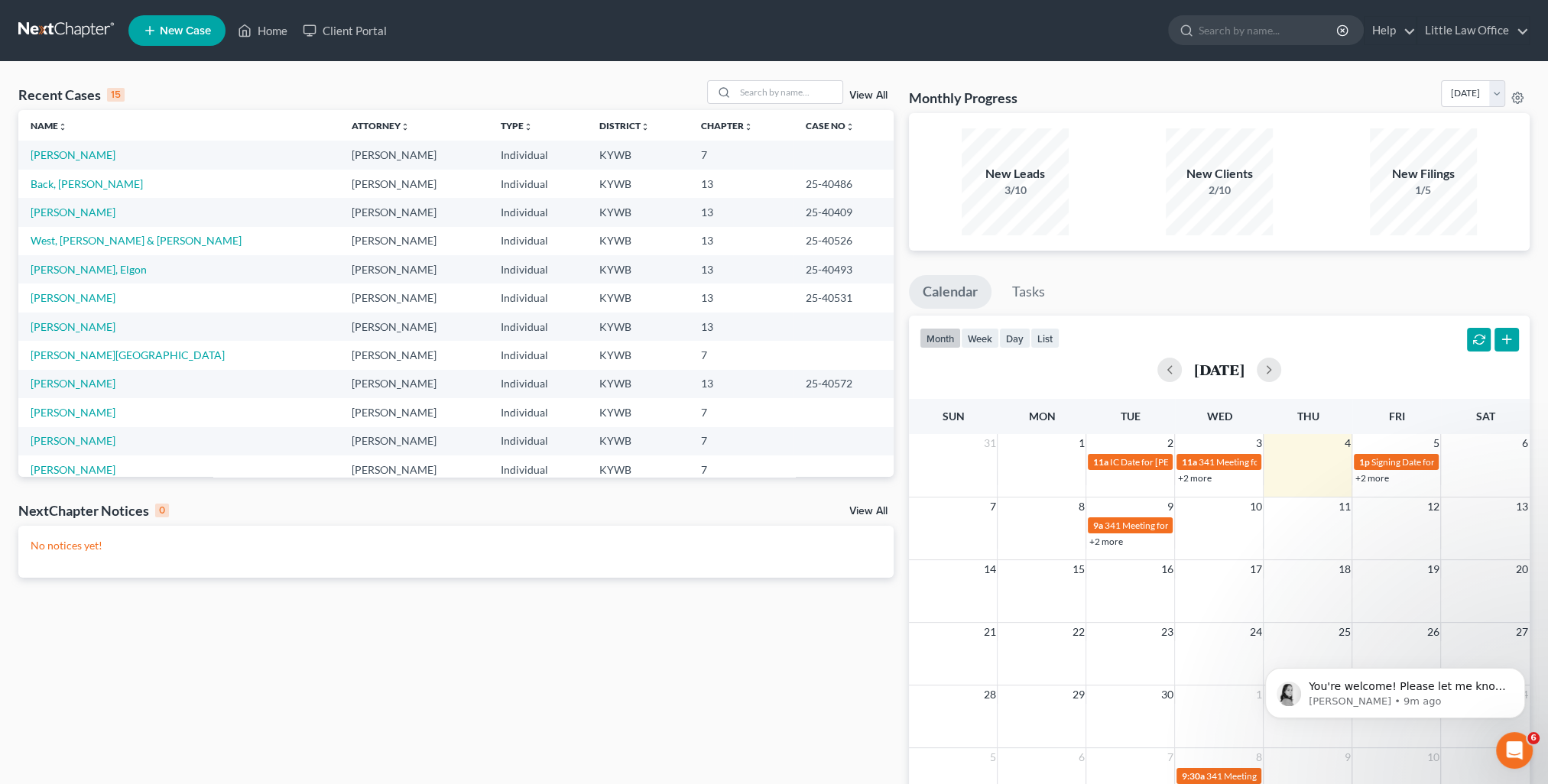
click at [875, 93] on link "View All" at bounding box center [869, 95] width 38 height 11
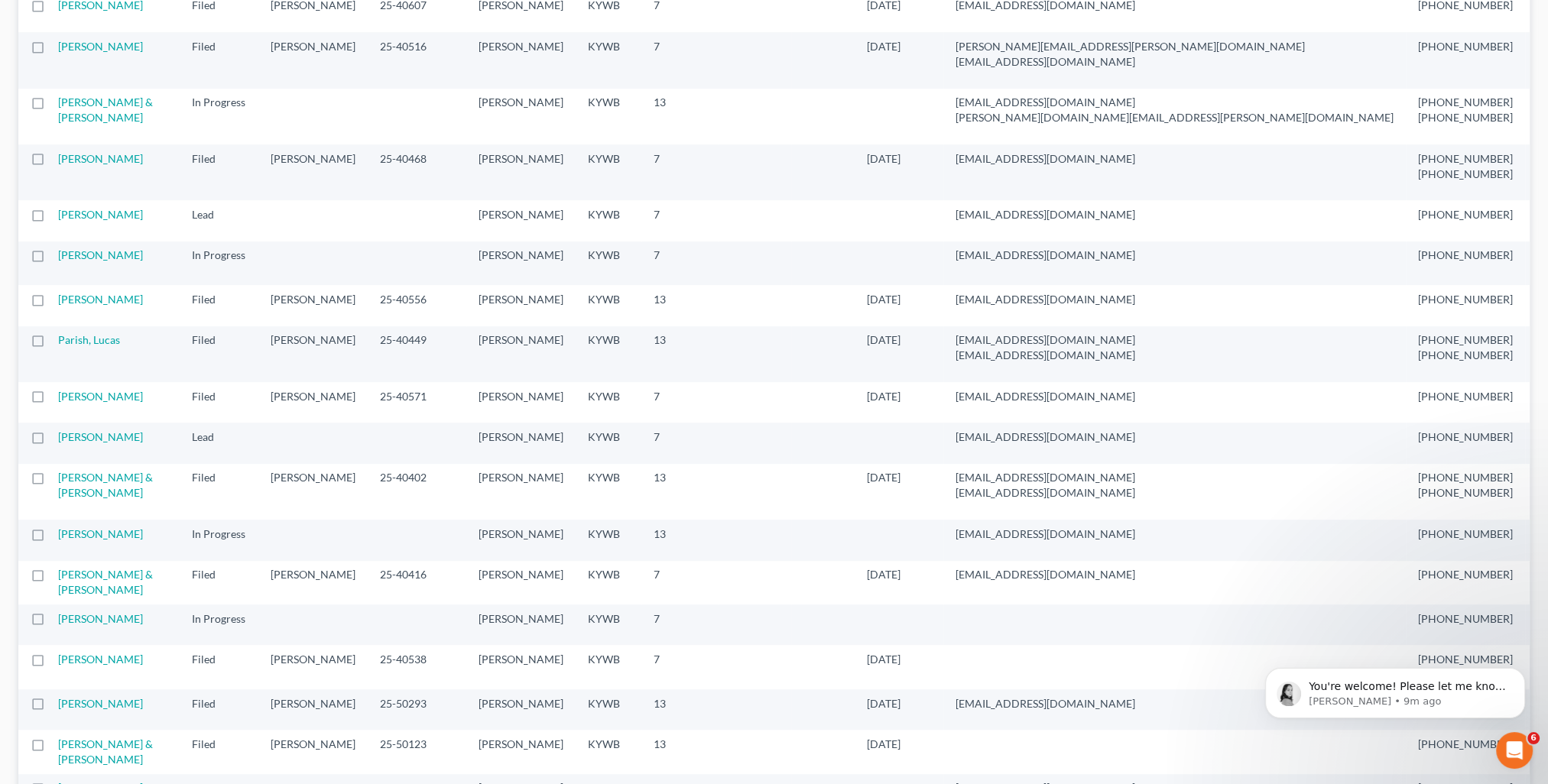
scroll to position [1147, 0]
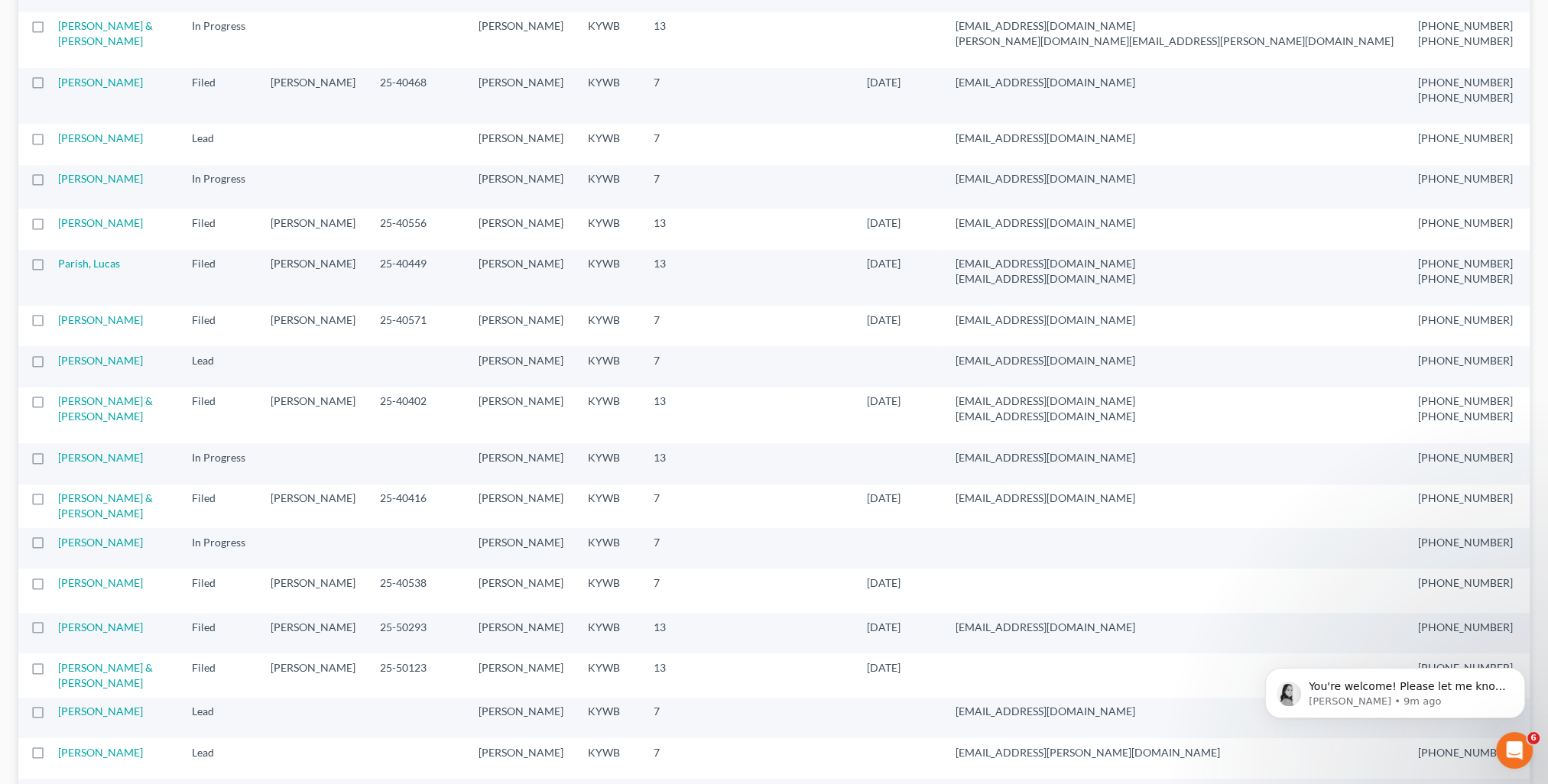
click at [85, 124] on td "[PERSON_NAME]" at bounding box center [118, 96] width 121 height 56
click at [91, 89] on link "[PERSON_NAME]" at bounding box center [100, 83] width 85 height 13
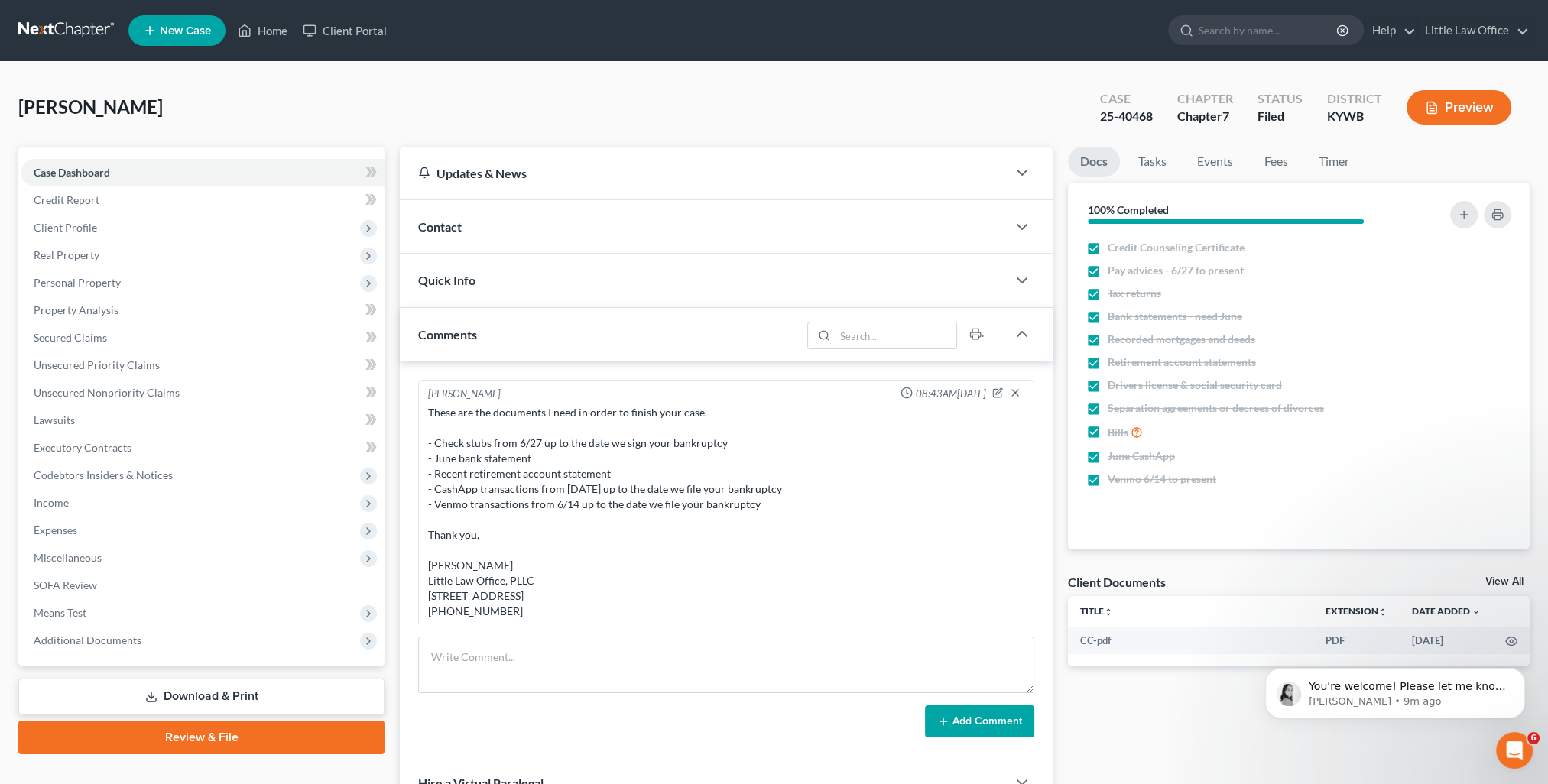
scroll to position [785, 0]
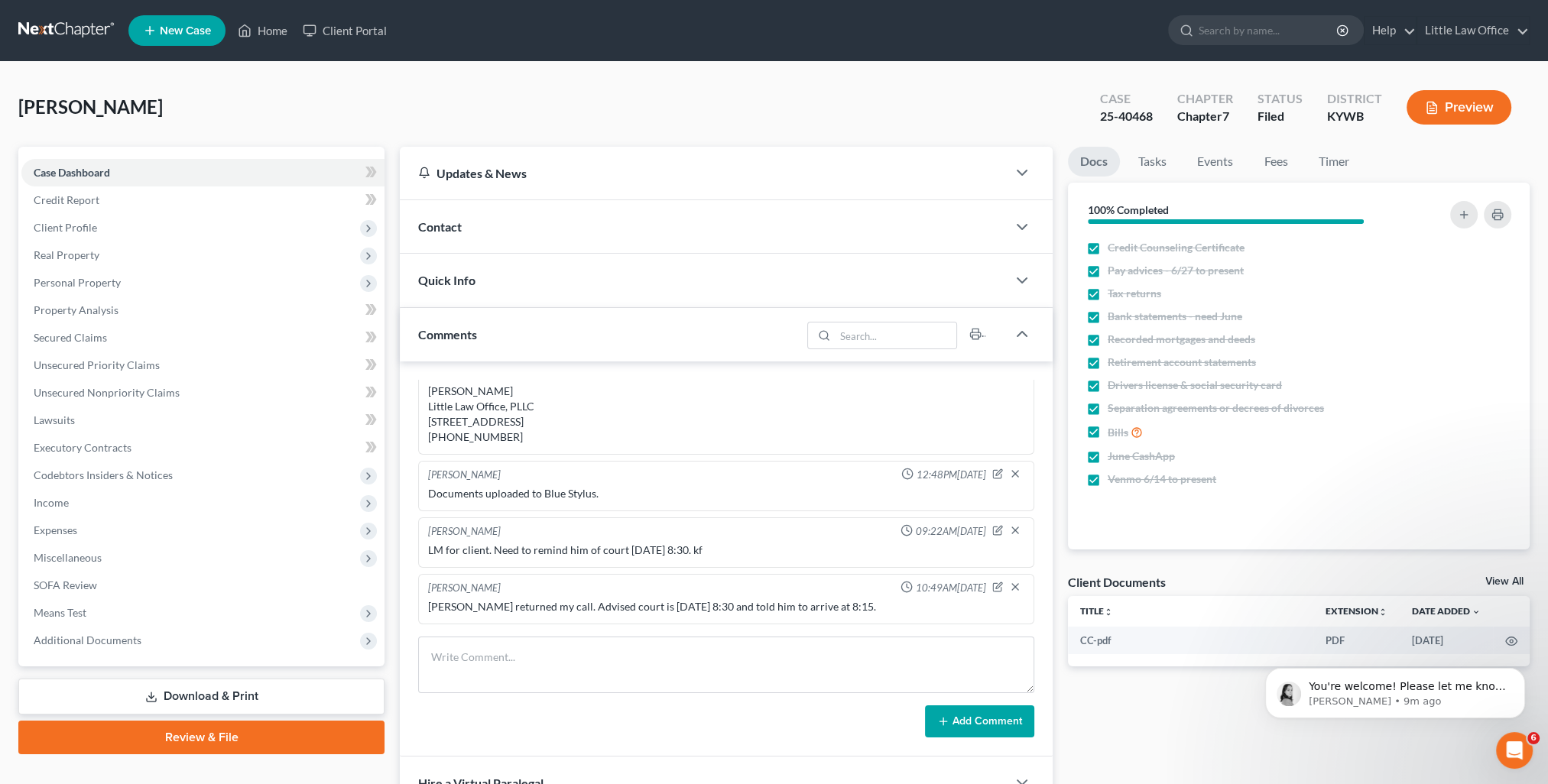
click at [505, 319] on div "Comments" at bounding box center [599, 334] width 401 height 53
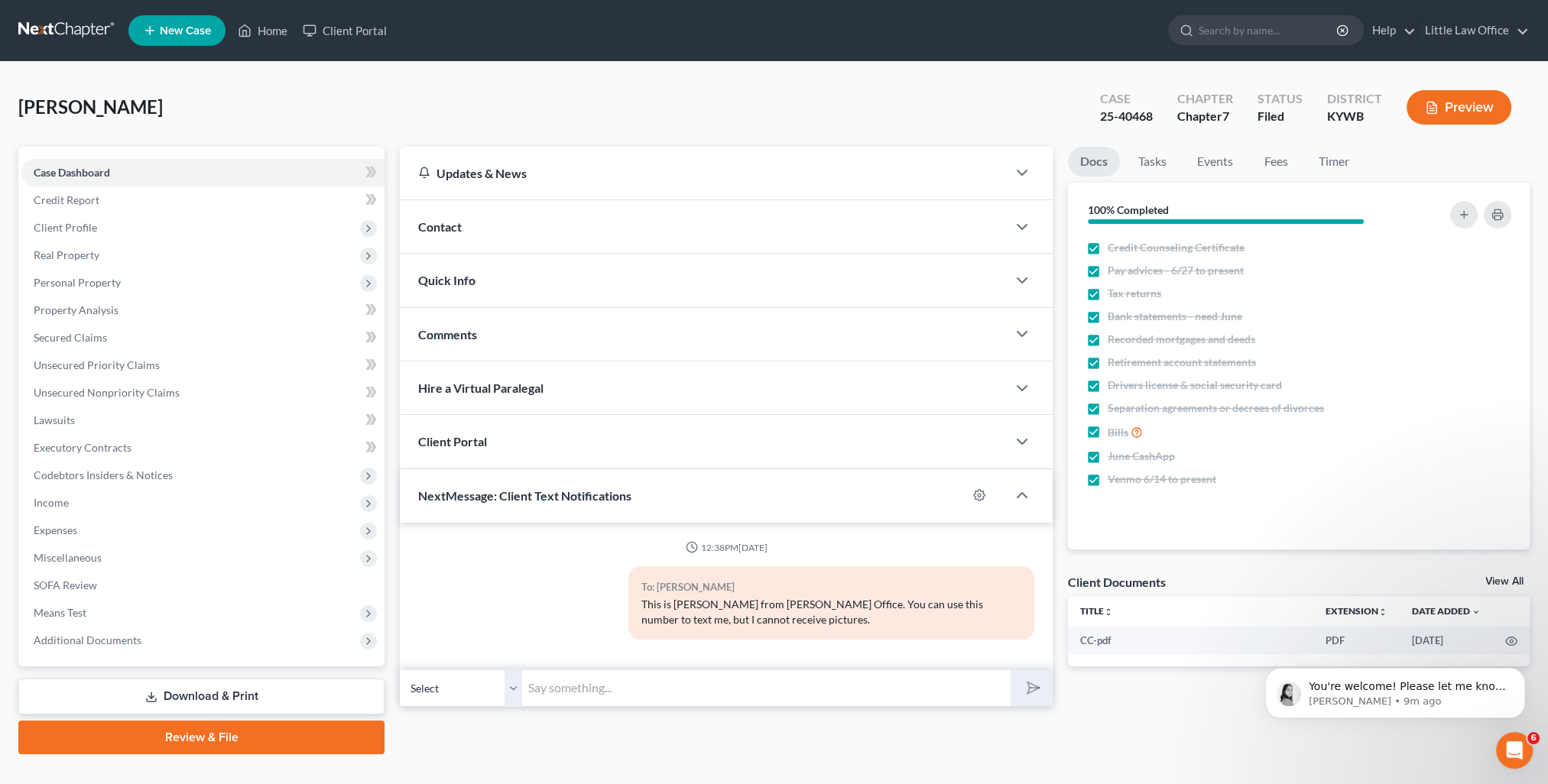
click at [624, 698] on input "text" at bounding box center [767, 688] width 489 height 38
paste input "This is [PERSON_NAME] from [PERSON_NAME] Office. You can use this number to tex…"
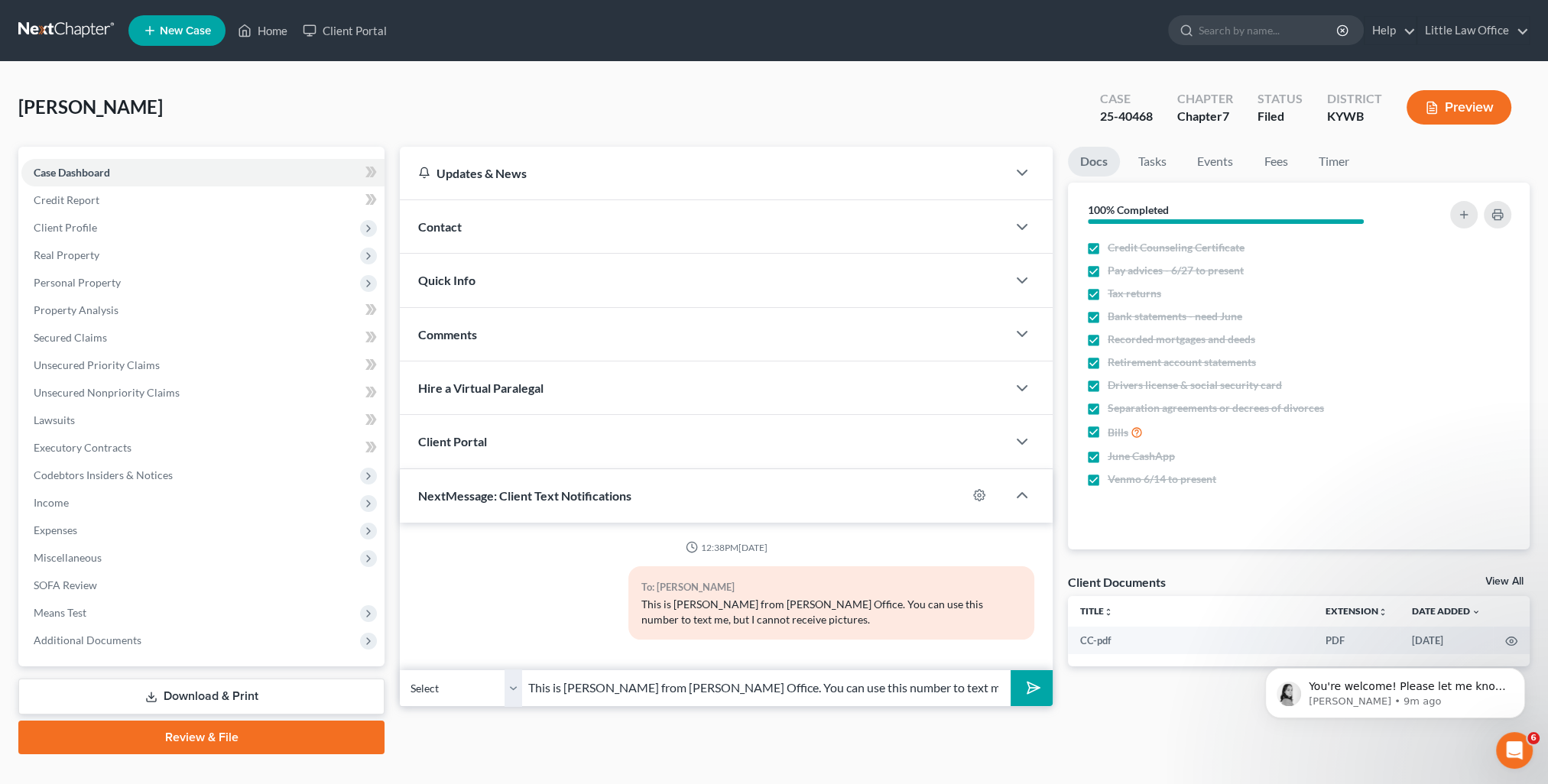
type input "This is [PERSON_NAME] from [PERSON_NAME] Office. You can use this number to tex…"
click at [1020, 690] on button "submit" at bounding box center [1031, 688] width 42 height 36
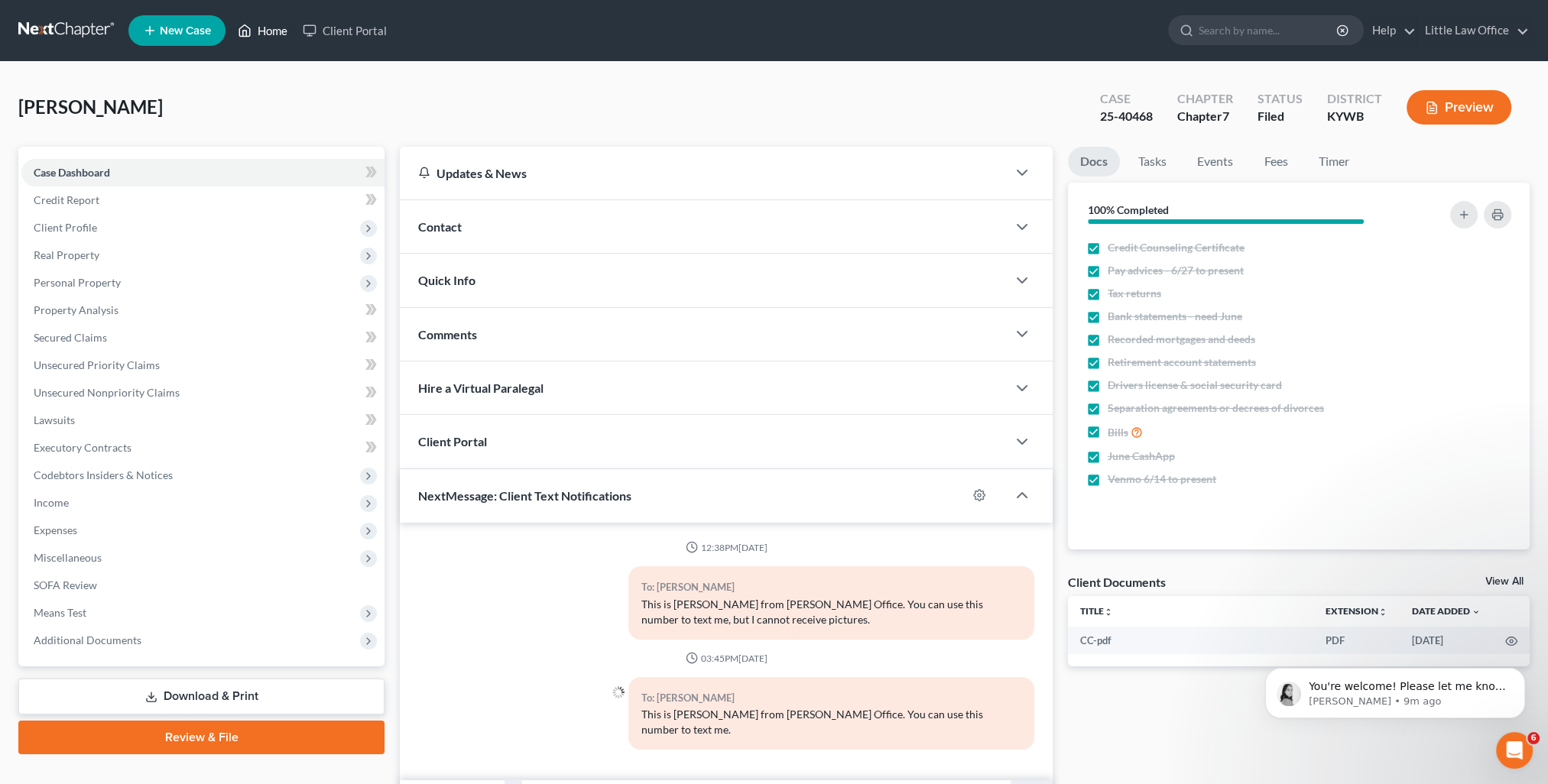
click at [254, 36] on link "Home" at bounding box center [263, 30] width 65 height 28
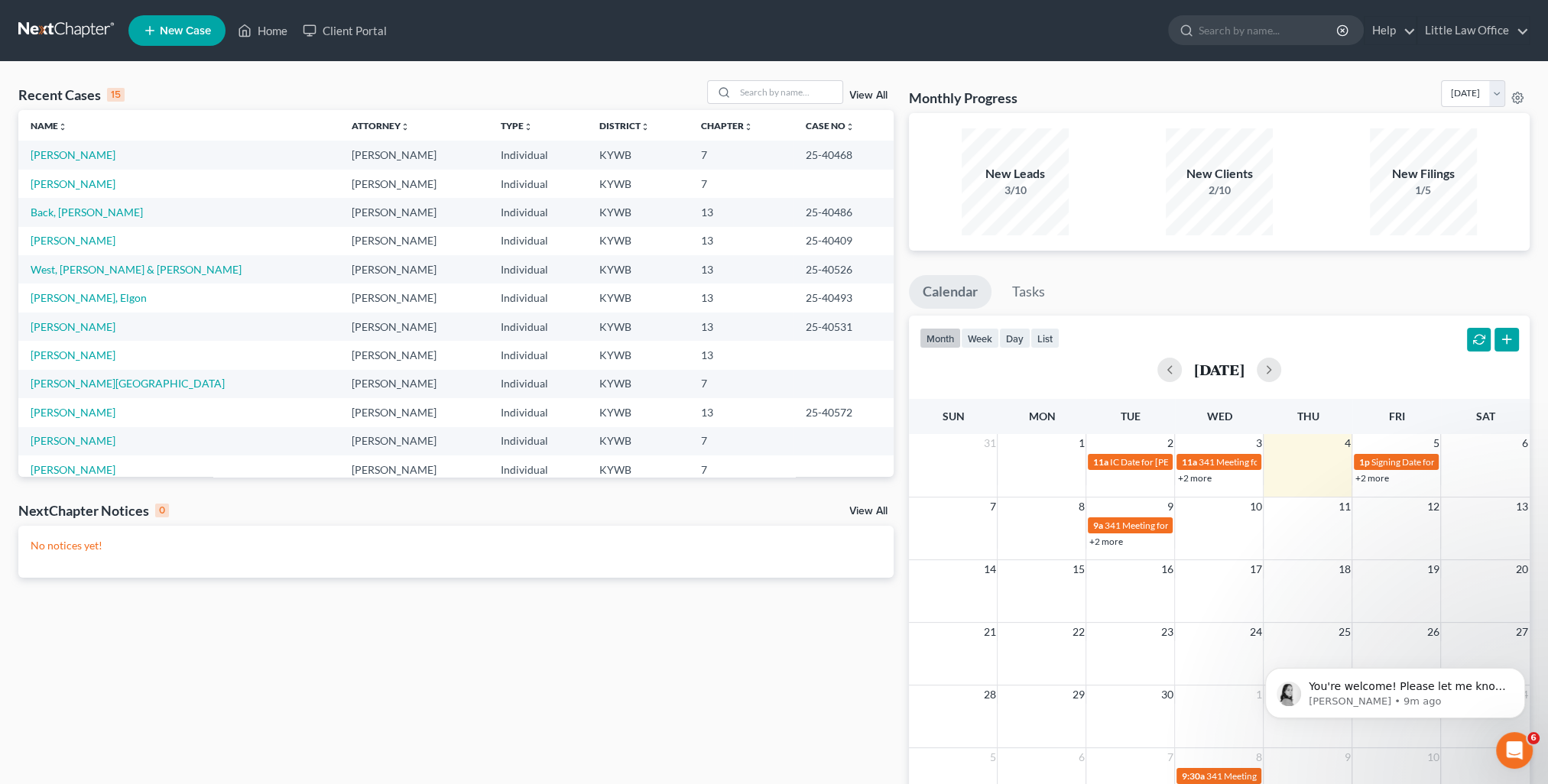
click at [866, 91] on link "View All" at bounding box center [869, 95] width 38 height 11
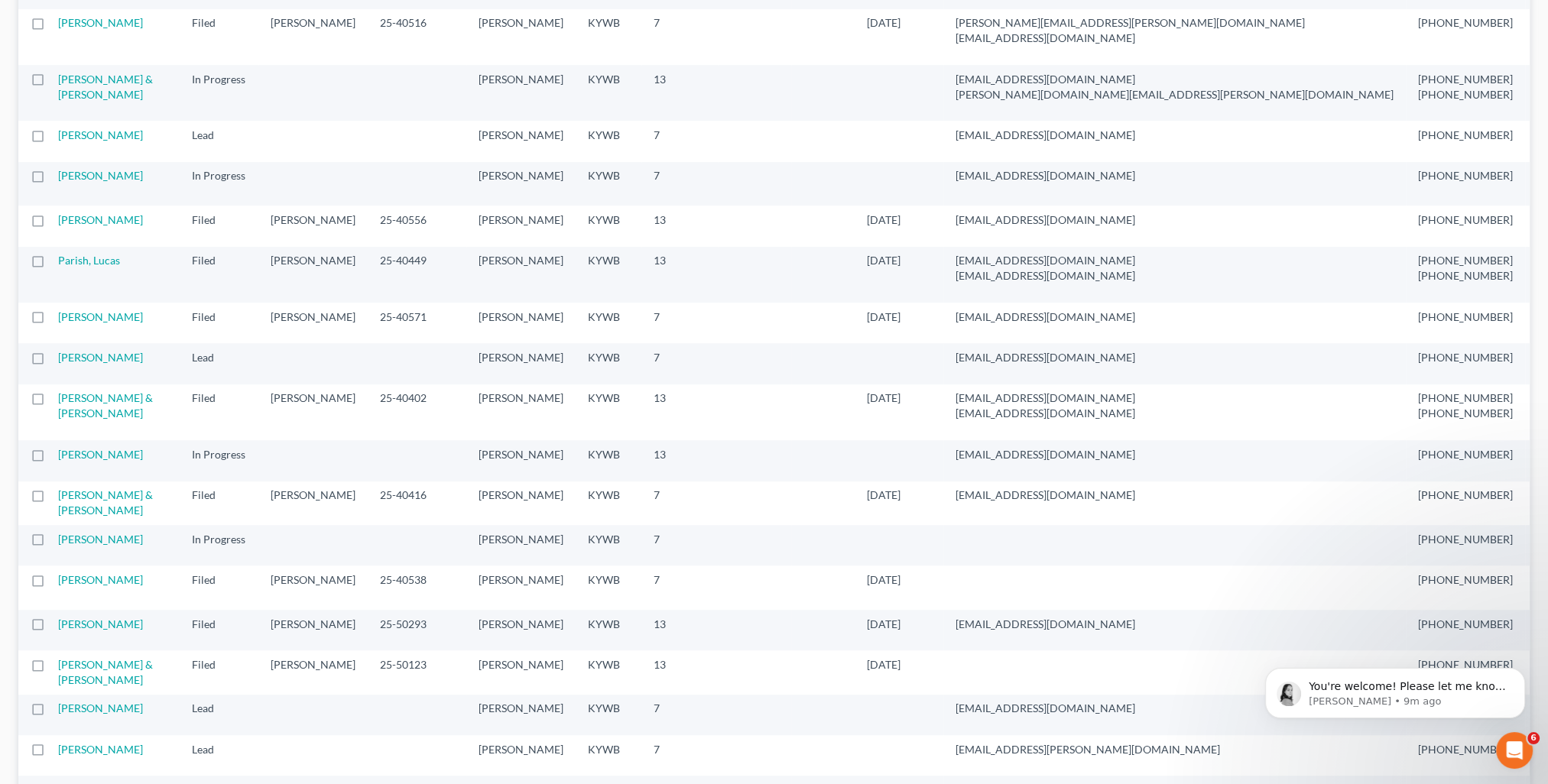
scroll to position [1223, 0]
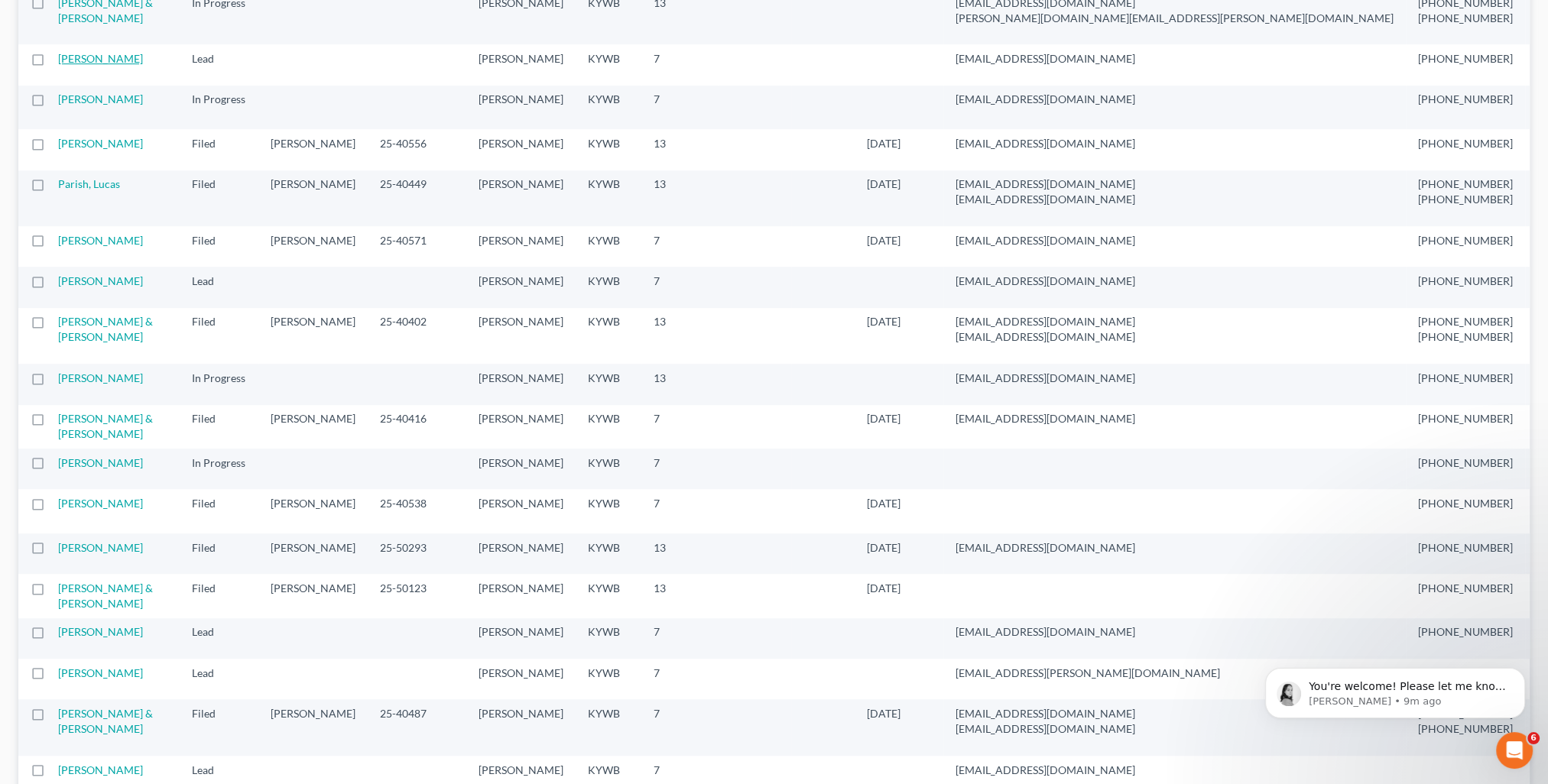
click at [76, 65] on link "[PERSON_NAME]" at bounding box center [100, 59] width 85 height 13
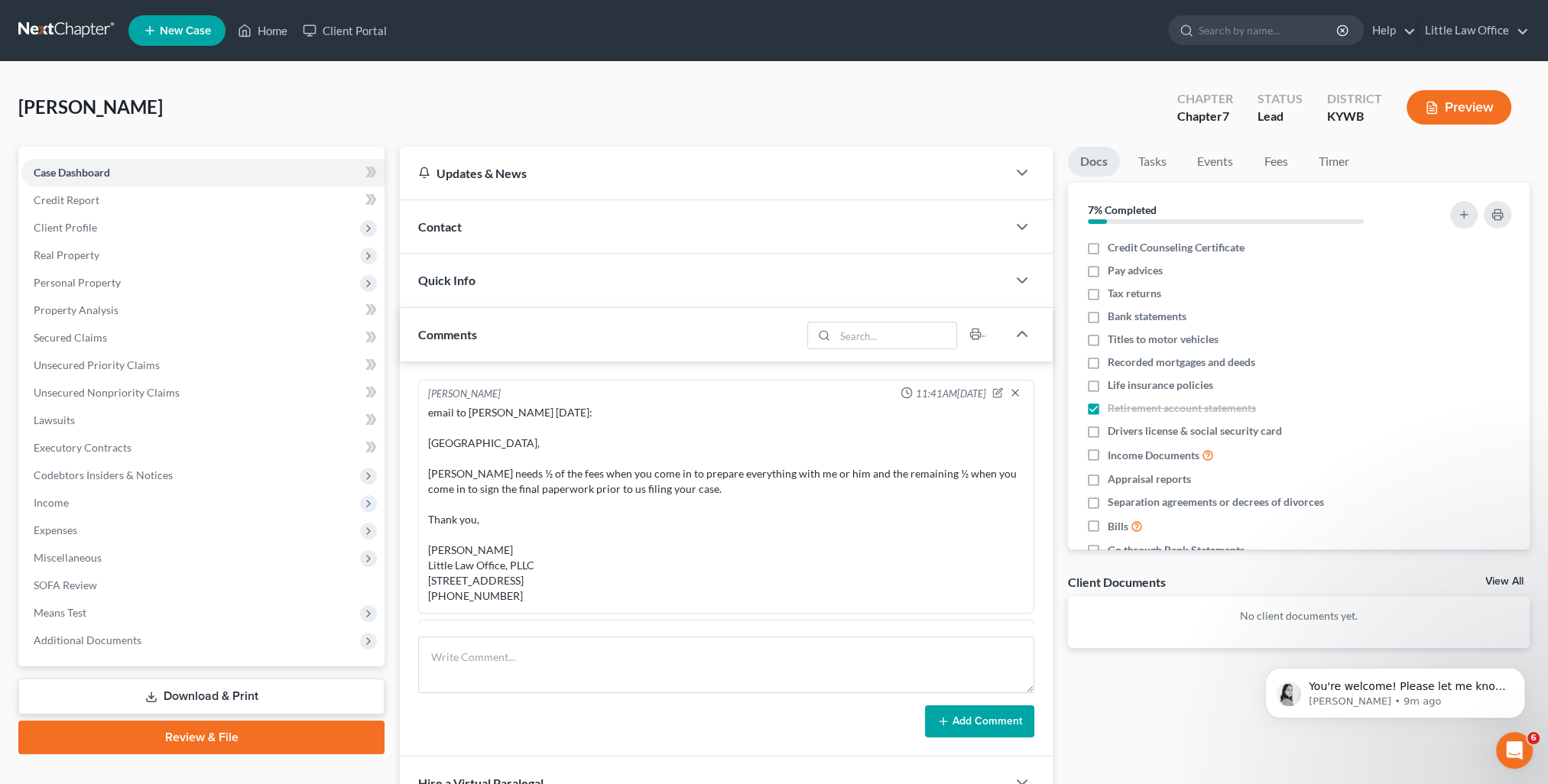
scroll to position [636, 0]
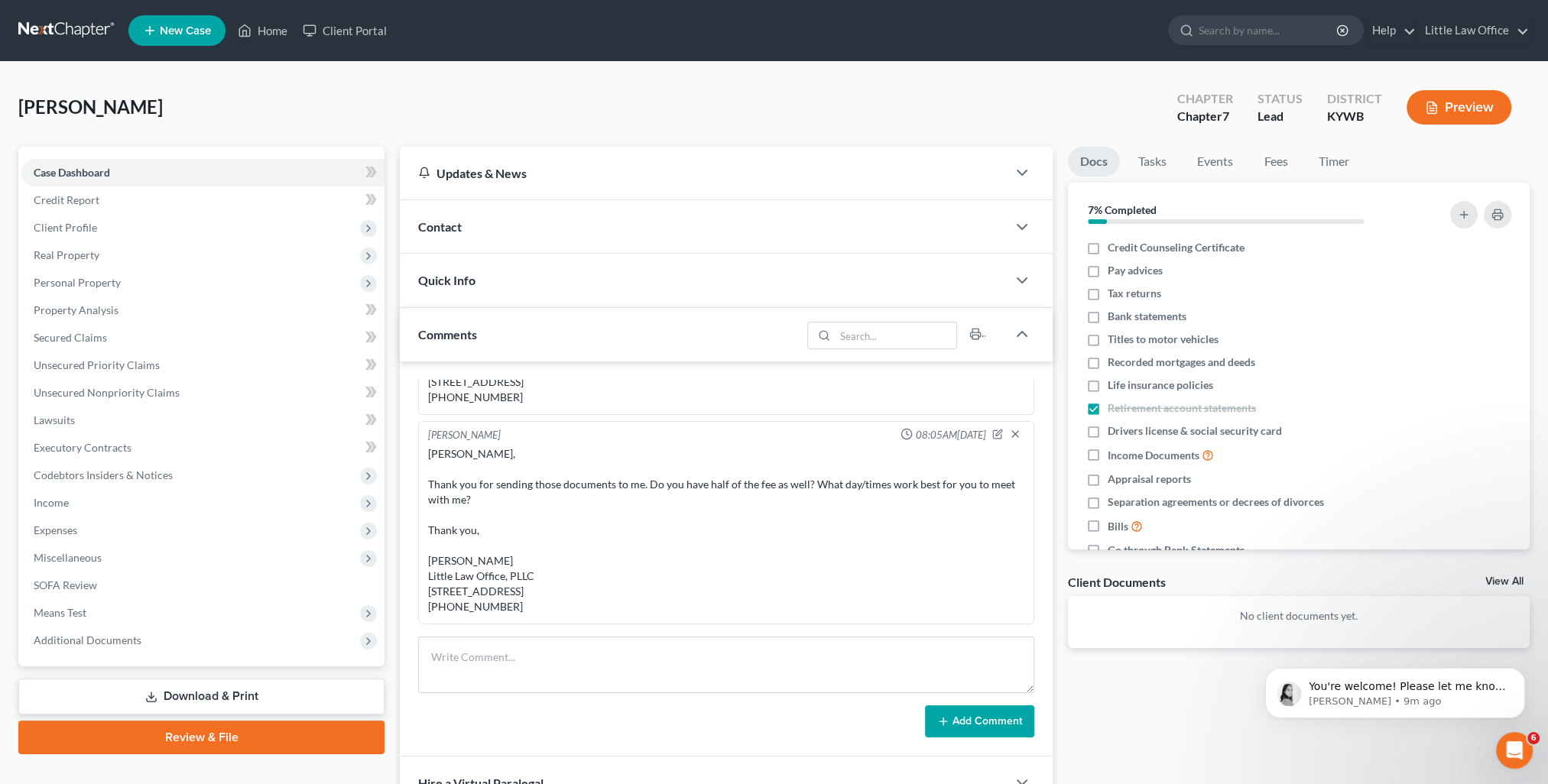
click at [503, 329] on div "Comments" at bounding box center [599, 334] width 401 height 53
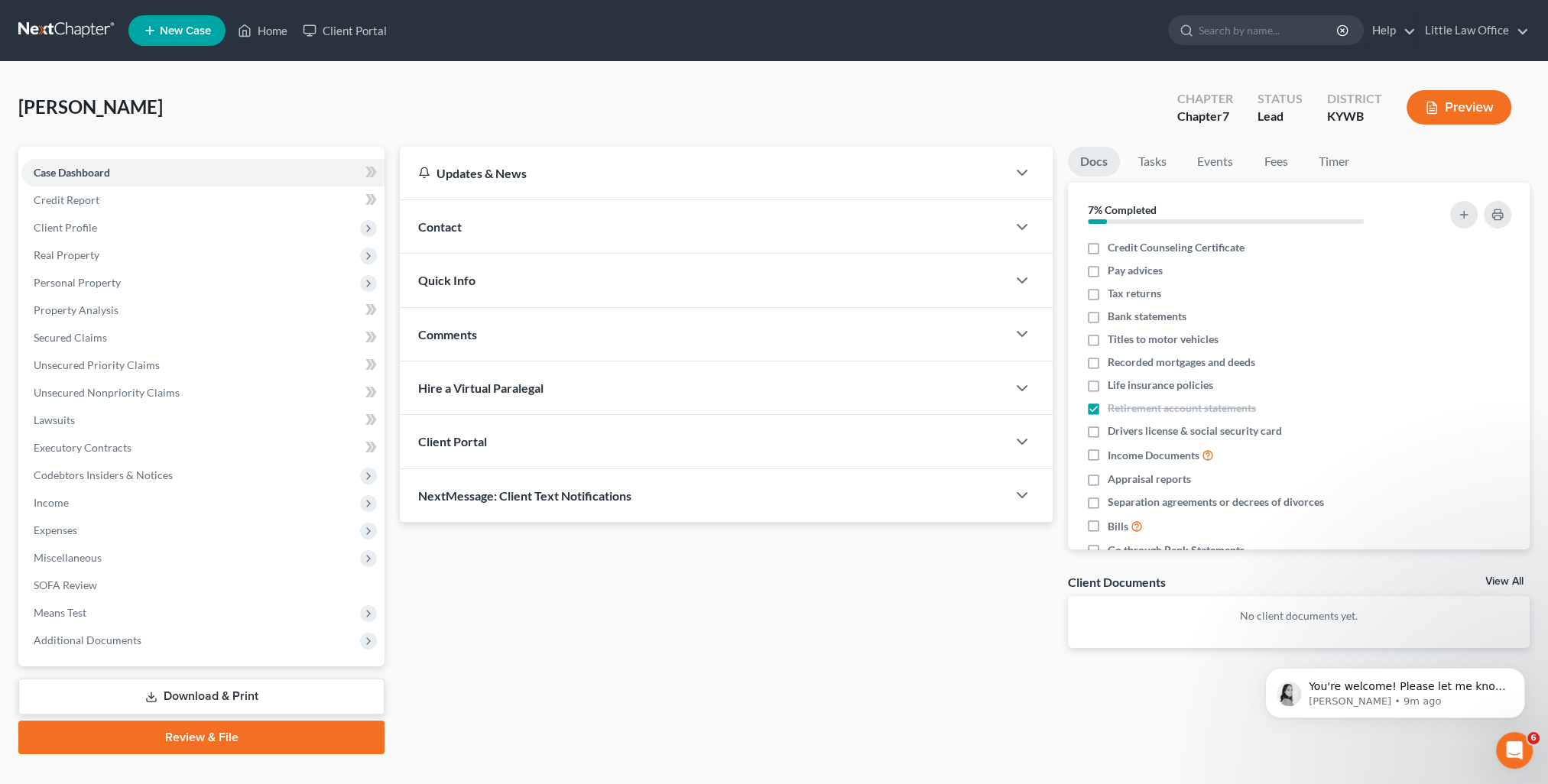
click at [596, 493] on span "NextMessage: Client Text Notifications" at bounding box center [525, 495] width 214 height 14
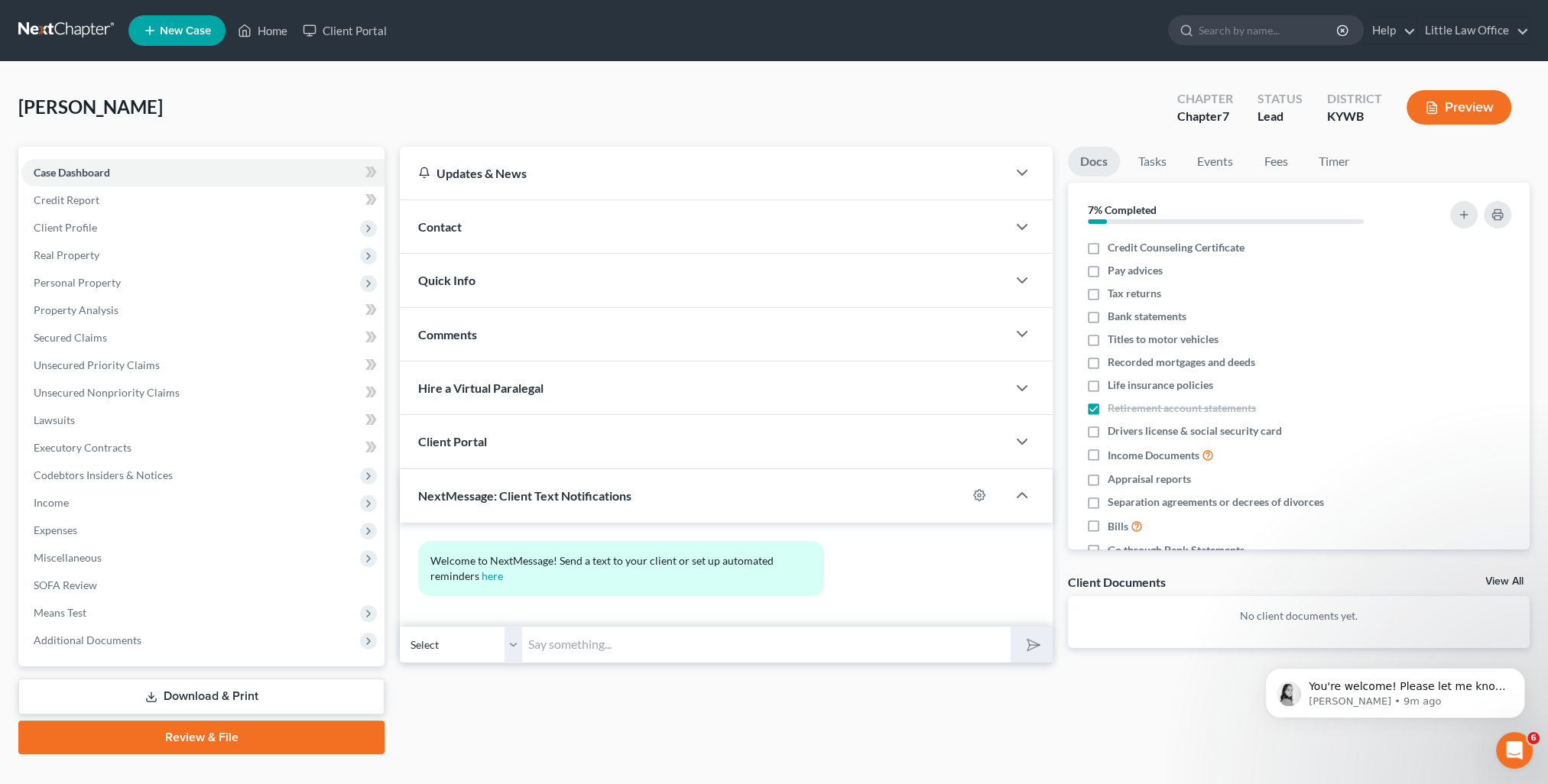
drag, startPoint x: 635, startPoint y: 642, endPoint x: 868, endPoint y: 663, distance: 233.9
click at [635, 642] on input "text" at bounding box center [767, 645] width 489 height 38
paste input "This is [PERSON_NAME] from [PERSON_NAME] Office. You can use this number to tex…"
type input "This is [PERSON_NAME] from [PERSON_NAME] Office. You can use this number to tex…"
click at [1026, 652] on button "submit" at bounding box center [1031, 644] width 42 height 36
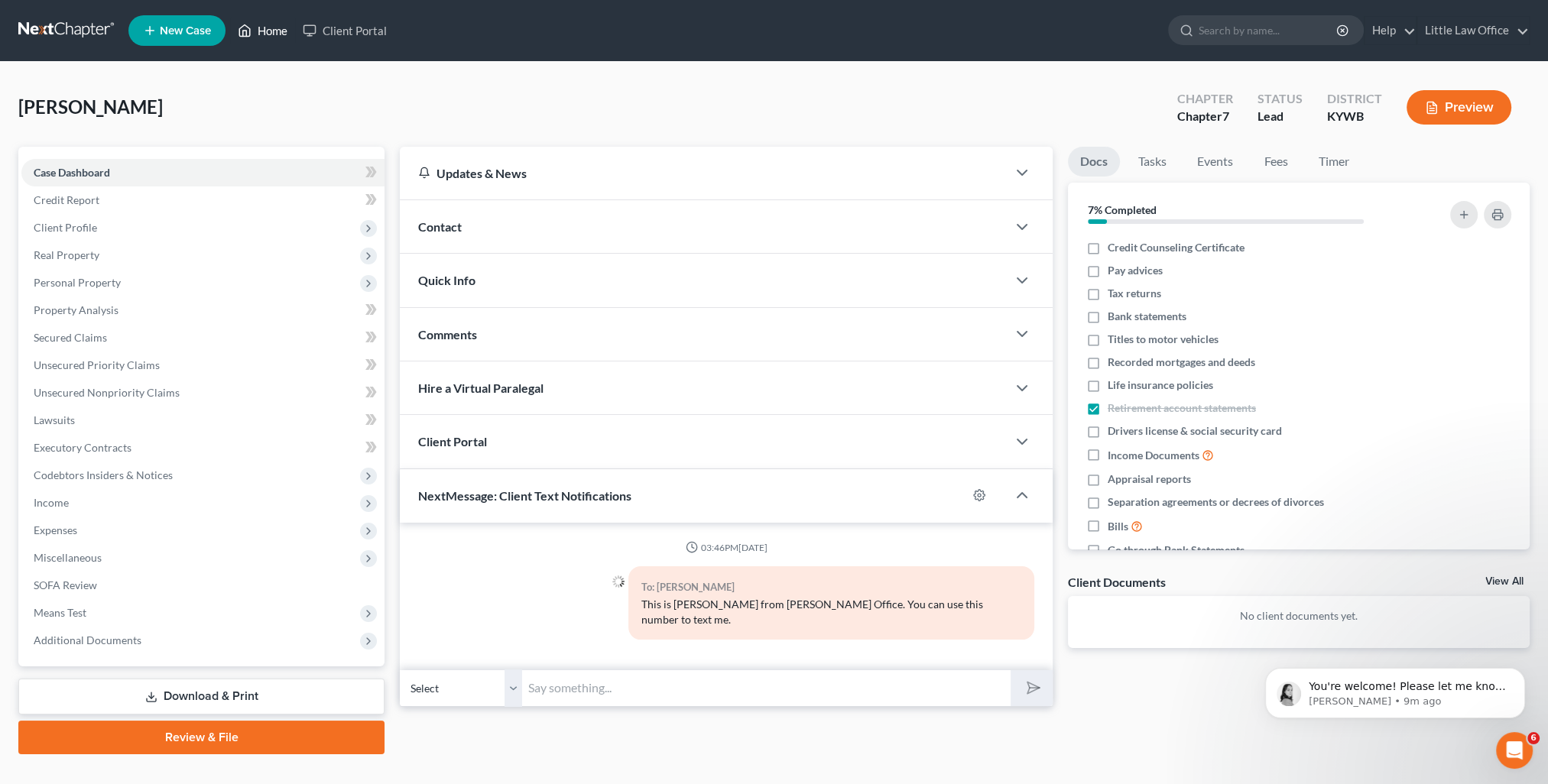
click at [275, 30] on link "Home" at bounding box center [263, 30] width 65 height 28
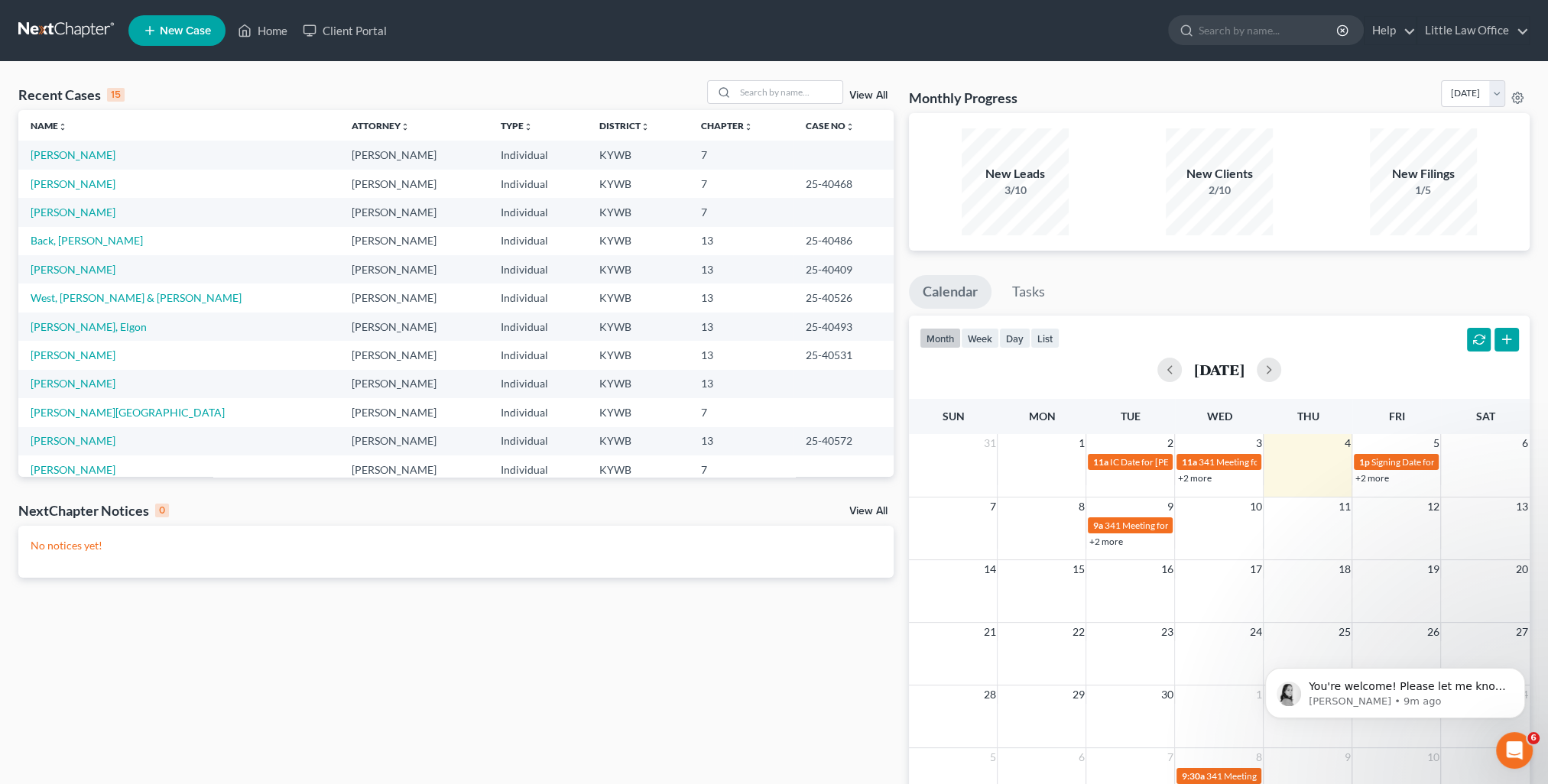
click at [862, 96] on link "View All" at bounding box center [869, 95] width 38 height 11
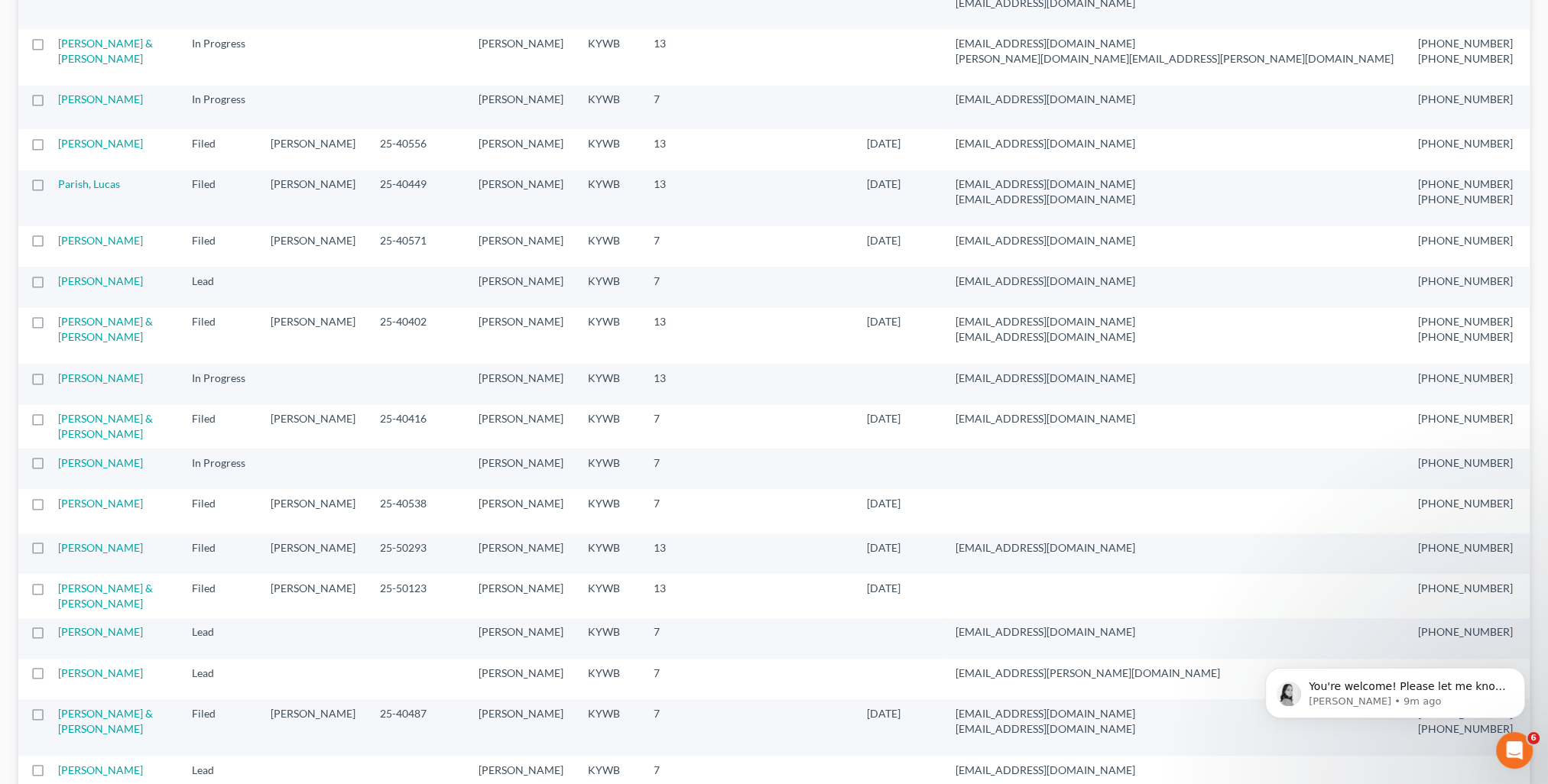
scroll to position [1299, 0]
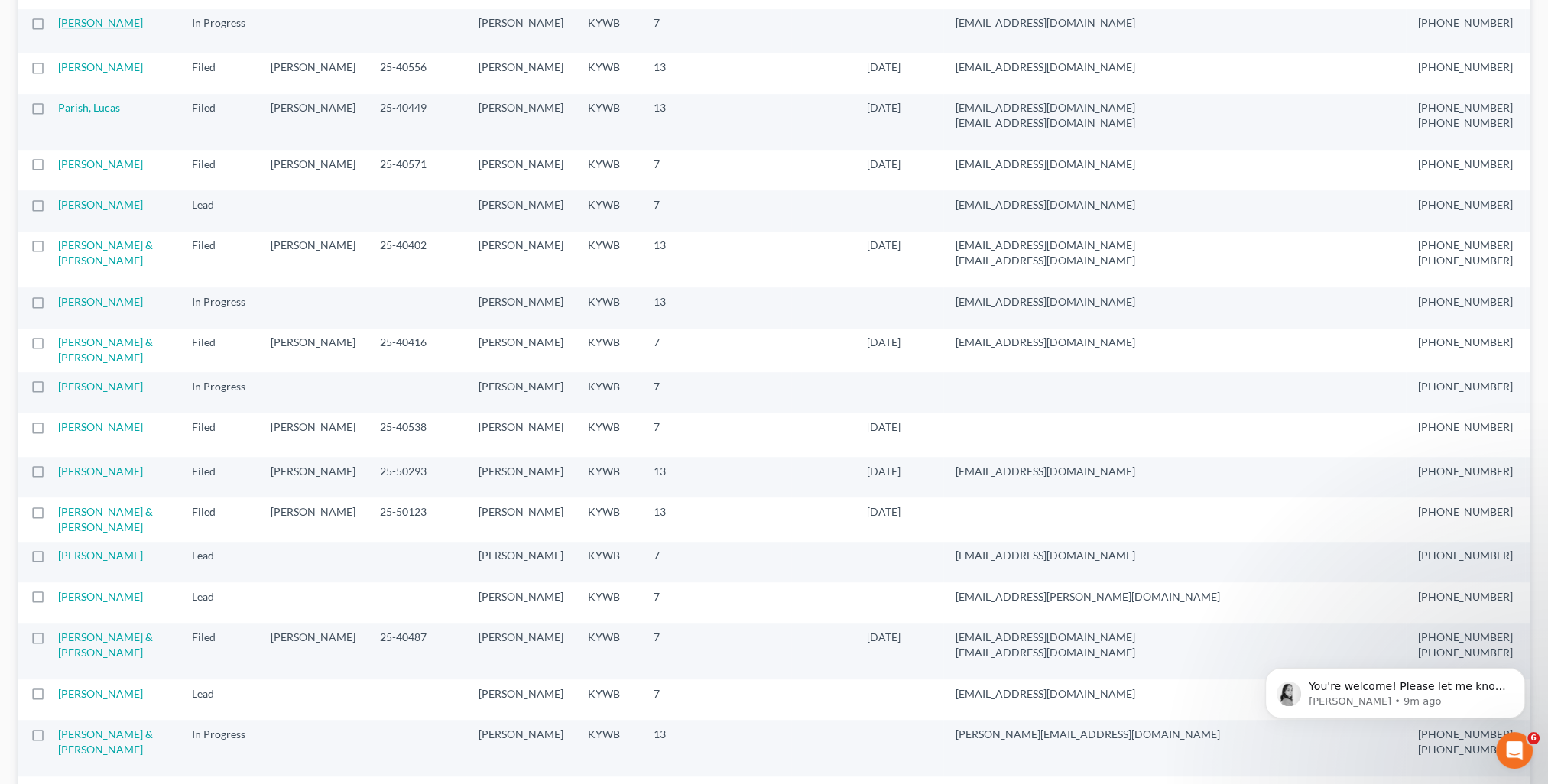
click at [64, 29] on link "Clement, Bradley" at bounding box center [100, 23] width 85 height 13
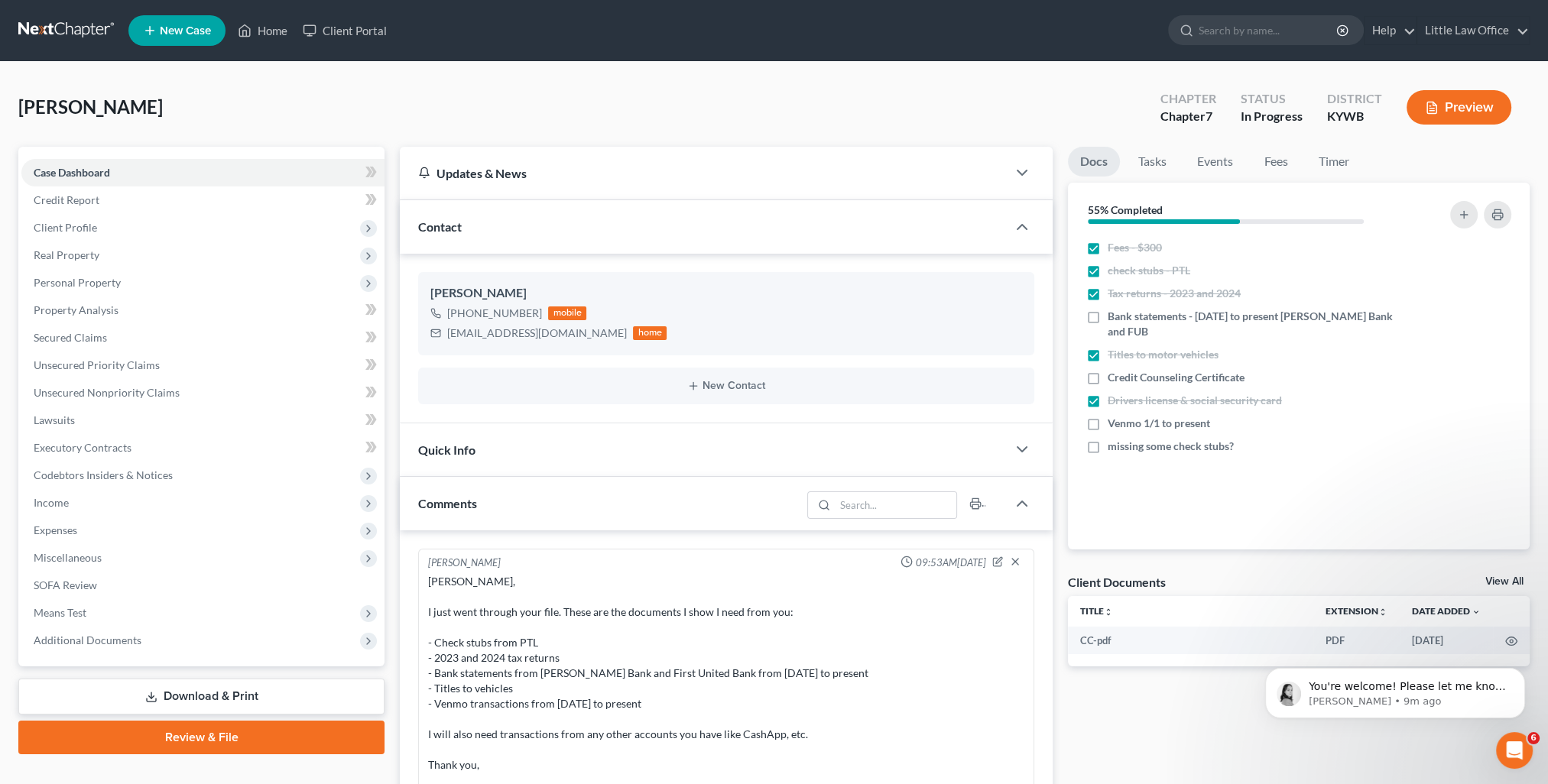
scroll to position [80, 0]
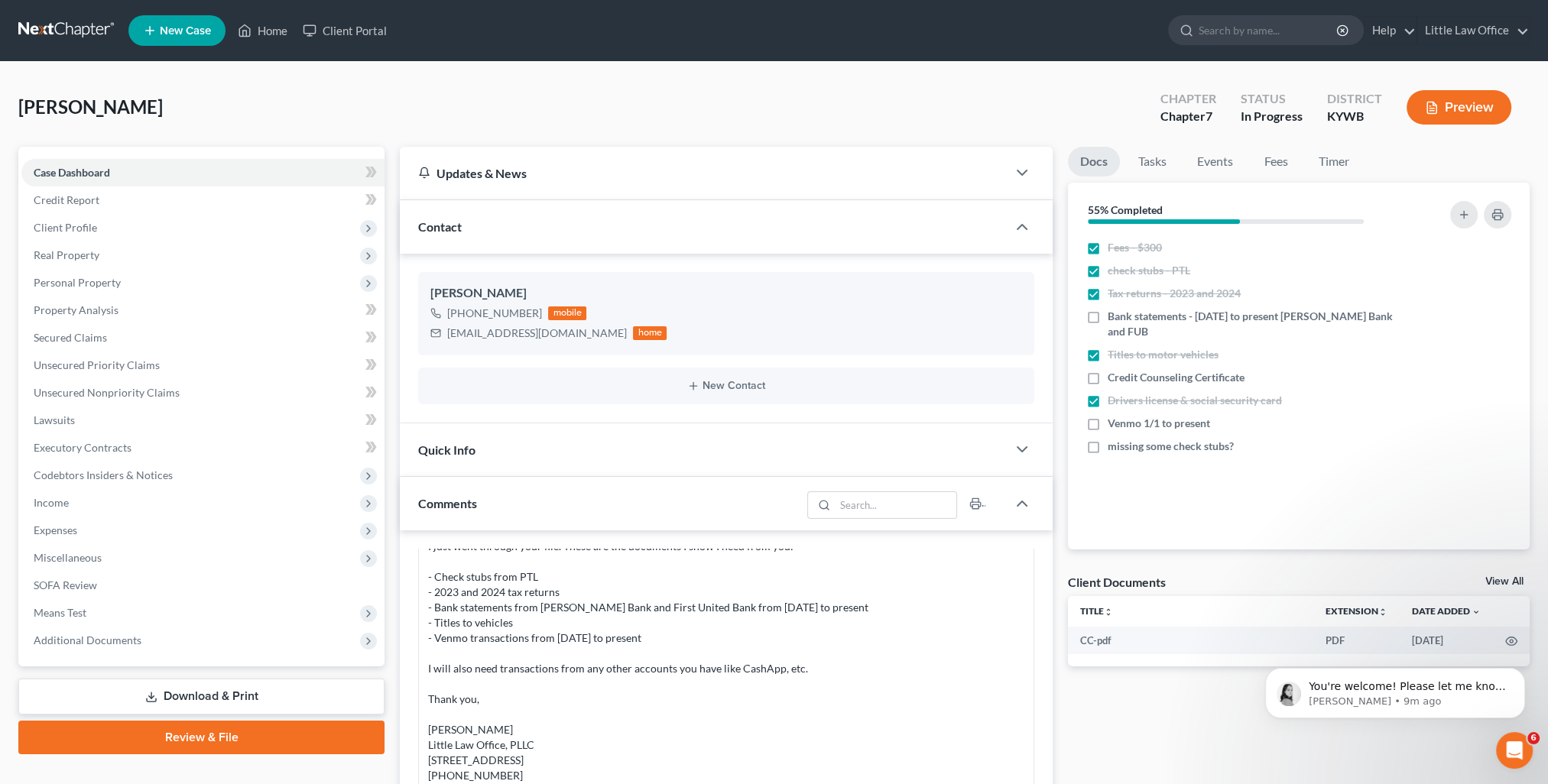
click at [489, 236] on div "Contact" at bounding box center [702, 226] width 607 height 53
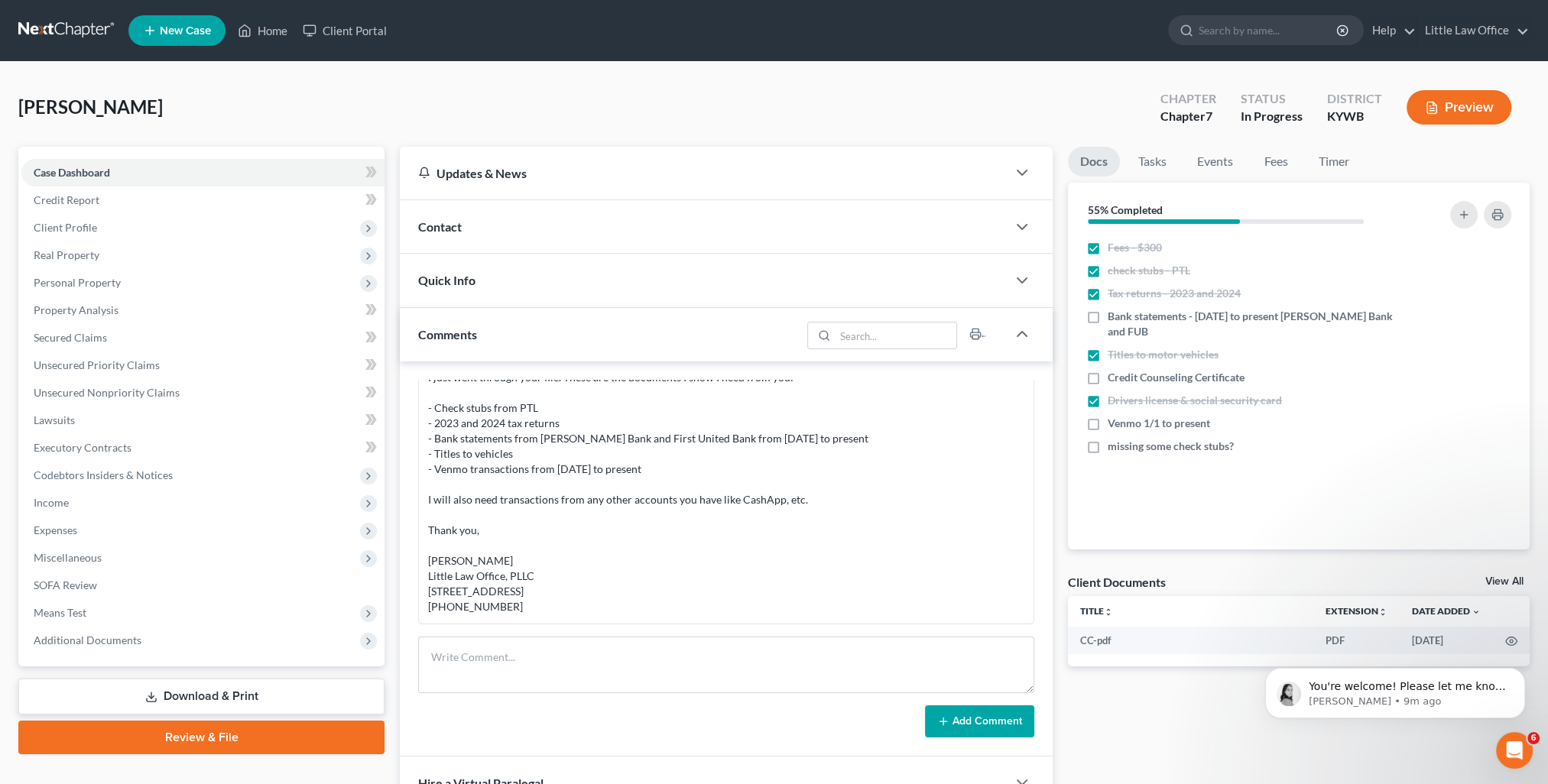
click at [495, 332] on div "Comments" at bounding box center [599, 334] width 401 height 53
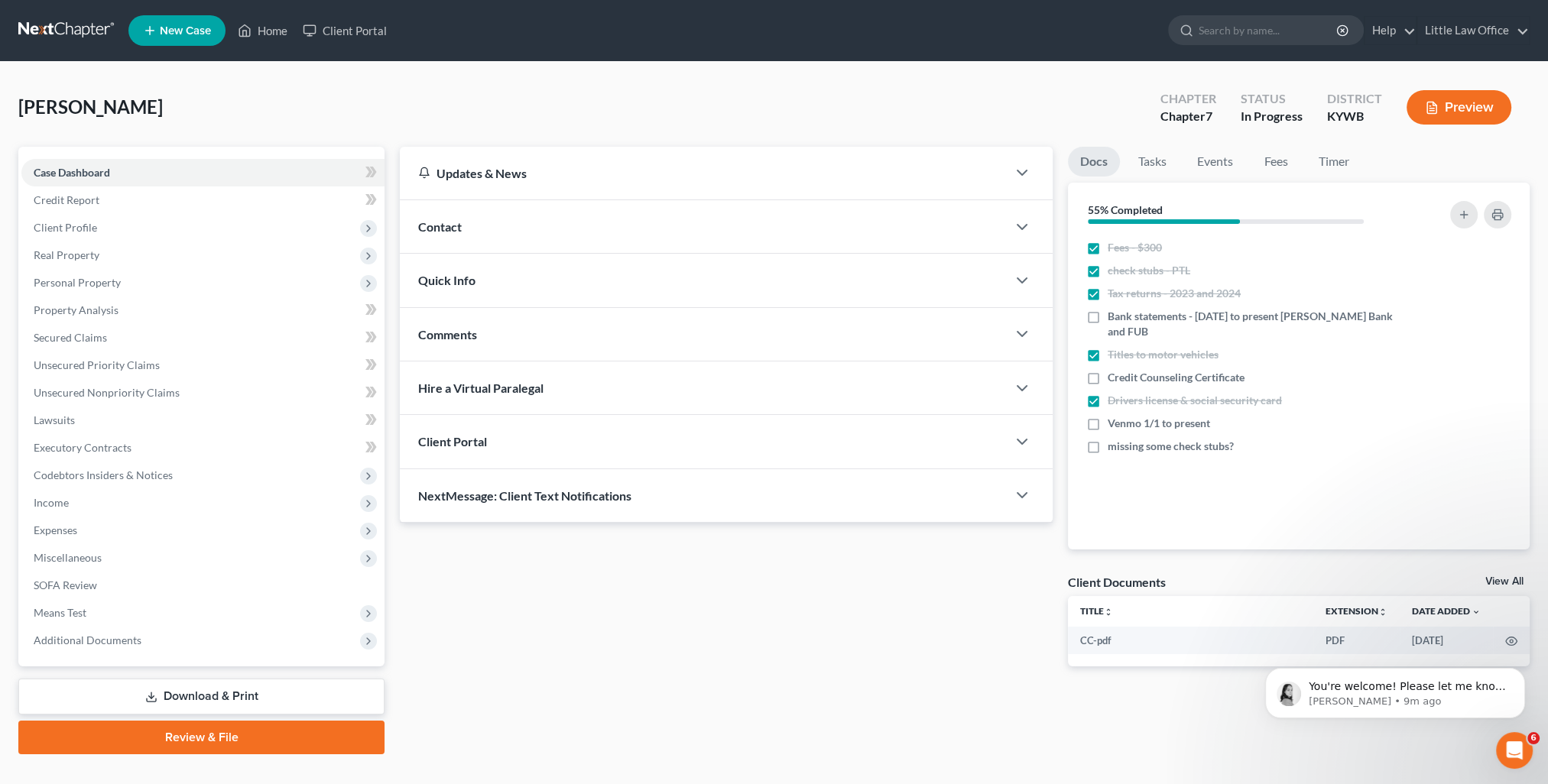
click at [573, 502] on div "NextMessage: Client Text Notifications" at bounding box center [702, 495] width 607 height 53
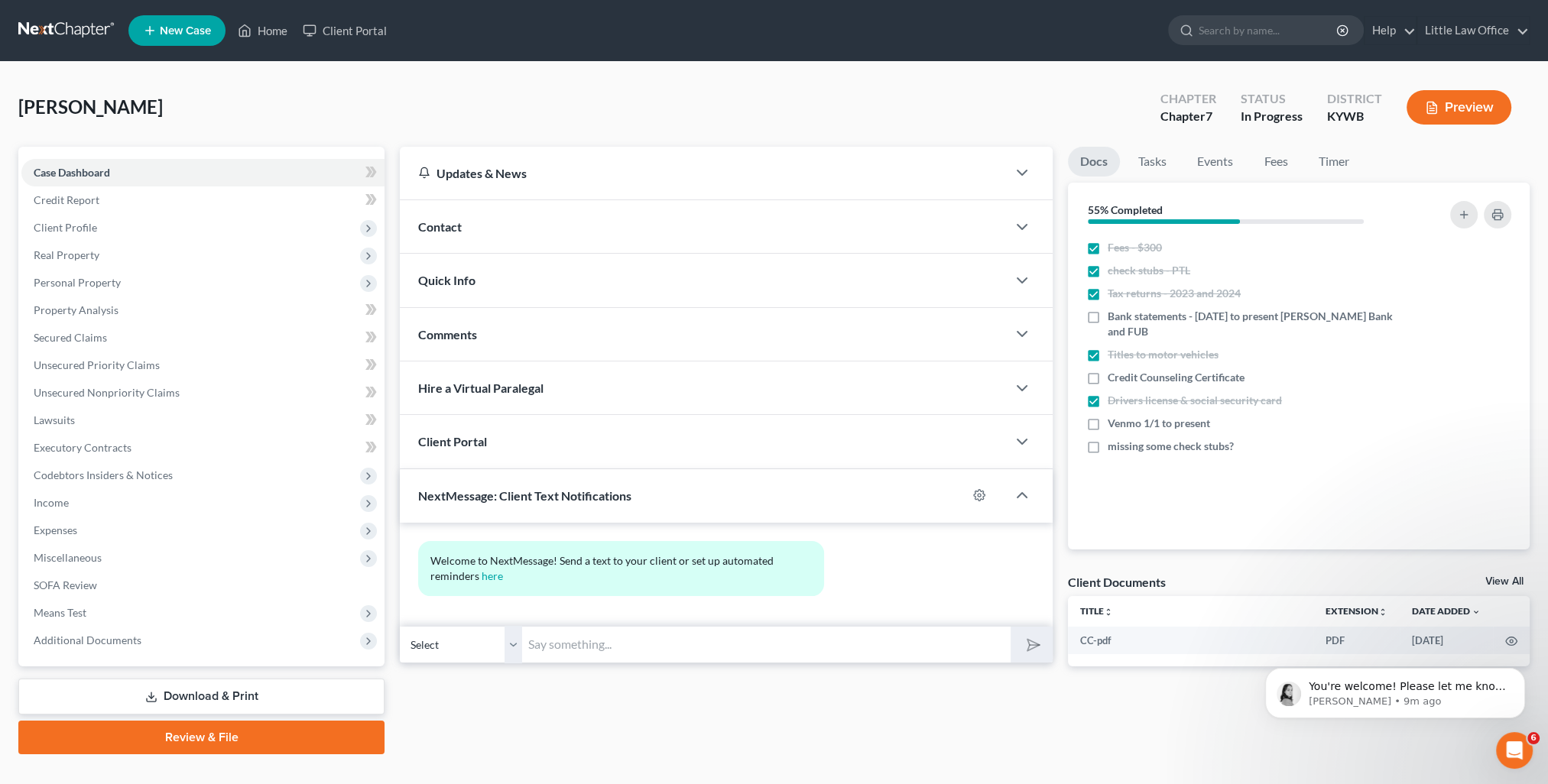
click at [604, 641] on input "text" at bounding box center [767, 645] width 489 height 38
paste input "This is Kristi from Marcus Little's Office. You can use this number to text me."
type input "This is Kristi from Marcus Little's Office. You can use this number to text me."
click at [1022, 652] on button "submit" at bounding box center [1031, 644] width 42 height 36
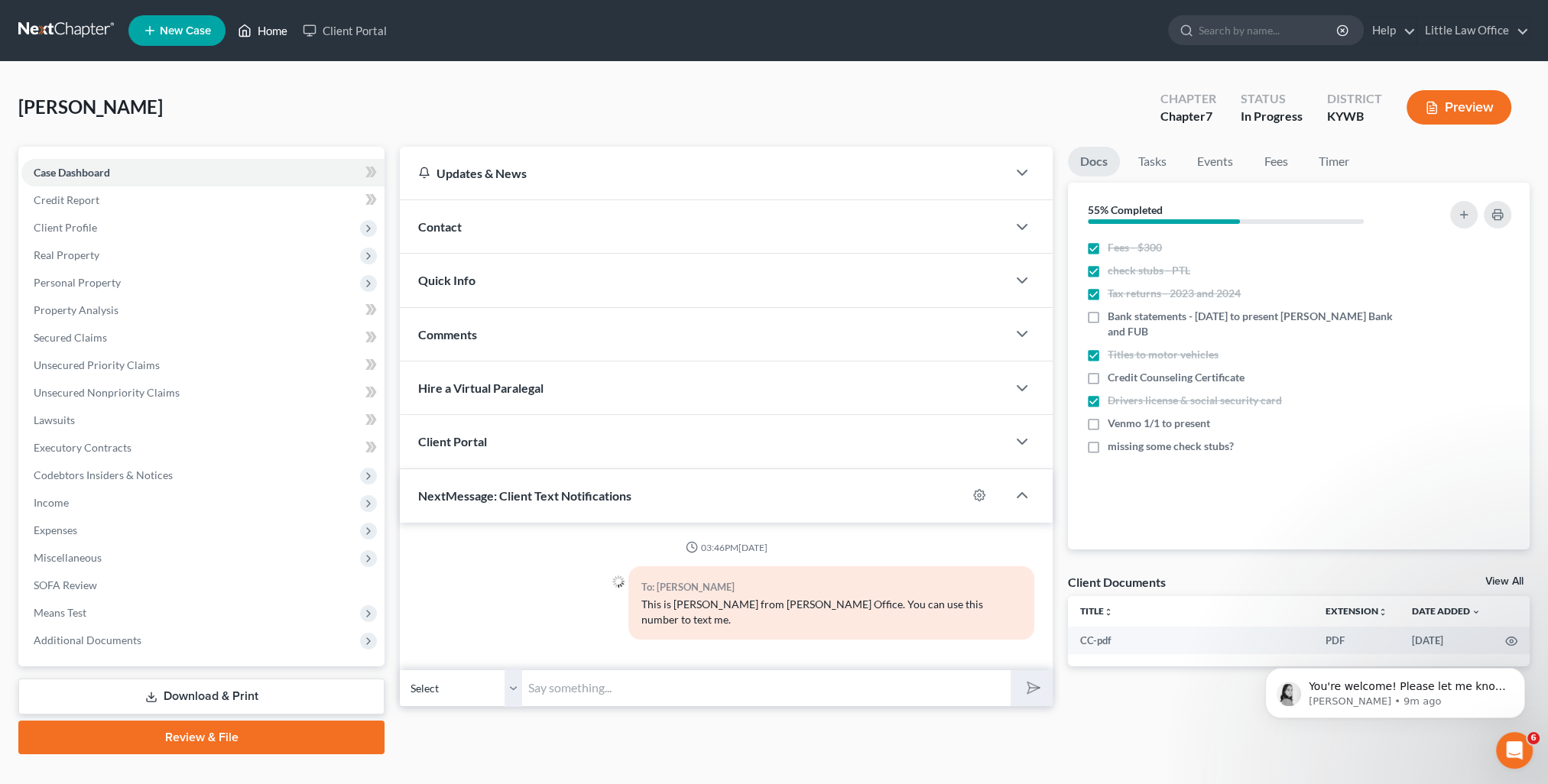
click at [281, 28] on link "Home" at bounding box center [263, 30] width 65 height 28
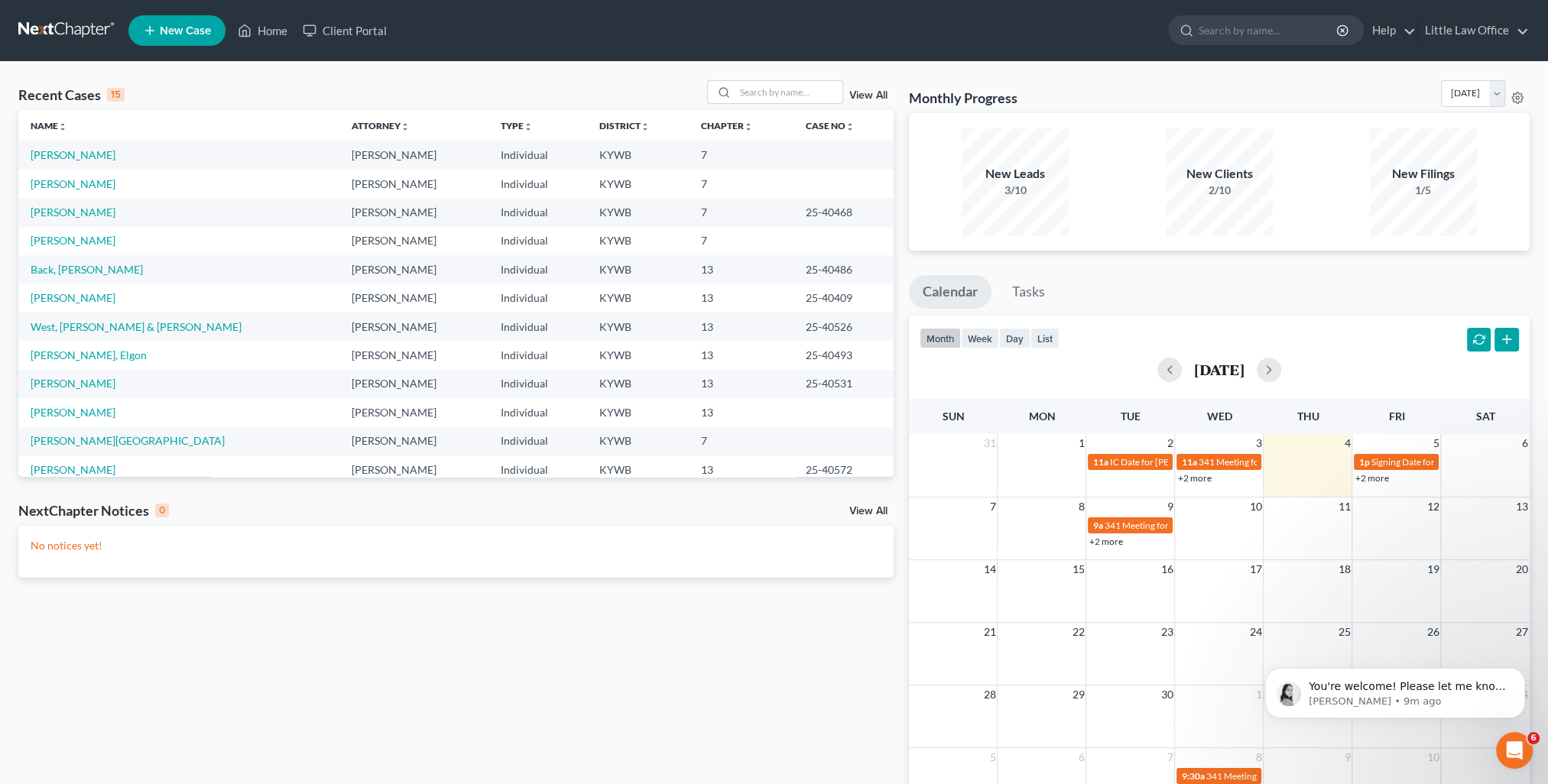
click at [867, 99] on link "View All" at bounding box center [869, 95] width 38 height 11
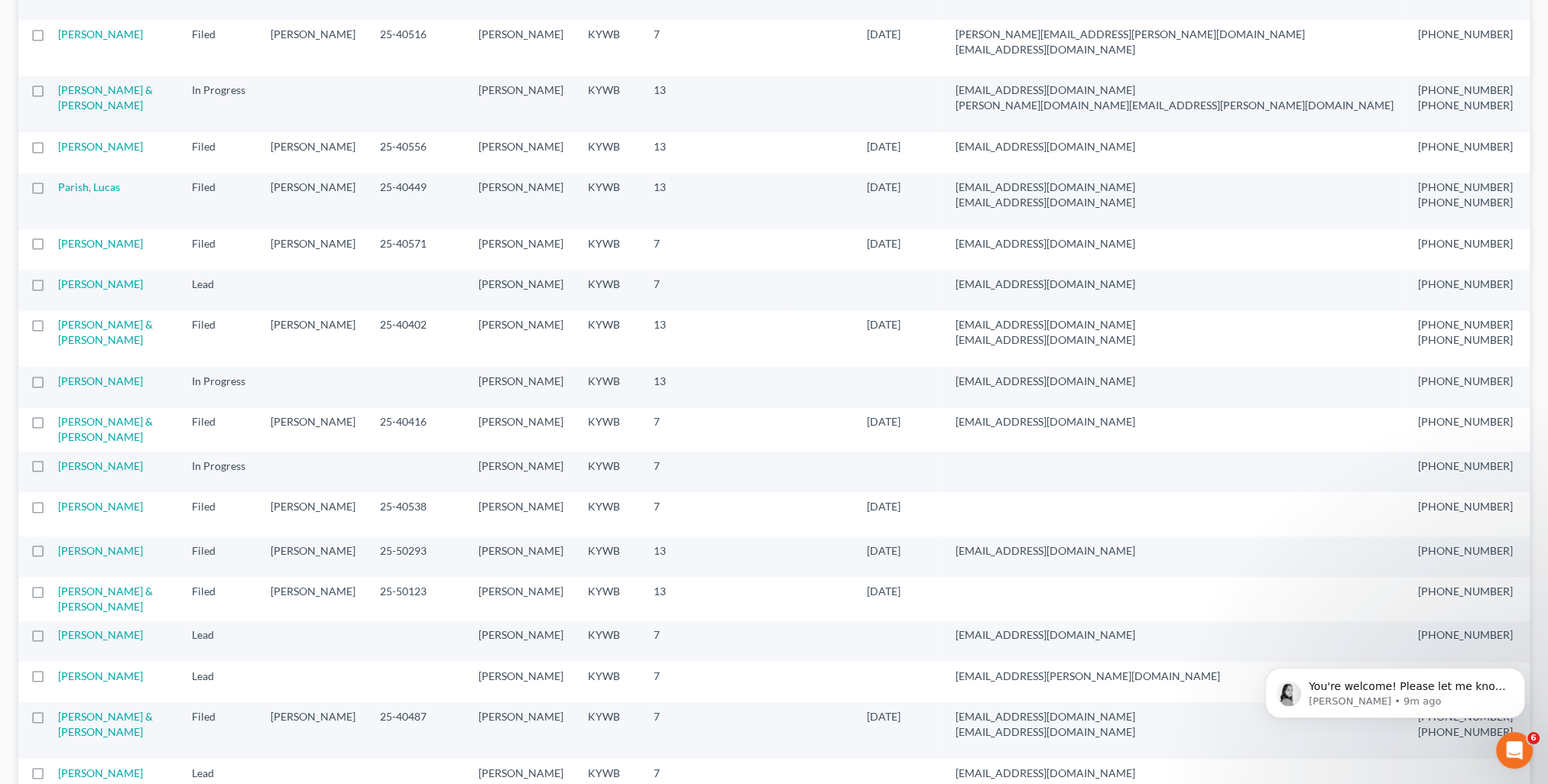
scroll to position [1299, 0]
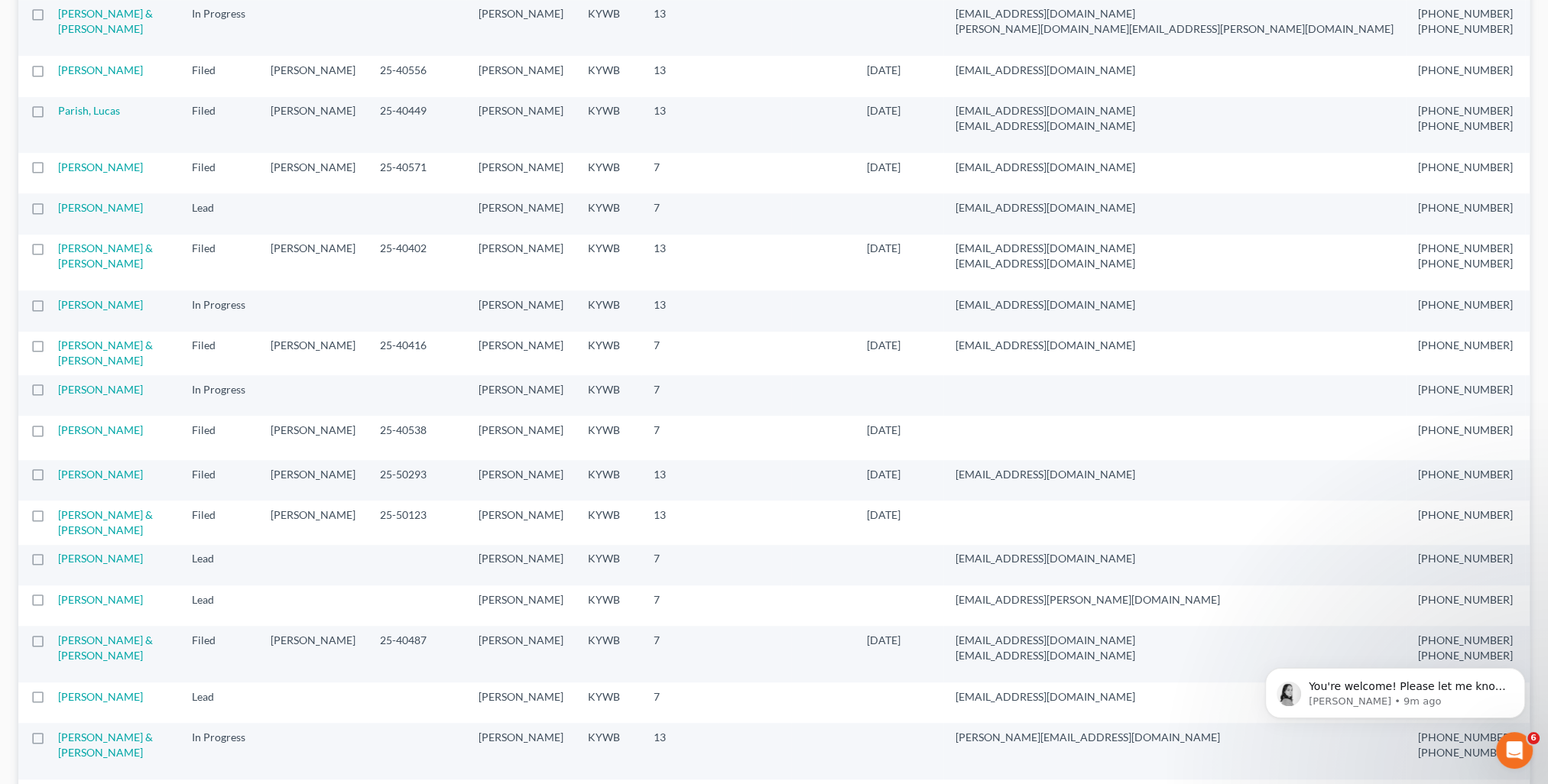
click at [80, 96] on td "Green, Michael" at bounding box center [118, 76] width 121 height 40
click at [80, 76] on link "Green, Michael" at bounding box center [100, 70] width 85 height 13
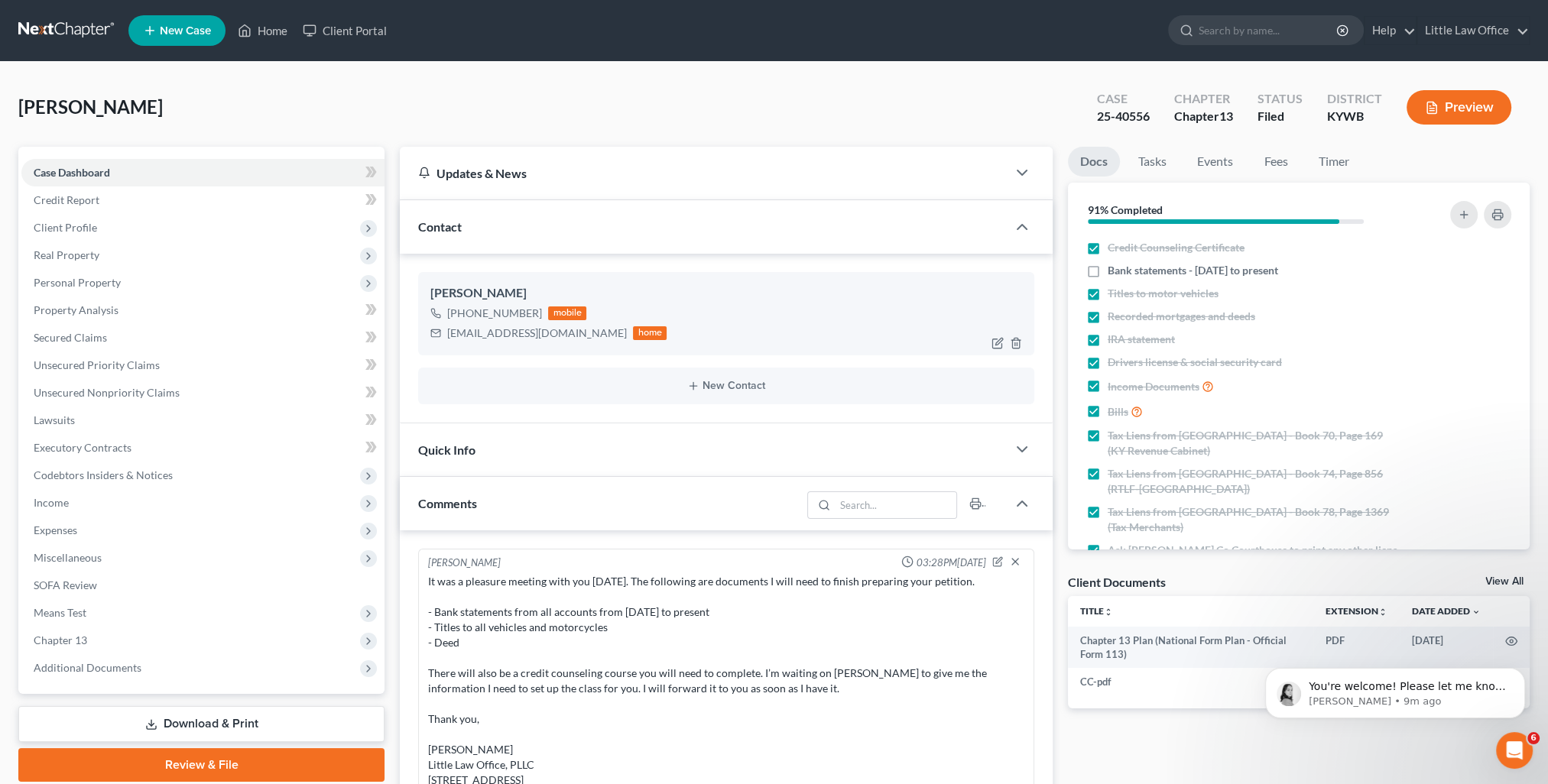
scroll to position [3064, 0]
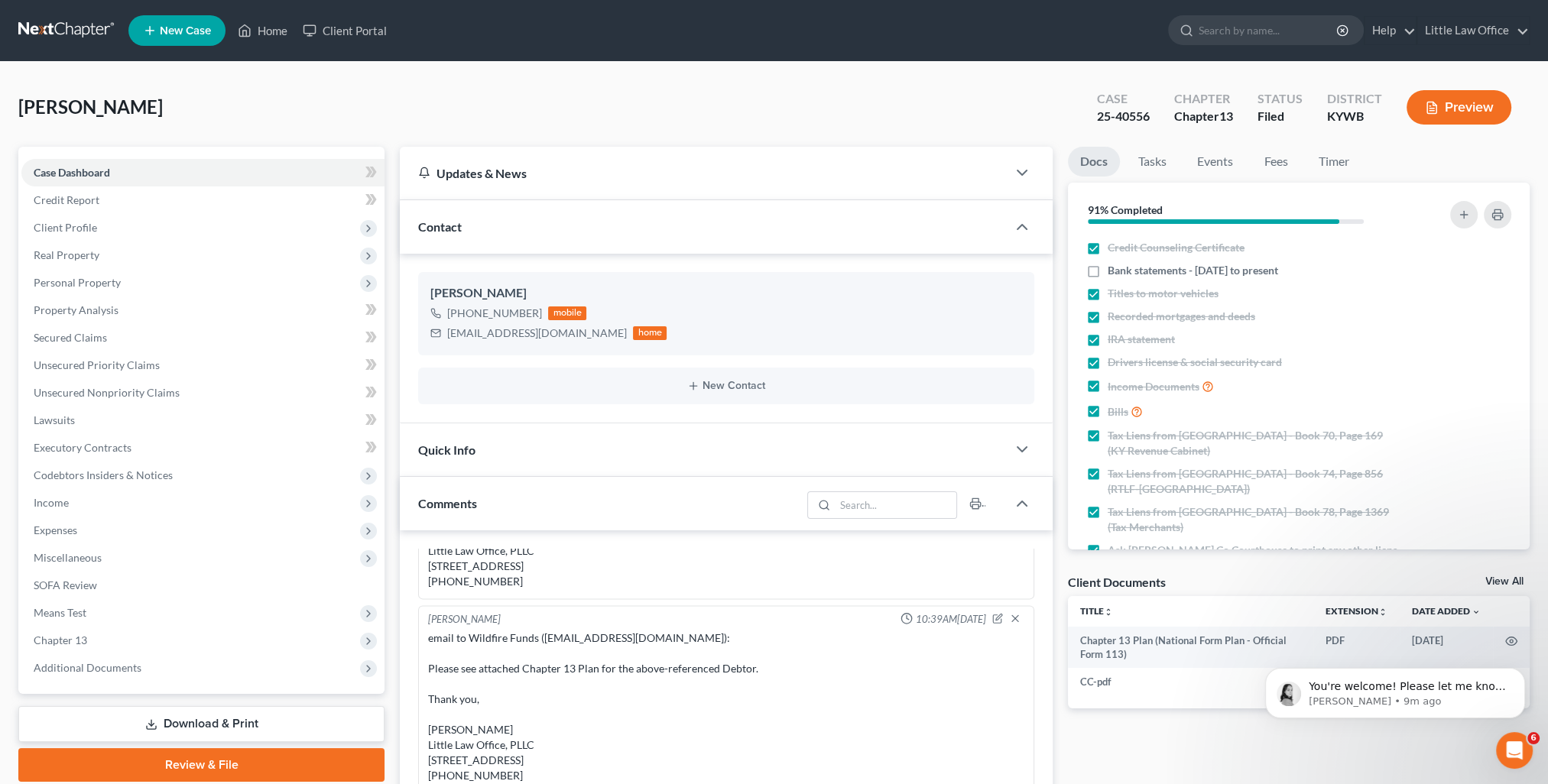
click at [514, 229] on div "Contact" at bounding box center [702, 226] width 607 height 53
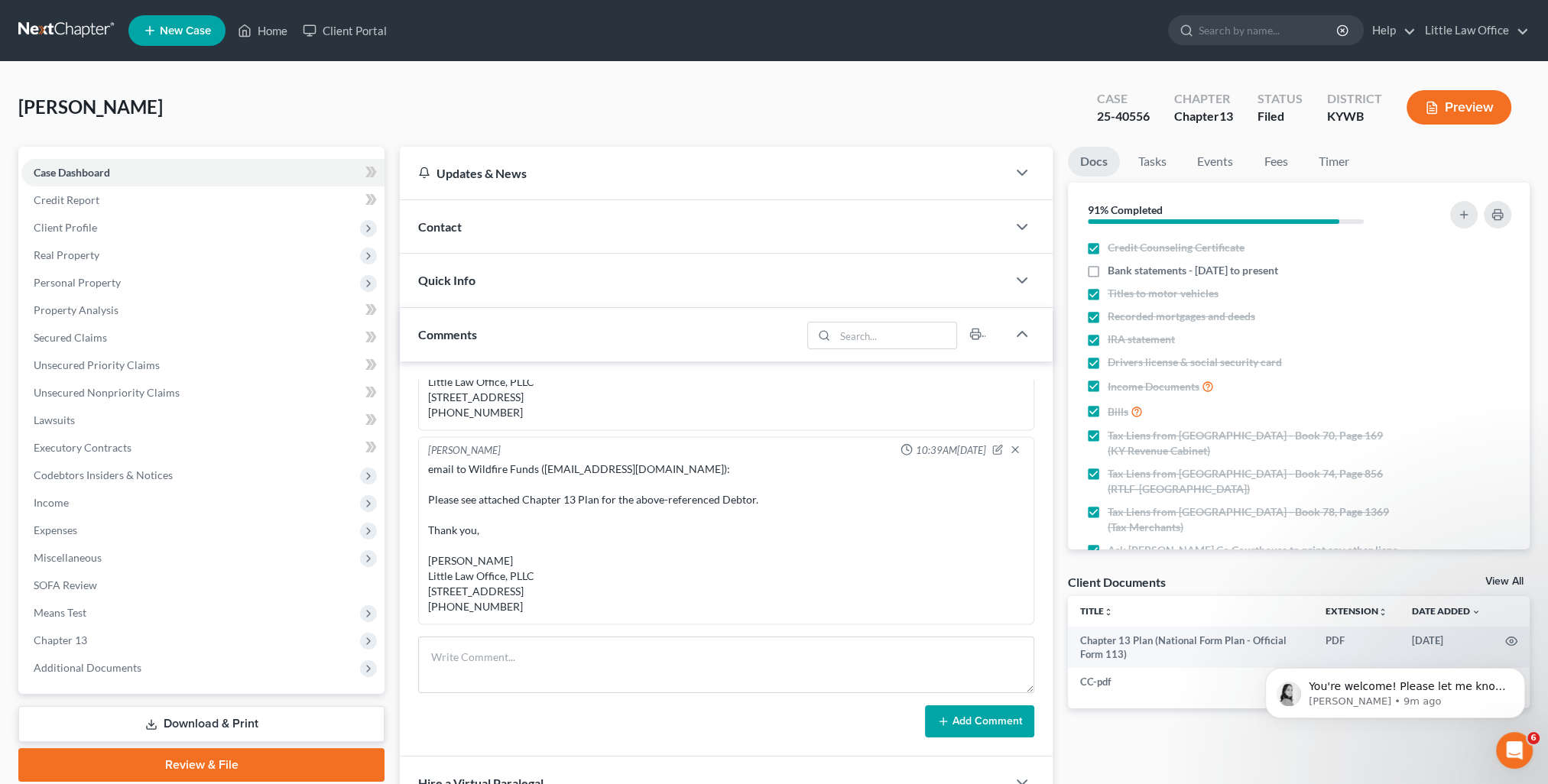
click at [495, 348] on div "Comments" at bounding box center [599, 334] width 401 height 53
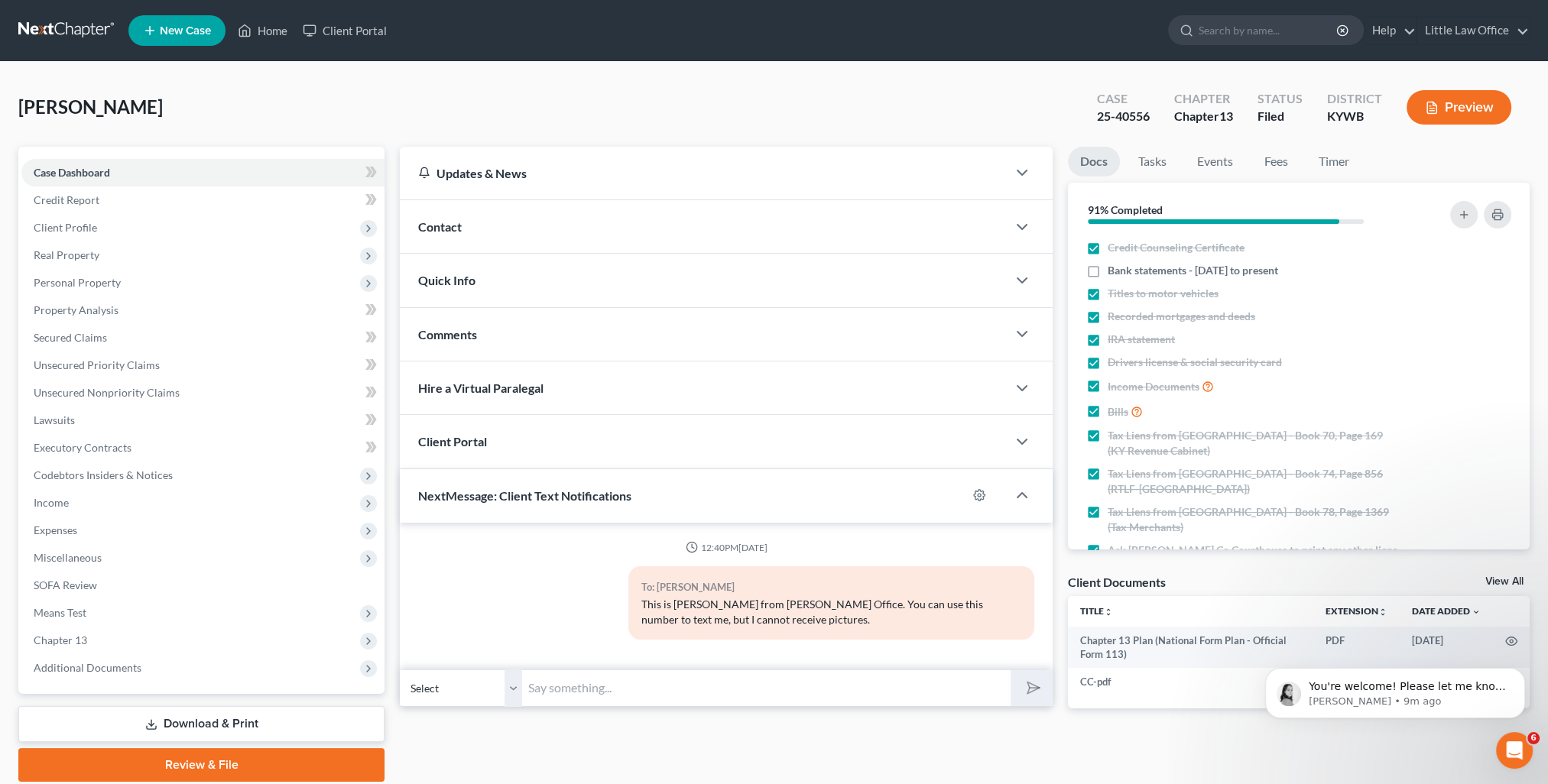
click at [581, 682] on input "text" at bounding box center [767, 688] width 489 height 38
paste input "This is Kristi from Marcus Little's Office. You can use this number to text me."
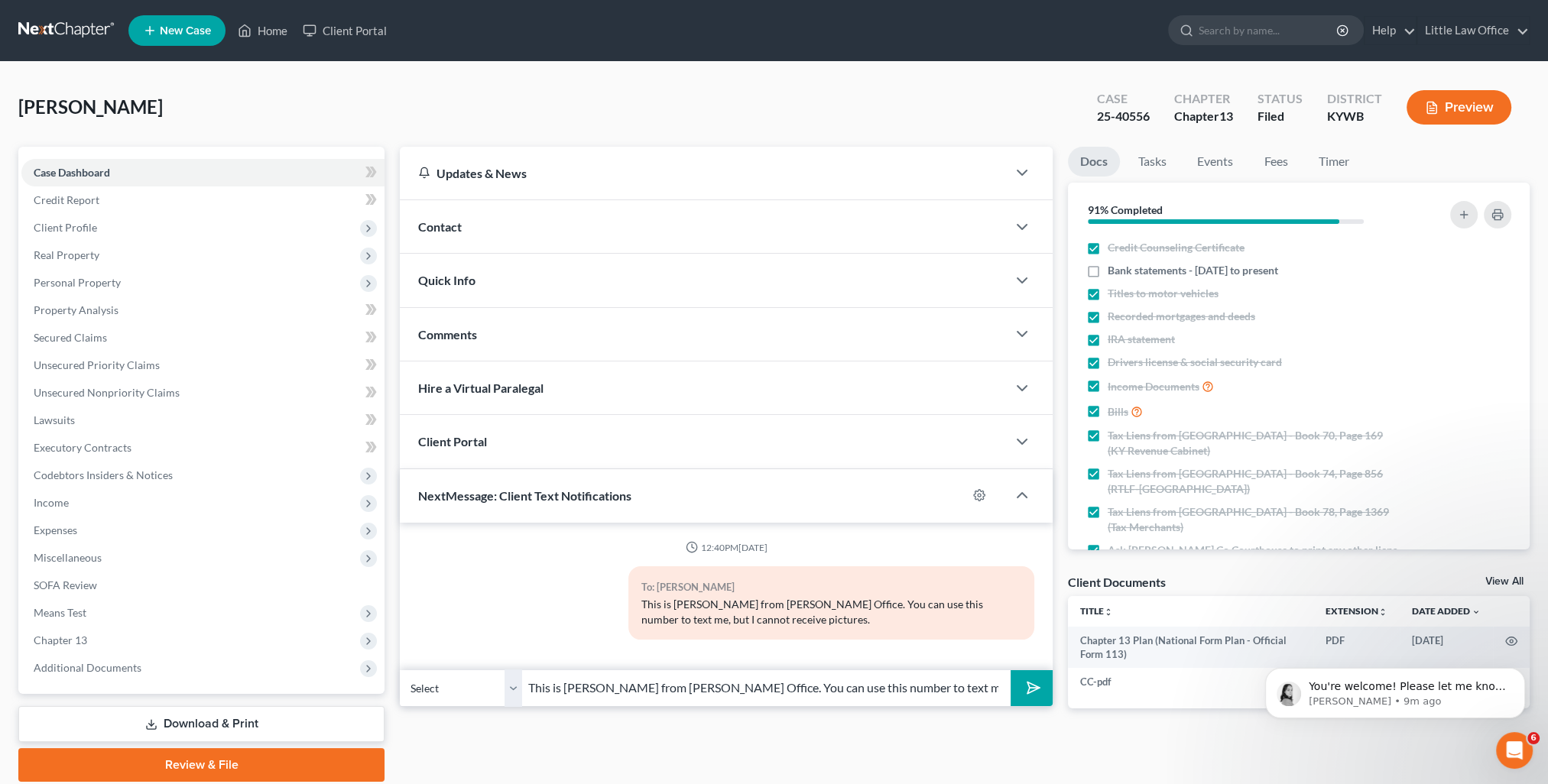
type input "This is Kristi from Marcus Little's Office. You can use this number to text me."
click at [1038, 686] on polygon "submit" at bounding box center [1029, 687] width 18 height 18
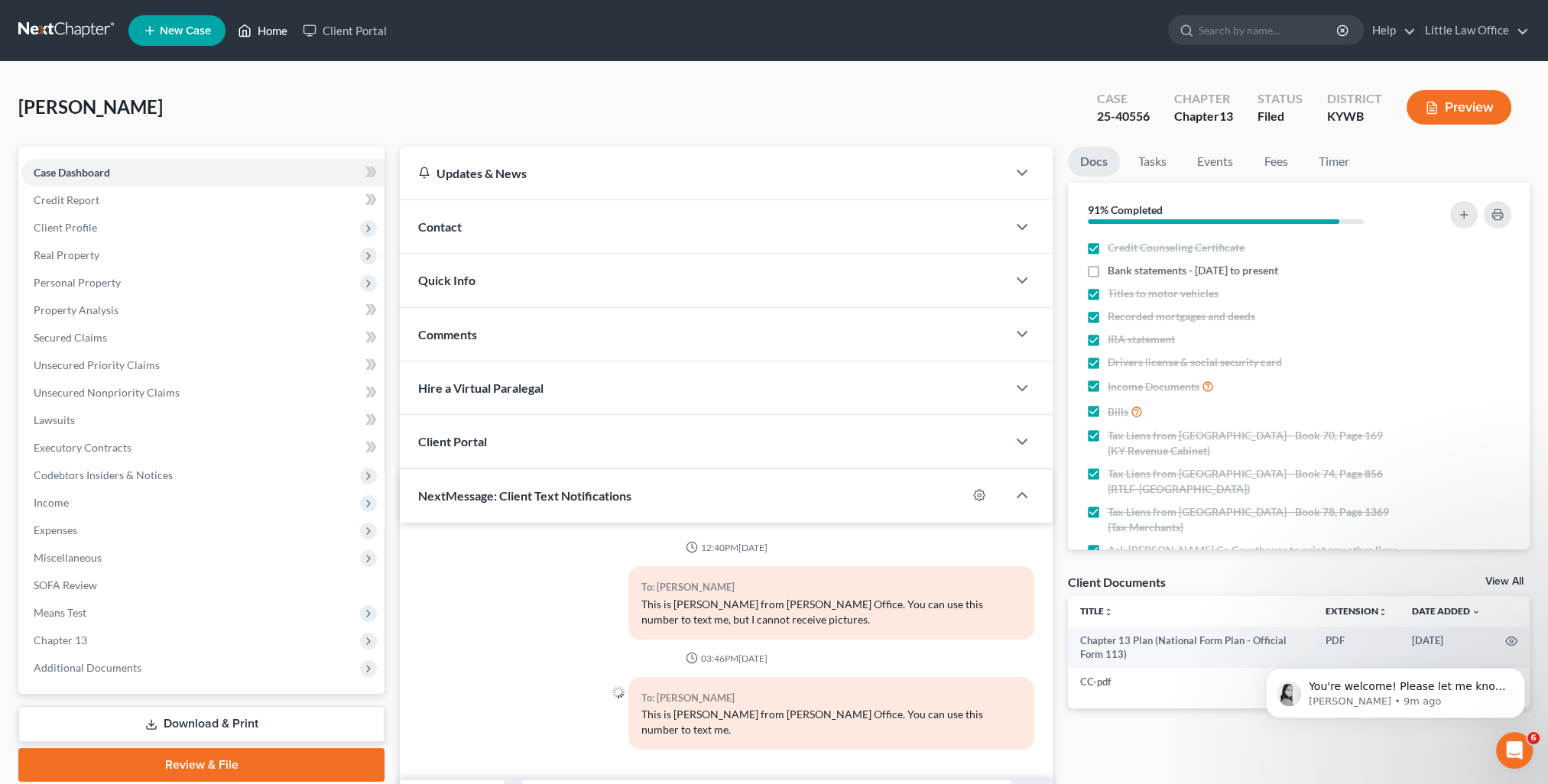
click at [278, 29] on link "Home" at bounding box center [263, 30] width 65 height 28
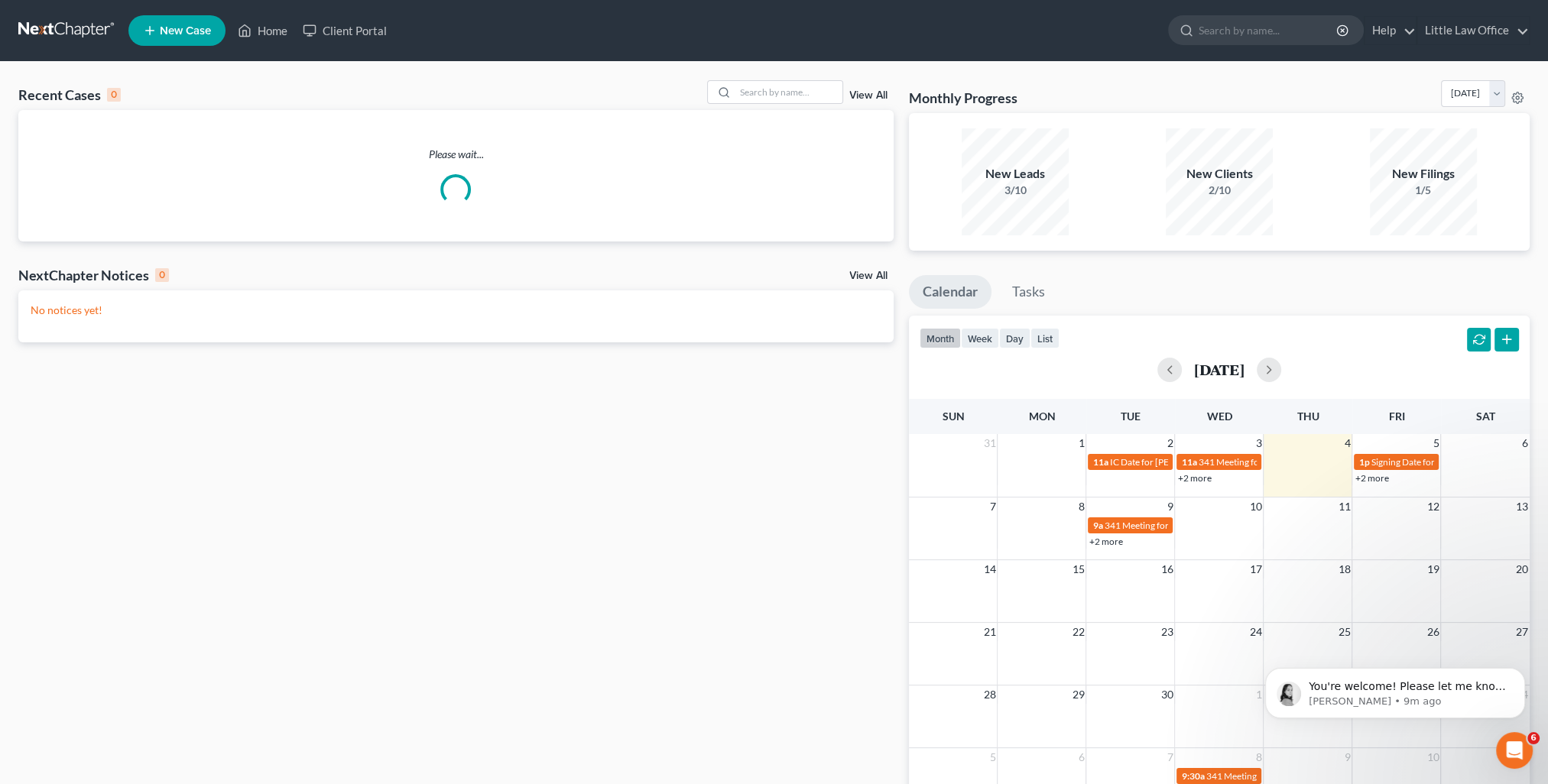
click at [858, 91] on link "View All" at bounding box center [869, 95] width 38 height 11
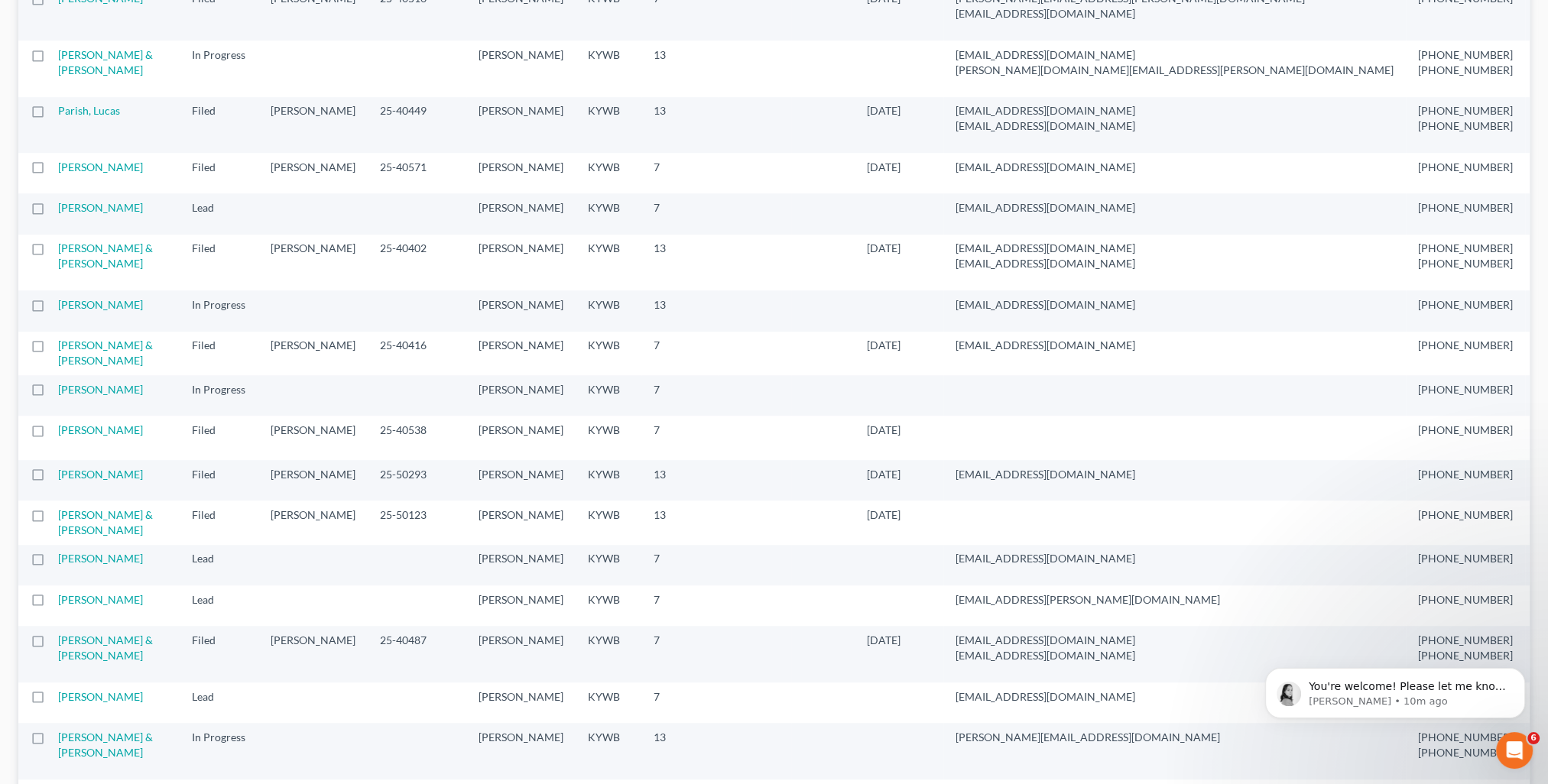
scroll to position [1376, 0]
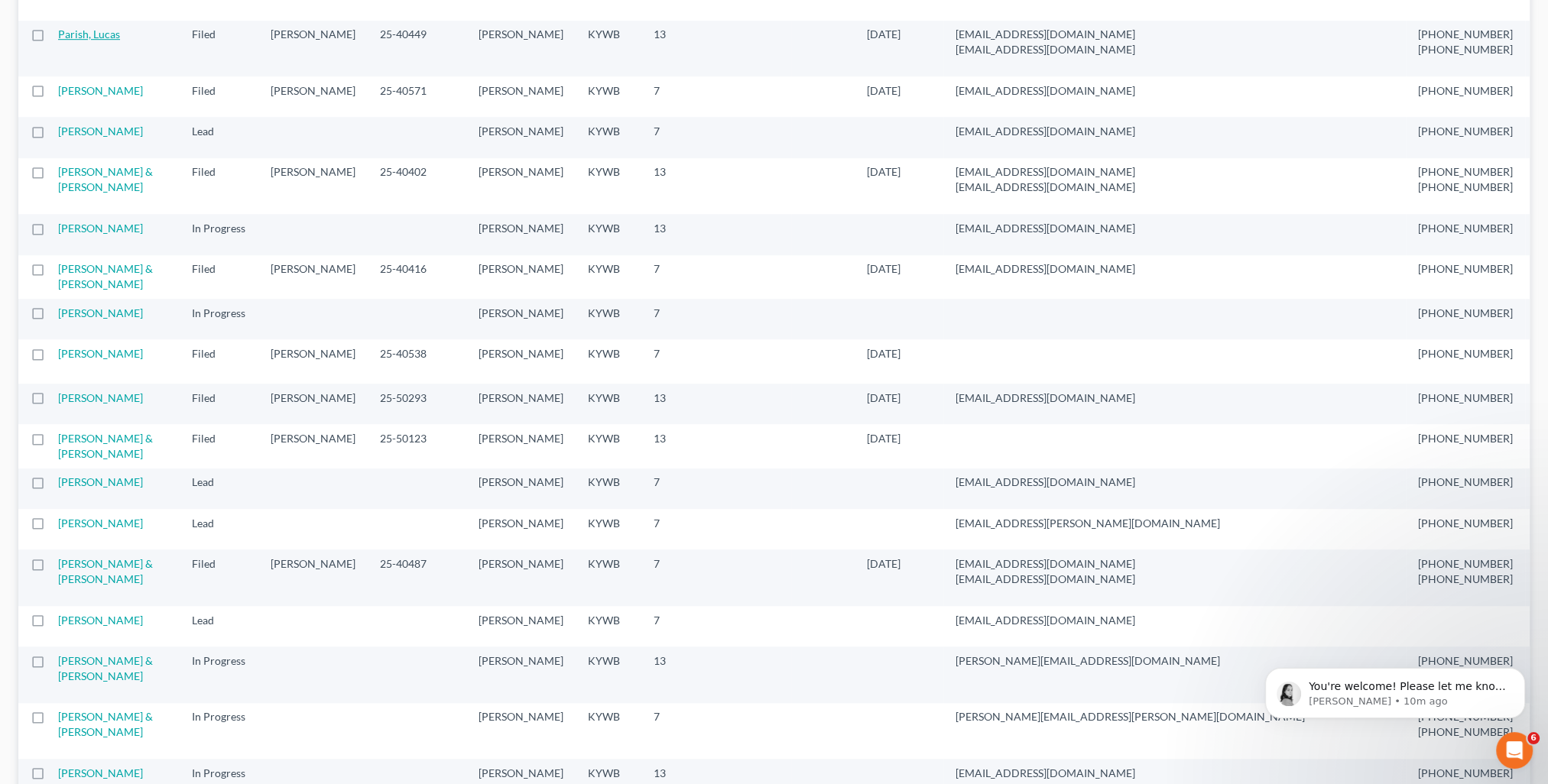
click at [72, 40] on link "Parish, Lucas" at bounding box center [89, 35] width 62 height 13
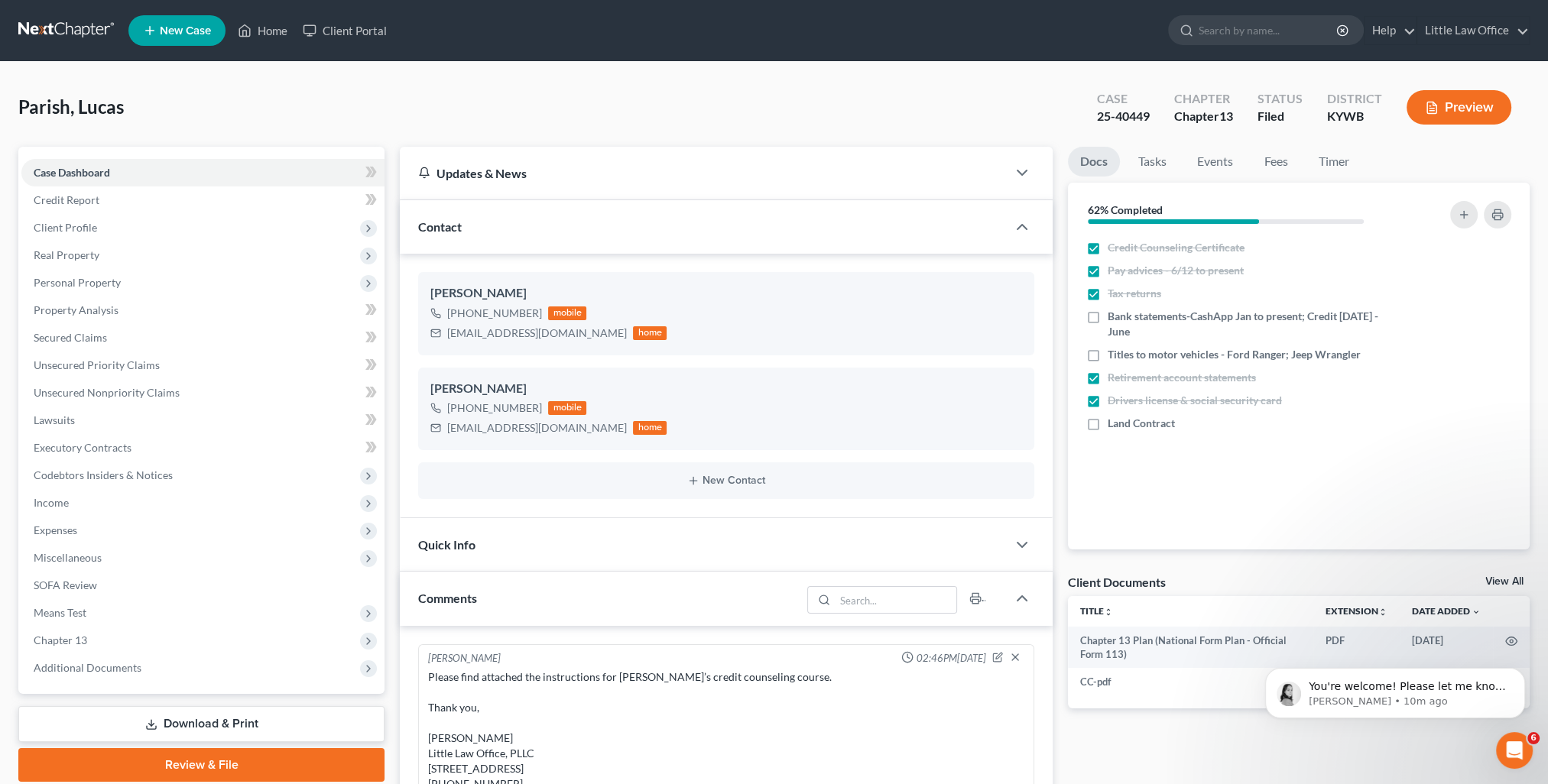
scroll to position [2060, 0]
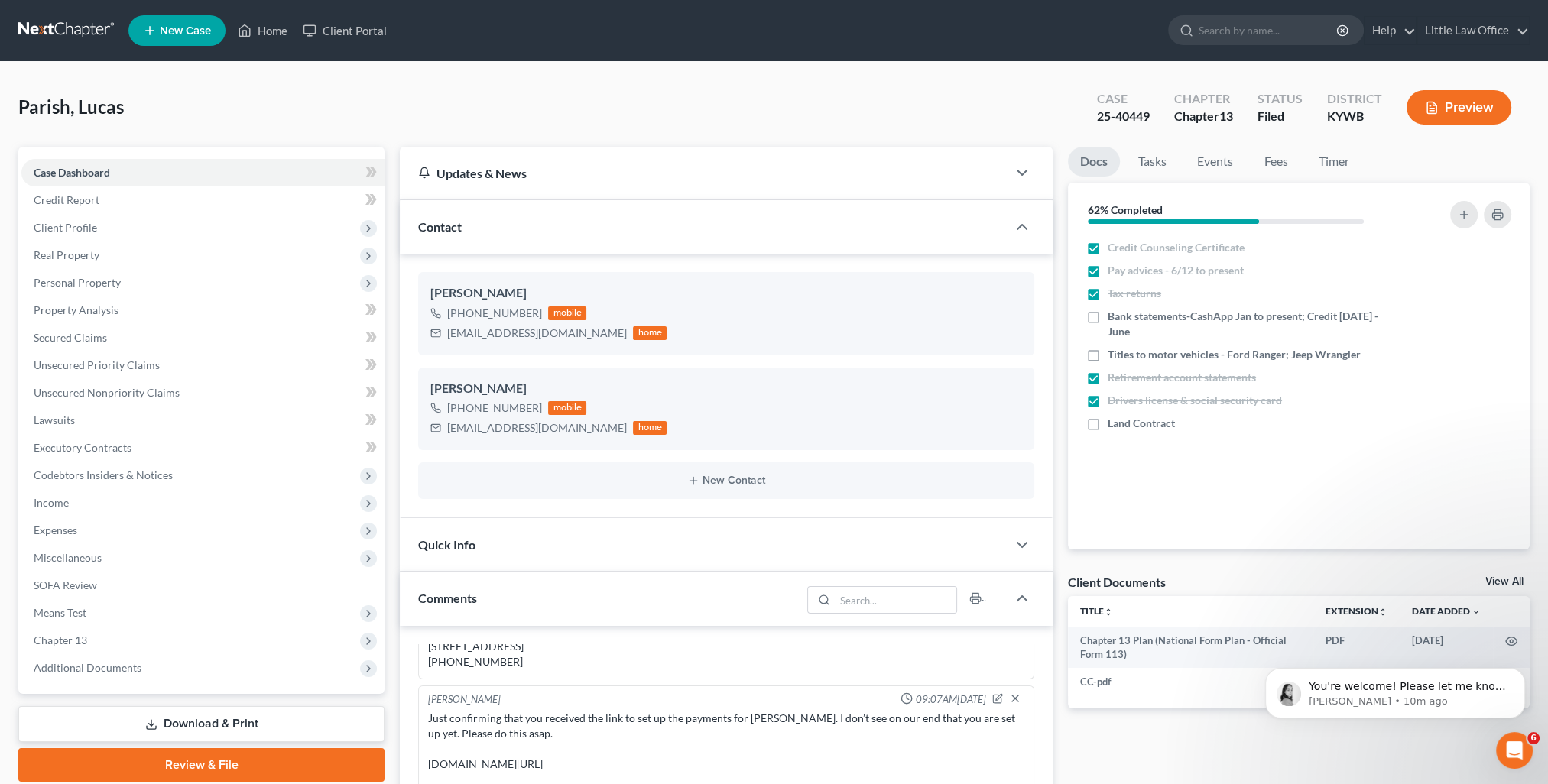
click at [475, 225] on div "Contact" at bounding box center [702, 226] width 607 height 53
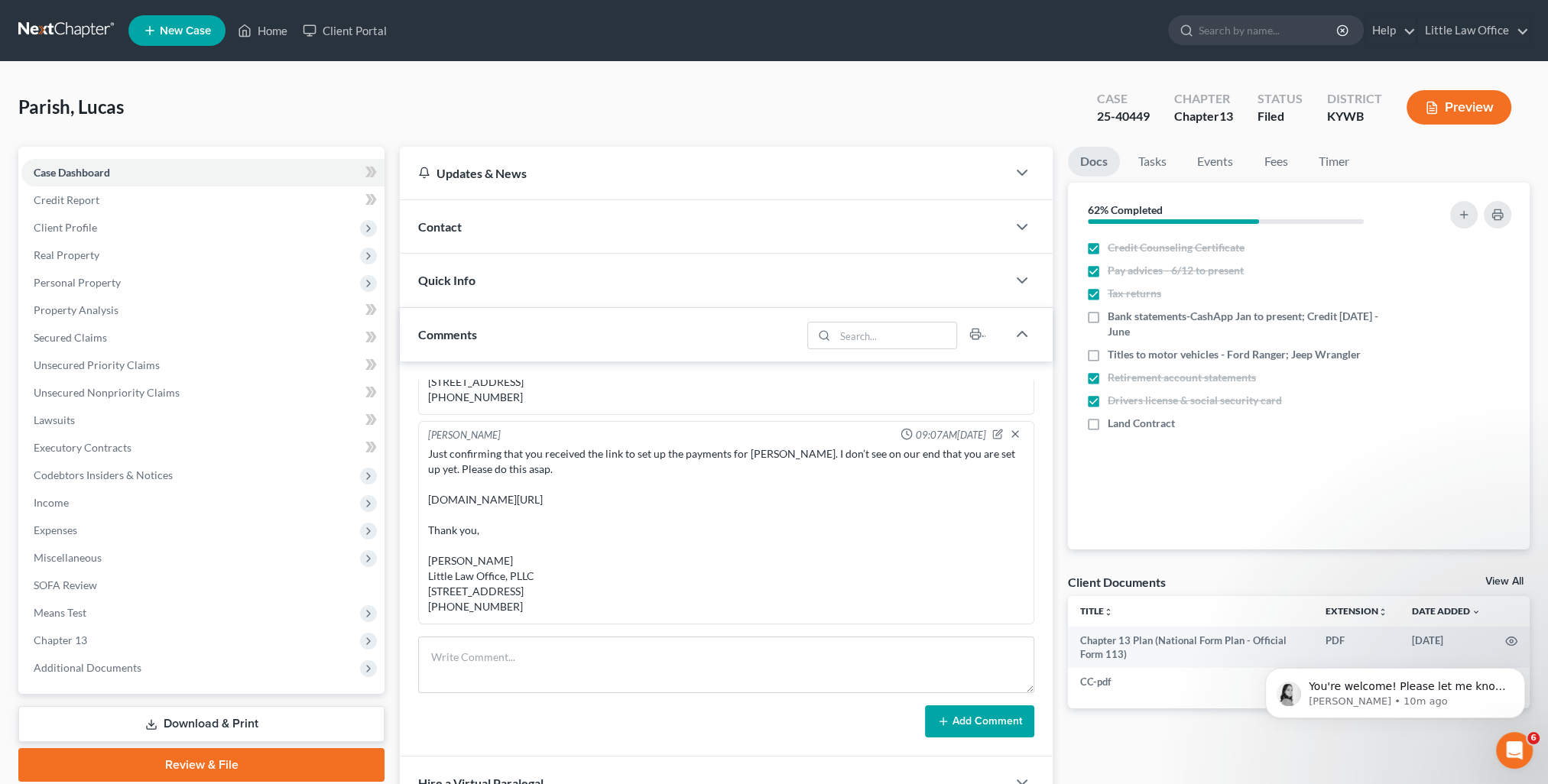
click at [503, 331] on div "Comments" at bounding box center [599, 334] width 401 height 53
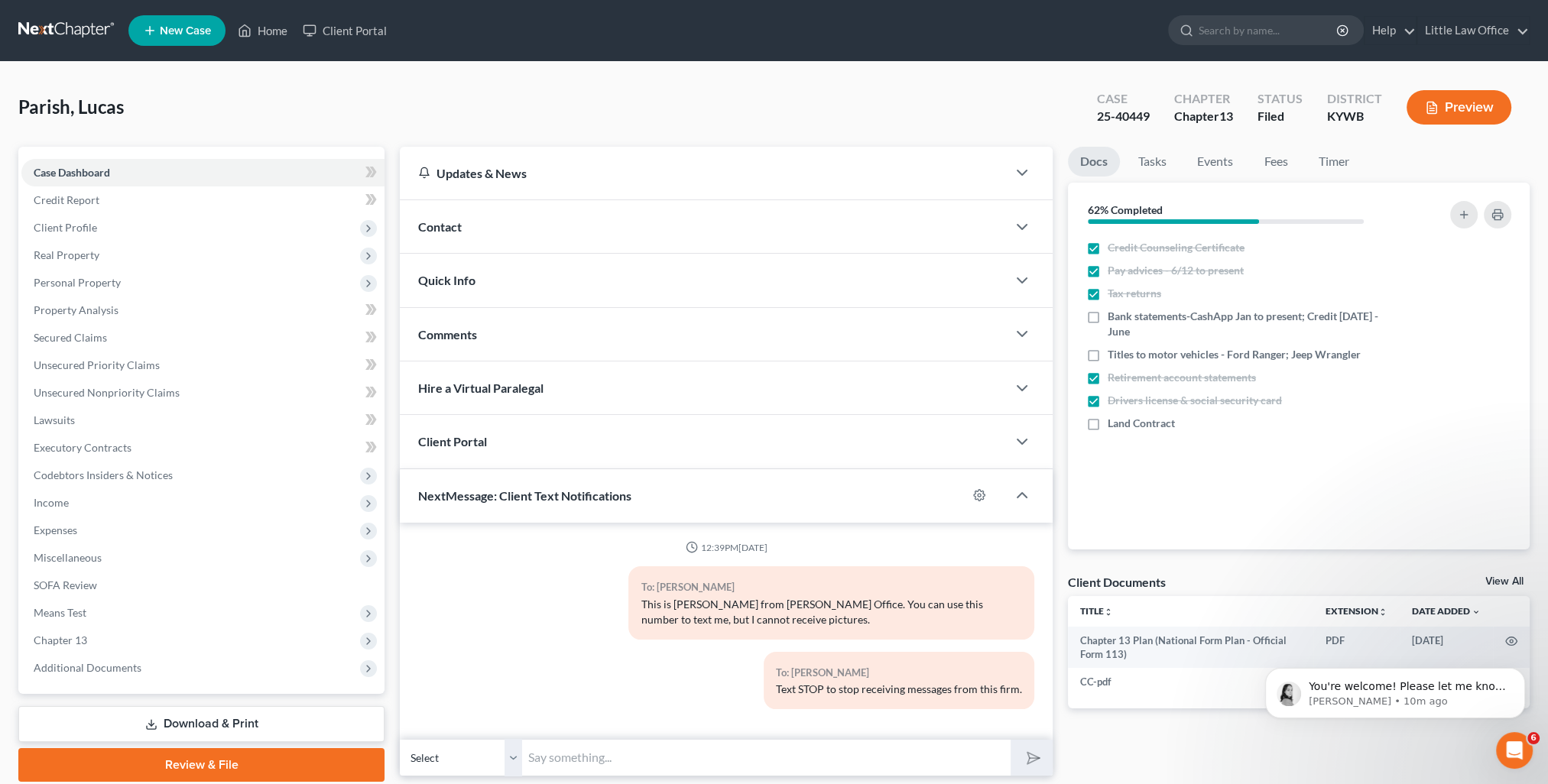
click at [679, 749] on input "text" at bounding box center [767, 757] width 489 height 38
paste input "This is Kristi from Marcus Little's Office. You can use this number to text me."
type input "This is Kristi from Marcus Little's Office. You can use this number to text me."
click at [1019, 759] on button "submit" at bounding box center [1031, 757] width 42 height 36
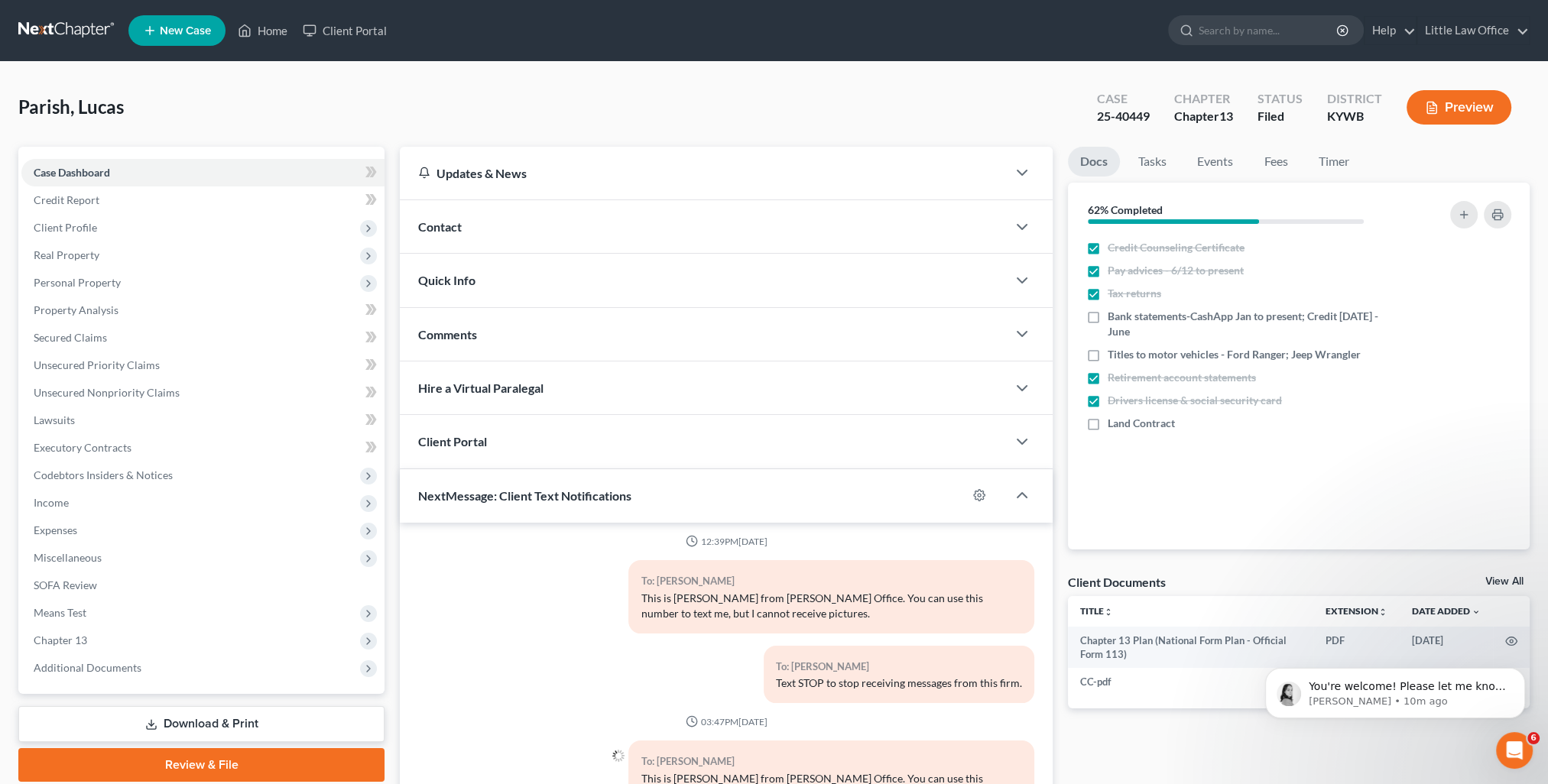
scroll to position [137, 0]
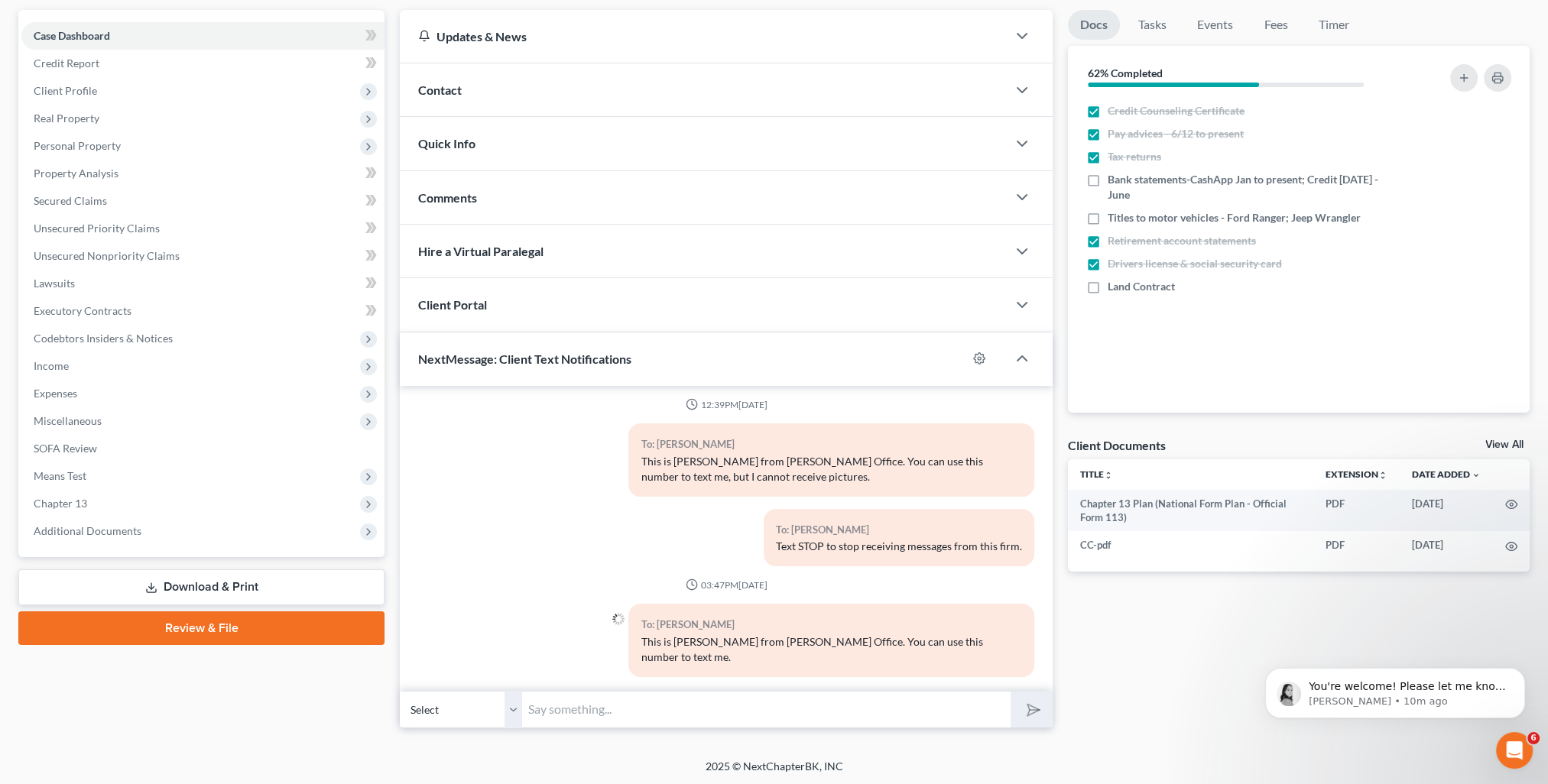
click at [507, 719] on select "Select +1 (270) 969-2797 - Jessica Gunter +1 (270) 969-2070 - Lucas Parish" at bounding box center [460, 709] width 122 height 38
select select "1"
click at [399, 691] on select "Select +1 (270) 969-2797 - Jessica Gunter +1 (270) 969-2070 - Lucas Parish" at bounding box center [460, 709] width 122 height 38
click at [576, 705] on input "text" at bounding box center [767, 709] width 489 height 38
paste input "This is Kristi from Marcus Little's Office. You can use this number to text me."
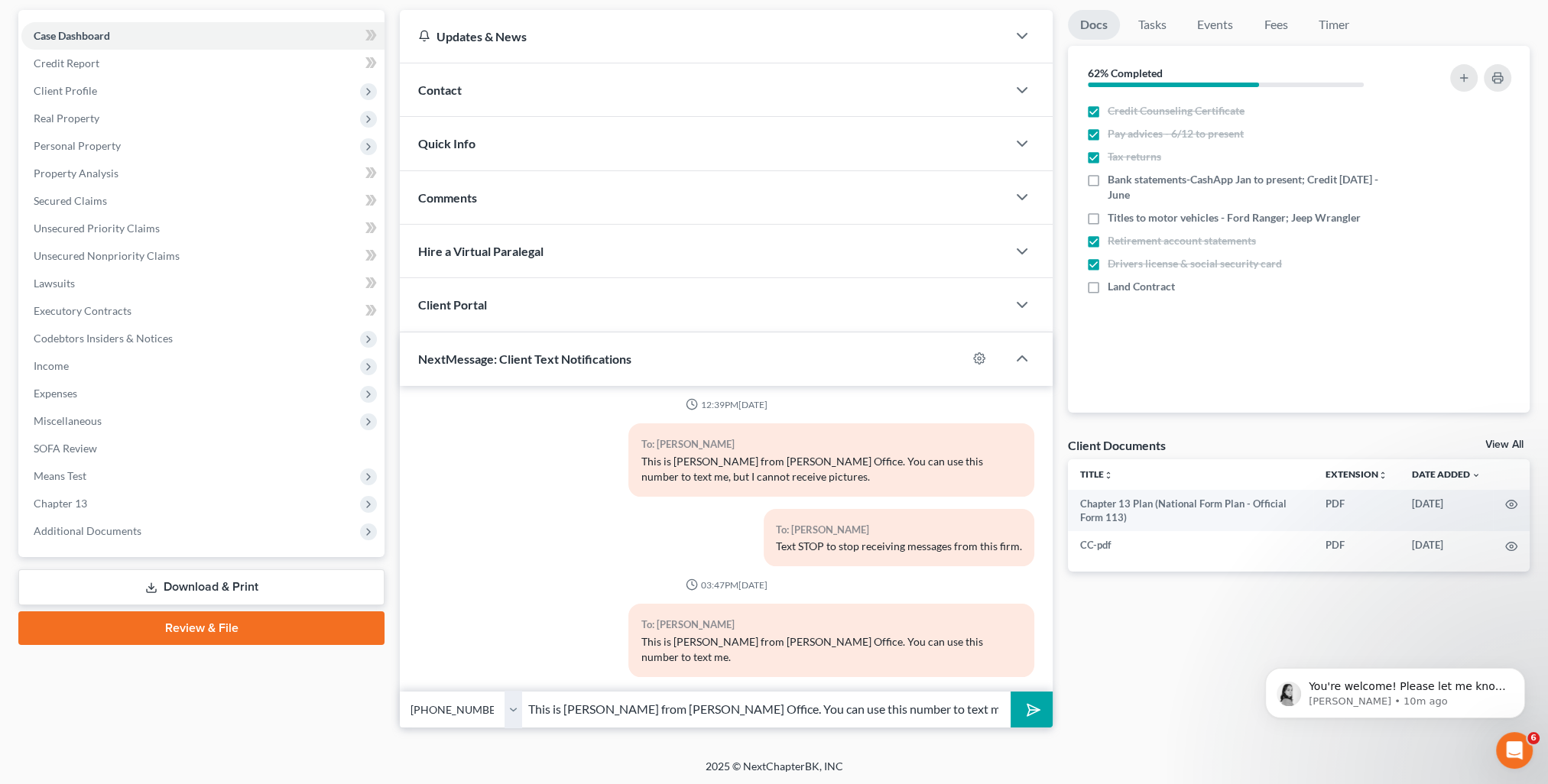
type input "This is Kristi from Marcus Little's Office. You can use this number to text me."
click at [1030, 708] on line "submit" at bounding box center [1034, 709] width 10 height 10
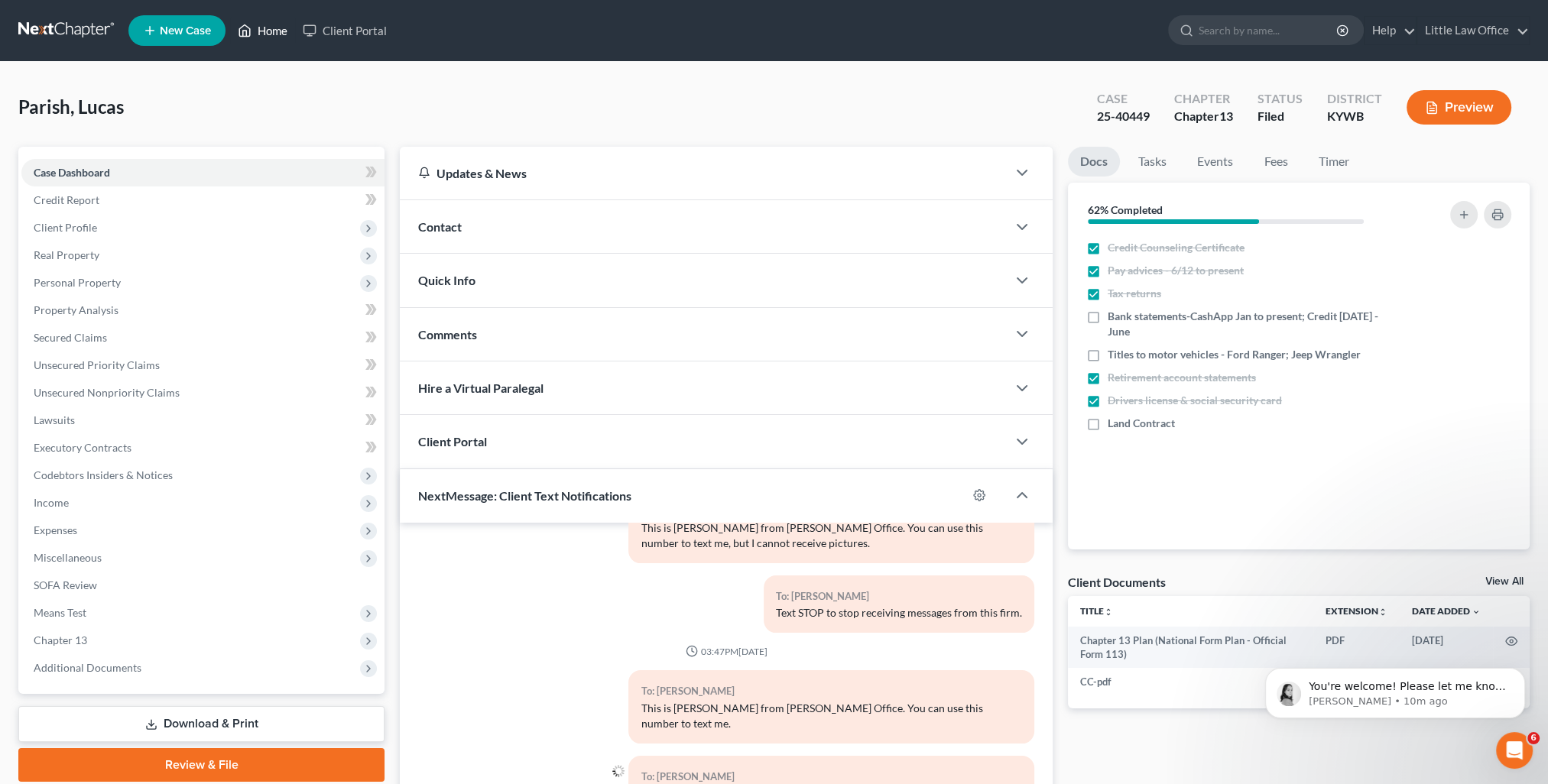
click at [273, 26] on link "Home" at bounding box center [263, 30] width 65 height 28
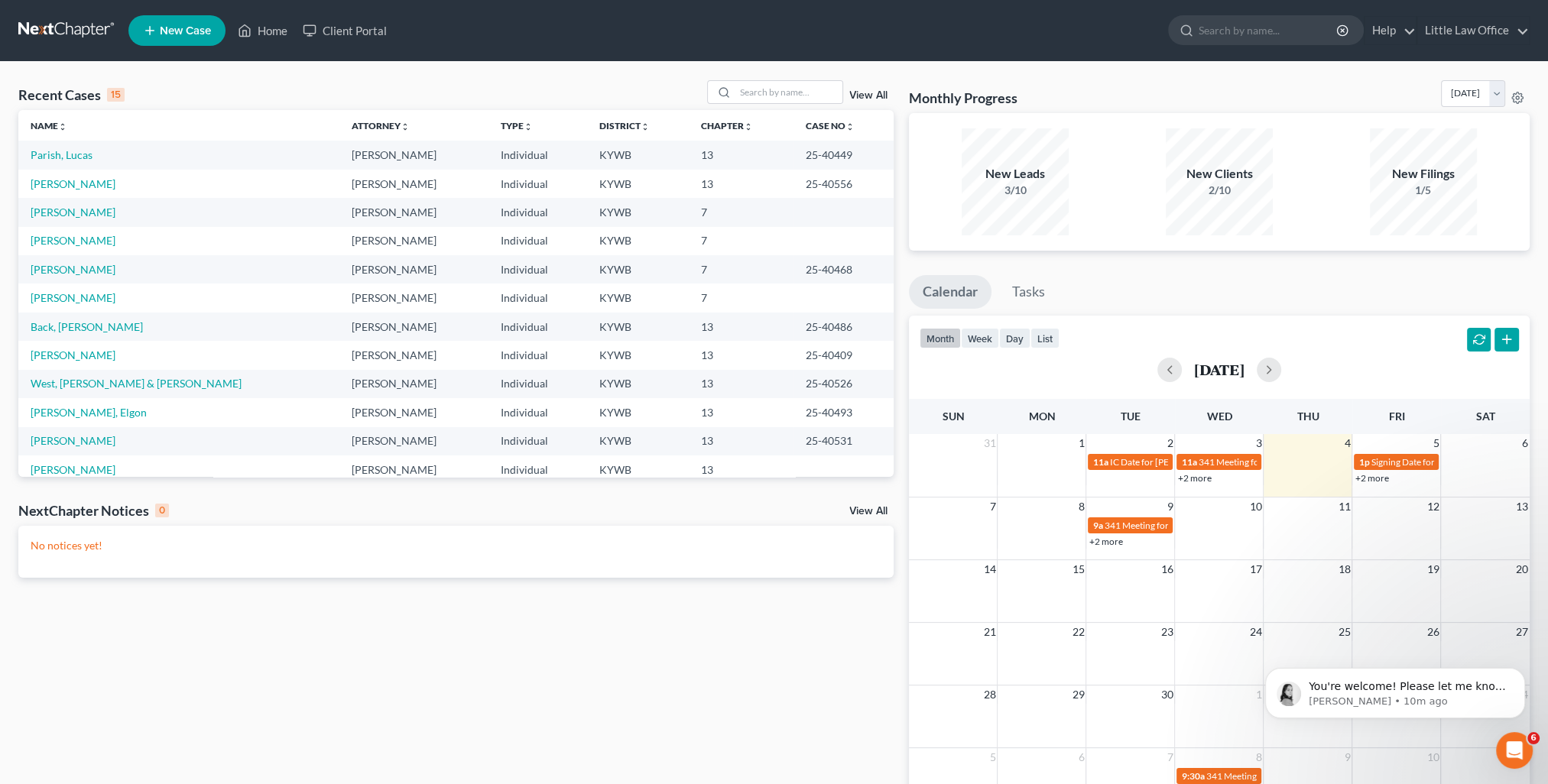
click at [866, 95] on link "View All" at bounding box center [869, 95] width 38 height 11
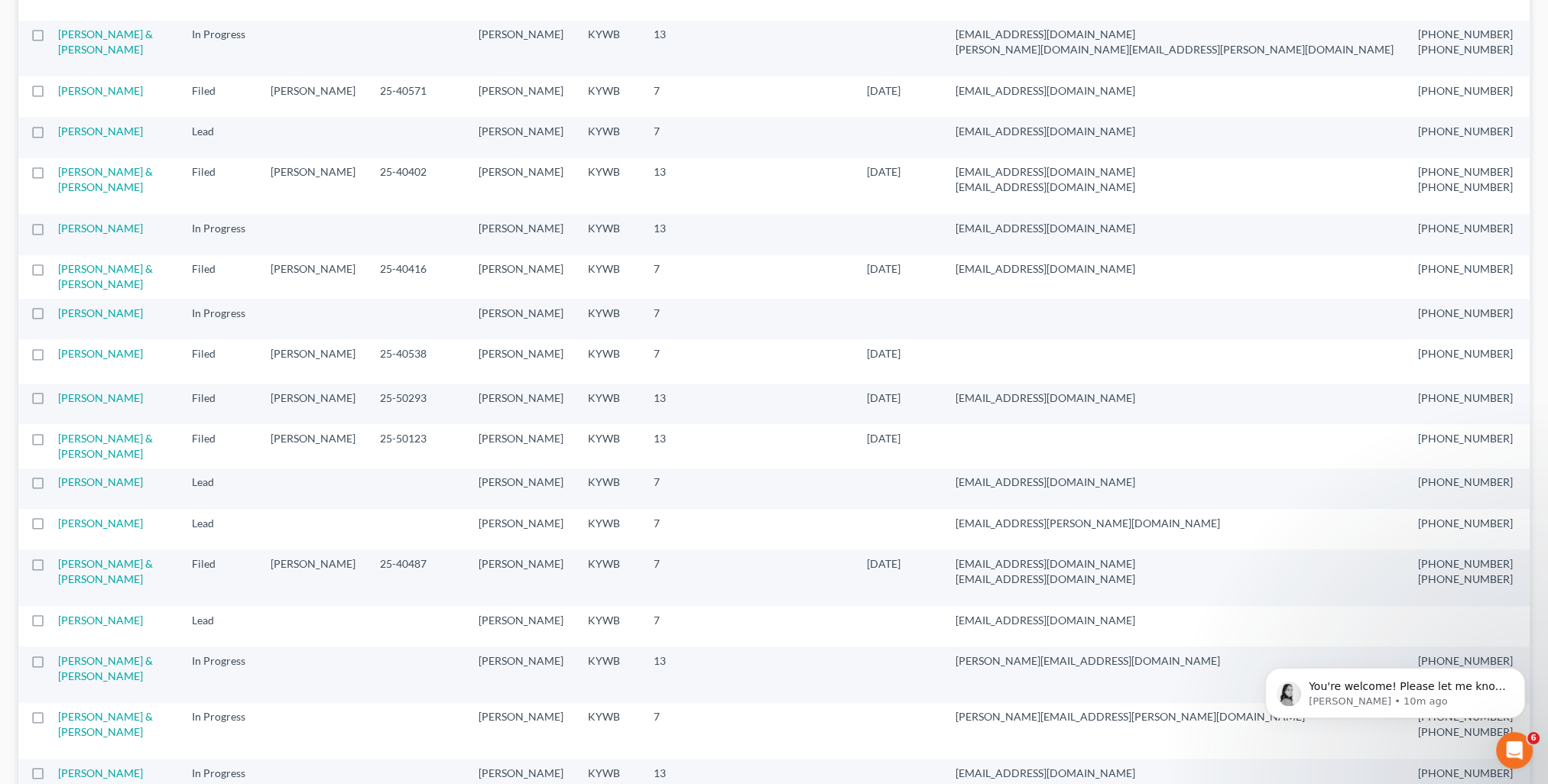
scroll to position [1452, 0]
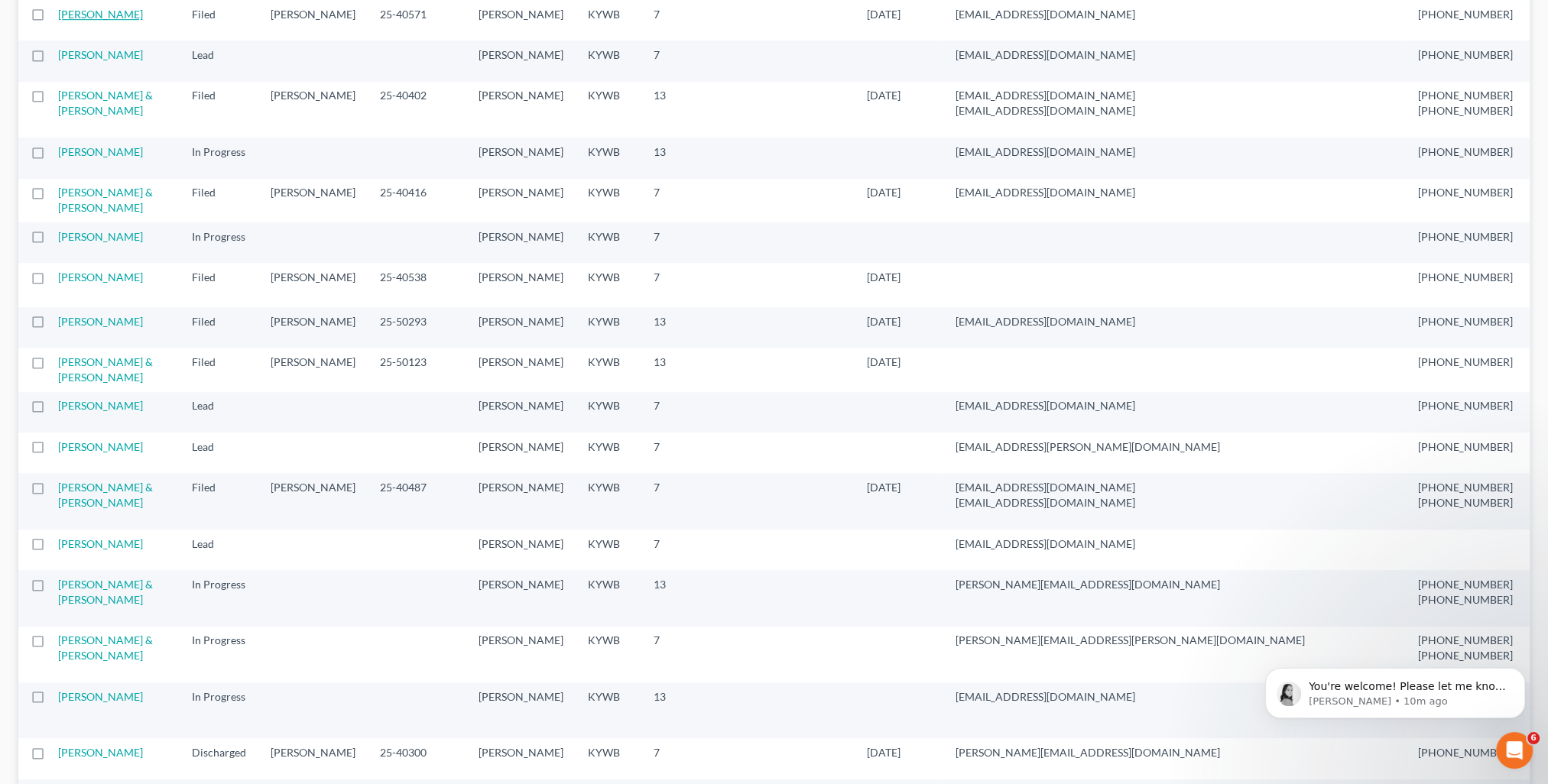
click at [76, 20] on link "Tomes, Barrett" at bounding box center [100, 14] width 85 height 13
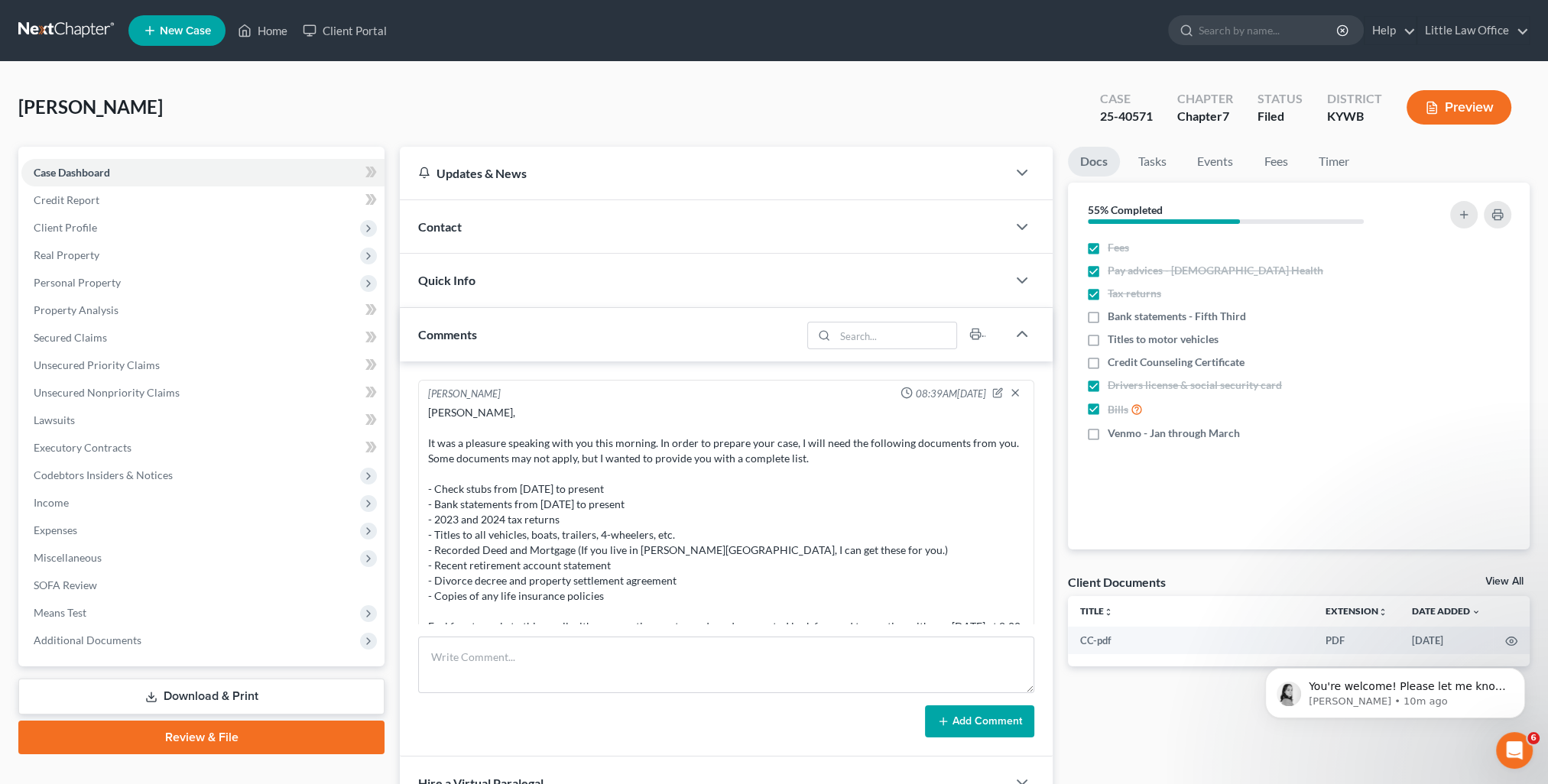
scroll to position [2213, 0]
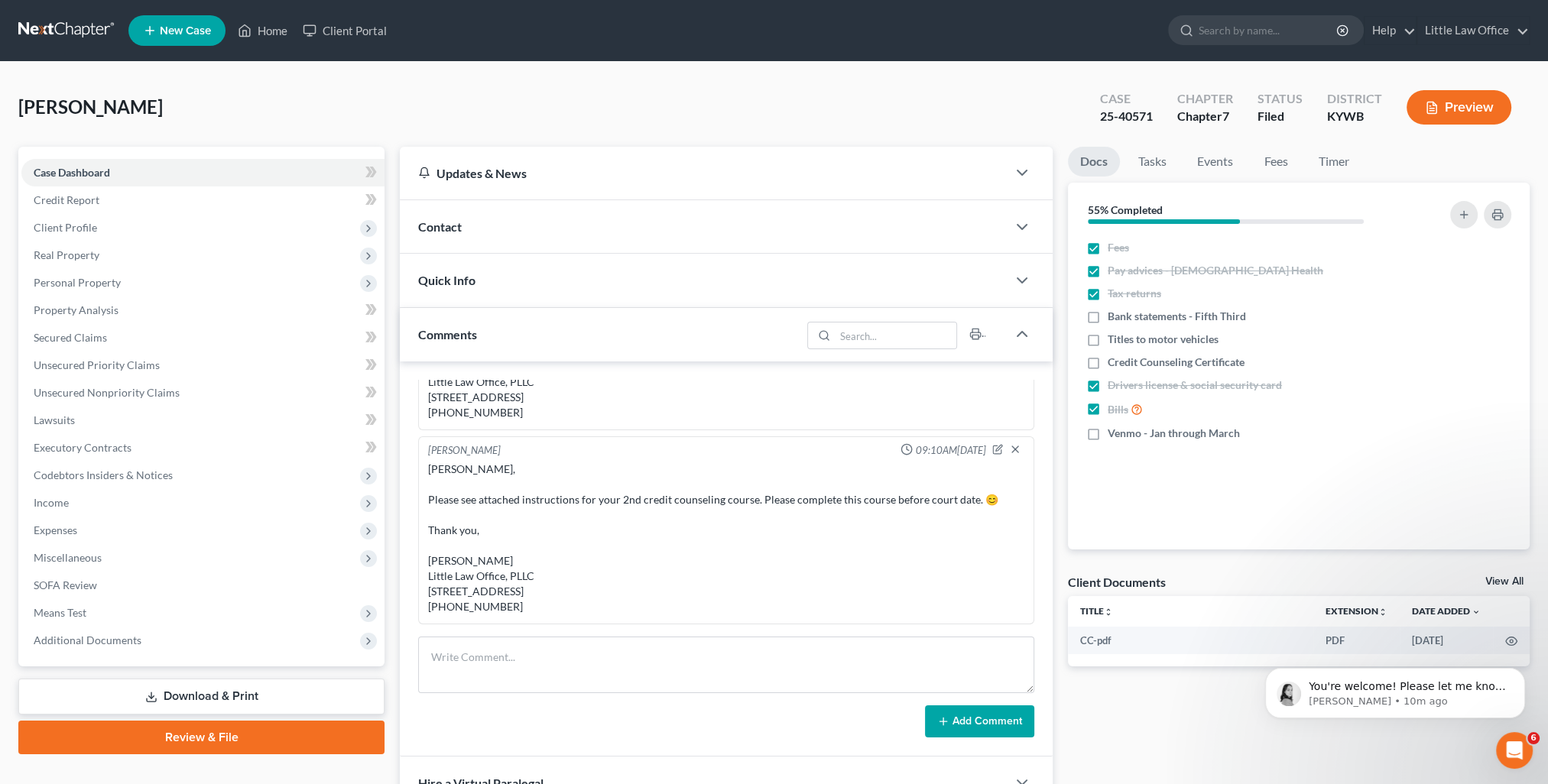
click at [489, 344] on div "Comments" at bounding box center [599, 334] width 401 height 53
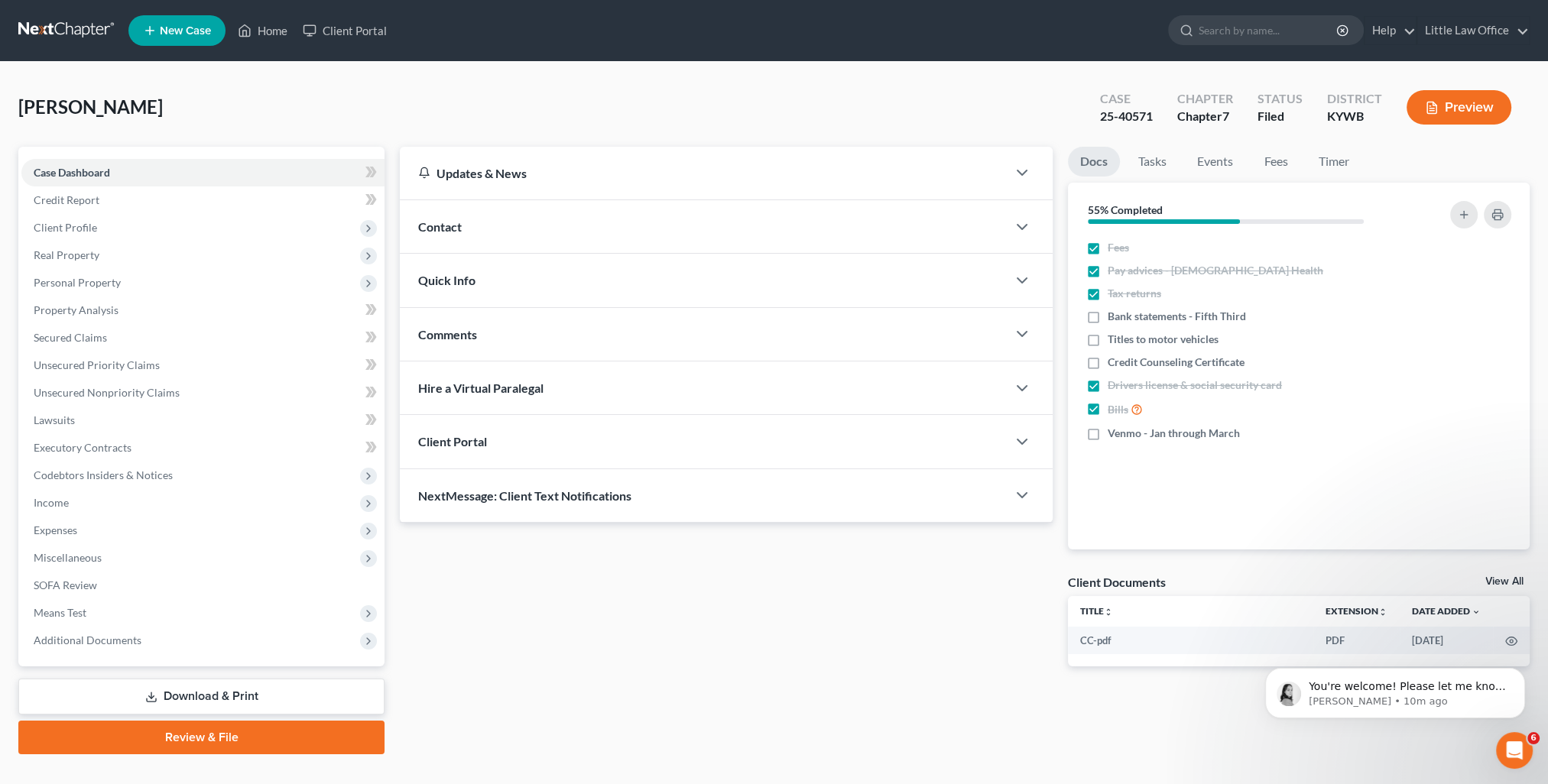
click at [582, 490] on span "NextMessage: Client Text Notifications" at bounding box center [525, 495] width 214 height 14
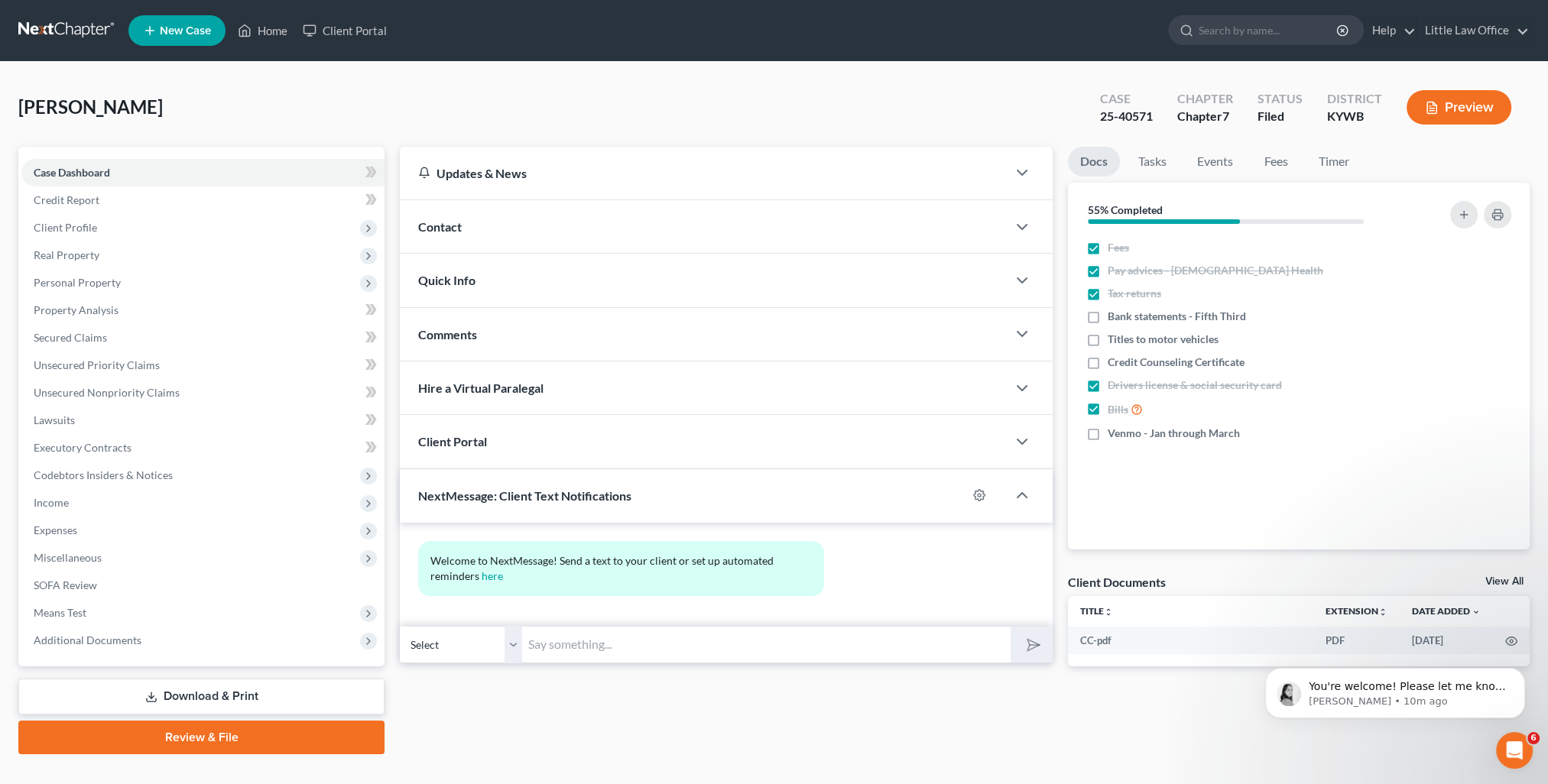
click at [624, 634] on input "text" at bounding box center [767, 645] width 489 height 38
paste input "This is Kristi from Marcus Little's Office. You can use this number to text me."
type input "This is Kristi from Marcus Little's Office. You can use this number to text me."
click at [1015, 645] on button "submit" at bounding box center [1031, 644] width 42 height 36
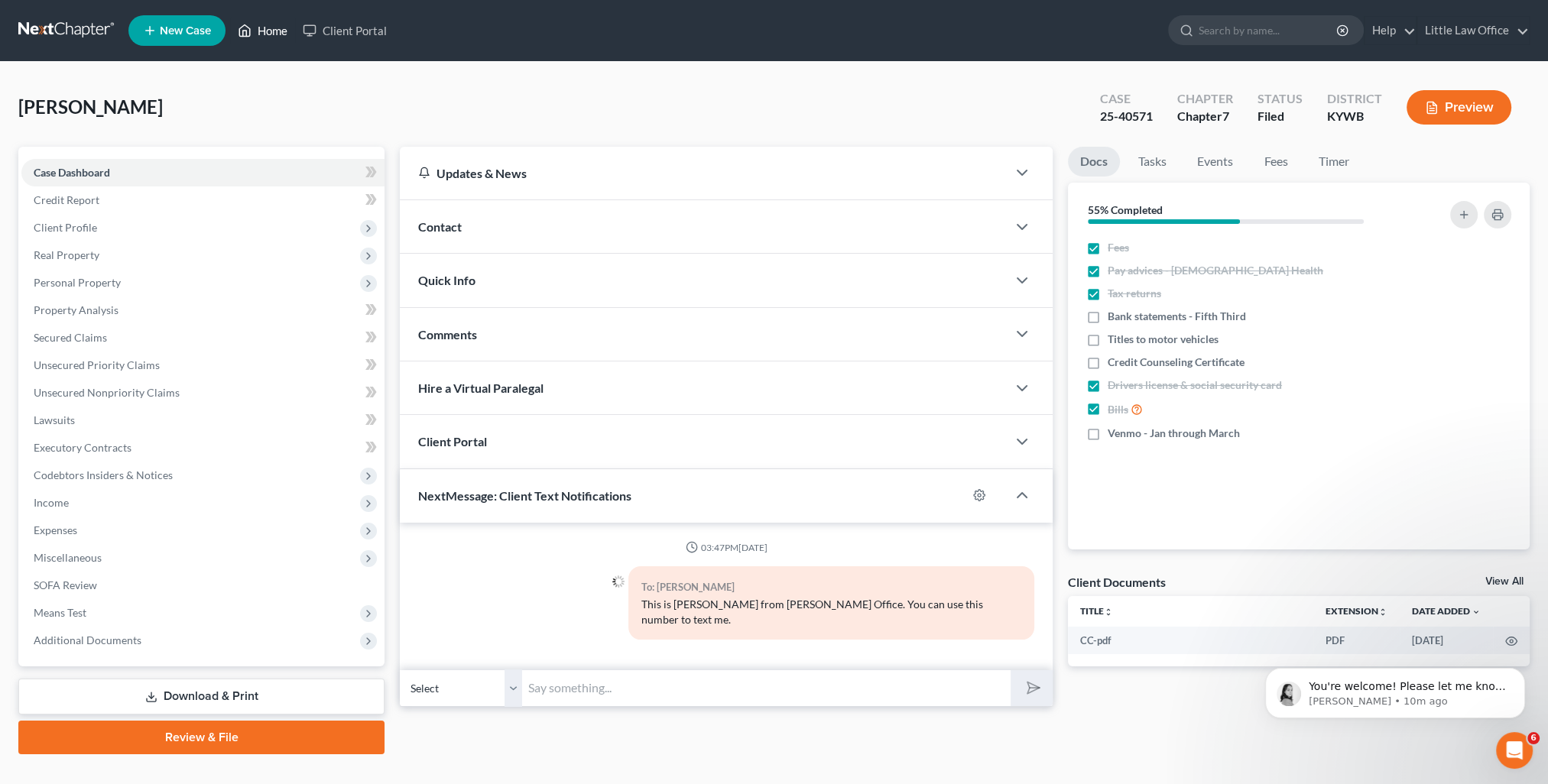
click at [279, 26] on link "Home" at bounding box center [263, 30] width 65 height 28
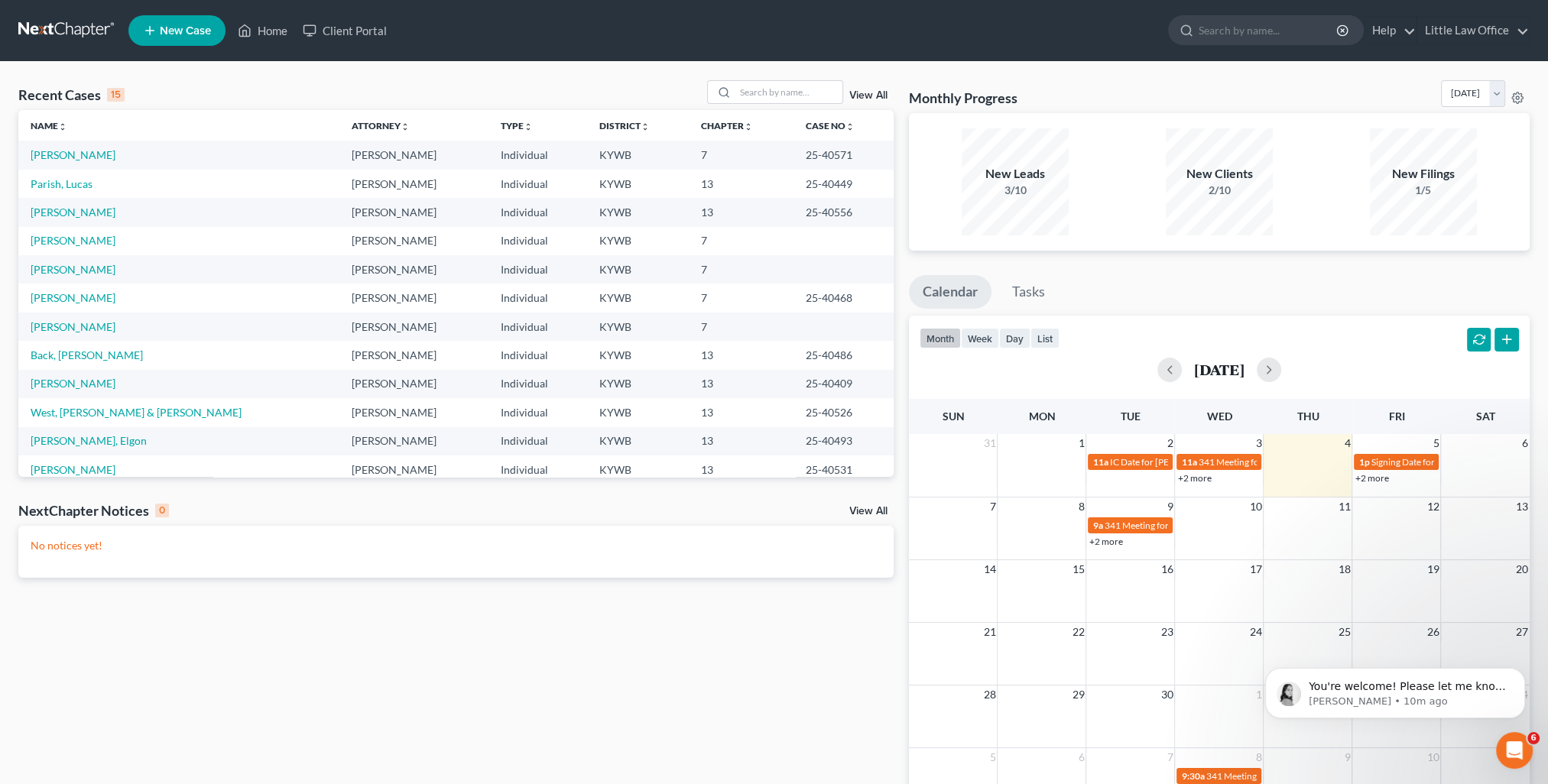
click at [868, 96] on link "View All" at bounding box center [869, 95] width 38 height 11
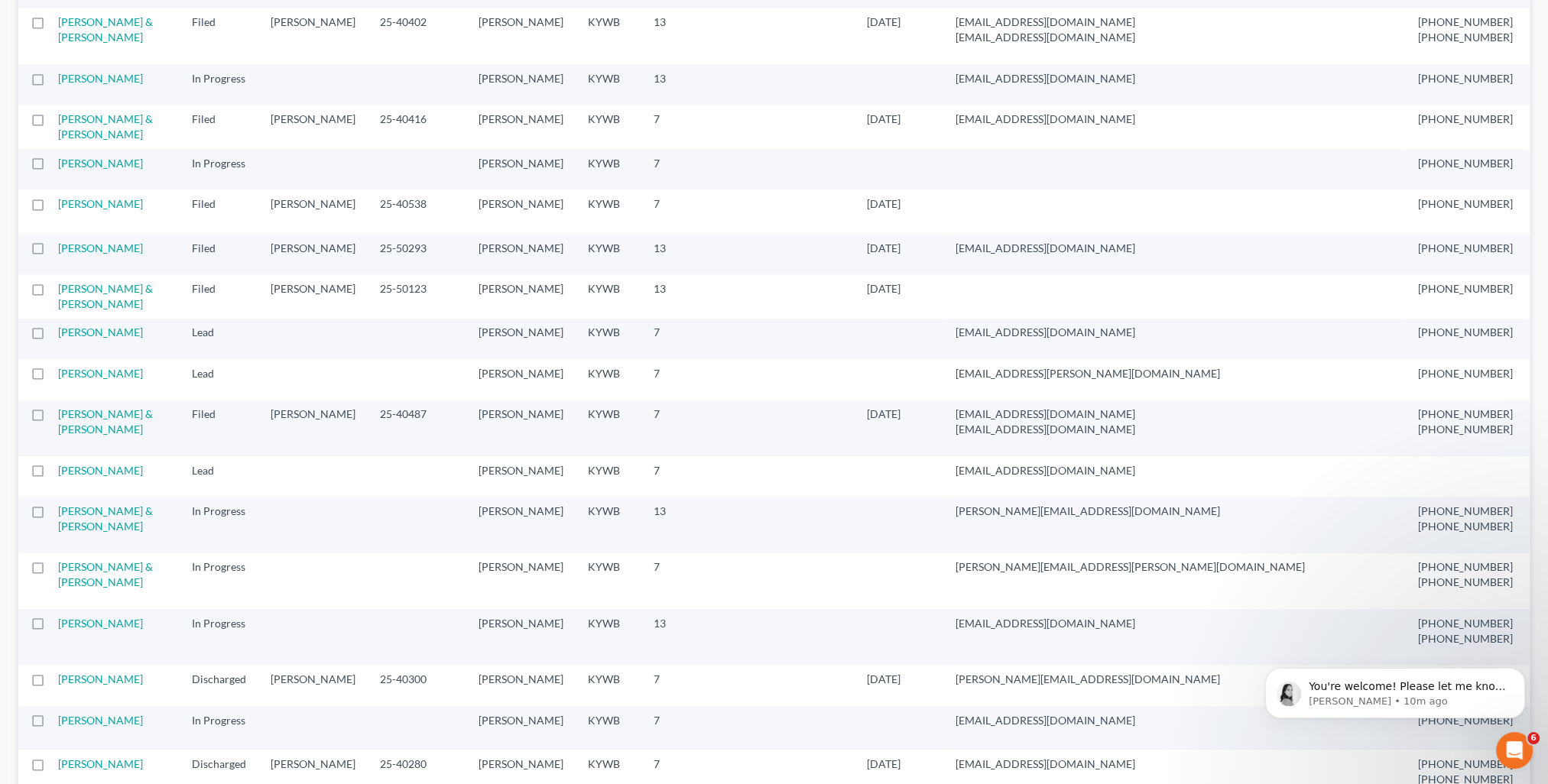
scroll to position [1605, 0]
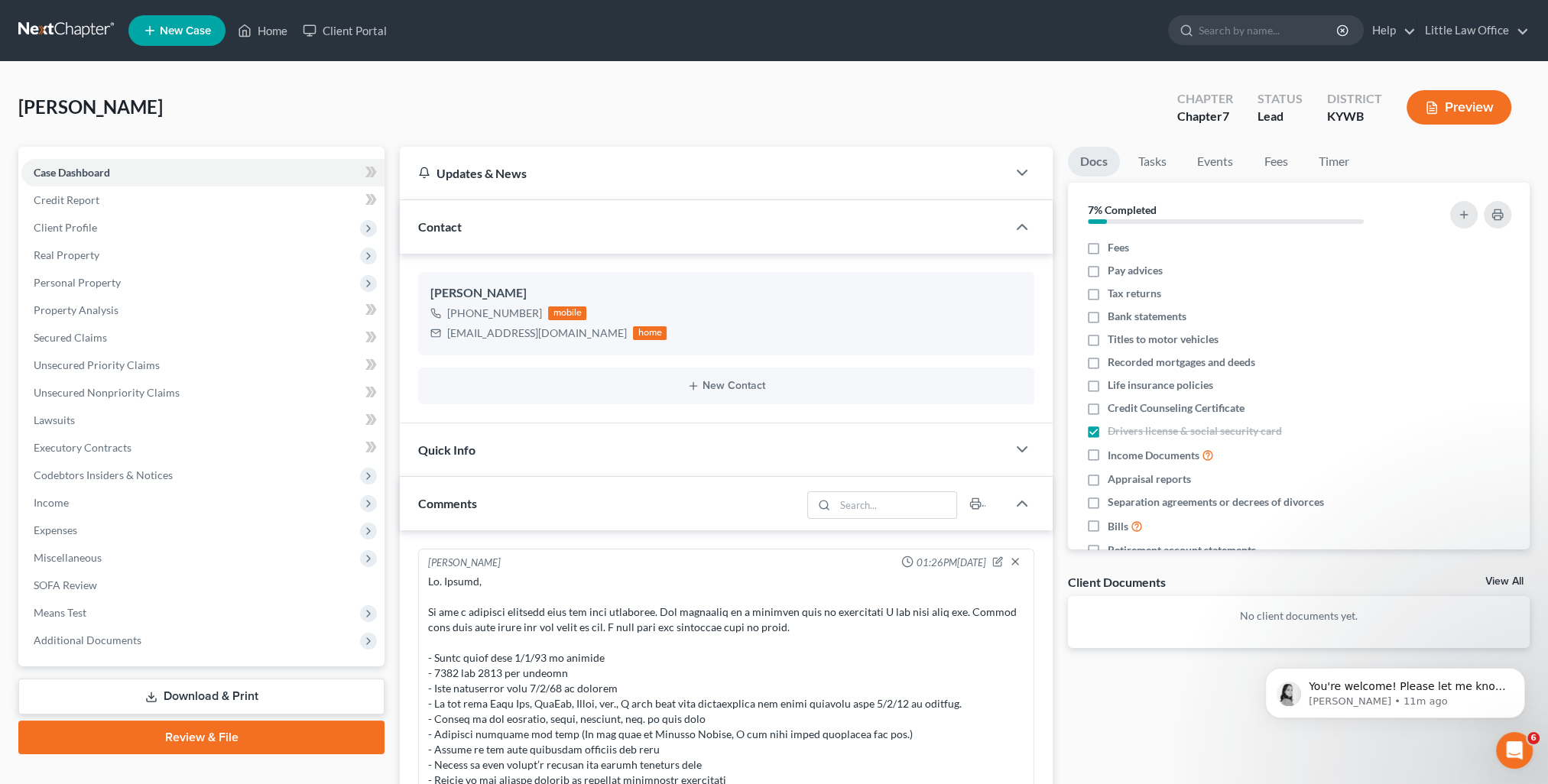
scroll to position [274, 0]
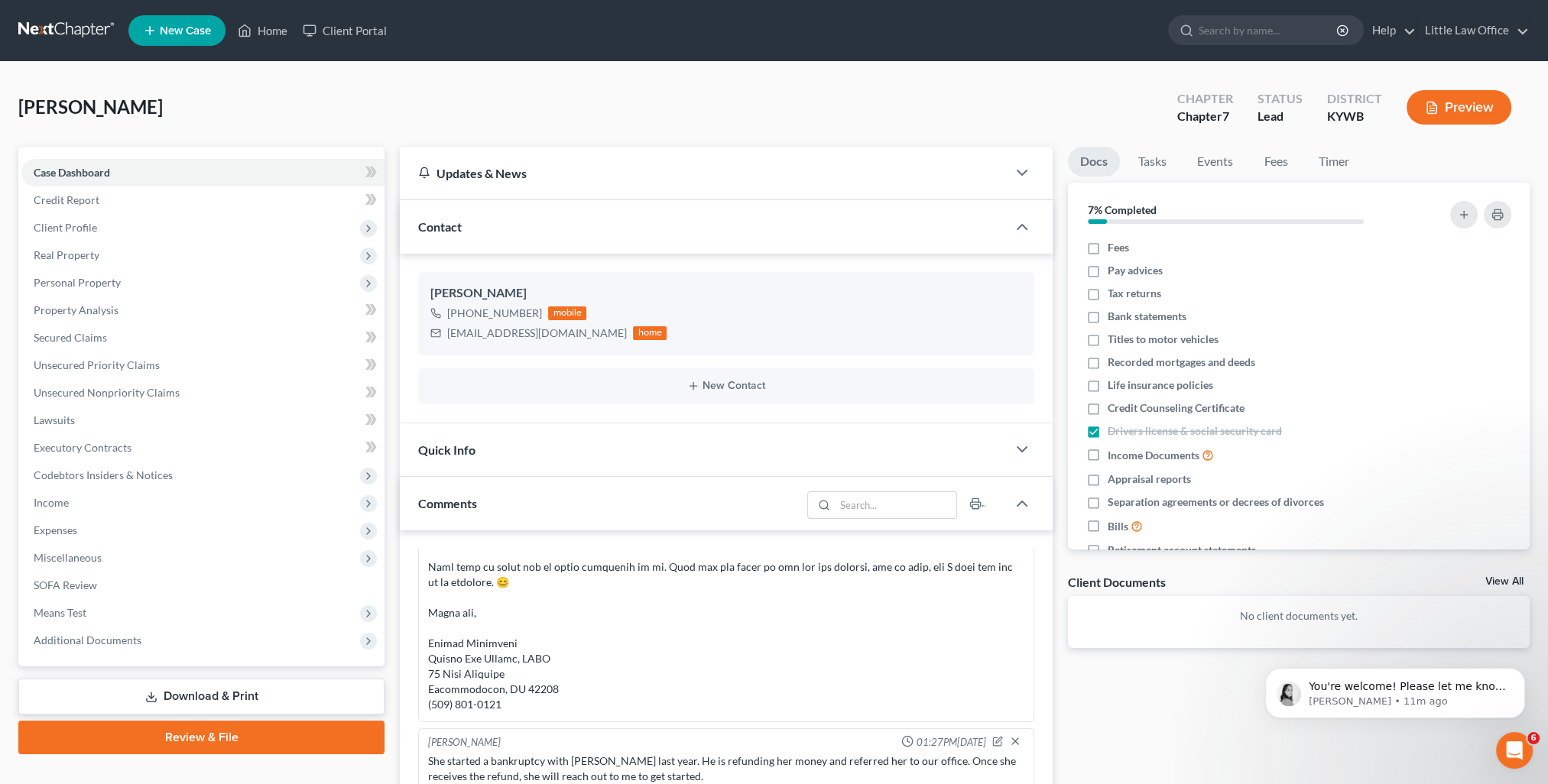
click at [518, 235] on div "Contact" at bounding box center [702, 226] width 607 height 53
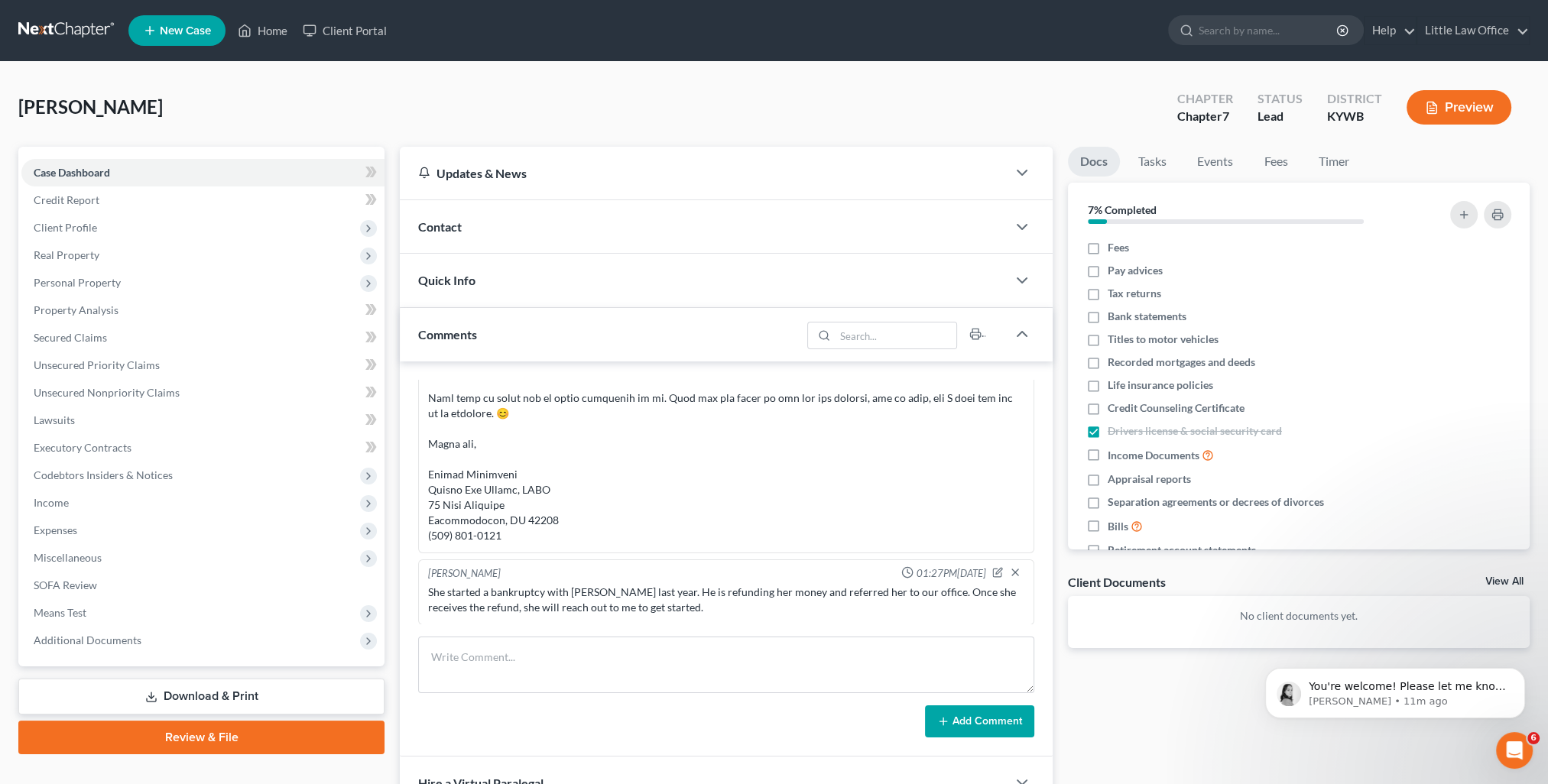
click at [503, 335] on div "Comments" at bounding box center [599, 334] width 401 height 53
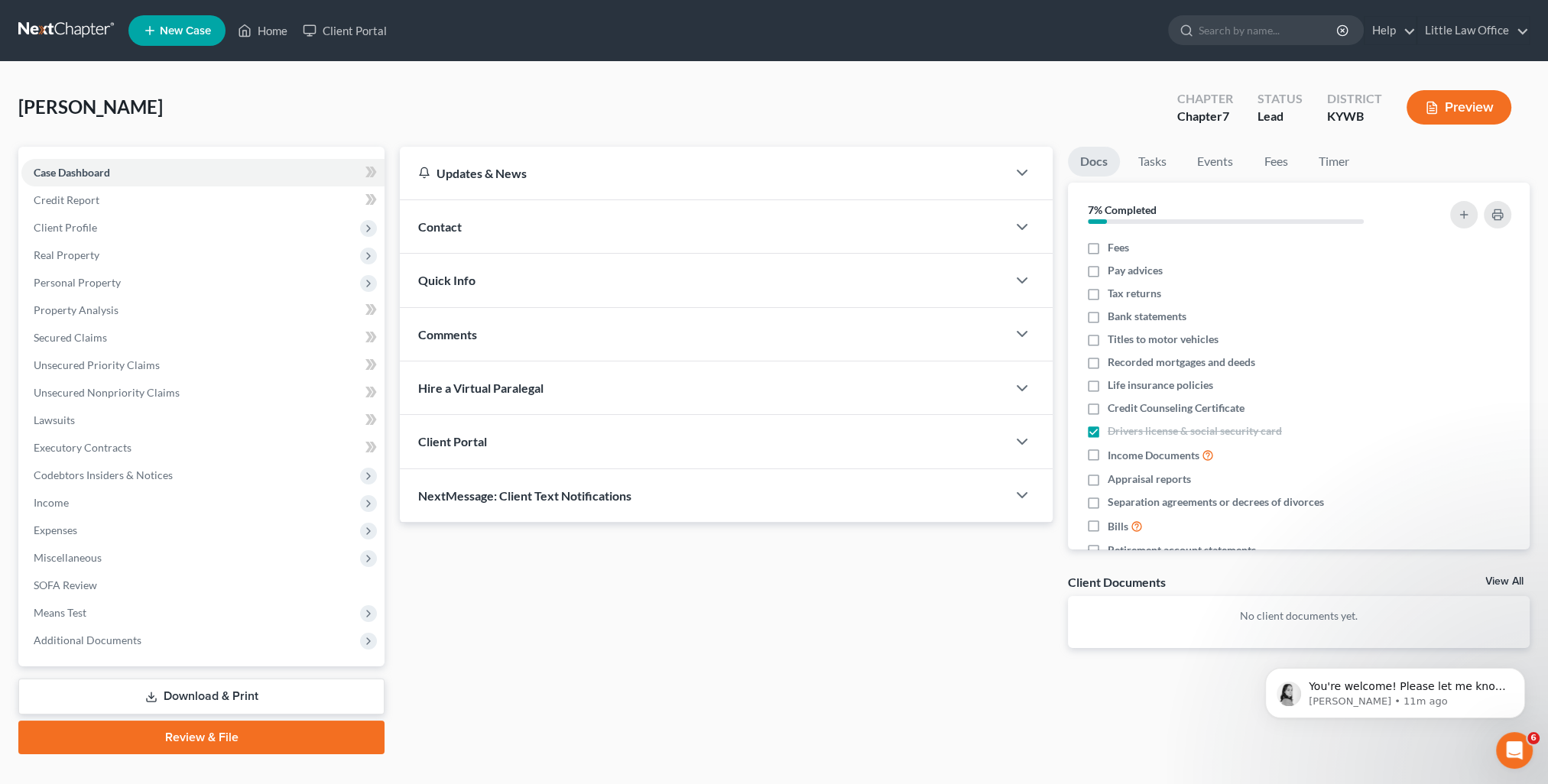
click at [552, 489] on span "NextMessage: Client Text Notifications" at bounding box center [525, 495] width 214 height 14
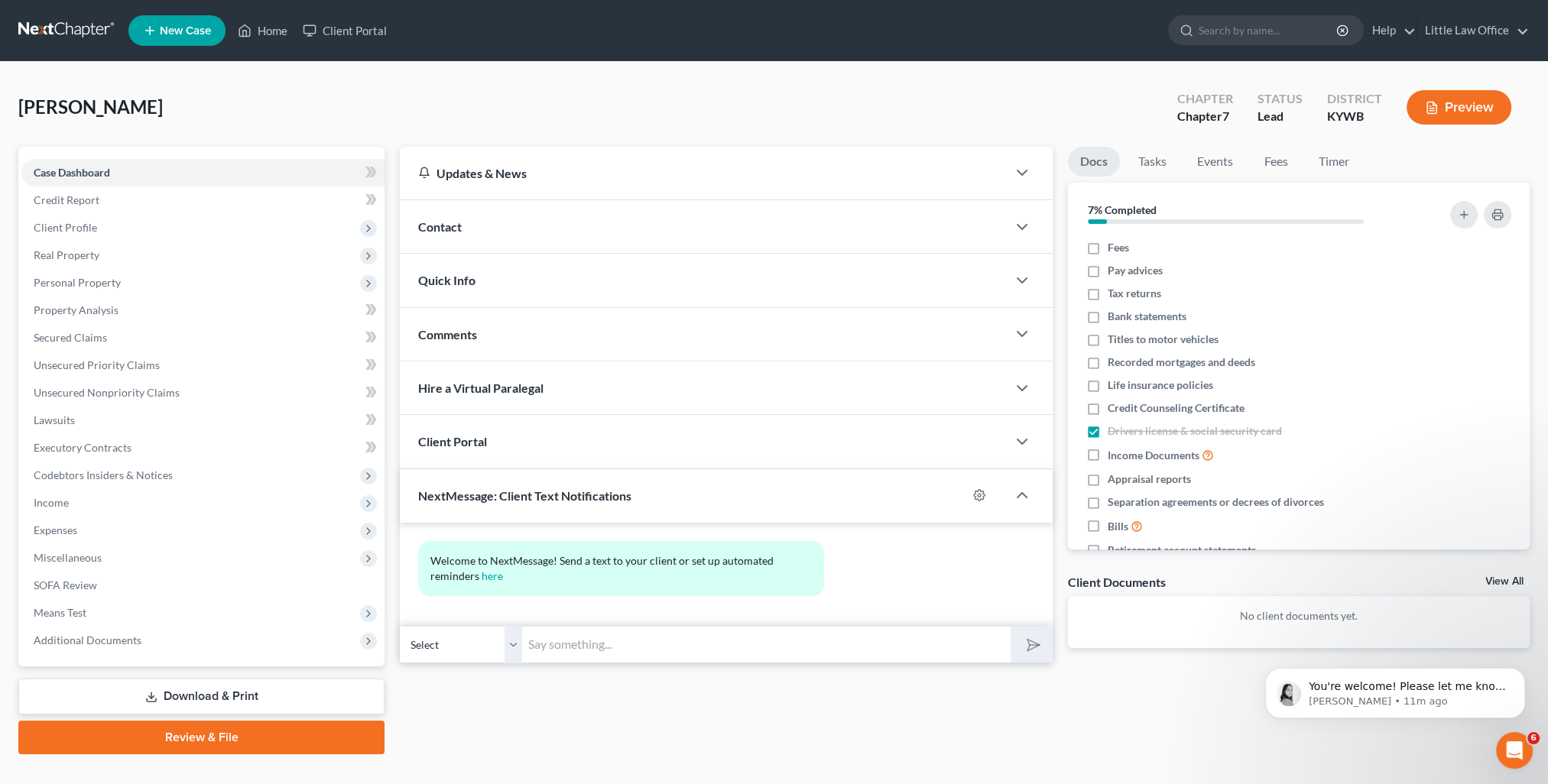
click at [596, 641] on input "text" at bounding box center [767, 645] width 489 height 38
paste input "This is Kristi from Marcus Little's Office. You can use this number to text me."
type input "This is Kristi from Marcus Little's Office. You can use this number to text me."
click at [1033, 645] on icon "submit" at bounding box center [1030, 645] width 21 height 21
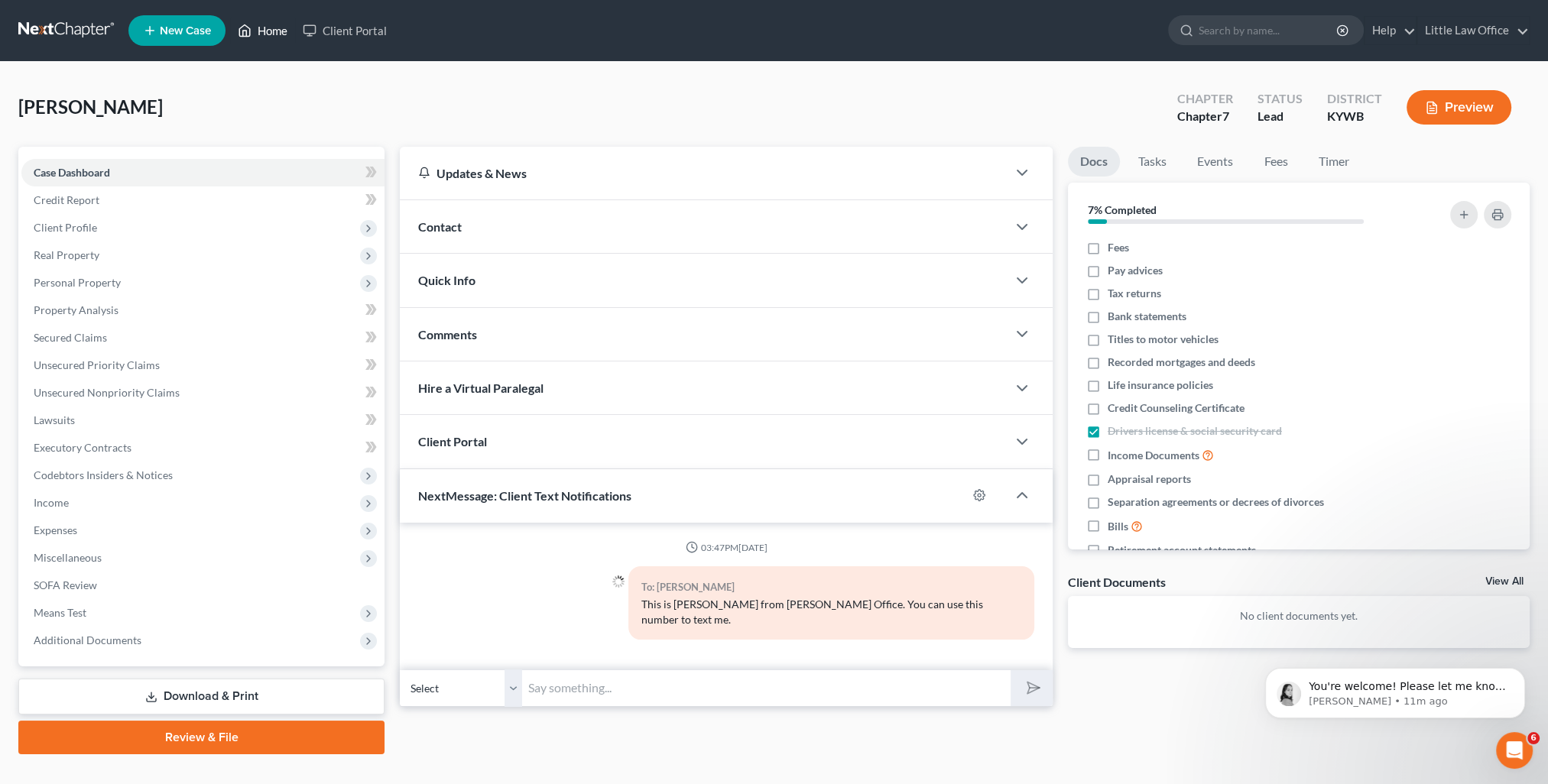
click at [280, 32] on link "Home" at bounding box center [263, 30] width 65 height 28
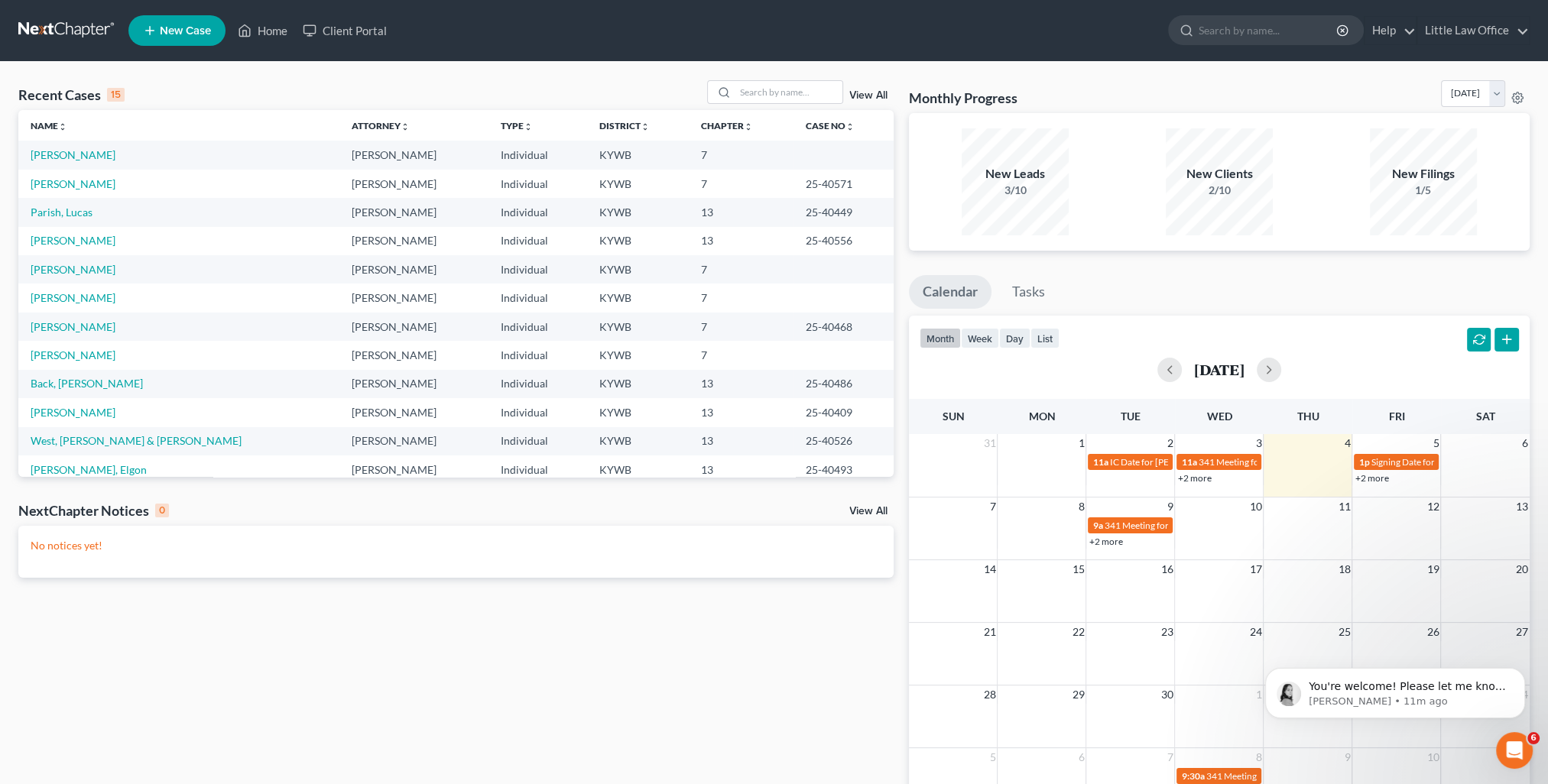
click at [859, 90] on link "View All" at bounding box center [869, 95] width 38 height 11
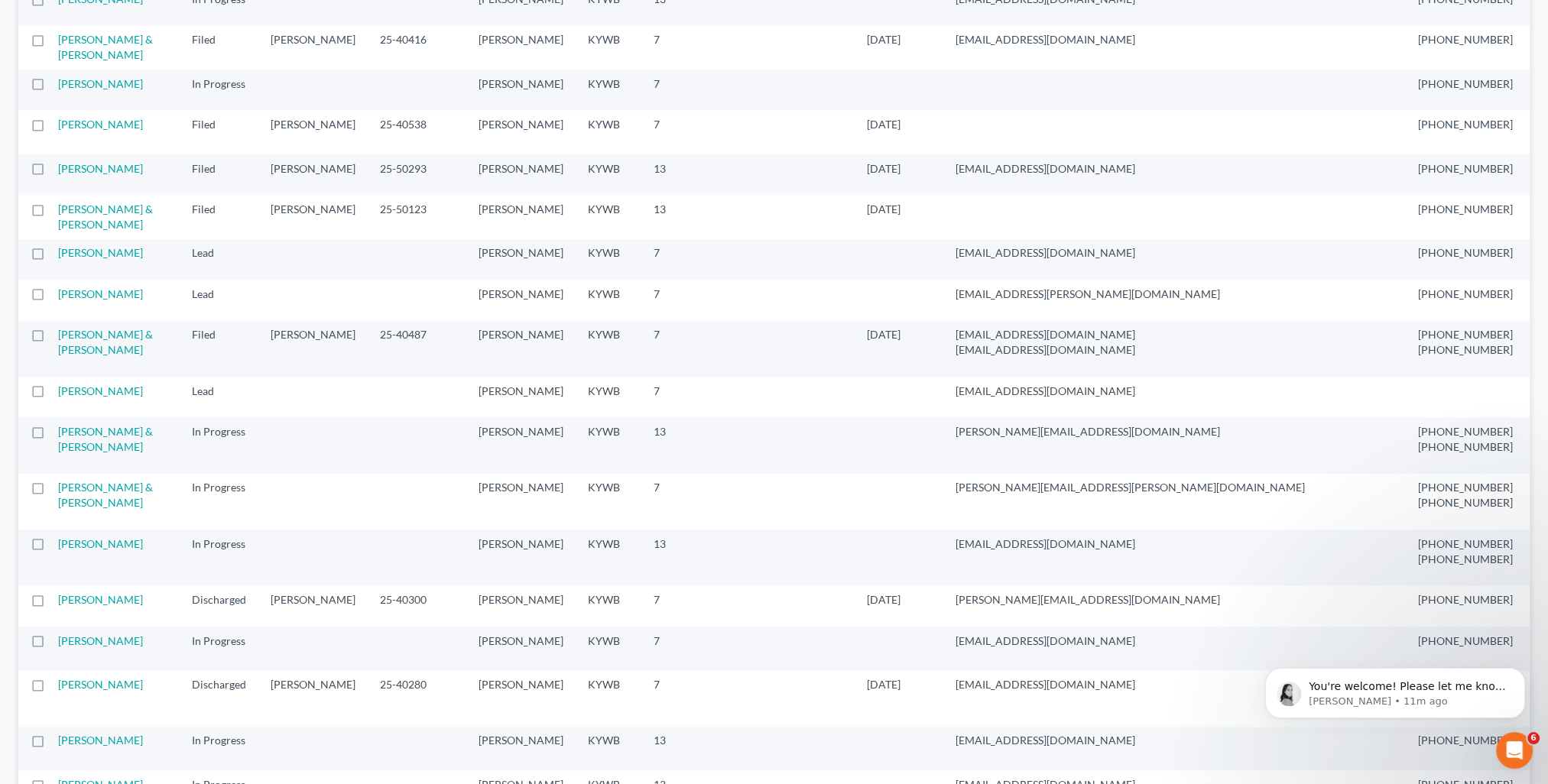
scroll to position [1682, 0]
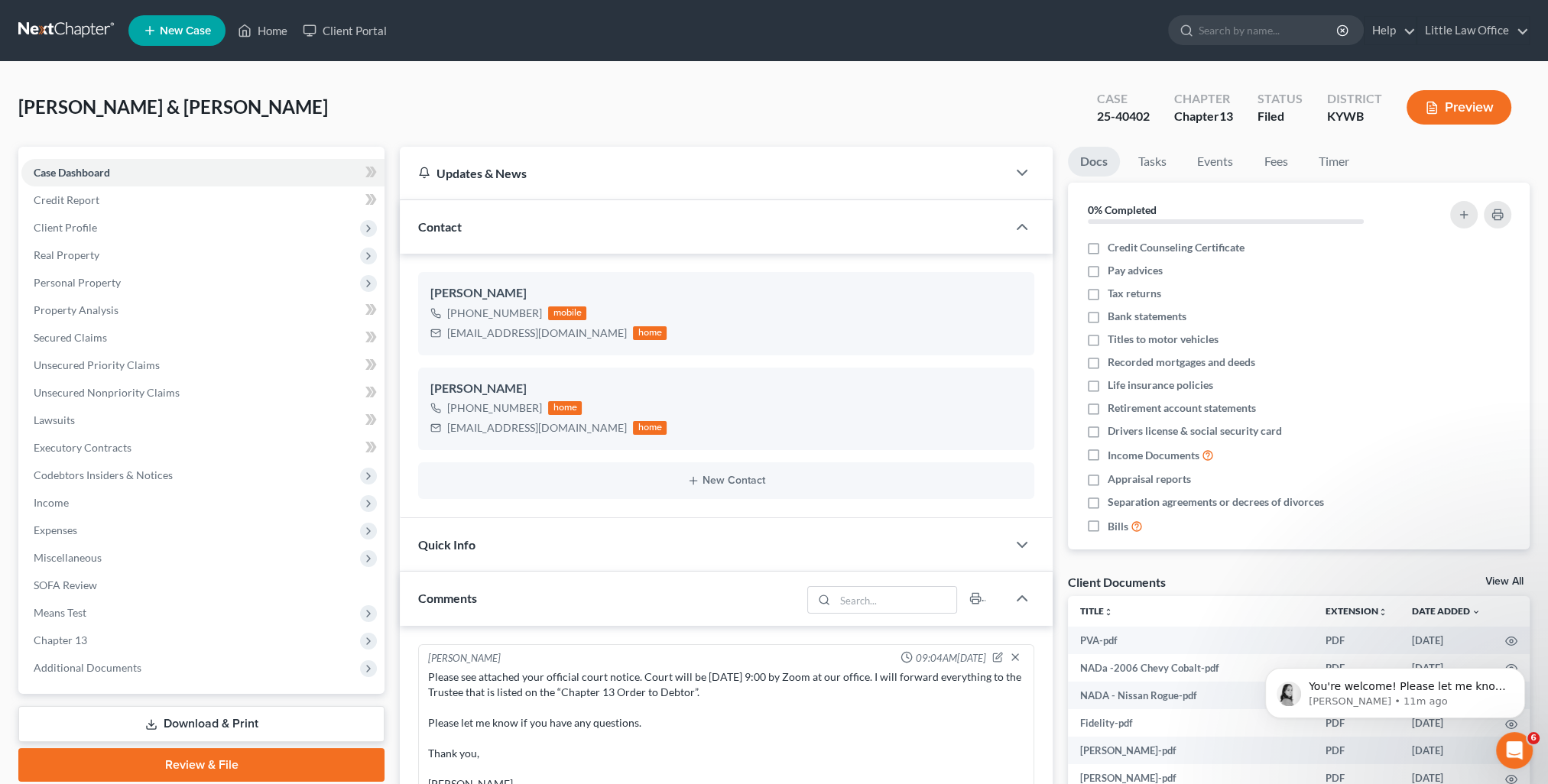
click at [529, 237] on div "Contact" at bounding box center [702, 226] width 607 height 53
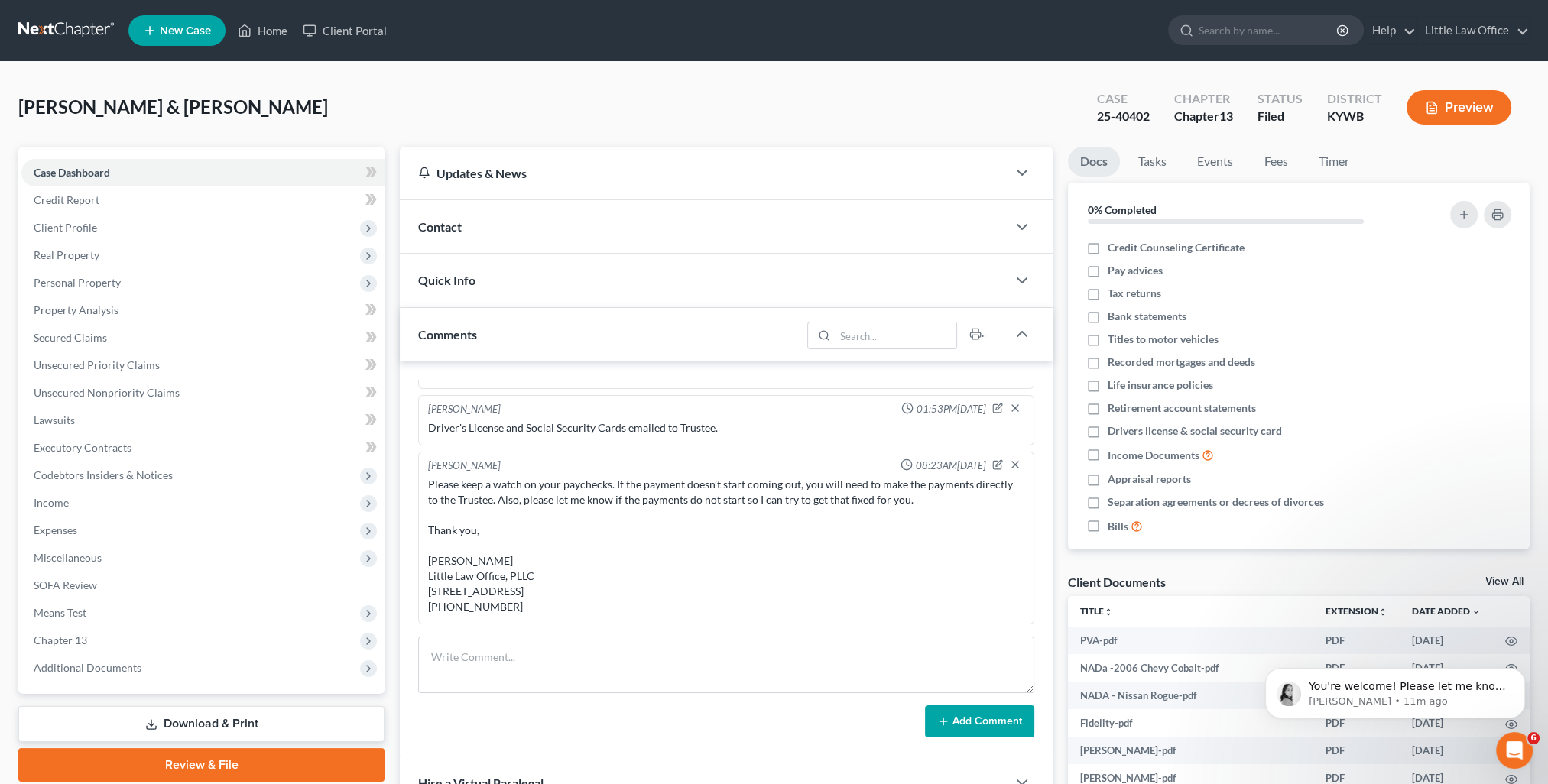
click at [509, 343] on div "Comments" at bounding box center [599, 334] width 401 height 53
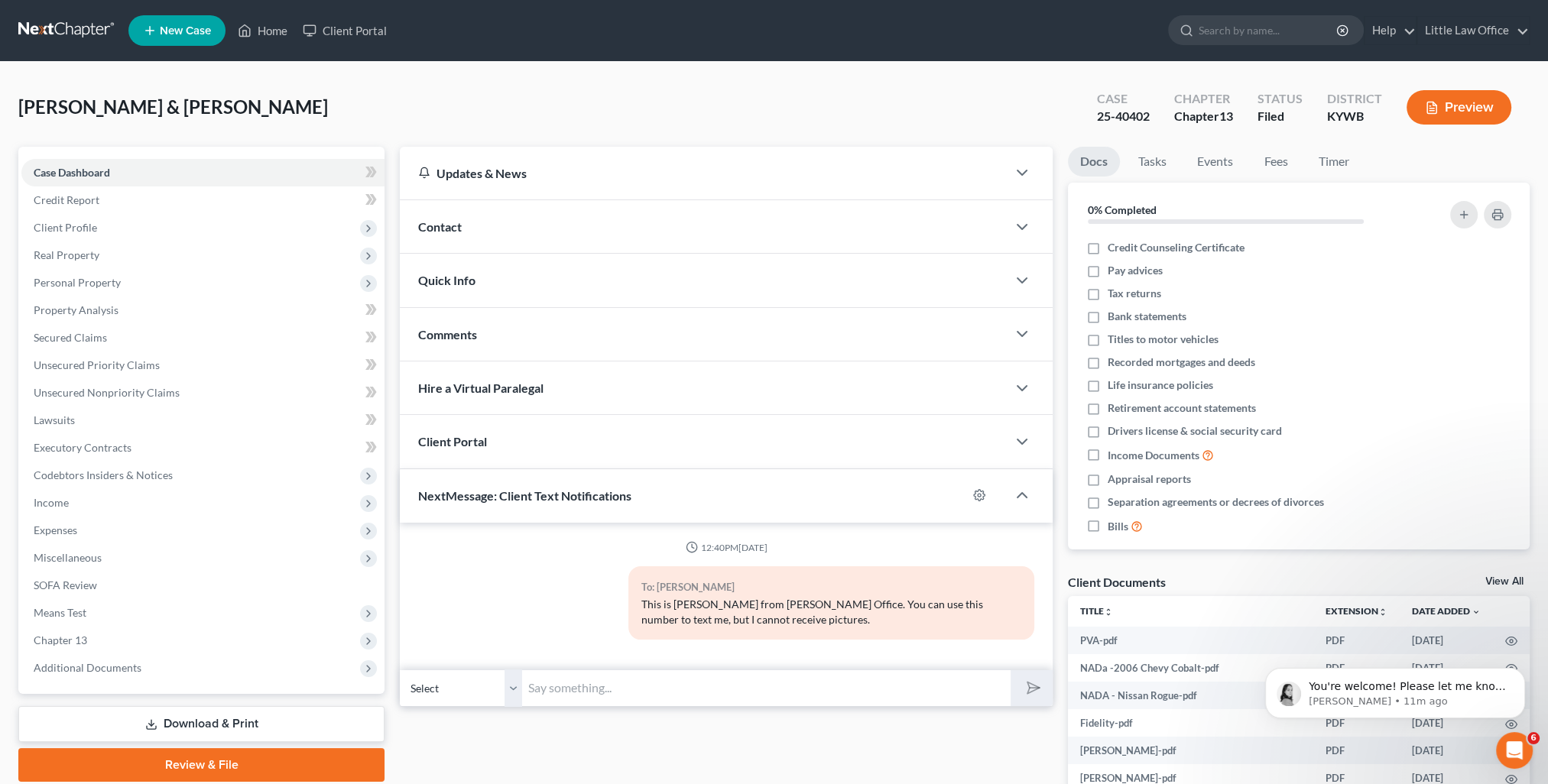
scroll to position [153, 0]
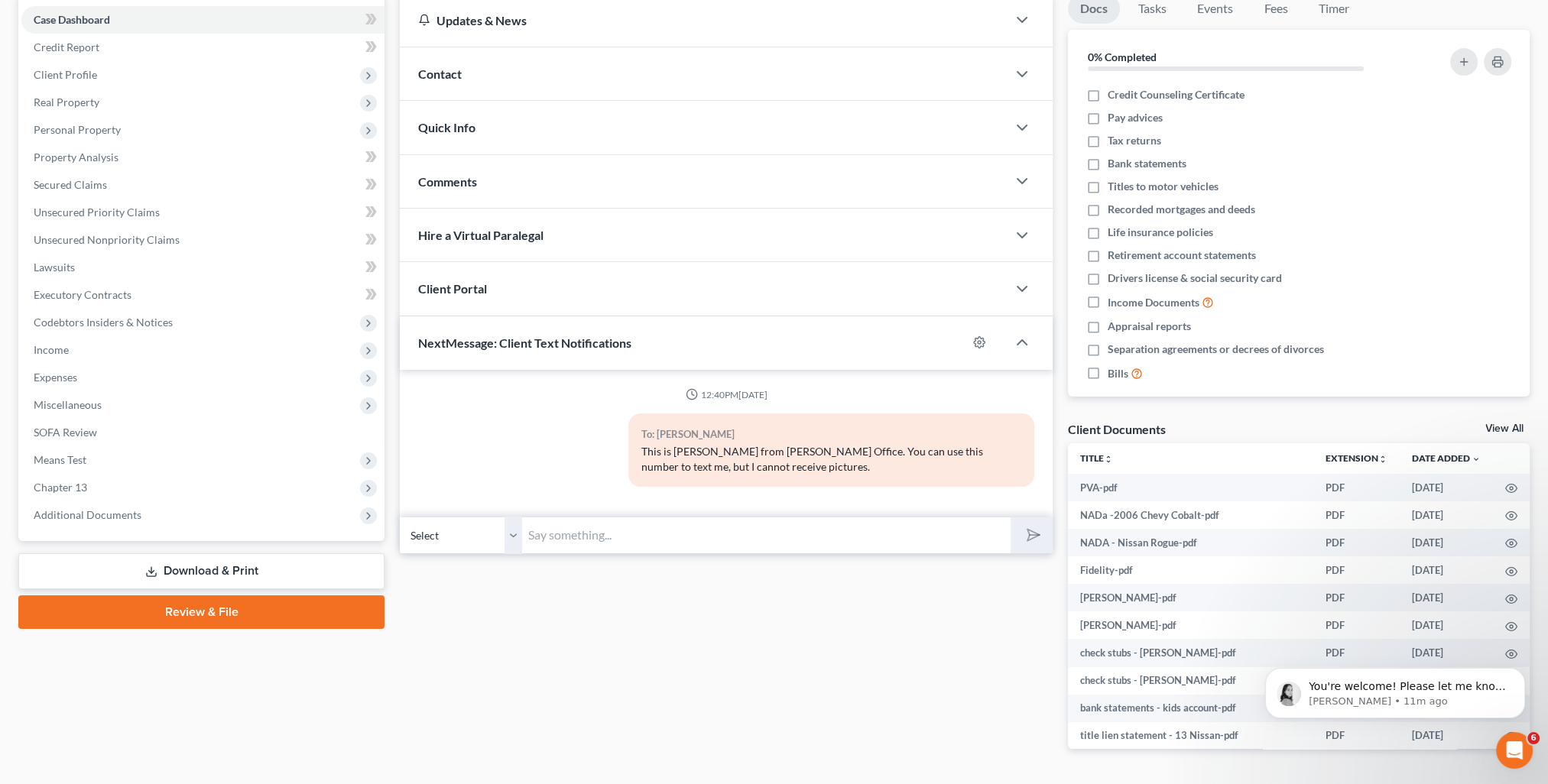
click at [581, 543] on input "text" at bounding box center [767, 535] width 489 height 38
paste input "This is Kristi from Marcus Little's Office. You can use this number to text me."
type input "This is Kristi from Marcus Little's Office. You can use this number to text me."
click at [1032, 529] on polygon "submit" at bounding box center [1029, 535] width 18 height 18
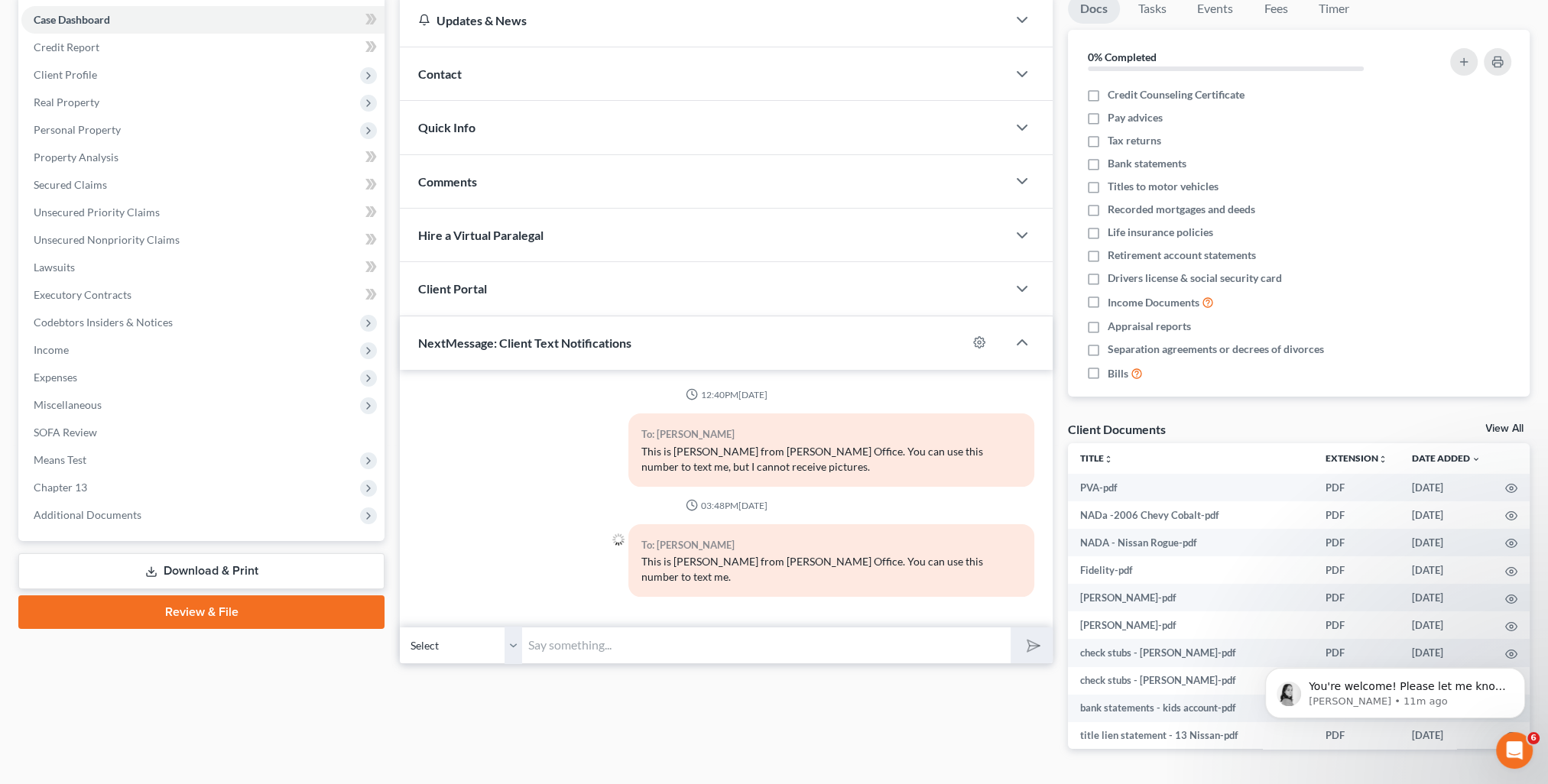
drag, startPoint x: 517, startPoint y: 635, endPoint x: 507, endPoint y: 648, distance: 16.4
click at [517, 635] on select "Select +1 (270) 499-1349 - Bryan Rogers" at bounding box center [460, 645] width 122 height 38
click at [670, 702] on div "Updates & News × Western Kentucky: Faster Filing Times! Updates have been made …" at bounding box center [726, 384] width 668 height 779
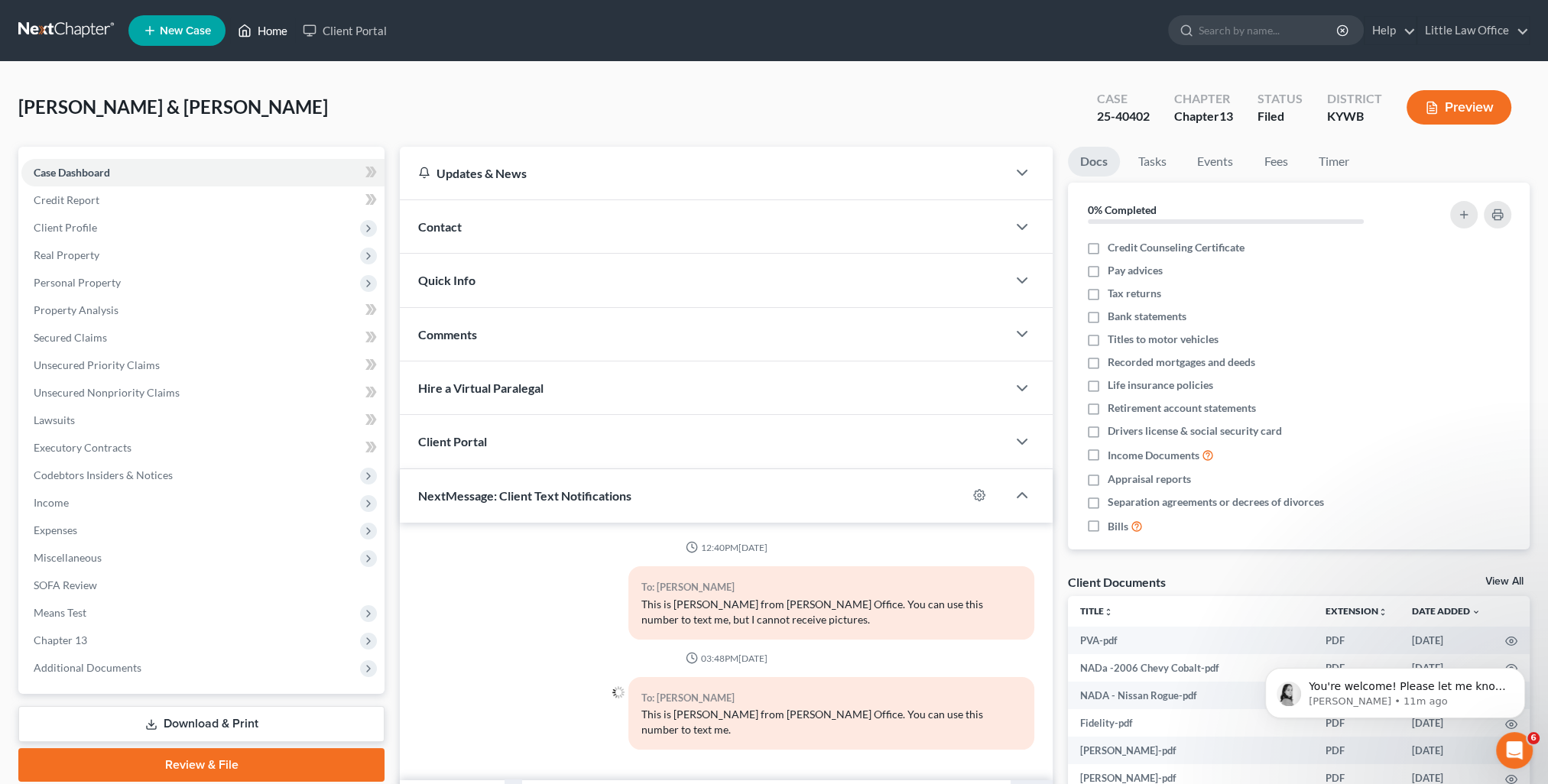
click at [265, 35] on link "Home" at bounding box center [263, 30] width 65 height 28
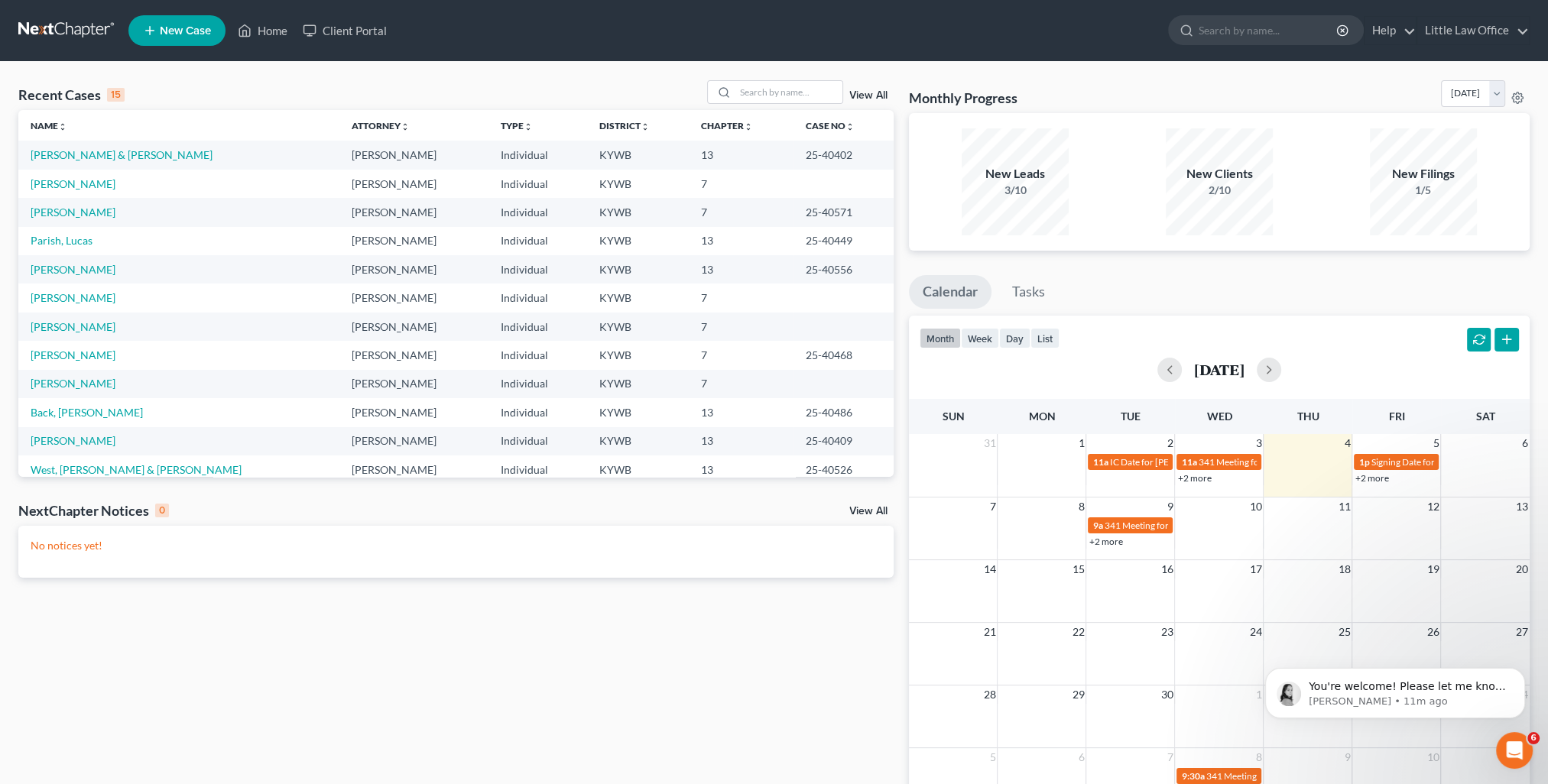
click at [872, 99] on link "View All" at bounding box center [869, 95] width 38 height 11
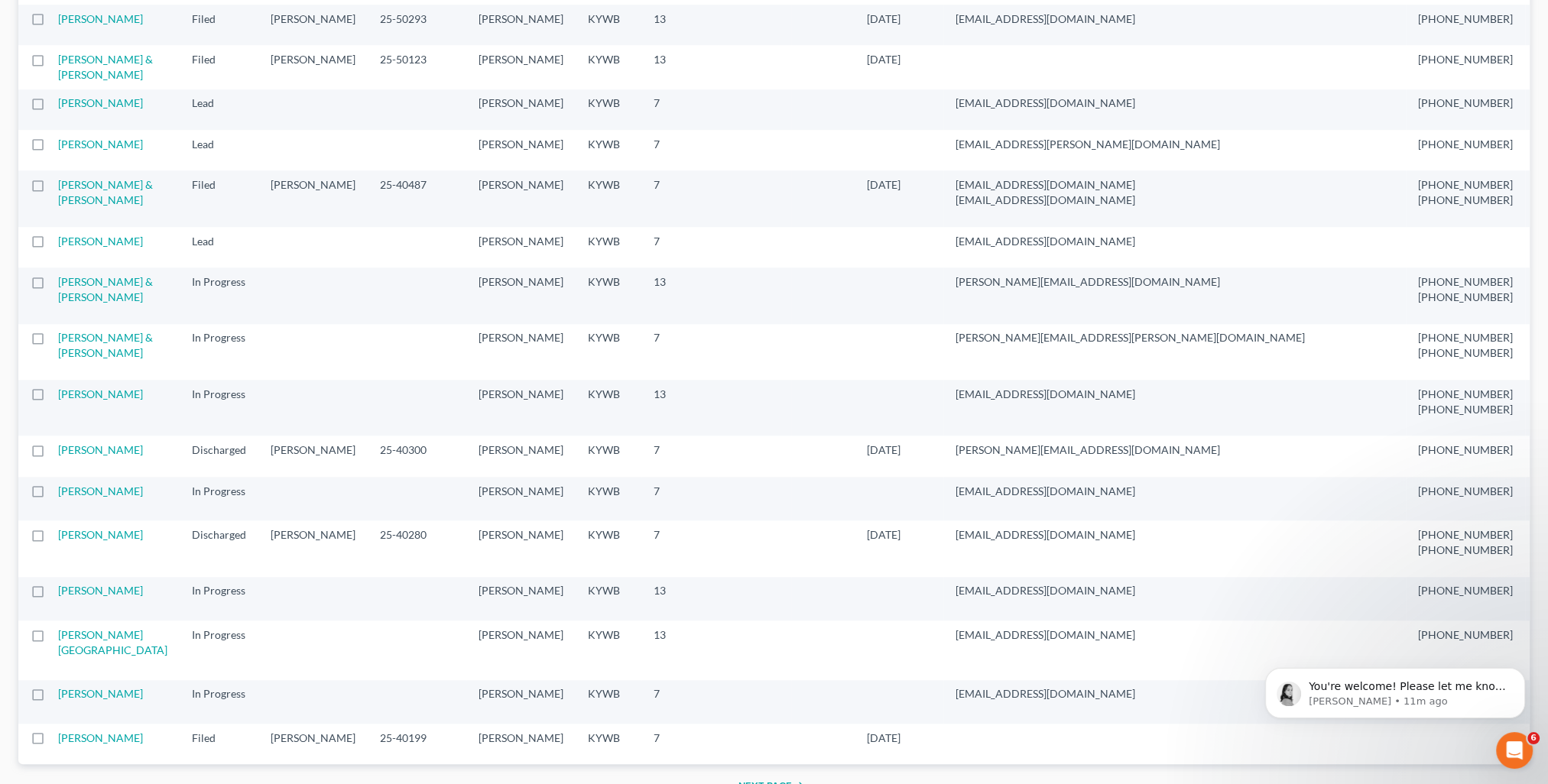
scroll to position [1834, 0]
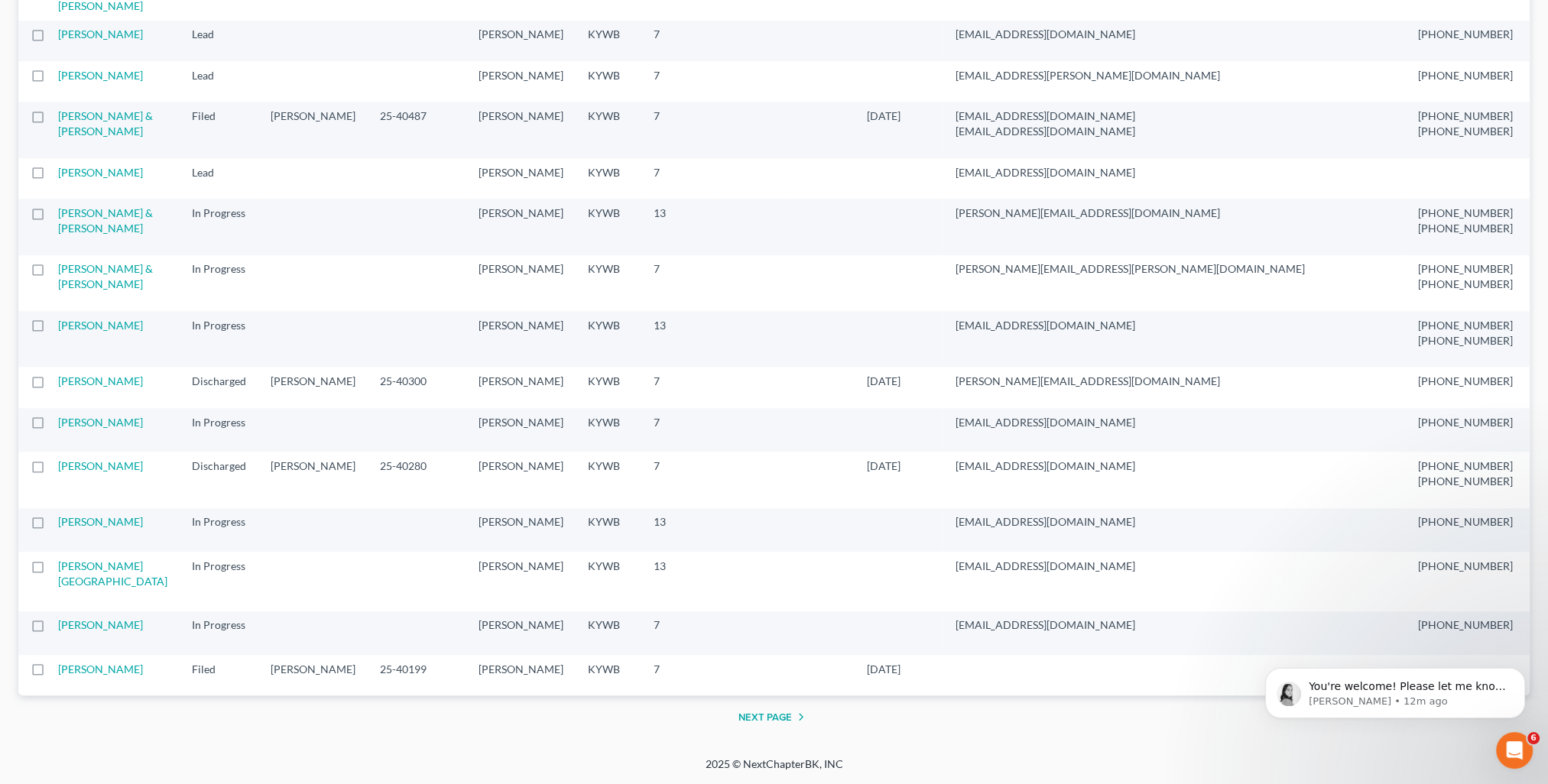
select select "4"
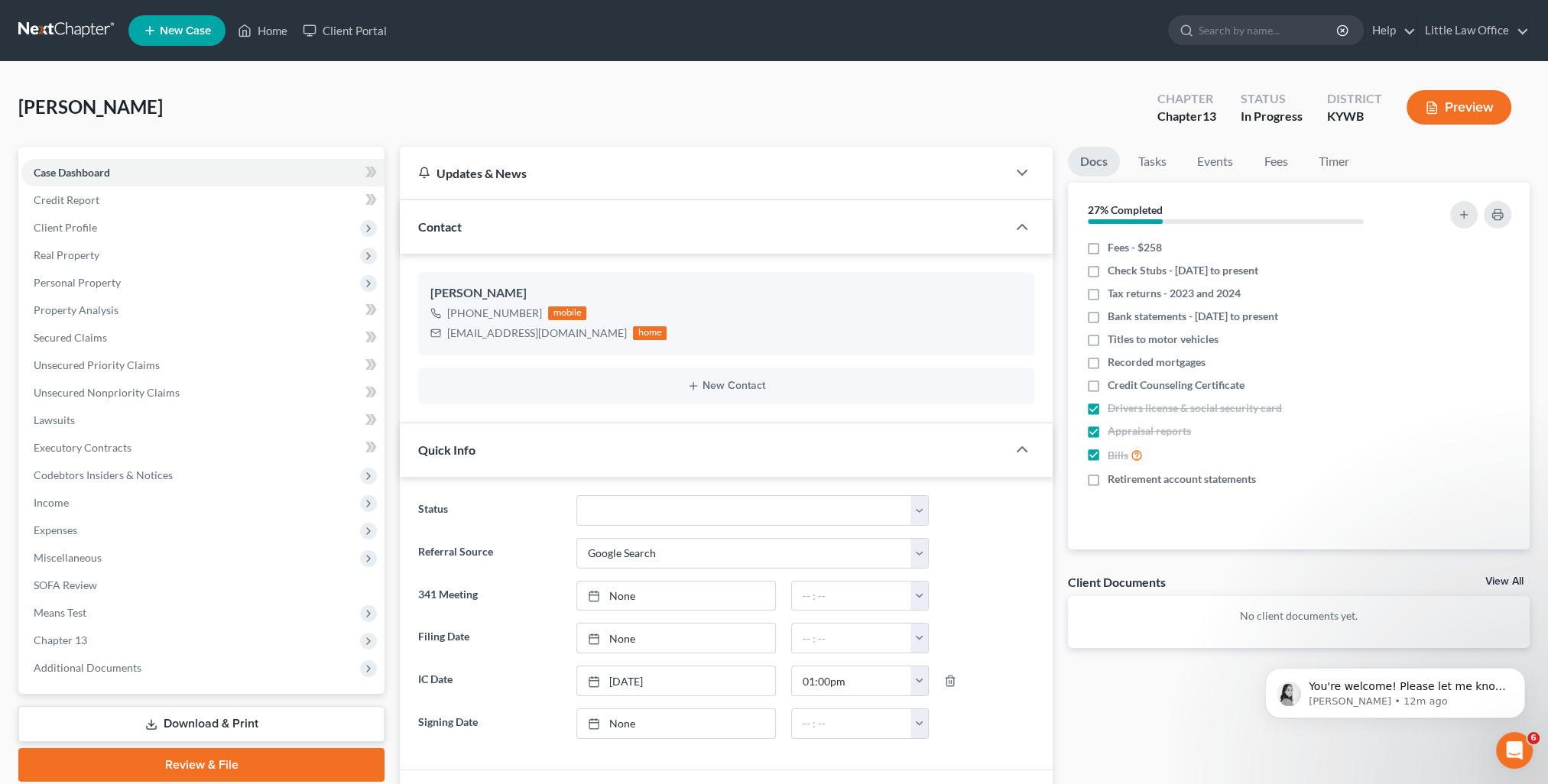
click at [519, 190] on div "Updates & News" at bounding box center [702, 173] width 607 height 53
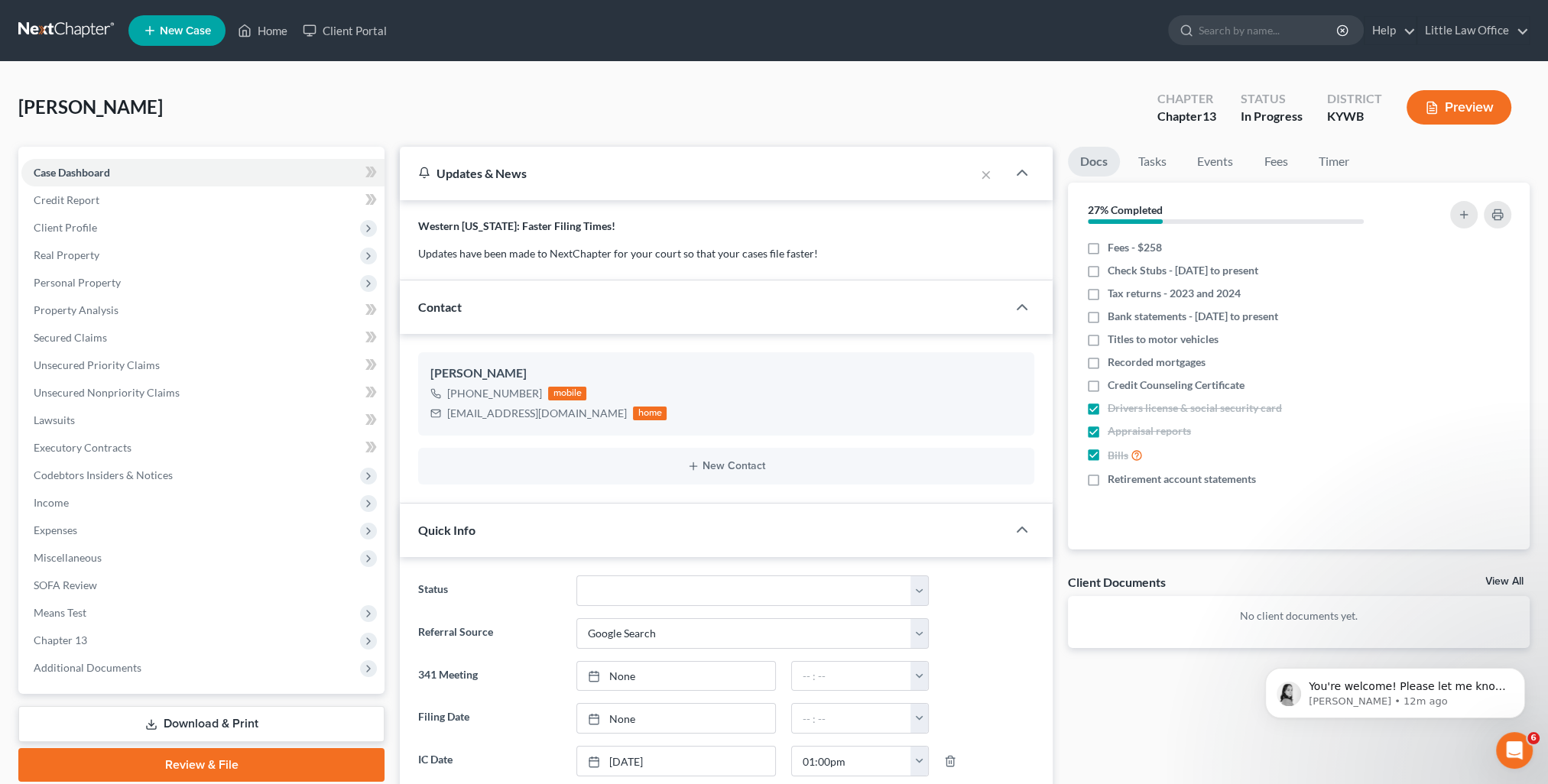
click at [519, 192] on div "Updates & News" at bounding box center [686, 173] width 574 height 53
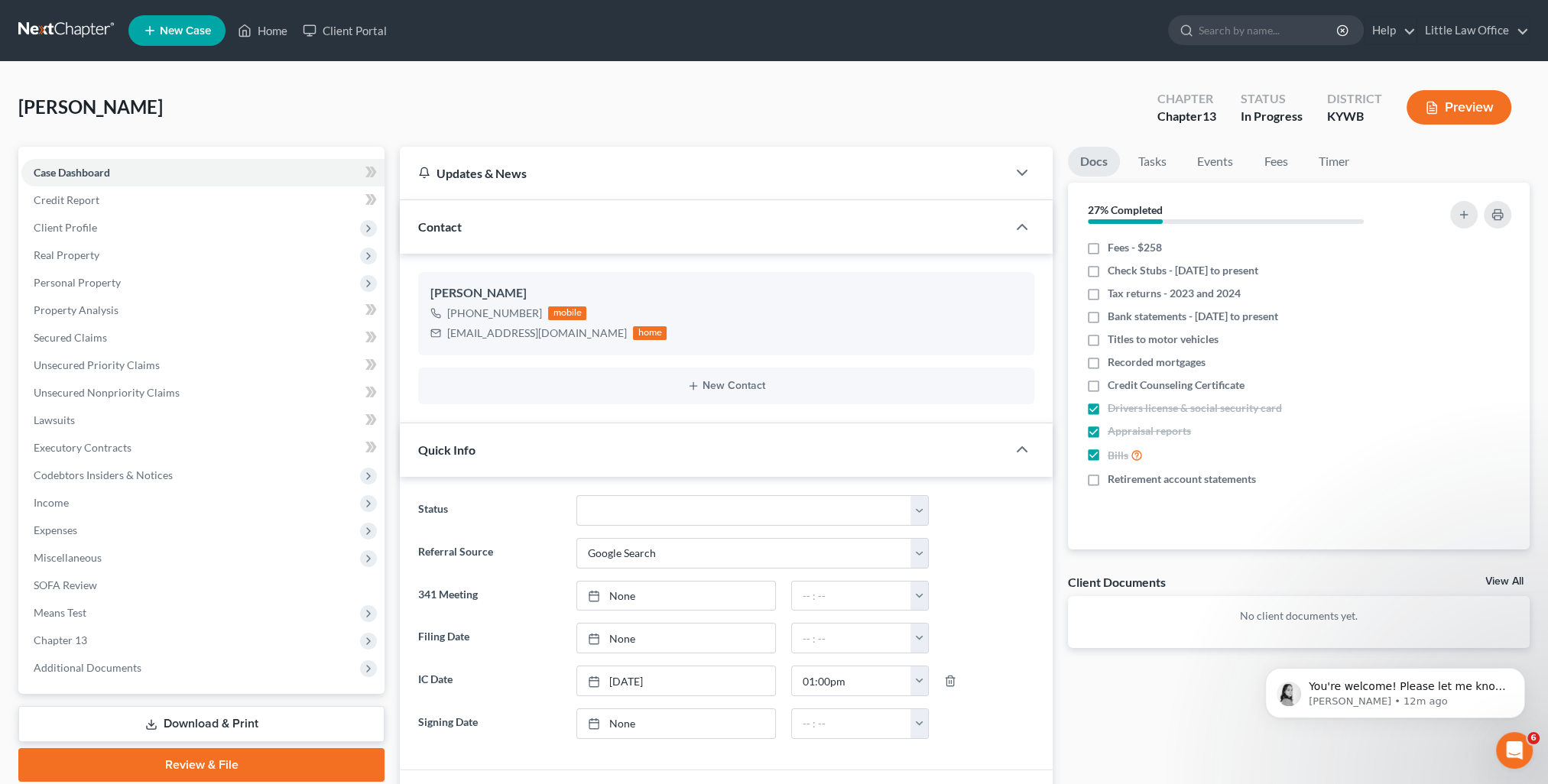
click at [533, 232] on div "Contact" at bounding box center [702, 226] width 607 height 53
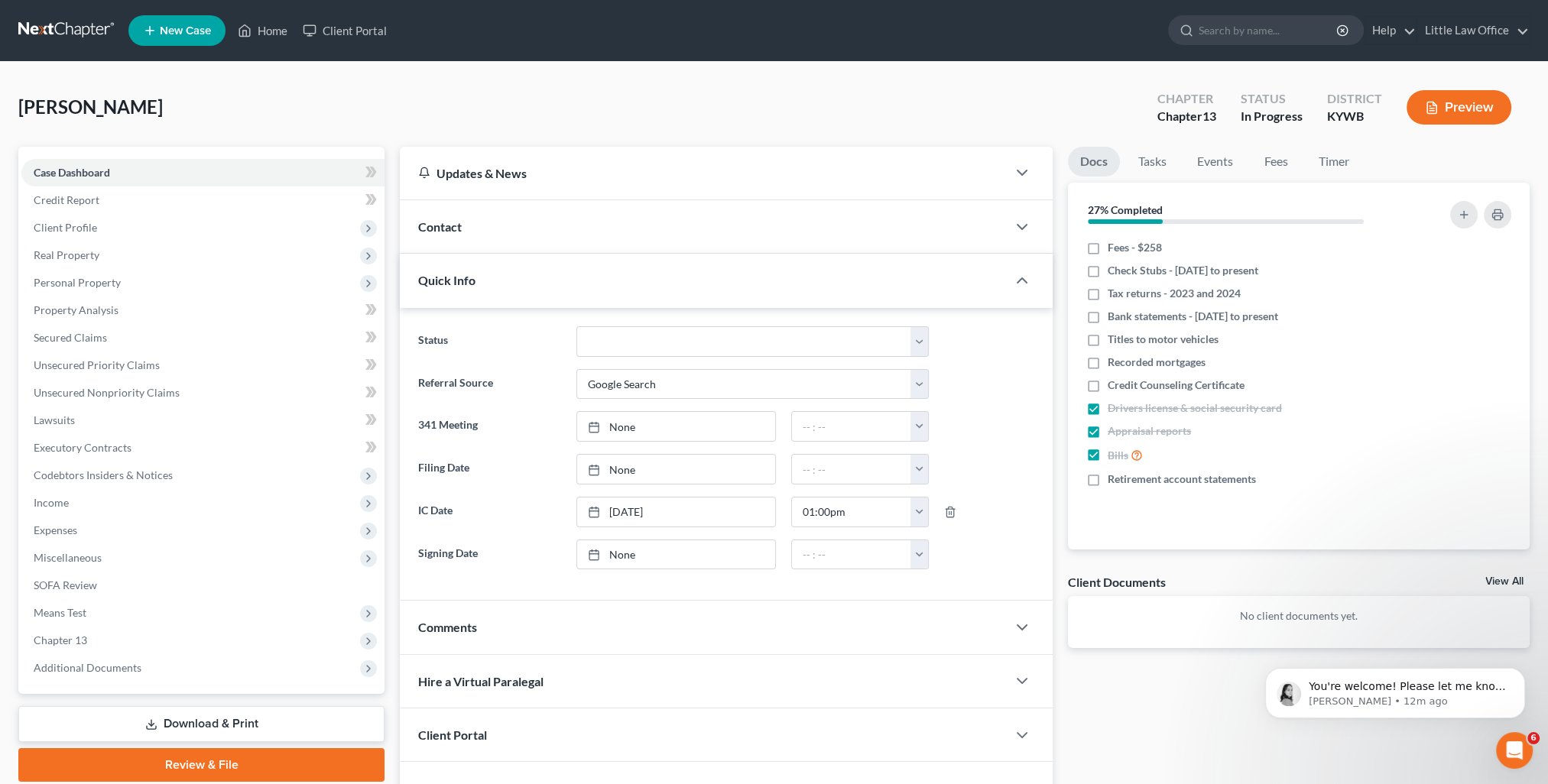
click at [512, 296] on div "Quick Info" at bounding box center [702, 280] width 607 height 53
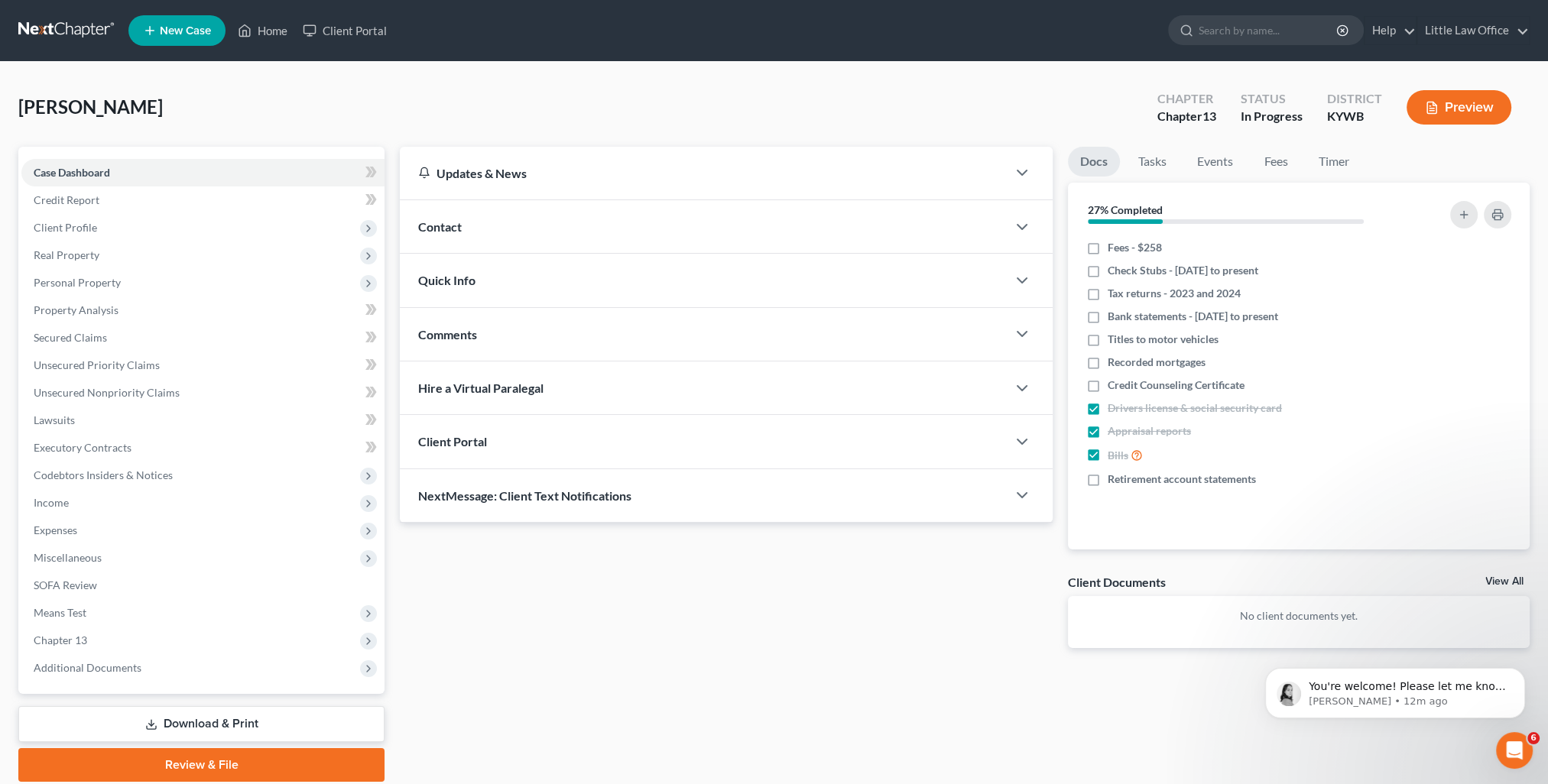
click at [520, 504] on div "NextMessage: Client Text Notifications" at bounding box center [702, 495] width 607 height 53
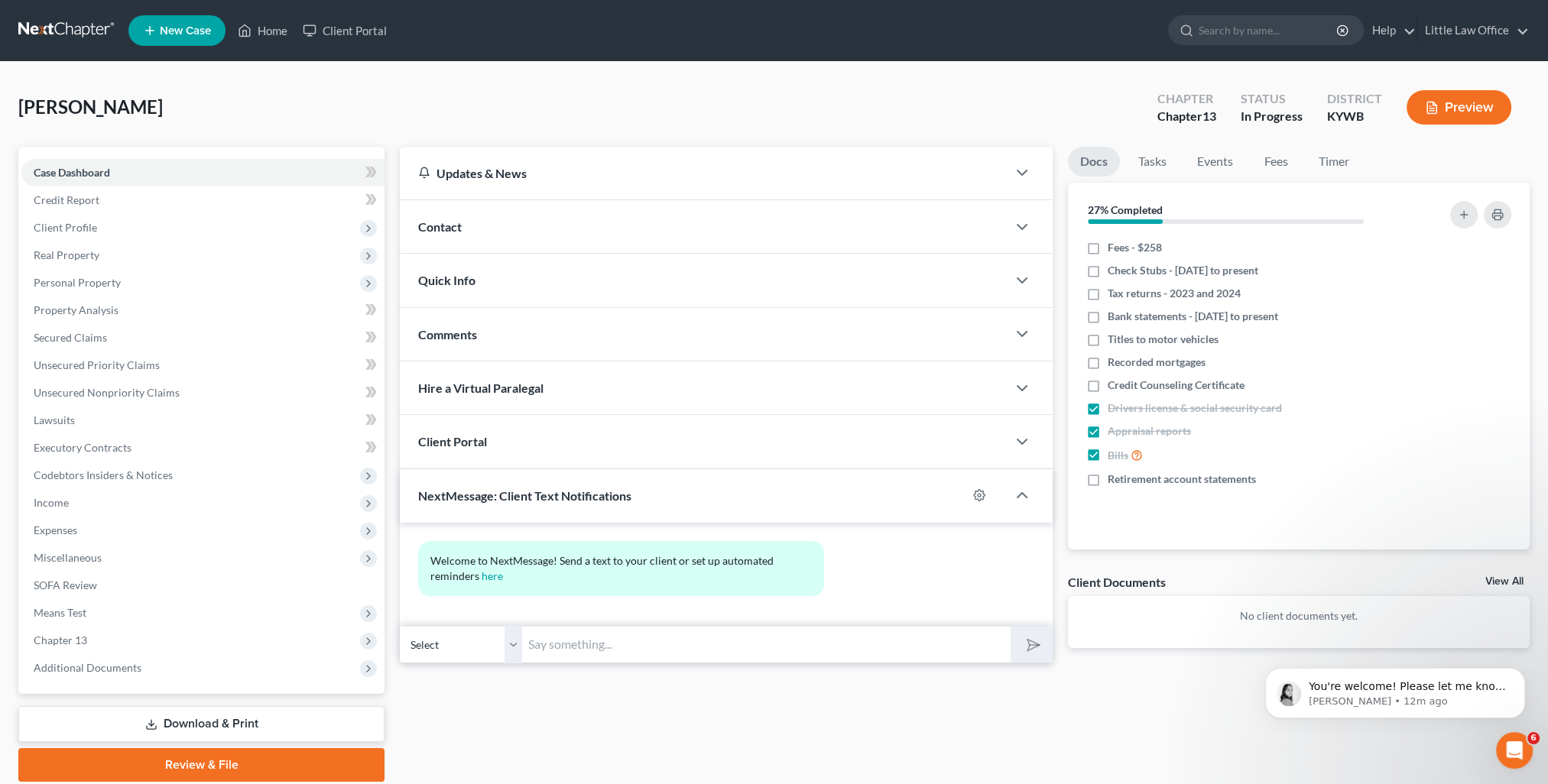
click at [578, 641] on input "text" at bounding box center [767, 645] width 489 height 38
paste input "This is Kristi from Marcus Little's Office. You can use this number to text me."
type input "This is Kristi from Marcus Little's Office. You can use this number to text me."
click at [1039, 645] on button "submit" at bounding box center [1031, 644] width 42 height 36
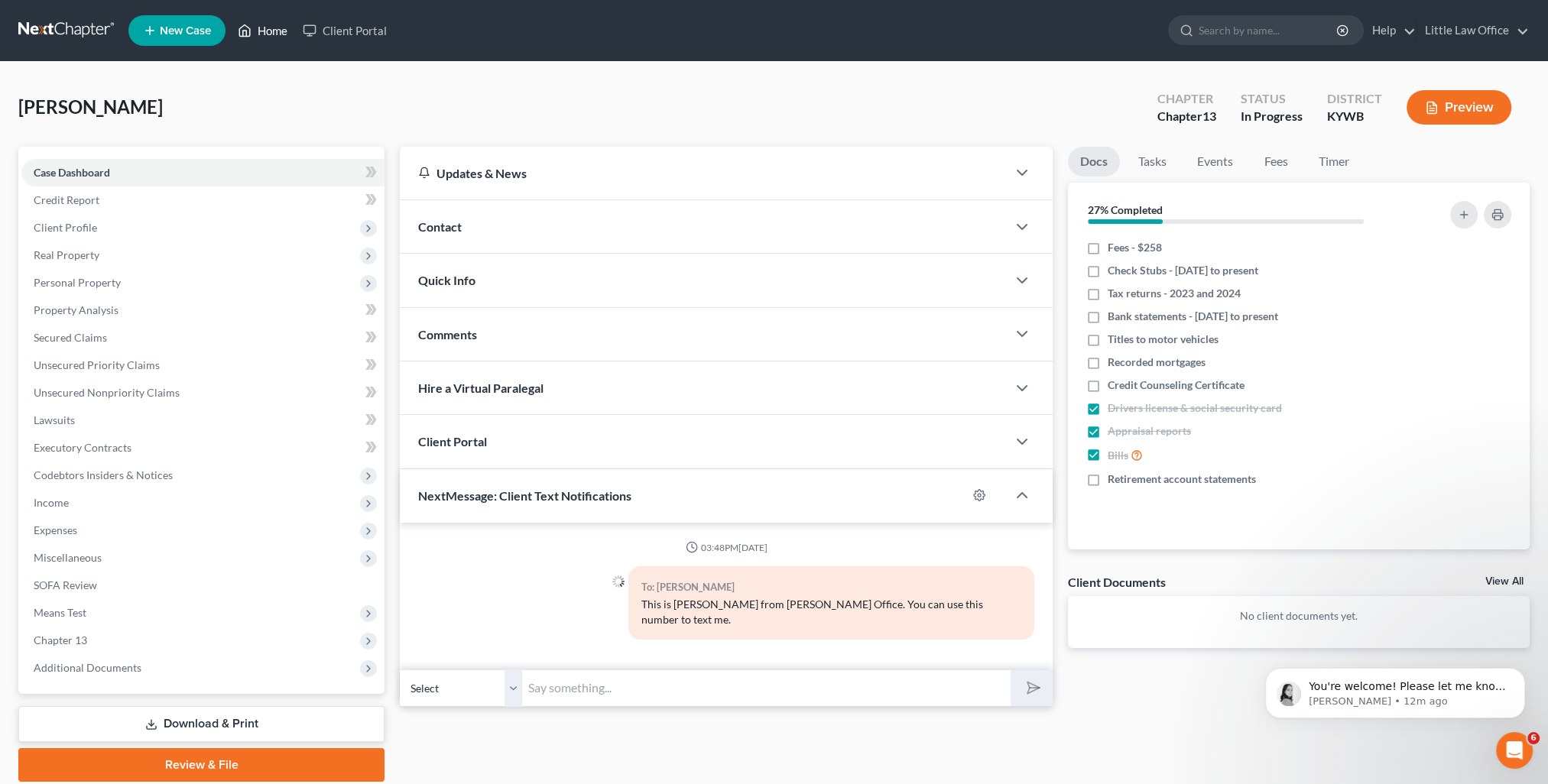
click at [281, 38] on link "Home" at bounding box center [263, 30] width 65 height 28
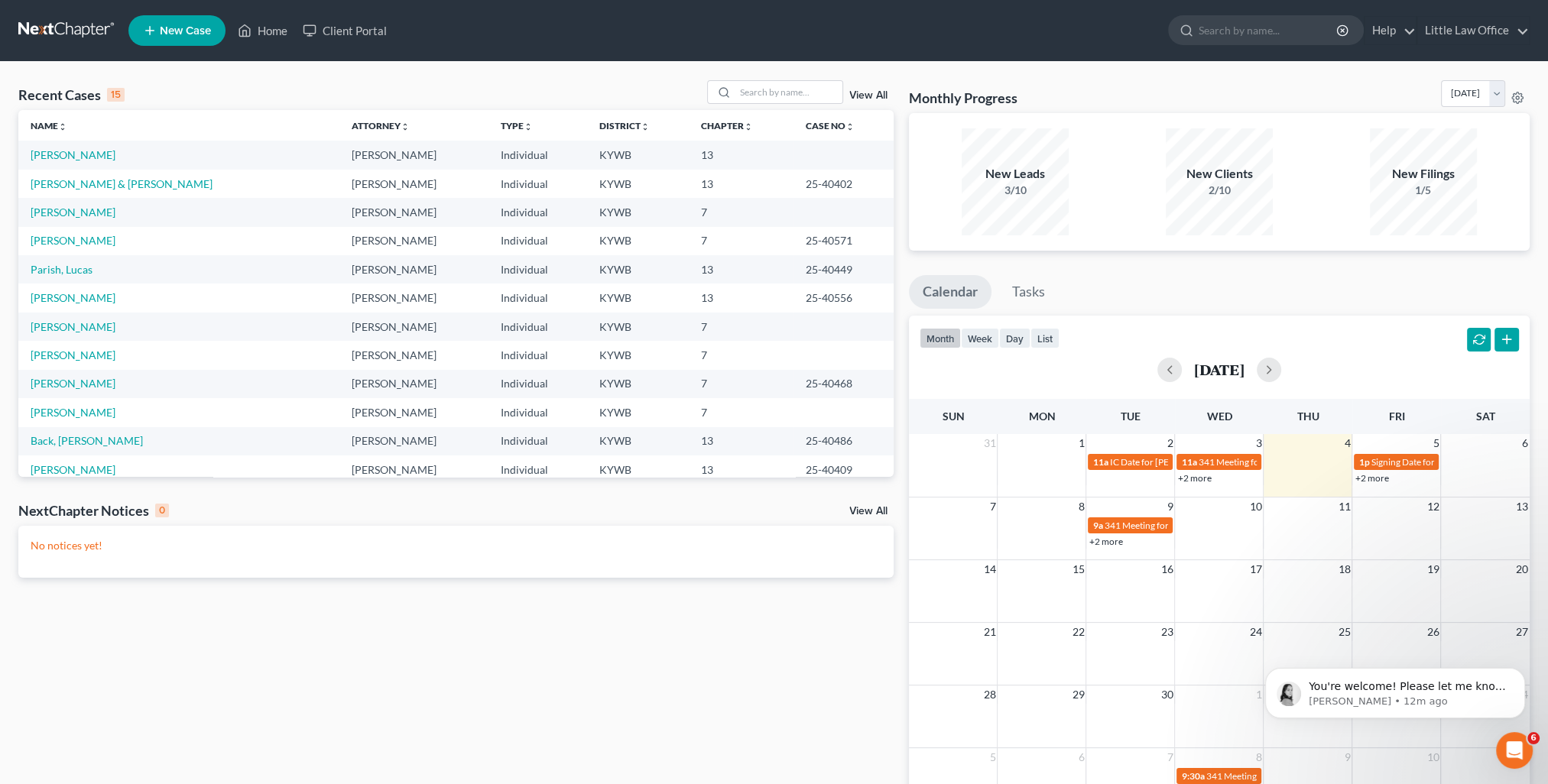
click at [862, 94] on link "View All" at bounding box center [869, 95] width 38 height 11
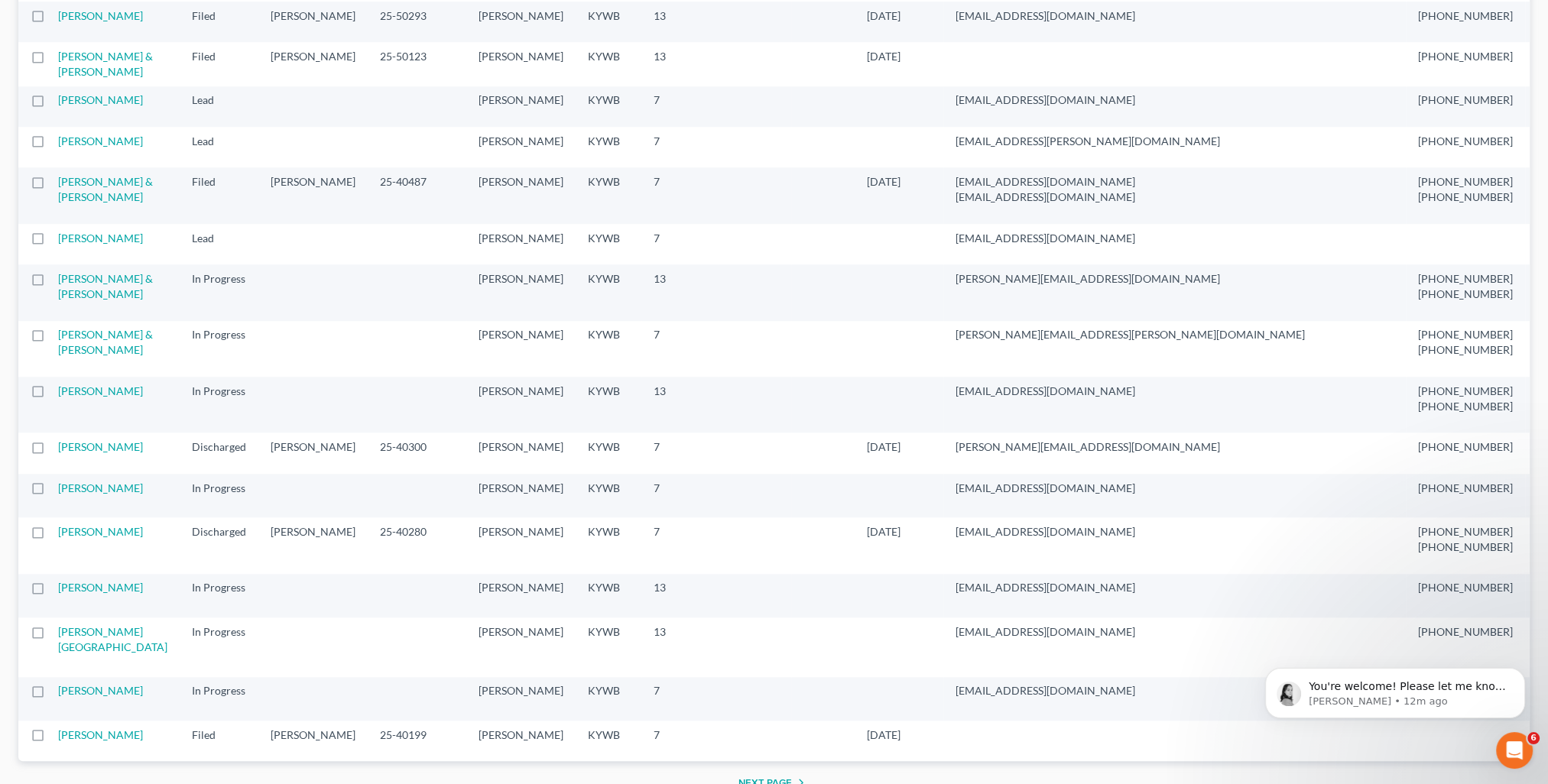
scroll to position [1834, 0]
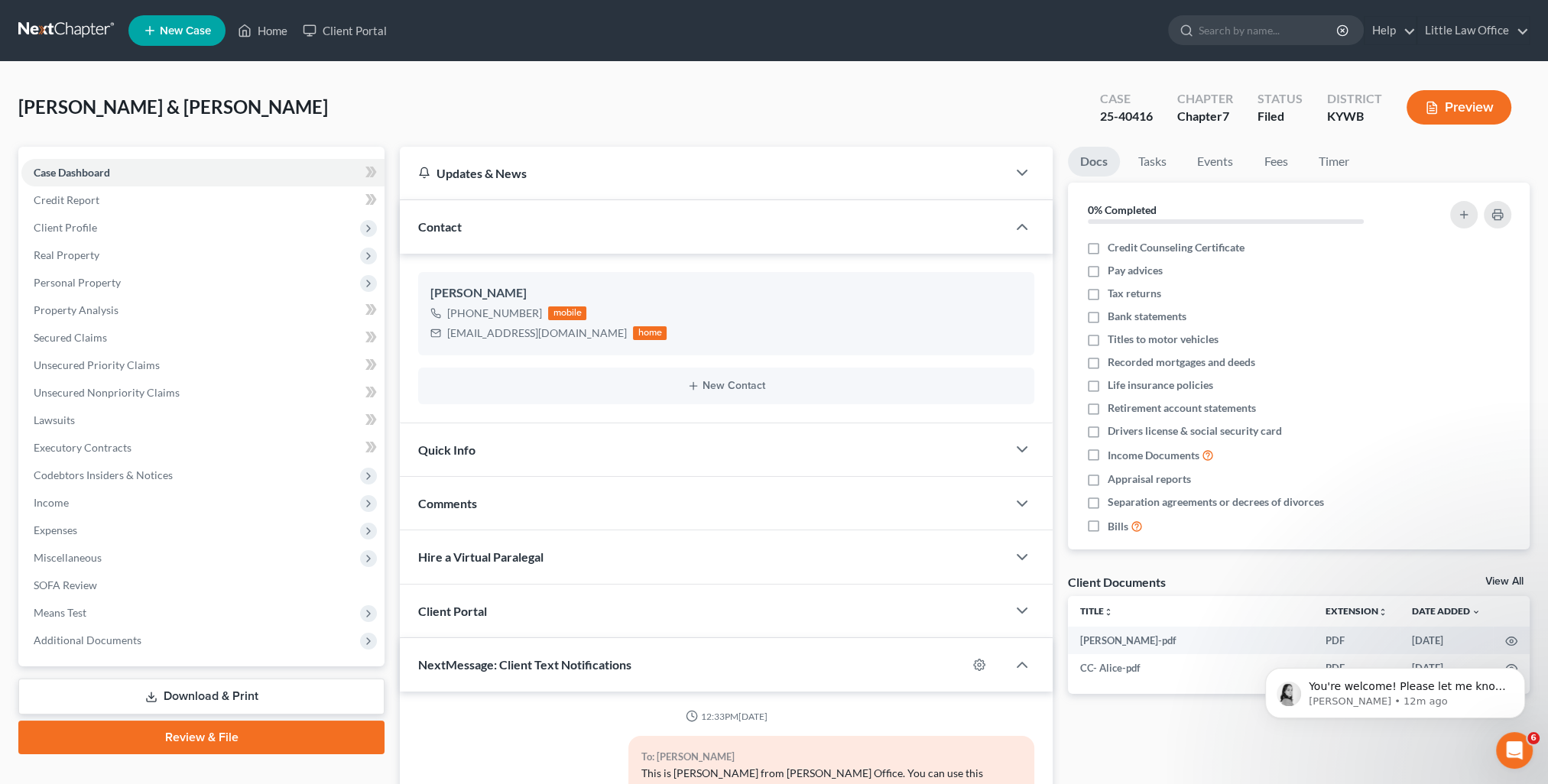
click at [493, 237] on div "Contact" at bounding box center [702, 226] width 607 height 53
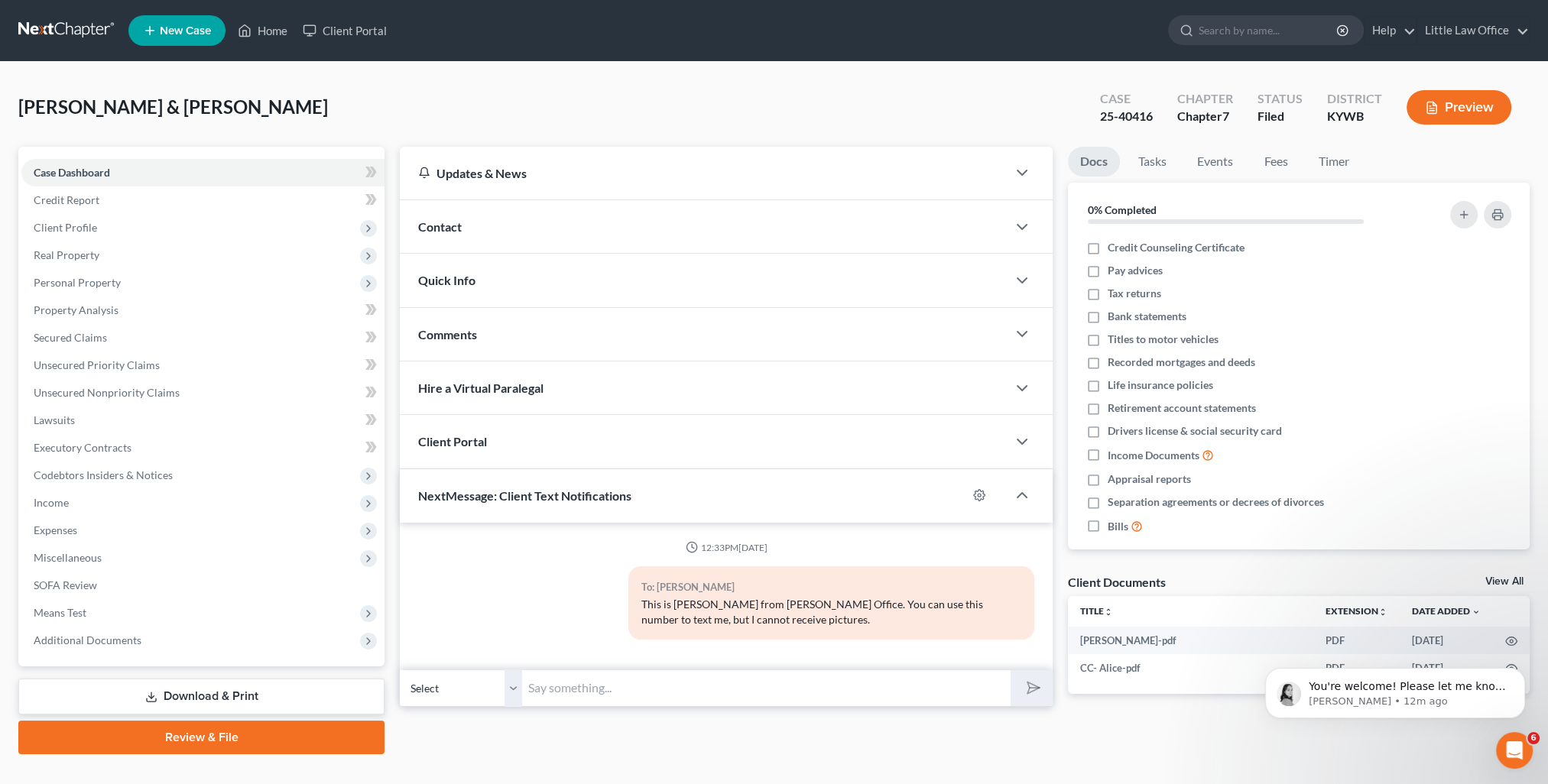
scroll to position [27, 0]
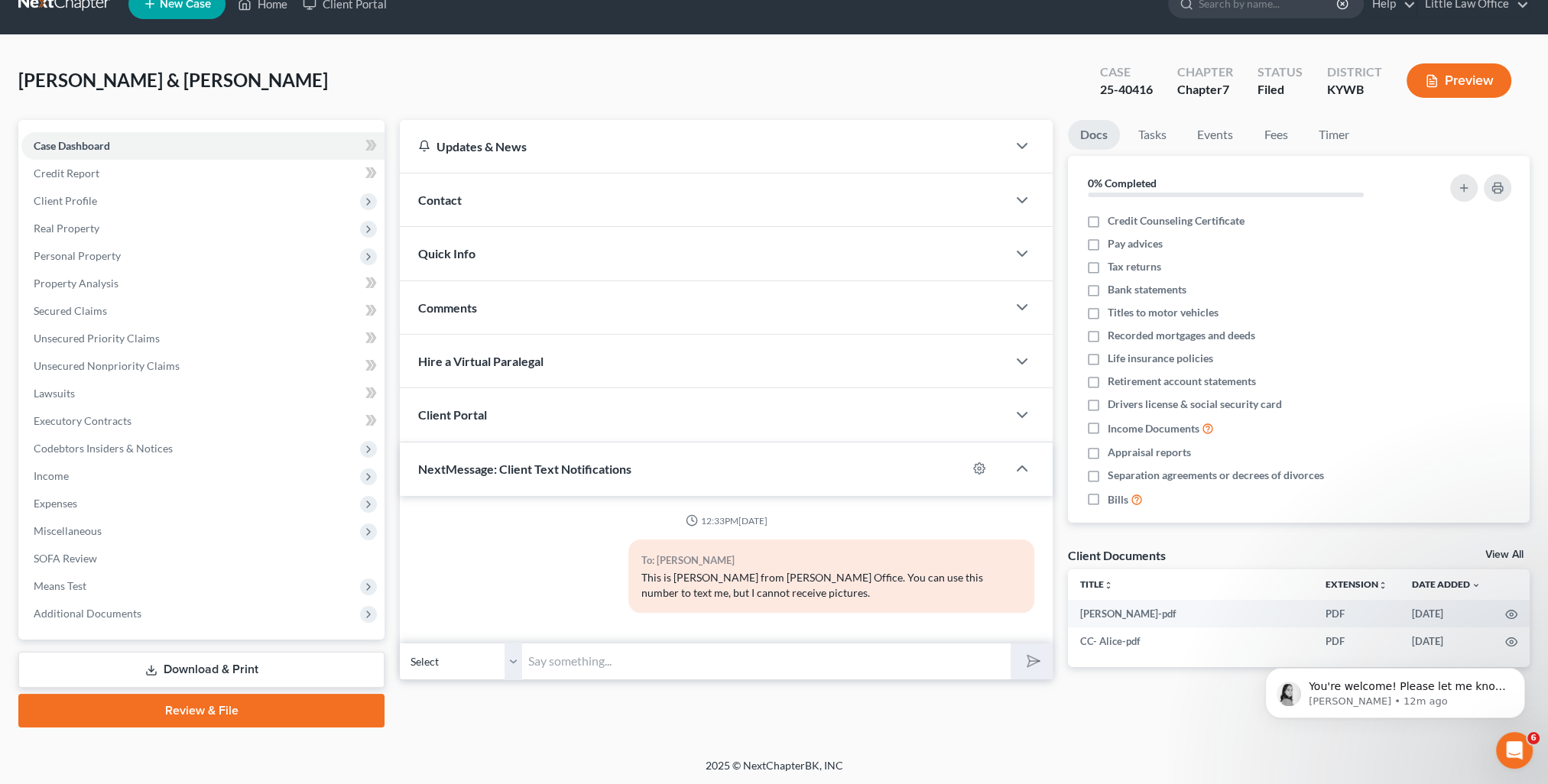
click at [581, 647] on input "text" at bounding box center [767, 661] width 489 height 38
paste input "This is Kristi from Marcus Little's Office. You can use this number to text me."
type input "This is Kristi from Marcus Little's Office. You can use this number to text me."
click at [1020, 664] on button "submit" at bounding box center [1031, 661] width 42 height 36
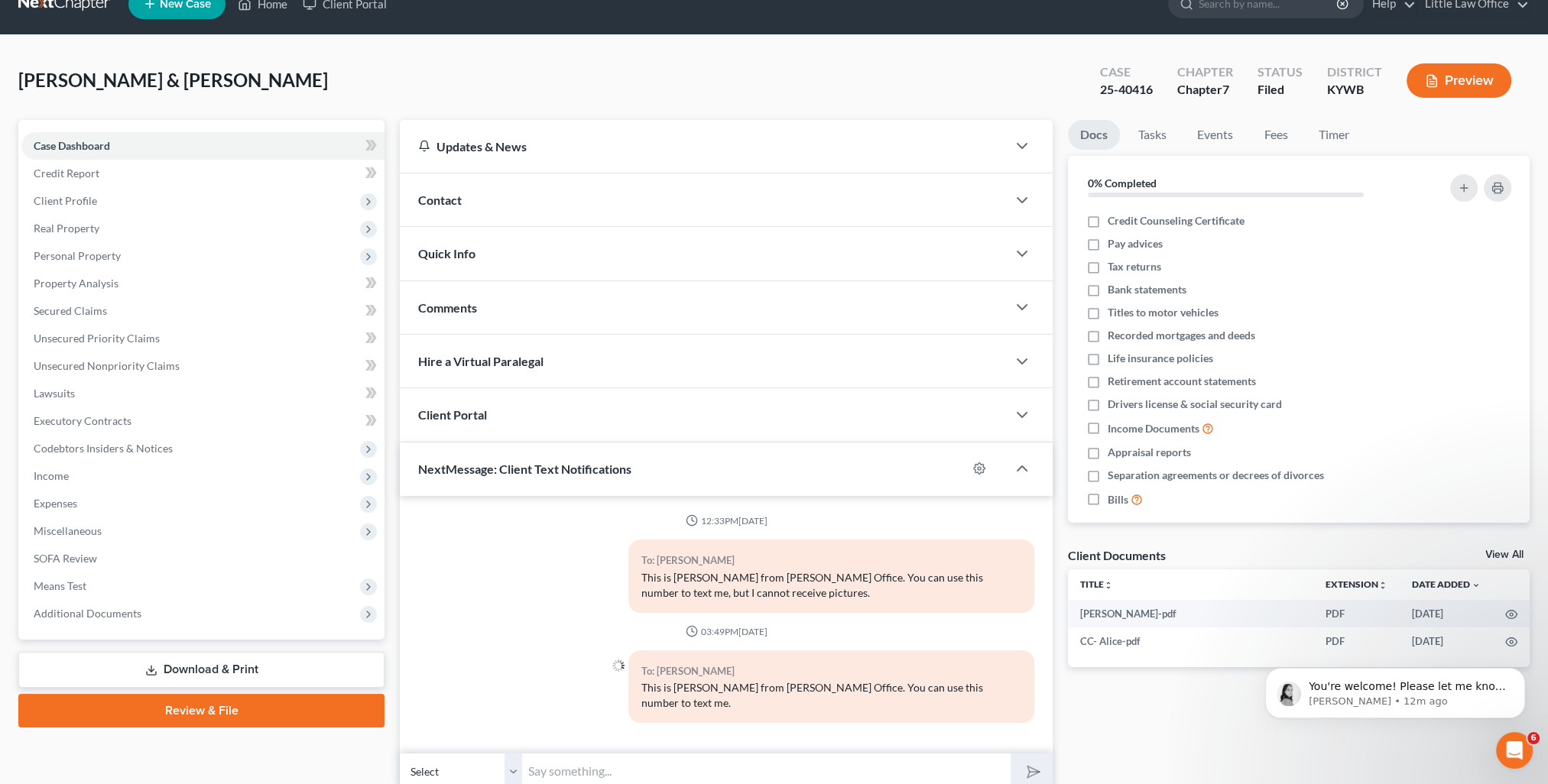
drag, startPoint x: 511, startPoint y: 749, endPoint x: 516, endPoint y: 742, distance: 8.6
click at [511, 752] on select "Select +1 (270) 619-1290 - Alice Holmes" at bounding box center [460, 771] width 122 height 38
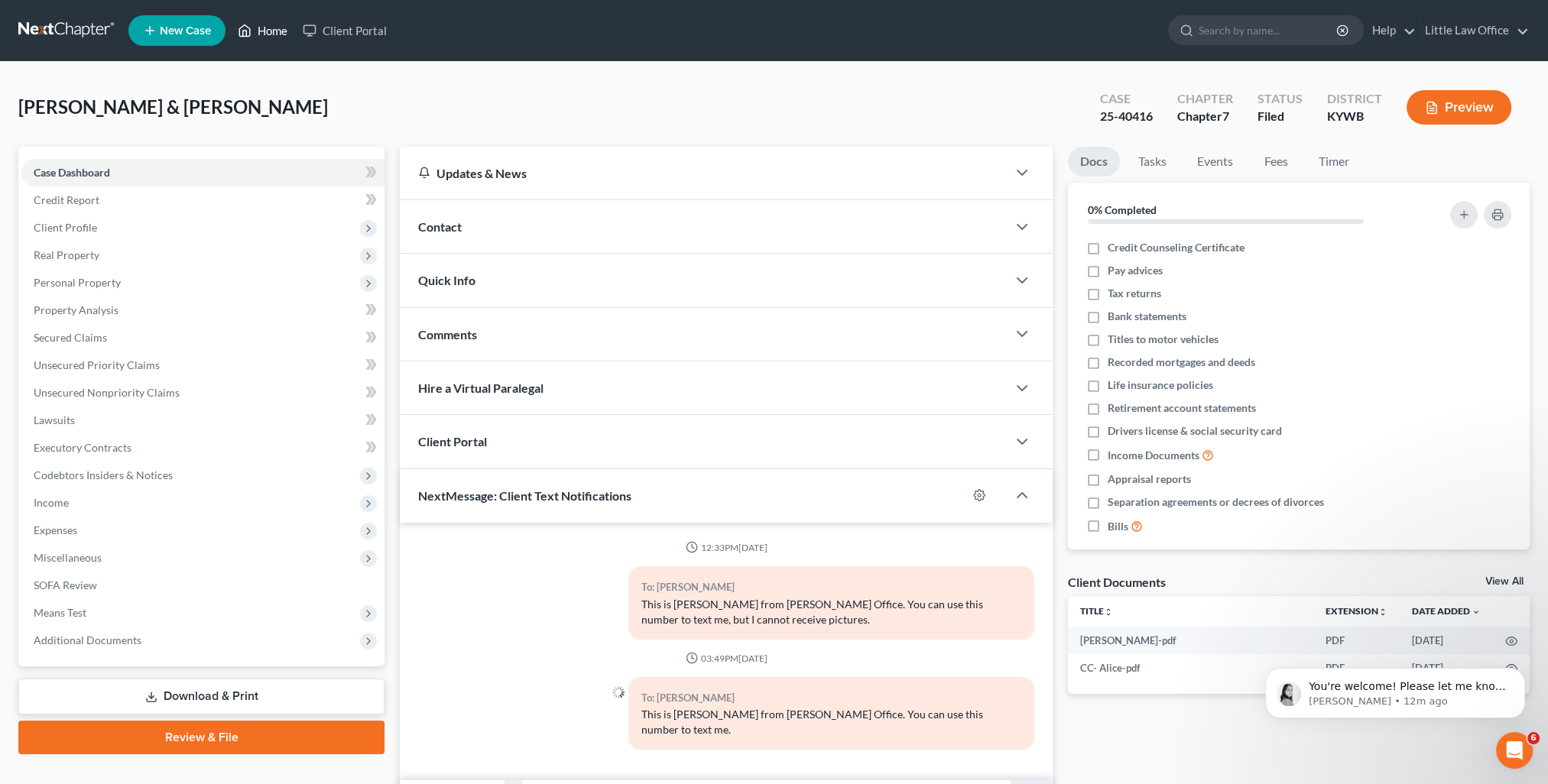
click at [277, 25] on link "Home" at bounding box center [263, 30] width 65 height 28
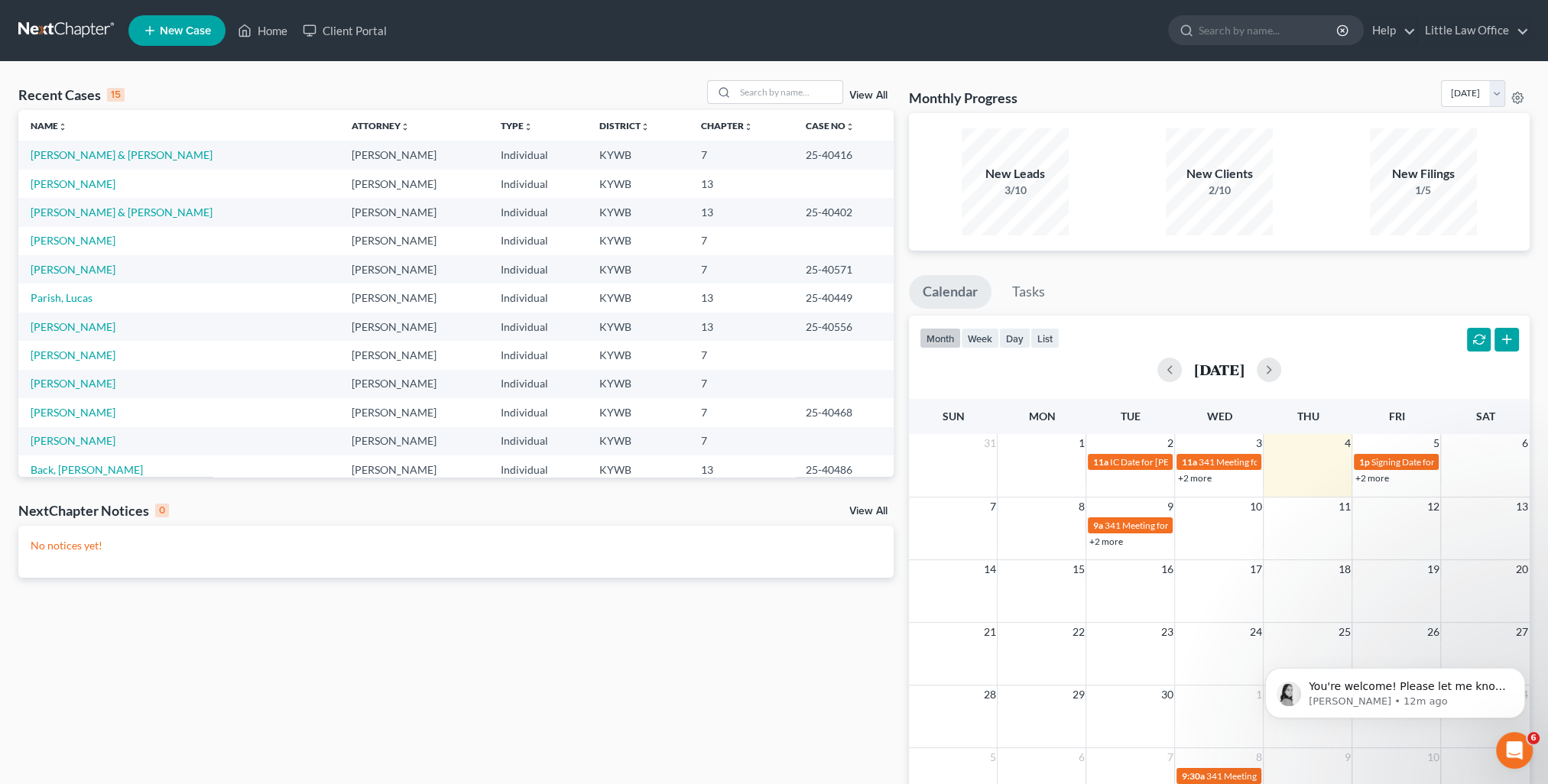
click at [869, 98] on link "View All" at bounding box center [869, 95] width 38 height 11
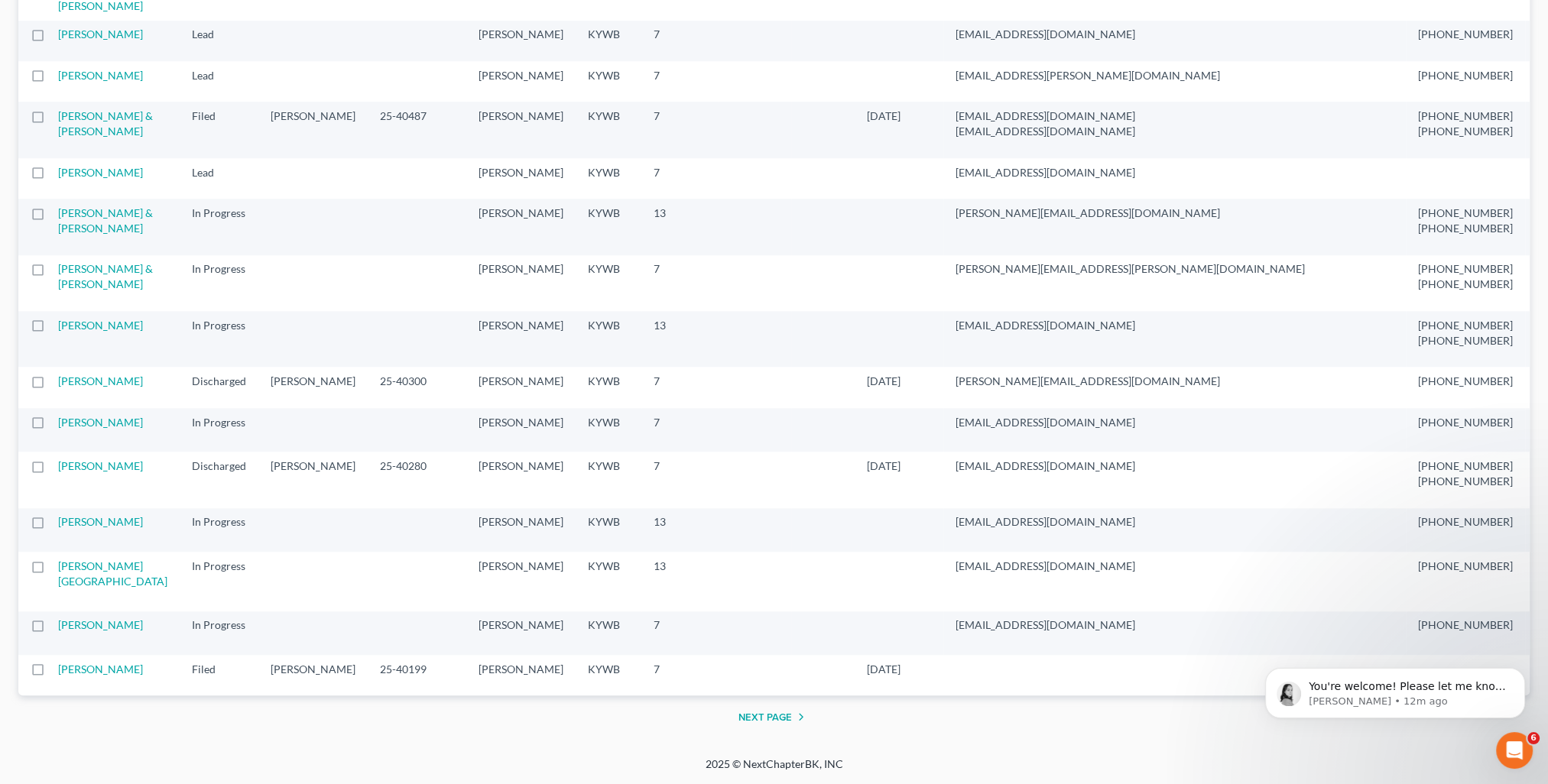
scroll to position [1910, 0]
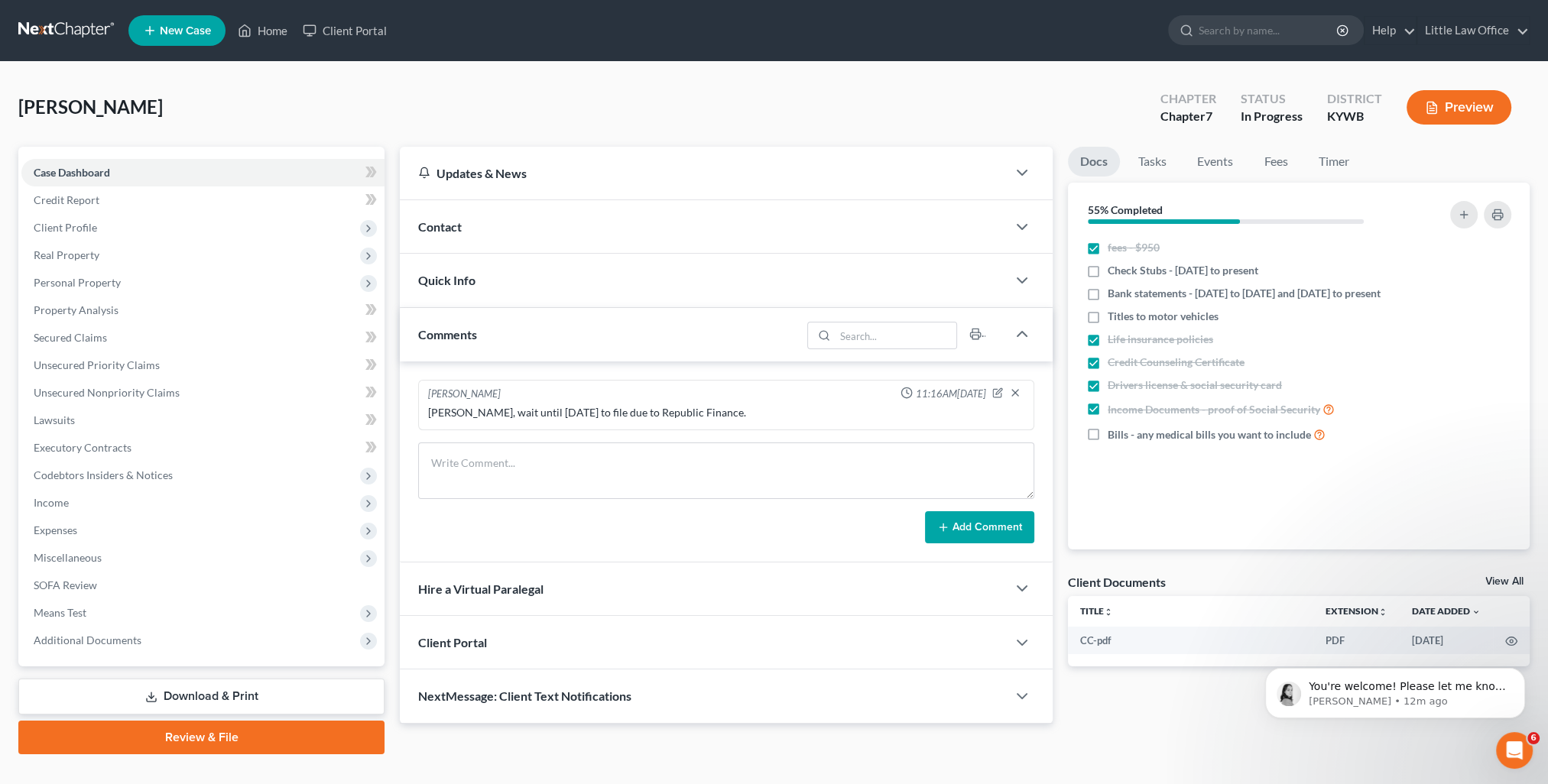
click at [457, 323] on div "Comments" at bounding box center [599, 334] width 401 height 53
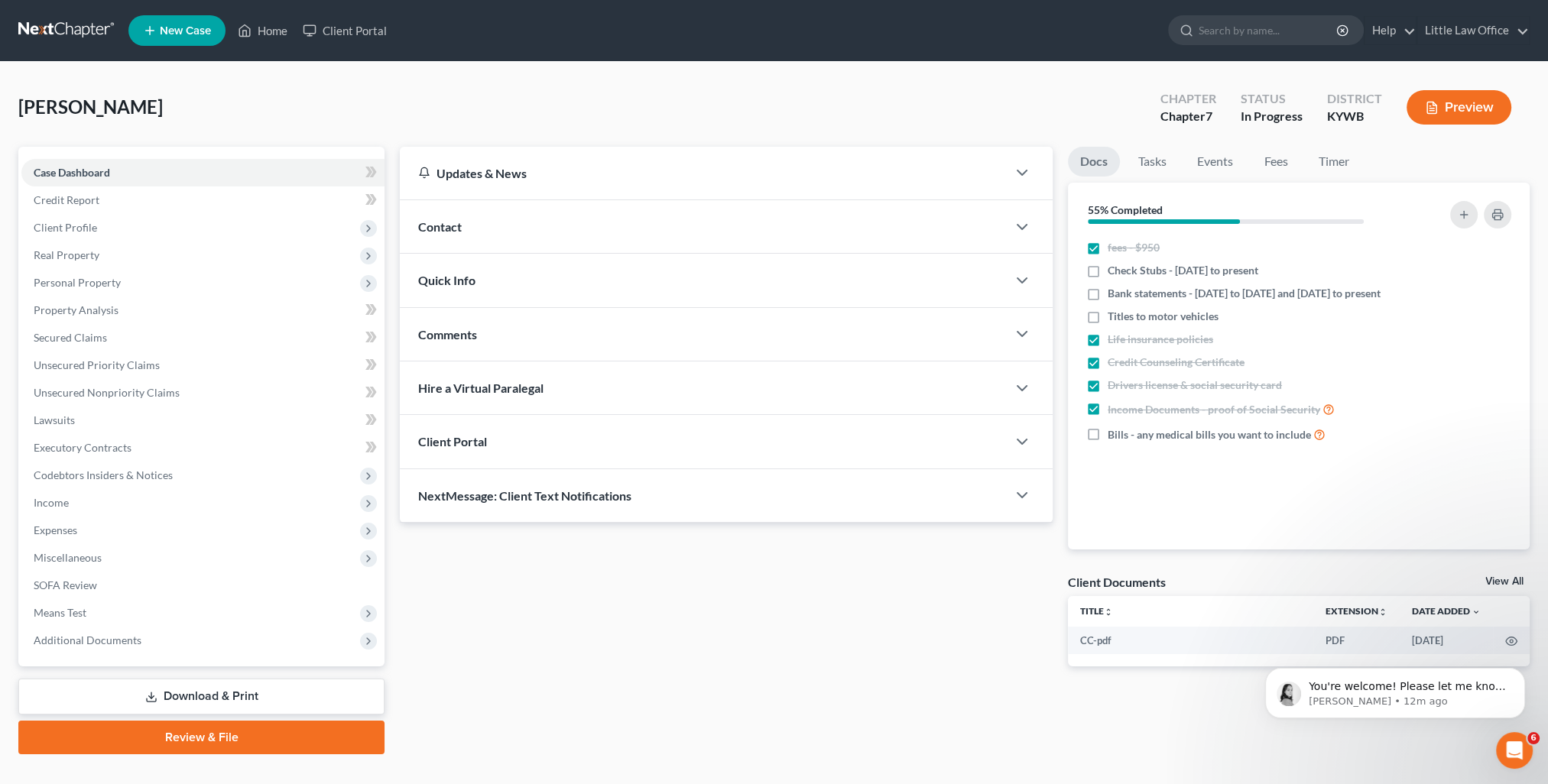
click at [519, 496] on span "NextMessage: Client Text Notifications" at bounding box center [525, 495] width 214 height 14
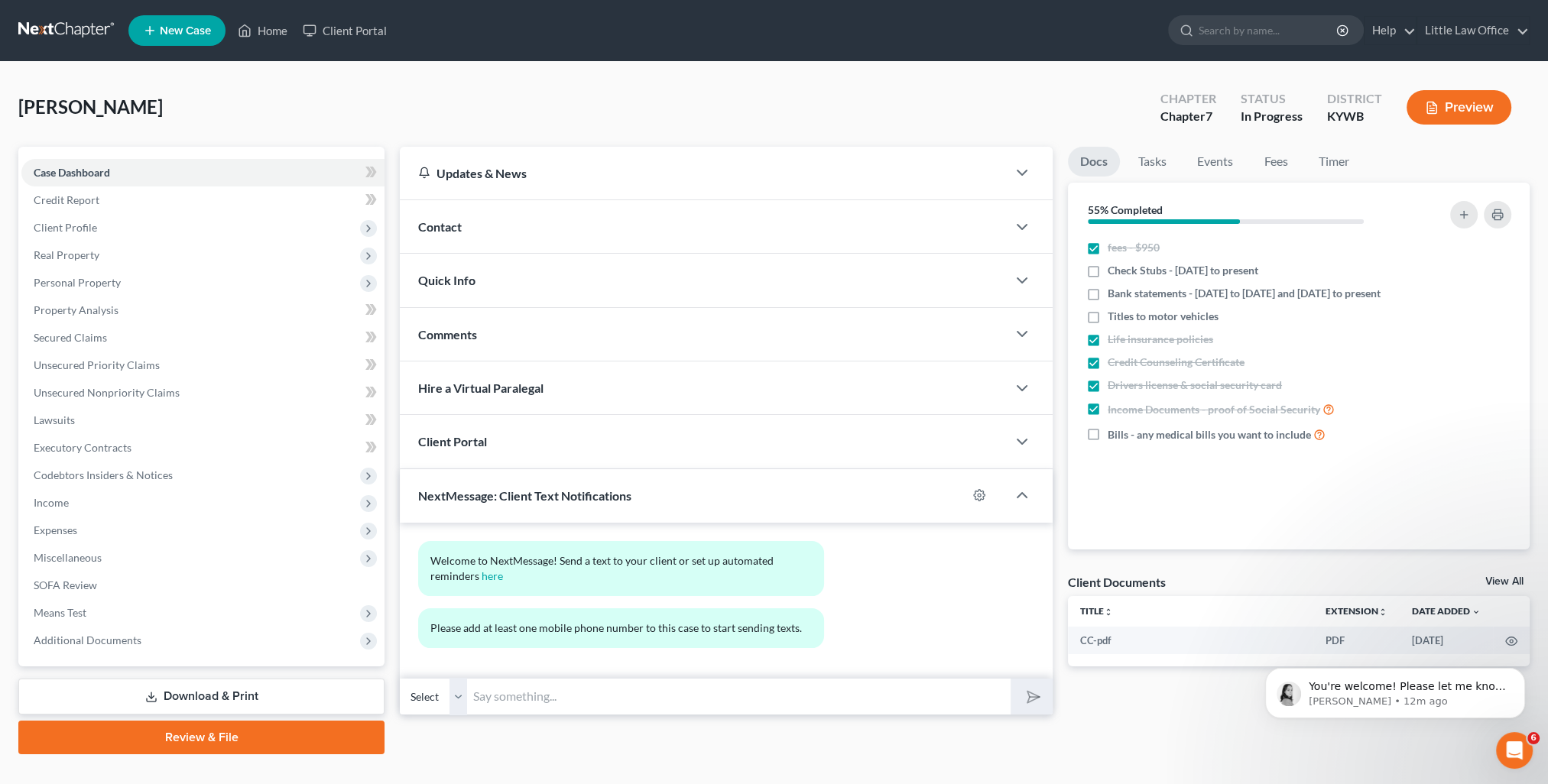
click at [559, 686] on input "text" at bounding box center [738, 696] width 543 height 38
click at [459, 695] on select "Select" at bounding box center [433, 696] width 67 height 38
click at [262, 40] on link "Home" at bounding box center [263, 30] width 65 height 28
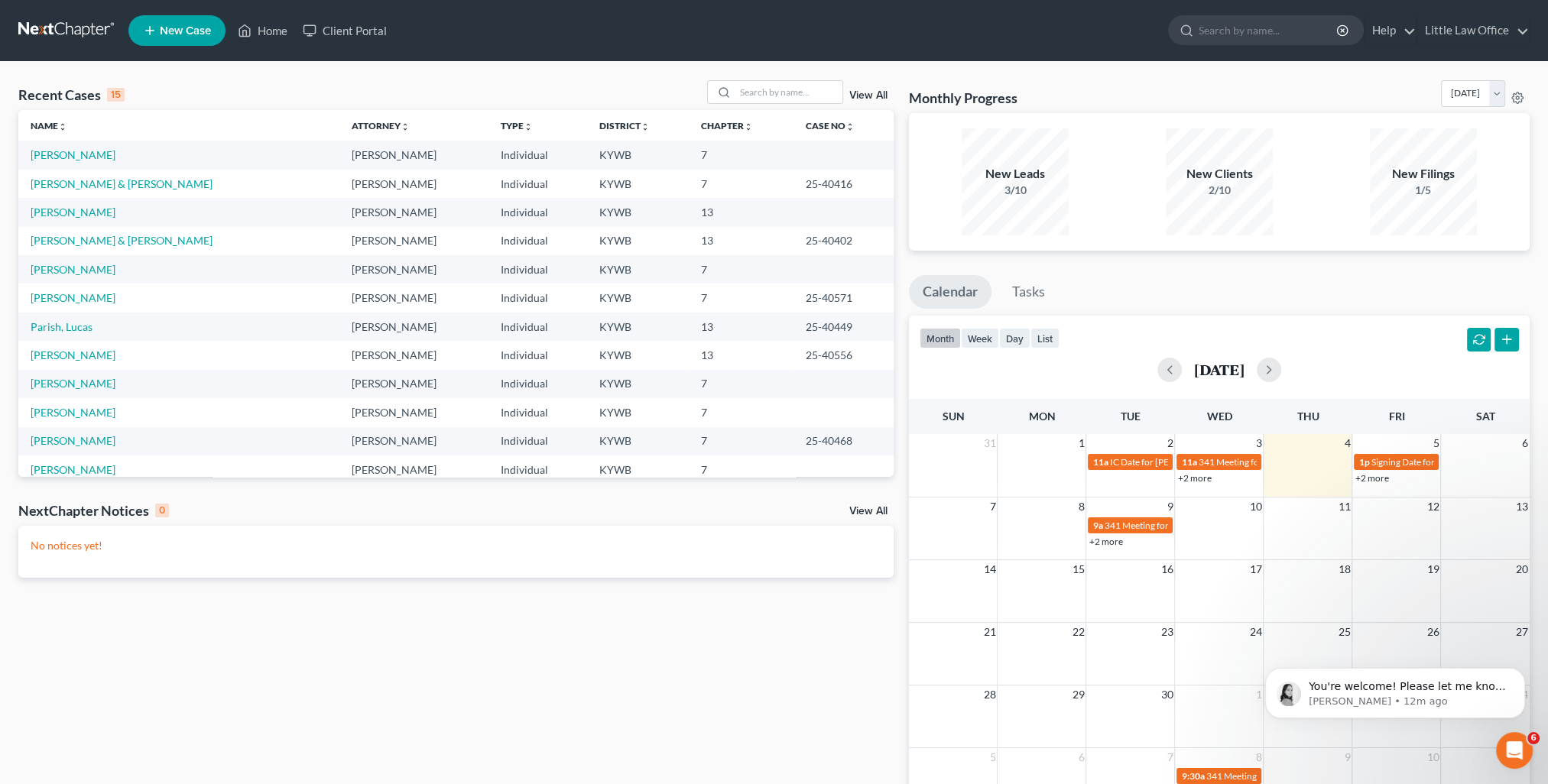
click at [872, 97] on link "View All" at bounding box center [869, 95] width 38 height 11
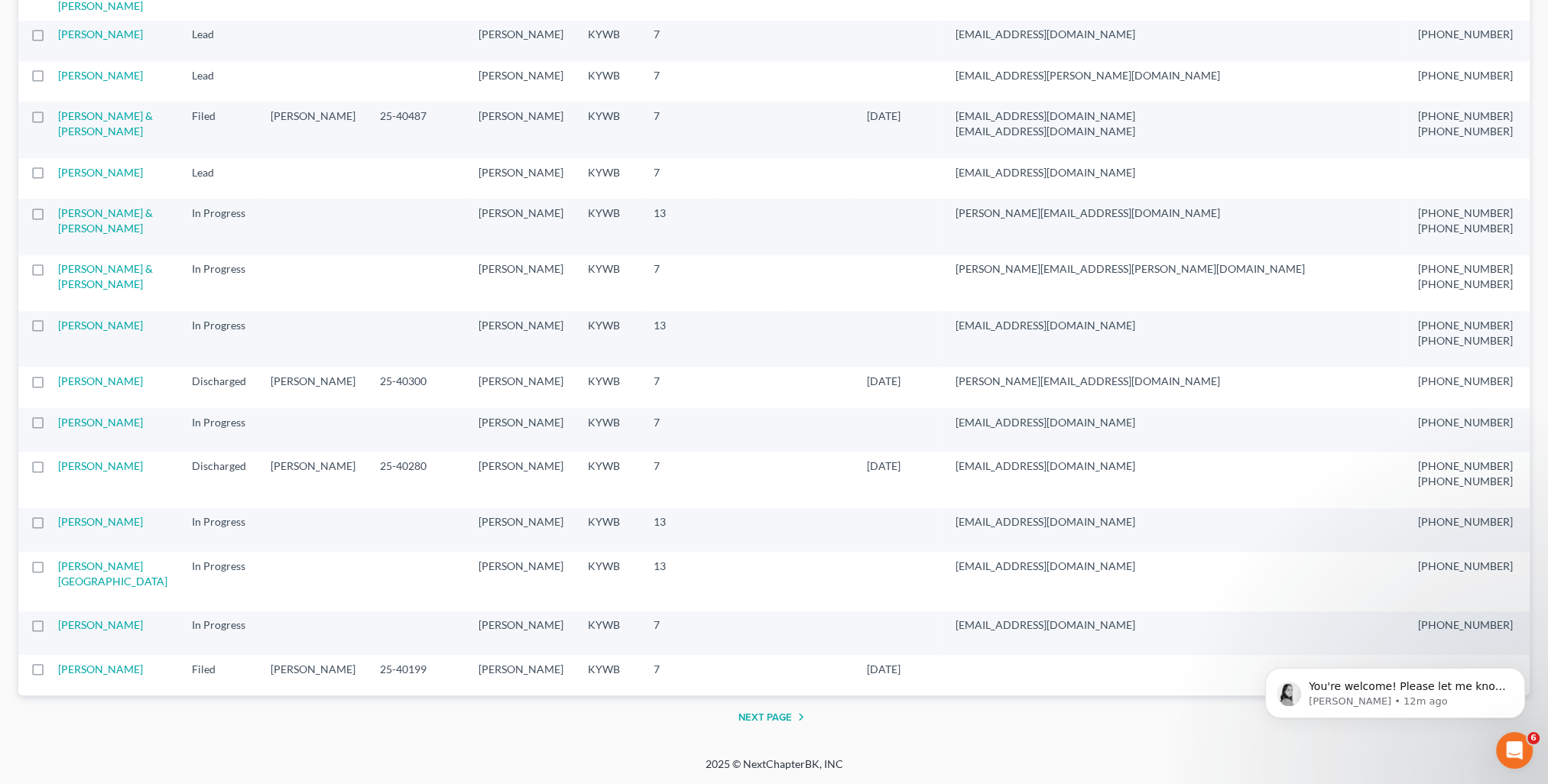
scroll to position [2063, 0]
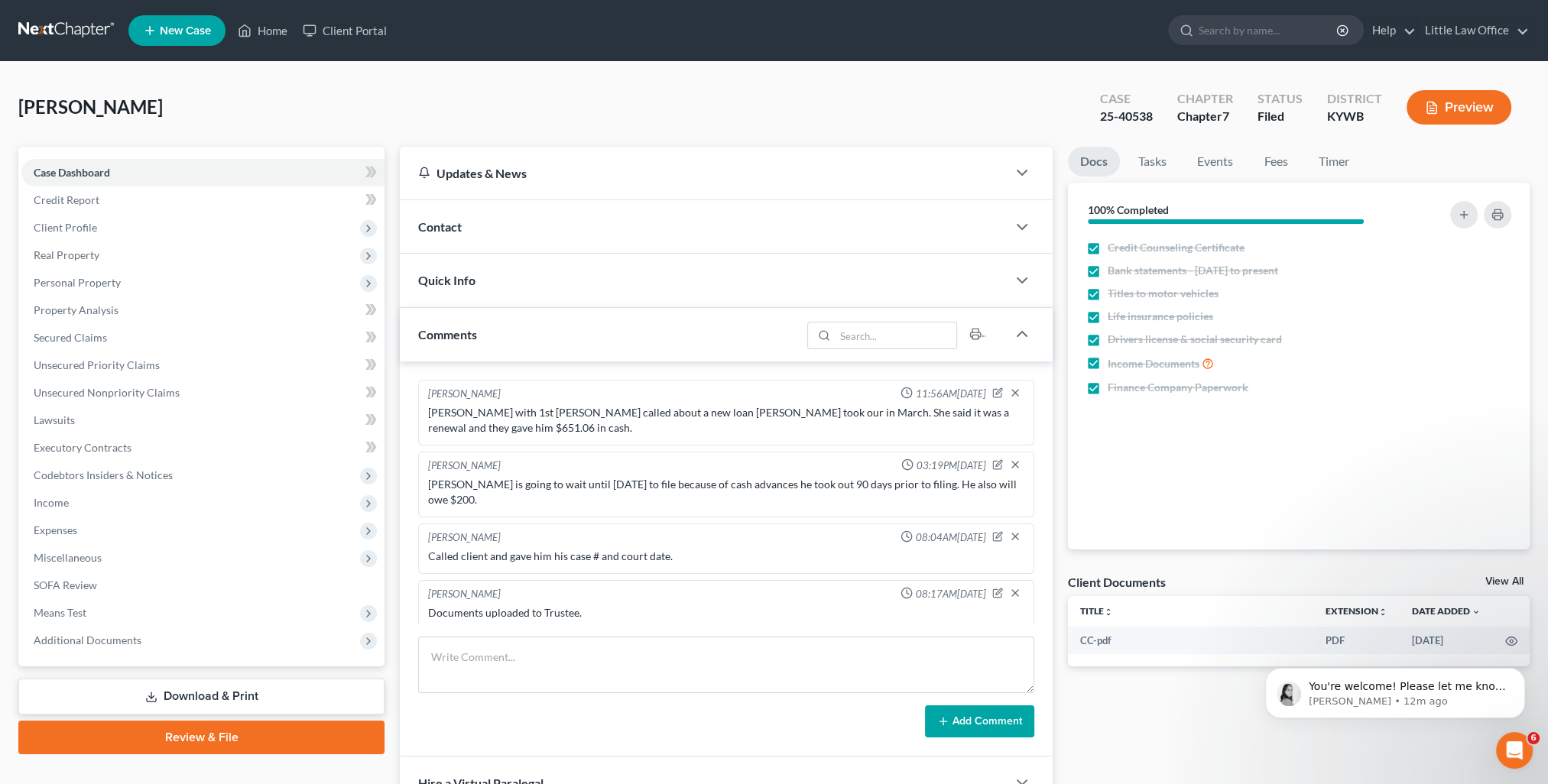
scroll to position [260, 0]
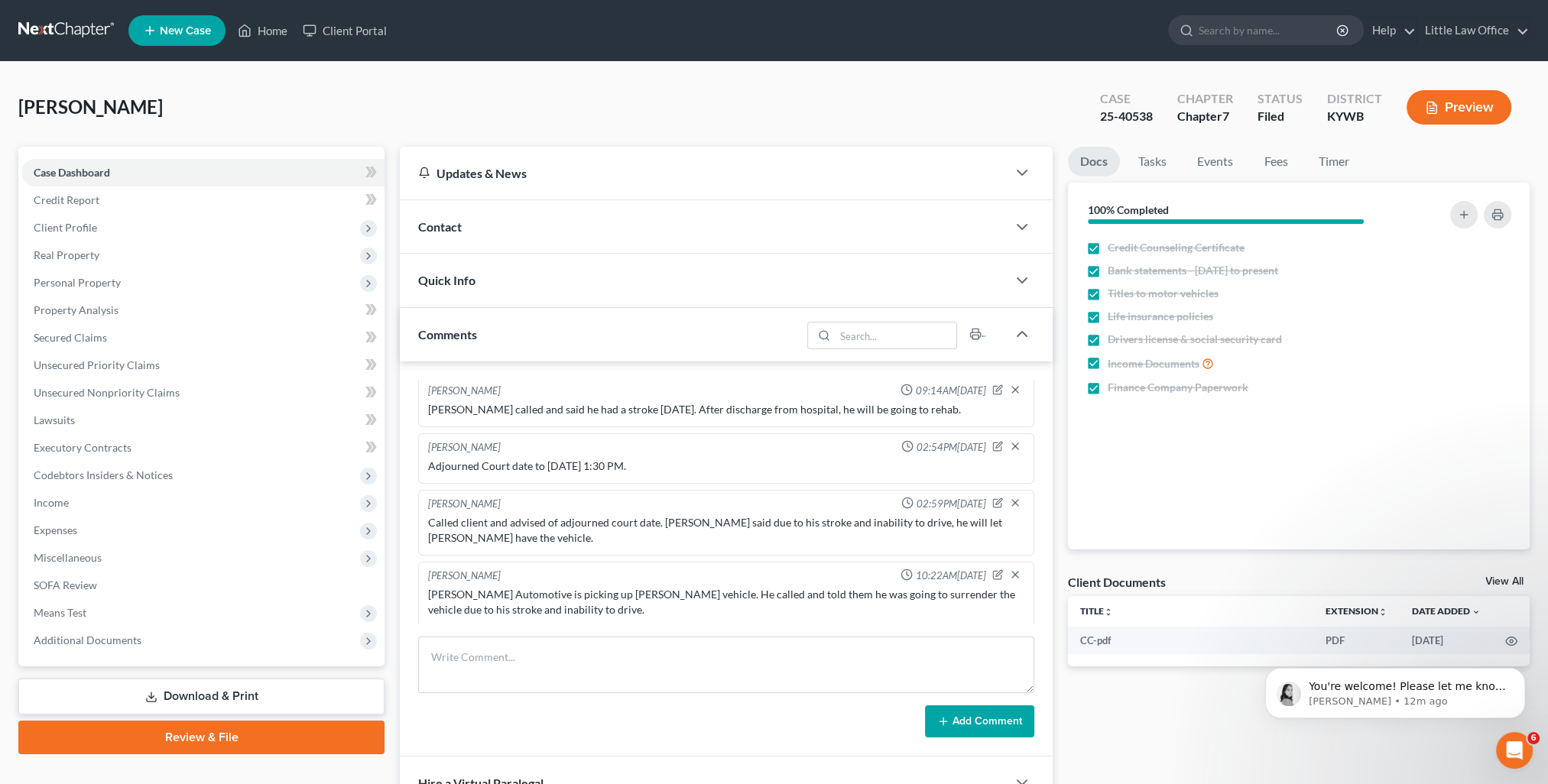
click at [558, 332] on div "Comments" at bounding box center [599, 334] width 401 height 53
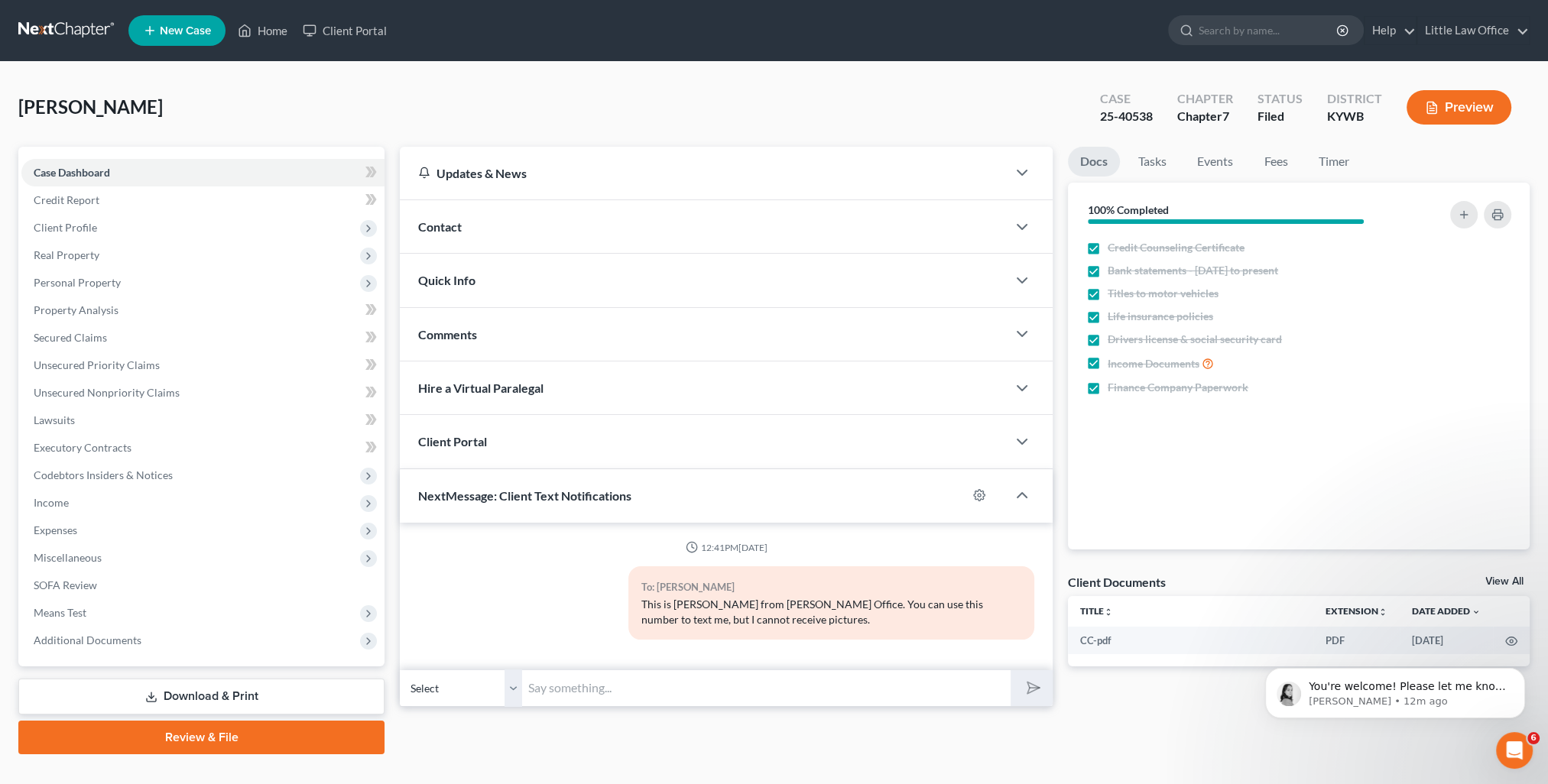
click at [644, 672] on input "text" at bounding box center [767, 688] width 489 height 38
paste input "This is Kristi from Marcus Little's Office. You can use this number to text me."
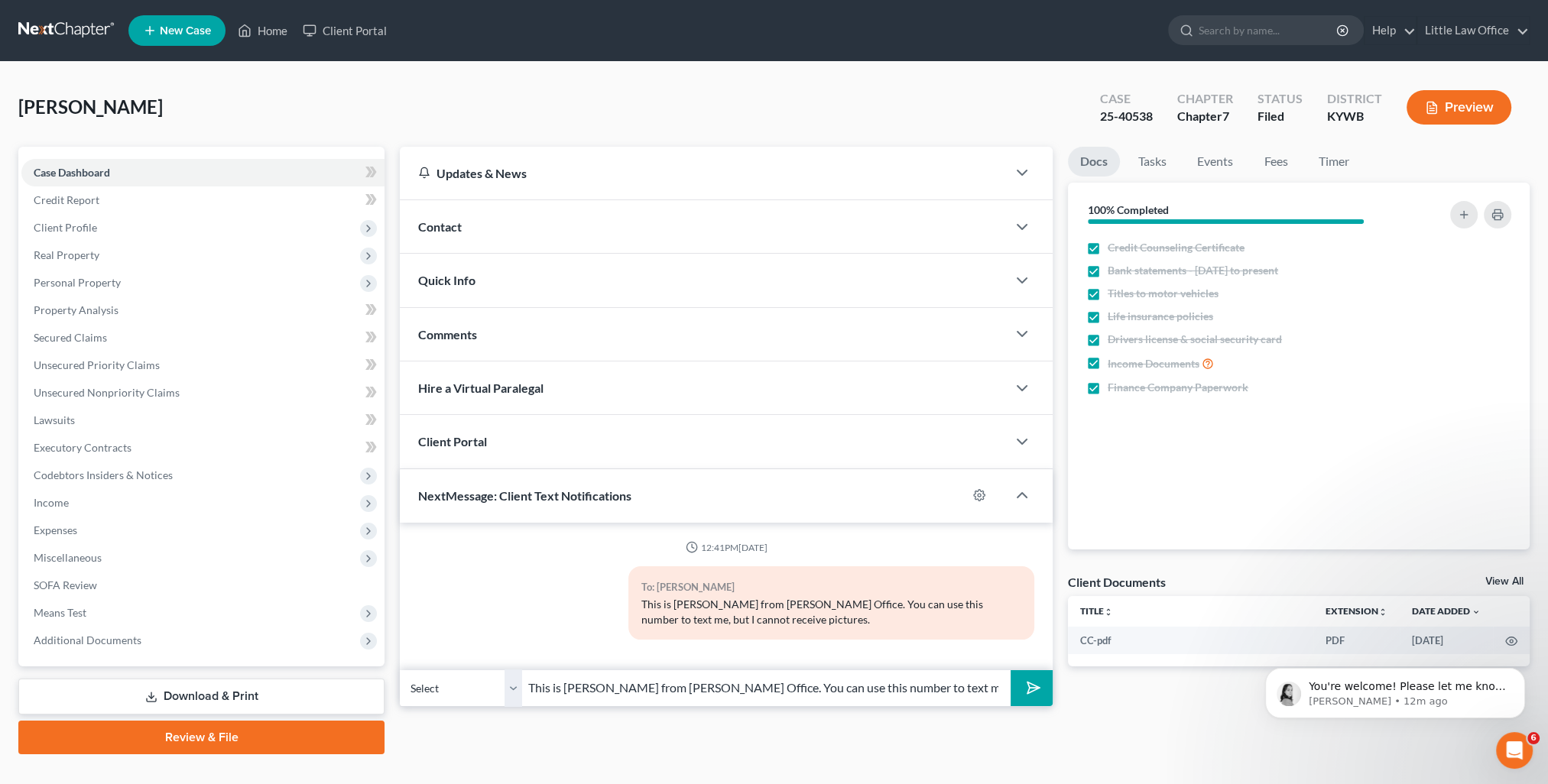
type input "This is Kristi from Marcus Little's Office. You can use this number to text me."
click at [1019, 690] on button "submit" at bounding box center [1031, 688] width 42 height 36
click at [251, 29] on icon at bounding box center [244, 30] width 13 height 18
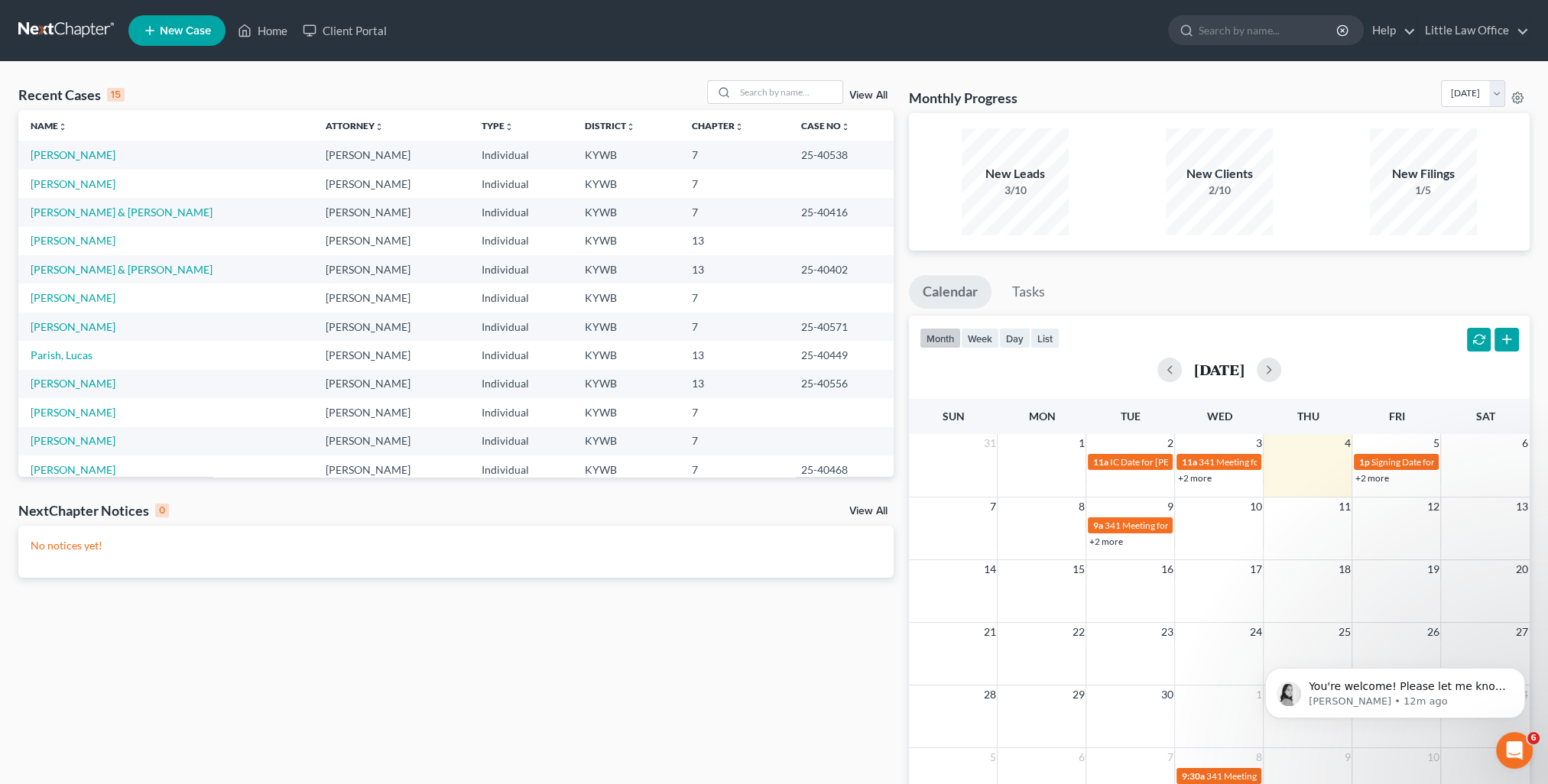
click at [859, 101] on div "View All" at bounding box center [800, 91] width 187 height 24
click at [860, 98] on link "View All" at bounding box center [869, 95] width 38 height 11
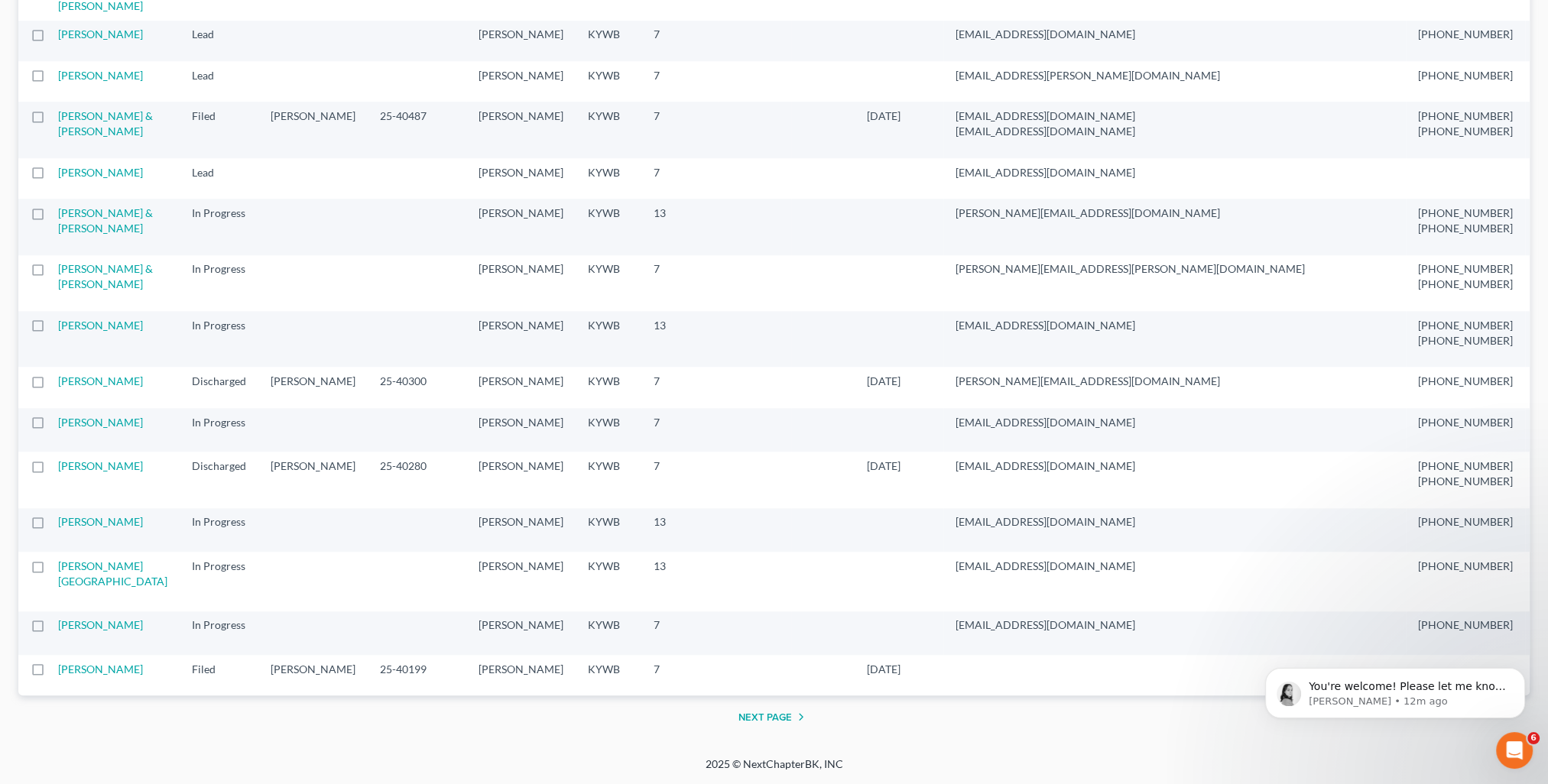
scroll to position [2445, 0]
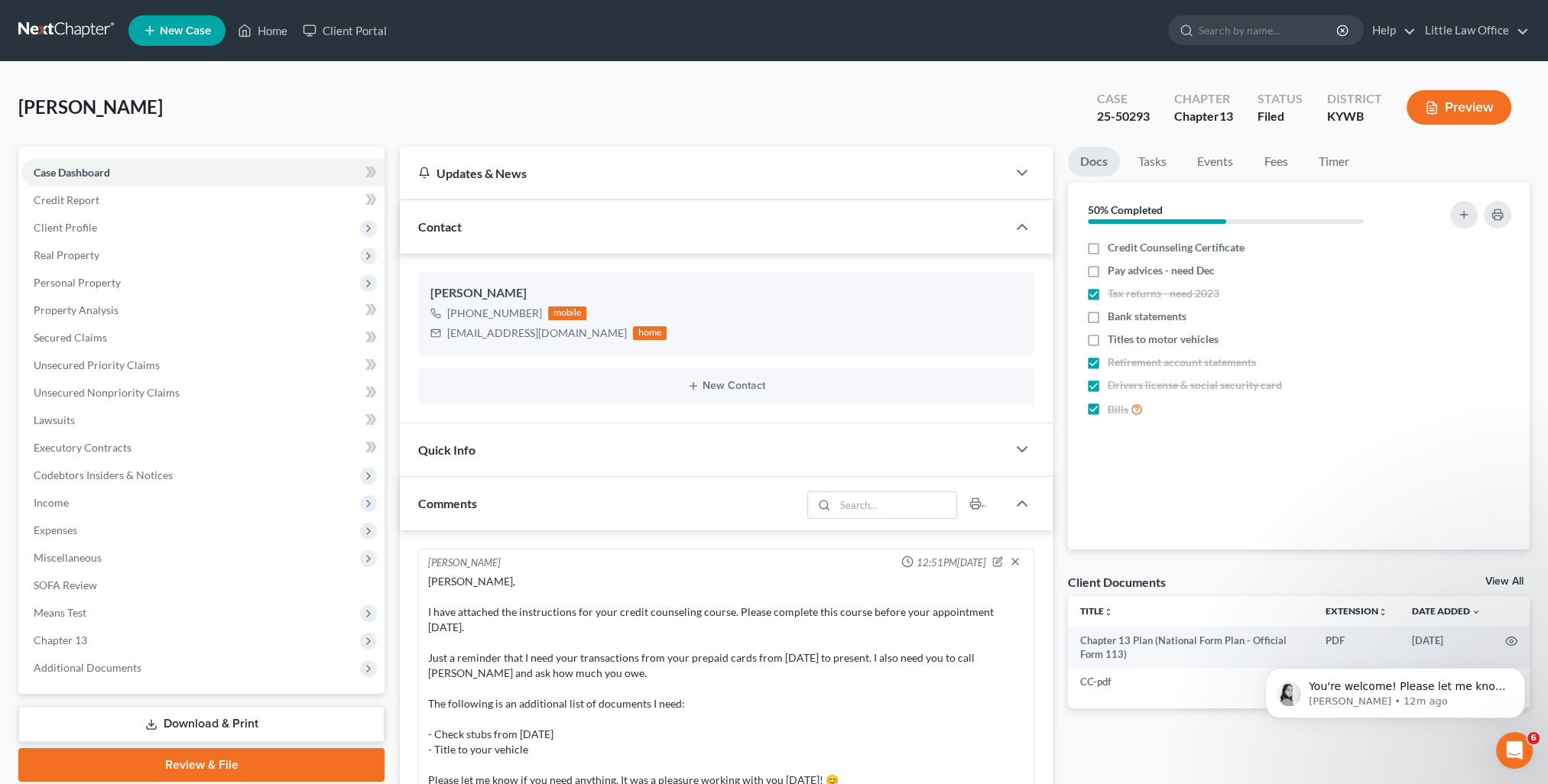
scroll to position [1458, 0]
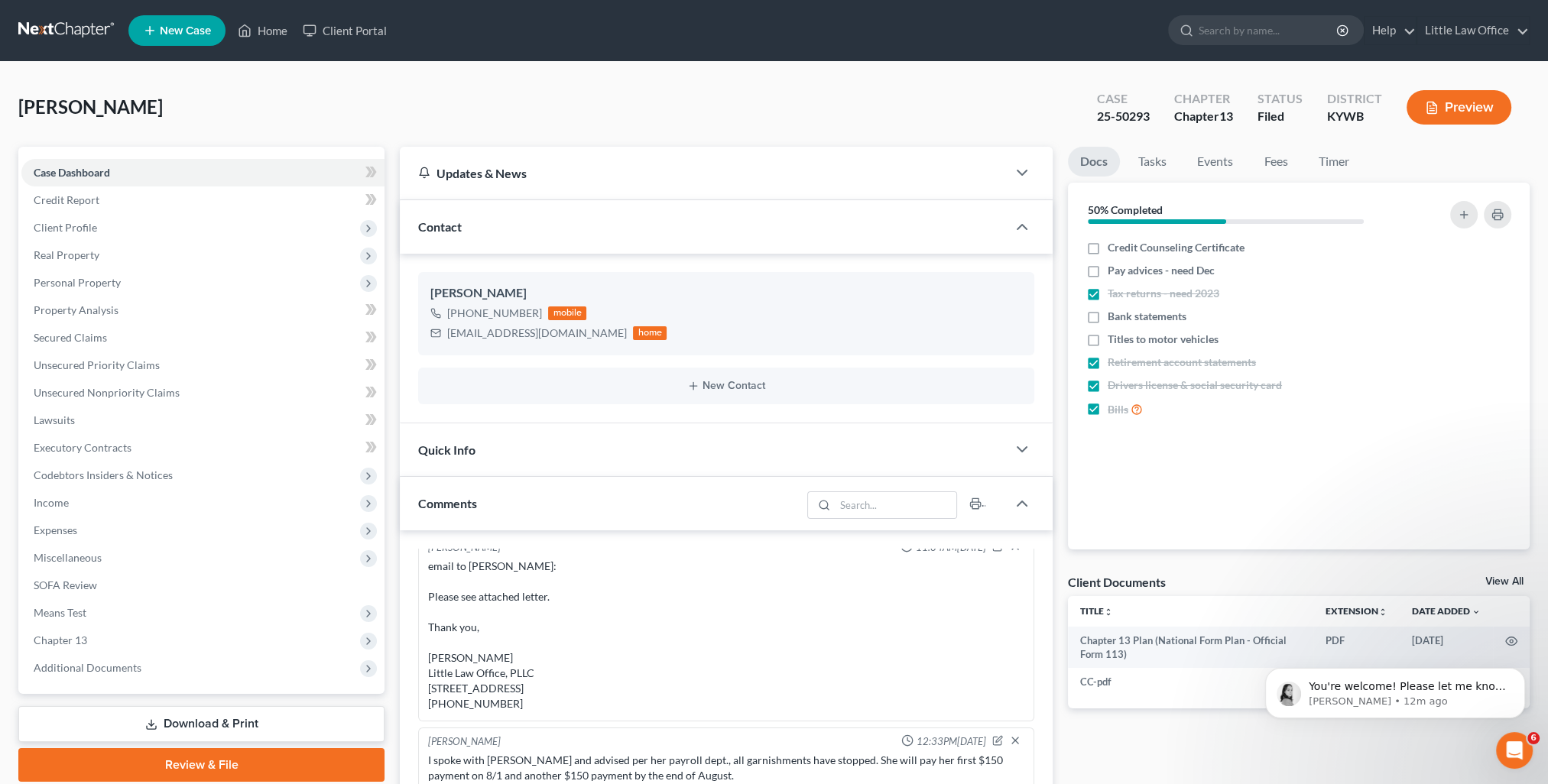
click at [506, 226] on div "Contact" at bounding box center [702, 226] width 607 height 53
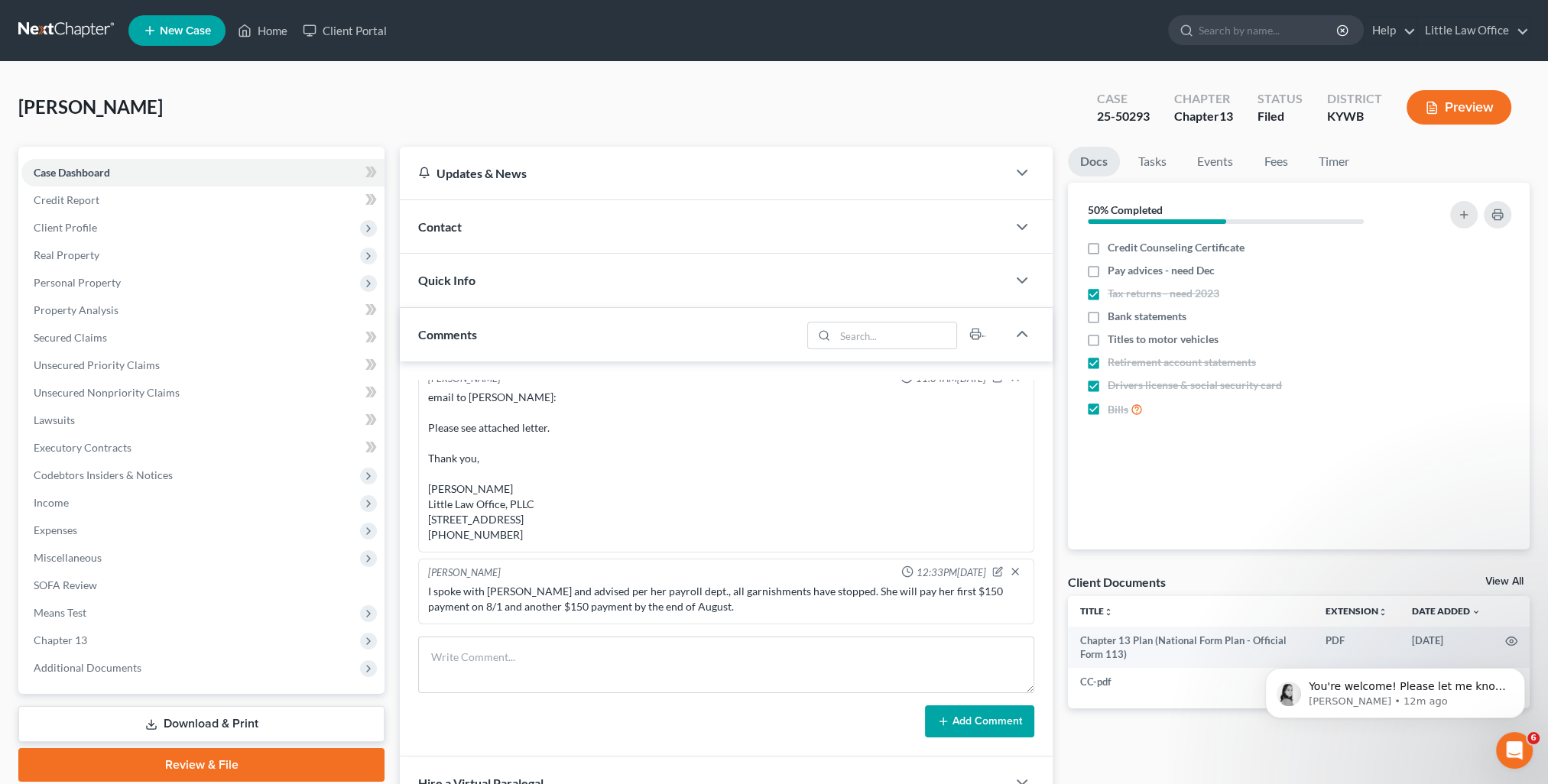
click at [506, 347] on div "Comments" at bounding box center [599, 334] width 401 height 53
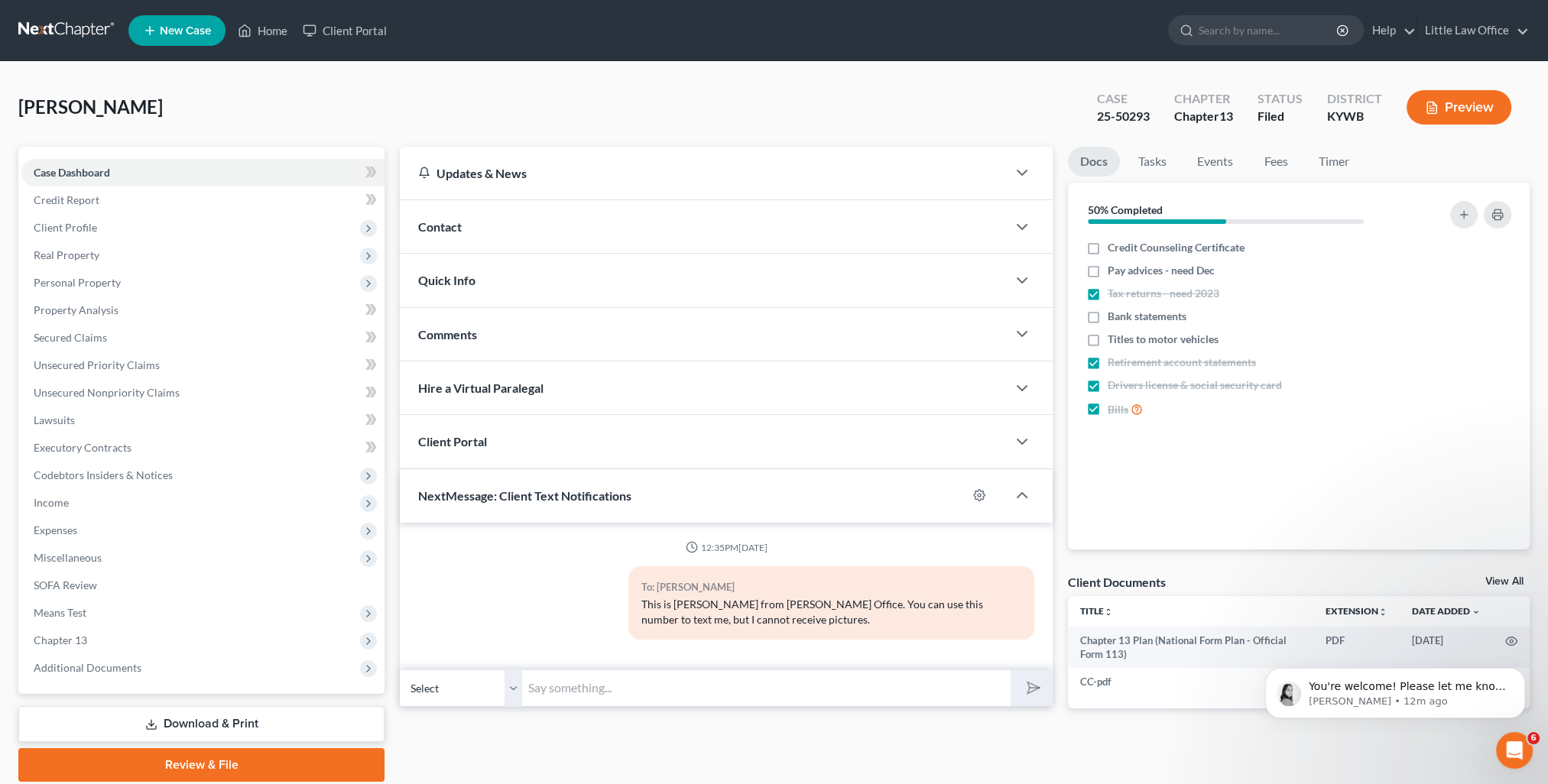
click at [670, 700] on input "text" at bounding box center [767, 688] width 489 height 38
paste input "This is Kristi from Marcus Little's Office. You can use this number to text me."
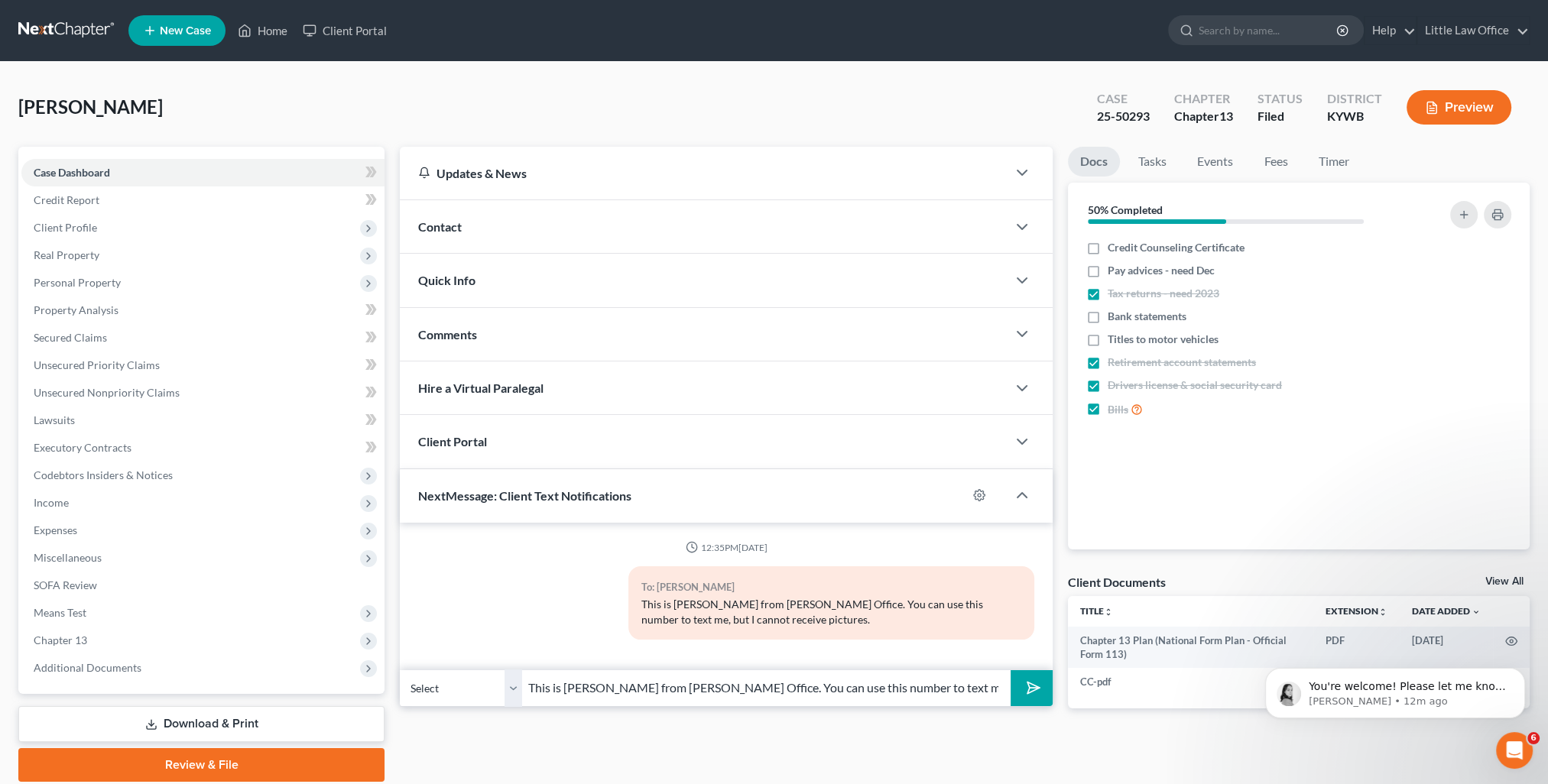
type input "This is Kristi from Marcus Little's Office. You can use this number to text me."
click at [1029, 695] on icon "submit" at bounding box center [1030, 688] width 21 height 21
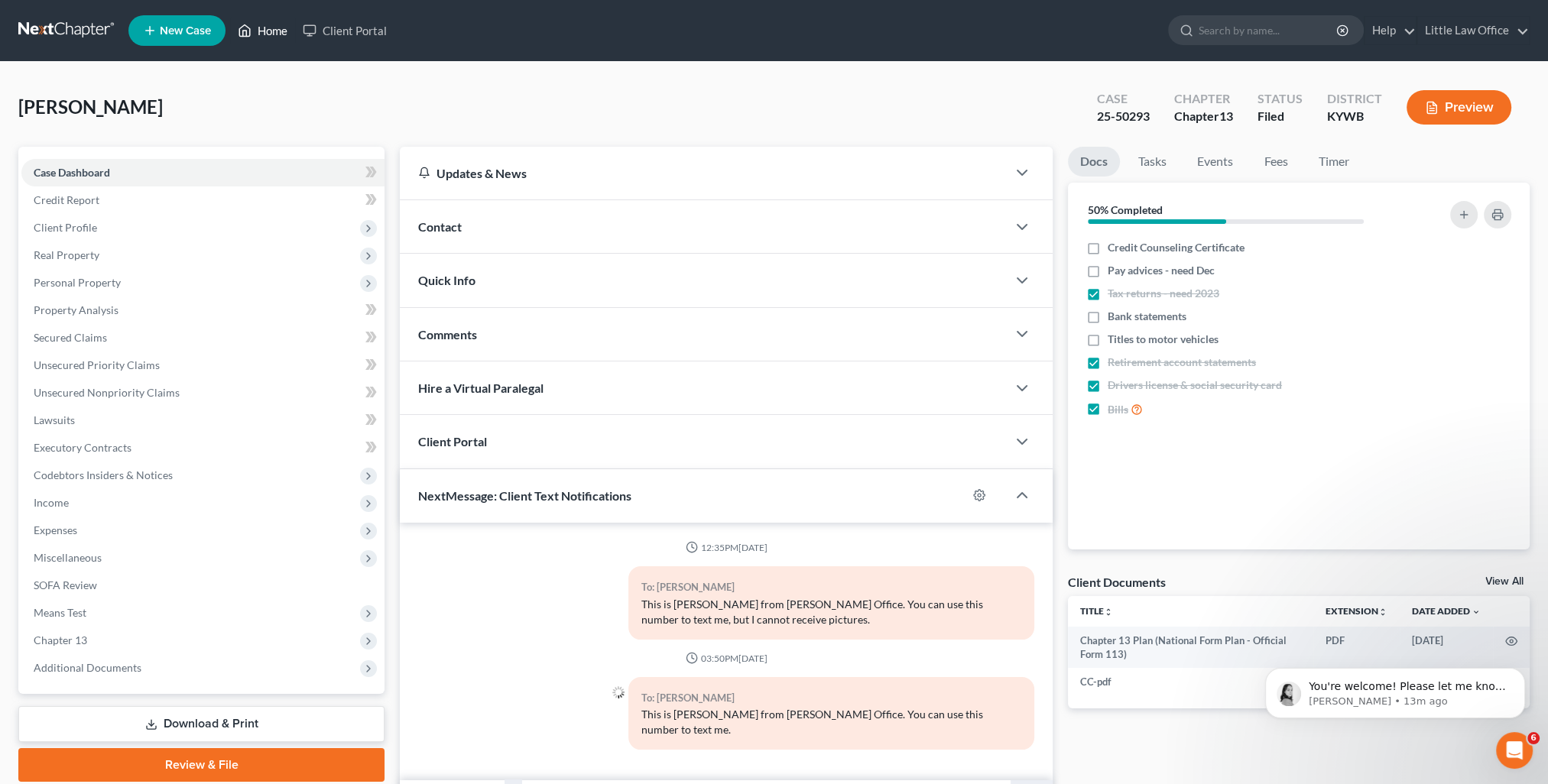
click at [276, 29] on link "Home" at bounding box center [263, 30] width 65 height 28
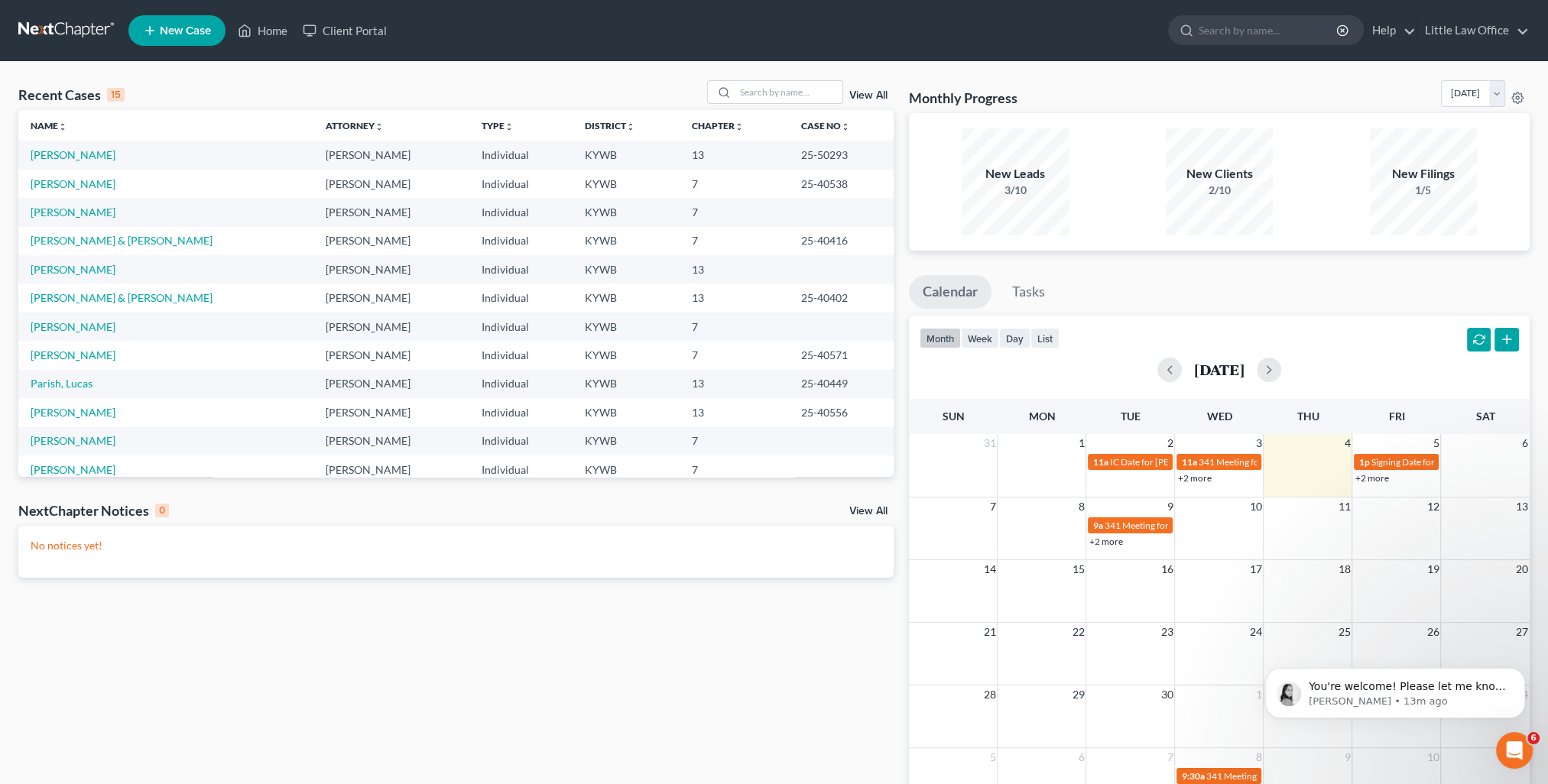
click at [869, 98] on link "View All" at bounding box center [869, 95] width 38 height 11
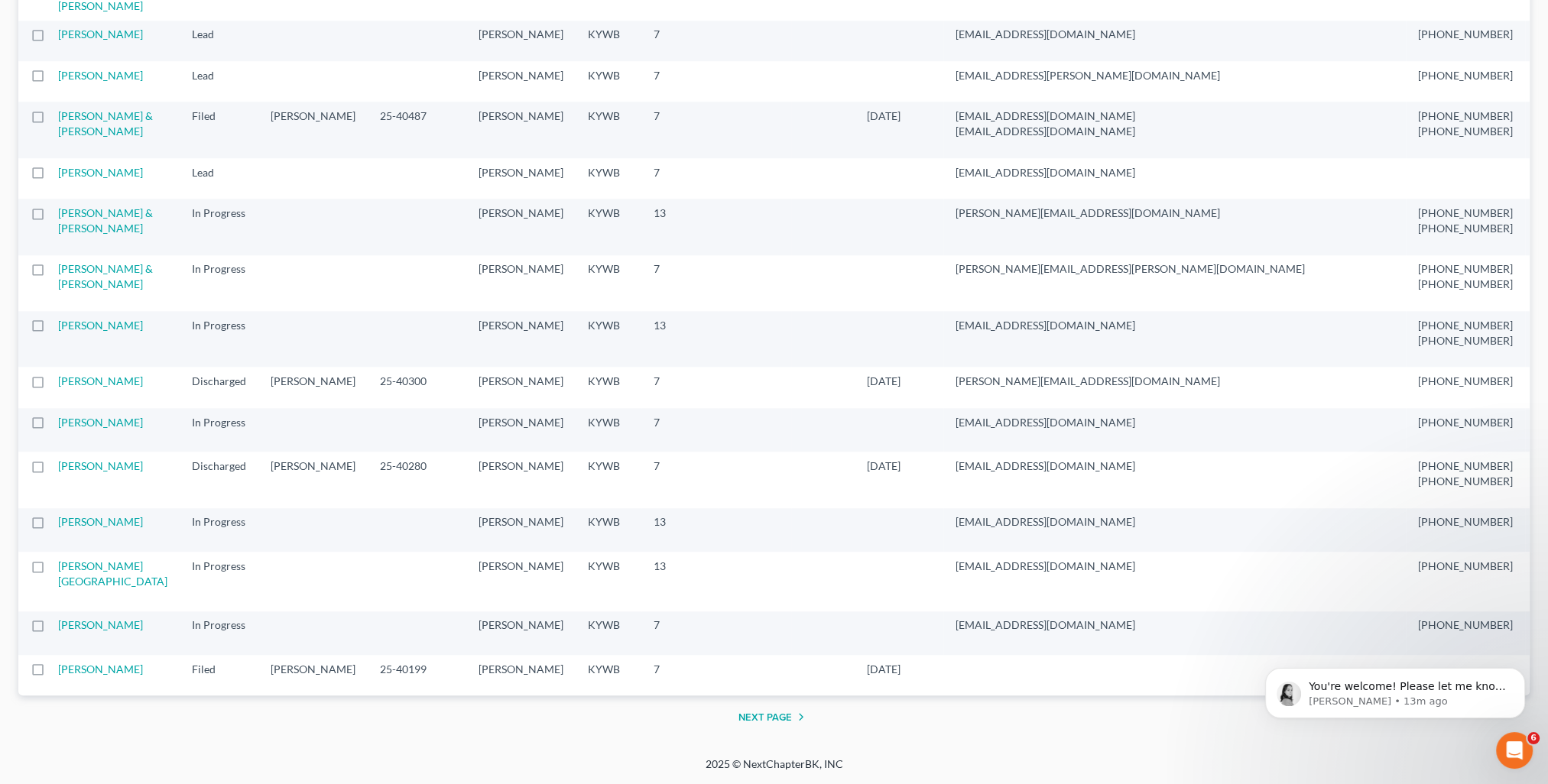
scroll to position [2063, 0]
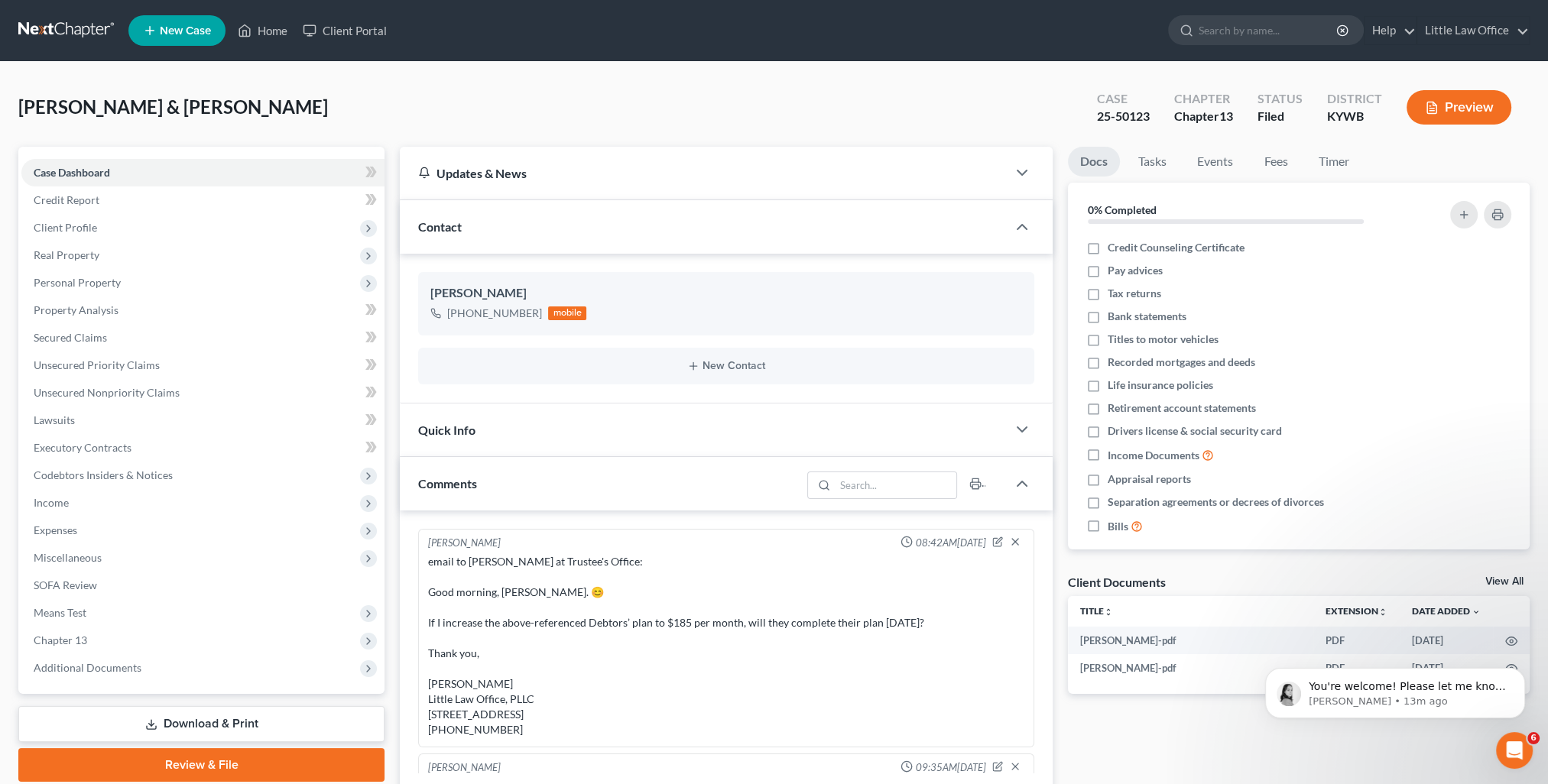
scroll to position [61, 0]
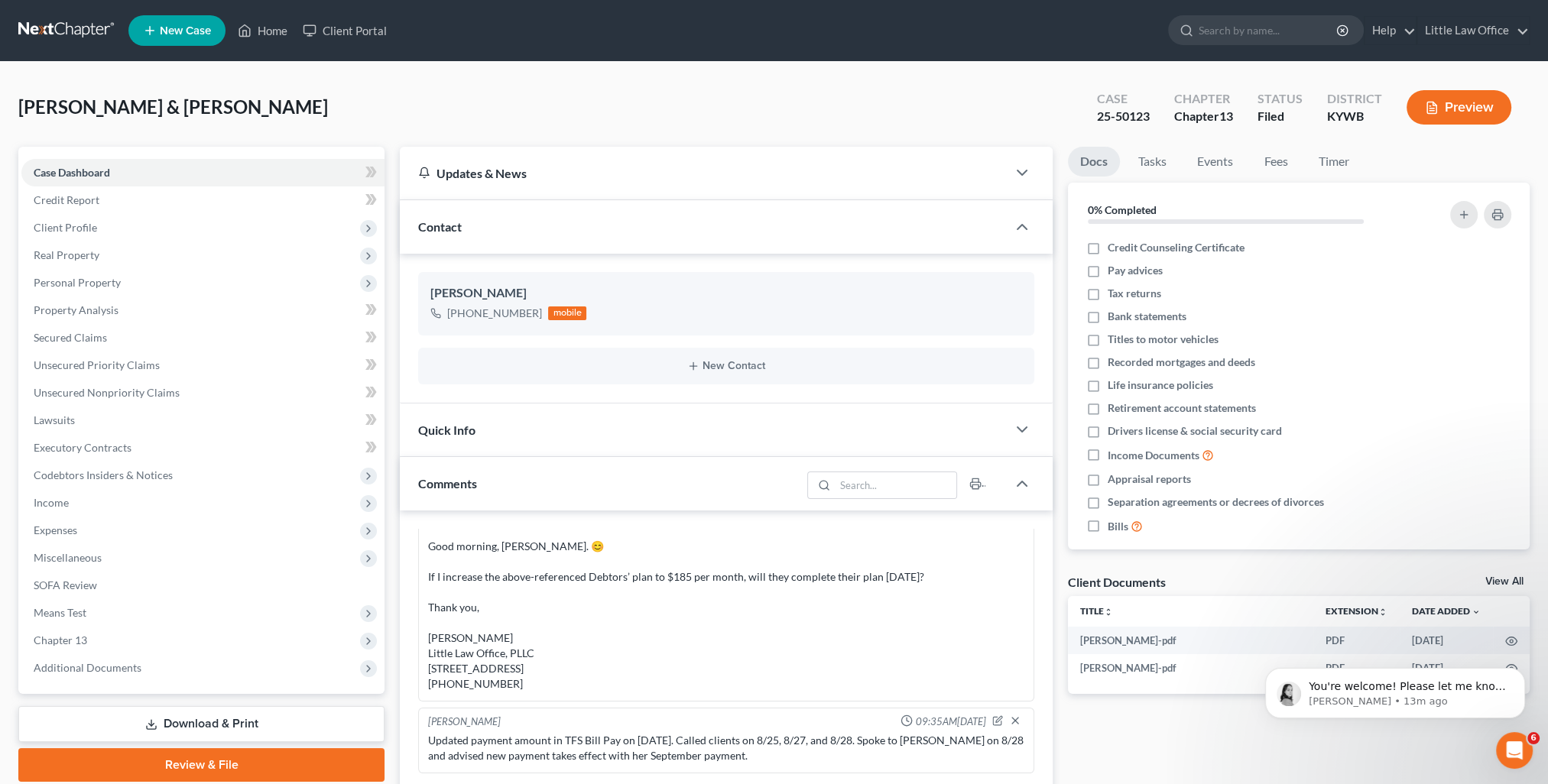
click at [526, 236] on div "Contact" at bounding box center [702, 226] width 607 height 53
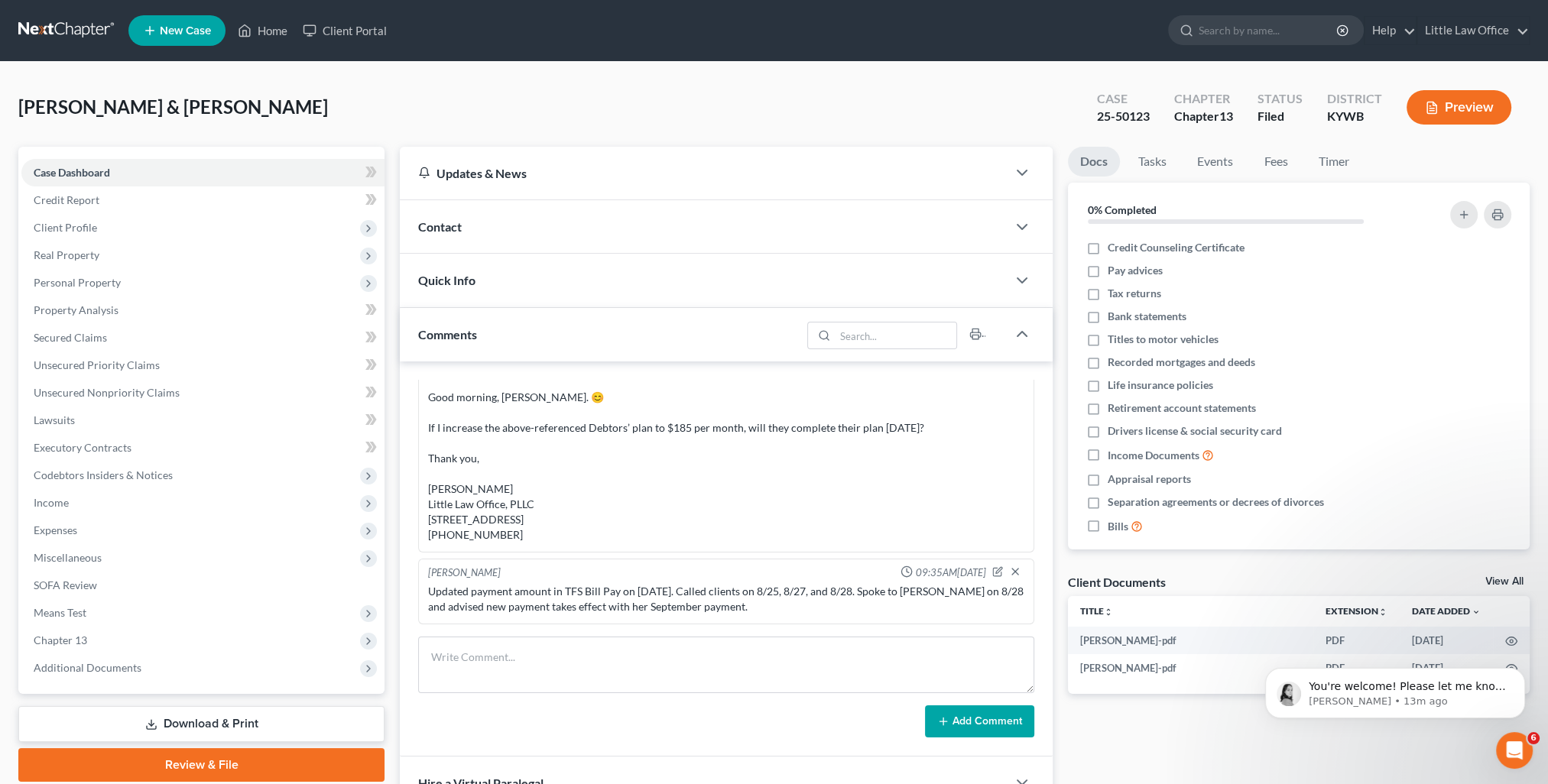
click at [511, 347] on div "Comments" at bounding box center [599, 334] width 401 height 53
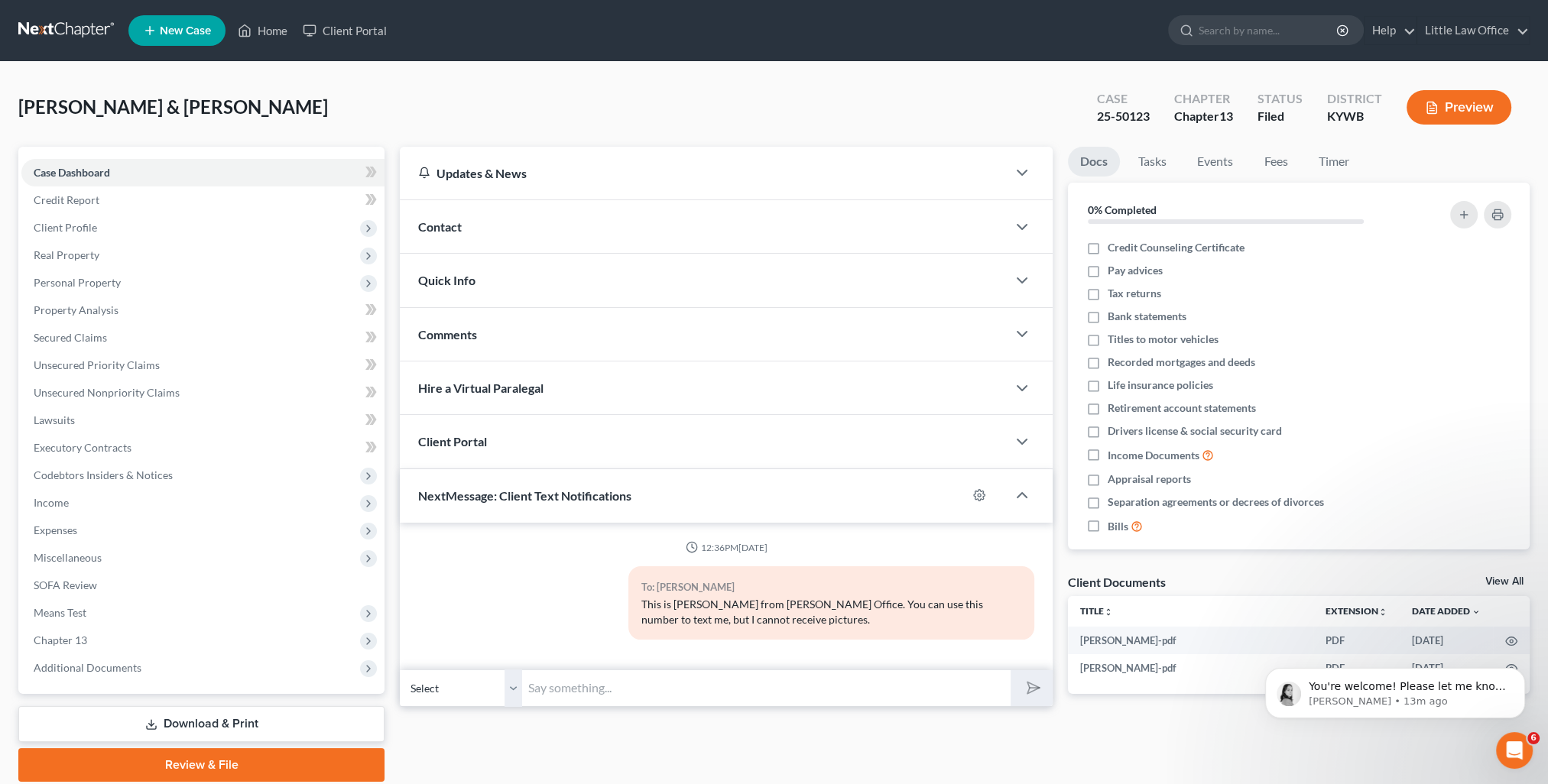
scroll to position [54, 0]
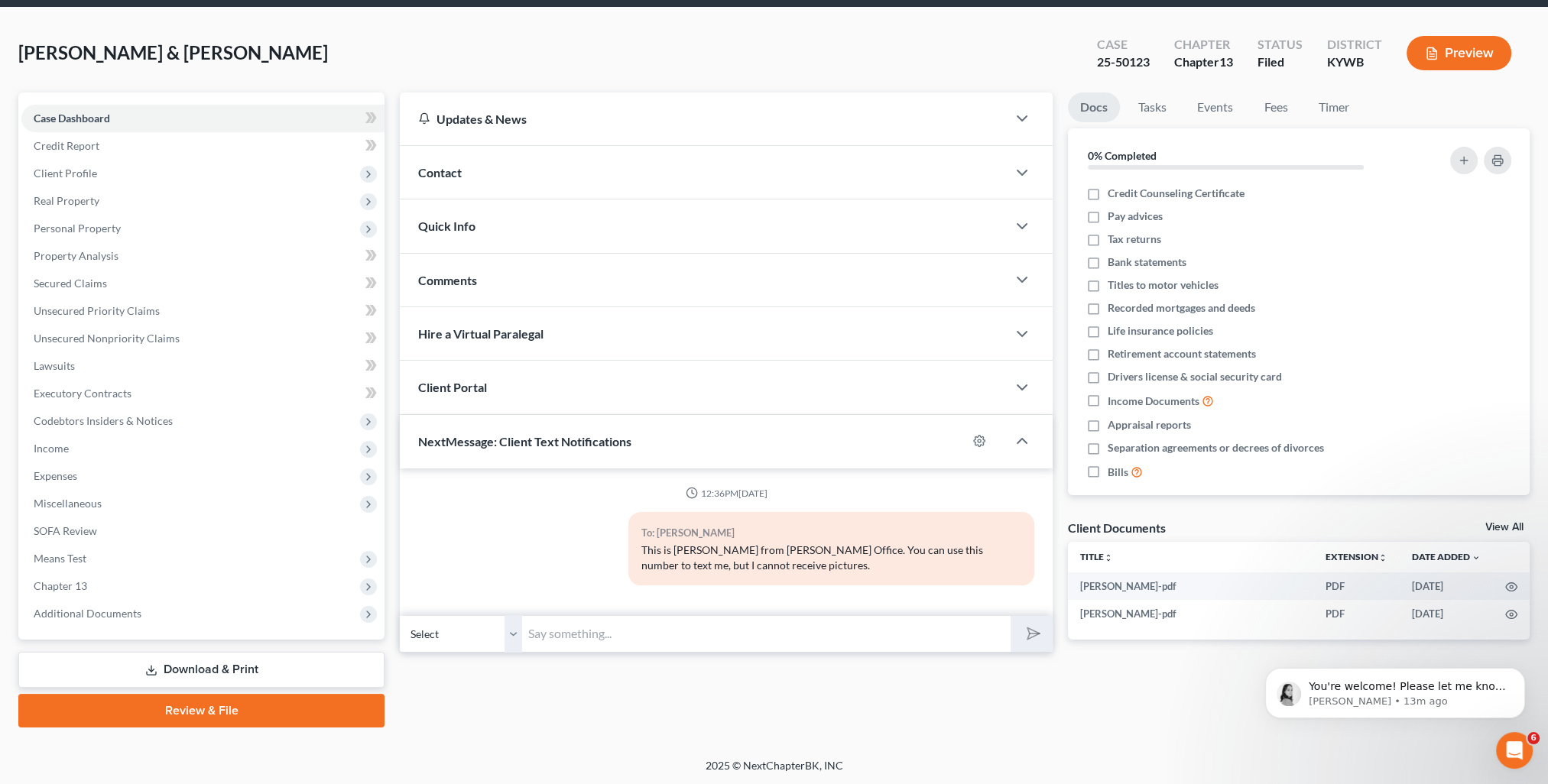
click at [623, 630] on input "text" at bounding box center [767, 633] width 489 height 38
paste input "This is Kristi from Marcus Little's Office. You can use this number to text me."
type input "This is Kristi from Marcus Little's Office. You can use this number to text me."
click at [1025, 642] on button "submit" at bounding box center [1031, 633] width 42 height 36
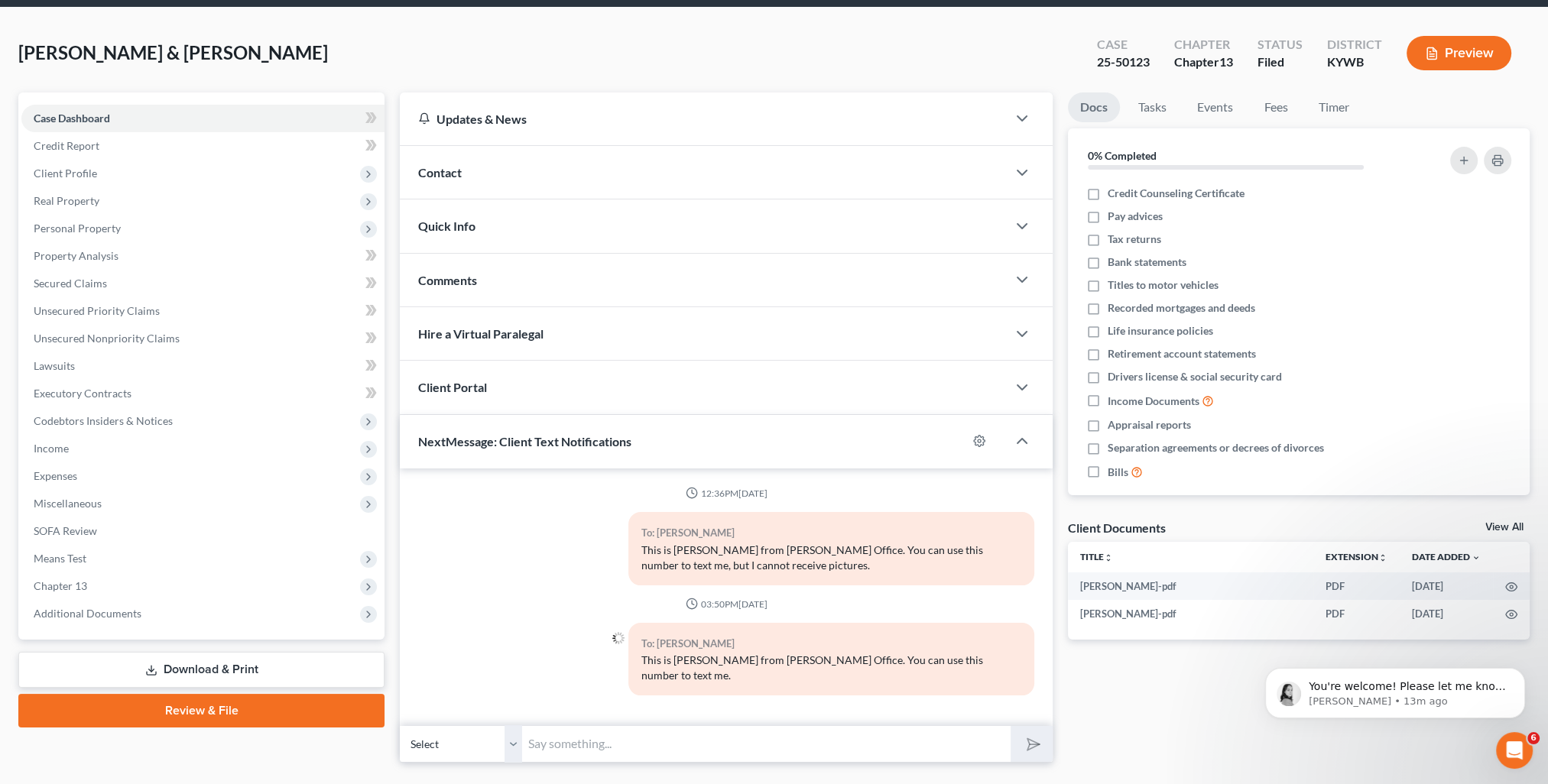
click at [507, 726] on select "Select +1 (270) 896-8585 - Paula Cooper" at bounding box center [460, 744] width 122 height 38
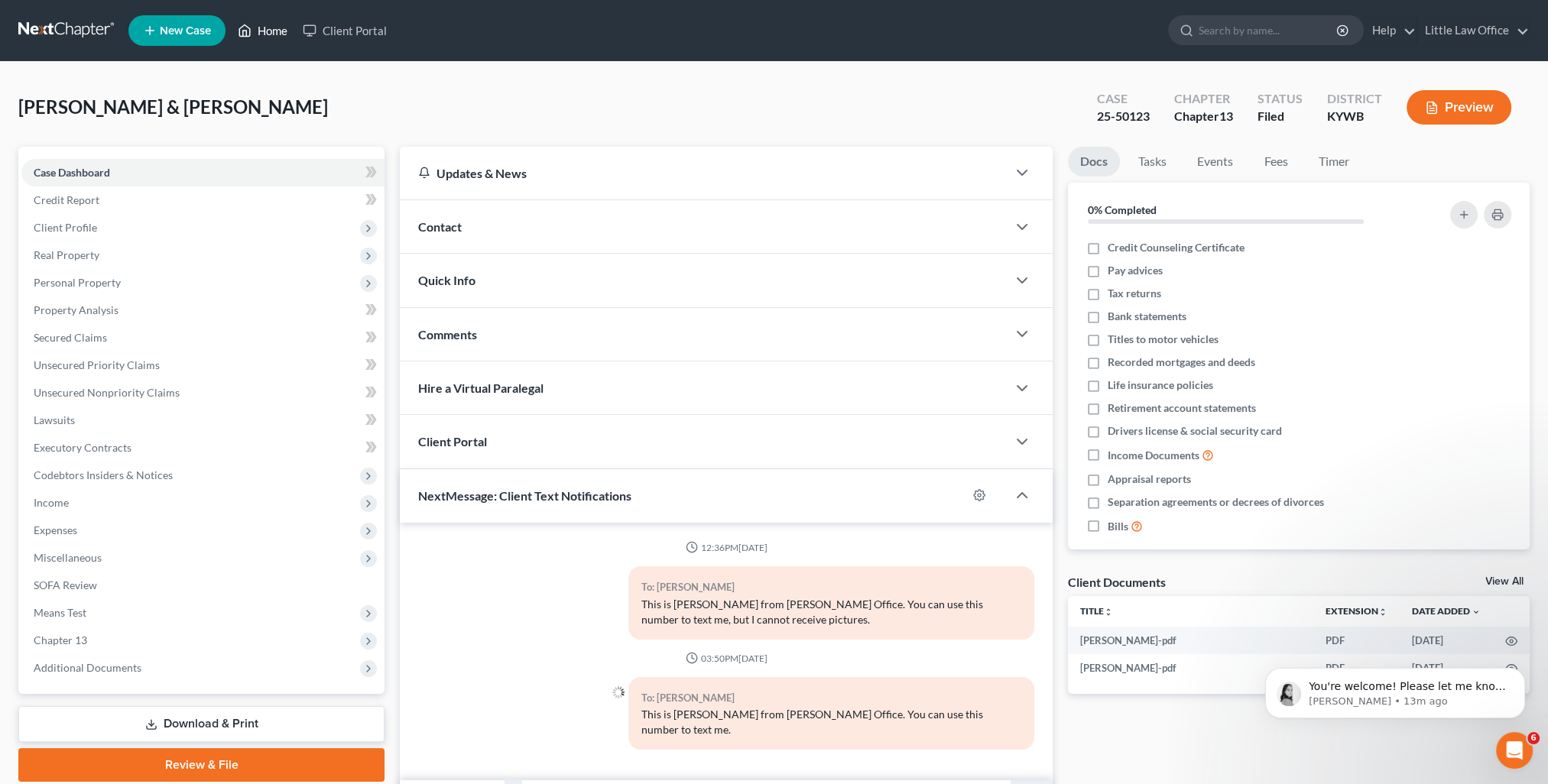
click at [269, 28] on link "Home" at bounding box center [263, 30] width 65 height 28
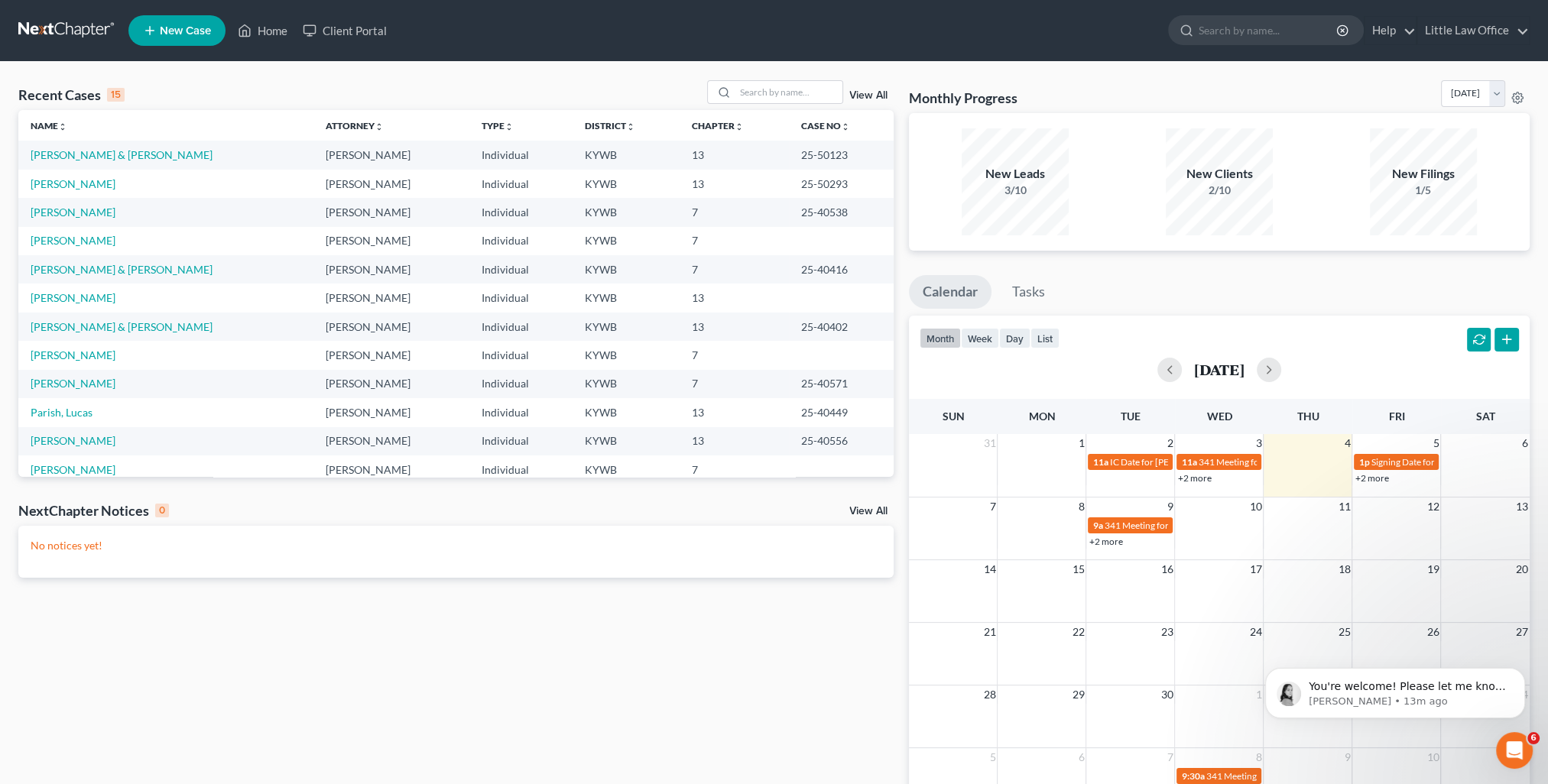
click at [872, 93] on link "View All" at bounding box center [869, 95] width 38 height 11
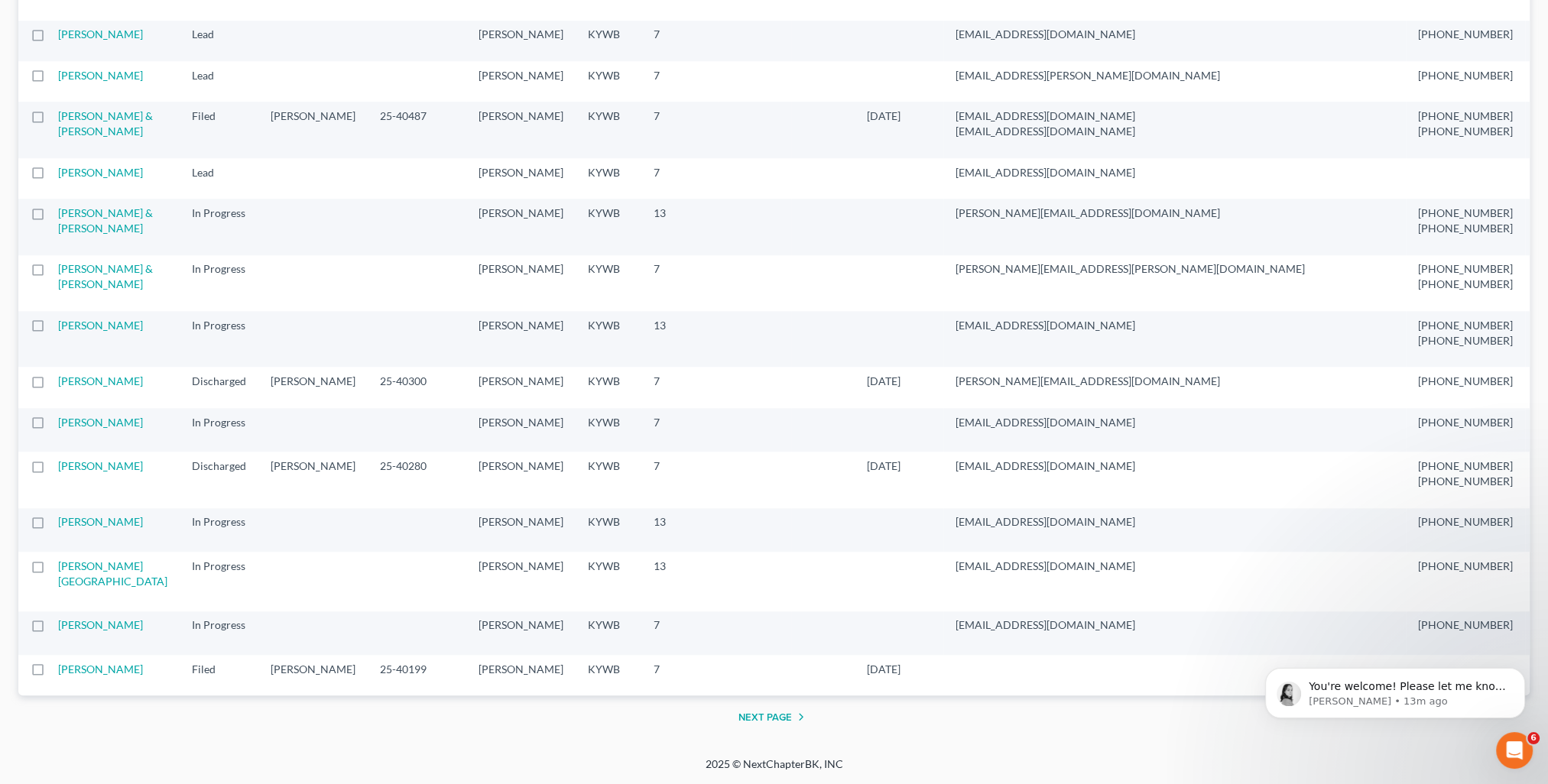
scroll to position [2369, 0]
click at [76, 40] on link "Johnson, Sarah" at bounding box center [100, 35] width 85 height 13
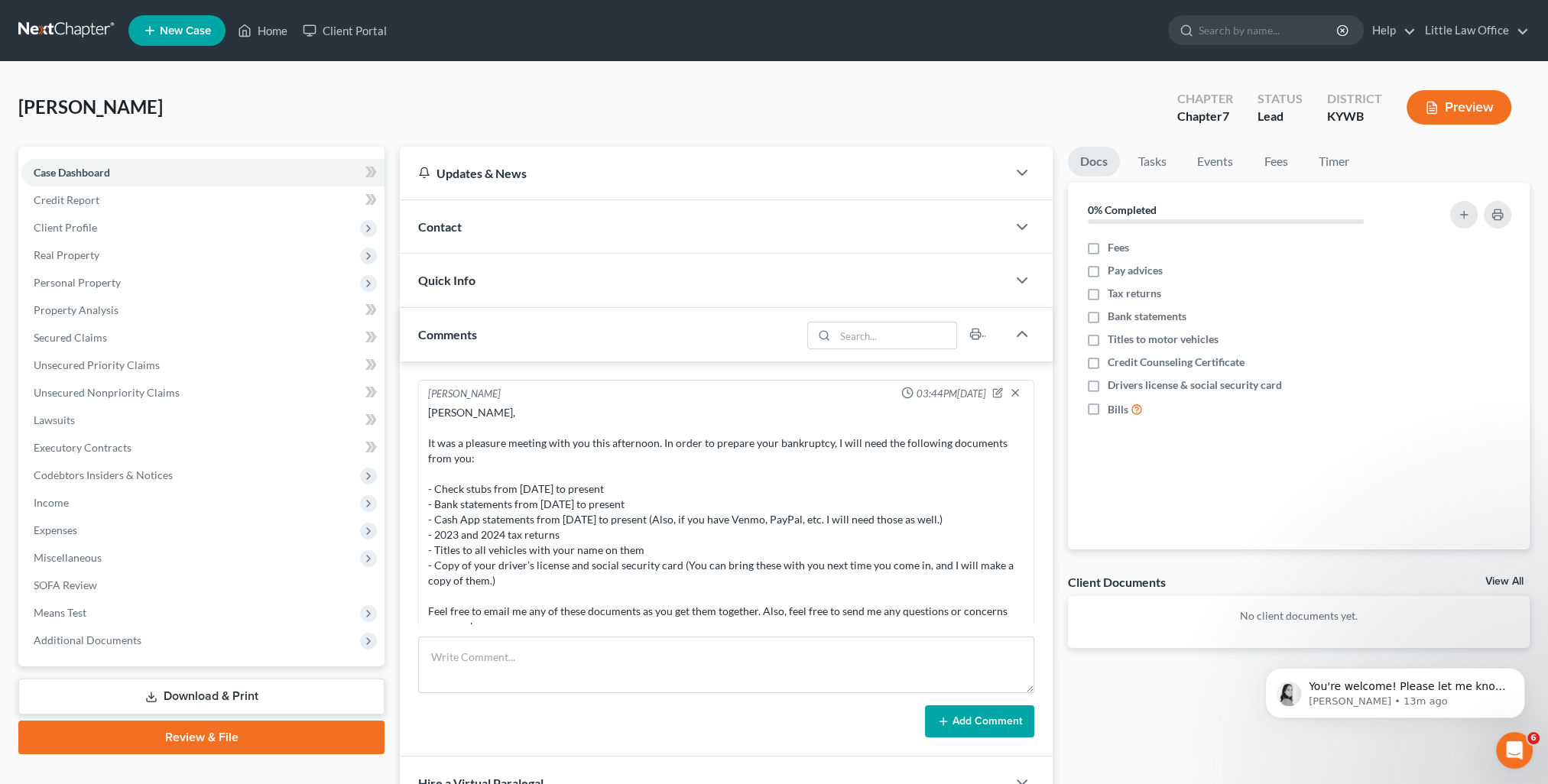
scroll to position [141, 0]
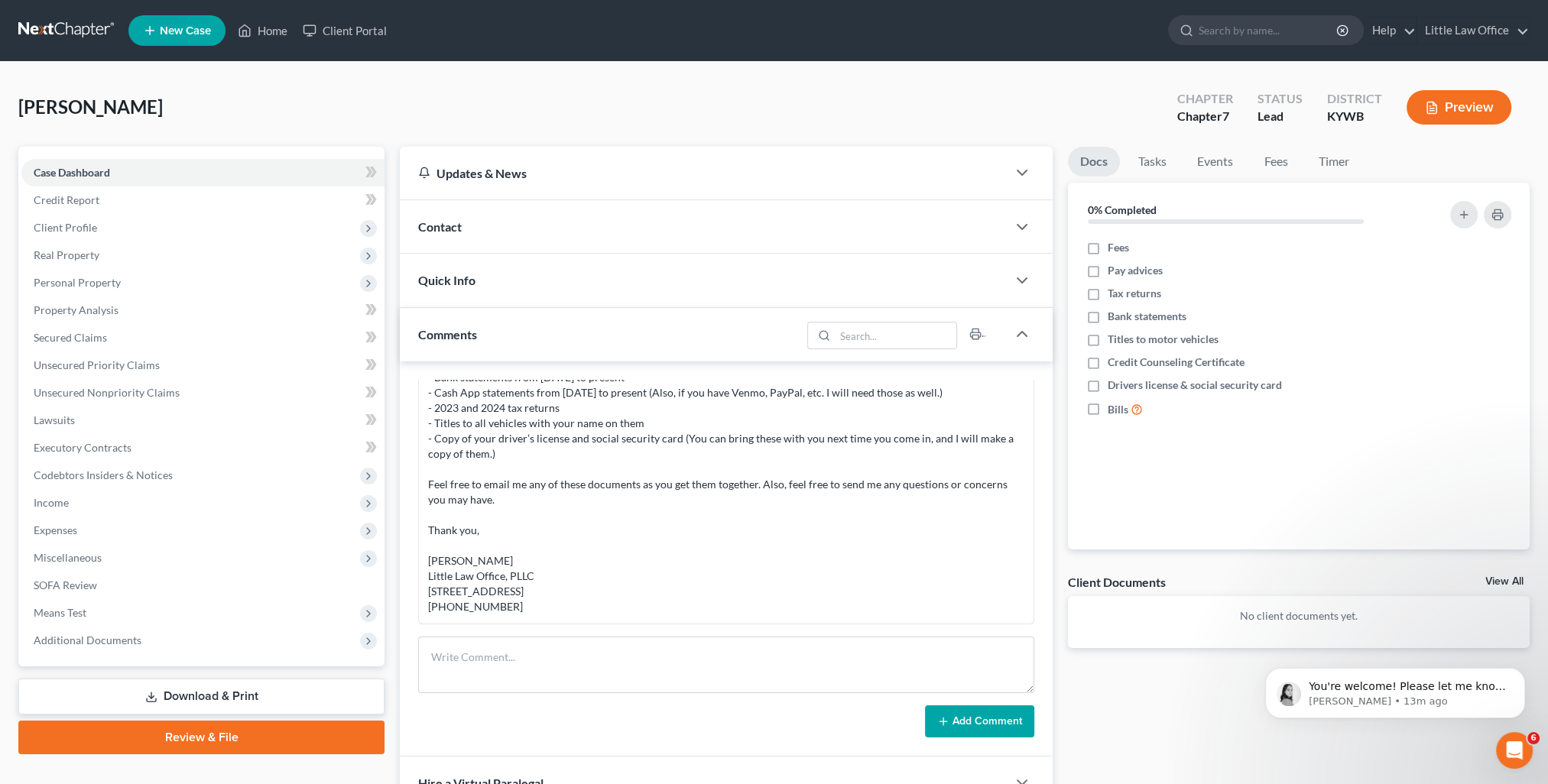
click at [533, 341] on div "Comments" at bounding box center [599, 334] width 401 height 53
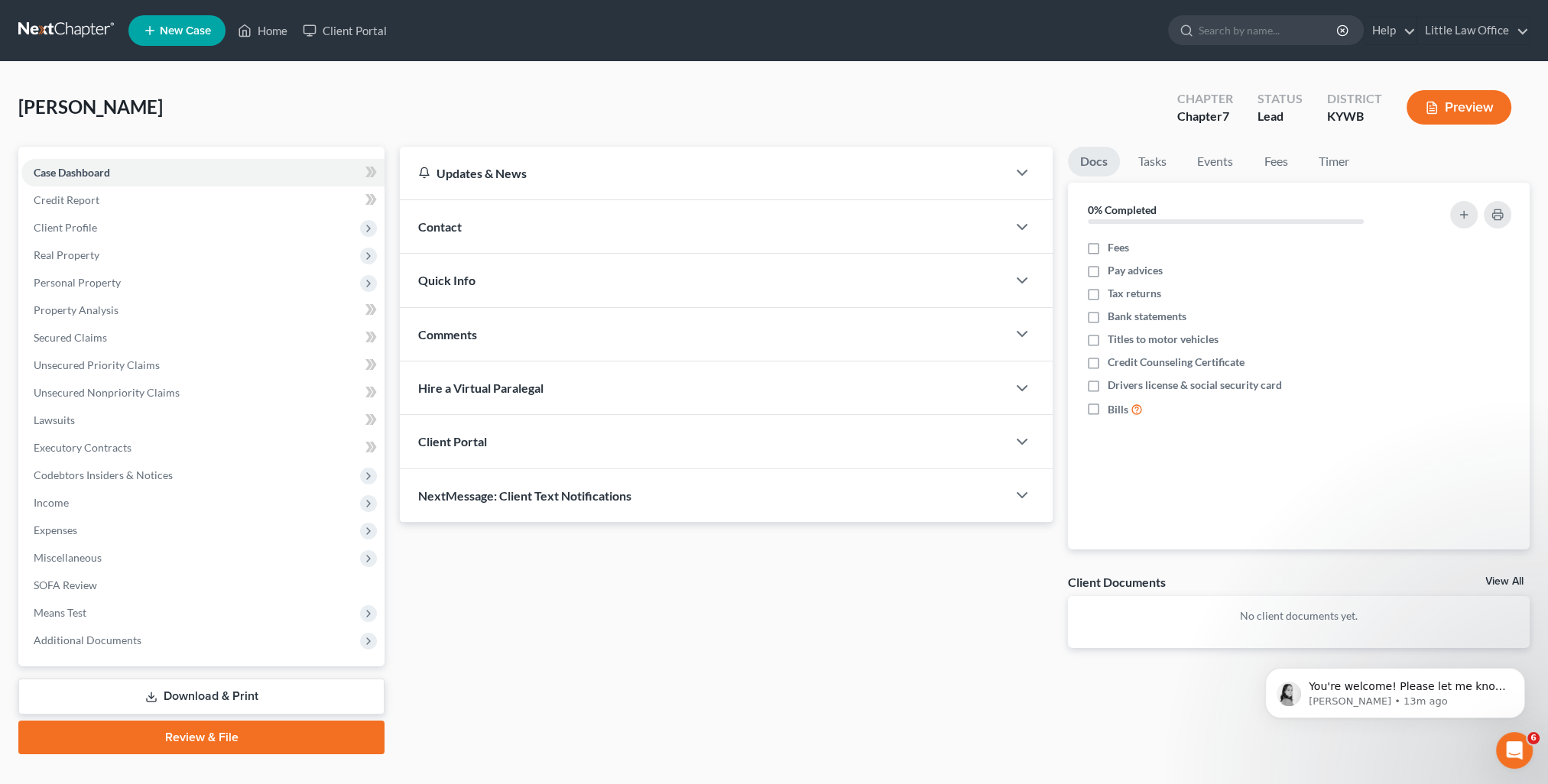
click at [589, 511] on div "NextMessage: Client Text Notifications" at bounding box center [702, 495] width 607 height 53
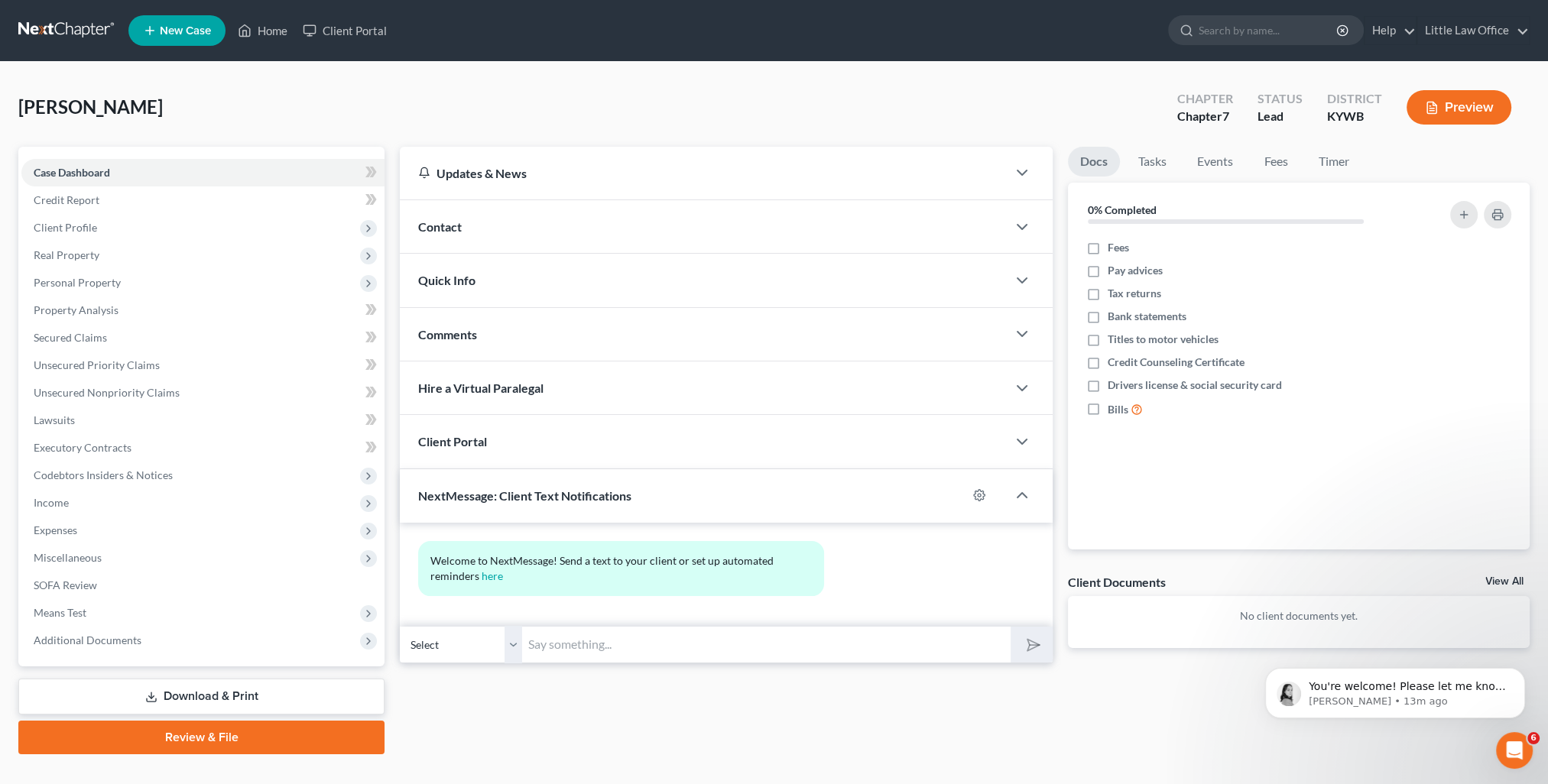
drag, startPoint x: 664, startPoint y: 637, endPoint x: 900, endPoint y: 654, distance: 236.6
click at [664, 637] on input "text" at bounding box center [767, 645] width 489 height 38
paste input "This is Kristi from Marcus Little's Office. You can use this number to text me."
type input "This is Kristi from Marcus Little's Office. You can use this number to text me."
click at [1032, 644] on icon "submit" at bounding box center [1030, 645] width 21 height 21
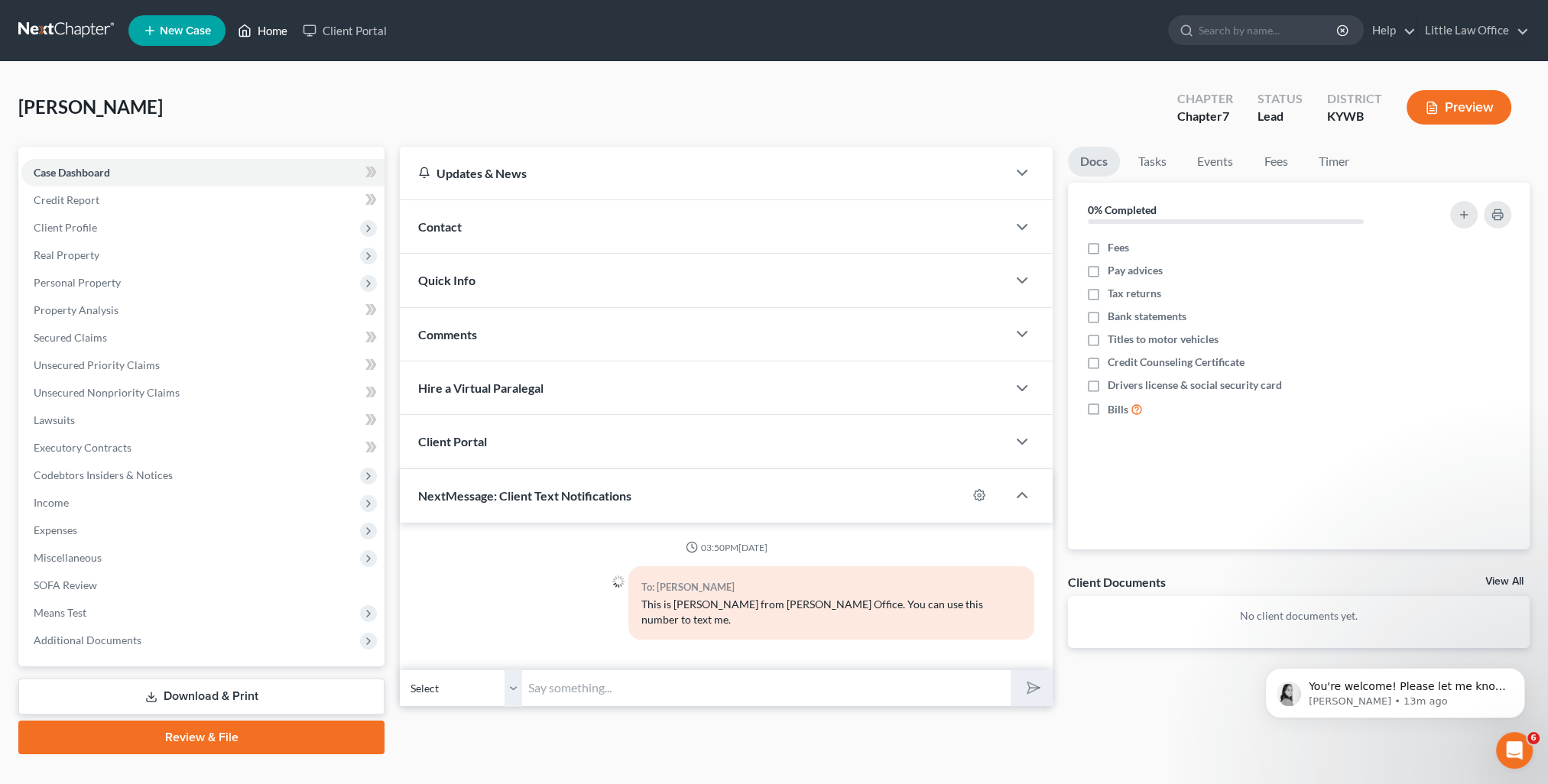
click at [276, 31] on link "Home" at bounding box center [263, 30] width 65 height 28
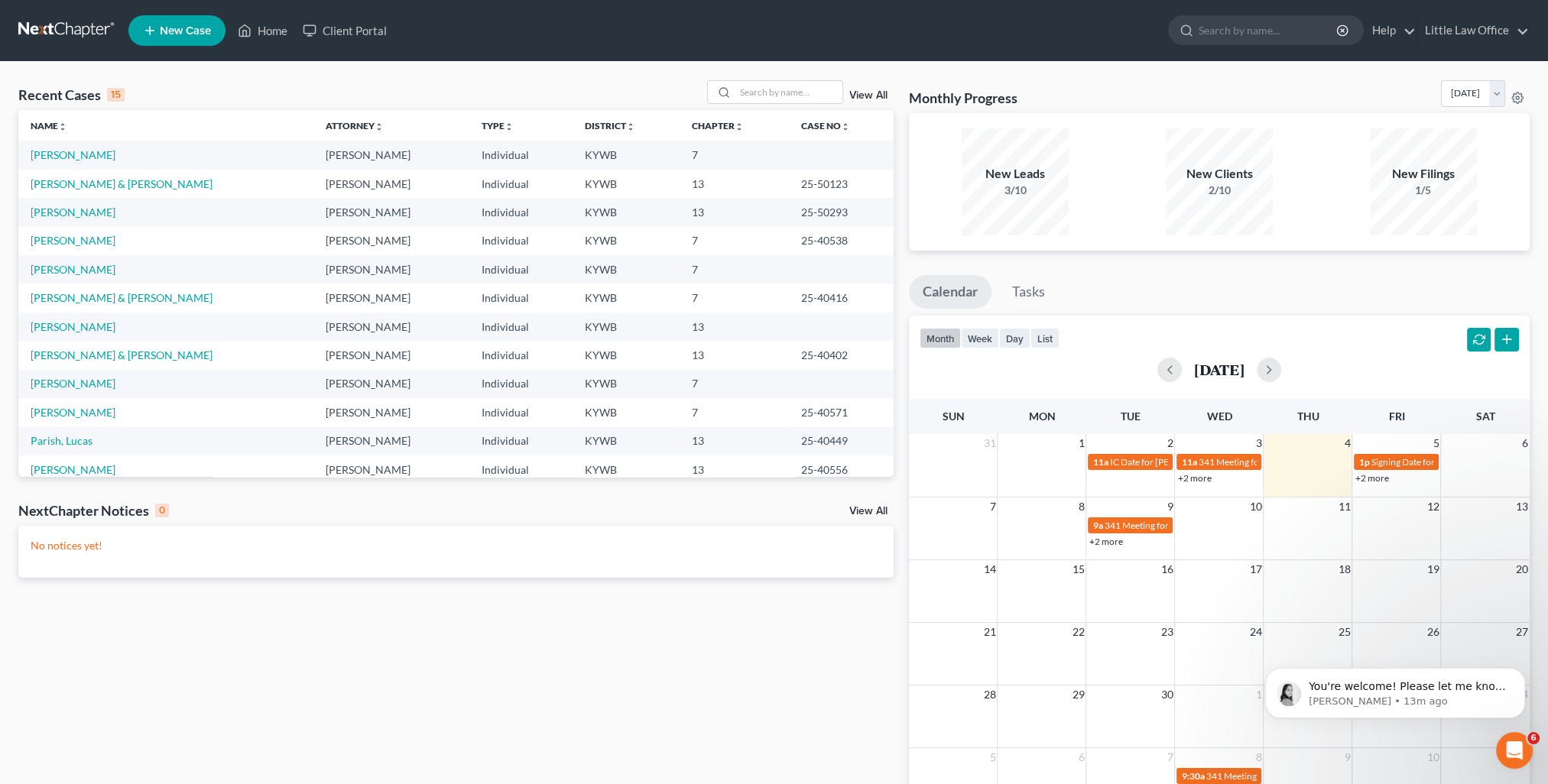
click at [863, 96] on link "View All" at bounding box center [869, 95] width 38 height 11
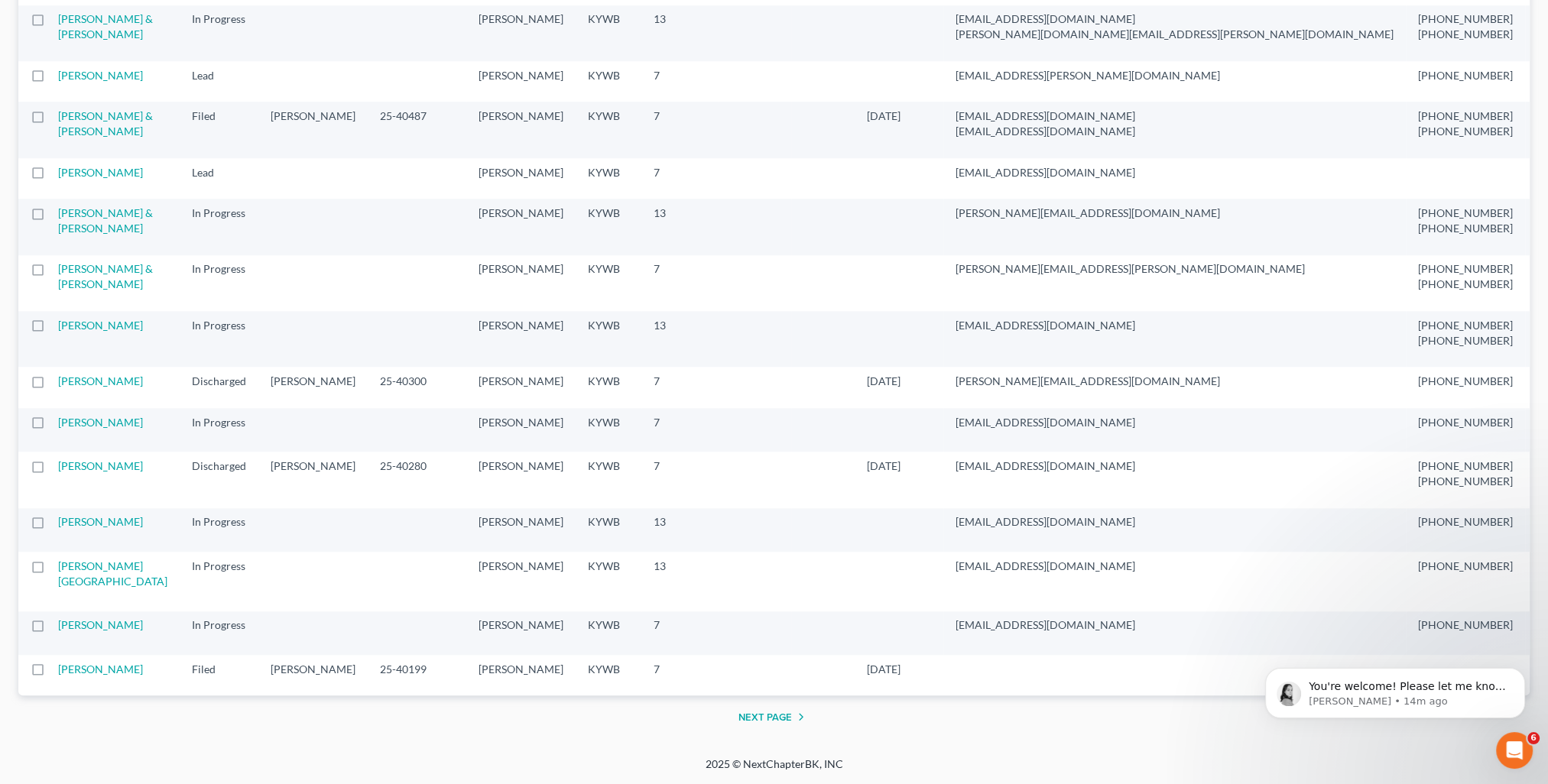
scroll to position [2216, 0]
click at [72, 82] on link "O'Bryan, Taryne" at bounding box center [100, 75] width 85 height 13
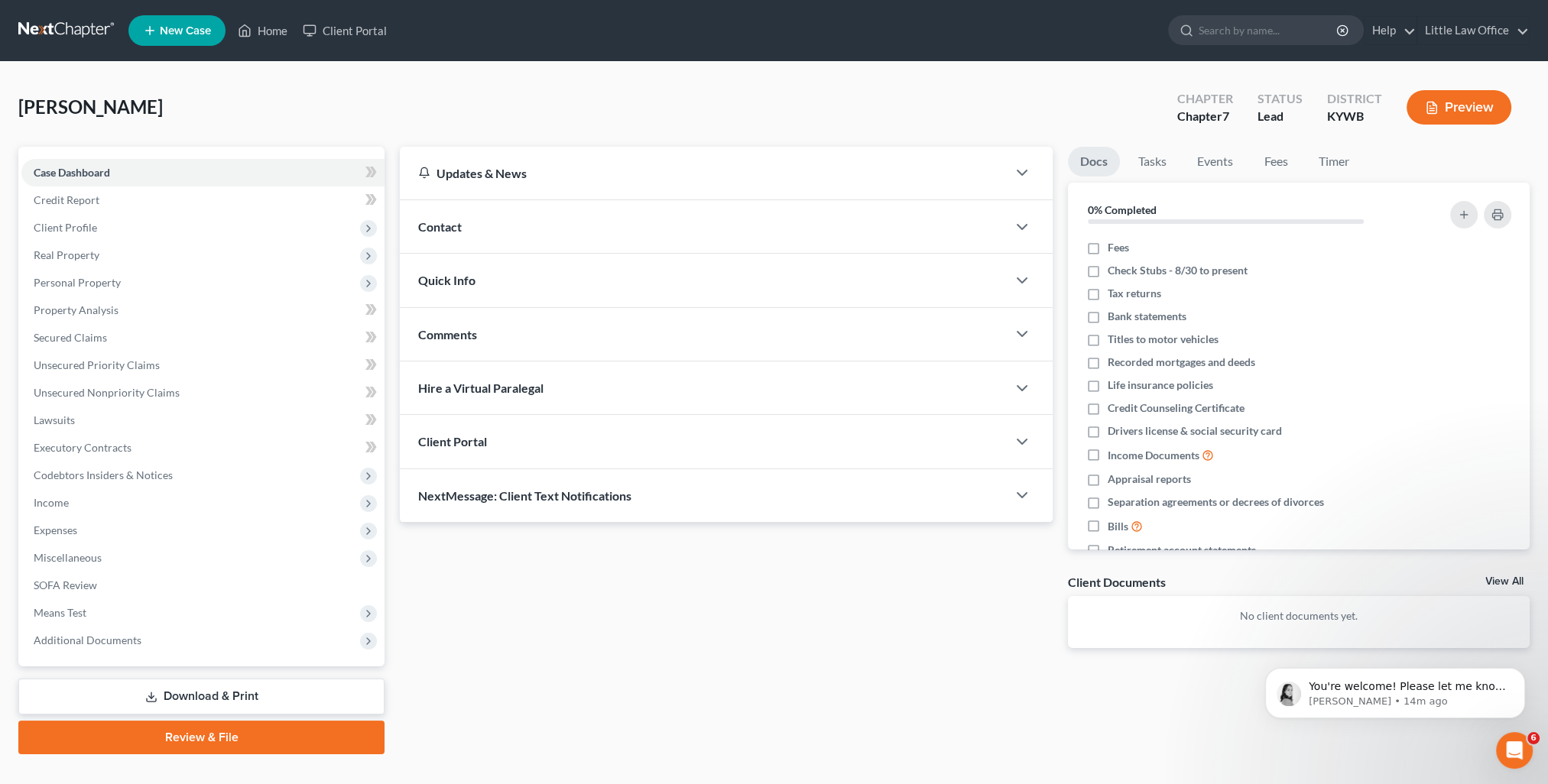
click at [530, 489] on span "NextMessage: Client Text Notifications" at bounding box center [525, 495] width 214 height 14
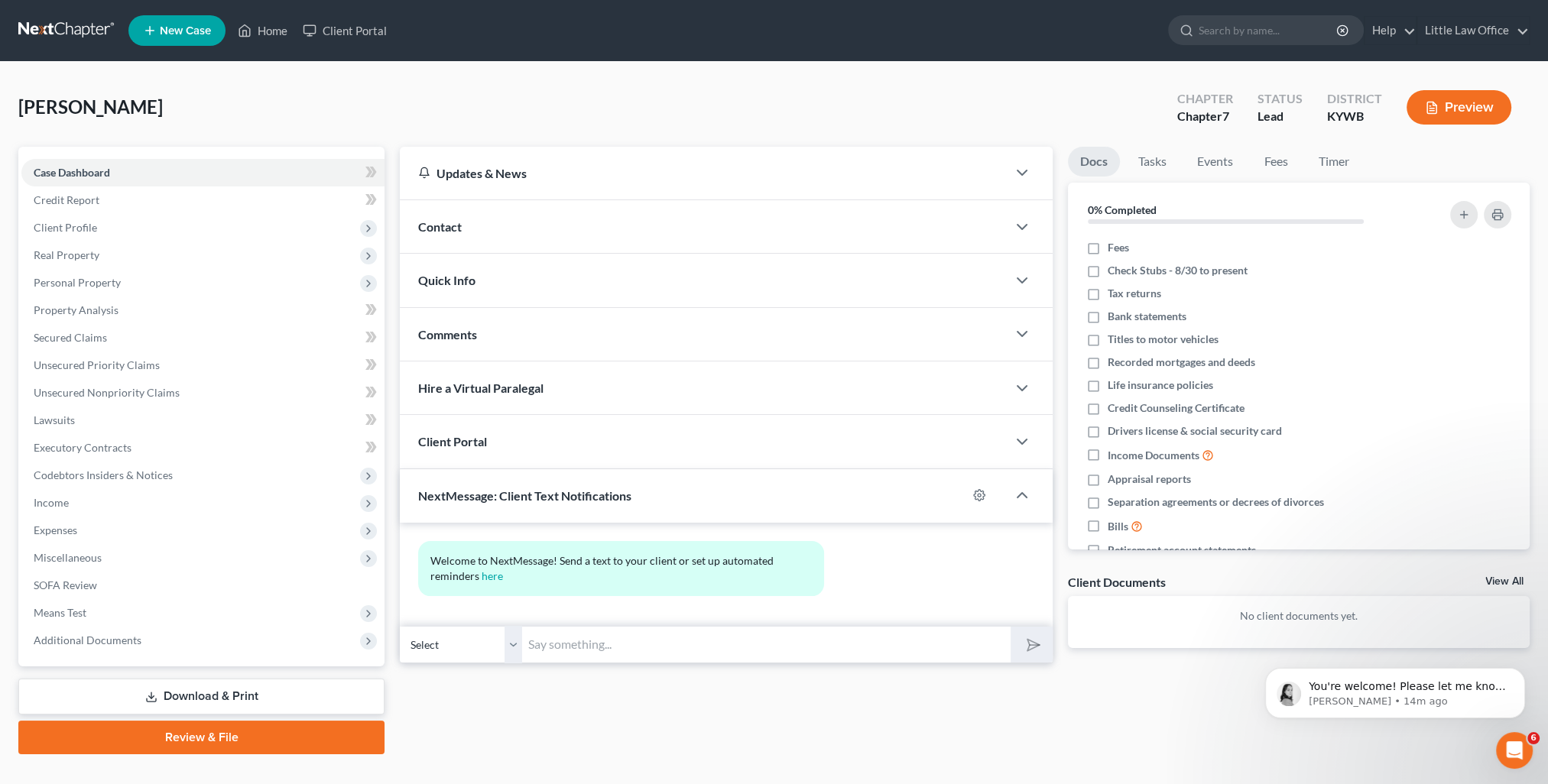
click at [571, 644] on input "text" at bounding box center [767, 645] width 489 height 38
paste input "This is Kristi from Marcus Little's Office. You can use this number to text me."
type input "This is Kristi from Marcus Little's Office. You can use this number to text me."
click at [1034, 656] on button "submit" at bounding box center [1031, 644] width 42 height 36
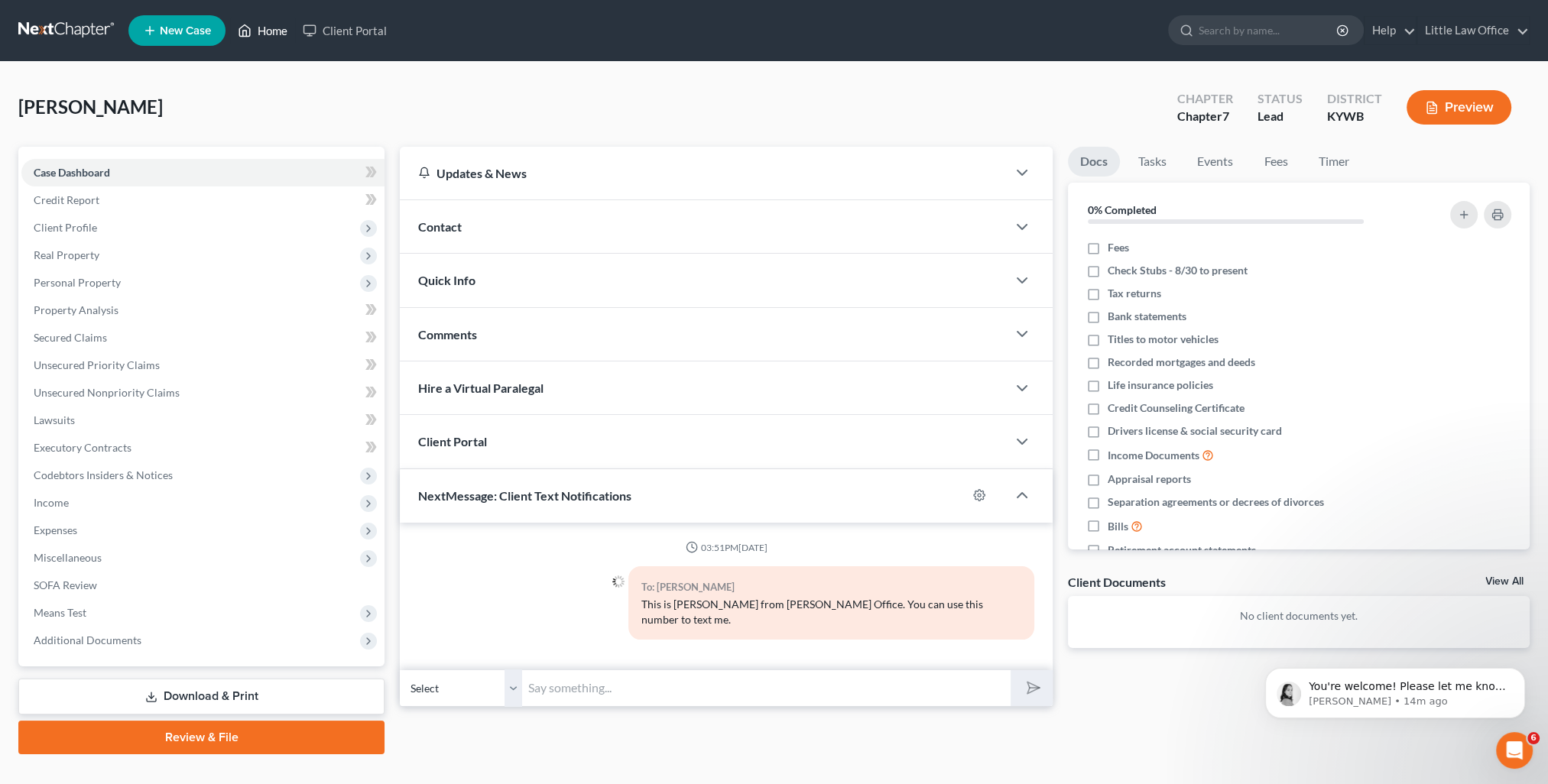
click at [269, 32] on link "Home" at bounding box center [263, 30] width 65 height 28
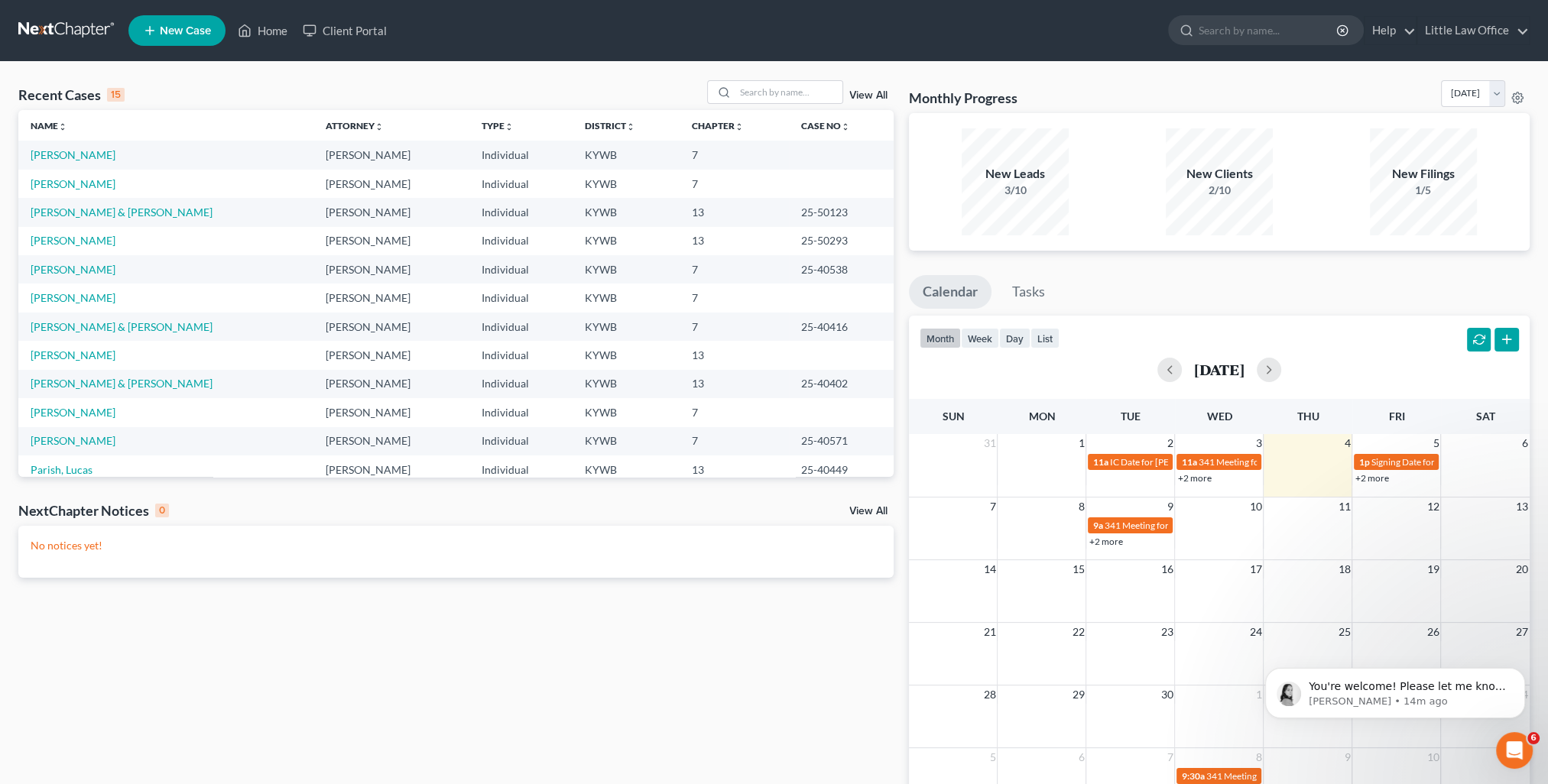
click at [856, 95] on link "View All" at bounding box center [869, 95] width 38 height 11
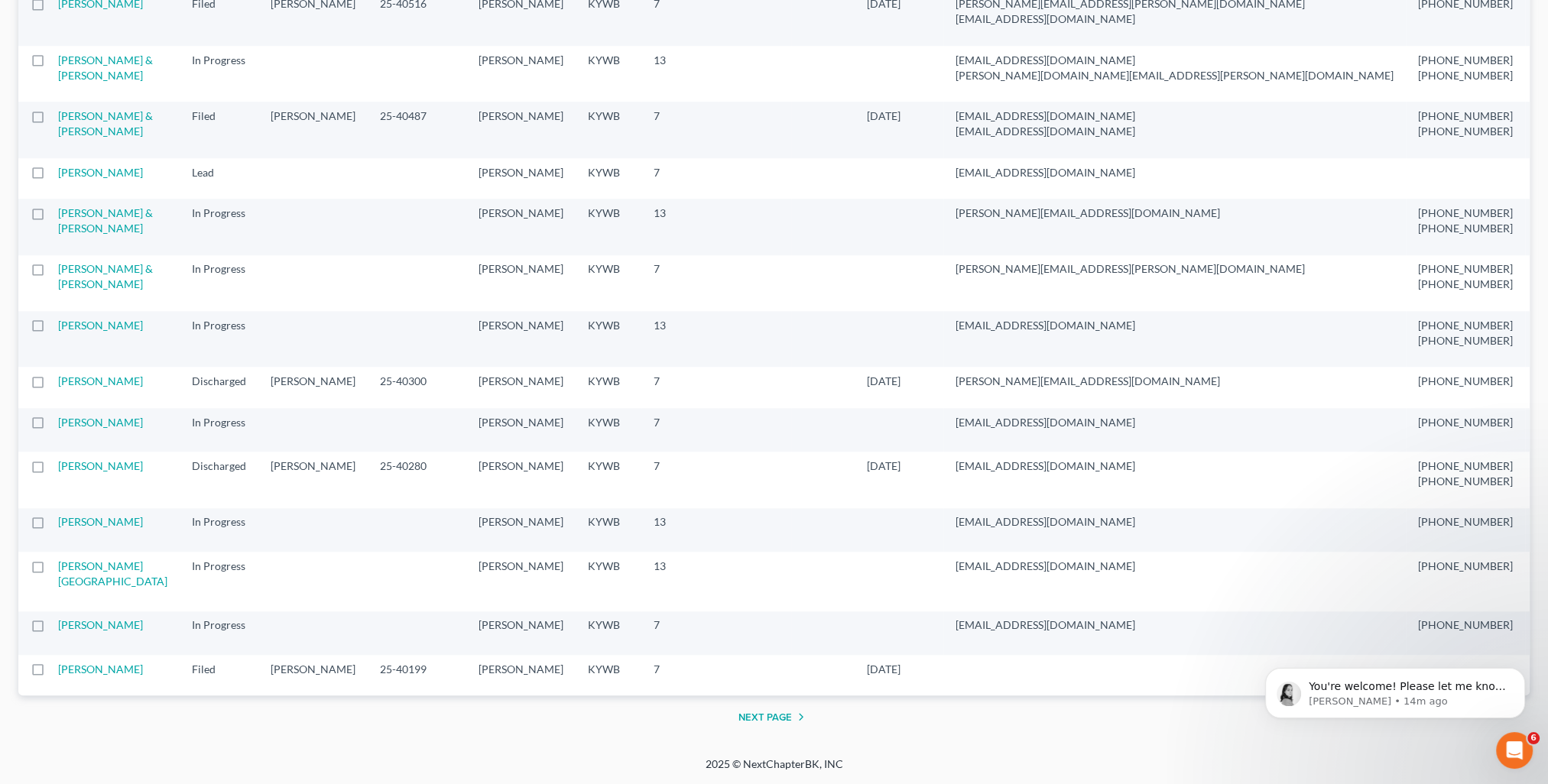
scroll to position [2445, 0]
click at [77, 138] on link "Render, William & Linda" at bounding box center [105, 123] width 95 height 28
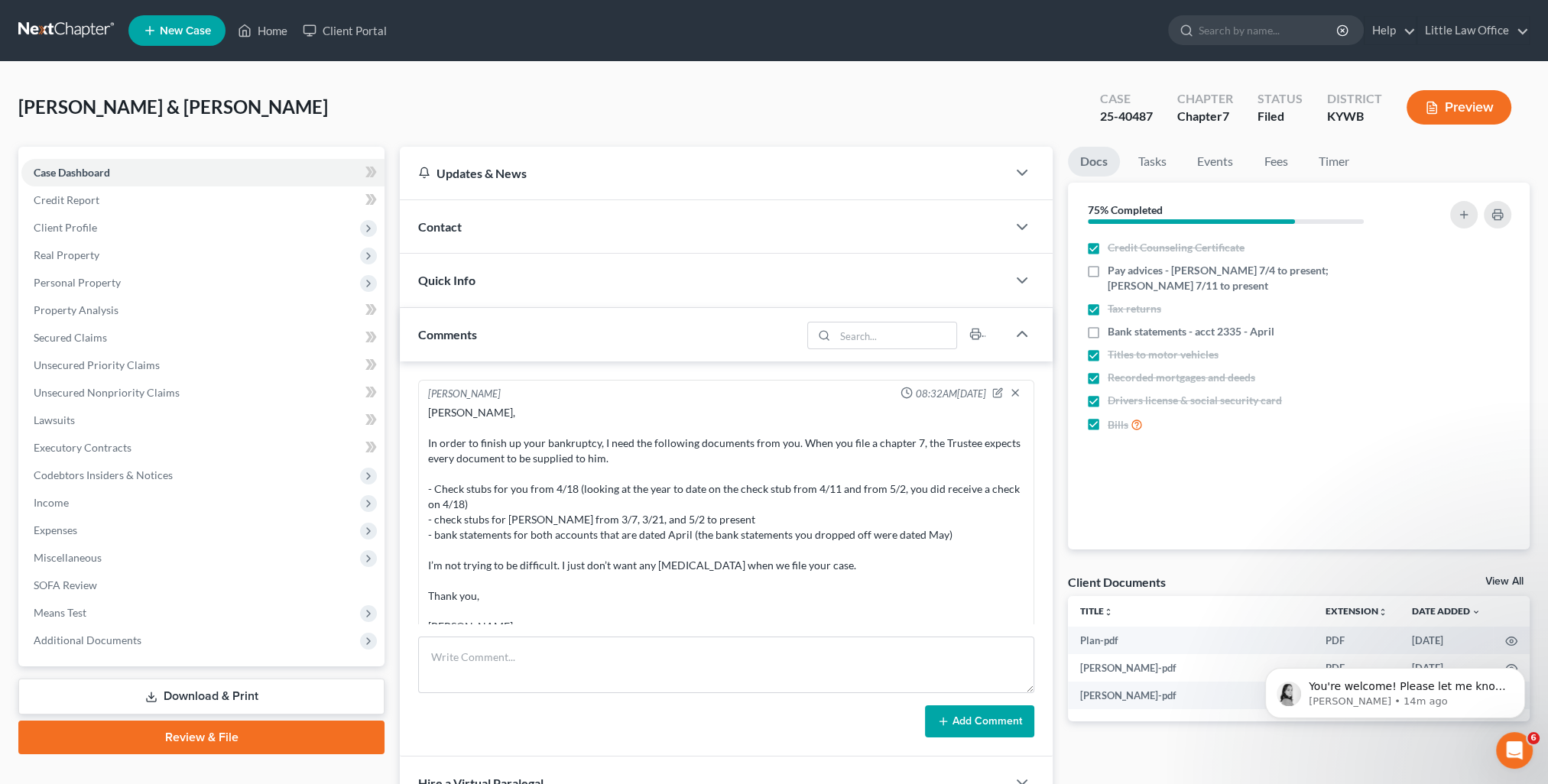
scroll to position [1809, 0]
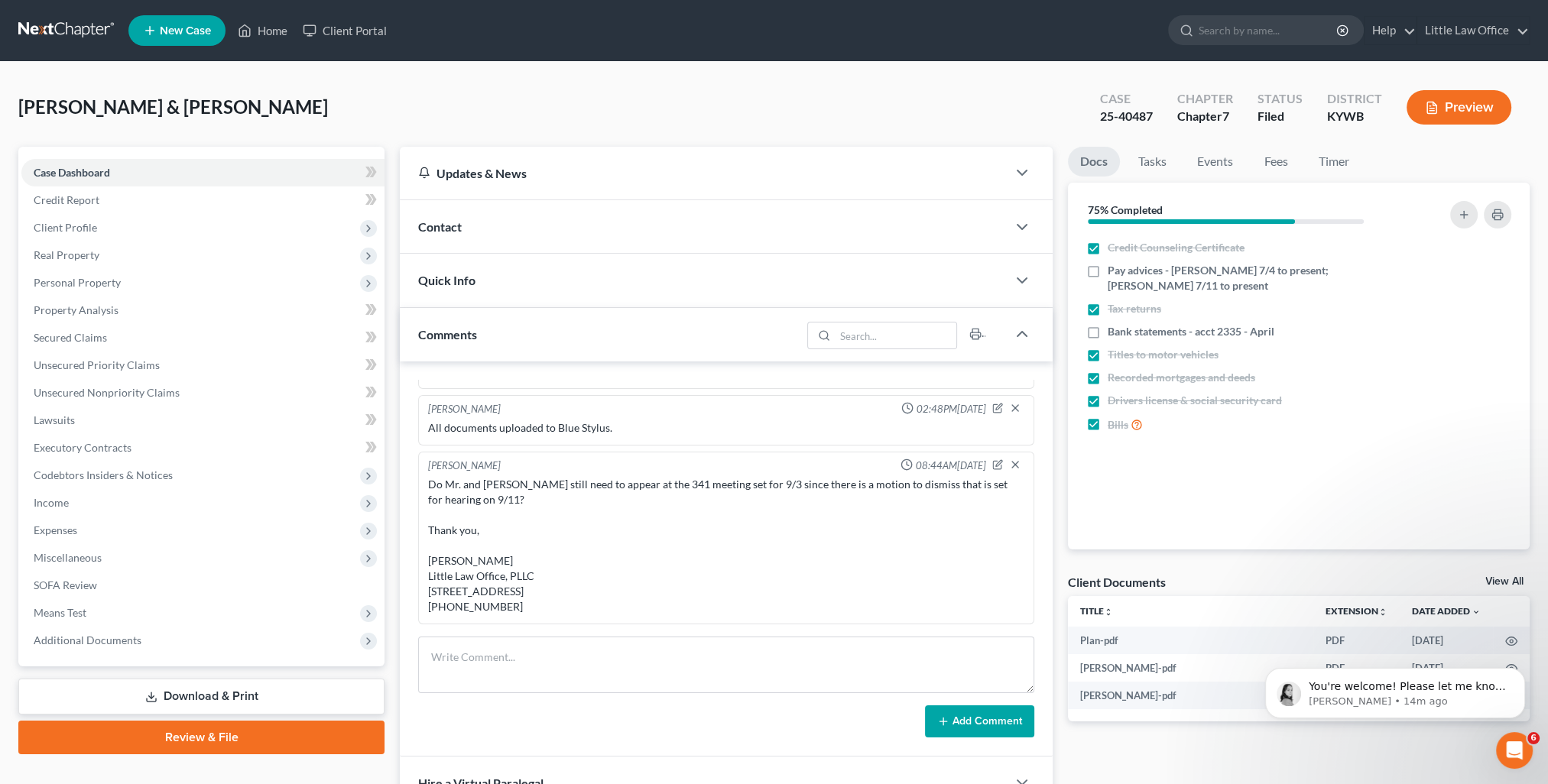
click at [529, 332] on div "Comments" at bounding box center [599, 334] width 401 height 53
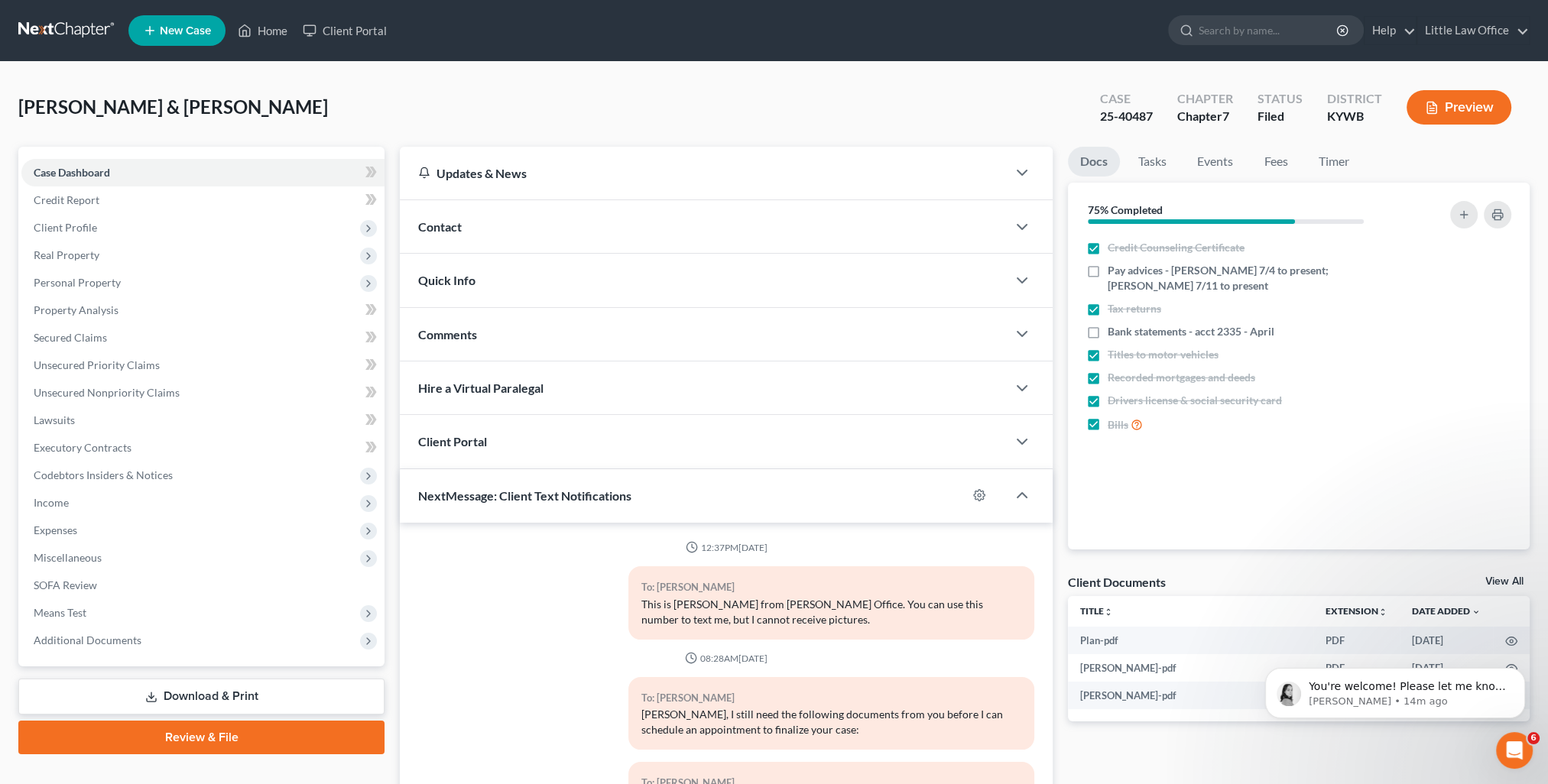
scroll to position [191, 0]
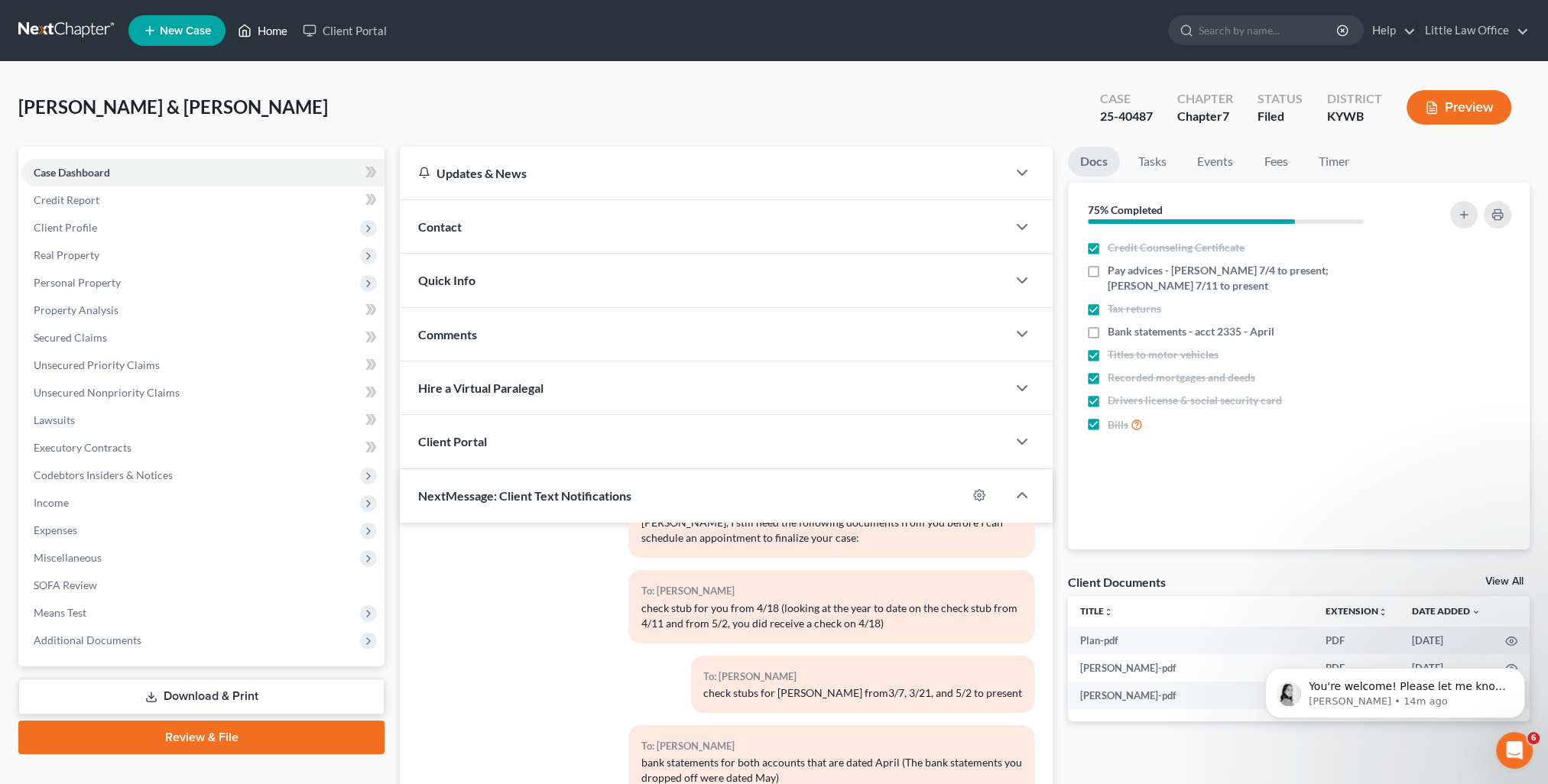
click at [273, 36] on link "Home" at bounding box center [263, 30] width 65 height 28
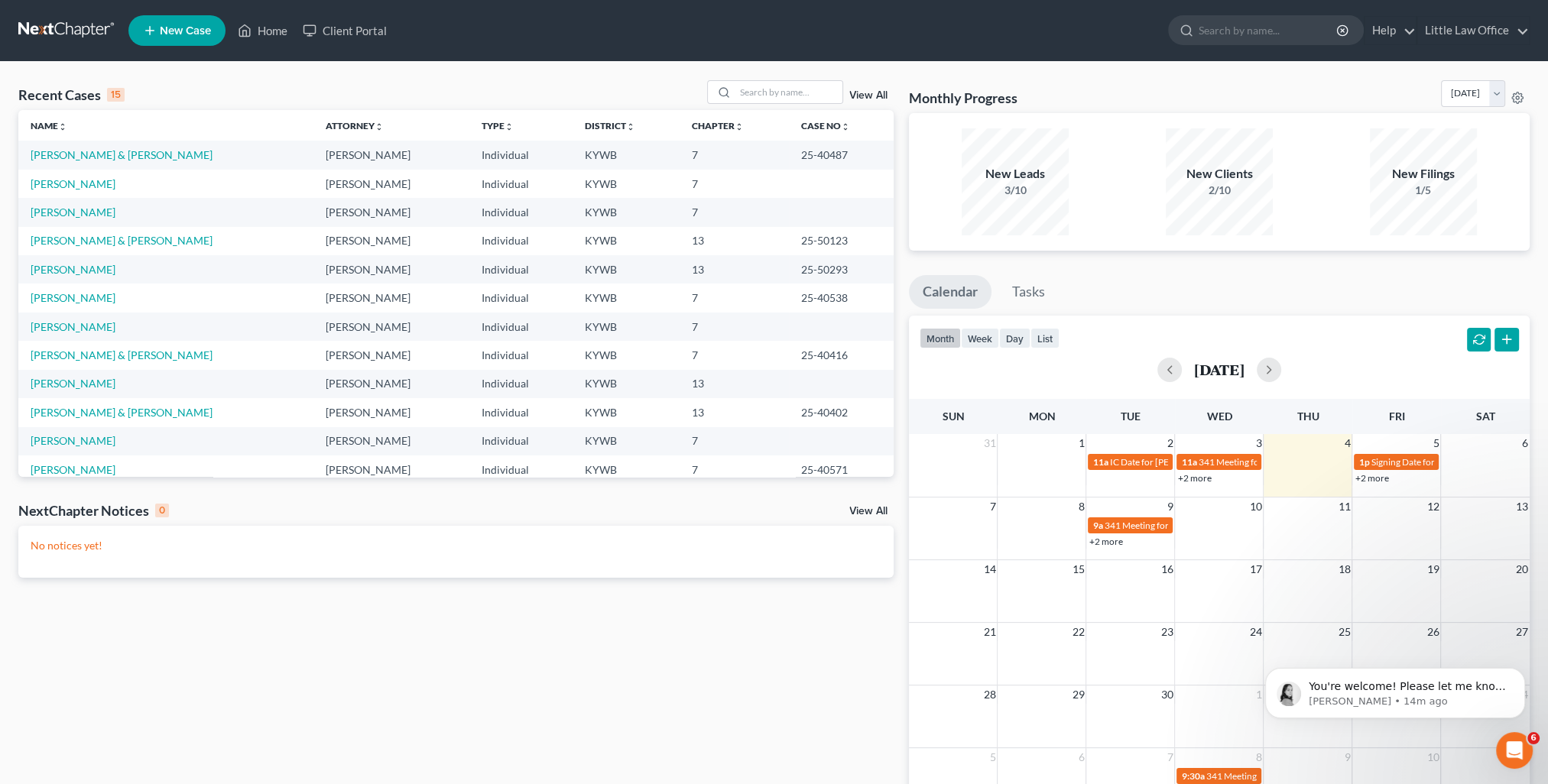
click at [880, 95] on link "View All" at bounding box center [869, 95] width 38 height 11
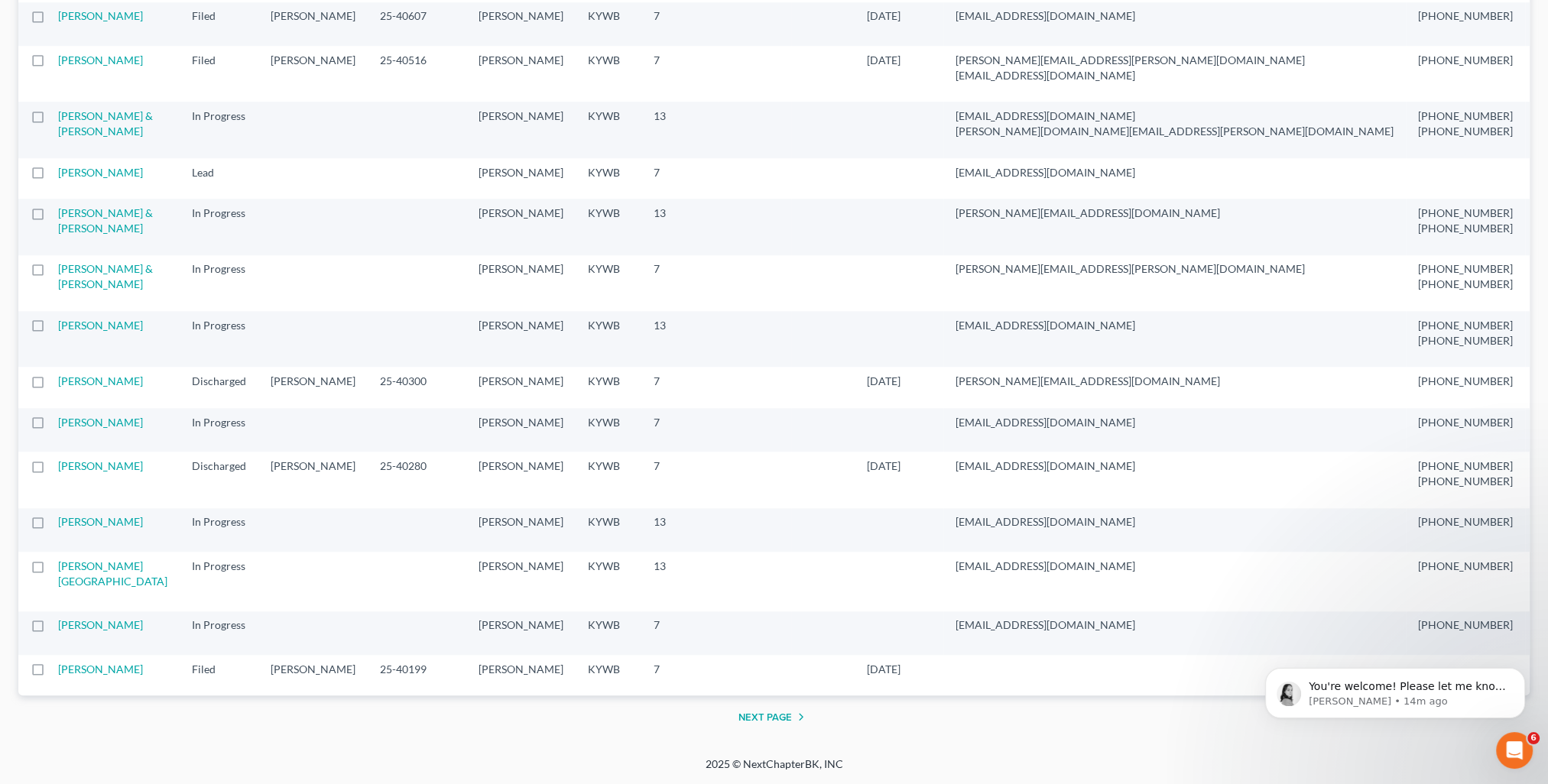
scroll to position [2521, 0]
click at [86, 179] on link "Kempf, Lindsey" at bounding box center [100, 172] width 85 height 13
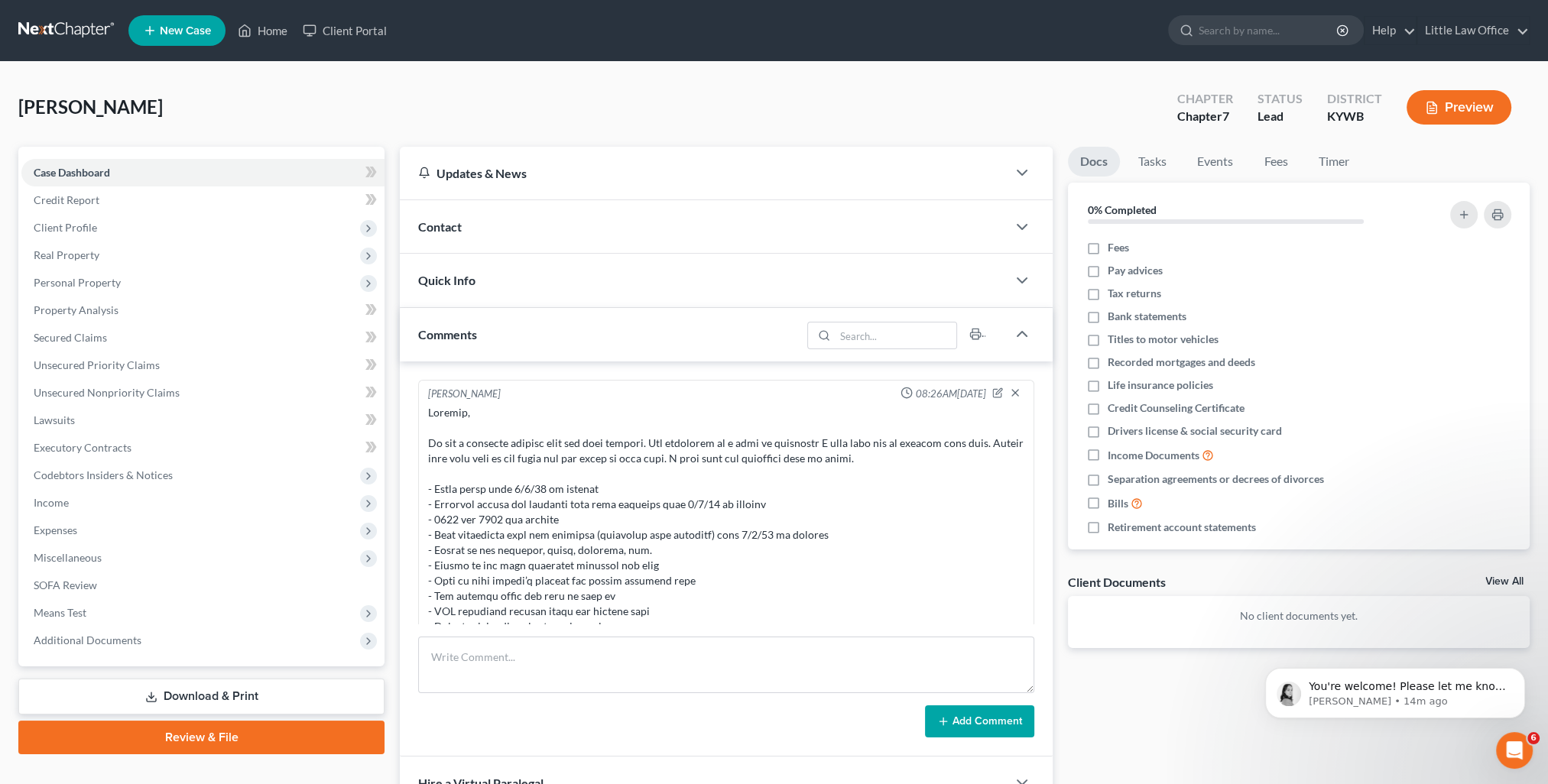
scroll to position [743, 0]
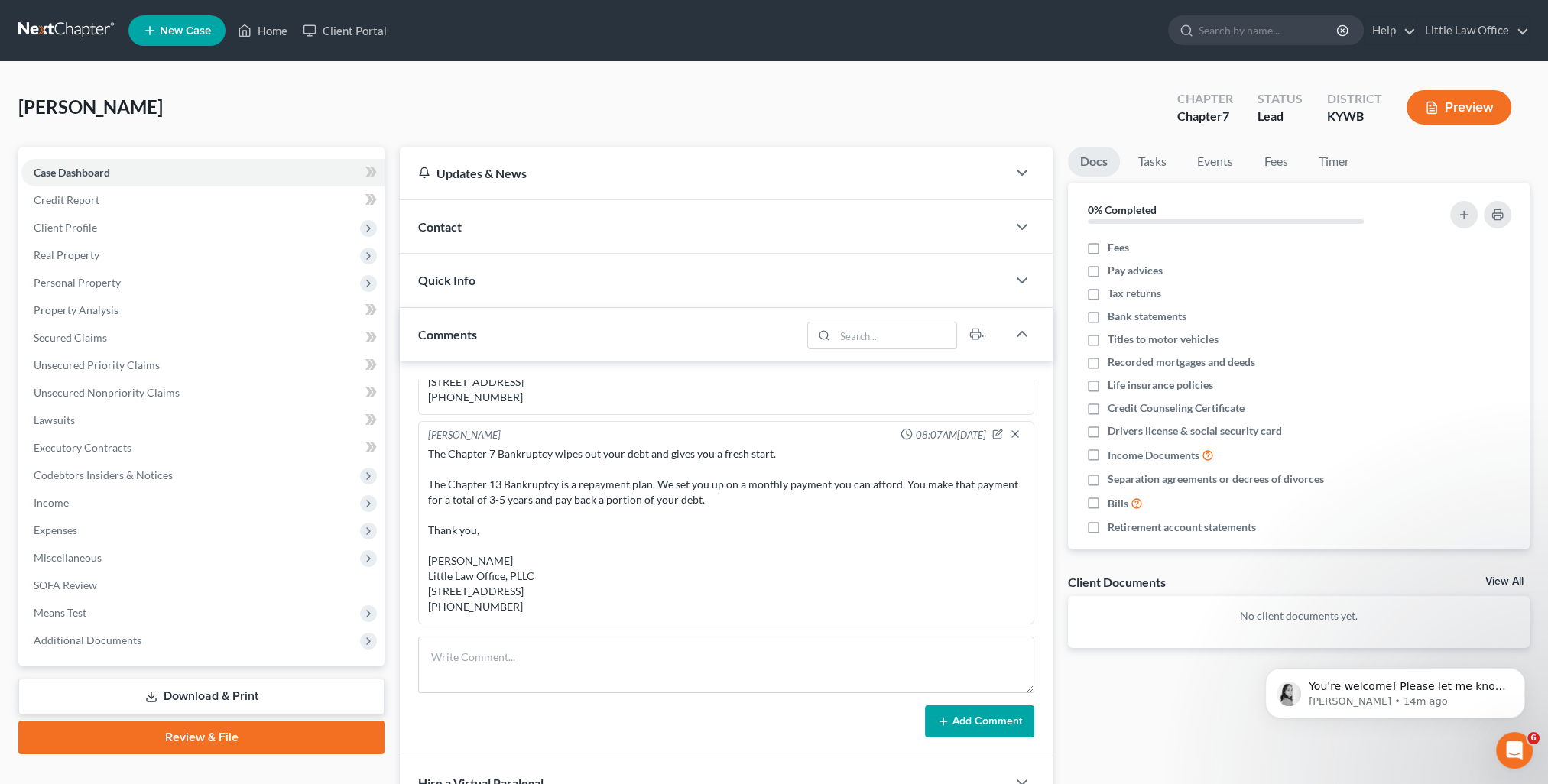
click at [552, 335] on div "Comments" at bounding box center [599, 334] width 401 height 53
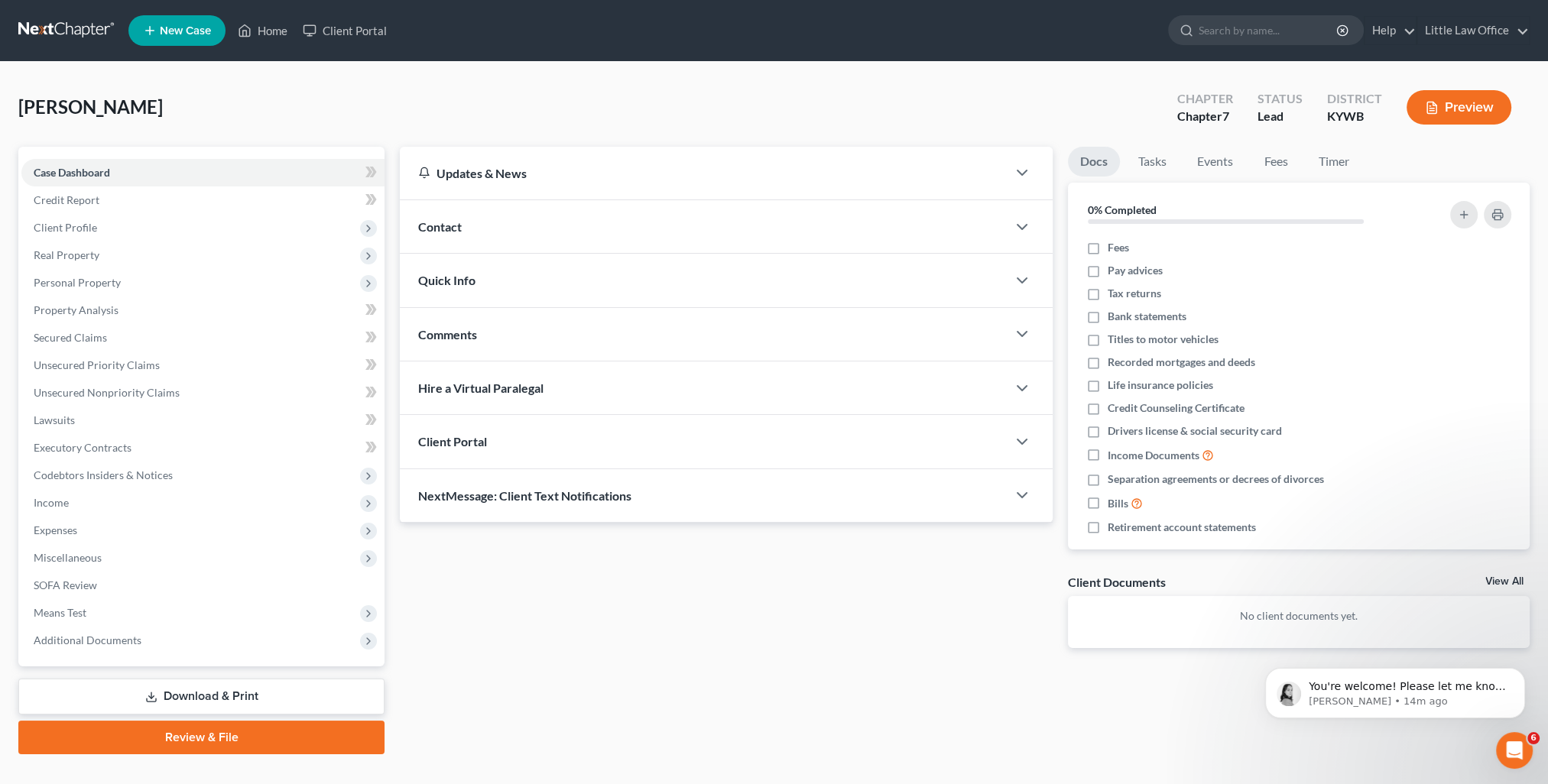
click at [567, 514] on div "NextMessage: Client Text Notifications" at bounding box center [702, 495] width 607 height 53
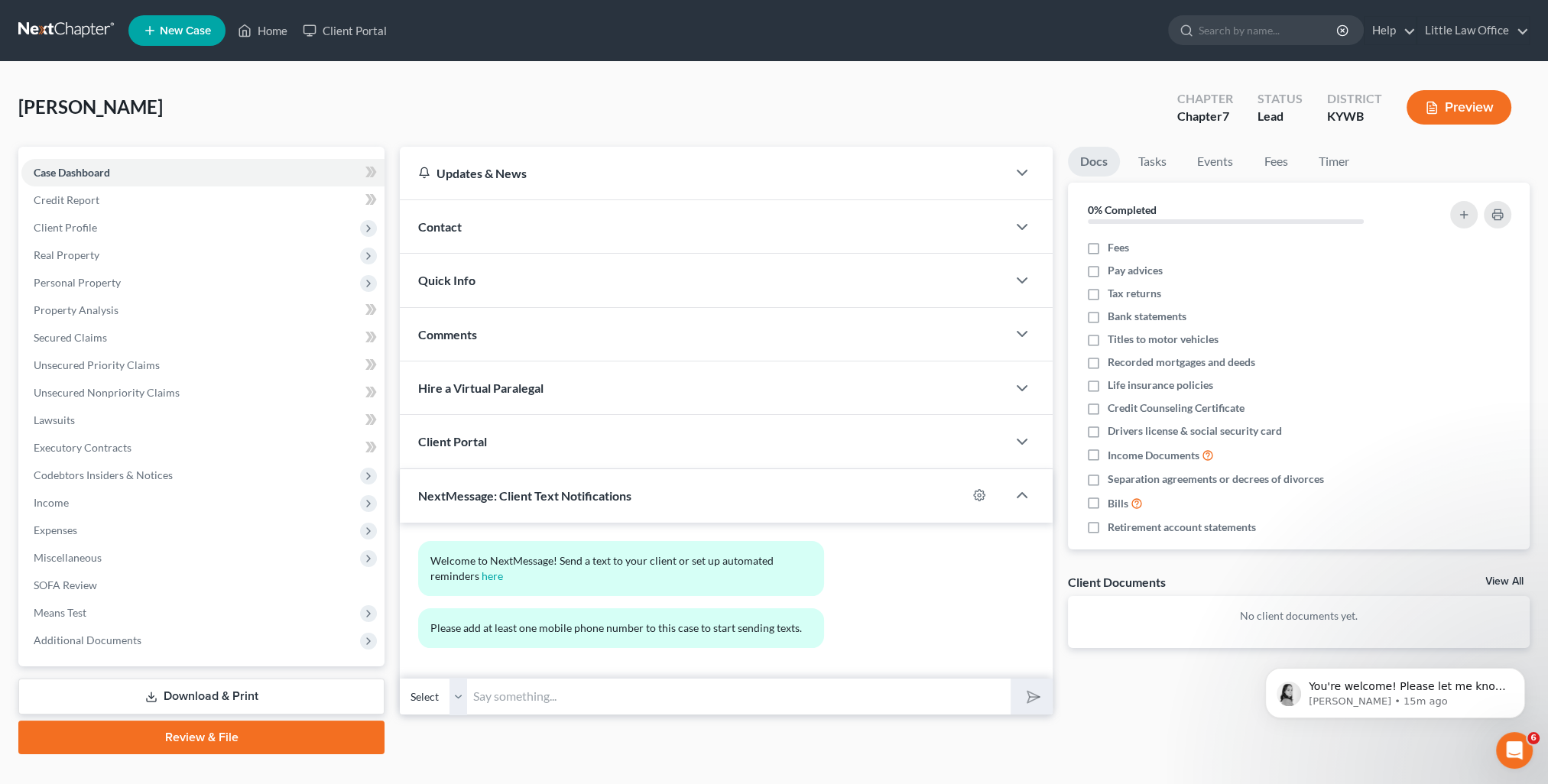
drag, startPoint x: 640, startPoint y: 698, endPoint x: 753, endPoint y: 711, distance: 113.7
click at [640, 698] on input "text" at bounding box center [738, 696] width 543 height 38
click at [501, 219] on div "Contact" at bounding box center [702, 226] width 607 height 53
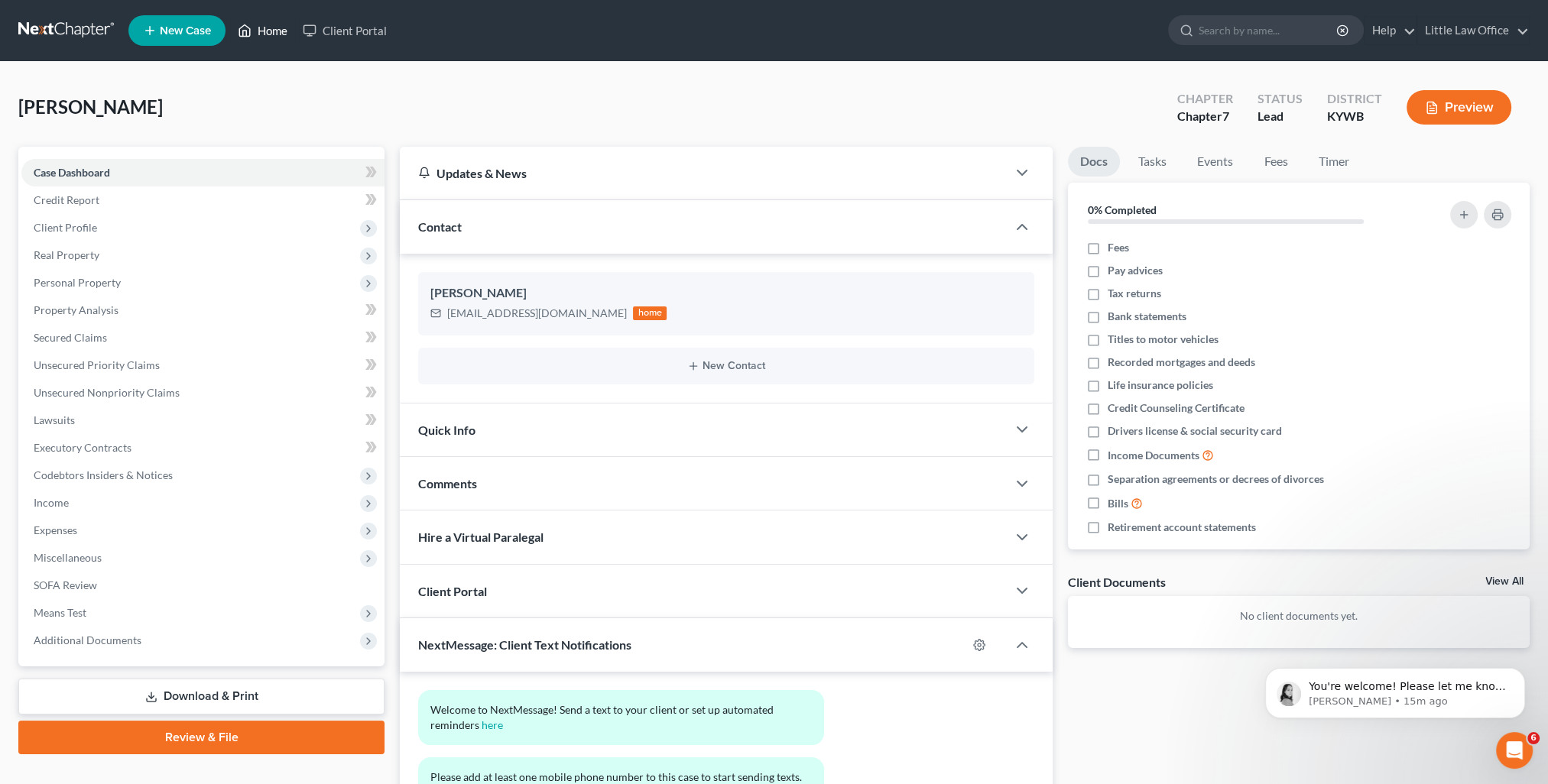
click at [269, 33] on link "Home" at bounding box center [263, 30] width 65 height 28
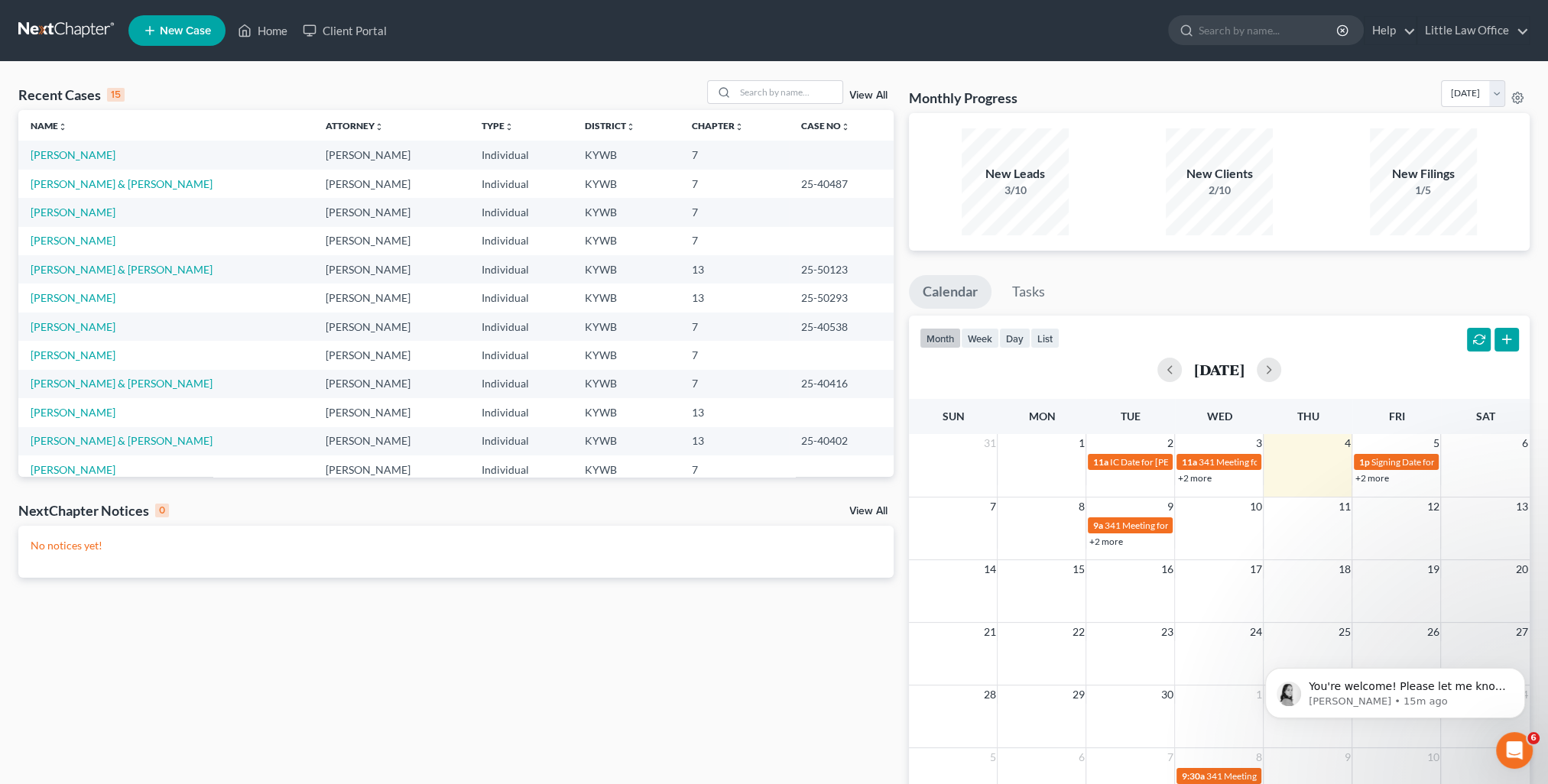
click at [862, 98] on link "View All" at bounding box center [869, 95] width 38 height 11
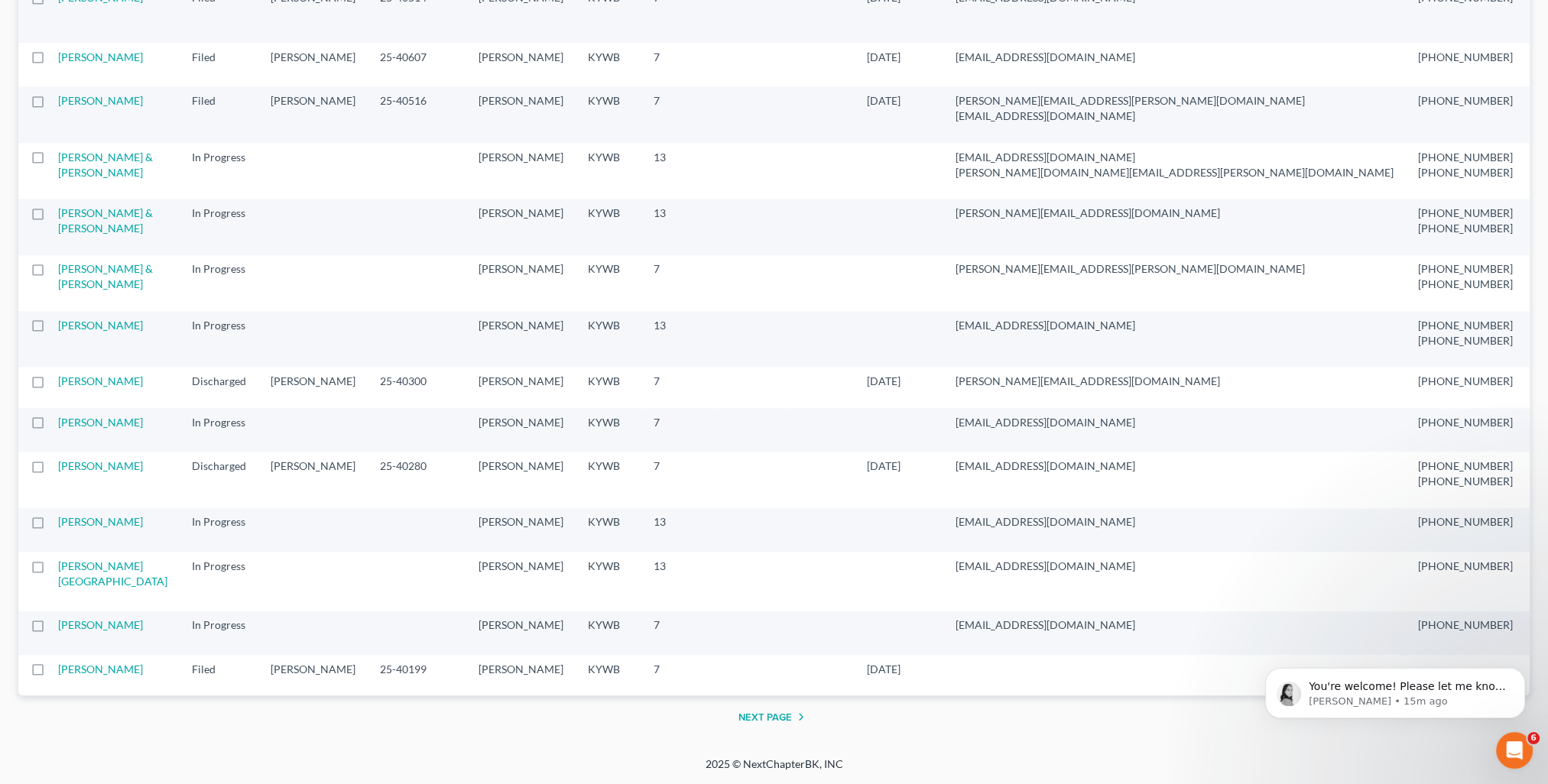
scroll to position [2369, 0]
click at [75, 235] on link "Appleby, Alex & Marlene" at bounding box center [105, 219] width 95 height 28
select select "4"
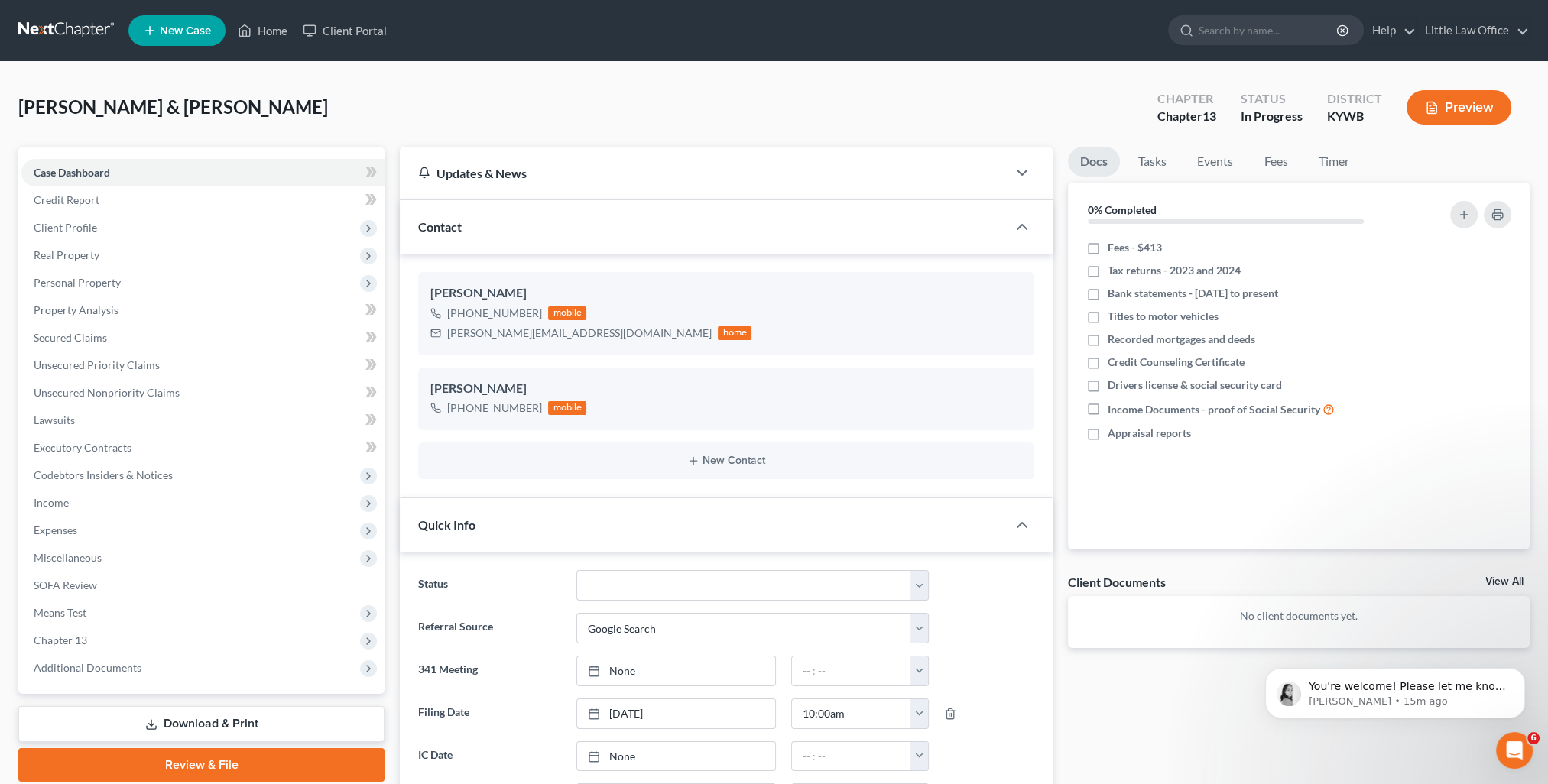
click at [528, 231] on div "Contact" at bounding box center [702, 226] width 607 height 53
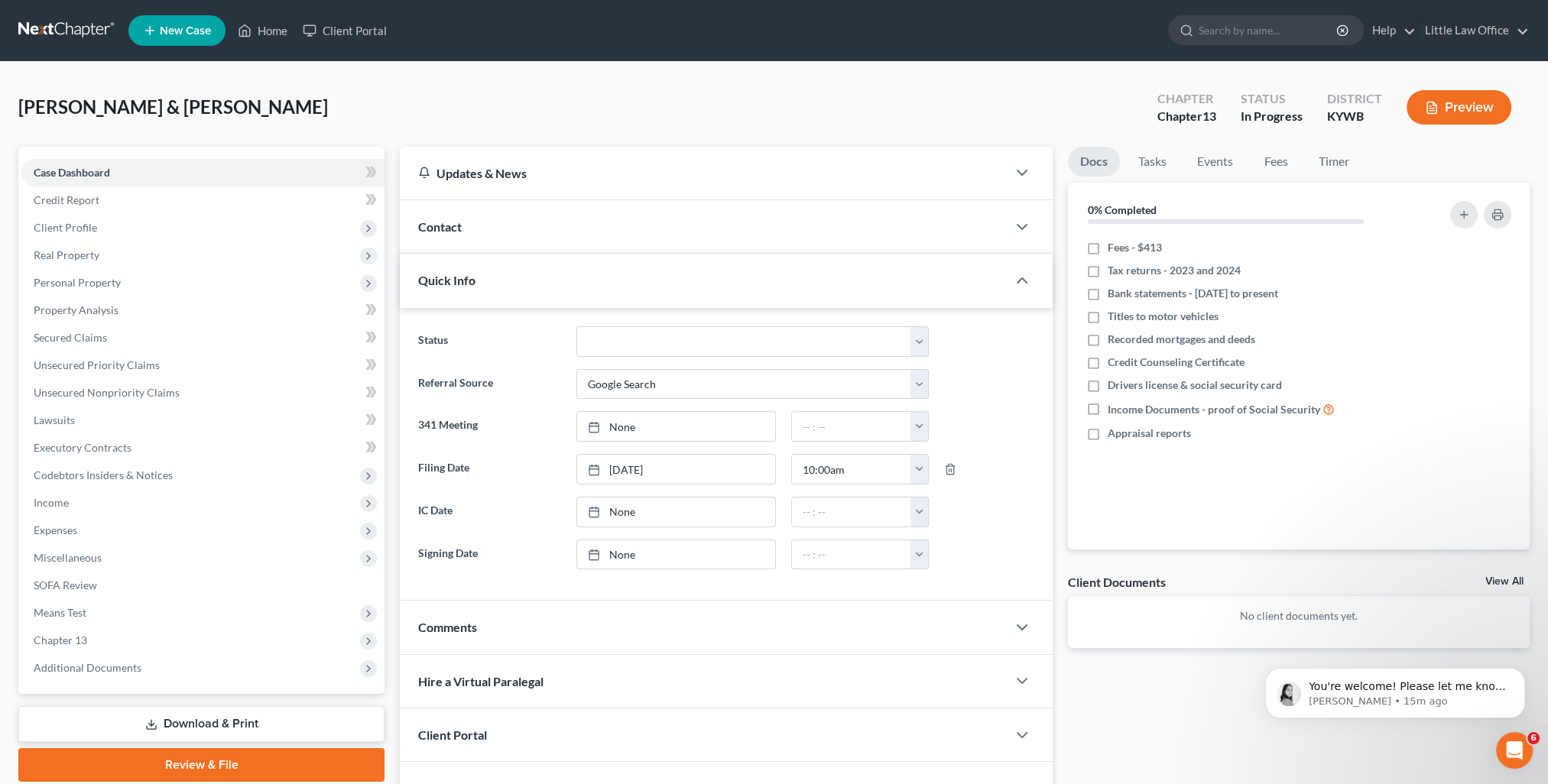
click at [516, 295] on div "Quick Info" at bounding box center [702, 280] width 607 height 53
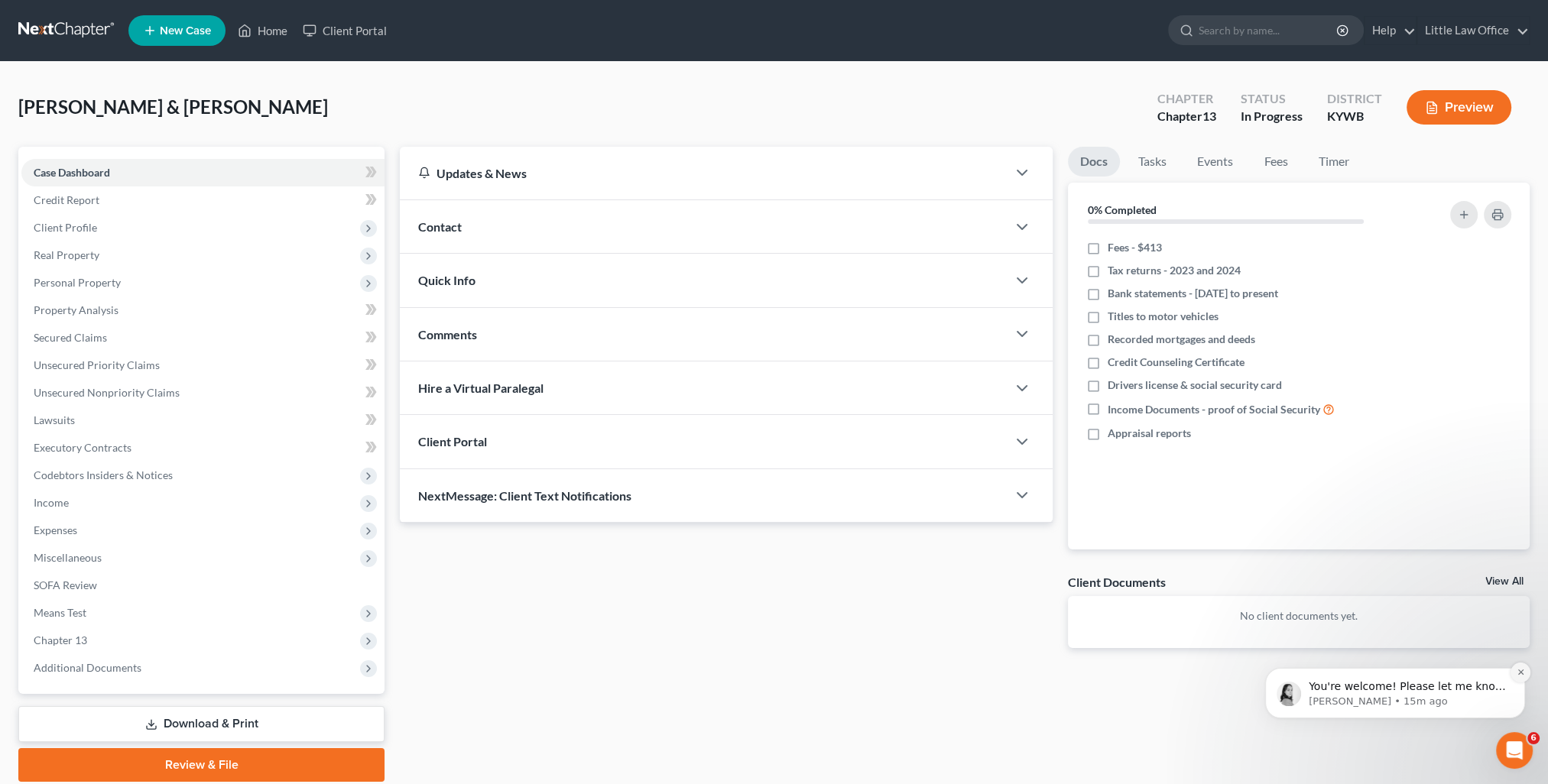
click at [1516, 674] on icon "Dismiss notification" at bounding box center [1520, 671] width 9 height 9
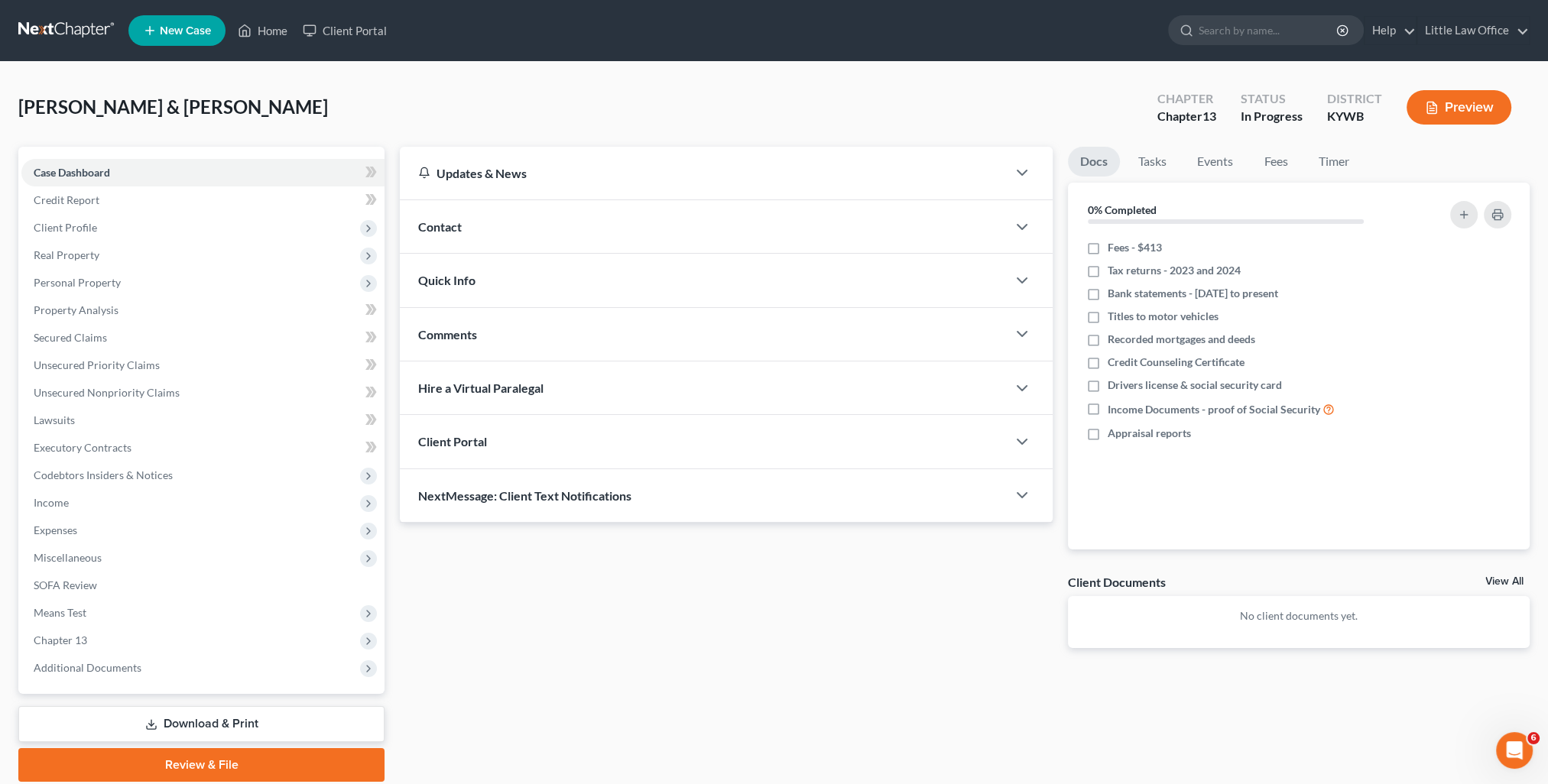
click at [630, 505] on div "NextMessage: Client Text Notifications" at bounding box center [702, 495] width 607 height 53
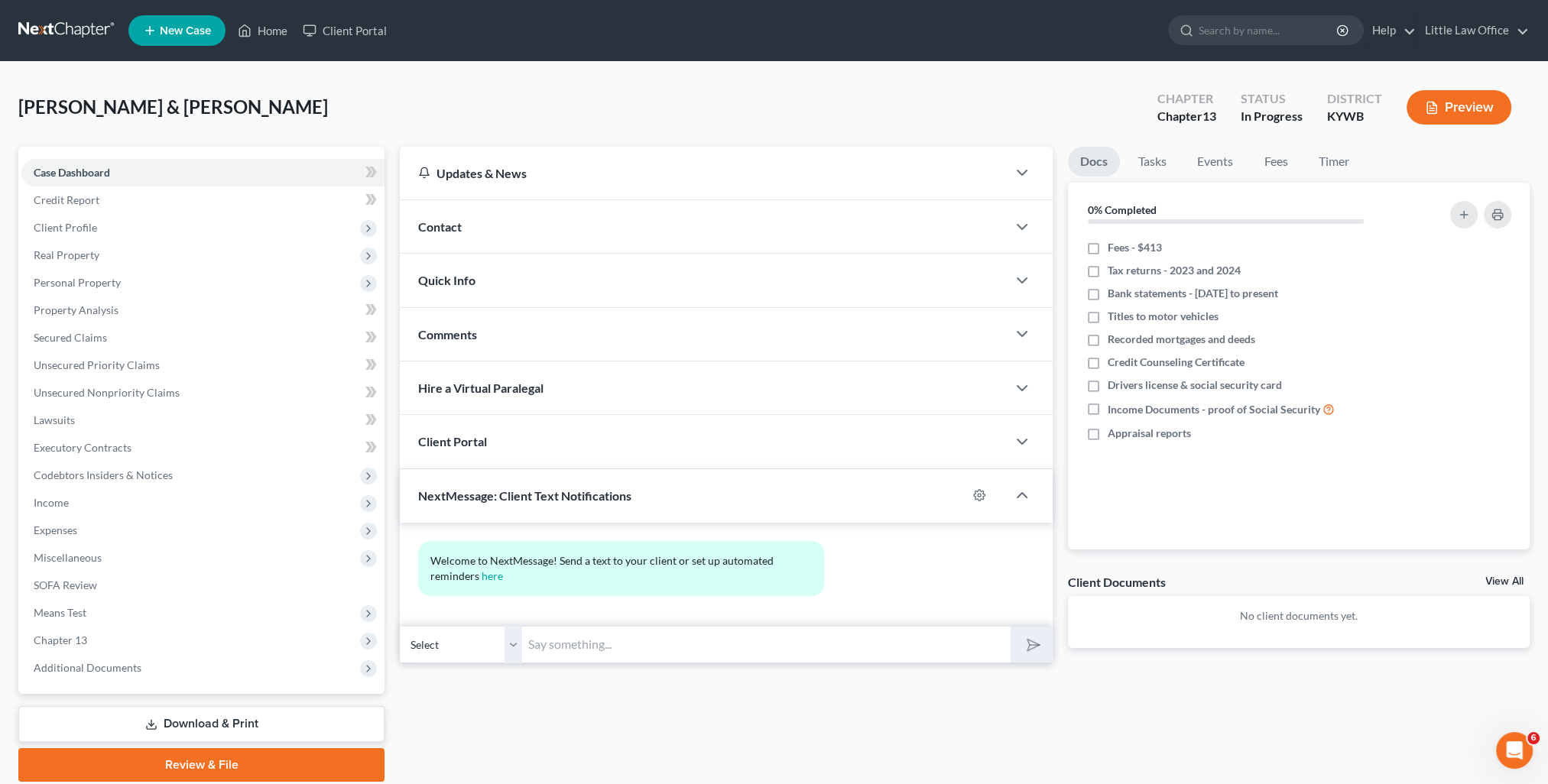
drag, startPoint x: 640, startPoint y: 647, endPoint x: 614, endPoint y: 675, distance: 38.2
click at [640, 647] on input "text" at bounding box center [767, 645] width 489 height 38
paste input "This is Kristi from Marcus Little's Office. You can use this number to text me."
type input "This is Kristi from Marcus Little's Office. You can use this number to text me."
click at [1015, 646] on button "submit" at bounding box center [1031, 644] width 42 height 36
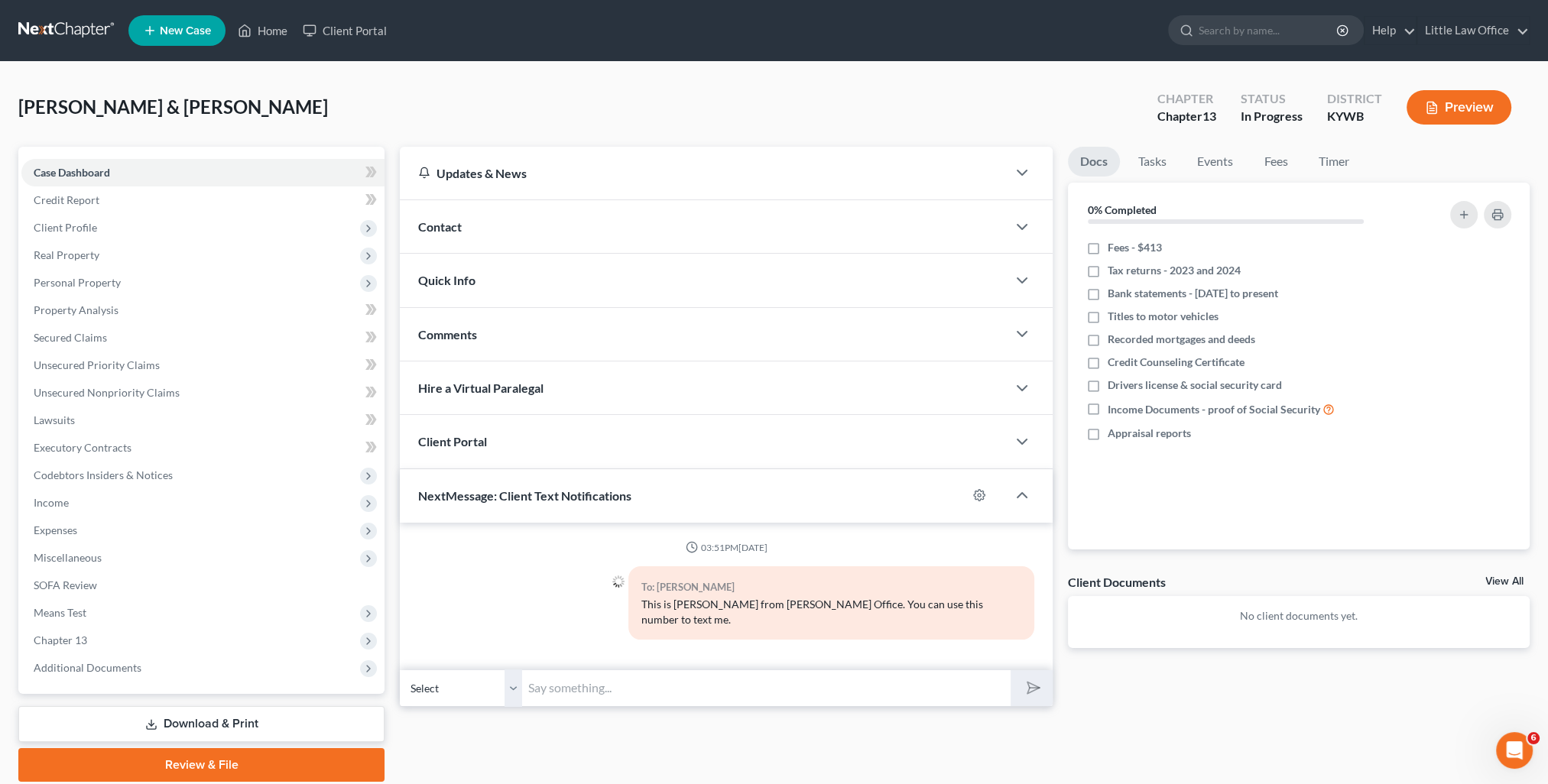
click at [509, 670] on select "Select +1 (270) 245-7815 - Alex Appleby +1 (270) 871-9130 - Marlene Appleby" at bounding box center [460, 688] width 122 height 38
select select "1"
click at [399, 670] on select "Select +1 (270) 245-7815 - Alex Appleby +1 (270) 871-9130 - Marlene Appleby" at bounding box center [460, 688] width 122 height 38
drag, startPoint x: 590, startPoint y: 681, endPoint x: 908, endPoint y: 683, distance: 318.0
click at [590, 681] on input "text" at bounding box center [767, 688] width 489 height 38
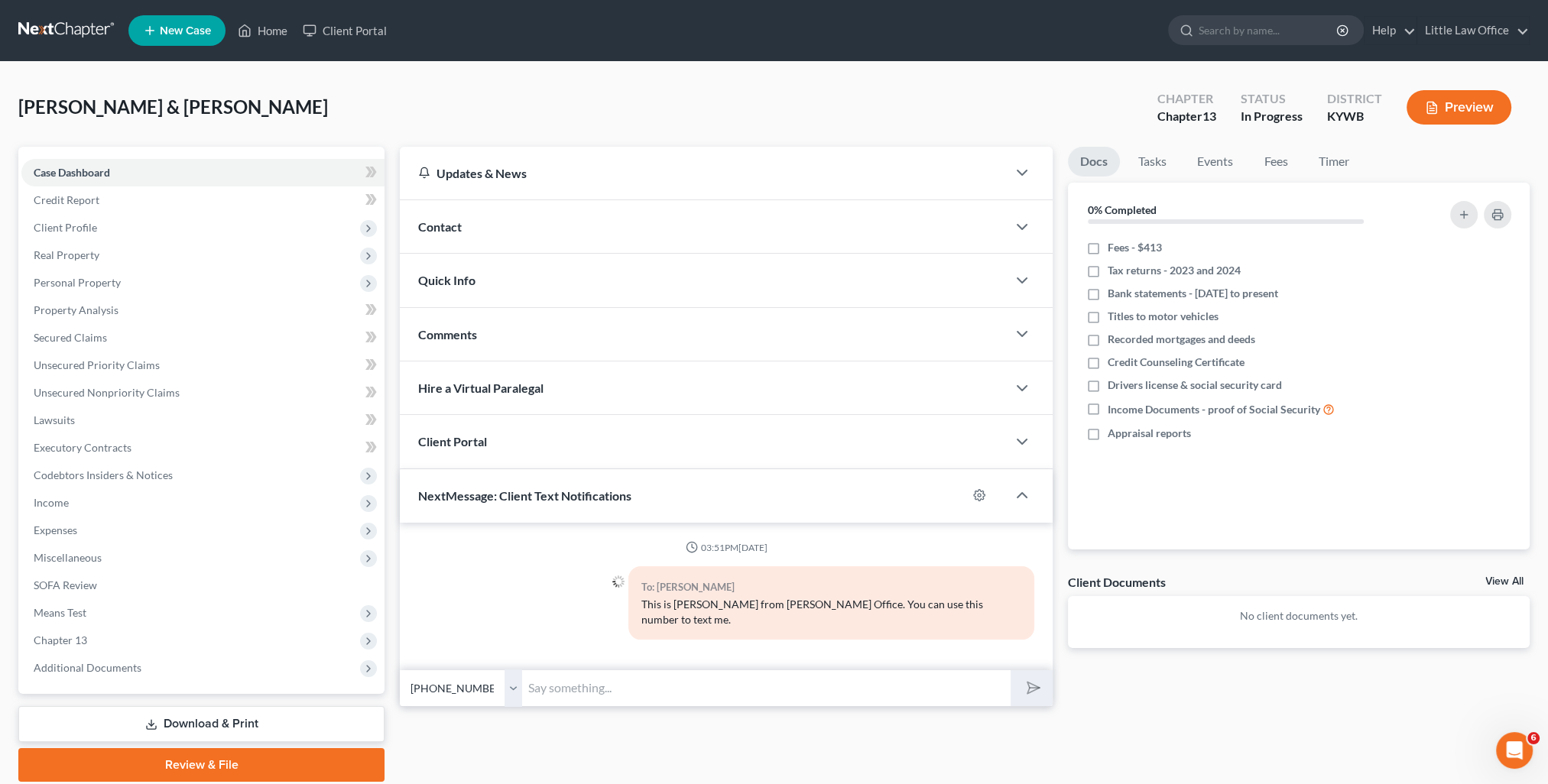
paste input "This is Kristi from Marcus Little's Office. You can use this number to text me."
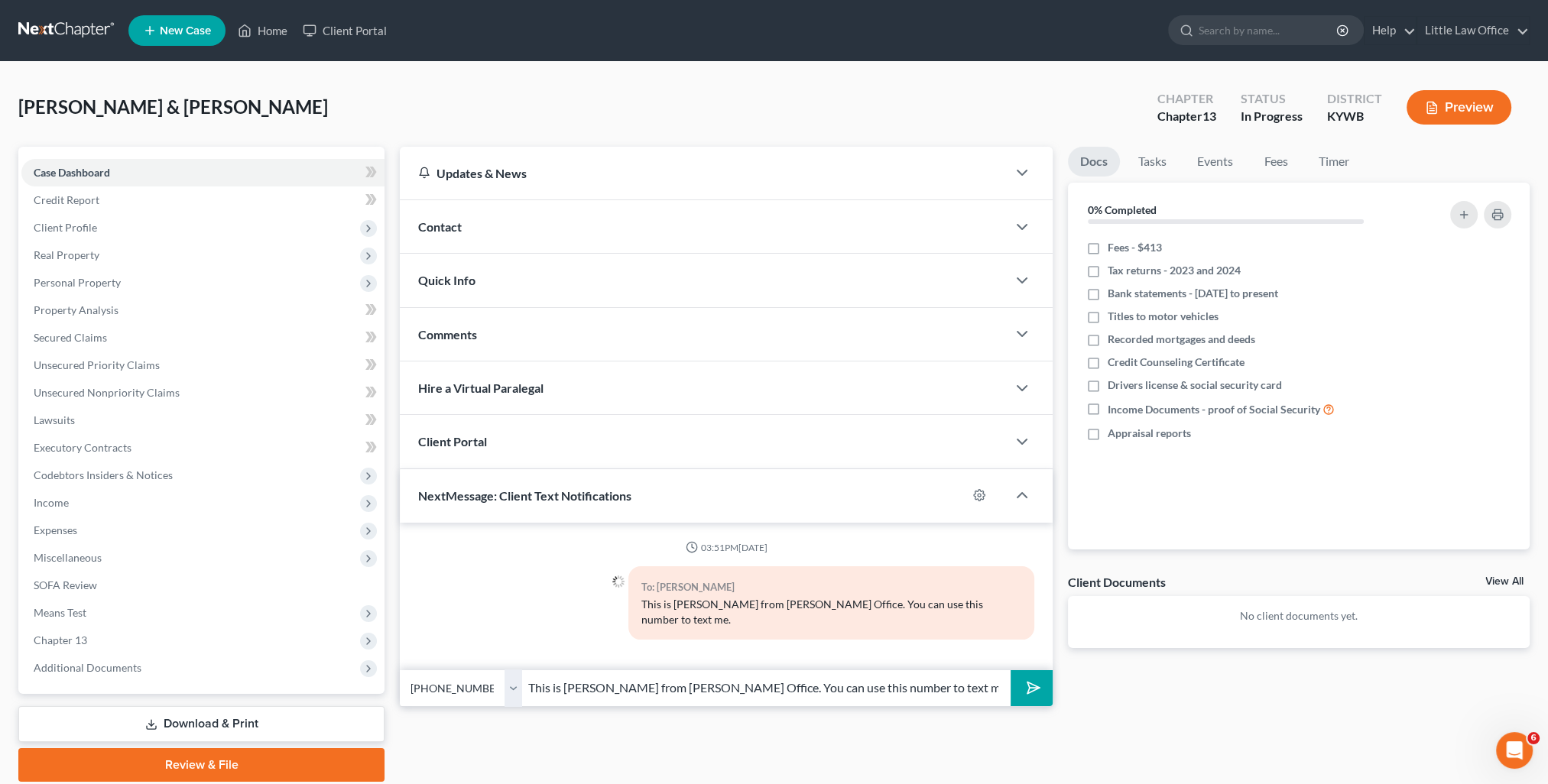
type input "This is Kristi from Marcus Little's Office. You can use this number to text me."
click at [1030, 677] on icon "submit" at bounding box center [1030, 688] width 21 height 21
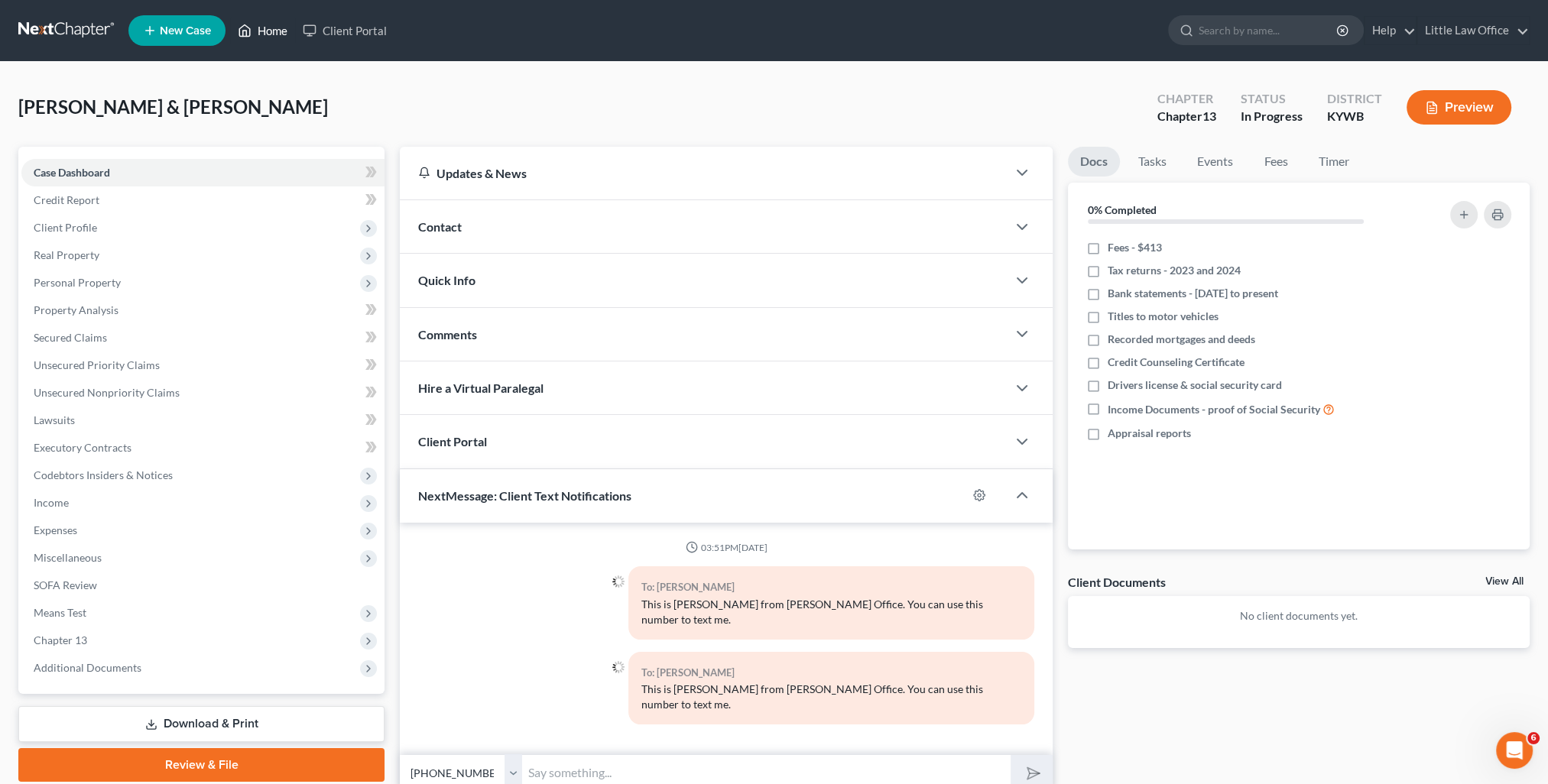
click at [287, 28] on link "Home" at bounding box center [263, 30] width 65 height 28
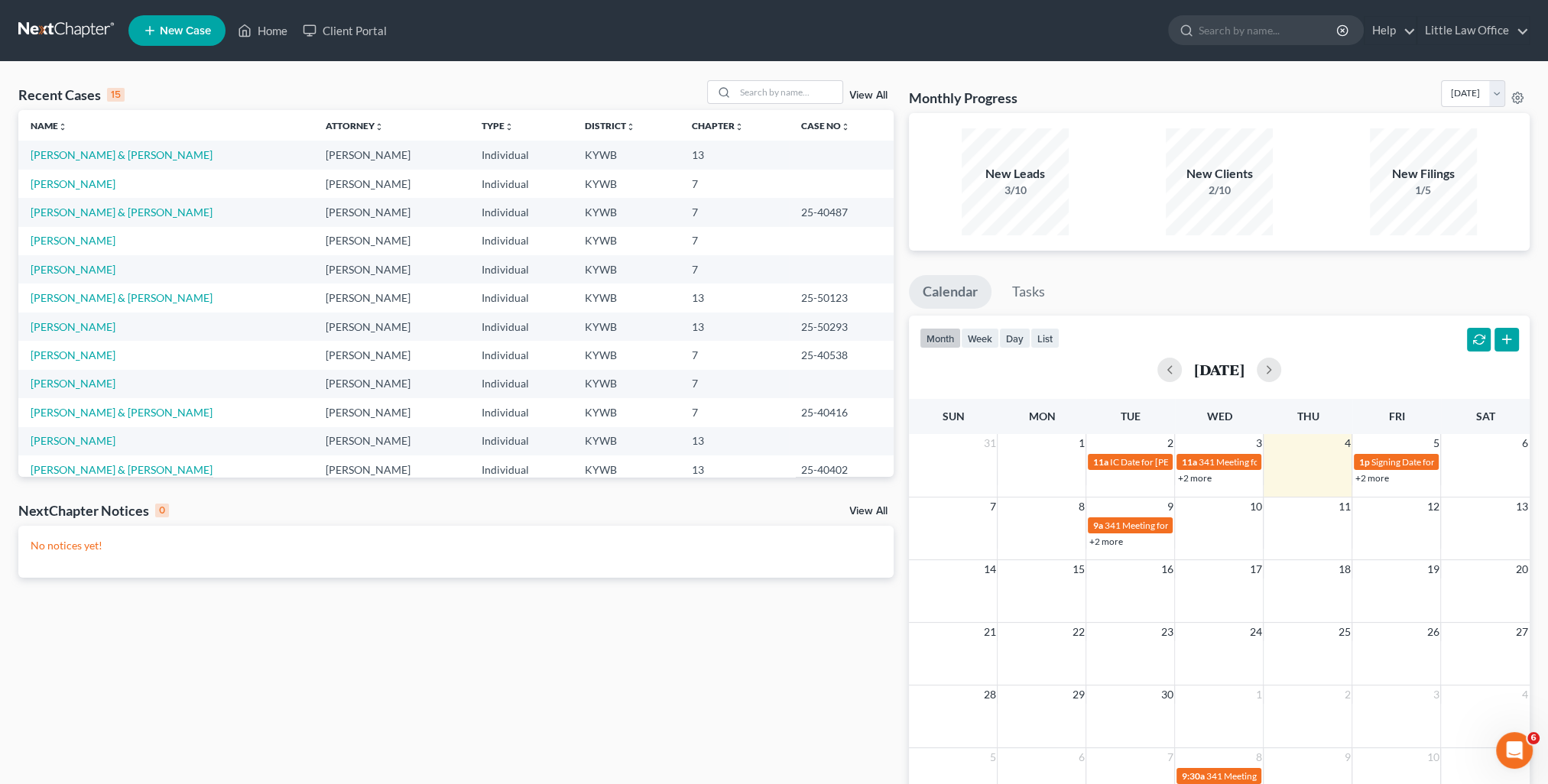
click at [882, 96] on link "View All" at bounding box center [869, 95] width 38 height 11
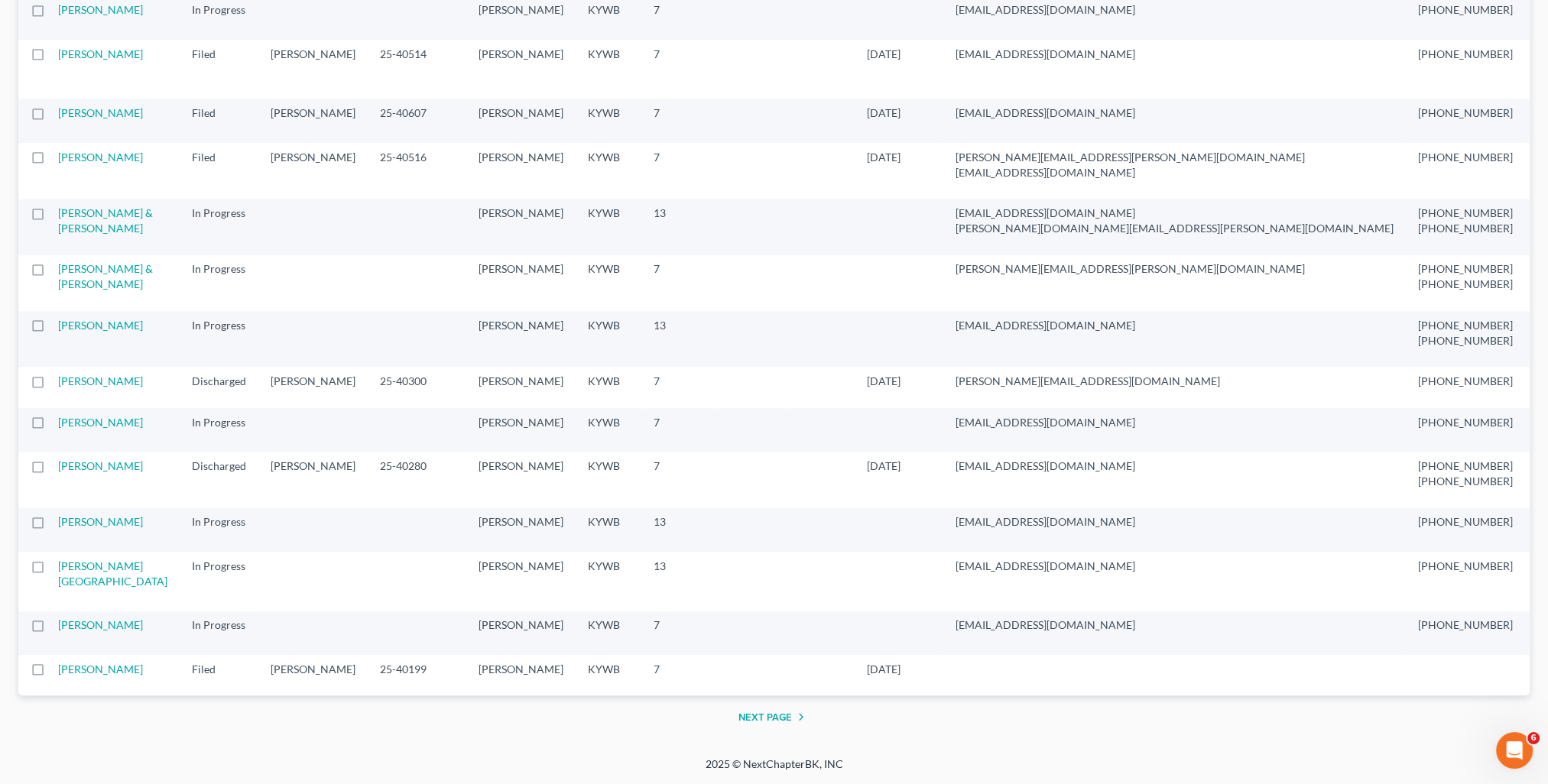
scroll to position [2827, 0]
click at [87, 273] on link "Hoeft, Harrison & Jennifer" at bounding box center [105, 275] width 95 height 28
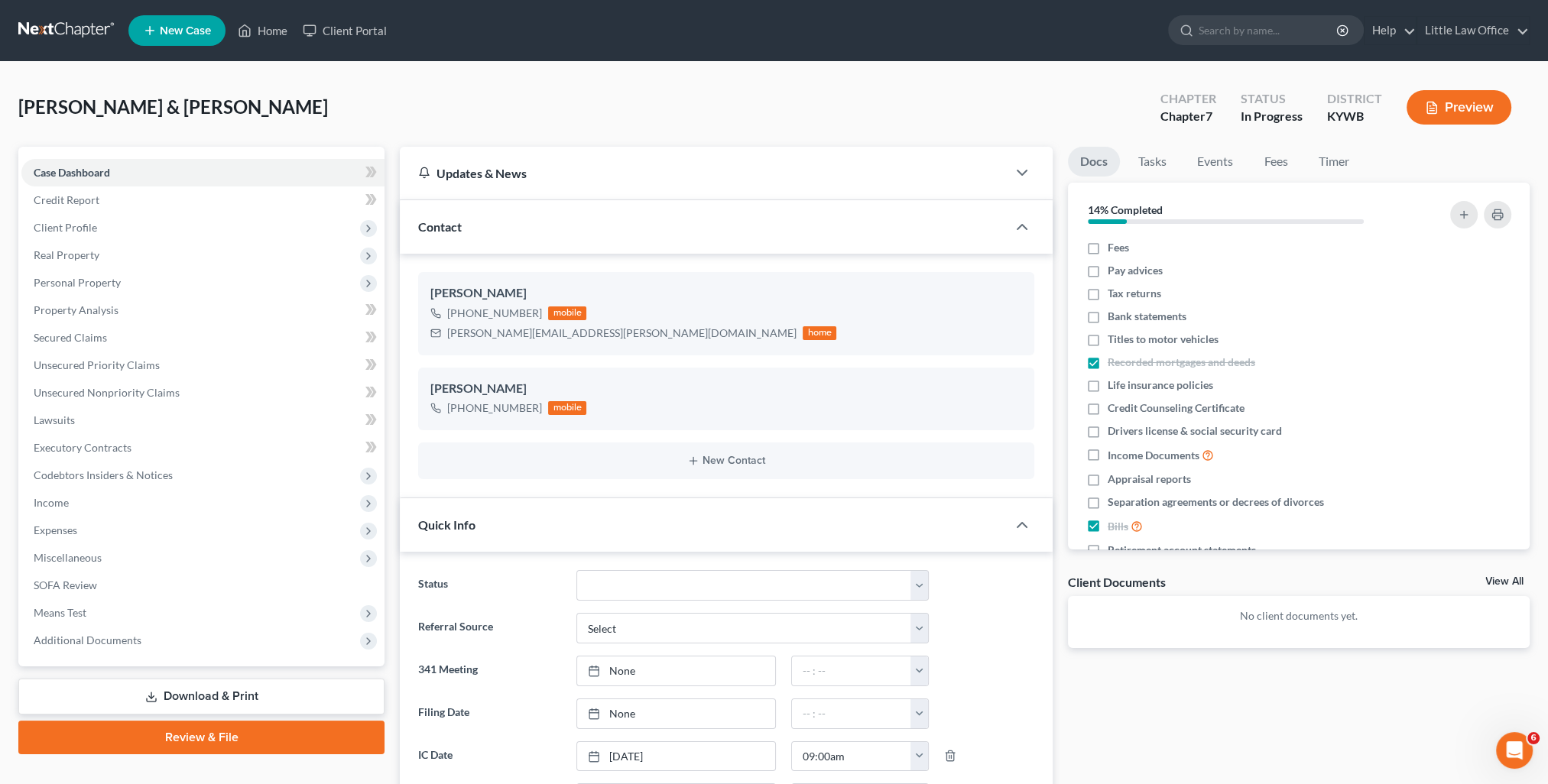
scroll to position [65, 0]
click at [529, 239] on div "Contact" at bounding box center [702, 226] width 607 height 53
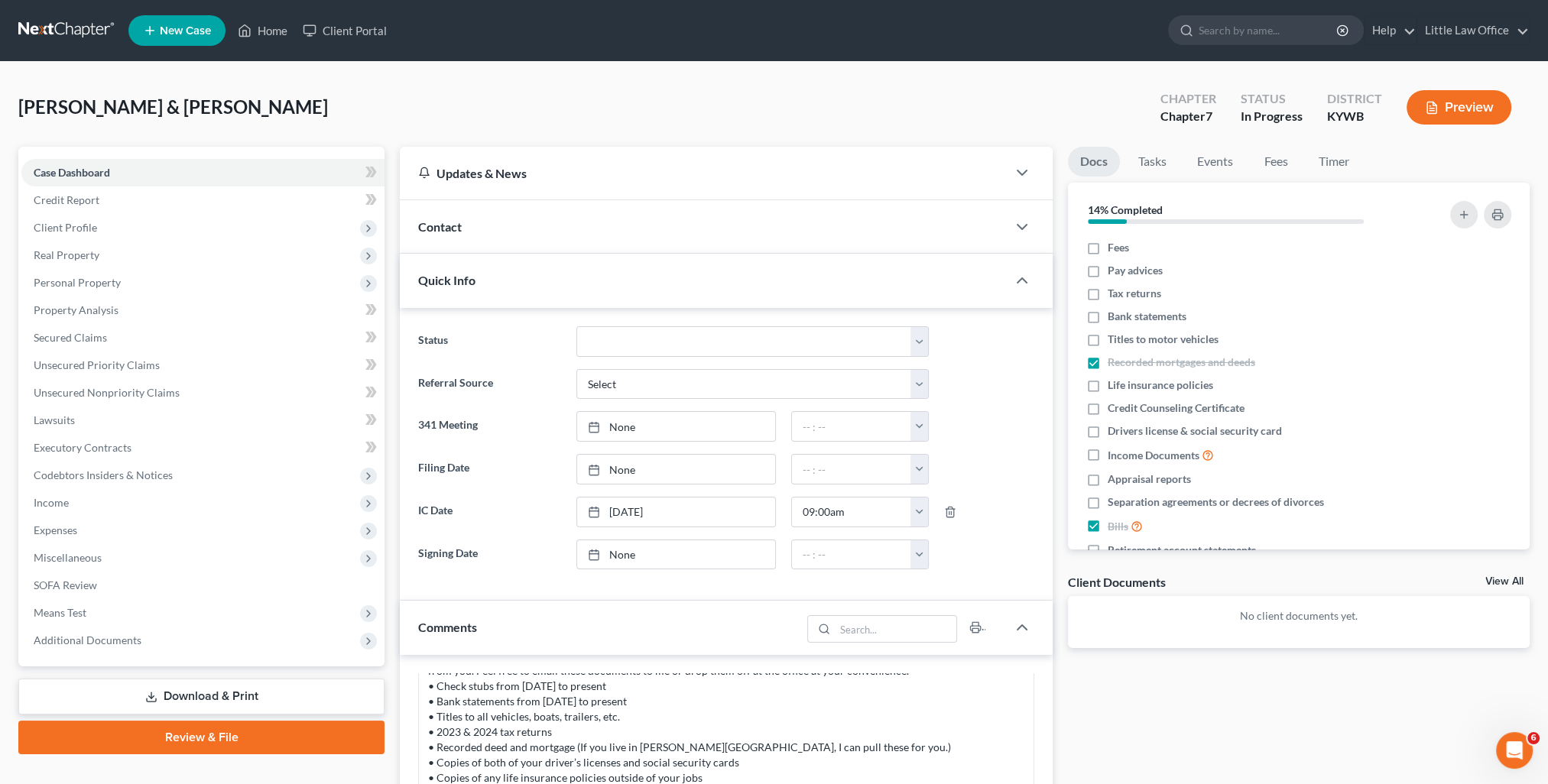
click at [514, 297] on div "Quick Info" at bounding box center [702, 280] width 607 height 53
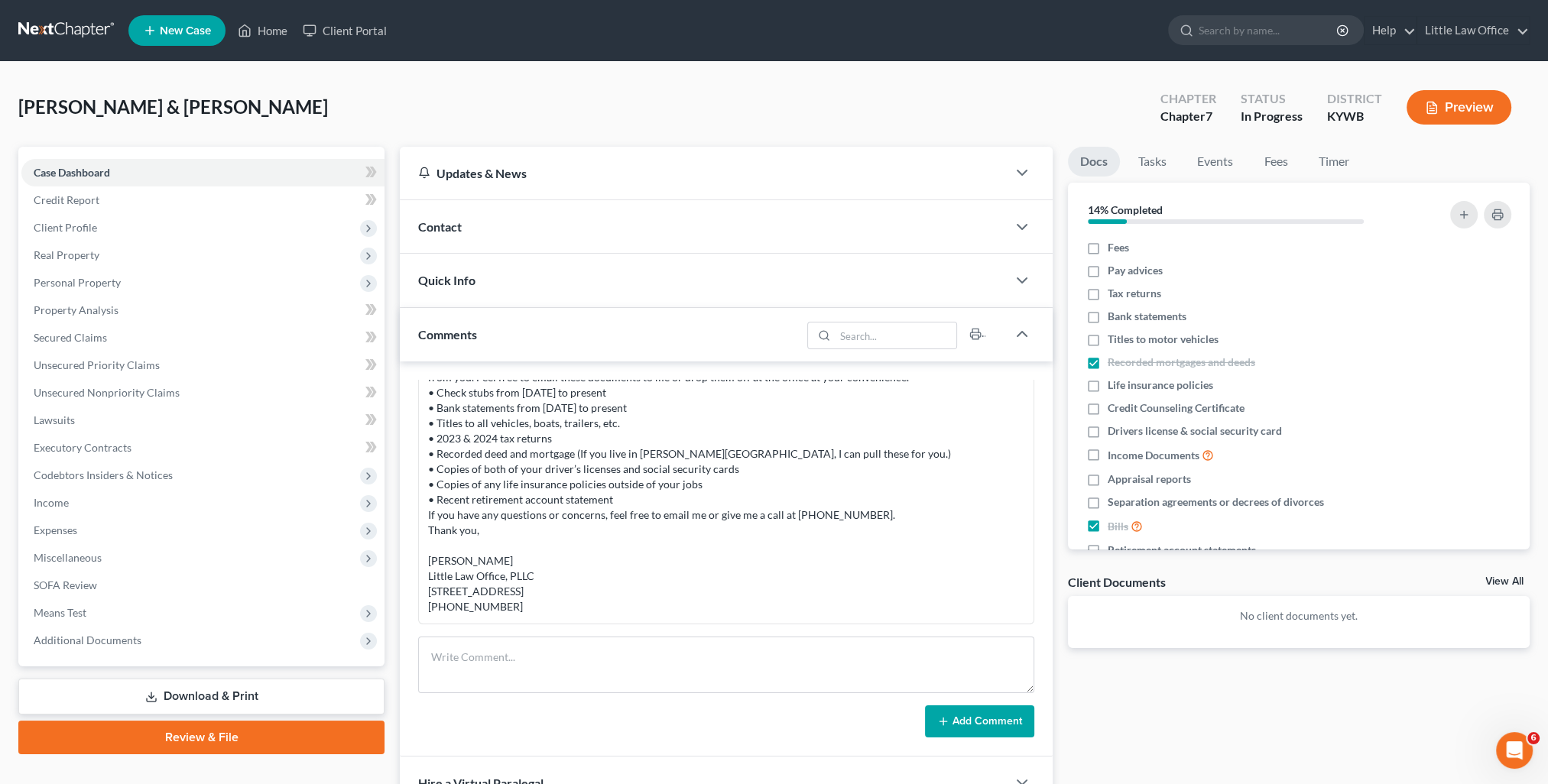
click at [522, 341] on div "Comments" at bounding box center [599, 334] width 401 height 53
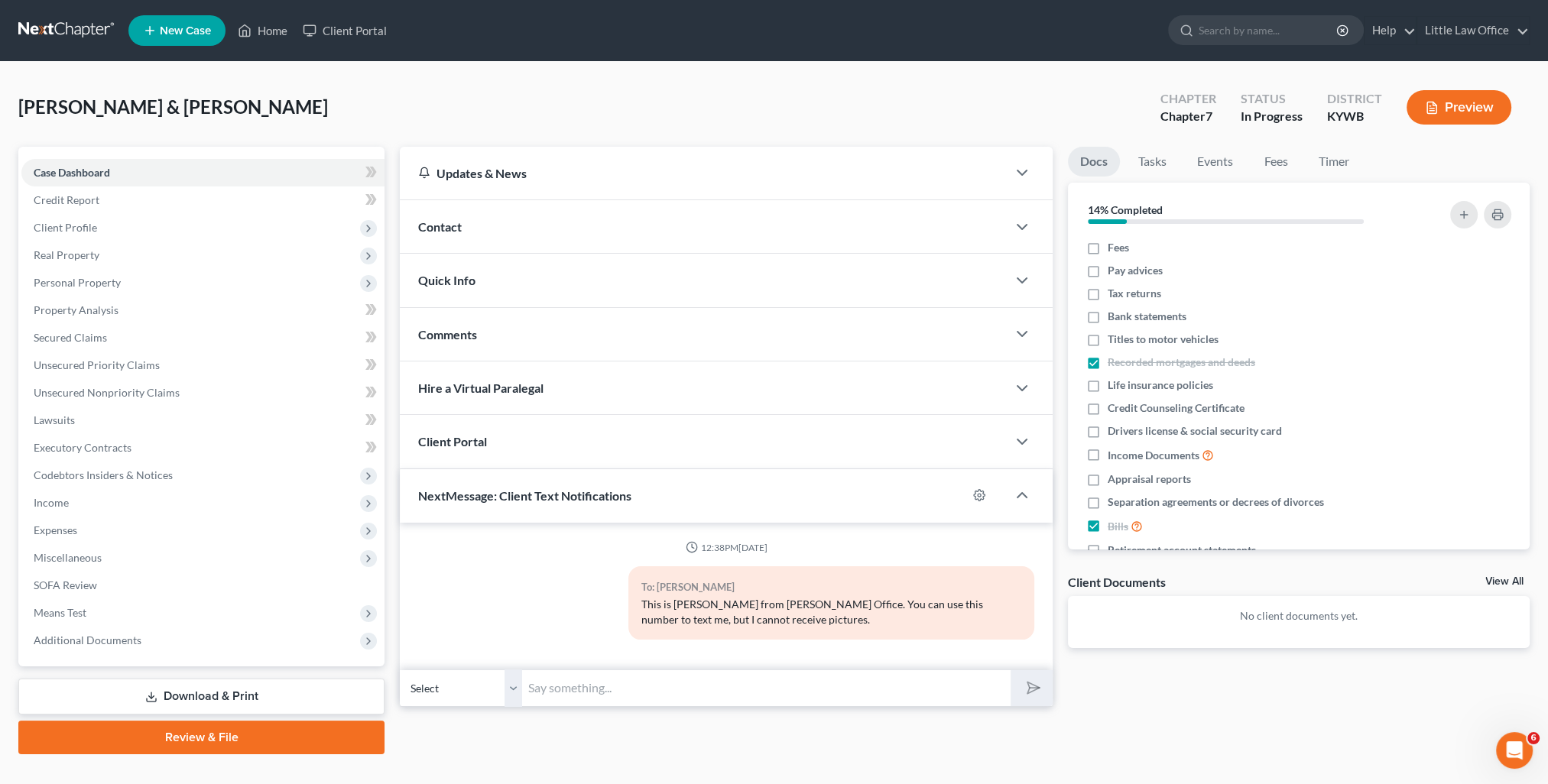
click at [615, 677] on input "text" at bounding box center [767, 688] width 489 height 38
paste input "This is Kristi from Marcus Little's Office. You can use this number to text me."
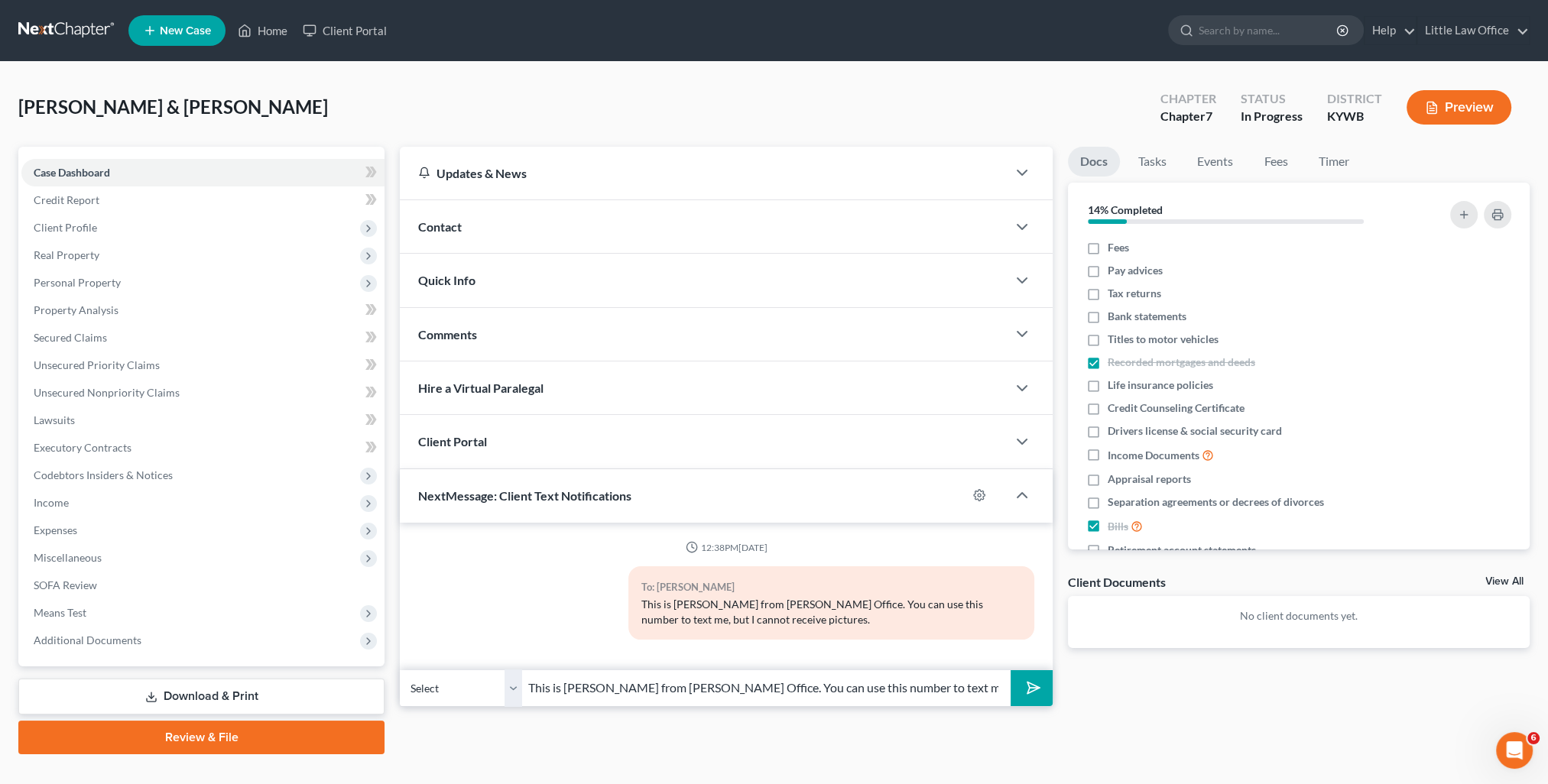
type input "This is Kristi from Marcus Little's Office. You can use this number to text me."
click at [1034, 700] on button "submit" at bounding box center [1031, 688] width 42 height 36
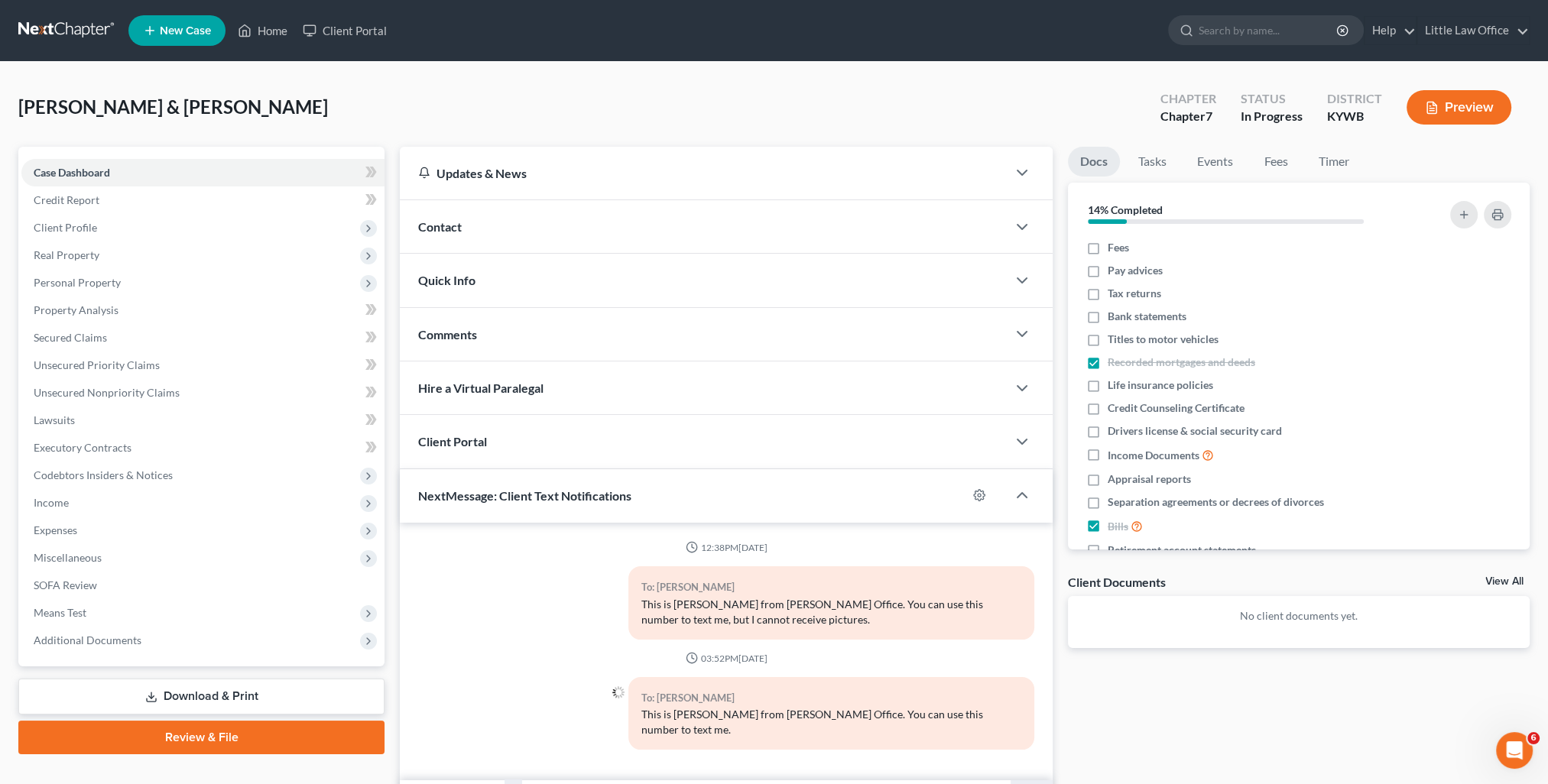
scroll to position [73, 0]
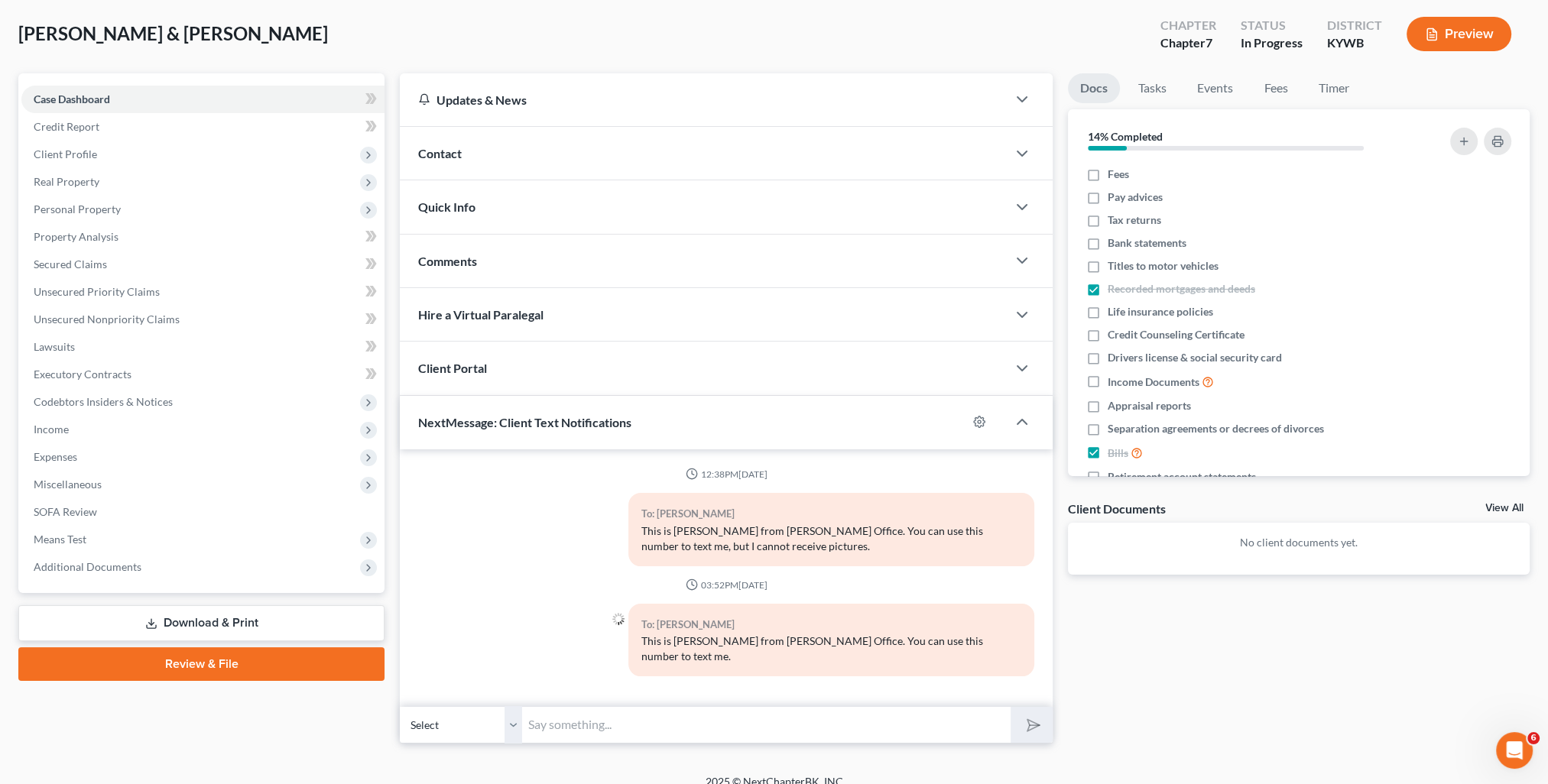
click at [507, 708] on select "Select +1 (270) 608-4030 - Jennifer Hoeft +1 (270) 608-4077 - Harrison Hoeft" at bounding box center [460, 724] width 122 height 38
click at [511, 713] on select "Select +1 (270) 608-4030 - Jennifer Hoeft +1 (270) 608-4077 - Harrison Hoeft" at bounding box center [460, 724] width 122 height 38
select select "1"
click at [399, 706] on select "Select +1 (270) 608-4030 - Jennifer Hoeft +1 (270) 608-4077 - Harrison Hoeft" at bounding box center [460, 724] width 122 height 38
click at [574, 706] on input "text" at bounding box center [767, 724] width 489 height 38
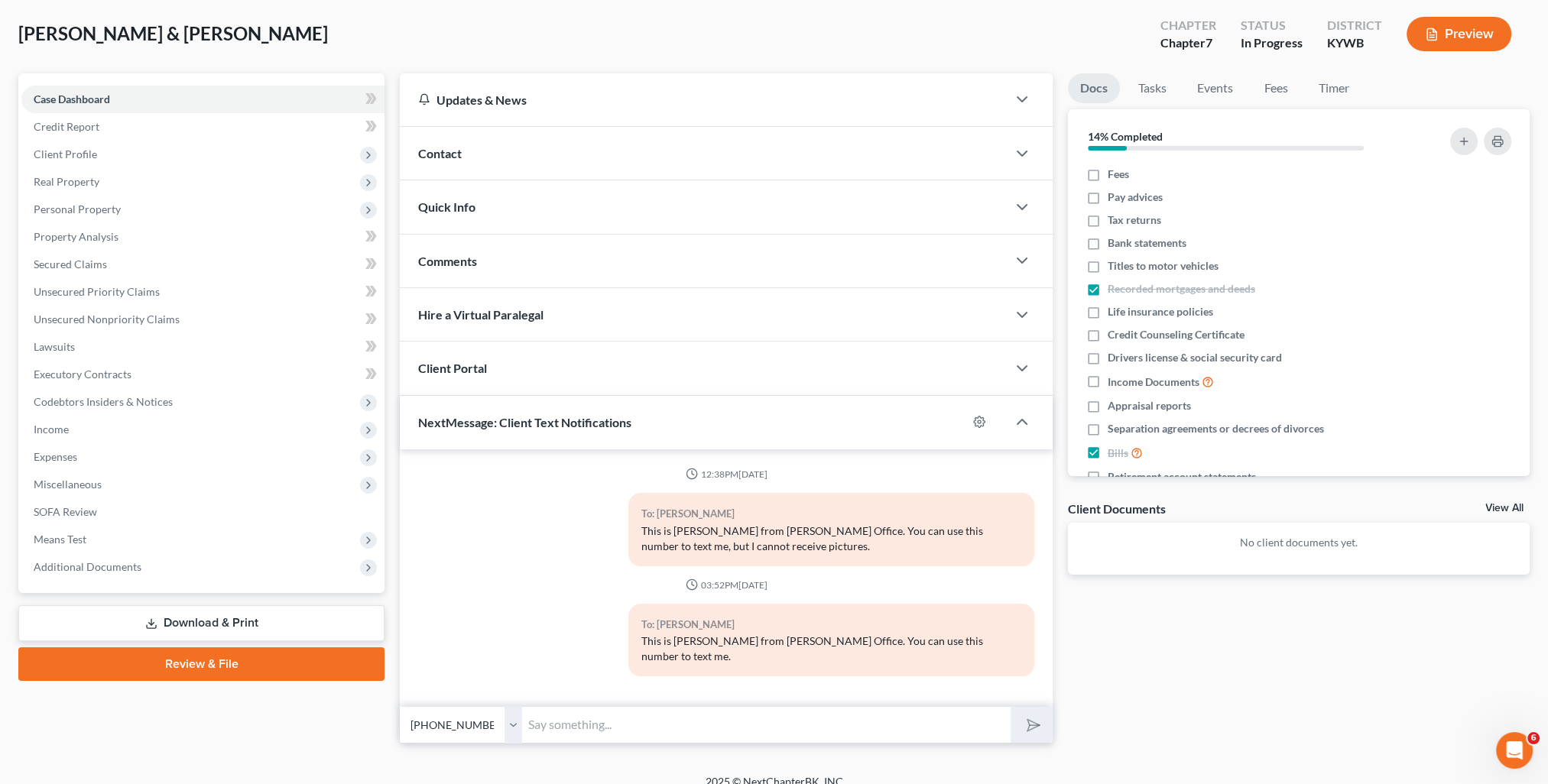
paste input "This is Kristi from Marcus Little's Office. You can use this number to text me."
type input "This is Kristi from Marcus Little's Office. You can use this number to text me."
click at [1037, 714] on icon "submit" at bounding box center [1030, 724] width 21 height 21
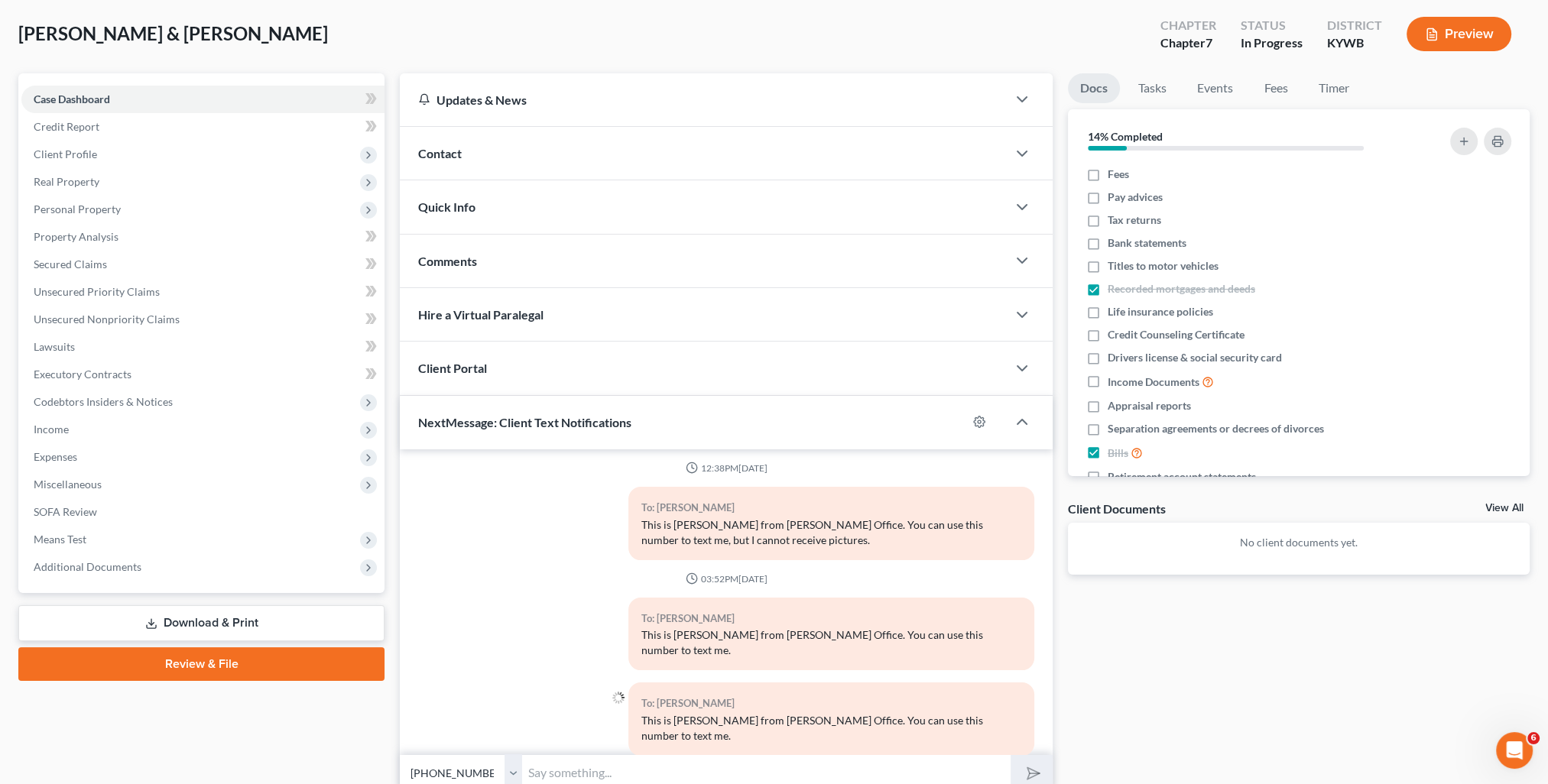
scroll to position [0, 0]
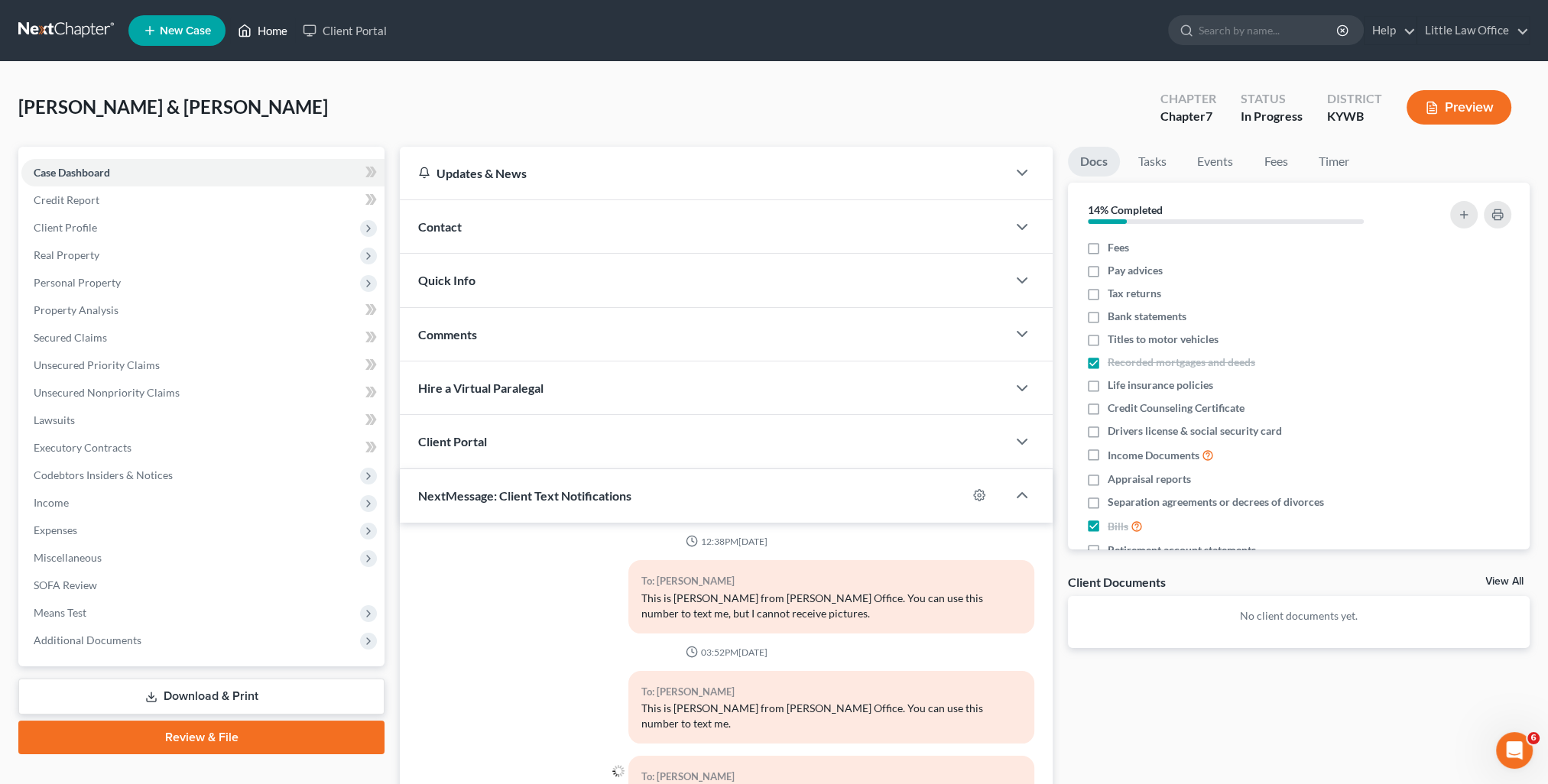
click at [272, 28] on link "Home" at bounding box center [263, 30] width 65 height 28
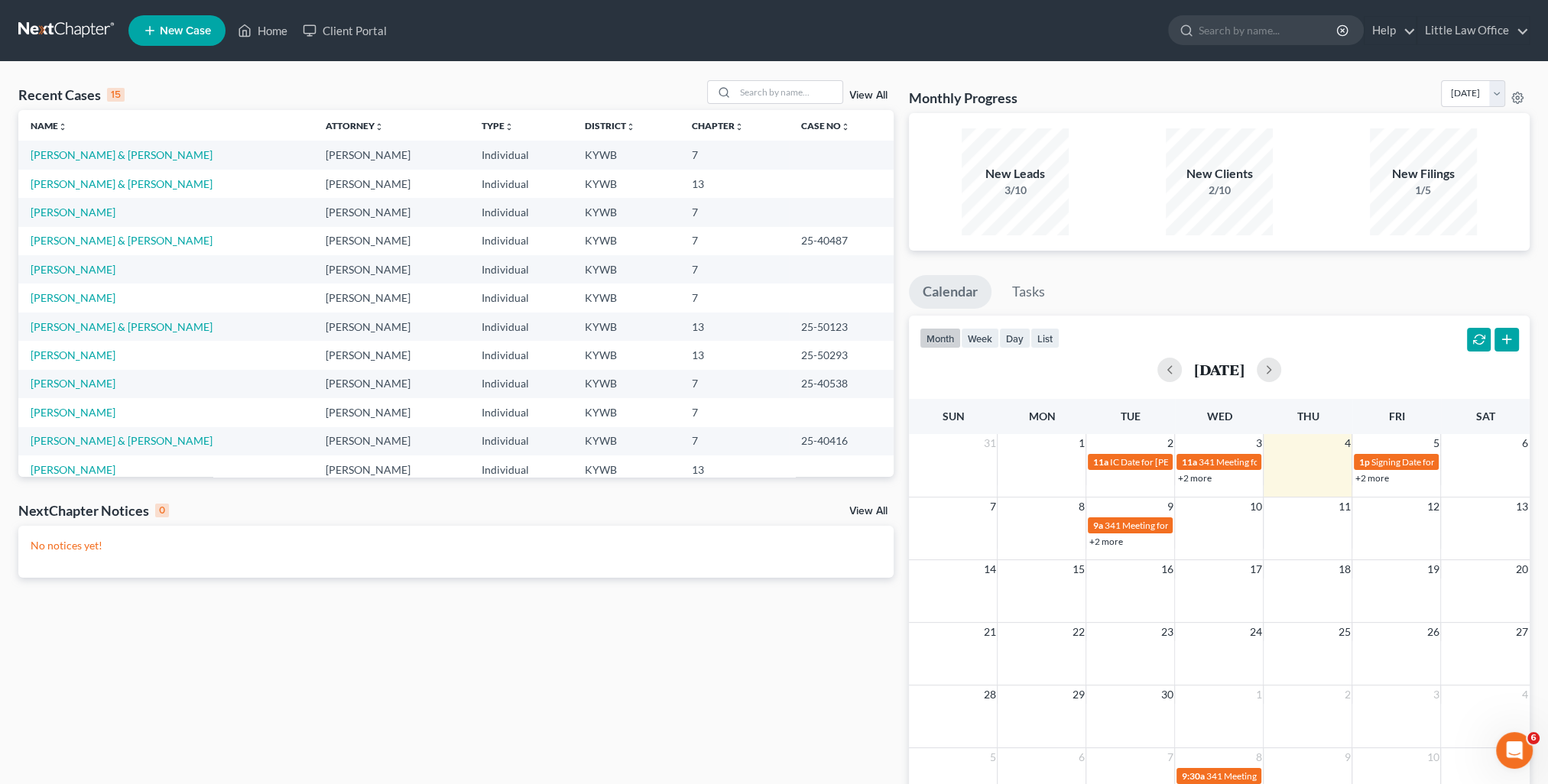
click at [866, 93] on link "View All" at bounding box center [869, 95] width 38 height 11
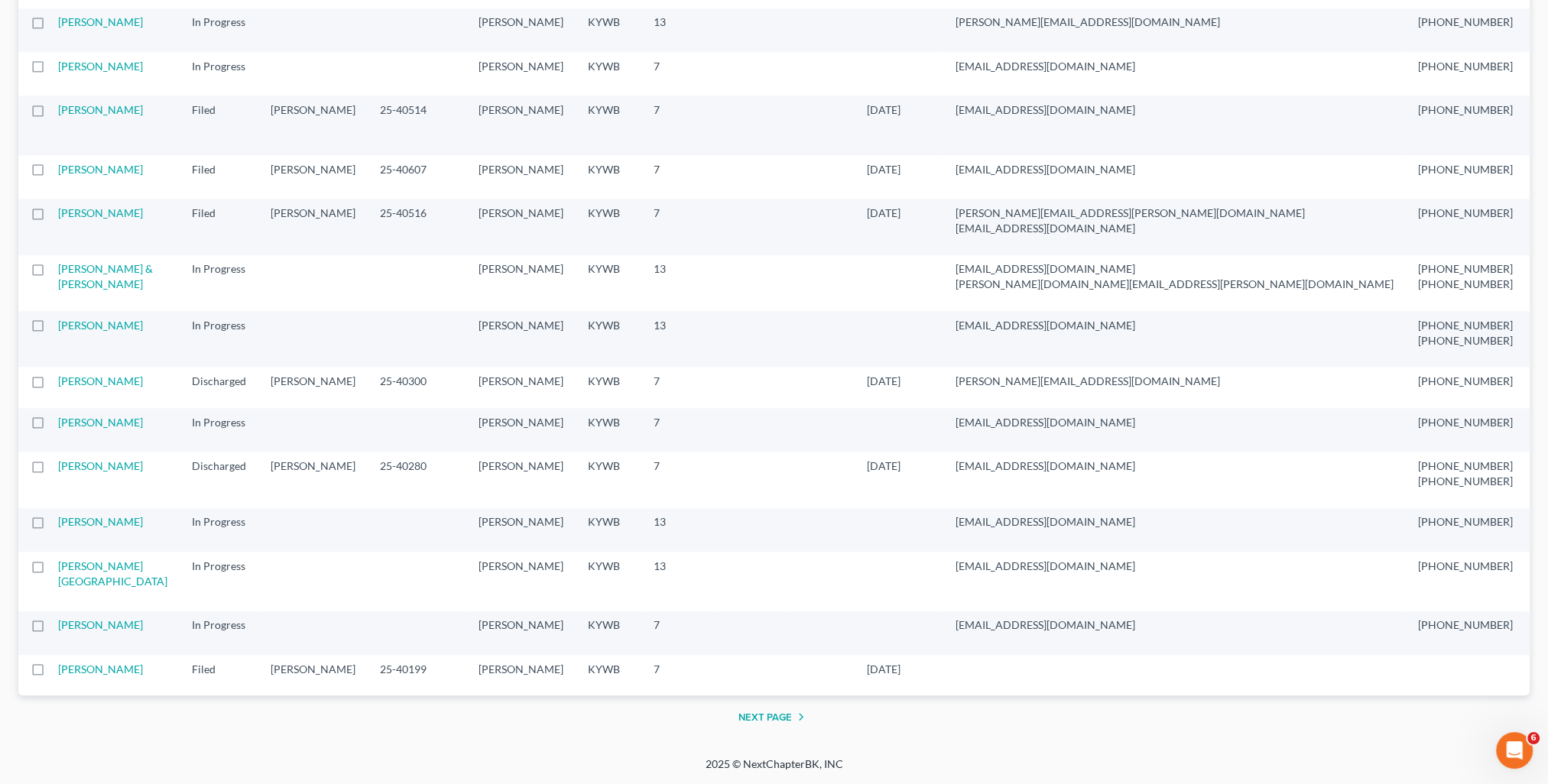
scroll to position [2980, 0]
click at [72, 318] on link "Sorrells, Lloyd" at bounding box center [100, 325] width 85 height 13
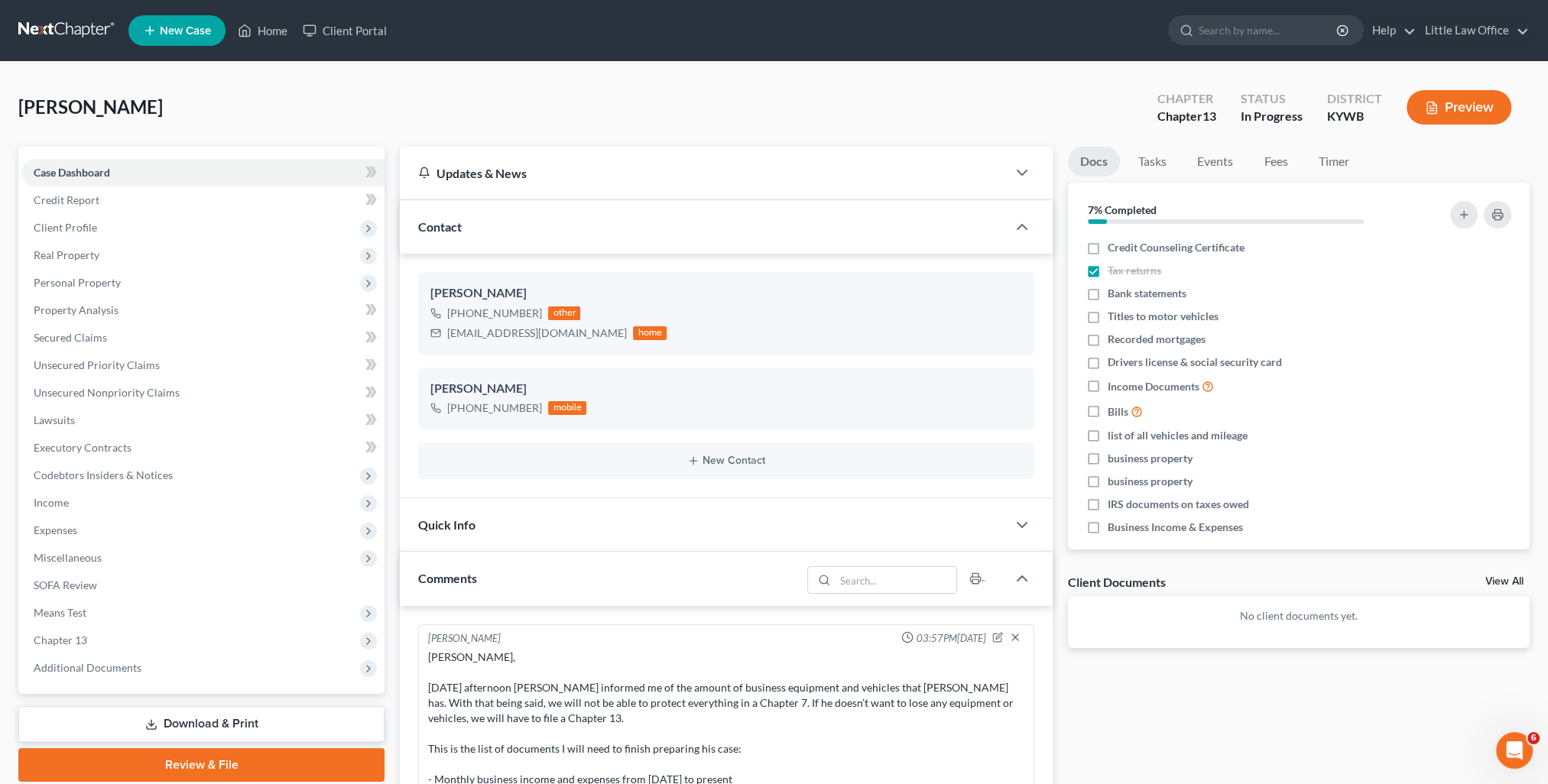
scroll to position [188, 0]
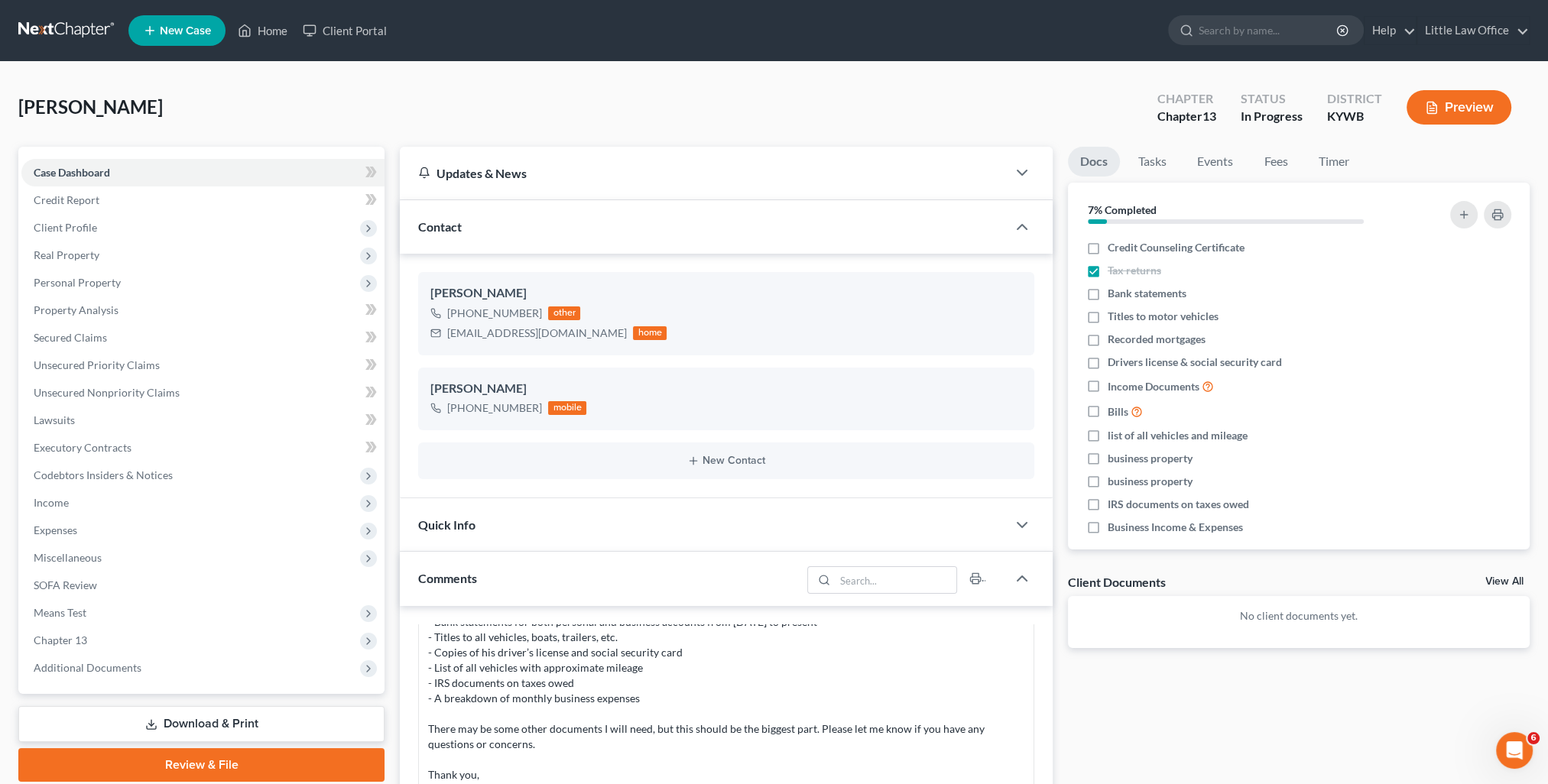
click at [474, 225] on div "Contact" at bounding box center [702, 226] width 607 height 53
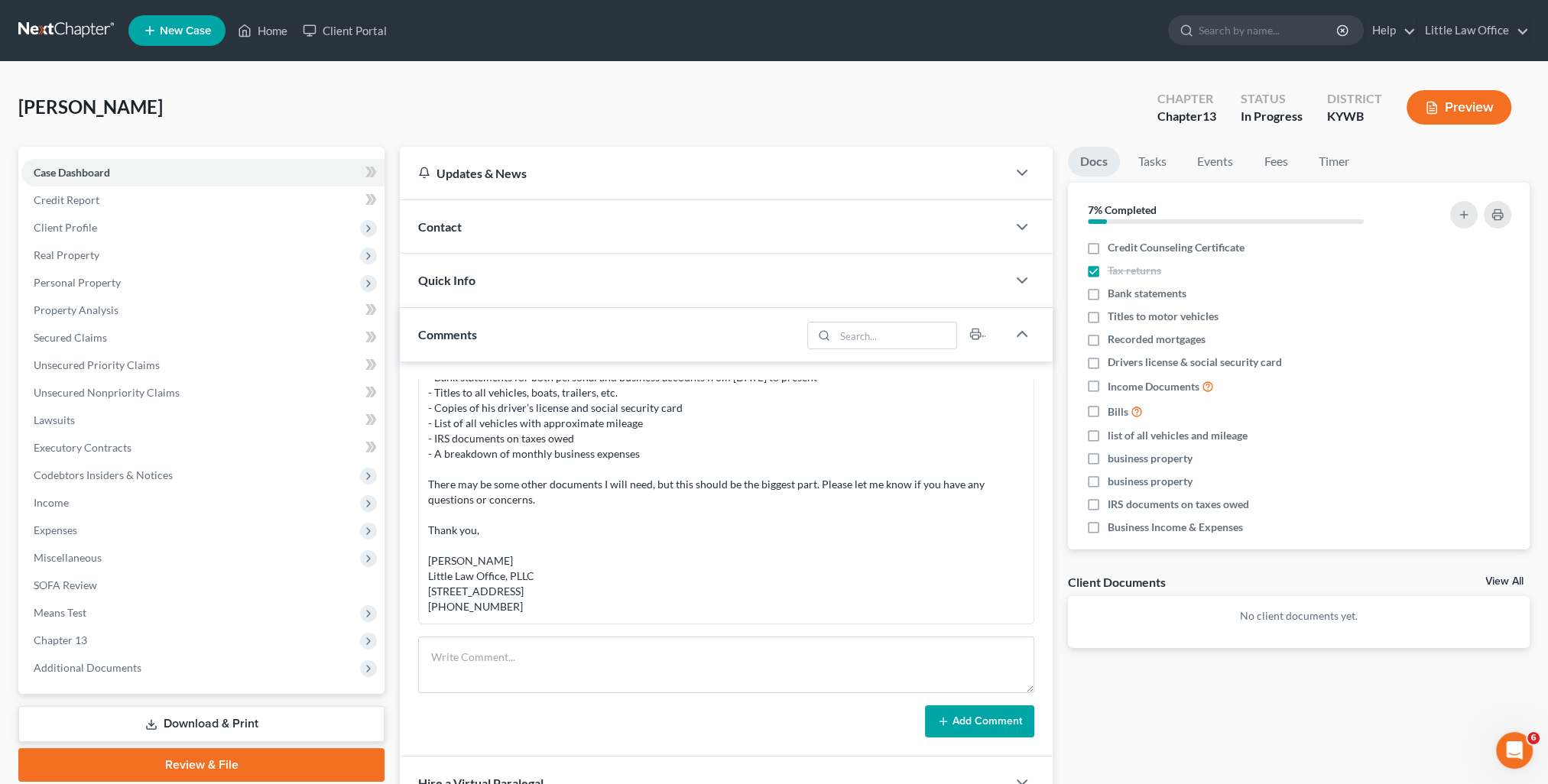
click at [481, 293] on div "Quick Info" at bounding box center [702, 280] width 607 height 53
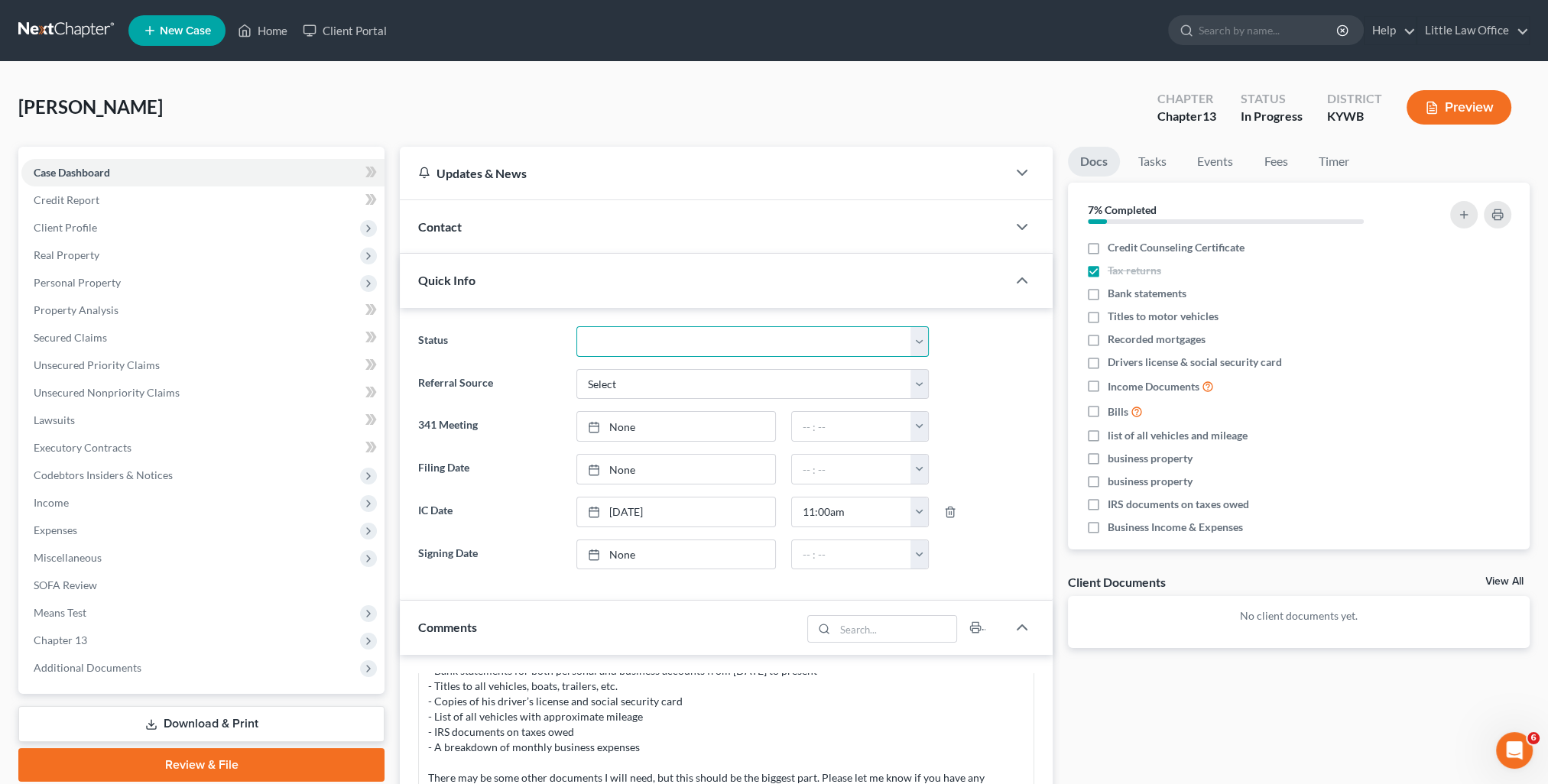
click at [624, 342] on select "Discharged Discharged & Reported Discharge Litigation Dismissal Notice Dismisse…" at bounding box center [752, 341] width 353 height 31
select select "8"
click at [576, 326] on select "Discharged Discharged & Reported Discharge Litigation Dismissal Notice Dismisse…" at bounding box center [752, 341] width 353 height 31
click at [275, 27] on link "Home" at bounding box center [263, 30] width 65 height 28
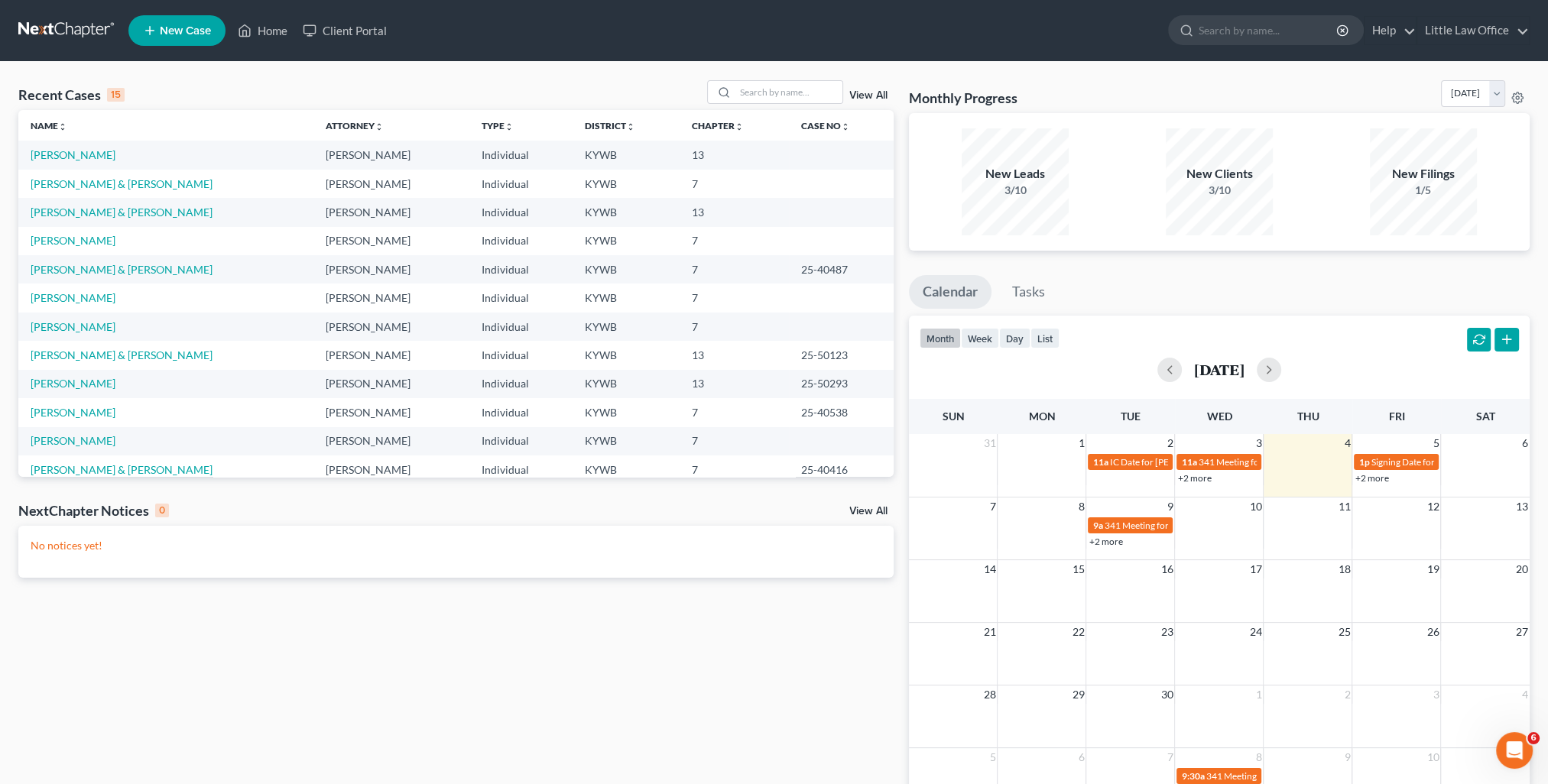
click at [873, 92] on link "View All" at bounding box center [869, 95] width 38 height 11
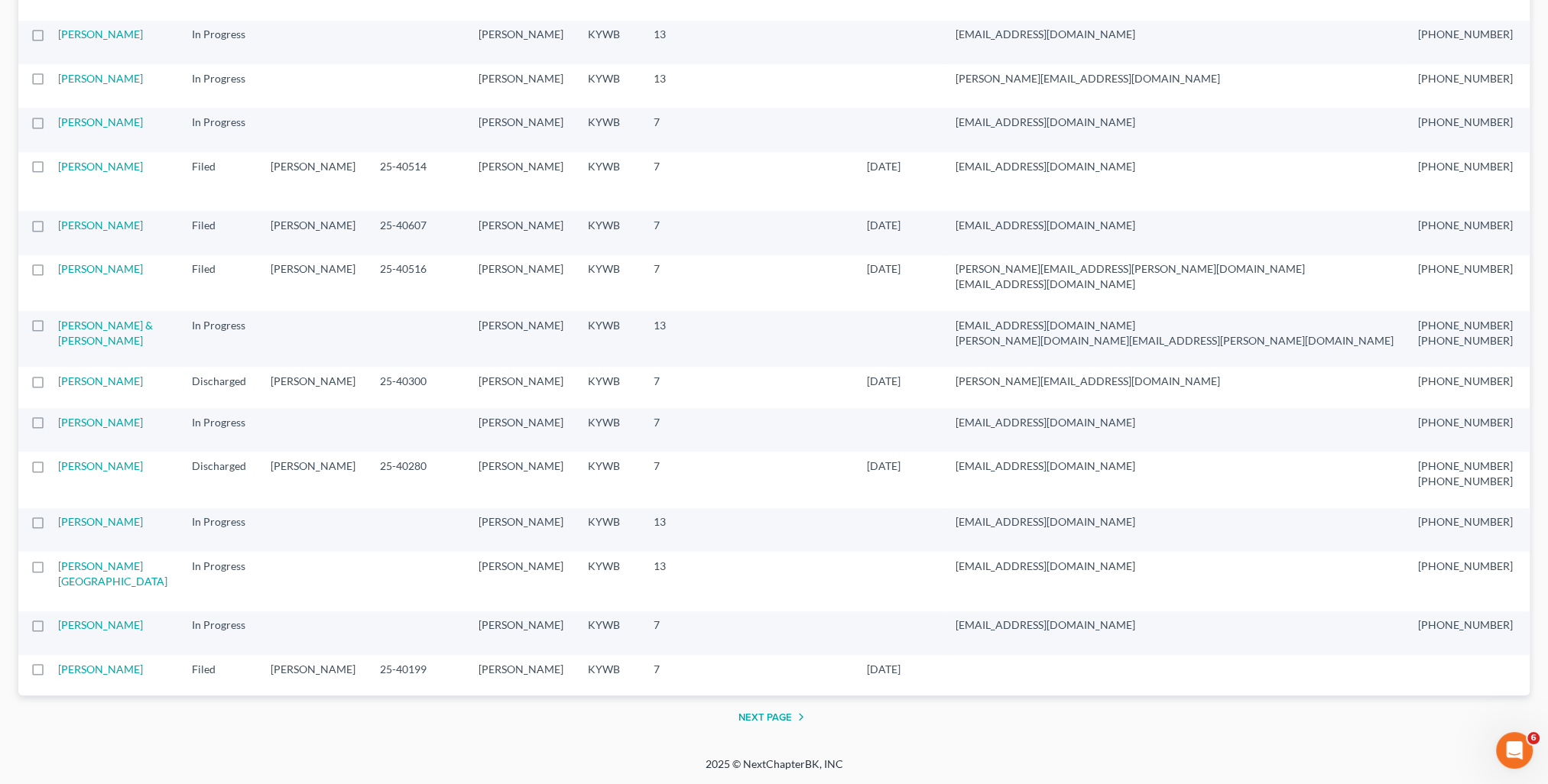
scroll to position [2751, 0]
click at [73, 429] on link "Phillips, Bryttne" at bounding box center [100, 422] width 85 height 13
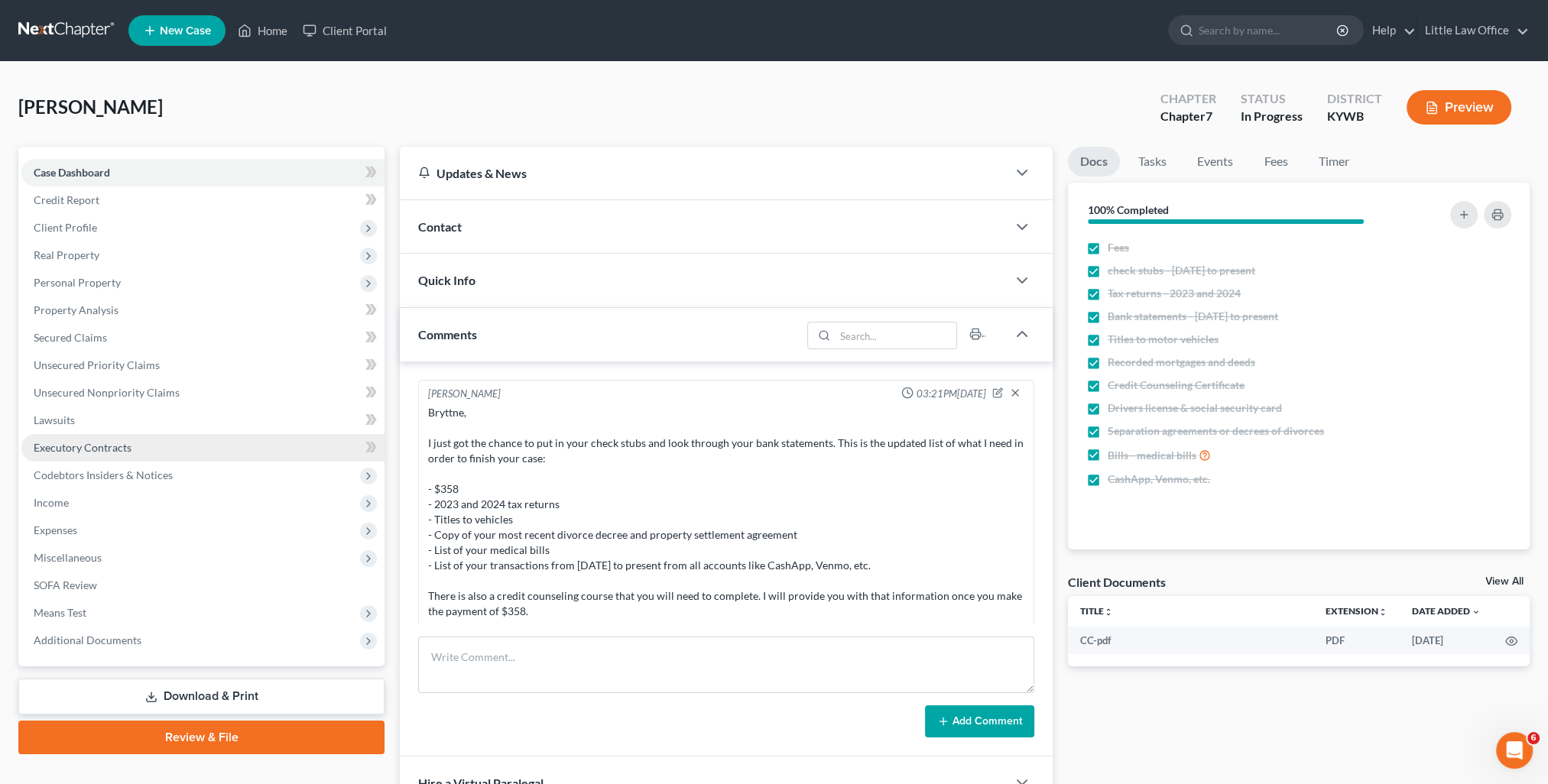
scroll to position [779, 0]
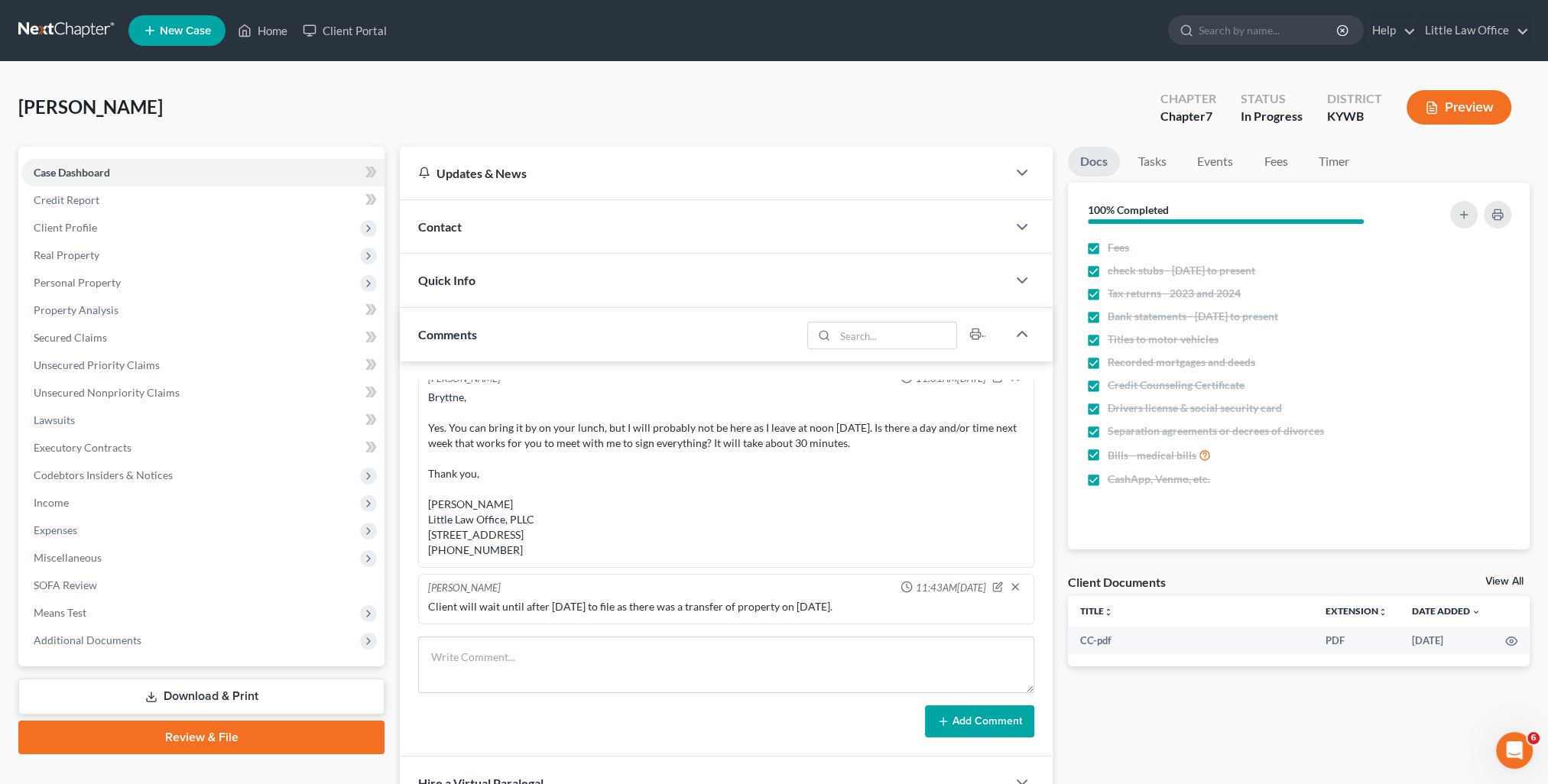
click at [468, 340] on span "Comments" at bounding box center [447, 334] width 59 height 14
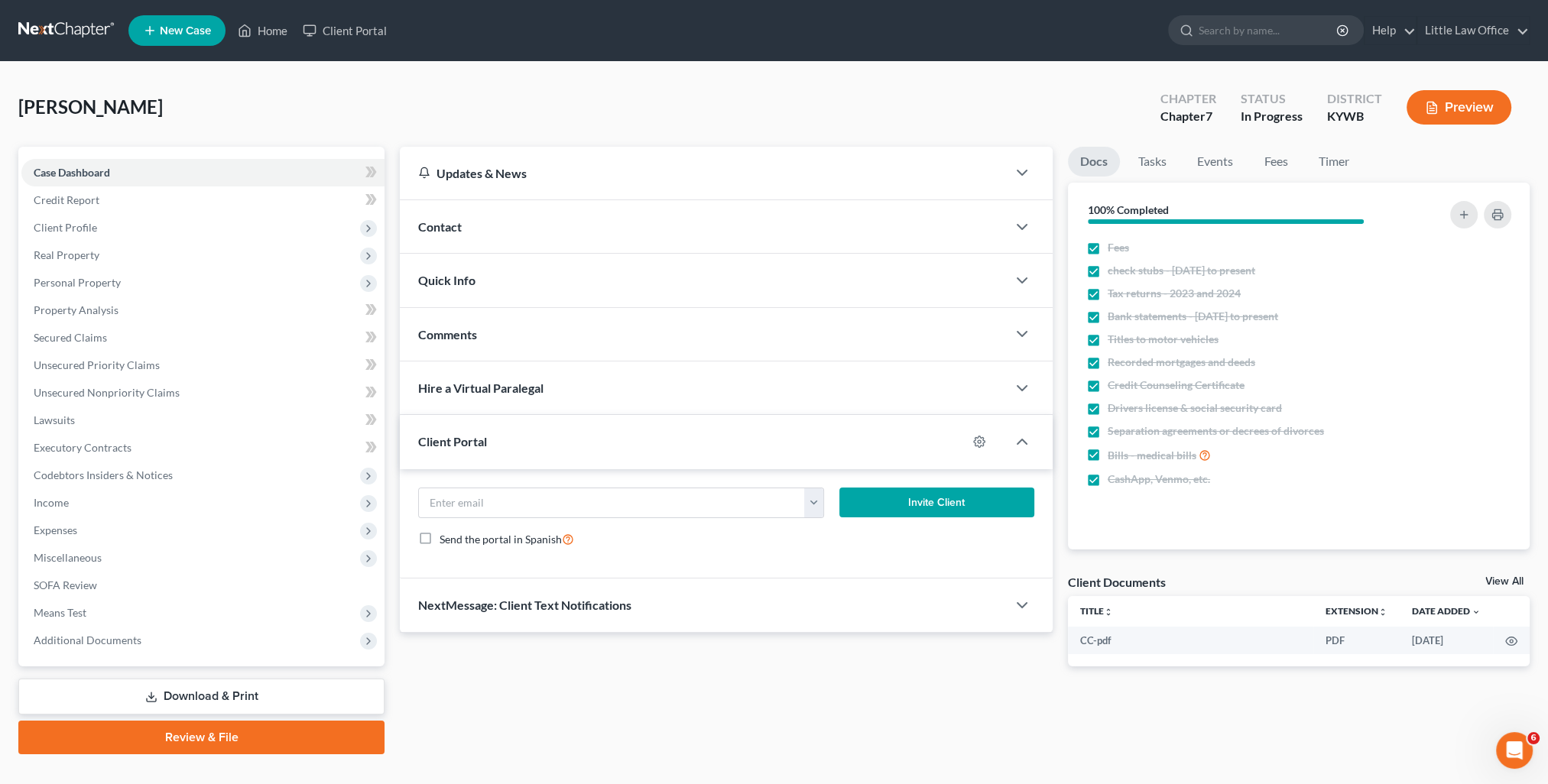
scroll to position [27, 0]
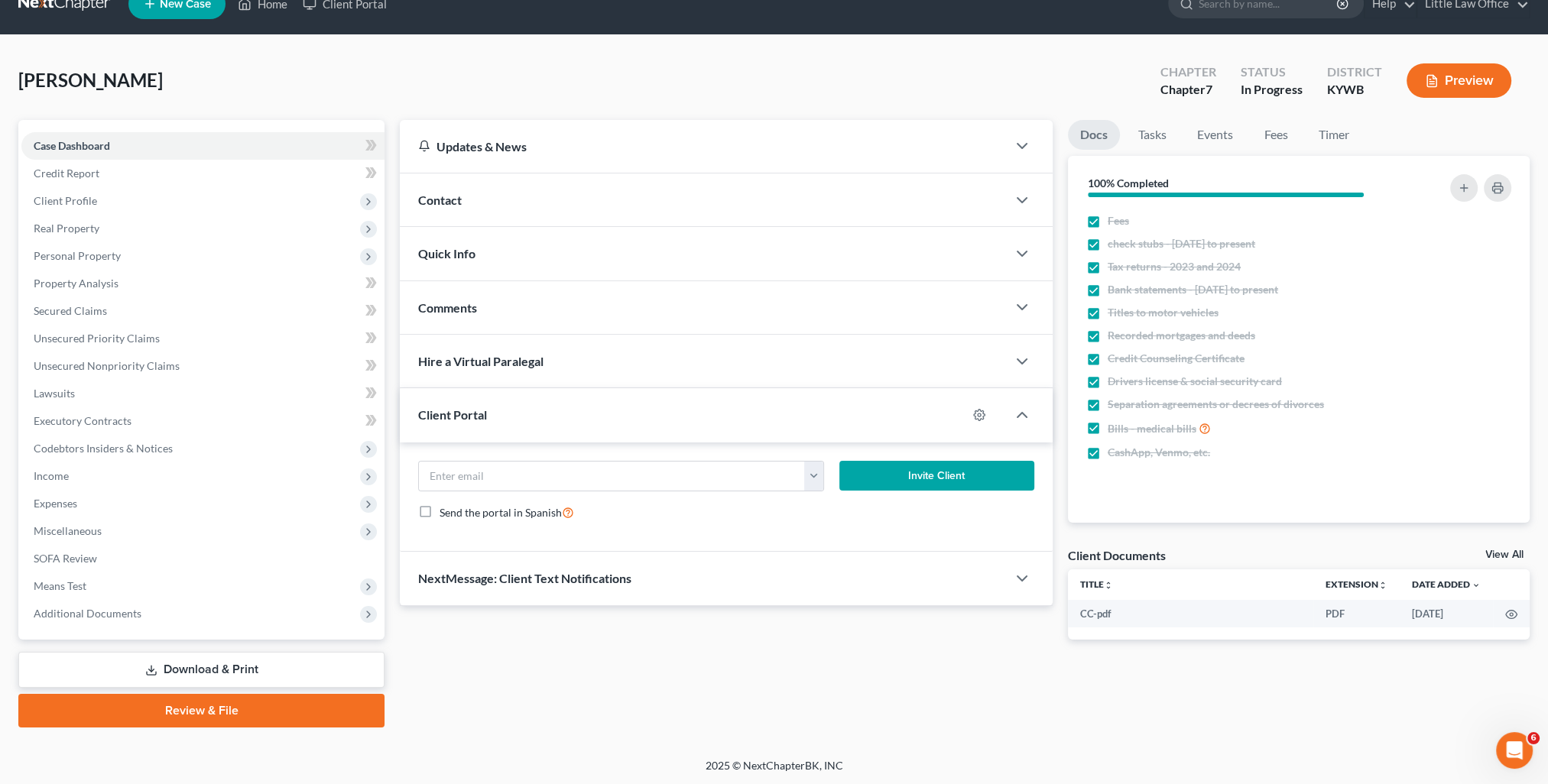
click at [538, 411] on div "Client Portal" at bounding box center [682, 415] width 567 height 53
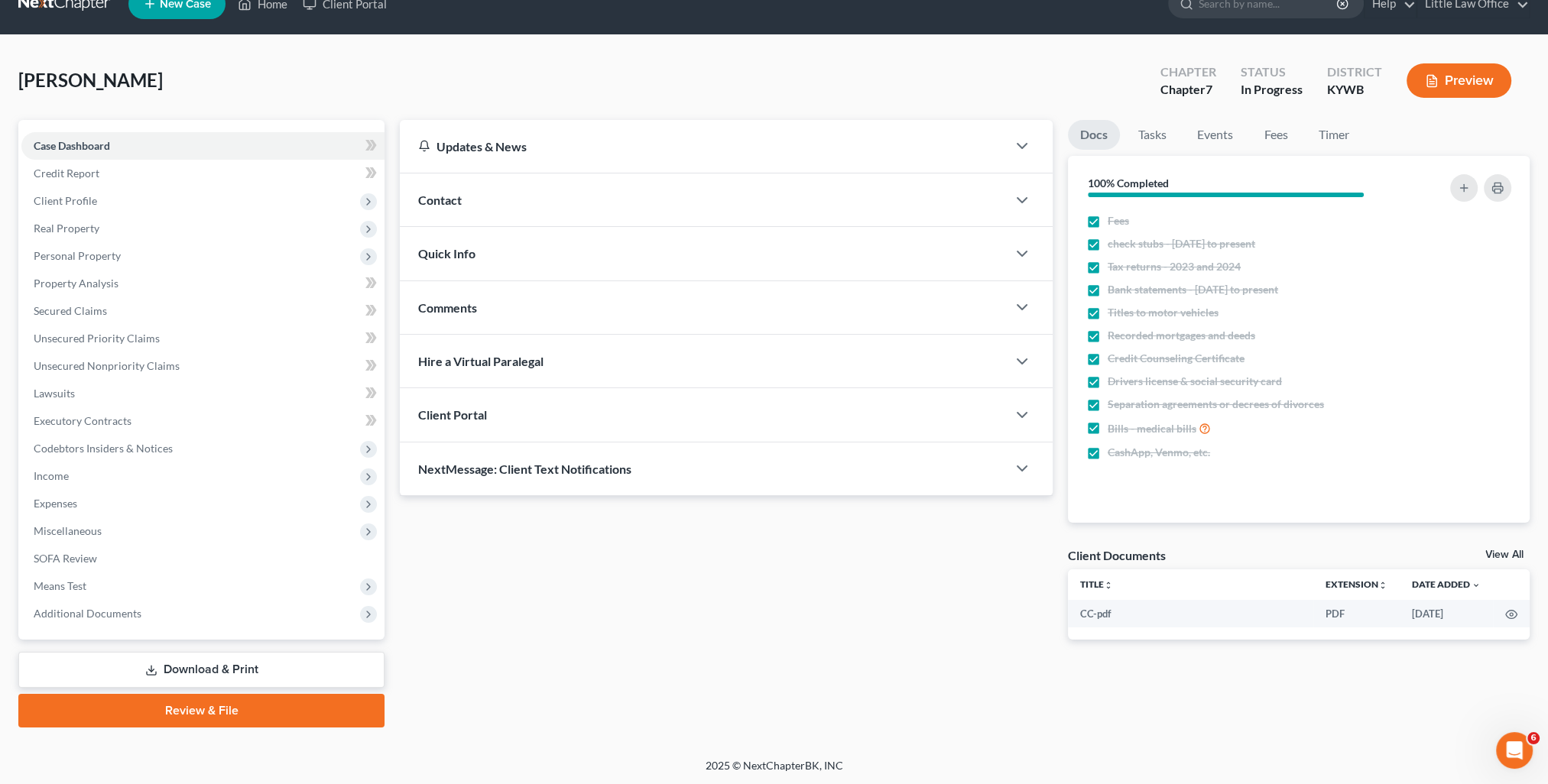
click at [558, 469] on span "NextMessage: Client Text Notifications" at bounding box center [525, 468] width 214 height 14
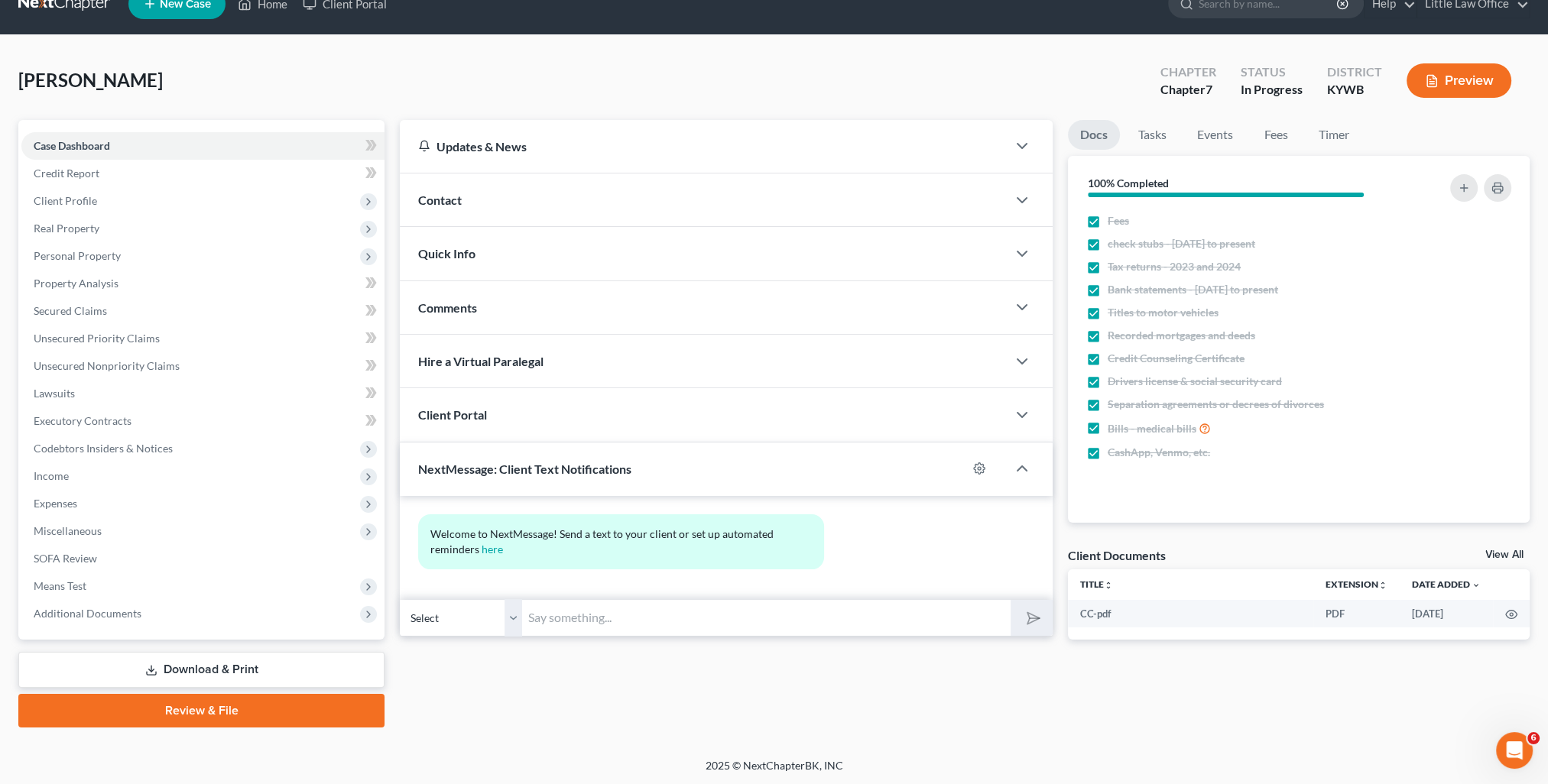
click at [602, 607] on input "text" at bounding box center [767, 618] width 489 height 38
paste input "This is Kristi from Marcus Little's Office. You can use this number to text me."
type input "This is Kristi from Marcus Little's Office. You can use this number to text me."
click at [1036, 613] on icon "submit" at bounding box center [1030, 618] width 21 height 21
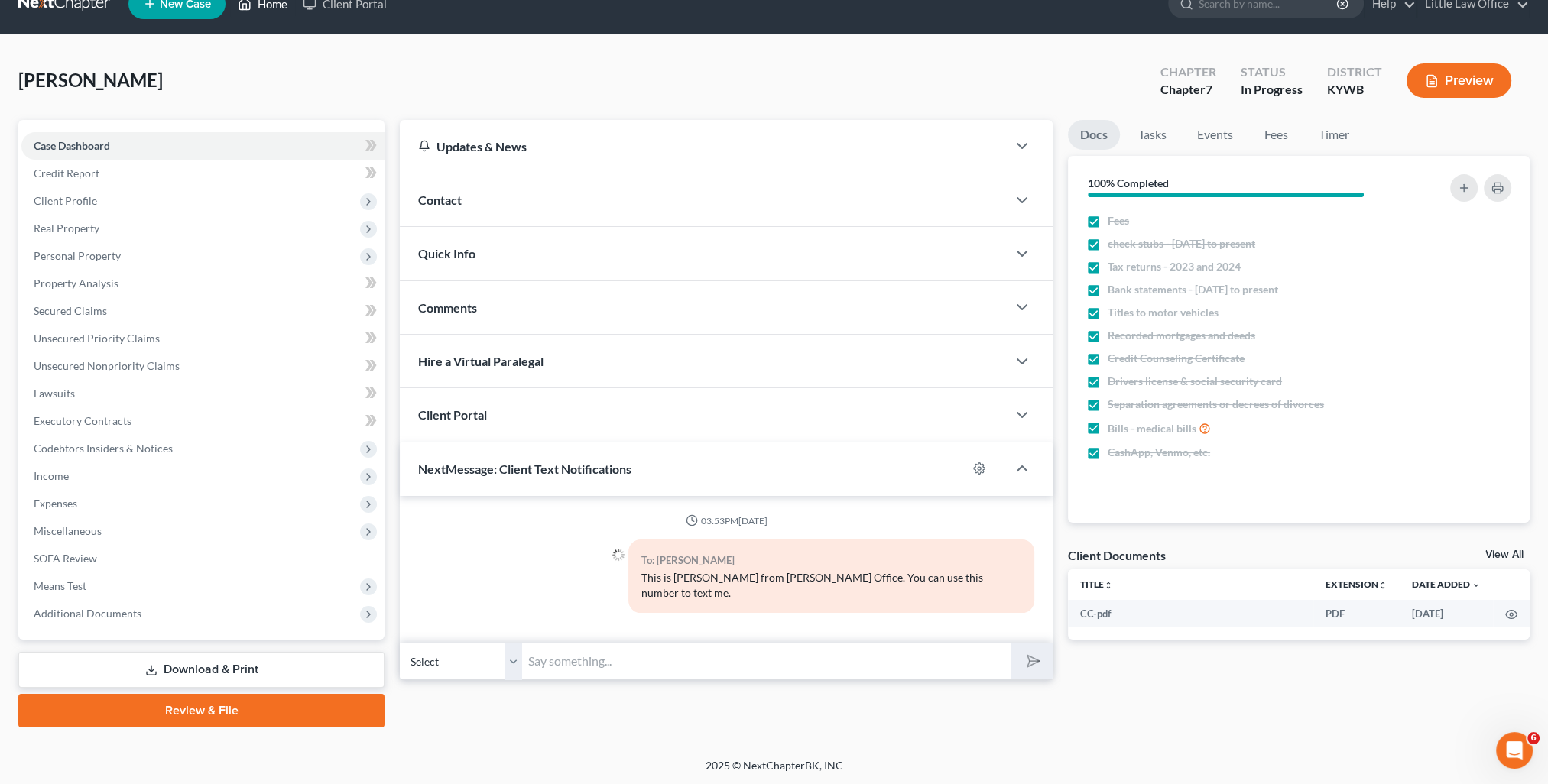
click at [273, 3] on link "Home" at bounding box center [263, 4] width 65 height 28
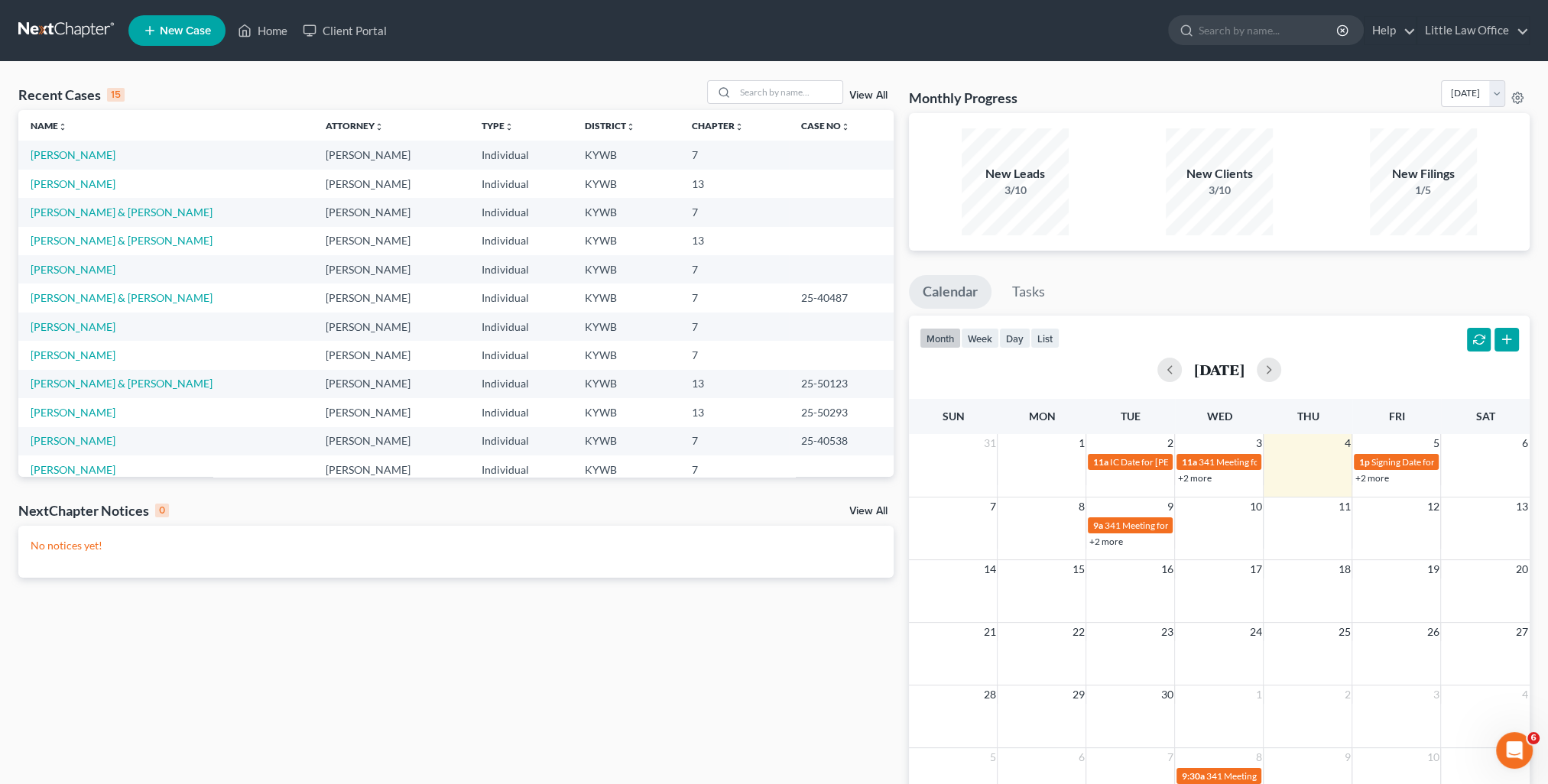
click at [865, 91] on link "View All" at bounding box center [869, 95] width 38 height 11
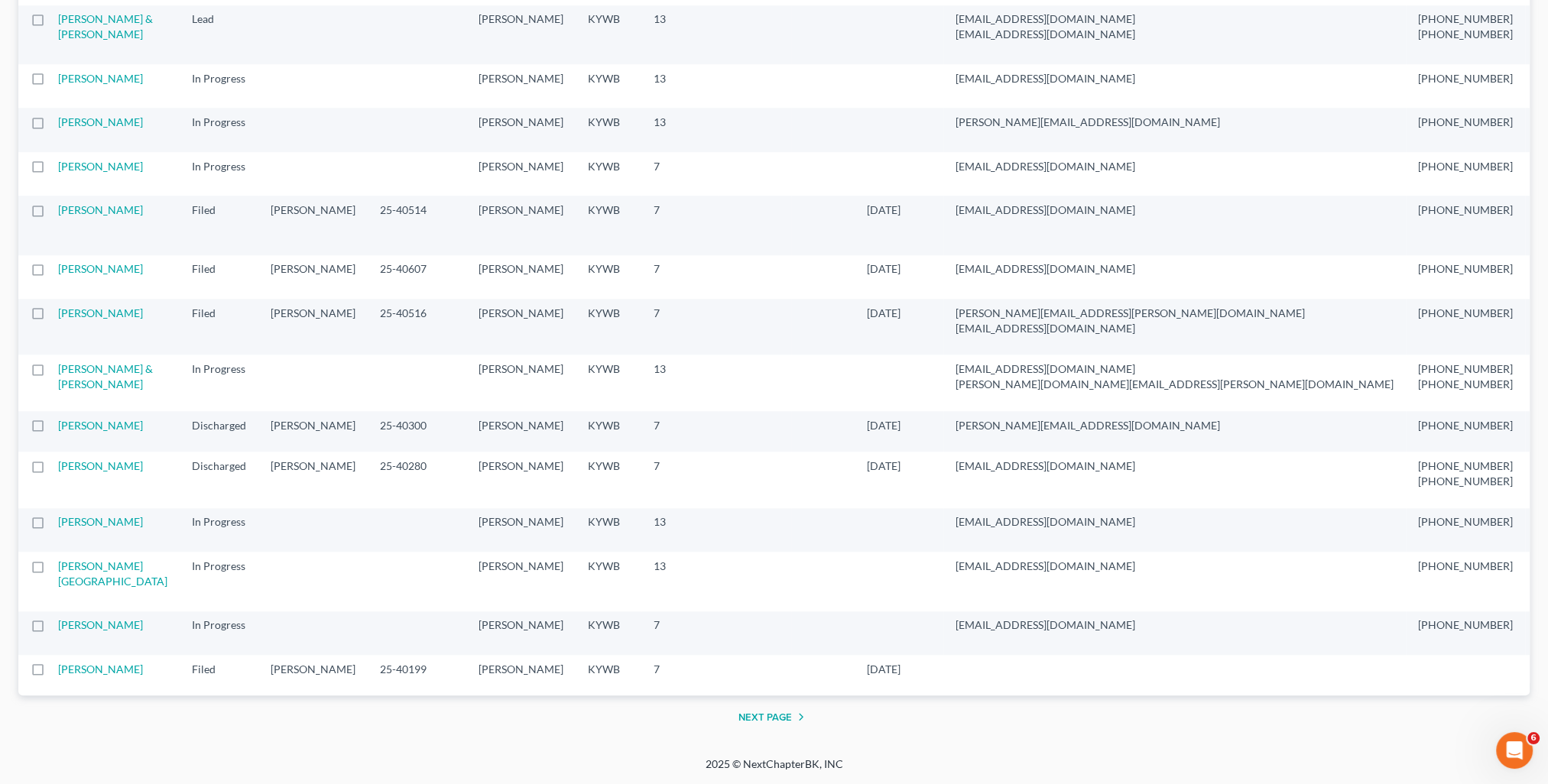
scroll to position [2980, 0]
click at [84, 515] on link "Pickens, Nathan" at bounding box center [100, 521] width 85 height 13
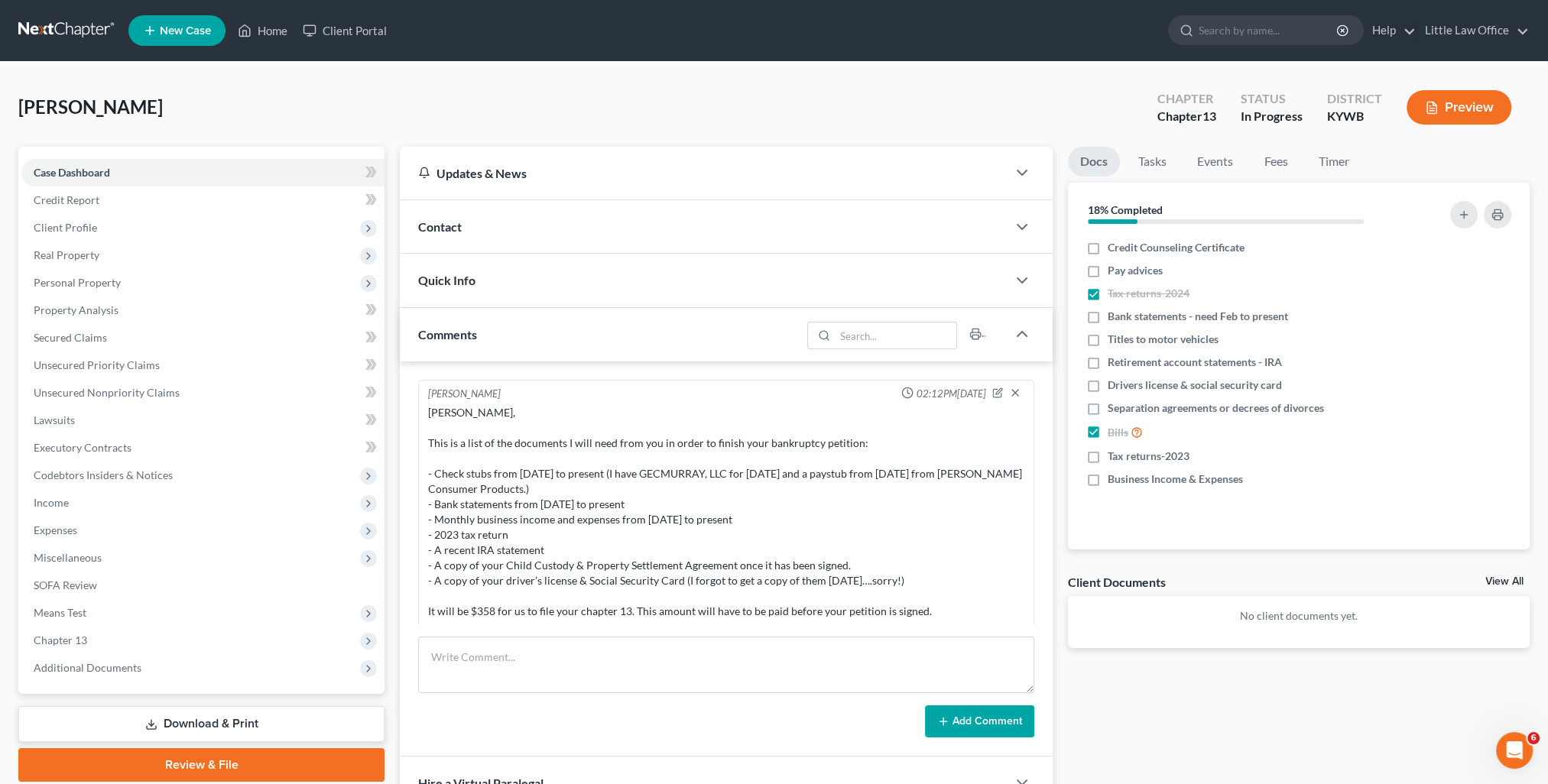
scroll to position [540, 0]
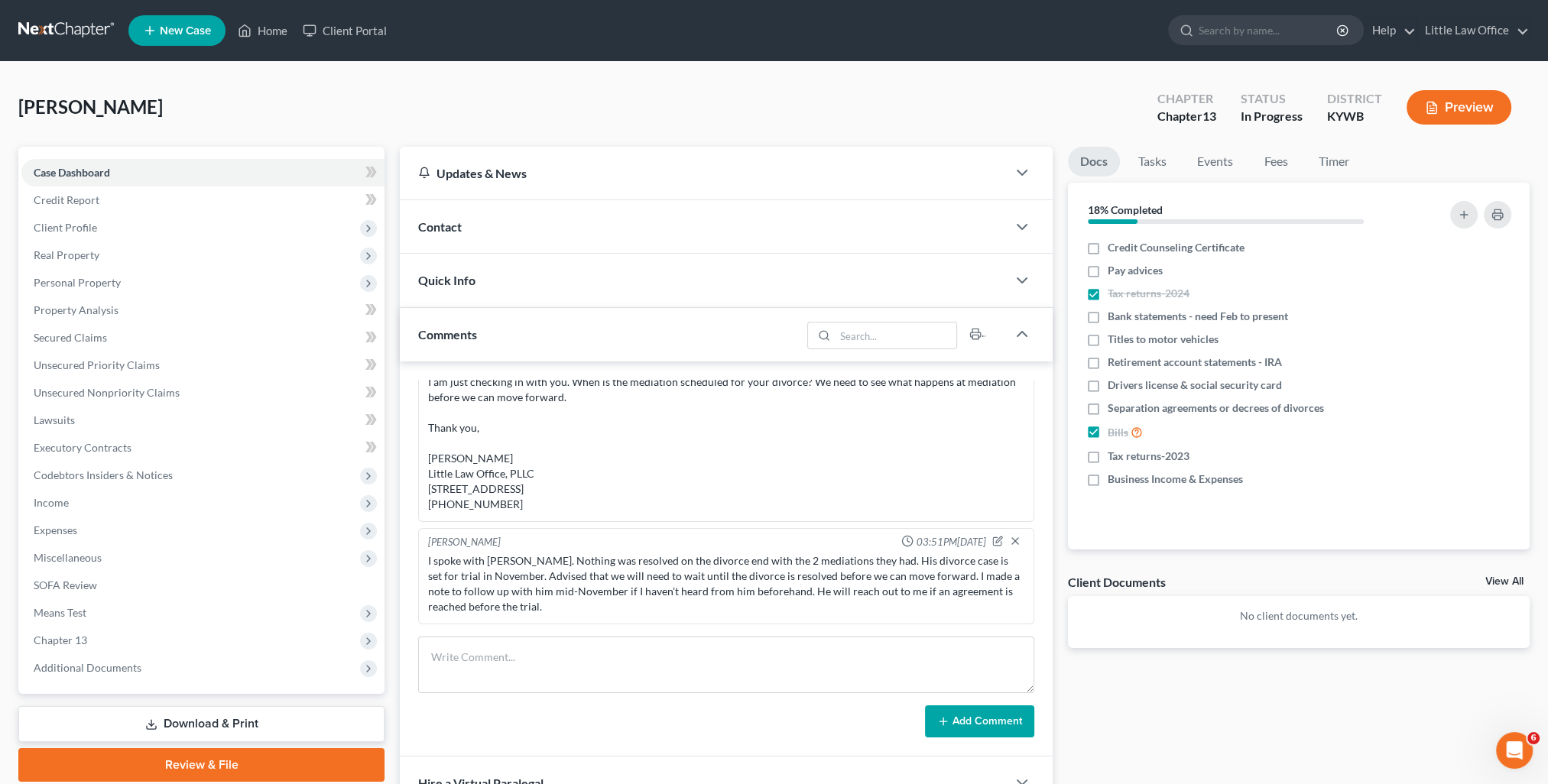
click at [489, 343] on div "Comments" at bounding box center [599, 334] width 401 height 53
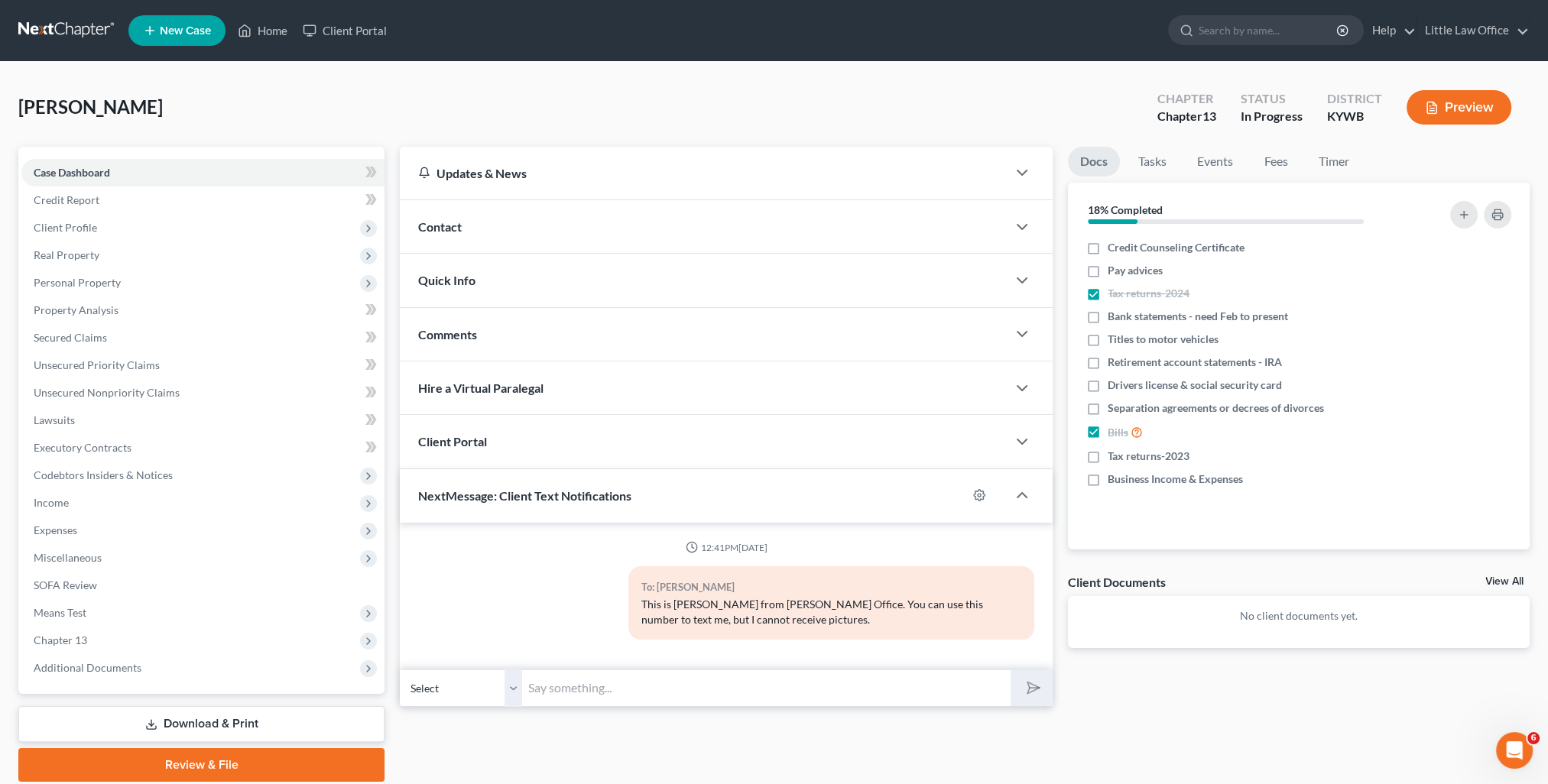
click at [618, 694] on input "text" at bounding box center [767, 688] width 489 height 38
paste input "This is Kristi from Marcus Little's Office. You can use this number to text me."
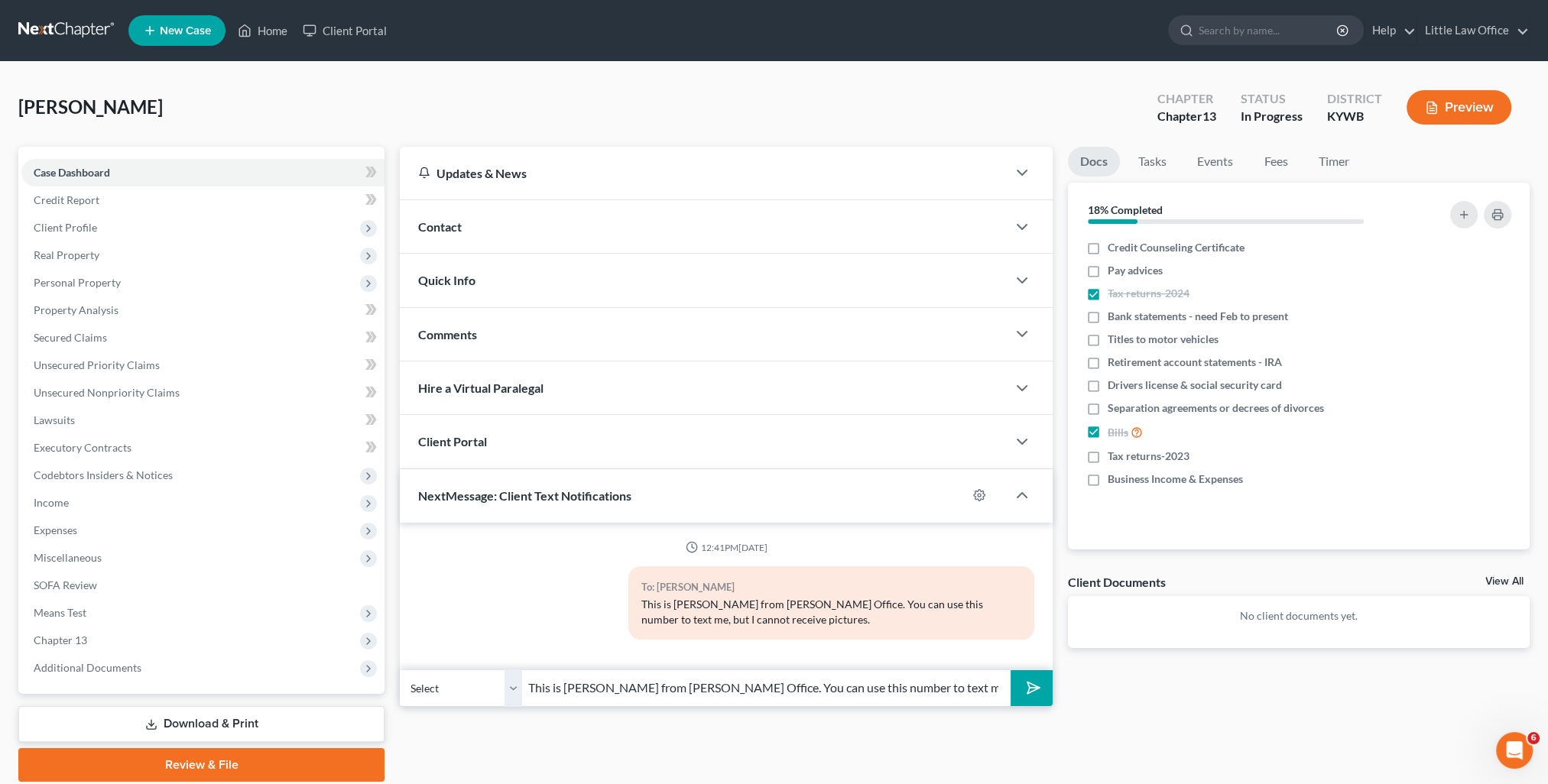
type input "This is Kristi from Marcus Little's Office. You can use this number to text me."
click at [1023, 689] on icon "submit" at bounding box center [1030, 688] width 21 height 21
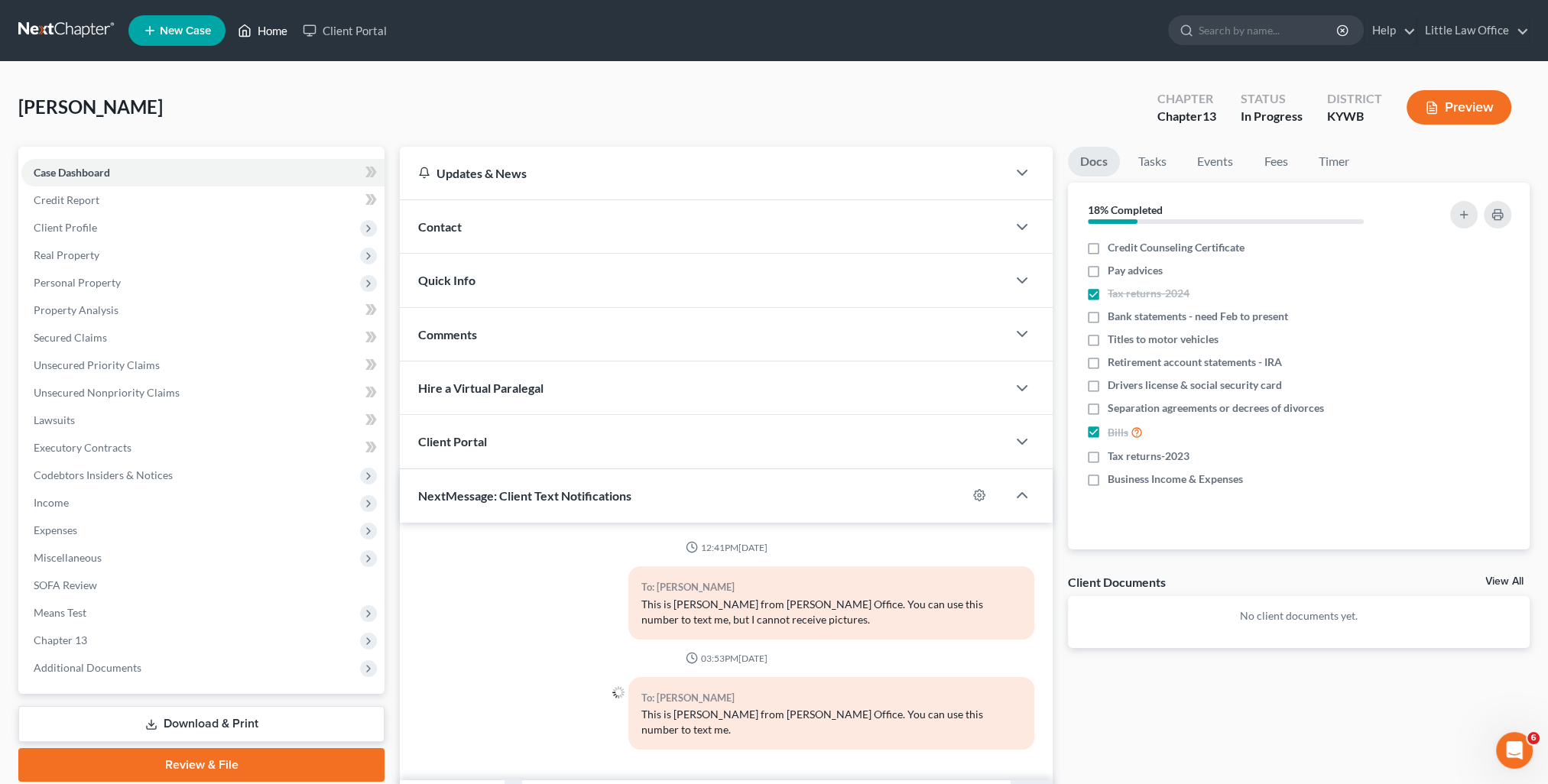
click at [288, 28] on link "Home" at bounding box center [263, 30] width 65 height 28
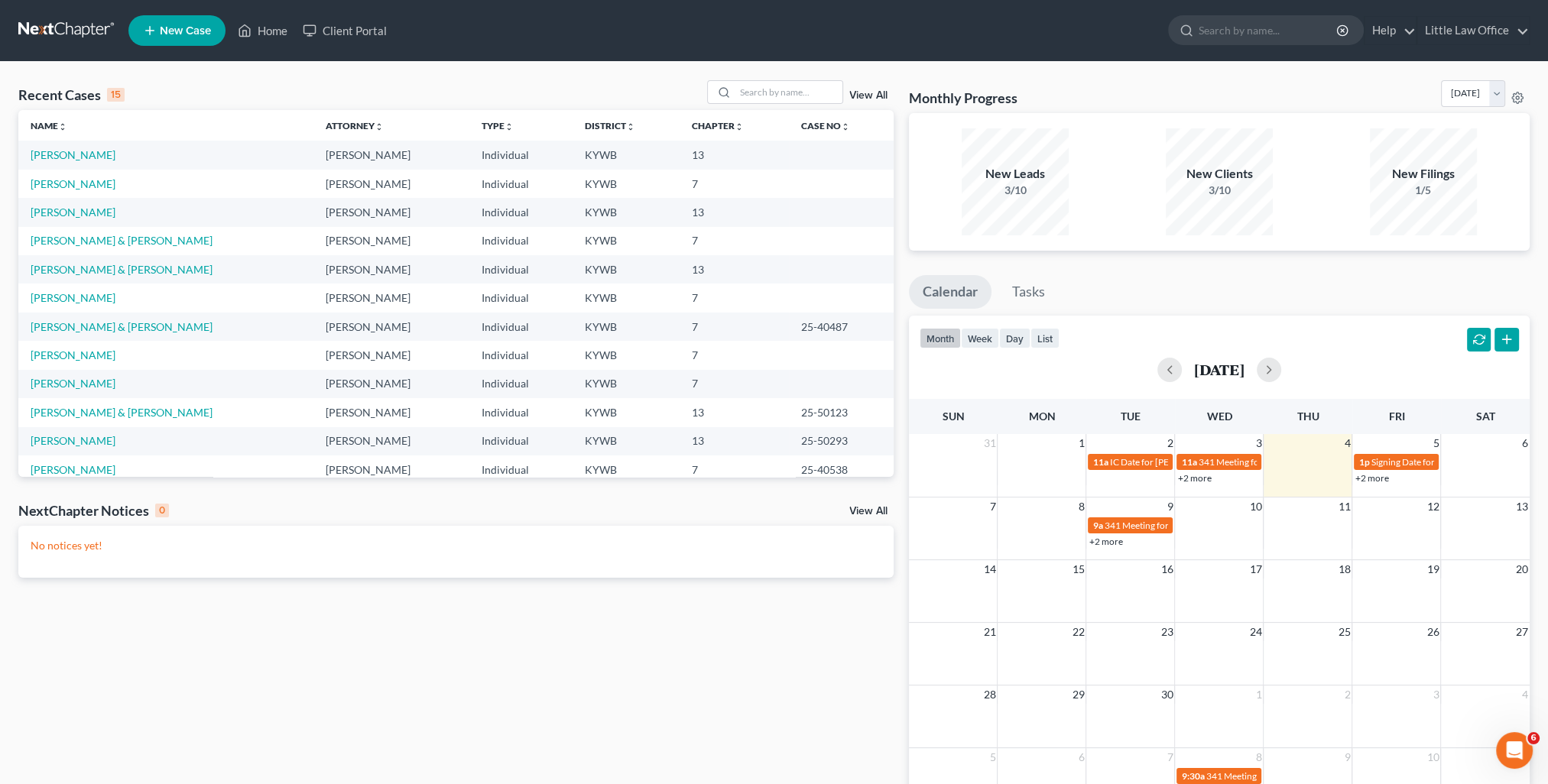
click link "View All"
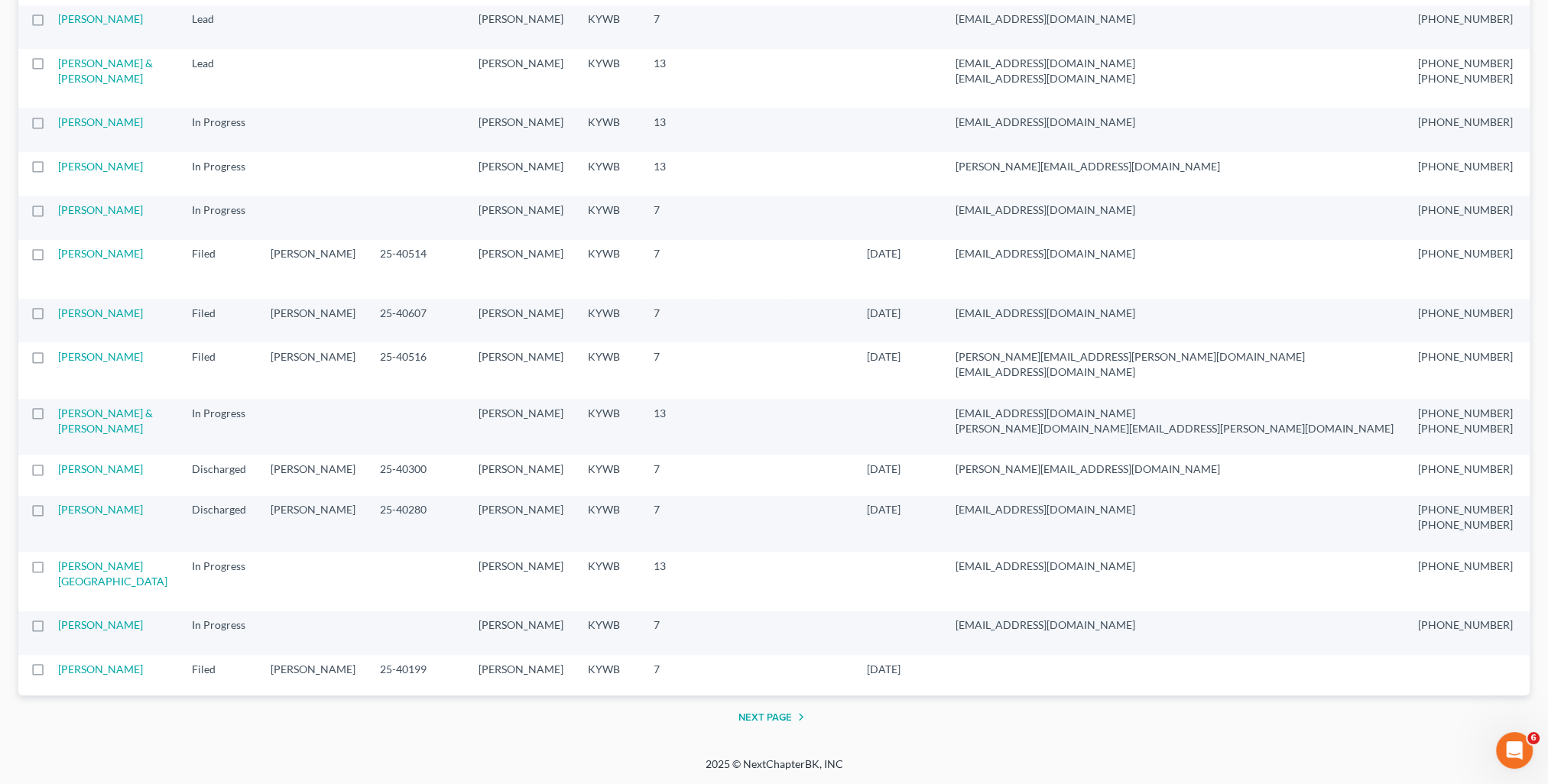
scroll to position [2980, 0]
click link "Qualls, Devon"
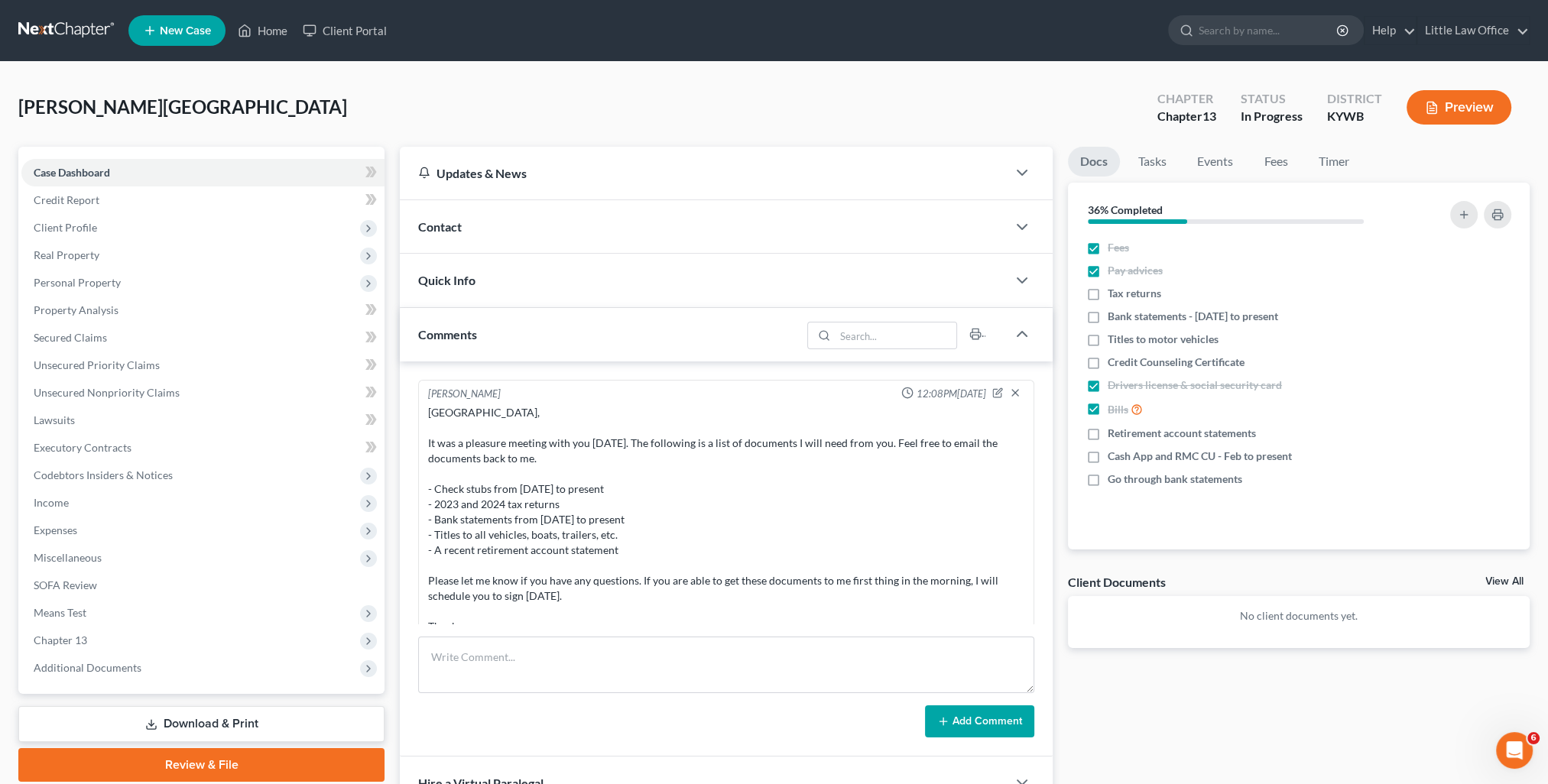
scroll to position [1513, 0]
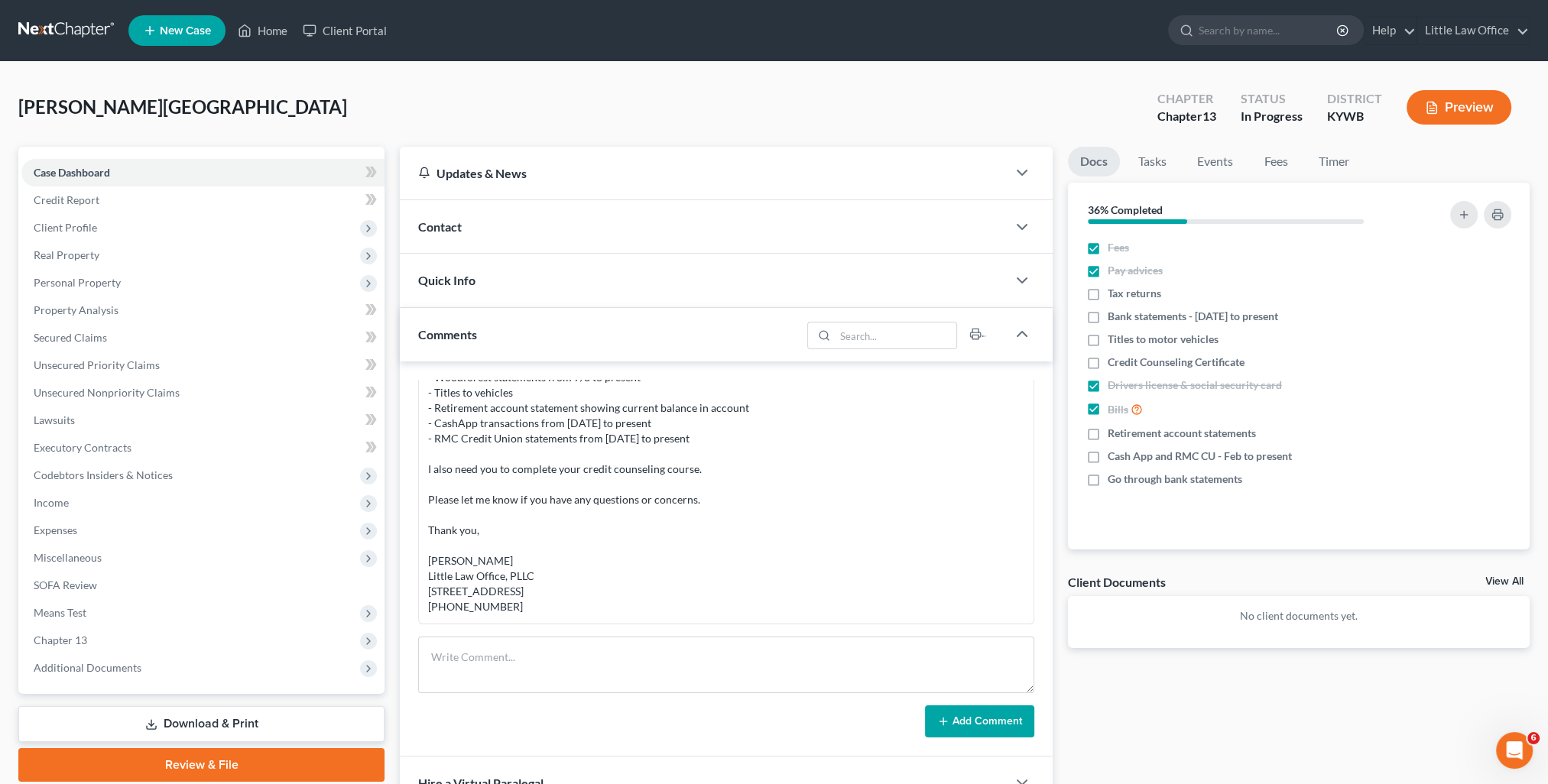
click div "Comments"
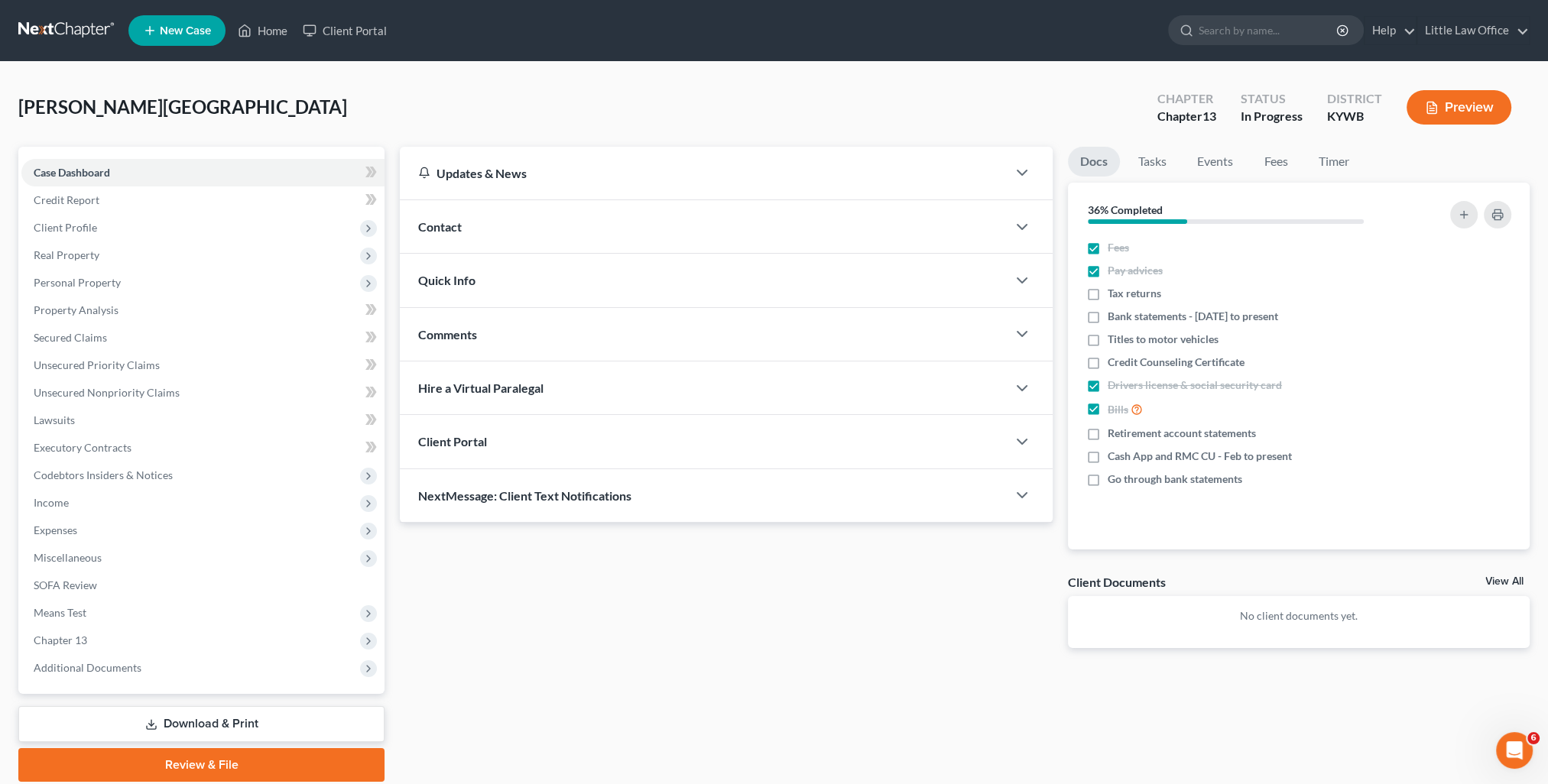
click div "NextMessage: Client Text Notifications"
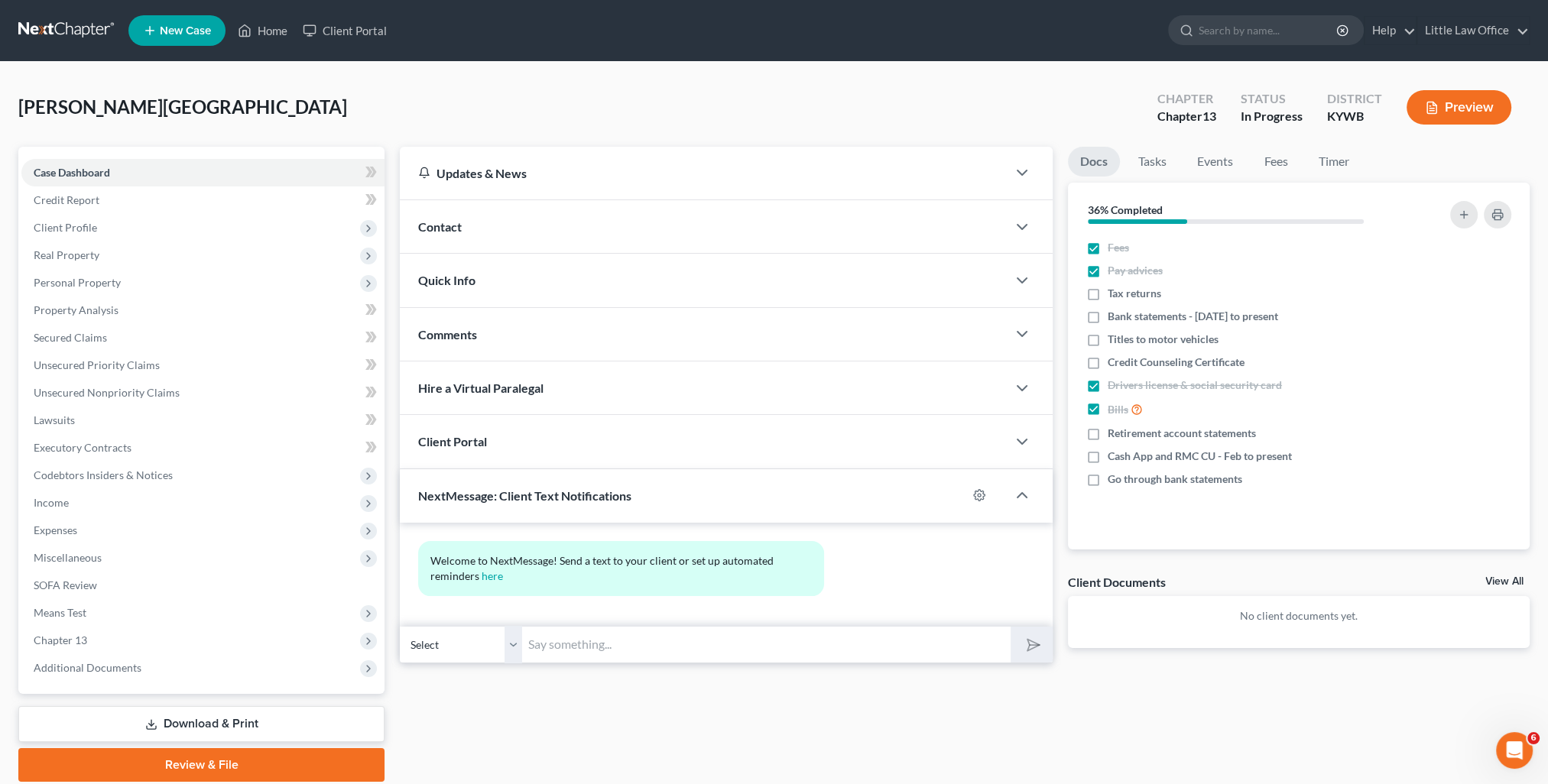
click input "text"
paste input "This is Kristi from Marcus Little's Office. You can use this number to text me."
type input "This is Kristi from Marcus Little's Office. You can use this number to text me."
click icon "submit"
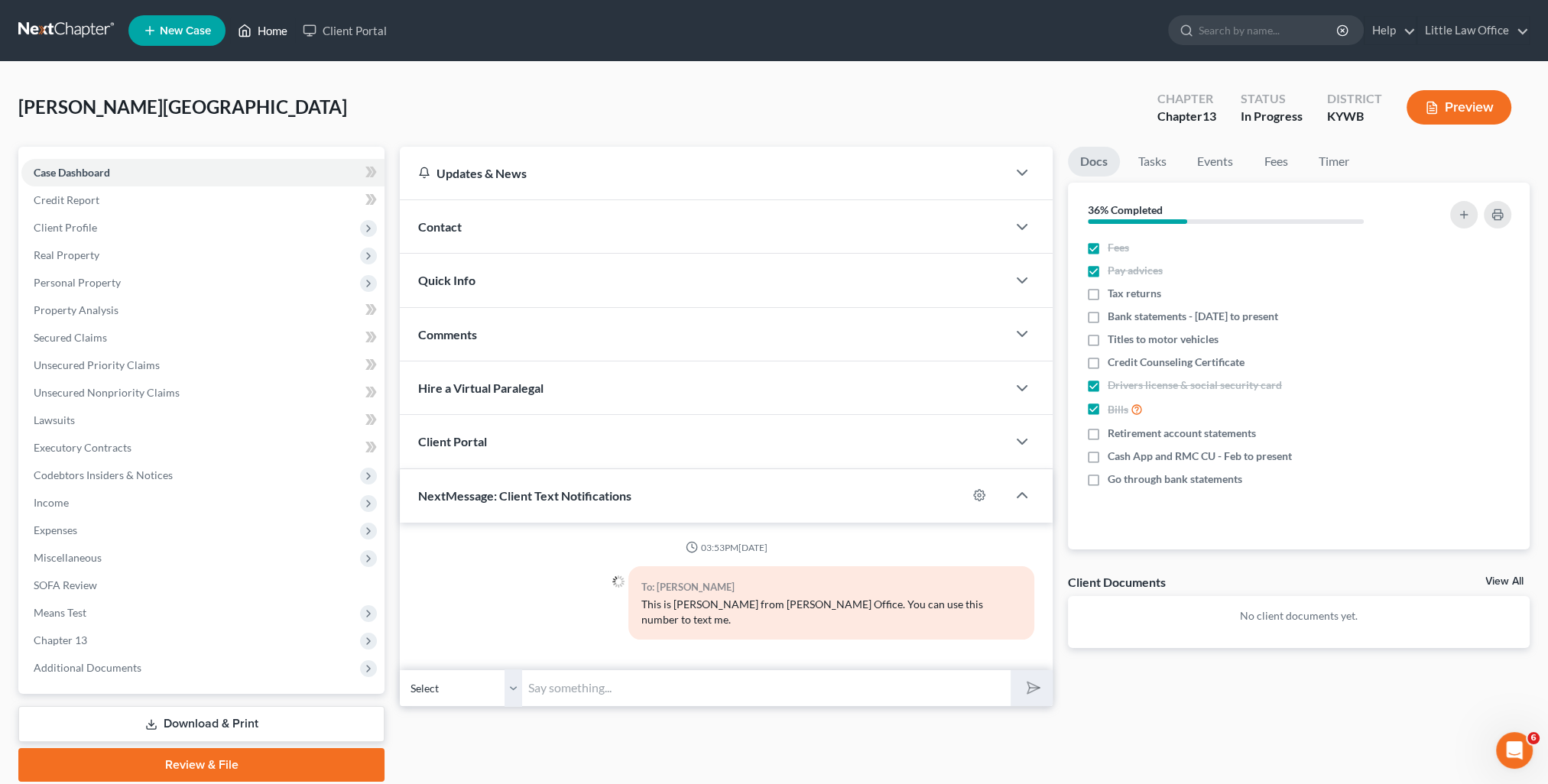
click link "Home"
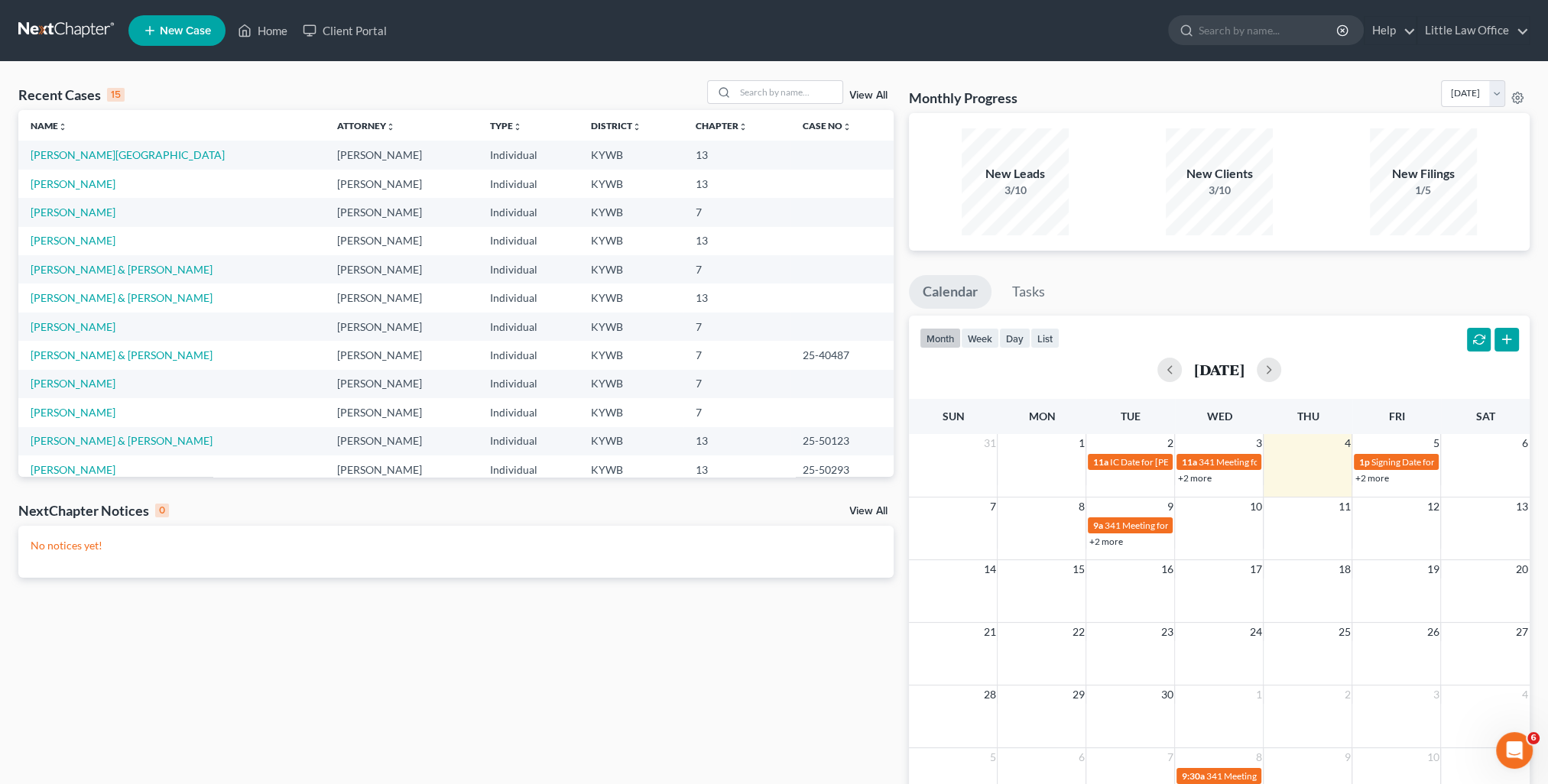
click div "Recent Cases 15 View All"
click link "View All"
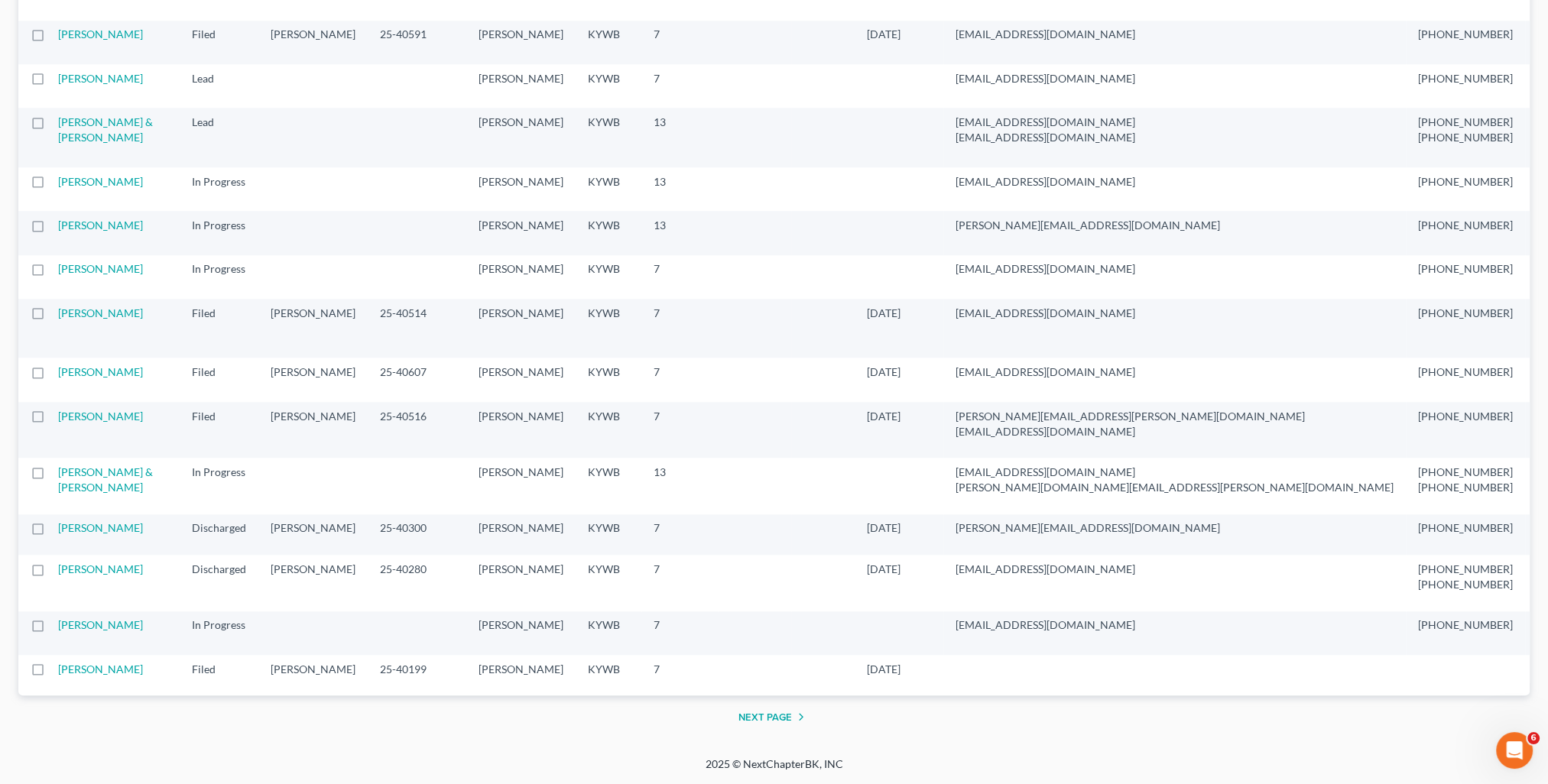
scroll to position [3055, 0]
click link "Cummings, Casey"
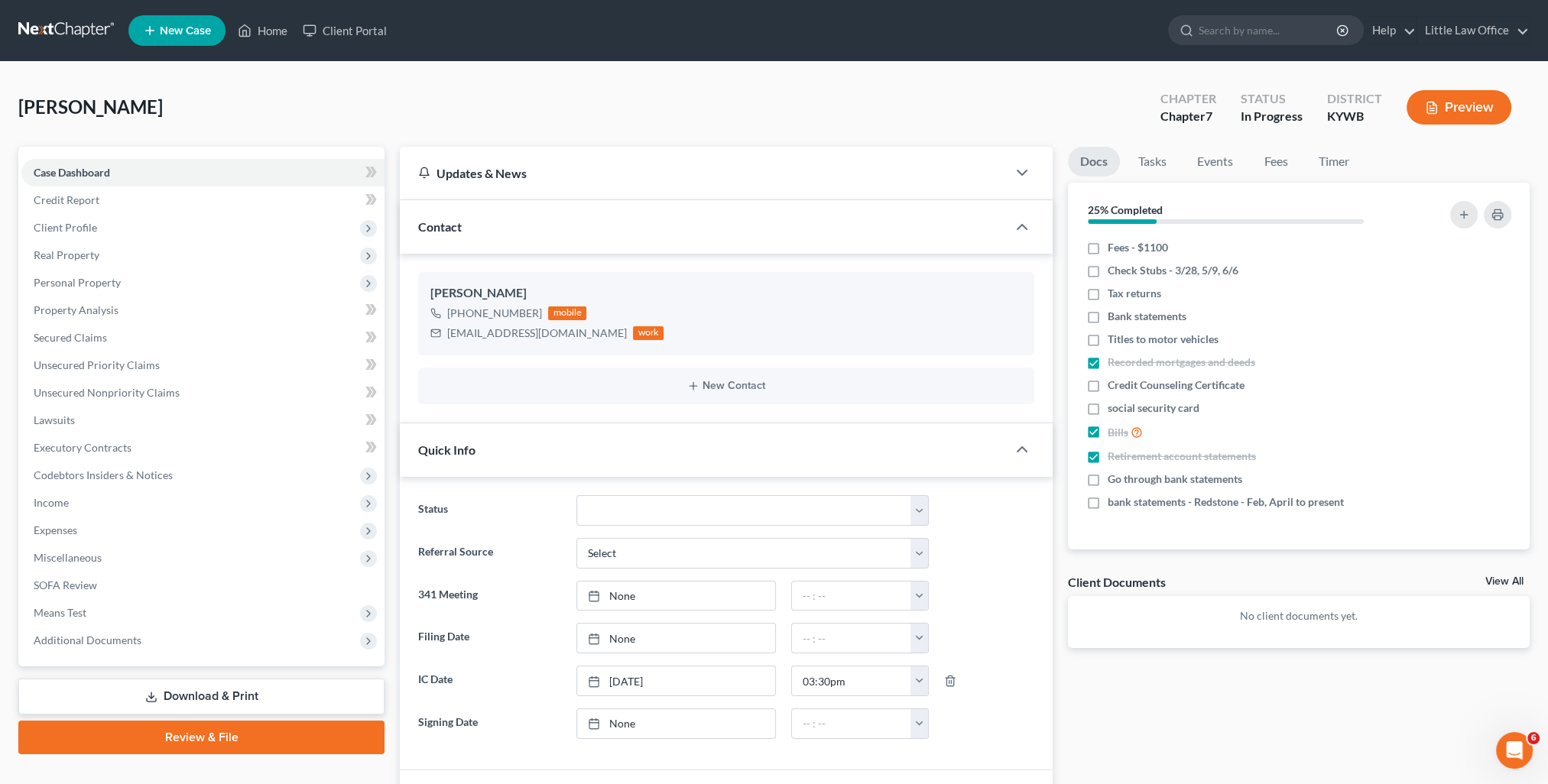
click div "Contact"
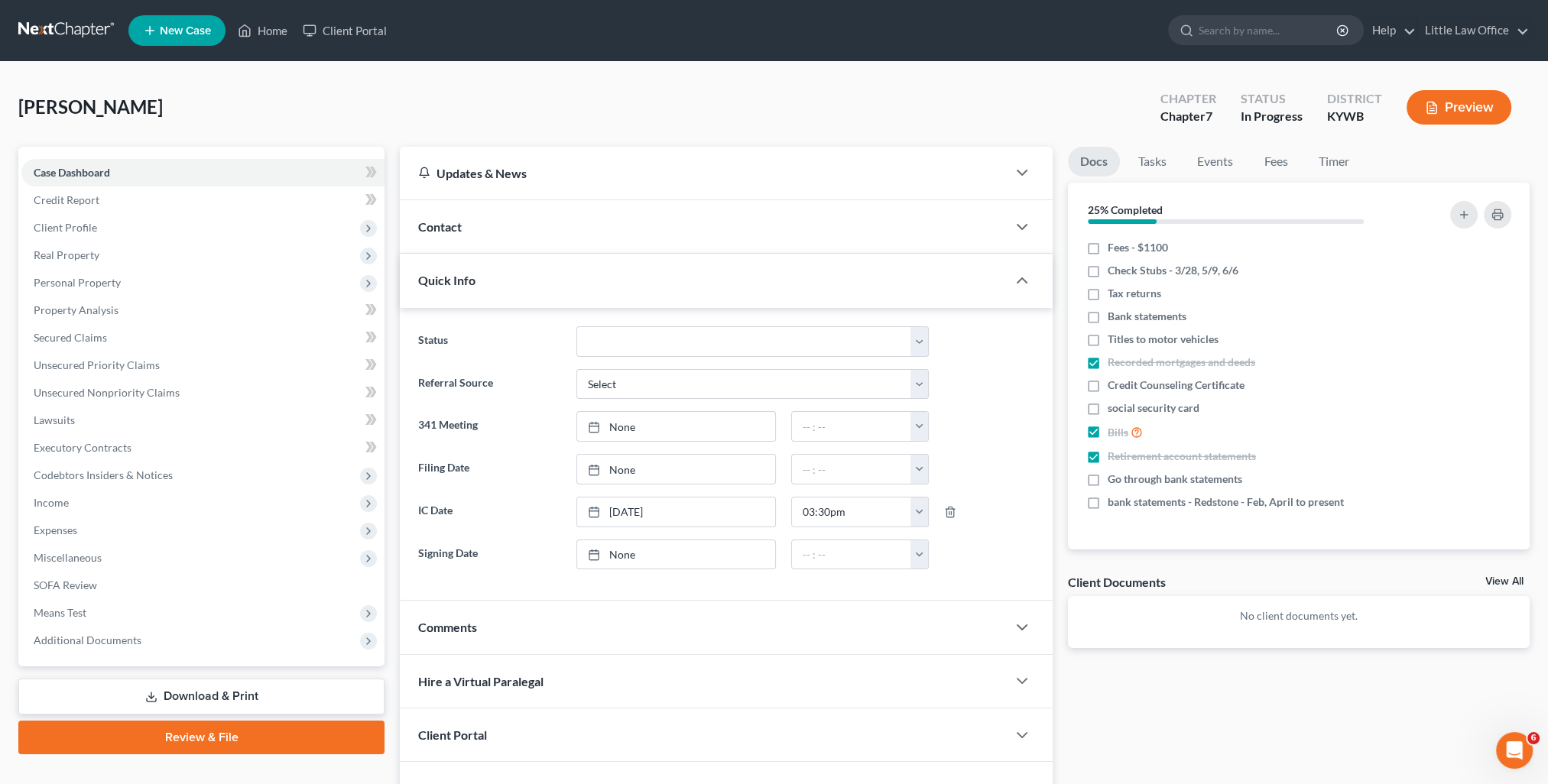
click div "Quick Info"
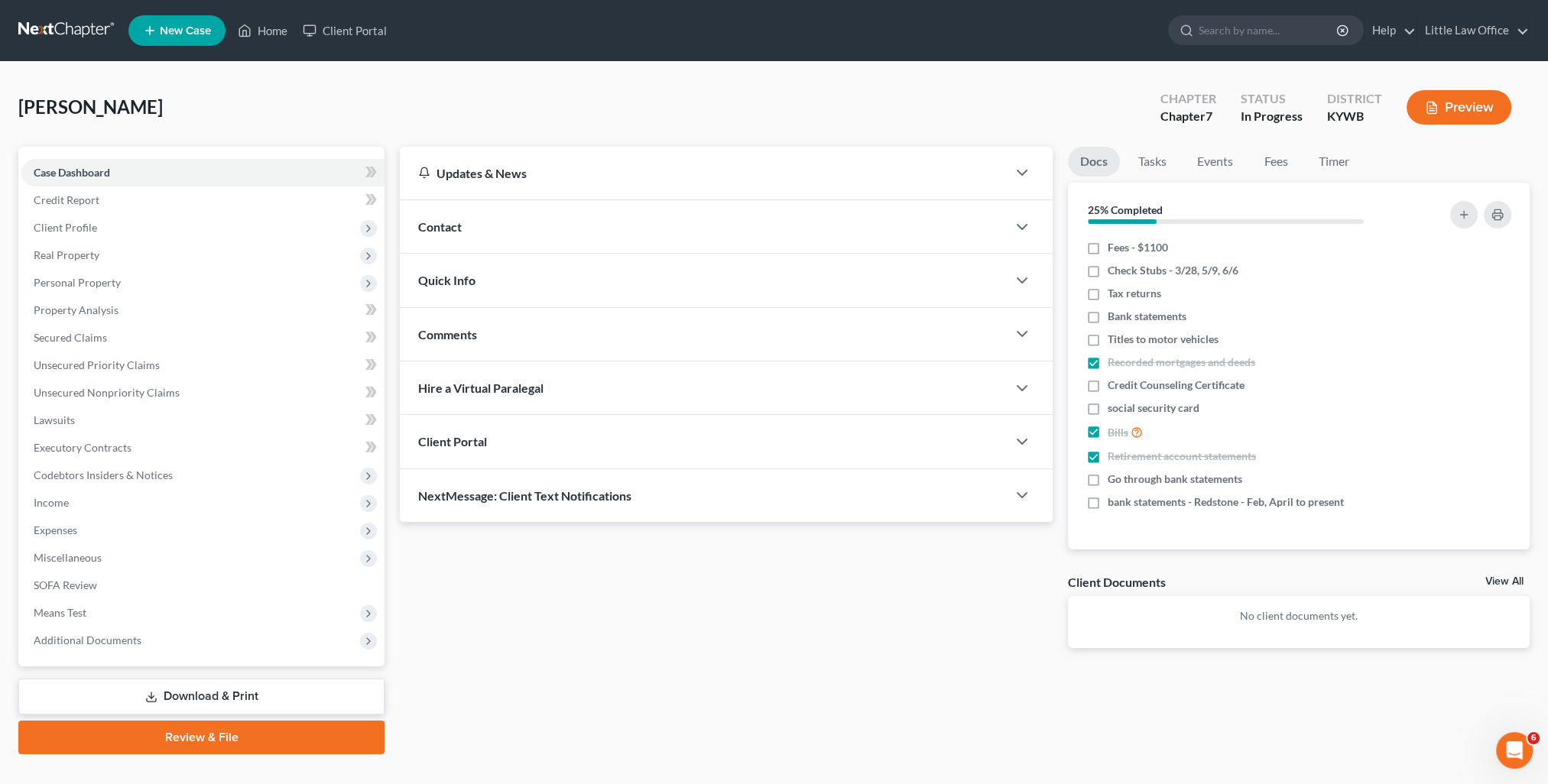
click span "NextMessage: Client Text Notifications"
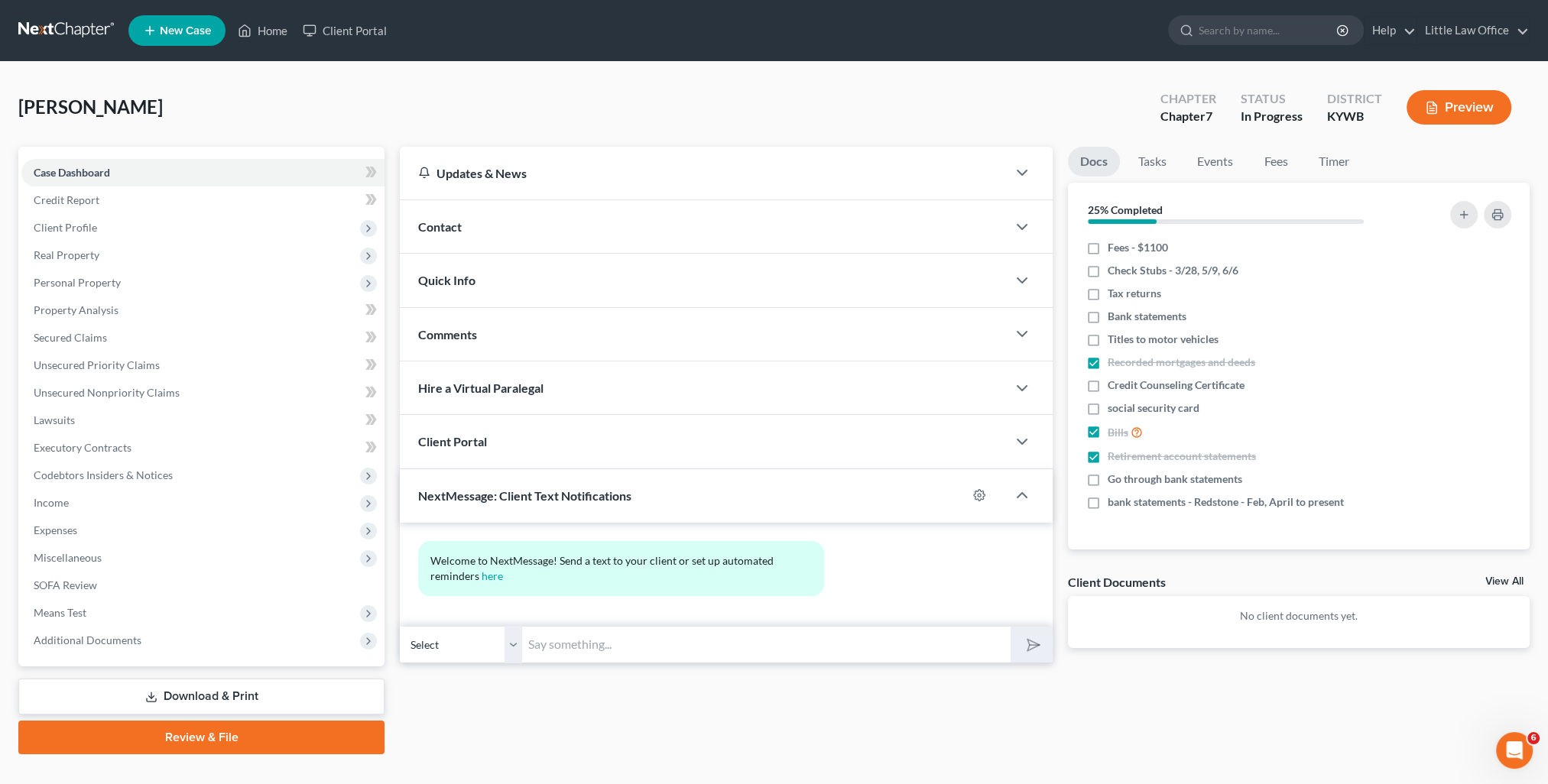
click input "text"
paste input "This is Kristi from Marcus Little's Office. You can use this number to text me."
type input "This is Kristi from Marcus Little's Office. You can use this number to text me."
click button "submit"
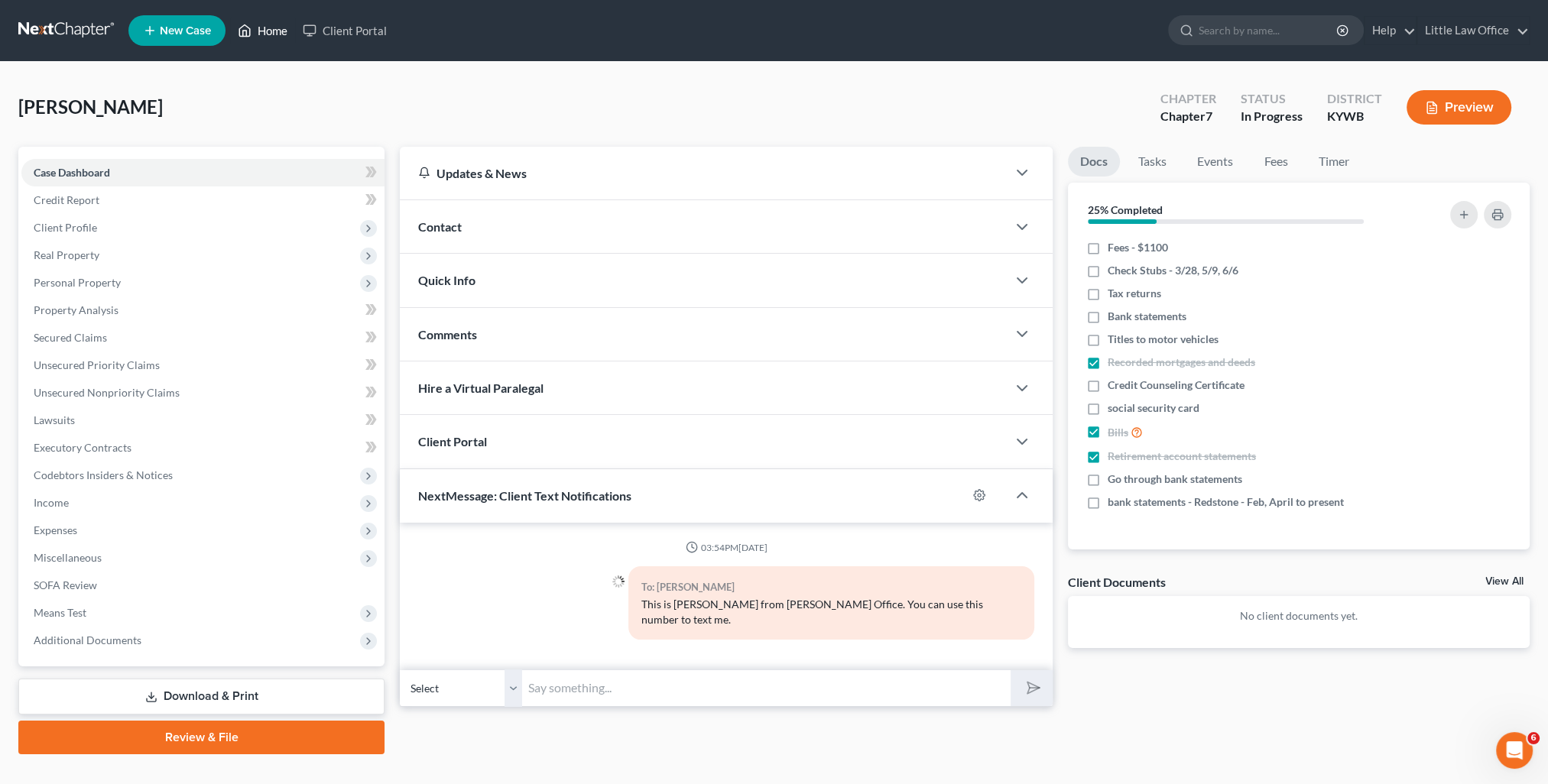
click link "Home"
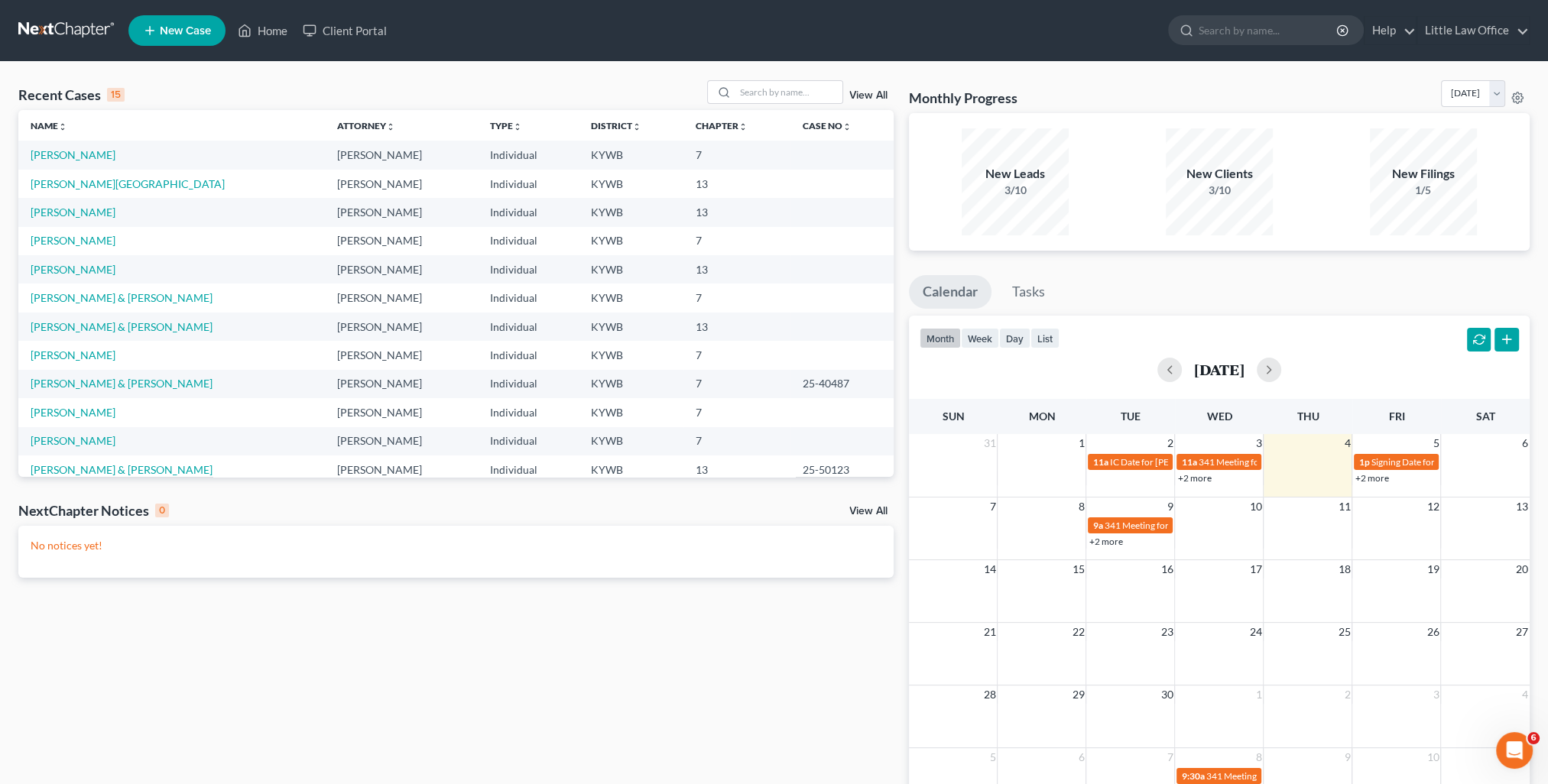
click link "View All"
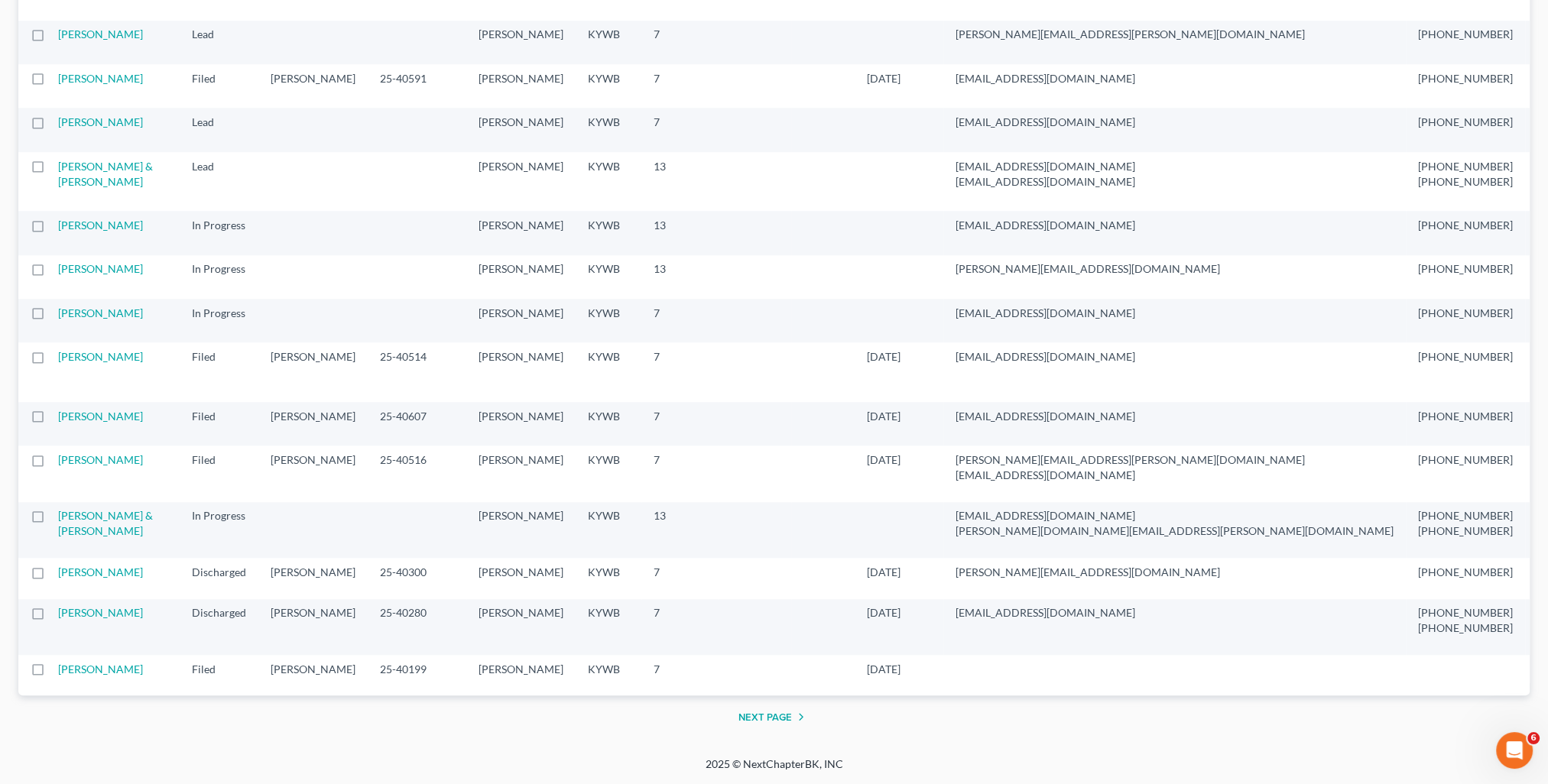
scroll to position [3055, 0]
click button "Next Page"
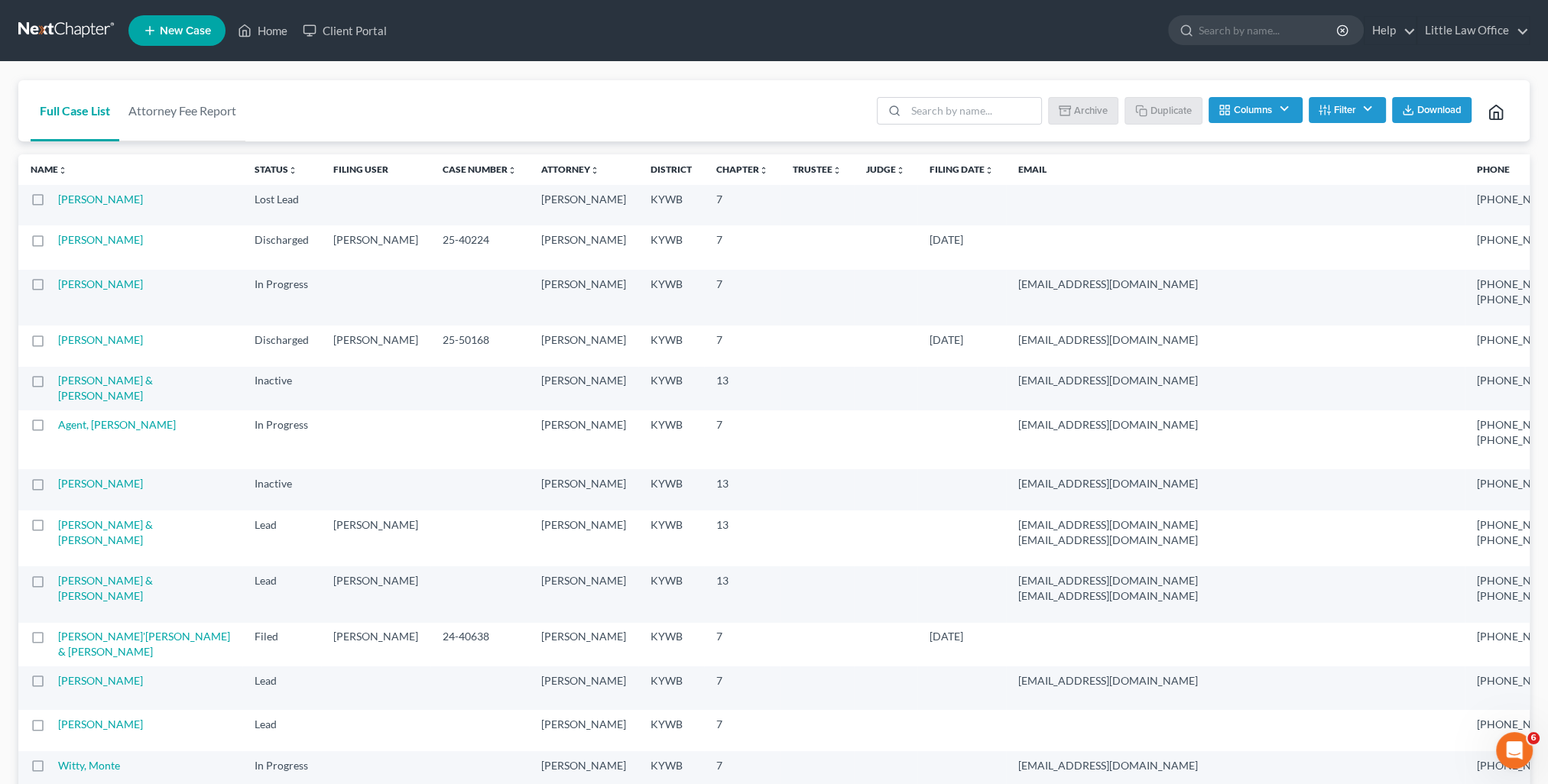
click td "Guy, Michael"
click link "Guy, Michael"
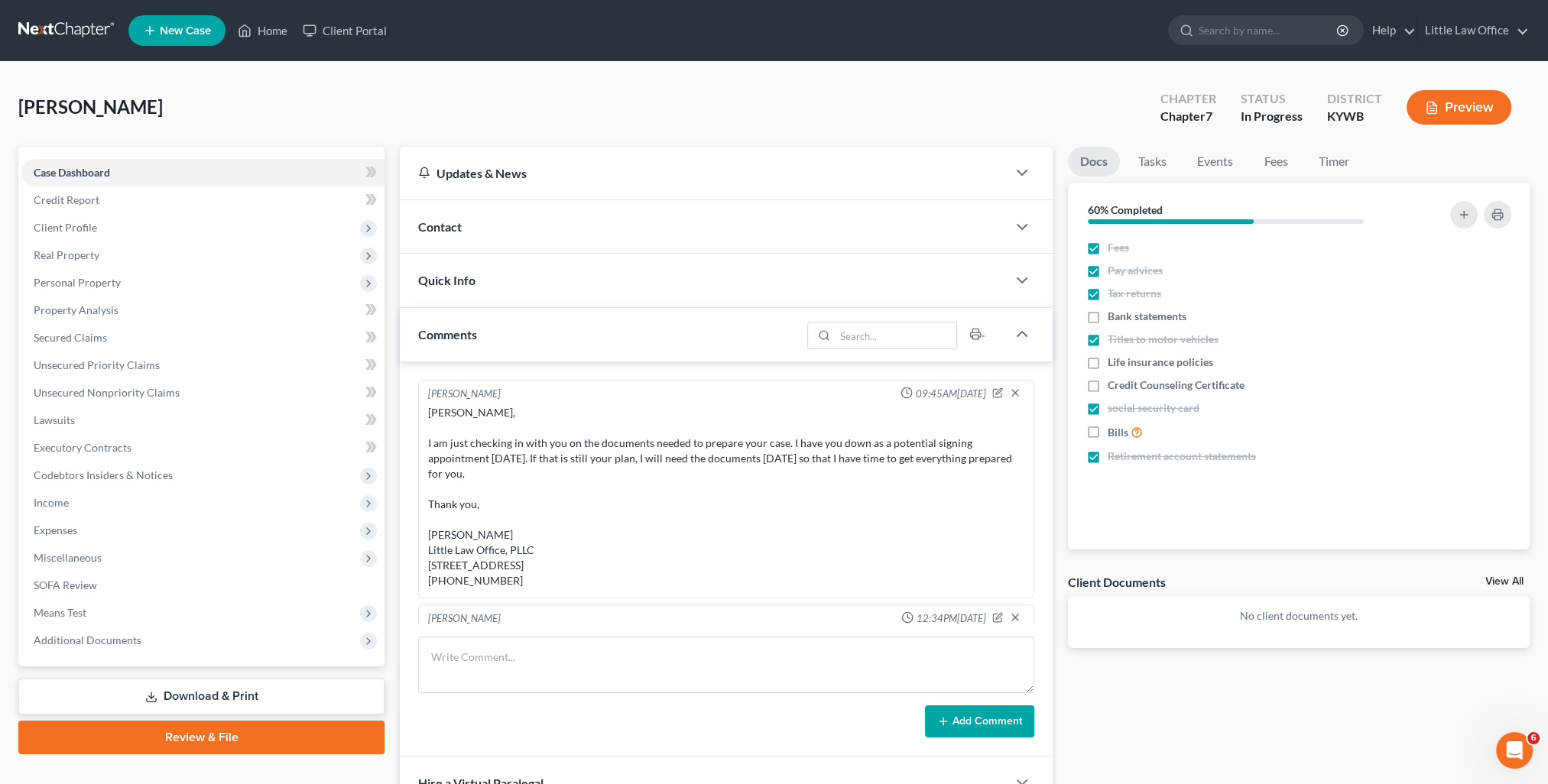
scroll to position [651, 0]
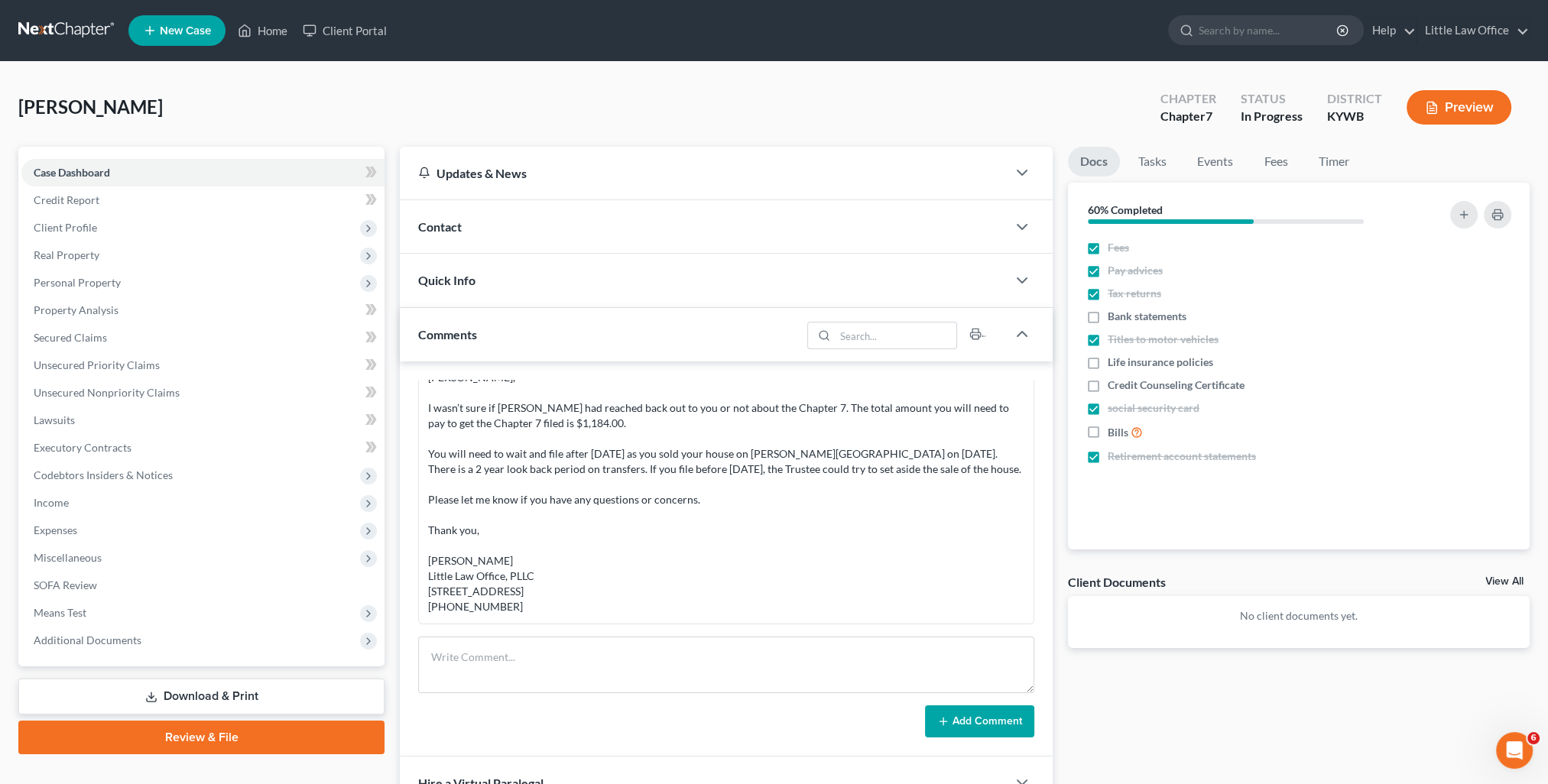
click div "Comments"
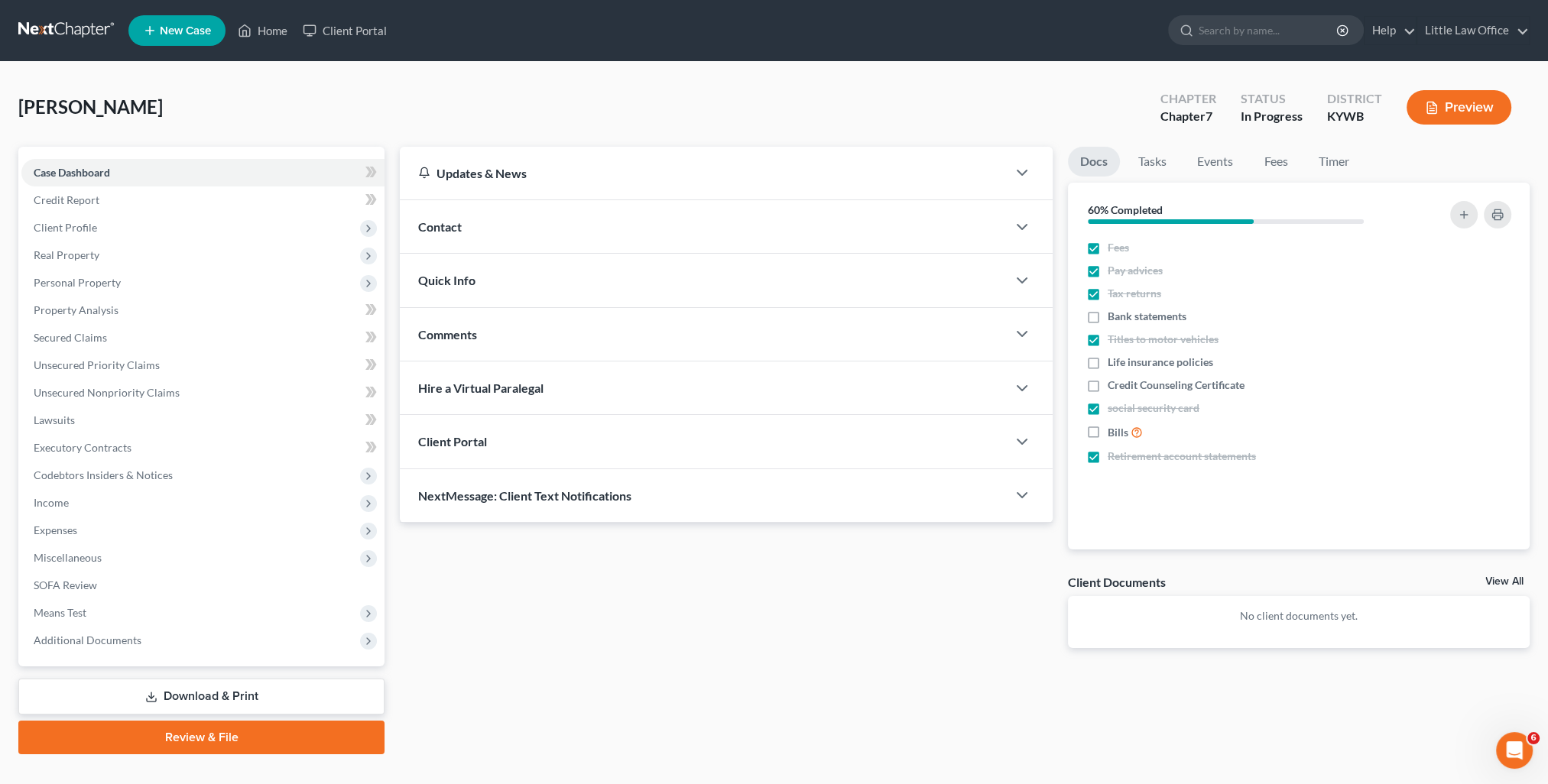
click div "NextMessage: Client Text Notifications"
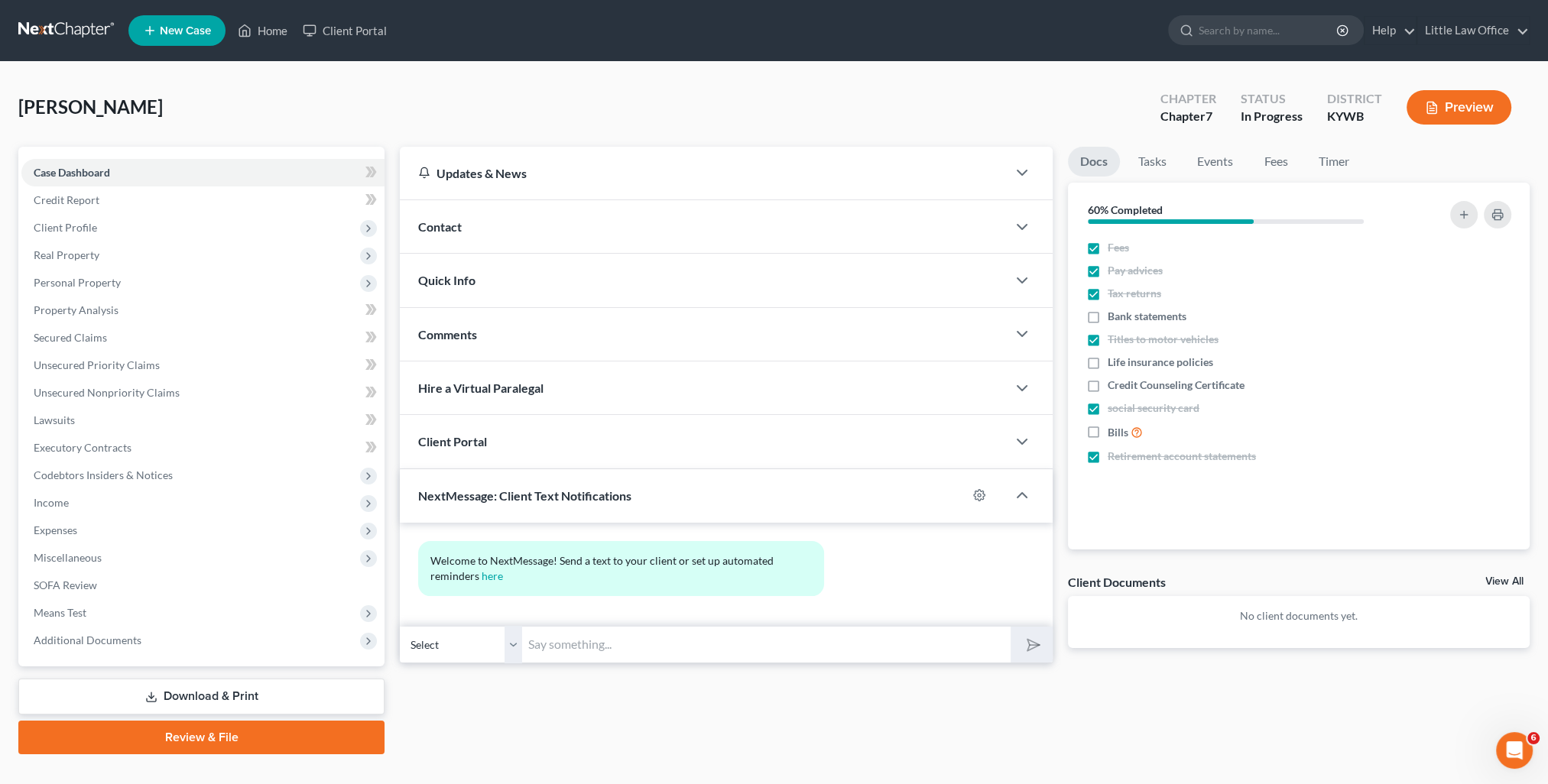
click input "text"
paste input "This is Kristi from Marcus Little's Office. You can use this number to text me."
type input "This is Kristi from Marcus Little's Office. You can use this number to text me."
click icon "submit"
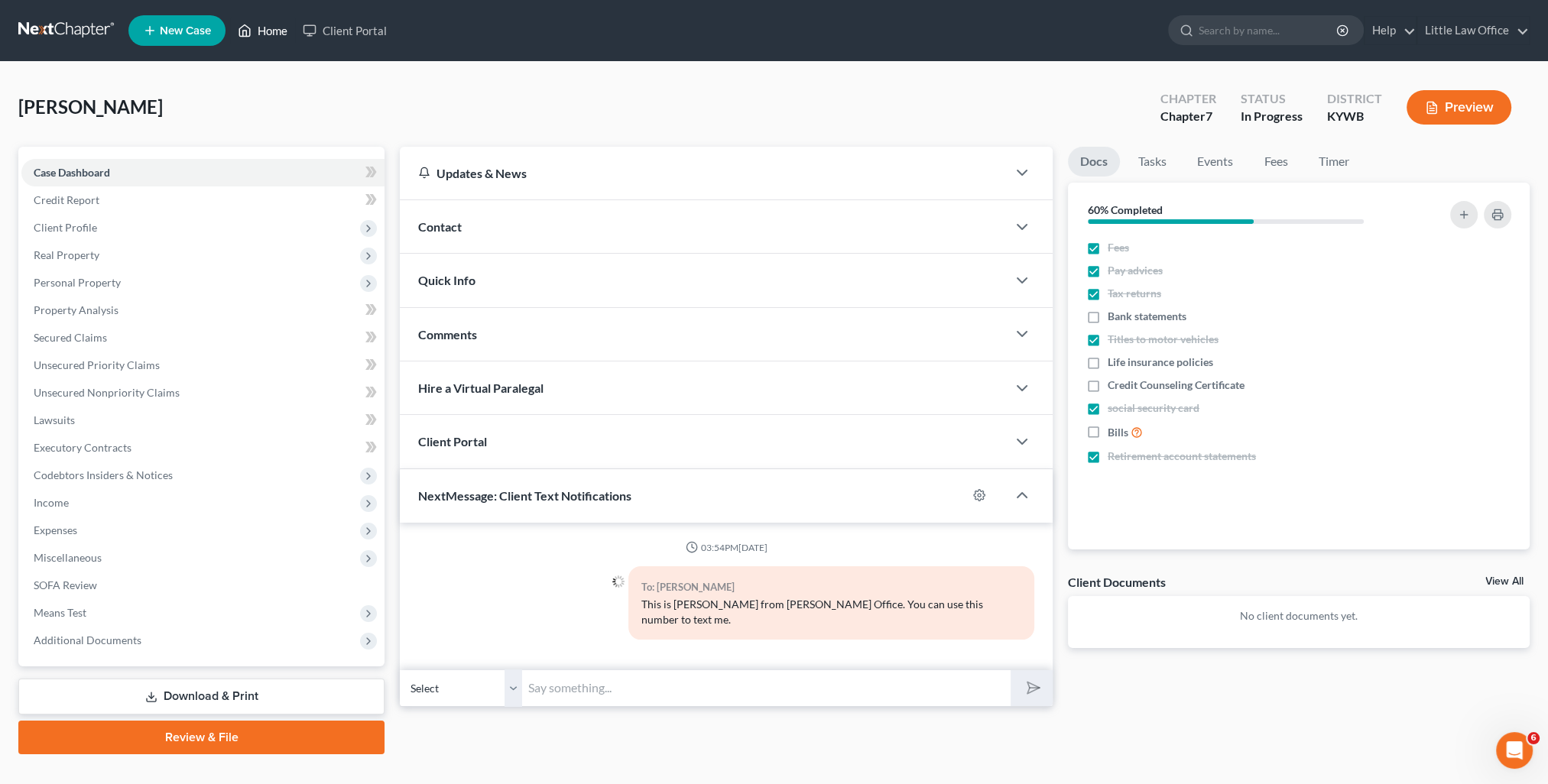
click link "Home"
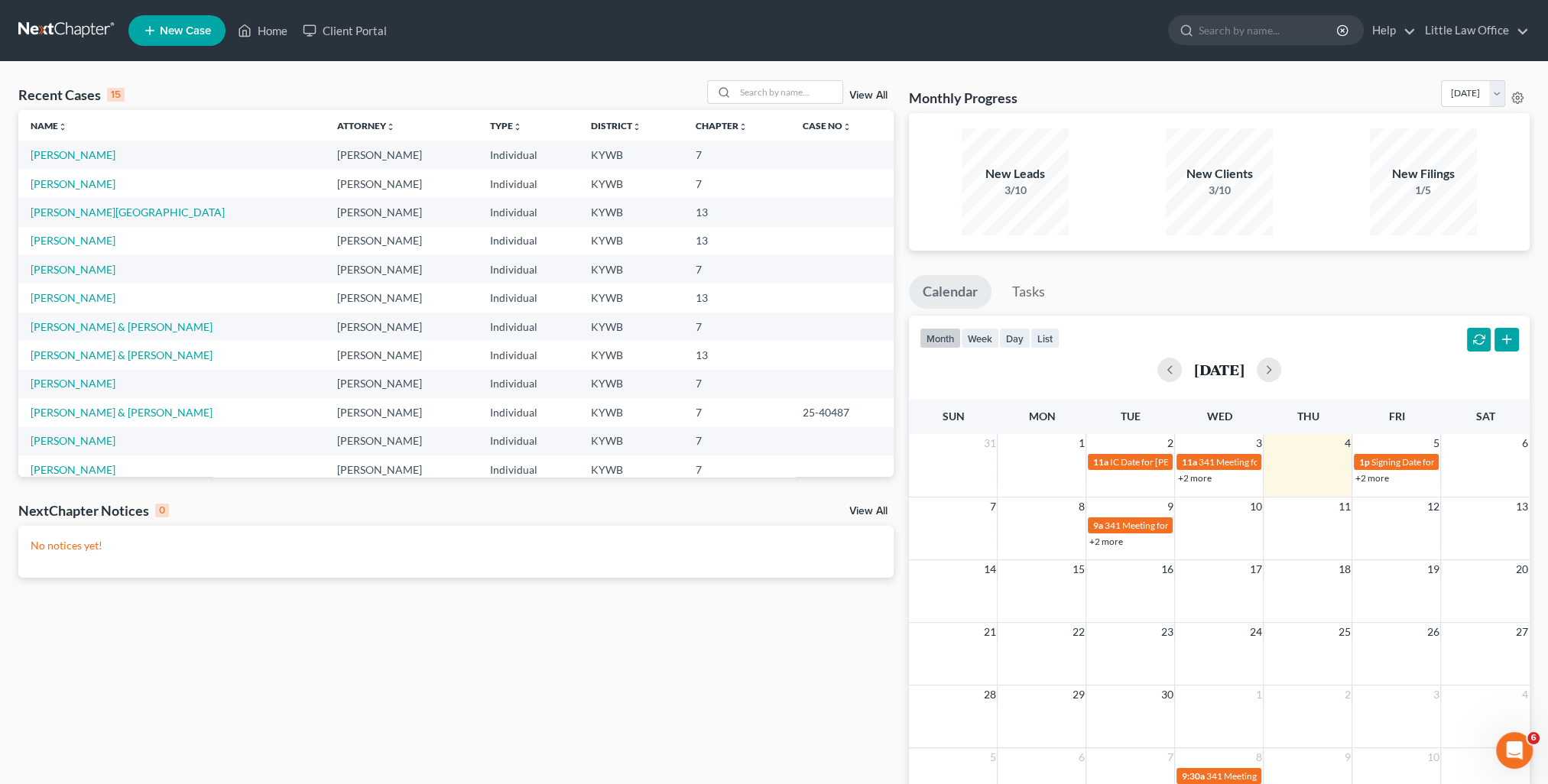
click link "View All"
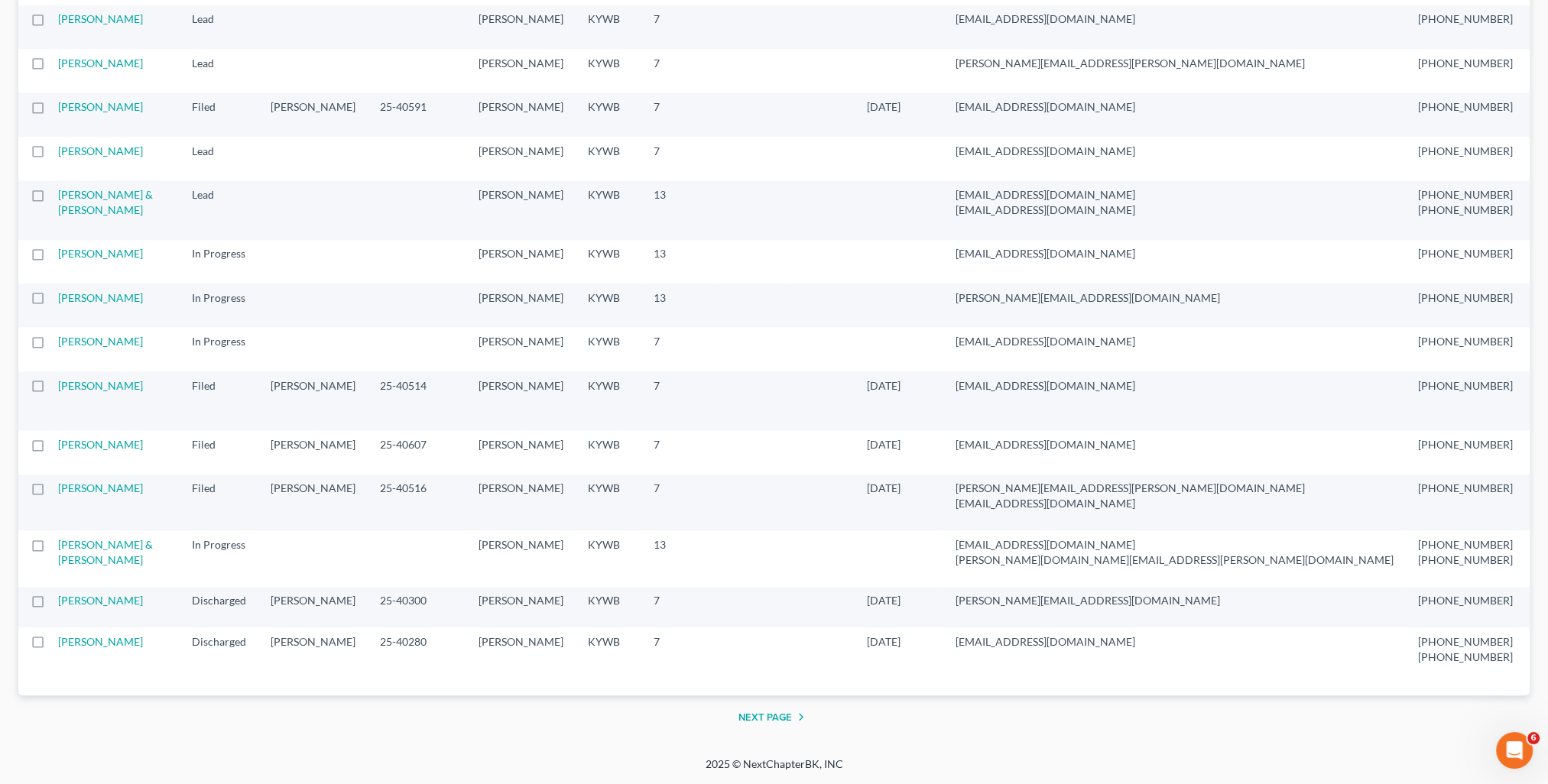
scroll to position [3071, 0]
click button "Next Page"
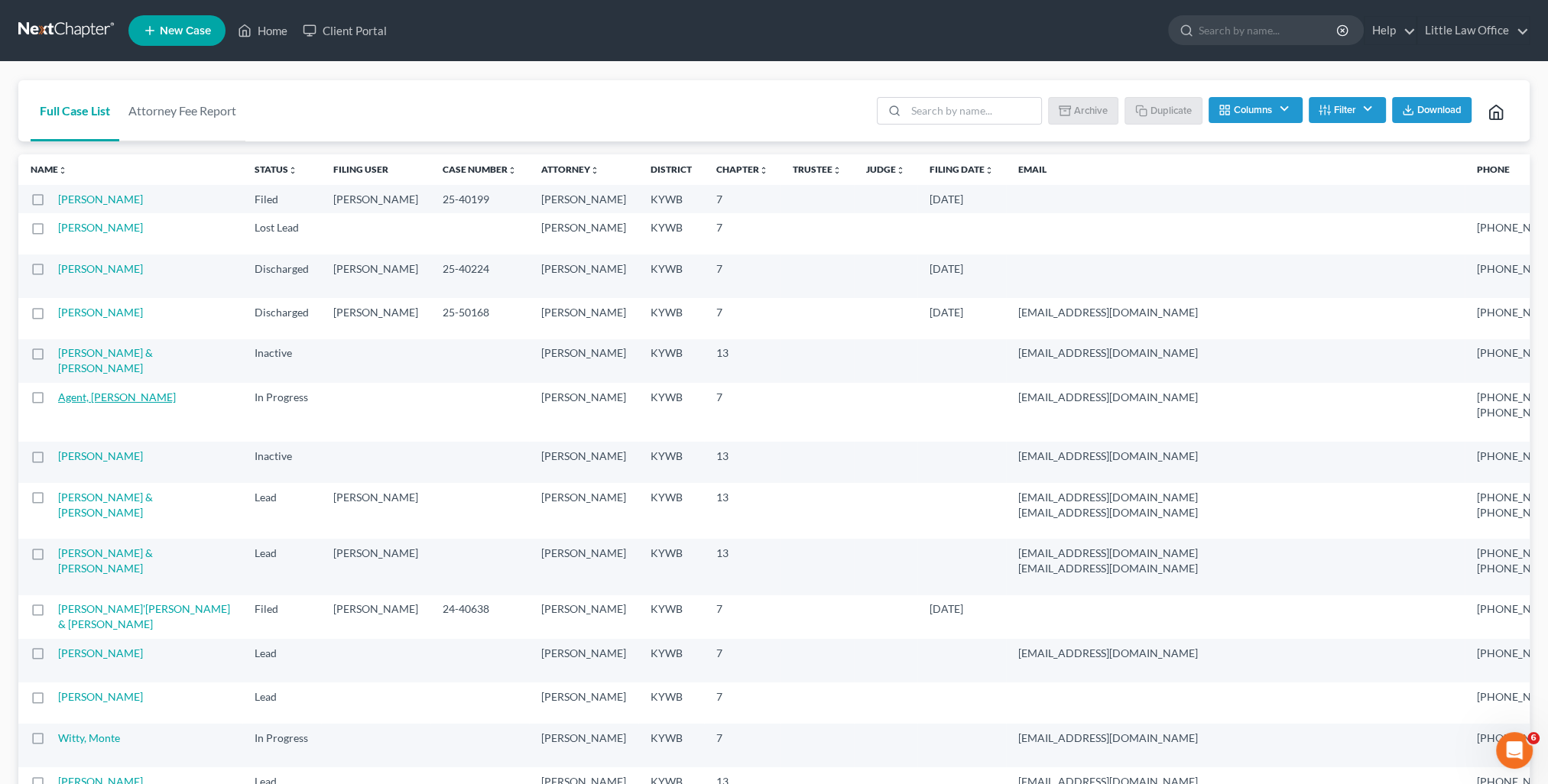
click link "Agent, Stevie"
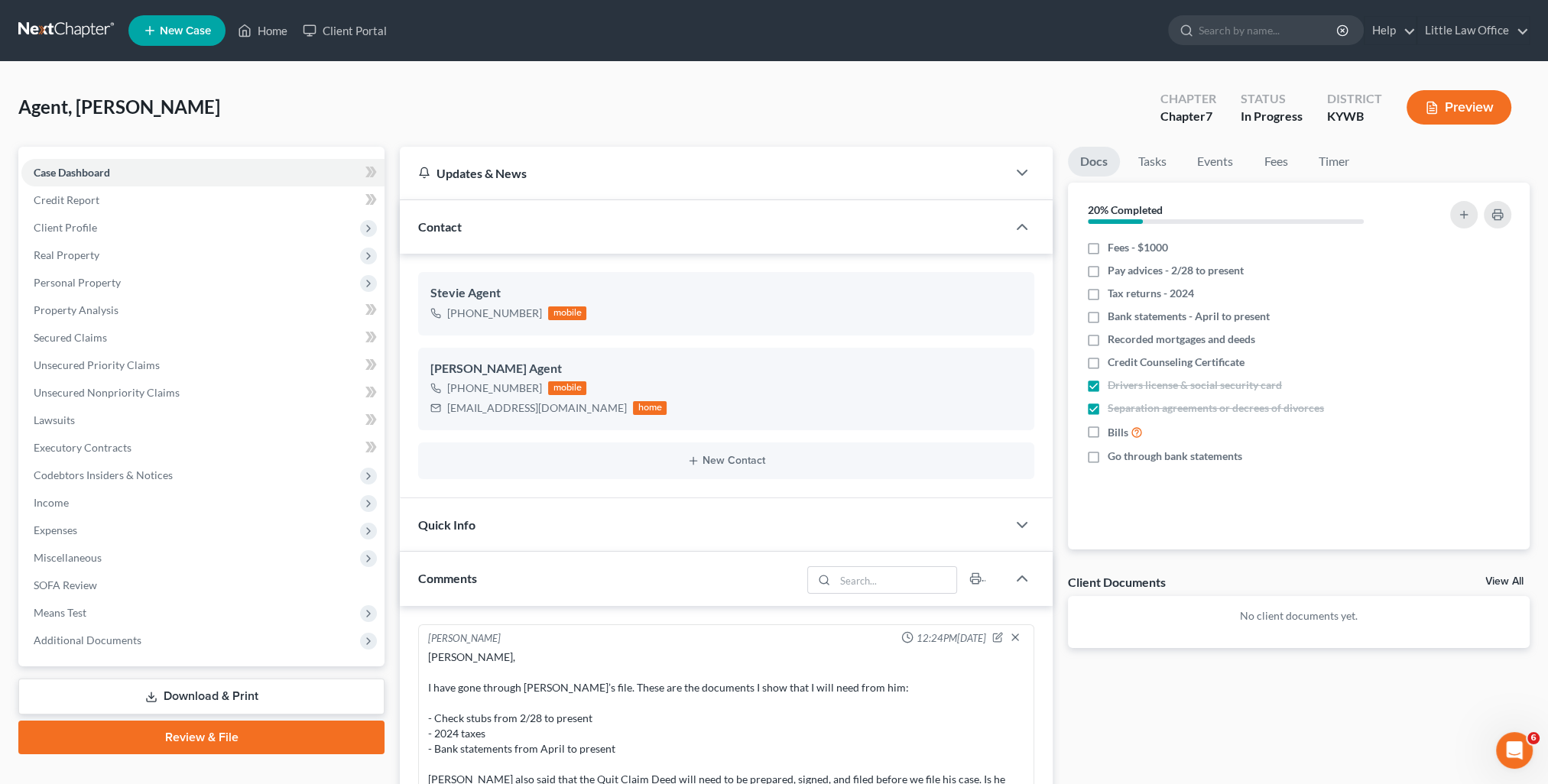
scroll to position [65, 0]
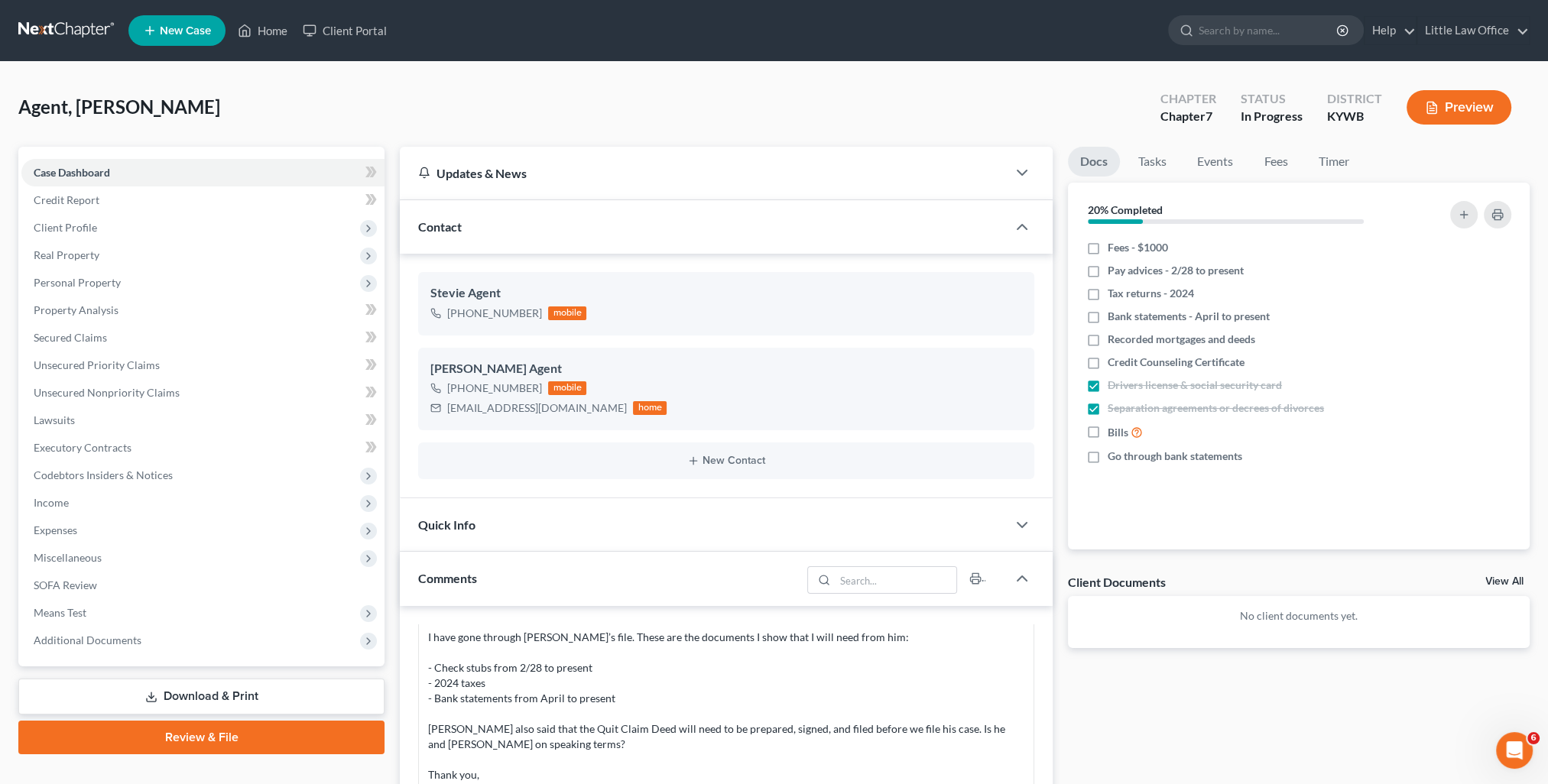
click div "Contact"
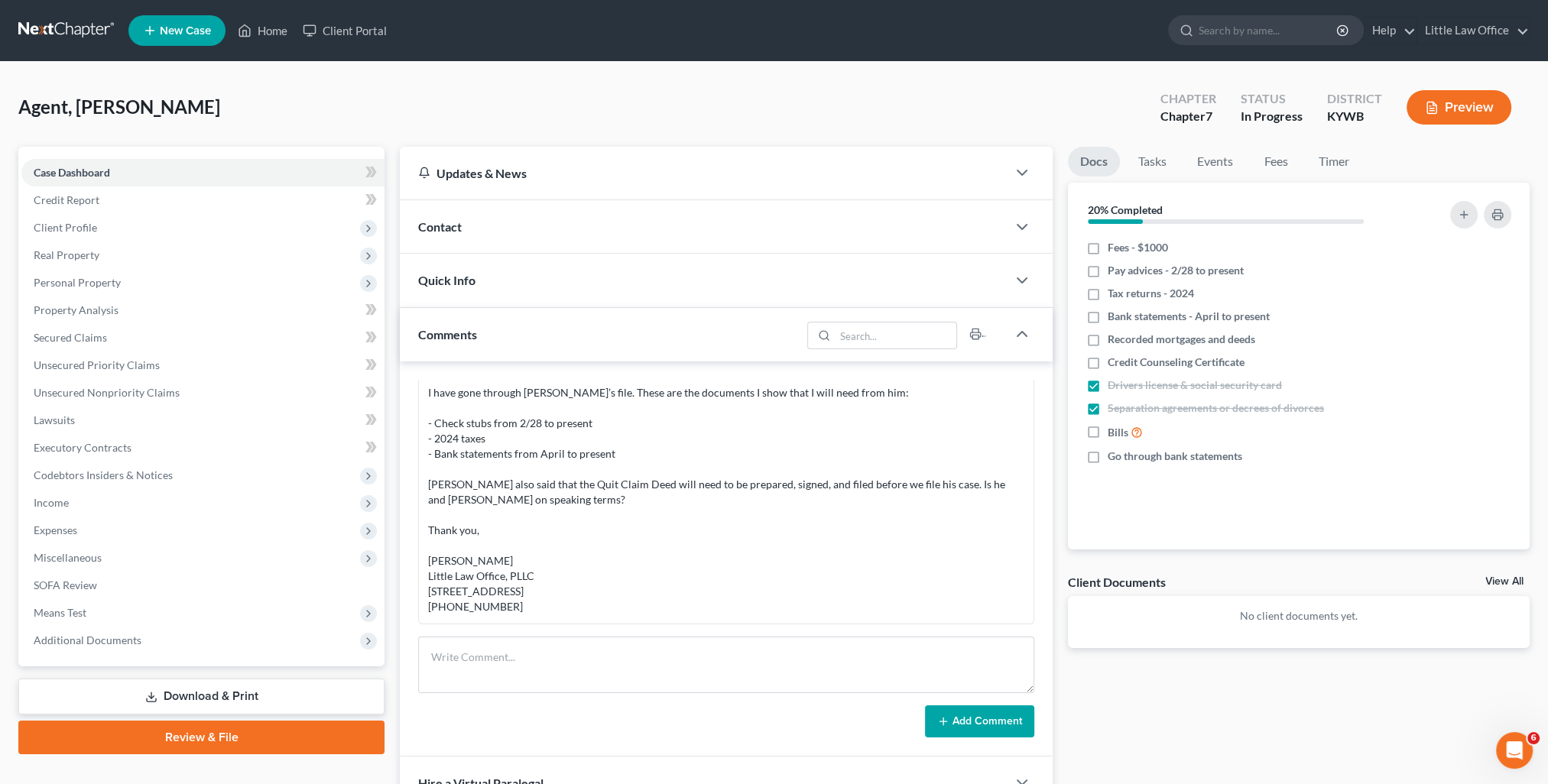
click div "Comments"
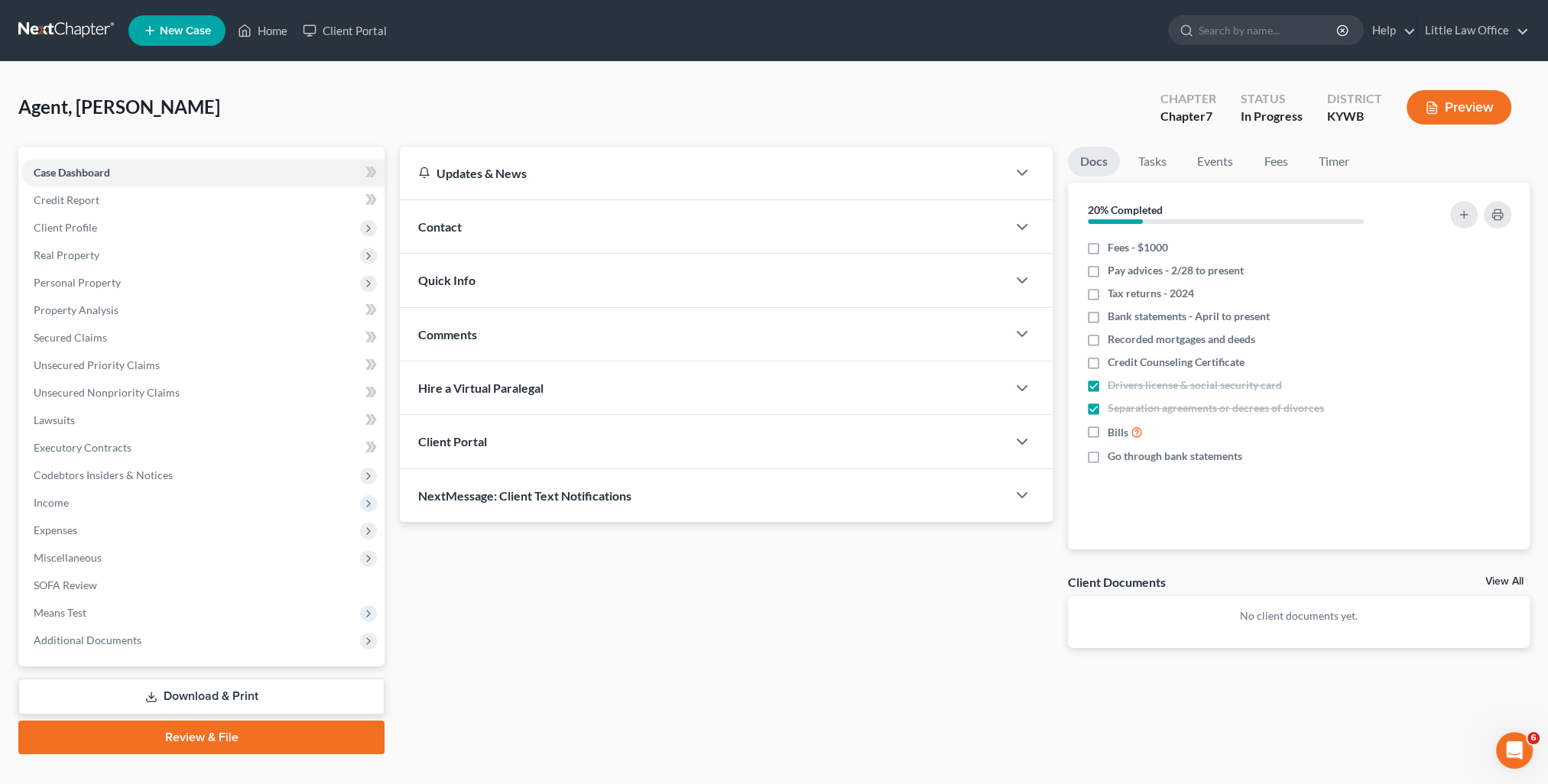
scroll to position [27, 0]
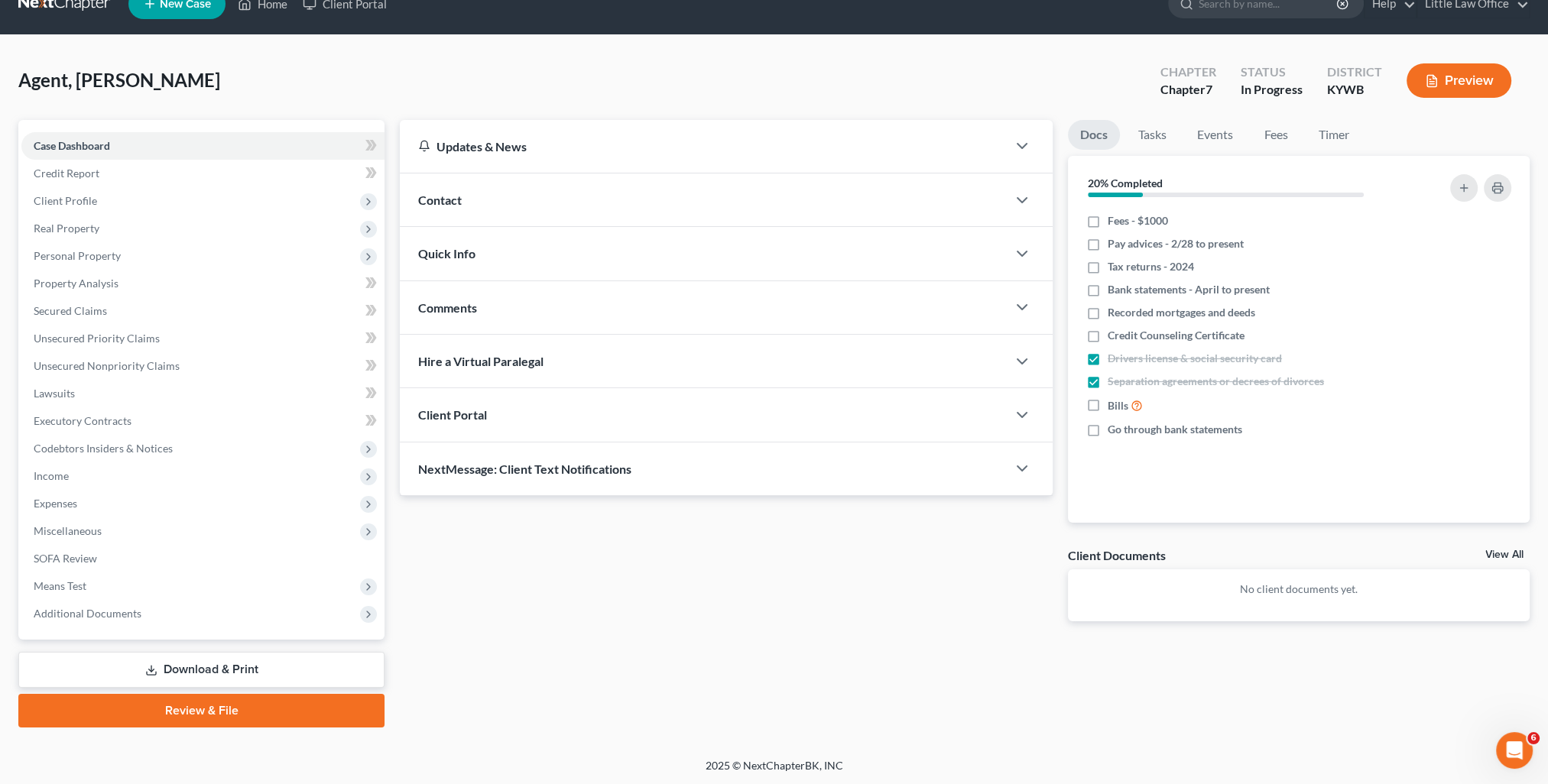
click div "NextMessage: Client Text Notifications"
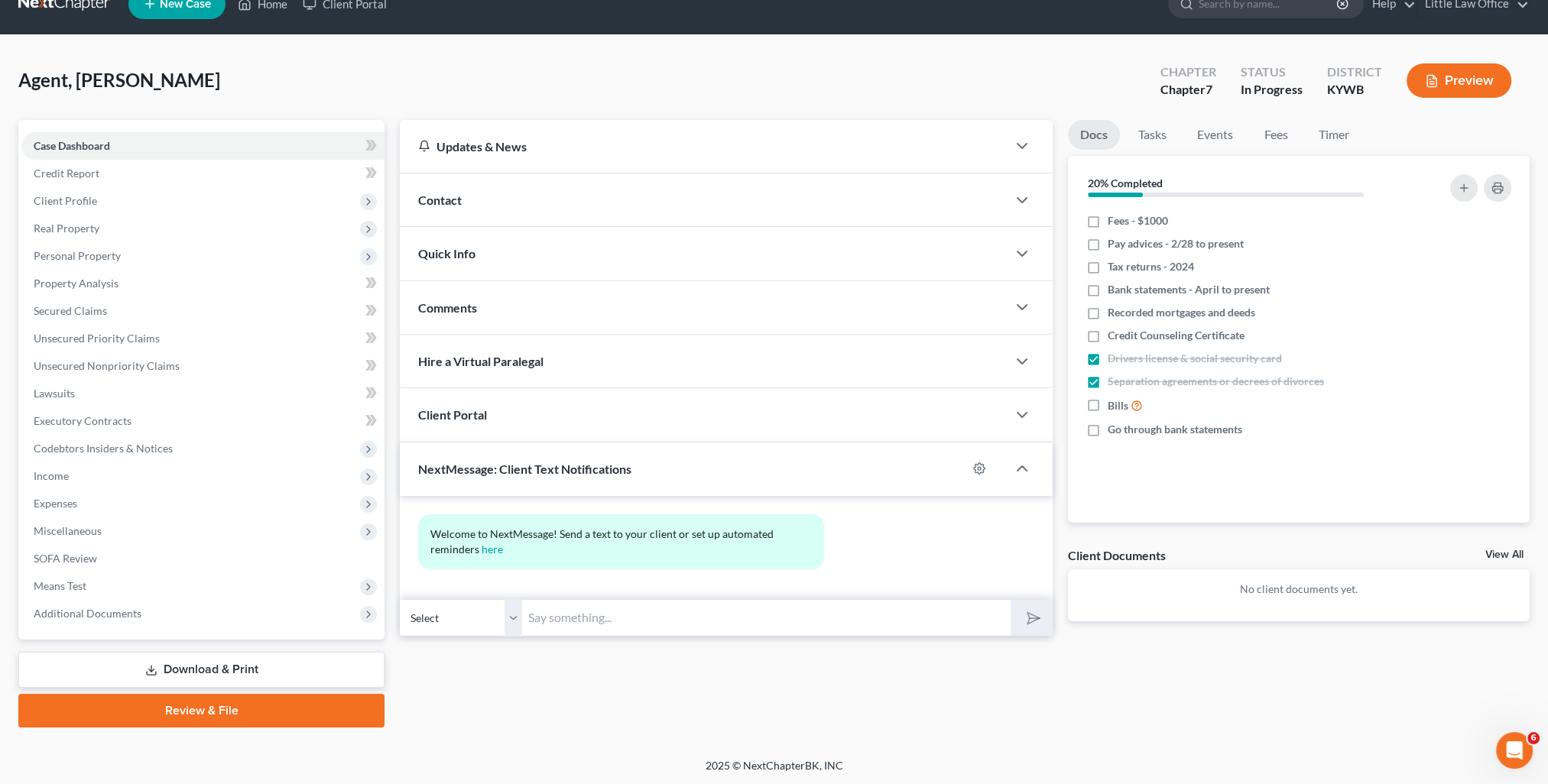
drag, startPoint x: 669, startPoint y: 600, endPoint x: 862, endPoint y: 637, distance: 196.5
click input "text"
paste input "This is Kristi from Marcus Little's Office. You can use this number to text me."
type input "This is Kristi from Marcus Little's Office. You can use this number to text me."
click icon "submit"
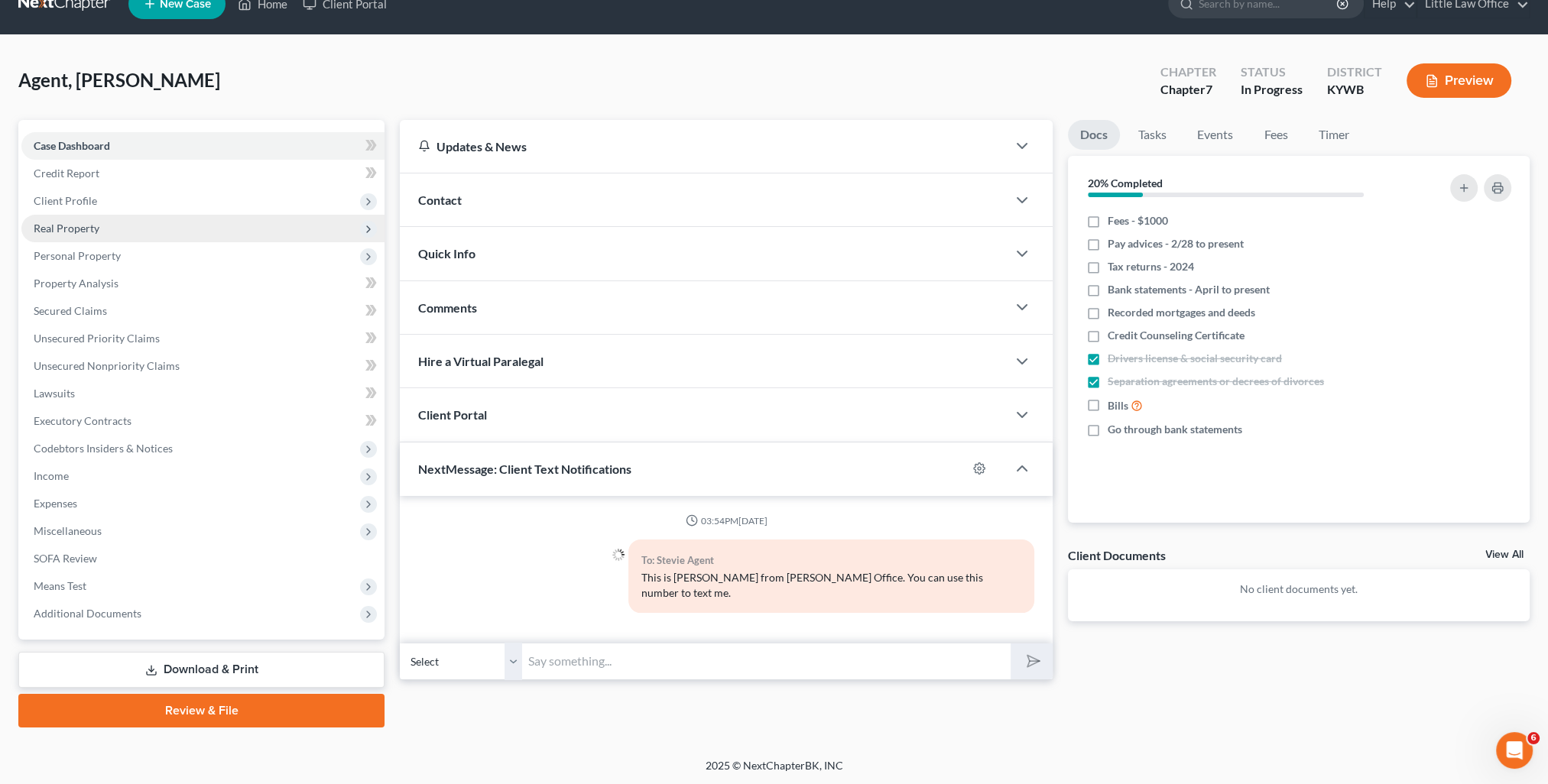
scroll to position [0, 0]
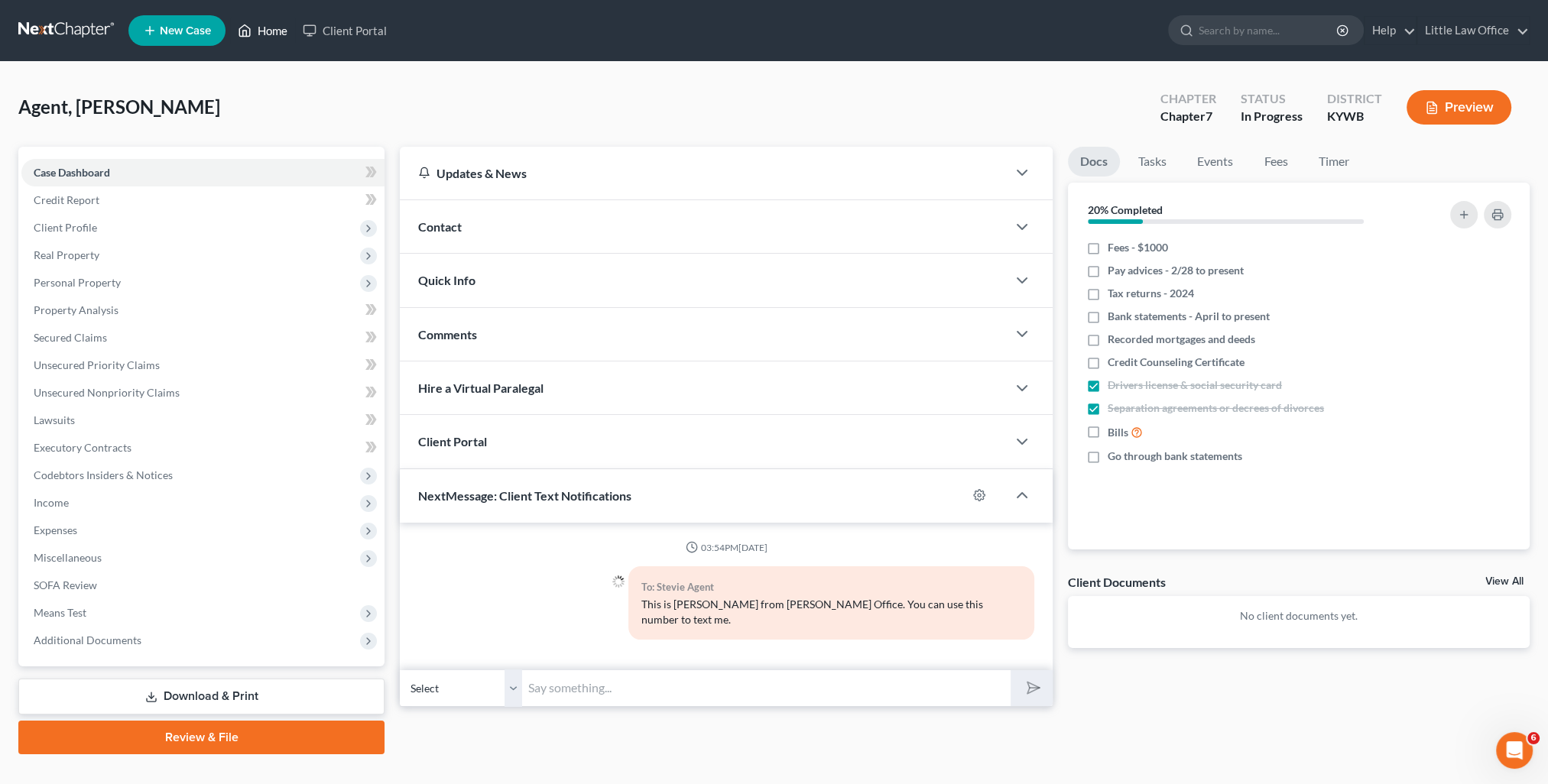
click link "Home"
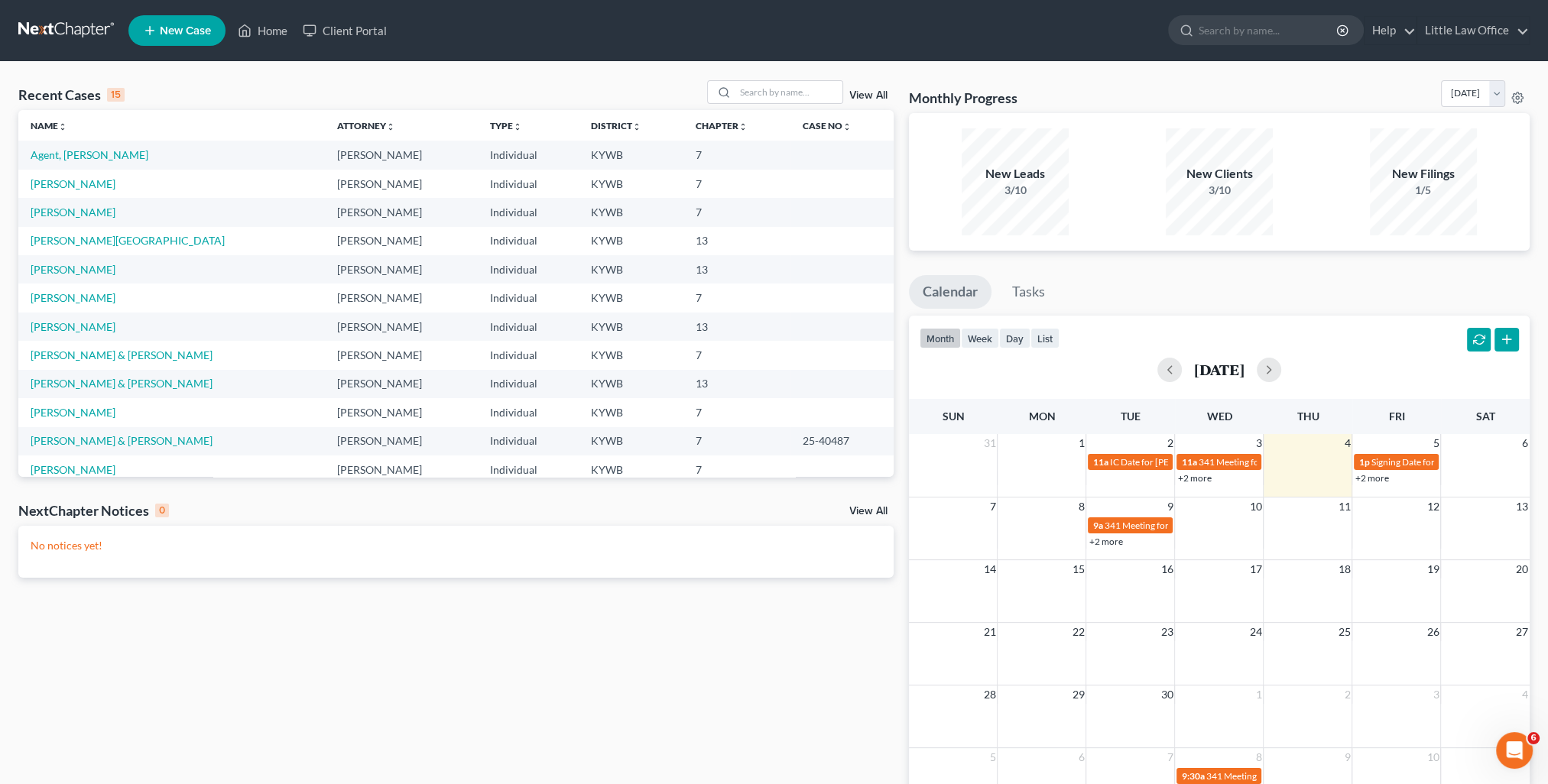
click link "View All"
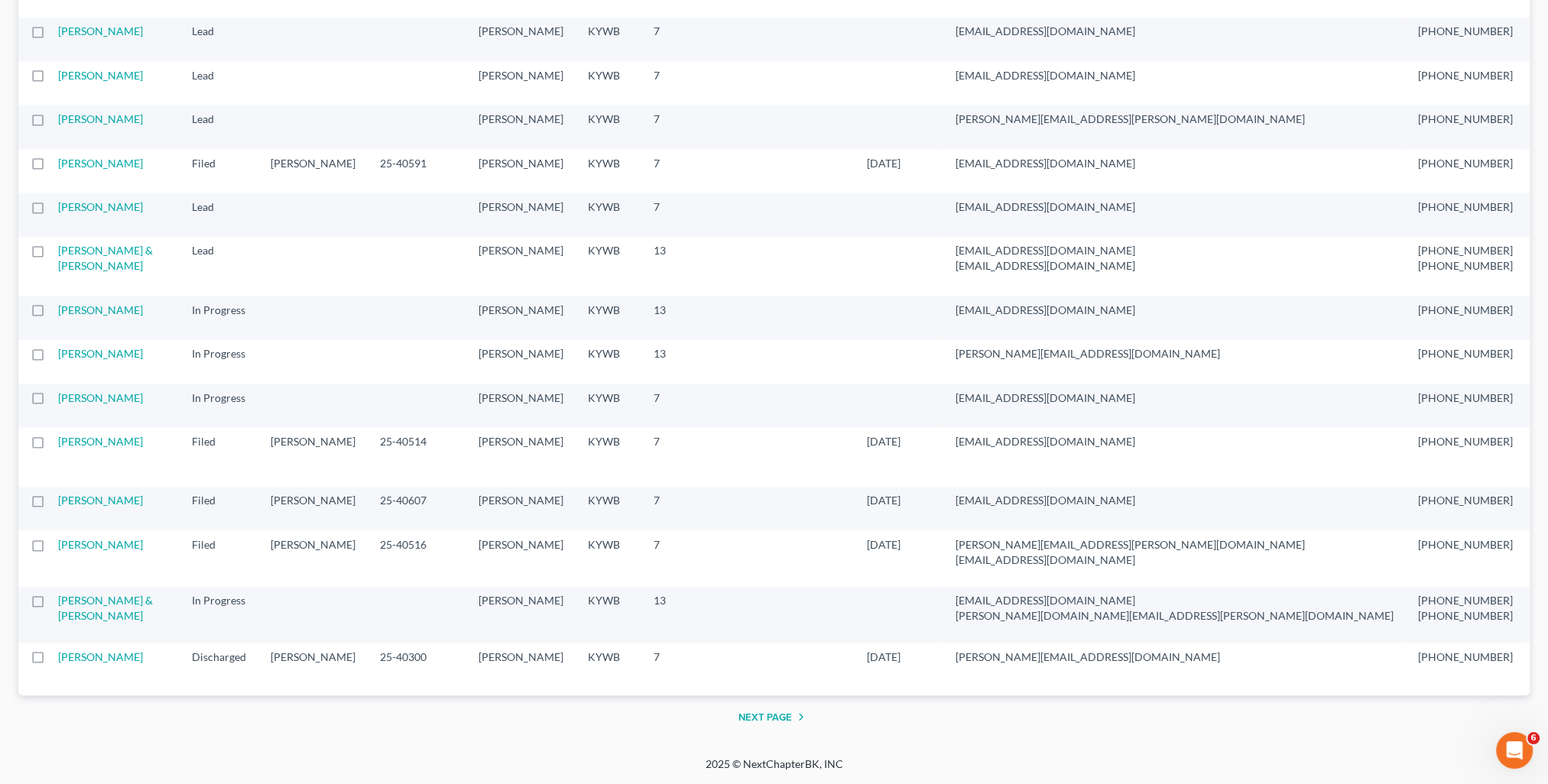
scroll to position [3086, 0]
click button "Next Page"
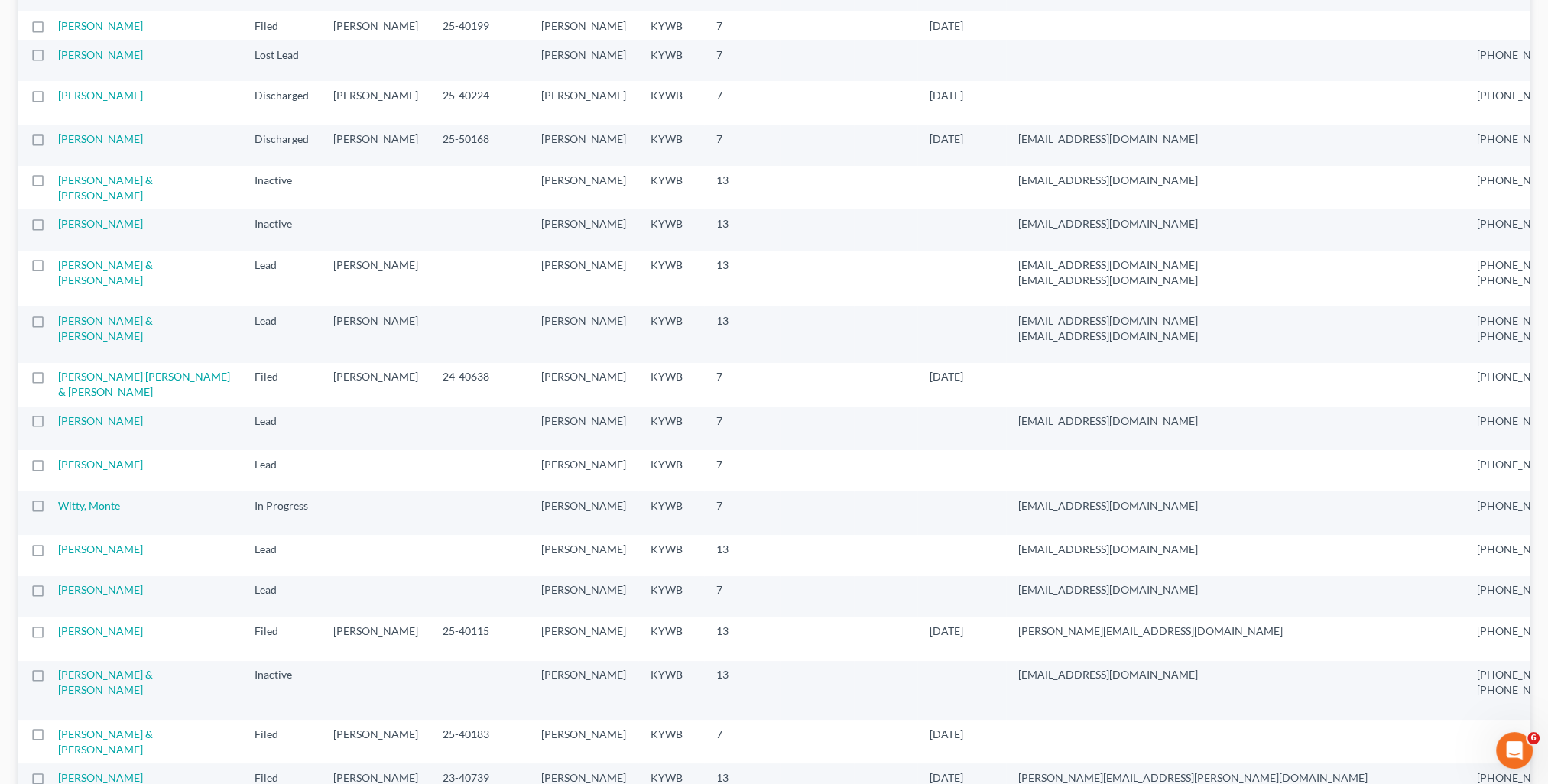
scroll to position [306, 0]
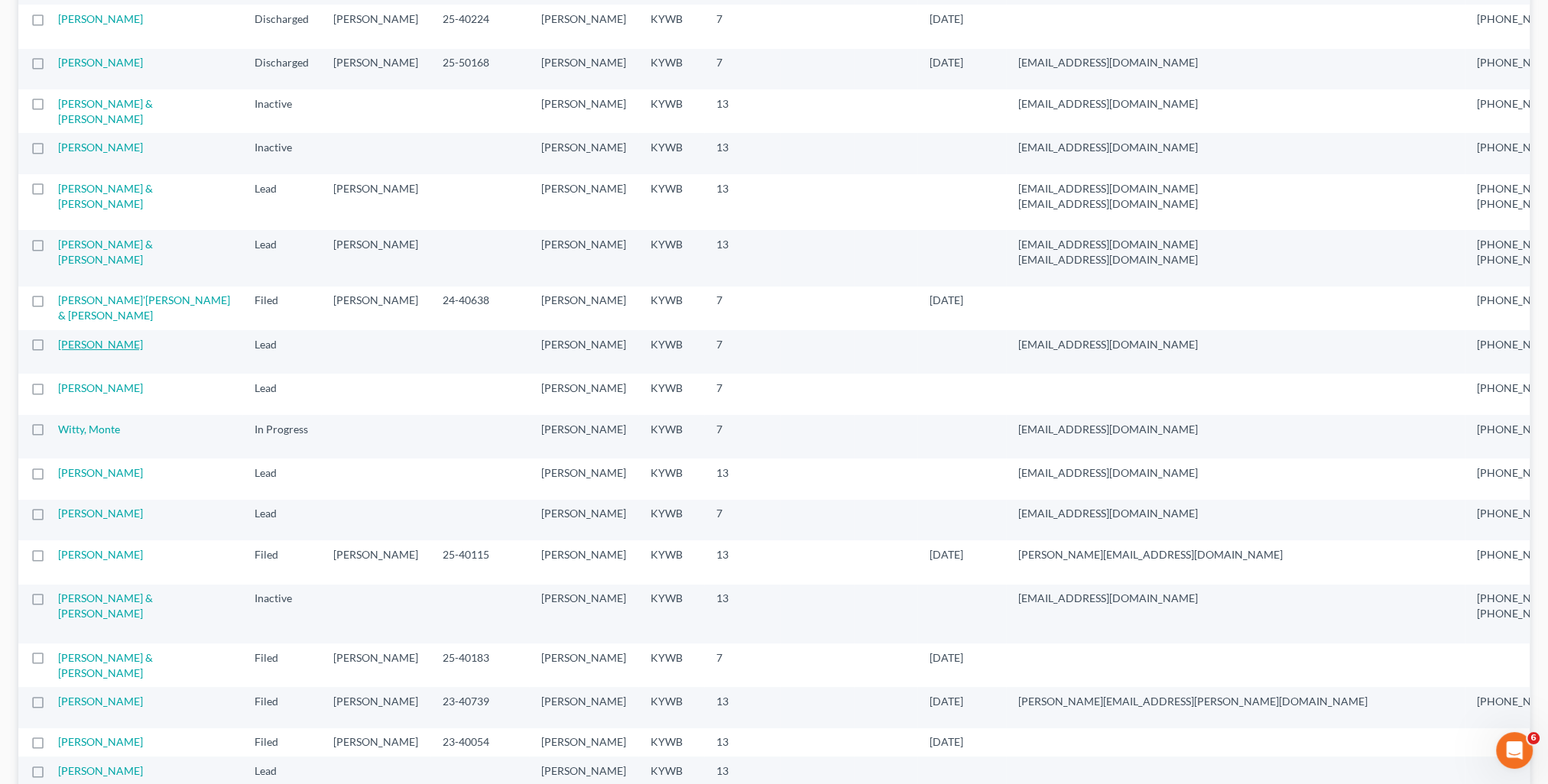
click link "Graham, Logan"
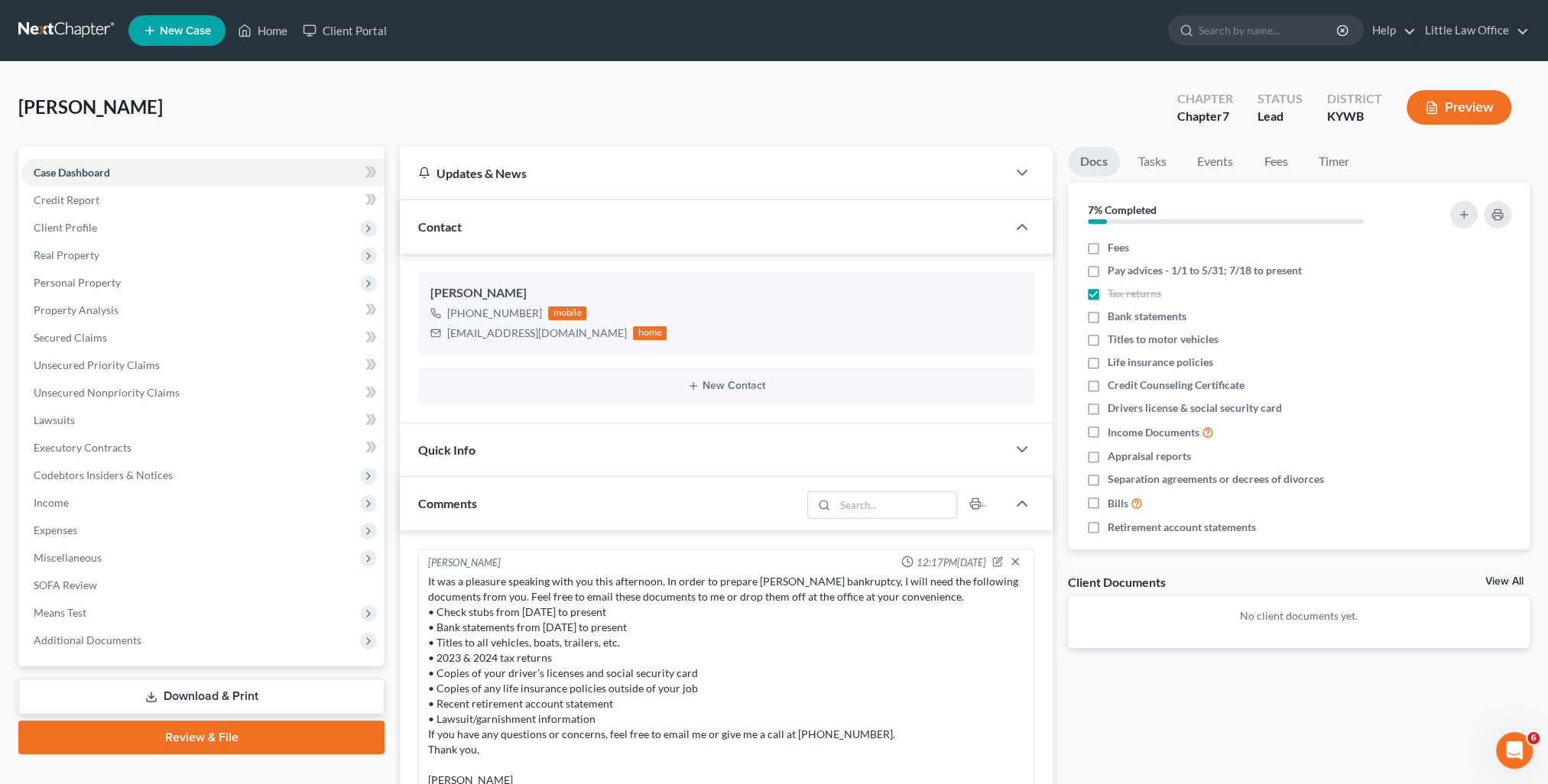
scroll to position [540, 0]
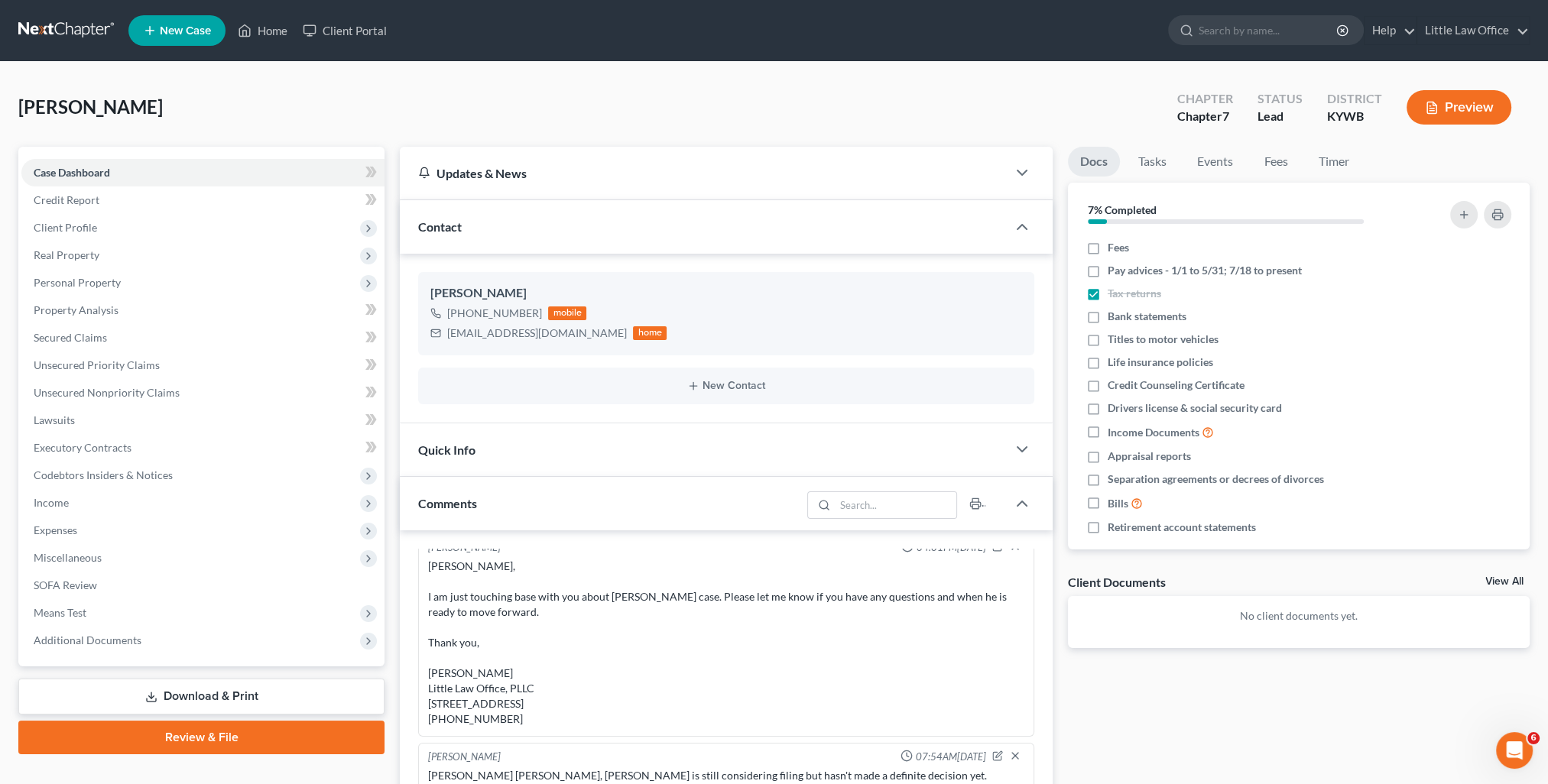
click div "Contact"
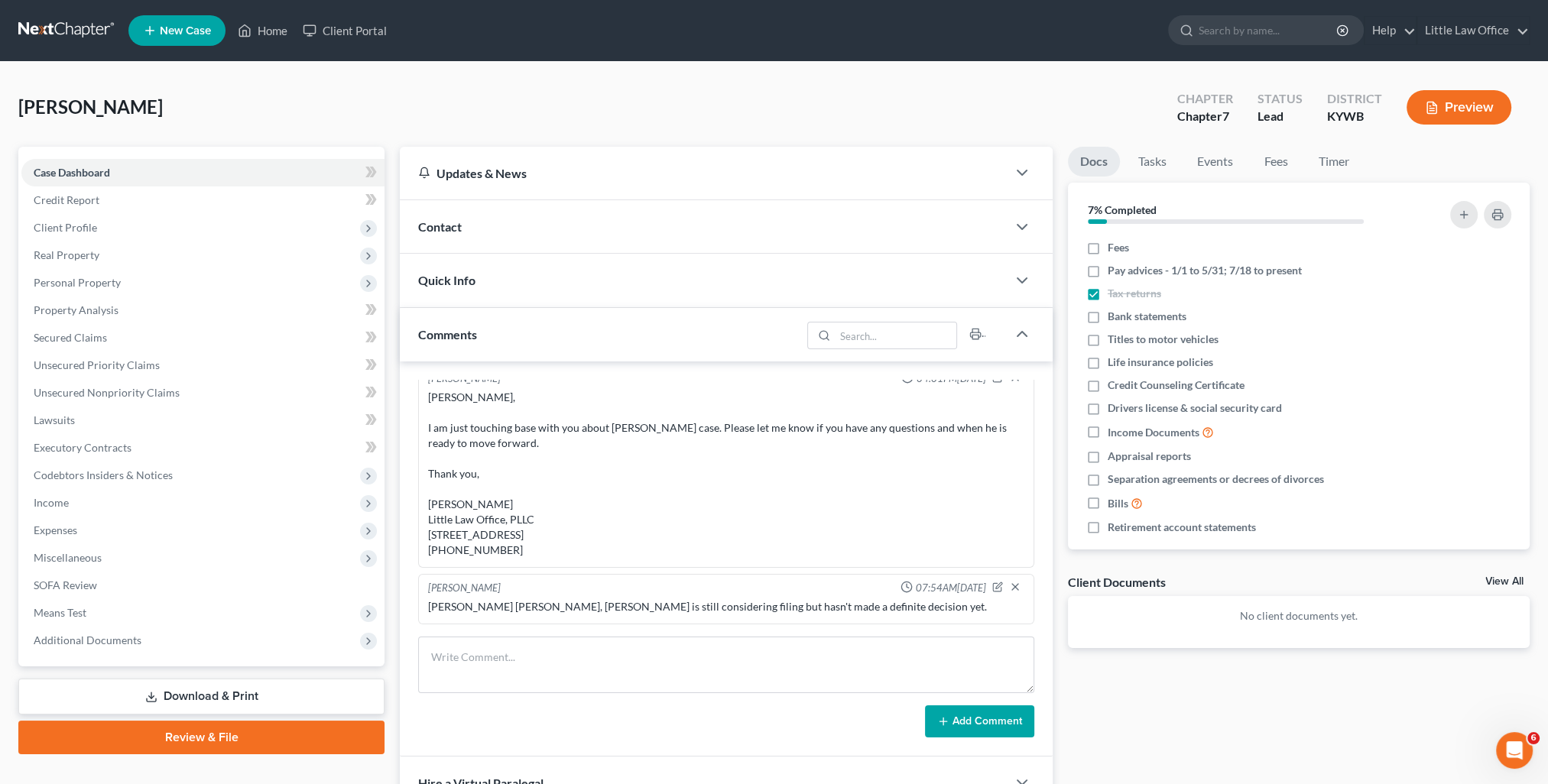
click div "Comments"
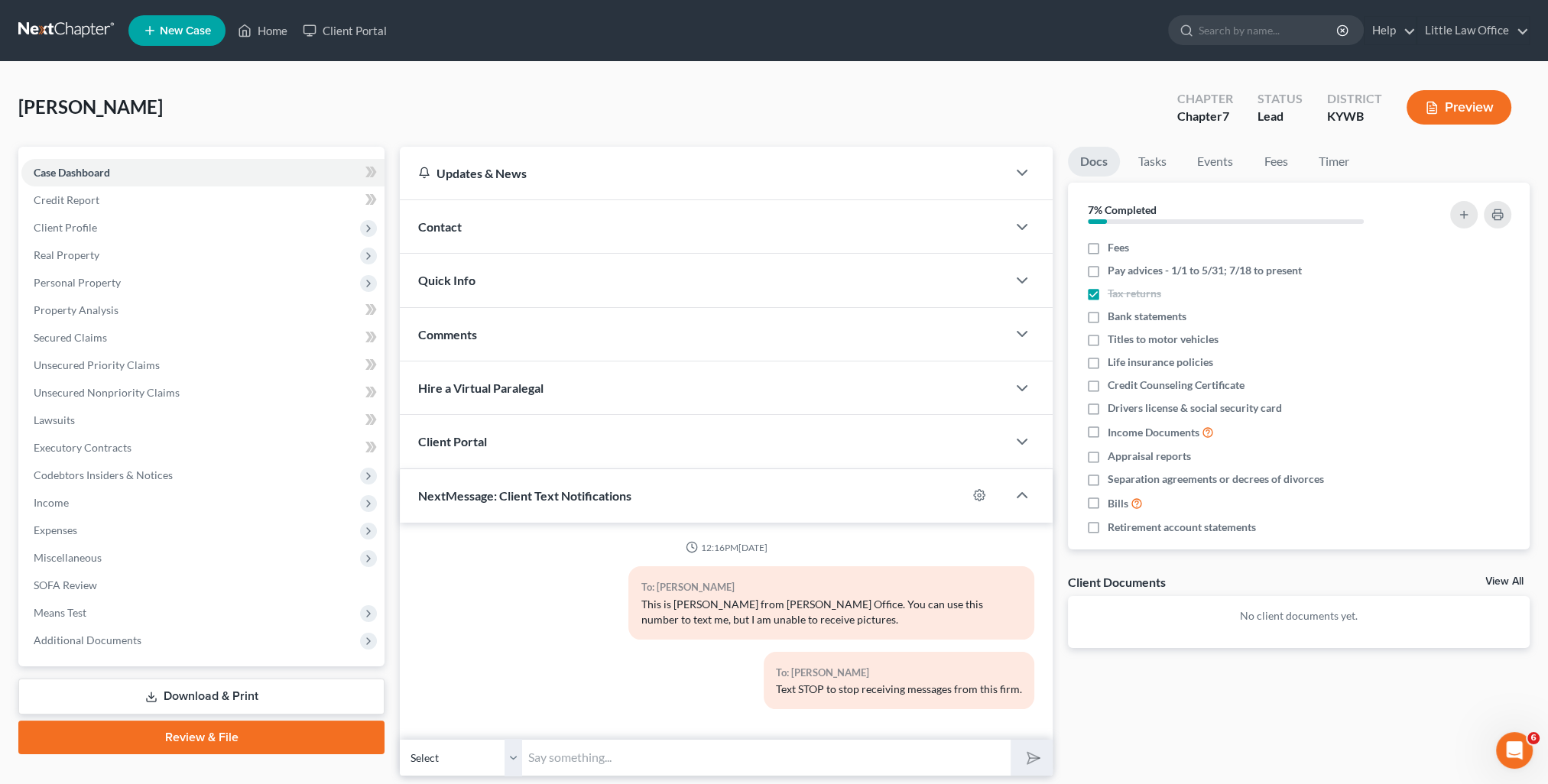
click input "text"
paste input "This is Kristi from Marcus Little's Office. You can use this number to text me."
type input "This is Kristi from Marcus Little's Office. You can use this number to text me."
click button "submit"
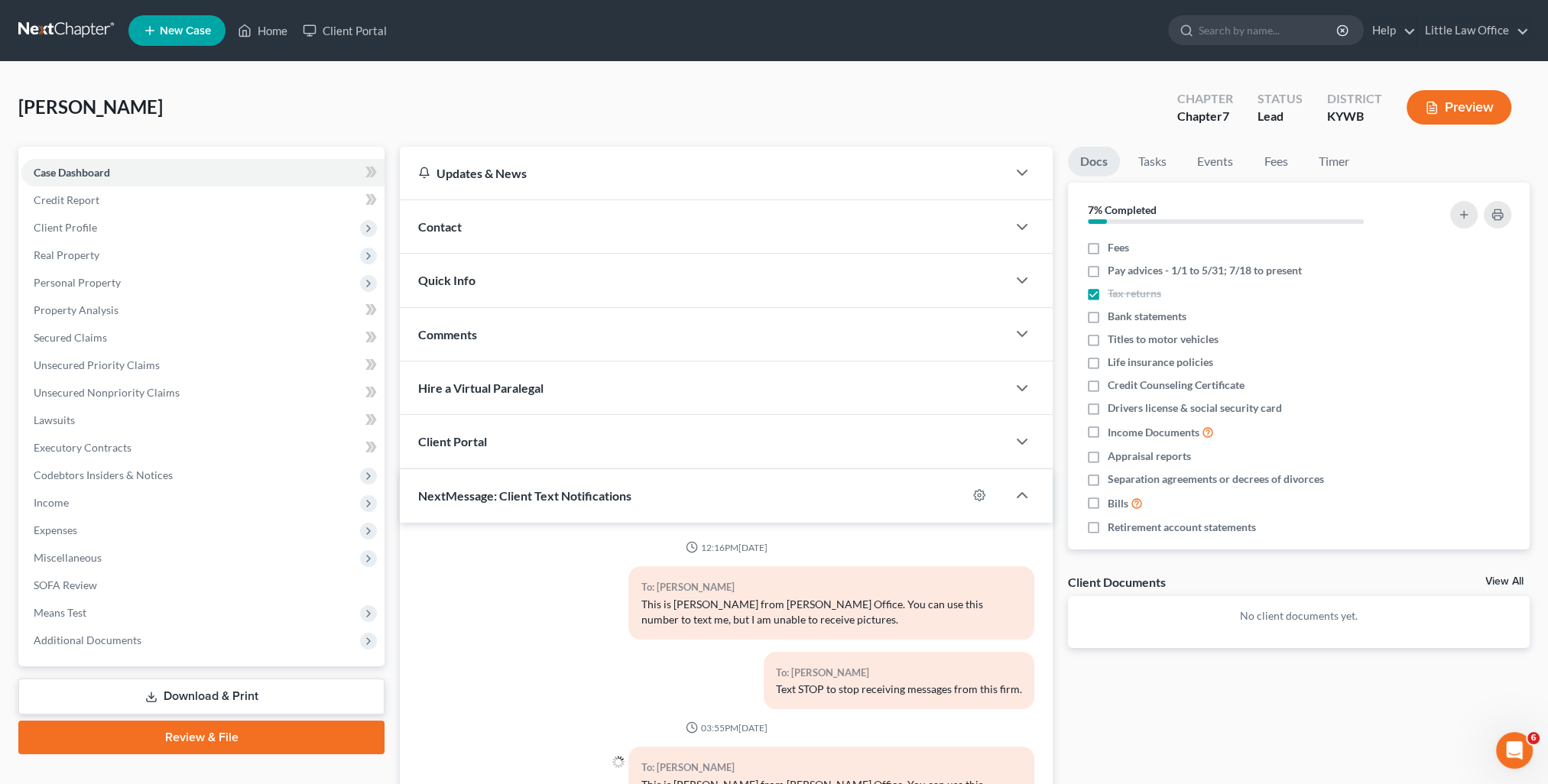
scroll to position [6, 0]
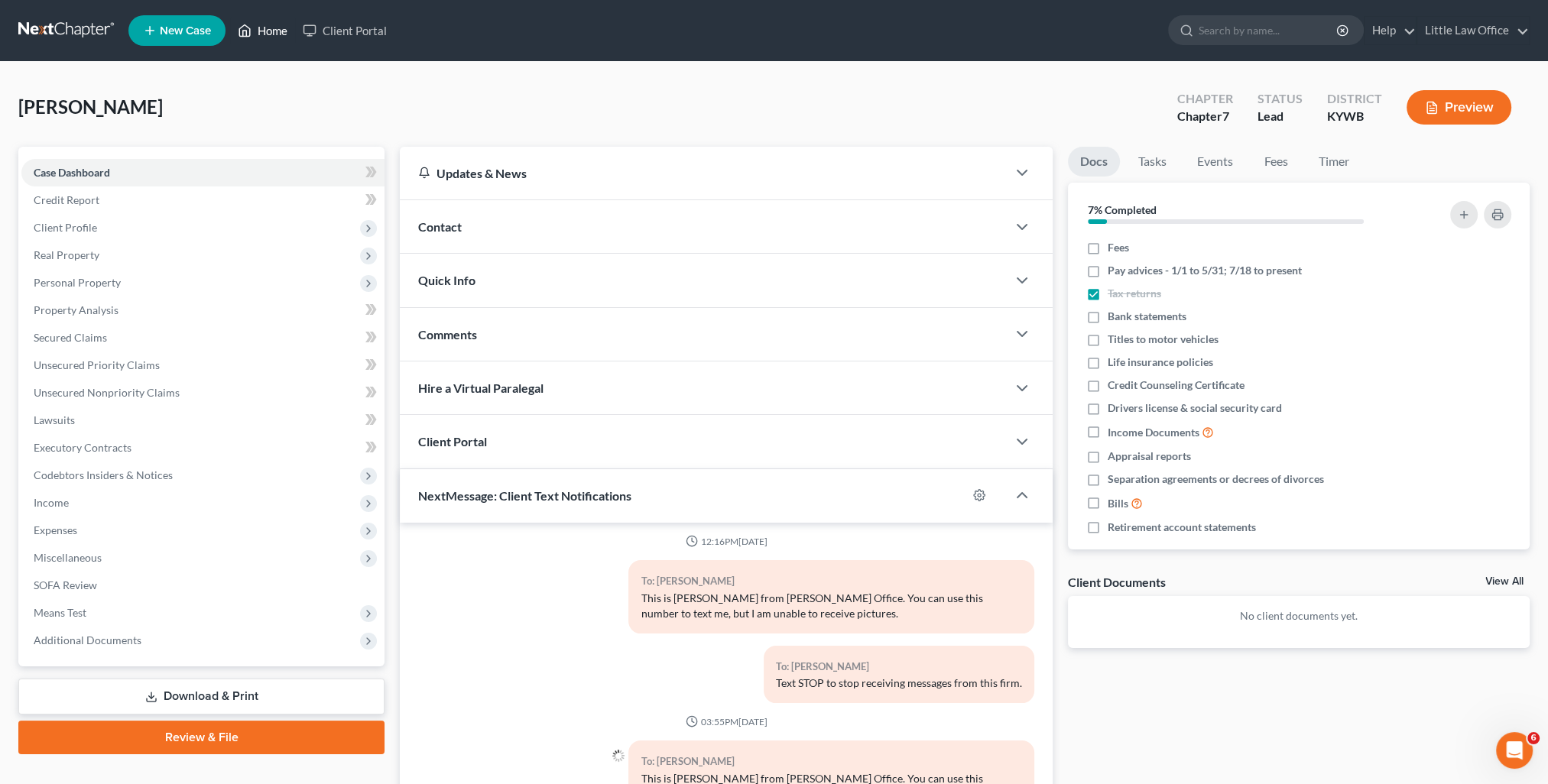
click link "Home"
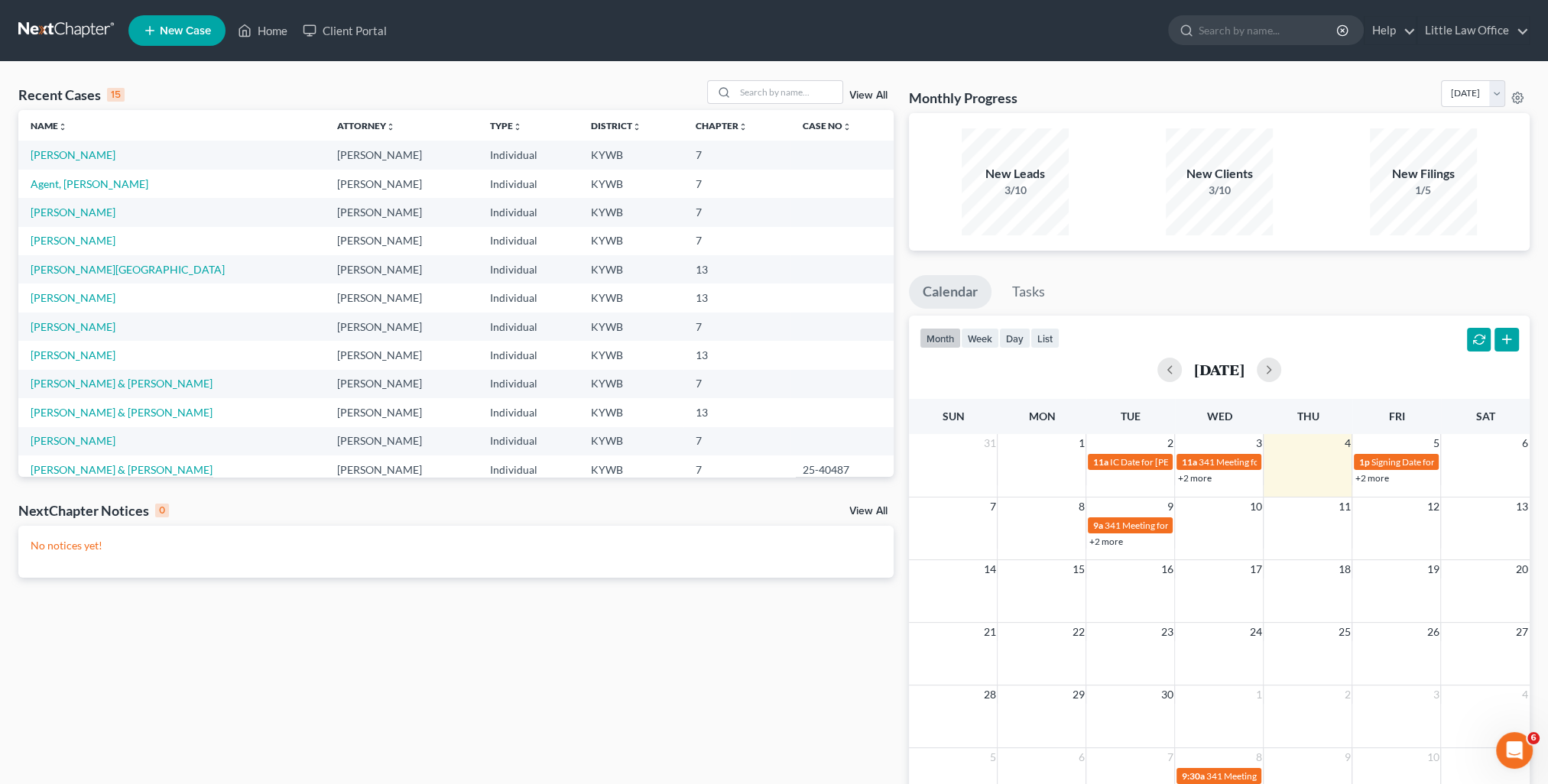
click link "View All"
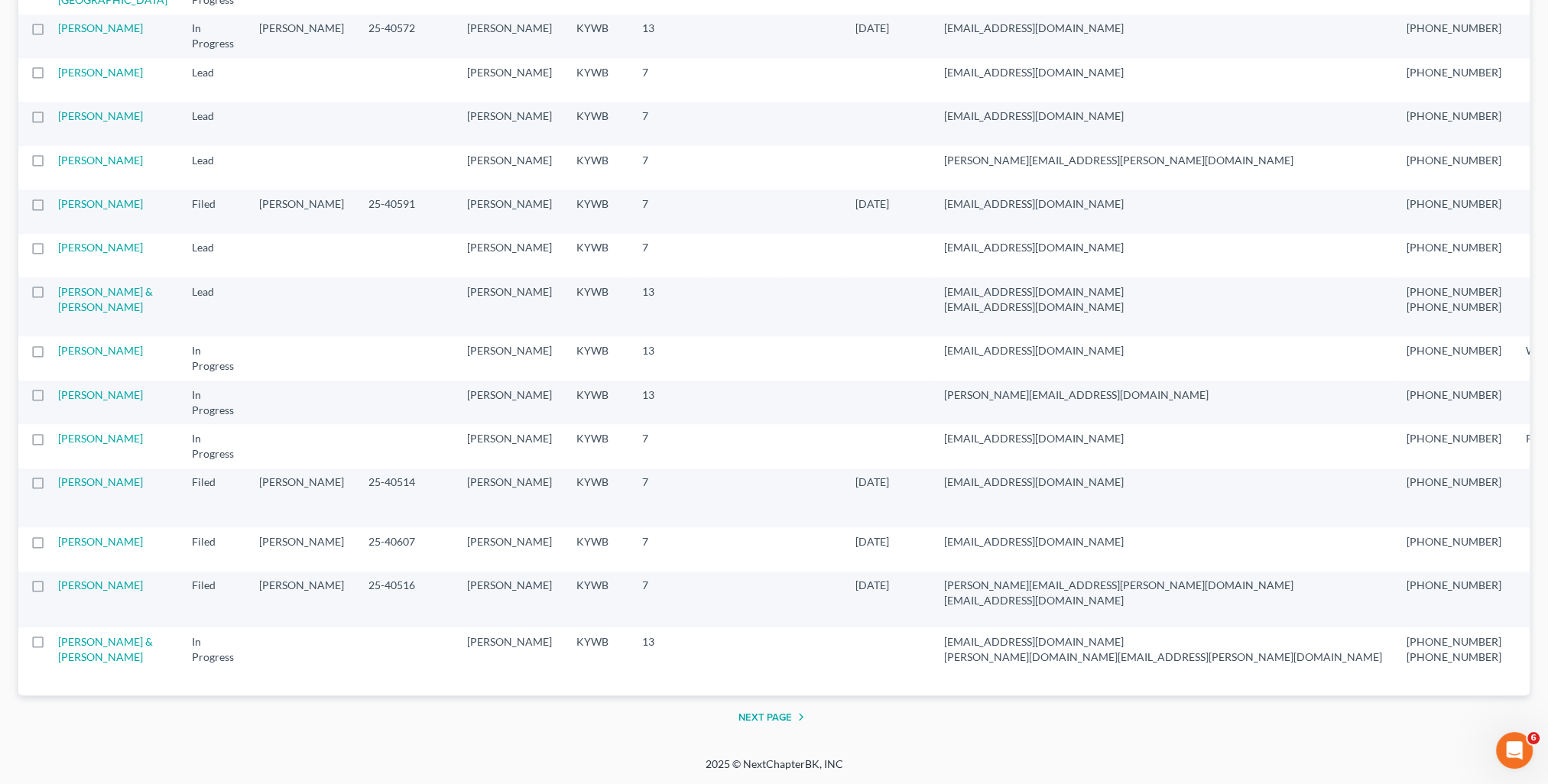
scroll to position [3071, 0]
click button "Next Page"
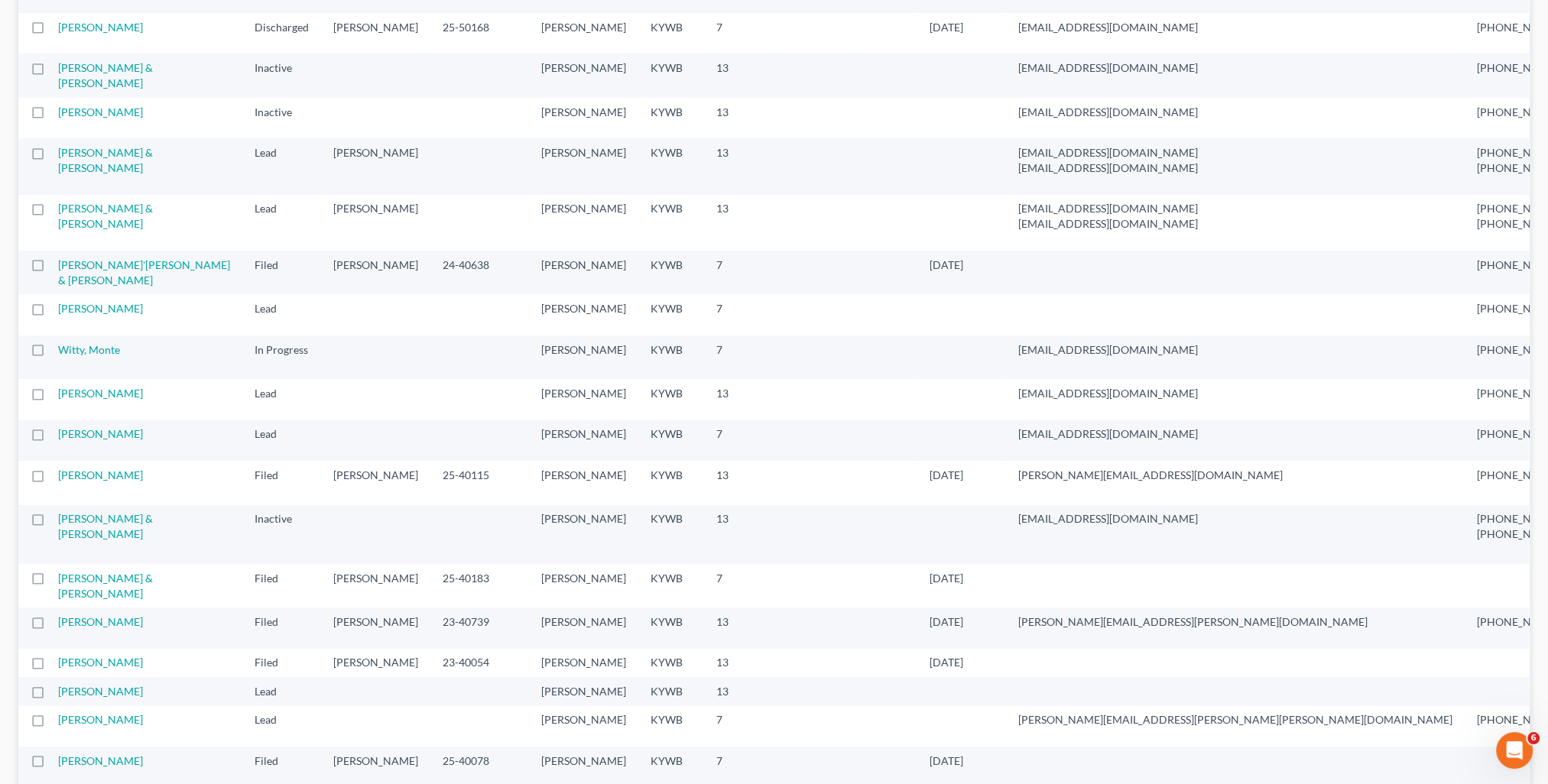
scroll to position [459, 0]
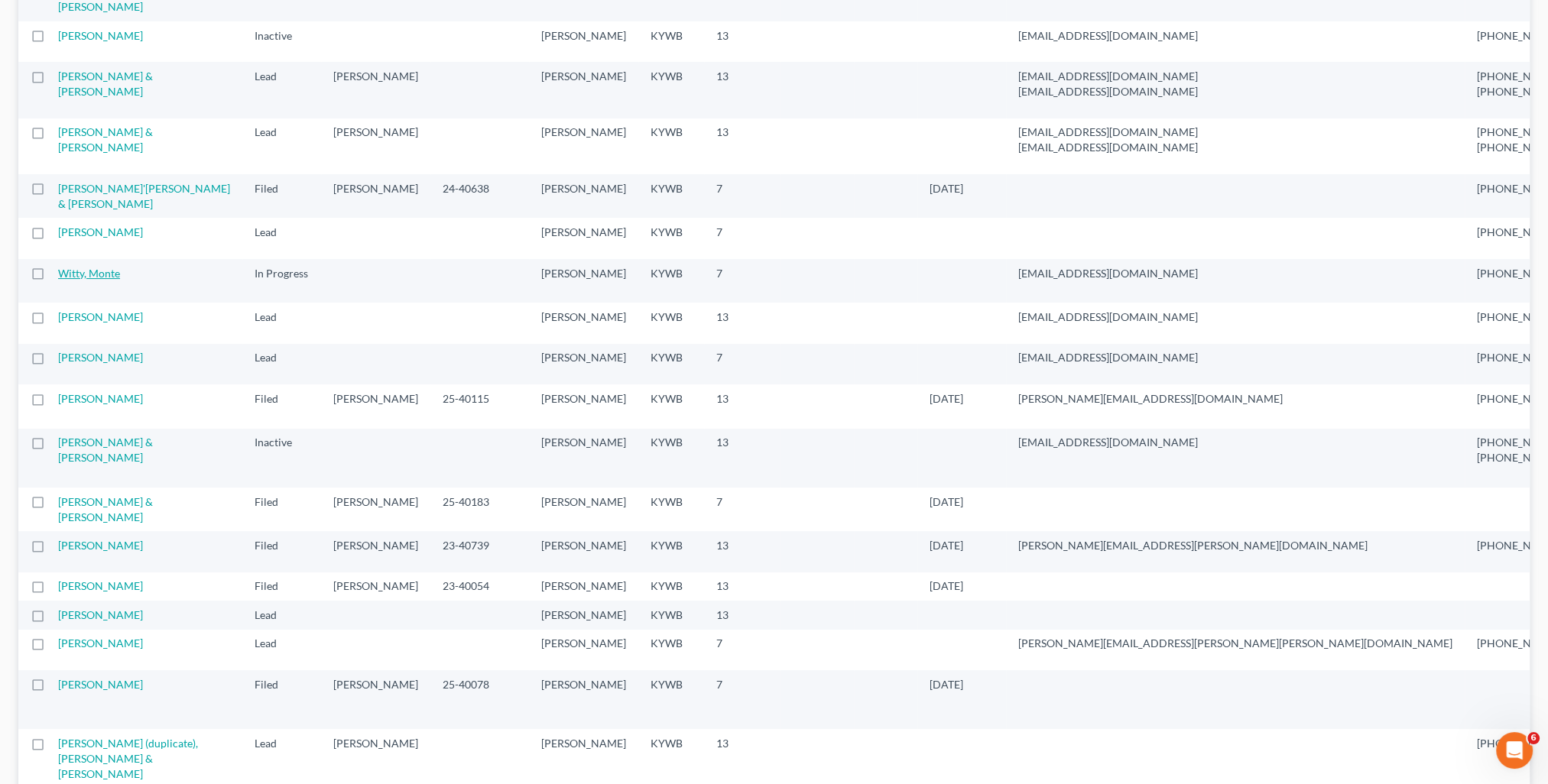
click link "Witty, Monte"
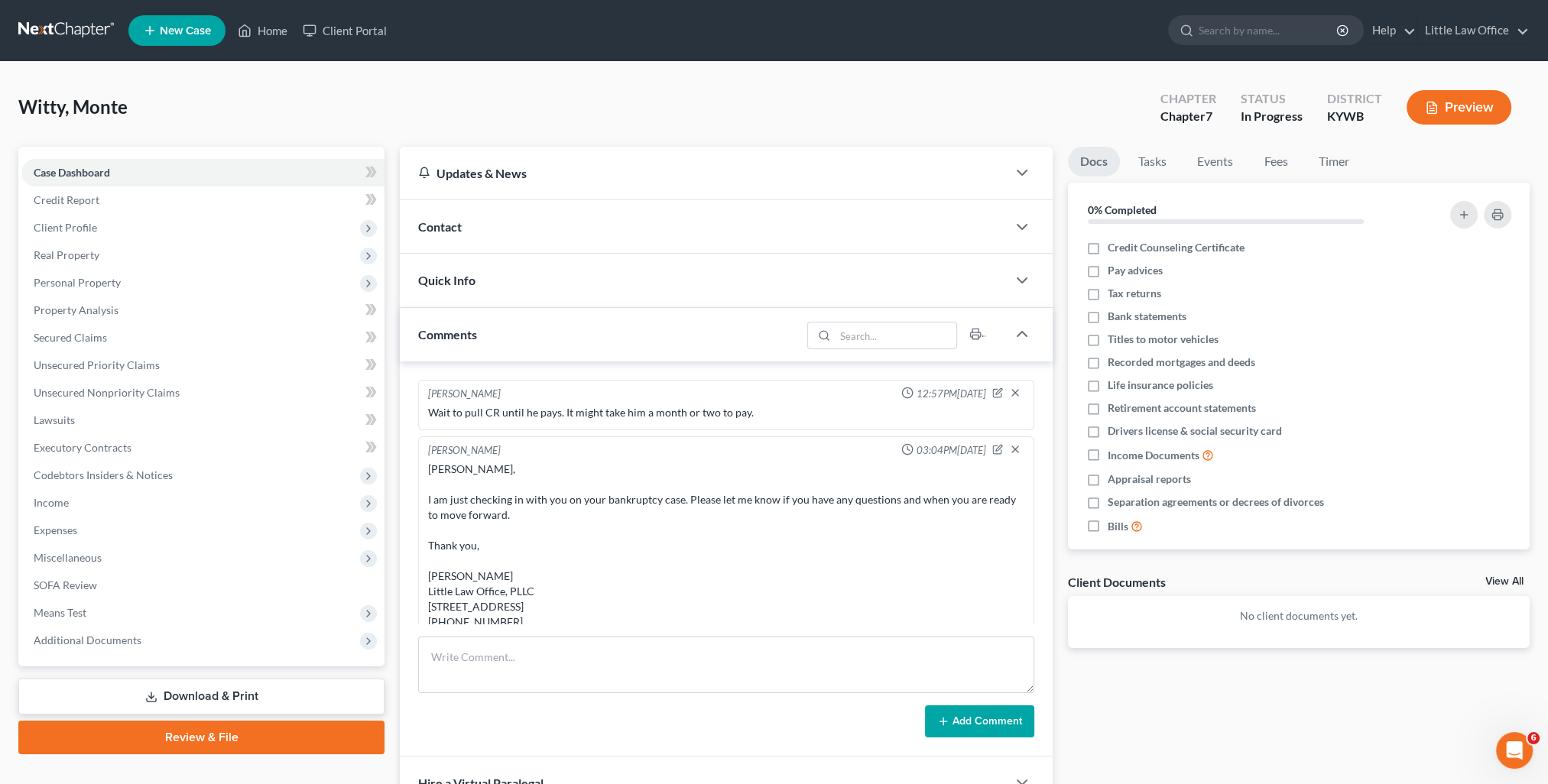
click div "Comments"
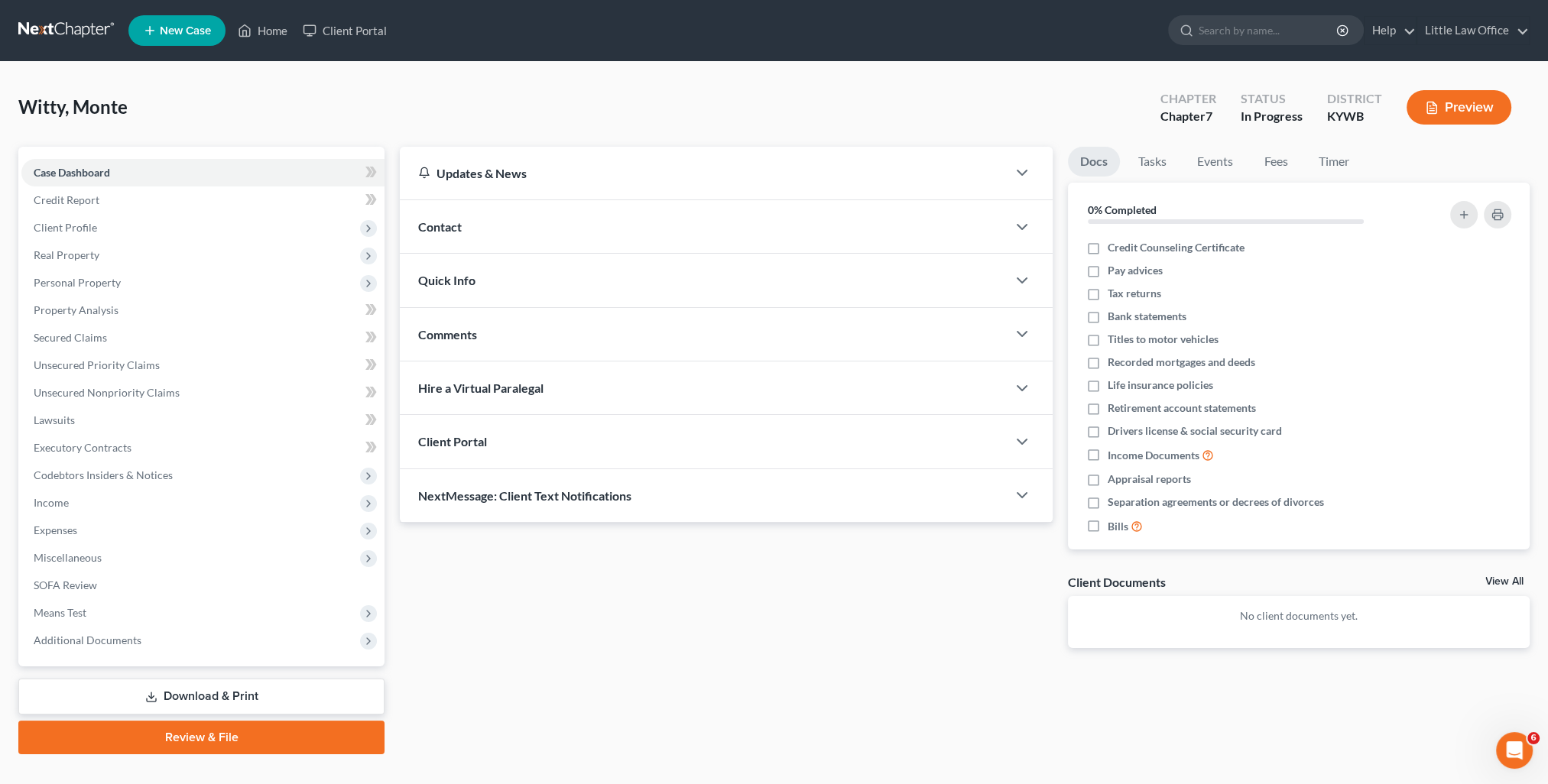
click span "NextMessage: Client Text Notifications"
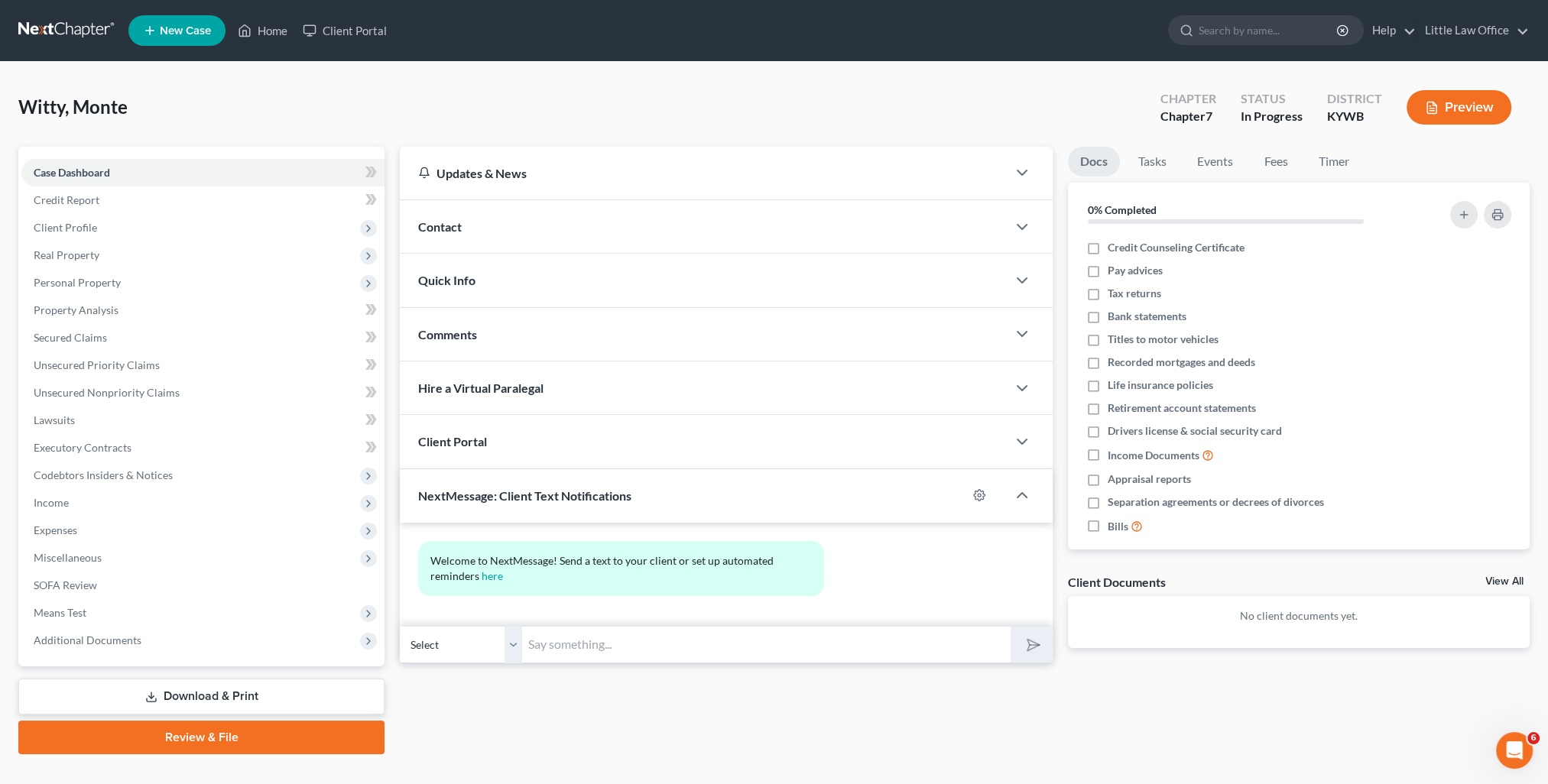
drag, startPoint x: 596, startPoint y: 639, endPoint x: 893, endPoint y: 652, distance: 297.3
click input "text"
paste input "This is Kristi from Marcus Little's Office. You can use this number to text me."
type input "This is Kristi from Marcus Little's Office. You can use this number to text me."
click button "submit"
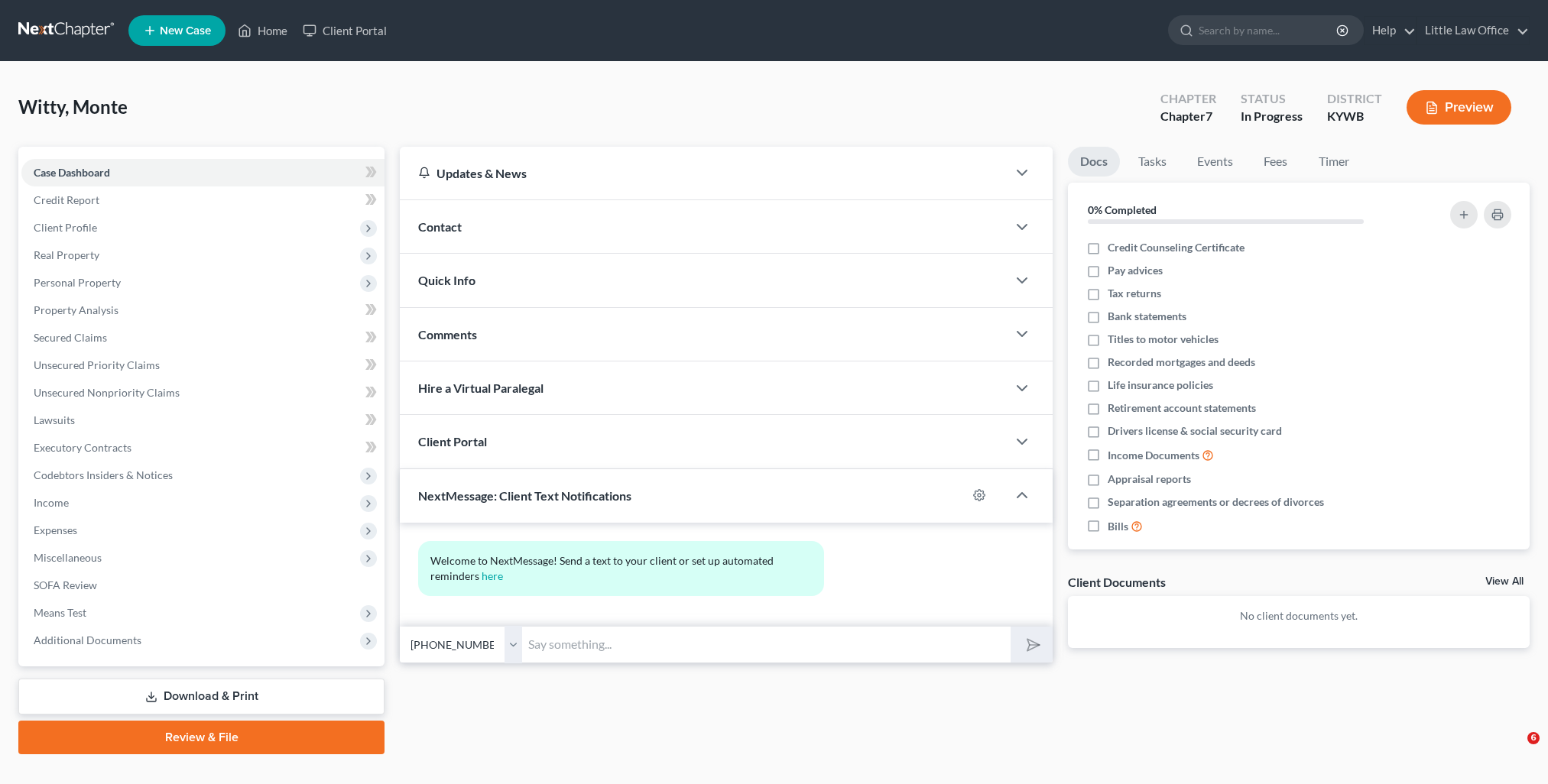
select select "0"
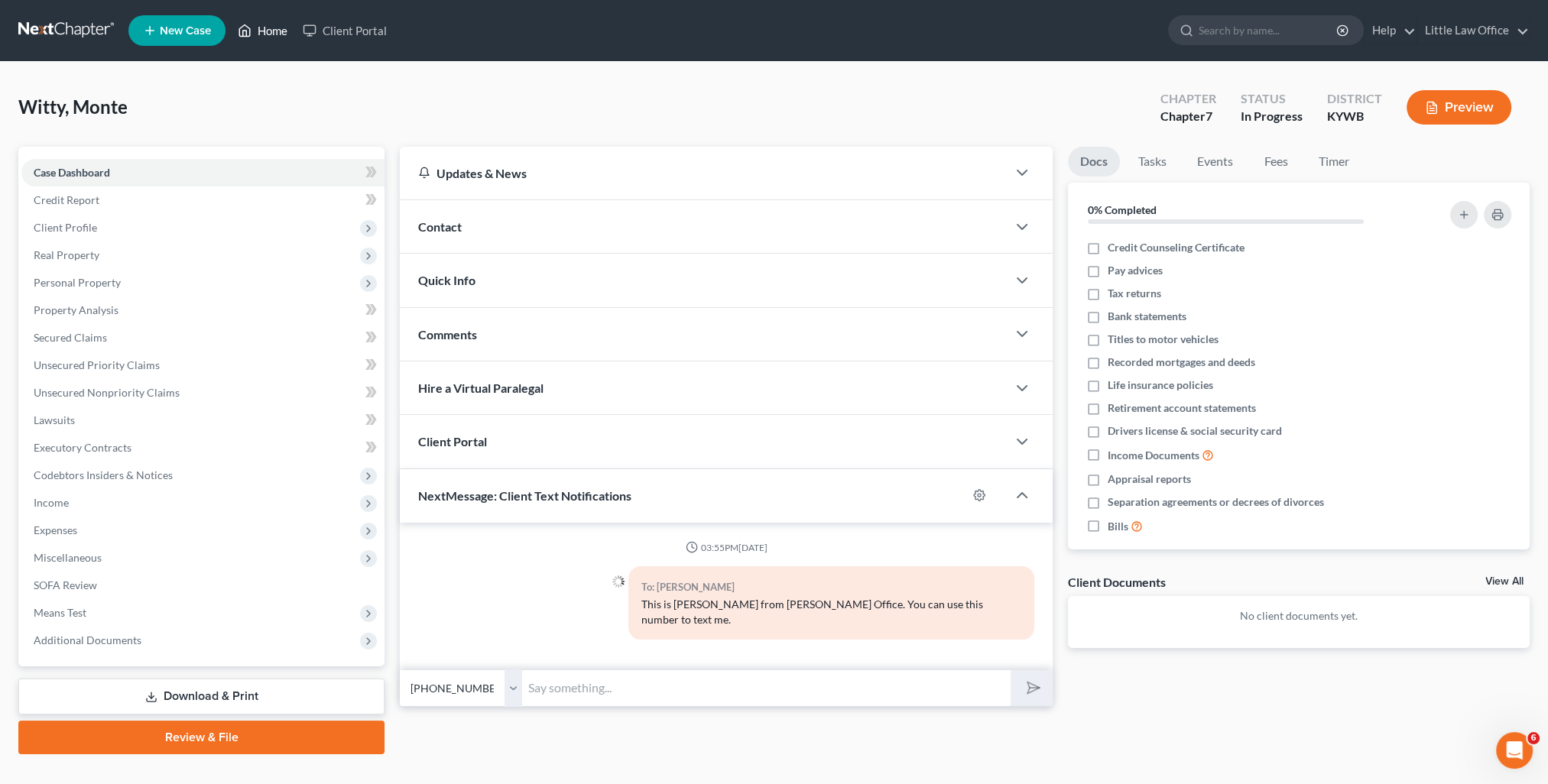
click at [275, 28] on link "Home" at bounding box center [263, 30] width 65 height 28
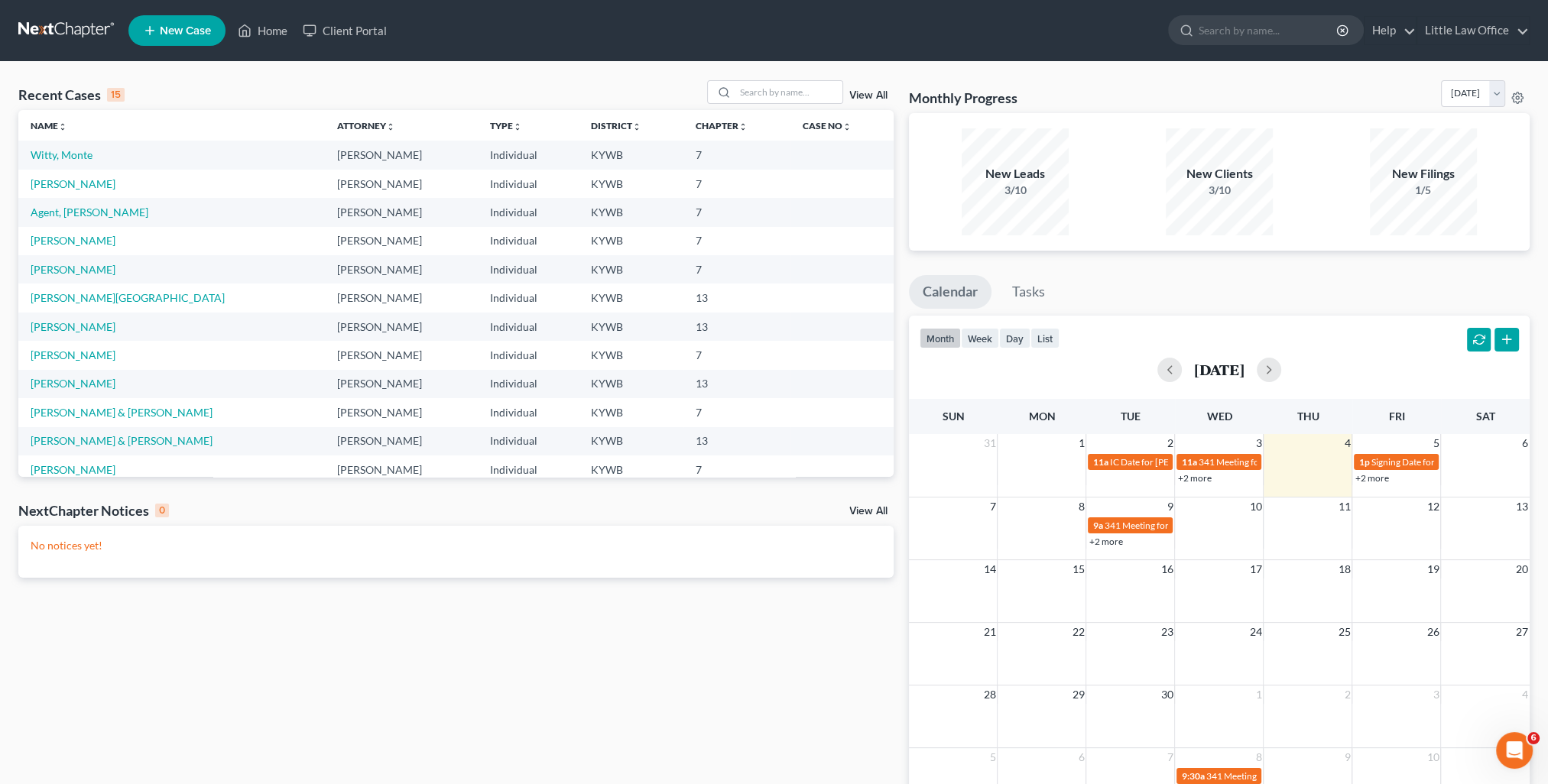
click at [872, 93] on link "View All" at bounding box center [869, 95] width 38 height 11
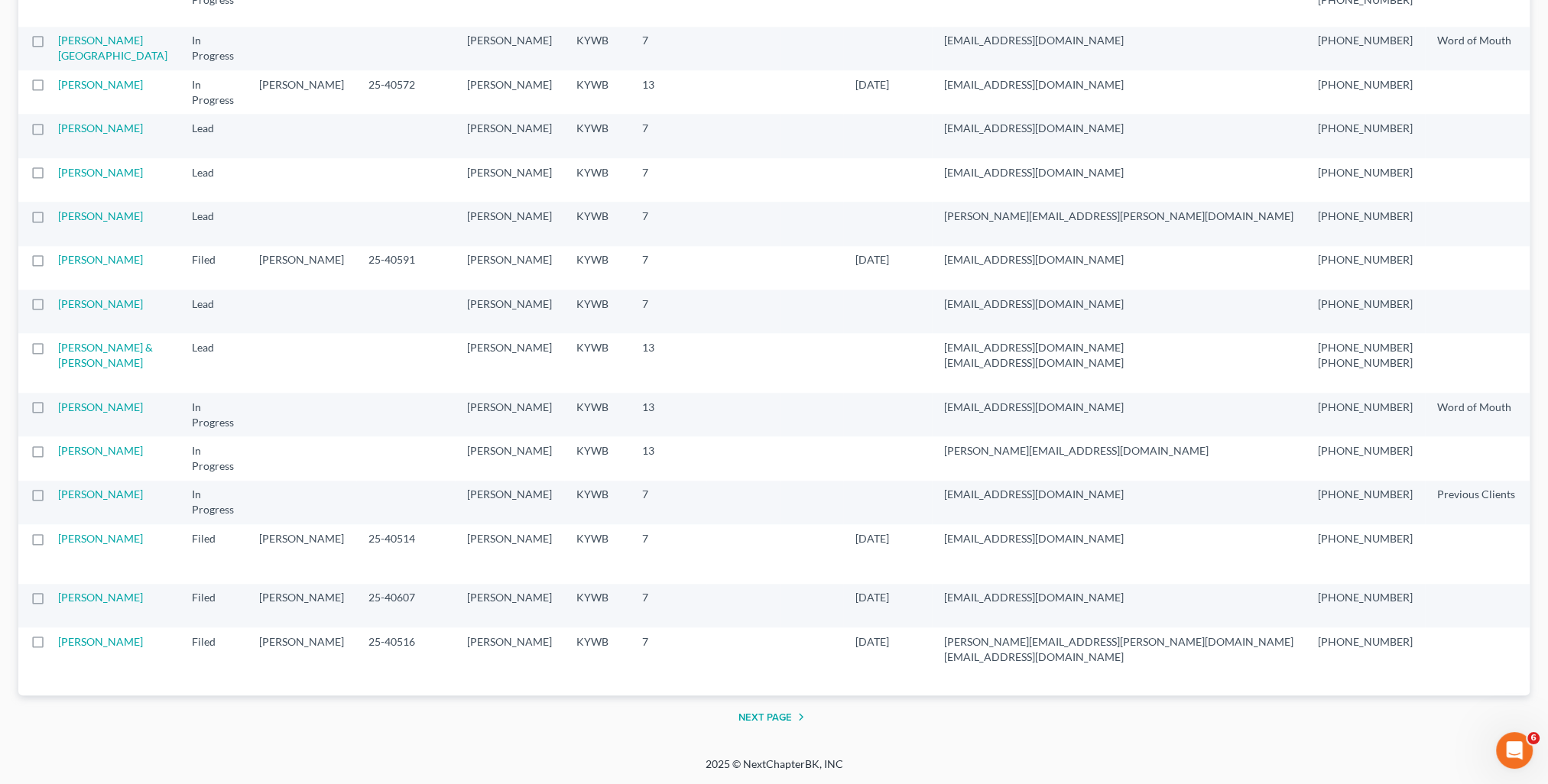
scroll to position [3055, 0]
click at [774, 718] on button "Next Page" at bounding box center [774, 717] width 72 height 18
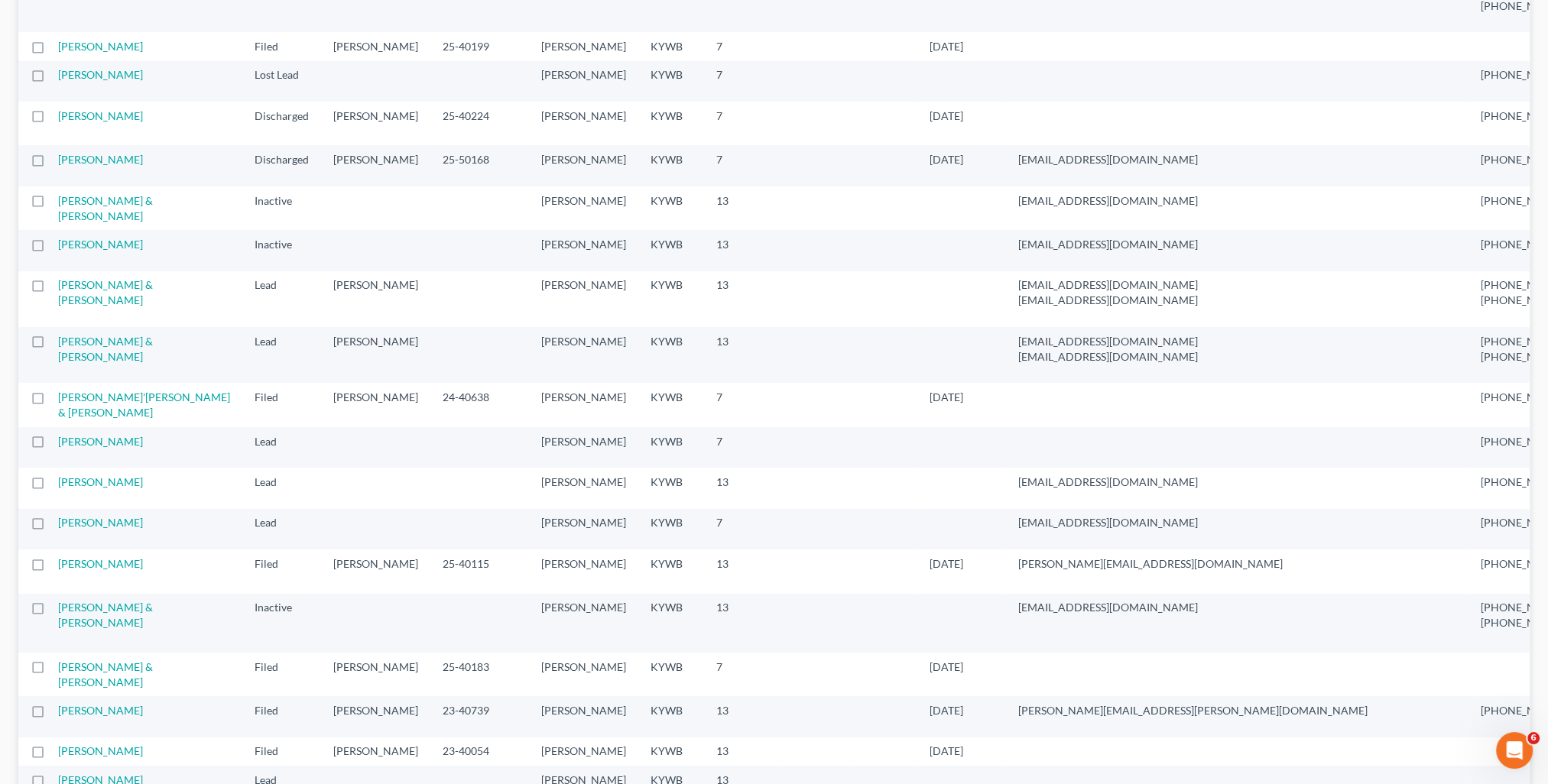
scroll to position [382, 0]
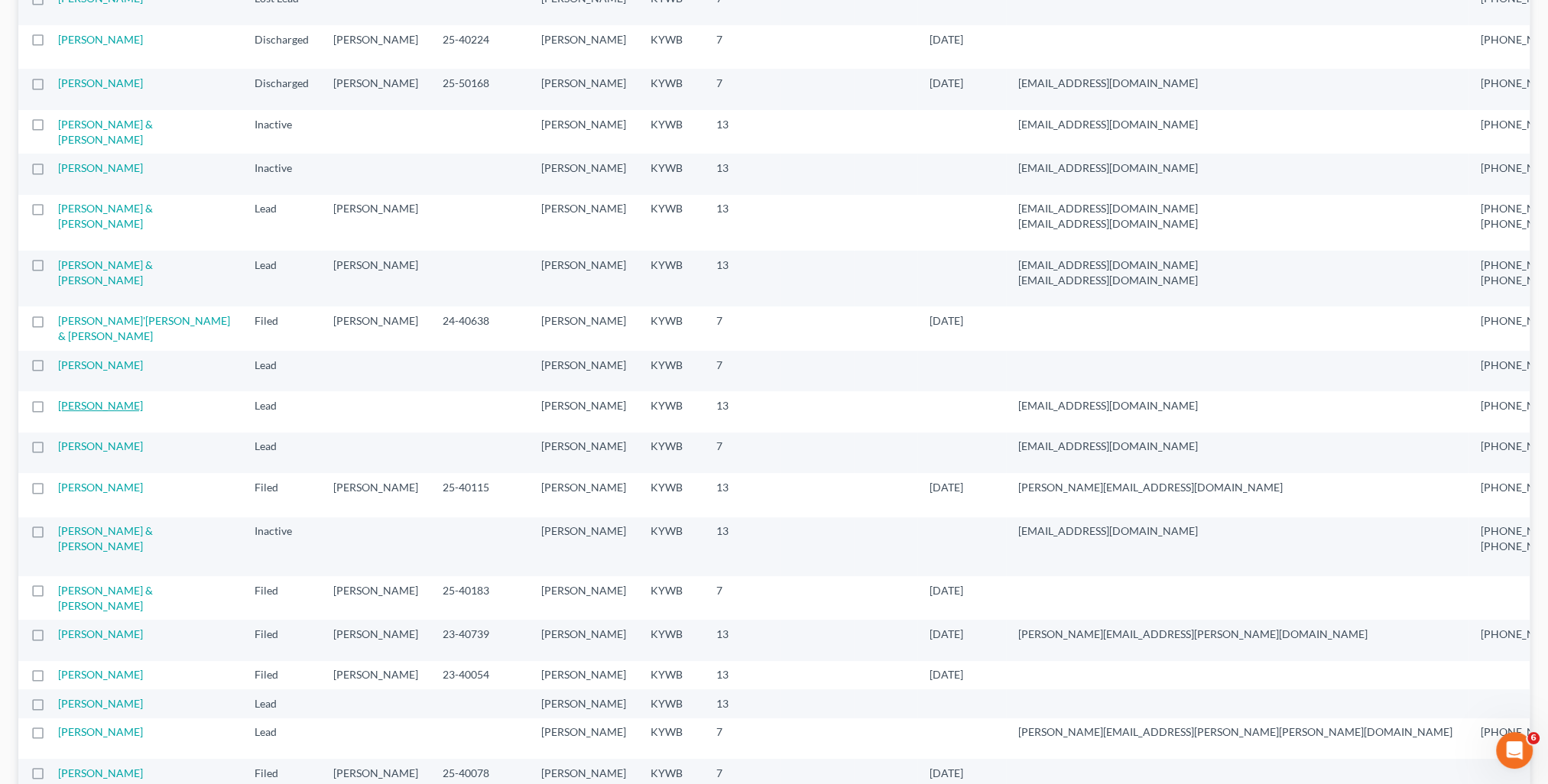
click at [76, 412] on link "[PERSON_NAME]" at bounding box center [100, 406] width 85 height 13
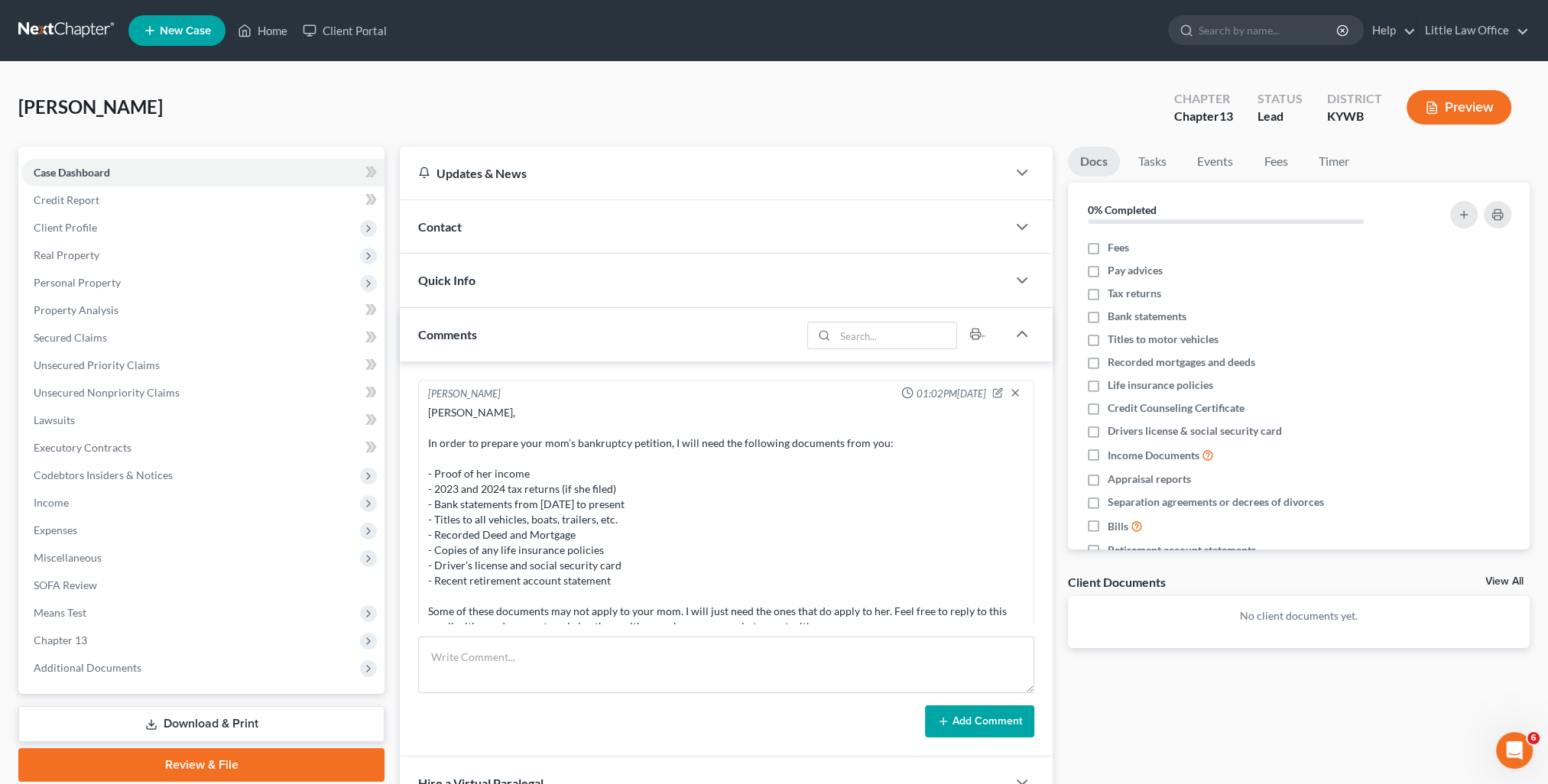
scroll to position [198, 0]
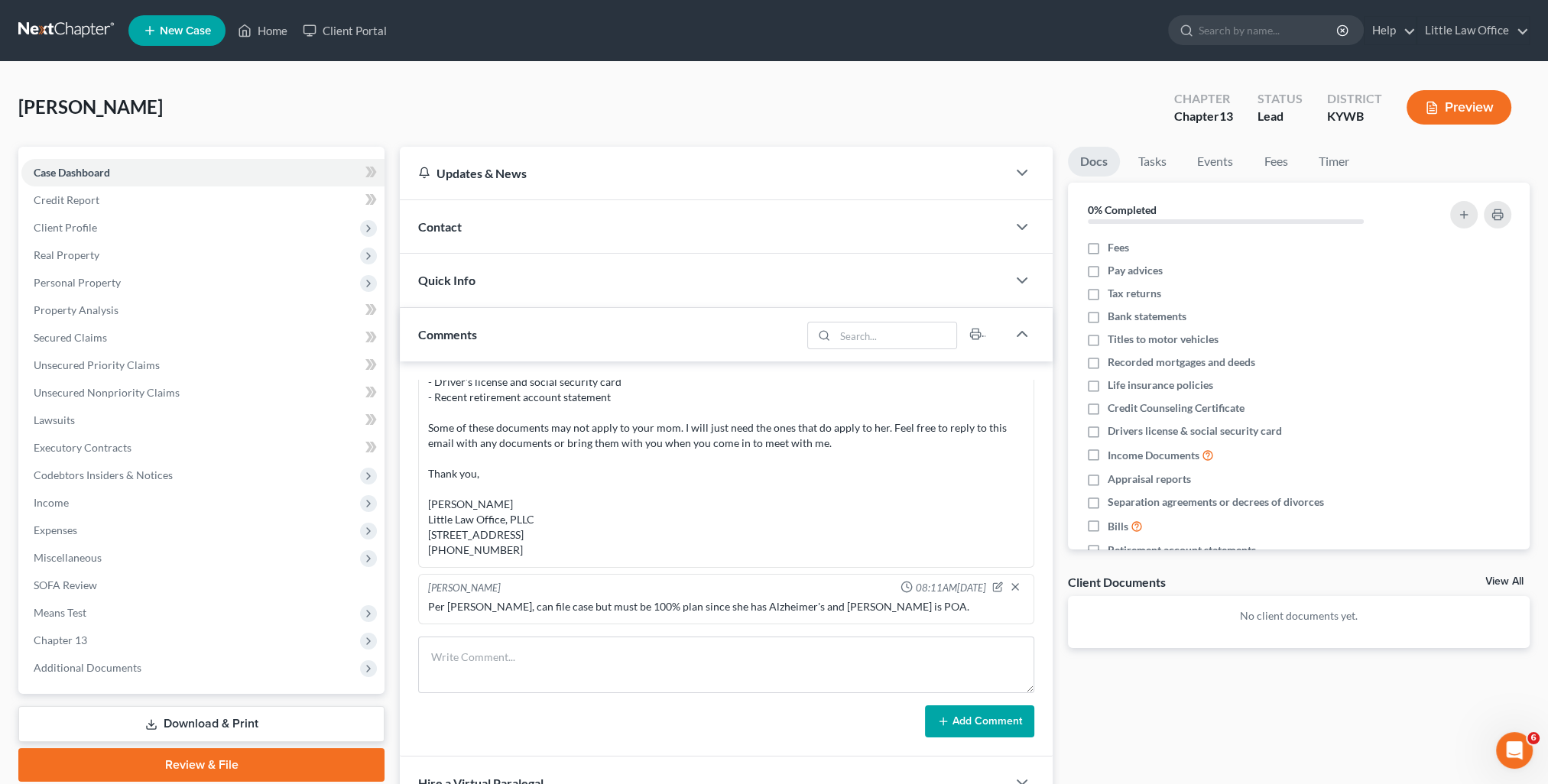
click at [535, 329] on div "Comments" at bounding box center [599, 334] width 401 height 53
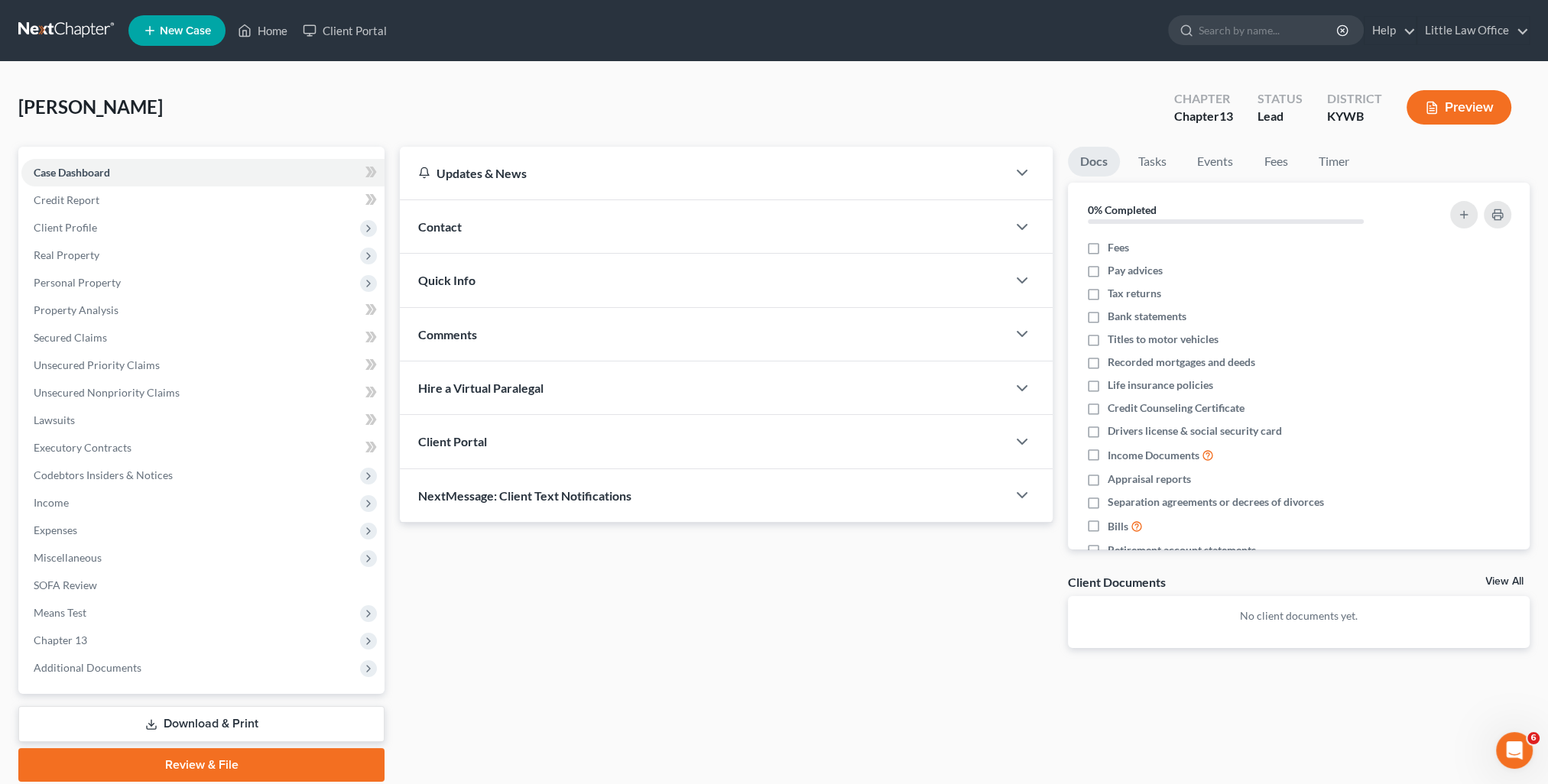
click at [593, 503] on div "NextMessage: Client Text Notifications" at bounding box center [702, 495] width 607 height 53
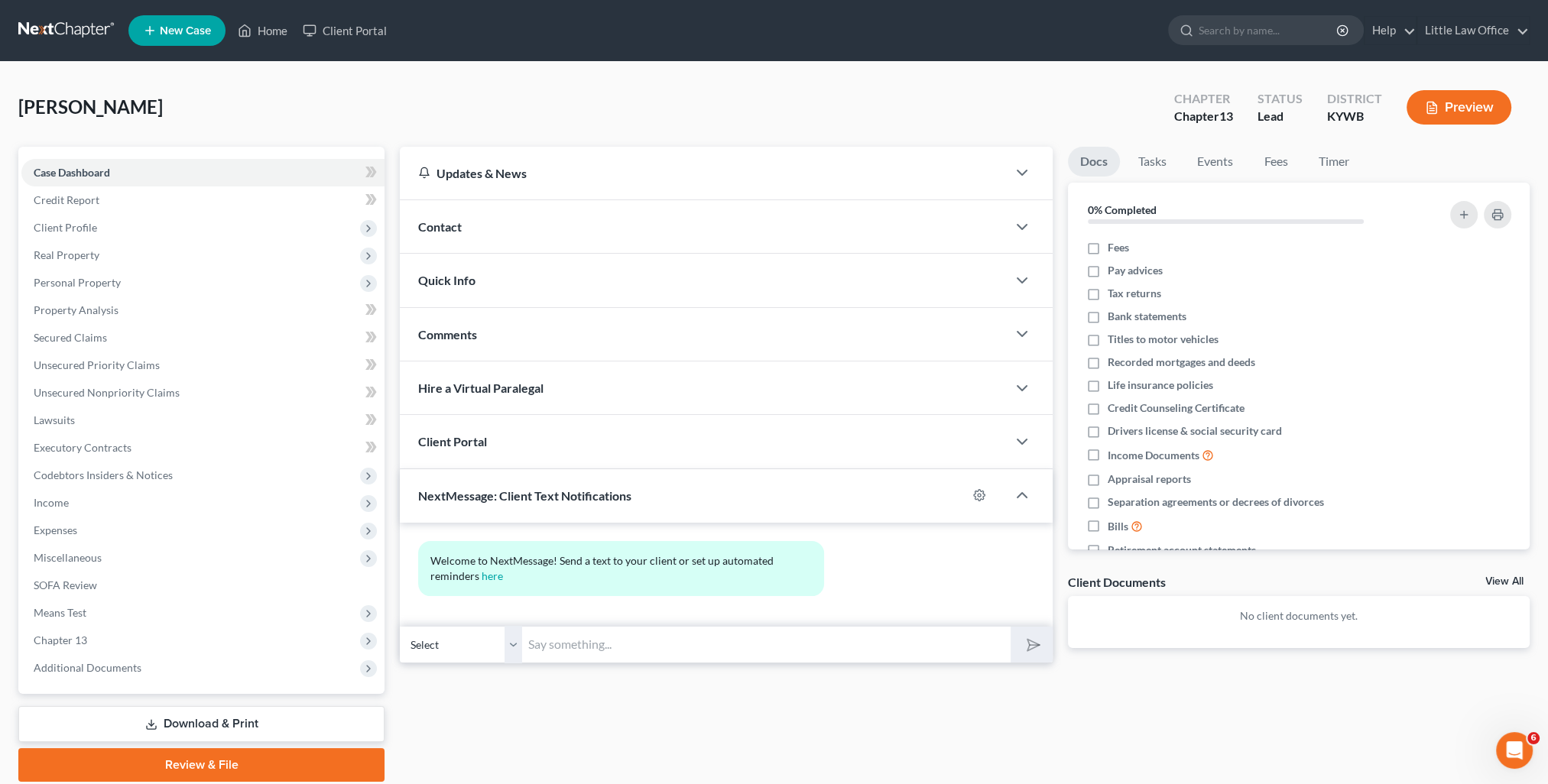
click at [678, 645] on input "text" at bounding box center [767, 645] width 489 height 38
paste input "This is [PERSON_NAME] from [PERSON_NAME] Office. You can use this number to tex…"
type input "This is [PERSON_NAME] from [PERSON_NAME] Office. You can use this number to tex…"
click at [1032, 642] on line "submit" at bounding box center [1034, 645] width 10 height 10
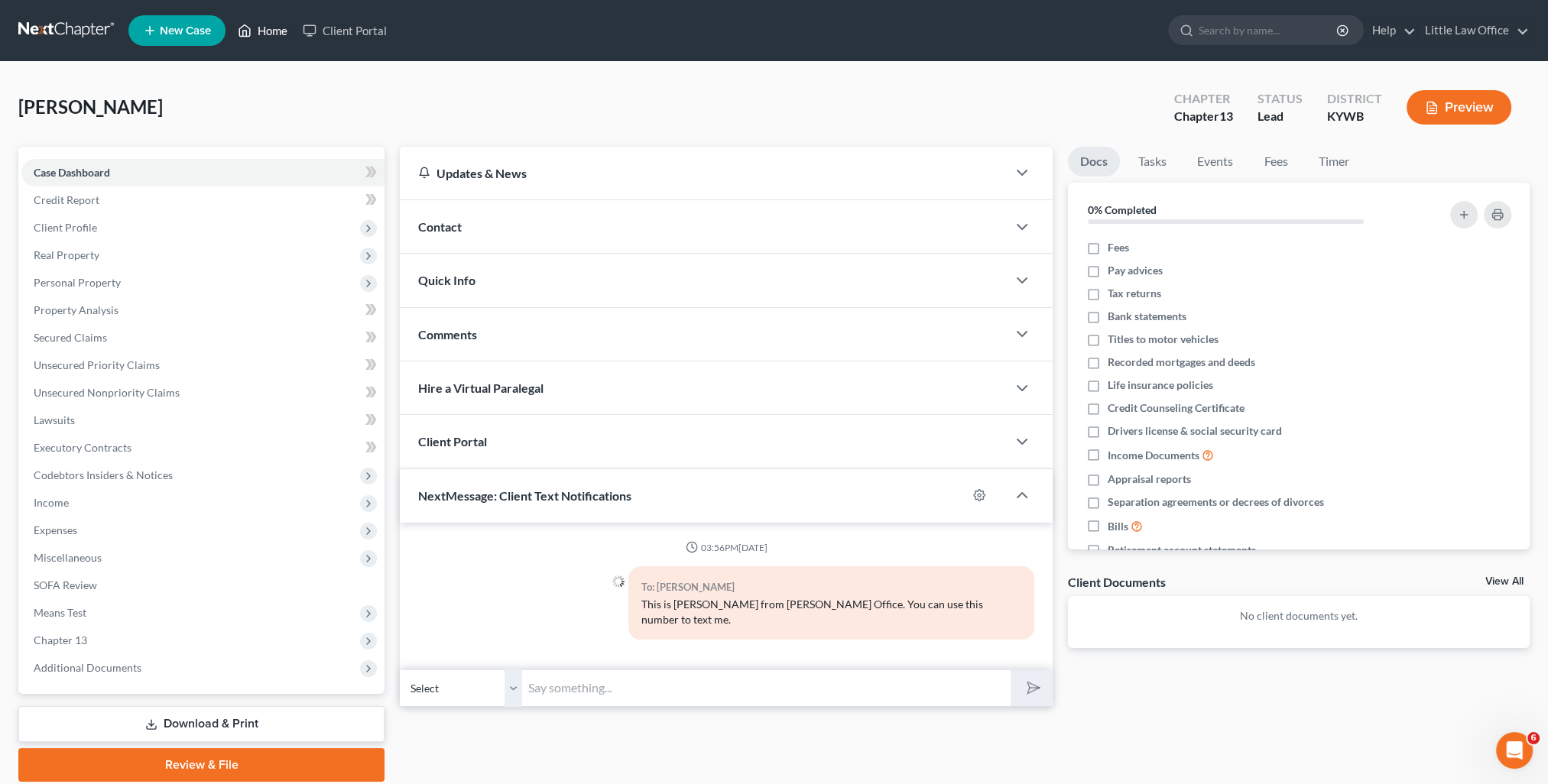
click at [268, 29] on link "Home" at bounding box center [263, 30] width 65 height 28
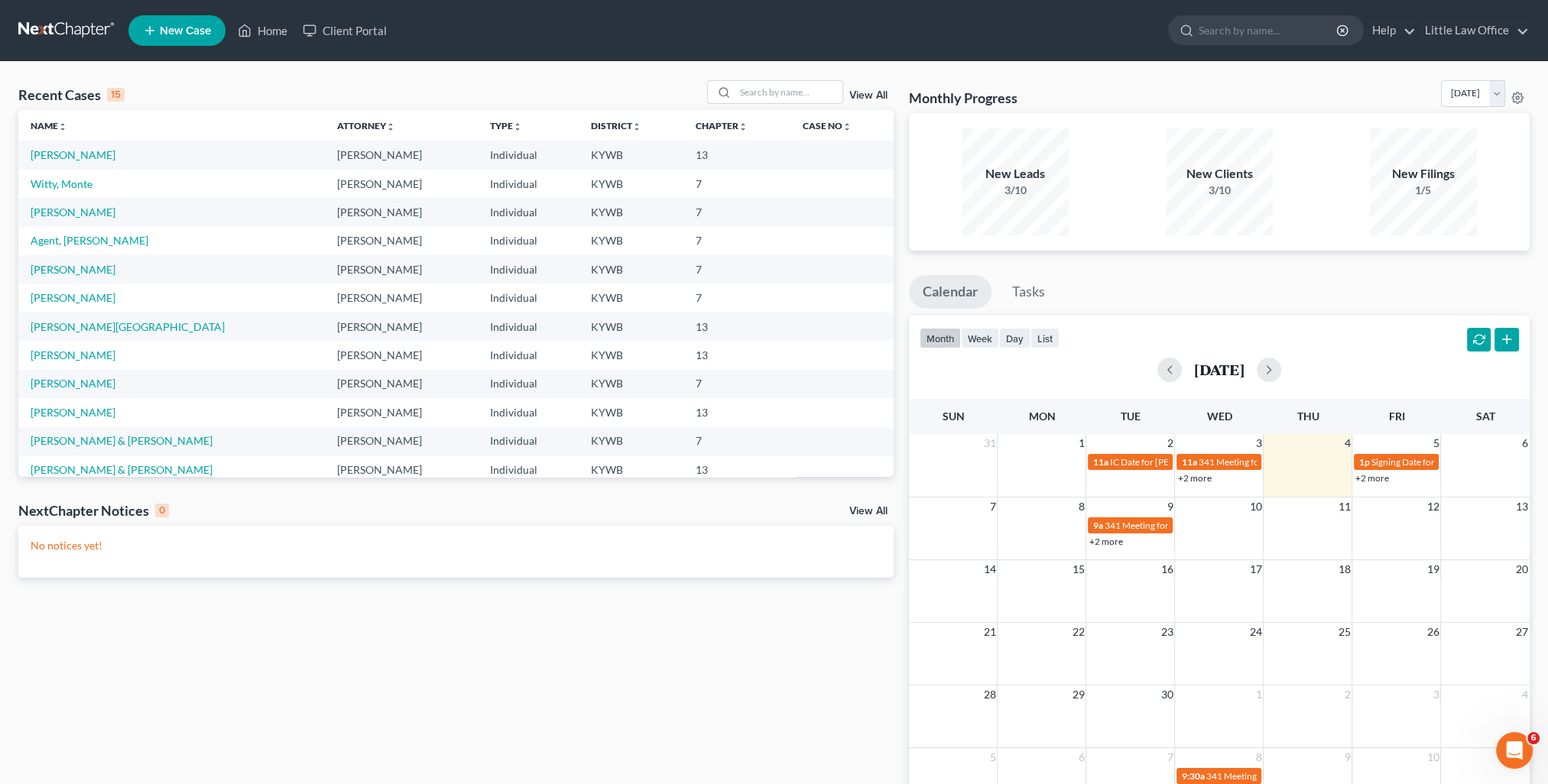
click at [872, 98] on link "View All" at bounding box center [869, 95] width 38 height 11
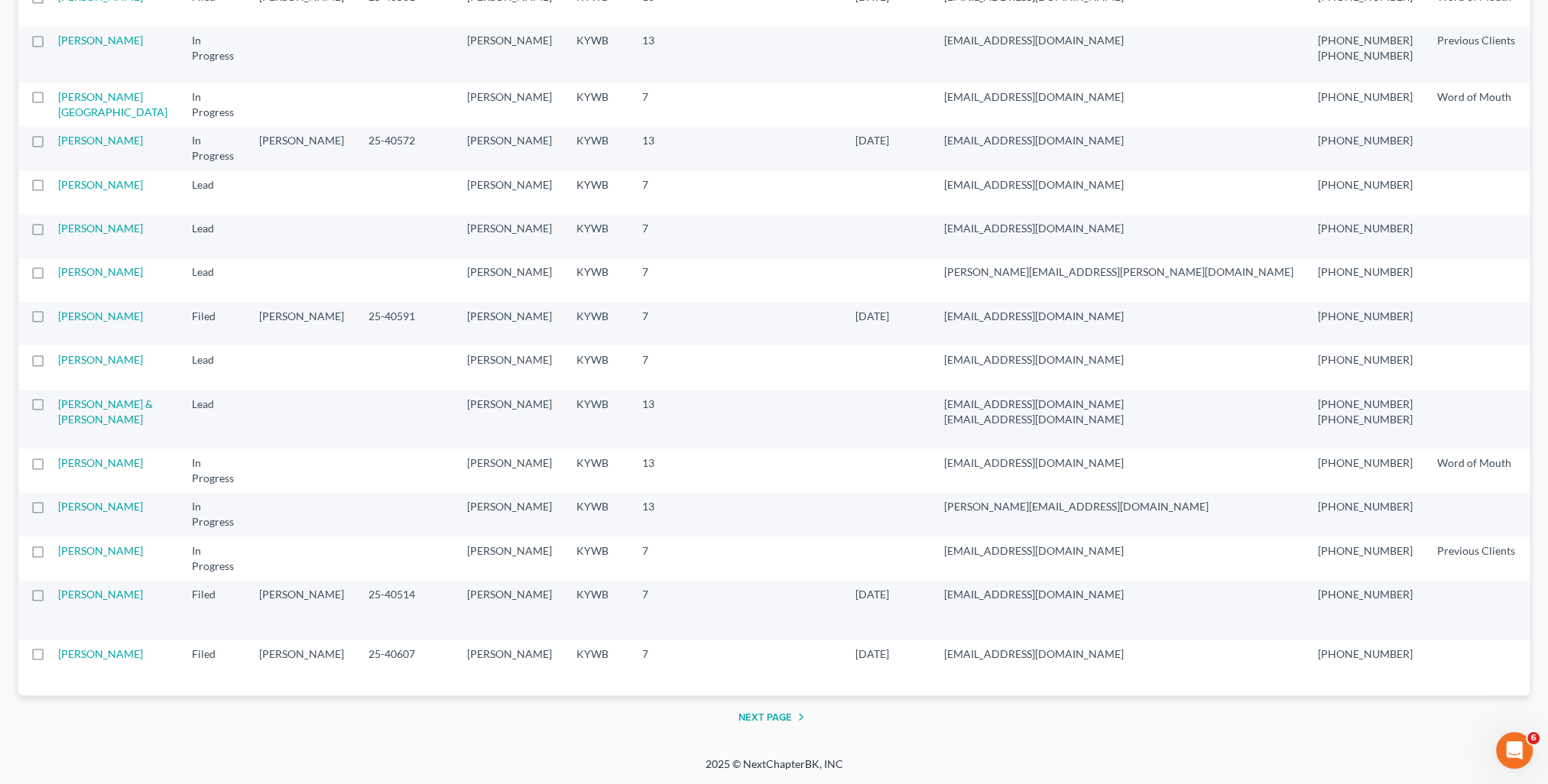
scroll to position [3024, 0]
click at [752, 713] on button "Next Page" at bounding box center [774, 717] width 72 height 18
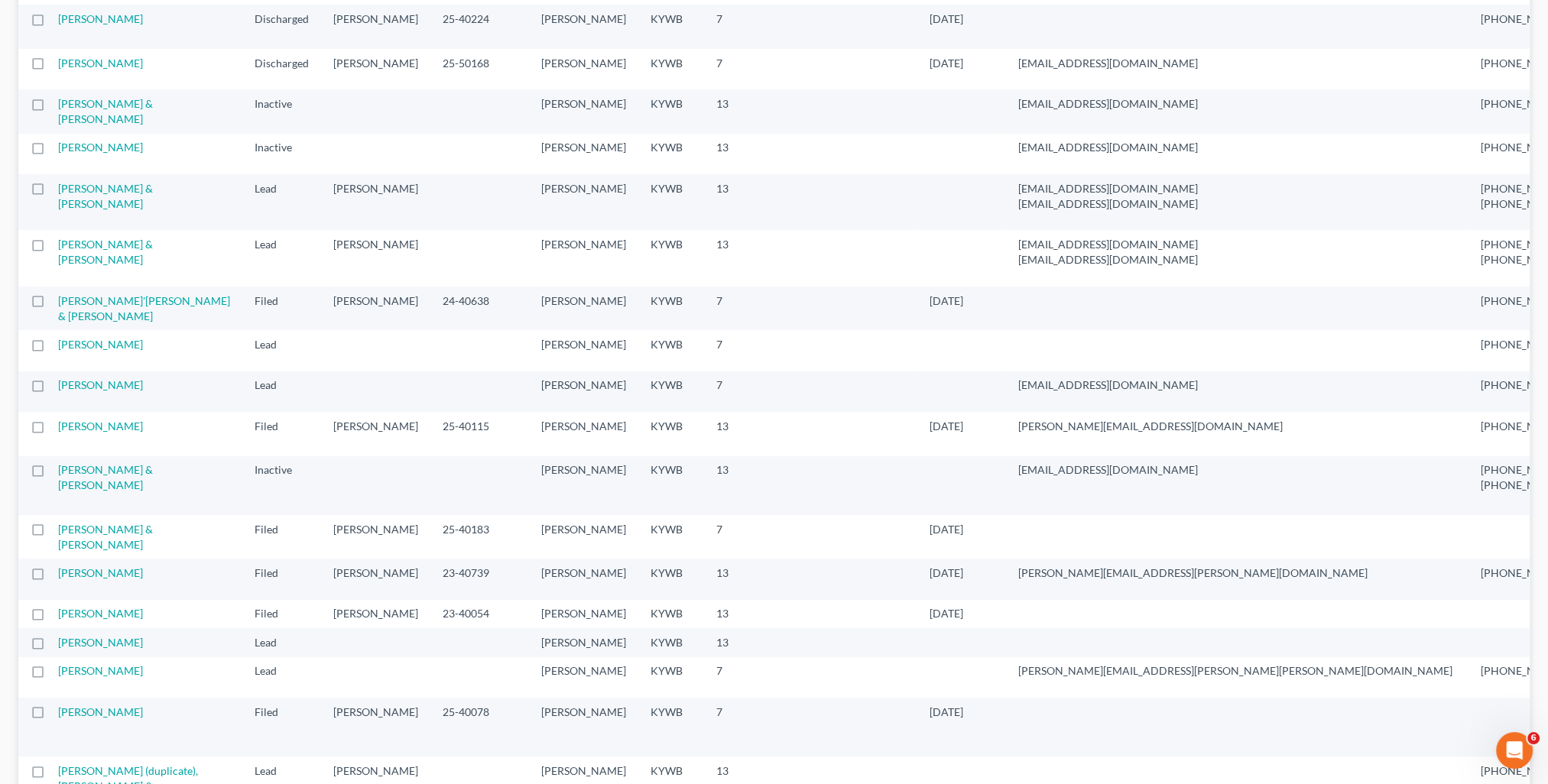
scroll to position [535, 0]
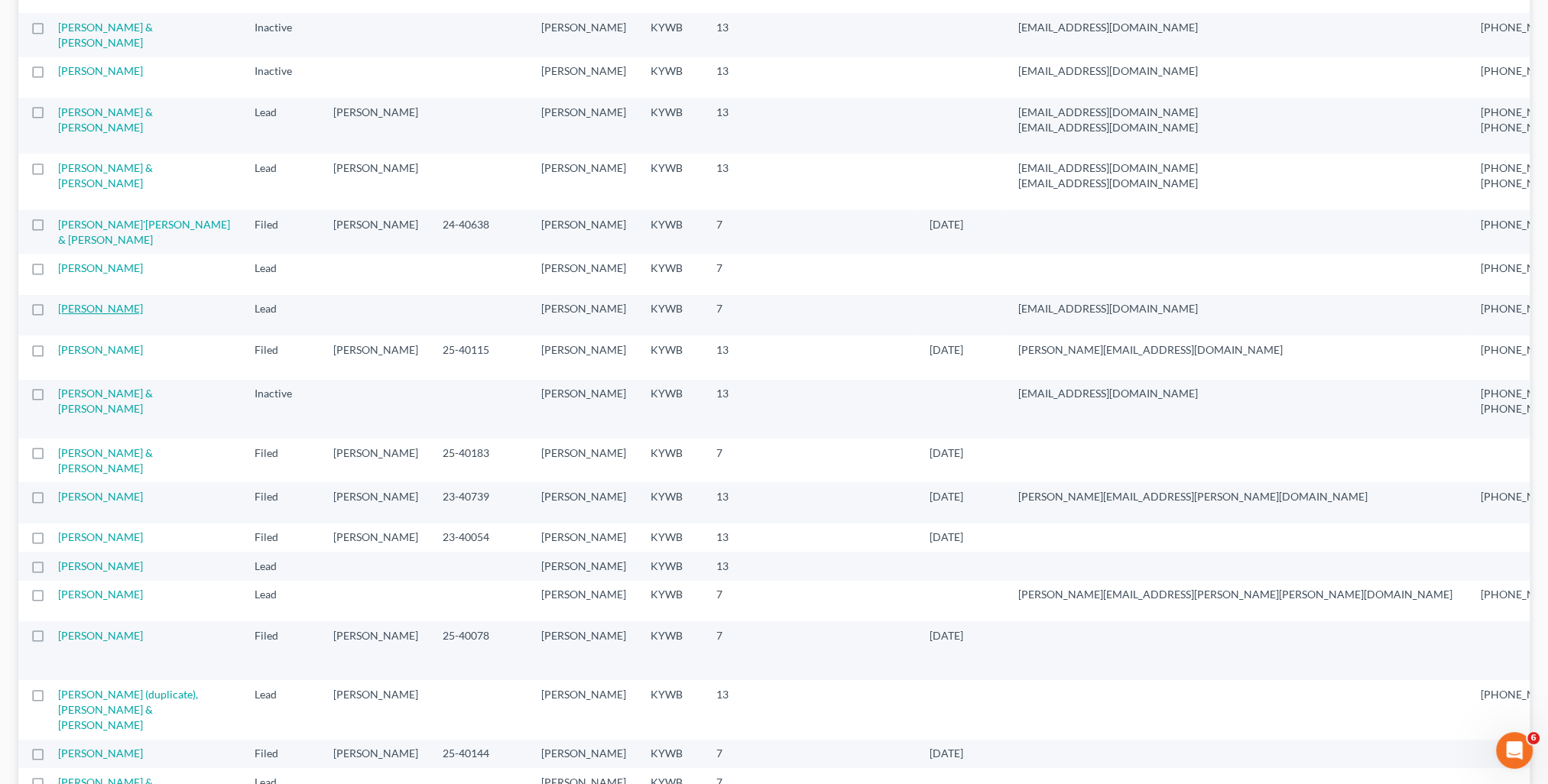
click at [76, 315] on link "[PERSON_NAME]" at bounding box center [100, 309] width 85 height 13
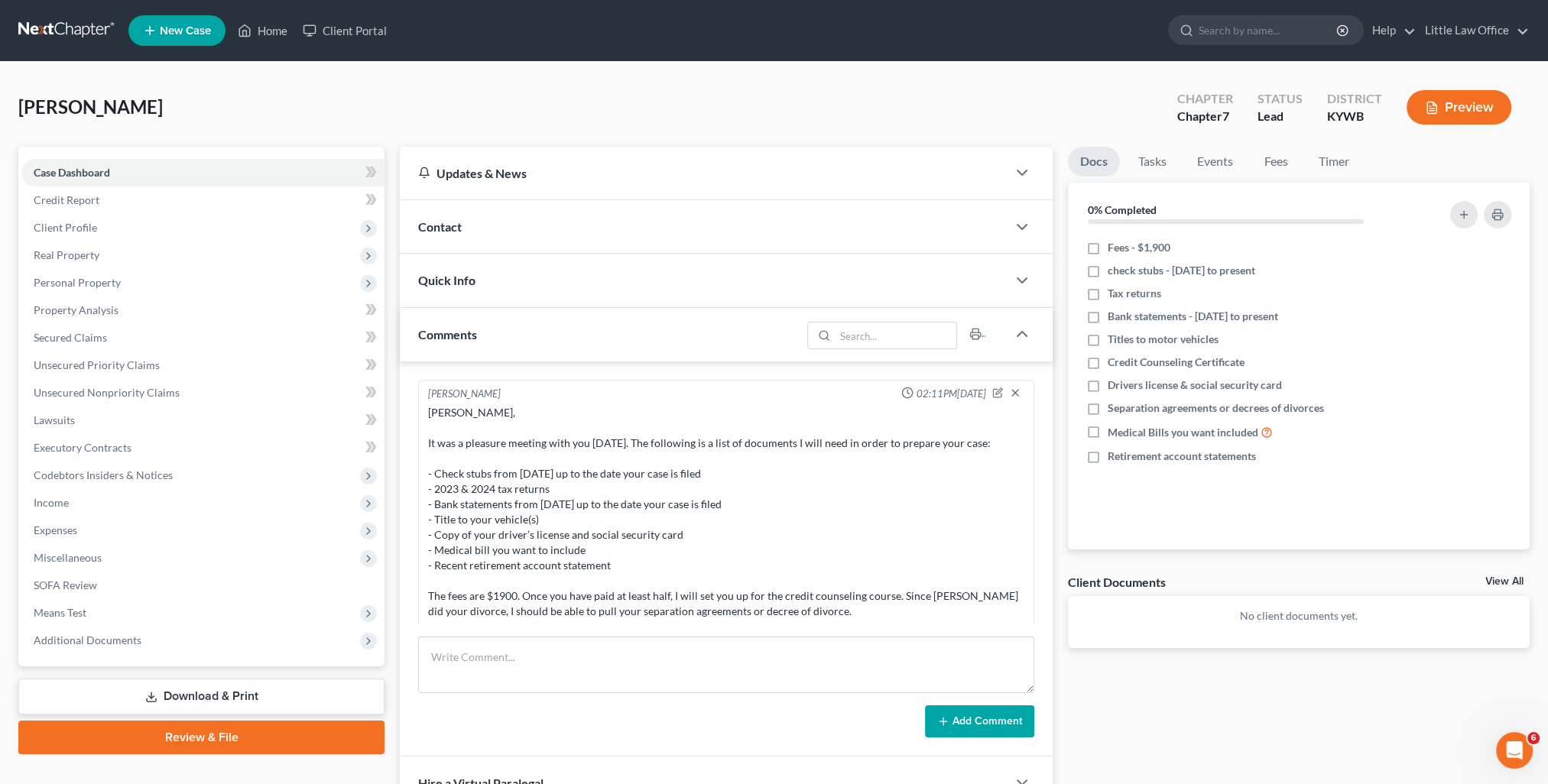
scroll to position [157, 0]
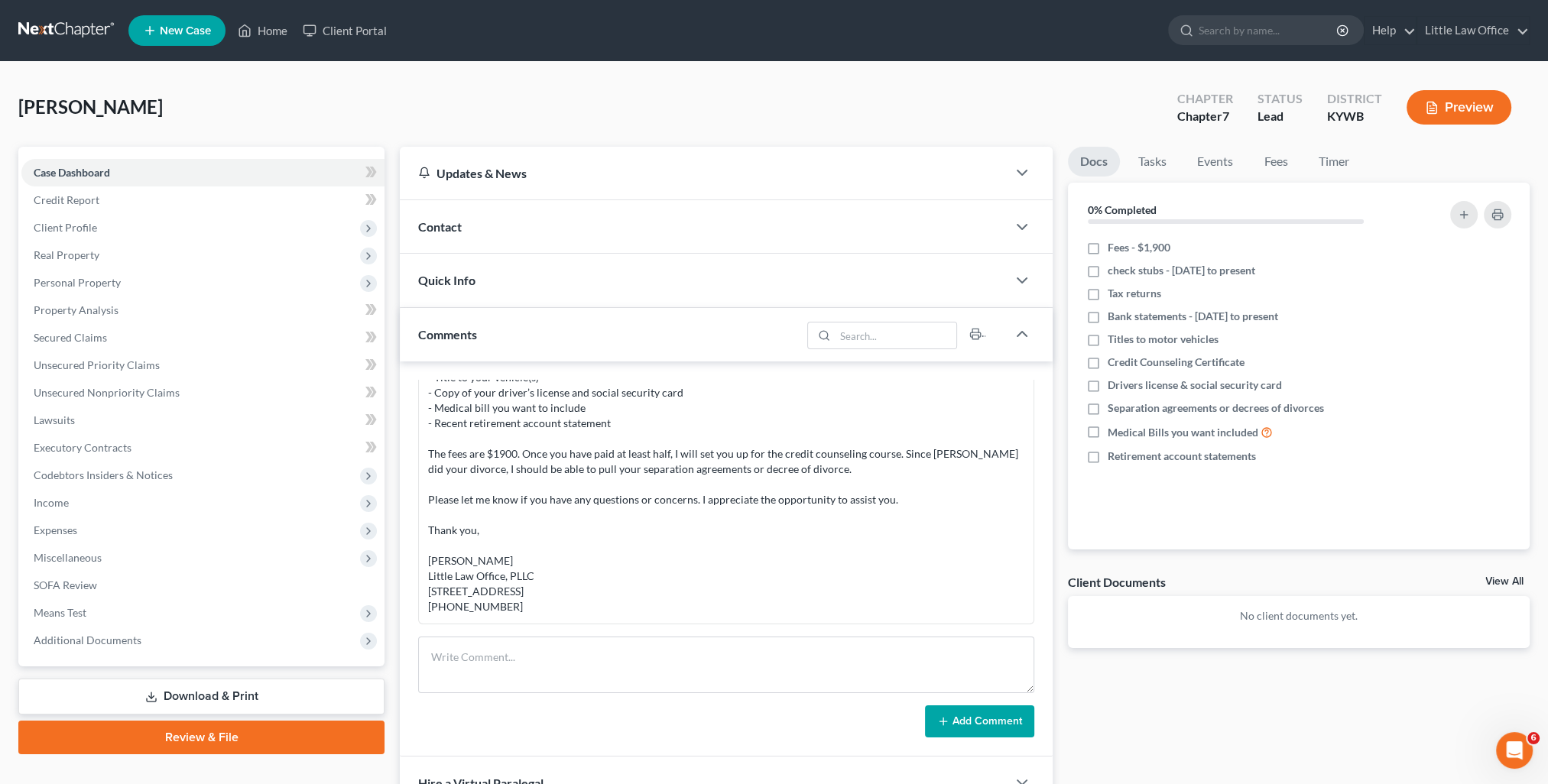
click at [514, 322] on div "Comments" at bounding box center [599, 334] width 401 height 53
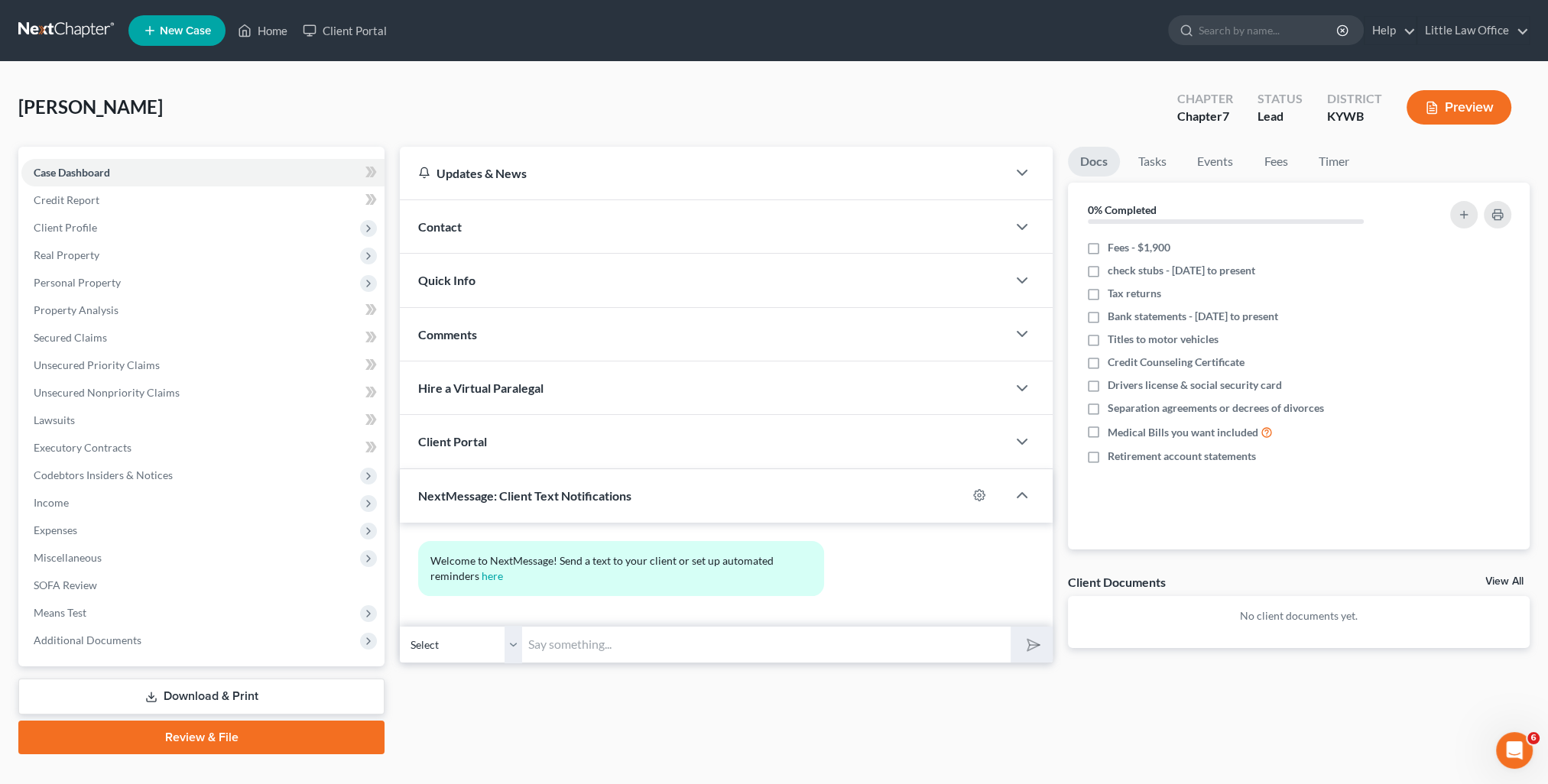
click at [569, 653] on input "text" at bounding box center [767, 645] width 489 height 38
paste input "This is [PERSON_NAME] from [PERSON_NAME] Office. You can use this number to tex…"
type input "This is [PERSON_NAME] from [PERSON_NAME] Office. You can use this number to tex…"
click at [1012, 645] on button "submit" at bounding box center [1031, 644] width 42 height 36
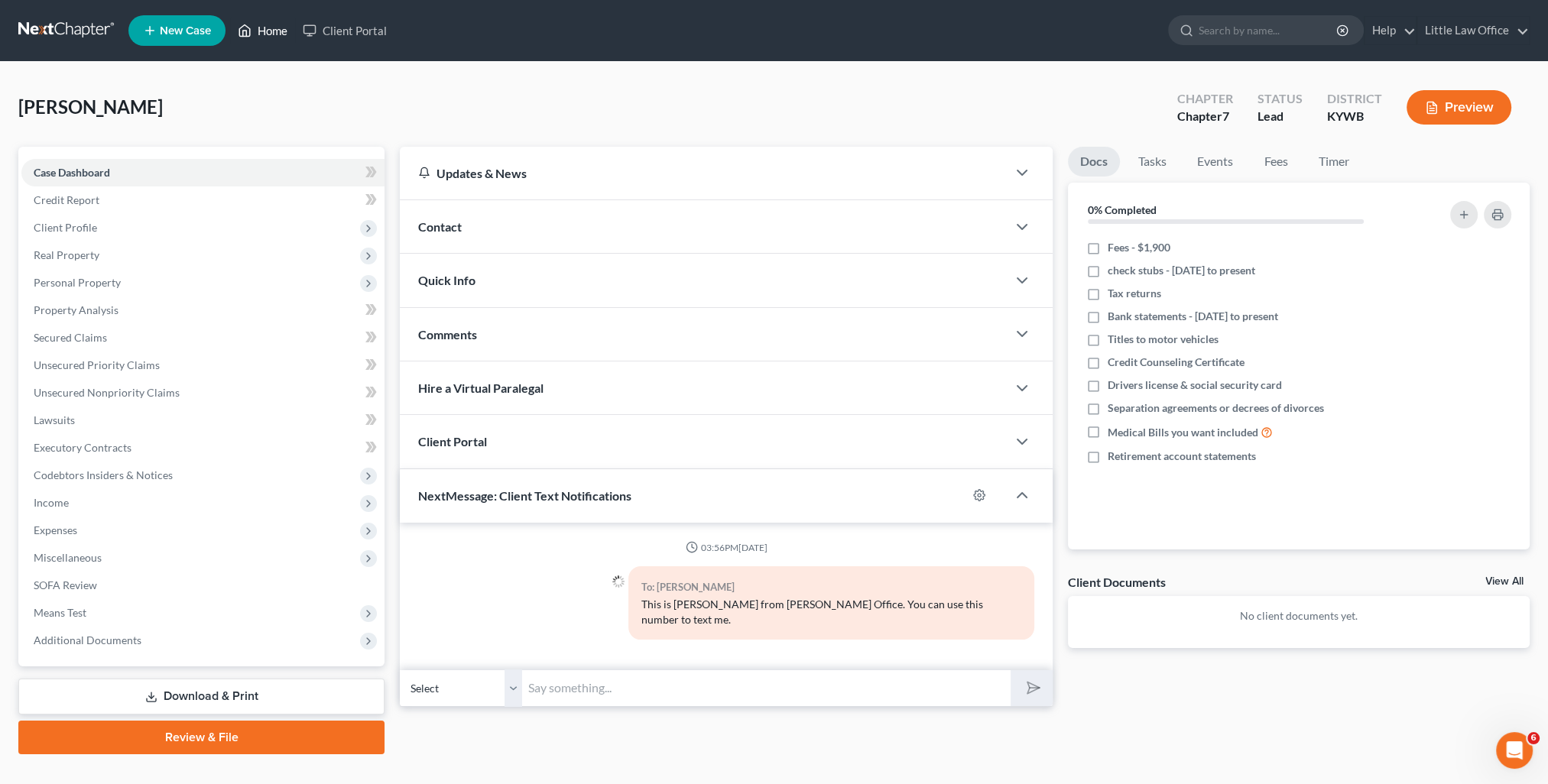
click at [260, 25] on link "Home" at bounding box center [263, 30] width 65 height 28
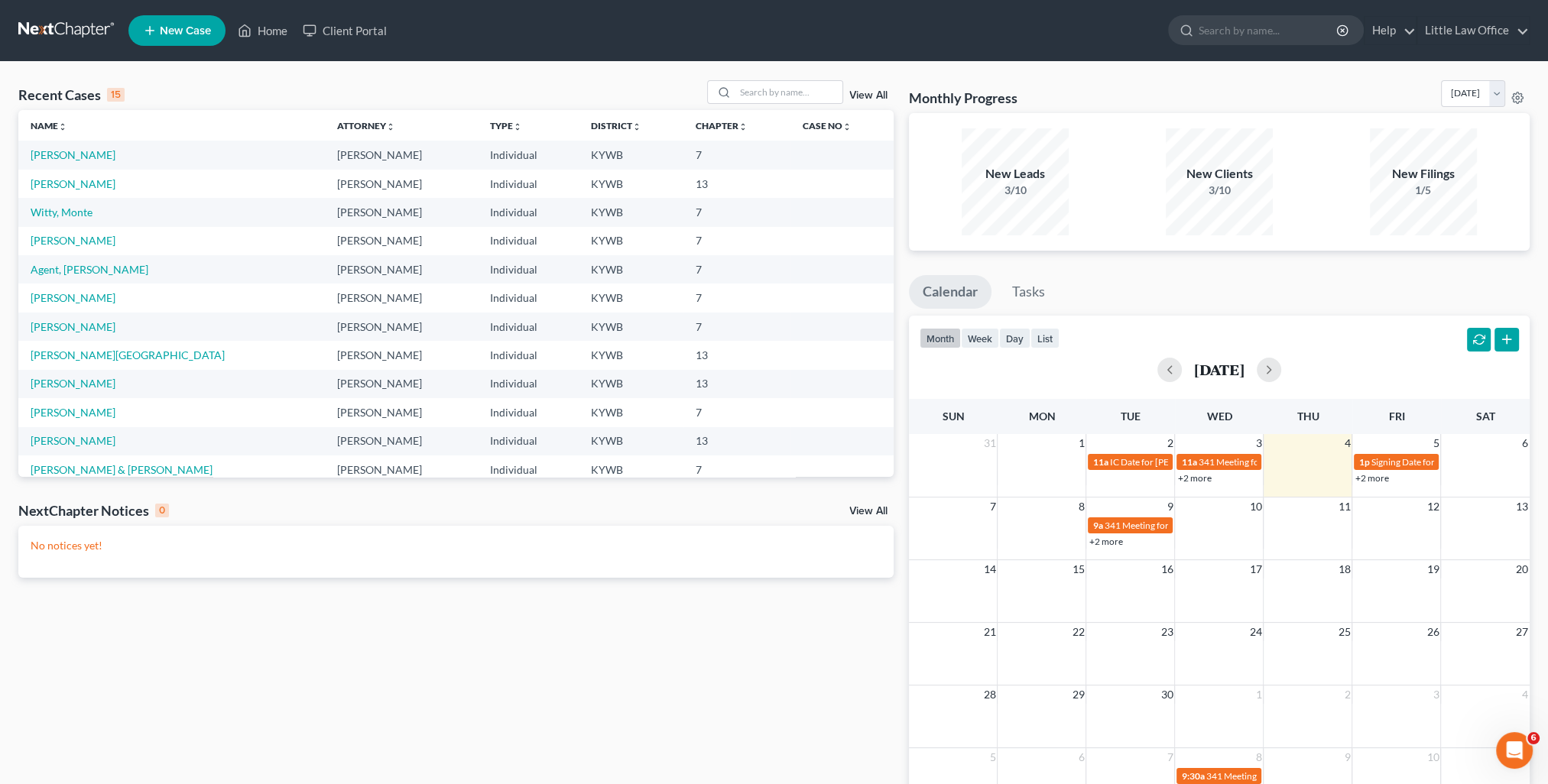
click at [864, 99] on link "View All" at bounding box center [869, 95] width 38 height 11
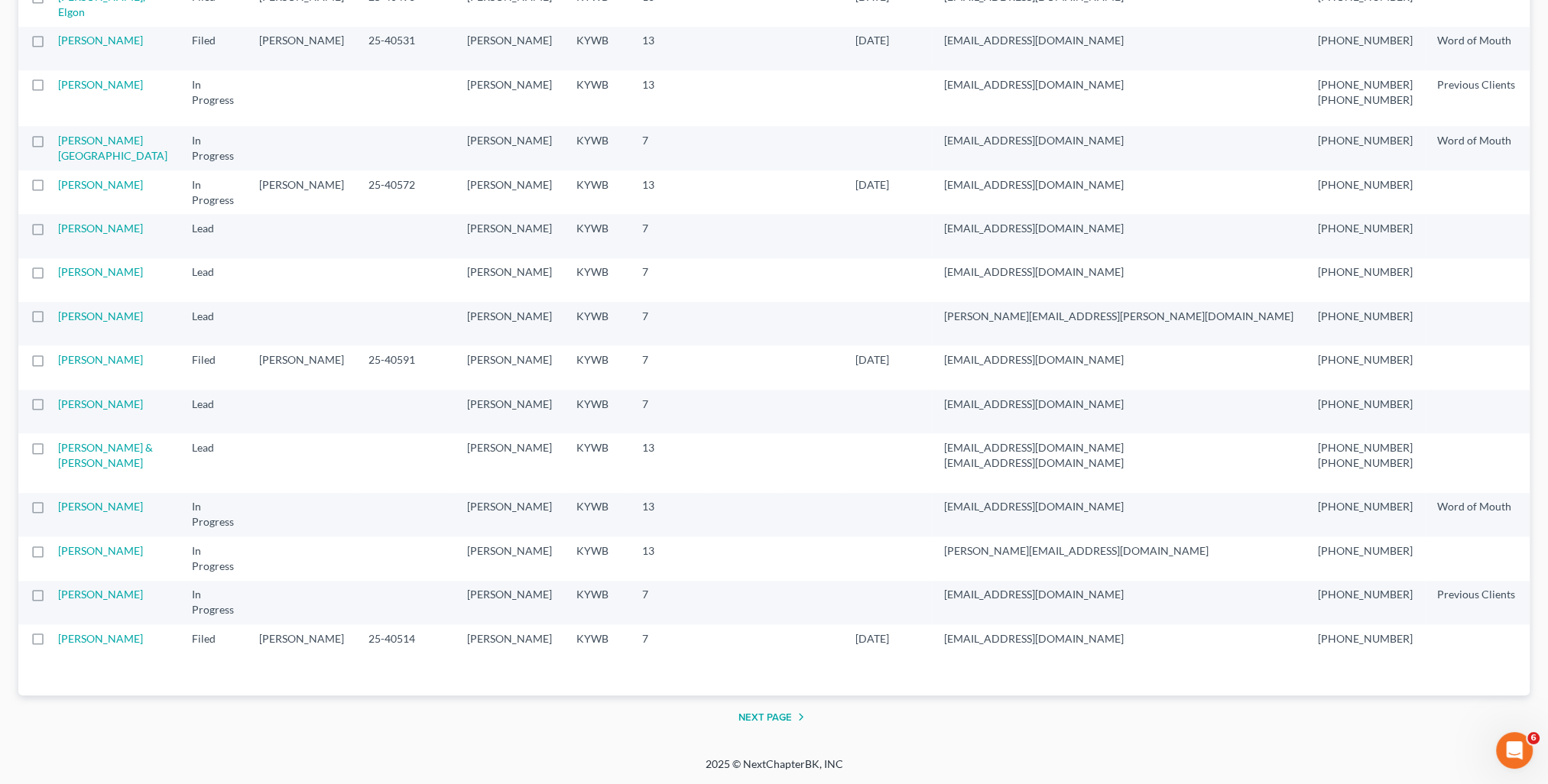
scroll to position [3009, 0]
click at [756, 716] on button "Next Page" at bounding box center [774, 717] width 72 height 18
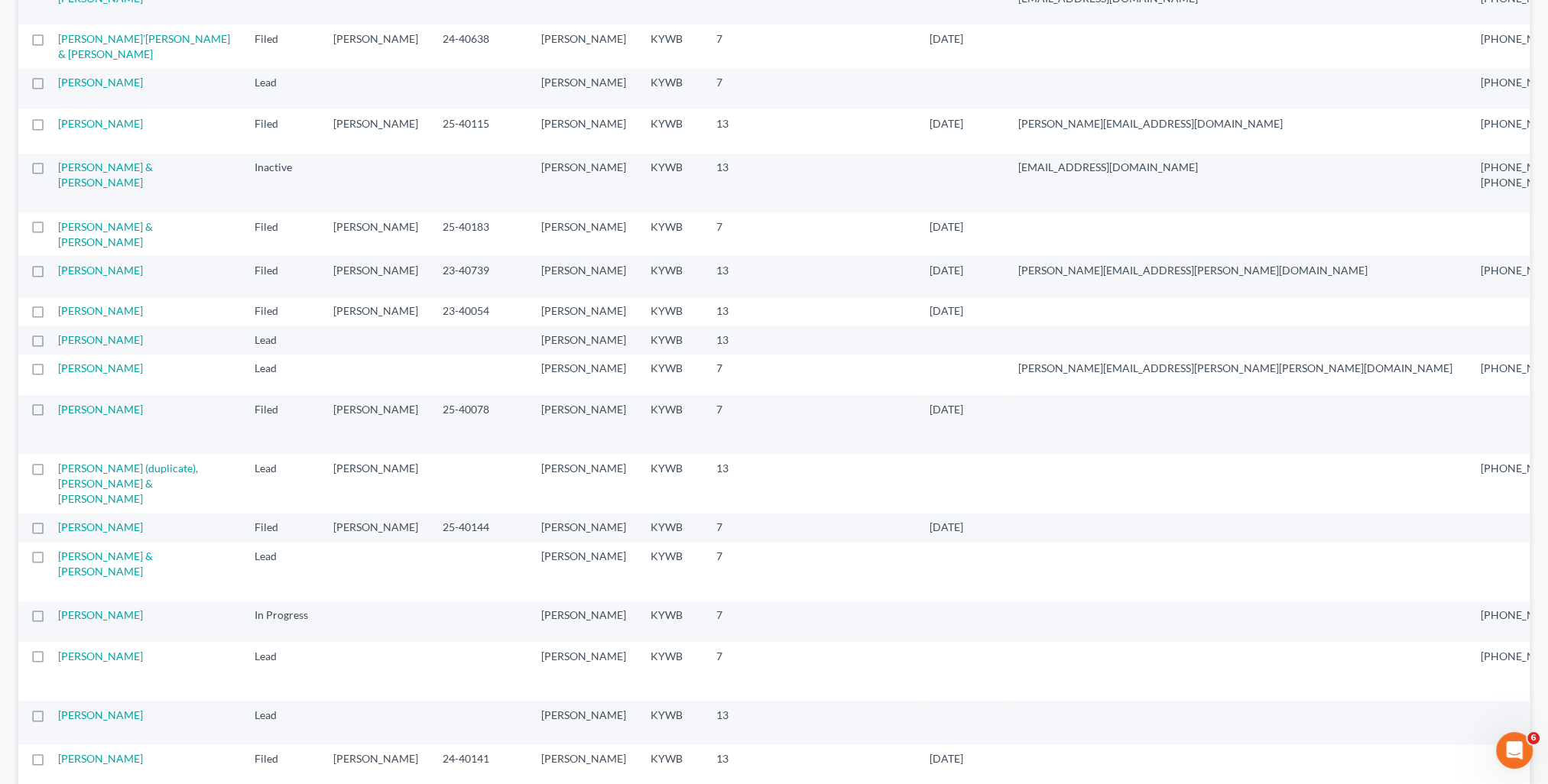
scroll to position [841, 0]
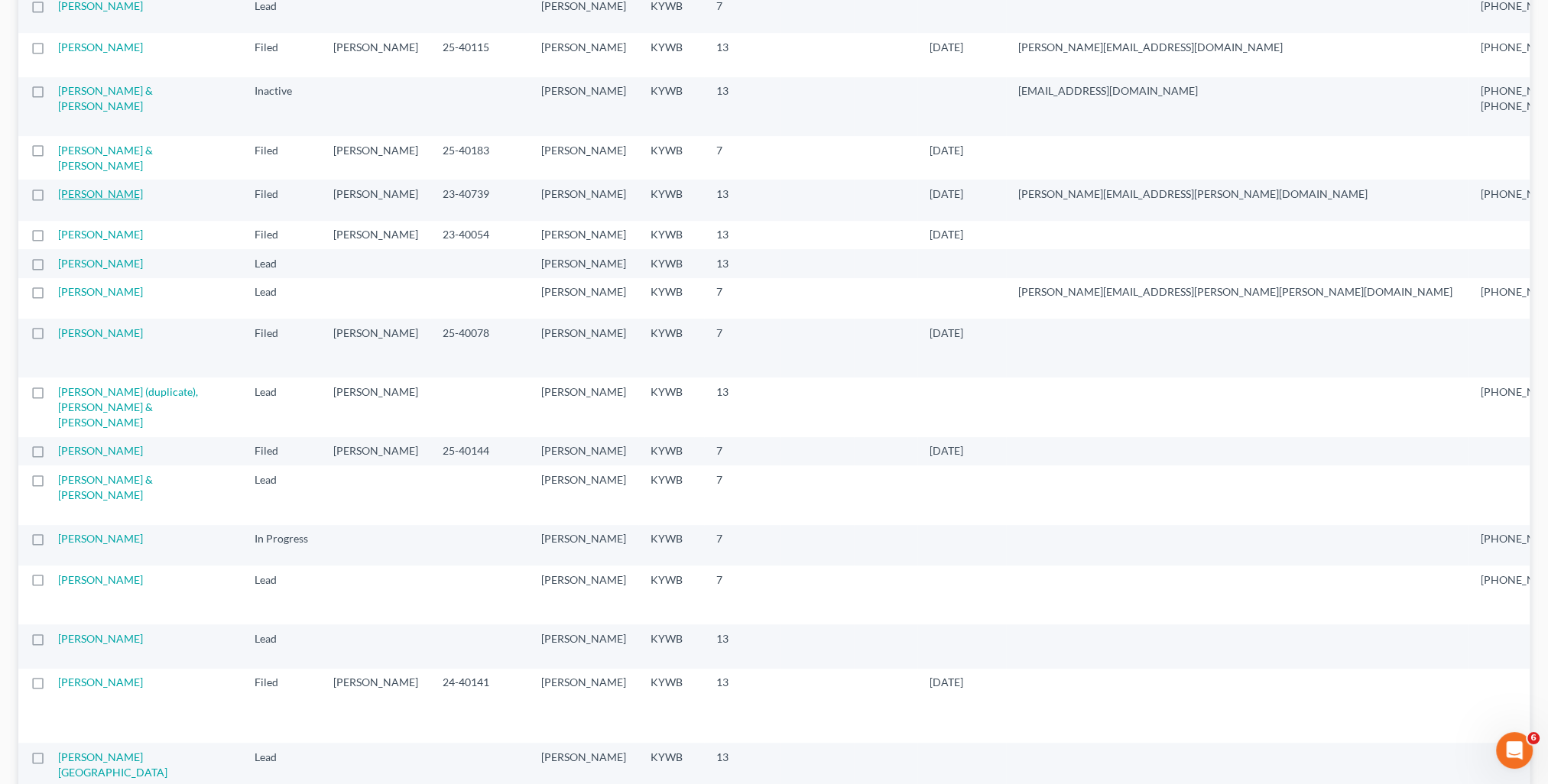
click at [82, 200] on link "[PERSON_NAME]" at bounding box center [100, 194] width 85 height 13
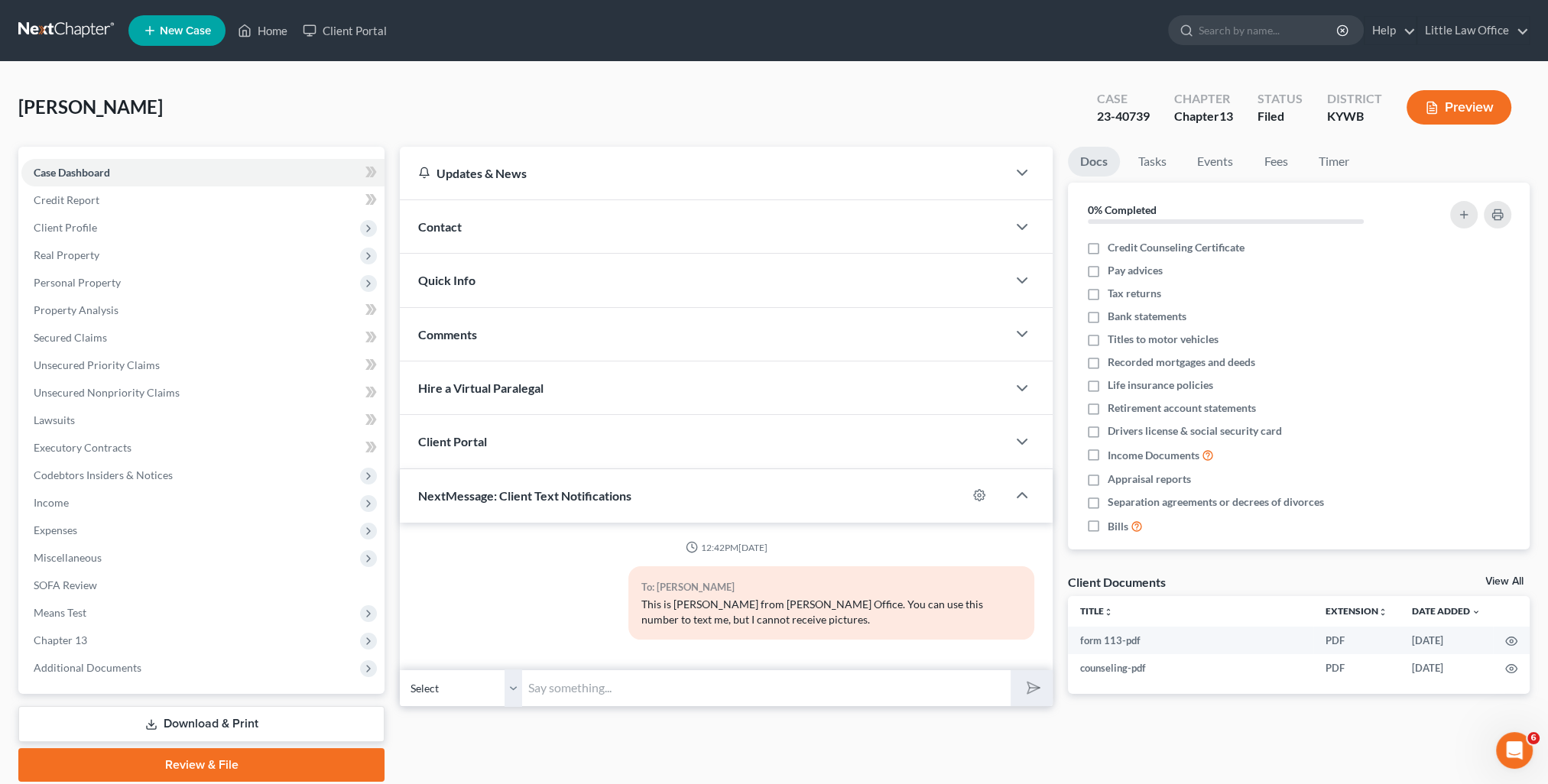
click at [663, 692] on input "text" at bounding box center [767, 688] width 489 height 38
paste input "This is [PERSON_NAME] from [PERSON_NAME] Office. You can use this number to tex…"
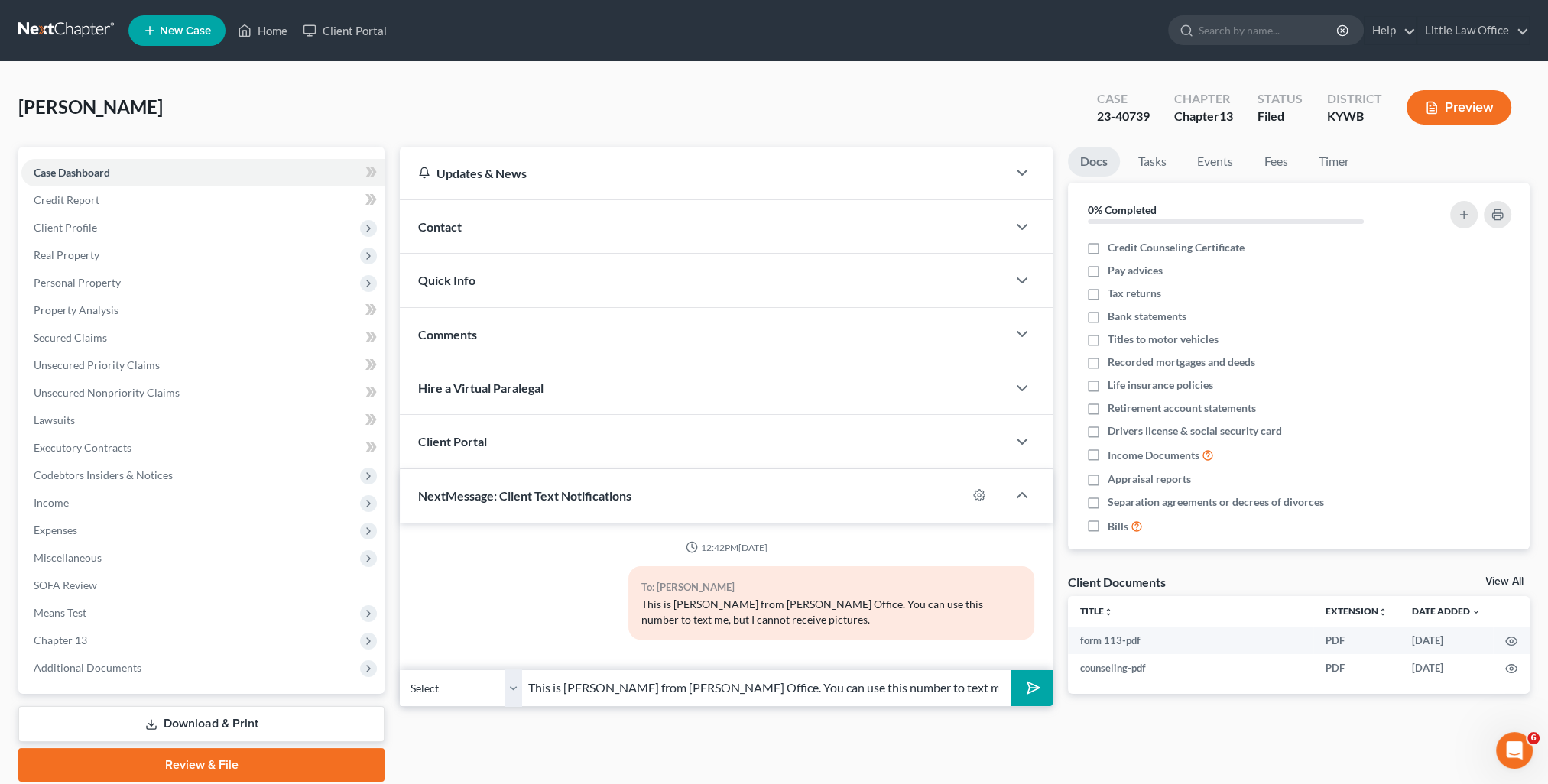
type input "This is [PERSON_NAME] from [PERSON_NAME] Office. You can use this number to tex…"
click at [1039, 698] on button "submit" at bounding box center [1031, 688] width 42 height 36
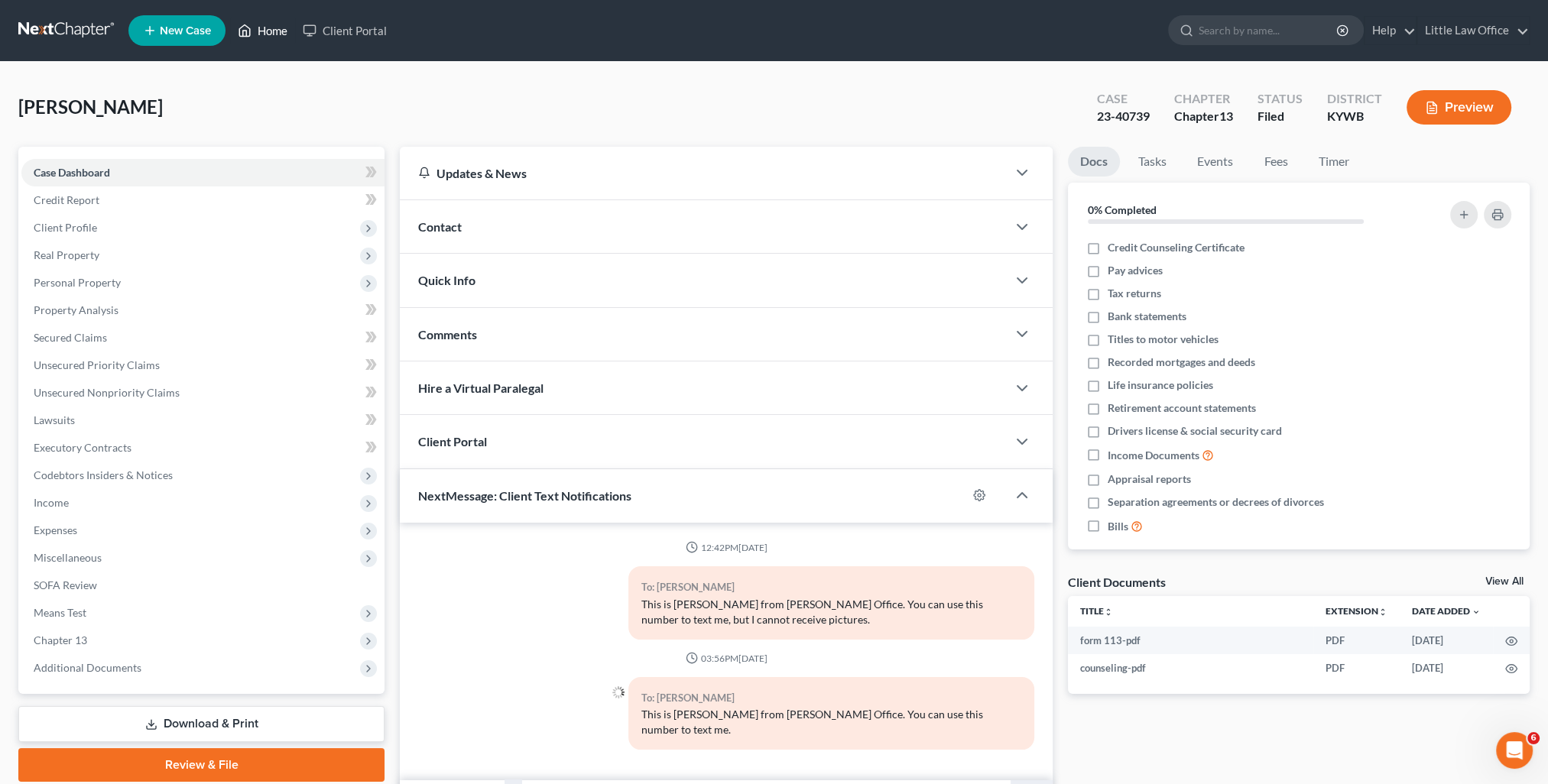
click at [272, 32] on link "Home" at bounding box center [263, 30] width 65 height 28
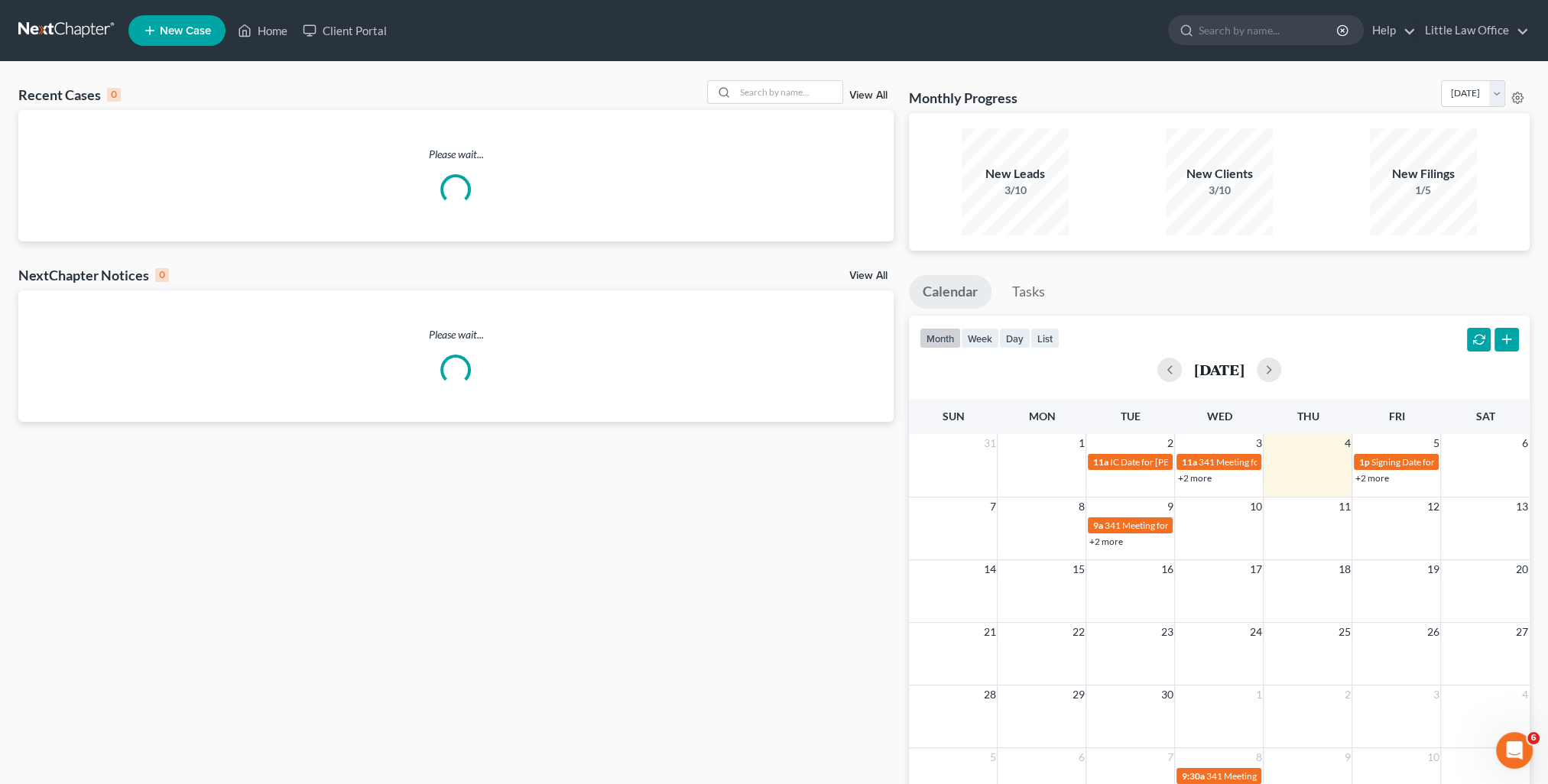
click at [860, 96] on link "View All" at bounding box center [869, 95] width 38 height 11
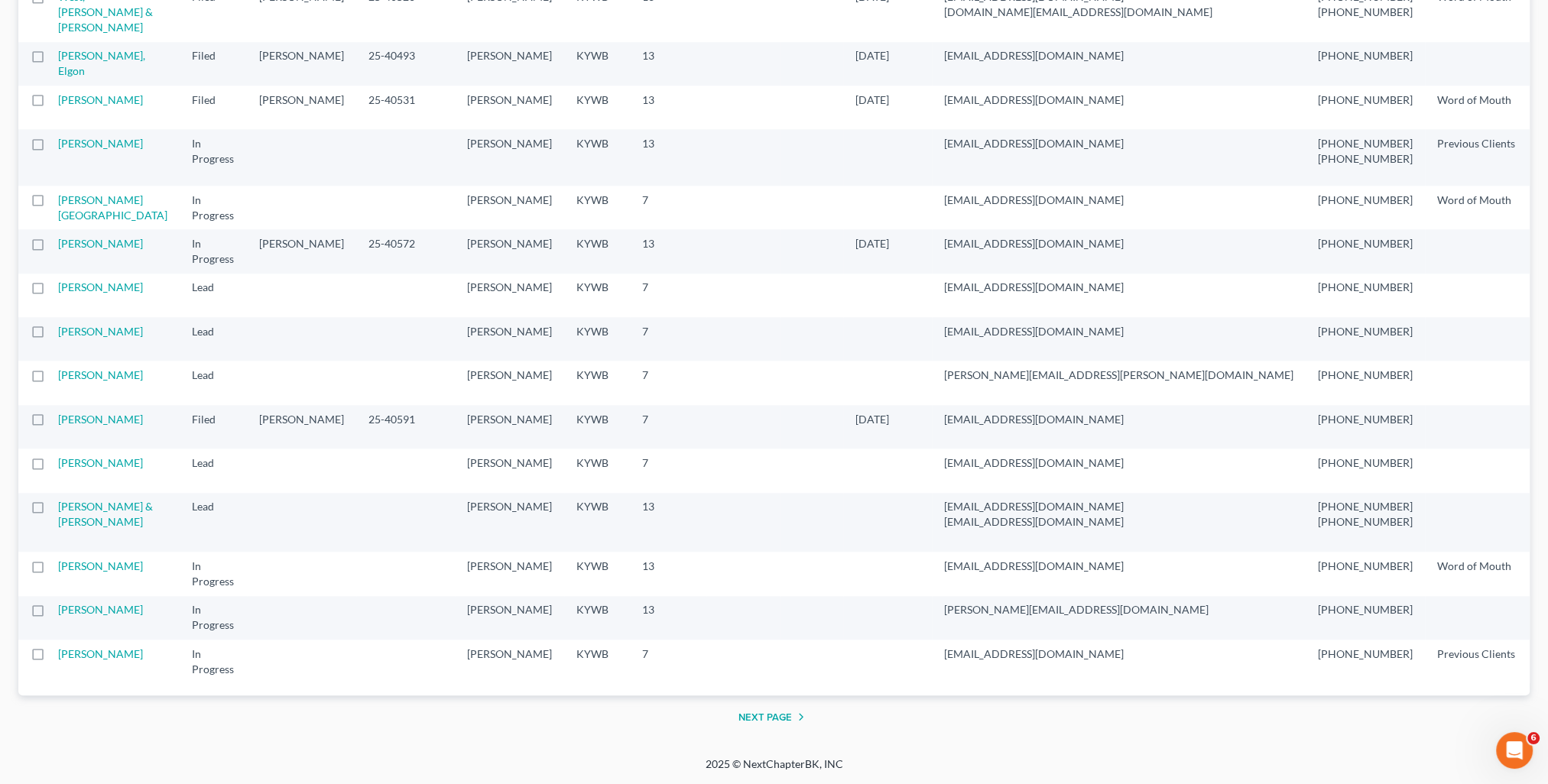
scroll to position [3024, 0]
click at [770, 712] on button "Next Page" at bounding box center [774, 717] width 72 height 18
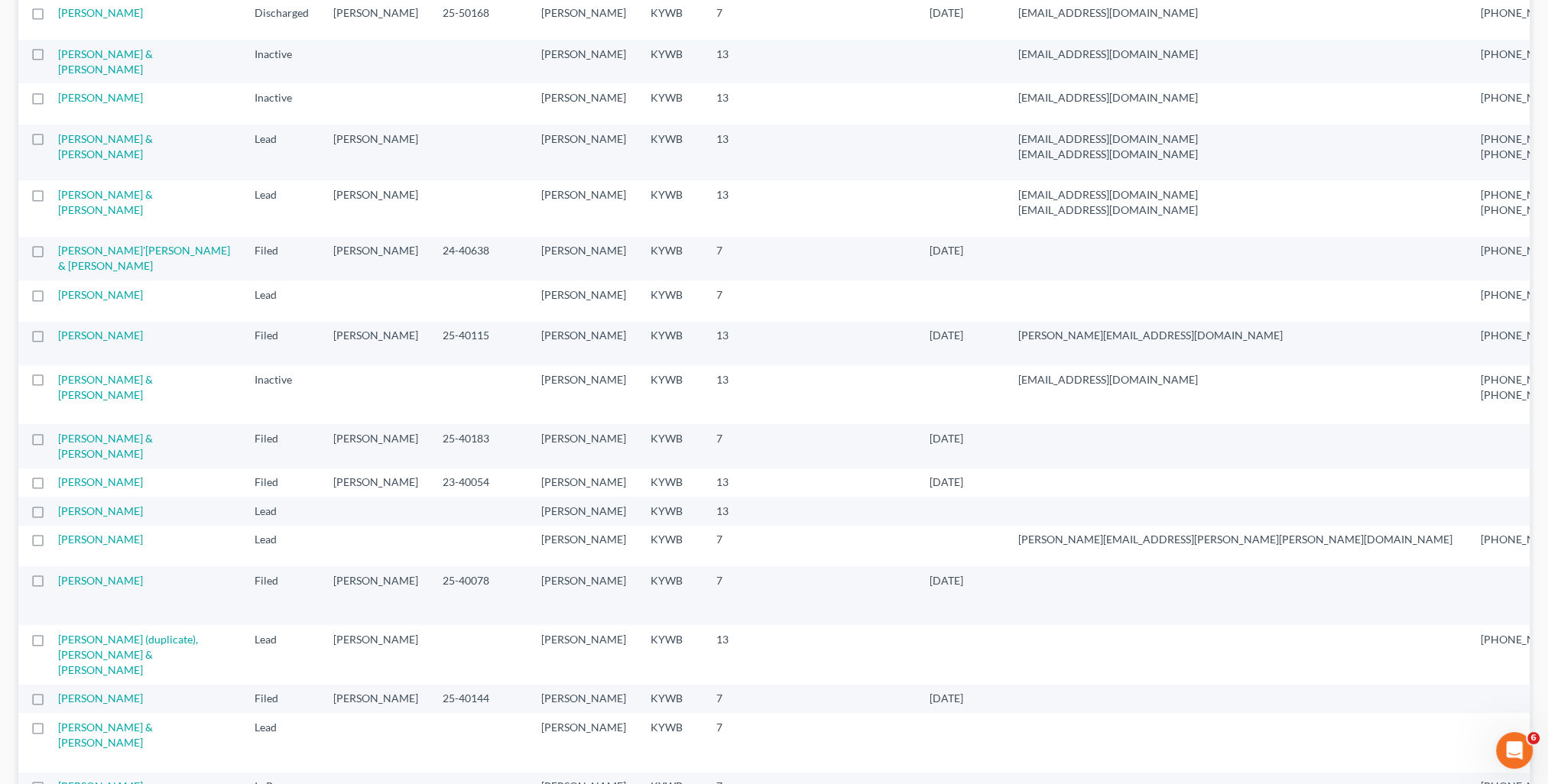
scroll to position [688, 0]
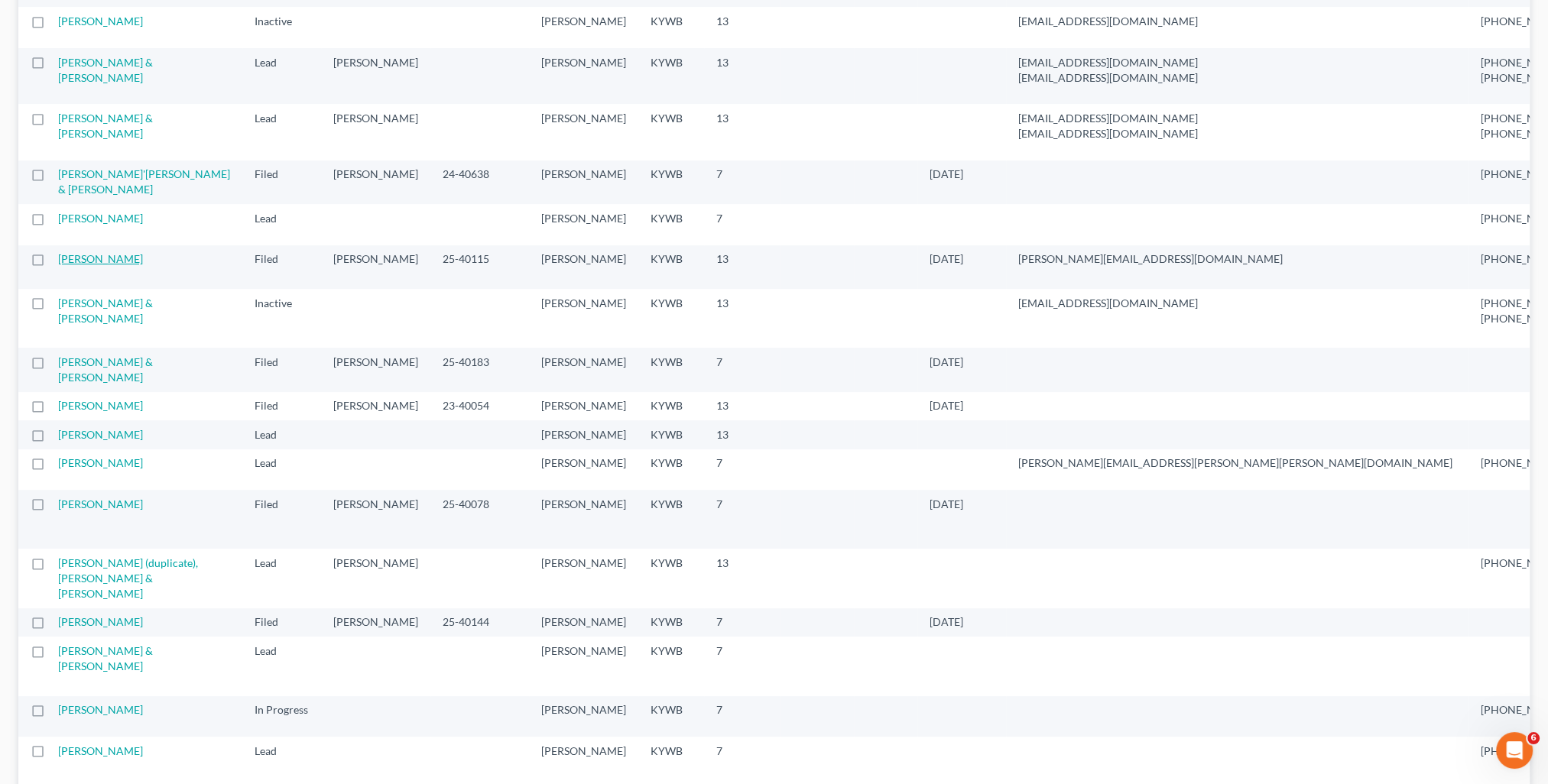
click at [69, 266] on link "[PERSON_NAME]" at bounding box center [100, 259] width 85 height 13
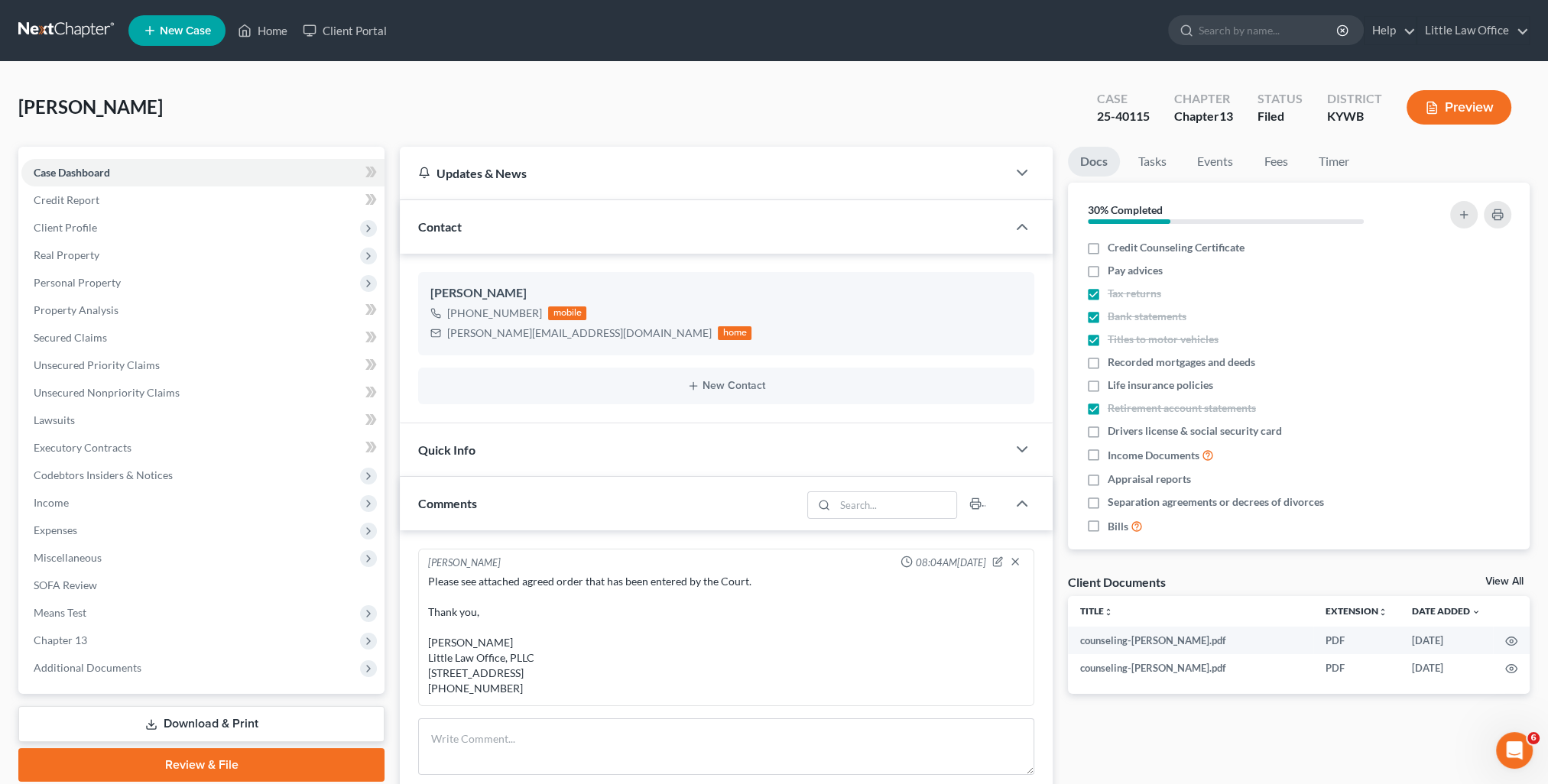
click at [477, 229] on div "Contact" at bounding box center [702, 226] width 607 height 53
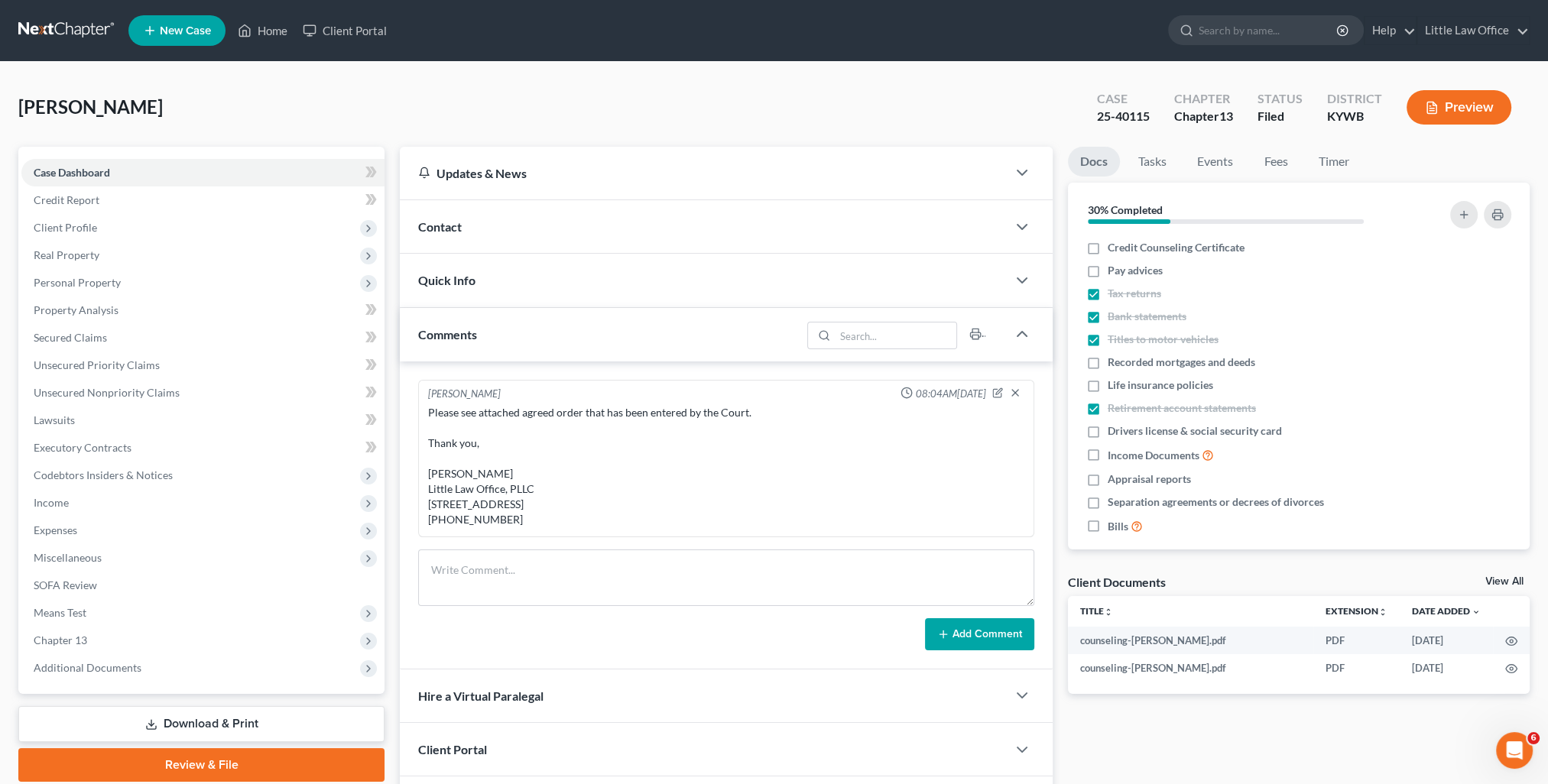
click at [498, 347] on div "Comments" at bounding box center [599, 334] width 401 height 53
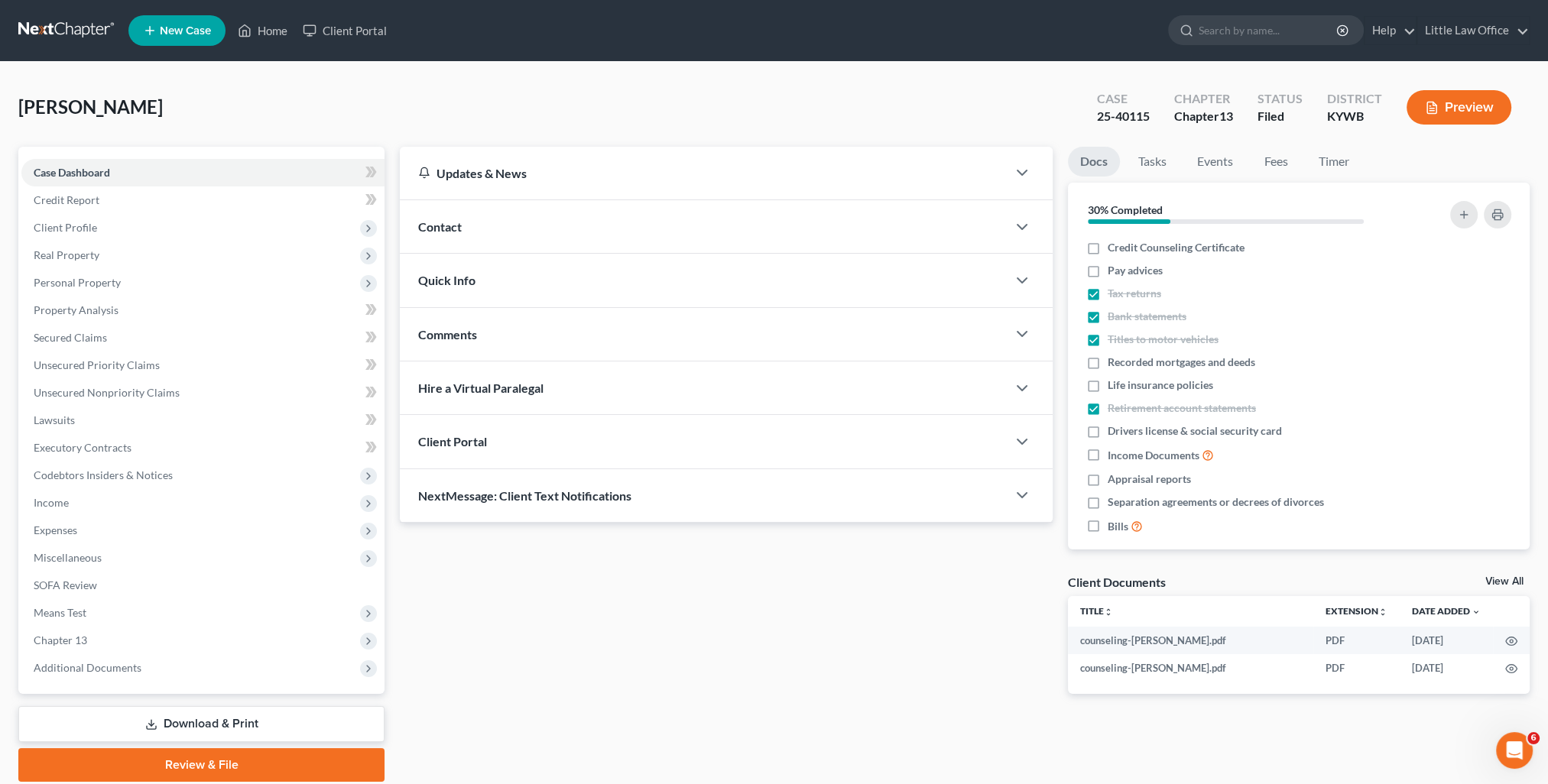
click at [588, 489] on span "NextMessage: Client Text Notifications" at bounding box center [525, 495] width 214 height 14
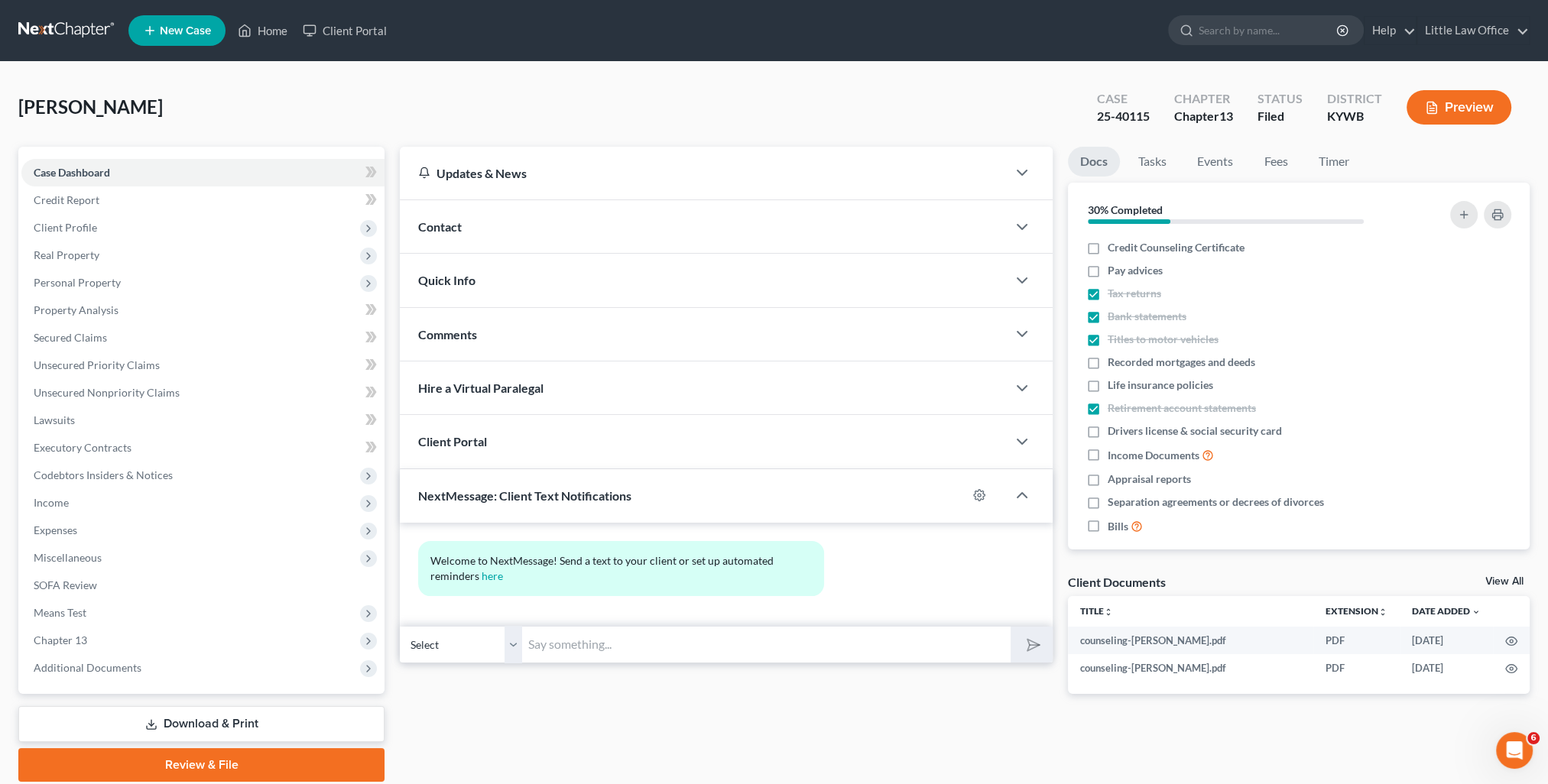
click at [594, 622] on div "Welcome to NextMessage! Send a text to your client or set up automated reminder…" at bounding box center [725, 574] width 652 height 104
click at [596, 637] on input "text" at bounding box center [767, 645] width 489 height 38
paste input "This is [PERSON_NAME] from [PERSON_NAME] Office. You can use this number to tex…"
type input "This is [PERSON_NAME] from [PERSON_NAME] Office. You can use this number to tex…"
click at [1016, 647] on button "submit" at bounding box center [1031, 644] width 42 height 36
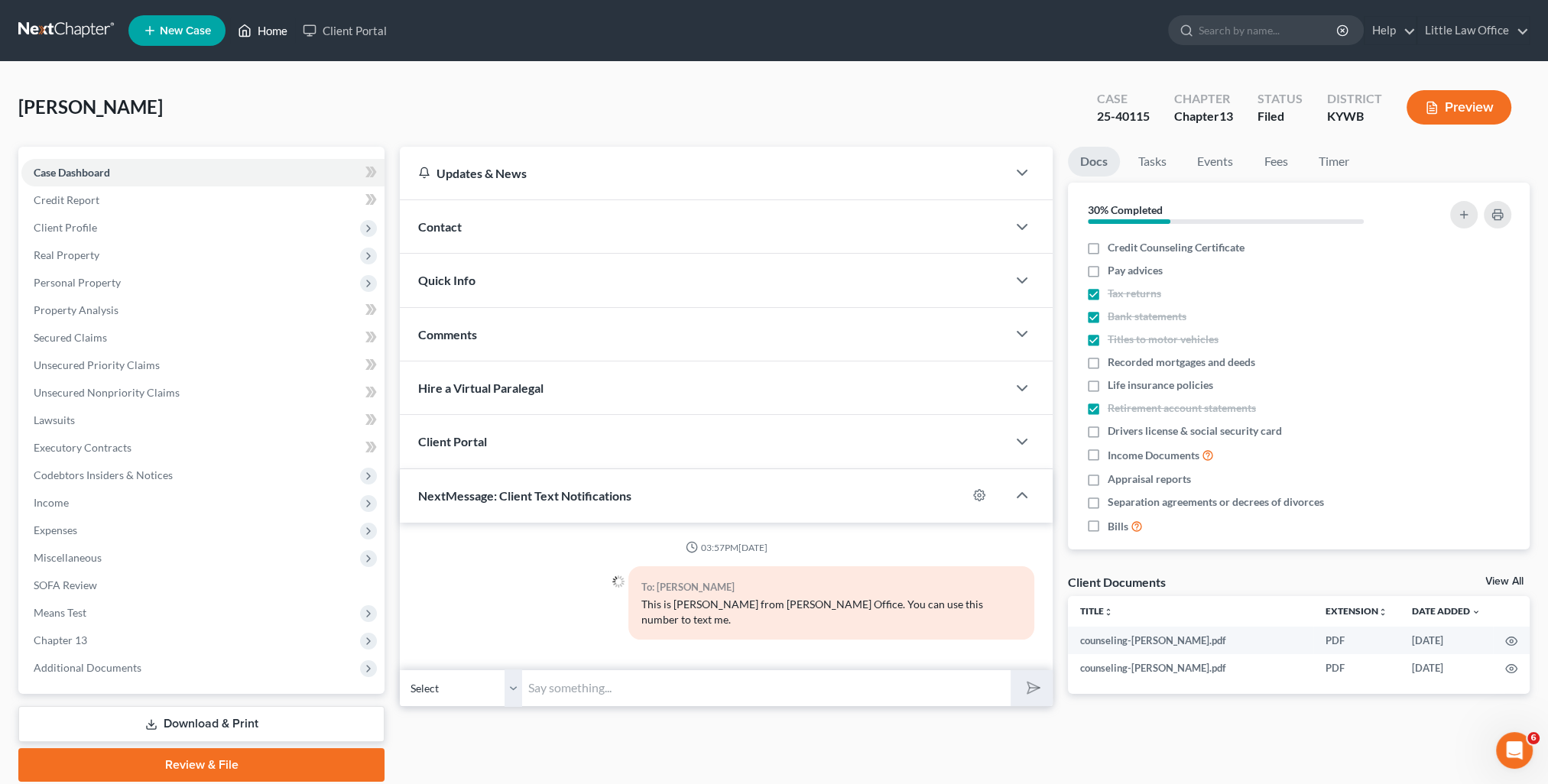
click at [266, 32] on link "Home" at bounding box center [263, 30] width 65 height 28
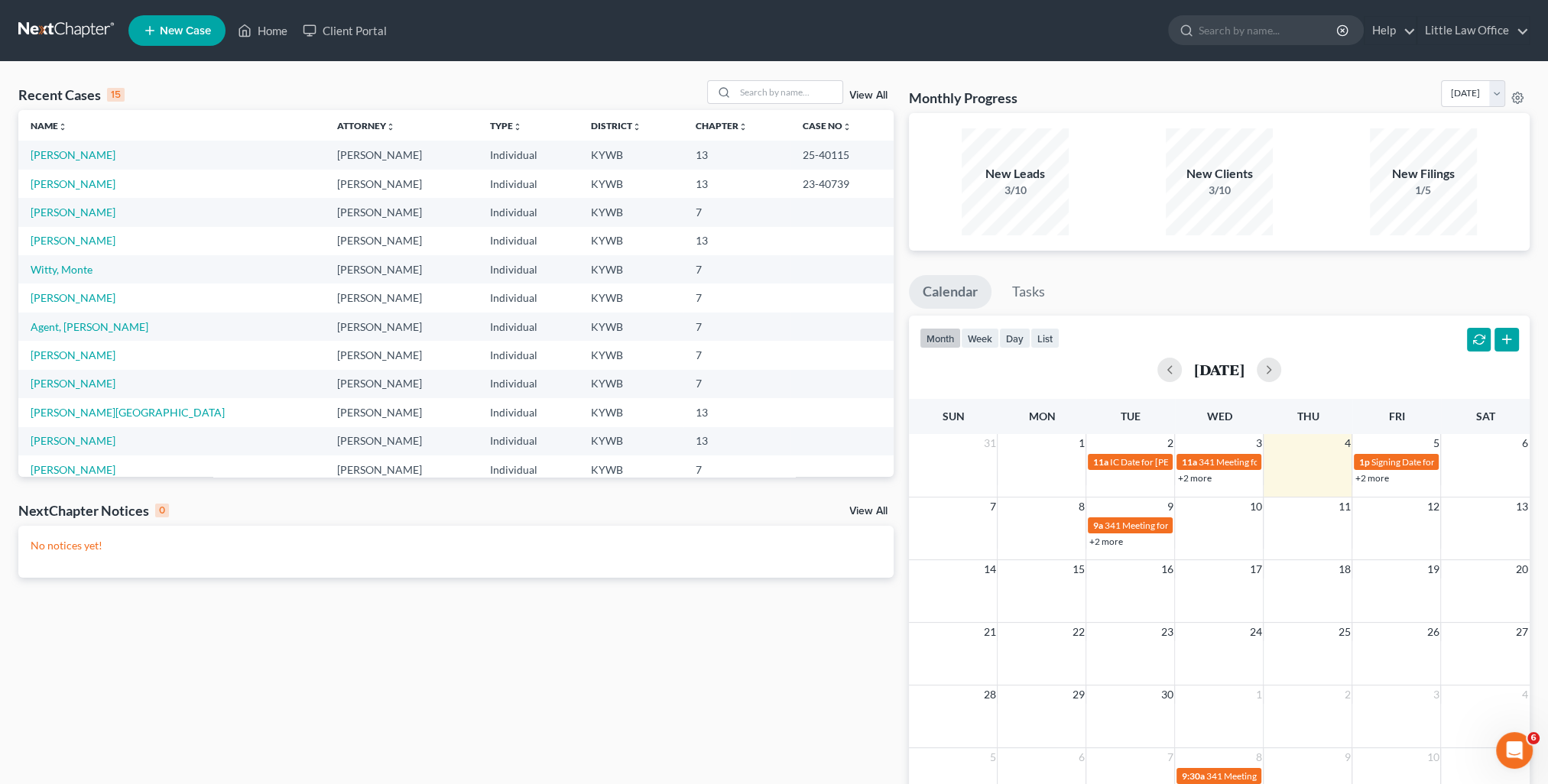
click at [859, 90] on link "View All" at bounding box center [869, 95] width 38 height 11
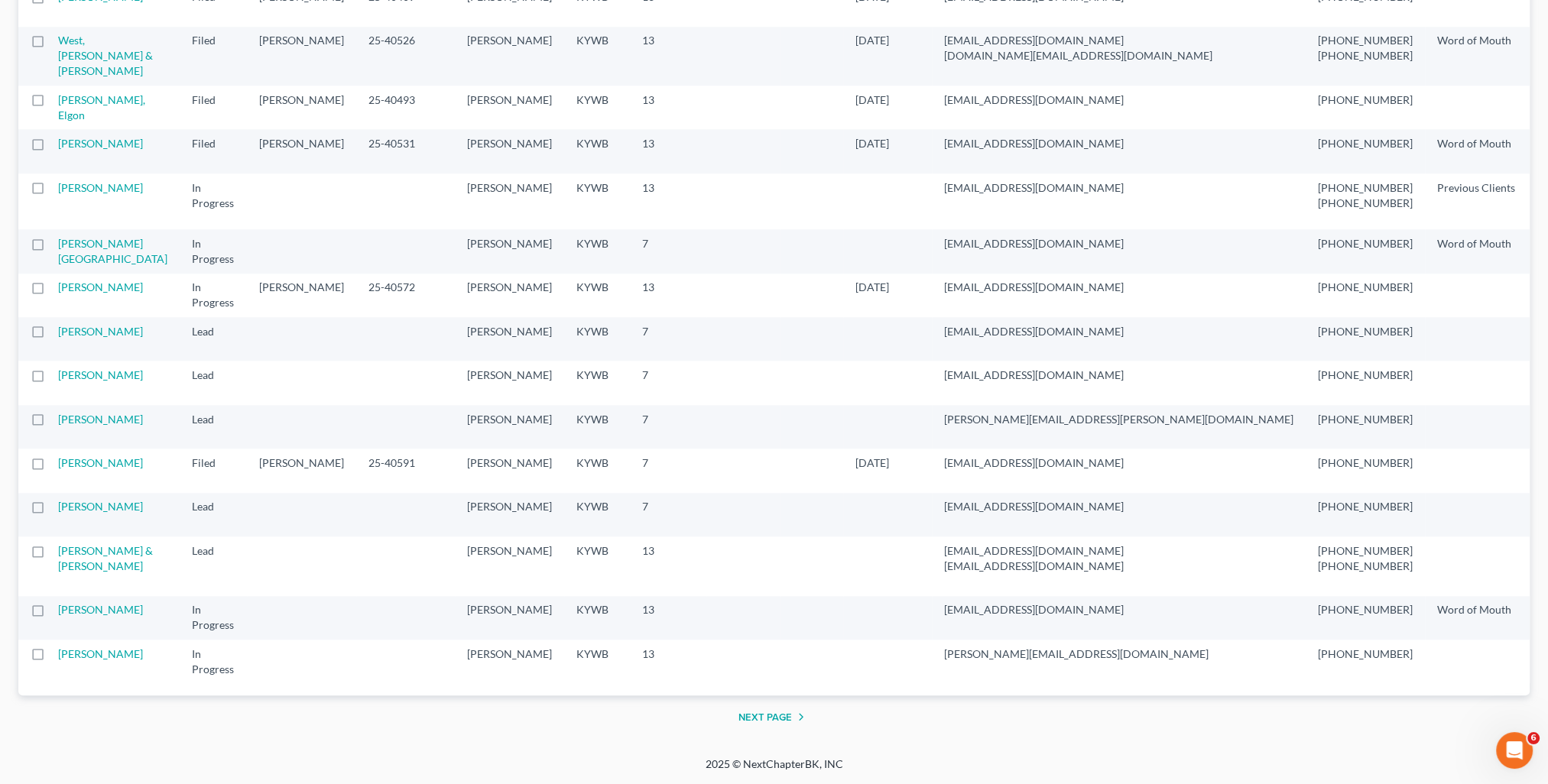
scroll to position [3024, 0]
click at [778, 713] on button "Next Page" at bounding box center [774, 717] width 72 height 18
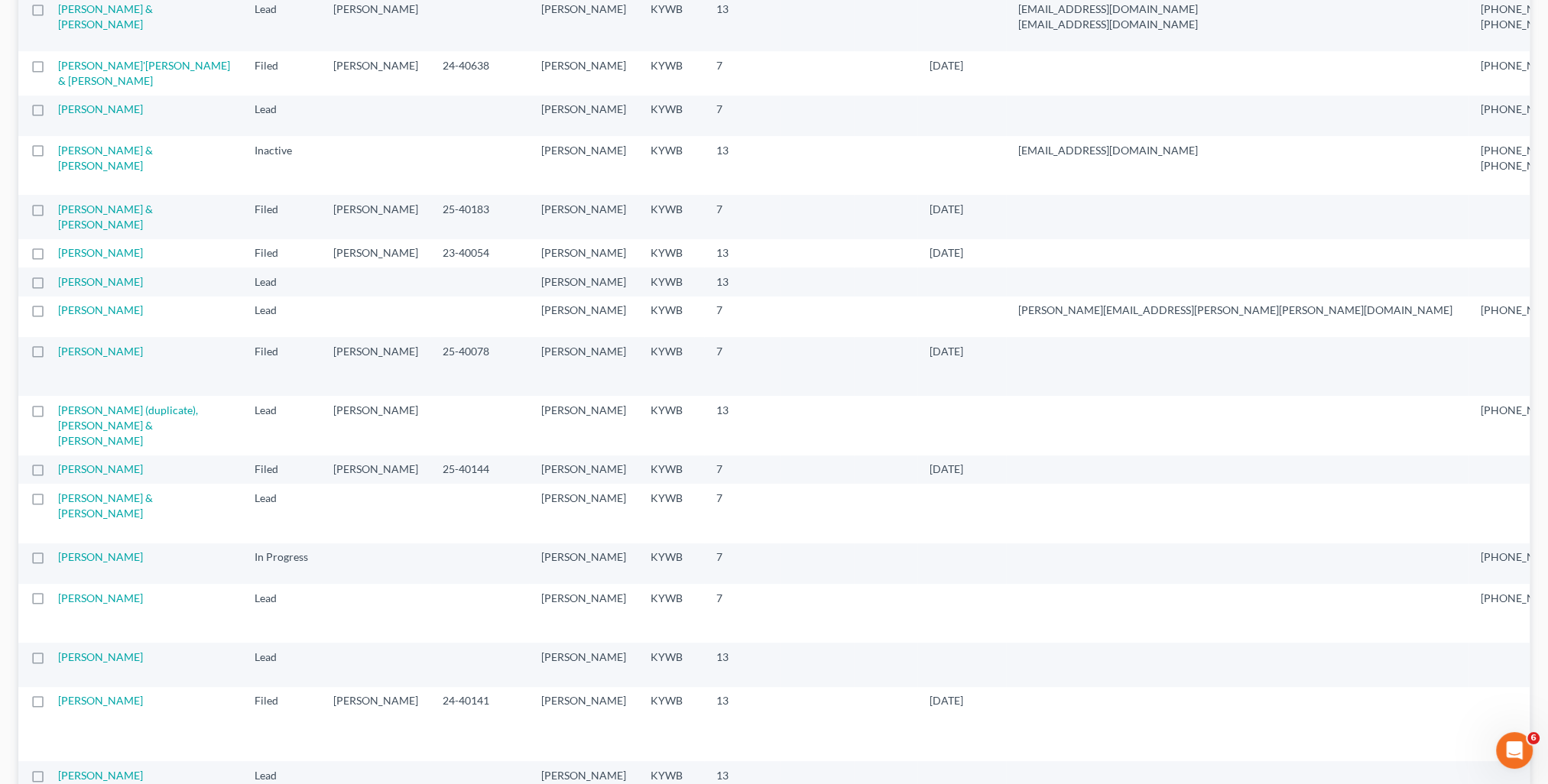
scroll to position [917, 0]
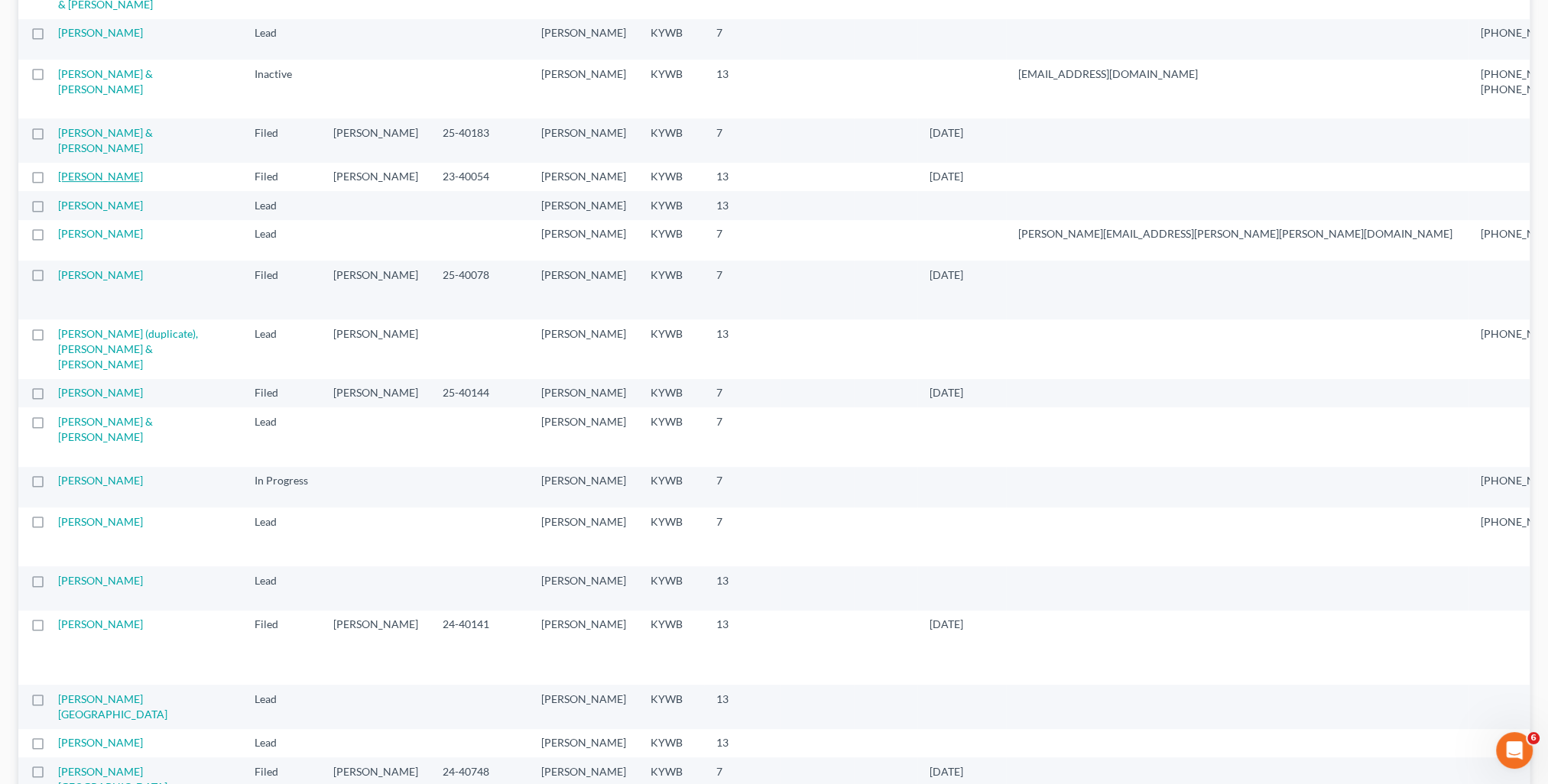
click at [75, 183] on link "[PERSON_NAME]" at bounding box center [100, 176] width 85 height 13
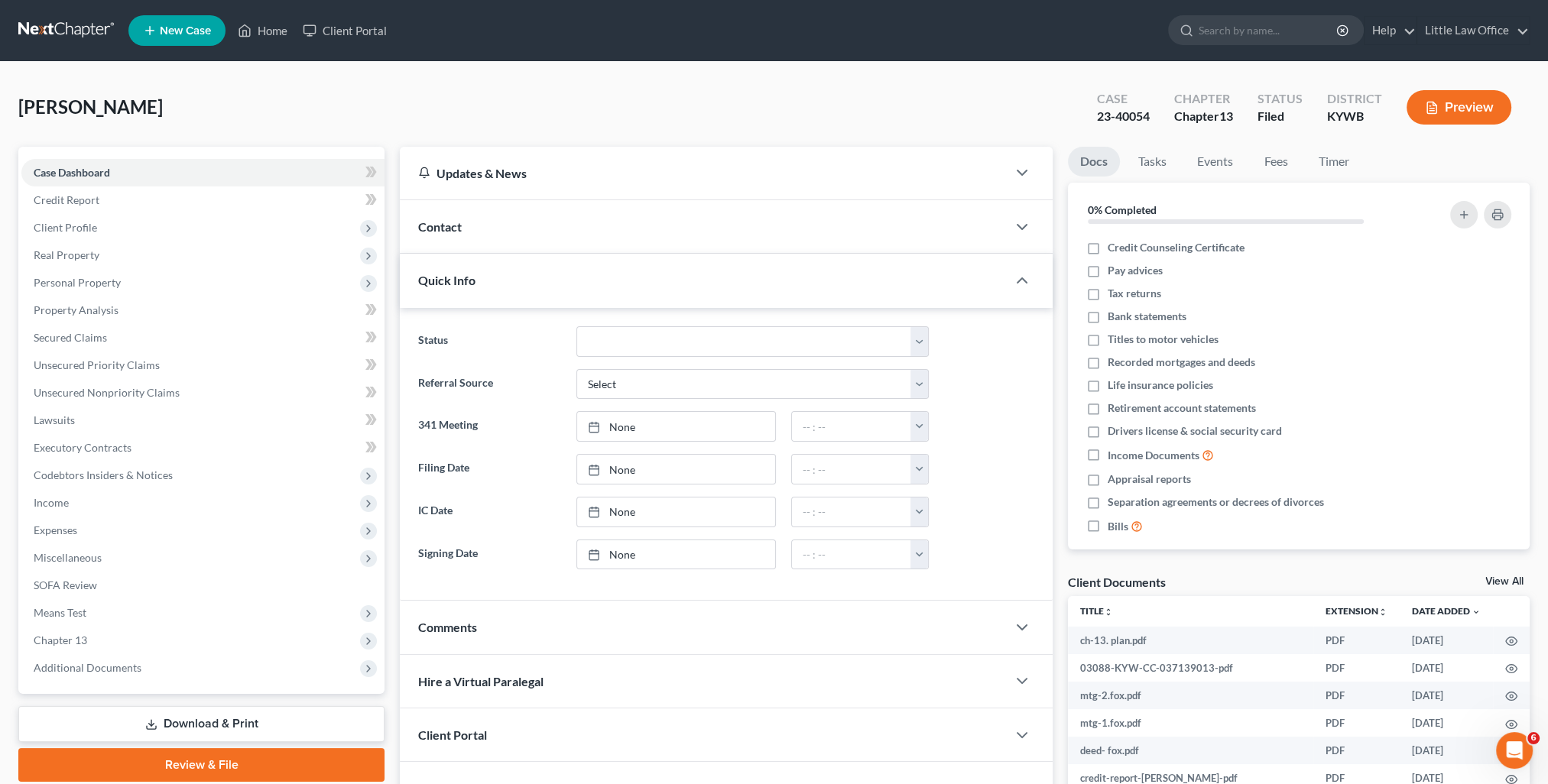
drag, startPoint x: 566, startPoint y: 235, endPoint x: 559, endPoint y: 280, distance: 45.5
click at [564, 240] on div "Contact" at bounding box center [702, 226] width 607 height 53
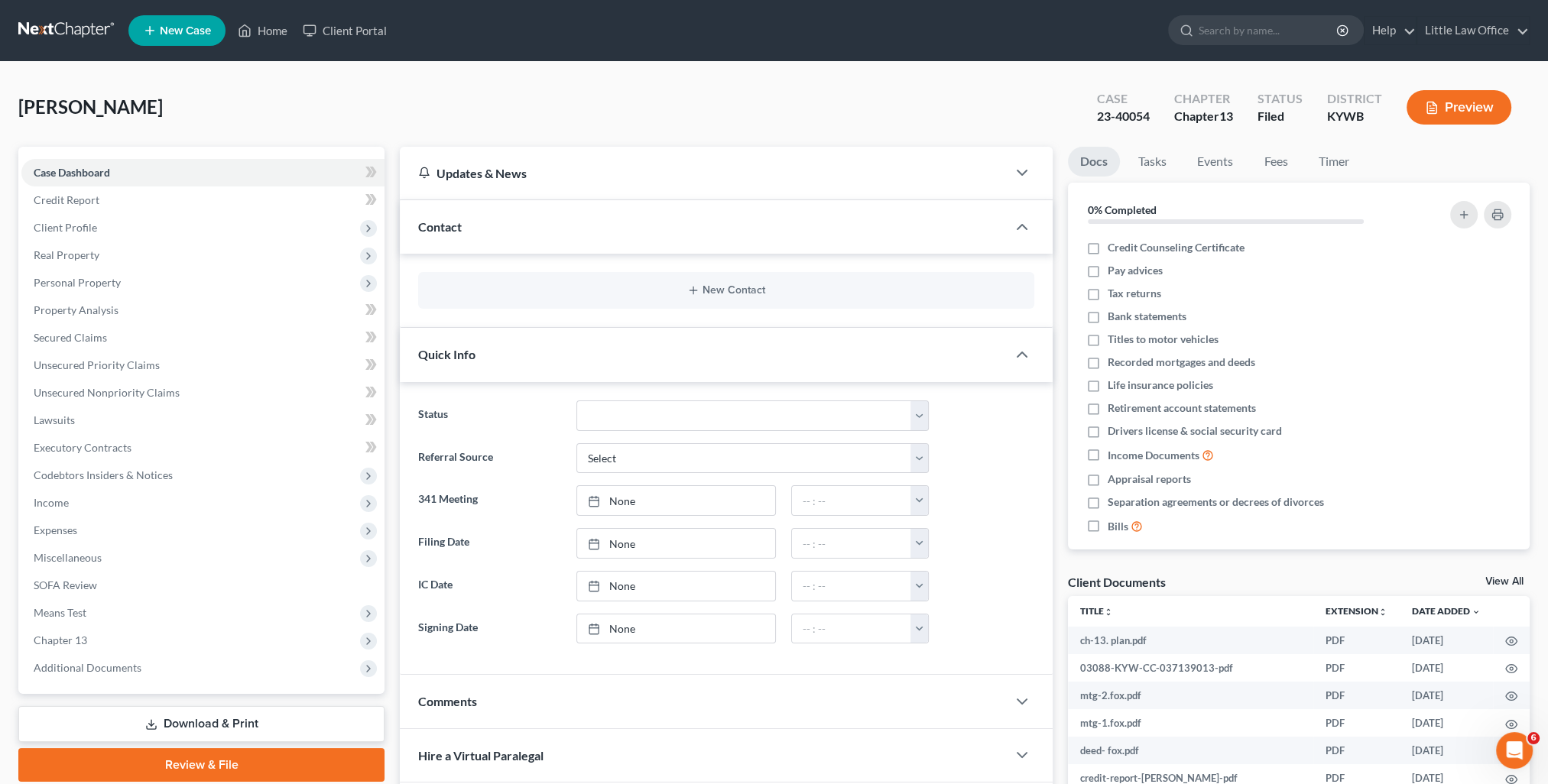
click at [548, 229] on div "Contact" at bounding box center [702, 226] width 607 height 53
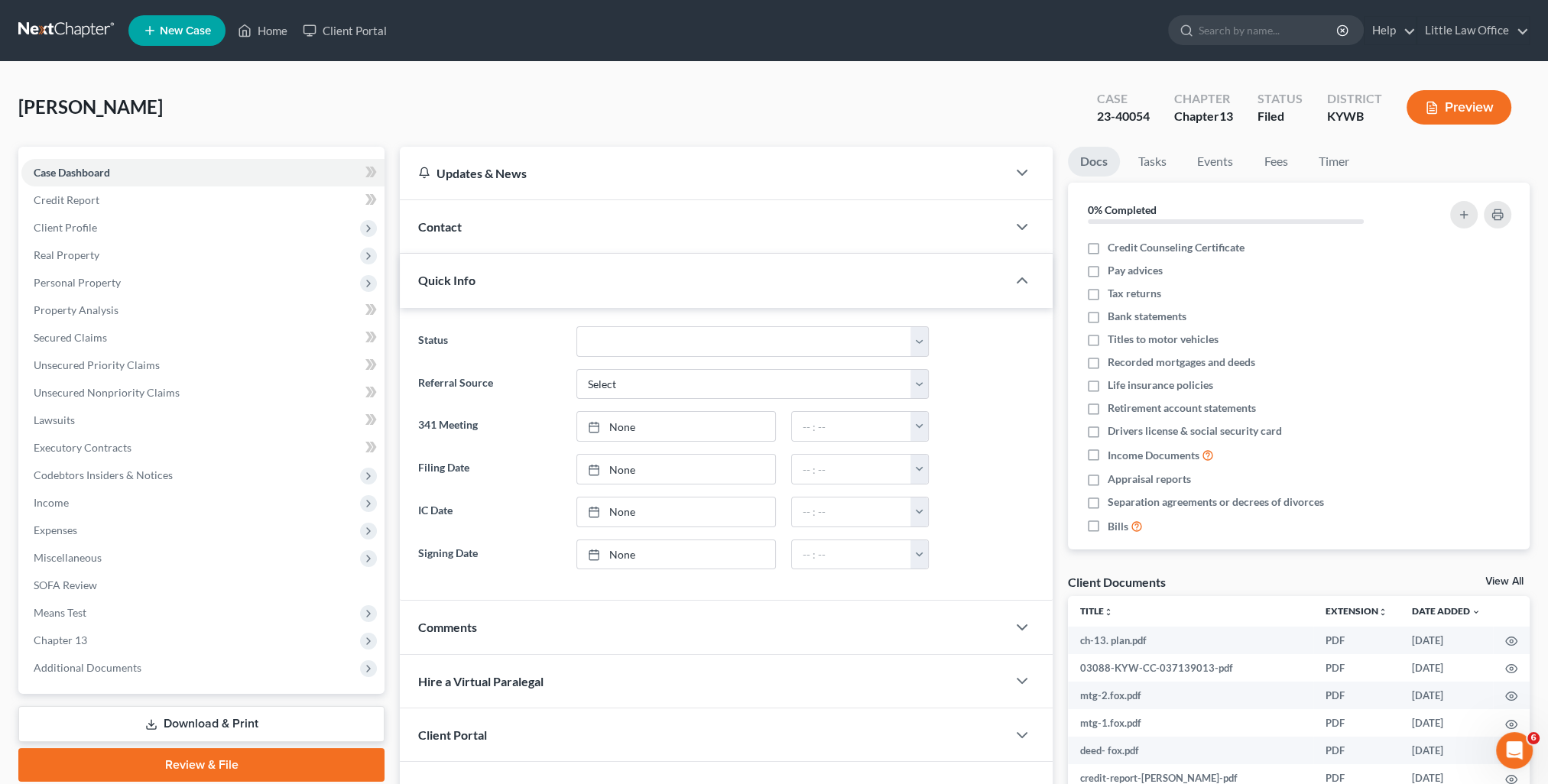
click at [519, 289] on div "Quick Info" at bounding box center [702, 280] width 607 height 53
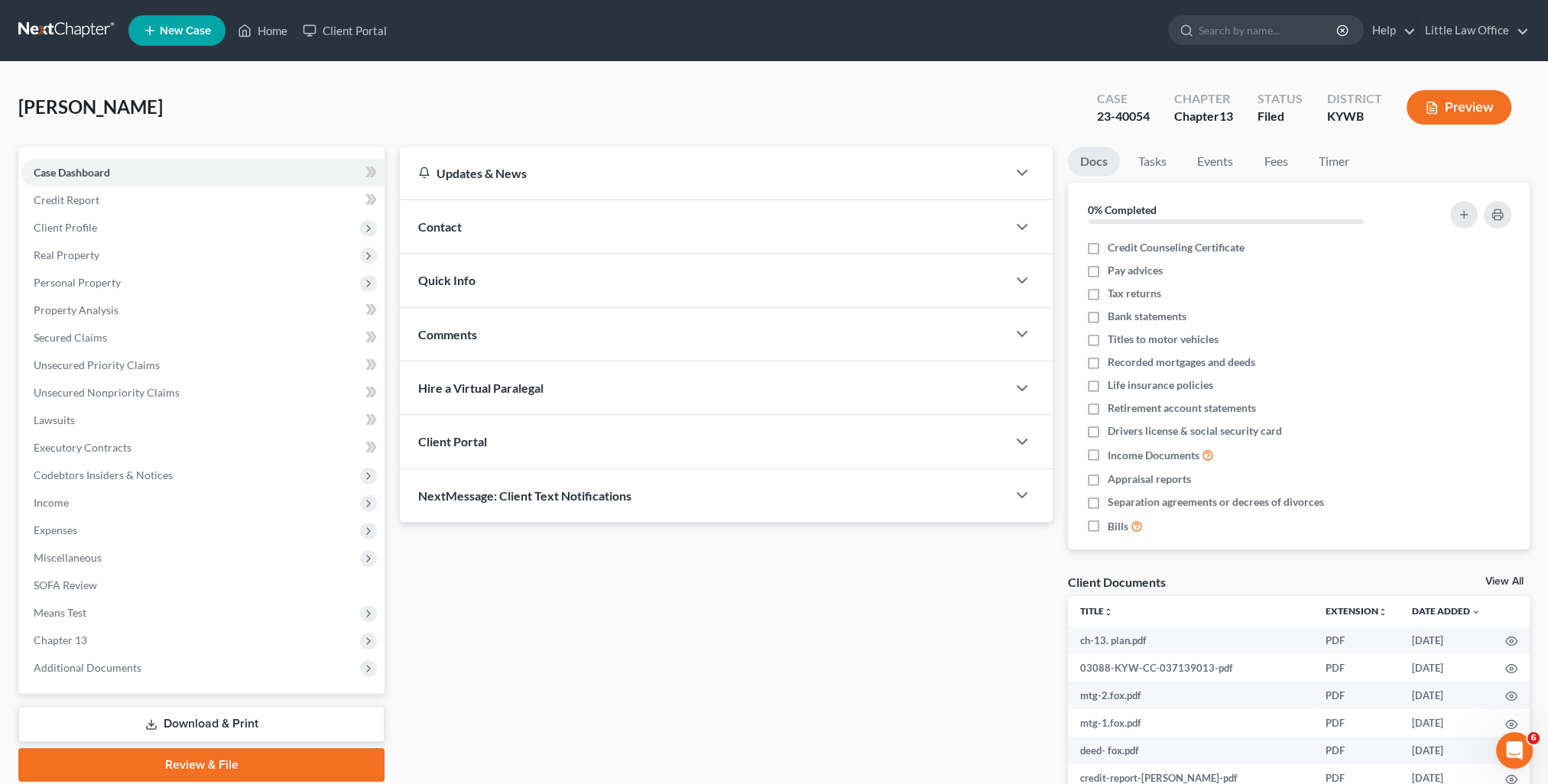
scroll to position [76, 0]
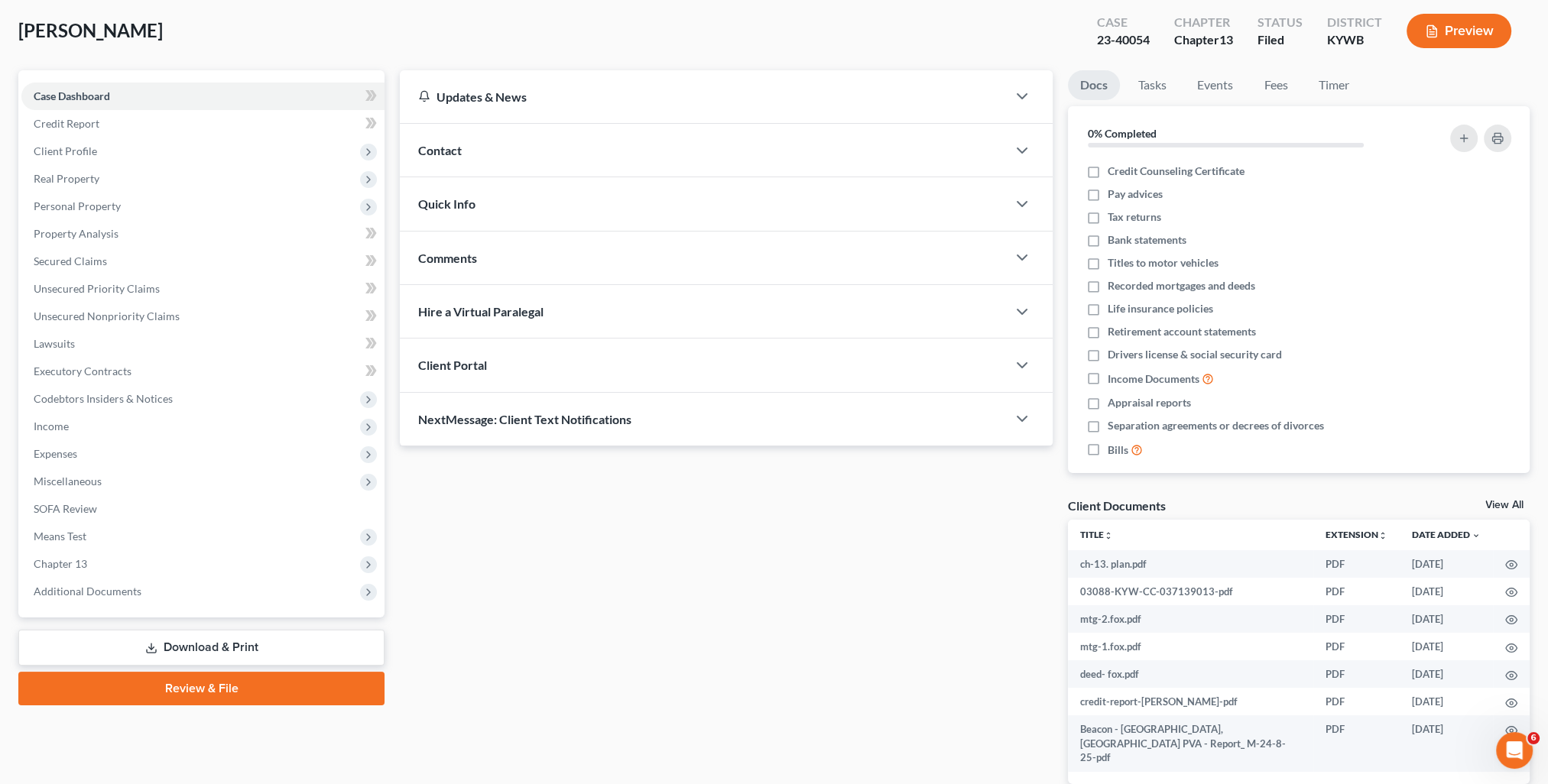
click at [578, 436] on div "NextMessage: Client Text Notifications" at bounding box center [702, 418] width 607 height 53
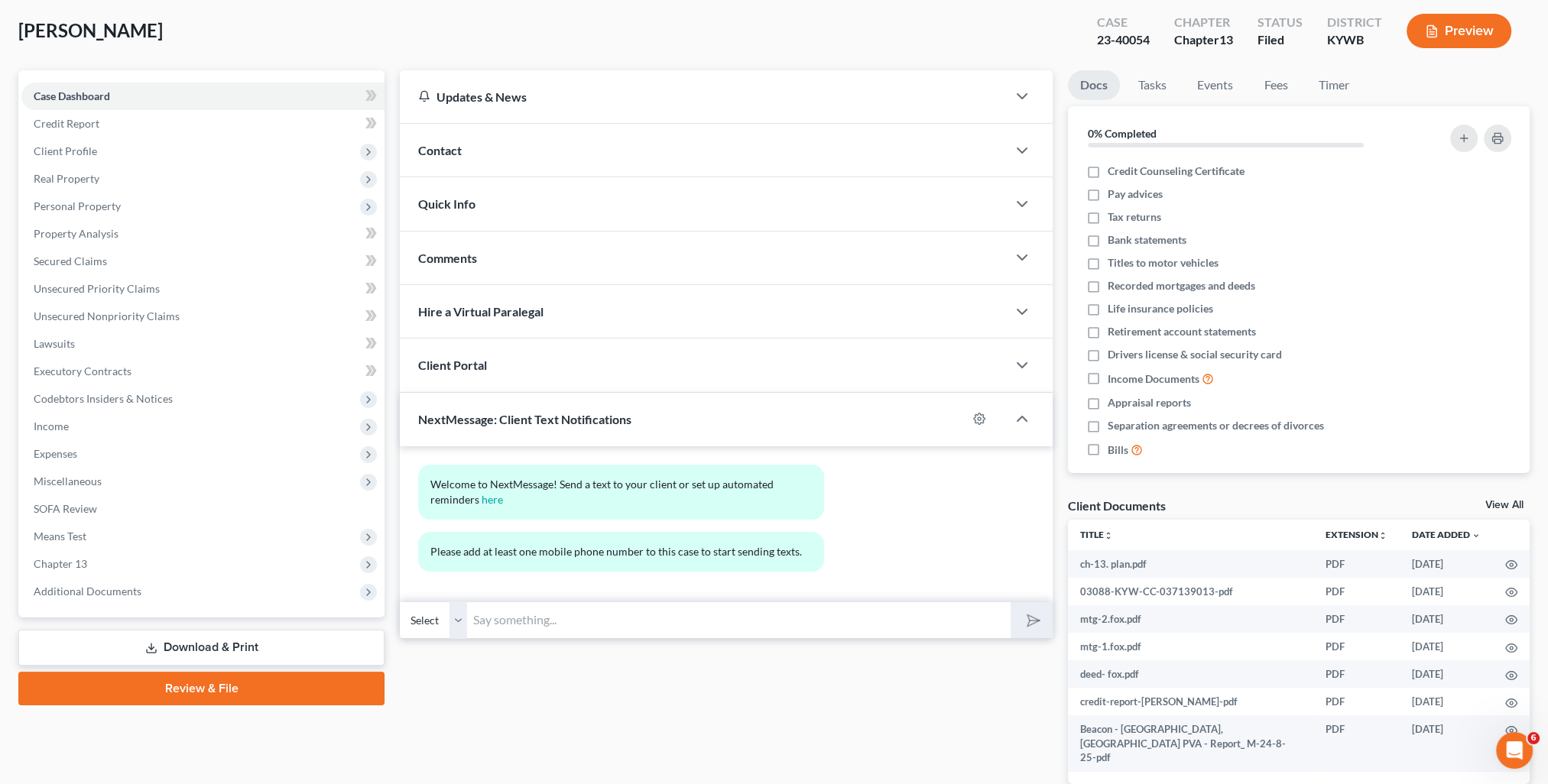
click at [634, 637] on input "text" at bounding box center [738, 620] width 543 height 38
paste input "This is [PERSON_NAME] from [PERSON_NAME] Office. You can use this number to tex…"
type input "This is [PERSON_NAME] from [PERSON_NAME] Office. You can use this number to tex…"
drag, startPoint x: 453, startPoint y: 617, endPoint x: 898, endPoint y: 610, distance: 445.1
click at [453, 617] on select "Select" at bounding box center [433, 620] width 67 height 38
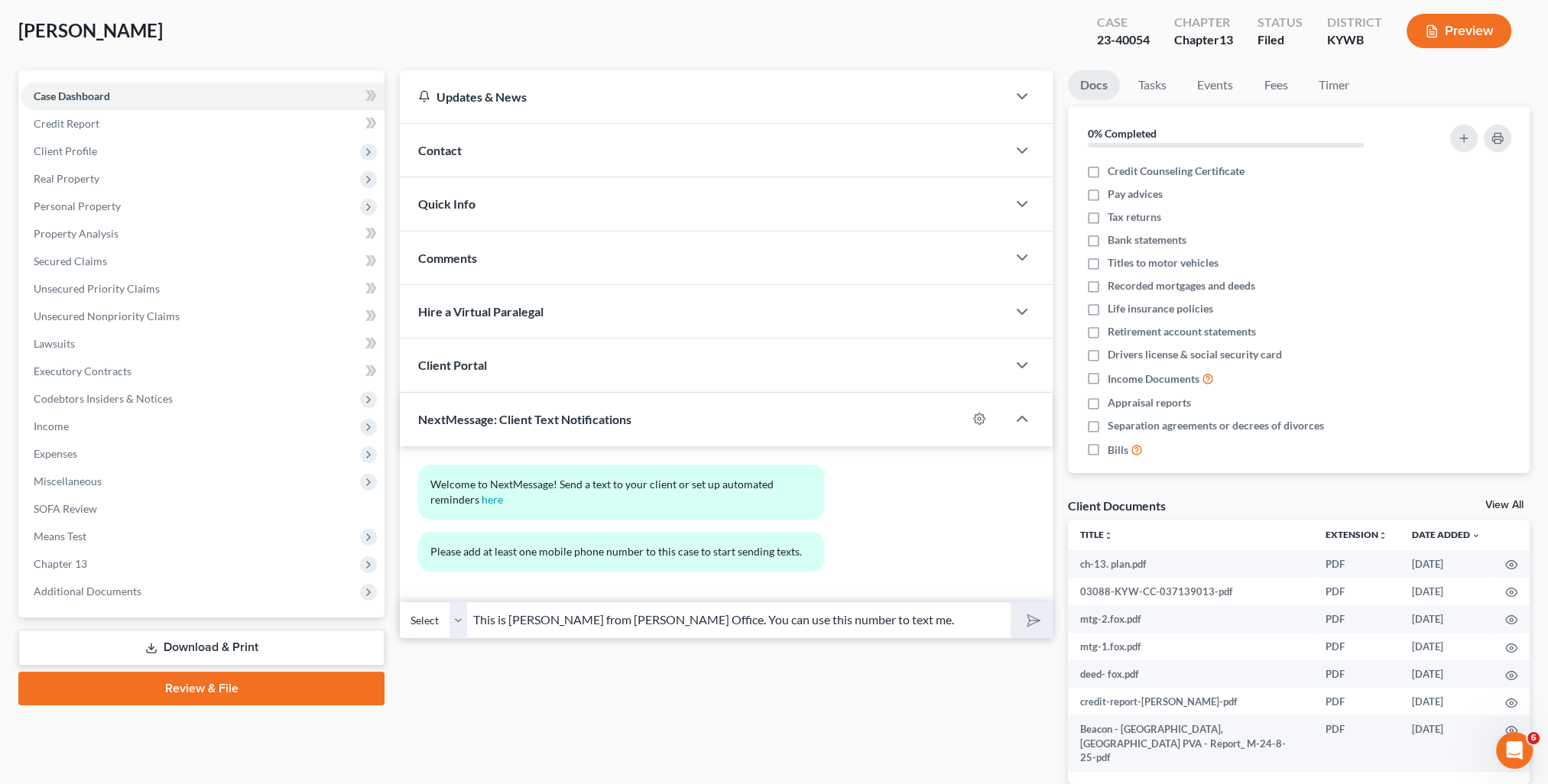
click at [898, 610] on input "This is [PERSON_NAME] from [PERSON_NAME] Office. You can use this number to tex…" at bounding box center [738, 620] width 543 height 38
click at [429, 624] on div "Select This is [PERSON_NAME] from [PERSON_NAME] Office. You can use this number…" at bounding box center [725, 620] width 652 height 36
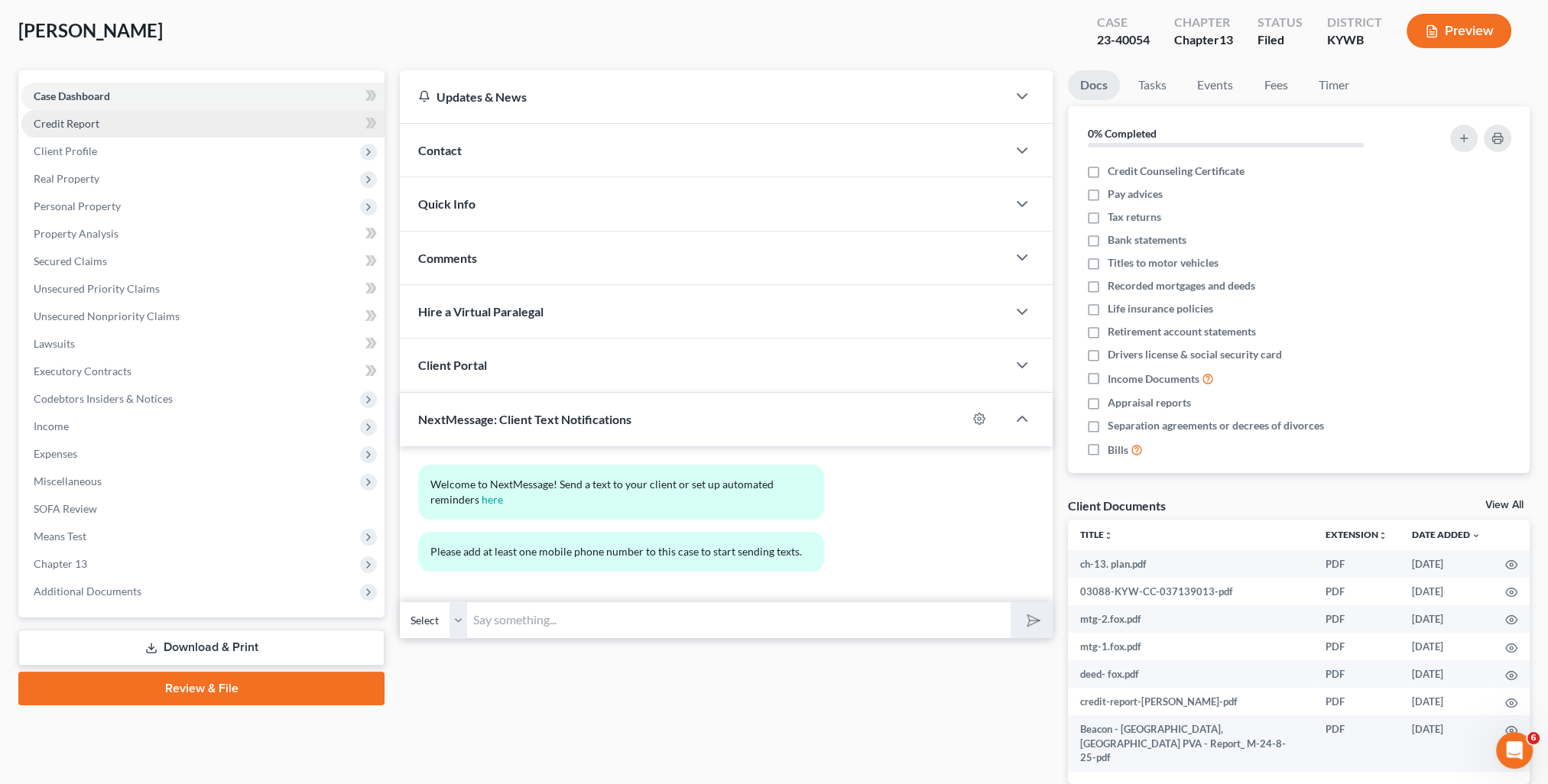
scroll to position [0, 0]
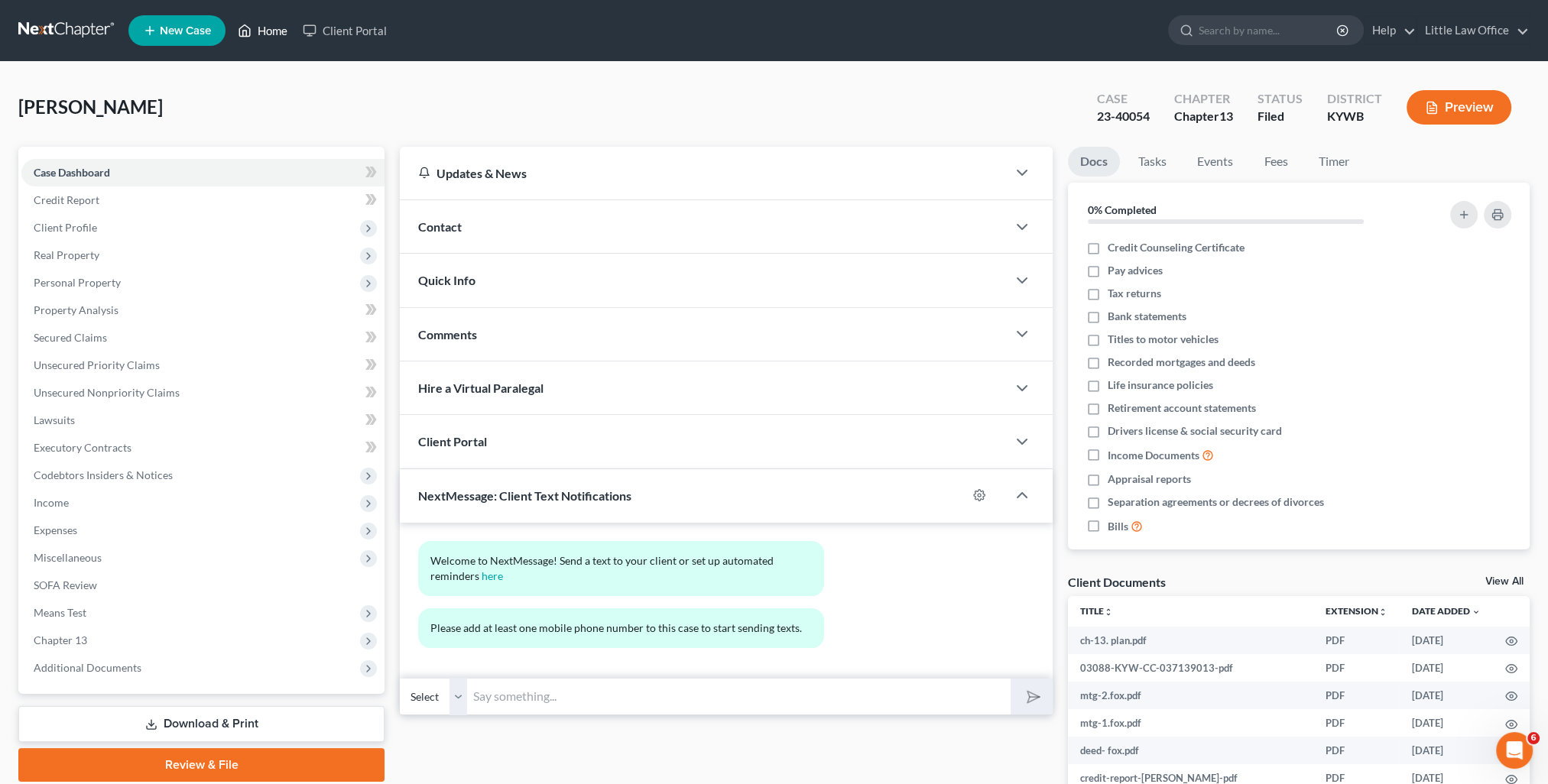
click at [278, 36] on link "Home" at bounding box center [263, 30] width 65 height 28
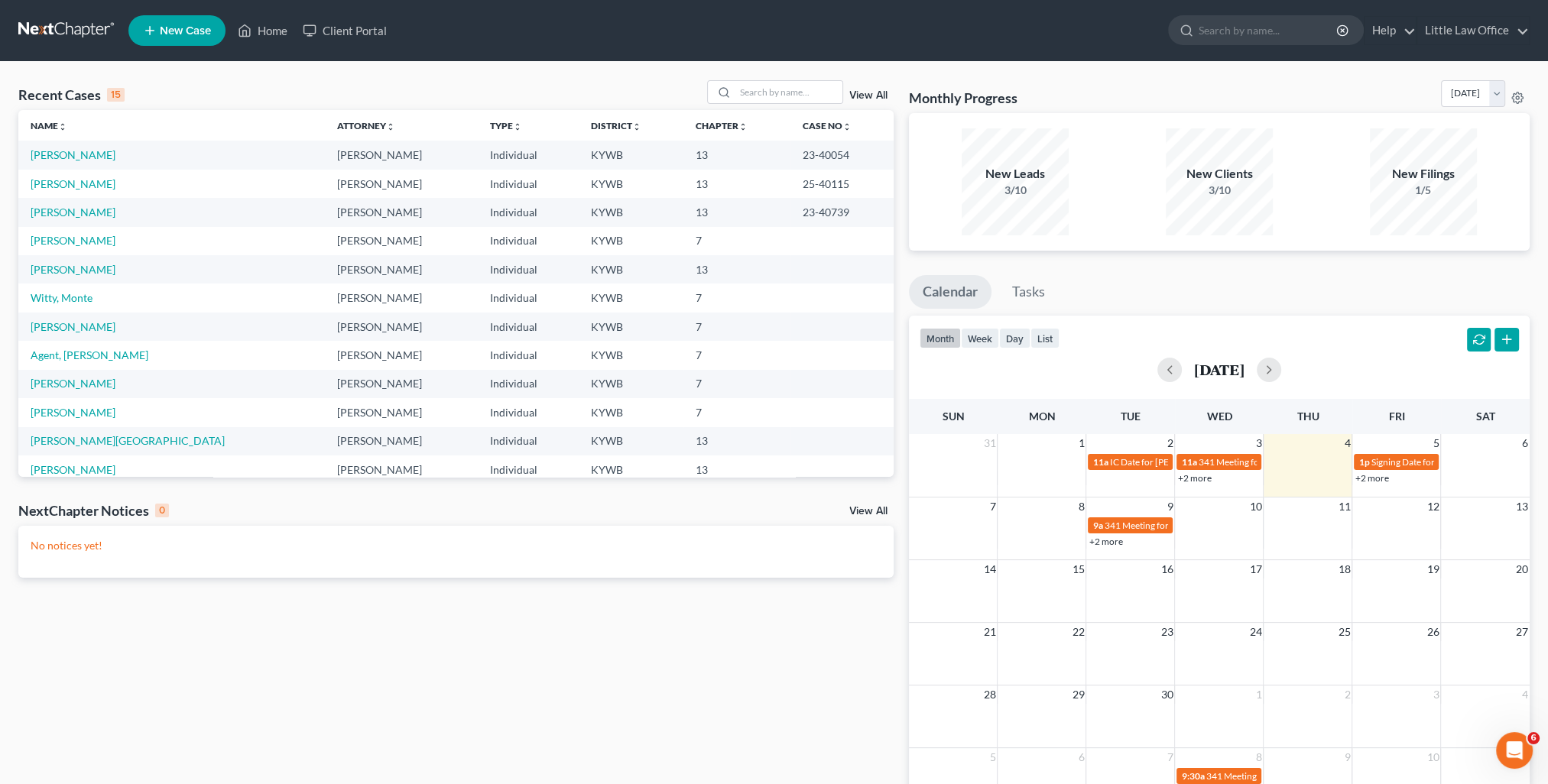
click at [869, 96] on link "View All" at bounding box center [869, 95] width 38 height 11
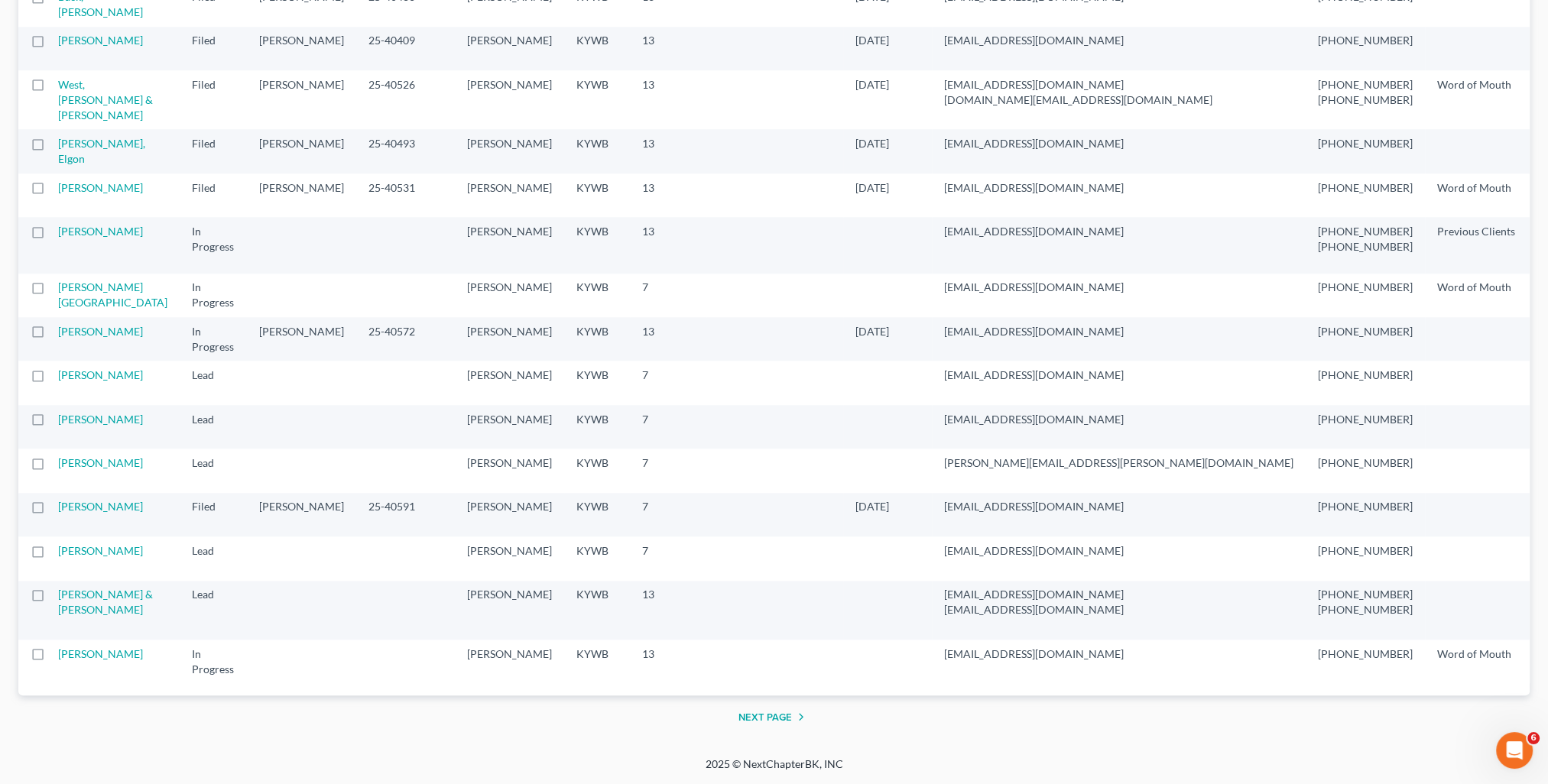
scroll to position [3024, 0]
click at [772, 708] on button "Next Page" at bounding box center [774, 717] width 72 height 18
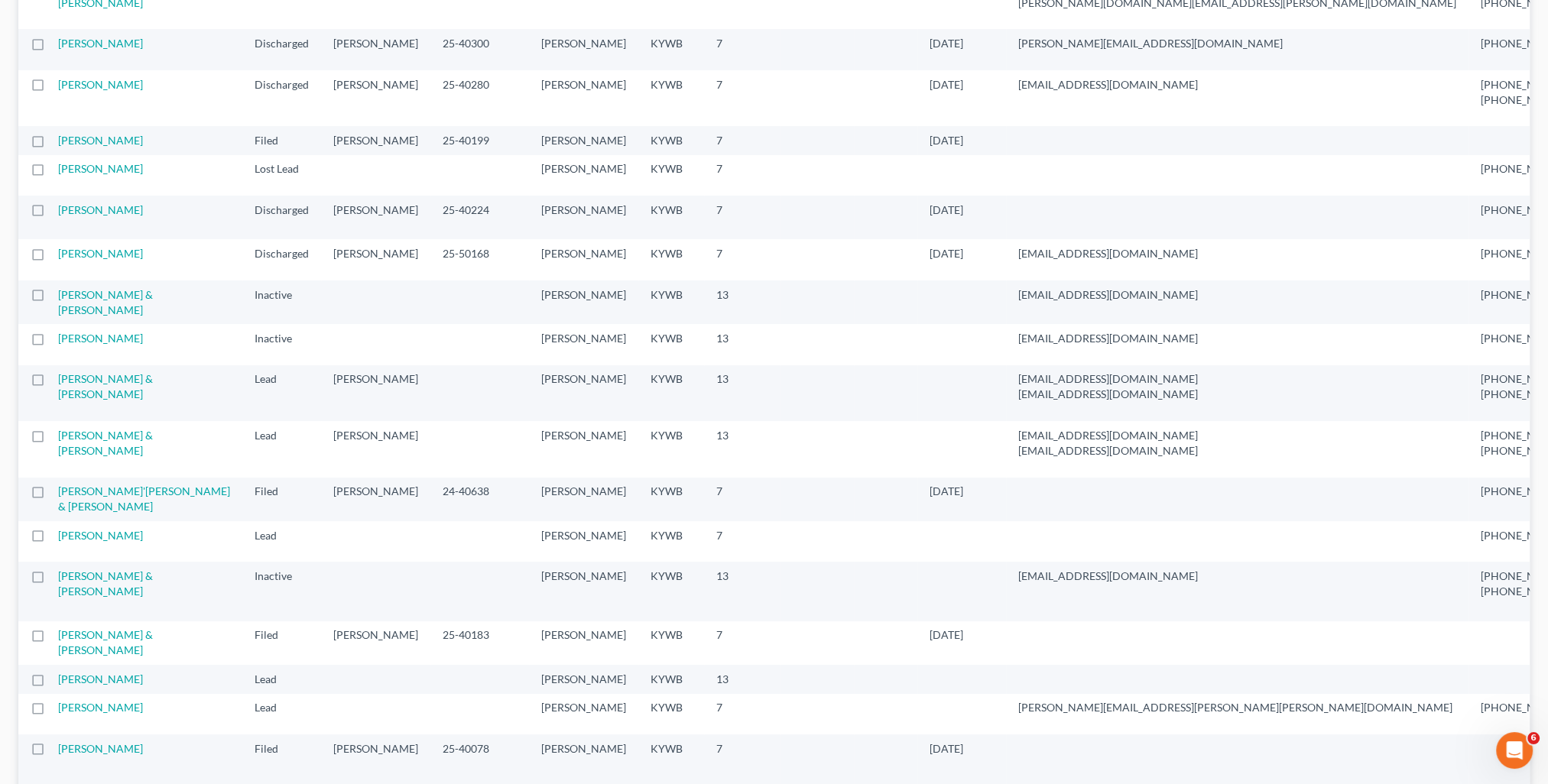
scroll to position [0, 0]
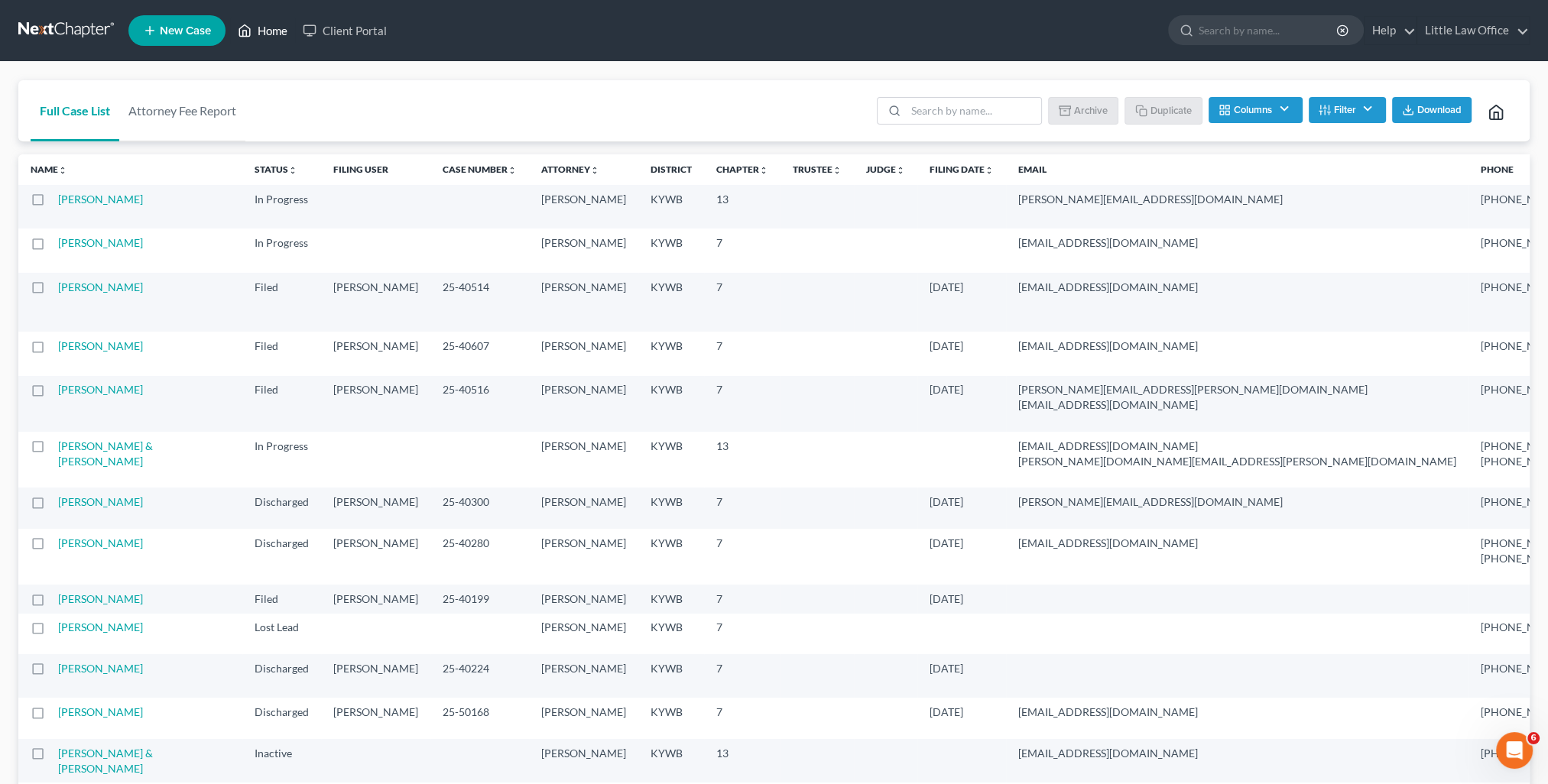
click at [271, 29] on link "Home" at bounding box center [263, 30] width 65 height 28
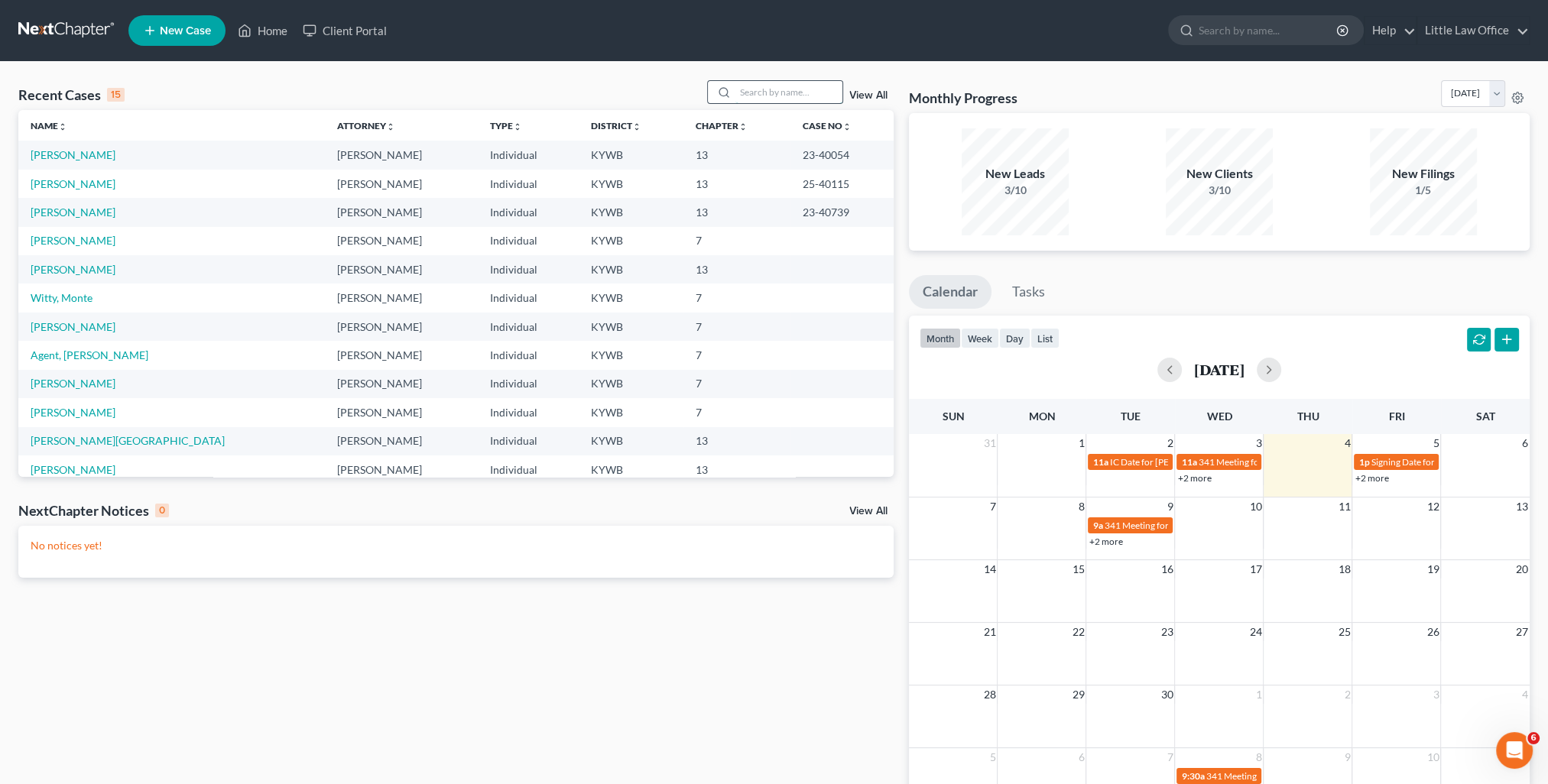
click at [789, 96] on input "search" at bounding box center [788, 91] width 107 height 22
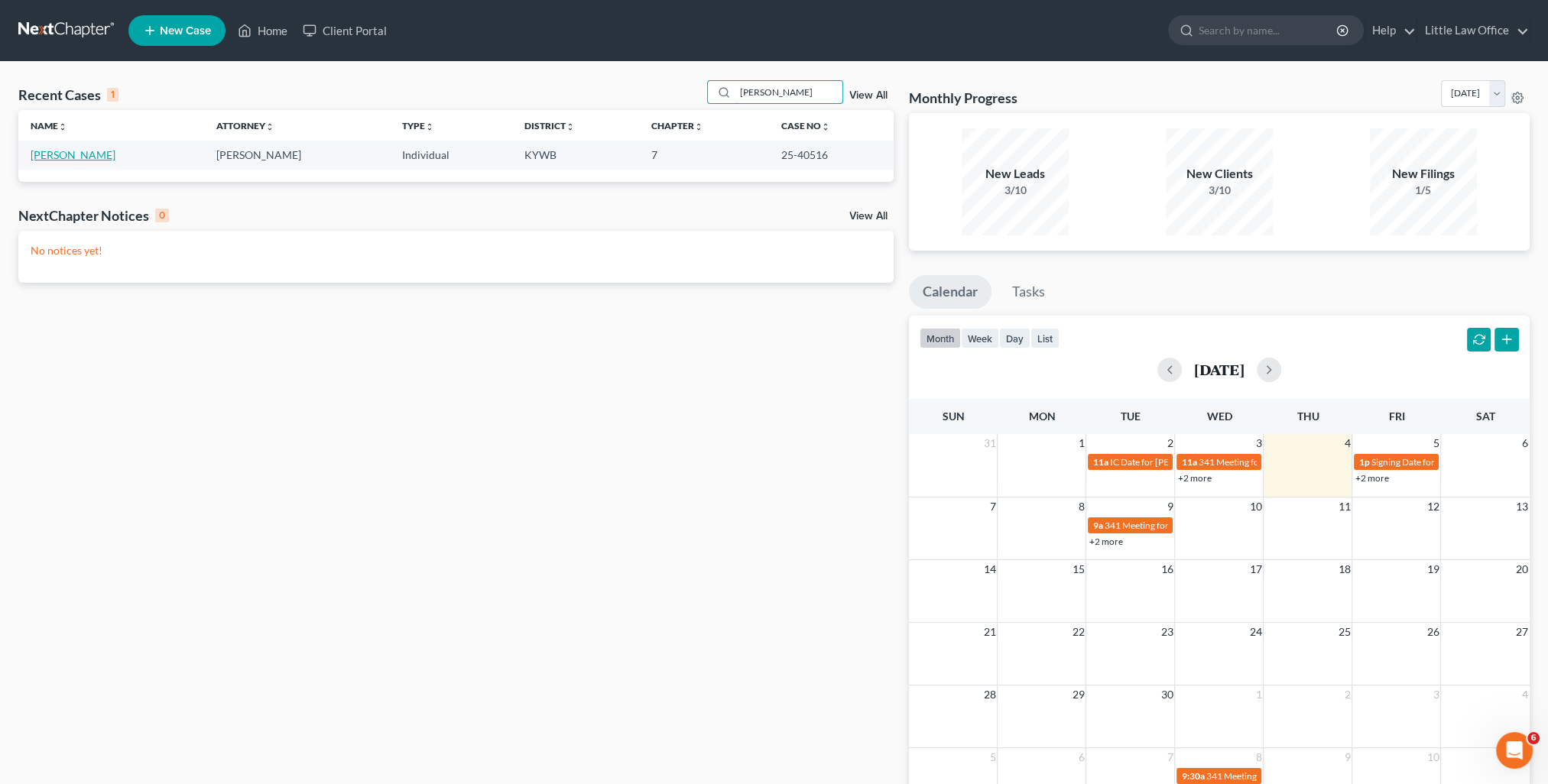
type input "[PERSON_NAME]"
click at [104, 157] on link "[PERSON_NAME]" at bounding box center [73, 155] width 85 height 13
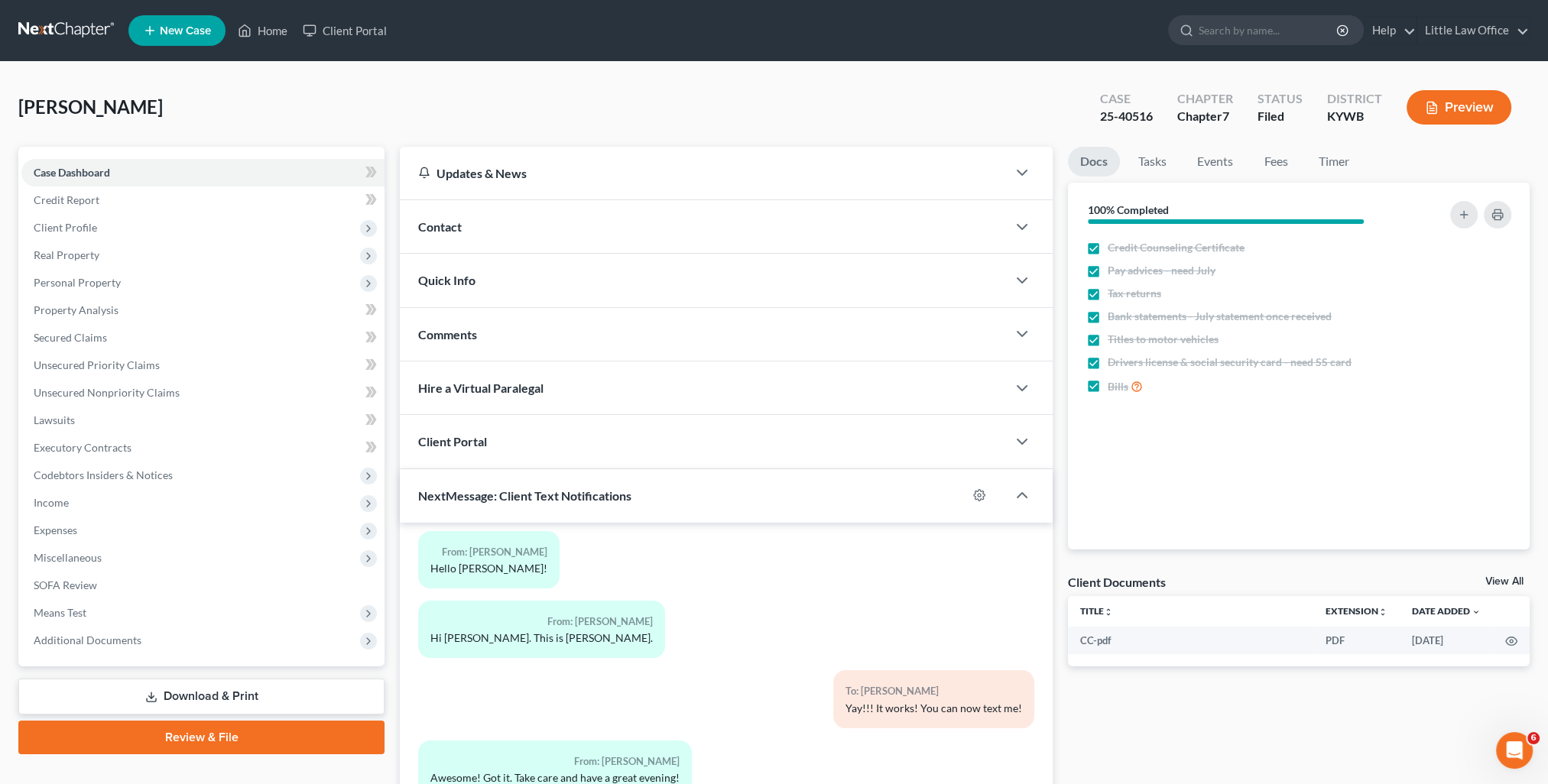
scroll to position [137, 0]
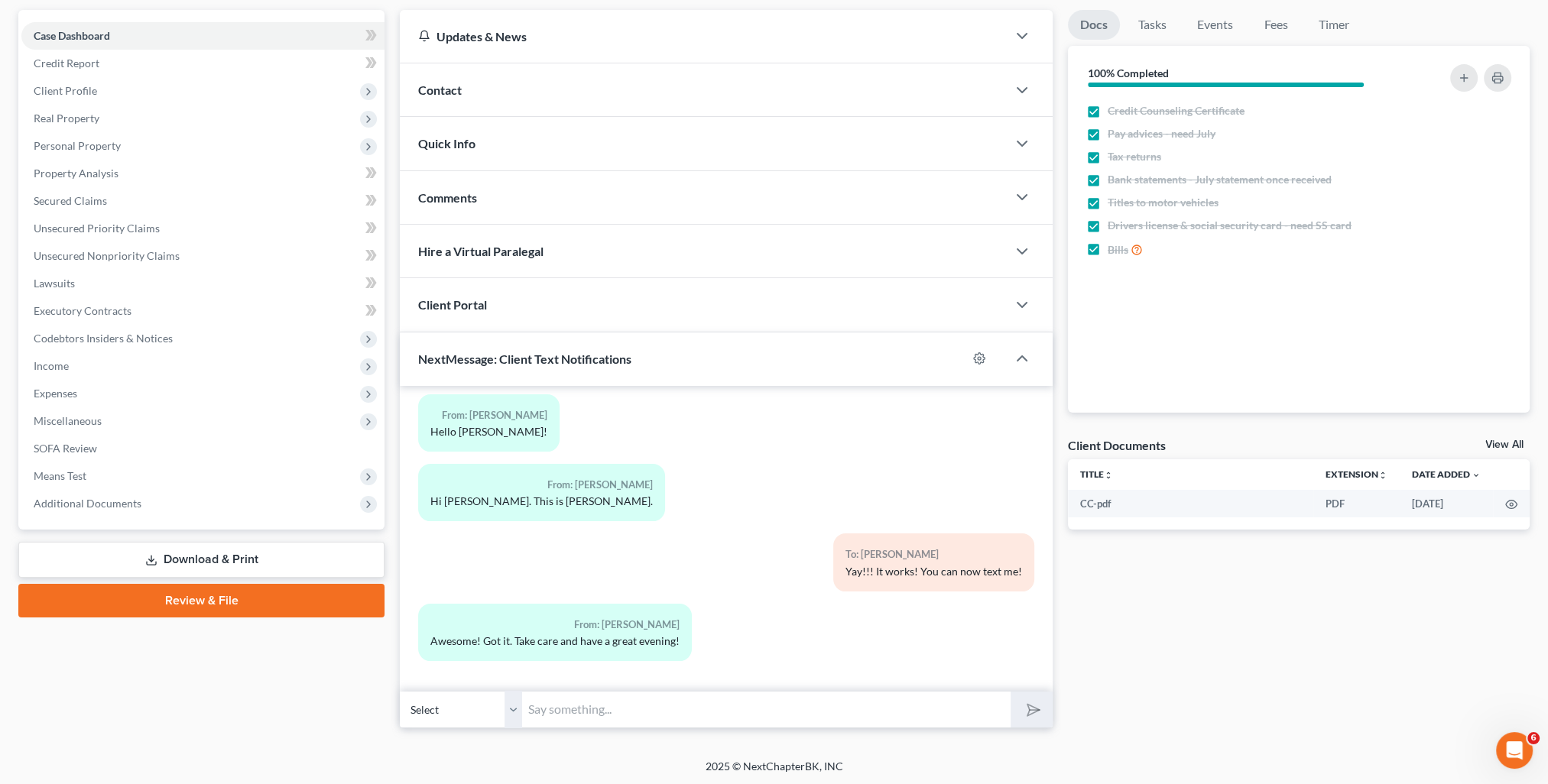
click at [703, 711] on input "text" at bounding box center [767, 709] width 489 height 38
type input "Thanks! You too!"
click at [1031, 708] on line "submit" at bounding box center [1034, 709] width 10 height 10
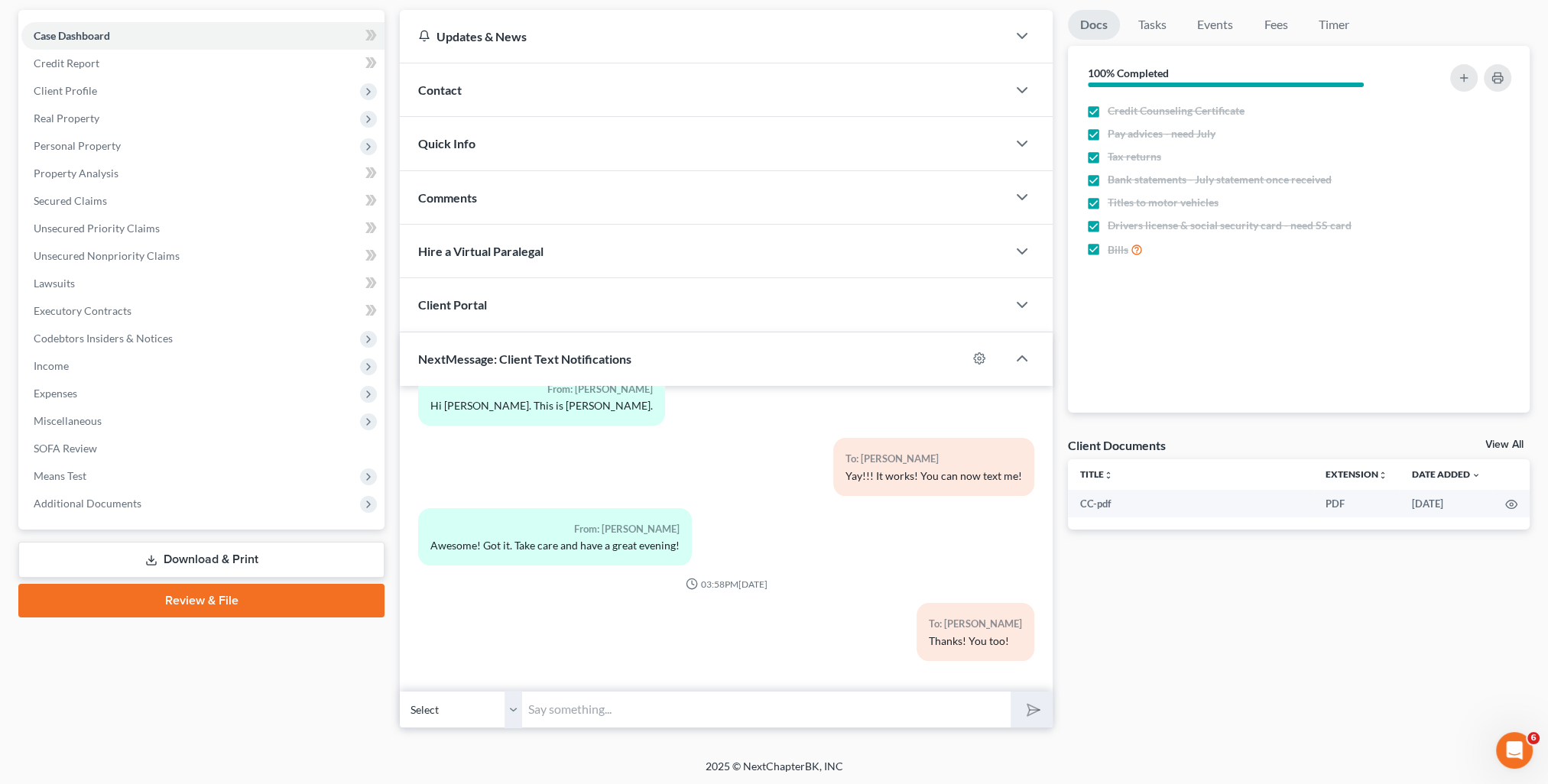
scroll to position [0, 0]
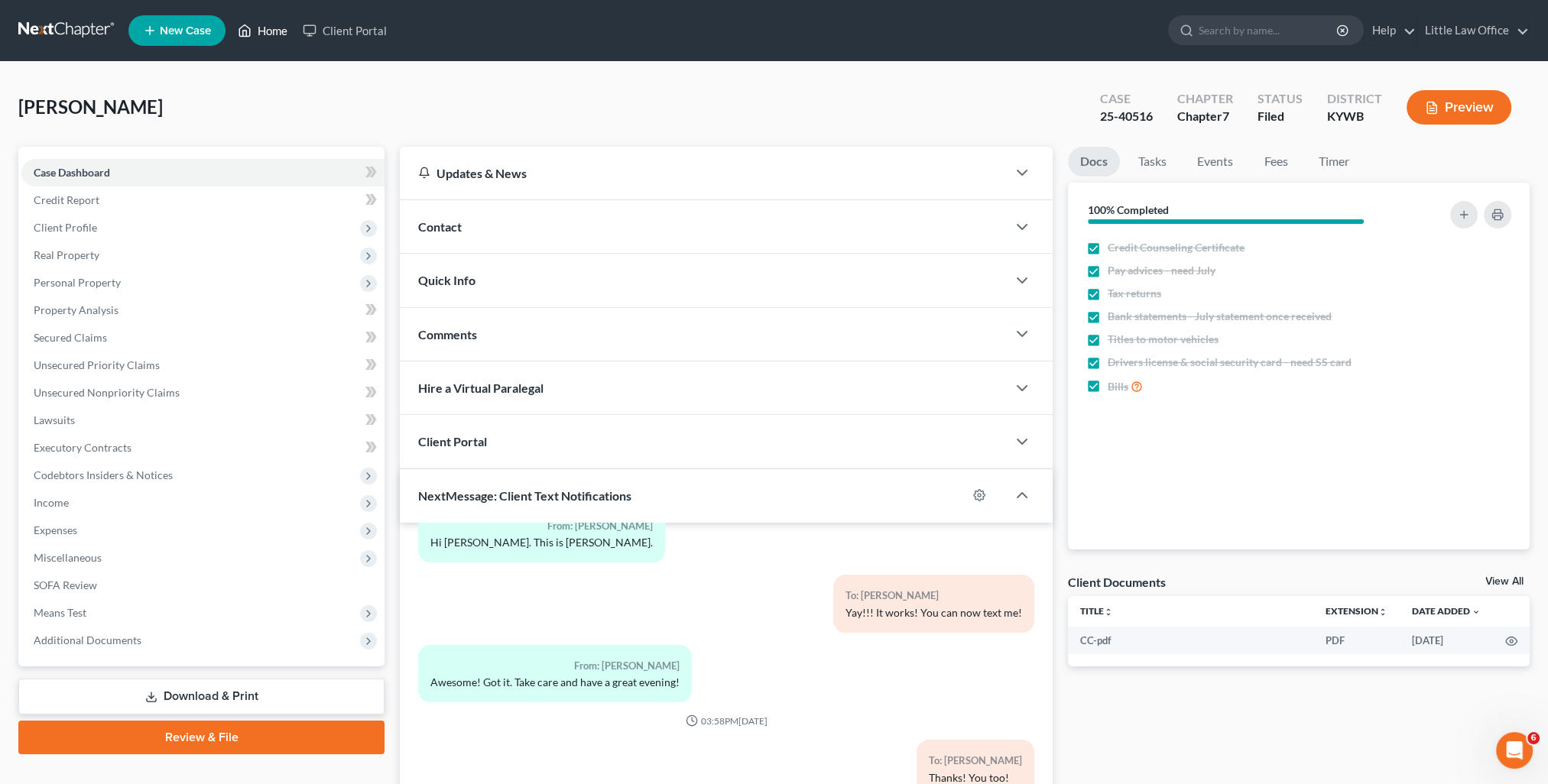
click at [292, 41] on link "Home" at bounding box center [263, 30] width 65 height 28
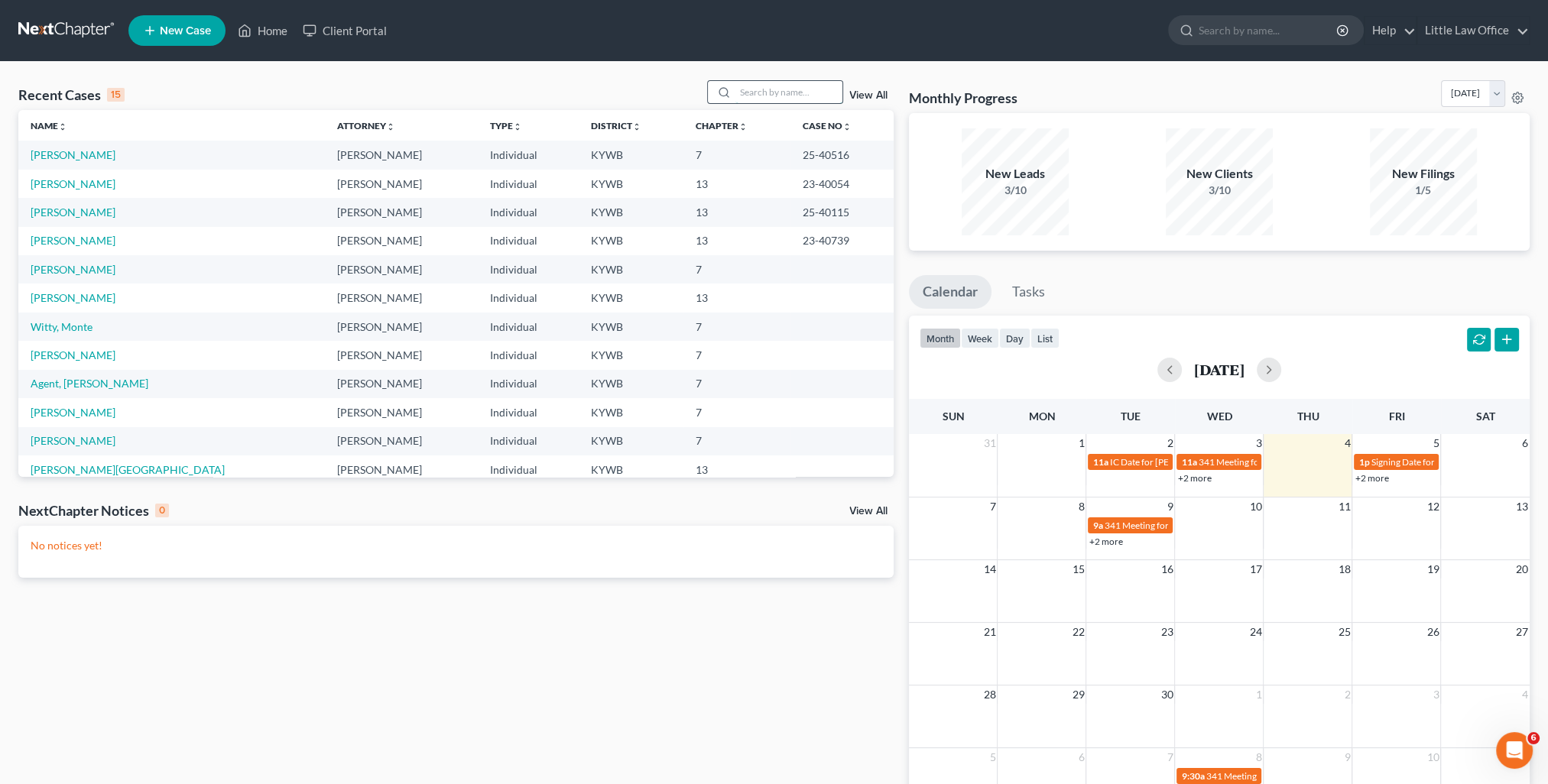
click at [782, 85] on input "search" at bounding box center [788, 91] width 107 height 22
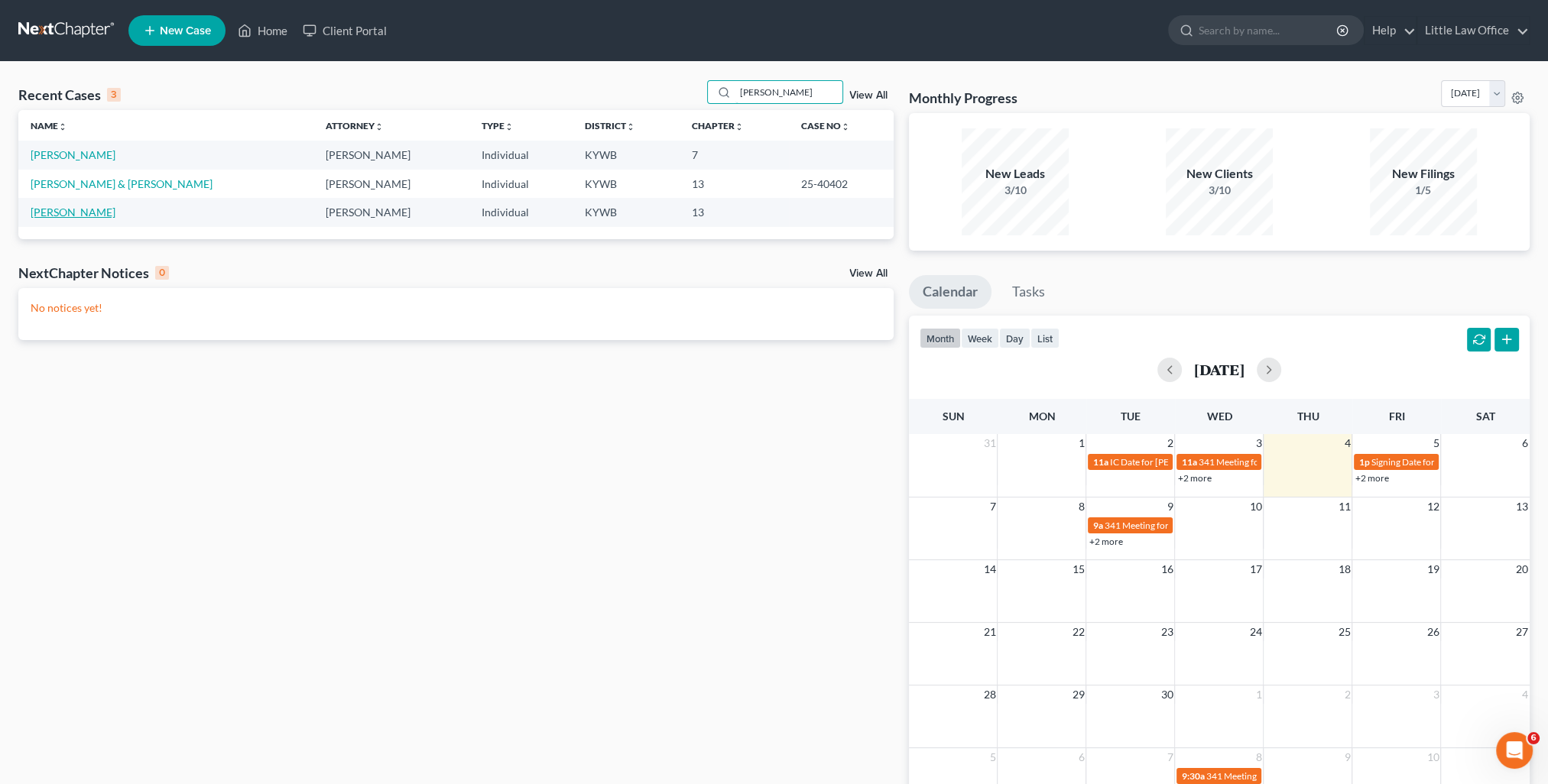
type input "[PERSON_NAME]"
click at [76, 214] on link "[PERSON_NAME]" at bounding box center [73, 213] width 85 height 13
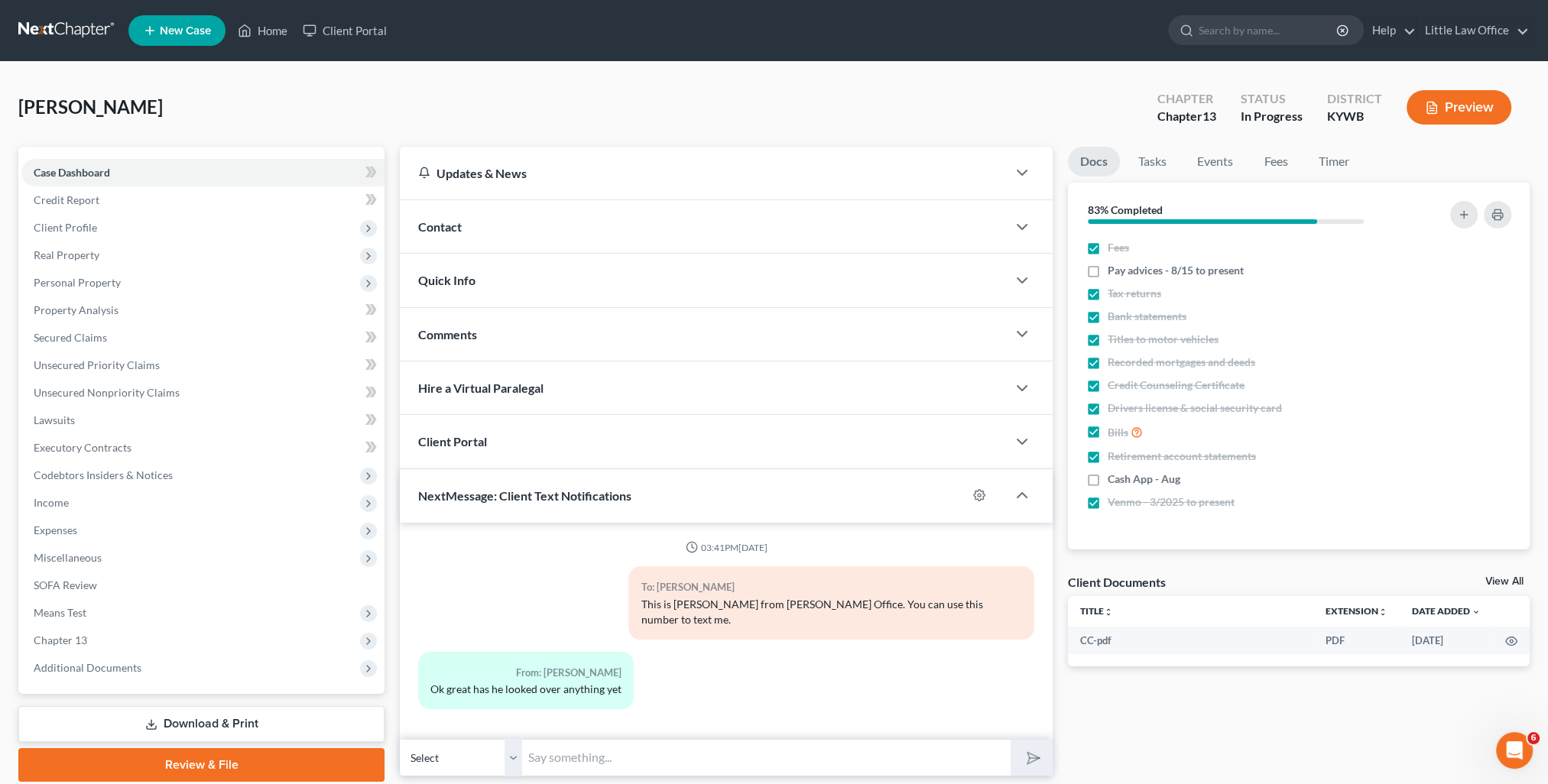
click at [660, 739] on input "text" at bounding box center [767, 757] width 489 height 38
type input "He has been with clients all afternoon. I will follow up with you in the mornin…"
click at [1028, 748] on polygon "submit" at bounding box center [1029, 757] width 18 height 18
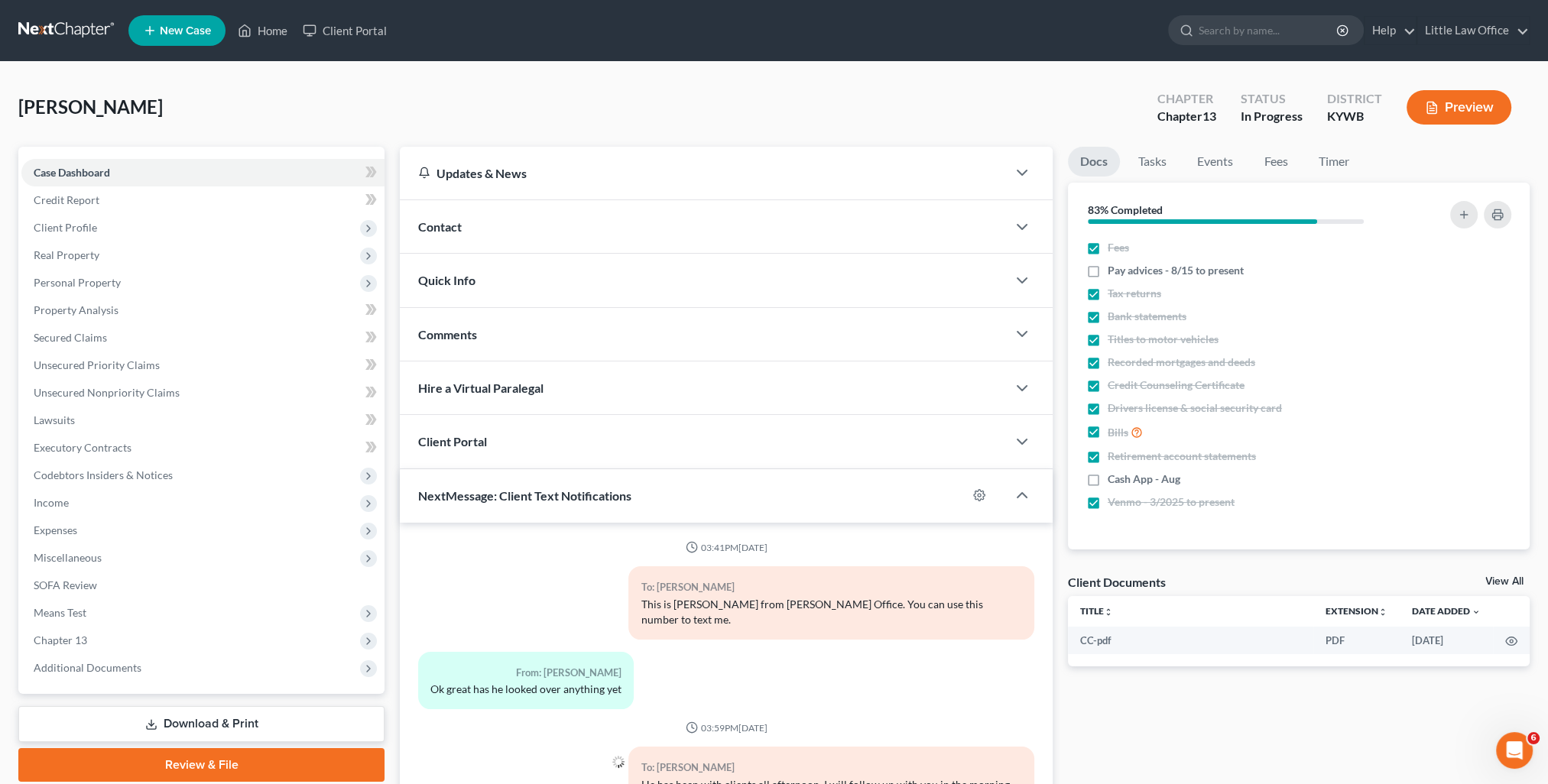
scroll to position [6, 0]
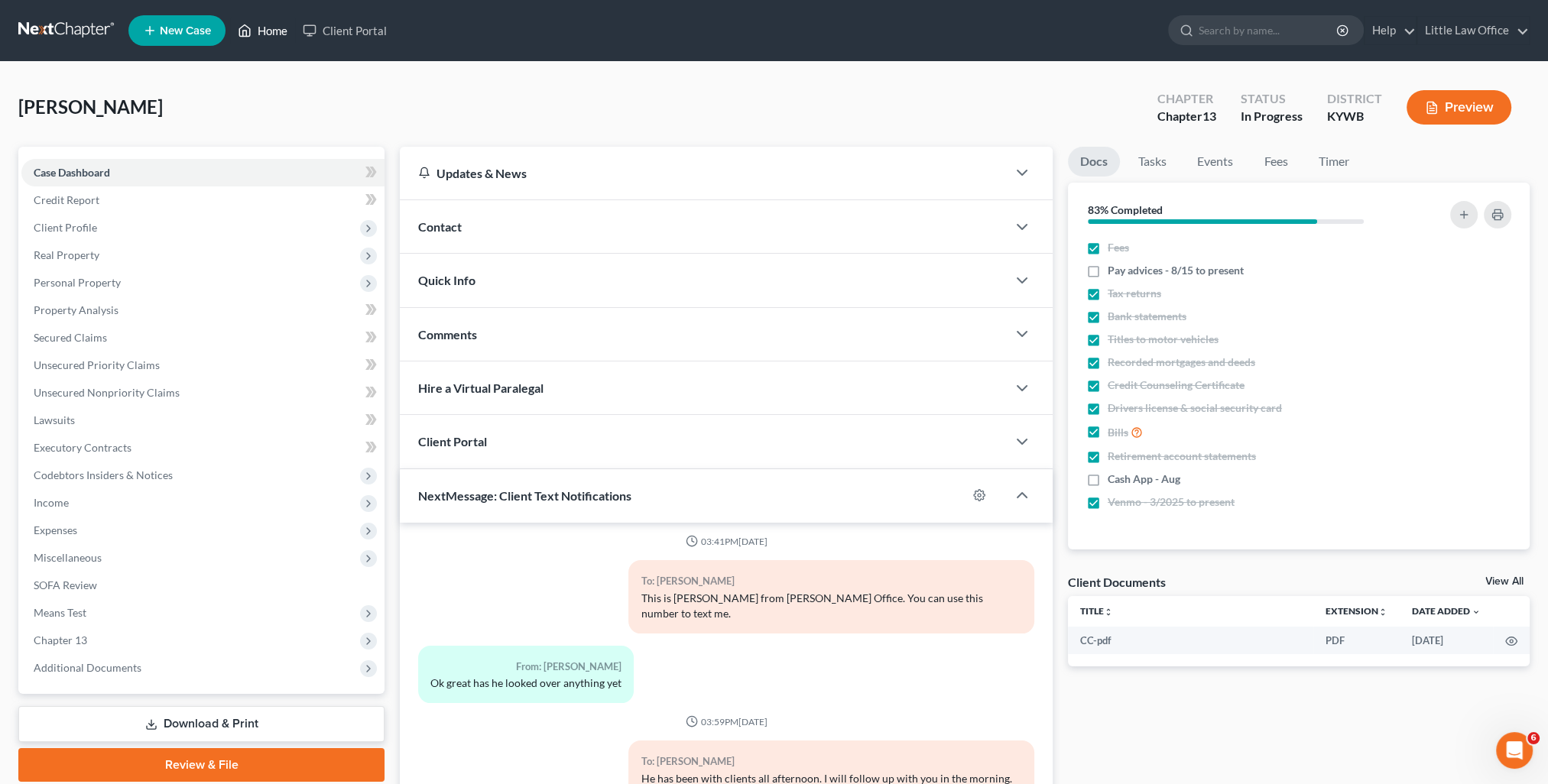
drag, startPoint x: 259, startPoint y: 28, endPoint x: 467, endPoint y: 145, distance: 238.6
click at [259, 28] on link "Home" at bounding box center [263, 30] width 65 height 28
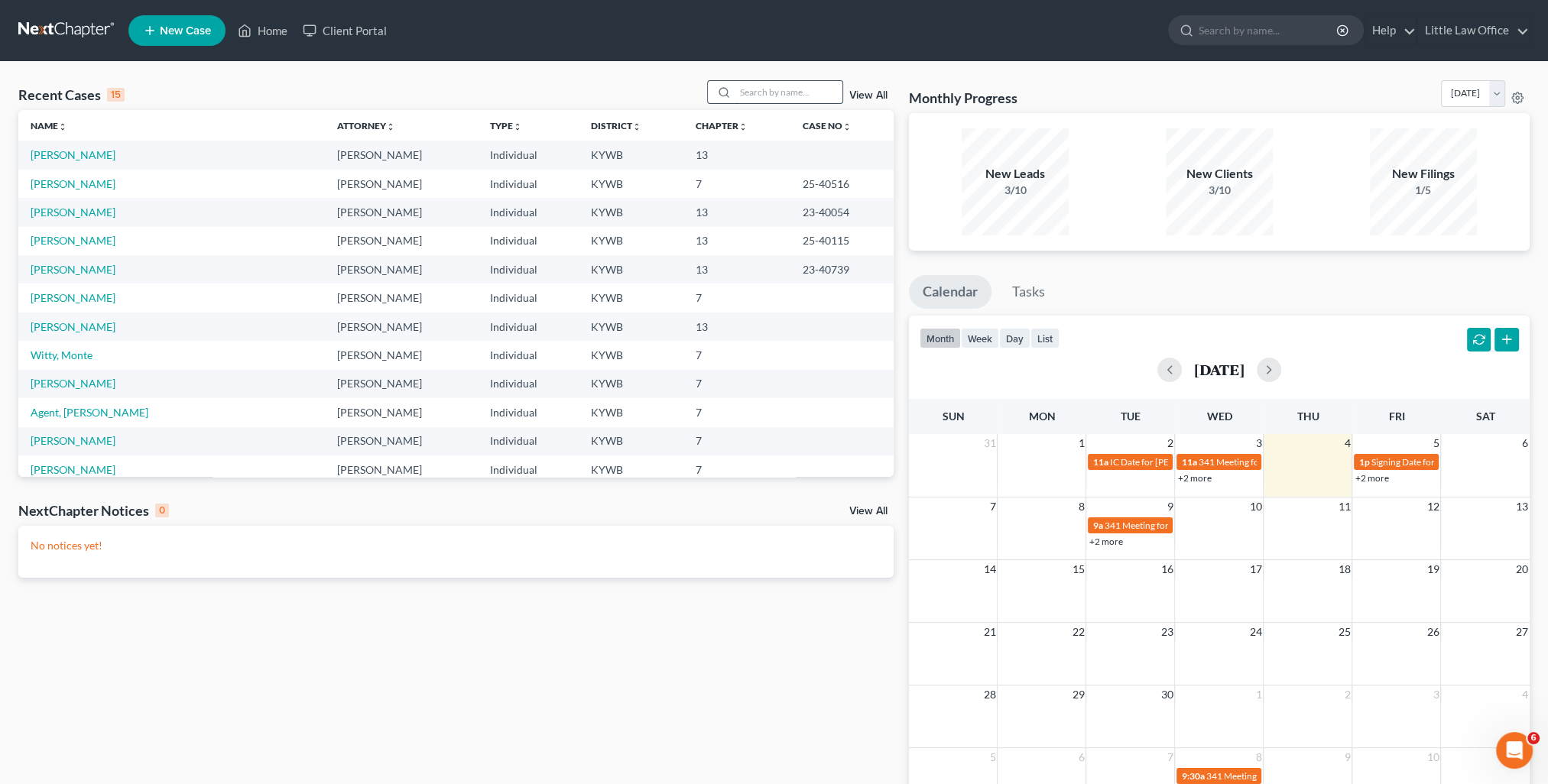
click at [796, 95] on input "search" at bounding box center [788, 91] width 107 height 22
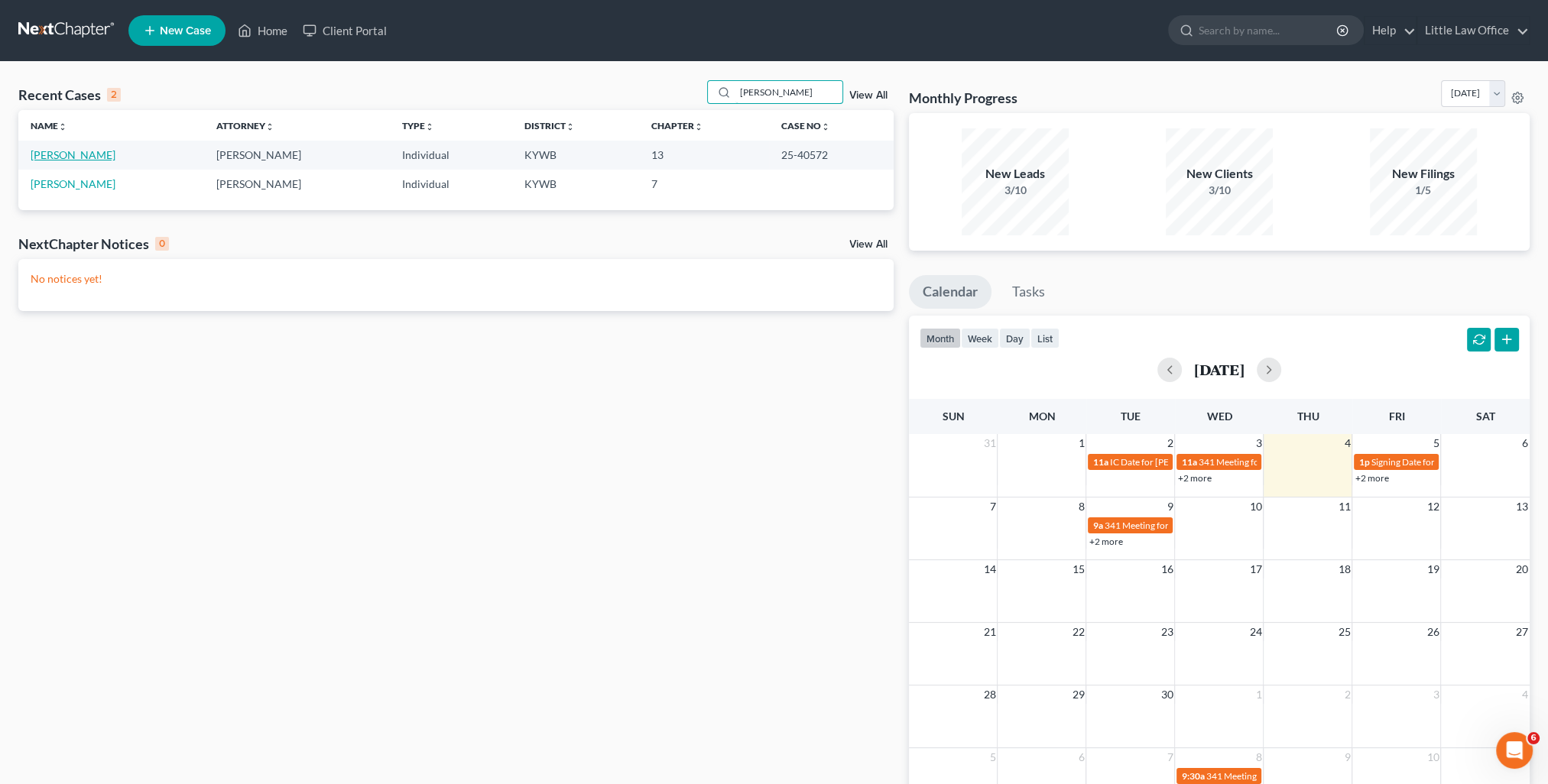
type input "daugherty"
click at [85, 154] on link "Daugherty, Shawnda" at bounding box center [73, 155] width 85 height 13
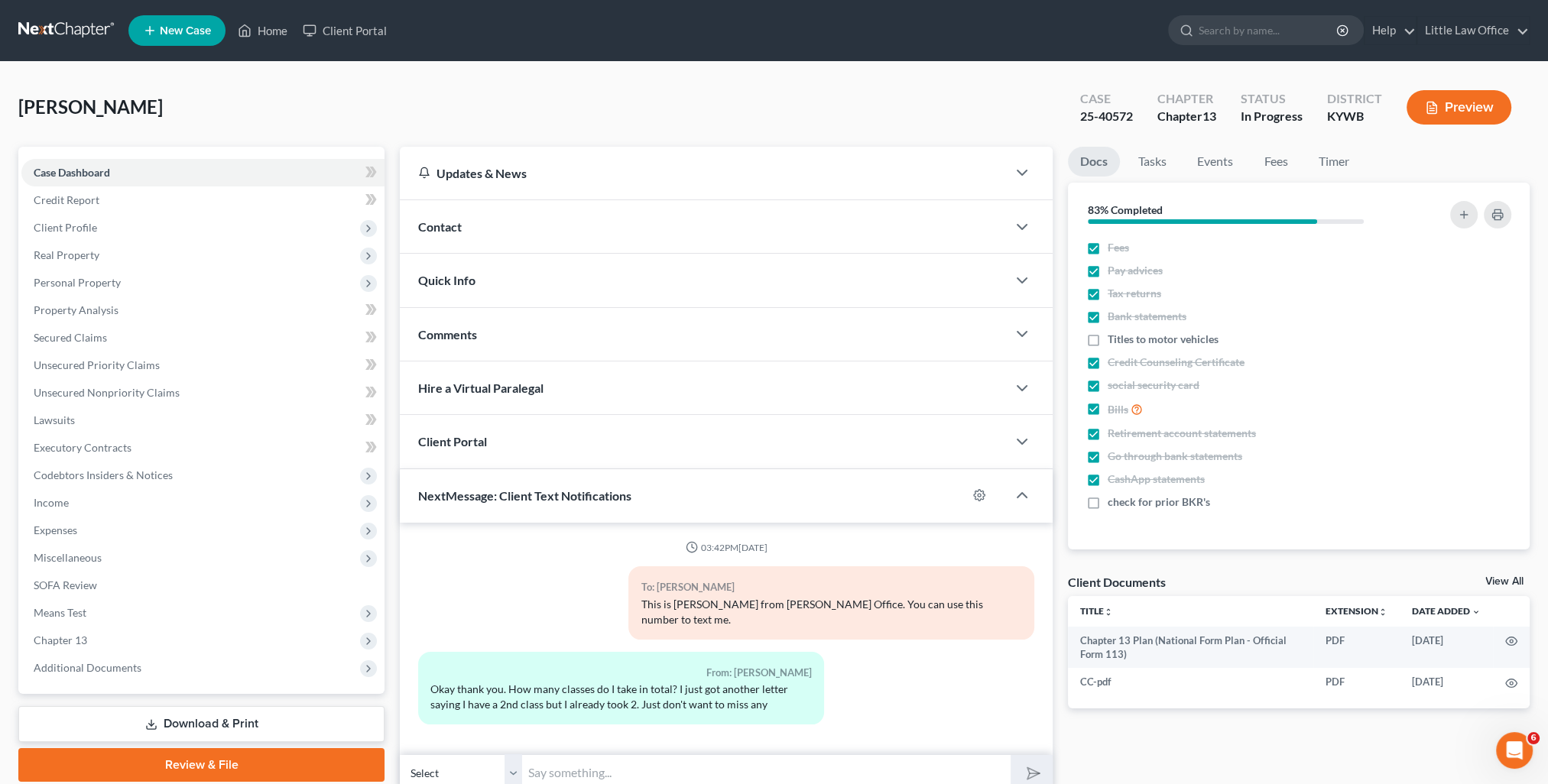
click at [697, 756] on input "text" at bounding box center [767, 772] width 489 height 38
type input "Only 2 classes. You will get mail from other companies wanting you to use them."
click at [1028, 764] on polygon "submit" at bounding box center [1029, 772] width 18 height 18
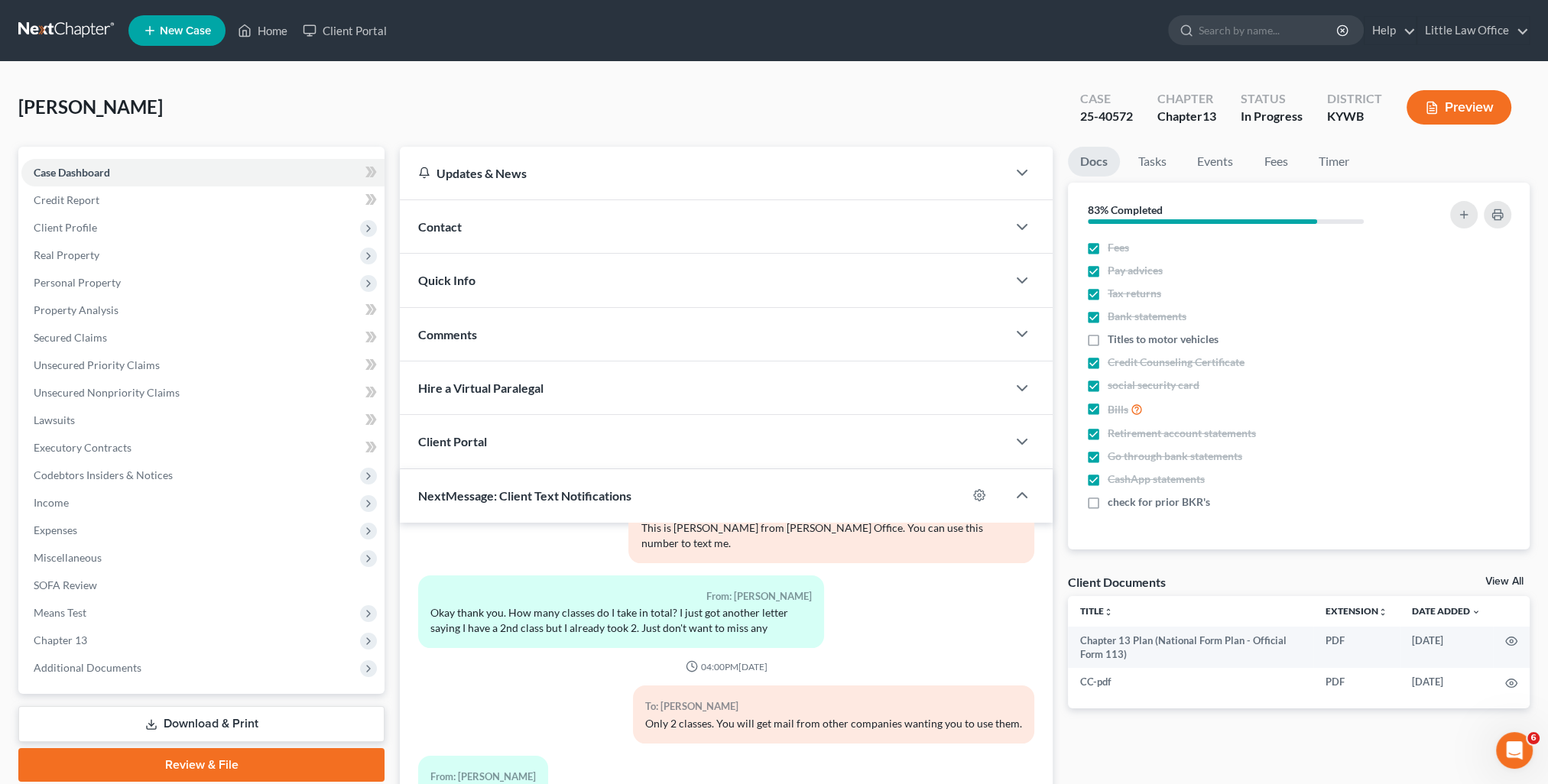
scroll to position [137, 0]
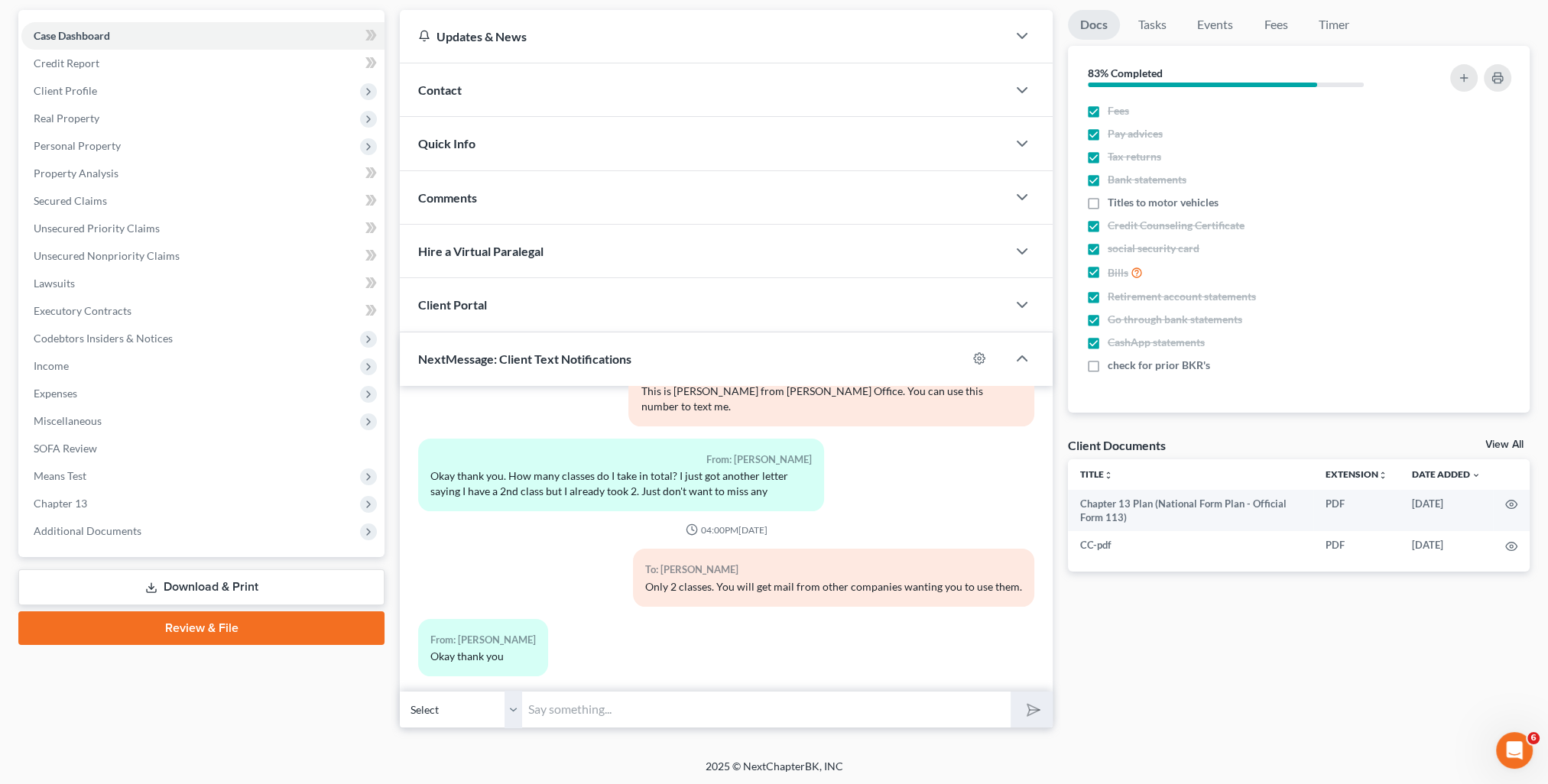
click at [651, 709] on input "text" at bounding box center [767, 709] width 489 height 38
type input "You're very welcome!"
click at [1030, 710] on icon "submit" at bounding box center [1030, 709] width 21 height 21
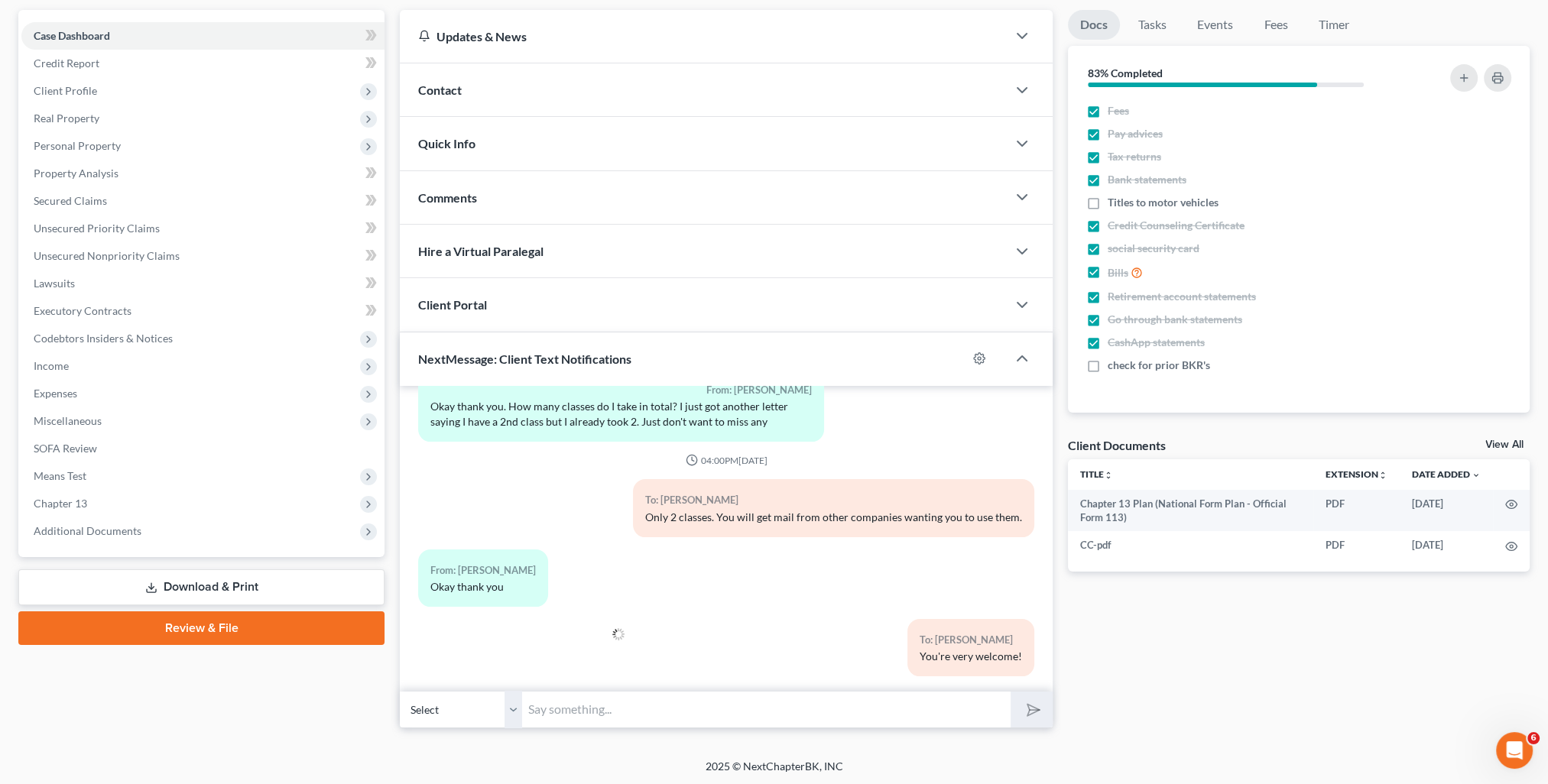
scroll to position [0, 0]
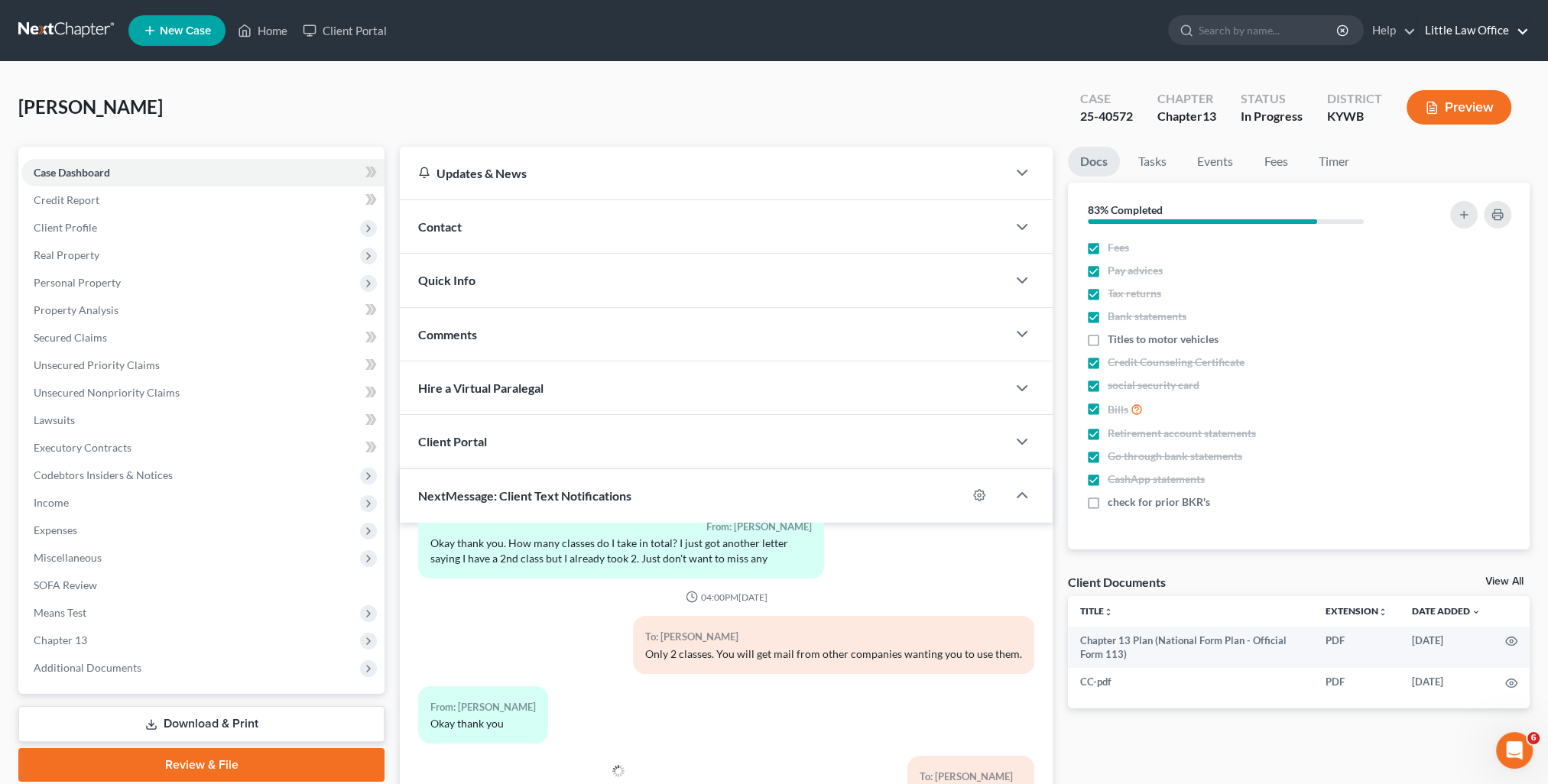
click at [1502, 38] on link "Little Law Office" at bounding box center [1473, 30] width 112 height 28
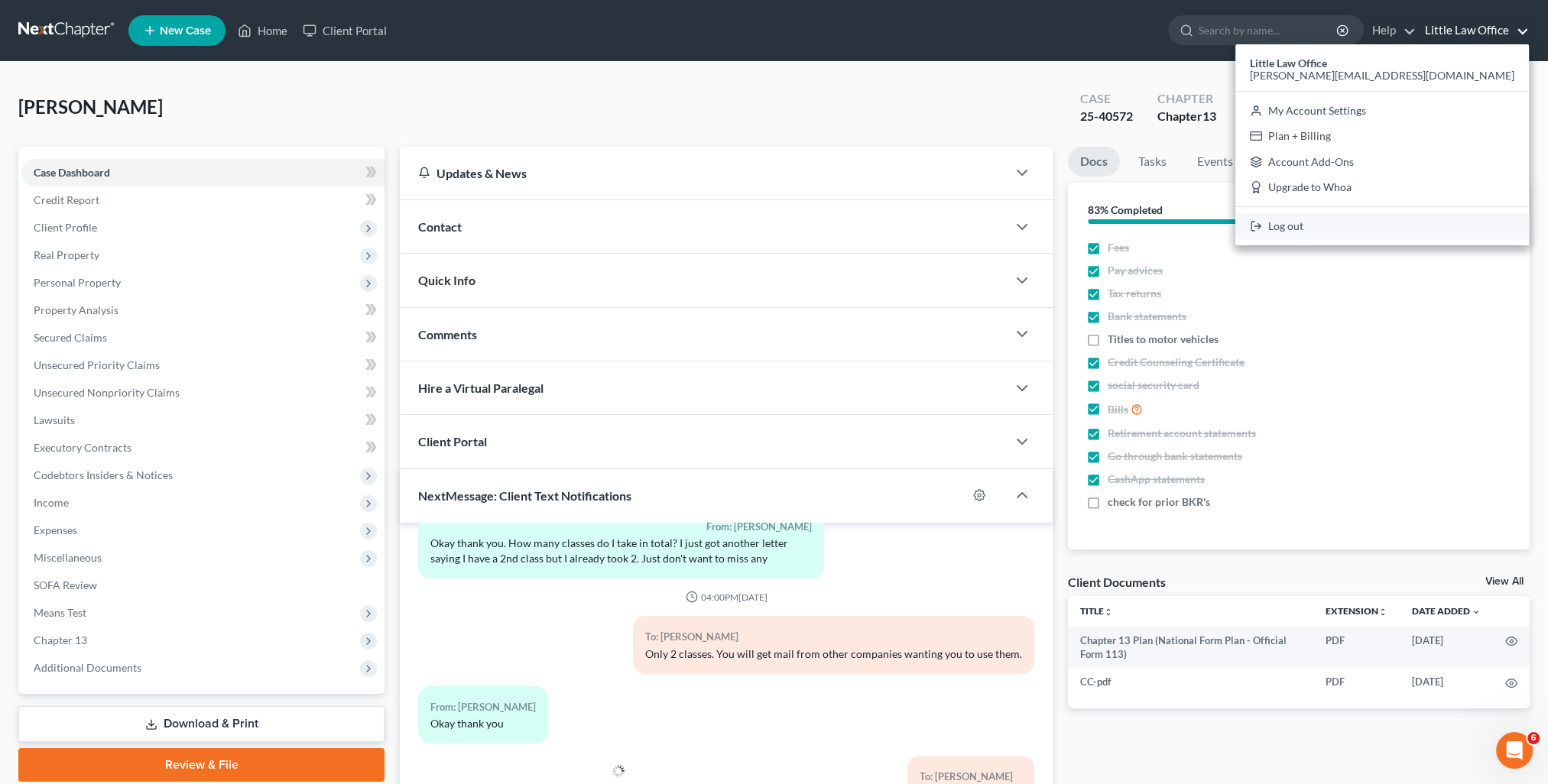
click at [1428, 228] on link "Log out" at bounding box center [1382, 226] width 293 height 26
